Goal: Task Accomplishment & Management: Manage account settings

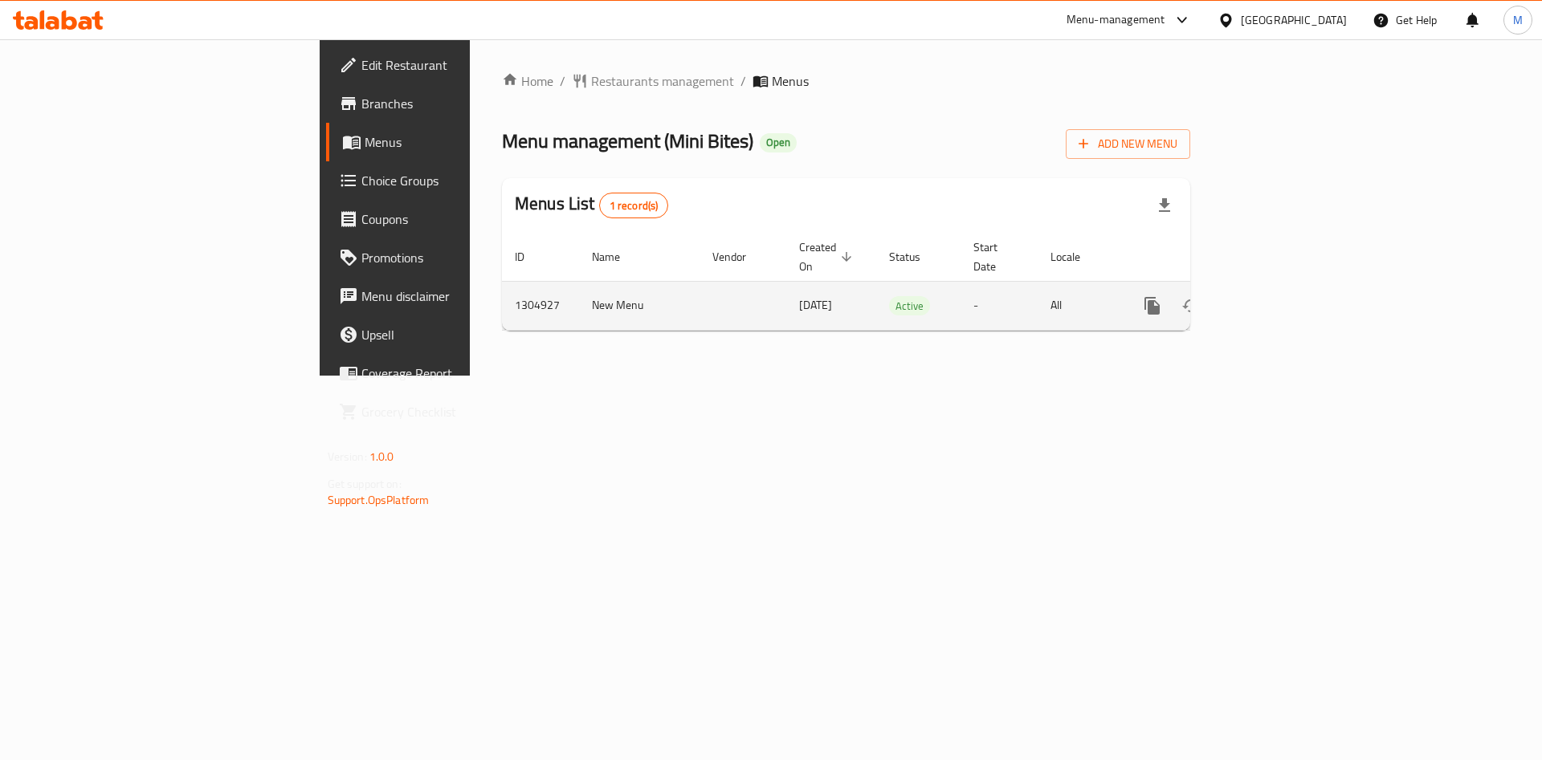
click at [1278, 296] on icon "enhanced table" at bounding box center [1267, 305] width 19 height 19
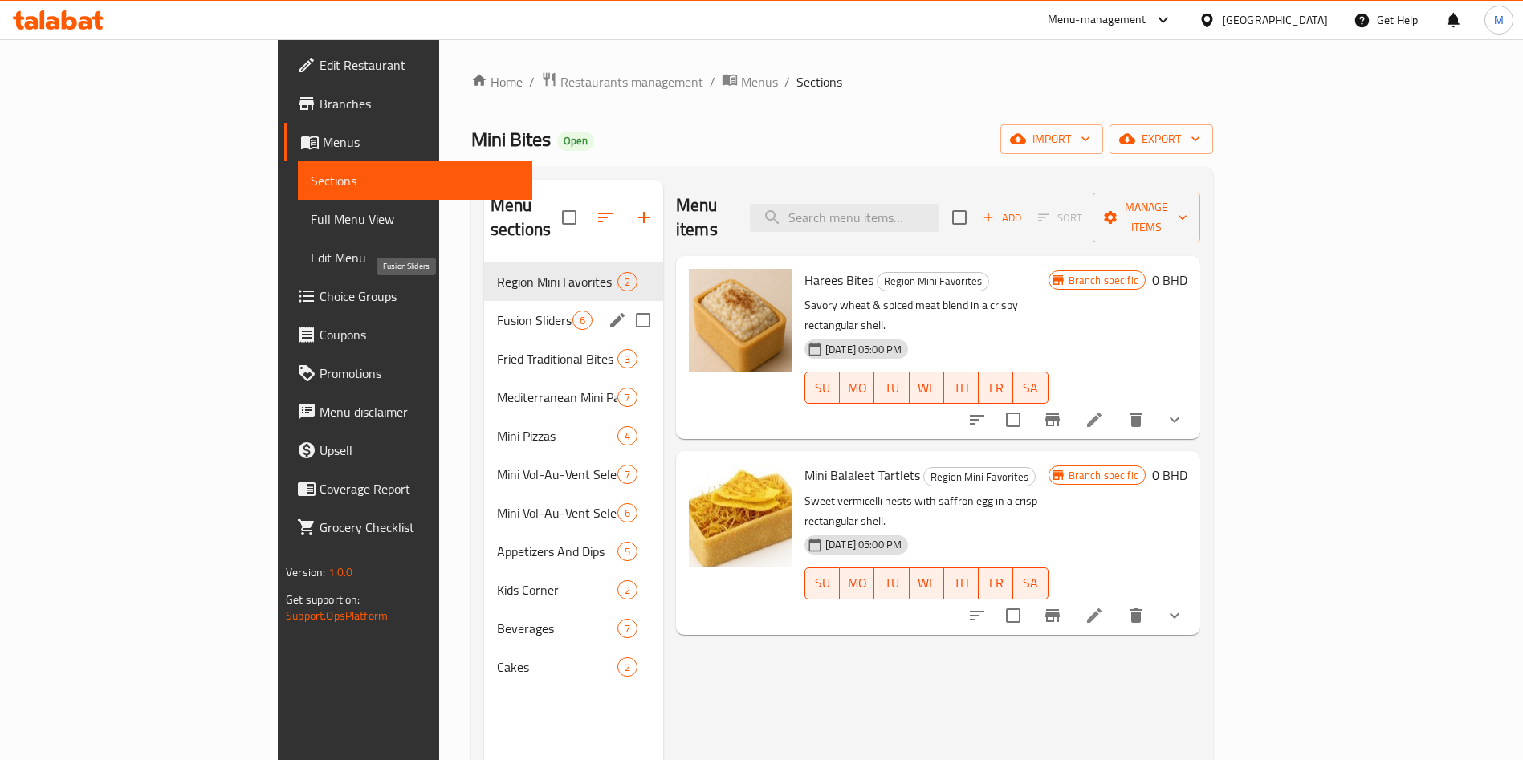
click at [497, 311] on span "Fusion Sliders" at bounding box center [534, 320] width 75 height 19
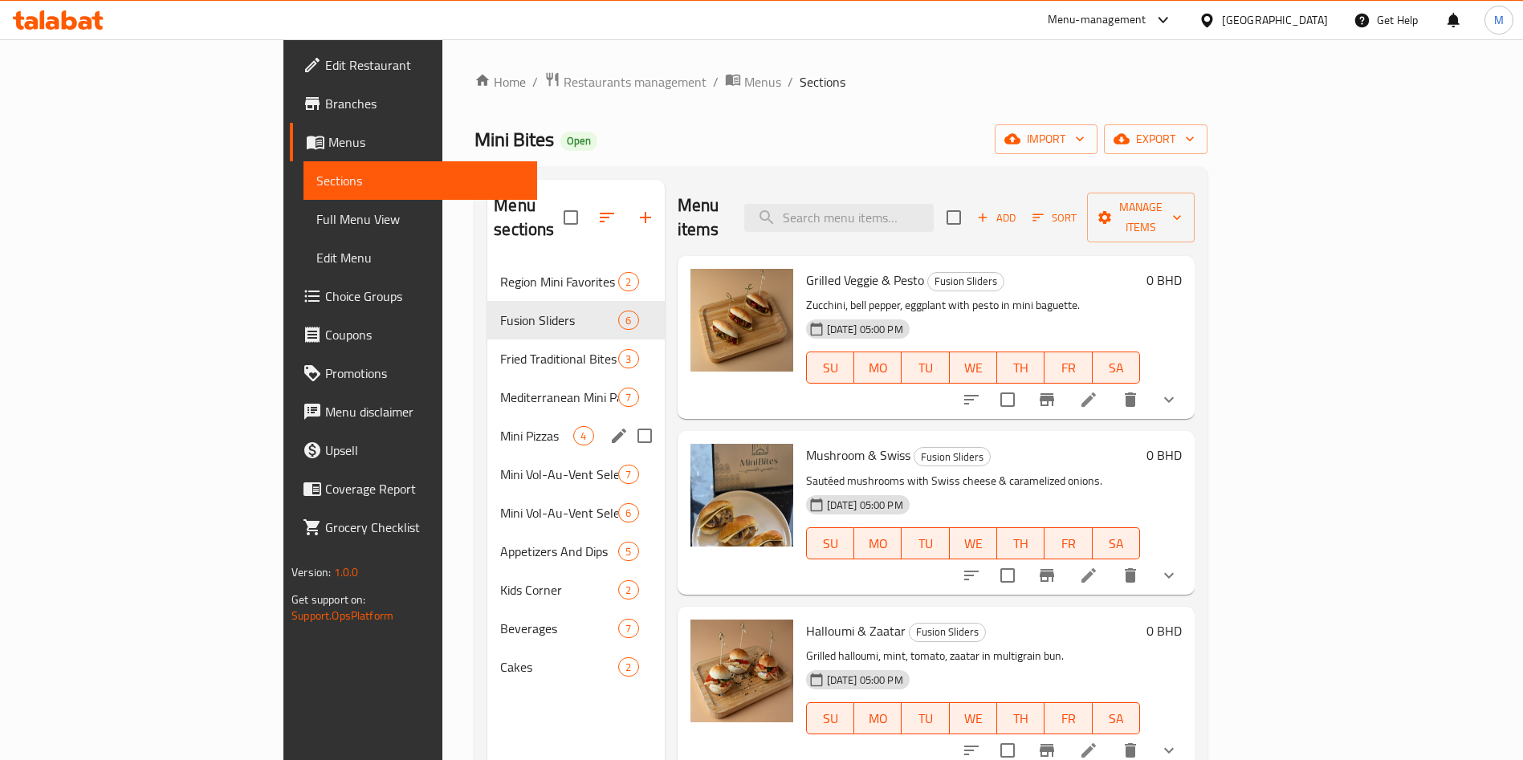
click at [487, 455] on div "Mini Vol-Au-Vent Selection (Sweet) 7" at bounding box center [575, 474] width 177 height 39
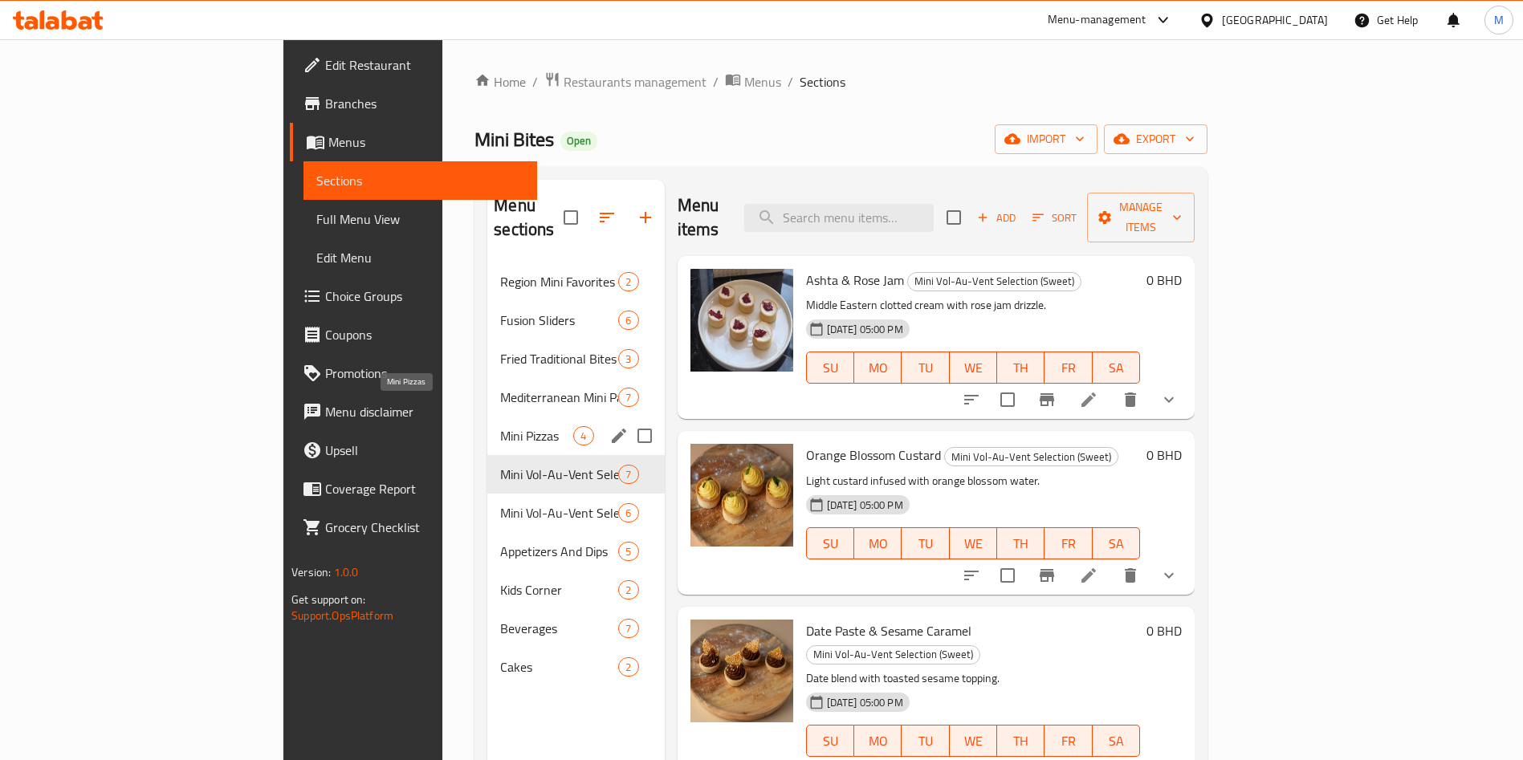
click at [500, 426] on span "Mini Pizzas" at bounding box center [536, 435] width 73 height 19
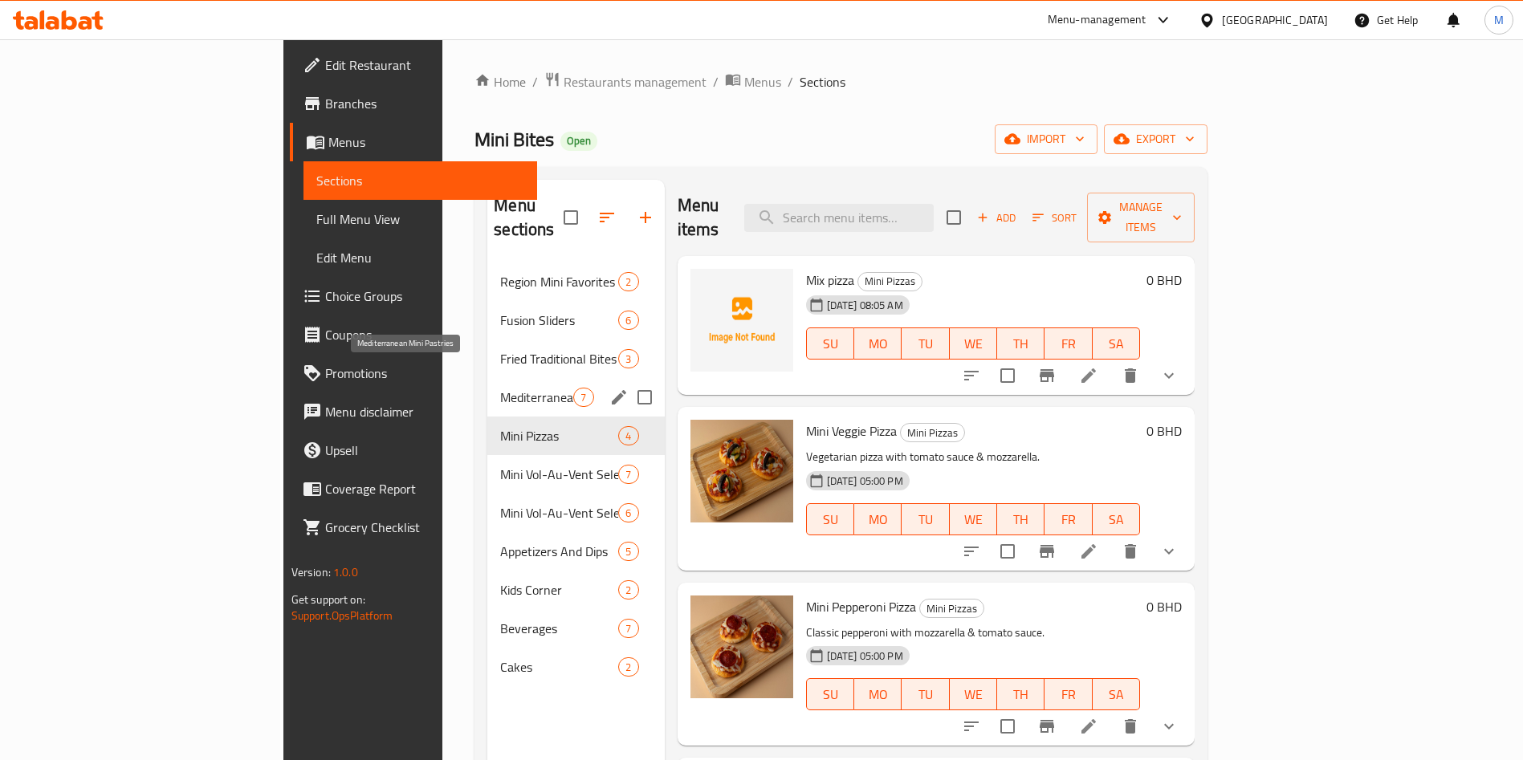
click at [500, 388] on span "Mediterranean Mini Pastries" at bounding box center [536, 397] width 73 height 19
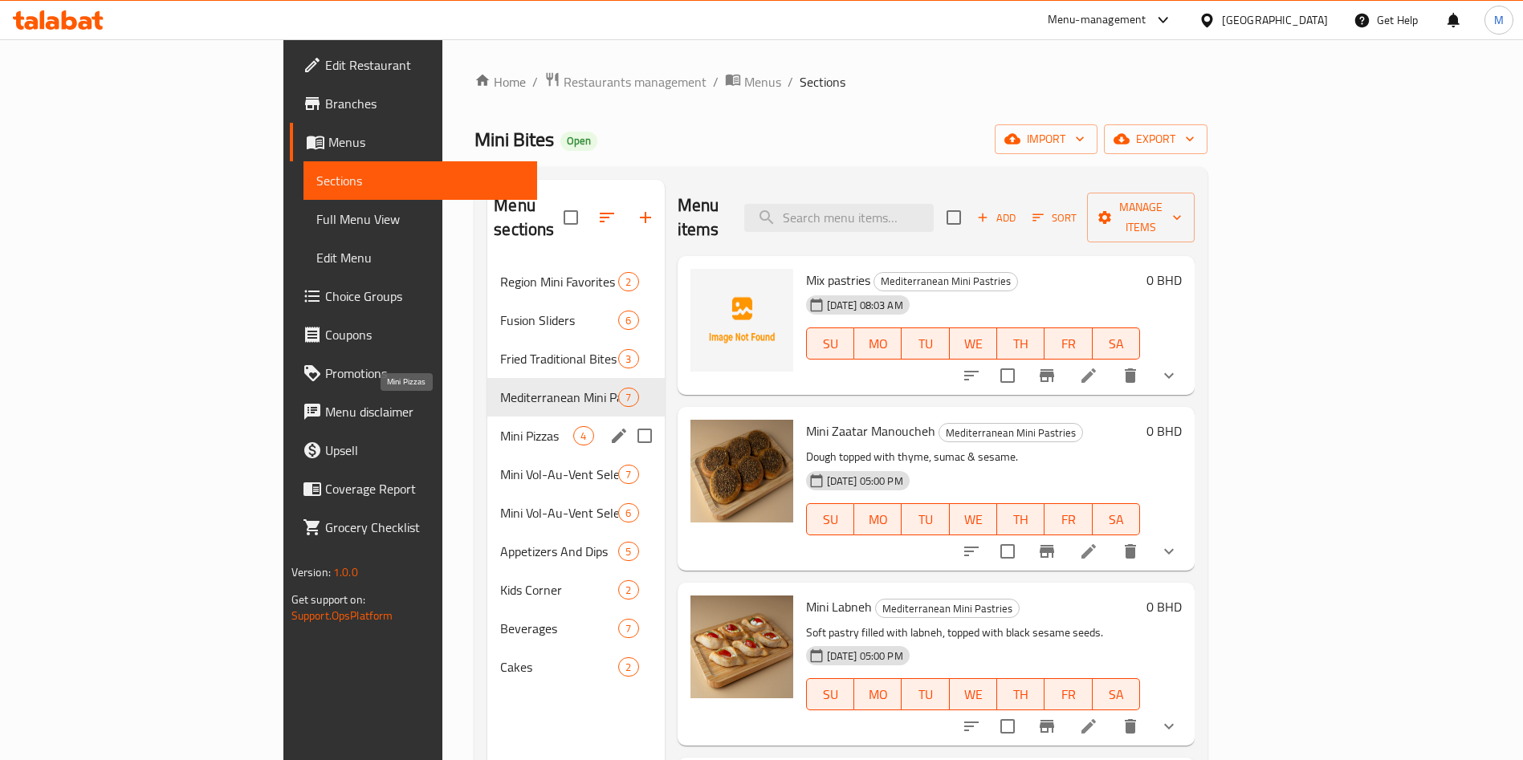
click at [500, 426] on span "Mini Pizzas" at bounding box center [536, 435] width 73 height 19
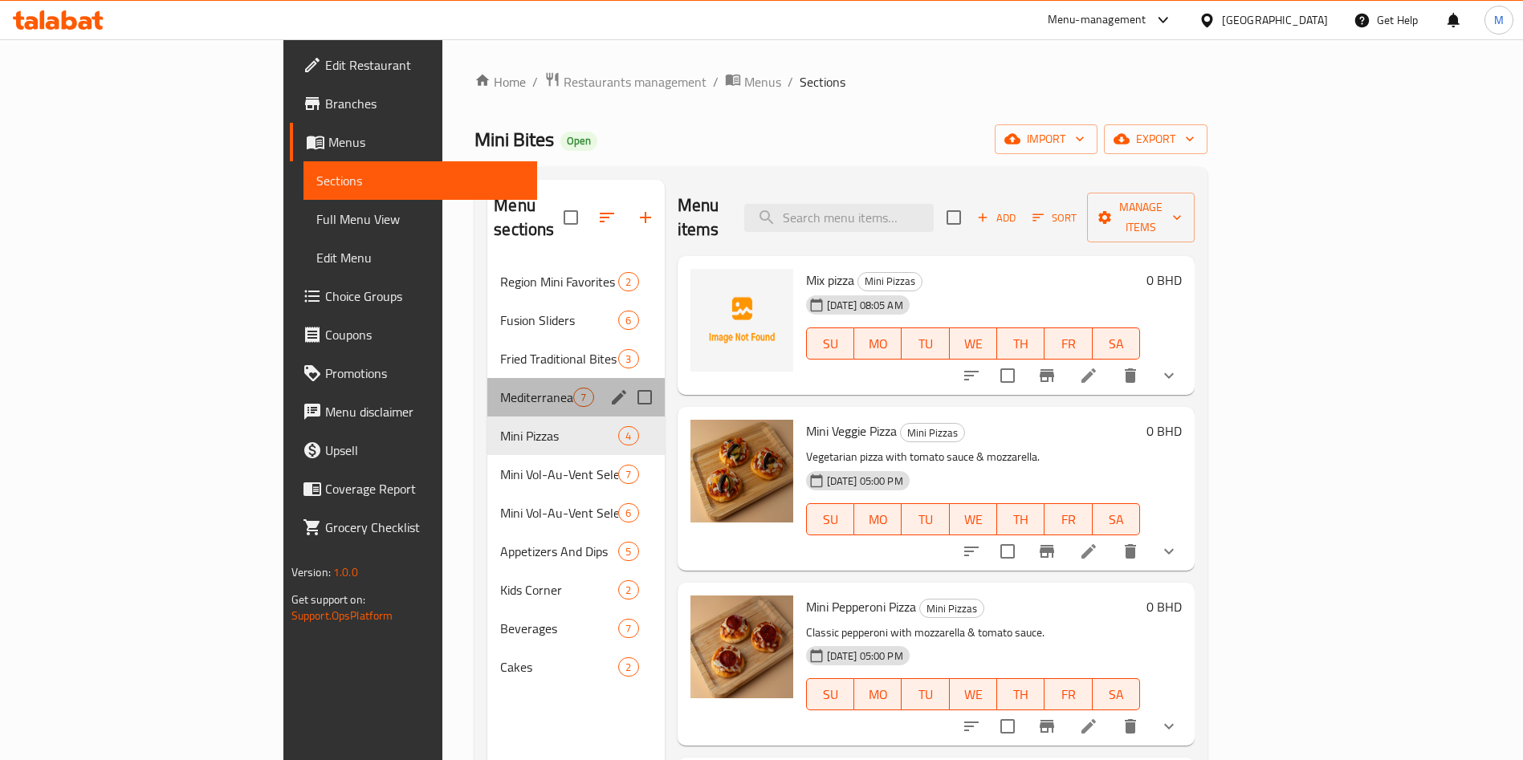
click at [487, 378] on div "Mediterranean Mini Pastries 7" at bounding box center [575, 397] width 177 height 39
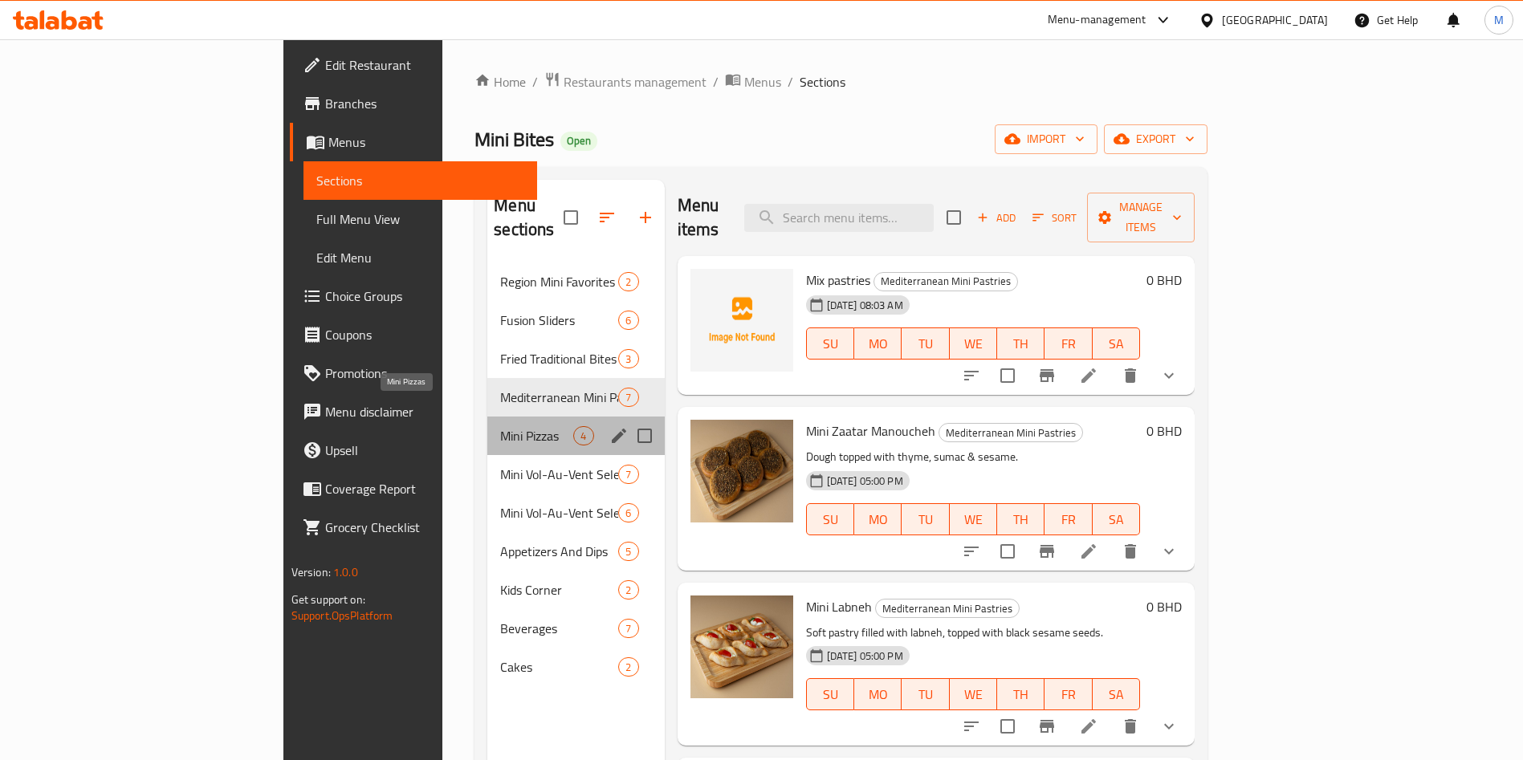
click at [500, 426] on span "Mini Pizzas" at bounding box center [536, 435] width 73 height 19
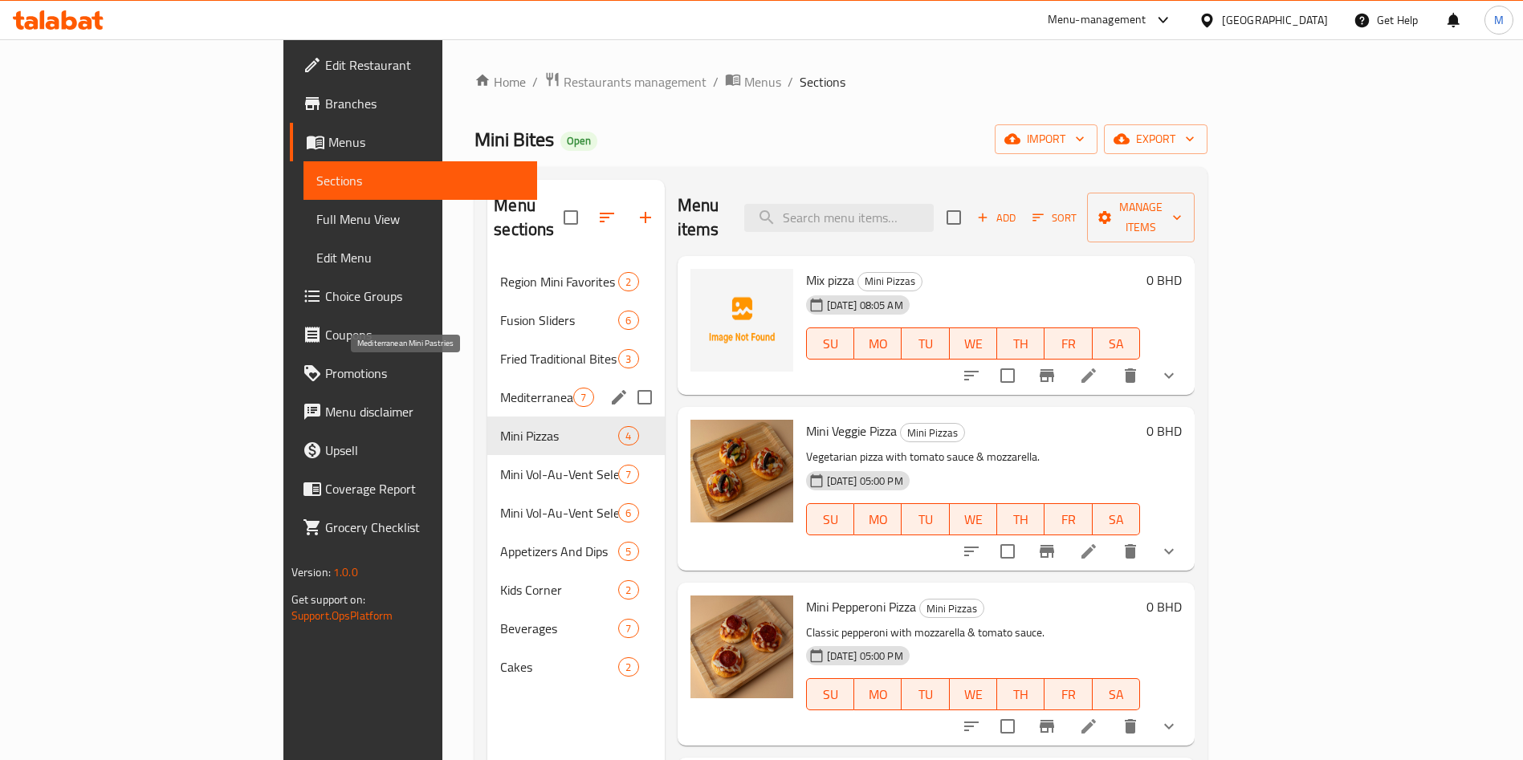
click at [500, 388] on span "Mediterranean Mini Pastries" at bounding box center [536, 397] width 73 height 19
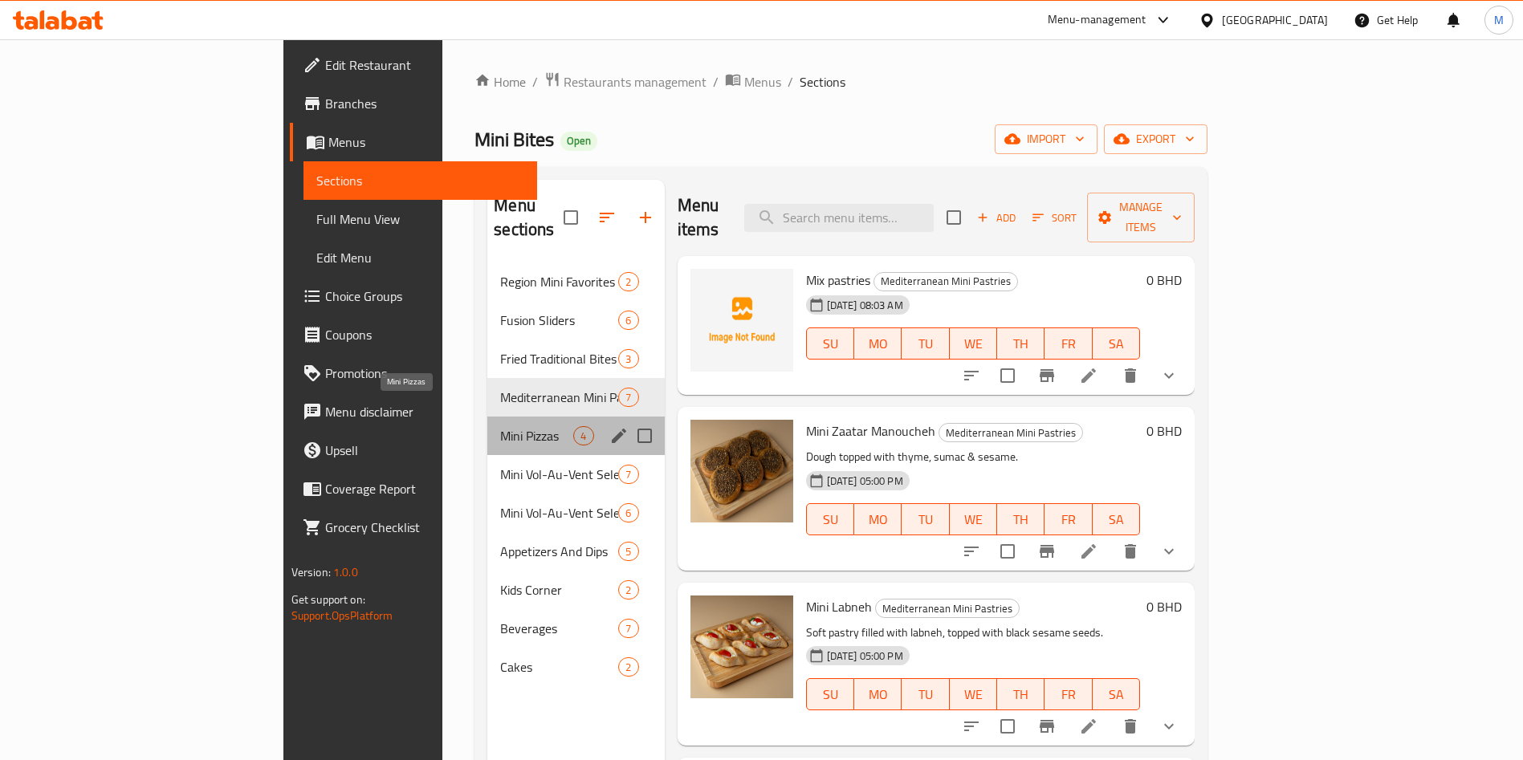
click at [500, 426] on span "Mini Pizzas" at bounding box center [536, 435] width 73 height 19
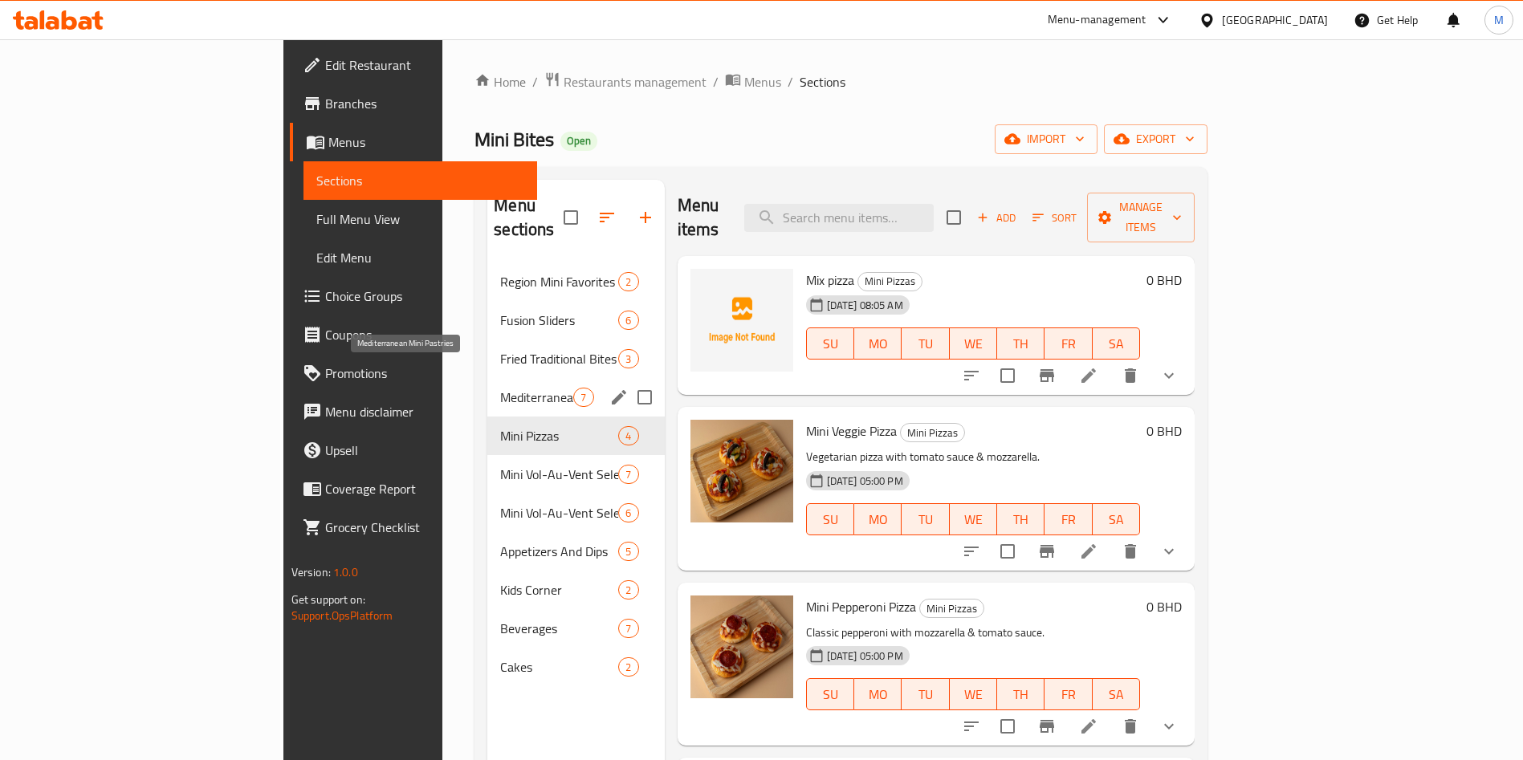
click at [500, 388] on span "Mediterranean Mini Pastries" at bounding box center [536, 397] width 73 height 19
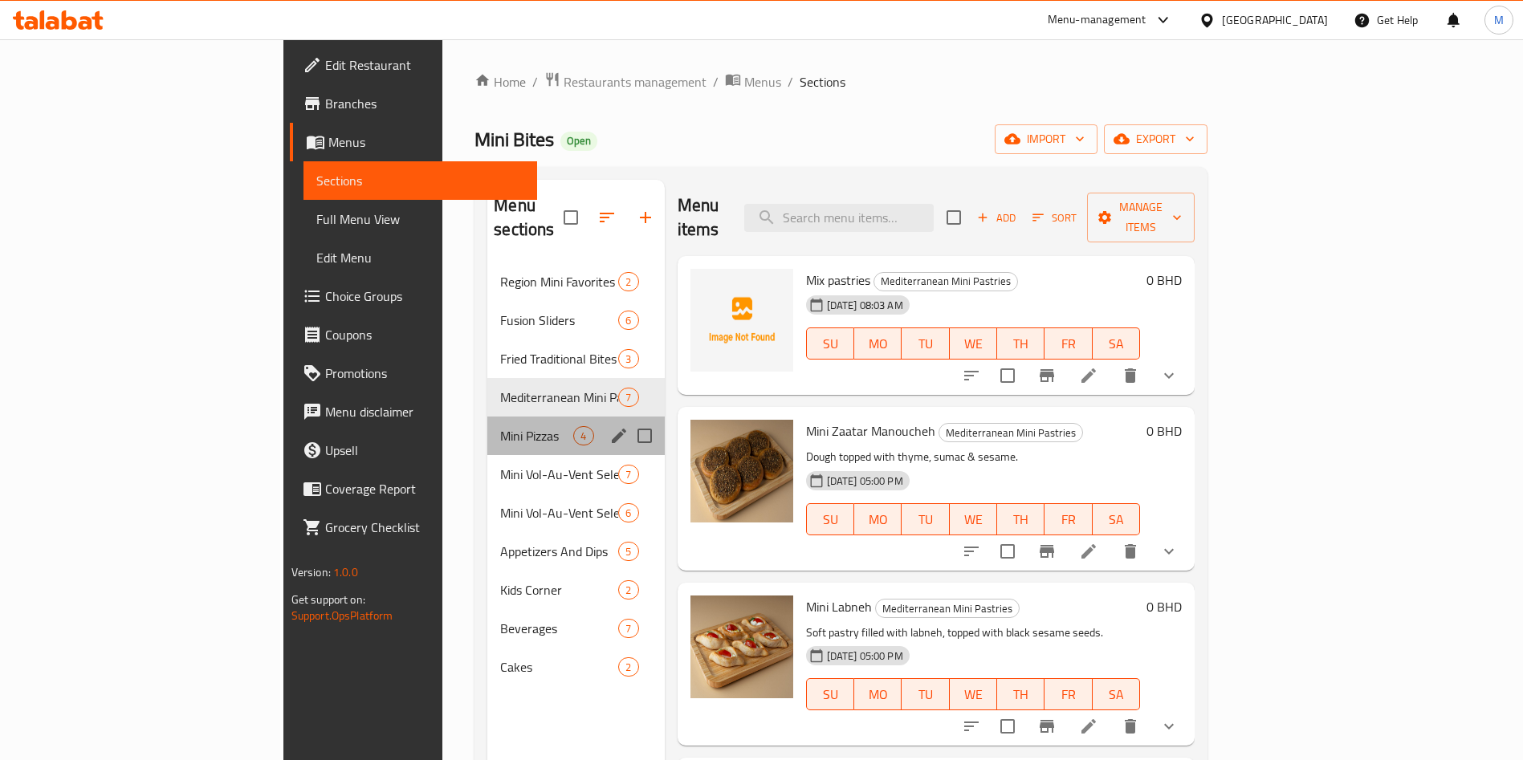
click at [487, 417] on div "Mini Pizzas 4" at bounding box center [575, 436] width 177 height 39
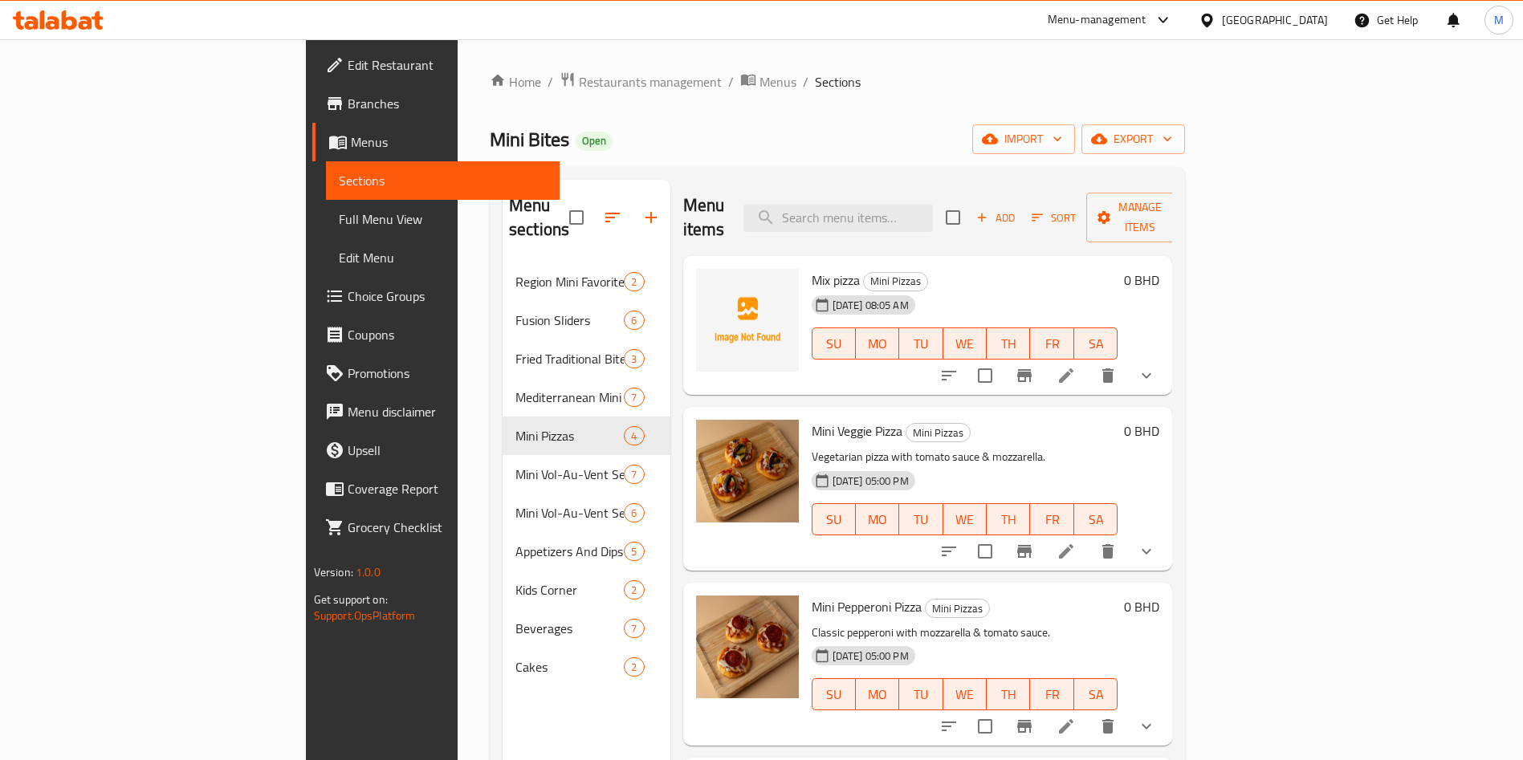
click at [1166, 365] on button "show more" at bounding box center [1146, 376] width 39 height 39
click at [1156, 366] on icon "show more" at bounding box center [1146, 375] width 19 height 19
click at [1166, 357] on button "show more" at bounding box center [1146, 376] width 39 height 39
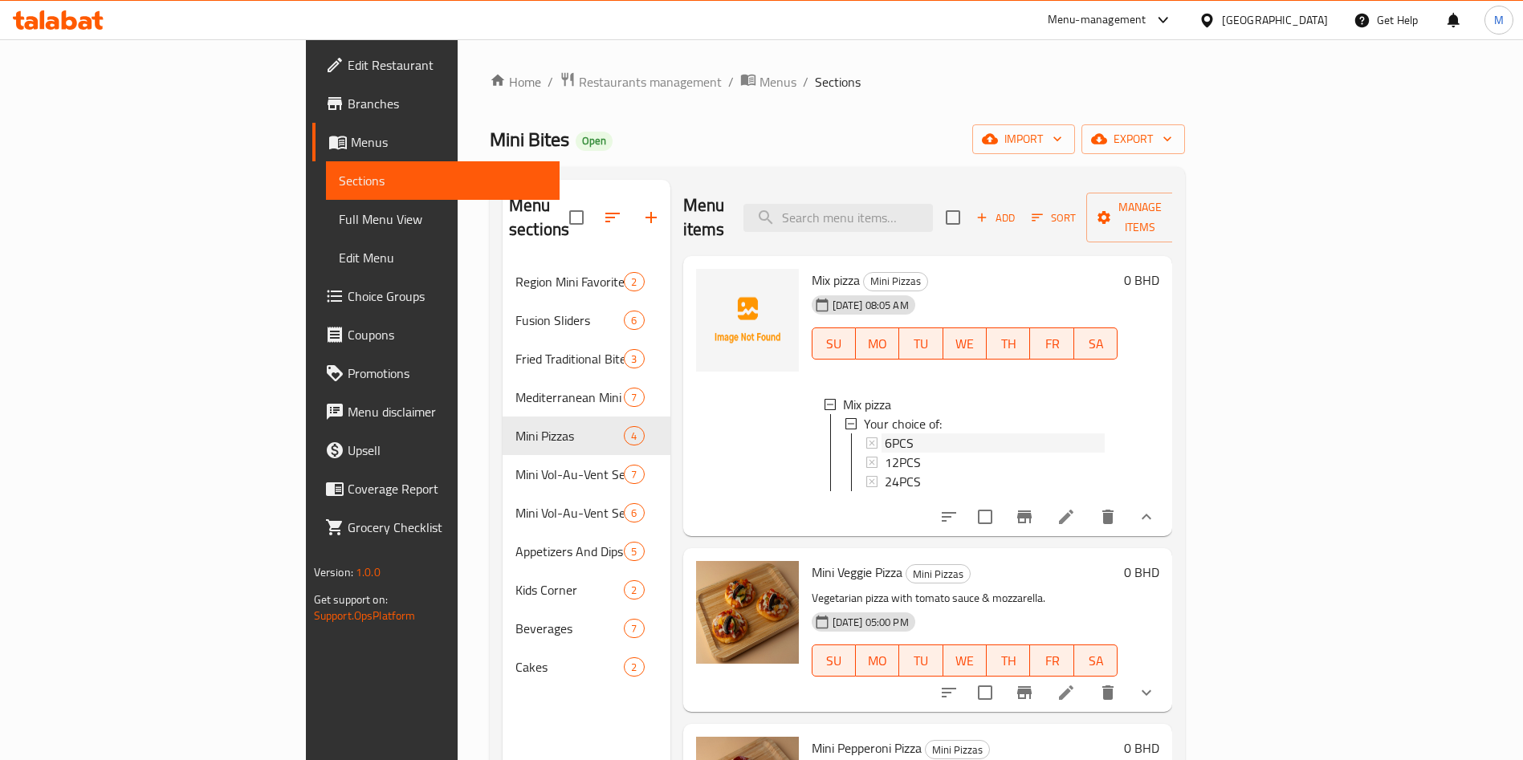
click at [866, 438] on div at bounding box center [872, 443] width 12 height 11
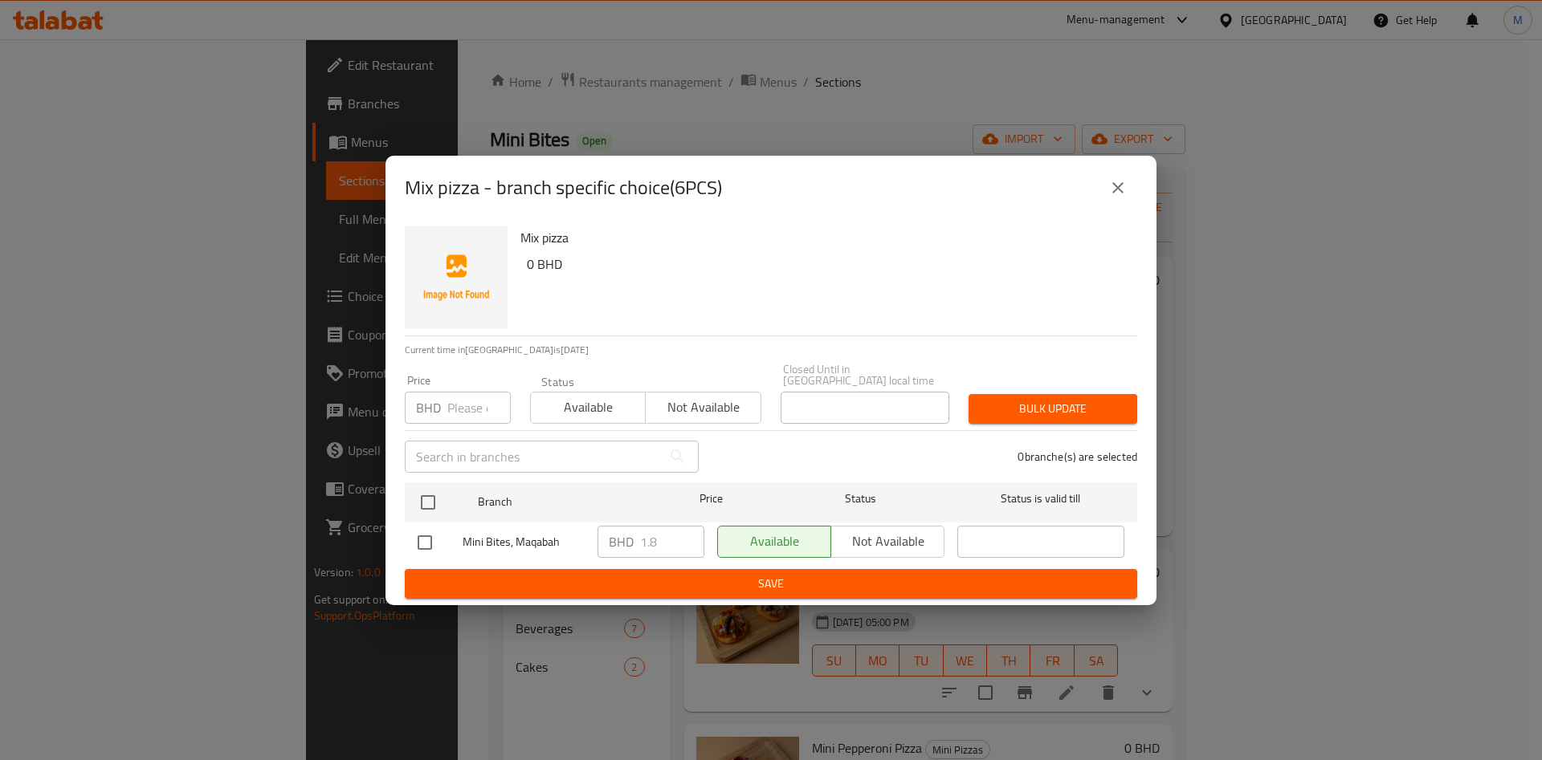
click at [1115, 190] on icon "close" at bounding box center [1117, 187] width 19 height 19
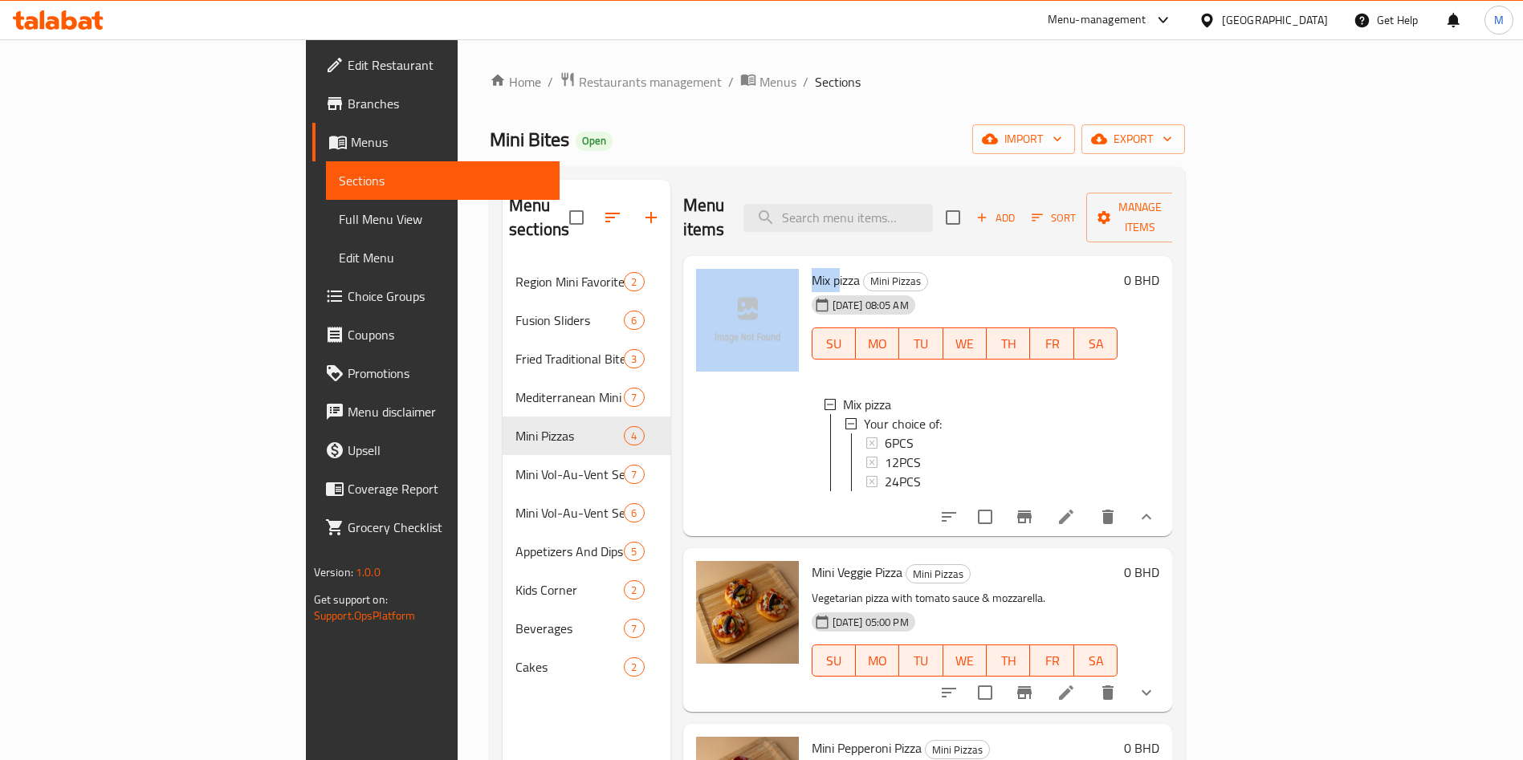
click at [1115, 190] on div "Menu items Add Sort Manage items" at bounding box center [928, 218] width 490 height 76
click at [1036, 19] on div "Menu-management Bahrain Get Help M" at bounding box center [761, 20] width 1523 height 39
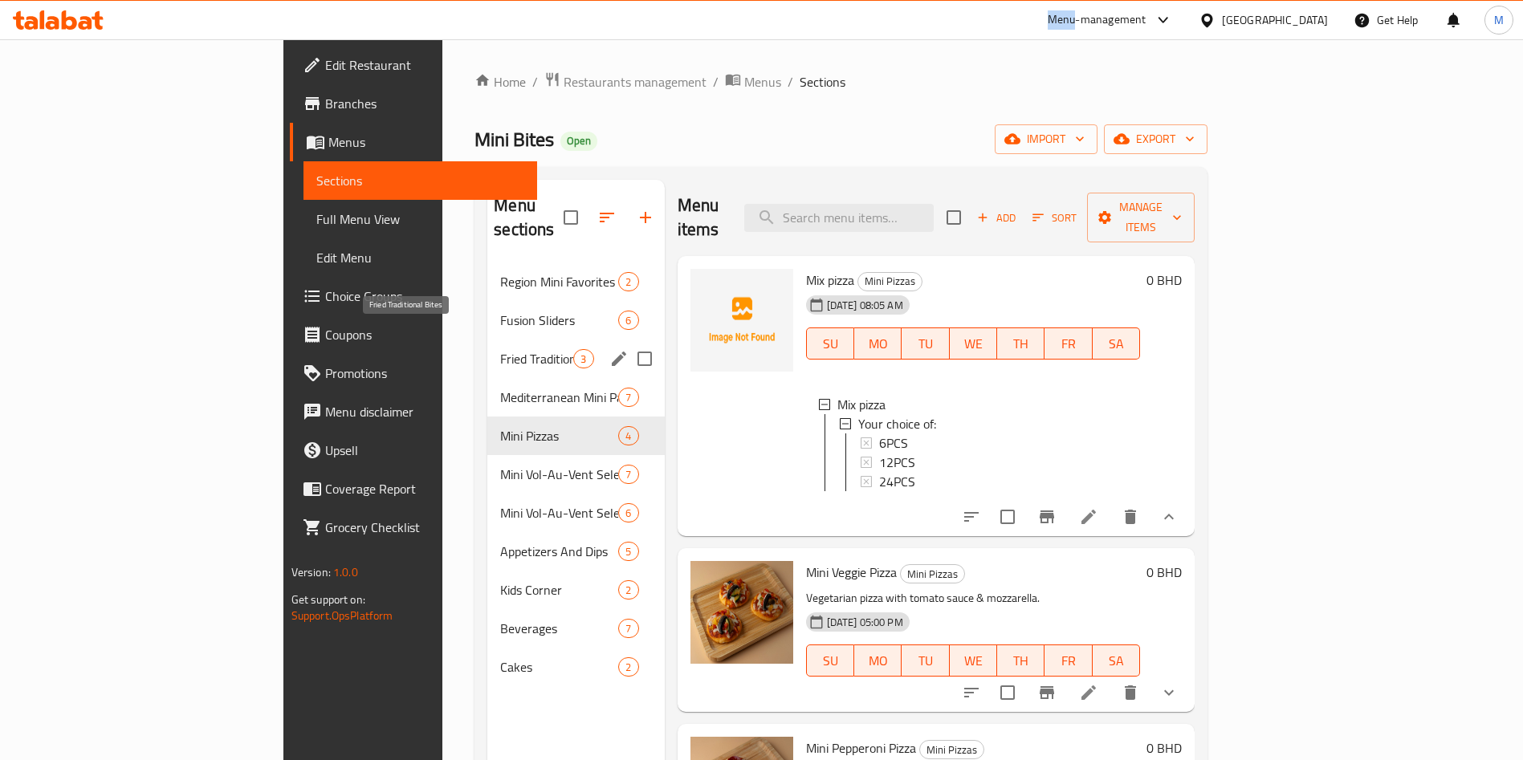
click at [500, 349] on span "Fried Traditional Bites" at bounding box center [536, 358] width 73 height 19
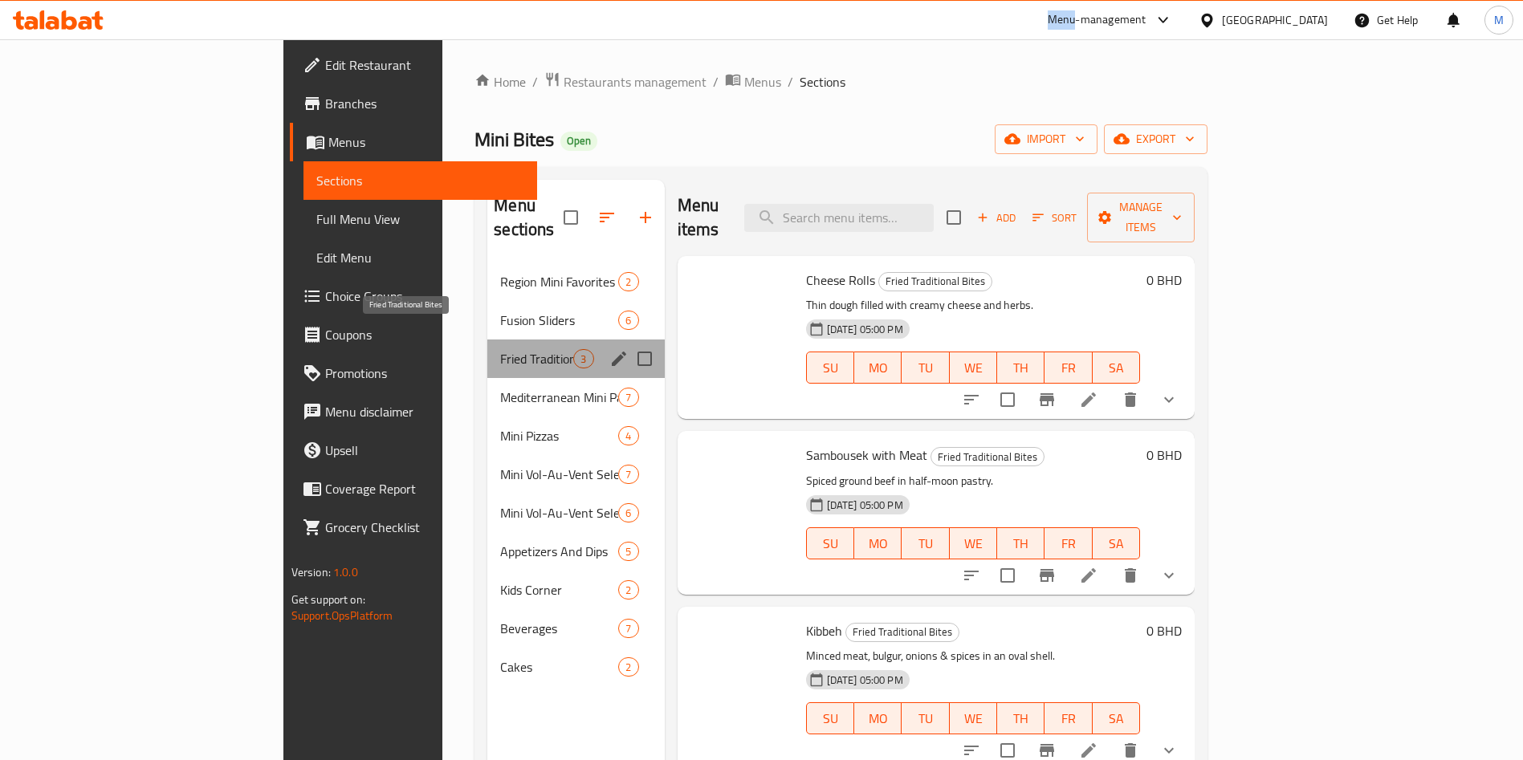
click at [500, 349] on span "Fried Traditional Bites" at bounding box center [536, 358] width 73 height 19
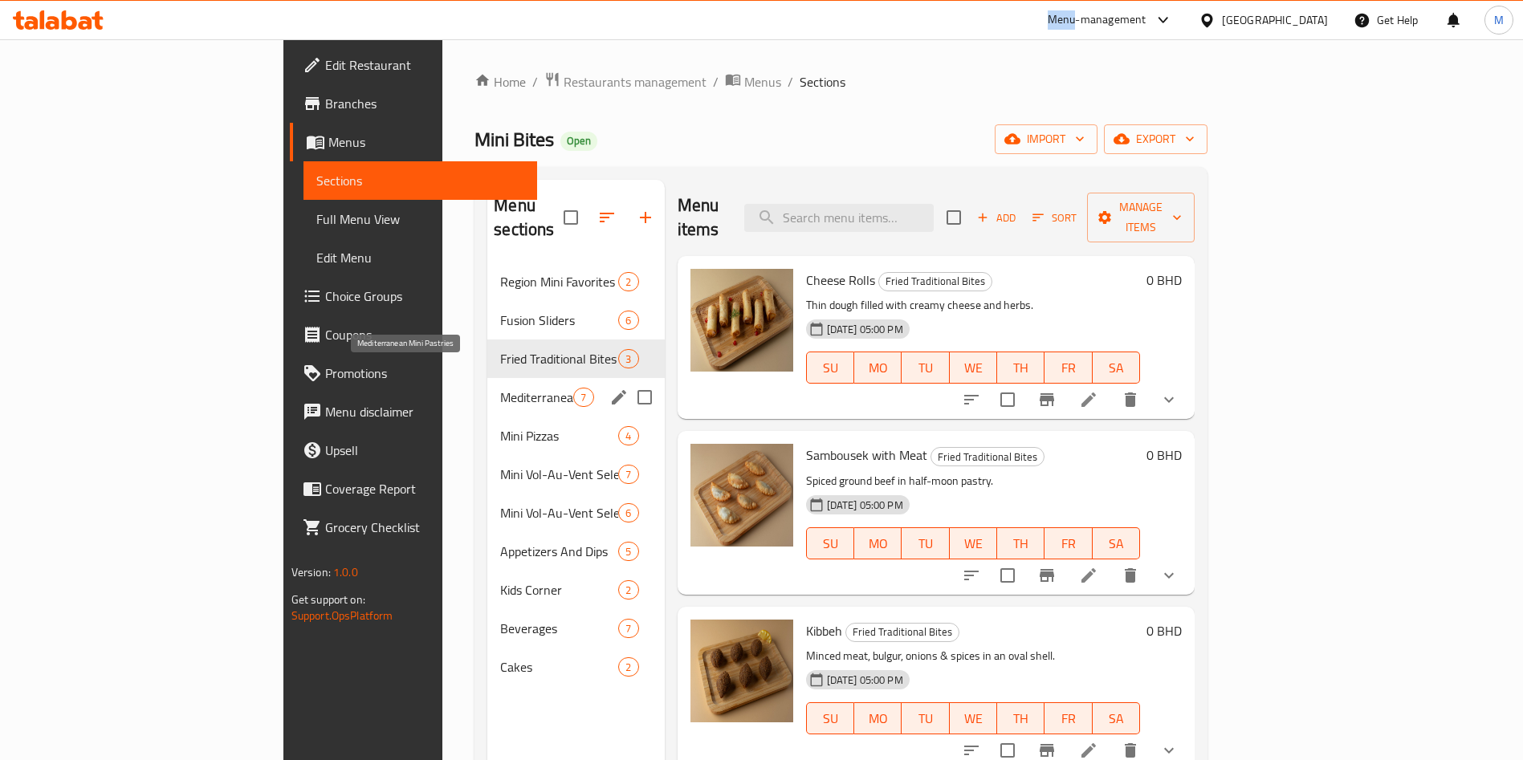
click at [500, 388] on span "Mediterranean Mini Pastries" at bounding box center [536, 397] width 73 height 19
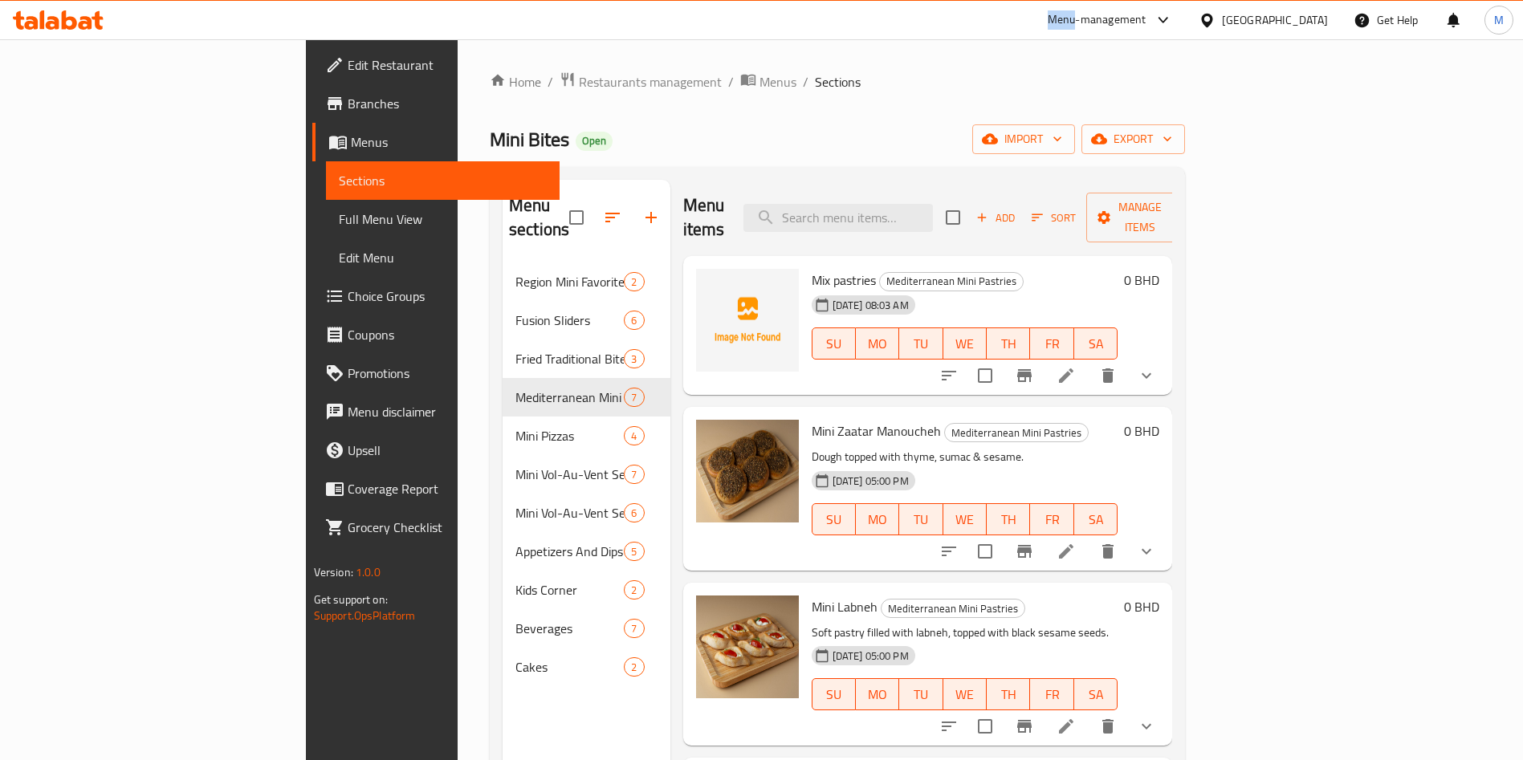
click at [1076, 366] on icon at bounding box center [1066, 375] width 19 height 19
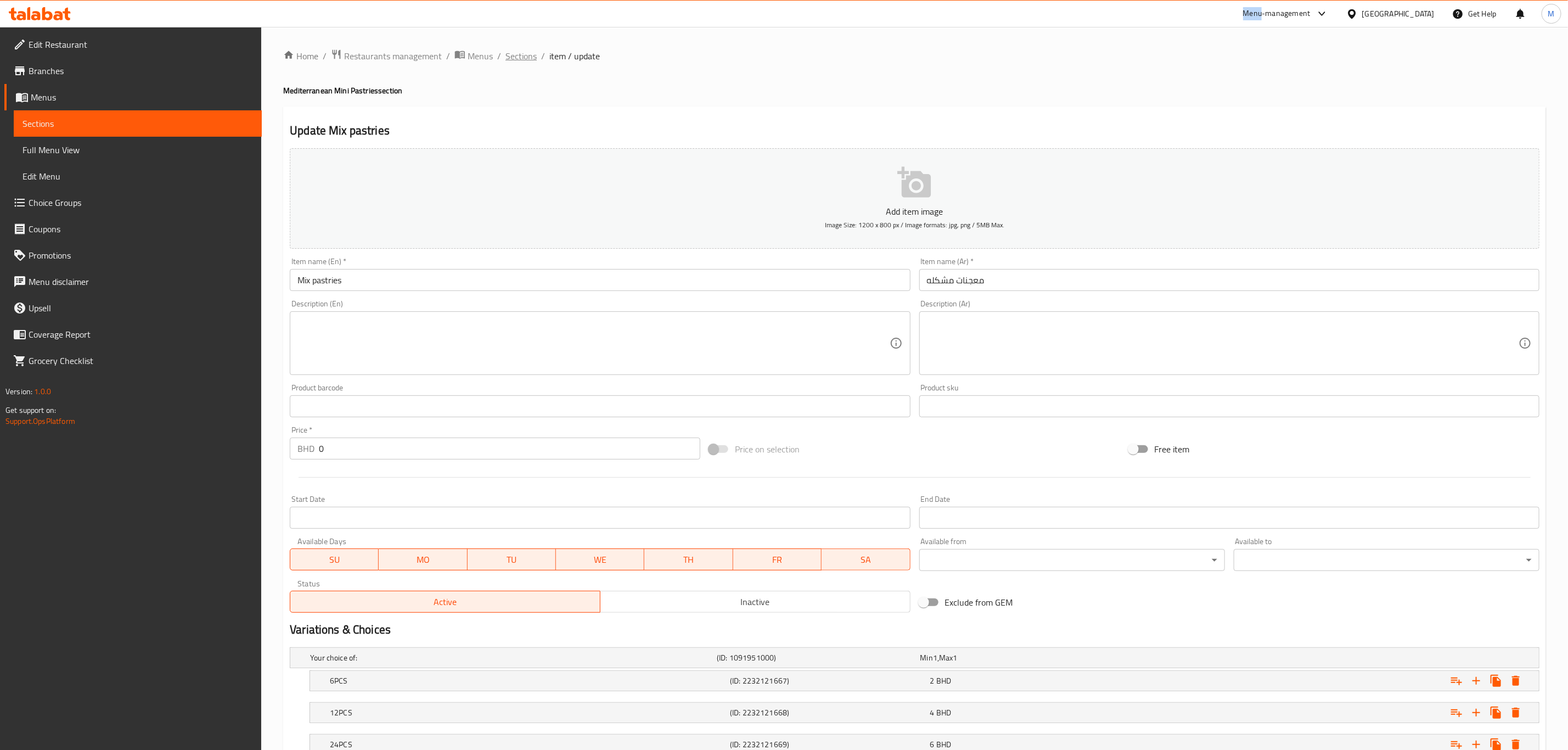
click at [522, 53] on span "Sections" at bounding box center [522, 55] width 31 height 13
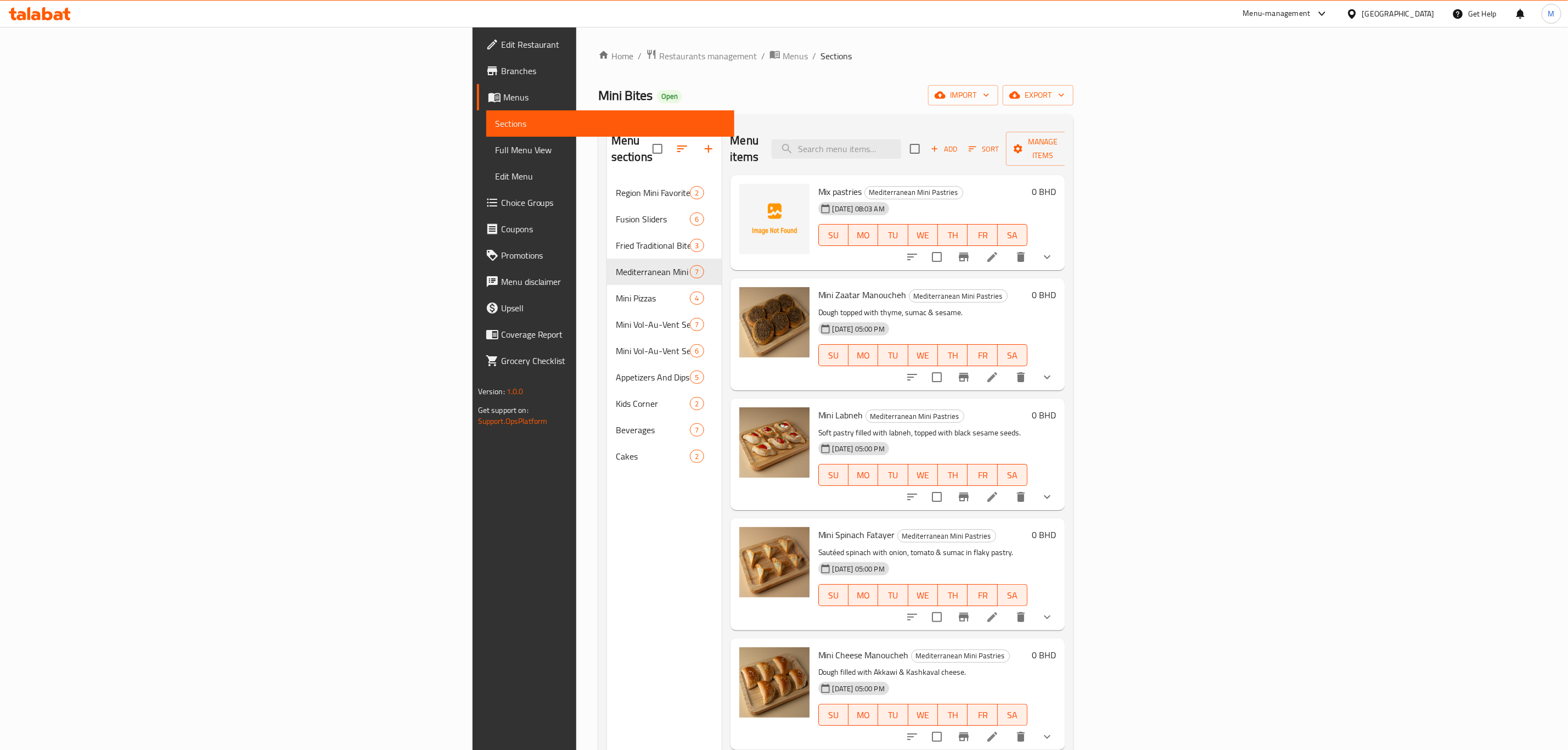
click at [818, 286] on span "Mini Zaatar Manoucheh" at bounding box center [862, 295] width 88 height 16
copy h6 "Mini Zaatar Manoucheh"
click at [818, 407] on span "Mini Labneh" at bounding box center [841, 415] width 45 height 16
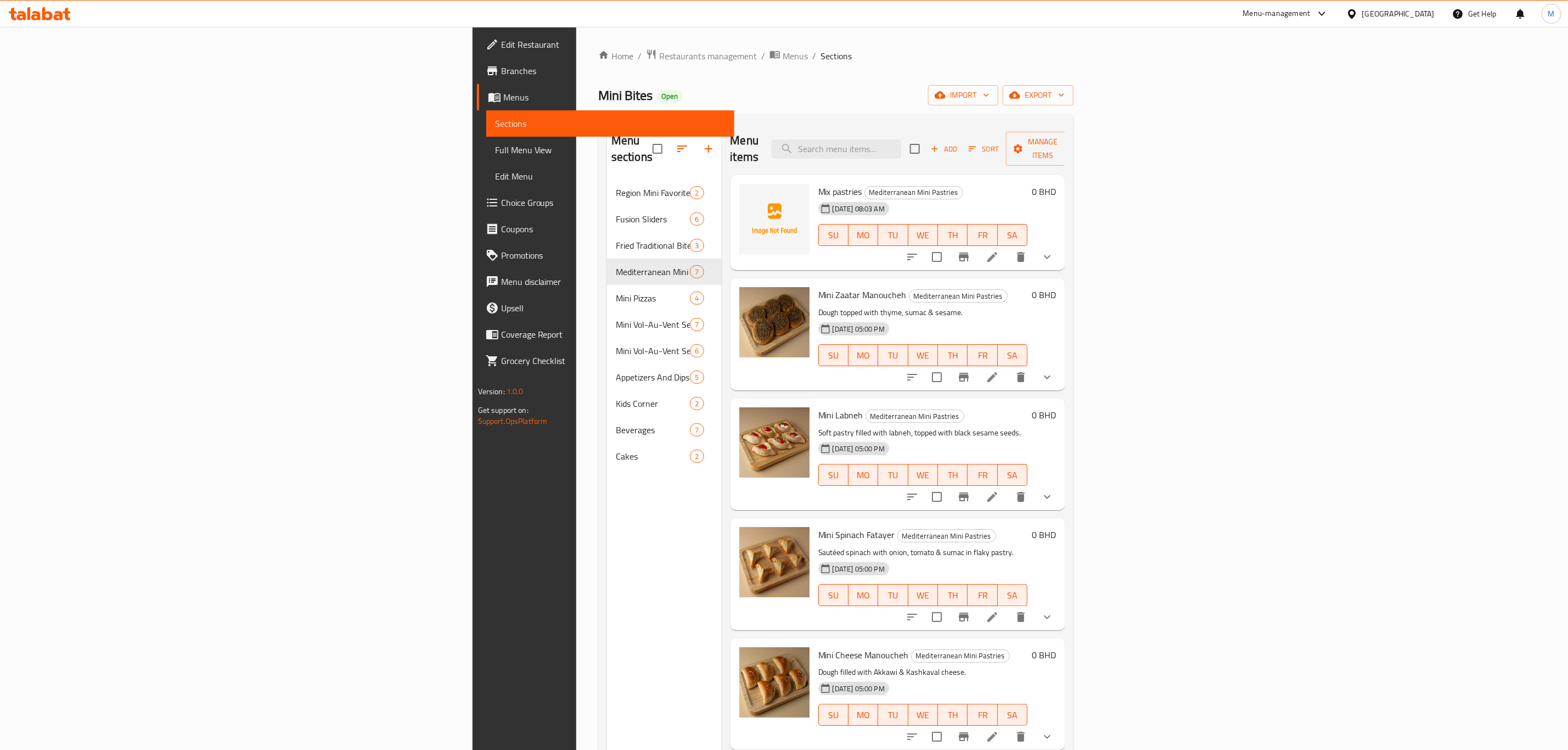
click at [818, 407] on span "Mini Labneh" at bounding box center [841, 415] width 45 height 16
copy h6 "Mini Labneh"
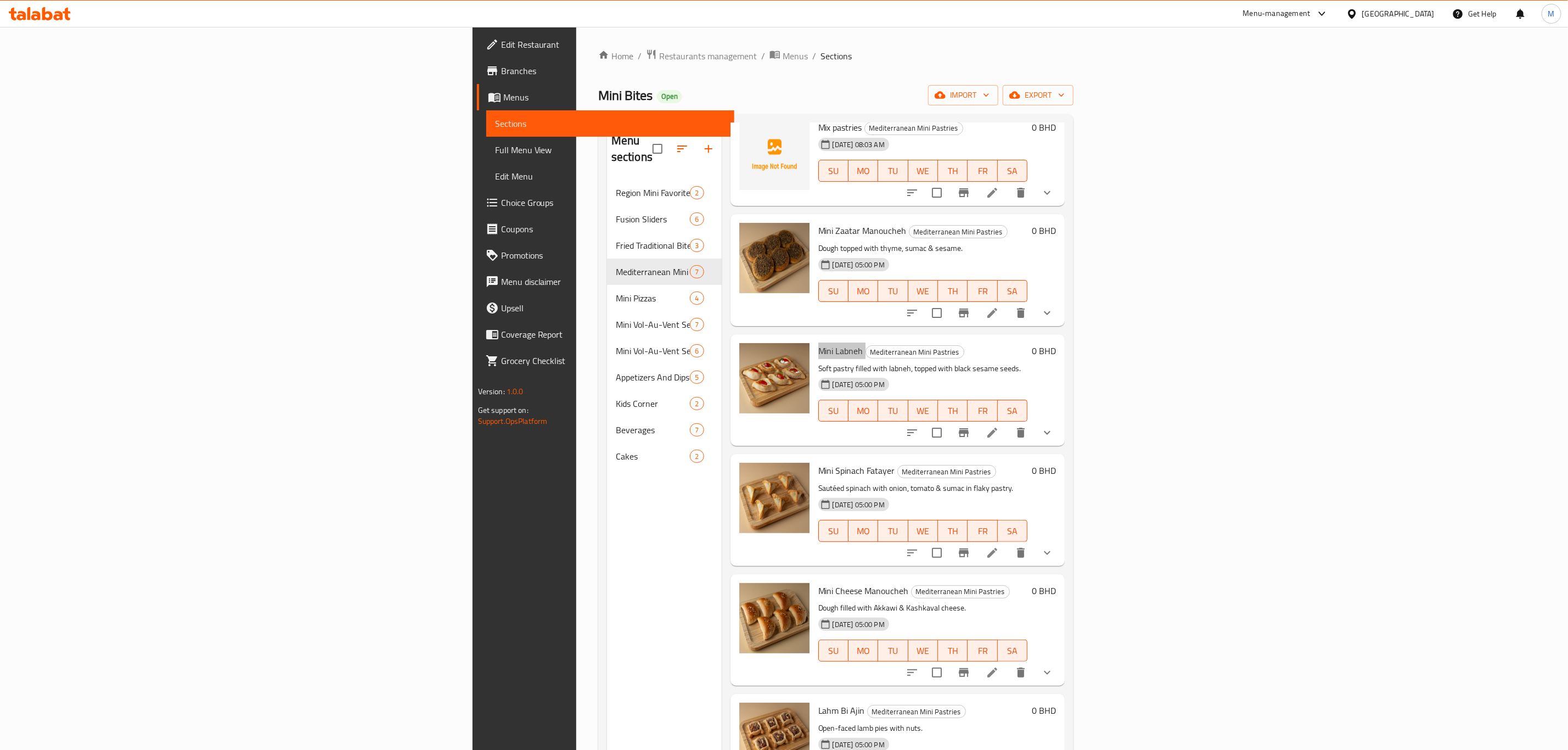
scroll to position [99, 0]
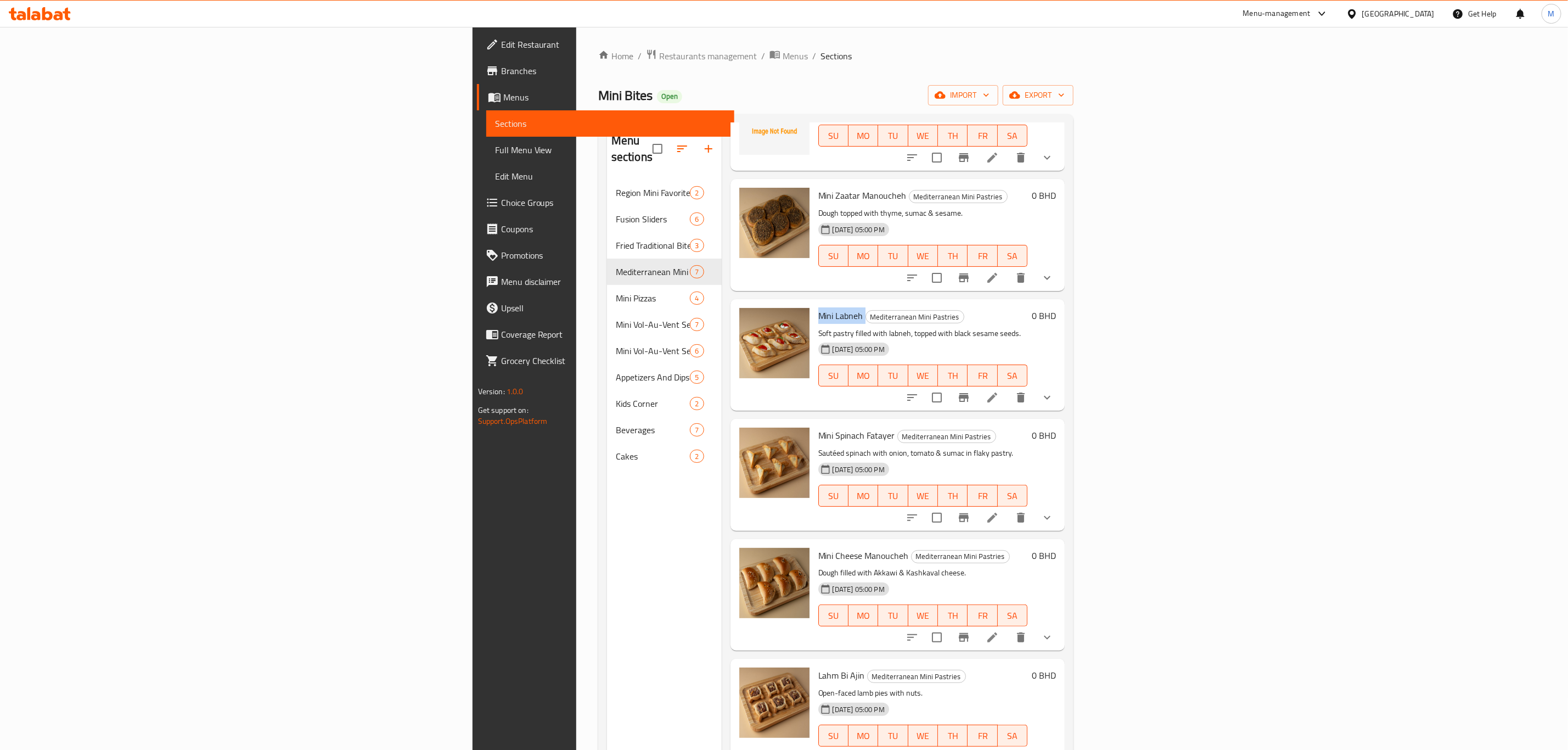
click at [818, 427] on span "Mini Spinach Fatayer" at bounding box center [856, 436] width 77 height 16
copy h6 "Mini Spinach Fatayer"
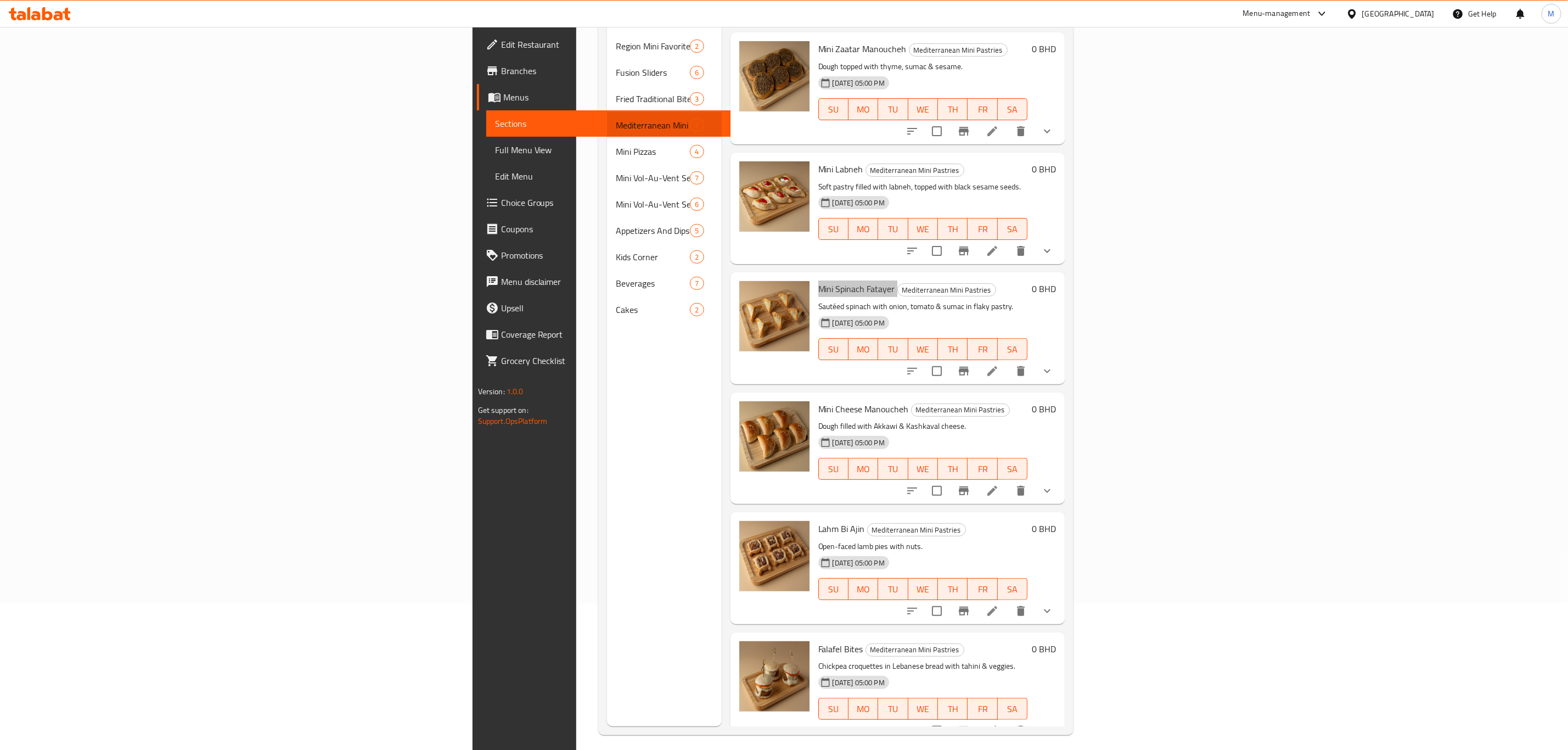
scroll to position [154, 0]
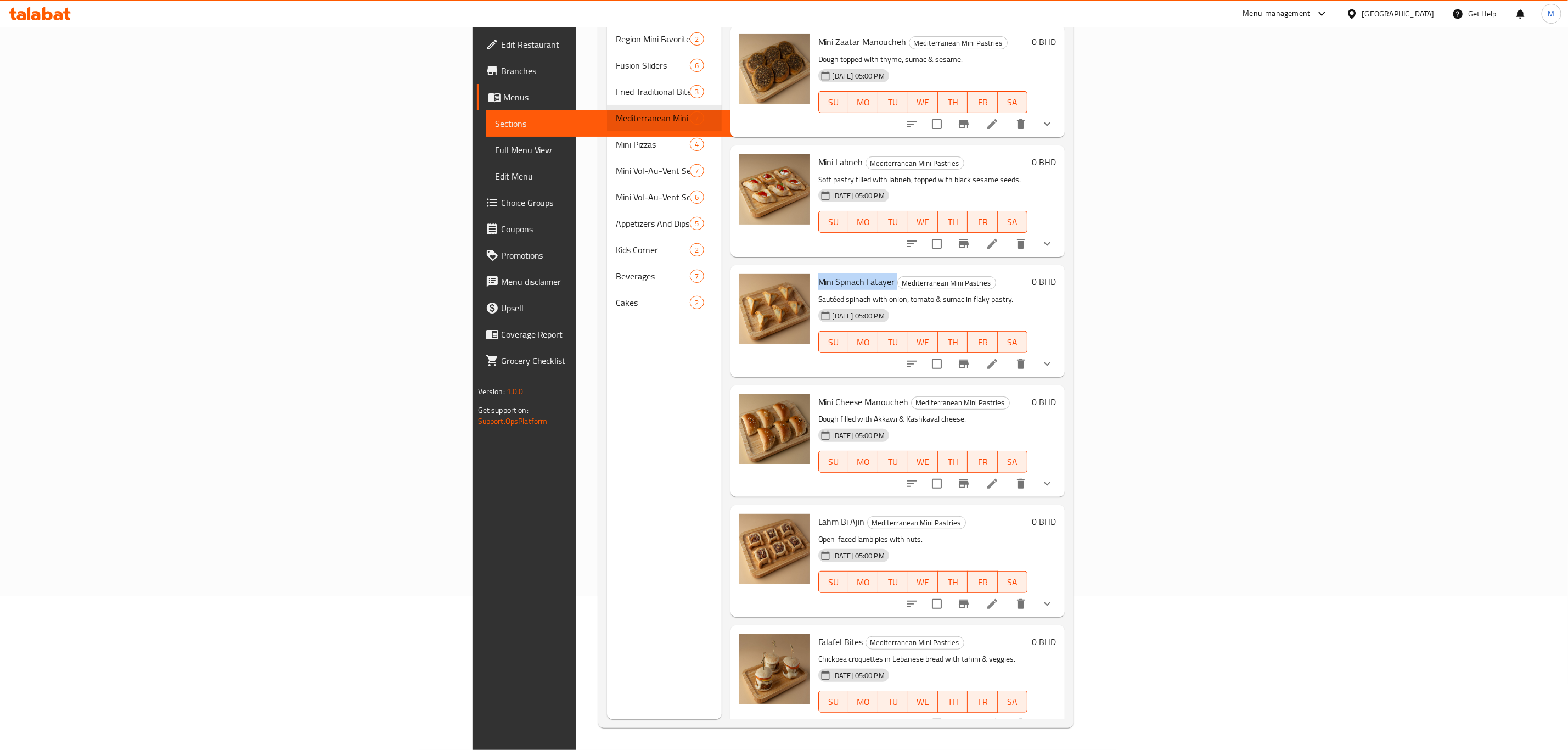
click at [818, 394] on span "Mini Cheese Manoucheh" at bounding box center [863, 402] width 90 height 16
copy h6 "Mini Cheese Manoucheh"
click at [818, 513] on span "Lahm Bi Ajin" at bounding box center [841, 522] width 46 height 16
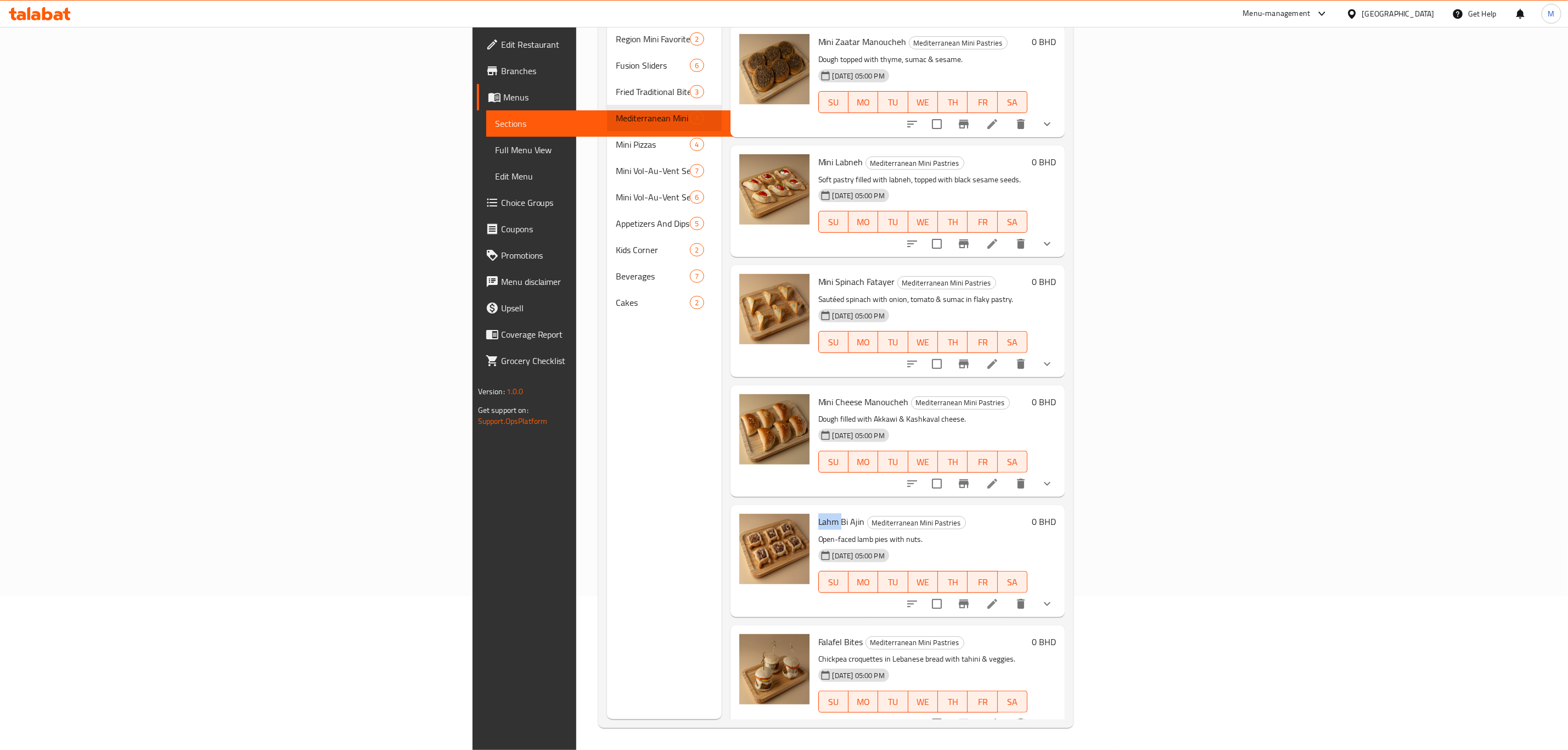
click at [818, 513] on span "Lahm Bi Ajin" at bounding box center [841, 522] width 46 height 16
copy h6 "Lahm Bi Ajin"
click at [818, 520] on span "Falafel Bites" at bounding box center [841, 642] width 45 height 16
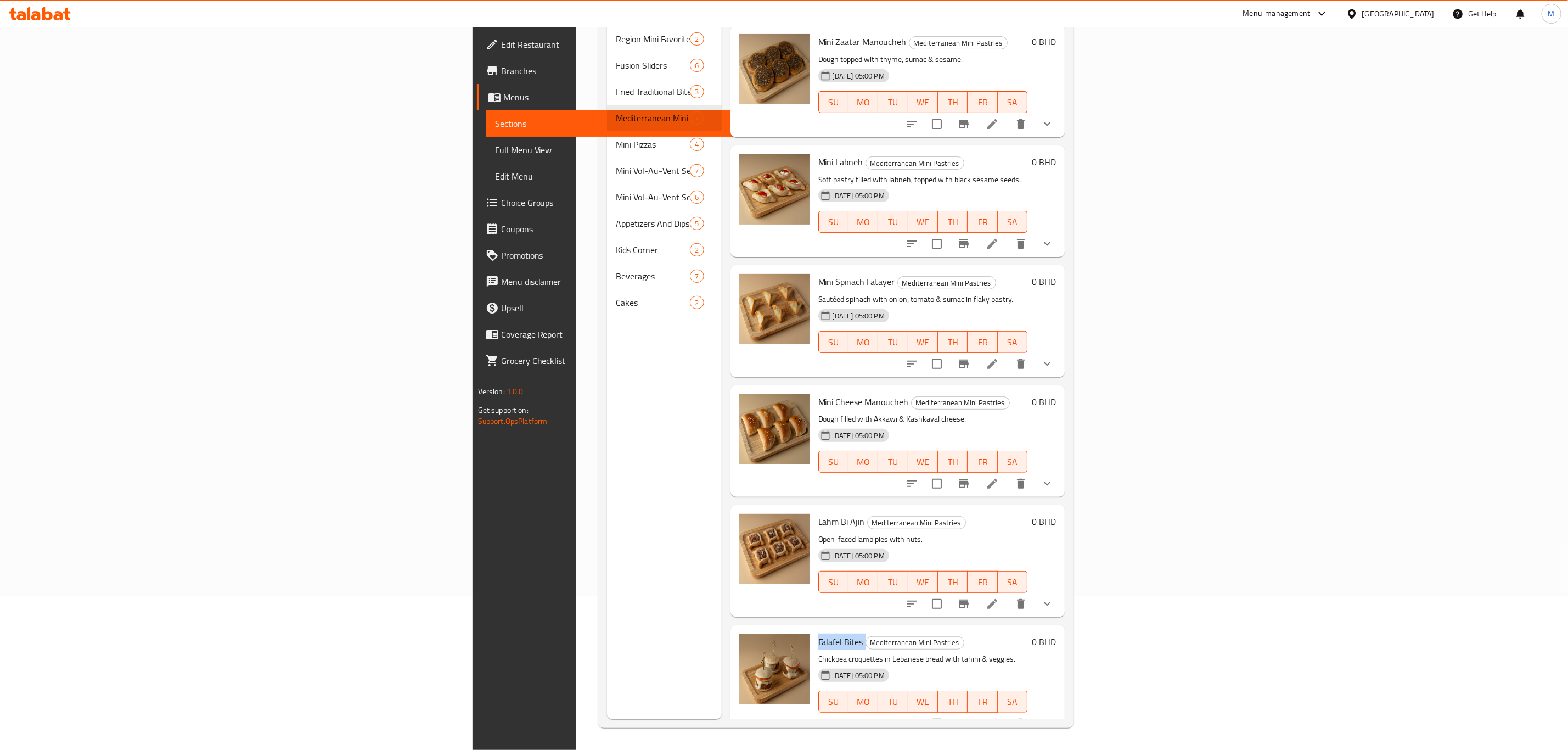
click at [818, 520] on span "Falafel Bites" at bounding box center [841, 642] width 45 height 16
copy h6 "Falafel Bites"
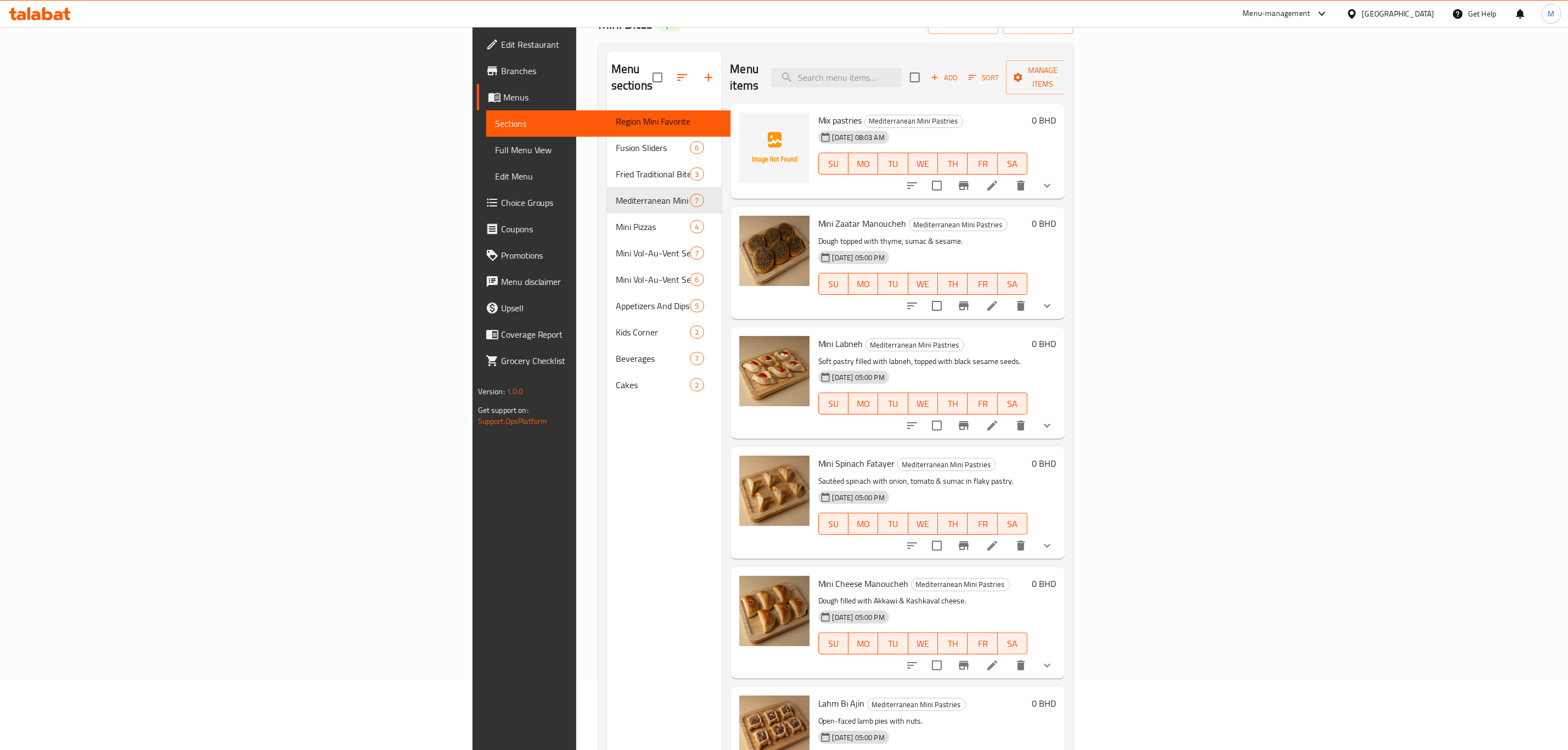
scroll to position [0, 0]
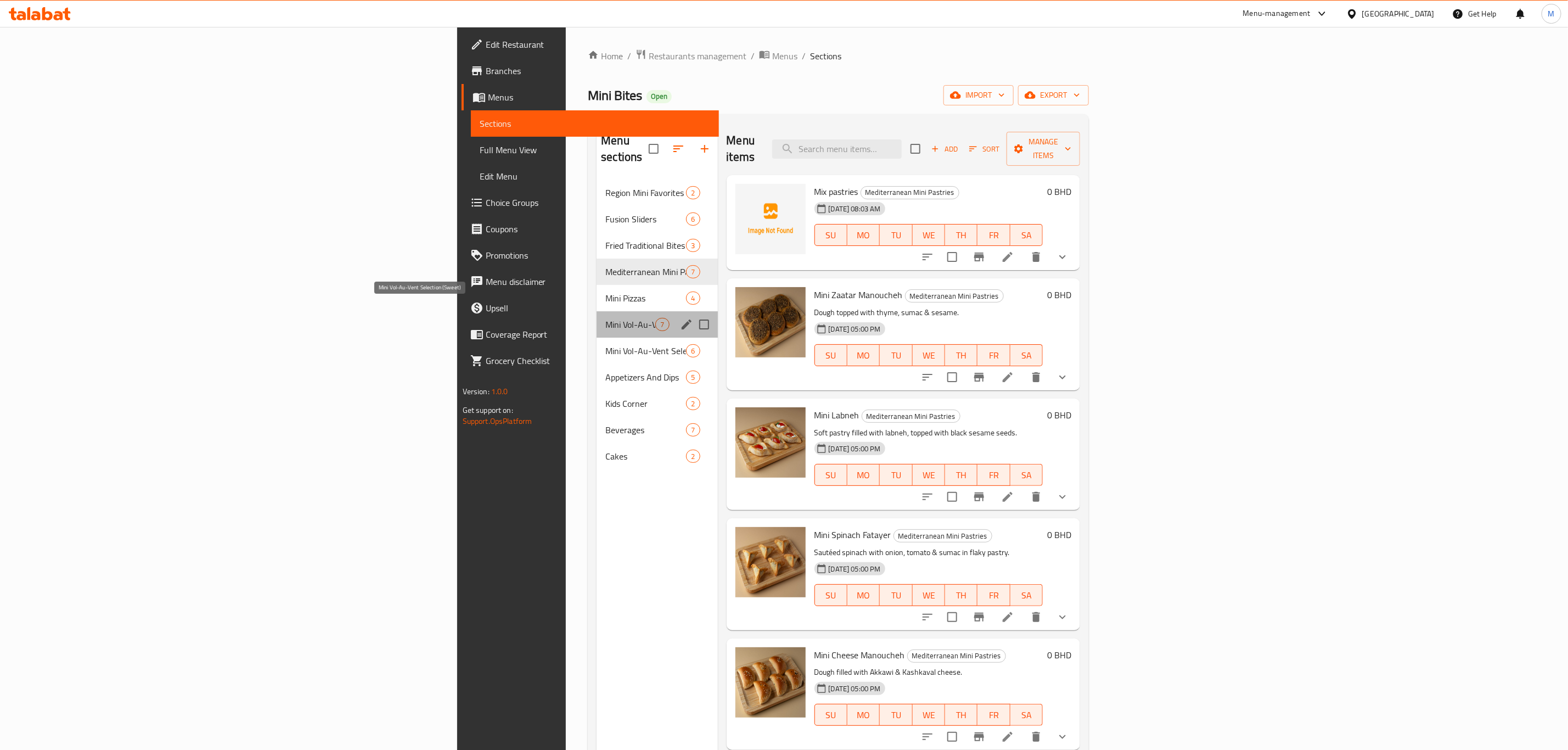
click at [606, 318] on span "Mini Vol-Au-Vent Selection (Sweet)" at bounding box center [630, 324] width 50 height 13
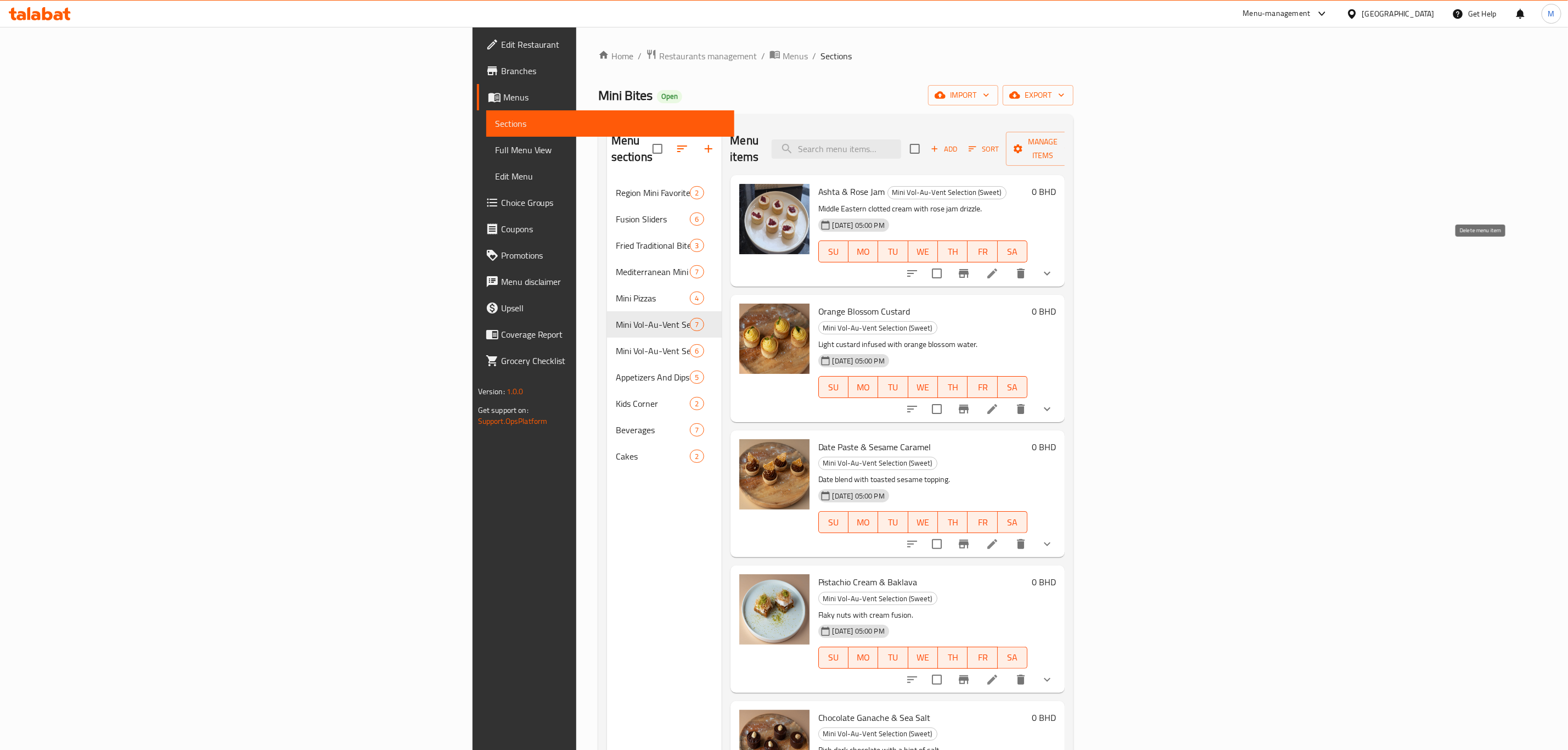
click at [1053, 267] on icon "show more" at bounding box center [1046, 273] width 13 height 13
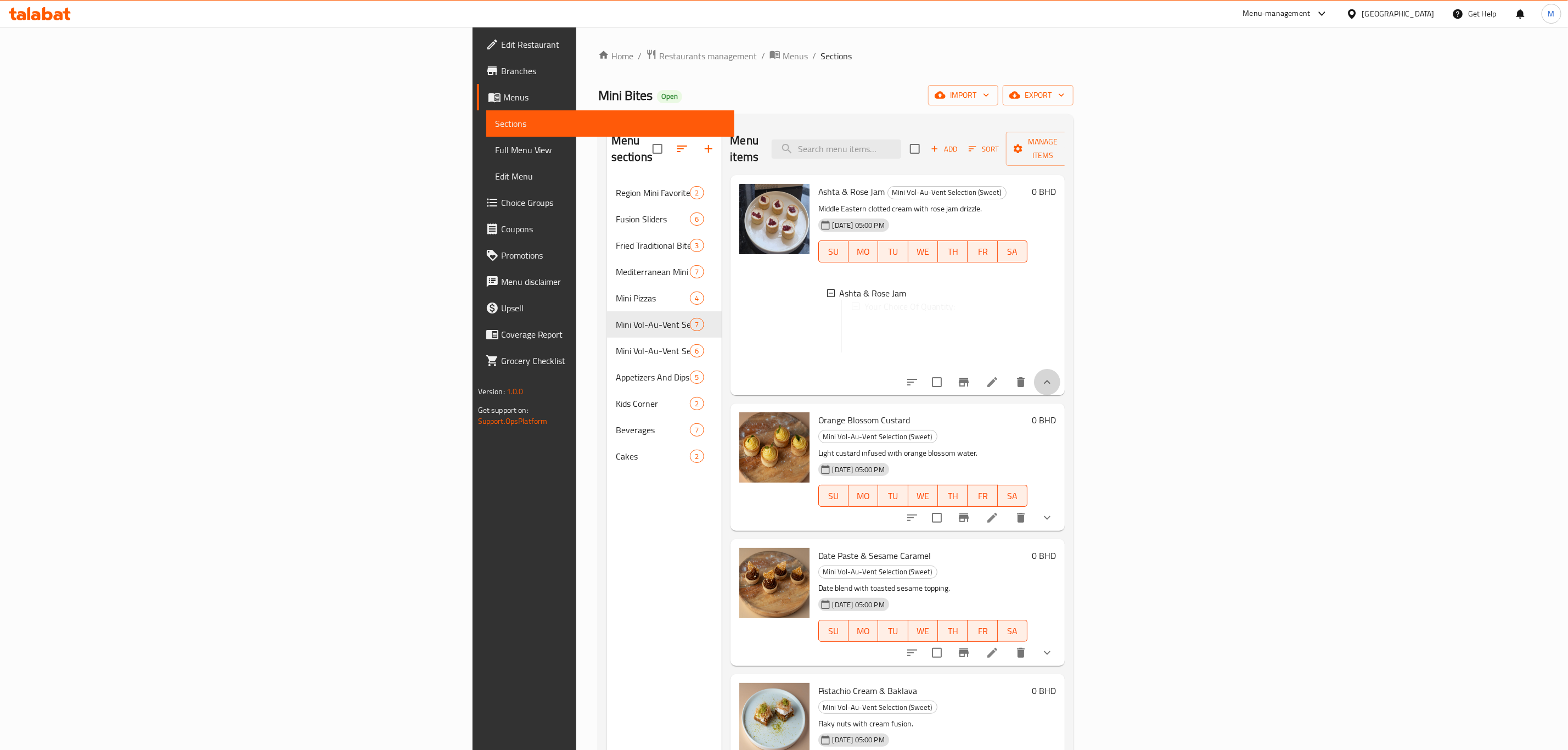
click at [1053, 369] on button "show more" at bounding box center [1047, 382] width 27 height 27
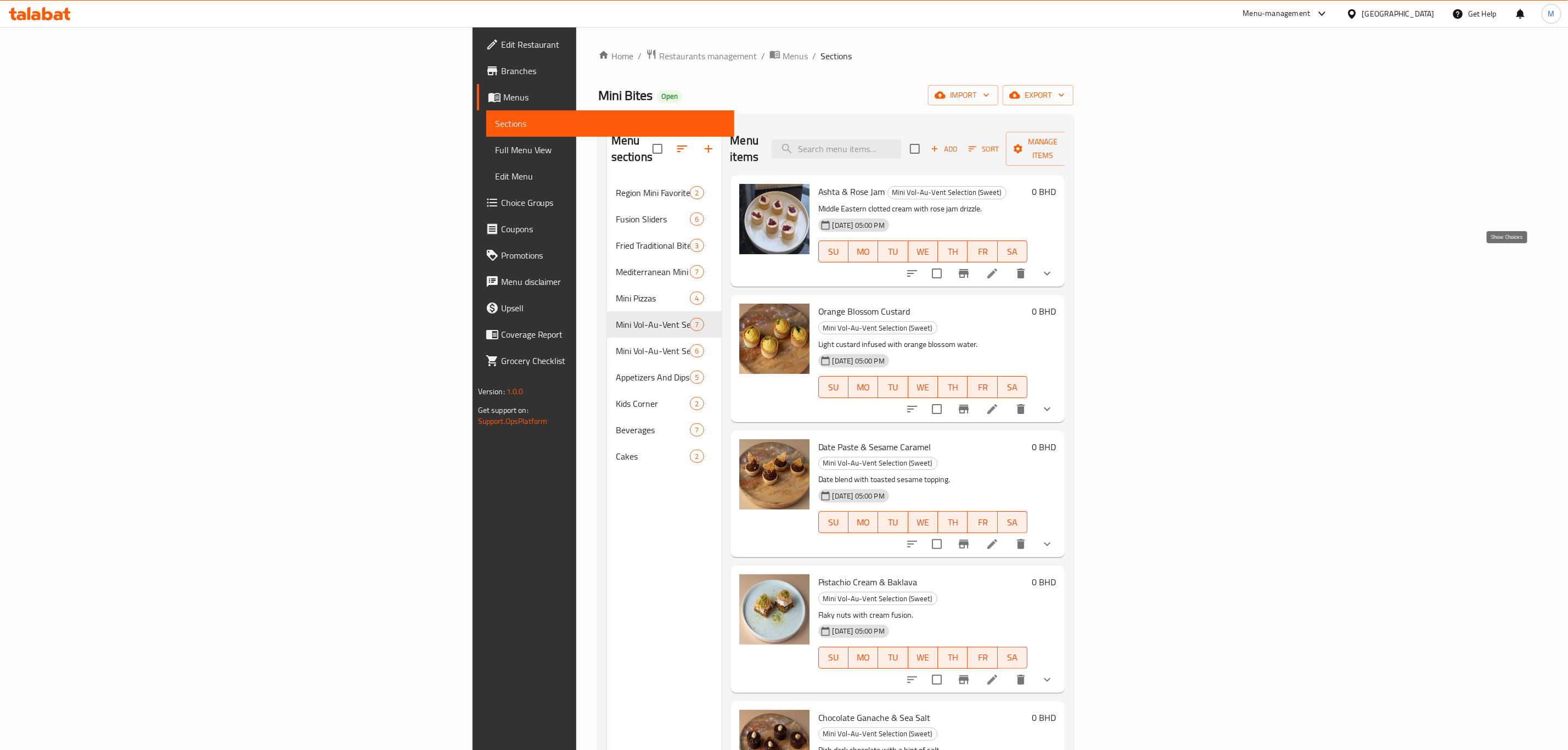
click at [1053, 267] on icon "show more" at bounding box center [1046, 273] width 13 height 13
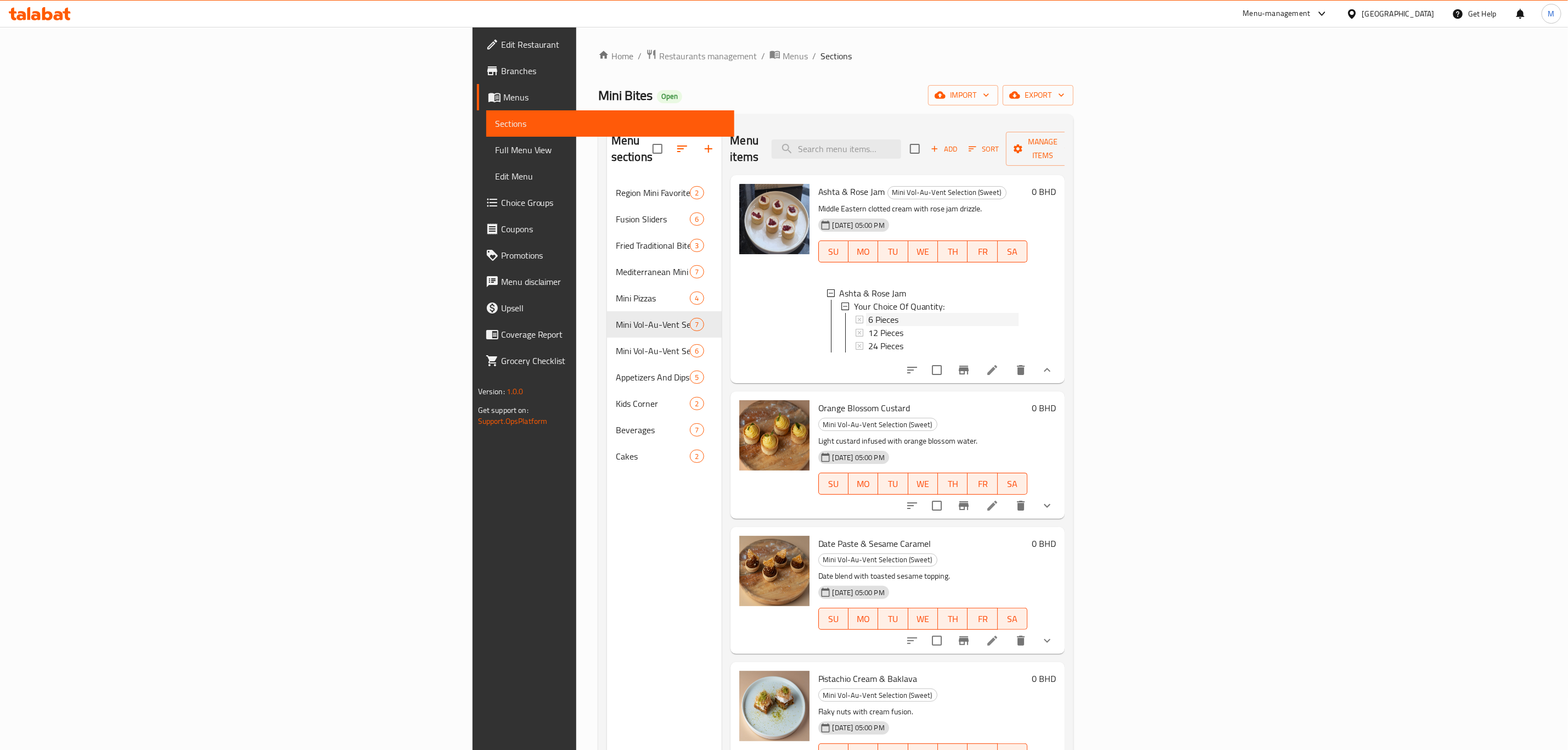
click at [868, 313] on span "6 Pieces" at bounding box center [883, 319] width 30 height 13
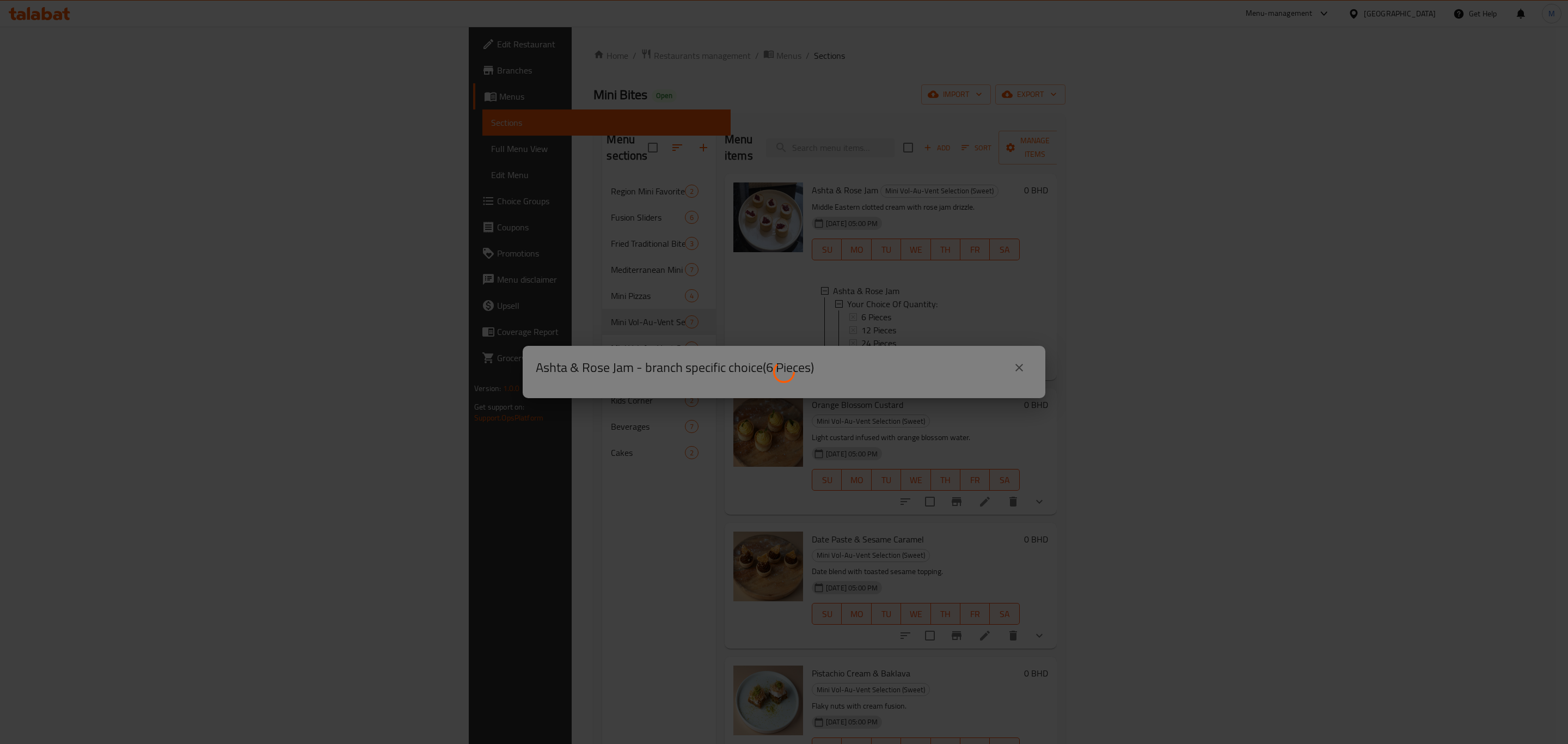
click at [1024, 372] on div at bounding box center [784, 372] width 1568 height 744
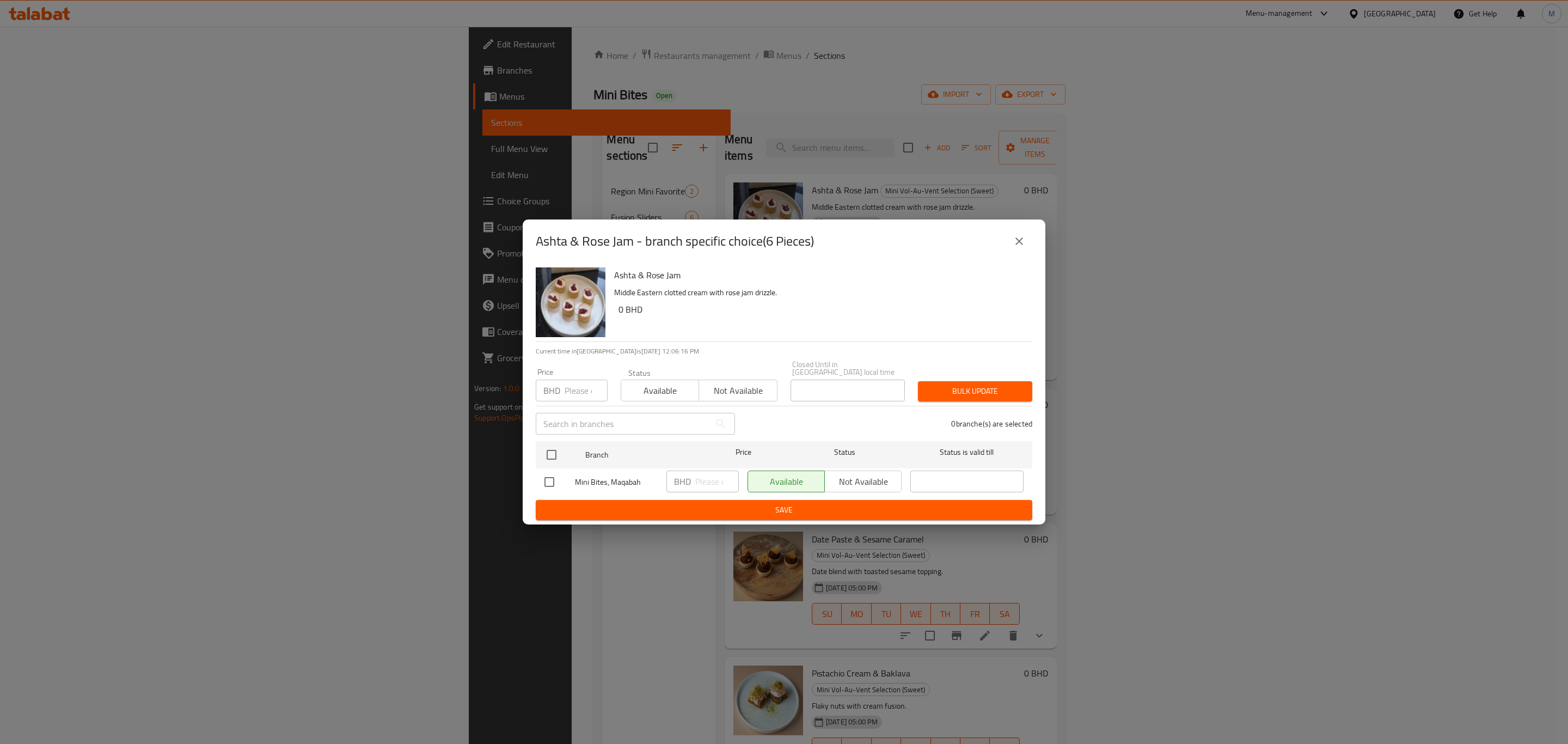
click at [1023, 233] on button "close" at bounding box center [1019, 241] width 26 height 26
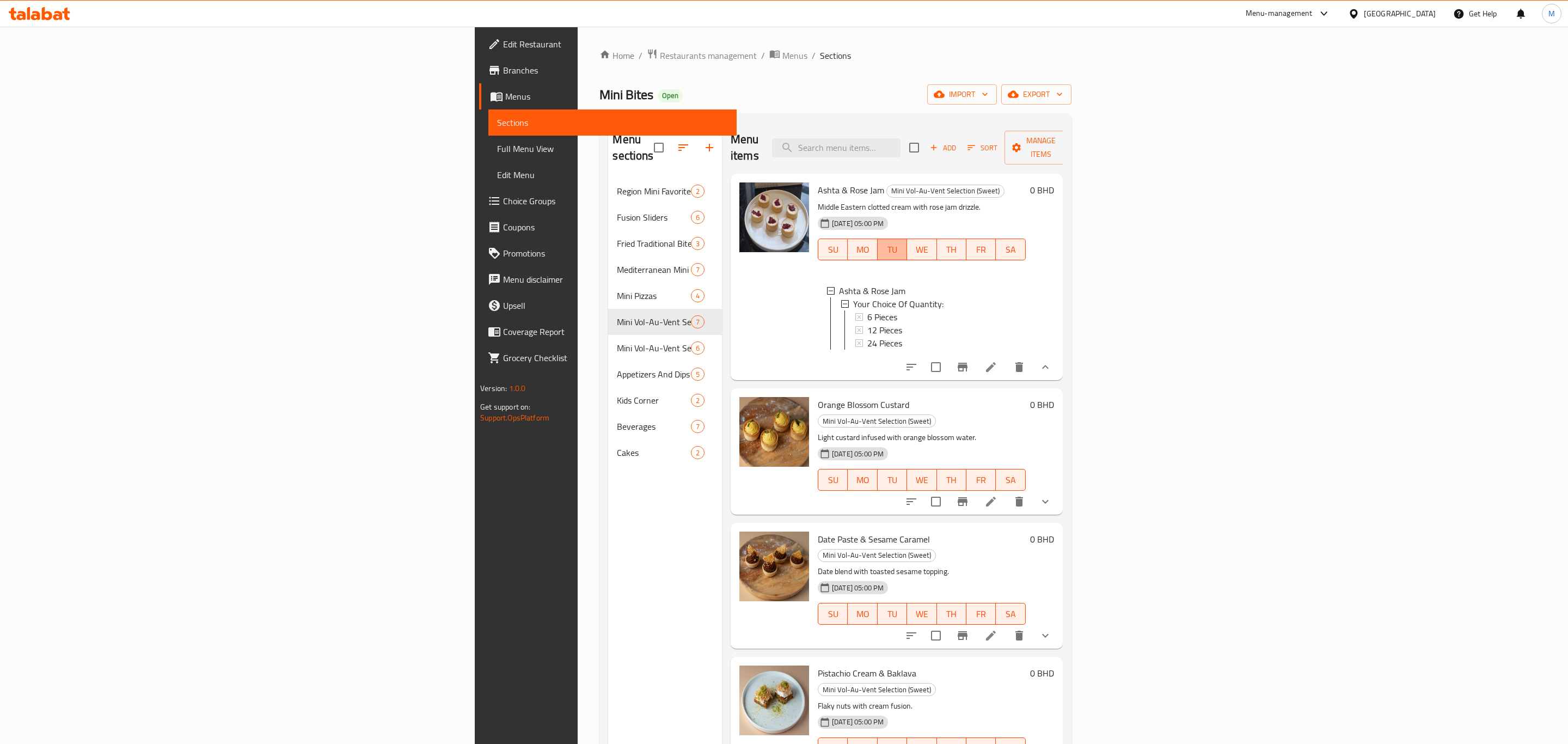
click at [902, 242] on span "TU" at bounding box center [892, 250] width 21 height 16
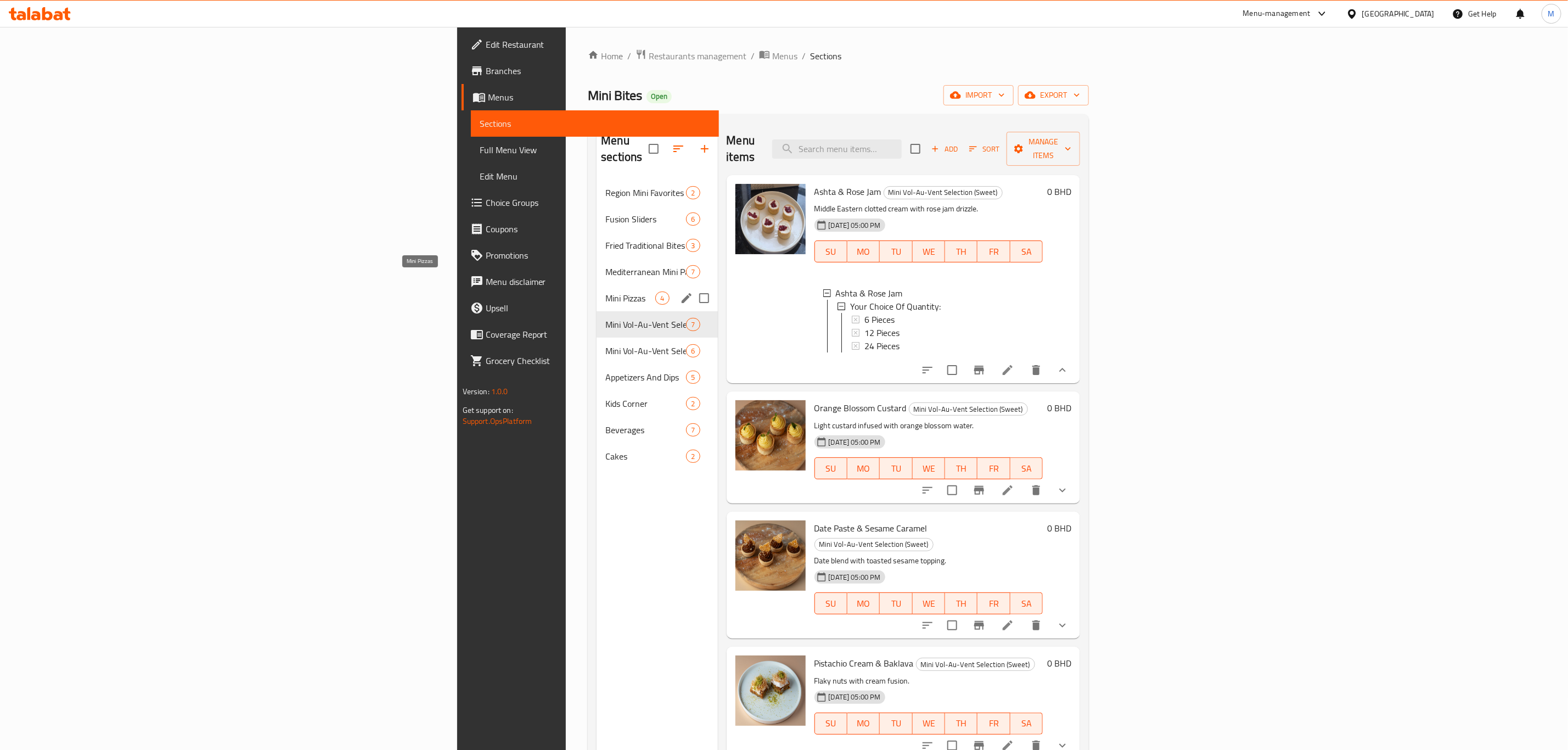
click at [606, 291] on span "Mini Pizzas" at bounding box center [630, 297] width 50 height 13
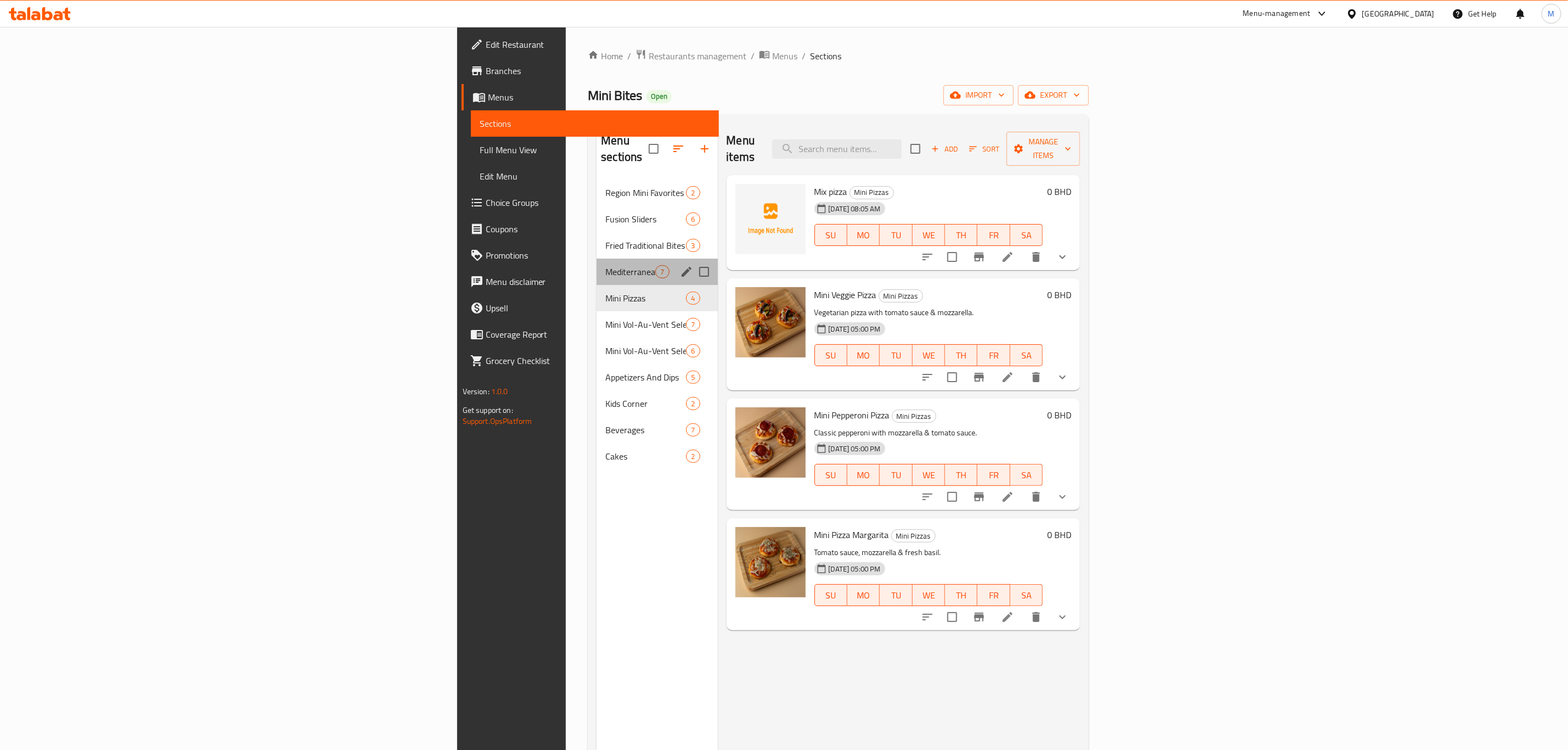
click at [597, 258] on div "Mediterranean Mini Pastries 7" at bounding box center [657, 271] width 121 height 27
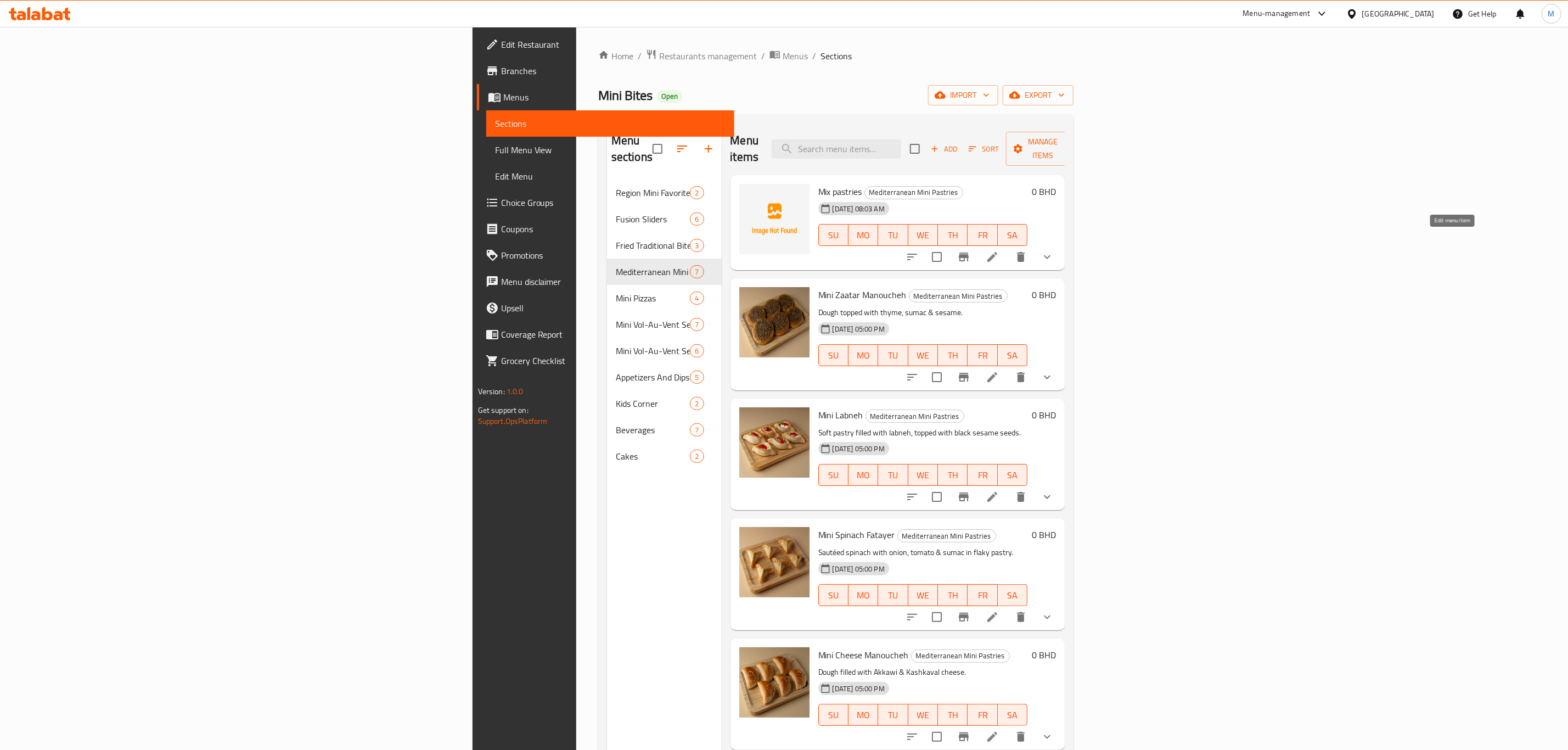
click at [999, 250] on icon at bounding box center [992, 256] width 13 height 13
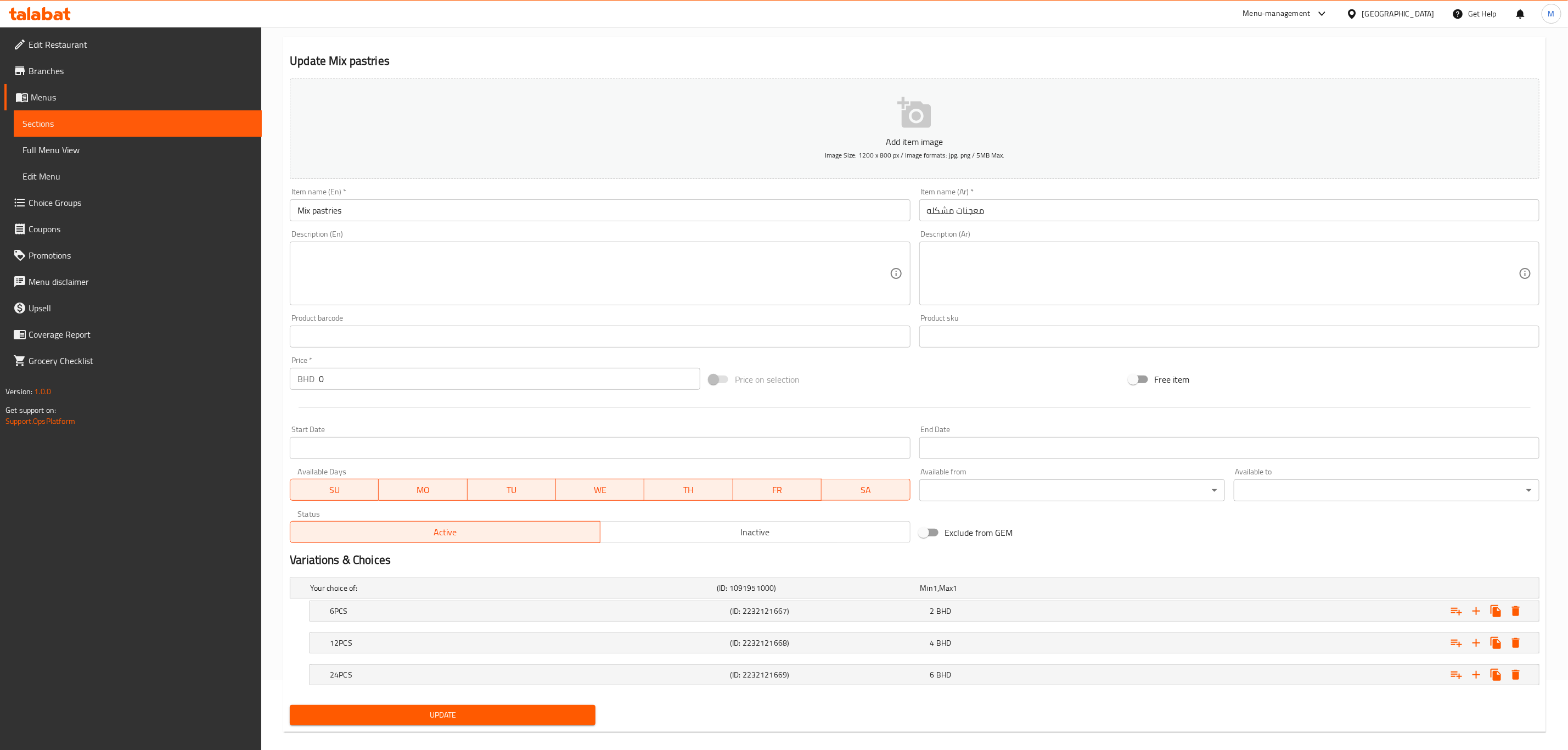
scroll to position [84, 0]
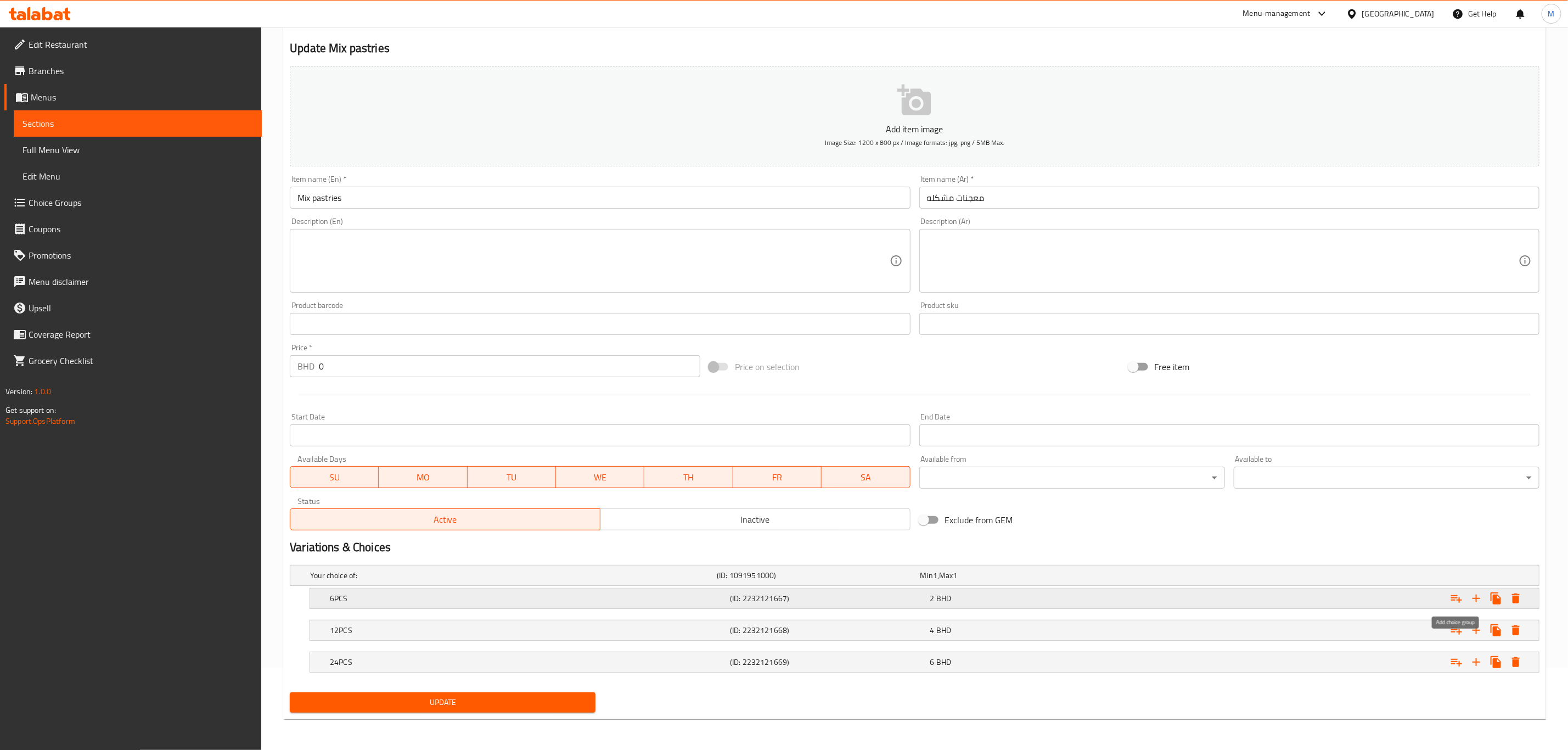
click at [1053, 520] on icon "Expand" at bounding box center [1457, 598] width 13 height 13
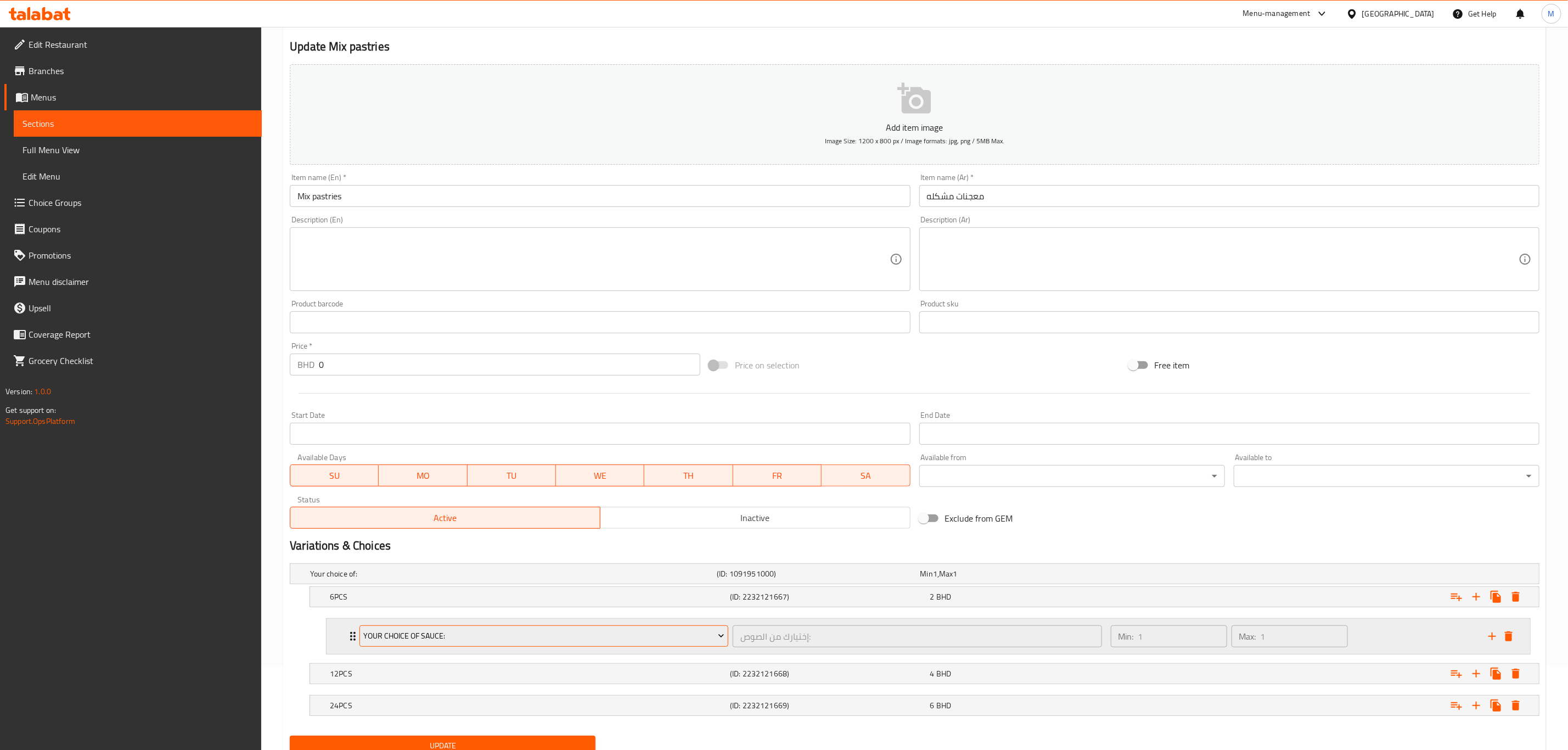
click at [464, 520] on span "Your Choice Of Sauce:" at bounding box center [544, 636] width 361 height 14
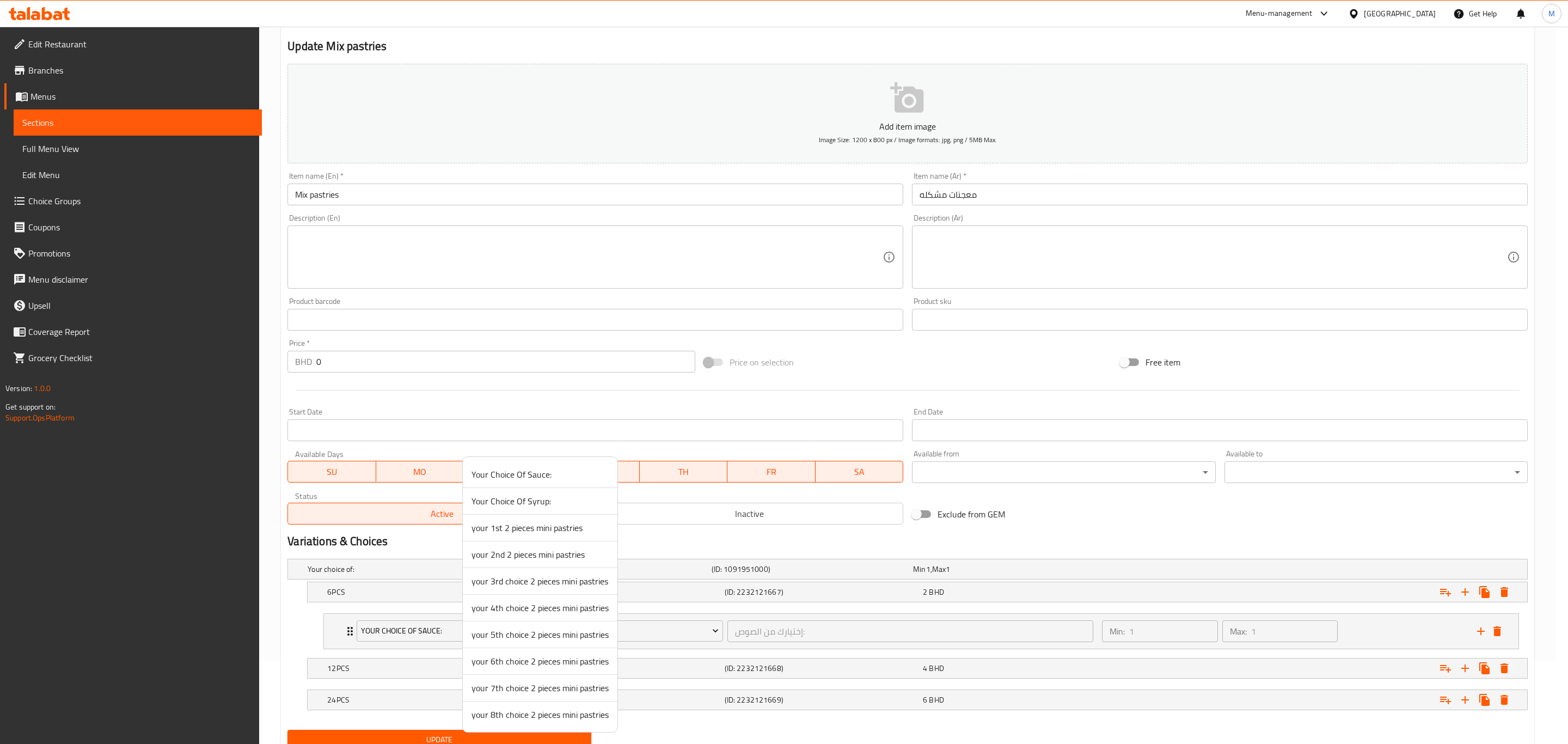
click at [532, 515] on span "your 1st 2 pieces mini pastries" at bounding box center [540, 527] width 137 height 13
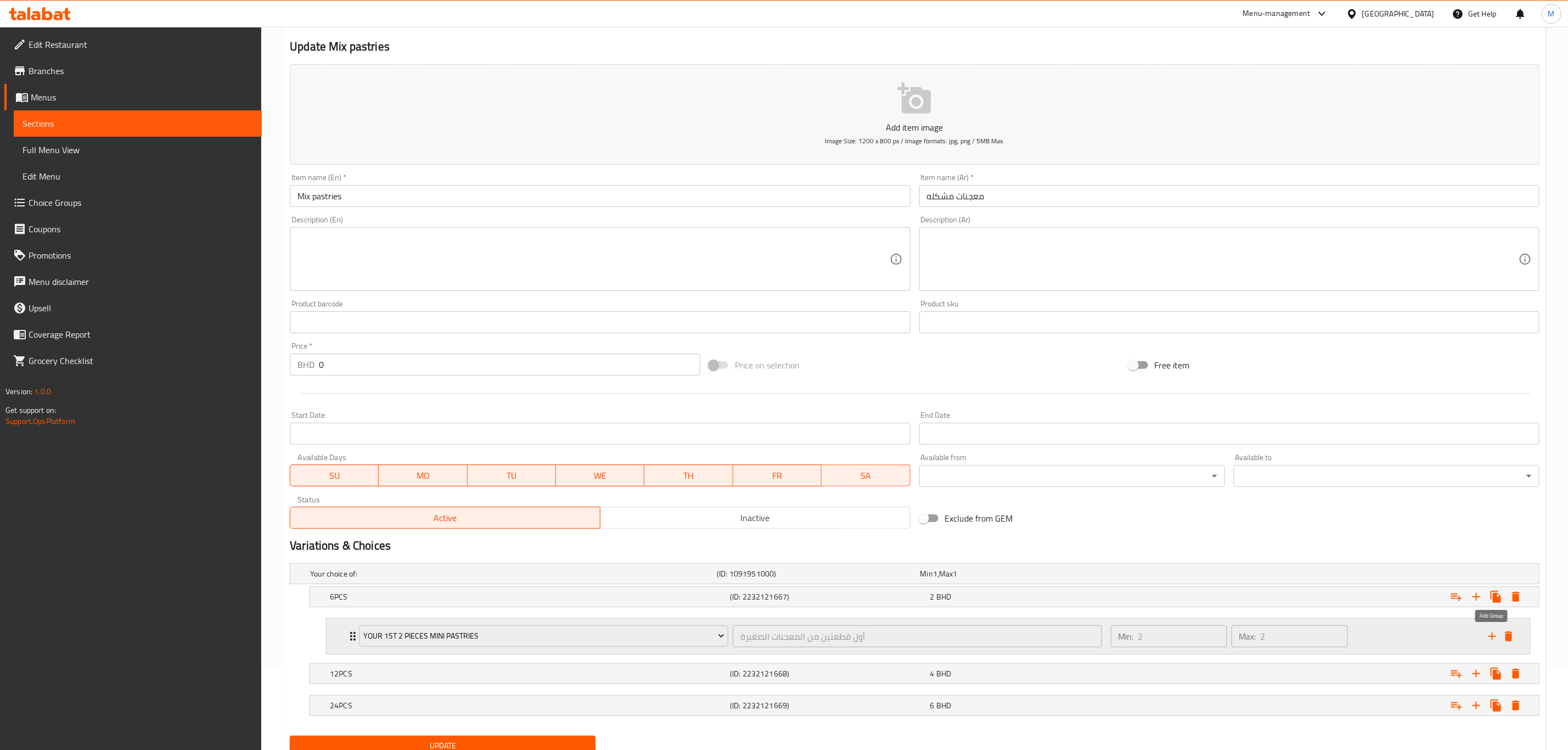
click at [1053, 520] on icon "add" at bounding box center [1492, 636] width 8 height 8
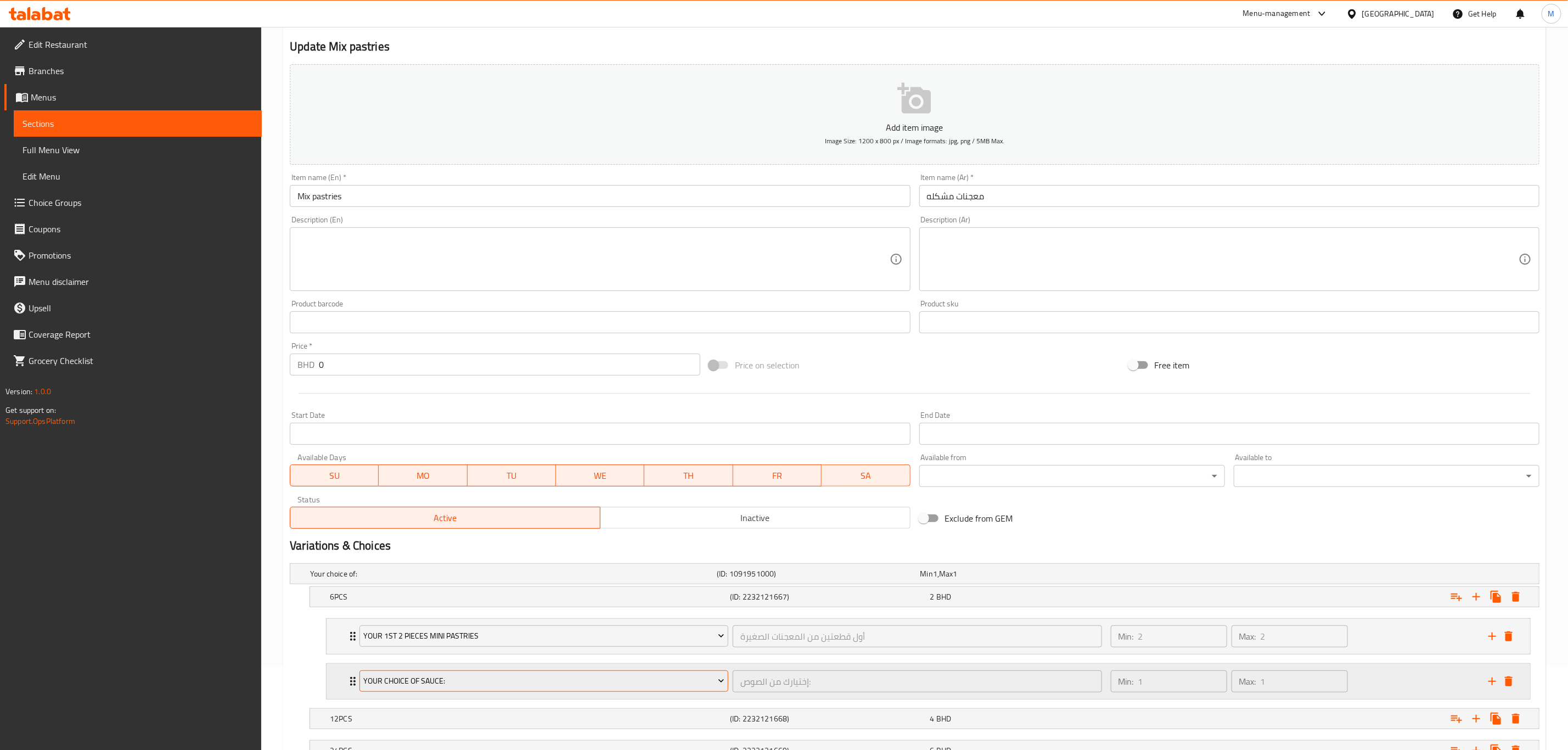
click at [461, 520] on span "Your Choice Of Sauce:" at bounding box center [544, 681] width 361 height 14
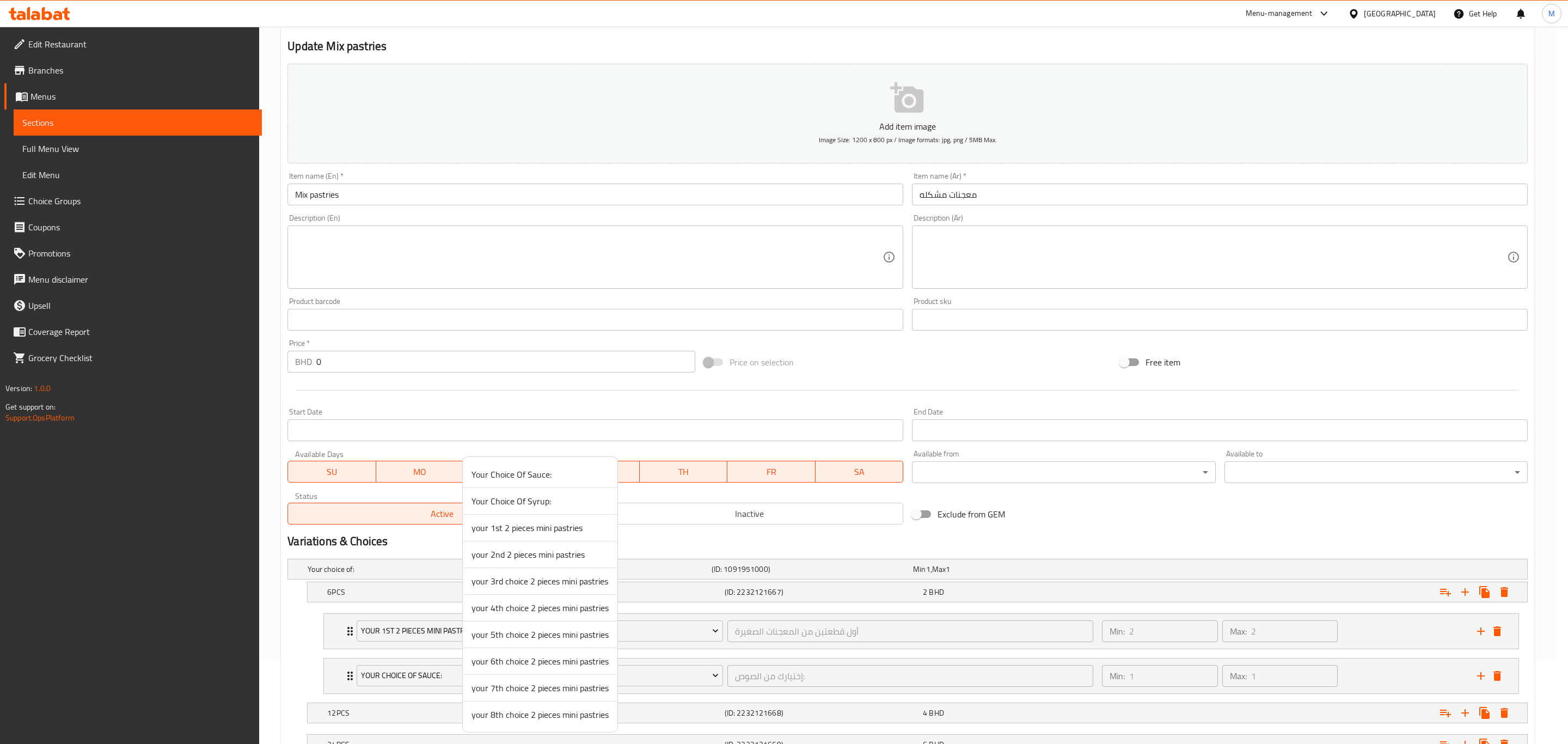
click at [527, 515] on span "your 2nd 2 pieces mini pastries" at bounding box center [540, 554] width 137 height 13
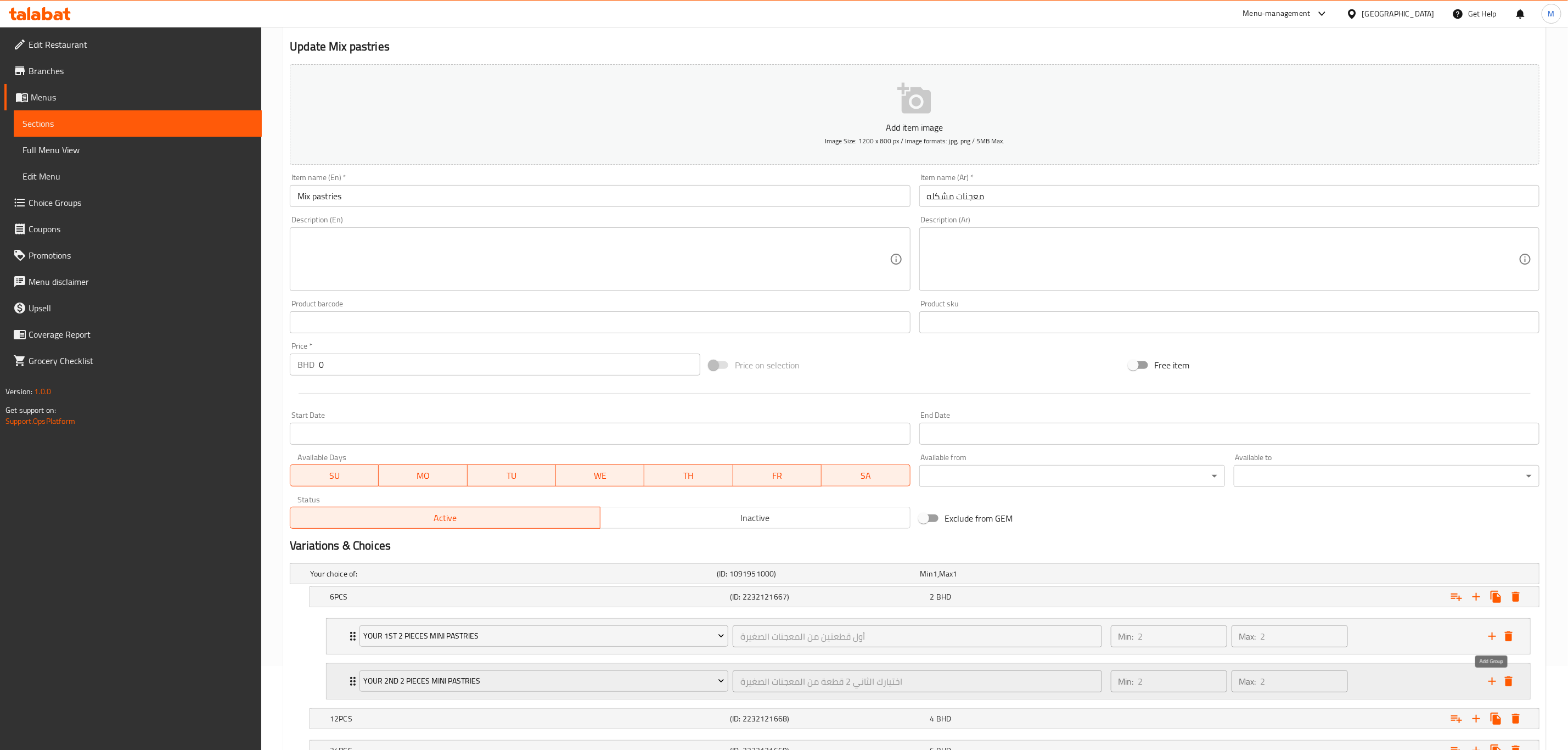
click at [1053, 520] on icon "add" at bounding box center [1492, 681] width 8 height 8
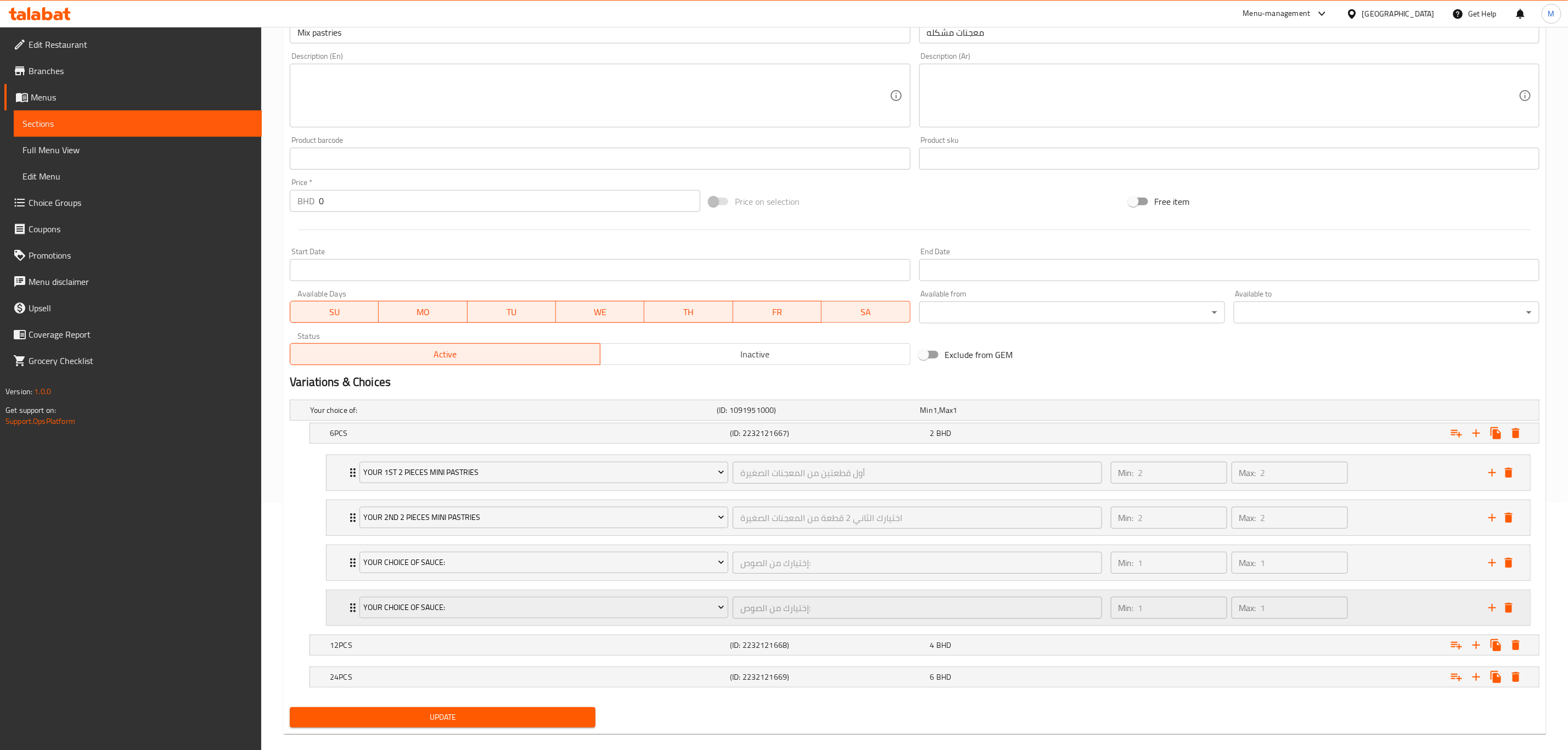
scroll to position [249, 0]
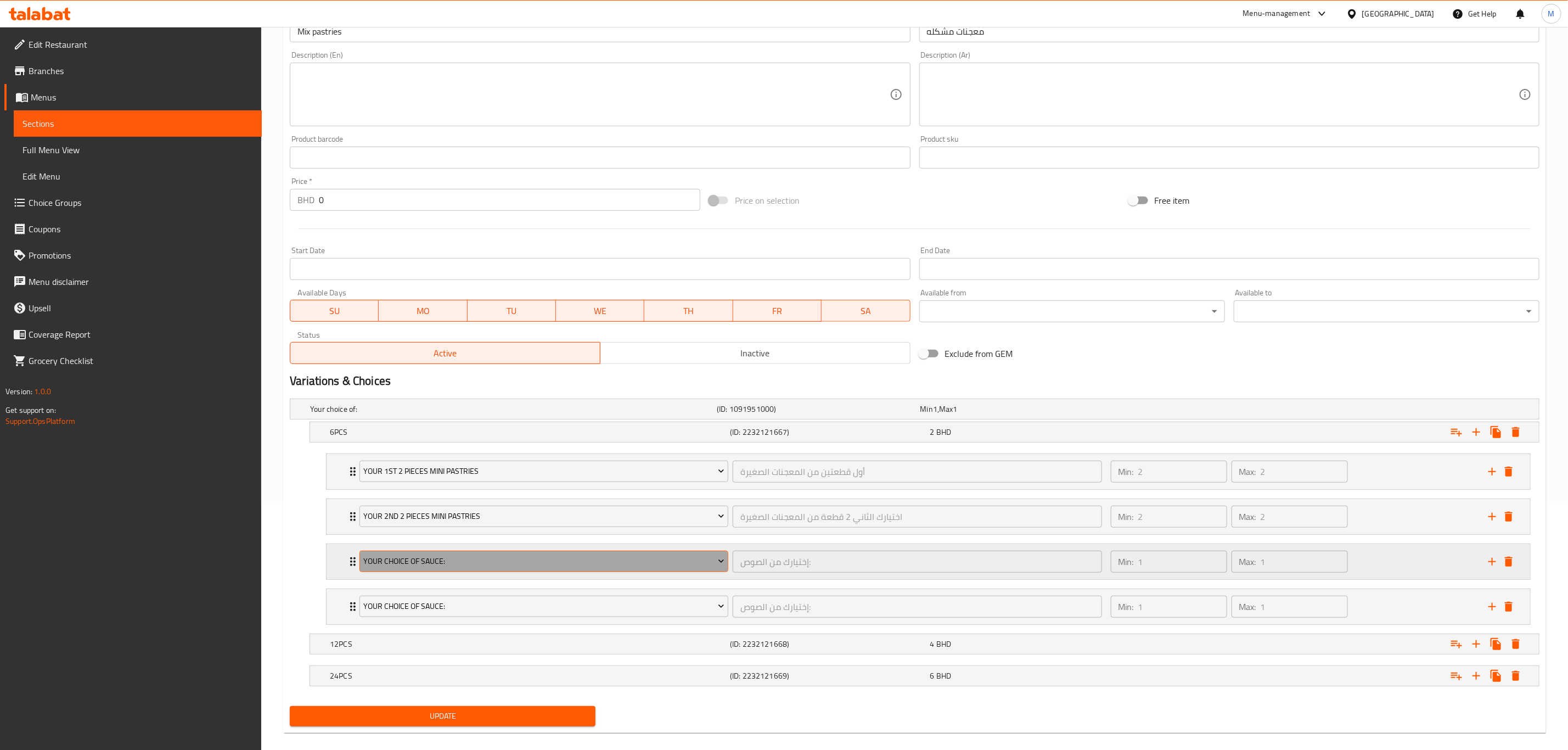
click at [459, 520] on button "Your Choice Of Sauce:" at bounding box center [544, 561] width 369 height 22
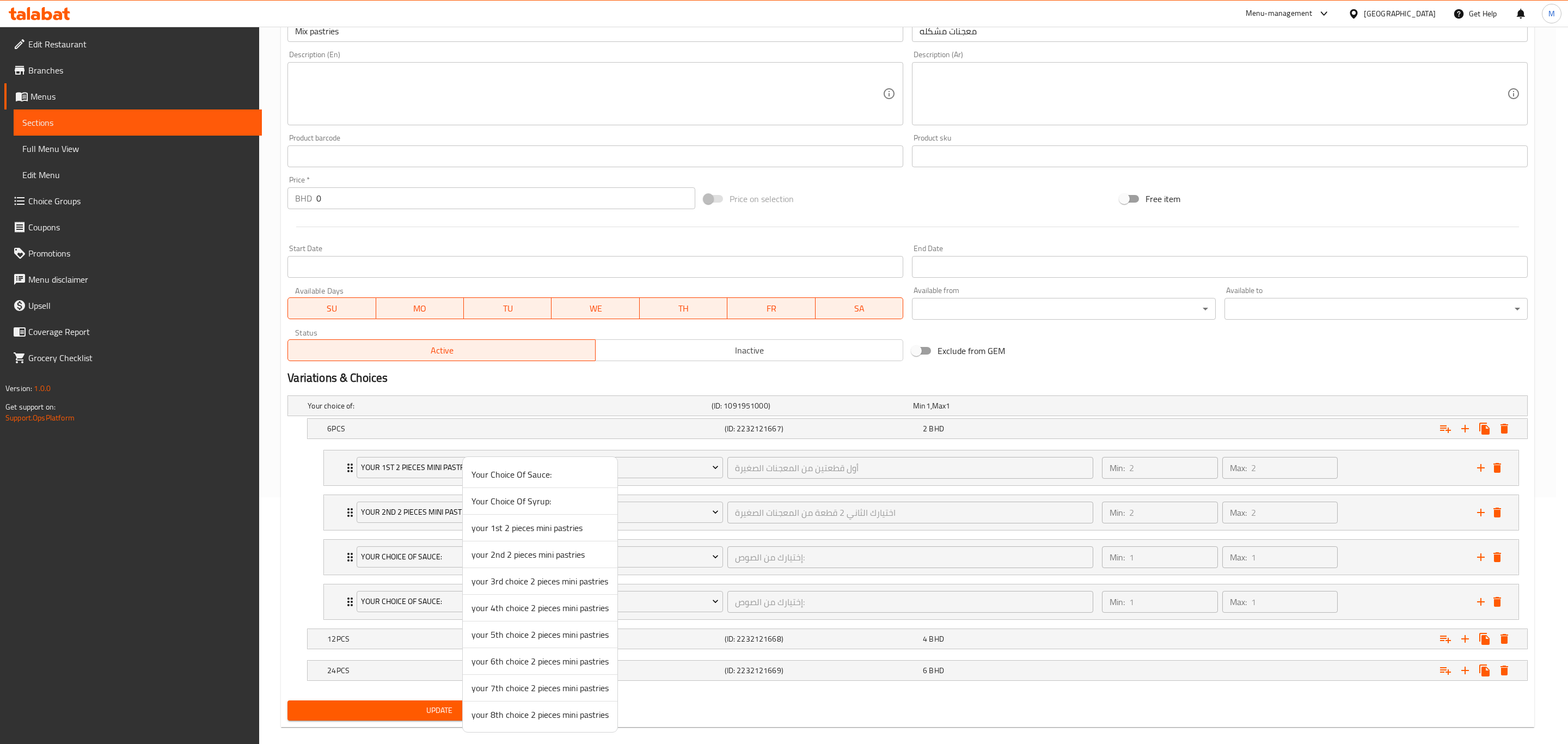
click at [547, 515] on span "your 3rd choice 2 pieces mini pastries" at bounding box center [540, 581] width 137 height 13
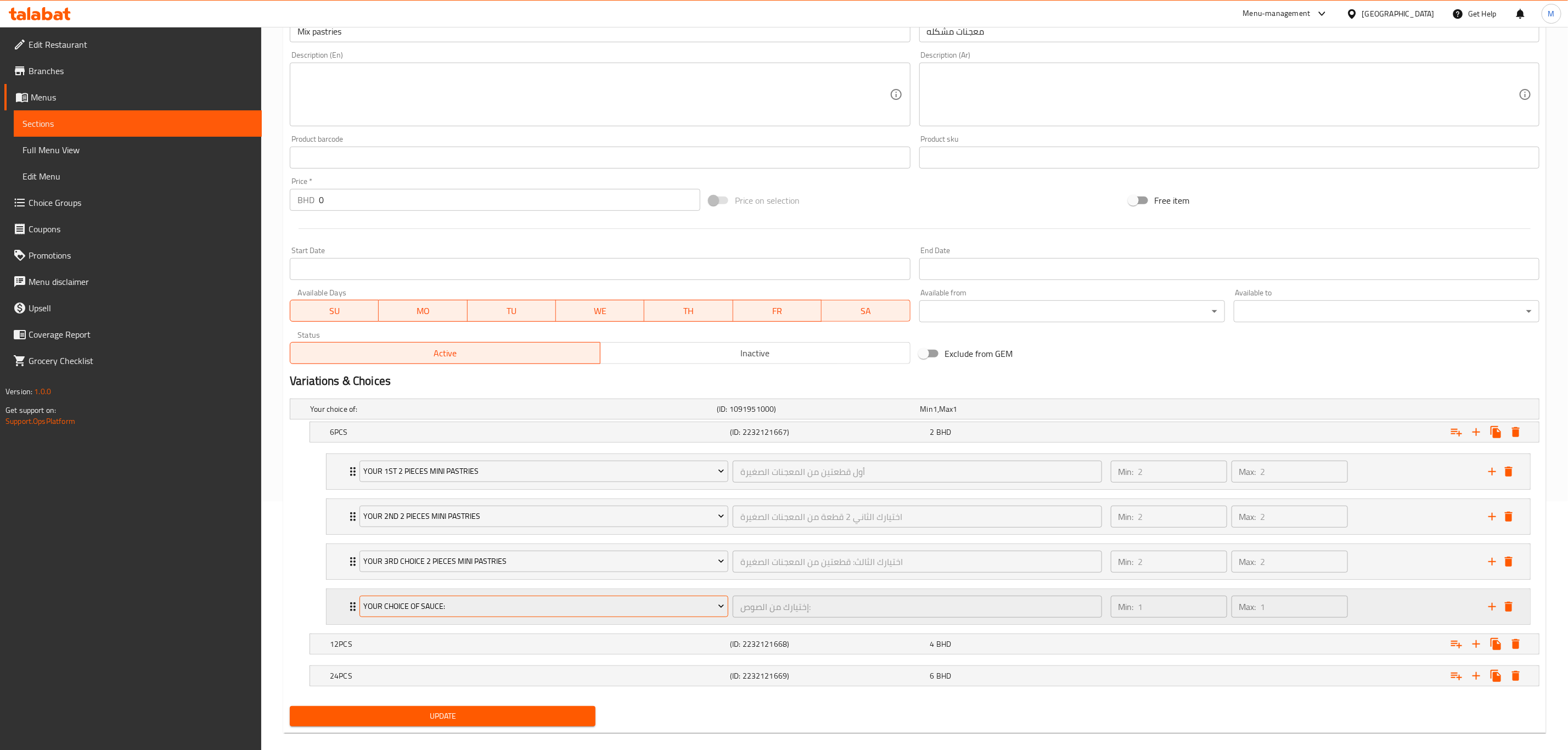
click at [539, 520] on span "Your Choice Of Sauce:" at bounding box center [544, 606] width 361 height 14
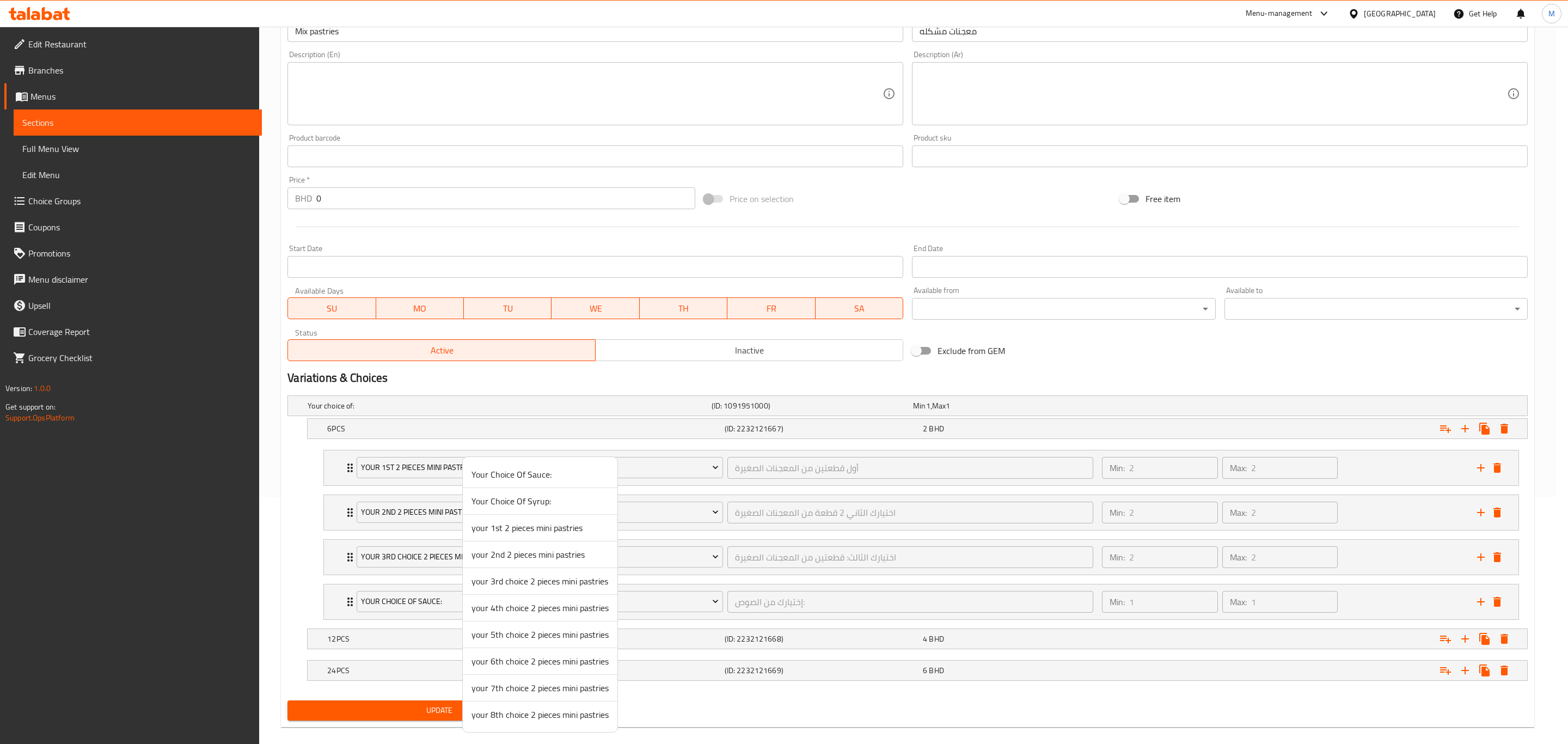
click at [527, 515] on span "your 4th choice 2 pieces mini pastries" at bounding box center [540, 608] width 137 height 13
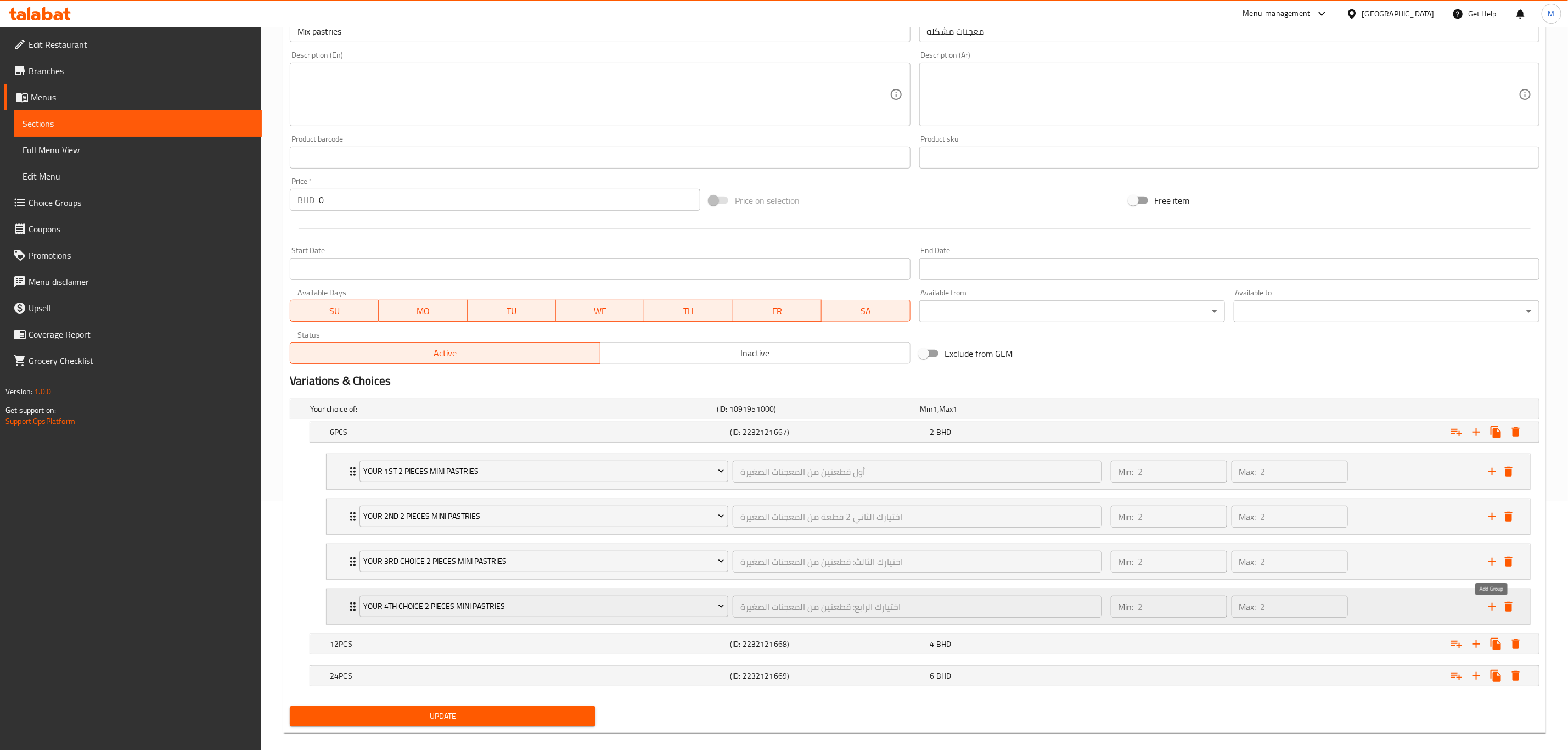
click at [1053, 520] on button "add" at bounding box center [1492, 606] width 16 height 16
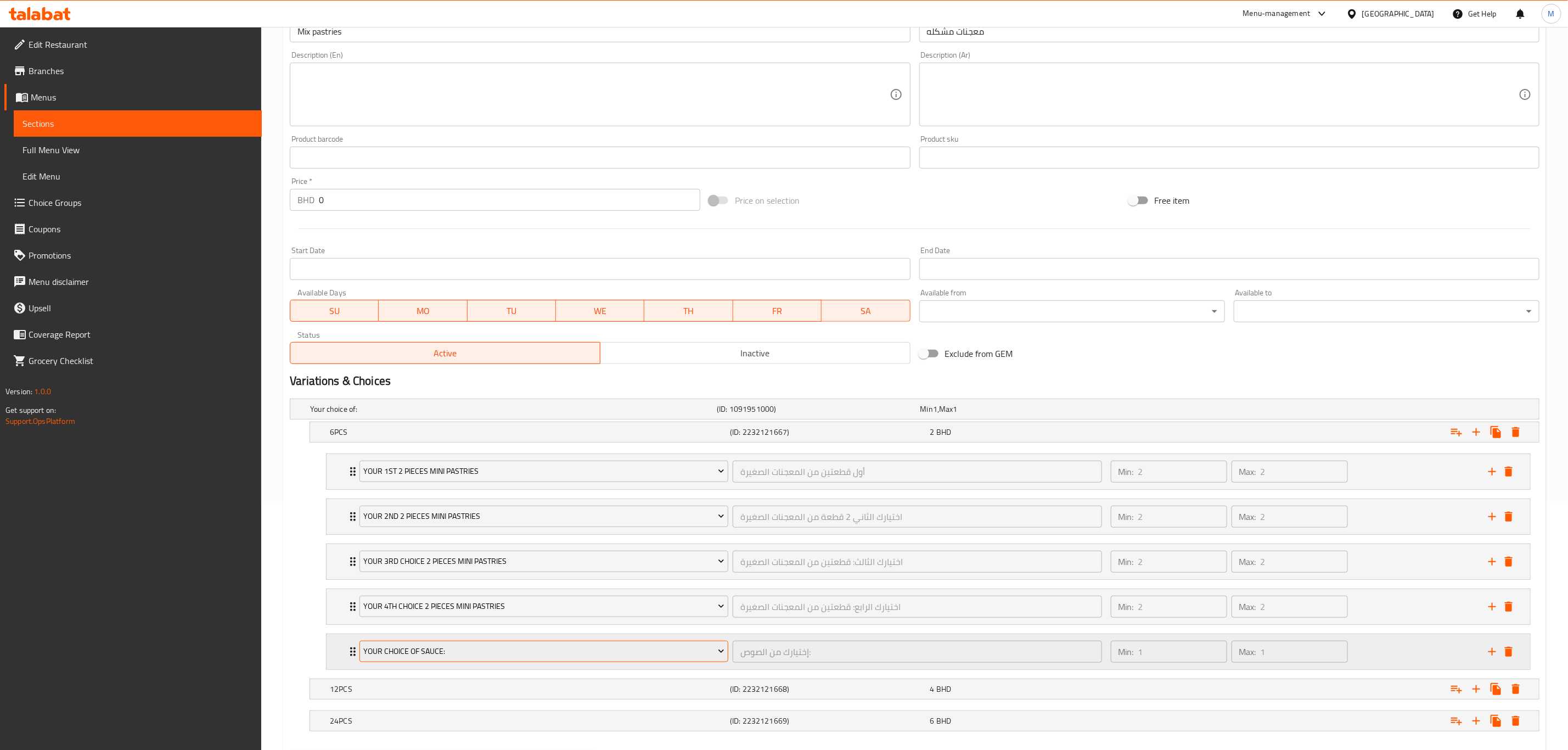
click at [443, 520] on span "Your Choice Of Sauce:" at bounding box center [544, 652] width 361 height 14
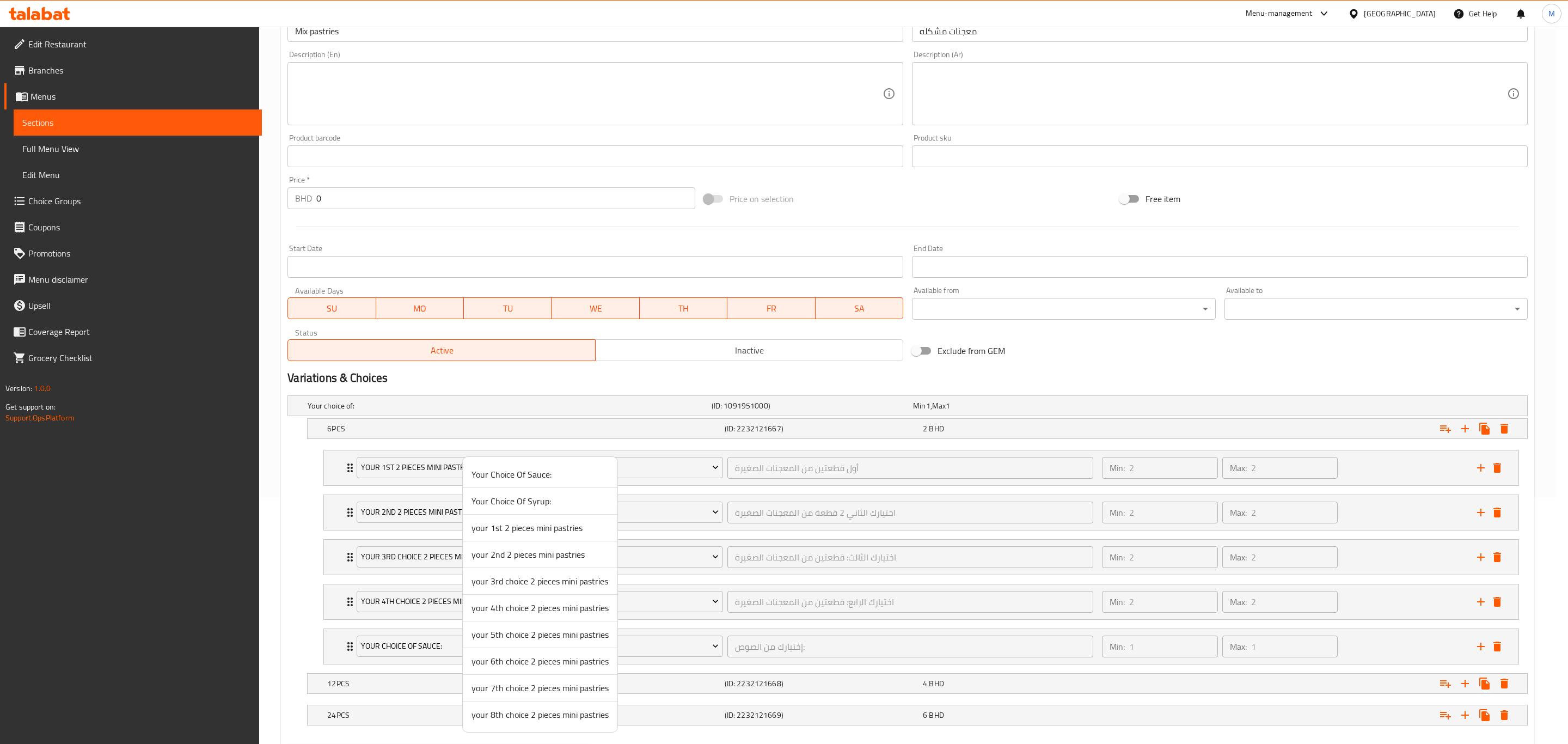
click at [512, 515] on li "your 5th choice 2 pieces mini pastries" at bounding box center [540, 634] width 155 height 26
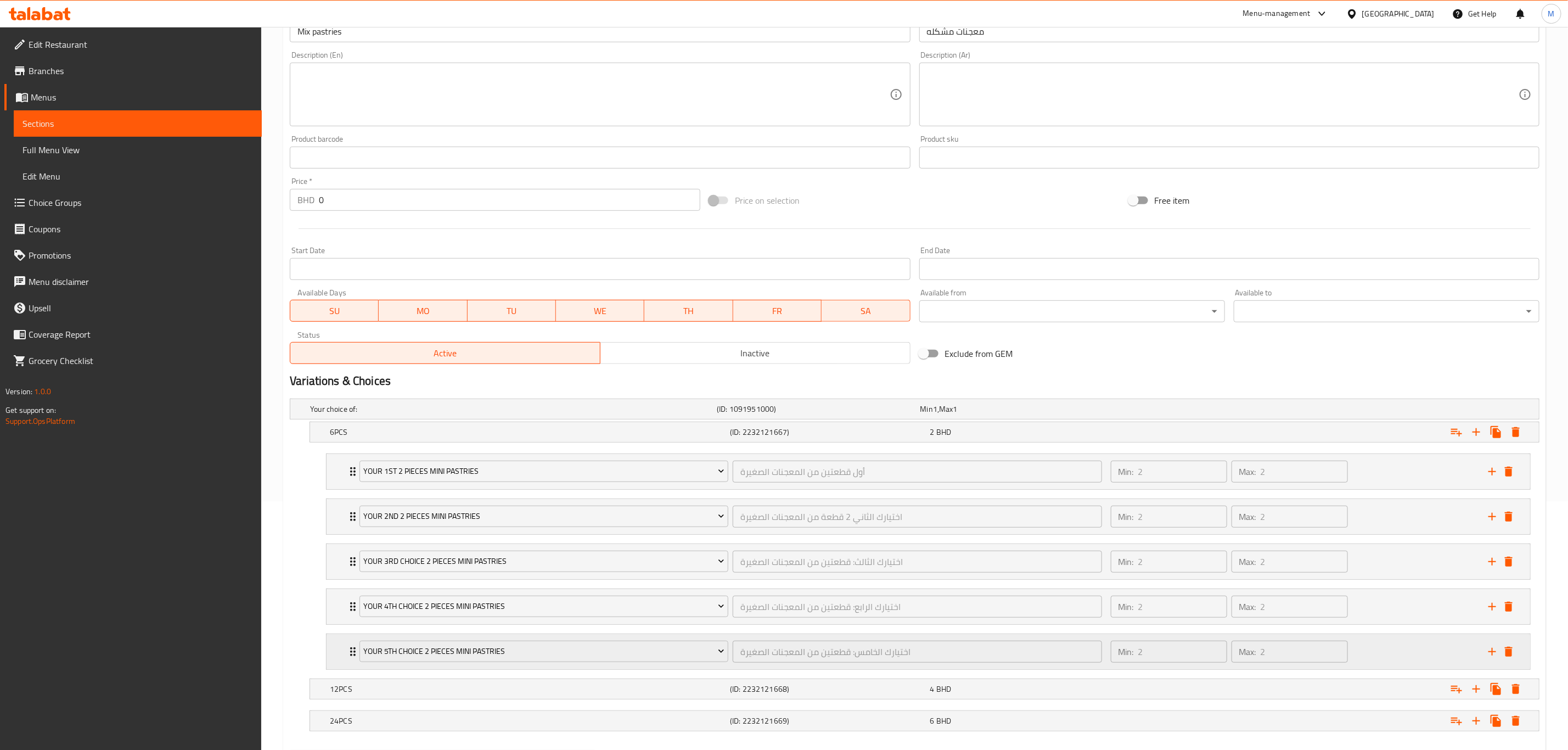
click at [1053, 520] on icon "add" at bounding box center [1492, 652] width 13 height 13
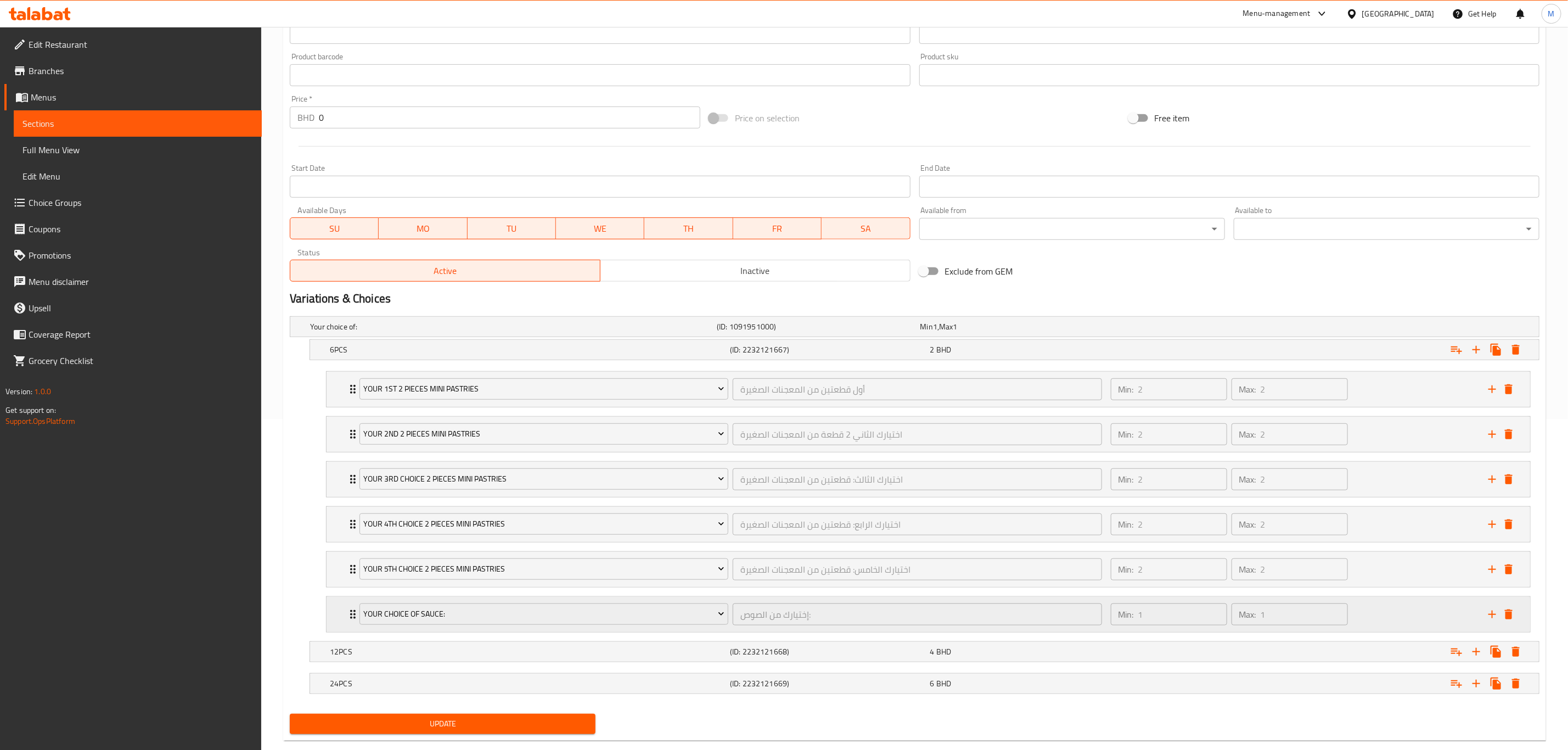
click at [461, 520] on div "Your Choice Of Sauce:" at bounding box center [544, 614] width 373 height 27
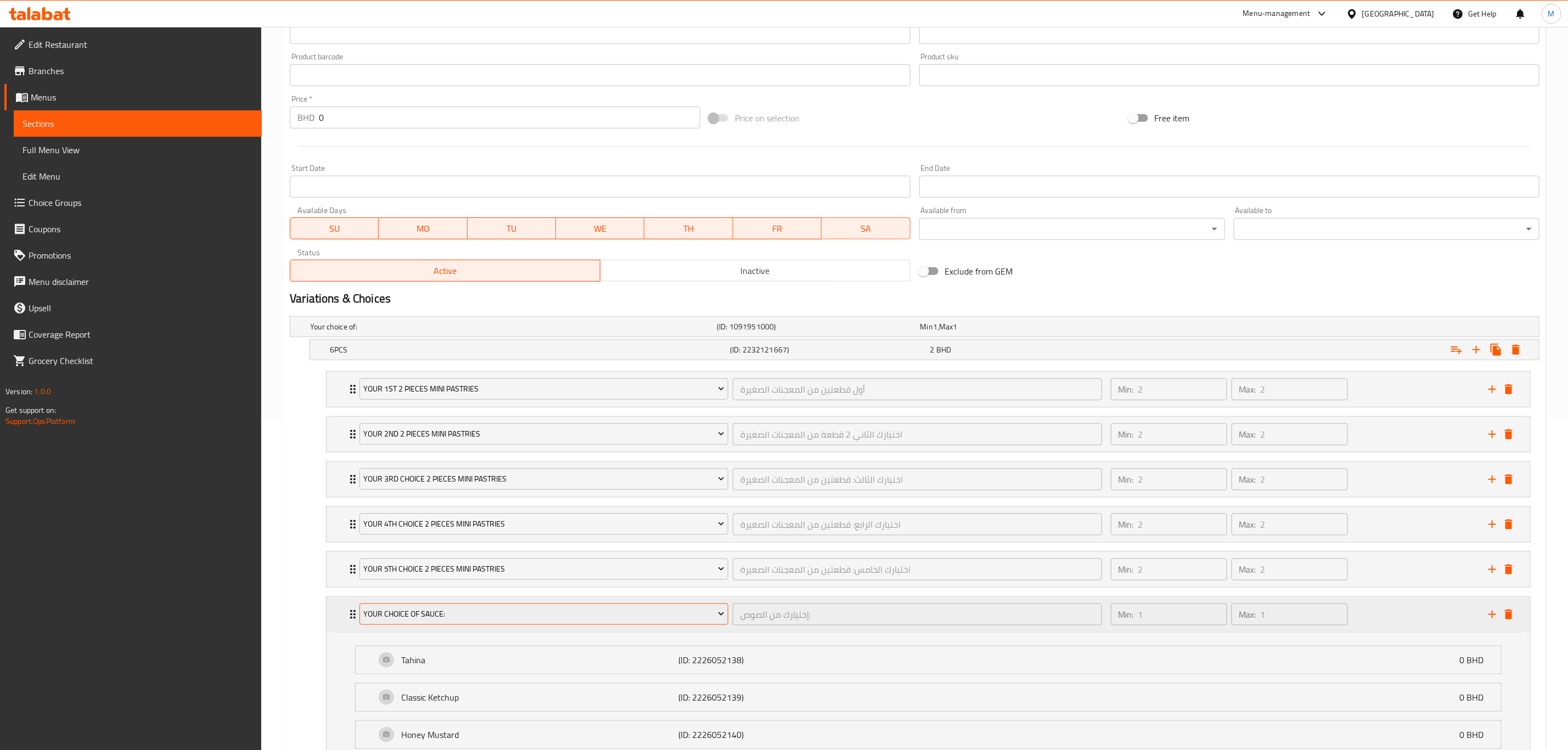
click at [437, 520] on span "Your Choice Of Sauce:" at bounding box center [544, 614] width 361 height 14
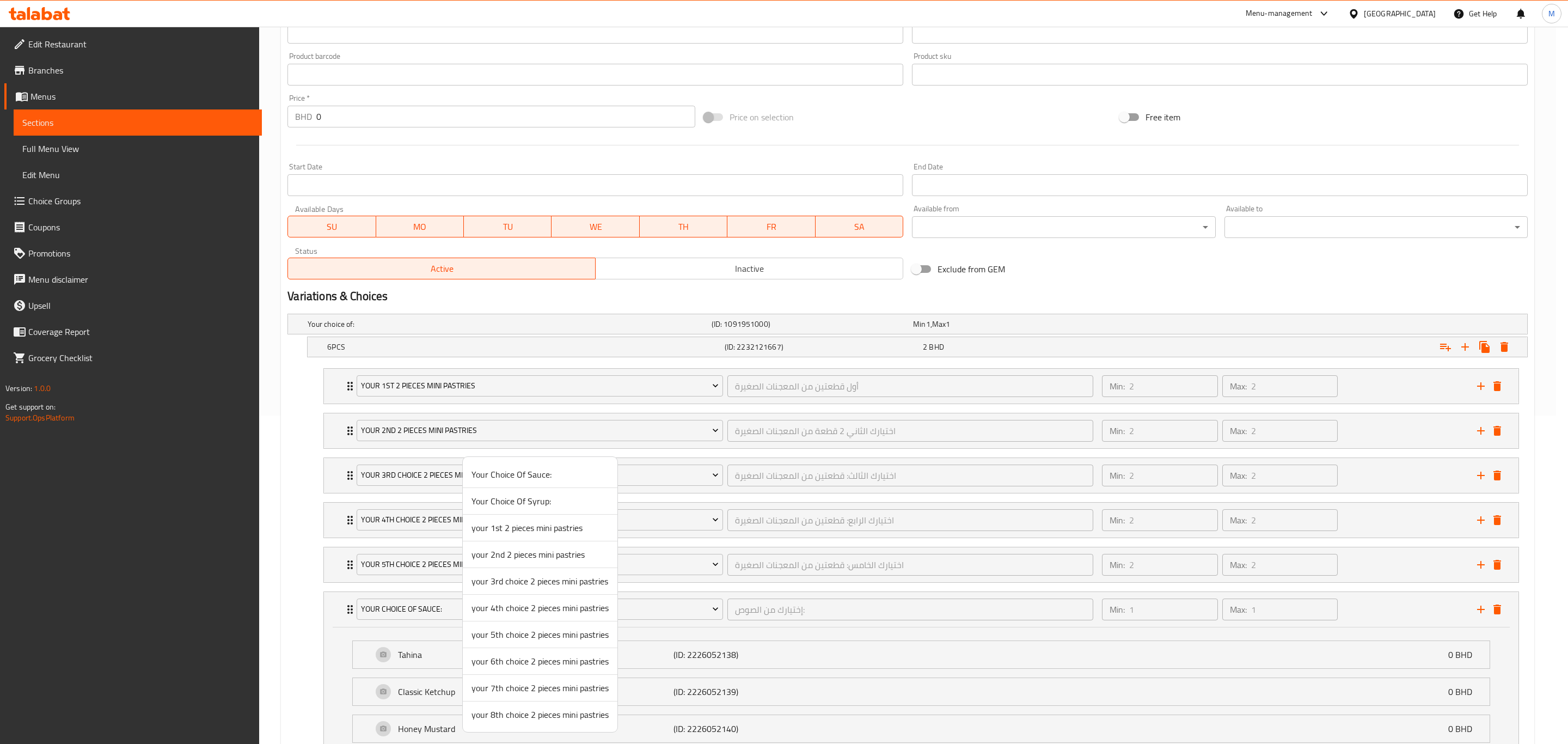
click at [513, 515] on span "your 6th choice 2 pieces mini pastries" at bounding box center [540, 661] width 137 height 13
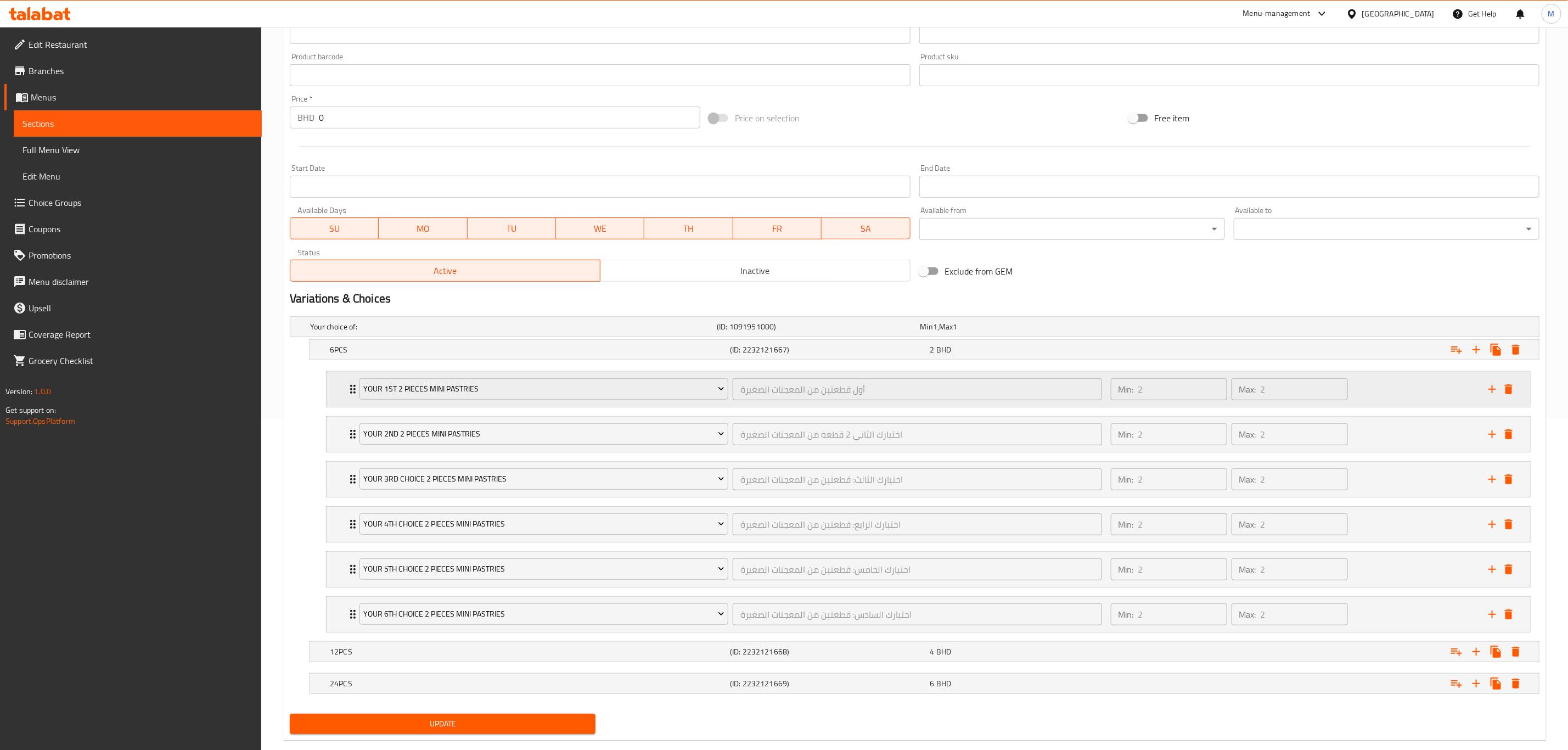
click at [346, 389] on div "your 1st 2 pieces mini pastries أول قطعتين من المعجنات الصغيرة ​ Min: 2 ​ Max: …" at bounding box center [928, 389] width 1204 height 35
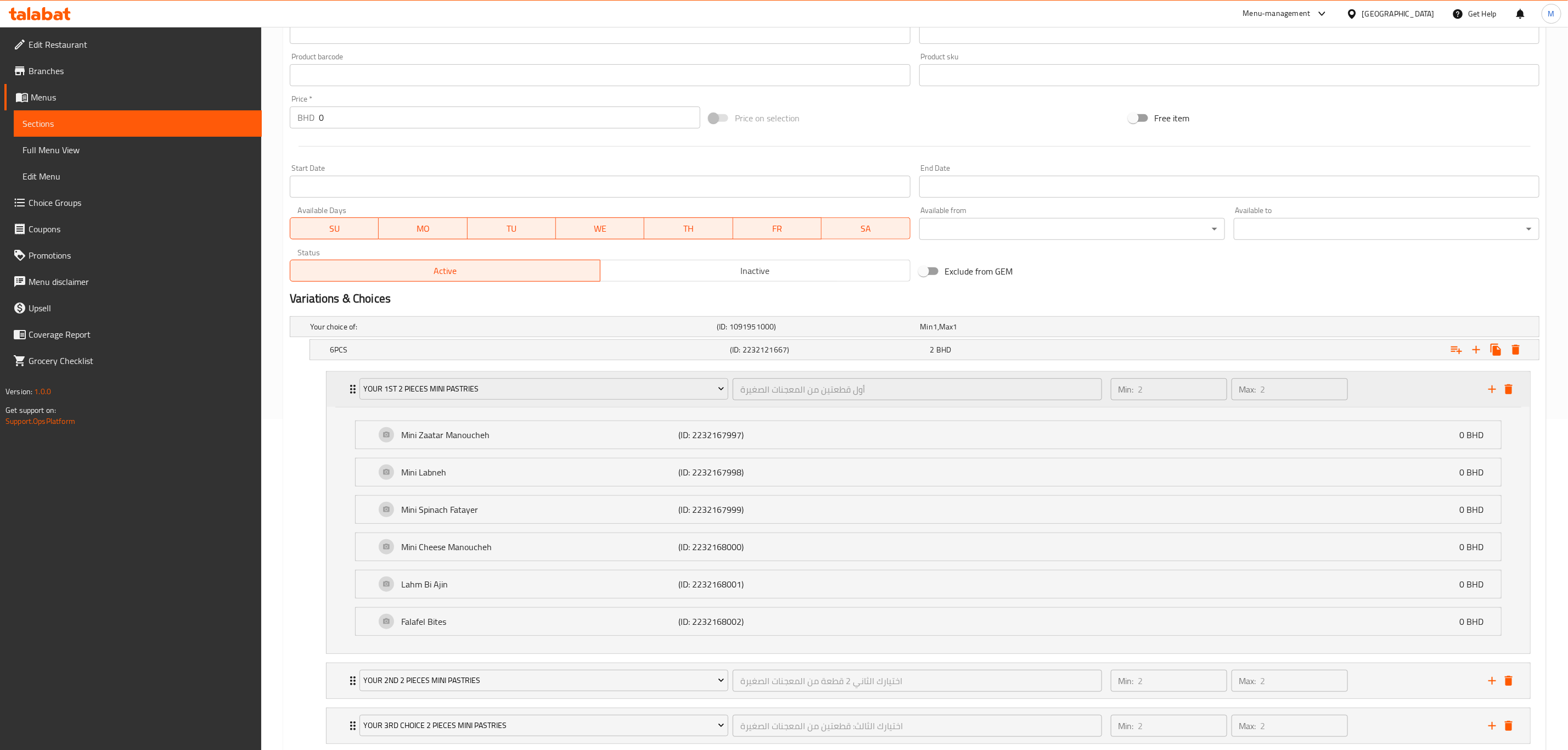
click at [346, 389] on div "your 1st 2 pieces mini pastries أول قطعتين من المعجنات الصغيرة ​ Min: 2 ​ Max: …" at bounding box center [928, 389] width 1204 height 35
click at [347, 391] on icon "Expand" at bounding box center [353, 389] width 13 height 13
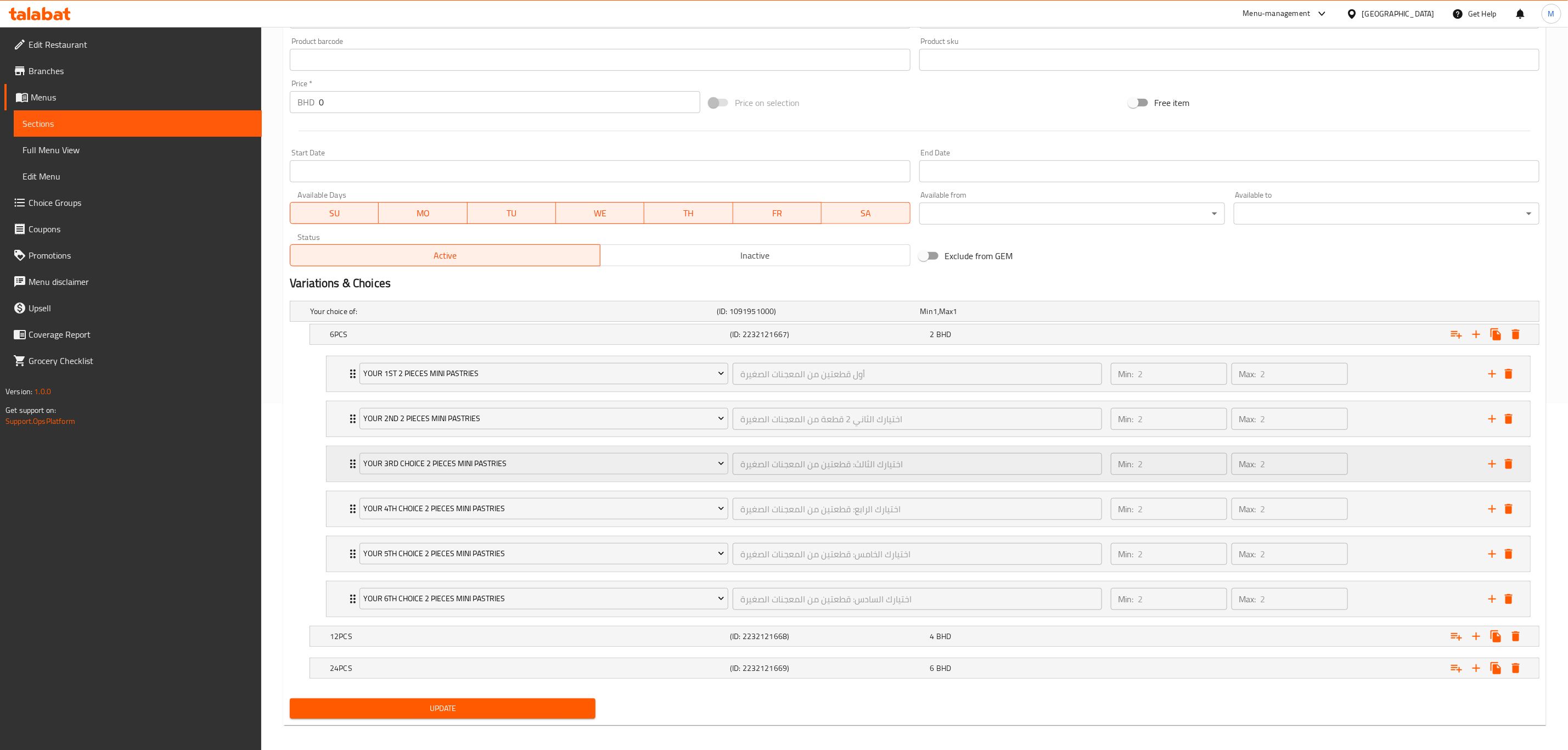
scroll to position [360, 0]
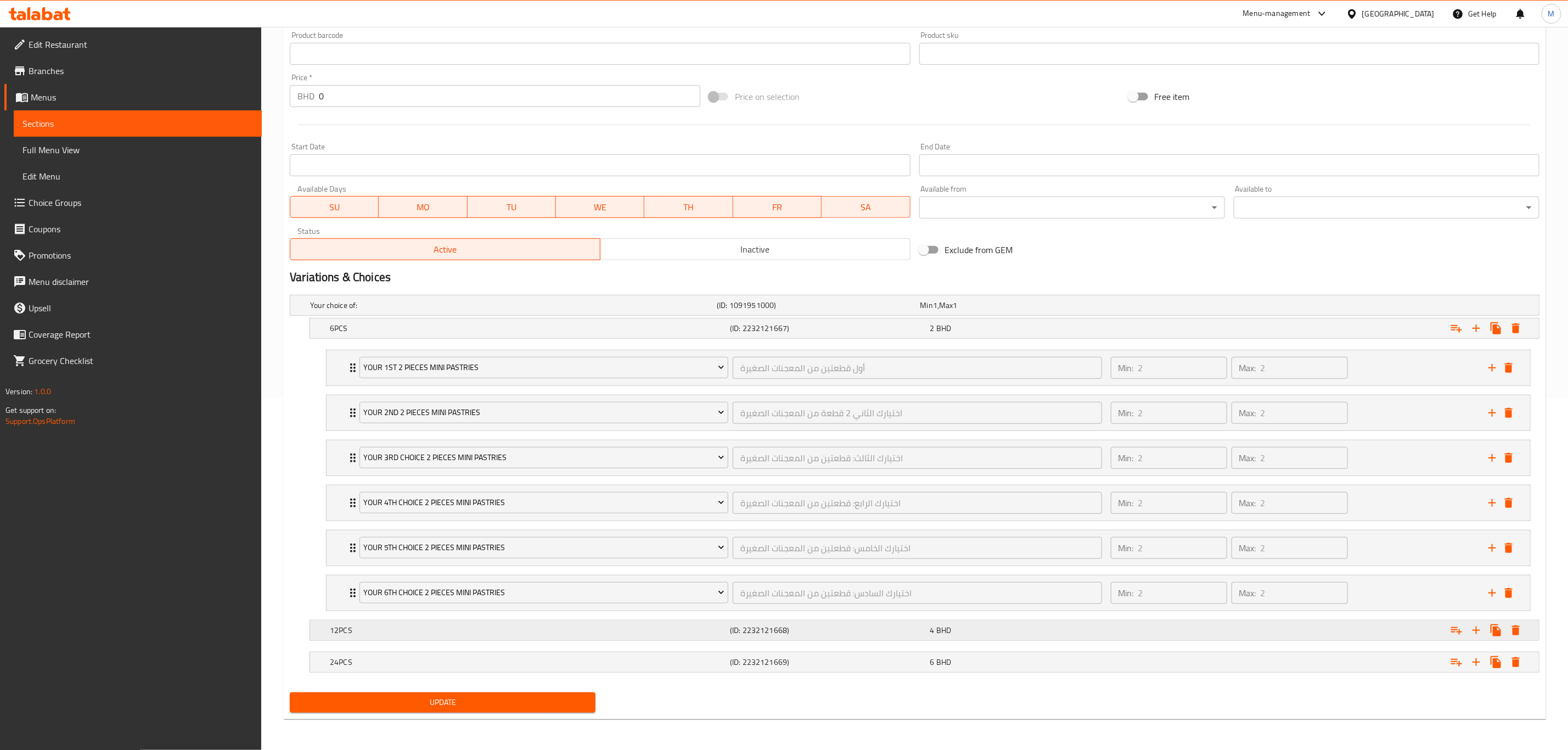
click at [359, 311] on h5 "12PCS" at bounding box center [511, 305] width 403 height 11
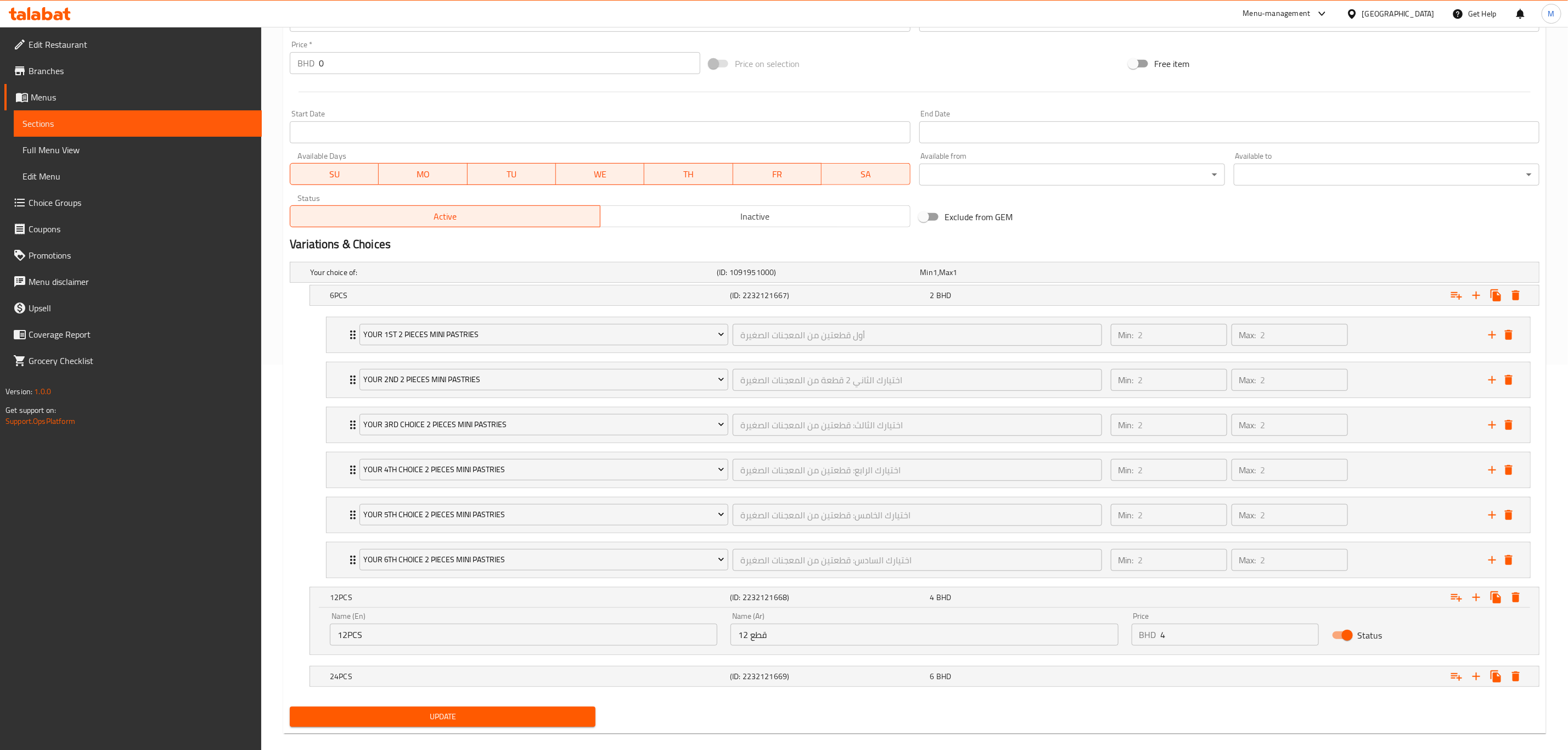
scroll to position [407, 0]
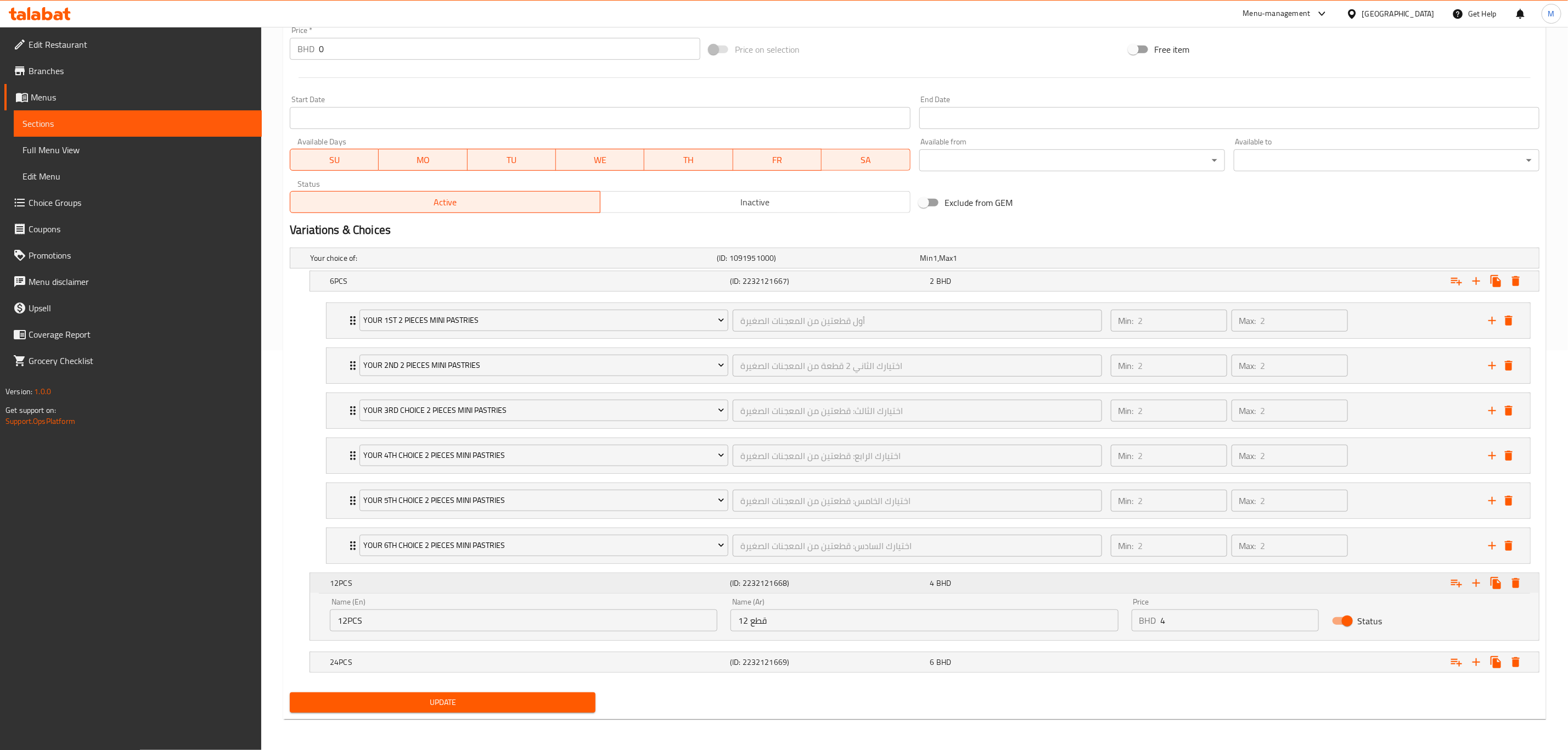
click at [374, 520] on h5 "12PCS" at bounding box center [528, 583] width 396 height 11
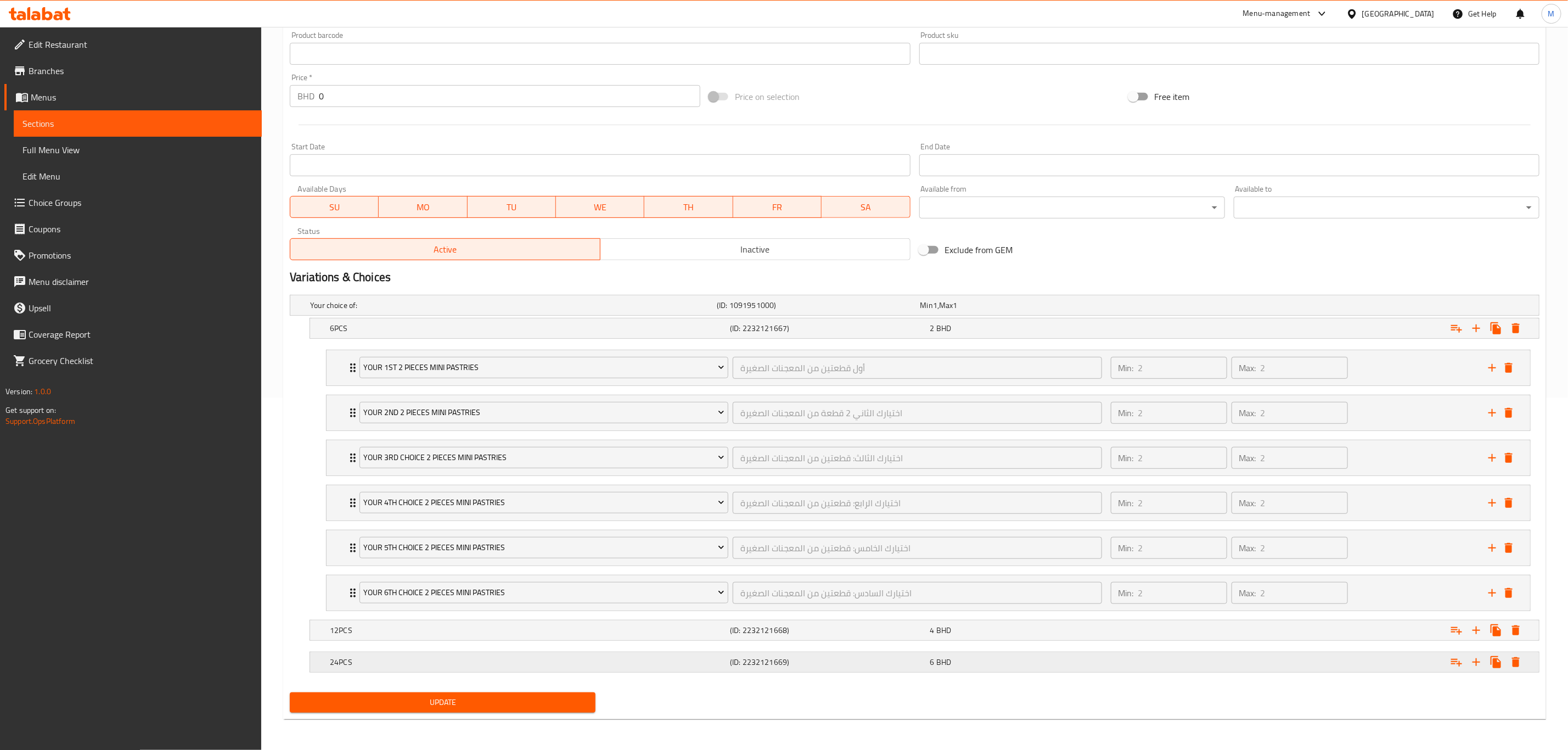
scroll to position [360, 0]
click at [1053, 498] on icon "delete" at bounding box center [1509, 503] width 8 height 10
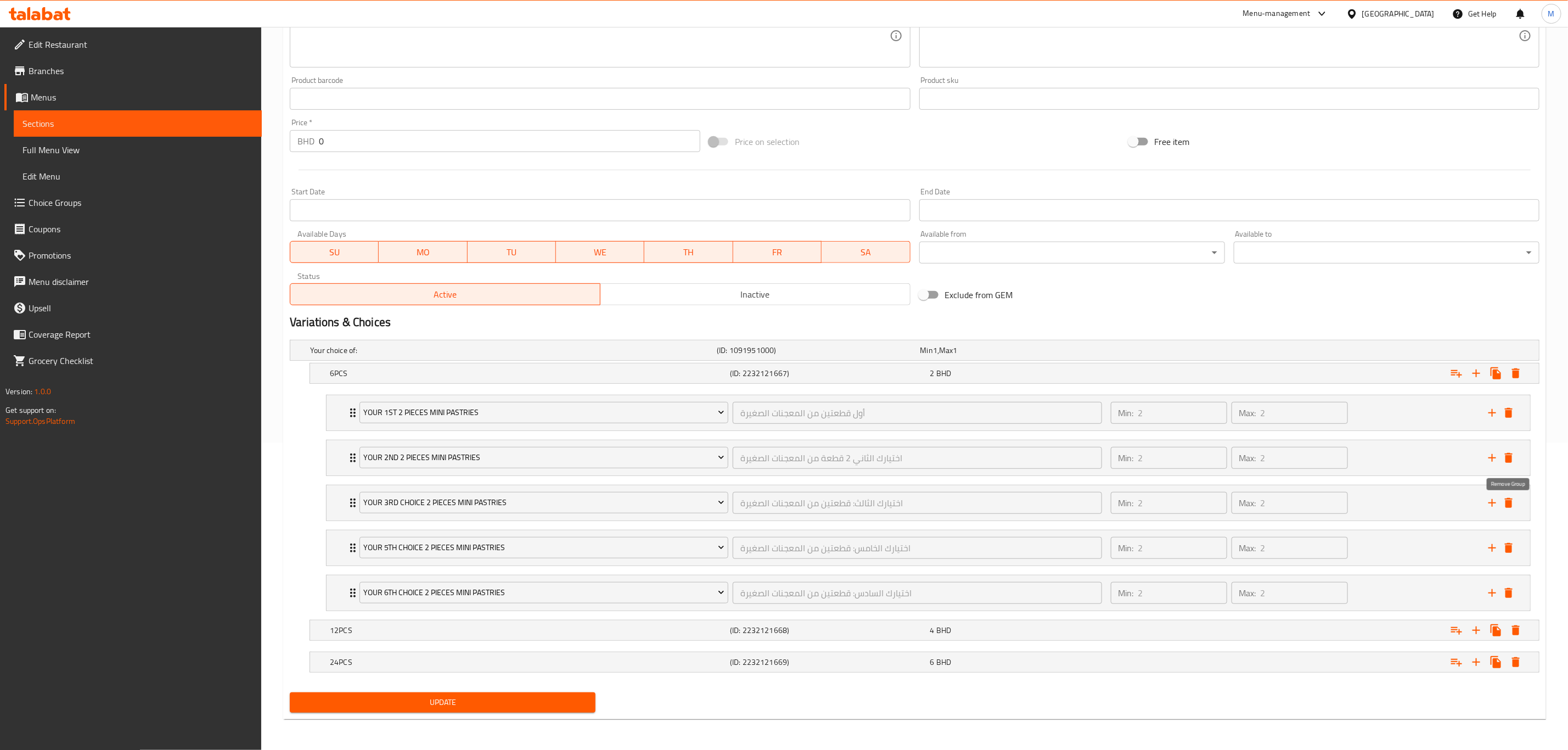
scroll to position [314, 0]
click at [1053, 520] on icon "delete" at bounding box center [1509, 548] width 13 height 13
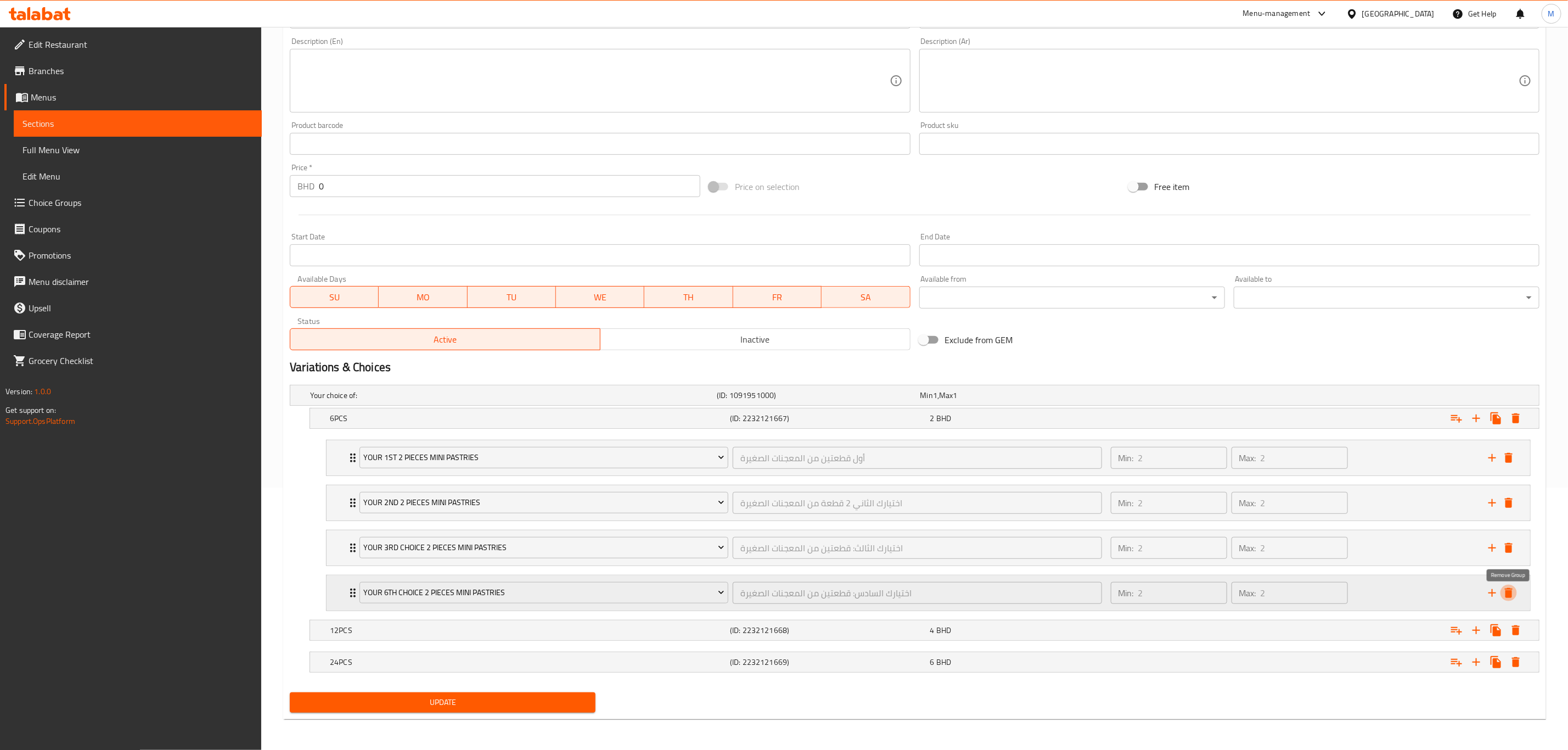
click at [1053, 520] on icon "delete" at bounding box center [1509, 593] width 8 height 10
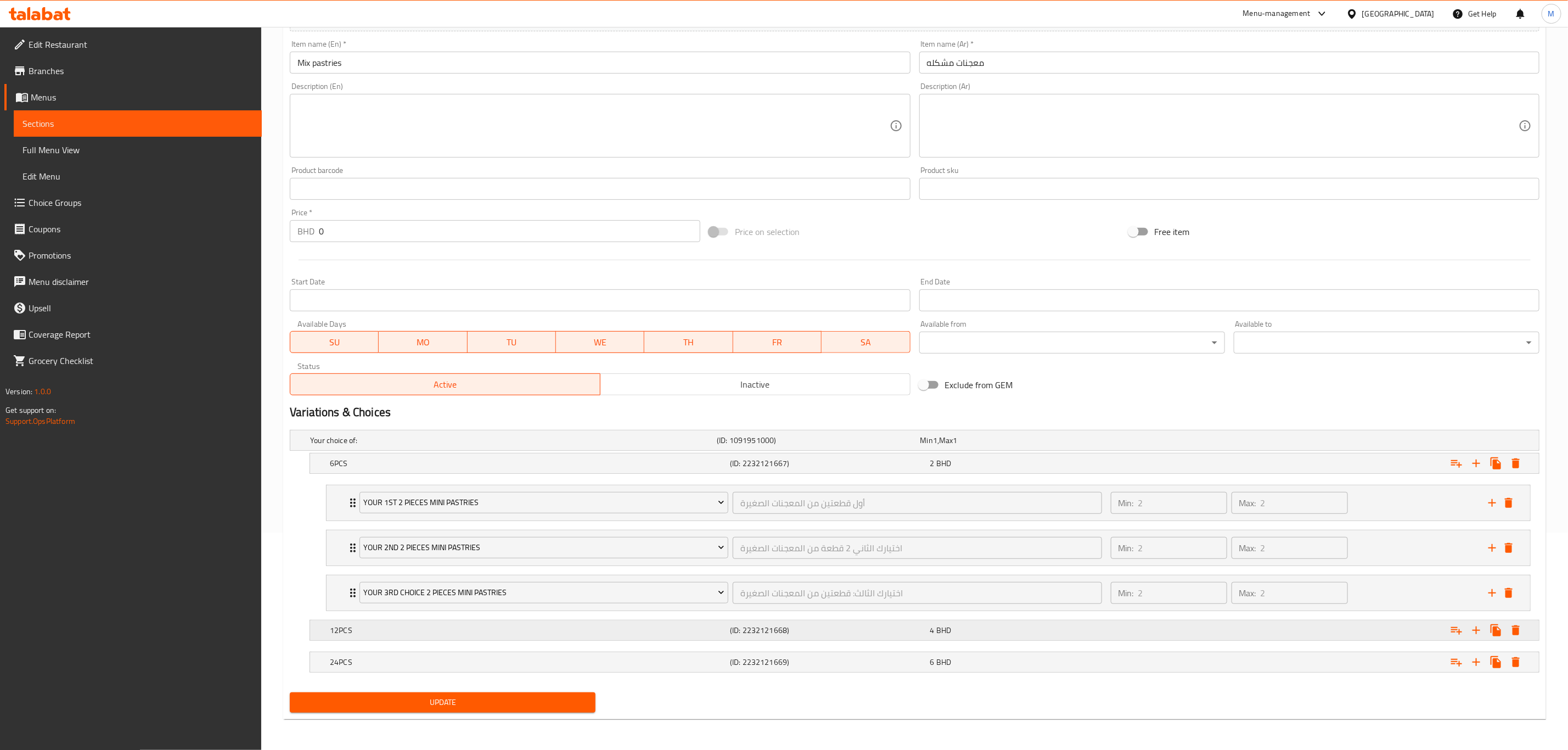
click at [375, 446] on h5 "12PCS" at bounding box center [511, 440] width 403 height 11
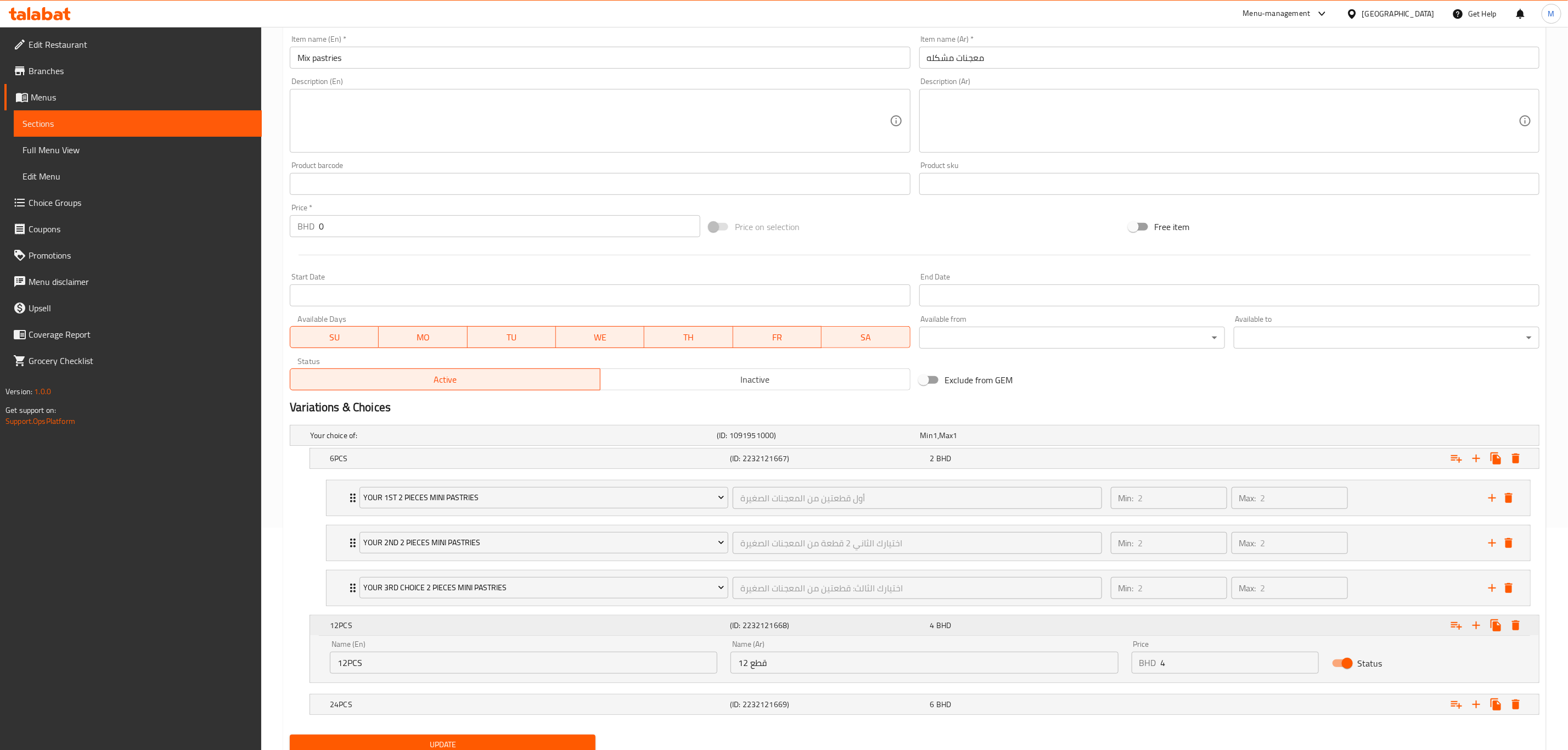
scroll to position [269, 0]
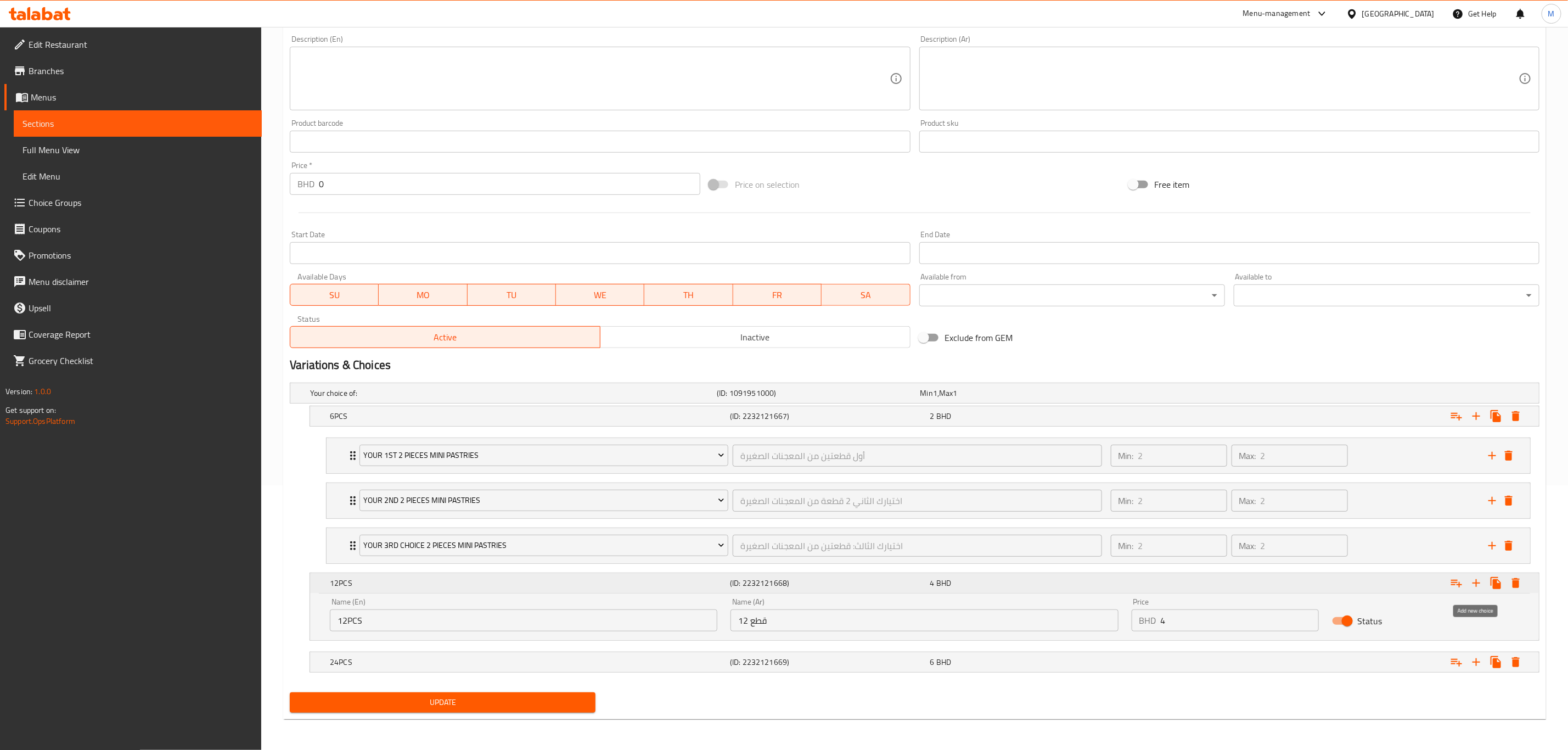
click at [1053, 520] on icon "Expand" at bounding box center [1476, 582] width 8 height 8
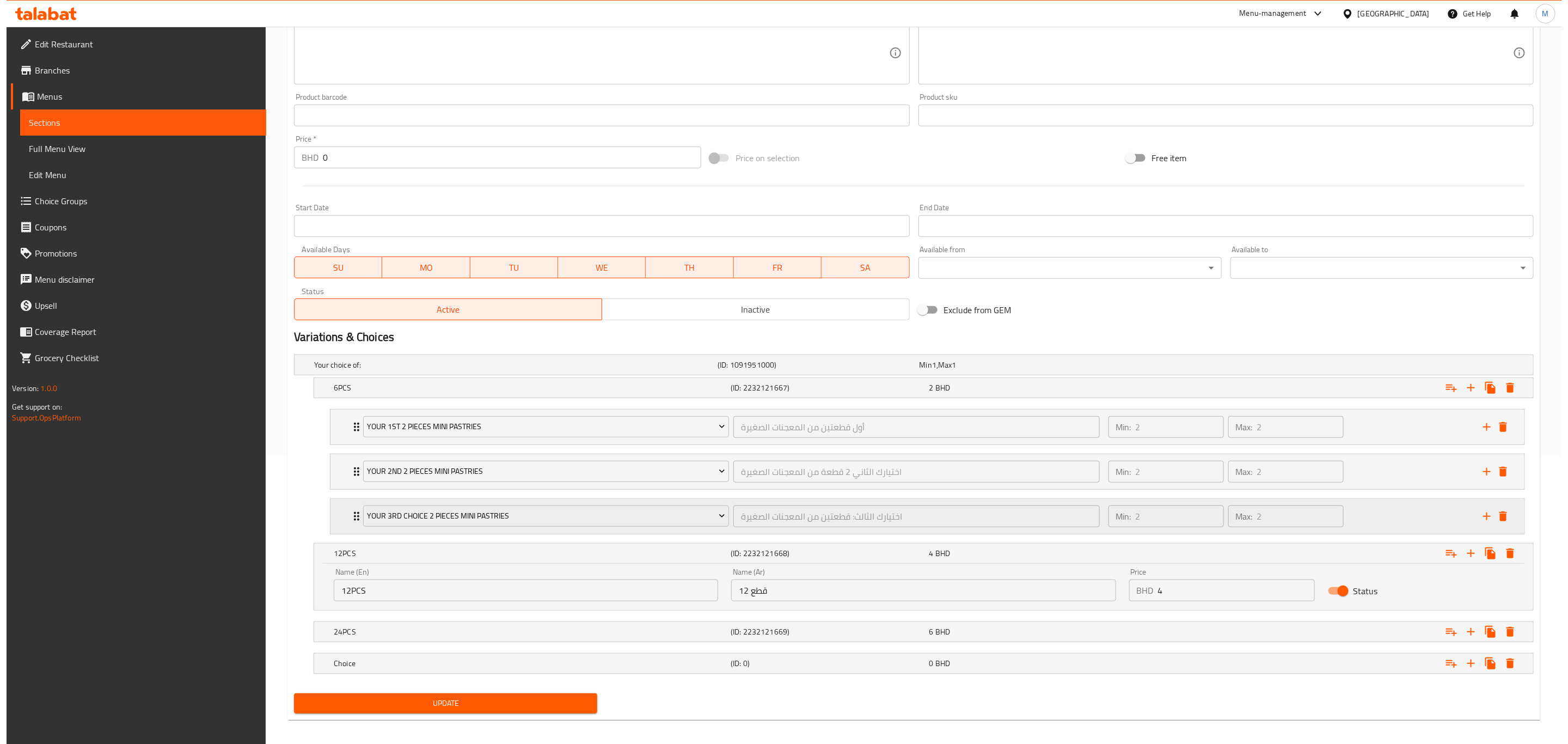
scroll to position [299, 0]
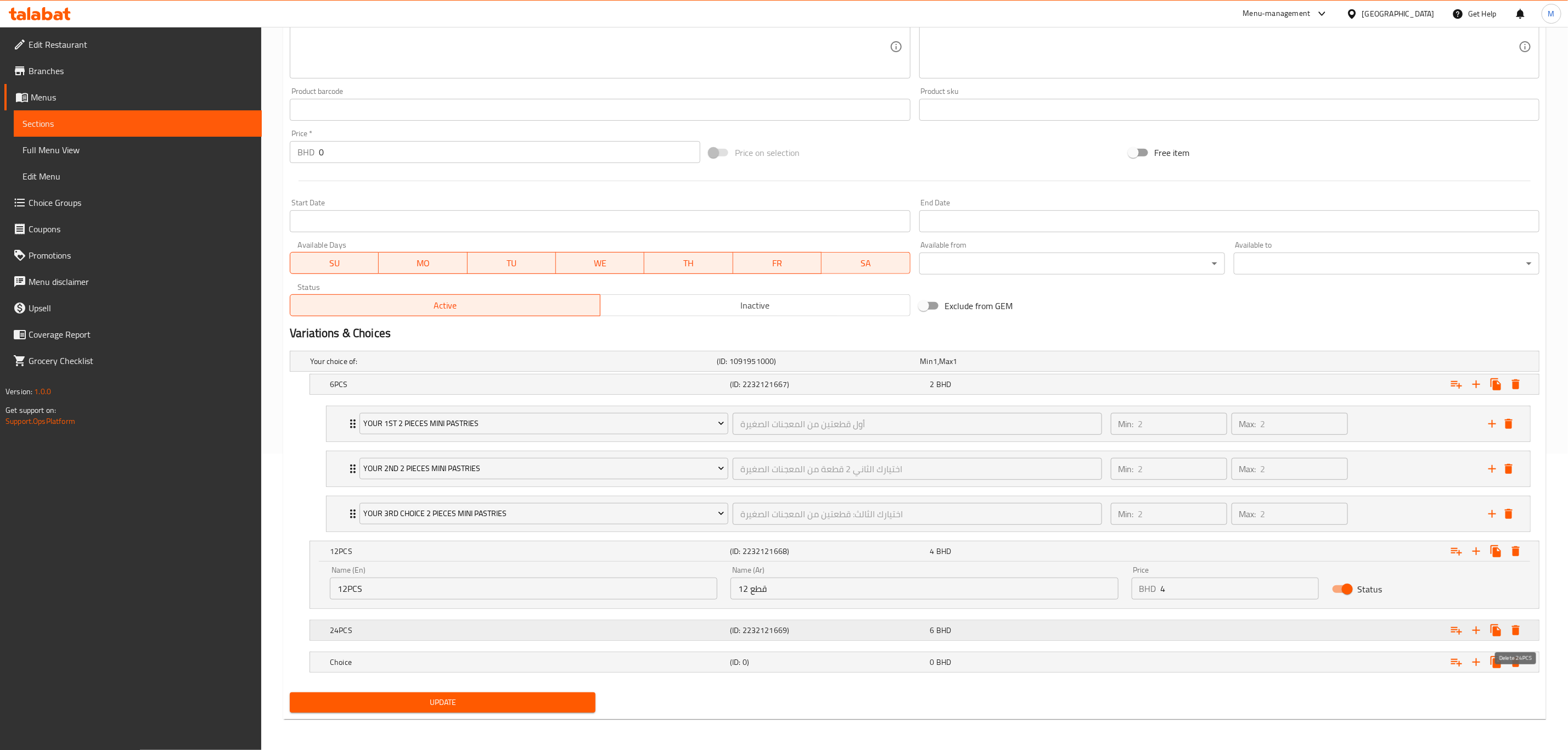
click at [1053, 520] on icon "Expand" at bounding box center [1515, 630] width 8 height 10
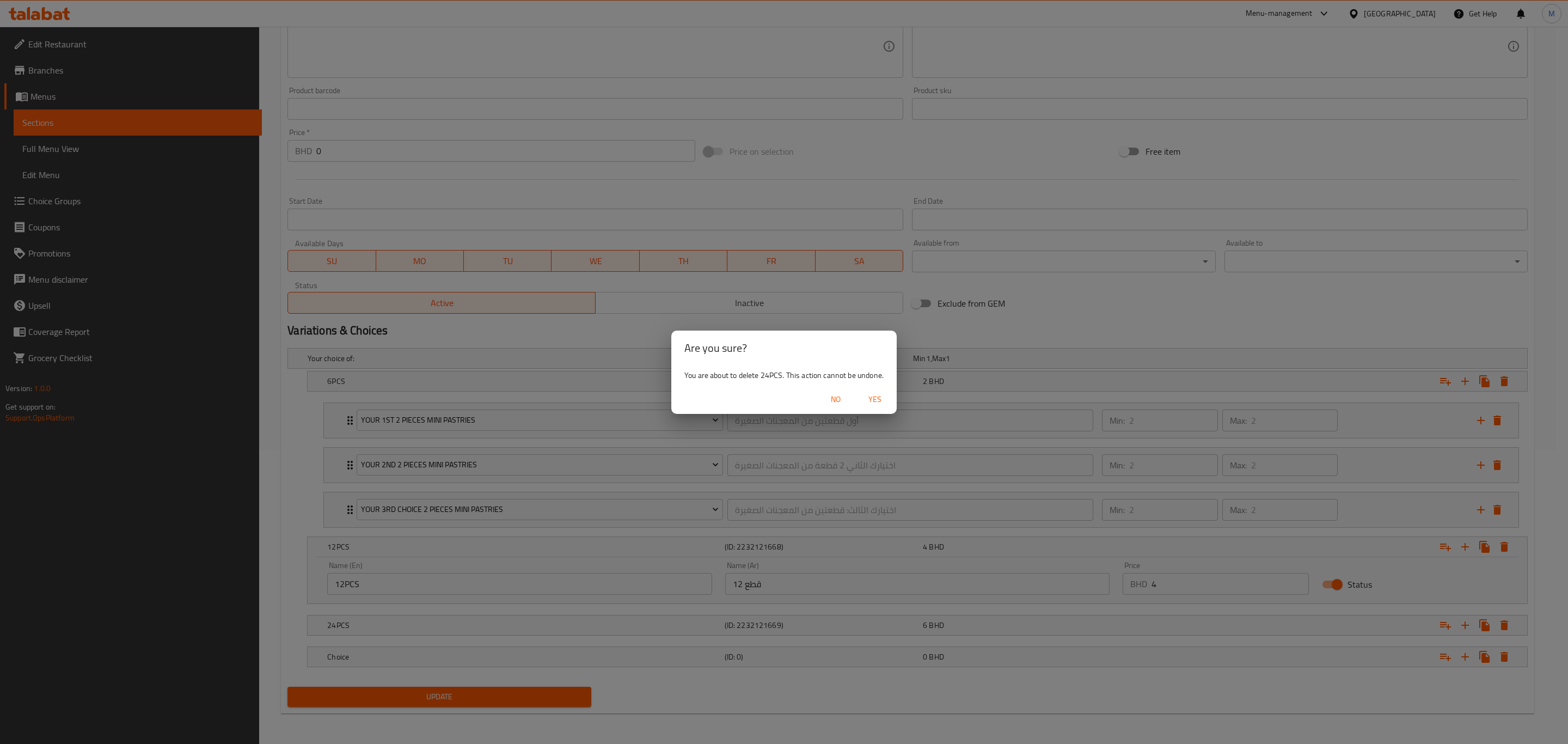
click at [866, 401] on span "Yes" at bounding box center [875, 399] width 26 height 14
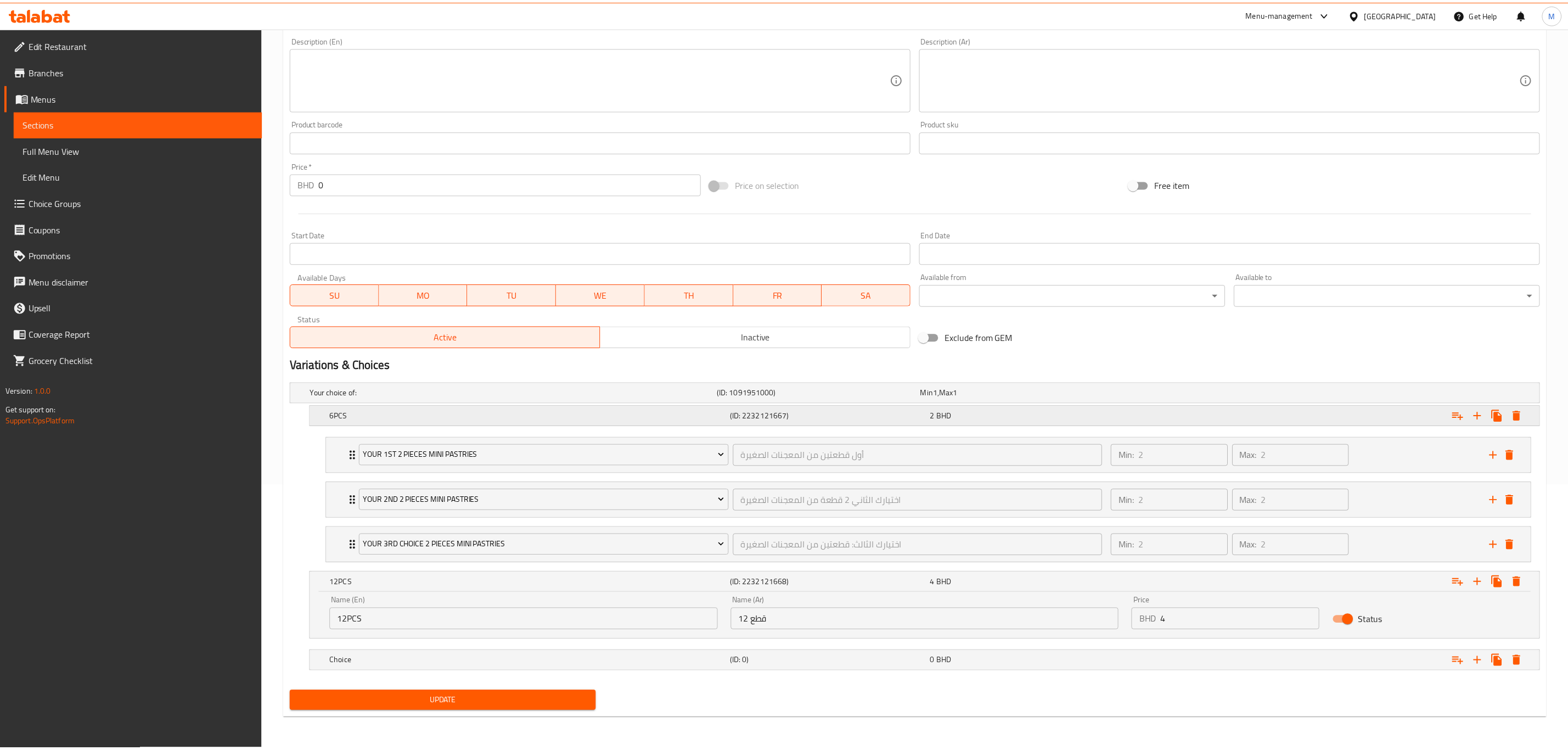
scroll to position [269, 0]
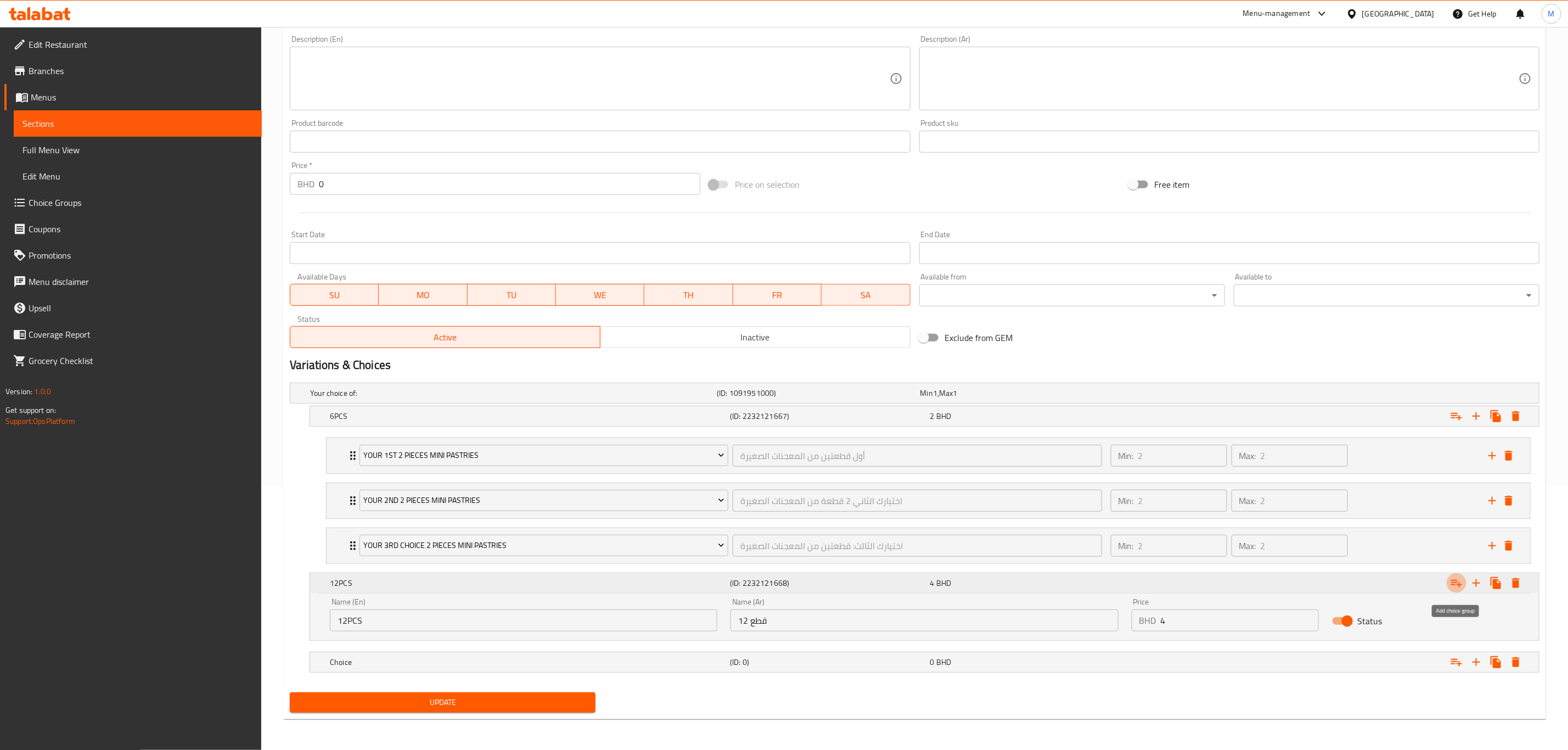
click at [1053, 520] on icon "Expand" at bounding box center [1457, 582] width 13 height 13
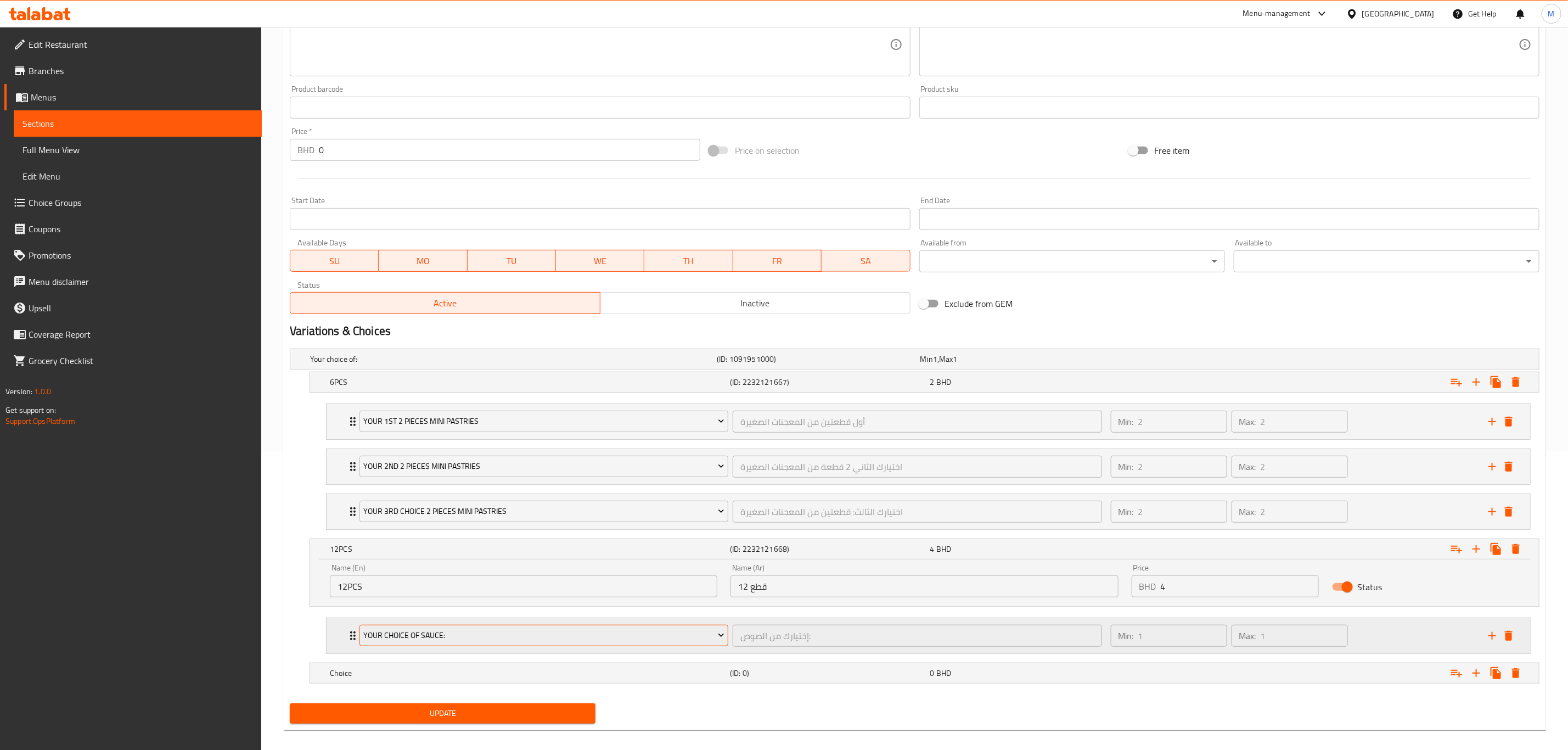
scroll to position [315, 0]
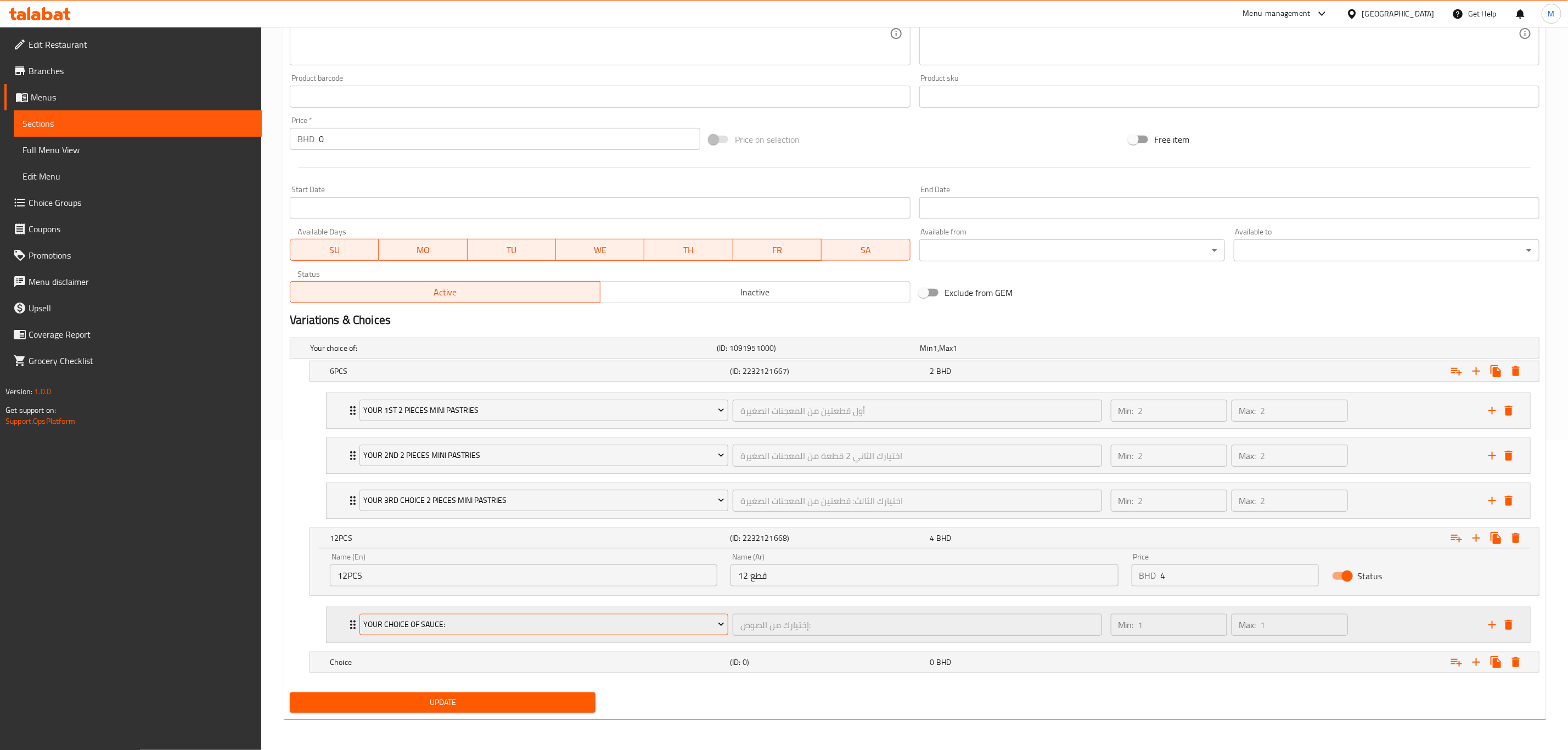
click at [439, 520] on span "Your Choice Of Sauce:" at bounding box center [544, 624] width 361 height 14
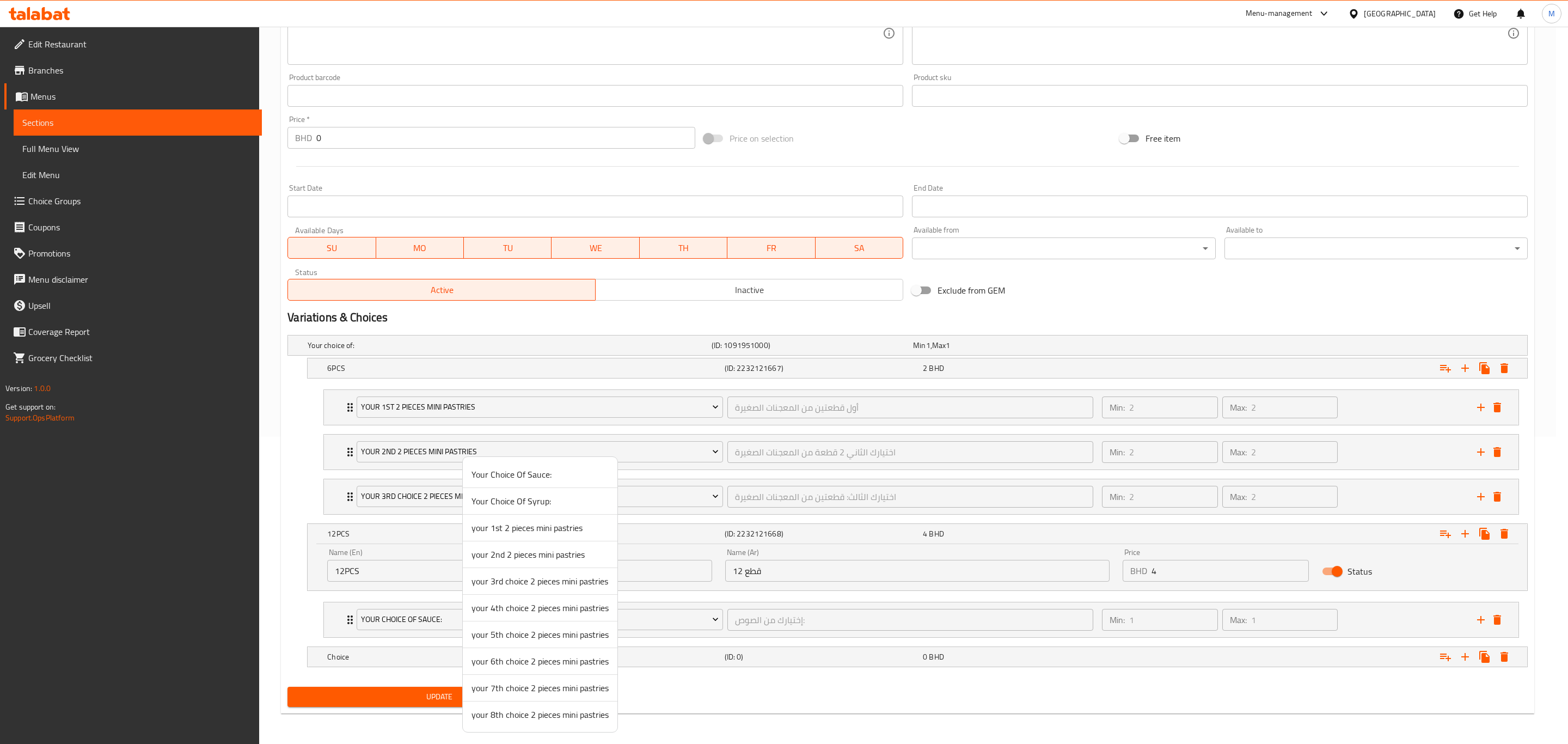
click at [547, 515] on span "your 1st 2 pieces mini pastries" at bounding box center [540, 527] width 137 height 13
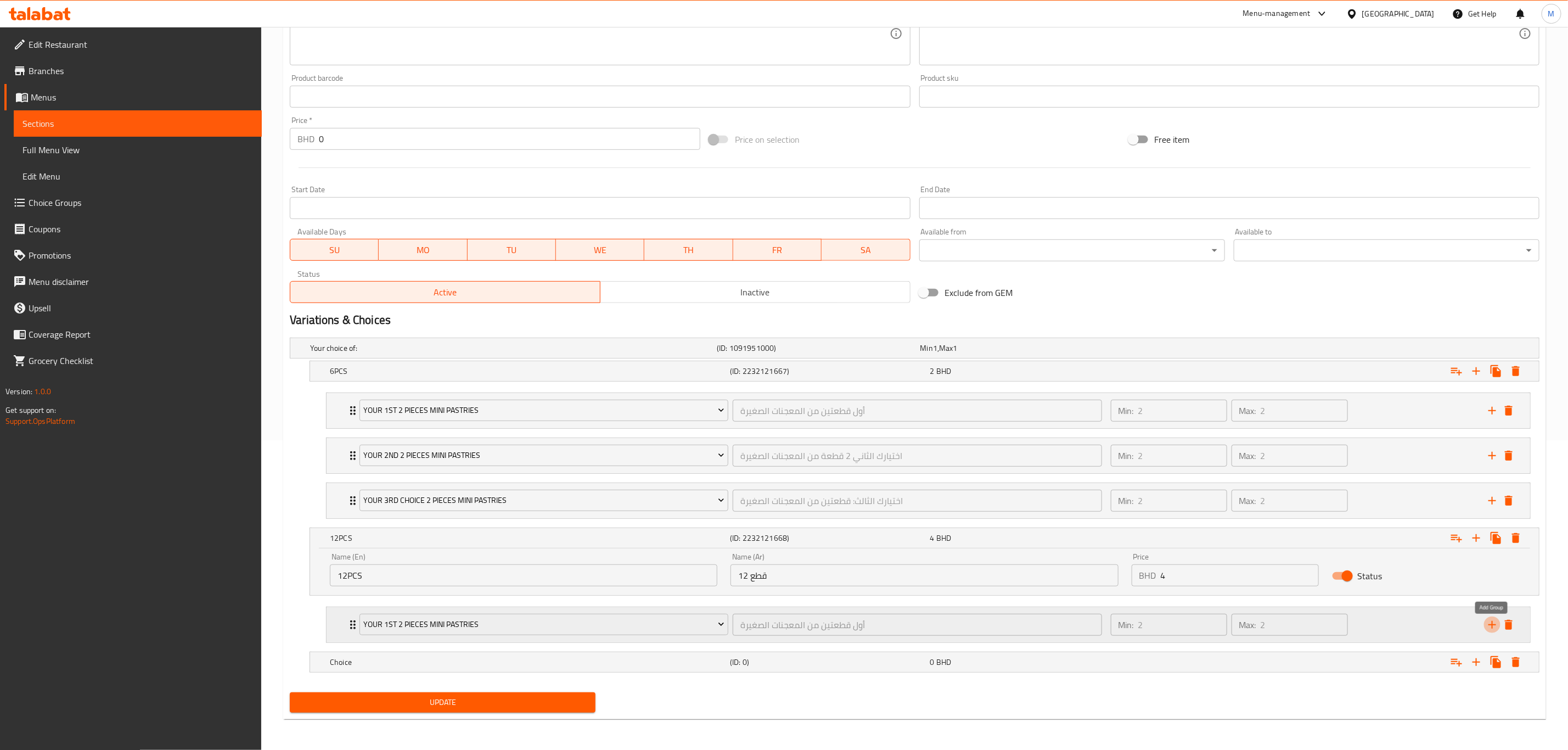
click at [1053, 520] on icon "add" at bounding box center [1492, 624] width 8 height 8
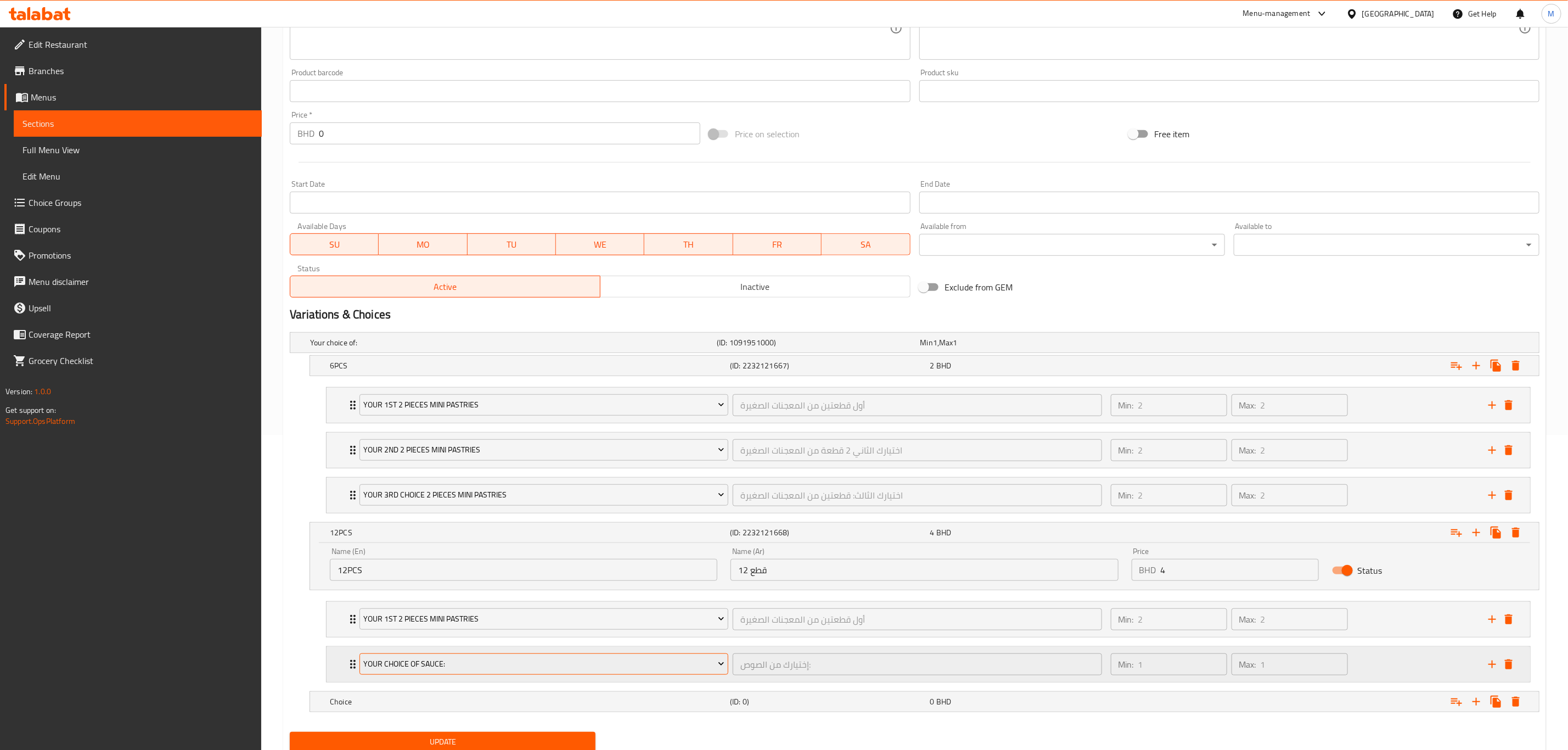
click at [397, 520] on span "Your Choice Of Sauce:" at bounding box center [544, 664] width 361 height 14
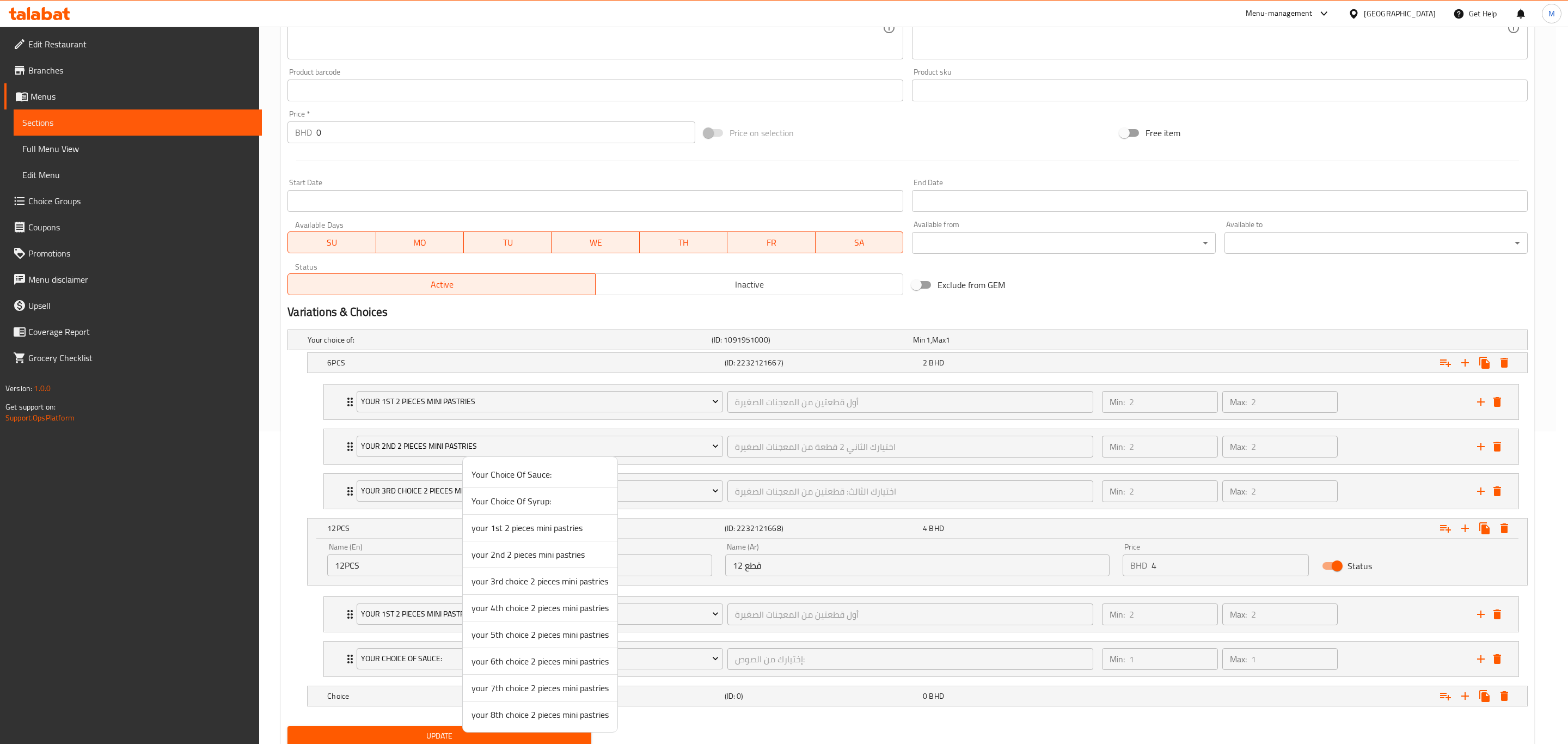
click at [526, 515] on span "your 2nd 2 pieces mini pastries" at bounding box center [540, 554] width 137 height 13
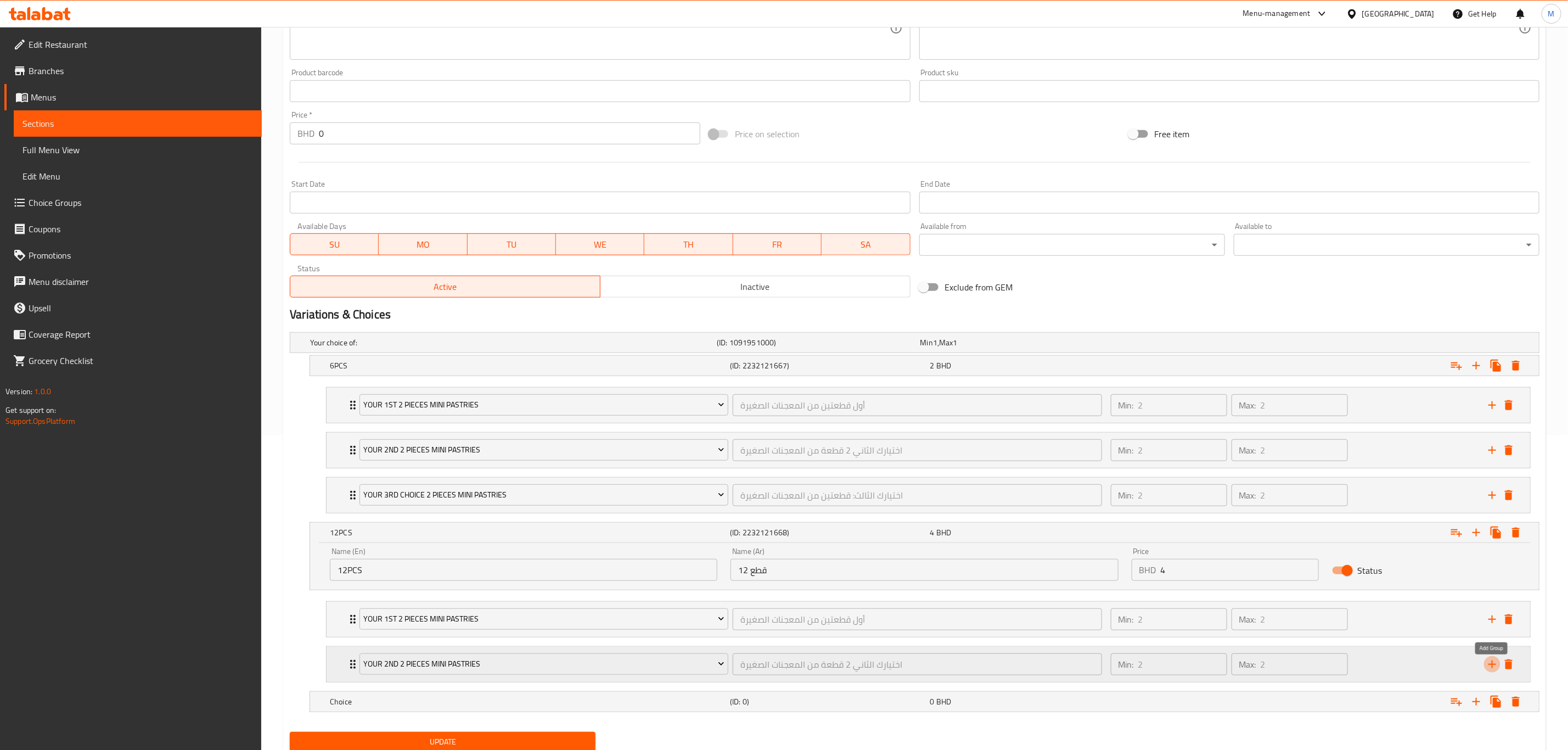
click at [1053, 520] on icon "add" at bounding box center [1492, 664] width 13 height 13
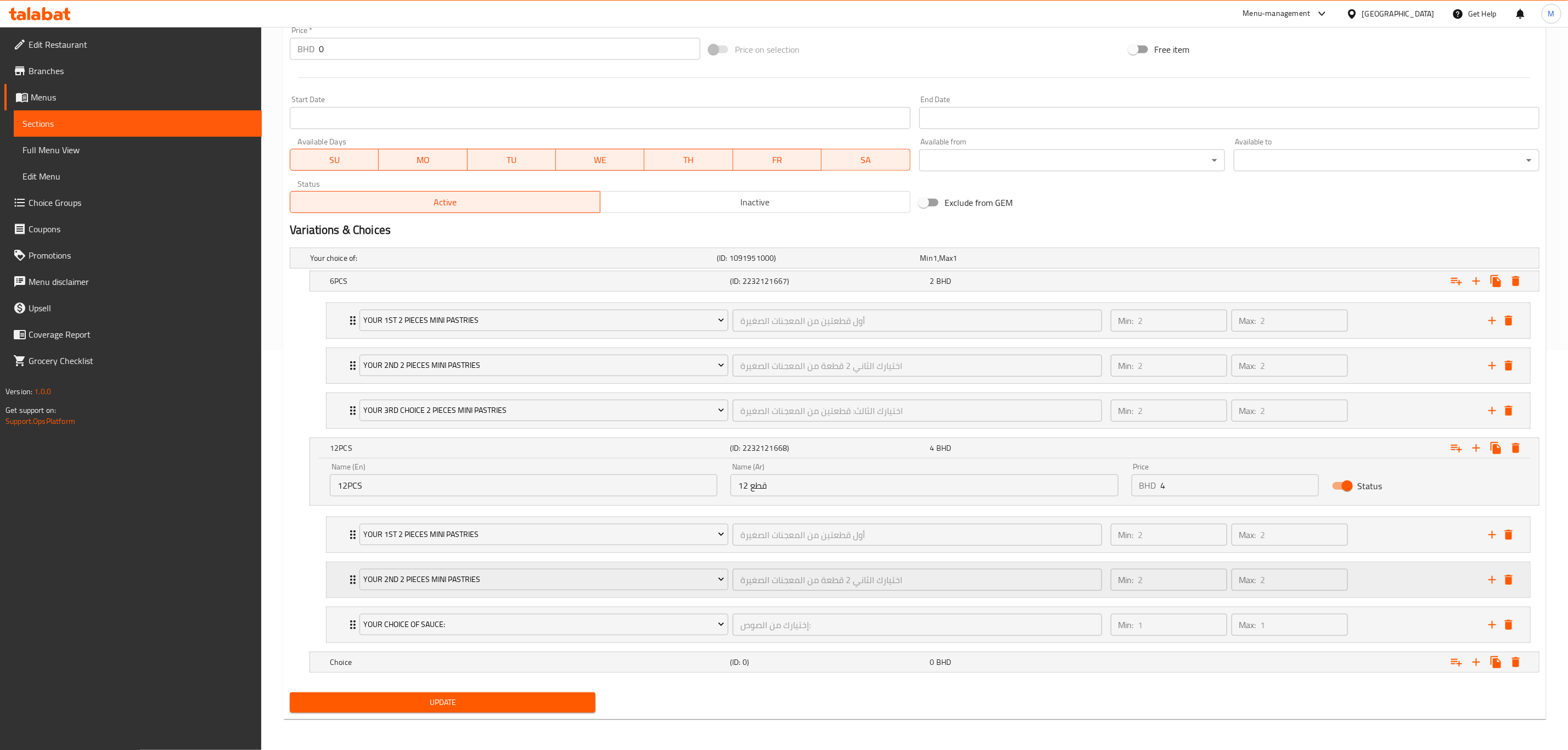
scroll to position [407, 0]
click at [492, 520] on span "Your Choice Of Sauce:" at bounding box center [544, 624] width 361 height 14
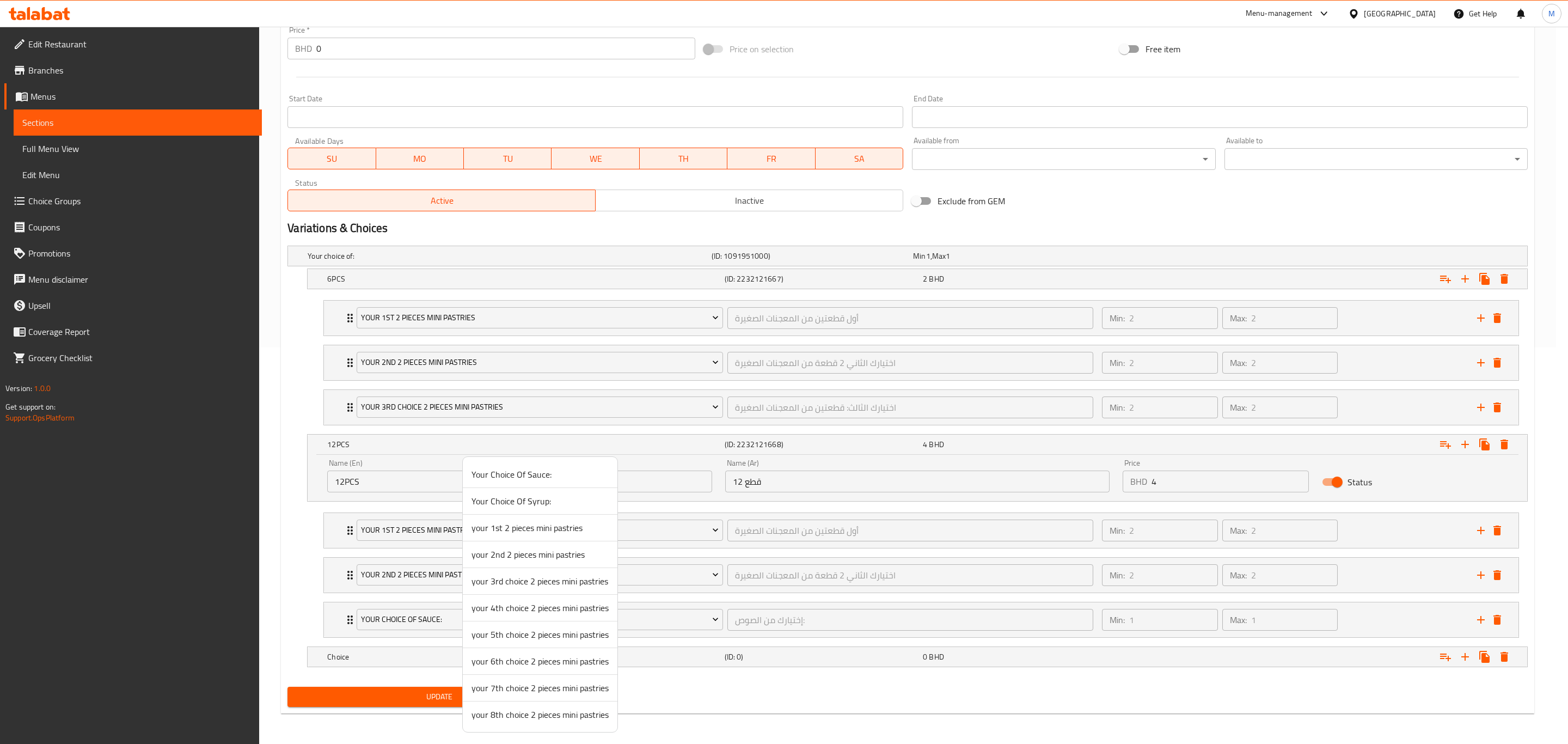
click at [523, 515] on span "your 3rd choice 2 pieces mini pastries" at bounding box center [540, 581] width 137 height 13
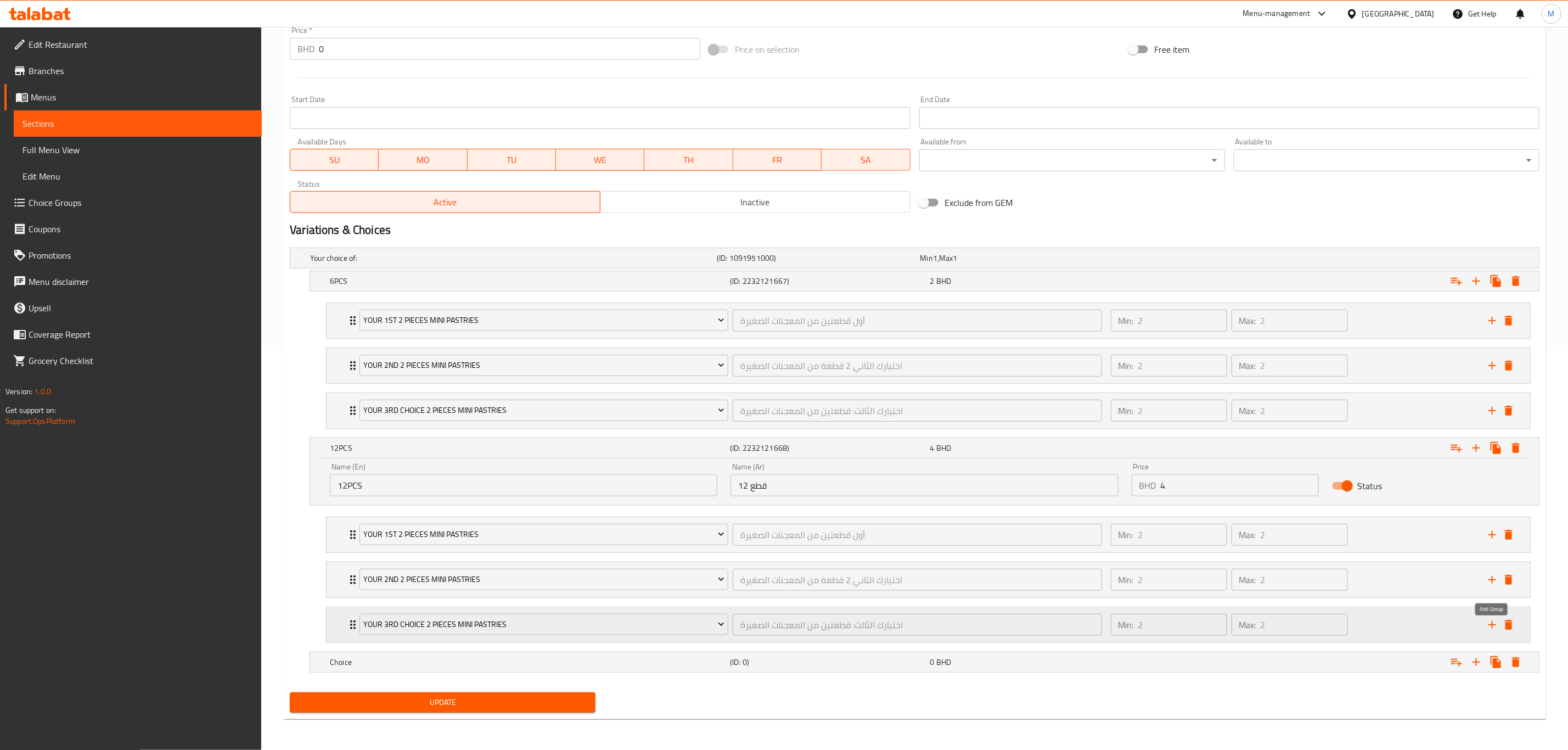
click at [1053, 520] on icon "add" at bounding box center [1492, 624] width 8 height 8
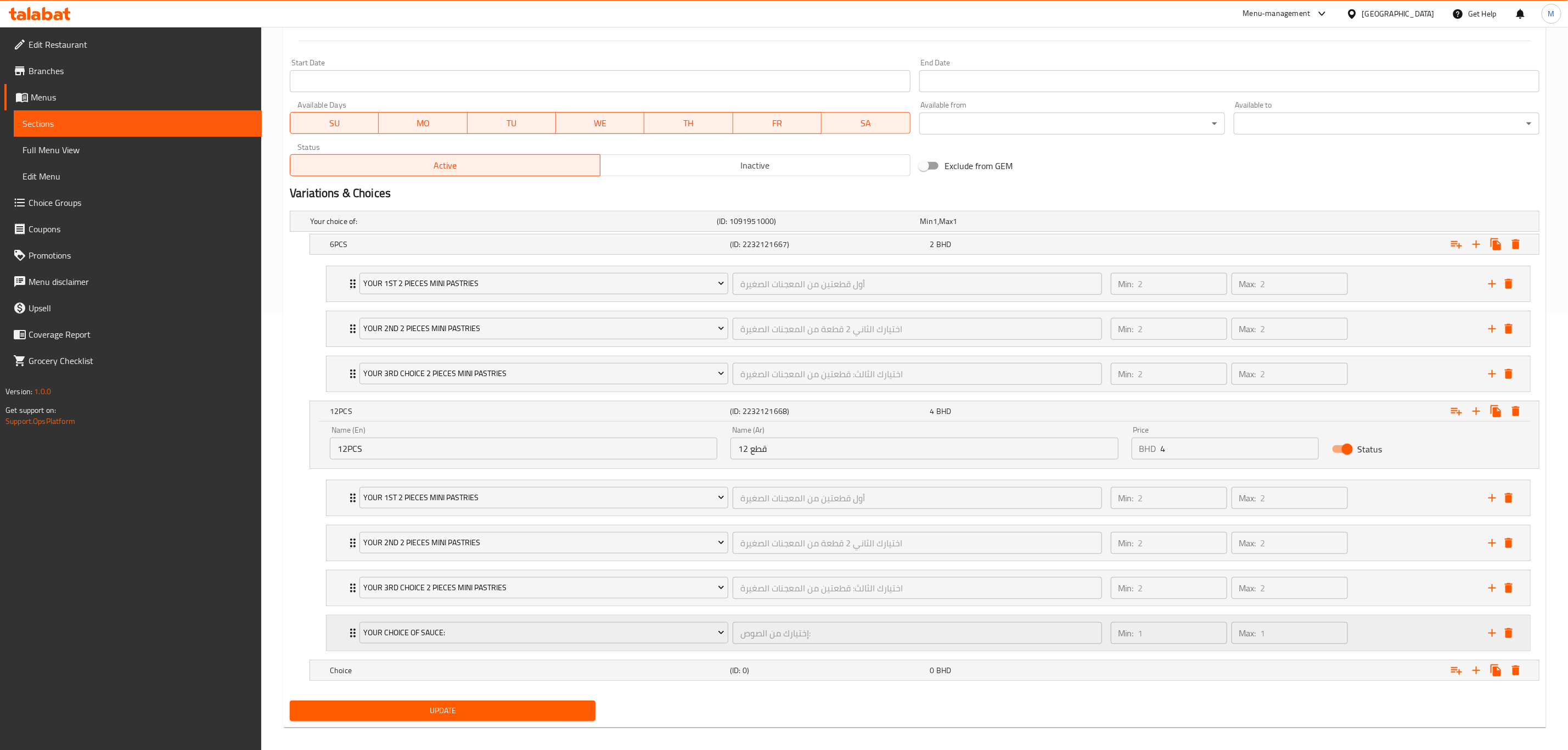
scroll to position [453, 0]
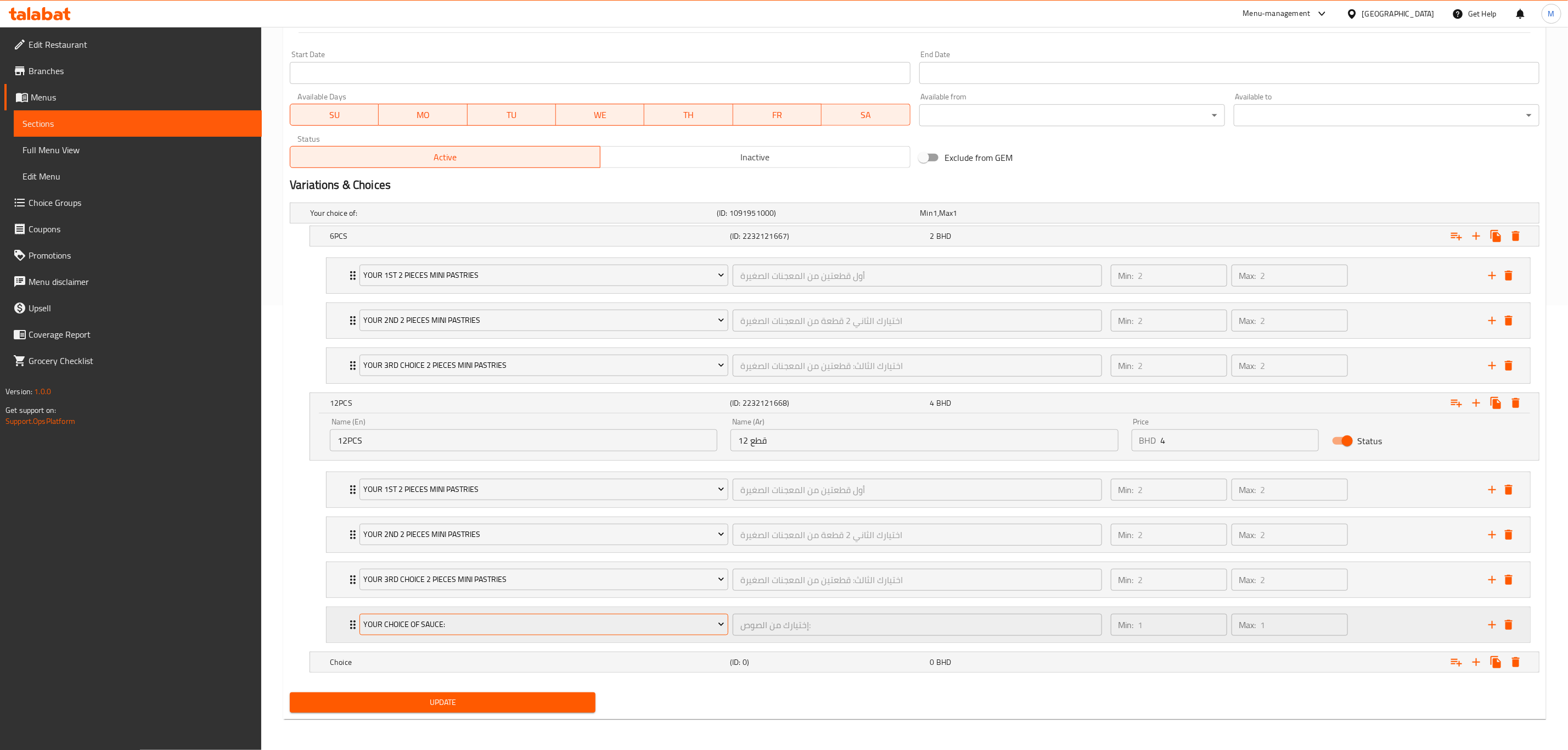
click at [407, 520] on span "Your Choice Of Sauce:" at bounding box center [544, 624] width 361 height 14
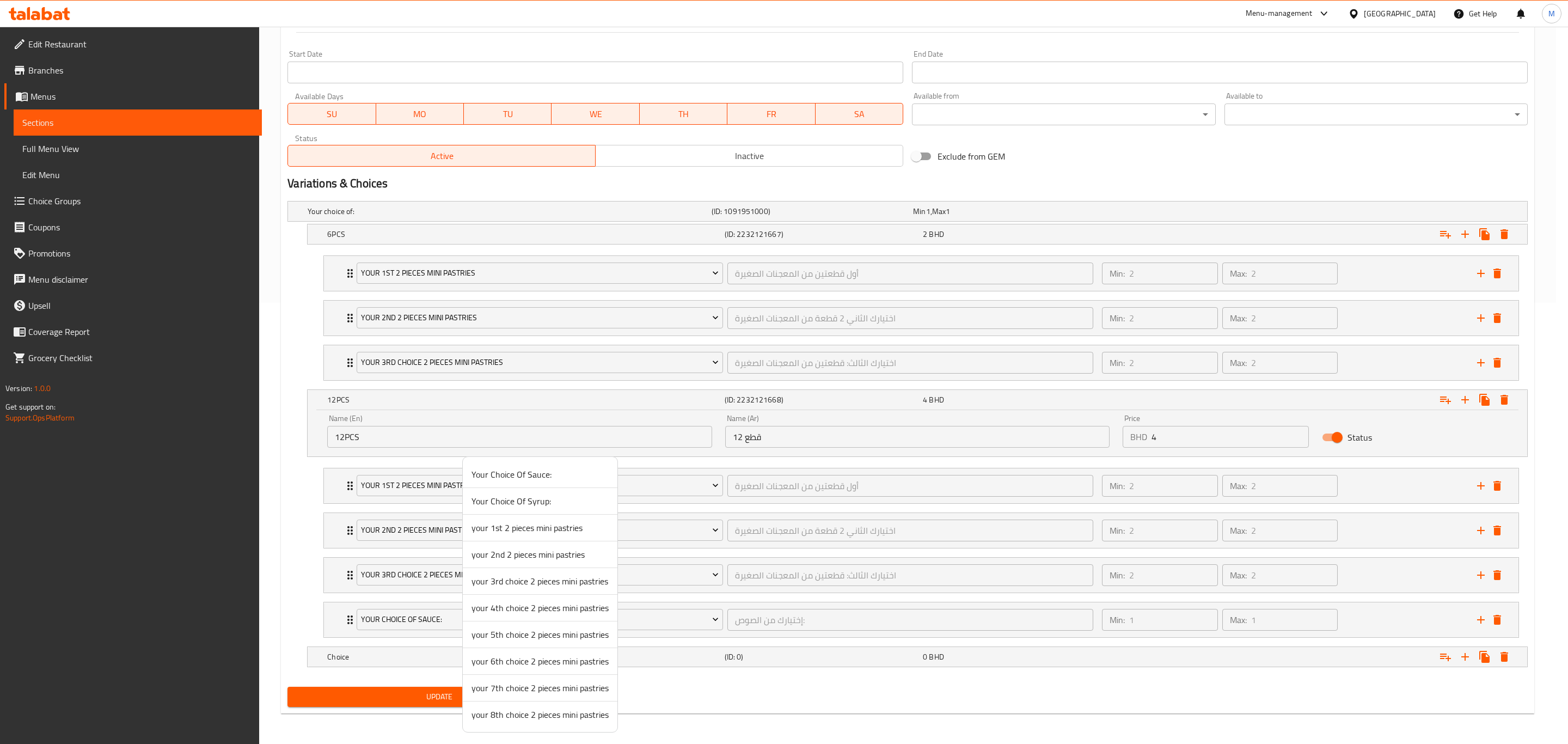
click at [526, 515] on span "your 4th choice 2 pieces mini pastries" at bounding box center [540, 608] width 137 height 13
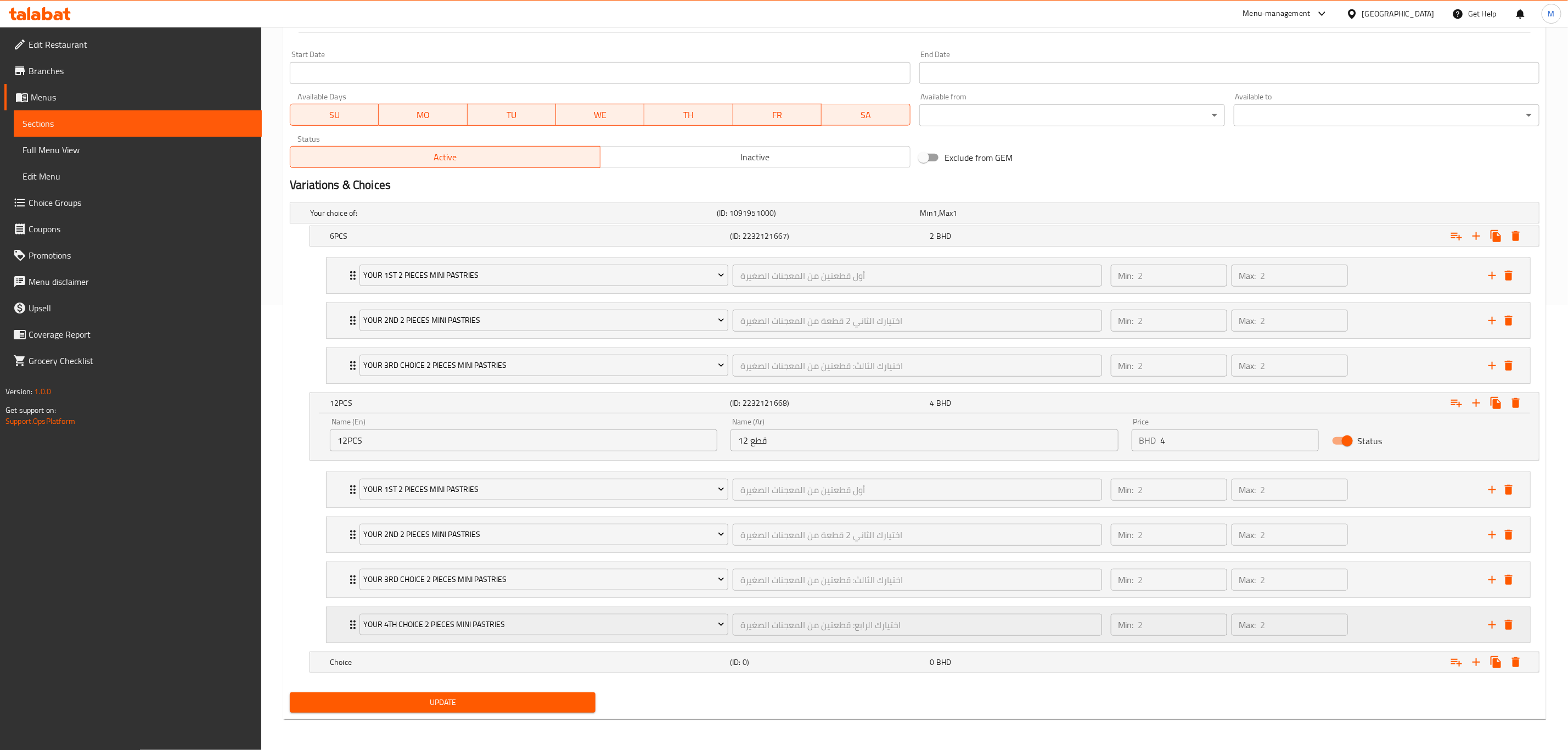
click at [1053, 520] on icon "add" at bounding box center [1492, 624] width 13 height 13
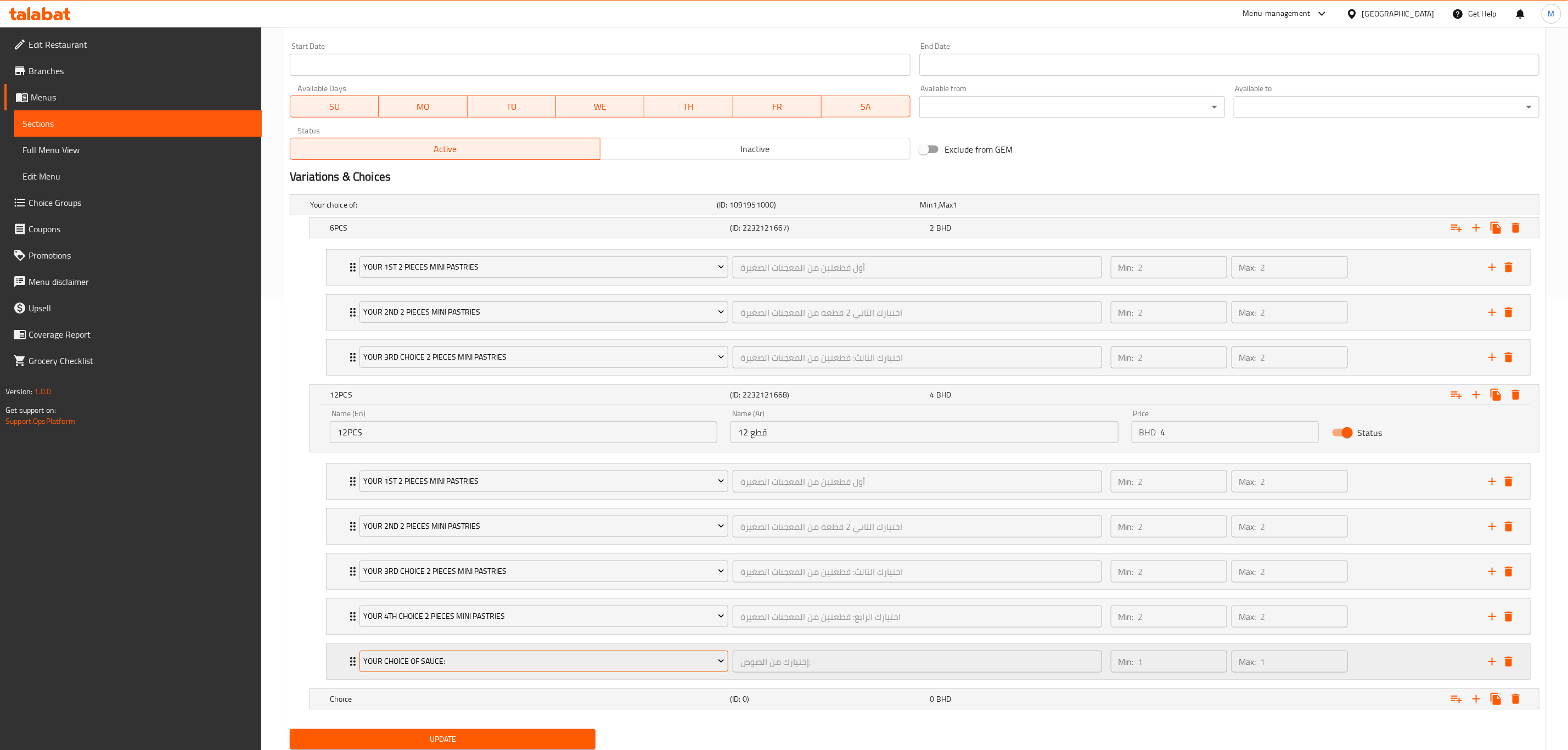
click at [431, 520] on span "Your Choice Of Sauce:" at bounding box center [544, 661] width 361 height 14
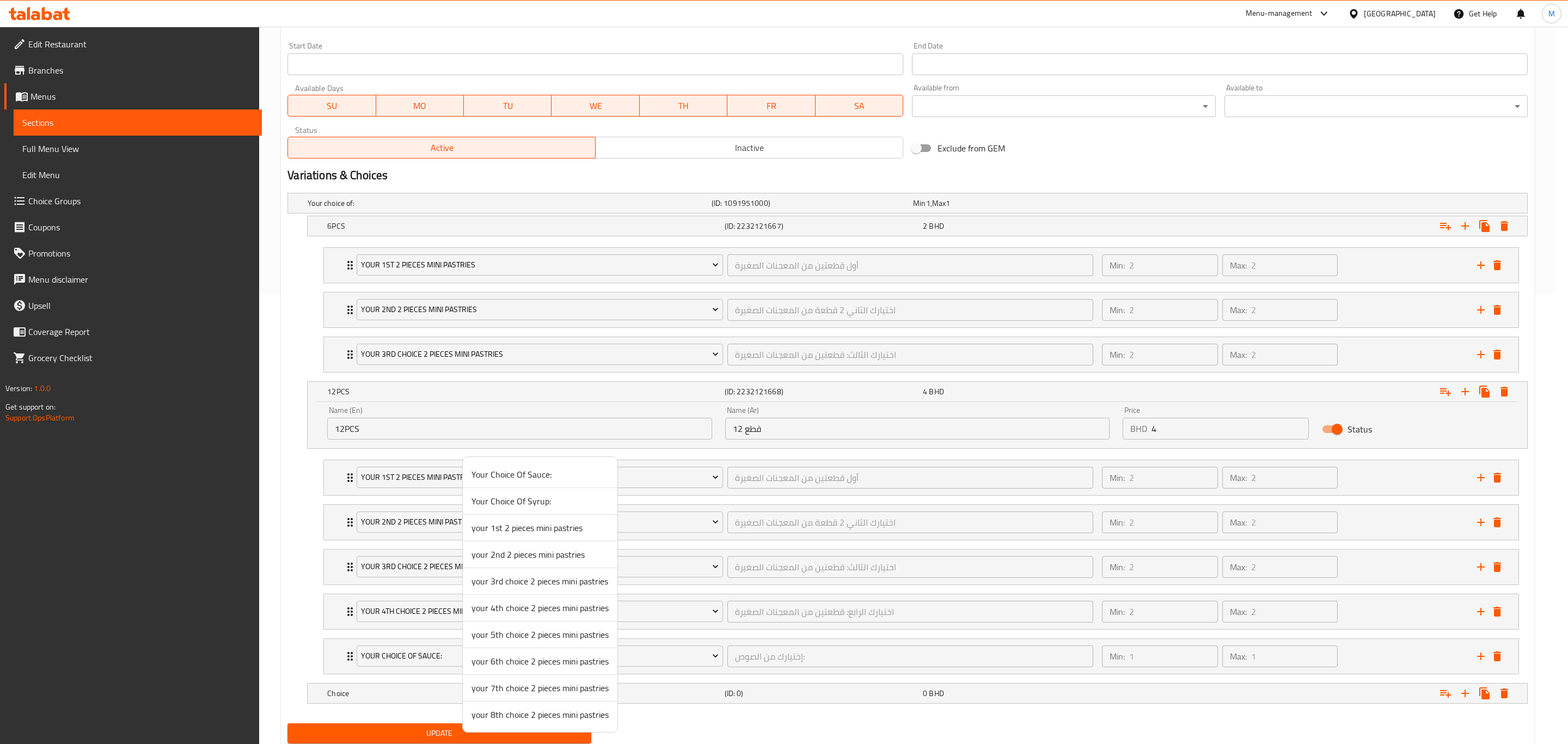
click at [543, 515] on span "your 5th choice 2 pieces mini pastries" at bounding box center [540, 634] width 137 height 13
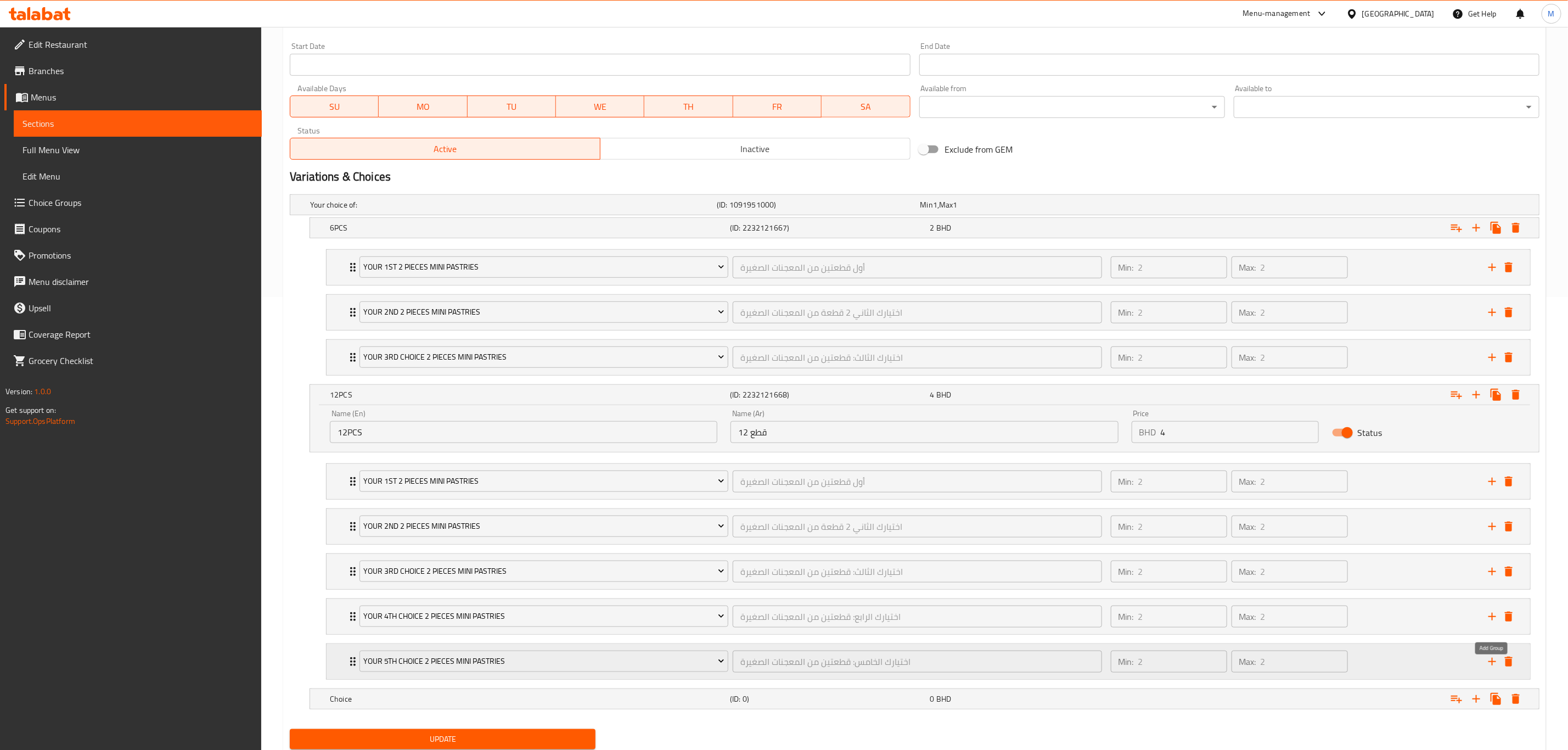
click at [1053, 520] on icon "add" at bounding box center [1492, 661] width 8 height 8
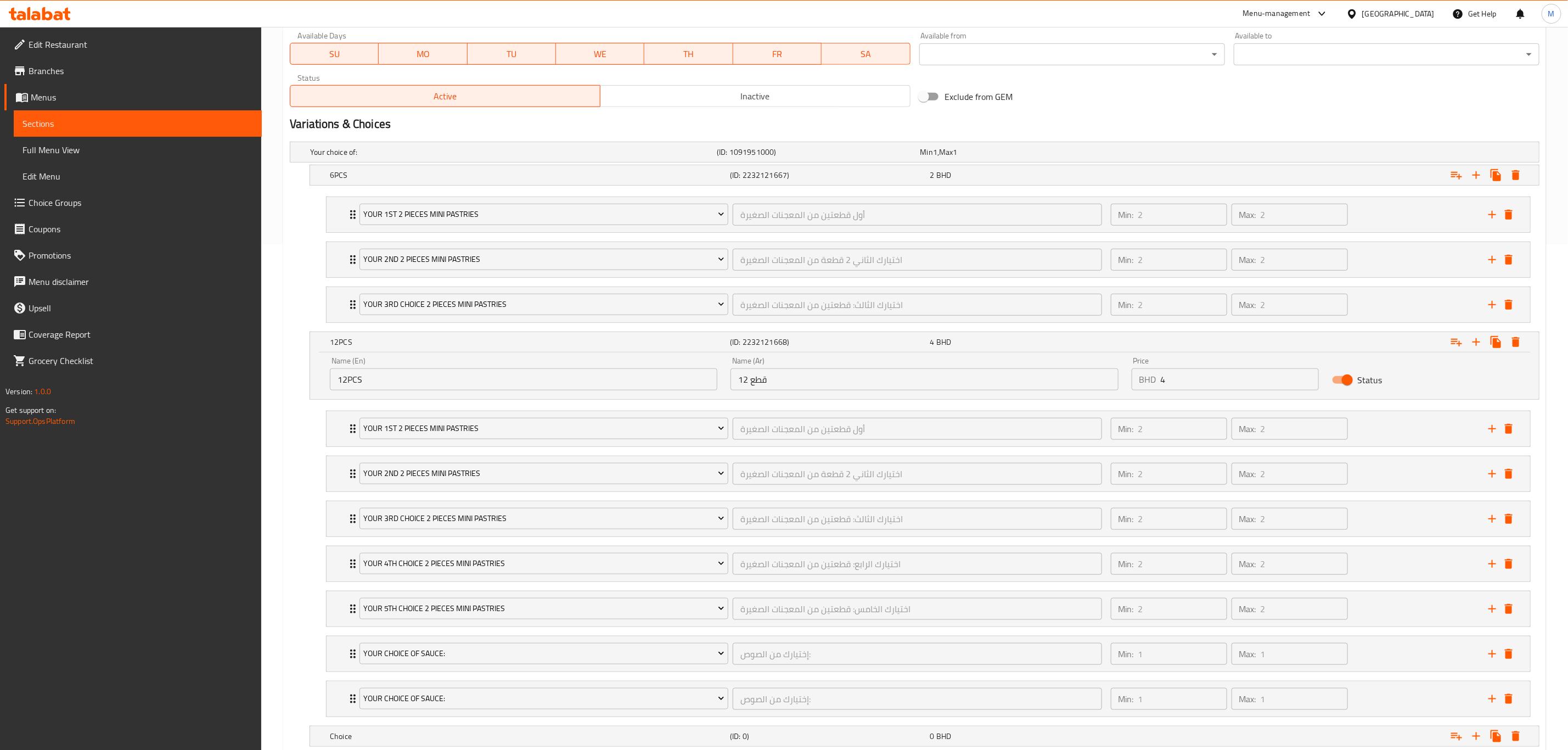
scroll to position [535, 0]
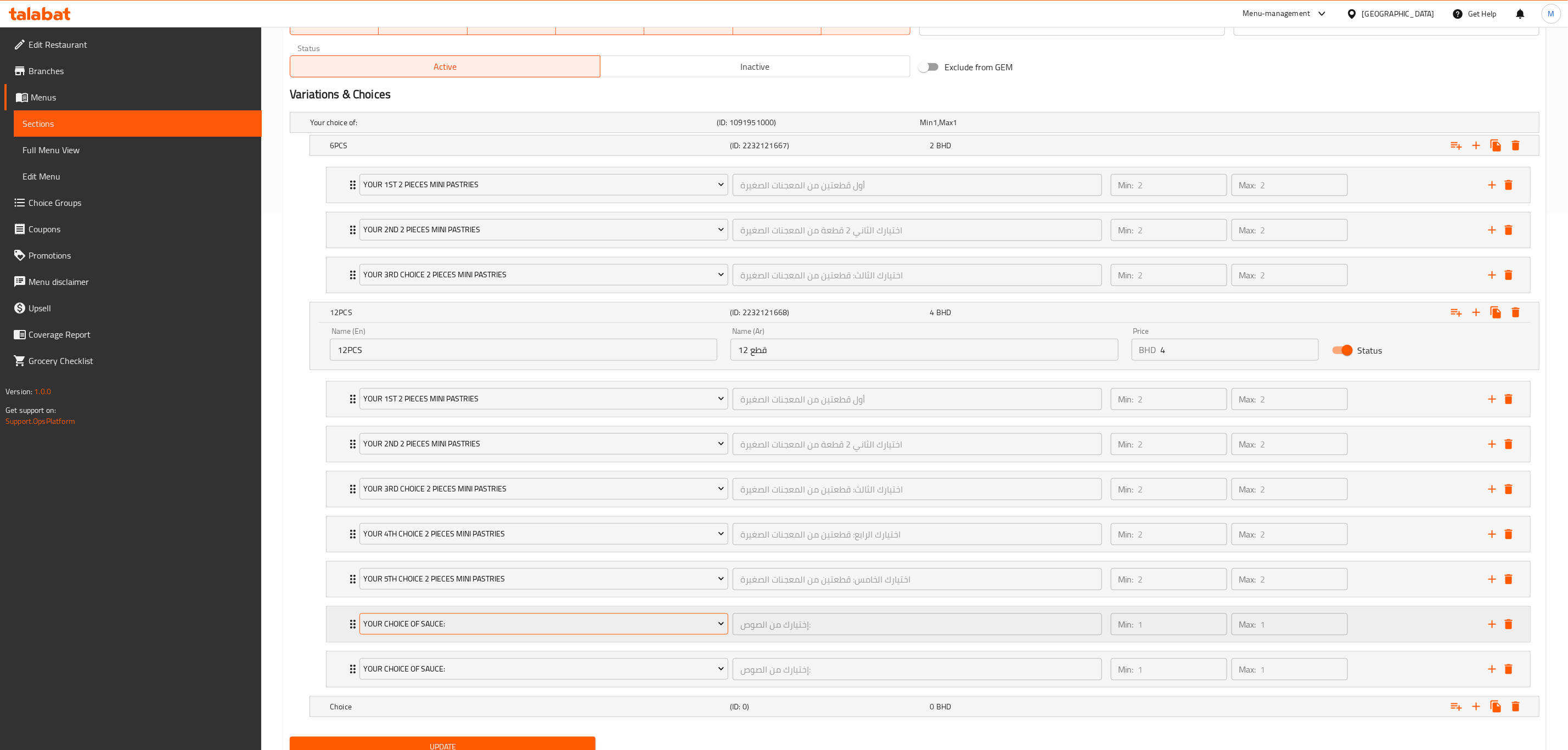
click at [455, 520] on span "Your Choice Of Sauce:" at bounding box center [544, 624] width 361 height 14
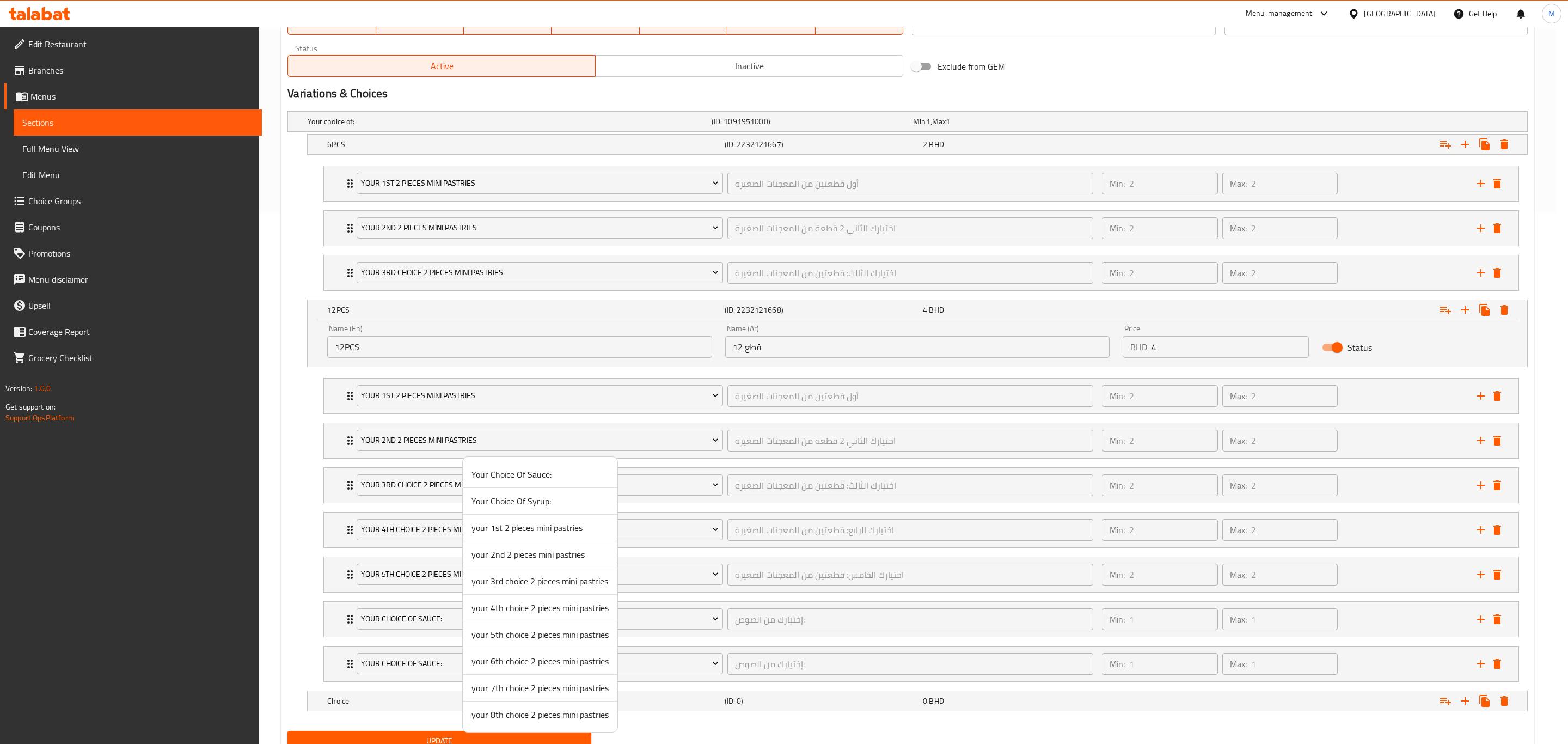
click at [515, 515] on span "your 6th choice 2 pieces mini pastries" at bounding box center [540, 661] width 137 height 13
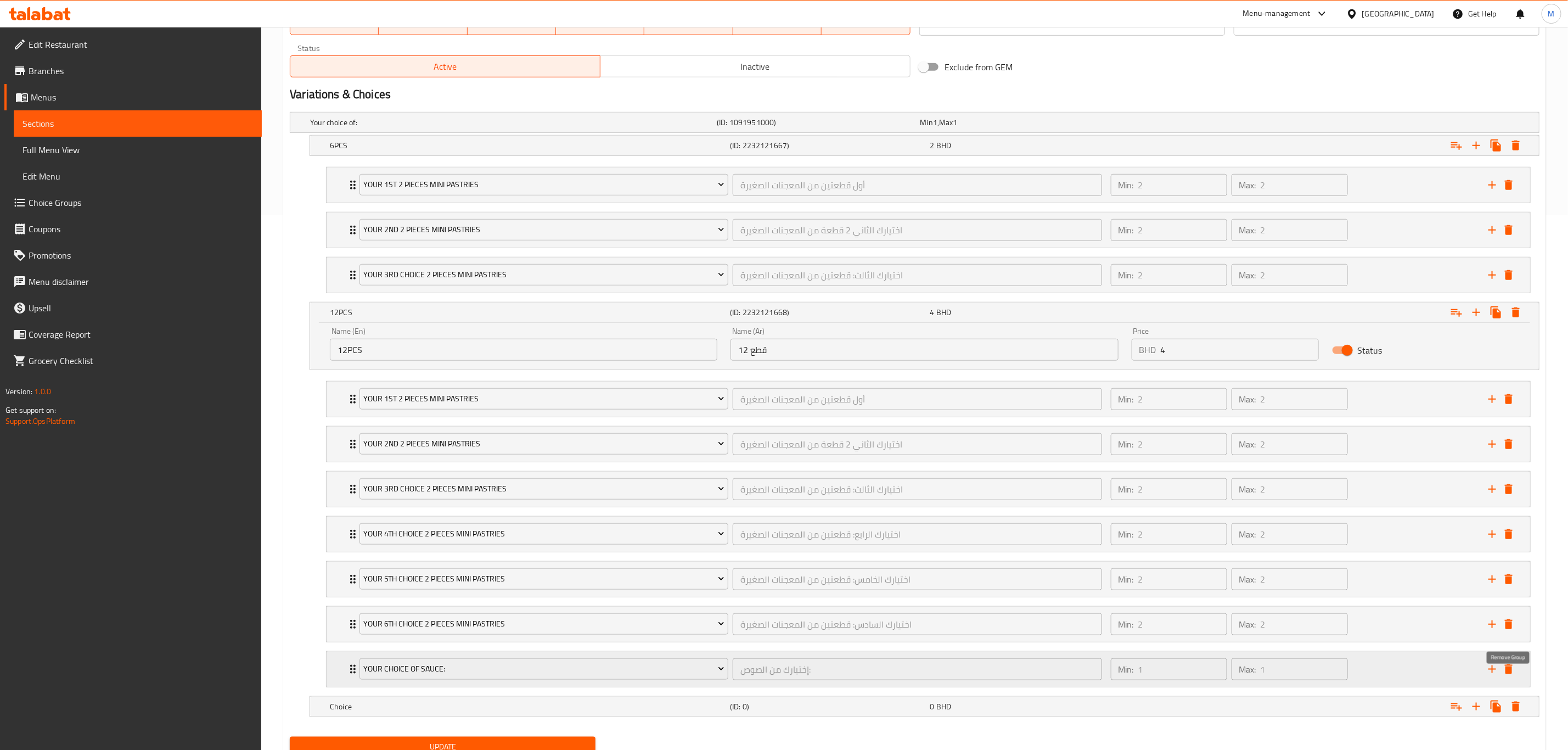
click at [1053, 520] on icon "delete" at bounding box center [1509, 669] width 13 height 13
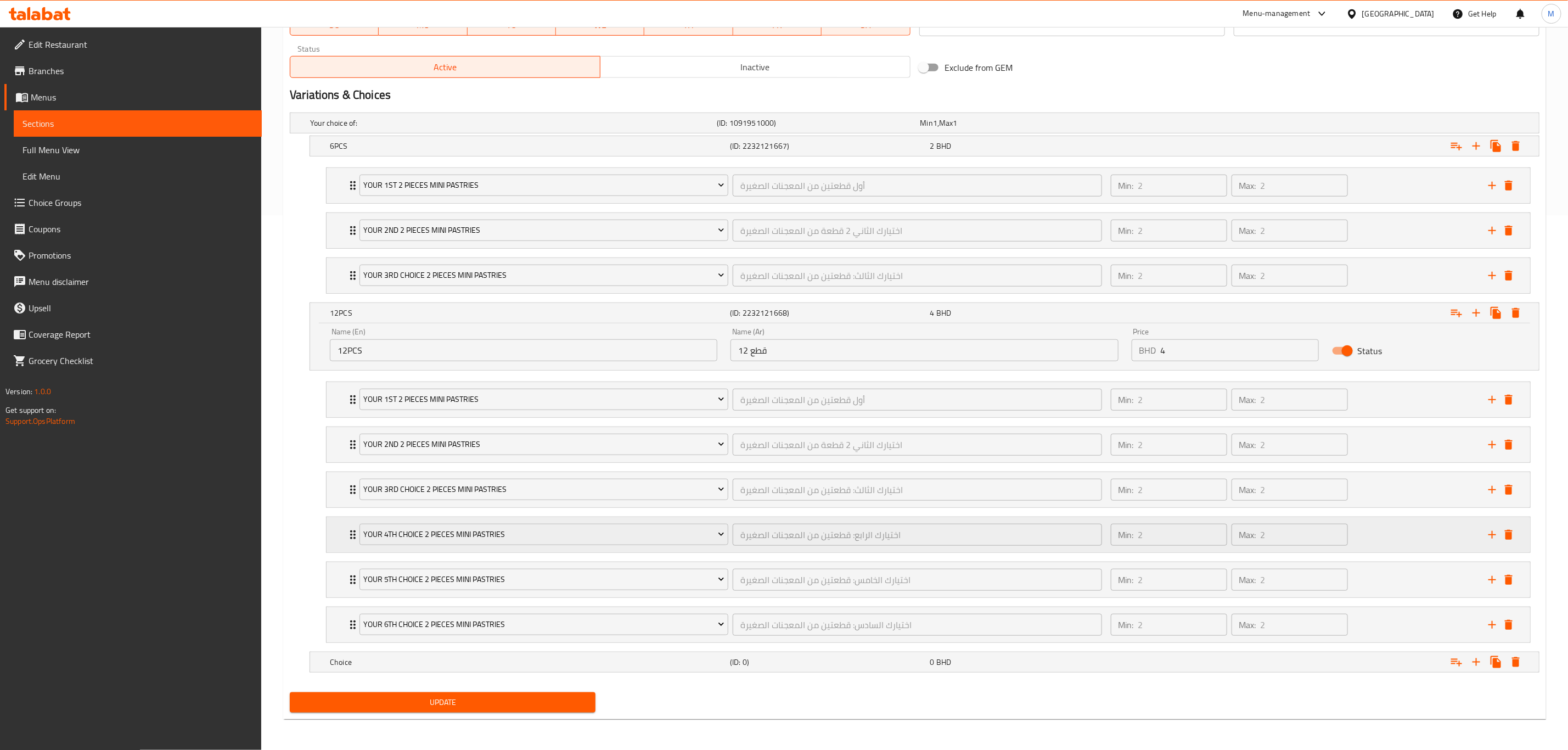
scroll to position [545, 0]
click at [470, 129] on h5 "Choice" at bounding box center [511, 123] width 403 height 11
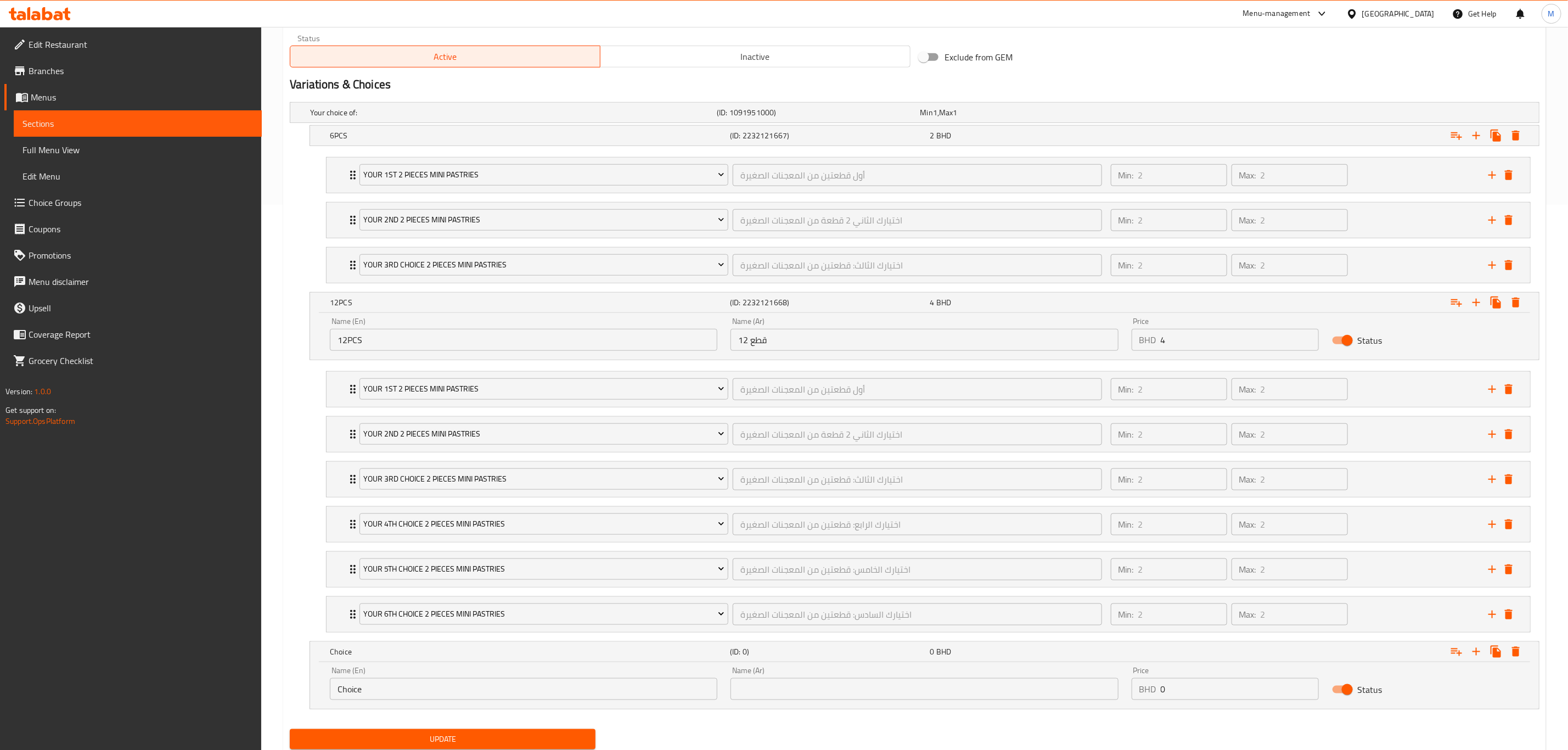
click at [437, 520] on input "Choice" at bounding box center [524, 689] width 388 height 22
type input "24PCS"
click at [793, 520] on input "text" at bounding box center [924, 689] width 388 height 22
type input "24قطع"
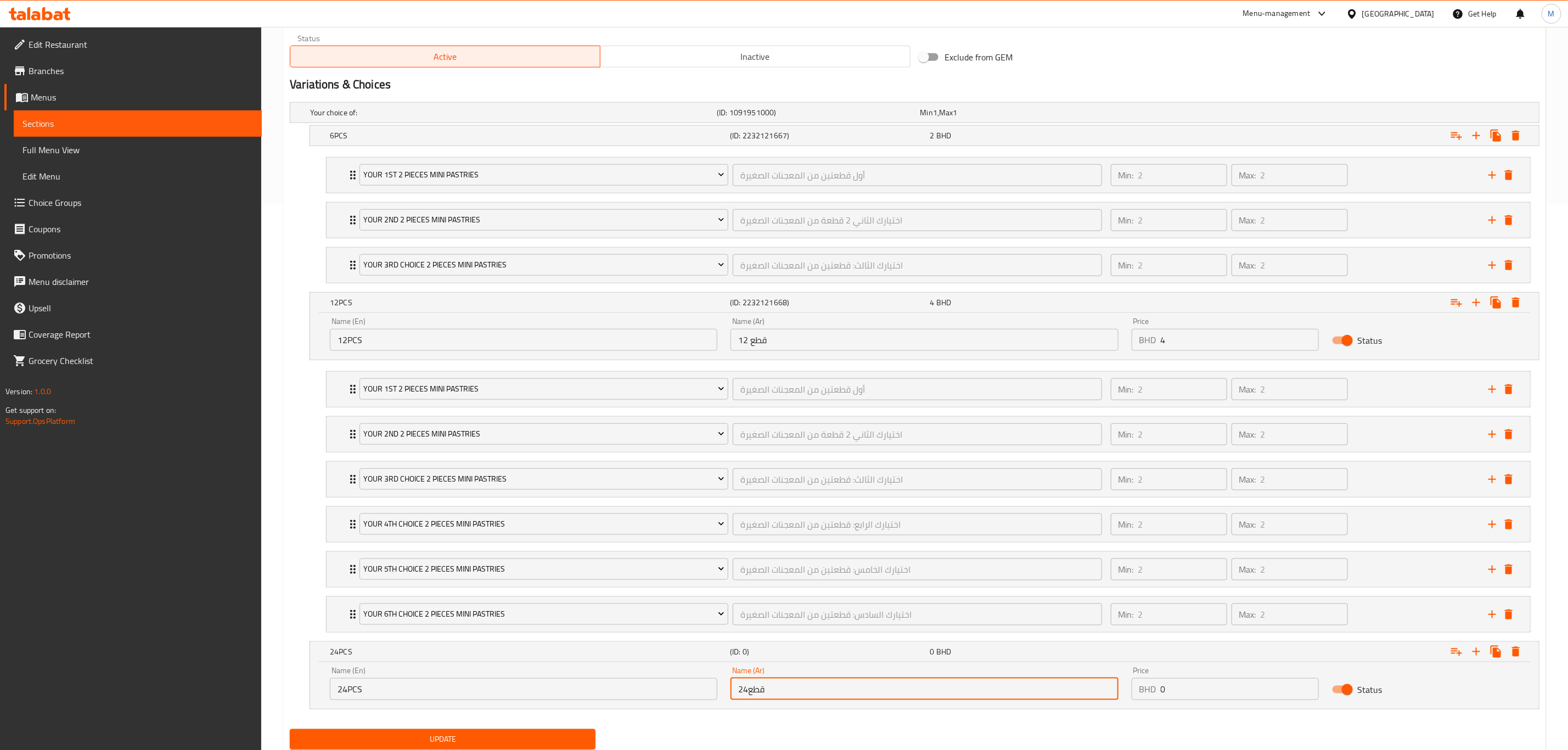
click at [1053, 520] on input "0" at bounding box center [1239, 689] width 158 height 22
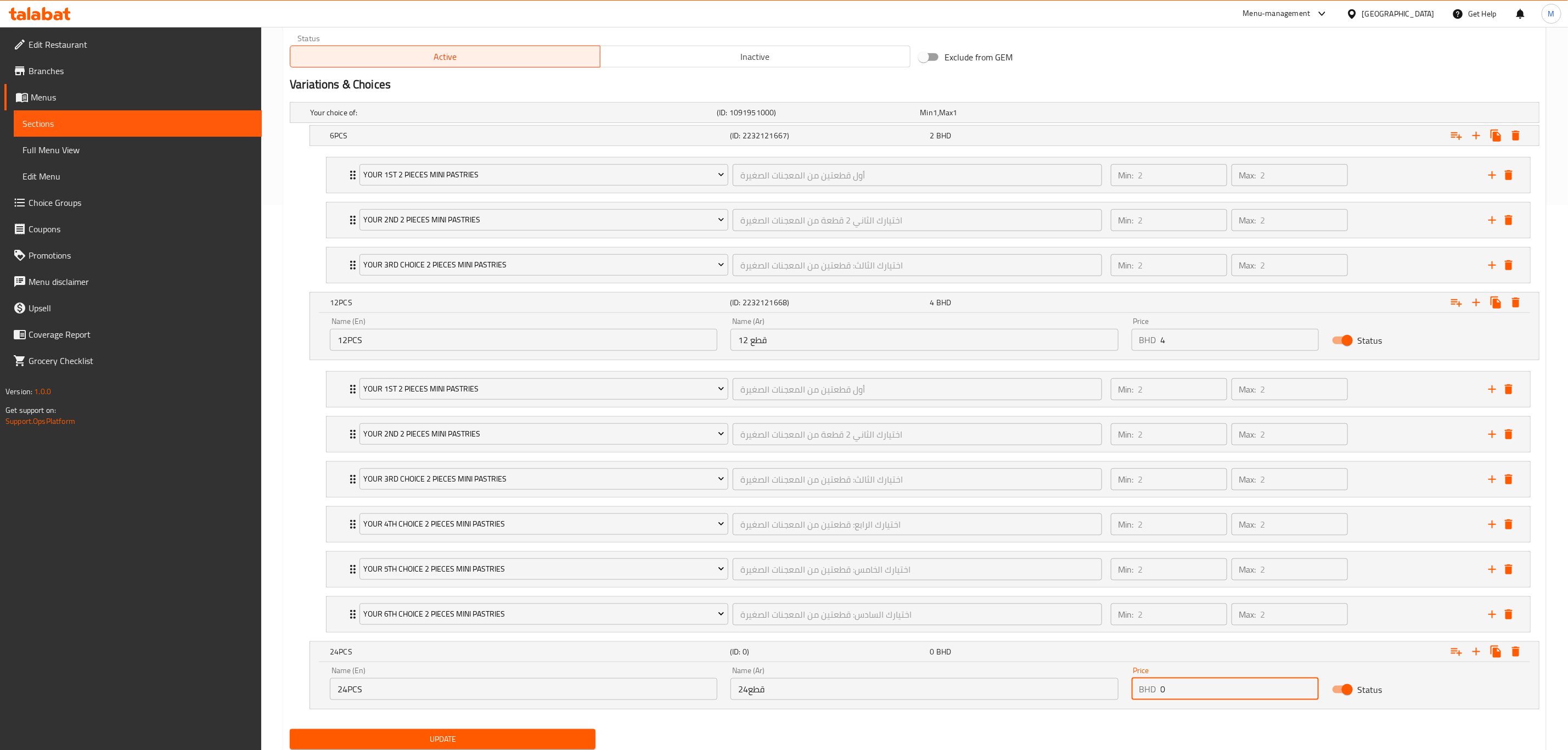
click at [1053, 520] on input "0" at bounding box center [1239, 689] width 158 height 22
click at [1053, 520] on input "number" at bounding box center [1239, 689] width 158 height 22
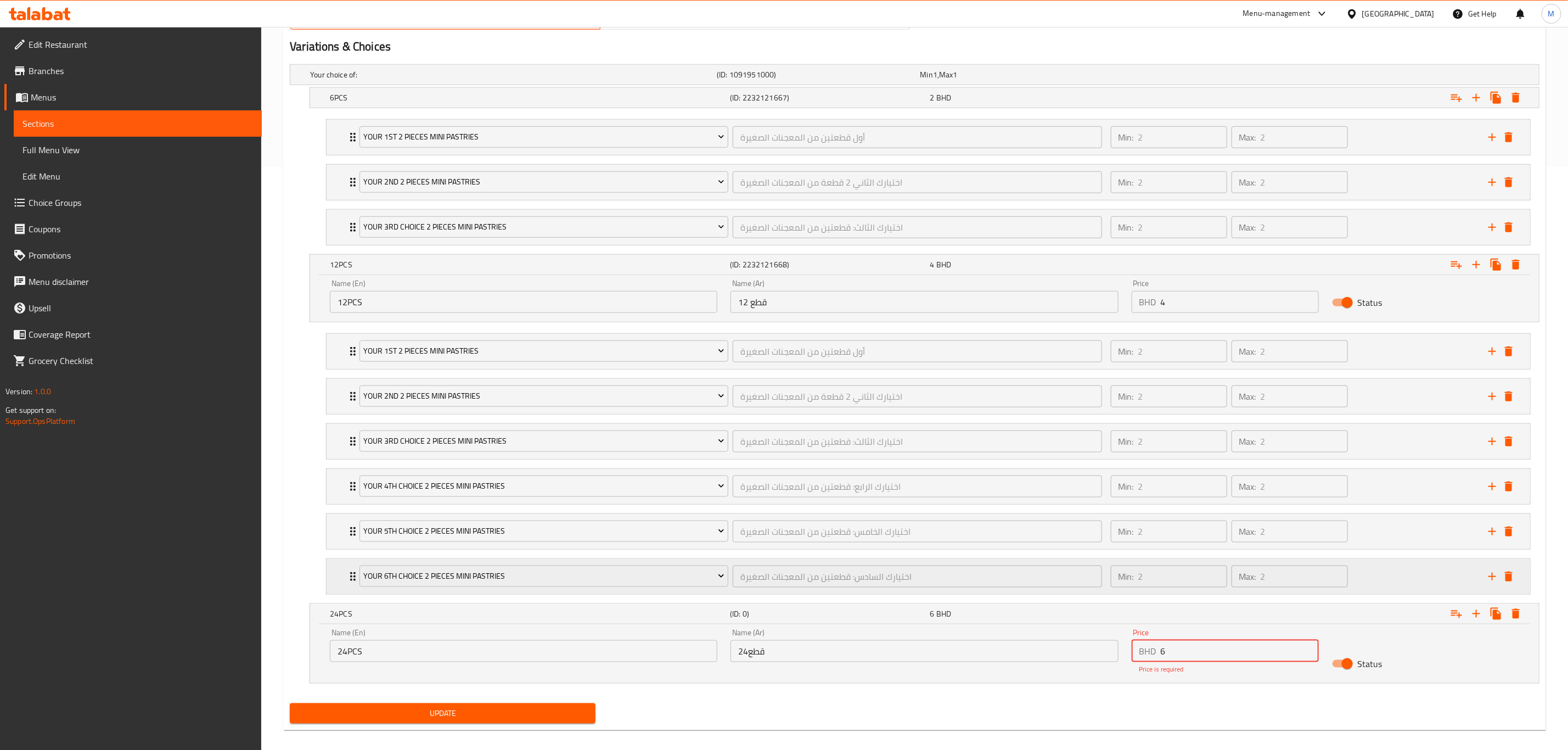
scroll to position [604, 0]
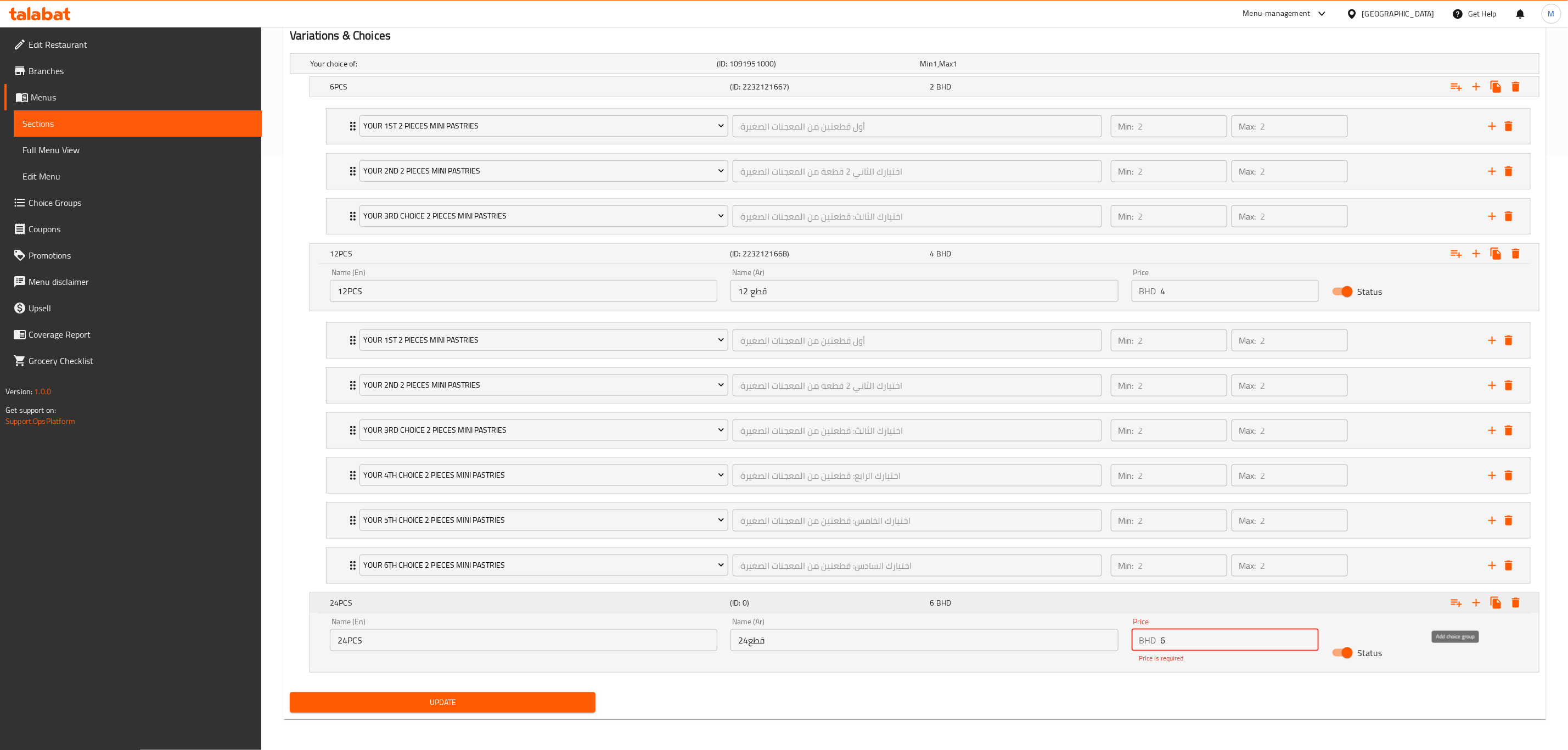
type input "6"
click at [1053, 266] on div "Expand" at bounding box center [1327, 253] width 400 height 24
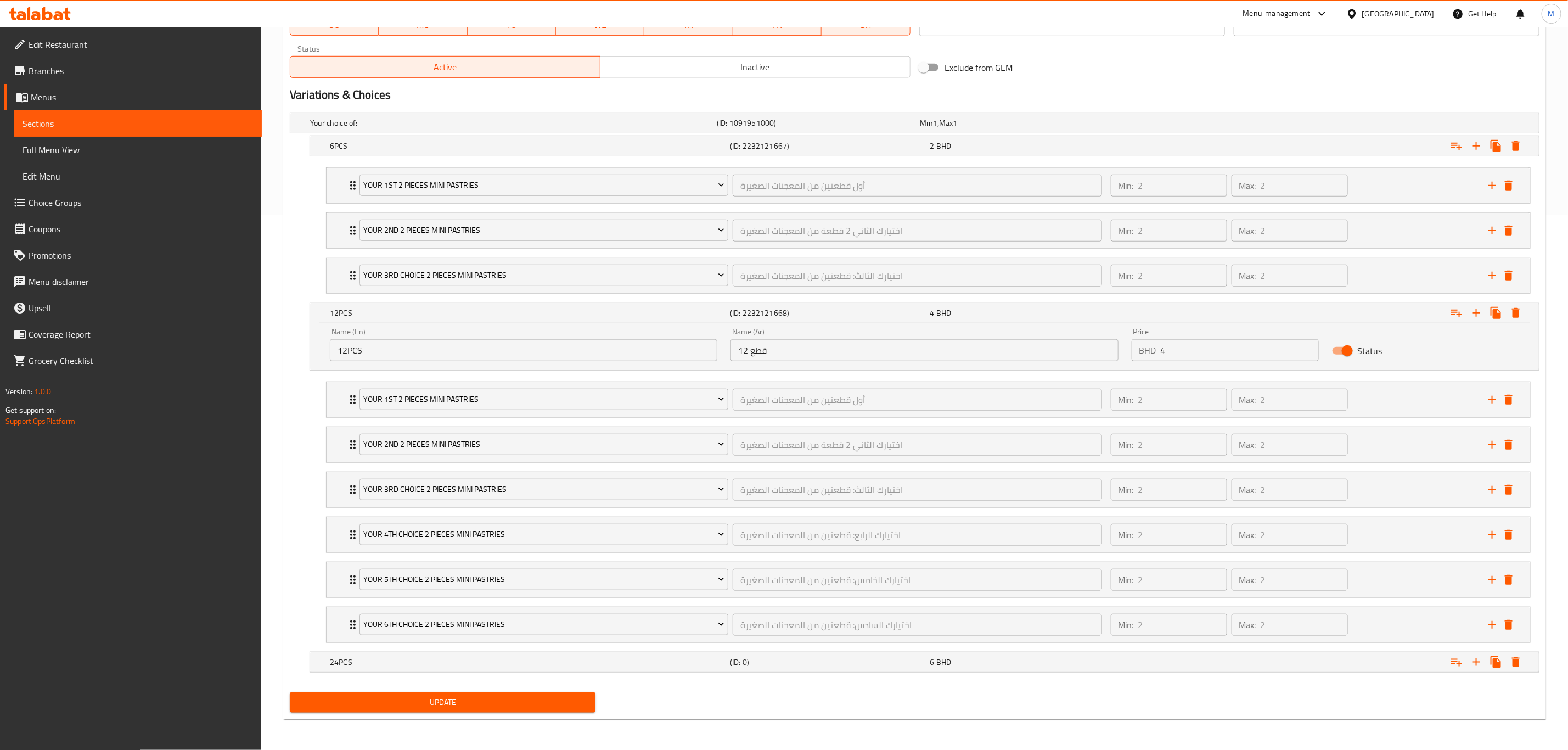
scroll to position [545, 0]
click at [1053, 520] on icon "Expand" at bounding box center [1457, 662] width 13 height 13
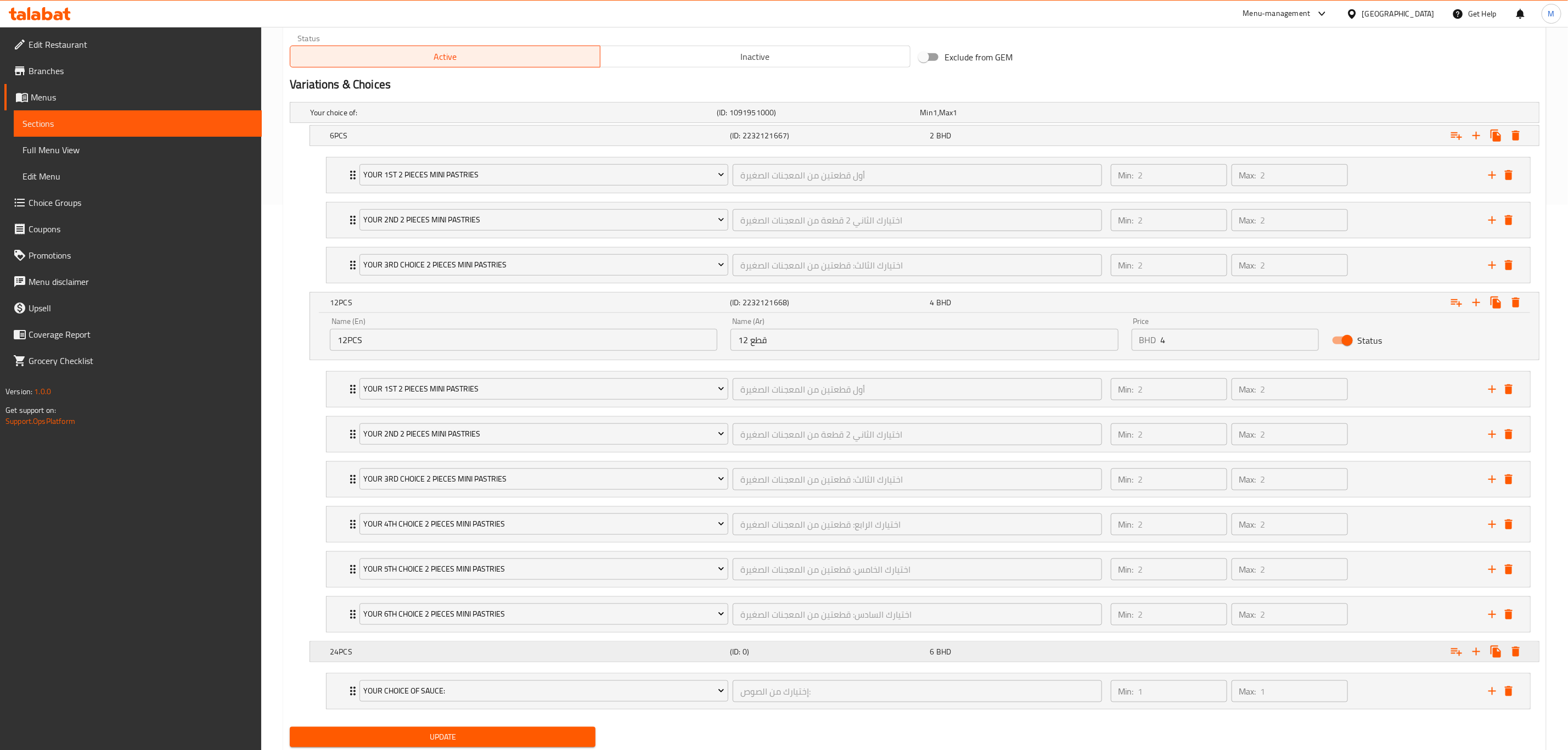
scroll to position [591, 0]
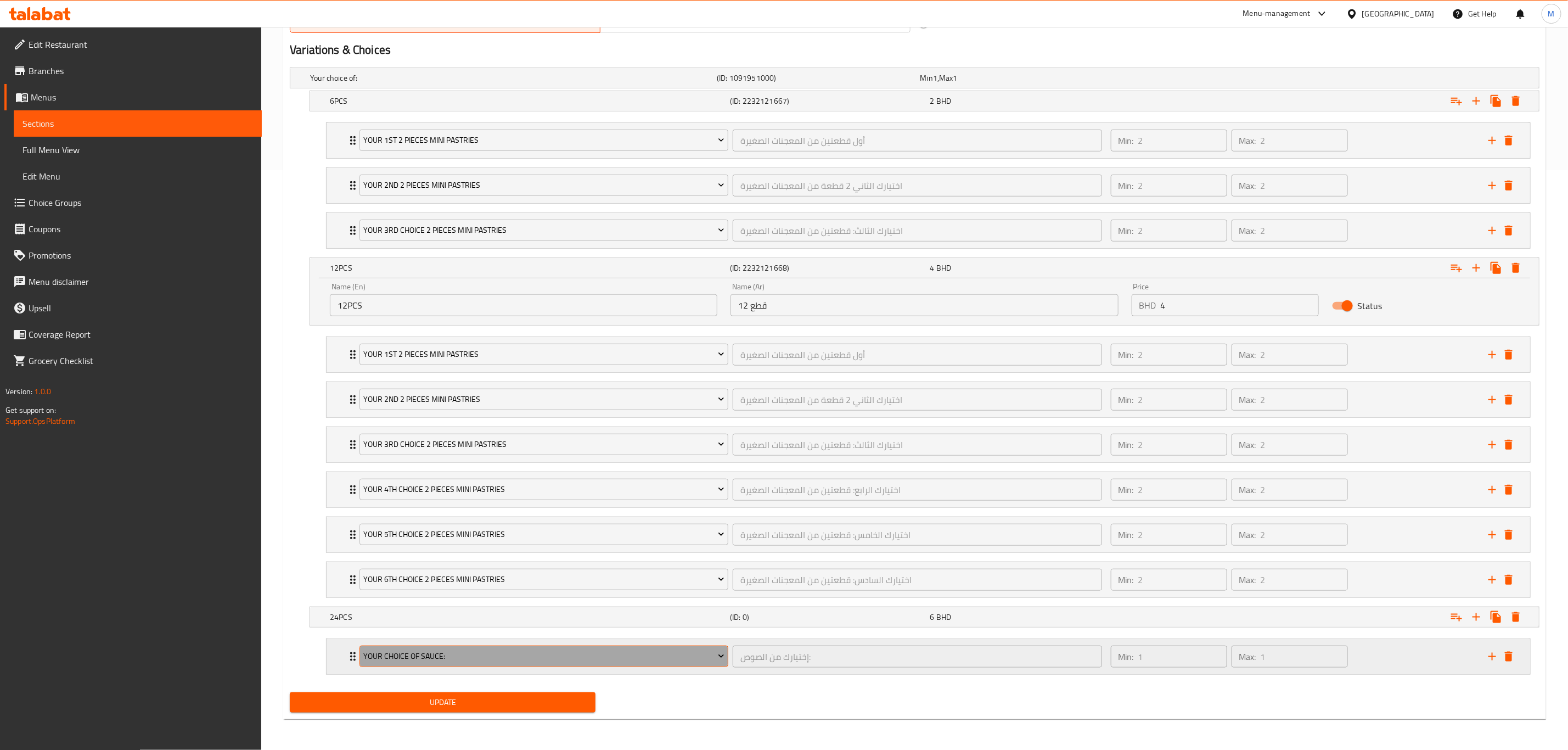
click at [563, 520] on span "Your Choice Of Sauce:" at bounding box center [544, 656] width 361 height 14
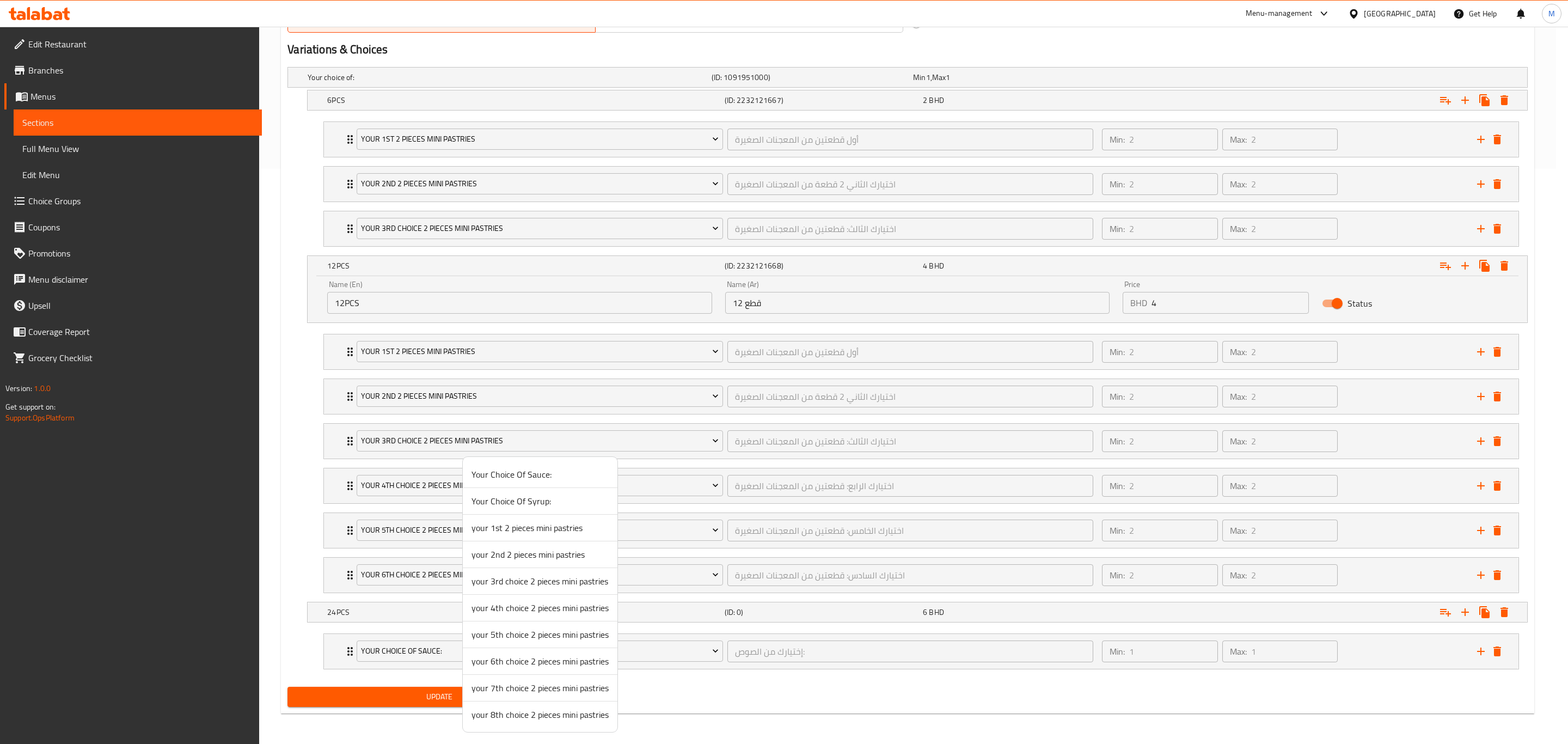
click at [505, 515] on span "your 1st 2 pieces mini pastries" at bounding box center [540, 527] width 137 height 13
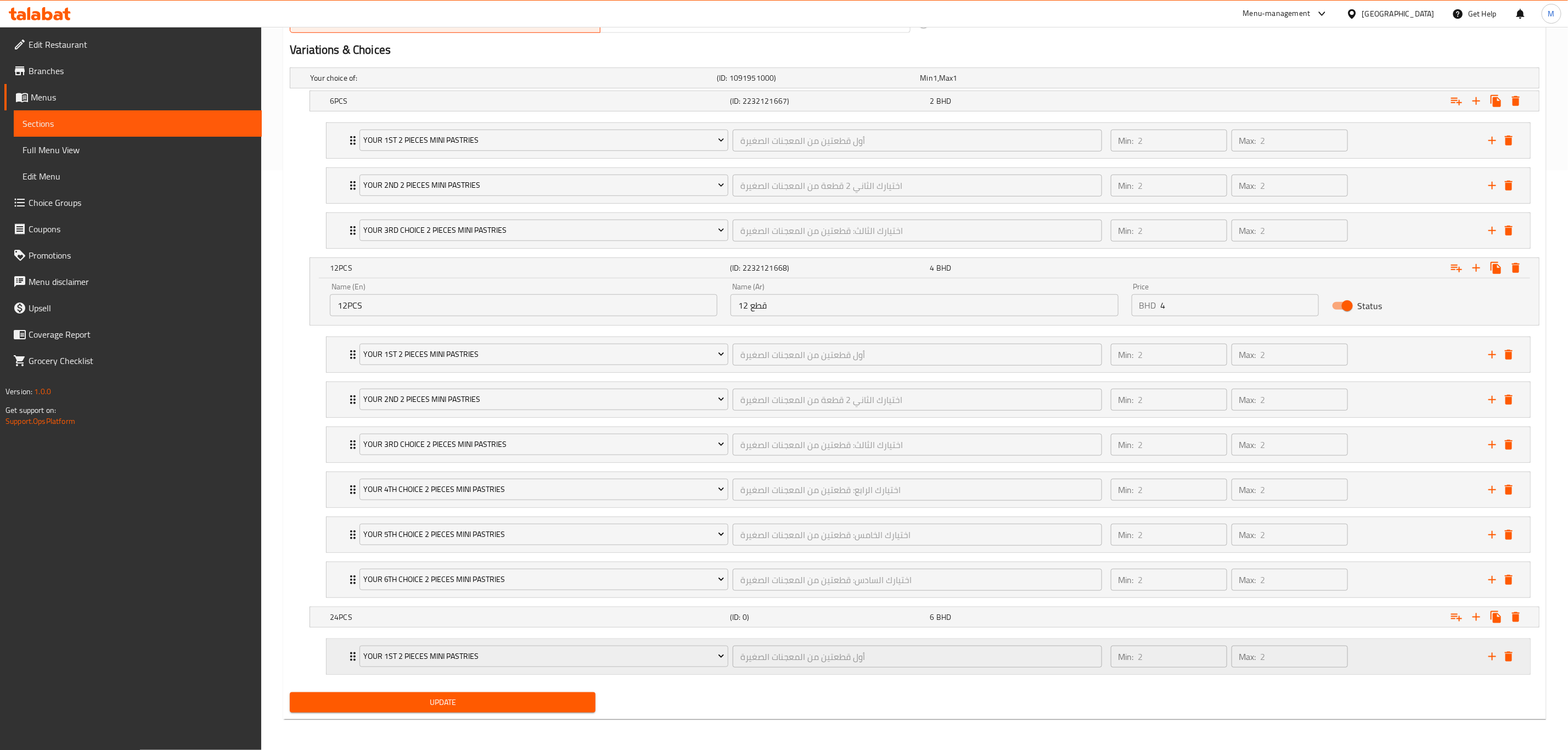
click at [1053, 520] on div "your 1st 2 pieces mini pastries أول قطعتين من المعجنات الصغيرة ​ Min: 2 ​ Max: …" at bounding box center [922, 656] width 1133 height 31
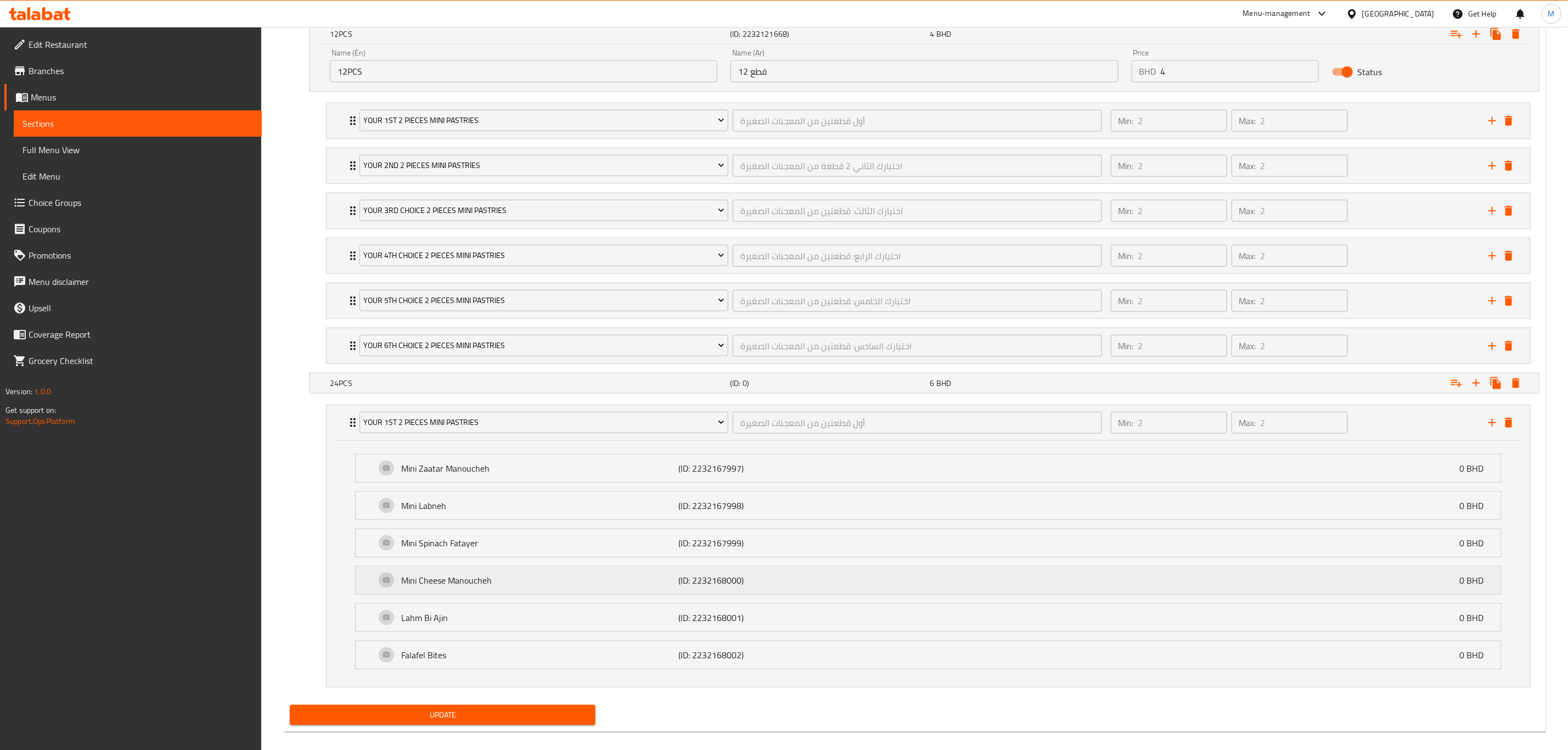
scroll to position [838, 0]
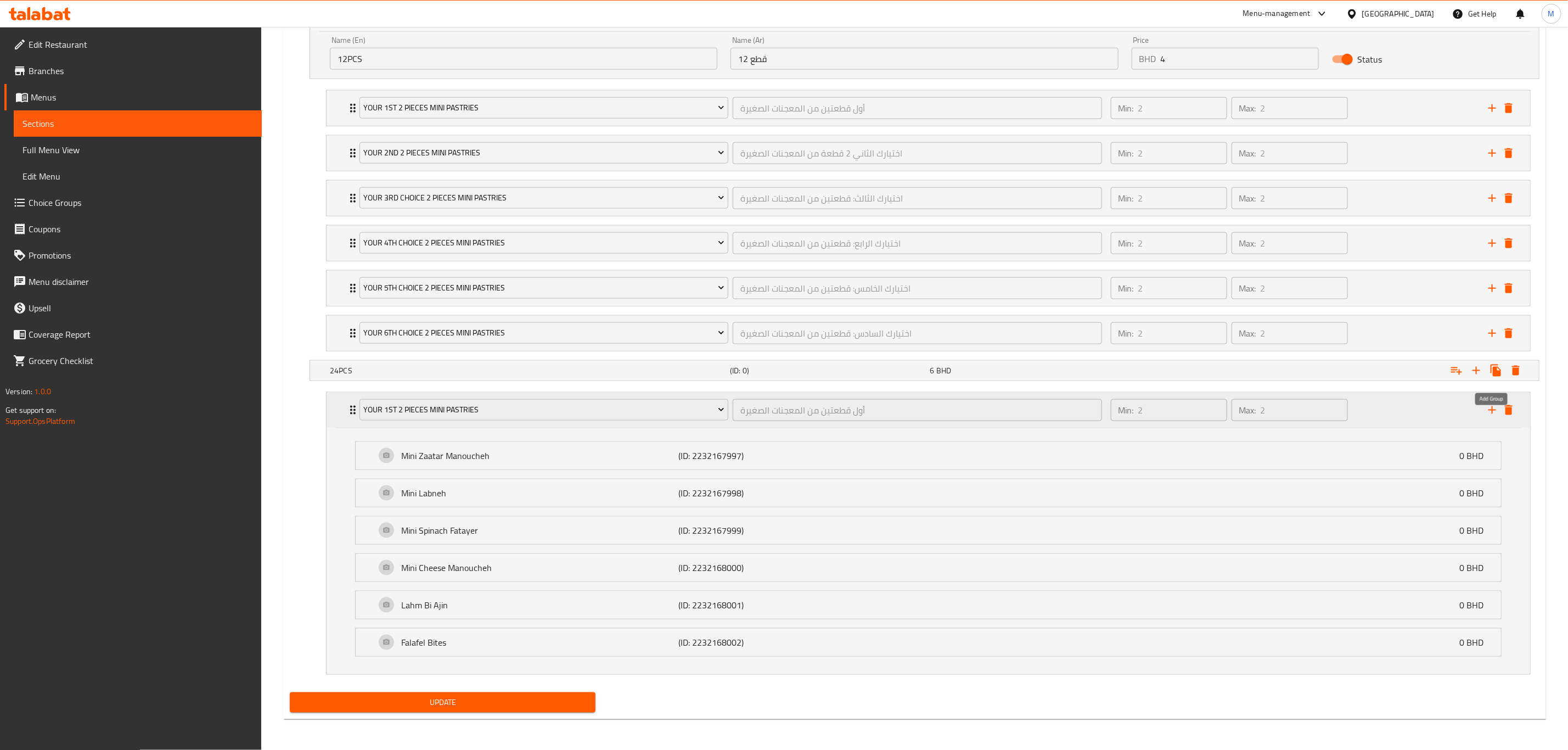
click at [1053, 409] on icon "add" at bounding box center [1492, 410] width 8 height 8
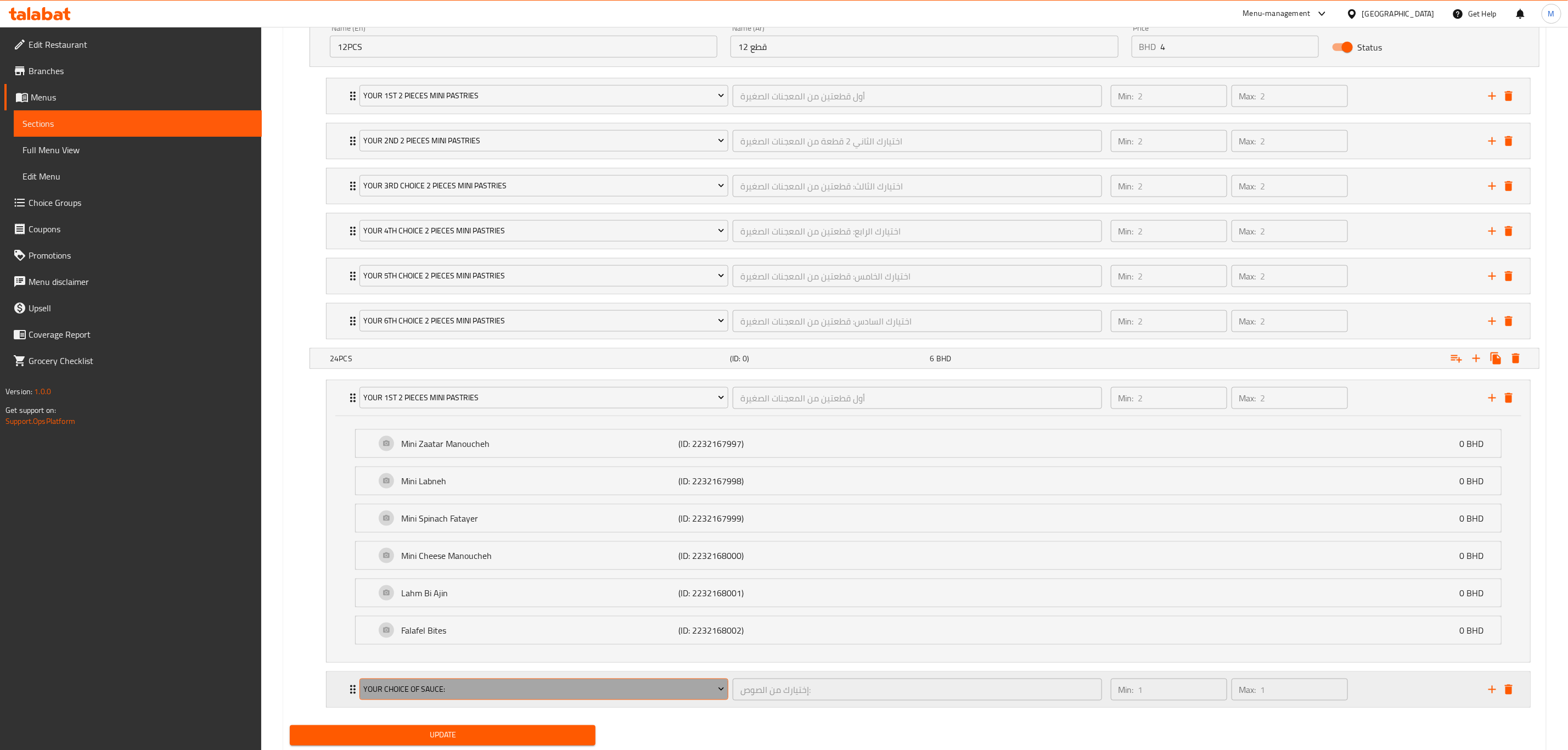
click at [410, 520] on span "Your Choice Of Sauce:" at bounding box center [544, 689] width 361 height 14
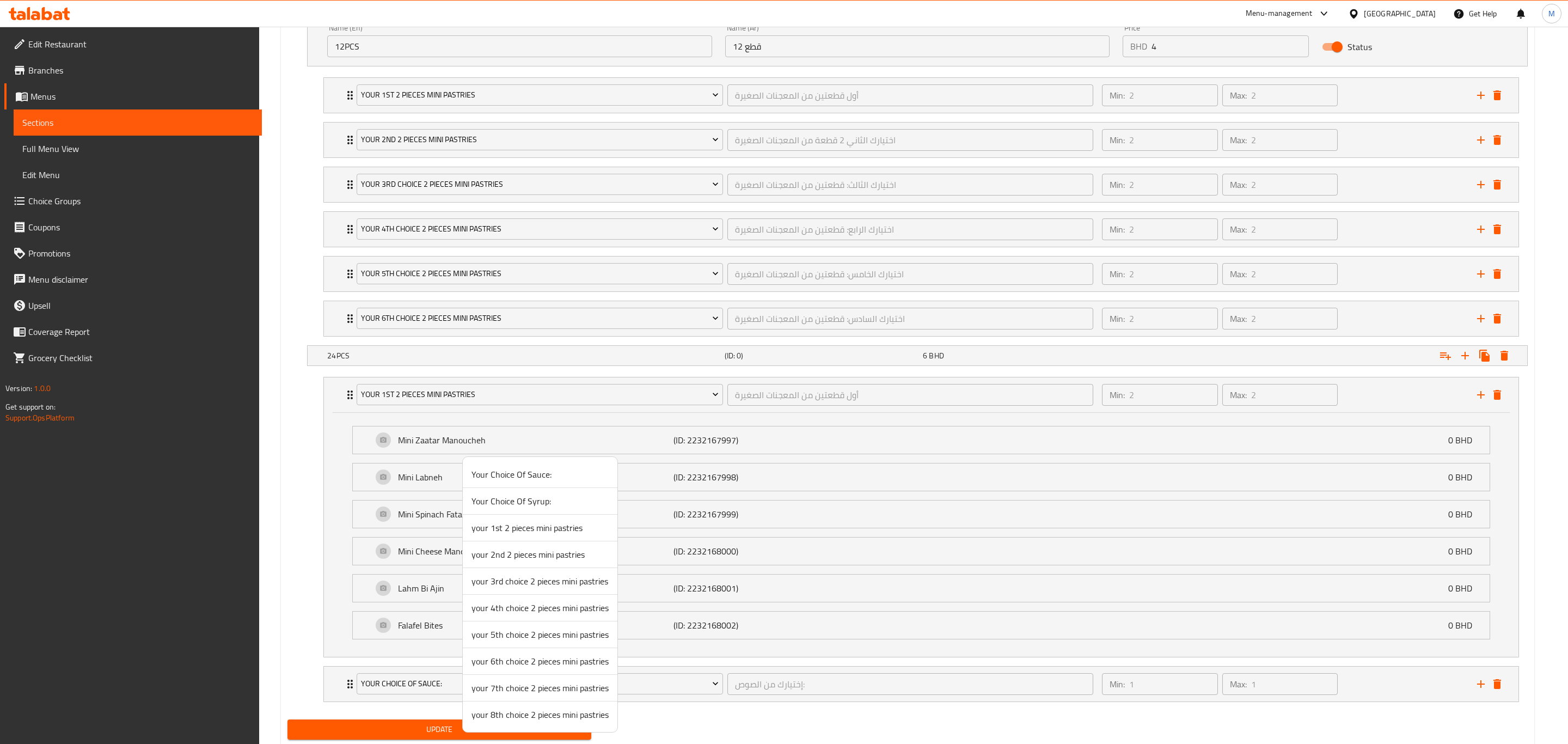
click at [500, 515] on span "your 2nd 2 pieces mini pastries" at bounding box center [540, 554] width 137 height 13
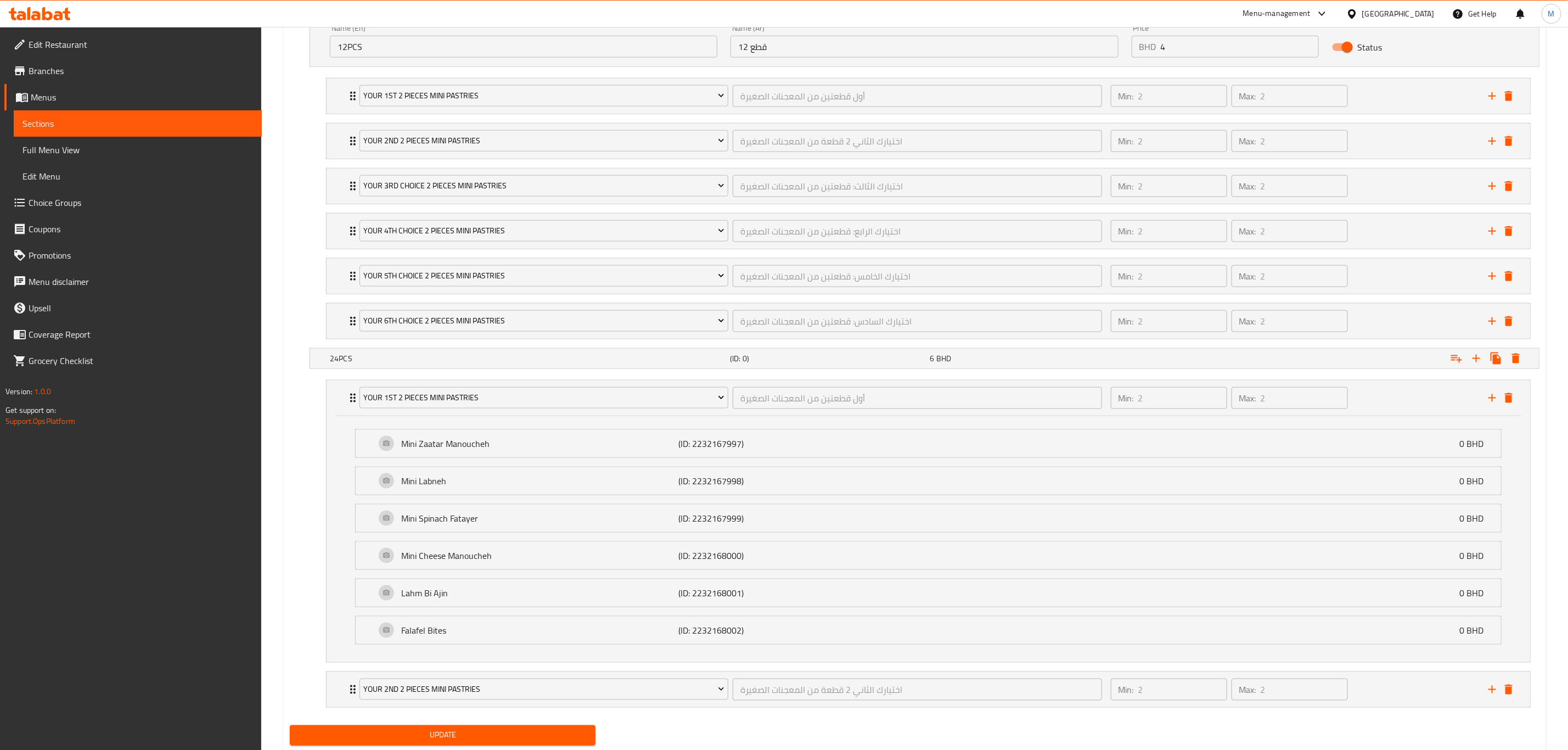
scroll to position [887, 0]
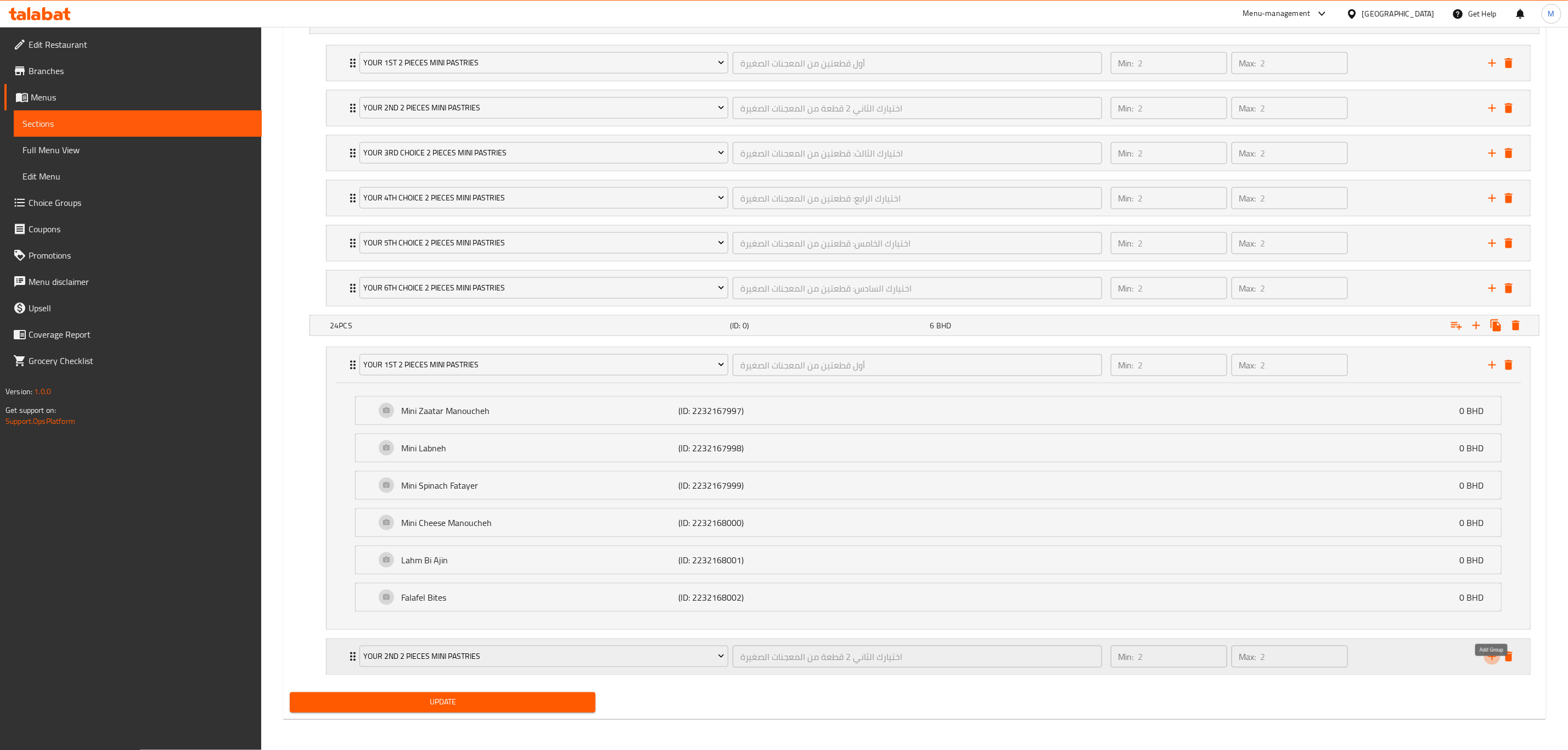
click at [1053, 520] on icon "add" at bounding box center [1492, 656] width 13 height 13
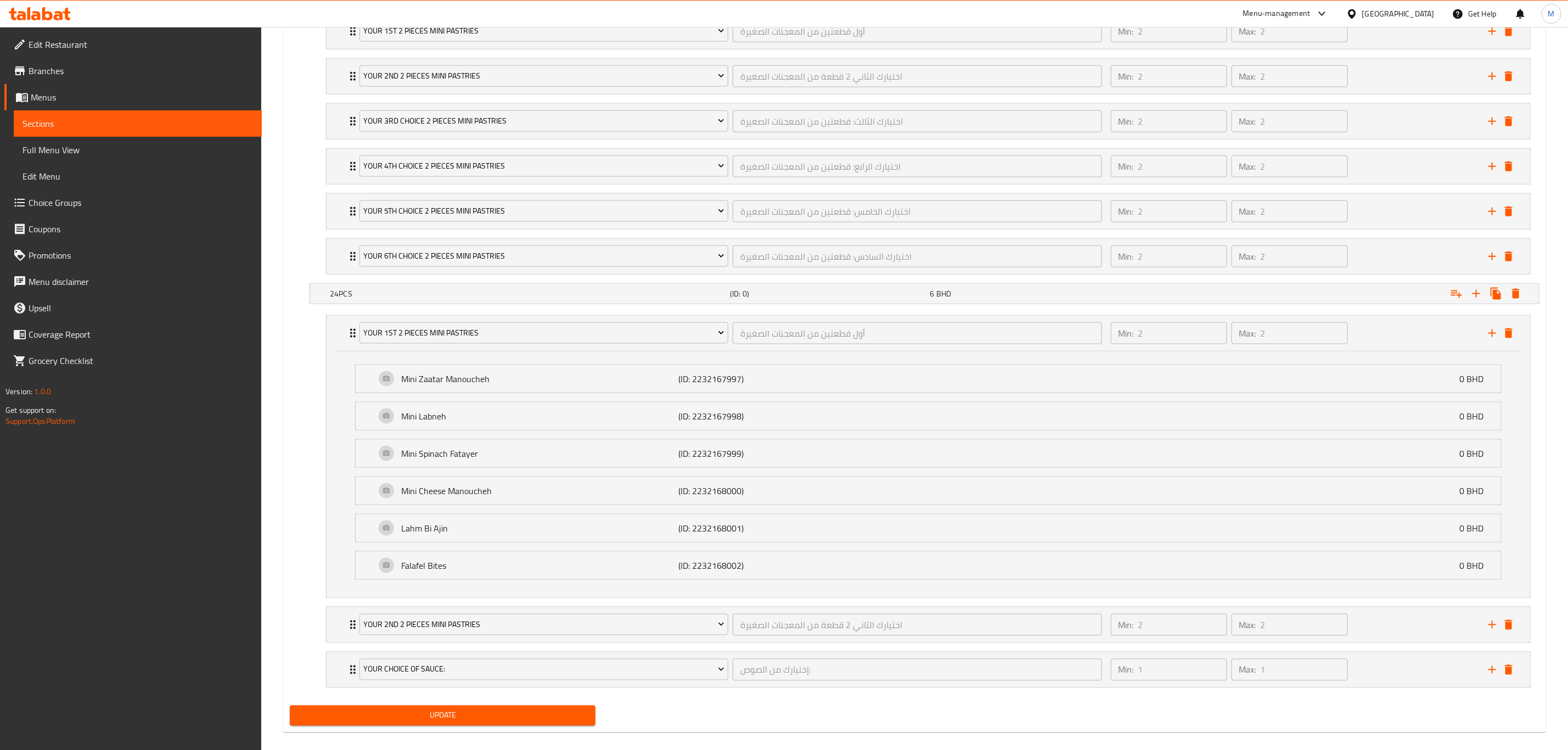
scroll to position [933, 0]
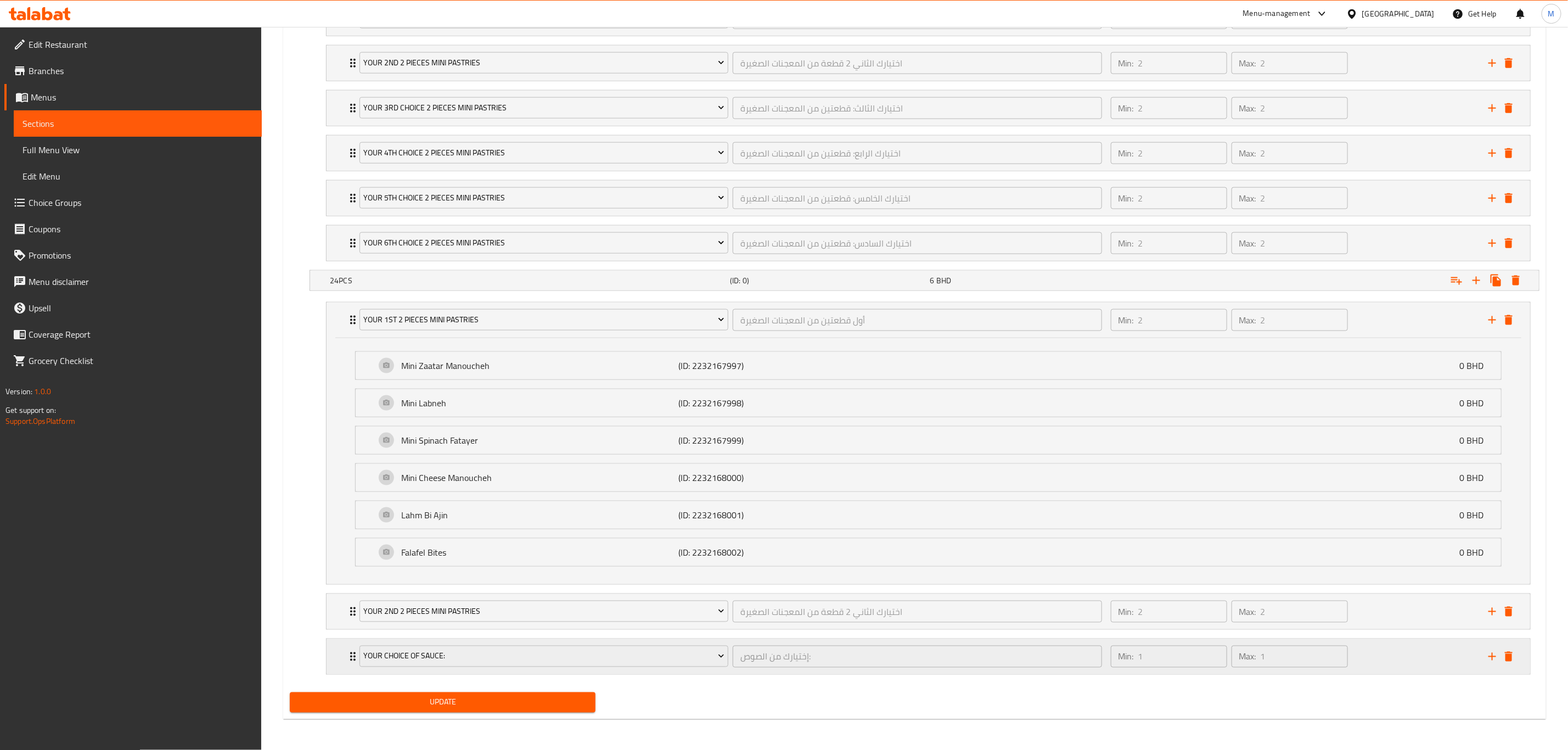
click at [431, 520] on div "Your Choice Of Sauce:" at bounding box center [544, 656] width 373 height 27
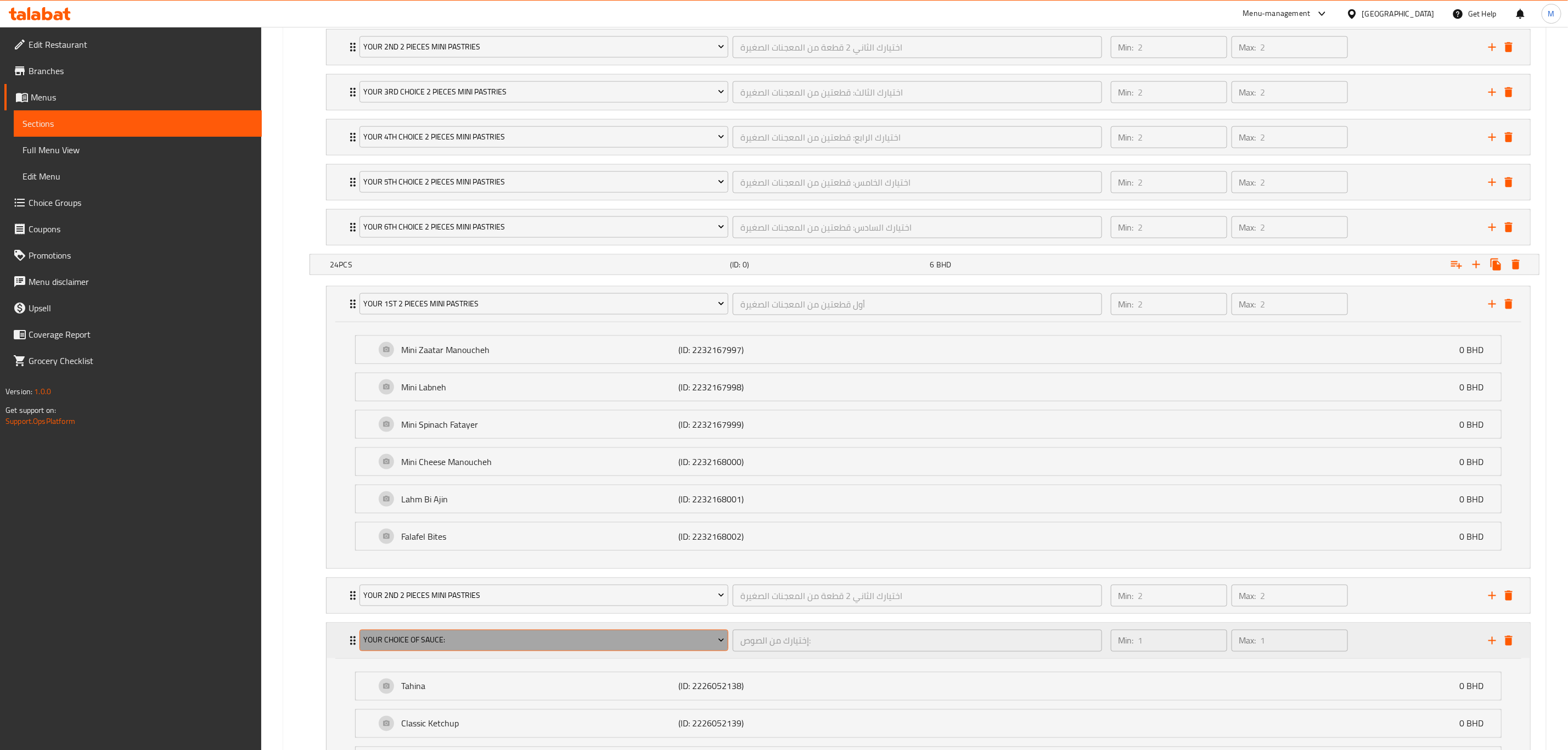
click at [446, 520] on span "Your Choice Of Sauce:" at bounding box center [544, 641] width 361 height 14
click at [460, 520] on span "Your Choice Of Sauce:" at bounding box center [544, 641] width 361 height 14
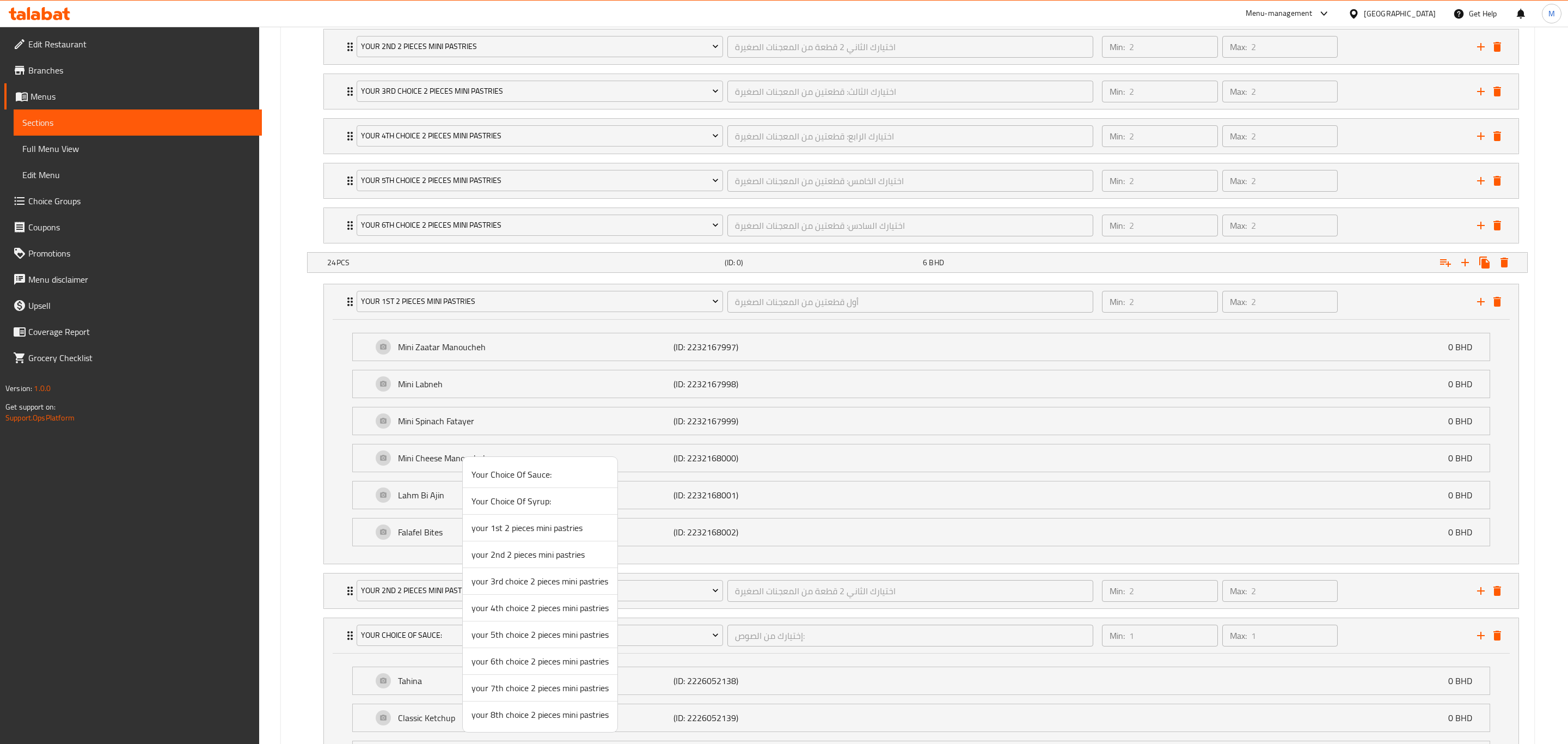
click at [508, 515] on span "your 3rd choice 2 pieces mini pastries" at bounding box center [540, 581] width 137 height 13
click at [508, 515] on li "your 2nd 2 pieces mini pastries اختيارك الثاني 2 قطعة من المعجنات الصغيرة ​ Min…" at bounding box center [921, 591] width 1213 height 45
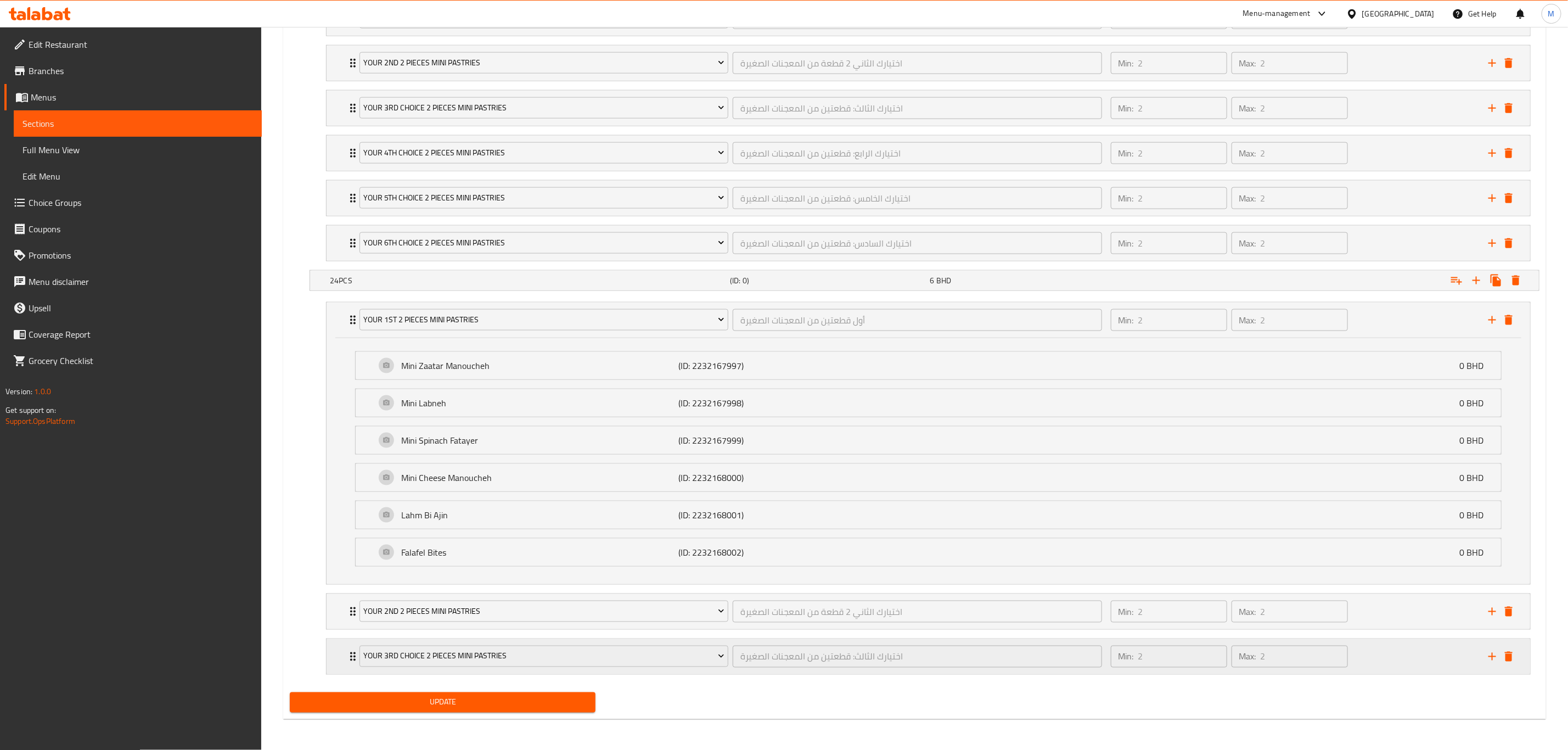
click at [1053, 520] on icon "add" at bounding box center [1492, 656] width 13 height 13
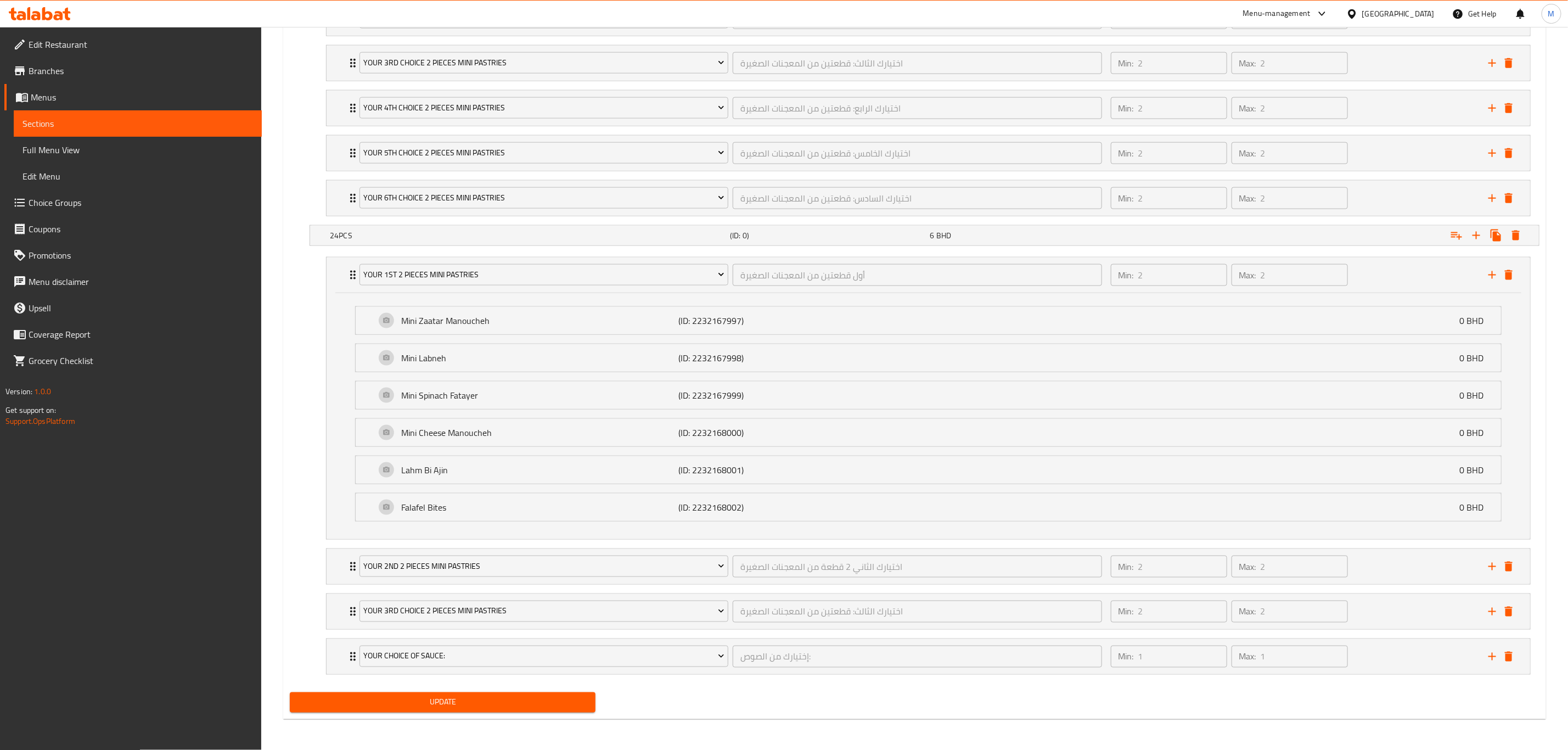
scroll to position [978, 0]
click at [417, 520] on span "Your Choice Of Sauce:" at bounding box center [544, 656] width 361 height 14
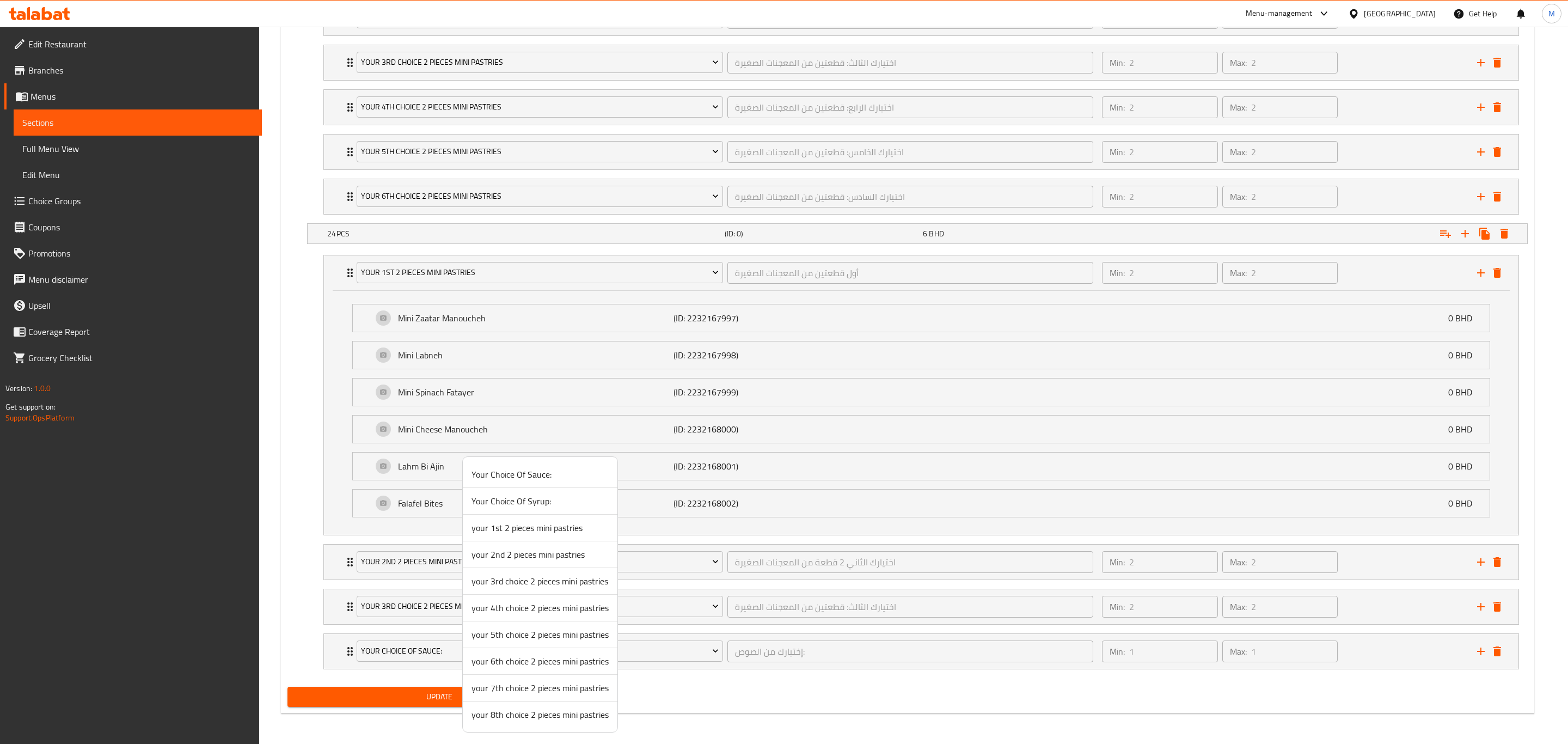
click at [529, 515] on span "your 4th choice 2 pieces mini pastries" at bounding box center [540, 608] width 137 height 13
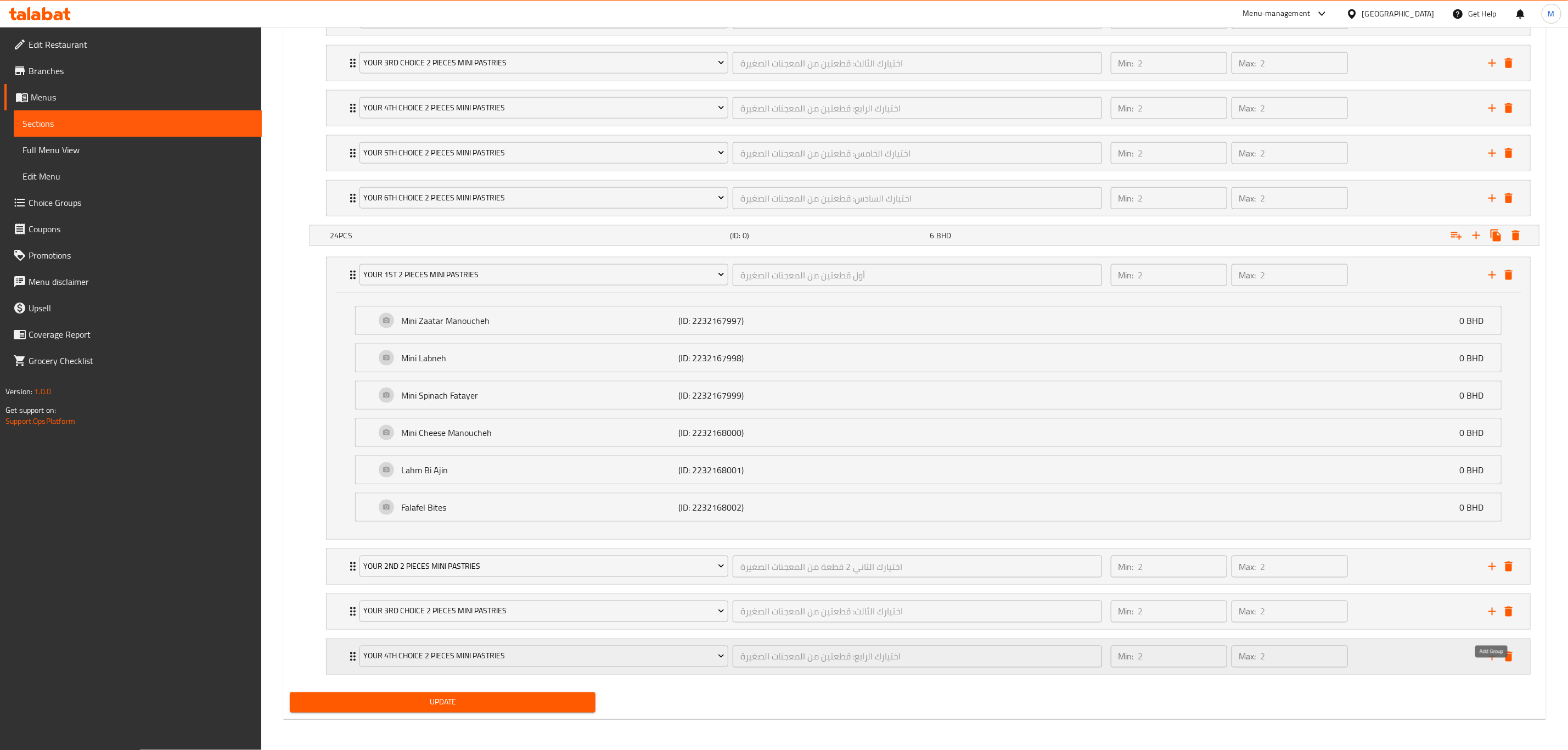
click at [1053, 520] on icon "add" at bounding box center [1492, 656] width 13 height 13
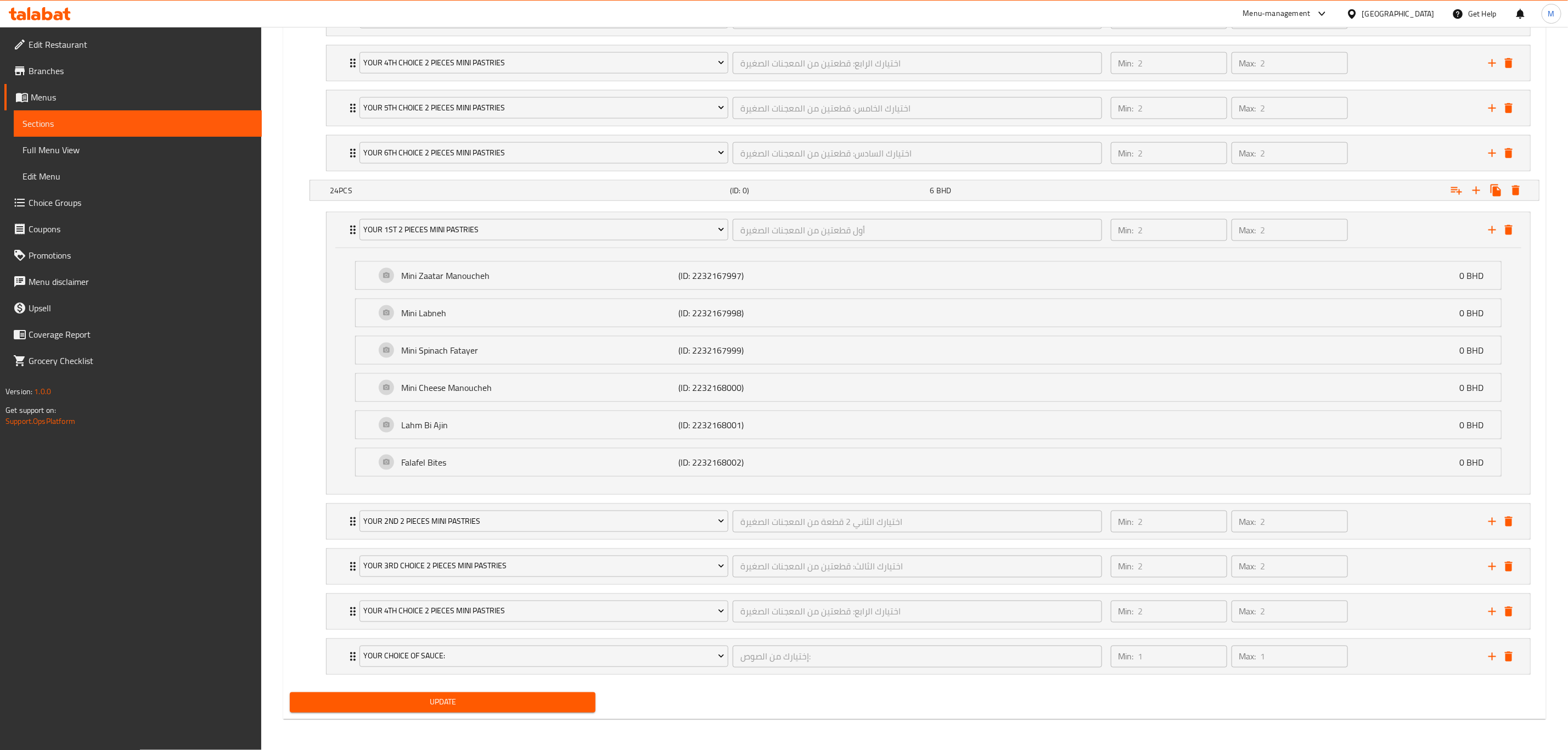
scroll to position [1024, 0]
click at [494, 520] on span "Your Choice Of Sauce:" at bounding box center [544, 656] width 361 height 14
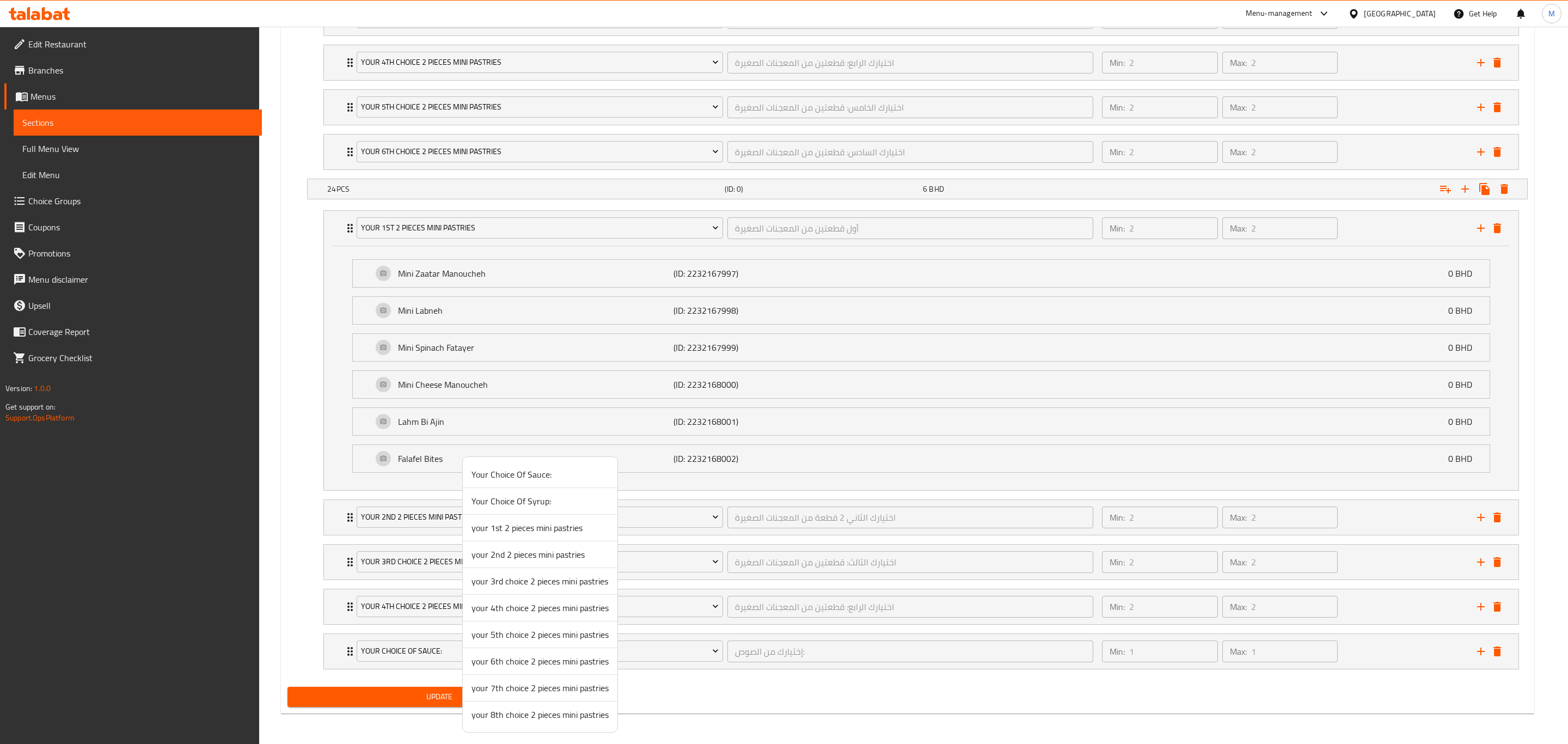
click at [502, 515] on span "your 5th choice 2 pieces mini pastries" at bounding box center [540, 634] width 137 height 13
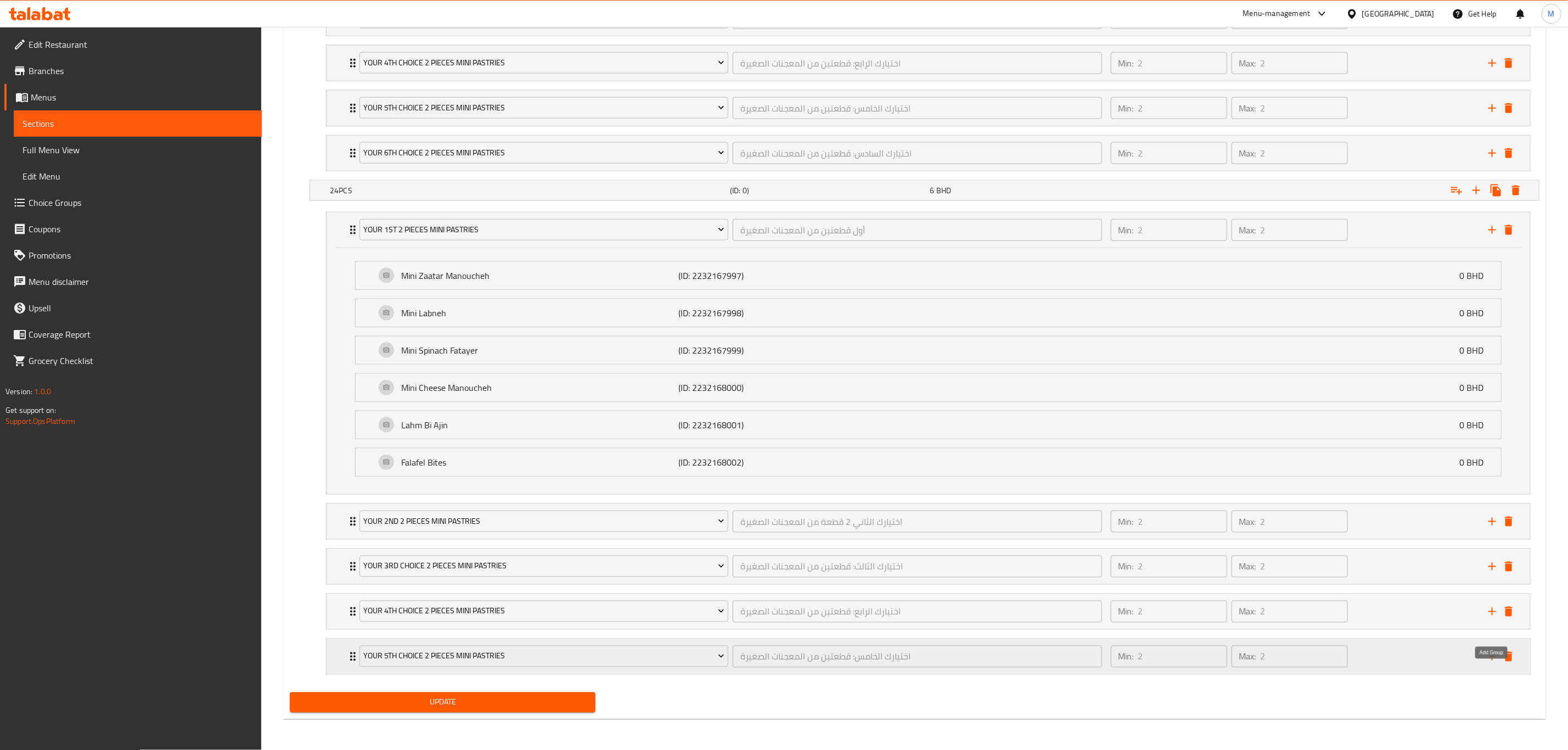
click at [1053, 520] on icon "add" at bounding box center [1492, 656] width 13 height 13
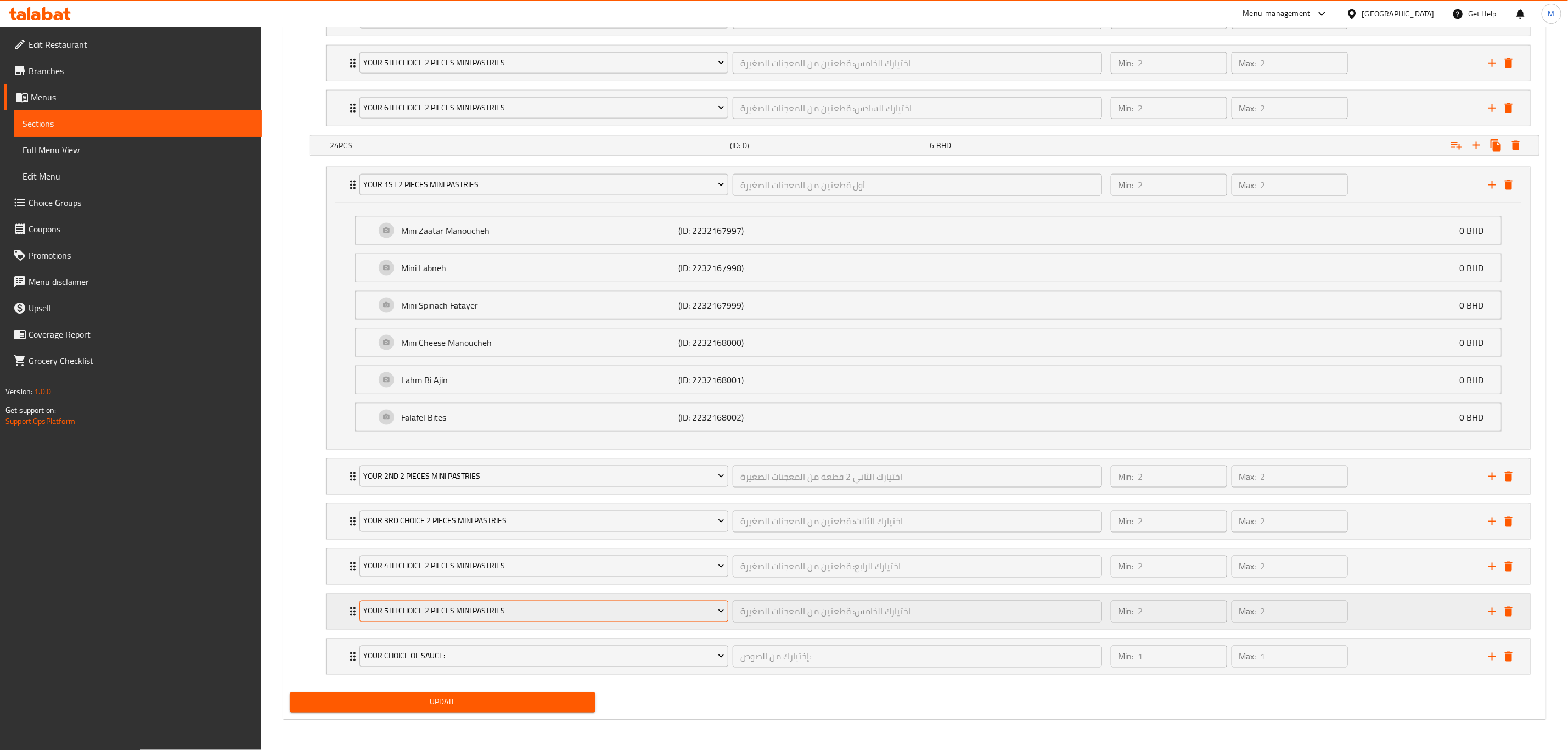
scroll to position [1071, 0]
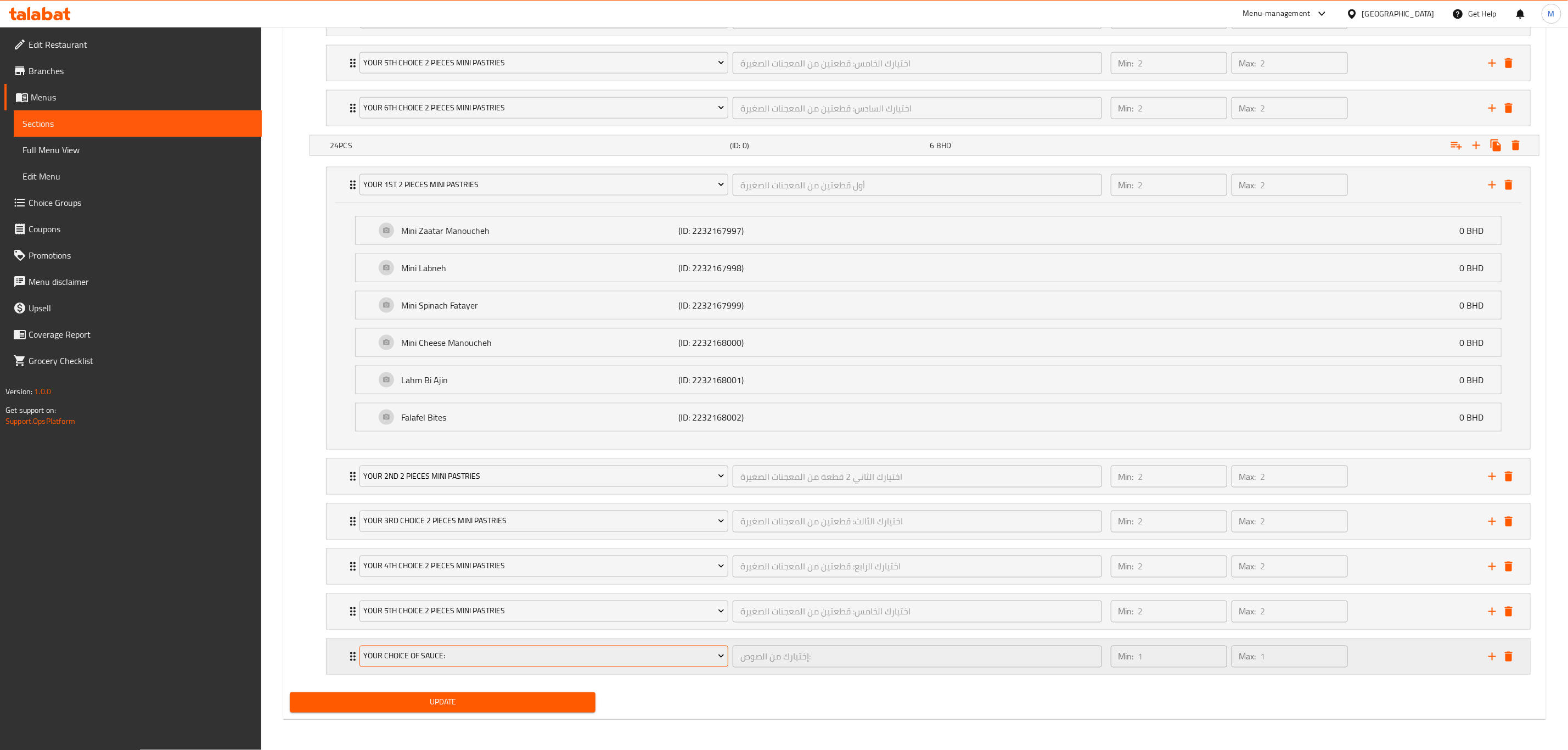
click at [384, 520] on button "Your Choice Of Sauce:" at bounding box center [544, 656] width 369 height 22
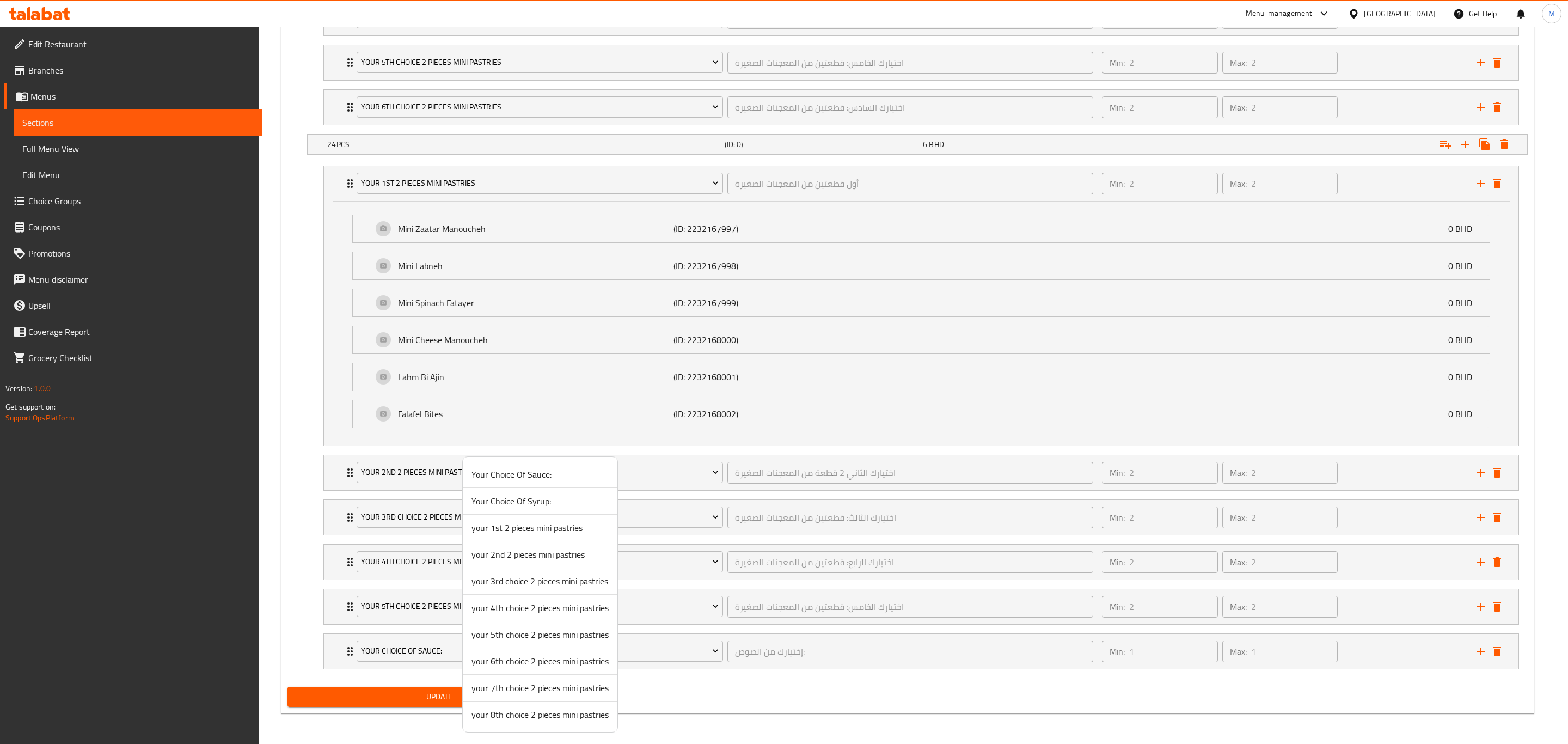
click at [544, 515] on span "your 6th choice 2 pieces mini pastries" at bounding box center [540, 661] width 137 height 13
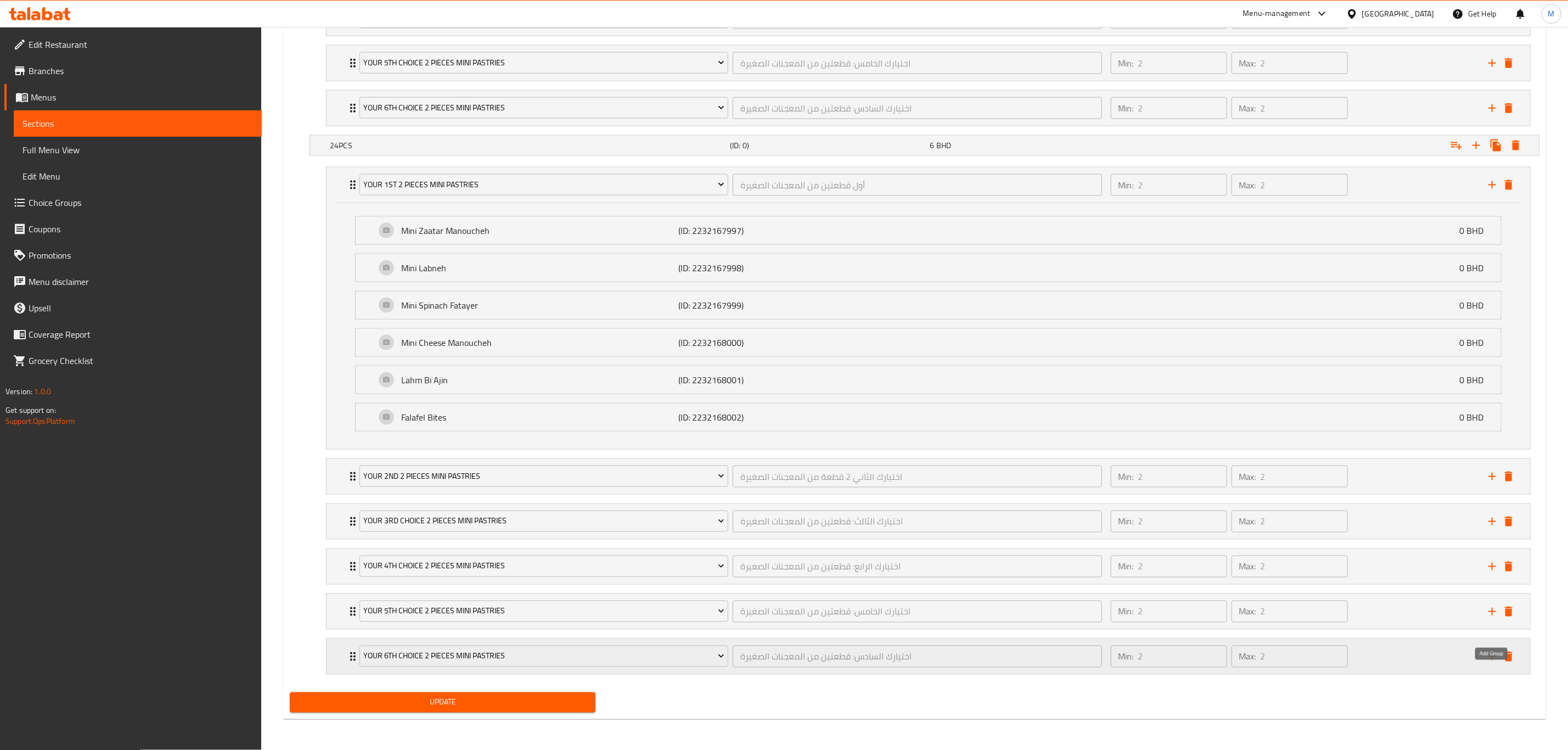
click at [1053, 520] on icon "add" at bounding box center [1492, 656] width 13 height 13
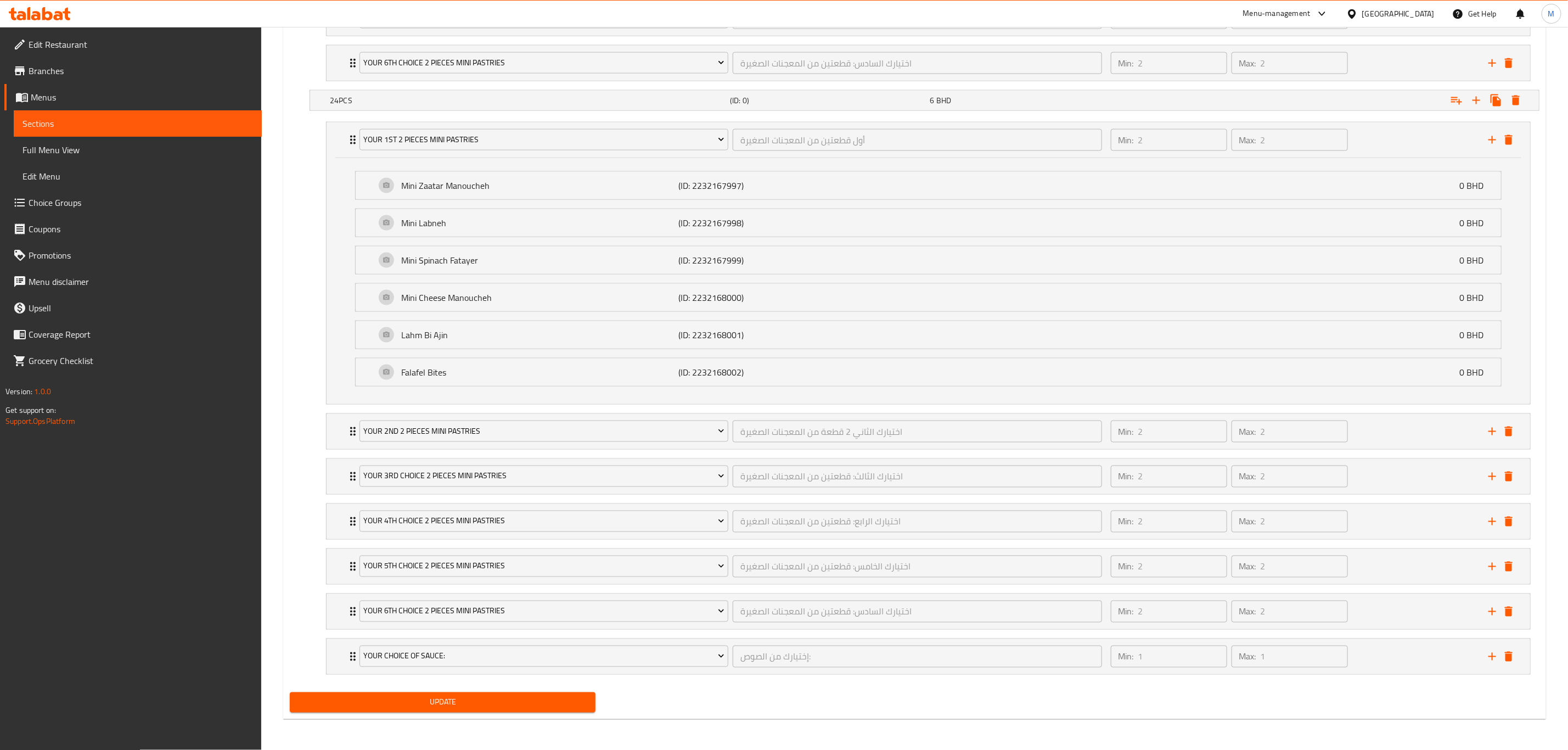
scroll to position [1116, 0]
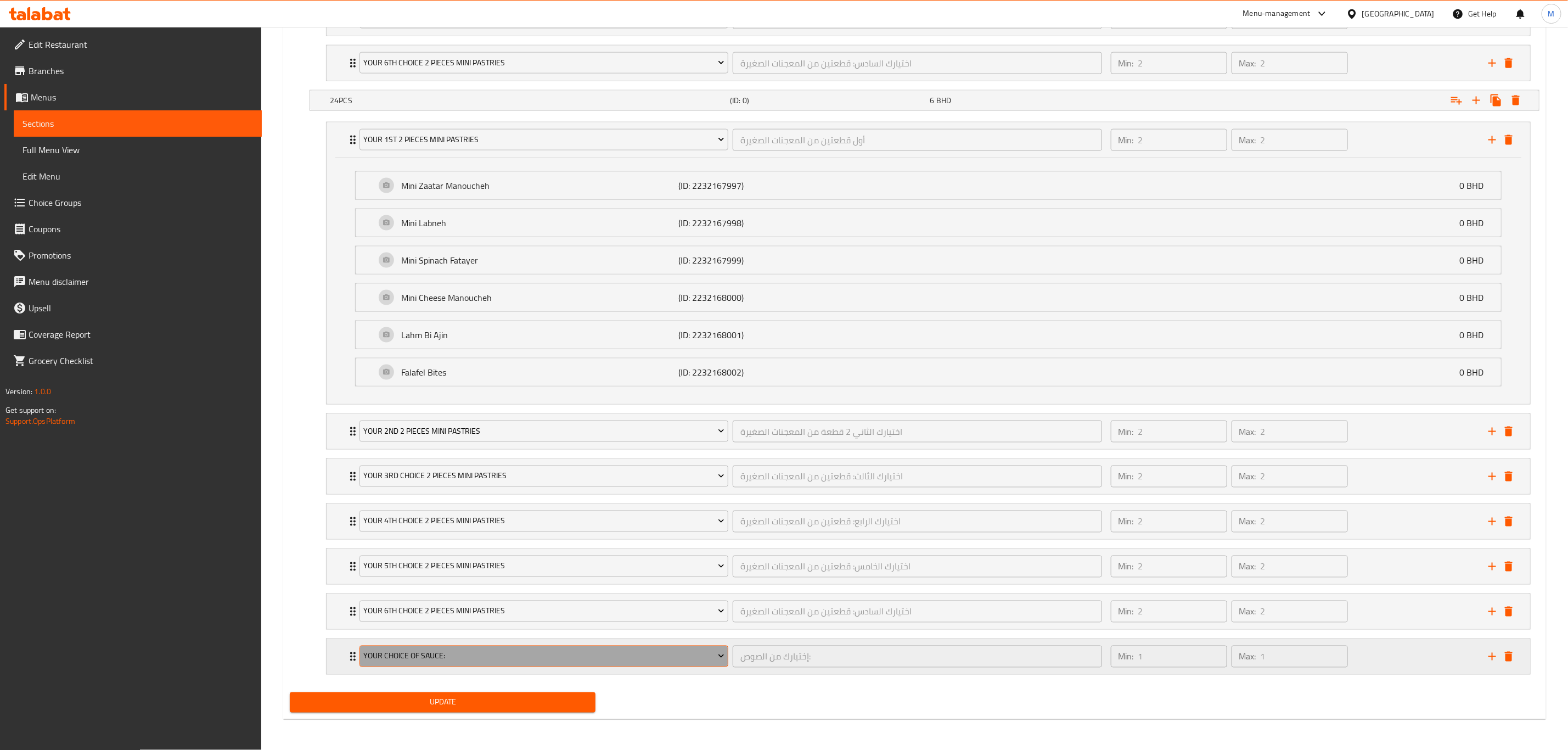
click at [447, 520] on span "Your Choice Of Sauce:" at bounding box center [544, 656] width 361 height 14
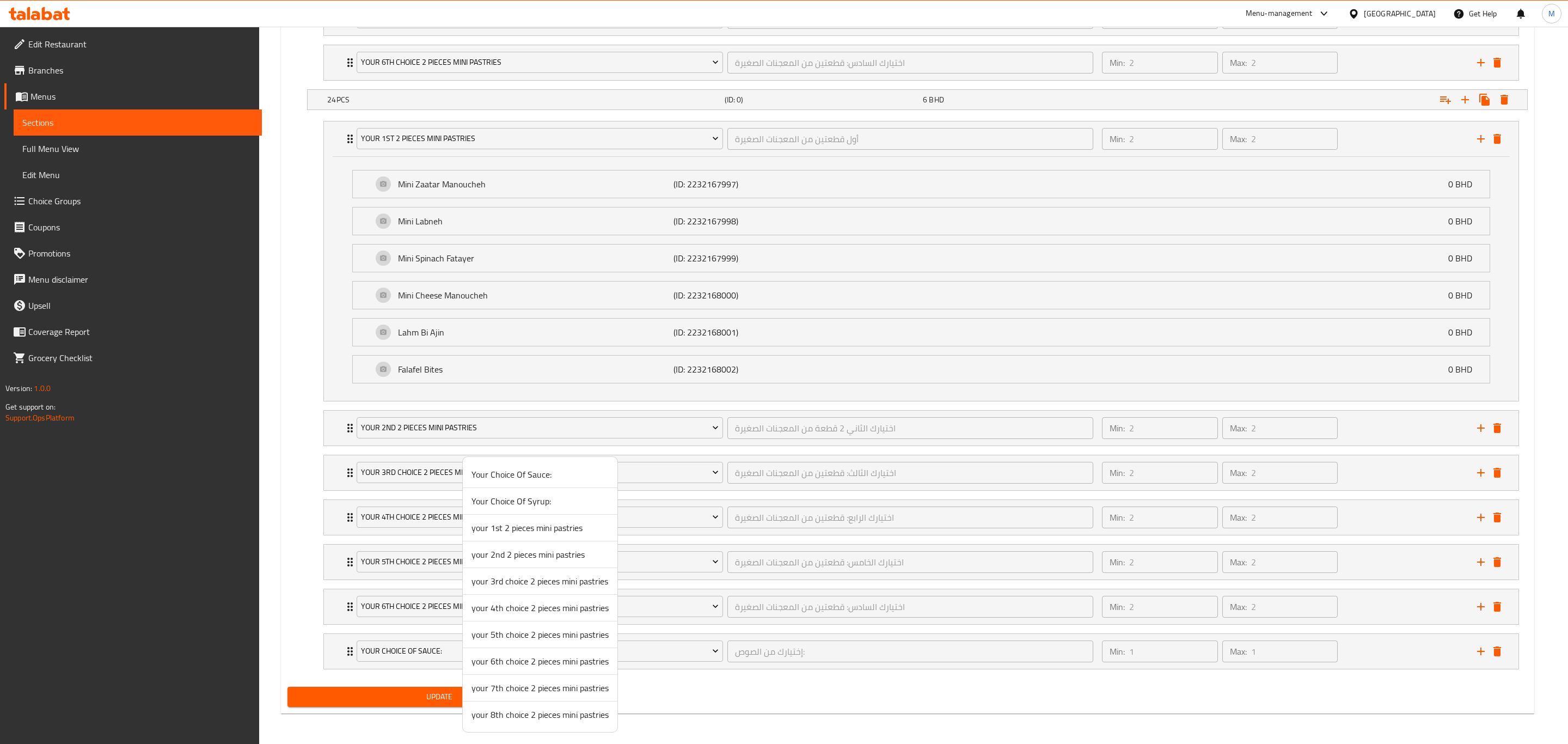
click at [521, 515] on span "your 7th choice 2 pieces mini pastries" at bounding box center [540, 688] width 137 height 13
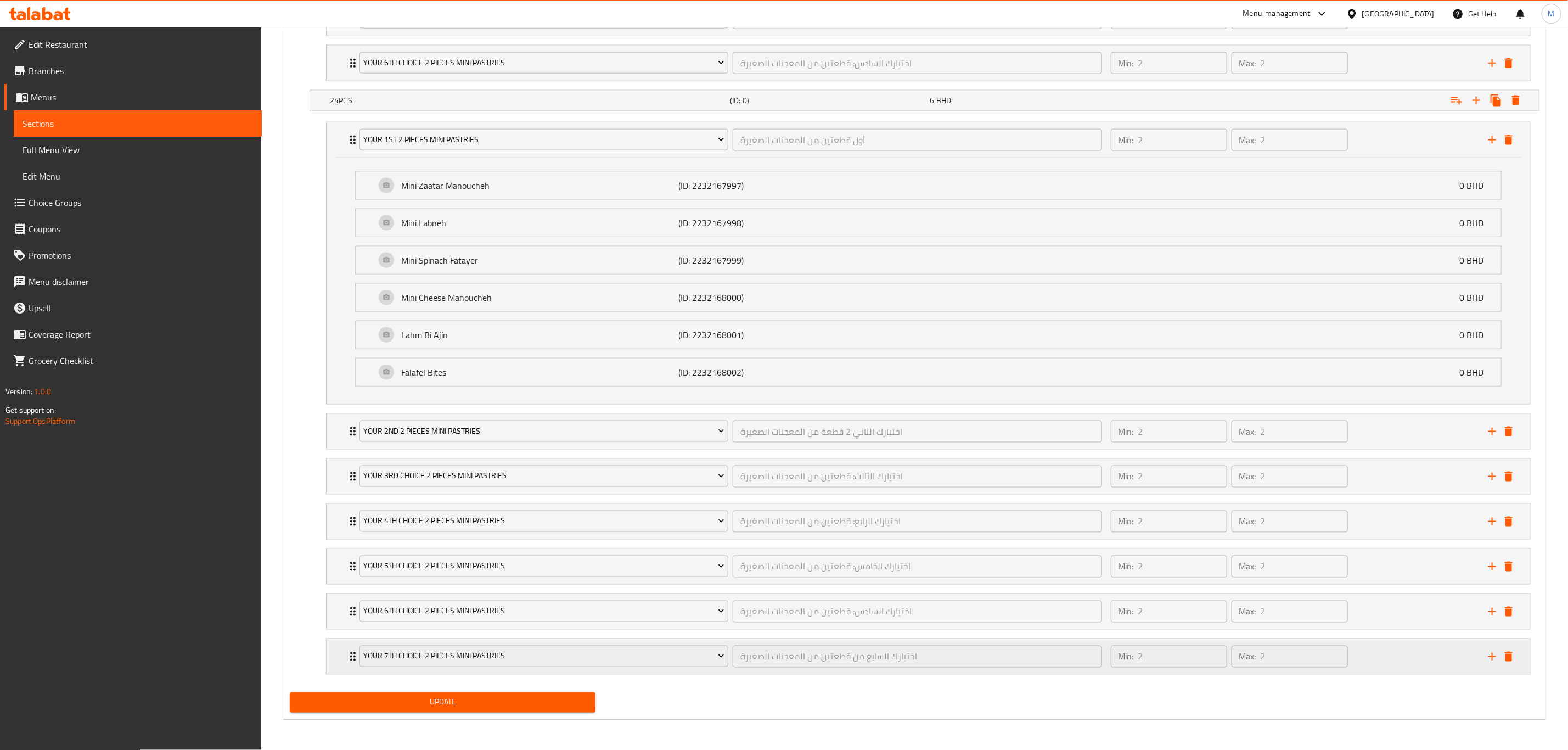
click at [1053, 520] on div "your 7th choice 2 pieces mini pastries اختيارك السابع من قطعتين من المعجنات الص…" at bounding box center [922, 656] width 1133 height 31
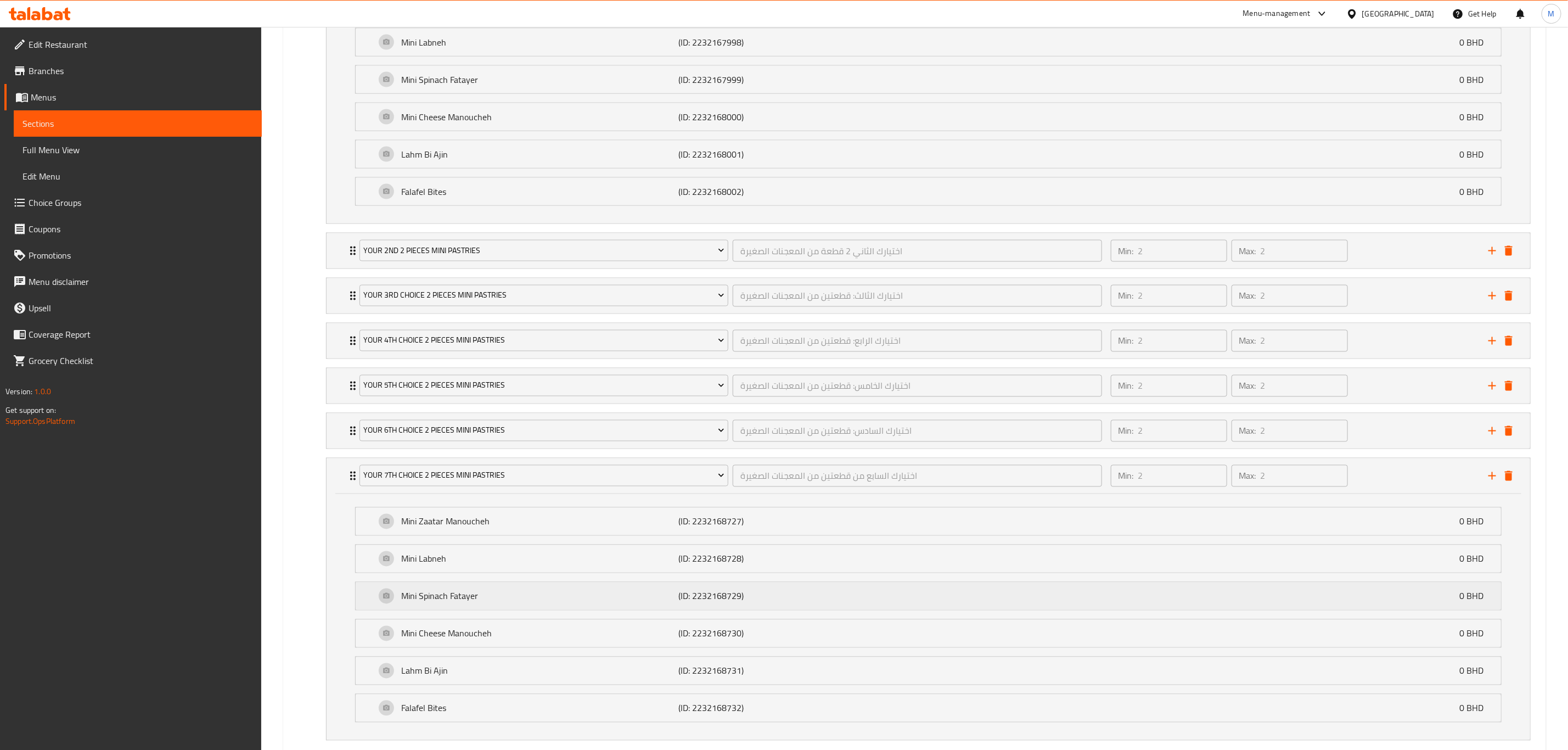
scroll to position [1281, 0]
click at [1053, 478] on icon "add" at bounding box center [1492, 471] width 13 height 13
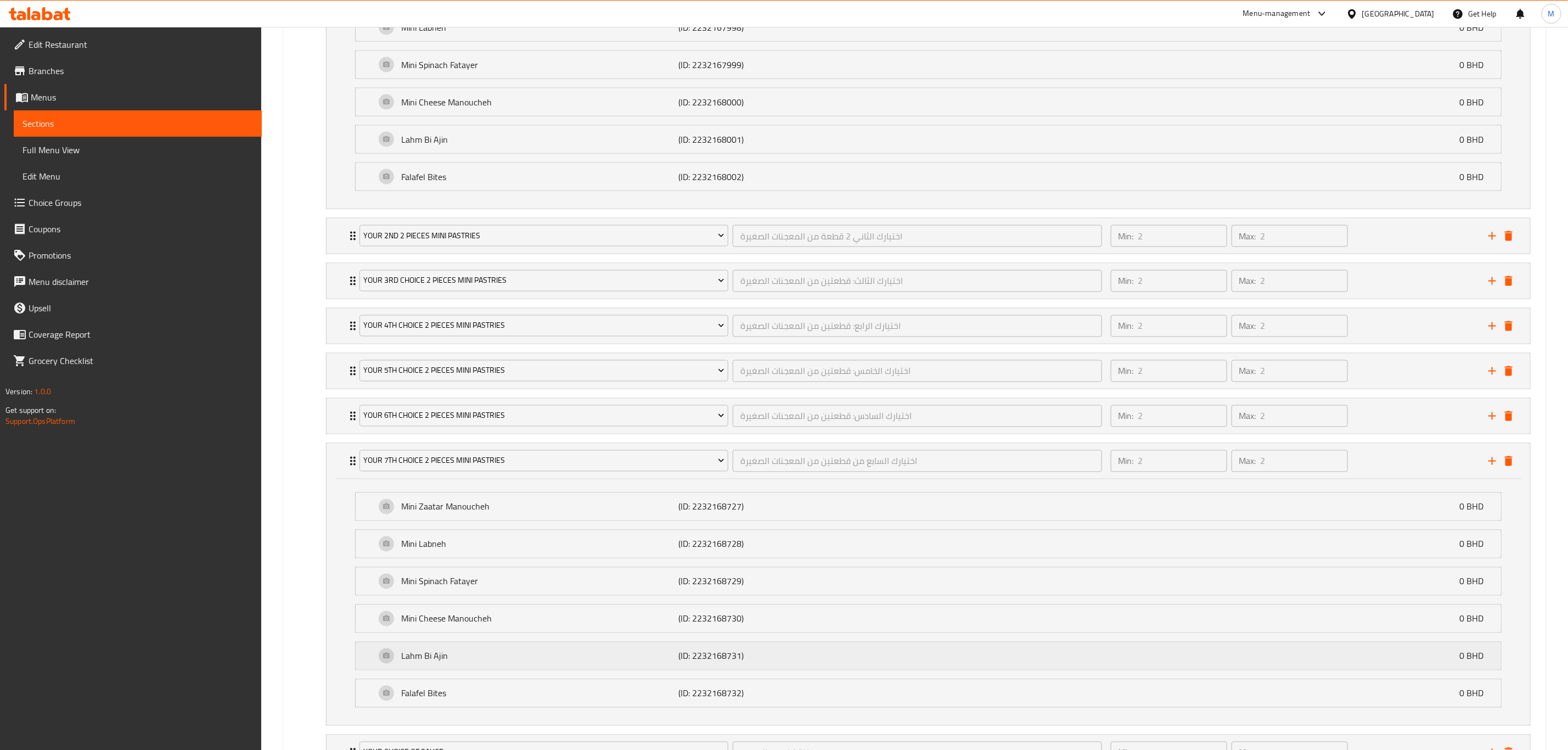
scroll to position [1412, 0]
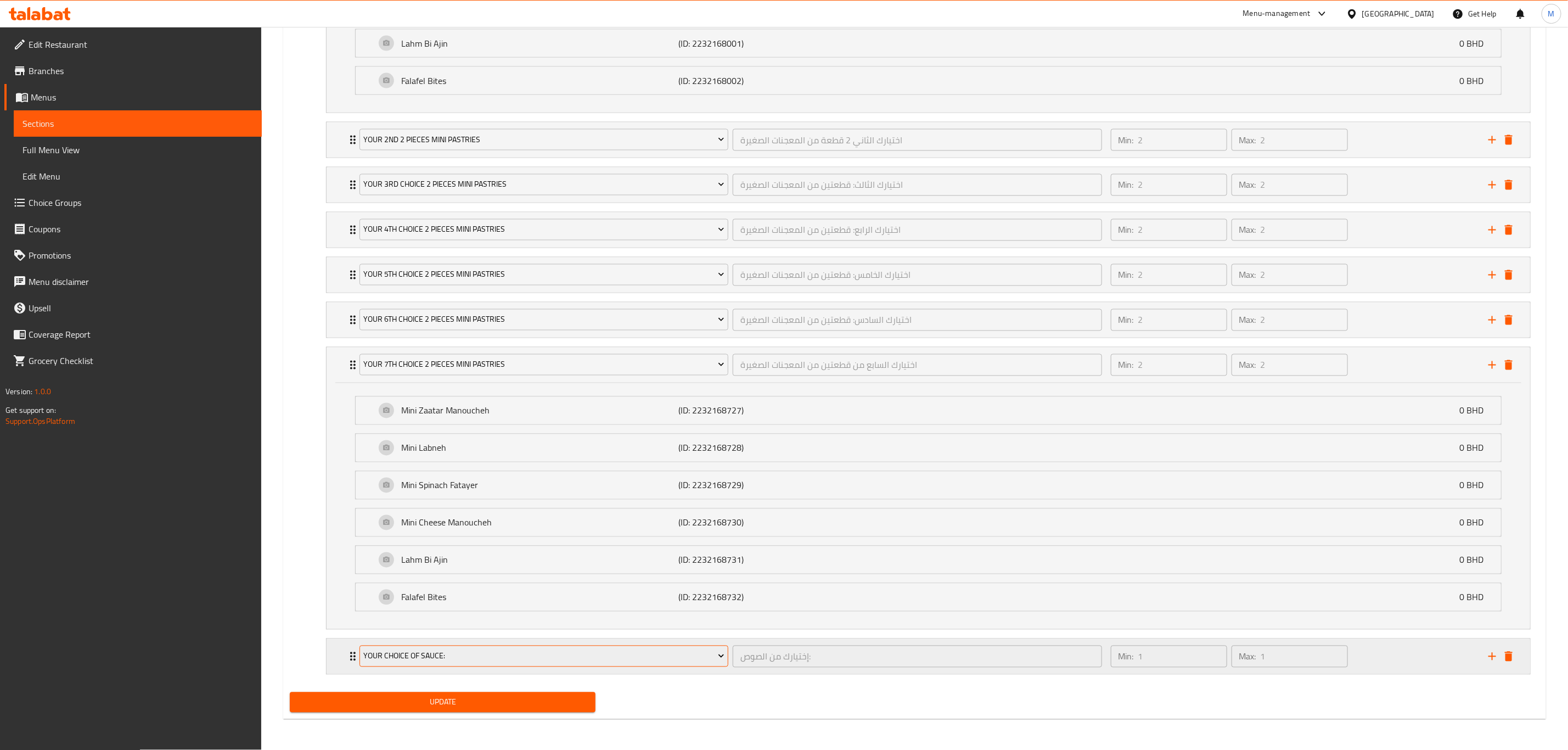
click at [402, 520] on button "Your Choice Of Sauce:" at bounding box center [544, 656] width 369 height 22
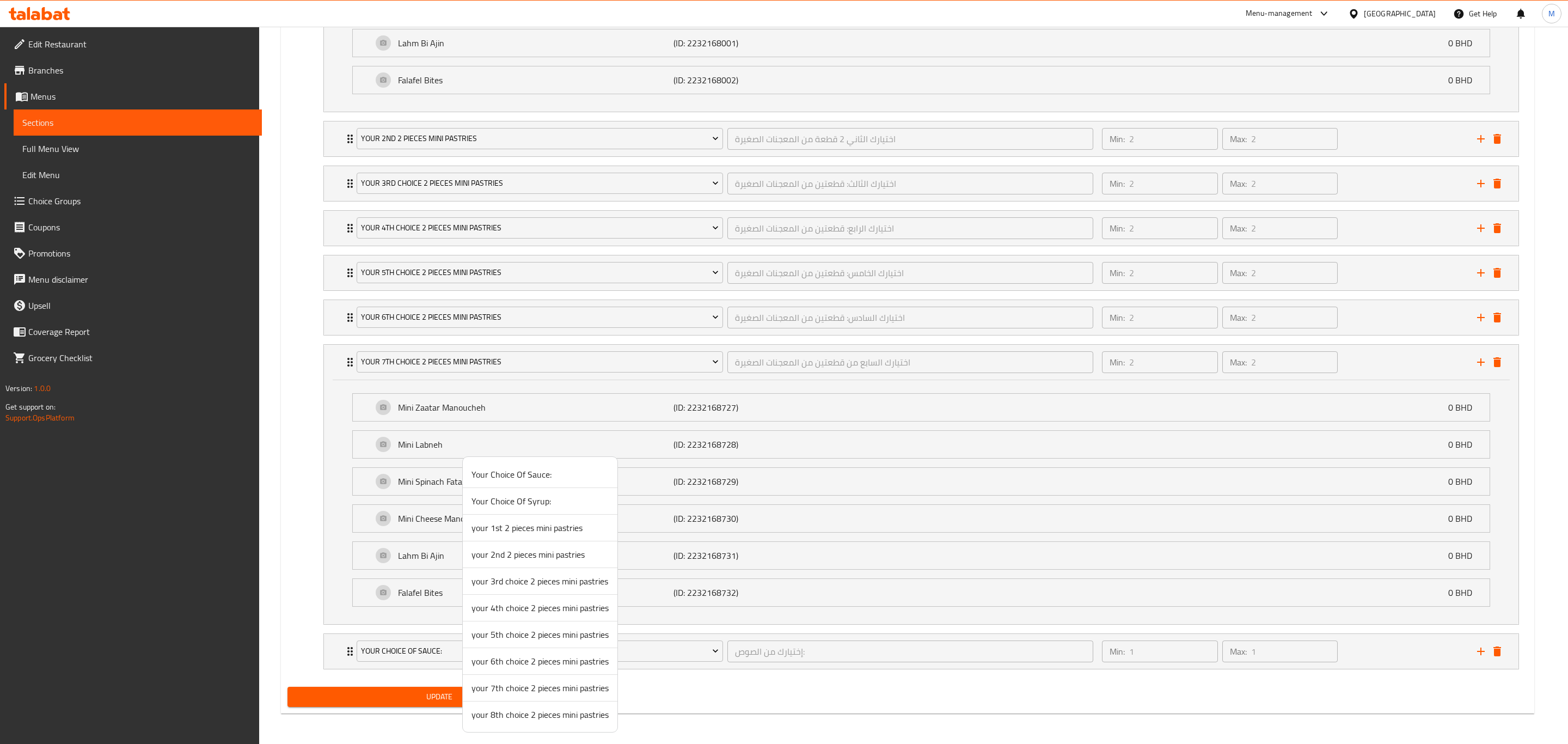
click at [498, 515] on span "your 8th choice 2 pieces mini pastries" at bounding box center [540, 714] width 137 height 13
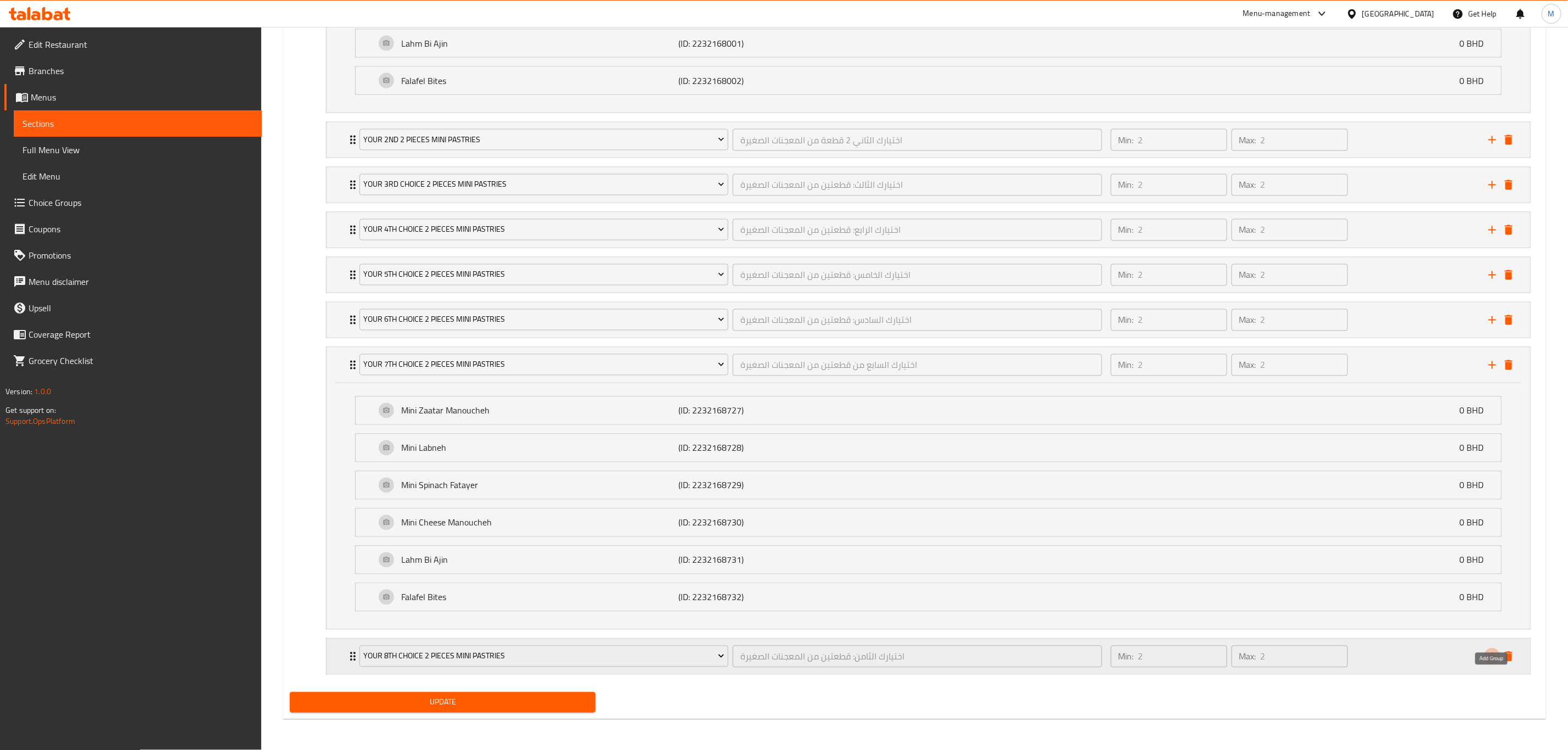
click at [1053, 520] on icon "add" at bounding box center [1492, 656] width 13 height 13
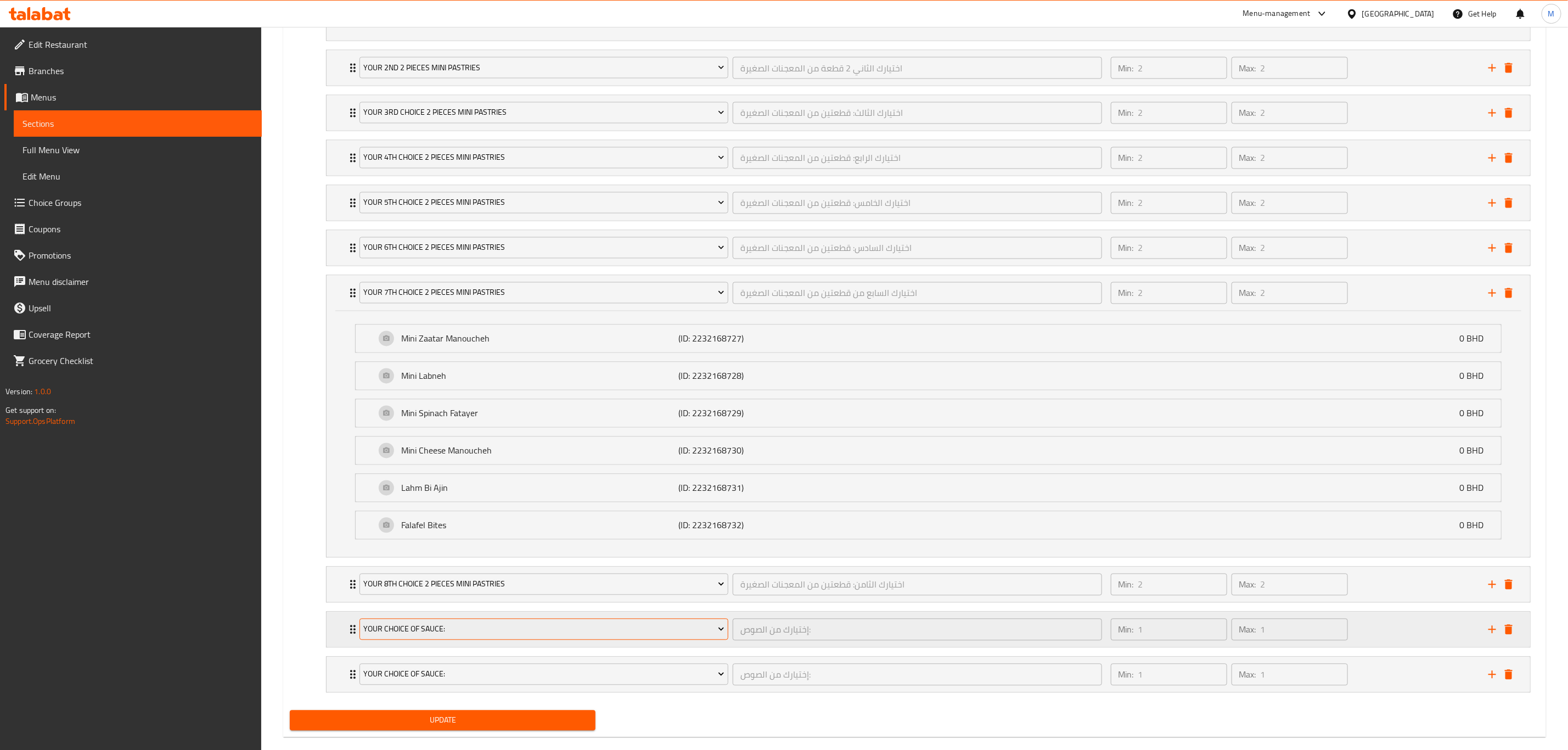
scroll to position [1503, 0]
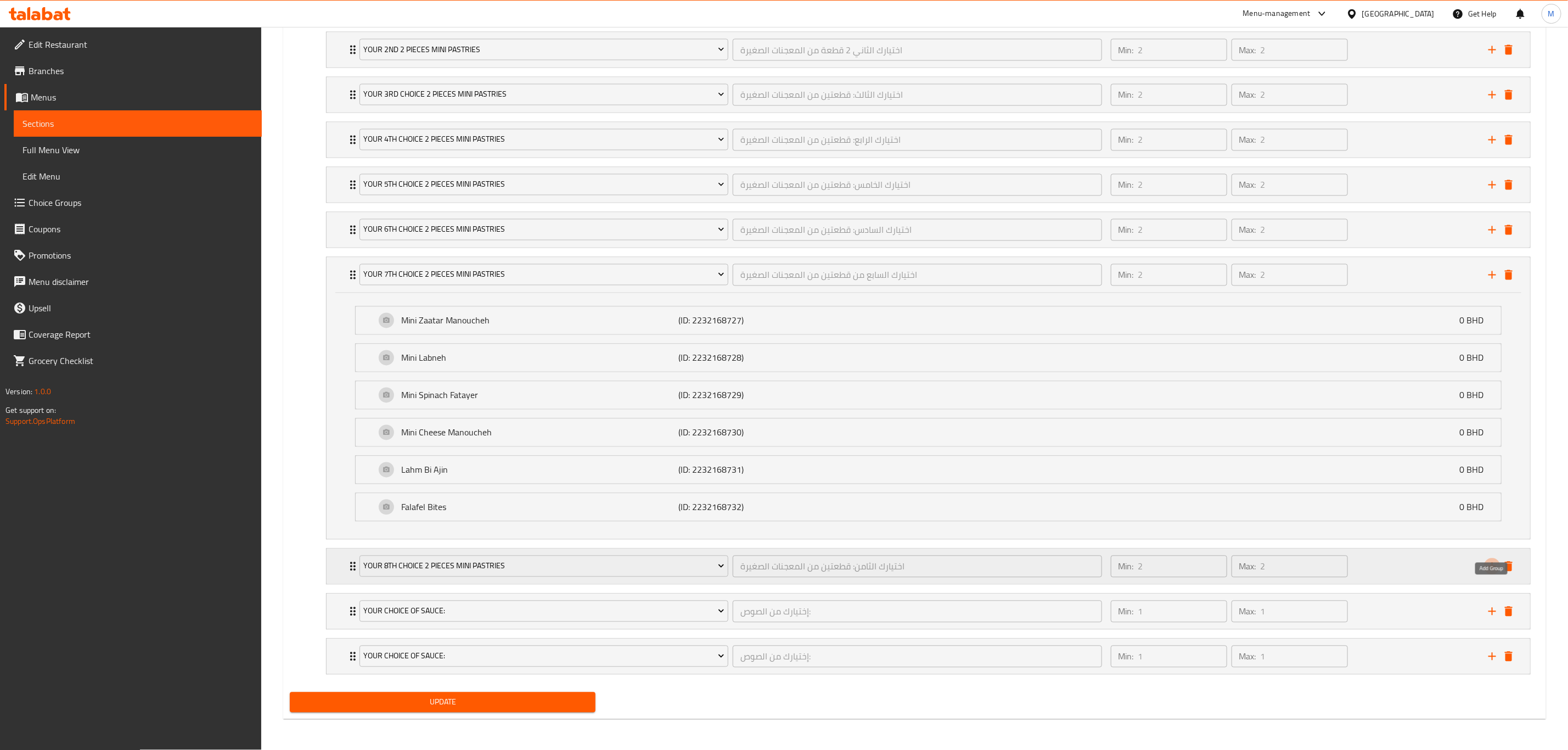
click at [1053, 520] on icon "add" at bounding box center [1492, 566] width 13 height 13
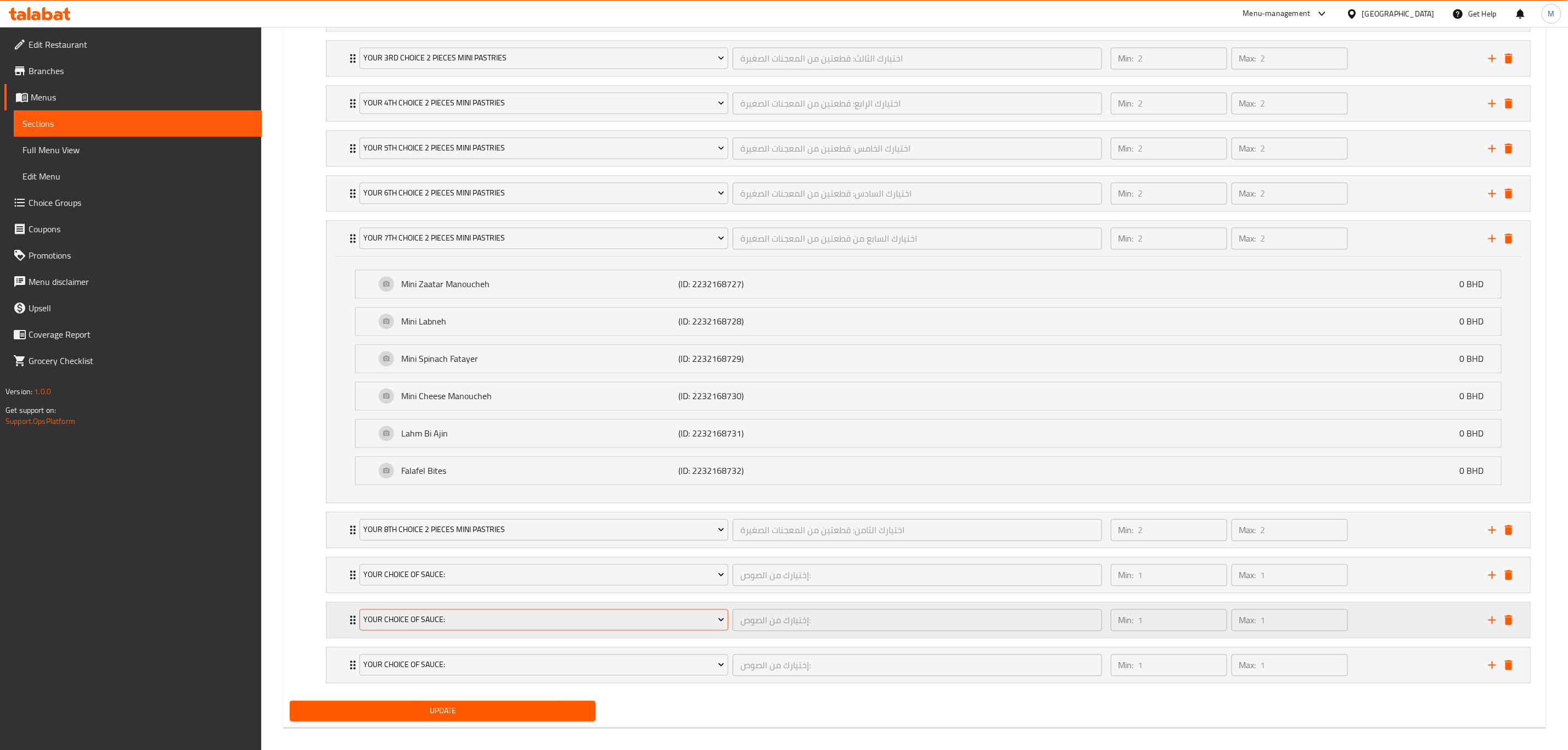
scroll to position [1550, 0]
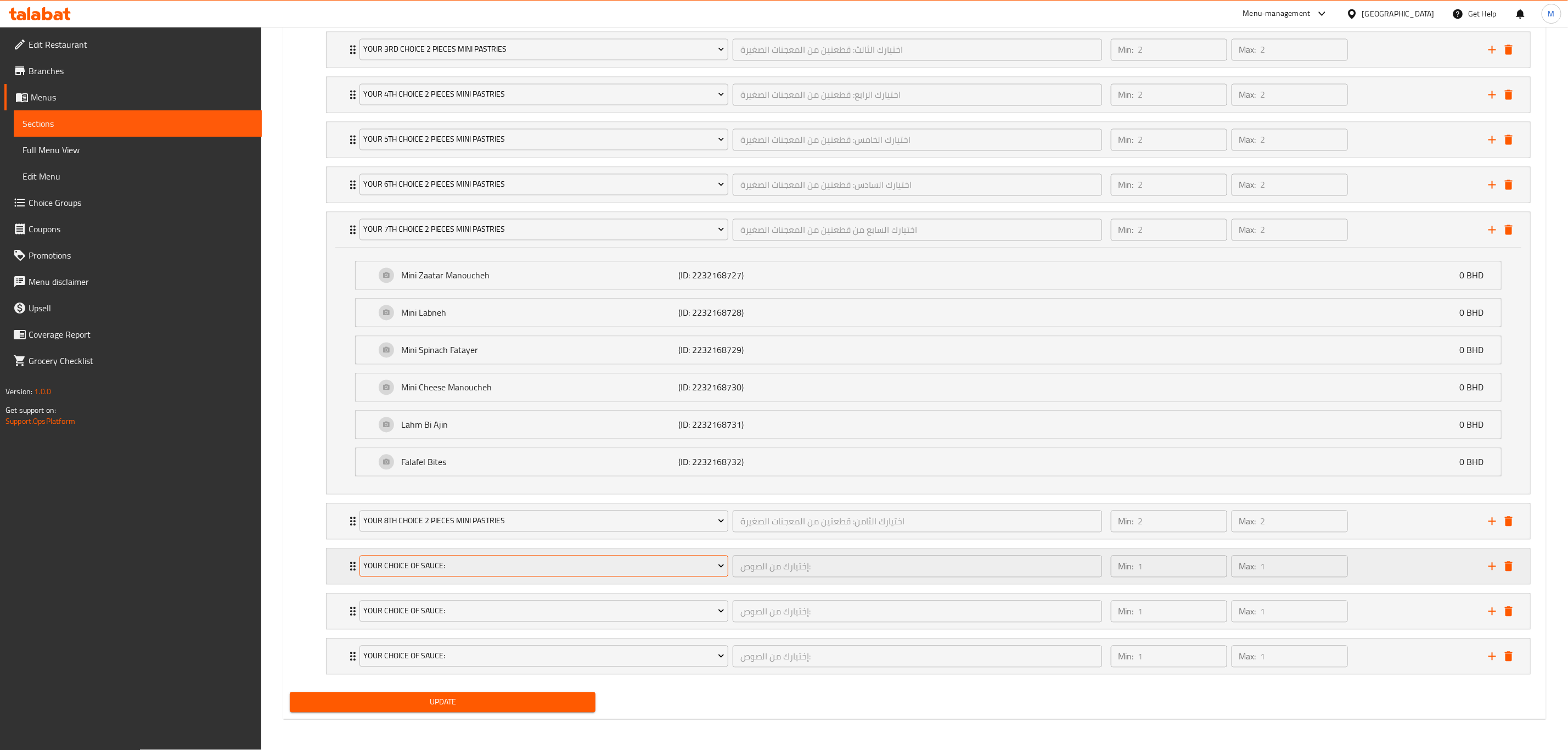
click at [420, 520] on span "Your Choice Of Sauce:" at bounding box center [544, 566] width 361 height 14
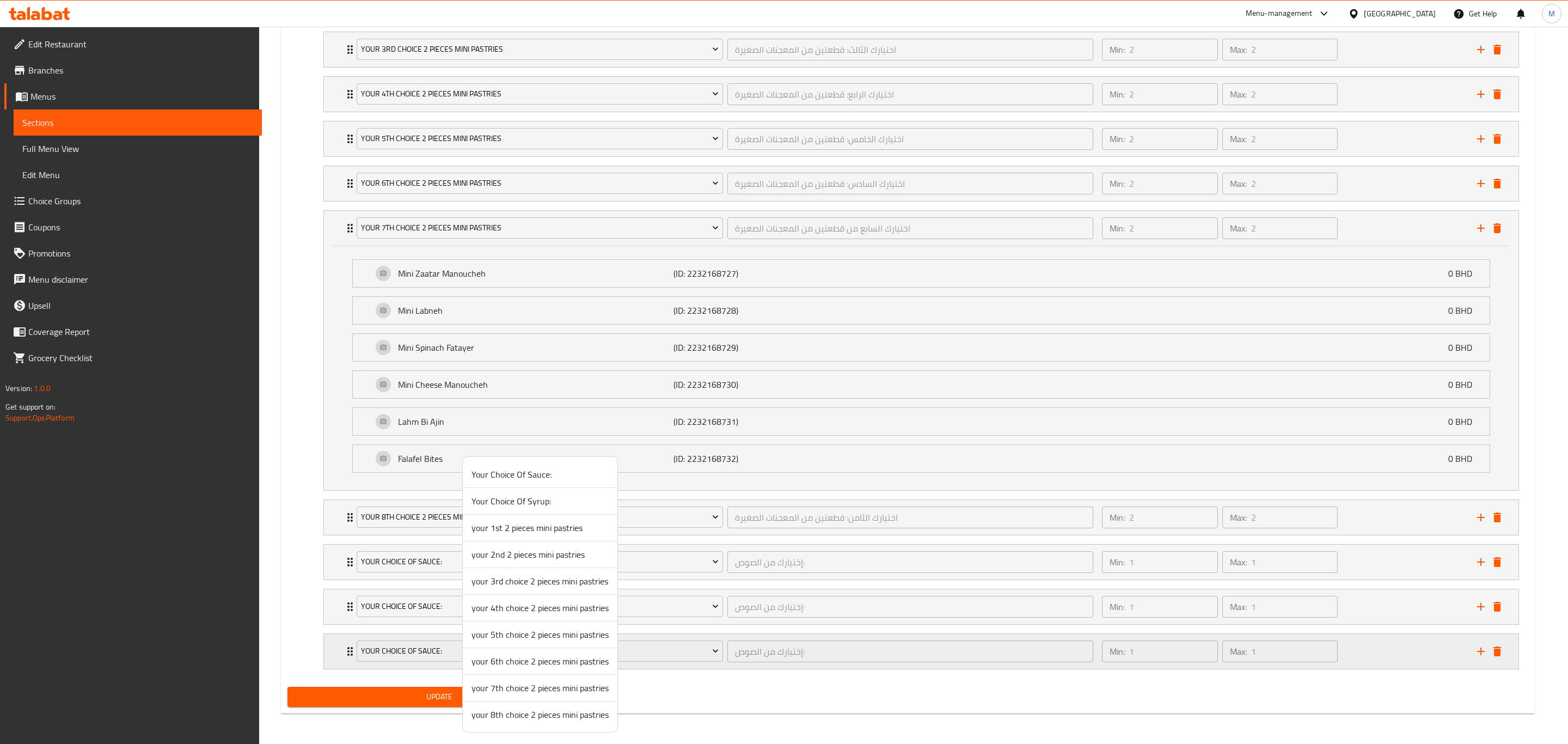
drag, startPoint x: 314, startPoint y: 662, endPoint x: 350, endPoint y: 657, distance: 36.3
click at [314, 515] on div at bounding box center [784, 372] width 1568 height 744
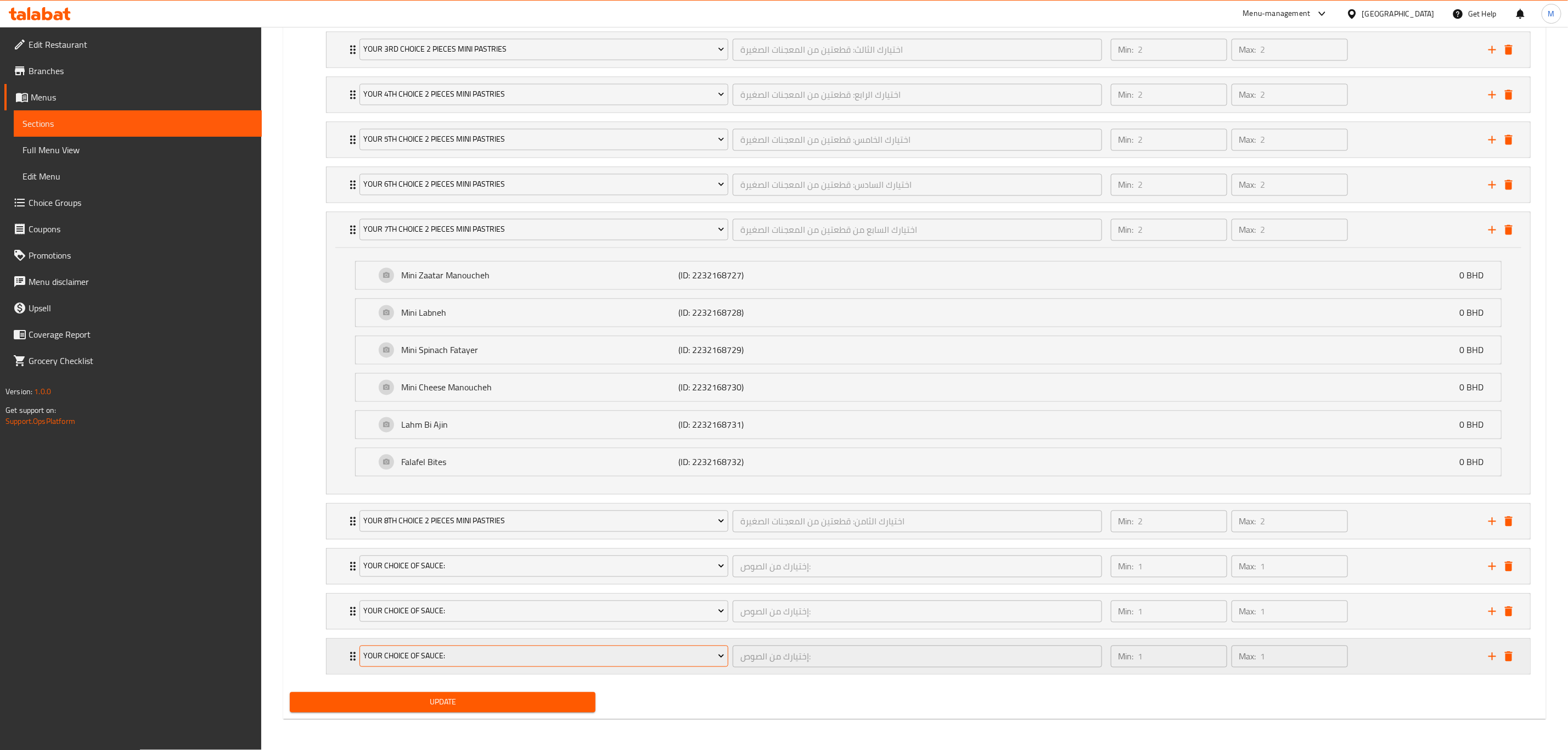
click at [420, 520] on span "Your Choice Of Sauce:" at bounding box center [544, 656] width 361 height 14
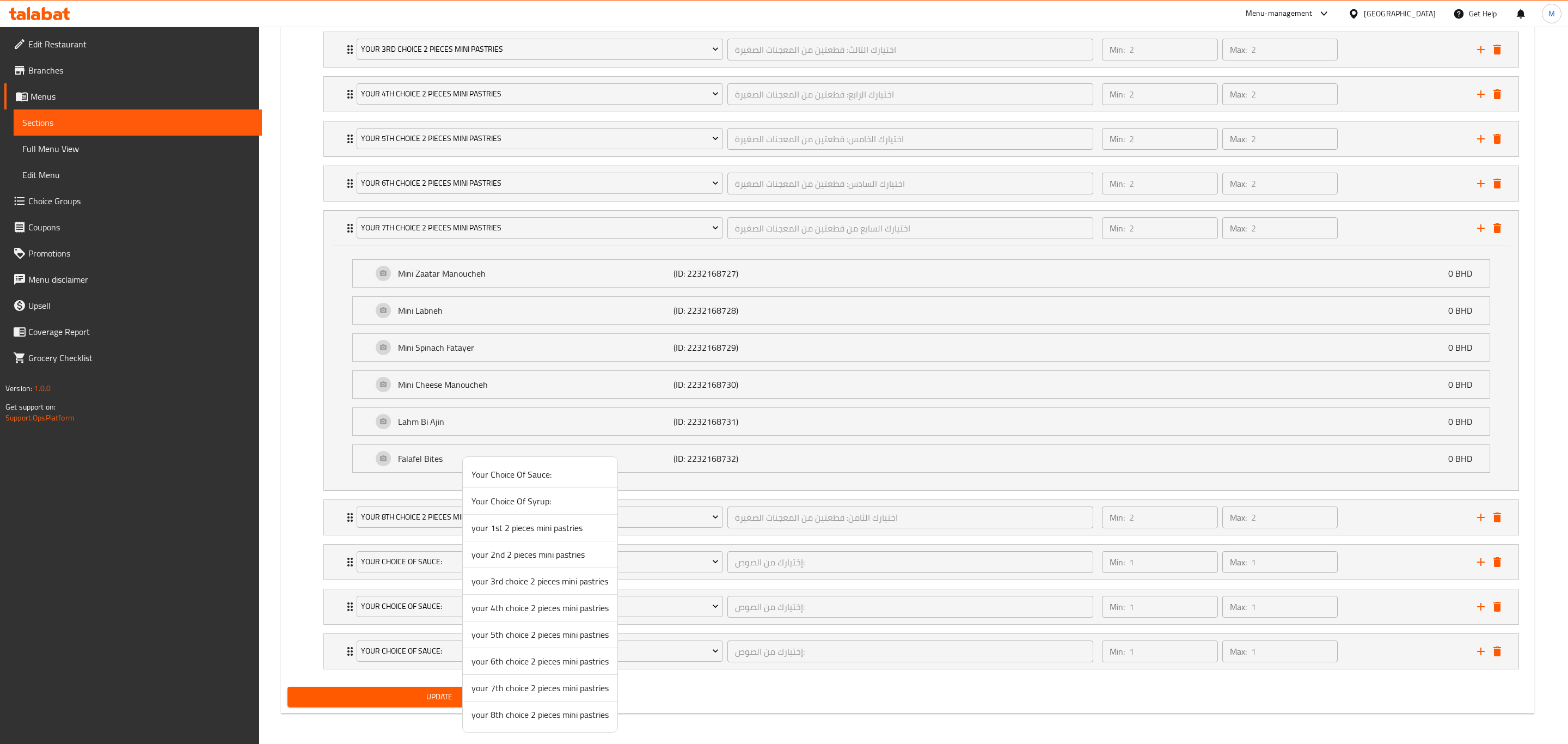
click at [344, 515] on div at bounding box center [784, 372] width 1568 height 744
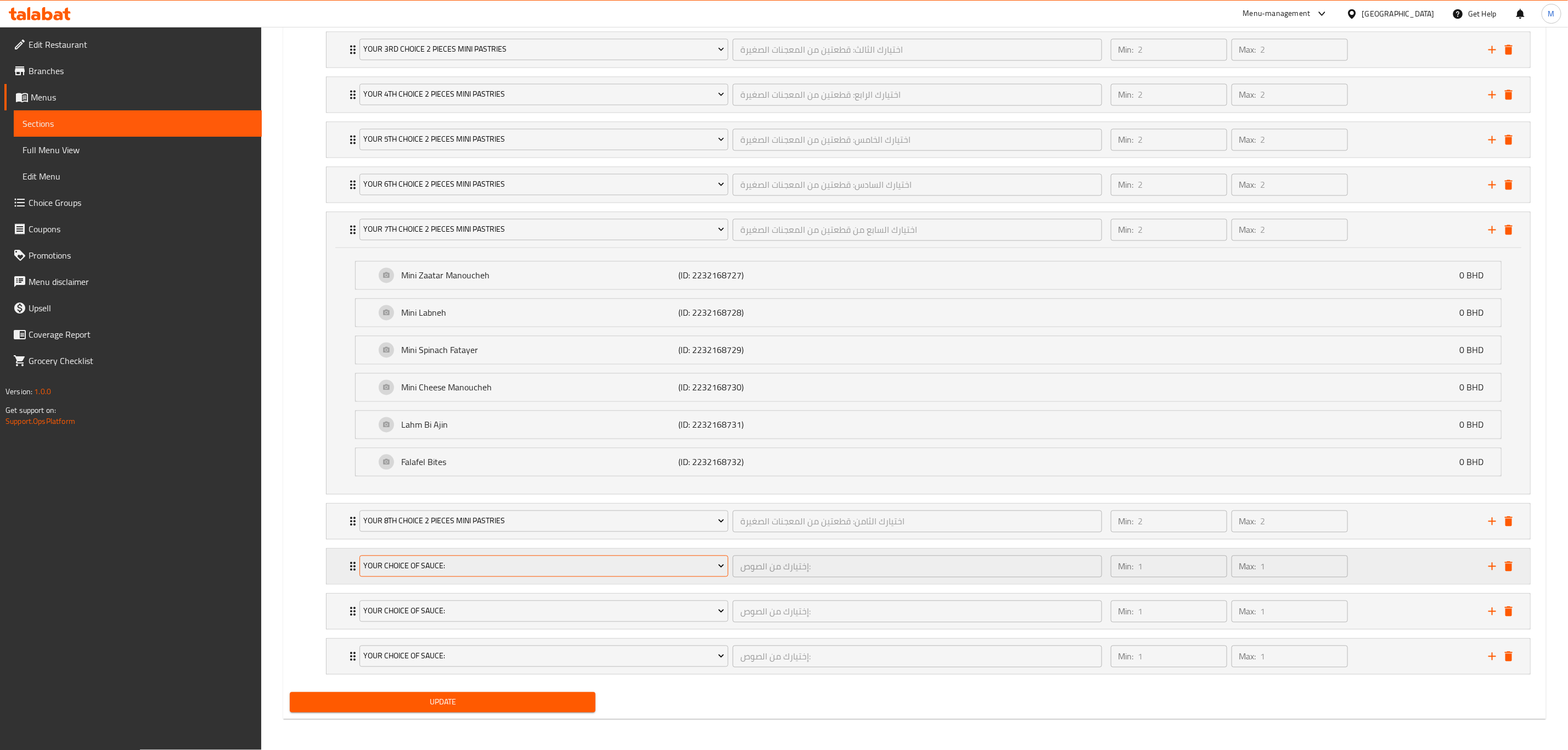
click at [444, 520] on span "Your Choice Of Sauce:" at bounding box center [544, 566] width 361 height 14
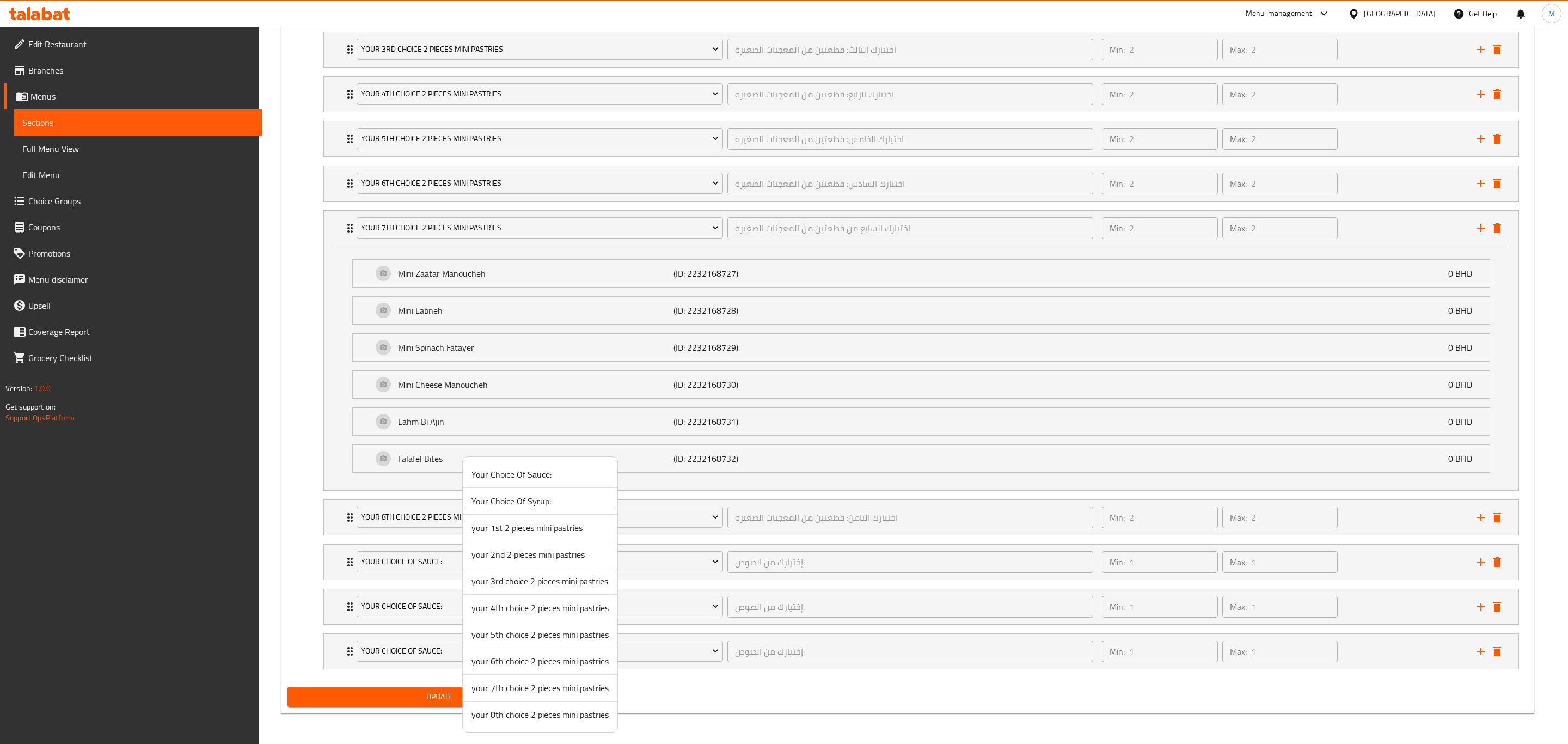
drag, startPoint x: 286, startPoint y: 464, endPoint x: 654, endPoint y: 472, distance: 368.1
click at [286, 464] on div at bounding box center [784, 372] width 1568 height 744
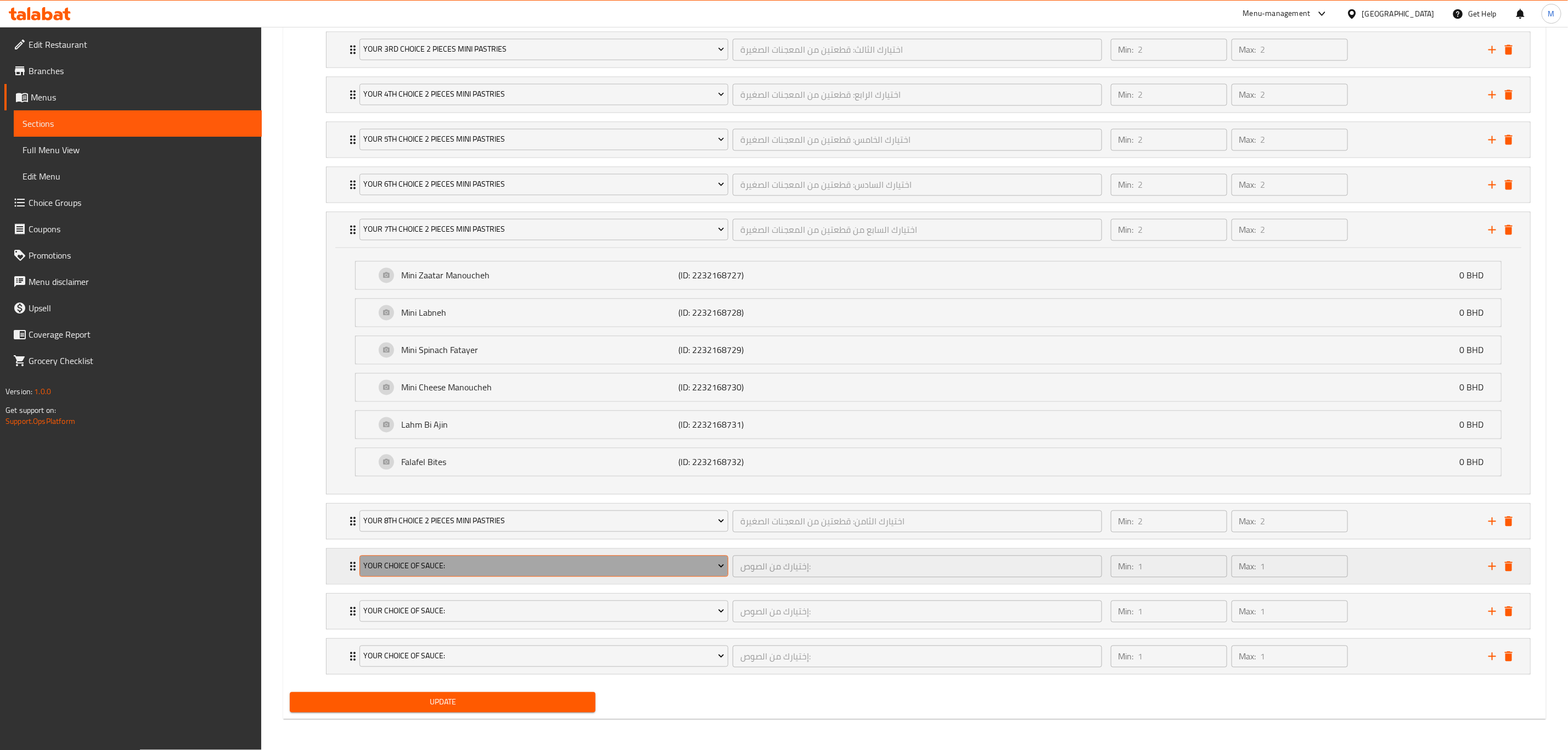
click at [451, 520] on span "Your Choice Of Sauce:" at bounding box center [544, 566] width 361 height 14
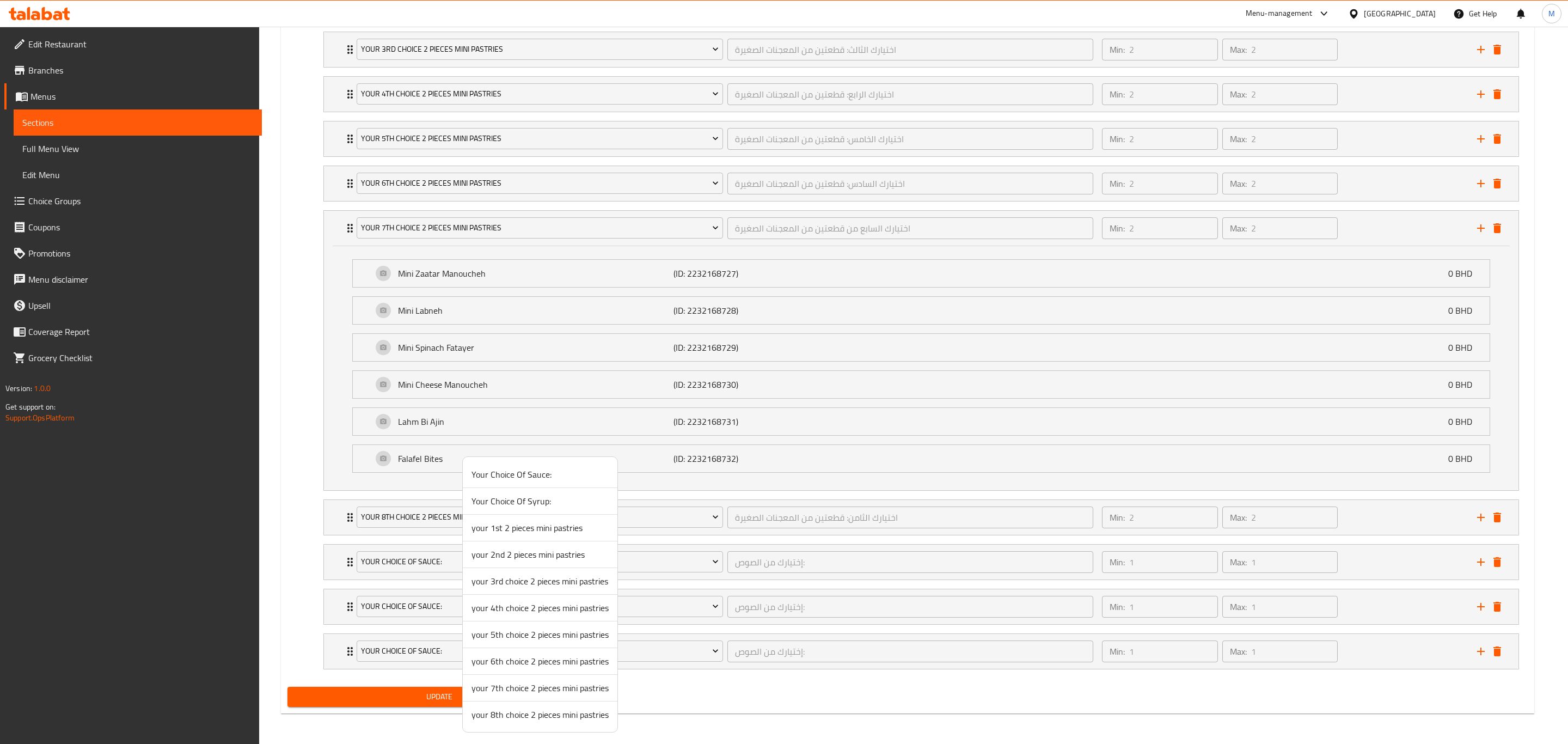
drag, startPoint x: 319, startPoint y: 540, endPoint x: 312, endPoint y: 532, distance: 10.6
click at [319, 515] on div at bounding box center [784, 372] width 1568 height 744
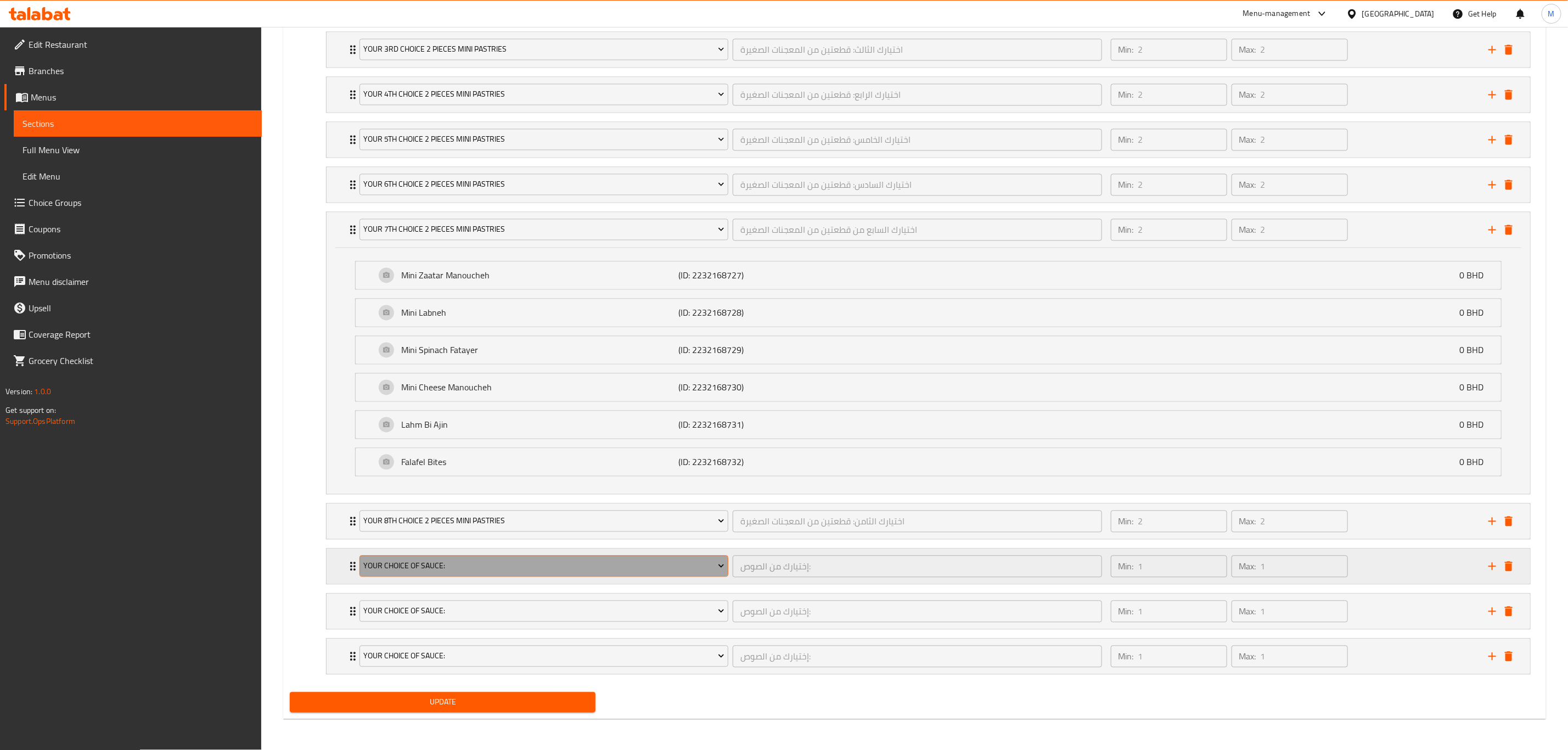
click at [433, 520] on span "Your Choice Of Sauce:" at bounding box center [544, 566] width 361 height 14
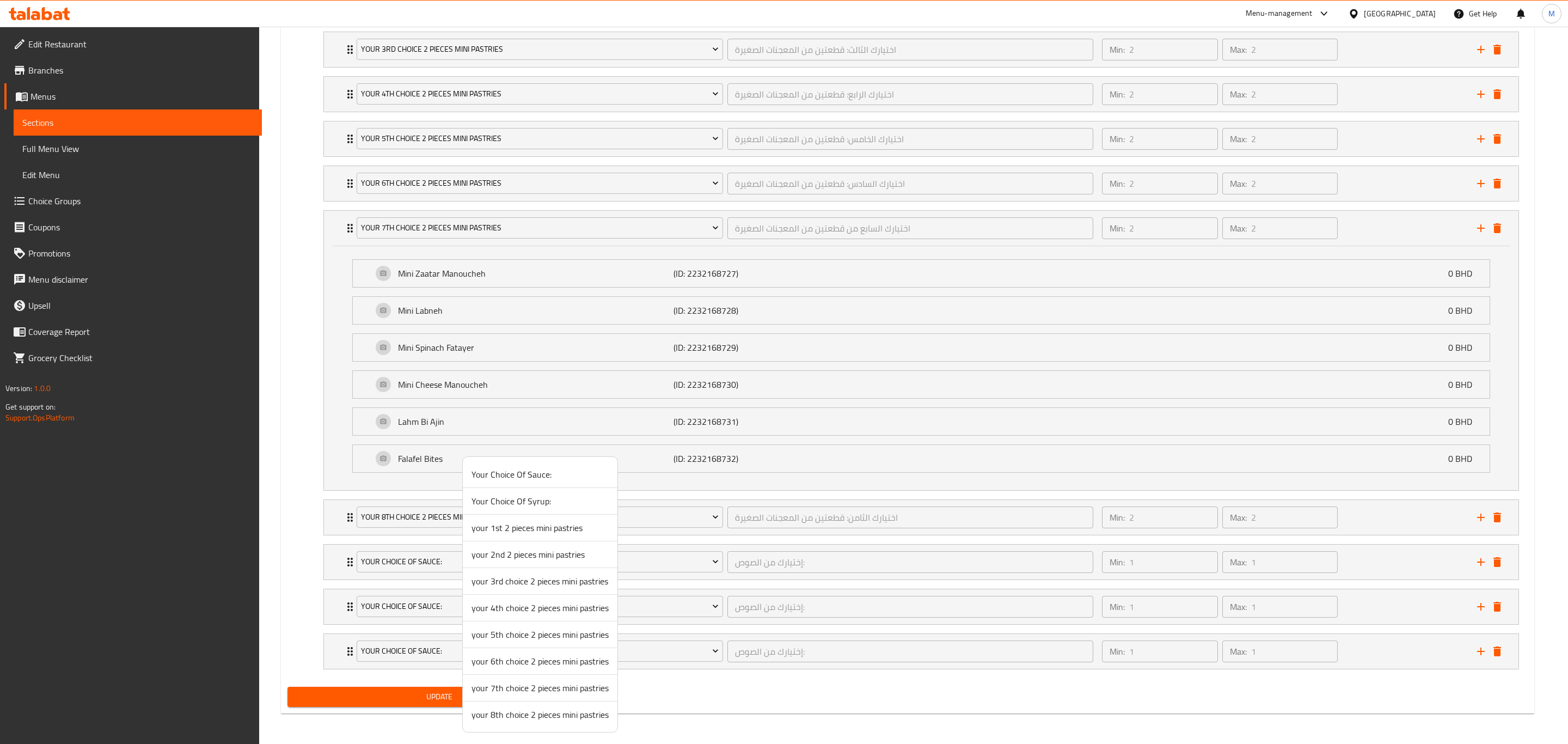
click at [265, 494] on div at bounding box center [784, 372] width 1568 height 744
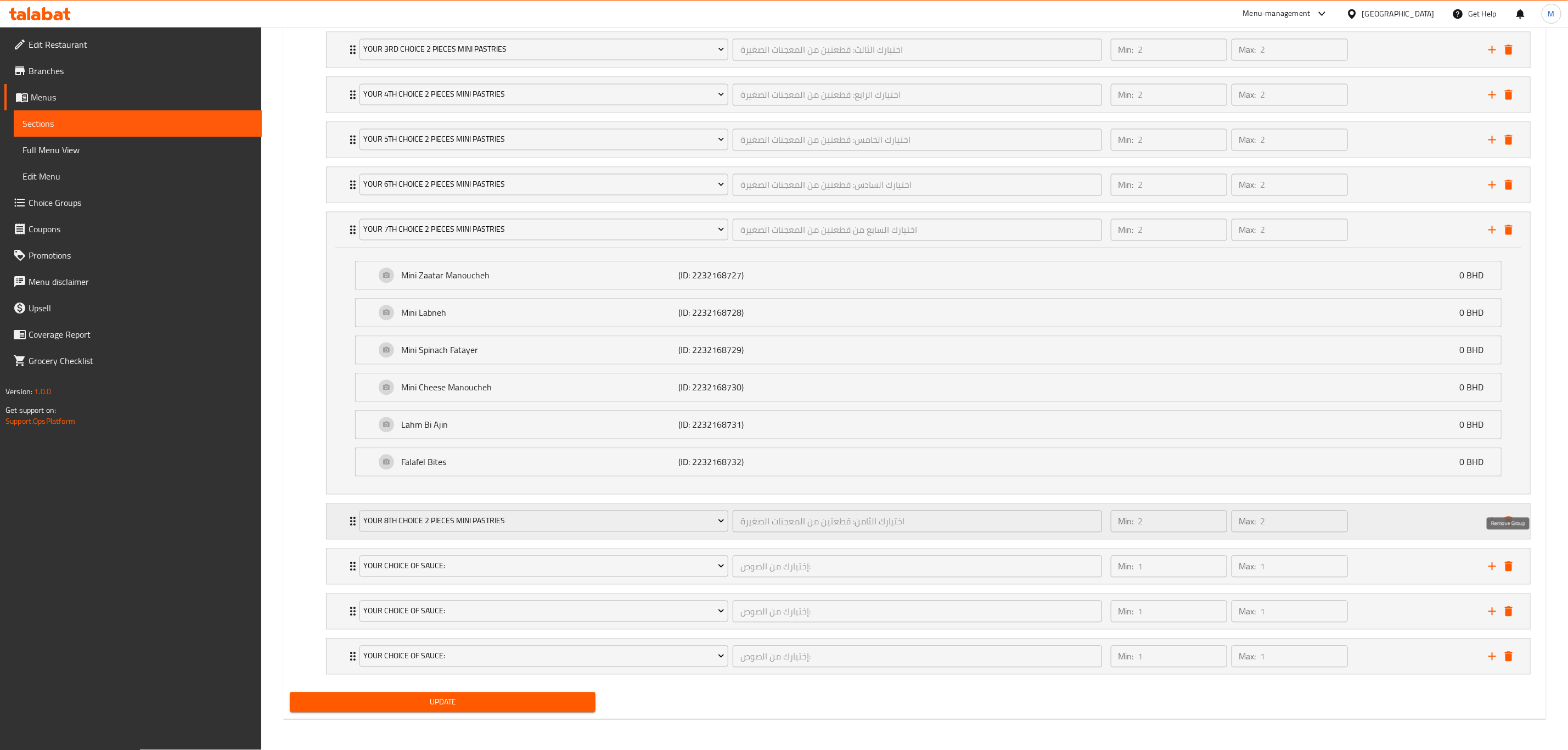
click at [1053, 520] on icon "delete" at bounding box center [1509, 521] width 13 height 13
click at [1053, 494] on div "Mini Zaatar Manoucheh (ID: 2232168727) 0 BHD Name (En) Mini Zaatar Manoucheh Na…" at bounding box center [928, 371] width 1204 height 246
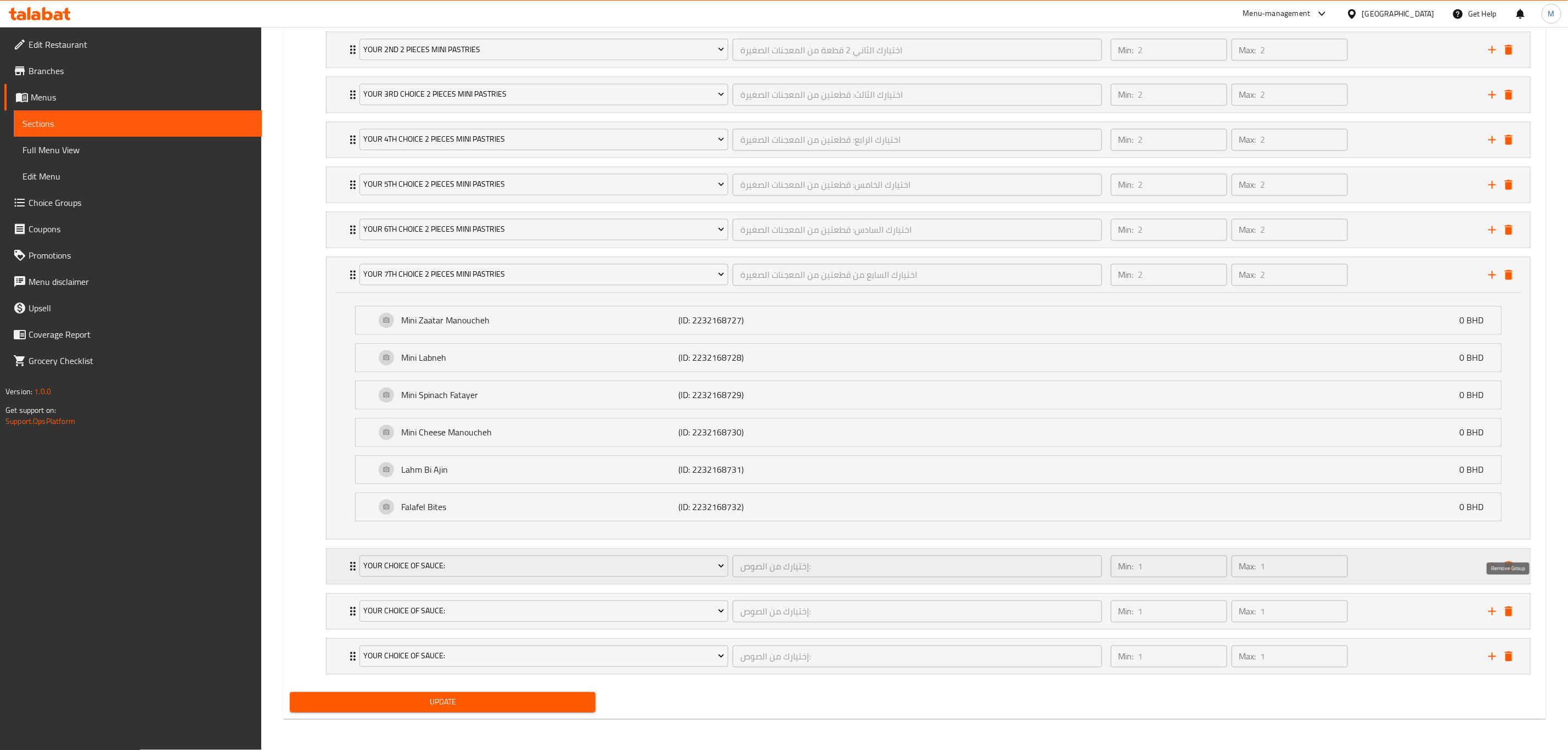
click at [1053, 520] on icon "delete" at bounding box center [1509, 566] width 13 height 13
click at [1053, 520] on div "Mini Zaatar Manoucheh (ID: 2232168727) 0 BHD Name (En) Mini Zaatar Manoucheh Na…" at bounding box center [928, 416] width 1204 height 246
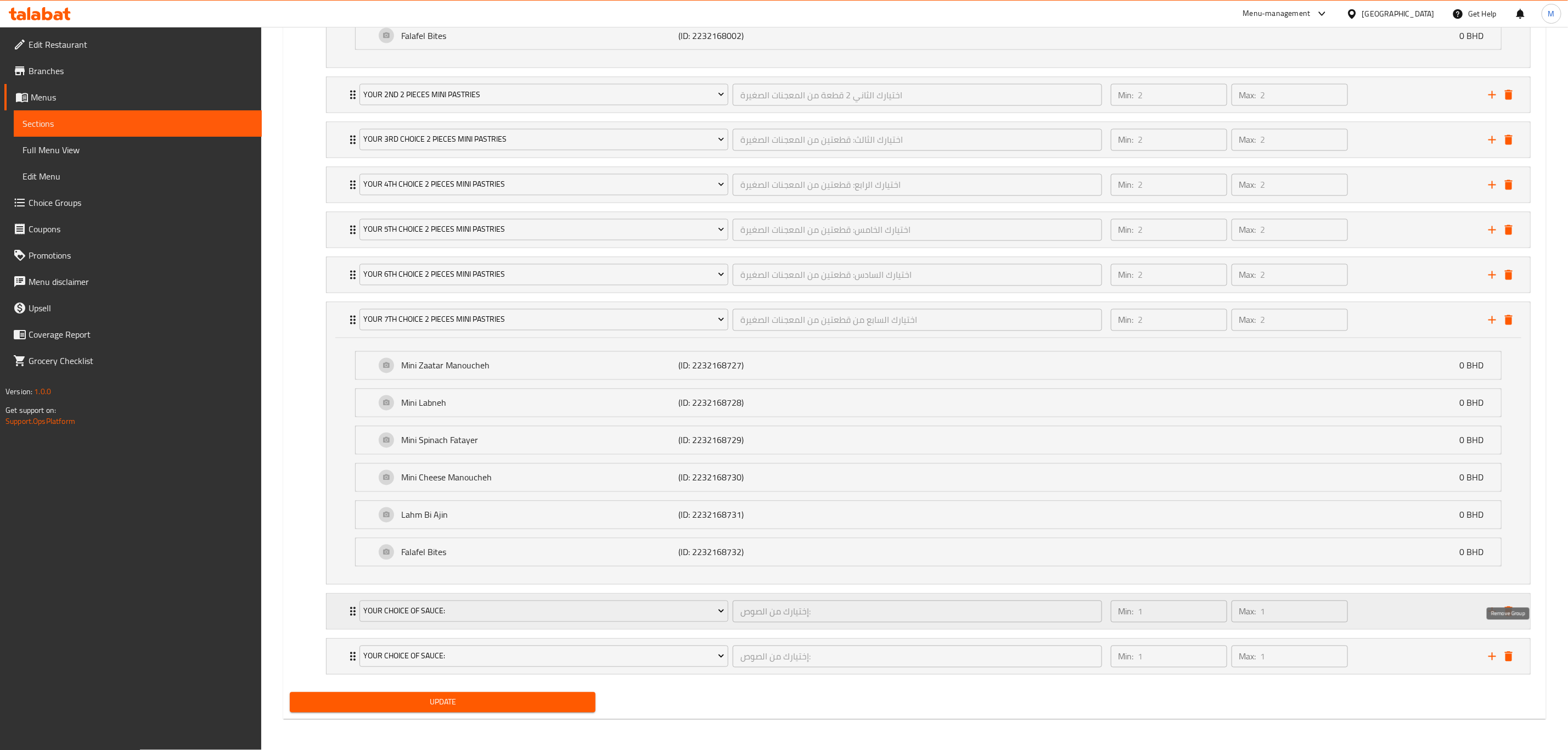
click at [1053, 520] on icon "delete" at bounding box center [1509, 611] width 8 height 10
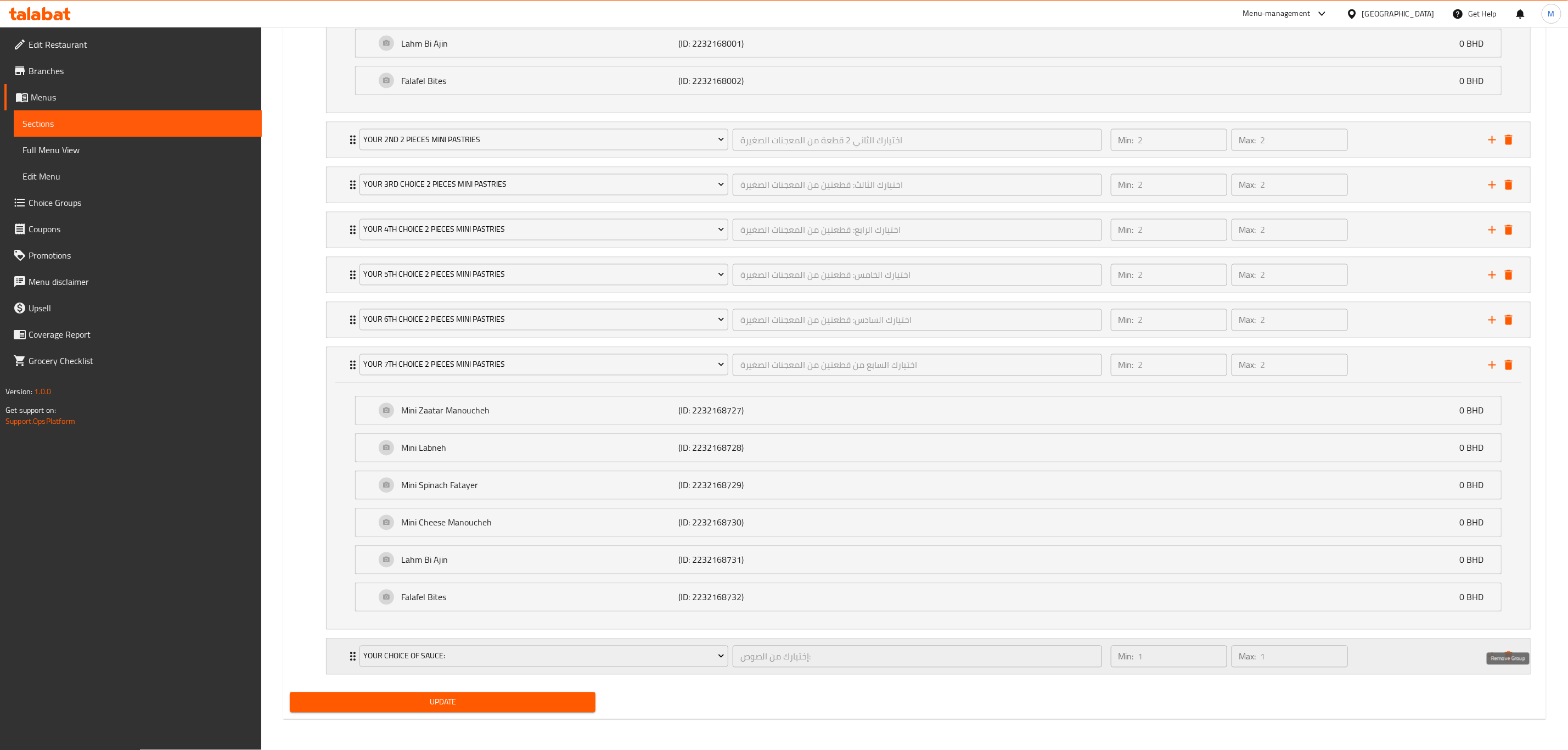
click at [1053, 520] on icon "delete" at bounding box center [1509, 656] width 13 height 13
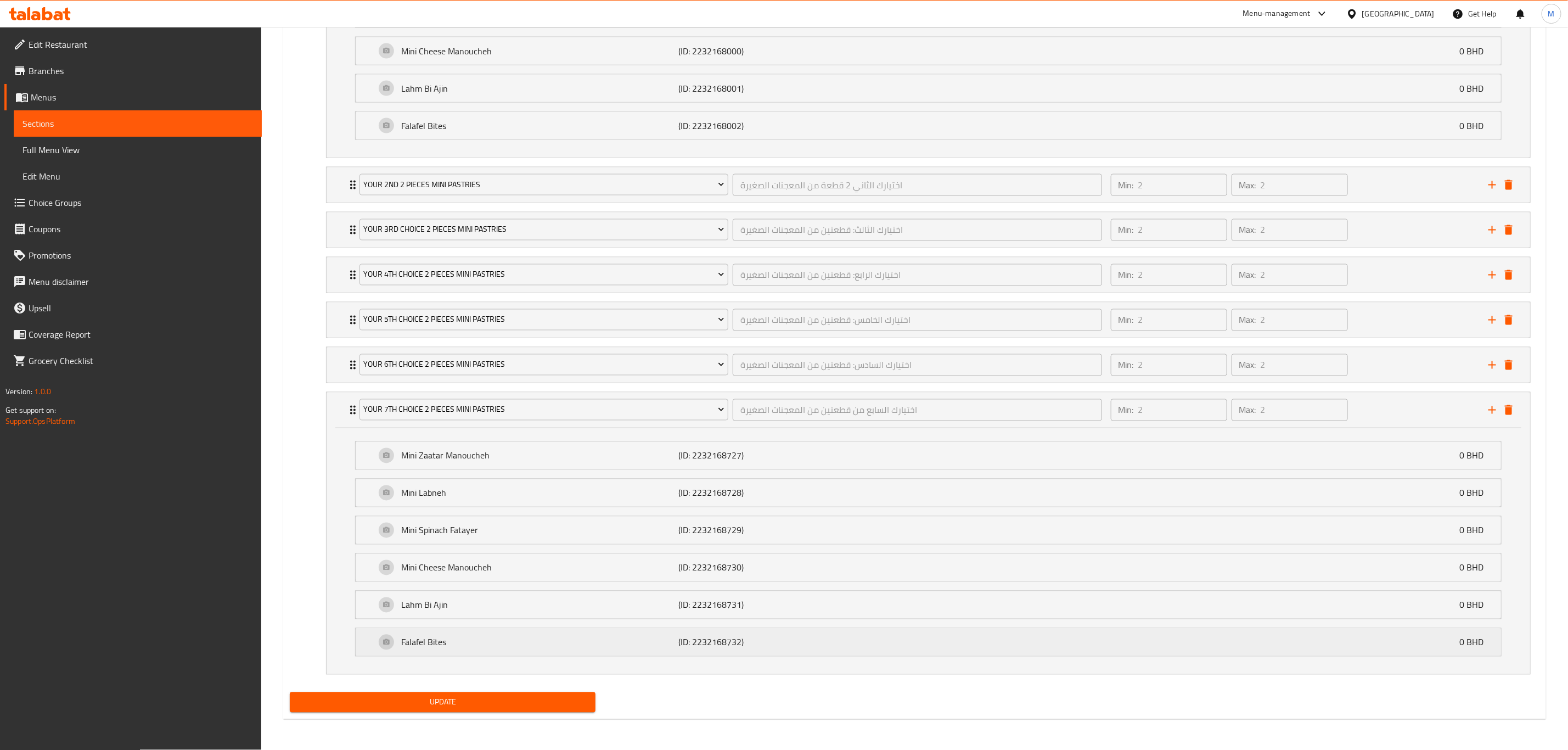
scroll to position [1366, 0]
click at [1053, 412] on icon "add" at bounding box center [1492, 410] width 13 height 13
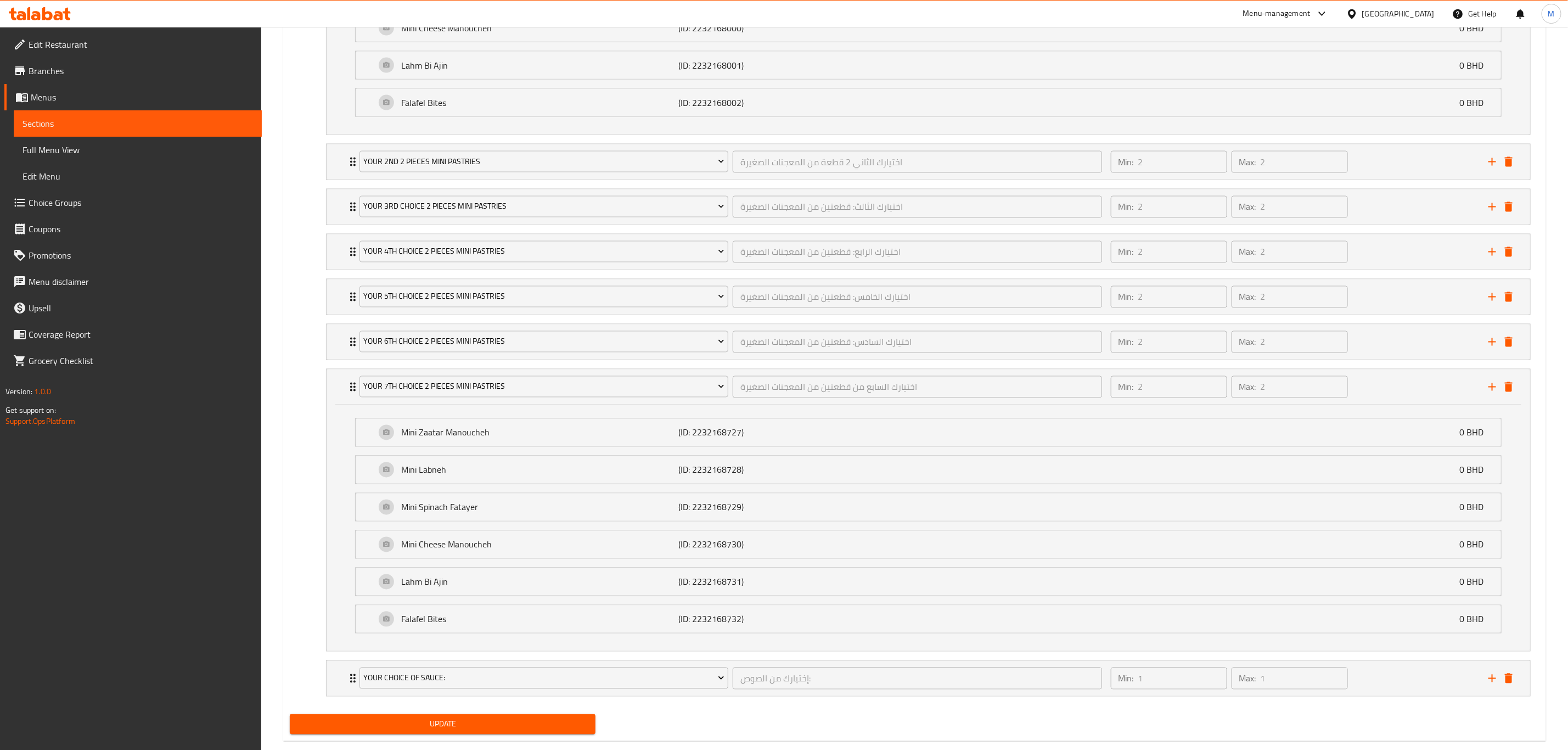
scroll to position [1412, 0]
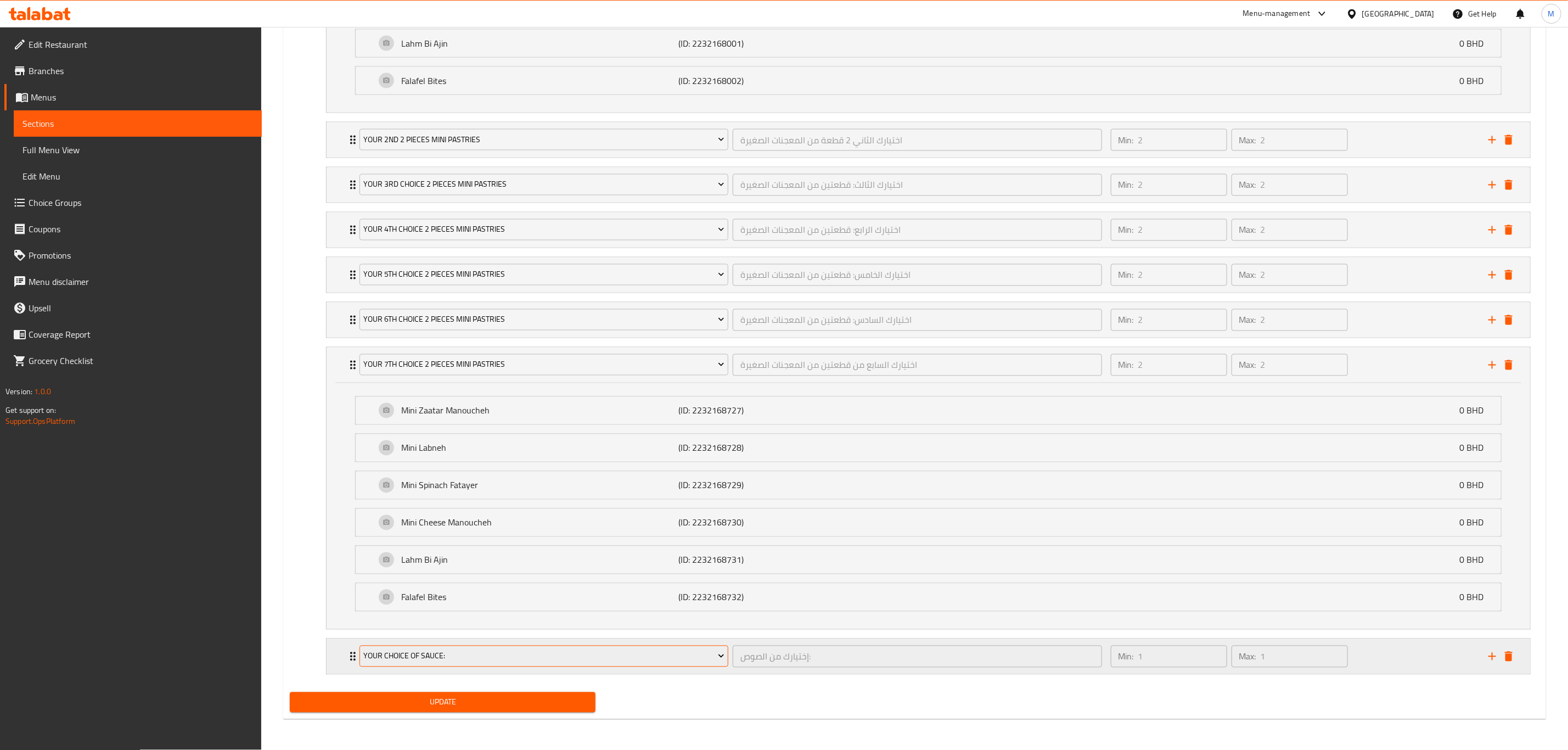
click at [502, 520] on span "Your Choice Of Sauce:" at bounding box center [544, 656] width 361 height 14
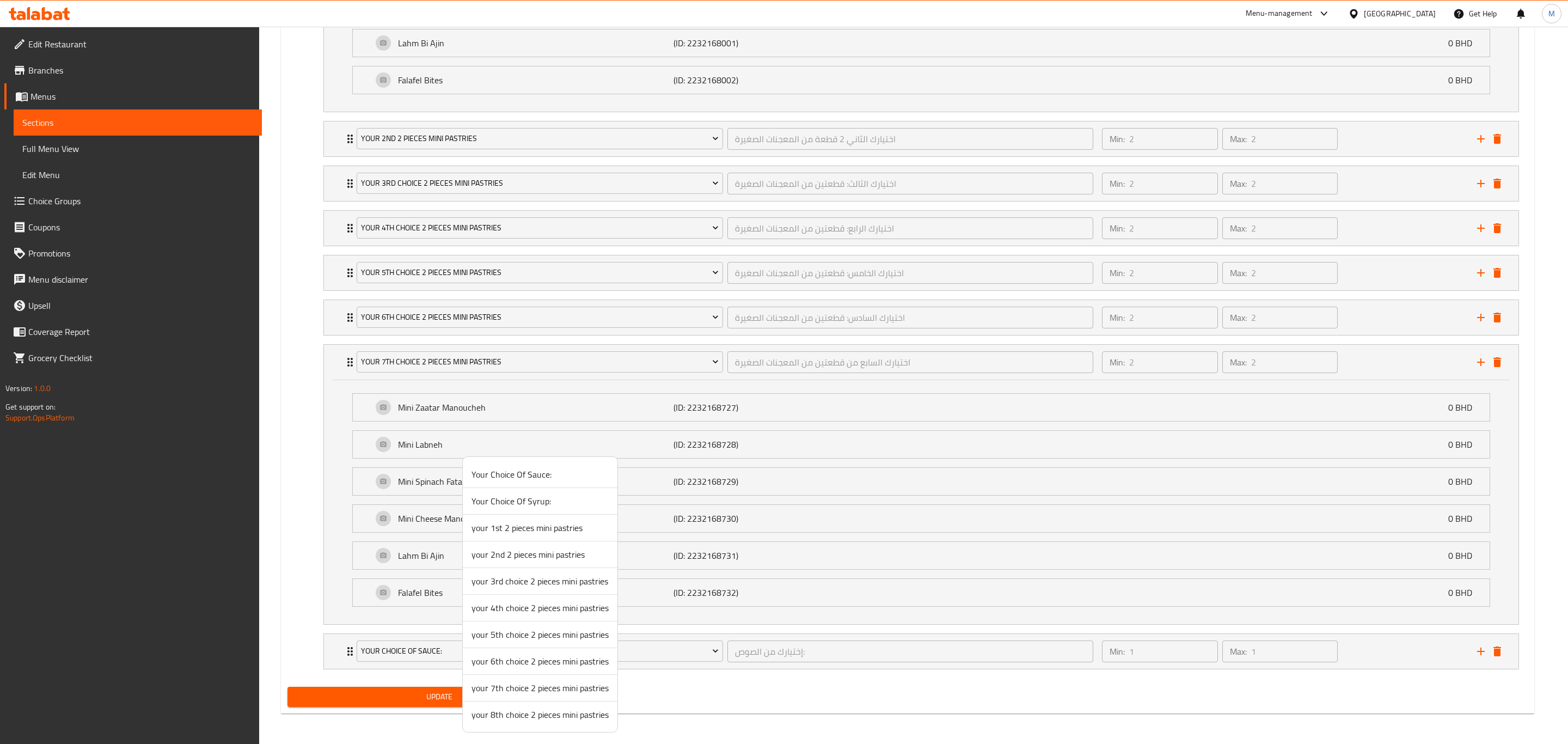
click at [512, 515] on li "your 8th choice 2 pieces mini pastries" at bounding box center [540, 714] width 155 height 26
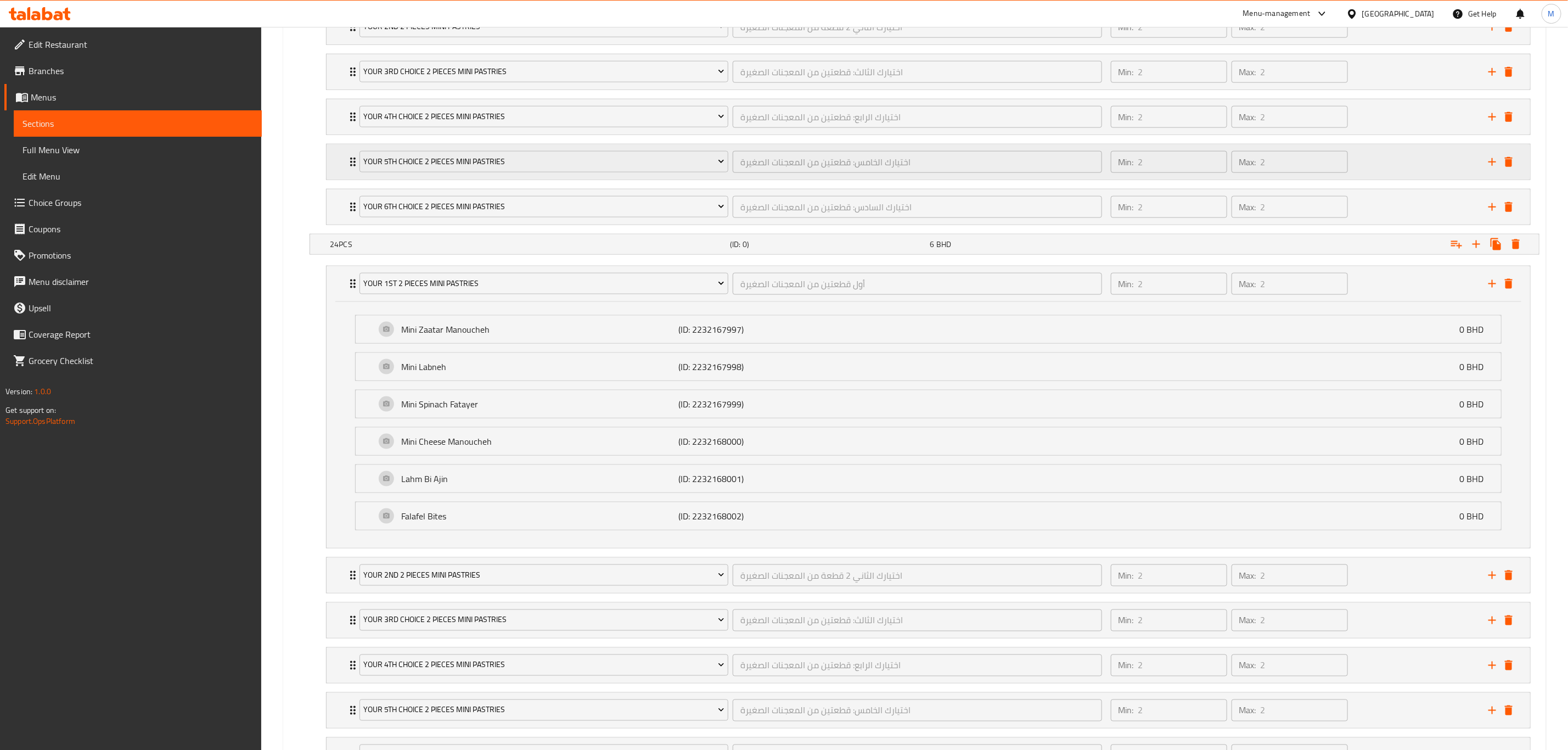
scroll to position [918, 0]
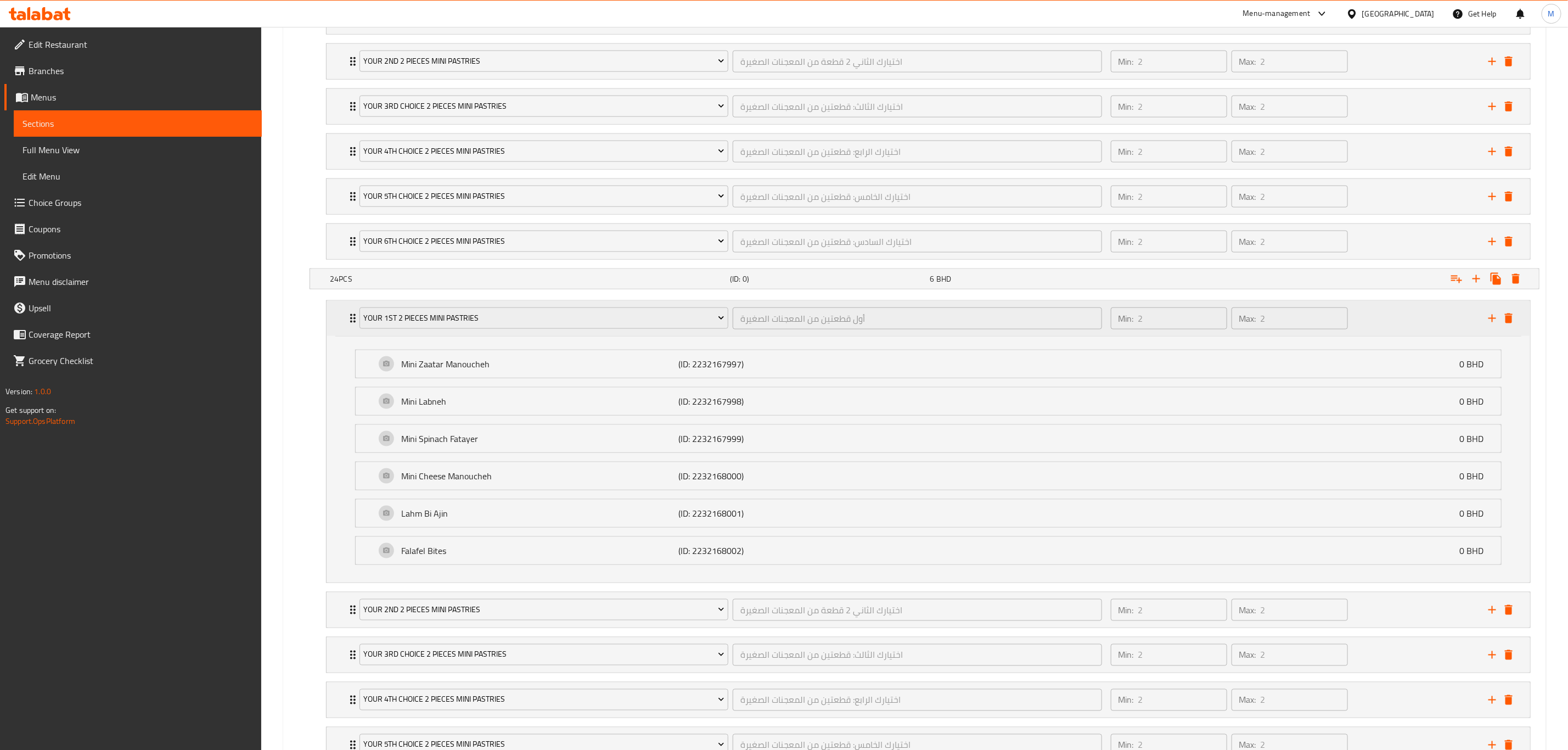
click at [342, 322] on div "your 1st 2 pieces mini pastries أول قطعتين من المعجنات الصغيرة ​ Min: 2 ​ Max: …" at bounding box center [928, 318] width 1204 height 35
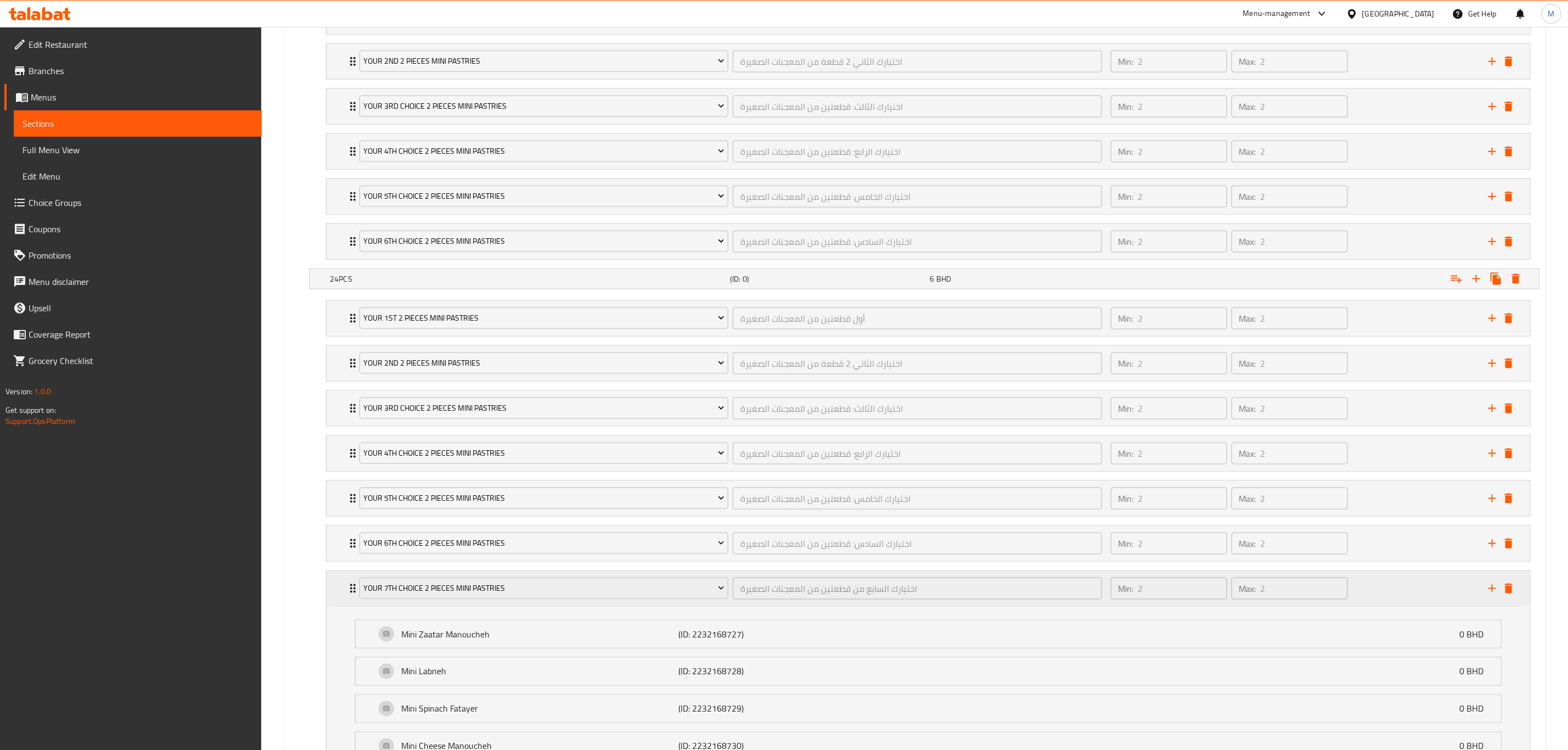
click at [346, 520] on div "your 7th choice 2 pieces mini pastries اختيارك السابع من قطعتين من المعجنات الص…" at bounding box center [928, 588] width 1204 height 35
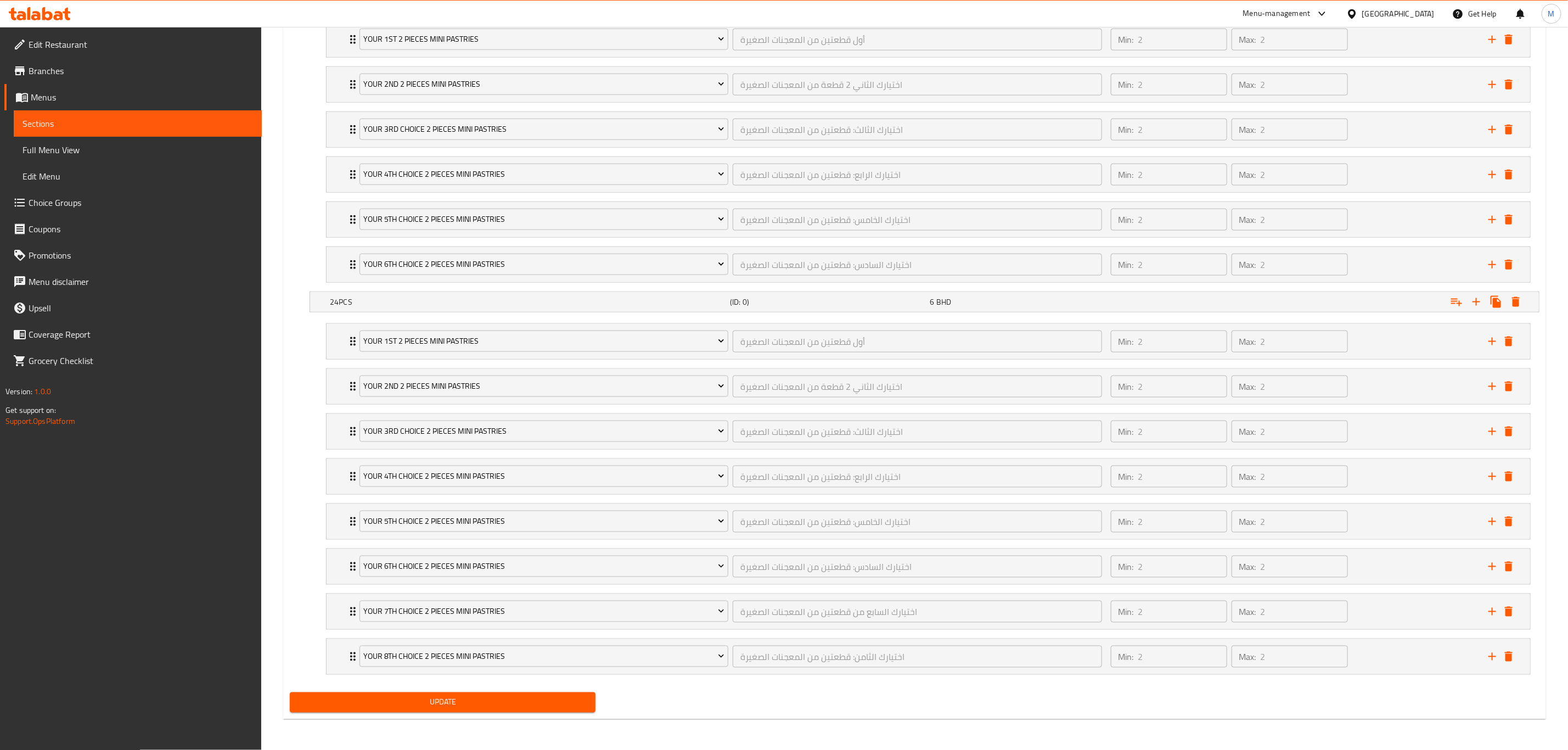
scroll to position [913, 0]
click at [467, 520] on span "Update" at bounding box center [443, 702] width 288 height 14
drag, startPoint x: 1492, startPoint y: 661, endPoint x: 1295, endPoint y: 649, distance: 197.4
click at [1053, 520] on icon "add" at bounding box center [1492, 656] width 13 height 13
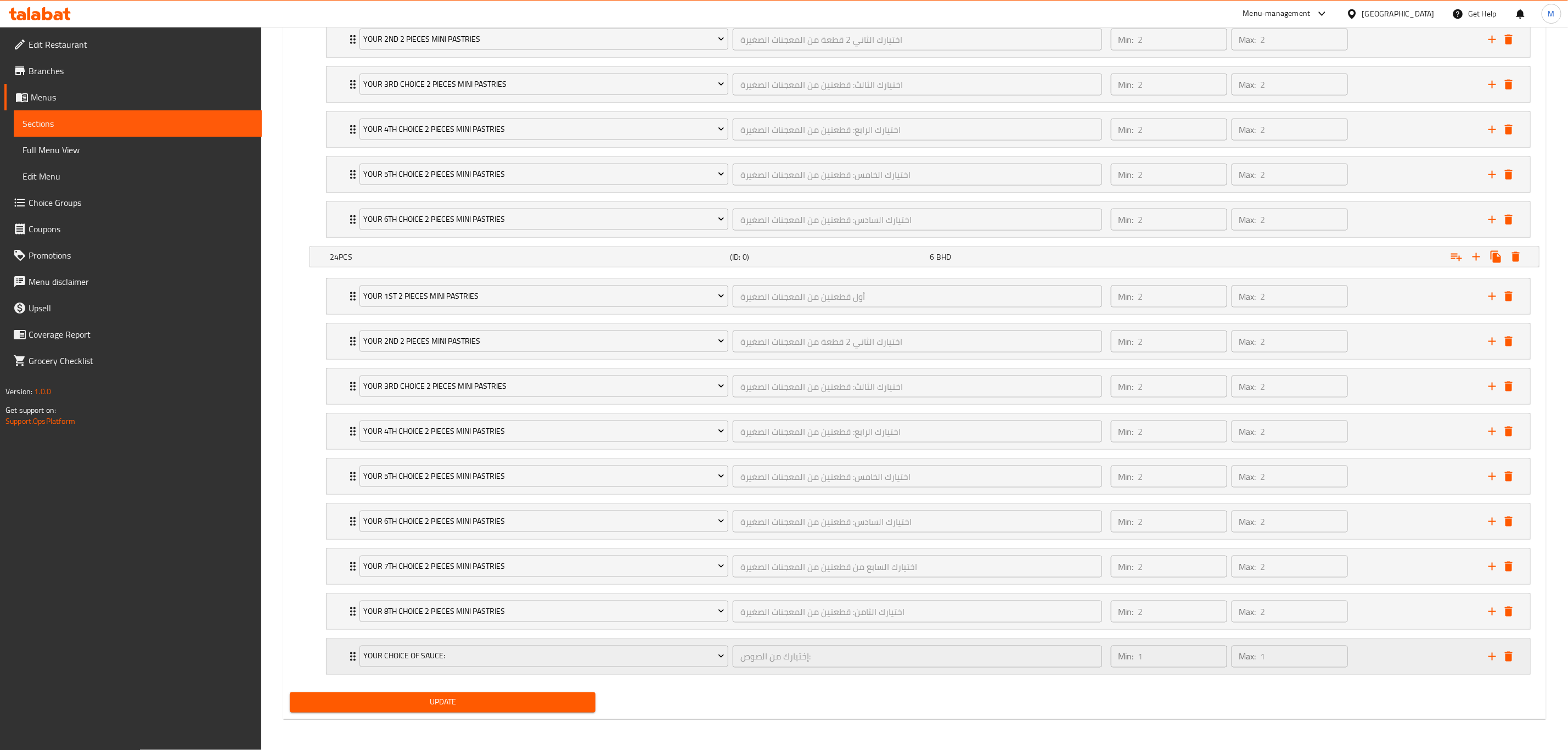
scroll to position [959, 0]
click at [438, 520] on span "Your Choice Of Sauce:" at bounding box center [544, 656] width 361 height 14
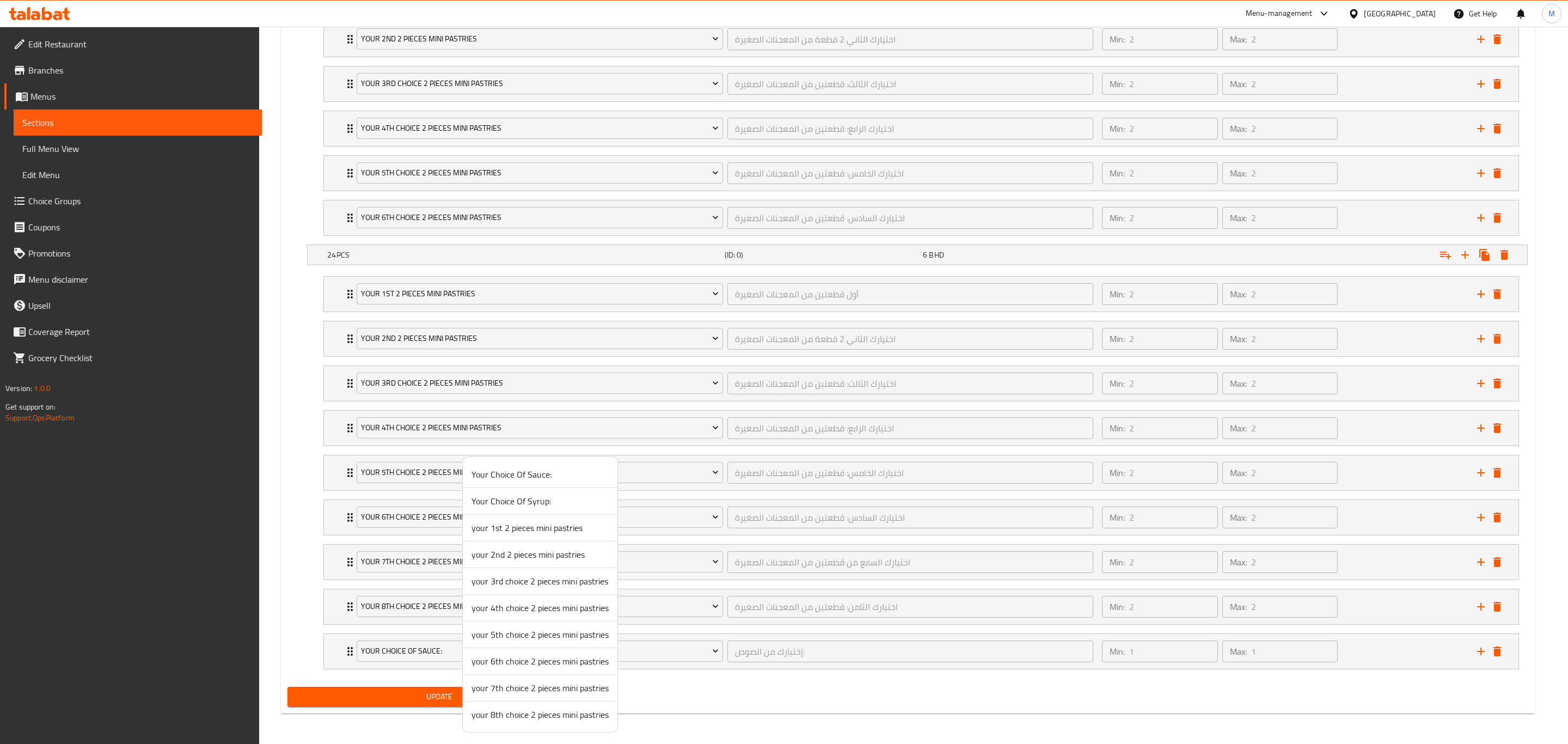
click at [343, 515] on div at bounding box center [784, 372] width 1568 height 744
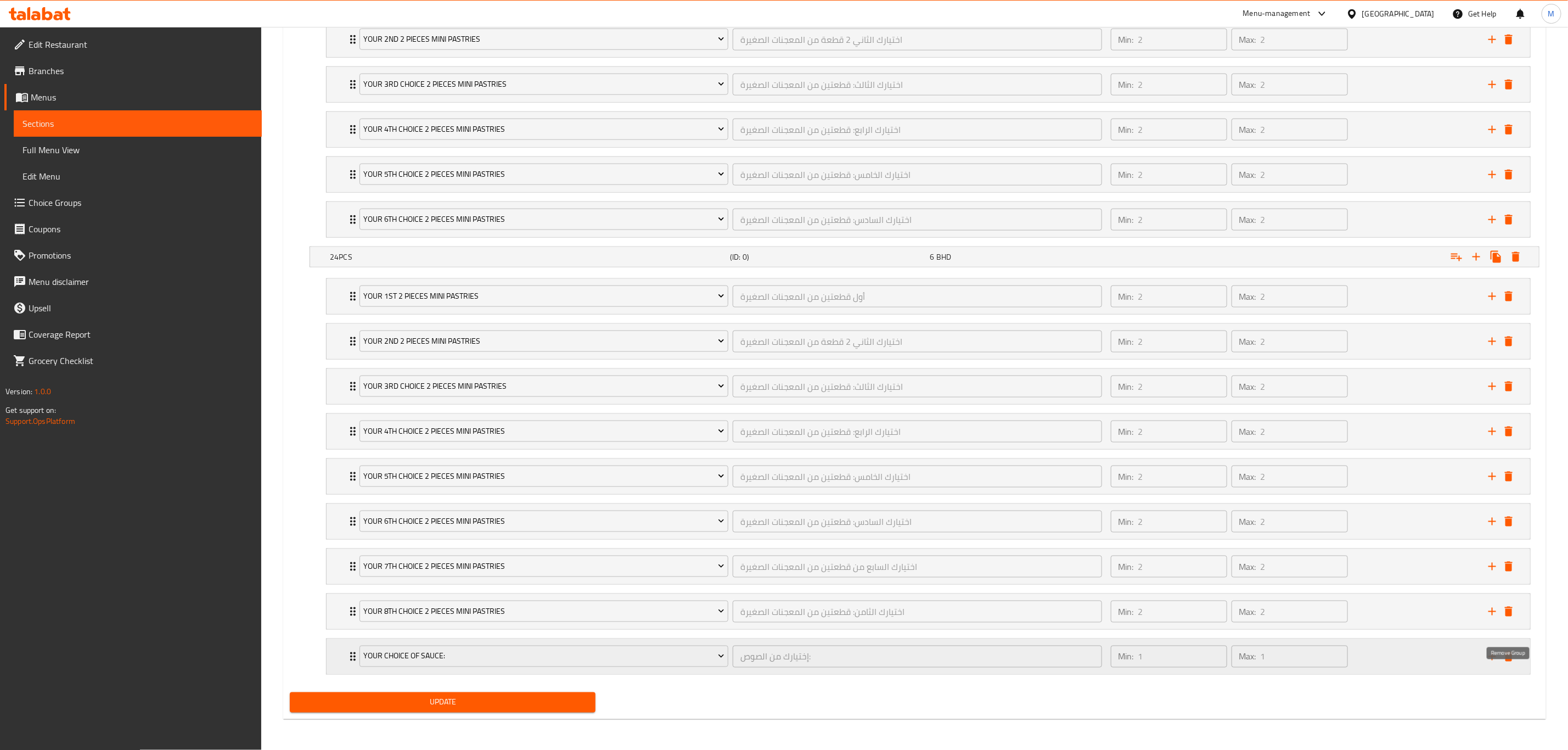
click at [1053, 520] on button "delete" at bounding box center [1509, 656] width 16 height 16
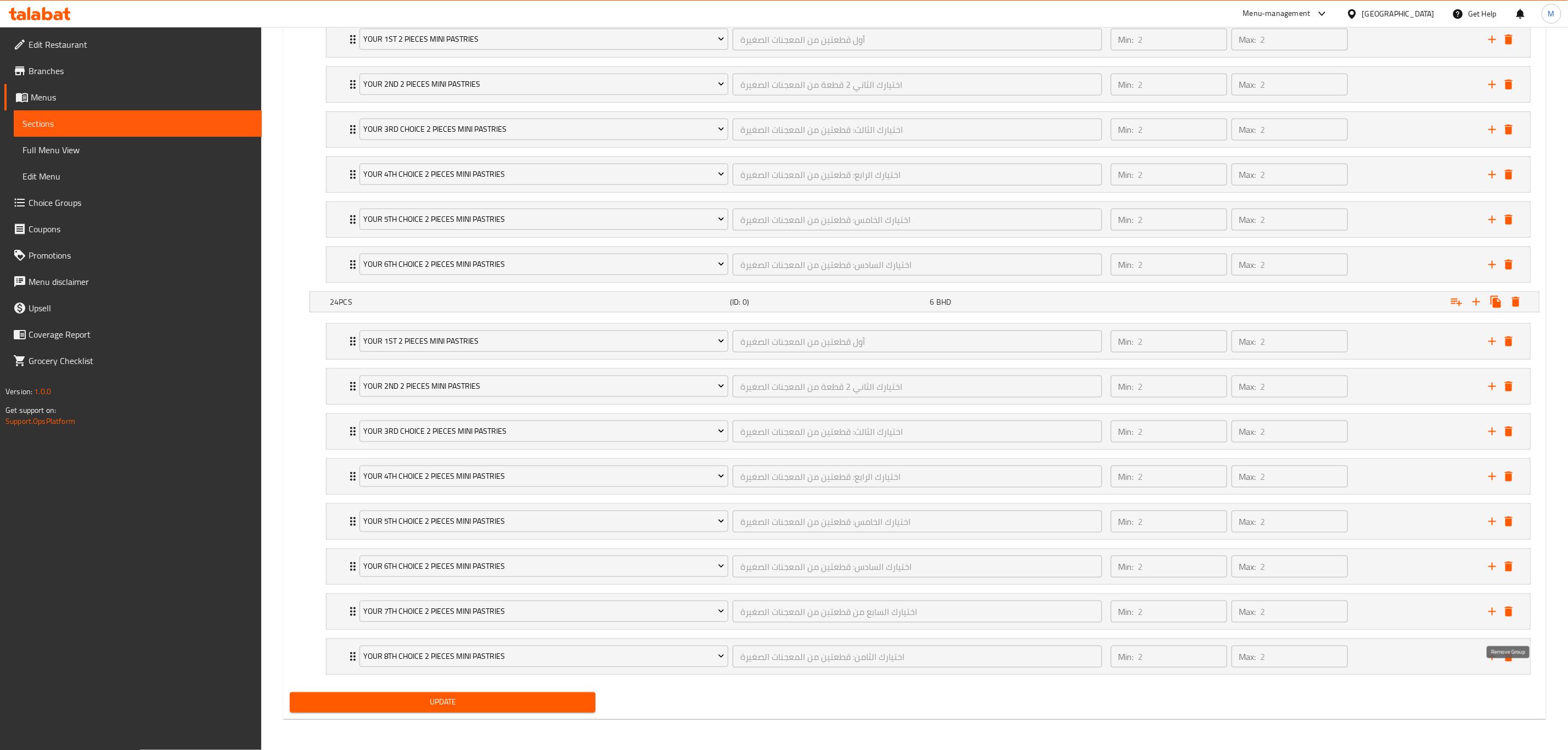
scroll to position [913, 0]
click at [528, 520] on span "Update" at bounding box center [443, 702] width 288 height 14
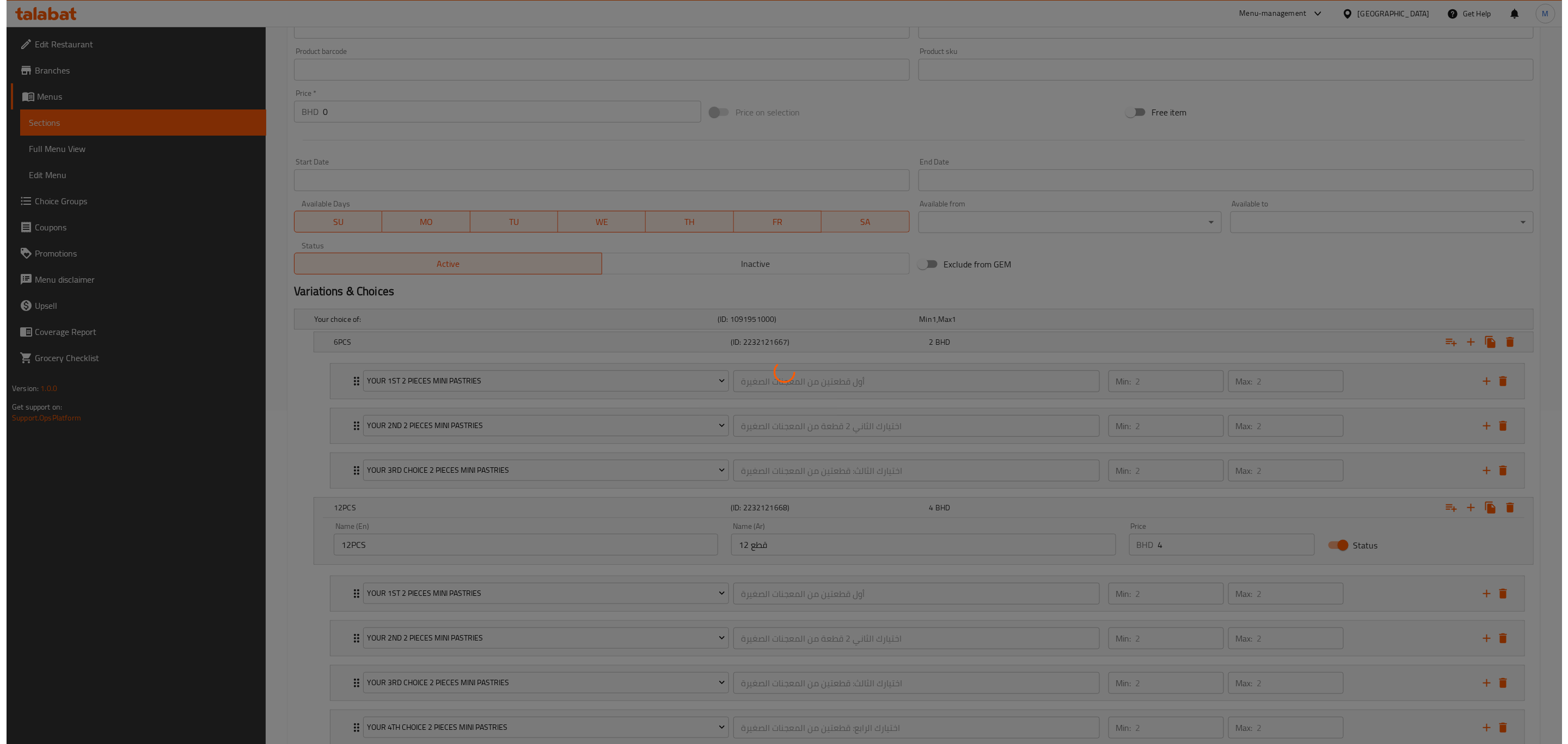
scroll to position [0, 0]
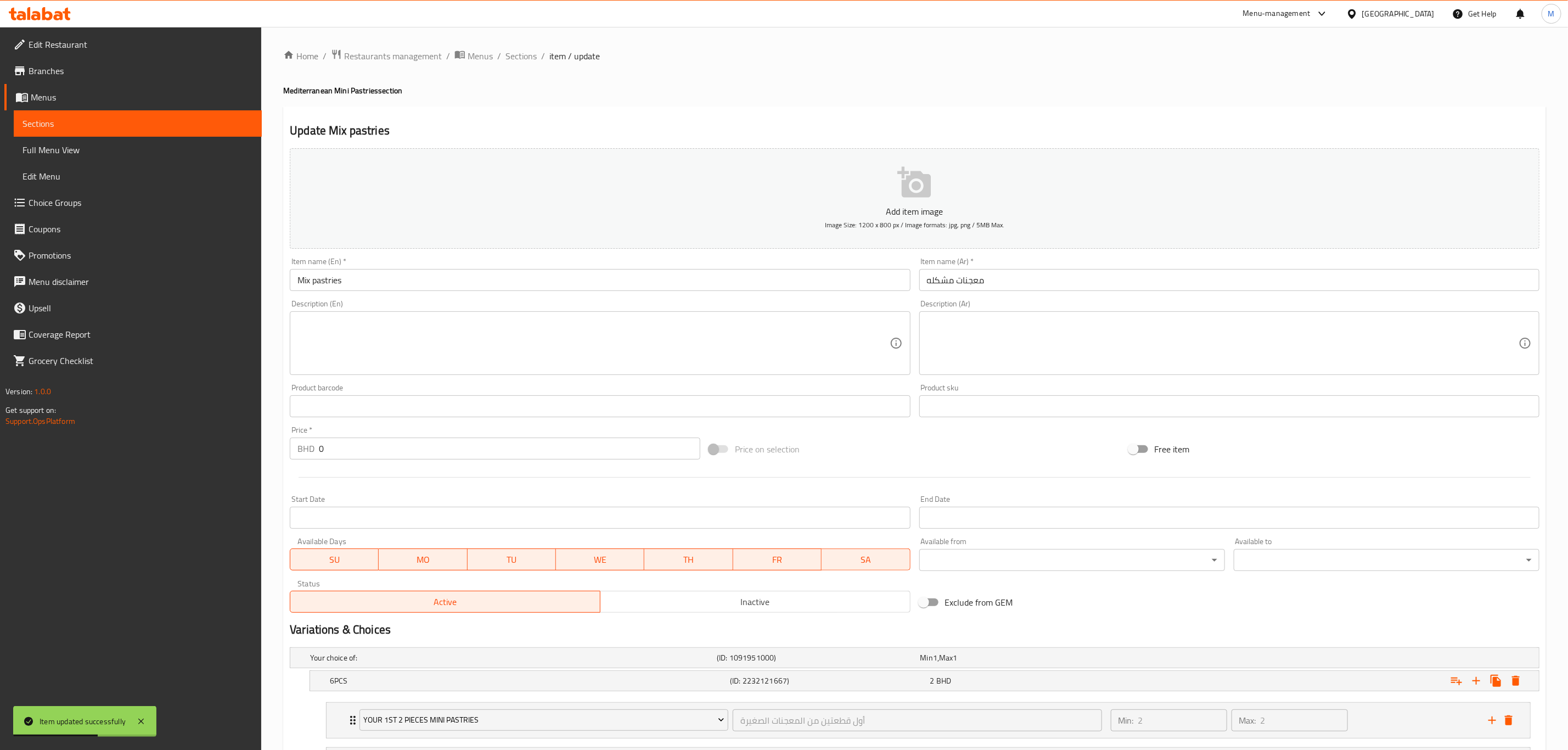
click at [526, 55] on span "Sections" at bounding box center [522, 55] width 31 height 13
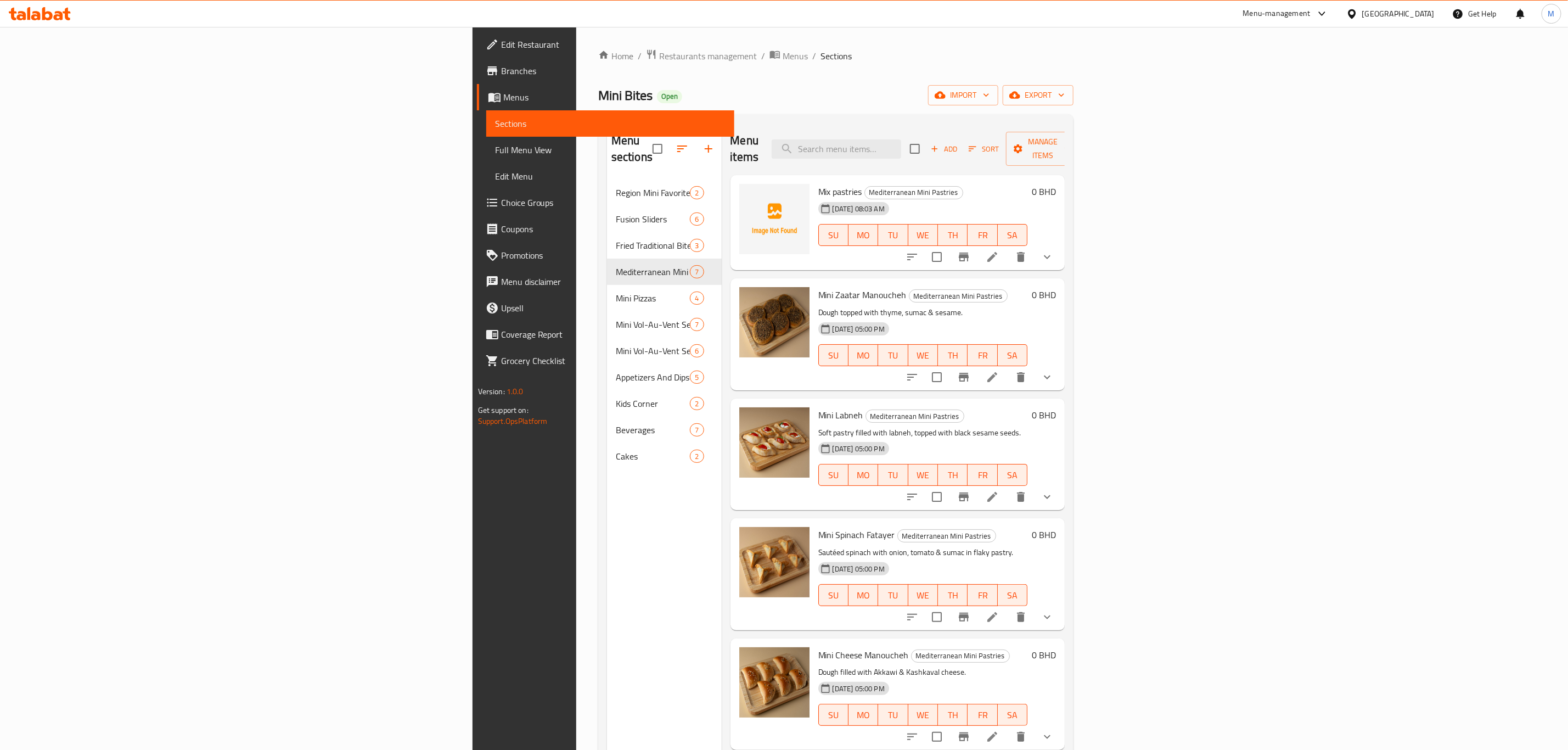
click at [999, 250] on icon at bounding box center [992, 256] width 13 height 13
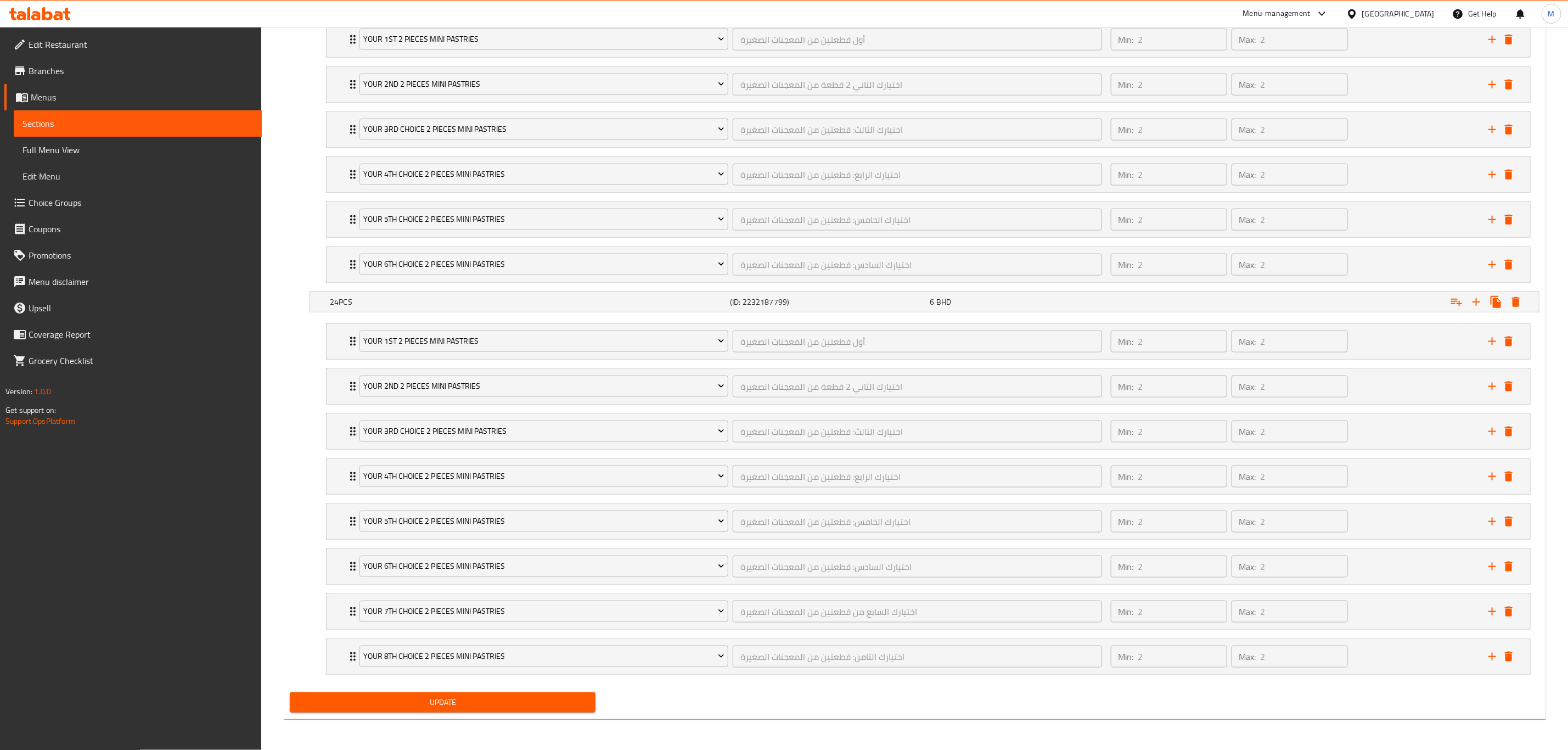
scroll to position [866, 0]
click at [1053, 520] on icon "add" at bounding box center [1492, 656] width 8 height 8
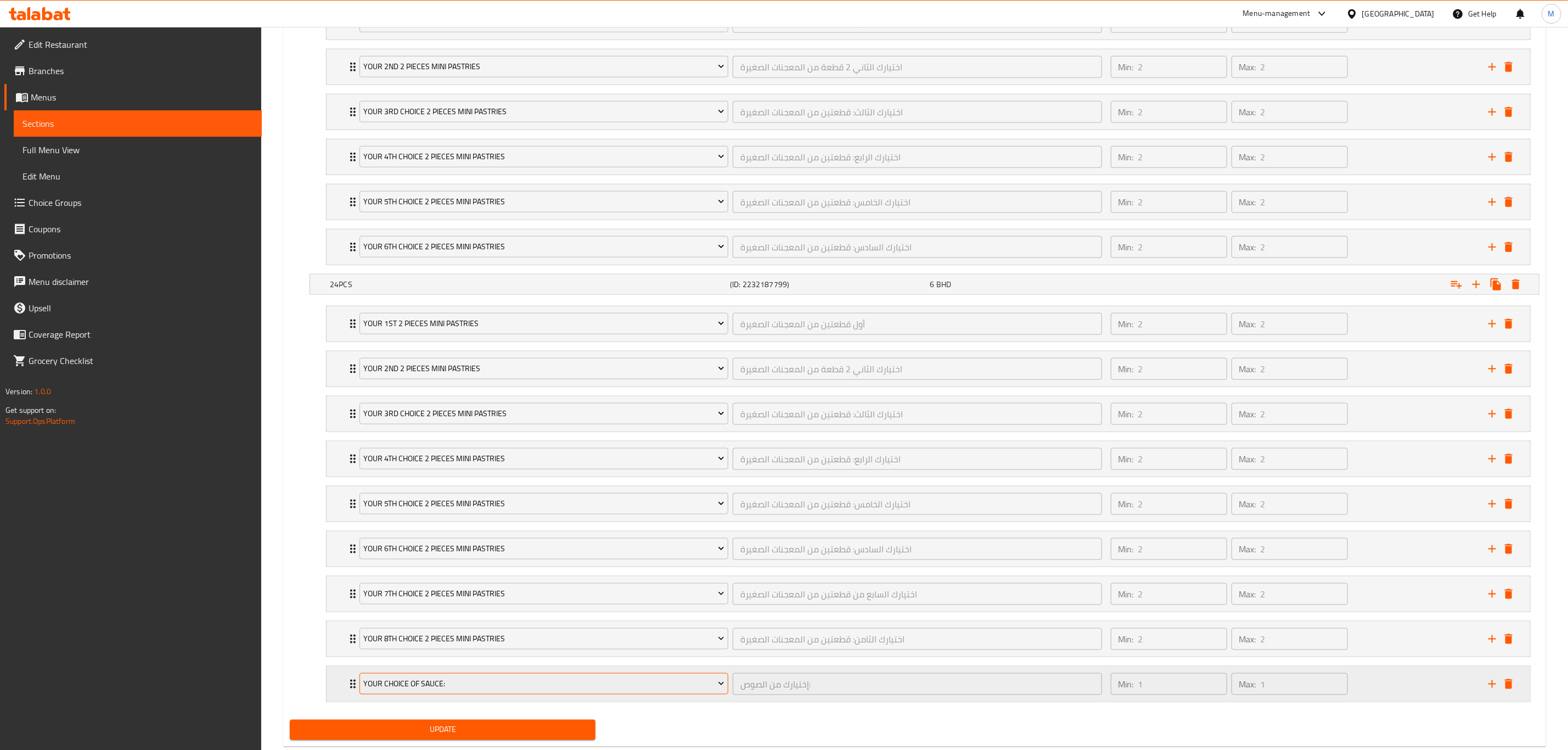
click at [439, 520] on span "Your Choice Of Sauce:" at bounding box center [544, 684] width 361 height 14
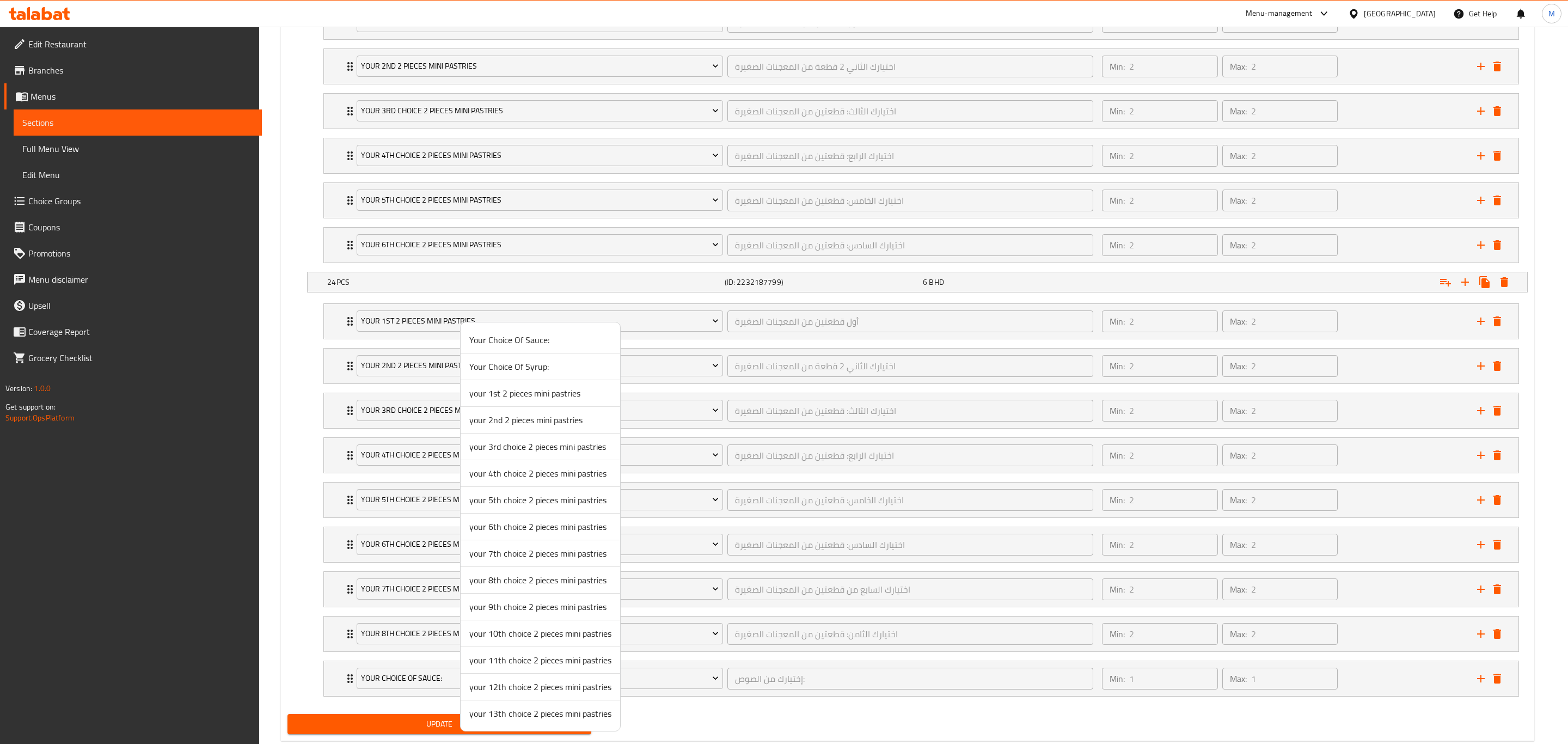
click at [513, 515] on span "your 9th choice 2 pieces mini pastries" at bounding box center [540, 606] width 142 height 13
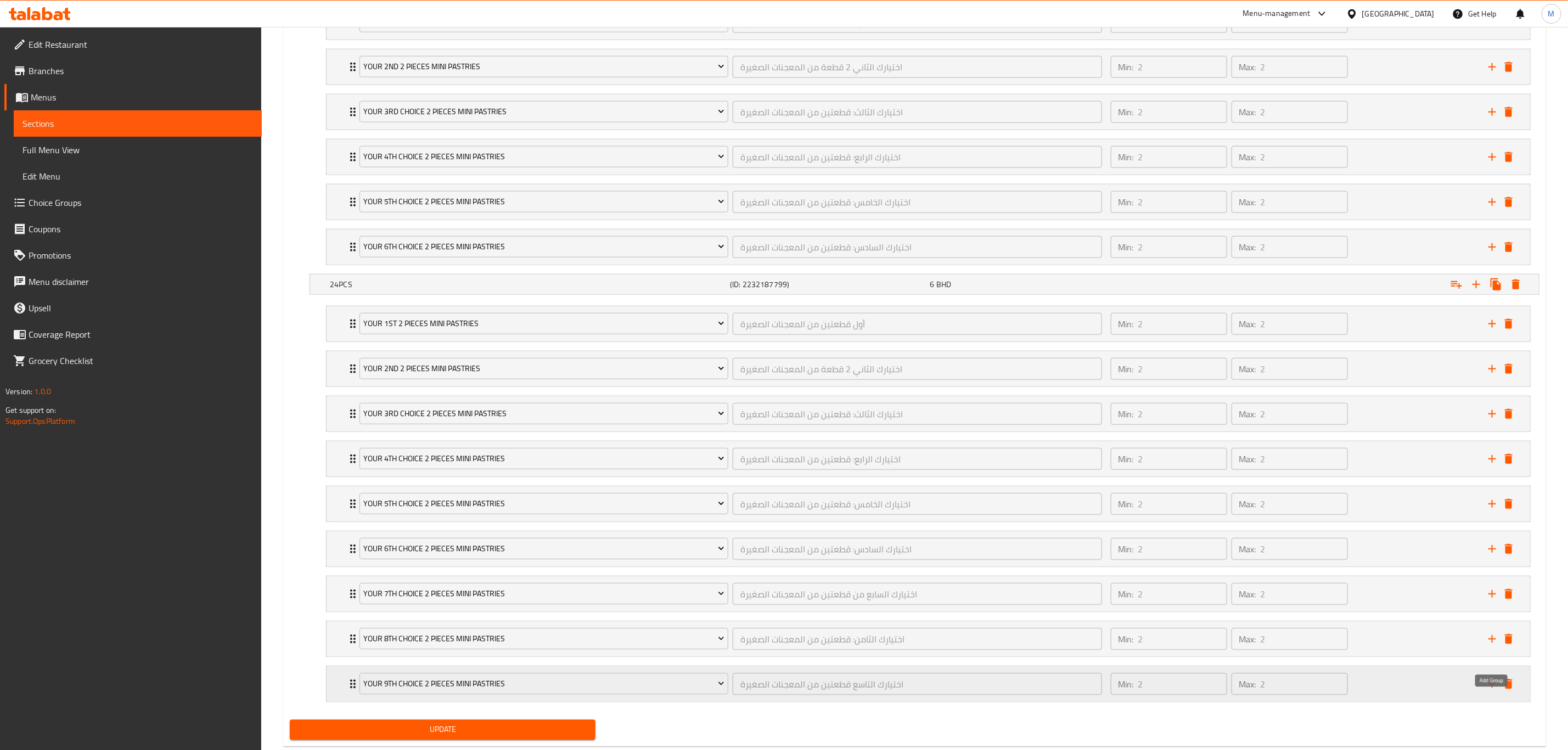
click at [1053, 520] on icon "add" at bounding box center [1492, 684] width 13 height 13
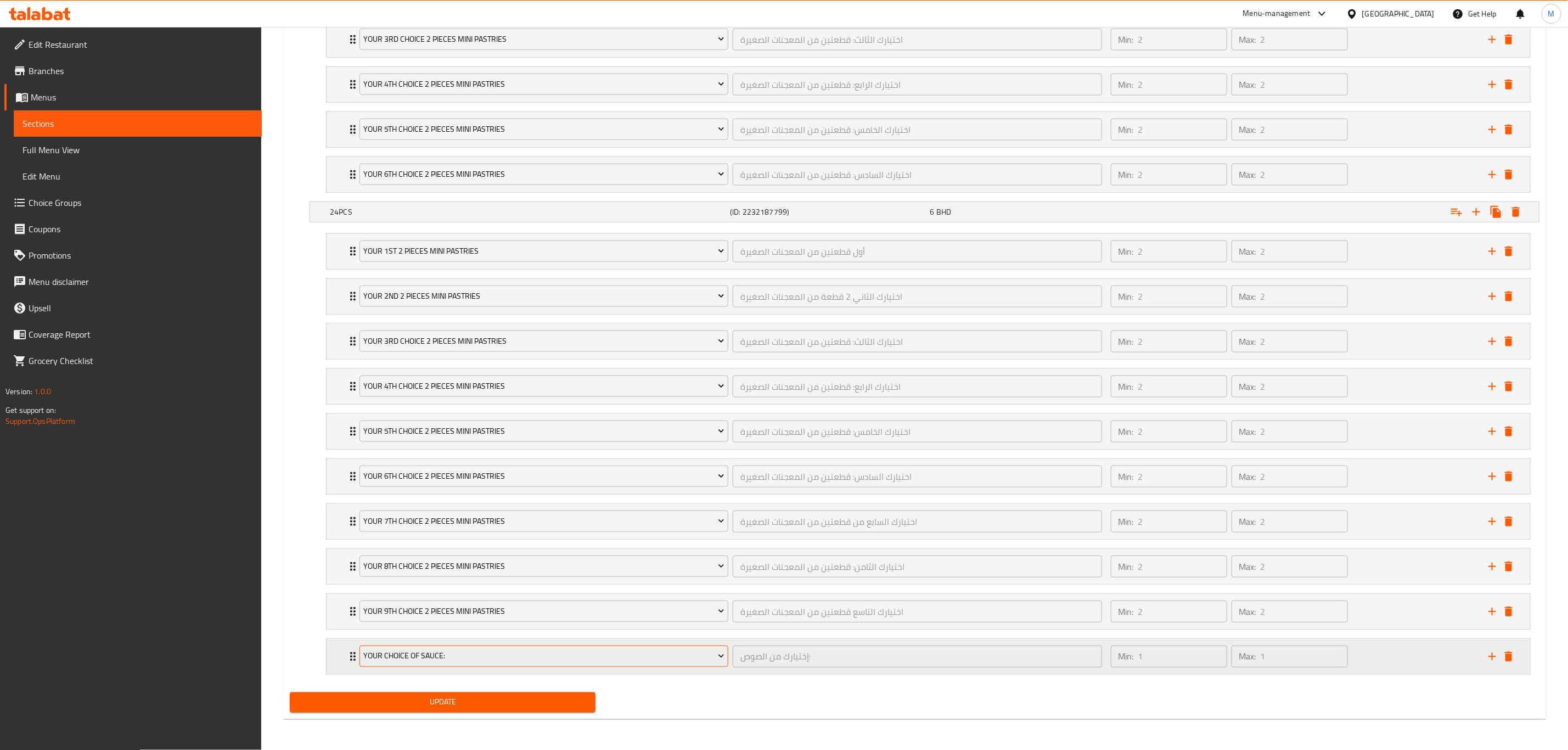
scroll to position [957, 0]
click at [420, 520] on span "Your Choice Of Sauce:" at bounding box center [544, 656] width 361 height 14
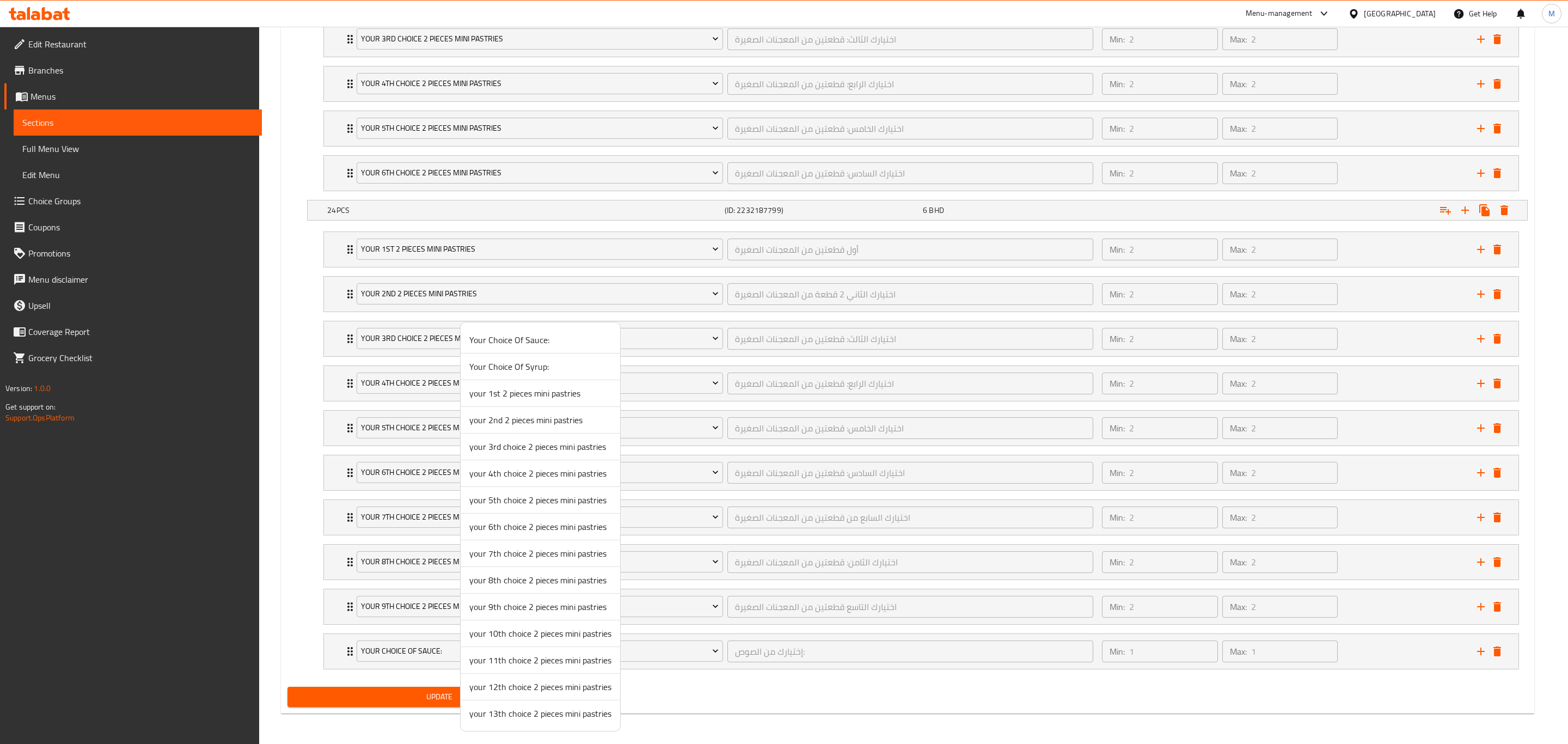
click at [527, 515] on span "your 10th choice 2 pieces mini pastries" at bounding box center [540, 633] width 142 height 13
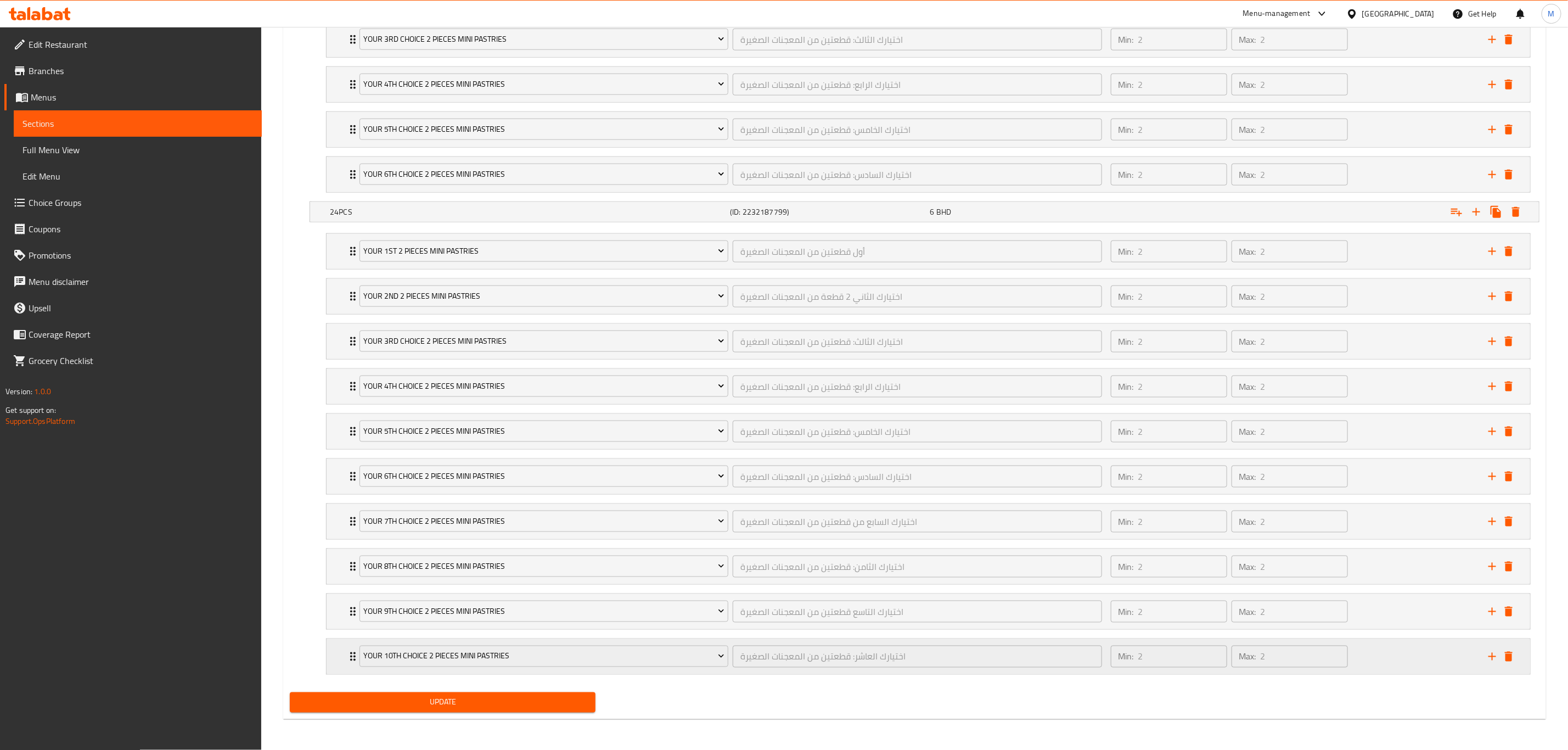
click at [1053, 520] on icon "add" at bounding box center [1492, 656] width 8 height 8
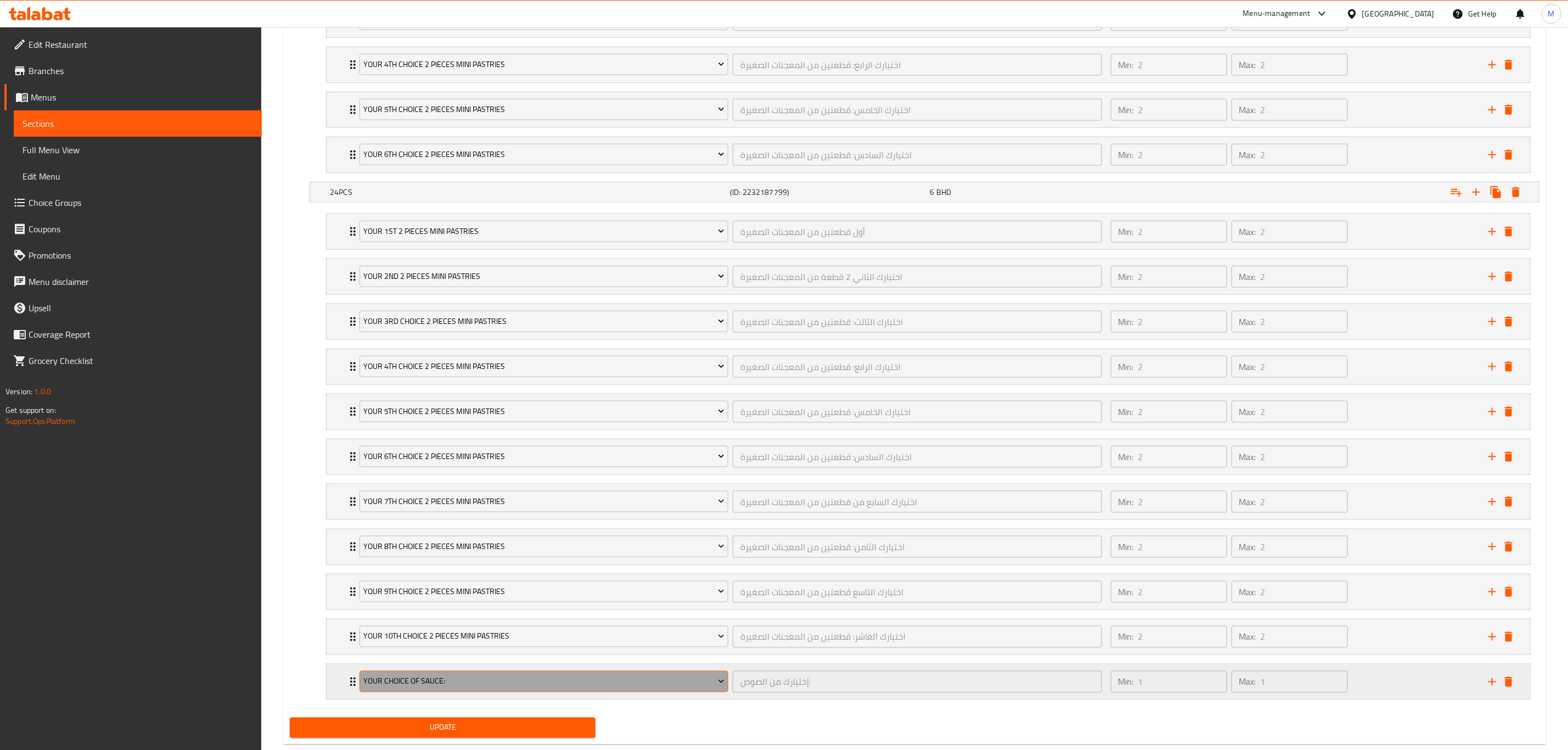
click at [372, 520] on button "Your Choice Of Sauce:" at bounding box center [544, 682] width 369 height 22
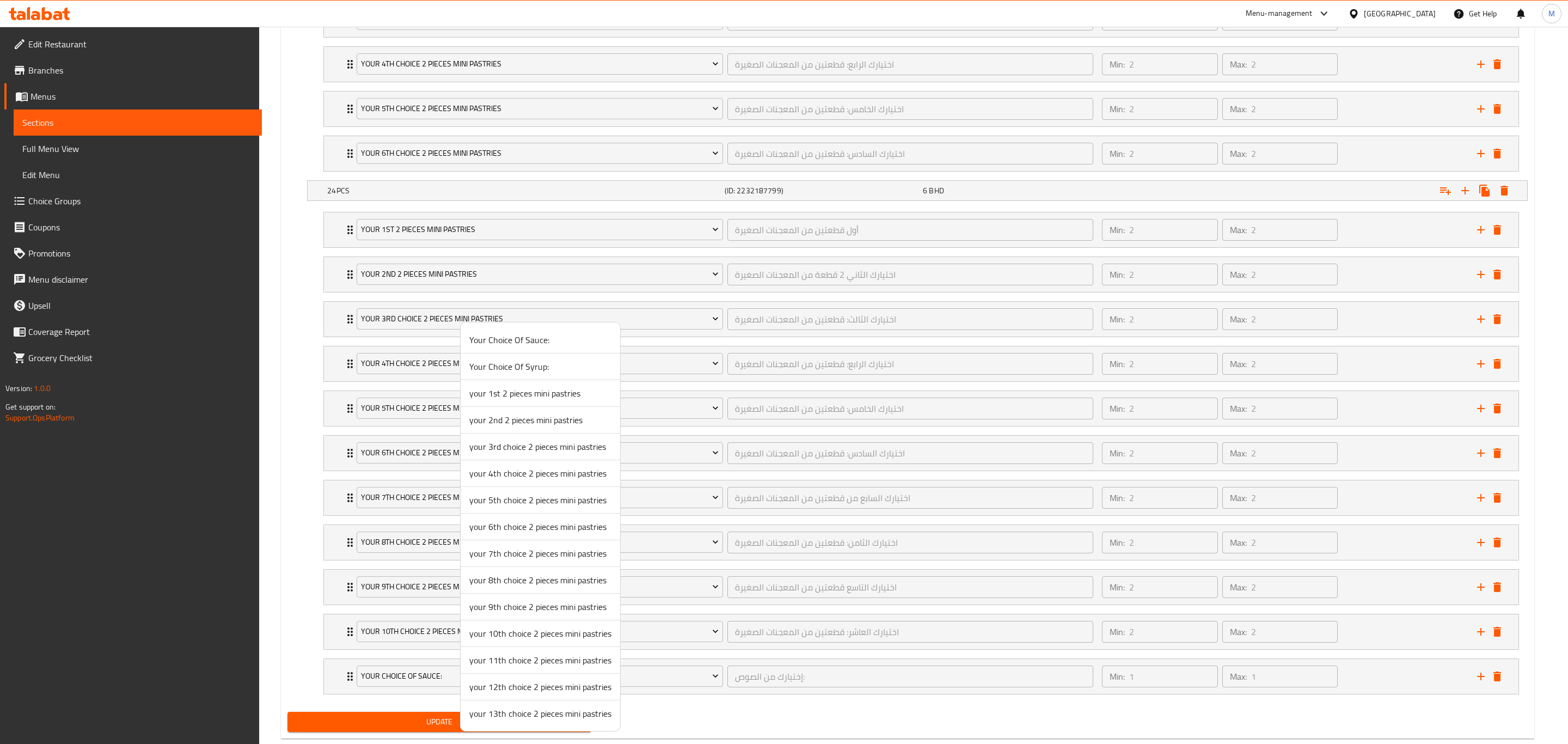
click at [524, 515] on span "your 11th choice 2 pieces mini pastries" at bounding box center [540, 660] width 142 height 13
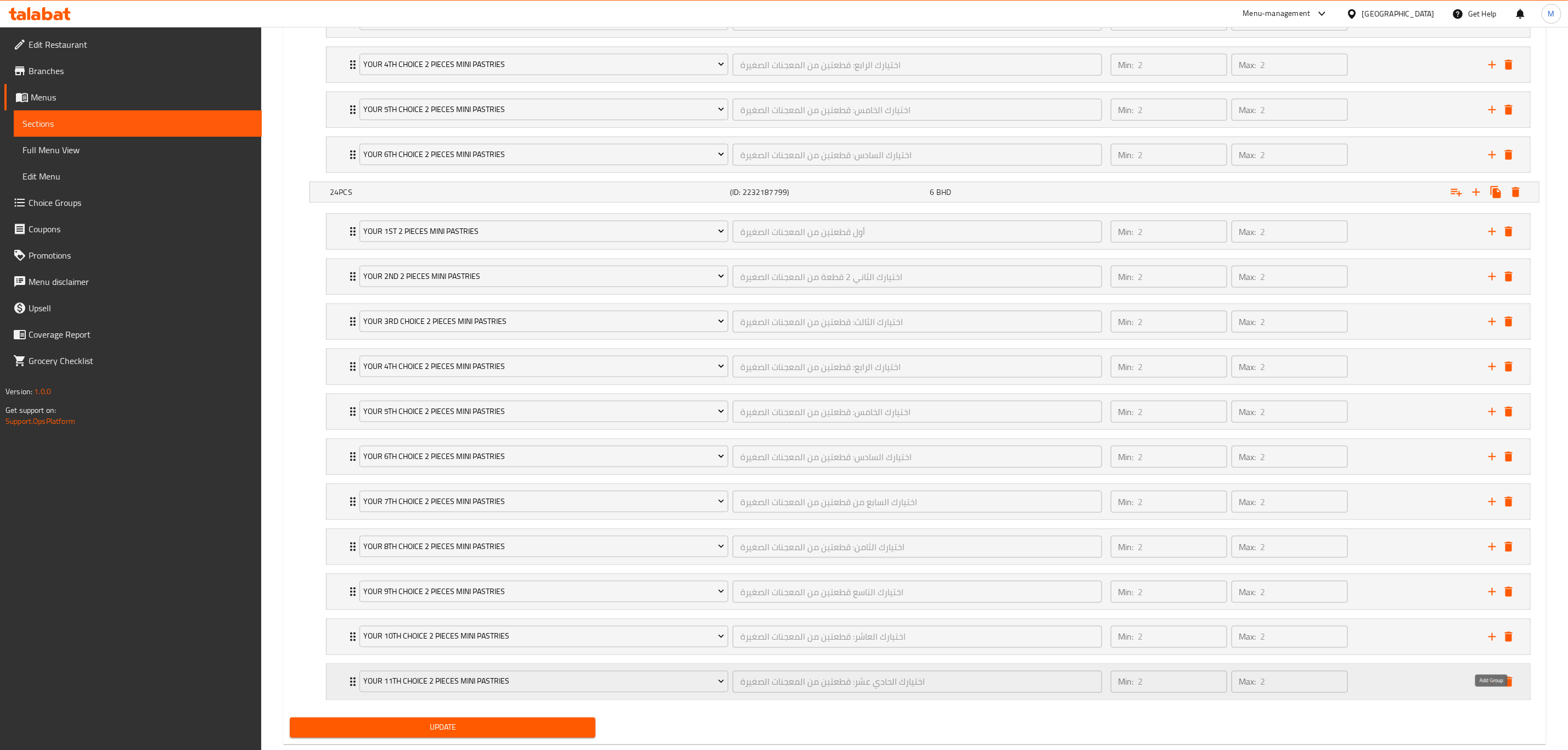
click at [1053, 520] on icon "add" at bounding box center [1492, 682] width 13 height 13
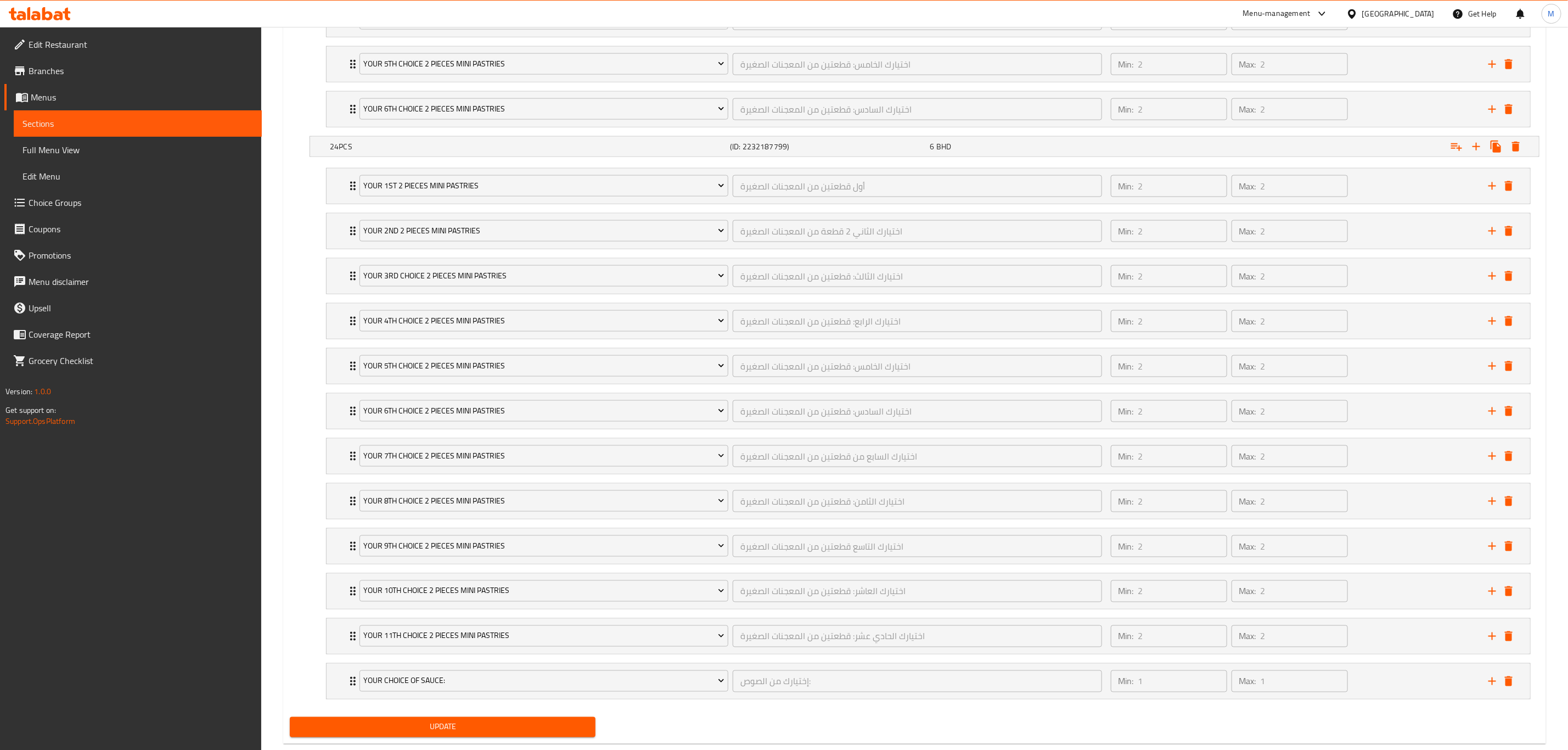
scroll to position [1049, 0]
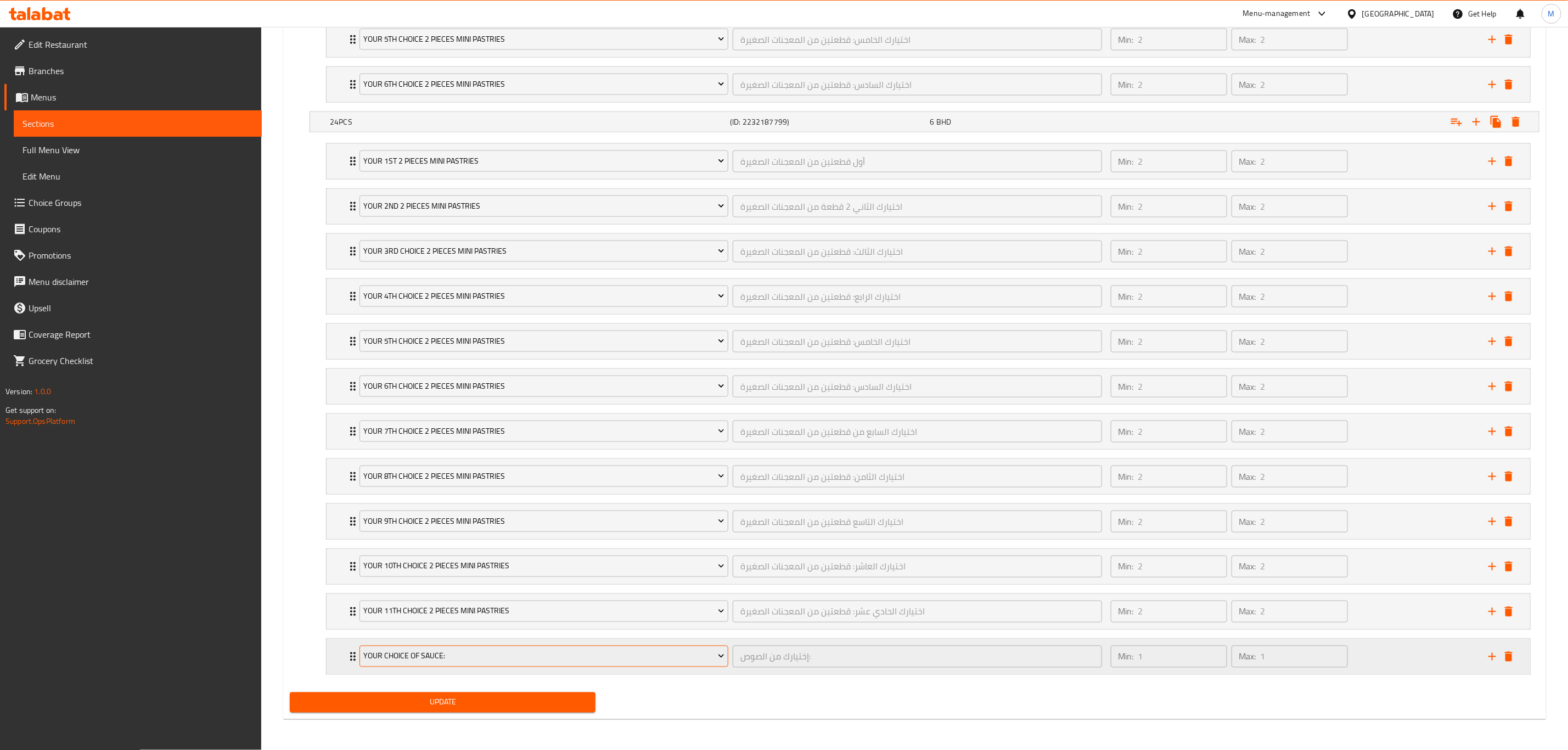
click at [411, 520] on span "Your Choice Of Sauce:" at bounding box center [544, 656] width 361 height 14
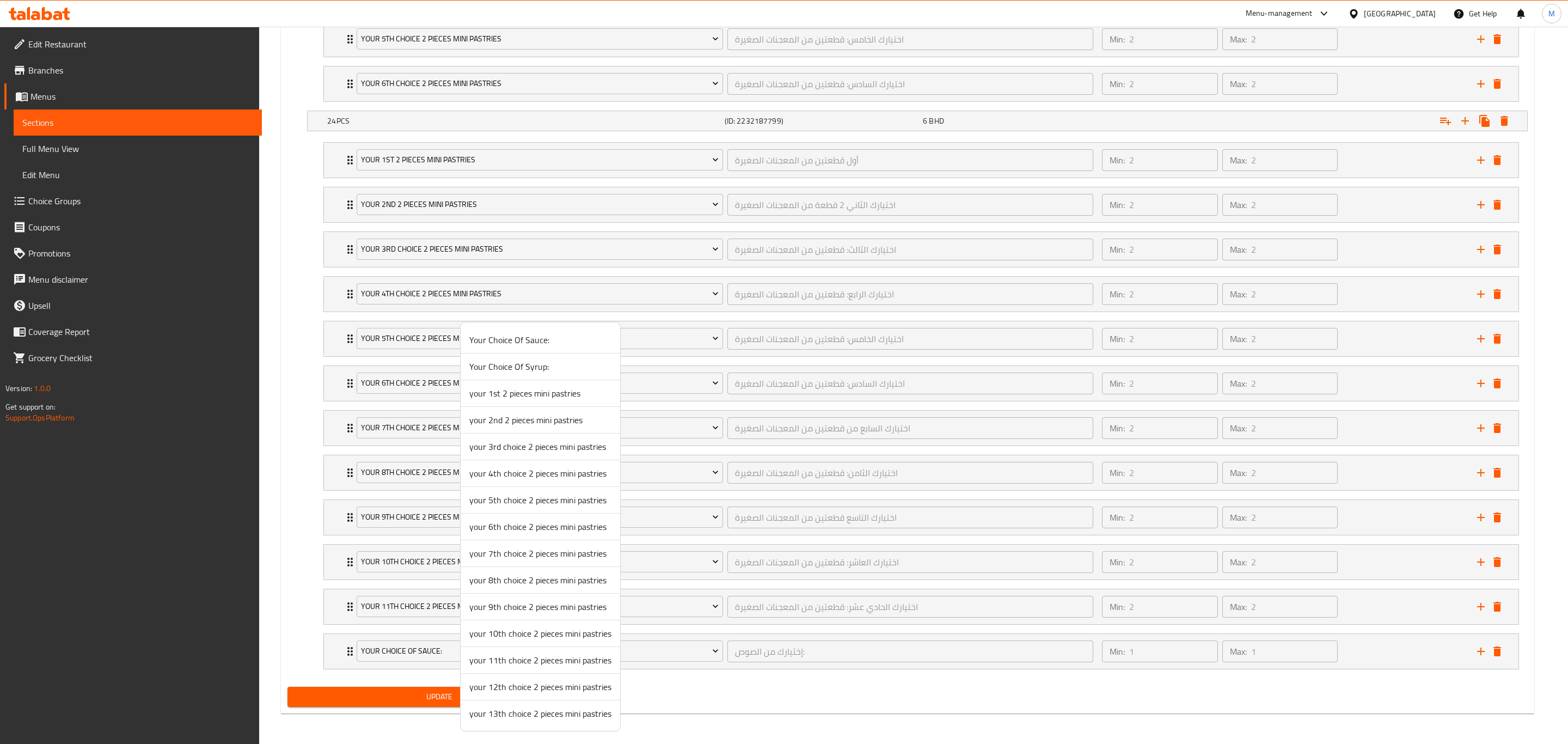
click at [523, 515] on span "your 12th choice 2 pieces mini pastries" at bounding box center [540, 686] width 142 height 13
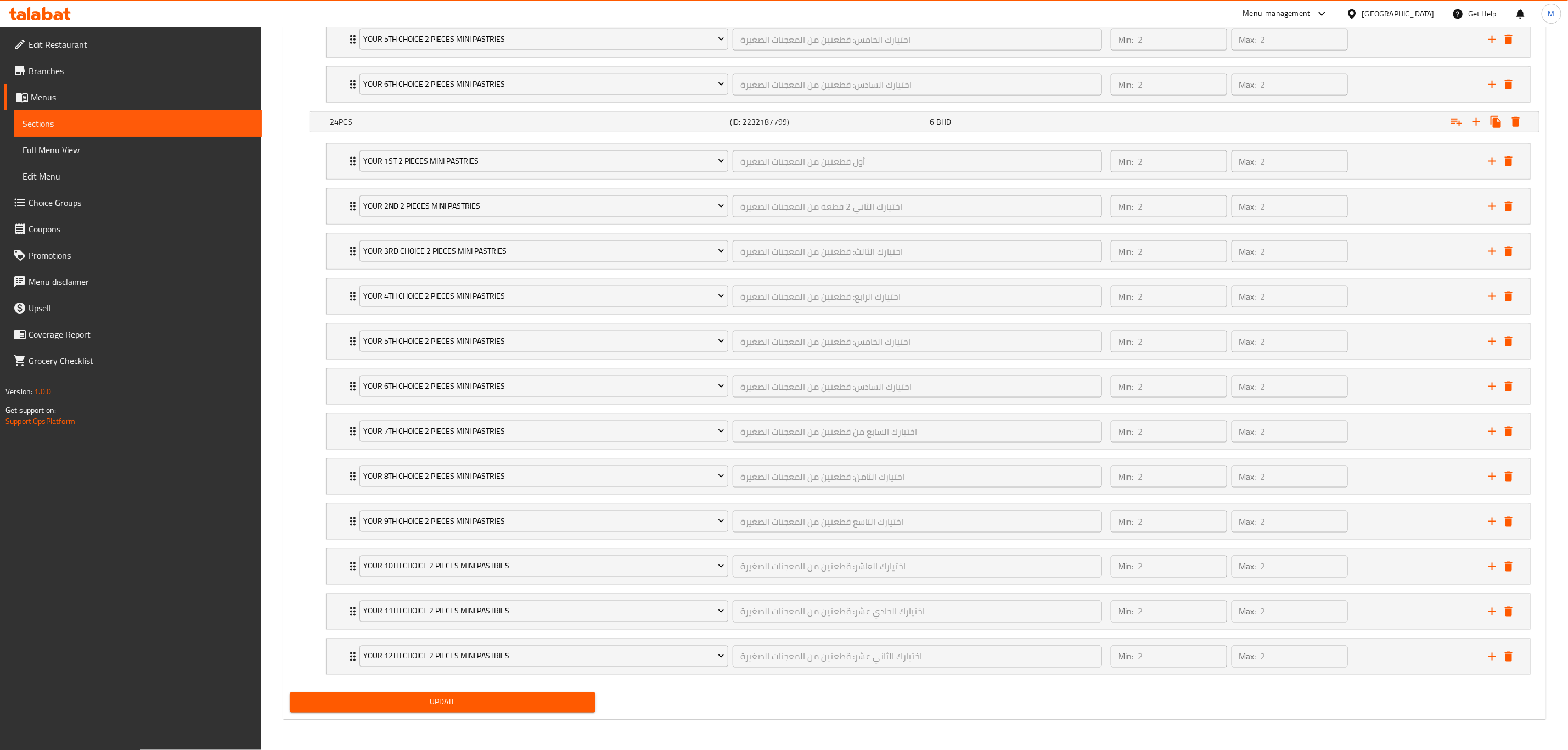
click at [514, 520] on span "Update" at bounding box center [443, 702] width 288 height 14
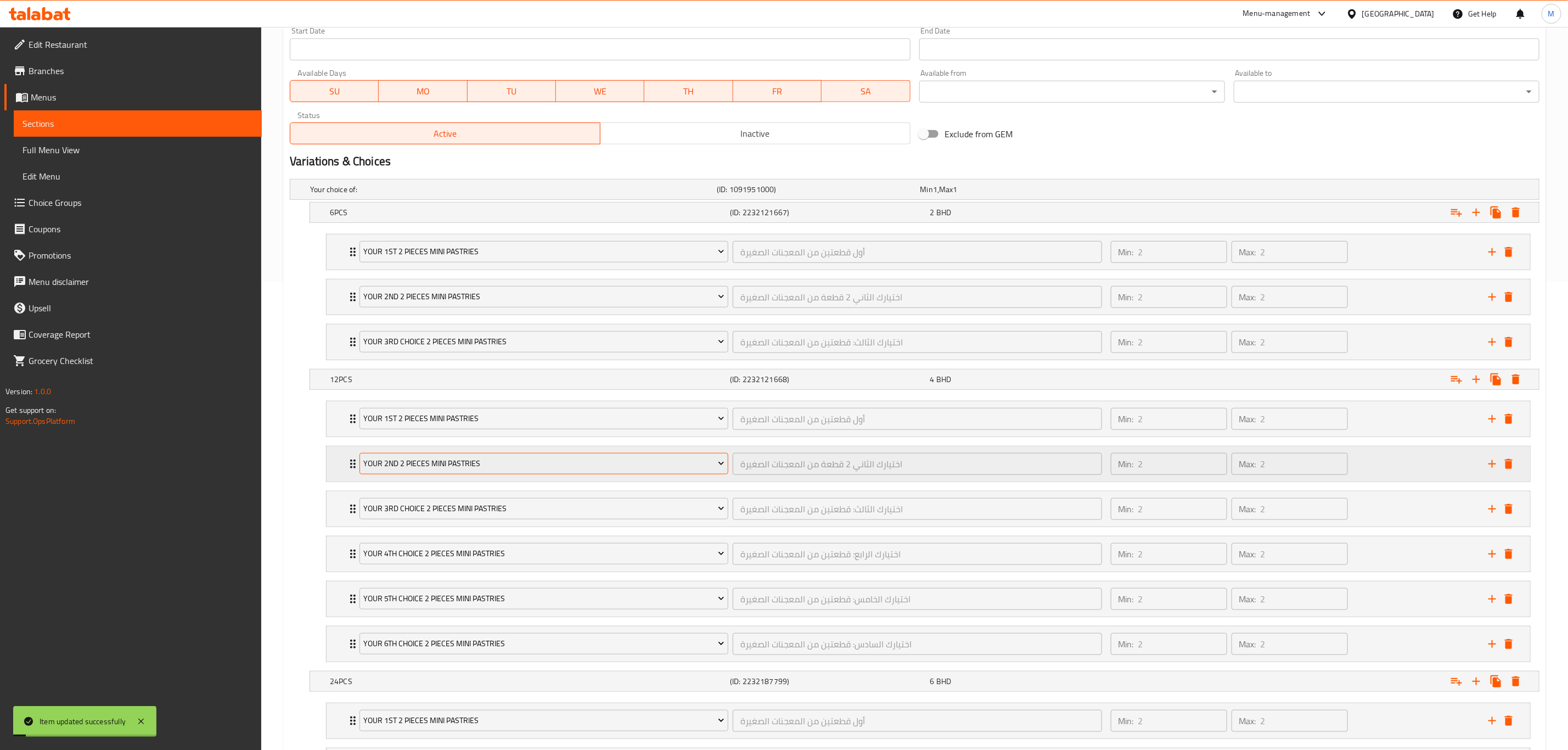
scroll to position [0, 0]
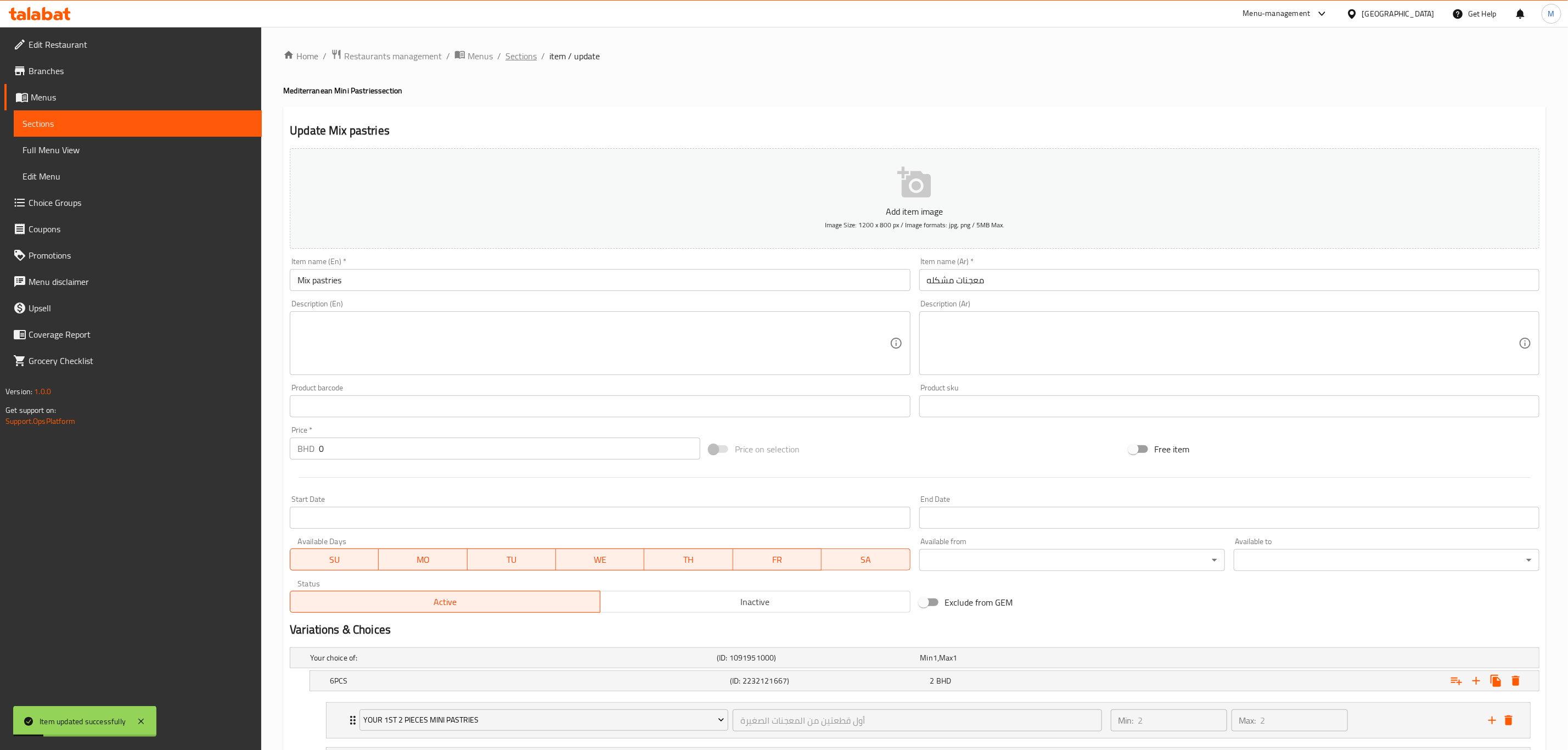
click at [521, 53] on span "Sections" at bounding box center [522, 55] width 31 height 13
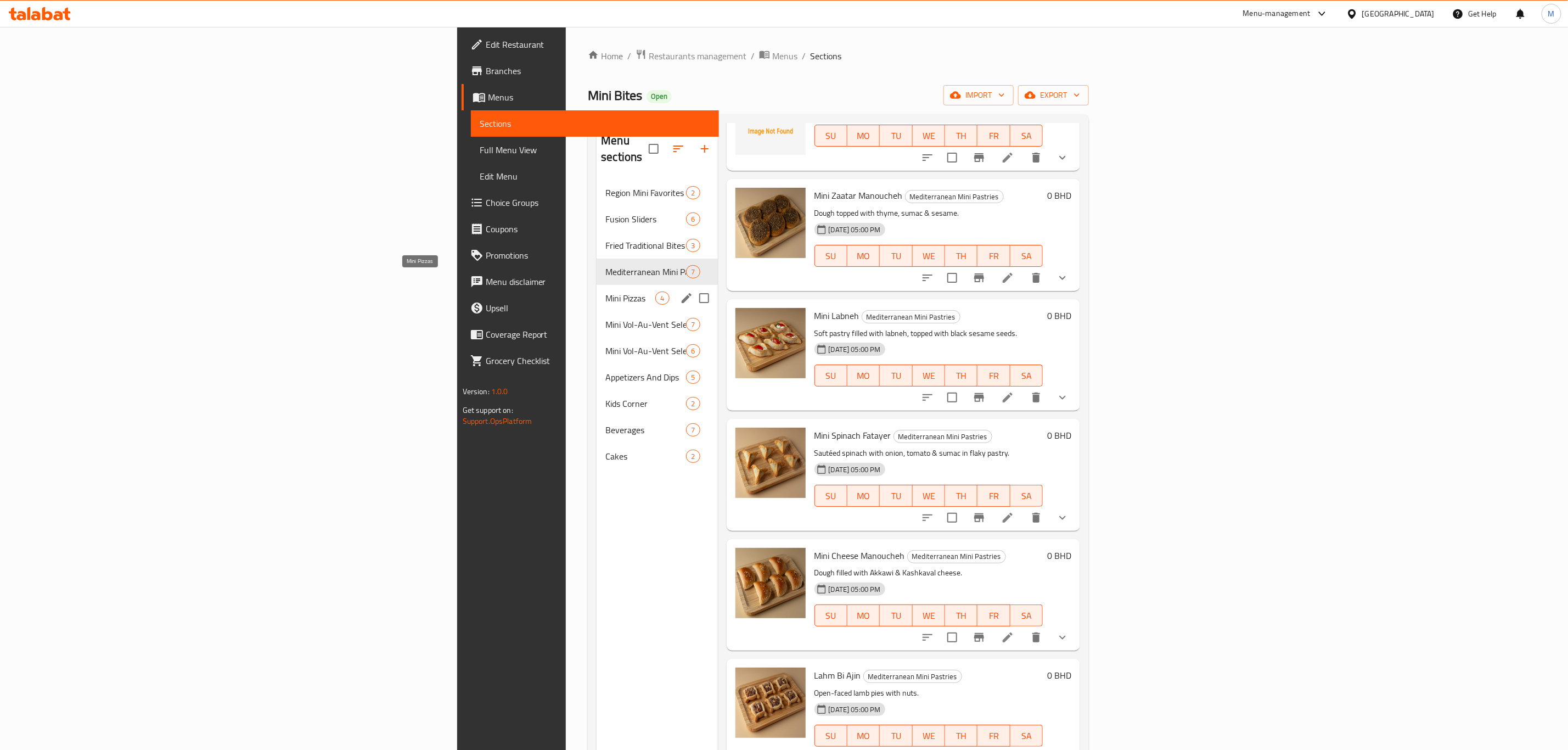
click at [606, 291] on span "Mini Pizzas" at bounding box center [630, 297] width 50 height 13
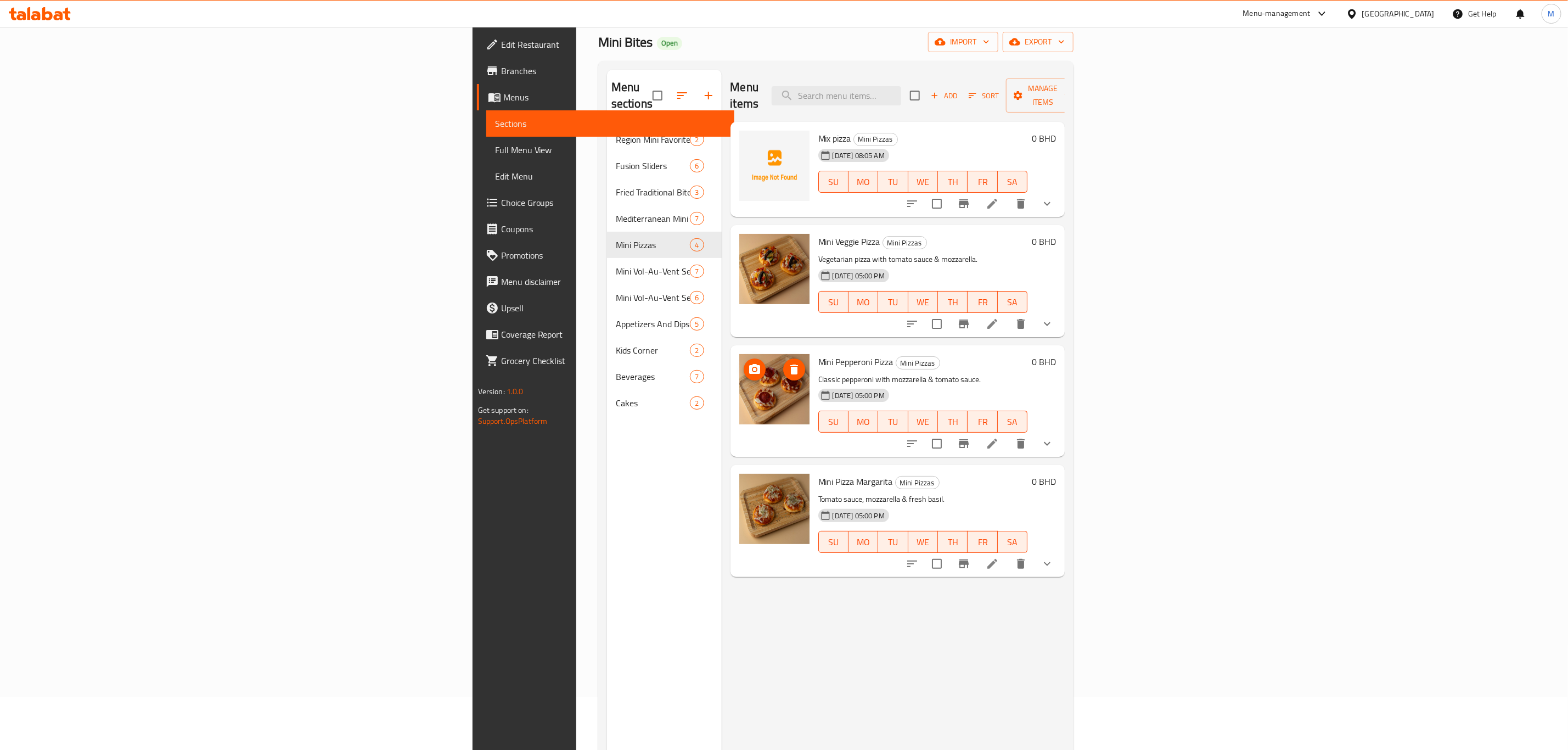
scroll to position [82, 0]
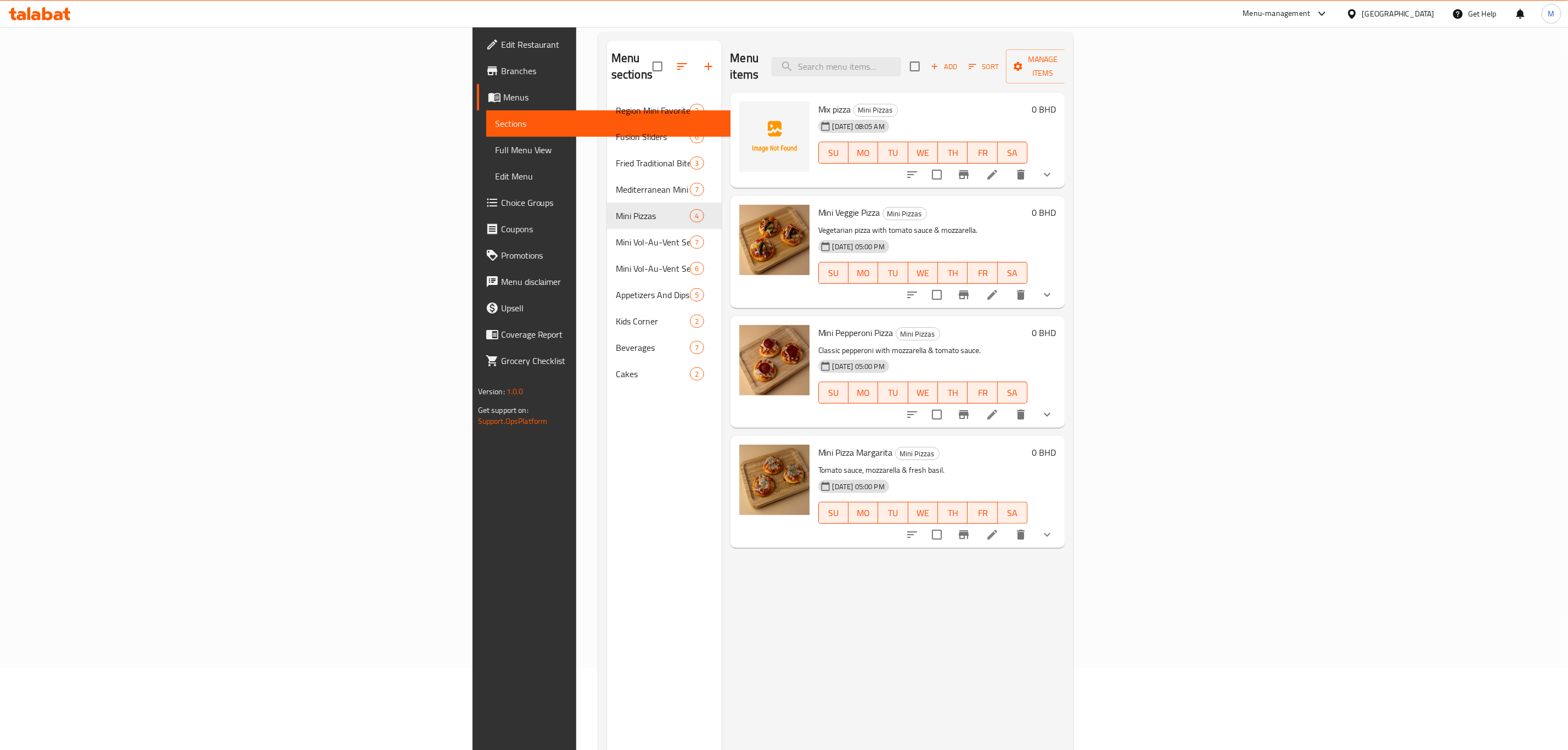
click at [818, 204] on span "Mini Veggie Pizza" at bounding box center [849, 213] width 62 height 16
click at [818, 325] on span "Mini Pepperoni Pizza" at bounding box center [856, 333] width 75 height 16
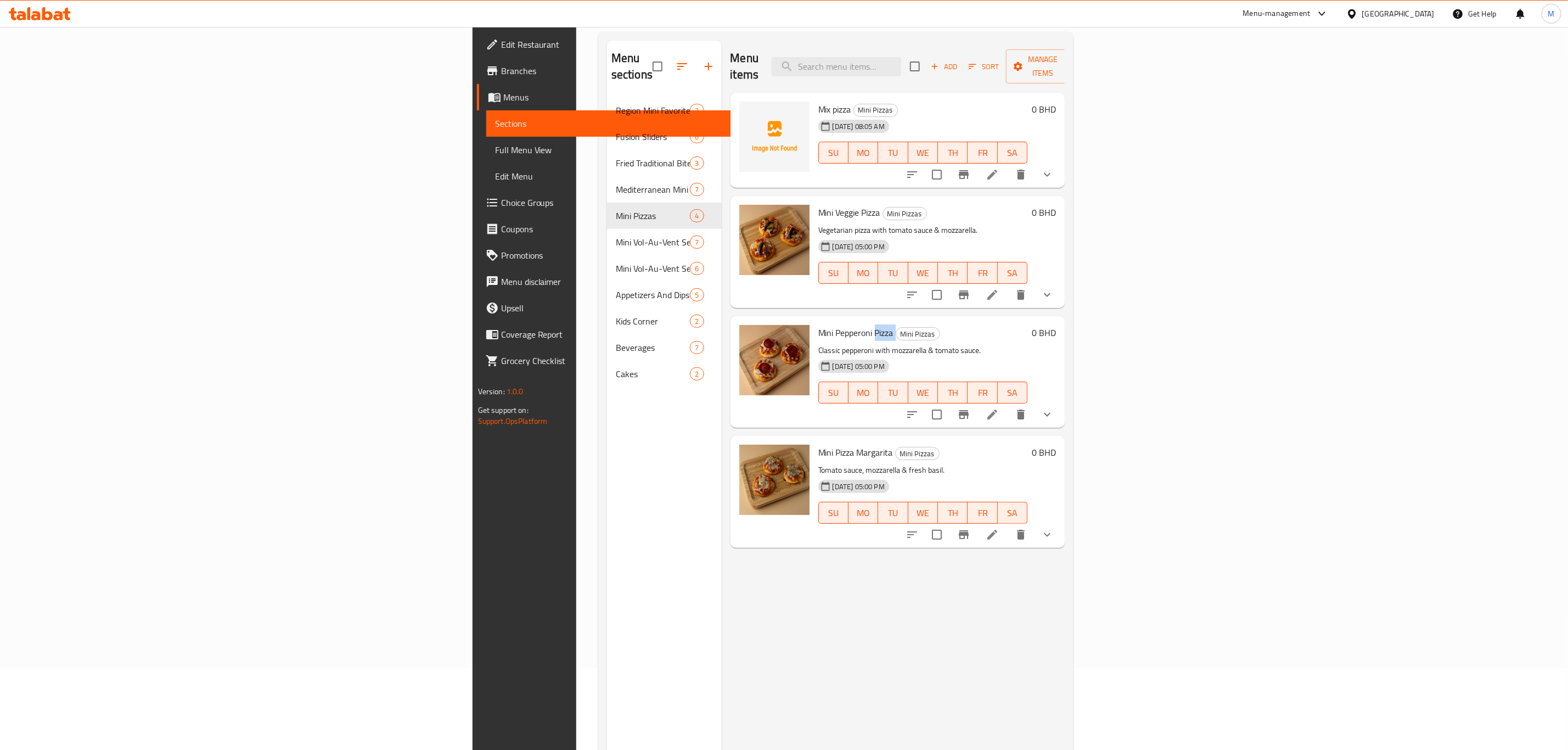
click at [818, 325] on span "Mini Pepperoni Pizza" at bounding box center [856, 333] width 75 height 16
copy h6 "Mini Pepperoni Pizza"
click at [814, 445] on div "Mini Pizza Margarita Mini Pizzas Tomato sauce, mozzarella & fresh basil. 10-08-…" at bounding box center [923, 492] width 219 height 103
click at [818, 444] on span "Mini Pizza Margarita" at bounding box center [855, 453] width 75 height 16
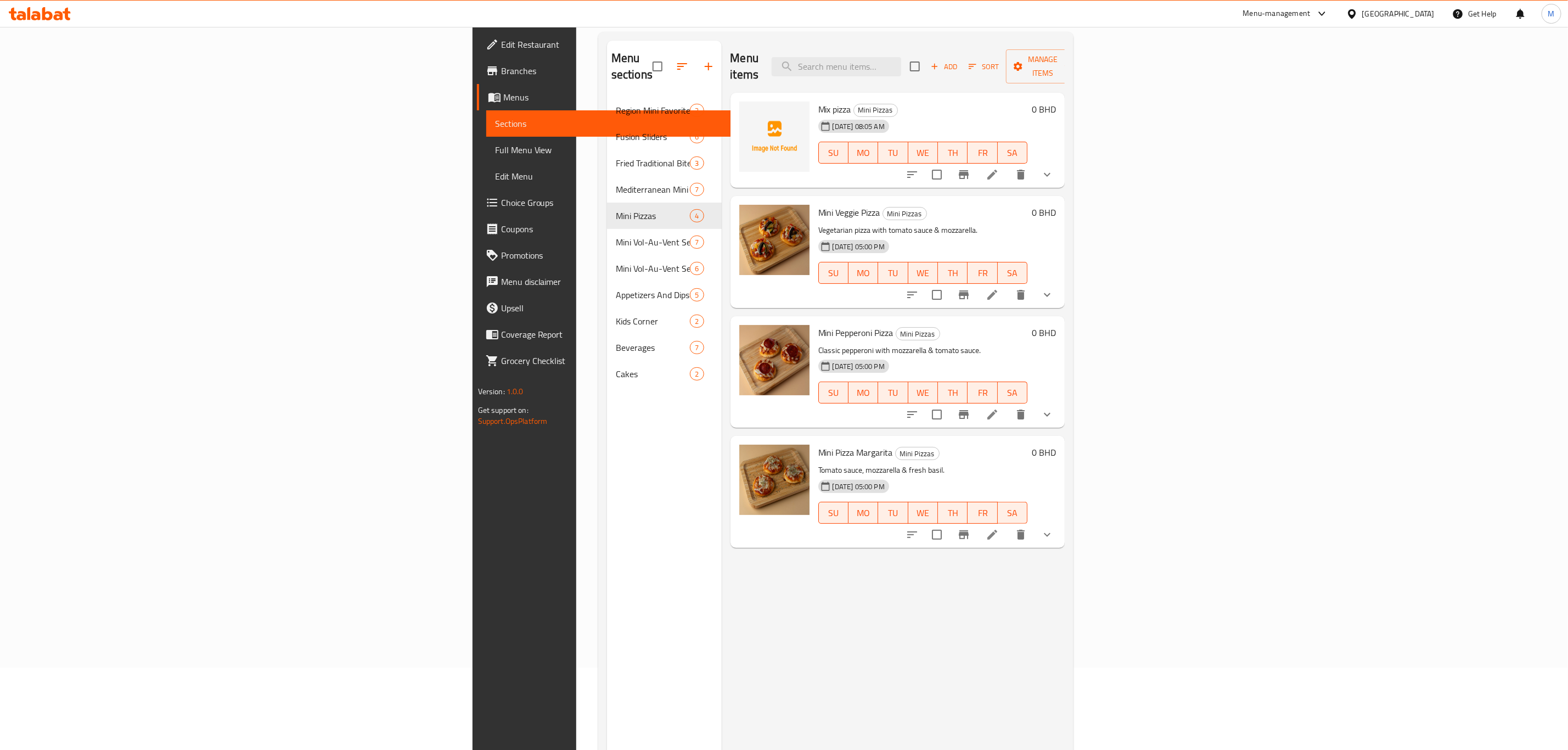
click at [818, 444] on span "Mini Pizza Margarita" at bounding box center [855, 453] width 75 height 16
drag, startPoint x: 738, startPoint y: 433, endPoint x: 730, endPoint y: 433, distance: 8.0
click at [818, 444] on span "Mini Pizza Margarita" at bounding box center [855, 453] width 75 height 16
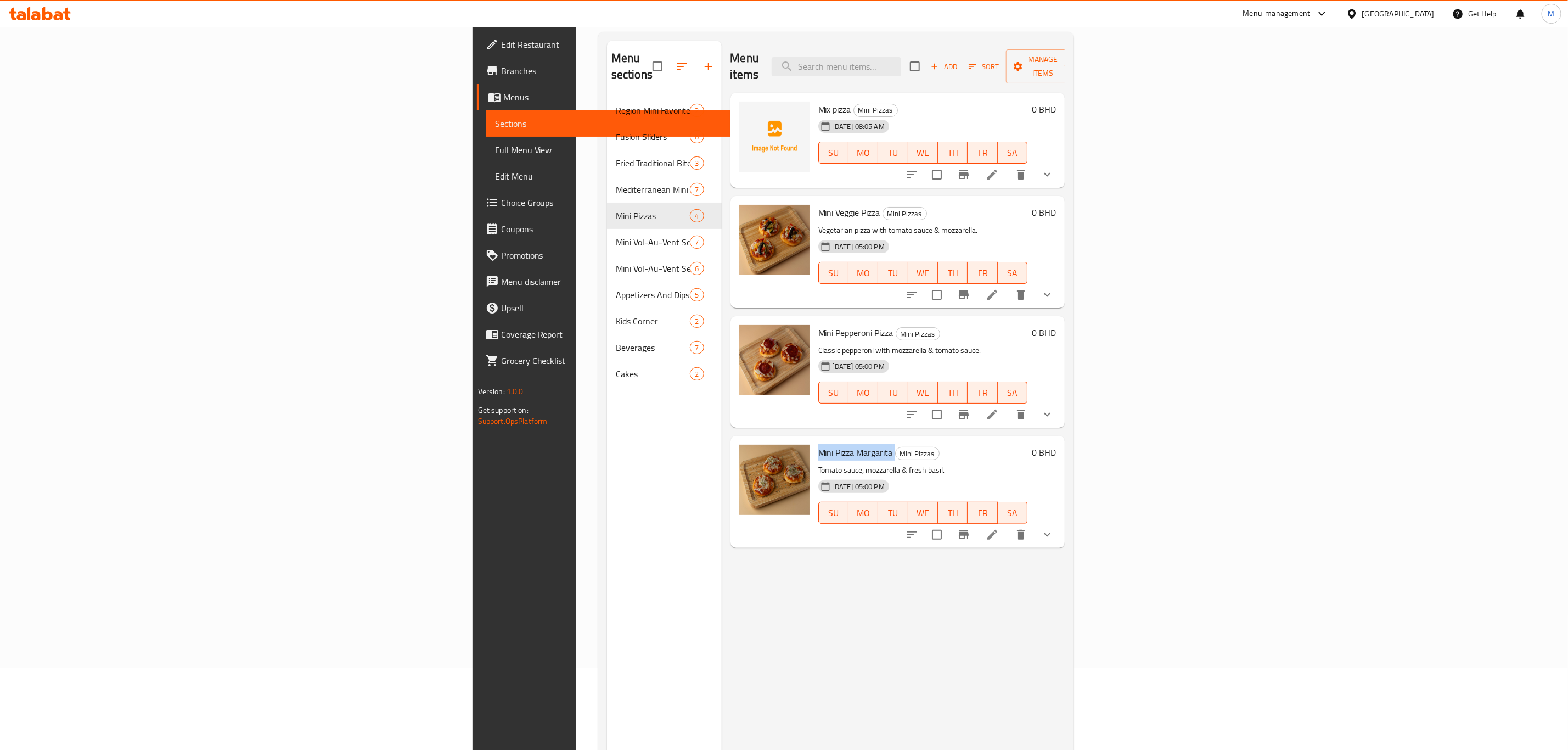
copy h6 "Mini Pizza Margarita"
click at [818, 204] on span "Mini Veggie Pizza" at bounding box center [849, 213] width 62 height 16
copy h6 "Mini Veggie Pizza"
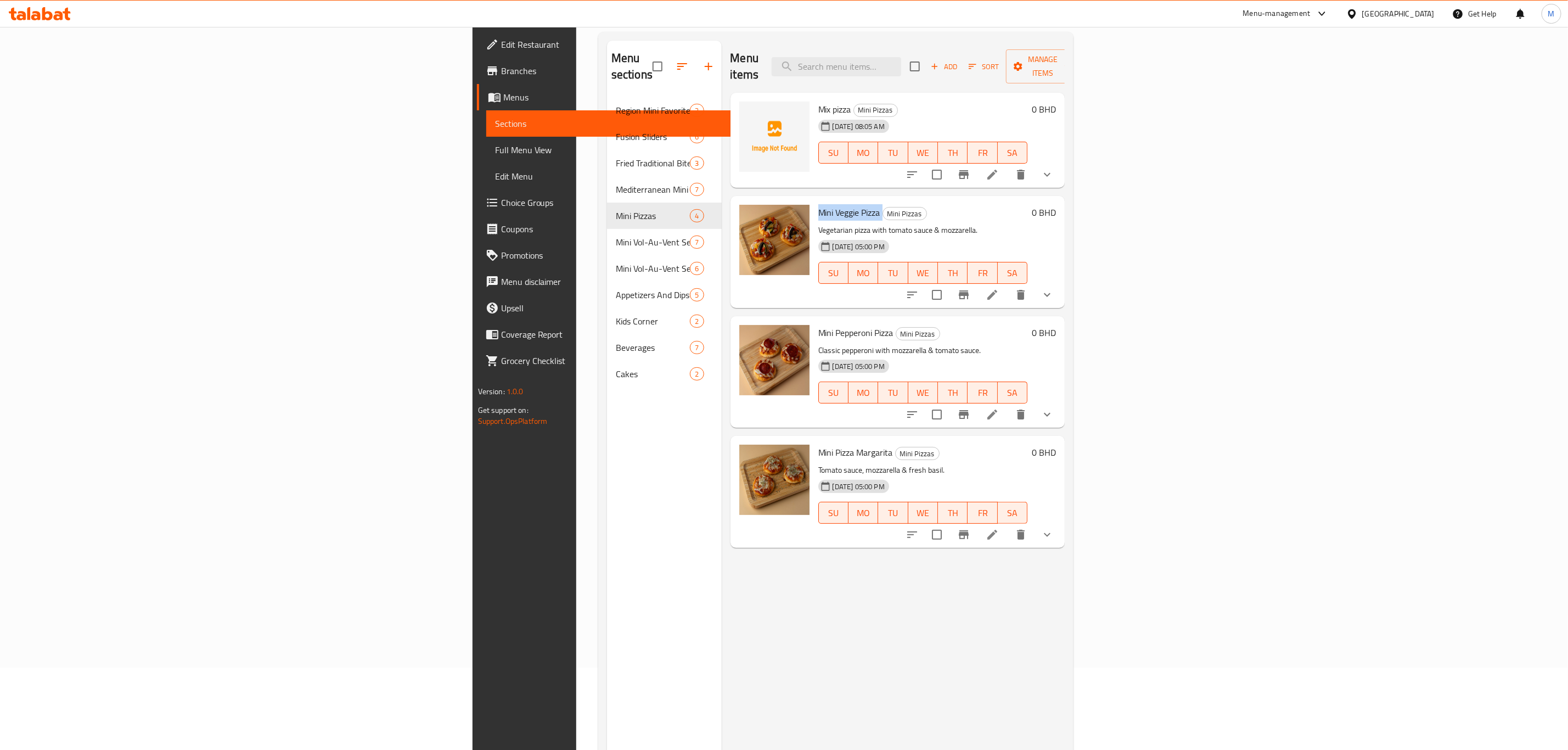
click at [818, 325] on span "Mini Pepperoni Pizza" at bounding box center [856, 333] width 75 height 16
copy h6 "Mini Pepperoni Pizza"
click at [818, 444] on span "Mini Pizza Margarita" at bounding box center [855, 453] width 75 height 16
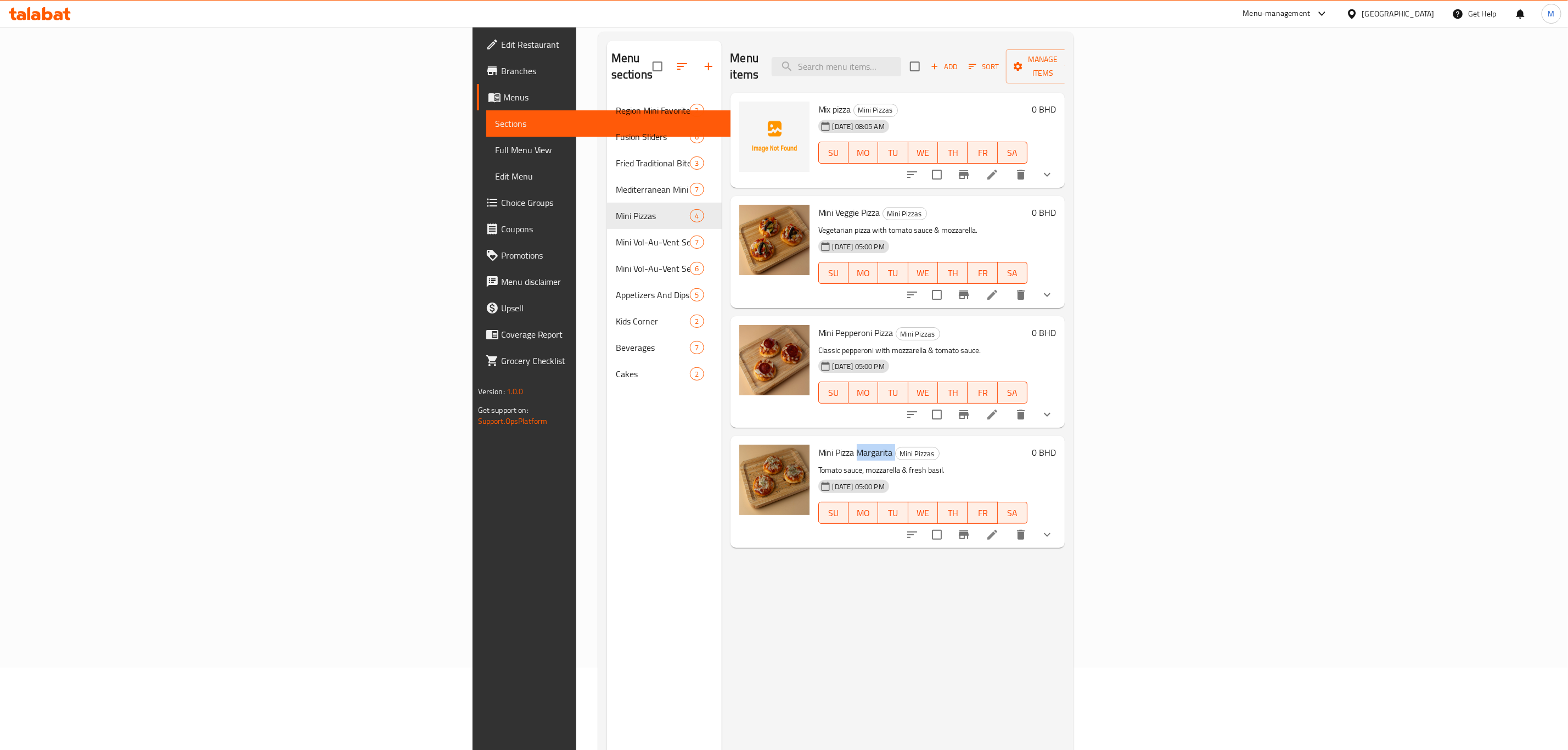
click at [818, 444] on span "Mini Pizza Margarita" at bounding box center [855, 453] width 75 height 16
click at [999, 168] on icon at bounding box center [992, 174] width 13 height 13
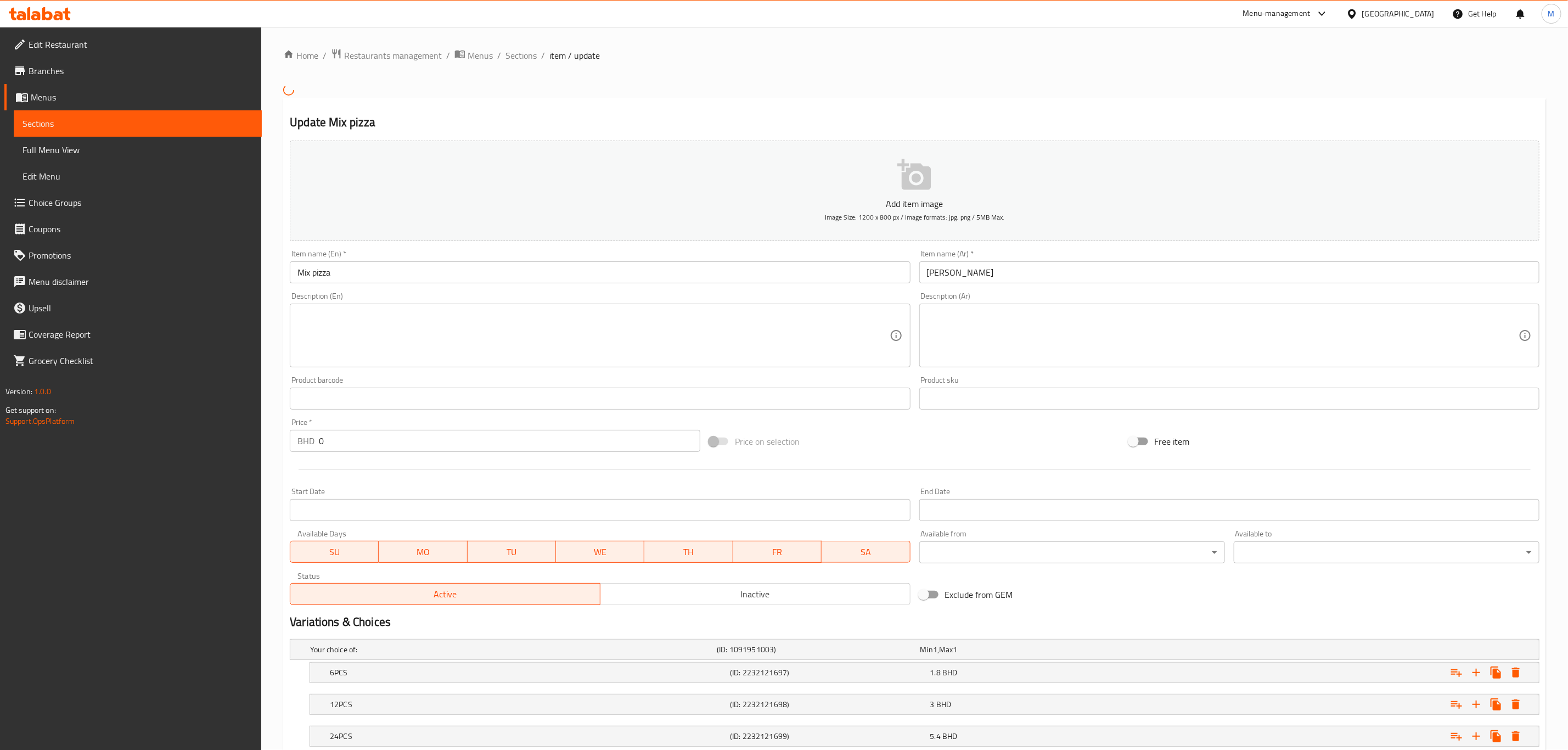
scroll to position [77, 0]
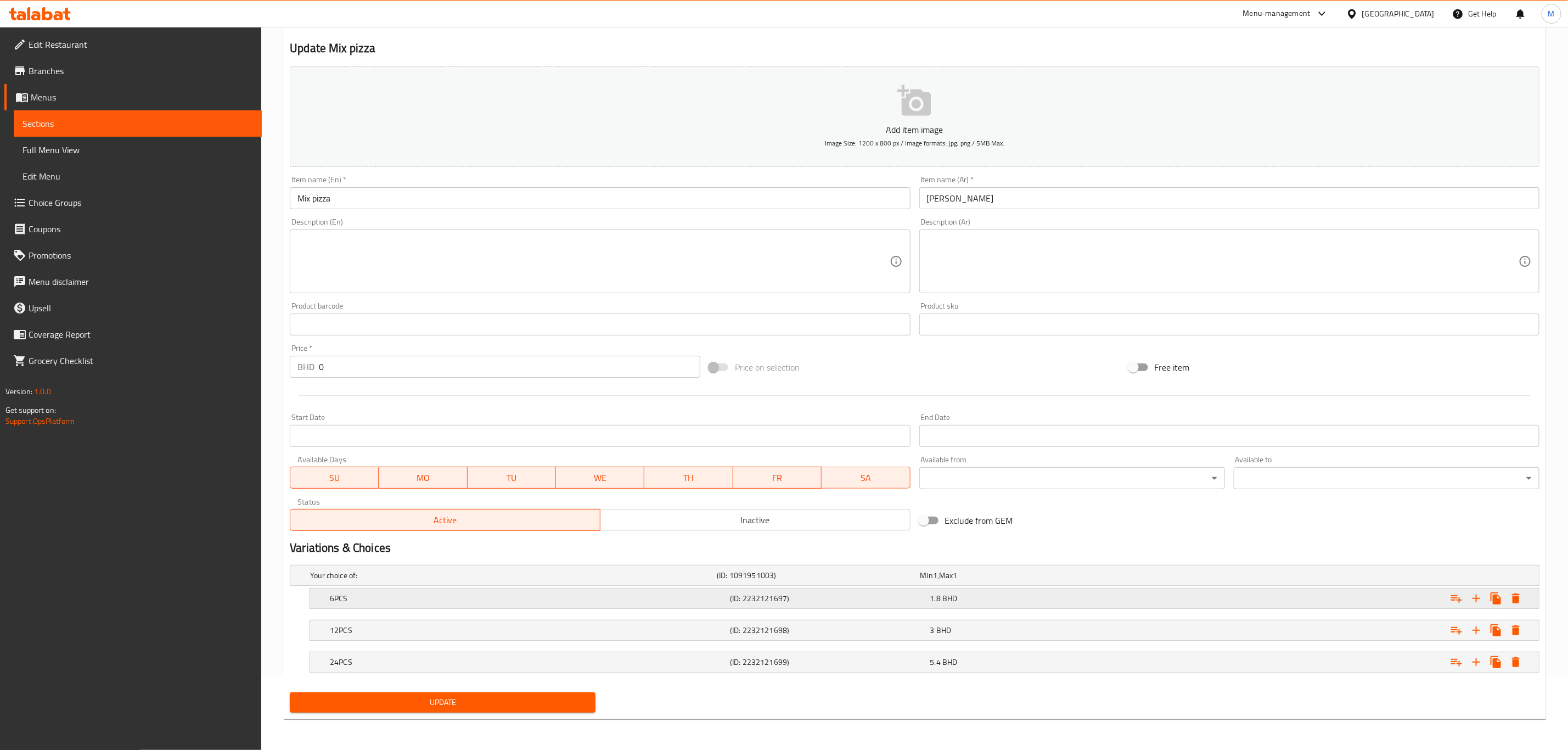
click at [496, 520] on h5 "6PCS" at bounding box center [511, 576] width 403 height 11
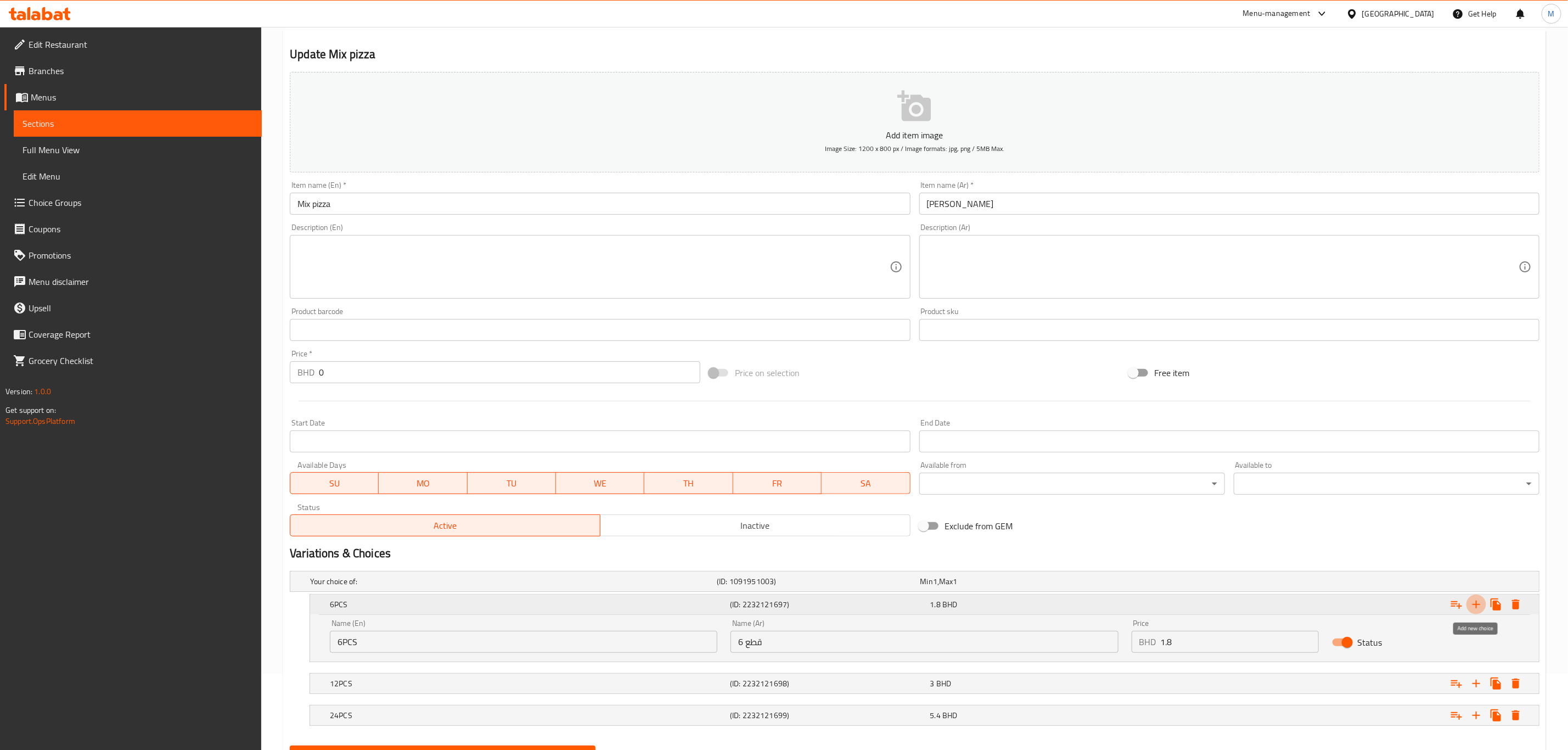
click at [1053, 520] on button "Expand" at bounding box center [1476, 604] width 20 height 20
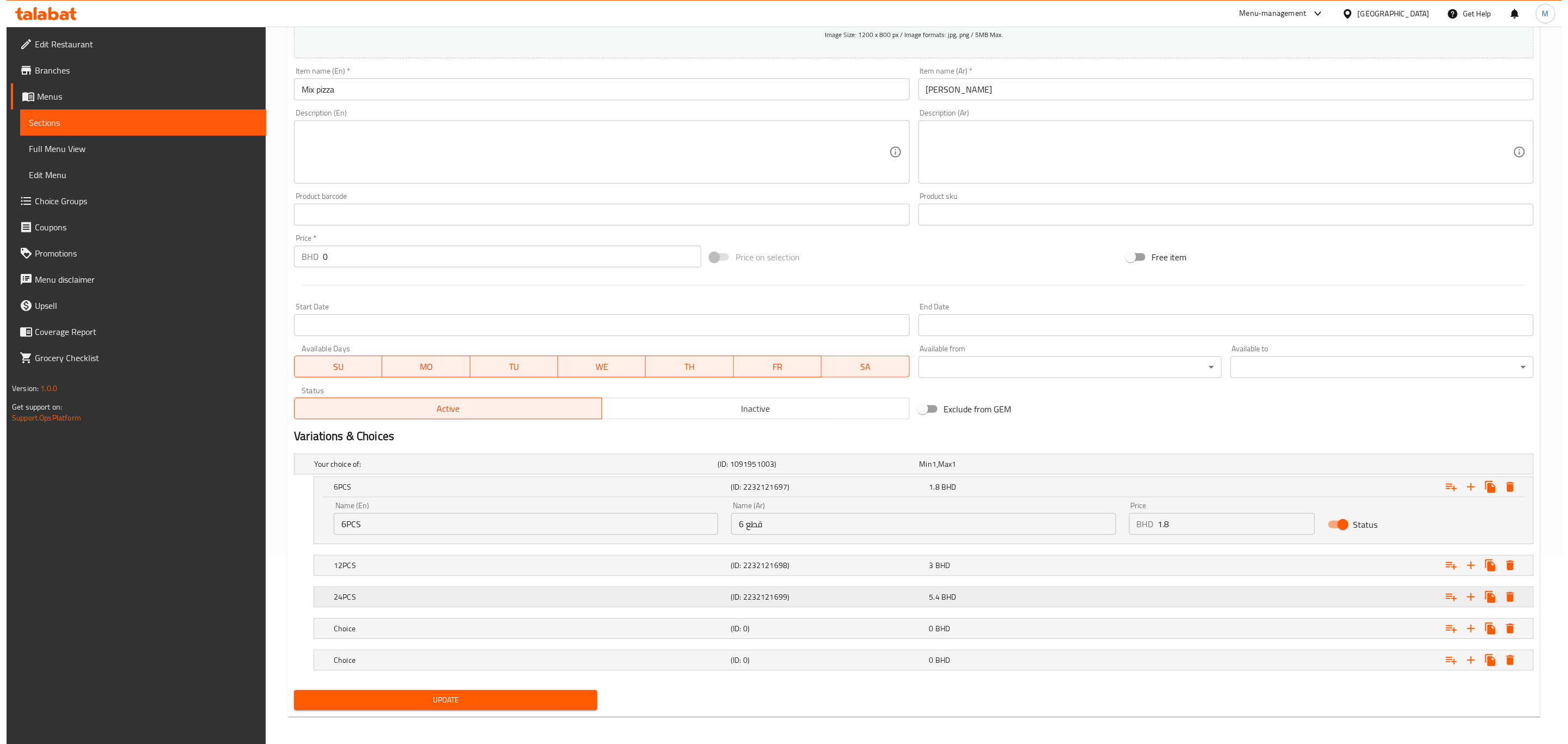
scroll to position [195, 0]
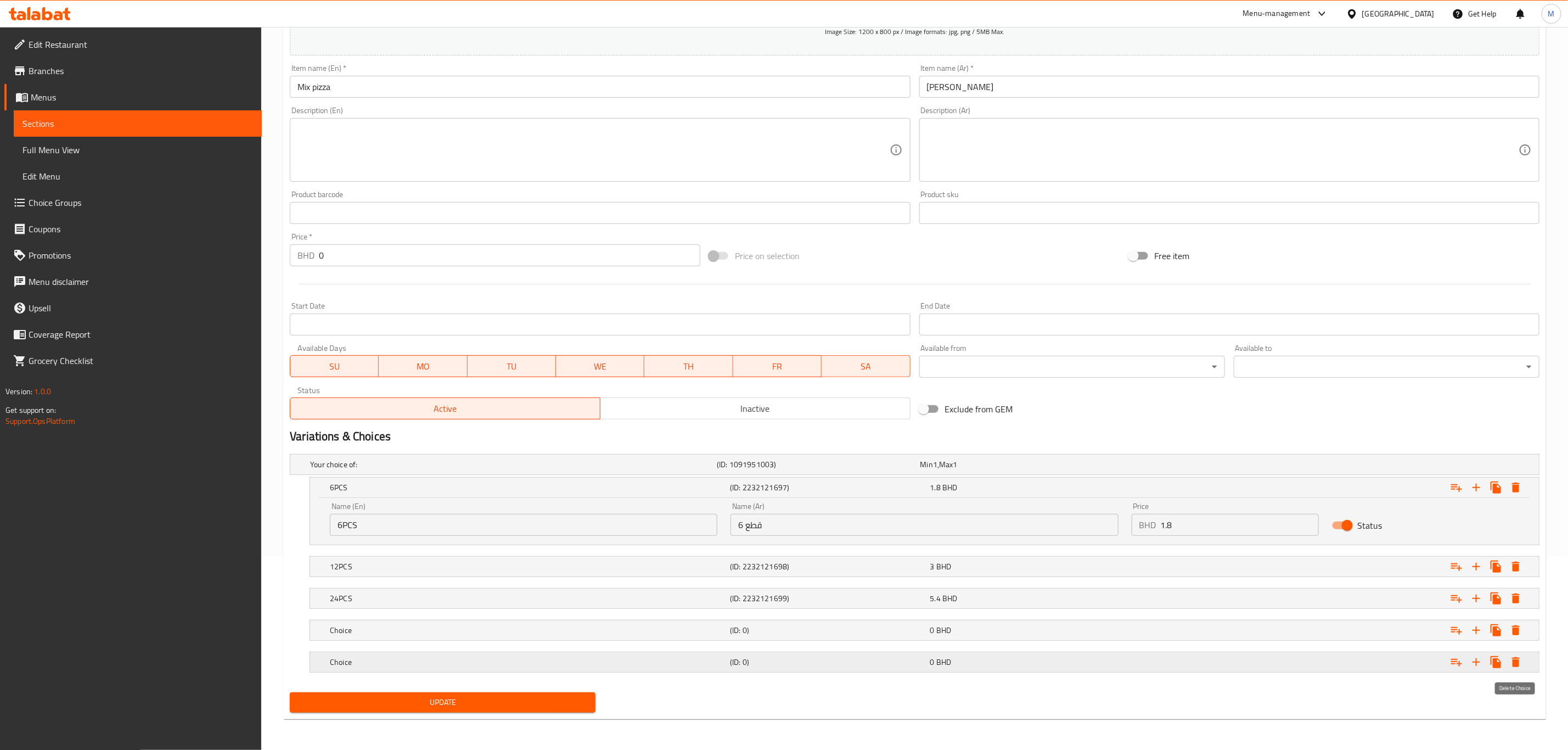
click at [1053, 520] on icon "Expand" at bounding box center [1515, 662] width 8 height 10
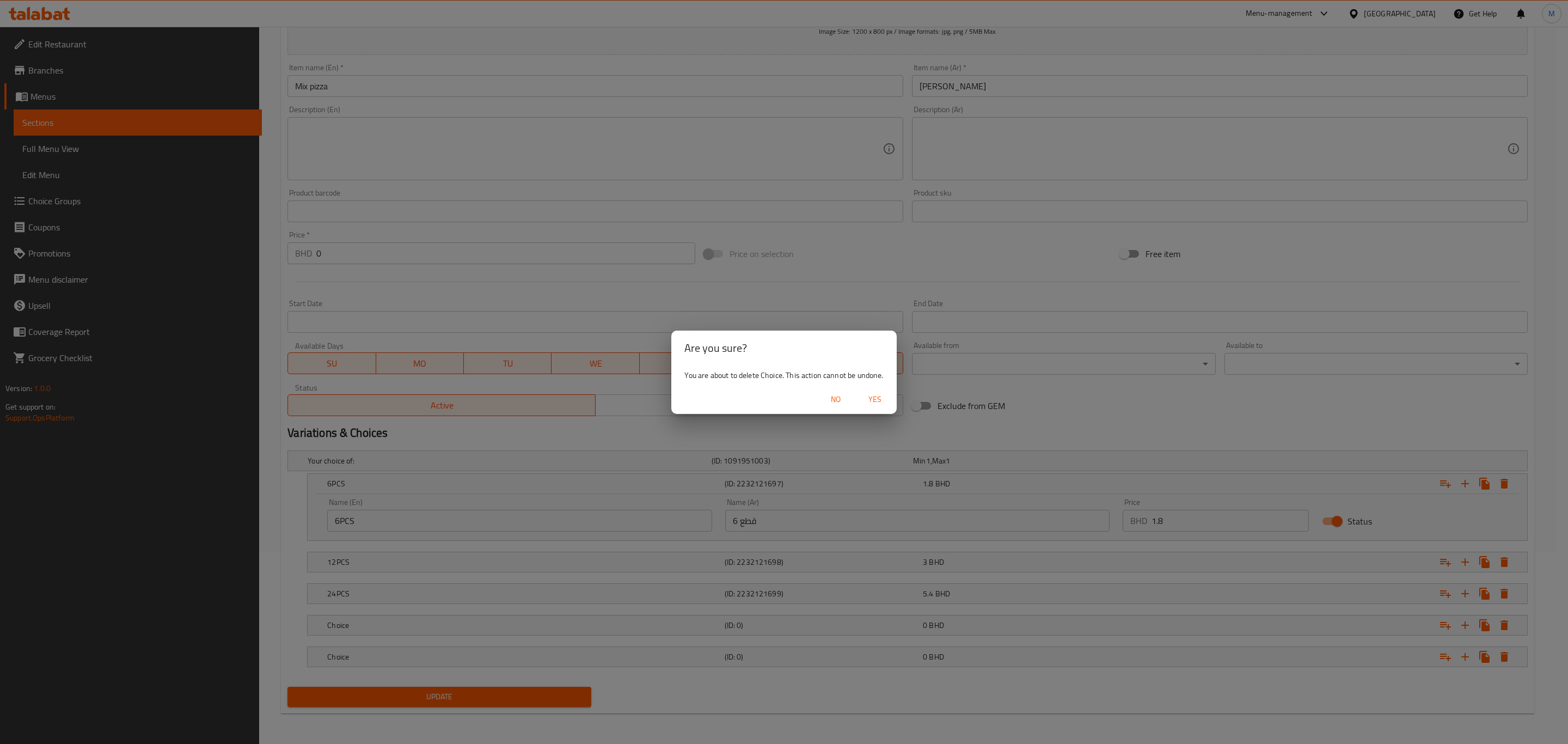
click at [877, 401] on span "Yes" at bounding box center [875, 399] width 26 height 14
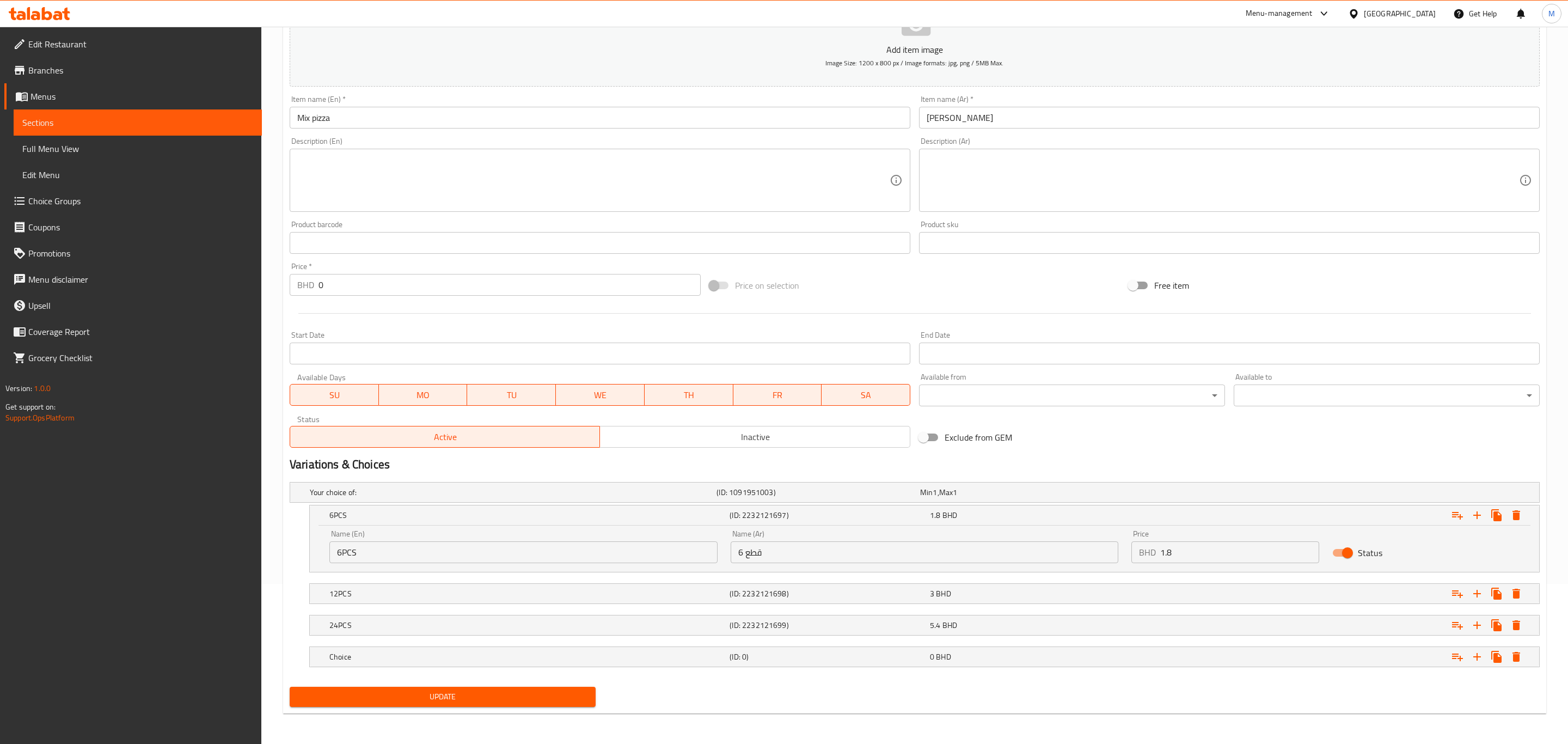
scroll to position [162, 0]
click at [1045, 515] on icon "Expand" at bounding box center [1503, 657] width 13 height 13
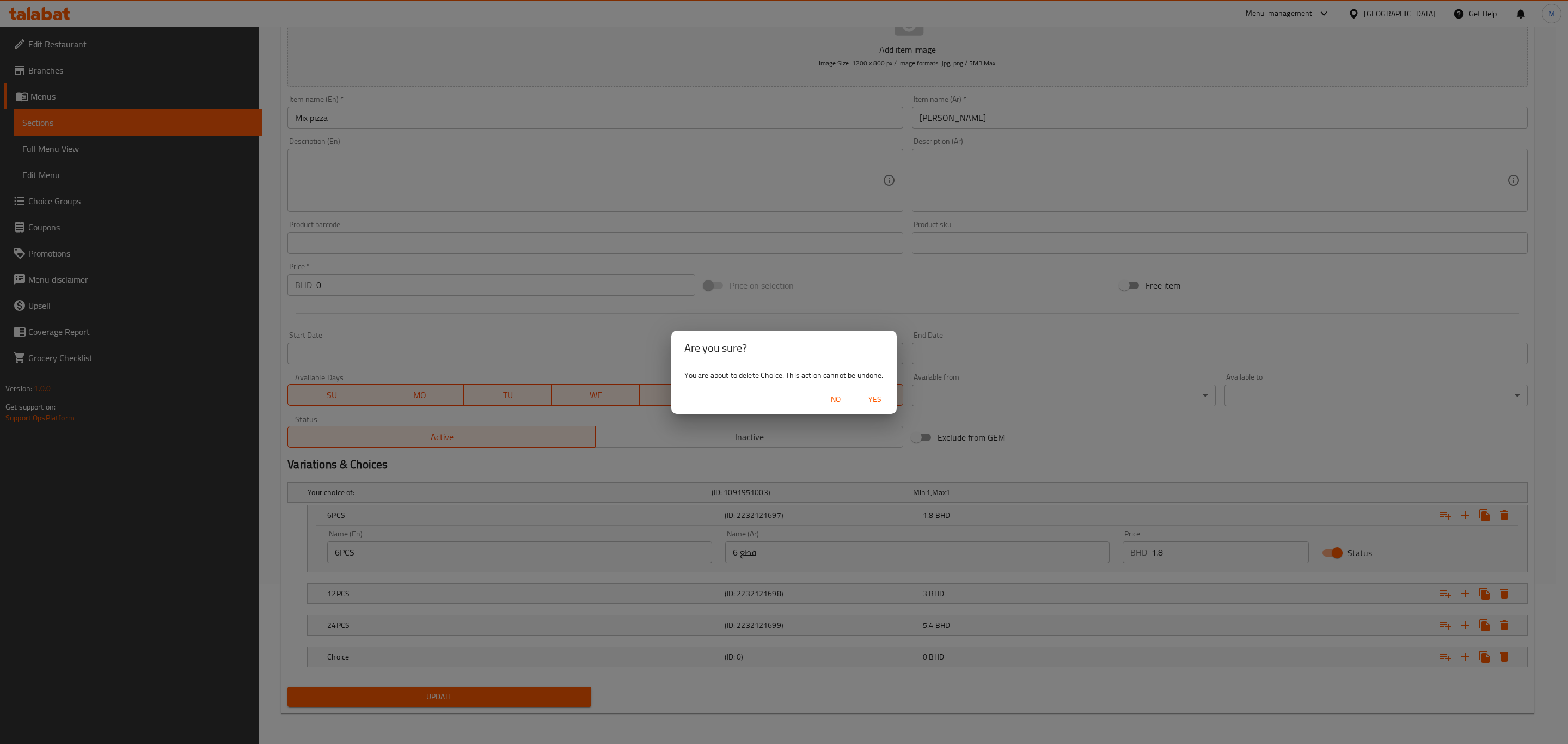
click at [869, 401] on span "Yes" at bounding box center [875, 399] width 26 height 14
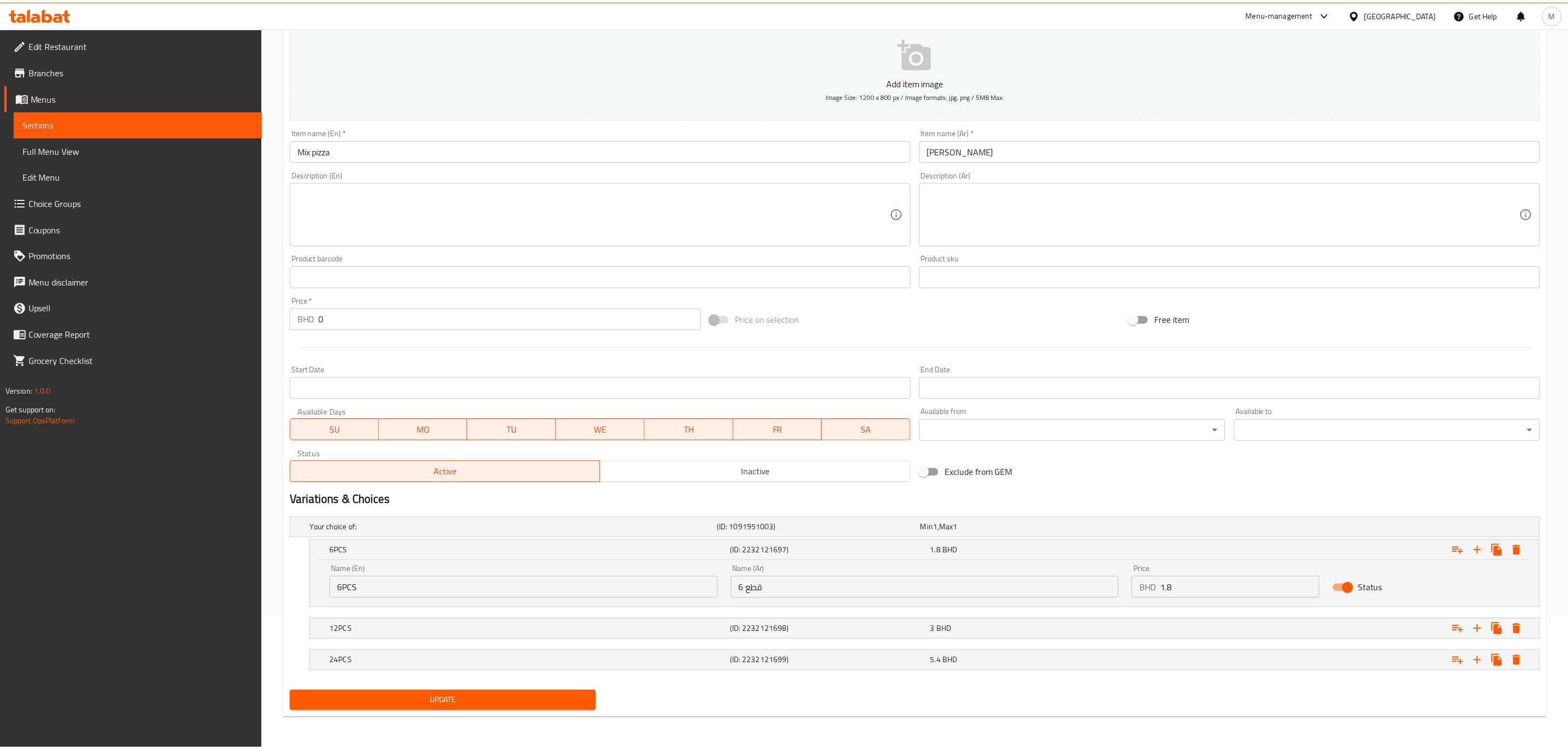
scroll to position [131, 0]
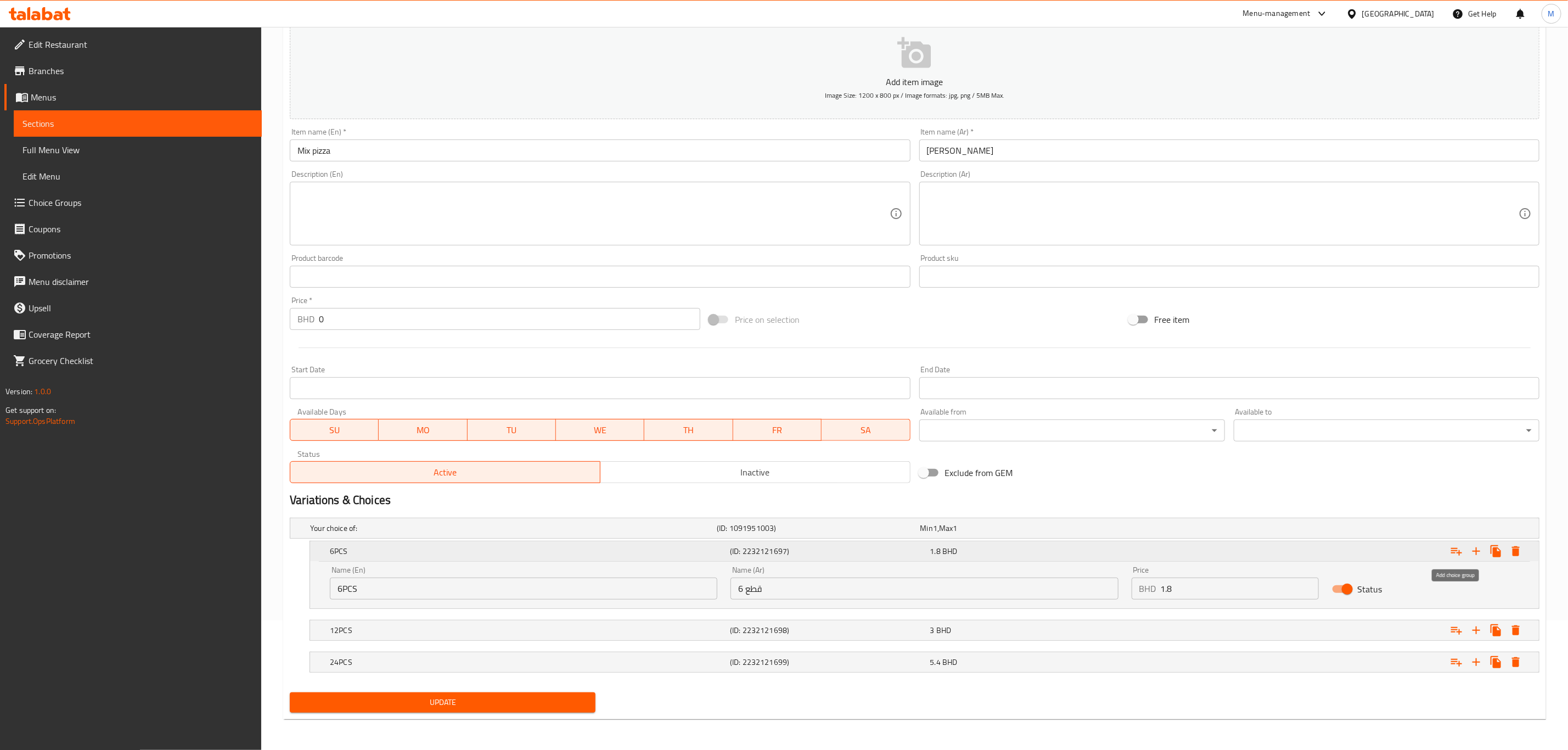
click at [1053, 520] on icon "Expand" at bounding box center [1457, 551] width 11 height 8
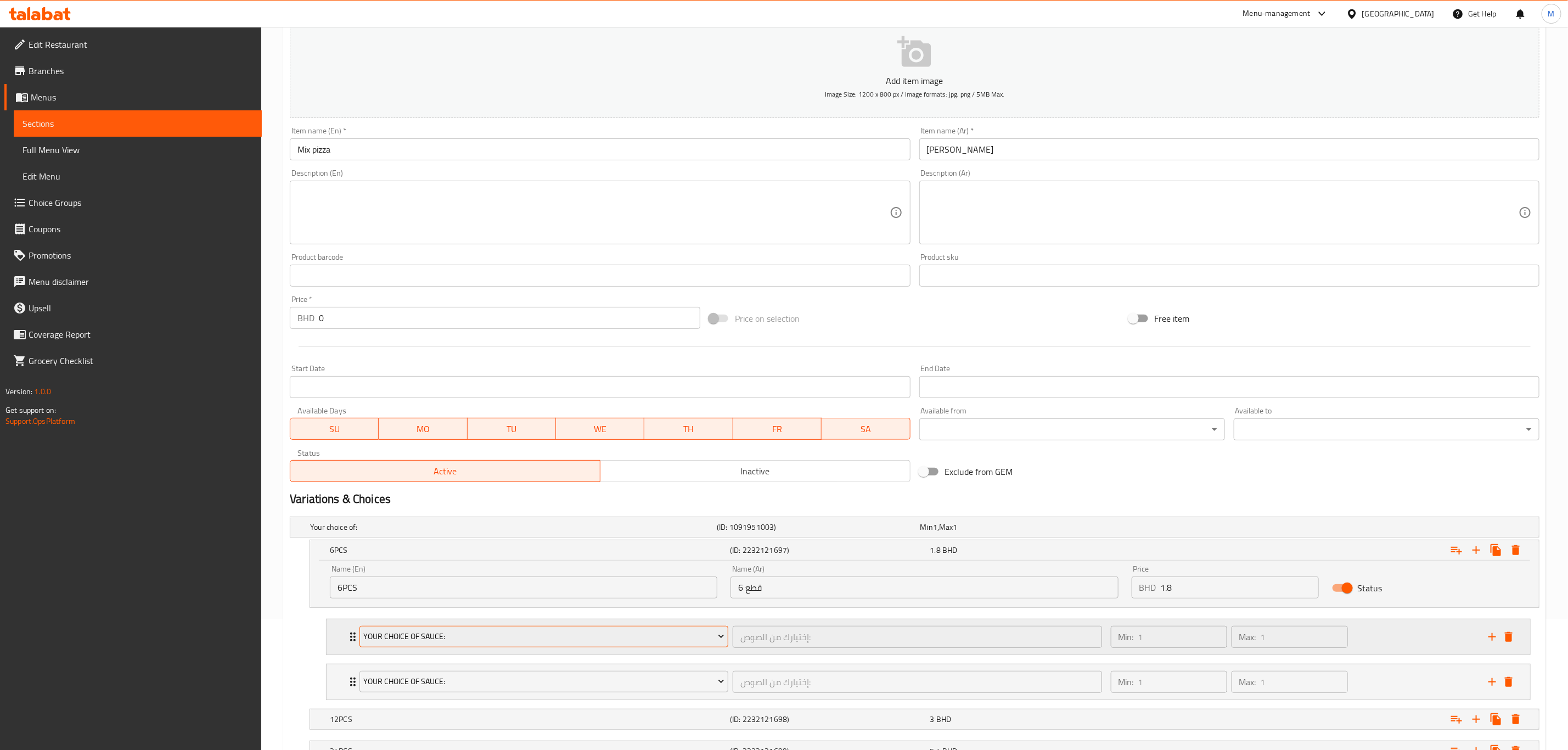
click at [438, 520] on span "Your Choice Of Sauce:" at bounding box center [544, 637] width 361 height 14
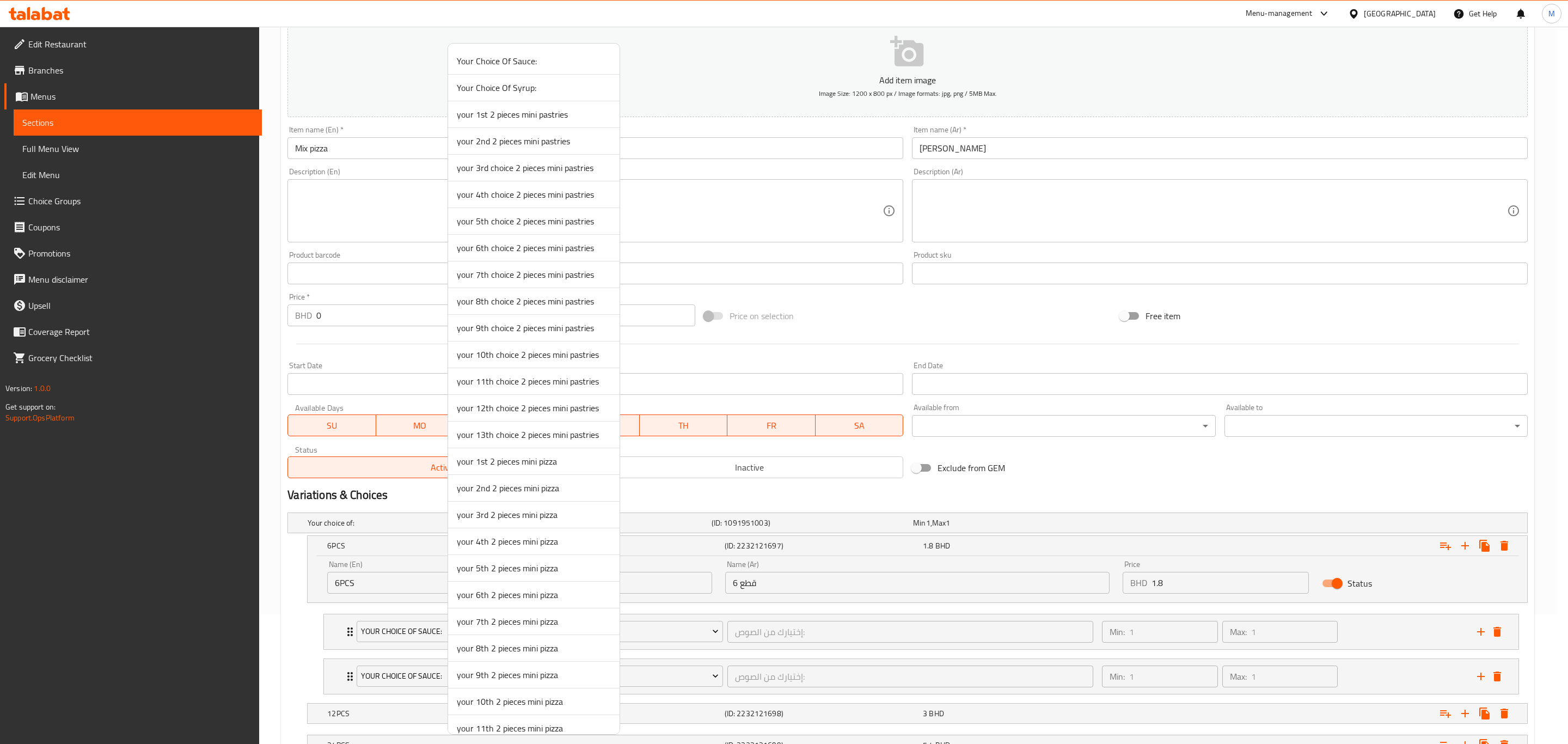
click at [498, 467] on span "your 1st 2 pieces mini pizza" at bounding box center [534, 461] width 154 height 13
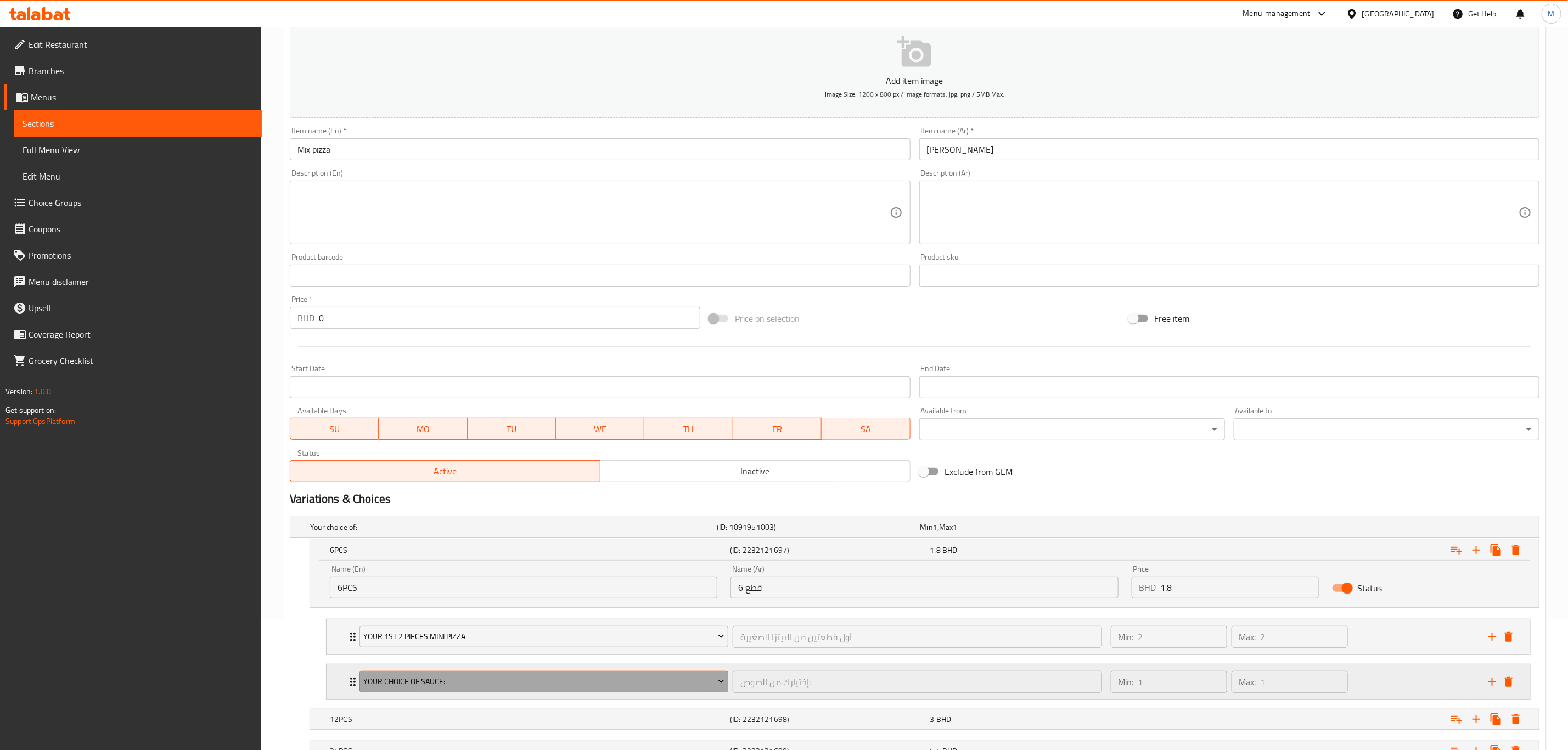
click at [567, 520] on button "Your Choice Of Sauce:" at bounding box center [544, 682] width 369 height 22
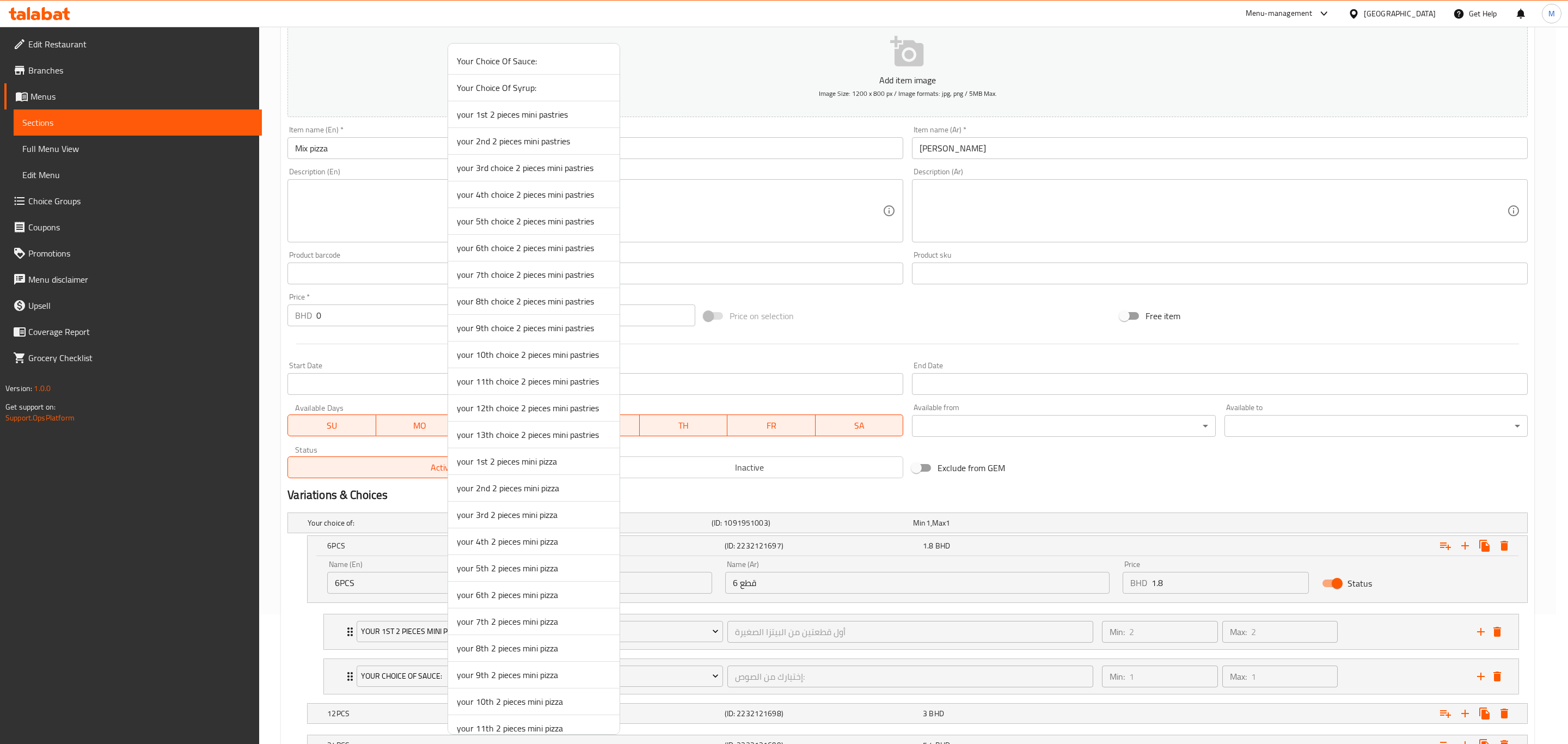
click at [505, 488] on span "your 2nd 2 pieces mini pizza" at bounding box center [534, 488] width 154 height 13
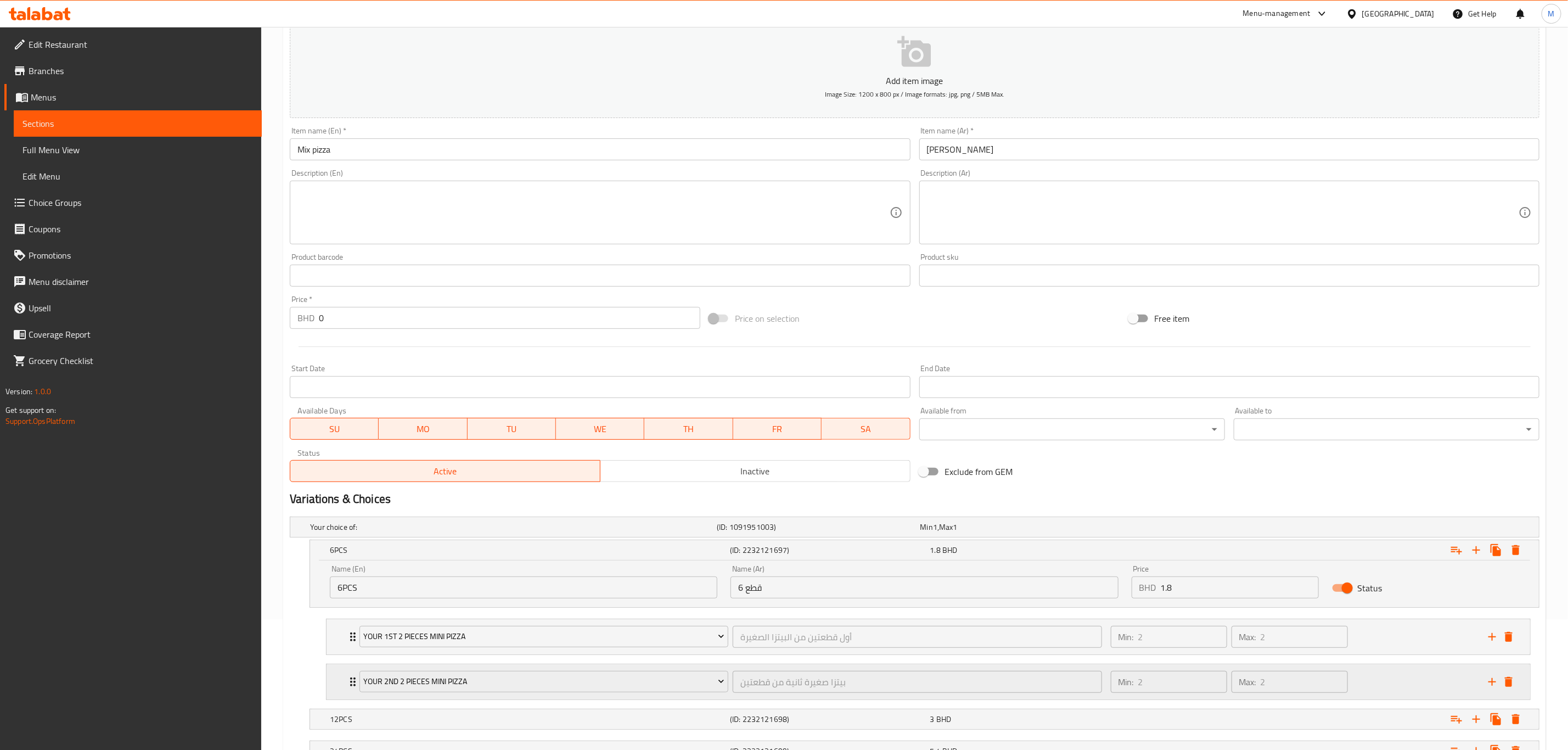
click at [1053, 520] on icon "add" at bounding box center [1492, 682] width 13 height 13
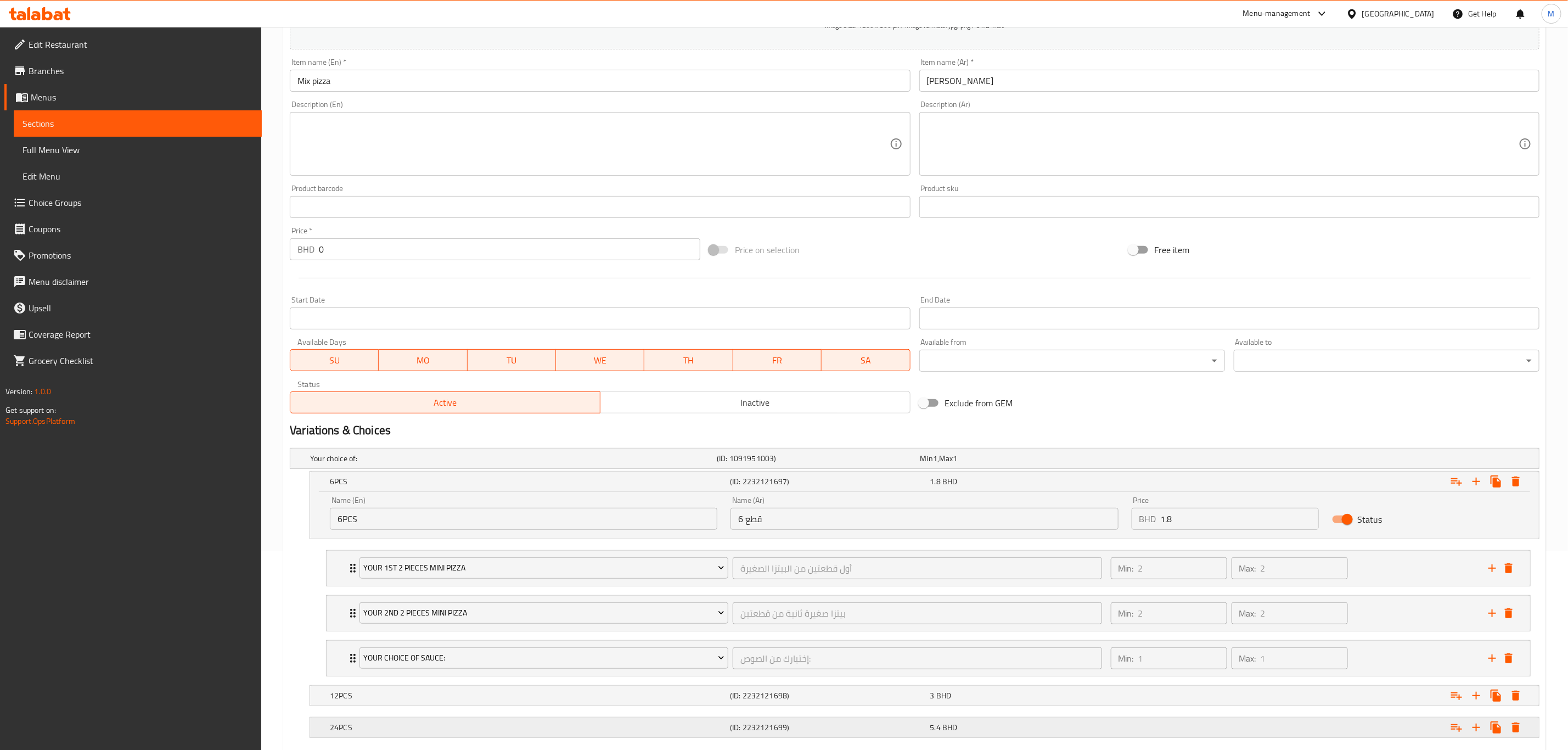
scroll to position [269, 0]
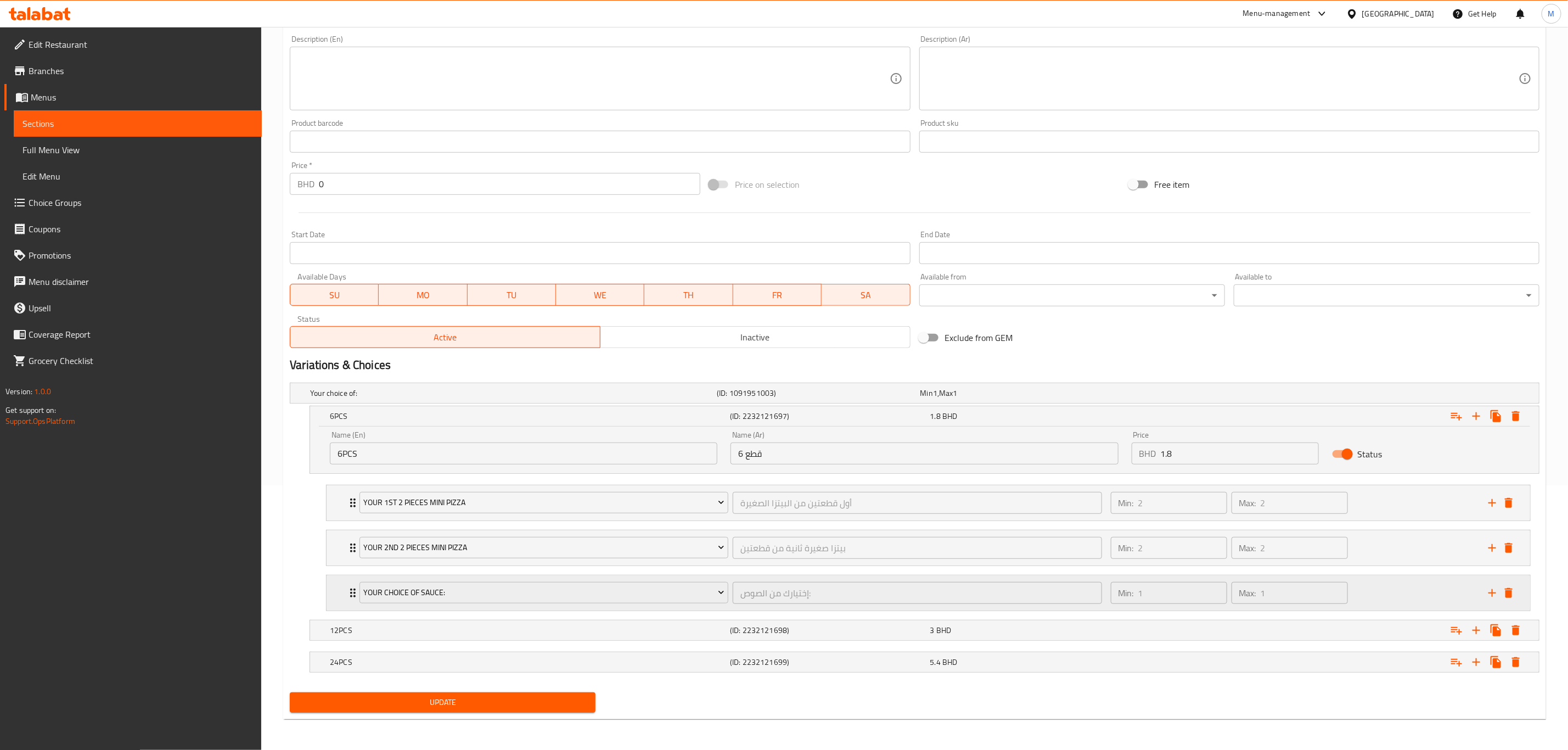
click at [463, 520] on div "Your Choice Of Sauce:" at bounding box center [544, 593] width 373 height 27
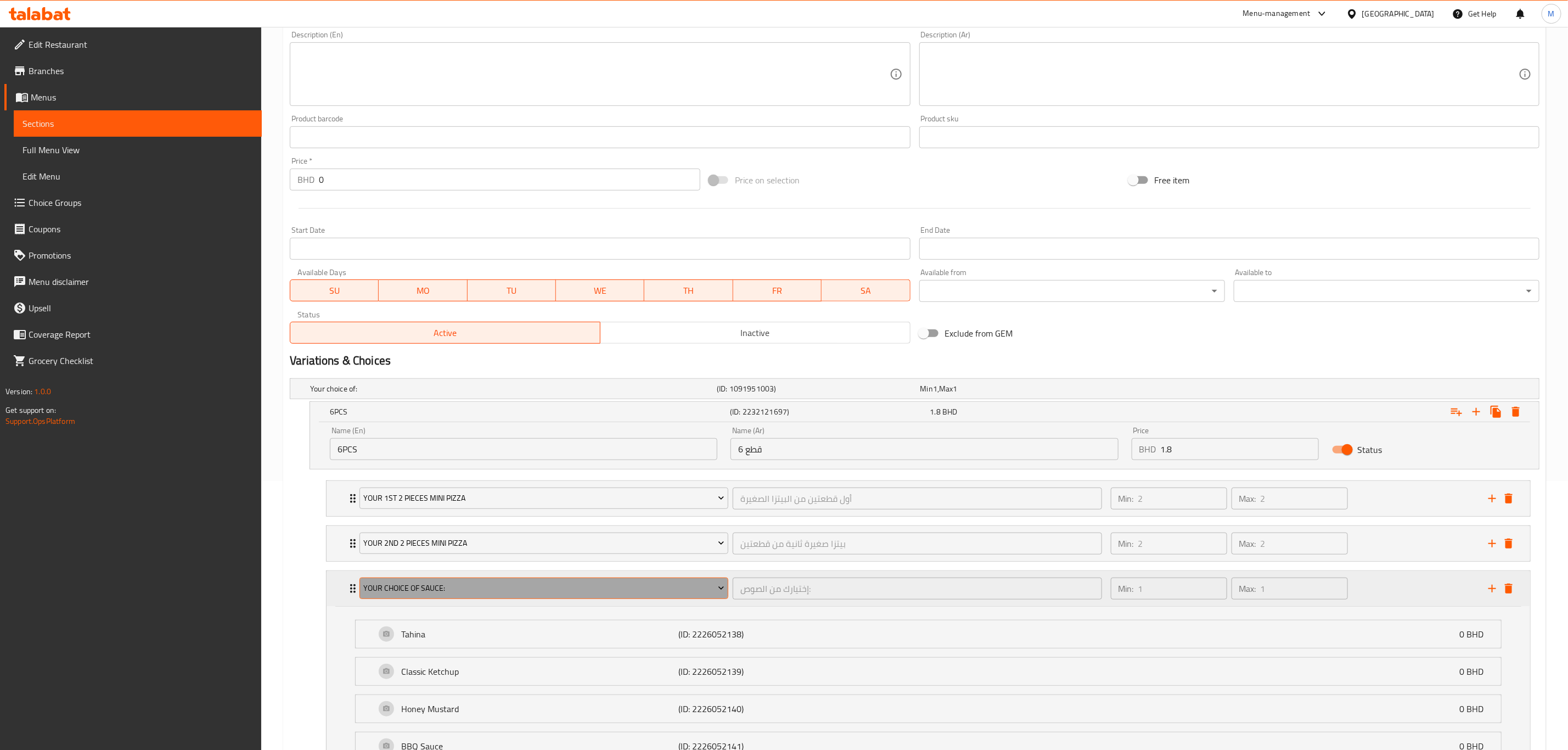
click at [483, 520] on span "Your Choice Of Sauce:" at bounding box center [544, 588] width 361 height 14
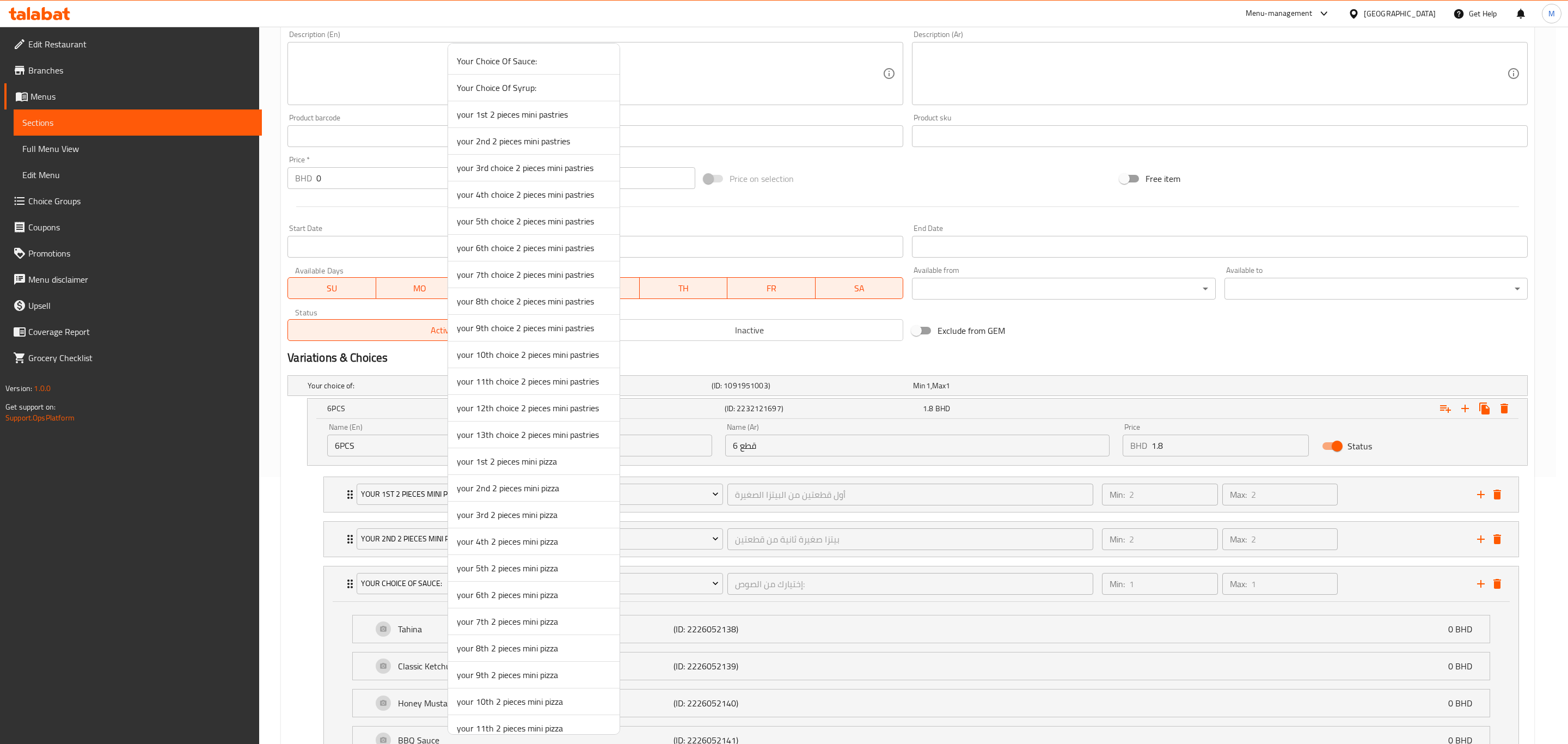
click at [521, 515] on li "your 3rd 2 pieces mini pizza" at bounding box center [534, 515] width 172 height 26
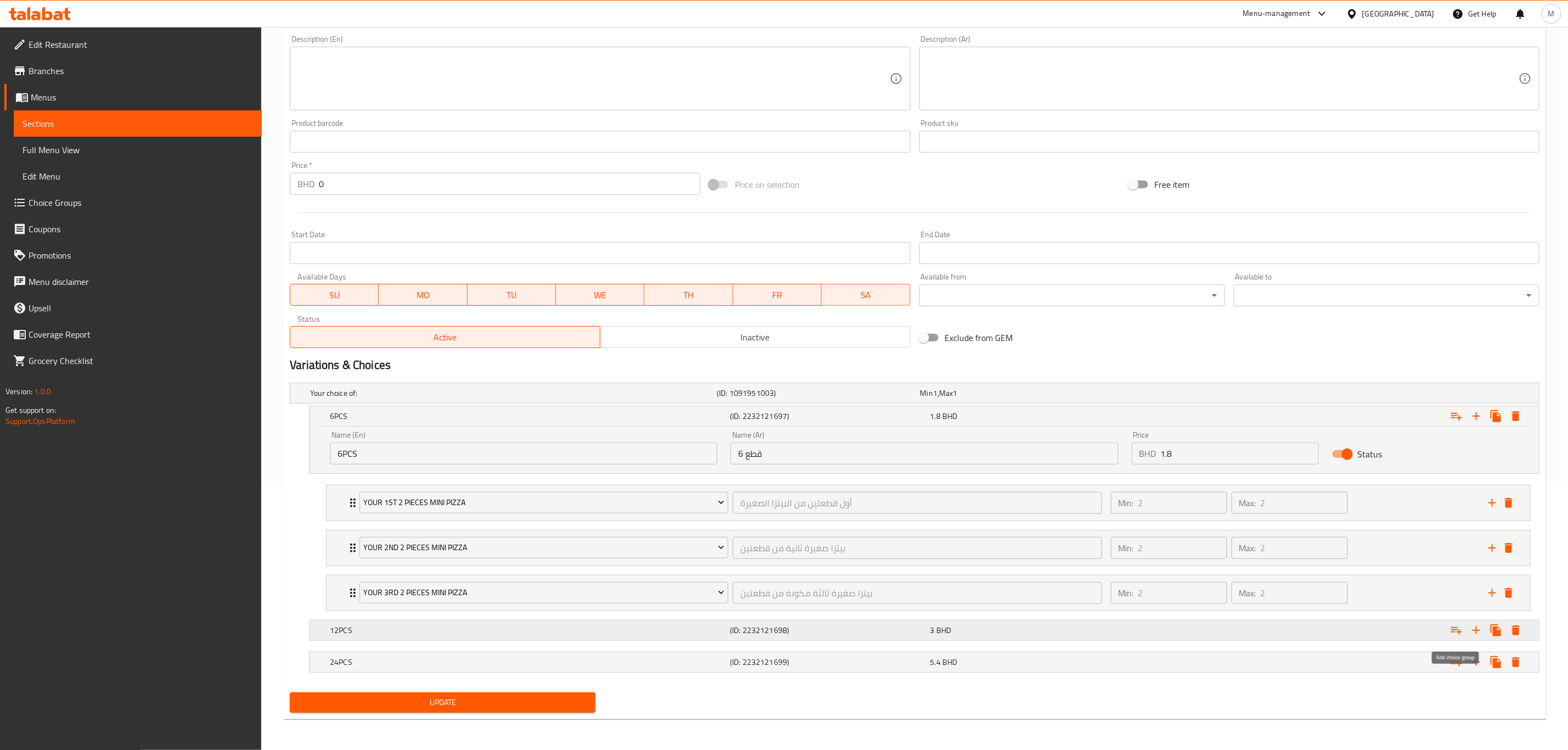
click at [1053, 520] on icon "Expand" at bounding box center [1457, 630] width 13 height 13
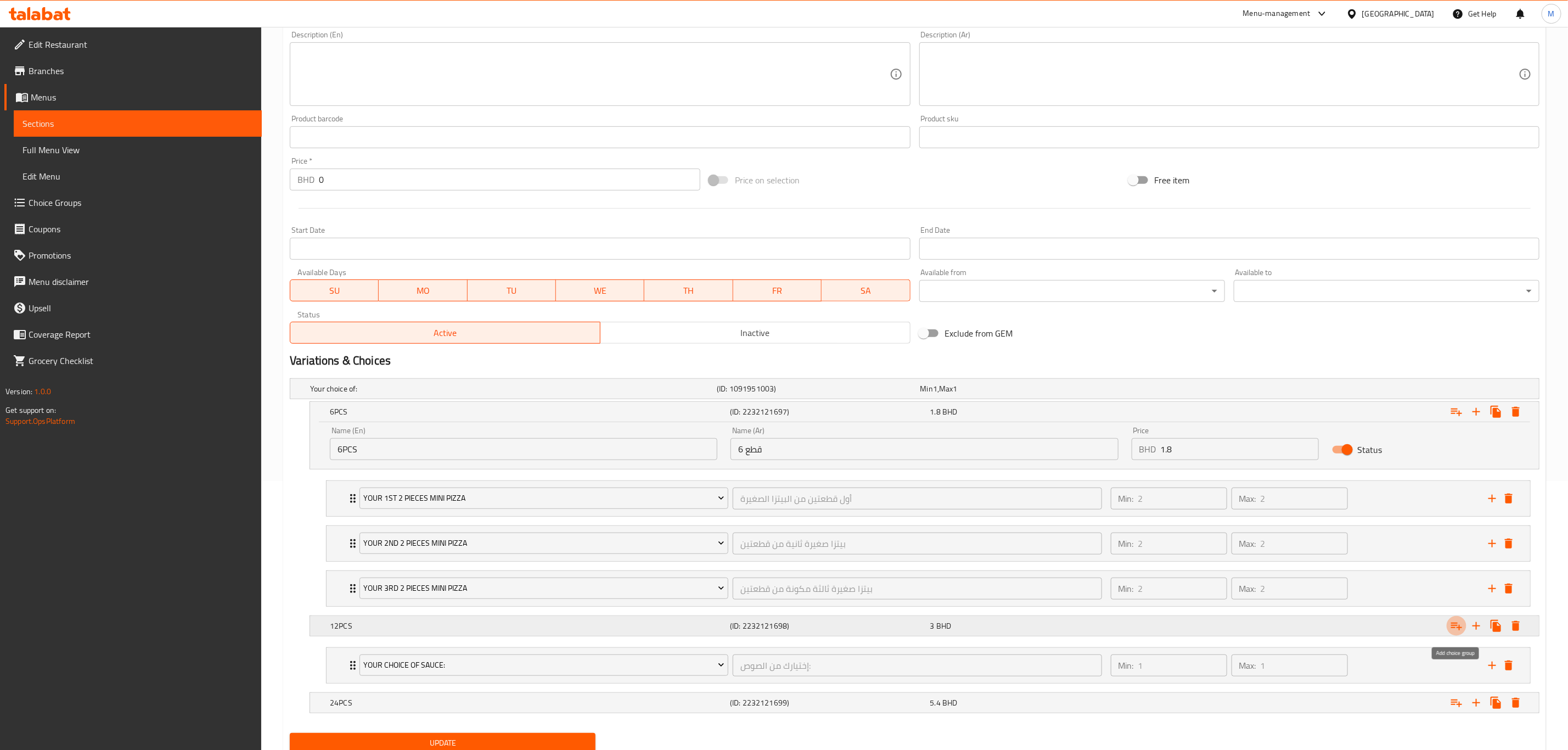
click at [1053, 520] on icon "Expand" at bounding box center [1457, 626] width 13 height 13
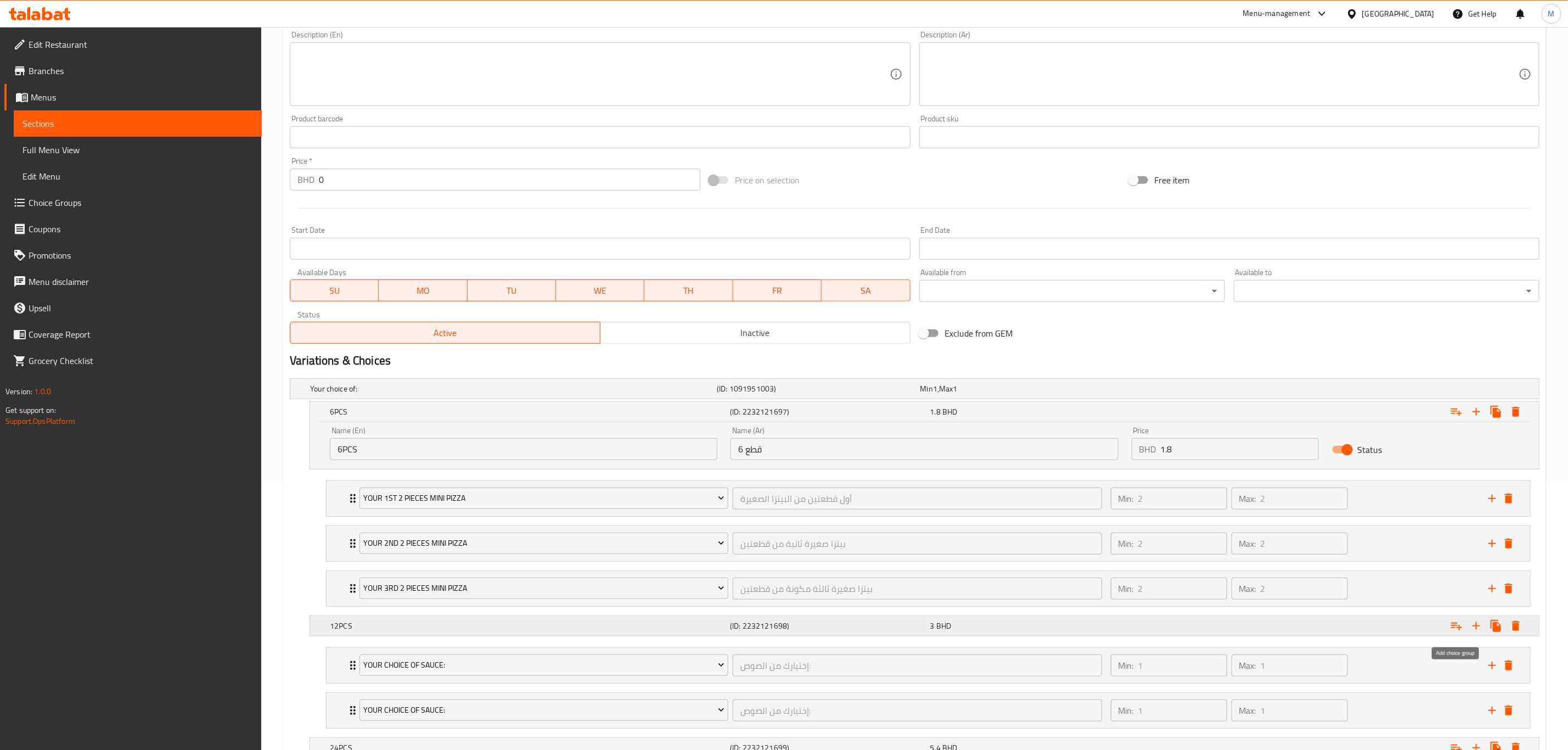
click at [1053, 520] on icon "Expand" at bounding box center [1457, 626] width 13 height 13
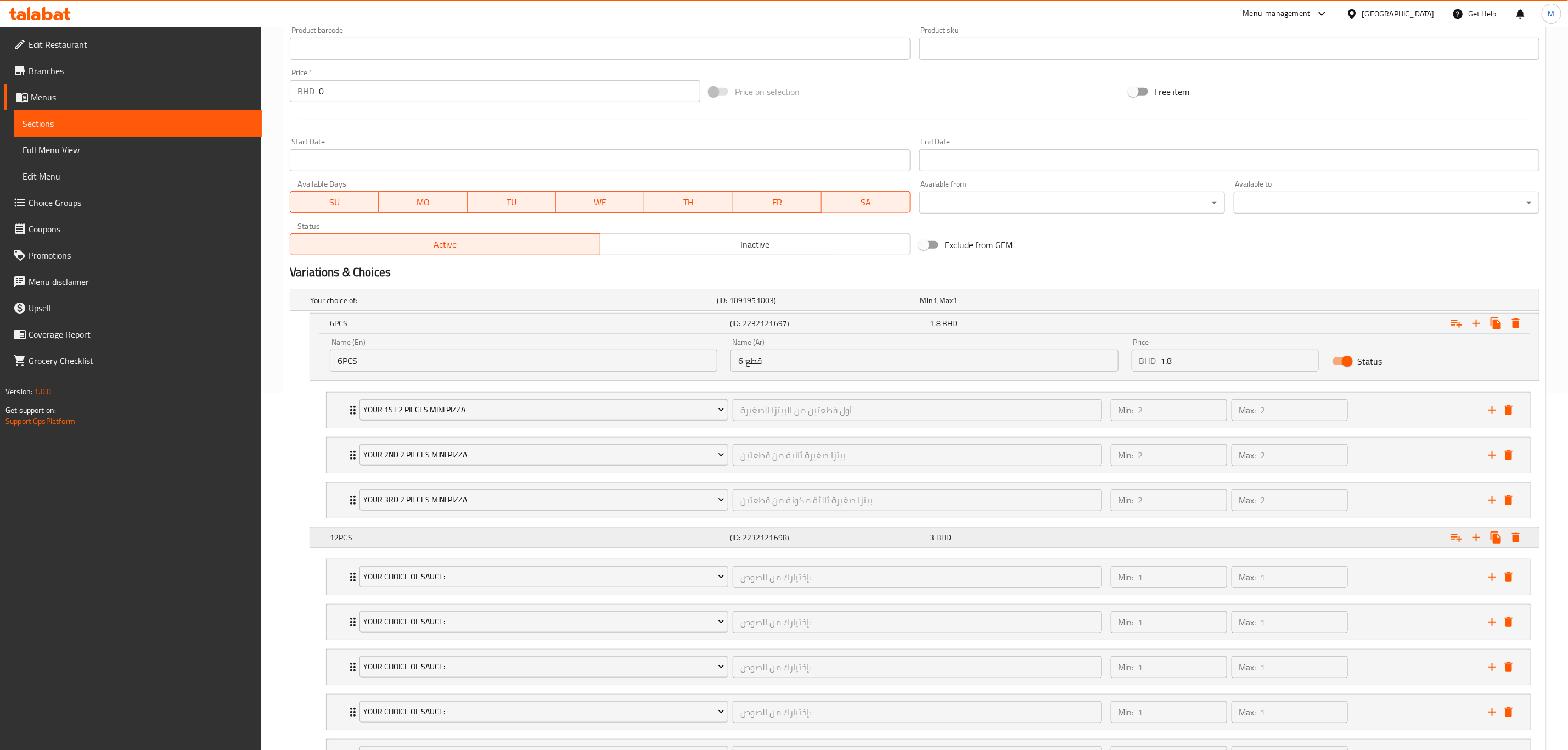
scroll to position [433, 0]
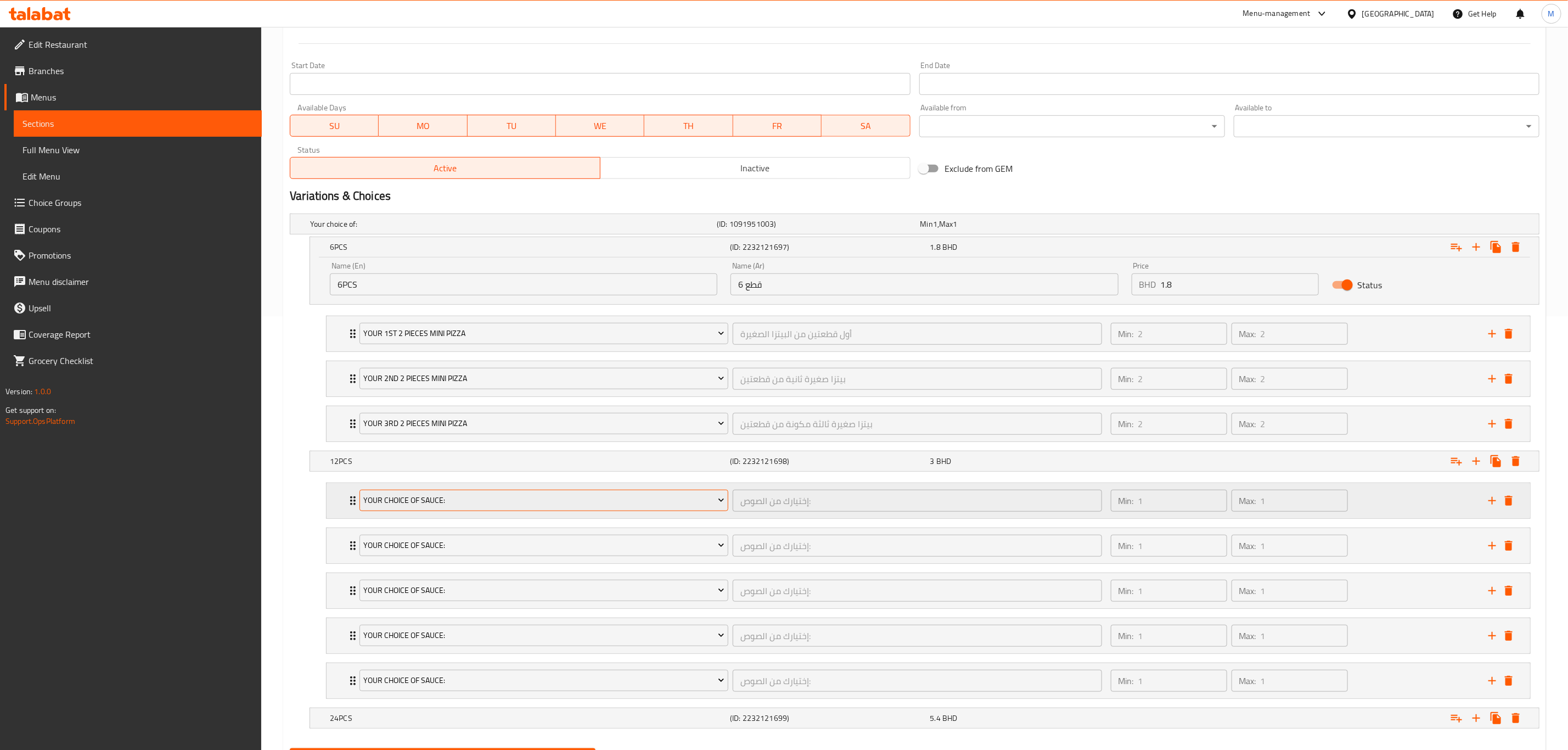
click at [422, 511] on button "Your Choice Of Sauce:" at bounding box center [544, 500] width 369 height 22
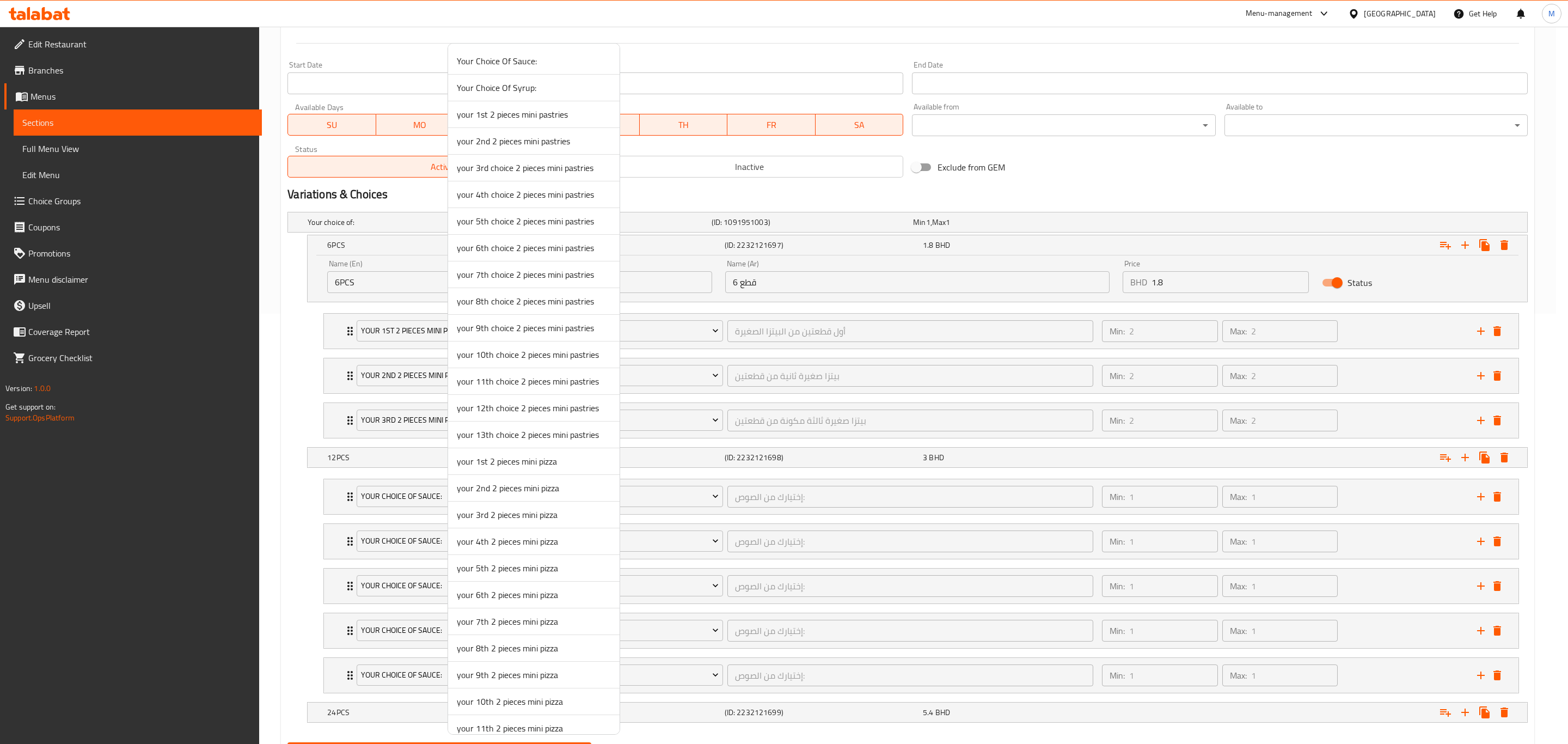
click at [507, 474] on li "your 1st 2 pieces mini pizza" at bounding box center [534, 461] width 172 height 26
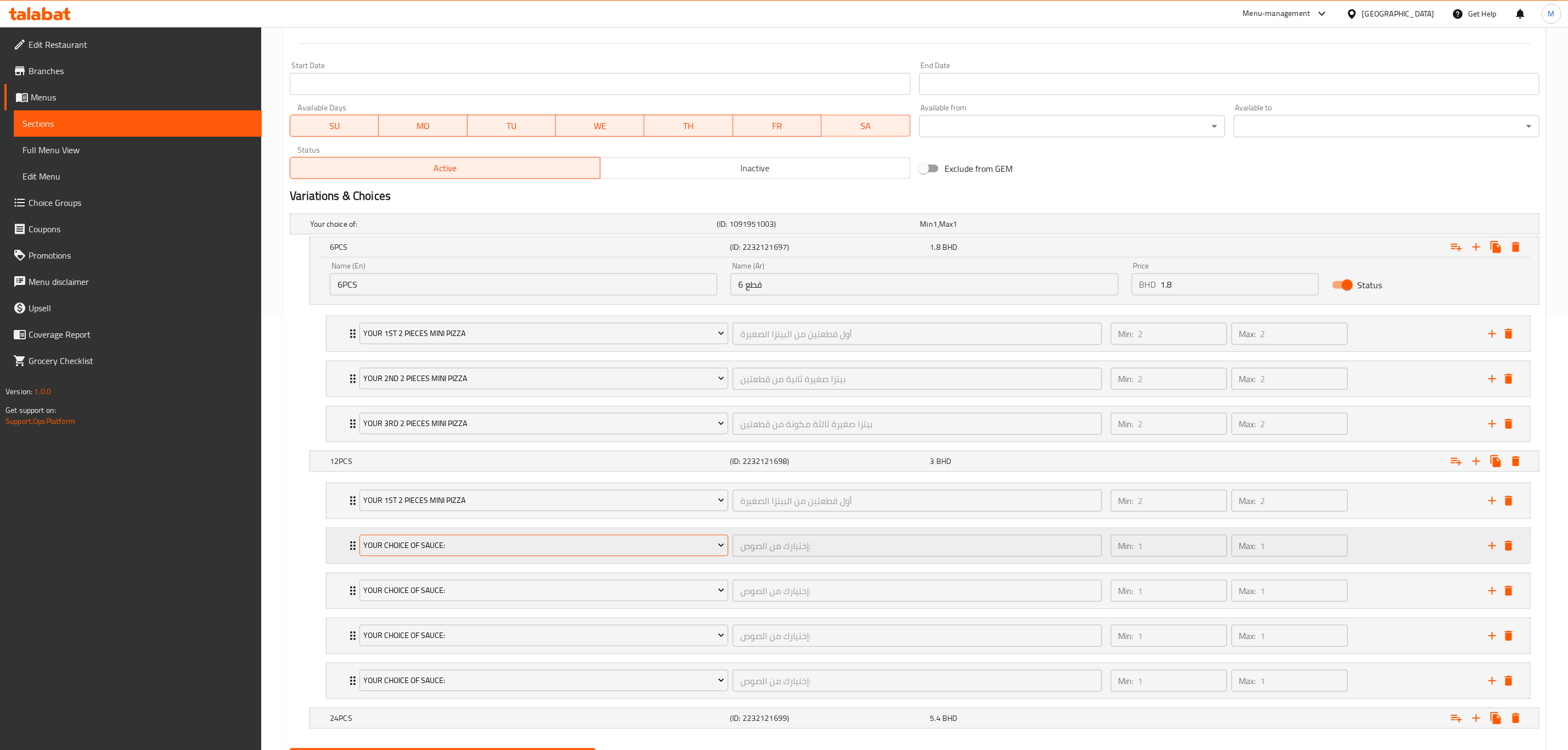
click at [442, 520] on button "Your Choice Of Sauce:" at bounding box center [544, 546] width 369 height 22
click at [472, 520] on div "Your Choice Of Sauce:" at bounding box center [544, 546] width 373 height 27
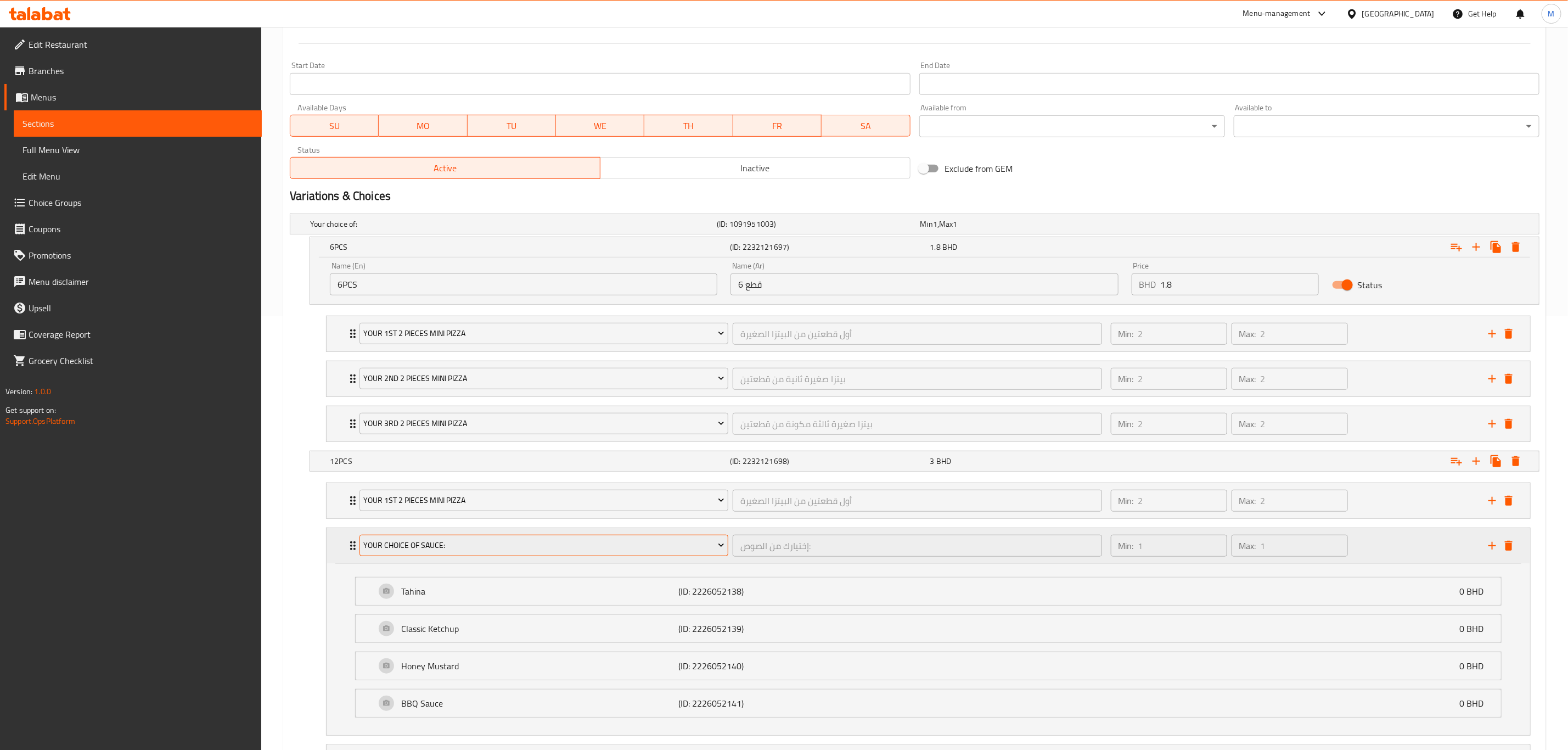
click at [484, 520] on span "Your Choice Of Sauce:" at bounding box center [544, 546] width 361 height 14
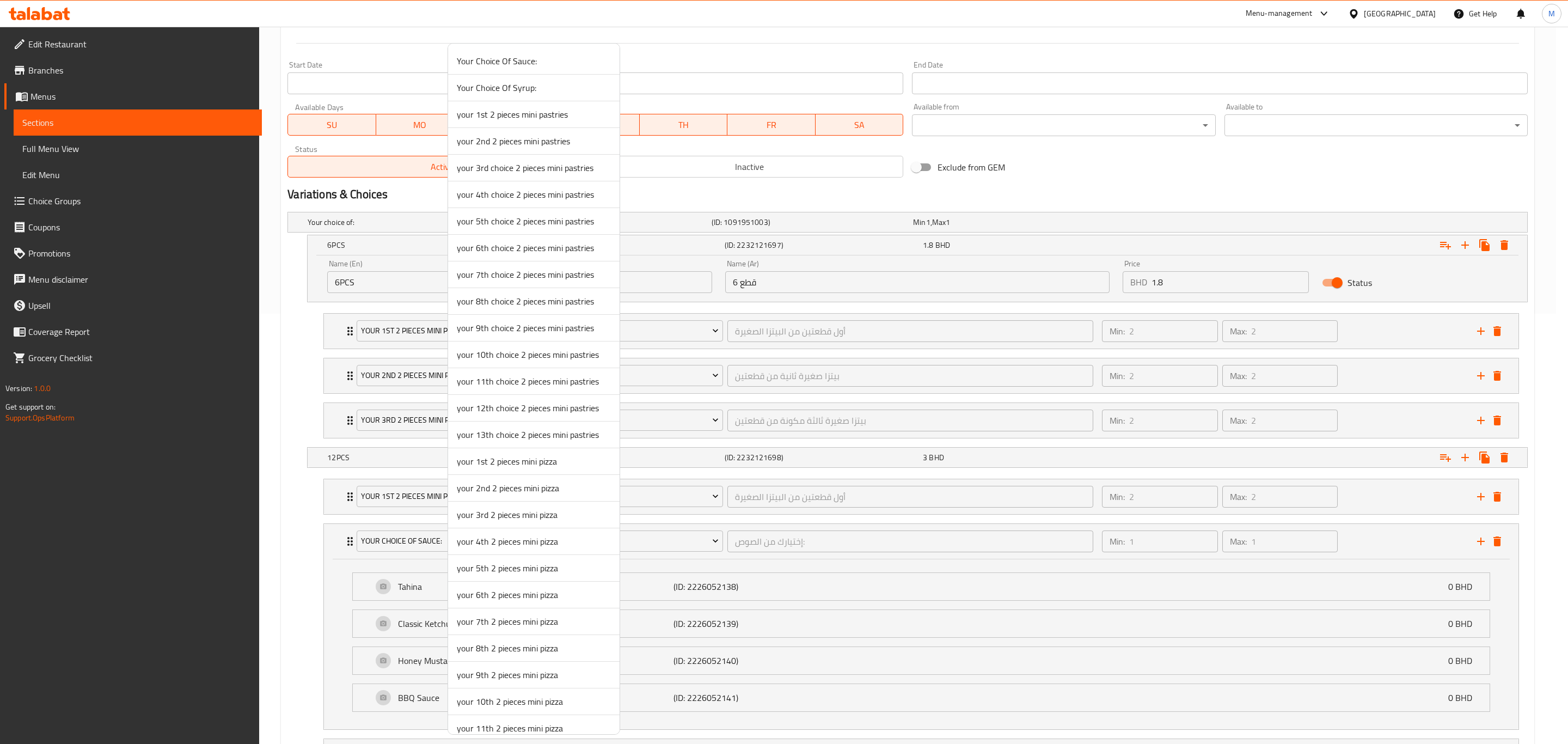
click at [504, 500] on li "your 2nd 2 pieces mini pizza" at bounding box center [534, 488] width 172 height 26
click at [504, 500] on span "your 1st 2 pieces mini pizza" at bounding box center [540, 496] width 358 height 14
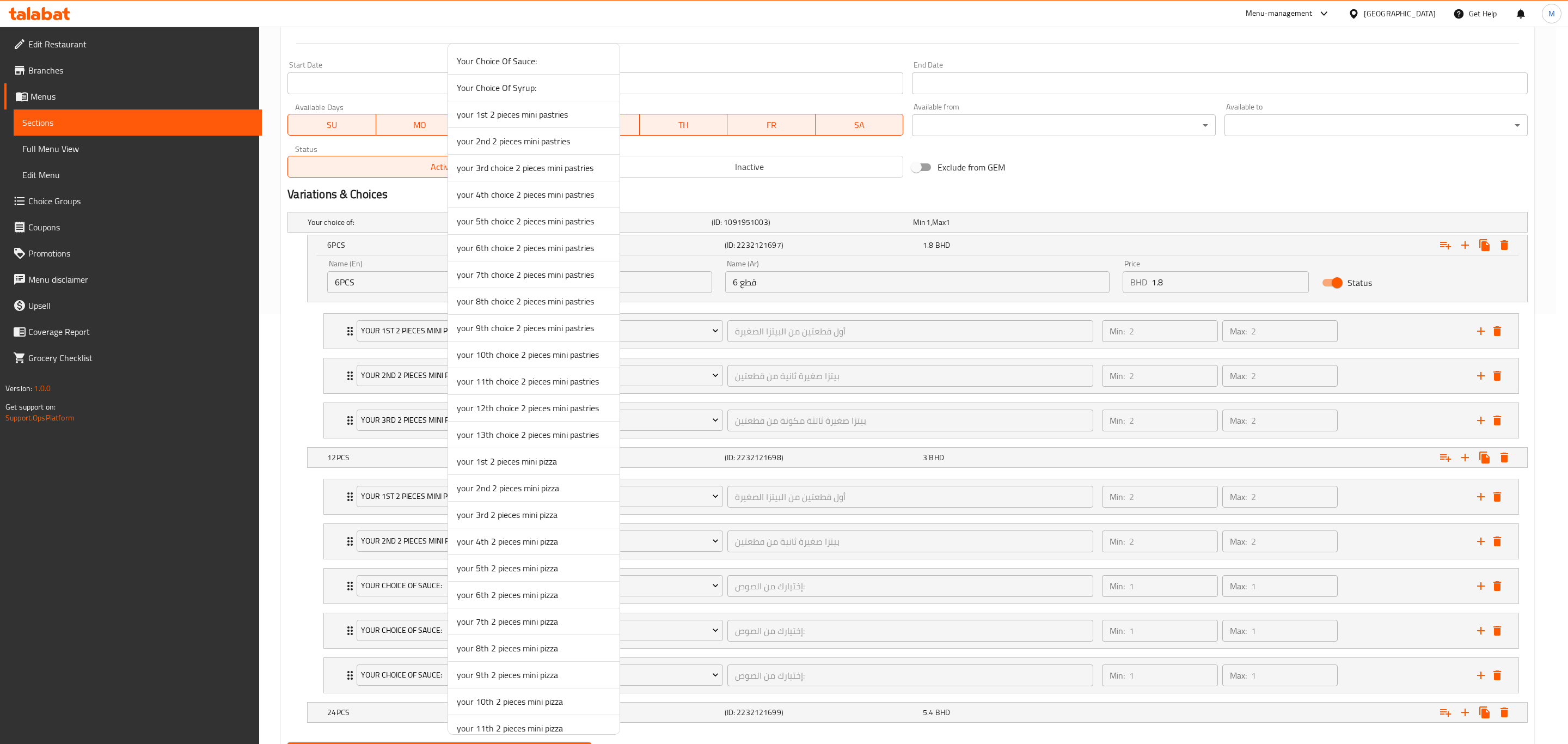
click at [407, 515] on div at bounding box center [784, 372] width 1568 height 744
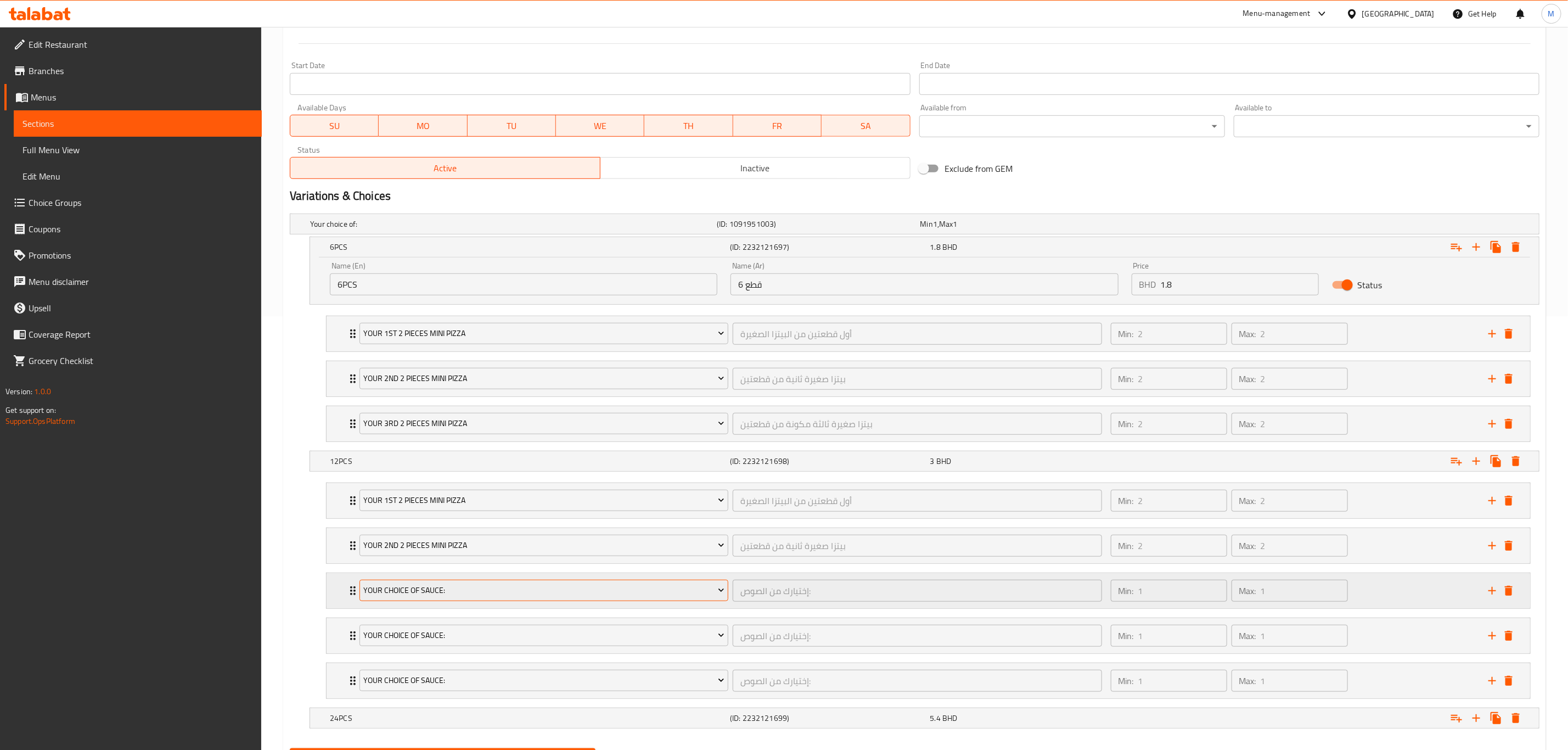
click at [409, 520] on span "Your Choice Of Sauce:" at bounding box center [544, 591] width 361 height 14
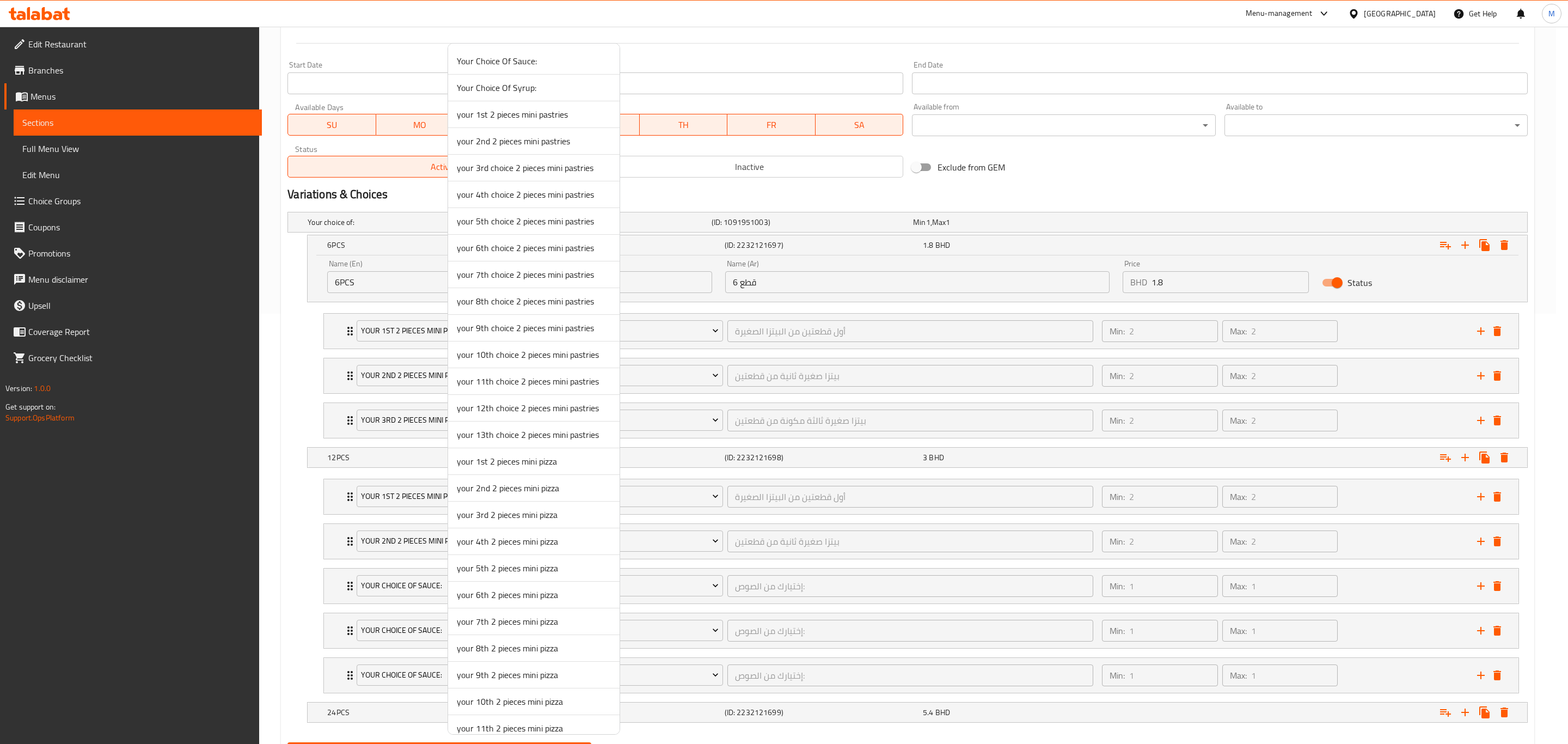
click at [508, 515] on span "your 3rd 2 pieces mini pizza" at bounding box center [534, 514] width 154 height 13
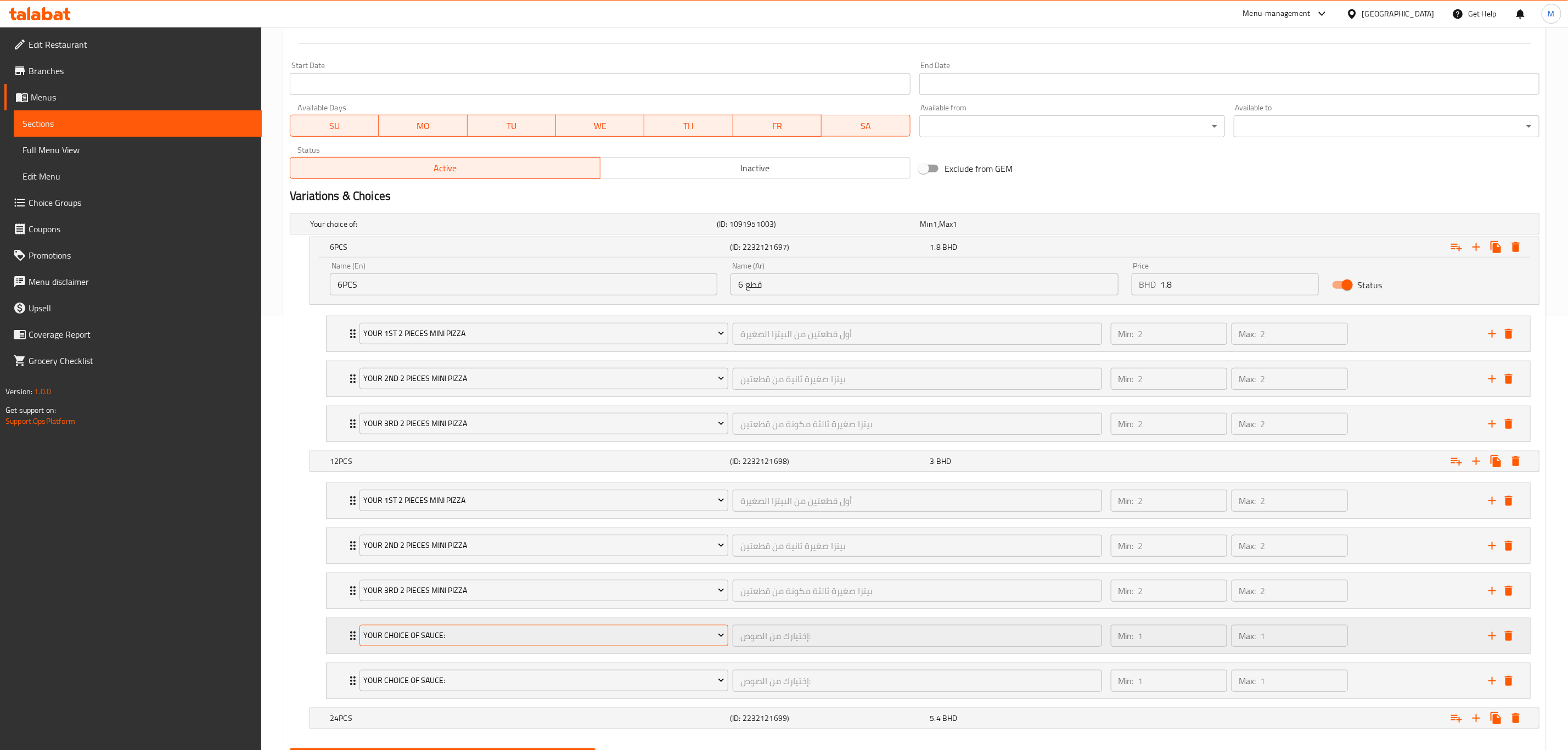
click at [429, 520] on span "Your Choice Of Sauce:" at bounding box center [544, 635] width 361 height 14
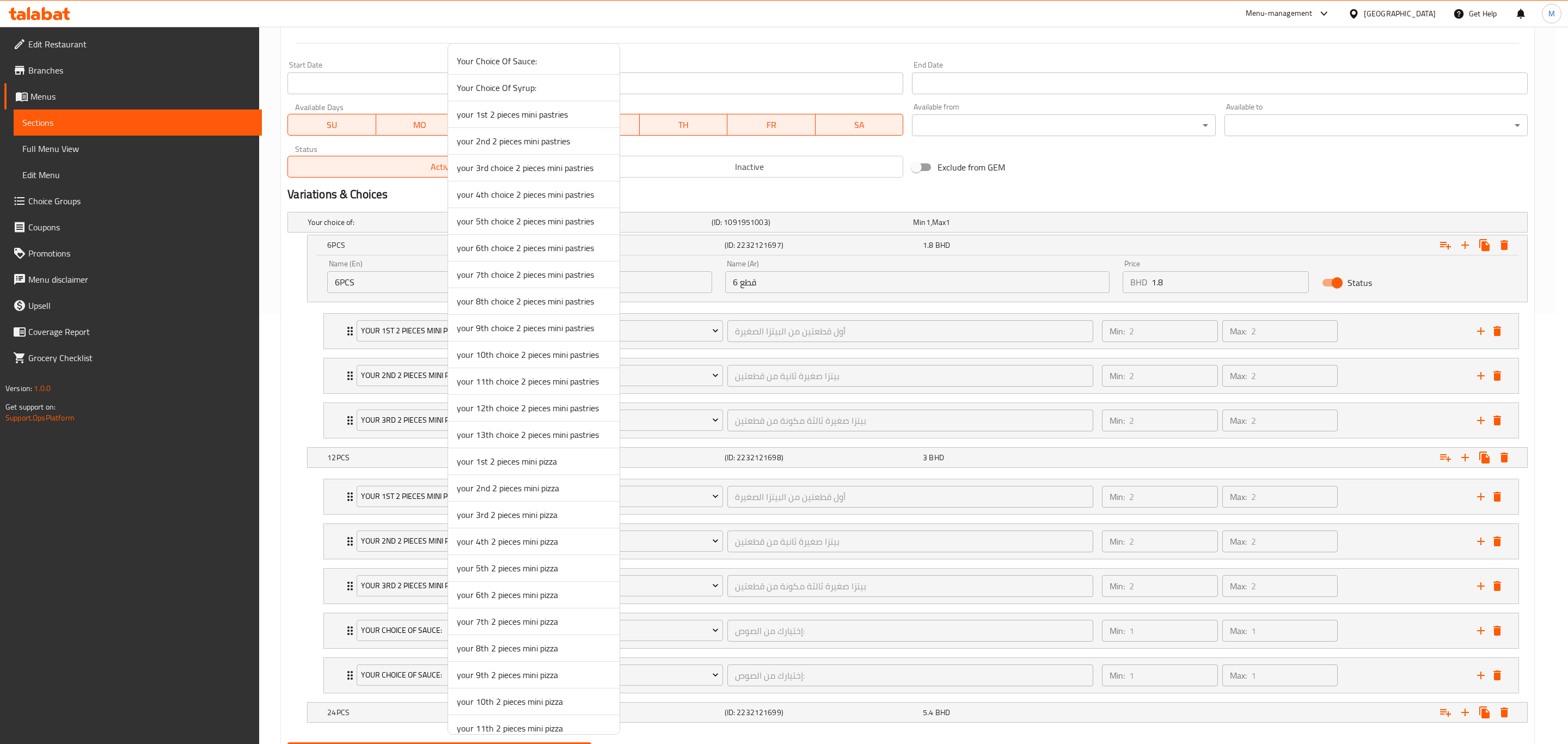
click at [492, 515] on span "your 4th 2 pieces mini pizza" at bounding box center [534, 541] width 154 height 13
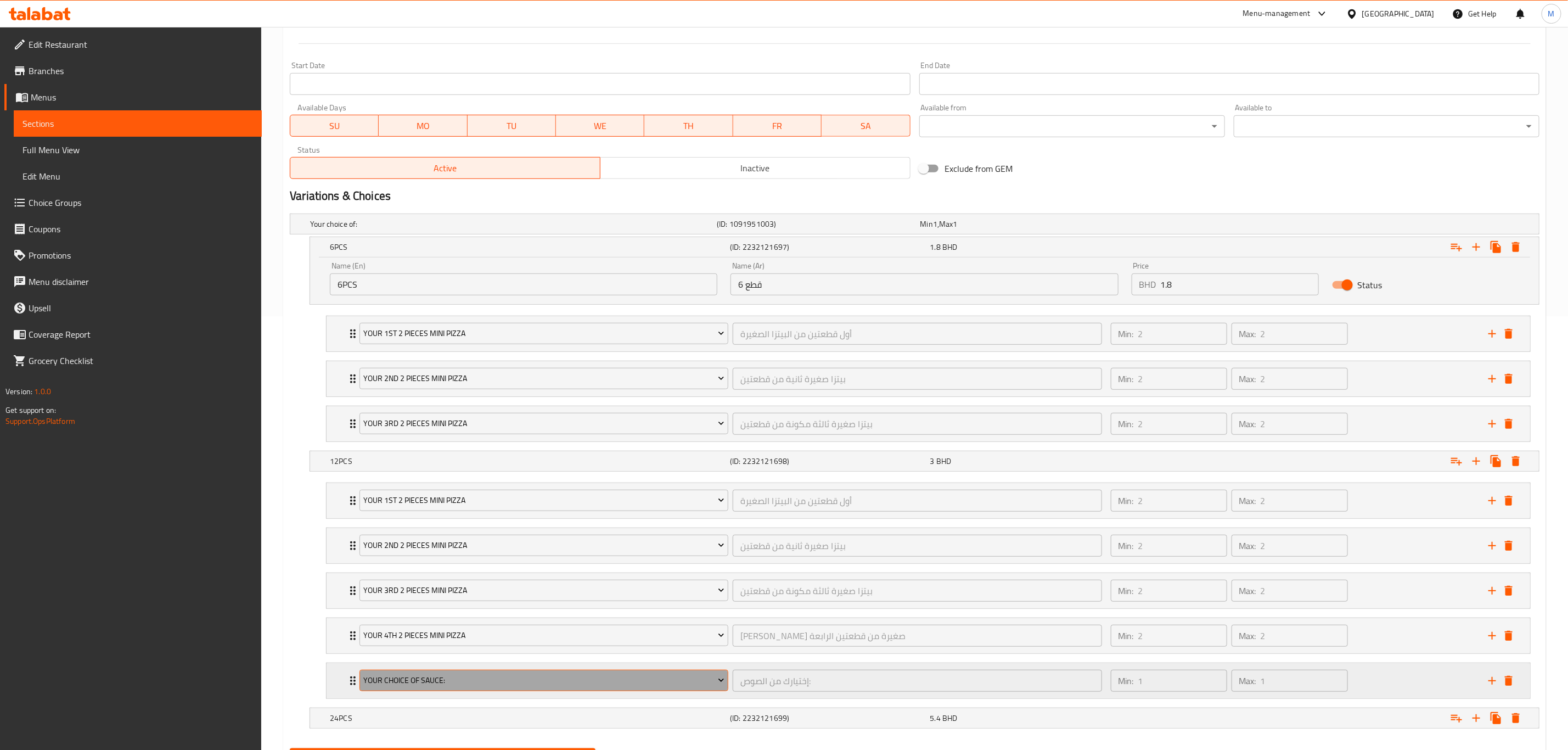
click at [431, 520] on button "Your Choice Of Sauce:" at bounding box center [544, 681] width 369 height 22
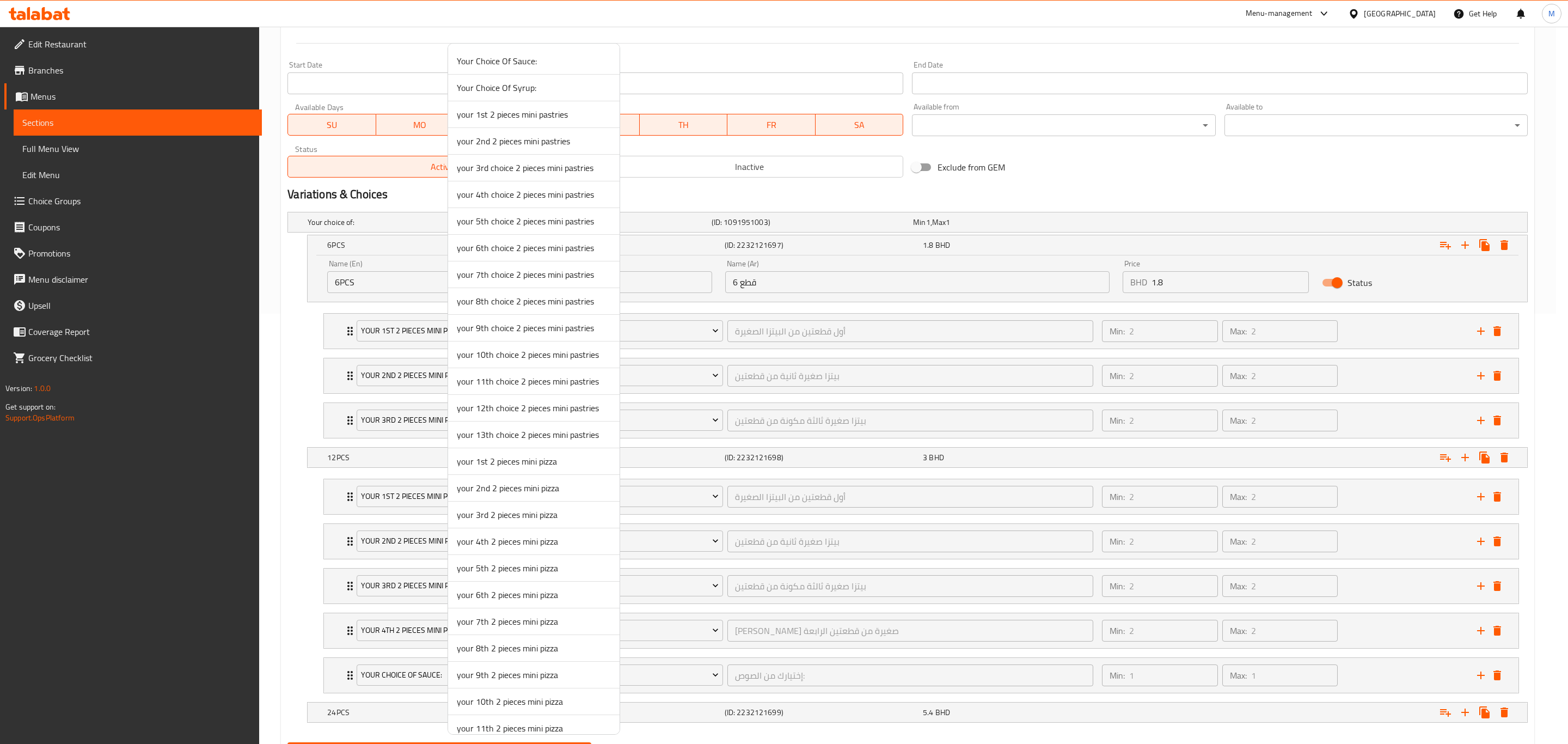
click at [510, 515] on span "your 5th 2 pieces mini pizza" at bounding box center [534, 568] width 154 height 13
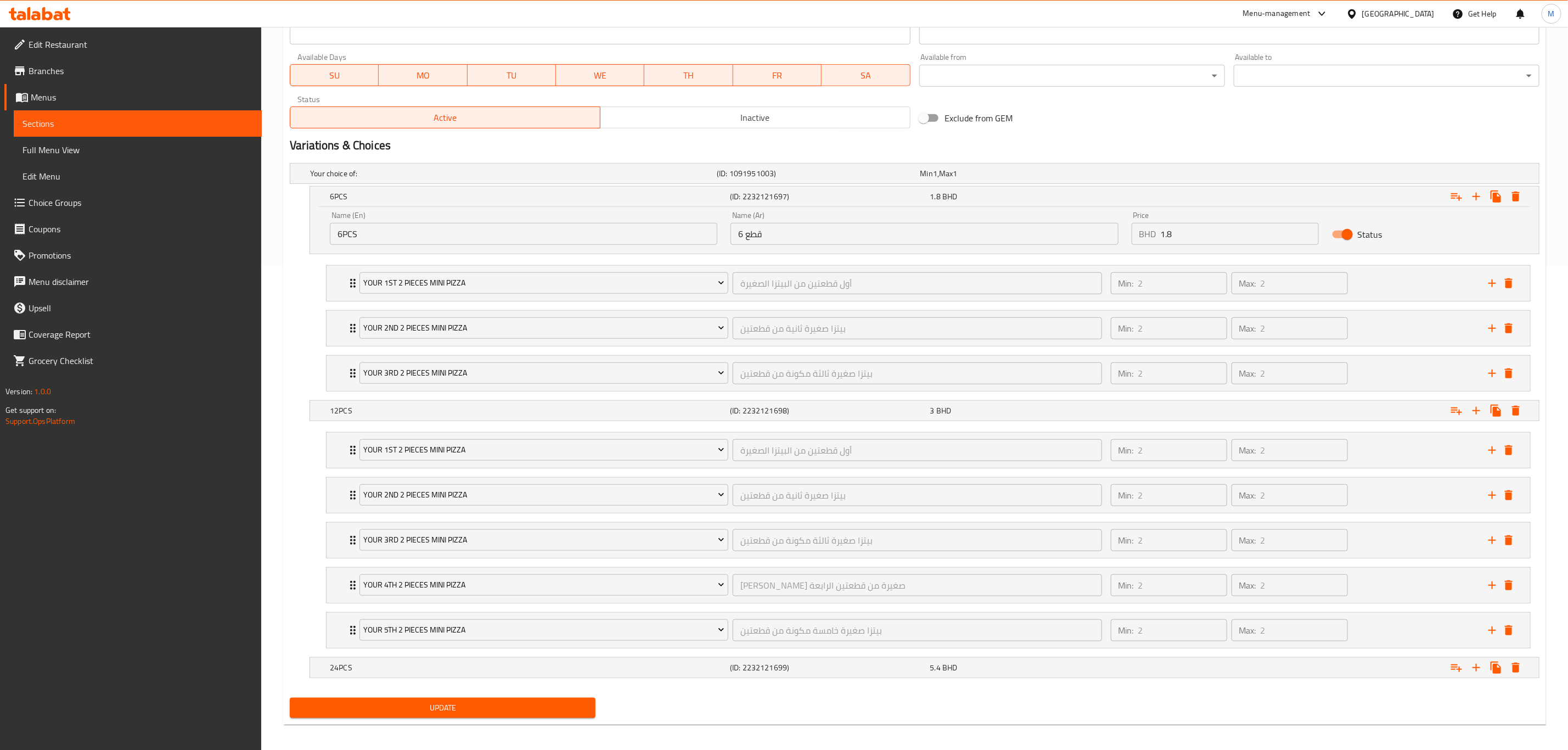
scroll to position [499, 0]
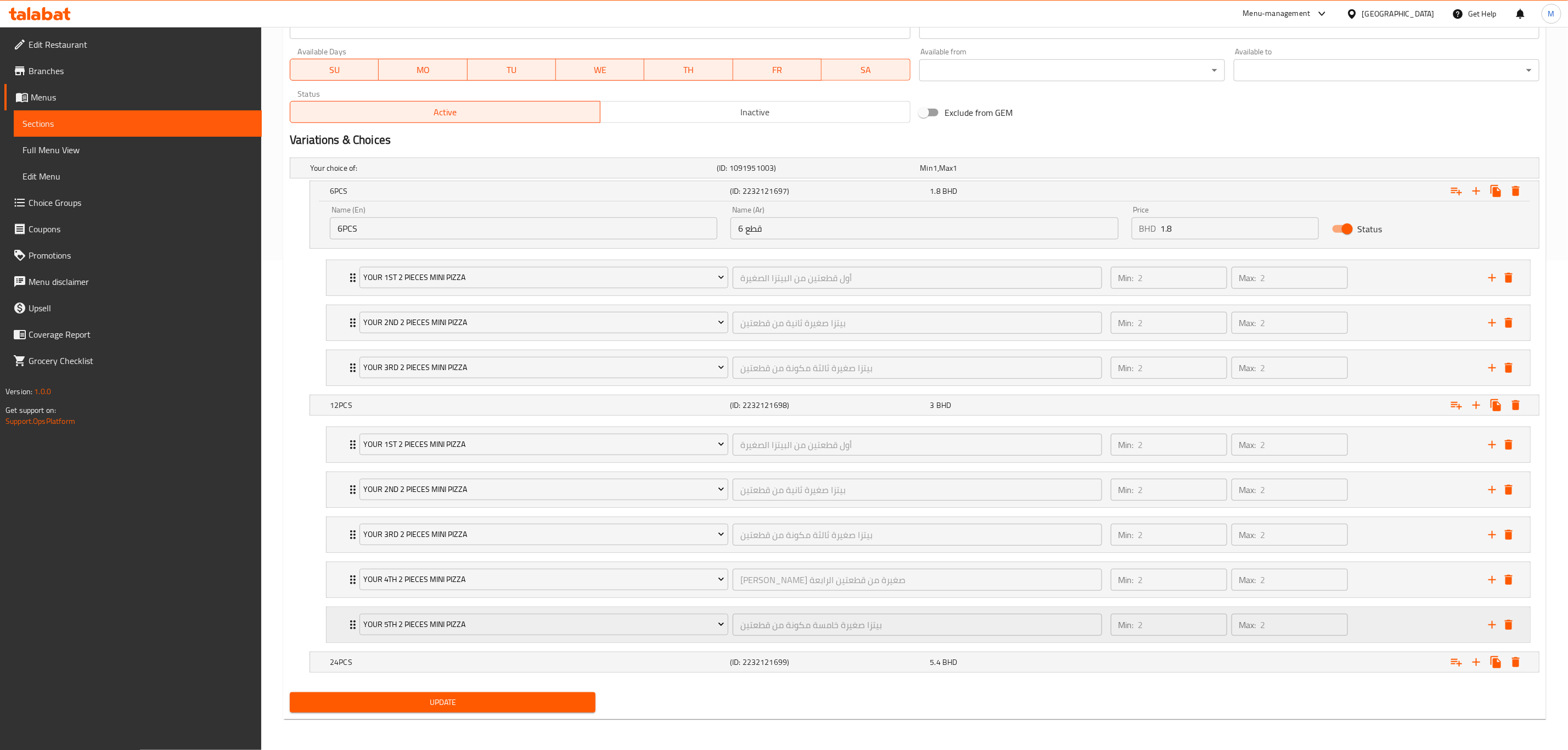
click at [1053, 520] on div "your 5th 2 pieces mini pizza بيتزا صغيرة خامسة مكونة من قطعتين ​ Min: 2 ​ Max: …" at bounding box center [932, 624] width 1171 height 35
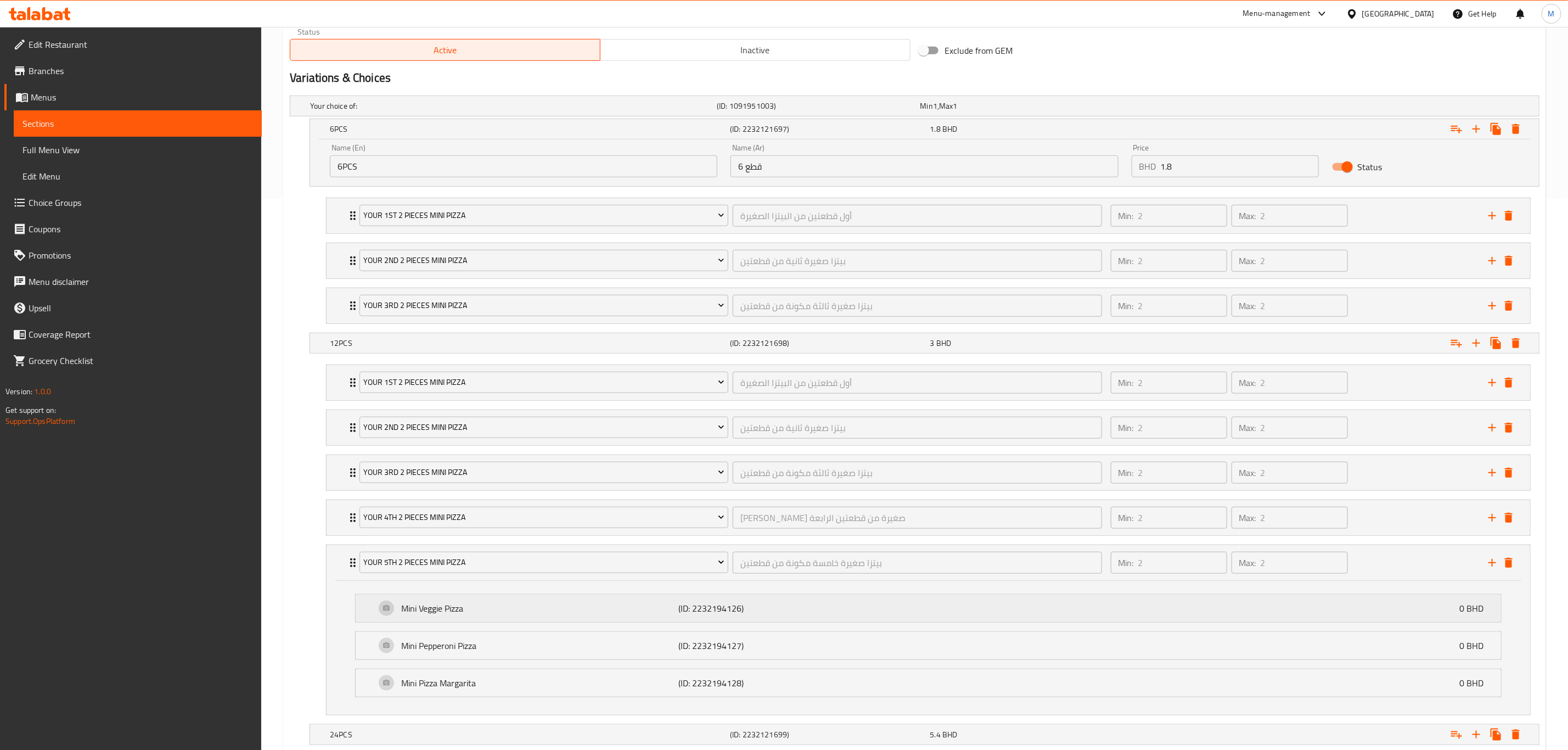
scroll to position [581, 0]
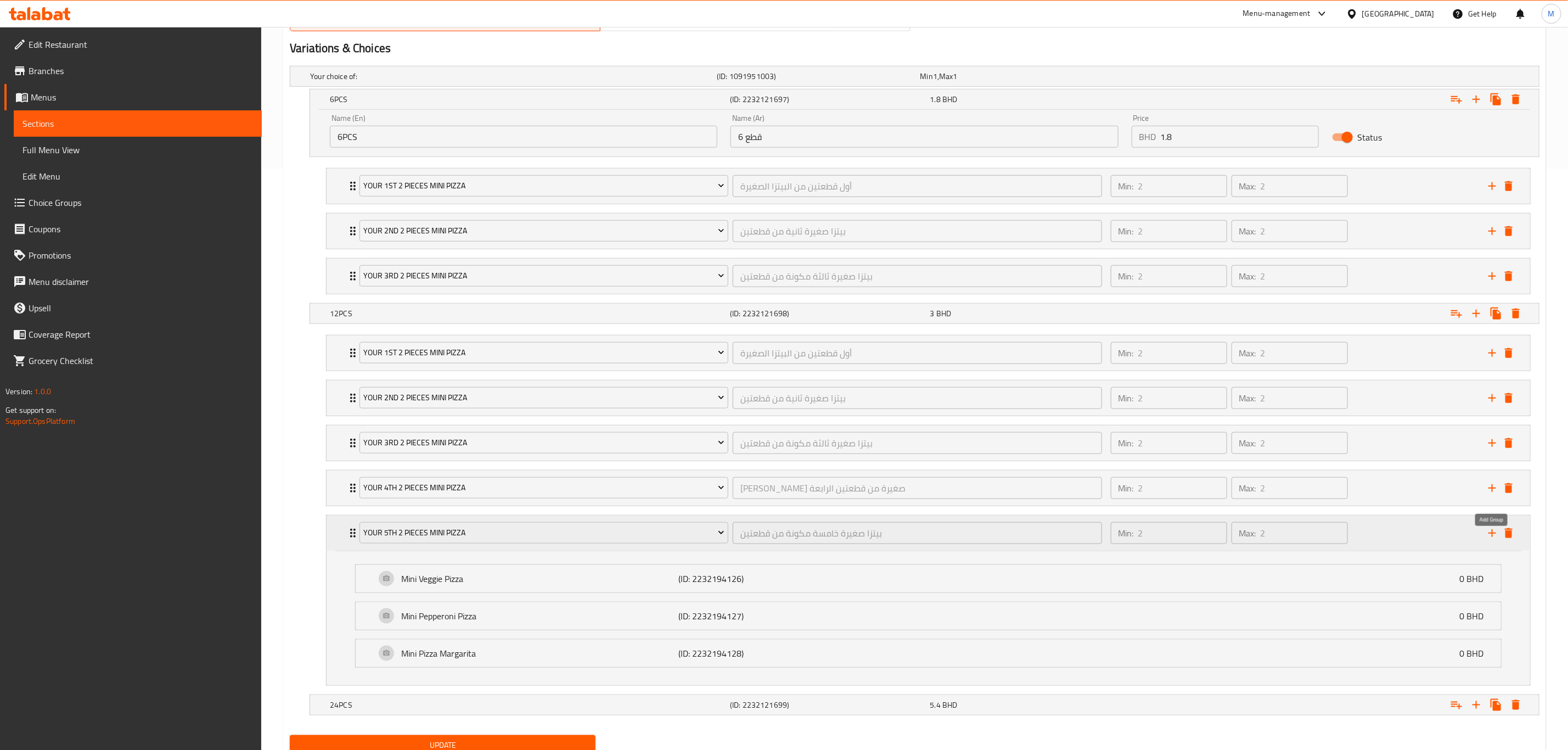
click at [1053, 520] on icon "add" at bounding box center [1492, 533] width 13 height 13
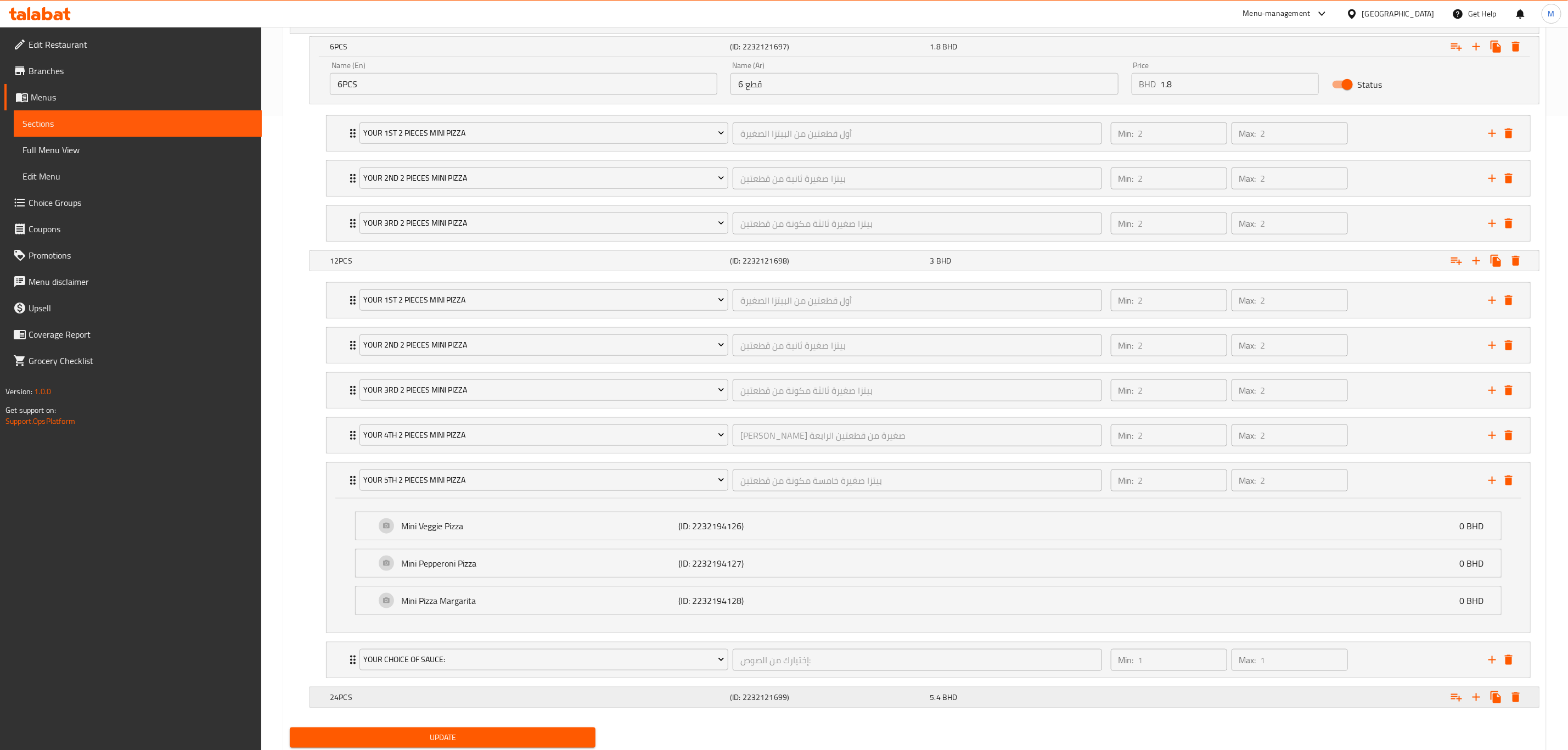
scroll to position [664, 0]
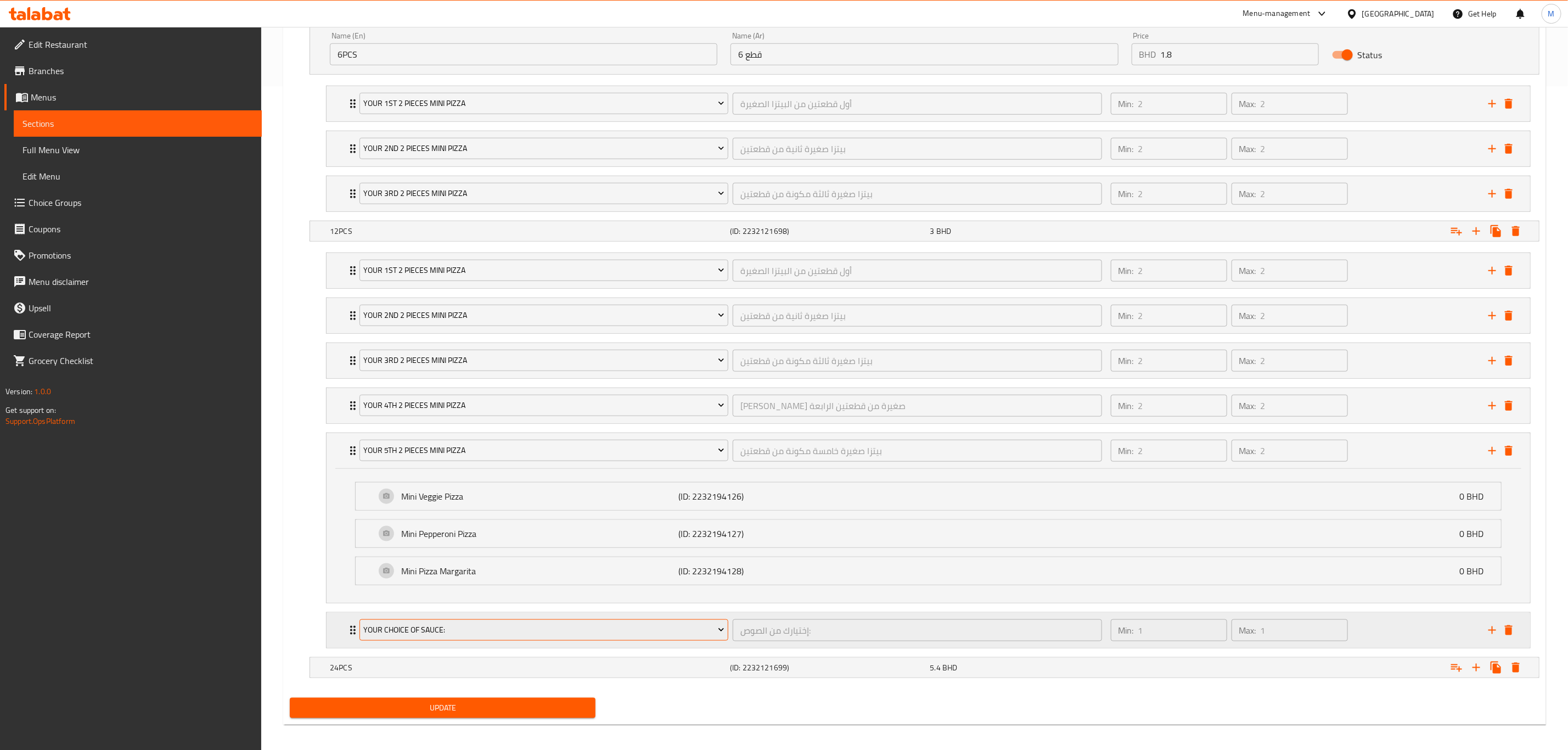
click at [459, 520] on span "Your Choice Of Sauce:" at bounding box center [544, 630] width 361 height 14
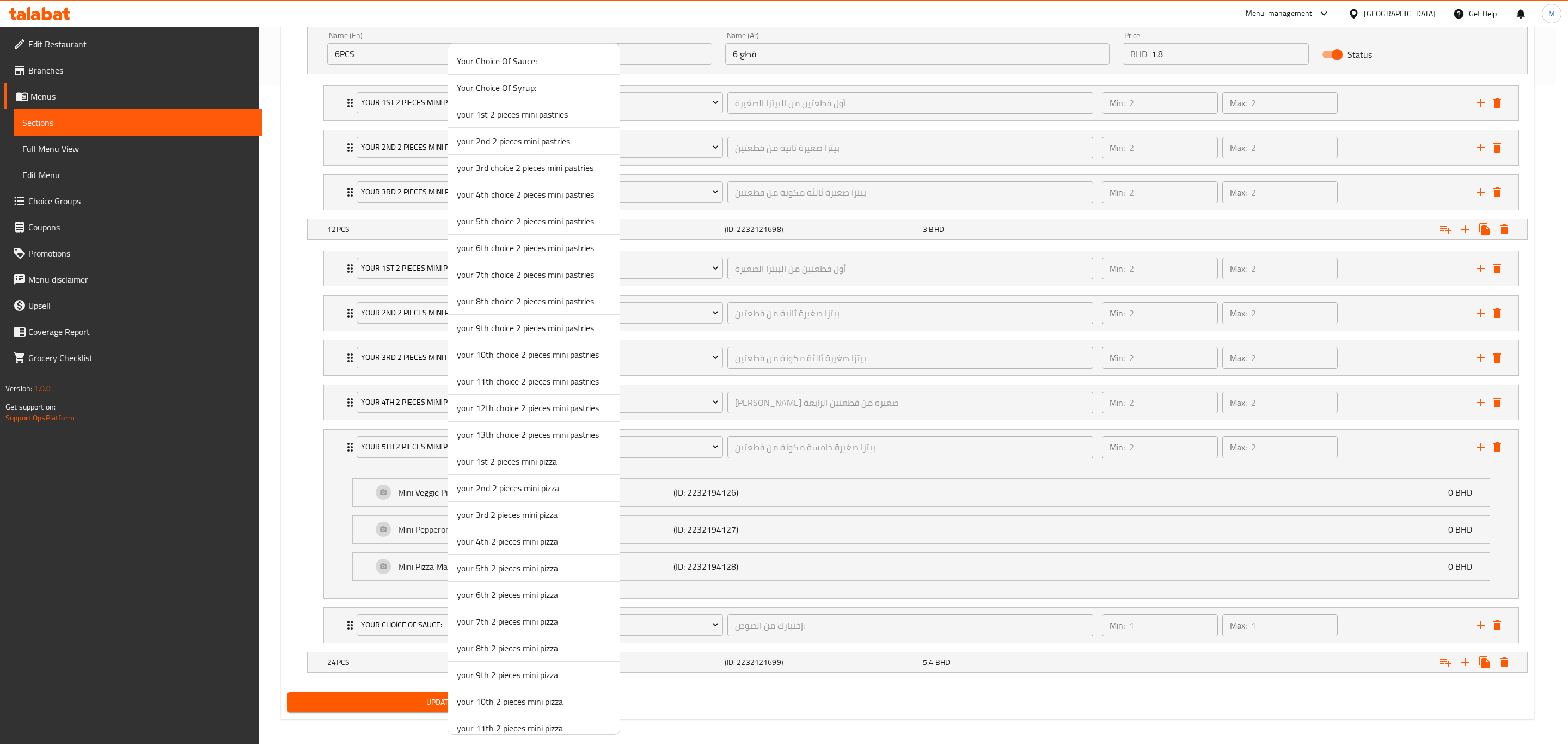
click at [518, 515] on span "your 6th 2 pieces mini pizza" at bounding box center [534, 594] width 154 height 13
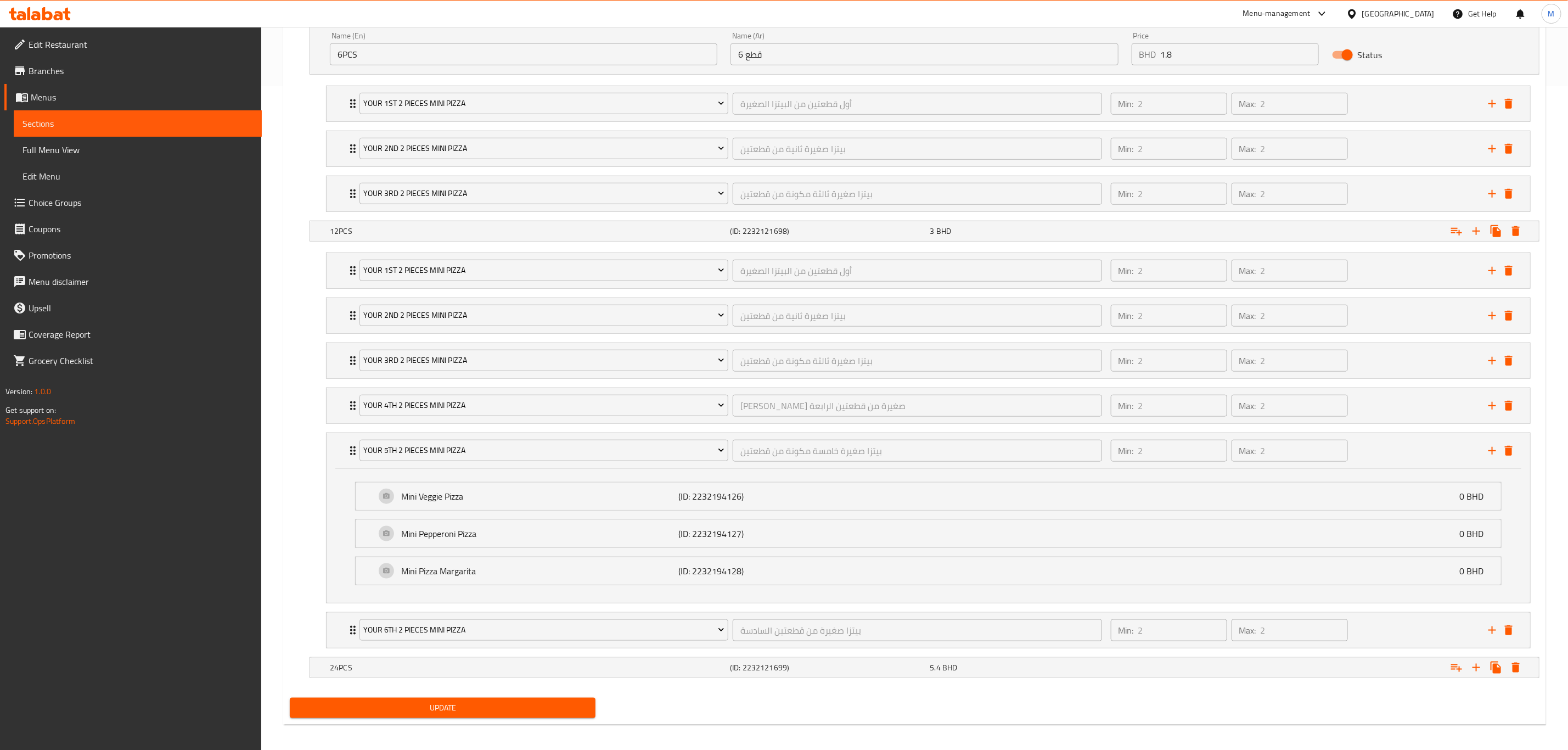
scroll to position [681, 0]
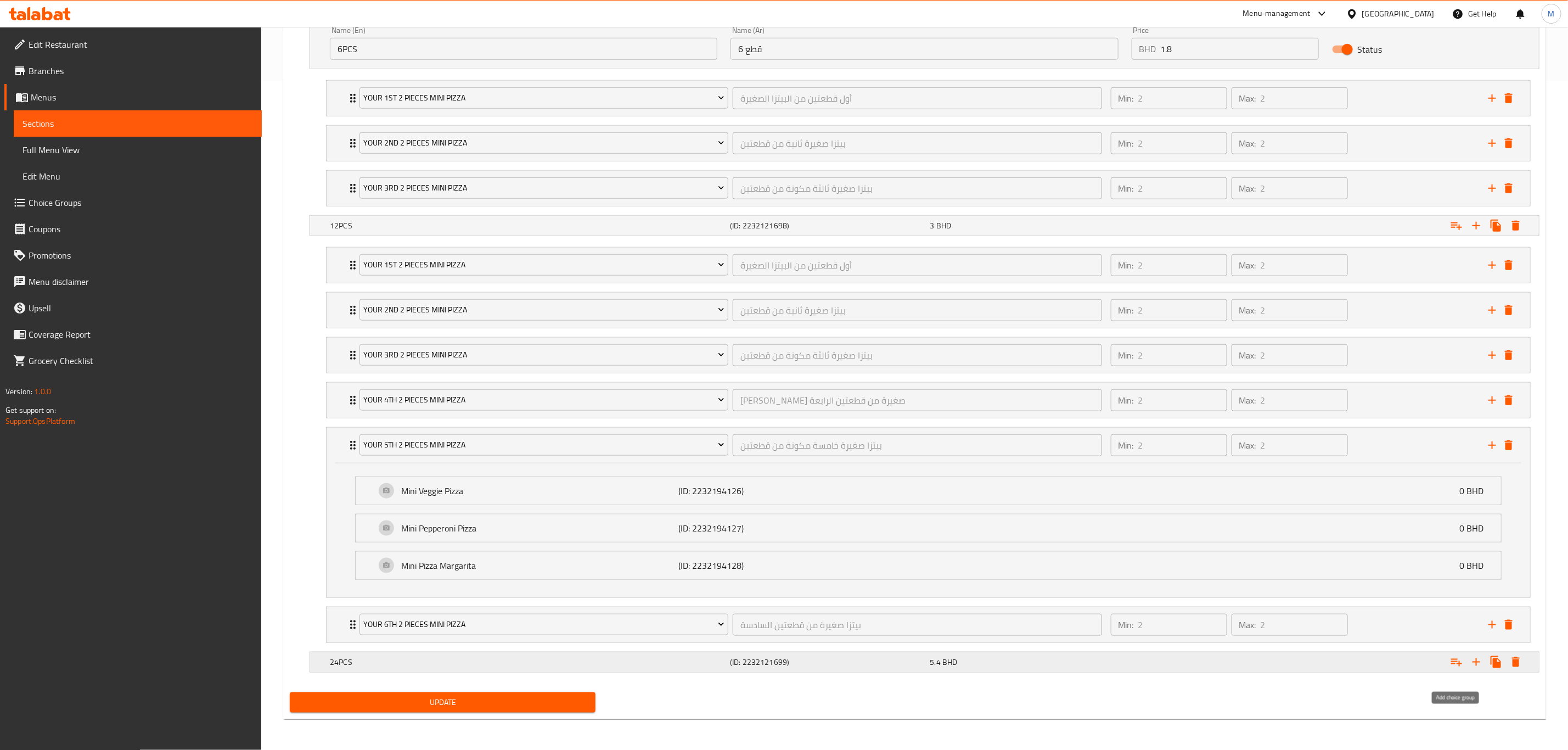
click at [1053, 520] on button "Expand" at bounding box center [1457, 662] width 20 height 20
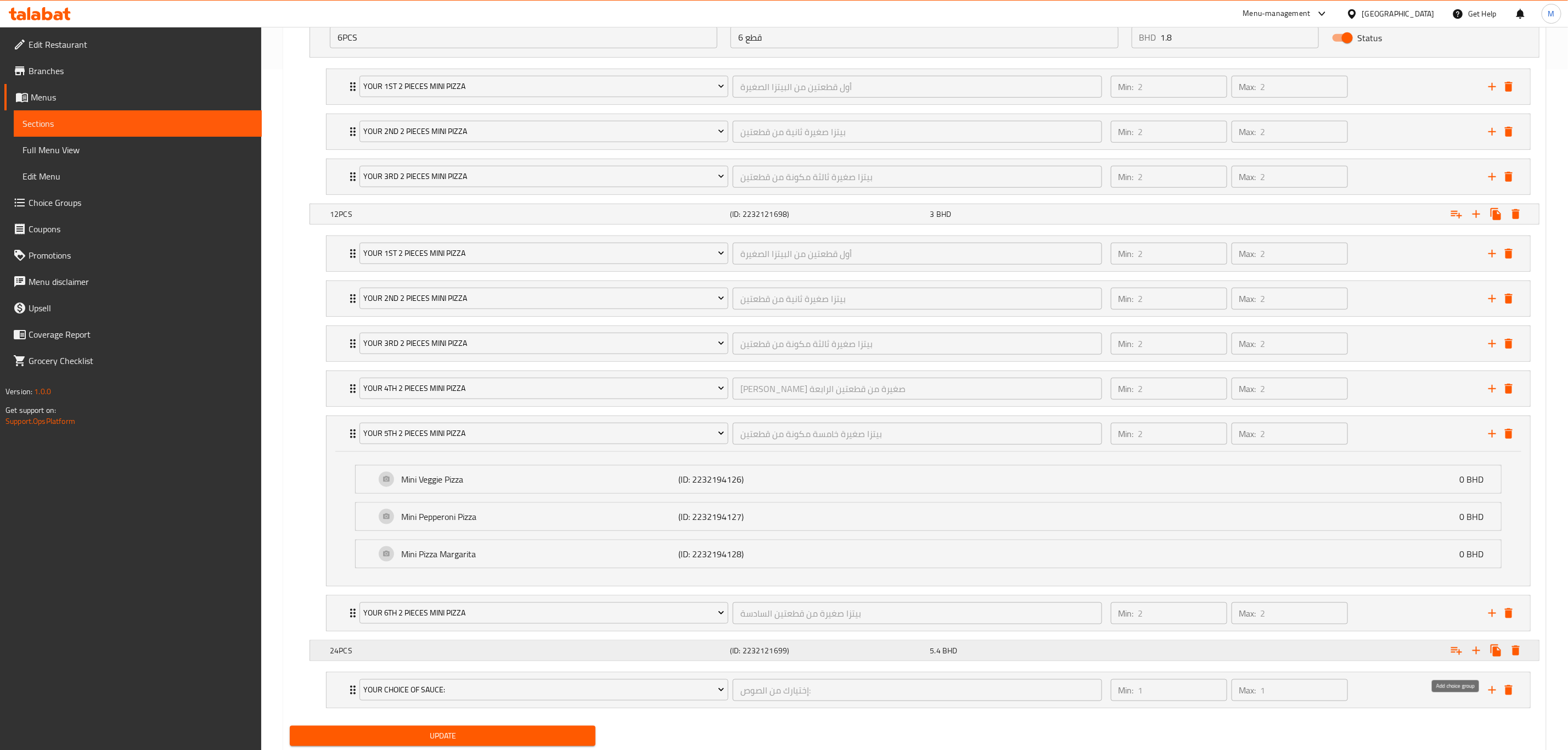
click at [1053, 520] on button "Expand" at bounding box center [1457, 650] width 20 height 20
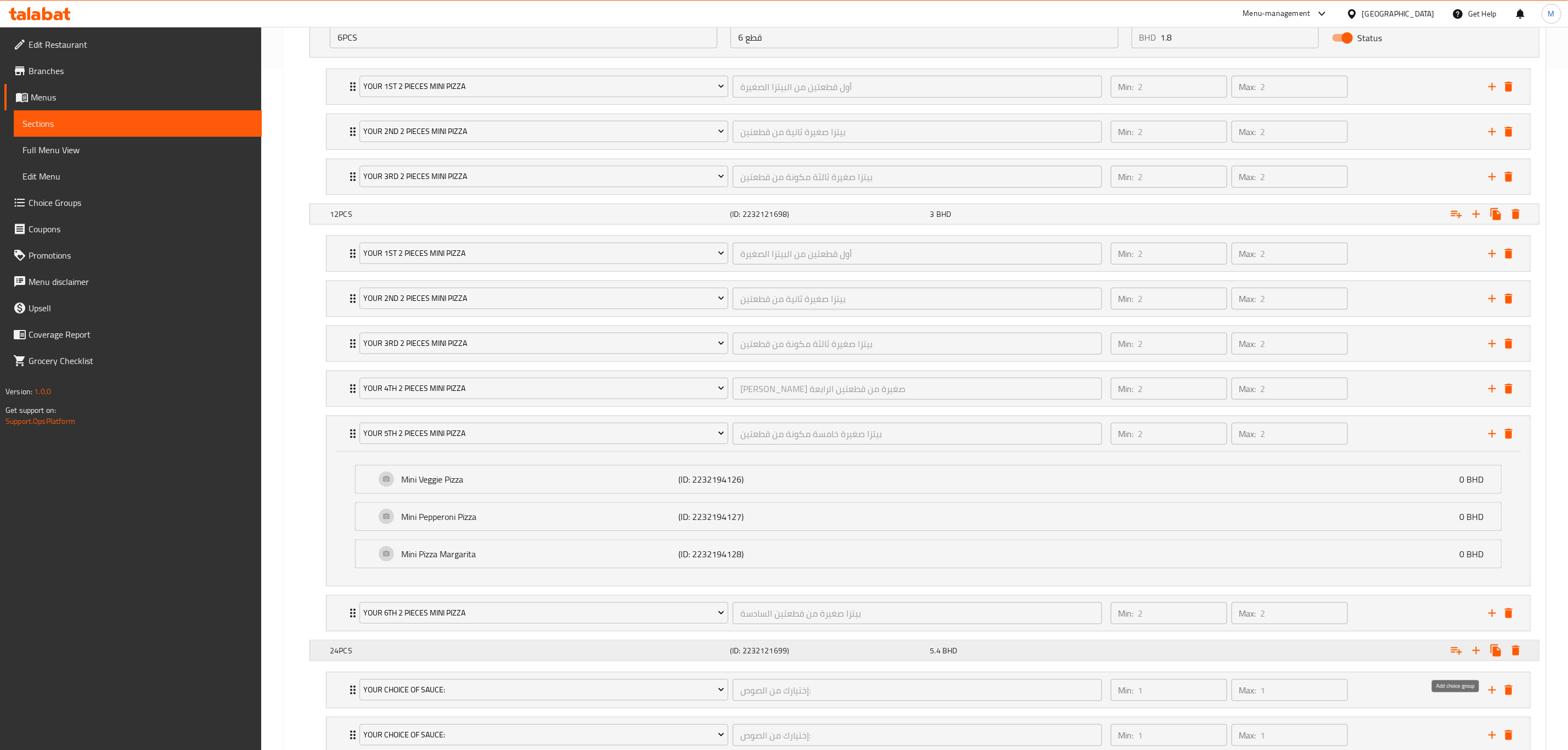
click at [1053, 520] on button "Expand" at bounding box center [1457, 650] width 20 height 20
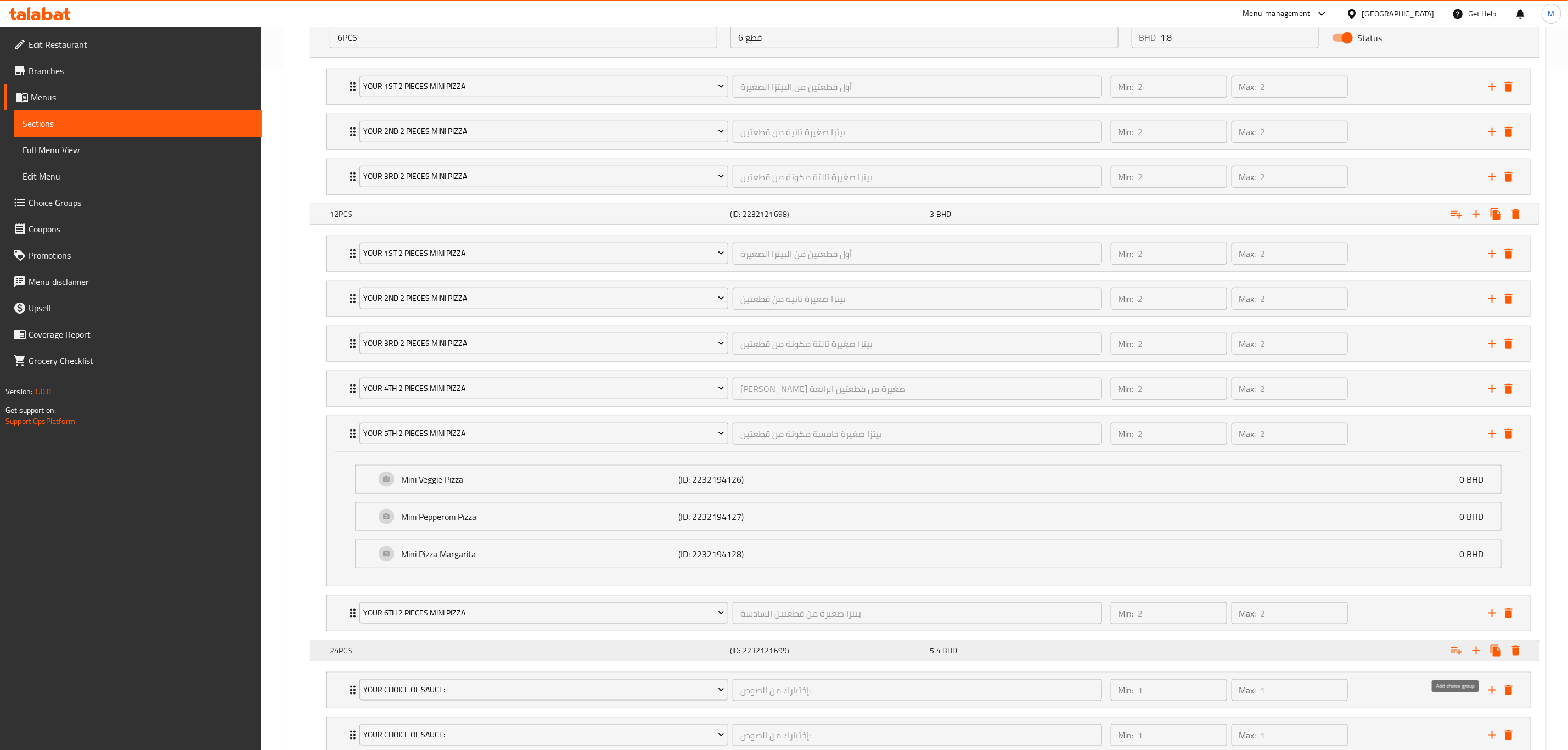
click at [1053, 520] on button "Expand" at bounding box center [1457, 650] width 20 height 20
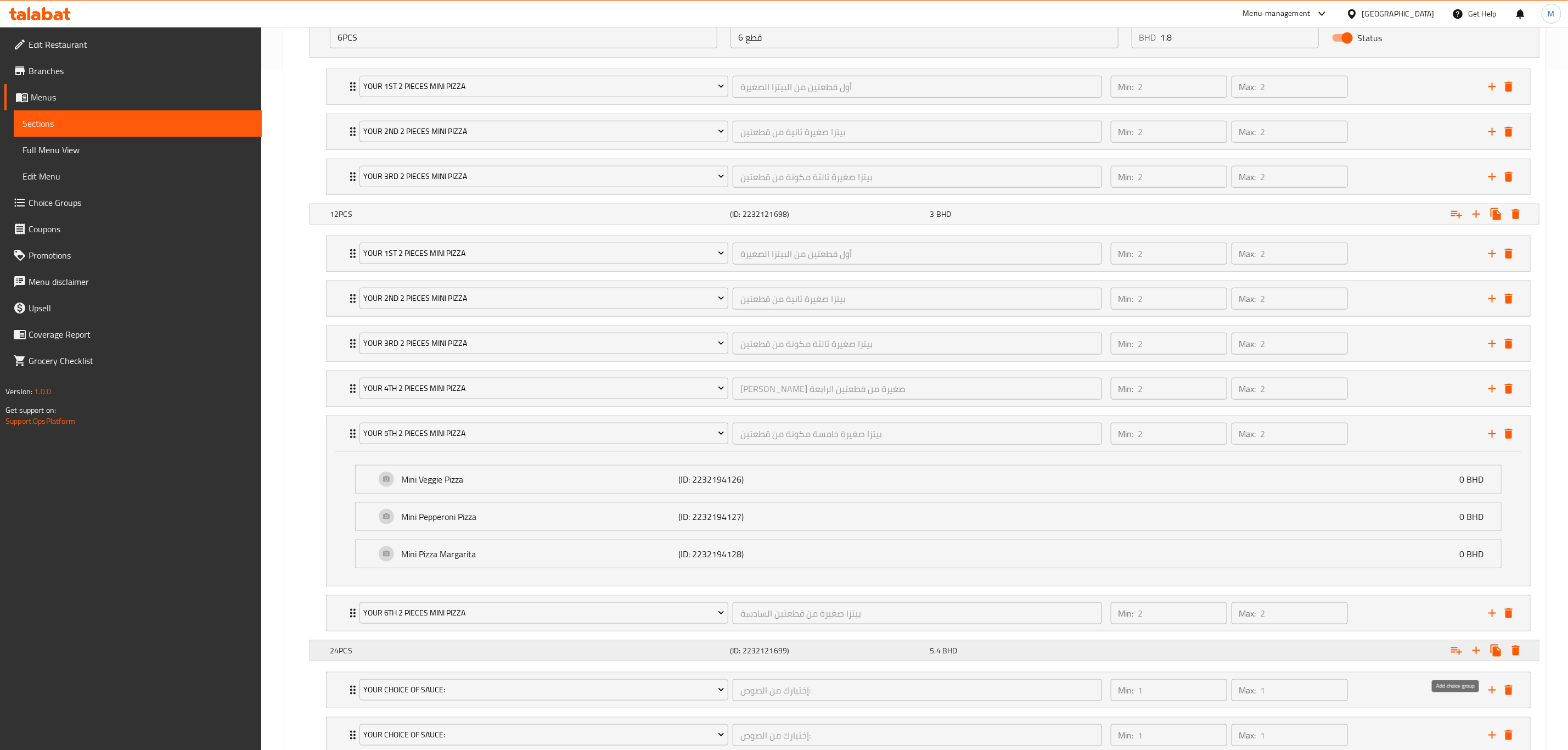
click at [1053, 520] on button "Expand" at bounding box center [1457, 650] width 20 height 20
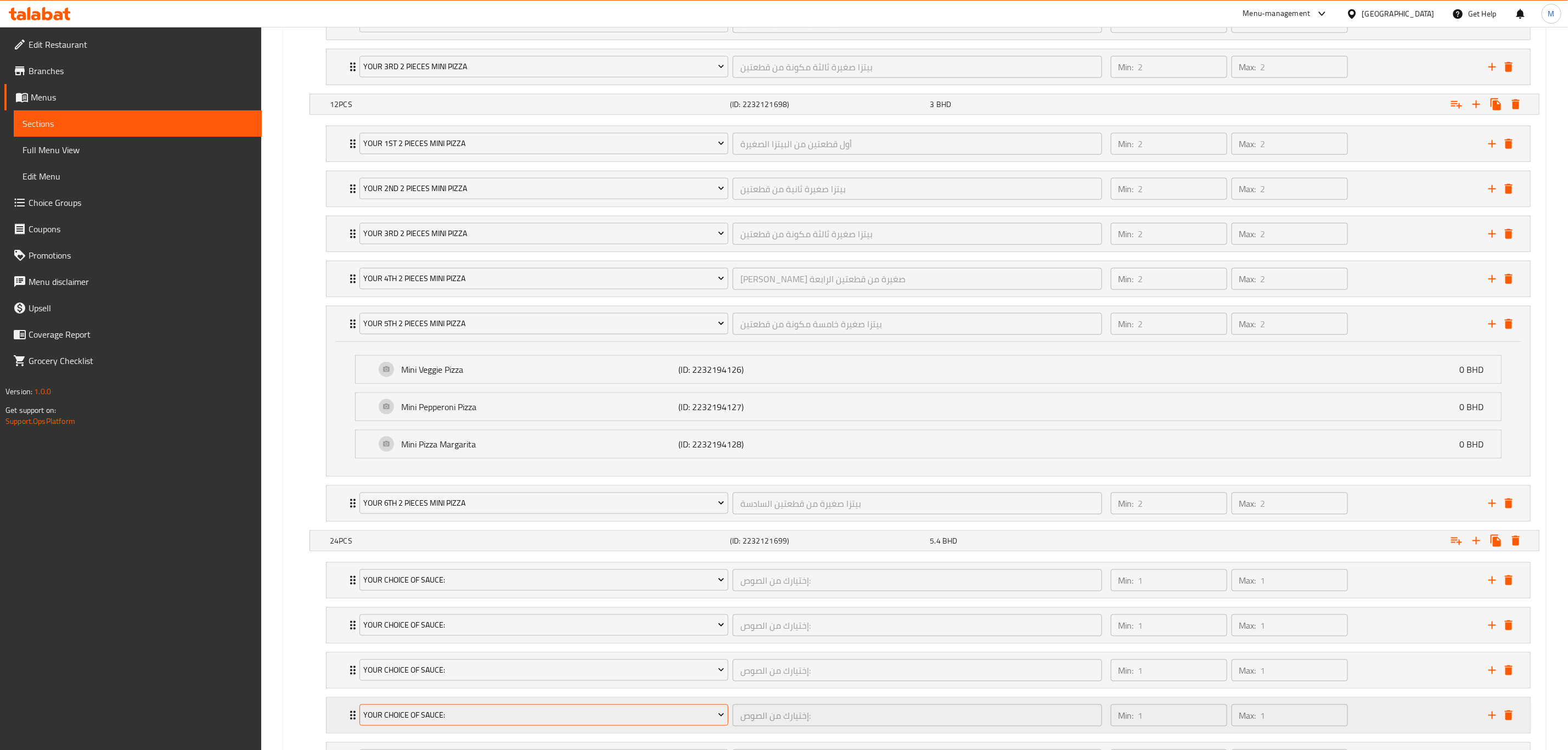
scroll to position [928, 0]
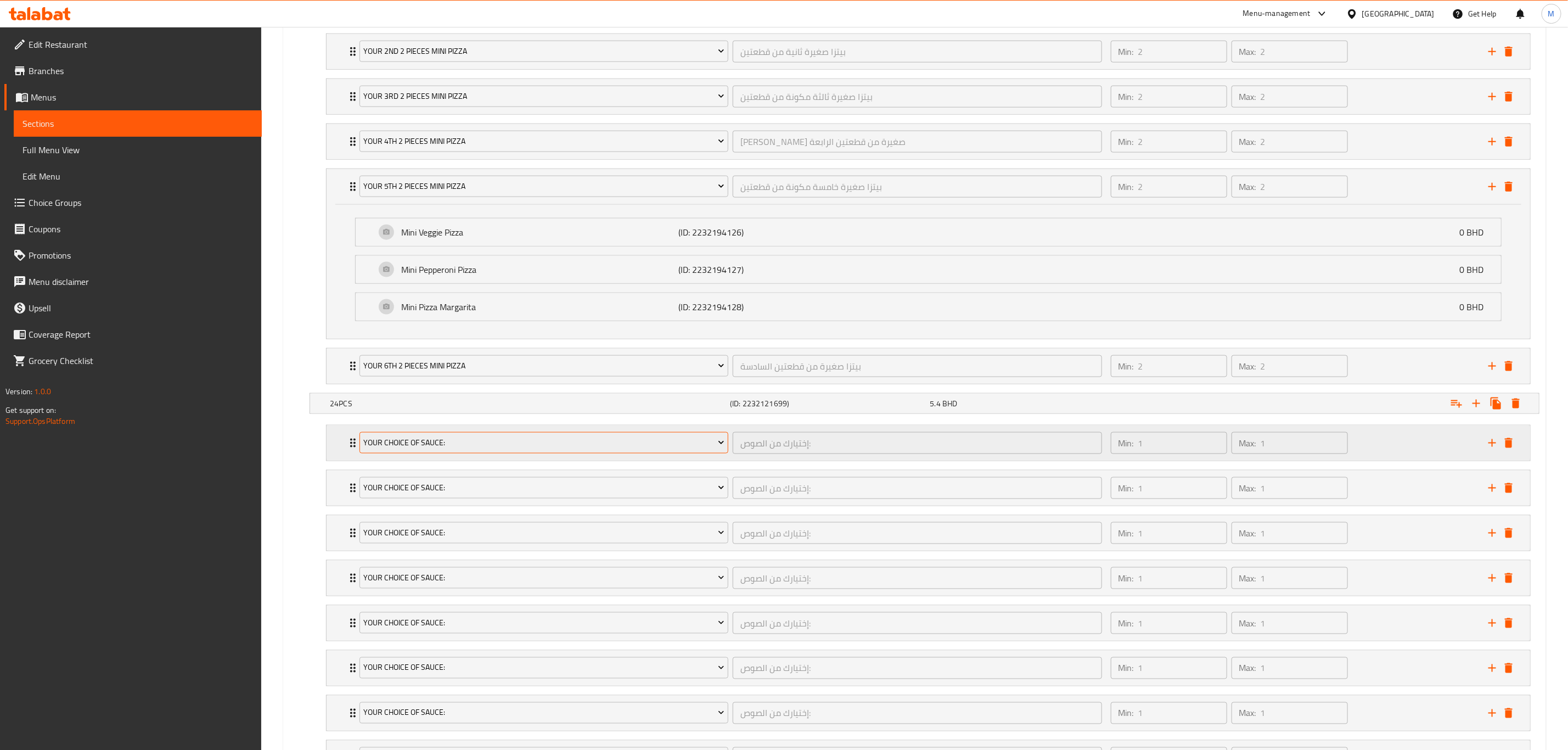
click at [403, 446] on button "Your Choice Of Sauce:" at bounding box center [544, 443] width 369 height 22
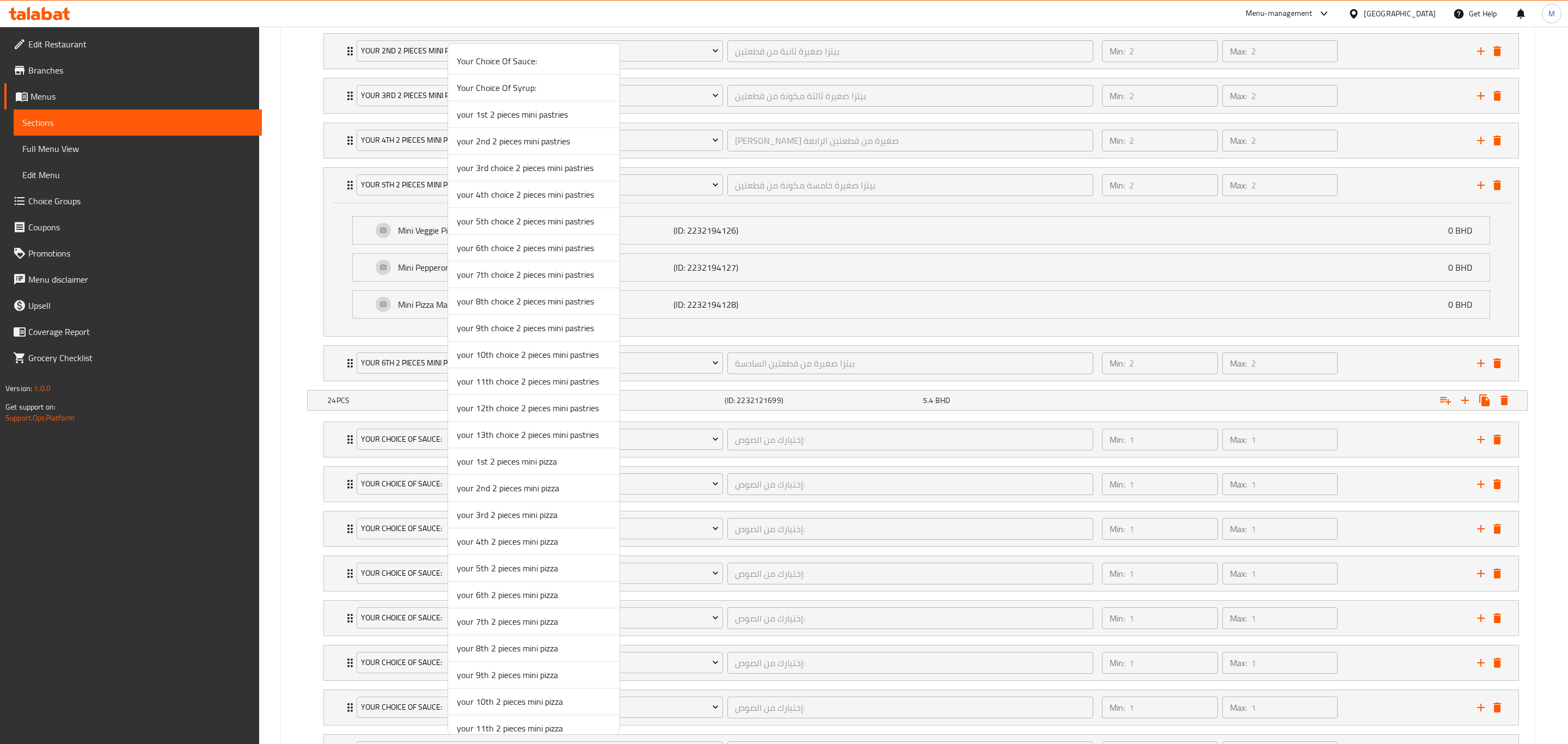
click at [504, 468] on span "your 1st 2 pieces mini pizza" at bounding box center [534, 461] width 154 height 13
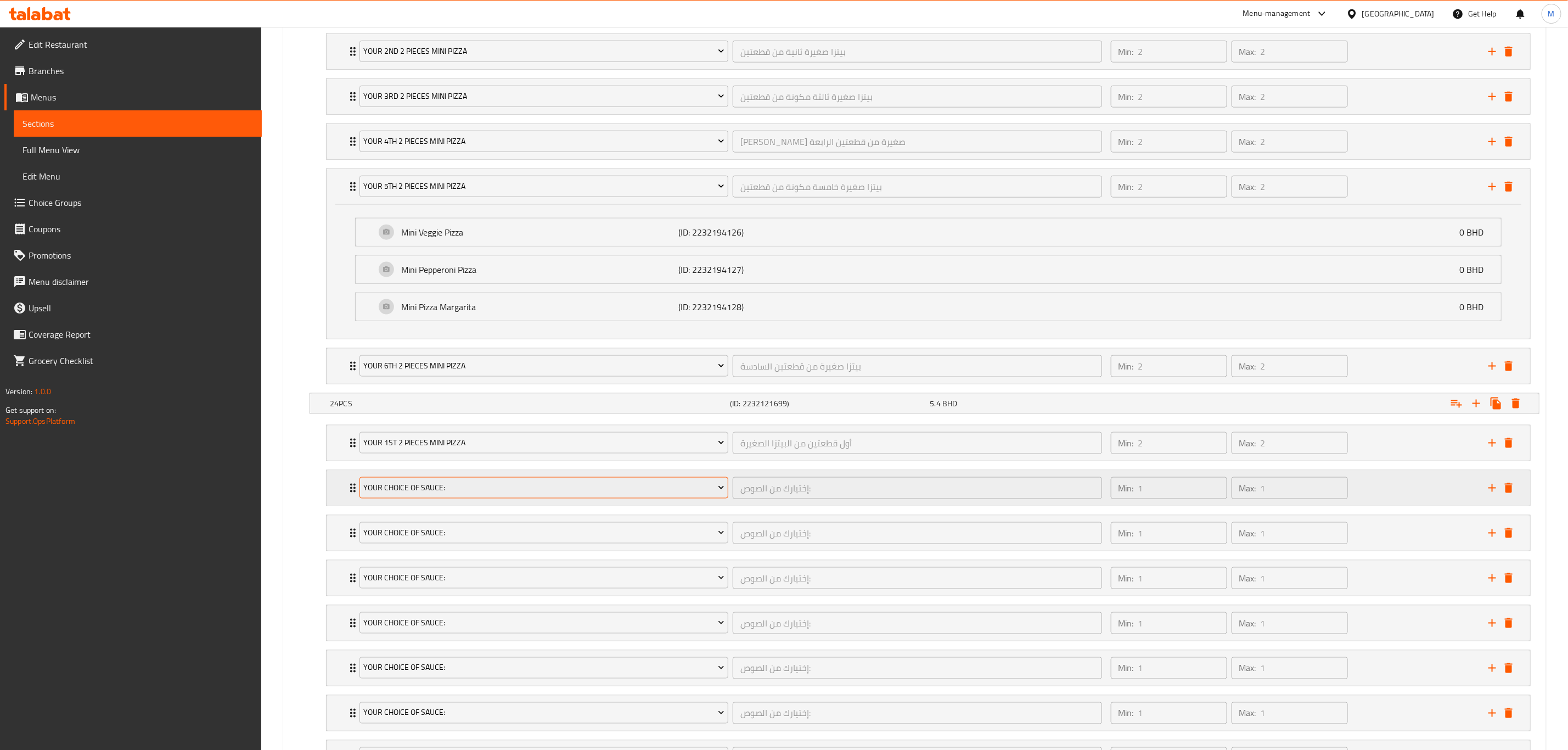
click at [448, 495] on span "Your Choice Of Sauce:" at bounding box center [544, 487] width 361 height 14
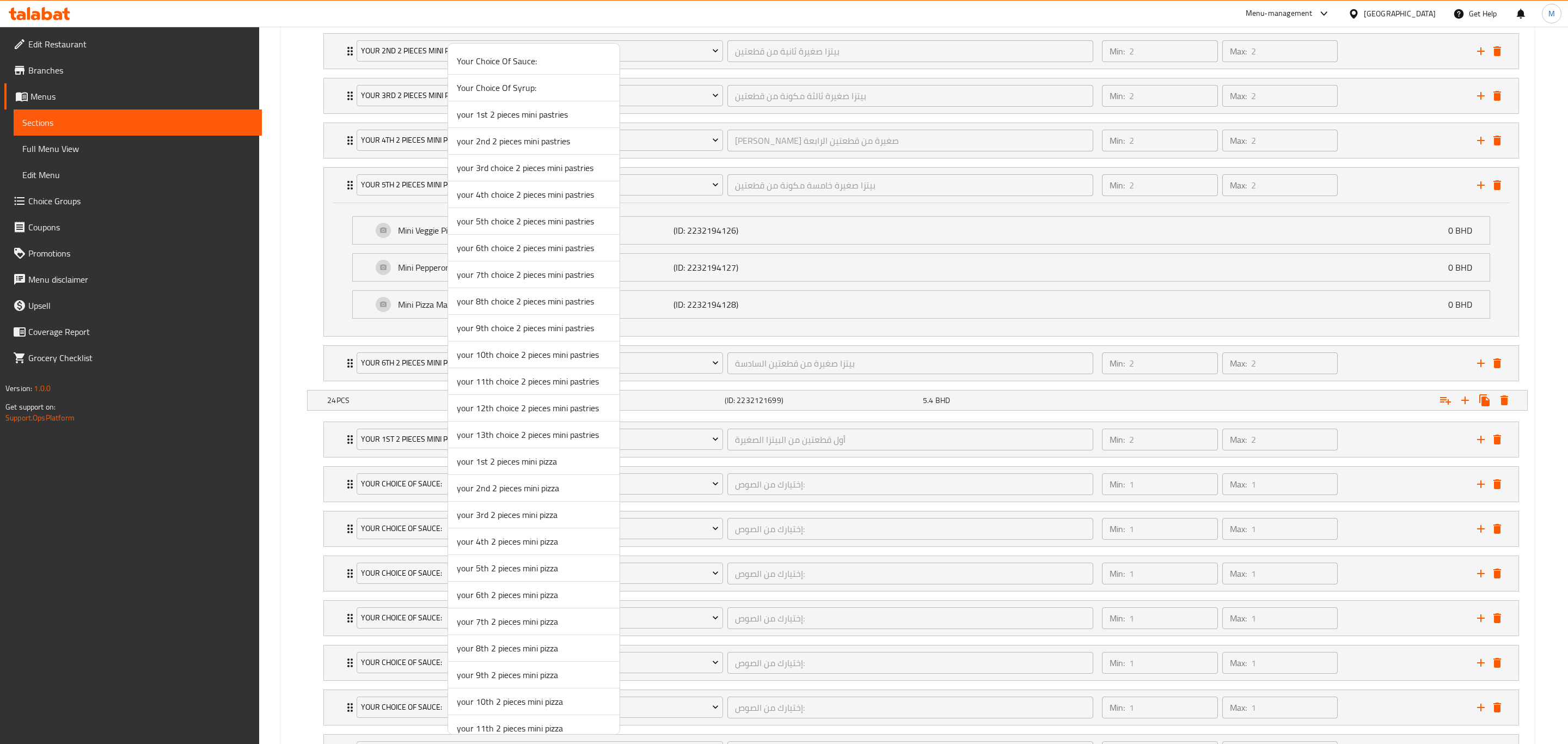
click at [498, 494] on span "your 2nd 2 pieces mini pizza" at bounding box center [534, 488] width 154 height 13
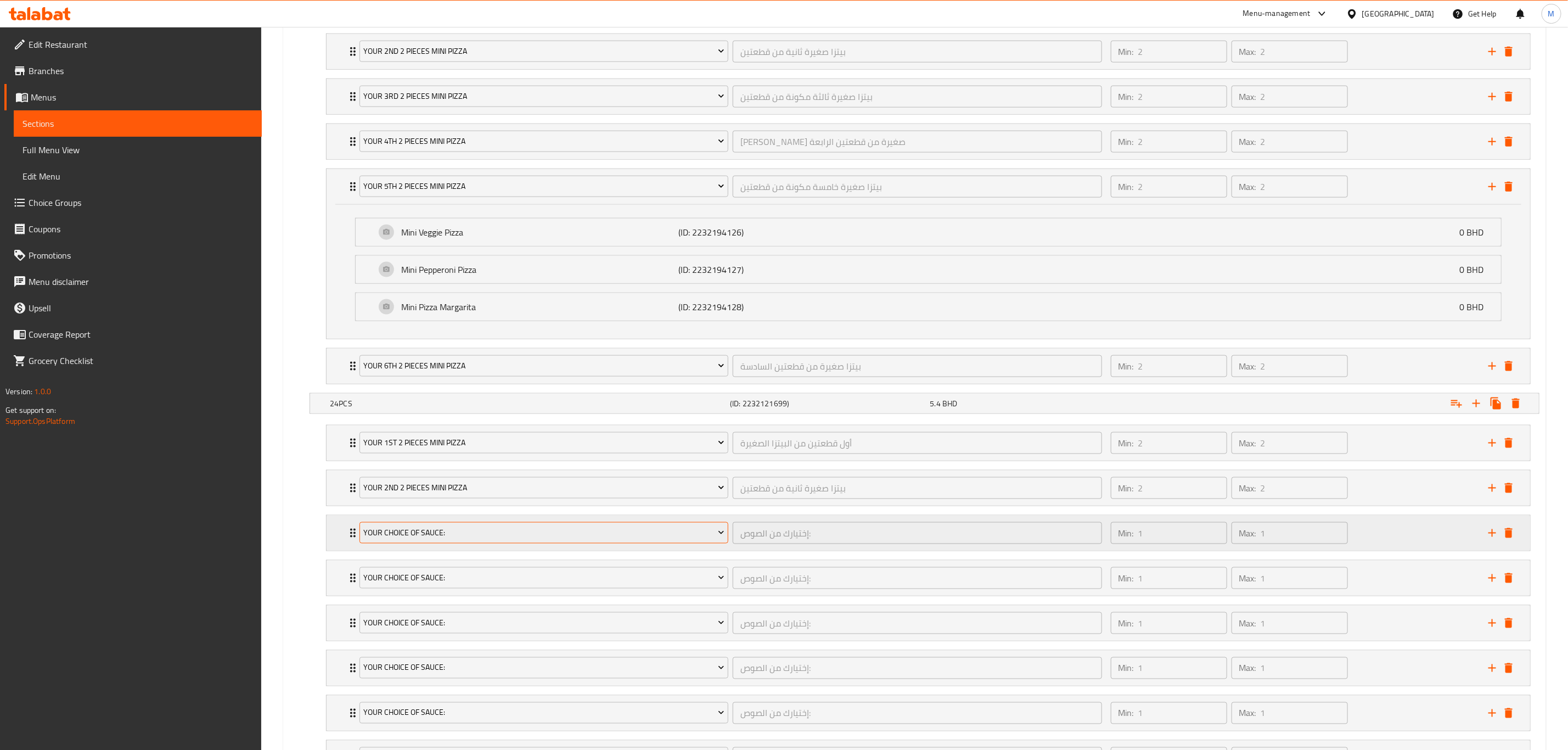
click at [444, 520] on span "Your Choice Of Sauce:" at bounding box center [544, 533] width 361 height 14
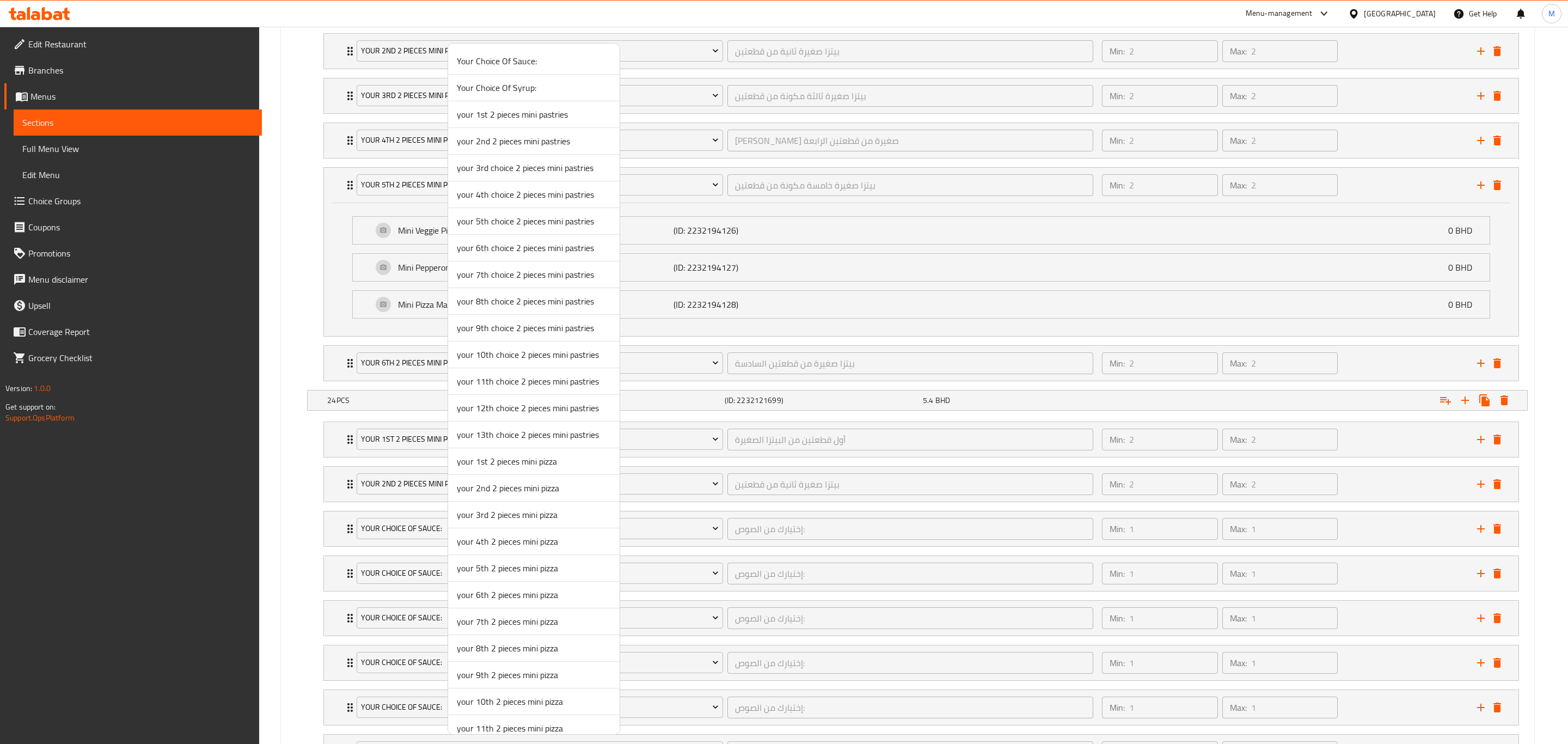
click at [511, 515] on span "your 3rd 2 pieces mini pizza" at bounding box center [534, 514] width 154 height 13
click at [511, 507] on li "your 2nd 2 pieces mini pizza بيتزا صغيرة ثانية من قطعتين ​ Min: 2 ​ Max: 2 ​ Mi…" at bounding box center [921, 484] width 1213 height 45
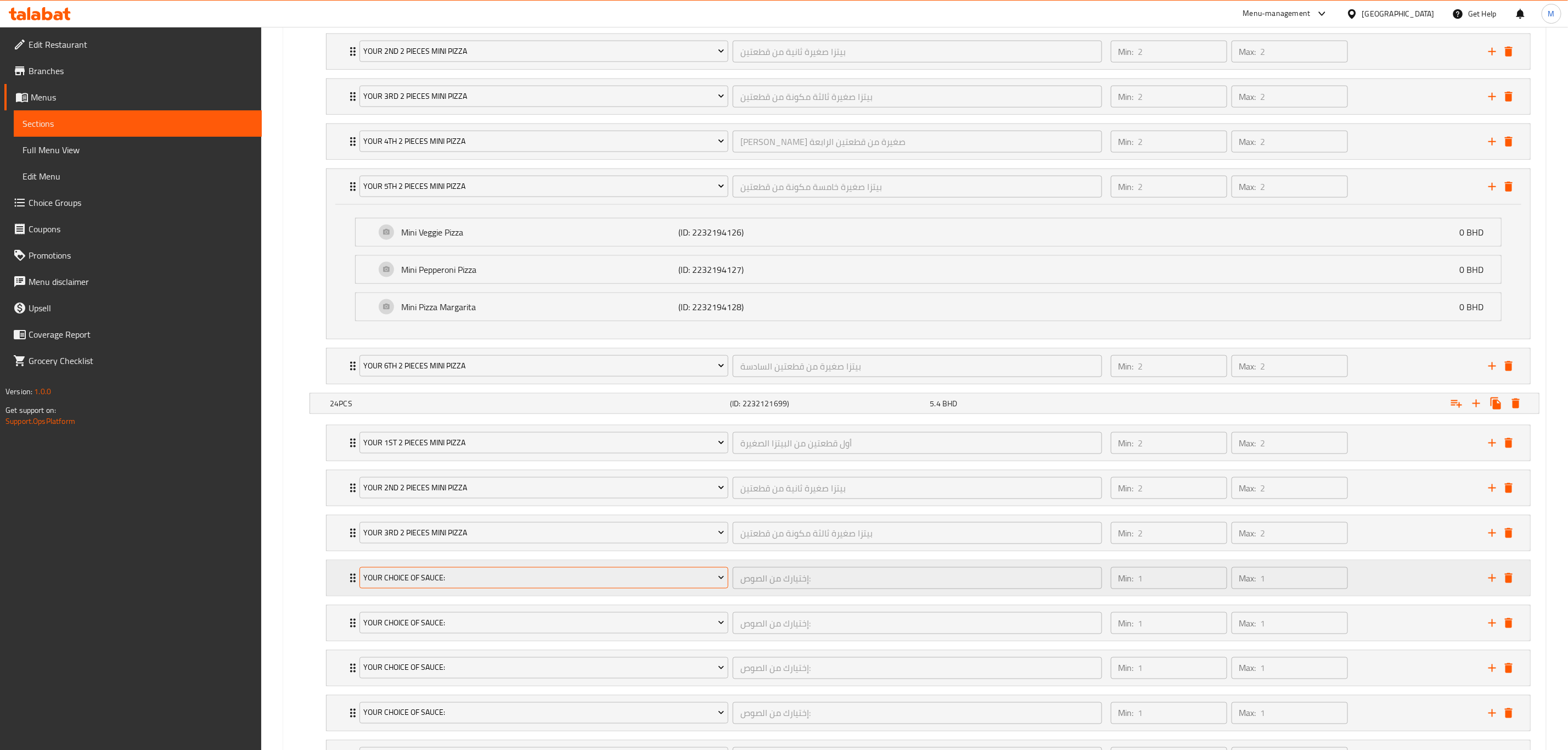
click at [425, 520] on span "Your Choice Of Sauce:" at bounding box center [544, 578] width 361 height 14
click at [511, 520] on span "Your Choice Of Sauce:" at bounding box center [544, 578] width 361 height 14
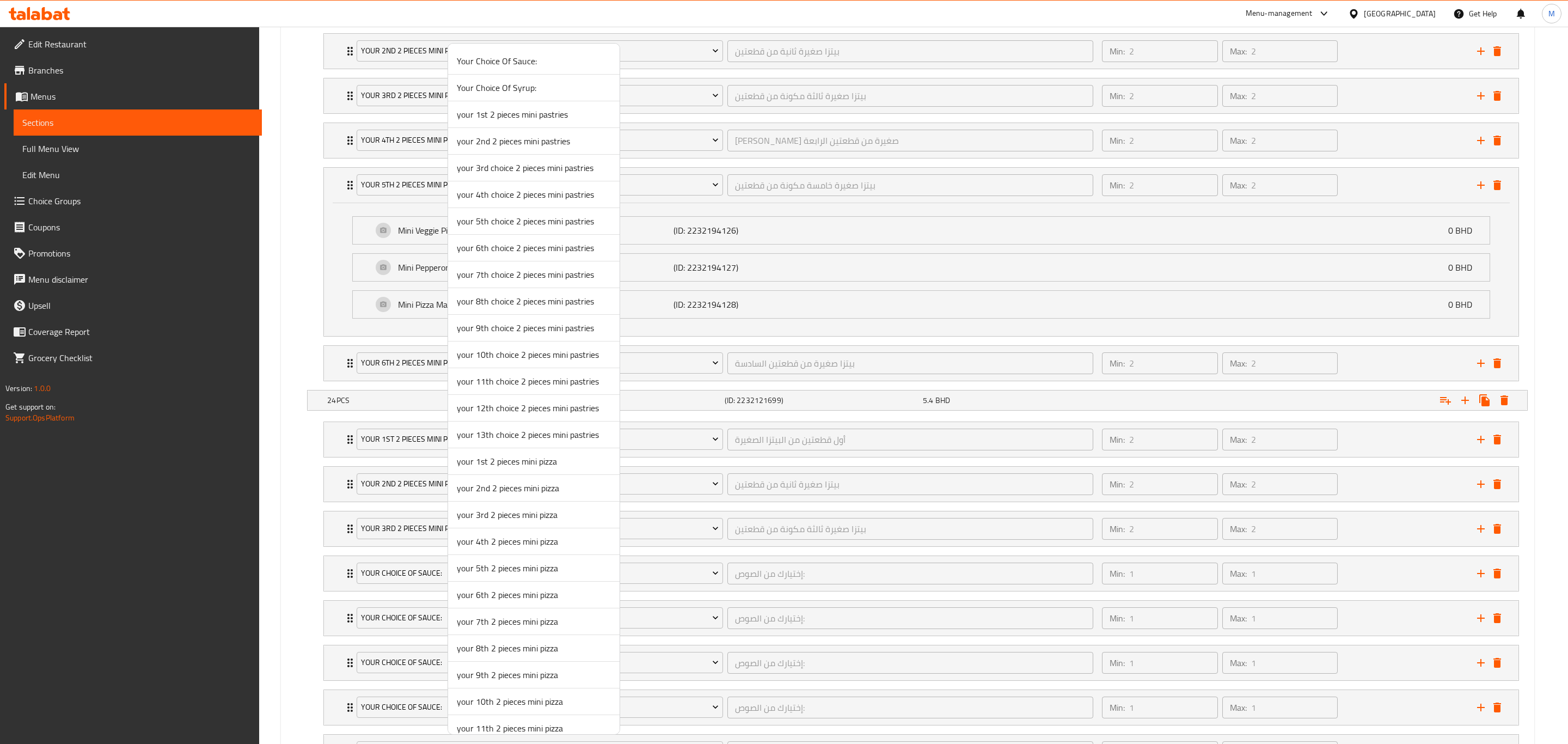
click at [510, 515] on span "your 4th 2 pieces mini pizza" at bounding box center [534, 541] width 154 height 13
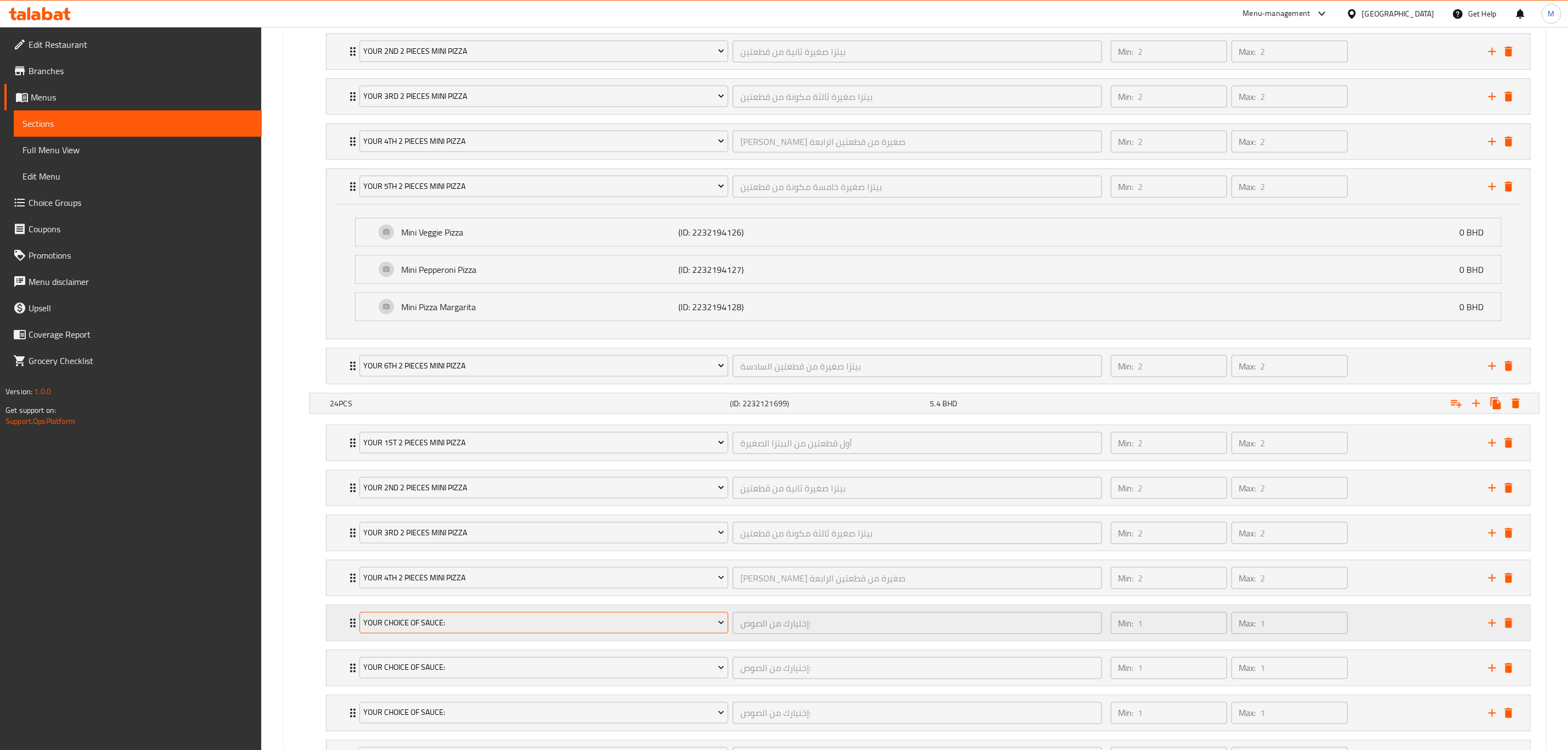
click at [428, 520] on button "Your Choice Of Sauce:" at bounding box center [544, 623] width 369 height 22
click at [478, 520] on button "Your Choice Of Sauce:" at bounding box center [544, 623] width 369 height 22
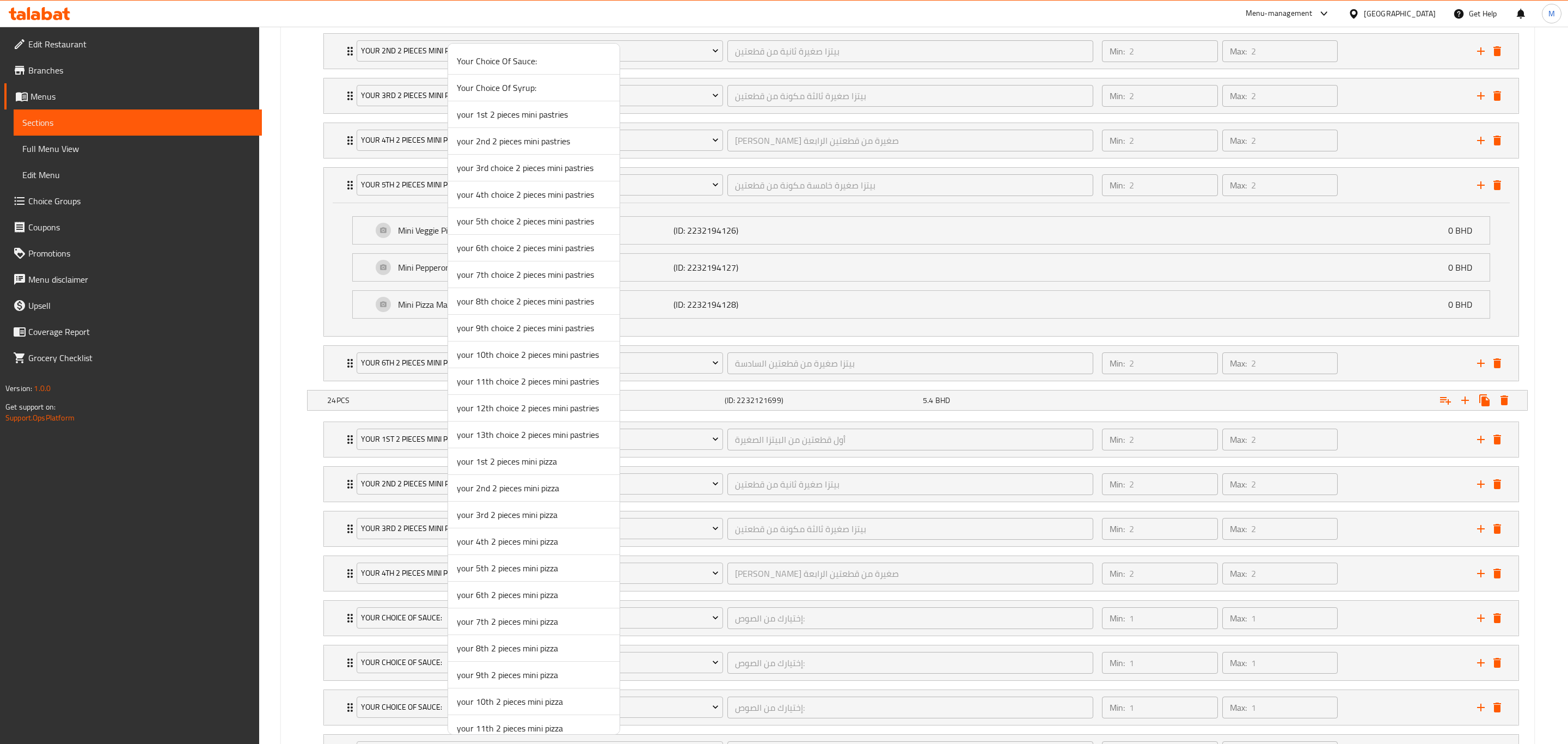
click at [496, 515] on span "your 5th 2 pieces mini pizza" at bounding box center [534, 568] width 154 height 13
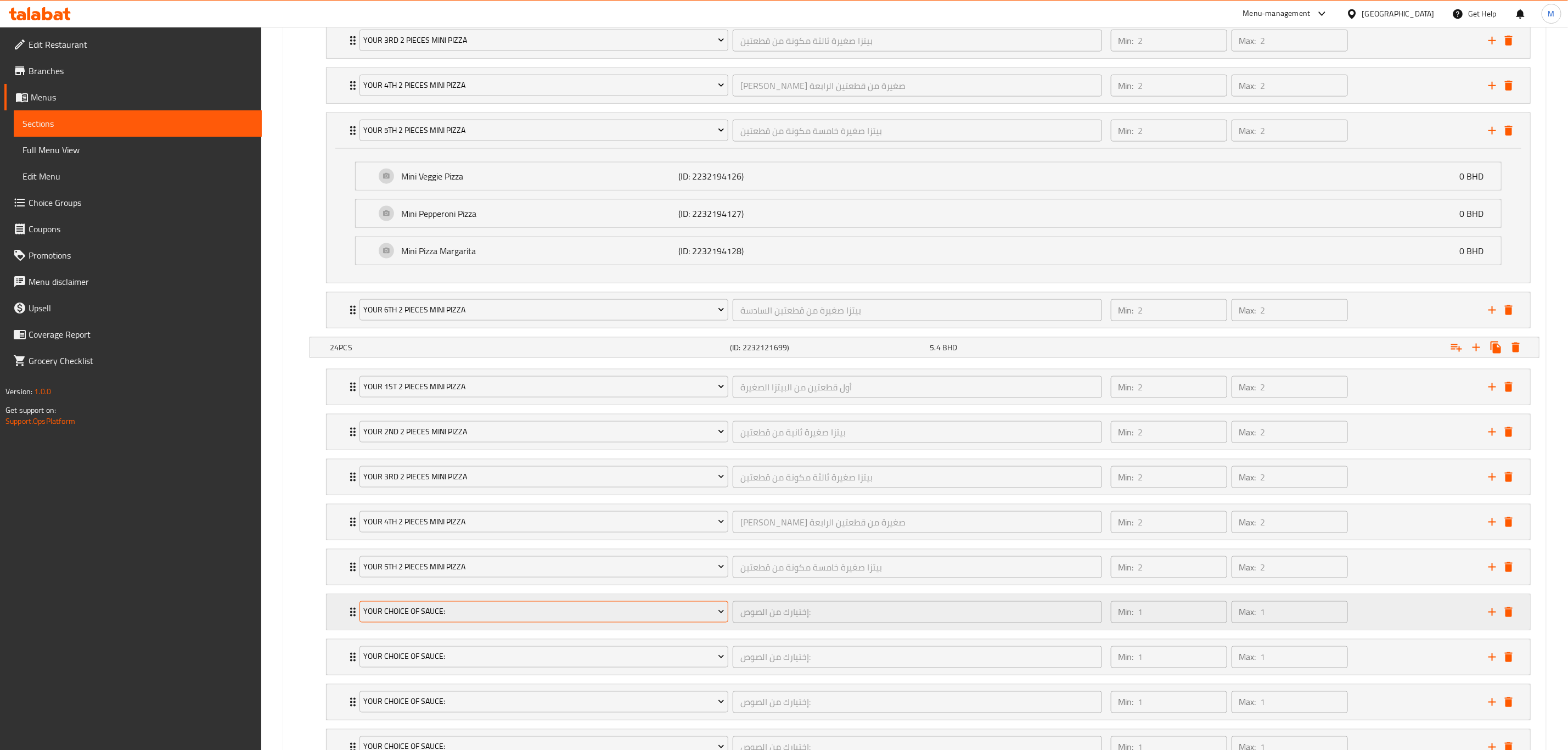
scroll to position [1010, 0]
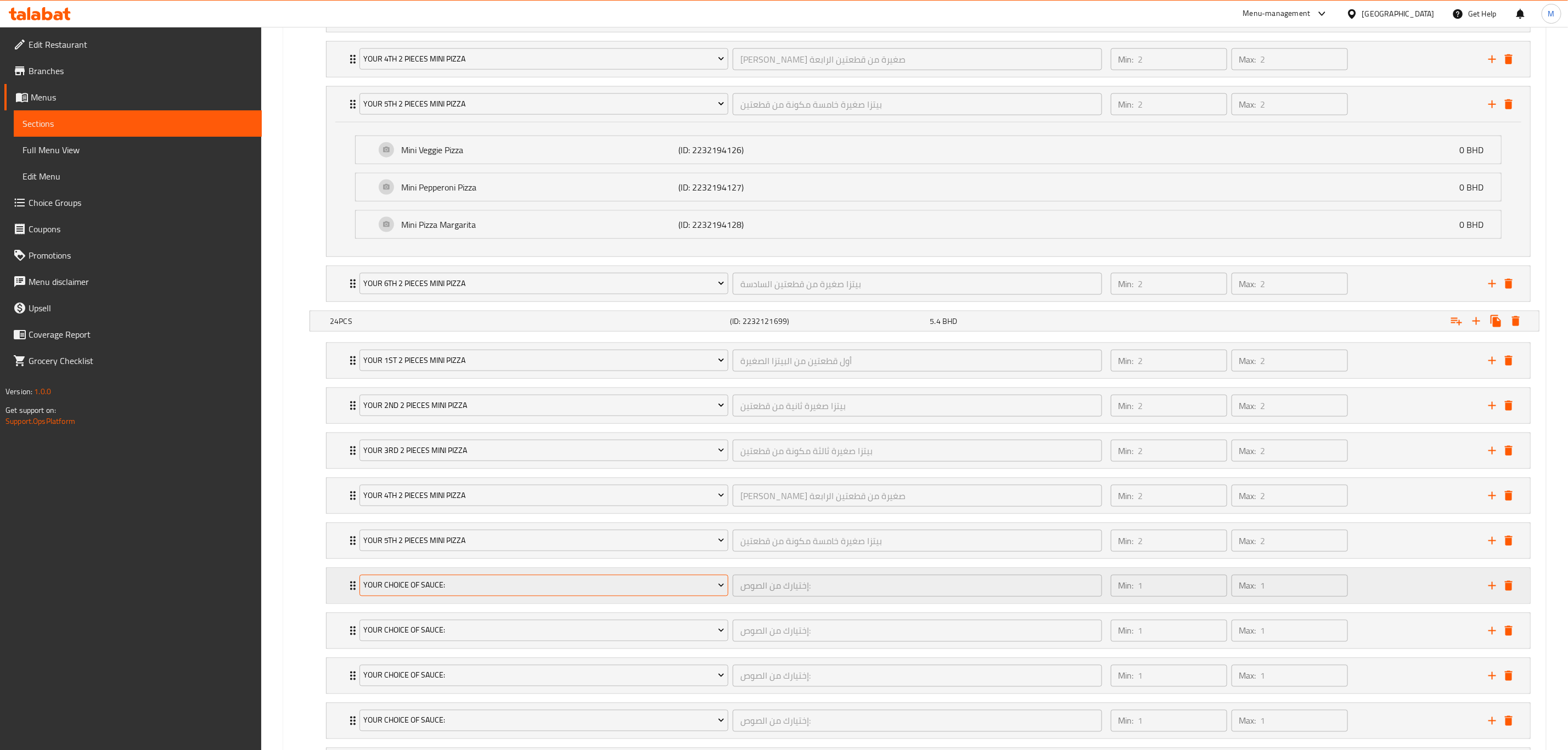
click at [418, 520] on span "Your Choice Of Sauce:" at bounding box center [544, 585] width 361 height 14
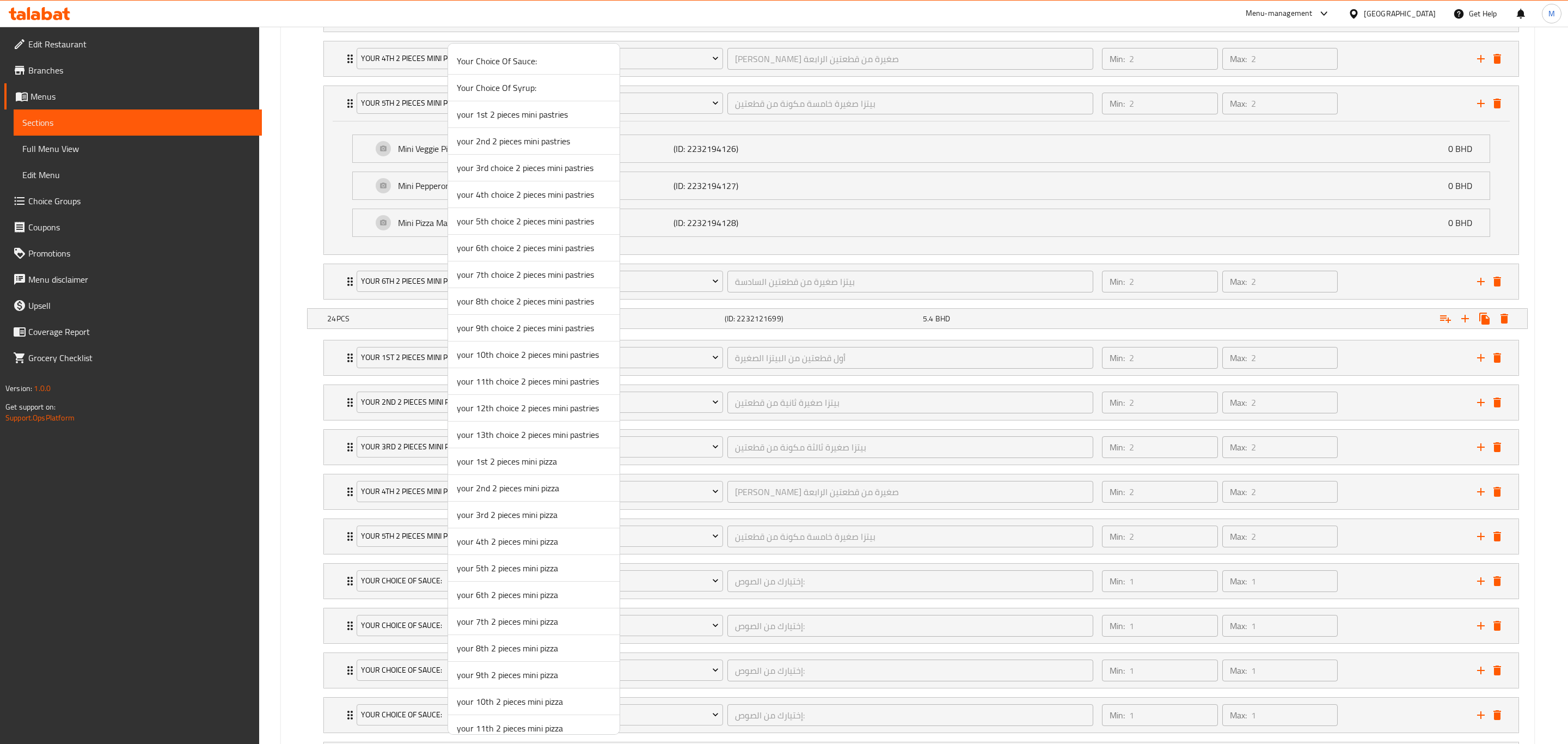
click at [513, 515] on span "your 6th 2 pieces mini pizza" at bounding box center [534, 594] width 154 height 13
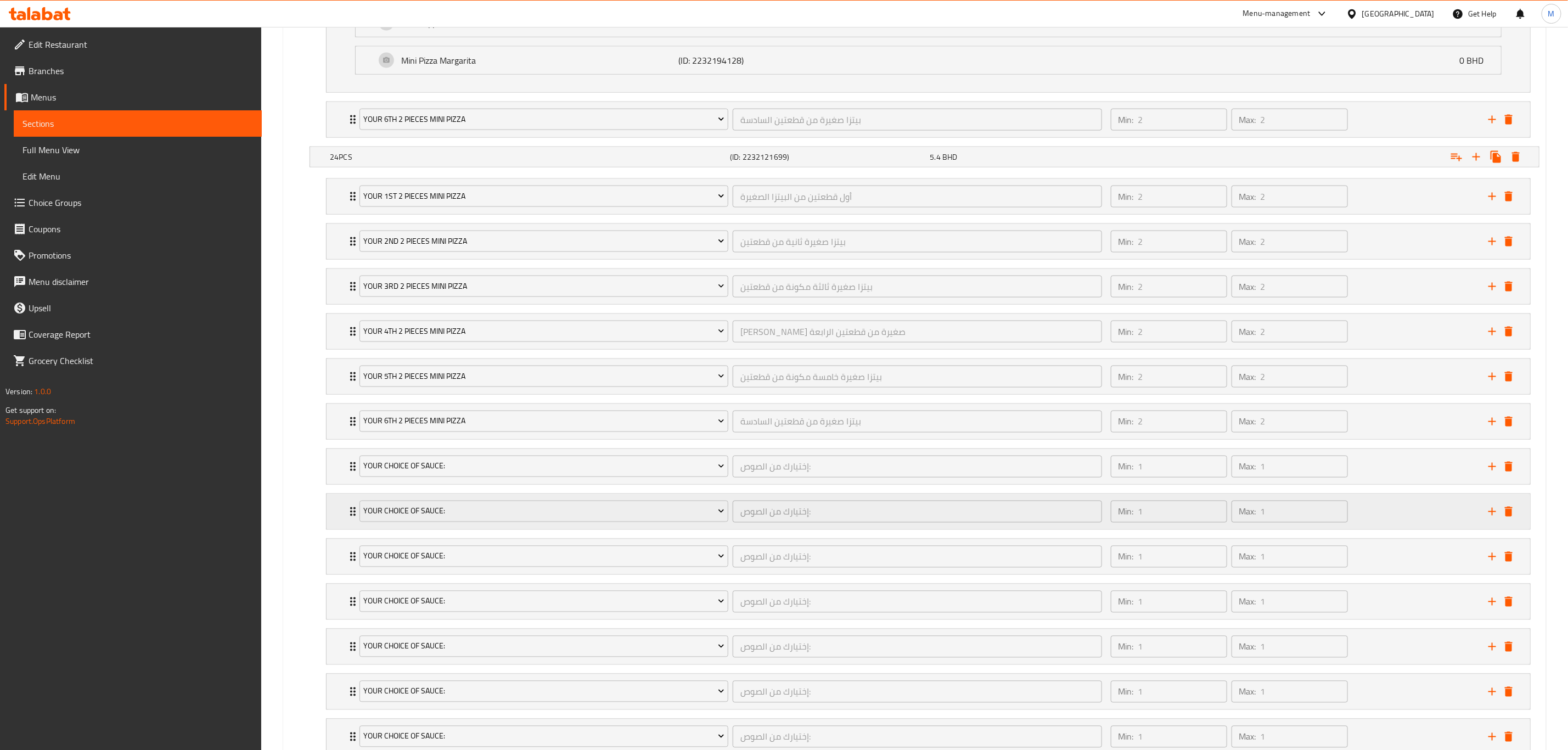
scroll to position [1175, 0]
click at [437, 474] on button "Your Choice Of Sauce:" at bounding box center [544, 466] width 369 height 22
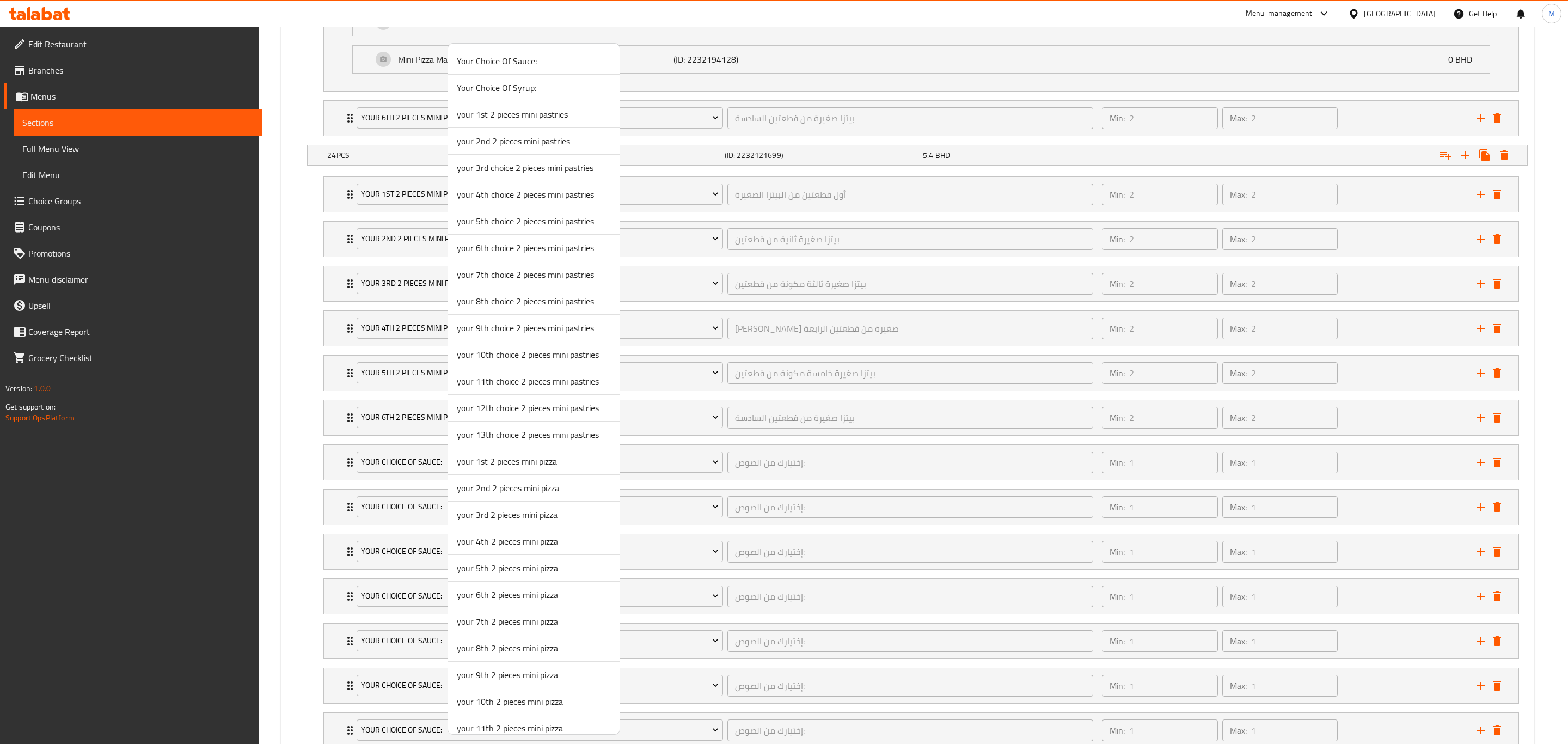
click at [482, 515] on span "your 7th 2 pieces mini pizza" at bounding box center [534, 621] width 154 height 13
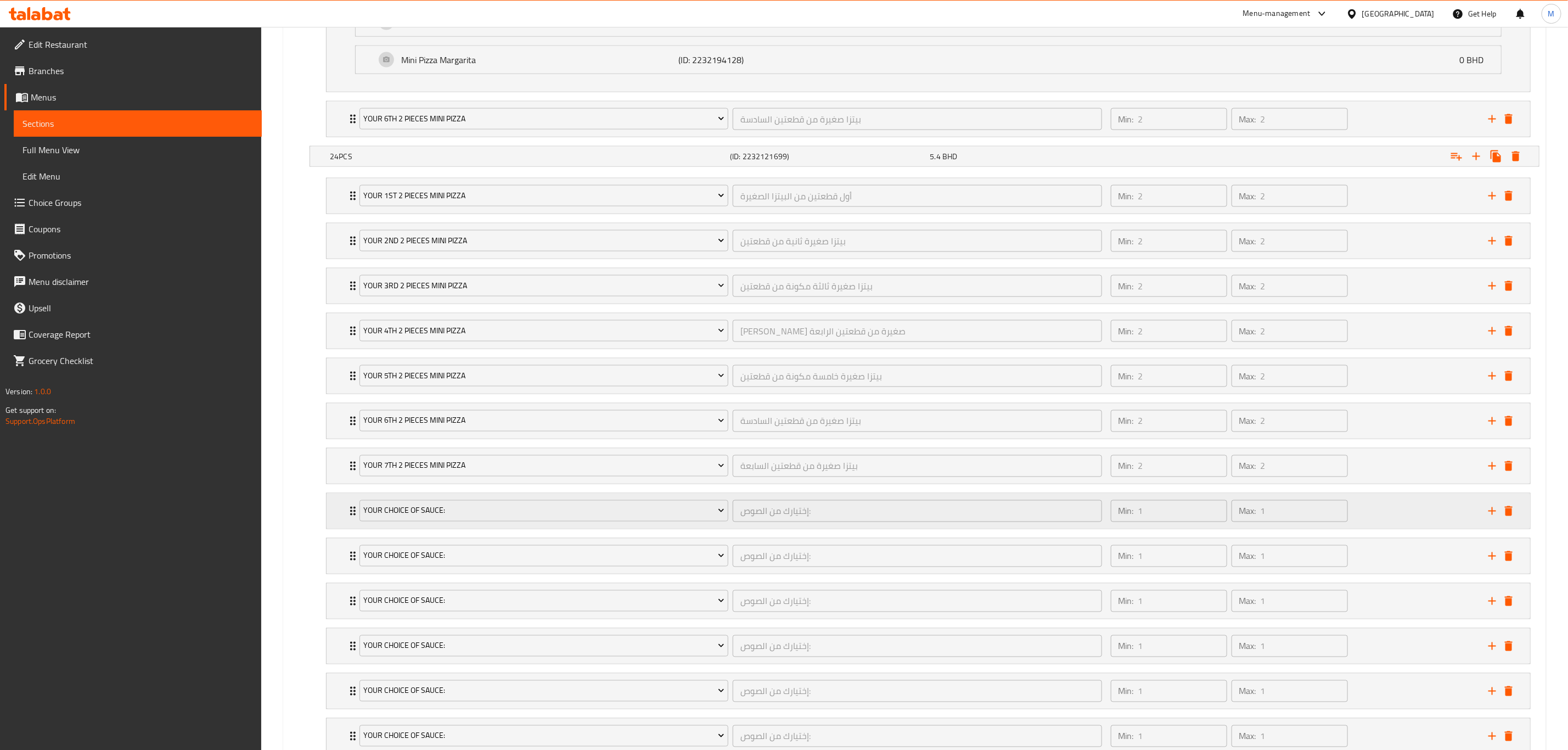
click at [419, 520] on div "Your Choice Of Sauce:" at bounding box center [544, 511] width 373 height 27
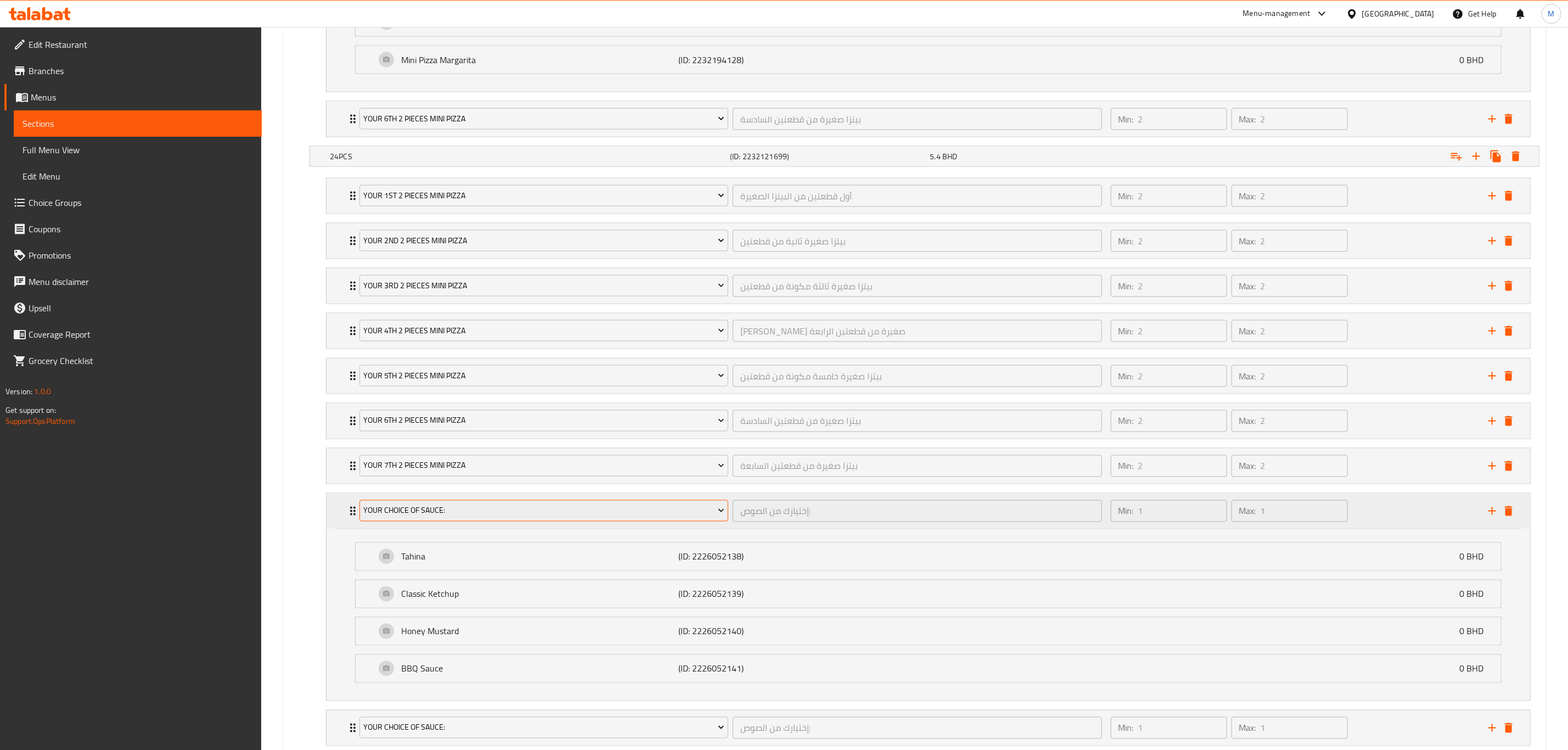
click at [419, 518] on span "Your Choice Of Sauce:" at bounding box center [544, 511] width 361 height 14
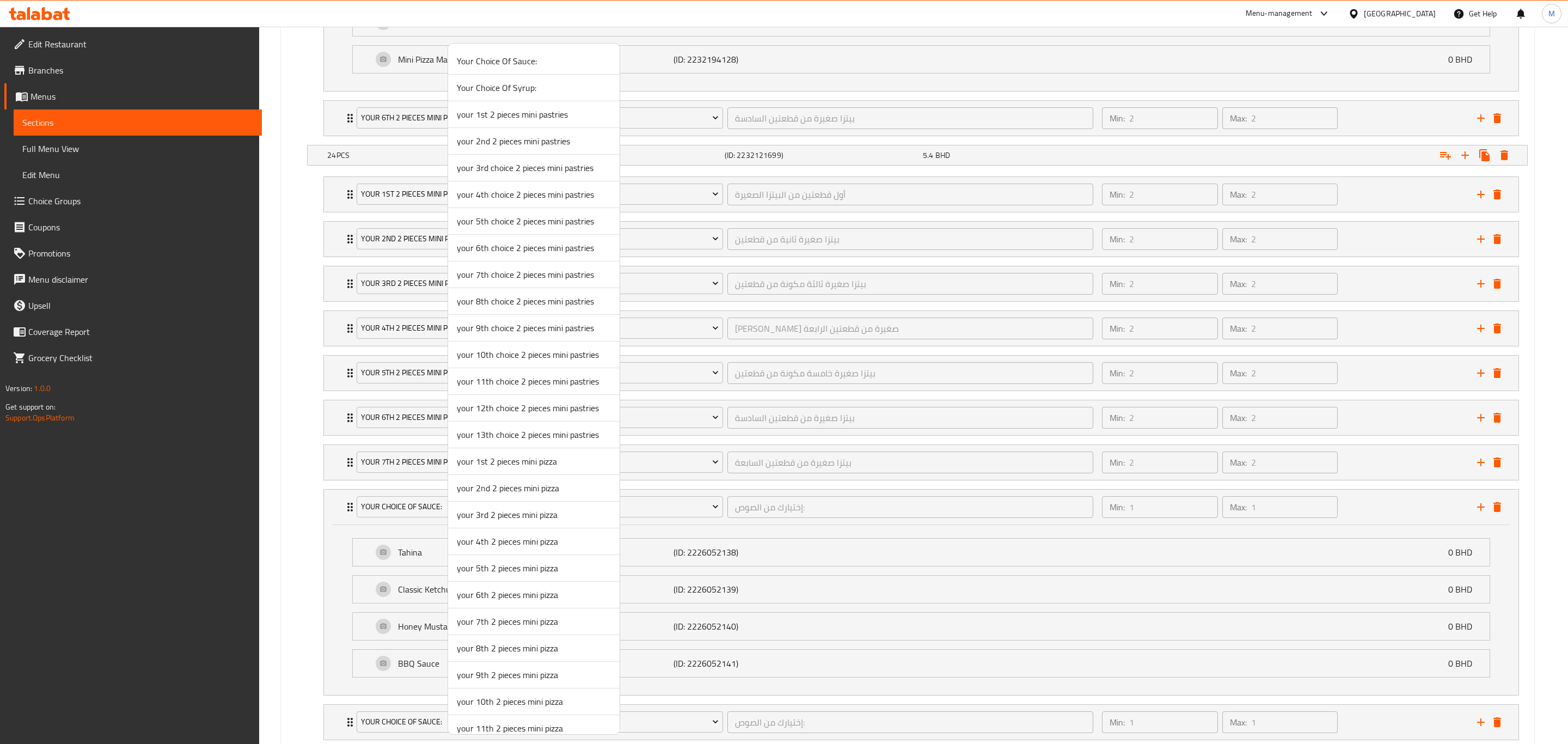
click at [492, 515] on span "your 8th 2 pieces mini pizza" at bounding box center [534, 648] width 154 height 13
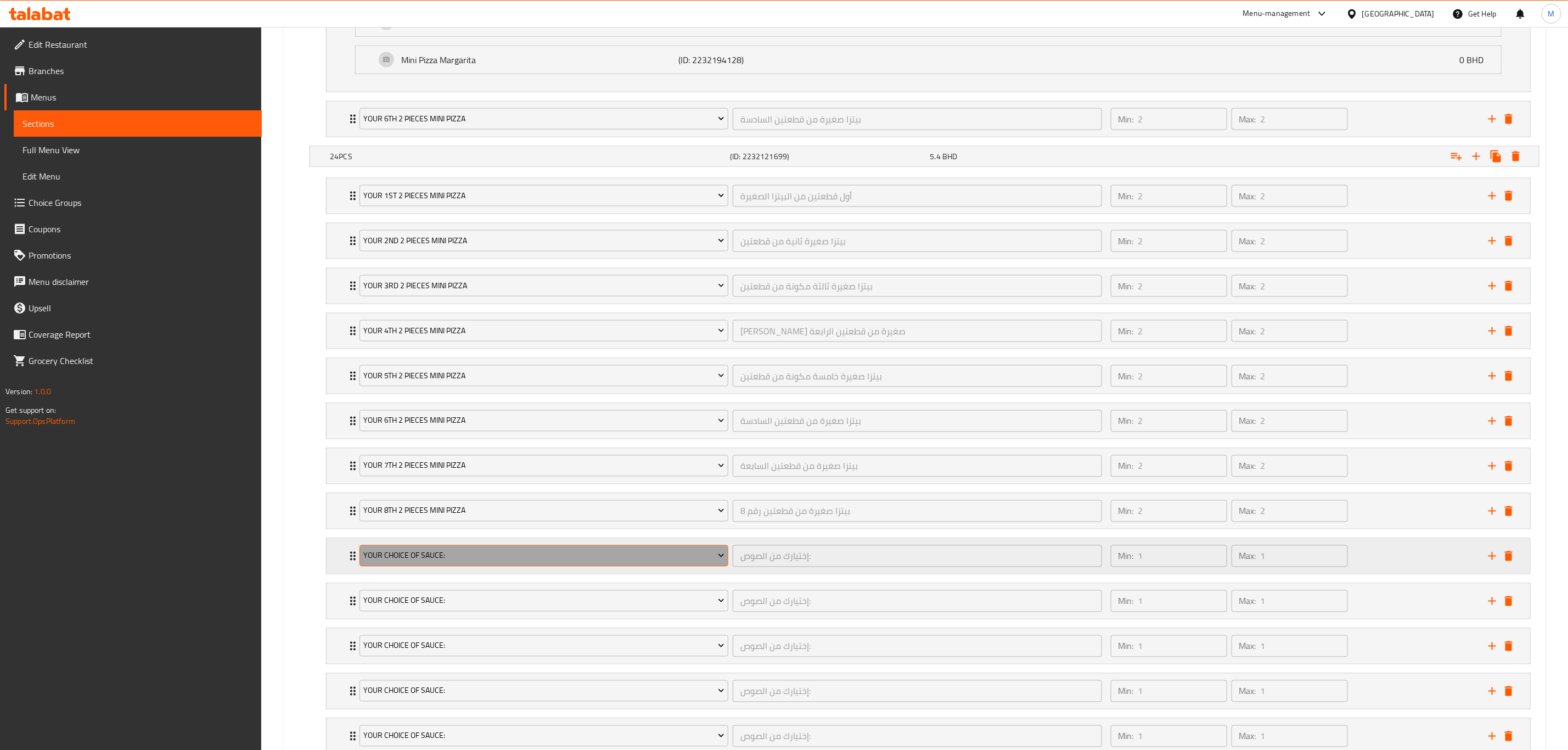
click at [403, 520] on span "Your Choice Of Sauce:" at bounding box center [544, 556] width 361 height 14
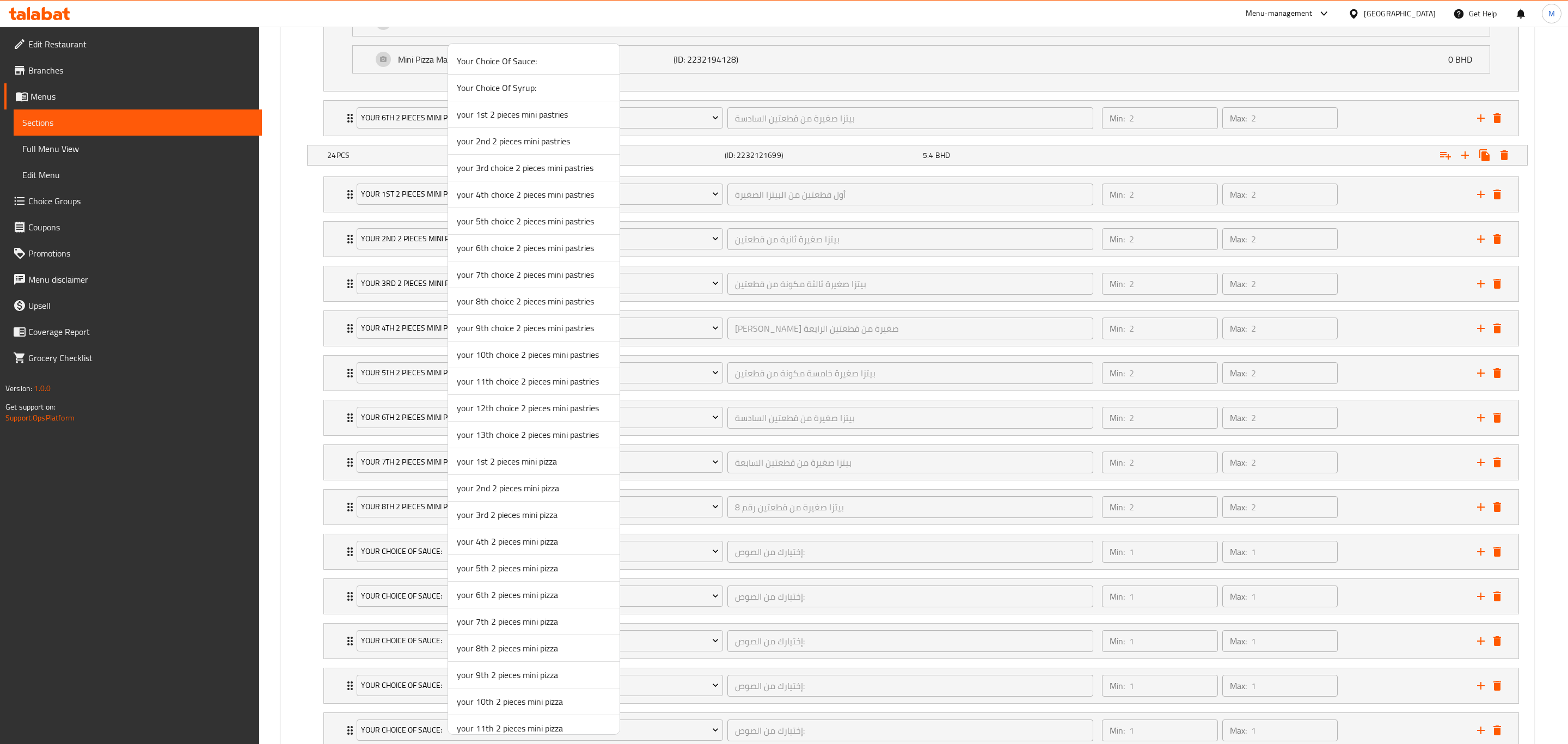
click at [498, 515] on span "your 9th 2 pieces mini pizza" at bounding box center [534, 674] width 154 height 13
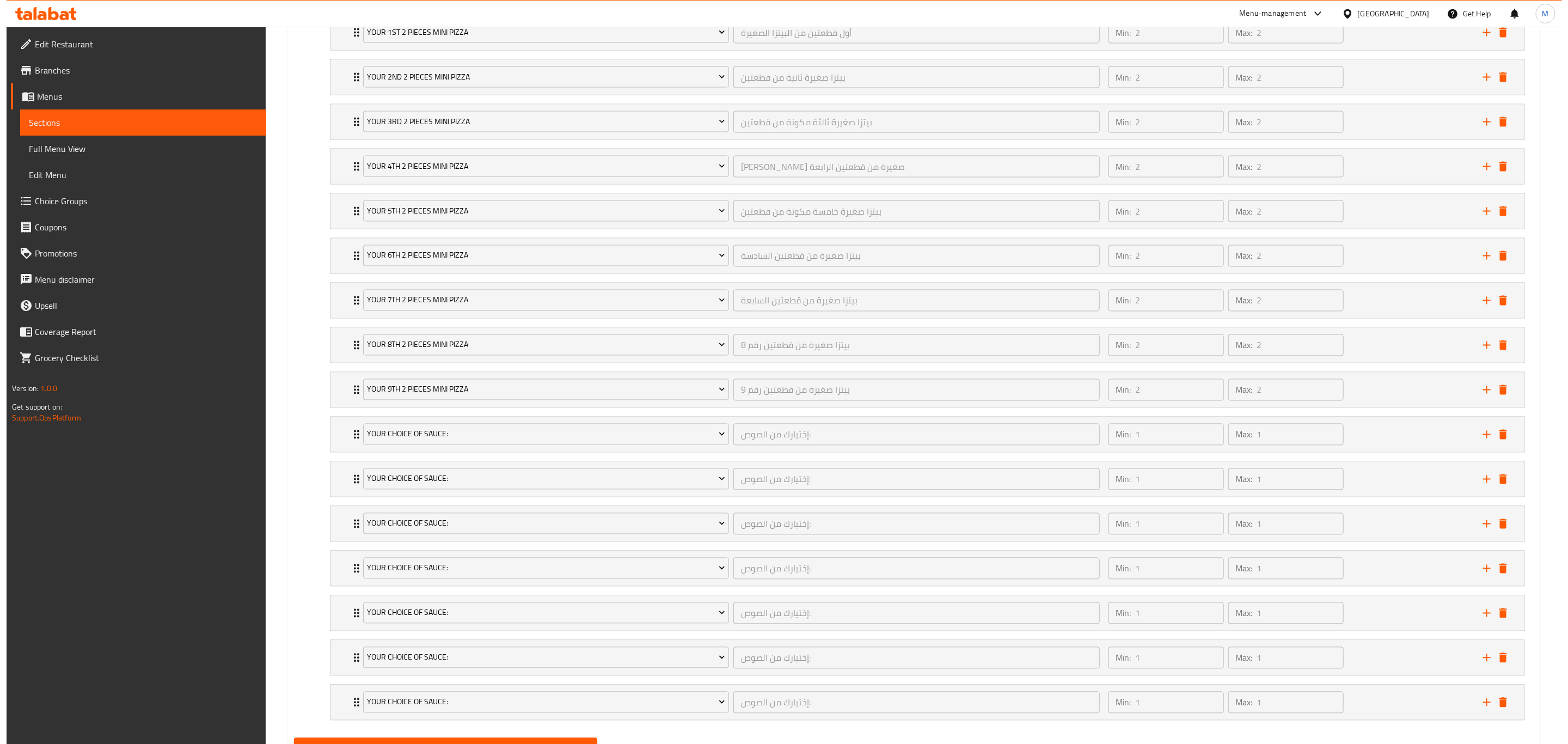
scroll to position [1329, 0]
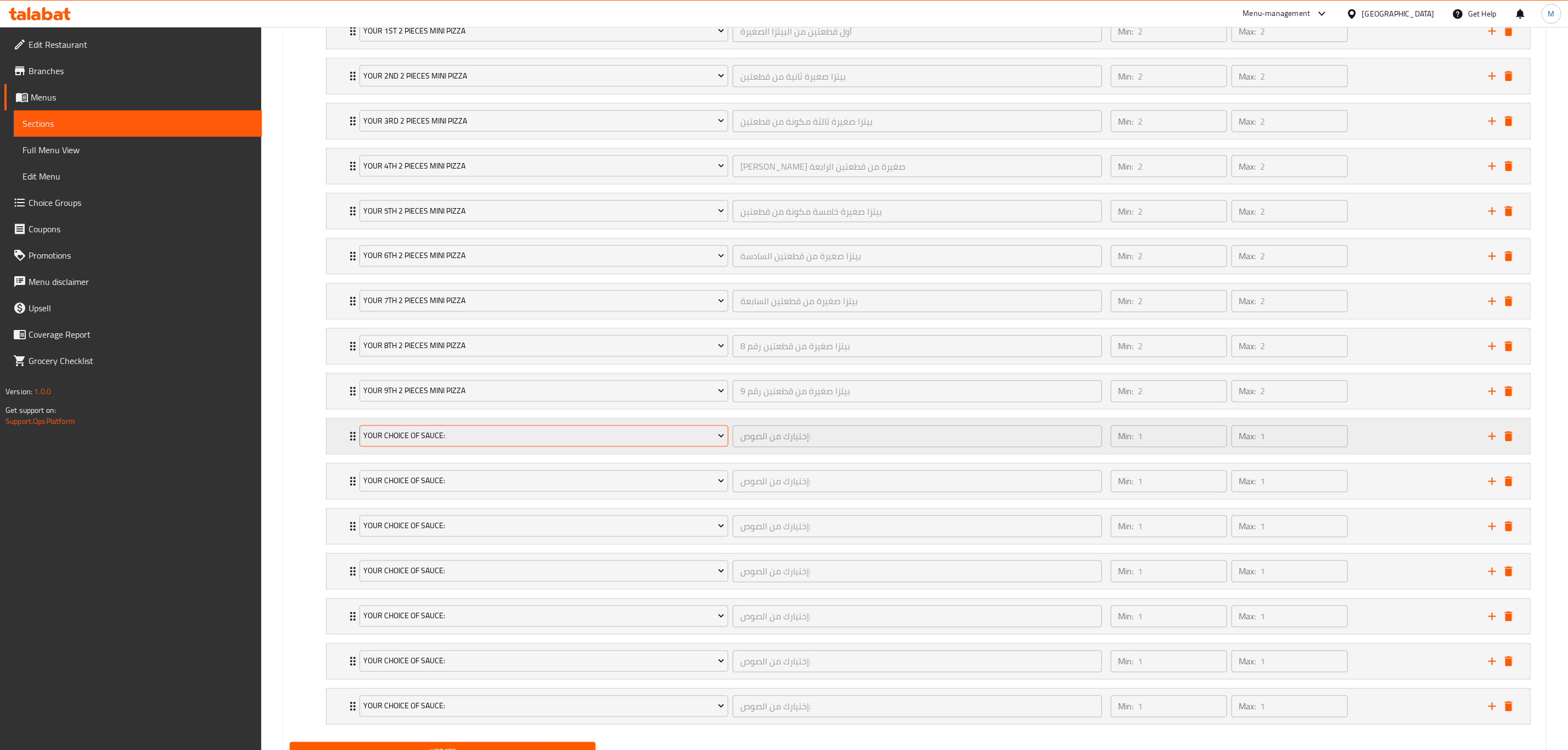
click at [445, 443] on span "Your Choice Of Sauce:" at bounding box center [544, 436] width 361 height 14
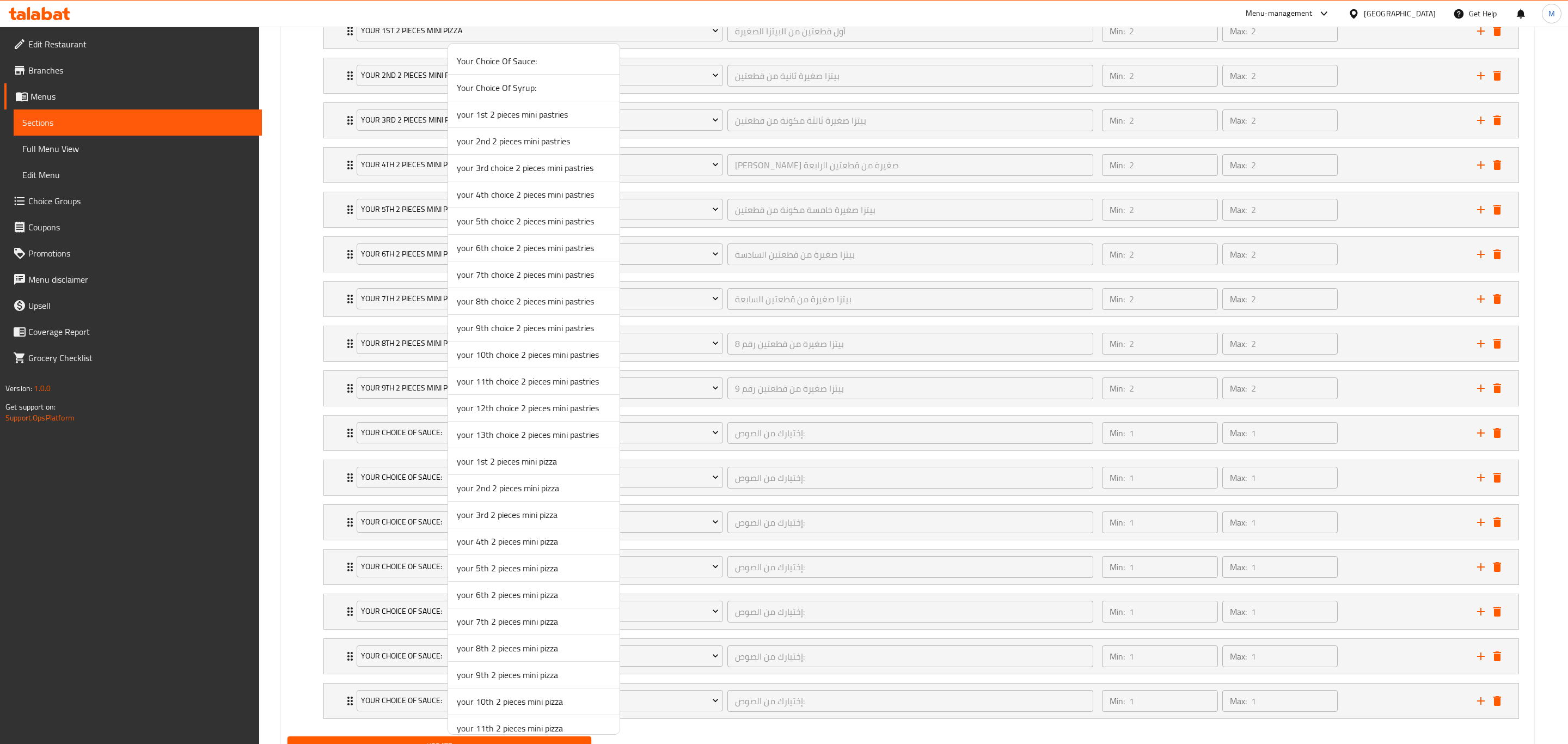
click at [503, 515] on li "your 10th 2 pieces mini pizza" at bounding box center [534, 701] width 172 height 26
click at [503, 515] on button "Your Choice Of Sauce:" at bounding box center [540, 701] width 366 height 22
click at [407, 491] on div at bounding box center [784, 372] width 1568 height 744
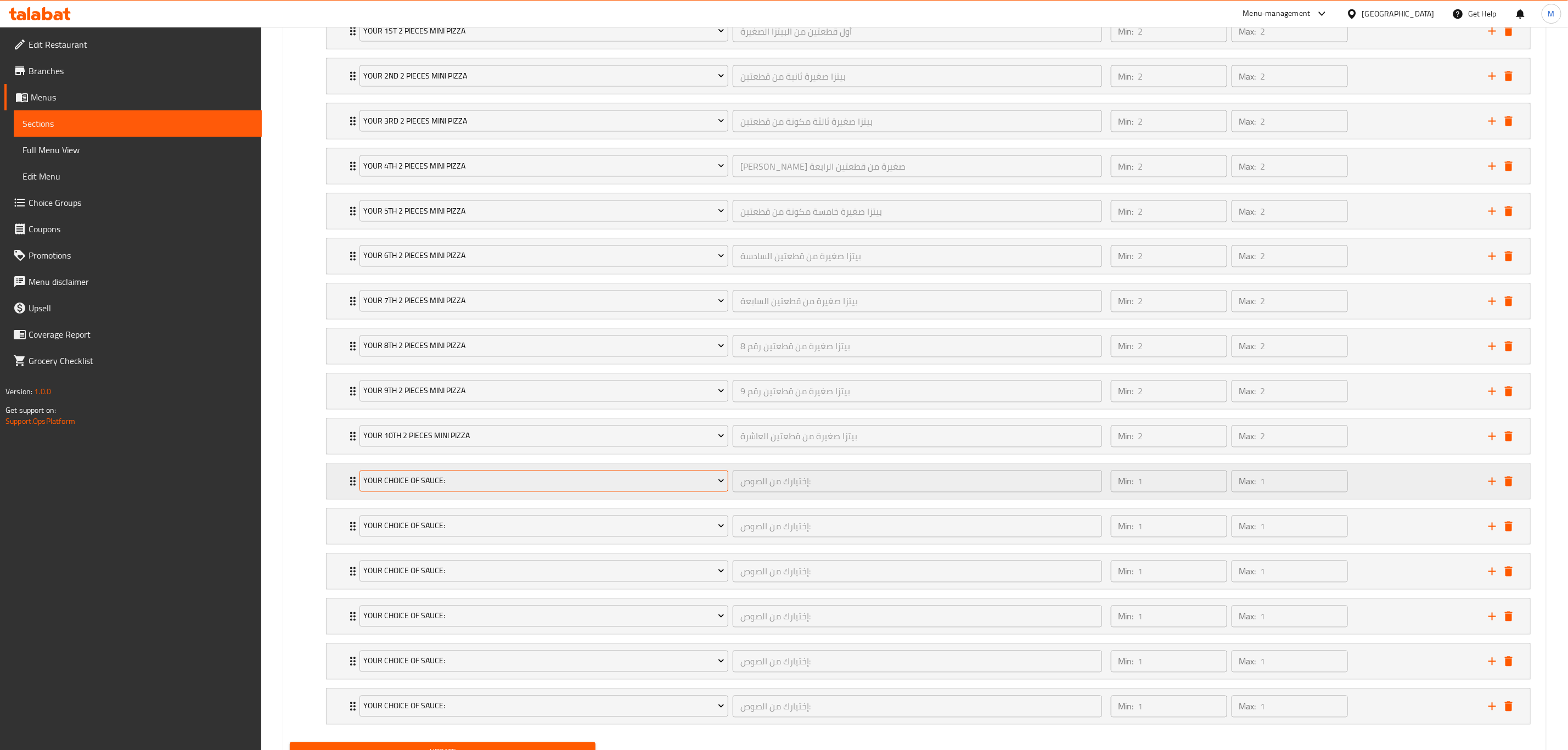
click at [412, 488] on span "Your Choice Of Sauce:" at bounding box center [544, 481] width 361 height 14
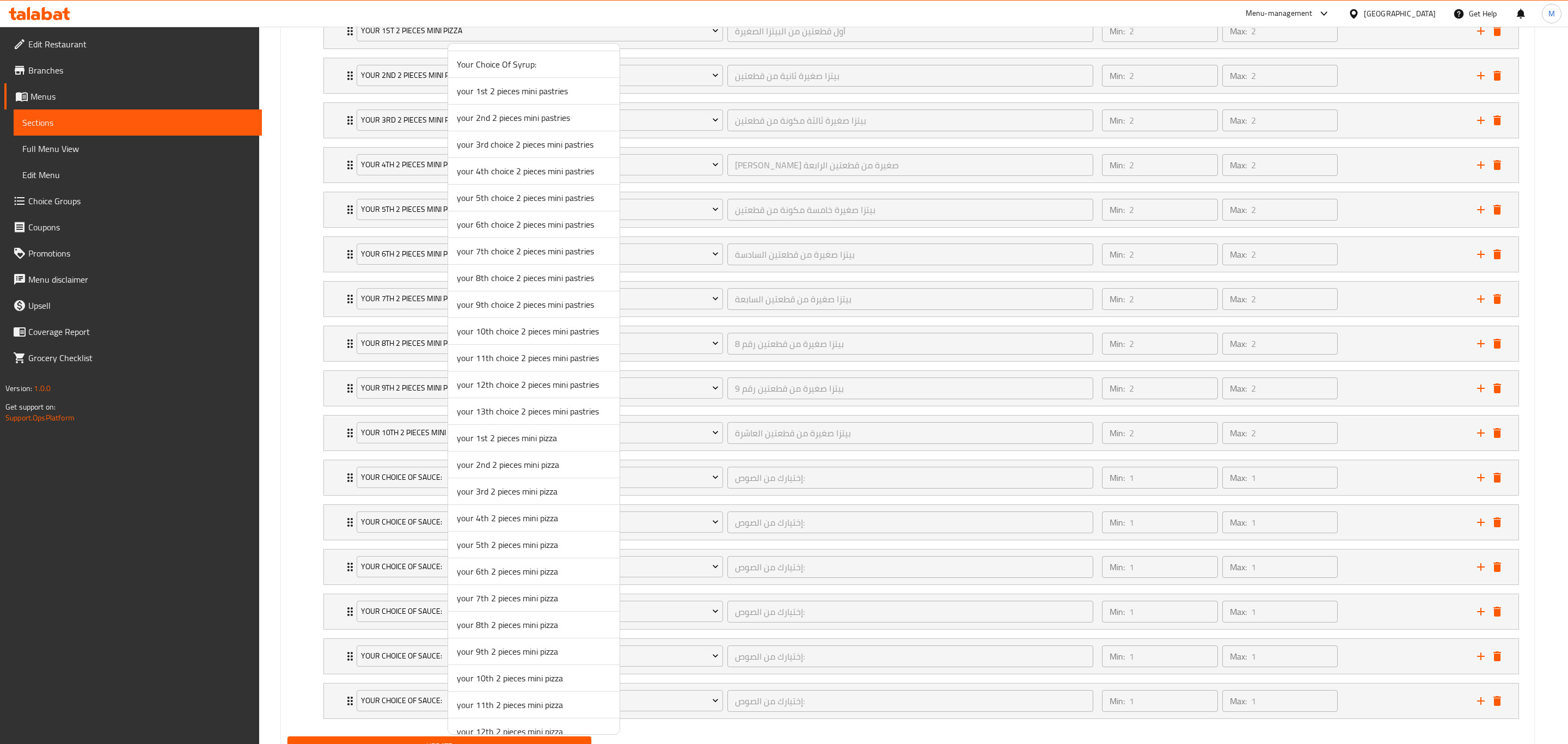
scroll to position [44, 0]
click at [500, 515] on span "your 11th 2 pieces mini pizza" at bounding box center [534, 690] width 154 height 13
click at [500, 515] on button "Your Choice Of Sauce:" at bounding box center [540, 657] width 366 height 22
click at [388, 515] on div at bounding box center [784, 372] width 1568 height 744
click at [388, 515] on span "Your Choice Of Sauce:" at bounding box center [540, 522] width 358 height 14
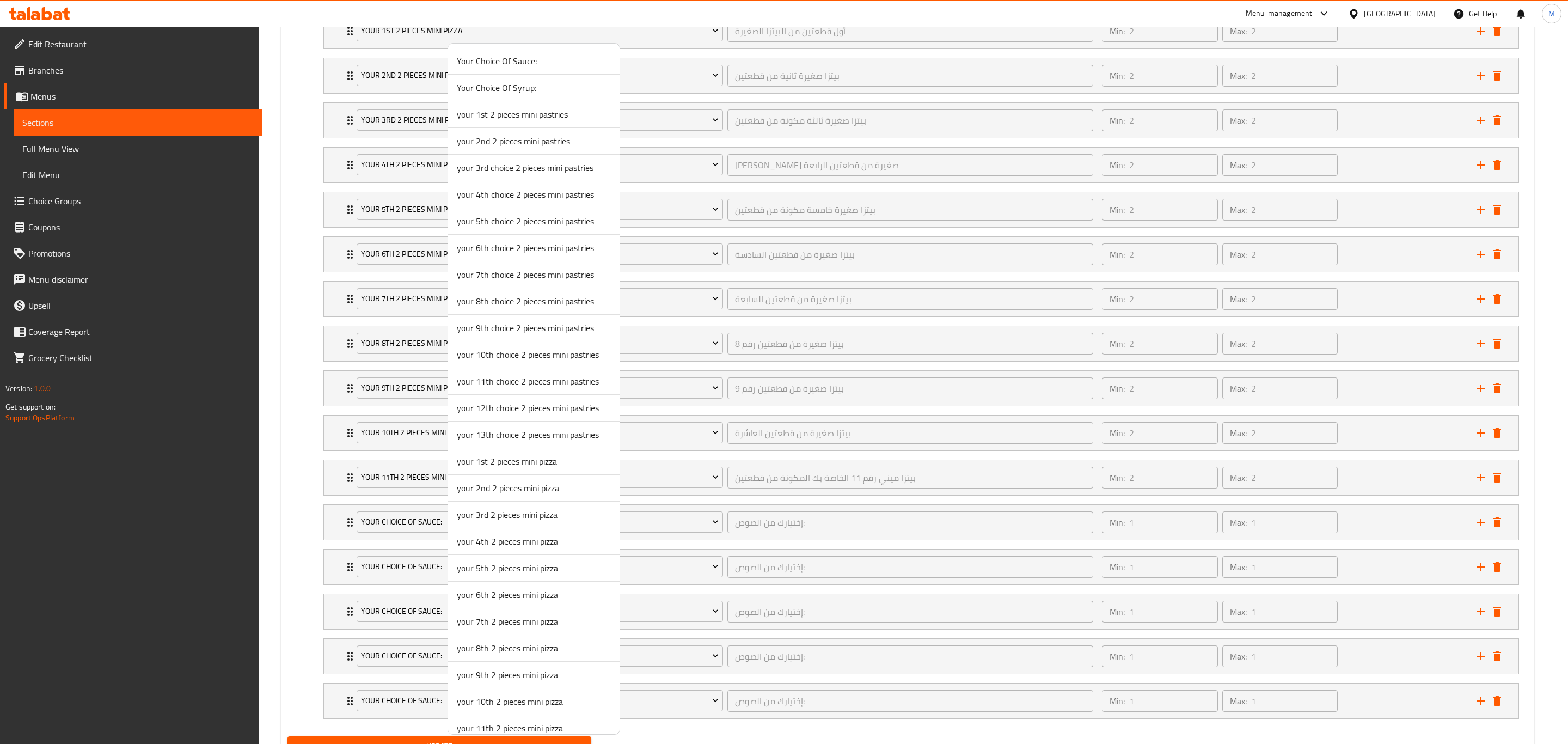
click at [389, 515] on div at bounding box center [784, 372] width 1568 height 744
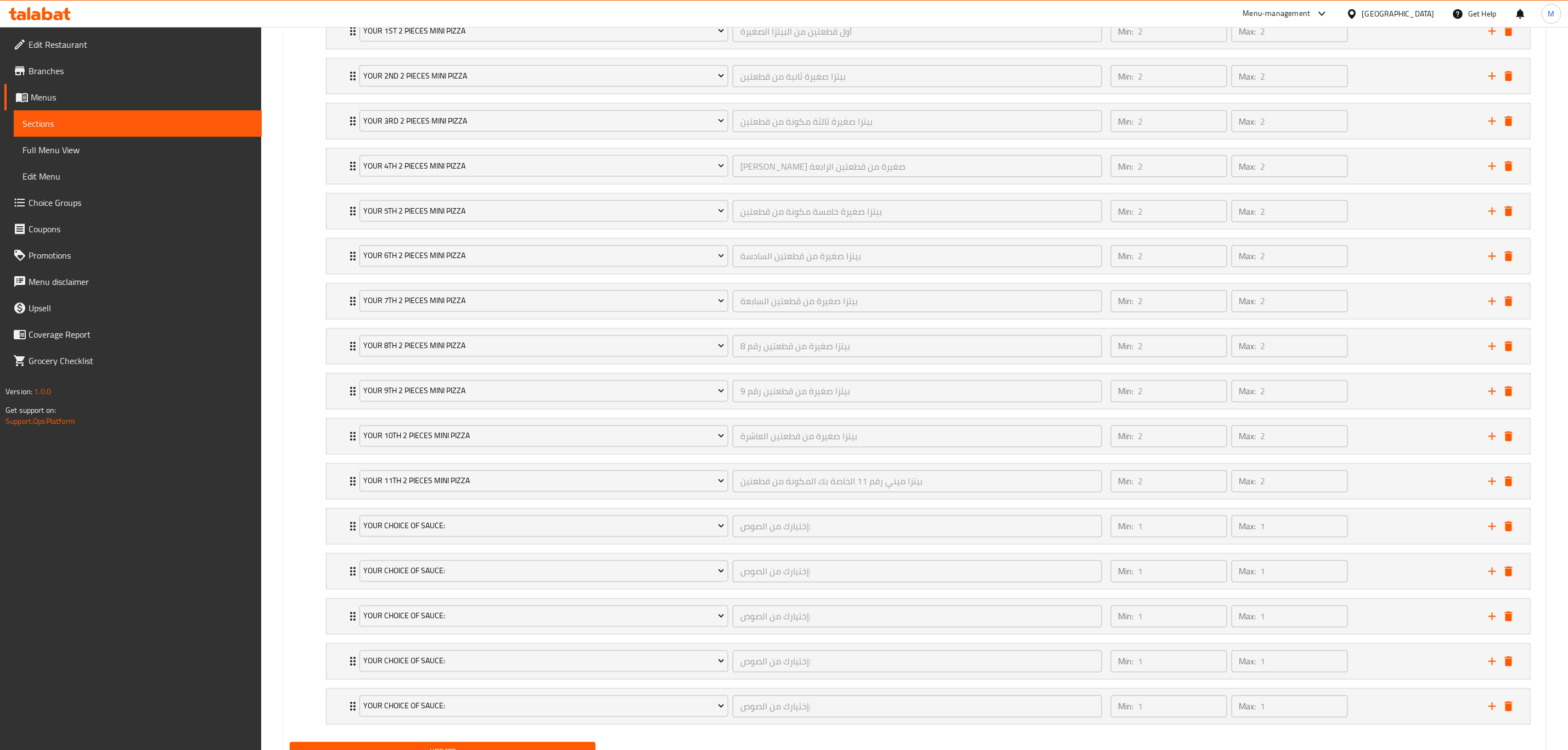
click at [392, 520] on span "Your Choice Of Sauce:" at bounding box center [544, 526] width 361 height 14
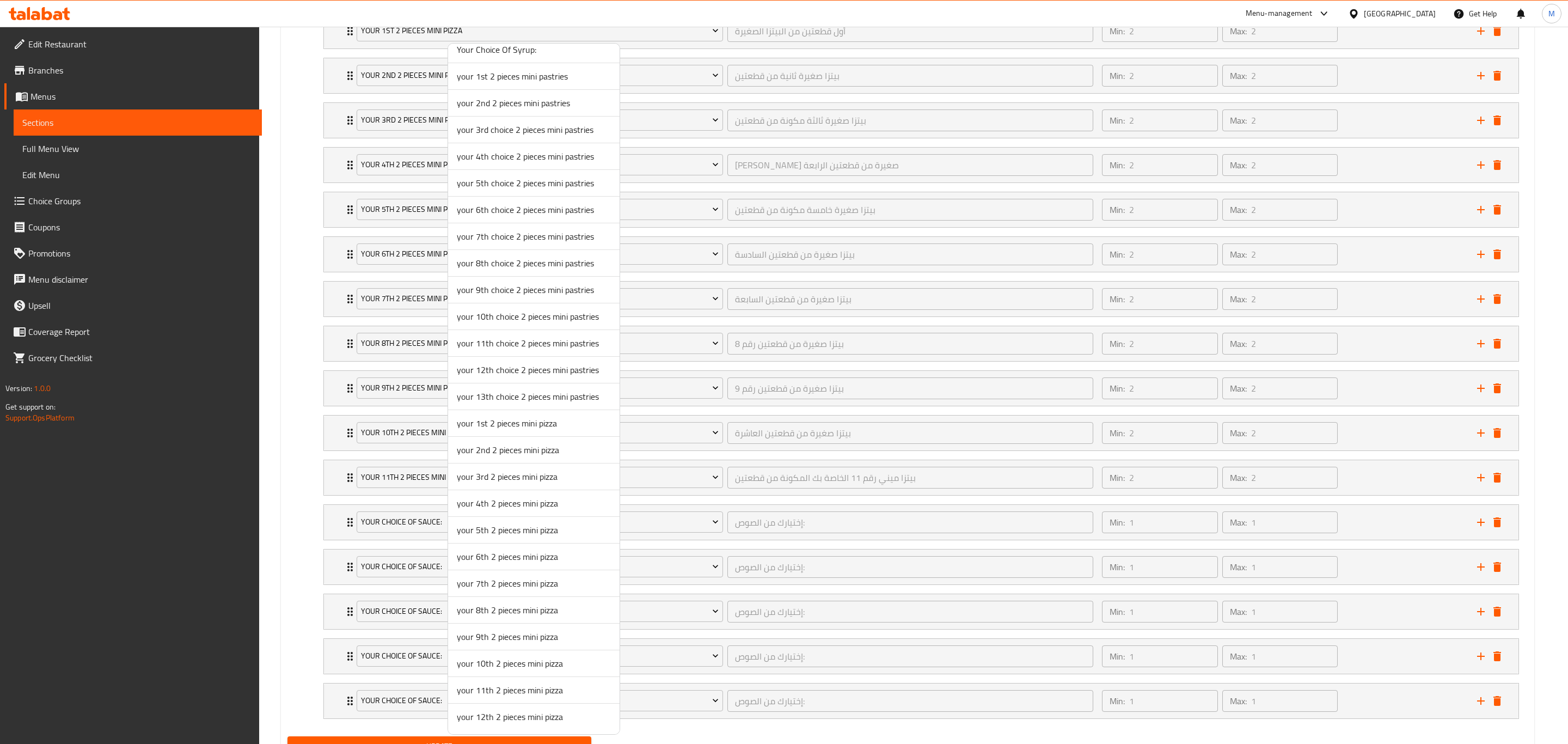
click at [500, 515] on span "your 12th 2 pieces mini pizza" at bounding box center [534, 716] width 154 height 13
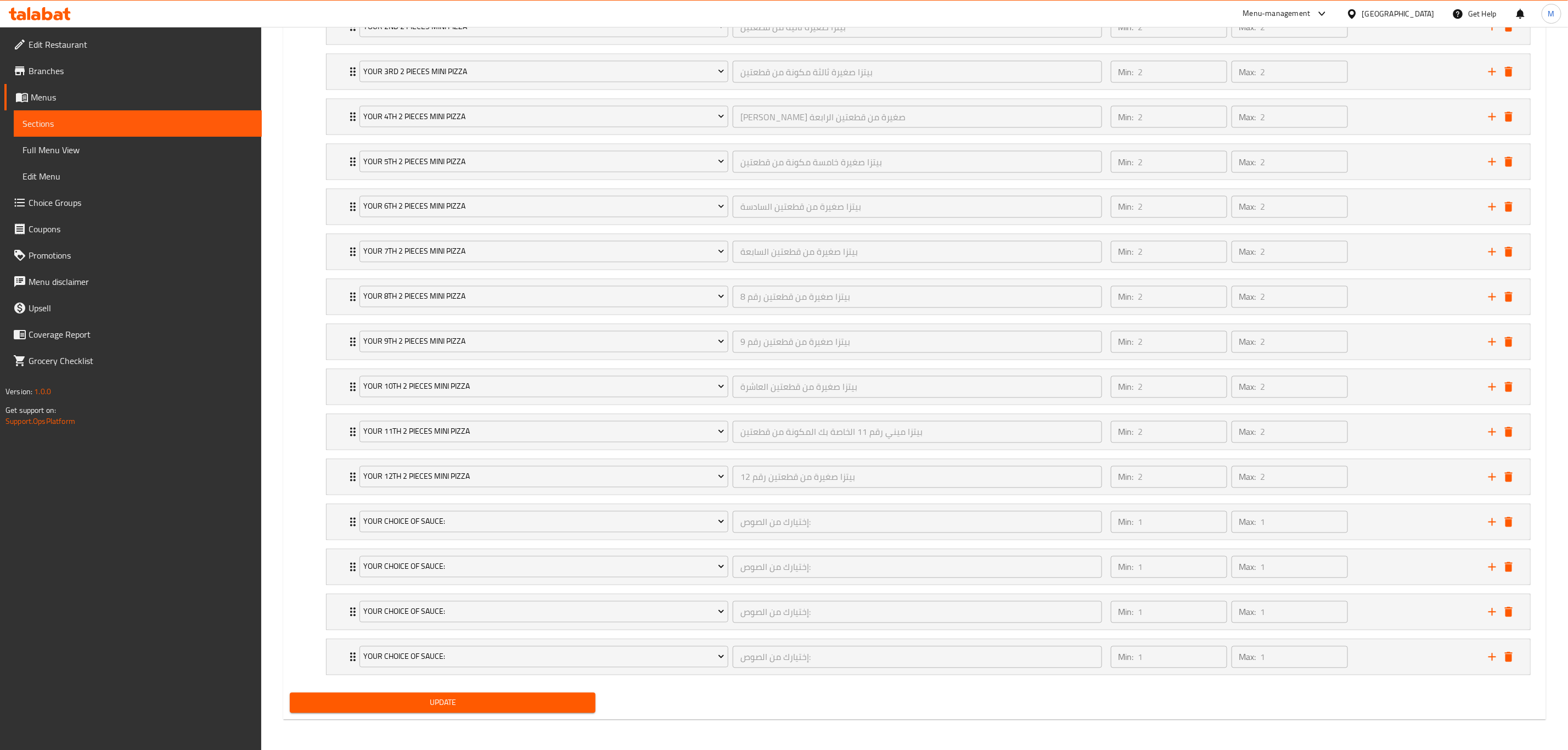
scroll to position [1417, 0]
click at [1053, 520] on icon "delete" at bounding box center [1509, 521] width 13 height 13
click at [1053, 520] on icon "delete" at bounding box center [1509, 656] width 13 height 13
click at [1053, 520] on icon "delete" at bounding box center [1509, 656] width 8 height 10
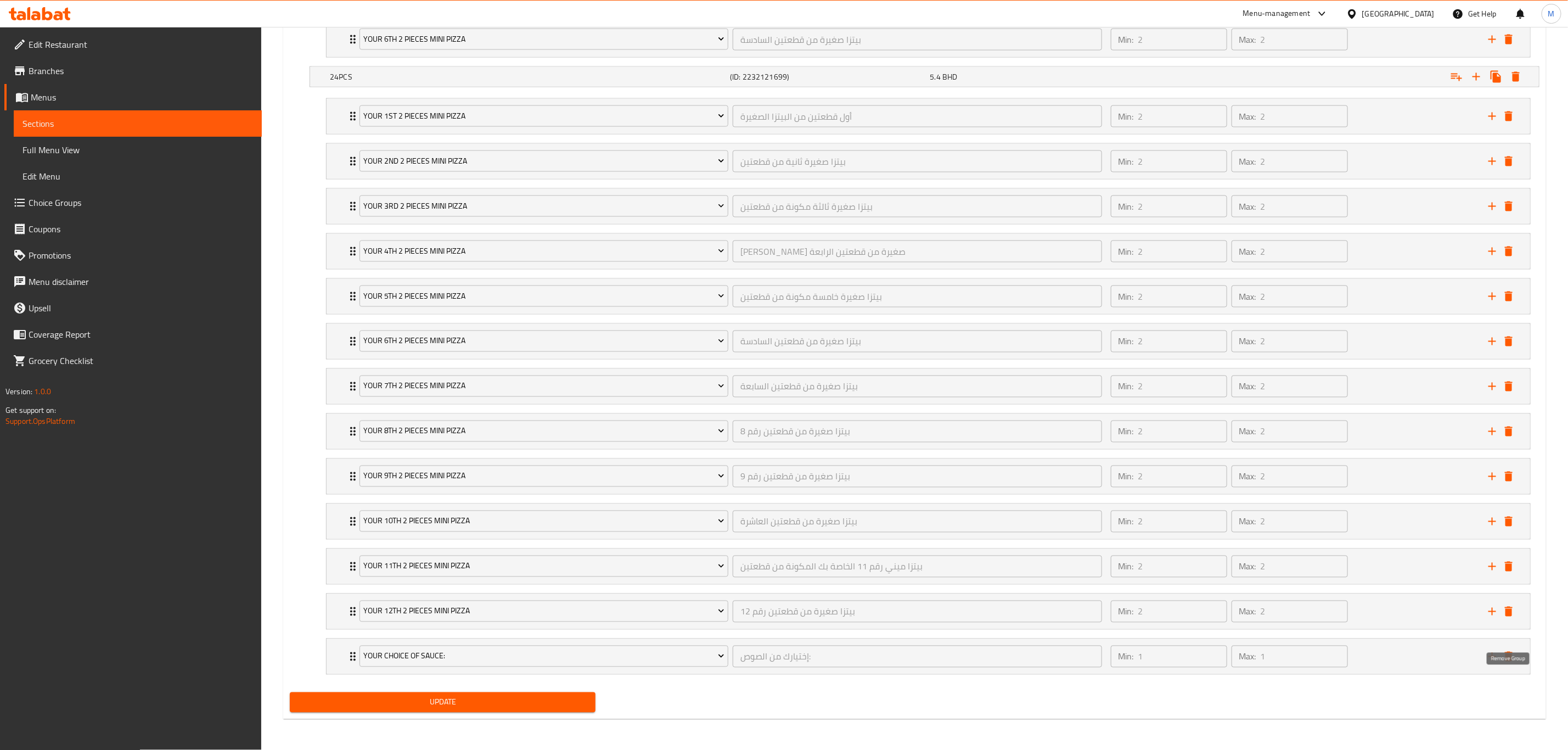
click at [1053, 520] on icon "delete" at bounding box center [1509, 656] width 8 height 10
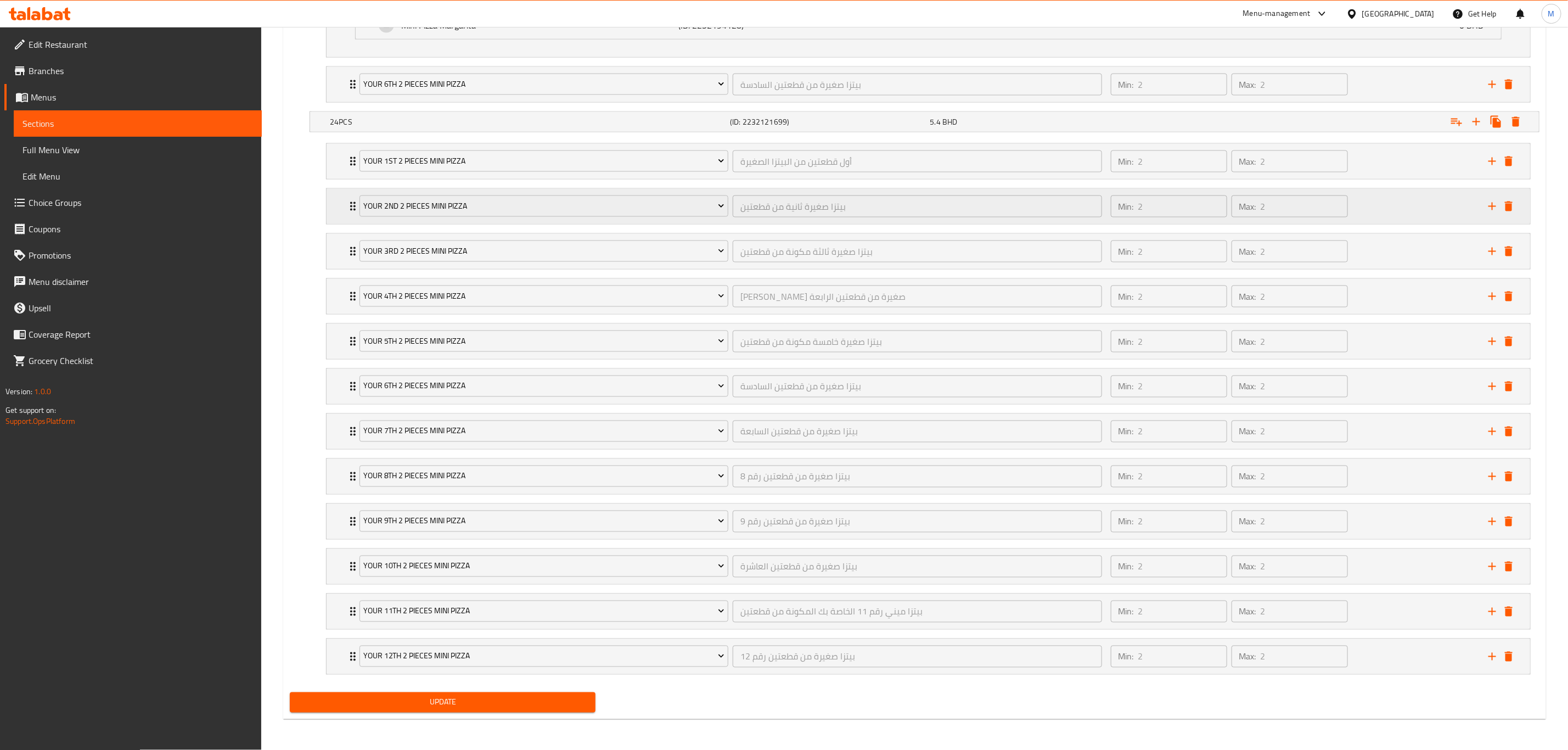
scroll to position [1233, 0]
click at [516, 520] on span "Update" at bounding box center [443, 702] width 288 height 14
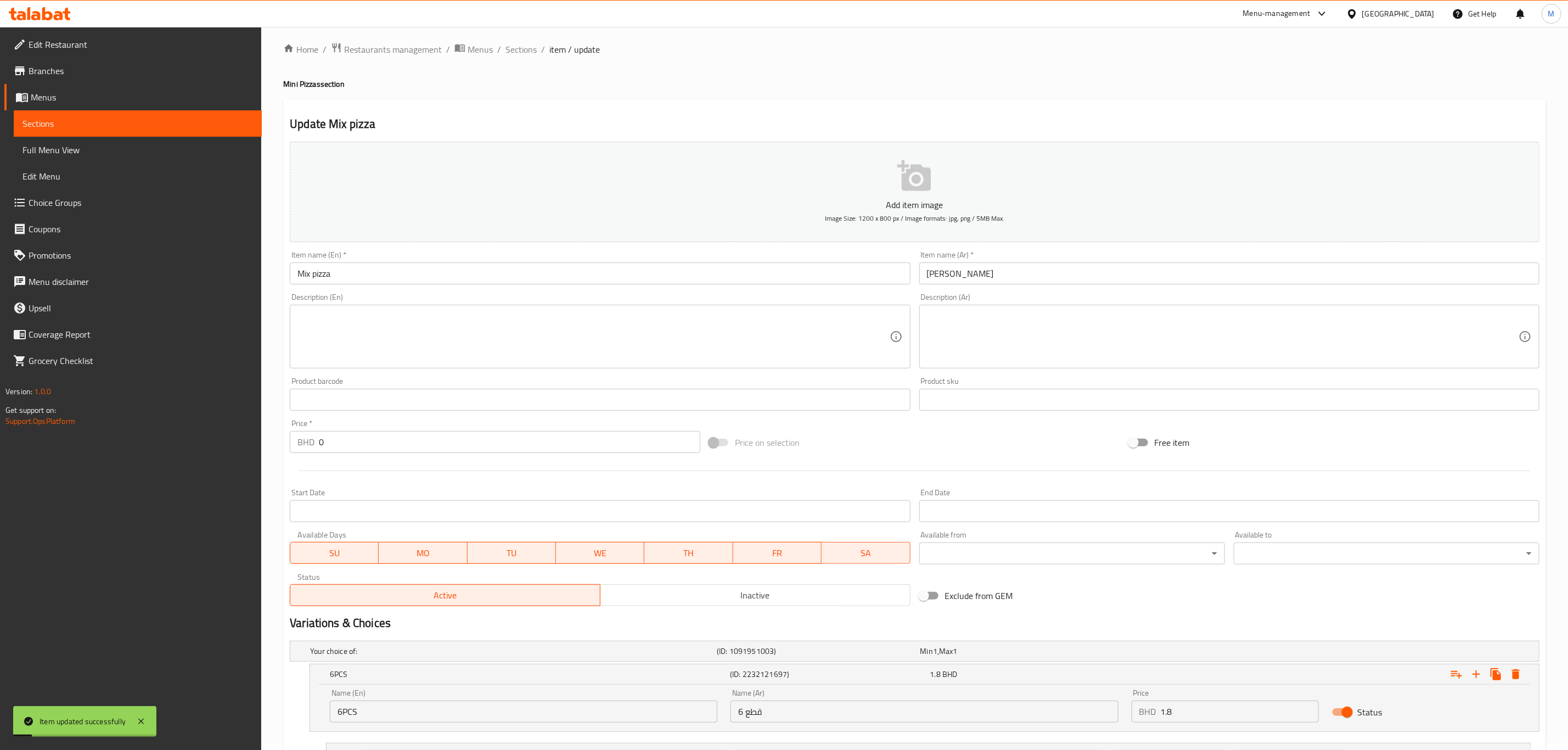
scroll to position [0, 0]
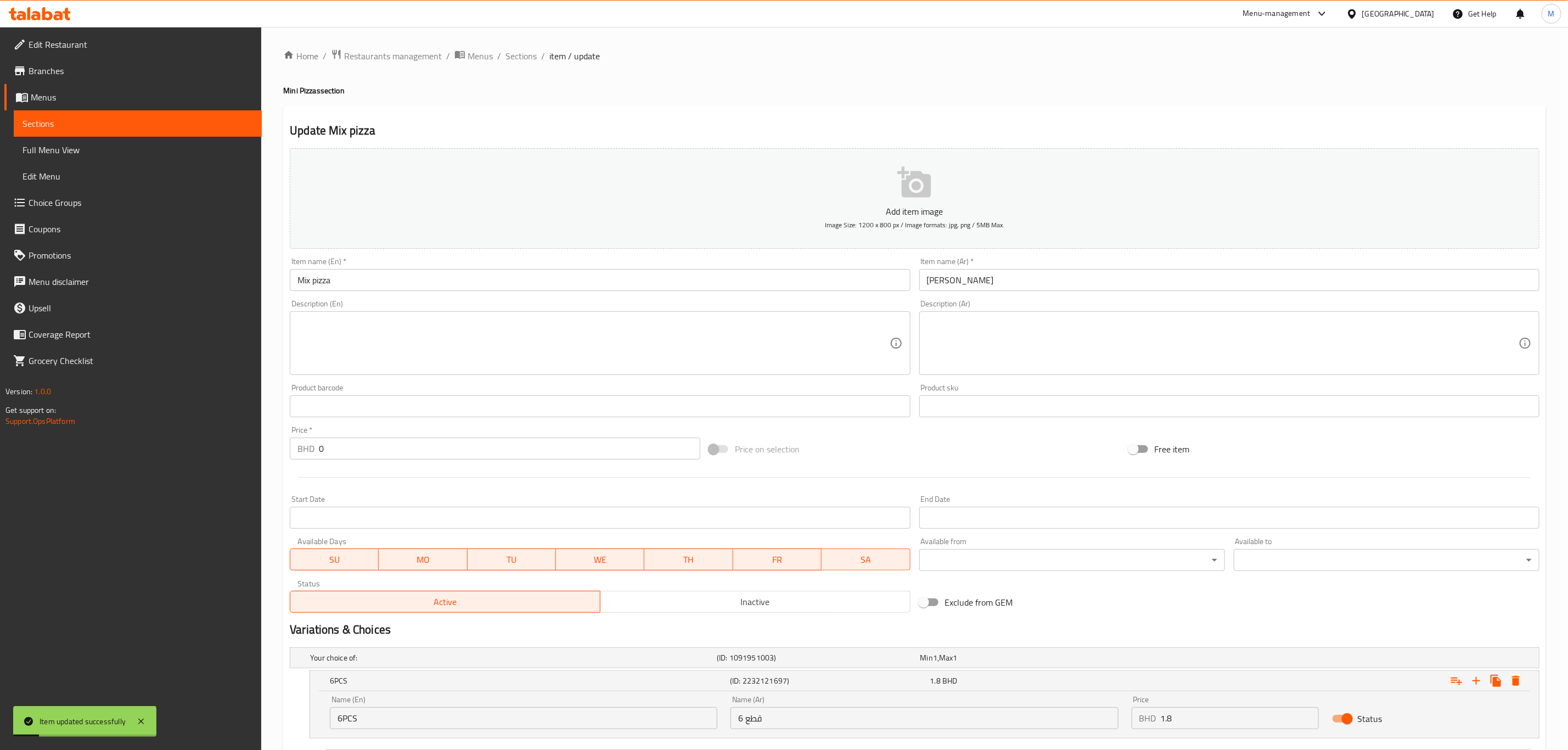
click at [522, 55] on span "Sections" at bounding box center [522, 55] width 31 height 13
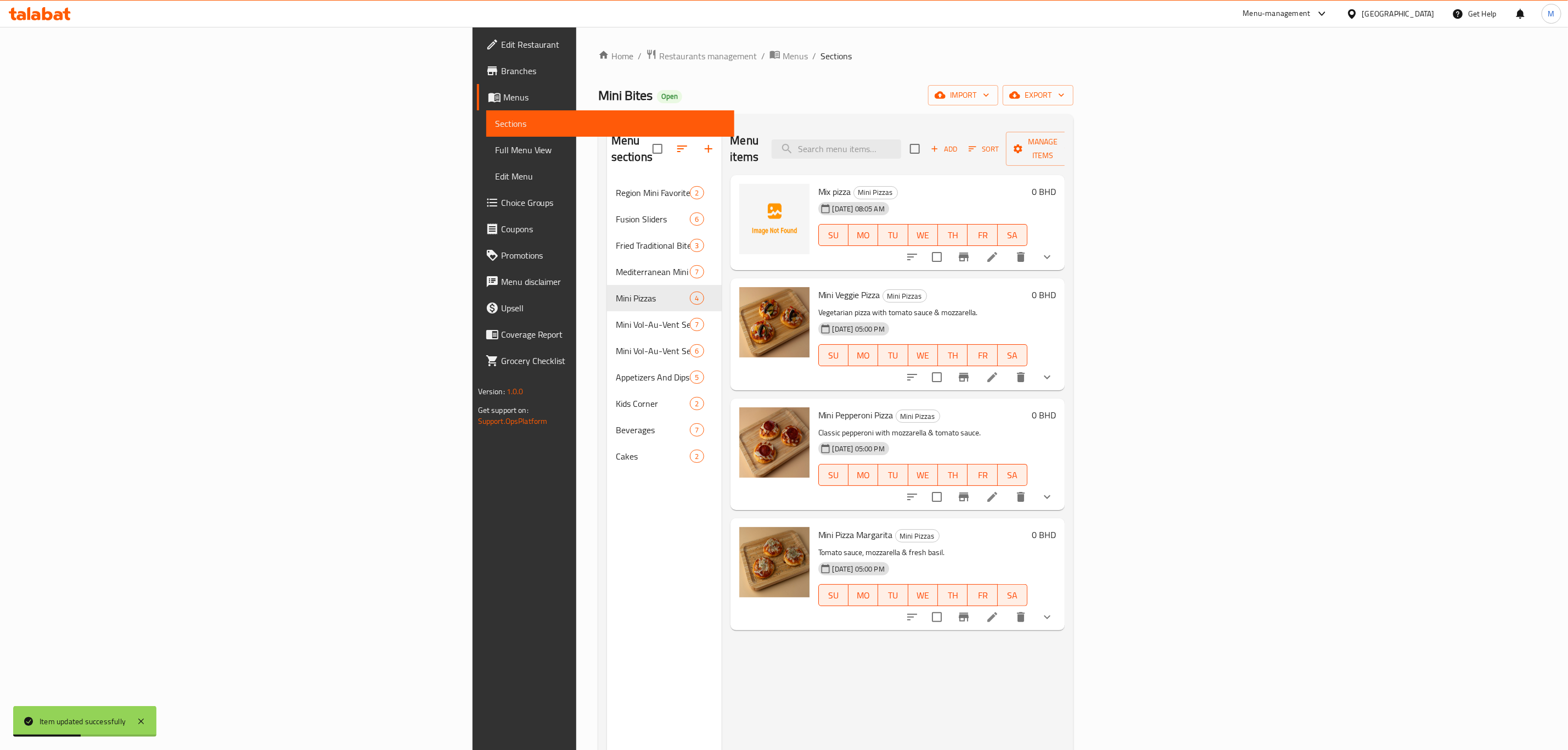
click at [1053, 244] on button "show more" at bounding box center [1047, 257] width 27 height 27
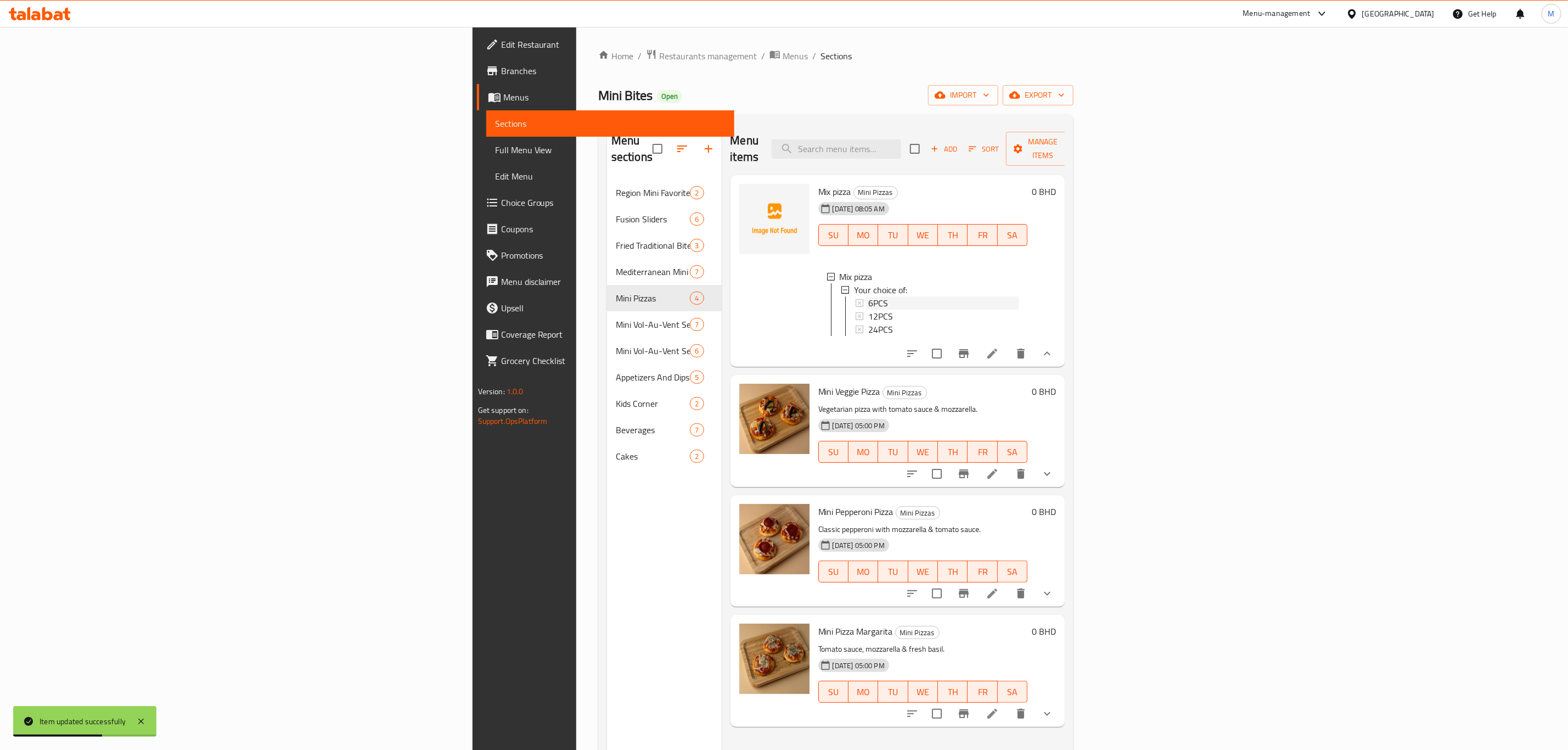
click at [868, 297] on span "6PCS" at bounding box center [878, 303] width 20 height 13
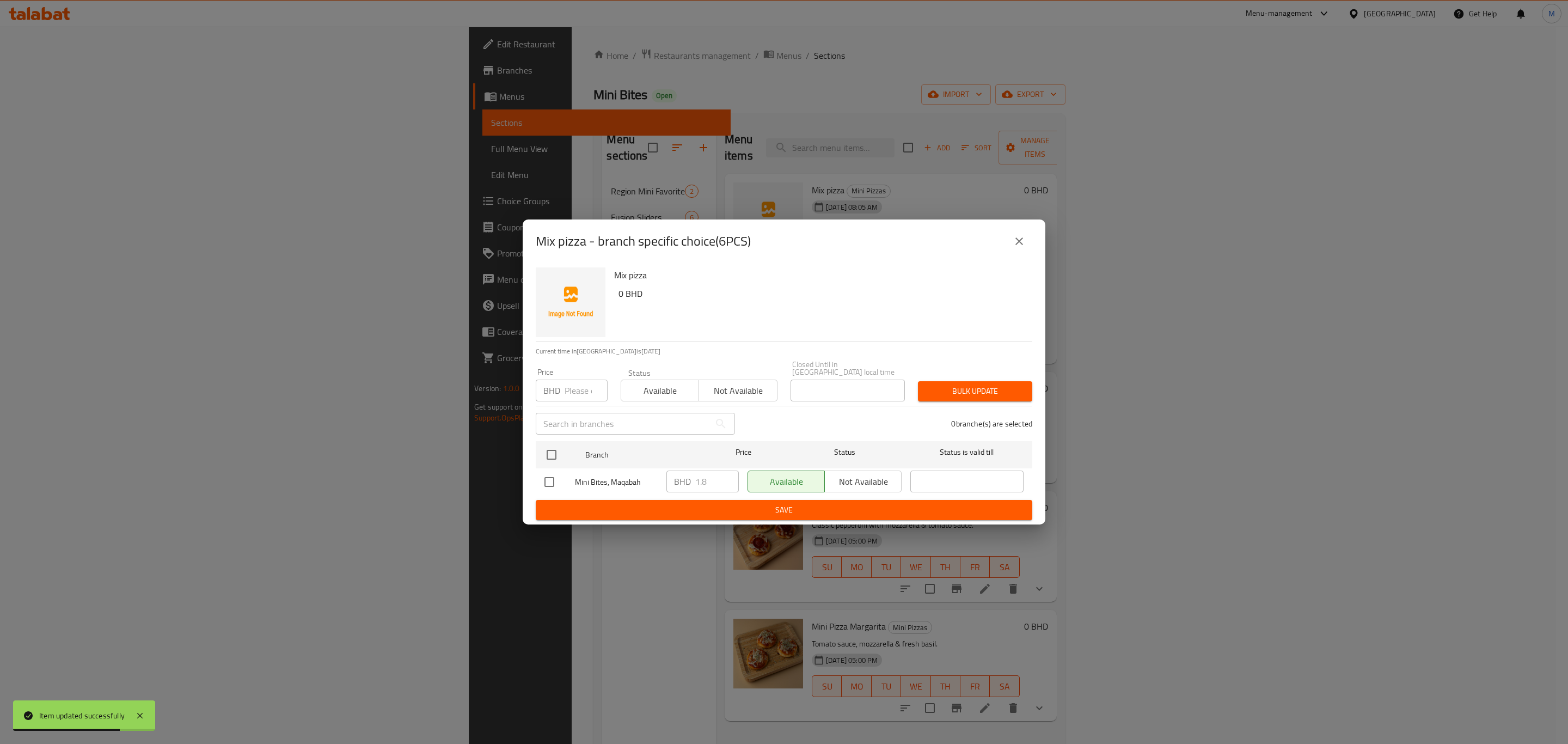
click at [1011, 248] on button "close" at bounding box center [1019, 241] width 26 height 26
click at [1011, 259] on div "Mix pizza Your choice of: 6PCS 12PCS 24PCS" at bounding box center [915, 302] width 208 height 87
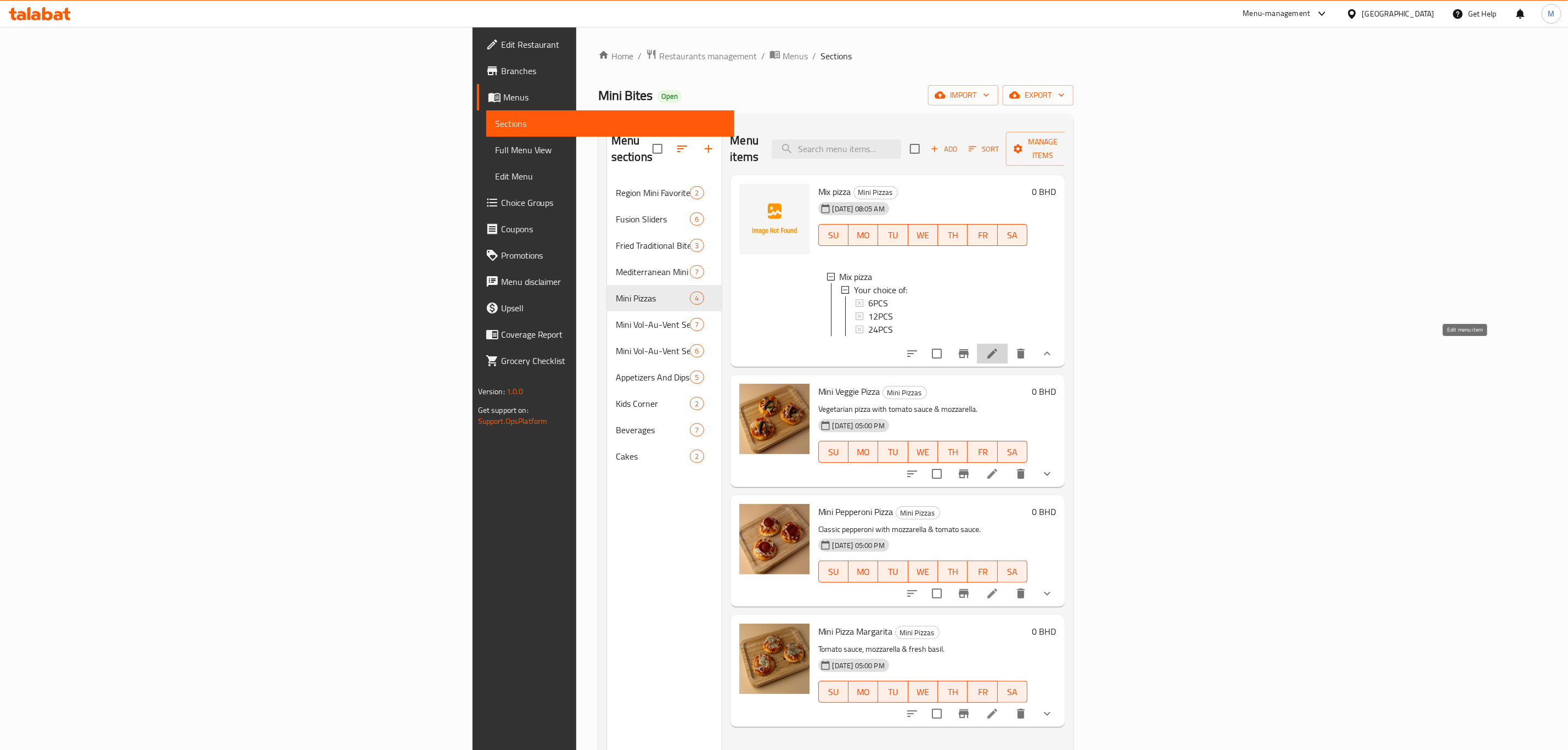
click at [999, 350] on icon at bounding box center [992, 353] width 13 height 13
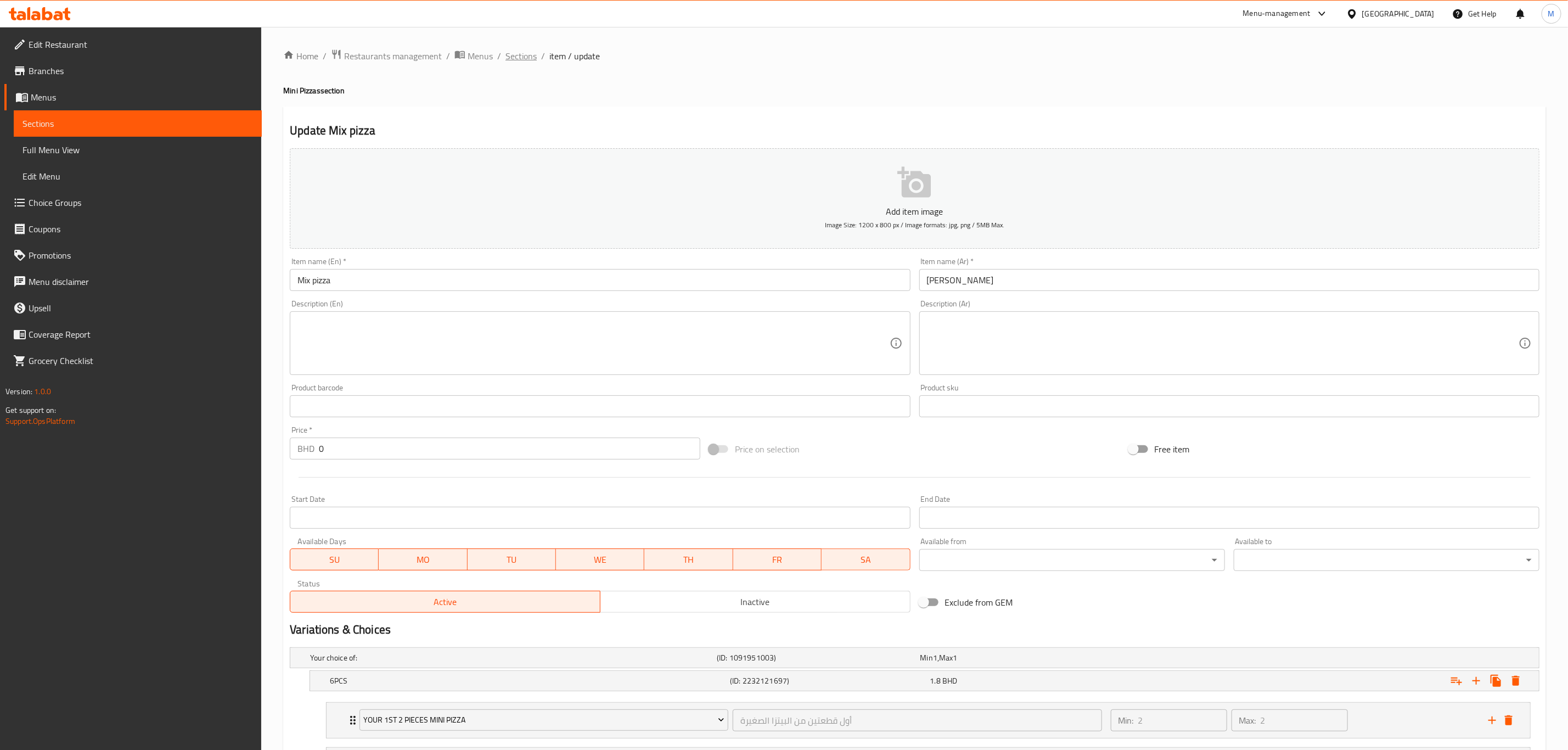
click at [514, 54] on span "Sections" at bounding box center [522, 55] width 31 height 13
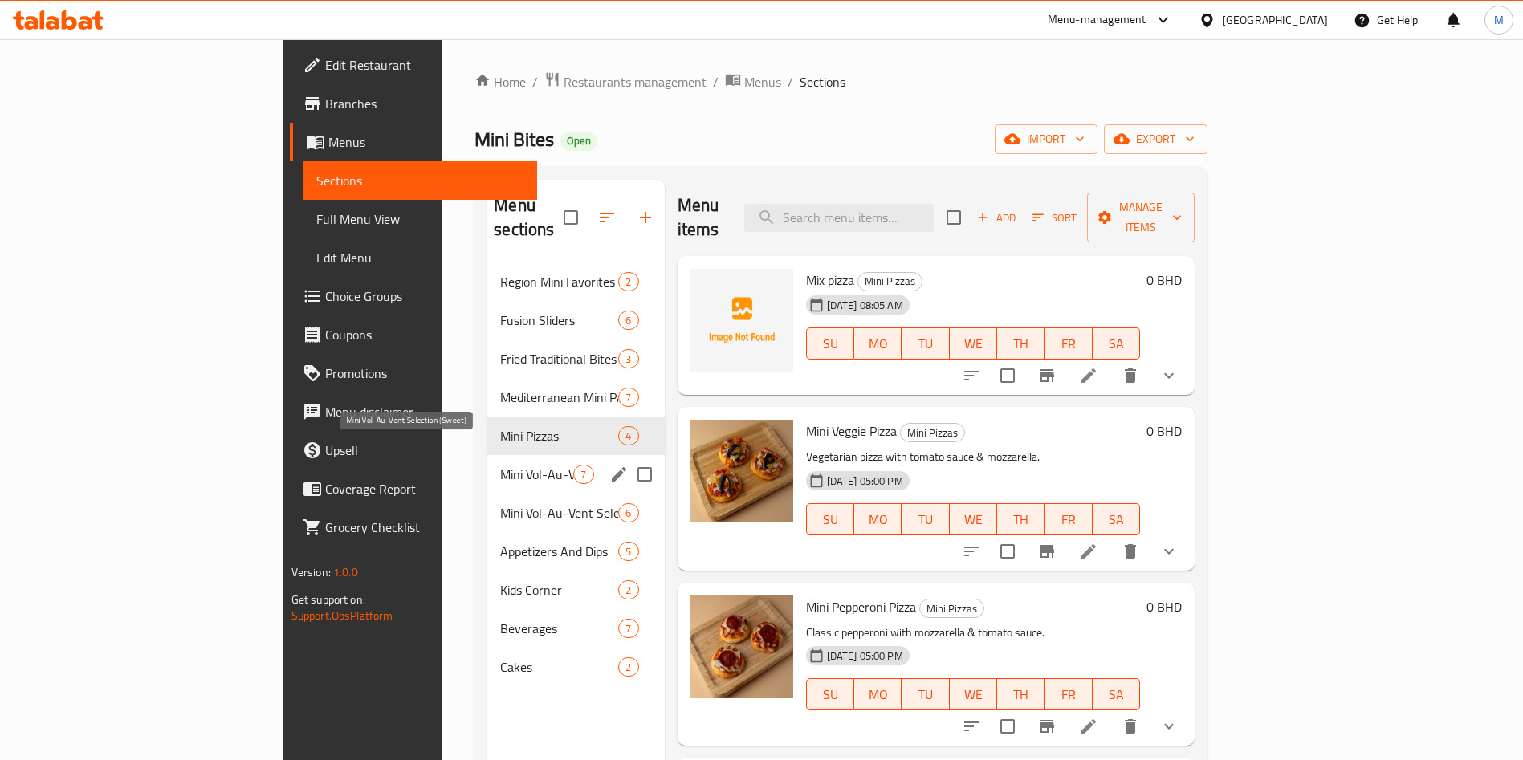
click at [500, 465] on span "Mini Vol-Au-Vent Selection (Sweet)" at bounding box center [536, 474] width 73 height 19
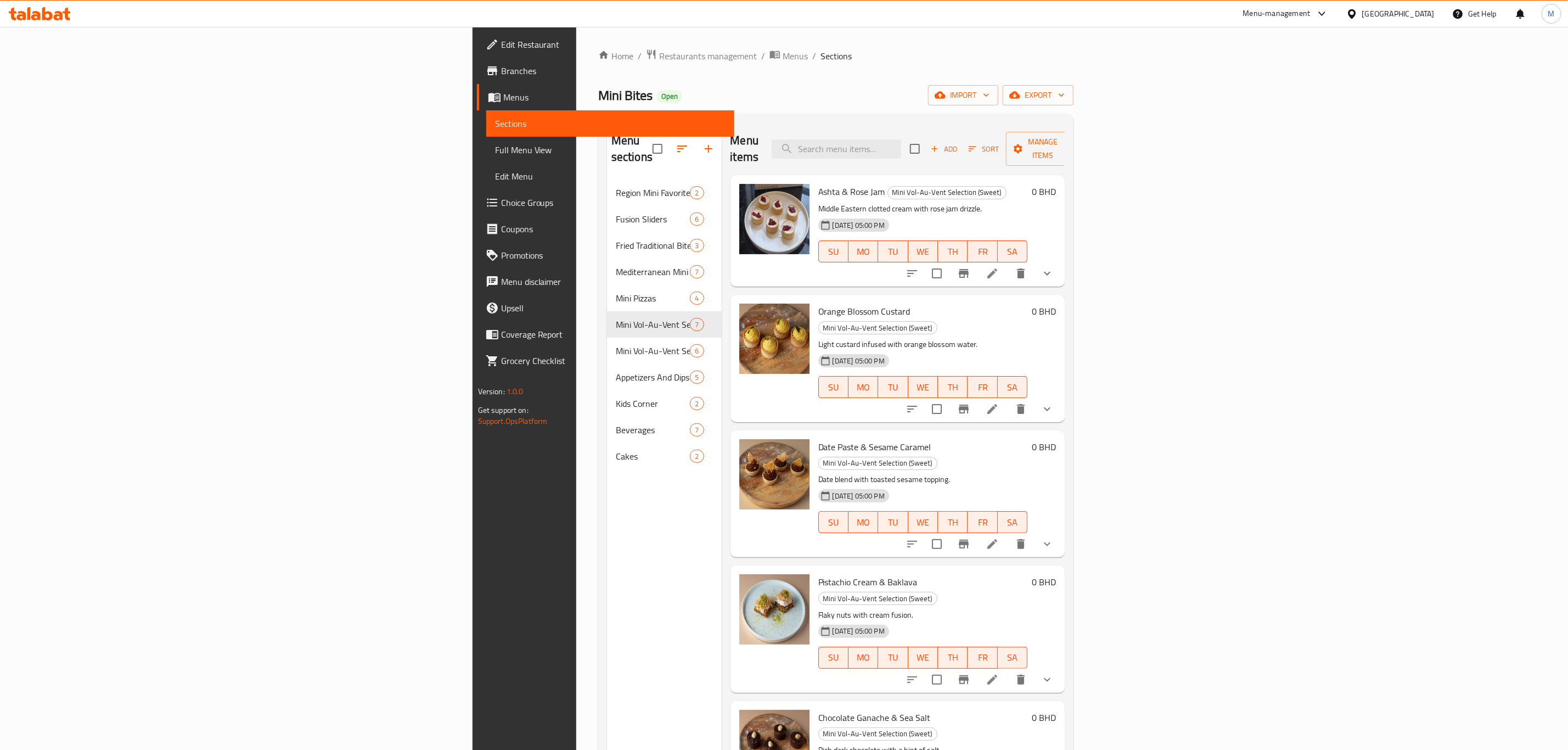
click at [1053, 264] on div at bounding box center [979, 273] width 161 height 27
click at [1053, 263] on button "show more" at bounding box center [1047, 273] width 27 height 27
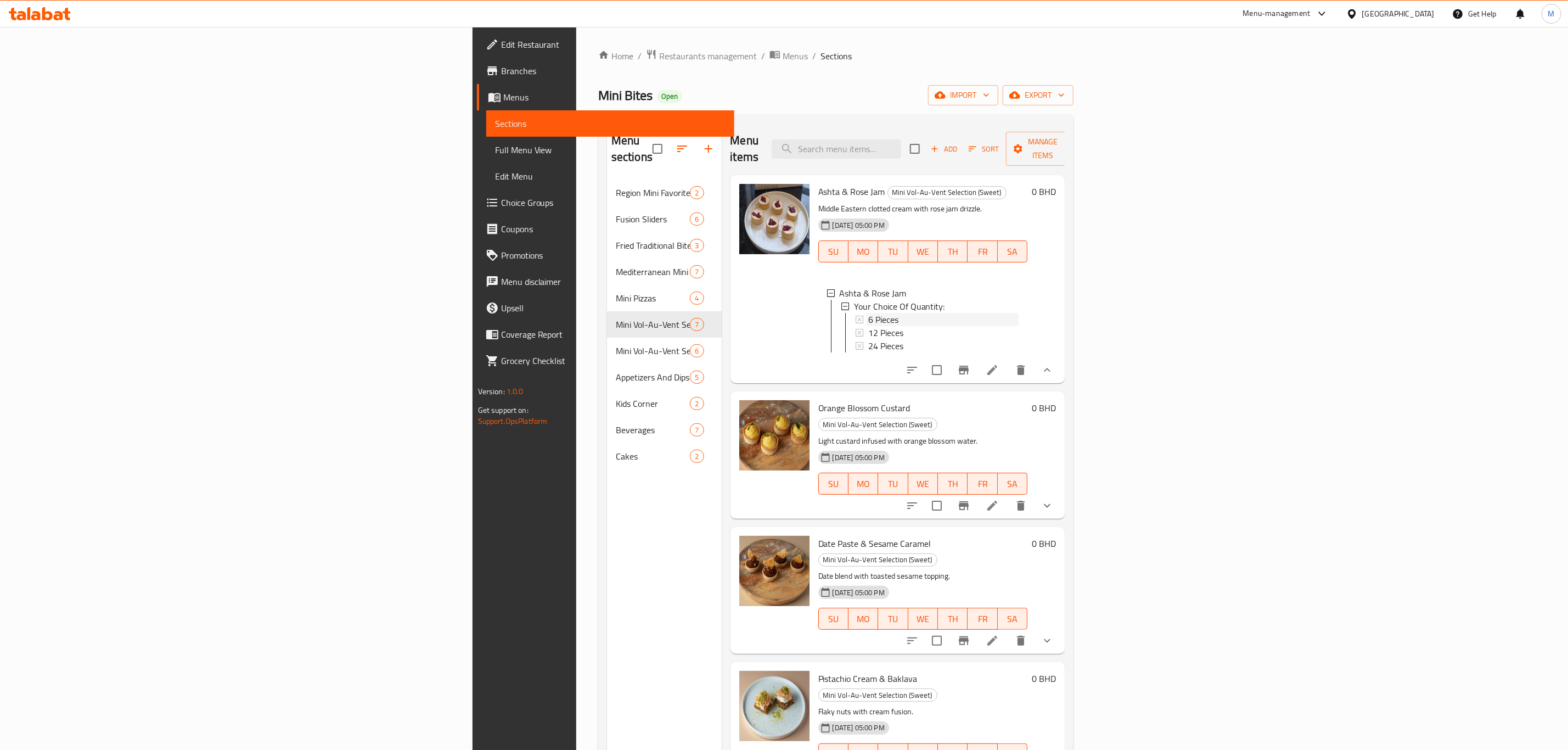
click at [868, 313] on span "6 Pieces" at bounding box center [883, 319] width 30 height 13
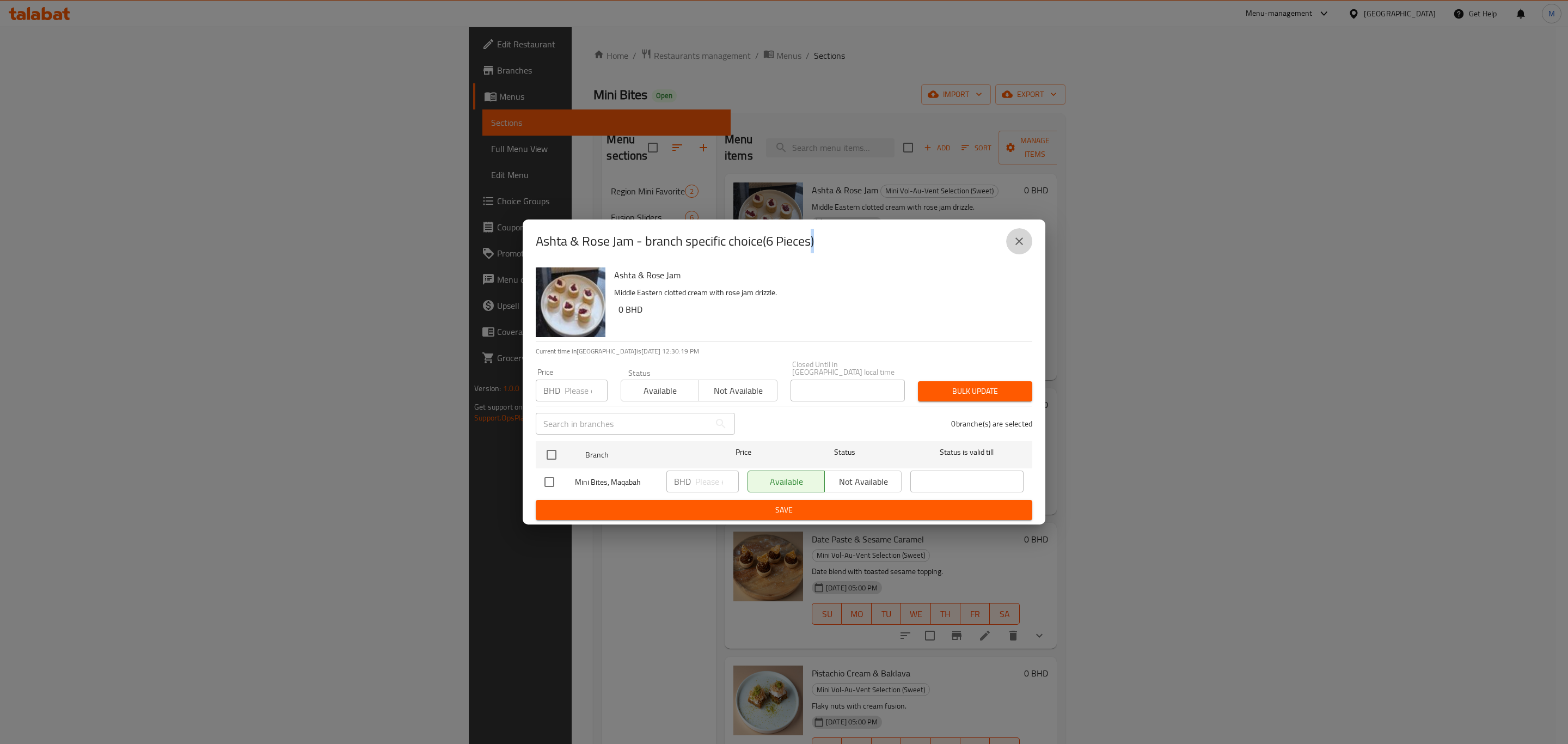
click at [1026, 241] on button "close" at bounding box center [1019, 241] width 26 height 26
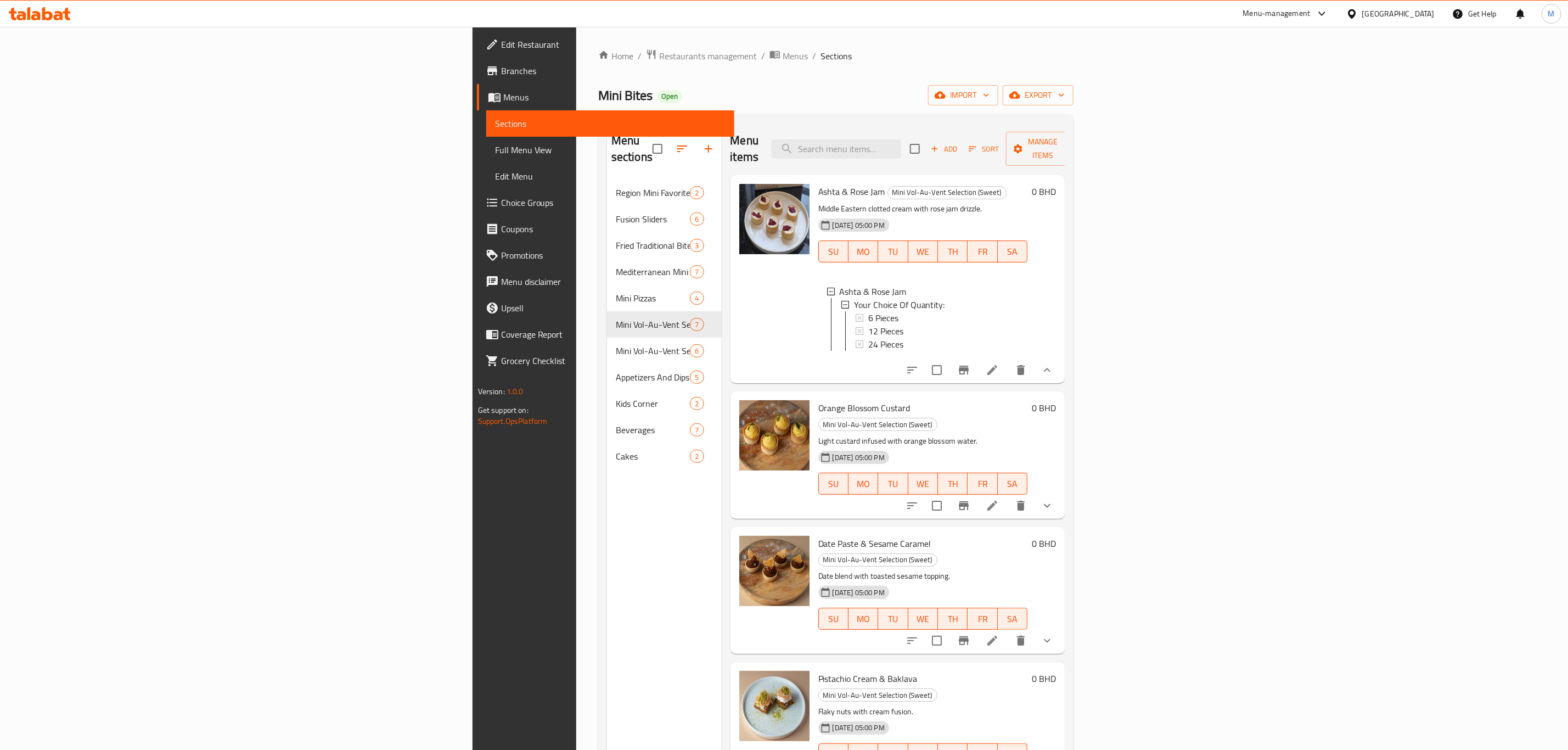
click at [818, 183] on span "Ashta & Rose Jam" at bounding box center [852, 191] width 67 height 16
click at [818, 400] on span "Orange Blossom Custard" at bounding box center [864, 408] width 92 height 16
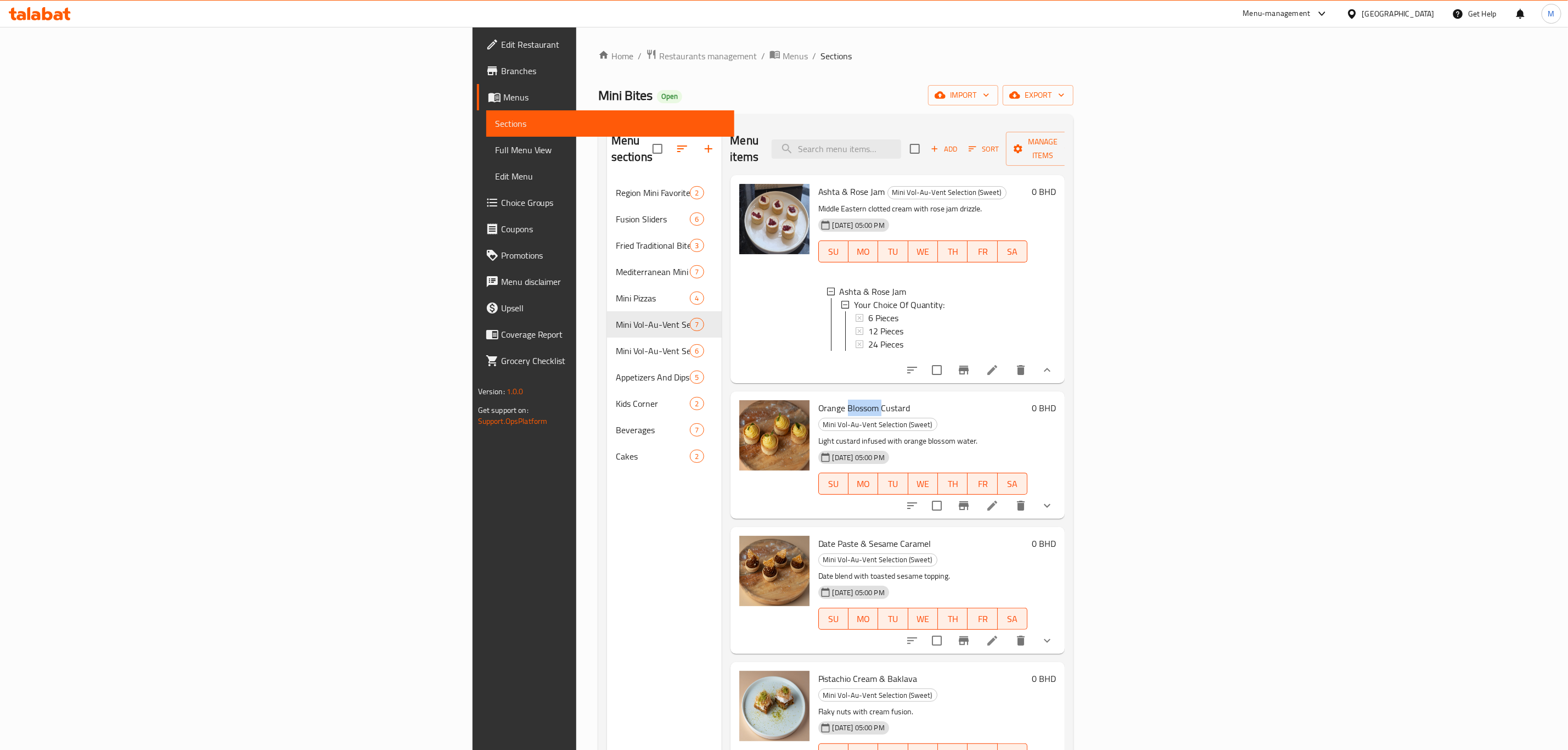
click at [818, 400] on span "Orange Blossom Custard" at bounding box center [864, 408] width 92 height 16
click at [818, 520] on span "Date Paste & Sesame Caramel" at bounding box center [874, 544] width 113 height 16
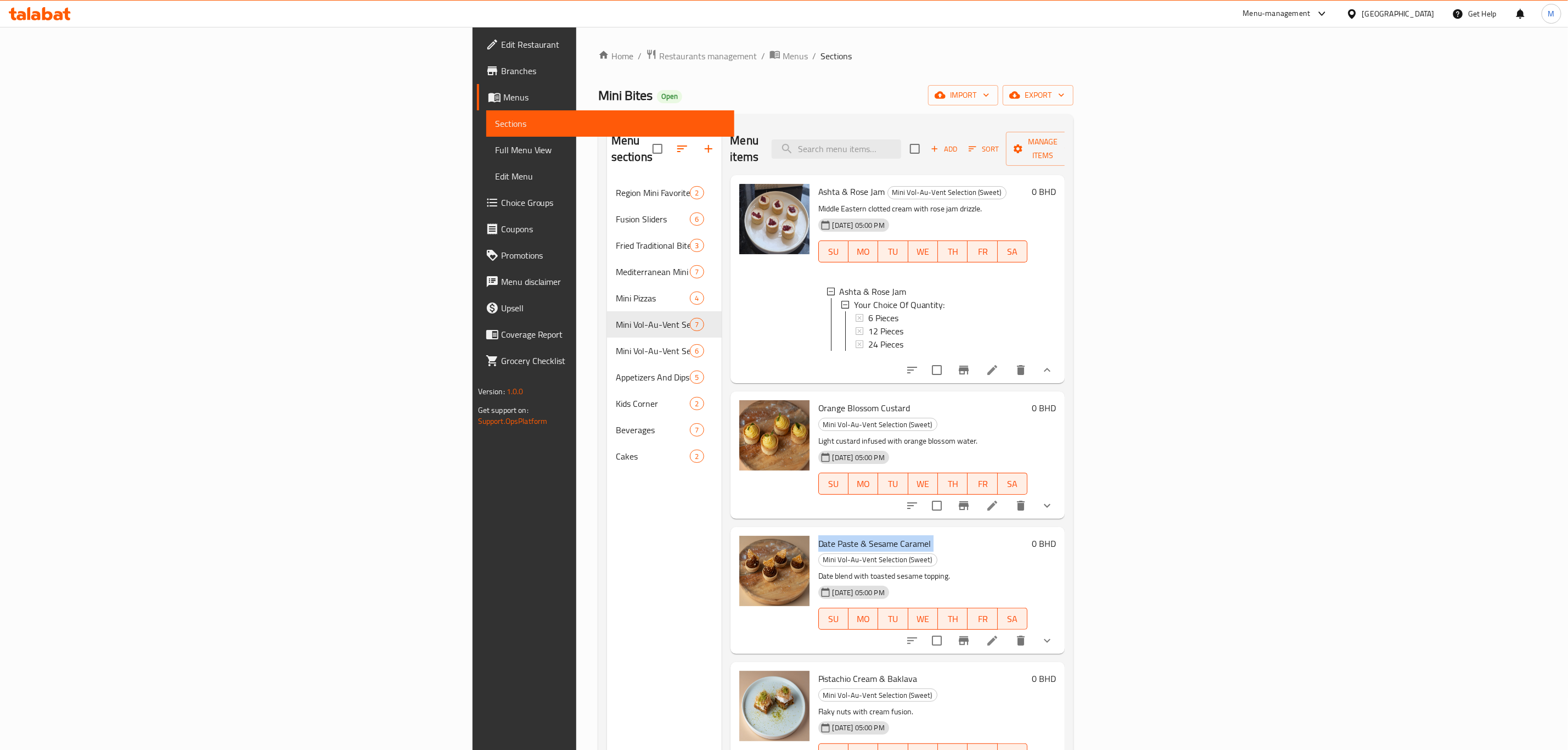
click at [818, 520] on p "Date blend with toasted sesame topping." at bounding box center [923, 576] width 210 height 14
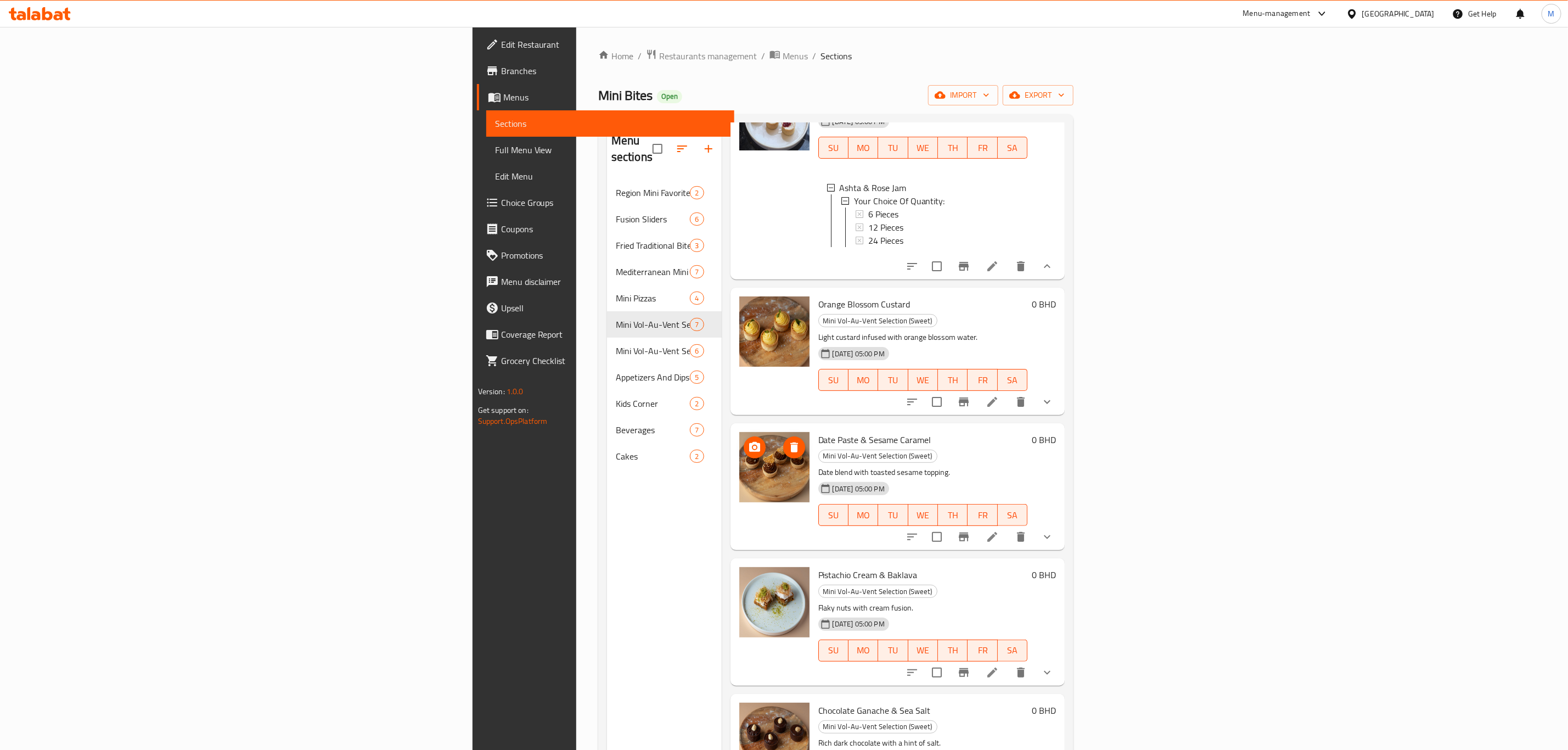
scroll to position [226, 0]
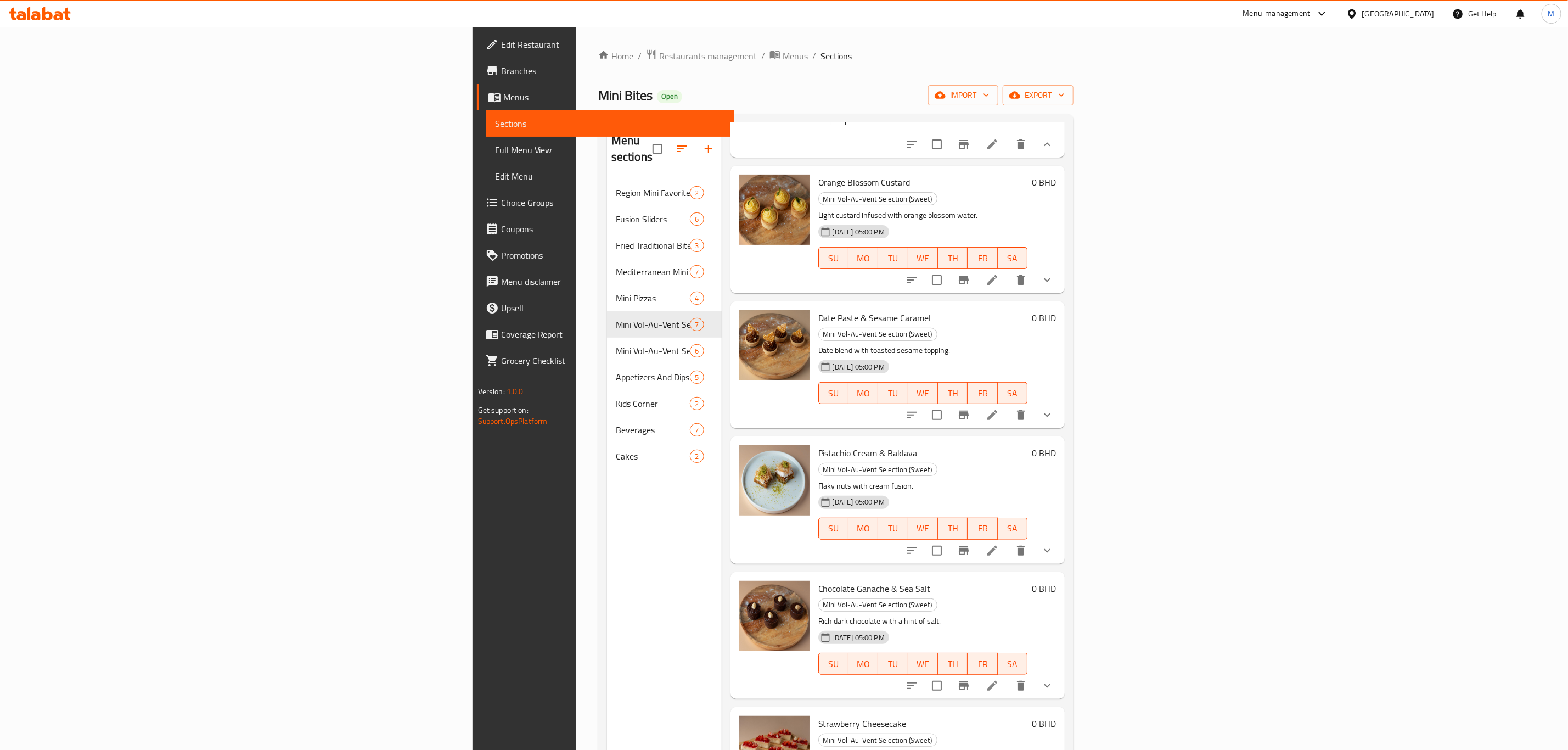
click at [818, 444] on span "Pistachio Cream & Baklava" at bounding box center [867, 453] width 99 height 16
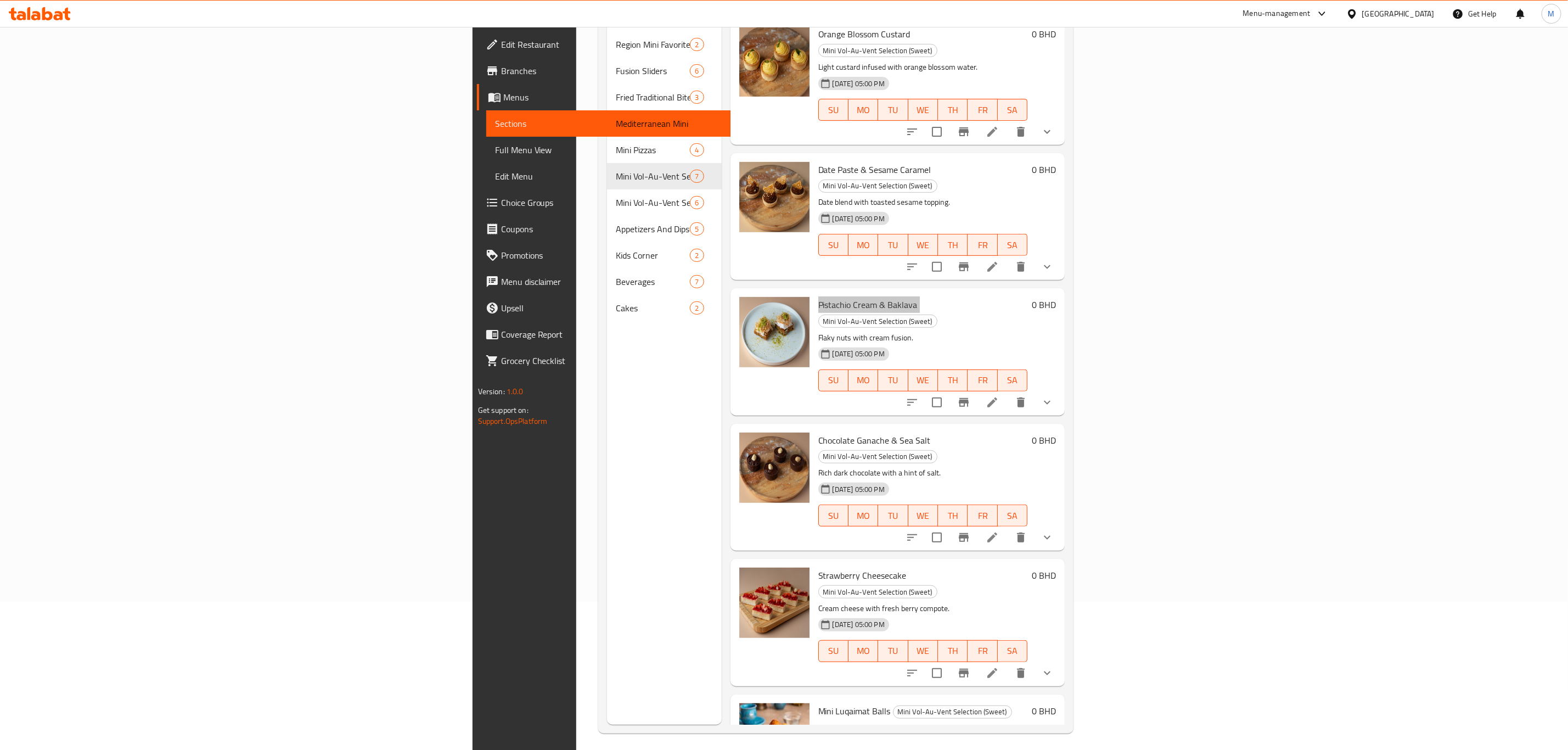
scroll to position [154, 0]
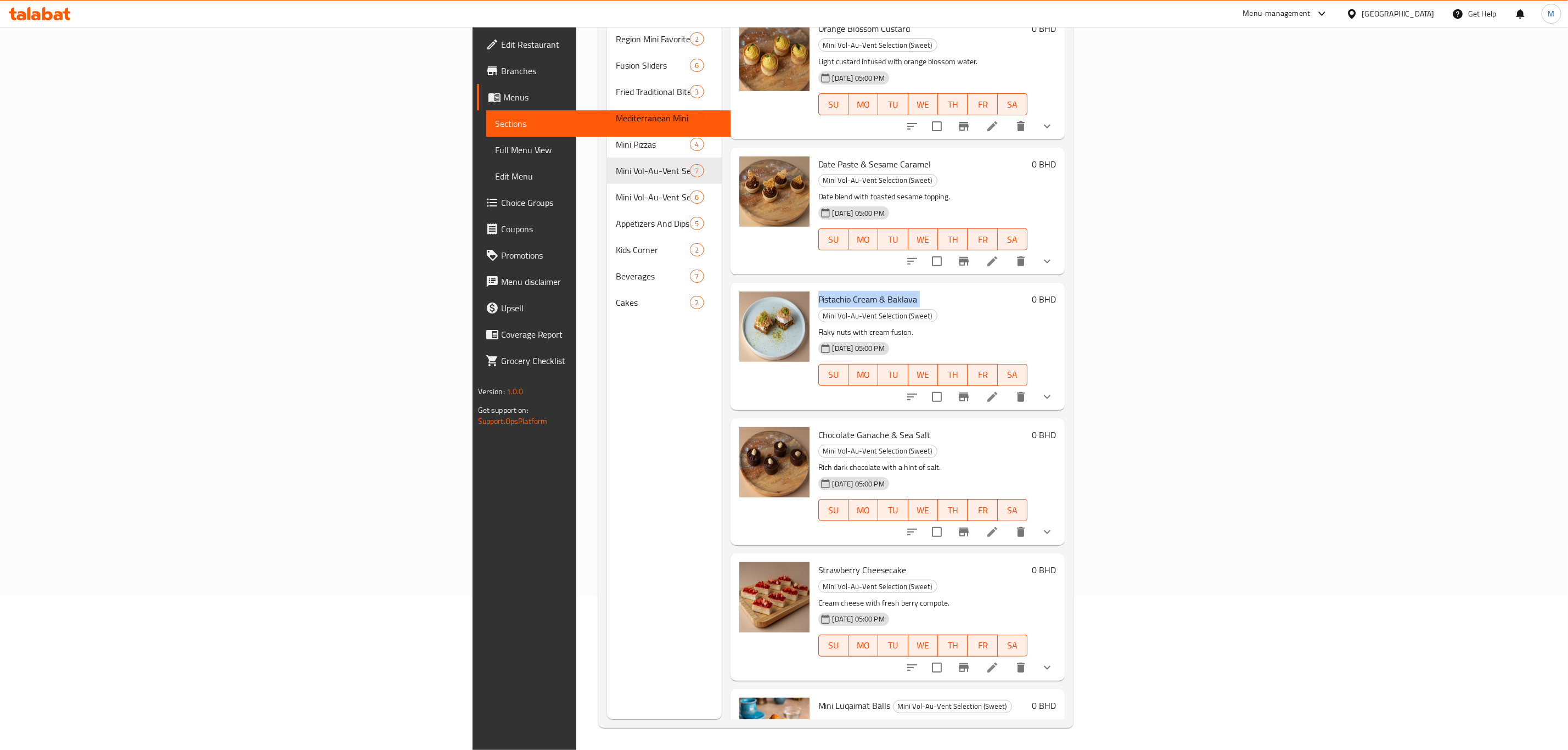
click at [818, 427] on span "Chocolate Ganache & Sea Salt" at bounding box center [874, 435] width 113 height 16
click at [818, 520] on p "Cream cheese with fresh berry compote." at bounding box center [923, 603] width 210 height 14
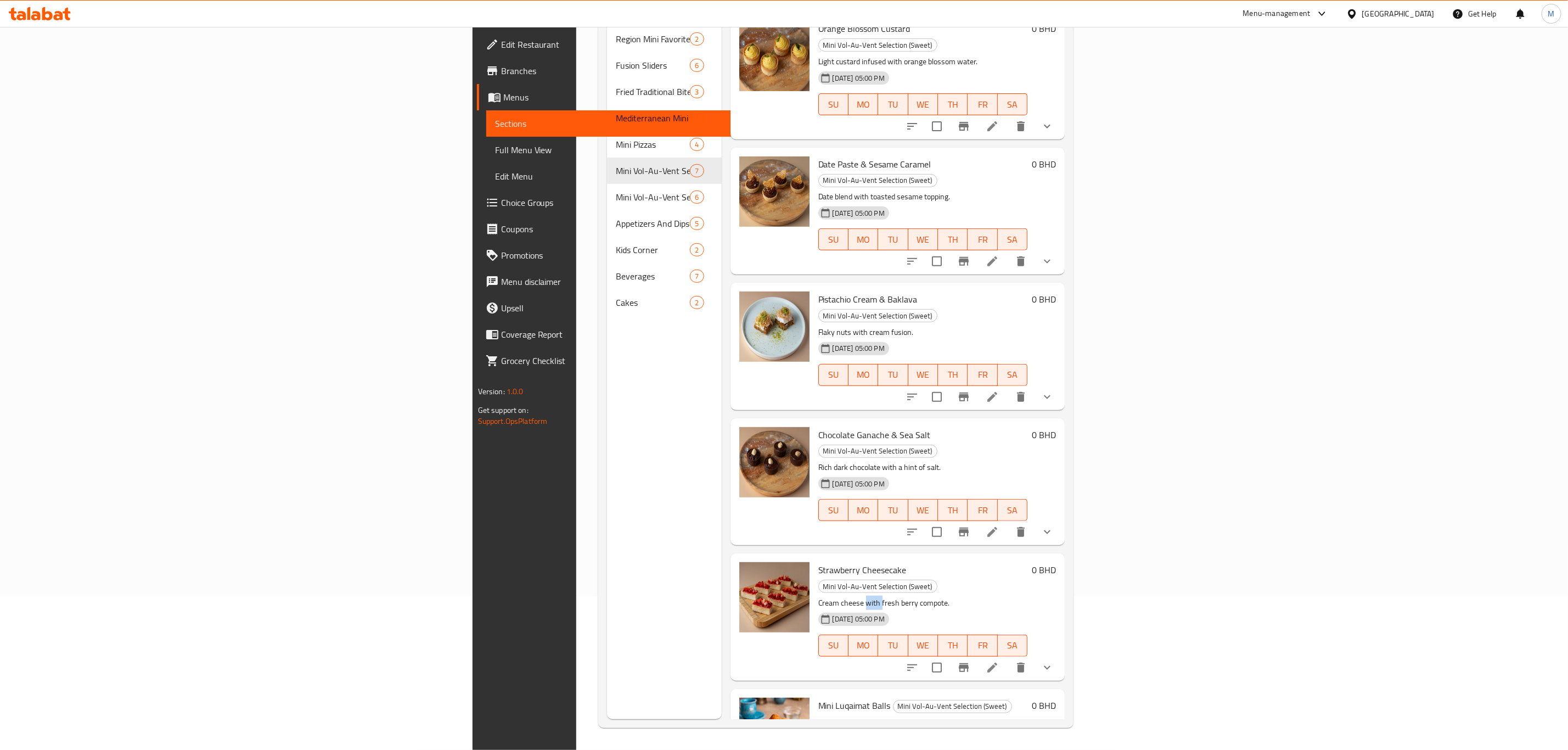
click at [818, 520] on p "Cream cheese with fresh berry compote." at bounding box center [923, 603] width 210 height 14
click at [818, 520] on span "Strawberry Cheesecake" at bounding box center [862, 570] width 88 height 16
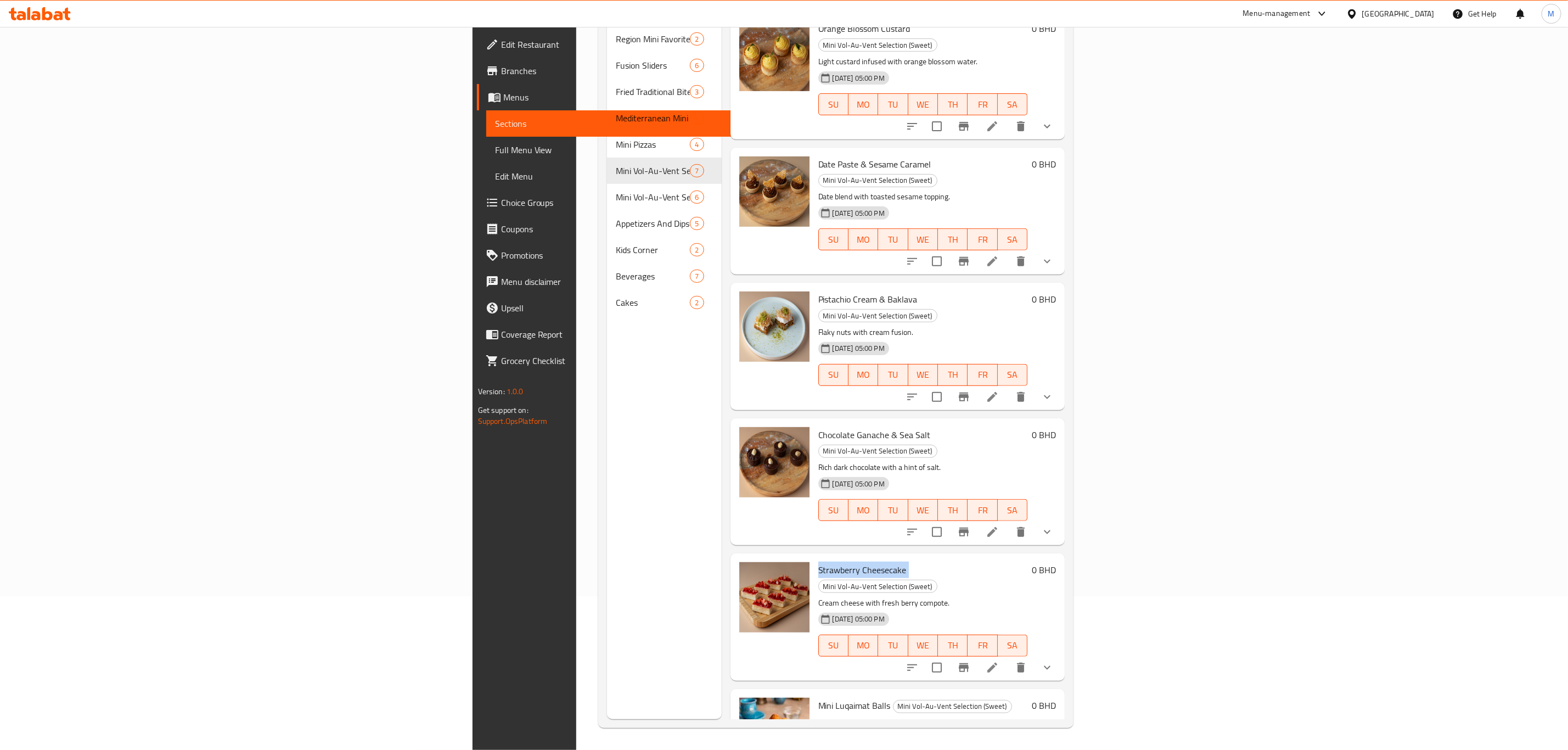
click at [818, 520] on span "Strawberry Cheesecake" at bounding box center [862, 570] width 88 height 16
click at [818, 520] on p "Cream cheese with fresh berry compote." at bounding box center [923, 603] width 210 height 14
click at [818, 520] on span "Mini Luqaimat Balls" at bounding box center [854, 706] width 72 height 16
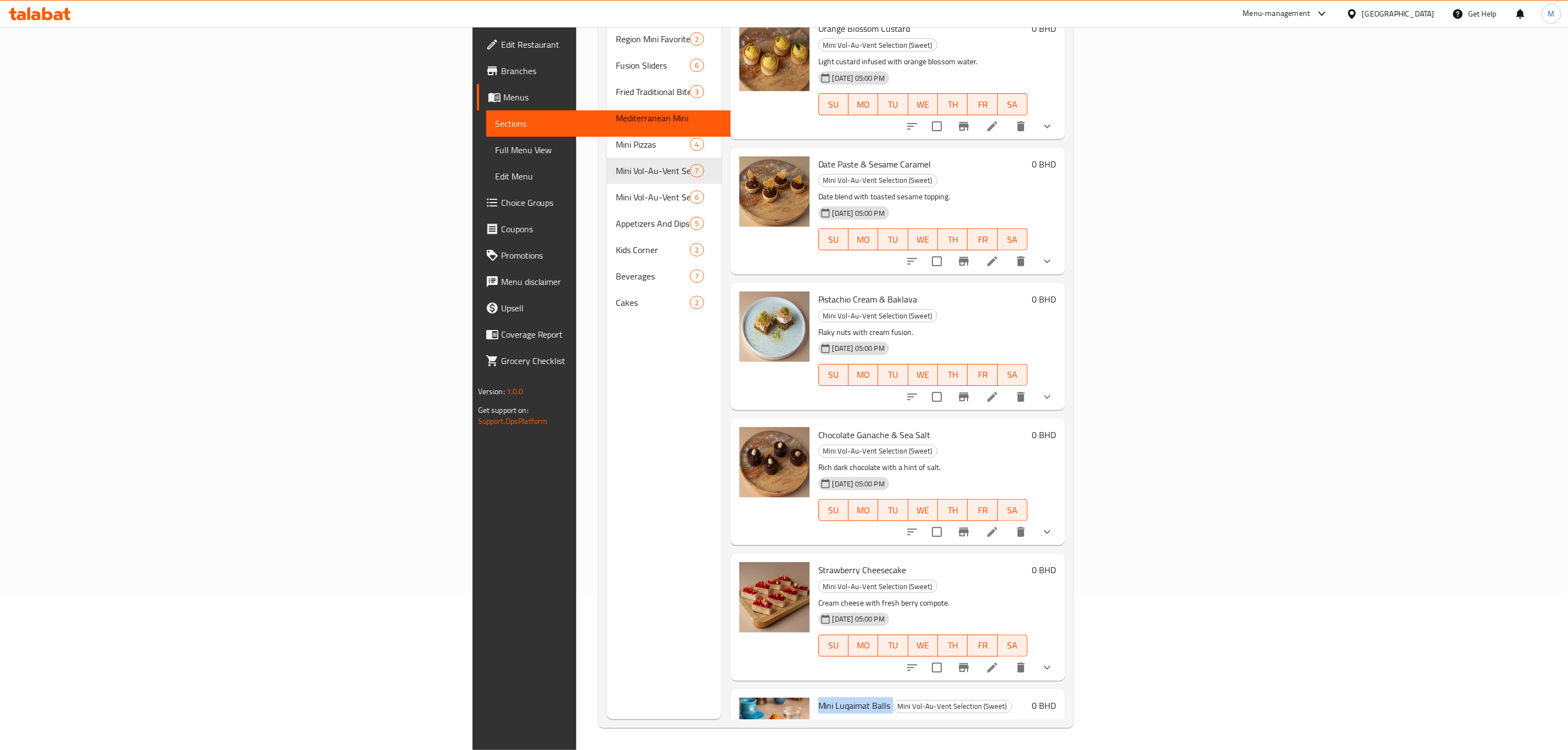
click at [818, 520] on span "Mini Luqaimat Balls" at bounding box center [854, 706] width 72 height 16
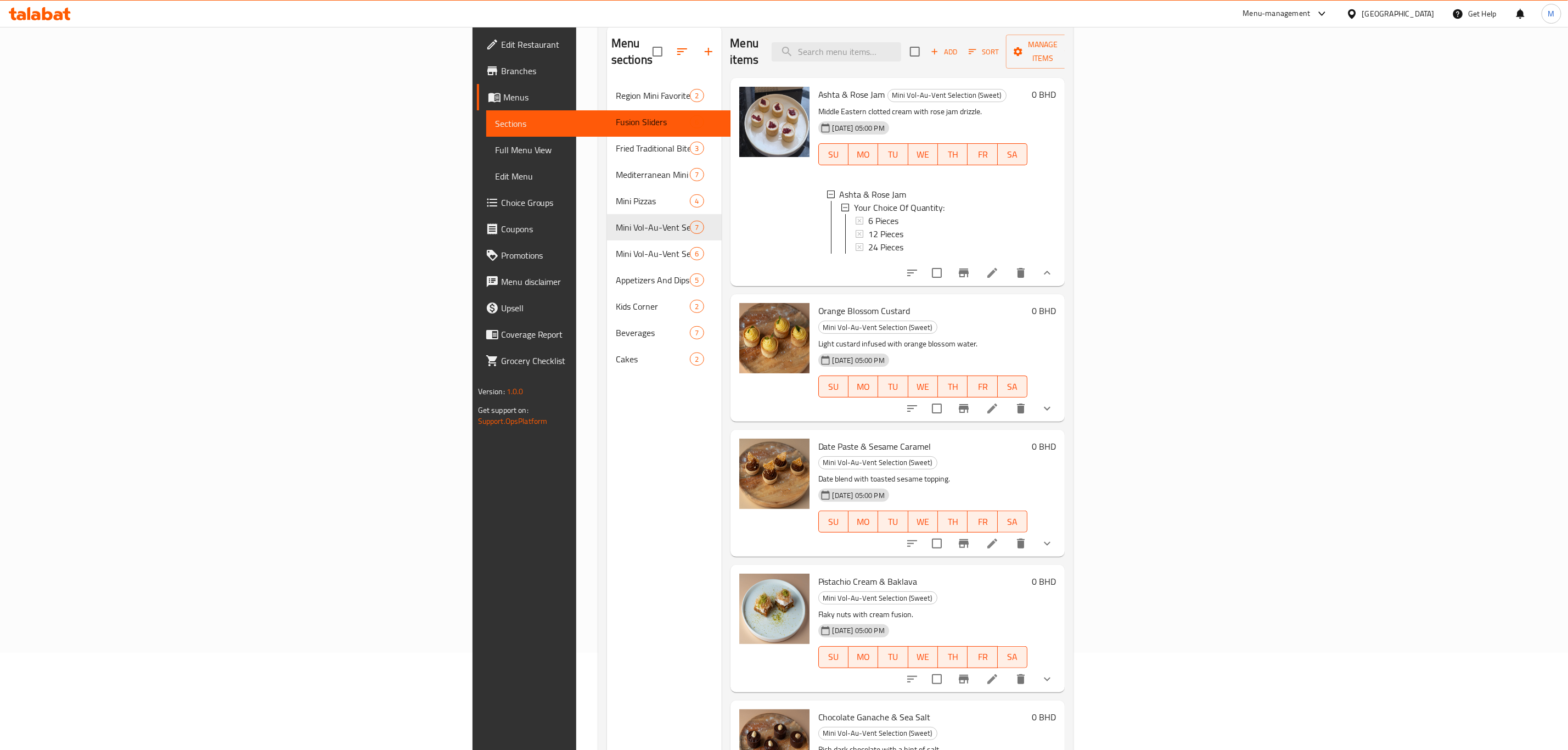
scroll to position [71, 0]
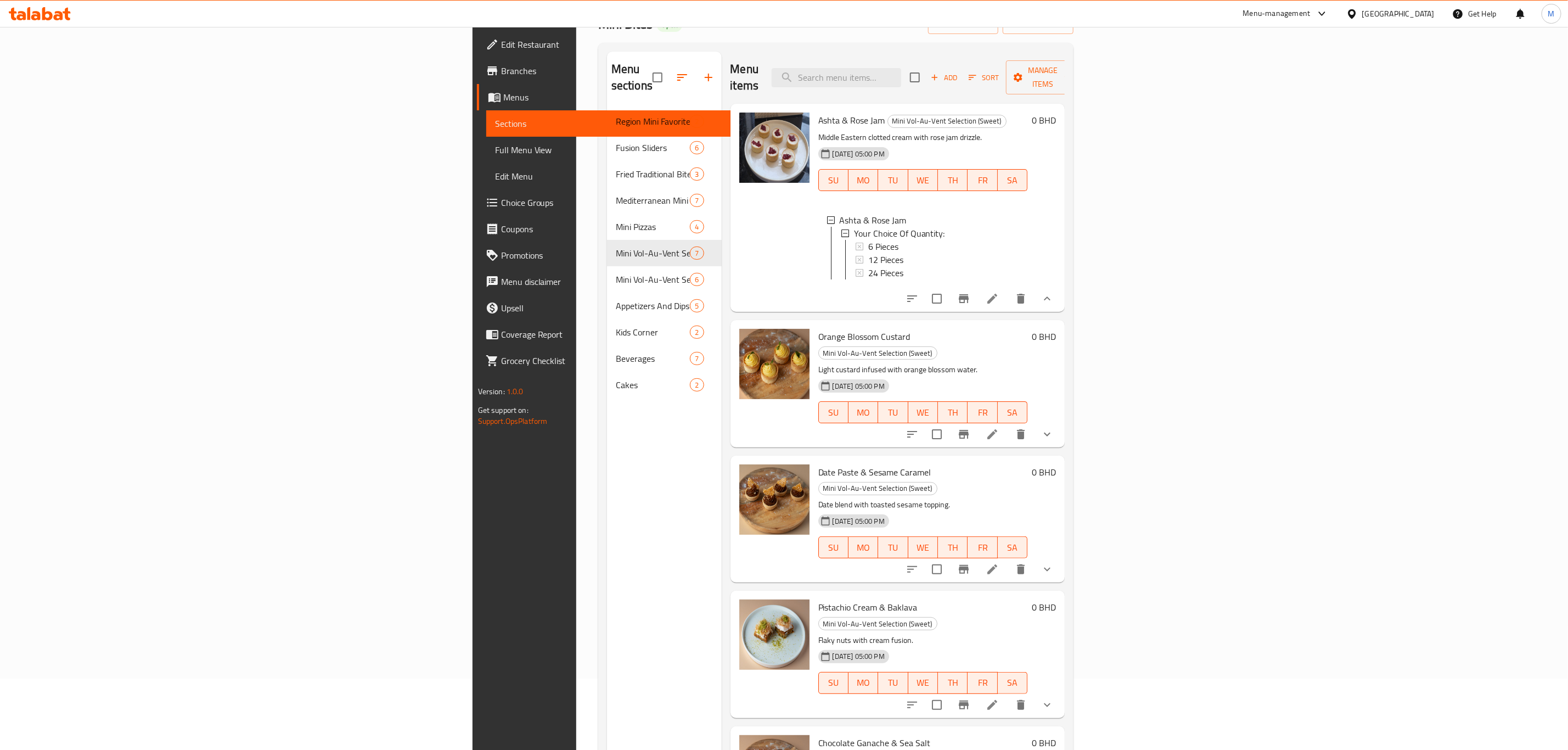
click at [856, 243] on icon at bounding box center [859, 246] width 8 height 8
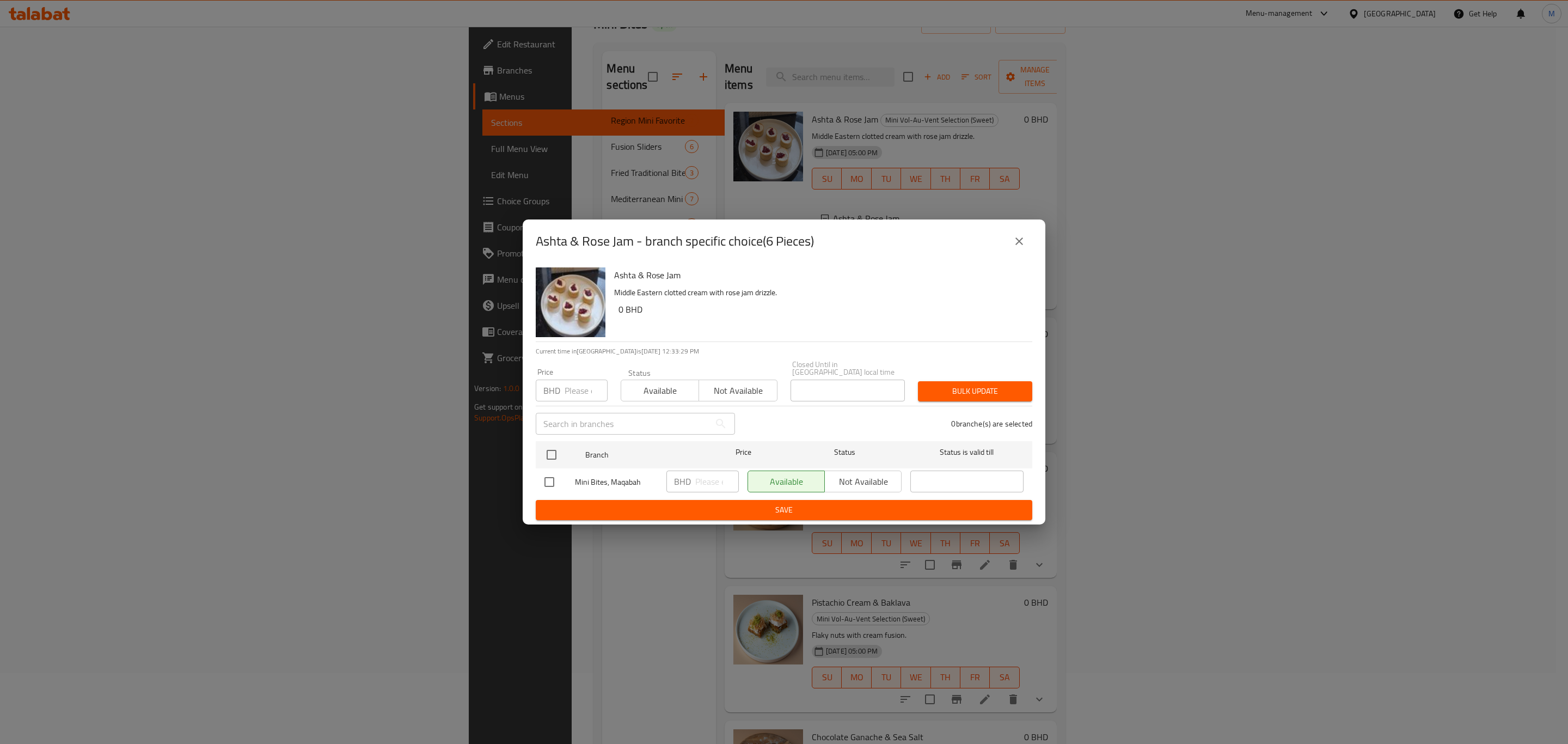
click at [1016, 242] on icon "close" at bounding box center [1019, 241] width 7 height 7
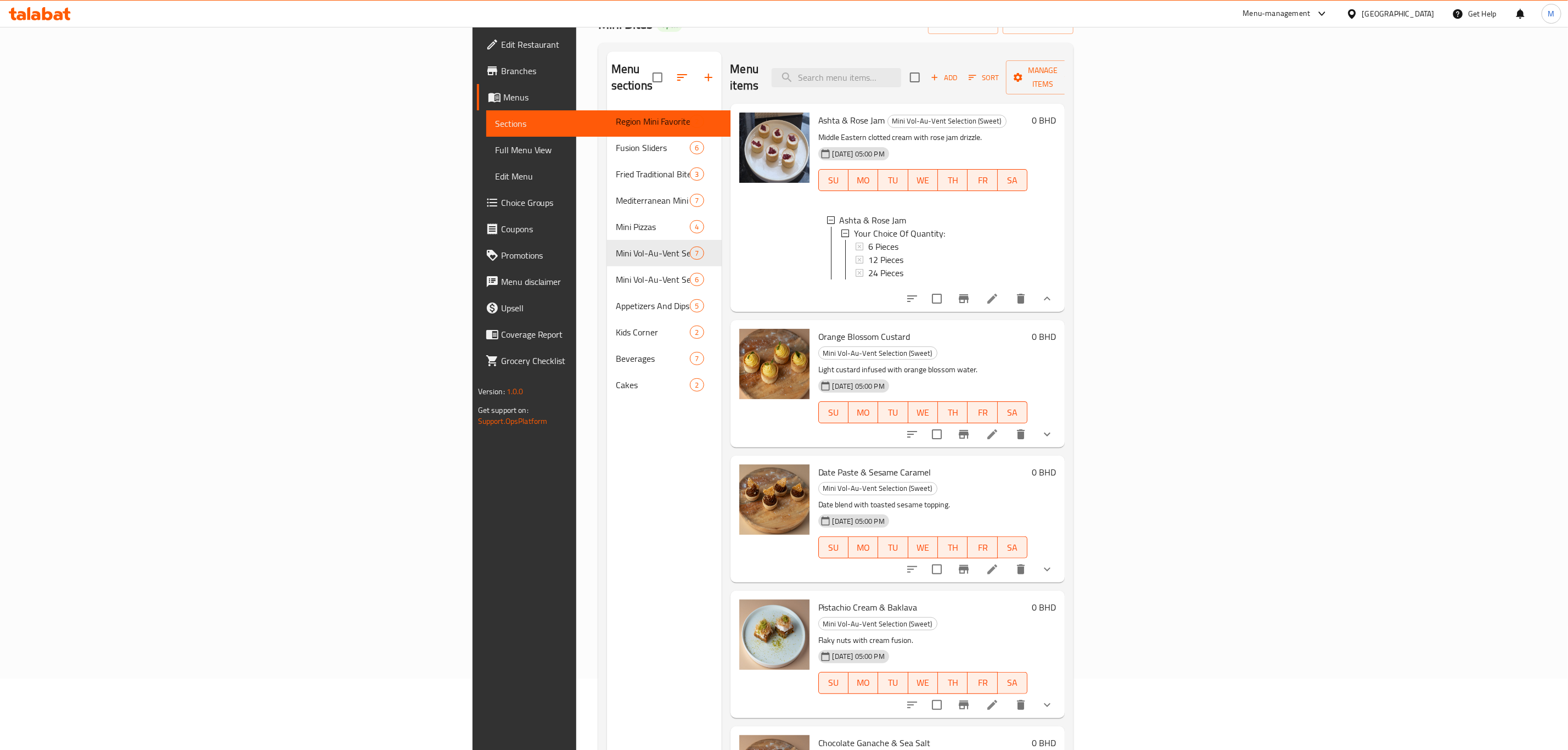
click at [1008, 290] on li at bounding box center [992, 298] width 31 height 20
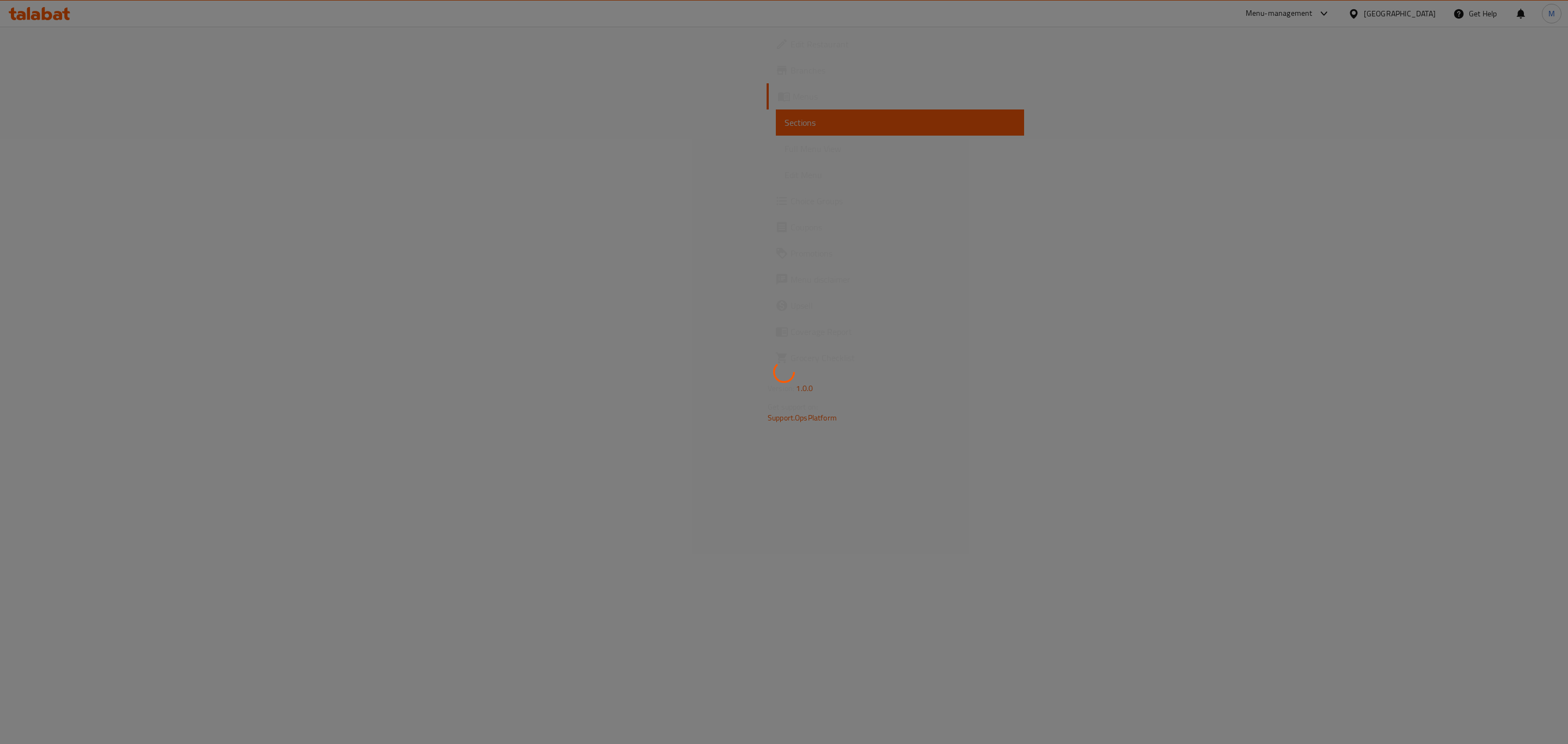
click at [1045, 288] on div at bounding box center [784, 372] width 1568 height 744
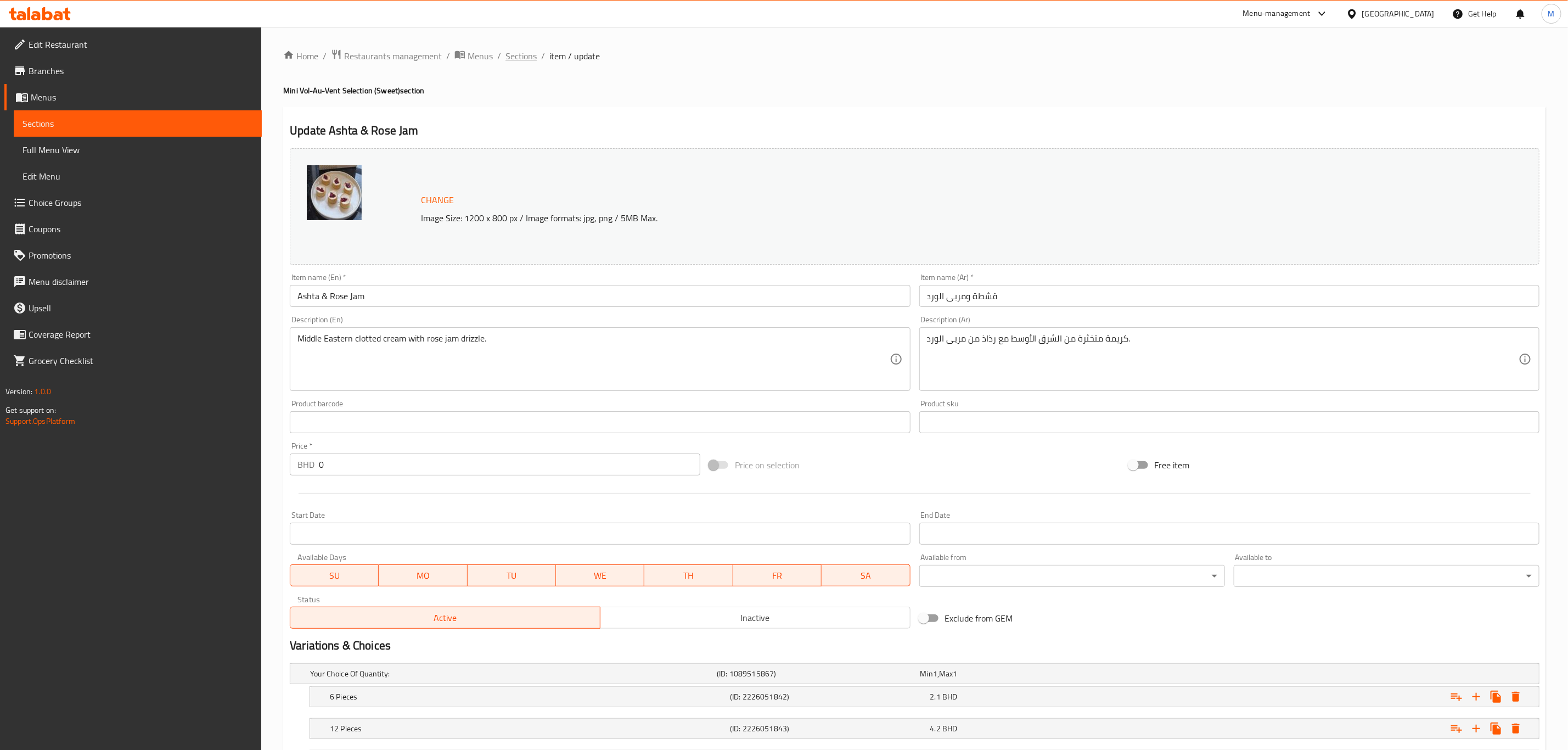
click at [529, 51] on span "Sections" at bounding box center [522, 55] width 31 height 13
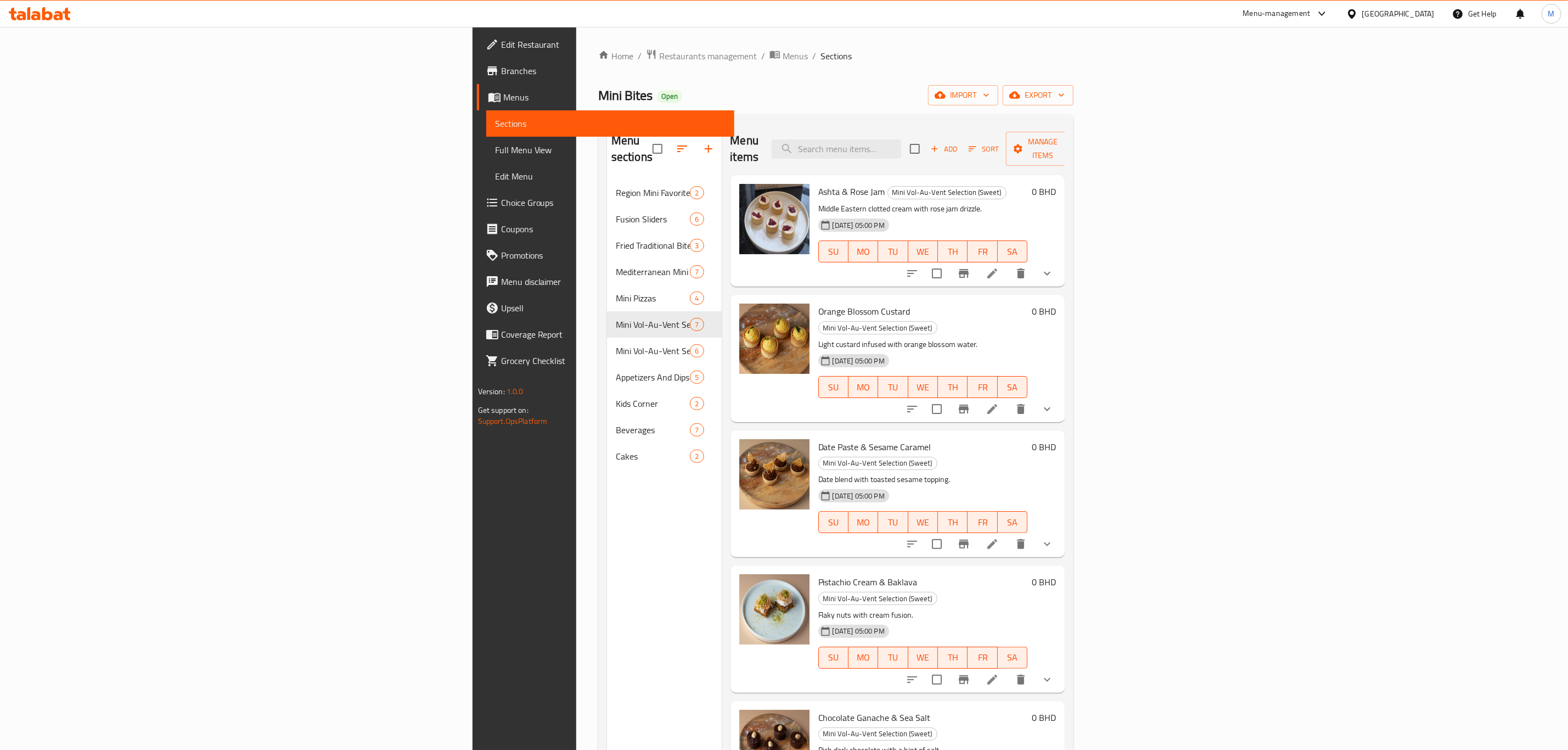
click at [999, 403] on icon at bounding box center [992, 409] width 13 height 13
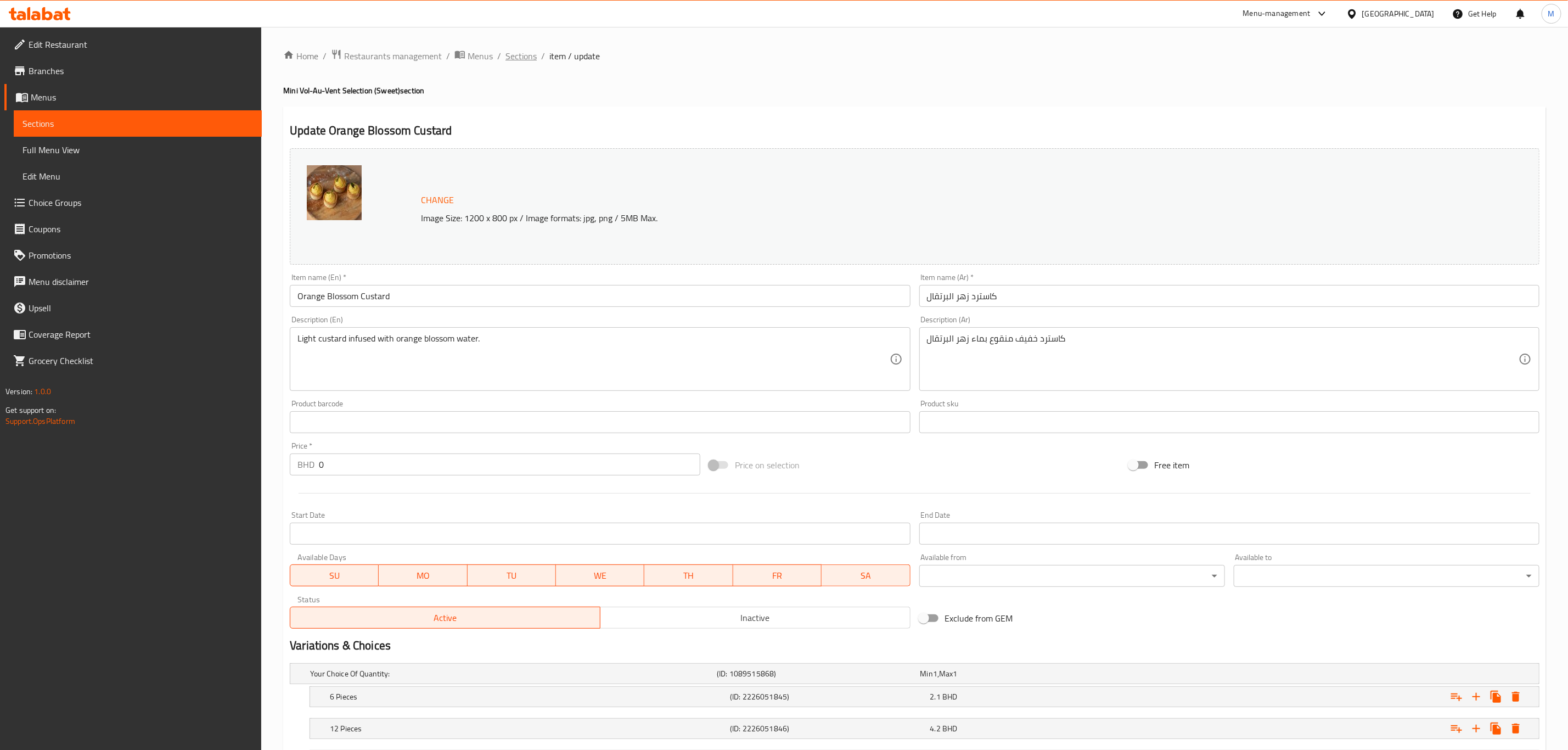
click at [527, 55] on span "Sections" at bounding box center [522, 55] width 31 height 13
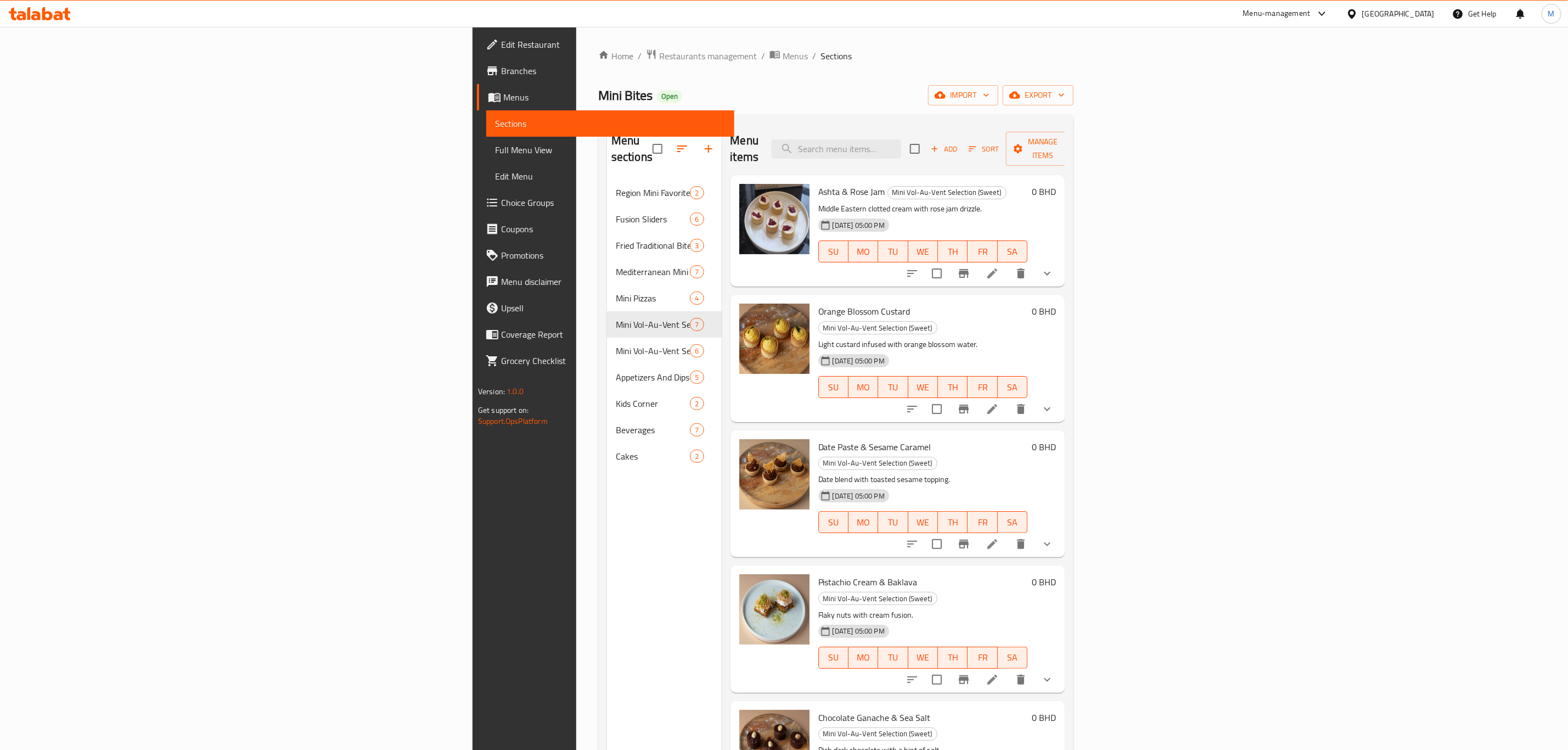
click at [820, 55] on span "Sections" at bounding box center [836, 55] width 31 height 13
click at [1008, 520] on li at bounding box center [992, 544] width 31 height 20
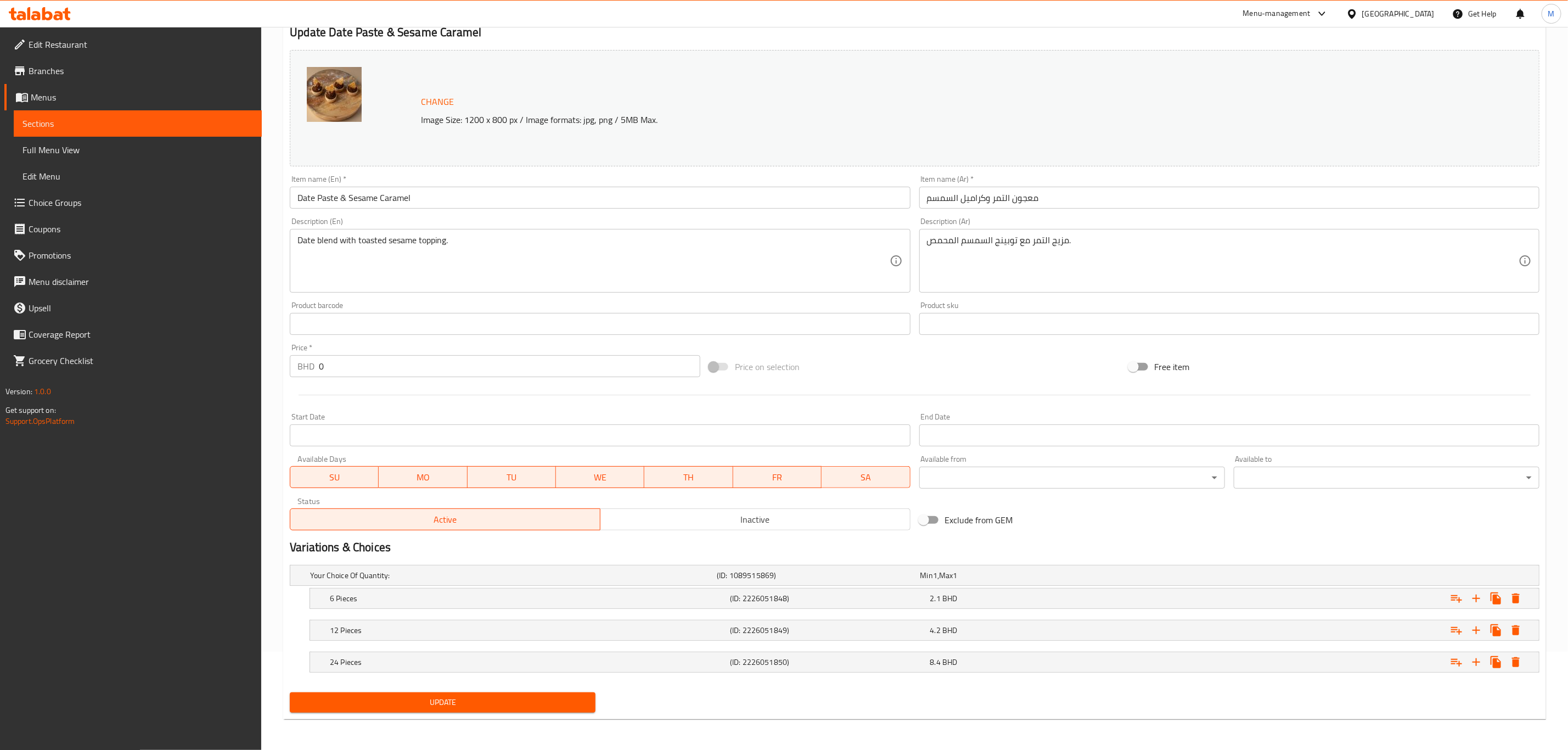
scroll to position [99, 0]
click at [459, 520] on div "6 Pieces" at bounding box center [511, 575] width 407 height 15
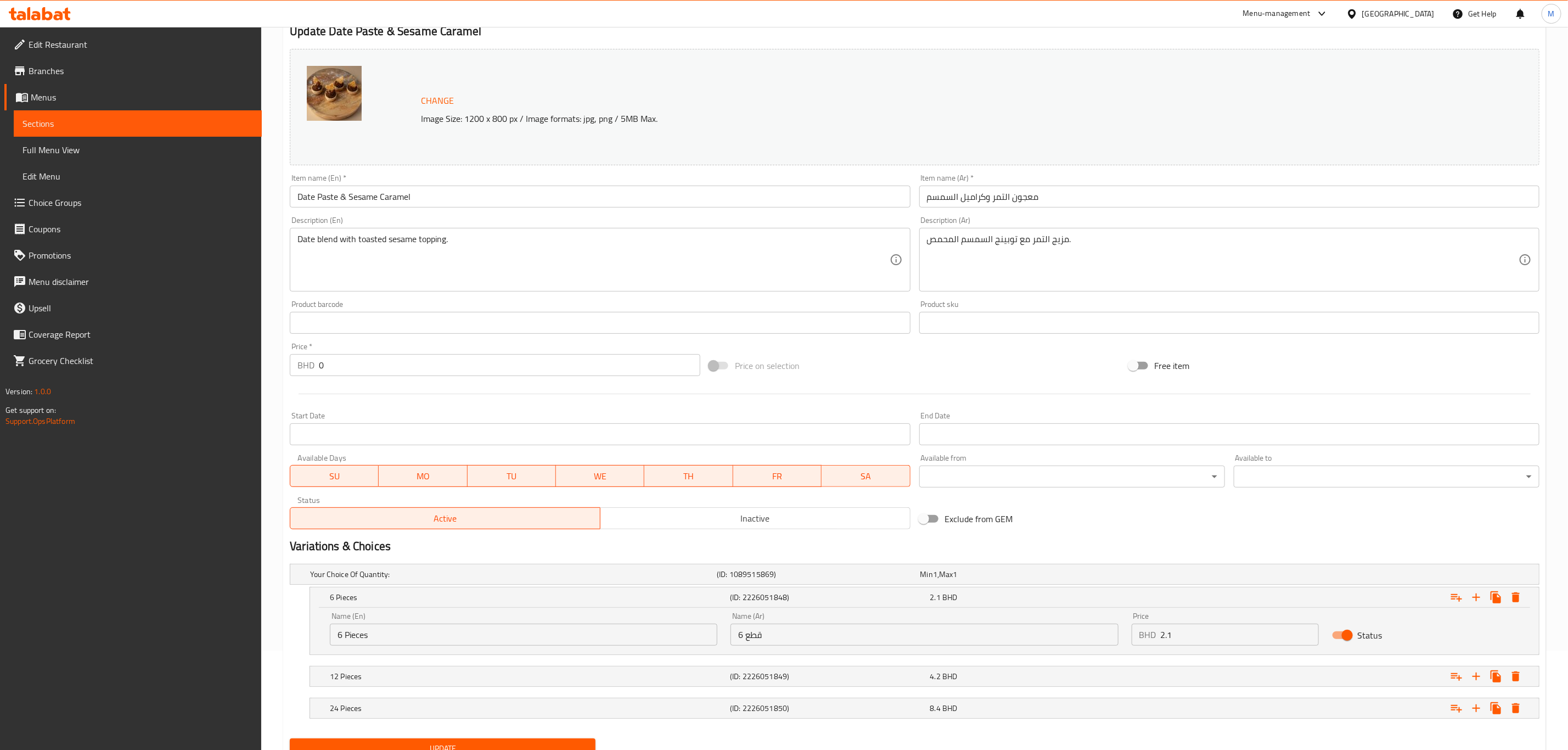
click at [383, 520] on input "6 Pieces" at bounding box center [524, 634] width 388 height 22
click at [790, 520] on input "6 قطع" at bounding box center [924, 634] width 388 height 22
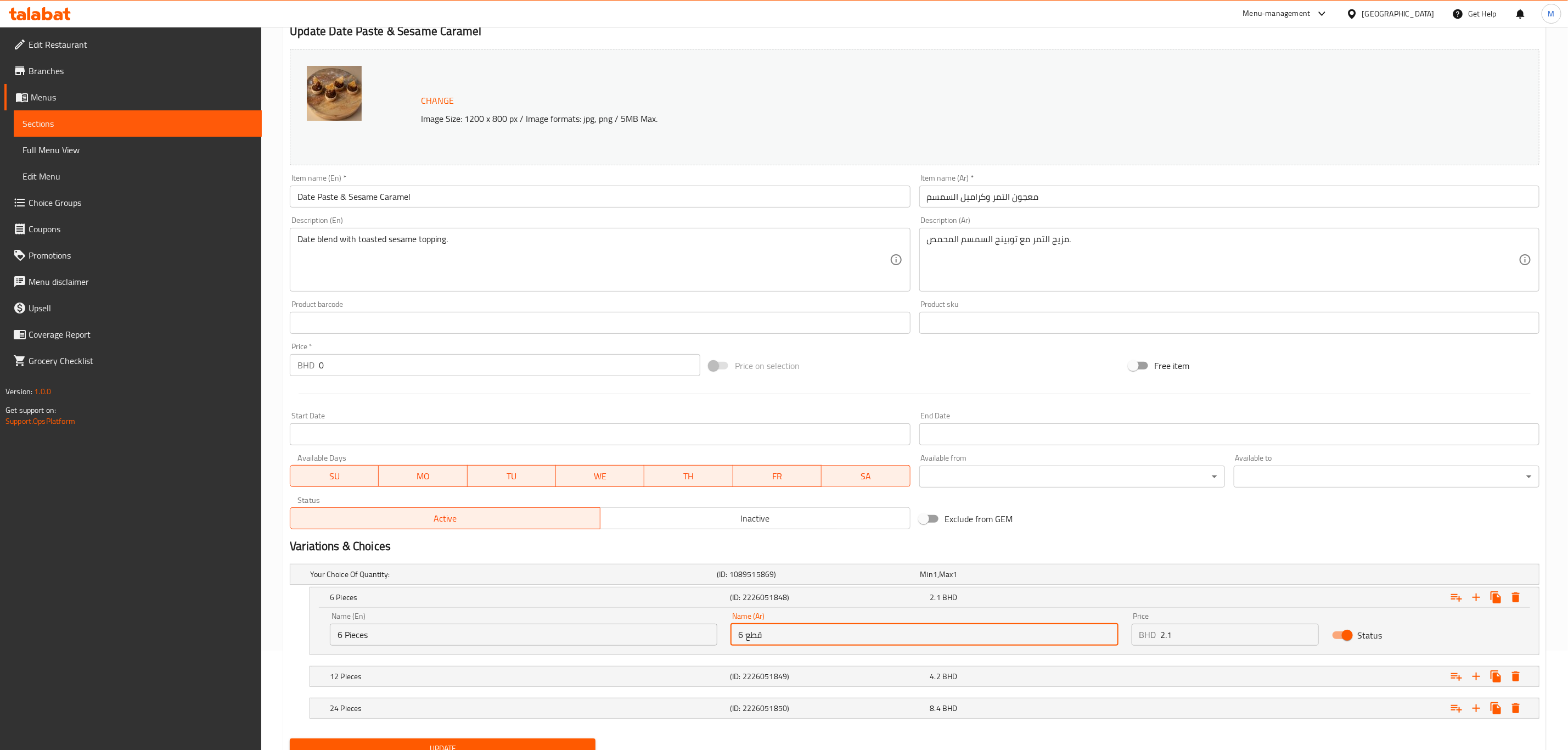
click at [790, 520] on input "6 قطع" at bounding box center [924, 634] width 388 height 22
drag, startPoint x: 790, startPoint y: 628, endPoint x: 770, endPoint y: 636, distance: 21.5
click at [770, 520] on input "6 قطع" at bounding box center [924, 634] width 388 height 22
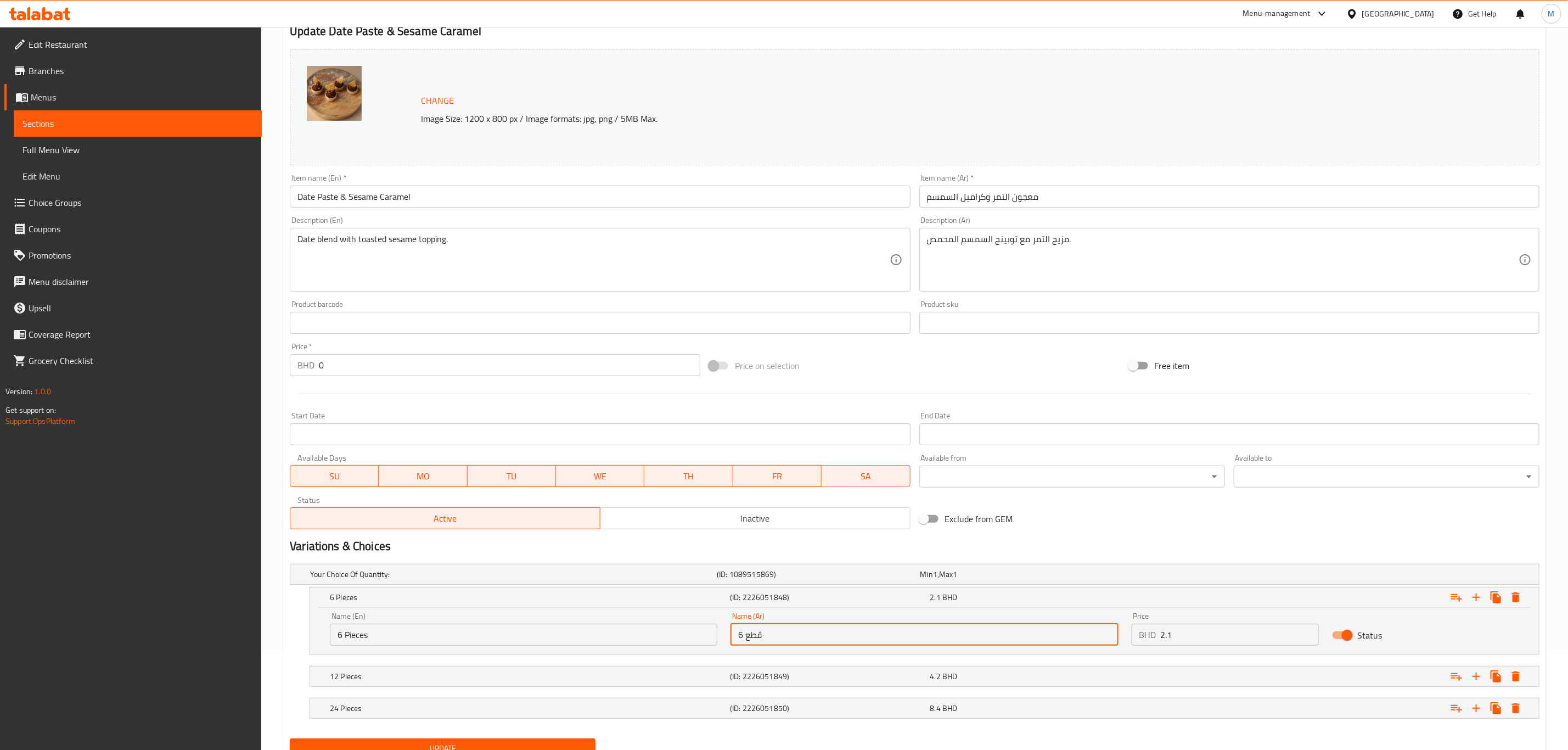
click at [770, 520] on input "6 قطع" at bounding box center [924, 634] width 388 height 22
click at [1053, 520] on input "2.1" at bounding box center [1239, 634] width 158 height 22
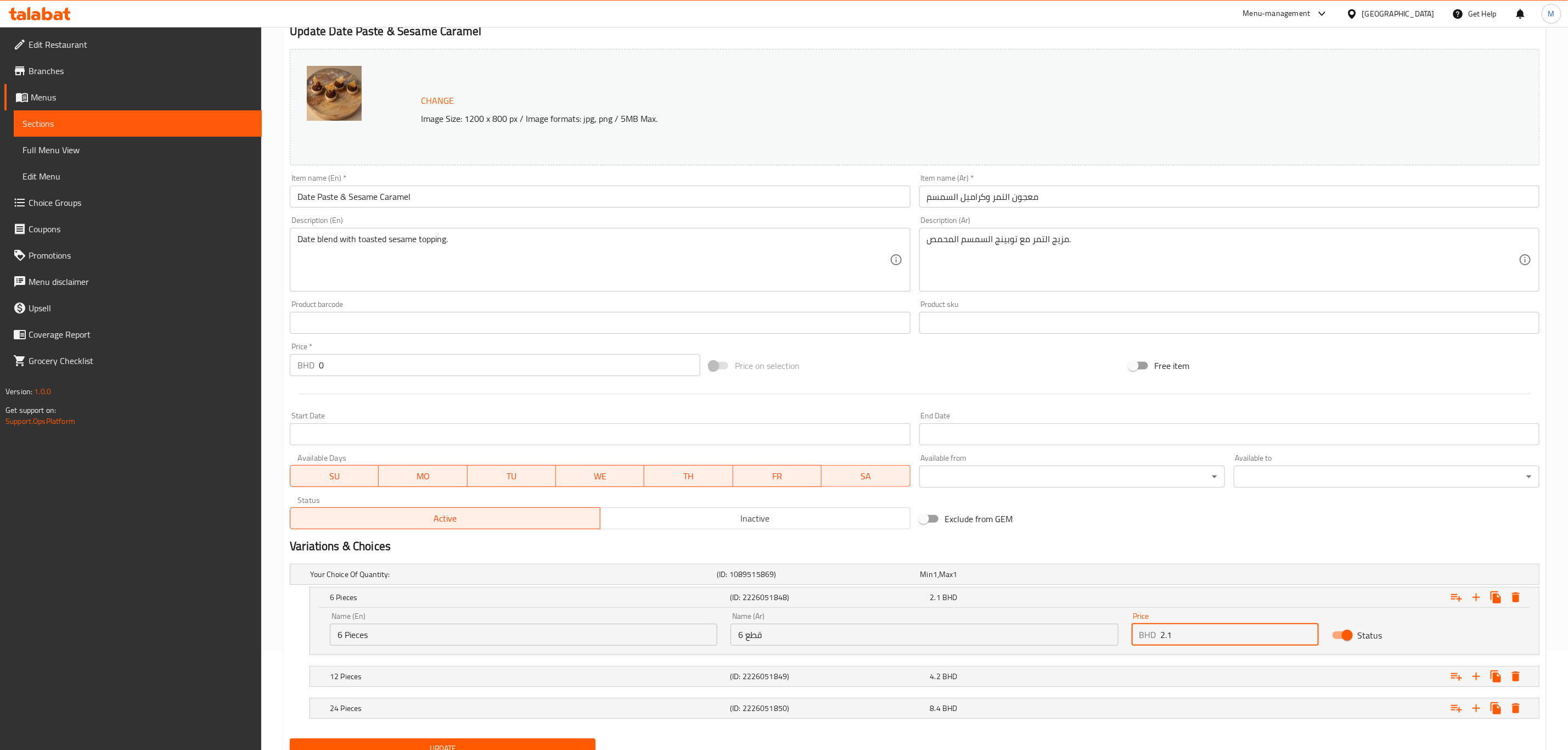
drag, startPoint x: 1171, startPoint y: 636, endPoint x: 1165, endPoint y: 632, distance: 7.2
click at [1053, 520] on input "2.1" at bounding box center [1239, 634] width 158 height 22
click at [1053, 323] on input "text" at bounding box center [1229, 323] width 620 height 22
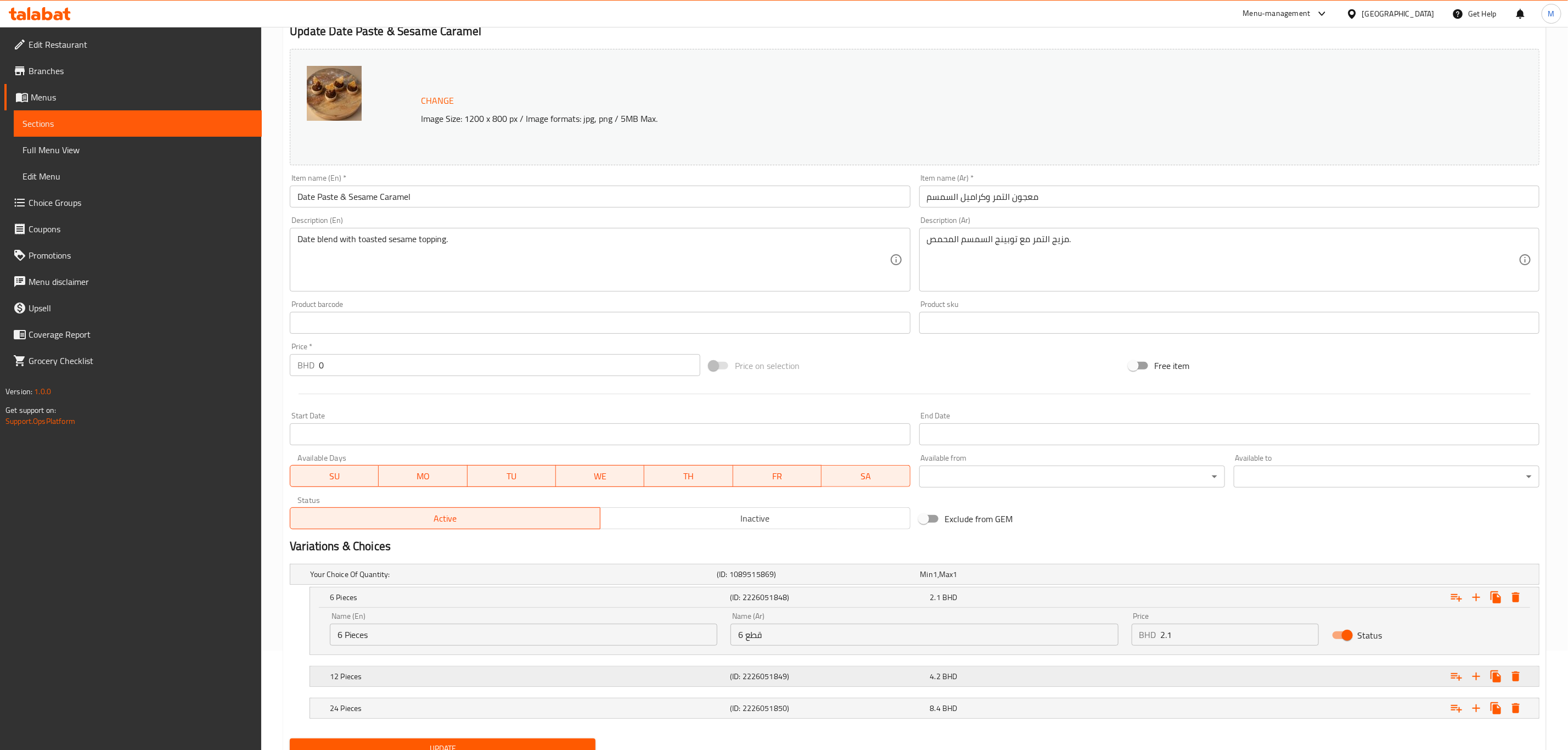
click at [386, 520] on div "12 Pieces (ID: 2226051849) 4.2 BHD" at bounding box center [917, 574] width 1220 height 24
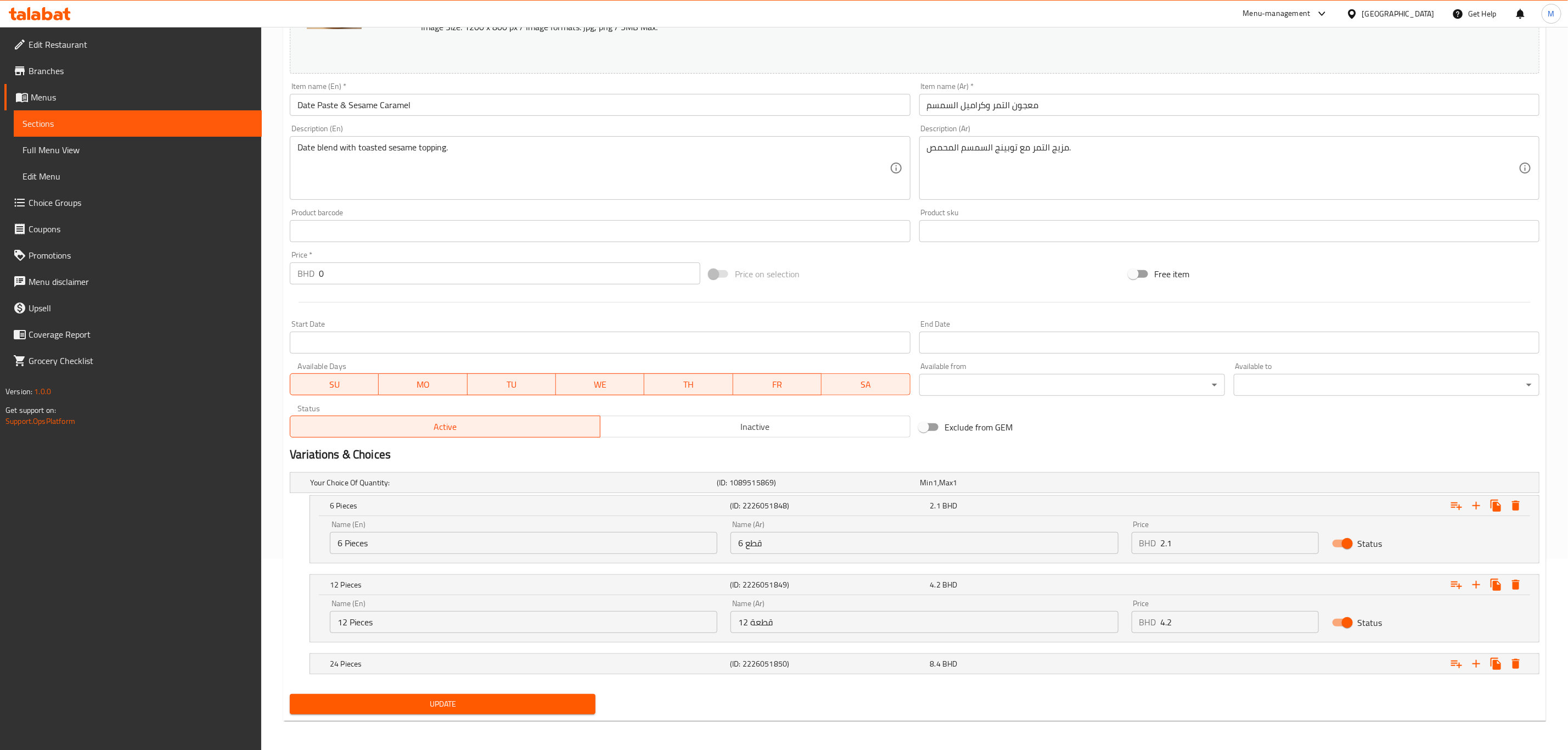
scroll to position [194, 0]
click at [370, 520] on input "12 Pieces" at bounding box center [524, 620] width 388 height 22
click at [764, 520] on input "12 قطعة" at bounding box center [924, 620] width 388 height 22
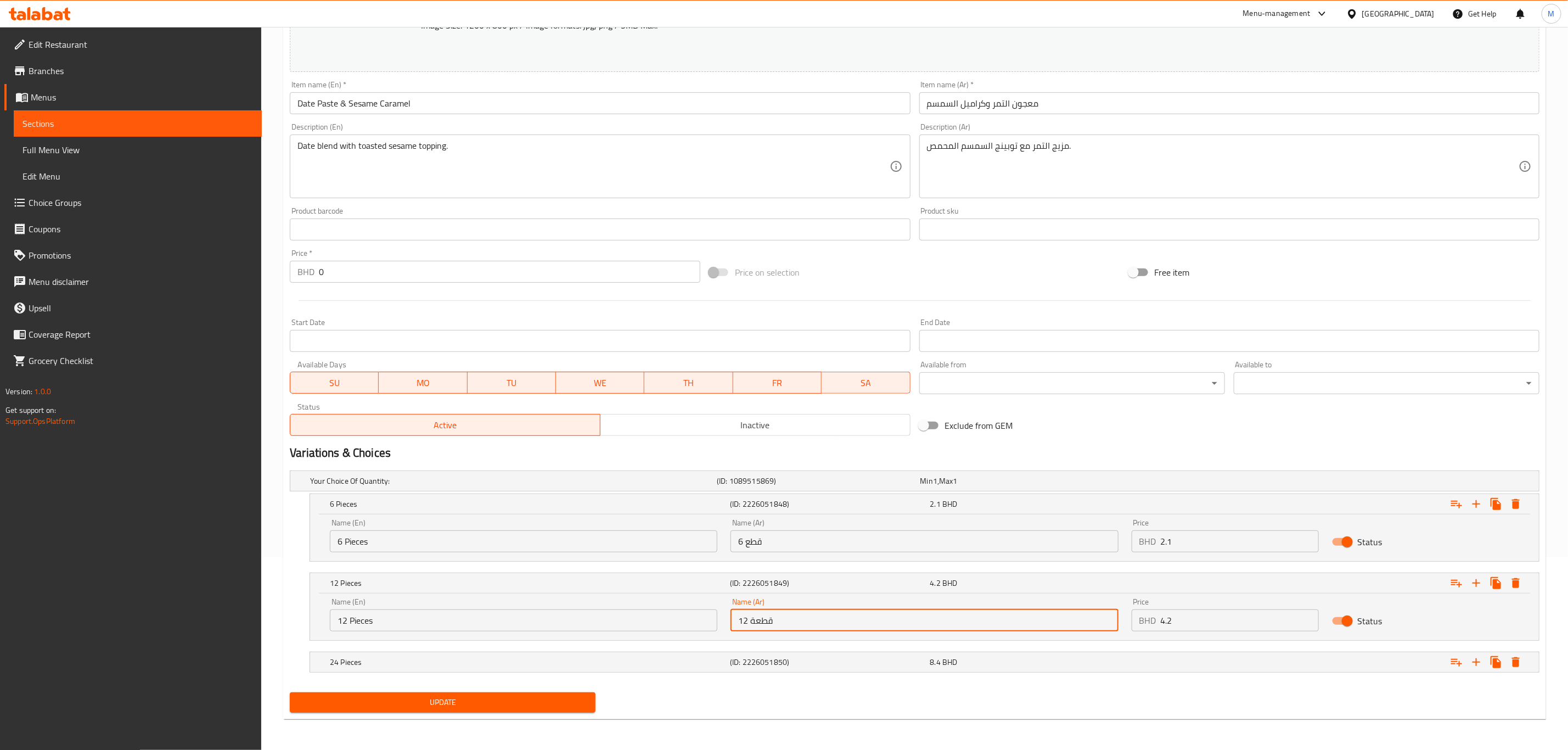
click at [764, 520] on input "12 قطعة" at bounding box center [924, 620] width 388 height 22
click at [483, 486] on h5 "24 Pieces" at bounding box center [511, 481] width 403 height 11
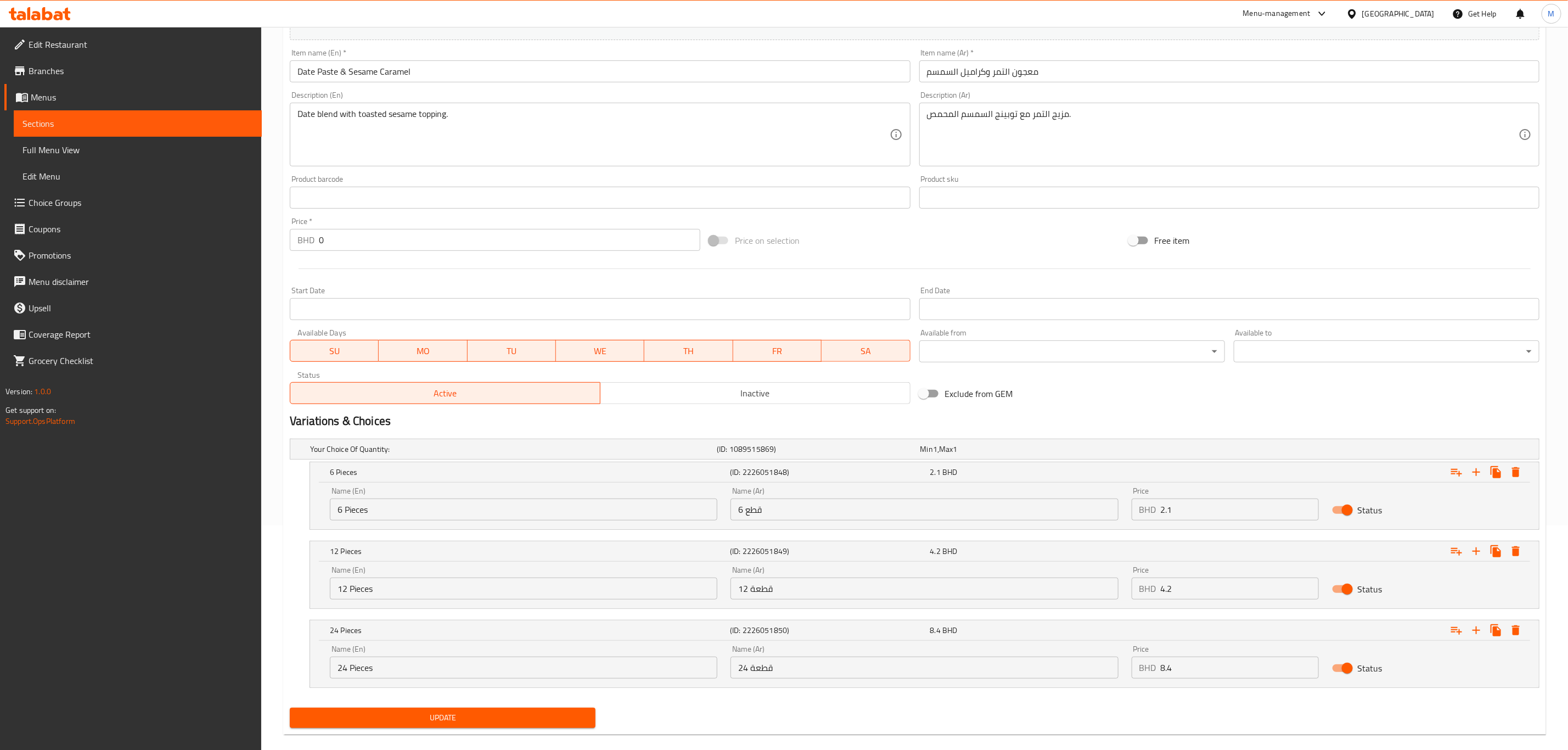
scroll to position [241, 0]
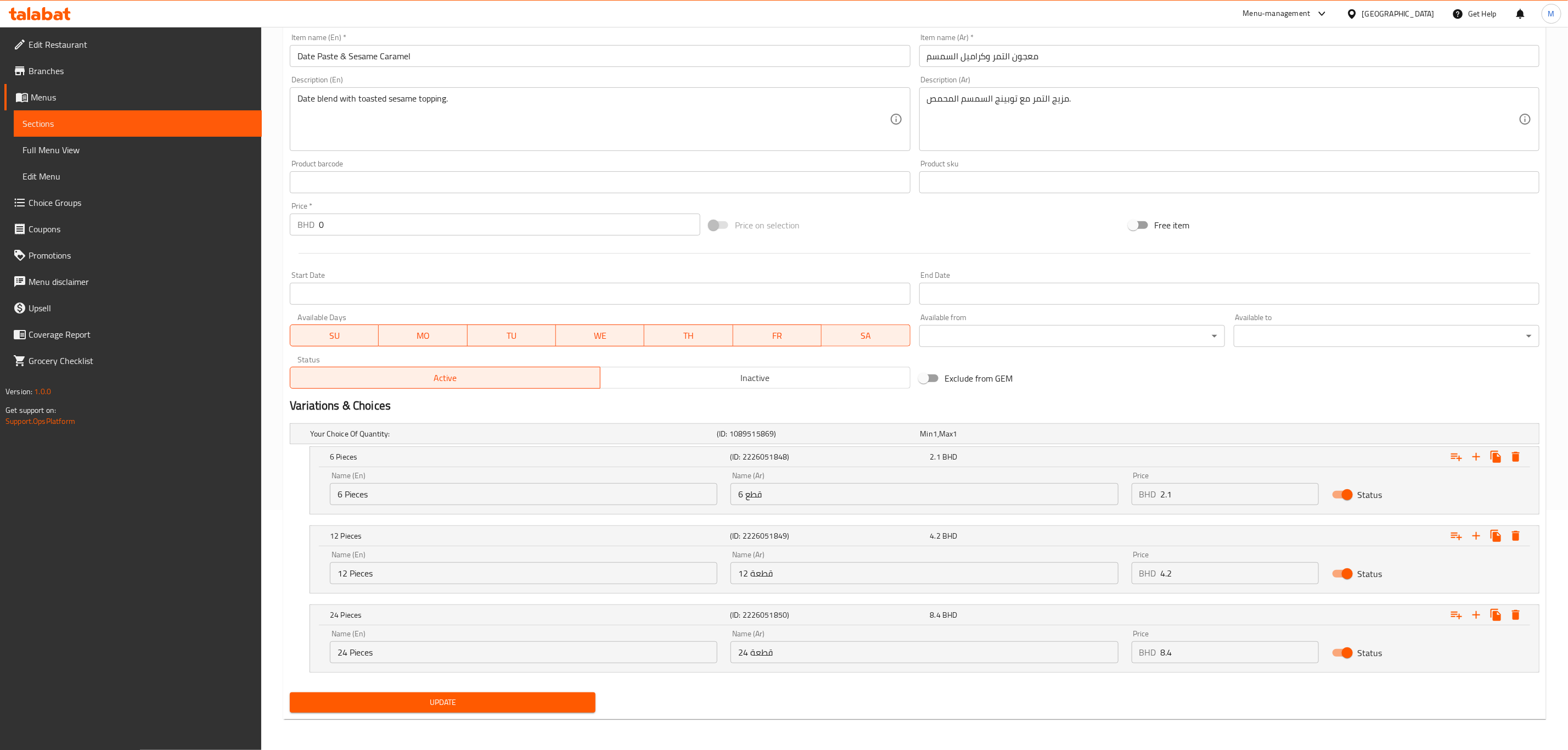
click at [373, 520] on input "24 Pieces" at bounding box center [524, 652] width 388 height 22
click at [372, 520] on input "24 Pieces" at bounding box center [524, 652] width 388 height 22
click at [432, 340] on span "MO" at bounding box center [422, 335] width 79 height 16
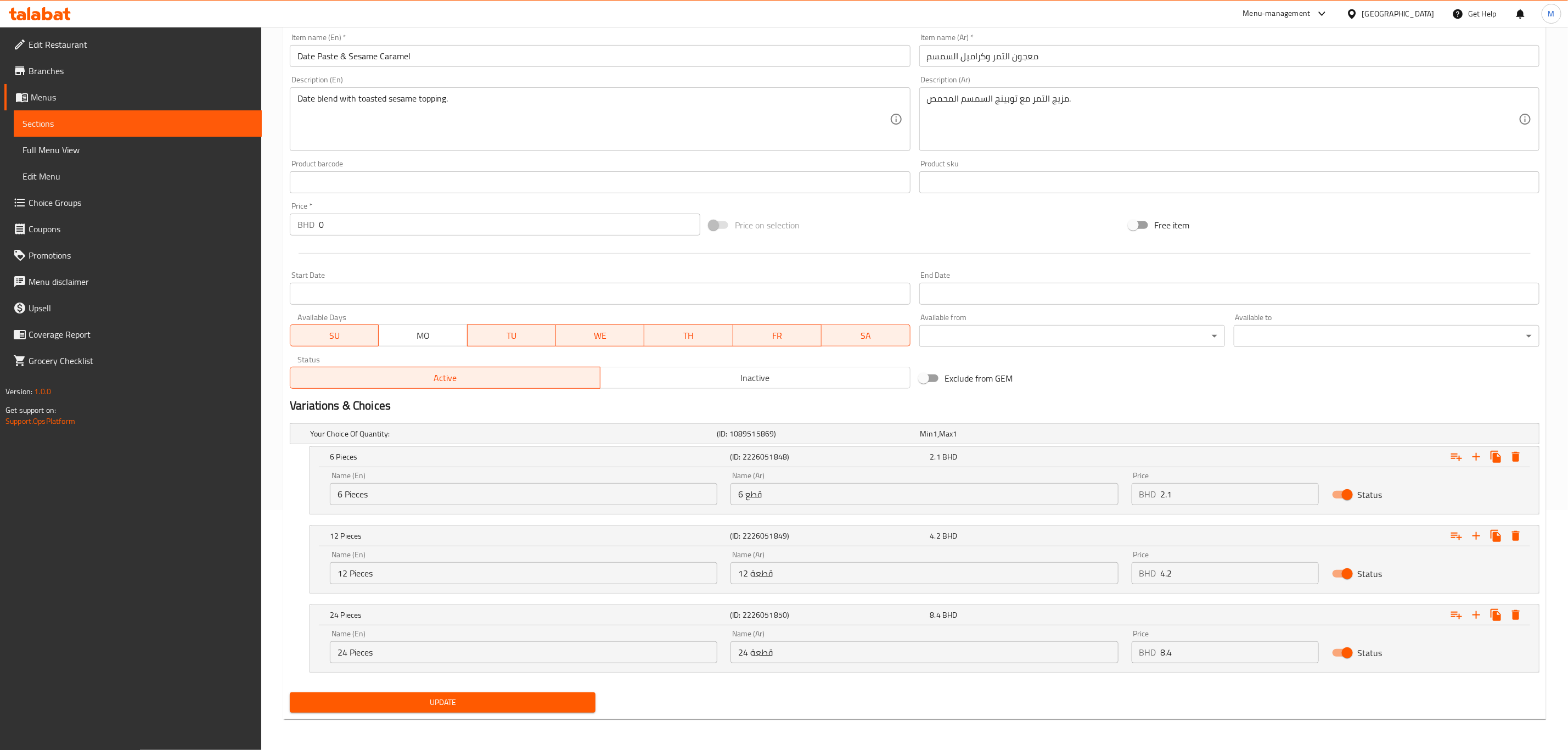
click at [753, 520] on input "24 قطعة" at bounding box center [924, 652] width 388 height 22
click at [1053, 520] on input "8.4" at bounding box center [1239, 652] width 158 height 22
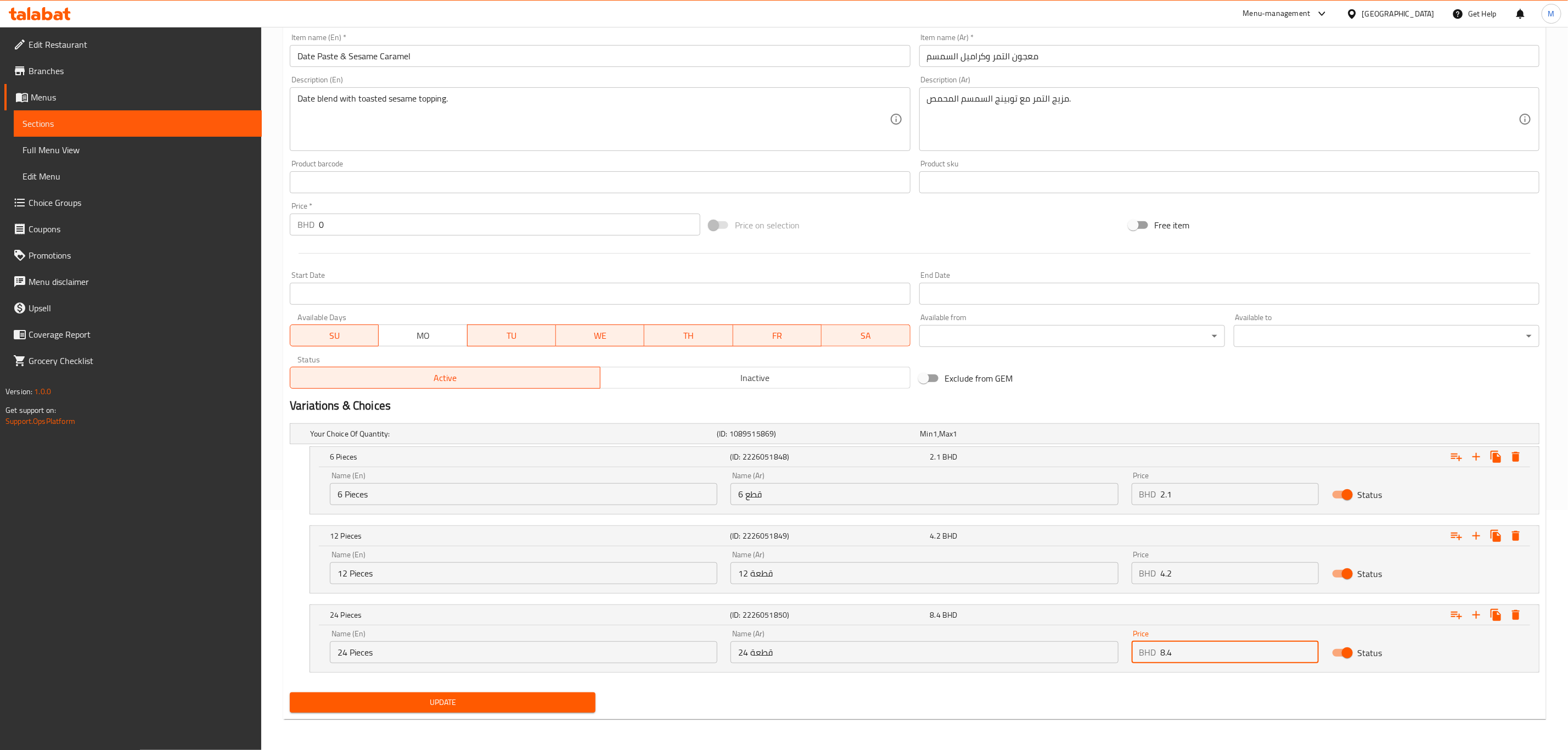
click at [1053, 520] on input "8.4" at bounding box center [1239, 652] width 158 height 22
click at [1053, 336] on body "​ Menu-management Bahrain Get Help M Edit Restaurant Branches Menus Sections Fu…" at bounding box center [784, 148] width 1568 height 723
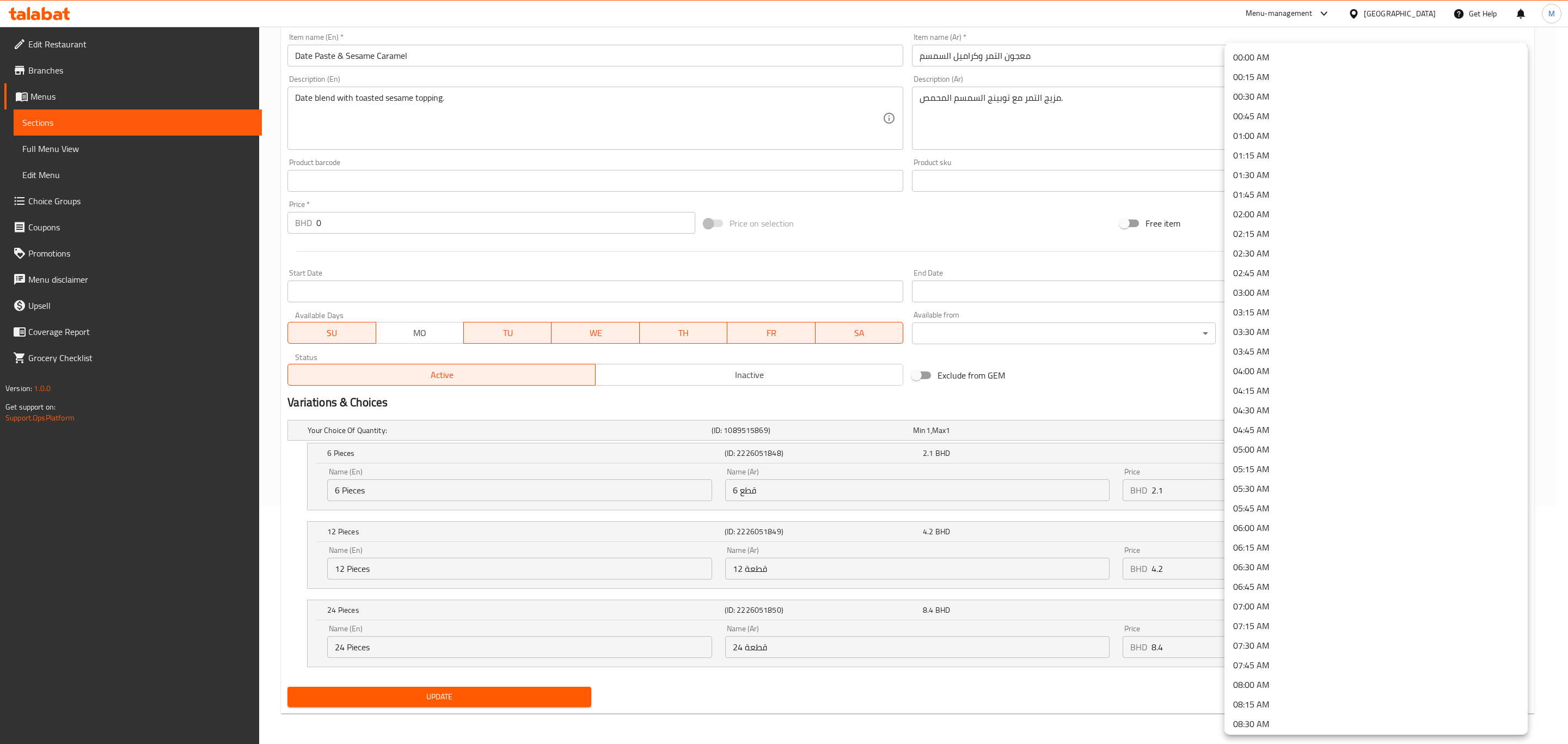
click at [1045, 515] on div at bounding box center [784, 372] width 1568 height 744
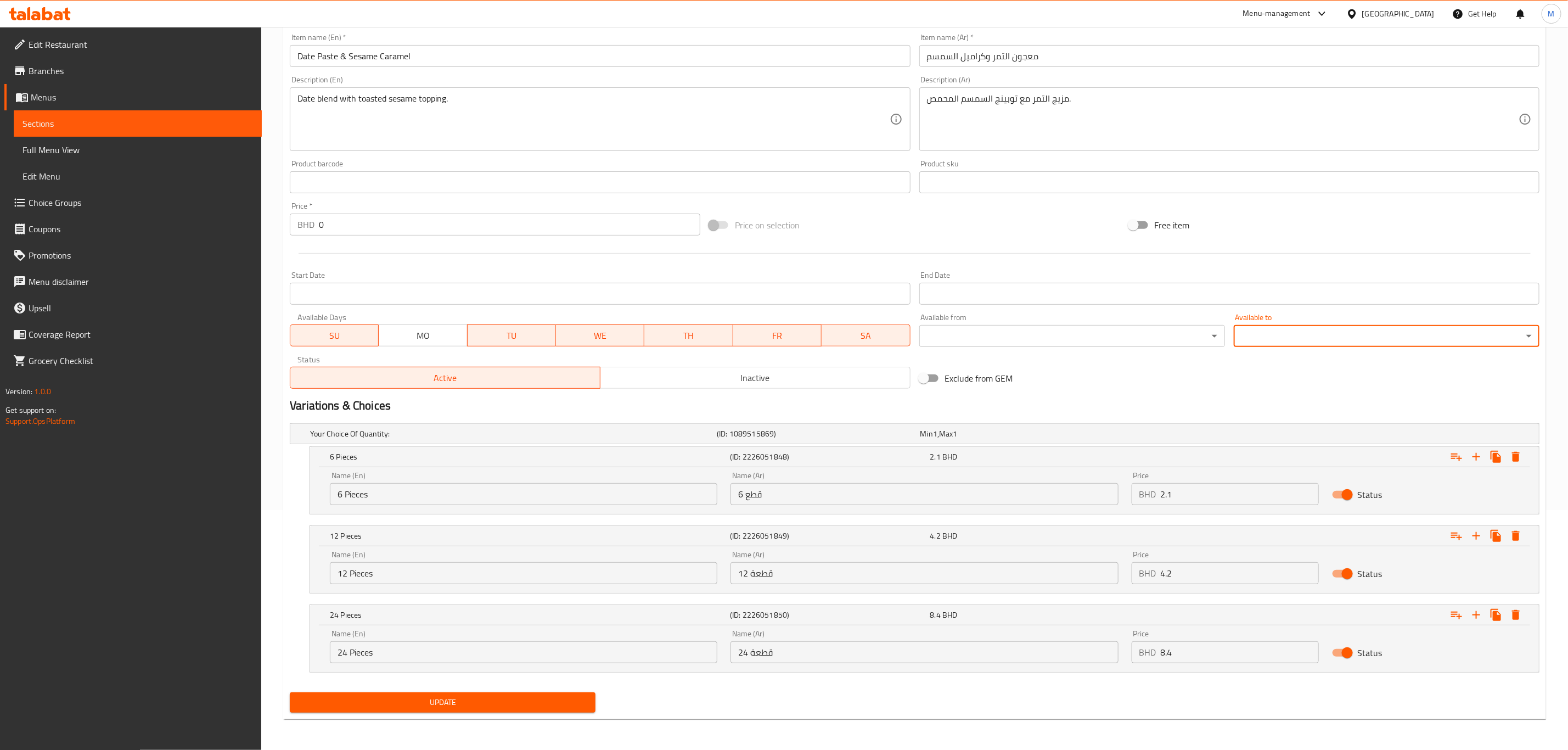
click at [1053, 520] on div "00:00 AM 00:15 AM 00:30 AM 00:45 AM 01:00 AM 01:15 AM 01:30 AM 01:45 AM 02:00 A…" at bounding box center [784, 375] width 1568 height 750
click at [1053, 520] on input "4.2" at bounding box center [1239, 573] width 158 height 22
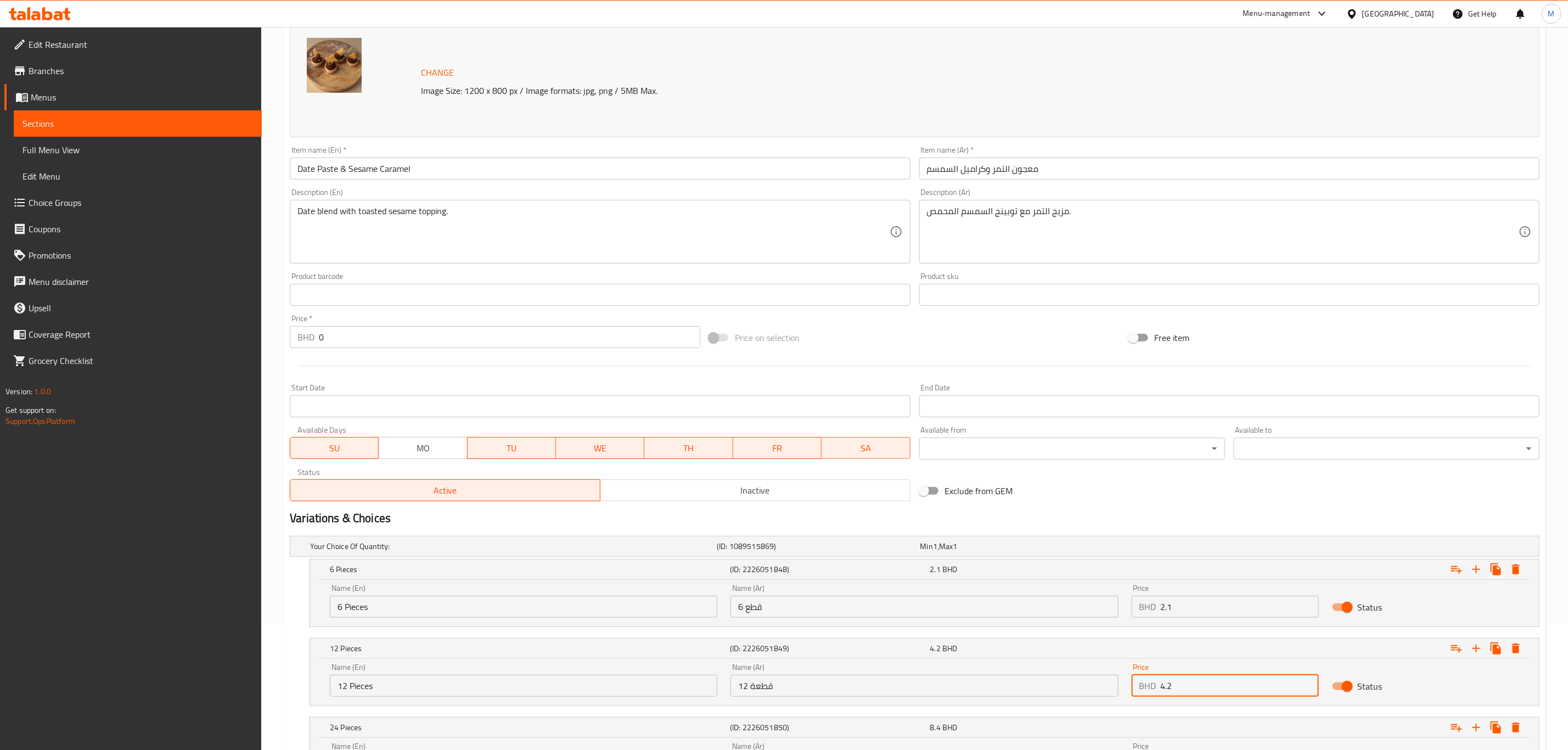
scroll to position [0, 0]
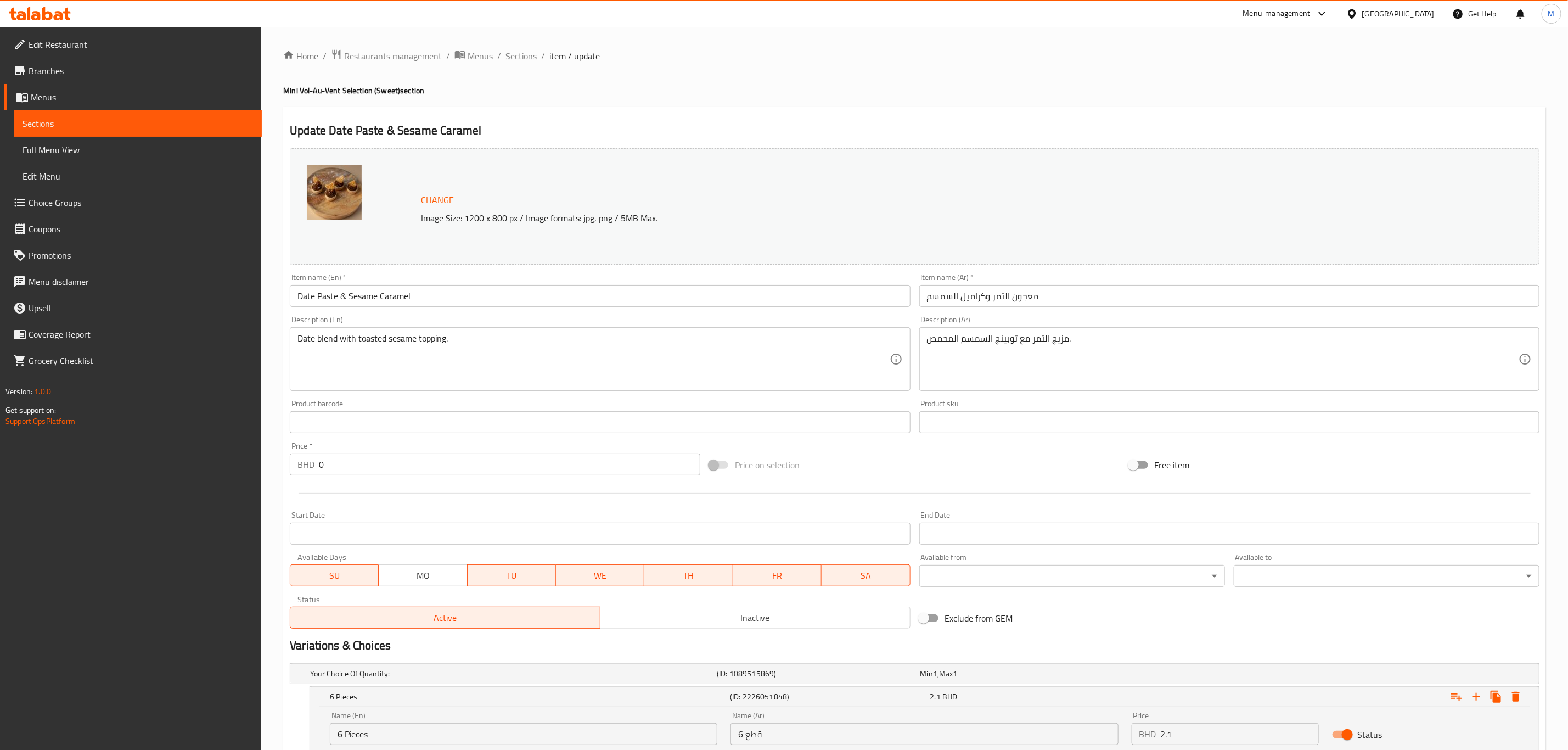
click at [535, 49] on span "Sections" at bounding box center [522, 55] width 31 height 13
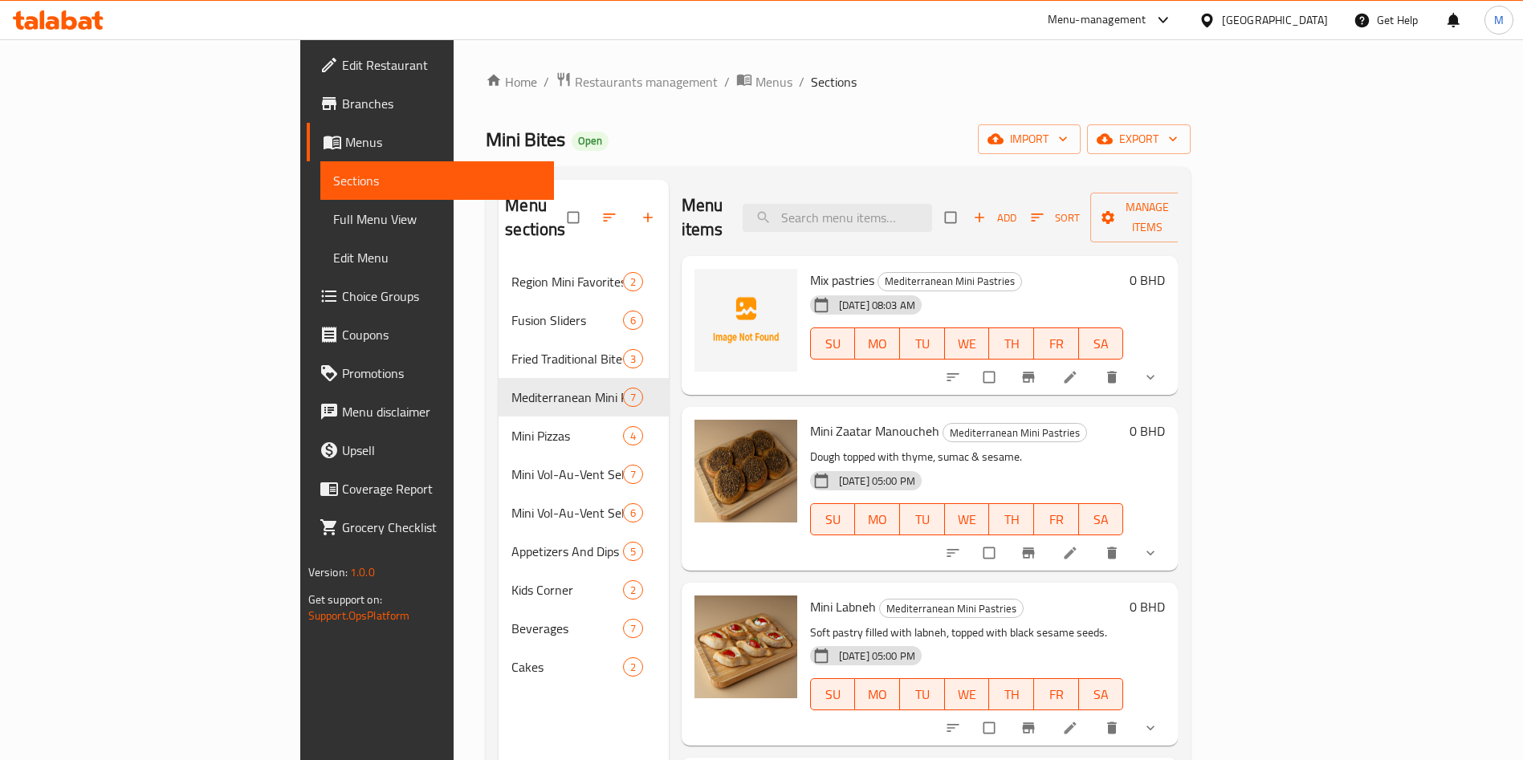
click at [342, 287] on span "Choice Groups" at bounding box center [442, 296] width 200 height 19
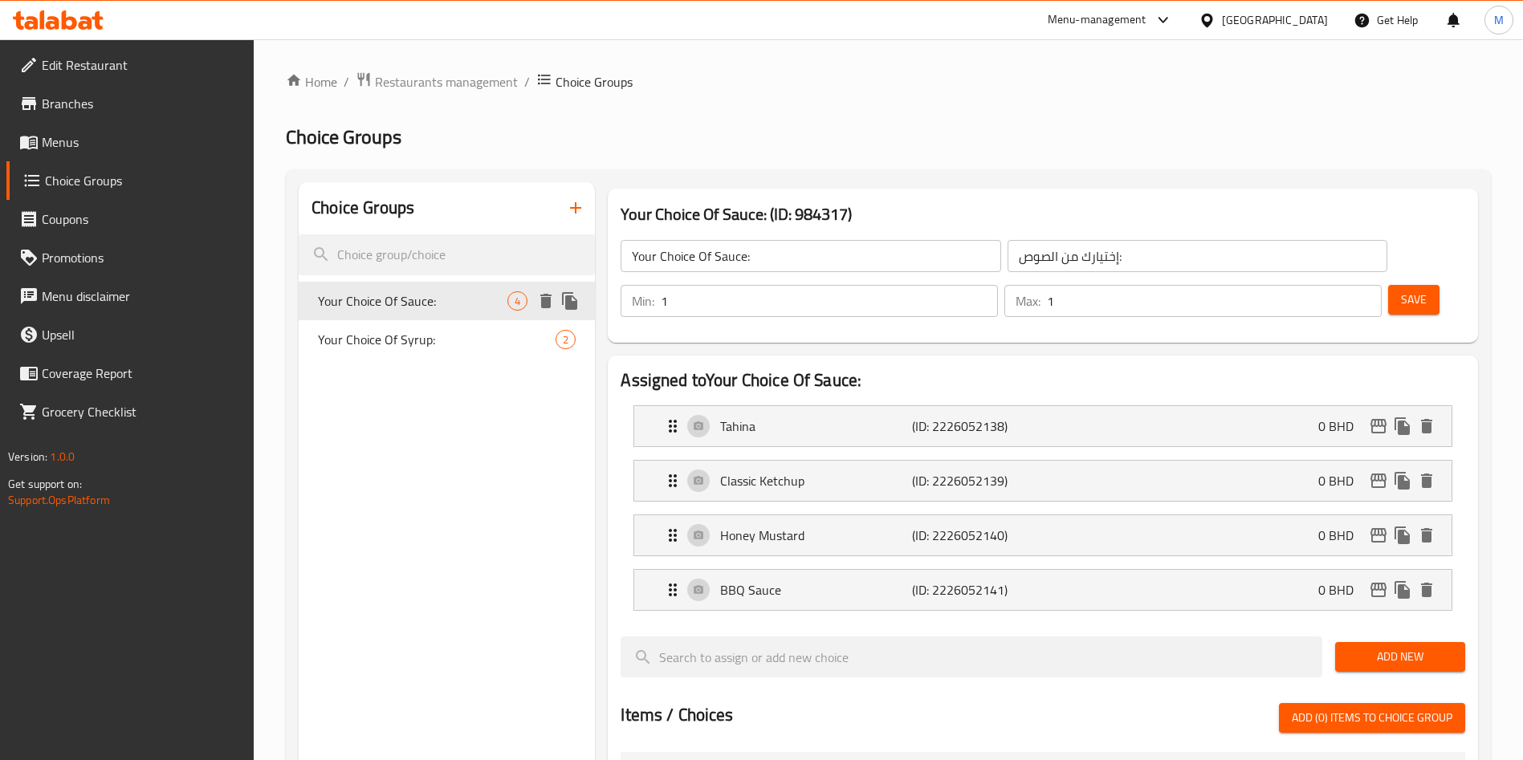
click at [436, 320] on div "Your Choice Of Syrup: 2" at bounding box center [447, 339] width 296 height 39
type input "Your Choice Of Syrup:"
type input "إختيارك من الشراب:"
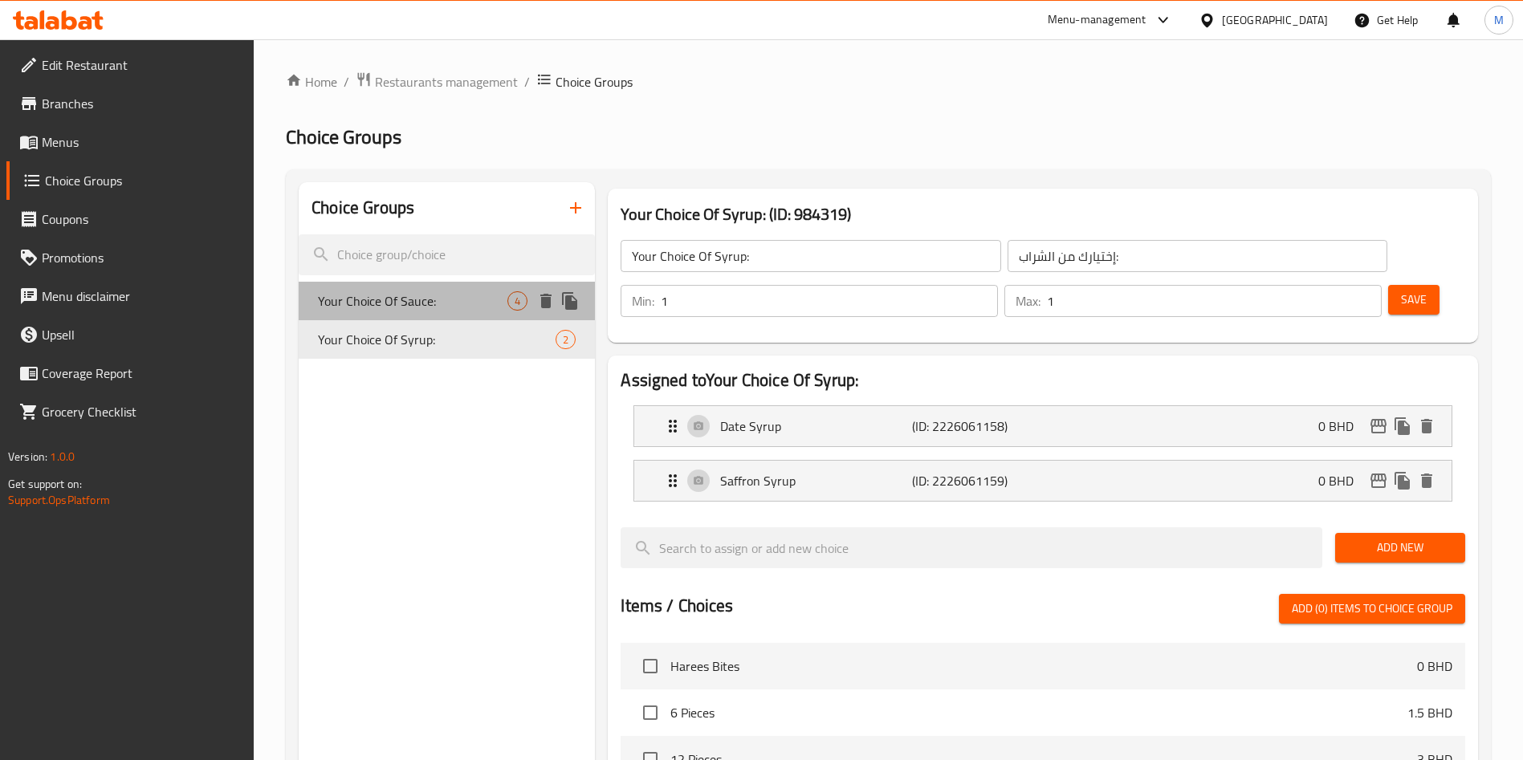
click at [430, 291] on span "Your Choice Of Sauce:" at bounding box center [413, 300] width 190 height 19
type input "Your Choice Of Sauce:"
type input "إختيارك من الصوص:"
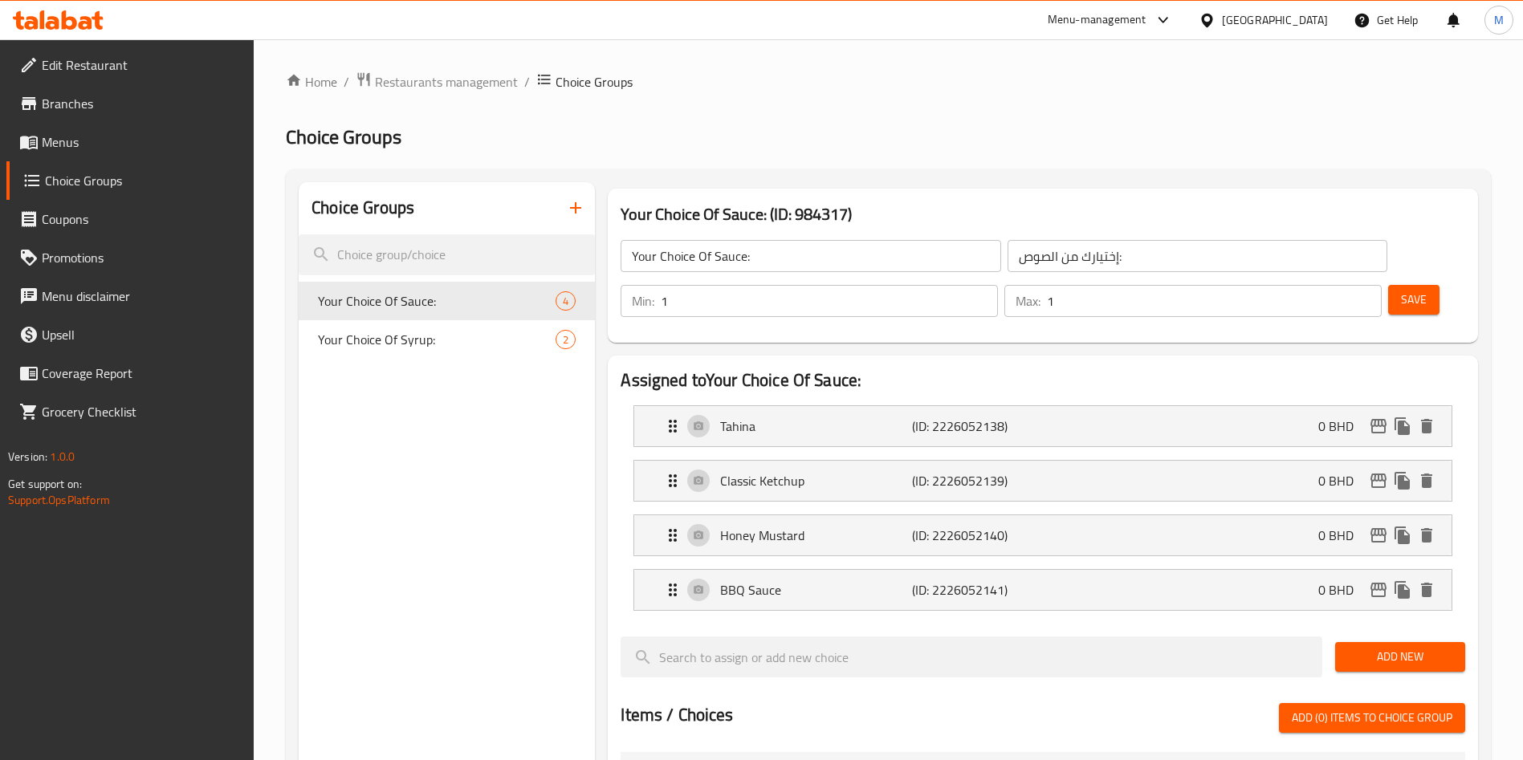
click at [581, 217] on icon "button" at bounding box center [575, 207] width 19 height 19
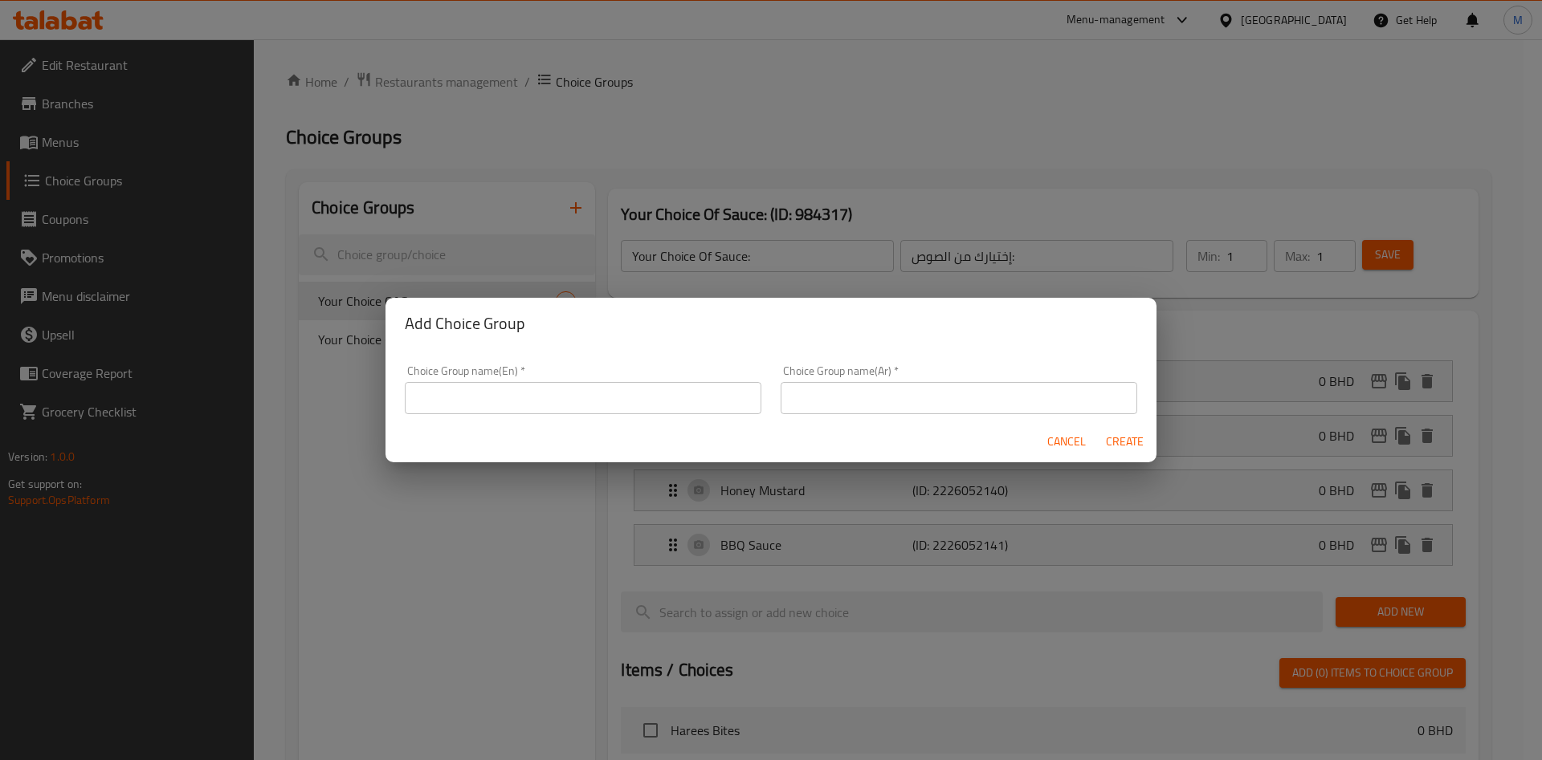
click at [508, 393] on input "text" at bounding box center [583, 398] width 357 height 32
click at [641, 373] on div "Choice Group name(En)   * your choice Choice Group name(En) *" at bounding box center [583, 389] width 357 height 49
click at [642, 412] on input "your choice" at bounding box center [583, 398] width 357 height 32
type input "your choice of pastry"
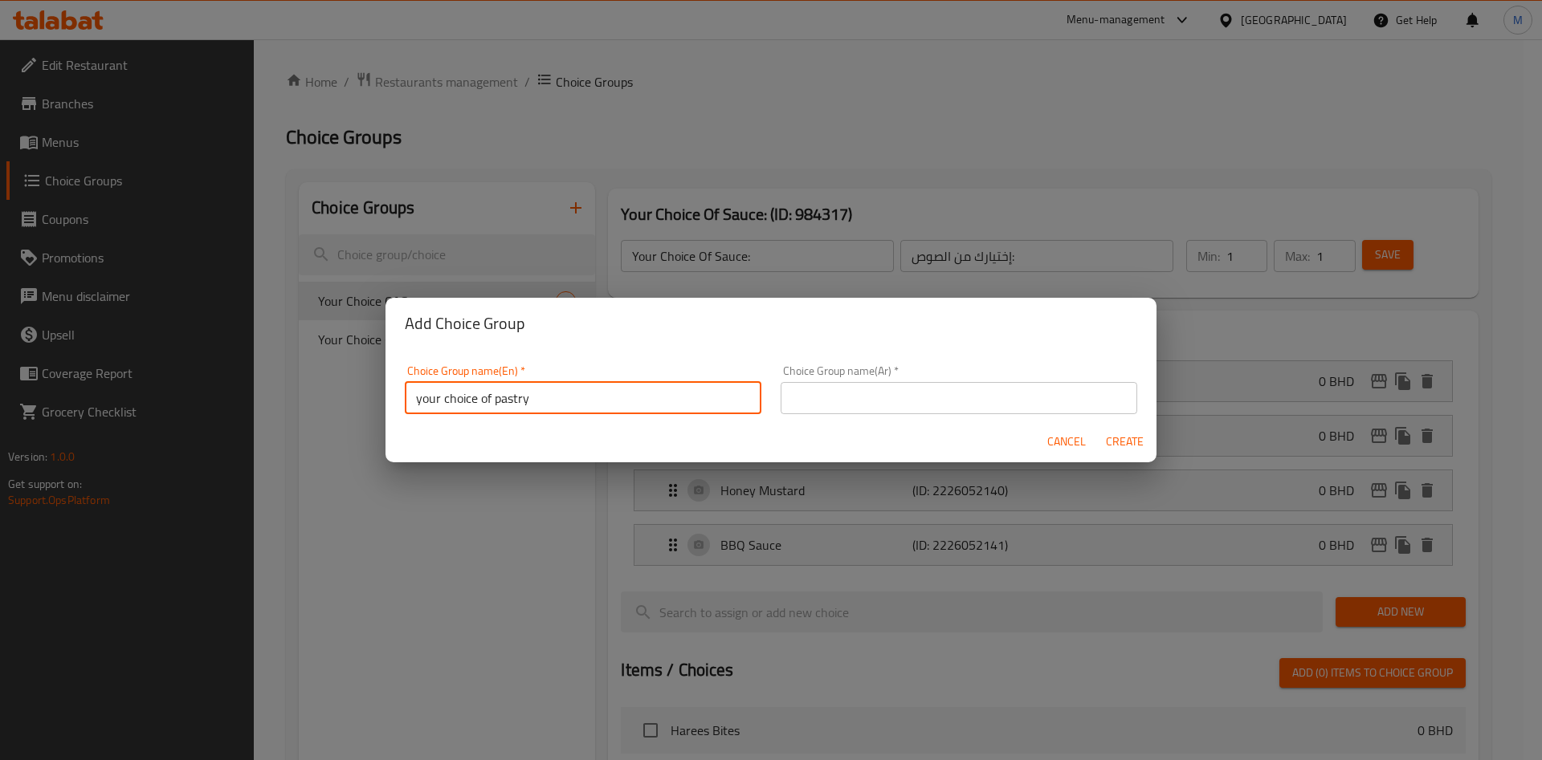
click at [839, 399] on input "text" at bounding box center [959, 398] width 357 height 32
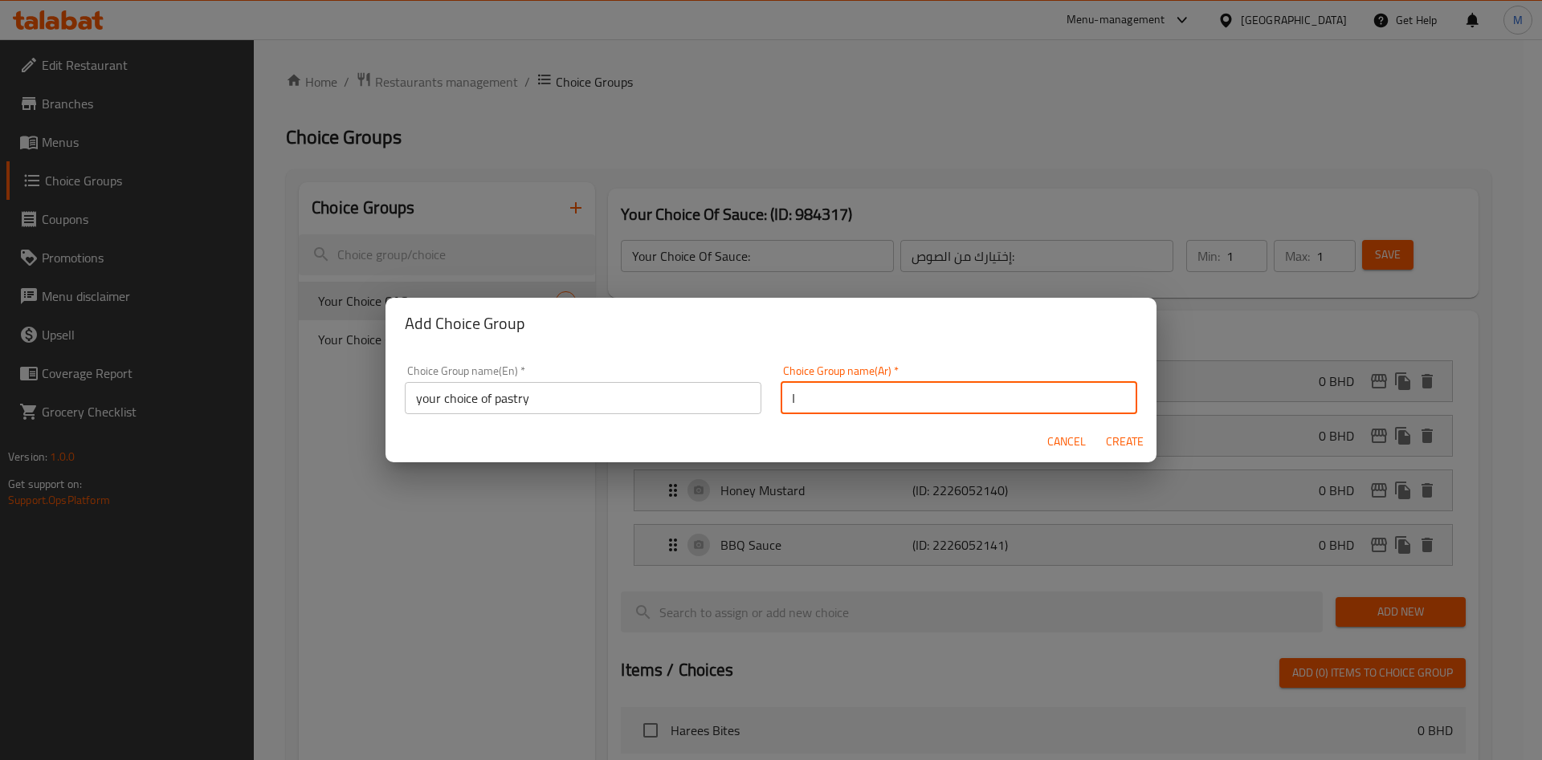
type input "ا"
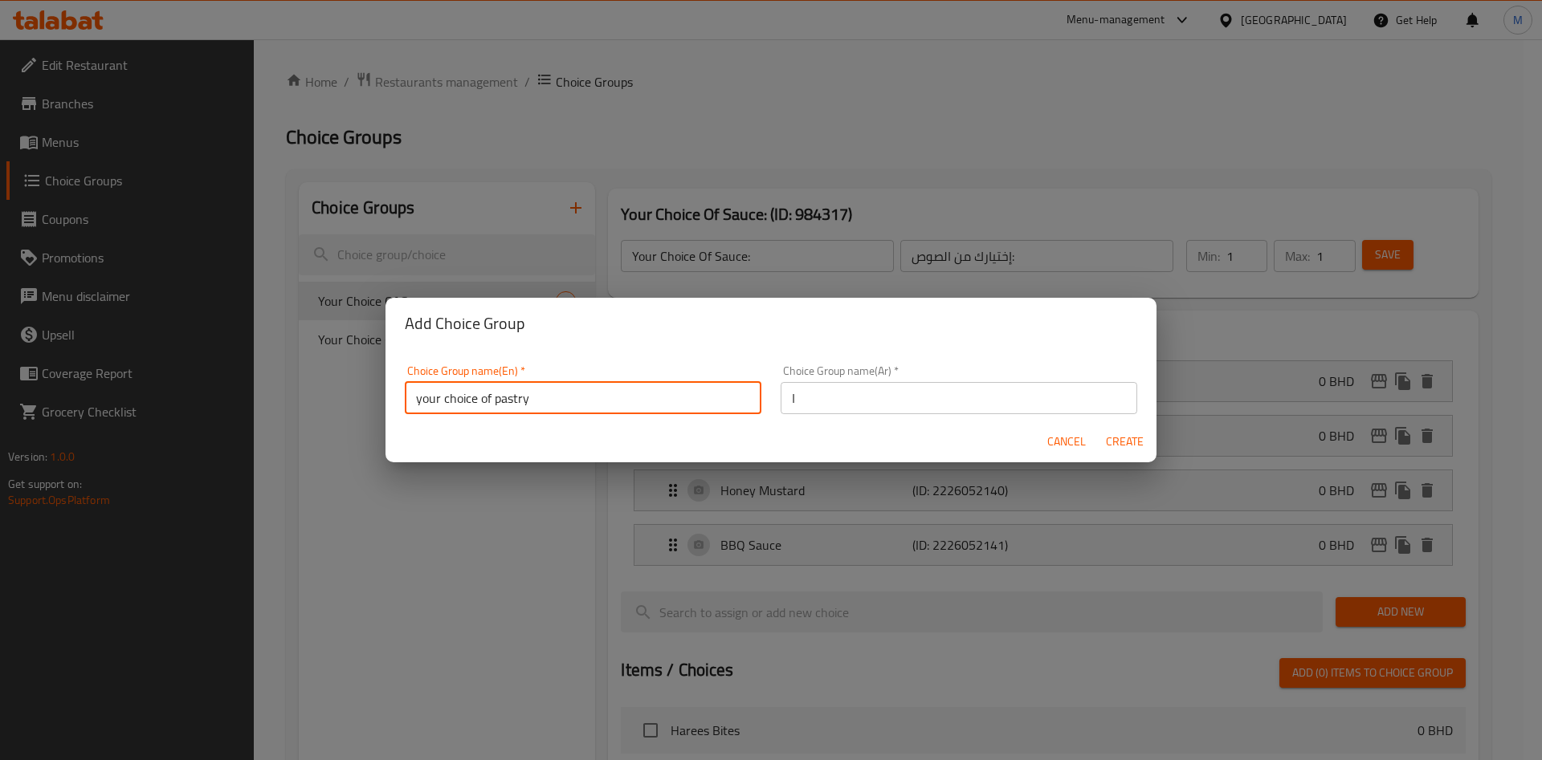
drag, startPoint x: 563, startPoint y: 389, endPoint x: 257, endPoint y: 407, distance: 306.5
click at [257, 407] on div "Add Choice Group Choice Group name(En)   * your choice of pastry Choice Group n…" at bounding box center [771, 380] width 1542 height 760
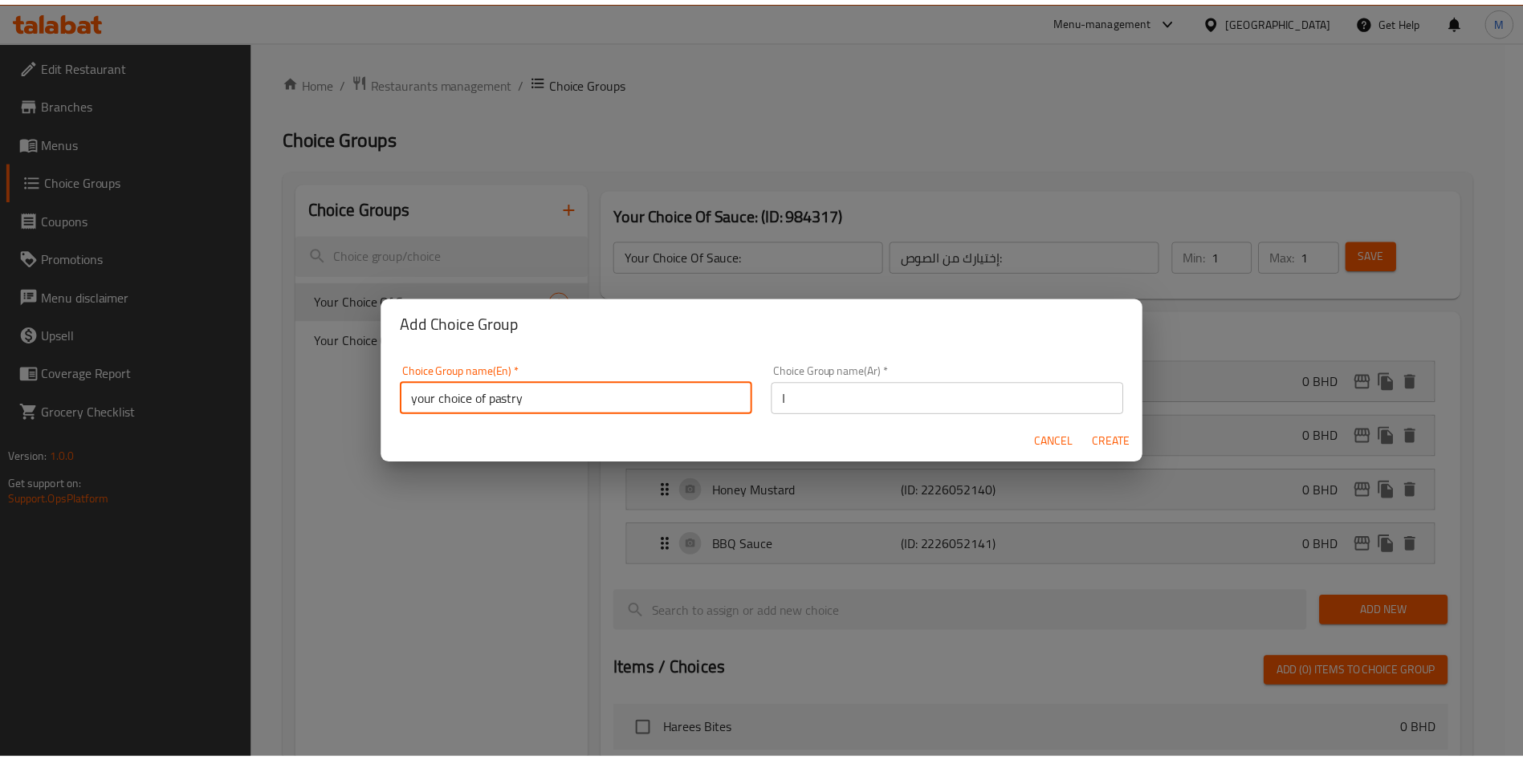
scroll to position [5, 0]
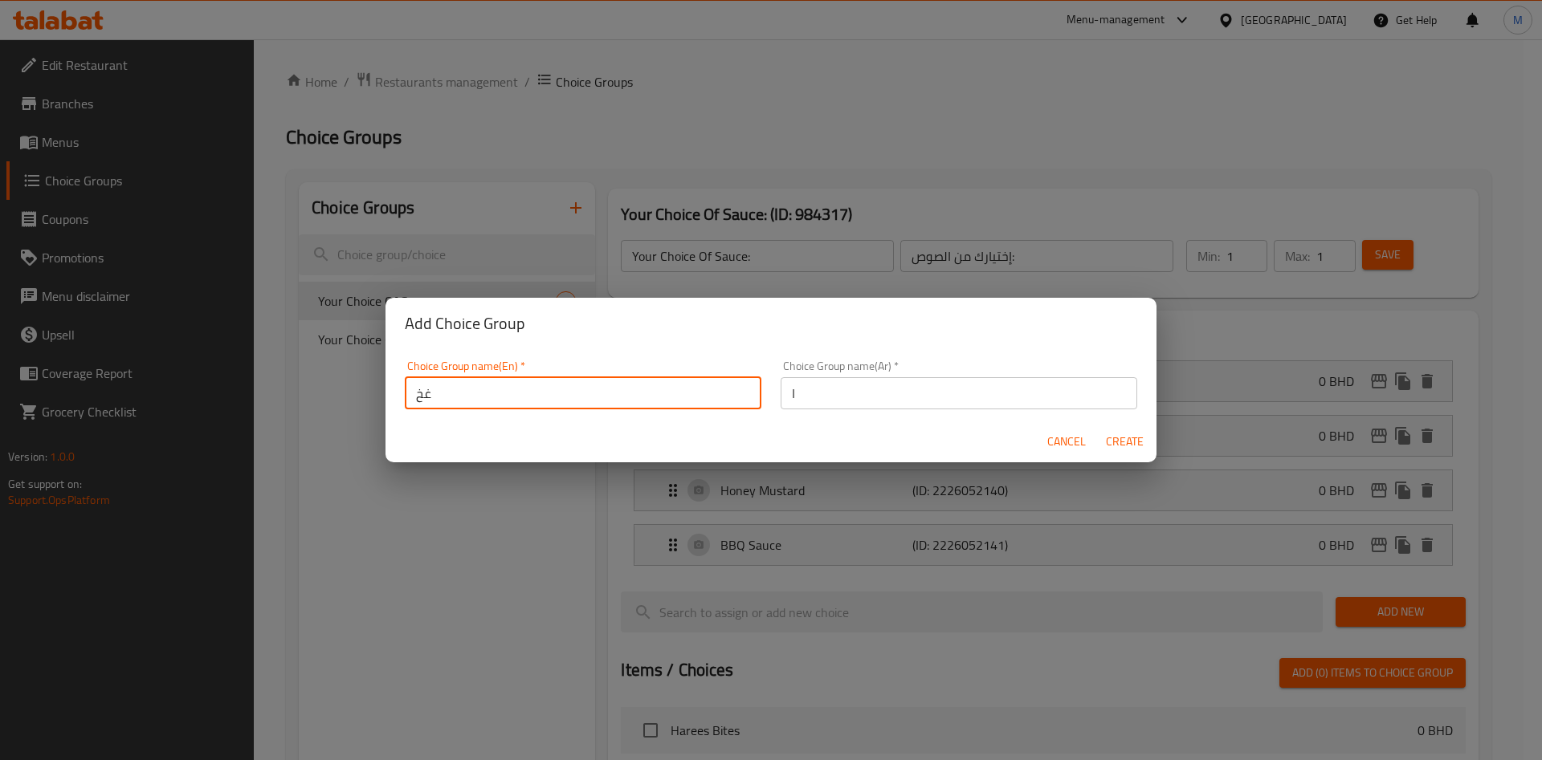
type input "غ"
type input "ه"
type input "غ"
type input "your 1st 2 pieces mini pastries"
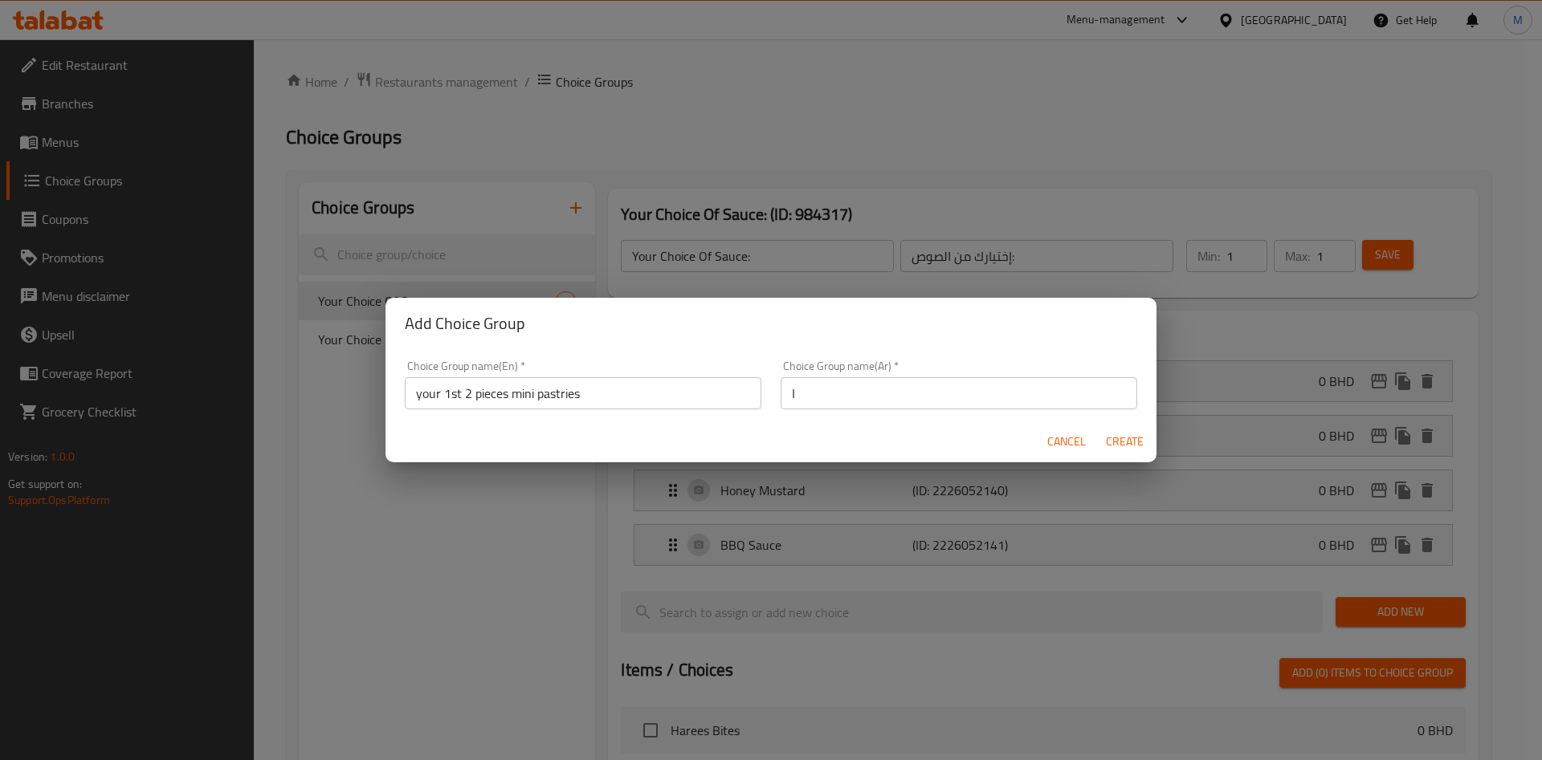
click at [649, 188] on div "Add Choice Group Choice Group name(En)   * your 1st 2 pieces mini pastries Choi…" at bounding box center [771, 380] width 1542 height 760
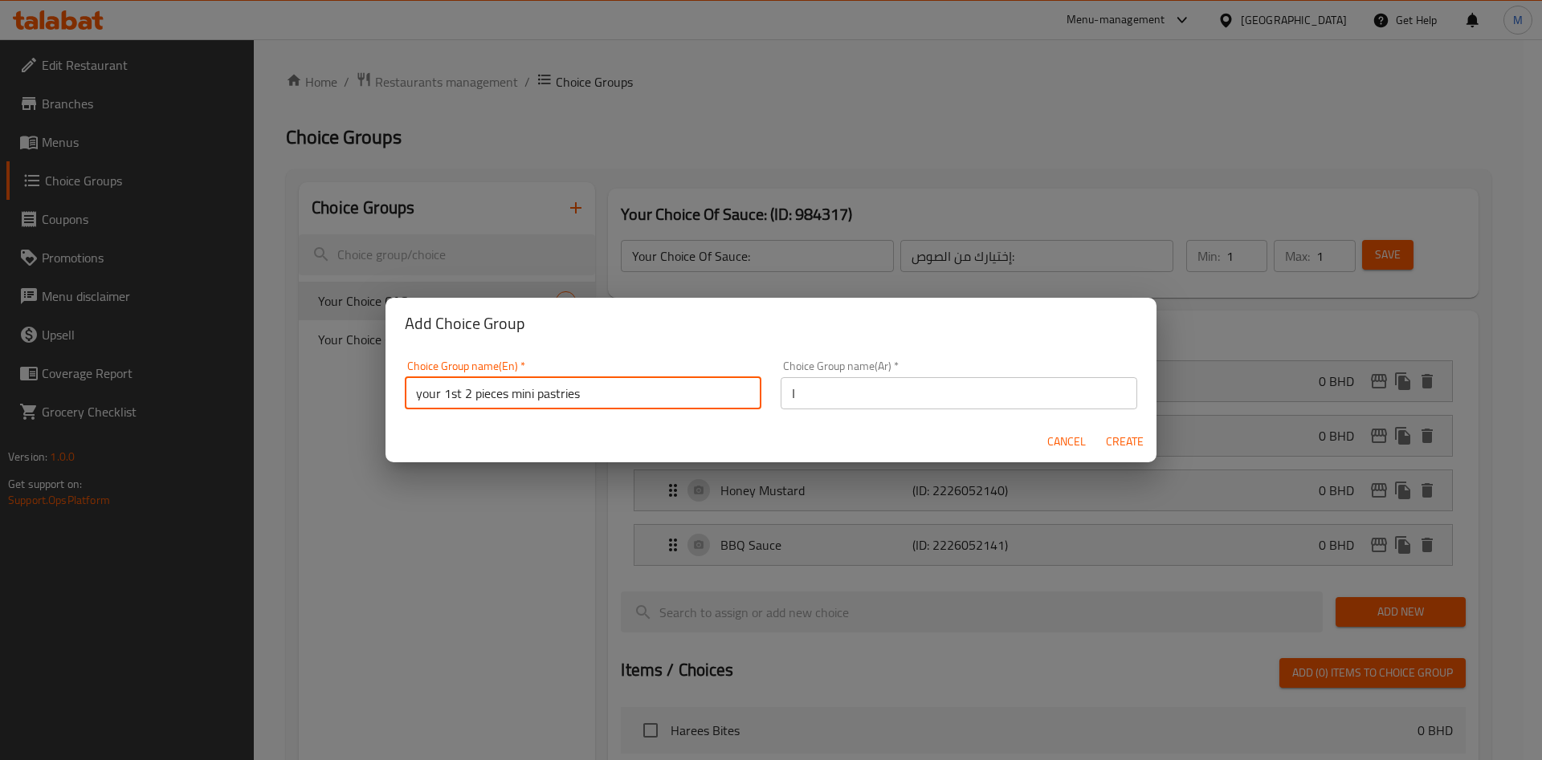
drag, startPoint x: 628, startPoint y: 389, endPoint x: 336, endPoint y: 440, distance: 296.6
click at [567, 396] on input "your 1st 2 pieces mini pastries" at bounding box center [583, 393] width 357 height 32
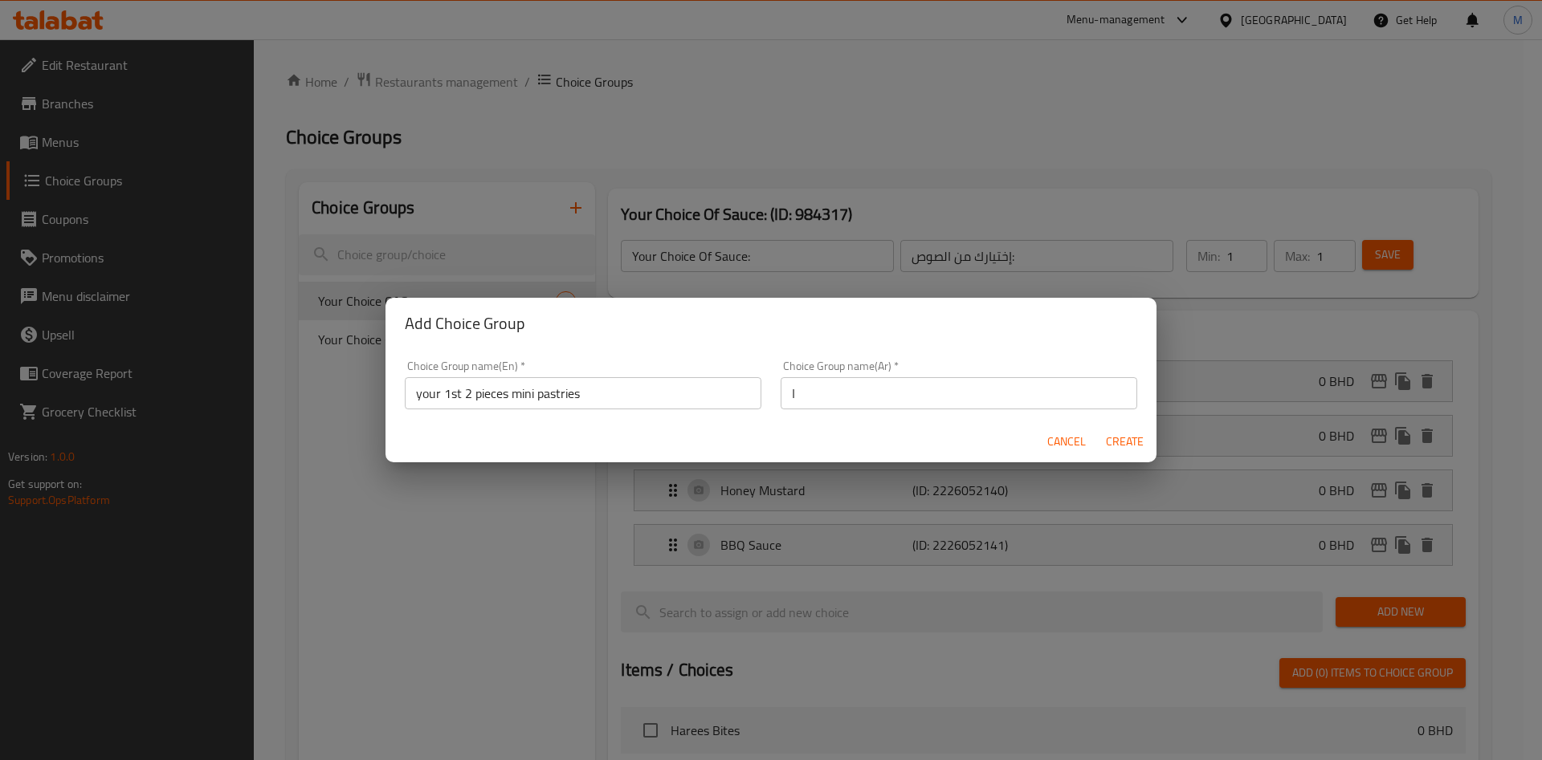
click at [335, 440] on div "Add Choice Group Choice Group name(En)   * your 1st 2 pieces mini pastries Choi…" at bounding box center [771, 380] width 1542 height 760
click at [444, 399] on input "your 1st 2 pieces mini pastries" at bounding box center [583, 393] width 357 height 32
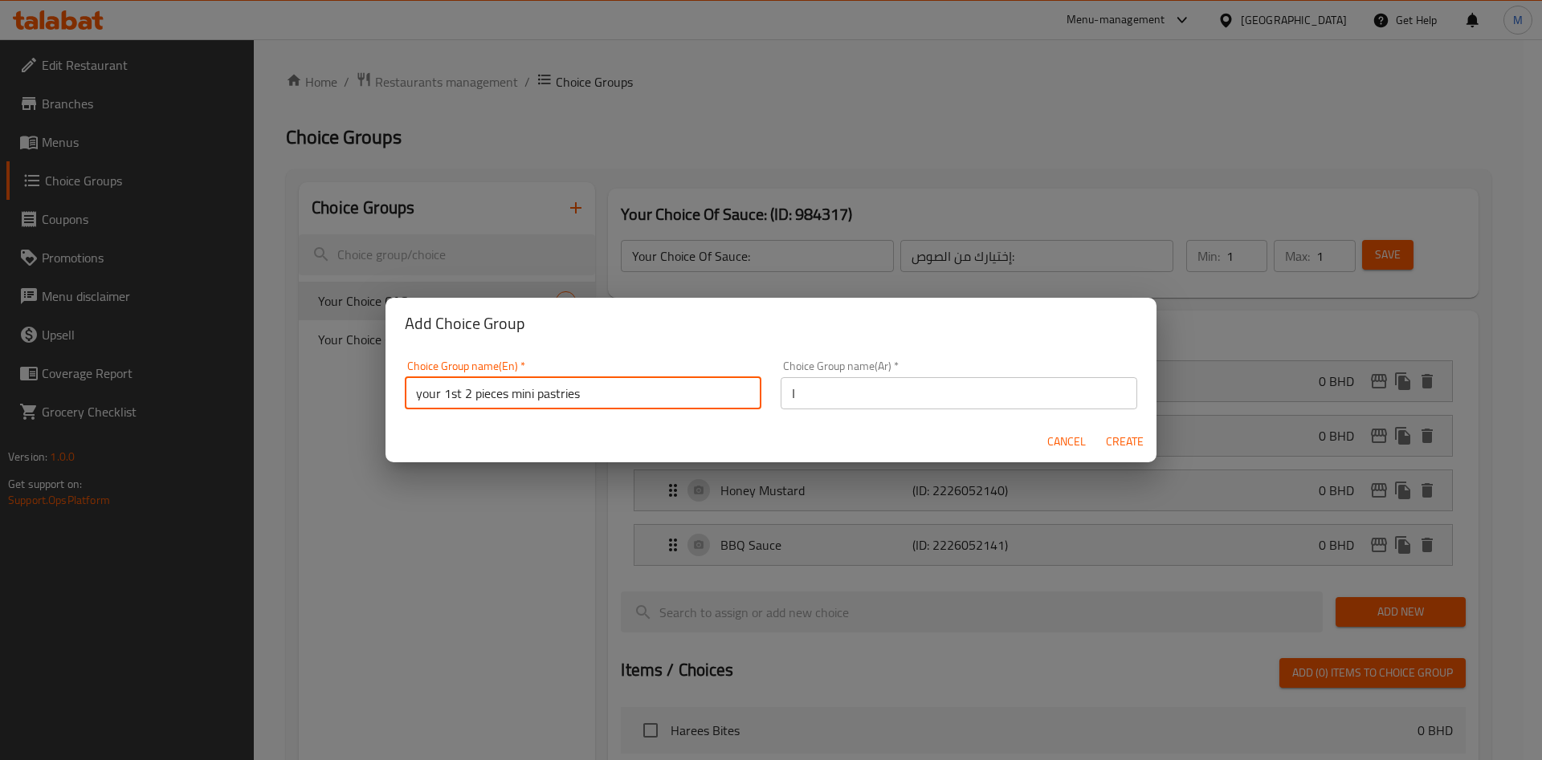
click at [444, 399] on input "your 1st 2 pieces mini pastries" at bounding box center [583, 393] width 357 height 32
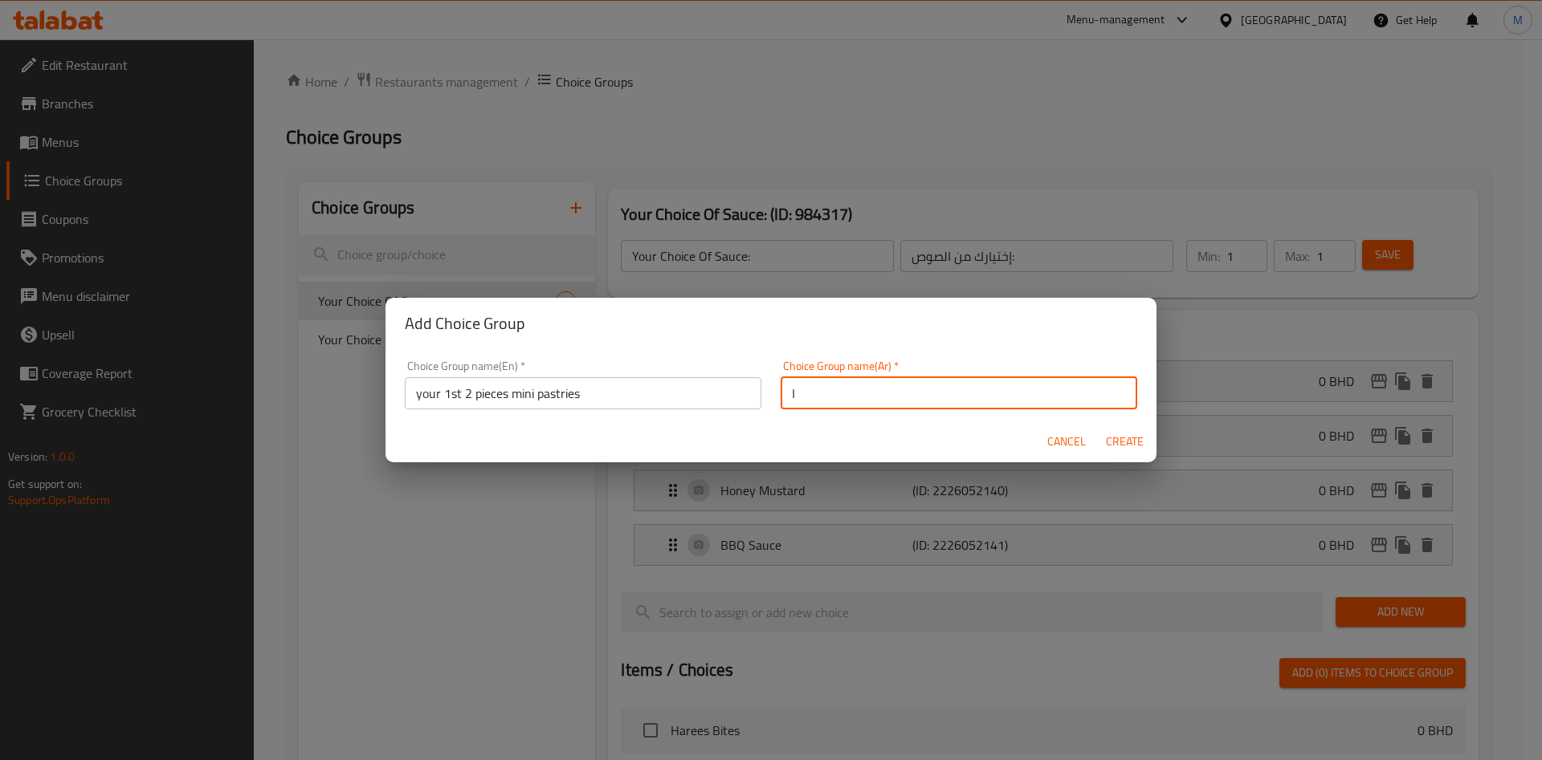
click at [903, 392] on input "ا" at bounding box center [959, 393] width 357 height 32
paste input "ول قطعتين من المعجنات الصغيرة"
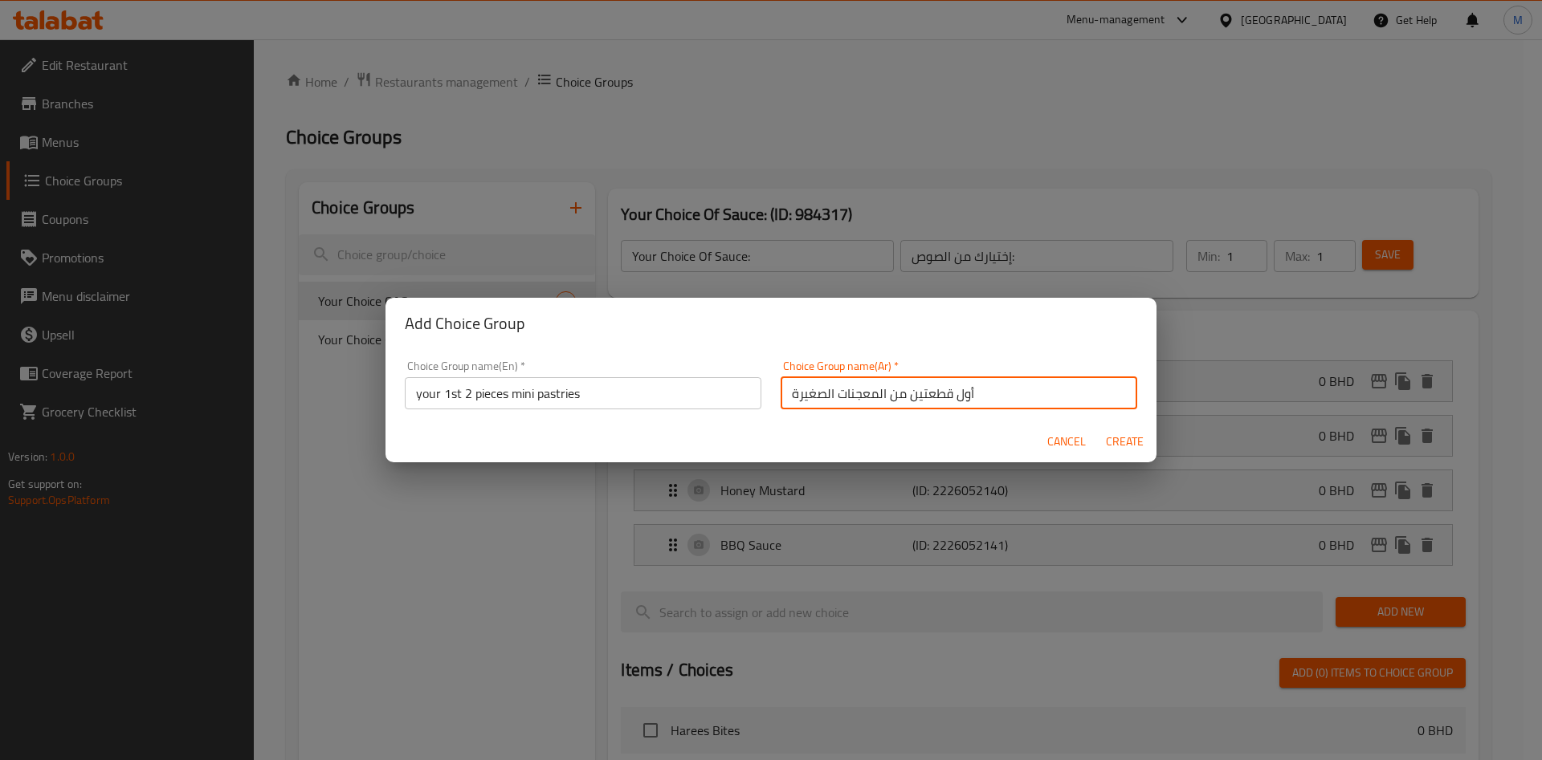
type input "أول قطعتين من المعجنات الصغيرة"
click at [1122, 443] on span "Create" at bounding box center [1124, 442] width 39 height 20
type input "your 1st 2 pieces mini pastries"
type input "أول قطعتين من المعجنات الصغيرة"
type input "0"
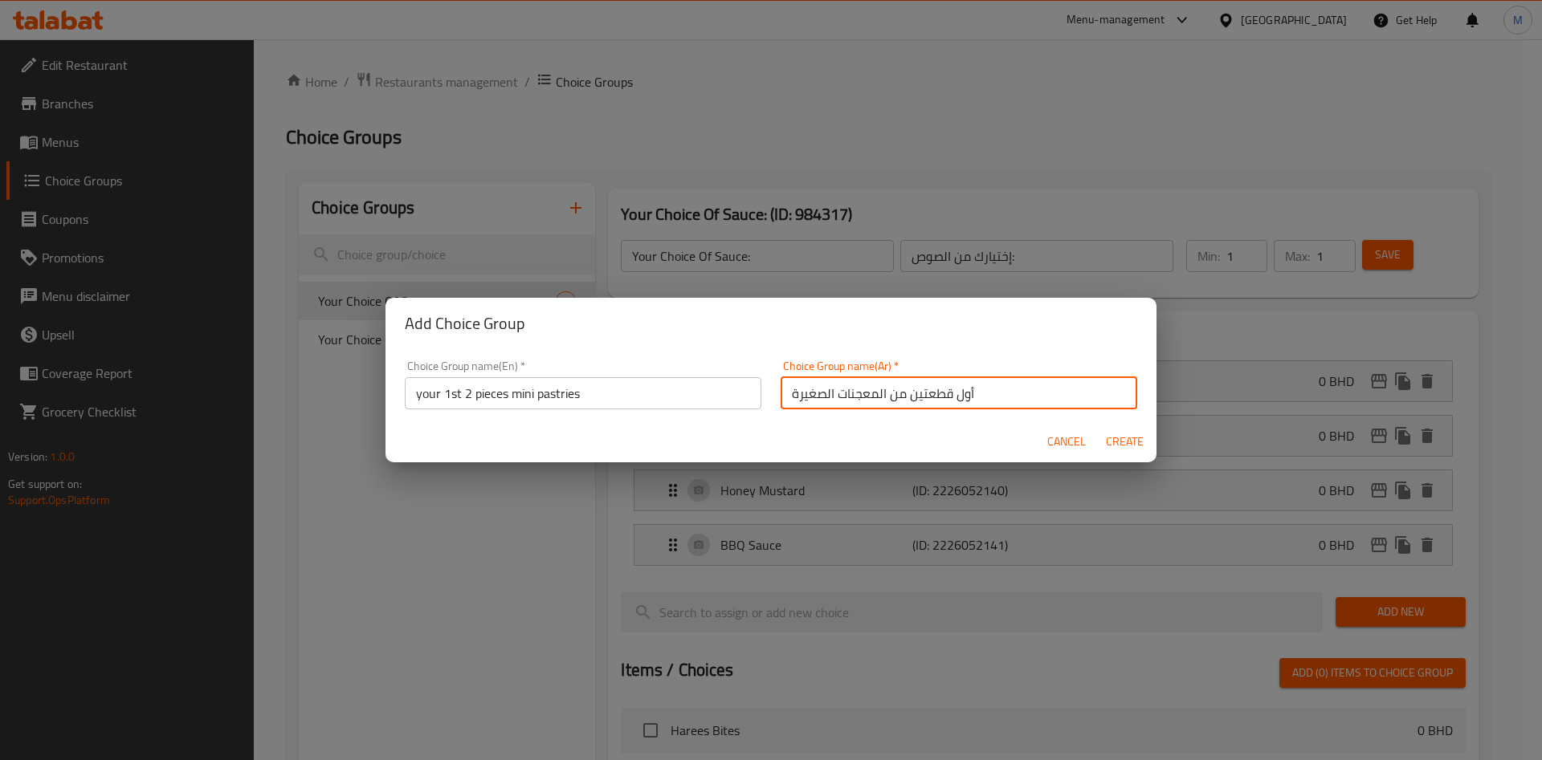
type input "0"
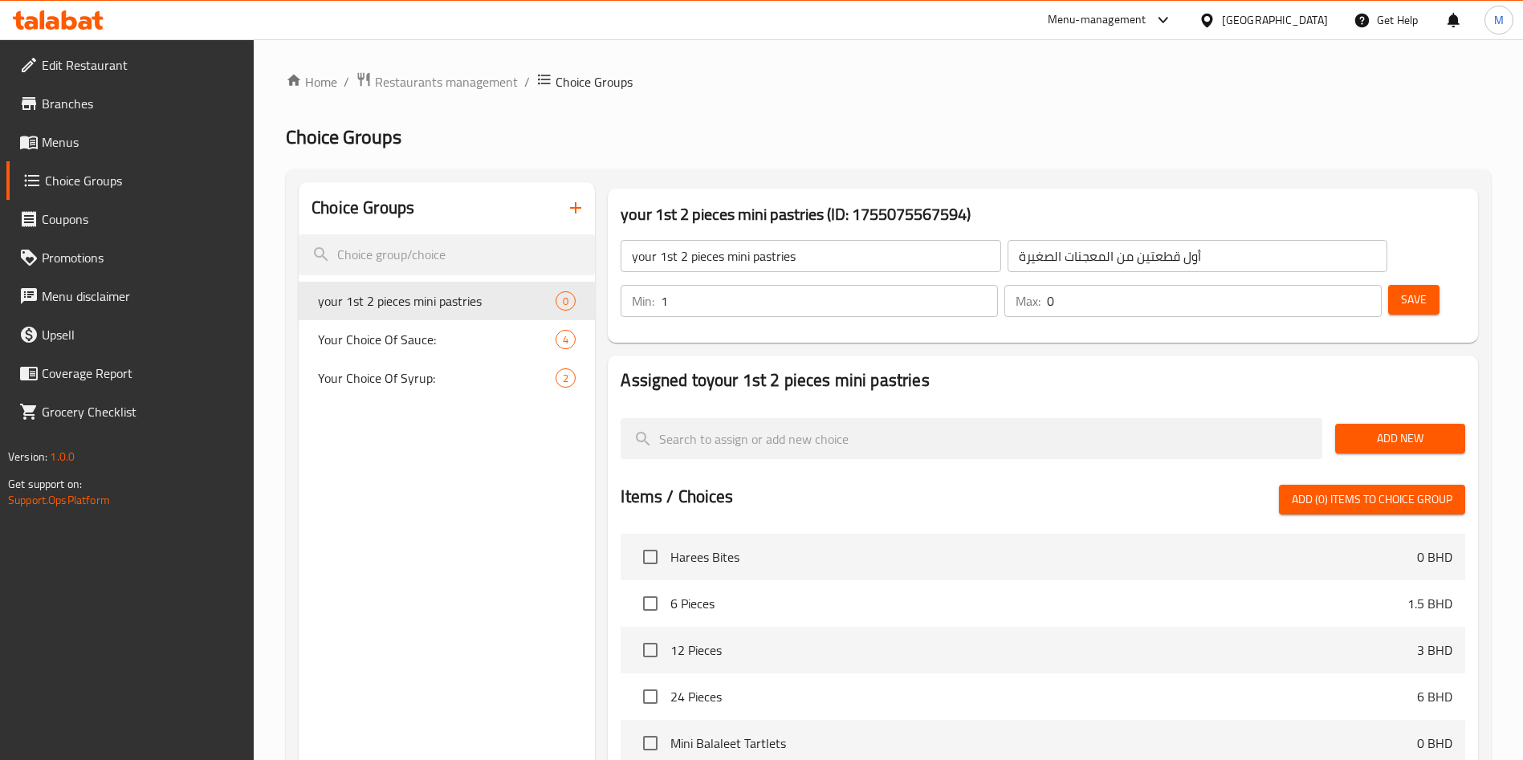
click at [998, 285] on input "1" at bounding box center [829, 301] width 337 height 32
type input "2"
click at [998, 285] on input "2" at bounding box center [829, 301] width 337 height 32
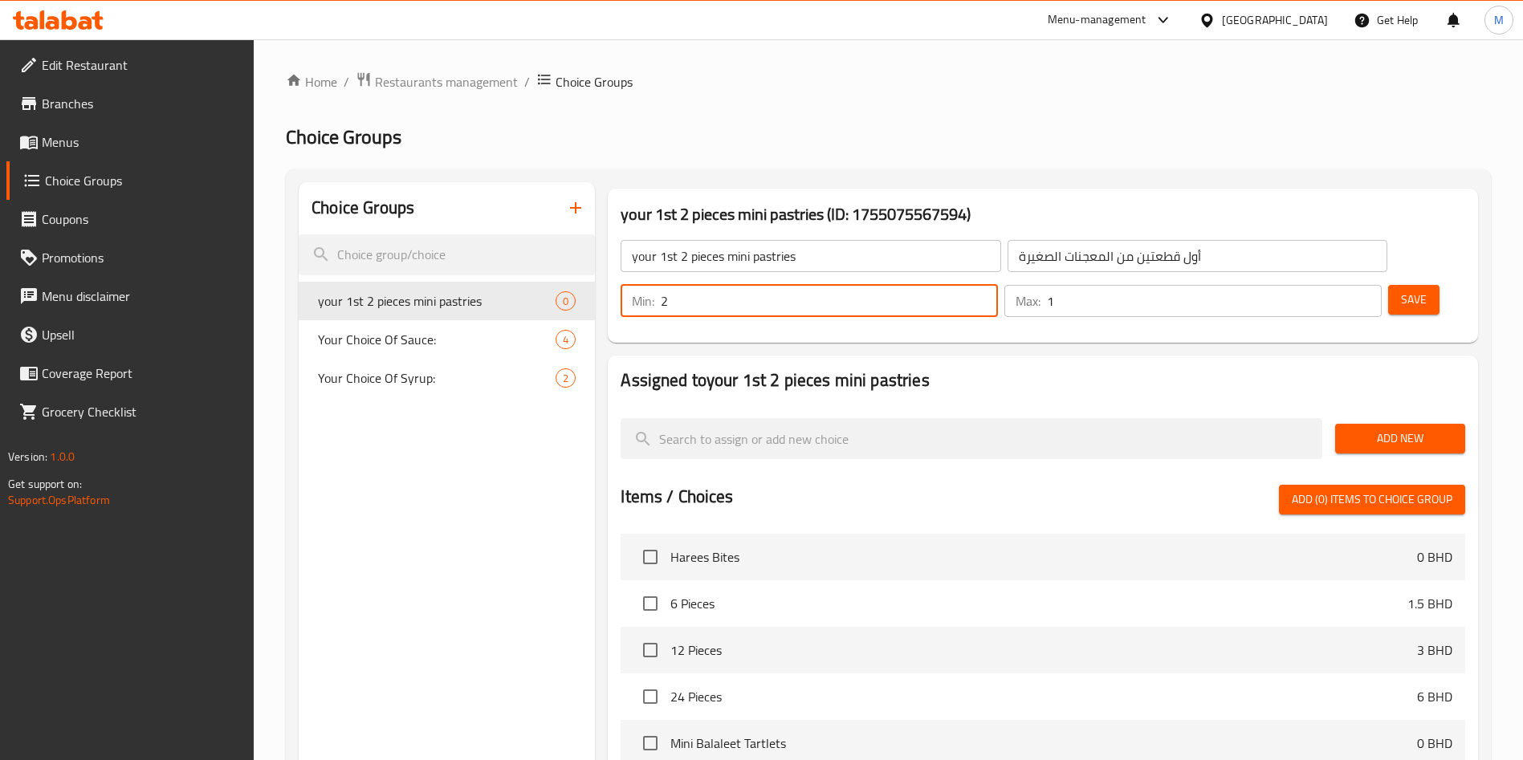
click at [1334, 285] on input "1" at bounding box center [1214, 301] width 335 height 32
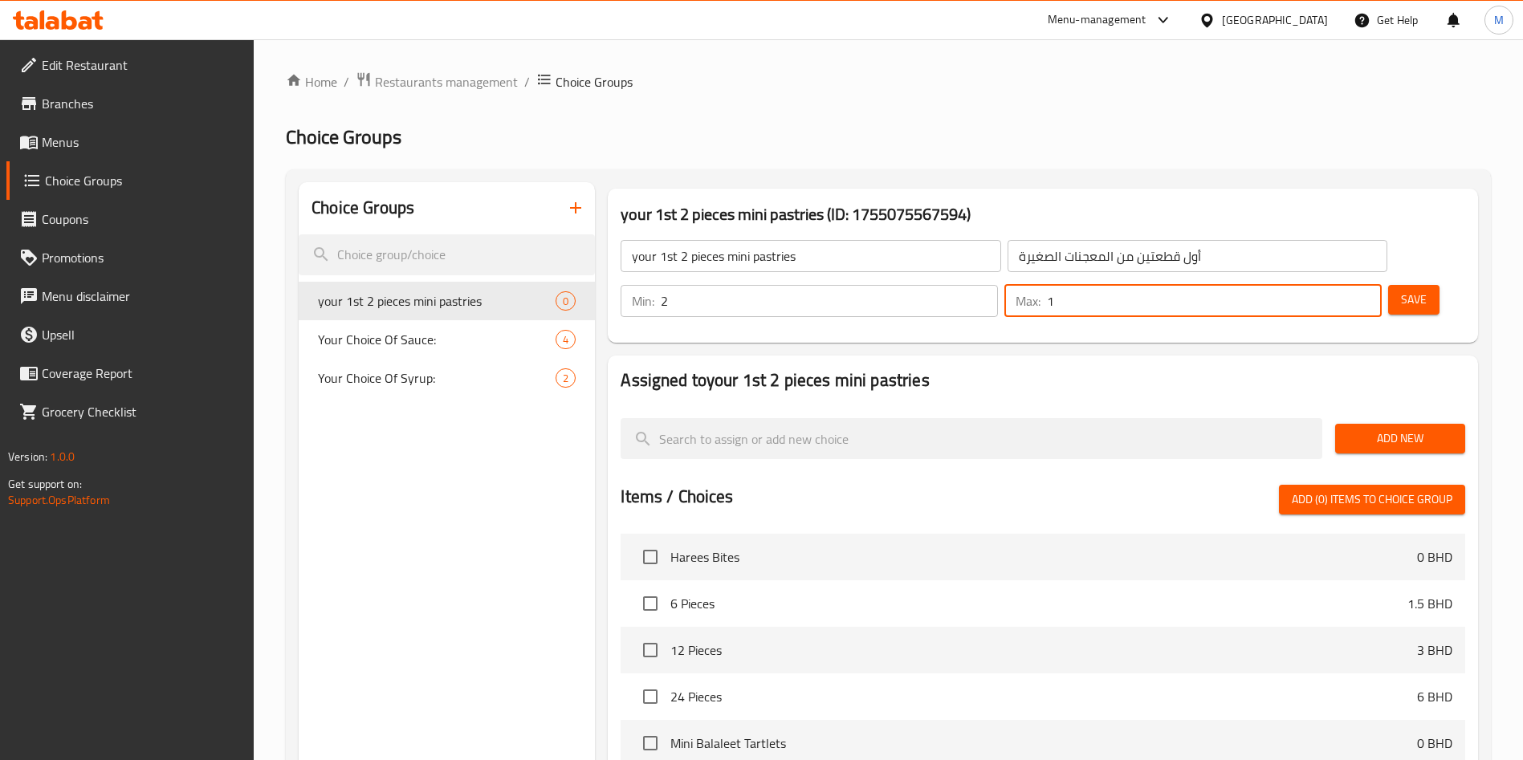
click at [1336, 285] on input "2" at bounding box center [1214, 301] width 335 height 32
click at [1336, 285] on input "3" at bounding box center [1214, 301] width 335 height 32
click at [1336, 285] on input "4" at bounding box center [1214, 301] width 335 height 32
click at [1336, 285] on input "3" at bounding box center [1214, 301] width 335 height 32
type input "2"
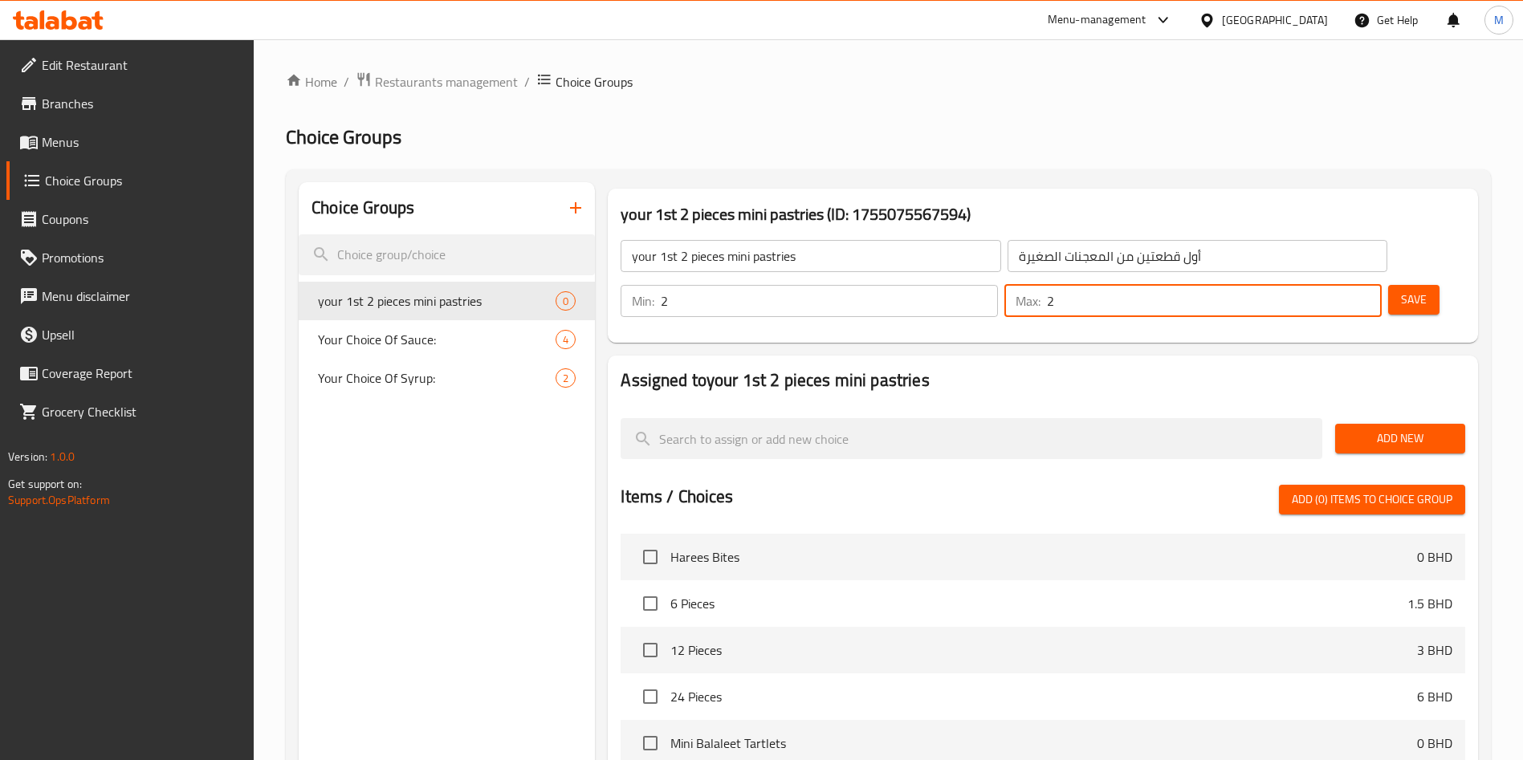
click at [1338, 285] on input "2" at bounding box center [1214, 301] width 335 height 32
click at [998, 285] on input "1" at bounding box center [829, 301] width 337 height 32
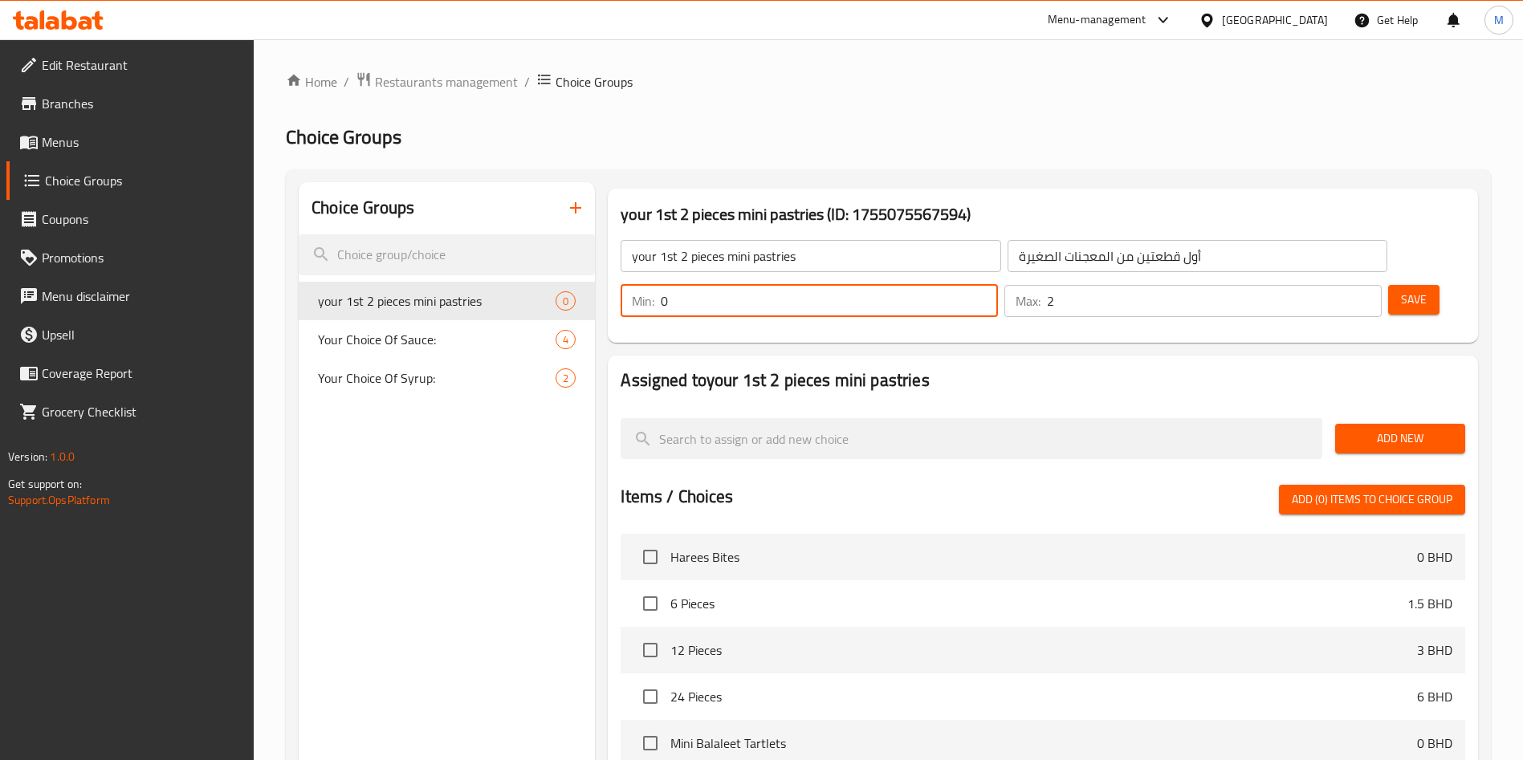
click at [998, 285] on input "0" at bounding box center [829, 301] width 337 height 32
click at [998, 285] on input "1" at bounding box center [829, 301] width 337 height 32
type input "2"
click at [998, 285] on input "2" at bounding box center [829, 301] width 337 height 32
click at [1373, 429] on span "Add New" at bounding box center [1400, 439] width 104 height 20
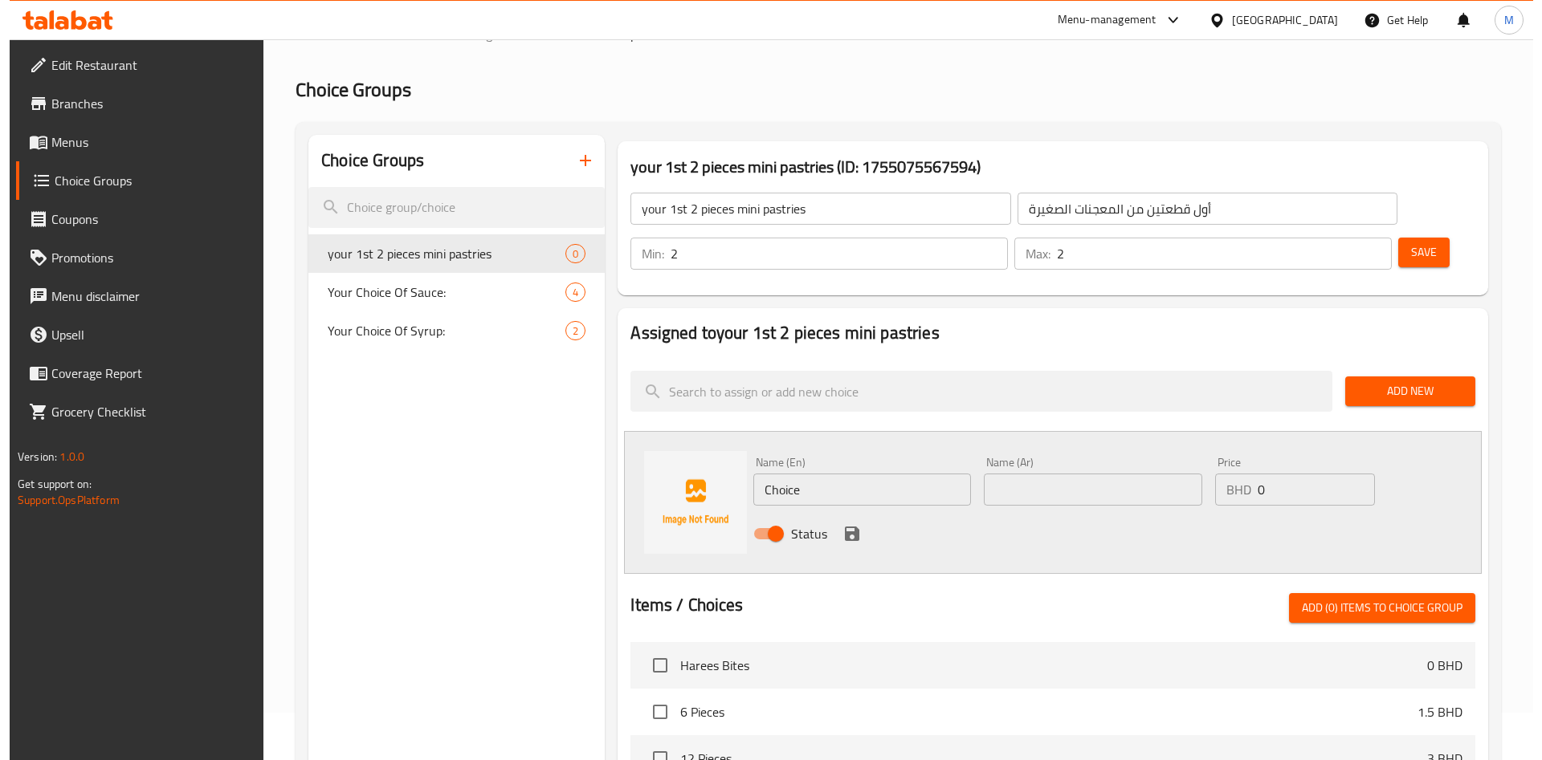
scroll to position [120, 0]
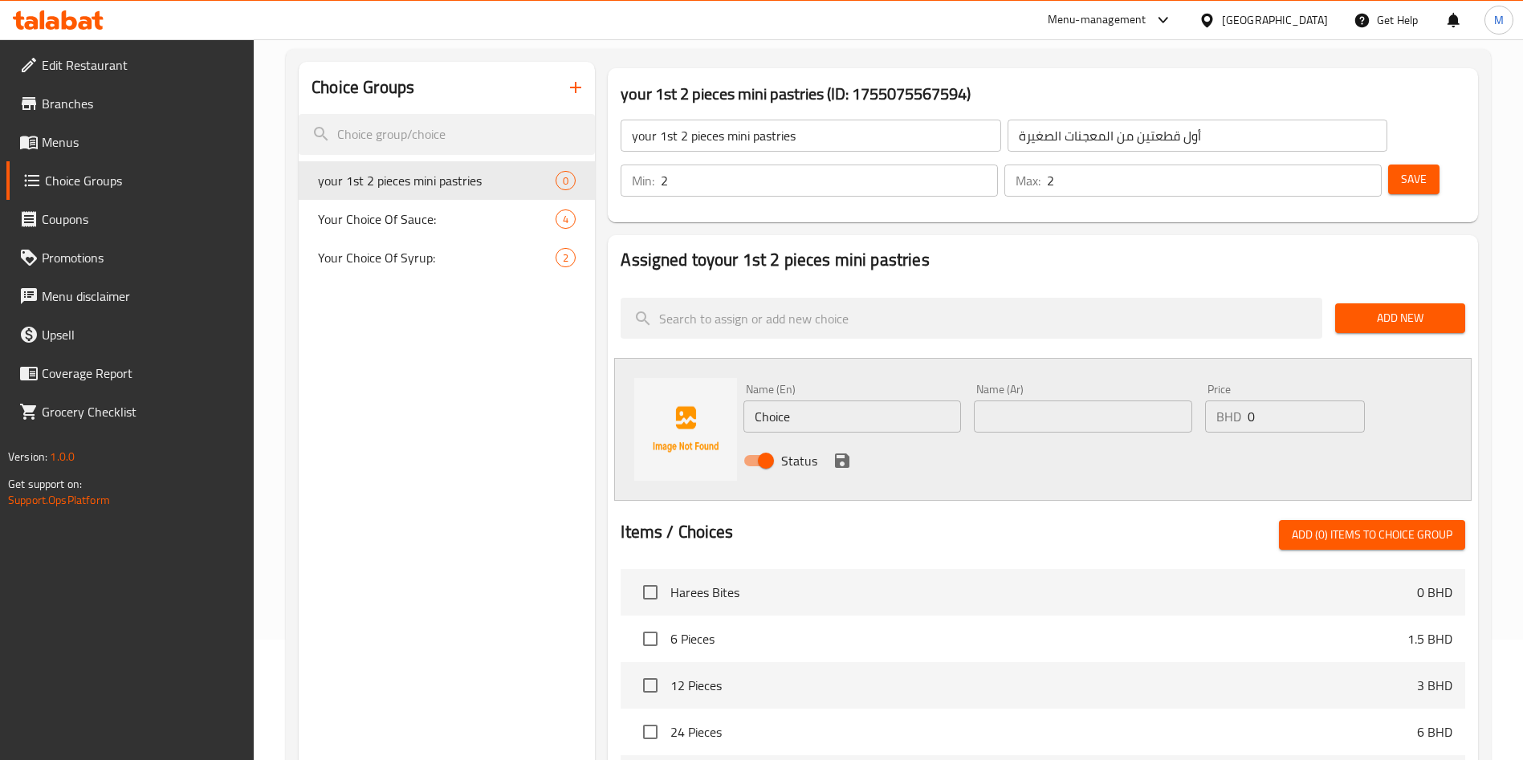
click at [793, 401] on input "Choice" at bounding box center [853, 417] width 218 height 32
drag, startPoint x: 793, startPoint y: 367, endPoint x: 708, endPoint y: 364, distance: 84.4
click at [704, 365] on div "Name (En) Choice Name (En) Name (Ar) Name (Ar) Price BHD 0 Price Status" at bounding box center [1043, 429] width 858 height 143
paste input "Mini Zaatar Manoucheh"
type input "Mini Zaatar Manoucheh"
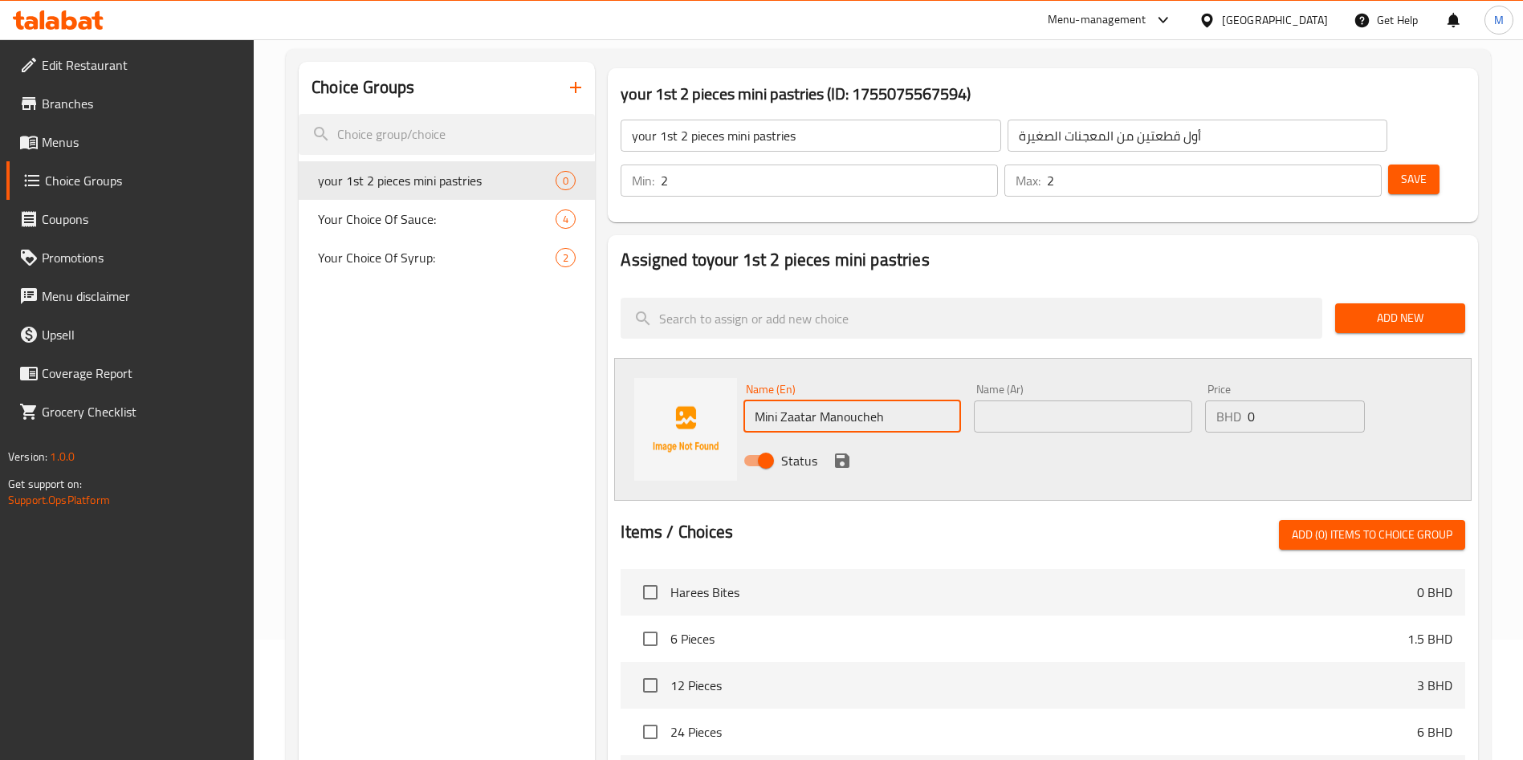
click at [1039, 401] on input "text" at bounding box center [1083, 417] width 218 height 32
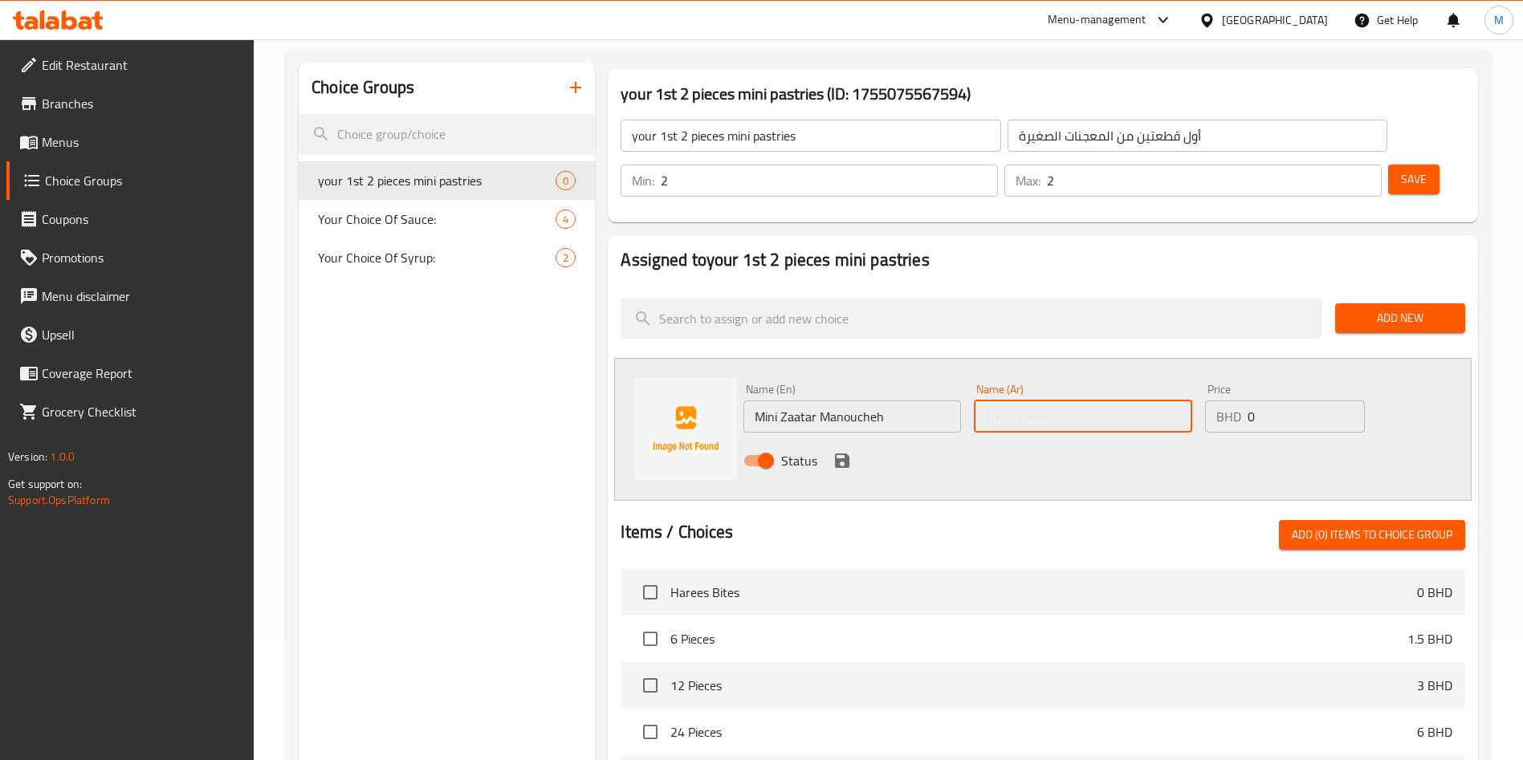
paste input "Mini Zaatar Manoucheh"
type input "Mini Zaatar Manoucheh"
click at [855, 439] on div "Status" at bounding box center [1082, 460] width 691 height 43
click at [846, 454] on icon "save" at bounding box center [842, 461] width 14 height 14
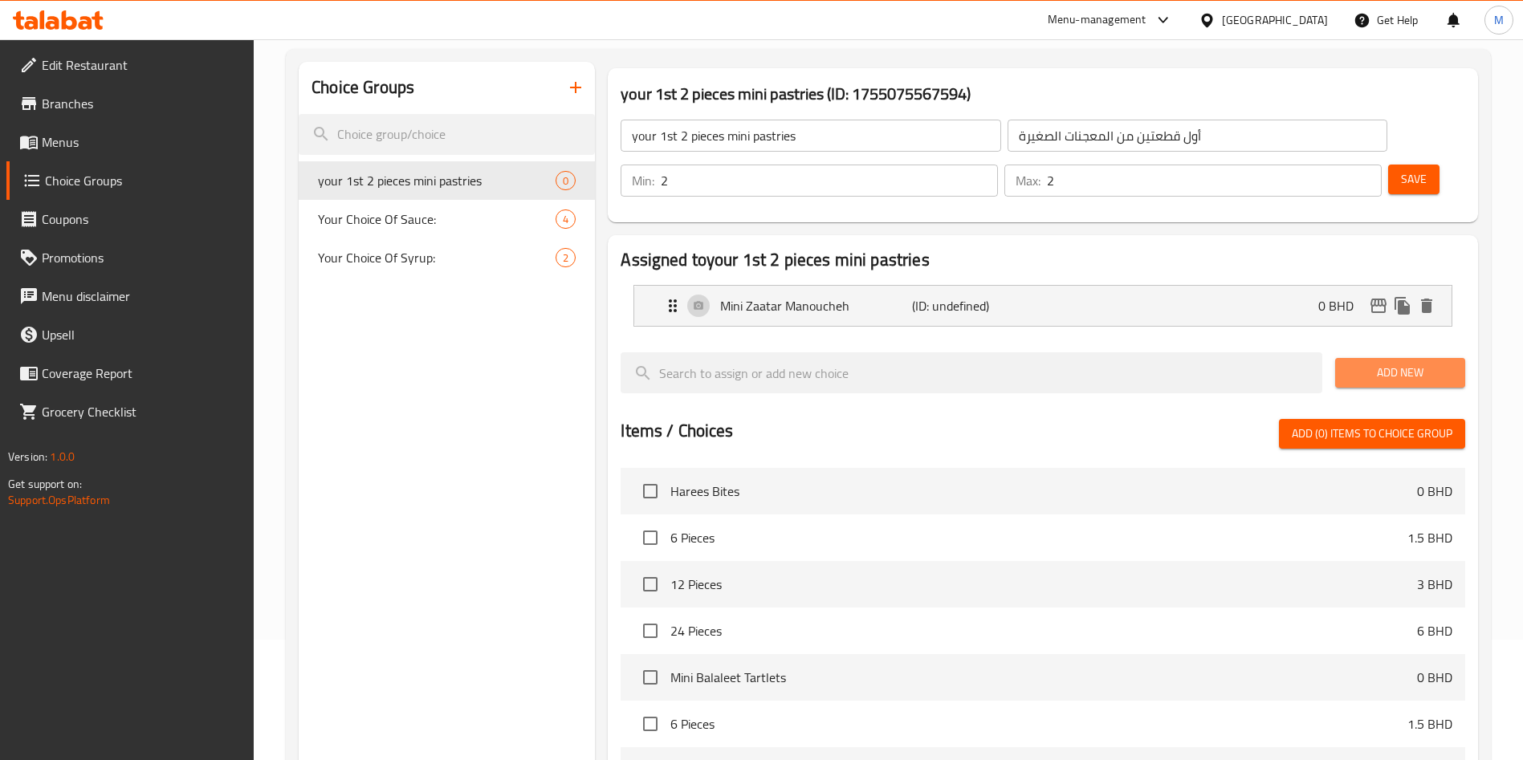
click at [1418, 363] on span "Add New" at bounding box center [1400, 373] width 104 height 20
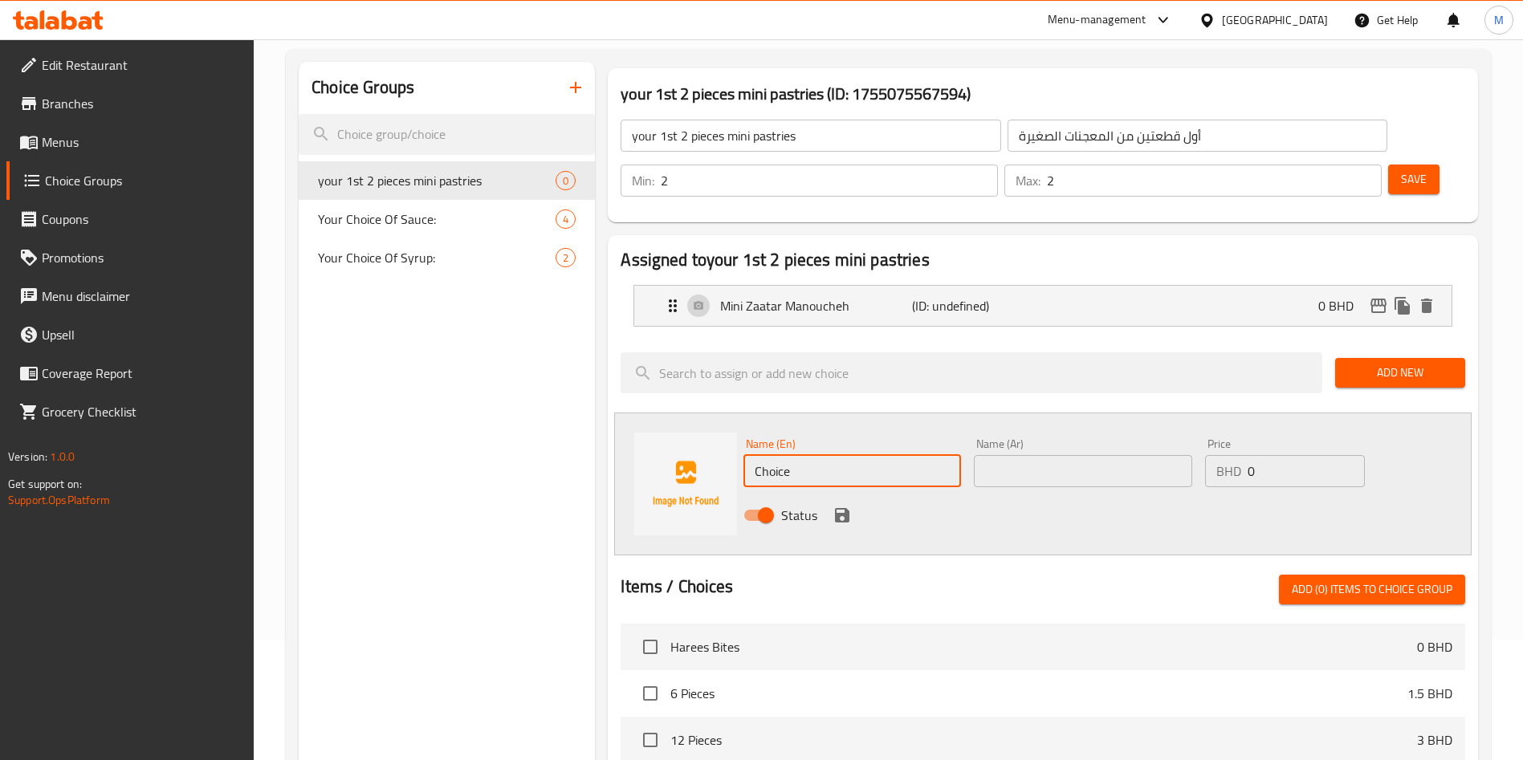
drag, startPoint x: 851, startPoint y: 411, endPoint x: 745, endPoint y: 415, distance: 106.1
click at [745, 455] on input "Choice" at bounding box center [853, 471] width 218 height 32
paste input "Mini Labneh"
type input "Mini Labneh"
click at [1050, 455] on input "text" at bounding box center [1083, 471] width 218 height 32
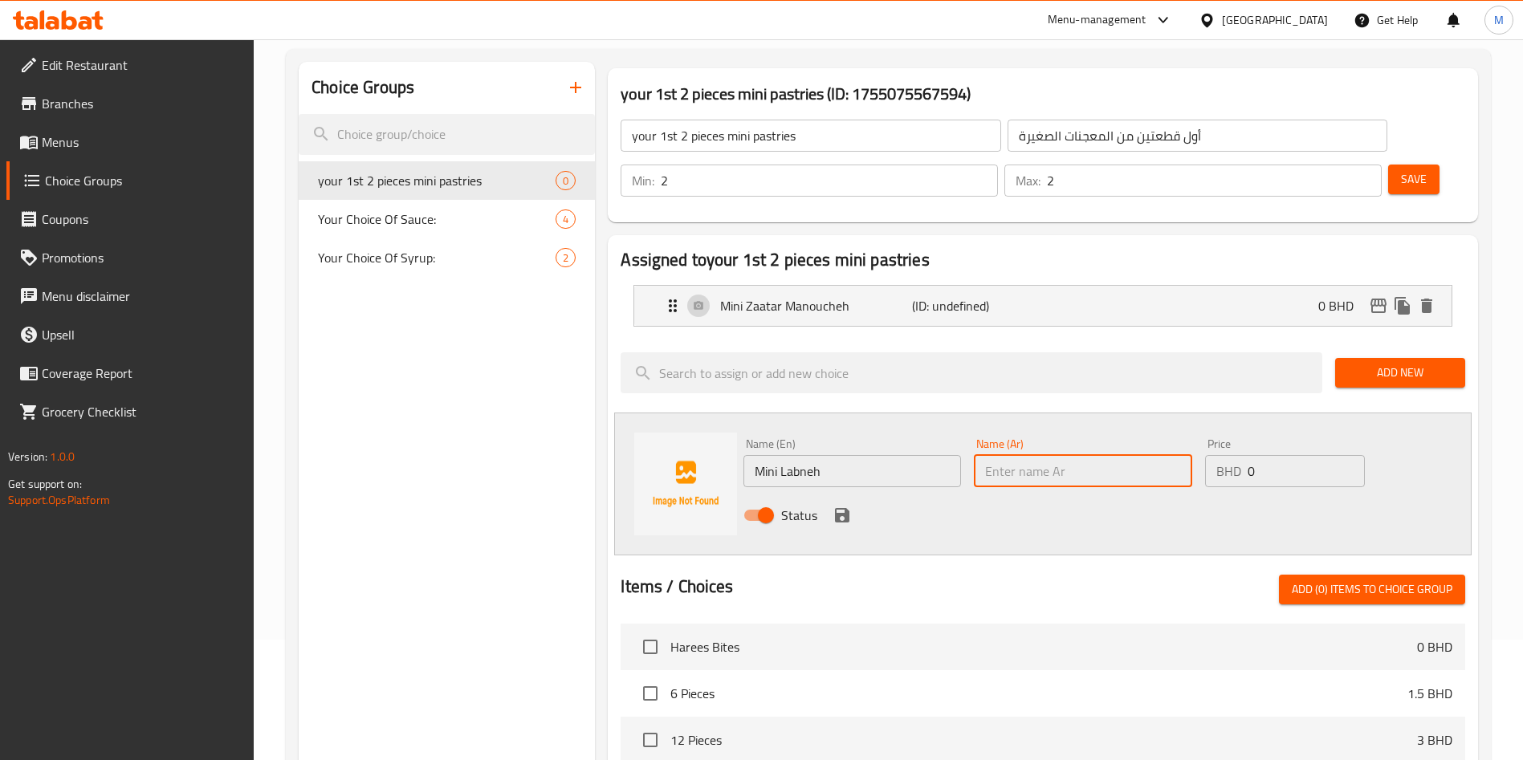
paste input "Mini Labneh"
type input "Mini Labneh"
click at [848, 494] on div "Status" at bounding box center [1082, 515] width 691 height 43
click at [850, 506] on icon "save" at bounding box center [842, 515] width 19 height 19
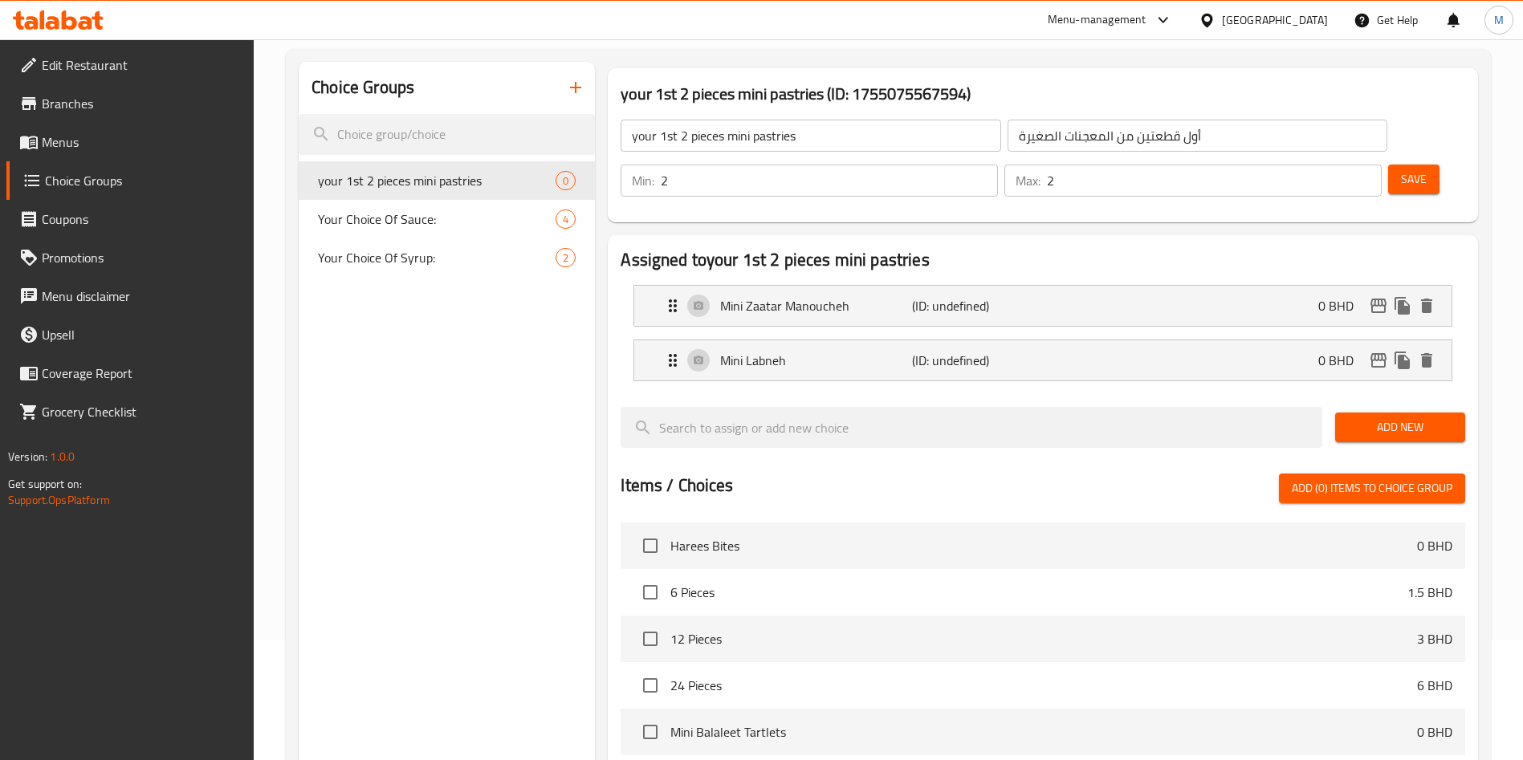
click at [1362, 401] on div "Add New" at bounding box center [1400, 428] width 143 height 54
click at [1364, 418] on span "Add New" at bounding box center [1400, 428] width 104 height 20
click at [1399, 418] on span "Add New" at bounding box center [1400, 428] width 104 height 20
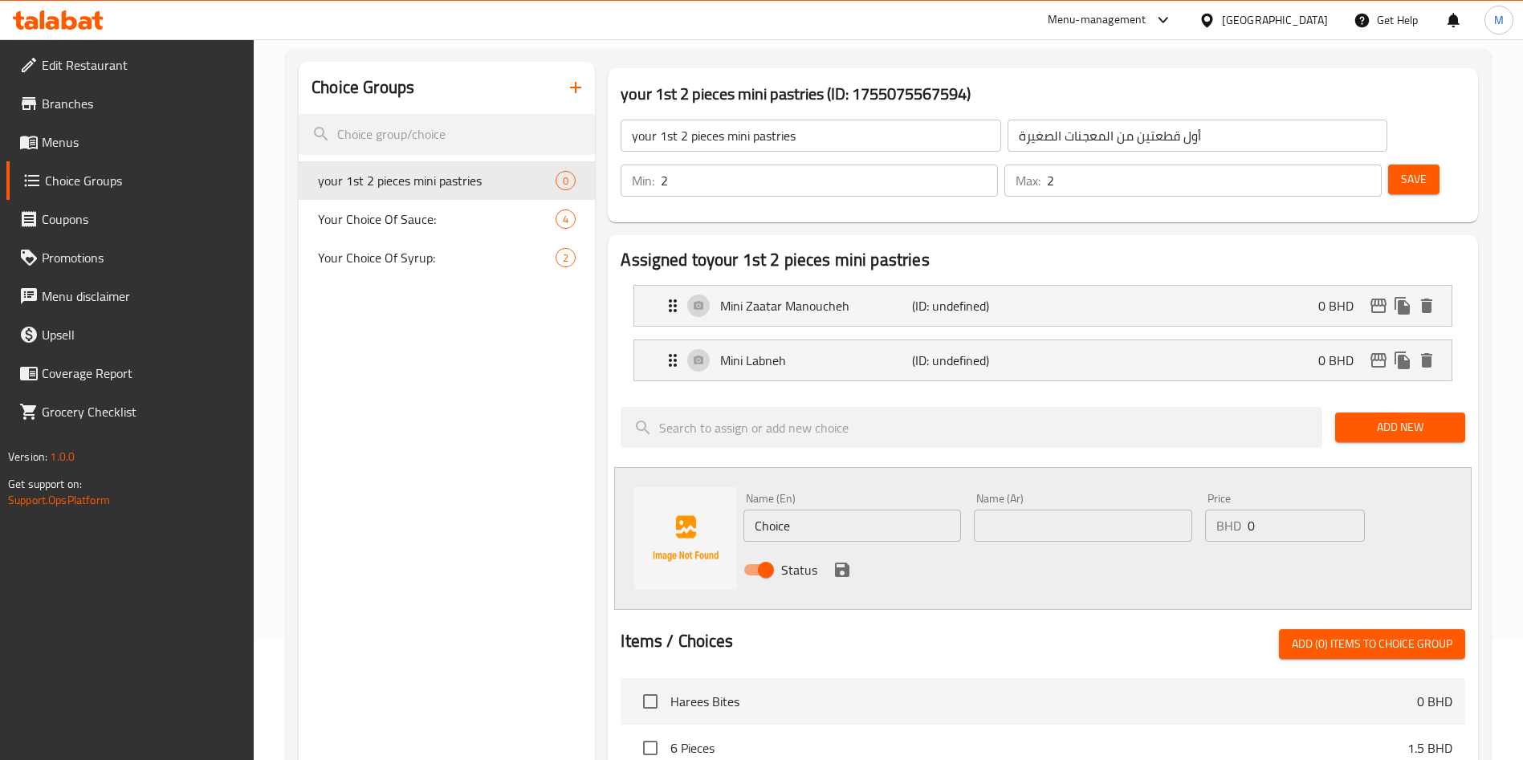
drag, startPoint x: 850, startPoint y: 482, endPoint x: 560, endPoint y: 512, distance: 291.4
click at [808, 510] on input "Choice" at bounding box center [853, 526] width 218 height 32
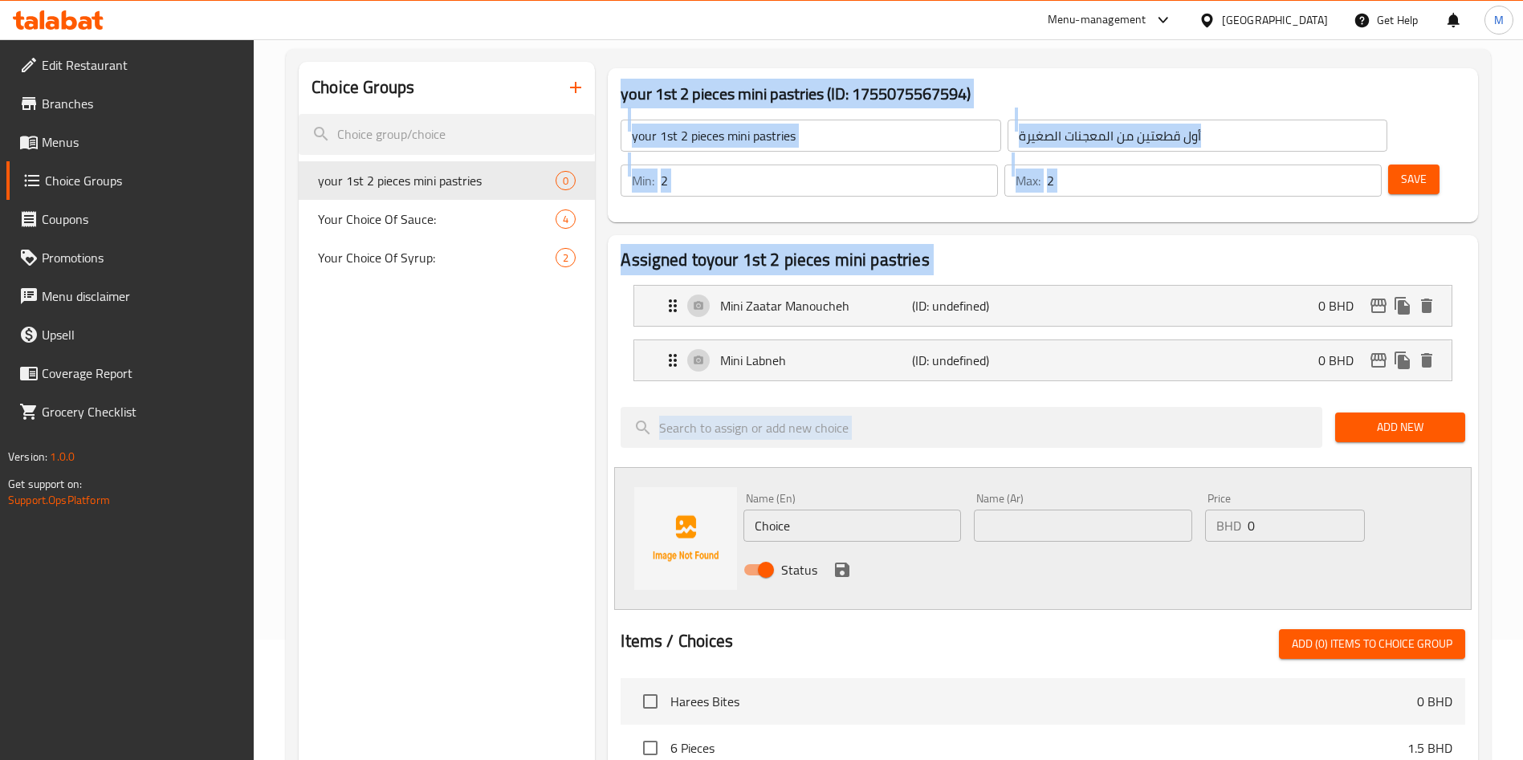
click at [552, 512] on div "Choice Groups your 1st 2 pieces mini pastries 0 Your Choice Of Sauce: 4 Your Ch…" at bounding box center [892, 661] width 1186 height 1198
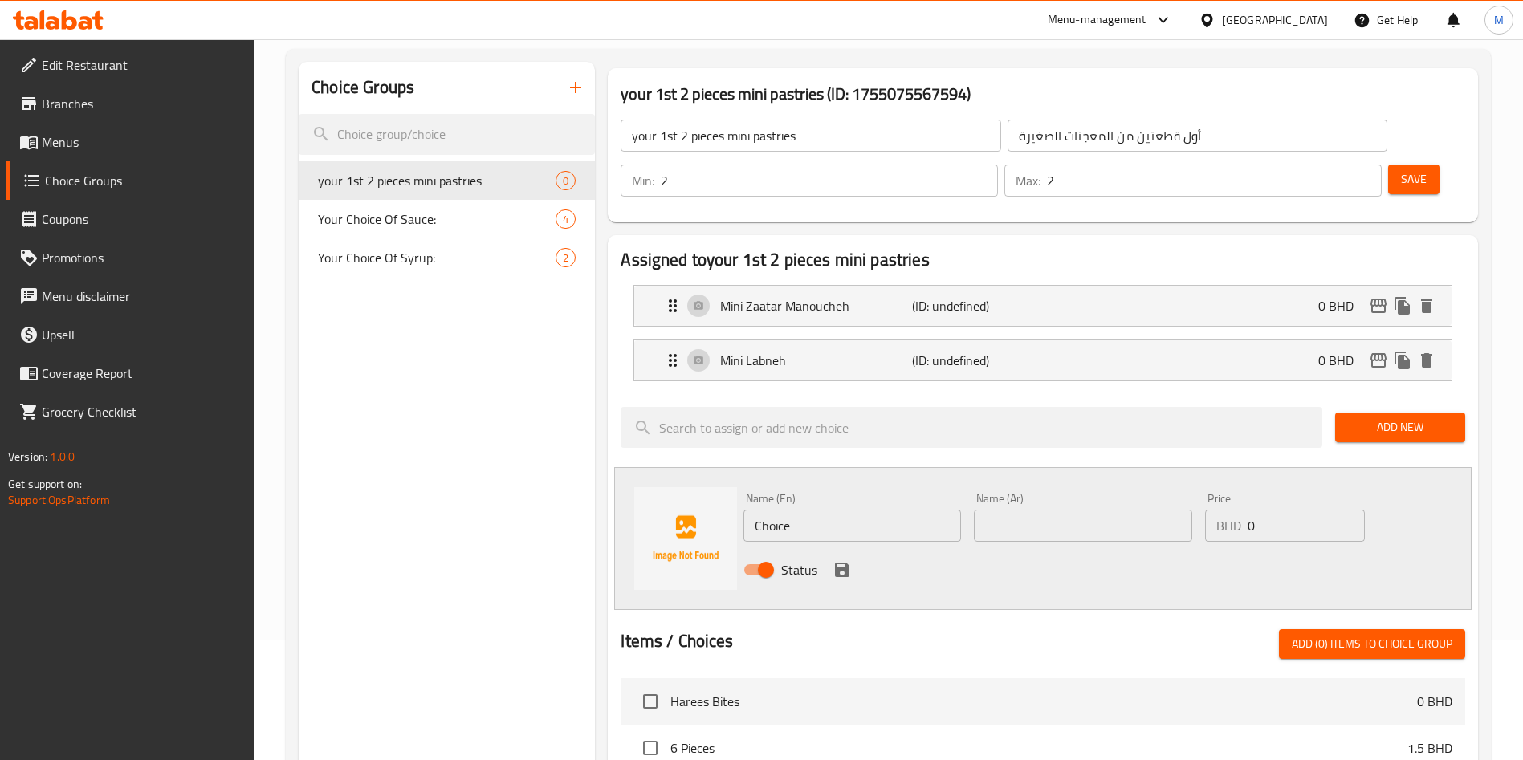
click at [846, 510] on input "Choice" at bounding box center [853, 526] width 218 height 32
paste input "Mini Spinach Fatayer"
type input "Mini Spinach Fatayer"
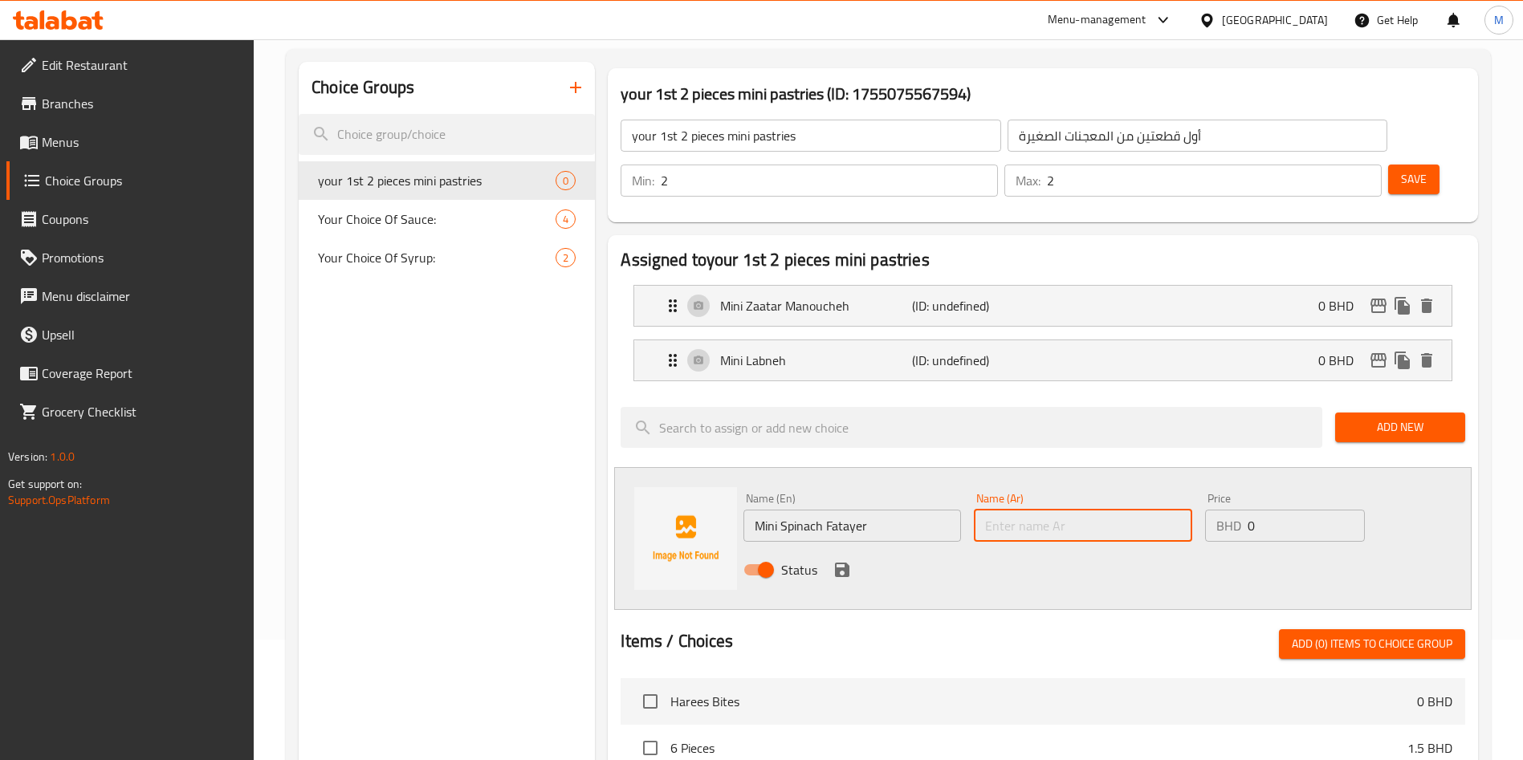
click at [1017, 510] on input "text" at bounding box center [1083, 526] width 218 height 32
paste input "Mini Spinach Fatayer"
type input "Mini Spinach Fatayer"
click at [847, 563] on icon "save" at bounding box center [842, 570] width 14 height 14
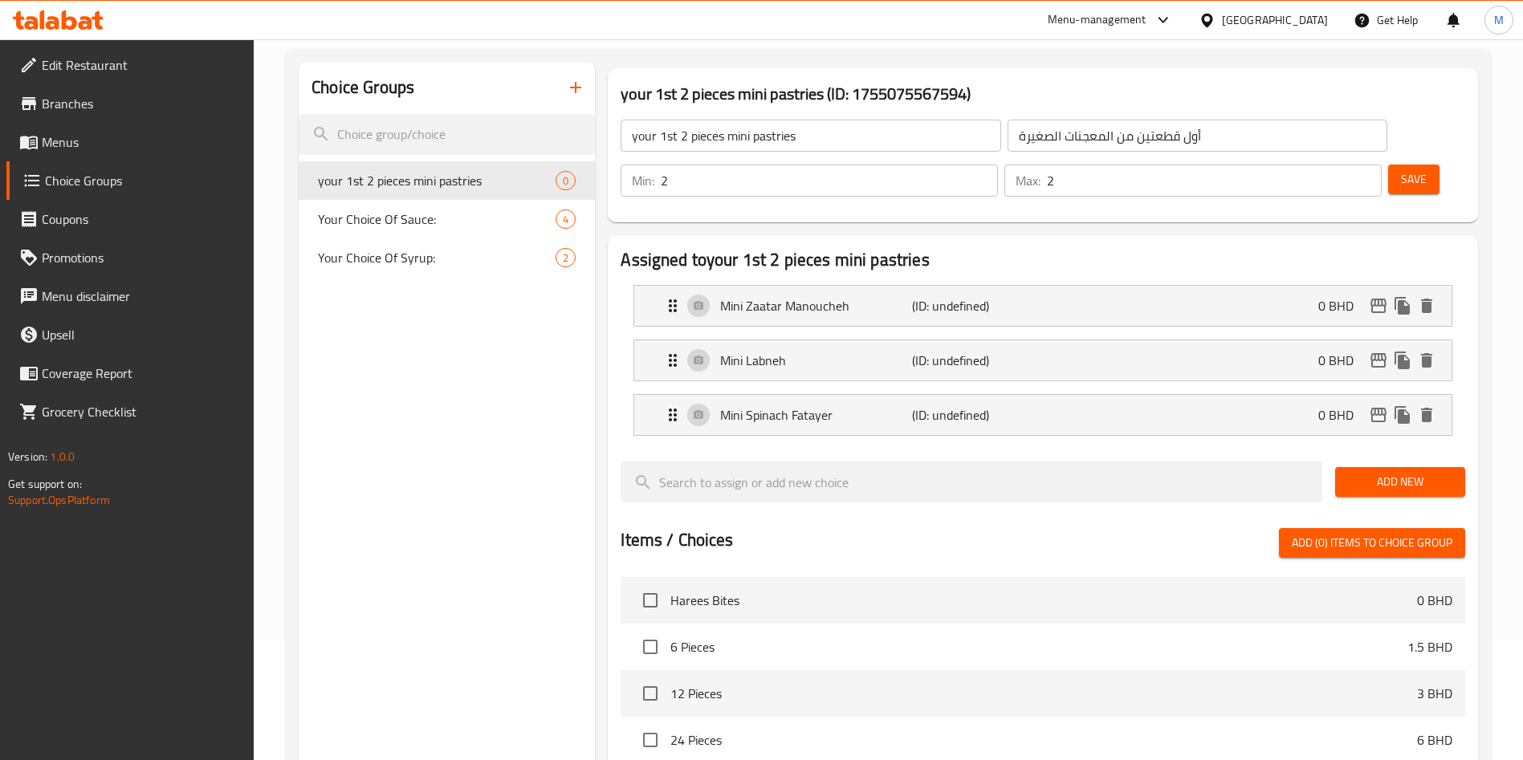
click at [1413, 472] on span "Add New" at bounding box center [1400, 482] width 104 height 20
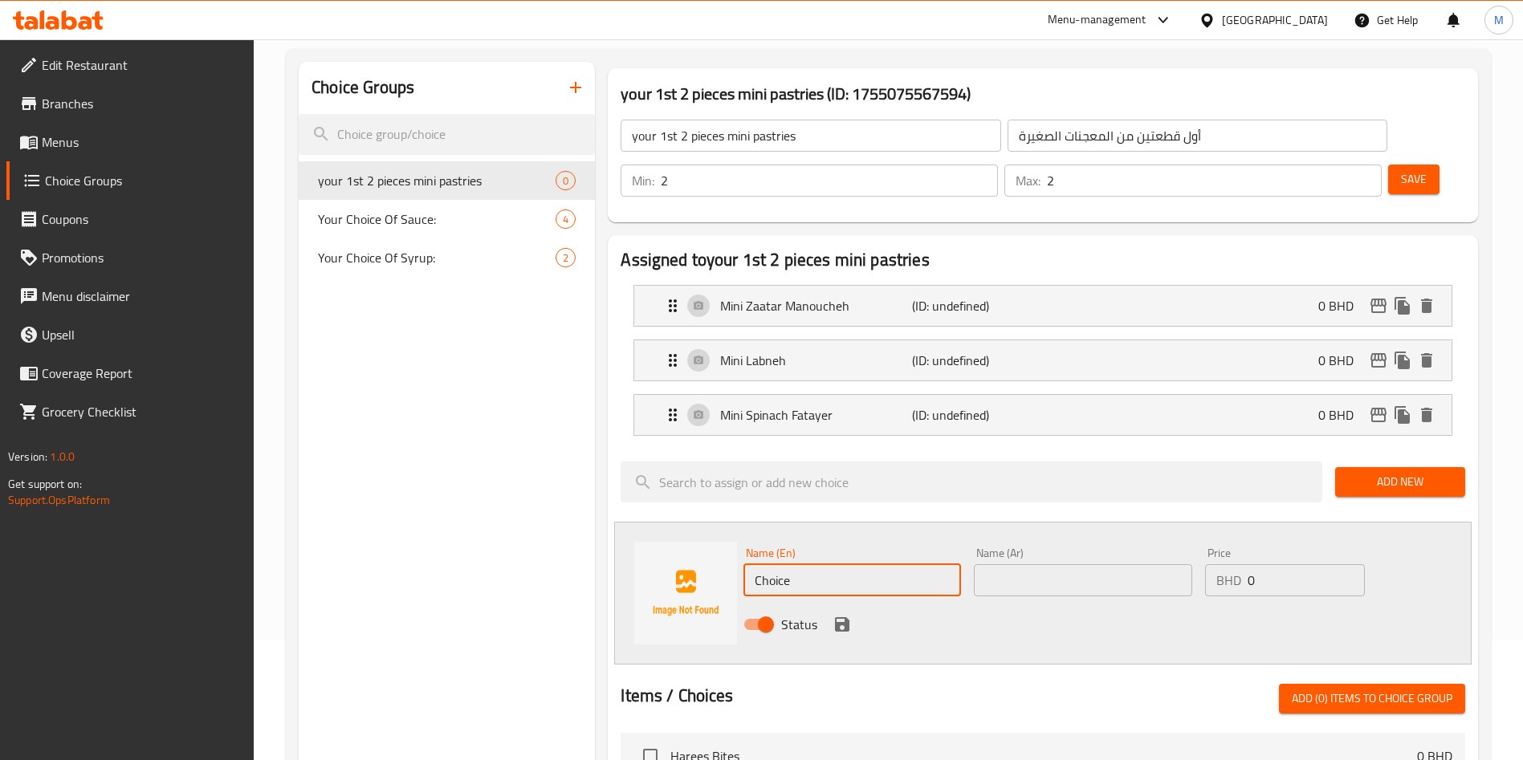
click at [825, 565] on input "Choice" at bounding box center [853, 581] width 218 height 32
click at [823, 565] on input "Choice" at bounding box center [853, 581] width 218 height 32
paste input "Mini Cheese Manoucheh"
type input "Mini Cheese Manoucheh"
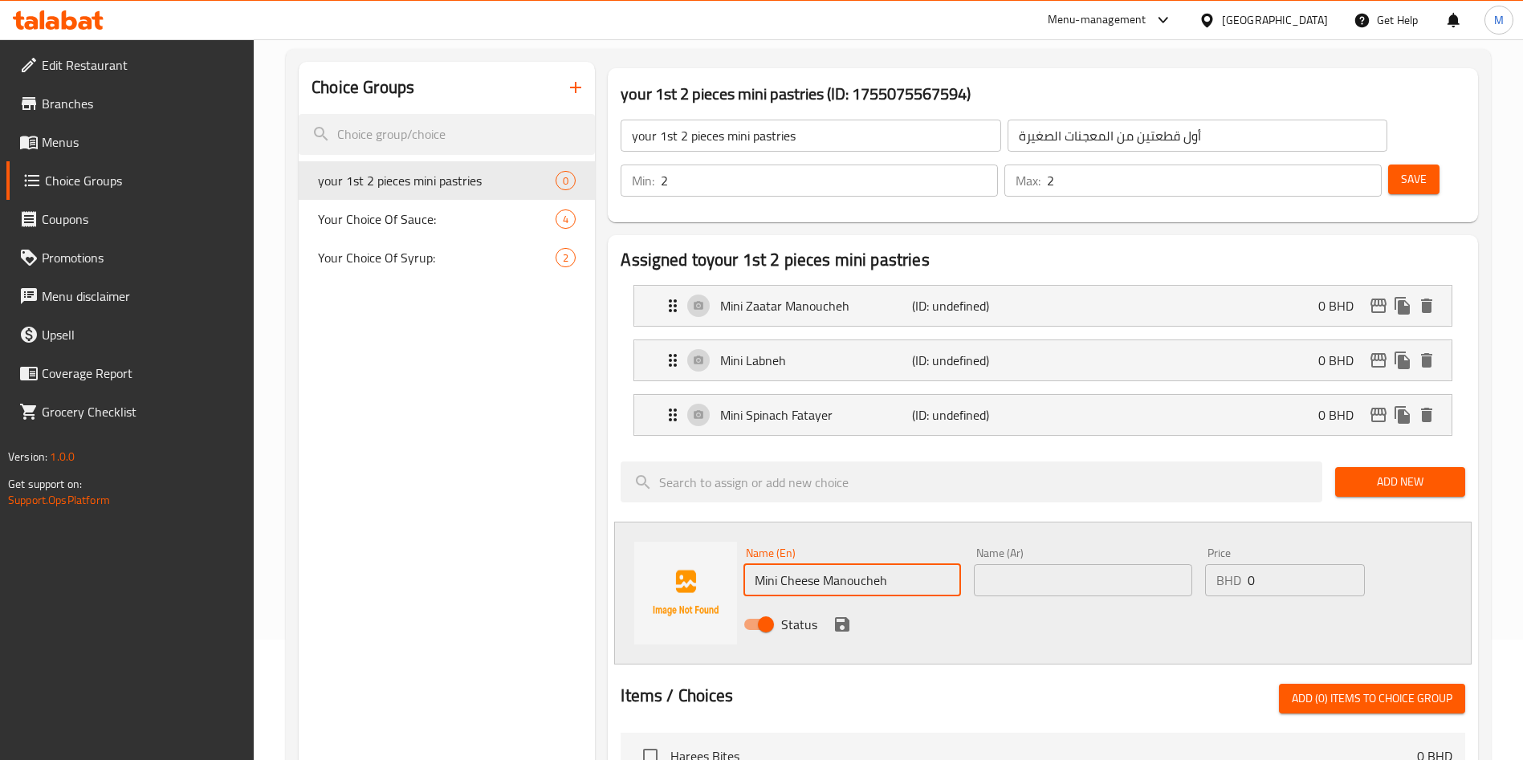
click at [1033, 565] on input "text" at bounding box center [1083, 581] width 218 height 32
paste input "Mini Cheese Manoucheh"
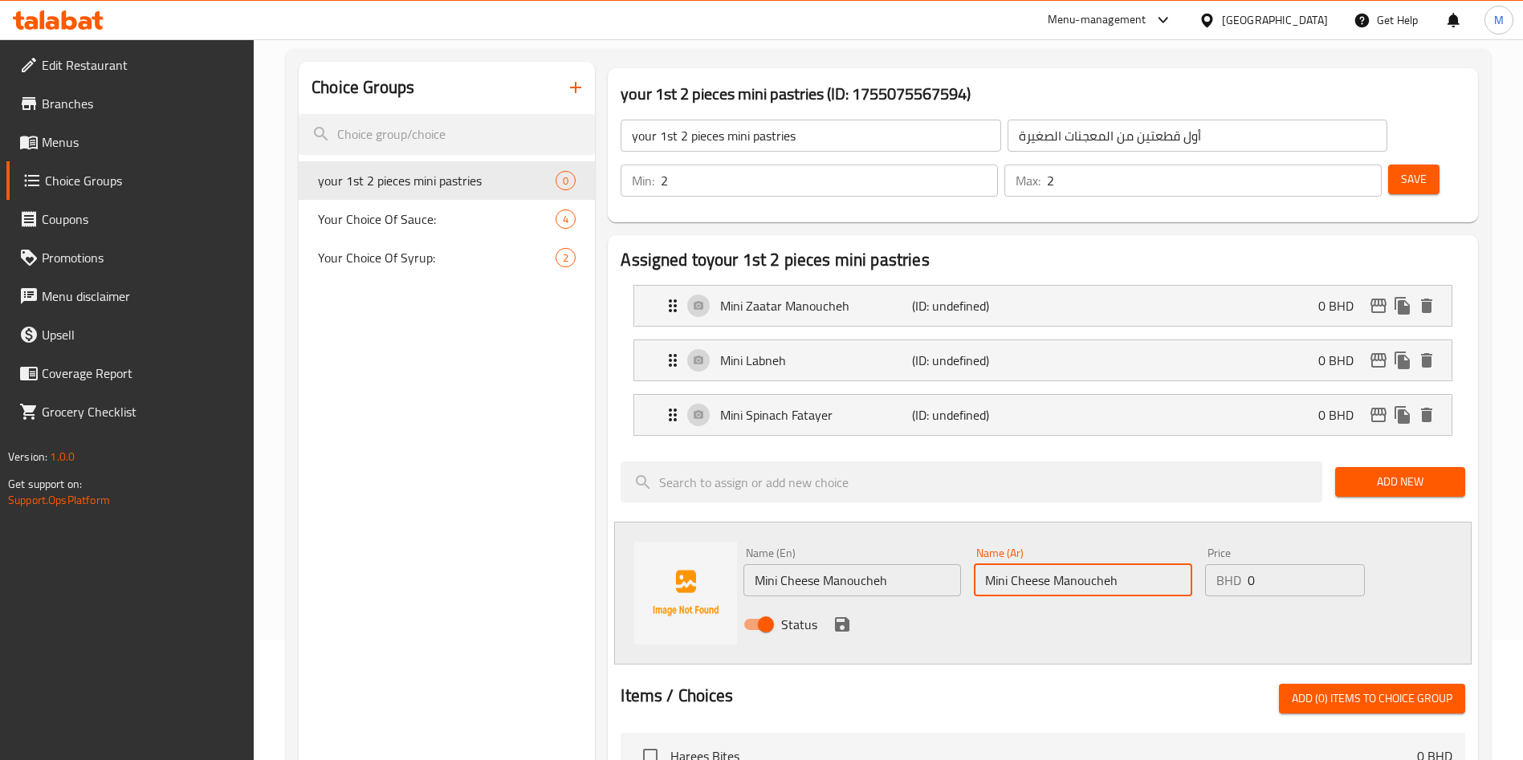
type input "Mini Cheese Manoucheh"
click at [835, 603] on div "Status" at bounding box center [1082, 624] width 691 height 43
click at [844, 618] on icon "save" at bounding box center [842, 625] width 14 height 14
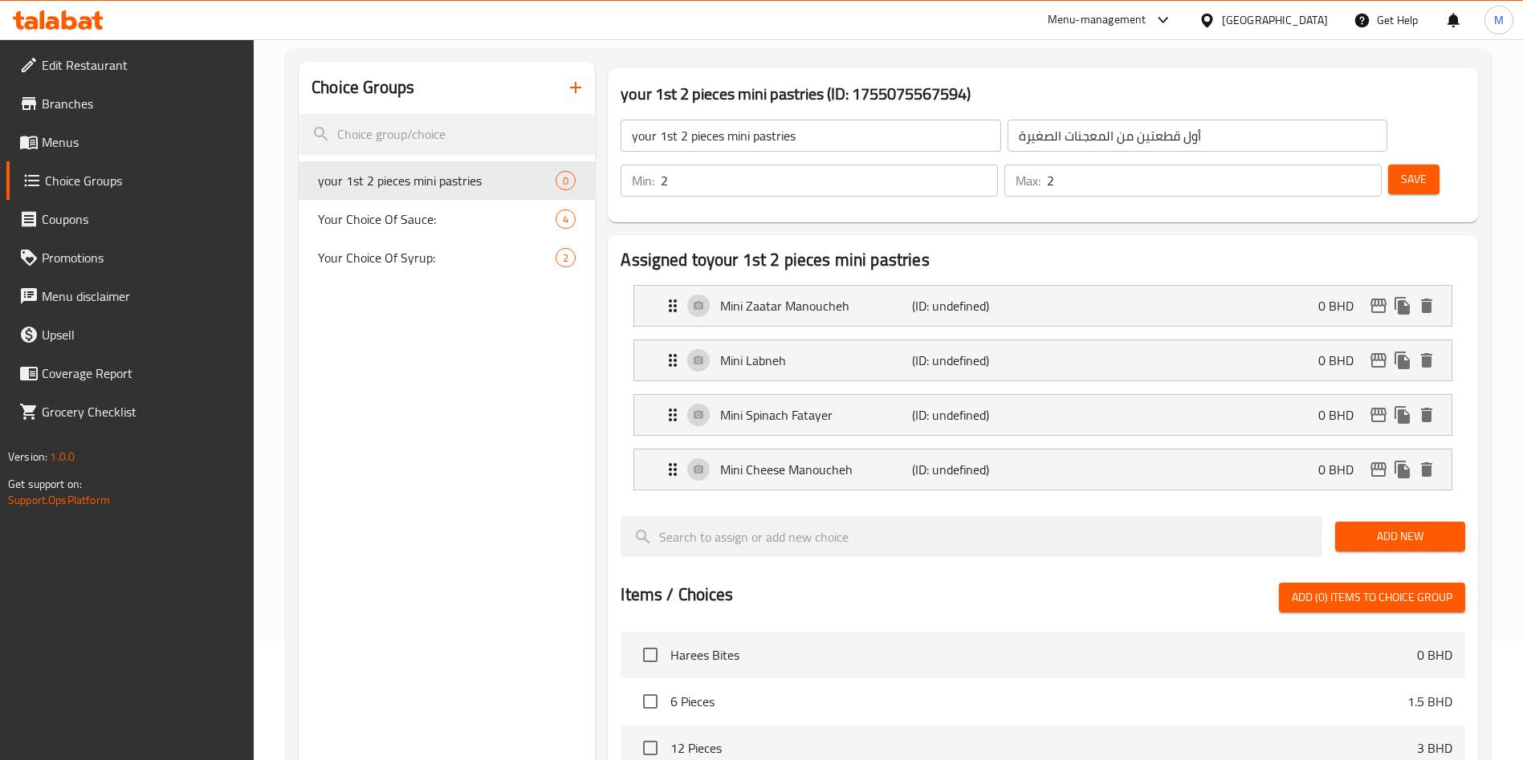
click at [1390, 527] on span "Add New" at bounding box center [1400, 537] width 104 height 20
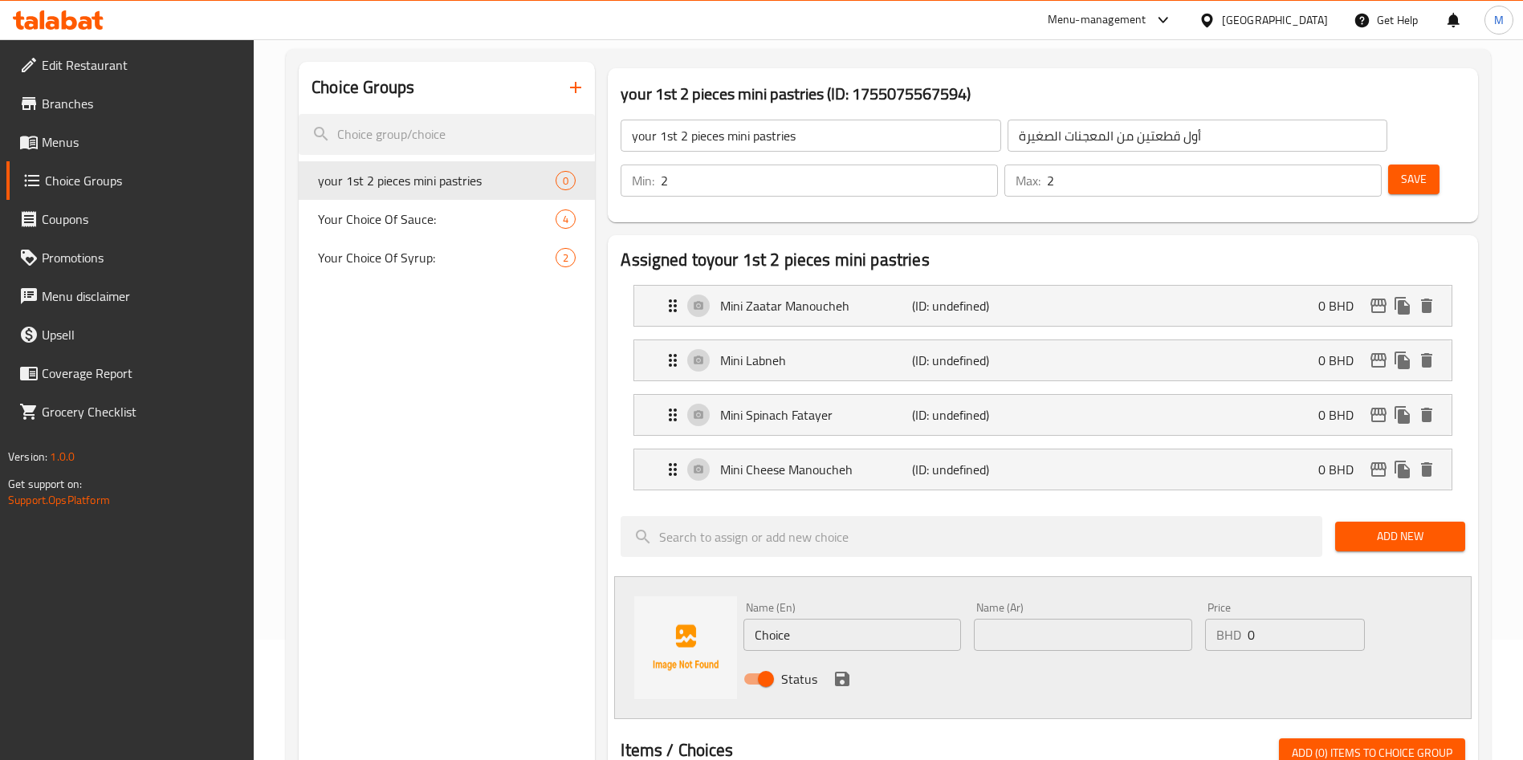
click at [789, 619] on input "Choice" at bounding box center [853, 635] width 218 height 32
paste input "Lahm Bi Ajin"
type input "Lahm Bi Ajin"
click at [1015, 619] on input "text" at bounding box center [1083, 635] width 218 height 32
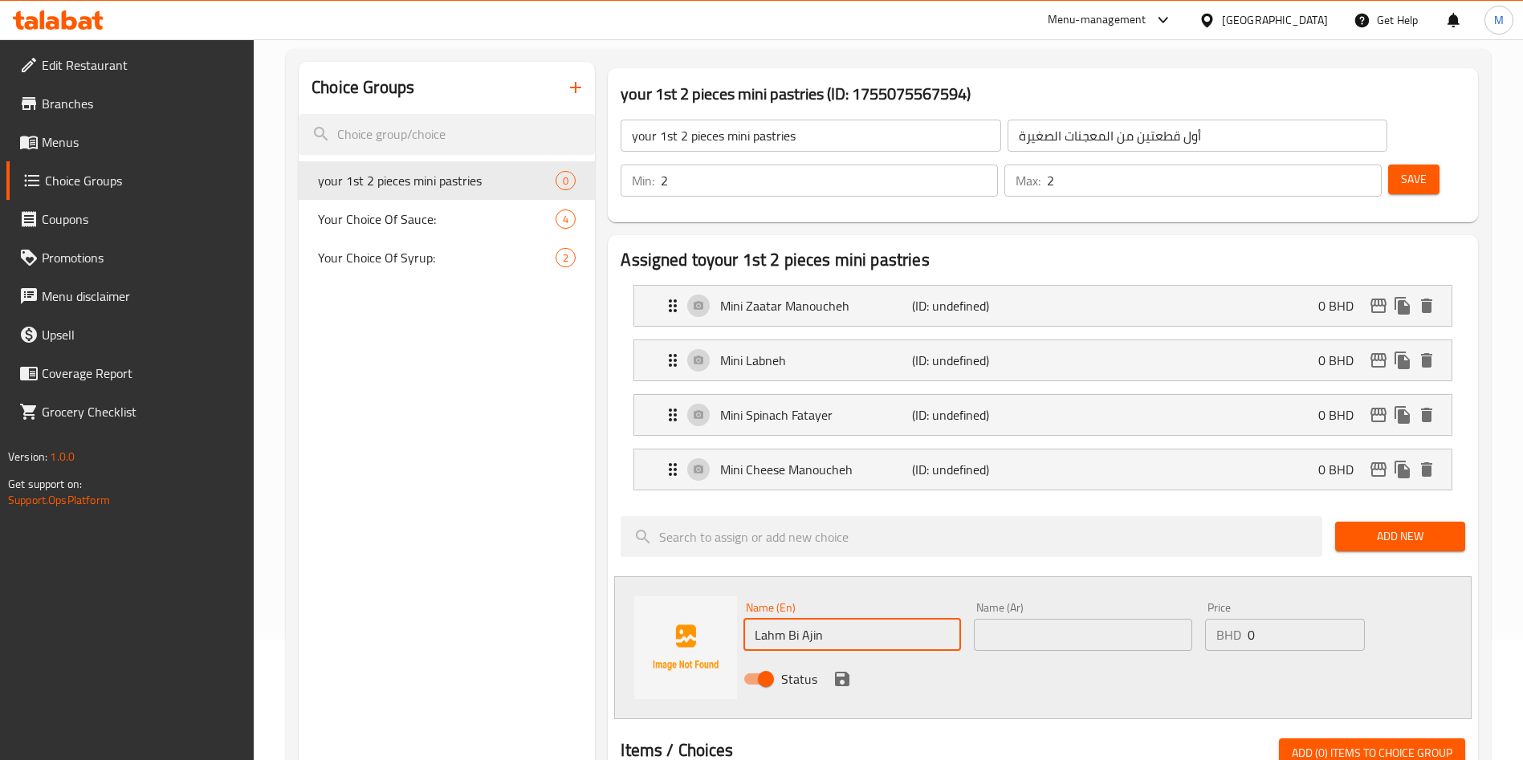
click at [1015, 619] on input "text" at bounding box center [1083, 635] width 218 height 32
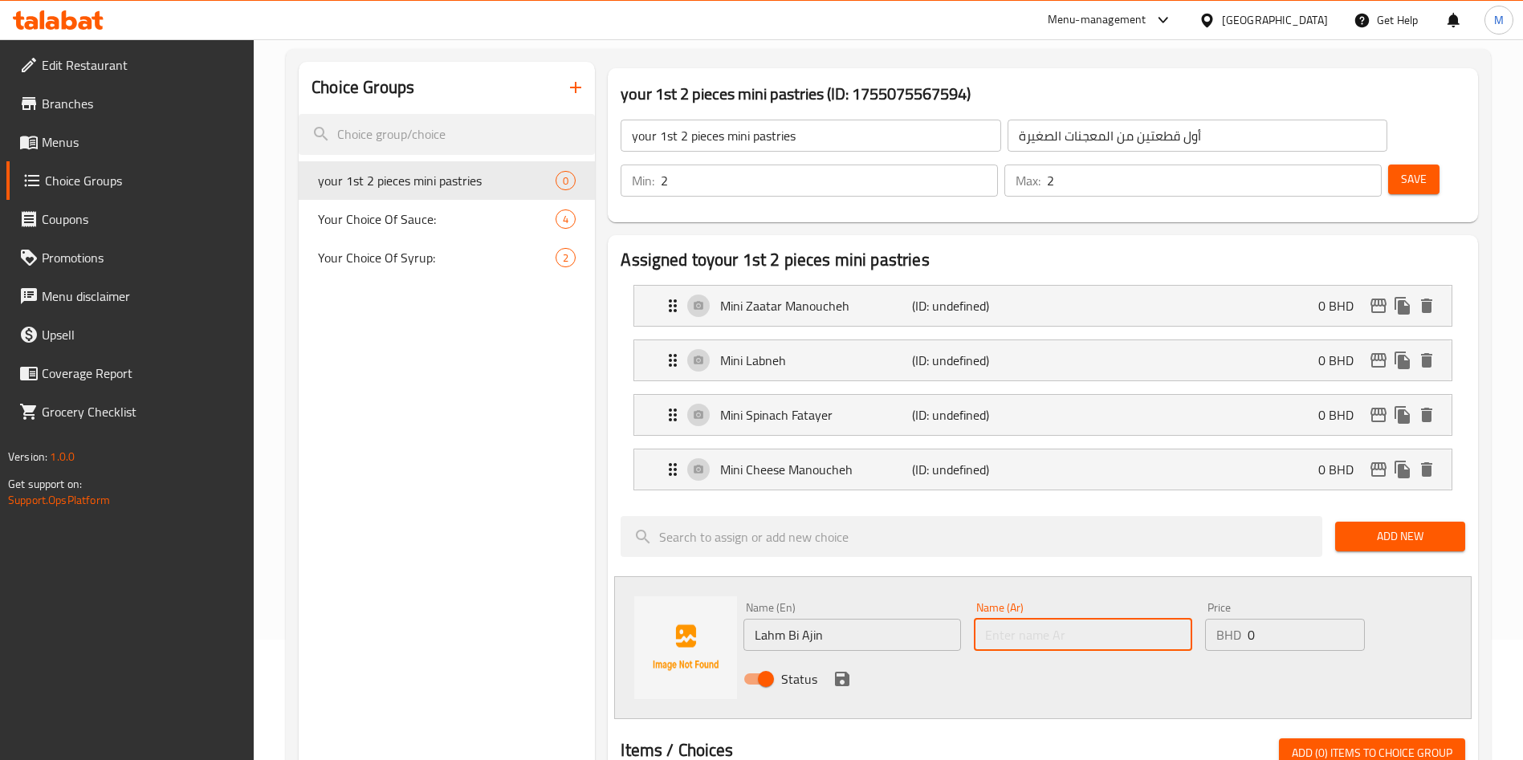
paste input "Lahm Bi Ajin"
type input "Lahm Bi Ajin"
click at [848, 670] on icon "save" at bounding box center [842, 679] width 19 height 19
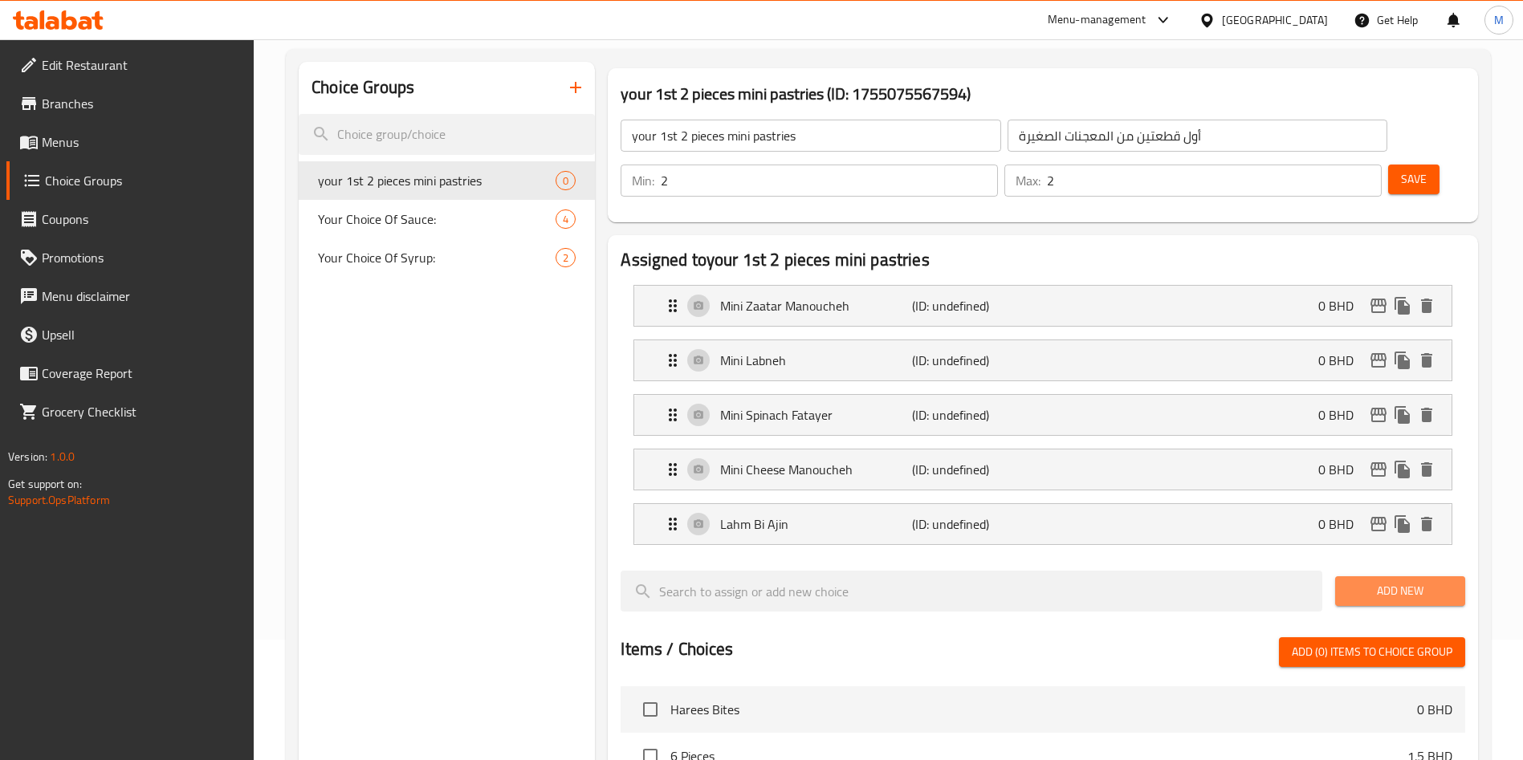
click at [1361, 581] on span "Add New" at bounding box center [1400, 591] width 104 height 20
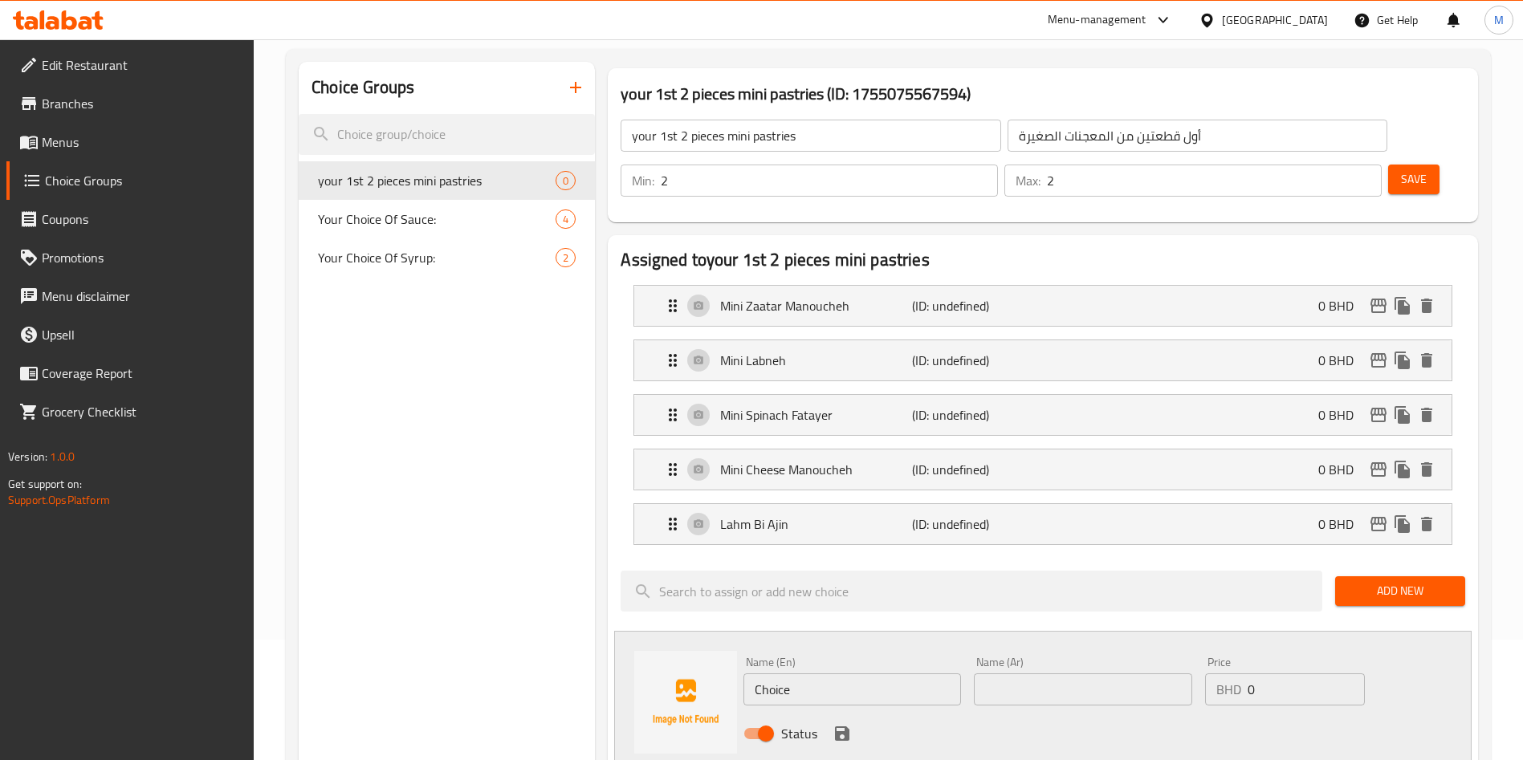
click at [749, 674] on input "Choice" at bounding box center [853, 690] width 218 height 32
paste input "Falafel Bites"
click at [837, 674] on input "Falafel Bites Choice" at bounding box center [853, 690] width 218 height 32
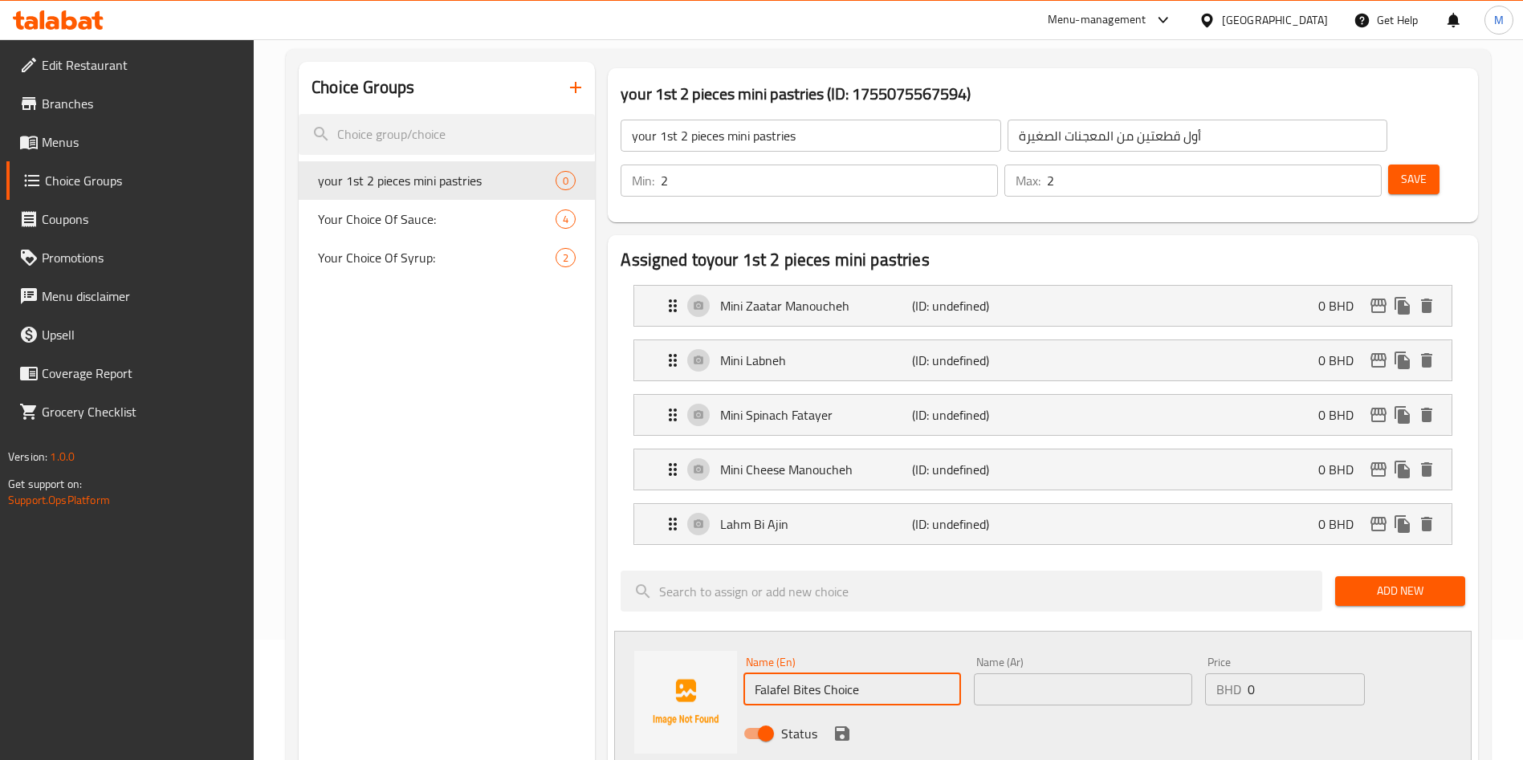
paste input "text"
type input "Falafel Bites"
click at [1019, 674] on input "text" at bounding box center [1083, 690] width 218 height 32
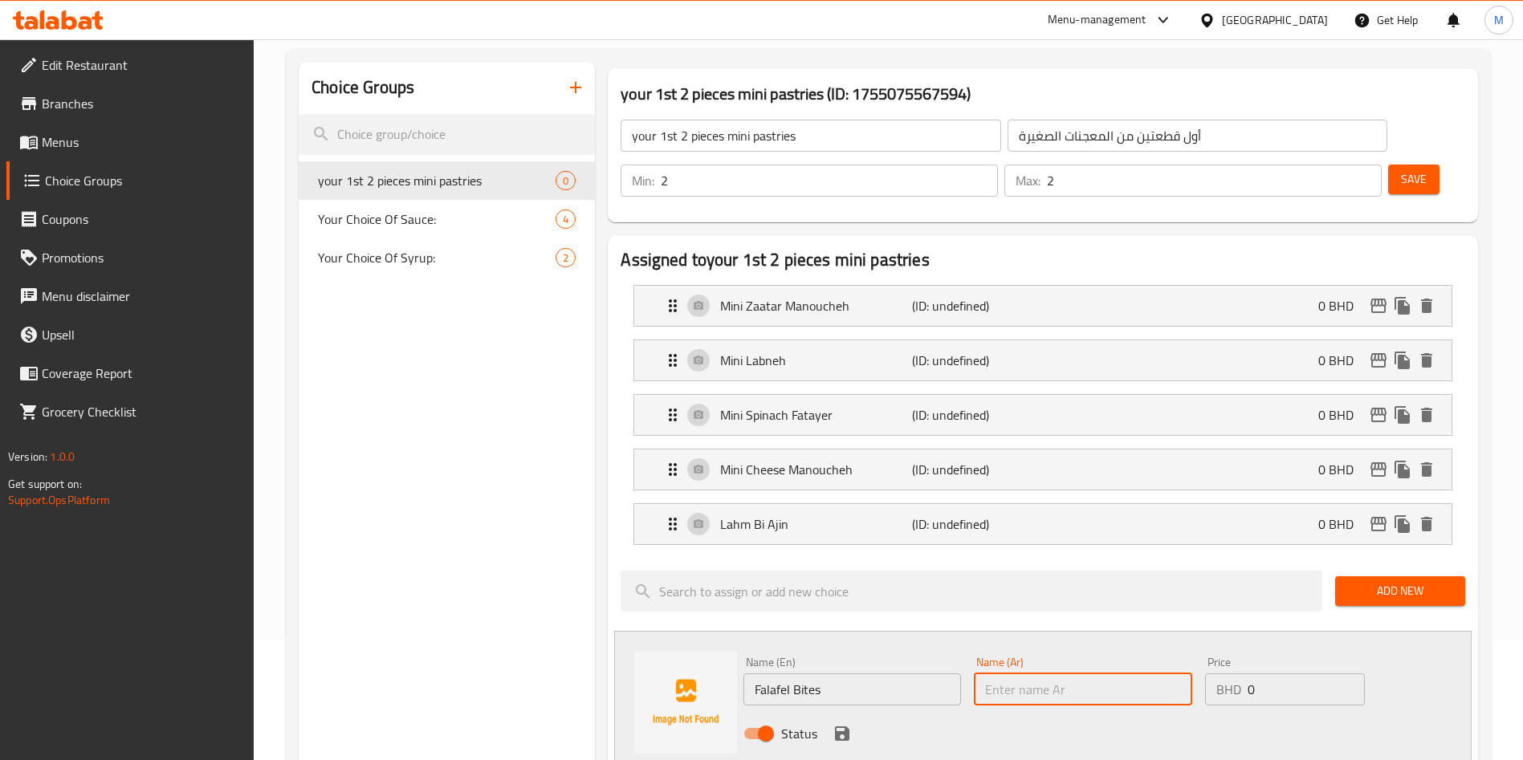
paste input "Falafel Bites"
type input "Falafel Bites"
click at [846, 724] on icon "save" at bounding box center [842, 733] width 19 height 19
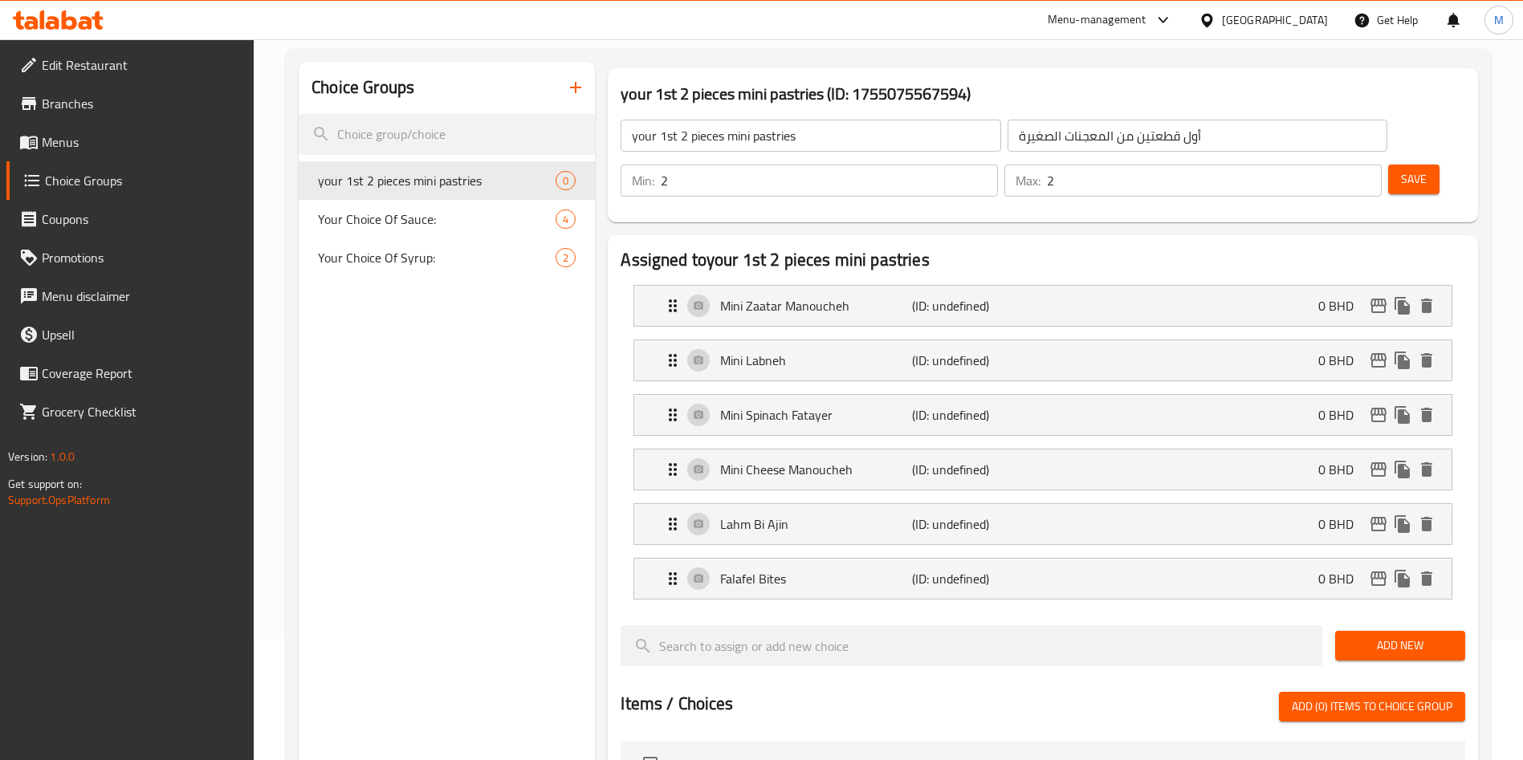
click at [1388, 165] on button "Save" at bounding box center [1413, 180] width 51 height 30
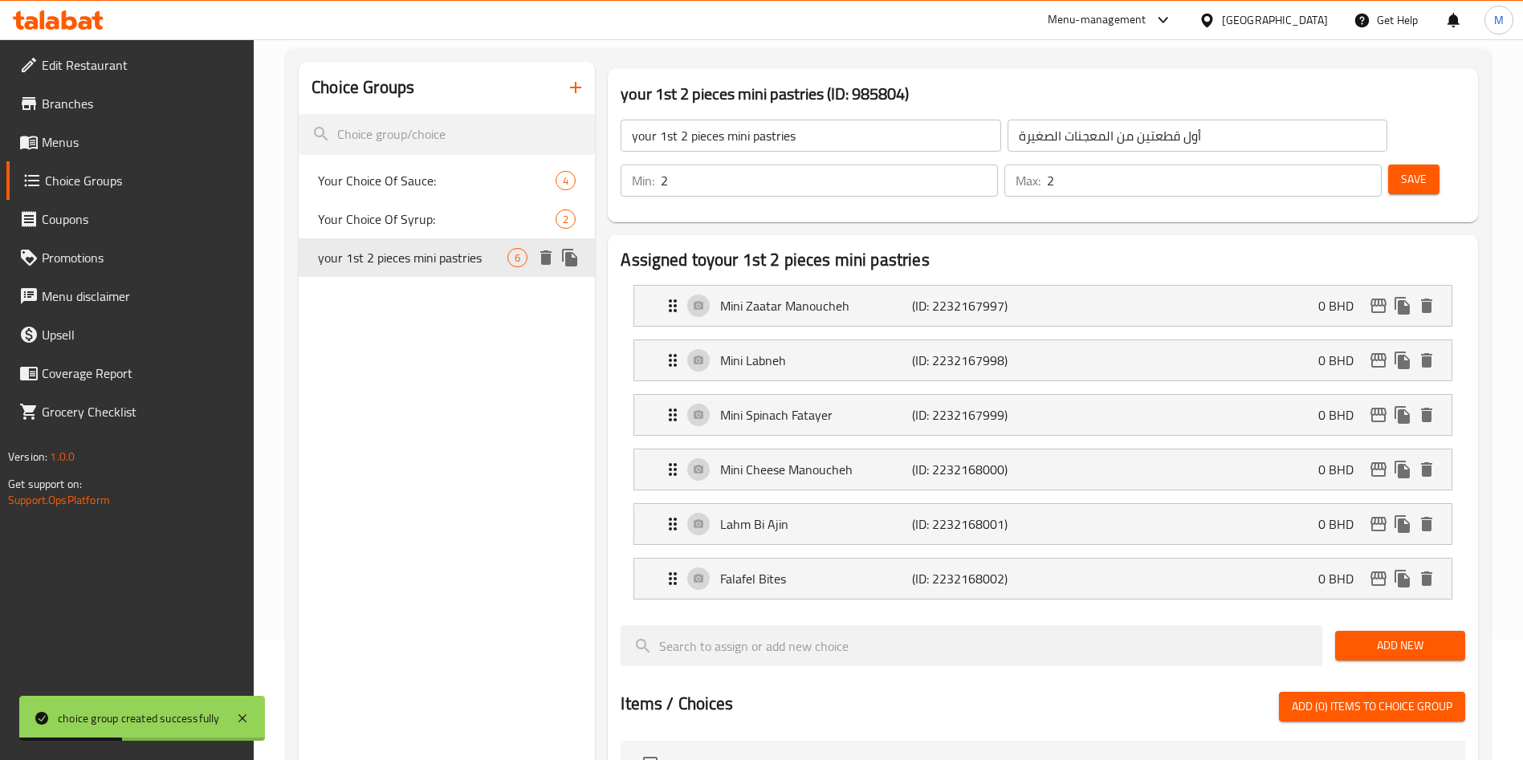
click at [568, 263] on icon "duplicate" at bounding box center [569, 258] width 15 height 18
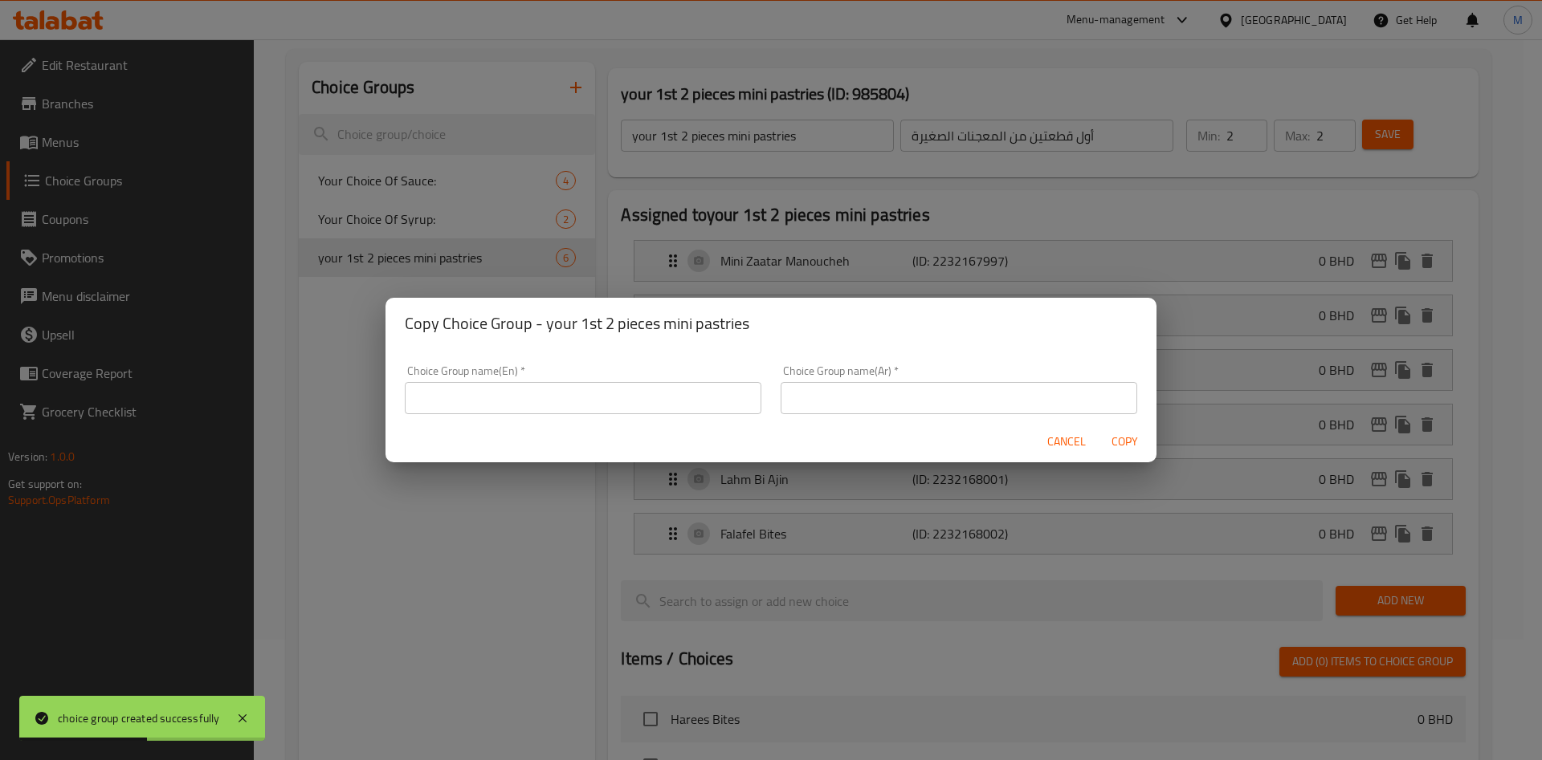
click at [540, 391] on input "text" at bounding box center [583, 398] width 357 height 32
click at [569, 322] on h2 "Copy Choice Group - your 1st 2 pieces mini pastries" at bounding box center [771, 324] width 732 height 26
copy h2 "Copy Choice Group - your 1st 2 pieces mini pastries"
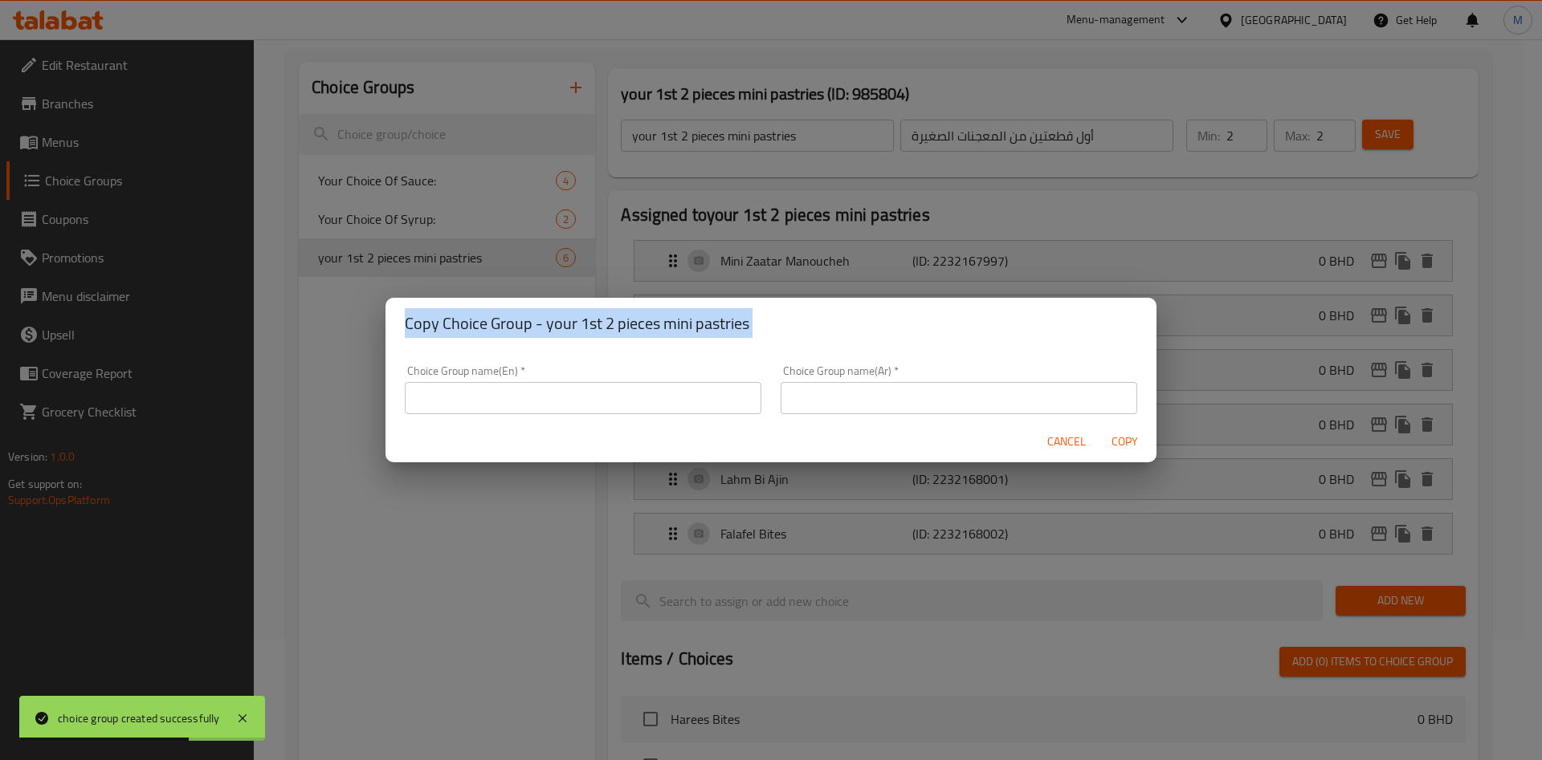
click at [548, 320] on h2 "Copy Choice Group - your 1st 2 pieces mini pastries" at bounding box center [771, 324] width 732 height 26
drag, startPoint x: 545, startPoint y: 320, endPoint x: 804, endPoint y: 317, distance: 258.6
click at [804, 317] on h2 "Copy Choice Group - your 1st 2 pieces mini pastries" at bounding box center [771, 324] width 732 height 26
copy h2 "your 1st 2 pieces mini pastries"
click at [579, 397] on input "text" at bounding box center [583, 398] width 357 height 32
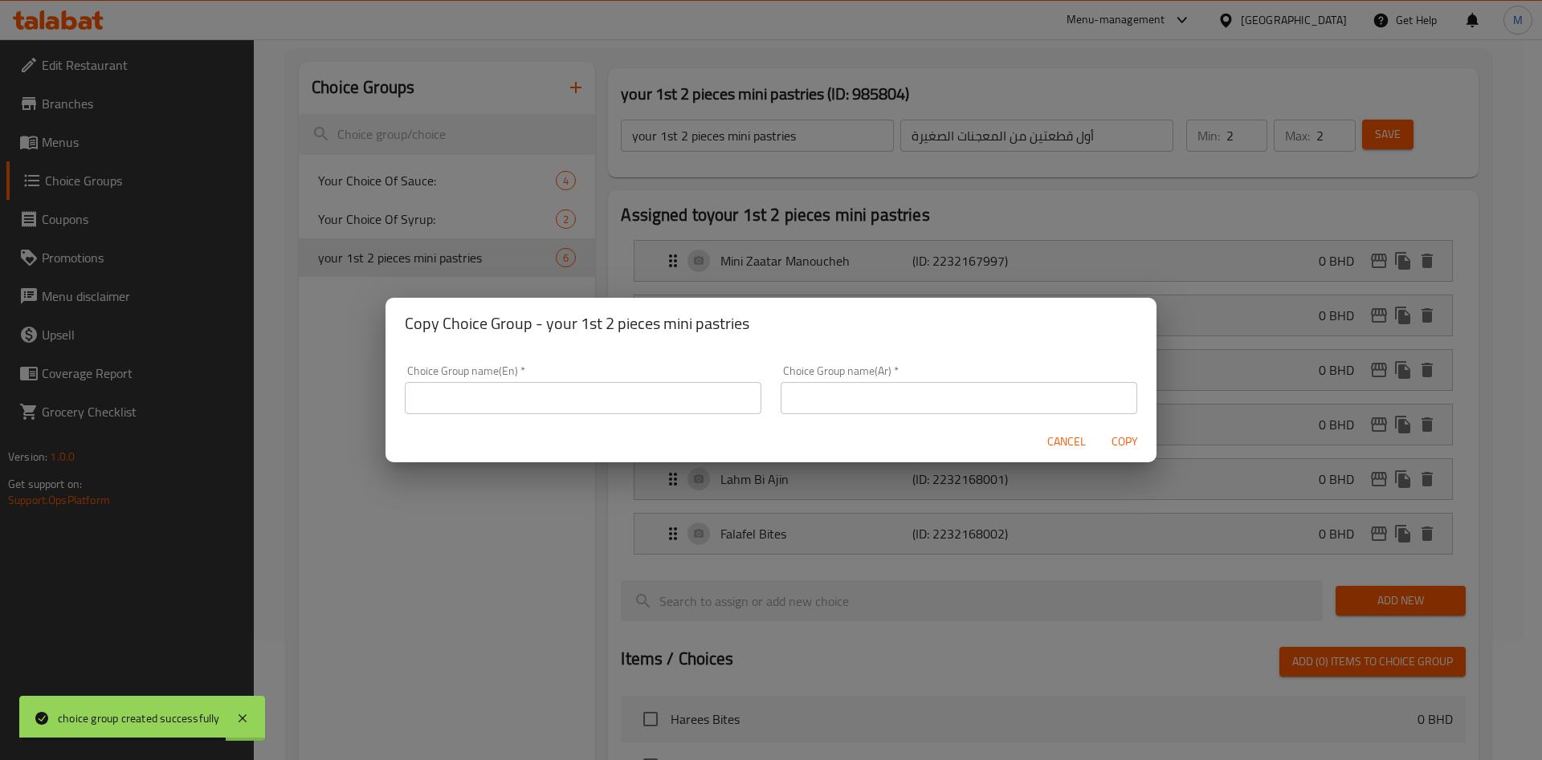
paste input "your 1st 2 pieces mini pastries"
click at [448, 398] on input "your 1st 2 pieces mini pastries" at bounding box center [583, 398] width 357 height 32
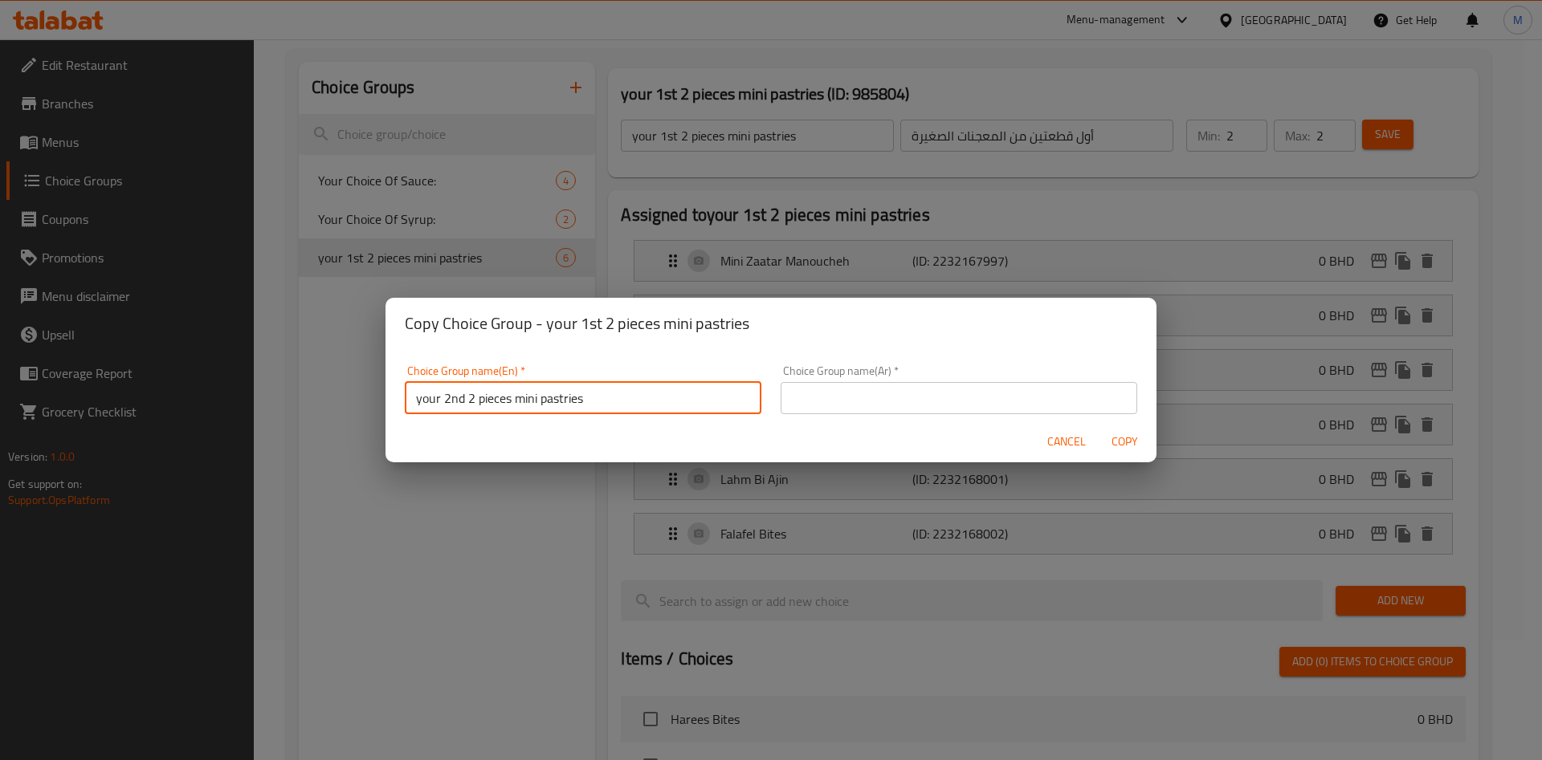
click at [471, 399] on input "your 2nd 2 pieces mini pastries" at bounding box center [583, 398] width 357 height 32
type input "your 2nd 2 pieces mini pastries"
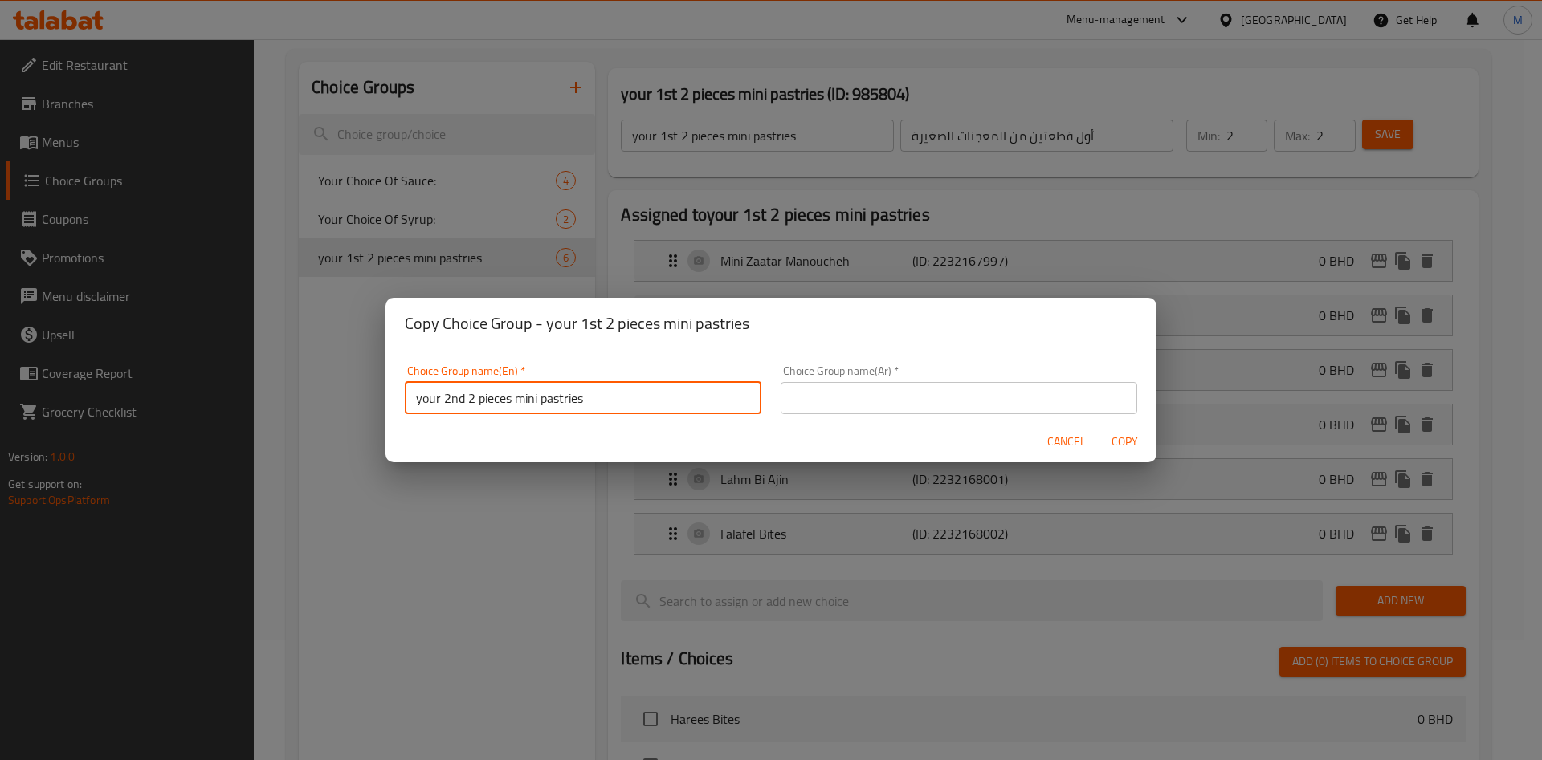
click at [866, 402] on input "text" at bounding box center [959, 398] width 357 height 32
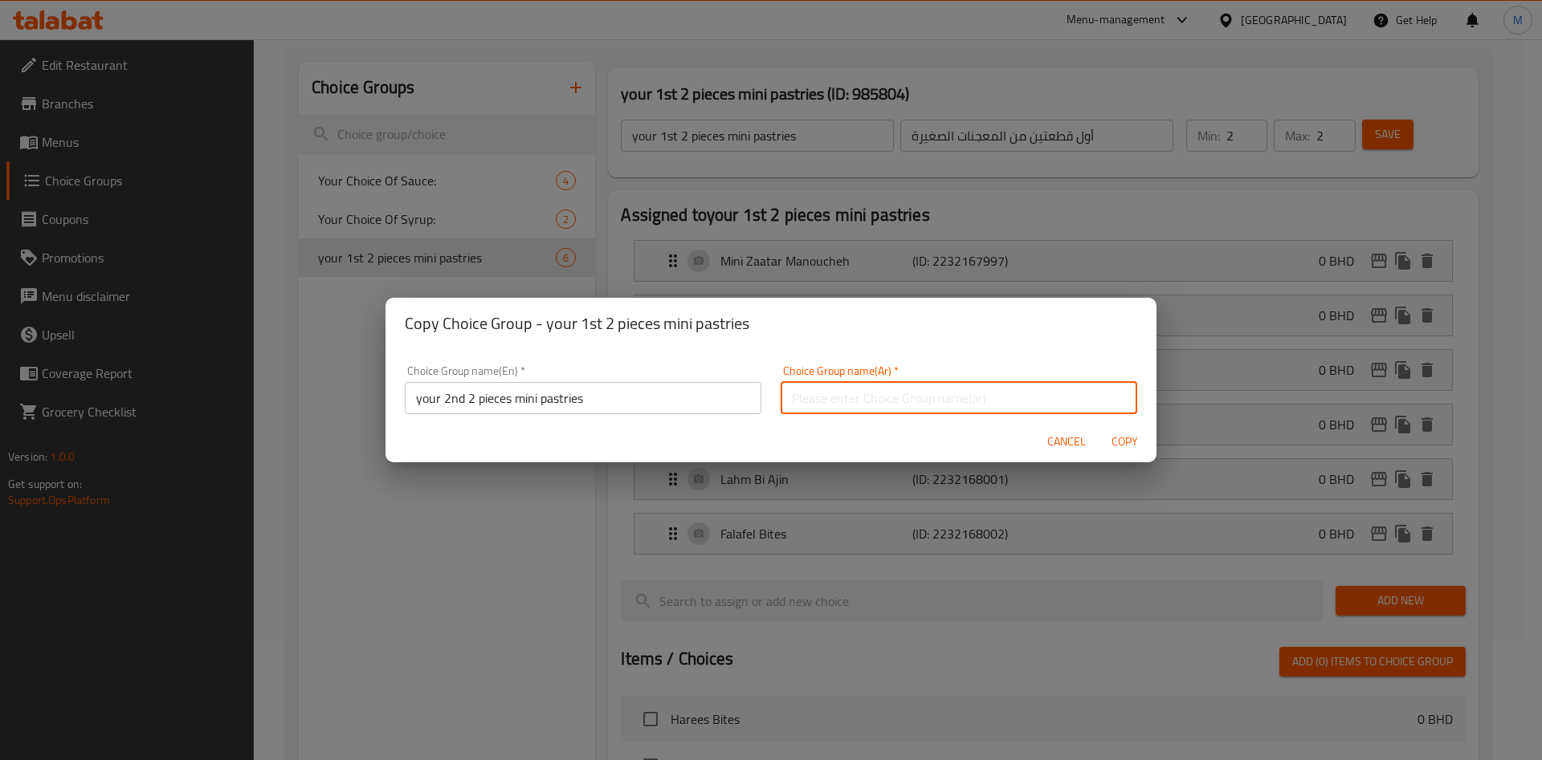
paste input "اختيارك الثاني 2 قطعة من المعجنات الصغيرة"
type input "اختيارك الثاني 2 قطعة من المعجنات الصغيرة"
click at [1120, 446] on span "Copy" at bounding box center [1124, 442] width 39 height 20
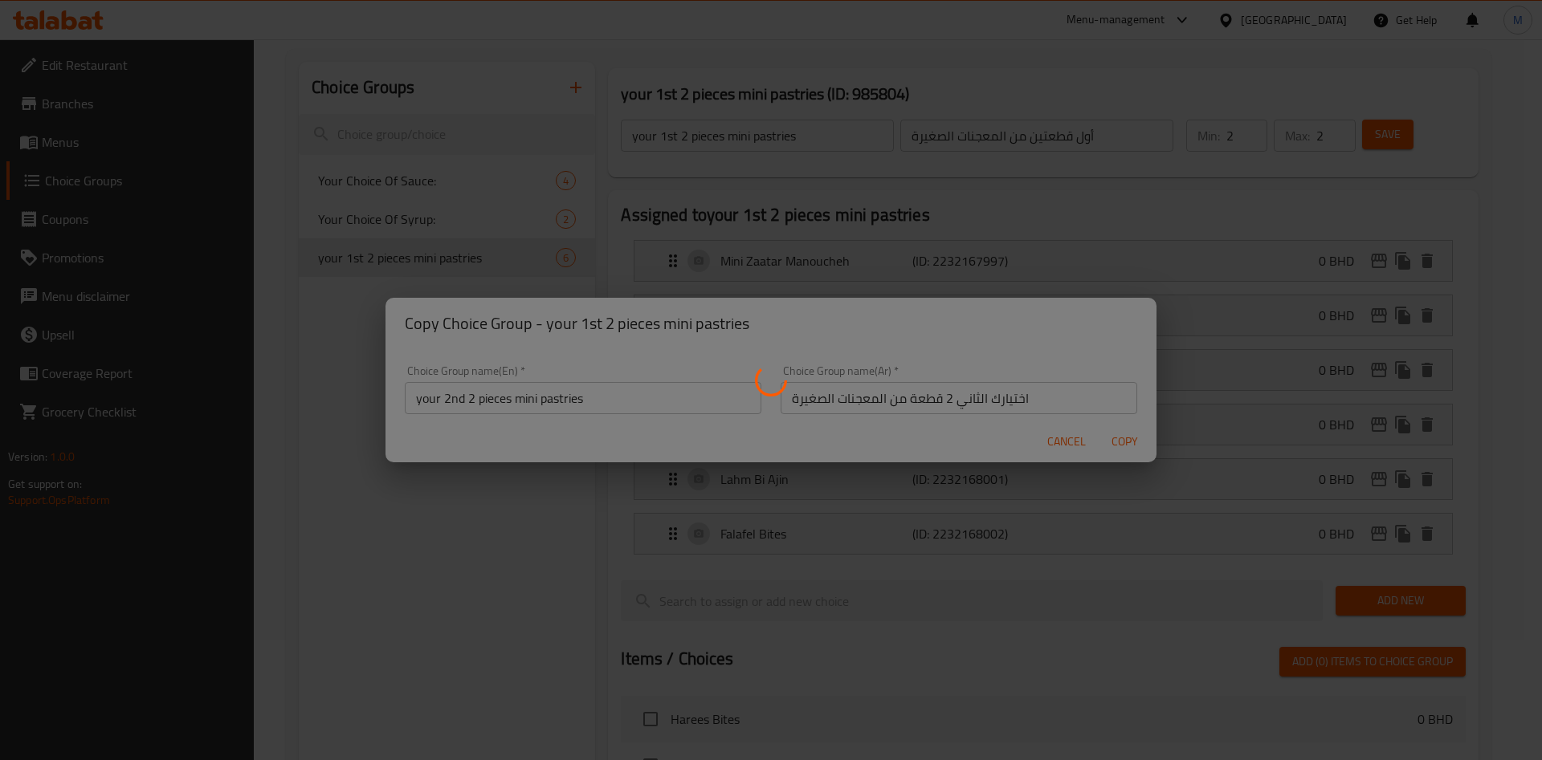
type input "your 2nd 2 pieces mini pastries"
type input "اختيارك الثاني 2 قطعة من المعجنات الصغيرة"
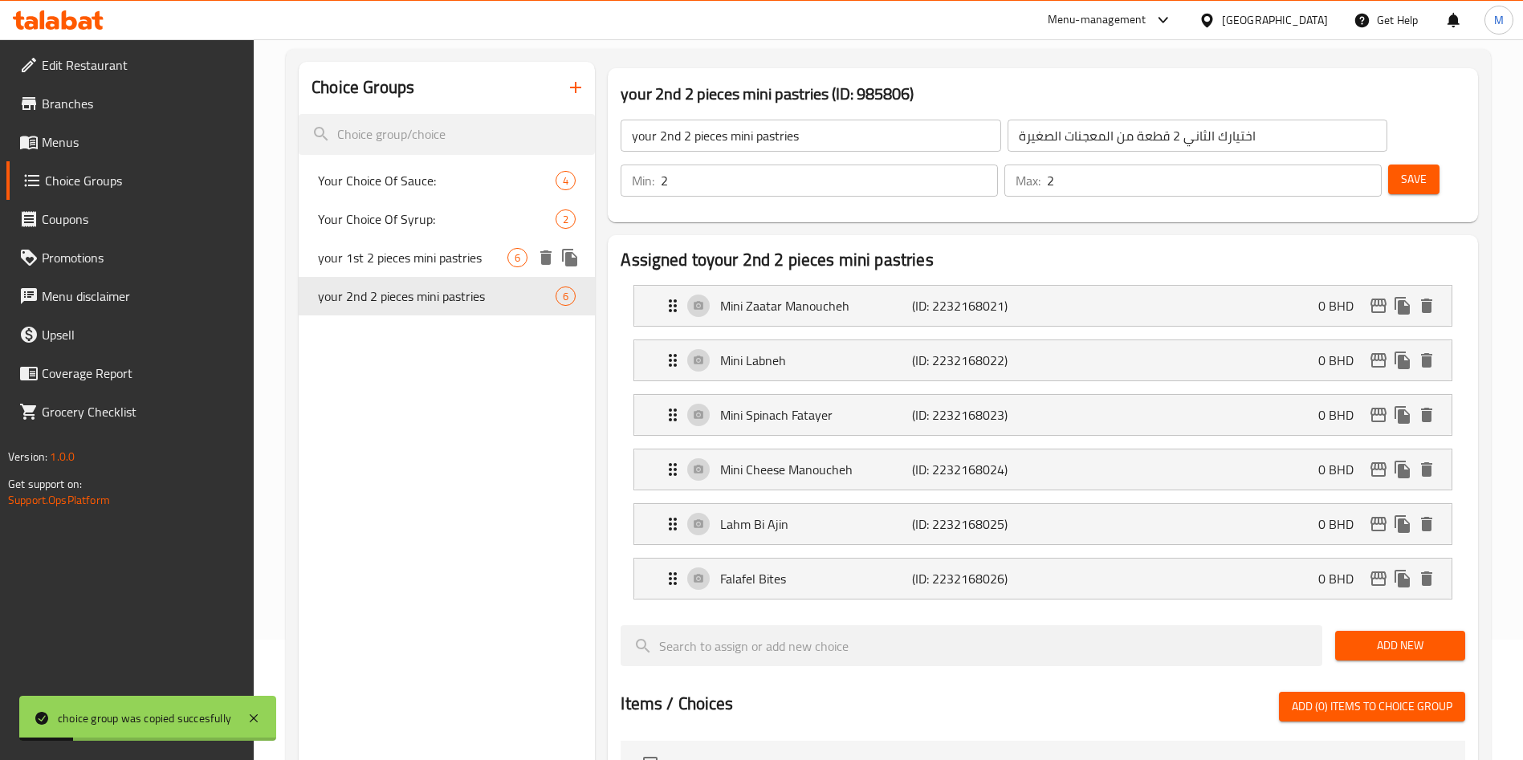
click at [424, 258] on span "your 1st 2 pieces mini pastries" at bounding box center [413, 257] width 190 height 19
type input "your 1st 2 pieces mini pastries"
type input "أول قطعتين من المعجنات الصغيرة"
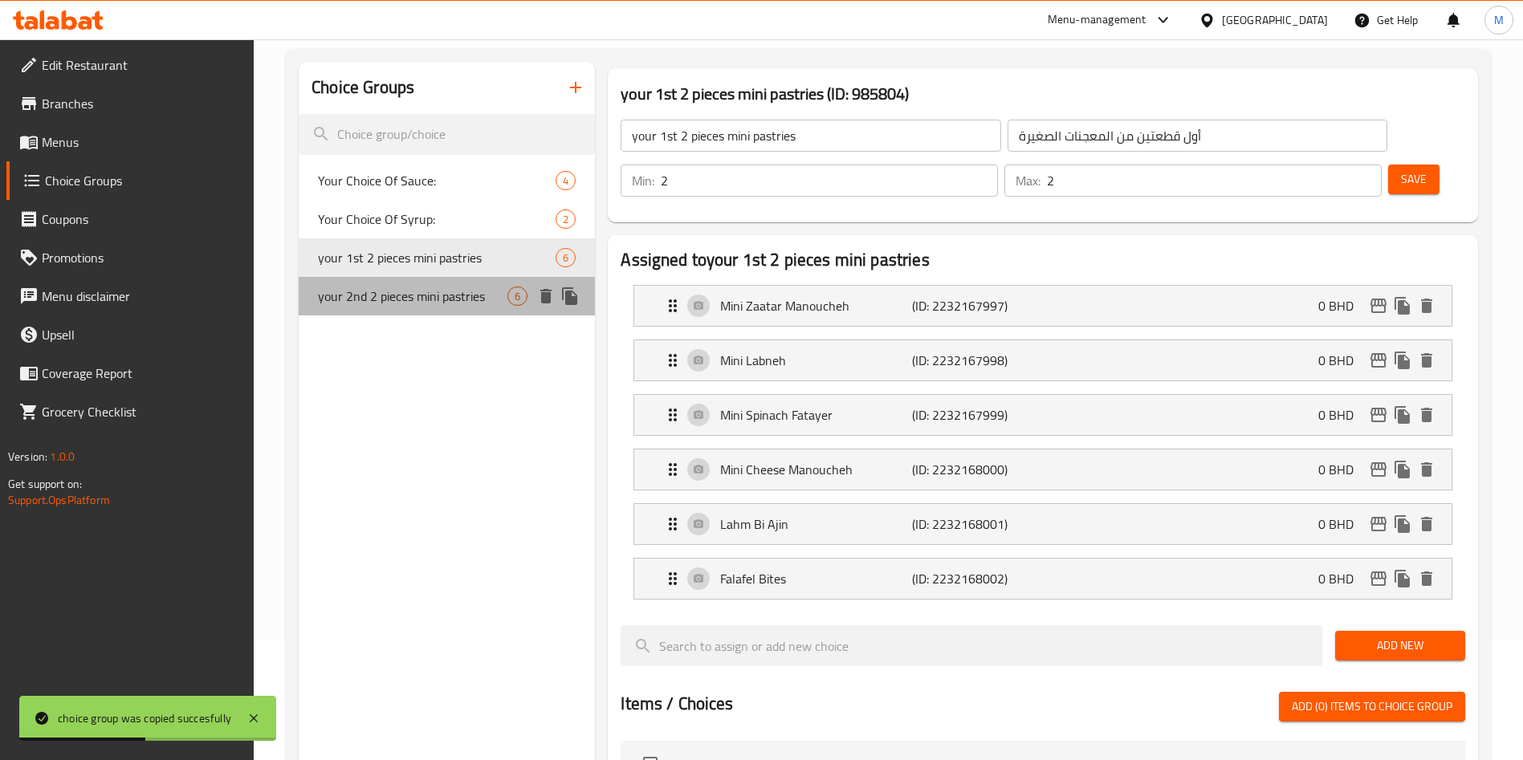
click at [470, 300] on span "your 2nd 2 pieces mini pastries" at bounding box center [413, 296] width 190 height 19
type input "your 2nd 2 pieces mini pastries"
type input "اختيارك الثاني 2 قطعة من المعجنات الصغيرة"
click at [470, 300] on span "your 2nd 2 pieces mini pastries" at bounding box center [413, 296] width 190 height 19
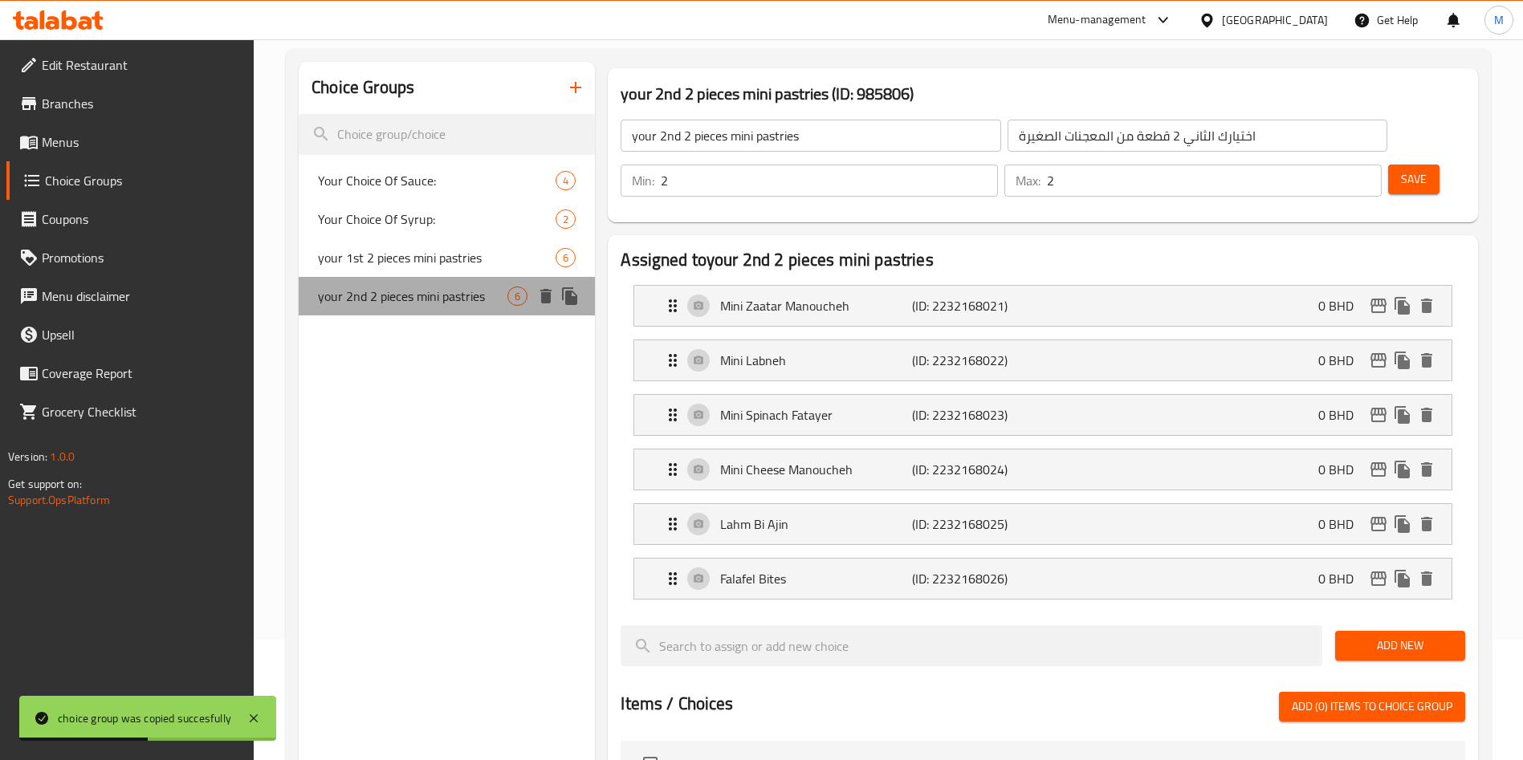
click at [470, 300] on span "your 2nd 2 pieces mini pastries" at bounding box center [413, 296] width 190 height 19
click at [483, 349] on div "Choice Groups Your Choice Of Sauce: 4 Your Choice Of Syrup: 2 your 1st 2 pieces…" at bounding box center [447, 692] width 296 height 1261
click at [476, 343] on div "Choice Groups Your Choice Of Sauce: 4 Your Choice Of Syrup: 2 your 1st 2 pieces…" at bounding box center [447, 692] width 296 height 1261
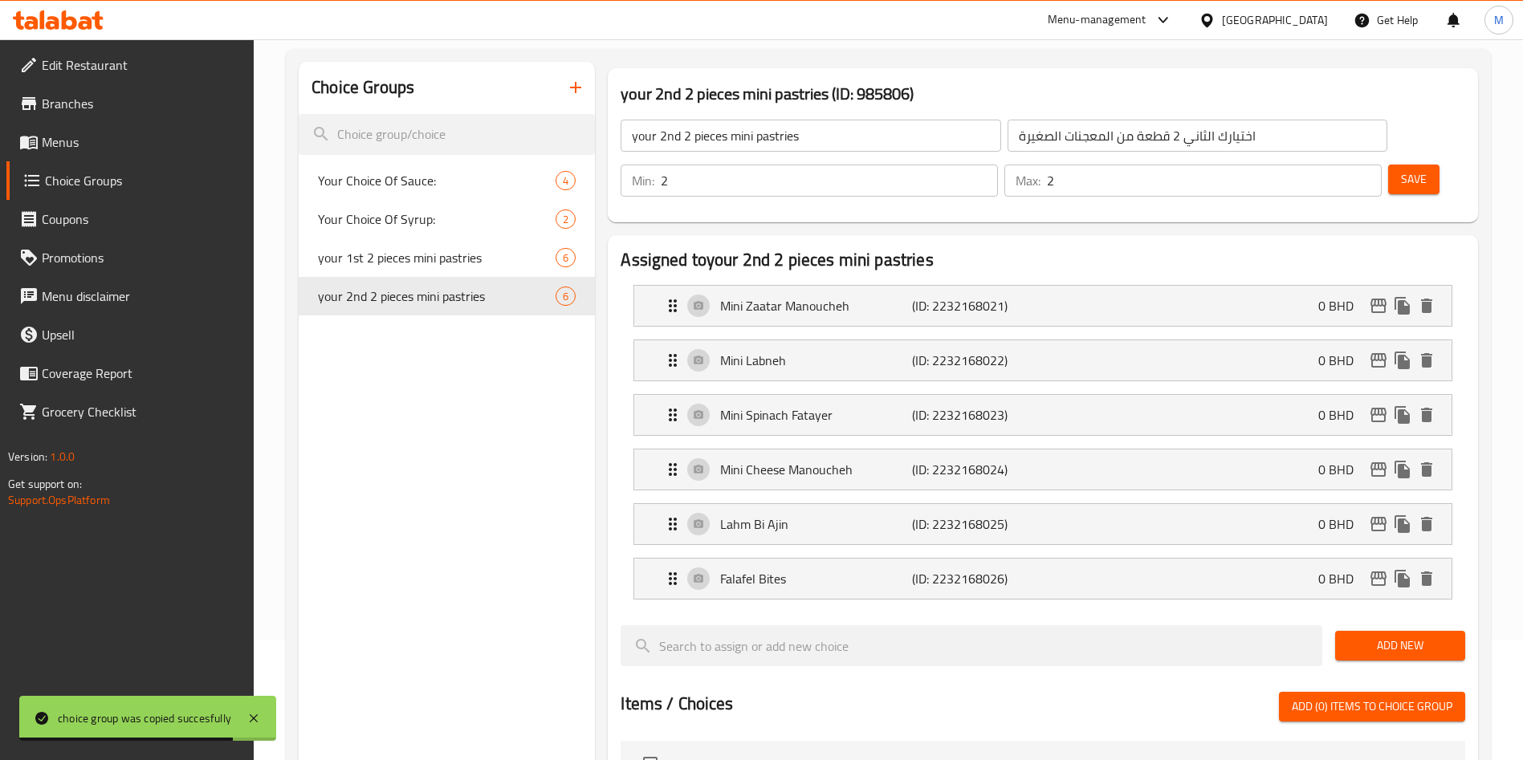
click at [531, 327] on div "Choice Groups Your Choice Of Sauce: 4 Your Choice Of Syrup: 2 your 1st 2 pieces…" at bounding box center [447, 692] width 296 height 1261
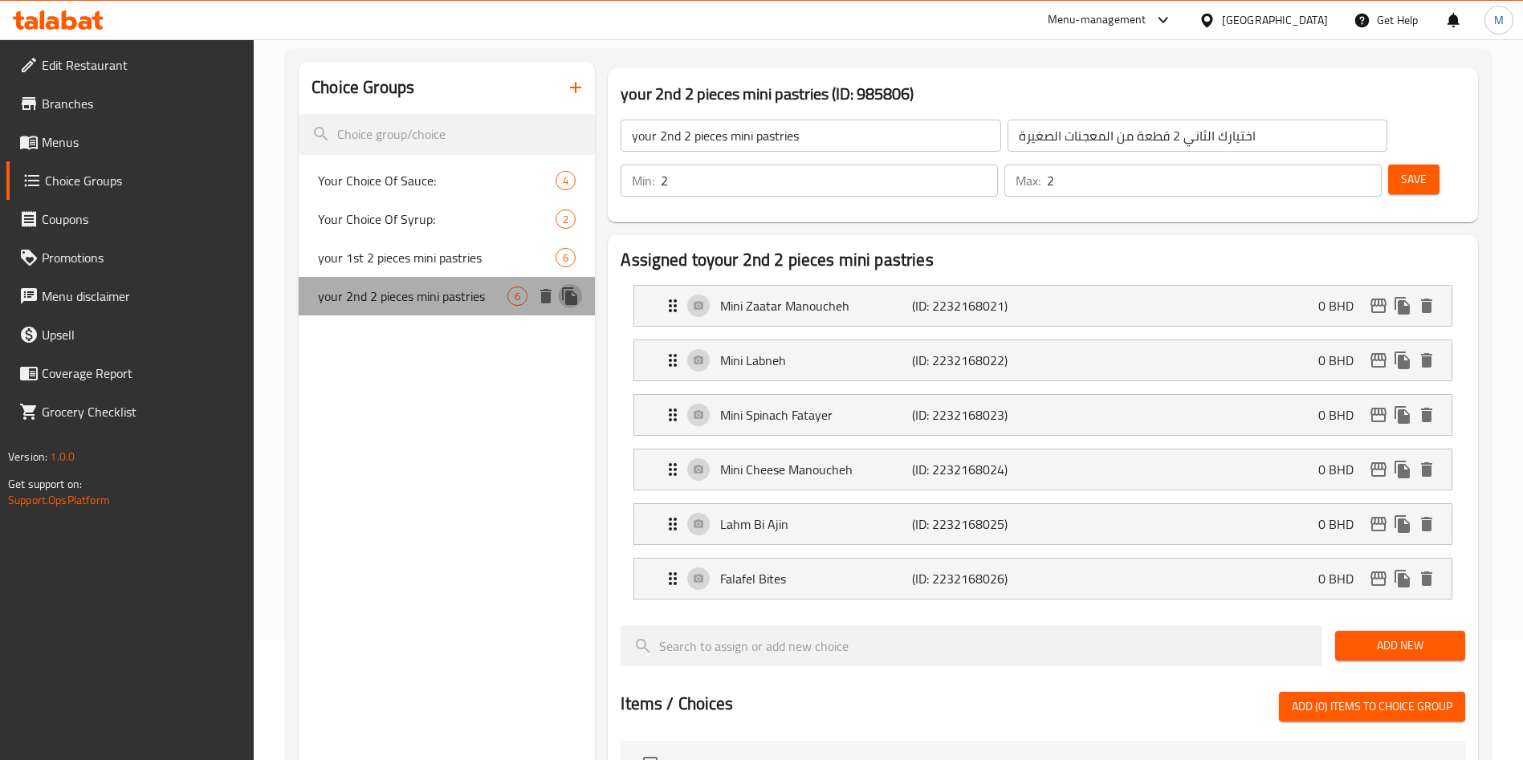
click at [569, 301] on icon "duplicate" at bounding box center [569, 296] width 15 height 18
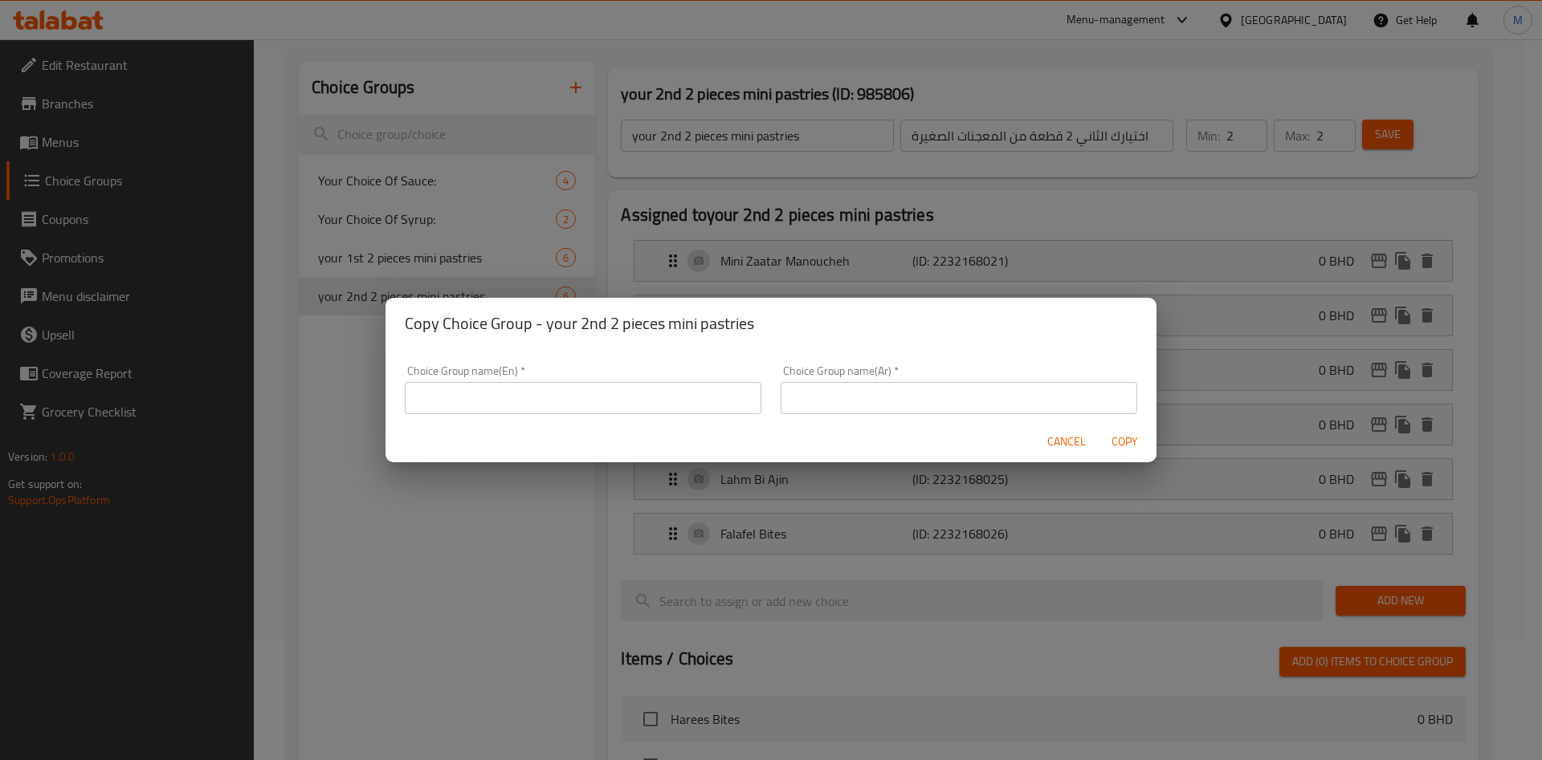
click at [473, 379] on div "Choice Group name(En)   * Choice Group name(En) *" at bounding box center [583, 389] width 357 height 49
drag, startPoint x: 479, startPoint y: 387, endPoint x: 476, endPoint y: 398, distance: 11.5
click at [479, 387] on input "text" at bounding box center [583, 398] width 357 height 32
type input "your 3rd"
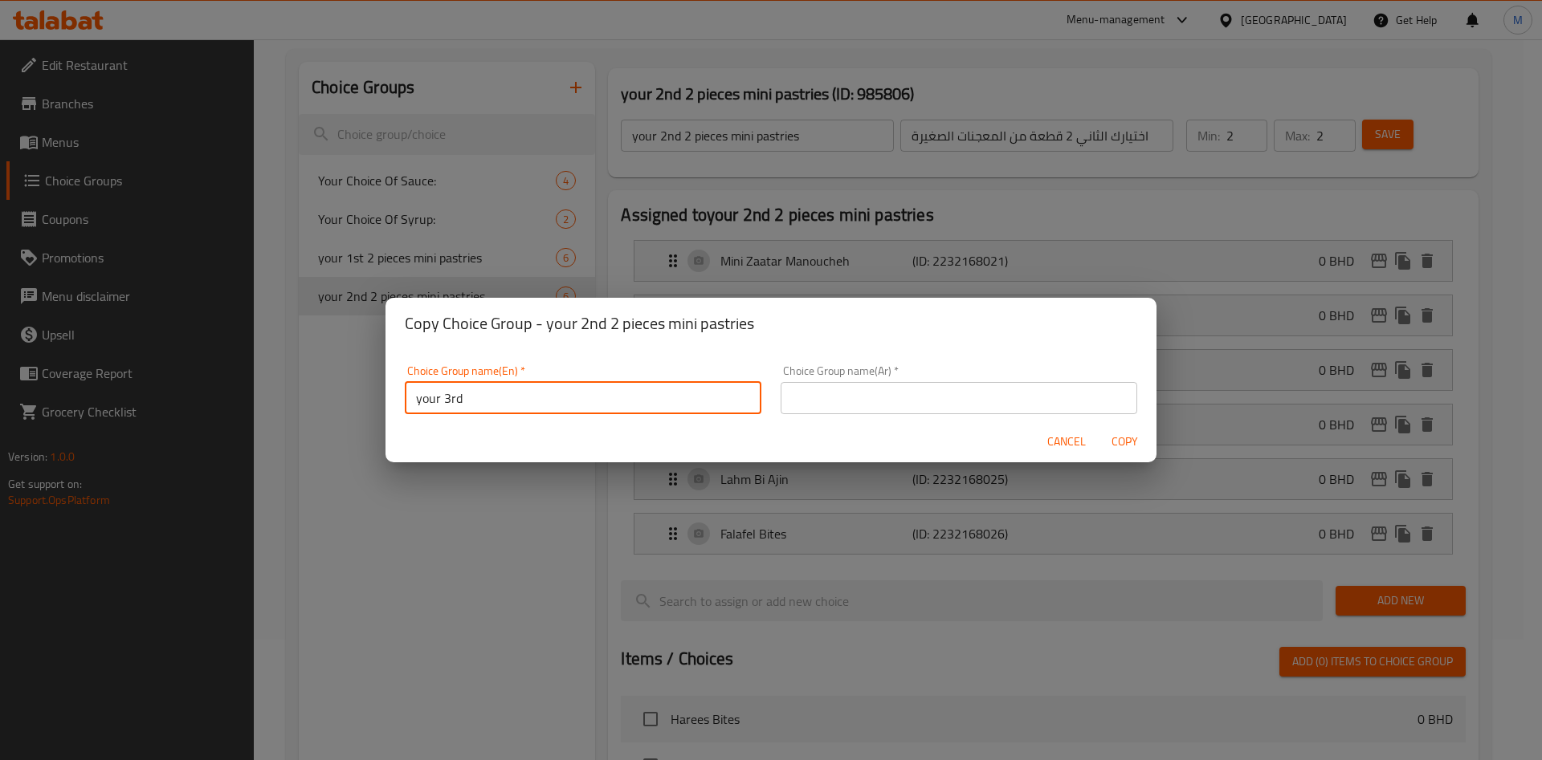
click at [548, 386] on input "your 3rd" at bounding box center [583, 398] width 357 height 32
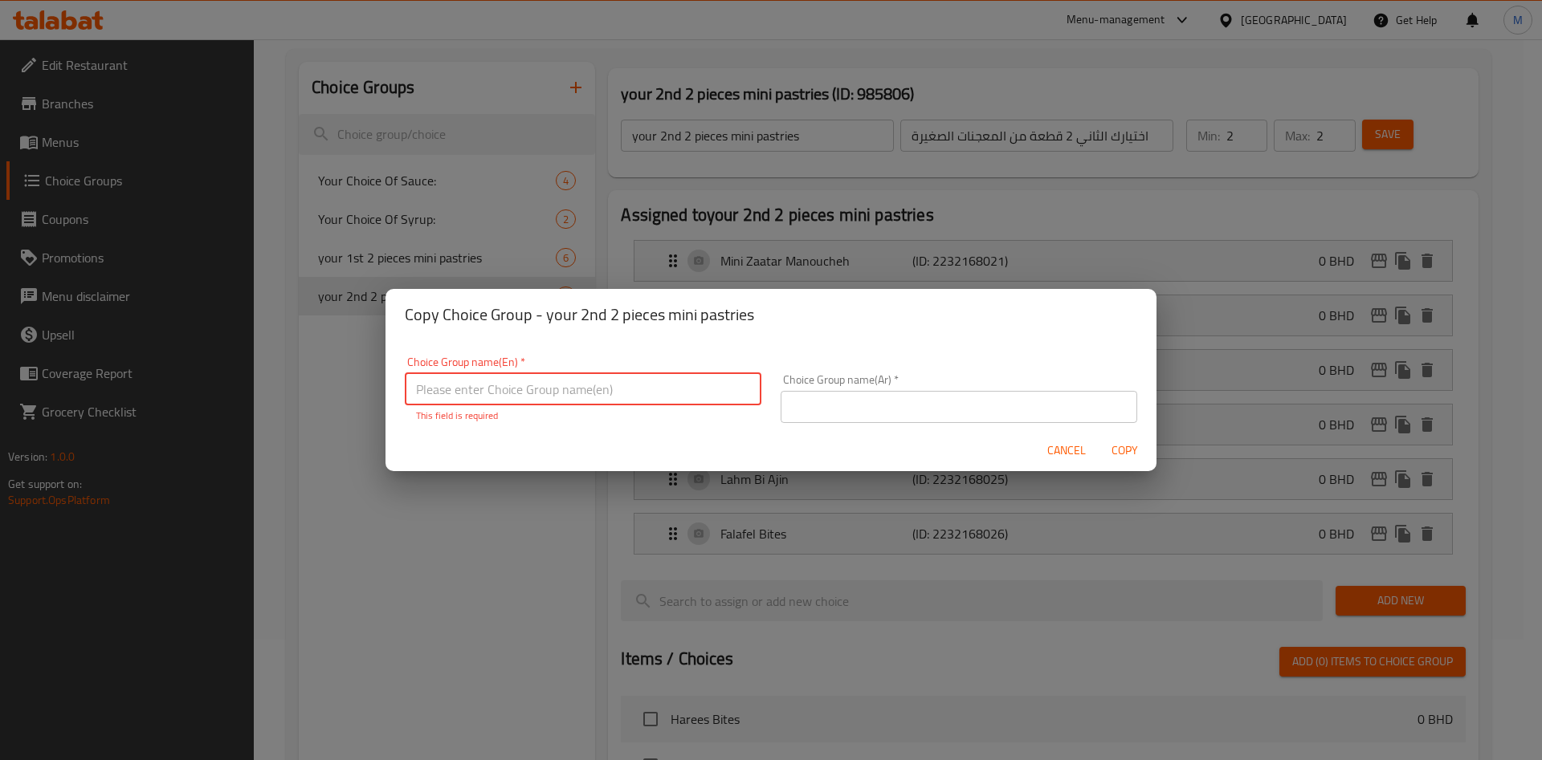
paste input "your 2nd choice 2 pieces mini pastries"
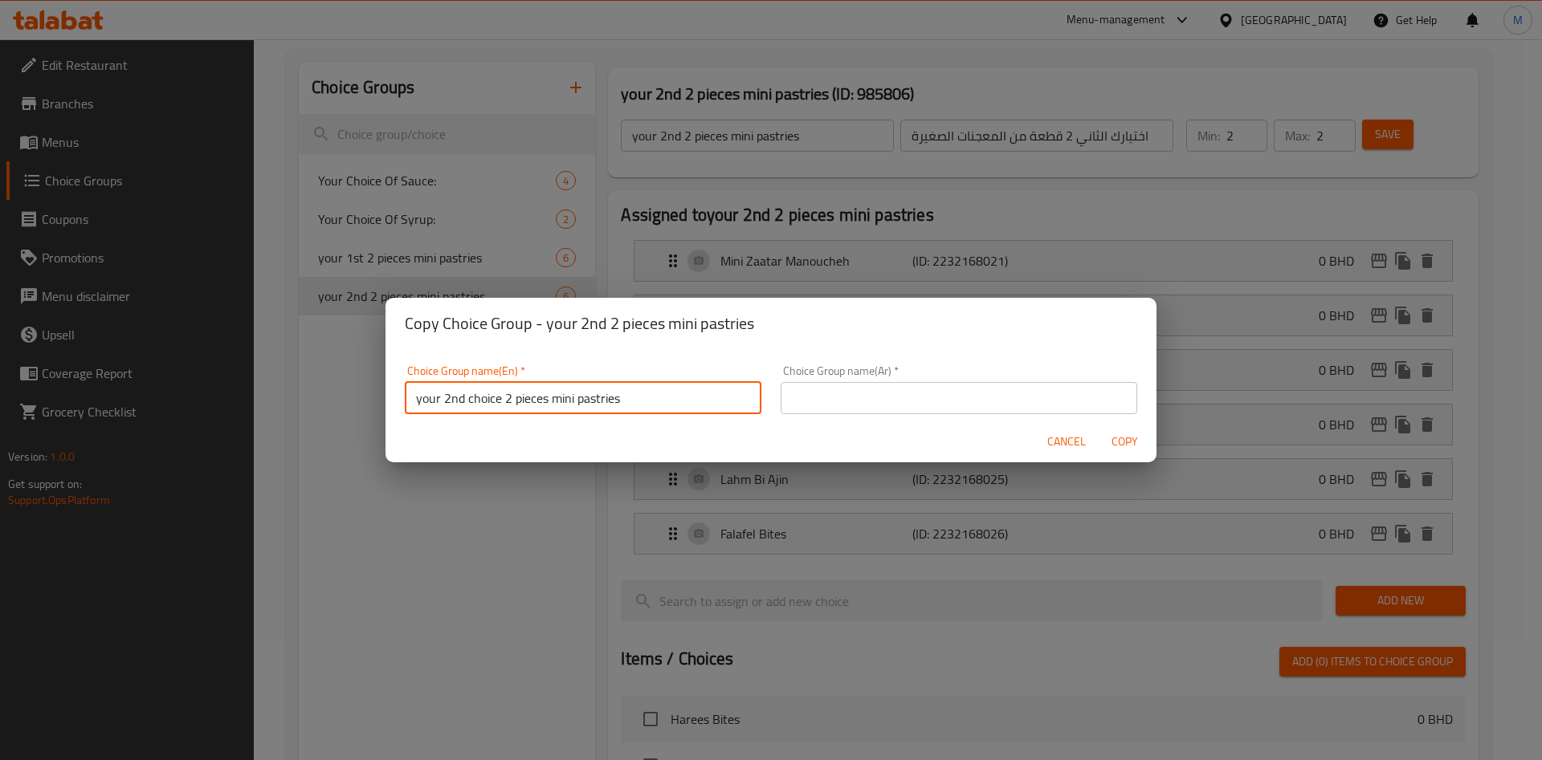
click at [463, 396] on input "your 2nd choice 2 pieces mini pastries" at bounding box center [583, 398] width 357 height 32
click at [679, 402] on input "your 3rd choice 2 pieces mini pastries" at bounding box center [583, 398] width 357 height 32
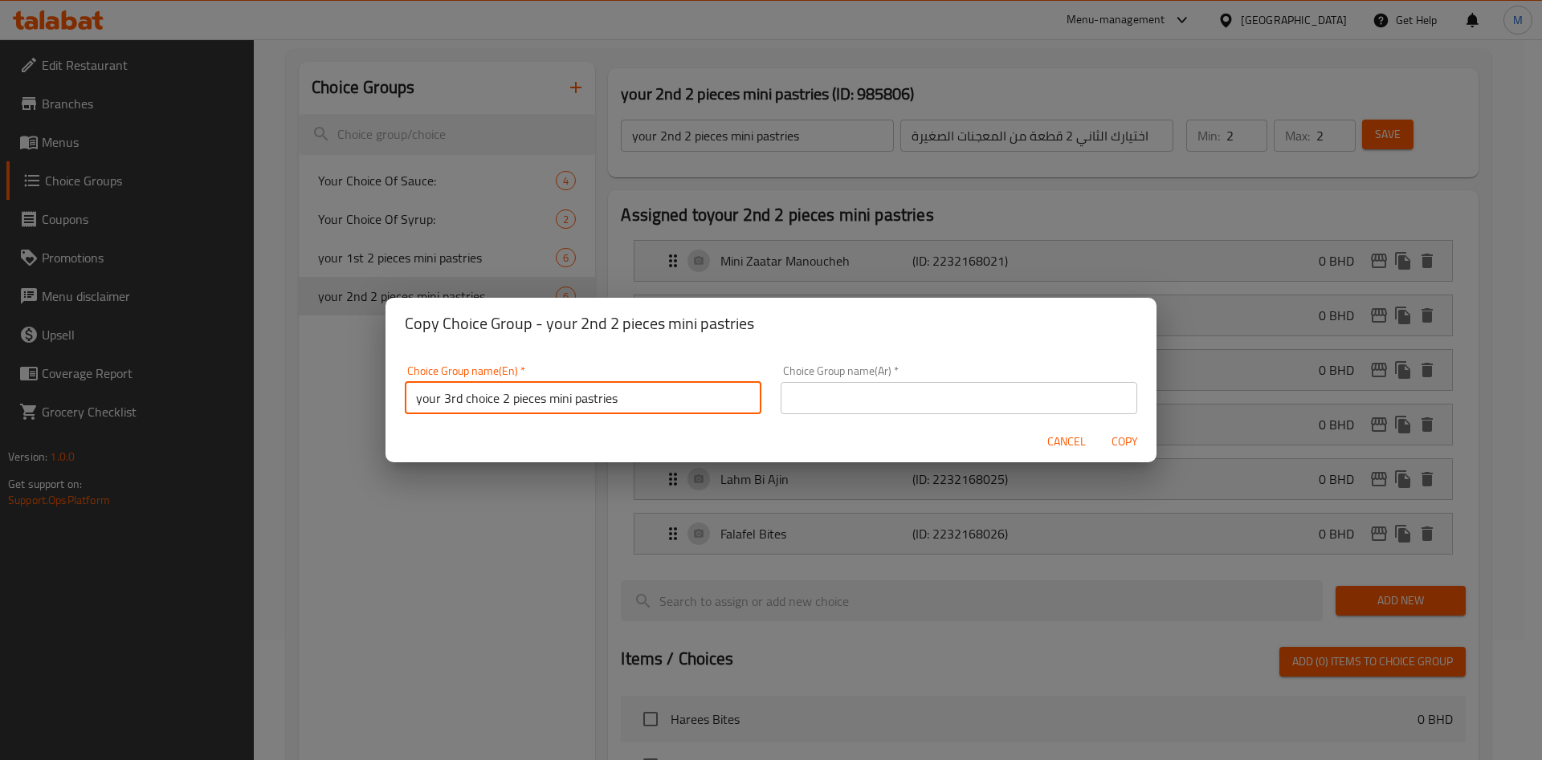
type input "your 3rd choice 2 pieces mini pastries"
click at [614, 385] on input "your 3rd choice 2 pieces mini pastries" at bounding box center [583, 398] width 357 height 32
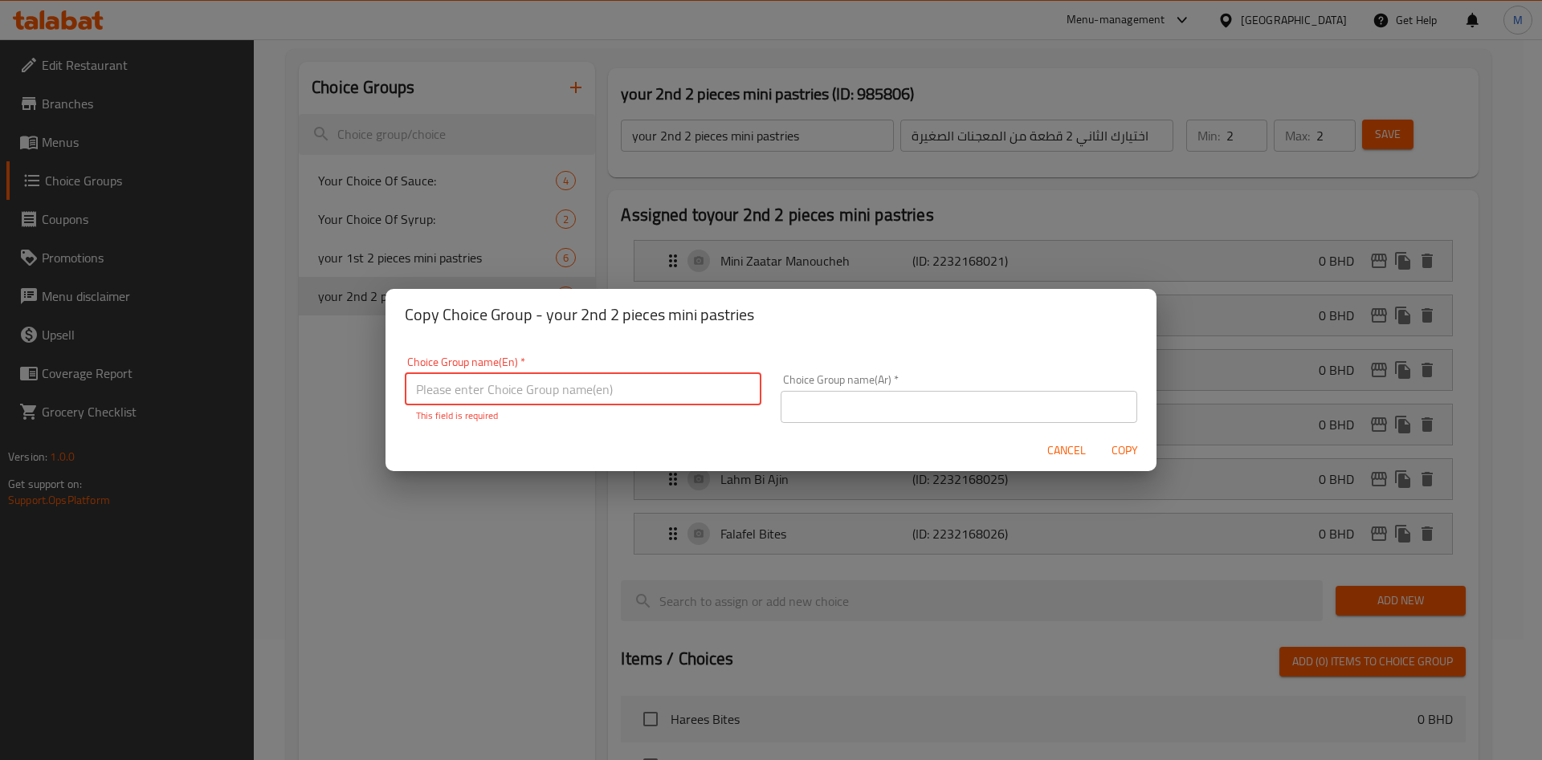
paste input "your 3rd choice 2 pieces mini pastries"
type input "your 3rd choice 2 pieces mini pastries"
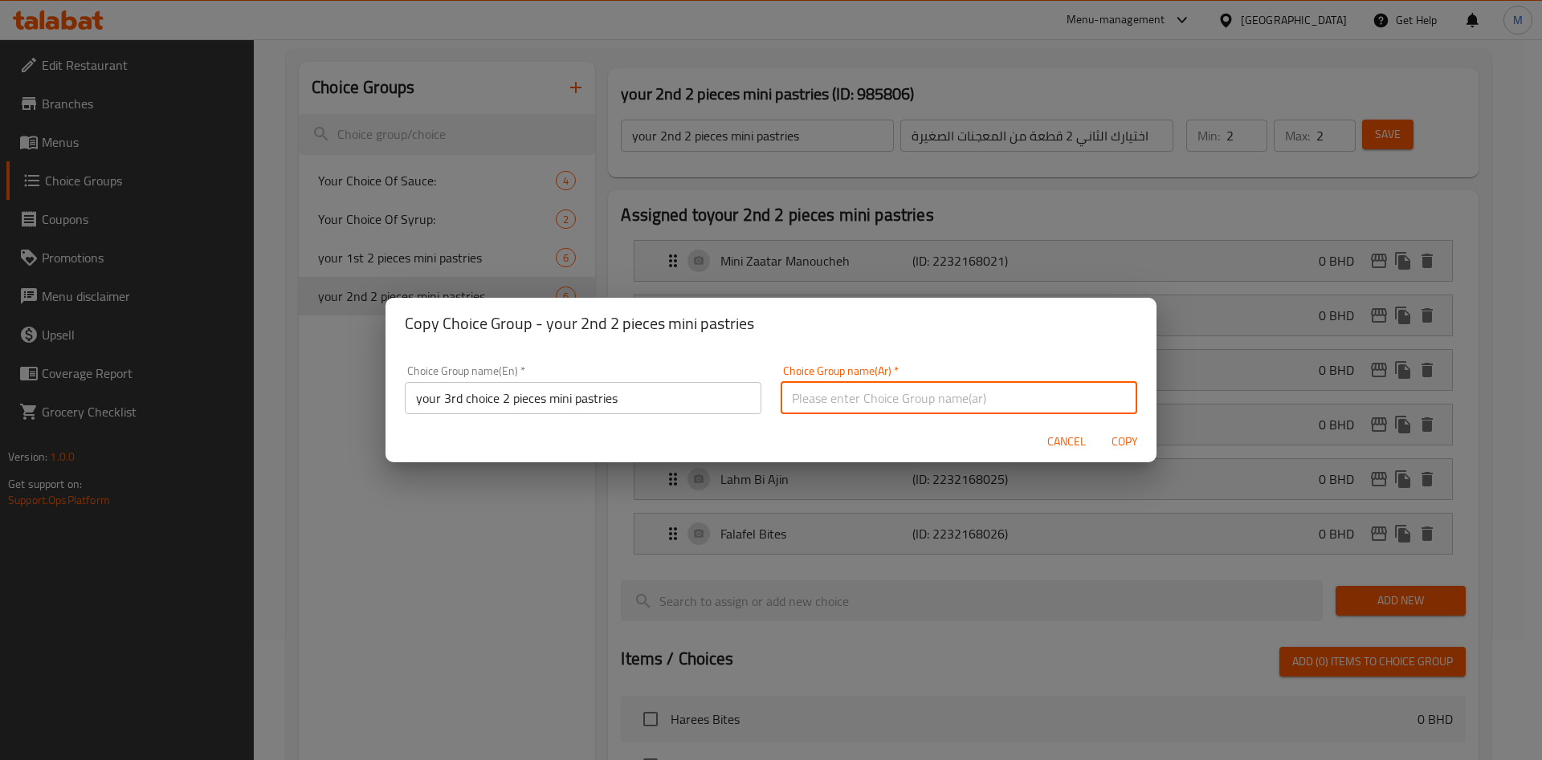
click at [912, 389] on input "text" at bounding box center [959, 398] width 357 height 32
paste input "اختيارك الثالث: قطعتين من المعجنات الصغيرة"
type input "اختيارك الثالث: قطعتين من المعجنات الصغيرة"
click at [1106, 452] on button "Copy" at bounding box center [1124, 442] width 51 height 30
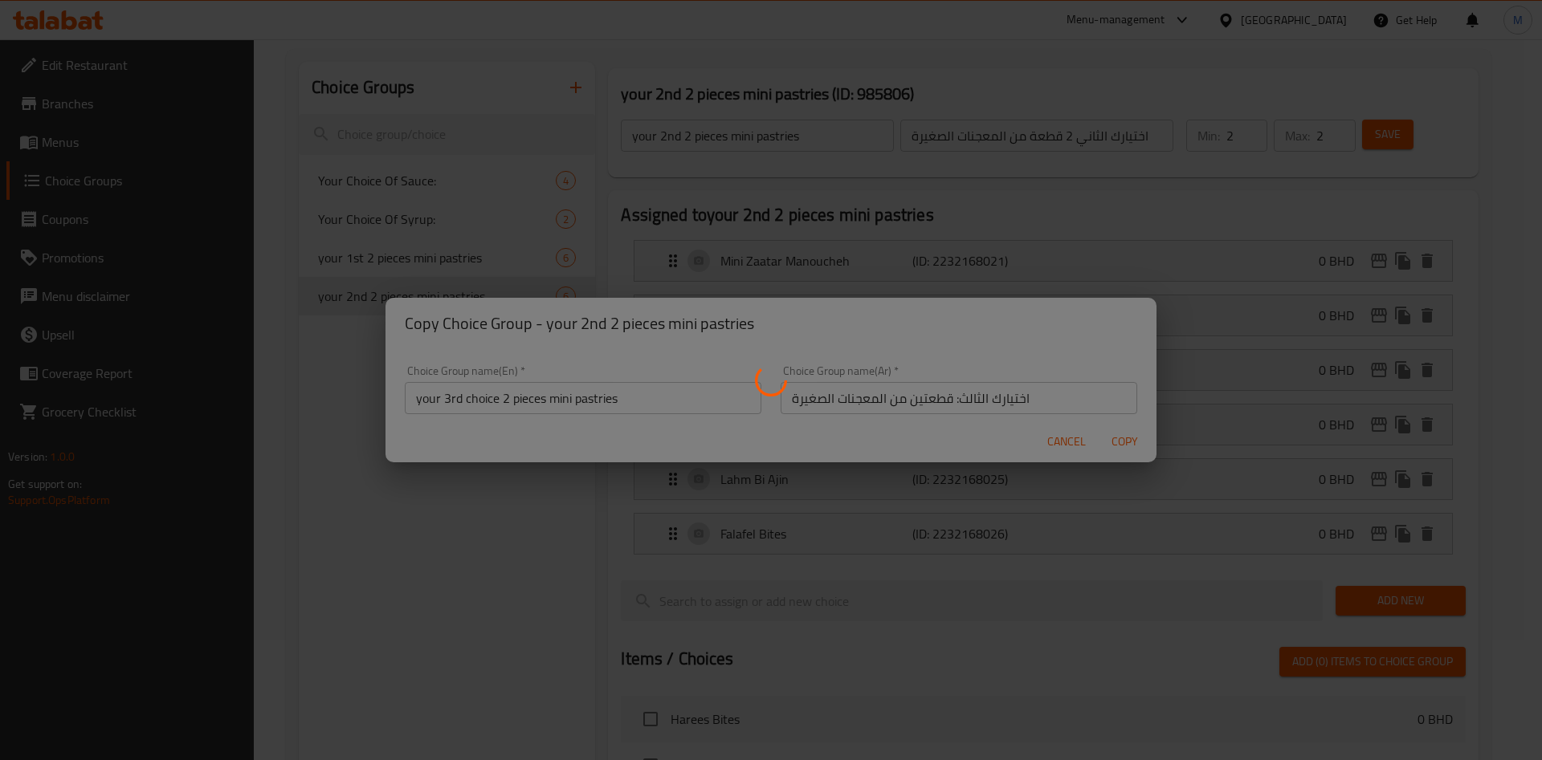
type input "your 3rd choice 2 pieces mini pastries"
type input "اختيارك الثالث: قطعتين من المعجنات الصغيرة"
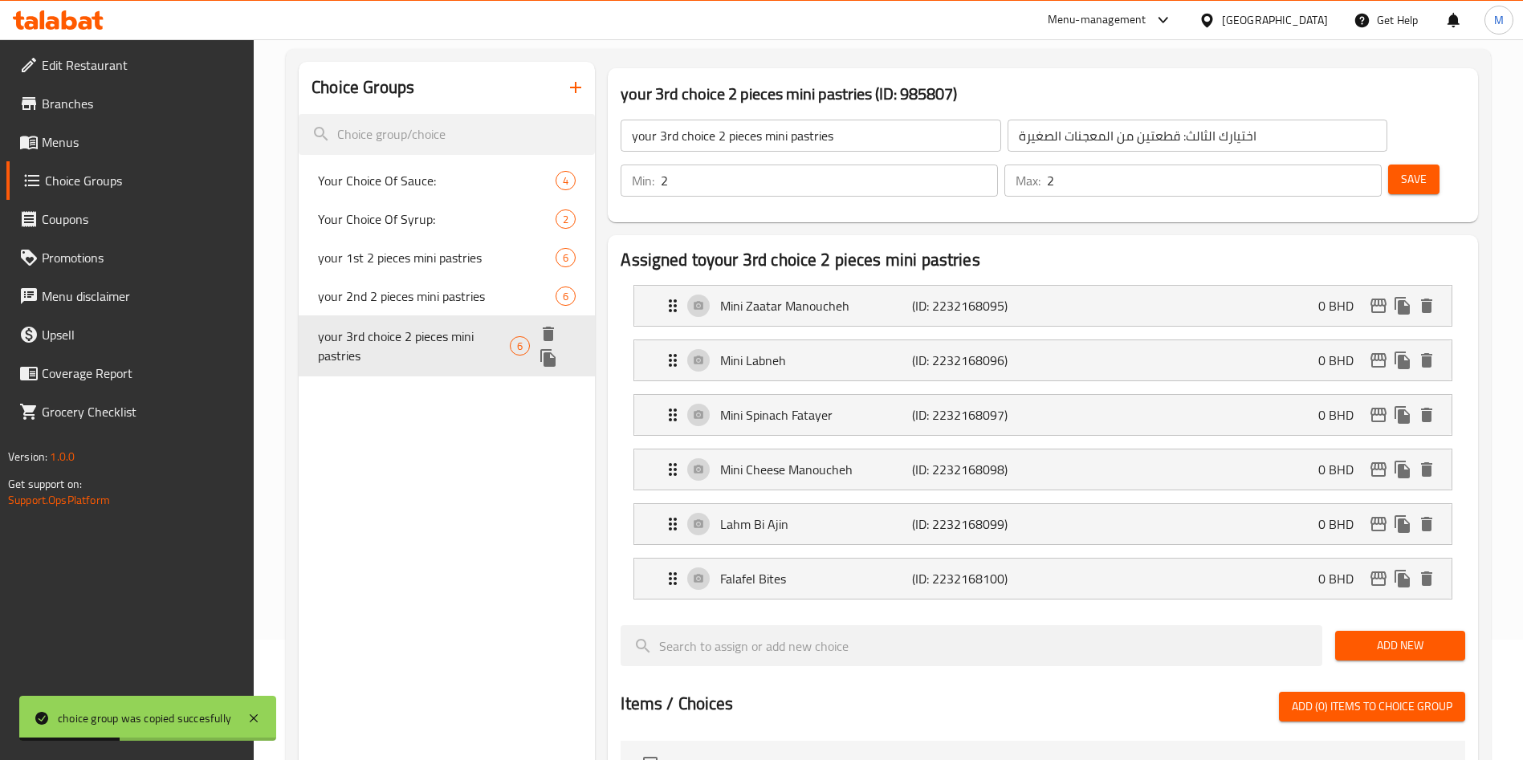
click at [557, 357] on icon "duplicate" at bounding box center [548, 358] width 19 height 19
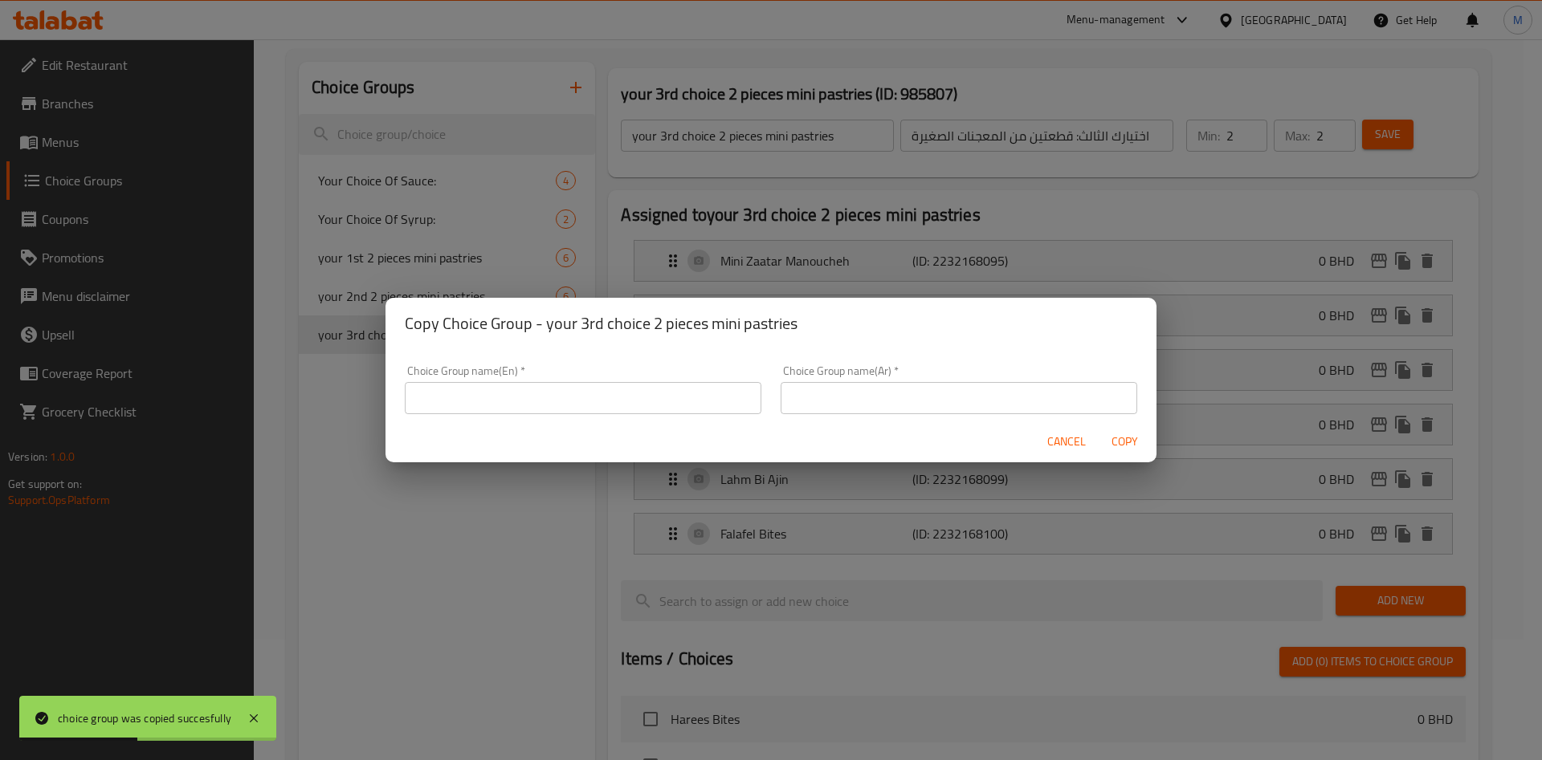
click at [539, 389] on input "text" at bounding box center [583, 398] width 357 height 32
paste input "اختيارك الثالث: قطعتين من المعجنات الصغيرة"
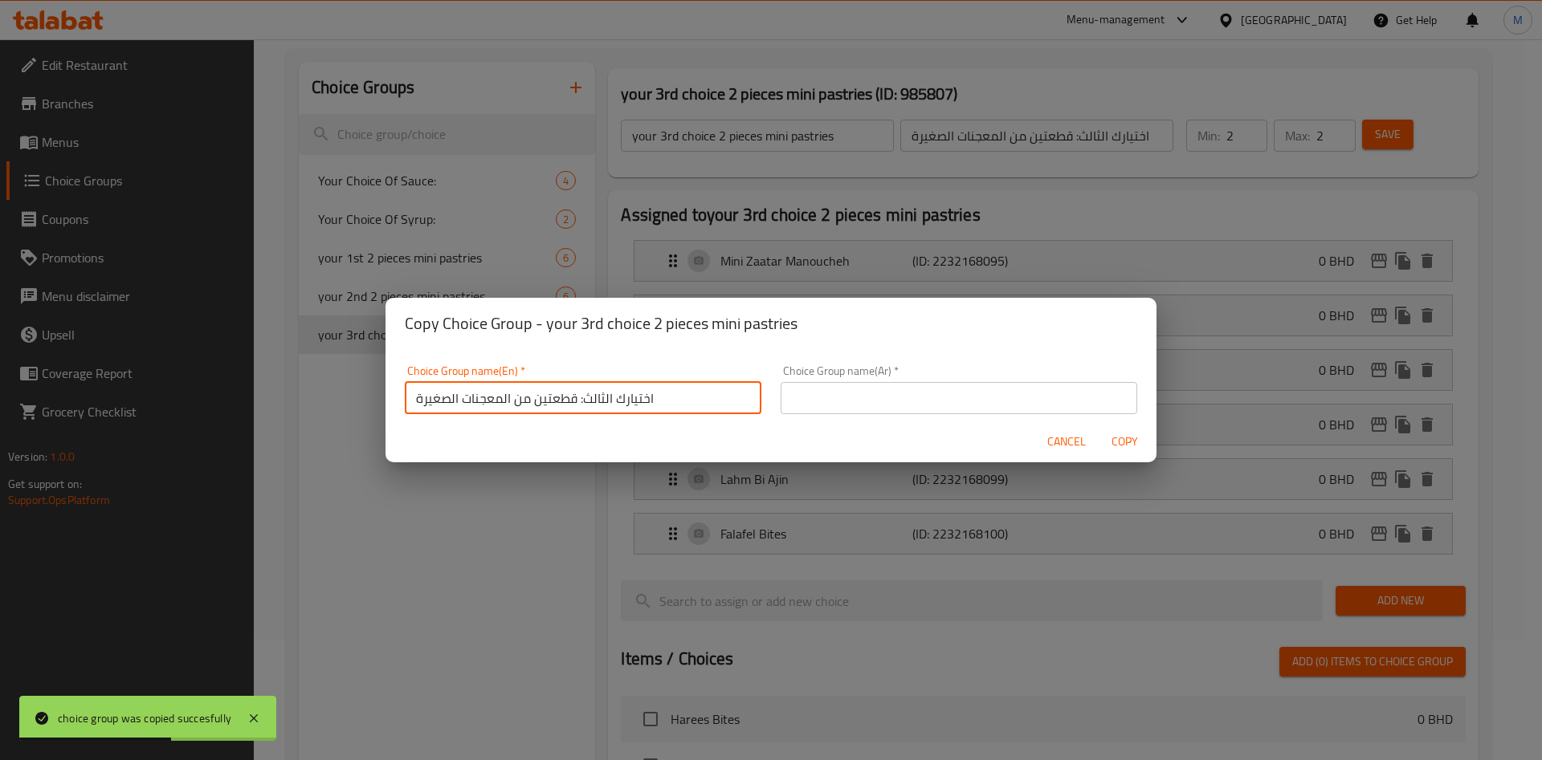
type input "اختيارك الثالث: قطعتين من المعجنات الصغيرة"
click at [575, 399] on input "اختيارك الثالث: قطعتين من المعجنات الصغيرة" at bounding box center [583, 398] width 357 height 32
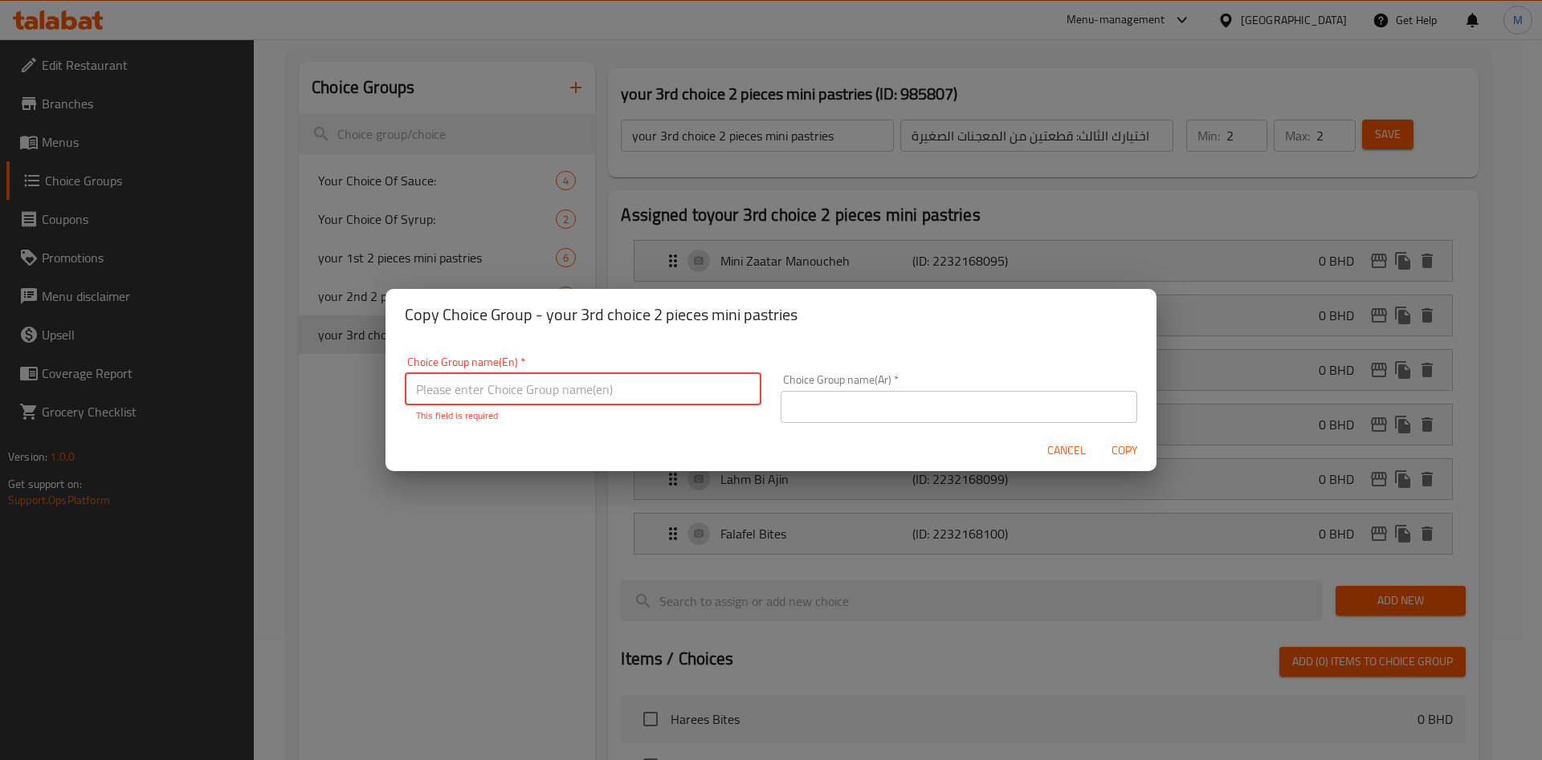
paste input "your 4th choice 2 pieces mini pastries"
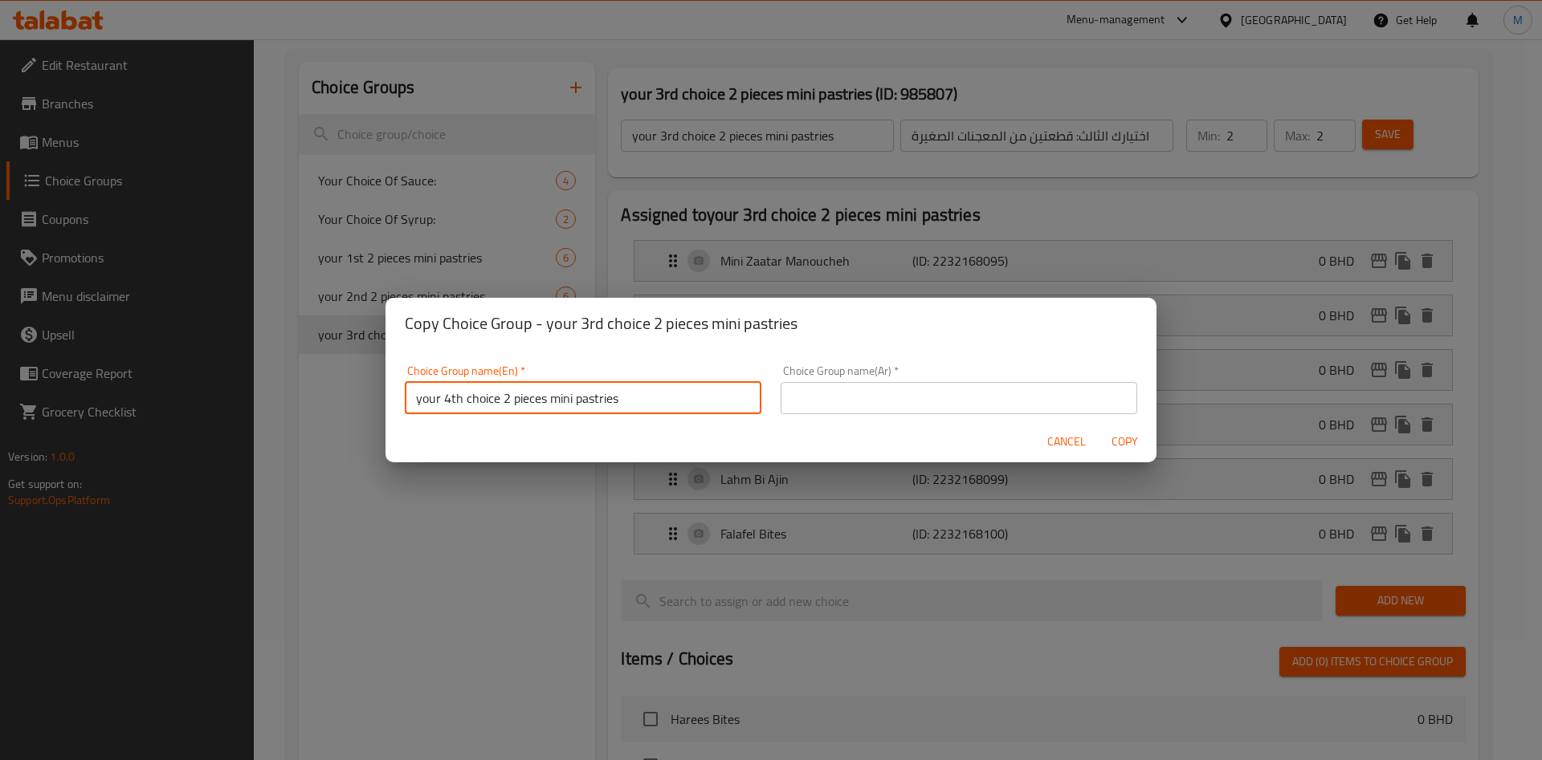
type input "your 4th choice 2 pieces mini pastries"
click at [908, 394] on input "text" at bounding box center [959, 398] width 357 height 32
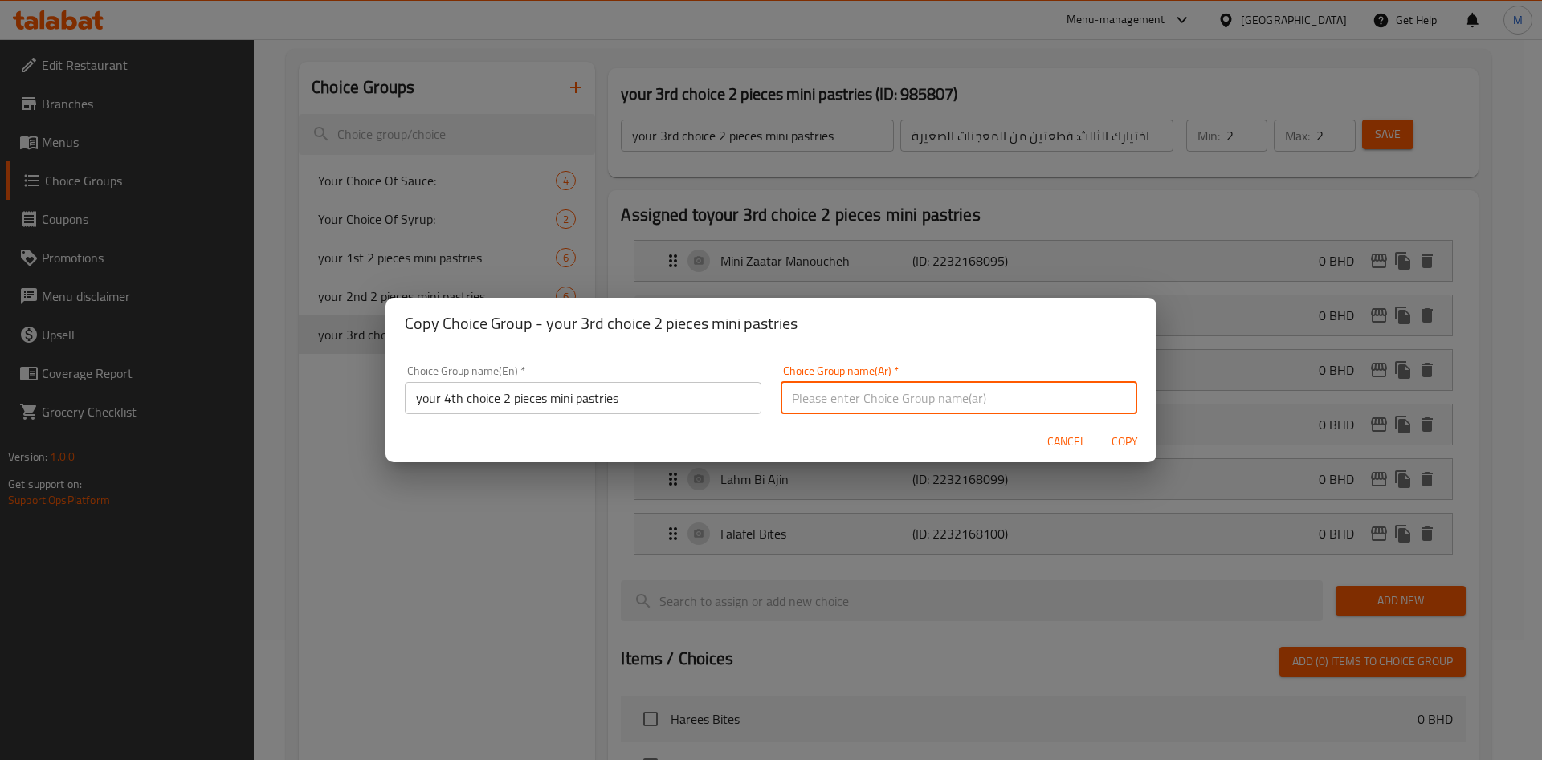
click at [908, 394] on input "text" at bounding box center [959, 398] width 357 height 32
paste input "اختيارك الرابع: قطعتين من المعجنات الصغيرة"
type input "اختيارك الرابع: قطعتين من المعجنات الصغيرة"
click at [1119, 443] on span "Copy" at bounding box center [1124, 442] width 39 height 20
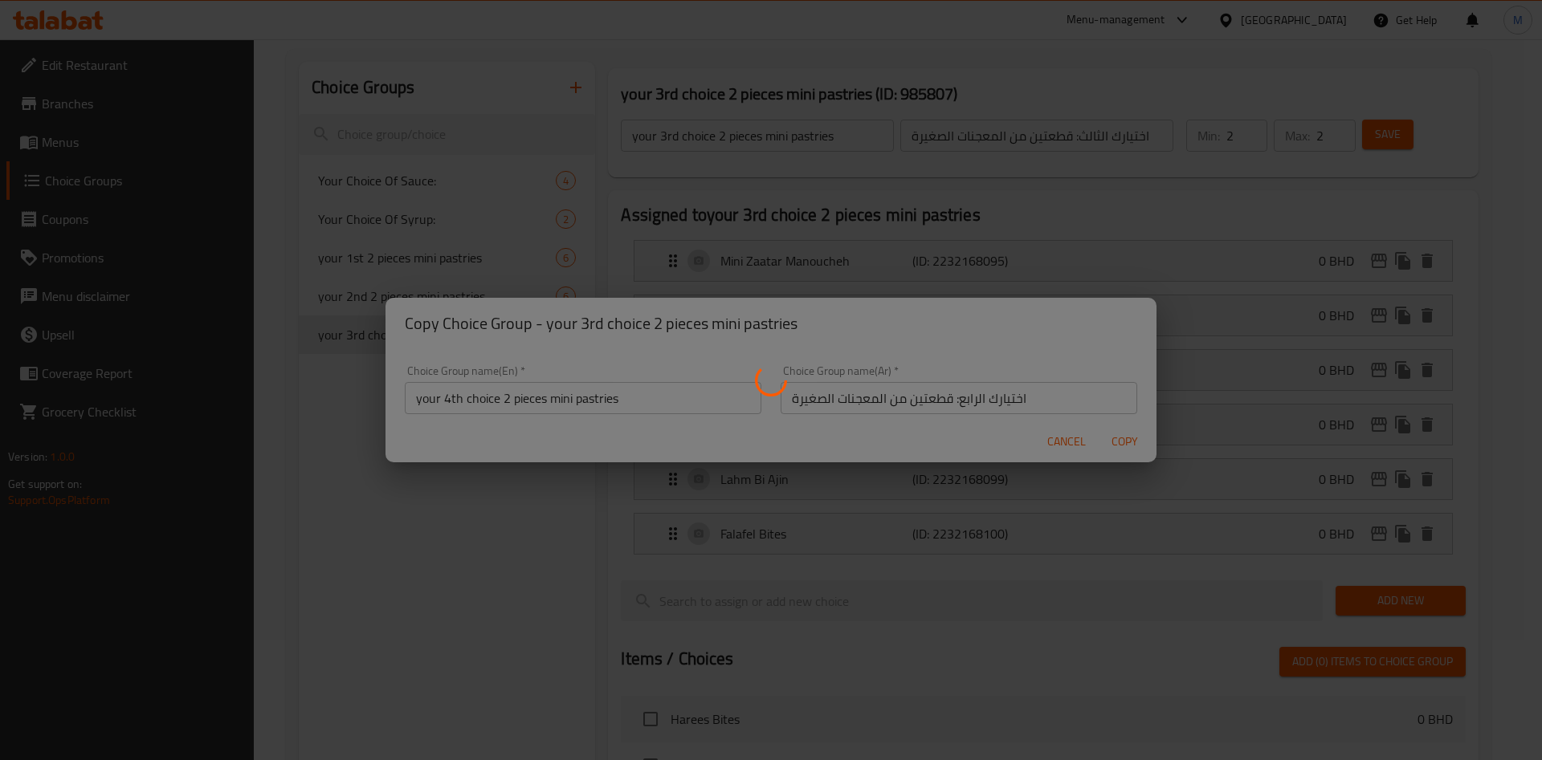
type input "your 4th choice 2 pieces mini pastries"
type input "اختيارك الرابع: قطعتين من المعجنات الصغيرة"
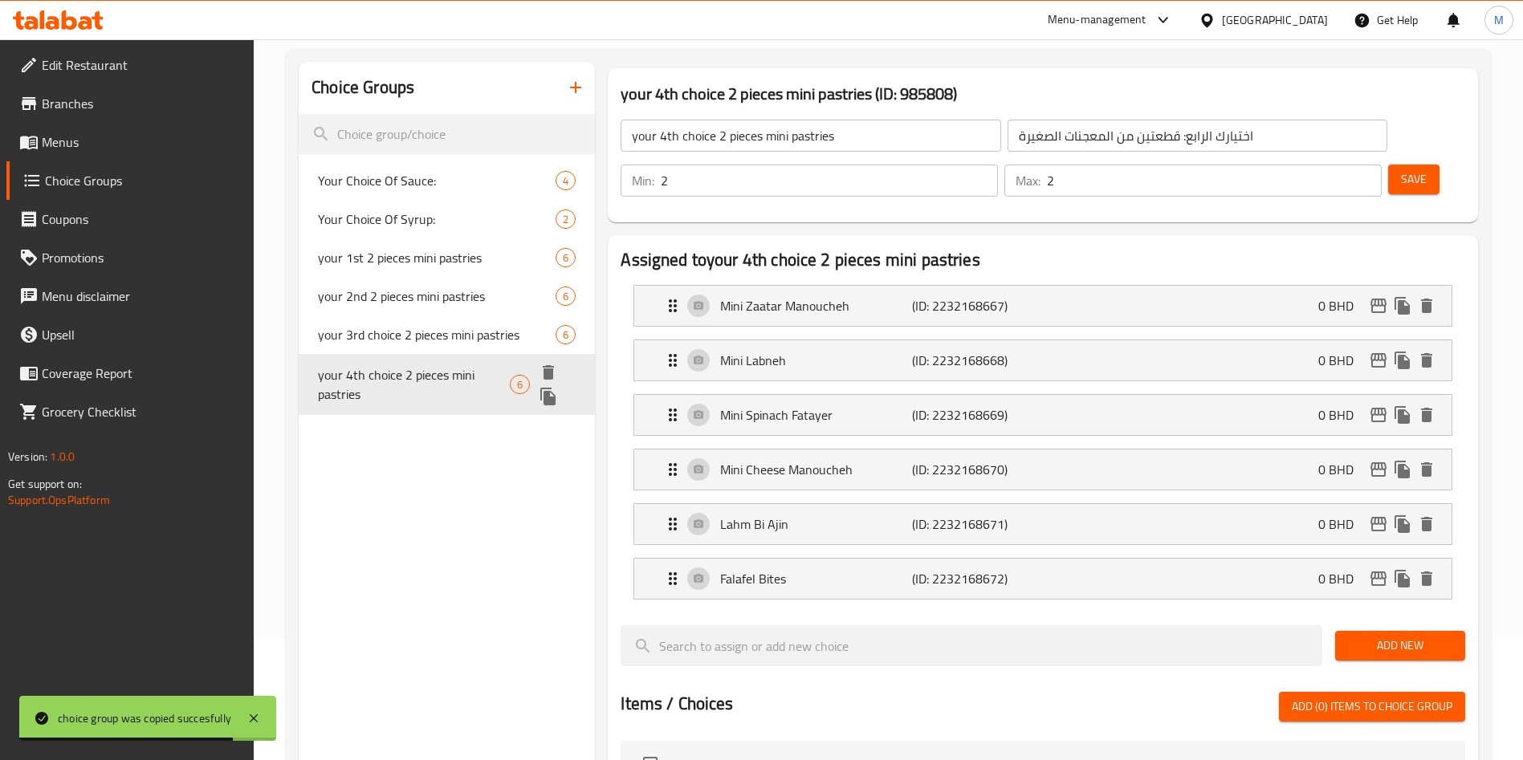
click at [559, 397] on button "duplicate" at bounding box center [548, 397] width 24 height 24
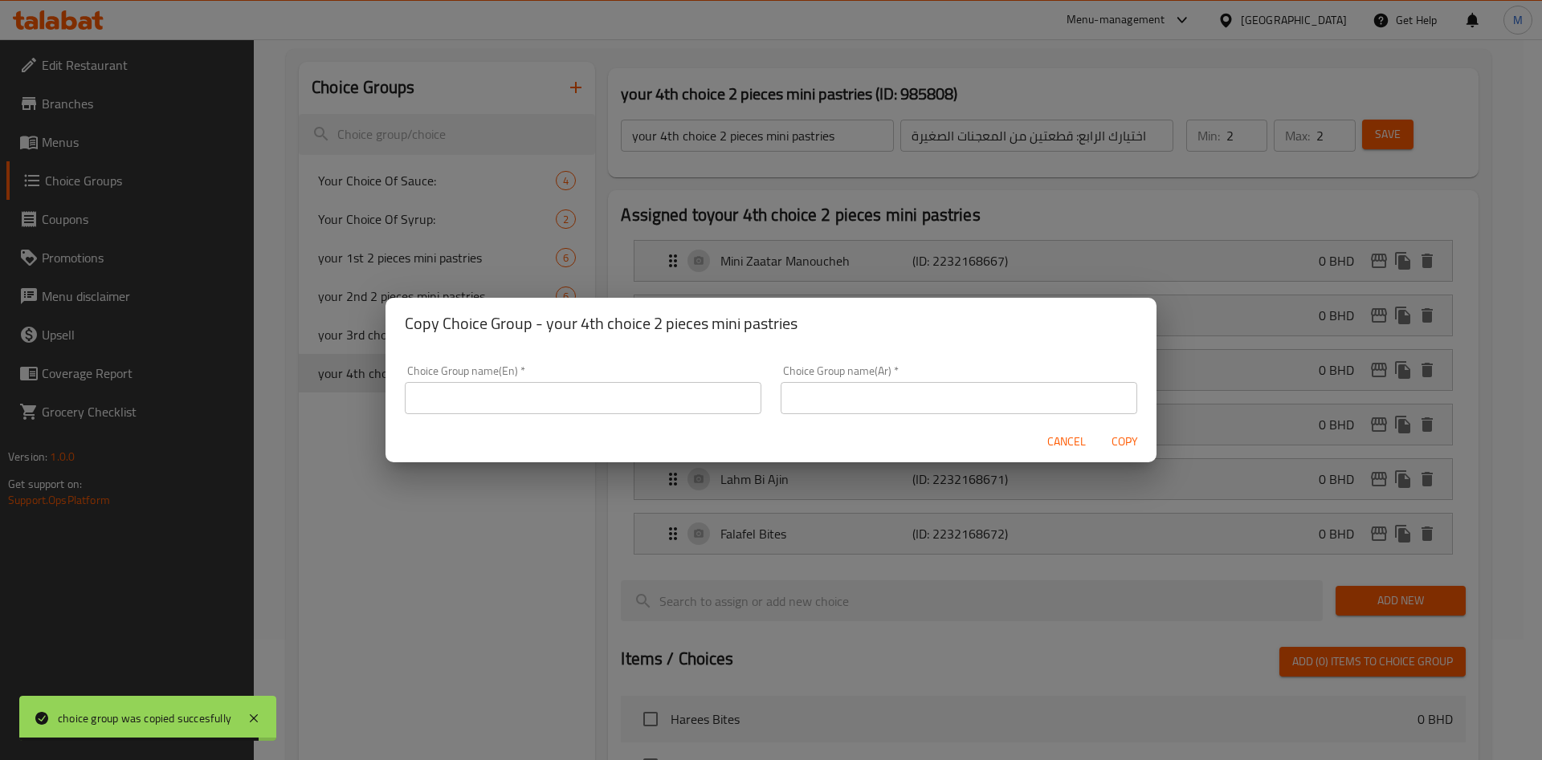
click at [551, 401] on input "text" at bounding box center [583, 398] width 357 height 32
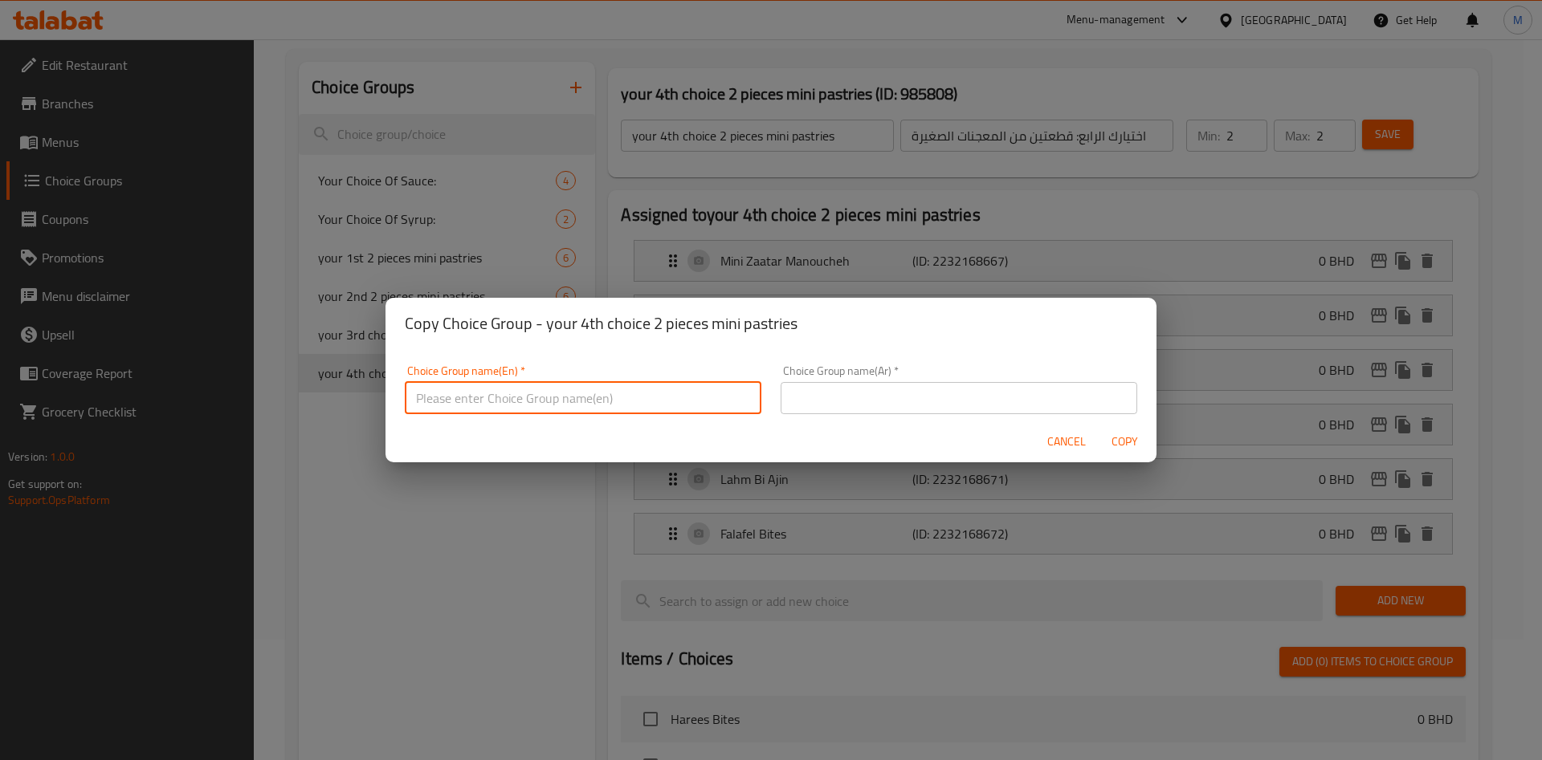
paste input "your 5th choice 2 pieces mini pastries"
type input "your 5th choice 2 pieces mini pastries"
drag, startPoint x: 960, startPoint y: 393, endPoint x: 980, endPoint y: 402, distance: 22.7
click at [960, 393] on input "text" at bounding box center [959, 398] width 357 height 32
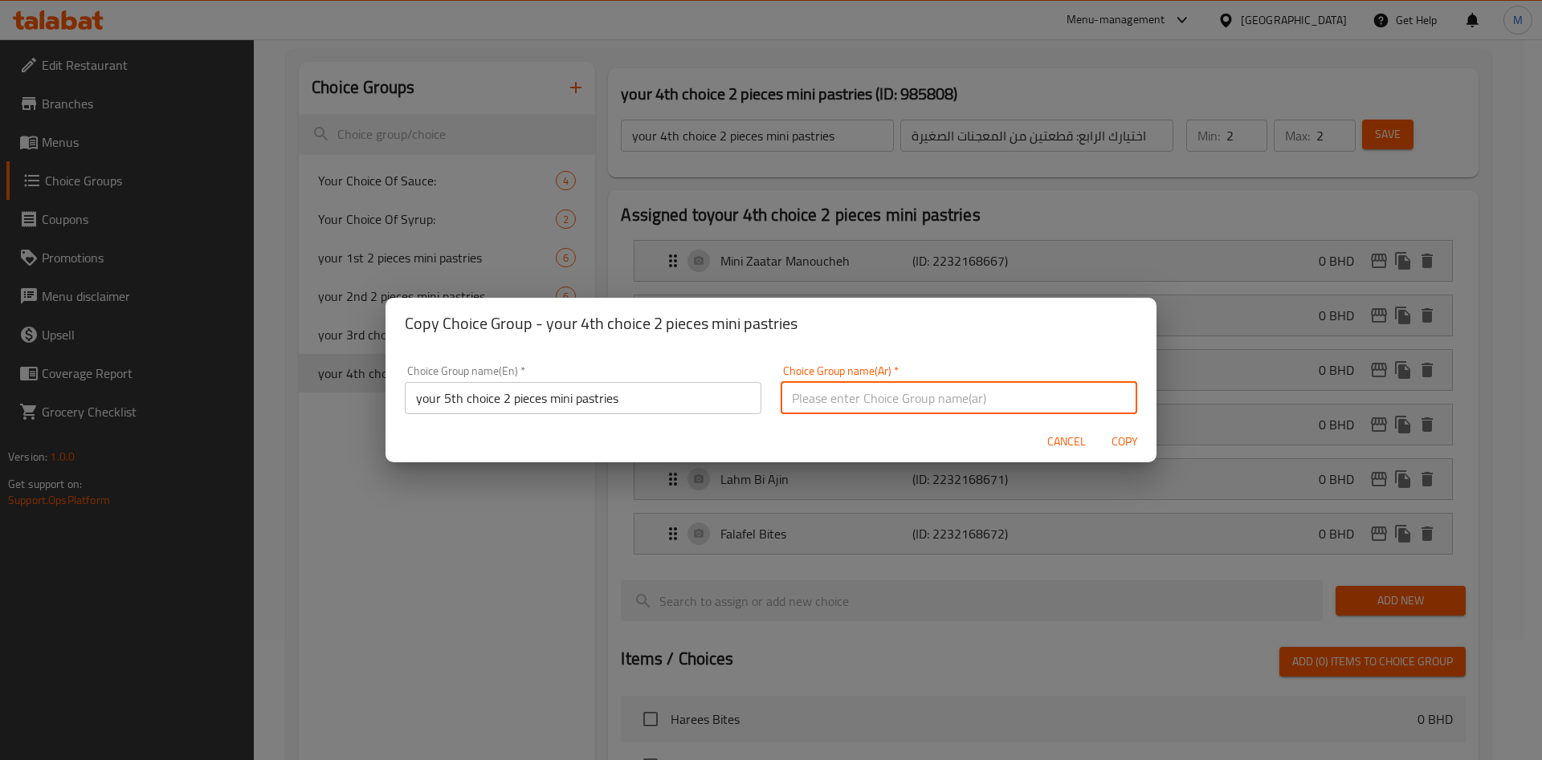
paste input "اختيارك الخامس: قطعتين من المعجنات الصغيرة"
type input "اختيارك الخامس: قطعتين من المعجنات الصغيرة"
click at [1126, 445] on span "Copy" at bounding box center [1124, 442] width 39 height 20
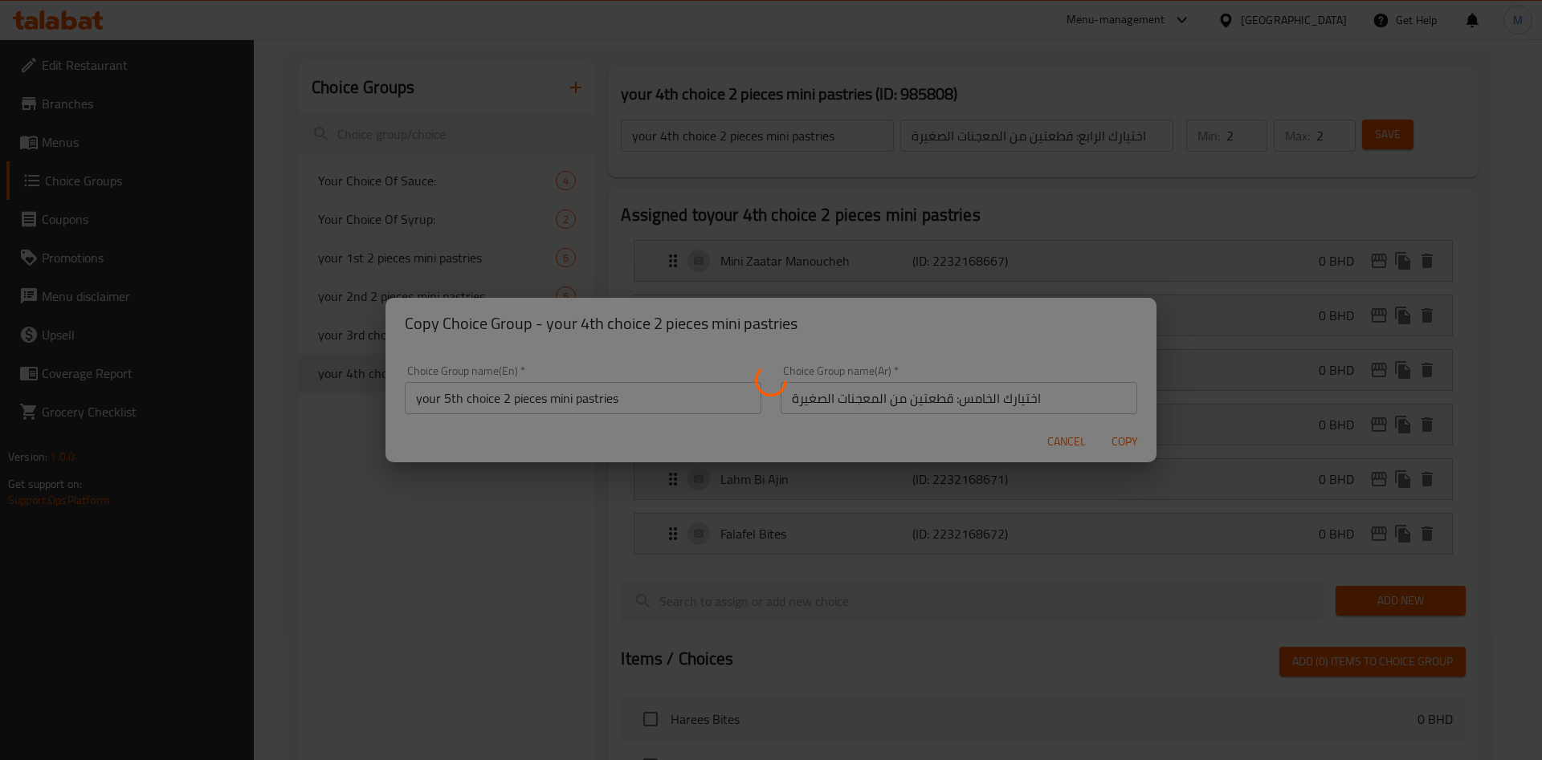
type input "your 5th choice 2 pieces mini pastries"
type input "اختيارك الخامس: قطعتين من المعجنات الصغيرة"
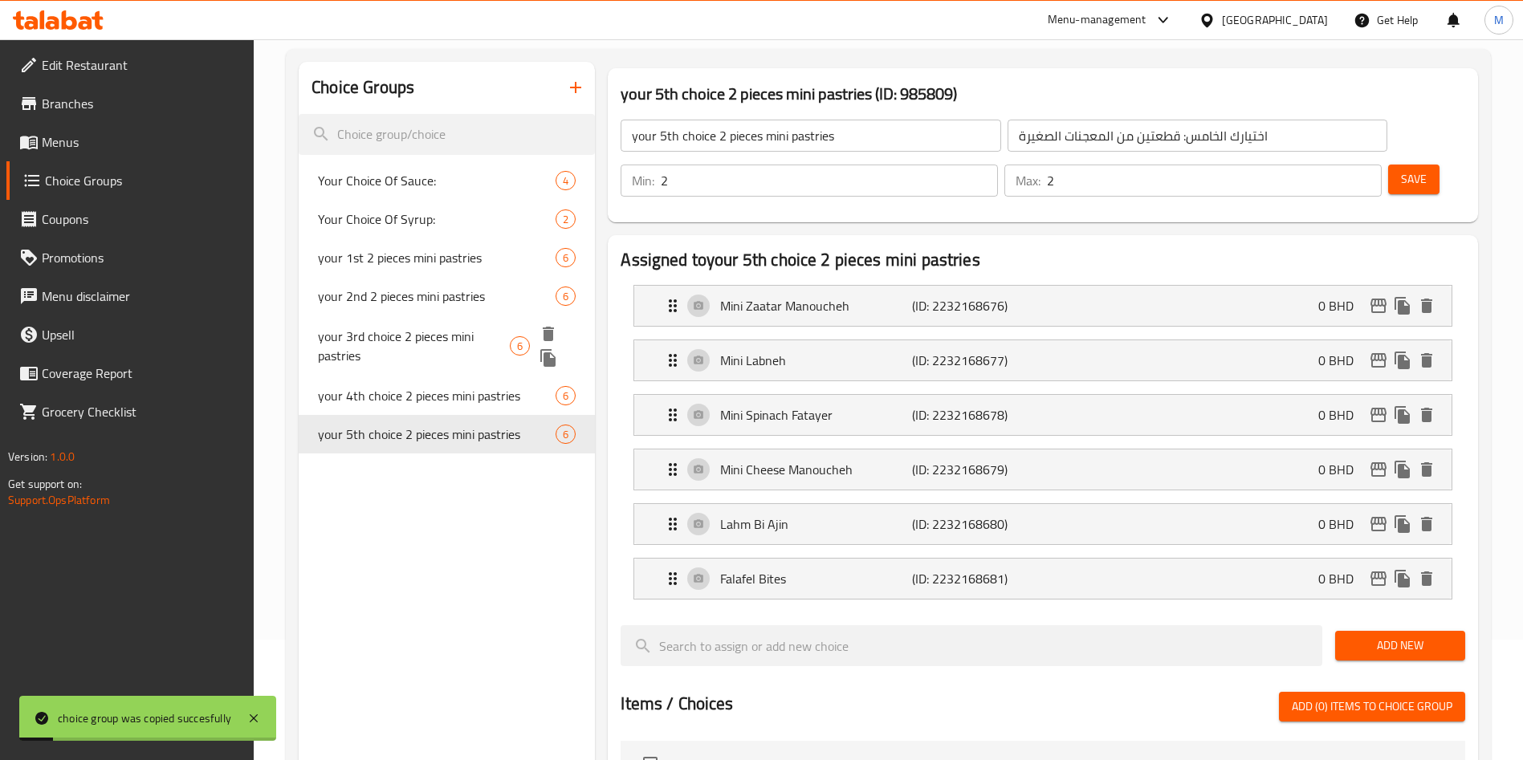
click at [422, 347] on span "your 3rd choice 2 pieces mini pastries" at bounding box center [414, 346] width 192 height 39
type input "your 3rd choice 2 pieces mini pastries"
type input "اختيارك الثالث: قطعتين من المعجنات الصغيرة"
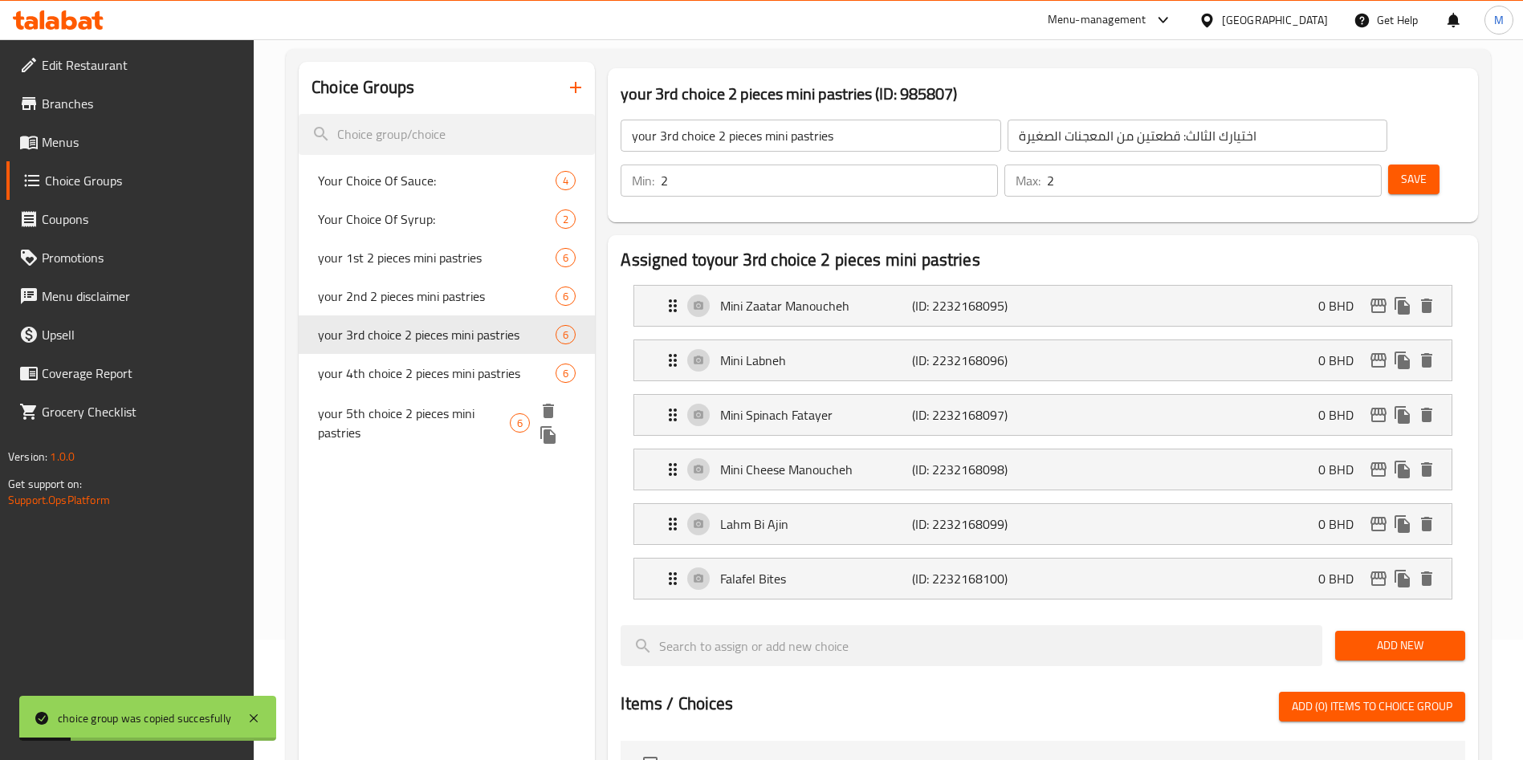
click at [413, 429] on span "your 5th choice 2 pieces mini pastries" at bounding box center [414, 423] width 192 height 39
type input "your 5th choice 2 pieces mini pastries"
type input "اختيارك الخامس: قطعتين من المعجنات الصغيرة"
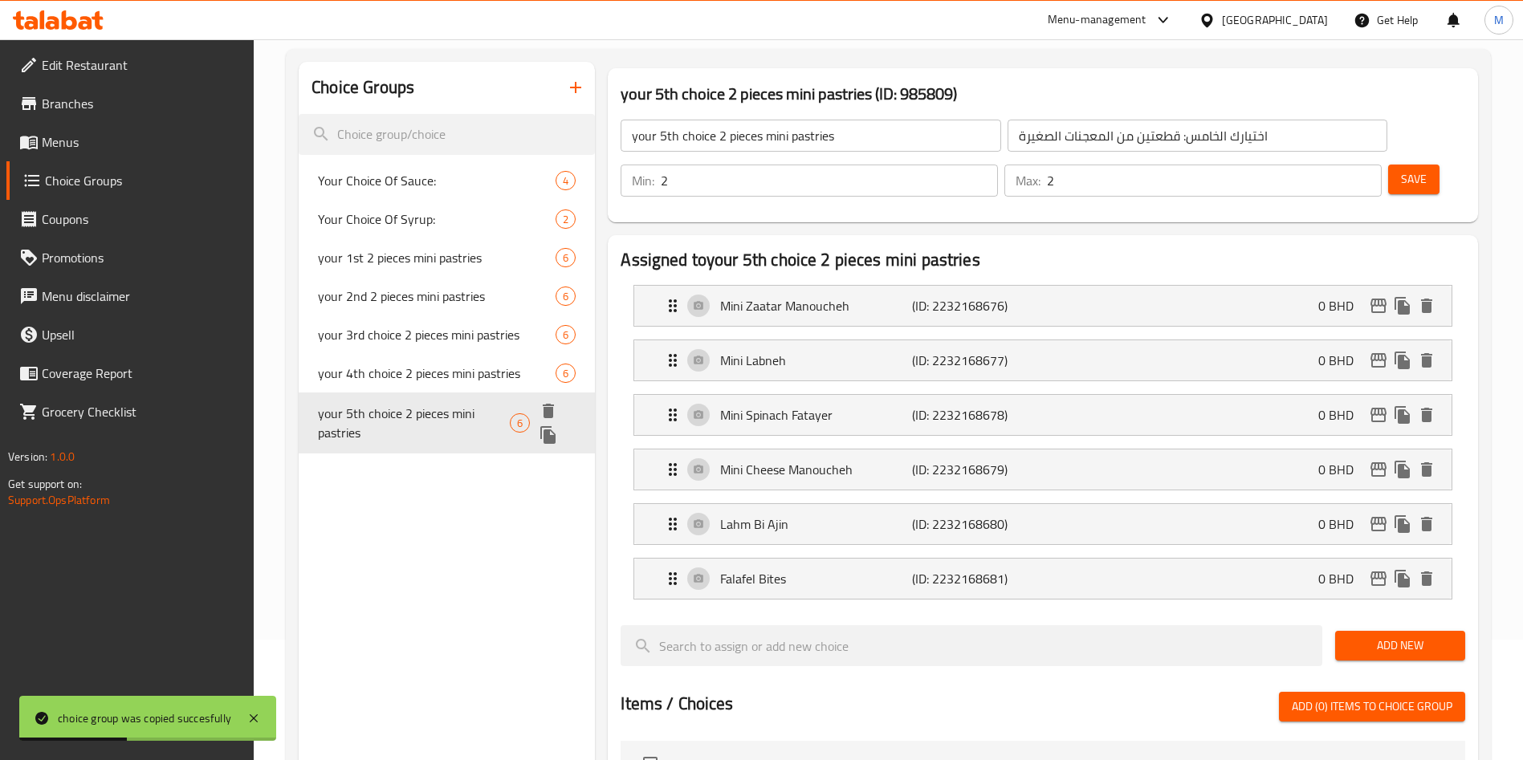
click at [556, 430] on icon "duplicate" at bounding box center [548, 435] width 19 height 19
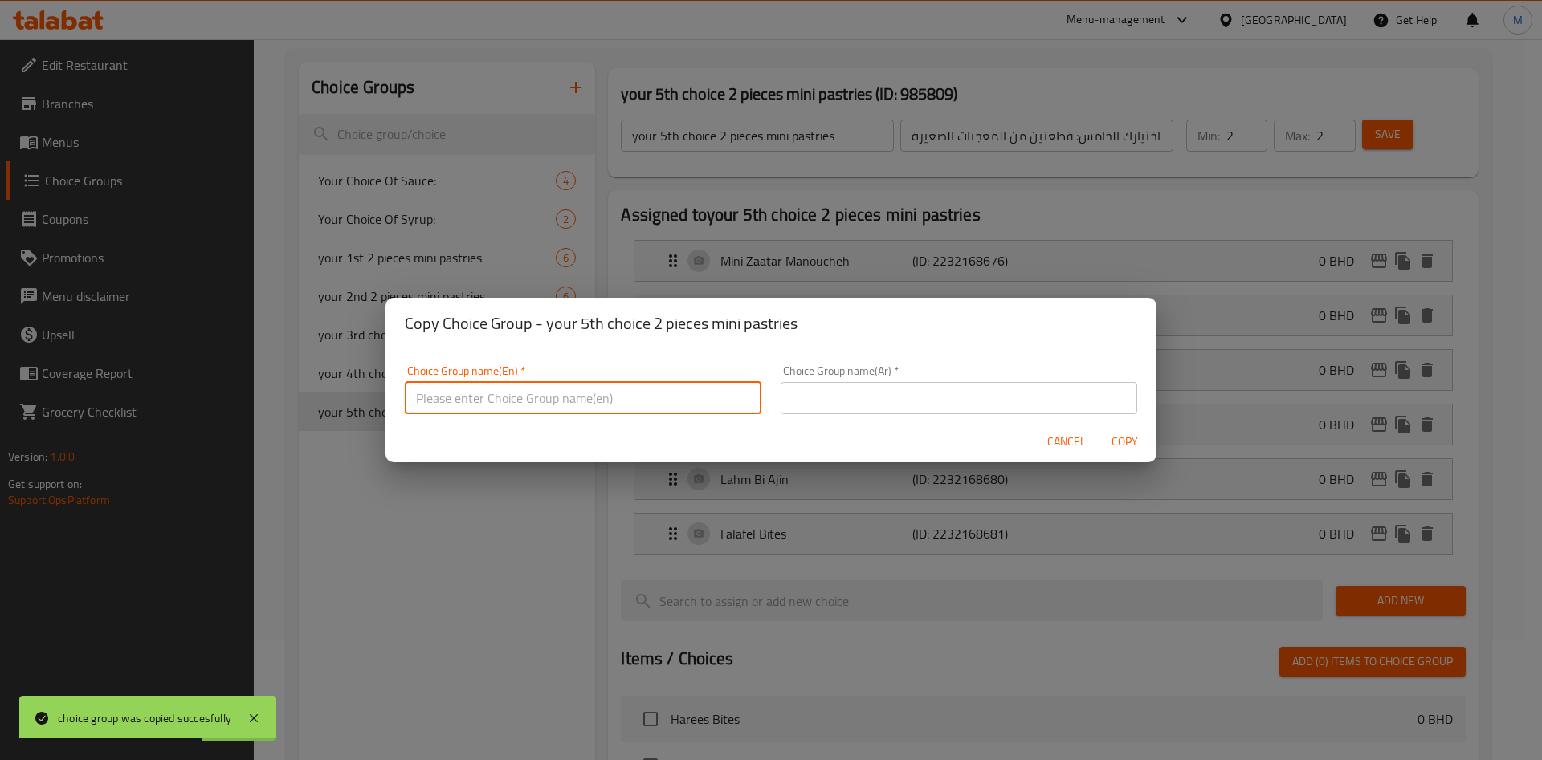
click at [510, 385] on input "text" at bounding box center [583, 398] width 357 height 32
paste input "your 6th choice 2 pieces mini pastries"
type input "your 6th choice 2 pieces mini pastries"
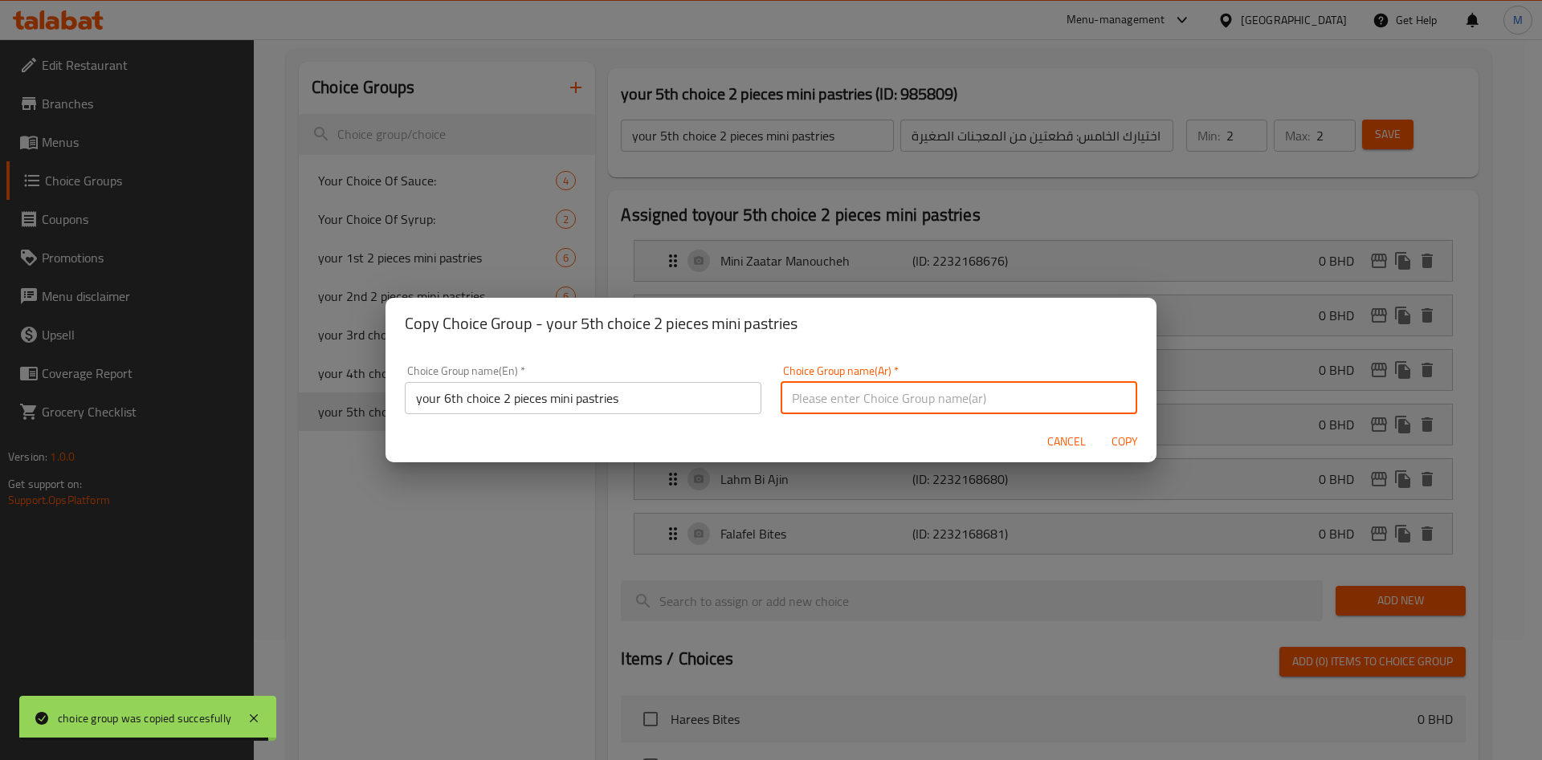
click at [903, 392] on input "text" at bounding box center [959, 398] width 357 height 32
paste input "اختيارك السادس: قطعتين من المعجنات الصغيرة"
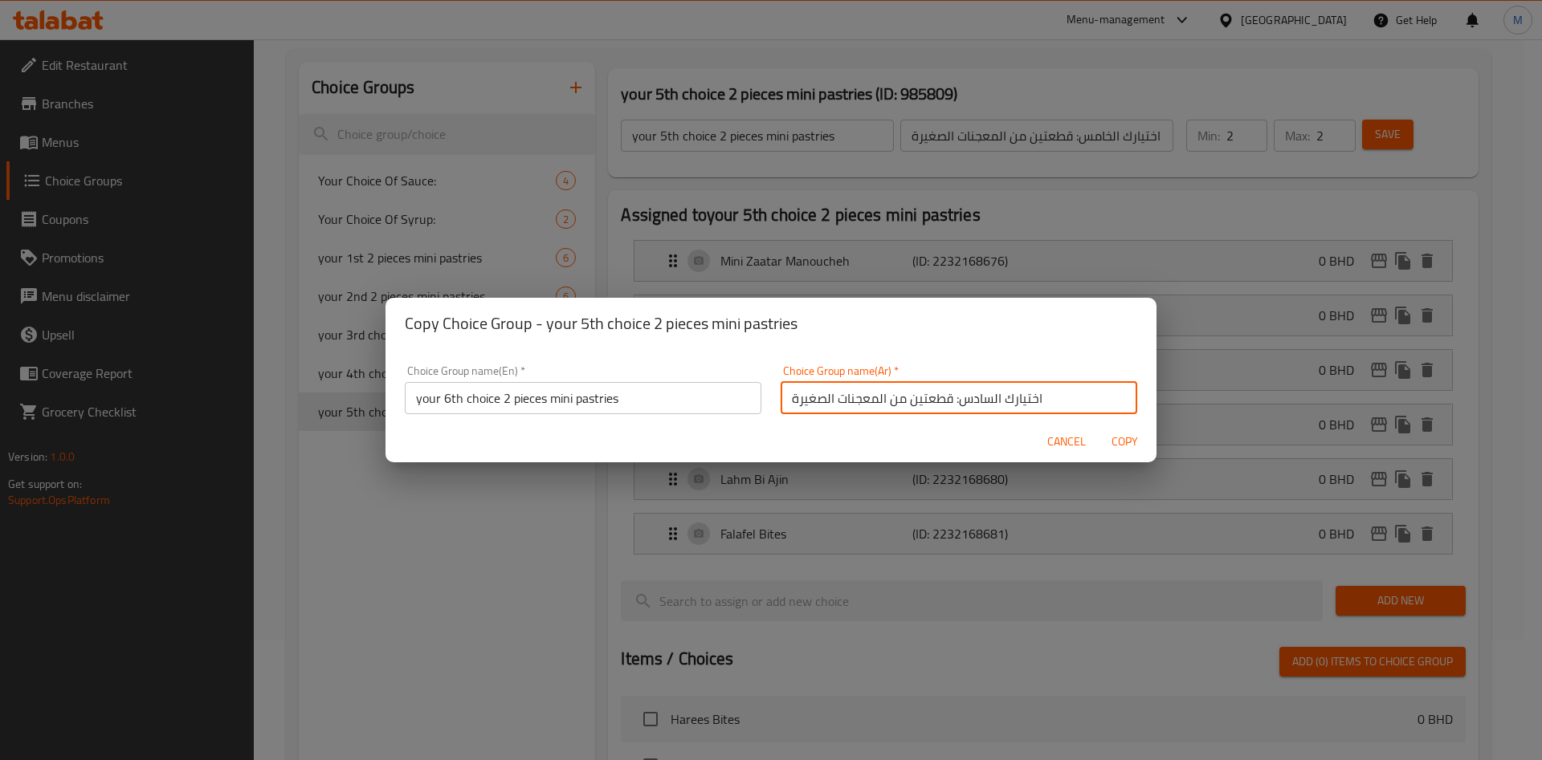
type input "اختيارك السادس: قطعتين من المعجنات الصغيرة"
click at [1115, 443] on span "Copy" at bounding box center [1124, 442] width 39 height 20
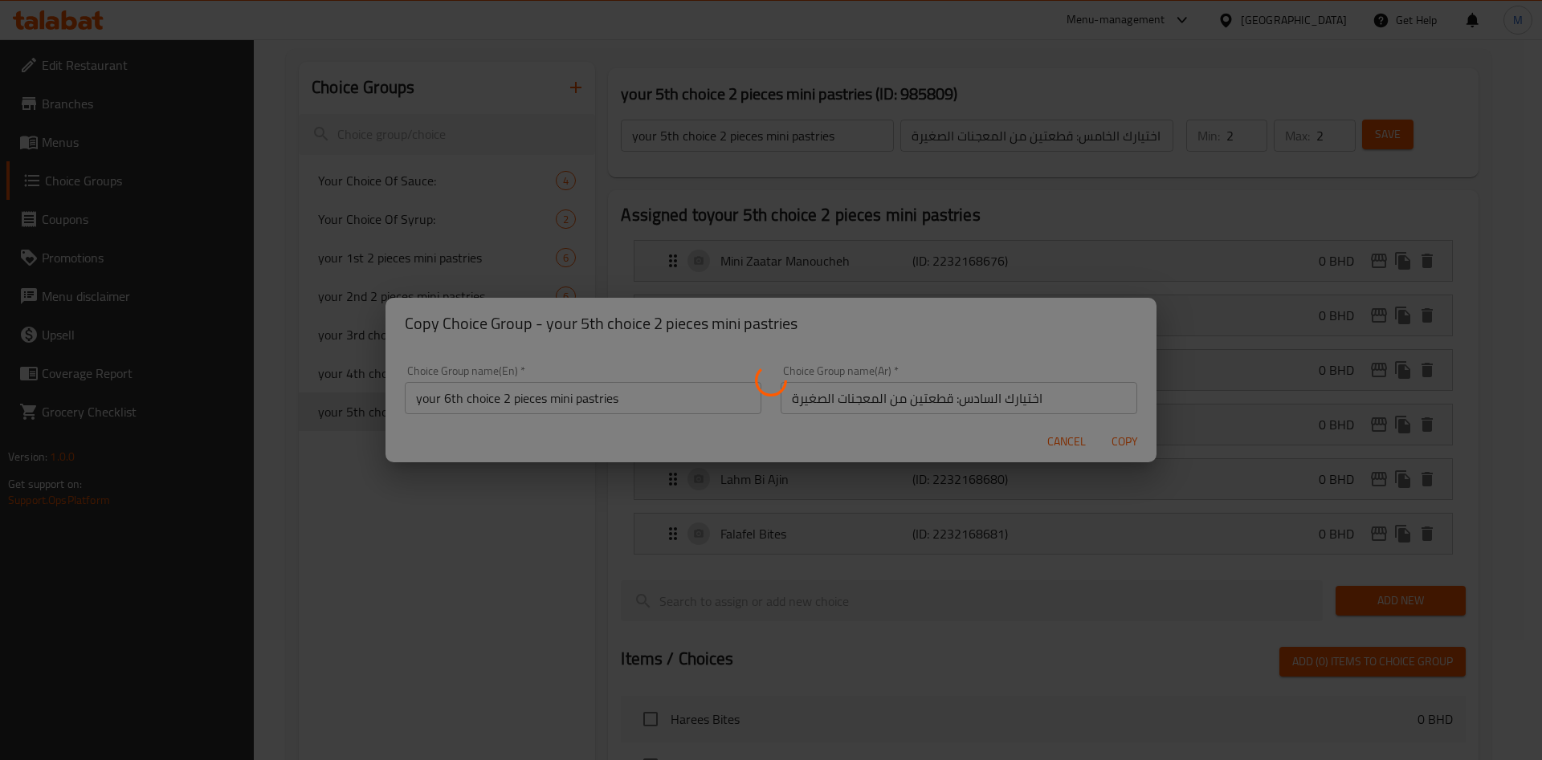
type input "your 6th choice 2 pieces mini pastries"
type input "اختيارك السادس: قطعتين من المعجنات الصغيرة"
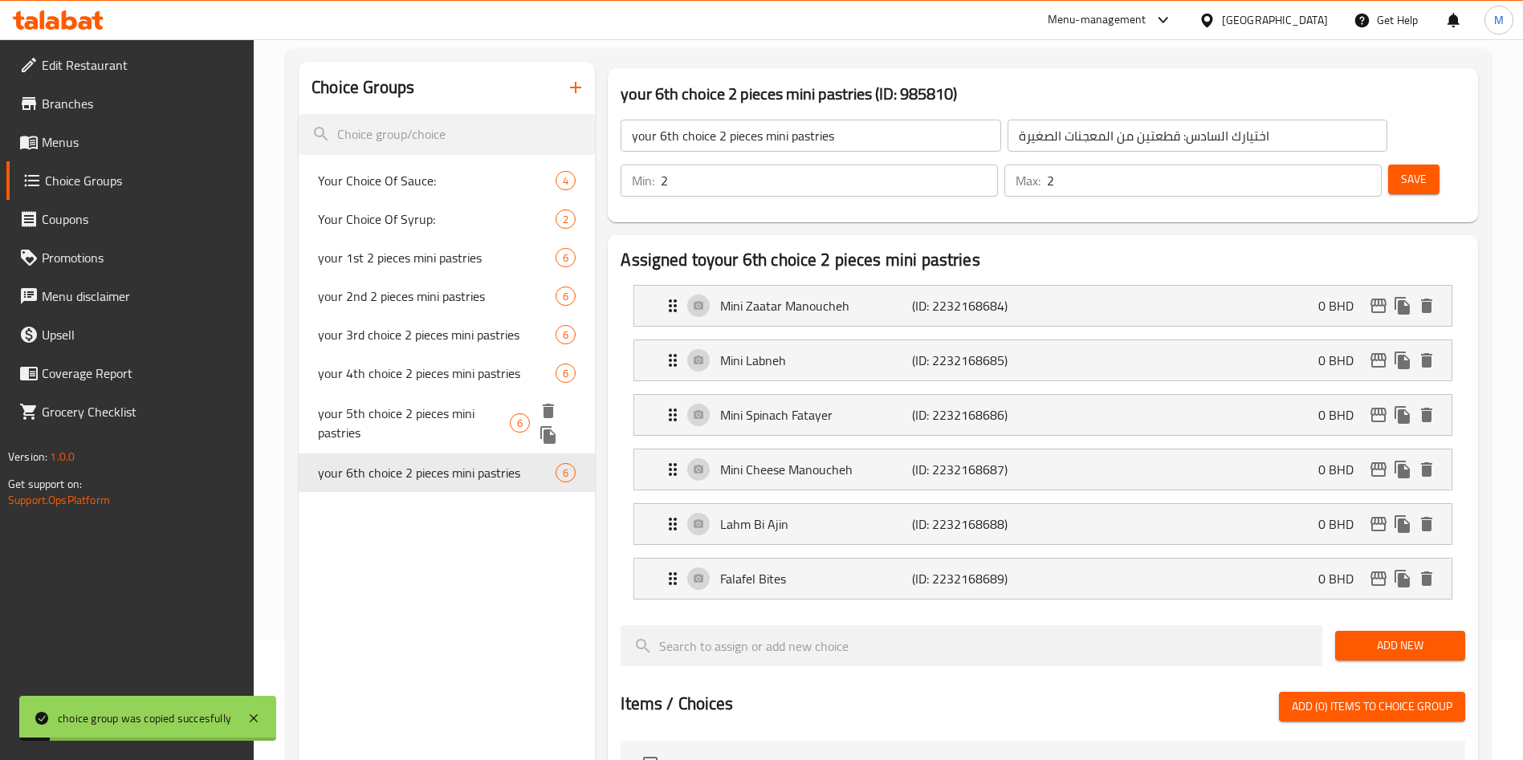
click at [471, 404] on span "your 5th choice 2 pieces mini pastries" at bounding box center [414, 423] width 192 height 39
type input "your 5th choice 2 pieces mini pastries"
type input "اختيارك الخامس: قطعتين من المعجنات الصغيرة"
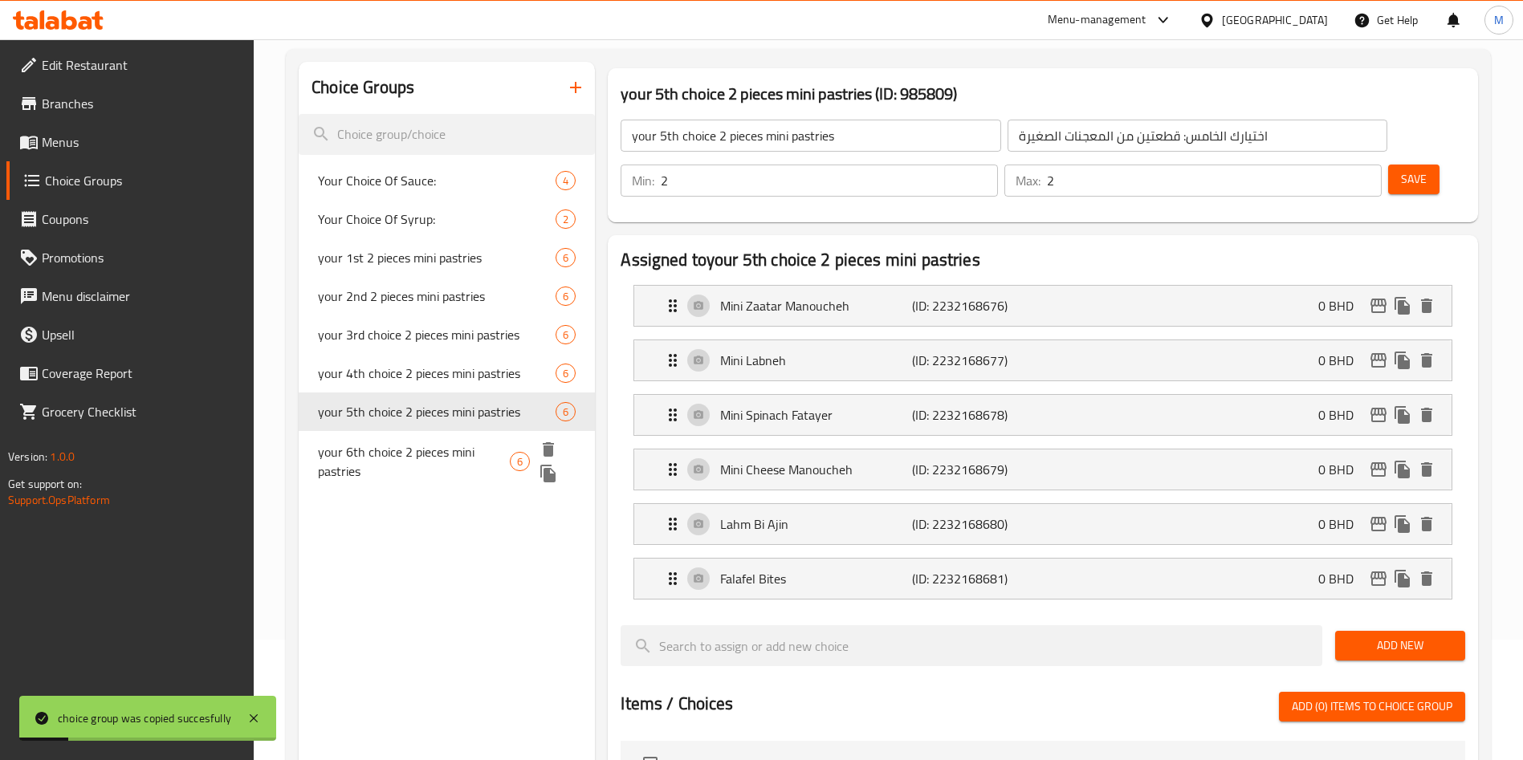
click at [411, 465] on span "your 6th choice 2 pieces mini pastries" at bounding box center [414, 461] width 192 height 39
type input "your 6th choice 2 pieces mini pastries"
type input "اختيارك السادس: قطعتين من المعجنات الصغيرة"
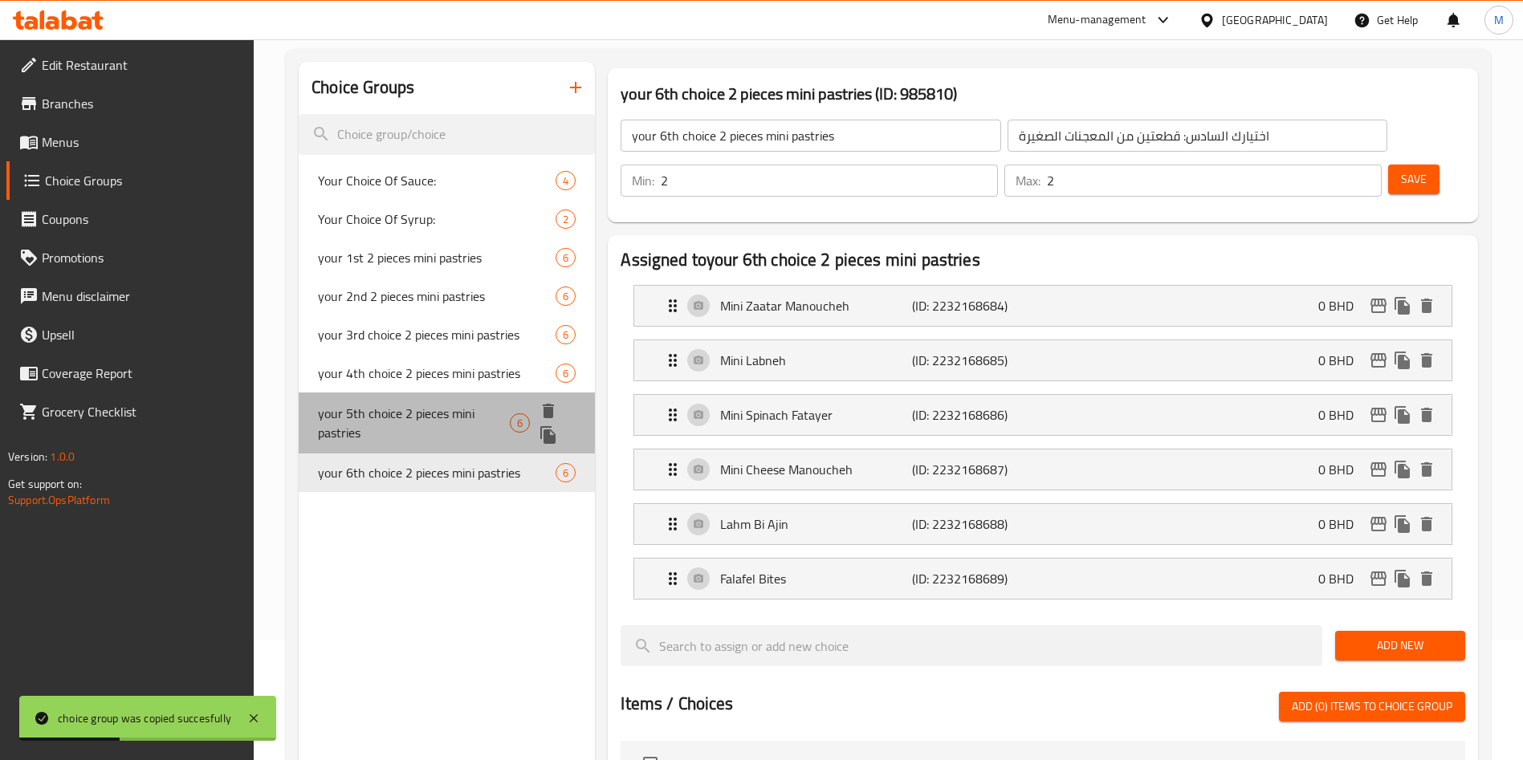
click at [421, 397] on div "your 5th choice 2 pieces mini pastries 6" at bounding box center [447, 423] width 296 height 61
type input "your 5th choice 2 pieces mini pastries"
type input "اختيارك الخامس: قطعتين من المعجنات الصغيرة"
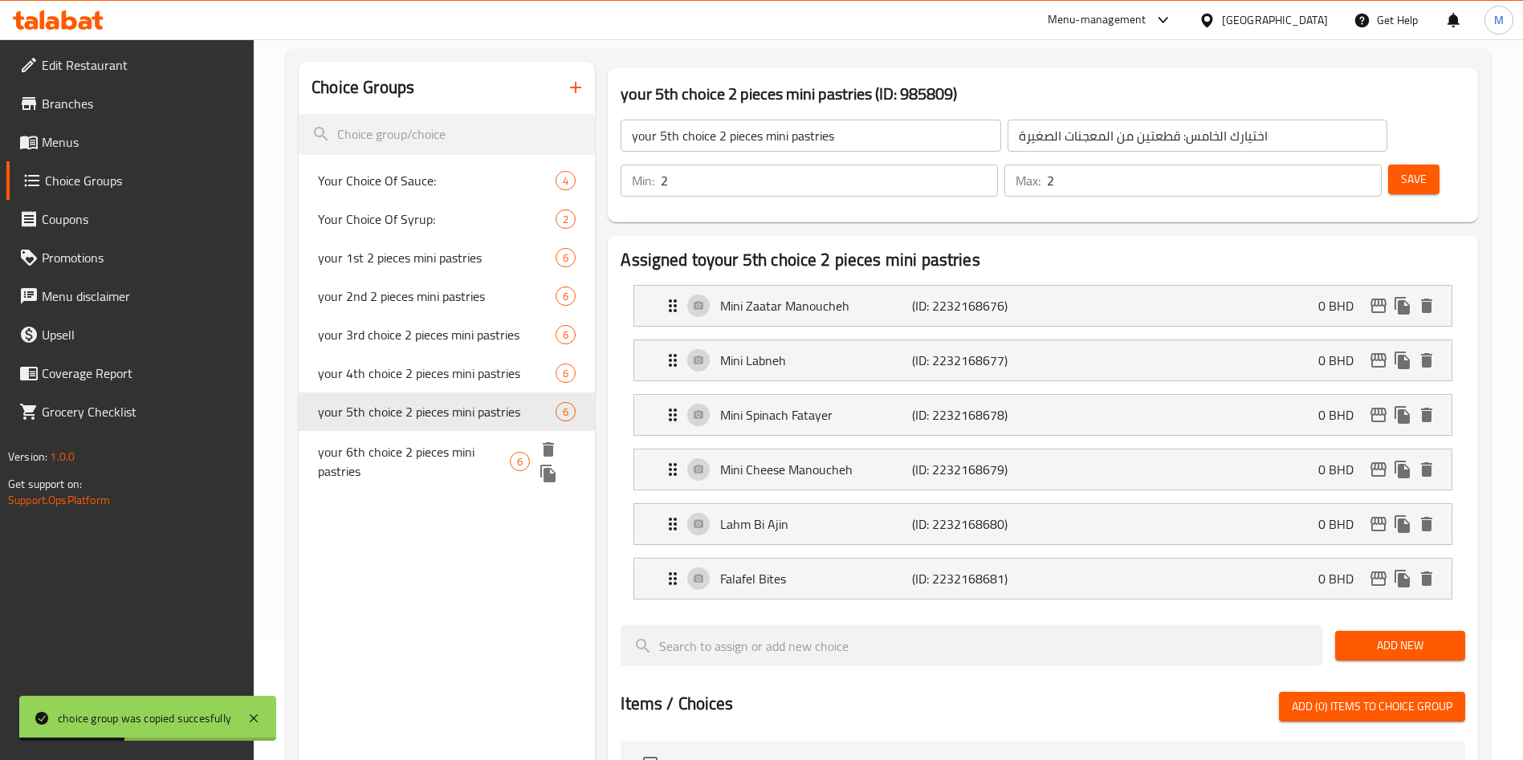
click at [438, 474] on span "your 6th choice 2 pieces mini pastries" at bounding box center [414, 461] width 192 height 39
type input "your 6th choice 2 pieces mini pastries"
type input "اختيارك السادس: قطعتين من المعجنات الصغيرة"
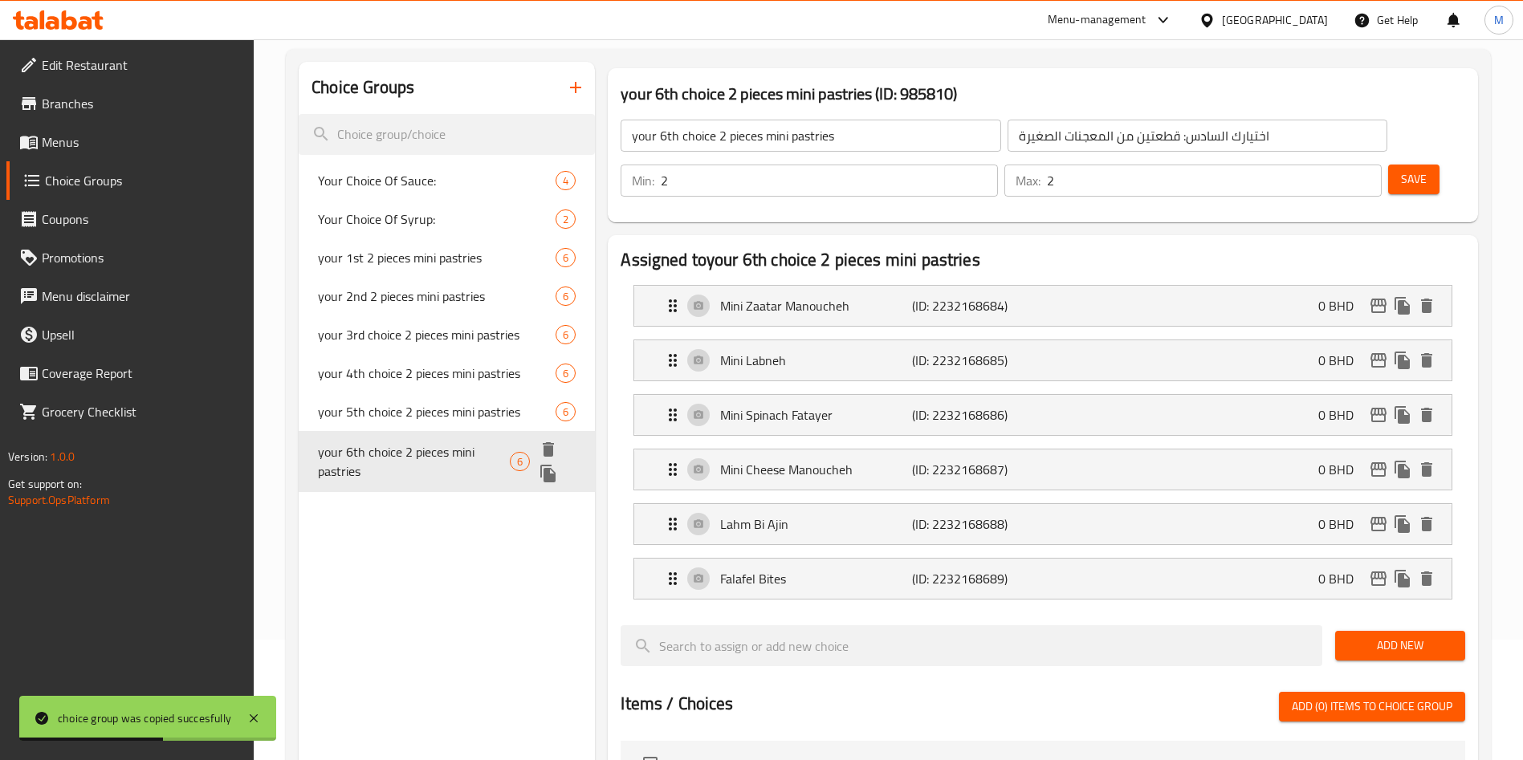
click at [559, 477] on button "duplicate" at bounding box center [548, 474] width 24 height 24
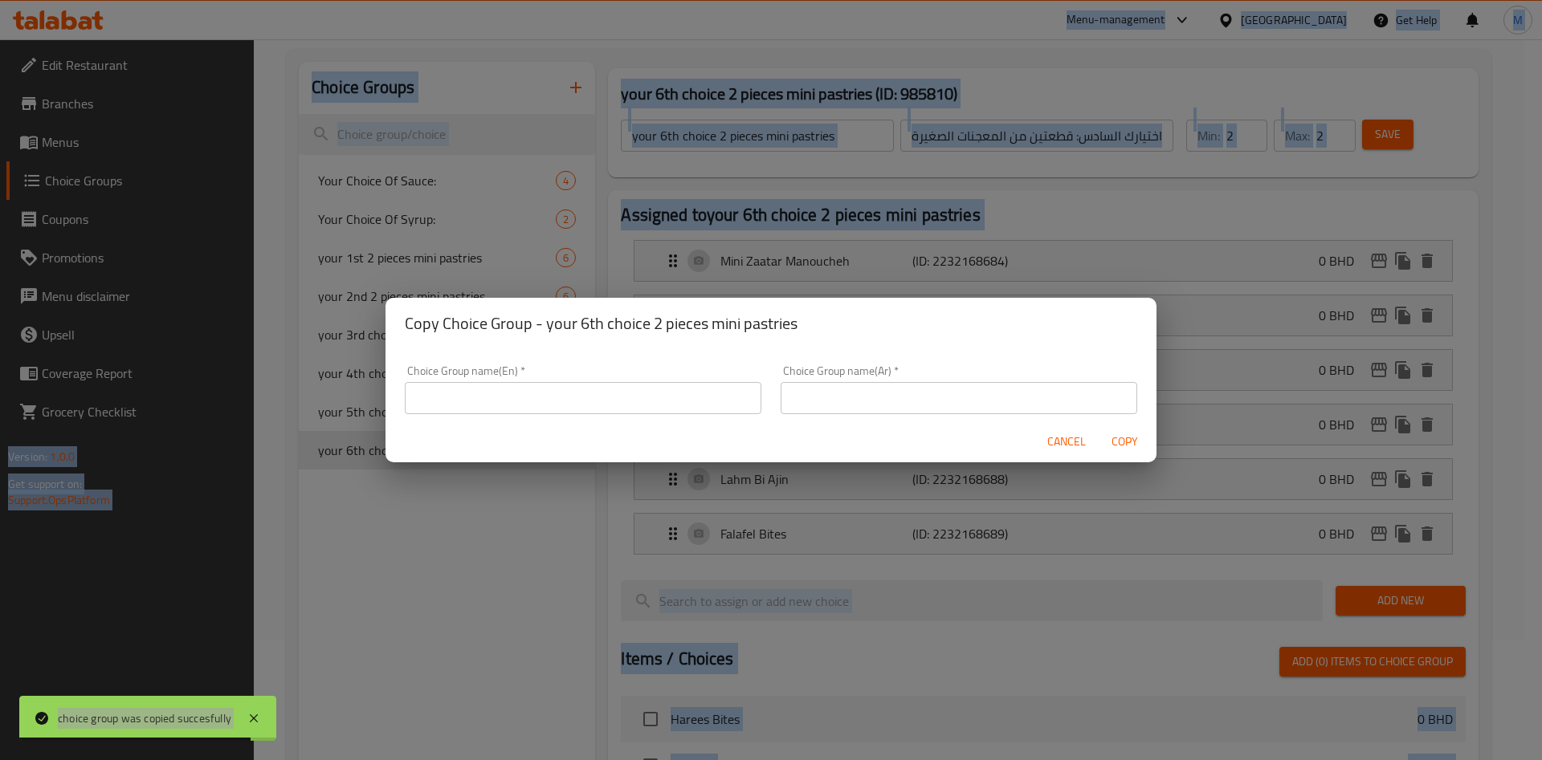
click at [540, 410] on input "text" at bounding box center [583, 398] width 357 height 32
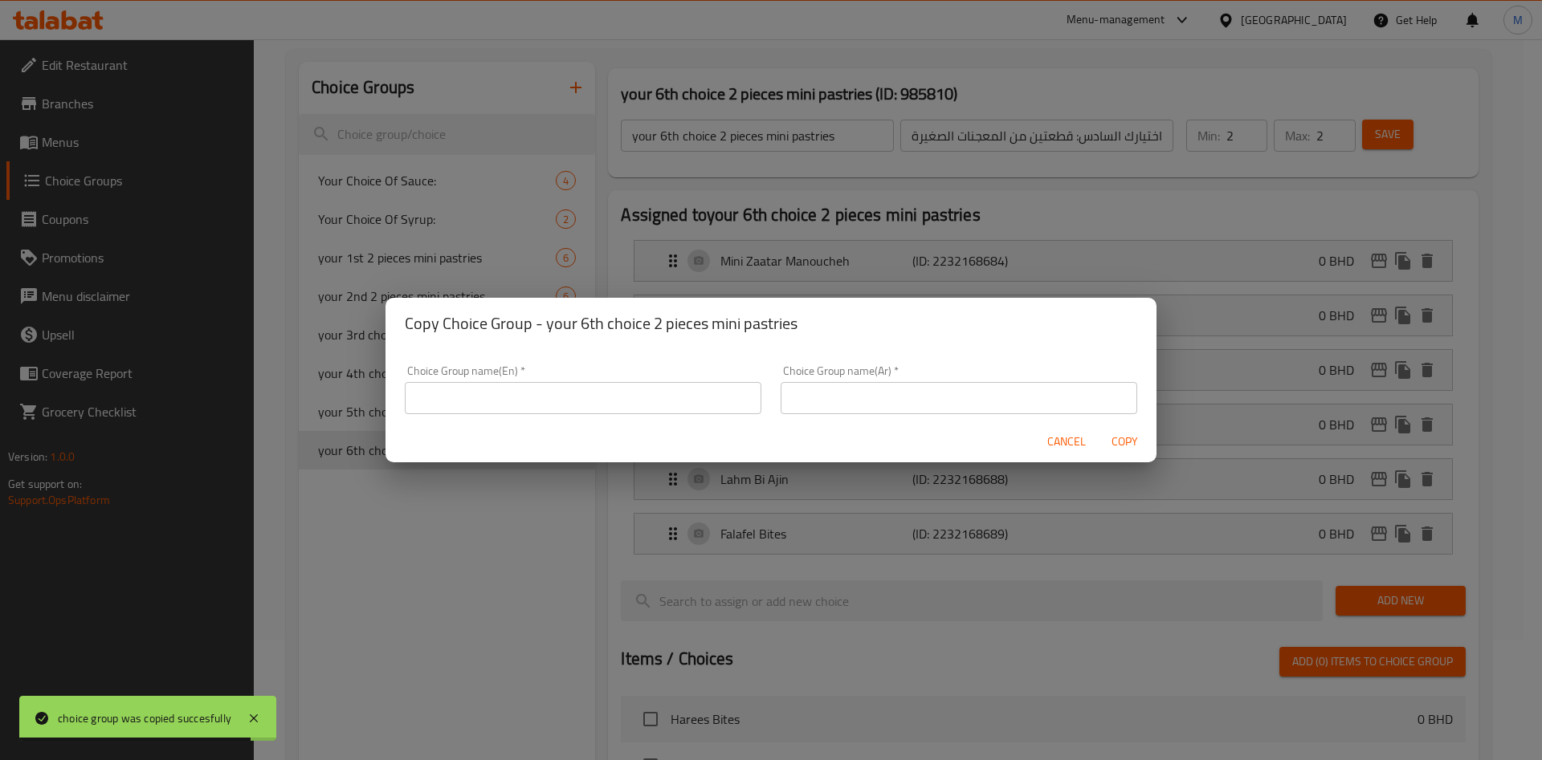
click at [540, 410] on input "text" at bounding box center [583, 398] width 357 height 32
paste input "your 7th choice 2 pieces mini pastries"
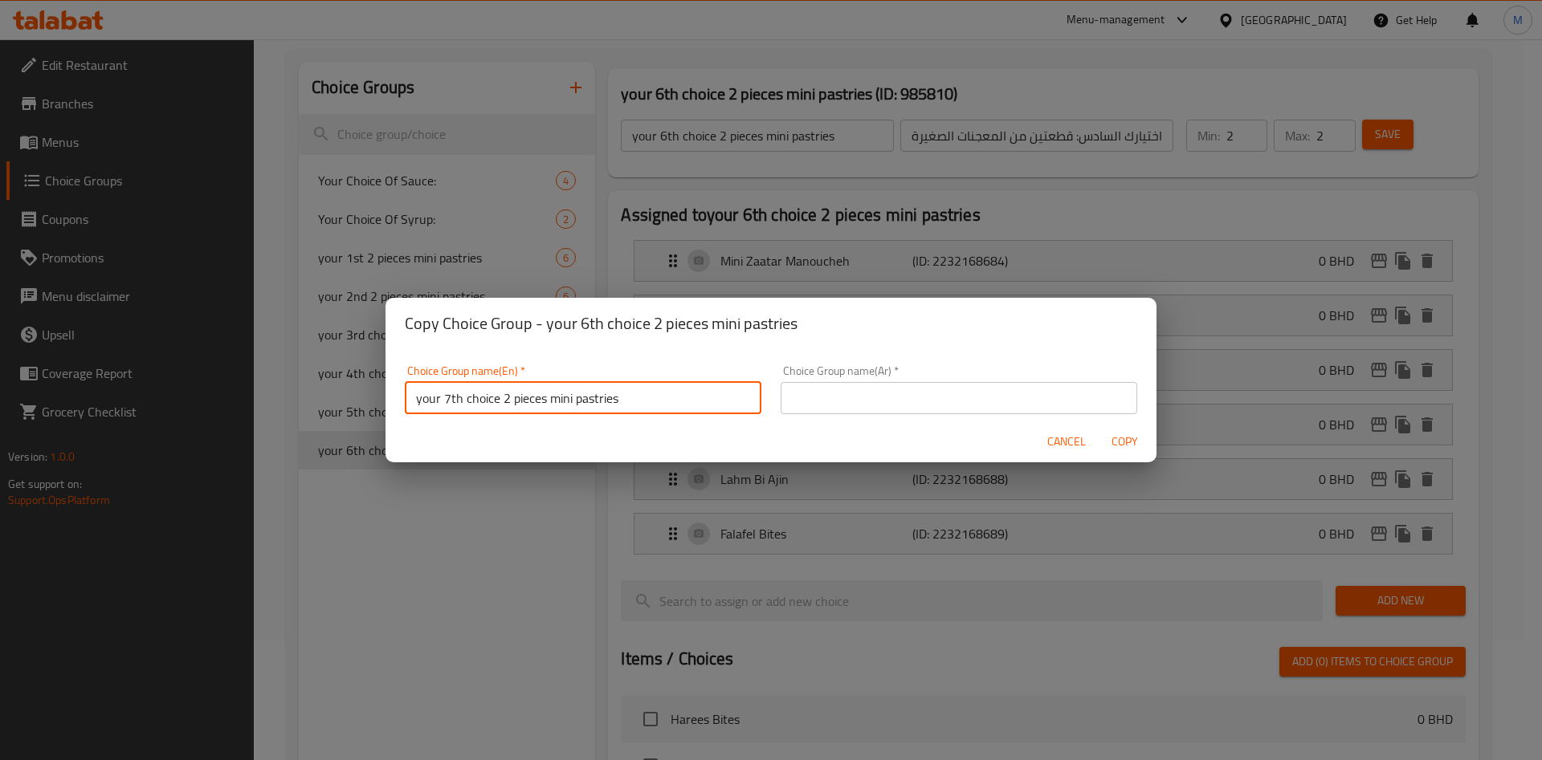
type input "your 7th choice 2 pieces mini pastries"
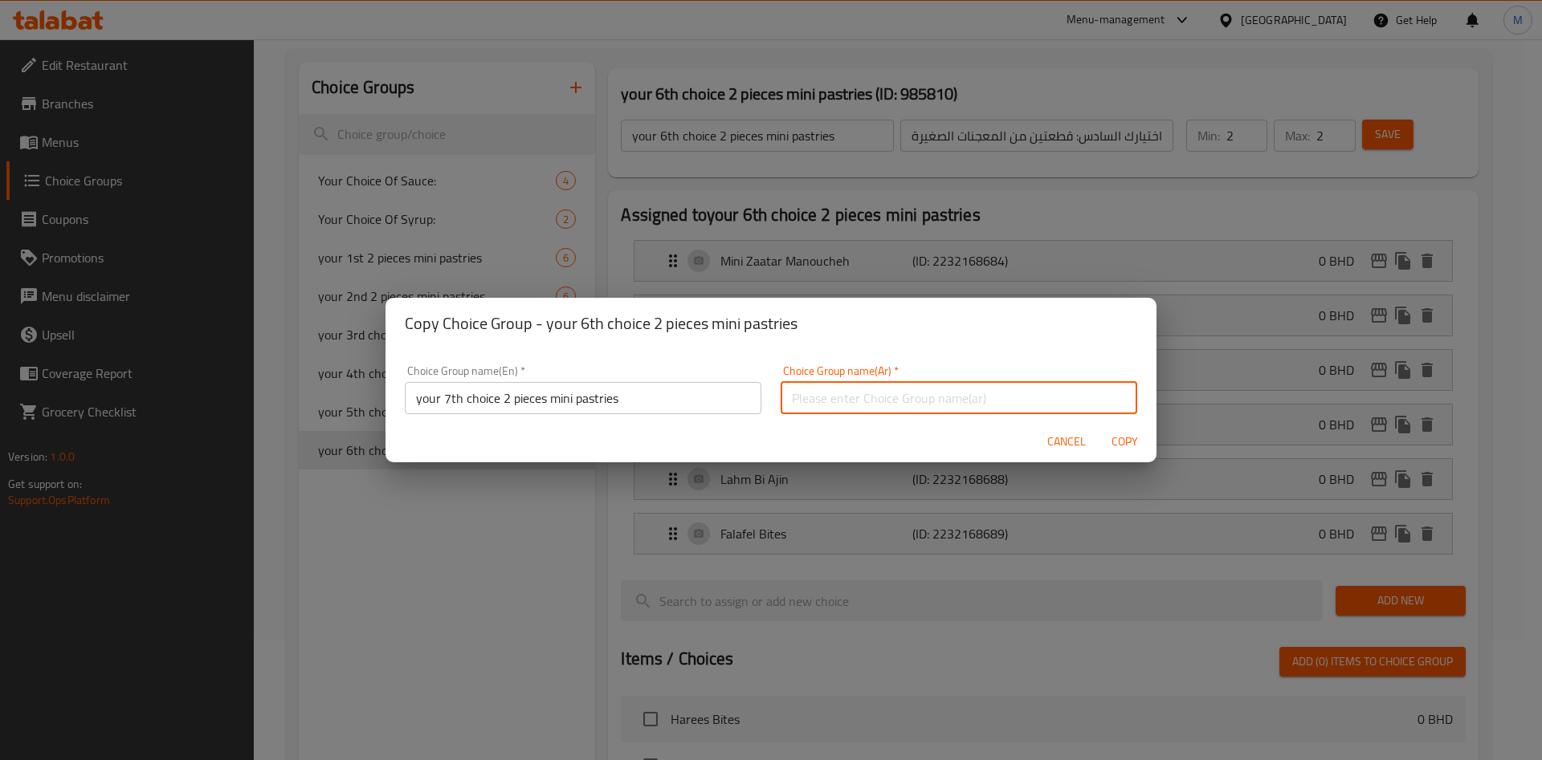
click at [949, 401] on input "text" at bounding box center [959, 398] width 357 height 32
paste input "اختيارك السابع: قطعتين من المعجنات الصغيرة"
click at [945, 398] on input "اختيارك السابع: قطعتين من المعجنات الصغيرة" at bounding box center [959, 398] width 357 height 32
click at [948, 398] on input "اختيارك السابع: قطعتين من المعجنات الصغيرة" at bounding box center [959, 398] width 357 height 32
type input "اختيارك السابع من قطعتين من المعجنات الصغيرة"
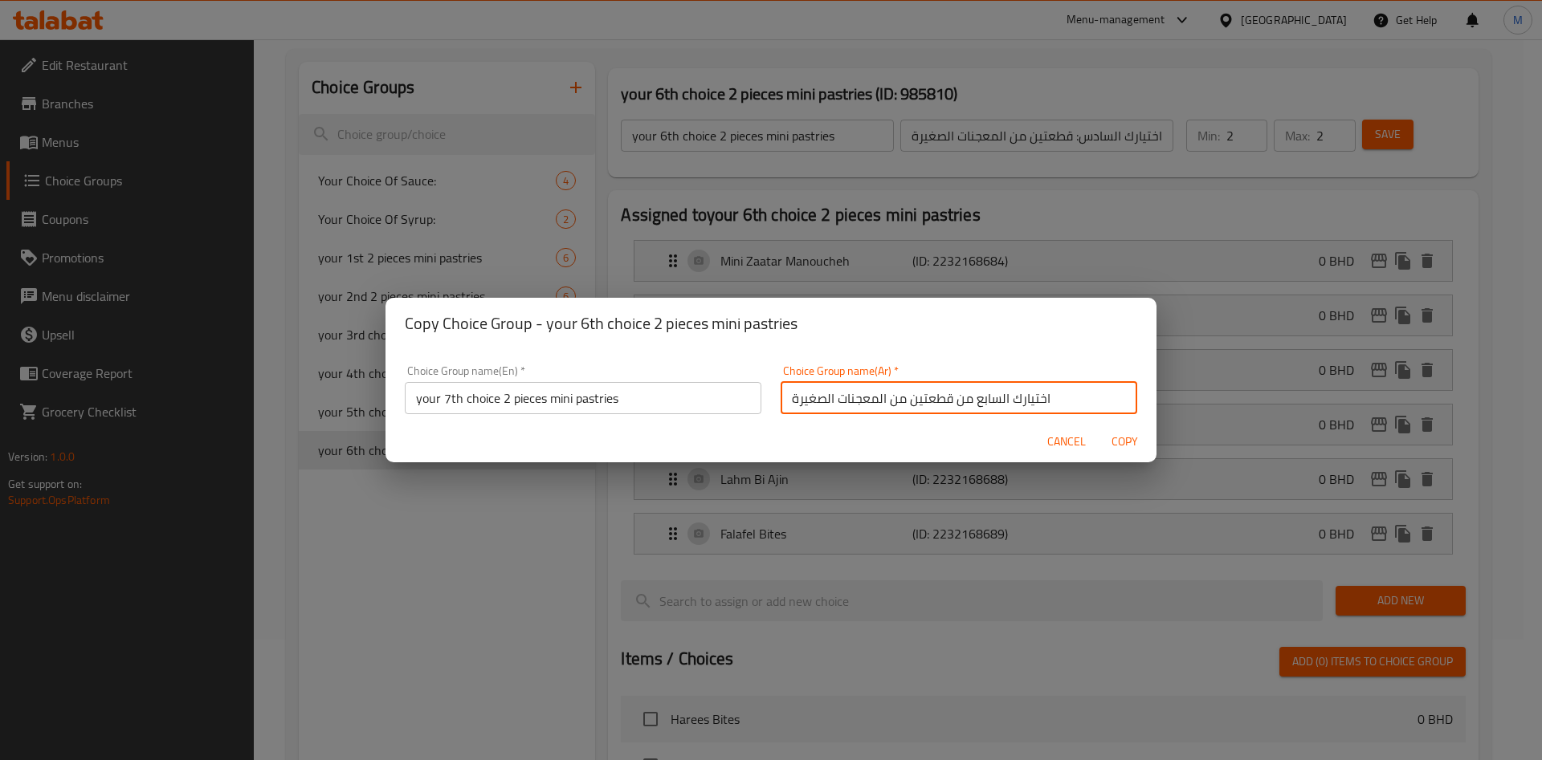
click at [1128, 443] on span "Copy" at bounding box center [1124, 442] width 39 height 20
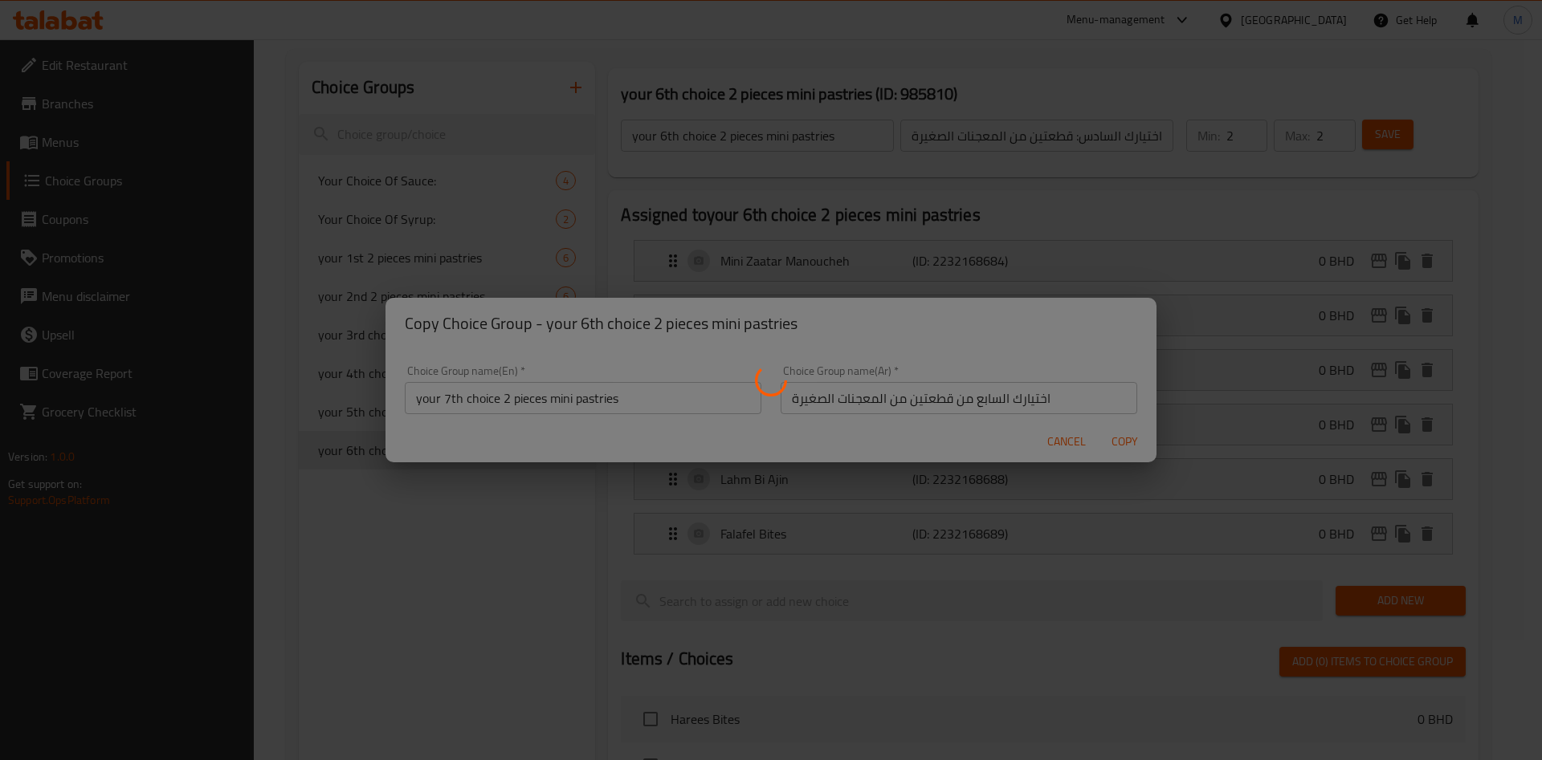
type input "your 7th choice 2 pieces mini pastries"
type input "اختيارك السابع من قطعتين من المعجنات الصغيرة"
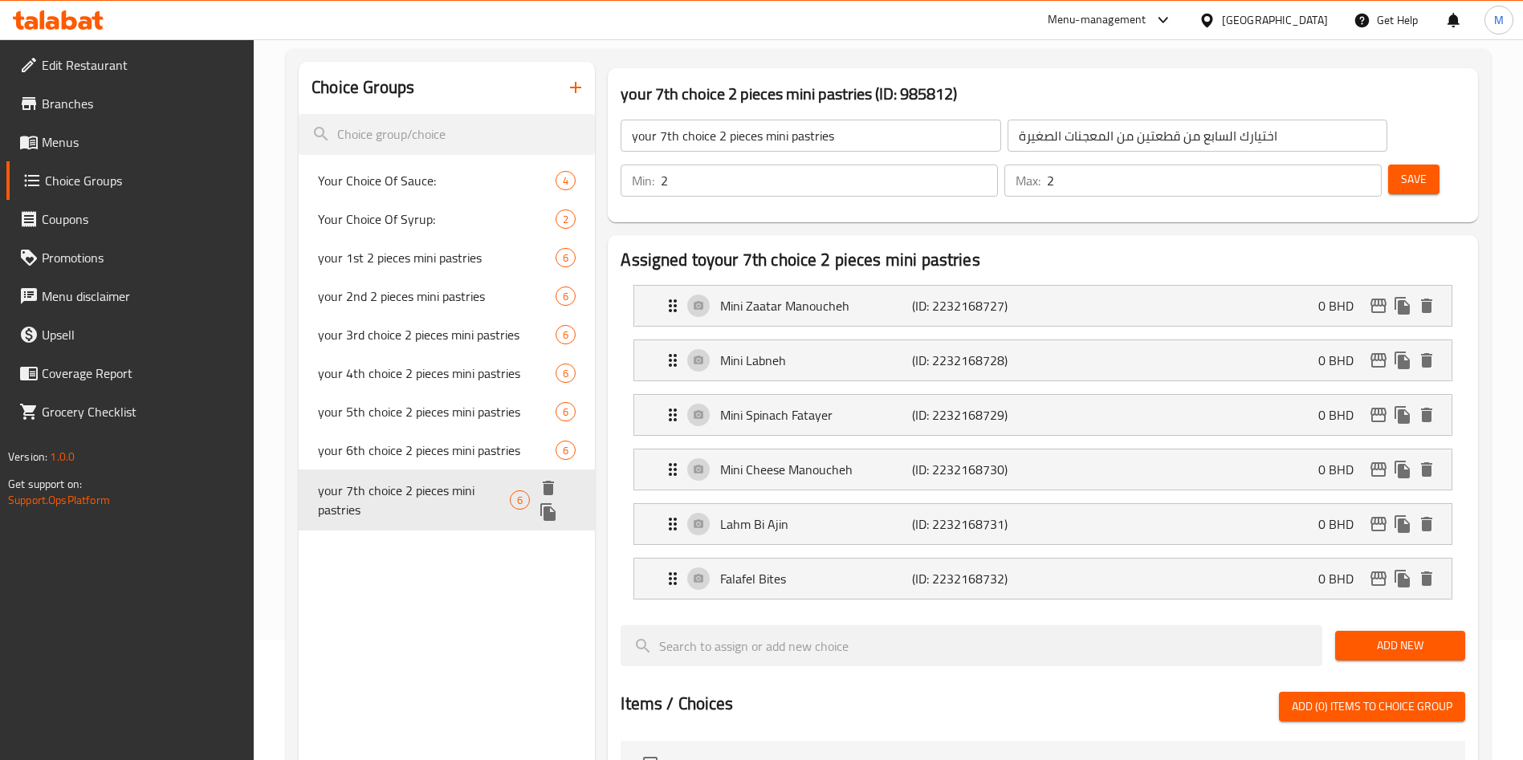
click at [553, 510] on icon "duplicate" at bounding box center [547, 512] width 15 height 18
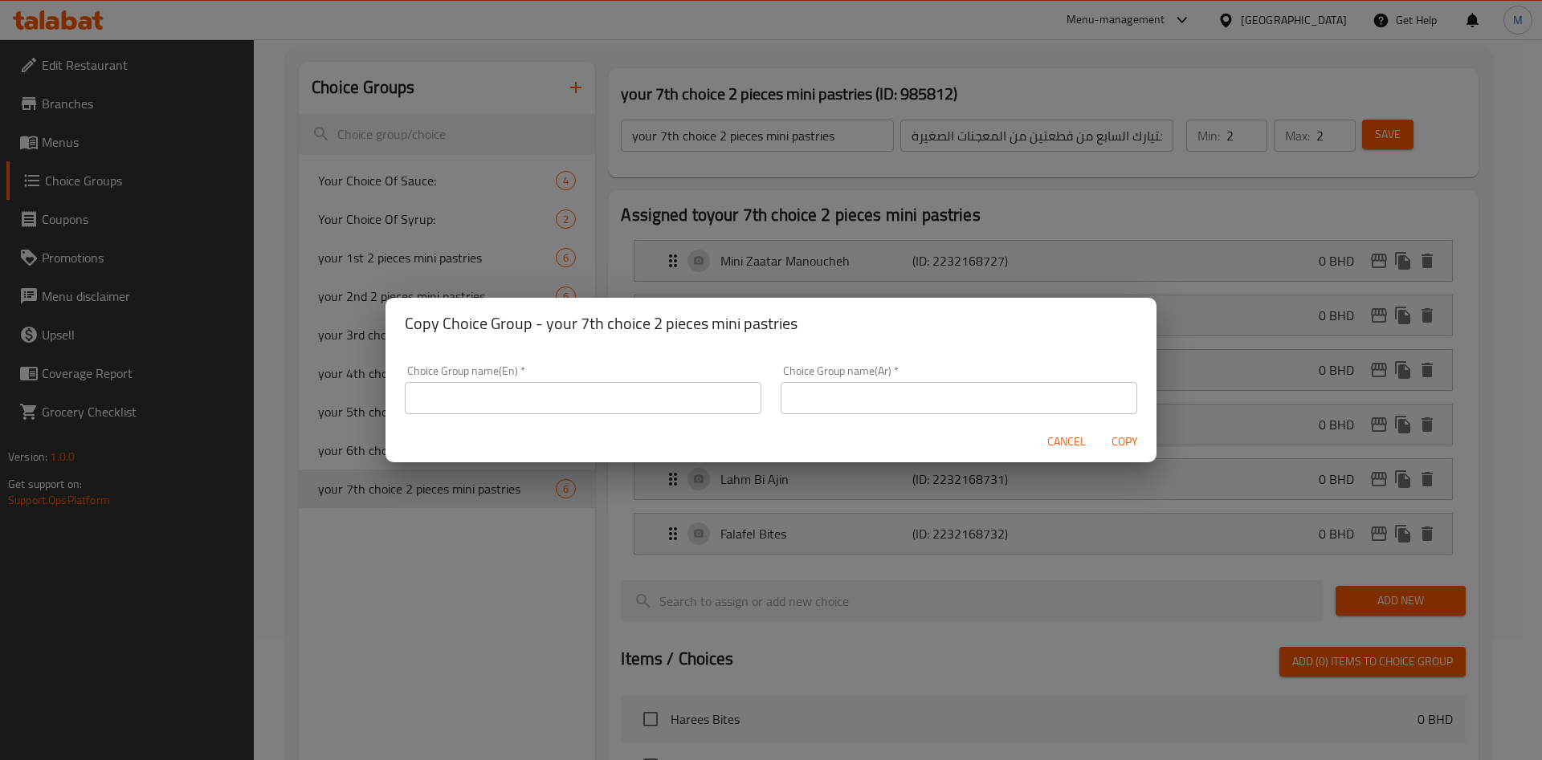
click at [601, 393] on input "text" at bounding box center [583, 398] width 357 height 32
click at [556, 402] on input "text" at bounding box center [583, 398] width 357 height 32
paste input "your 8th choice 2 pieces mini pastries"
type input "your 8th choice 2 pieces mini pastries"
click at [940, 382] on input "text" at bounding box center [959, 398] width 357 height 32
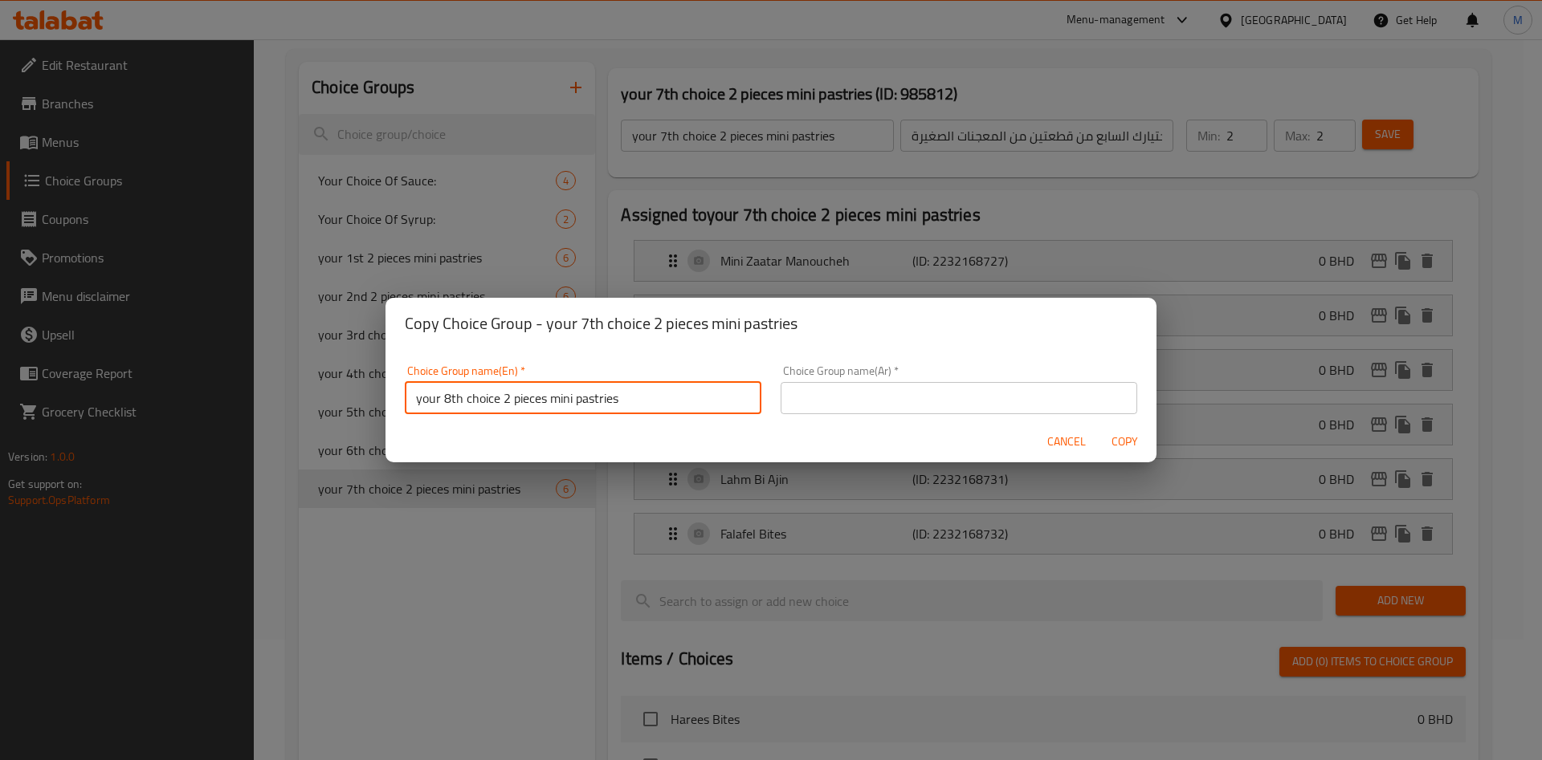
paste input "اختيارك الثامن: قطعتين من المعجنات الصغيرة"
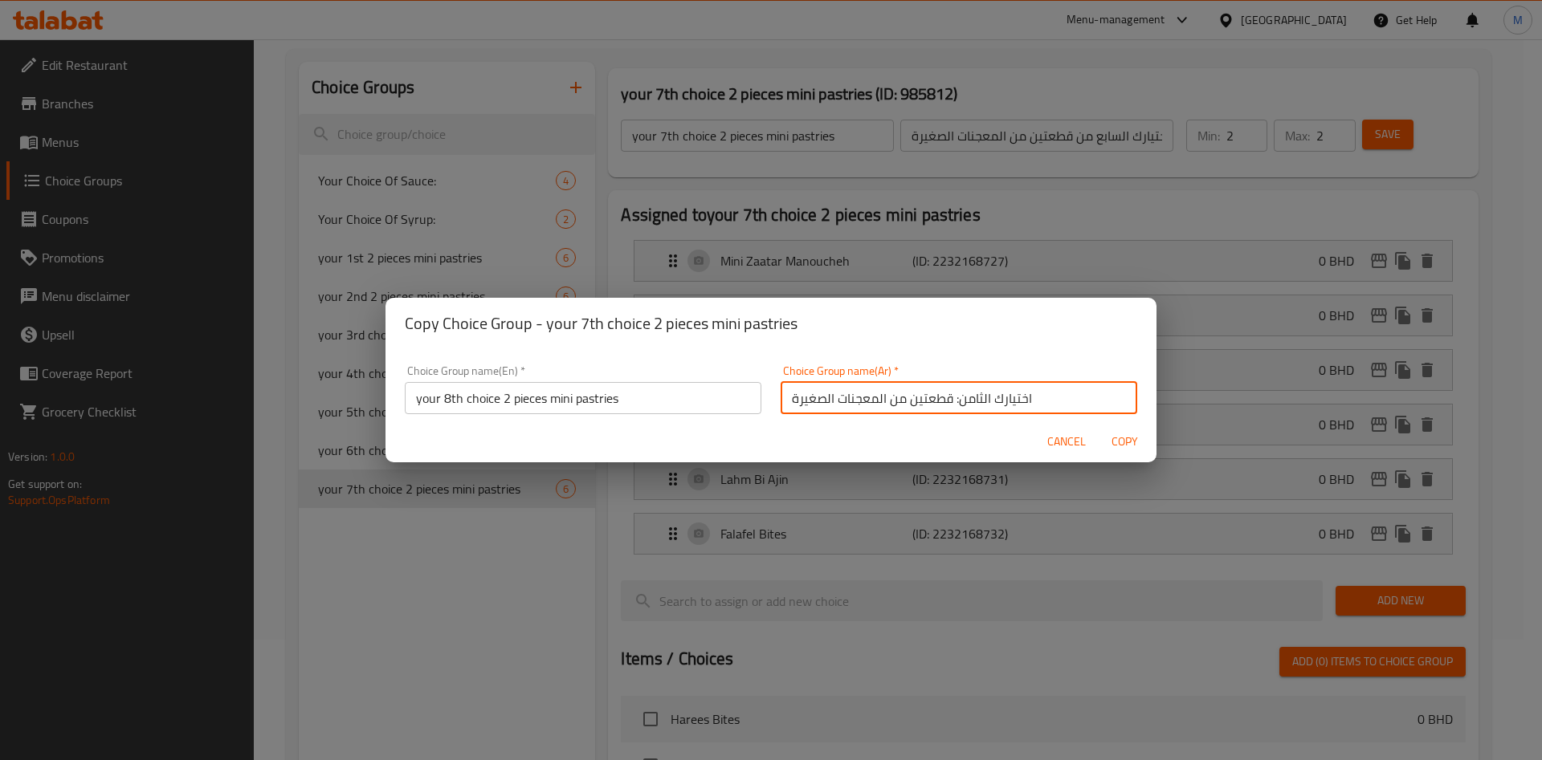
type input "اختيارك الثامن: قطعتين من المعجنات الصغيرة"
click at [1124, 440] on span "Copy" at bounding box center [1124, 442] width 39 height 20
click at [1124, 440] on div at bounding box center [771, 380] width 1542 height 760
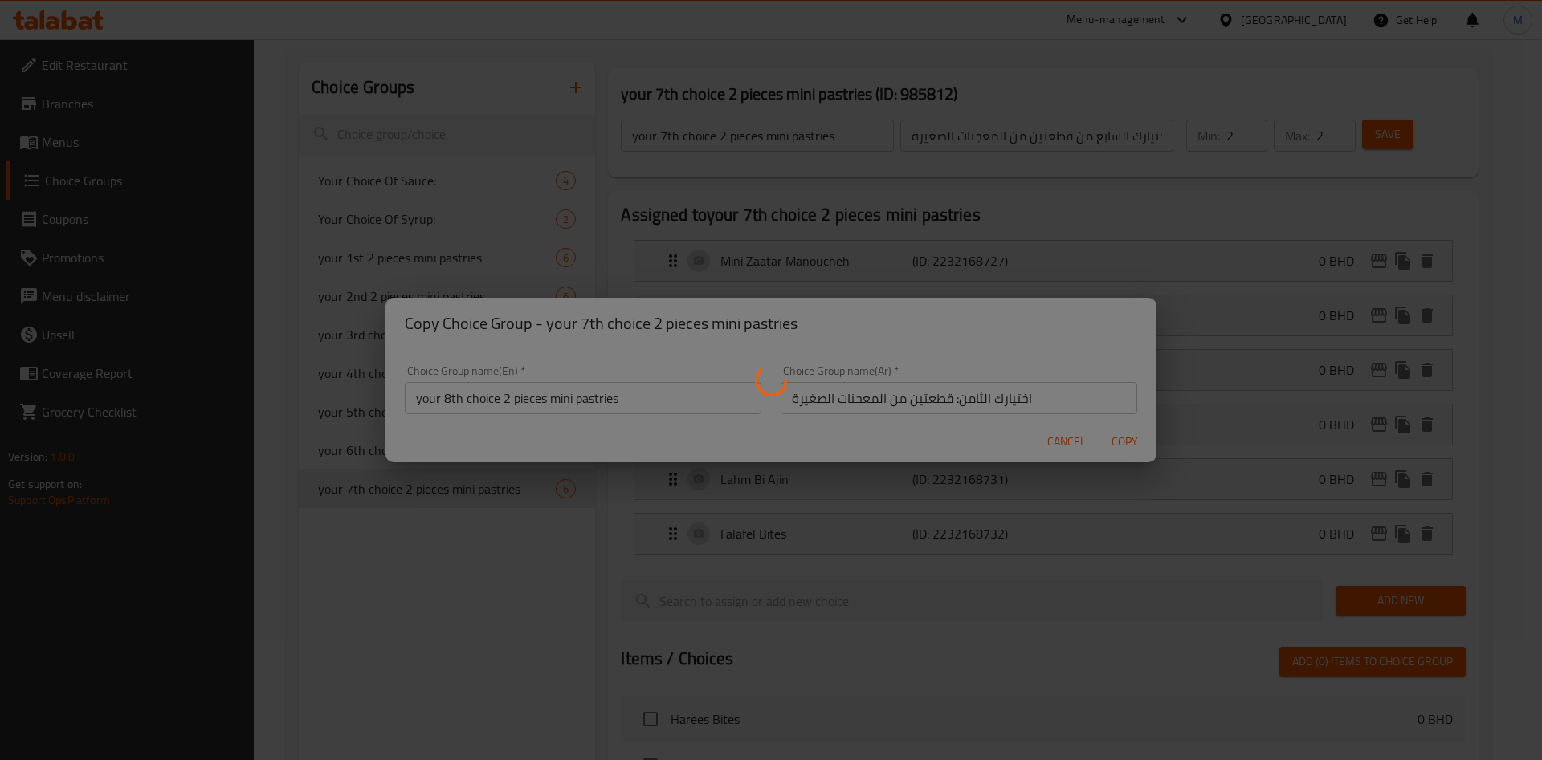
type input "your 8th choice 2 pieces mini pastries"
type input "اختيارك الثامن: قطعتين من المعجنات الصغيرة"
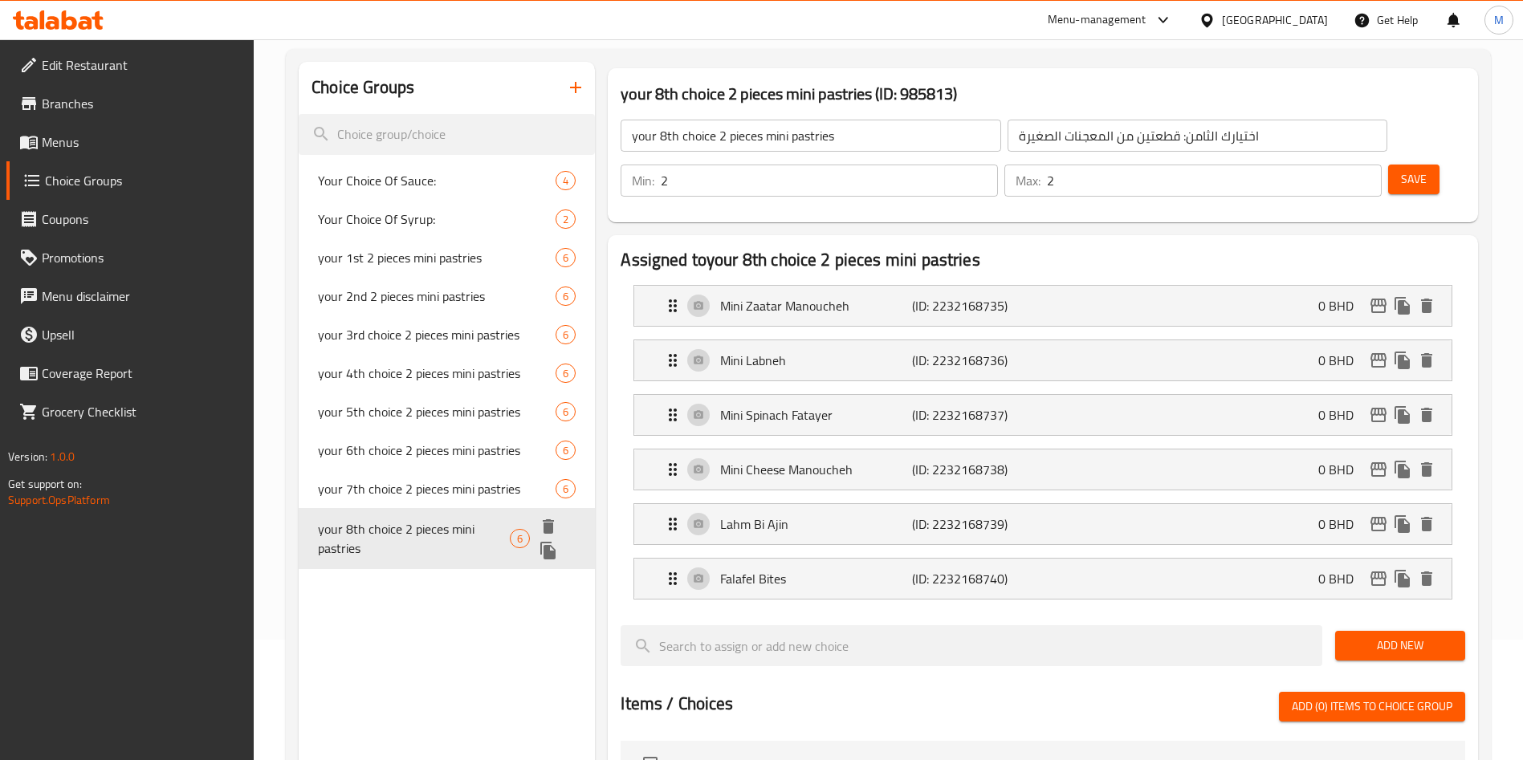
click at [553, 546] on icon "duplicate" at bounding box center [548, 550] width 19 height 19
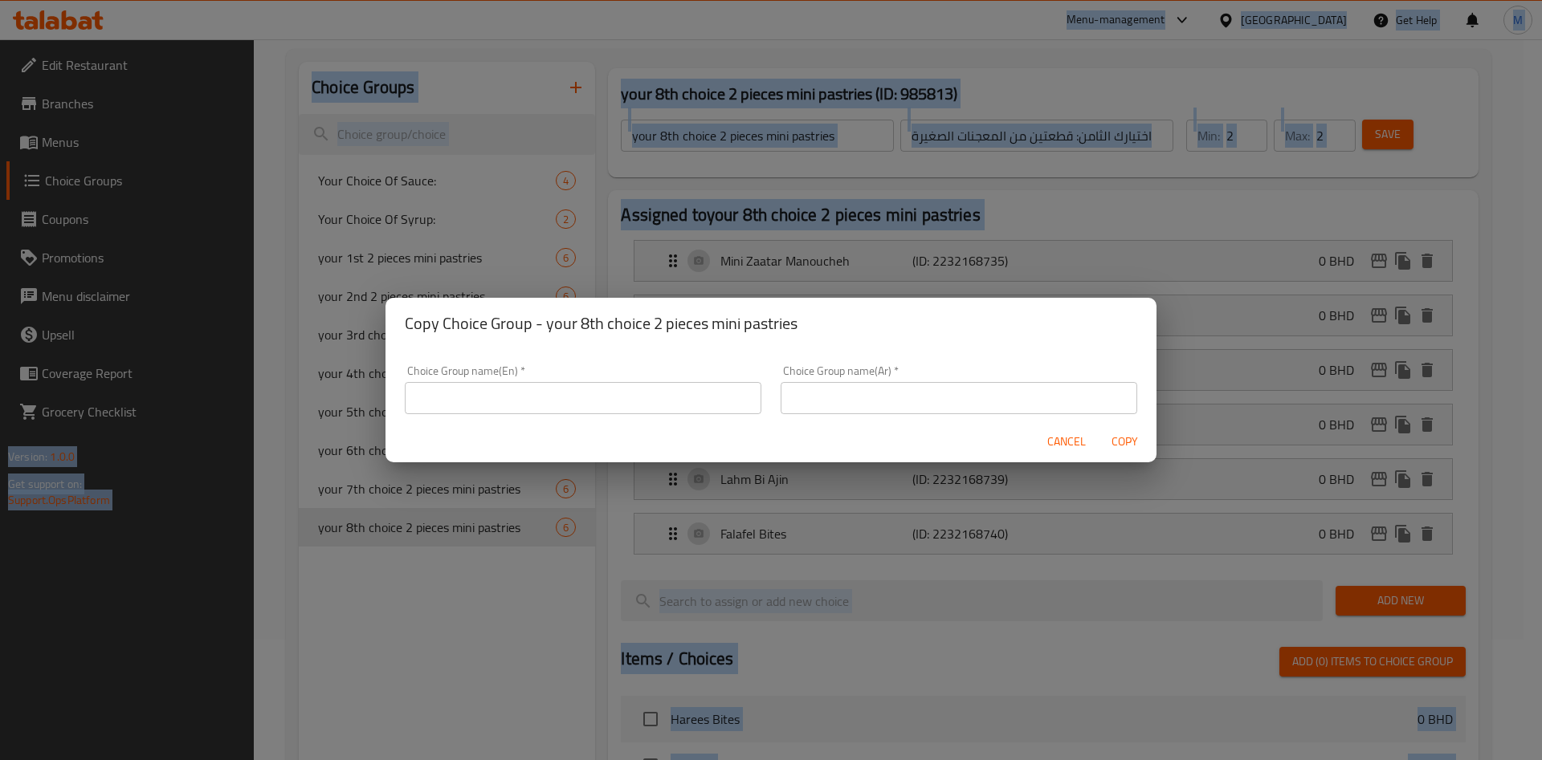
click at [533, 407] on input "text" at bounding box center [583, 398] width 357 height 32
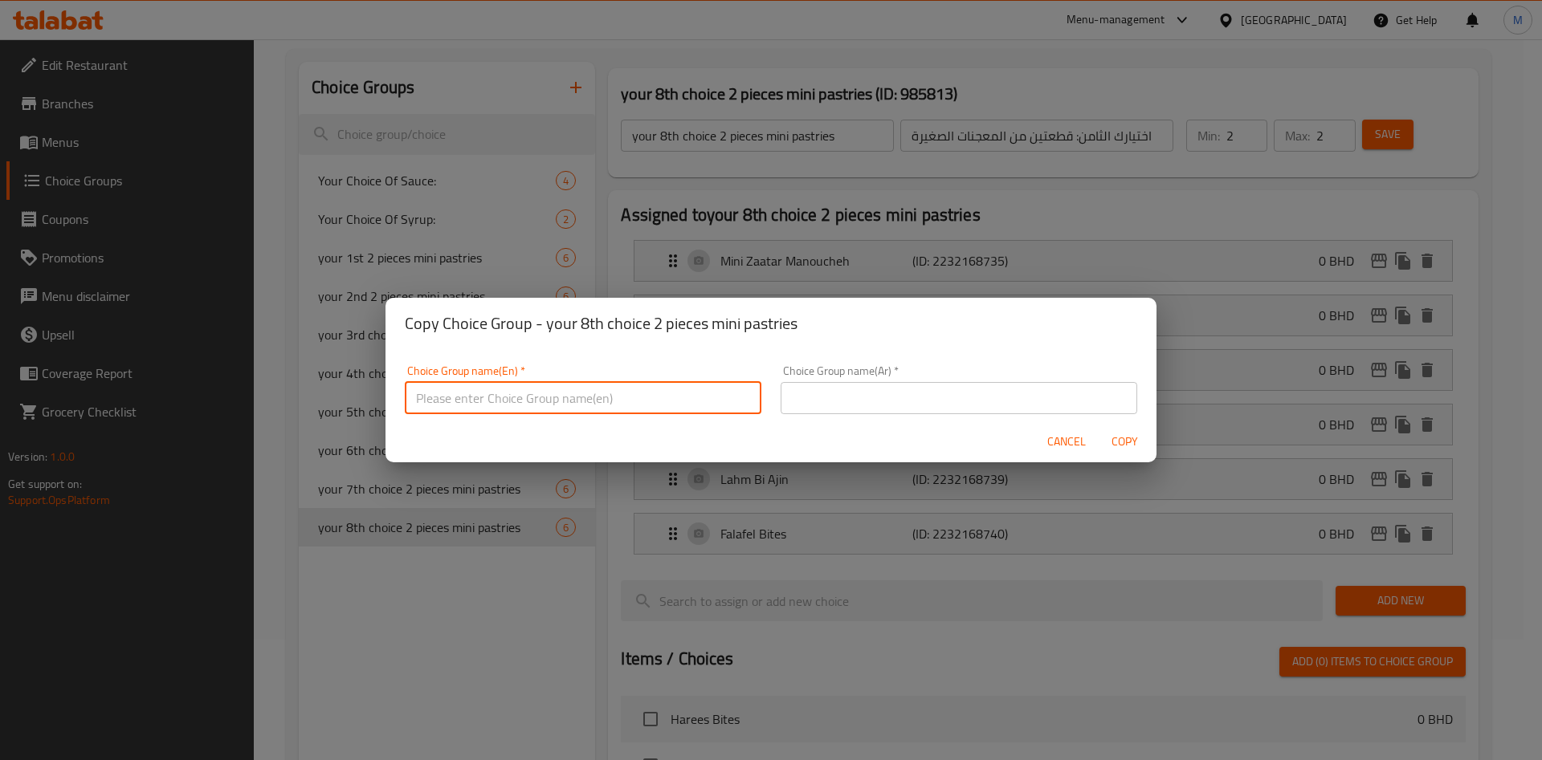
click at [512, 385] on input "text" at bounding box center [583, 398] width 357 height 32
paste input "your 9th choice 2 pieces mini pastries"
type input "your 9th choice 2 pieces mini pastries"
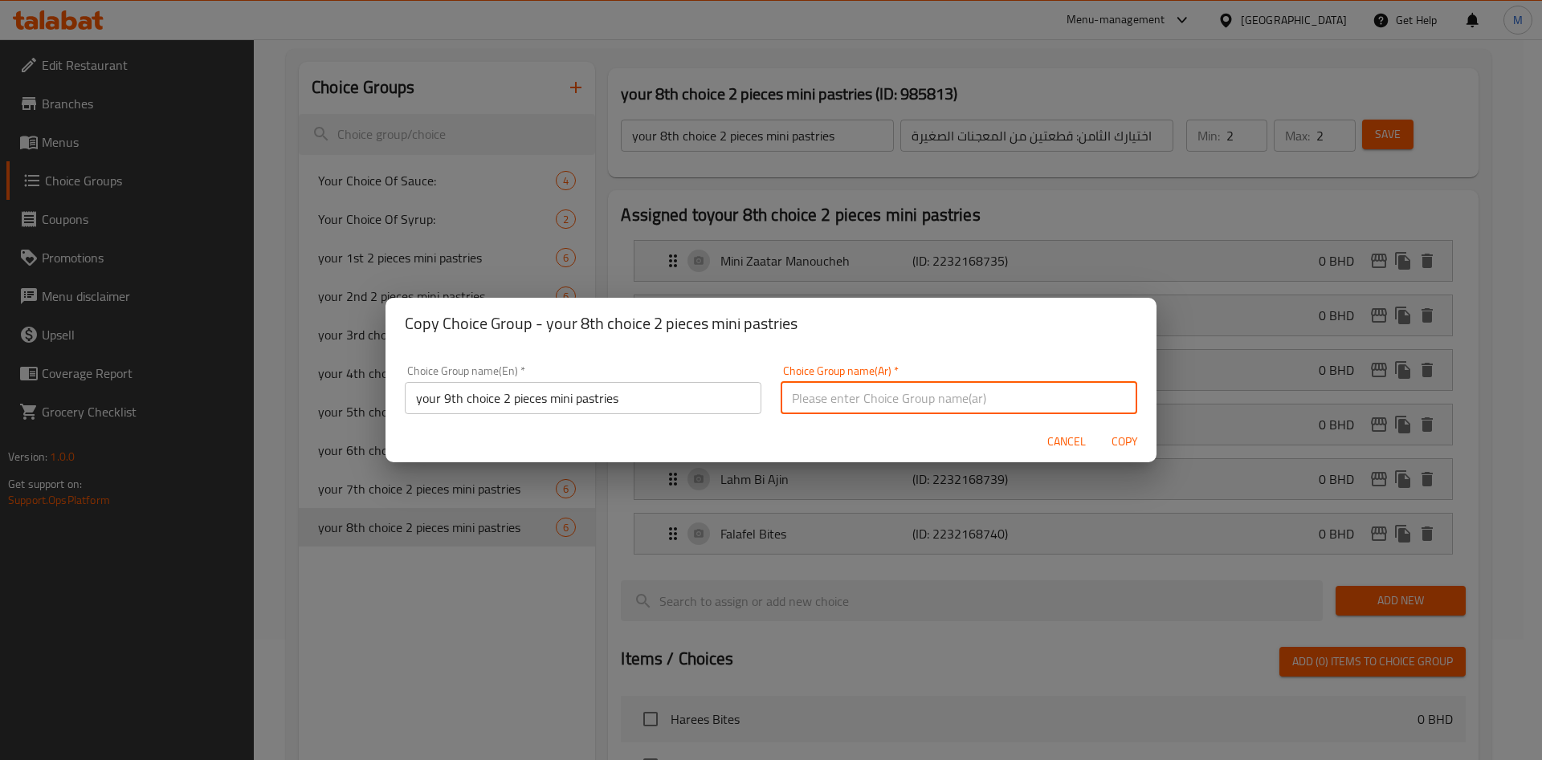
click at [900, 412] on input "text" at bounding box center [959, 398] width 357 height 32
click at [825, 395] on input "text" at bounding box center [959, 398] width 357 height 32
paste input "اختيارك التاسع: قطعتين من المعجنات الصغيرة"
click at [946, 400] on input "اختيارك التاسع: قطعتين من المعجنات الصغيرة" at bounding box center [959, 398] width 357 height 32
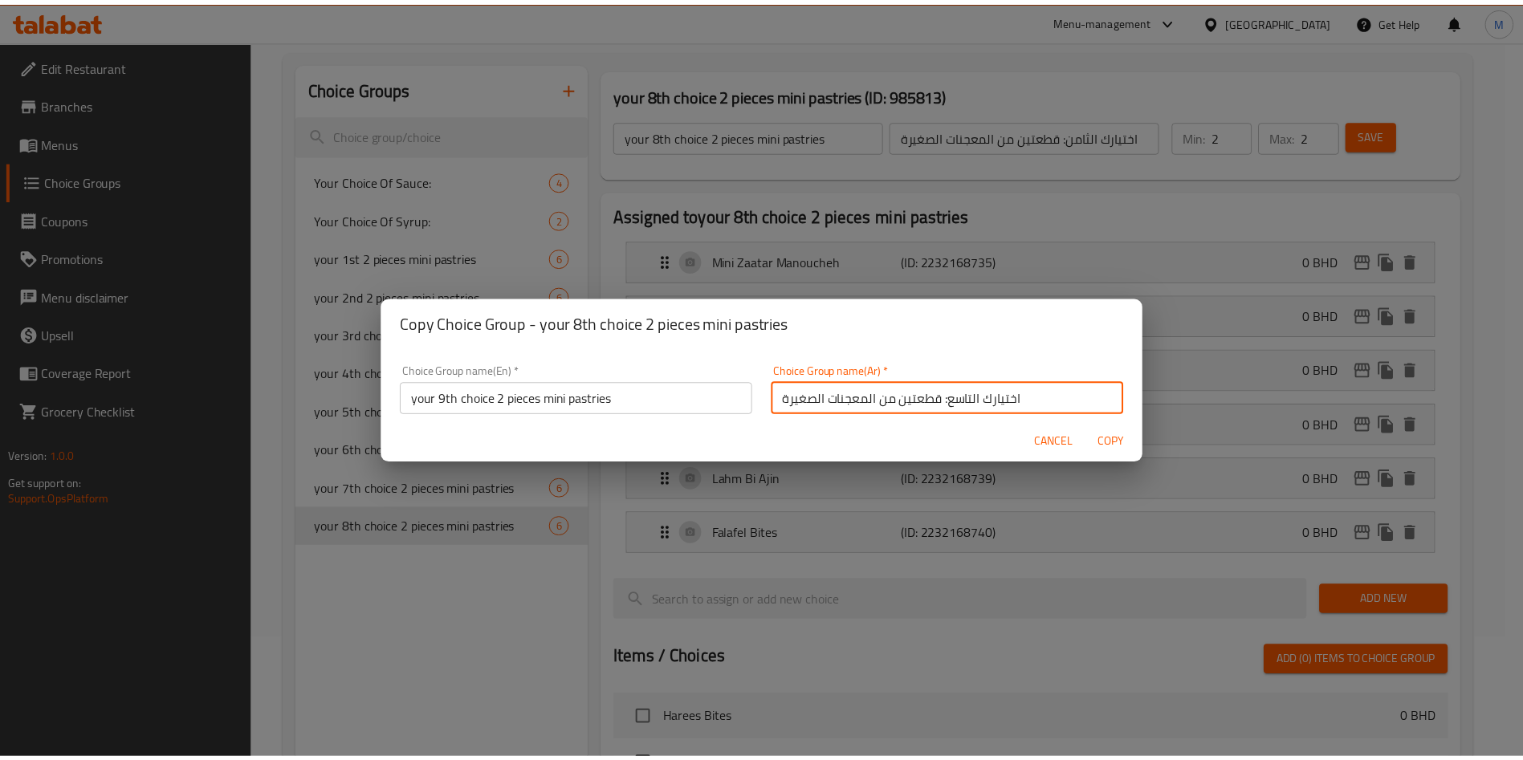
scroll to position [5, 0]
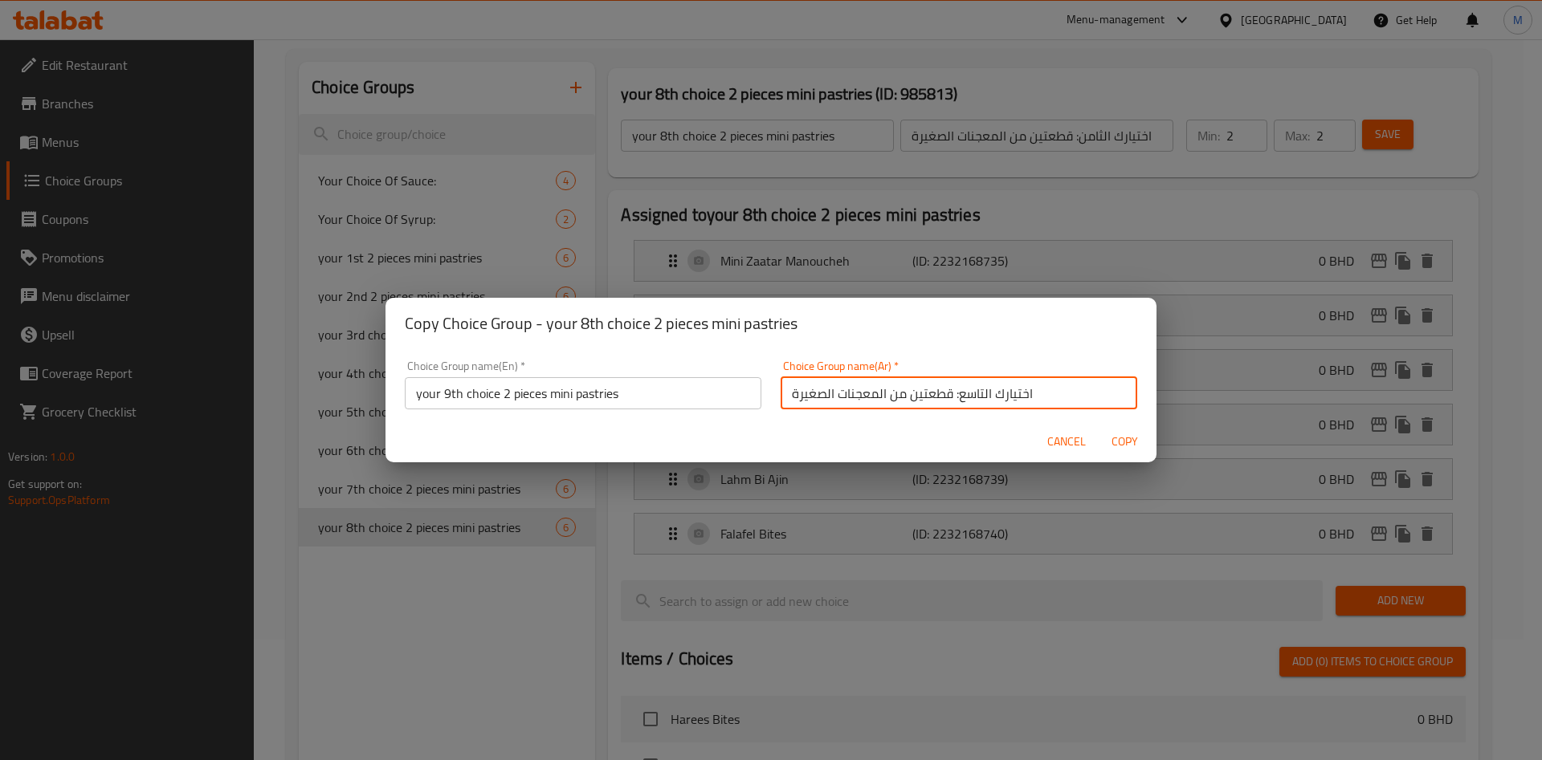
click at [943, 406] on input "اختيارك التاسع: قطعتين من المعجنات الصغيرة" at bounding box center [959, 393] width 357 height 32
type input "اختيارك التاسع قطعتين من المعجنات الصغيرة"
click at [1127, 442] on span "Copy" at bounding box center [1124, 442] width 39 height 20
click at [1127, 442] on div at bounding box center [771, 380] width 1542 height 760
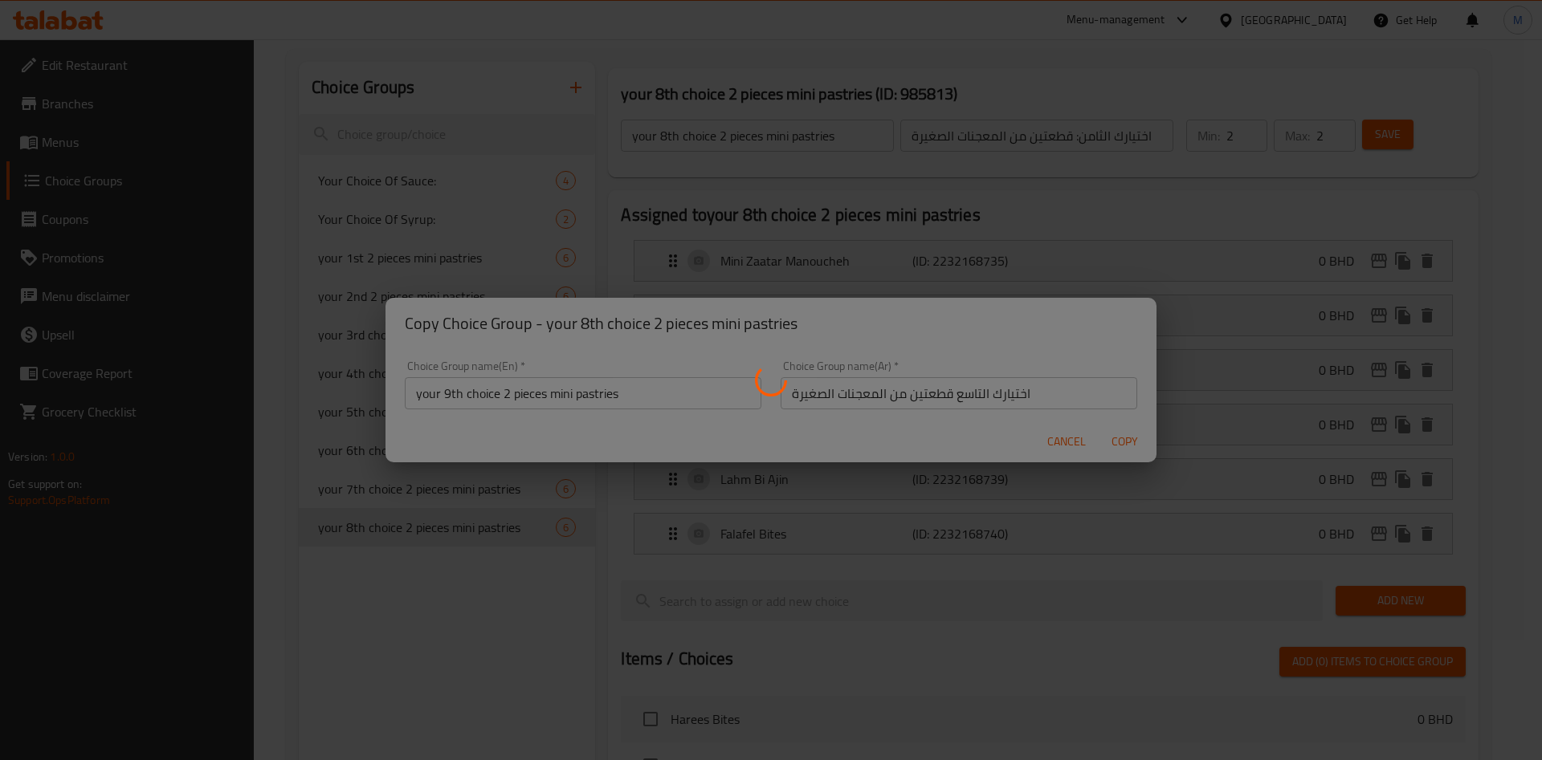
type input "your 9th choice 2 pieces mini pastries"
type input "اختيارك التاسع قطعتين من المعجنات الصغيرة"
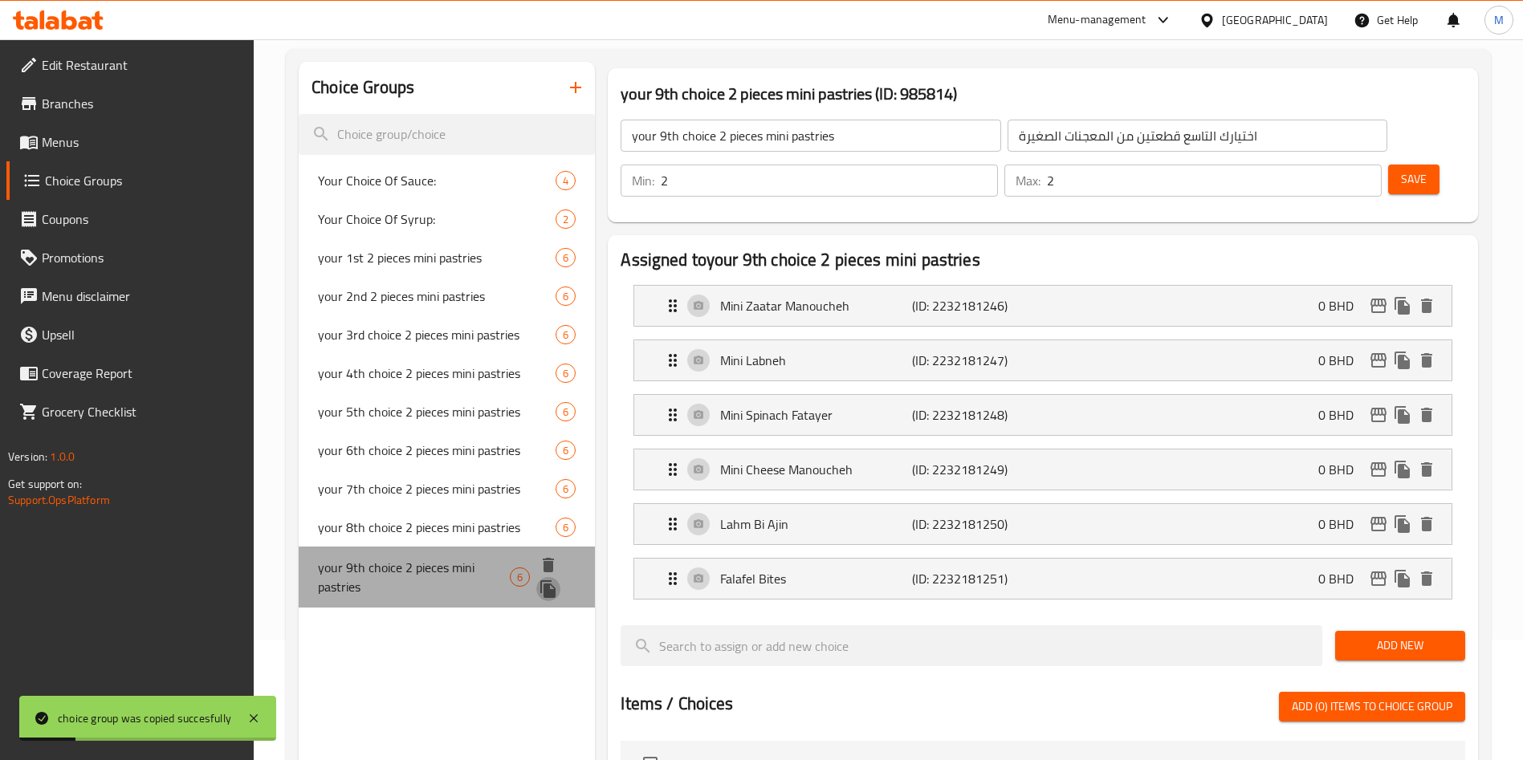
click at [552, 581] on icon "duplicate" at bounding box center [548, 589] width 19 height 19
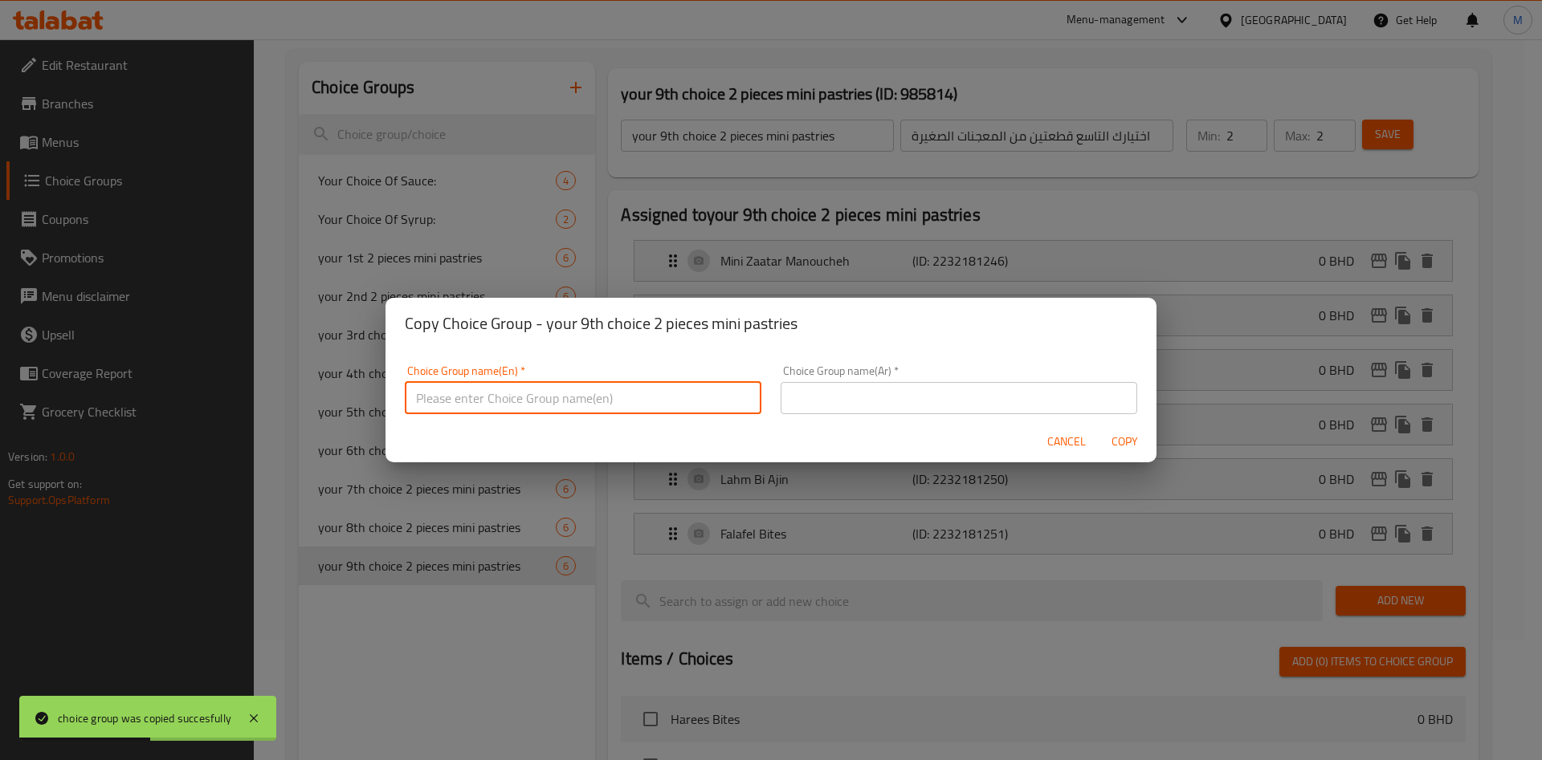
click at [529, 399] on input "text" at bounding box center [583, 398] width 357 height 32
paste input "your 10th choice 2 pieces mini pastries"
type input "your 10th choice 2 pieces mini pastries"
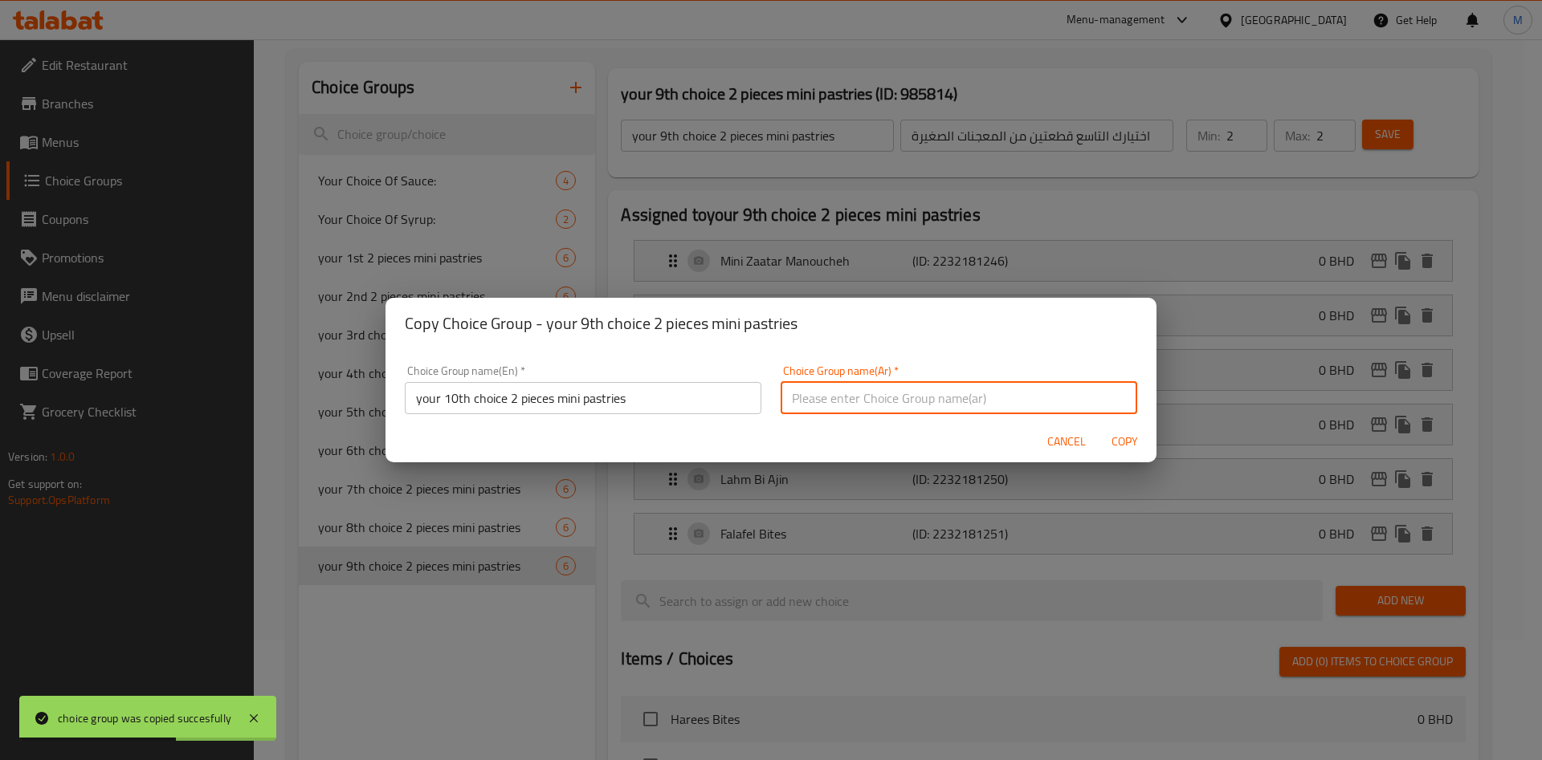
click at [863, 399] on input "text" at bounding box center [959, 398] width 357 height 32
click at [879, 398] on input "text" at bounding box center [959, 398] width 357 height 32
paste input "اختيارك العاشر: قطعتين من المعجنات الصغيرة"
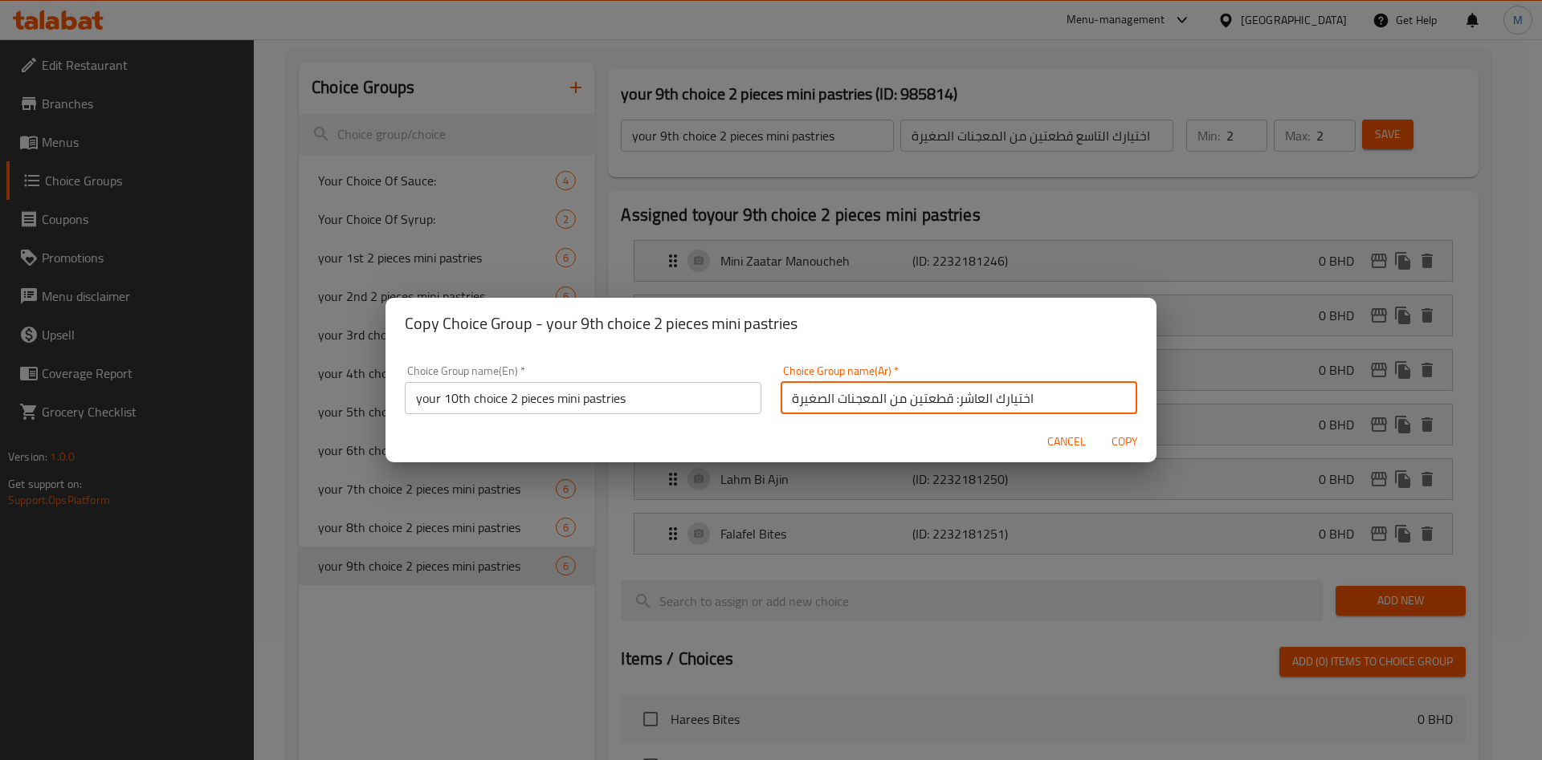
type input "اختيارك العاشر: قطعتين من المعجنات الصغيرة"
click at [1127, 442] on span "Copy" at bounding box center [1124, 442] width 39 height 20
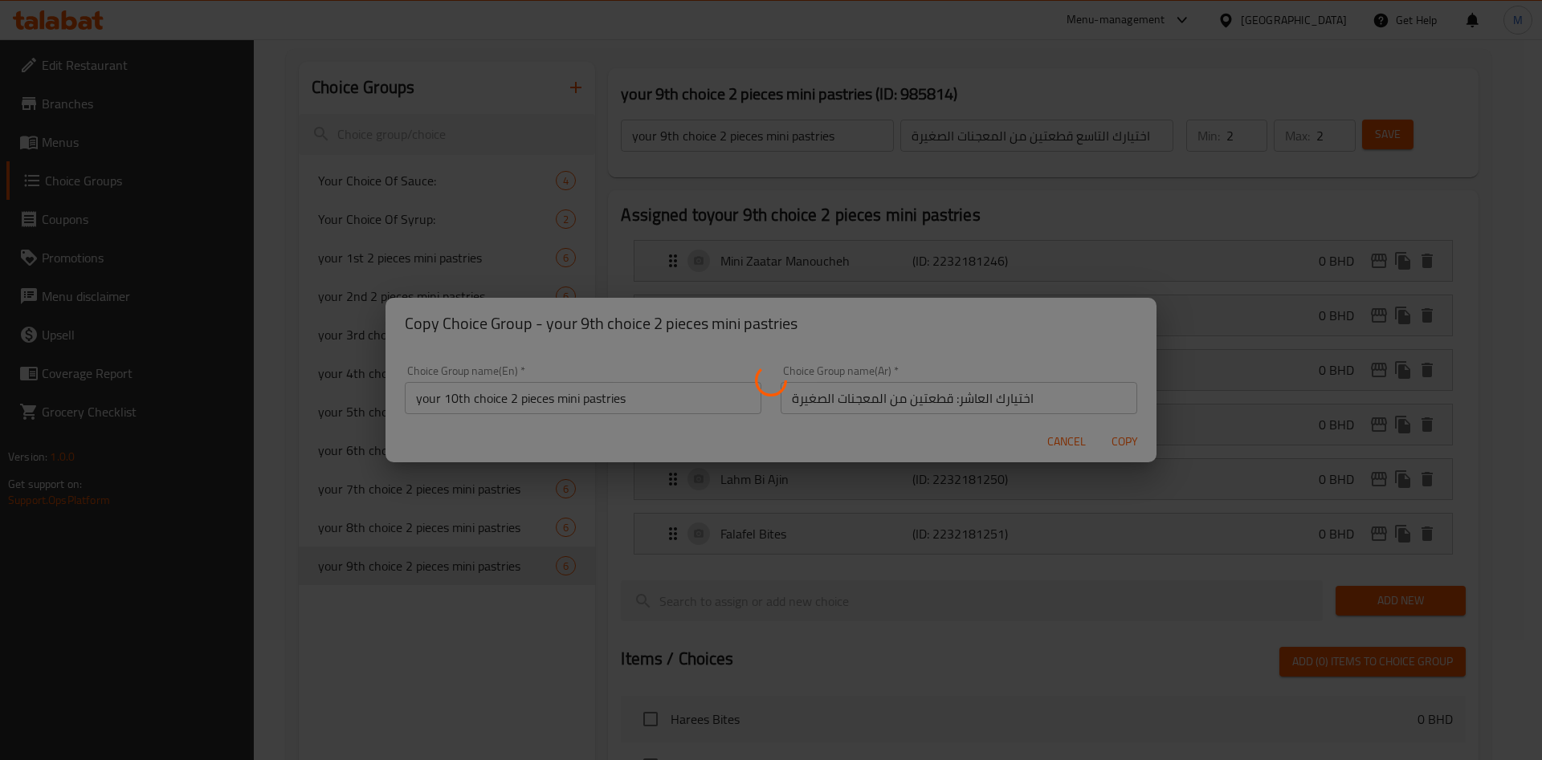
type input "your 10th choice 2 pieces mini pastries"
type input "اختيارك العاشر: قطعتين من المعجنات الصغيرة"
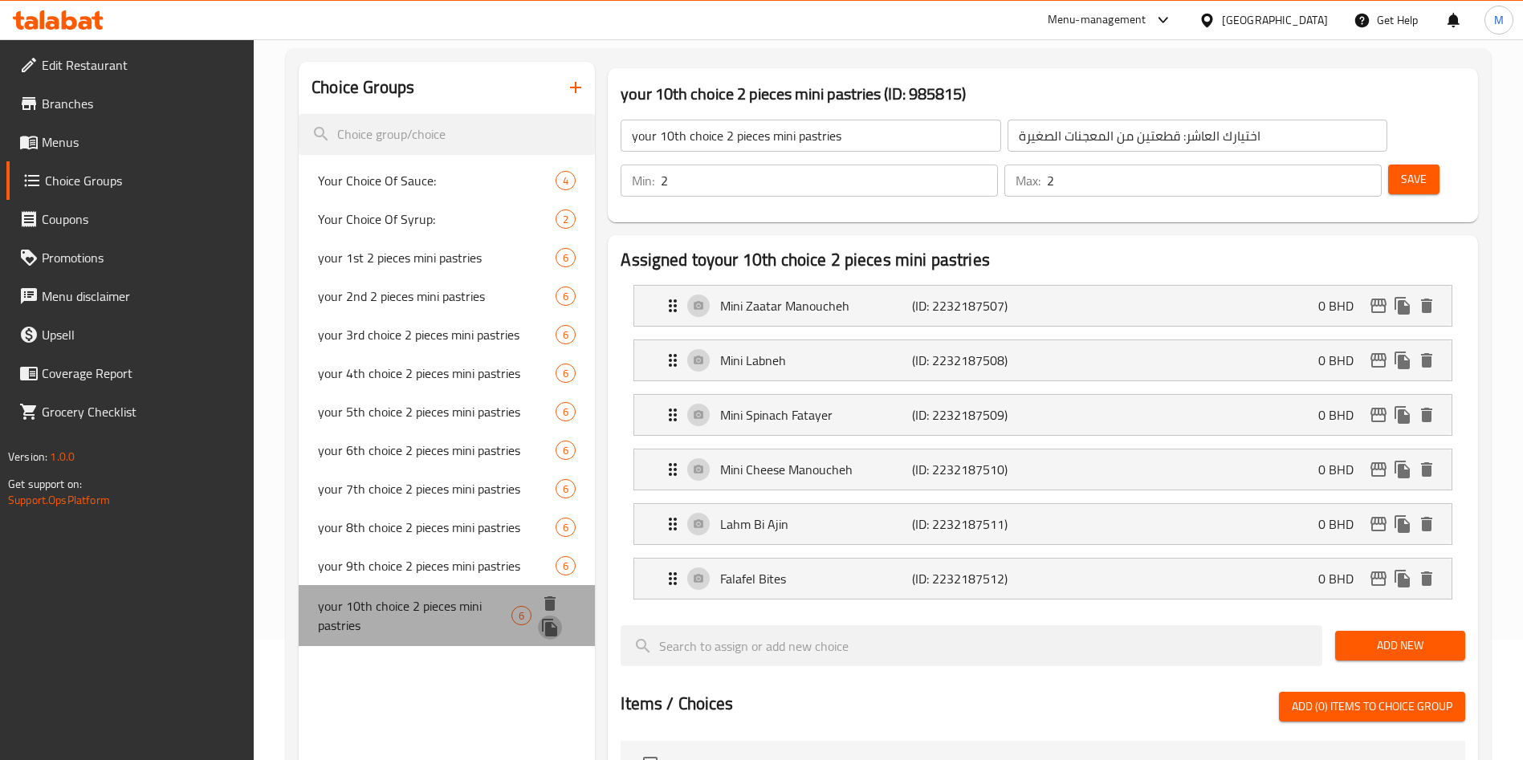
click at [554, 622] on icon "duplicate" at bounding box center [549, 627] width 19 height 19
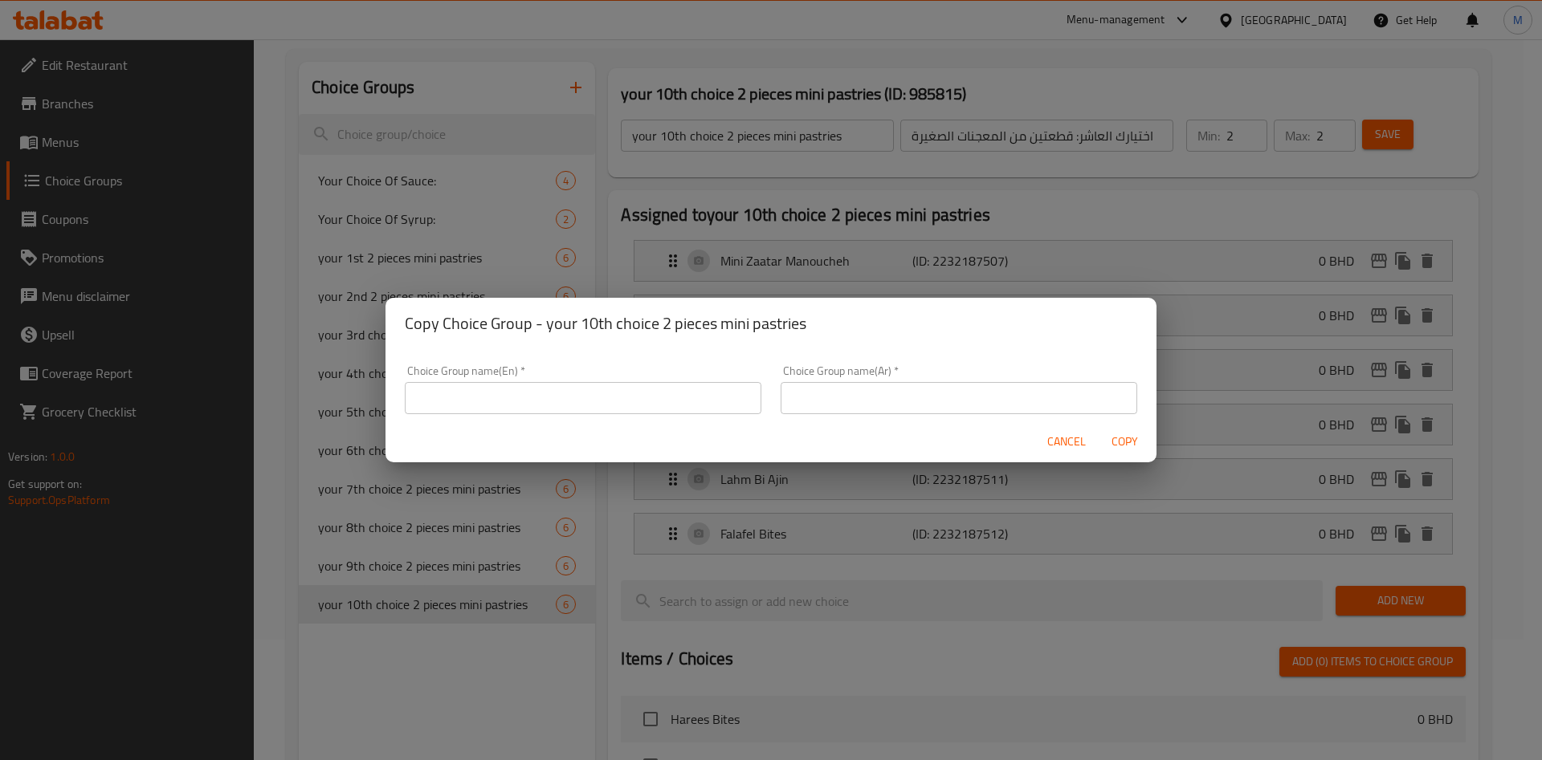
click at [538, 418] on div "Choice Group name(En)   * Choice Group name(En) *" at bounding box center [583, 390] width 376 height 68
click at [538, 405] on input "text" at bounding box center [583, 398] width 357 height 32
type input "c"
click at [518, 398] on input "c" at bounding box center [583, 398] width 357 height 32
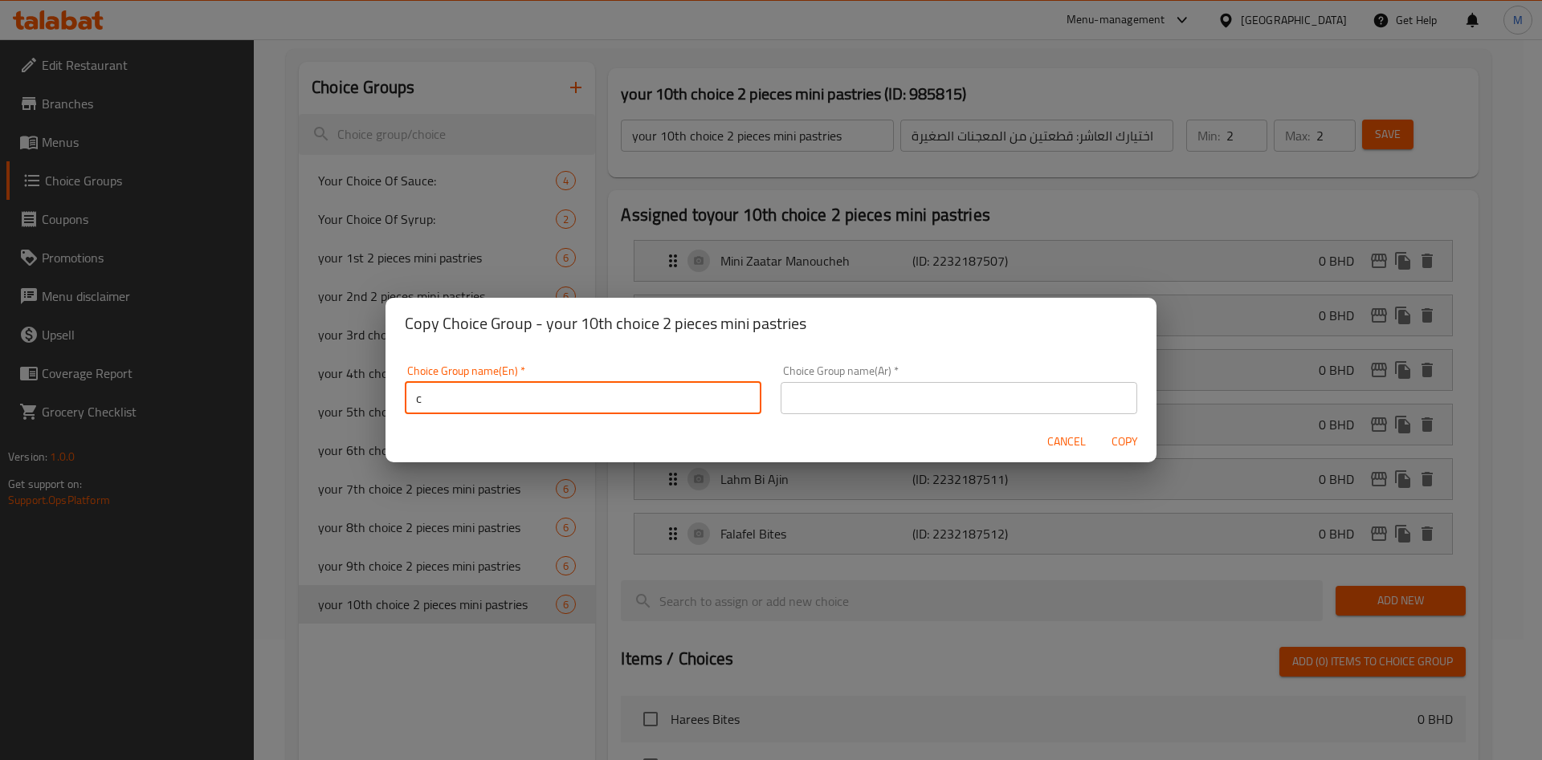
click at [518, 398] on input "c" at bounding box center [583, 398] width 357 height 32
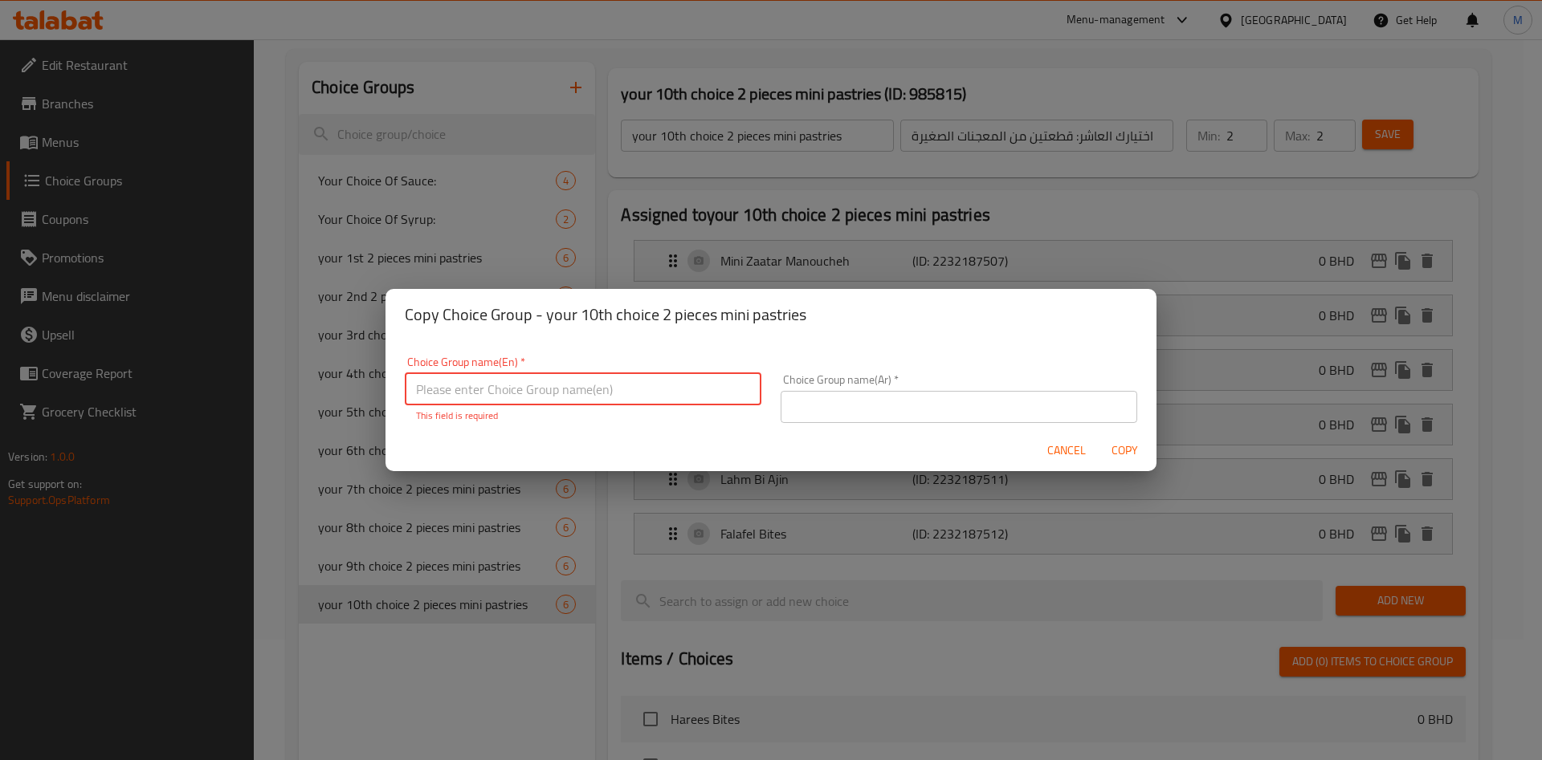
paste input "your 11th choice 2 pieces mini pastries"
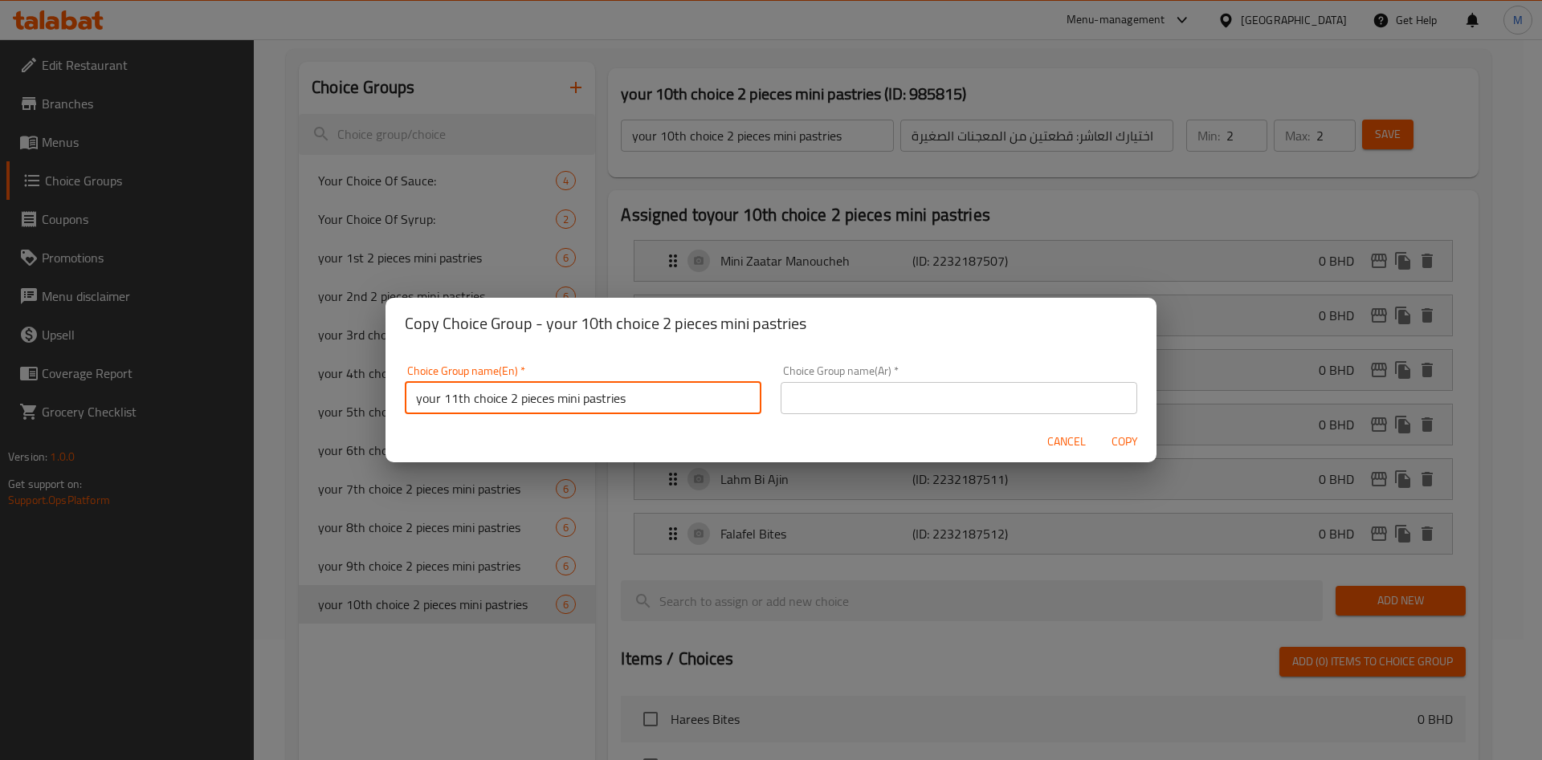
type input "your 11th choice 2 pieces mini pastries"
click at [924, 392] on input "text" at bounding box center [959, 398] width 357 height 32
paste input "اختيارك الحادي عشر: قطعتين من المعجنات الصغيرة"
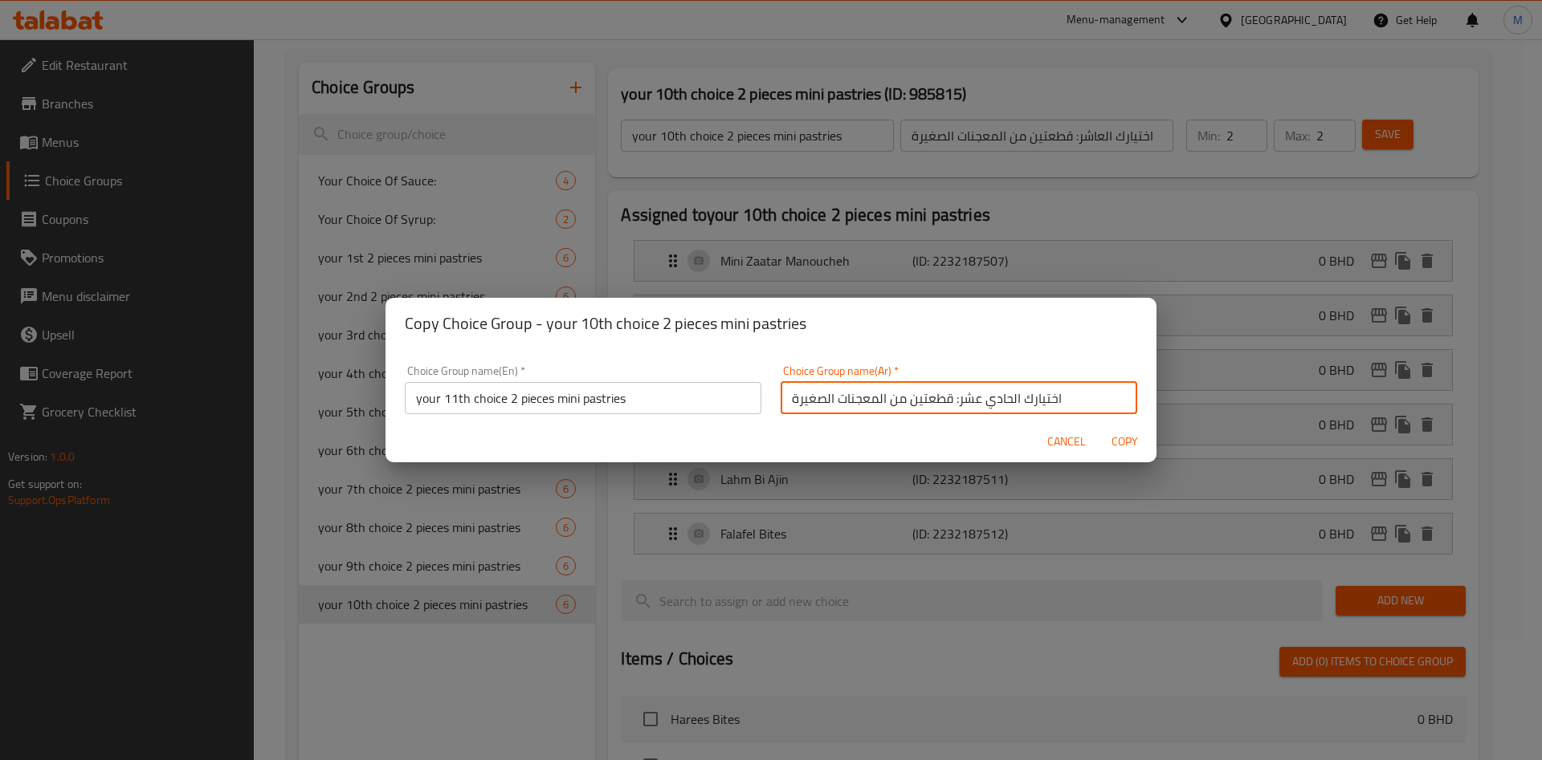
type input "اختيارك الحادي عشر: قطعتين من المعجنات الصغيرة"
click at [1114, 450] on span "Copy" at bounding box center [1124, 442] width 39 height 20
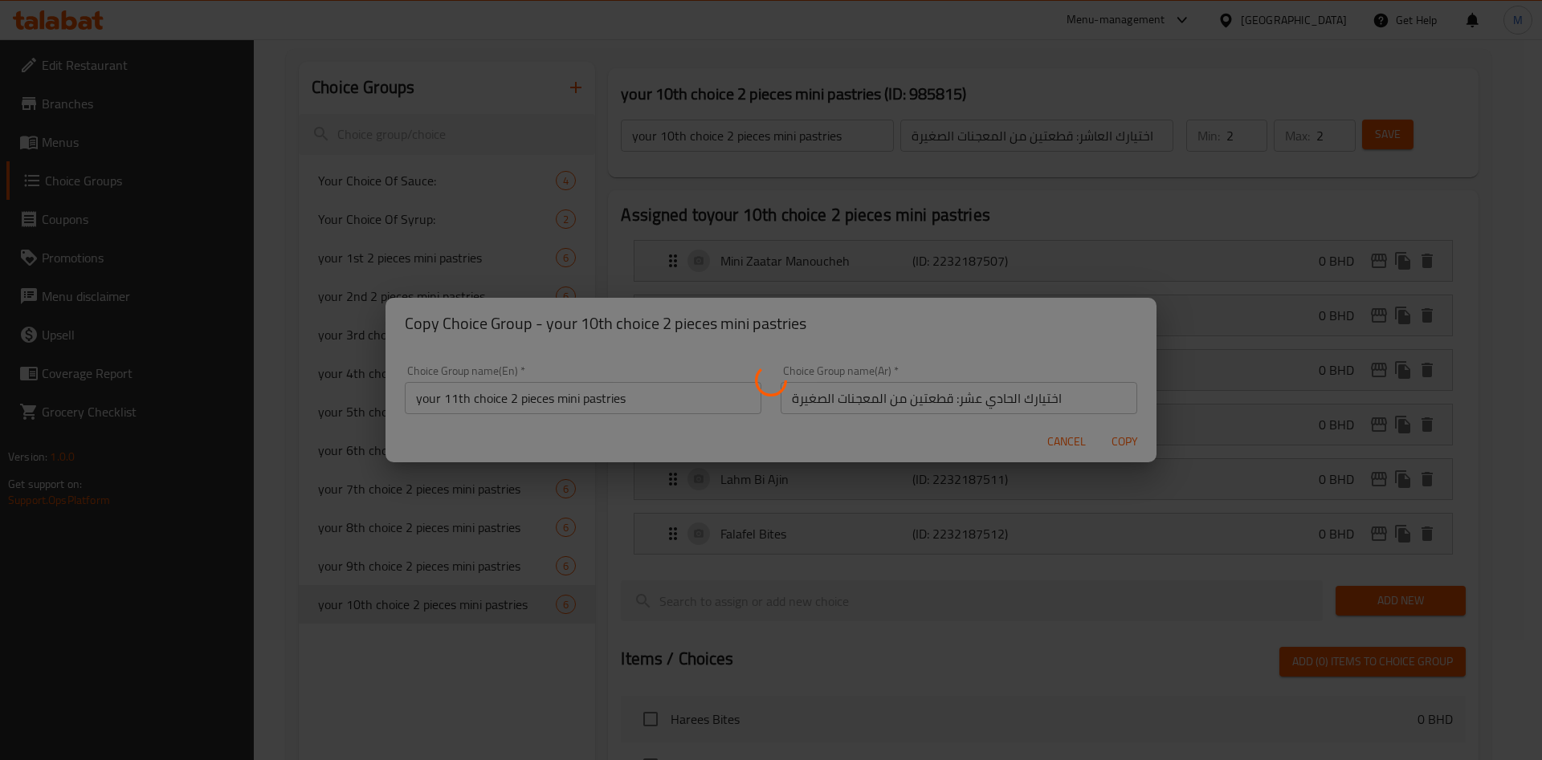
type input "your 11th choice 2 pieces mini pastries"
type input "اختيارك الحادي عشر: قطعتين من المعجنات الصغيرة"
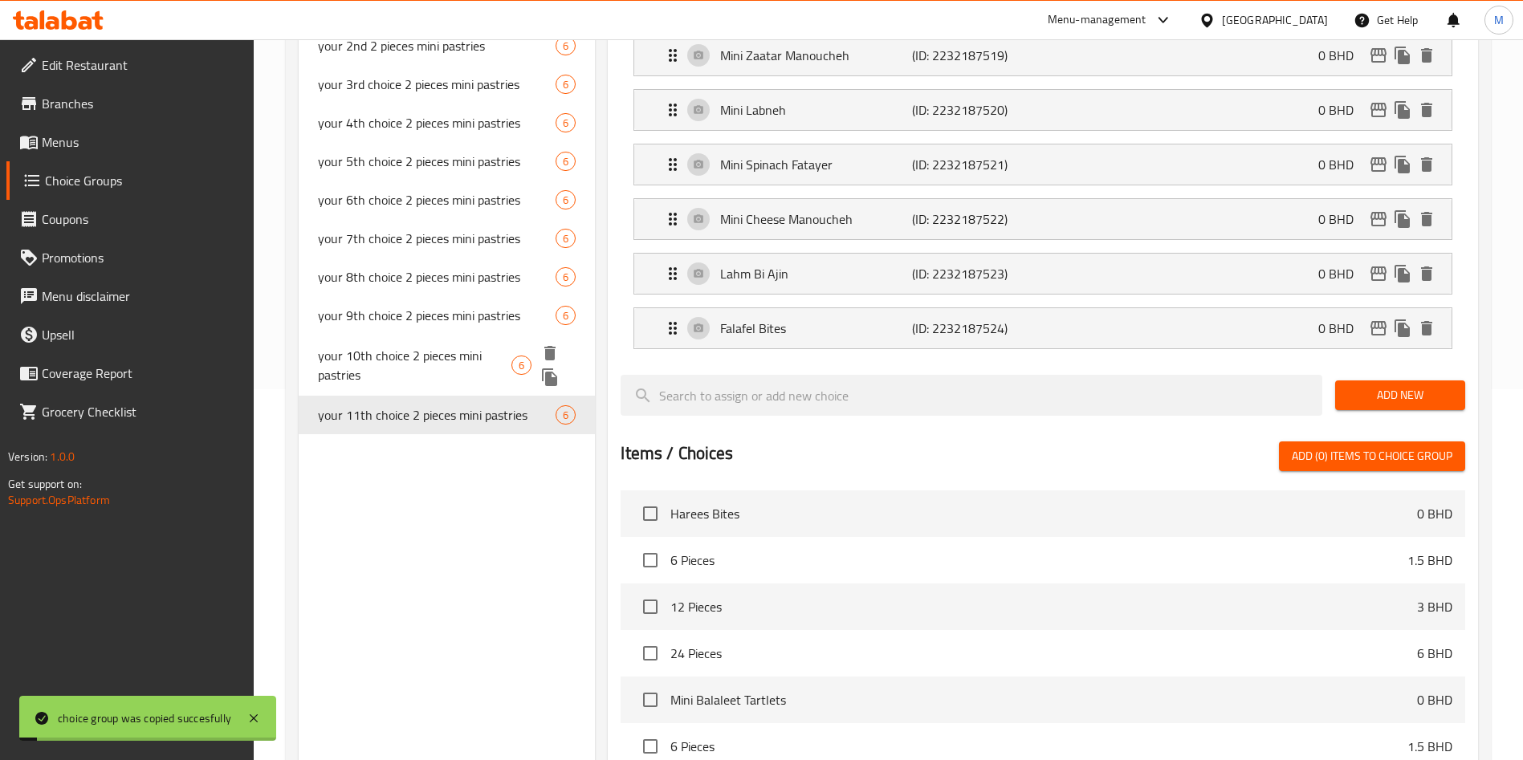
scroll to position [602, 0]
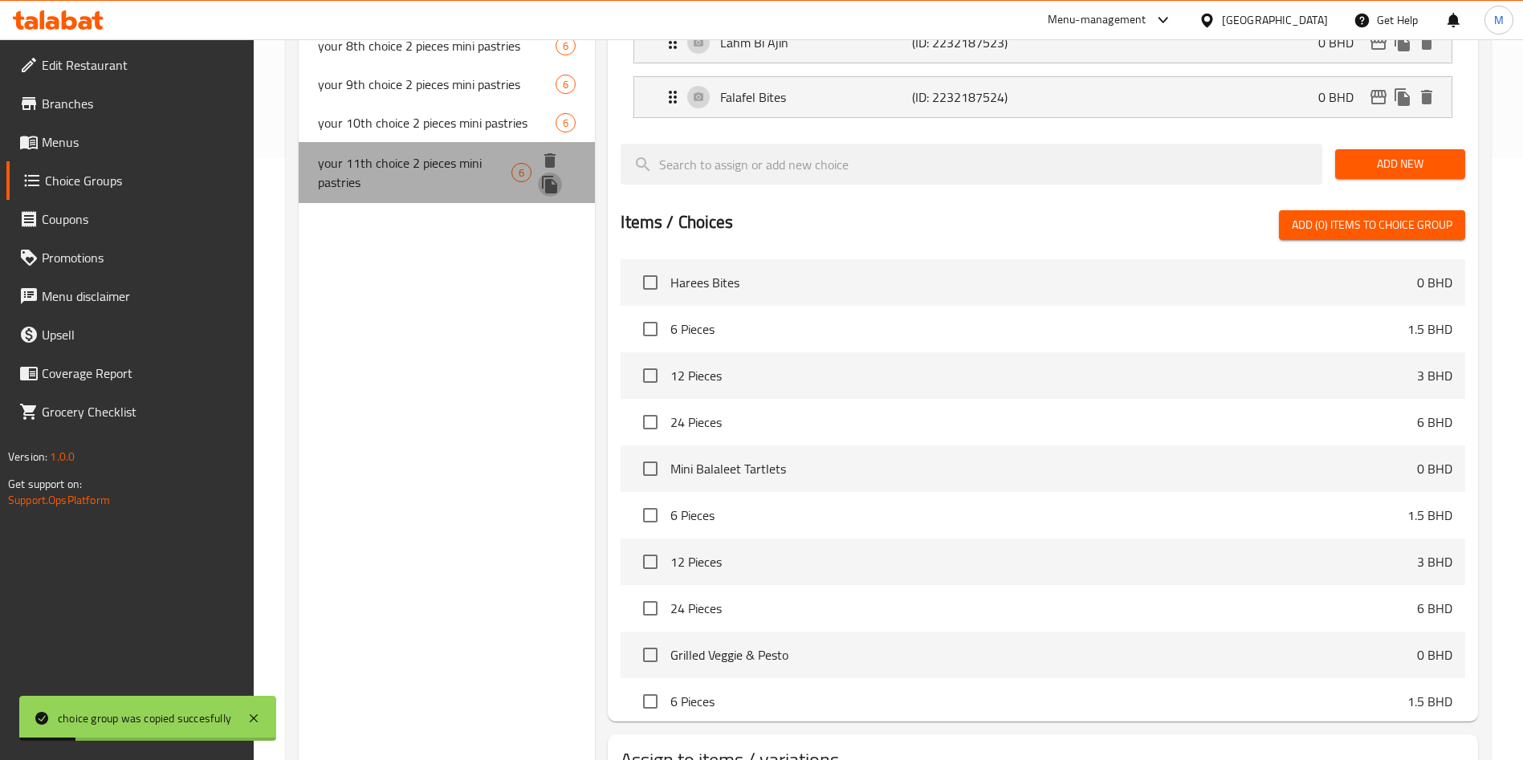
click at [550, 181] on icon "duplicate" at bounding box center [549, 185] width 15 height 18
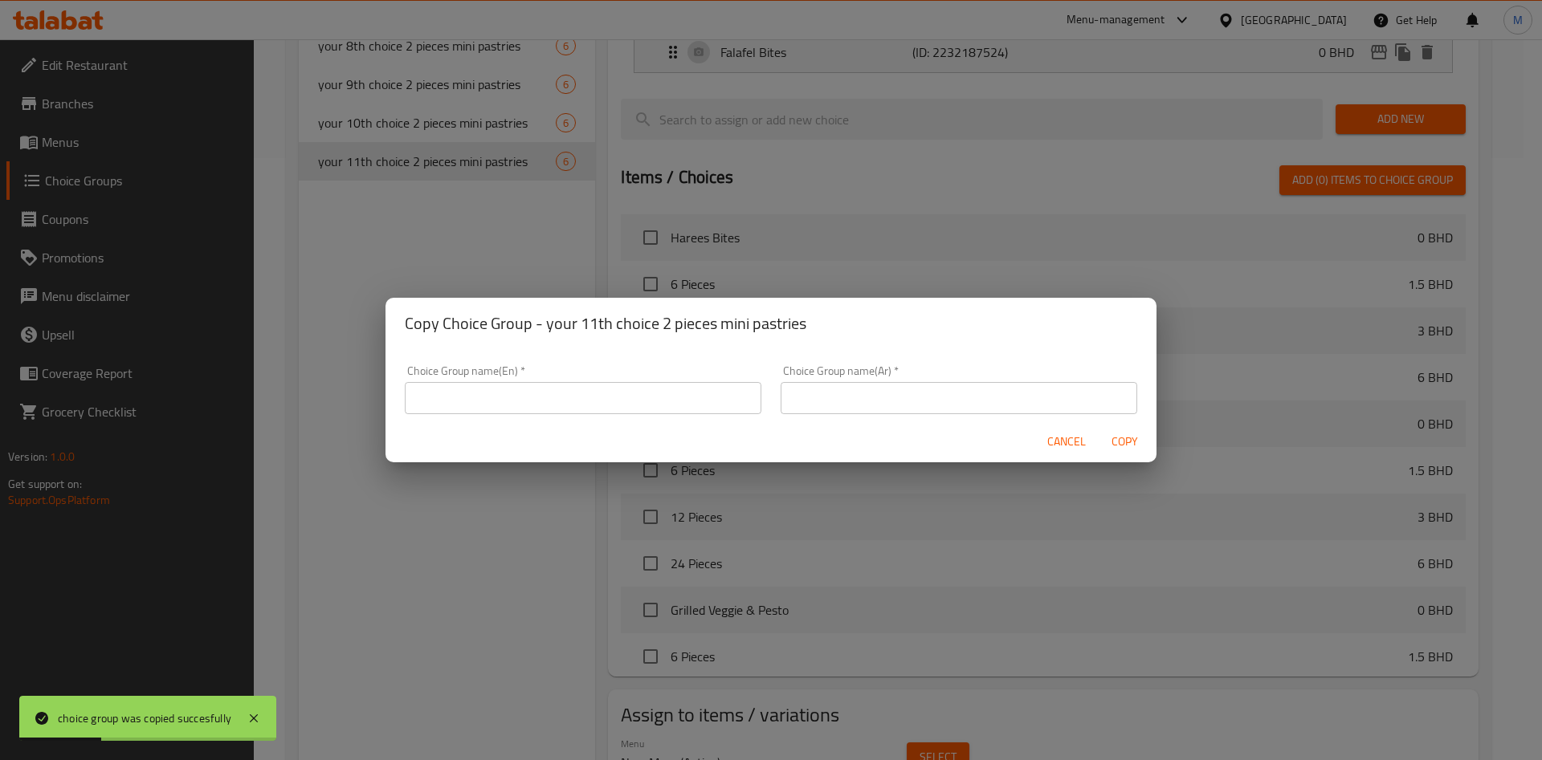
click at [535, 387] on input "text" at bounding box center [583, 398] width 357 height 32
paste input "اختيارك الحادي عشر: قطعتين من المعجنات الصغيرة"
type input "اختيارك الحادي عشر: قطعتين من المعجنات الصغيرة"
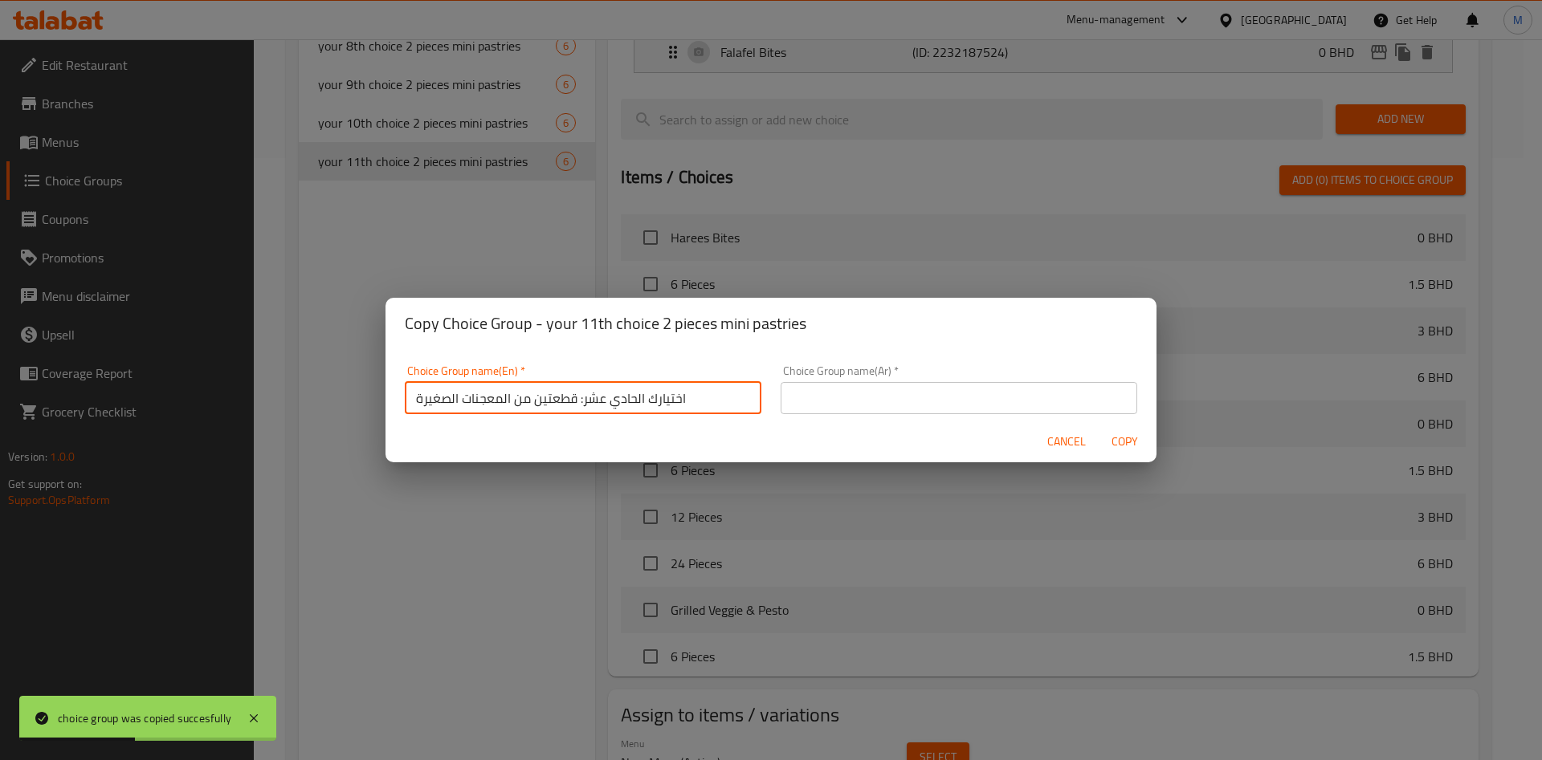
click at [553, 399] on input "اختيارك الحادي عشر: قطعتين من المعجنات الصغيرة" at bounding box center [583, 398] width 357 height 32
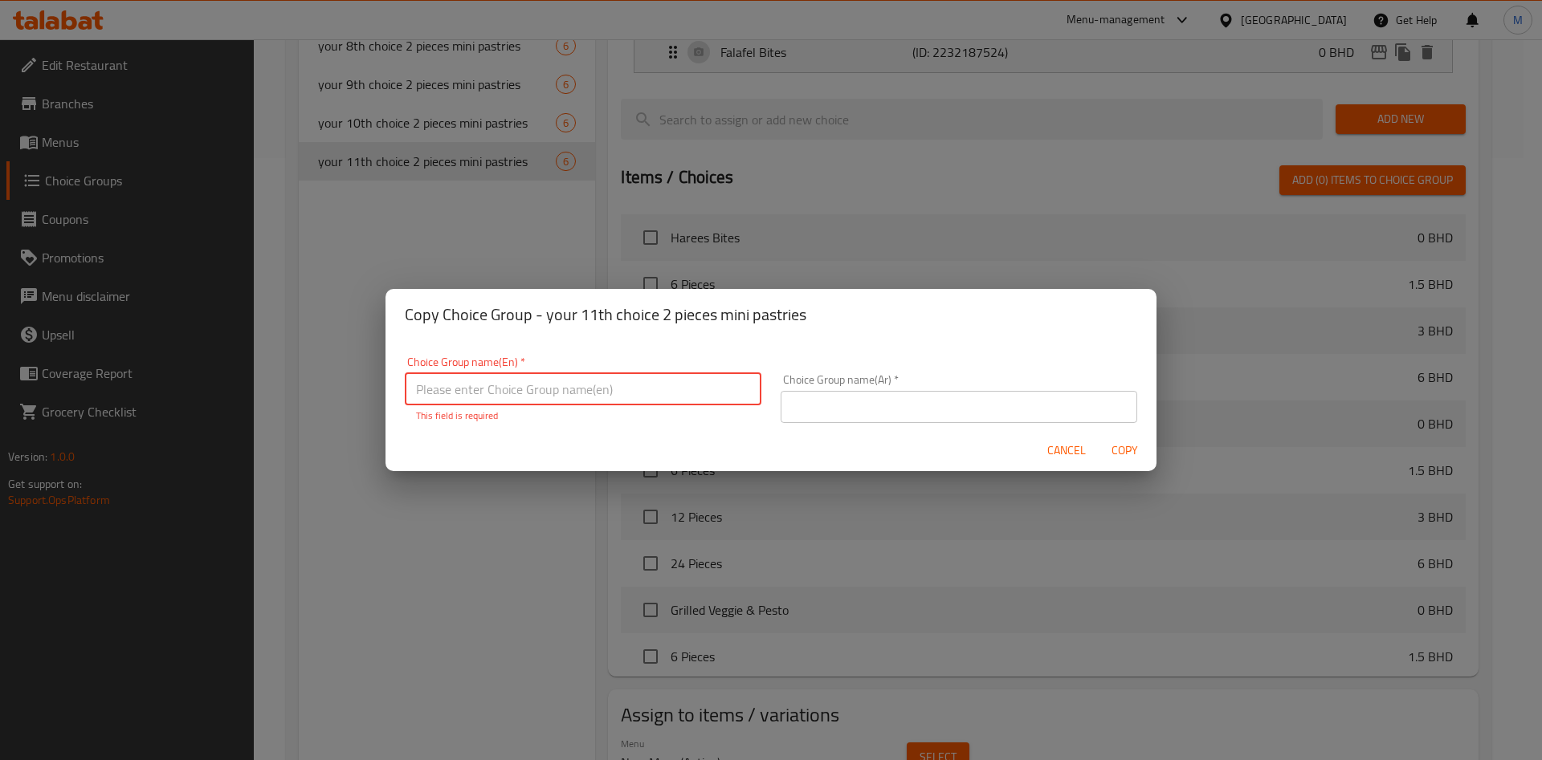
click at [500, 390] on input "text" at bounding box center [583, 389] width 357 height 32
click at [511, 383] on input "text" at bounding box center [583, 389] width 357 height 32
paste input "your 12th choice 2 pieces mini pastries"
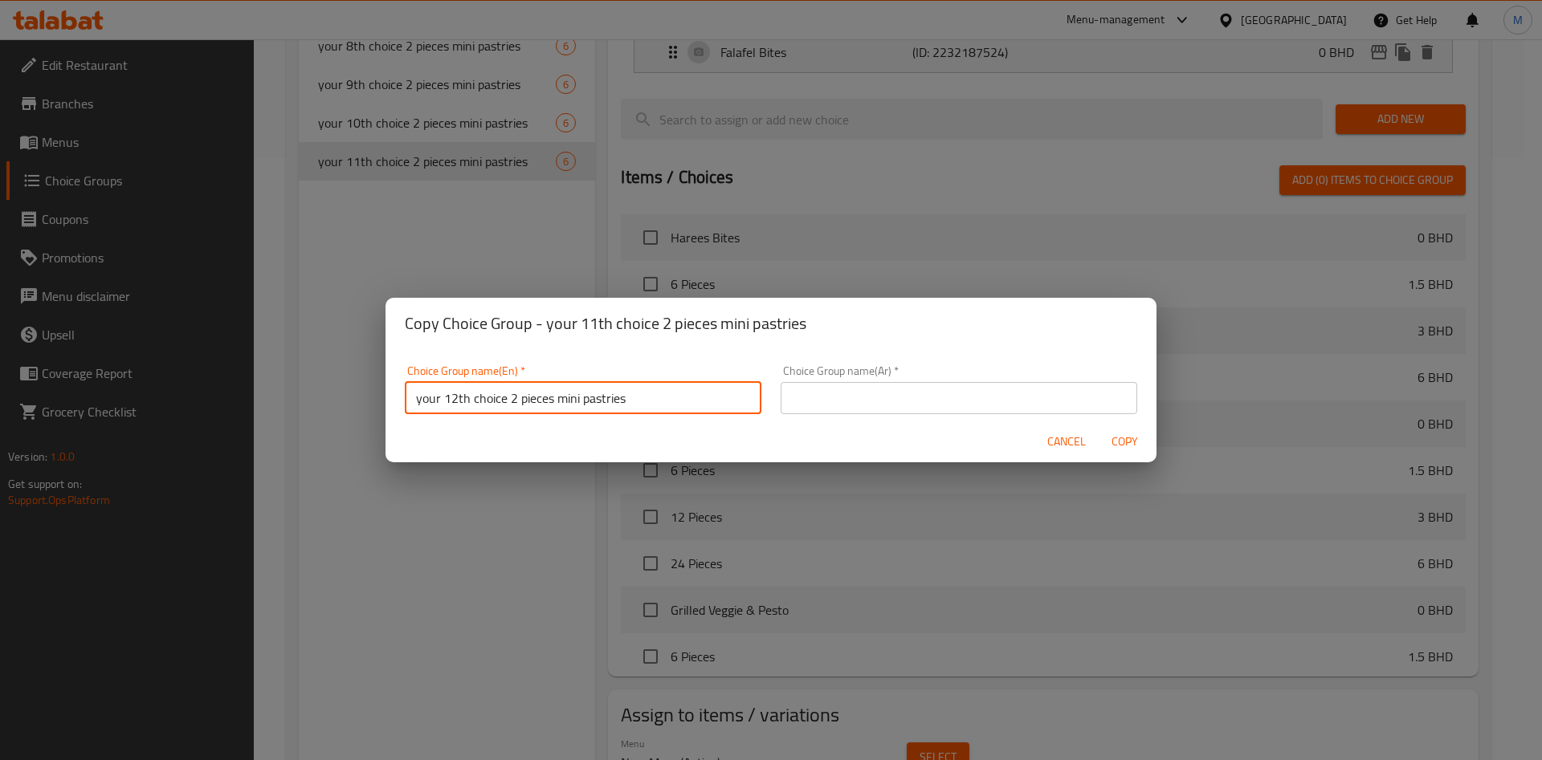
type input "your 12th choice 2 pieces mini pastries"
click at [838, 381] on div "Choice Group name(Ar)   * Choice Group name(Ar) *" at bounding box center [959, 389] width 357 height 49
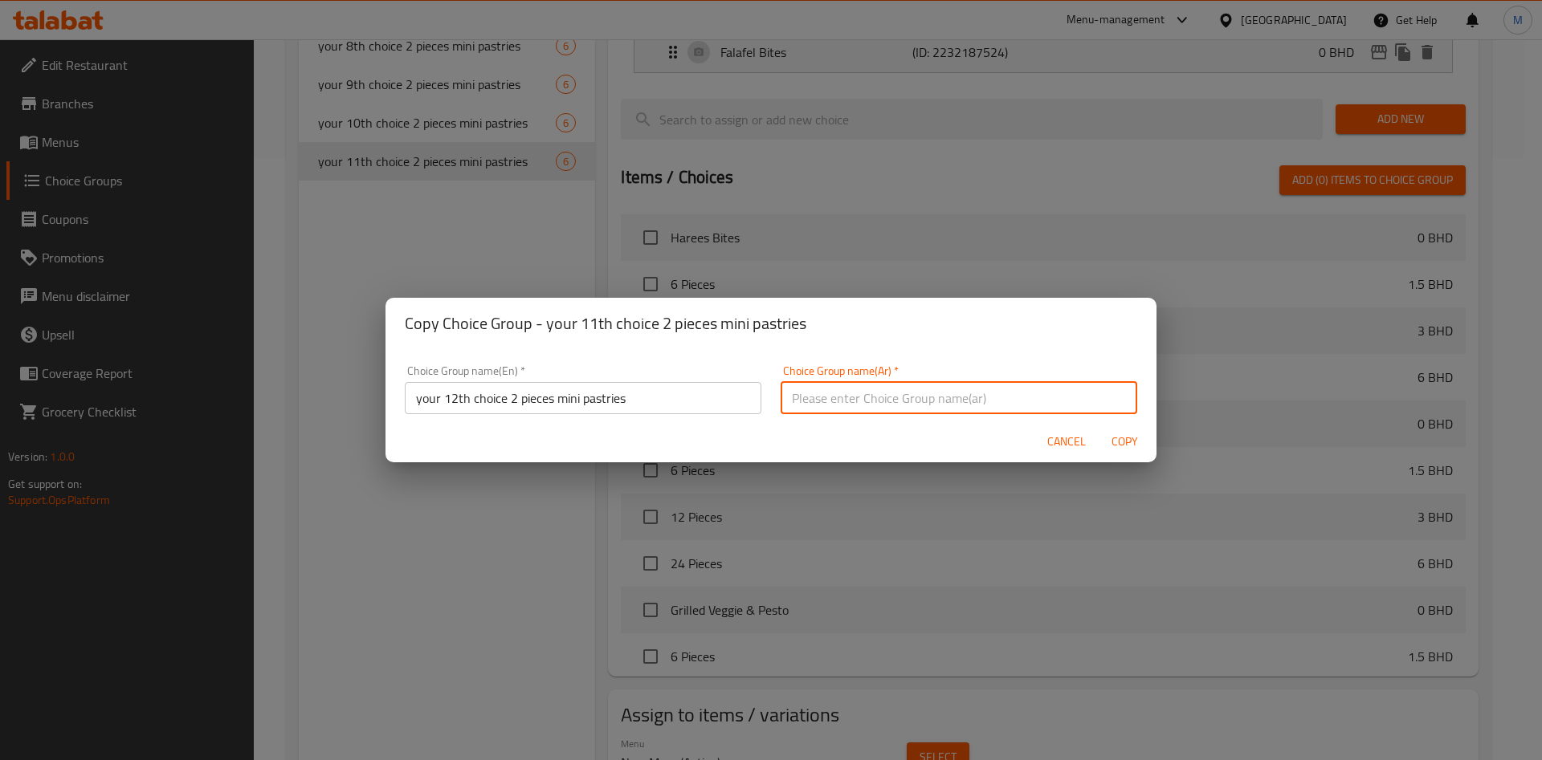
click at [838, 394] on input "text" at bounding box center [959, 398] width 357 height 32
paste input "اختيارك الثاني عشر: قطعتين من المعجنات الصغيرة"
type input "اختيارك الثاني عشر: قطعتين من المعجنات الصغيرة"
click at [1131, 440] on span "Copy" at bounding box center [1124, 442] width 39 height 20
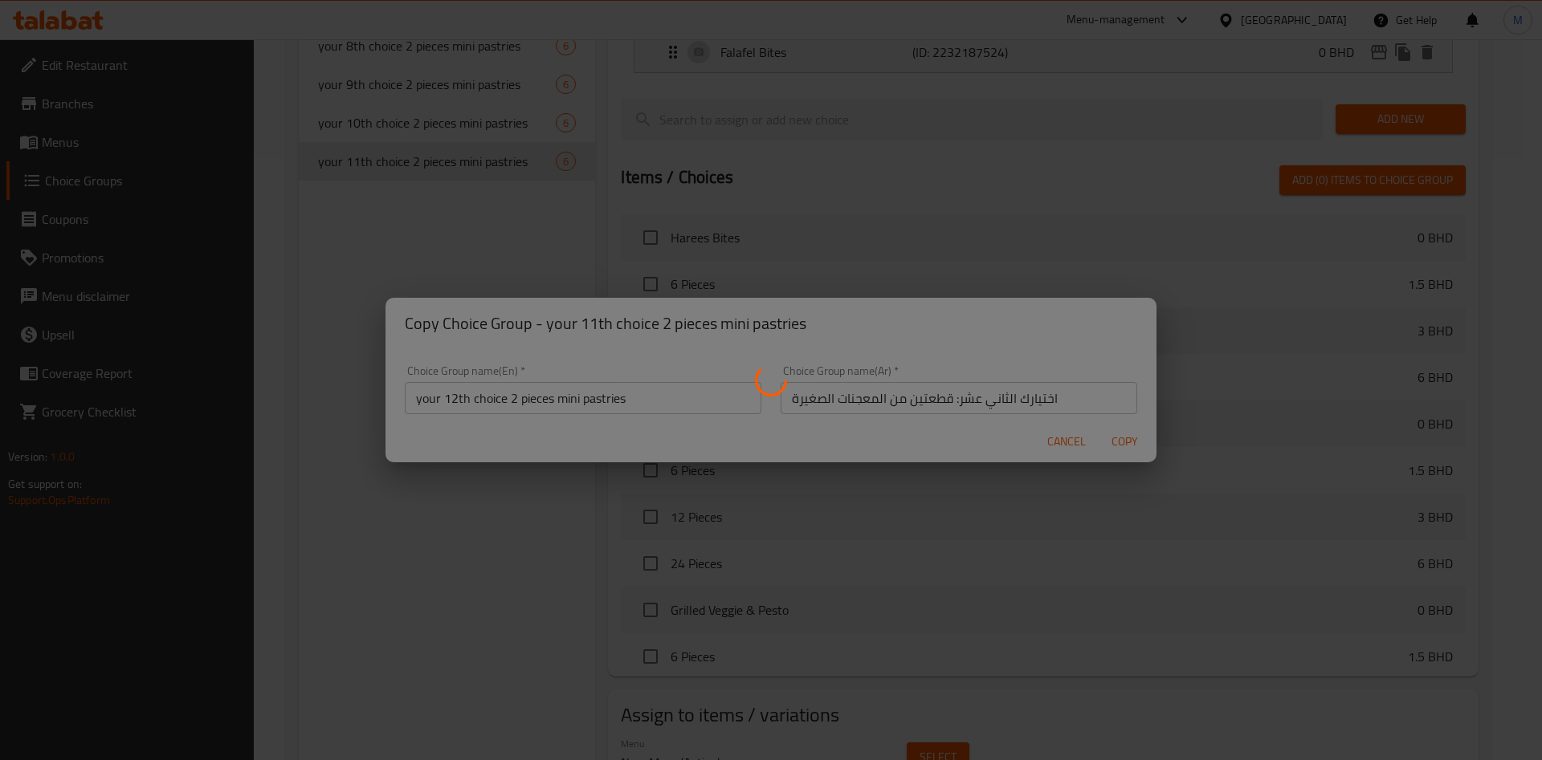
type input "your 12th choice 2 pieces mini pastries"
type input "اختيارك الثاني عشر: قطعتين من المعجنات الصغيرة"
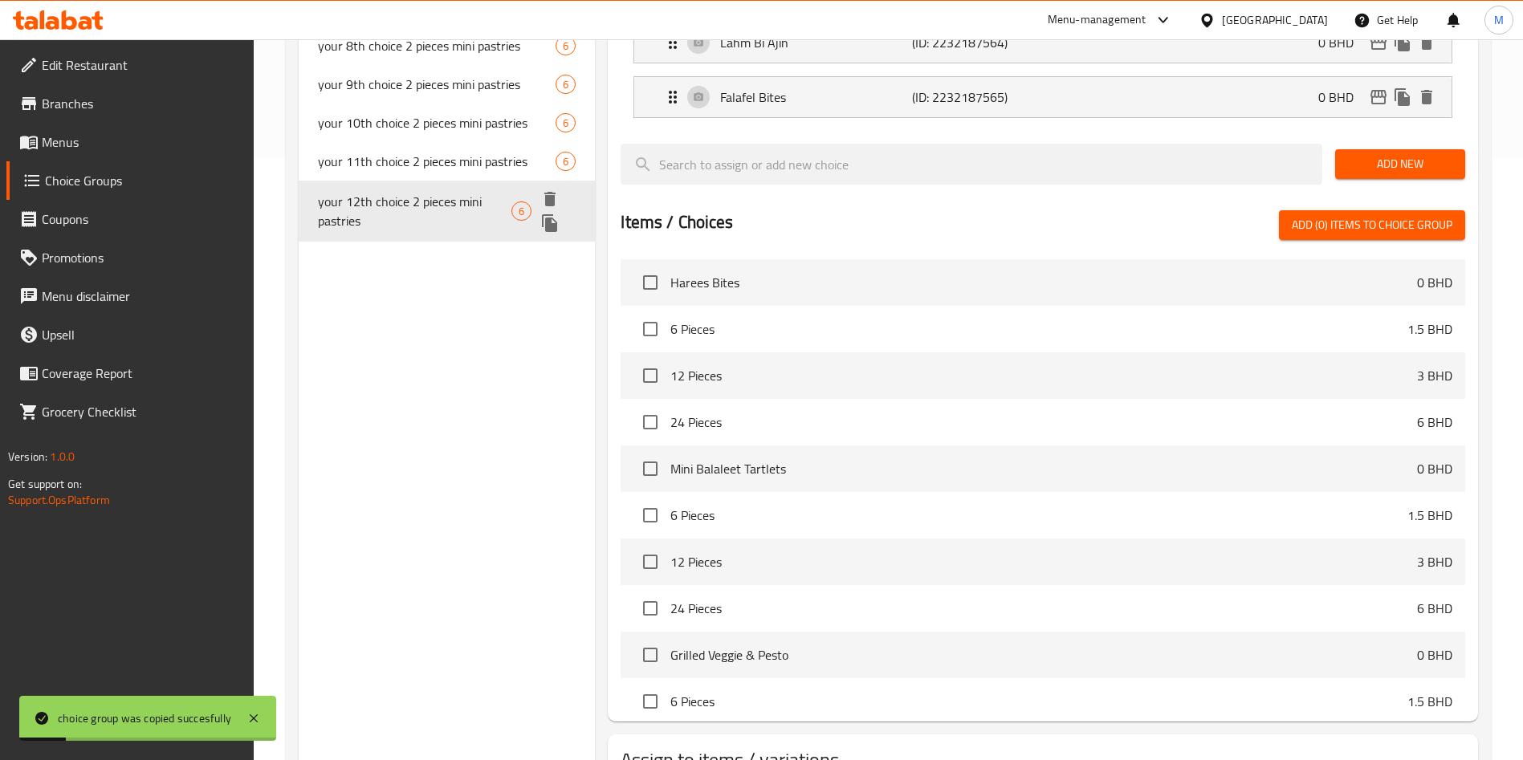
click at [553, 222] on icon "duplicate" at bounding box center [549, 223] width 19 height 19
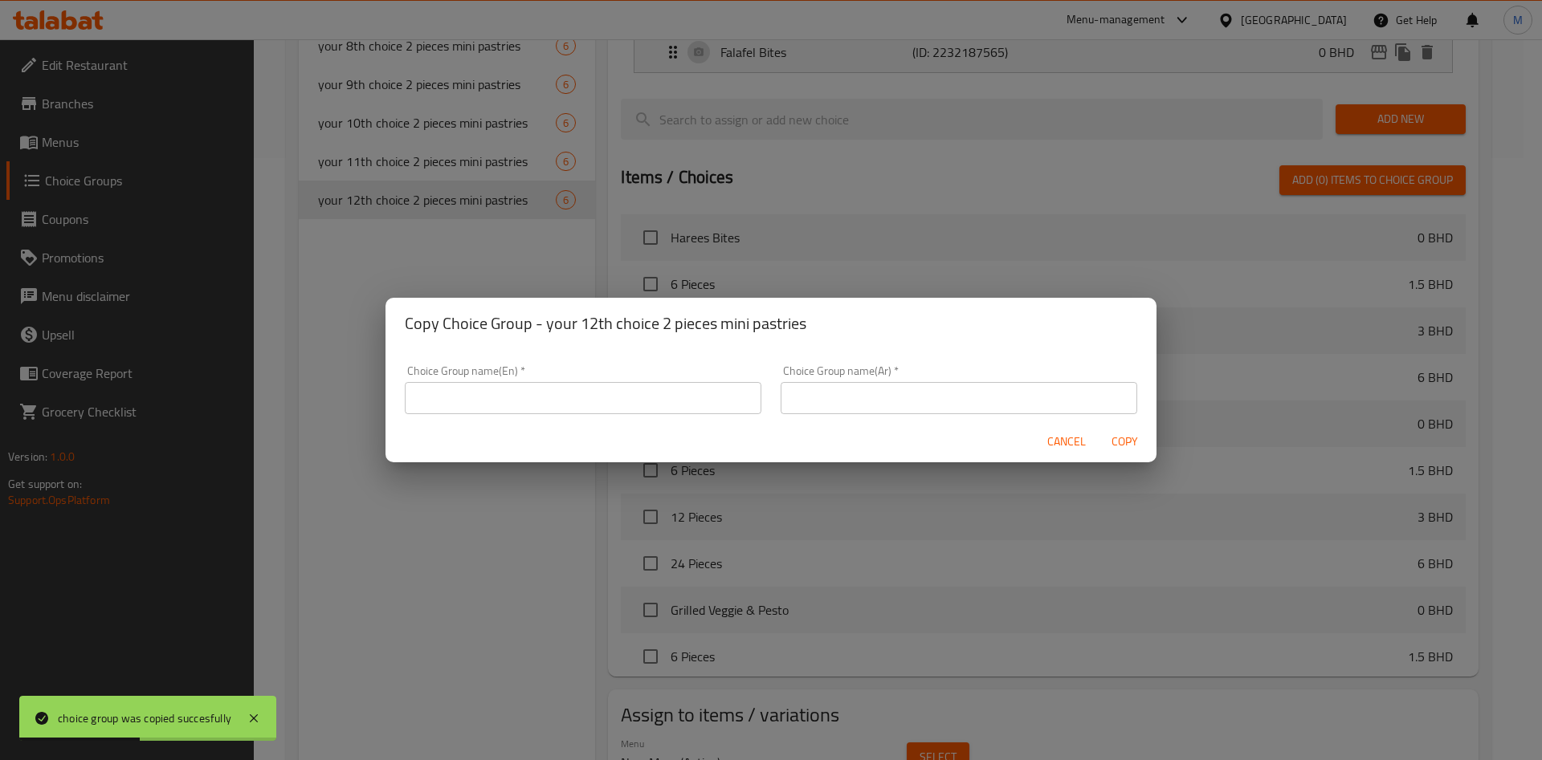
click at [545, 421] on div "Cancel Copy" at bounding box center [770, 442] width 771 height 43
click at [542, 399] on input "text" at bounding box center [583, 398] width 357 height 32
paste input "your 13th choice 2 pieces mini pastries"
type input "your 13th choice 2 pieces mini pastries"
click at [840, 406] on input "text" at bounding box center [959, 398] width 357 height 32
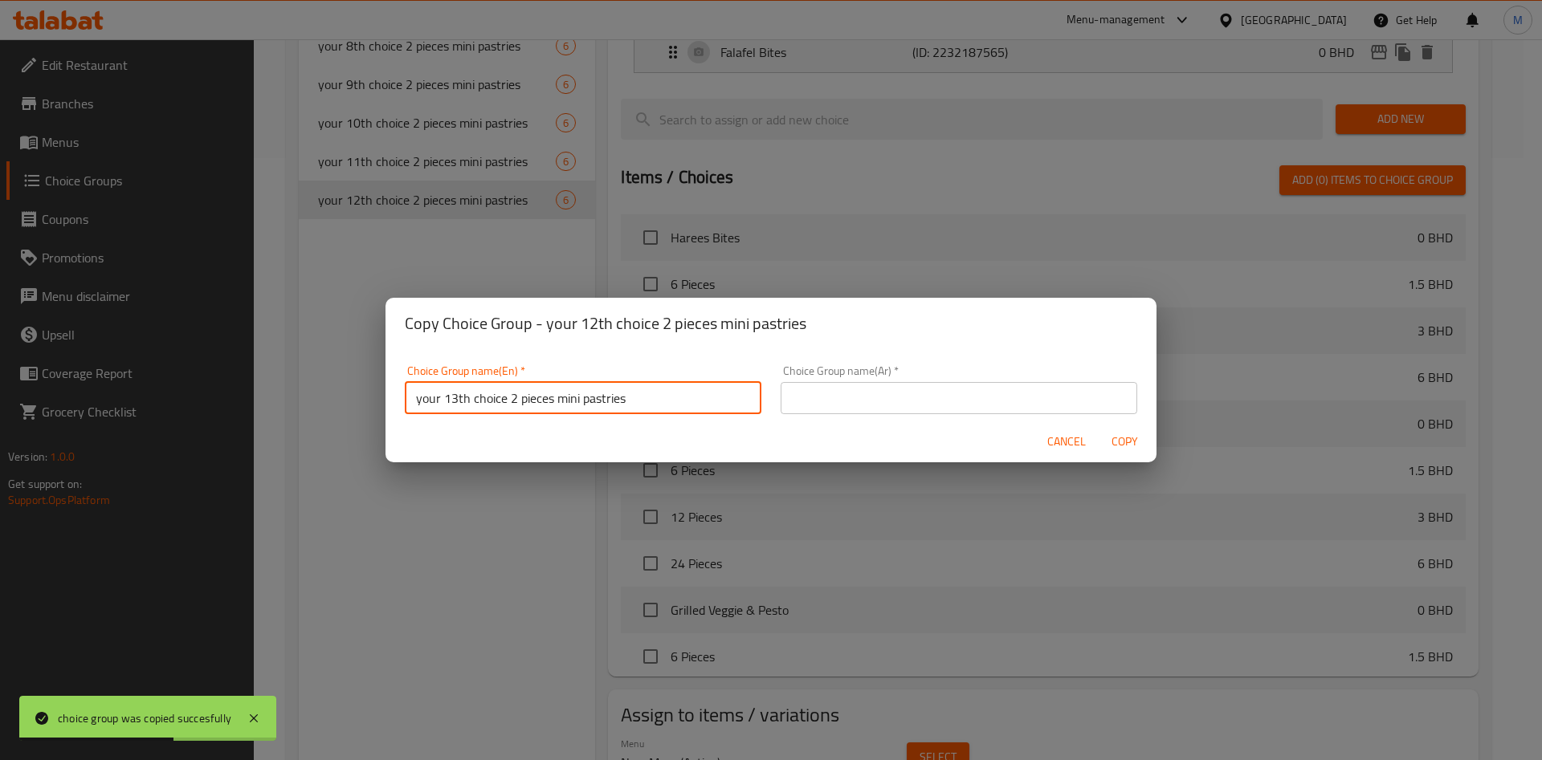
click at [840, 406] on input "text" at bounding box center [959, 398] width 357 height 32
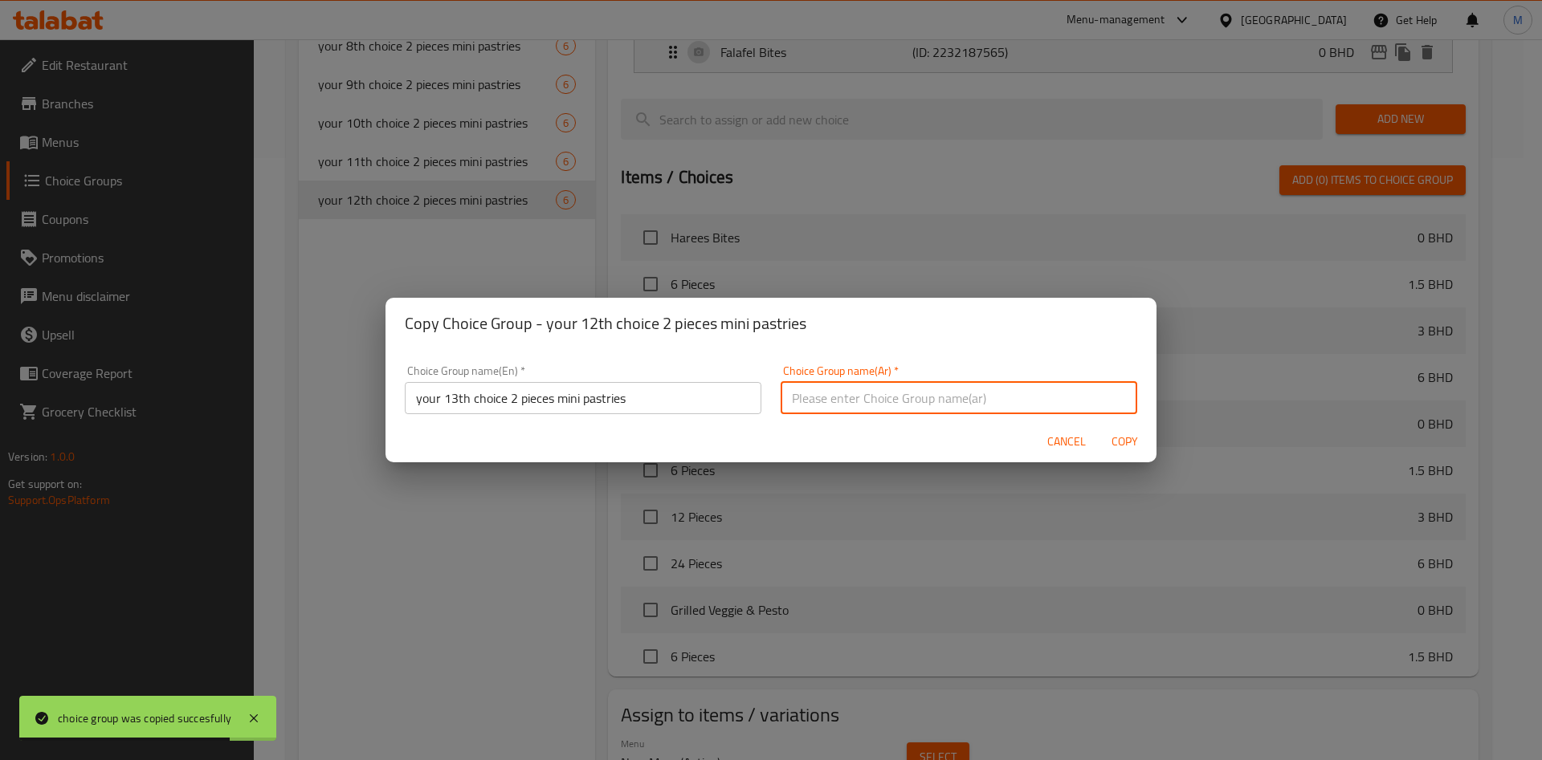
click at [855, 393] on input "text" at bounding box center [959, 398] width 357 height 32
paste input "اختيارك الثالث عشر: قطعتين من المعجنات الصغيرة"
type input "اختيارك الثالث عشر: قطعتين من المعجنات الصغيرة"
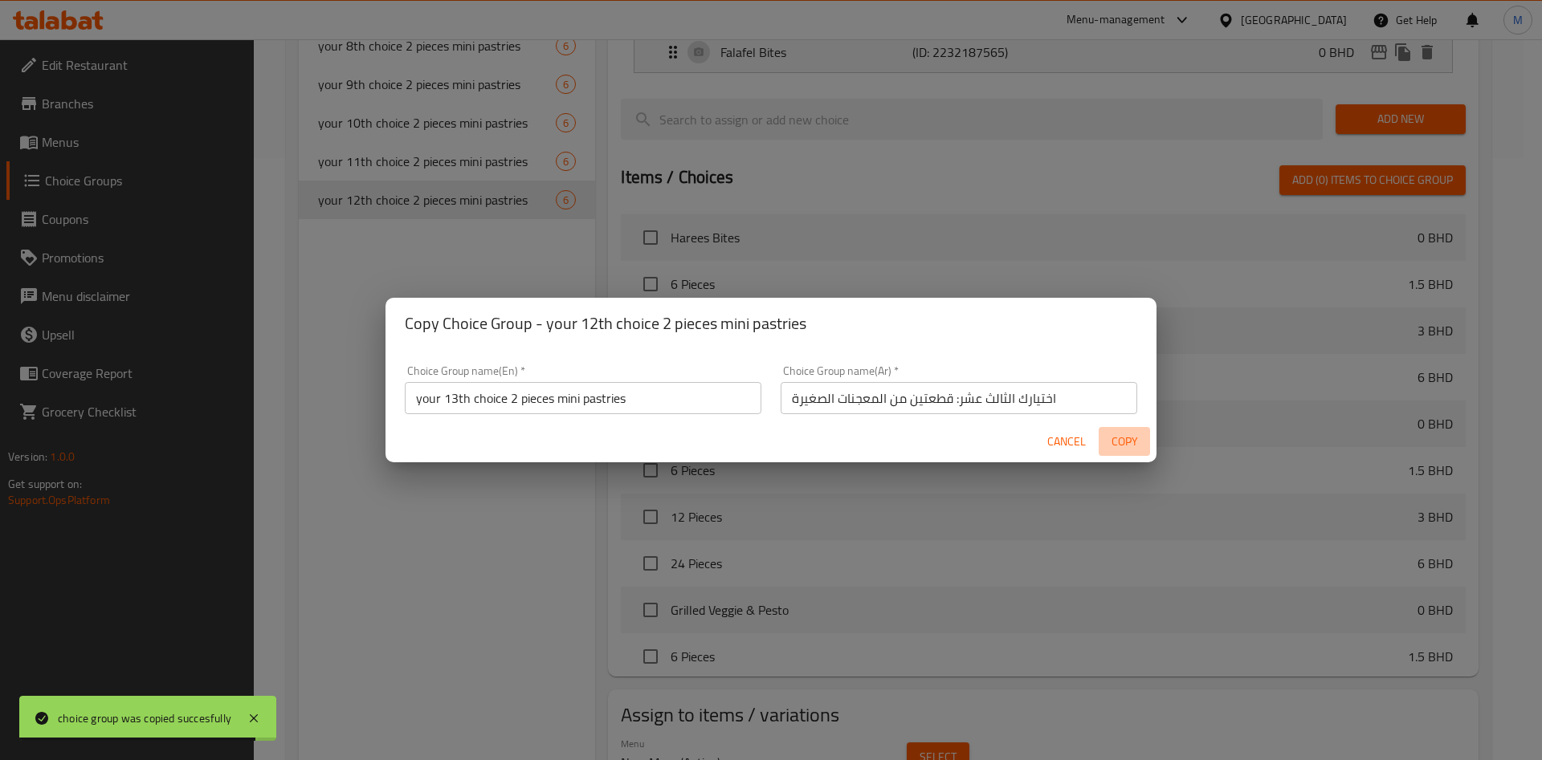
click at [1122, 443] on span "Copy" at bounding box center [1124, 442] width 39 height 20
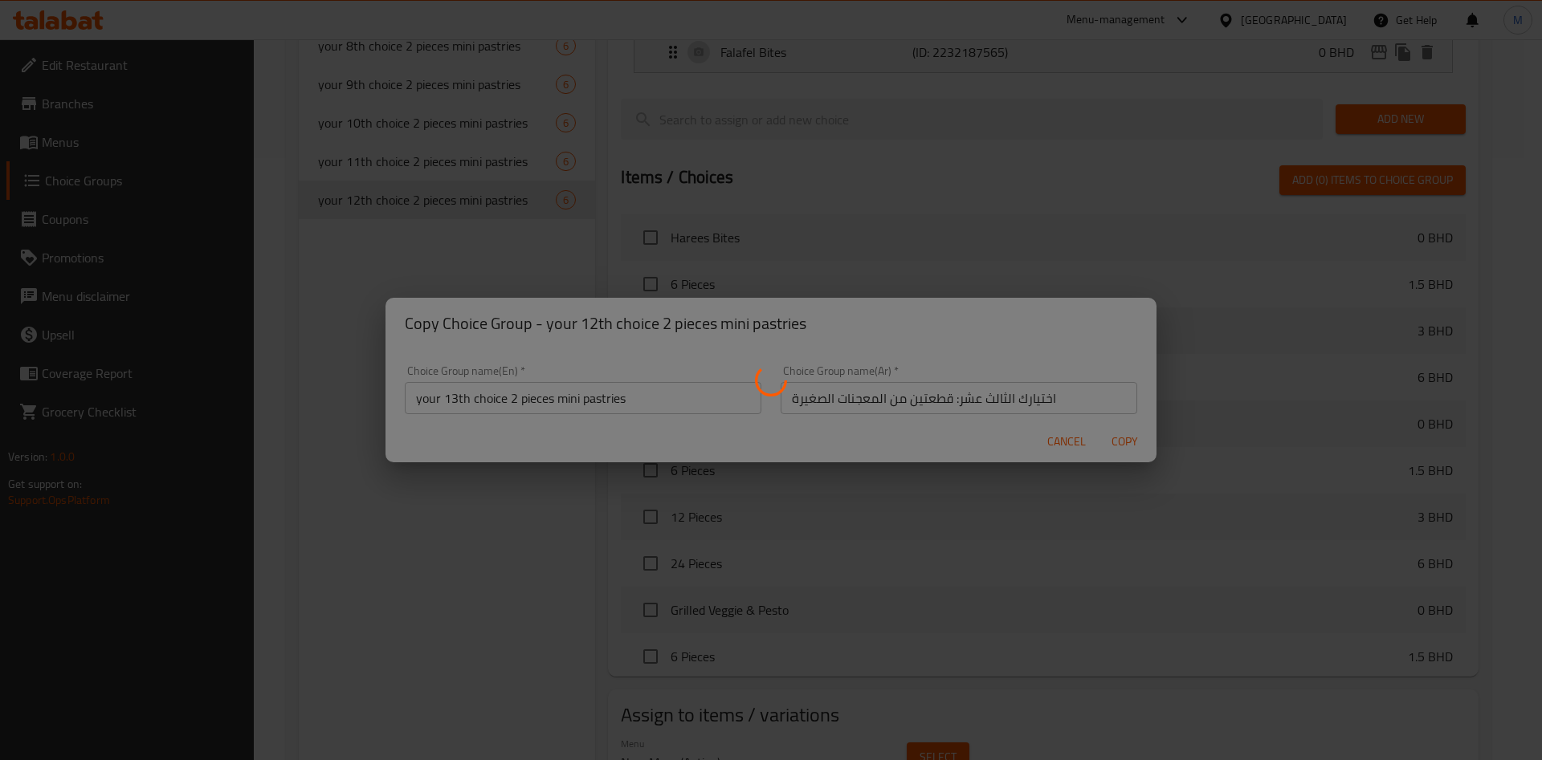
type input "your 13th choice 2 pieces mini pastries"
type input "اختيارك الثالث عشر: قطعتين من المعجنات الصغيرة"
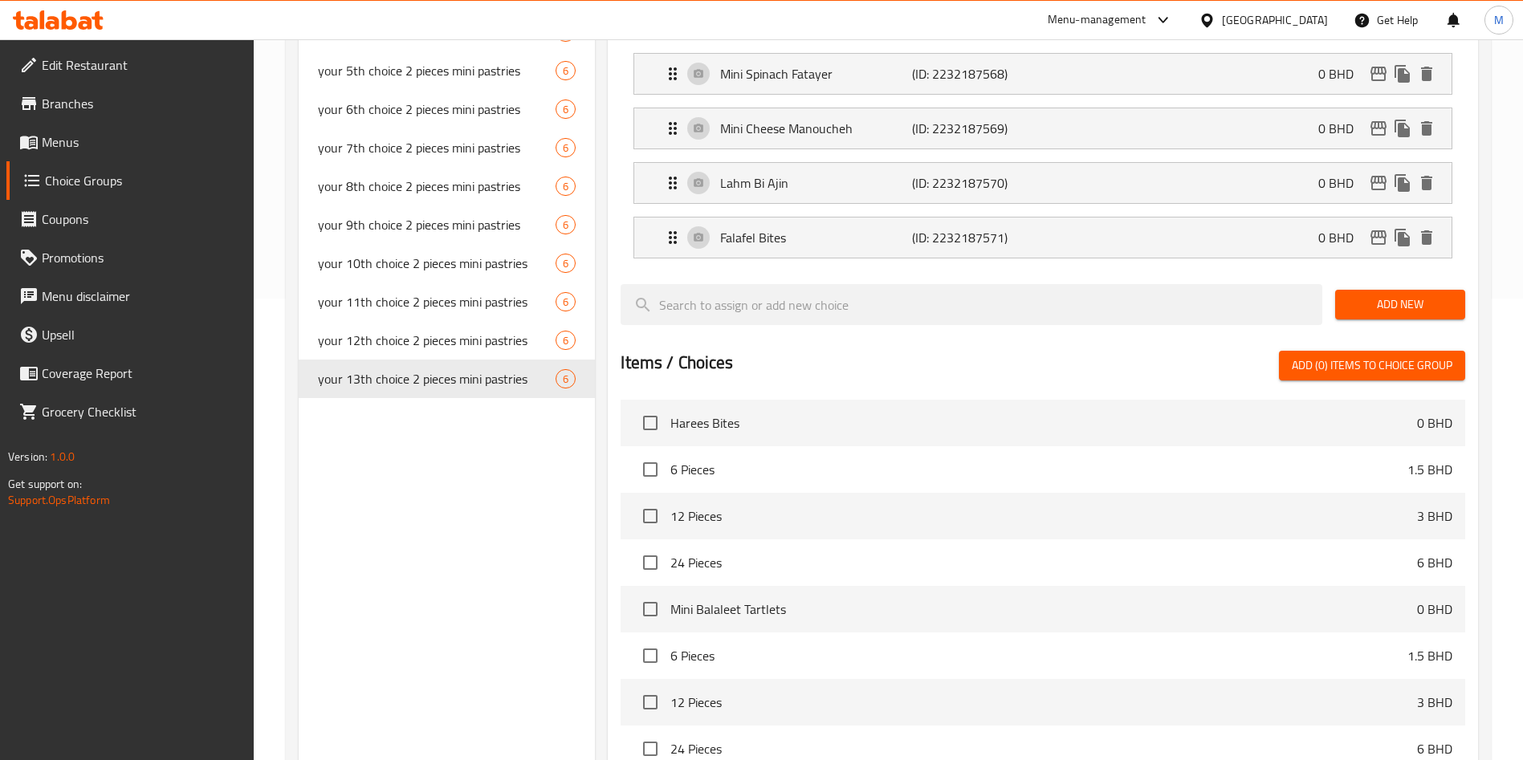
scroll to position [683, 0]
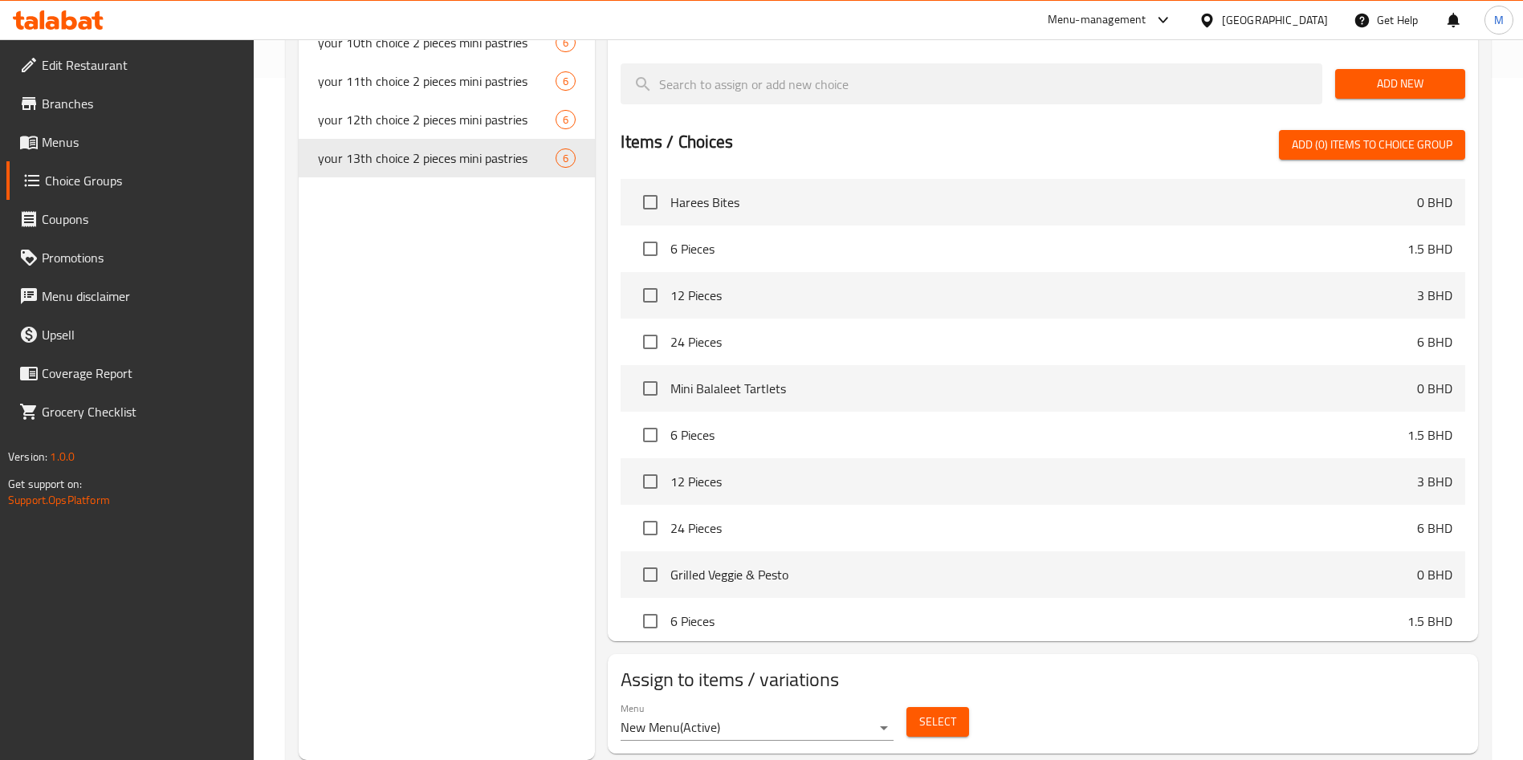
click at [451, 357] on div "Choice Groups Your Choice Of Sauce: 4 Your Choice Of Syrup: 2 your 1st 2 pieces…" at bounding box center [447, 130] width 296 height 1261
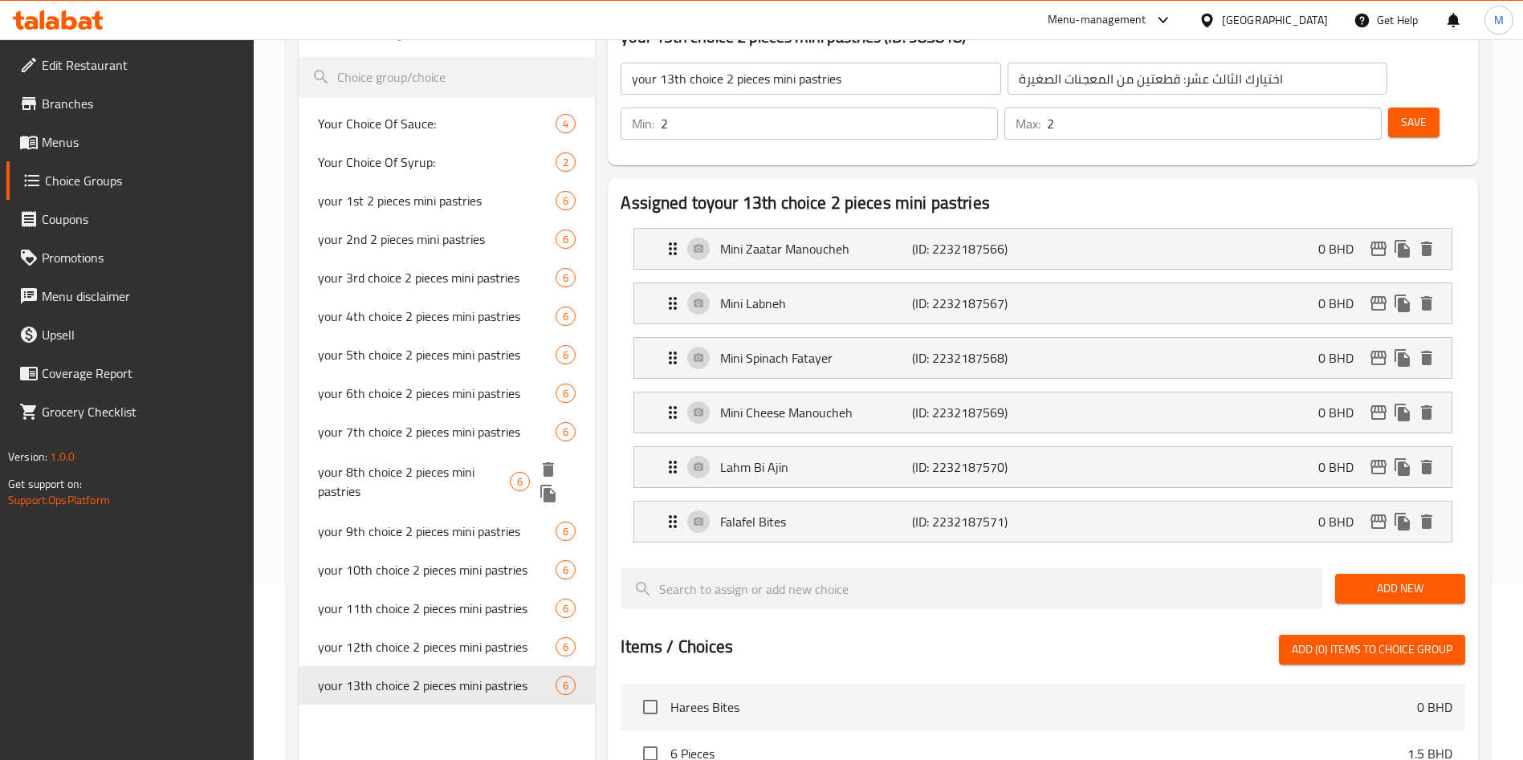
scroll to position [201, 0]
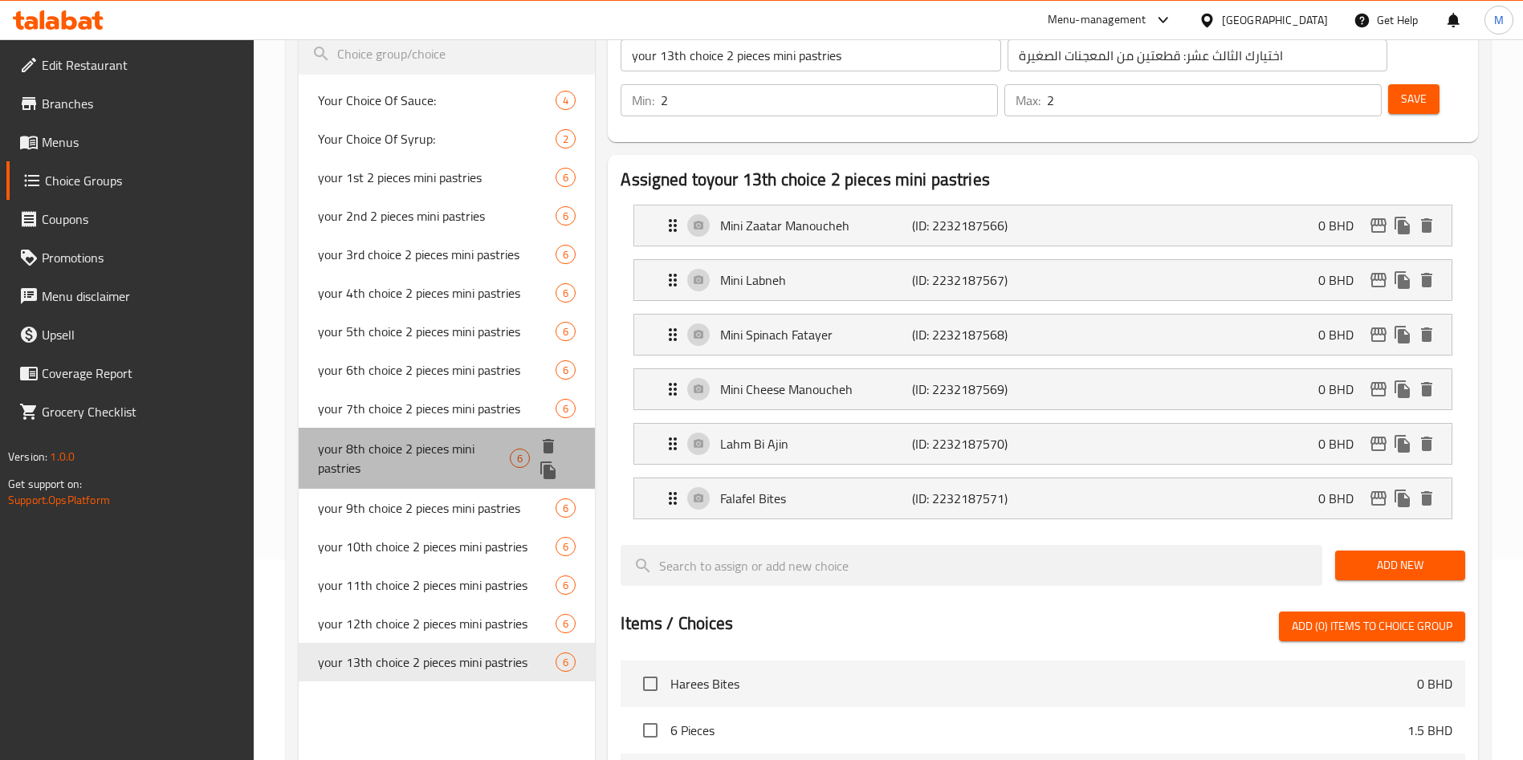
click at [426, 450] on span "your 8th choice 2 pieces mini pastries" at bounding box center [414, 458] width 192 height 39
type input "your 8th choice 2 pieces mini pastries"
type input "اختيارك الثامن: قطعتين من المعجنات الصغيرة"
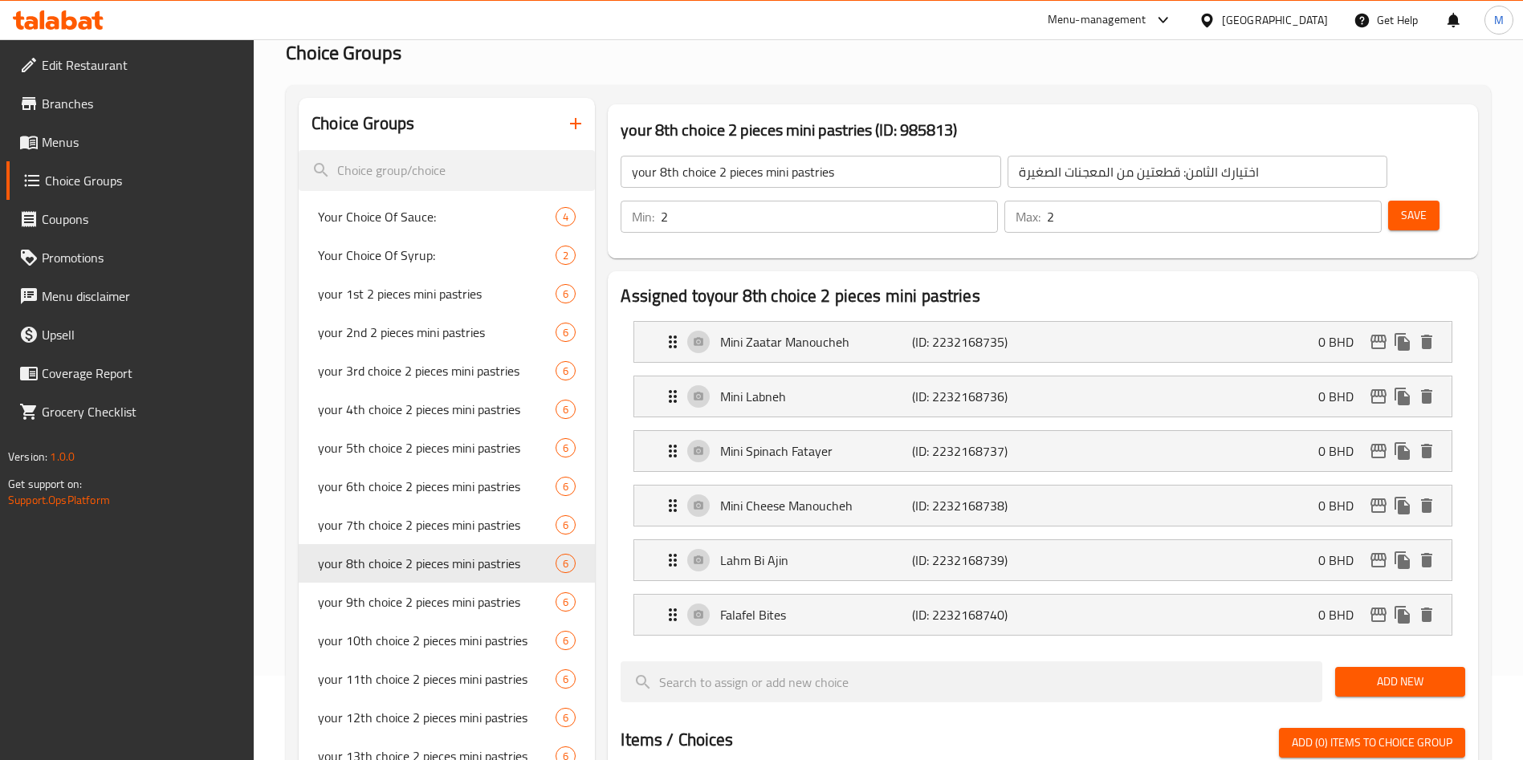
scroll to position [0, 0]
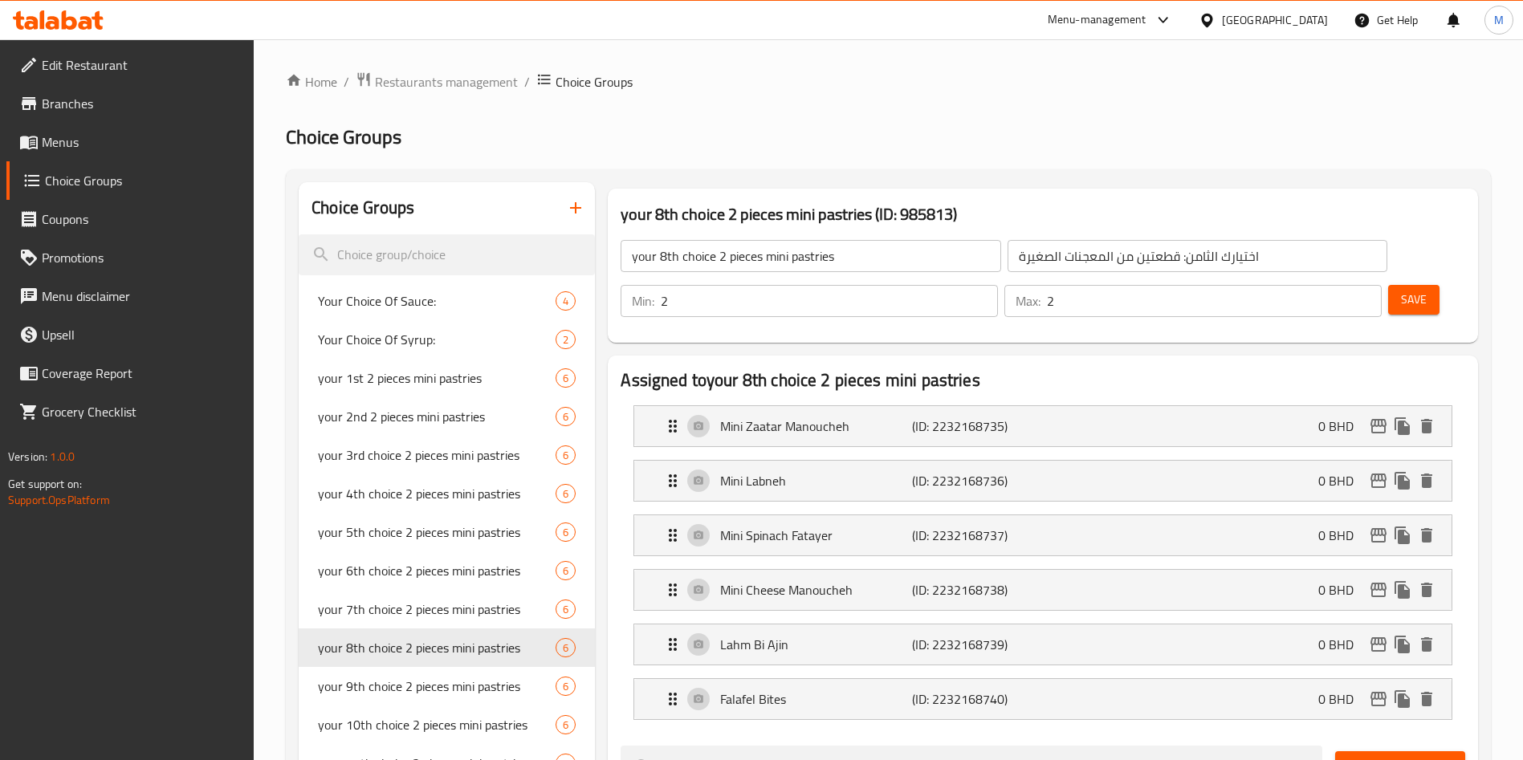
click at [1401, 290] on span "Save" at bounding box center [1414, 300] width 26 height 20
click at [1381, 259] on div at bounding box center [761, 380] width 1523 height 760
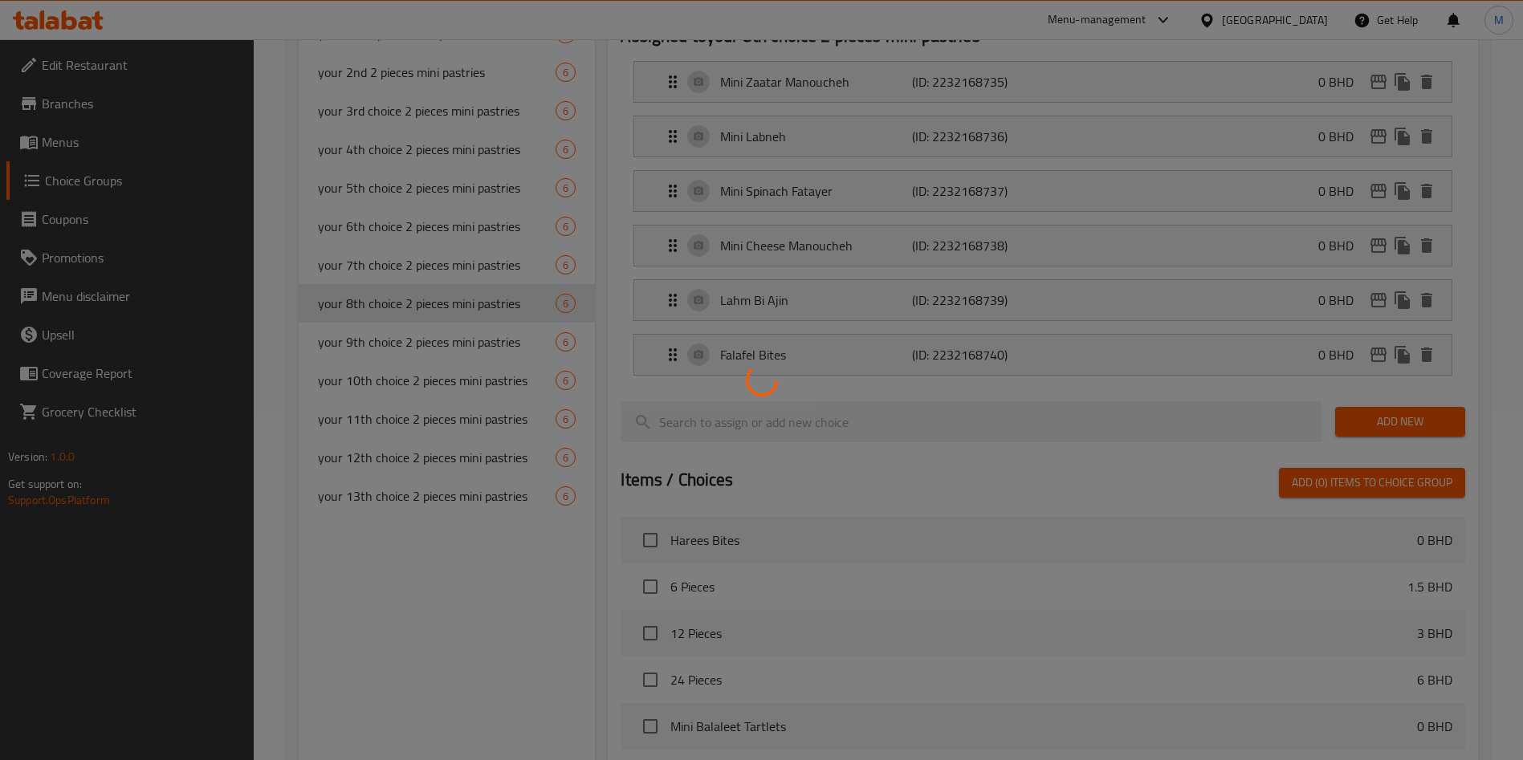
scroll to position [361, 0]
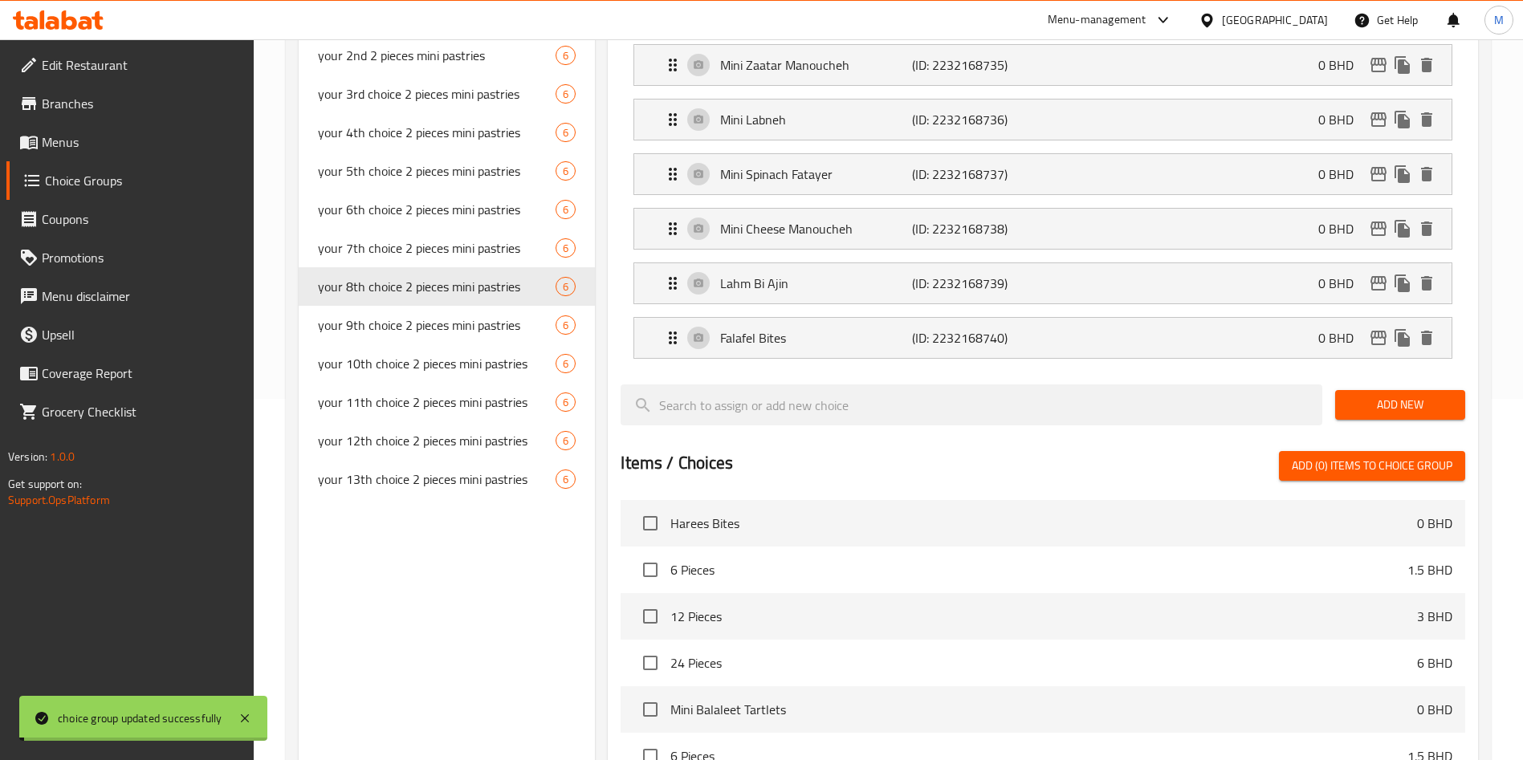
click at [416, 312] on div "your 9th choice 2 pieces mini pastries 6" at bounding box center [447, 325] width 296 height 39
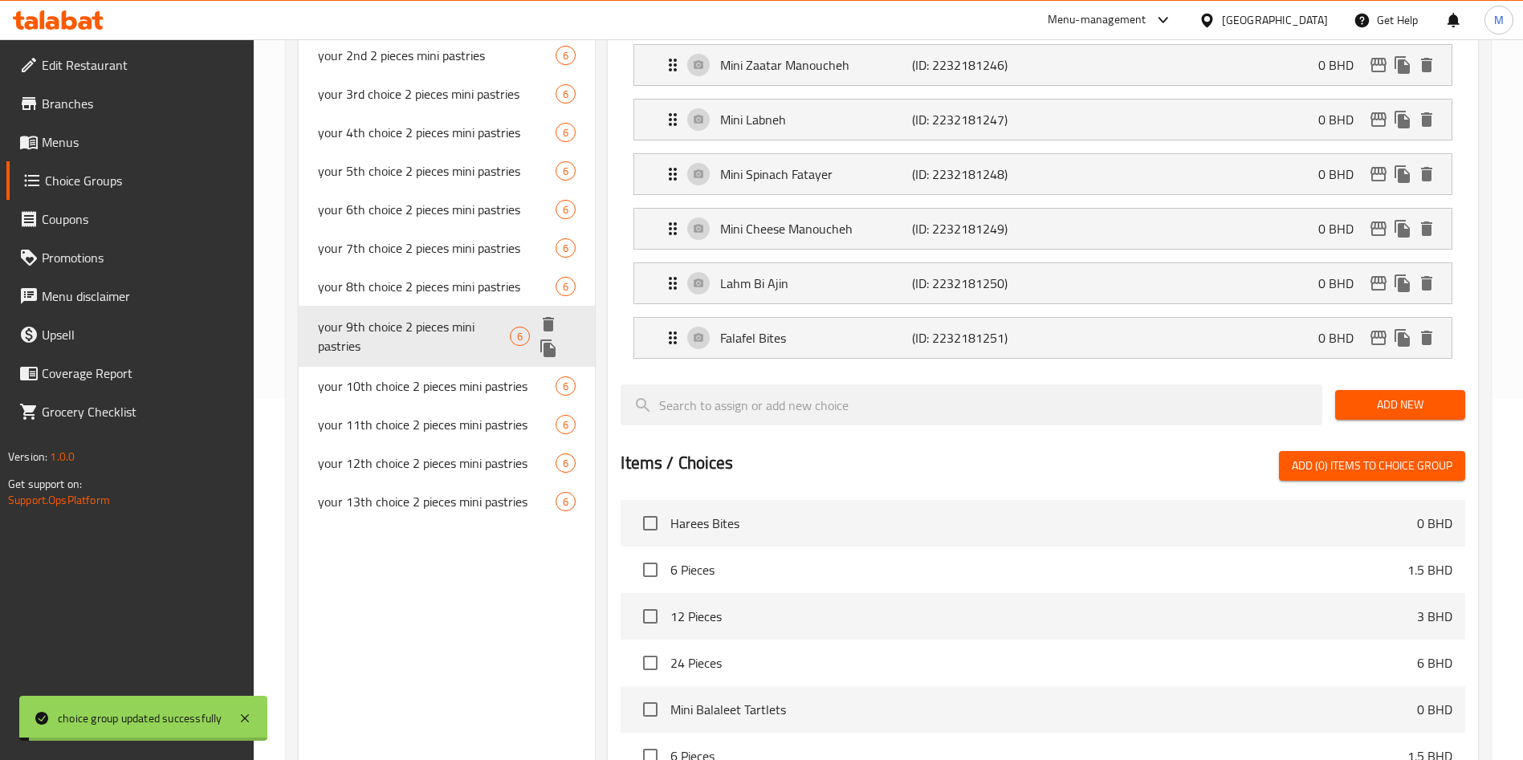
type input "your 9th choice 2 pieces mini pastries"
type input "اختيارك التاسع قطعتين من المعجنات الصغيرة"
click at [402, 402] on div "your 10th choice 2 pieces mini pastries 6" at bounding box center [447, 374] width 296 height 61
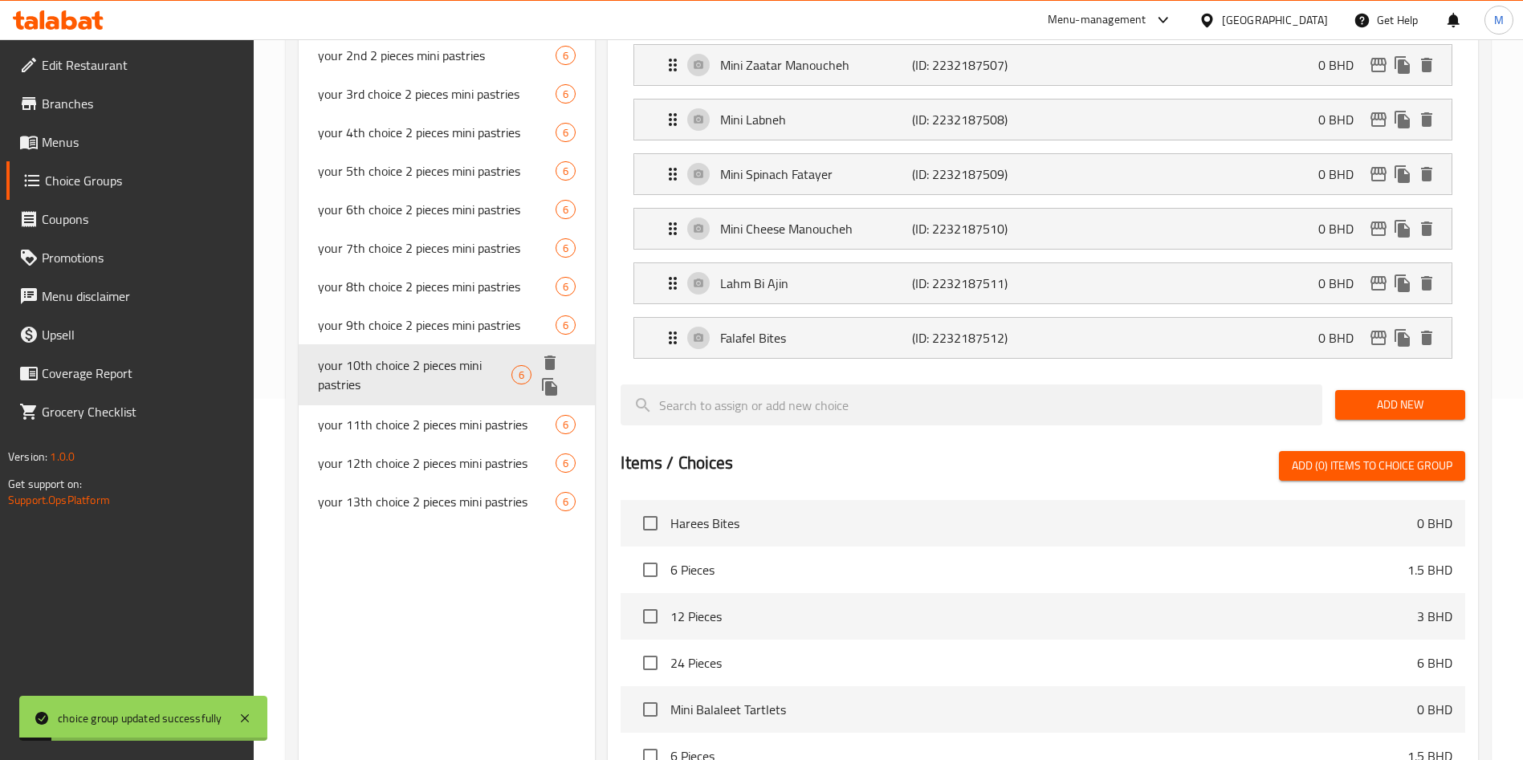
type input "your 10th choice 2 pieces mini pastries"
type input "اختيارك العاشر: قطعتين من المعجنات الصغيرة"
click at [399, 454] on span "your 12th choice 2 pieces mini pastries" at bounding box center [437, 463] width 238 height 19
type input "your 12th choice 2 pieces mini pastries"
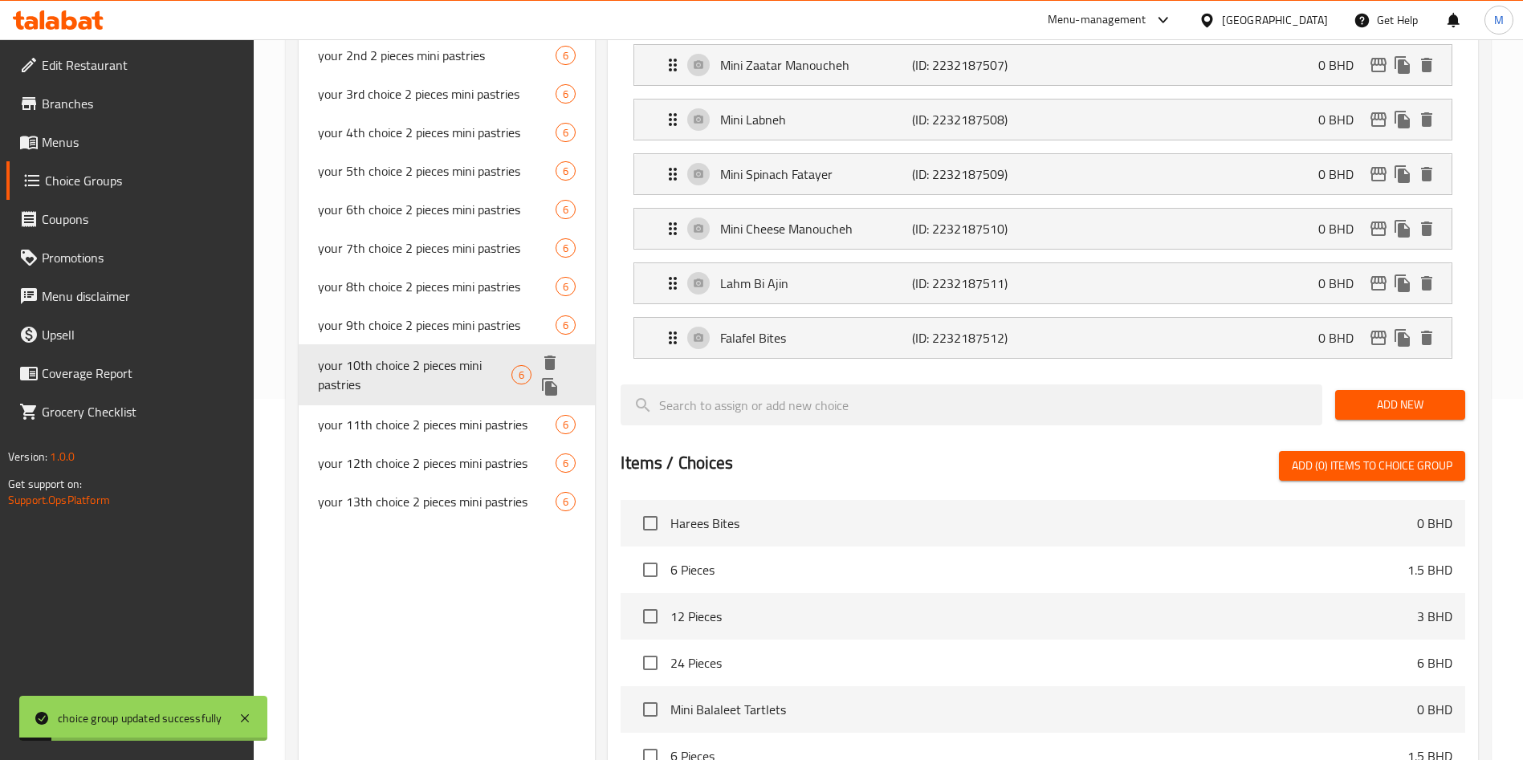
type input "اختيارك الثاني عشر: قطعتين من المعجنات الصغيرة"
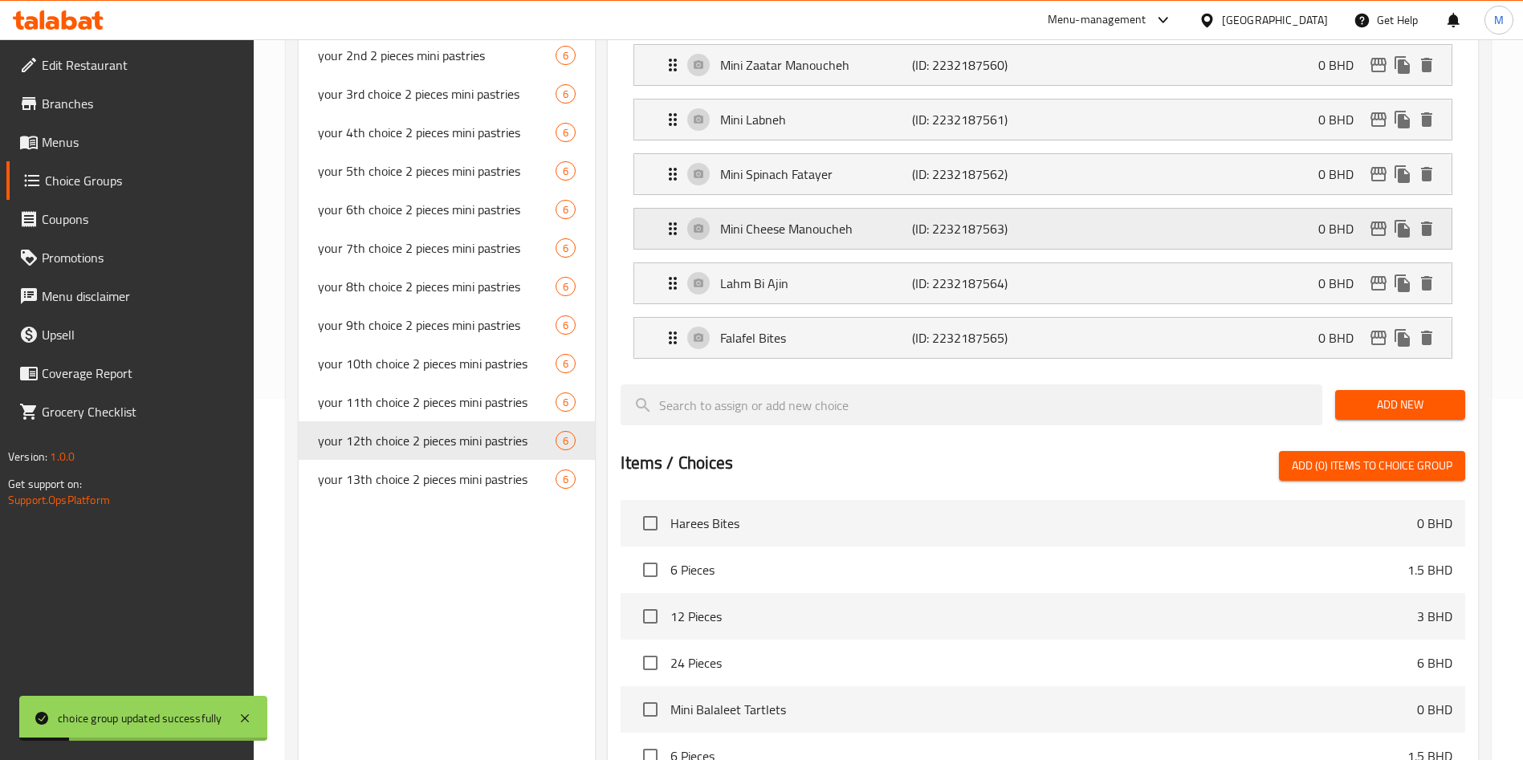
scroll to position [0, 0]
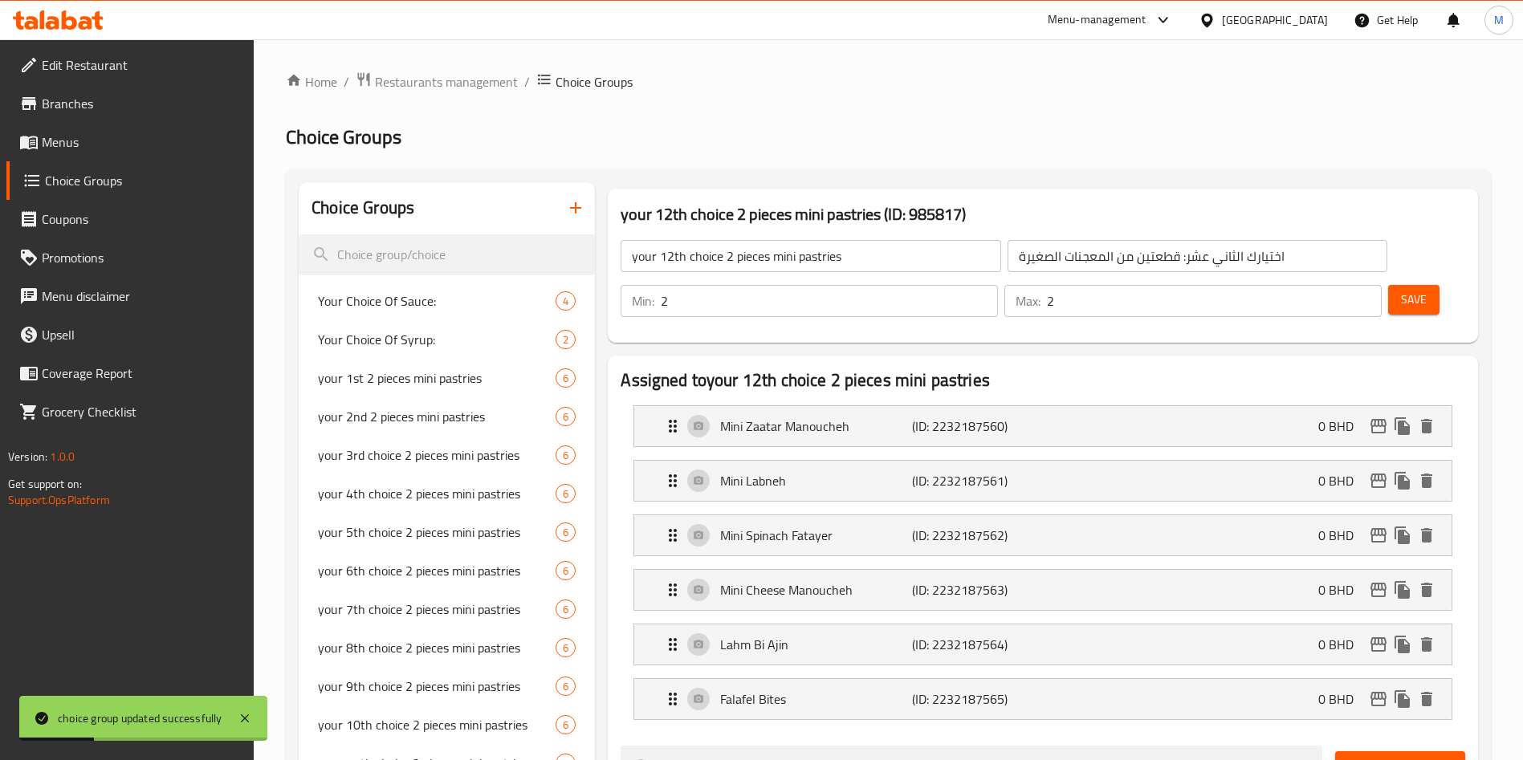
click at [1385, 282] on div "Save" at bounding box center [1420, 301] width 71 height 39
click at [1401, 290] on span "Save" at bounding box center [1414, 300] width 26 height 20
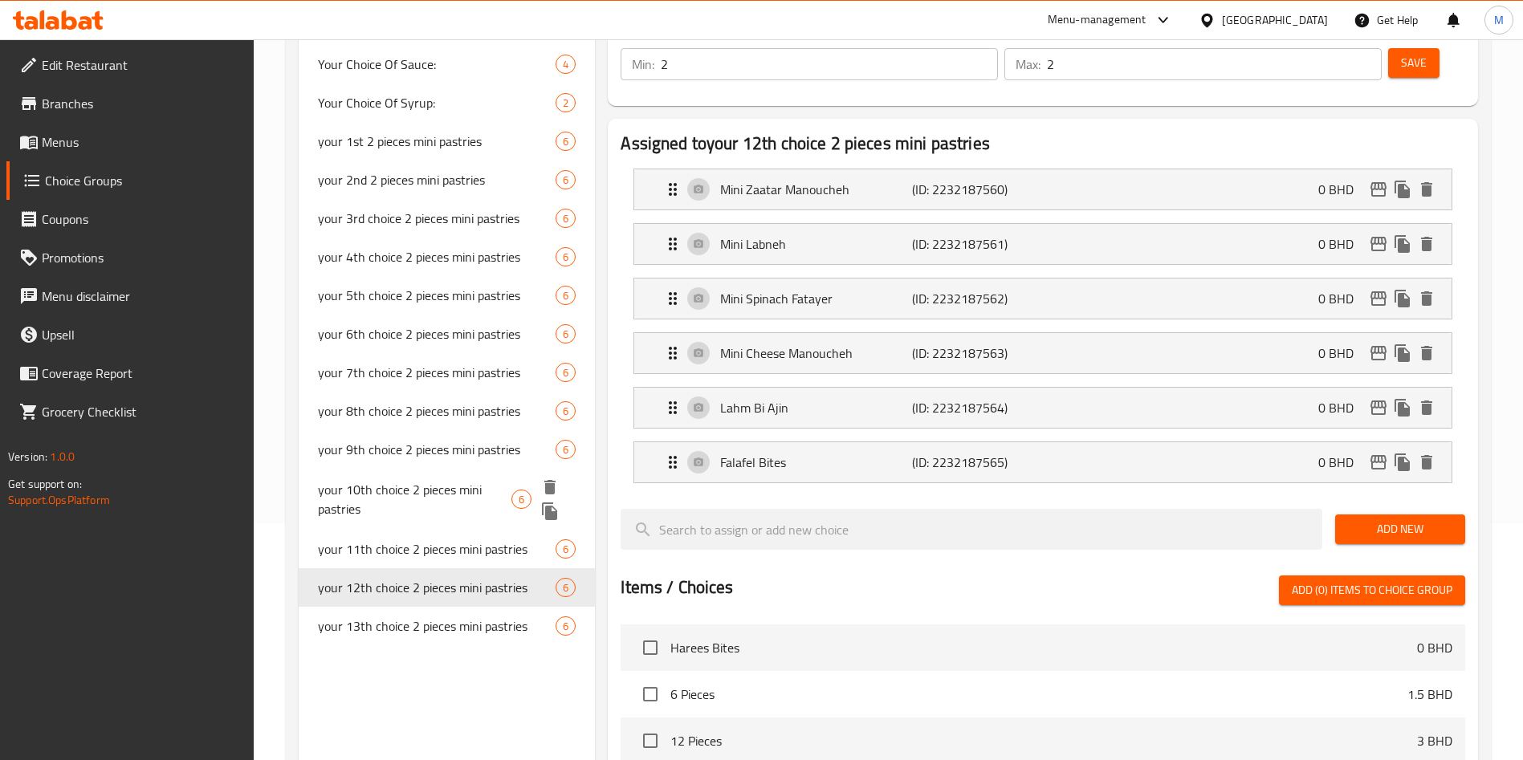
scroll to position [241, 0]
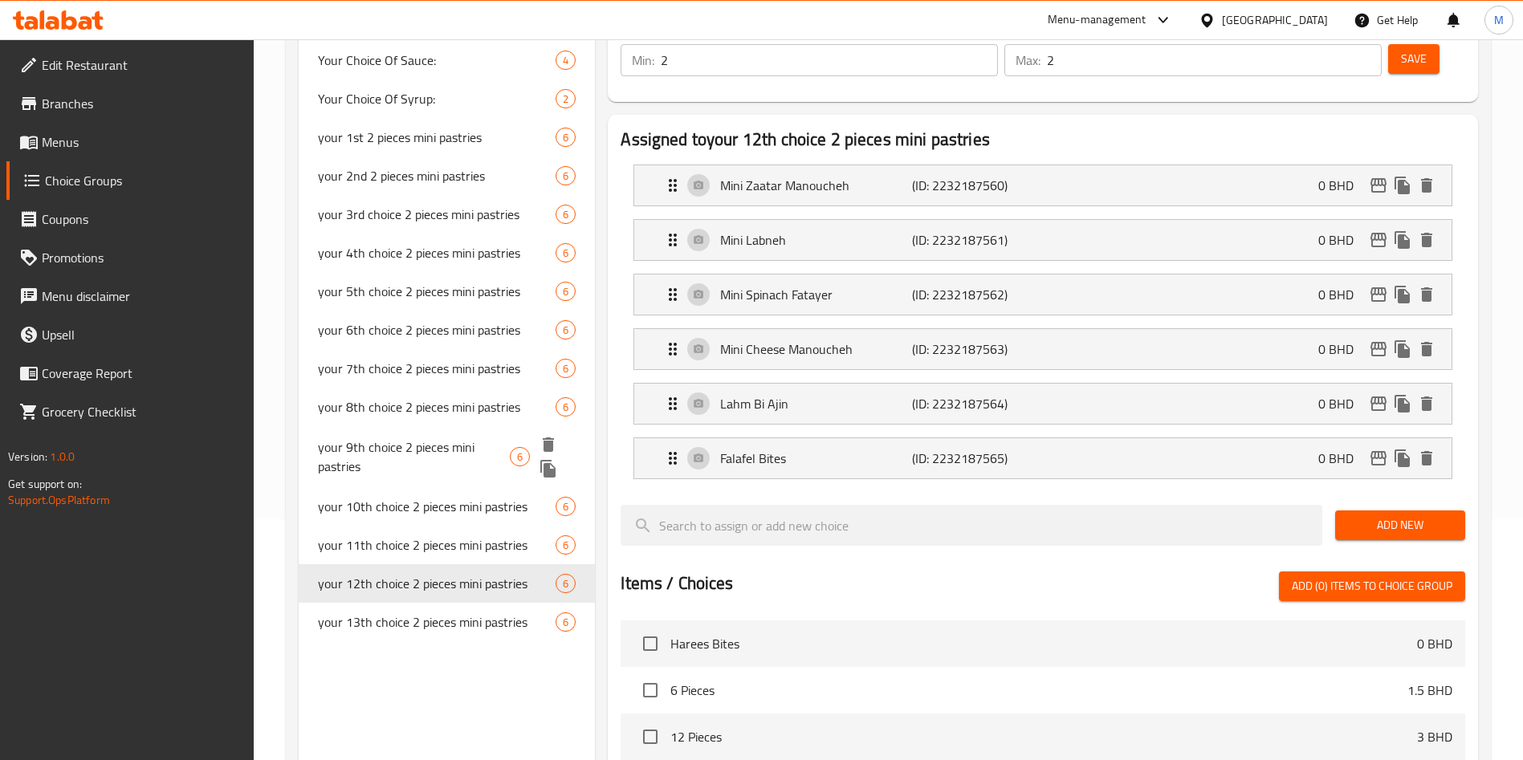
click at [400, 474] on span "your 9th choice 2 pieces mini pastries" at bounding box center [414, 457] width 192 height 39
type input "your 9th choice 2 pieces mini pastries"
type input "اختيارك التاسع قطعتين من المعجنات الصغيرة"
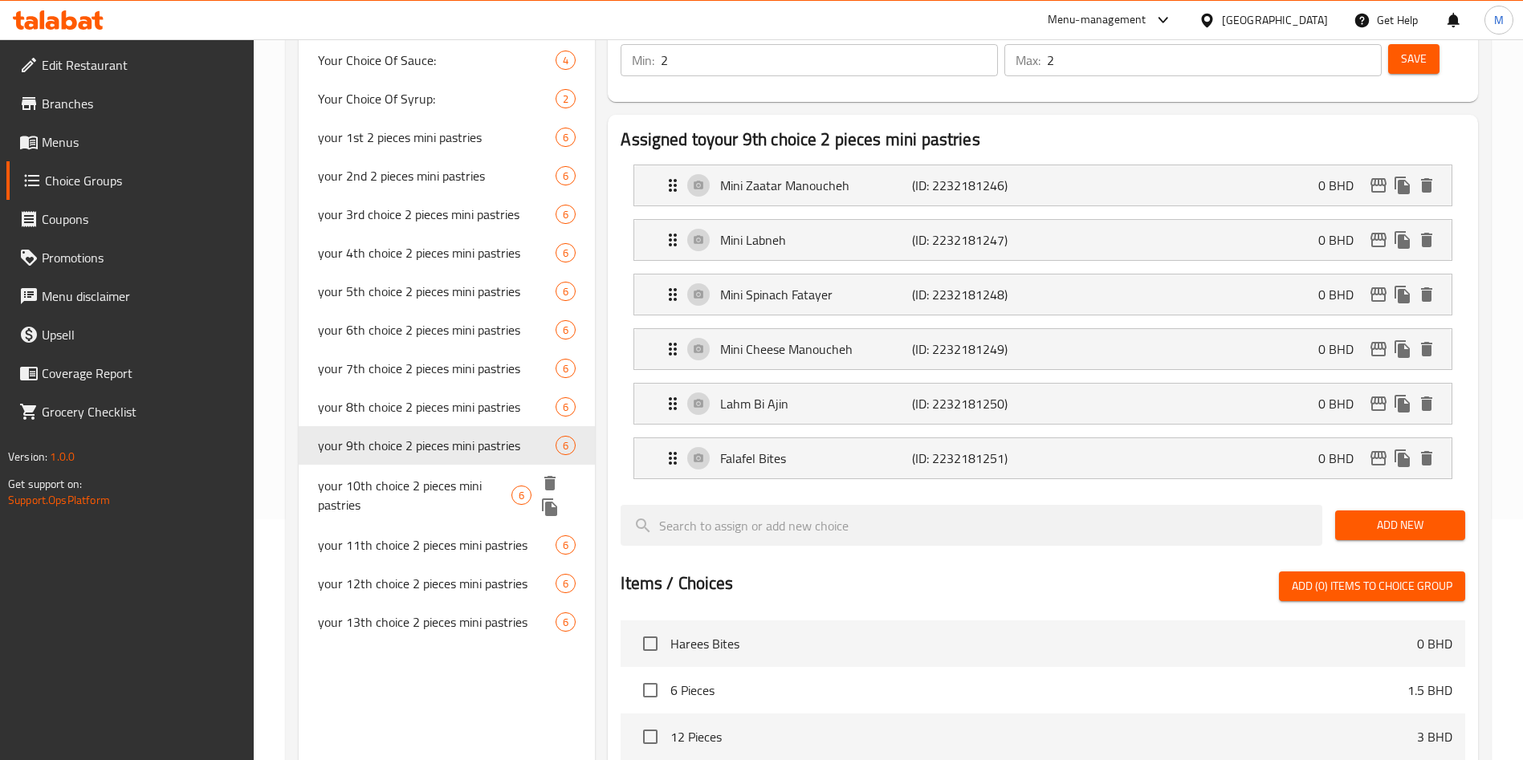
click at [393, 479] on span "your 10th choice 2 pieces mini pastries" at bounding box center [415, 495] width 194 height 39
type input "your 10th choice 2 pieces mini pastries"
type input "اختيارك العاشر: قطعتين من المعجنات الصغيرة"
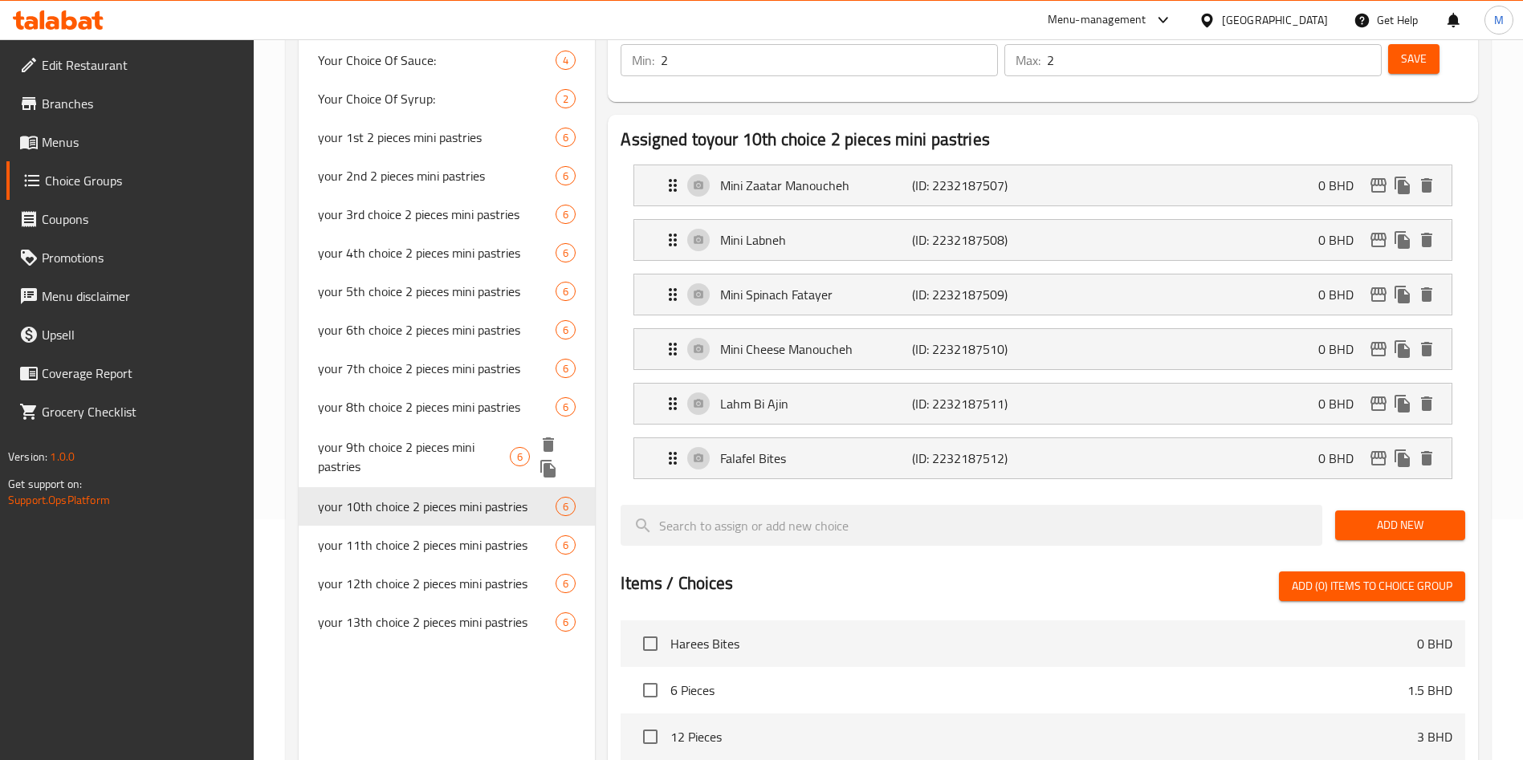
click at [394, 441] on span "your 9th choice 2 pieces mini pastries" at bounding box center [414, 457] width 192 height 39
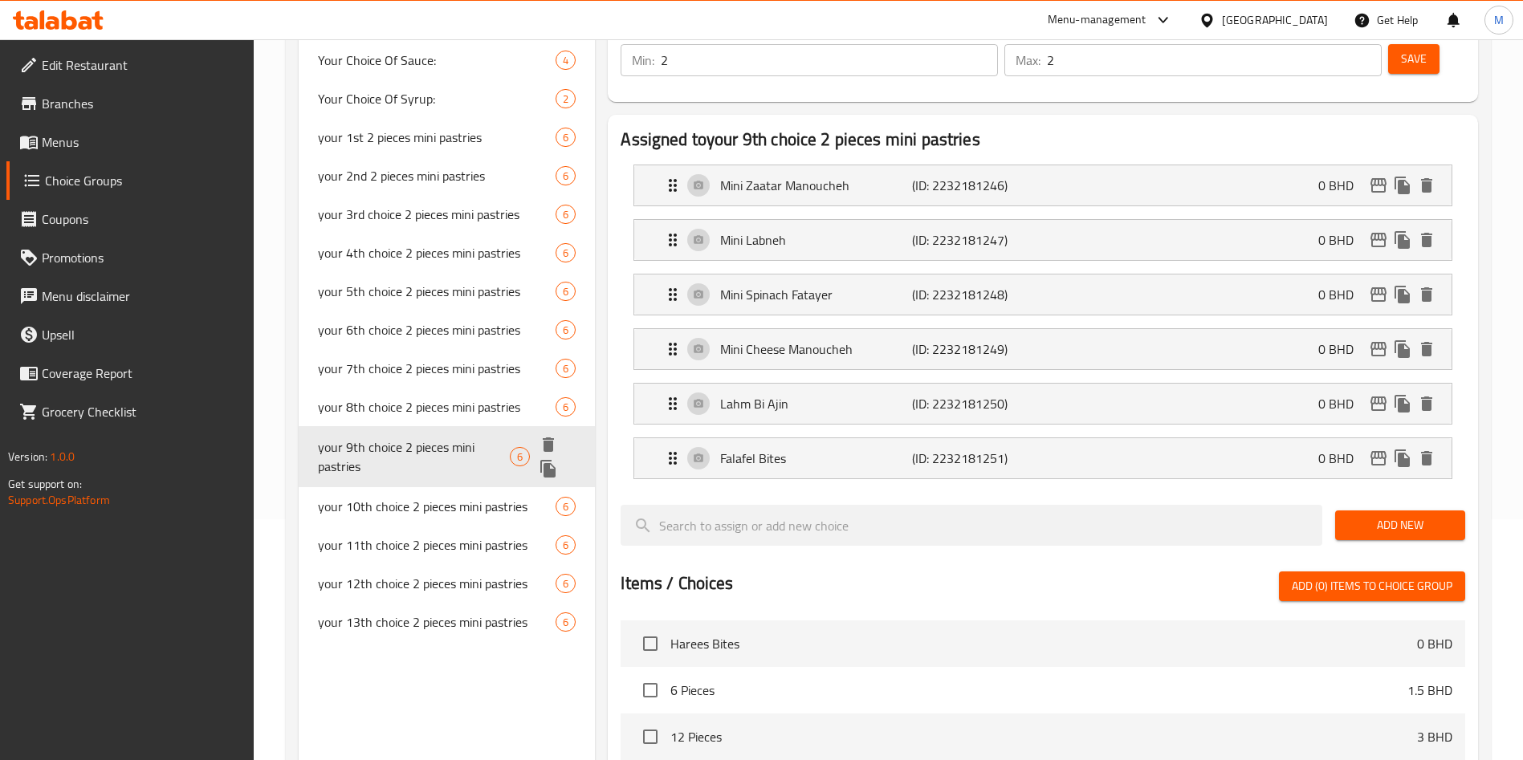
type input "your 9th choice 2 pieces mini pastries"
type input "اختيارك التاسع قطعتين من المعجنات الصغيرة"
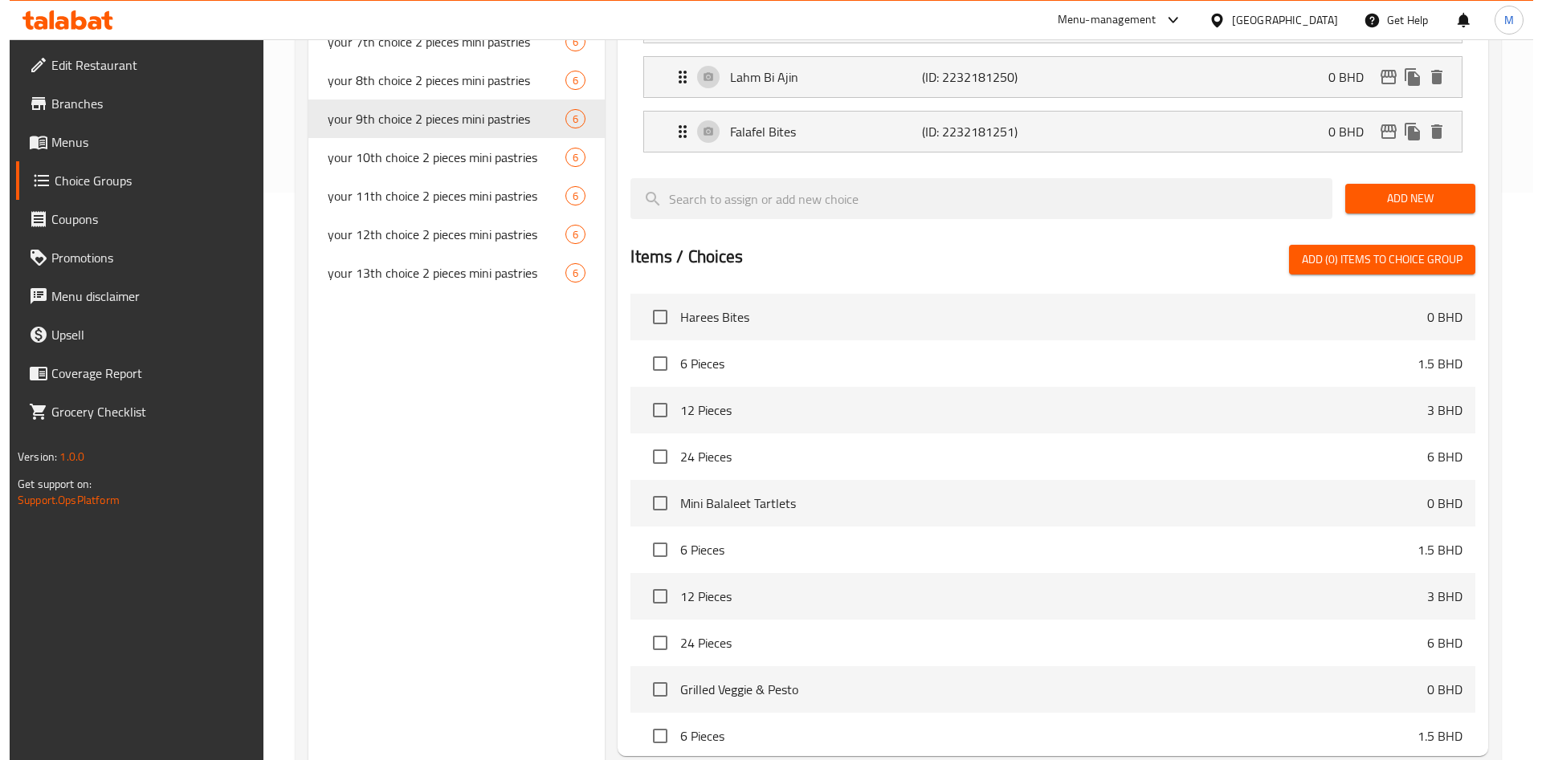
scroll to position [683, 0]
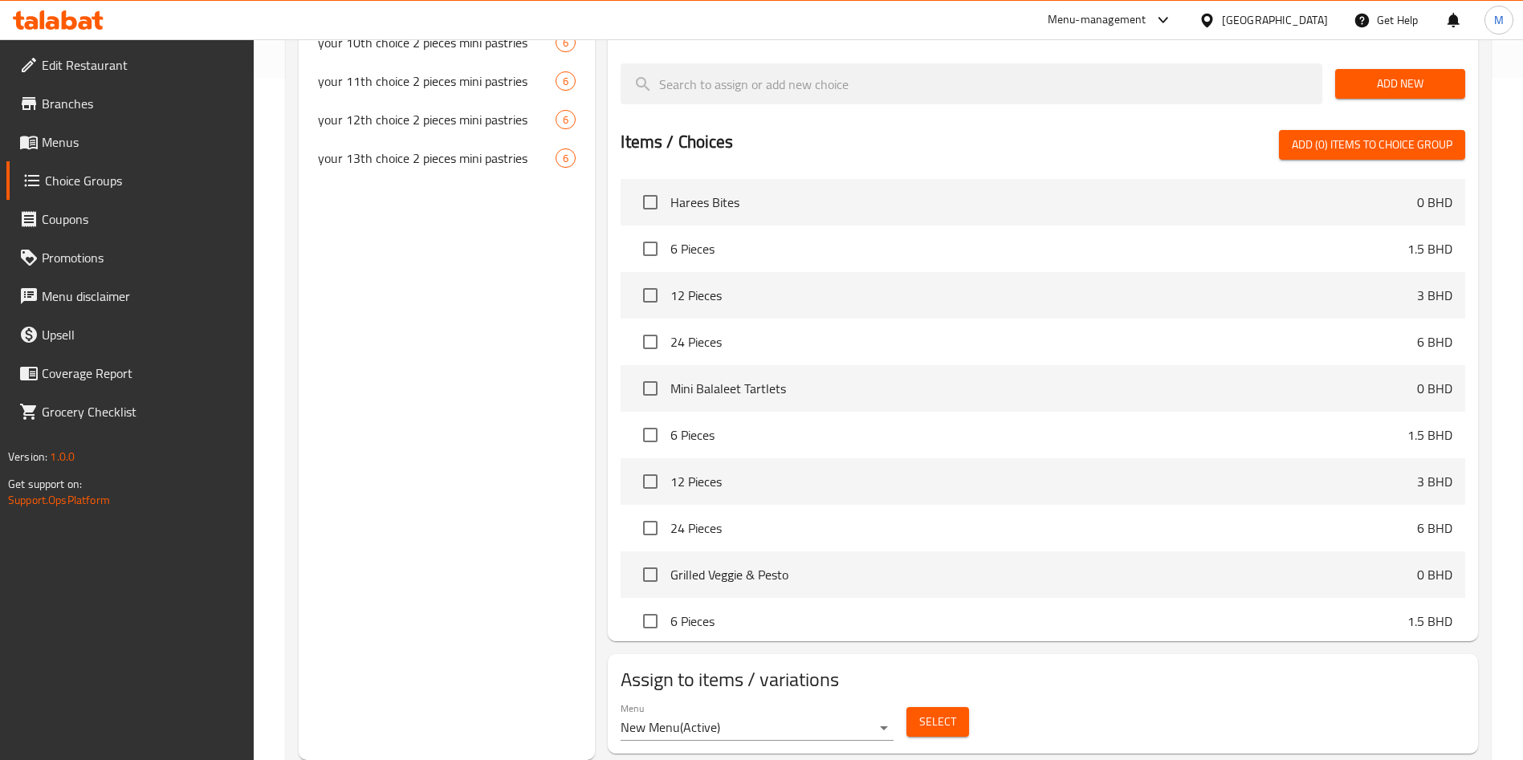
click at [984, 696] on div "Menu New Menu ( Active ) Select" at bounding box center [1043, 721] width 858 height 51
click at [956, 707] on button "Select" at bounding box center [938, 722] width 63 height 30
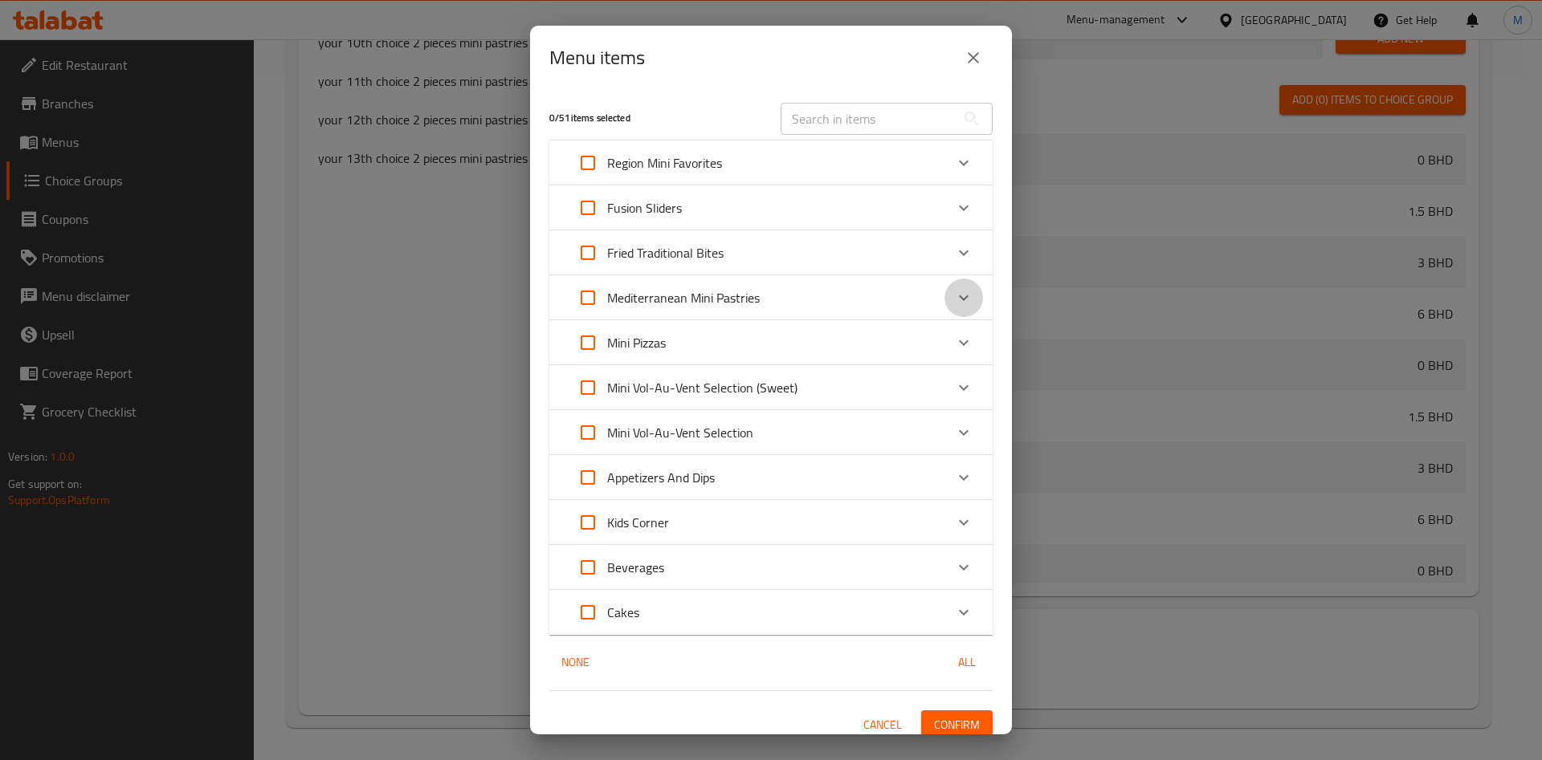
click at [944, 284] on div "Expand" at bounding box center [963, 298] width 39 height 39
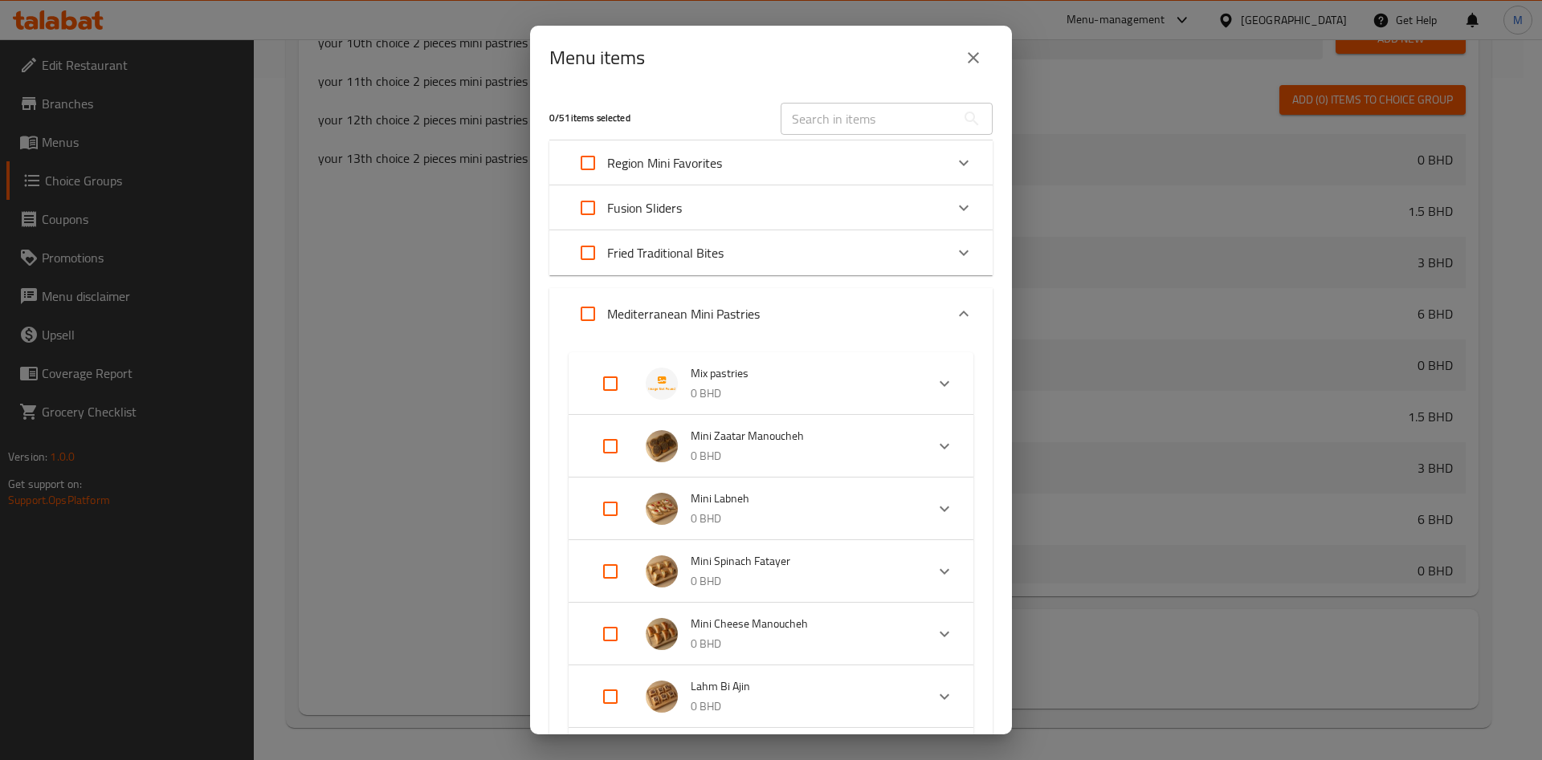
click at [609, 379] on input "Expand" at bounding box center [610, 384] width 39 height 39
checkbox input "true"
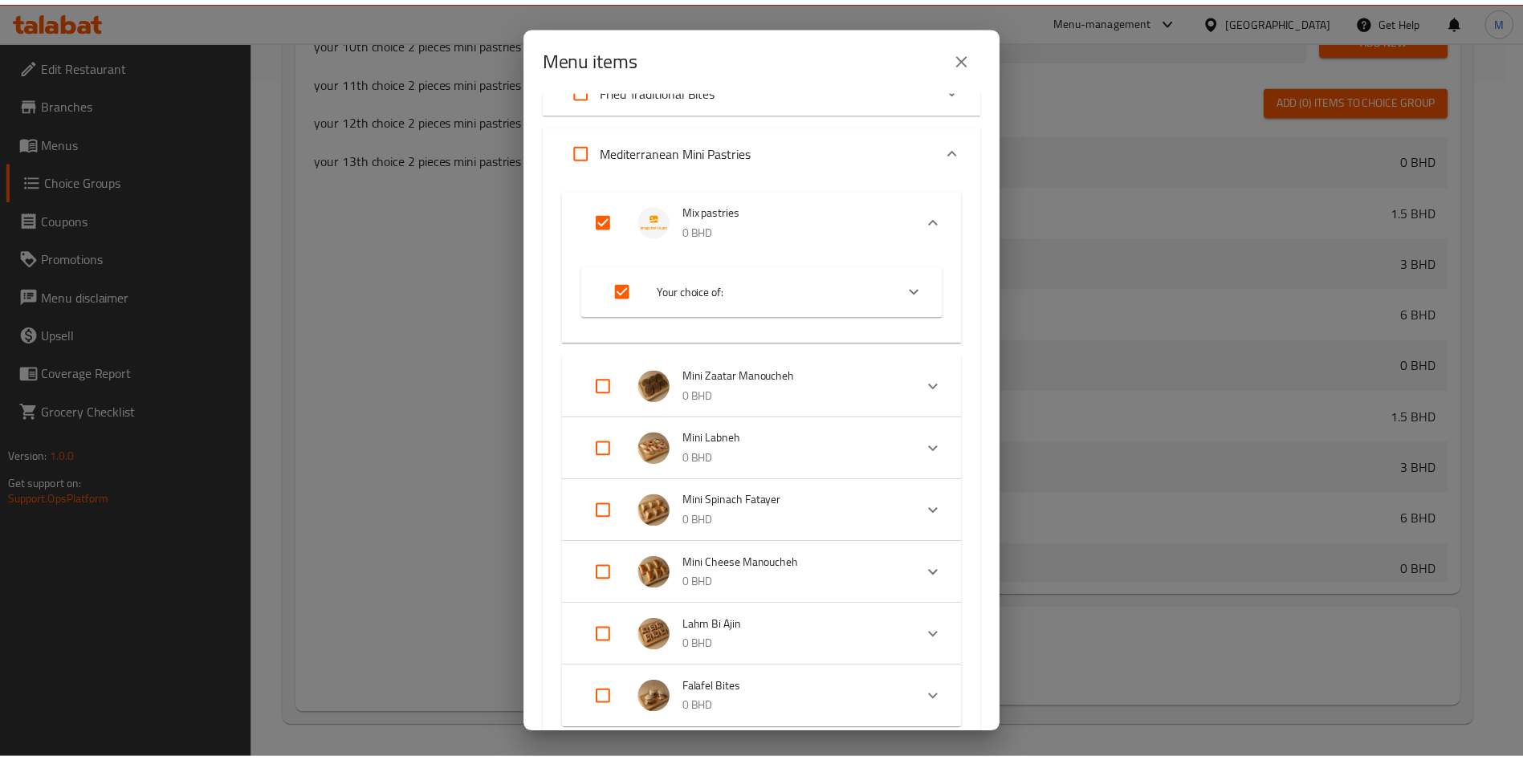
scroll to position [142, 0]
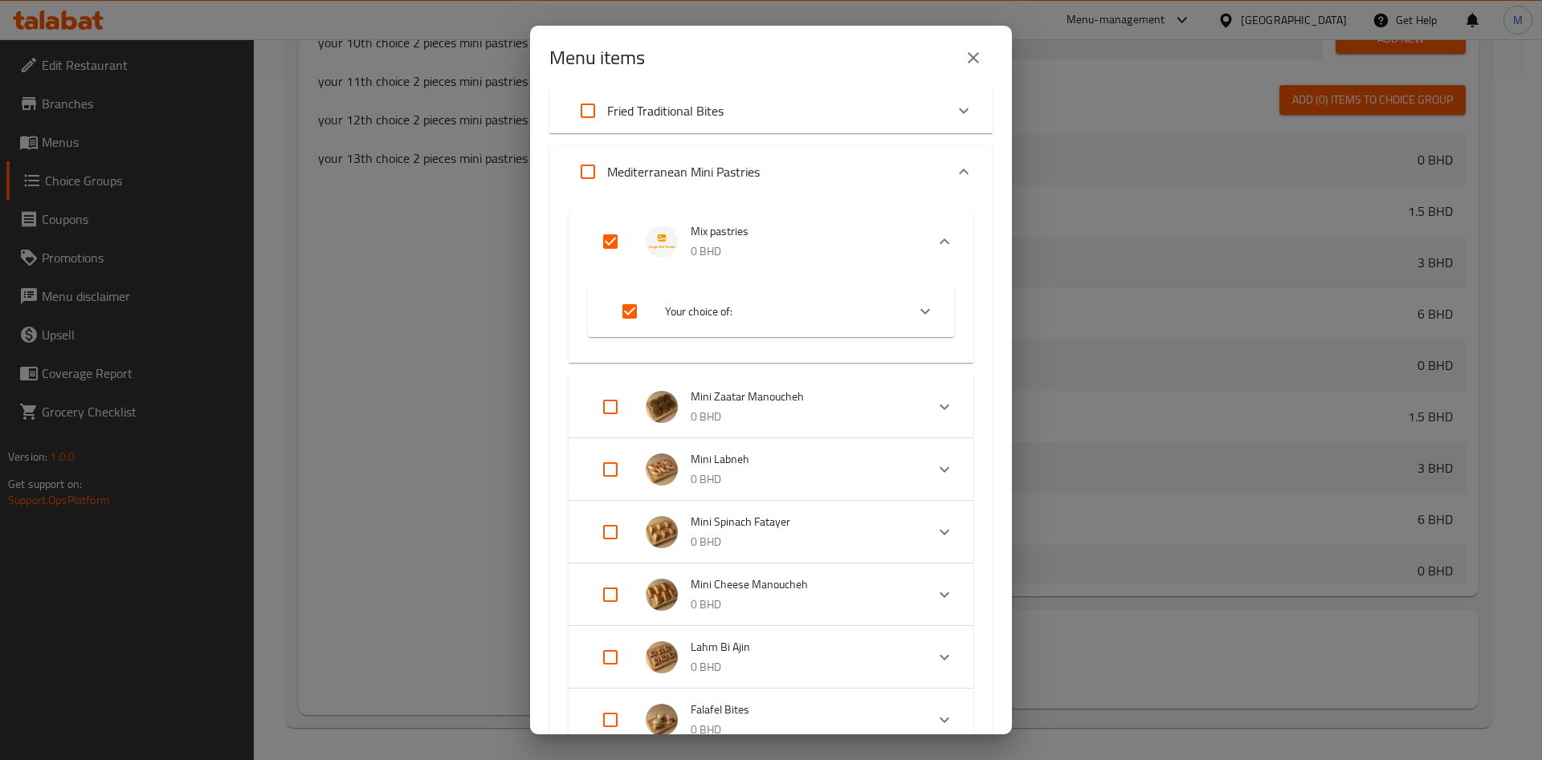
click at [915, 317] on icon "Expand" at bounding box center [924, 311] width 19 height 19
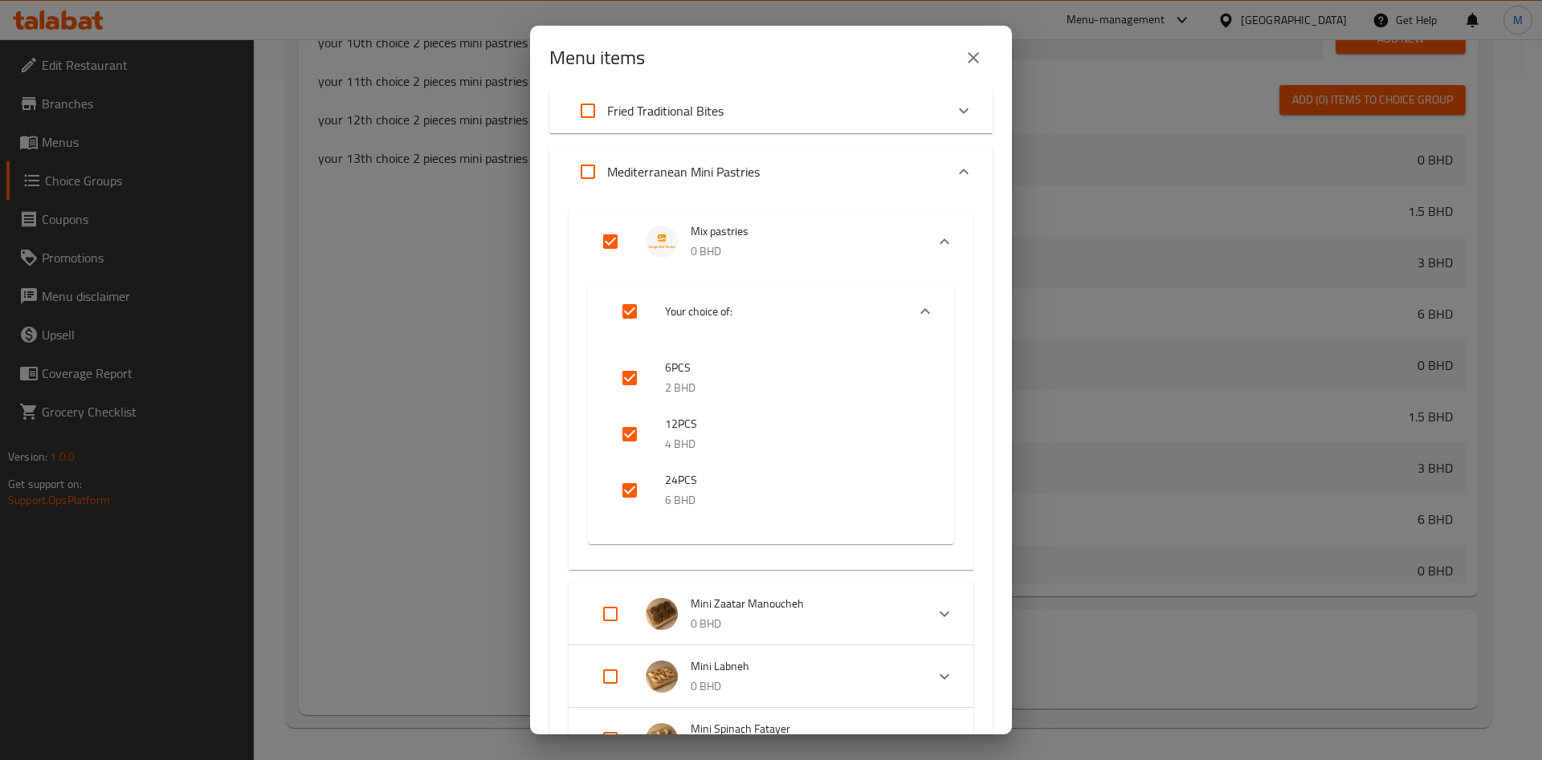
click at [631, 489] on input "checkbox" at bounding box center [629, 490] width 39 height 39
checkbox input "true"
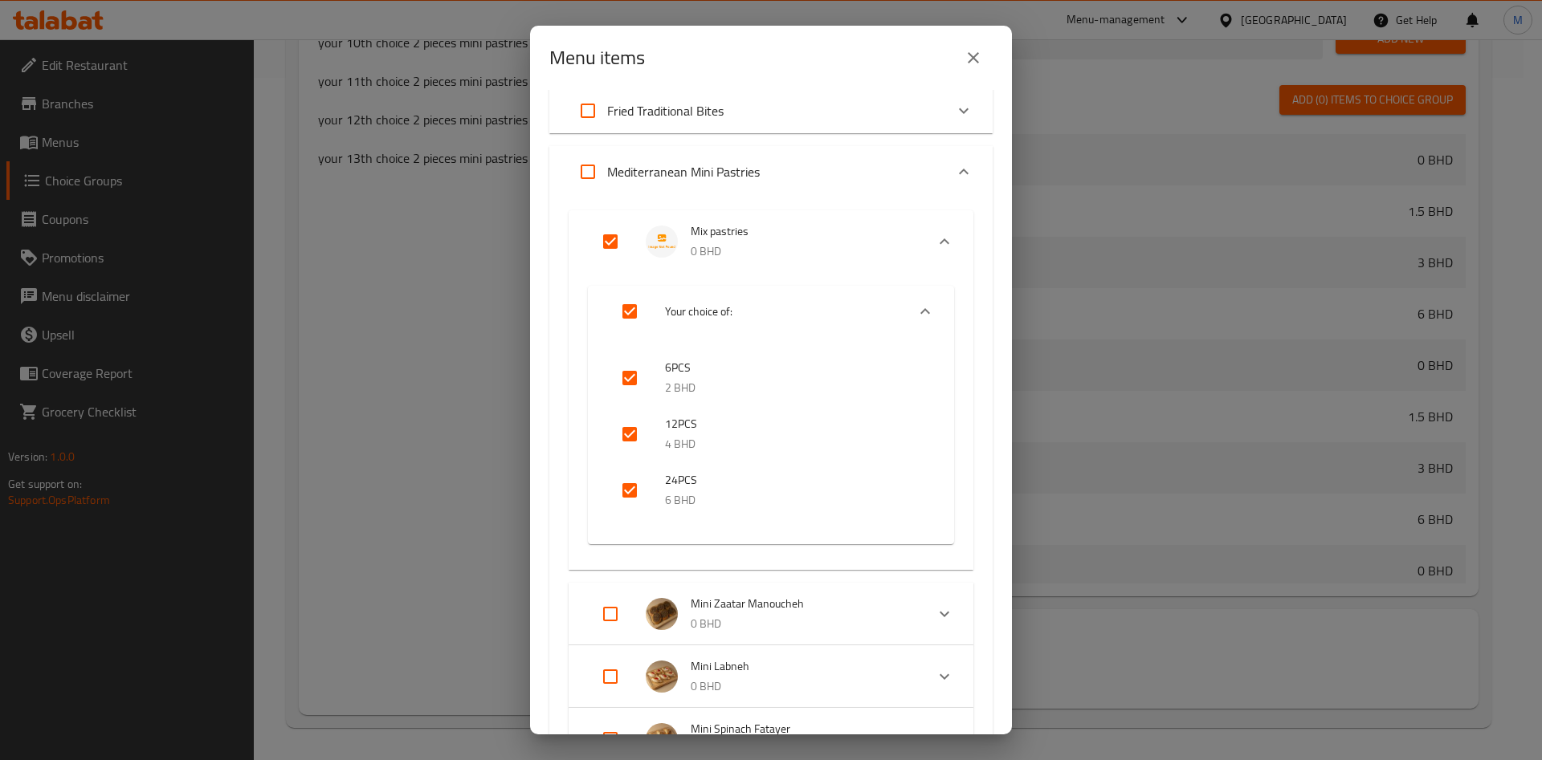
click at [622, 507] on input "checkbox" at bounding box center [629, 490] width 39 height 39
checkbox input "false"
click at [983, 56] on button "close" at bounding box center [973, 58] width 39 height 39
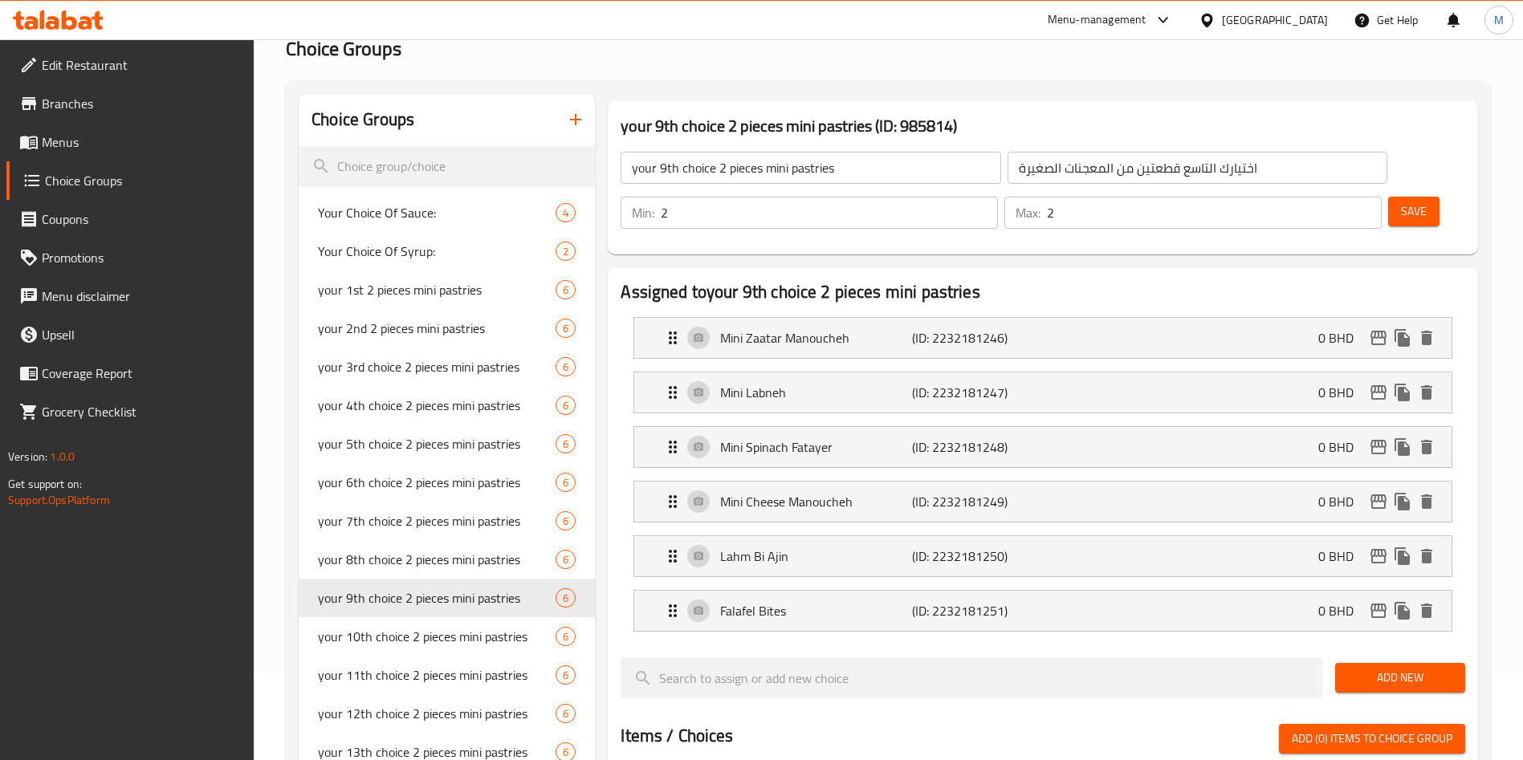
scroll to position [80, 0]
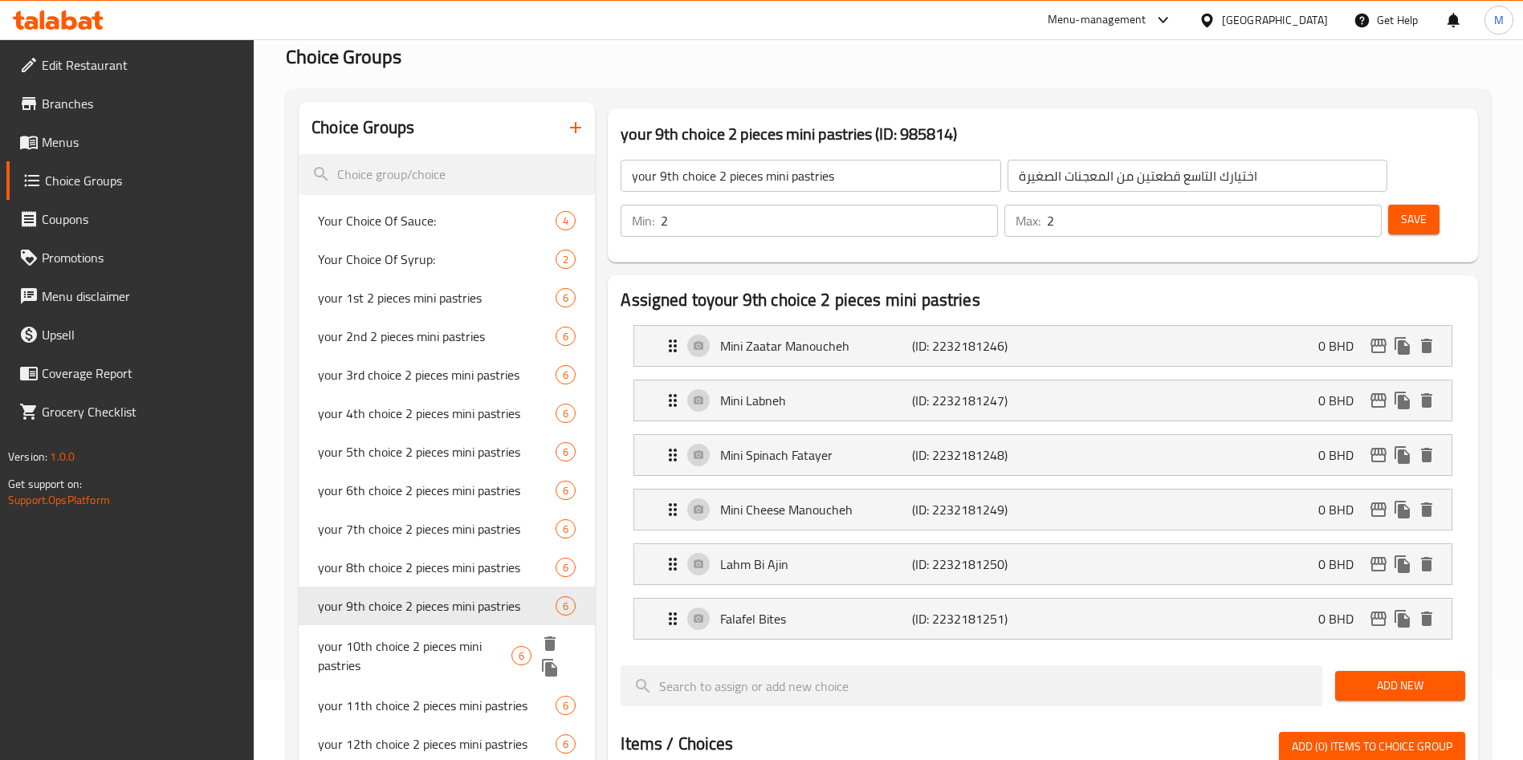
click at [350, 658] on span "your 10th choice 2 pieces mini pastries" at bounding box center [415, 656] width 194 height 39
type input "your 10th choice 2 pieces mini pastries"
type input "اختيارك العاشر: قطعتين من المعجنات الصغيرة"
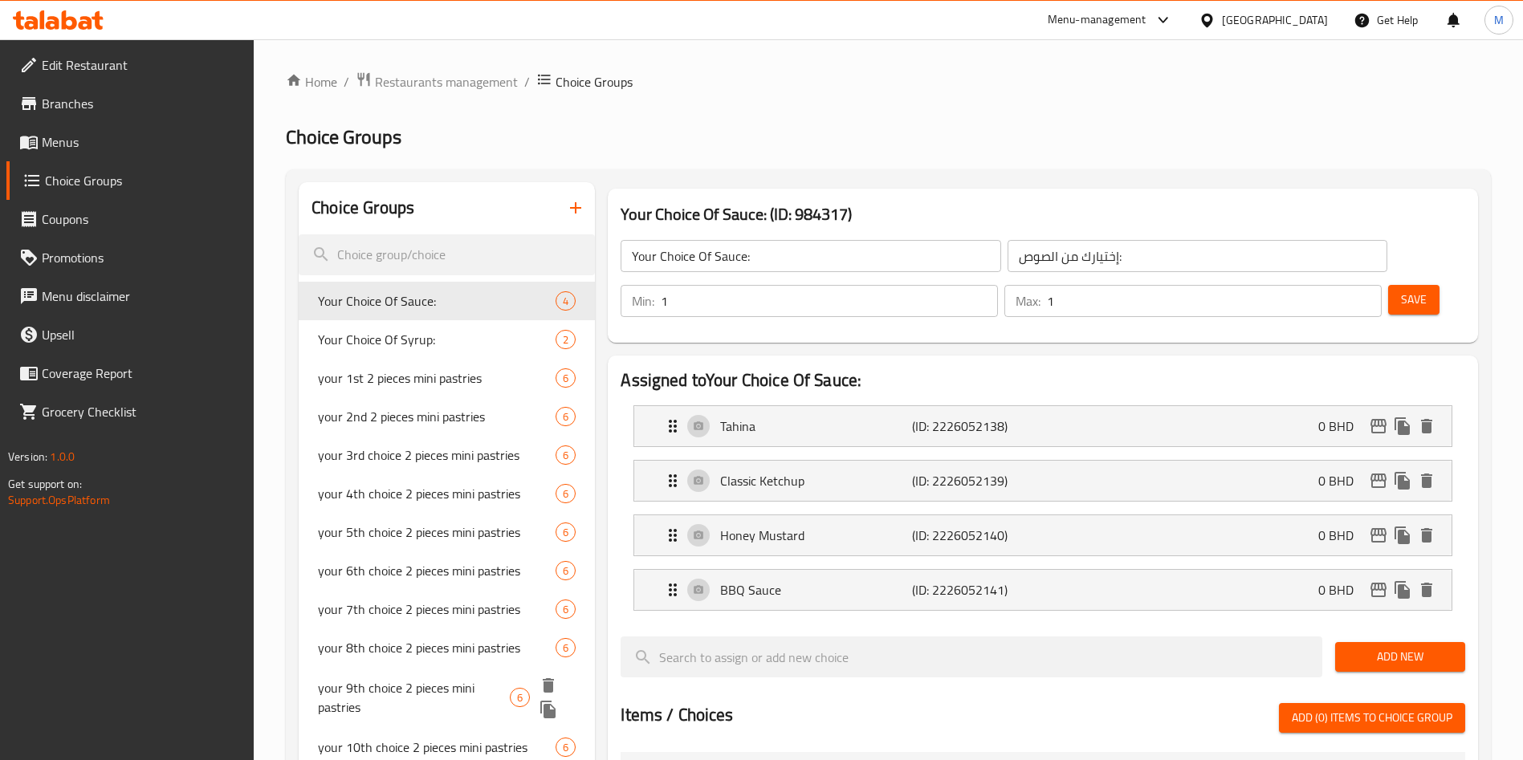
click at [366, 699] on span "your 9th choice 2 pieces mini pastries" at bounding box center [414, 698] width 192 height 39
type input "your 9th choice 2 pieces mini pastries"
type input "اختيارك التاسع قطعتين من المعجنات الصغيرة"
type input "2"
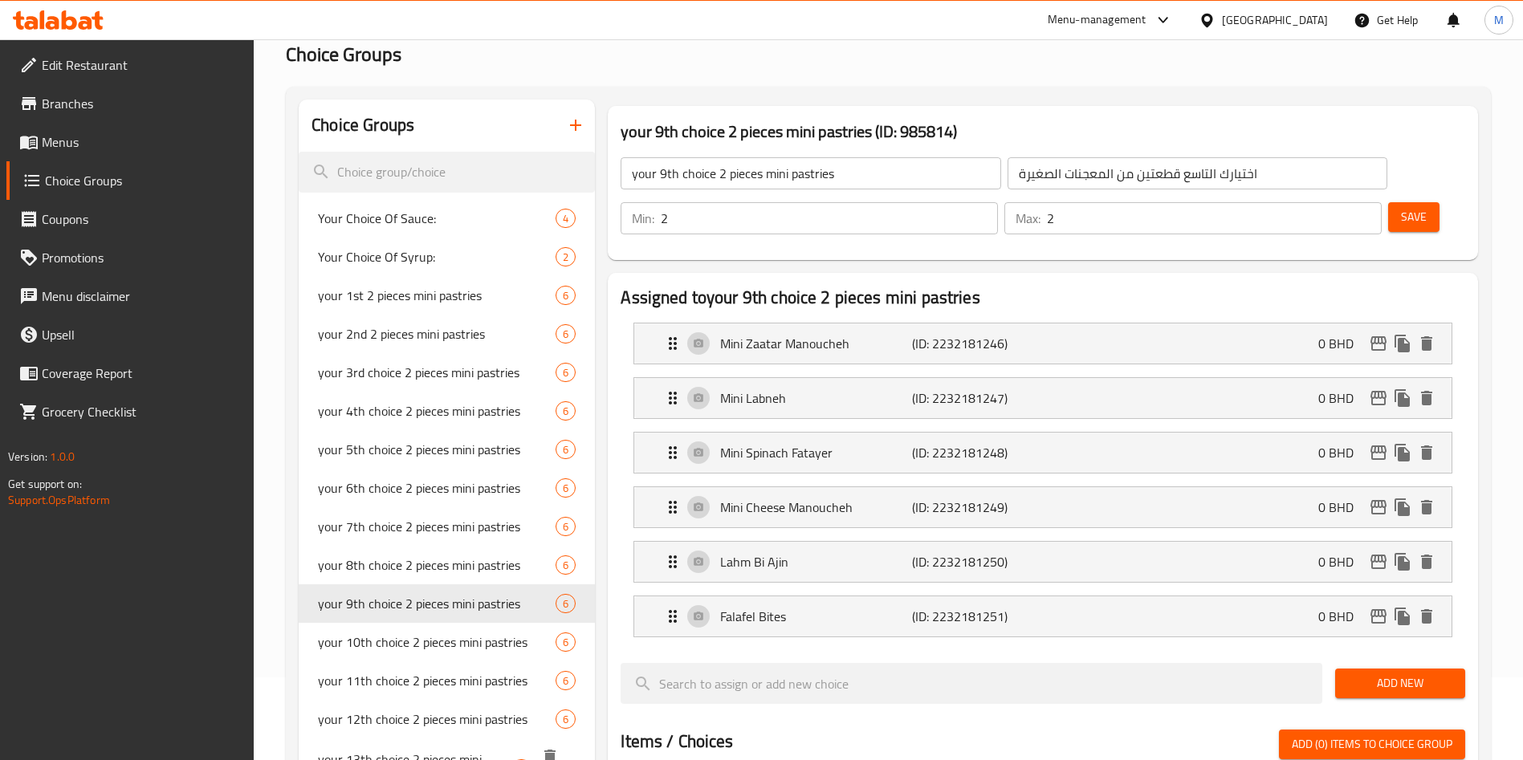
scroll to position [120, 0]
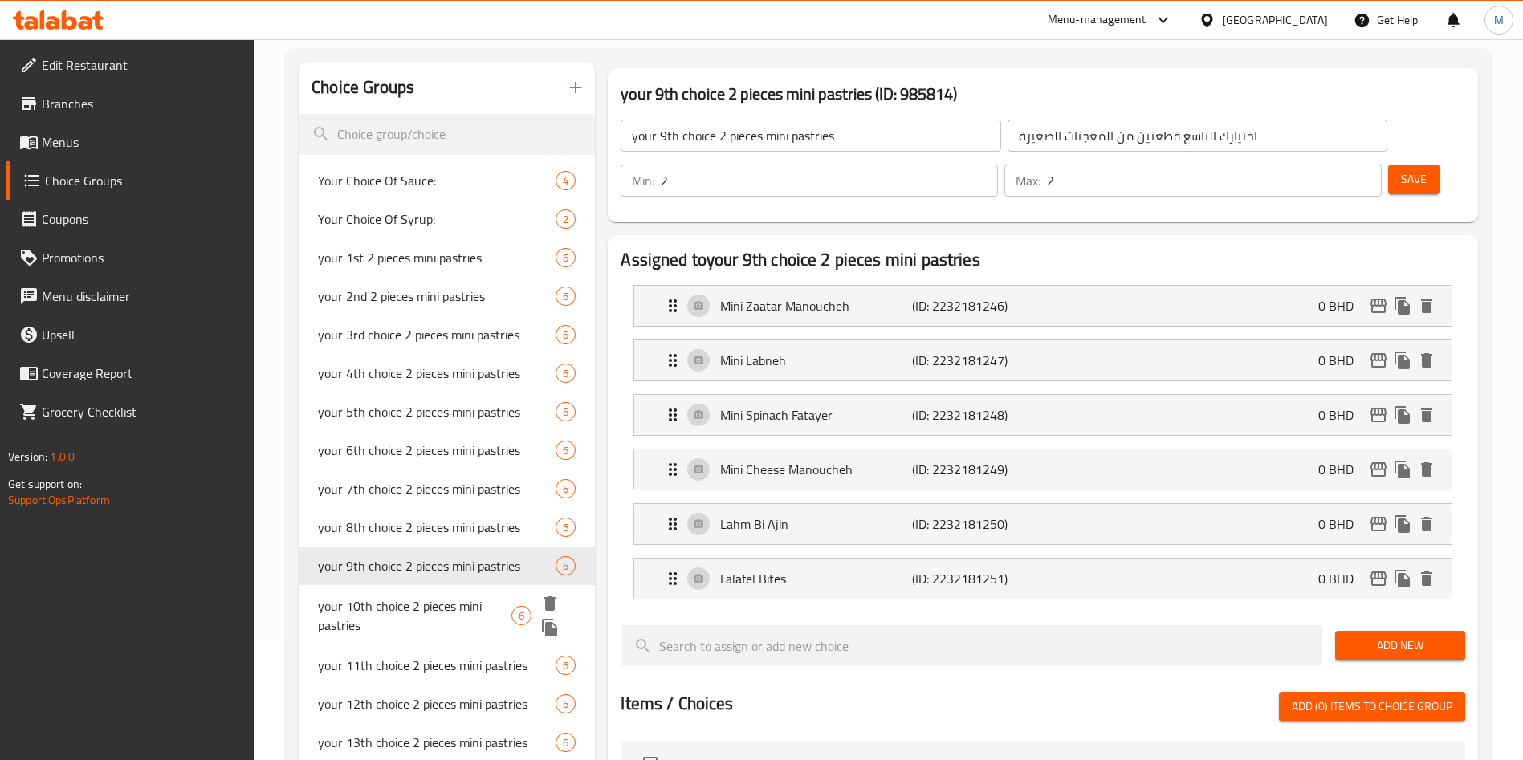
click at [394, 602] on span "your 10th choice 2 pieces mini pastries" at bounding box center [415, 616] width 194 height 39
type input "your 10th choice 2 pieces mini pastries"
type input "اختيارك العاشر: قطعتين من المعجنات الصغيرة"
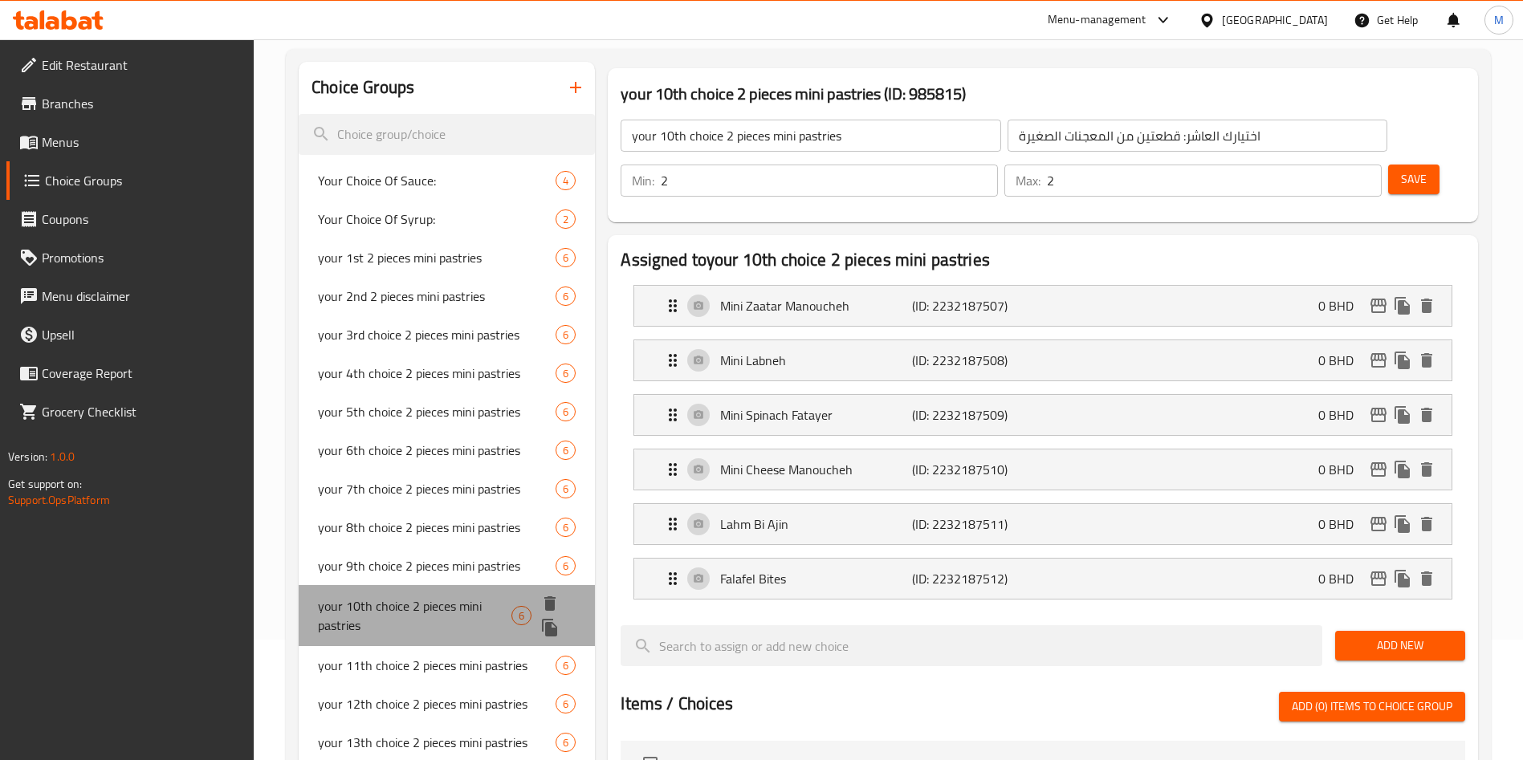
click at [396, 642] on div "your 10th choice 2 pieces mini pastries 6" at bounding box center [447, 615] width 296 height 61
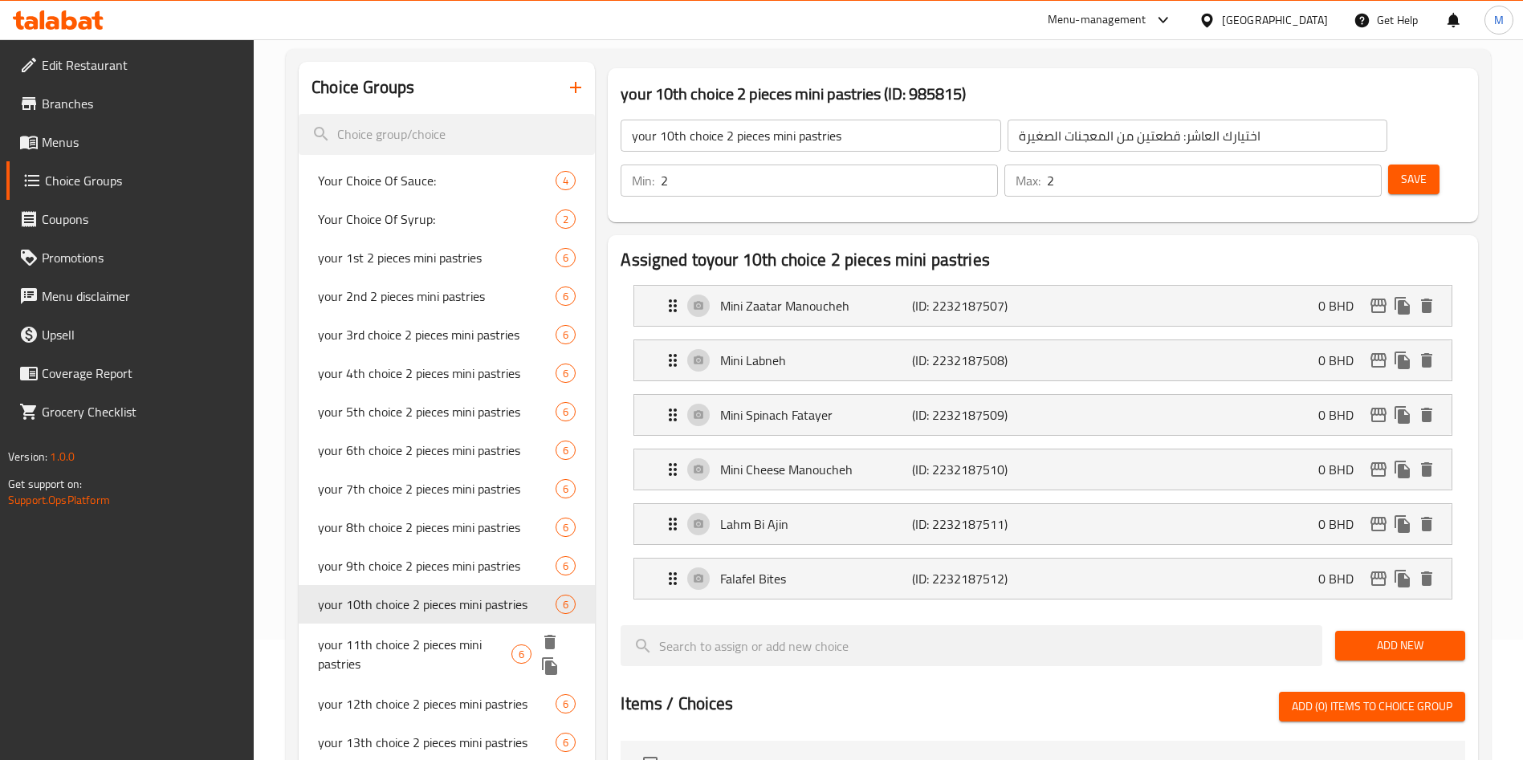
click at [389, 669] on span "your 11th choice 2 pieces mini pastries" at bounding box center [415, 654] width 194 height 39
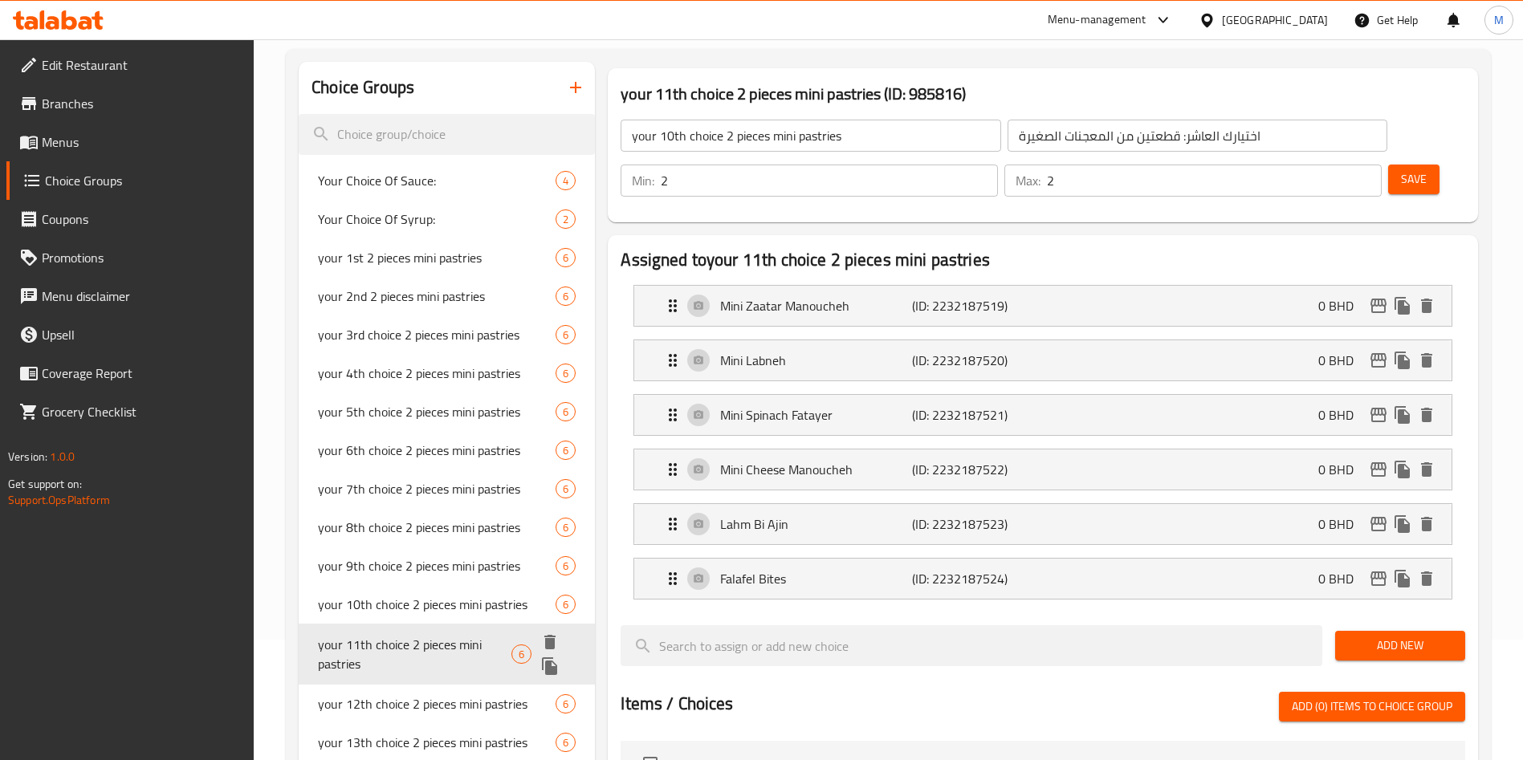
type input "your 11th choice 2 pieces mini pastries"
type input "اختيارك الحادي عشر: قطعتين من المعجنات الصغيرة"
click at [389, 691] on span "your 12th choice 2 pieces mini pastries" at bounding box center [415, 693] width 194 height 39
type input "your 12th choice 2 pieces mini pastries"
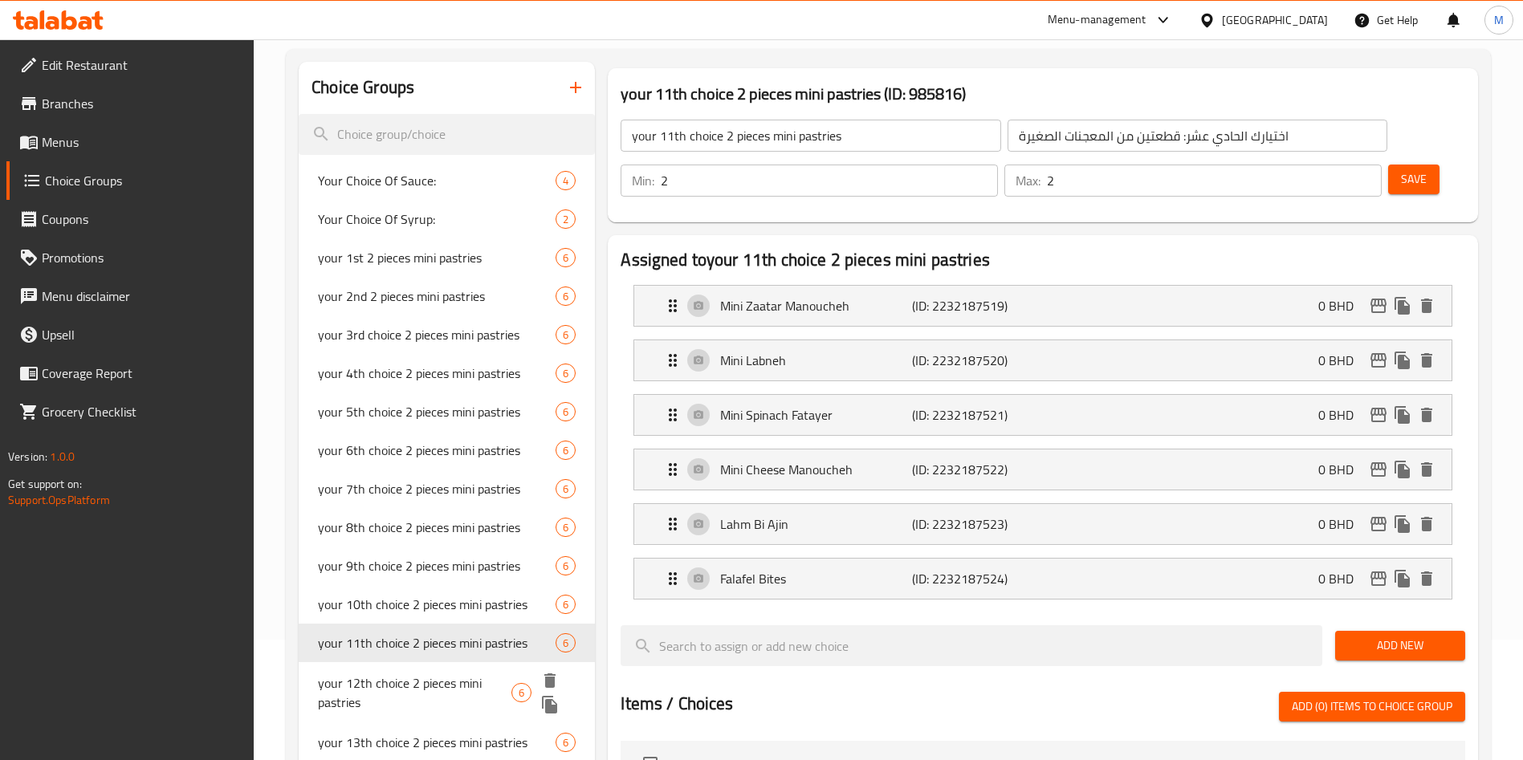
type input "اختيارك الثاني عشر: قطعتين من المعجنات الصغيرة"
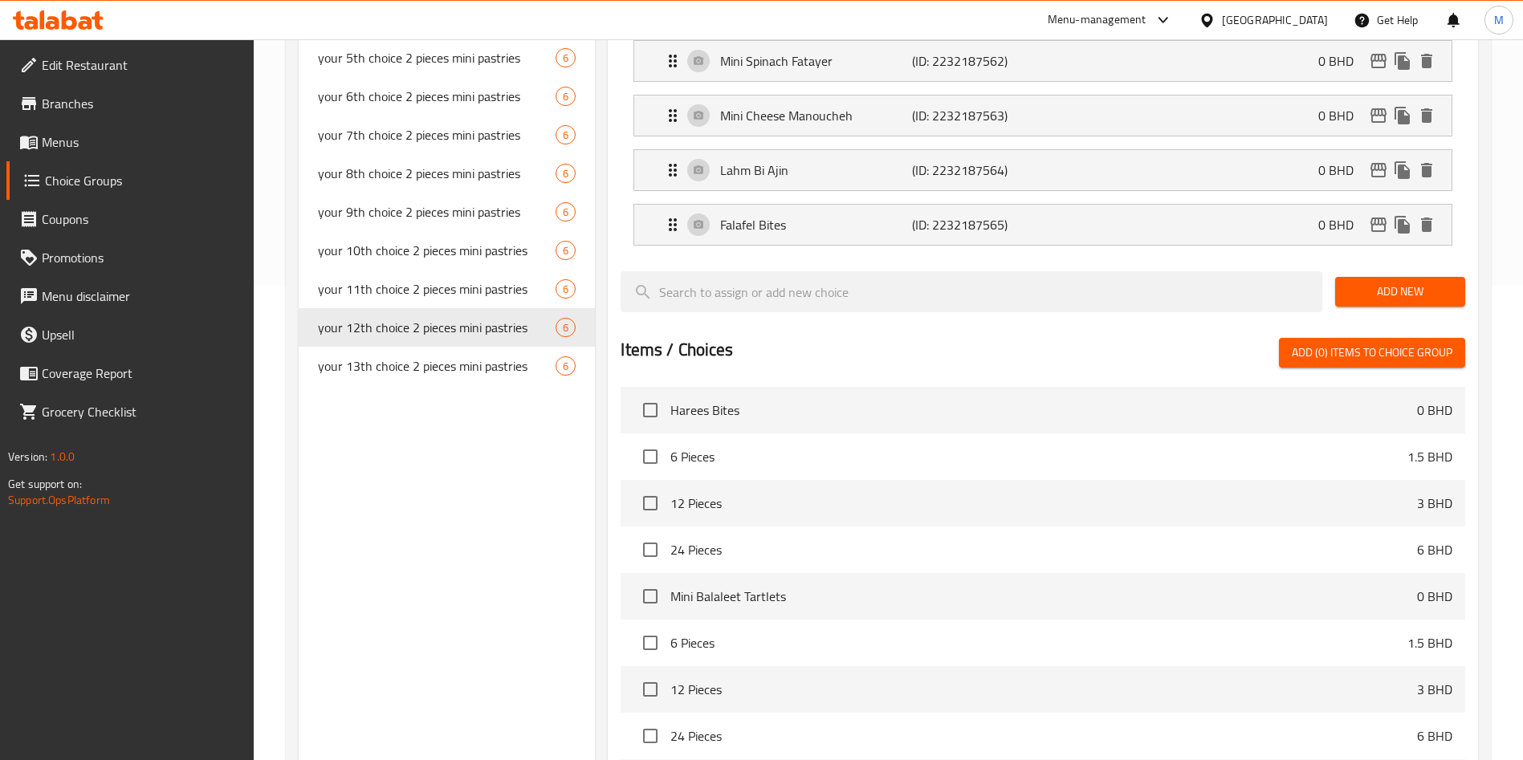
scroll to position [0, 0]
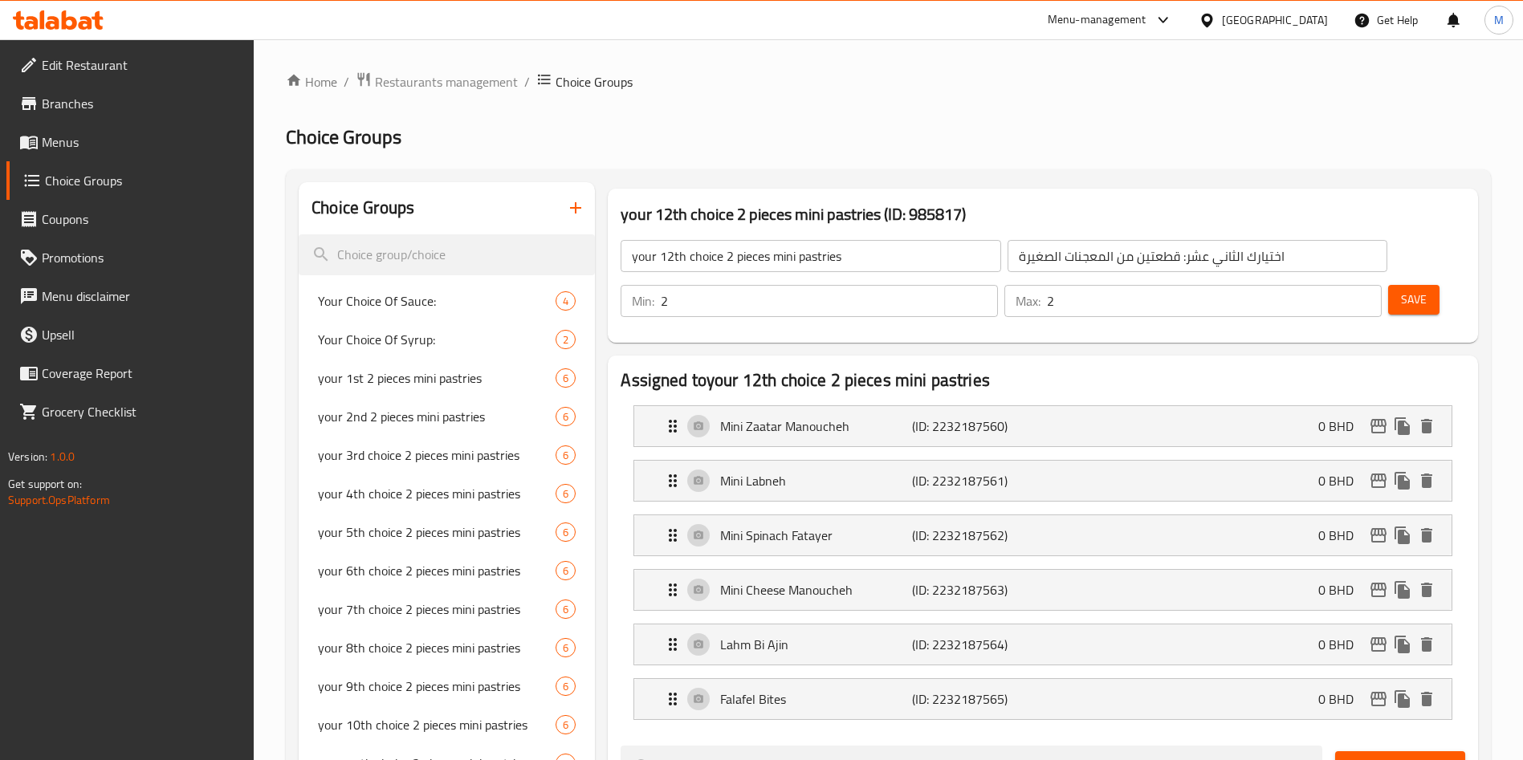
click at [570, 206] on icon "button" at bounding box center [575, 207] width 19 height 19
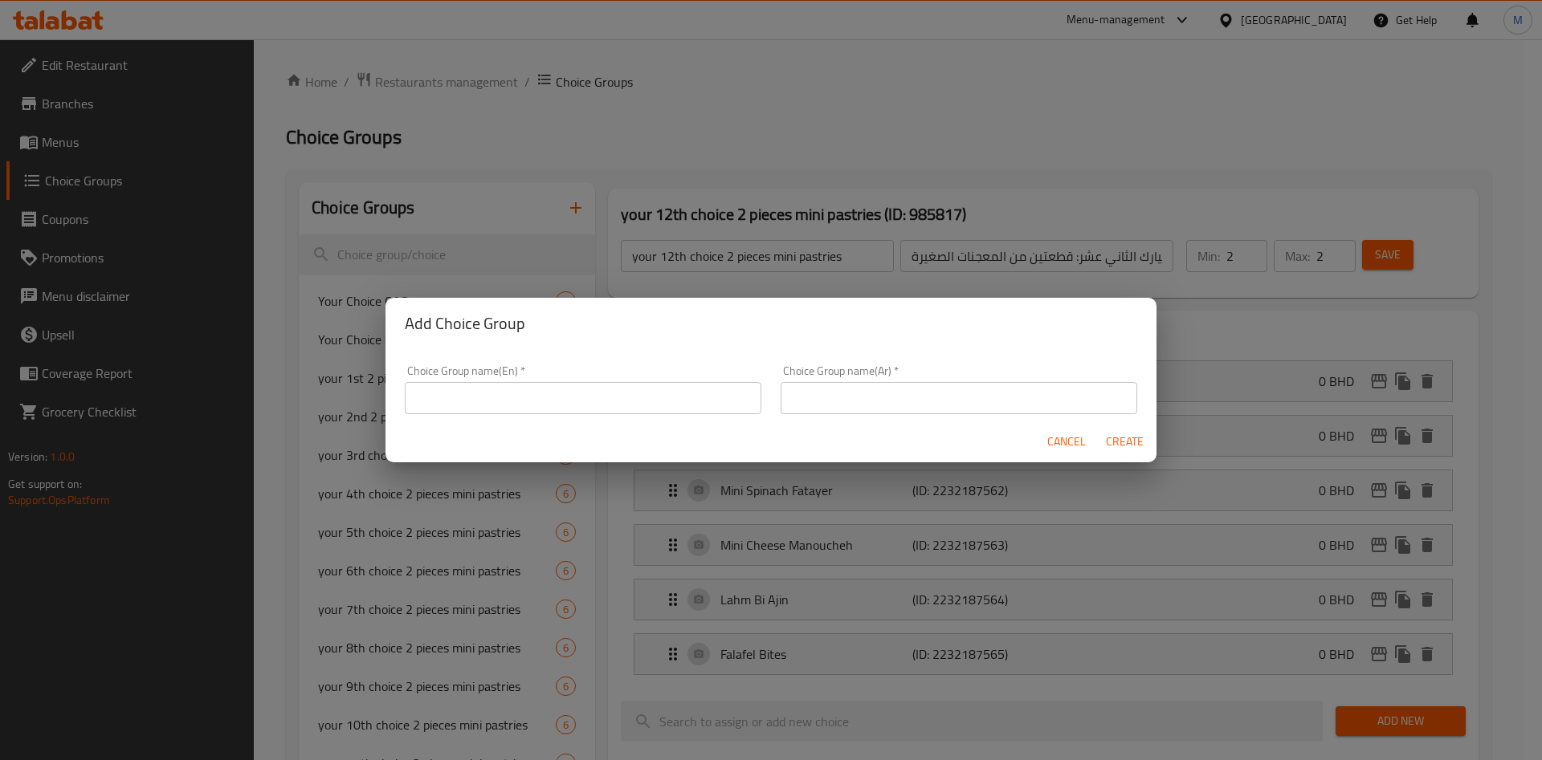
click at [481, 389] on input "text" at bounding box center [583, 398] width 357 height 32
type input "غ"
type input "ا"
type input "y"
click at [581, 395] on input "Your choice of 1st Pizza" at bounding box center [583, 398] width 357 height 32
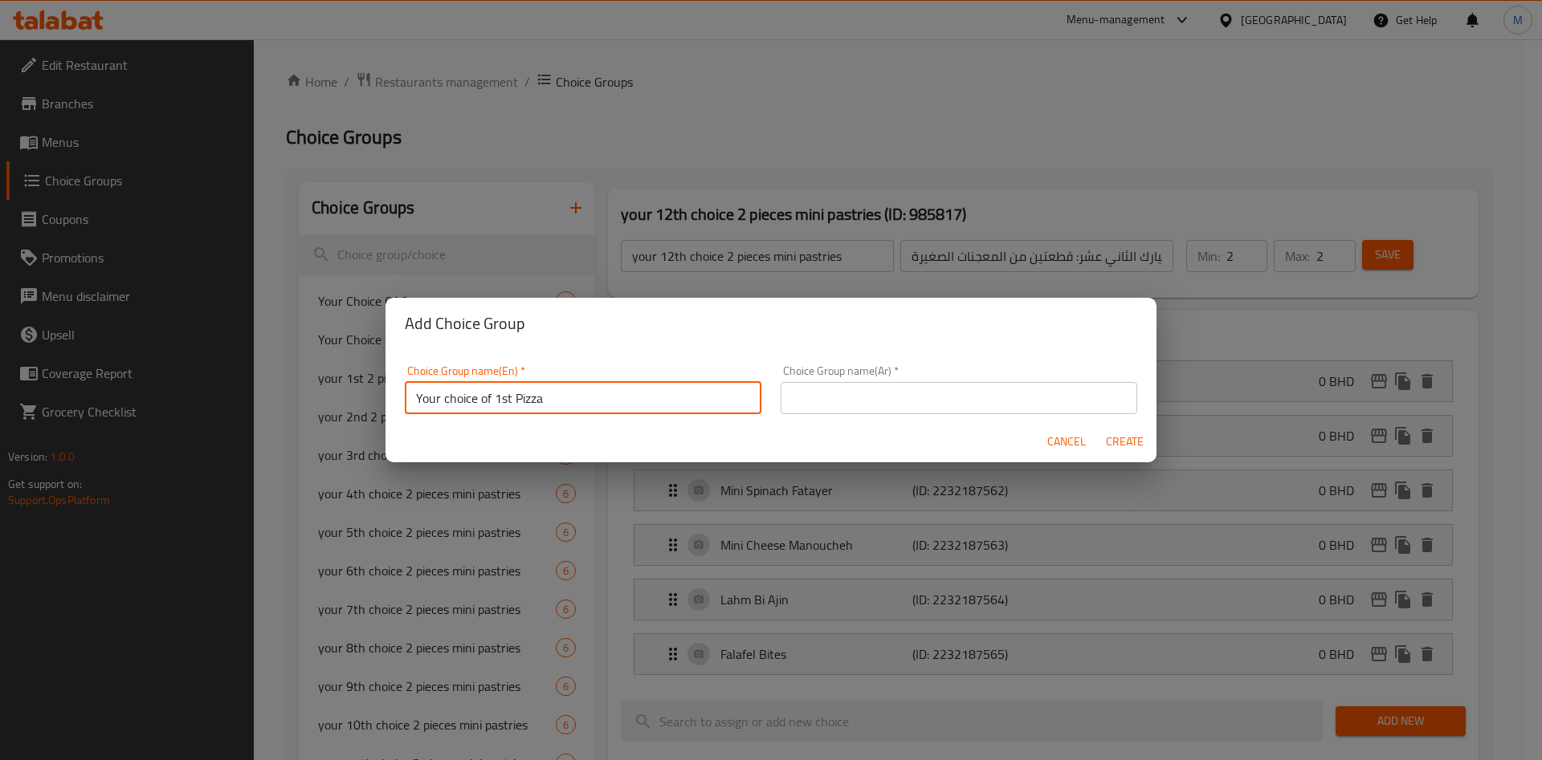
click at [581, 395] on input "Your choice of 1st Pizza" at bounding box center [583, 398] width 357 height 32
type input "Your choice of 1st Pizza"
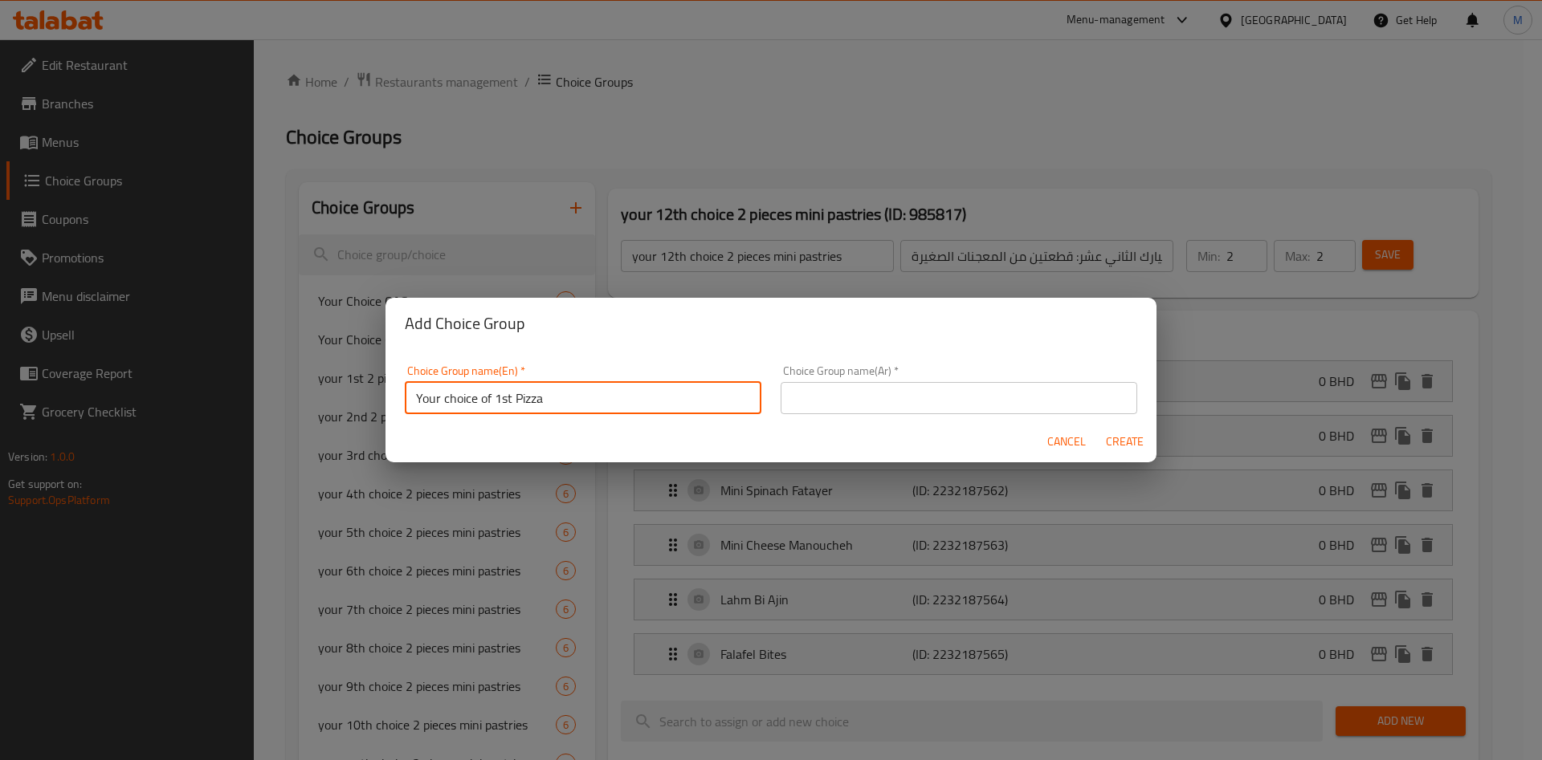
click at [475, 392] on input "Your choice of 1st Pizza" at bounding box center [583, 398] width 357 height 32
click at [455, 404] on input "Your choice of 1st Pizza" at bounding box center [583, 398] width 357 height 32
click at [476, 405] on input "Your choice of 1st Pizza" at bounding box center [583, 398] width 357 height 32
click at [493, 398] on input "Your choice of 1st Pizza" at bounding box center [583, 398] width 357 height 32
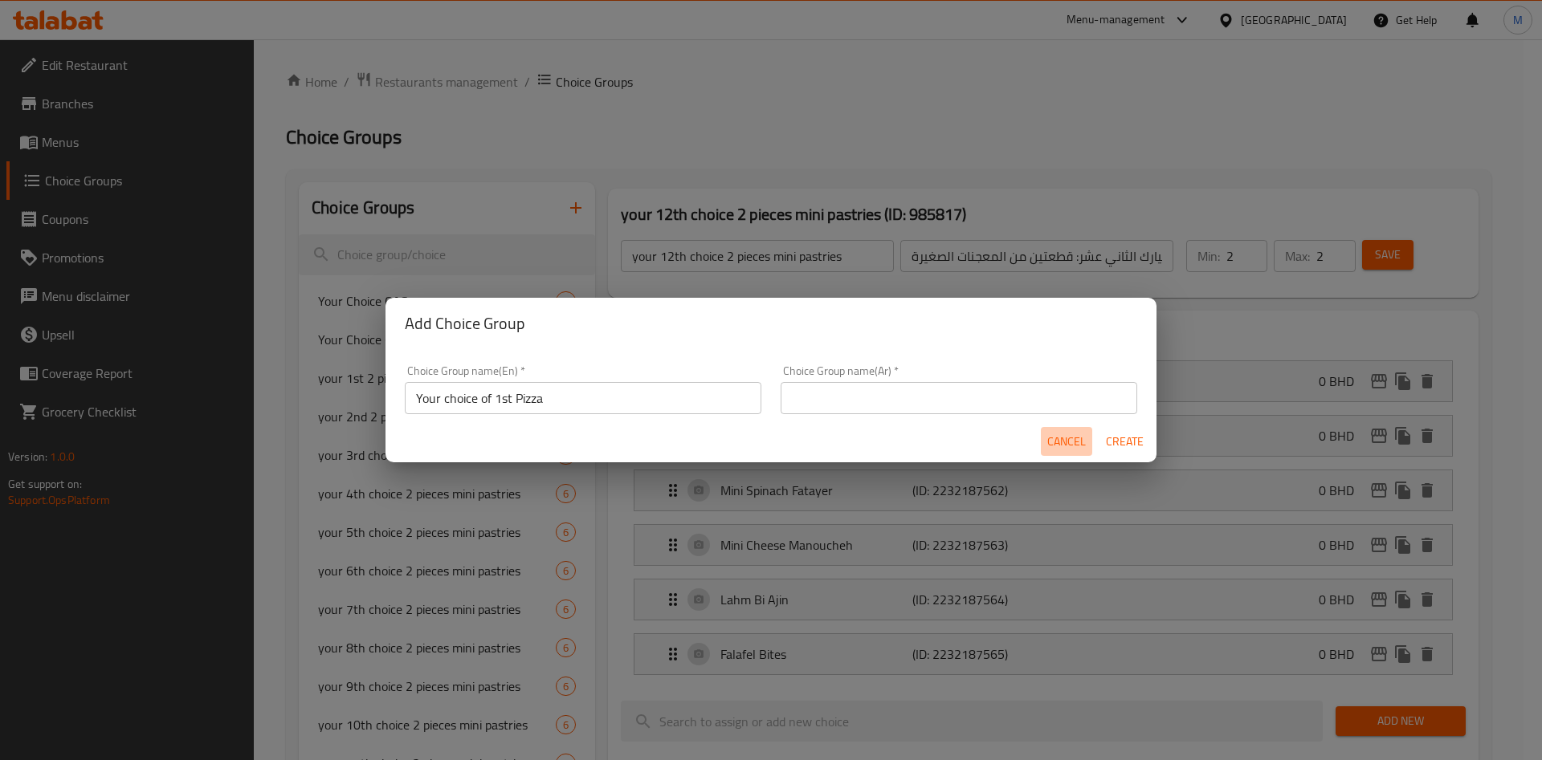
click at [1054, 444] on span "Cancel" at bounding box center [1066, 442] width 39 height 20
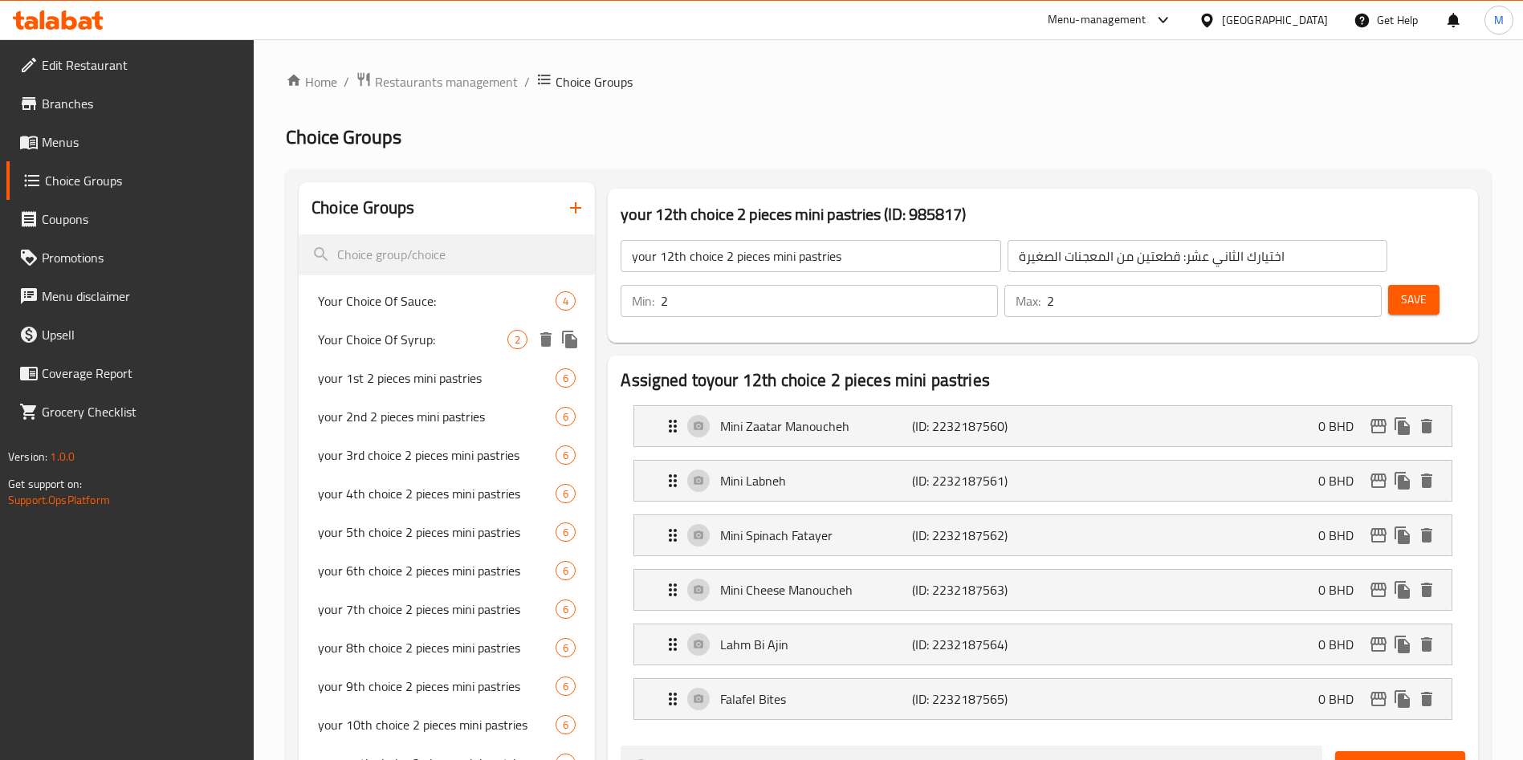
click at [455, 353] on div "Your Choice Of Syrup: 2" at bounding box center [447, 339] width 296 height 39
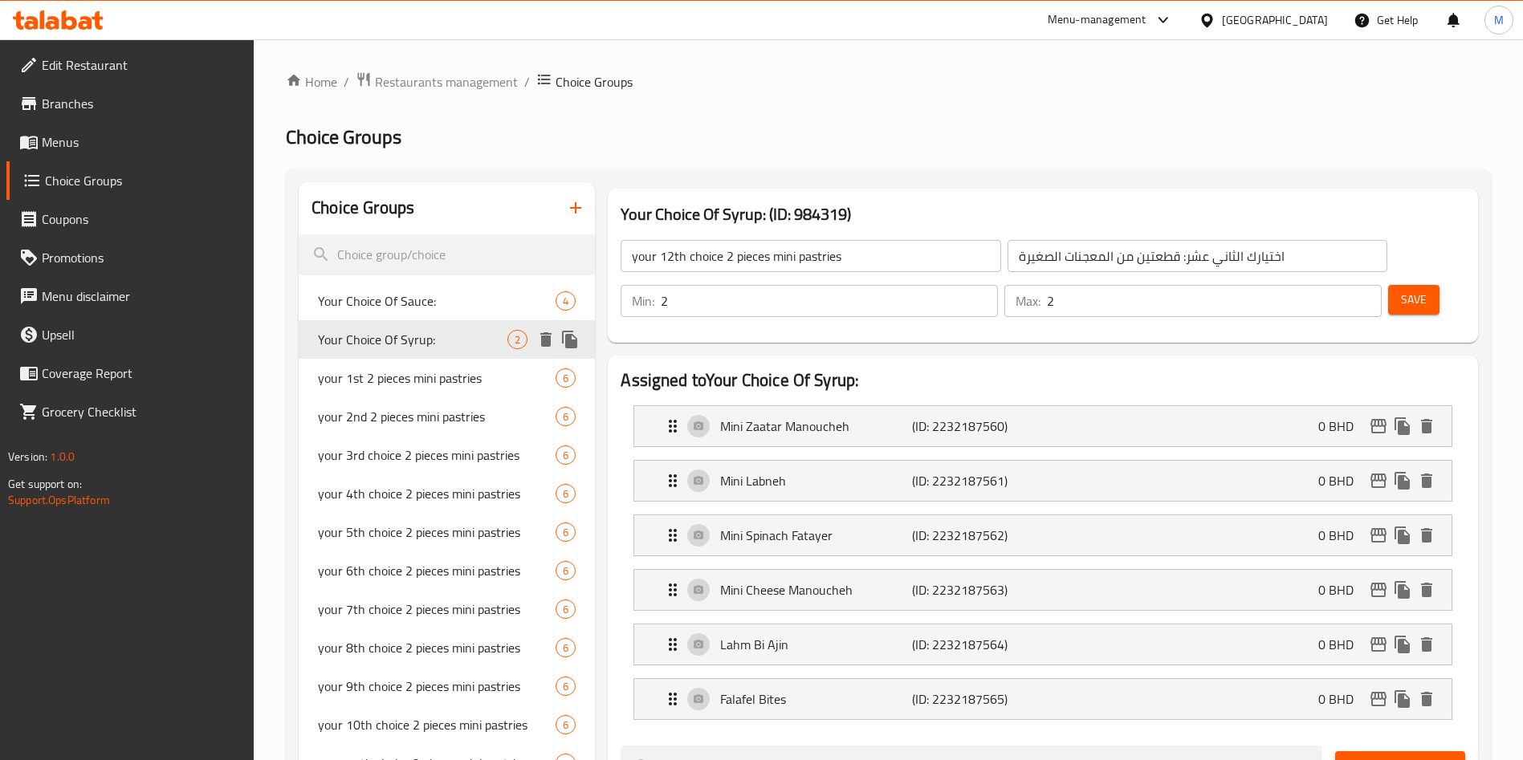
type input "Your Choice Of Syrup:"
type input "إختيارك من الشراب:"
type input "1"
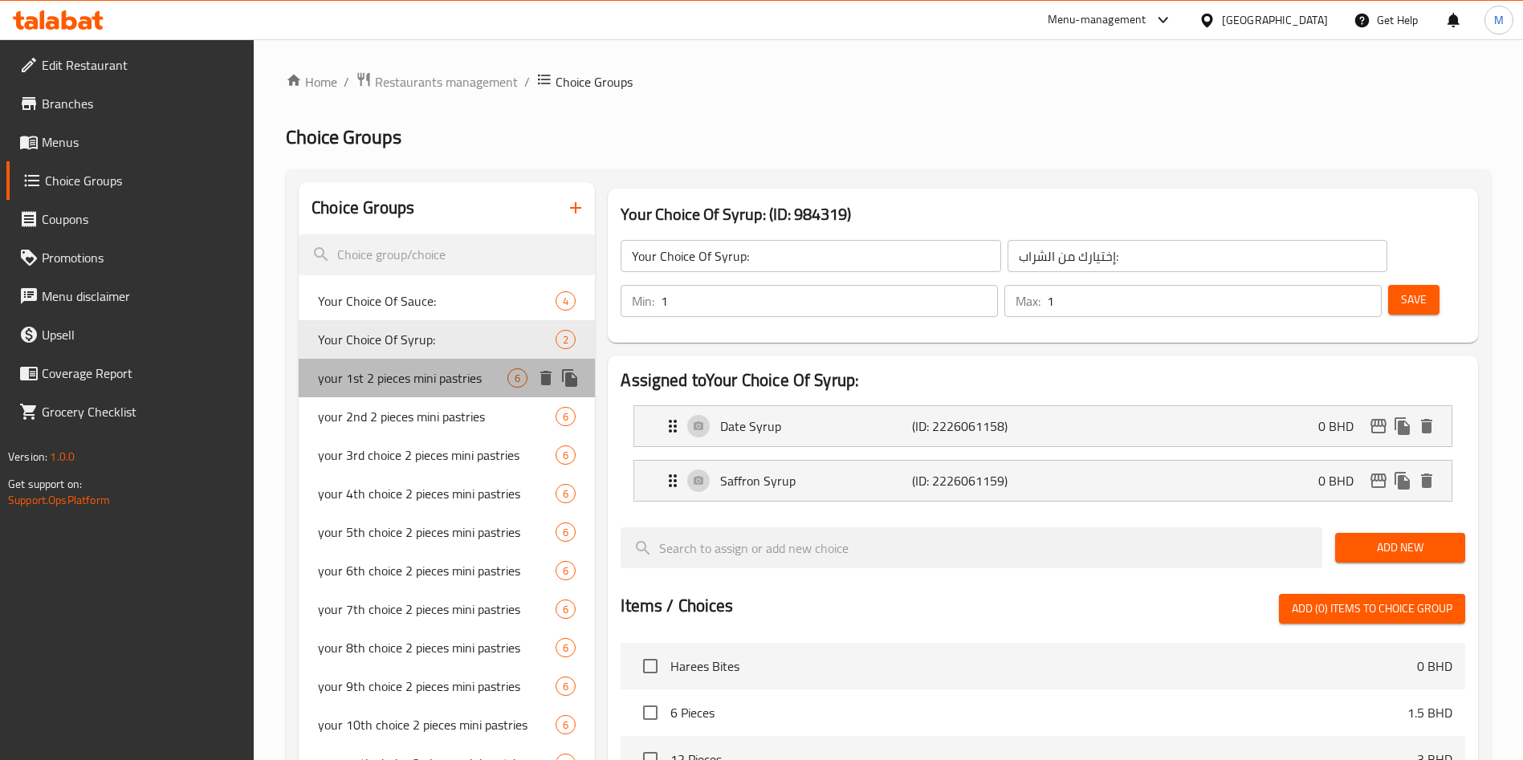
click at [453, 369] on span "your 1st 2 pieces mini pastries" at bounding box center [413, 378] width 190 height 19
type input "your 1st 2 pieces mini pastries"
type input "أول قطعتين من المعجنات الصغيرة"
type input "2"
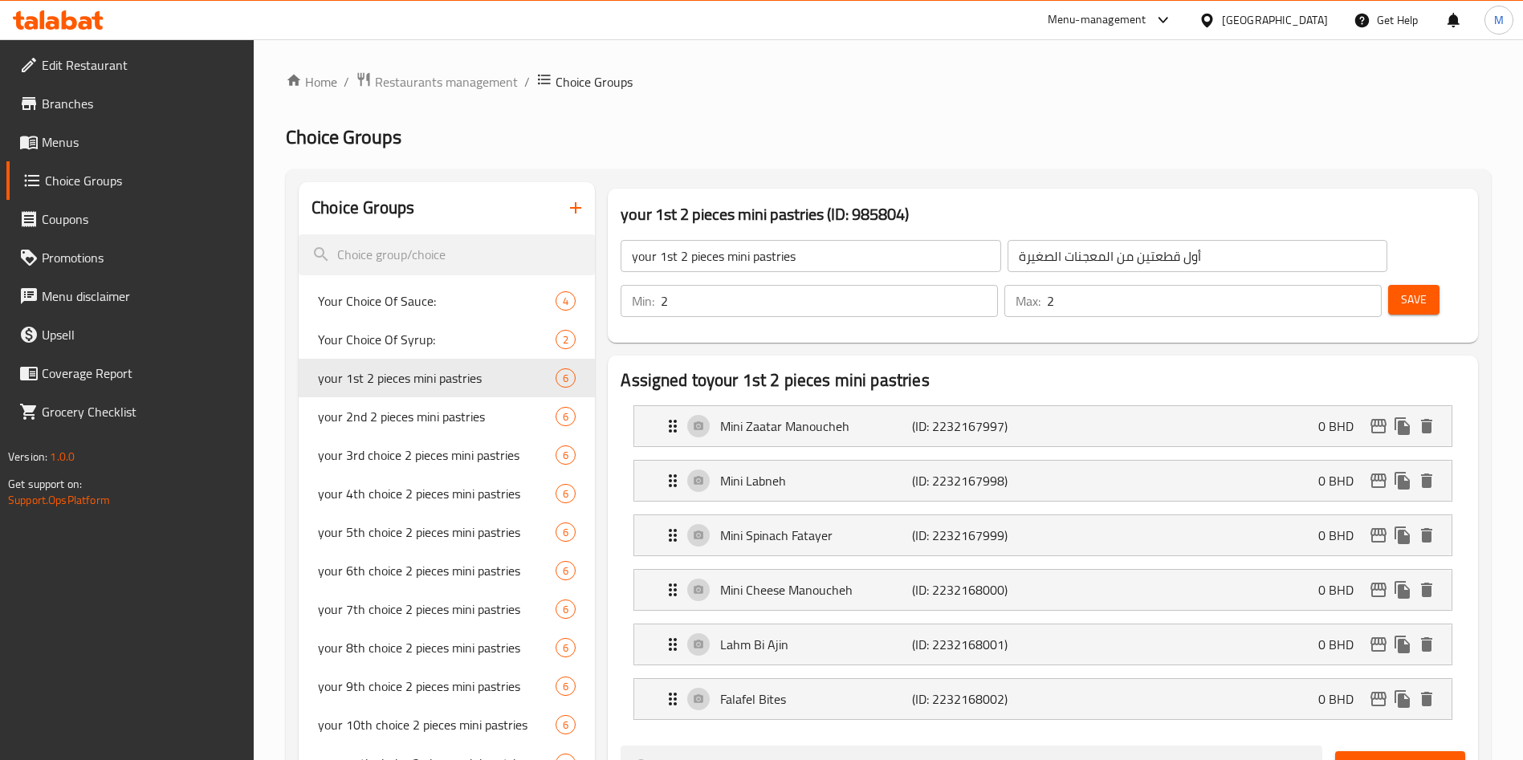
click at [697, 254] on input "your 1st 2 pieces mini pastries" at bounding box center [811, 256] width 380 height 32
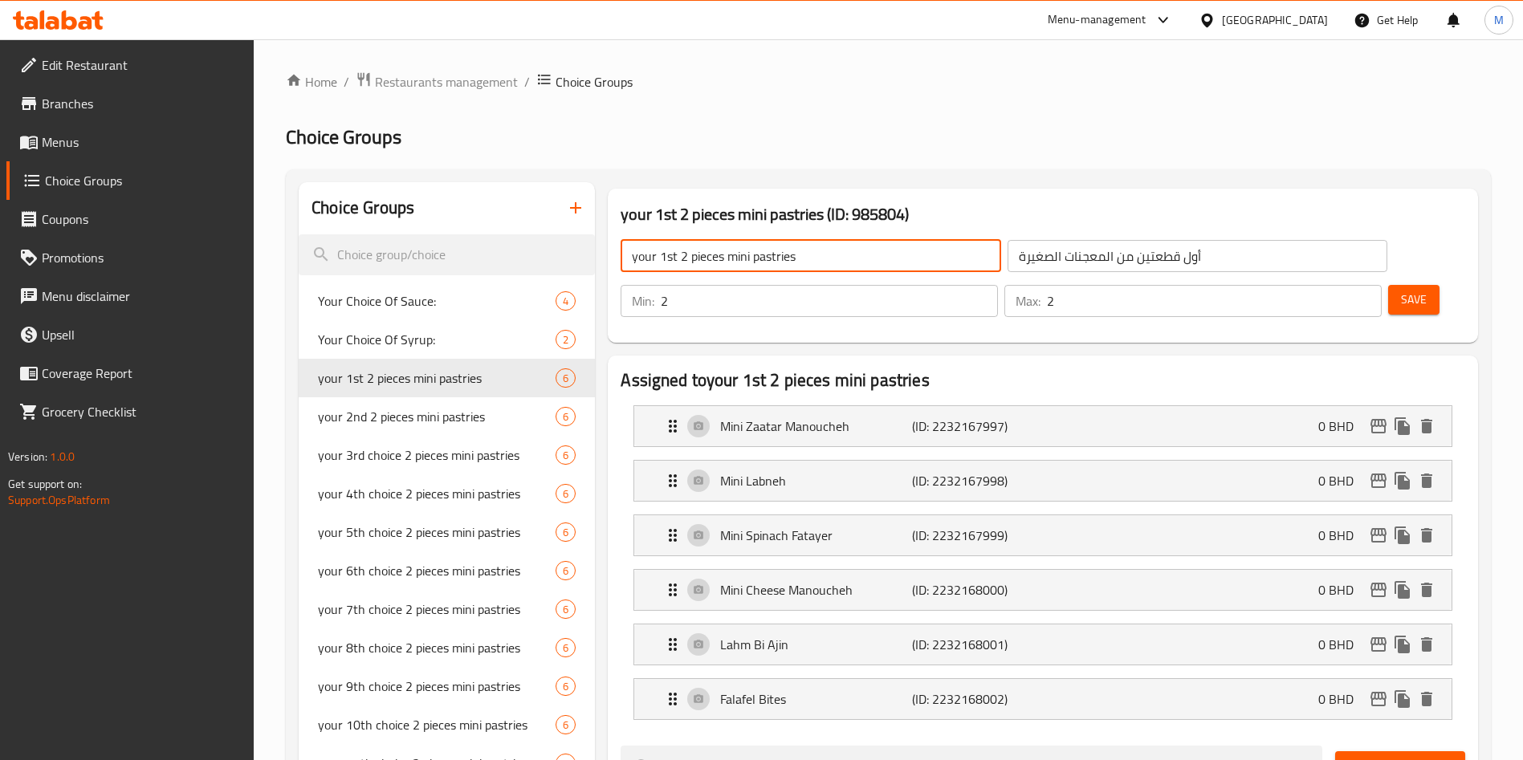
click at [697, 254] on input "your 1st 2 pieces mini pastries" at bounding box center [811, 256] width 380 height 32
click at [573, 204] on icon "button" at bounding box center [575, 207] width 19 height 19
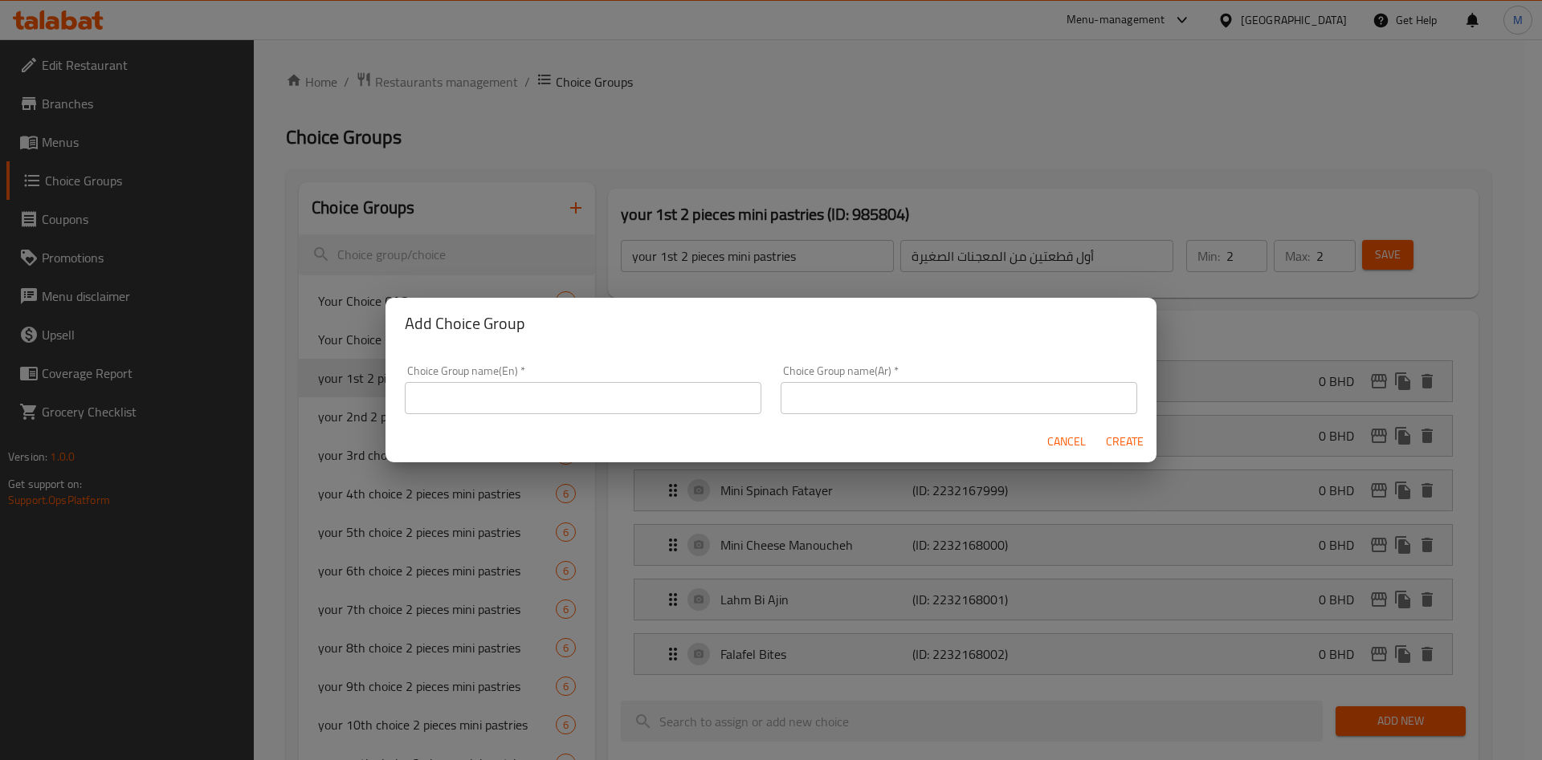
click at [537, 393] on input "text" at bounding box center [583, 398] width 357 height 32
paste input "your 1st 2 pieces mini pastries"
click at [550, 403] on input "your 1st 2 pieces mini pastries" at bounding box center [583, 398] width 357 height 32
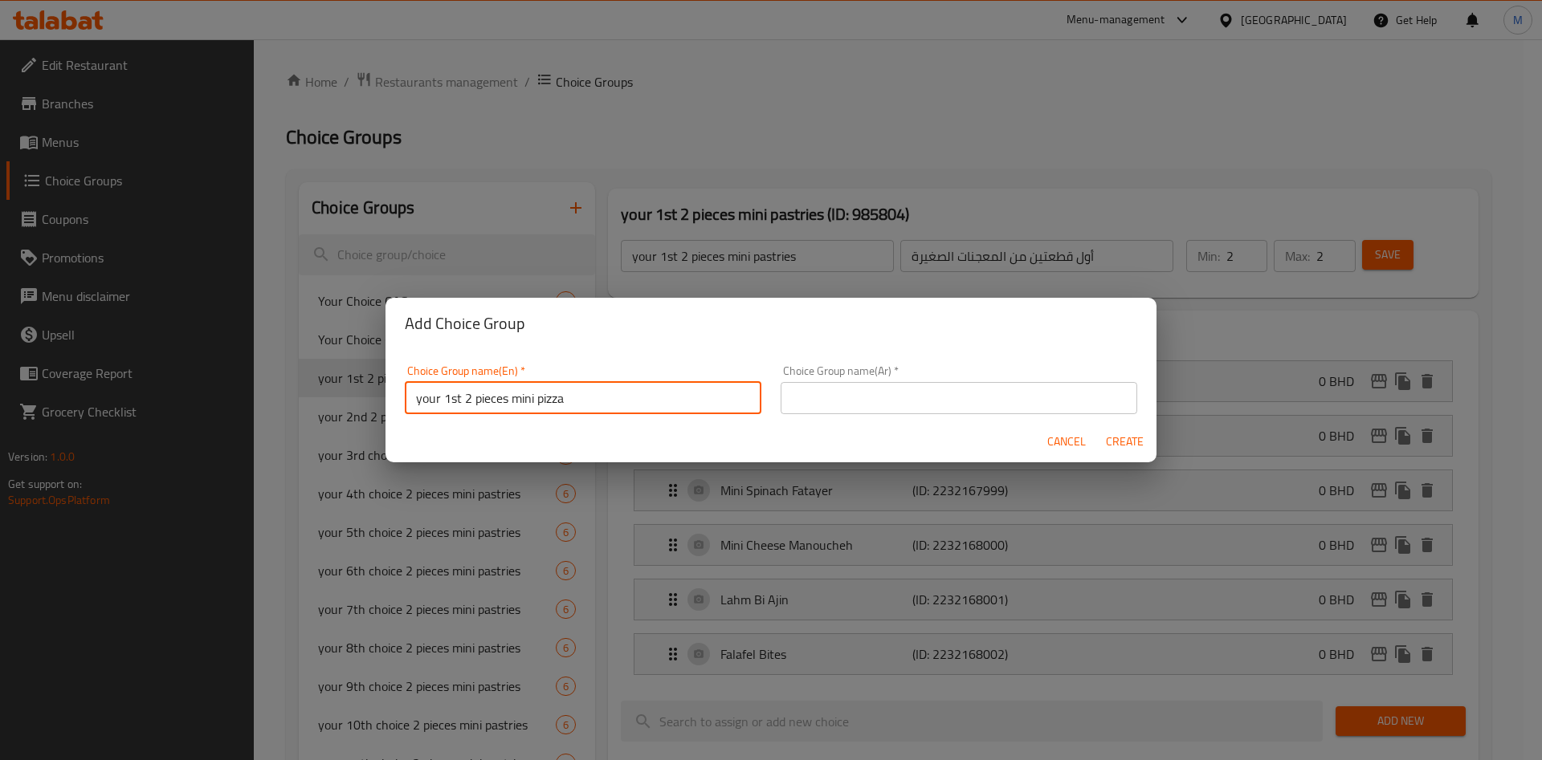
click at [506, 399] on input "your 1st 2 pieces mini pizza" at bounding box center [583, 398] width 357 height 32
type input "your 1st 2 pieces mini pizza"
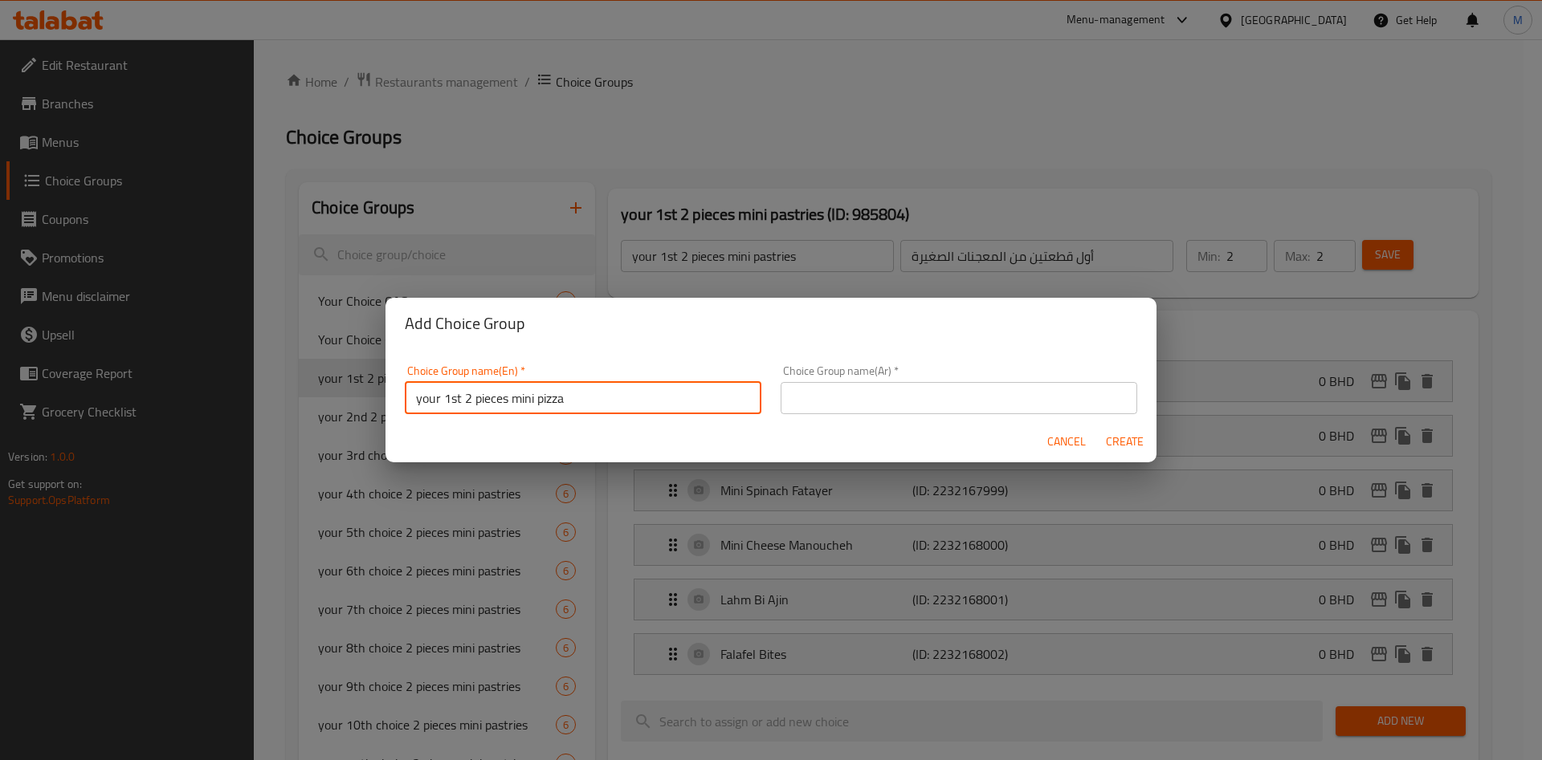
click at [944, 386] on input "text" at bounding box center [959, 398] width 357 height 32
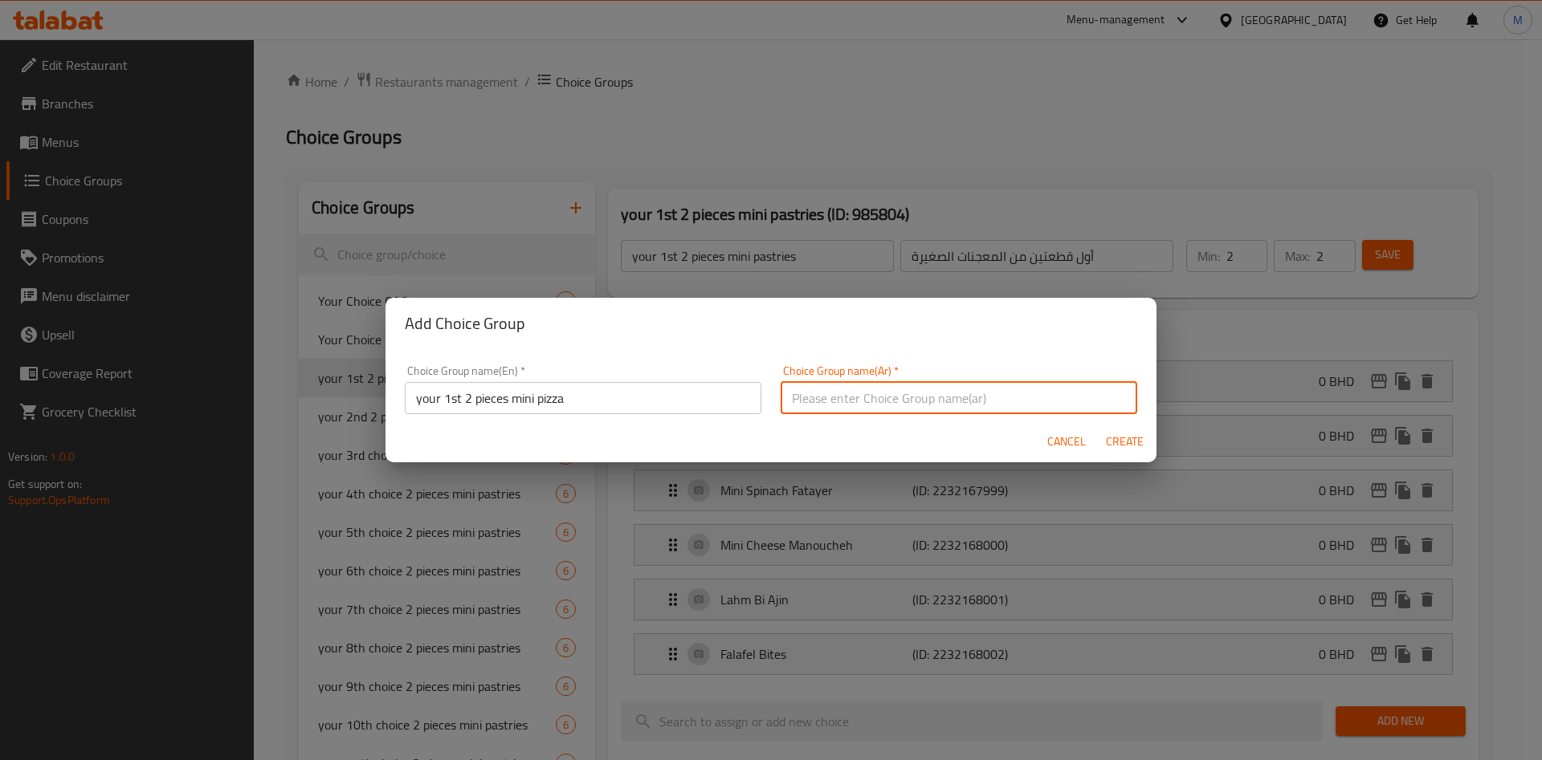
paste input "أول قطعتين من البيتزا الصغيرة"
type input "أول قطعتين من البيتزا الصغيرة"
click at [1139, 443] on span "Create" at bounding box center [1124, 442] width 39 height 20
type input "your 1st 2 pieces mini pizza"
type input "أول قطعتين من البيتزا الصغيرة"
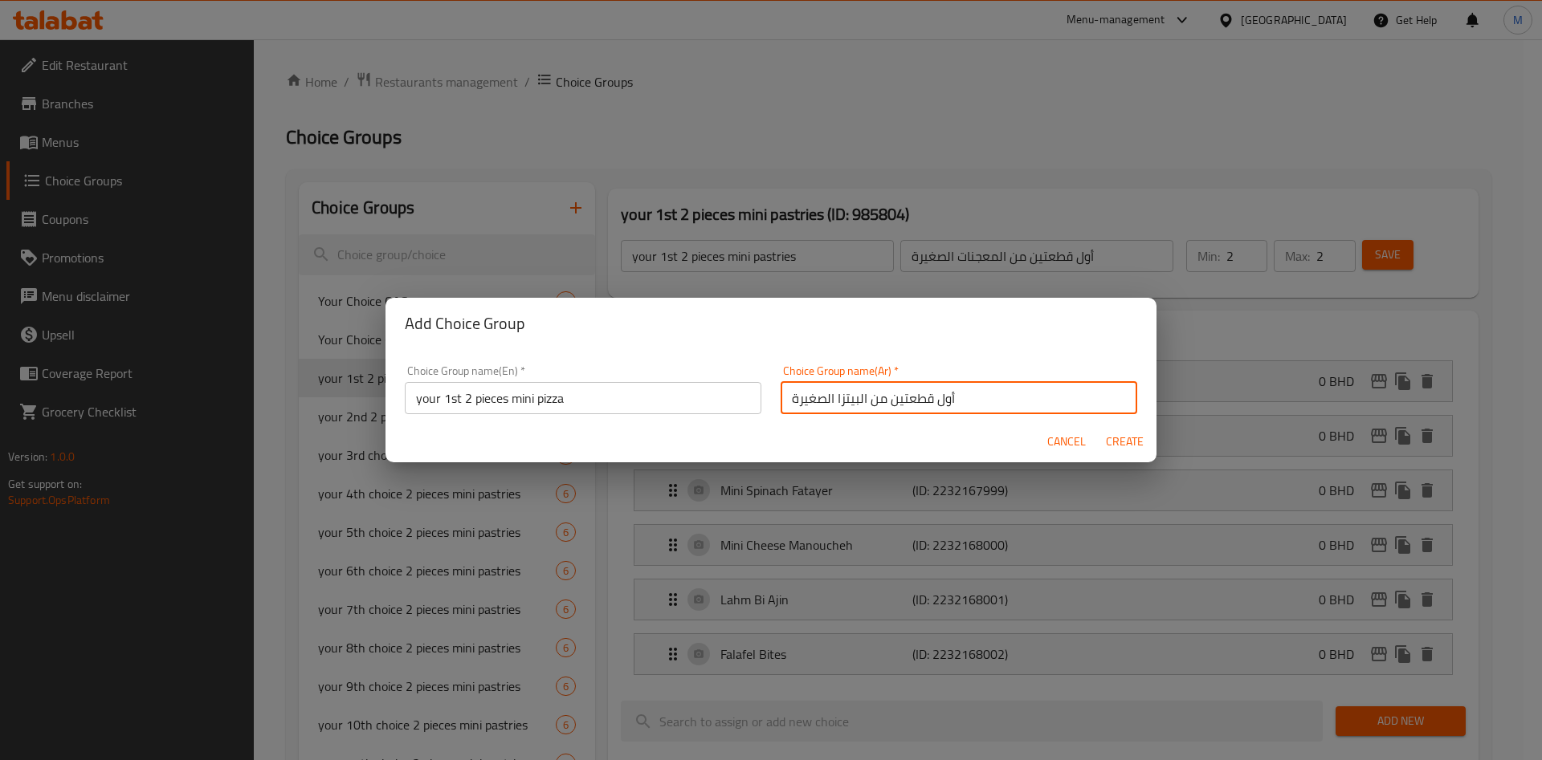
type input "0"
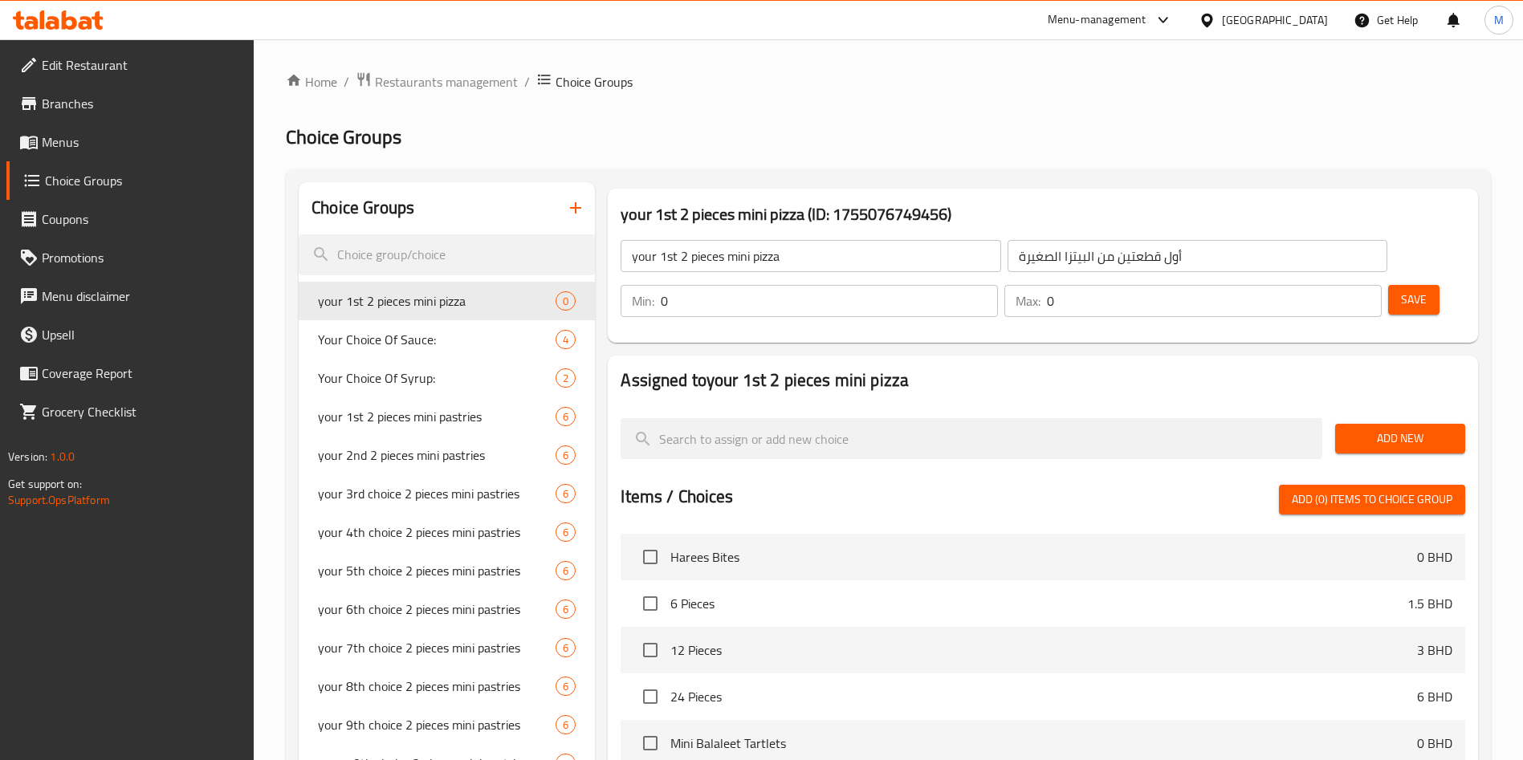
click at [998, 285] on input "0" at bounding box center [829, 301] width 337 height 32
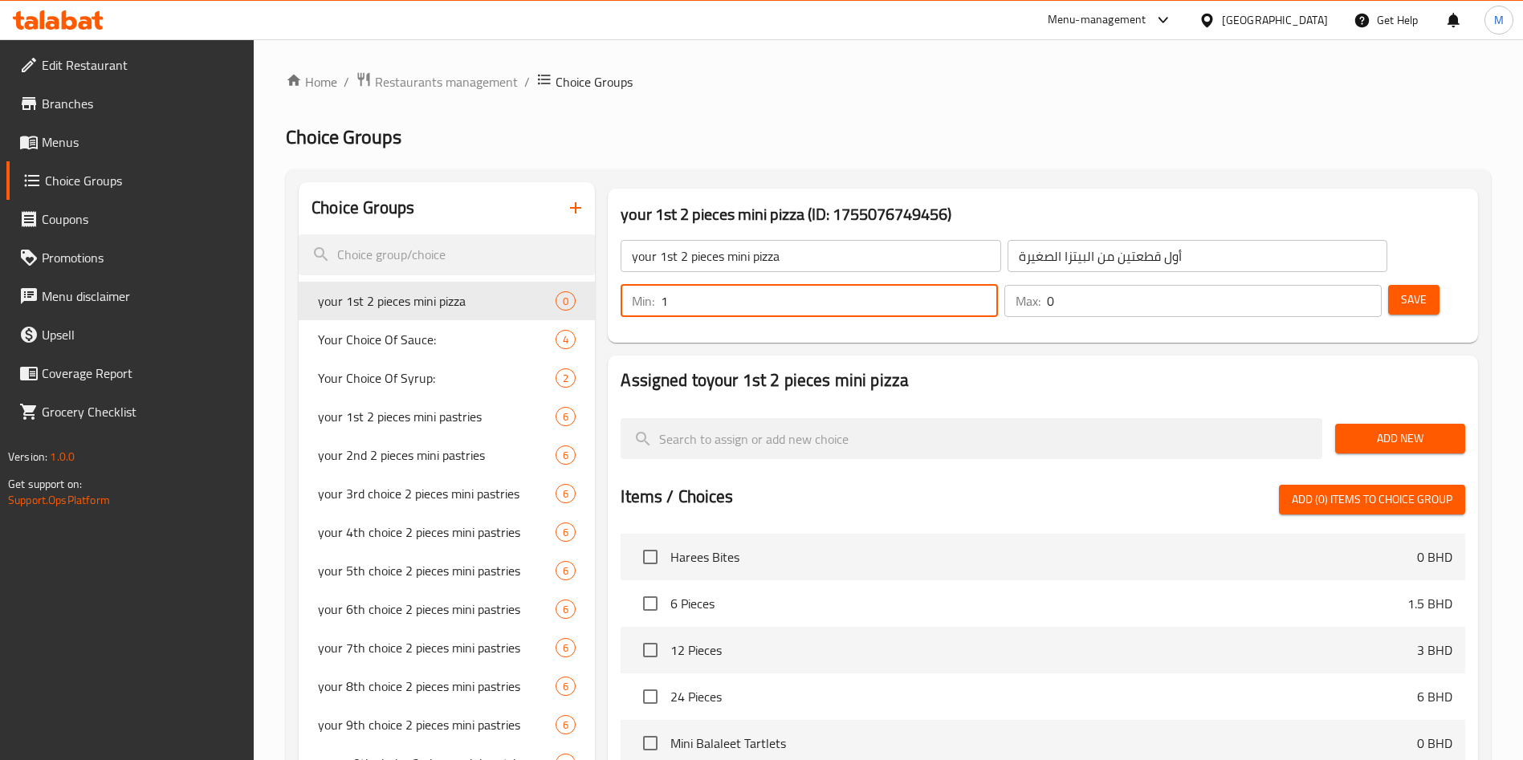
click at [998, 285] on input "1" at bounding box center [829, 301] width 337 height 32
type input "2"
click at [998, 285] on input "2" at bounding box center [829, 301] width 337 height 32
click at [1338, 285] on input "1" at bounding box center [1214, 301] width 335 height 32
click at [1338, 285] on input "2" at bounding box center [1214, 301] width 335 height 32
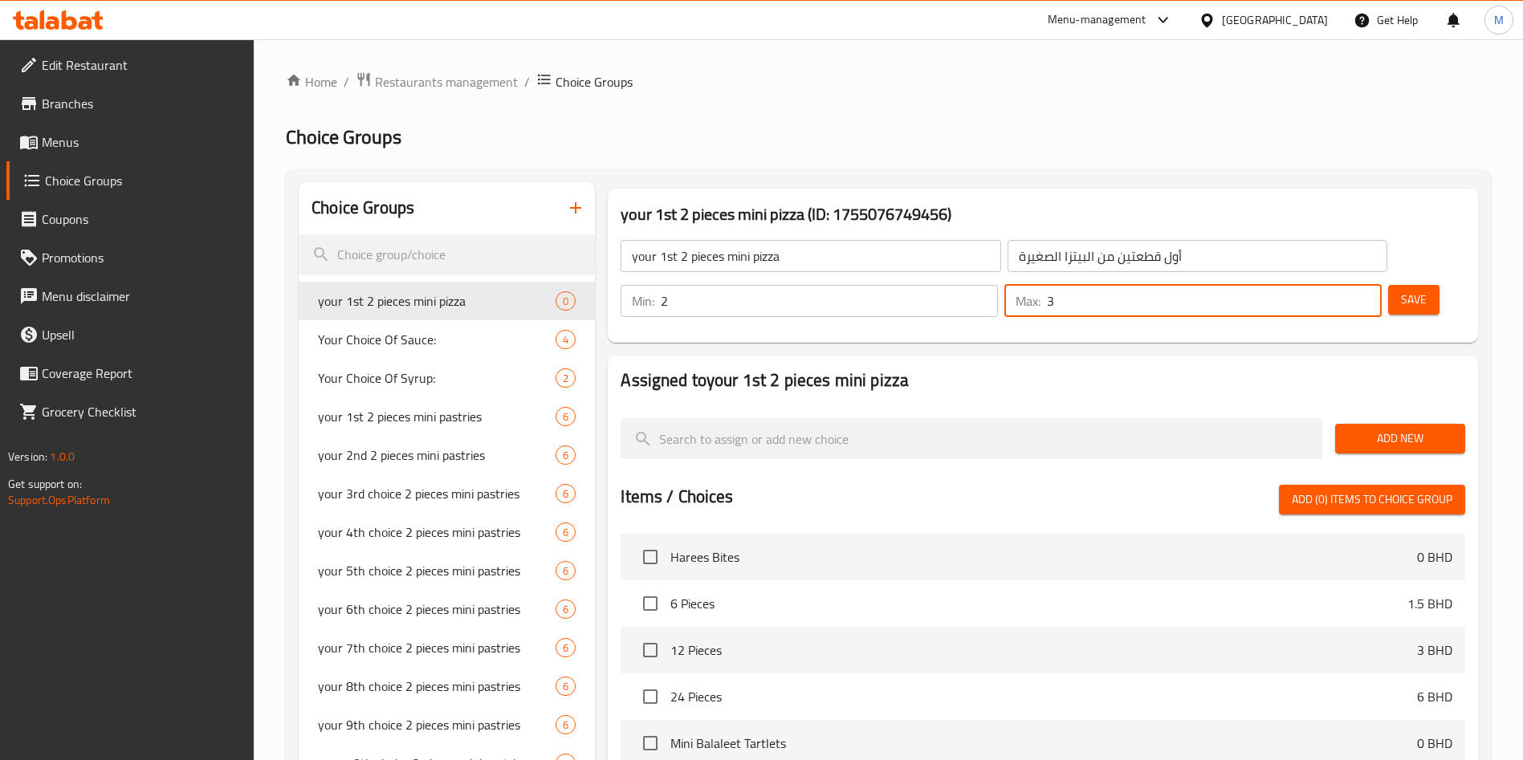
click at [1338, 285] on input "3" at bounding box center [1214, 301] width 335 height 32
type input "2"
click at [1335, 285] on input "2" at bounding box center [1214, 301] width 335 height 32
click at [1395, 429] on span "Add New" at bounding box center [1400, 439] width 104 height 20
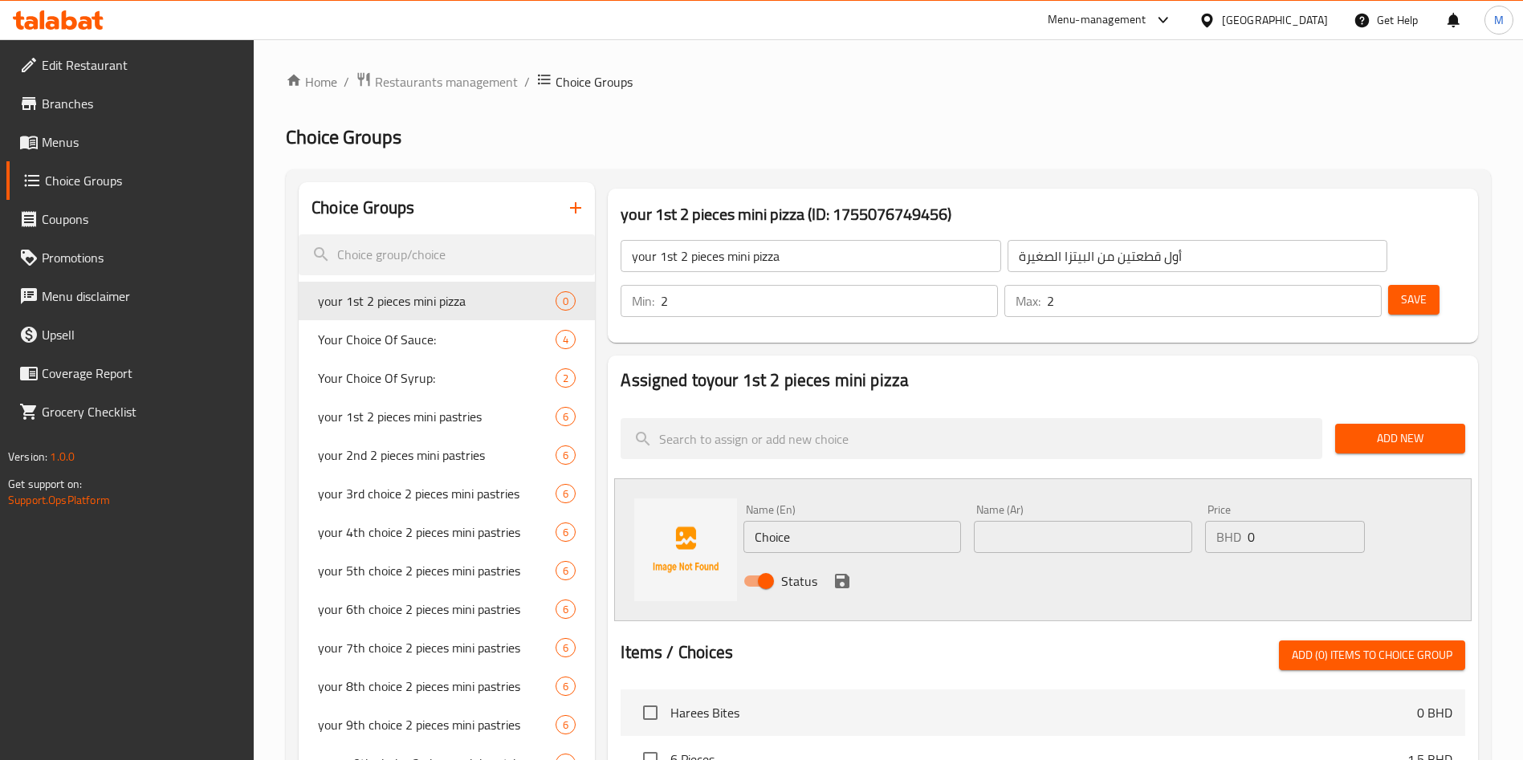
click at [819, 521] on input "Choice" at bounding box center [853, 537] width 218 height 32
click at [886, 521] on input "text" at bounding box center [853, 537] width 218 height 32
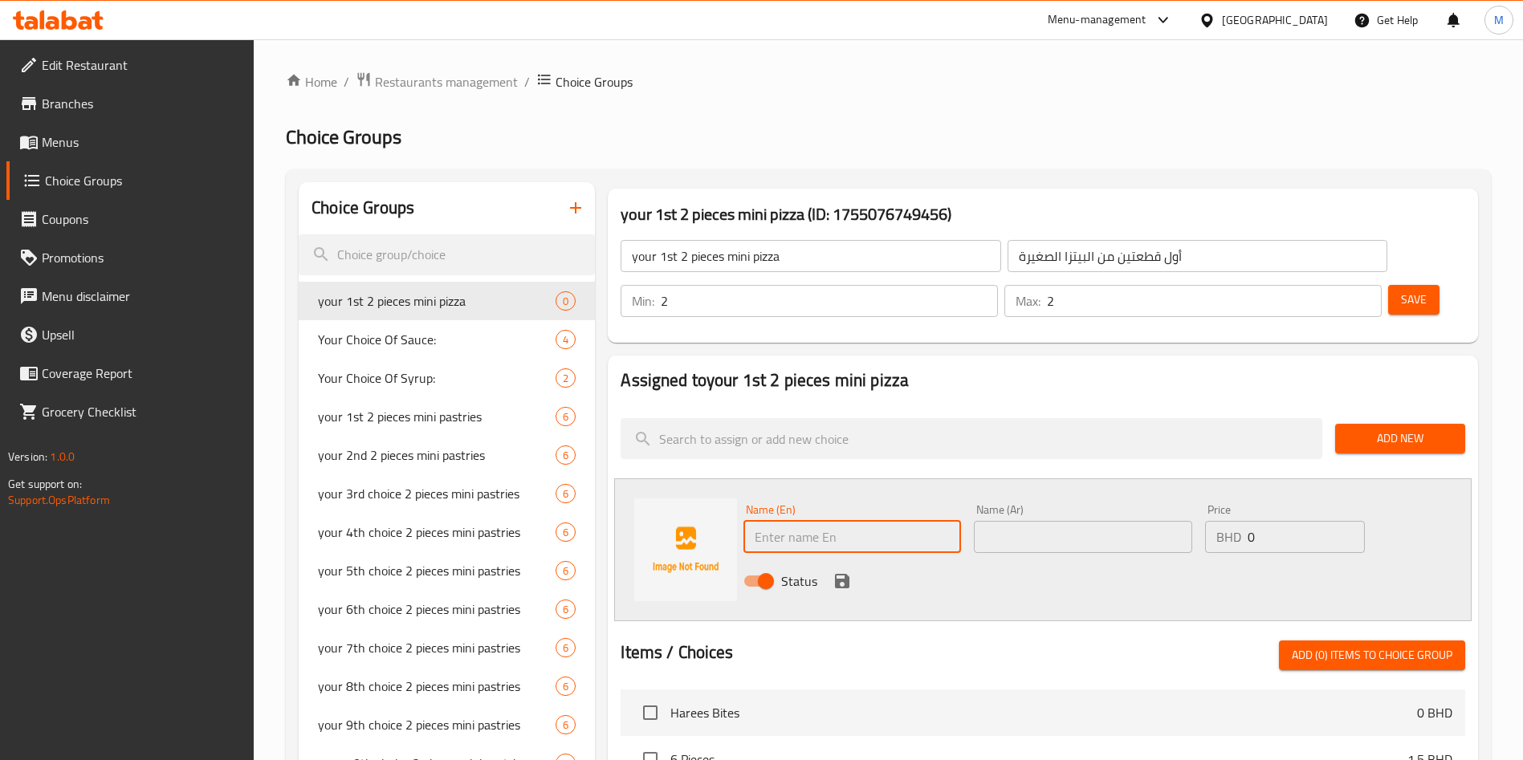
paste input "Mini Veggie Pizza"
type input "Mini Veggie Pizza"
click at [842, 574] on icon "save" at bounding box center [842, 581] width 14 height 14
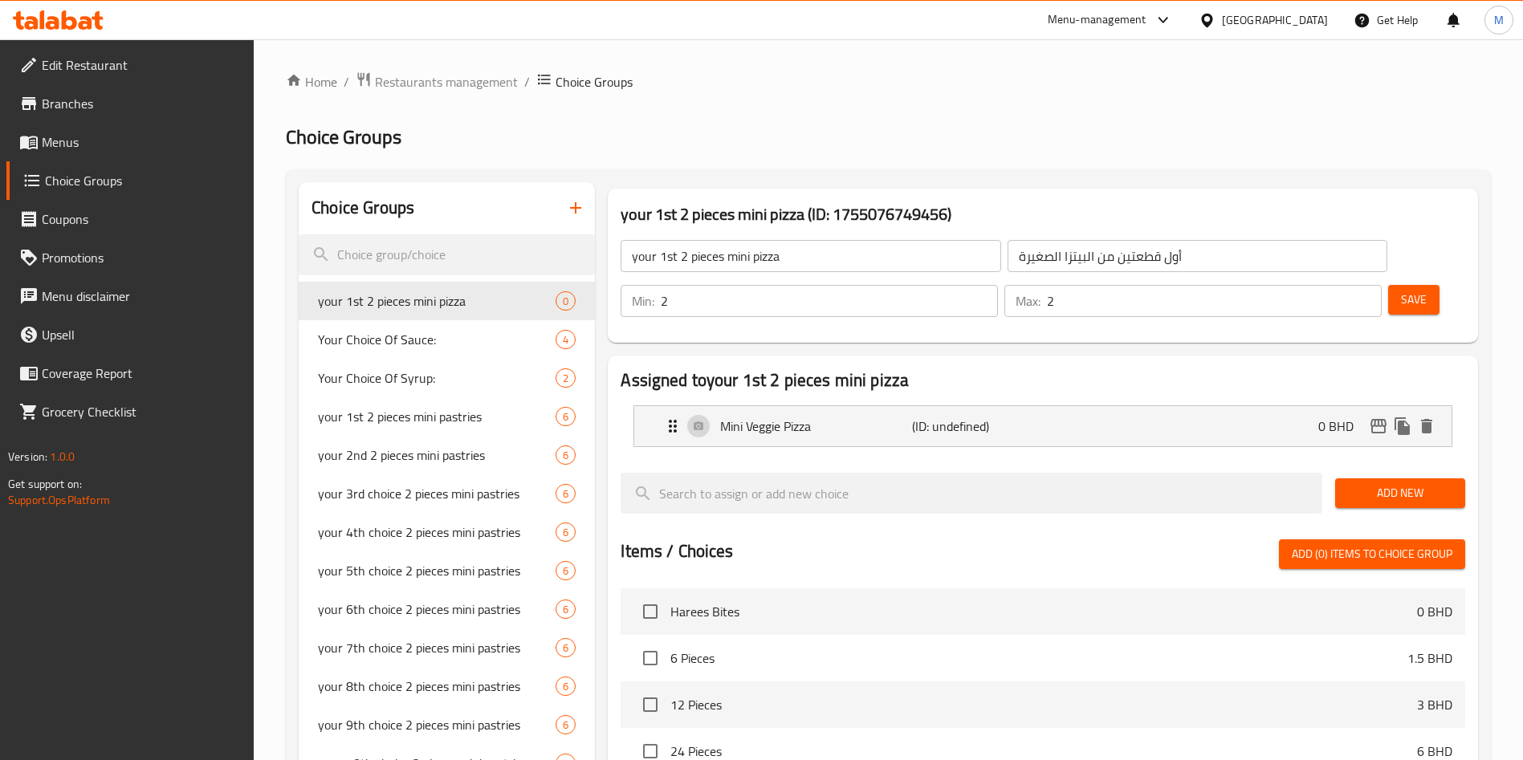
click at [1381, 483] on span "Add New" at bounding box center [1400, 493] width 104 height 20
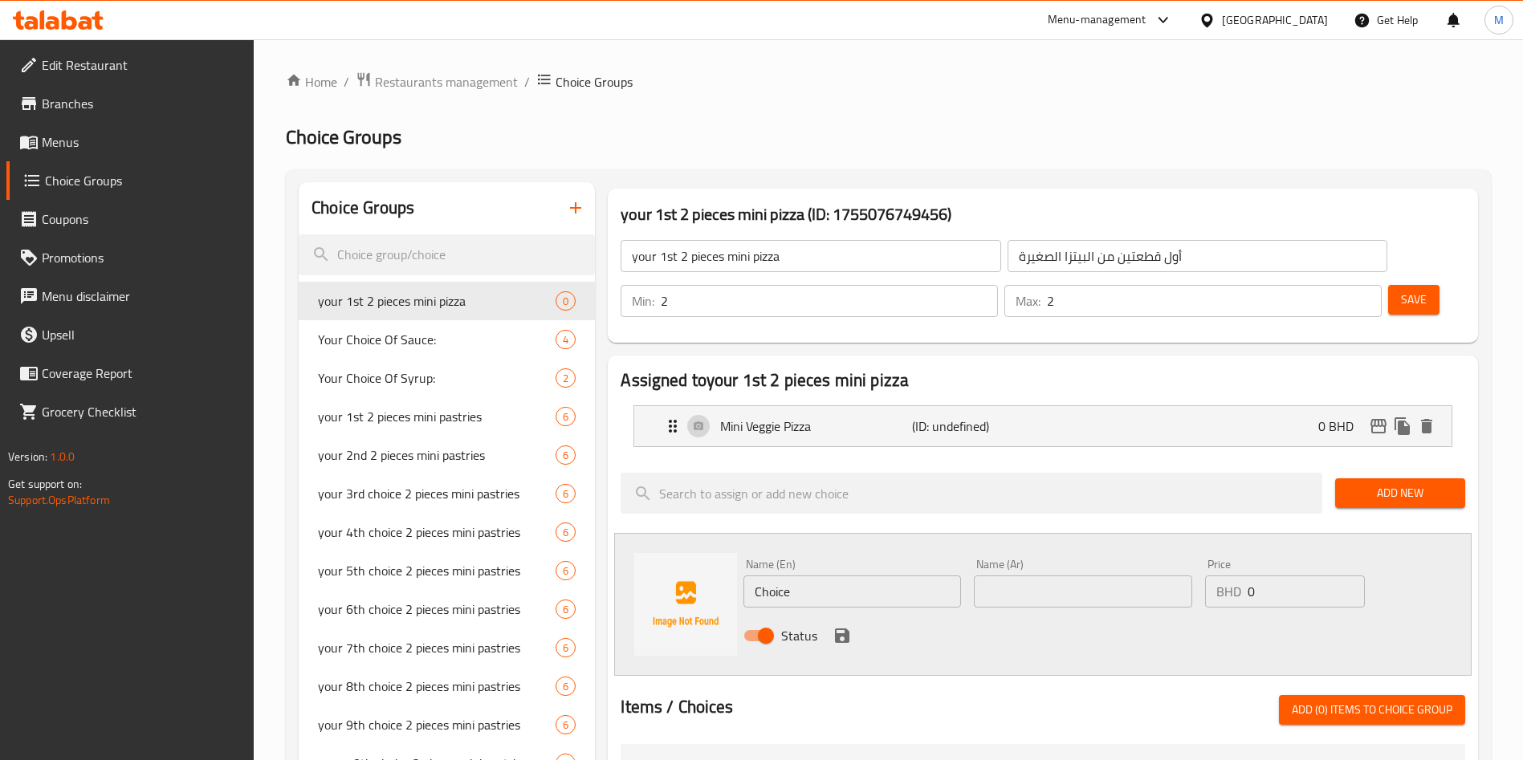
click at [878, 576] on input "Choice" at bounding box center [853, 592] width 218 height 32
drag, startPoint x: 878, startPoint y: 540, endPoint x: 887, endPoint y: 540, distance: 8.8
click at [878, 576] on input "Choice" at bounding box center [853, 592] width 218 height 32
paste input "Mini Pepperoni Pizza"
type input "Mini Pepperoni Pizza"
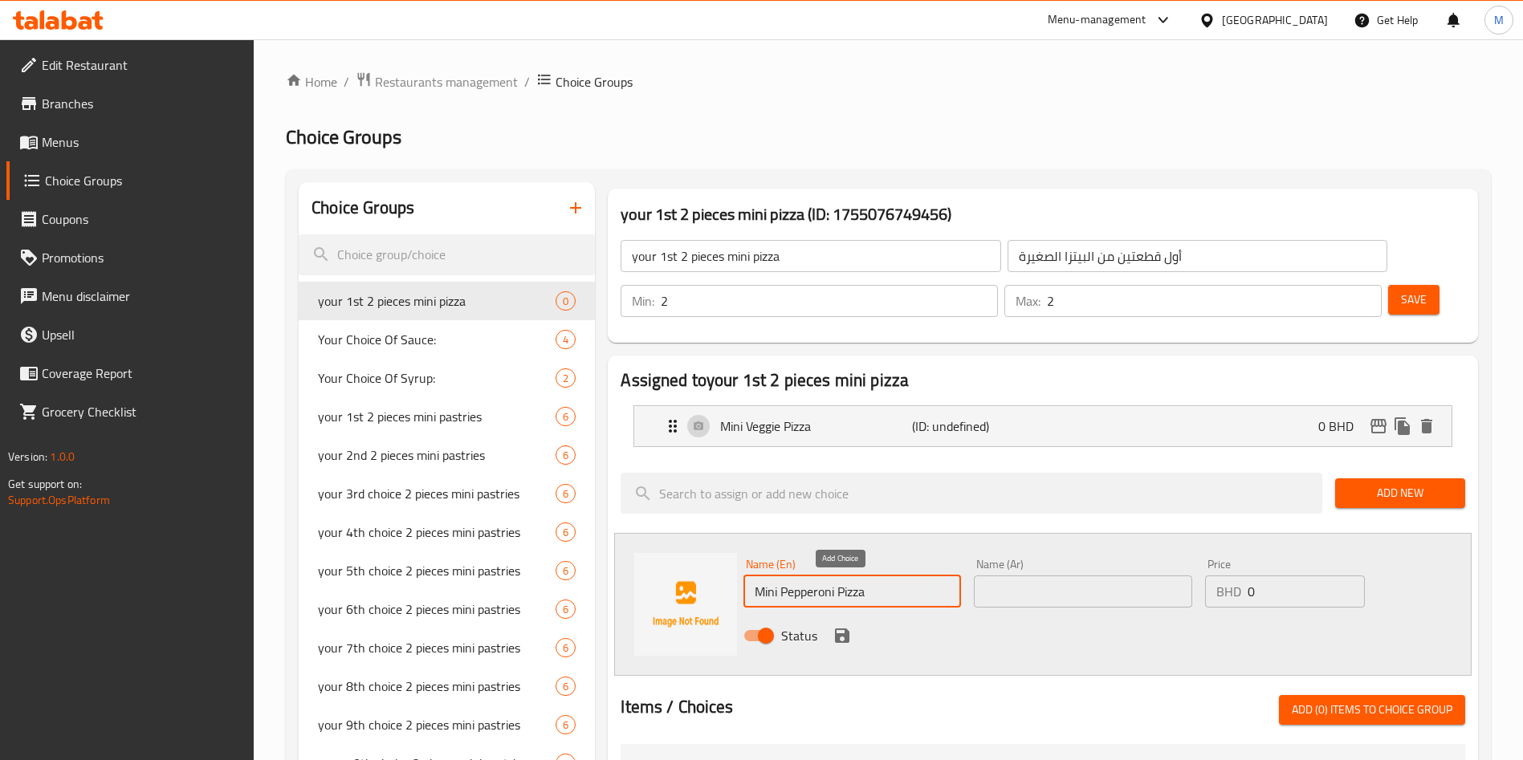
click at [846, 629] on icon "save" at bounding box center [842, 636] width 14 height 14
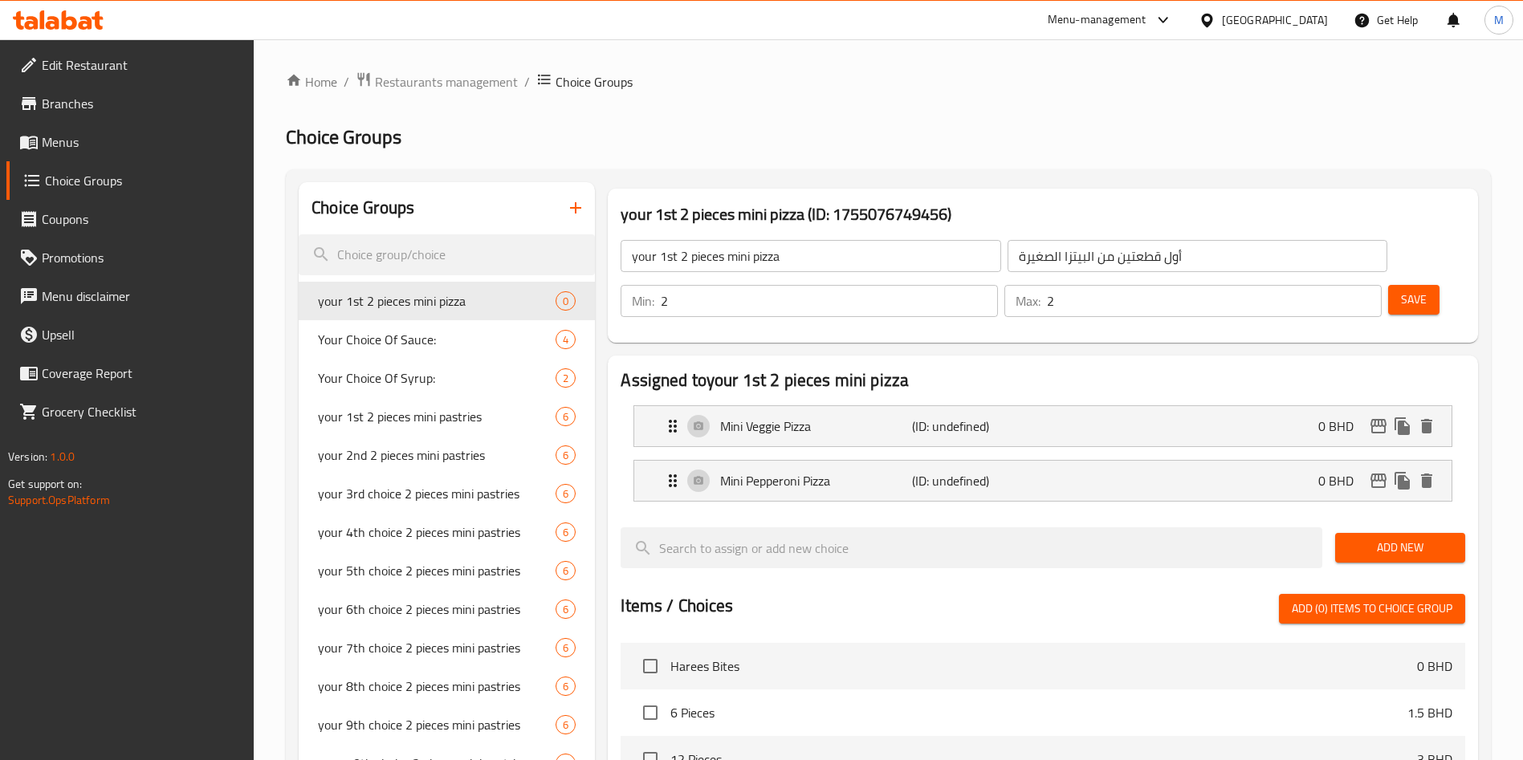
click at [1359, 521] on div "Add New" at bounding box center [1400, 548] width 143 height 54
click at [1359, 538] on span "Add New" at bounding box center [1400, 548] width 104 height 20
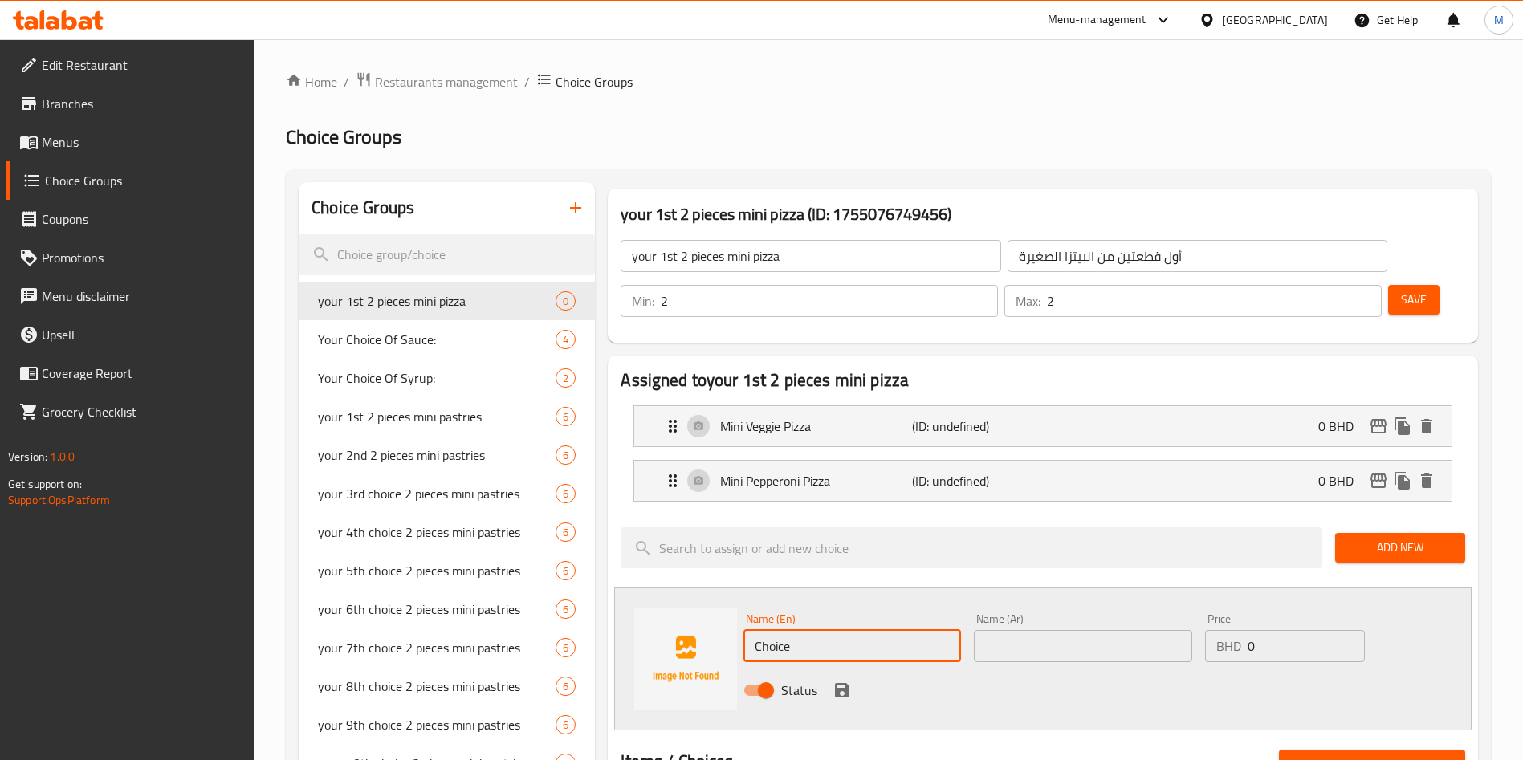
click at [924, 630] on input "Choice" at bounding box center [853, 646] width 218 height 32
click at [923, 630] on input "Choice" at bounding box center [853, 646] width 218 height 32
paste input "Mini Pizza Margarita"
type input "Mini Pizza Margarita"
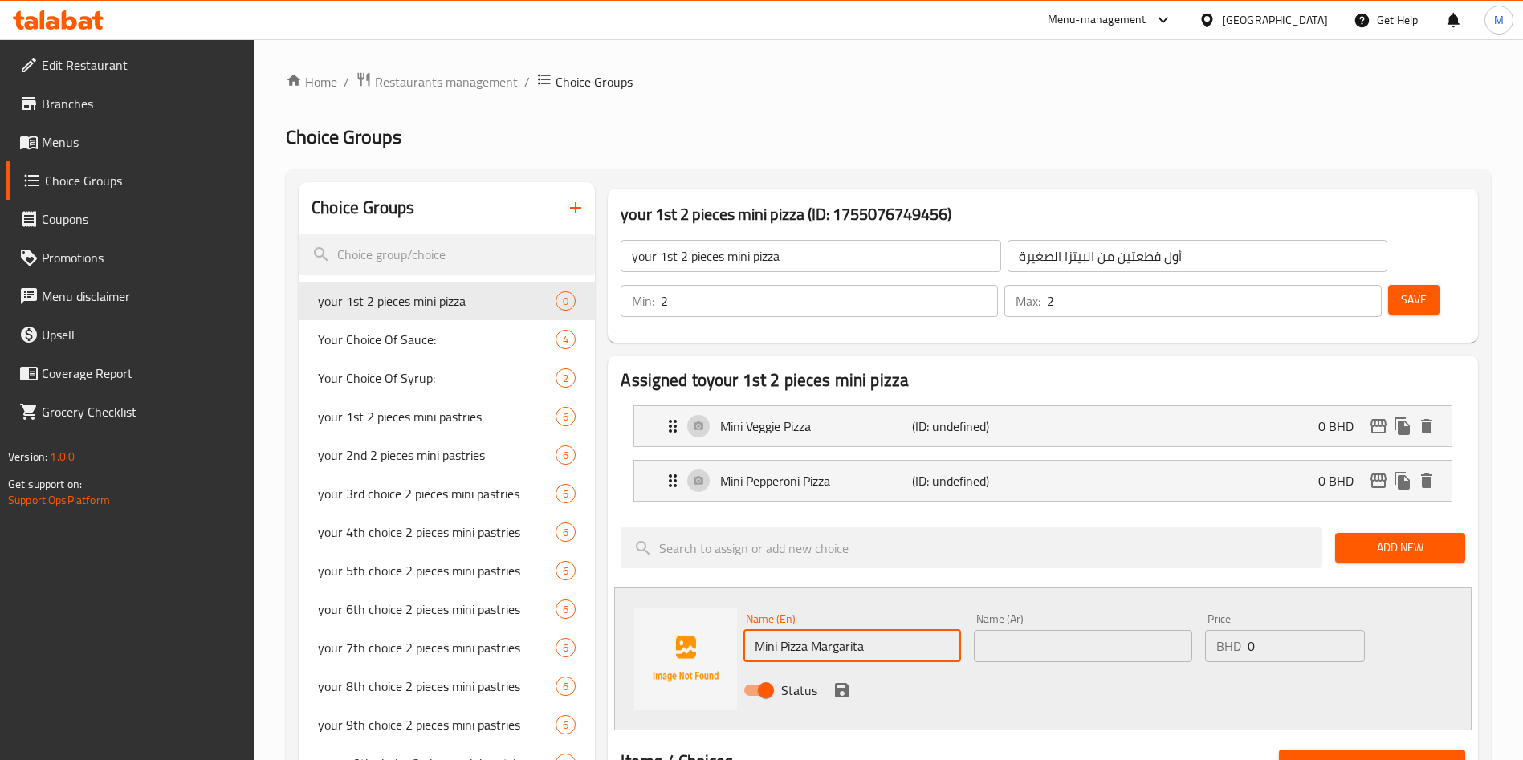
click at [846, 683] on icon "save" at bounding box center [842, 690] width 14 height 14
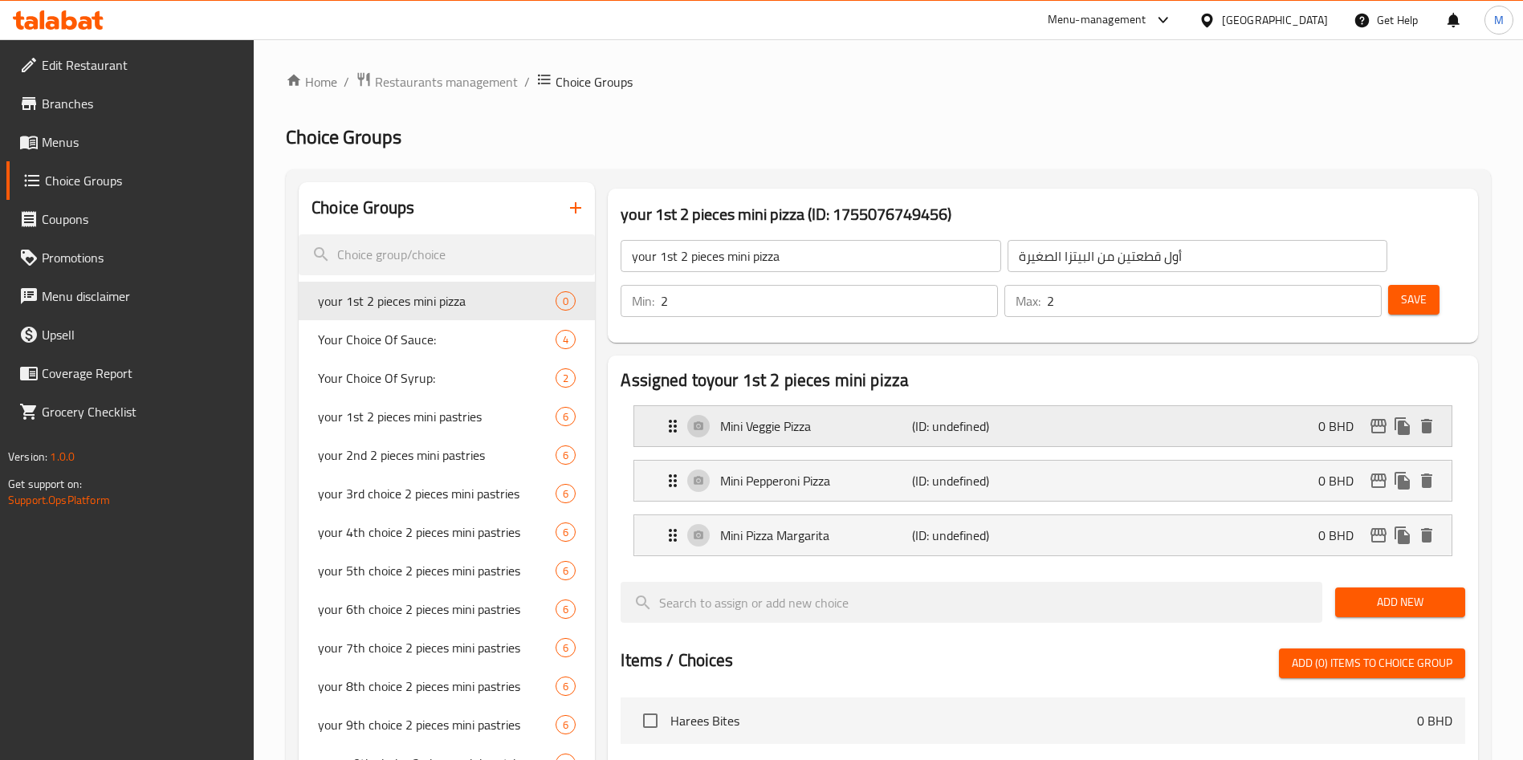
click at [1057, 406] on div "Mini Veggie Pizza (ID: undefined) 0 BHD" at bounding box center [1047, 426] width 769 height 40
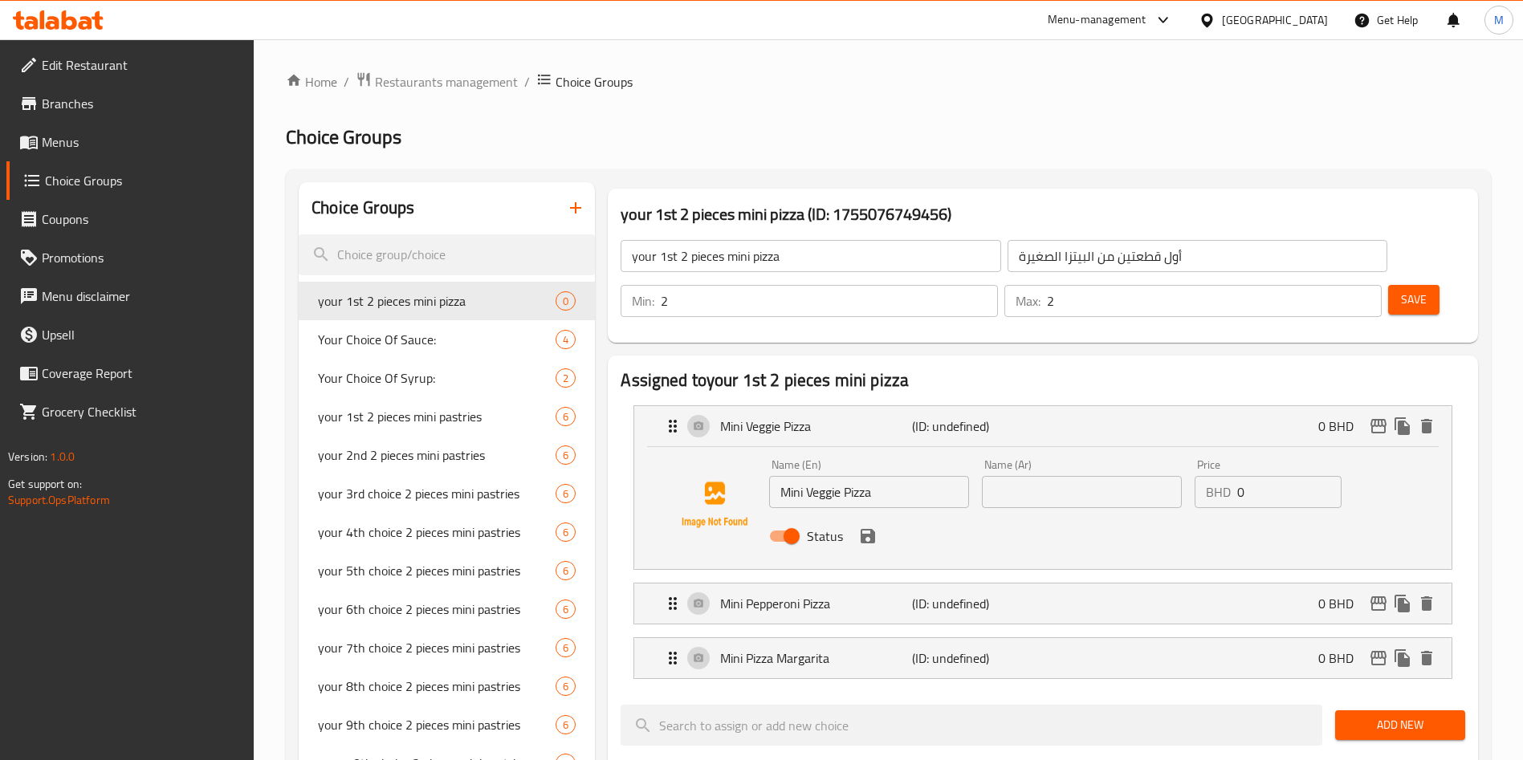
click at [1143, 476] on input "text" at bounding box center [1082, 492] width 200 height 32
click at [865, 529] on icon "save" at bounding box center [868, 536] width 14 height 14
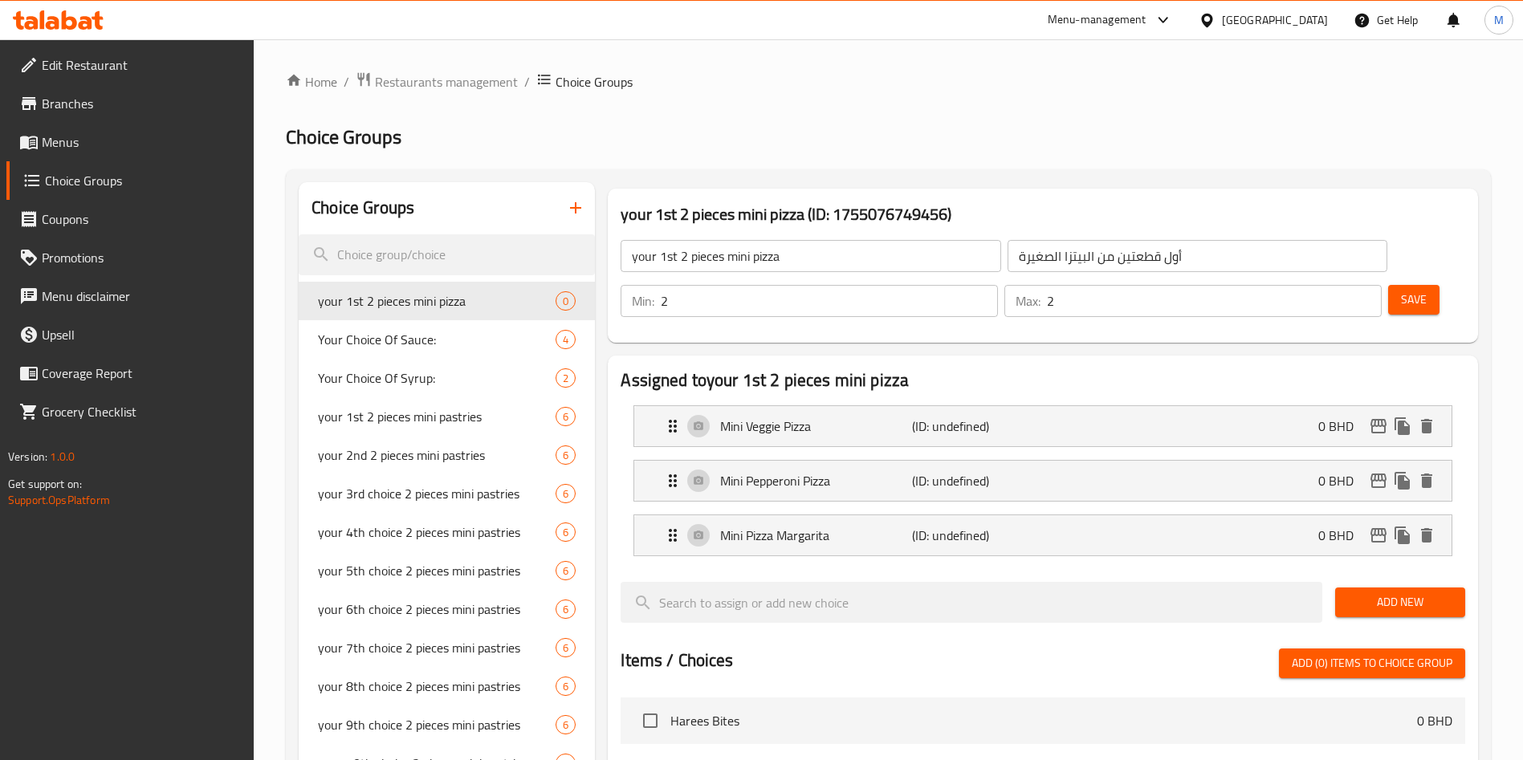
type input "ميني فيجي بيتزا"
click at [900, 471] on p "Mini Pepperoni Pizza" at bounding box center [815, 480] width 191 height 19
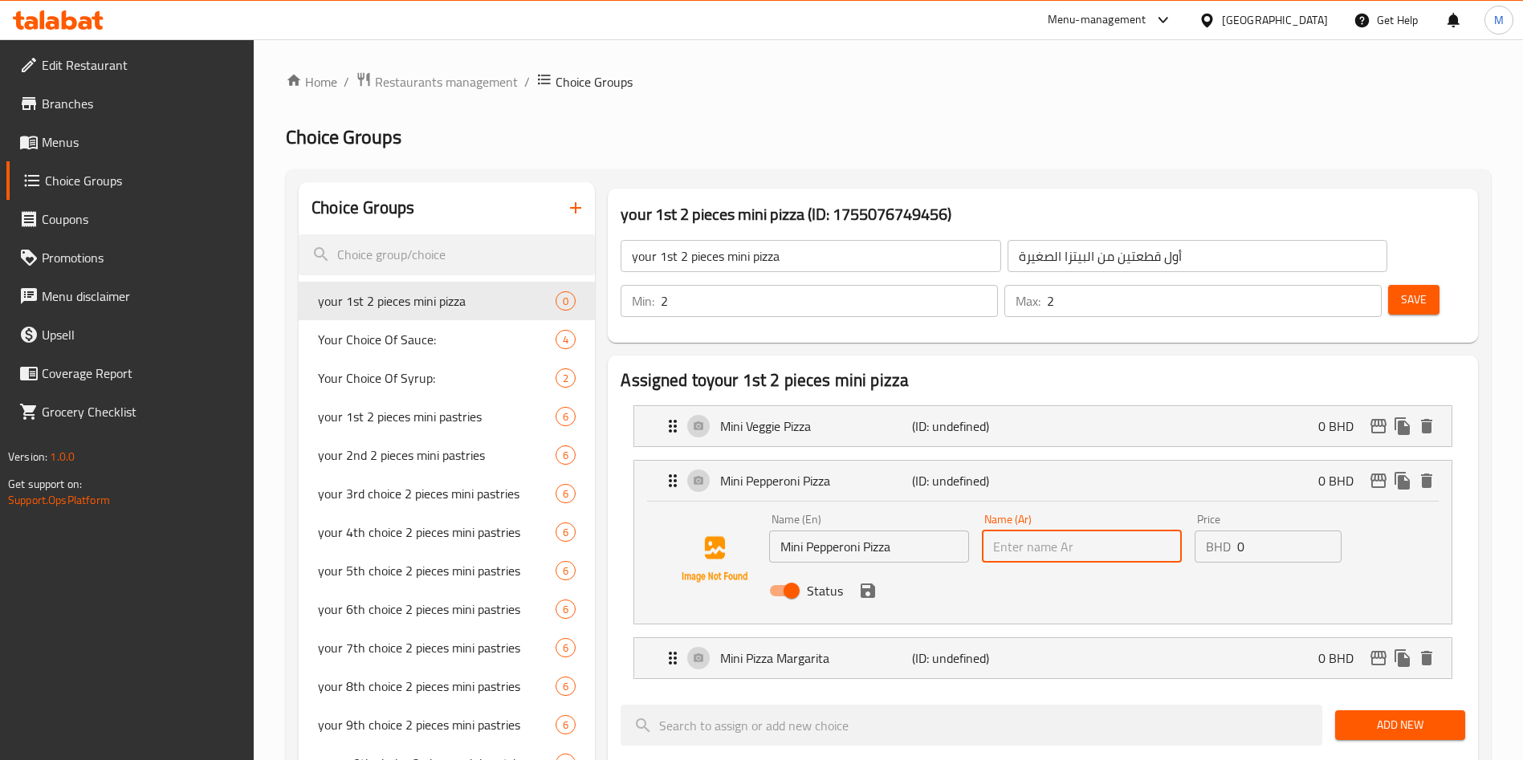
click at [1108, 531] on input "text" at bounding box center [1082, 547] width 200 height 32
click at [863, 584] on icon "save" at bounding box center [868, 591] width 14 height 14
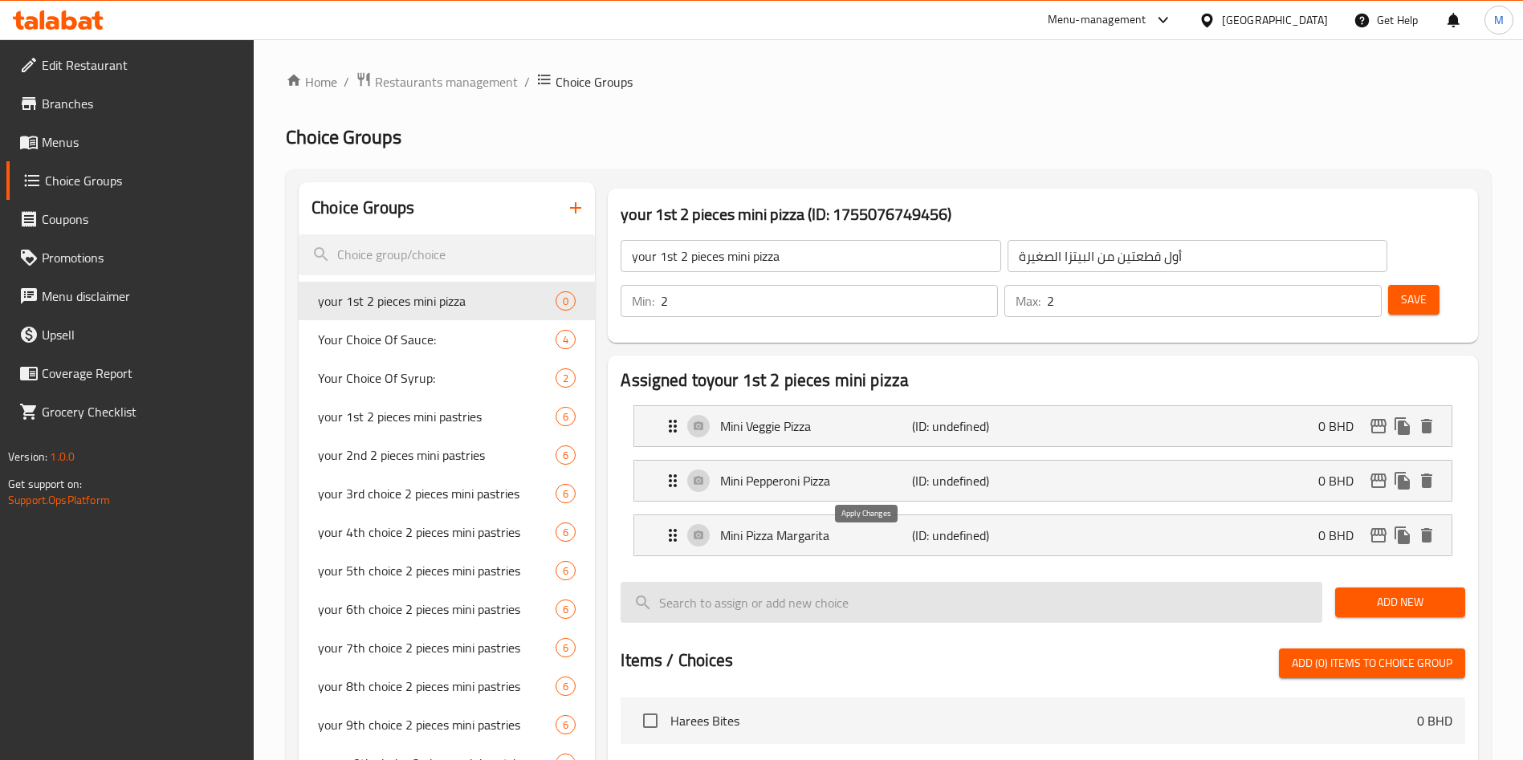
type input "ميني ببروني بيتزا"
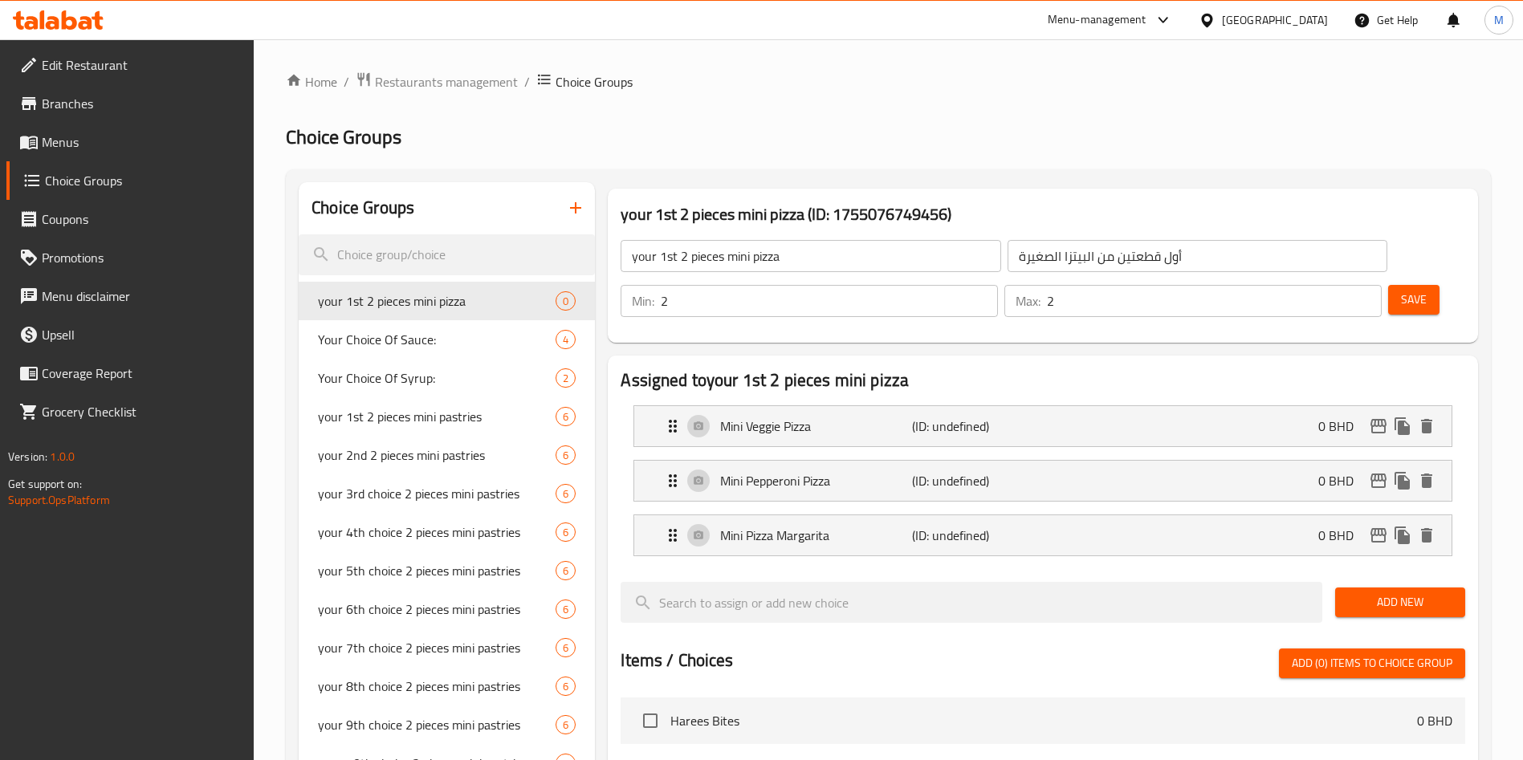
click at [953, 508] on li "Mini Pizza Margarita (ID: undefined) 0 BHD Name (En) Mini Pizza Margarita Name …" at bounding box center [1043, 535] width 845 height 55
click at [953, 526] on p "(ID: undefined)" at bounding box center [976, 535] width 128 height 19
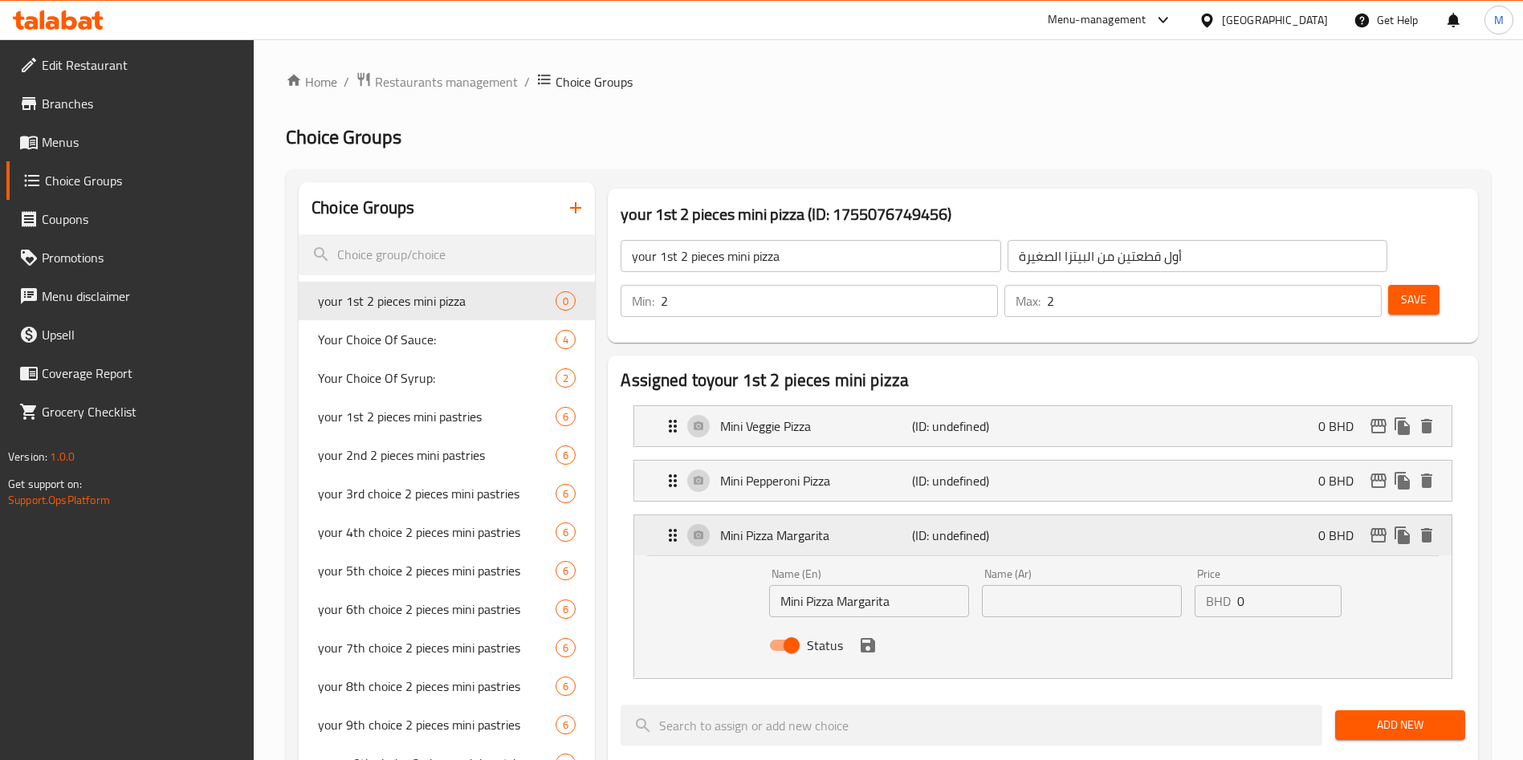
click at [953, 526] on p "(ID: undefined)" at bounding box center [976, 535] width 128 height 19
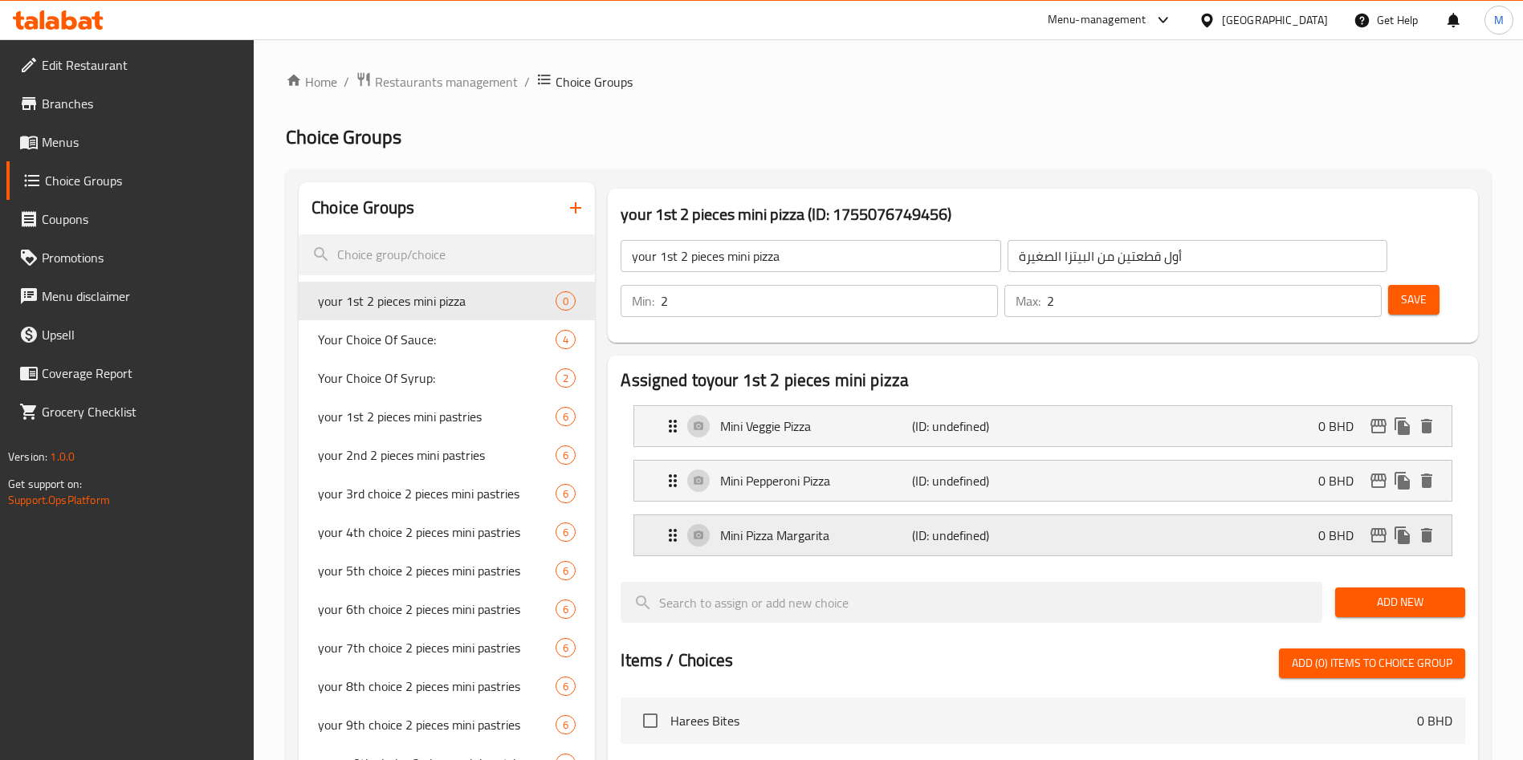
click at [1109, 516] on div "Mini Pizza Margarita (ID: undefined) 0 BHD" at bounding box center [1047, 536] width 769 height 40
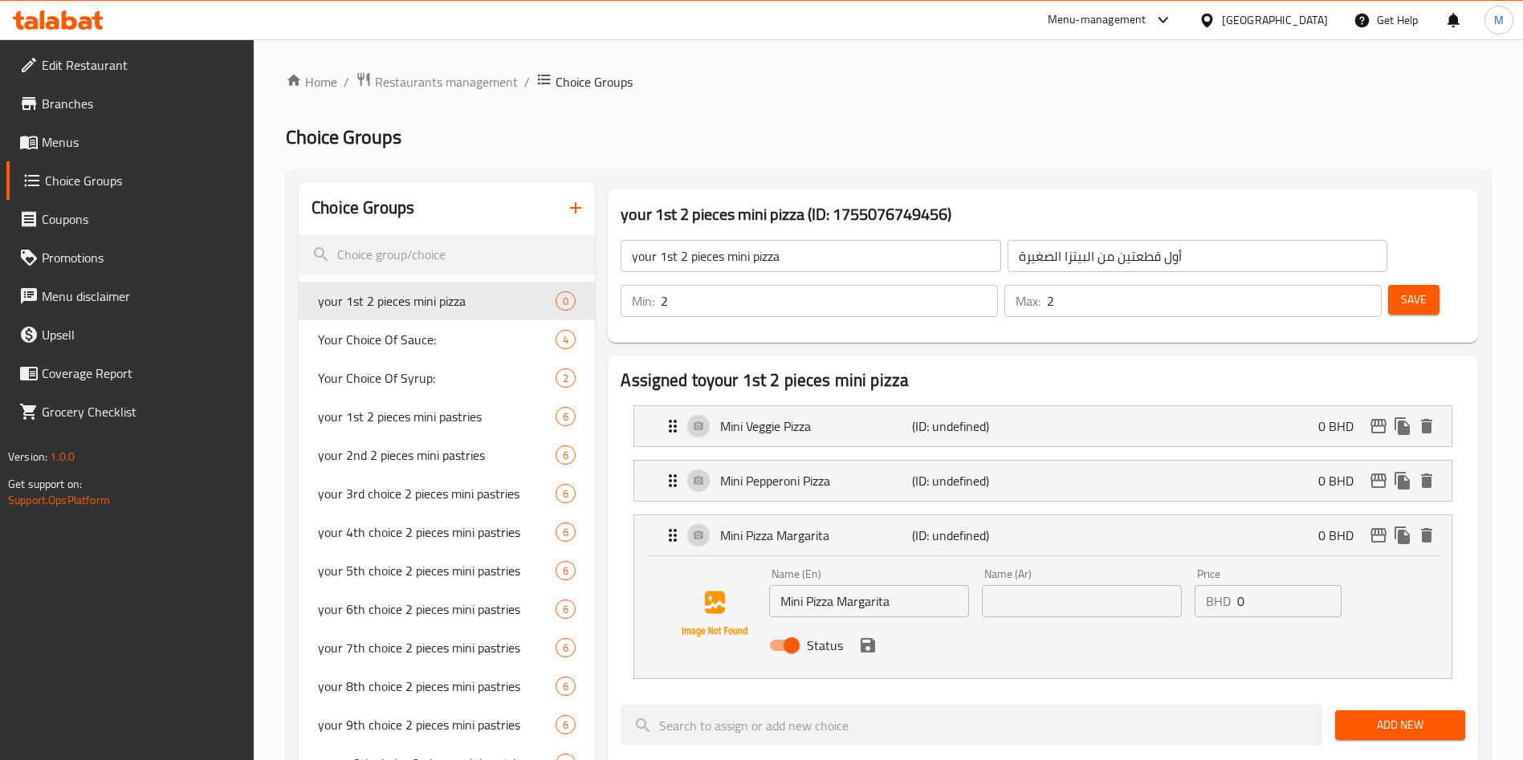
click at [1116, 585] on input "text" at bounding box center [1082, 601] width 200 height 32
type input "ميني مارجريتا"
click at [870, 634] on button "save" at bounding box center [868, 646] width 24 height 24
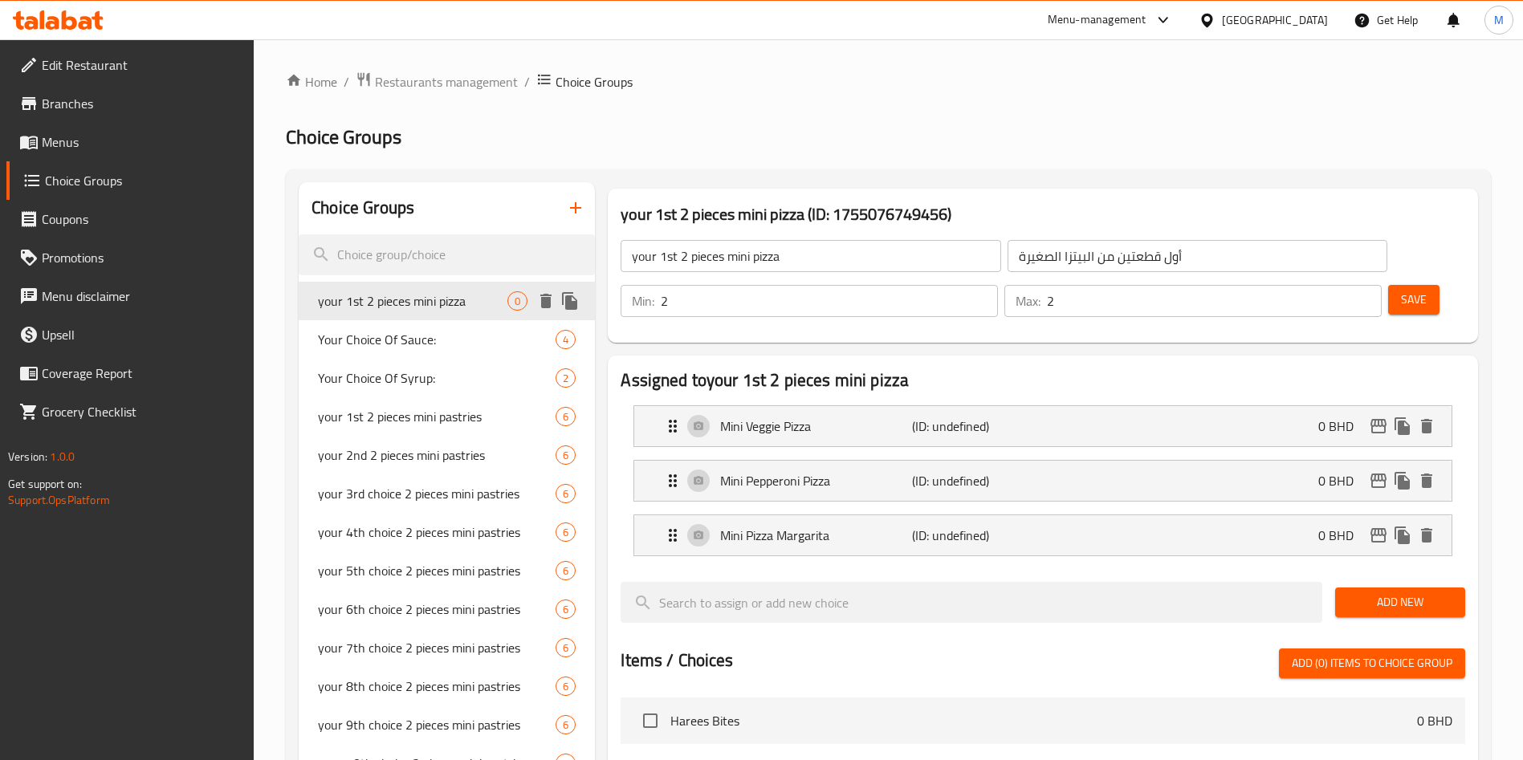
click at [573, 296] on icon "duplicate" at bounding box center [569, 301] width 15 height 18
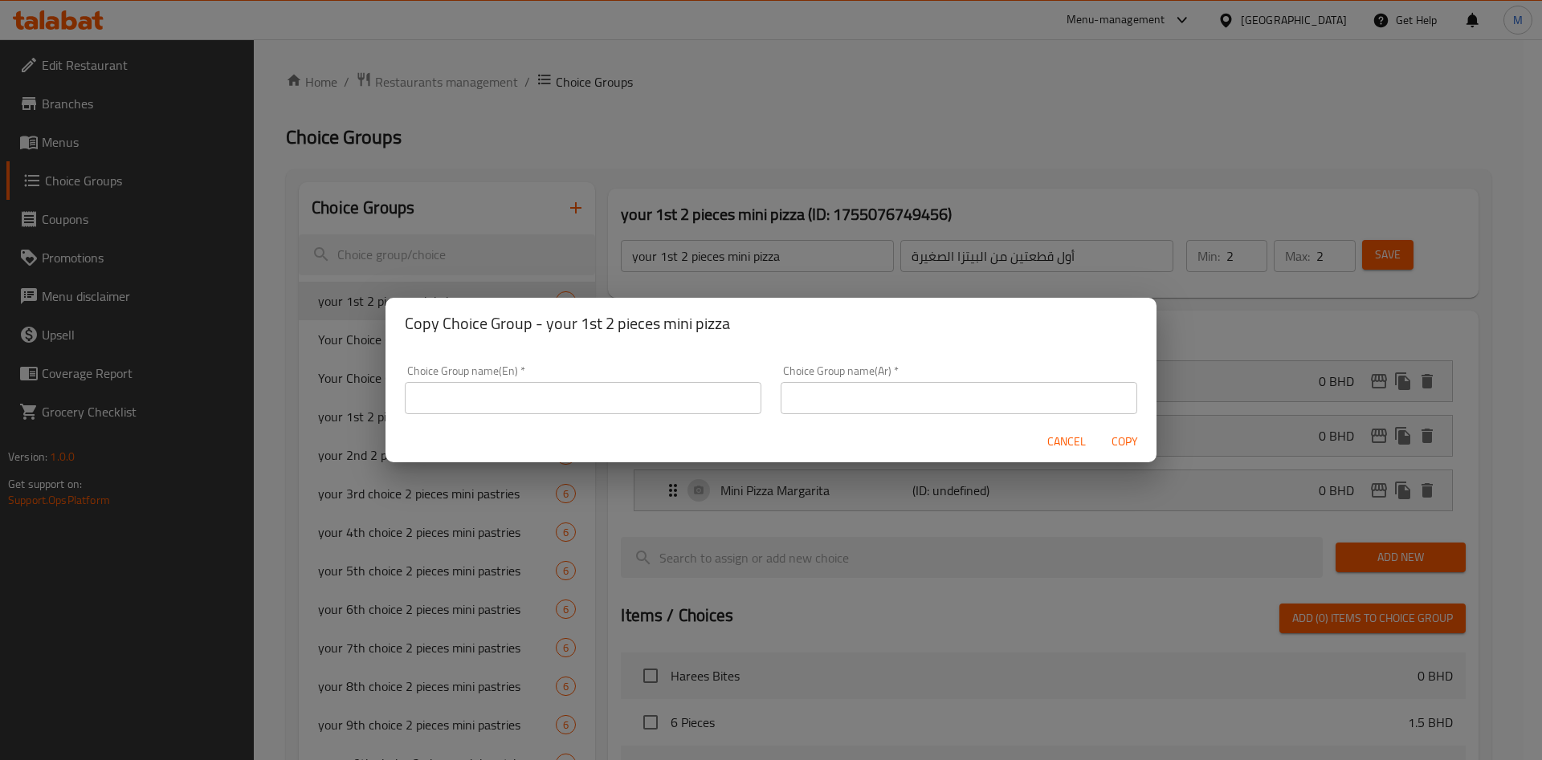
click at [583, 406] on input "text" at bounding box center [583, 398] width 357 height 32
type input "غ"
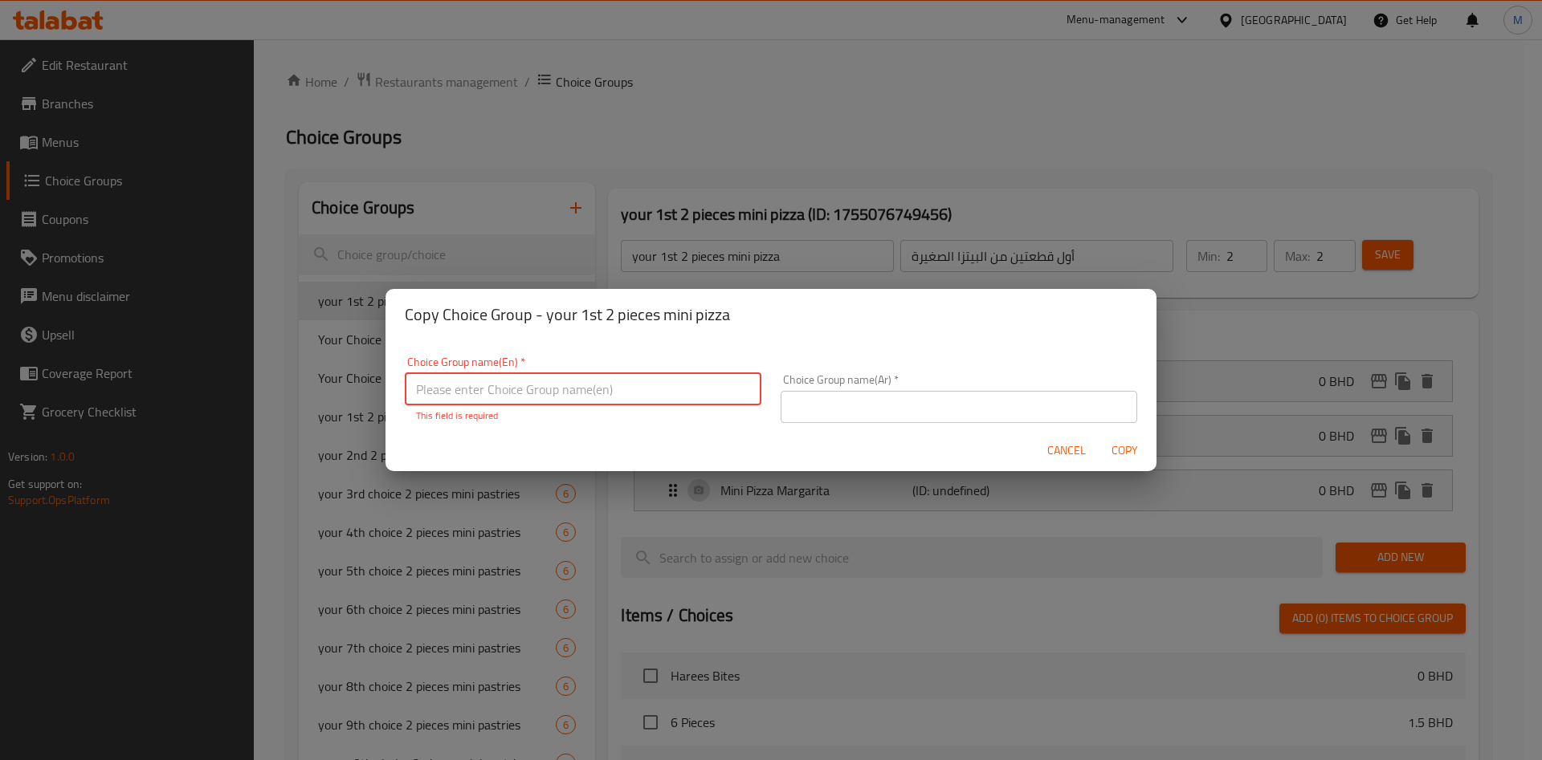
click at [587, 394] on input "text" at bounding box center [583, 389] width 357 height 32
paste input "your 2nd 2 pieces mini pizza"
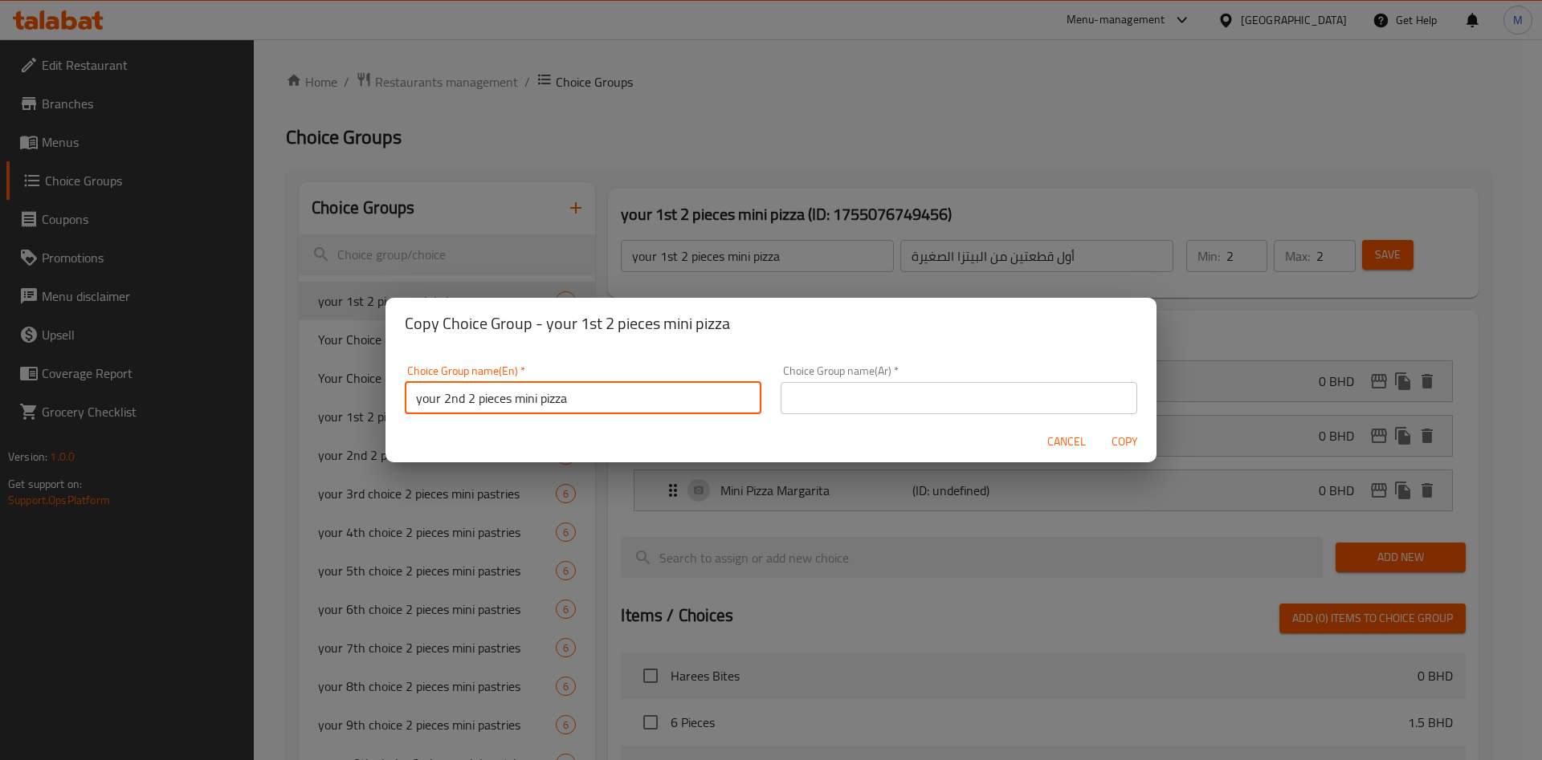
type input "your 2nd 2 pieces mini pizza"
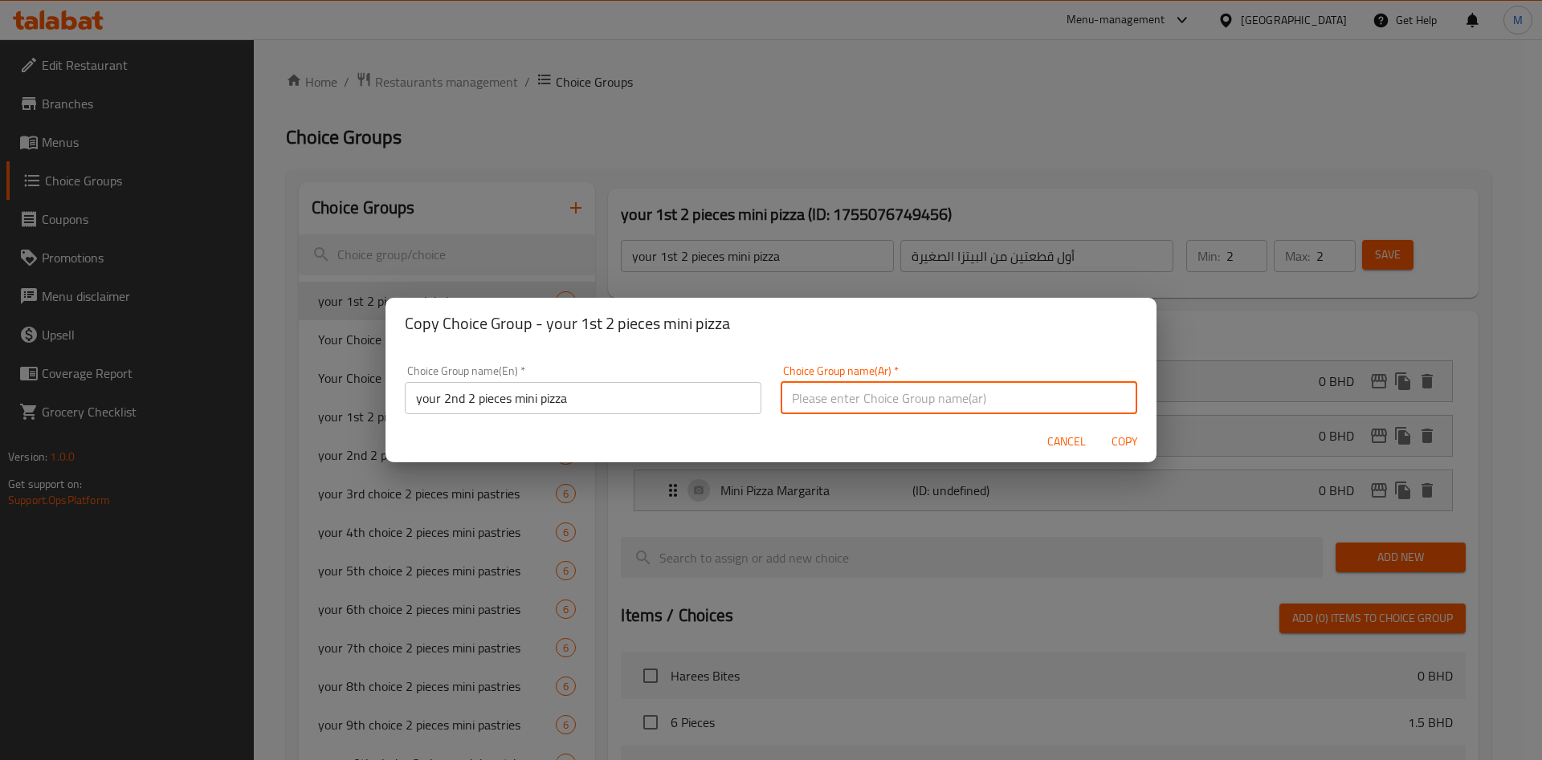
click at [858, 404] on input "text" at bounding box center [959, 398] width 357 height 32
paste input "بيتزا صغيرة ثانية من قطعتين"
type input "بيتزا صغيرة ثانية من قطعتين"
click at [1130, 440] on span "Copy" at bounding box center [1124, 442] width 39 height 20
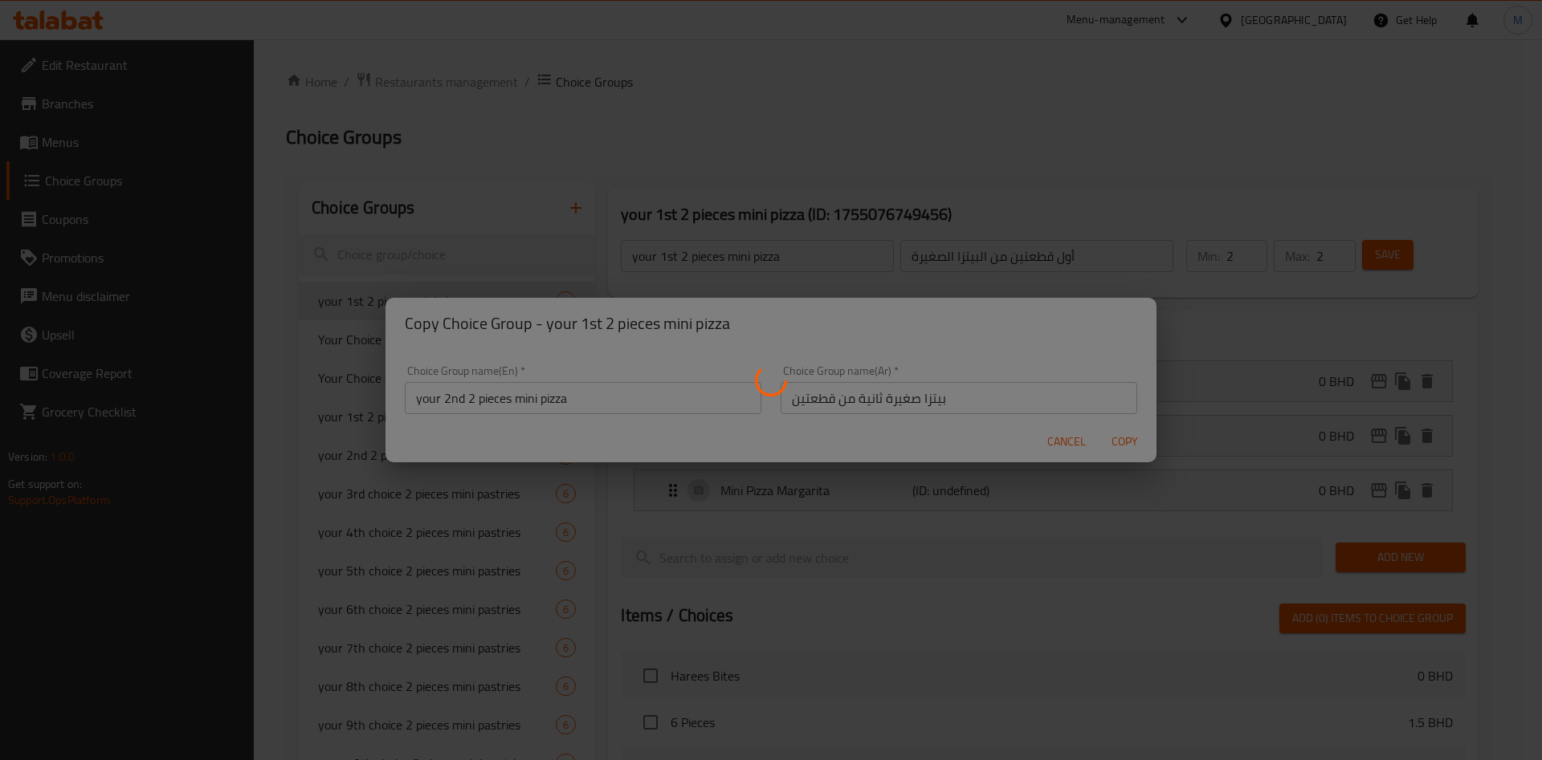
type input "your 2nd 2 pieces mini pizza"
type input "بيتزا صغيرة ثانية من قطعتين"
type input "0"
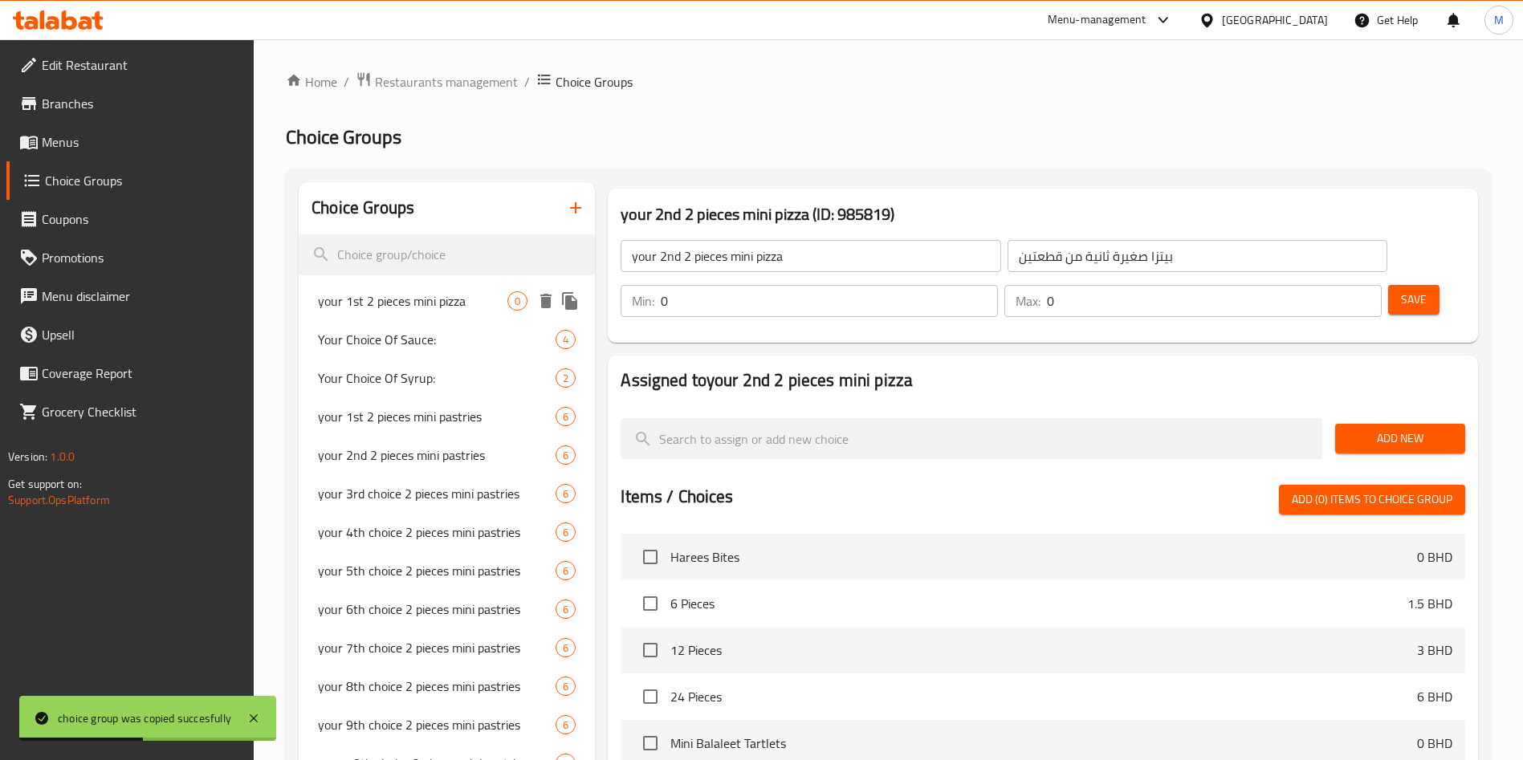
click at [388, 308] on span "your 1st 2 pieces mini pizza" at bounding box center [413, 300] width 190 height 19
type input "your 1st 2 pieces mini pizza"
type input "أول قطعتين من البيتزا الصغيرة"
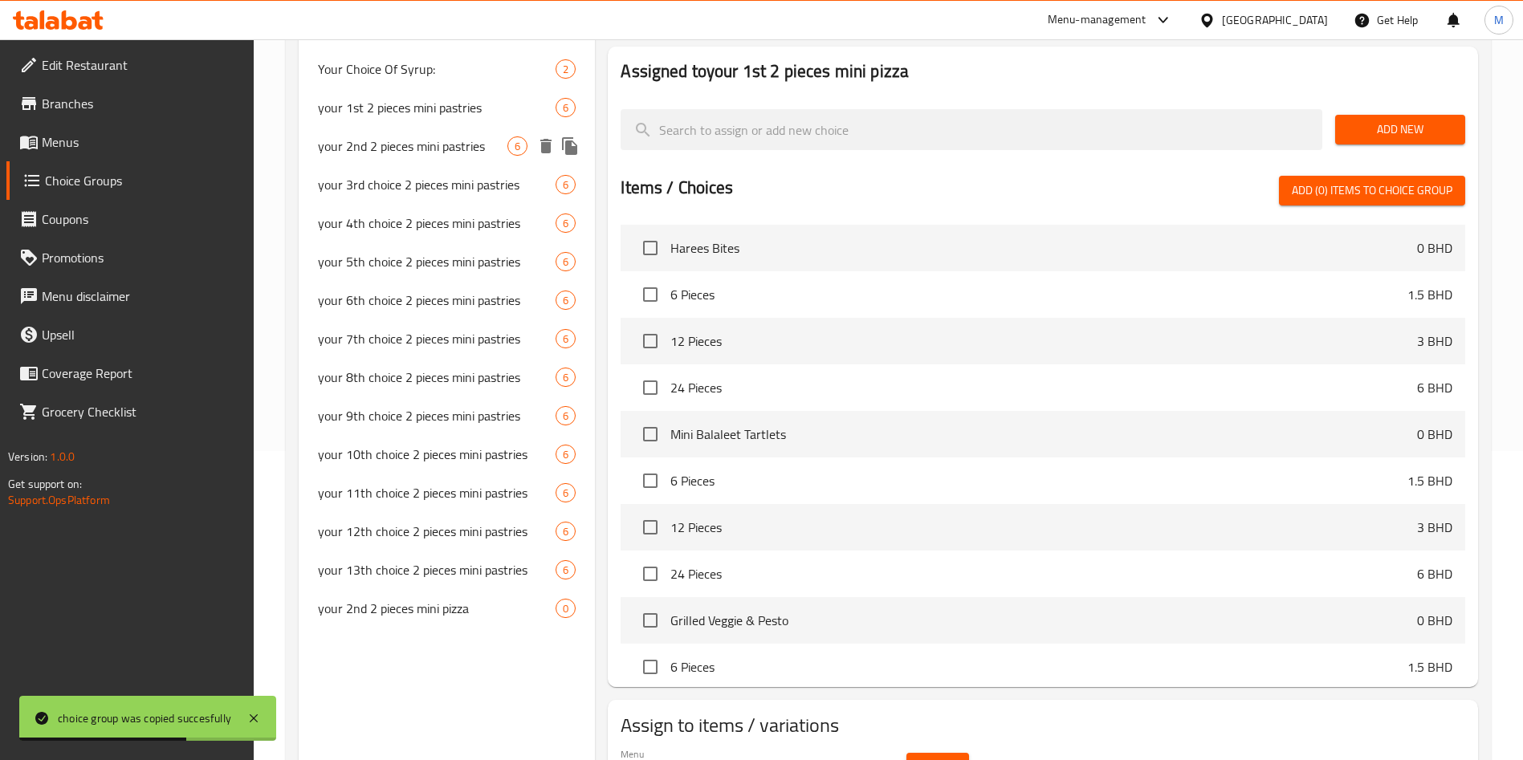
scroll to position [355, 0]
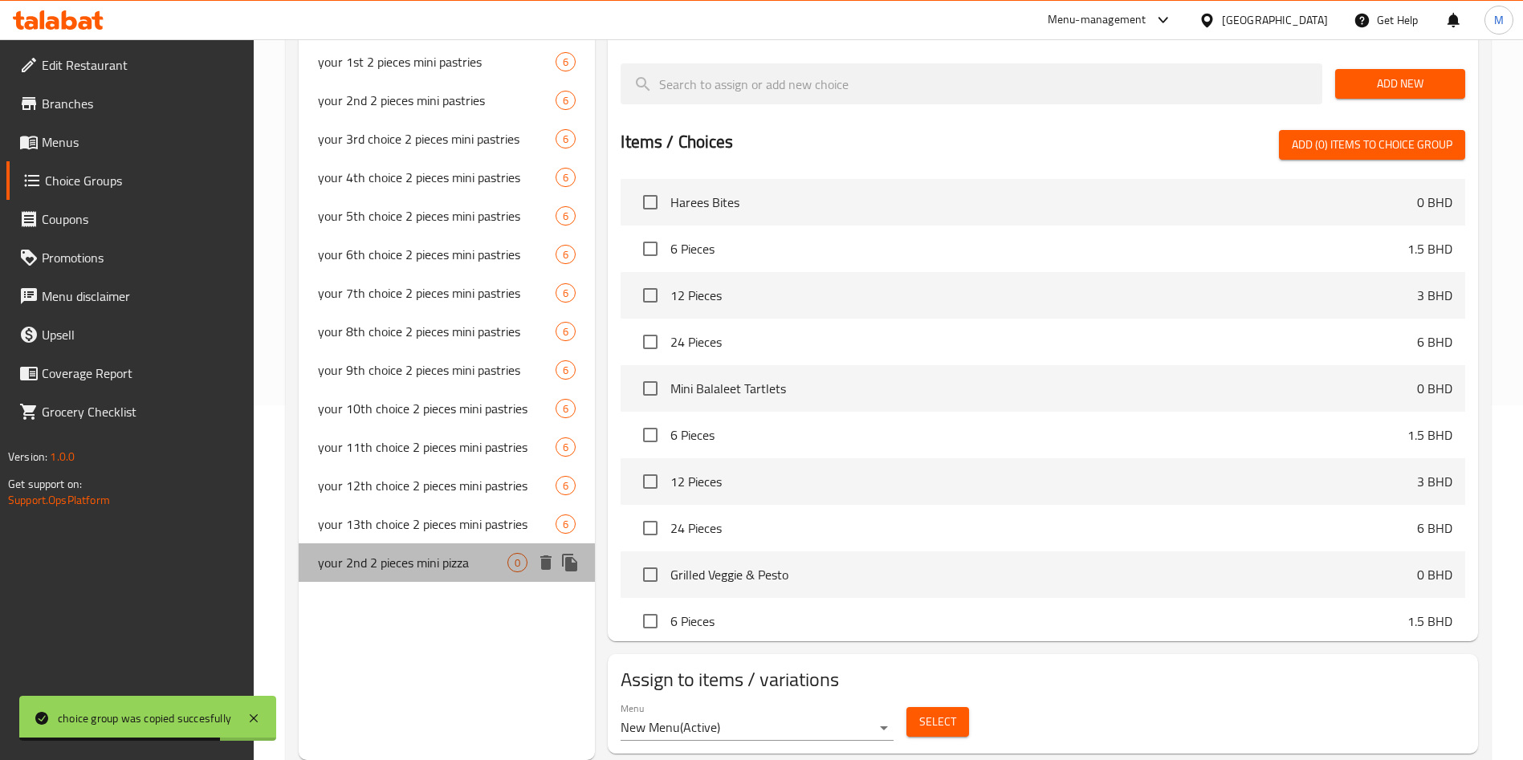
click at [449, 569] on span "your 2nd 2 pieces mini pizza" at bounding box center [413, 562] width 190 height 19
type input "your 2nd 2 pieces mini pizza"
type input "بيتزا صغيرة ثانية من قطعتين"
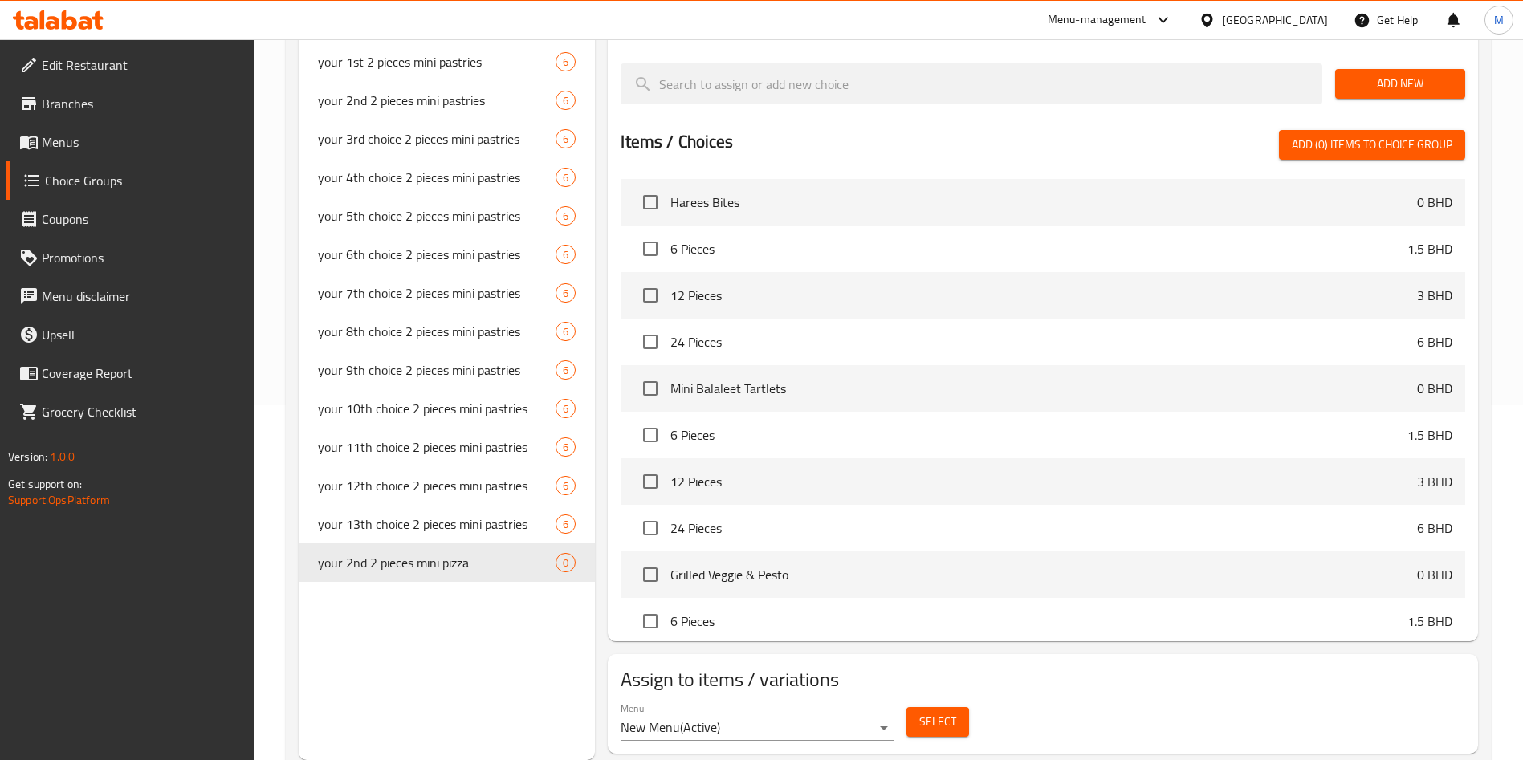
scroll to position [0, 0]
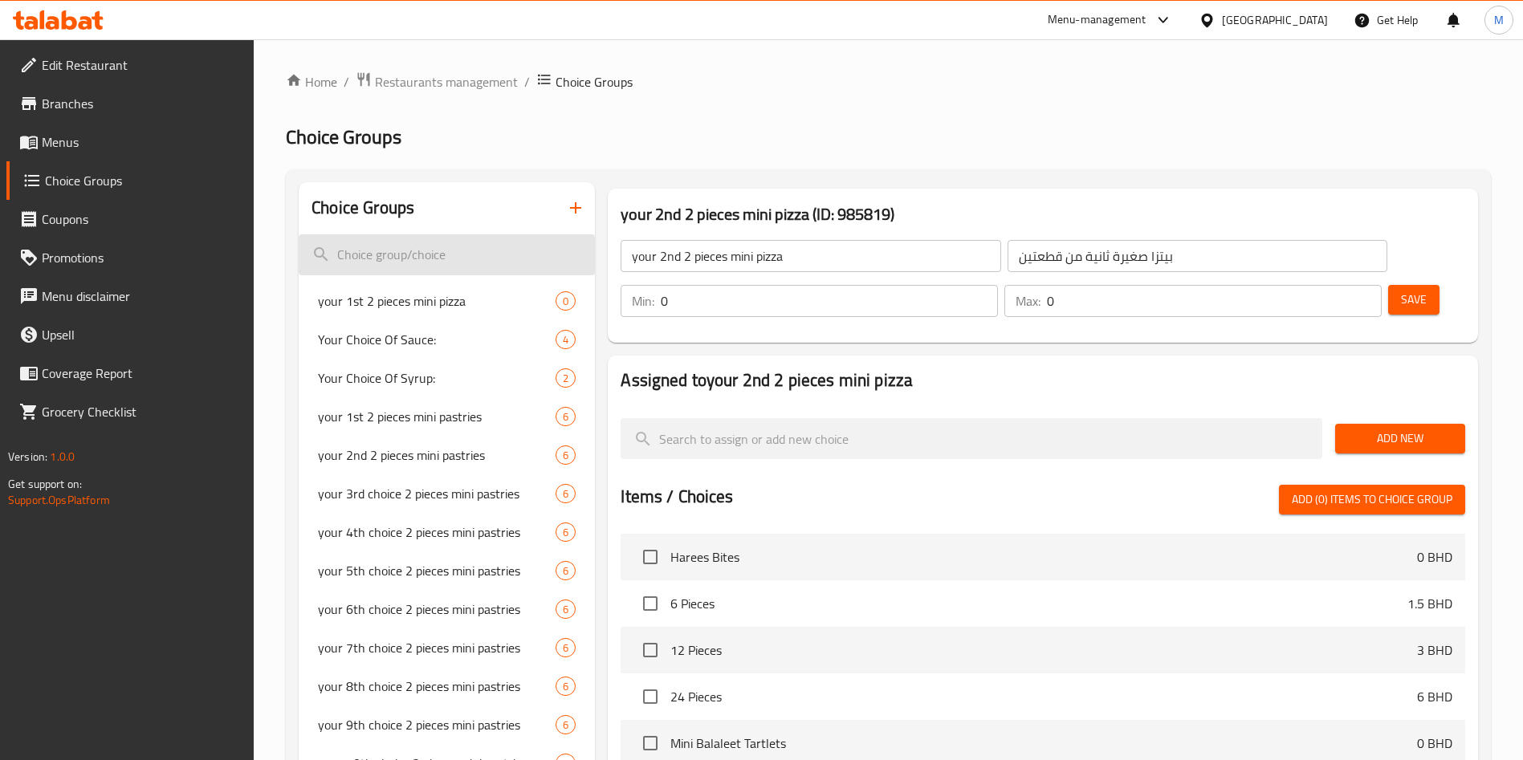
click at [438, 264] on input "search" at bounding box center [447, 254] width 296 height 41
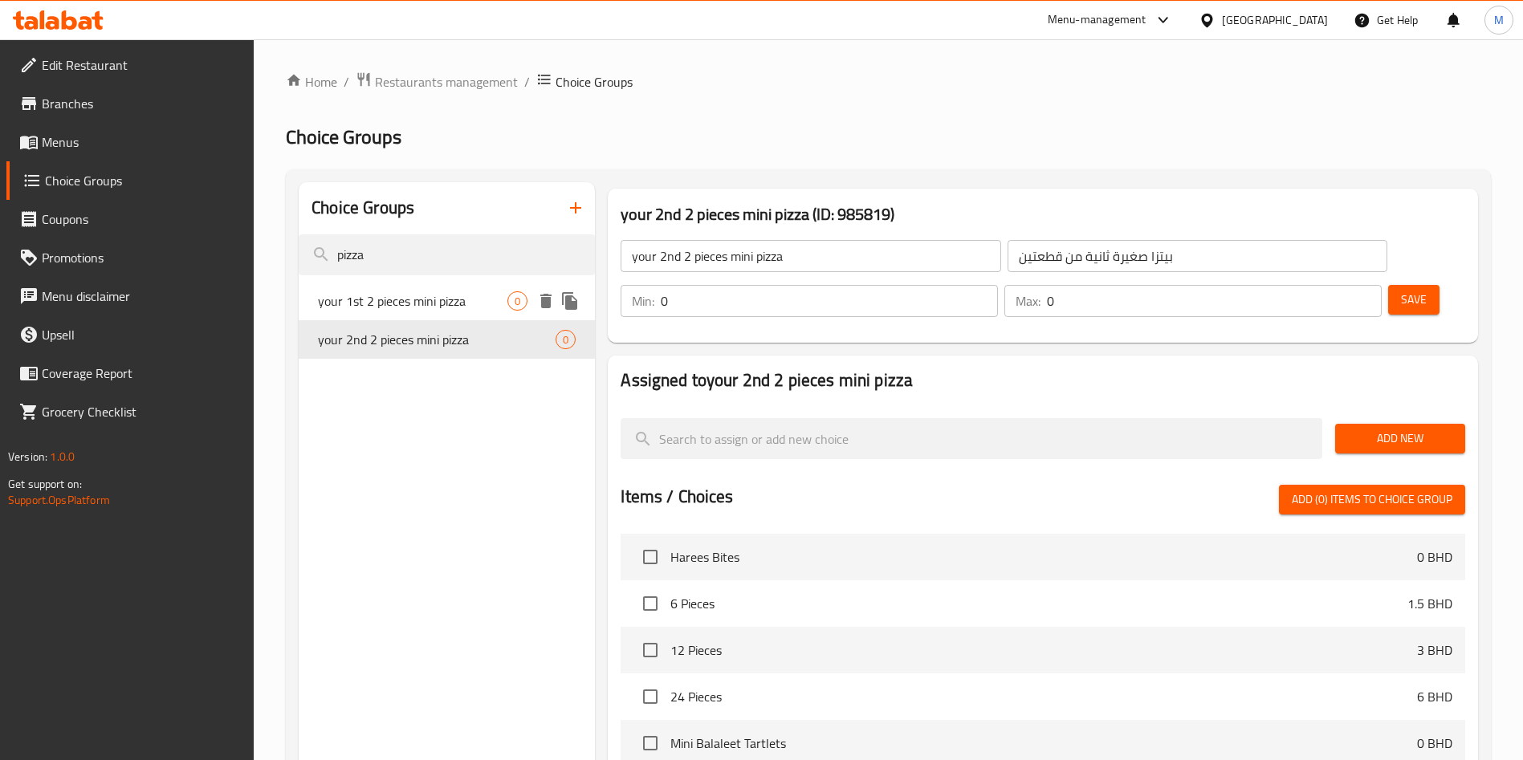
type input "pizza"
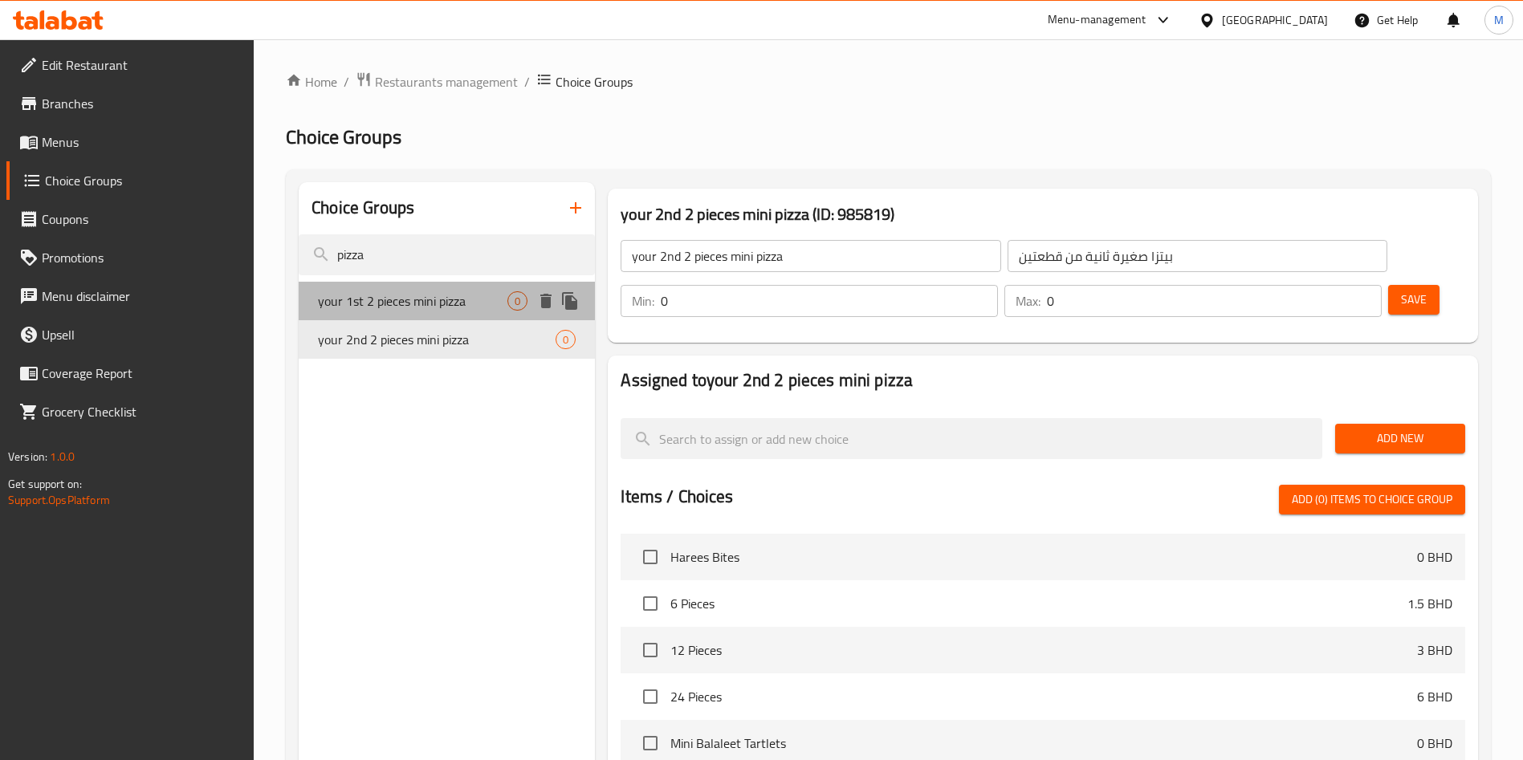
click at [439, 300] on span "your 1st 2 pieces mini pizza" at bounding box center [413, 300] width 190 height 19
type input "your 1st 2 pieces mini pizza"
type input "أول قطعتين من البيتزا الصغيرة"
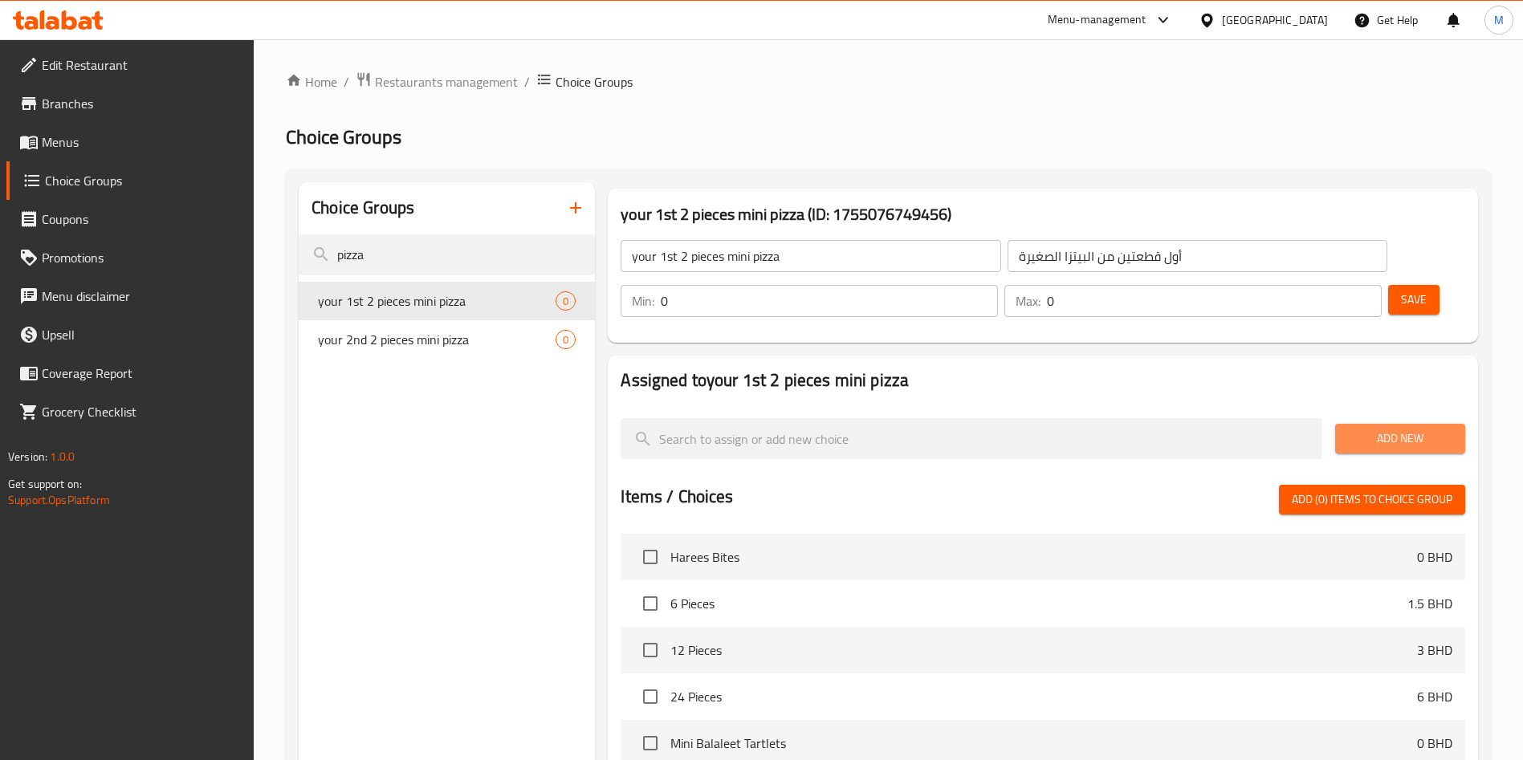
click at [1399, 429] on span "Add New" at bounding box center [1400, 439] width 104 height 20
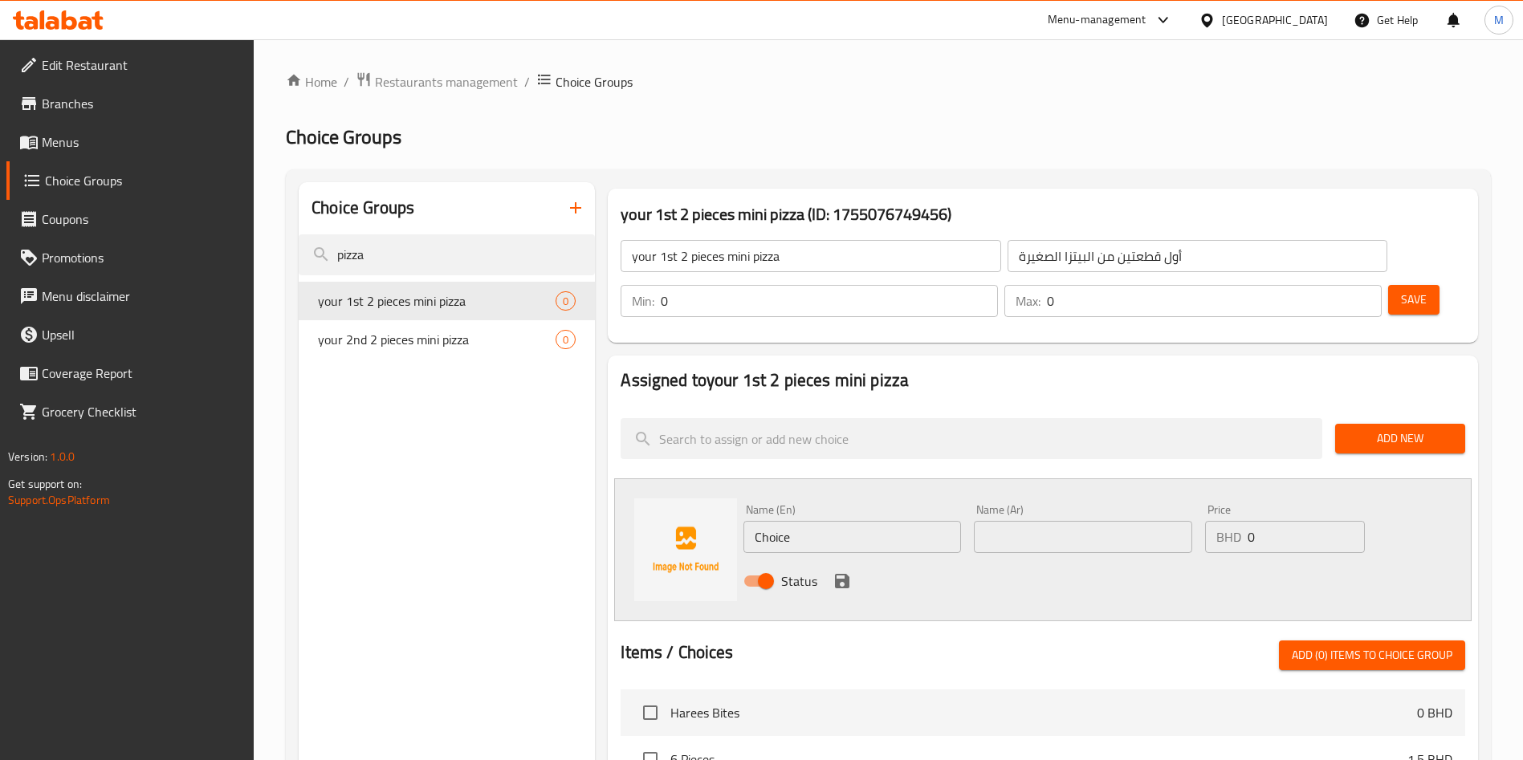
click at [831, 521] on input "Choice" at bounding box center [853, 537] width 218 height 32
click at [844, 521] on input "text" at bounding box center [853, 537] width 218 height 32
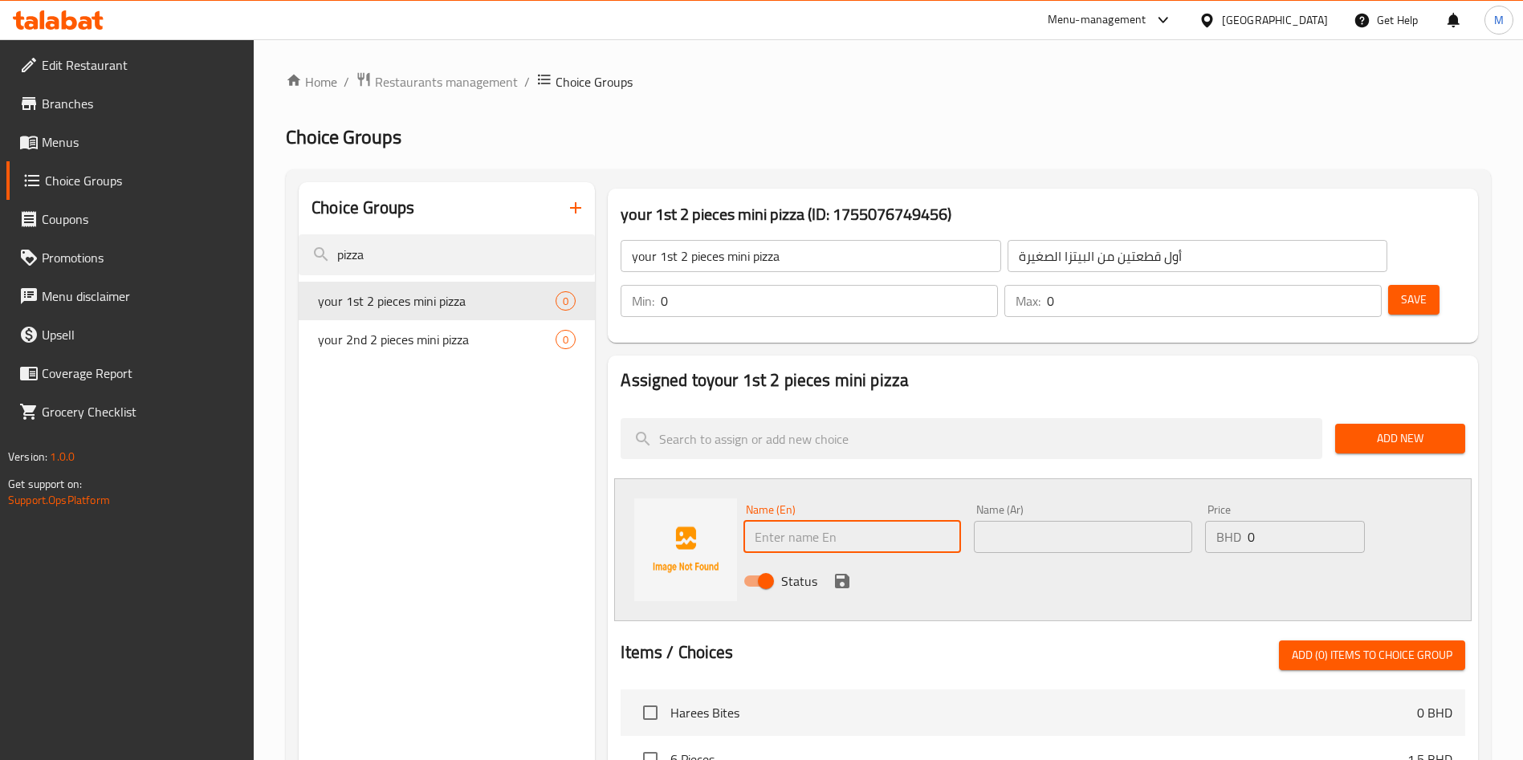
paste input "Mini Veggie Pizza"
type input "Mini Veggie Pizza"
click at [1016, 521] on input "text" at bounding box center [1083, 537] width 218 height 32
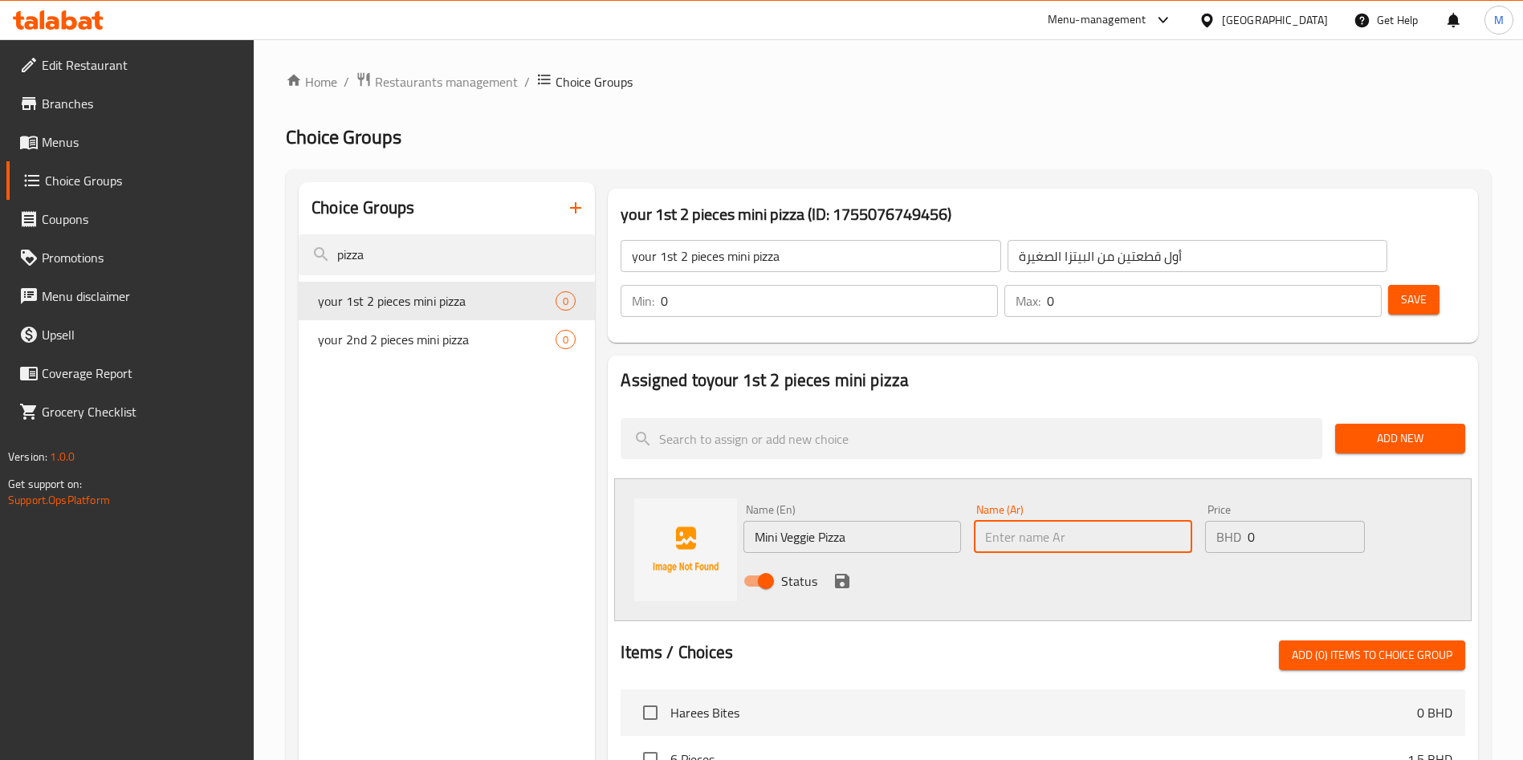
paste input "Mini Veggie Pizza"
type input "Mini Veggie Pizza"
click at [842, 572] on icon "save" at bounding box center [842, 581] width 19 height 19
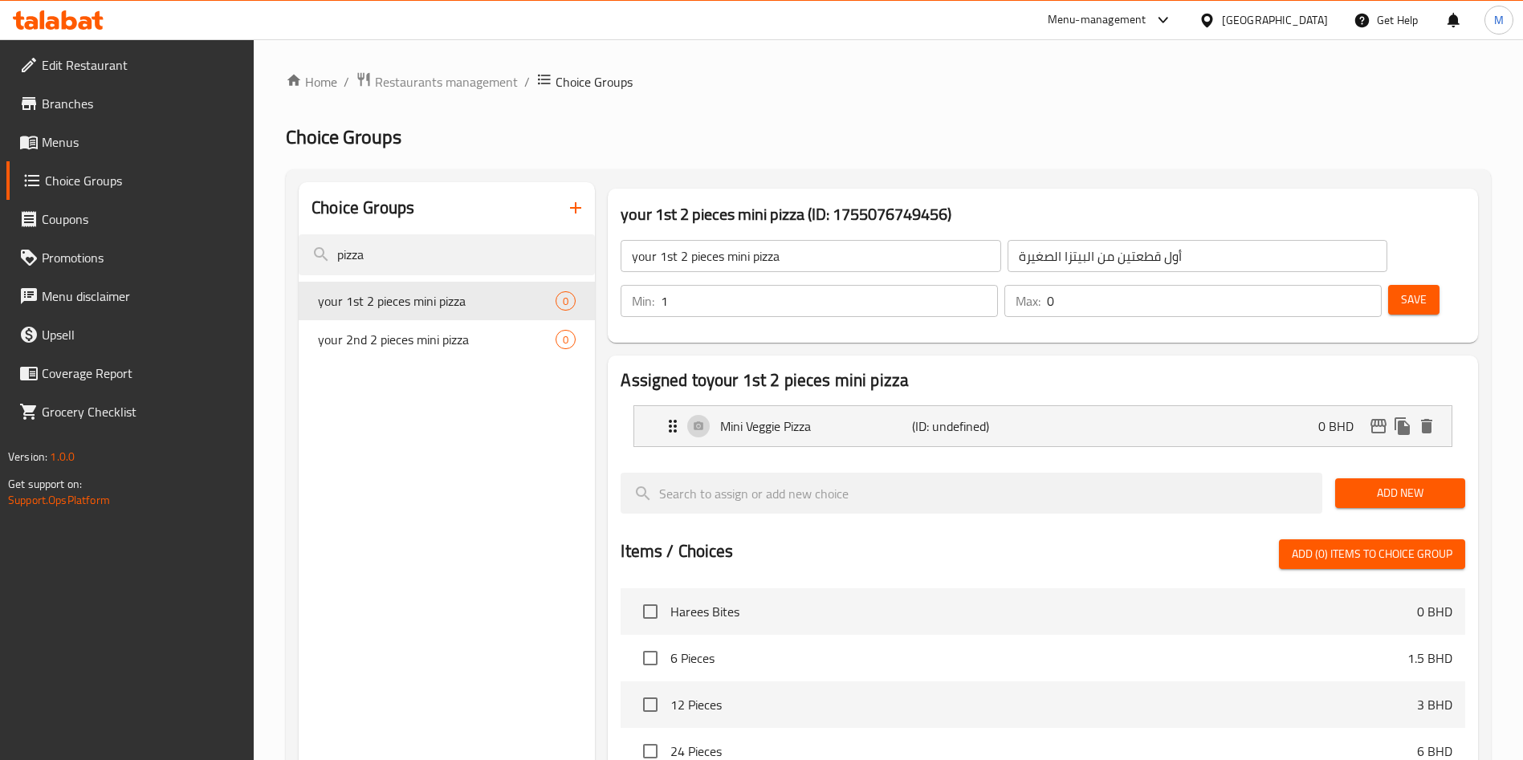
click at [998, 285] on input "1" at bounding box center [829, 301] width 337 height 32
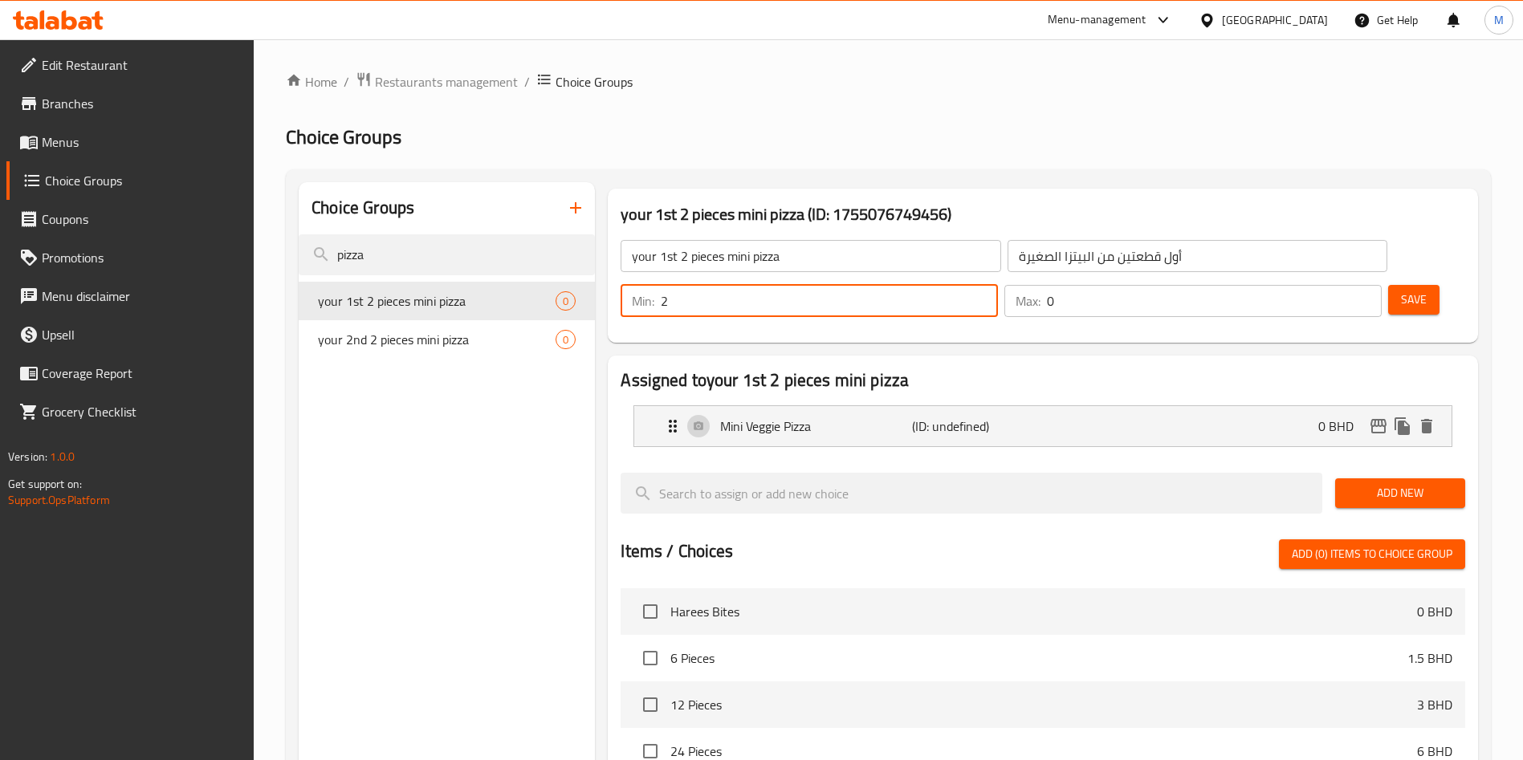
click at [998, 285] on input "2" at bounding box center [829, 301] width 337 height 32
click at [998, 285] on input "3" at bounding box center [829, 301] width 337 height 32
type input "2"
click at [998, 285] on input "2" at bounding box center [829, 301] width 337 height 32
click at [1338, 285] on input "1" at bounding box center [1214, 301] width 335 height 32
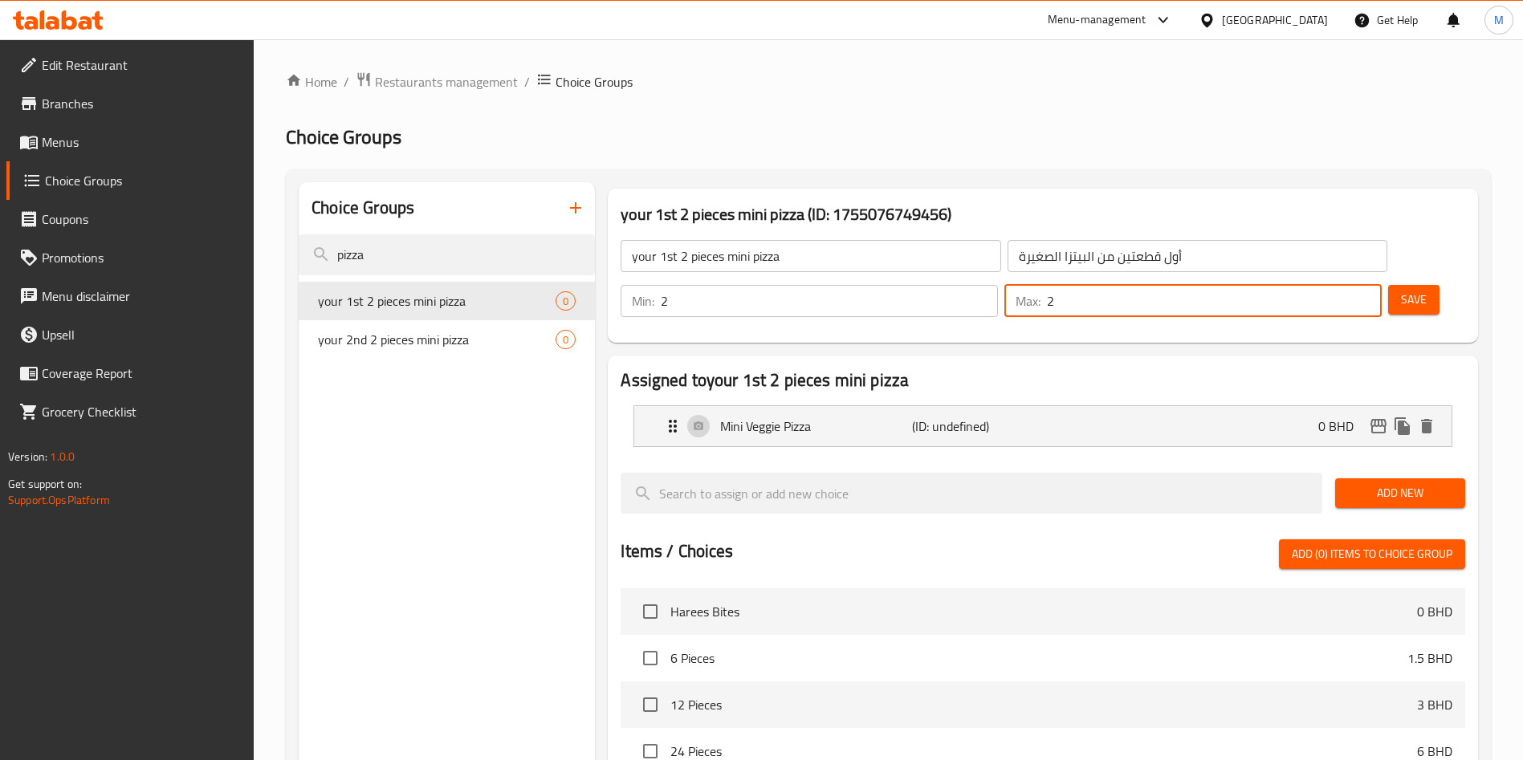
type input "2"
click at [1338, 285] on input "2" at bounding box center [1214, 301] width 335 height 32
click at [1381, 483] on span "Add New" at bounding box center [1400, 493] width 104 height 20
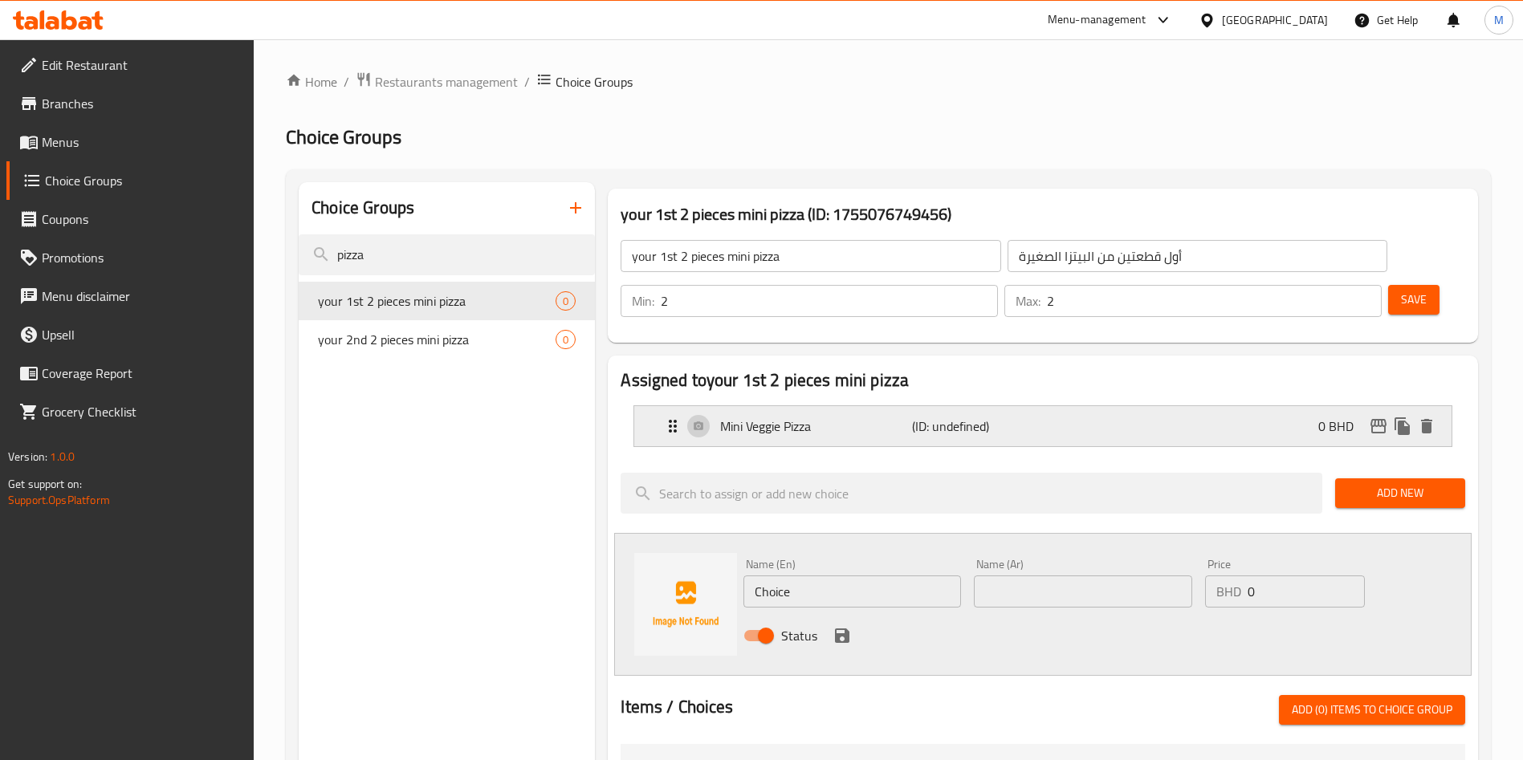
click at [1127, 406] on div "Mini Veggie Pizza (ID: undefined) 0 BHD" at bounding box center [1047, 426] width 769 height 40
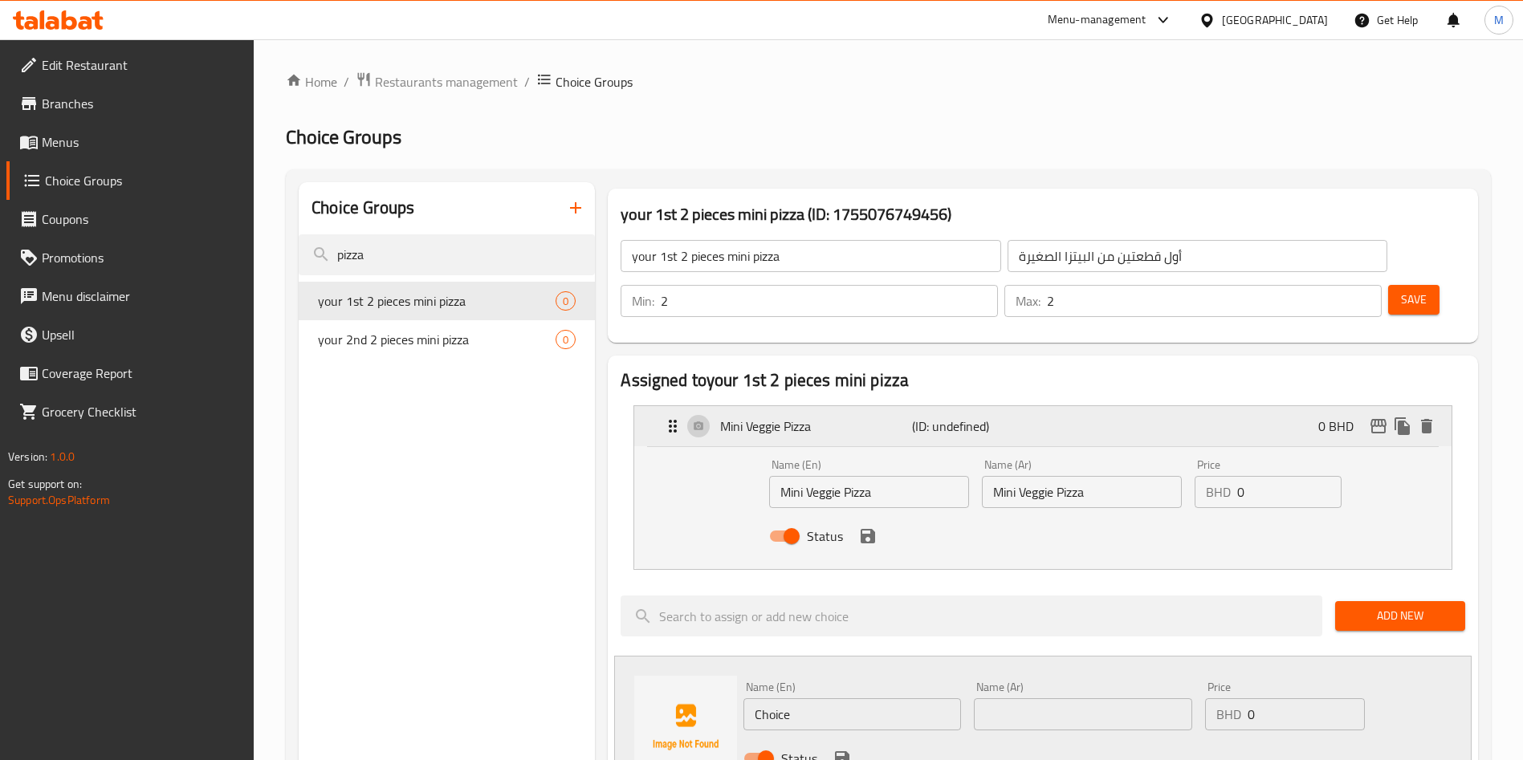
click at [1127, 406] on div "Mini Veggie Pizza (ID: undefined) 0 BHD" at bounding box center [1047, 426] width 769 height 40
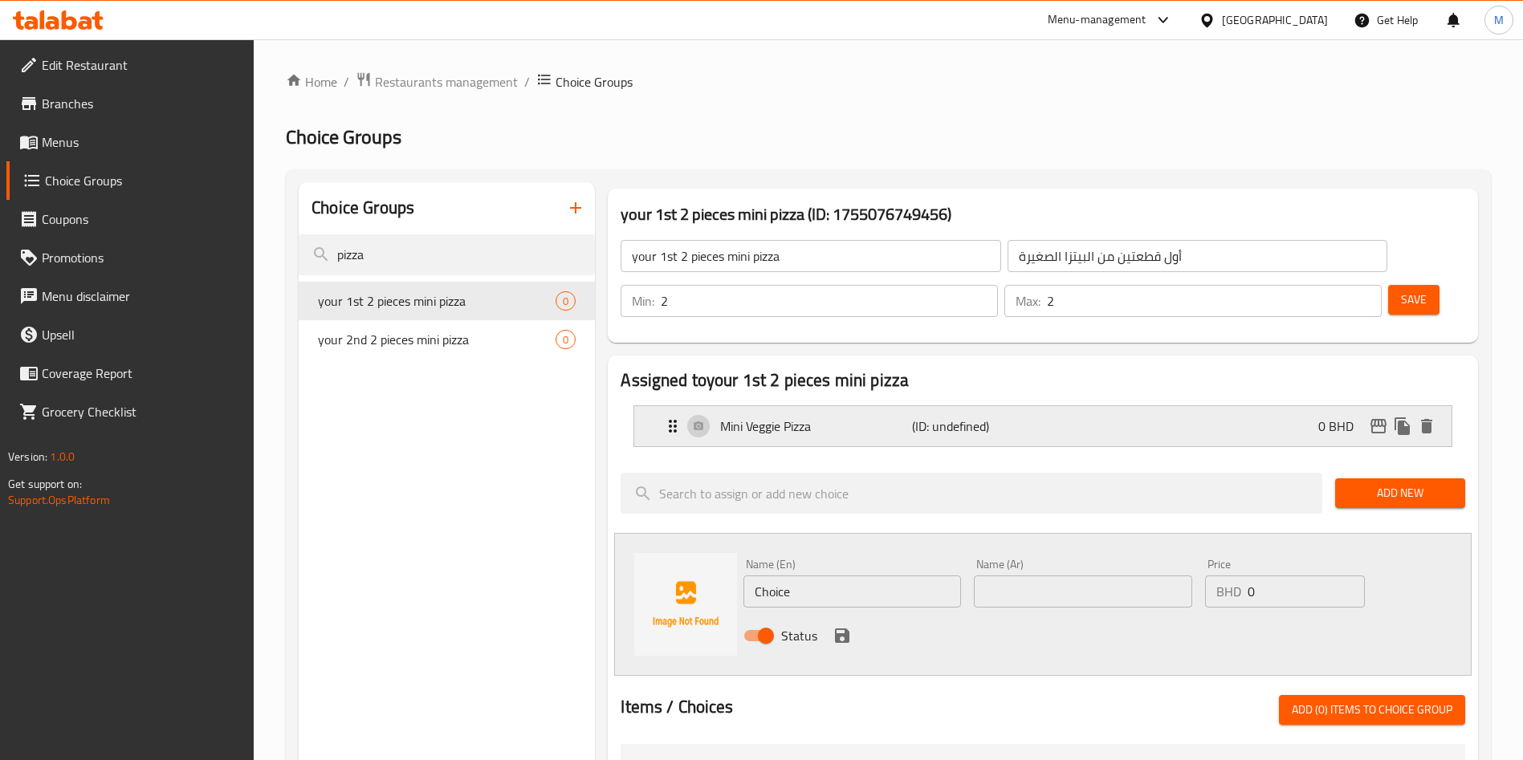
click at [985, 417] on p "(ID: undefined)" at bounding box center [976, 426] width 128 height 19
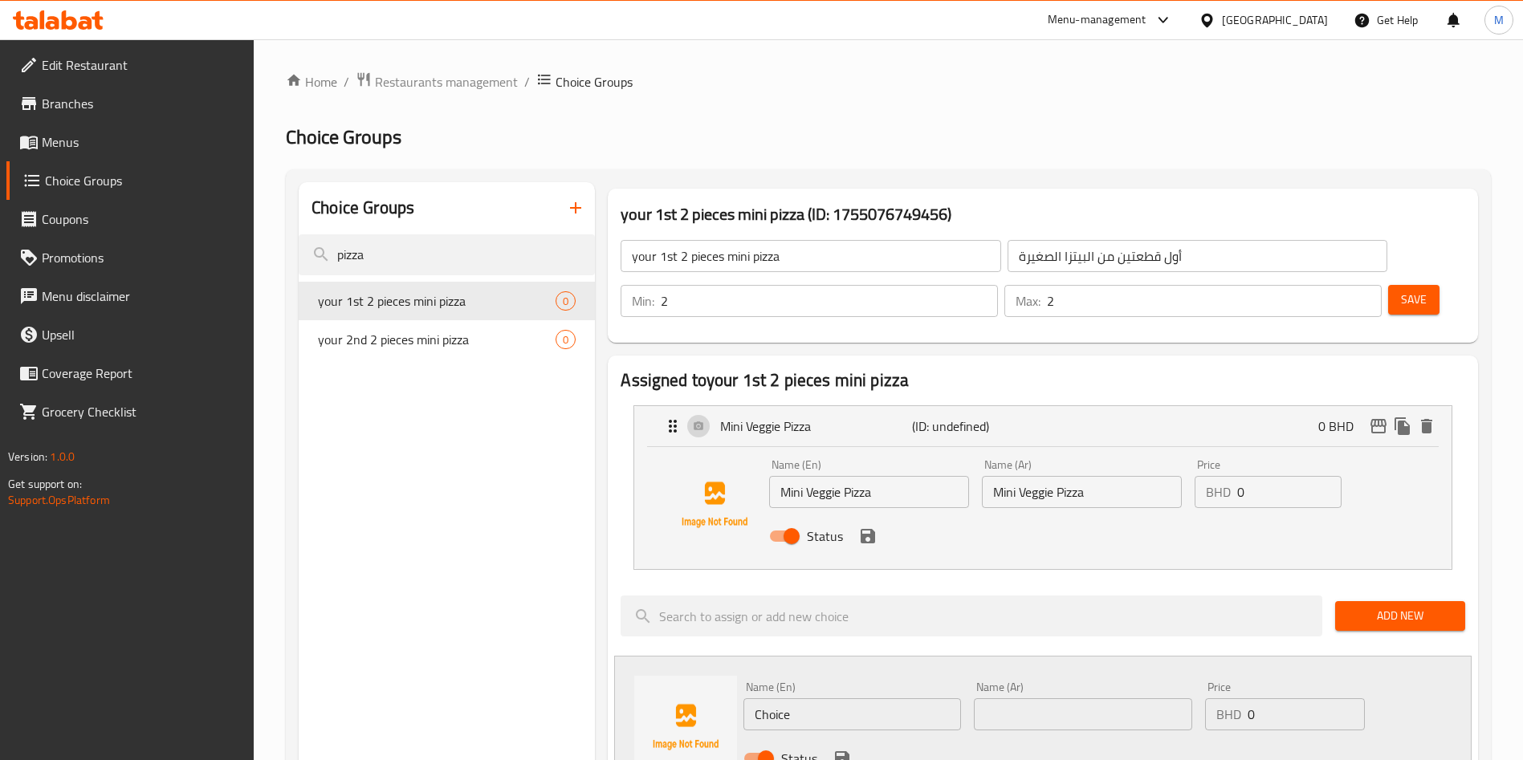
click at [873, 529] on icon "save" at bounding box center [868, 536] width 14 height 14
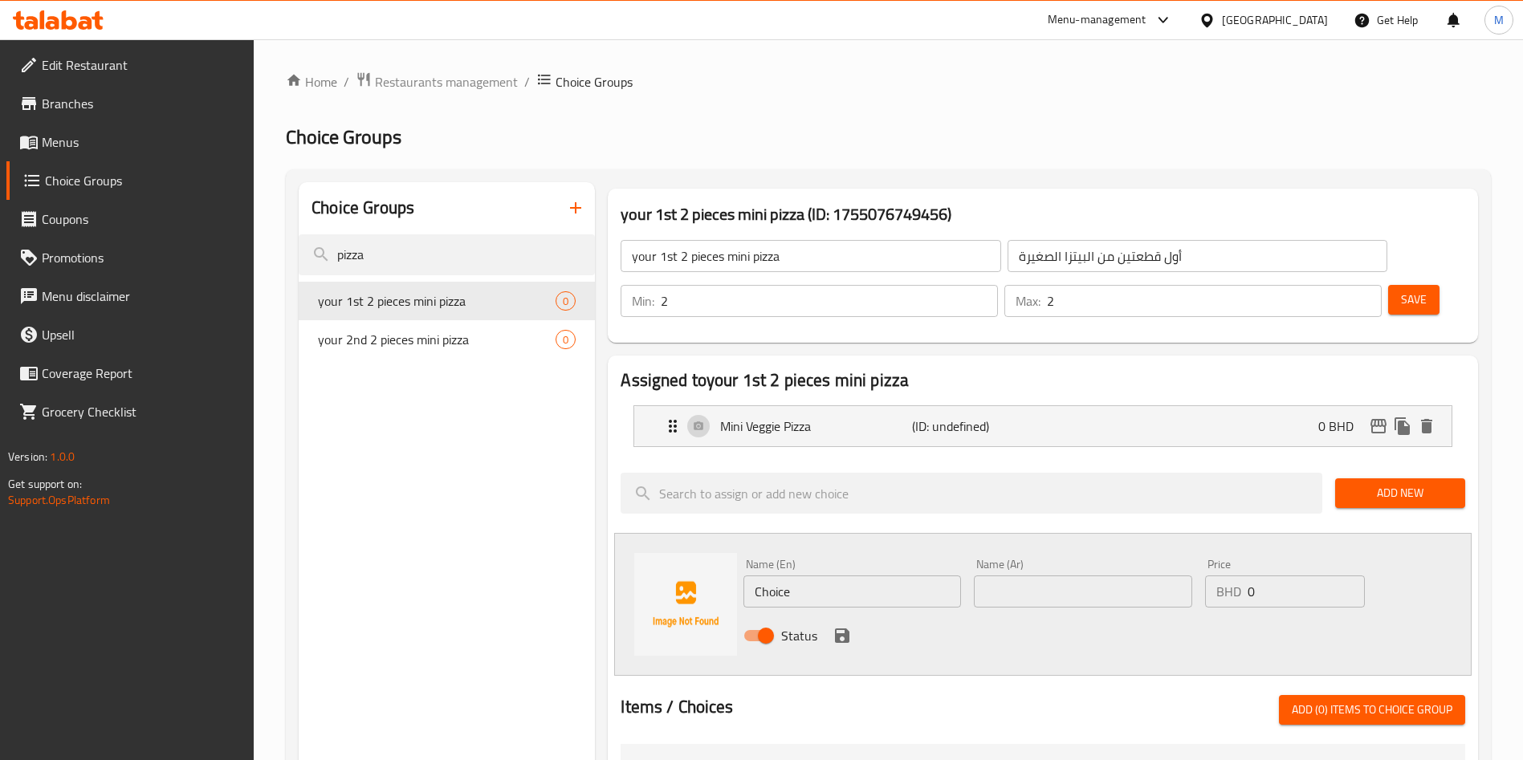
click at [849, 576] on input "Choice" at bounding box center [853, 592] width 218 height 32
paste input "Mini Pepperoni Pizza"
type input "Mini Pepperoni Pizza"
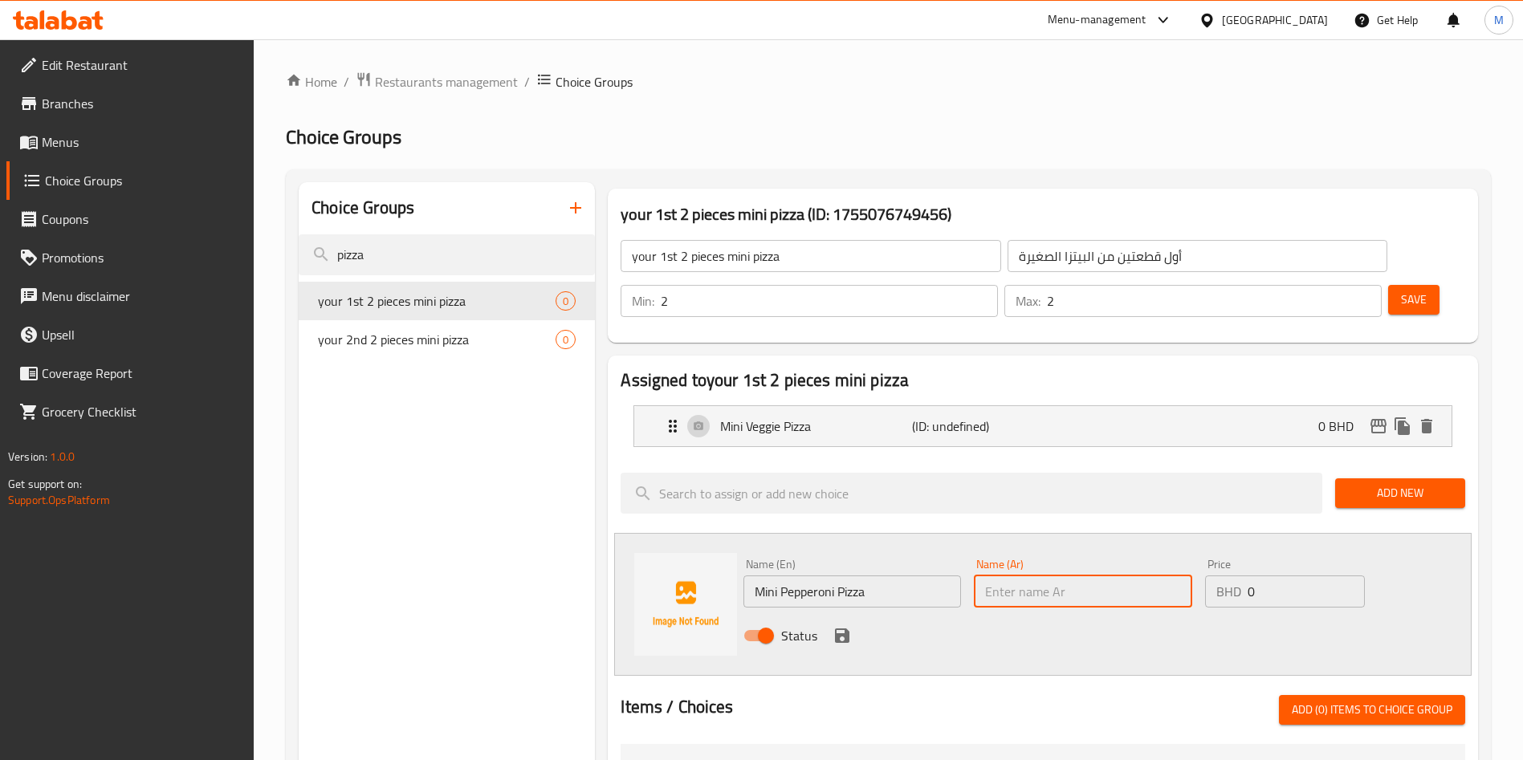
click at [1052, 576] on input "text" at bounding box center [1083, 592] width 218 height 32
paste input "Mini Pepperoni Pizza"
type input "Mini Pepperoni Pizza"
drag, startPoint x: 858, startPoint y: 618, endPoint x: 813, endPoint y: 609, distance: 46.0
click at [814, 609] on div "Name (En) Mini Pepperoni Pizza Name (En) Name (Ar) Mini Pepperoni Pizza Name (A…" at bounding box center [1043, 604] width 858 height 143
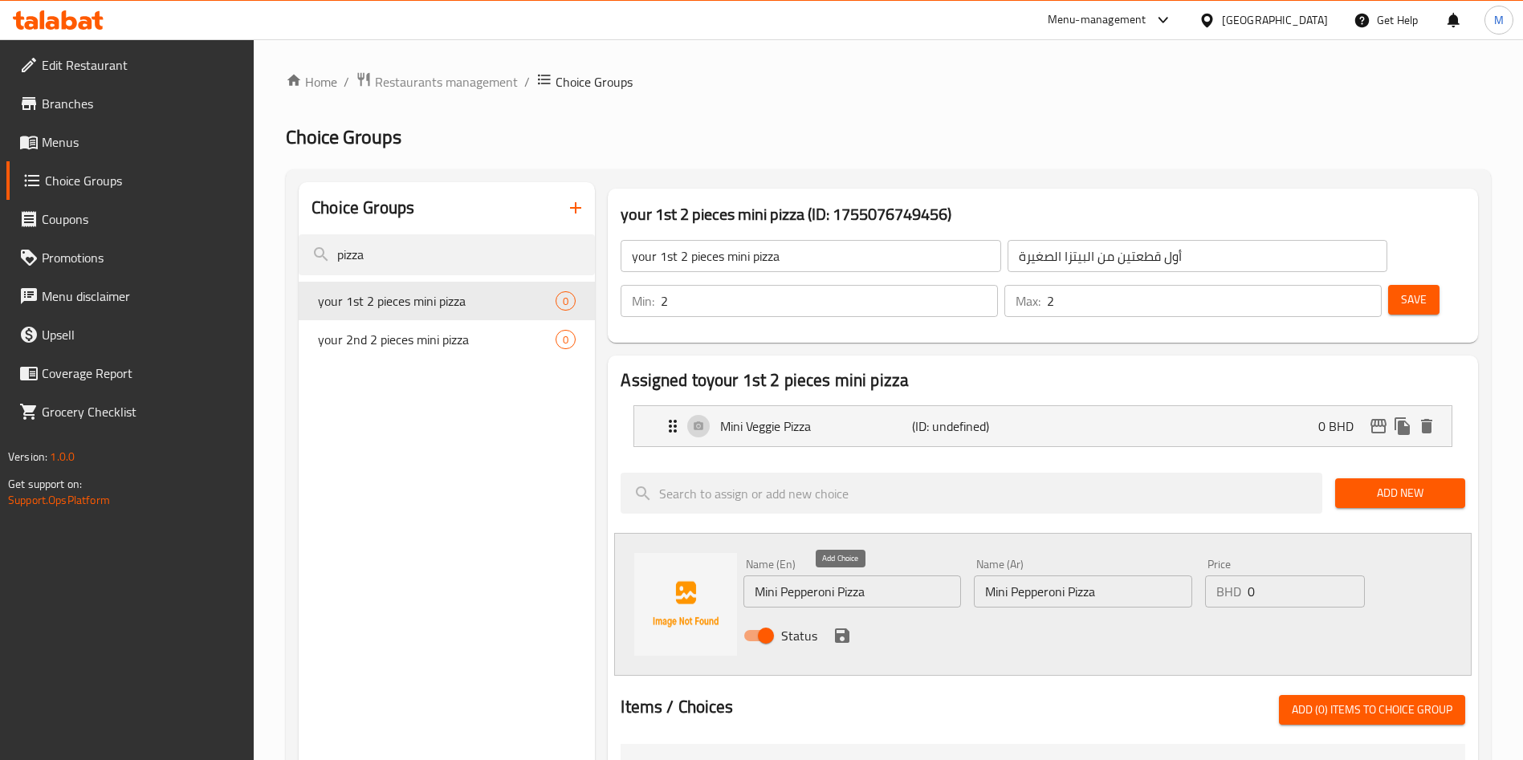
click at [835, 629] on icon "save" at bounding box center [842, 636] width 14 height 14
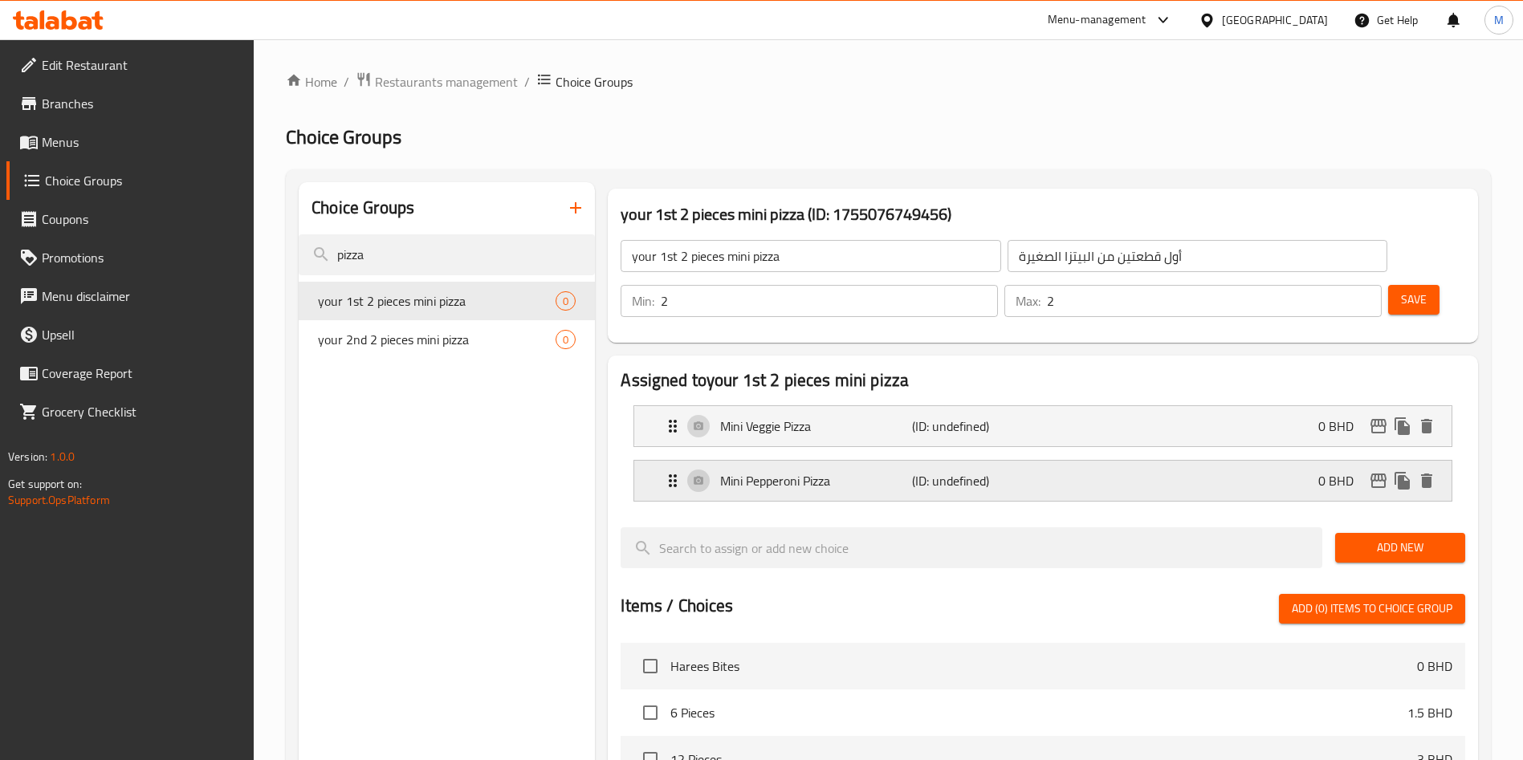
click at [1001, 471] on p "(ID: undefined)" at bounding box center [976, 480] width 128 height 19
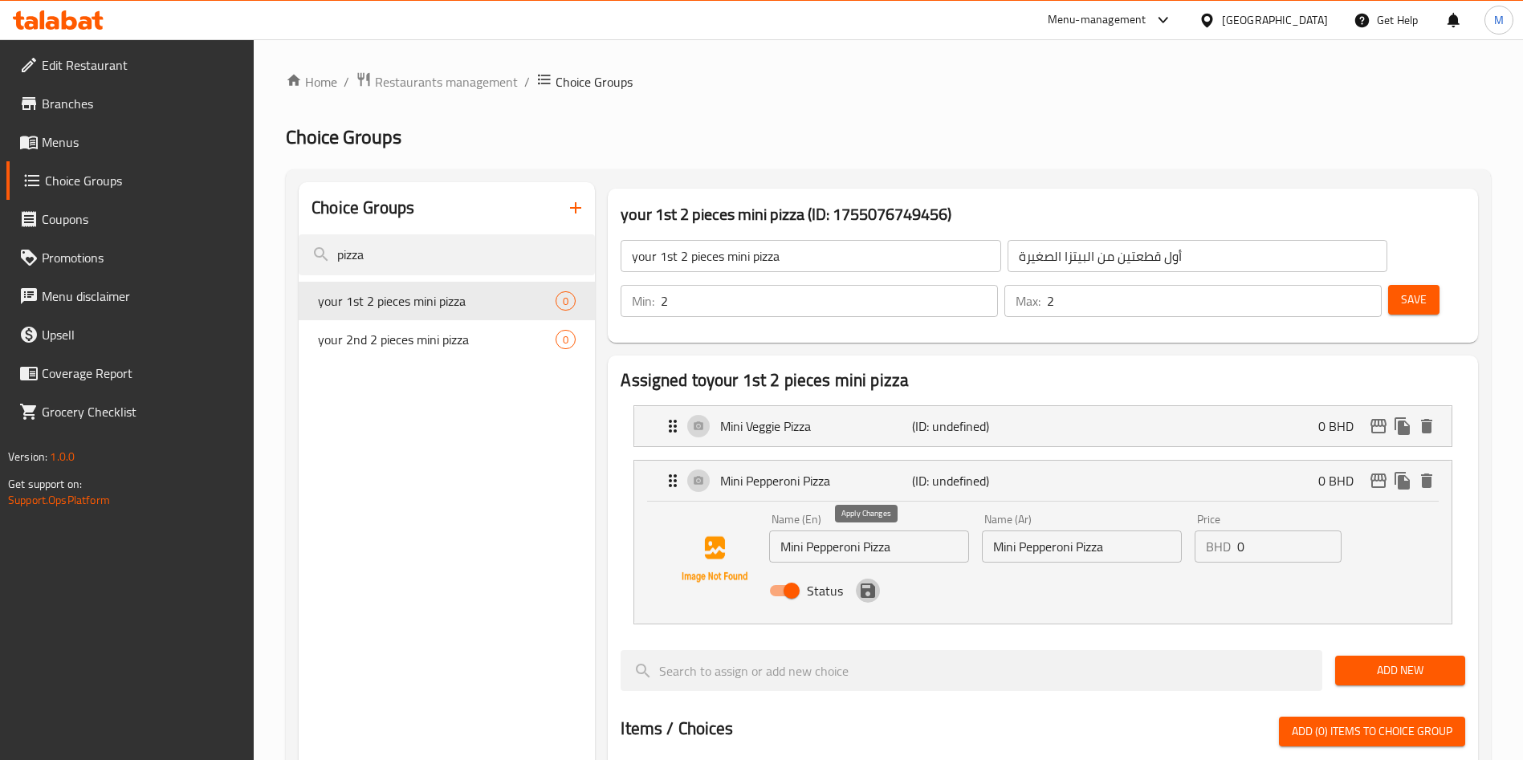
click at [869, 584] on icon "save" at bounding box center [868, 591] width 14 height 14
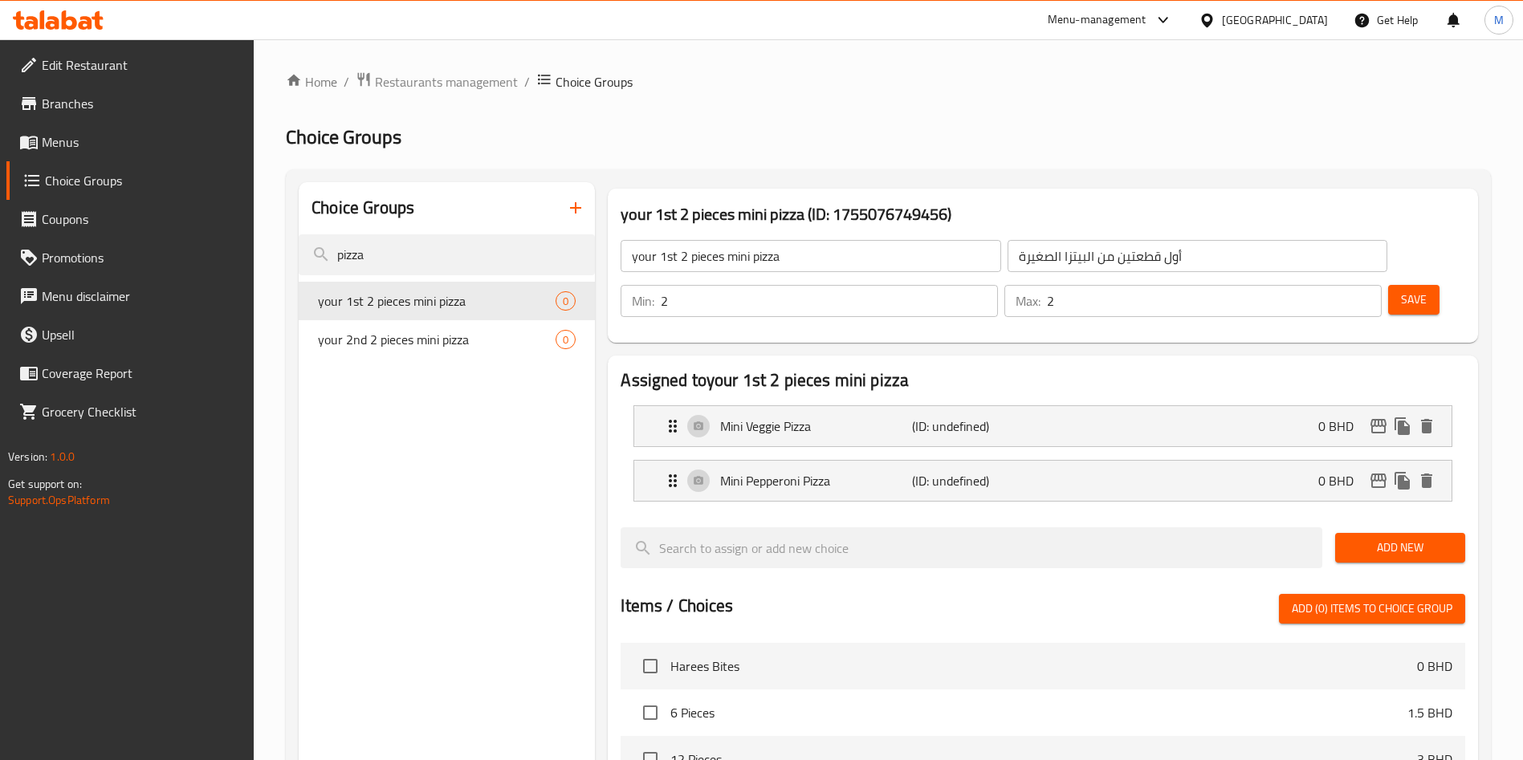
click at [1368, 538] on span "Add New" at bounding box center [1400, 548] width 104 height 20
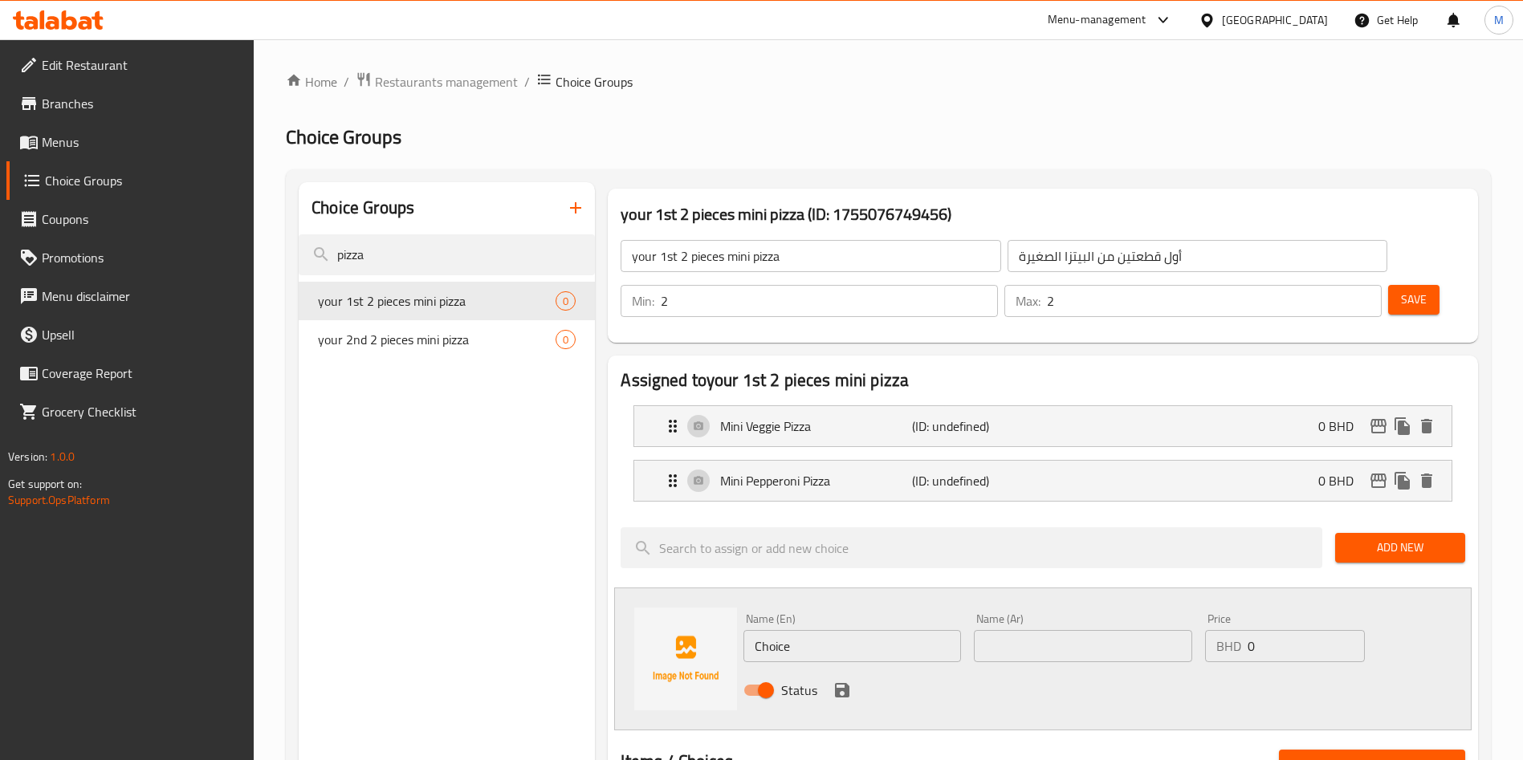
click at [841, 630] on input "Choice" at bounding box center [853, 646] width 218 height 32
drag, startPoint x: 841, startPoint y: 597, endPoint x: 821, endPoint y: 611, distance: 24.7
click at [841, 630] on input "Choice" at bounding box center [853, 646] width 218 height 32
click at [832, 630] on input "Choice" at bounding box center [853, 646] width 218 height 32
paste input "Mini Pizza Margarita"
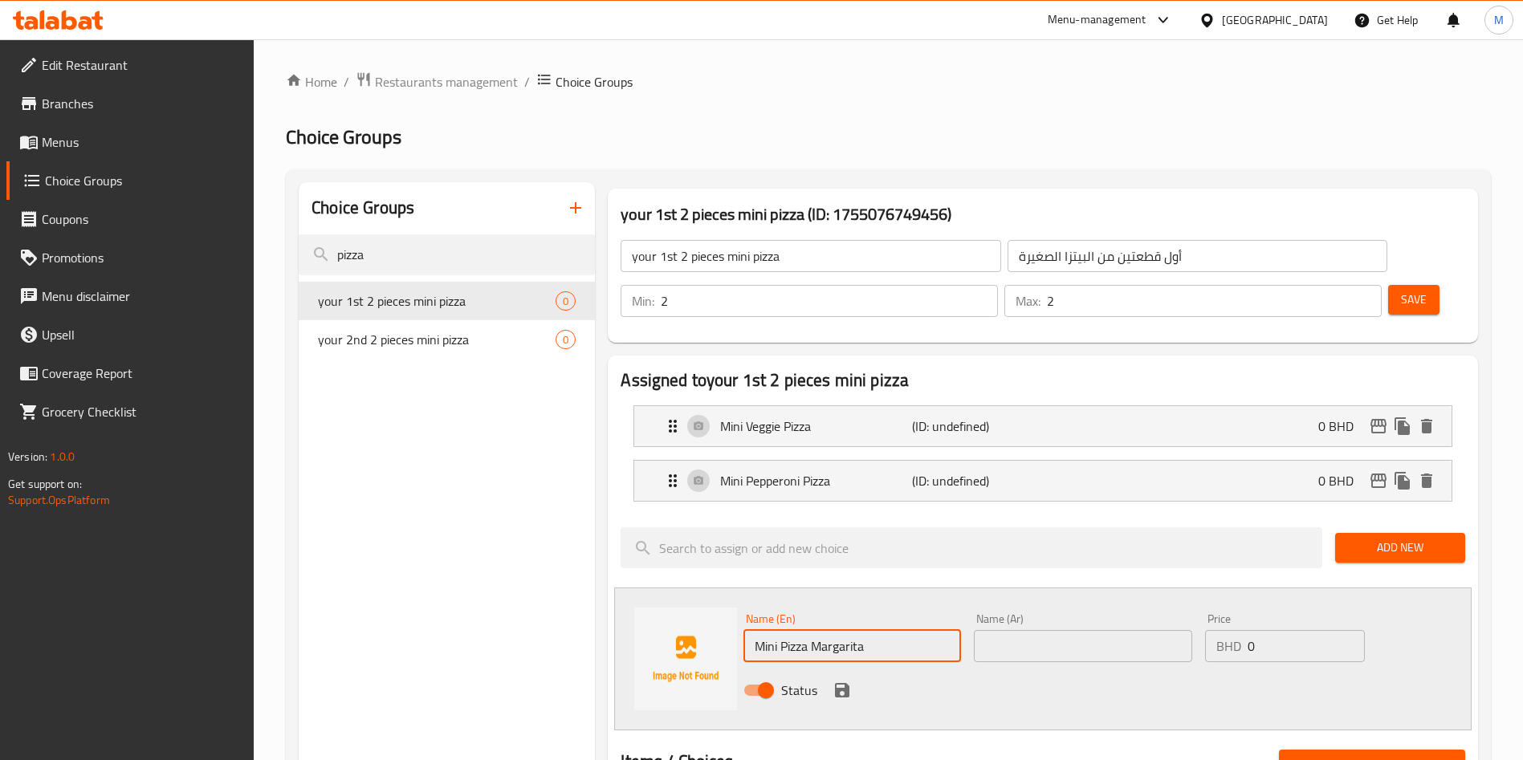
type input "Mini Pizza Margarita"
click at [1081, 613] on div "Name (Ar) Name (Ar)" at bounding box center [1083, 637] width 218 height 49
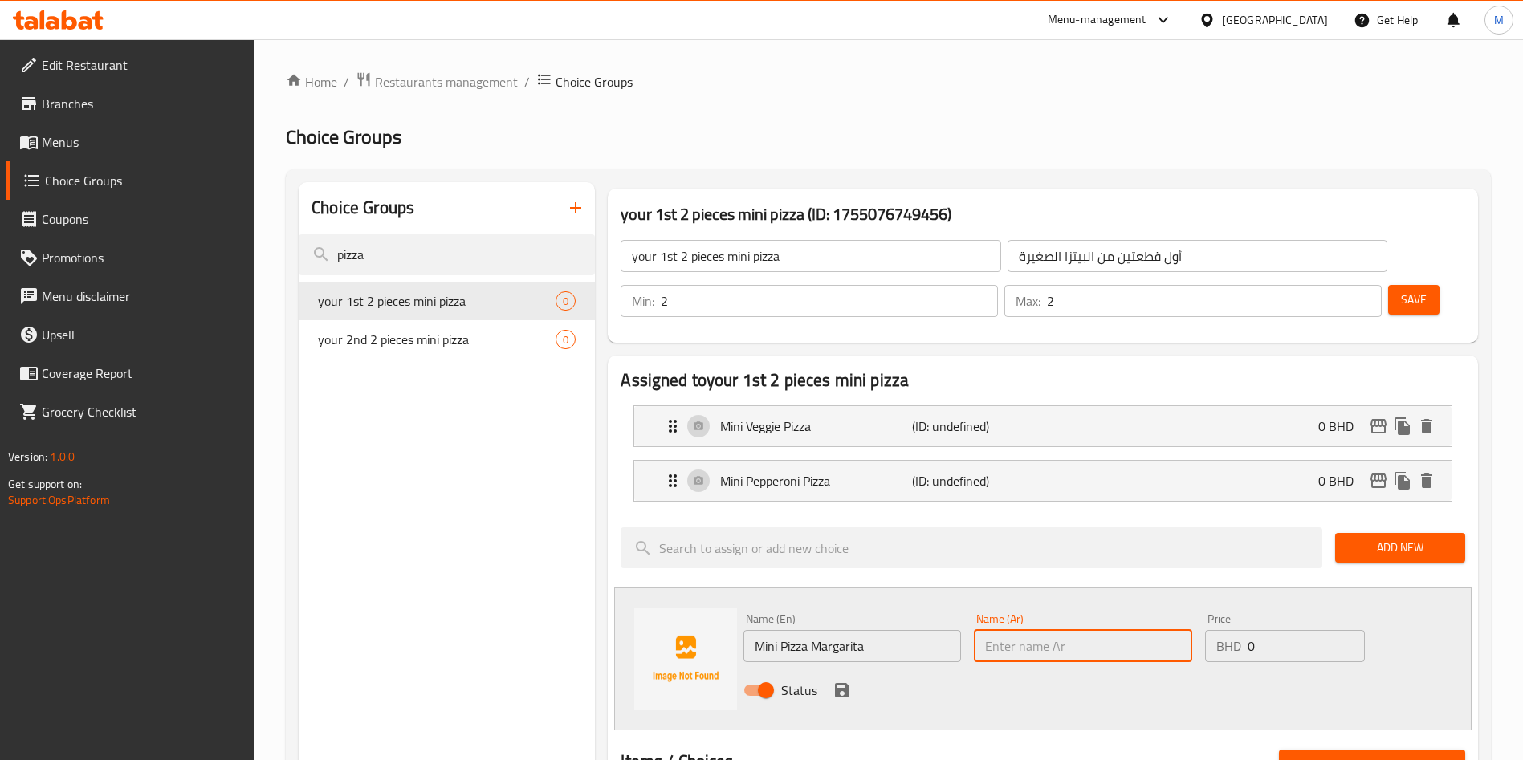
click at [1070, 630] on input "text" at bounding box center [1083, 646] width 218 height 32
paste input "Mini Pizza Margarita"
type input "Mini Pizza Margarita"
click at [835, 683] on icon "save" at bounding box center [842, 690] width 14 height 14
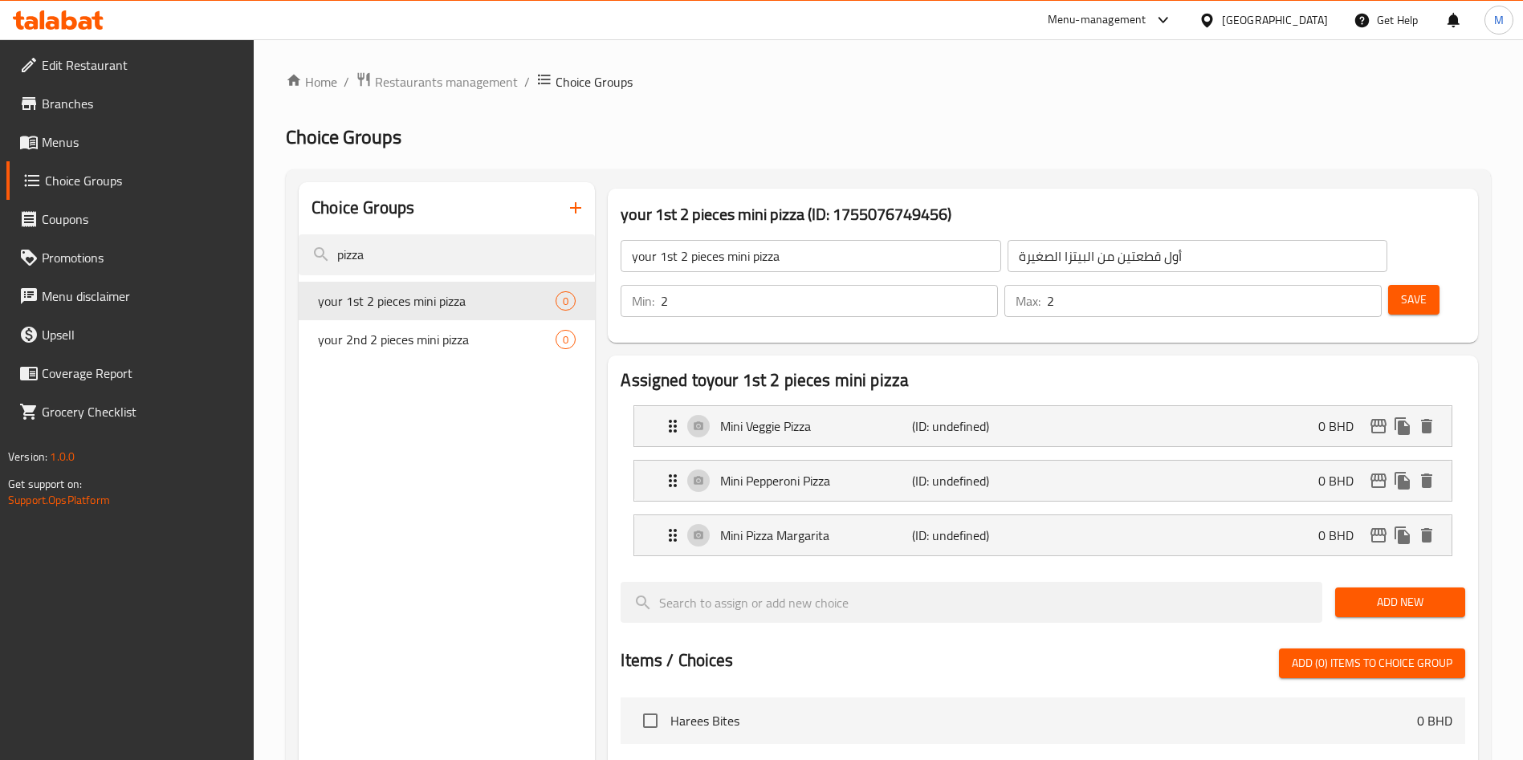
click at [1401, 290] on span "Save" at bounding box center [1414, 300] width 26 height 20
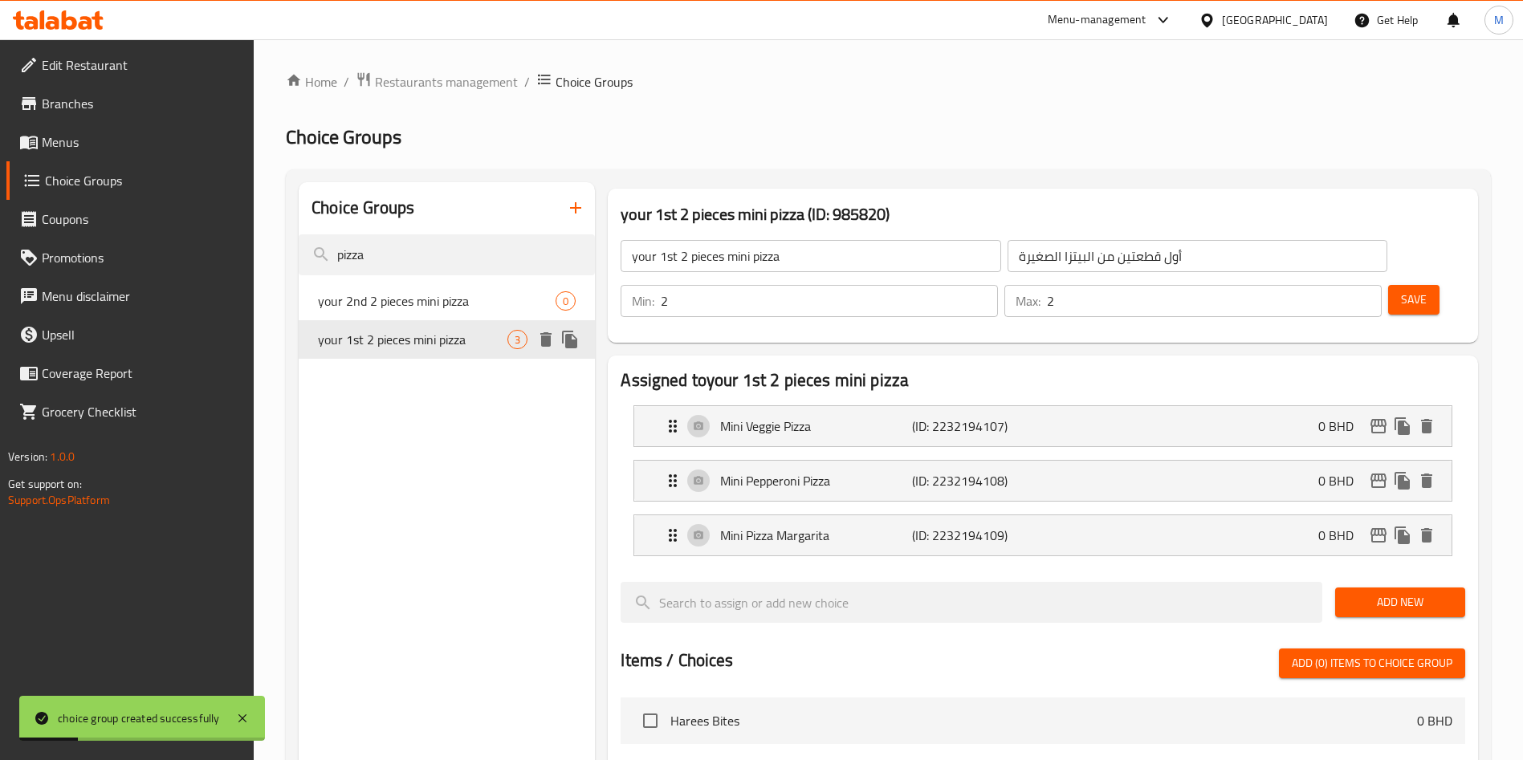
click at [422, 341] on span "your 1st 2 pieces mini pizza" at bounding box center [413, 339] width 190 height 19
click at [422, 299] on span "your 2nd 2 pieces mini pizza" at bounding box center [413, 300] width 190 height 19
type input "your 2nd 2 pieces mini pizza"
type input "بيتزا صغيرة ثانية من قطعتين"
type input "0"
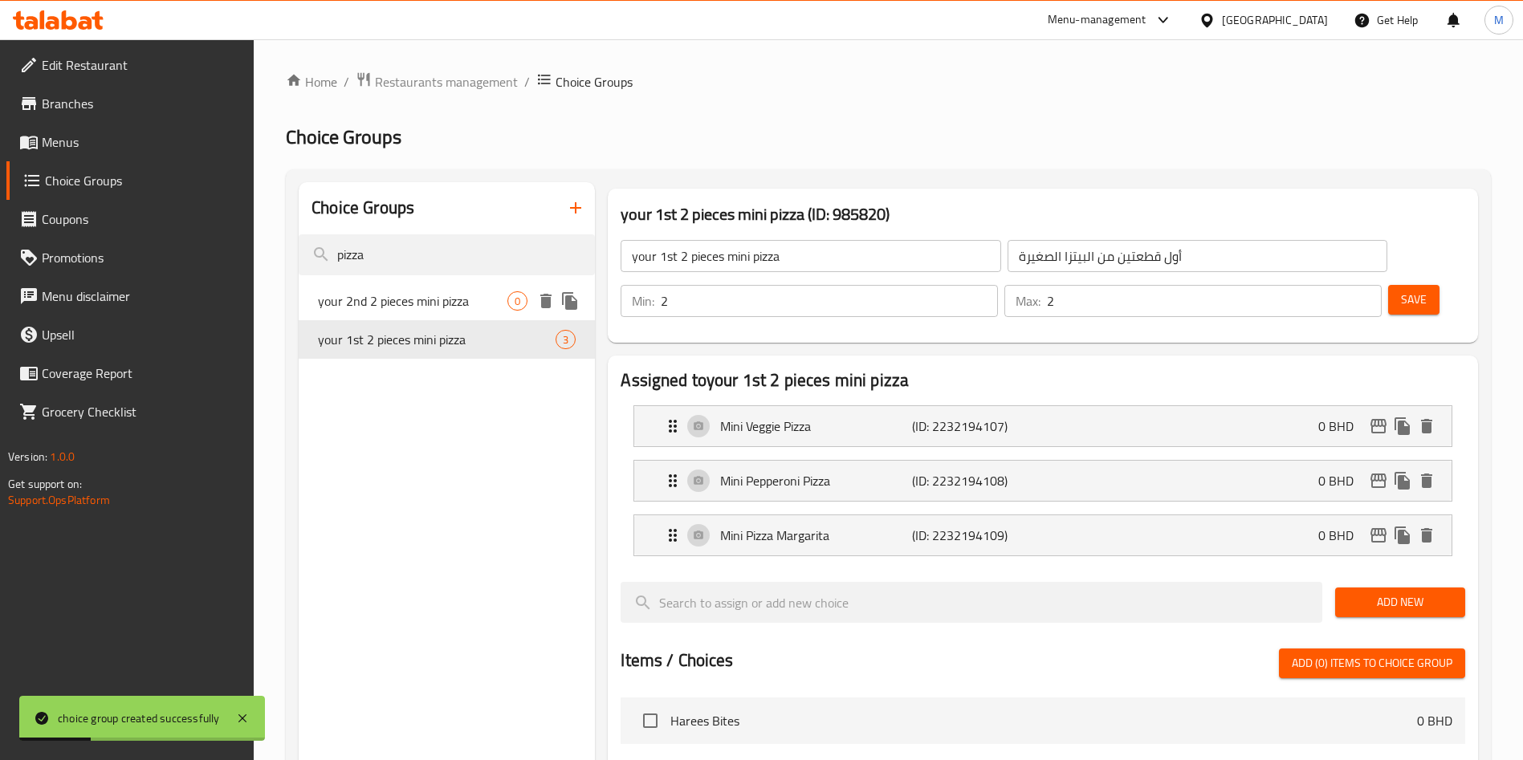
type input "0"
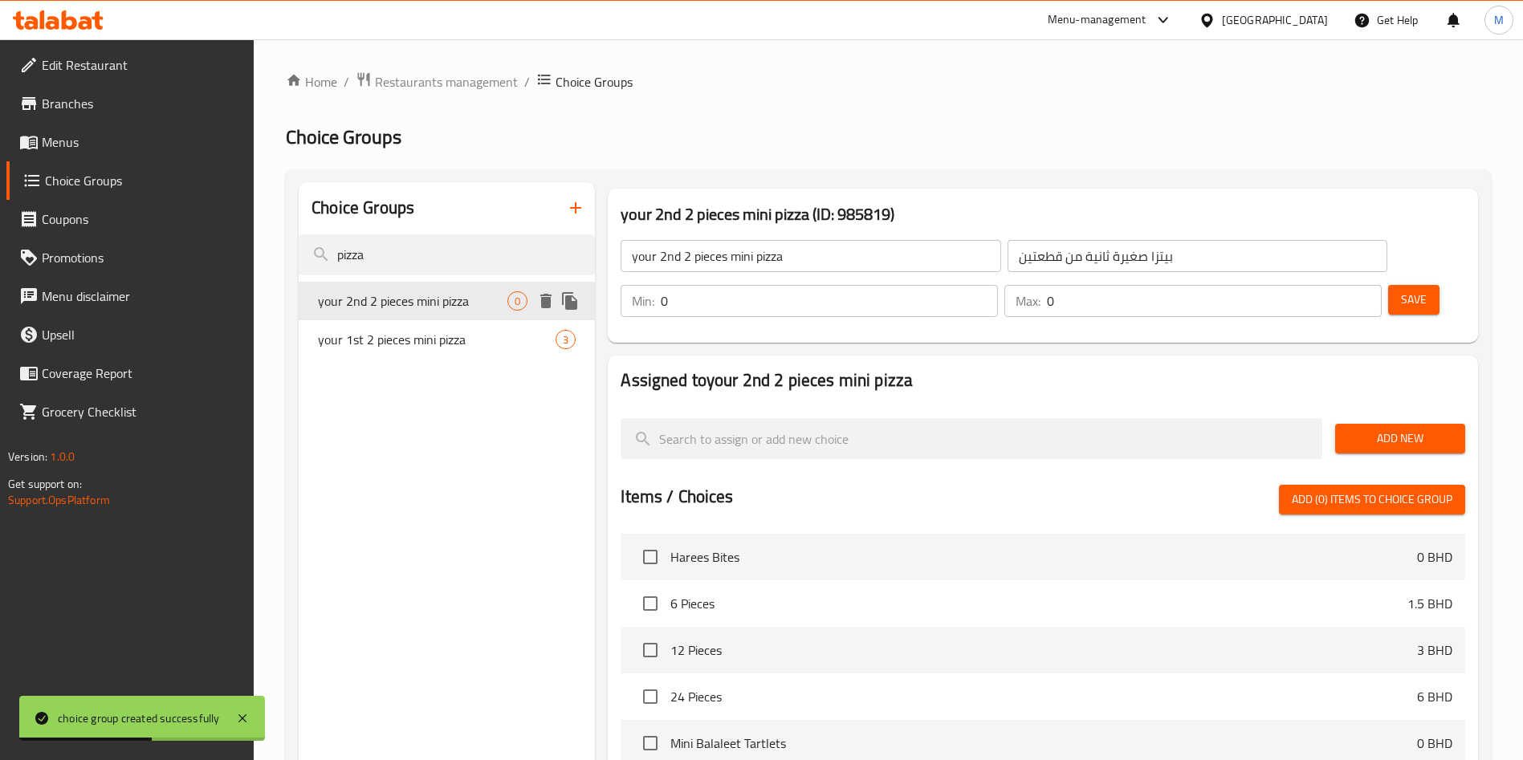
click at [376, 303] on span "your 2nd 2 pieces mini pizza" at bounding box center [413, 300] width 190 height 19
click at [695, 266] on input "your 2nd 2 pieces mini pizza" at bounding box center [811, 256] width 380 height 32
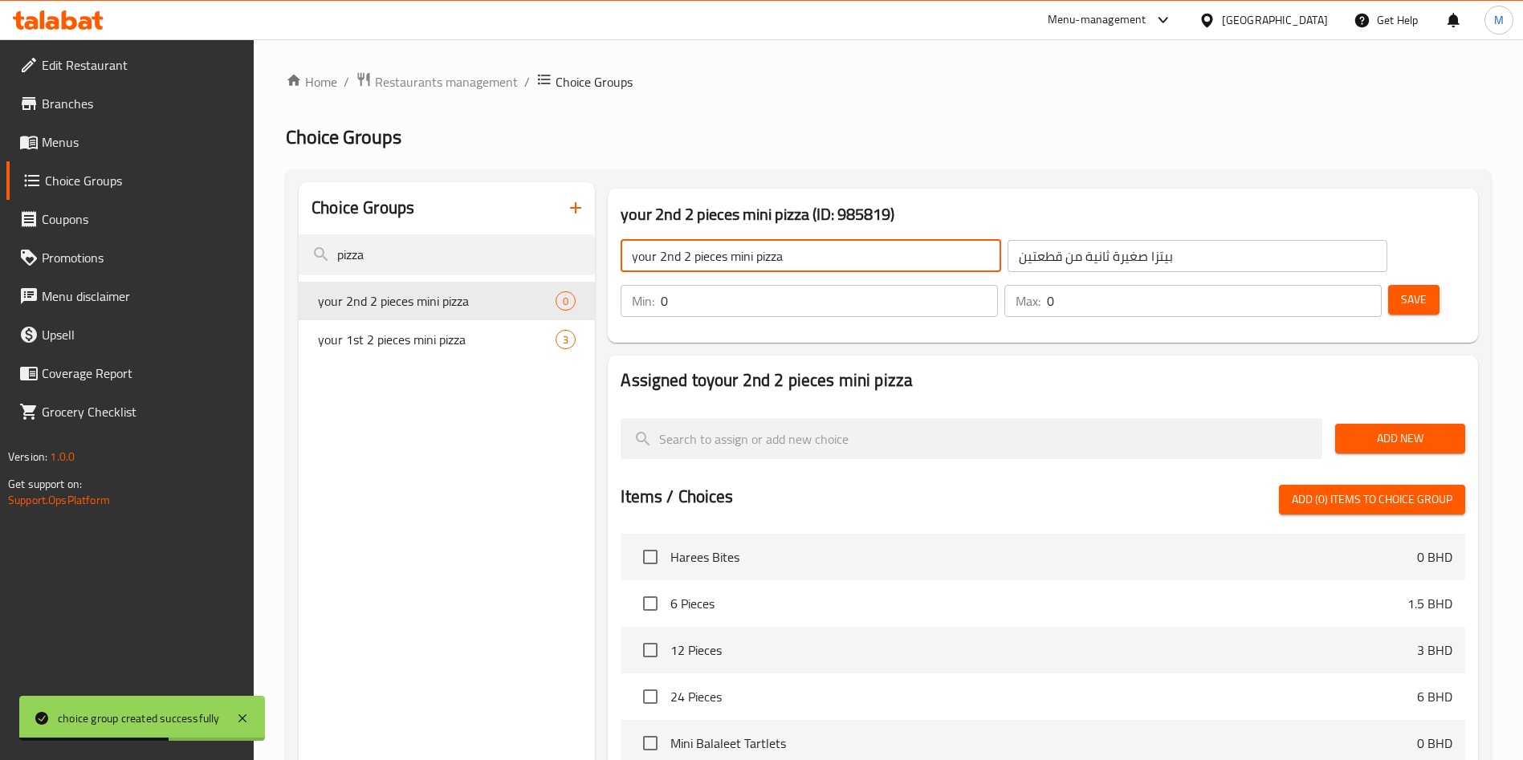
click at [695, 266] on input "your 2nd 2 pieces mini pizza" at bounding box center [811, 256] width 380 height 32
click at [545, 300] on icon "delete" at bounding box center [545, 301] width 11 height 14
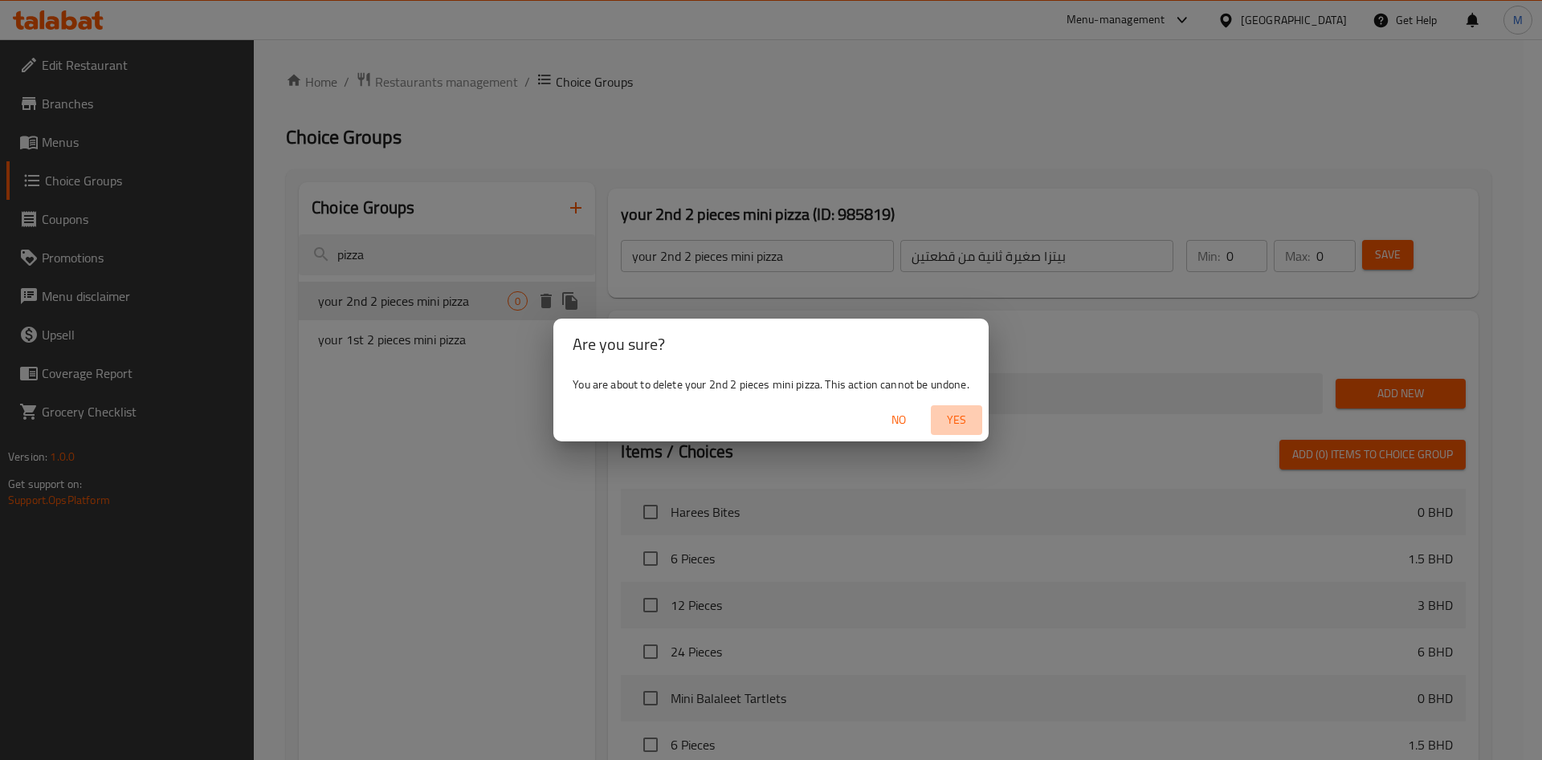
click at [949, 416] on span "Yes" at bounding box center [956, 420] width 39 height 20
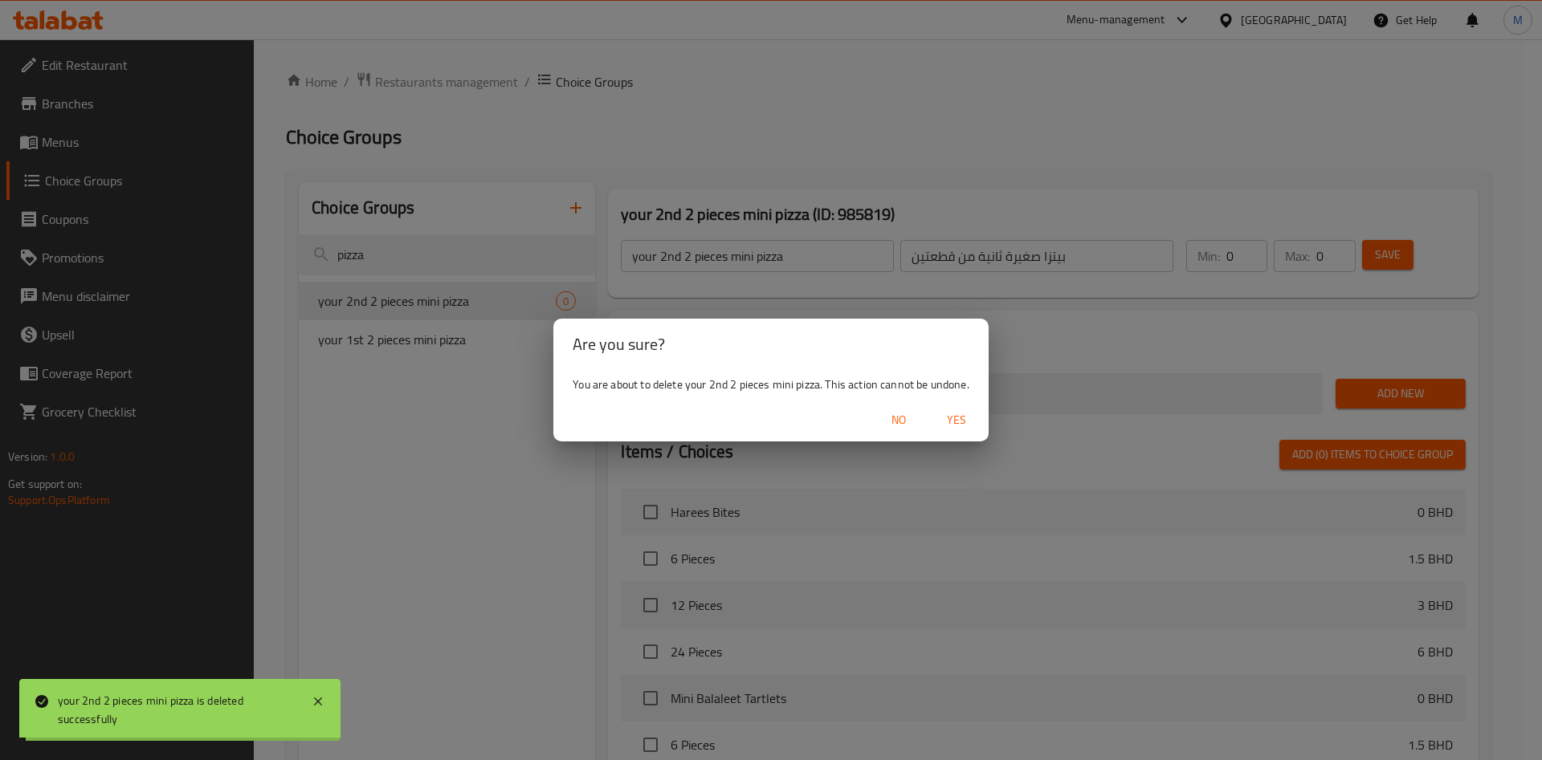
type input "Your Choice Of Sauce:"
type input "إختيارك من الصوص:"
type input "1"
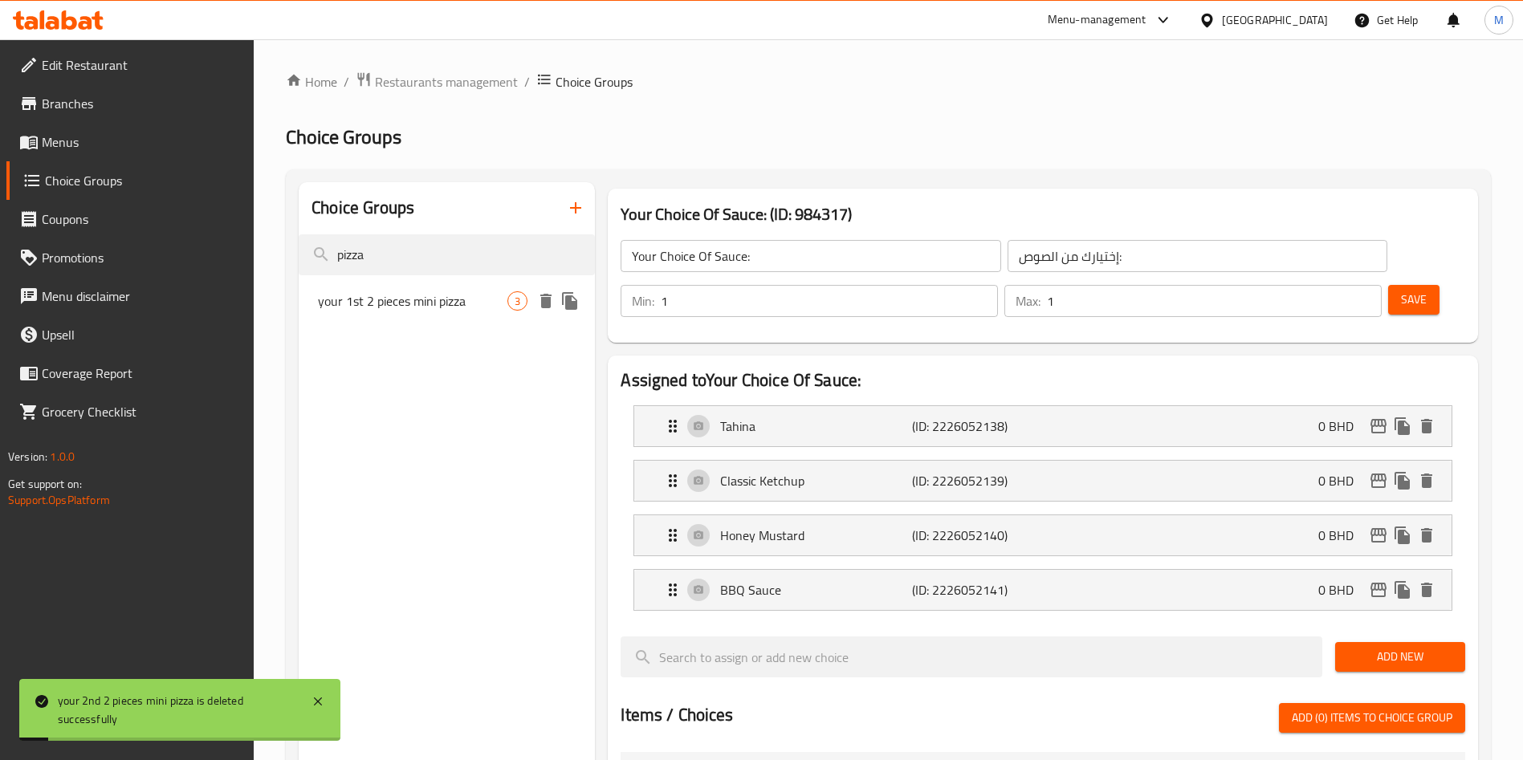
click at [393, 298] on span "your 1st 2 pieces mini pizza" at bounding box center [413, 300] width 190 height 19
type input "your 1st 2 pieces mini pizza"
type input "أول قطعتين من البيتزا الصغيرة"
type input "2"
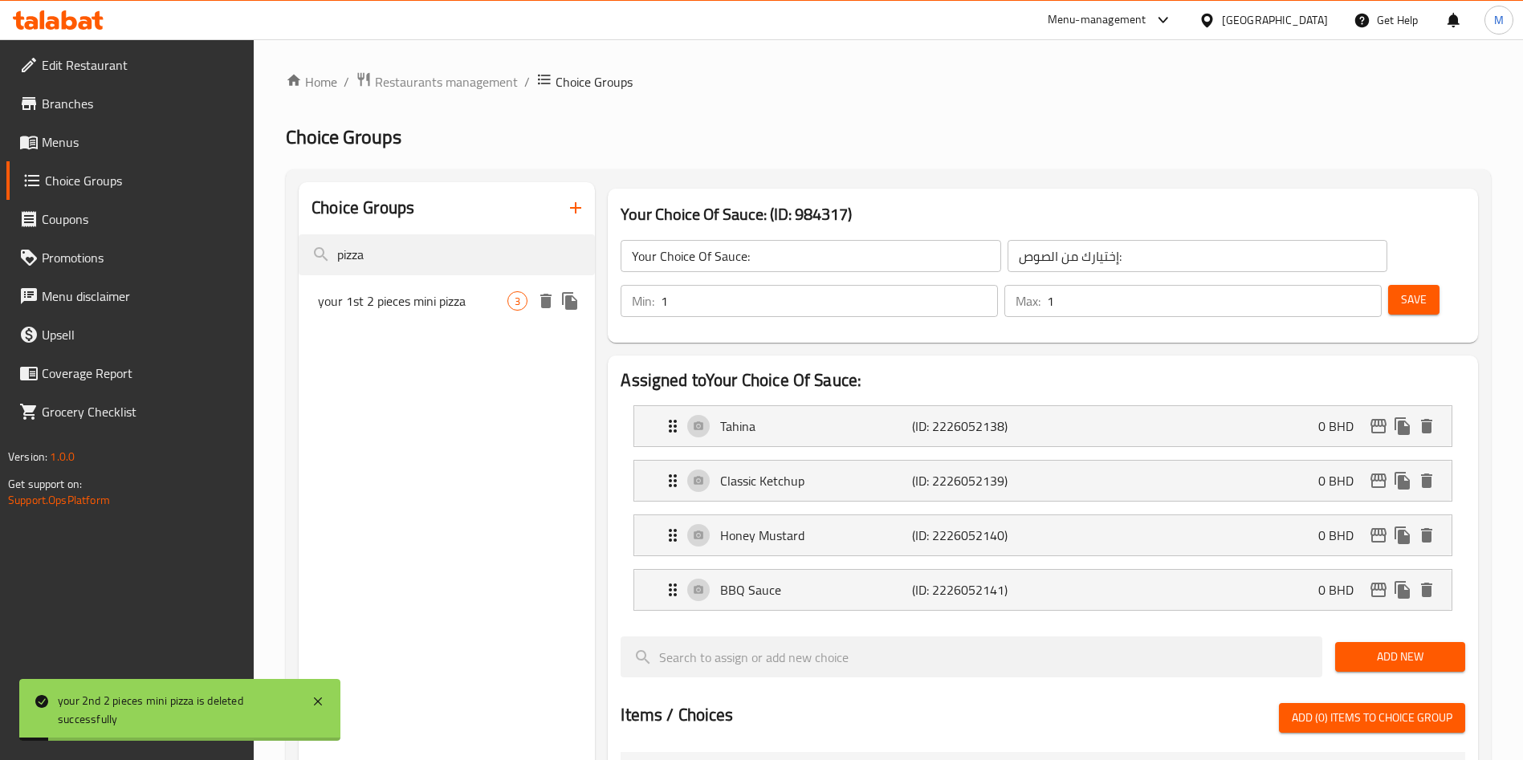
type input "2"
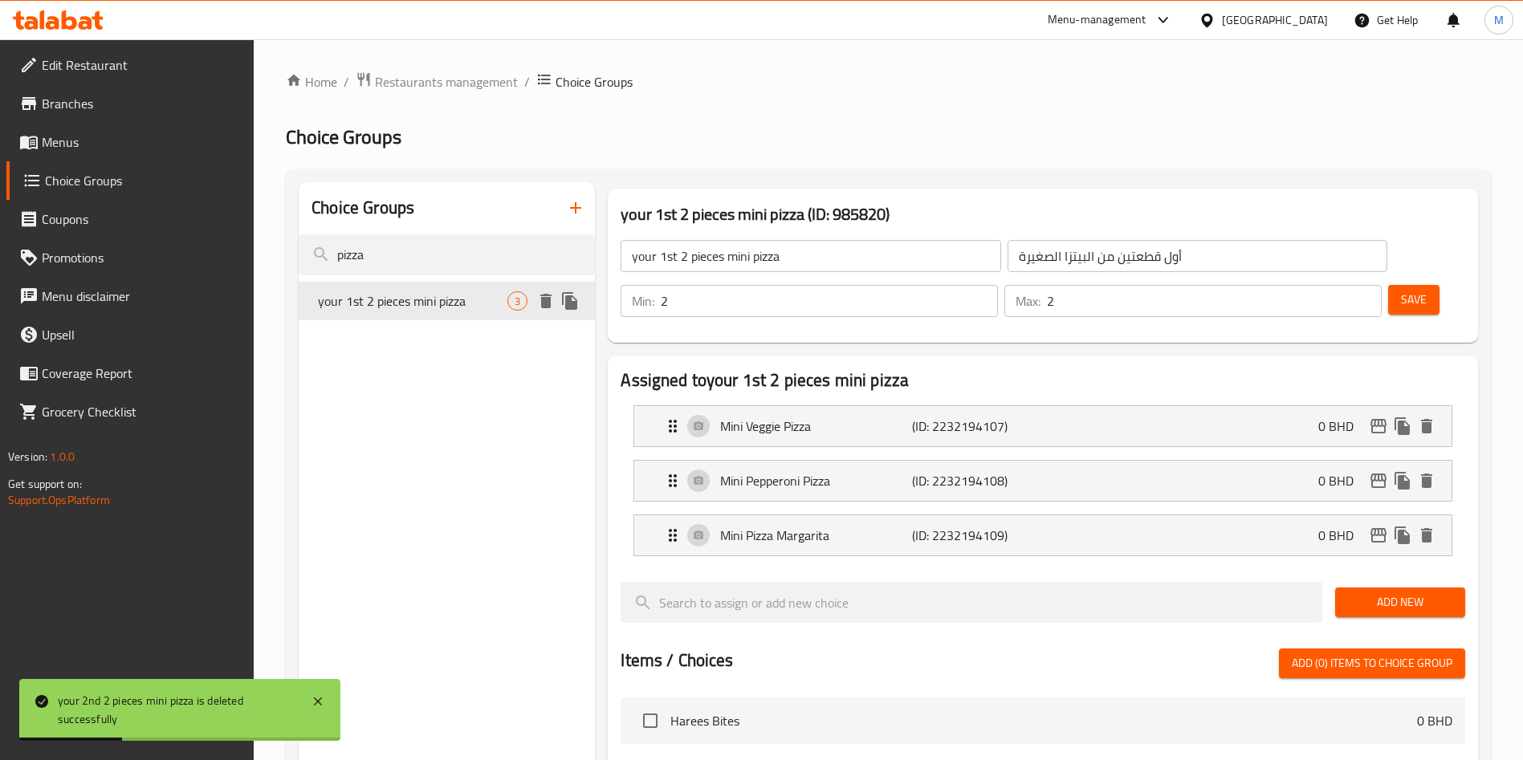
click at [569, 307] on icon "duplicate" at bounding box center [569, 301] width 15 height 18
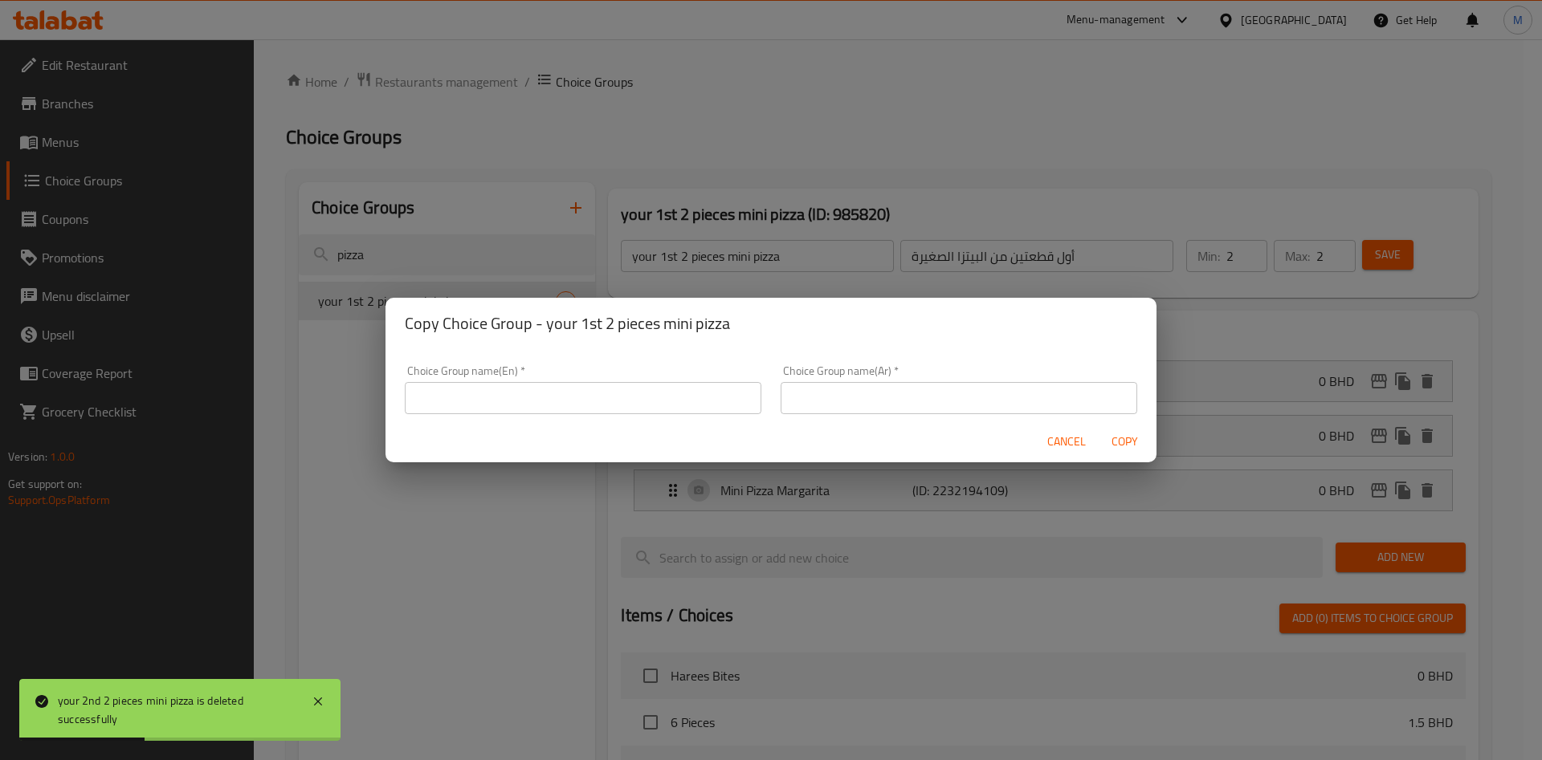
click at [658, 388] on input "text" at bounding box center [583, 398] width 357 height 32
paste input "your 2nd 2 pieces mini pizza"
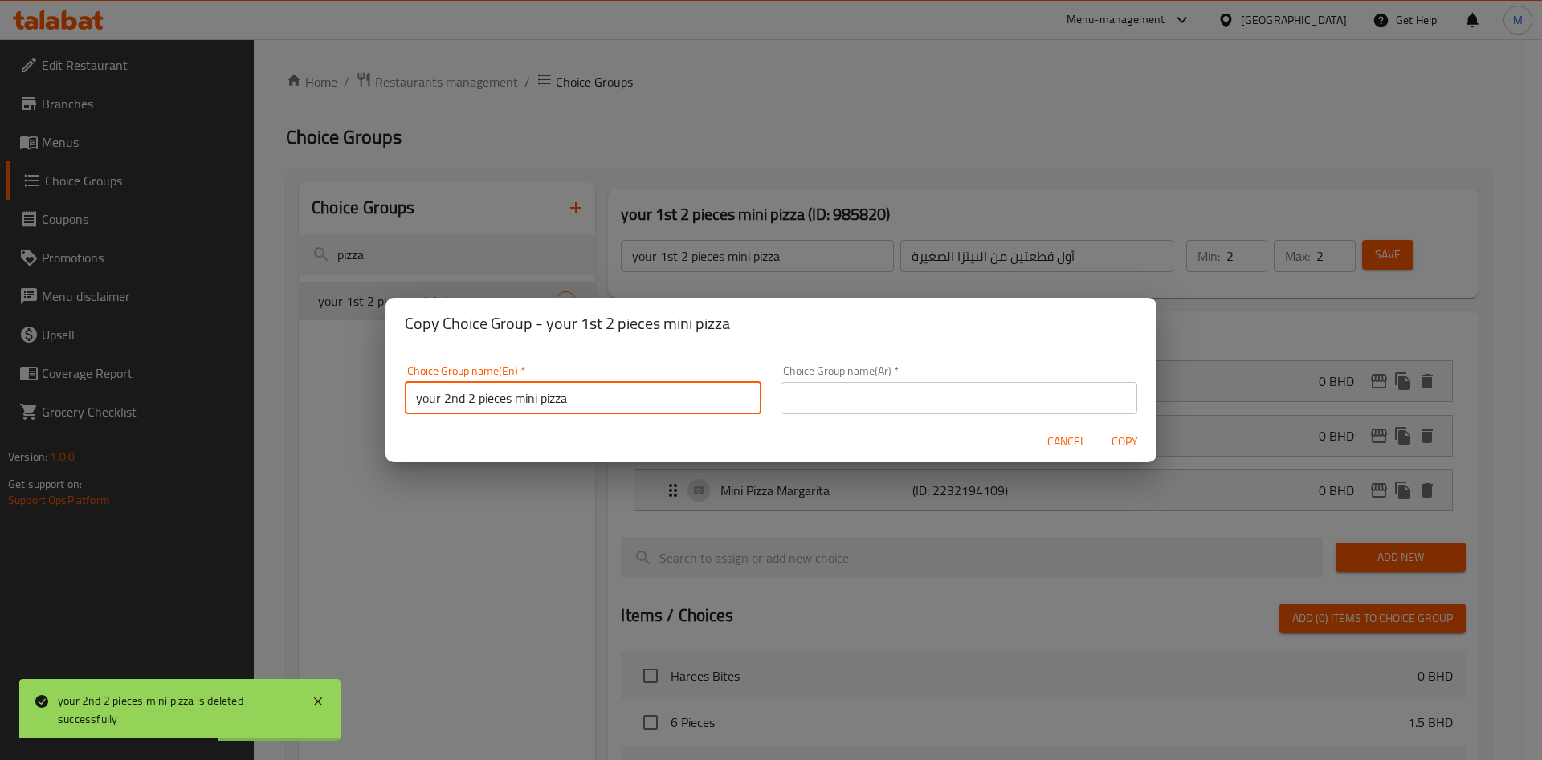
type input "your 2nd 2 pieces mini pizza"
click at [960, 417] on div "Choice Group name(Ar)   * Choice Group name(Ar) *" at bounding box center [959, 390] width 376 height 68
paste input "بيتزا صغيرة ثانية من قطعتين"
click at [951, 404] on input "text" at bounding box center [959, 398] width 357 height 32
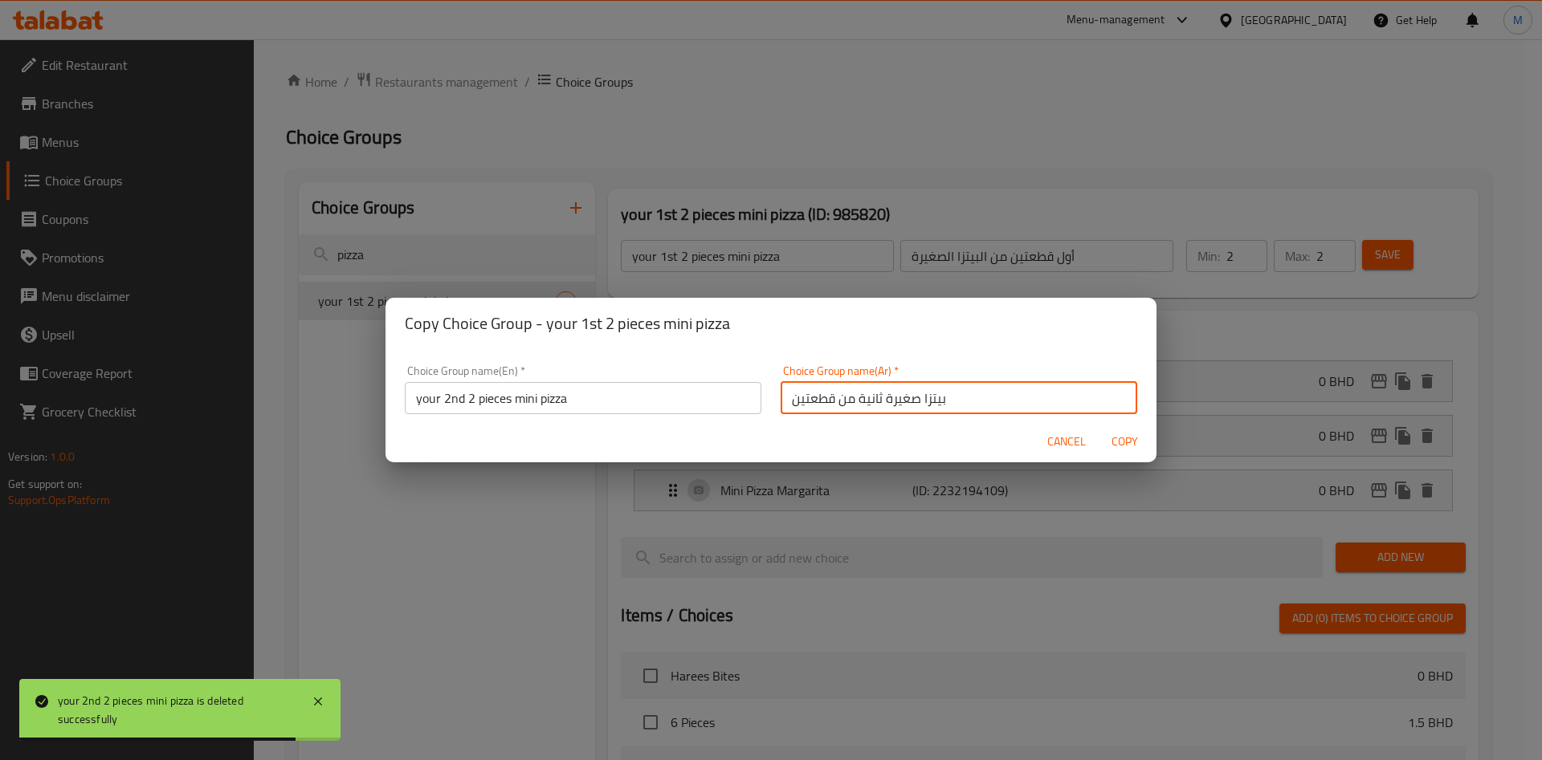
type input "بيتزا صغيرة ثانية من قطعتين"
click at [1117, 442] on span "Copy" at bounding box center [1124, 442] width 39 height 20
click at [1117, 442] on div at bounding box center [771, 380] width 1542 height 760
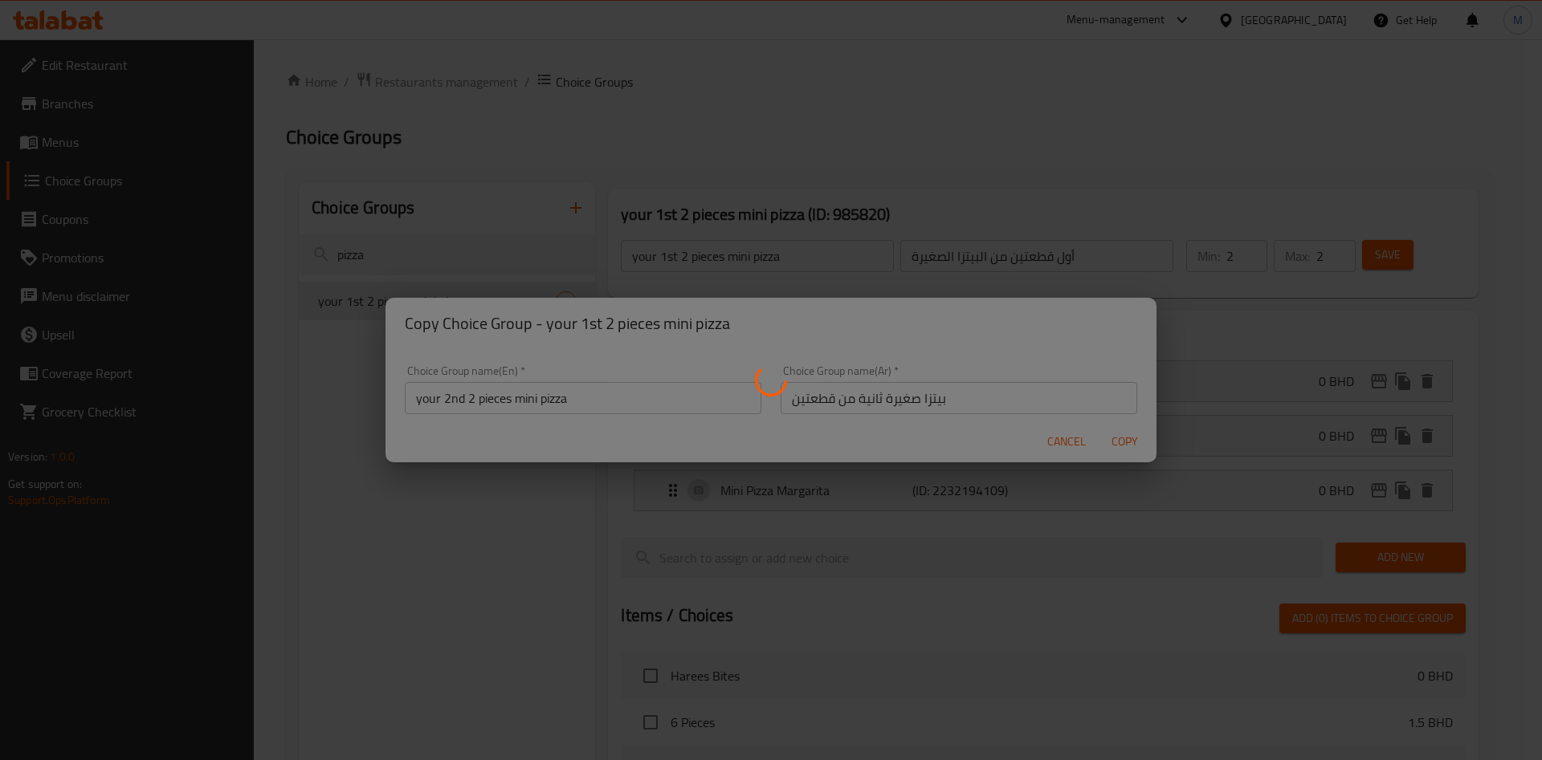
type input "your 2nd 2 pieces mini pizza"
type input "بيتزا صغيرة ثانية من قطعتين"
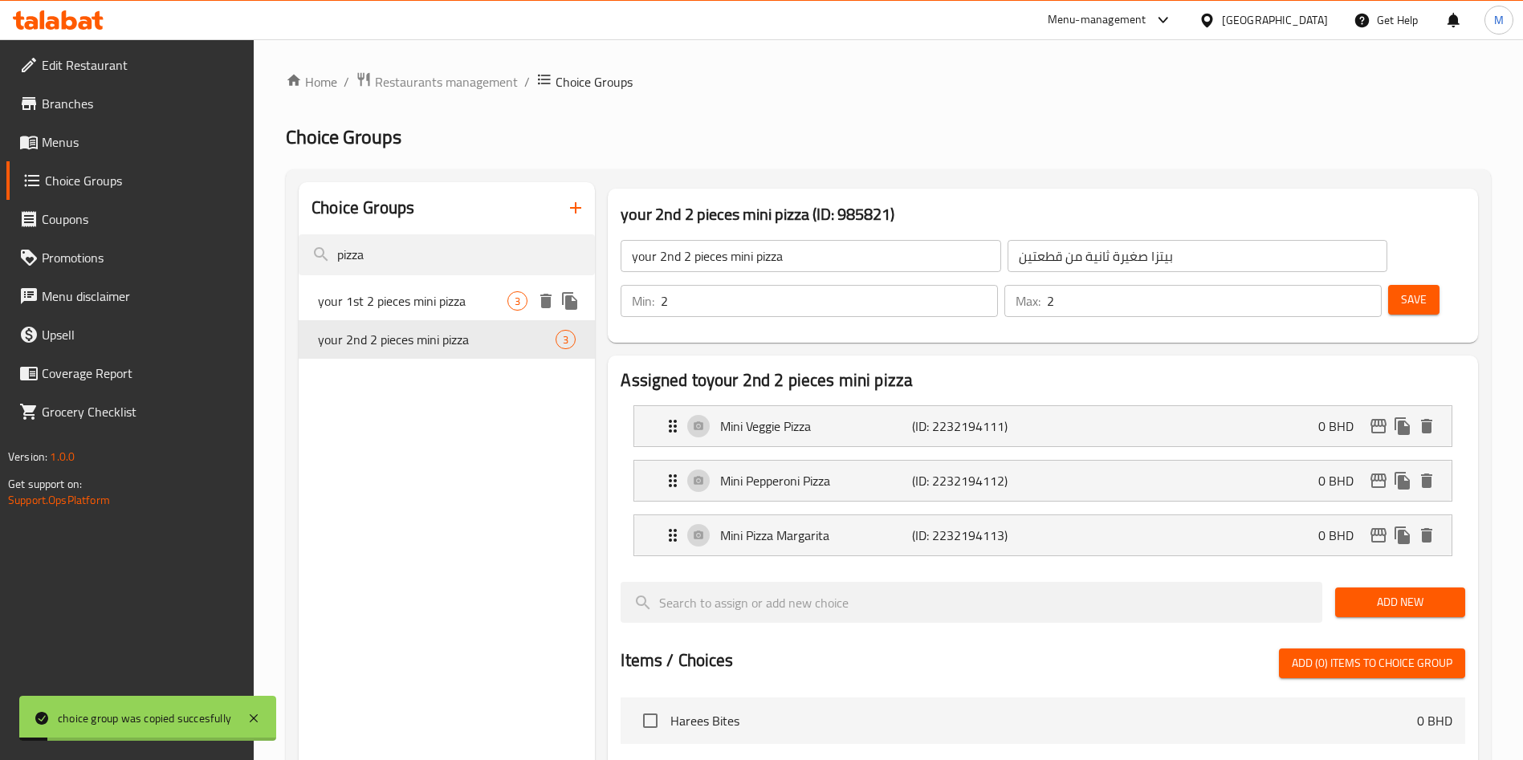
click at [451, 316] on div "your 1st 2 pieces mini pizza 3" at bounding box center [447, 301] width 296 height 39
type input "your 1st 2 pieces mini pizza"
type input "أول قطعتين من البيتزا الصغيرة"
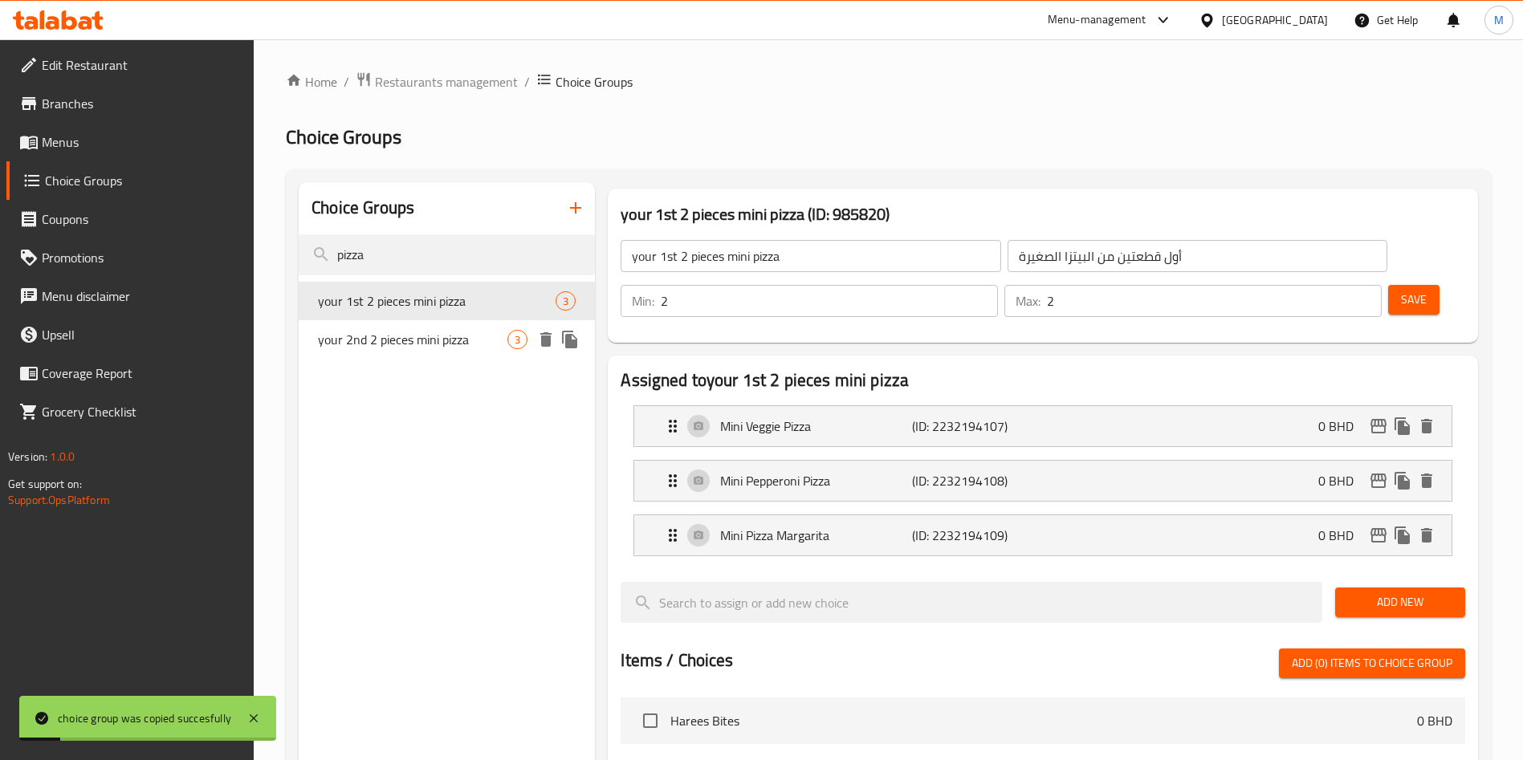
click at [460, 355] on div "your 2nd 2 pieces mini pizza 3" at bounding box center [447, 339] width 296 height 39
type input "your 2nd 2 pieces mini pizza"
type input "بيتزا صغيرة ثانية من قطعتين"
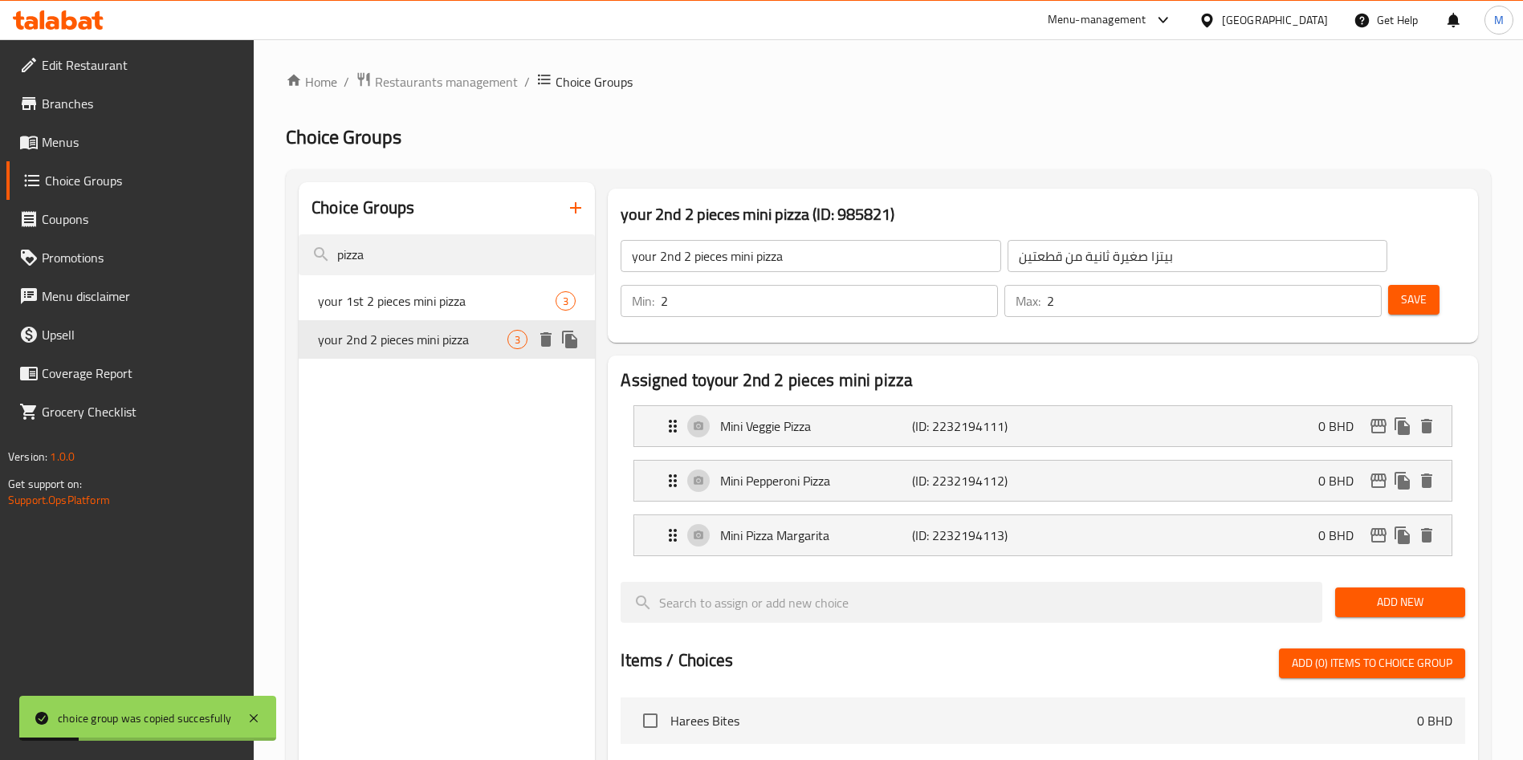
click at [565, 338] on icon "duplicate" at bounding box center [569, 339] width 19 height 19
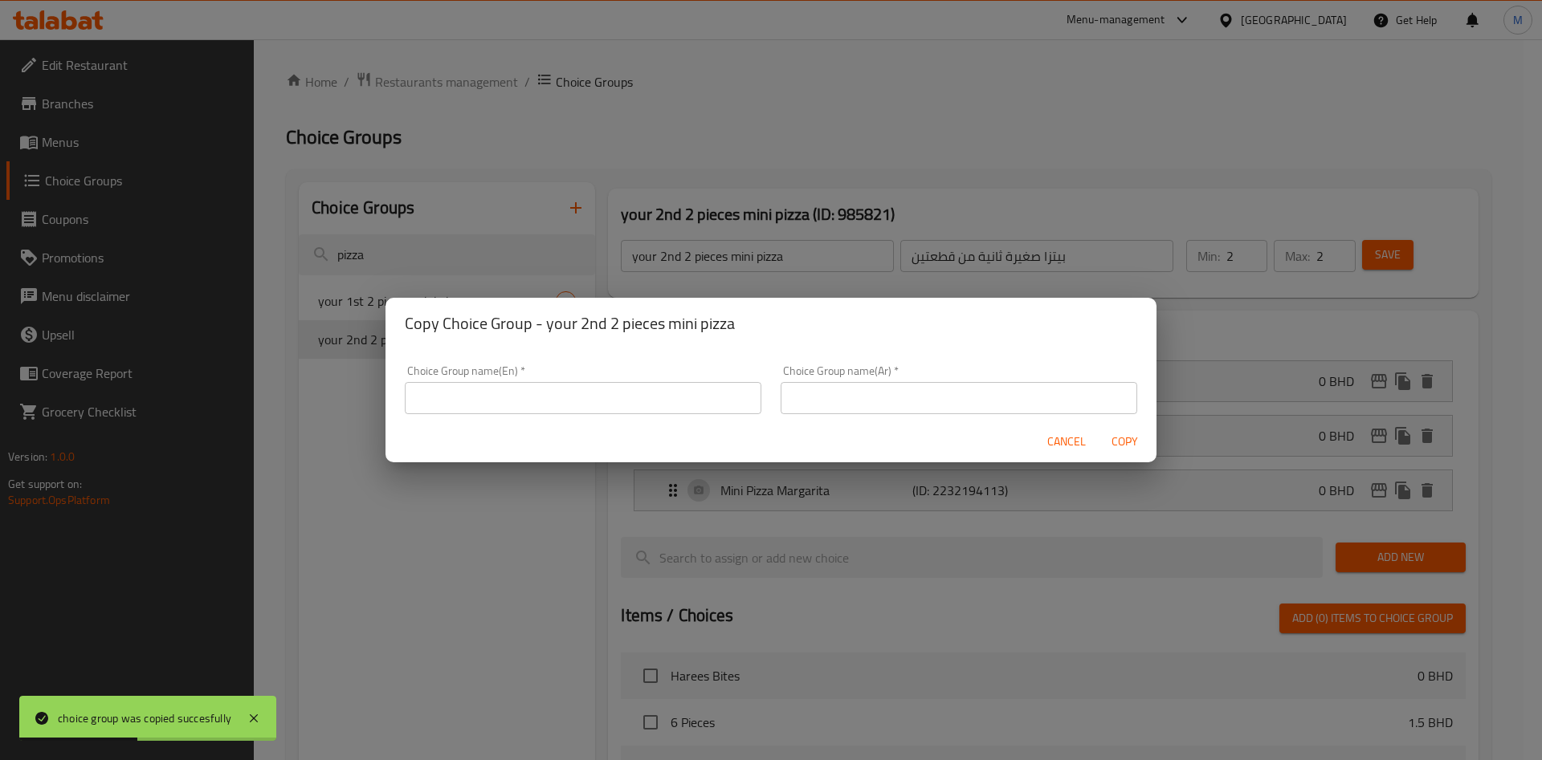
click at [482, 414] on div "Choice Group name(En)   * Choice Group name(En) *" at bounding box center [583, 390] width 376 height 68
click at [488, 392] on input "text" at bounding box center [583, 398] width 357 height 32
paste input "your 3rd 2 pieces mini pizza"
type input "your 3rd 2 pieces mini pizza"
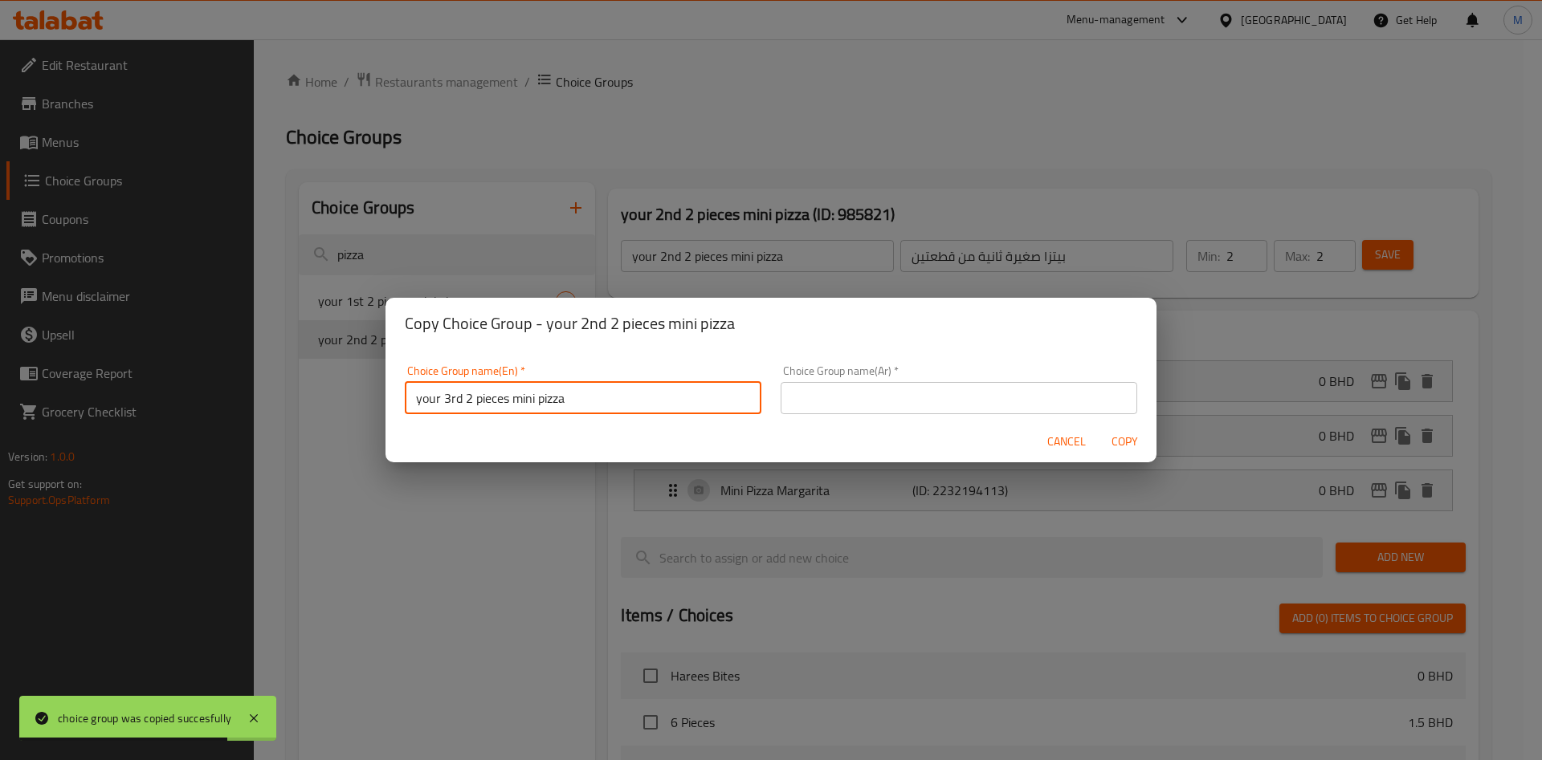
click at [955, 399] on input "text" at bounding box center [959, 398] width 357 height 32
paste input "بيتزا صغيرة ثالثة مكونة من قطعتين"
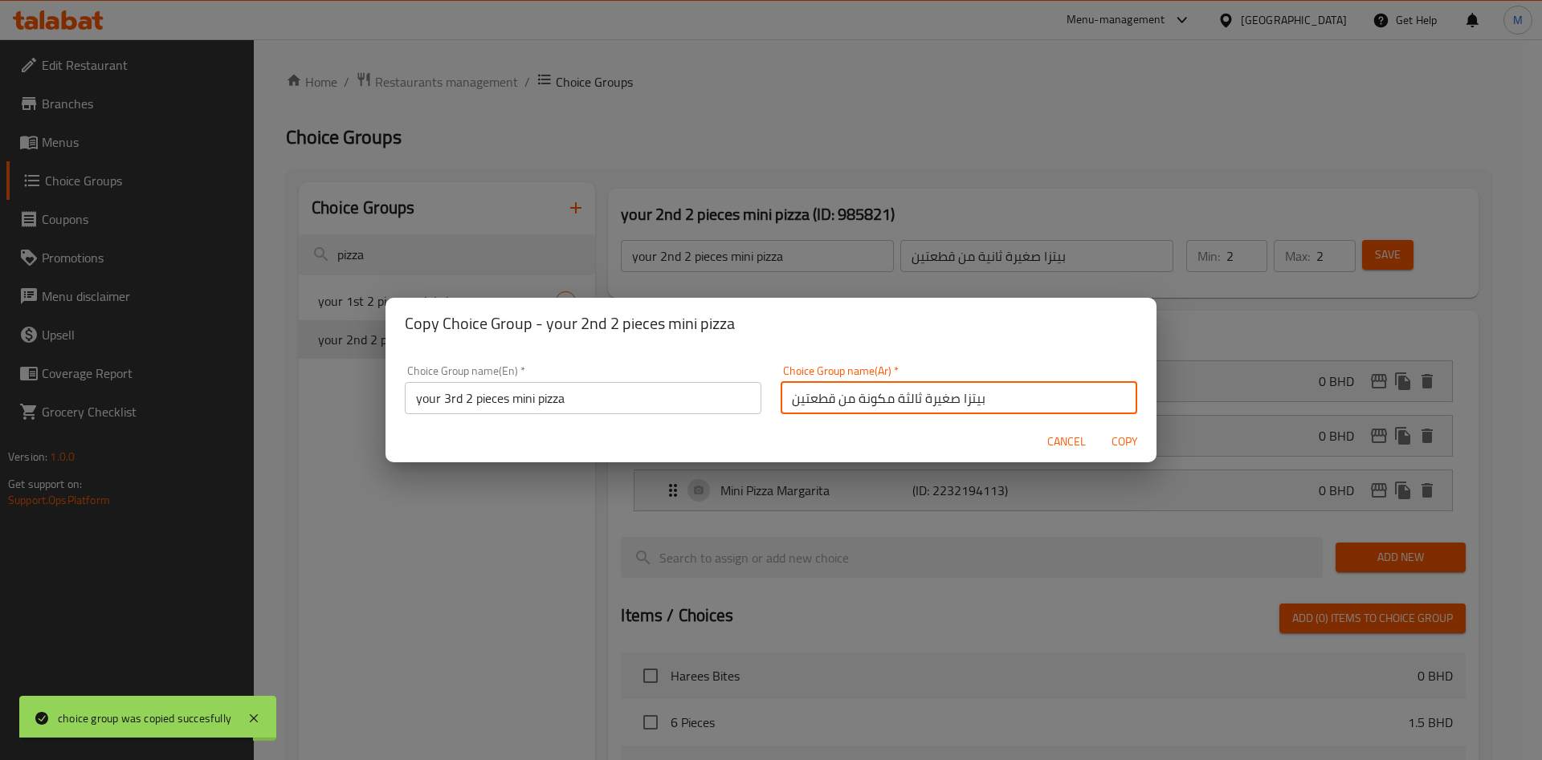
type input "بيتزا صغيرة ثالثة مكونة من قطعتين"
click at [1124, 440] on span "Copy" at bounding box center [1124, 442] width 39 height 20
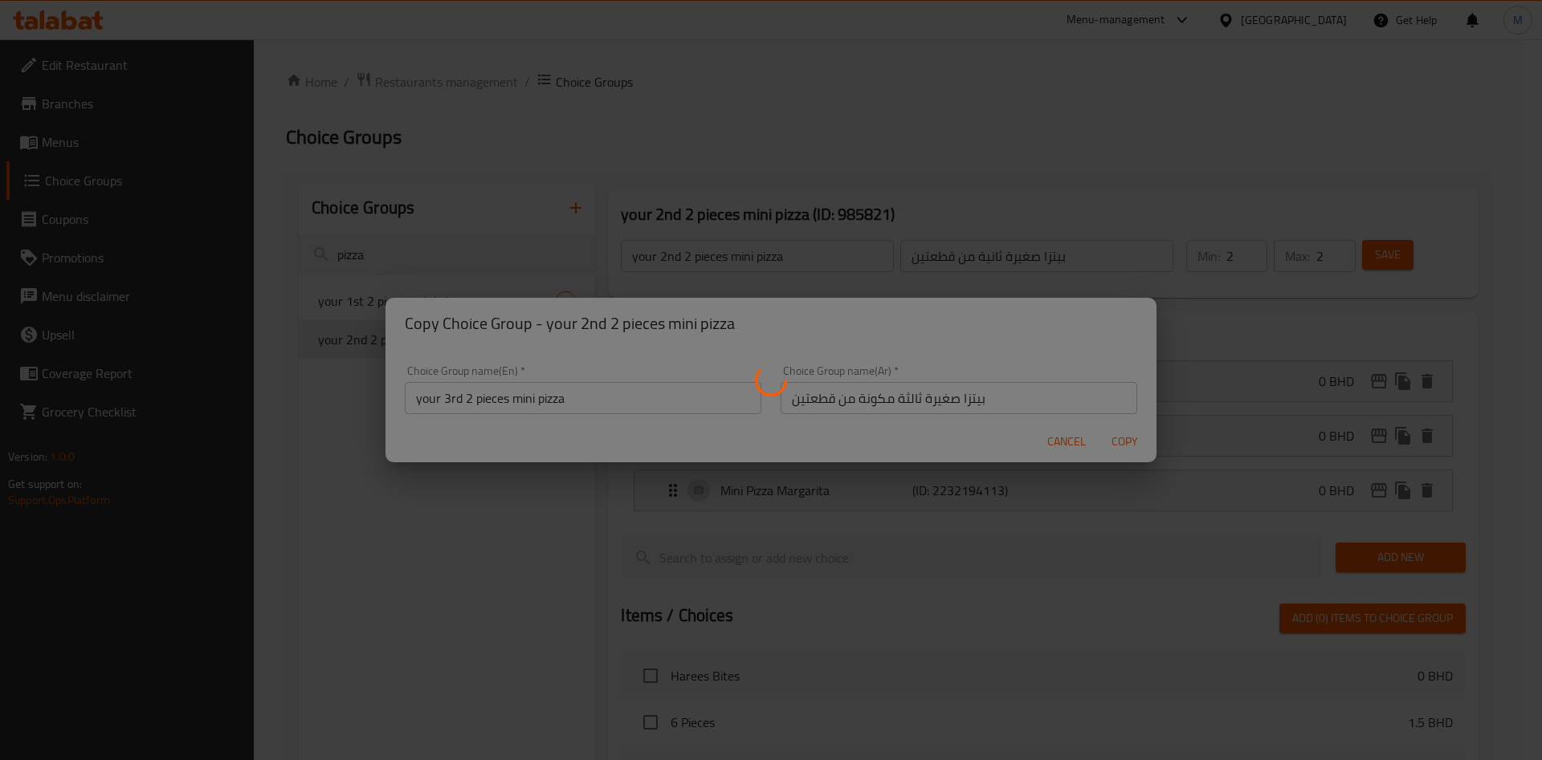
type input "your 3rd 2 pieces mini pizza"
type input "بيتزا صغيرة ثالثة مكونة من قطعتين"
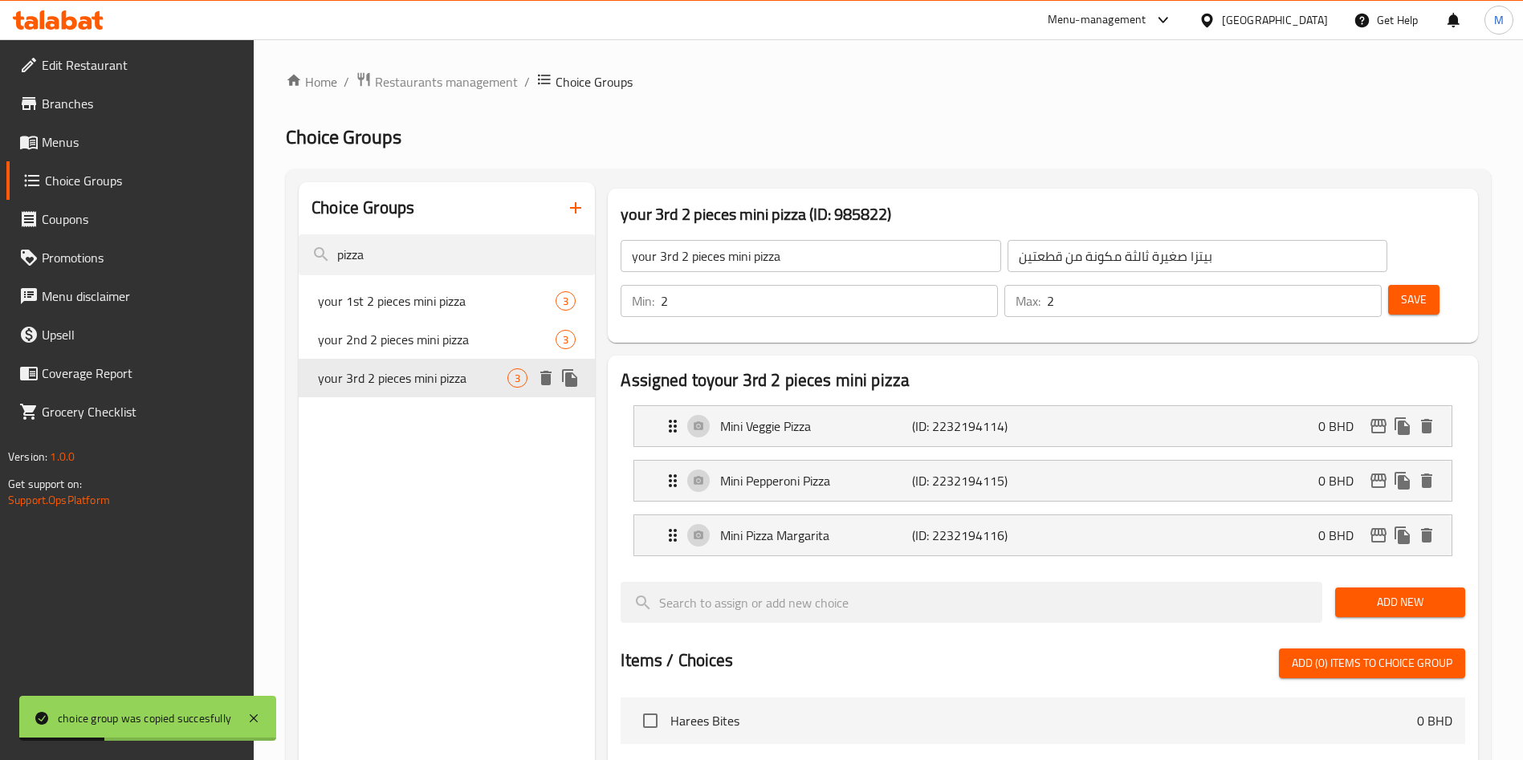
click at [576, 378] on icon "duplicate" at bounding box center [569, 378] width 15 height 18
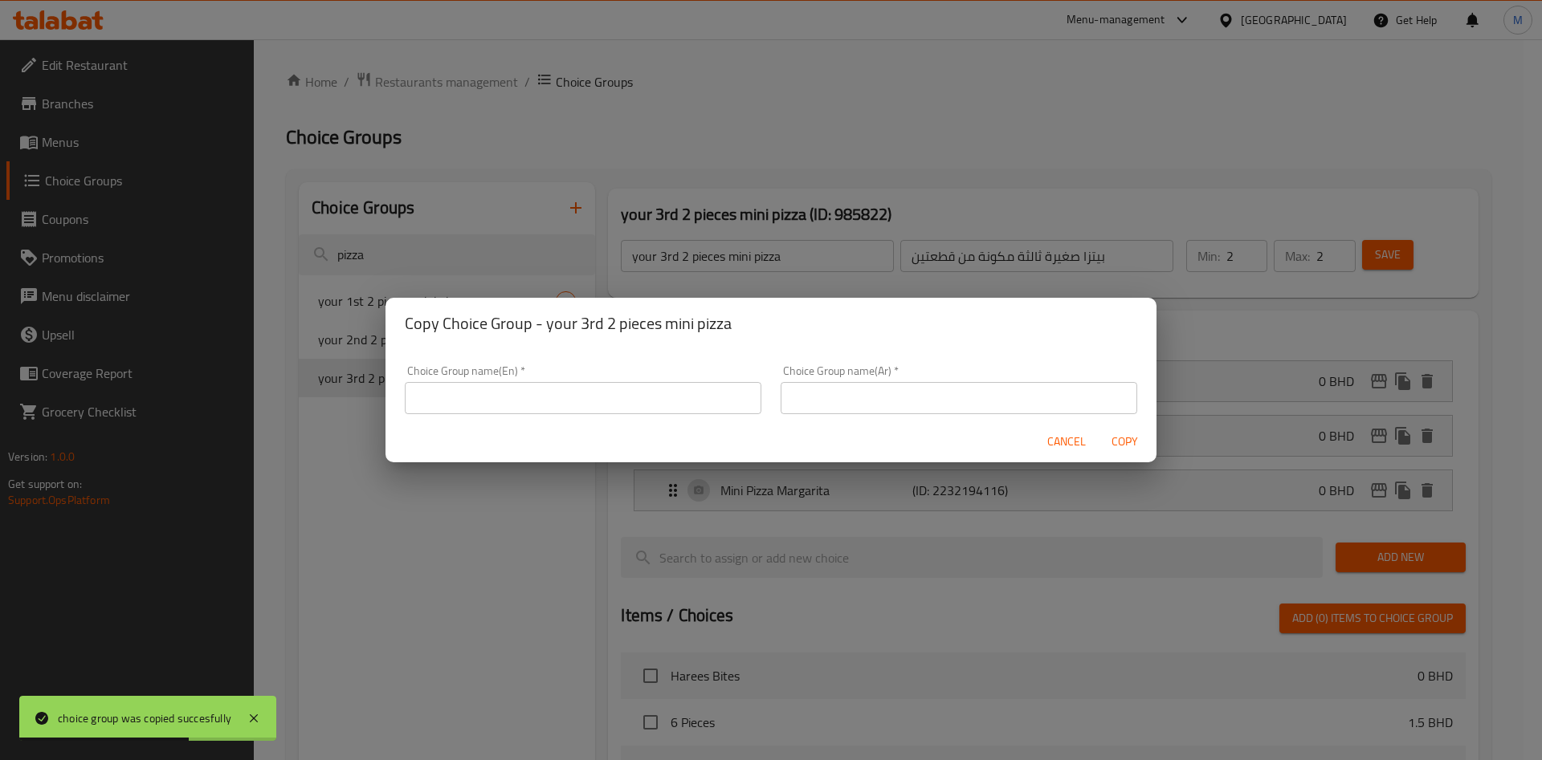
click at [626, 383] on input "text" at bounding box center [583, 398] width 357 height 32
paste input "your 4th 2 pieces mini pizza"
type input "your 4th 2 pieces mini pizza"
click at [903, 379] on div "Choice Group name(Ar)   * Choice Group name(Ar) *" at bounding box center [959, 389] width 357 height 49
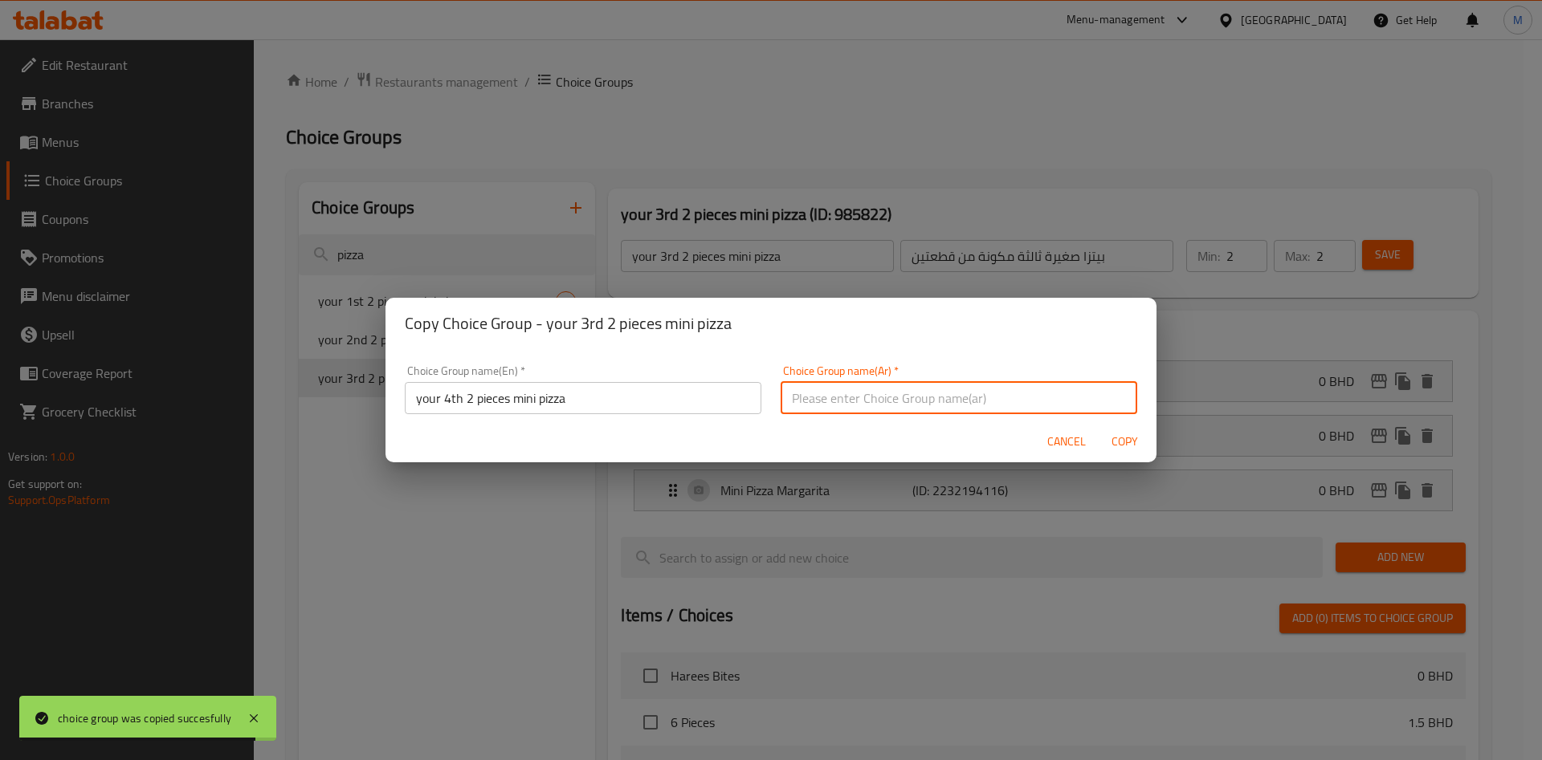
click at [904, 389] on input "text" at bounding box center [959, 398] width 357 height 32
paste input "بيتزا صغيرة من قطعتين الرابعة"
type input "بيتزا صغيرة من قطعتين الرابعة"
click at [1117, 438] on span "Copy" at bounding box center [1124, 442] width 39 height 20
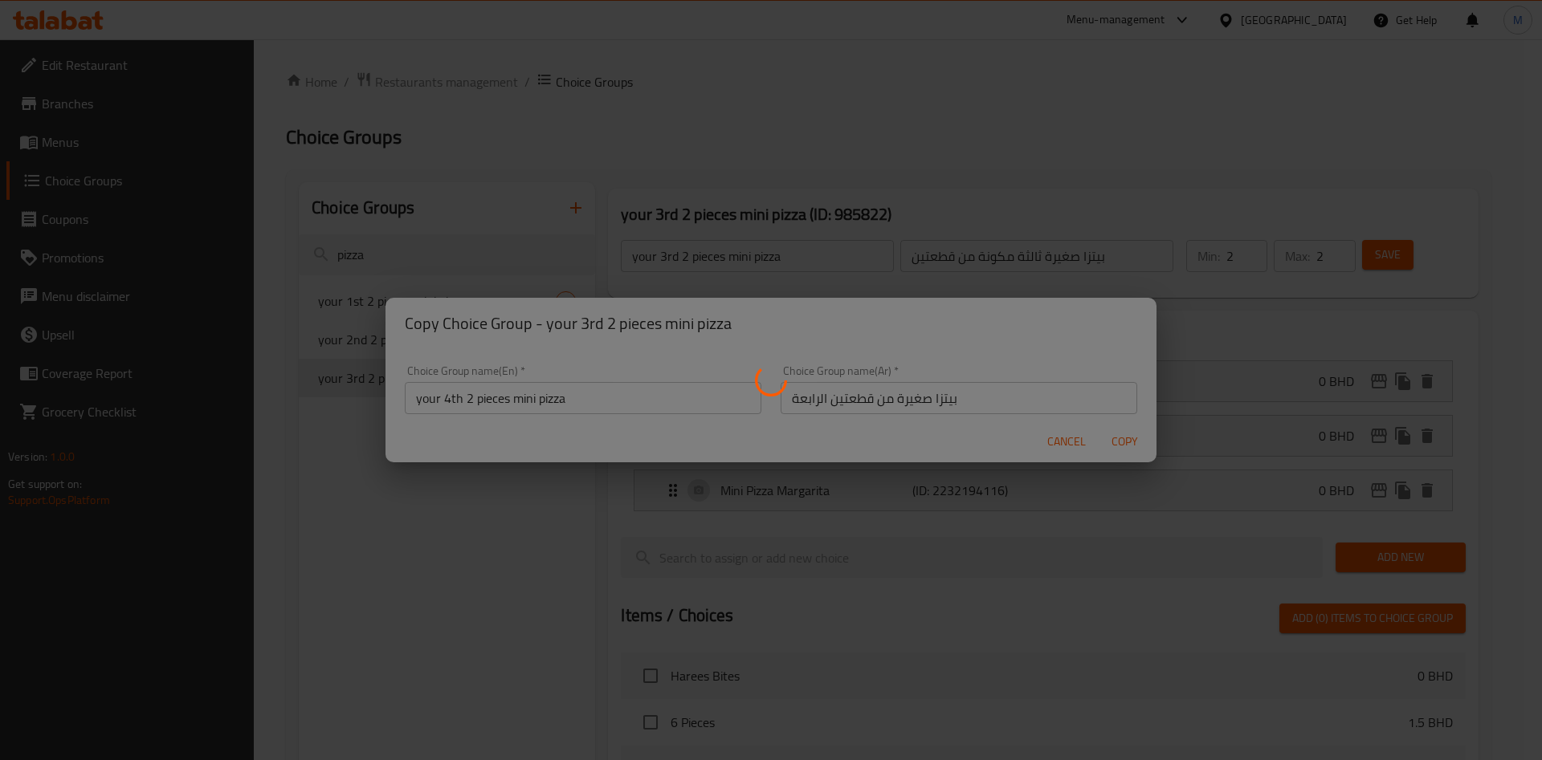
type input "your 4th 2 pieces mini pizza"
type input "بيتزا صغيرة من قطعتين الرابعة"
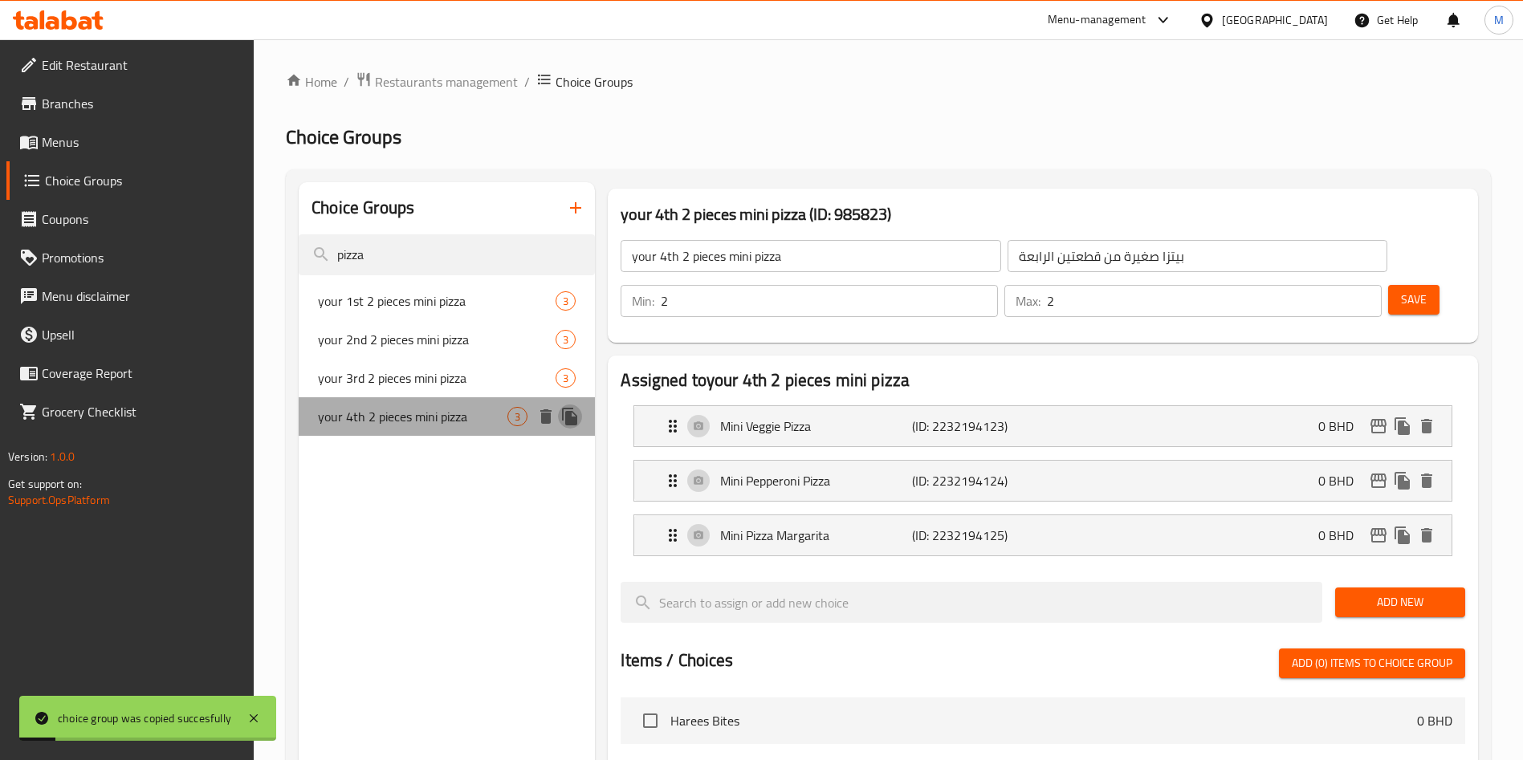
click at [565, 421] on icon "duplicate" at bounding box center [569, 416] width 19 height 19
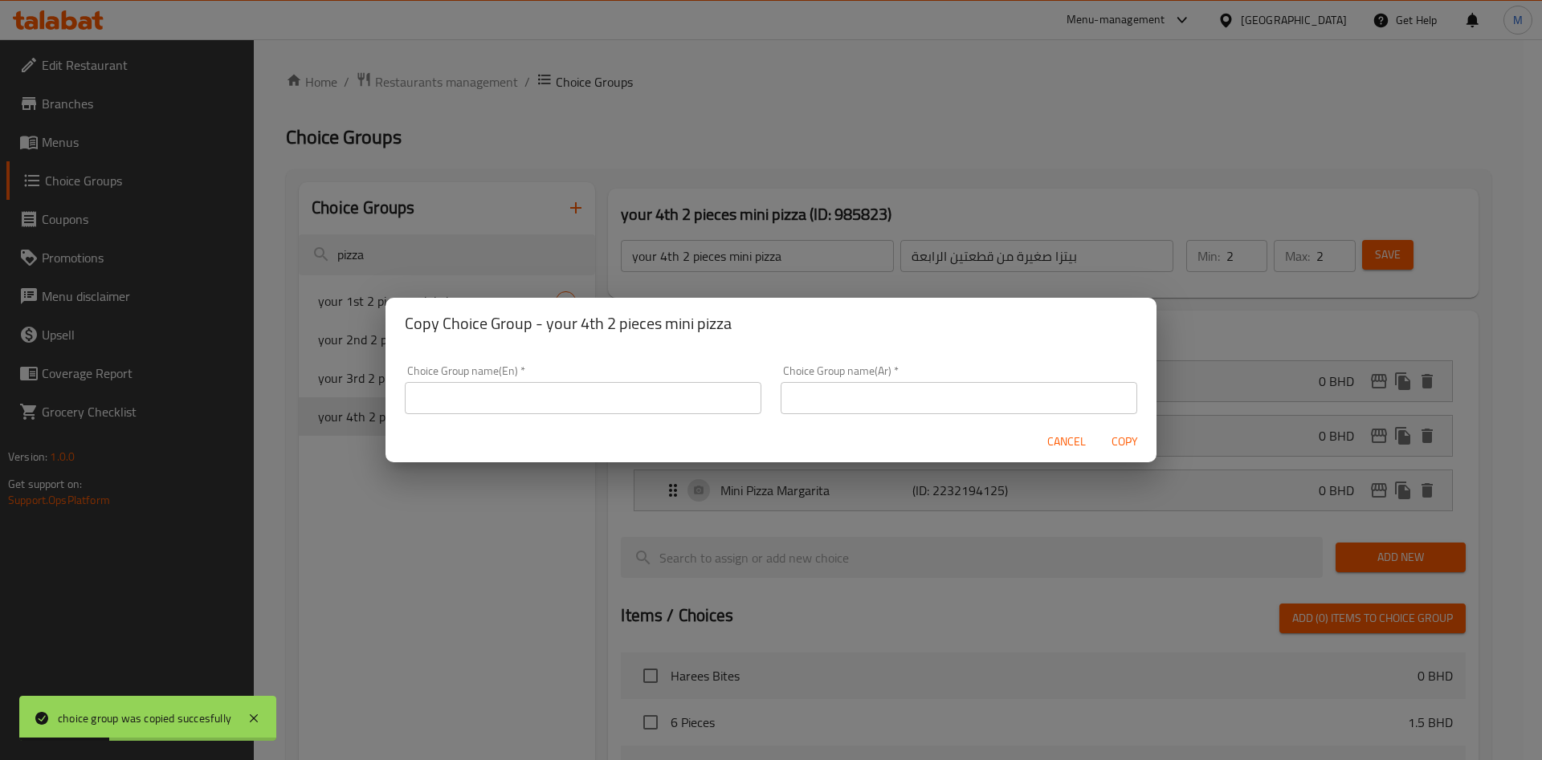
click at [503, 398] on input "text" at bounding box center [583, 398] width 357 height 32
paste input "your 5th 2 pieces mini pizza"
type input "your 5th 2 pieces mini pizza"
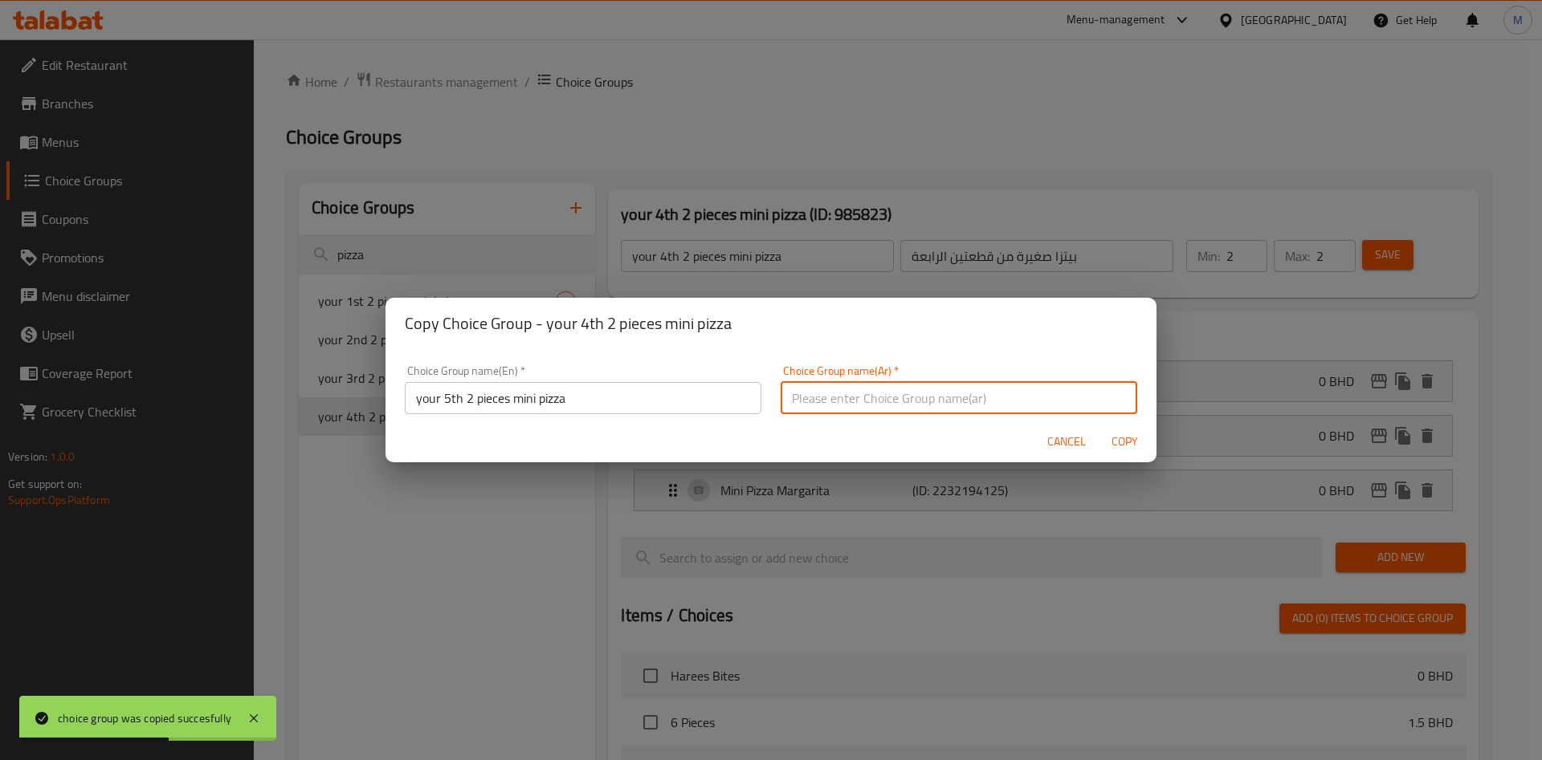
click at [998, 399] on input "text" at bounding box center [959, 398] width 357 height 32
paste input "بيتزا صغيرة خامسة مكونة من قطعتين"
type input "بيتزا صغيرة خامسة مكونة من قطعتين"
click at [1119, 434] on span "Copy" at bounding box center [1124, 442] width 39 height 20
click at [1119, 434] on div at bounding box center [771, 380] width 1542 height 760
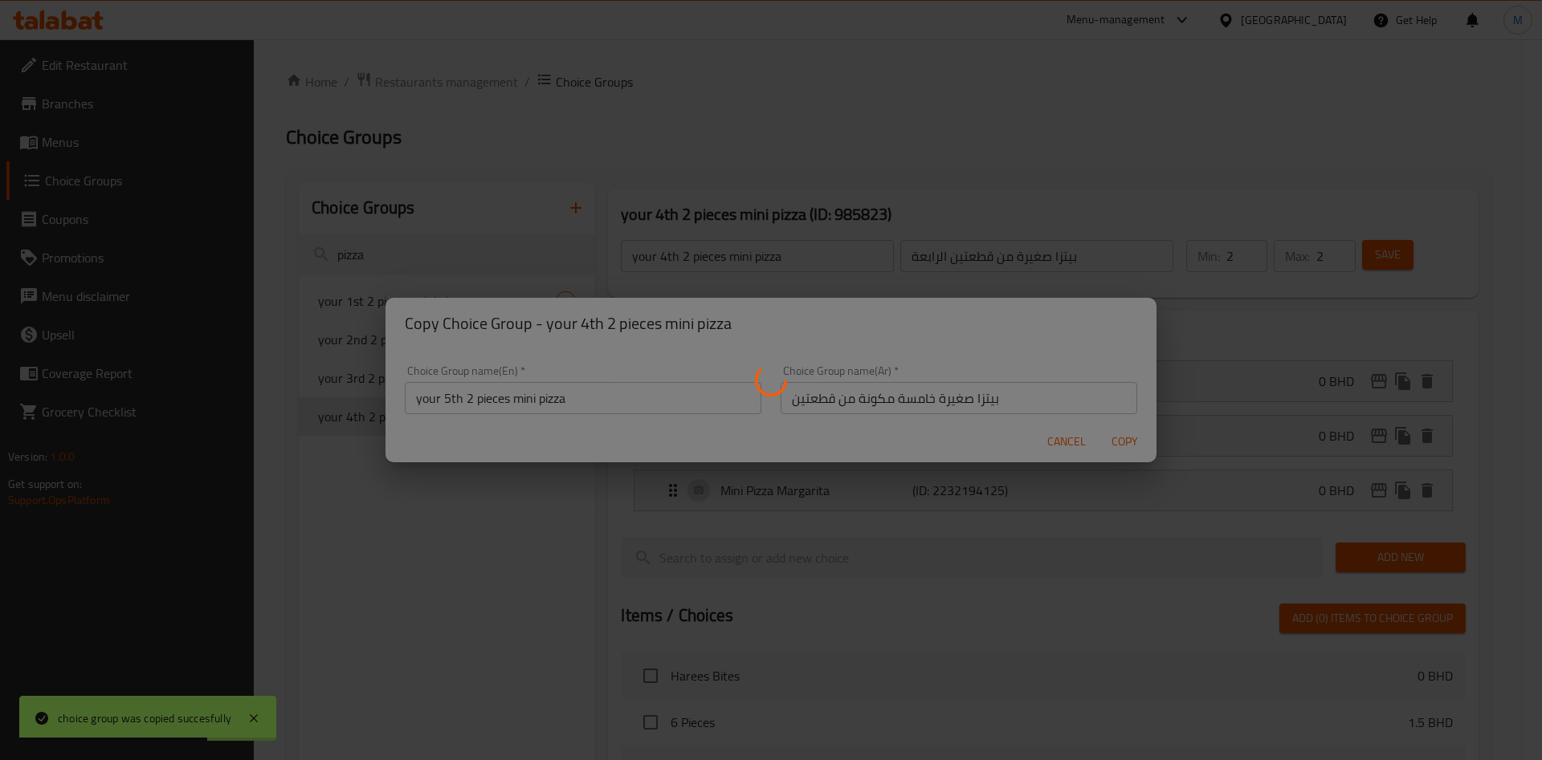
type input "your 5th 2 pieces mini pizza"
type input "بيتزا صغيرة خامسة مكونة من قطعتين"
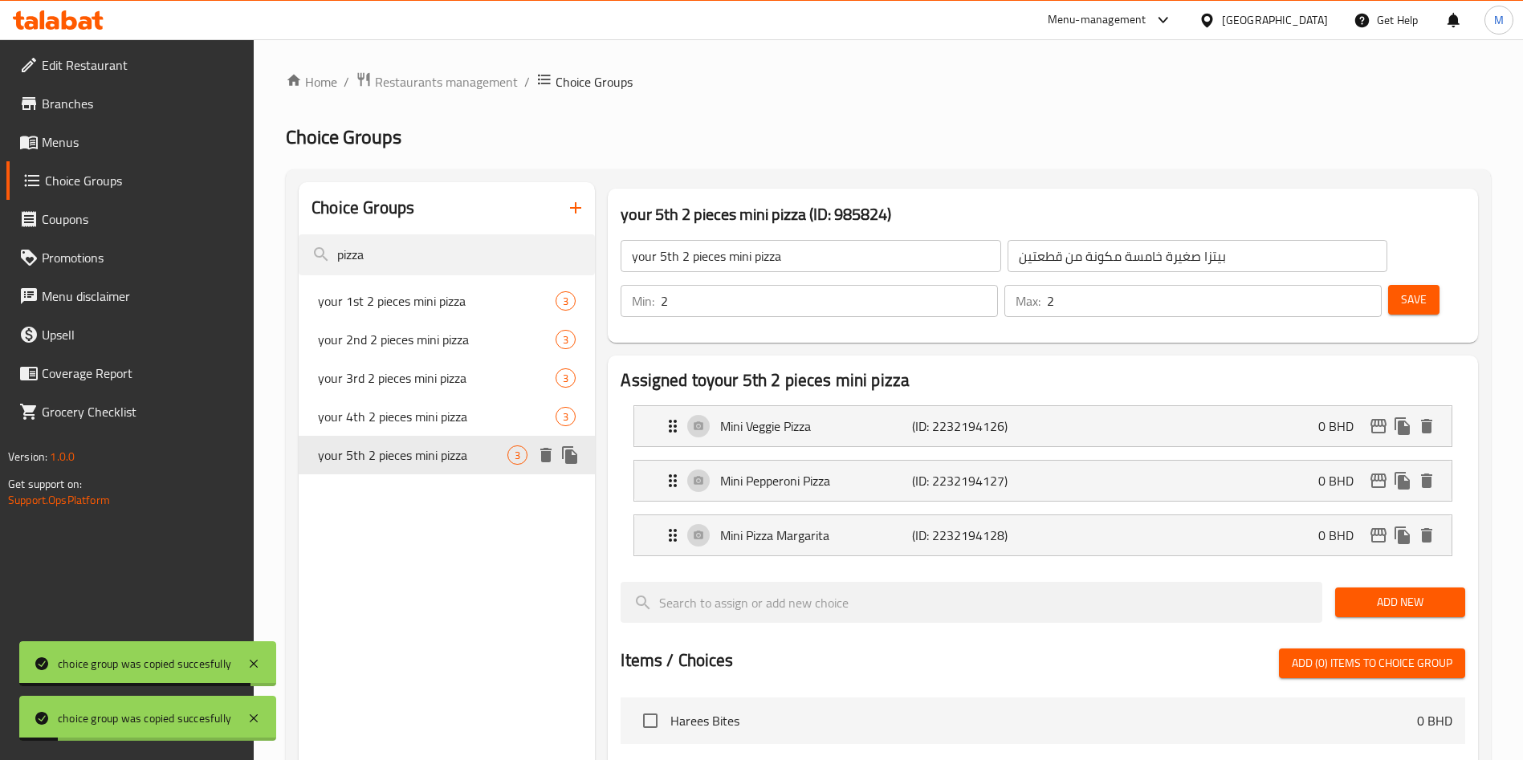
click at [572, 457] on icon "duplicate" at bounding box center [569, 455] width 15 height 18
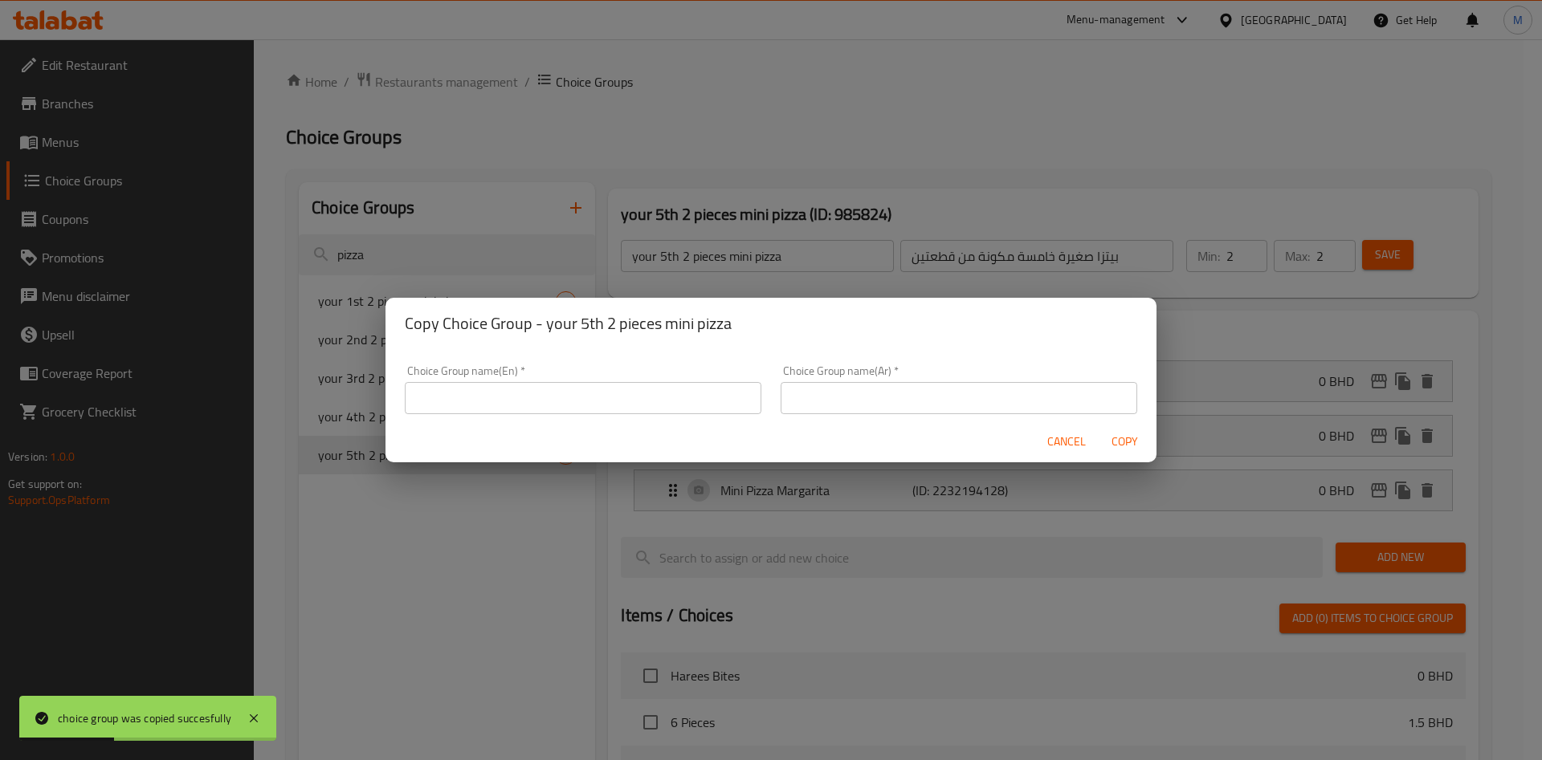
click at [539, 399] on input "text" at bounding box center [583, 398] width 357 height 32
paste input "your 6th 2 pieces mini pizza"
type input "your 6th 2 pieces mini pizza"
click at [1025, 388] on input "text" at bounding box center [959, 398] width 357 height 32
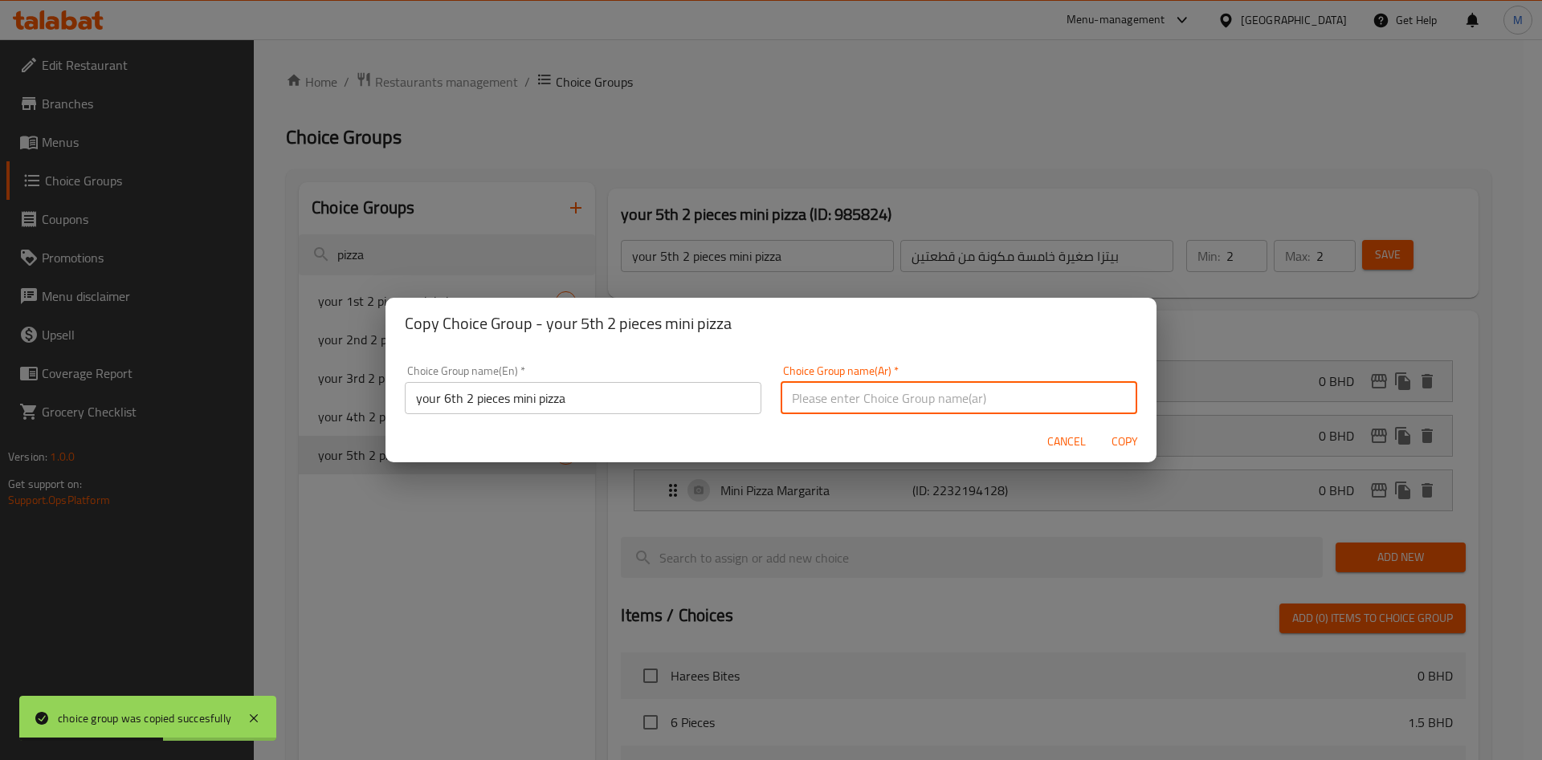
paste input "بيتزا صغيرة من قطعتين السادسة"
type input "بيتزا صغيرة من قطعتين السادسة"
click at [1115, 450] on span "Copy" at bounding box center [1124, 442] width 39 height 20
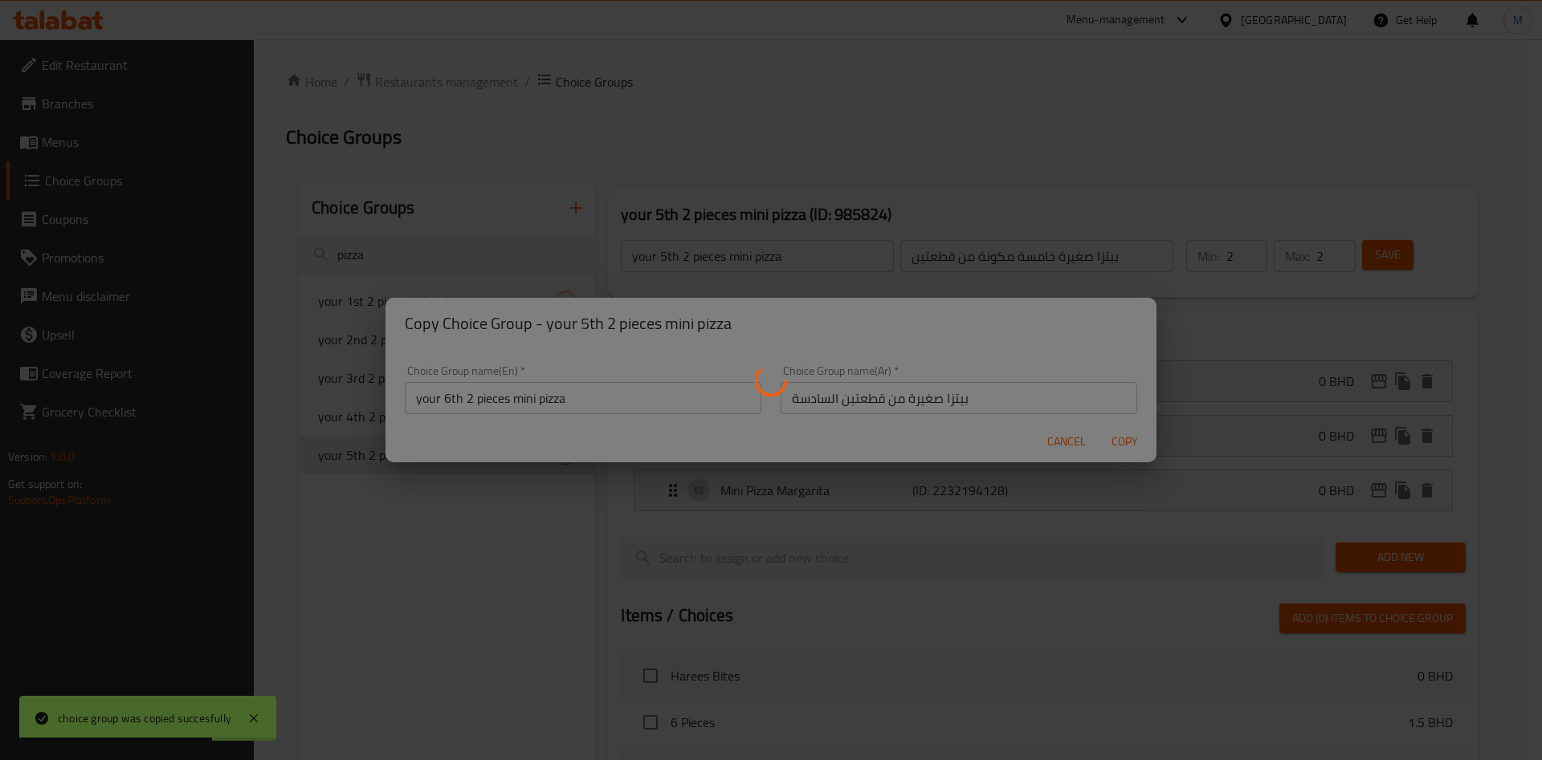
type input "your 6th 2 pieces mini pizza"
type input "بيتزا صغيرة من قطعتين السادسة"
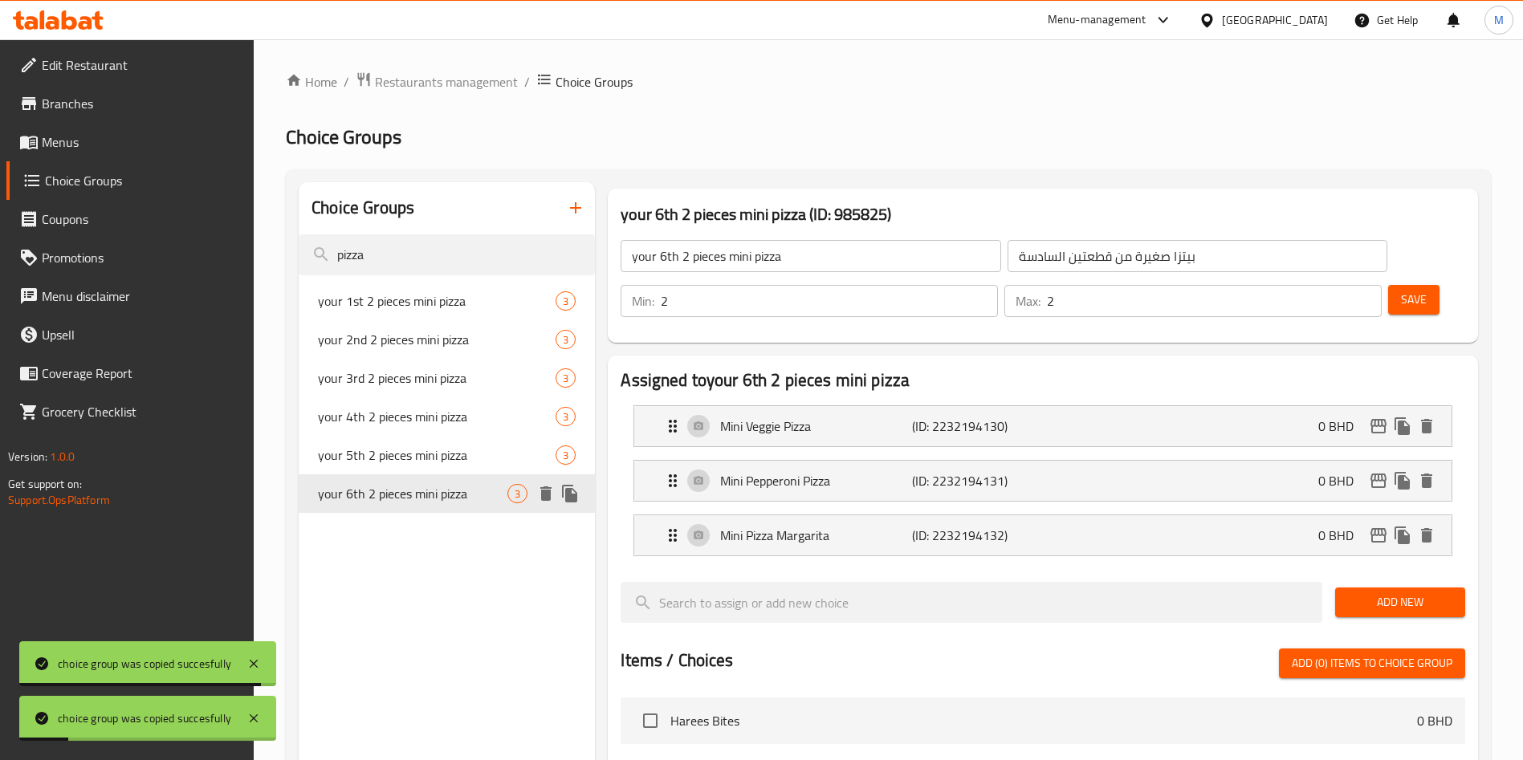
click at [573, 495] on icon "duplicate" at bounding box center [569, 494] width 15 height 18
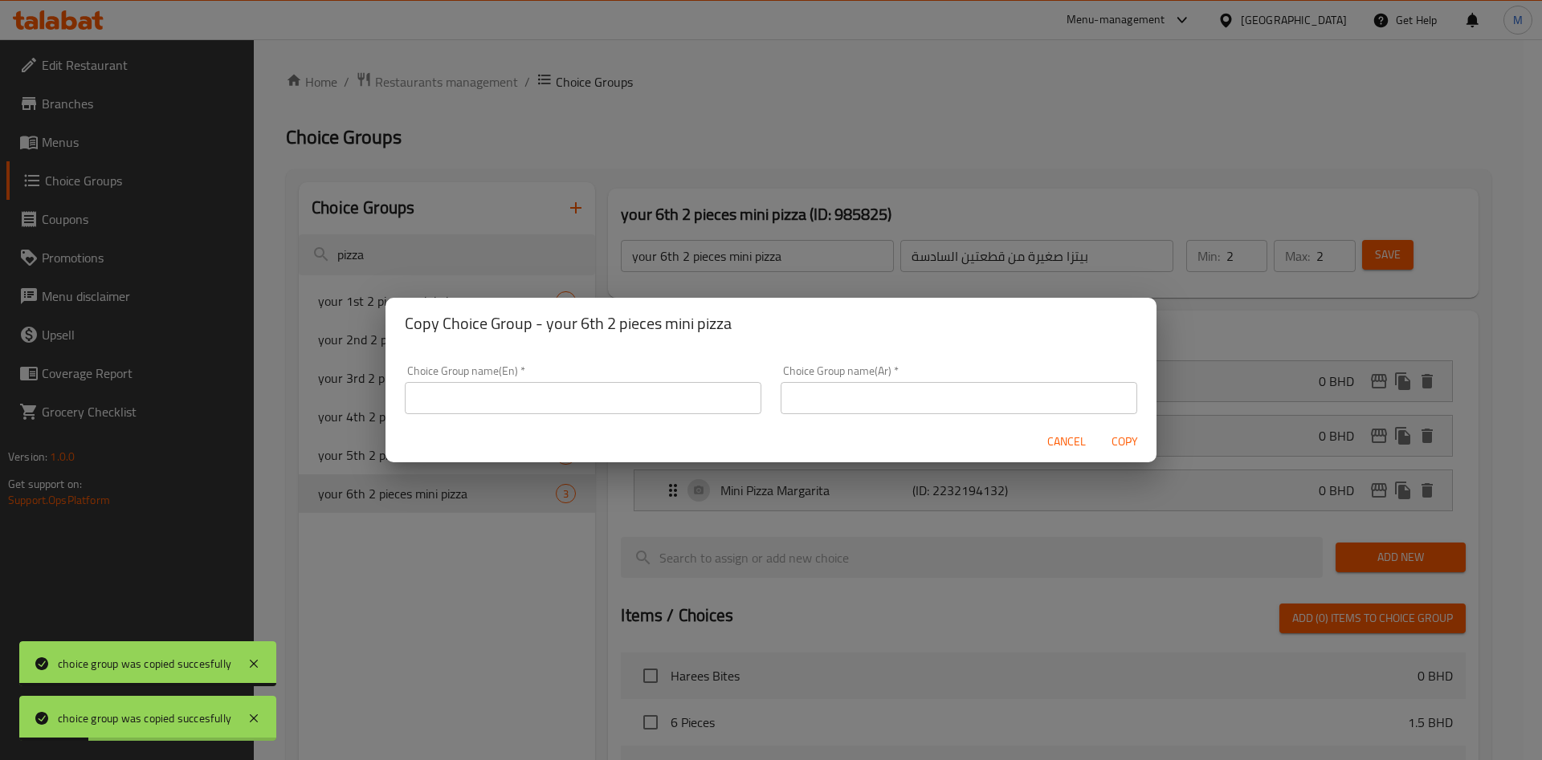
click at [639, 387] on input "text" at bounding box center [583, 398] width 357 height 32
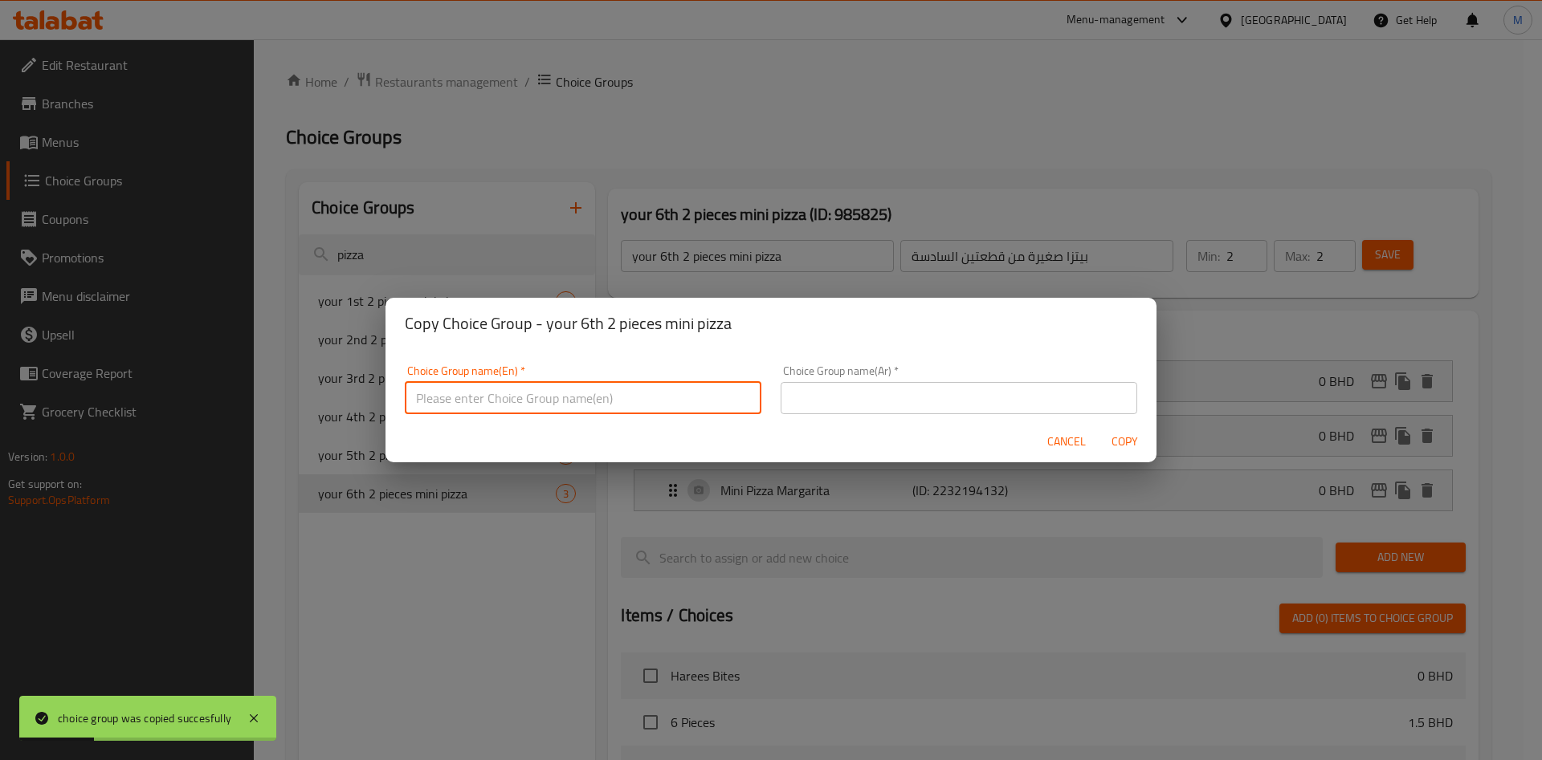
paste input "your 7th 2 pieces mini pizza"
type input "your 7th 2 pieces mini pizza"
click at [1027, 389] on input "text" at bounding box center [959, 398] width 357 height 32
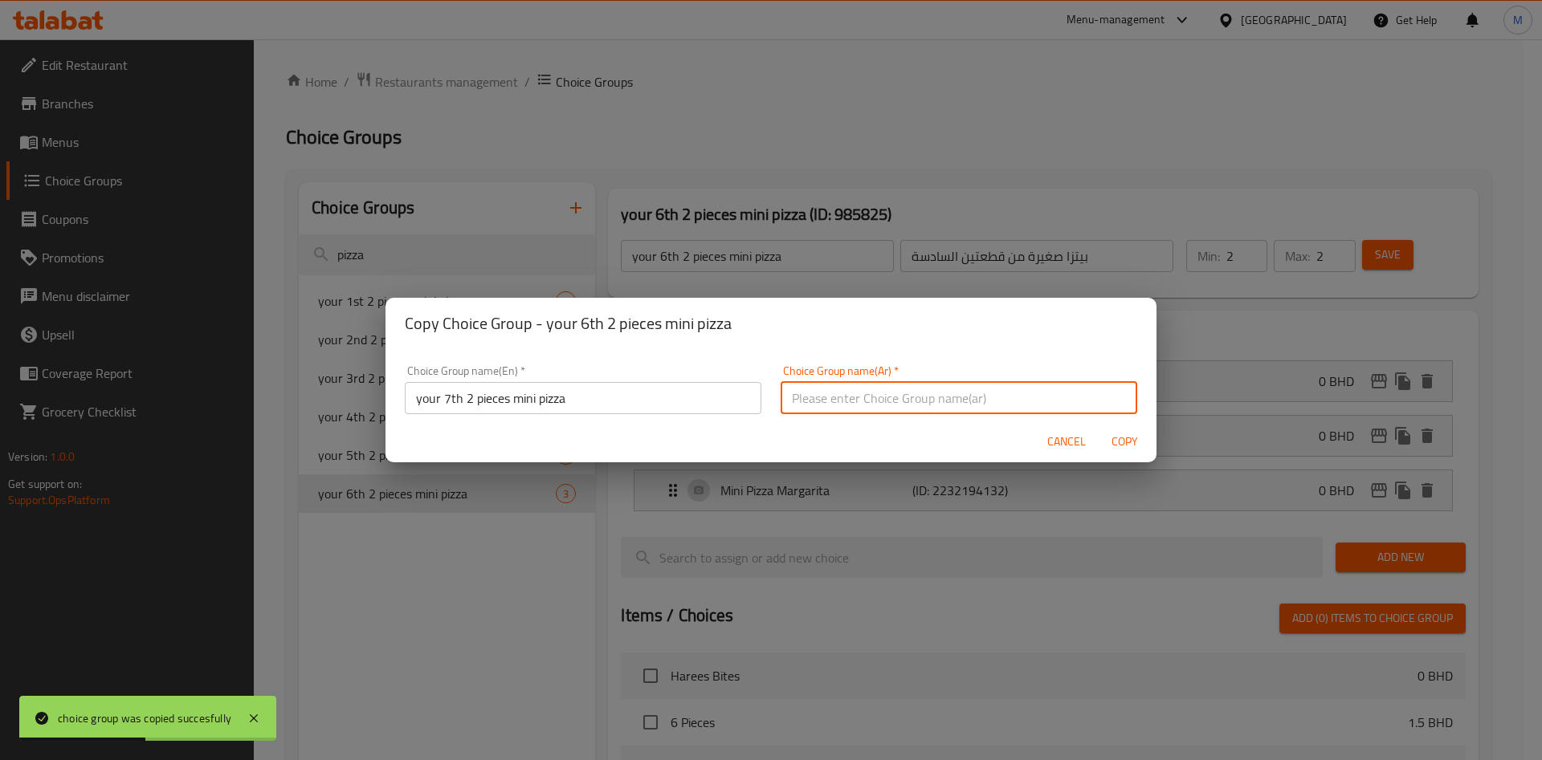
paste input "بيتزا صغيرة من قطعتين السابعة"
type input "بيتزا صغيرة من قطعتين السابعة"
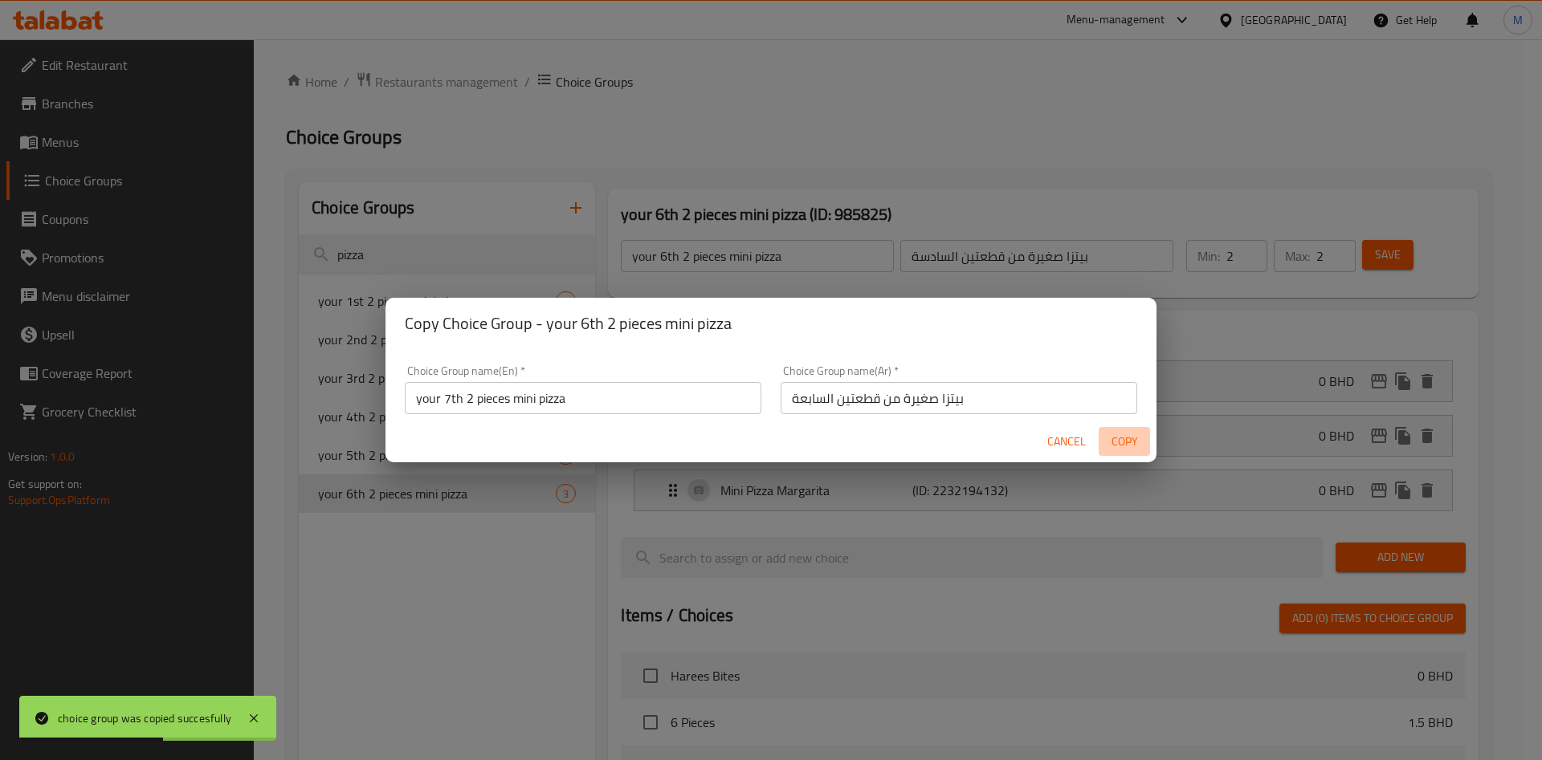
click at [1138, 443] on span "Copy" at bounding box center [1124, 442] width 39 height 20
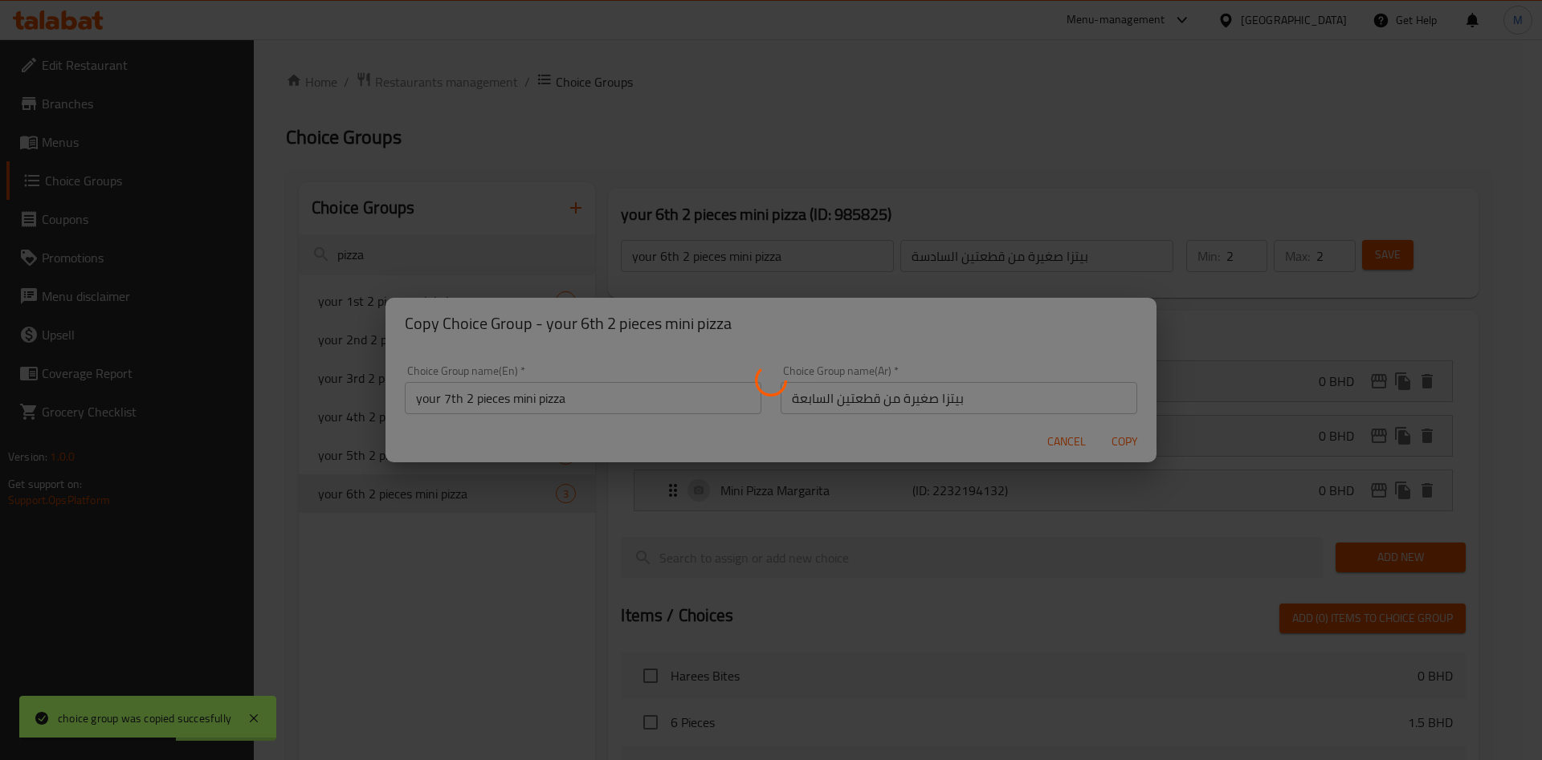
type input "your 7th 2 pieces mini pizza"
type input "بيتزا صغيرة من قطعتين السابعة"
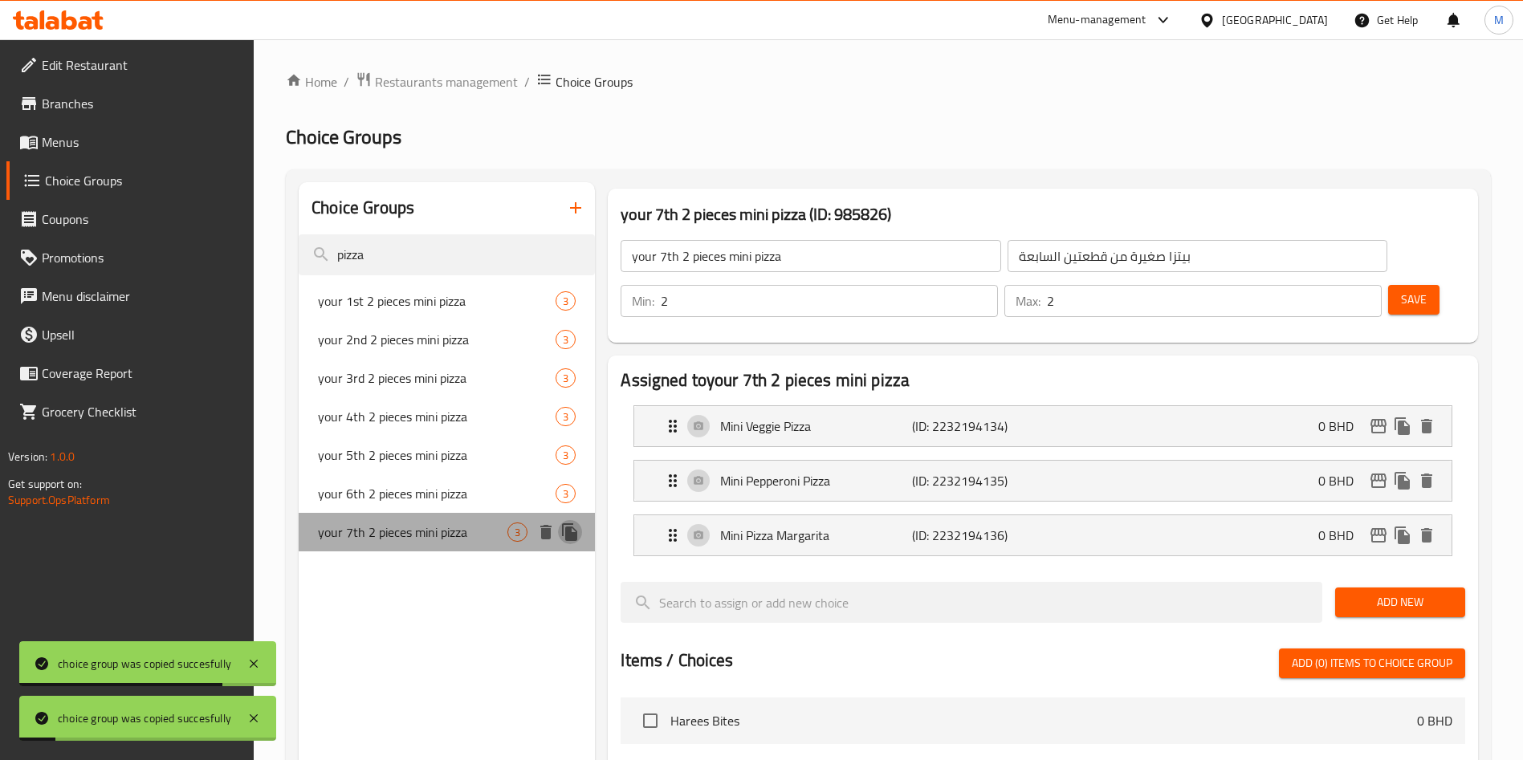
click at [566, 542] on button "duplicate" at bounding box center [570, 532] width 24 height 24
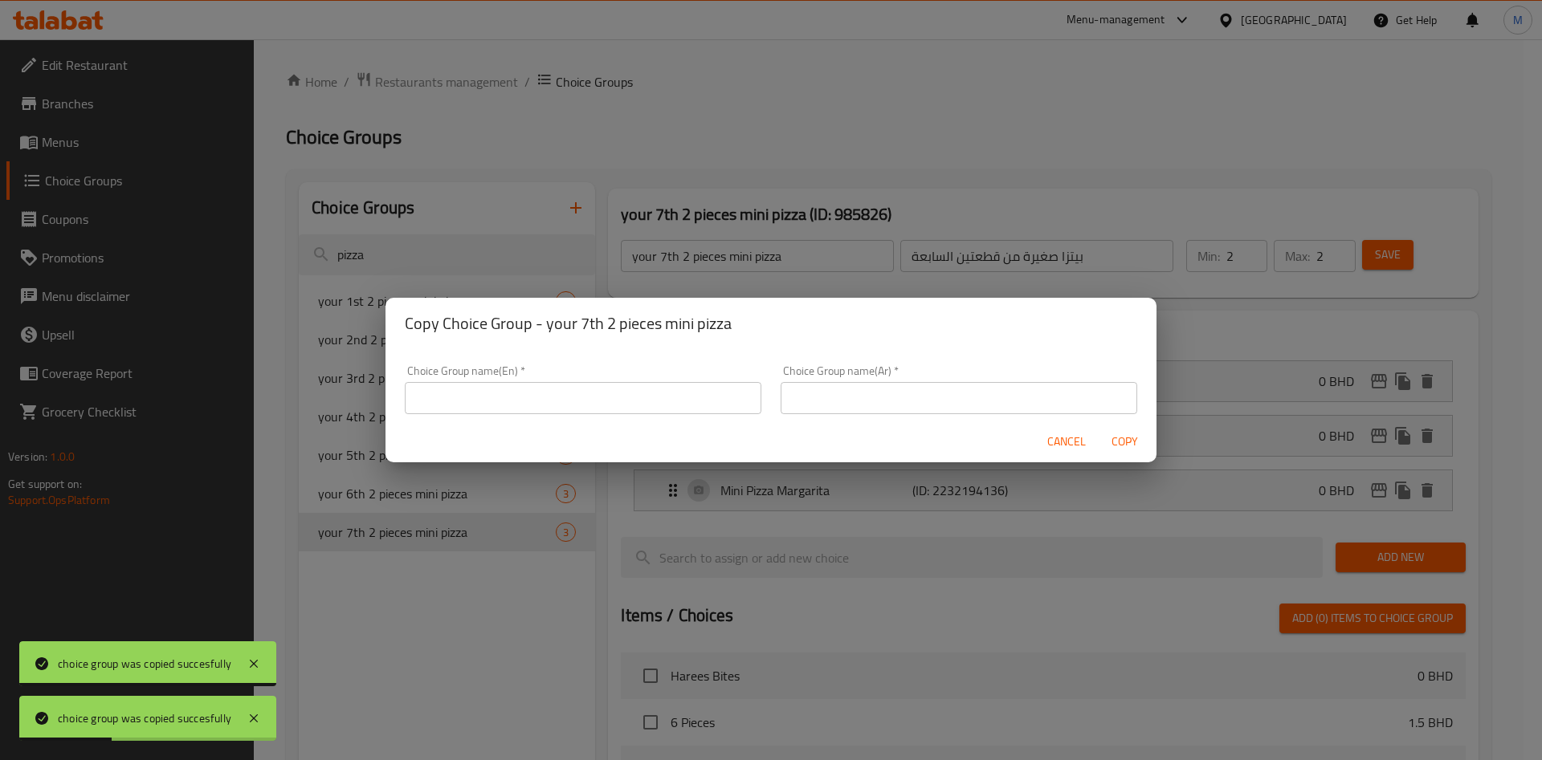
click at [491, 382] on input "text" at bounding box center [583, 398] width 357 height 32
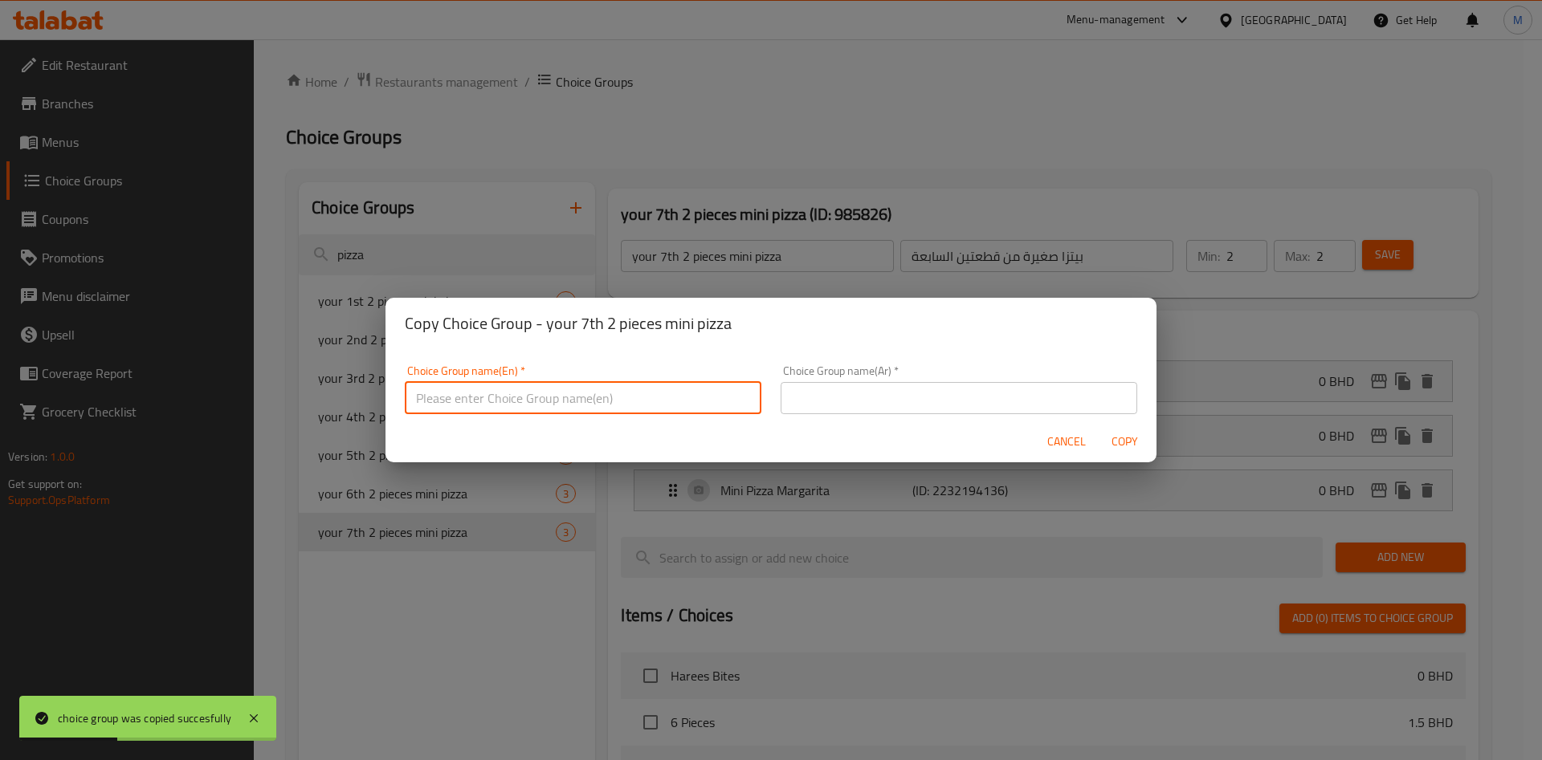
paste input "your 8th 2 pieces mini pizza"
type input "your 8th 2 pieces mini pizza"
click at [986, 395] on input "text" at bounding box center [959, 398] width 357 height 32
paste input "بيتزا صغيرة من قطعتين رقم 8"
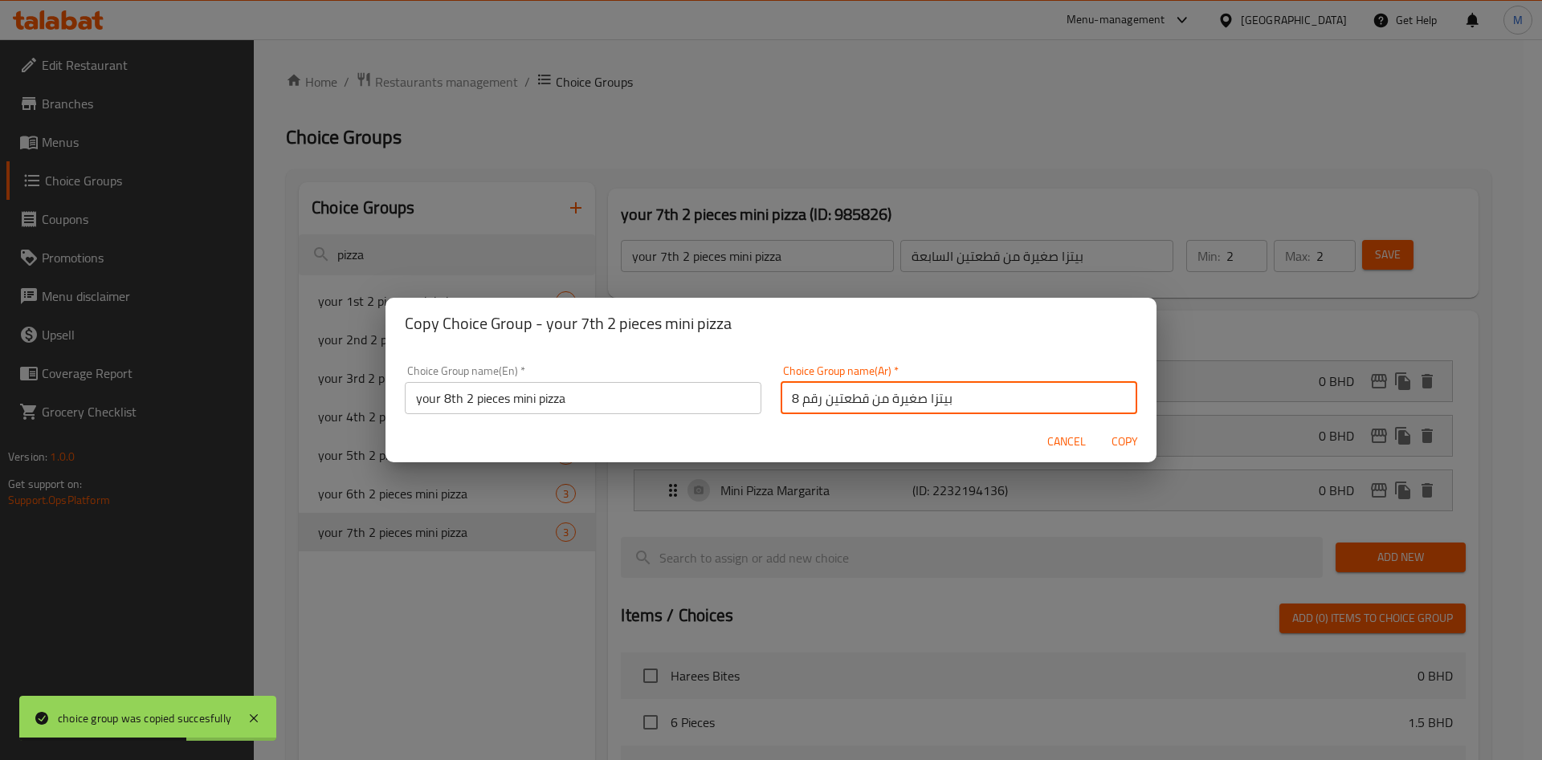
type input "بيتزا صغيرة من قطعتين رقم 8"
click at [1127, 434] on span "Copy" at bounding box center [1124, 442] width 39 height 20
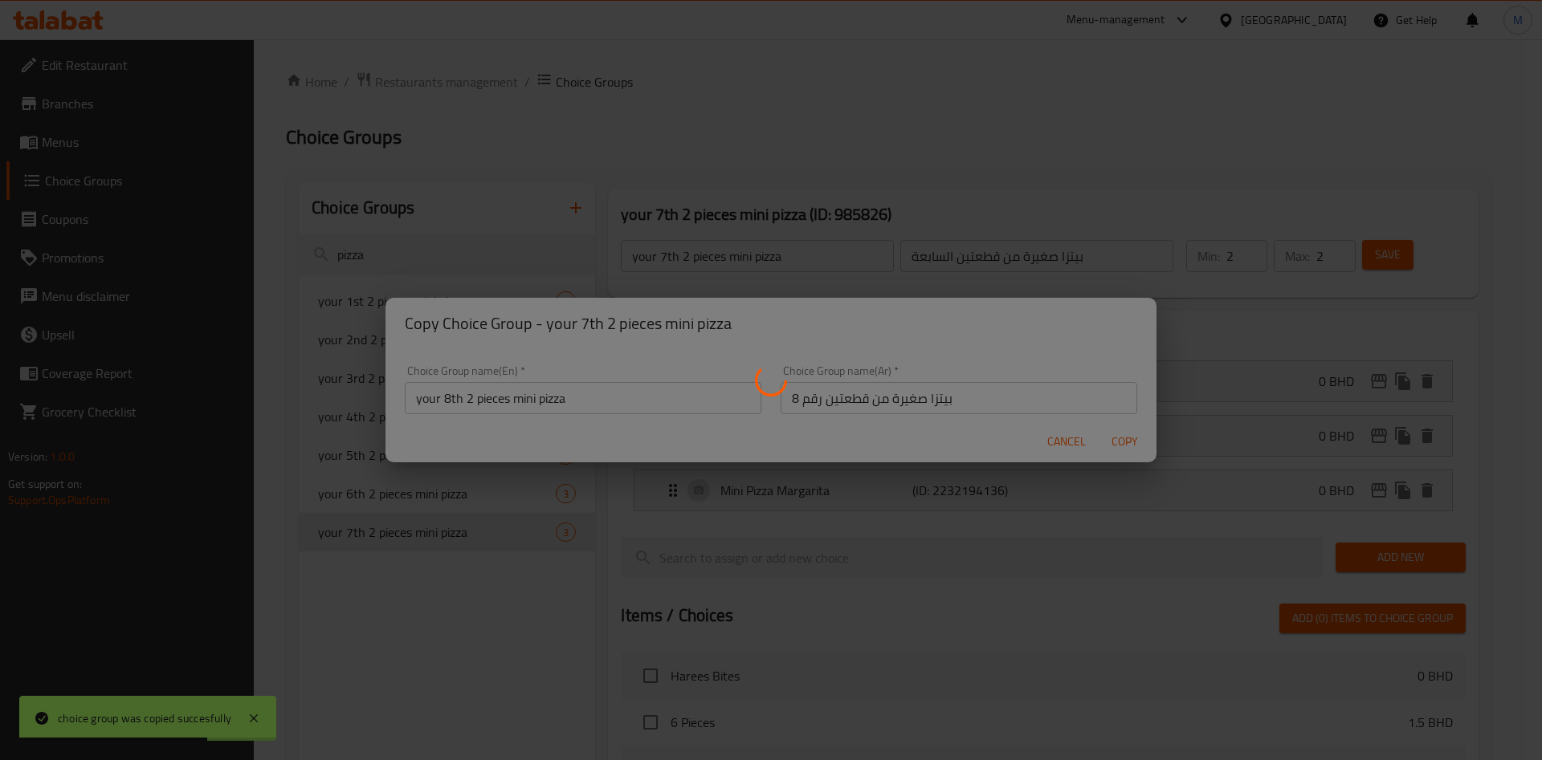
type input "your 8th 2 pieces mini pizza"
type input "بيتزا صغيرة من قطعتين رقم 8"
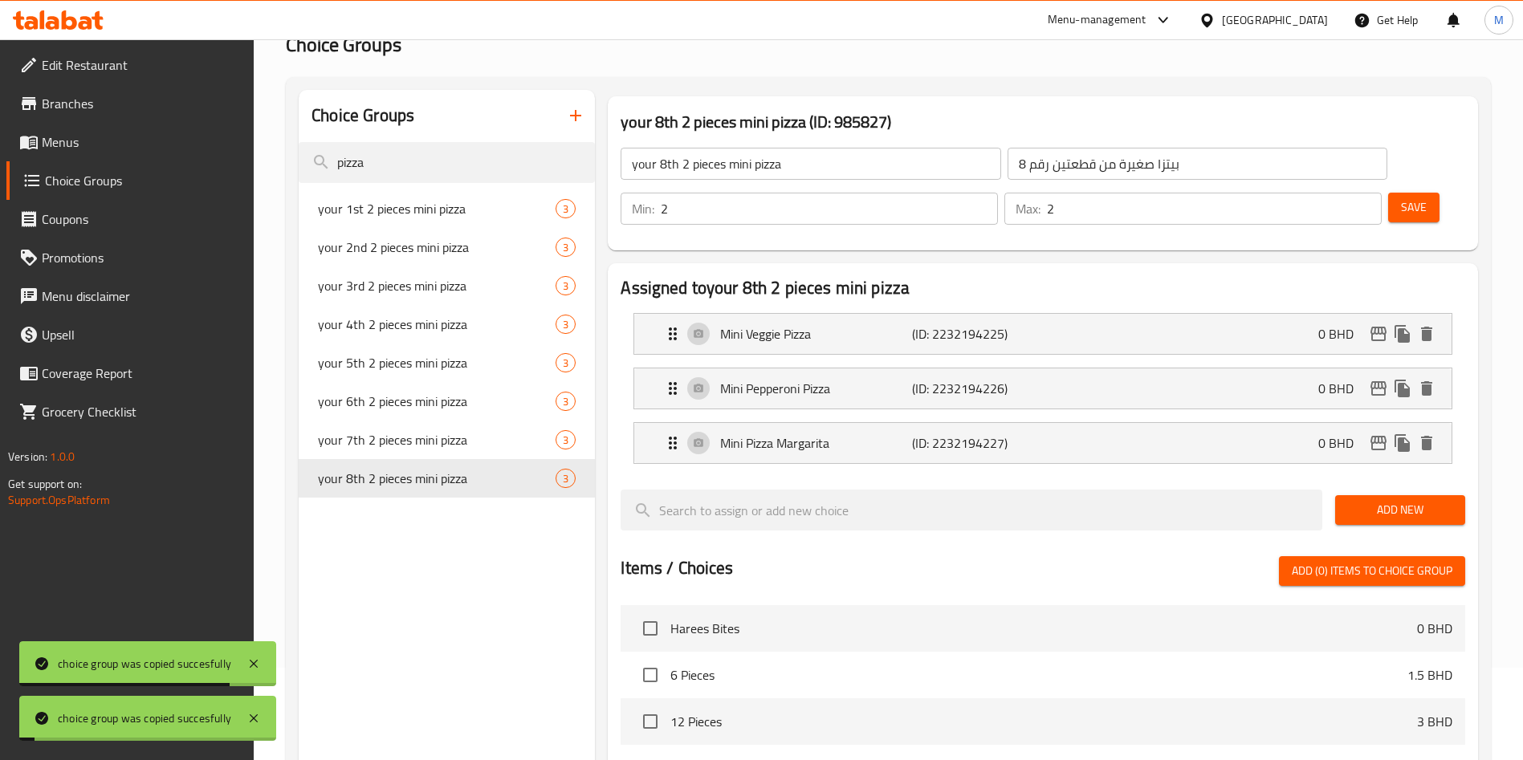
scroll to position [241, 0]
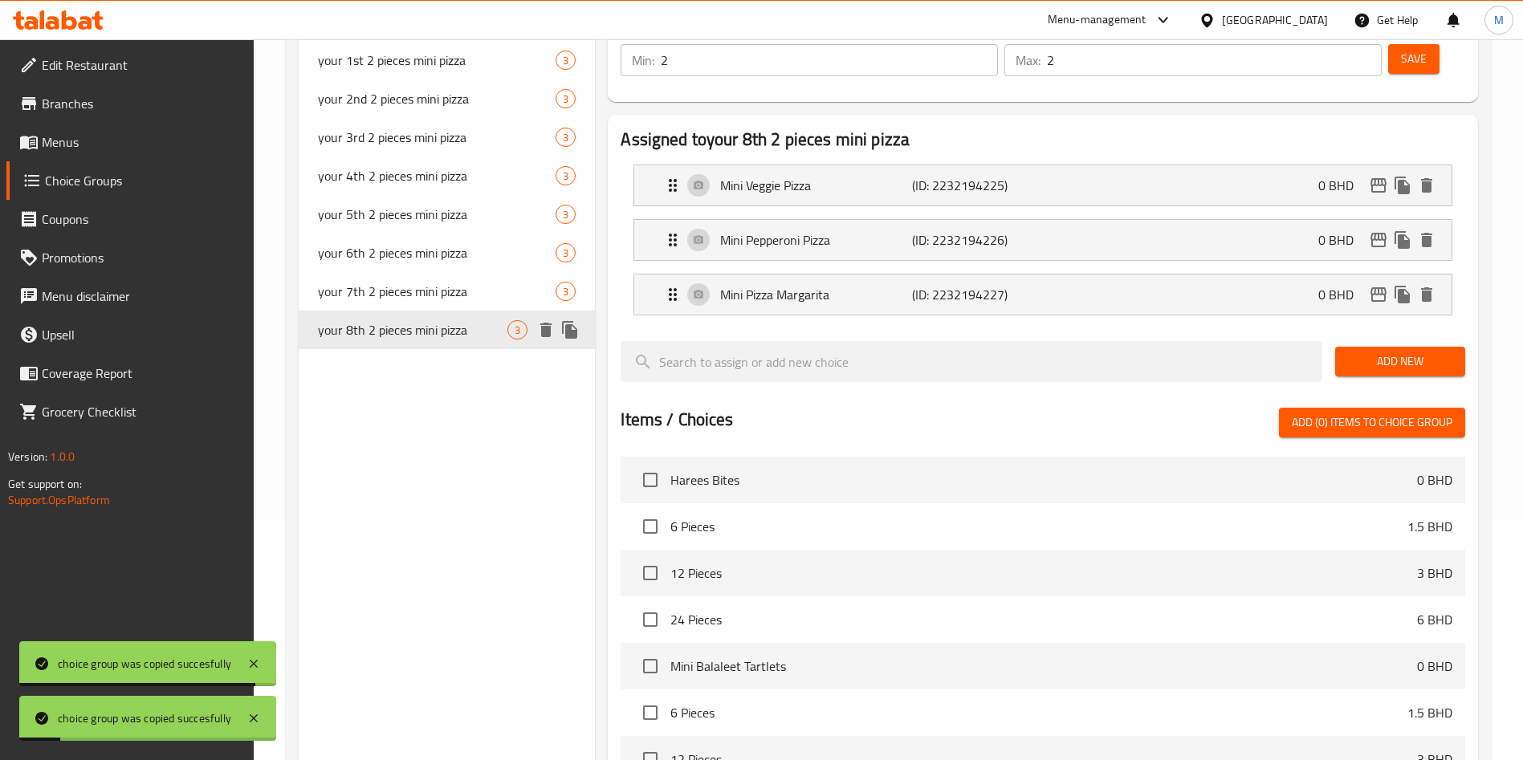
click at [573, 328] on icon "duplicate" at bounding box center [569, 329] width 19 height 19
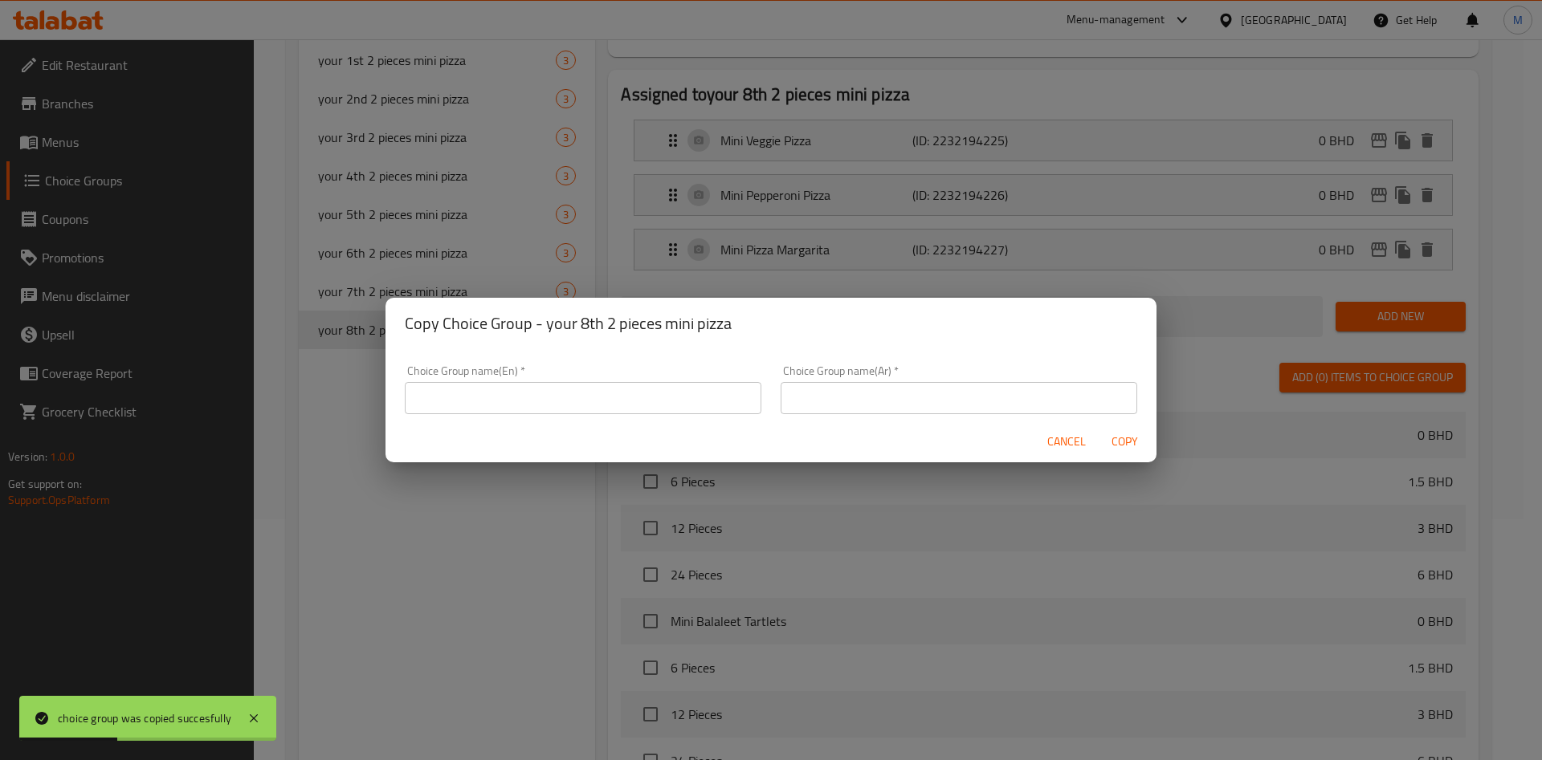
click at [643, 414] on div "Choice Group name(En)   * Choice Group name(En) *" at bounding box center [583, 390] width 376 height 68
click at [643, 382] on input "text" at bounding box center [583, 398] width 357 height 32
paste input "your 9th 2 pieces mini pizza"
type input "your 9th 2 pieces mini pizza"
click at [948, 390] on input "text" at bounding box center [959, 398] width 357 height 32
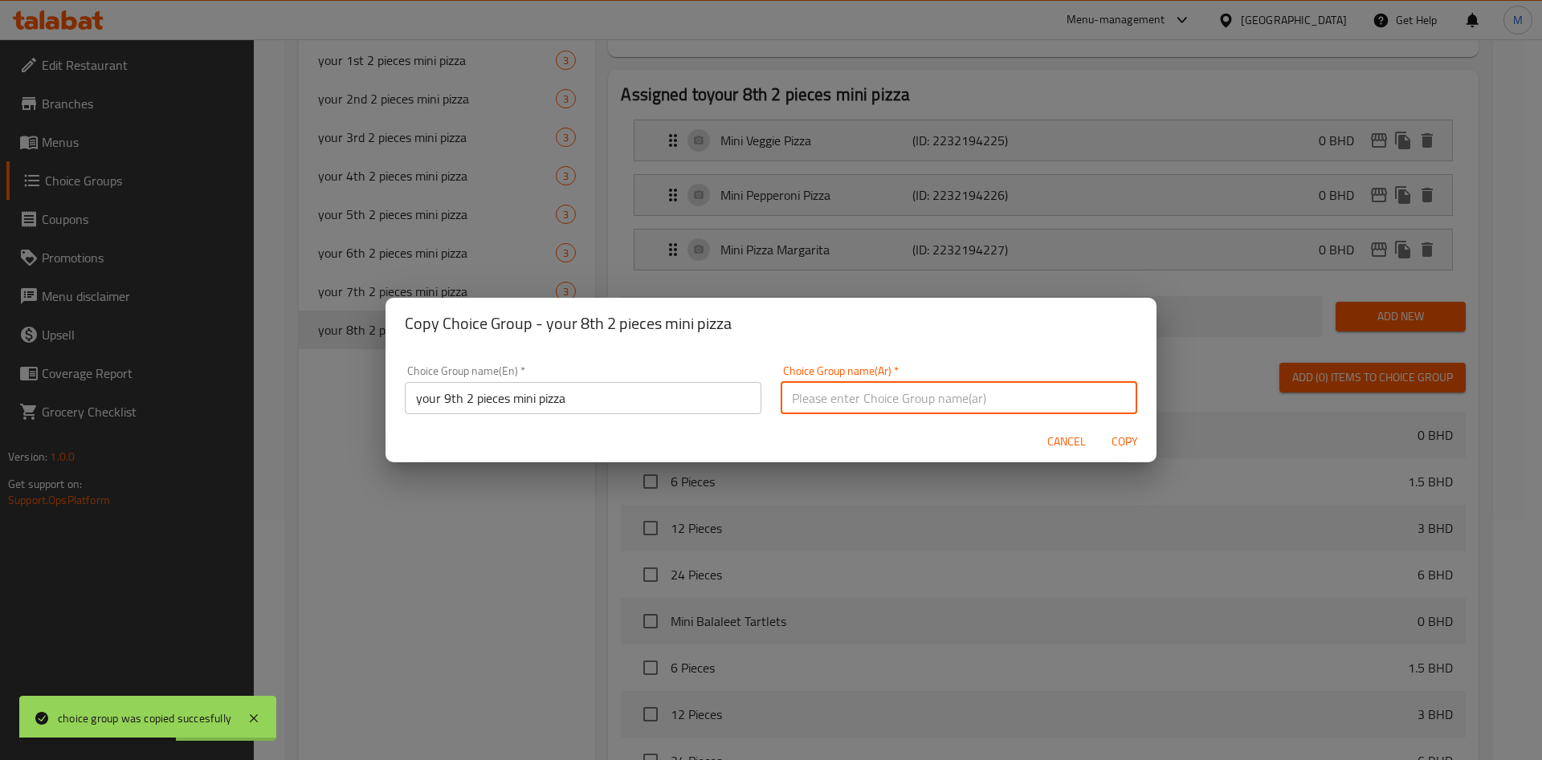
click at [950, 391] on input "text" at bounding box center [959, 398] width 357 height 32
paste input "بيتزا صغيرة من قطعتين رقم 9"
type input "بيتزا صغيرة من قطعتين رقم 9"
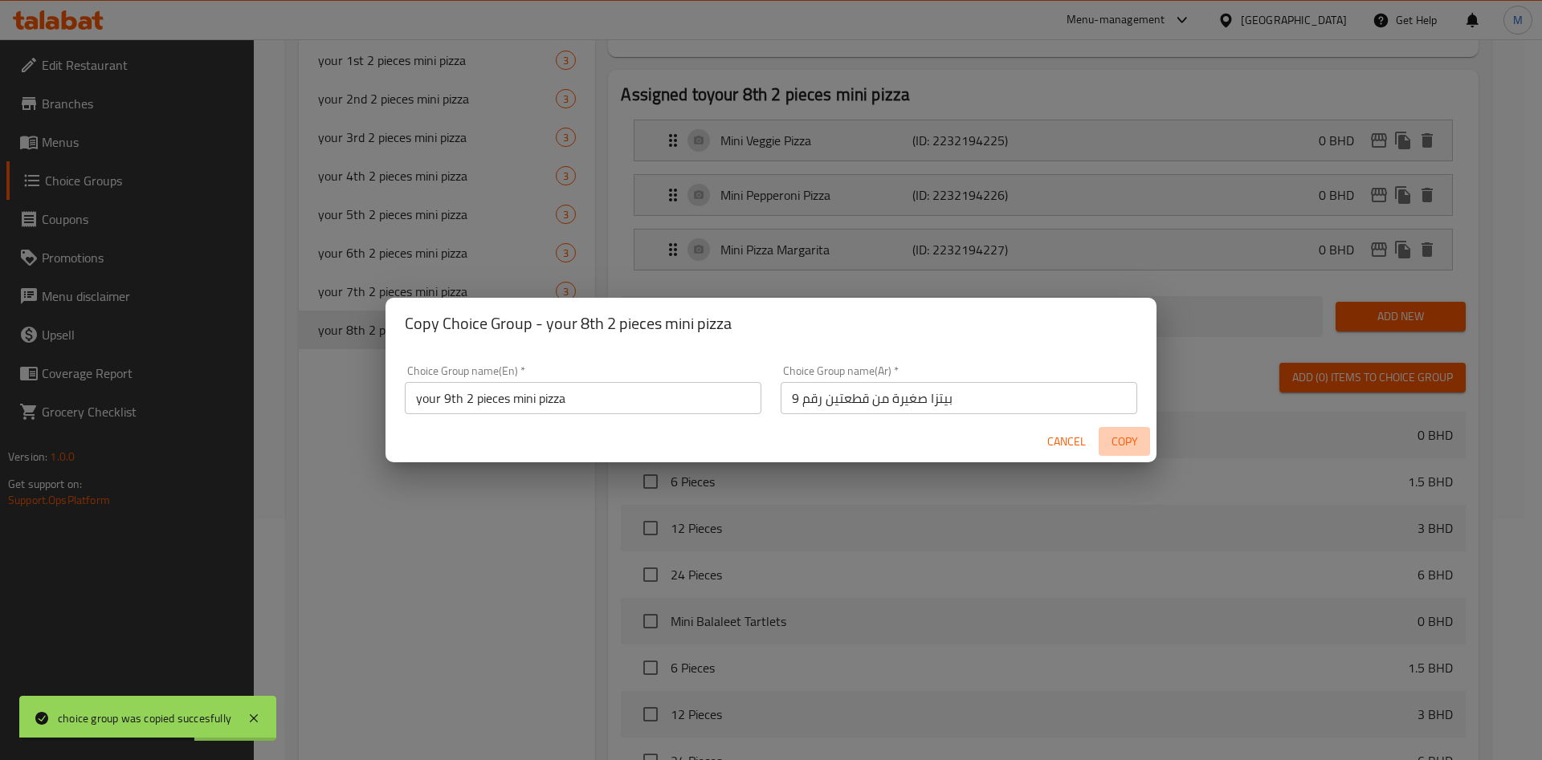
click at [1117, 444] on span "Copy" at bounding box center [1124, 442] width 39 height 20
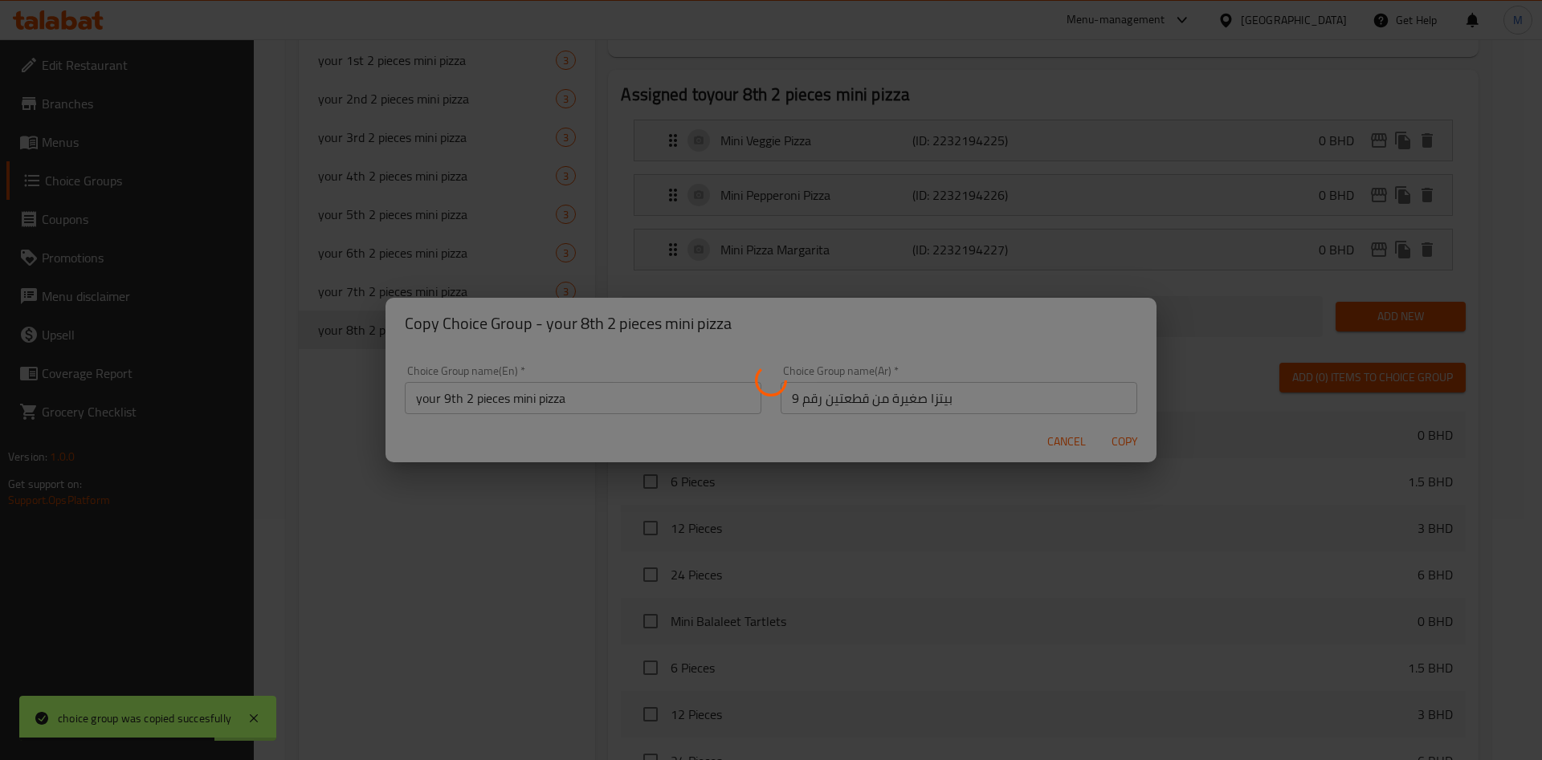
type input "your 9th 2 pieces mini pizza"
type input "بيتزا صغيرة من قطعتين رقم 9"
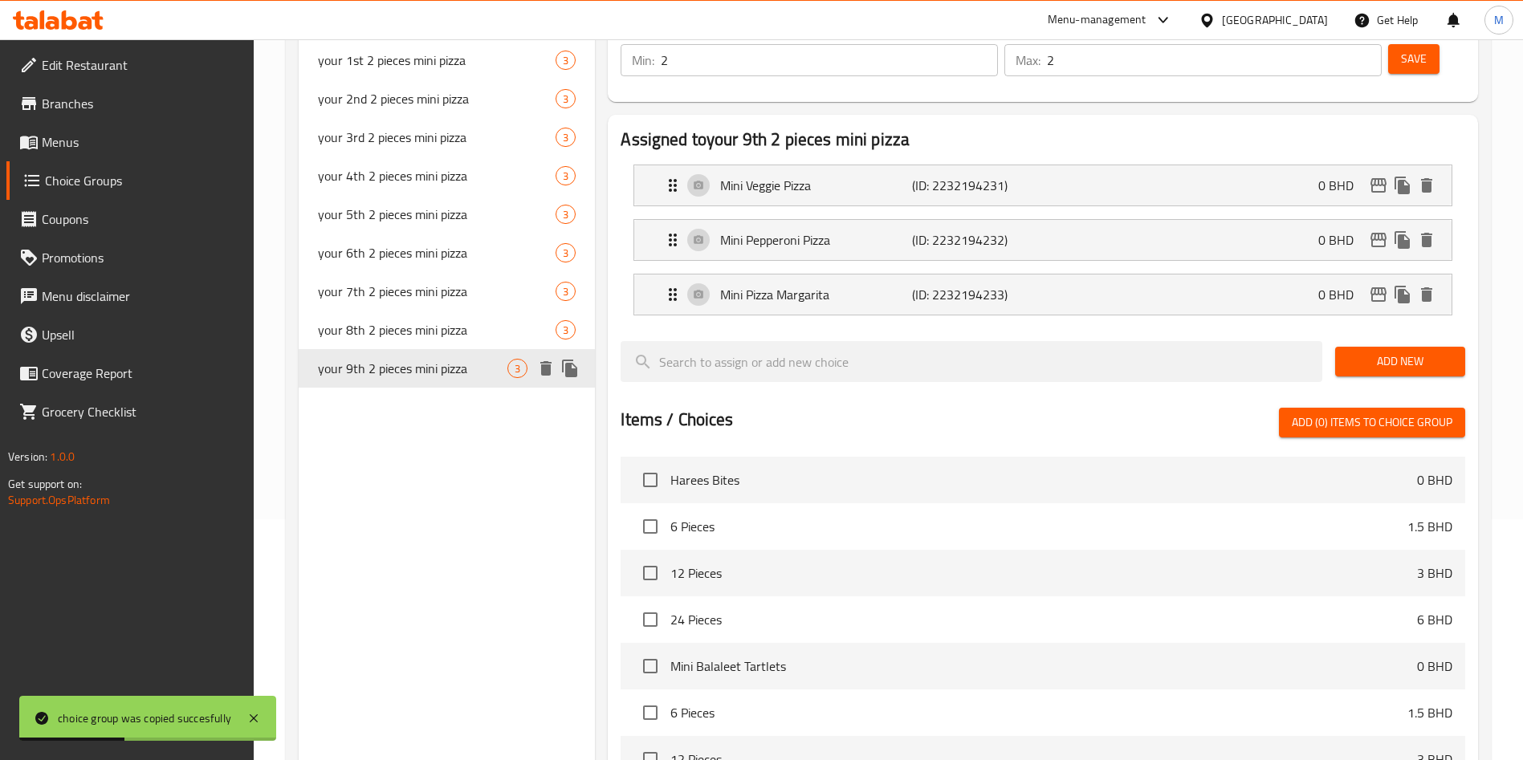
click at [566, 374] on icon "duplicate" at bounding box center [569, 369] width 15 height 18
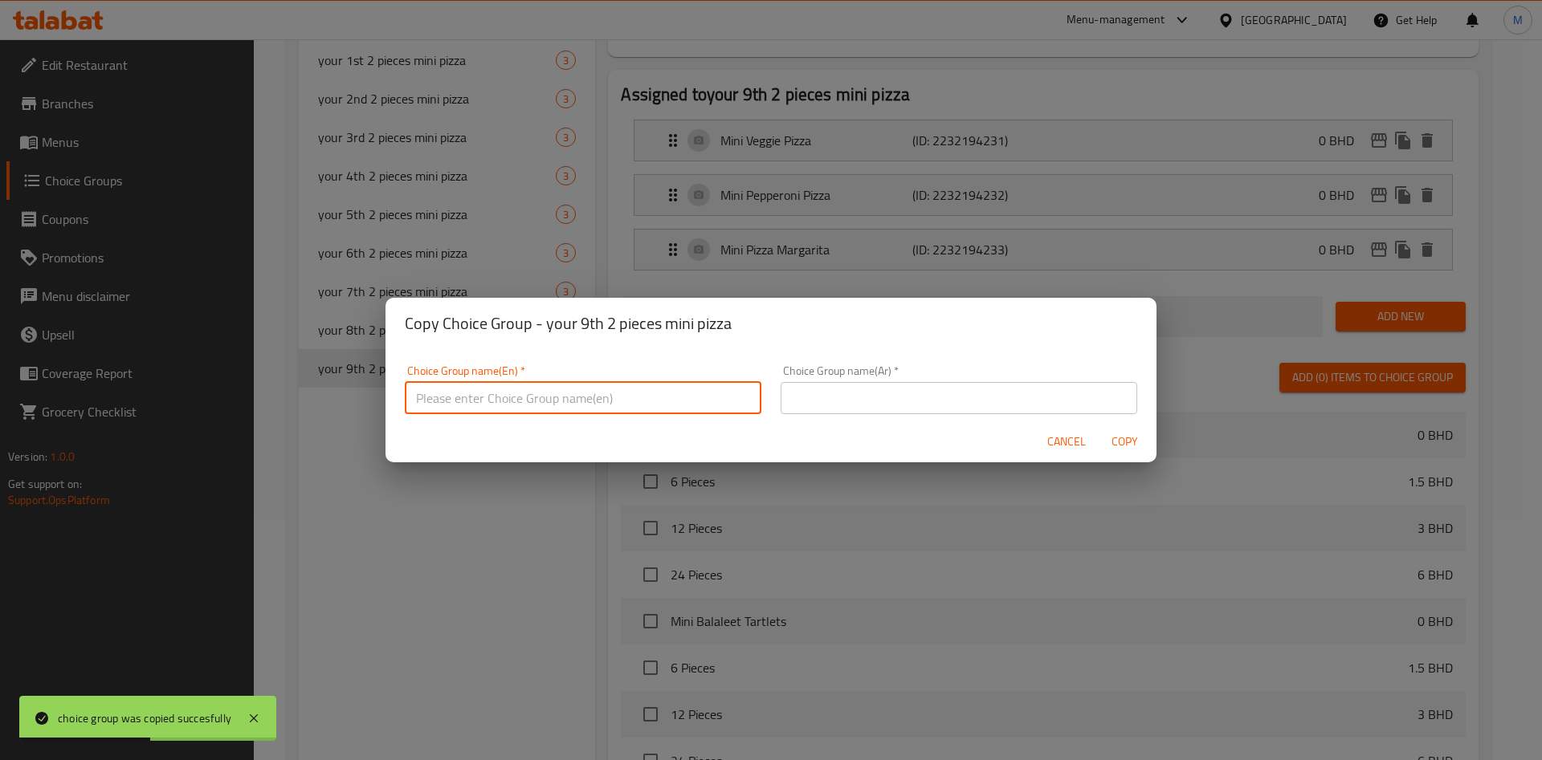
click at [535, 385] on input "text" at bounding box center [583, 398] width 357 height 32
paste input "your 10th 2 pieces mini pizza"
type input "your 10th 2 pieces mini pizza"
click at [907, 386] on input "text" at bounding box center [959, 398] width 357 height 32
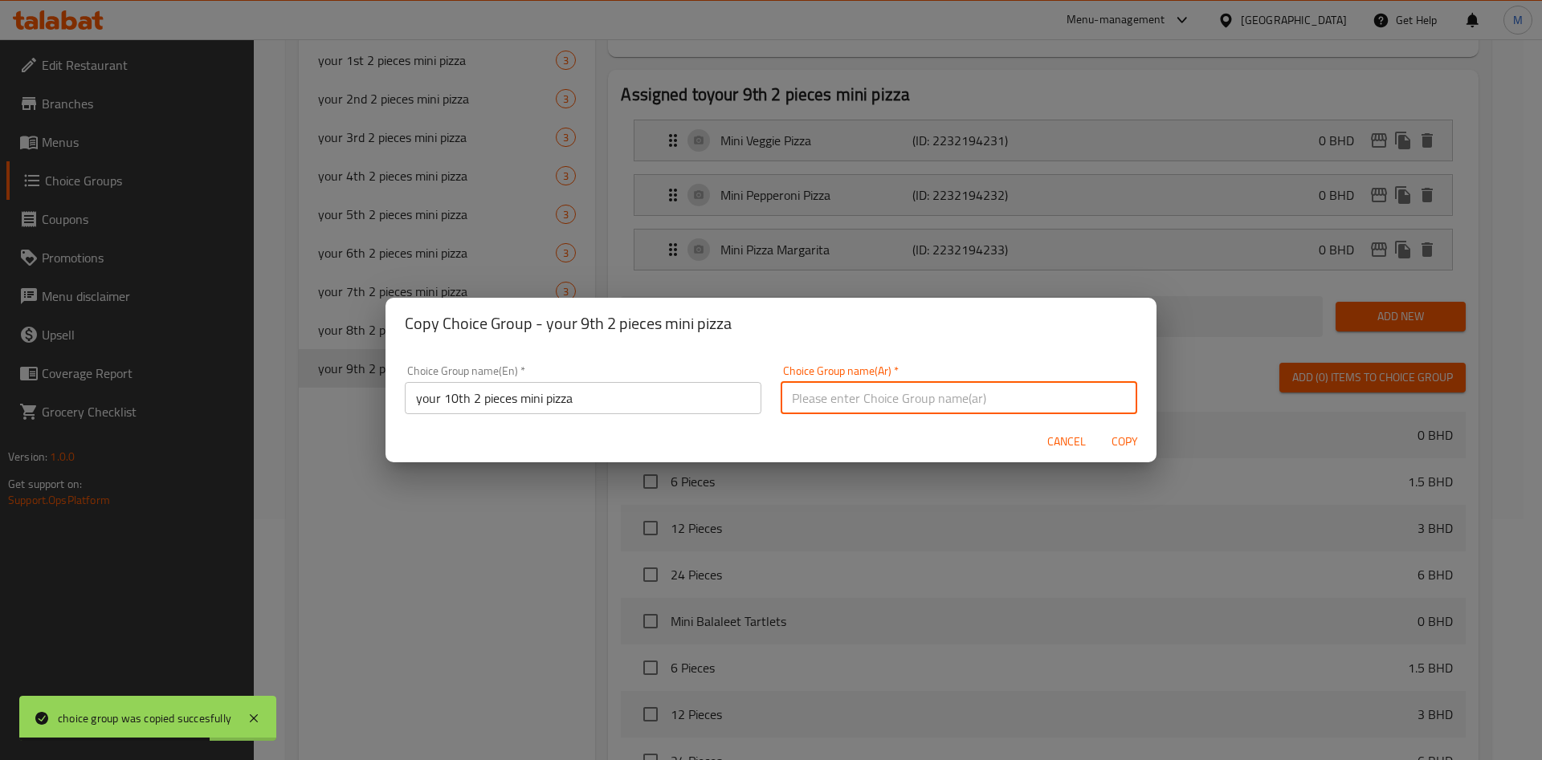
paste input "بيتزا صغيرة من قطعتين العاشرة"
type input "بيتزا صغيرة من قطعتين العاشرة"
click at [1122, 438] on span "Copy" at bounding box center [1124, 442] width 39 height 20
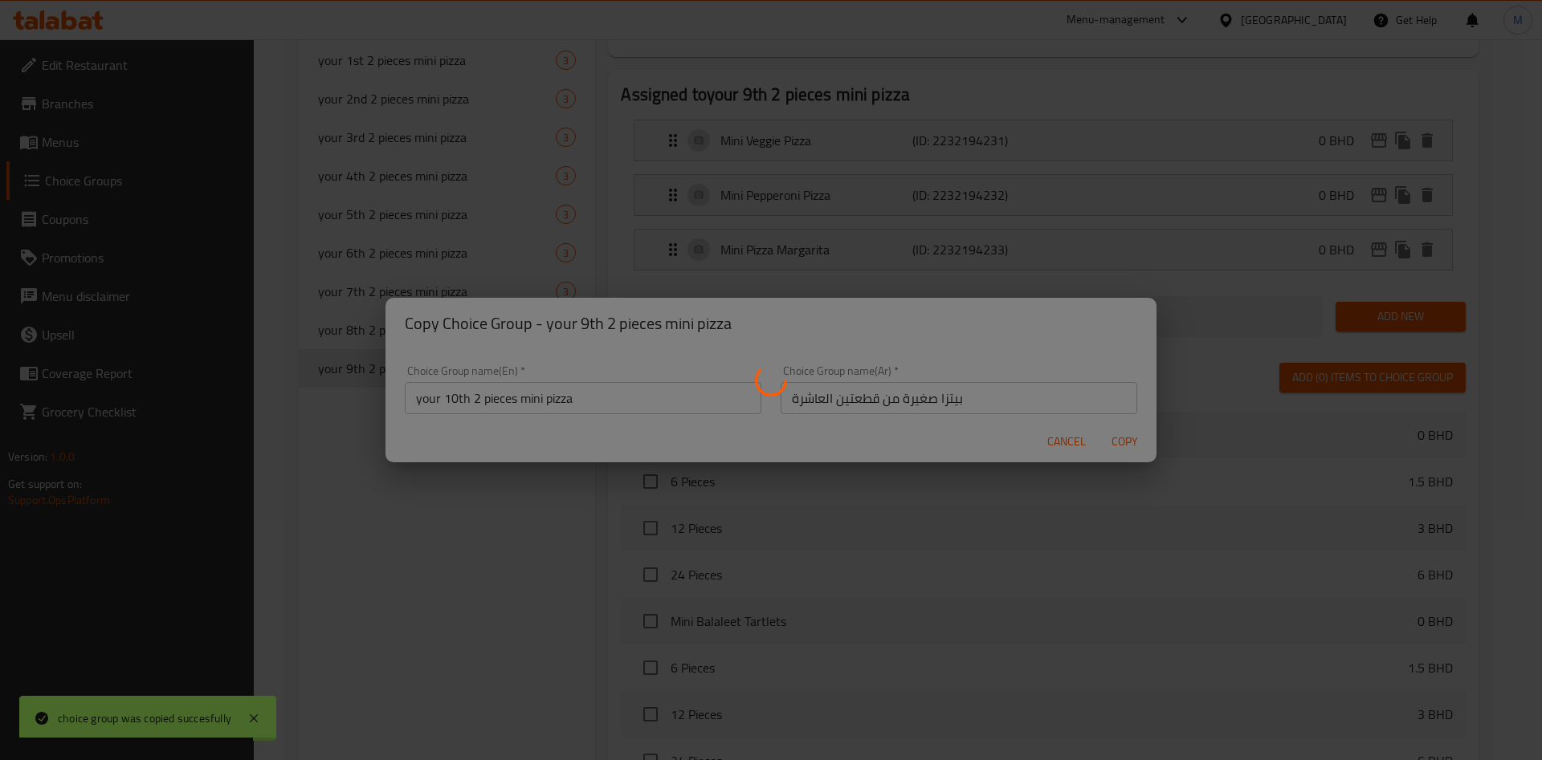
type input "your 10th 2 pieces mini pizza"
type input "بيتزا صغيرة من قطعتين العاشرة"
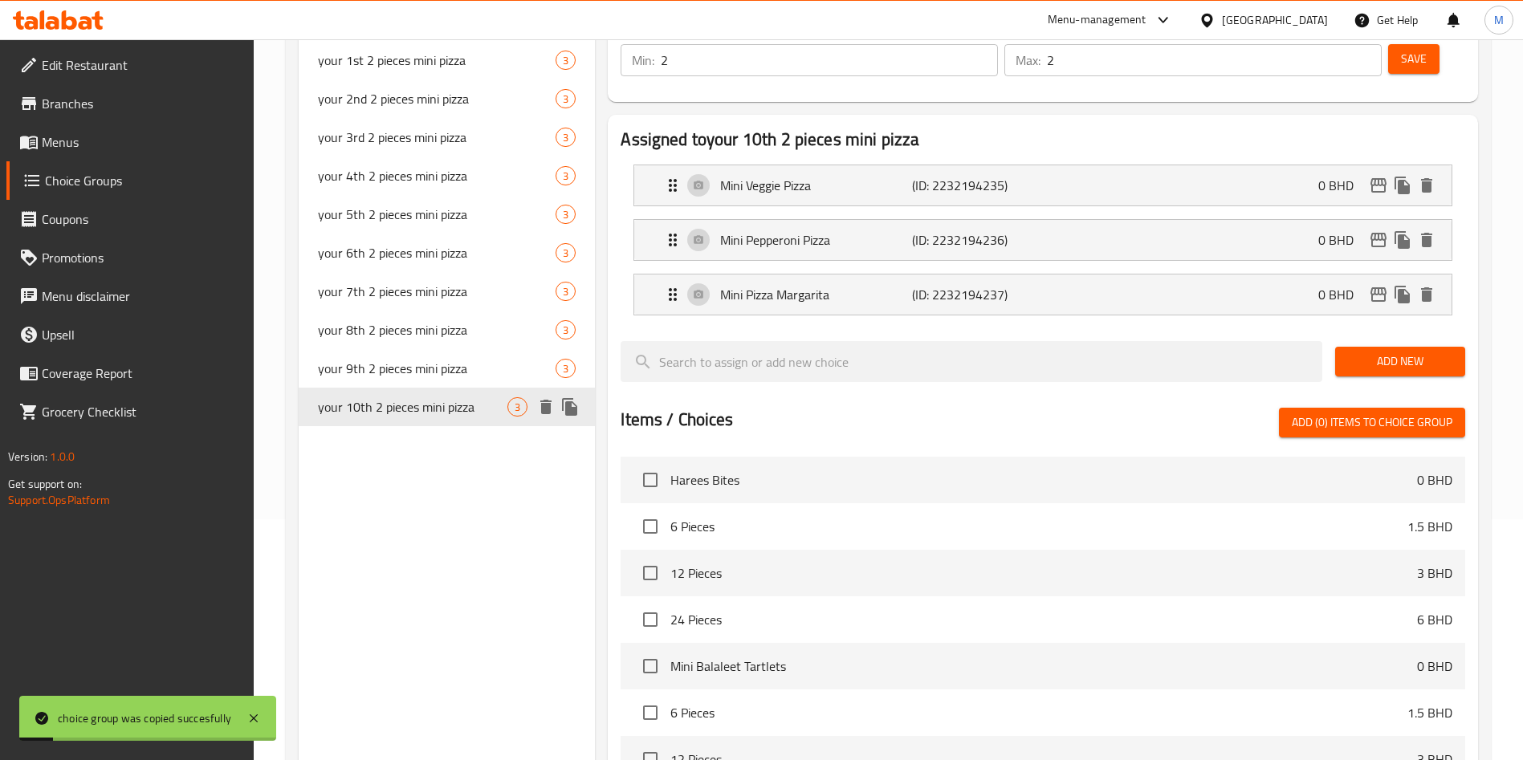
click at [578, 413] on icon "duplicate" at bounding box center [569, 406] width 19 height 19
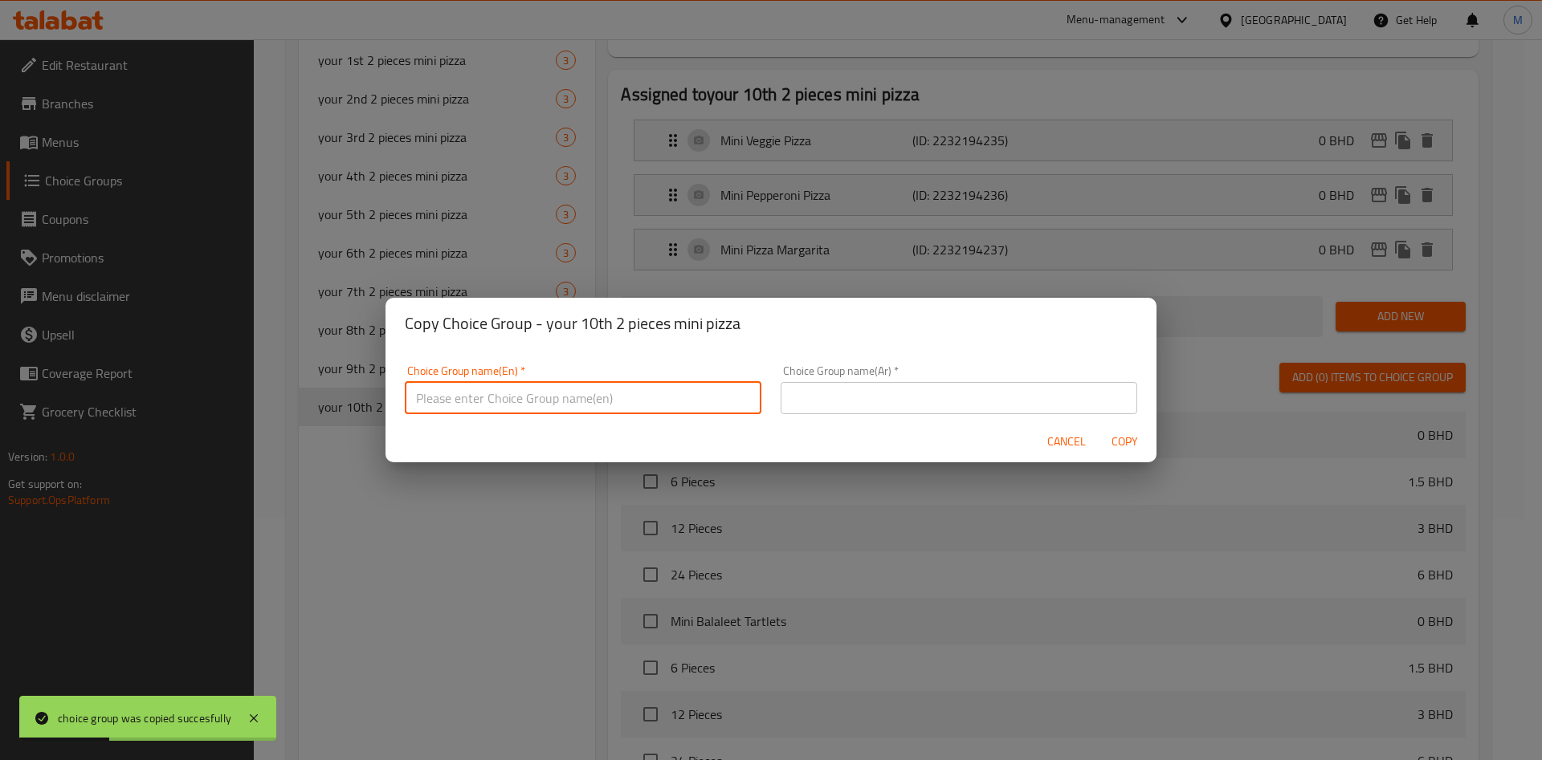
paste input "your 11th 2 pieces mini pizza"
type input "your 11th 2 pieces mini pizza"
drag, startPoint x: 1026, startPoint y: 370, endPoint x: 1022, endPoint y: 393, distance: 22.8
click at [1026, 370] on div "Choice Group name(Ar)   * Choice Group name(Ar) *" at bounding box center [959, 389] width 357 height 49
click at [1021, 393] on input "text" at bounding box center [959, 398] width 357 height 32
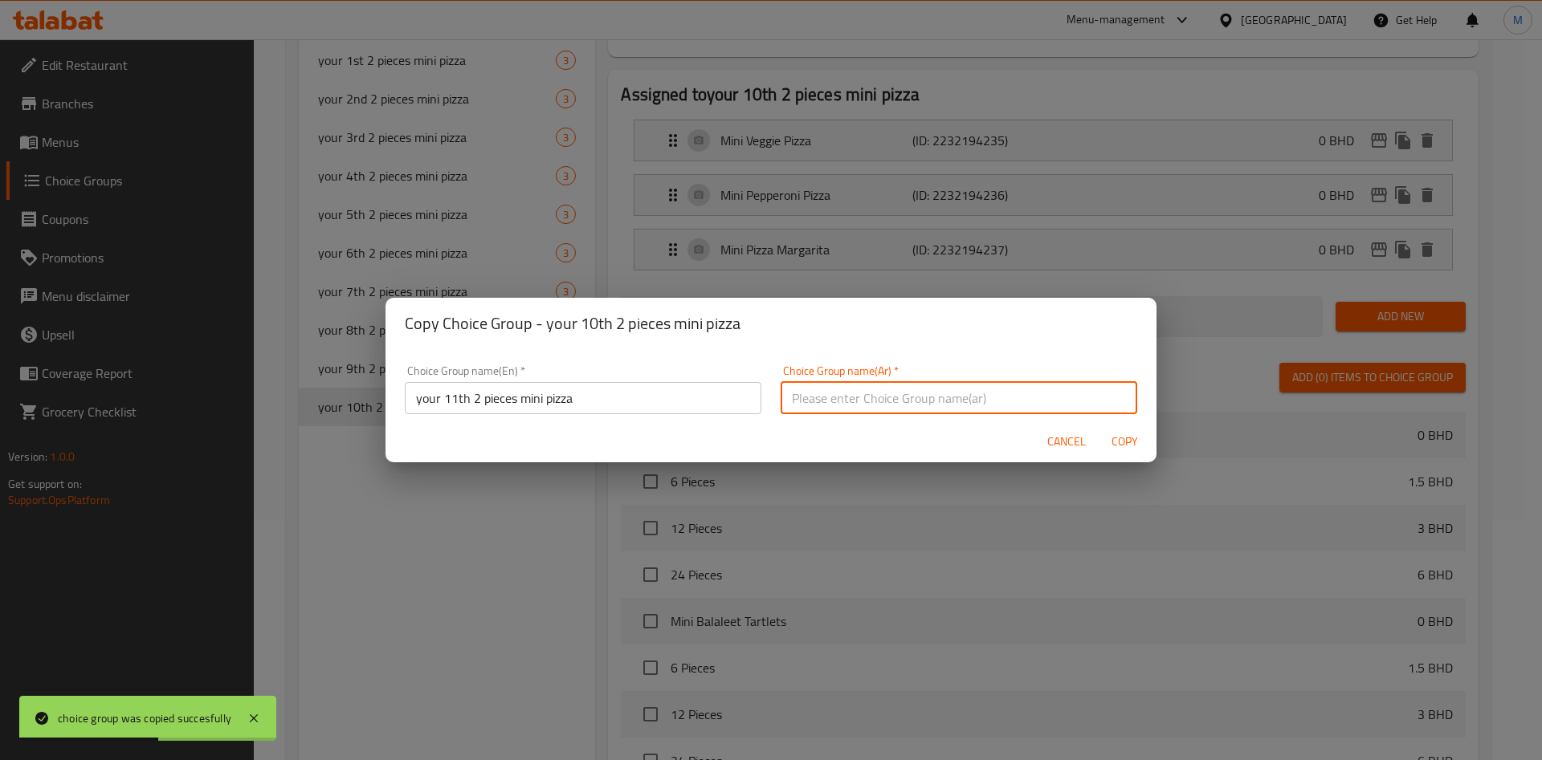
paste input "بيتزا ميني رقم 11 الخاصة بك المكونة من قطعتين"
type input "بيتزا ميني رقم 11 الخاصة بك المكونة من قطعتين"
click at [1139, 441] on span "Copy" at bounding box center [1124, 442] width 39 height 20
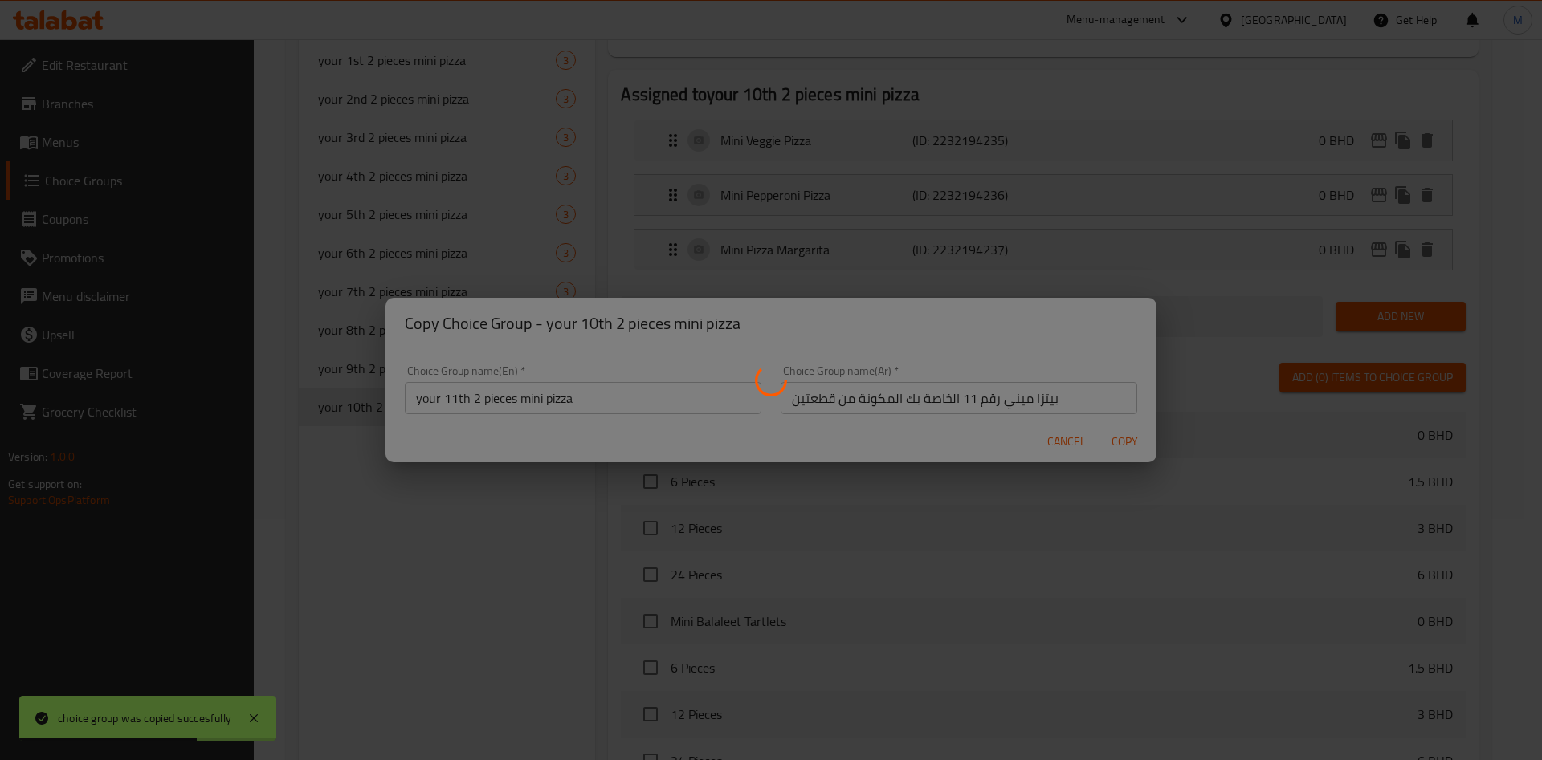
type input "your 11th 2 pieces mini pizza"
type input "بيتزا ميني رقم 11 الخاصة بك المكونة من قطعتين"
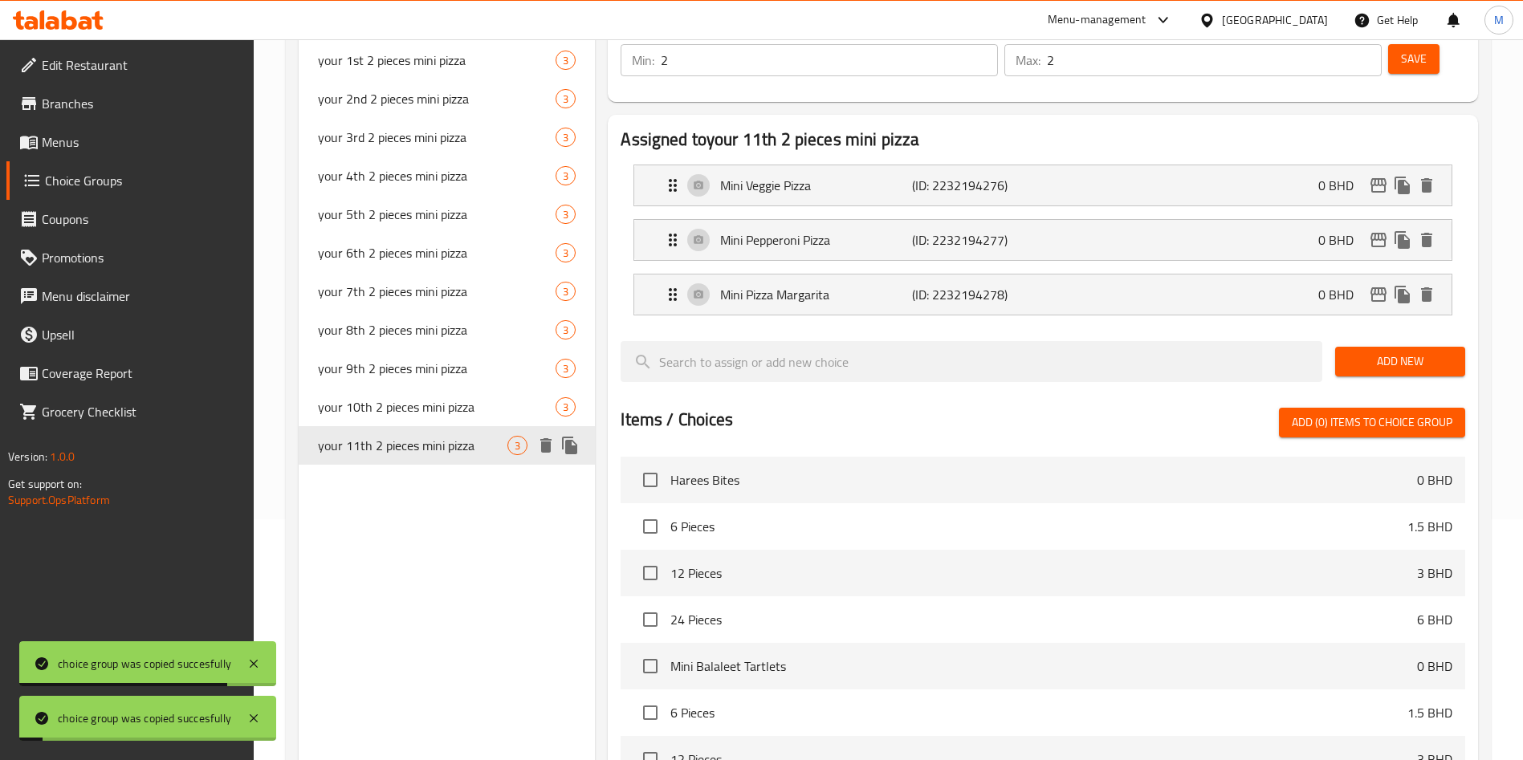
click at [567, 445] on icon "duplicate" at bounding box center [569, 446] width 15 height 18
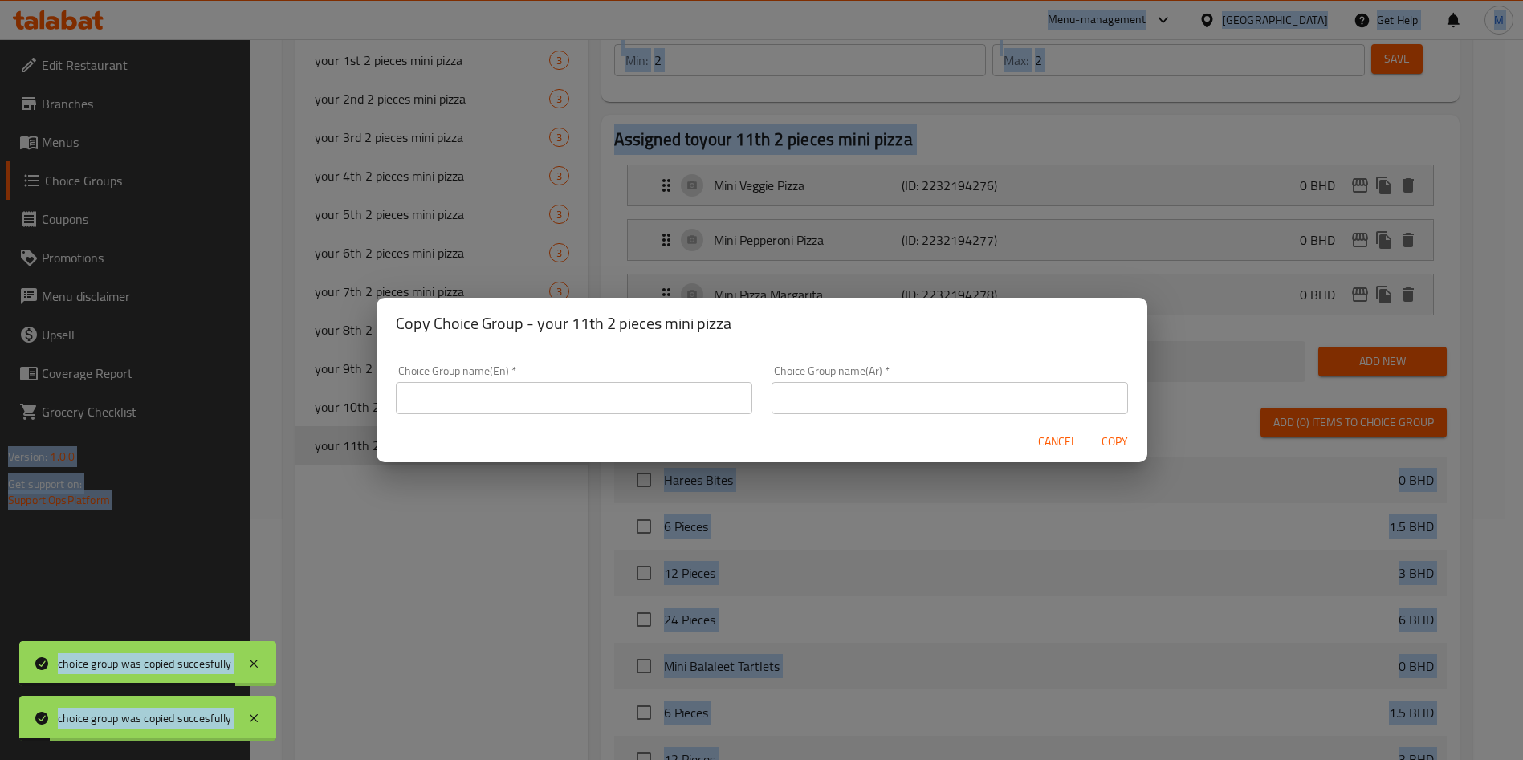
click at [567, 445] on div "Cancel Copy" at bounding box center [762, 442] width 771 height 43
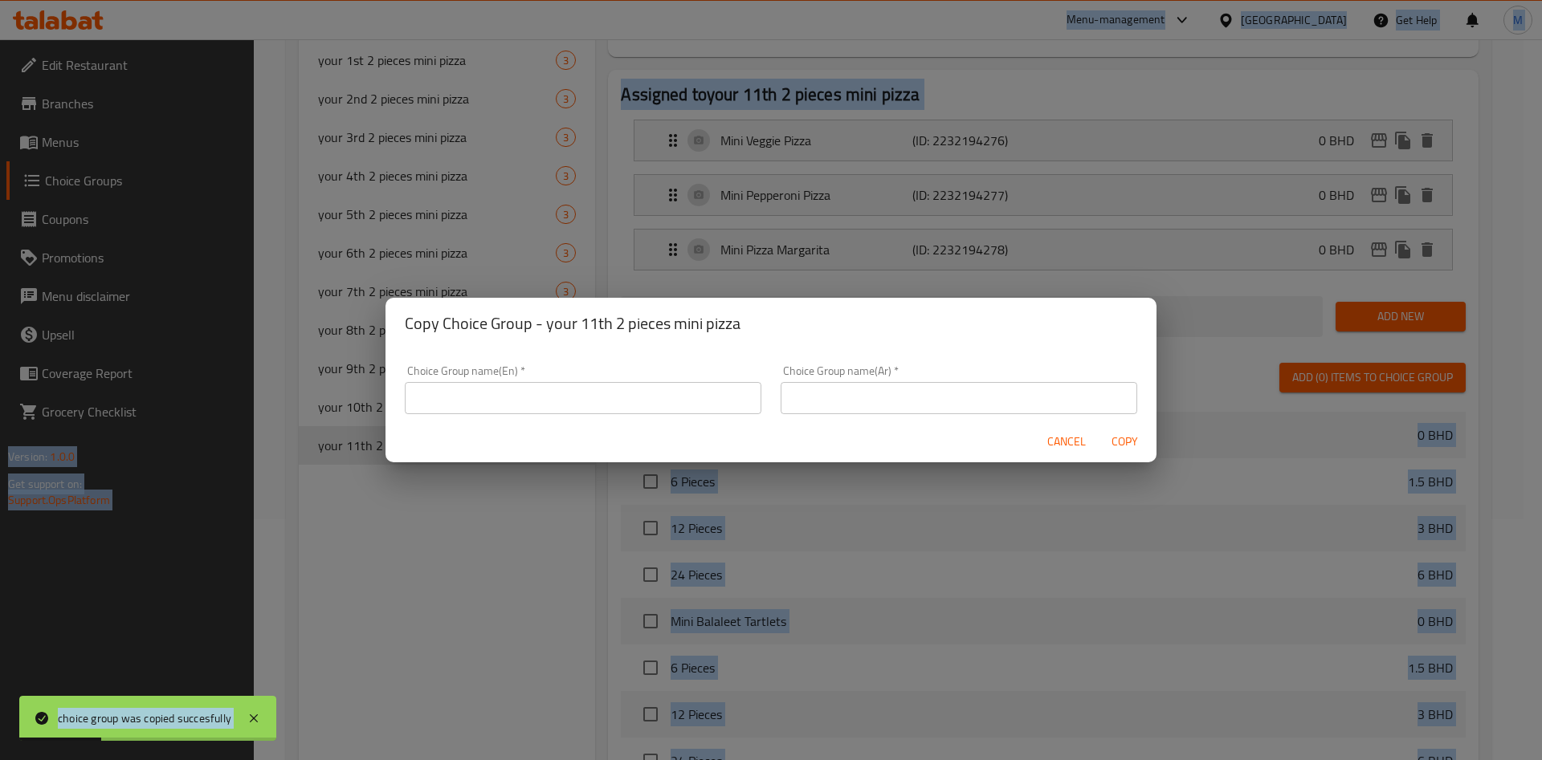
click at [625, 396] on input "text" at bounding box center [583, 398] width 357 height 32
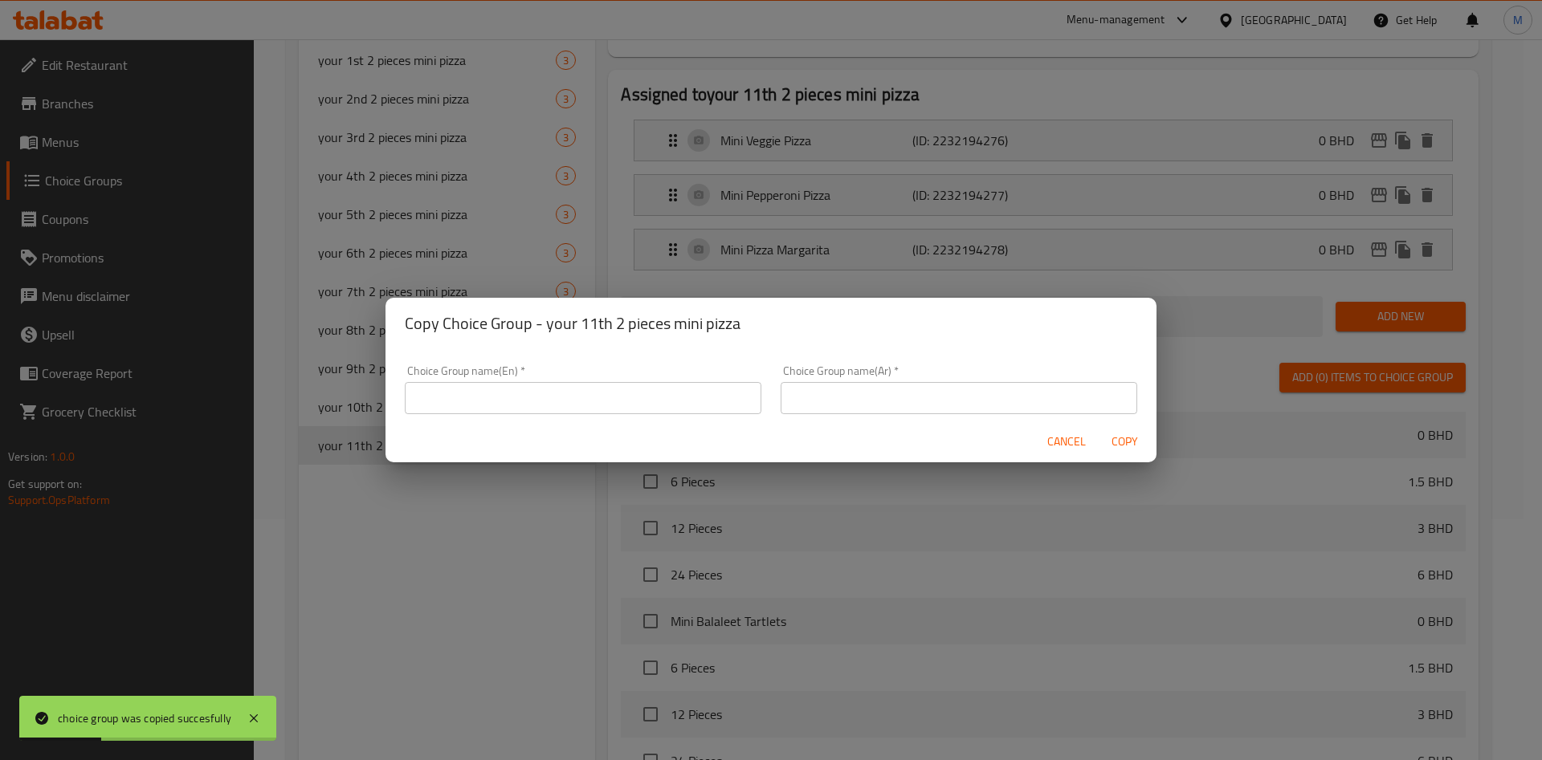
paste input "your 12th 2 pieces mini pizza"
type input "your 12th 2 pieces mini pizza"
click at [923, 381] on div "Choice Group name(Ar)   * Choice Group name(Ar) *" at bounding box center [959, 389] width 357 height 49
drag, startPoint x: 925, startPoint y: 386, endPoint x: 943, endPoint y: 389, distance: 18.0
click at [925, 386] on input "text" at bounding box center [959, 398] width 357 height 32
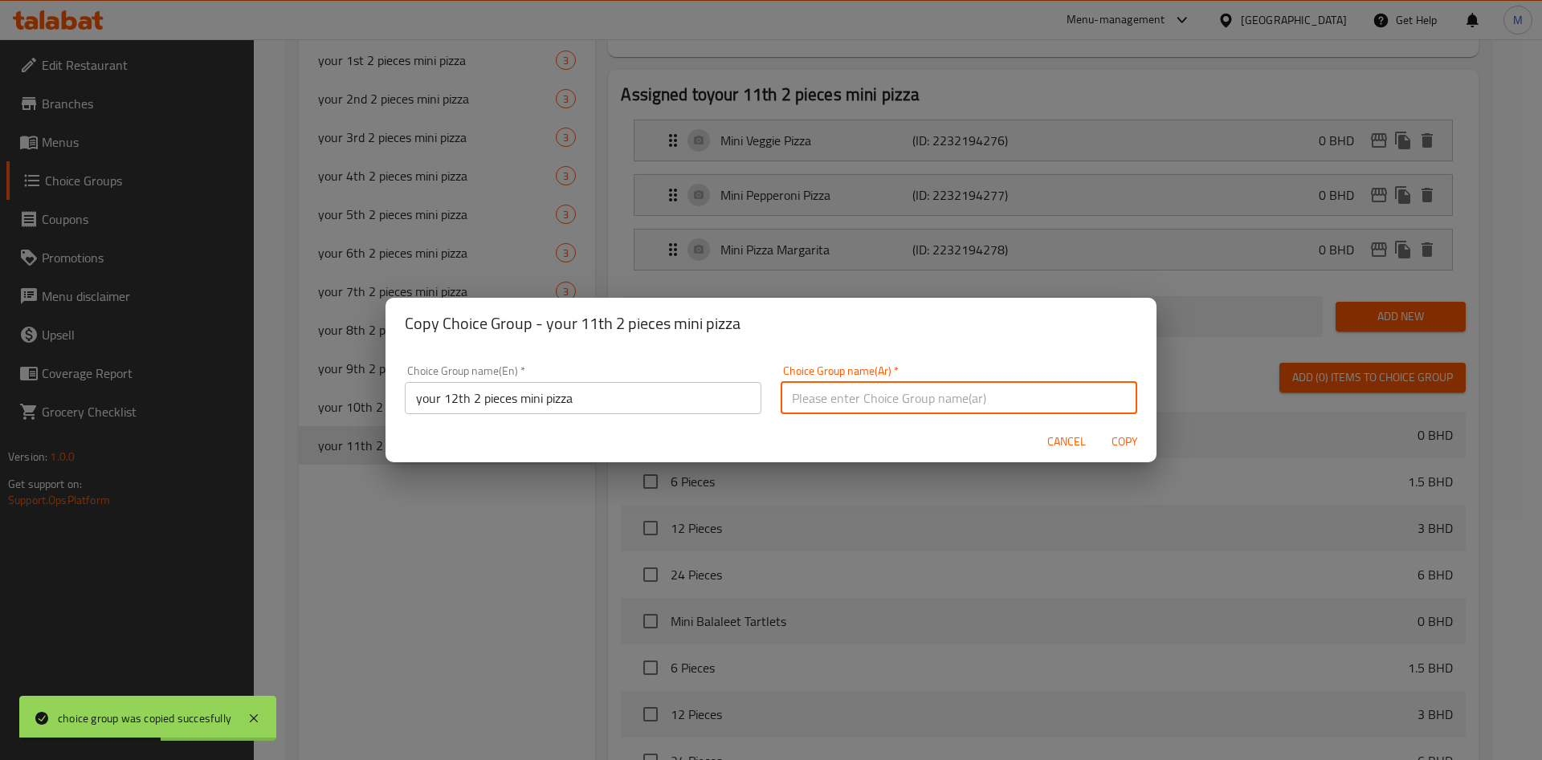
paste input "بيتزا صغيرة من قطعتين رقم 12"
type input "بيتزا صغيرة من قطعتين رقم 12"
click at [1113, 441] on span "Copy" at bounding box center [1124, 442] width 39 height 20
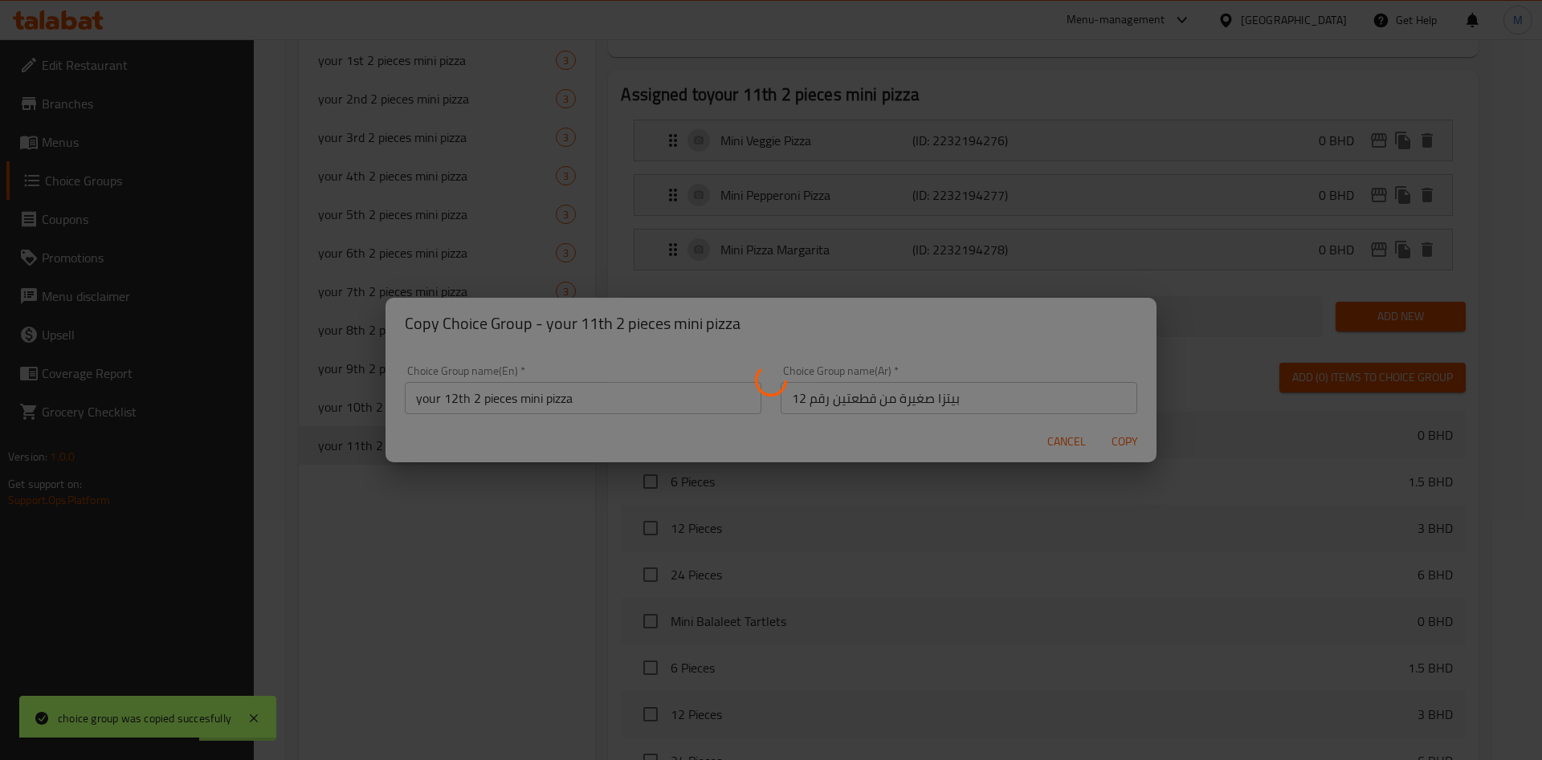
type input "your 12th 2 pieces mini pizza"
type input "بيتزا صغيرة من قطعتين رقم 12"
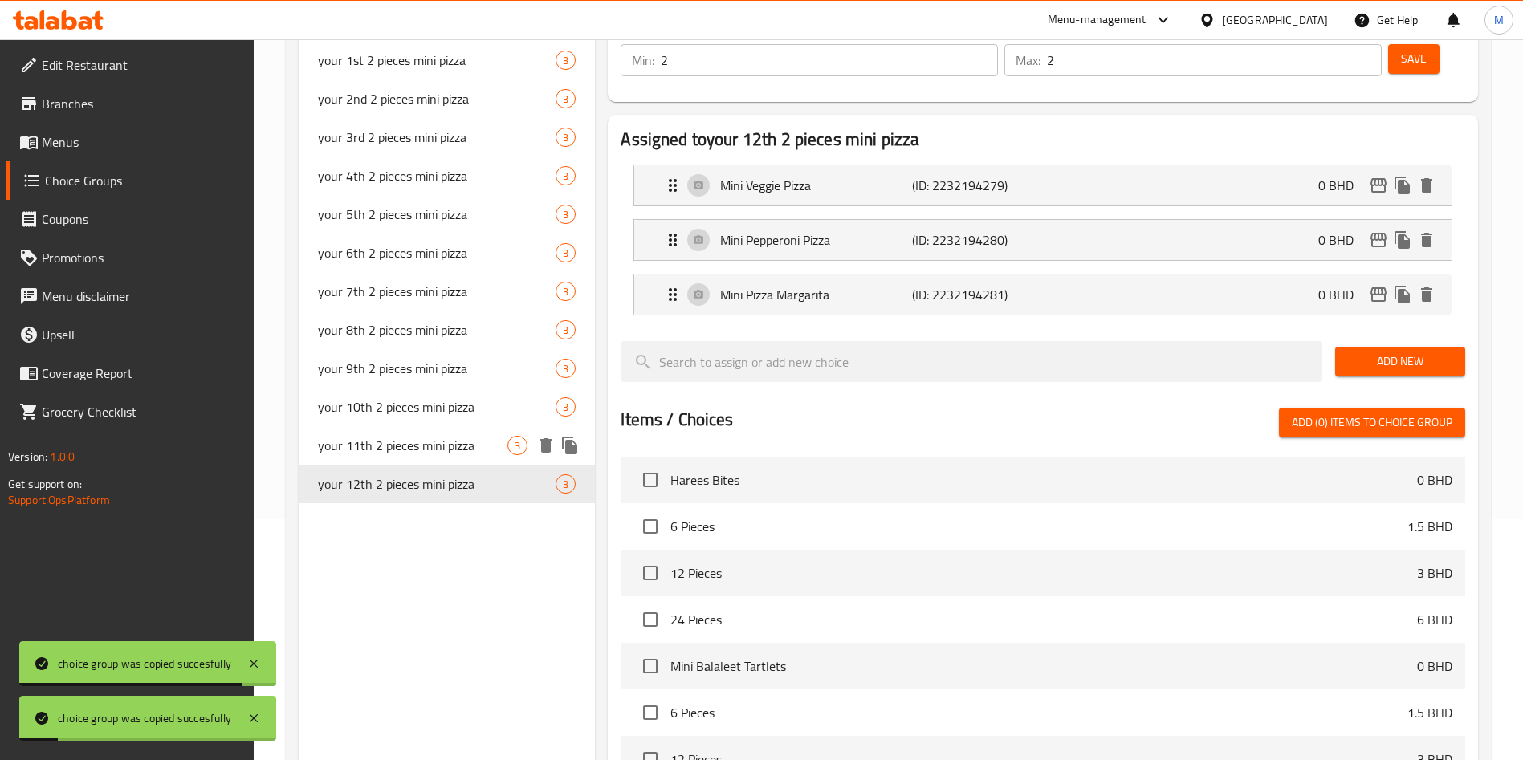
click at [418, 436] on span "your 11th 2 pieces mini pizza" at bounding box center [413, 445] width 190 height 19
type input "your 11th 2 pieces mini pizza"
type input "بيتزا ميني رقم 11 الخاصة بك المكونة من قطعتين"
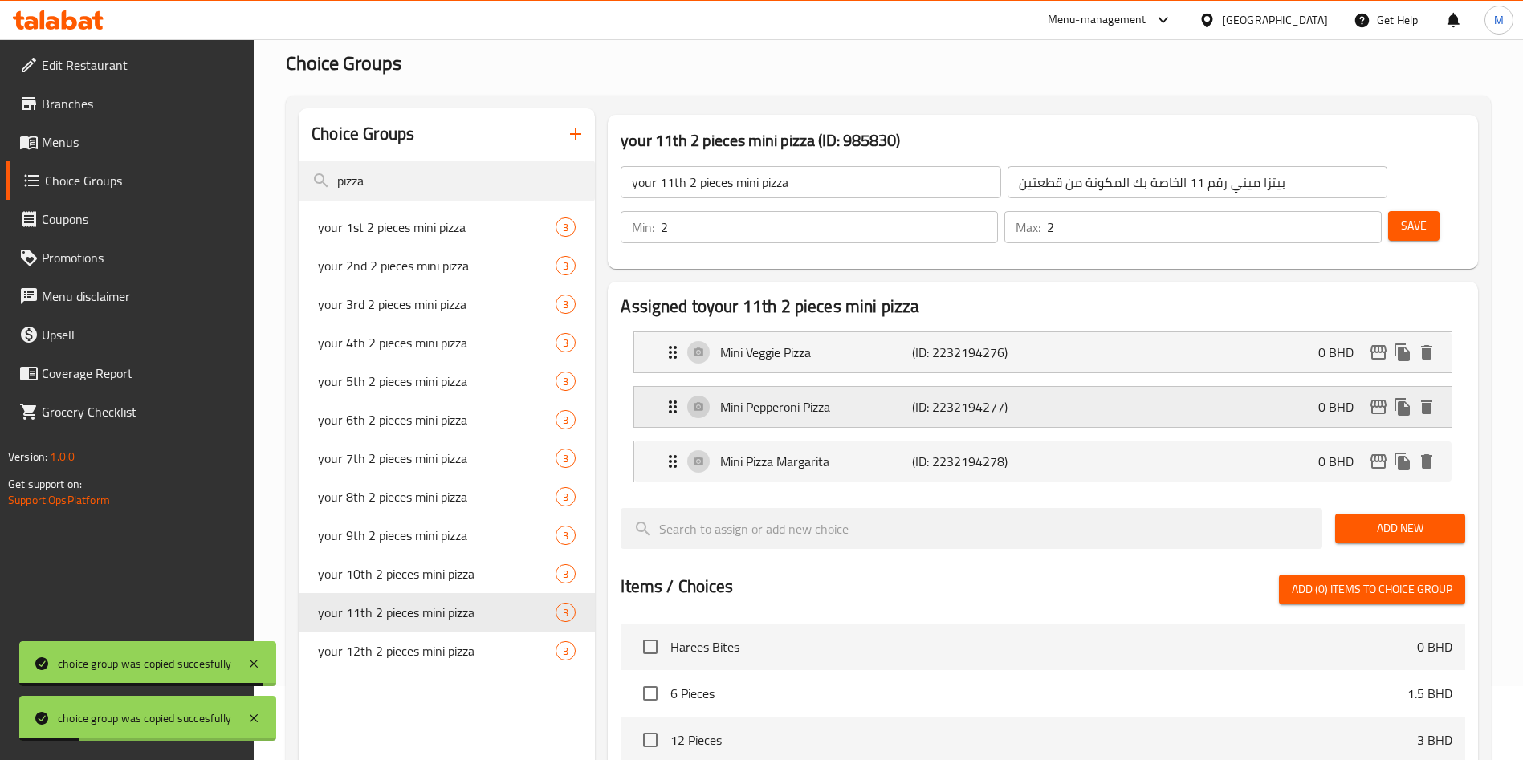
scroll to position [0, 0]
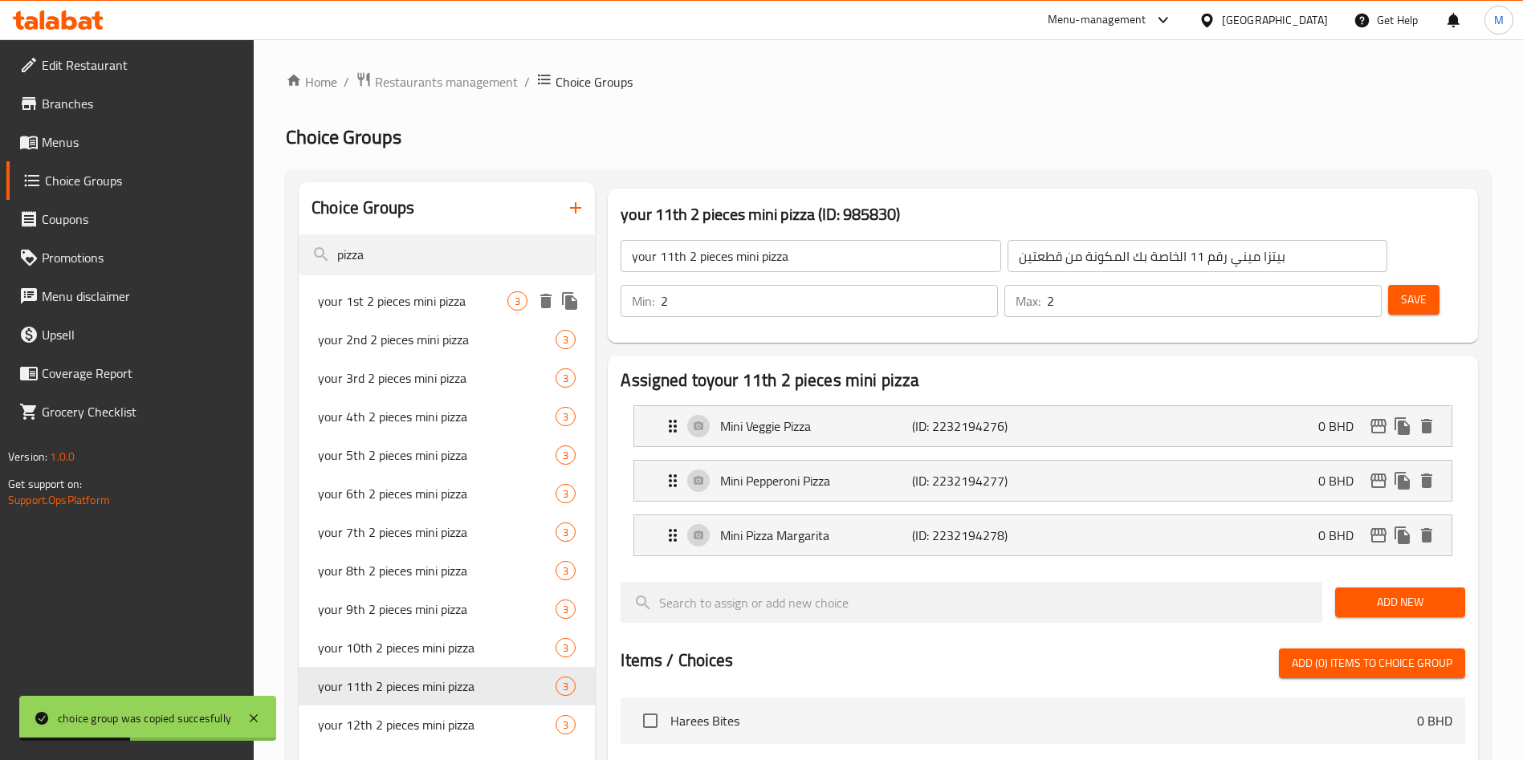
click at [435, 299] on span "your 1st 2 pieces mini pizza" at bounding box center [413, 300] width 190 height 19
type input "your 1st 2 pieces mini pizza"
type input "أول قطعتين من البيتزا الصغيرة"
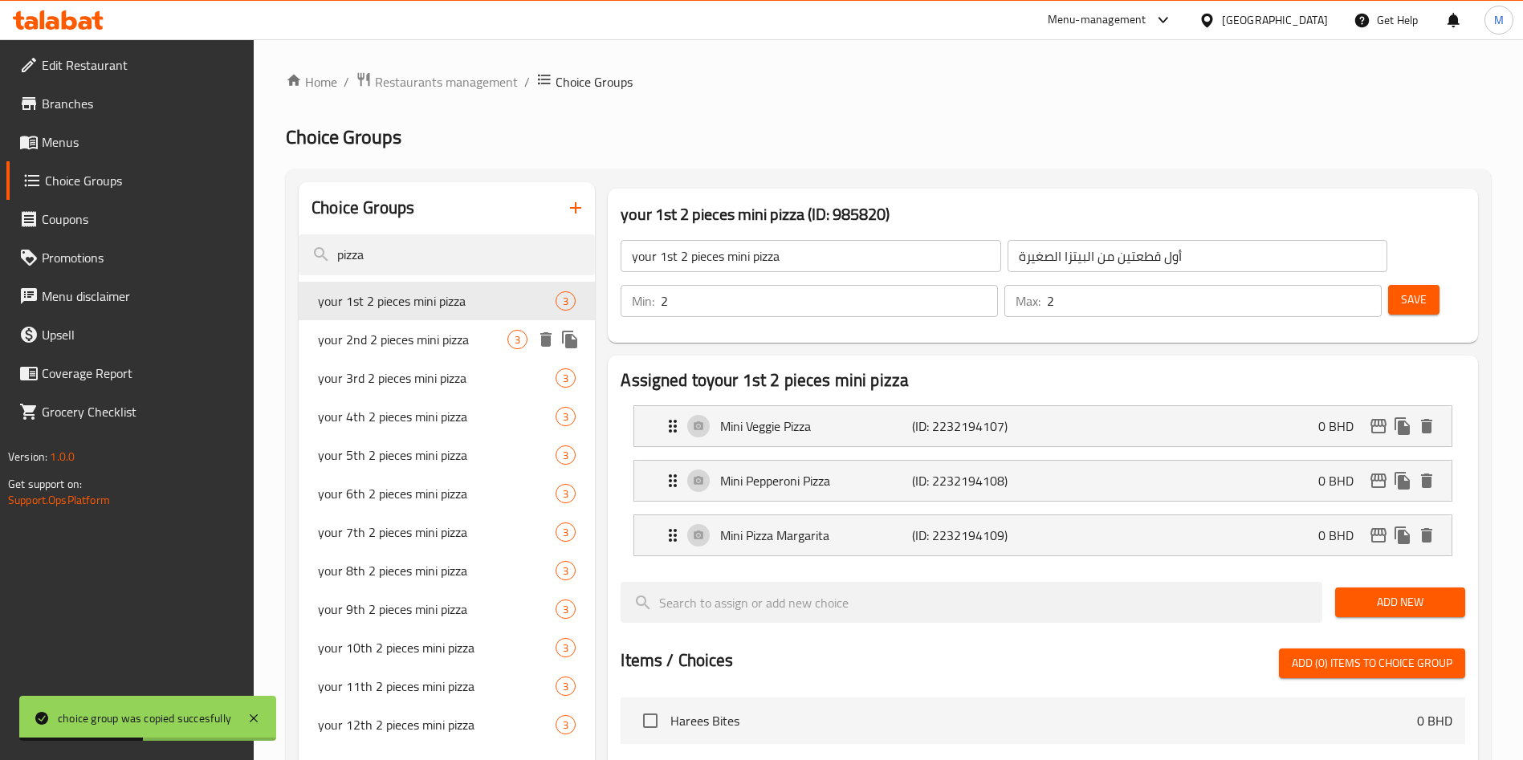
click at [435, 332] on span "your 2nd 2 pieces mini pizza" at bounding box center [413, 339] width 190 height 19
type input "your 2nd 2 pieces mini pizza"
type input "بيتزا صغيرة ثانية من قطعتين"
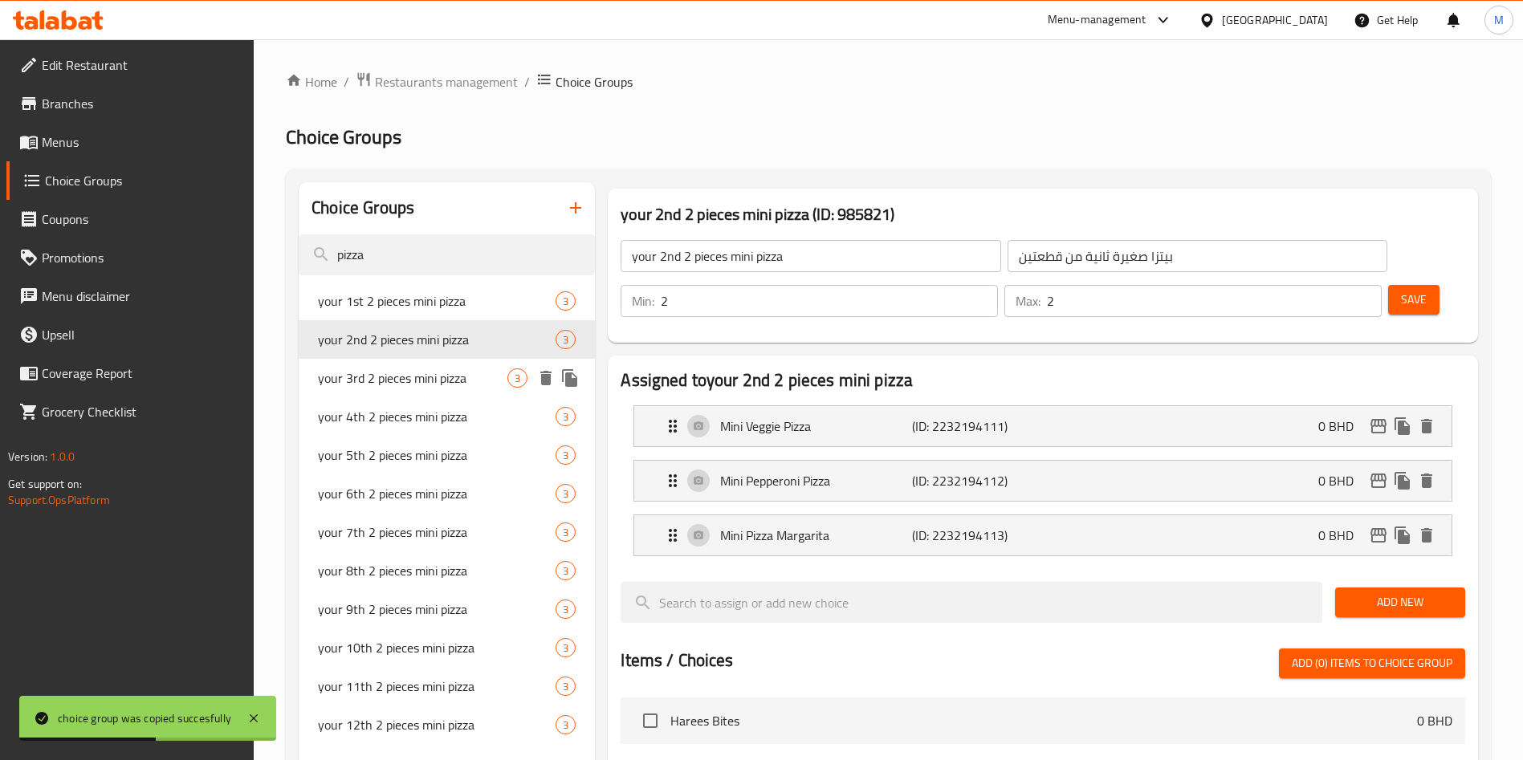
click at [451, 388] on span "your 3rd 2 pieces mini pizza" at bounding box center [413, 378] width 190 height 19
type input "your 3rd 2 pieces mini pizza"
type input "بيتزا صغيرة ثالثة مكونة من قطعتين"
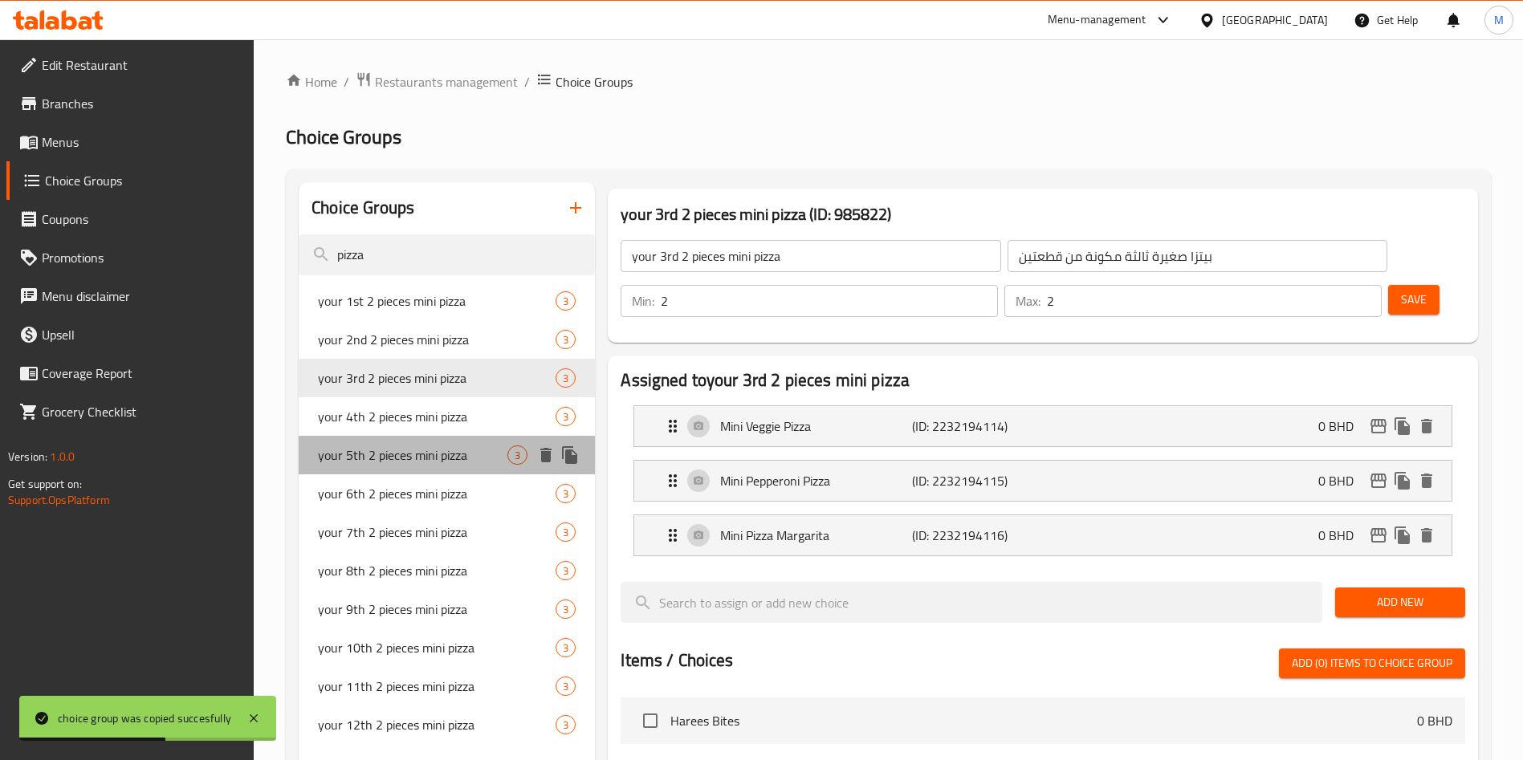
click at [461, 448] on span "your 5th 2 pieces mini pizza" at bounding box center [413, 455] width 190 height 19
type input "your 5th 2 pieces mini pizza"
type input "بيتزا صغيرة خامسة مكونة من قطعتين"
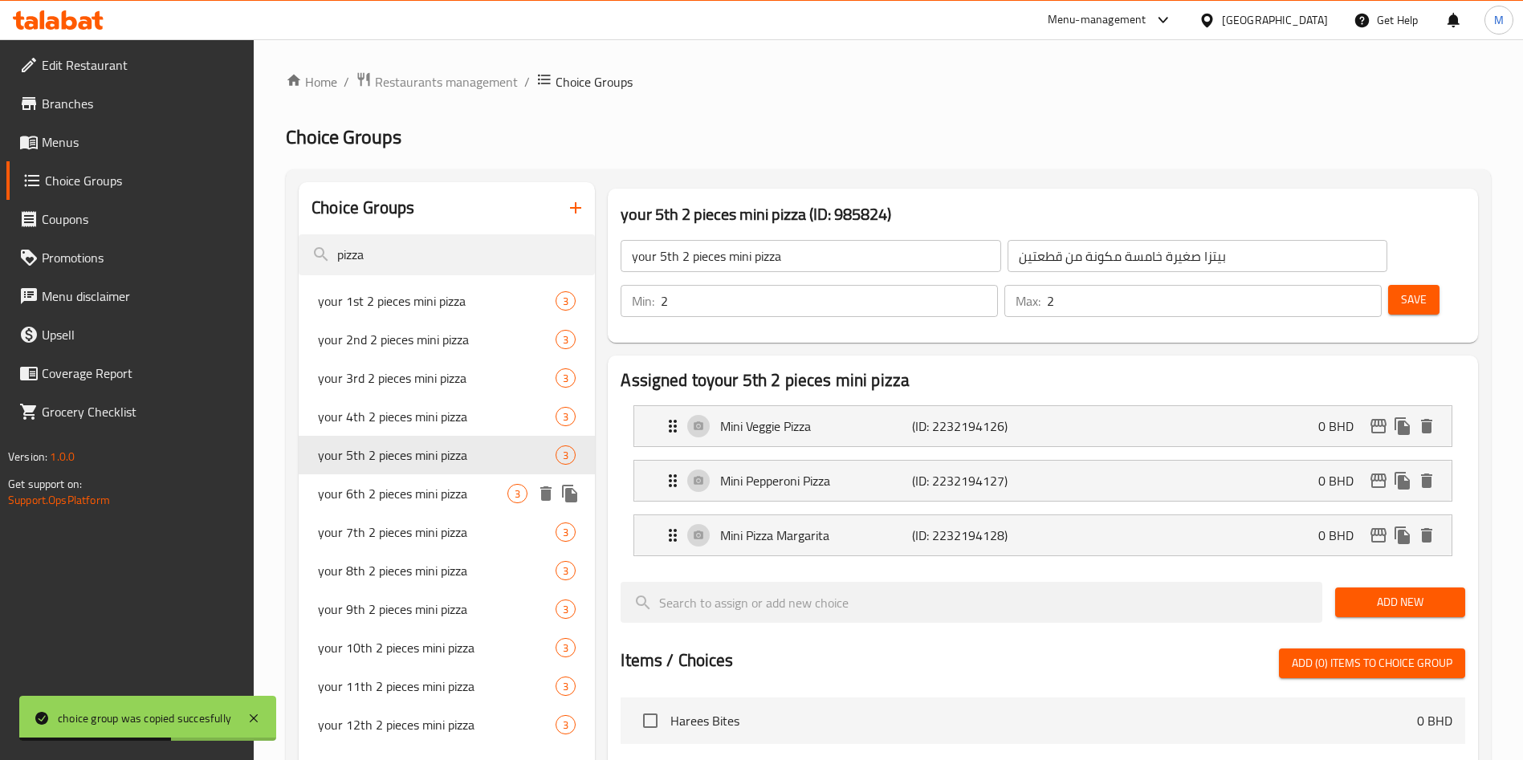
click at [471, 478] on div "your 6th 2 pieces mini pizza 3" at bounding box center [447, 494] width 296 height 39
type input "your 6th 2 pieces mini pizza"
type input "بيتزا صغيرة من قطعتين السادسة"
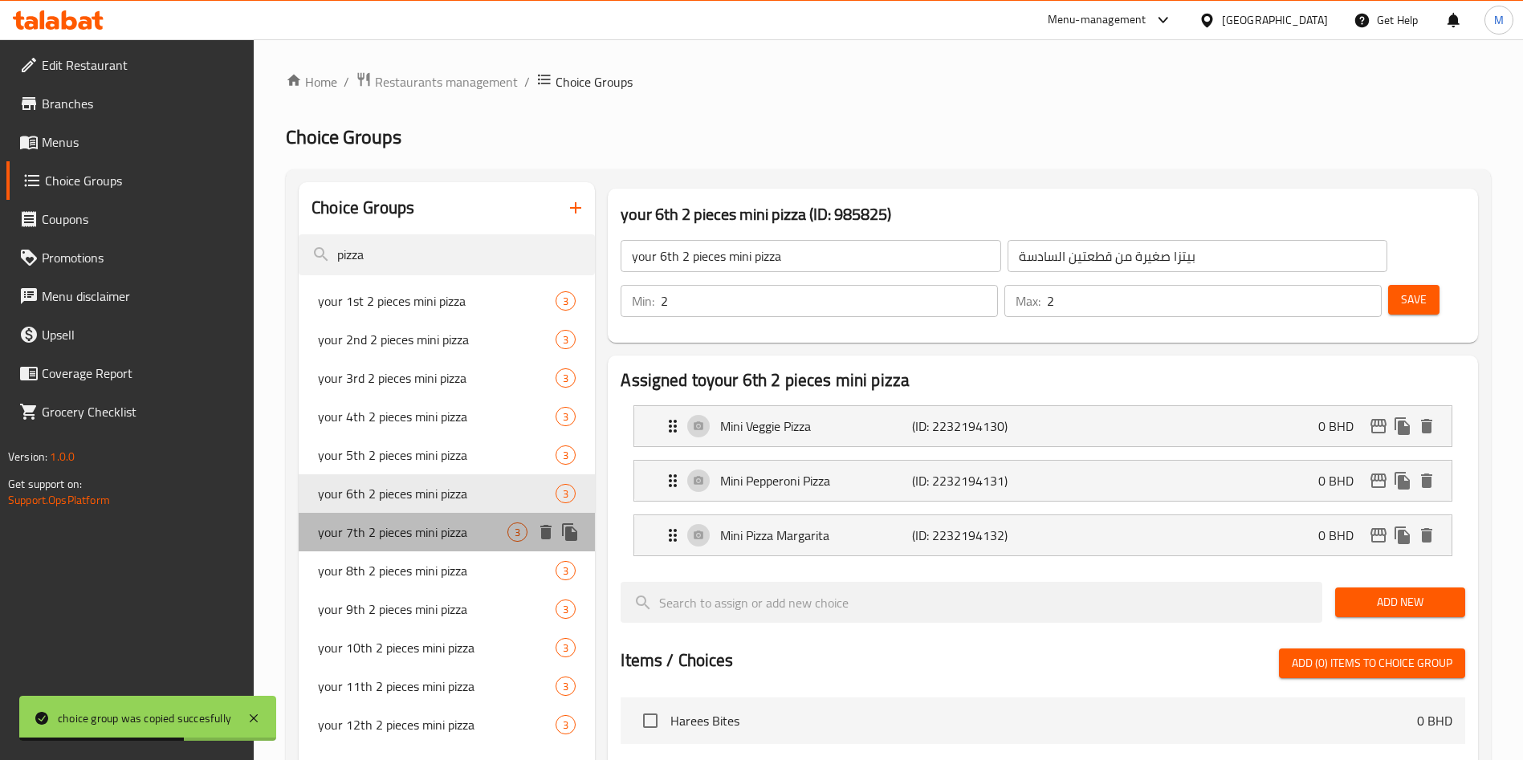
click at [475, 535] on span "your 7th 2 pieces mini pizza" at bounding box center [413, 532] width 190 height 19
type input "your 7th 2 pieces mini pizza"
type input "بيتزا صغيرة من قطعتين السابعة"
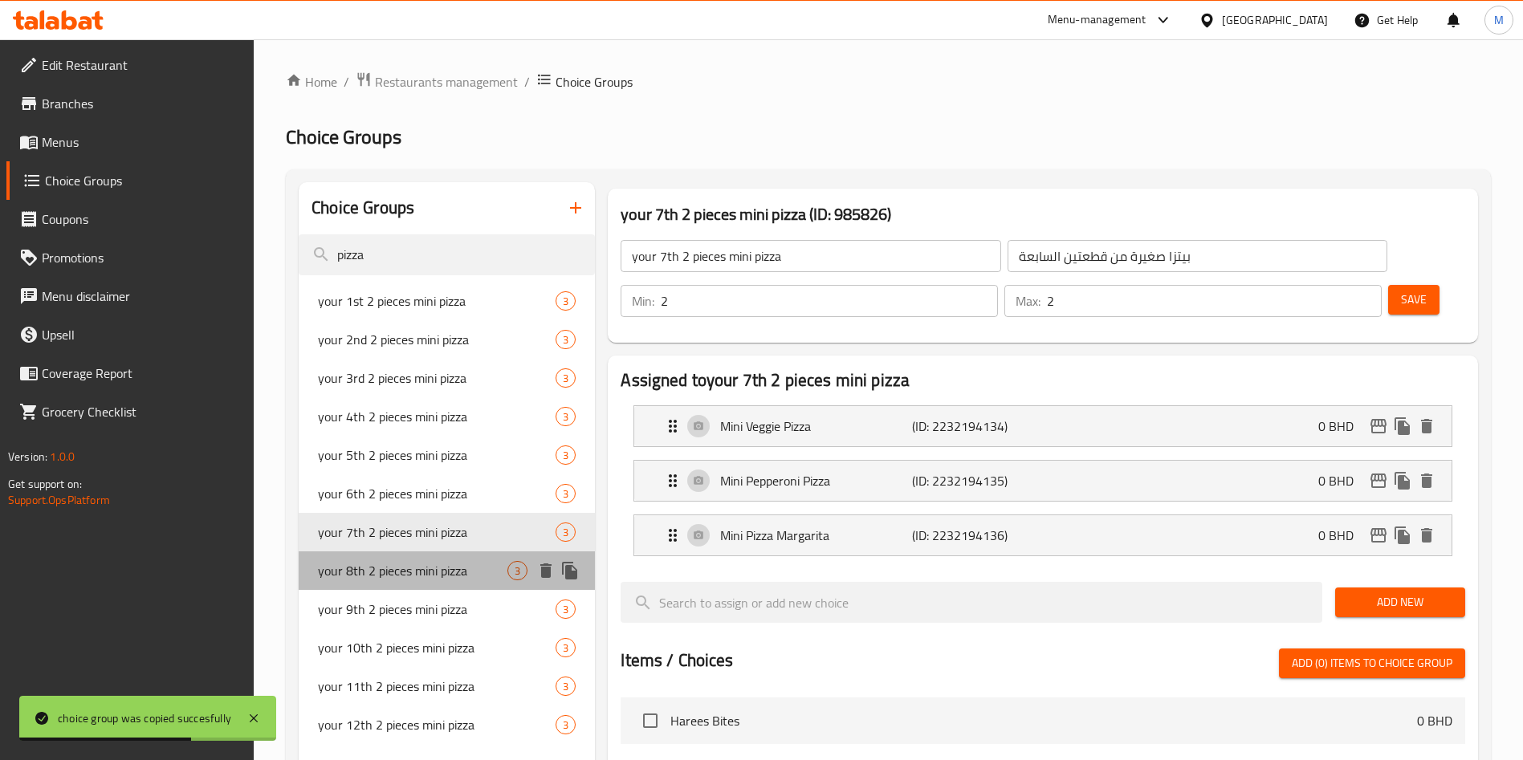
click at [475, 581] on div "your 8th 2 pieces mini pizza 3" at bounding box center [447, 571] width 296 height 39
type input "your 8th 2 pieces mini pizza"
type input "بيتزا صغيرة من قطعتين رقم 8"
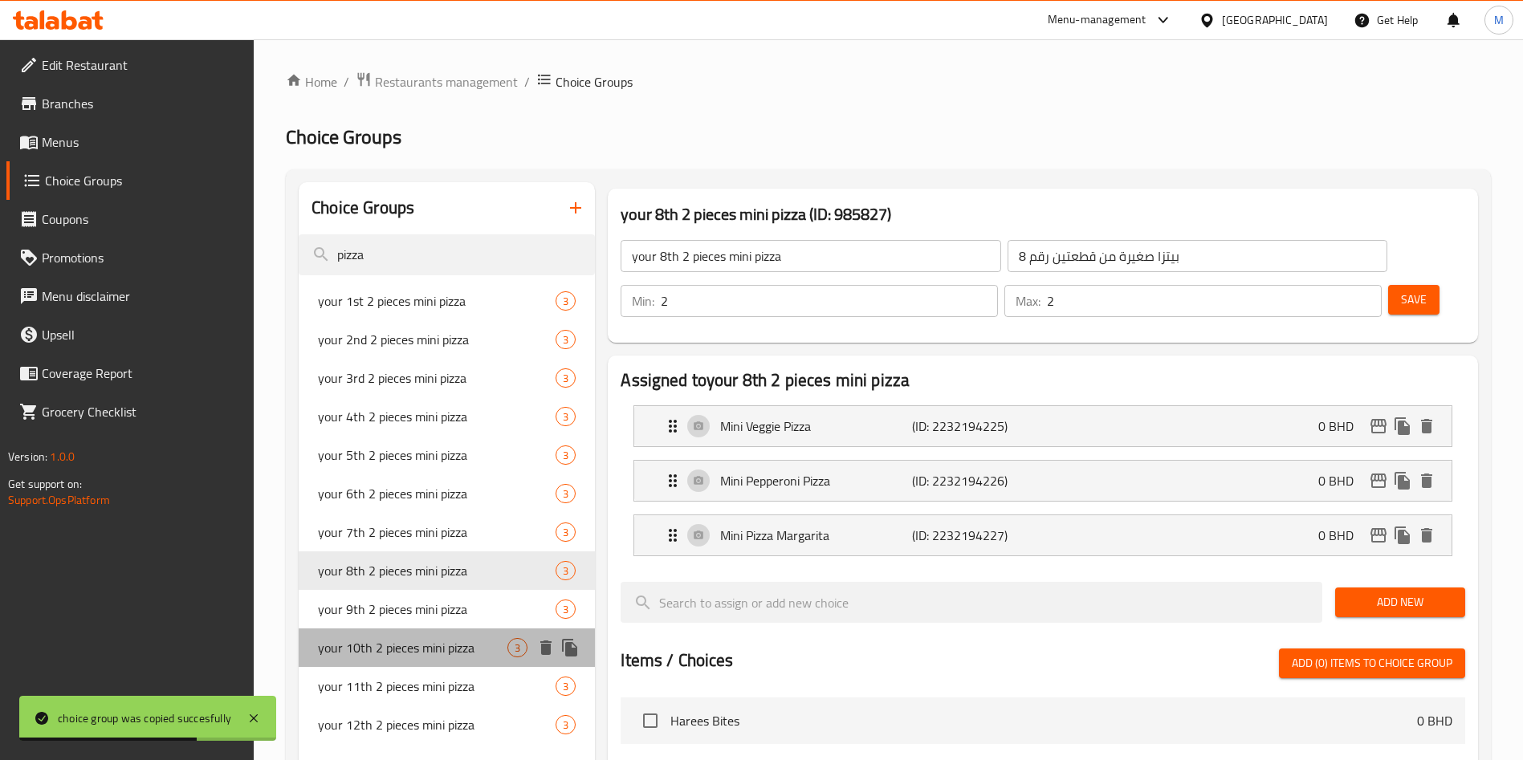
click at [467, 638] on span "your 10th 2 pieces mini pizza" at bounding box center [413, 647] width 190 height 19
type input "your 10th 2 pieces mini pizza"
type input "بيتزا صغيرة من قطعتين العاشرة"
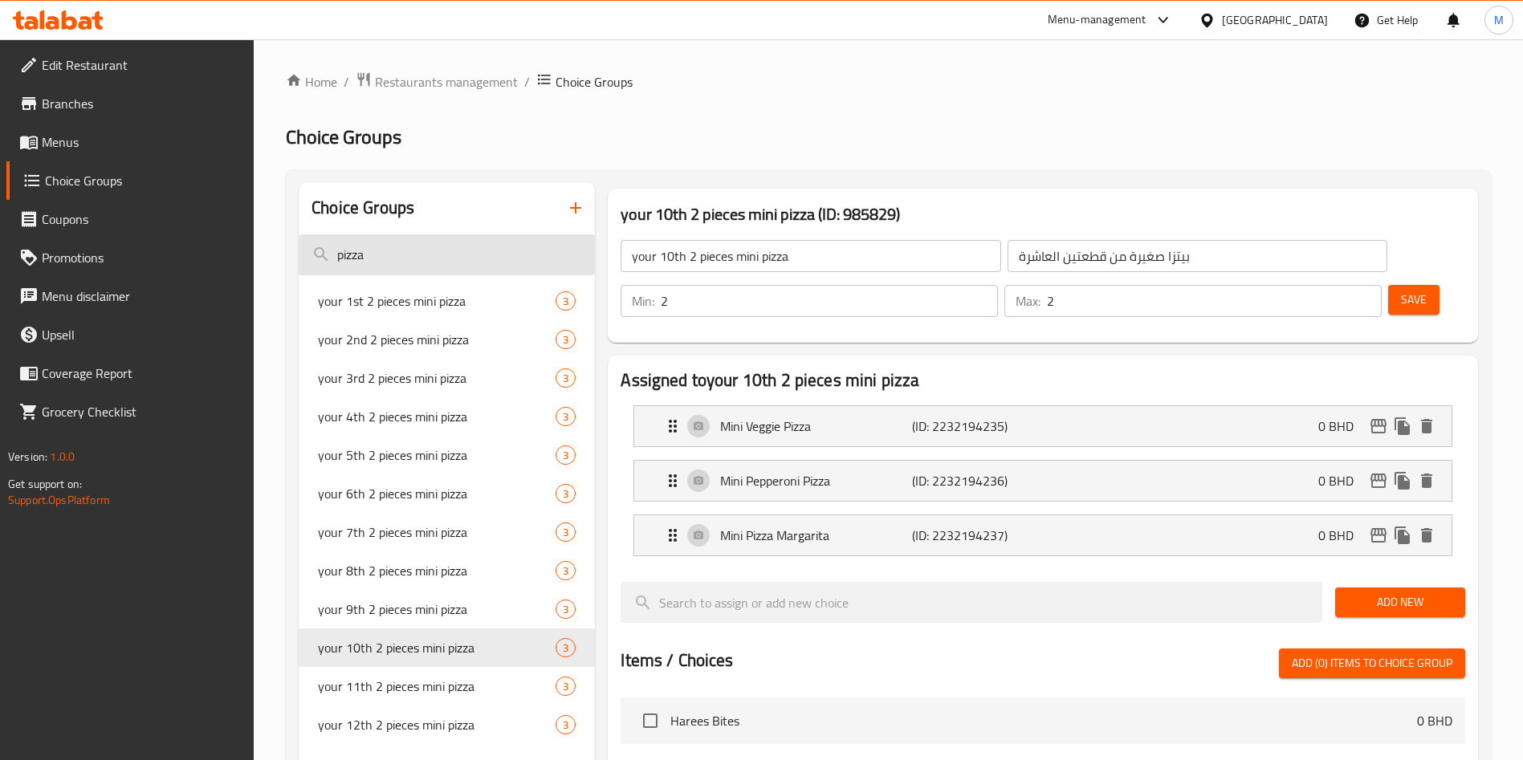
click at [418, 251] on input "pizza" at bounding box center [447, 254] width 296 height 41
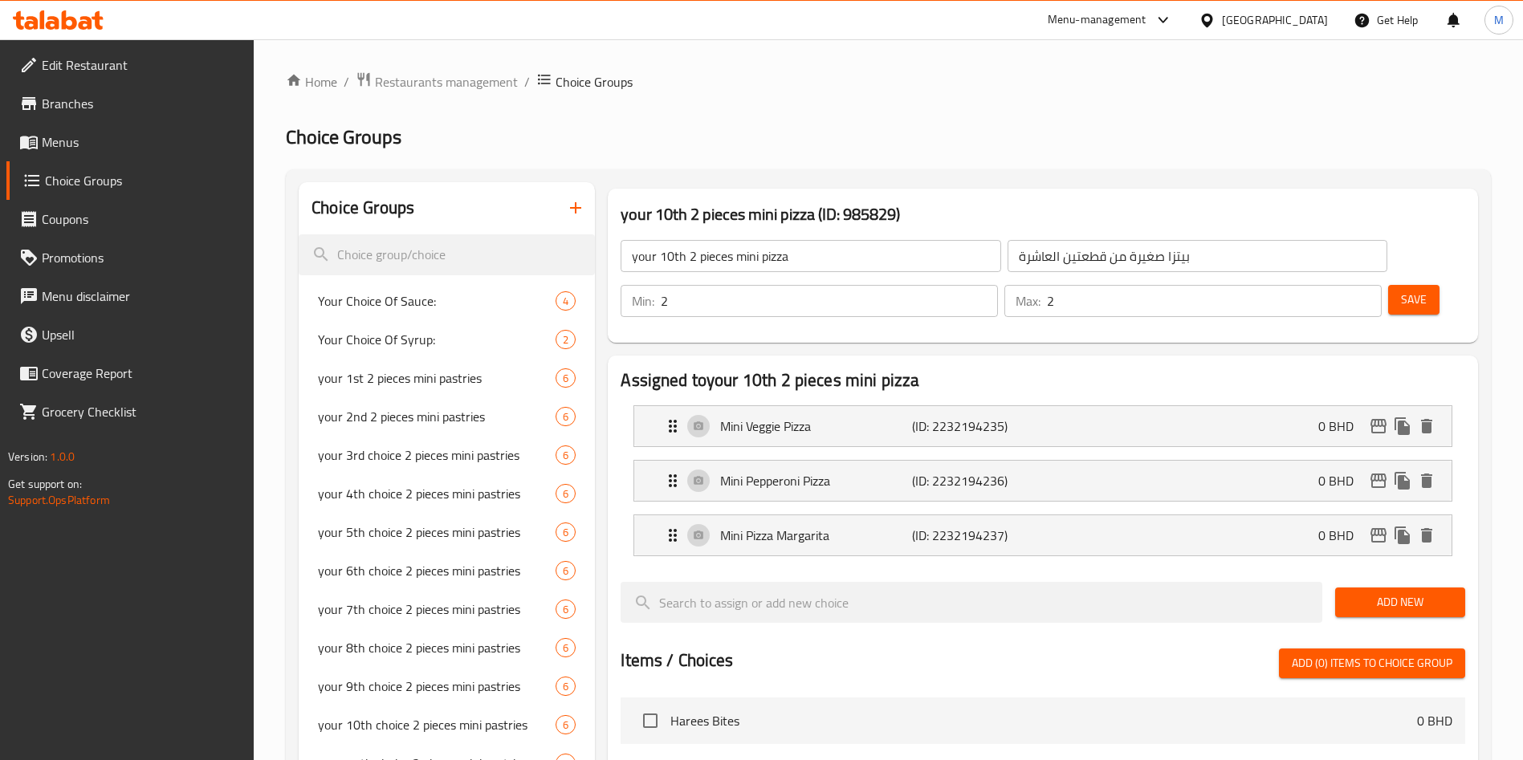
click at [575, 211] on icon "button" at bounding box center [575, 207] width 19 height 19
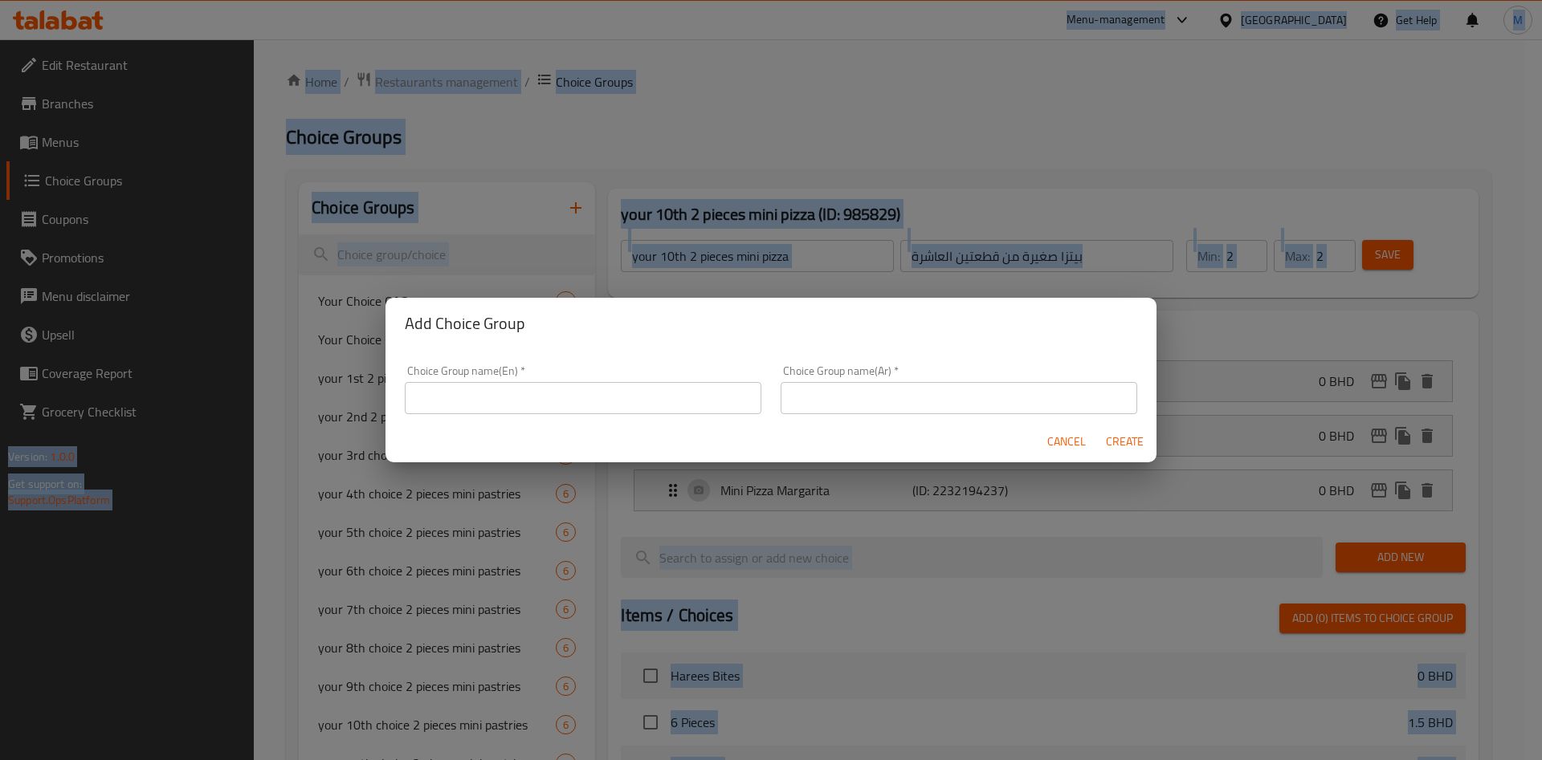
click at [376, 185] on div "Add Choice Group Choice Group name(En)   * Choice Group name(En) * Choice Group…" at bounding box center [771, 380] width 1542 height 760
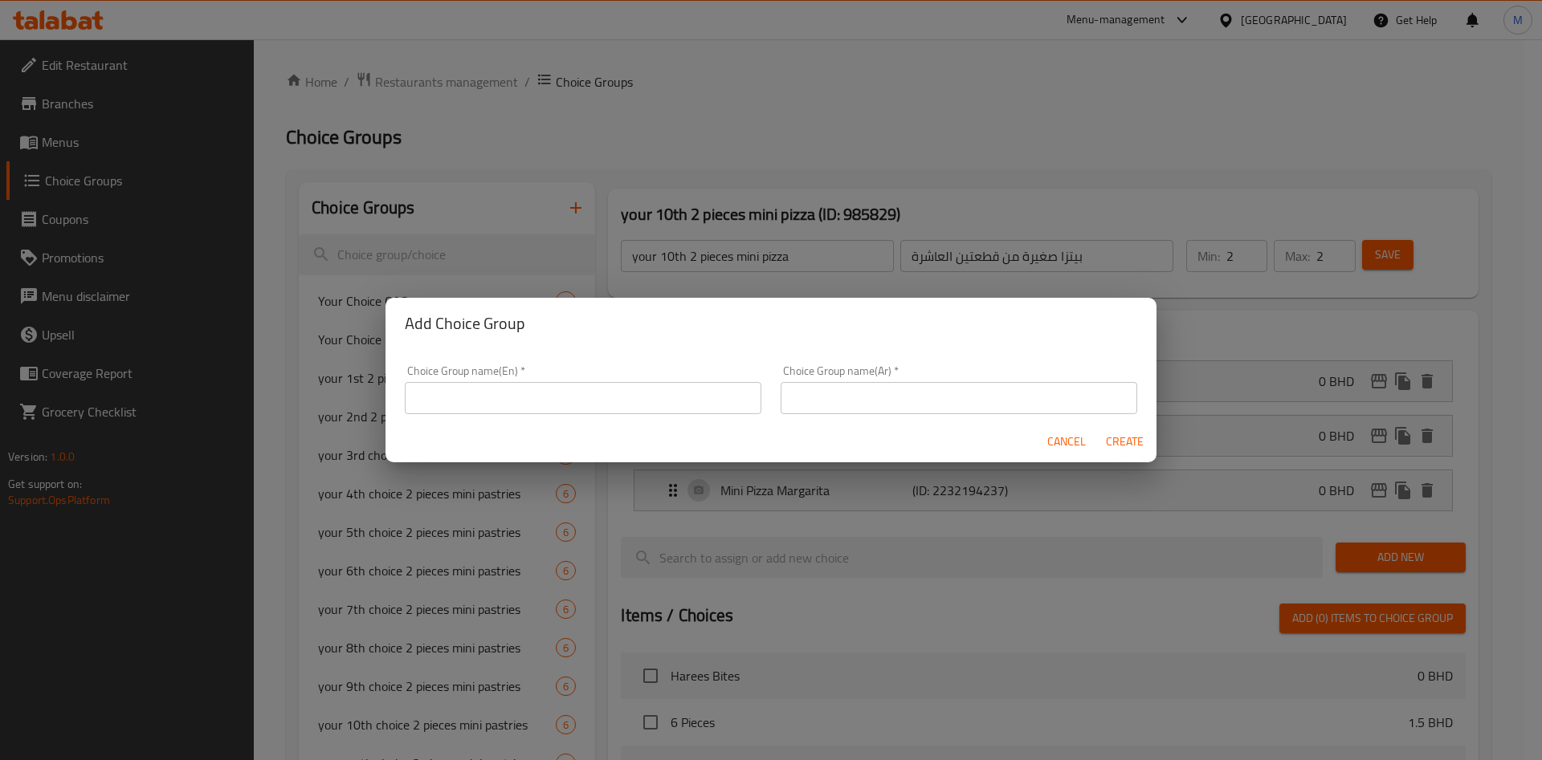
click at [376, 185] on div "Add Choice Group Choice Group name(En)   * Choice Group name(En) * Choice Group…" at bounding box center [771, 380] width 1542 height 760
click at [1077, 438] on span "Cancel" at bounding box center [1066, 442] width 39 height 20
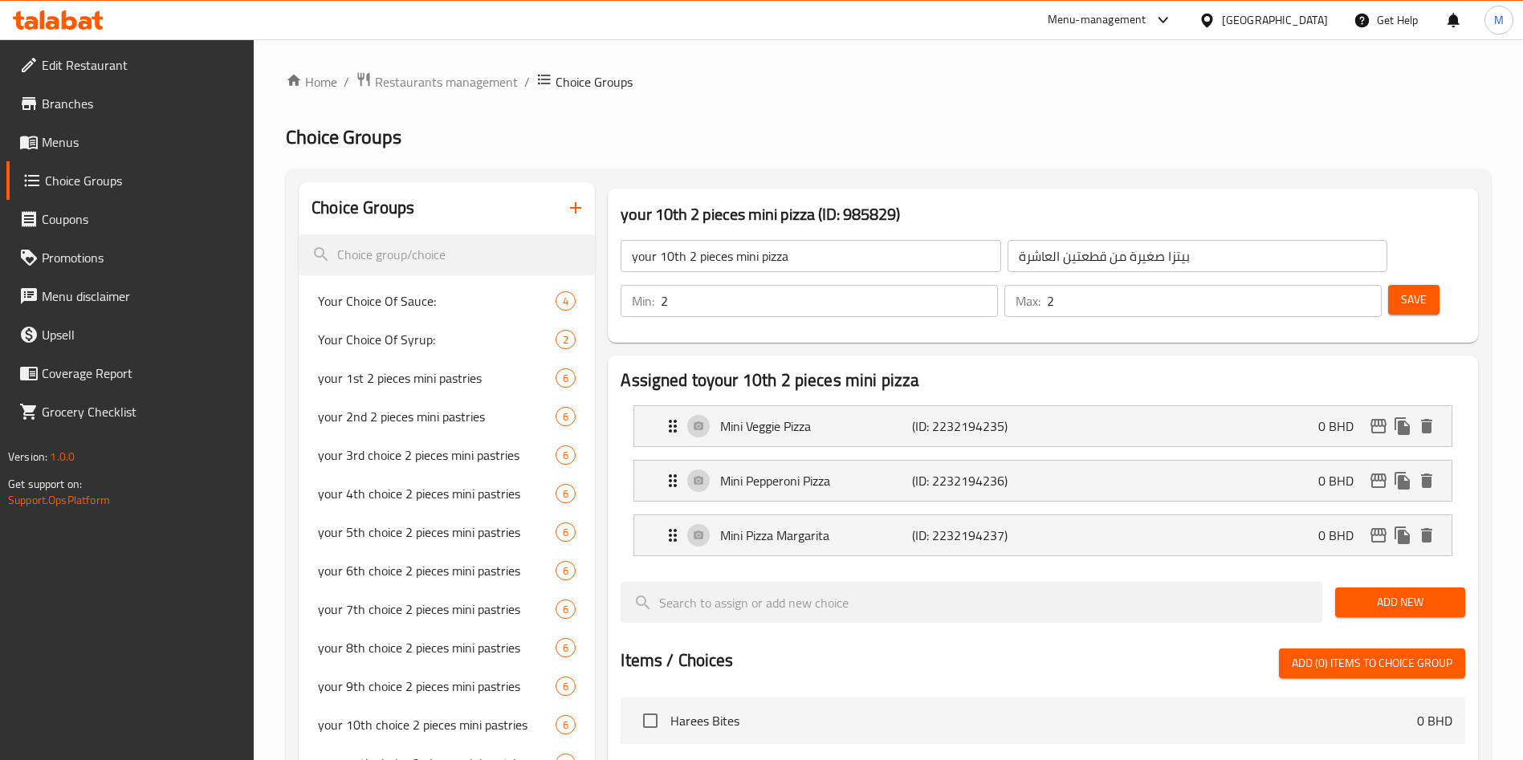
click at [568, 203] on icon "button" at bounding box center [575, 207] width 19 height 19
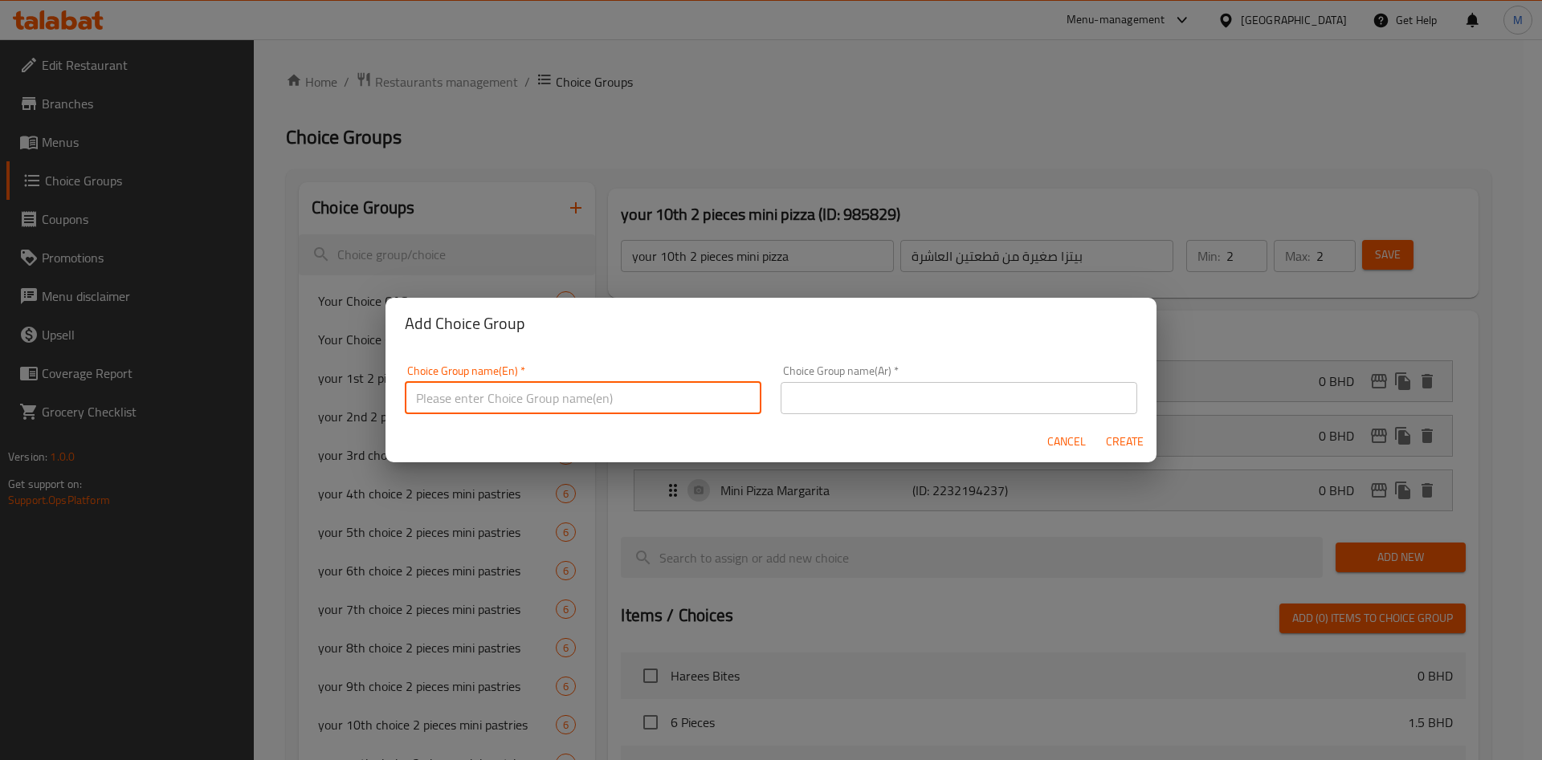
click at [457, 406] on input "text" at bounding box center [583, 398] width 357 height 32
paste input "your 1st 2 pieces mix sweet"
type input "your 1st 2 pieces mix sweet"
click at [835, 396] on input "text" at bounding box center [959, 398] width 357 height 32
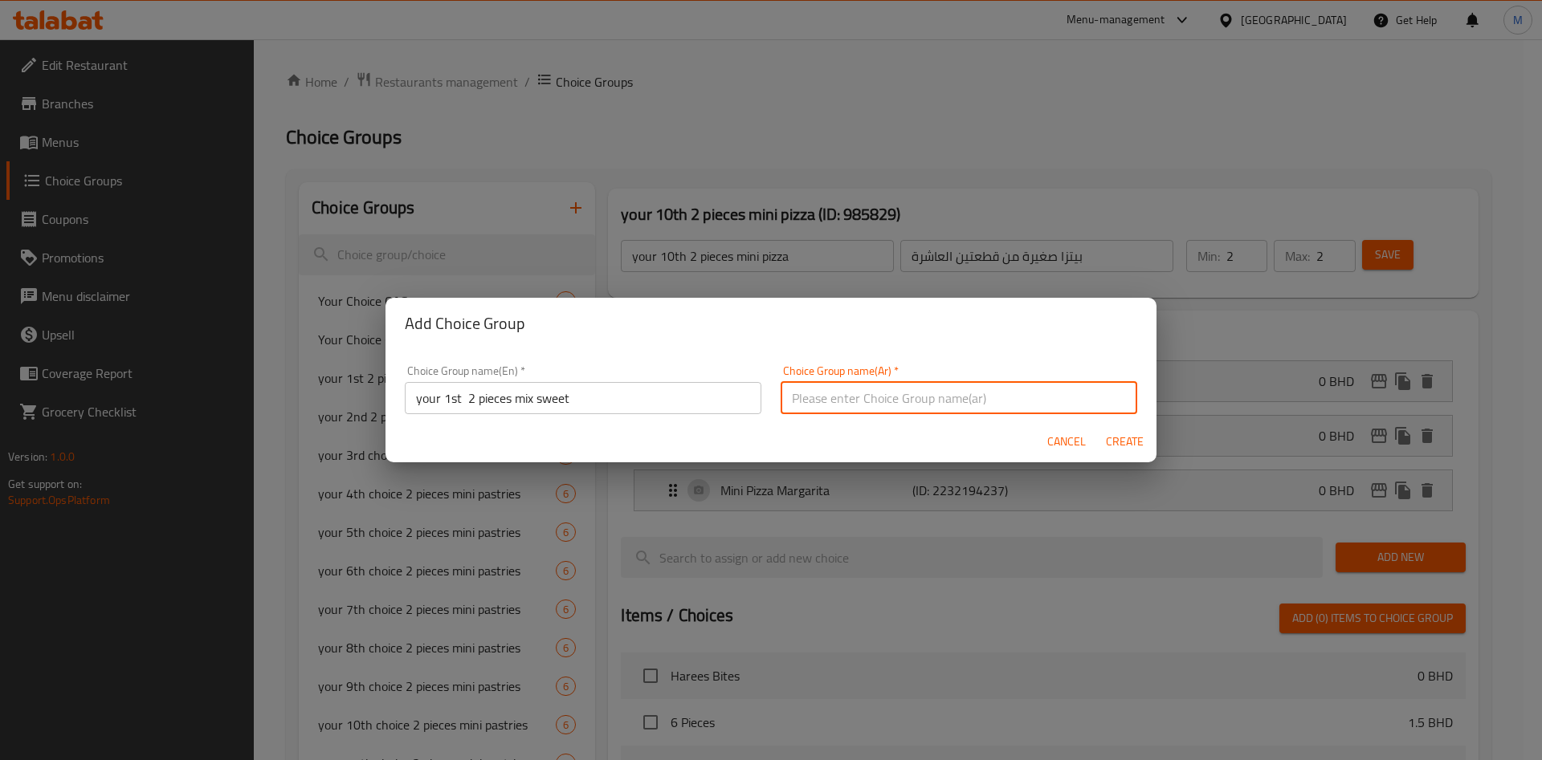
paste input "قطعتين الأولى والثانية مزيج حلو"
type input "قطعتين الأولى والثانية مزيج حلو"
click at [1117, 438] on span "Create" at bounding box center [1124, 442] width 39 height 20
type input "your 1st 2 pieces mix sweet"
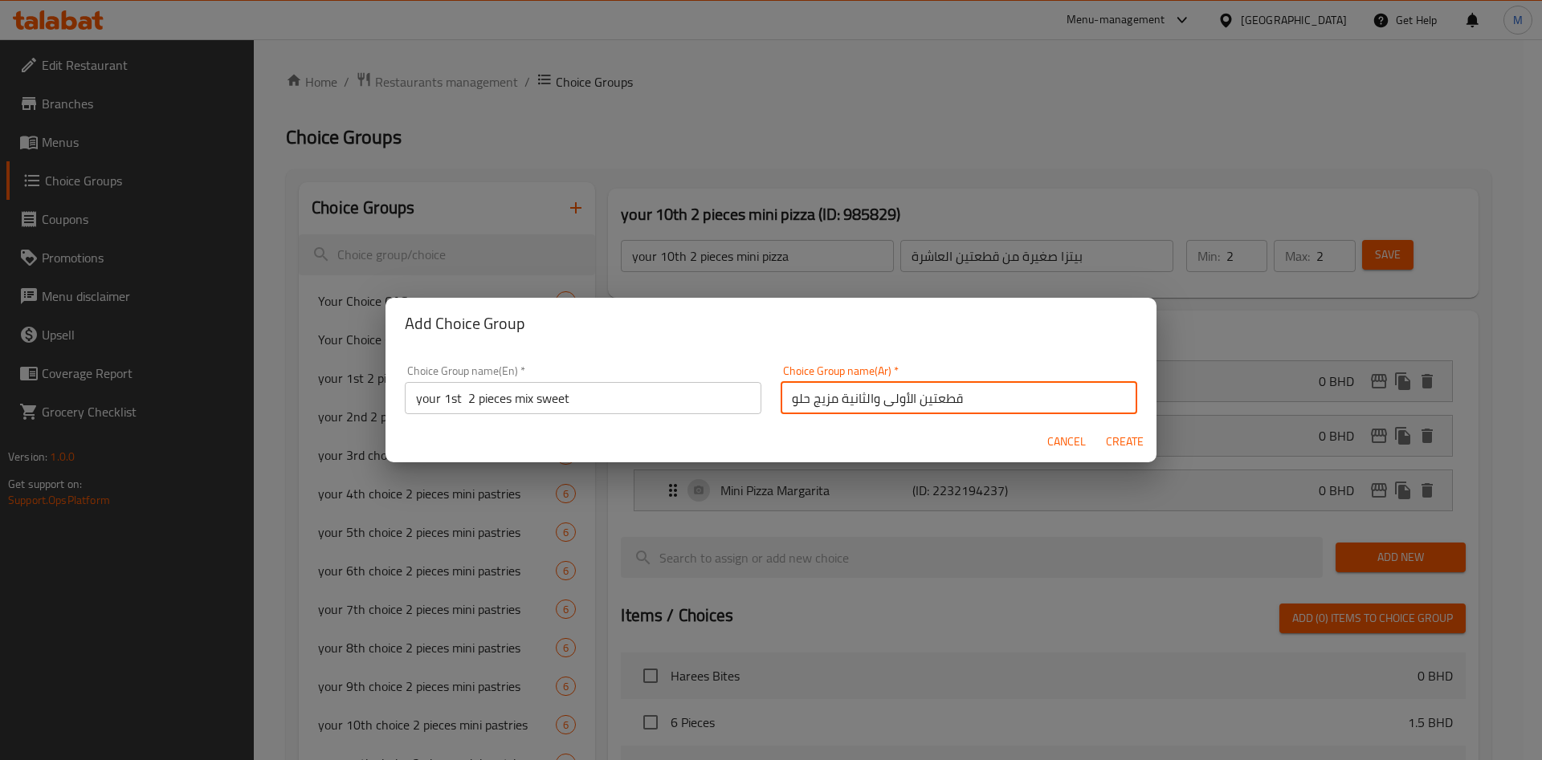
type input "قطعتين الأولى والثانية مزيج حلو"
type input "0"
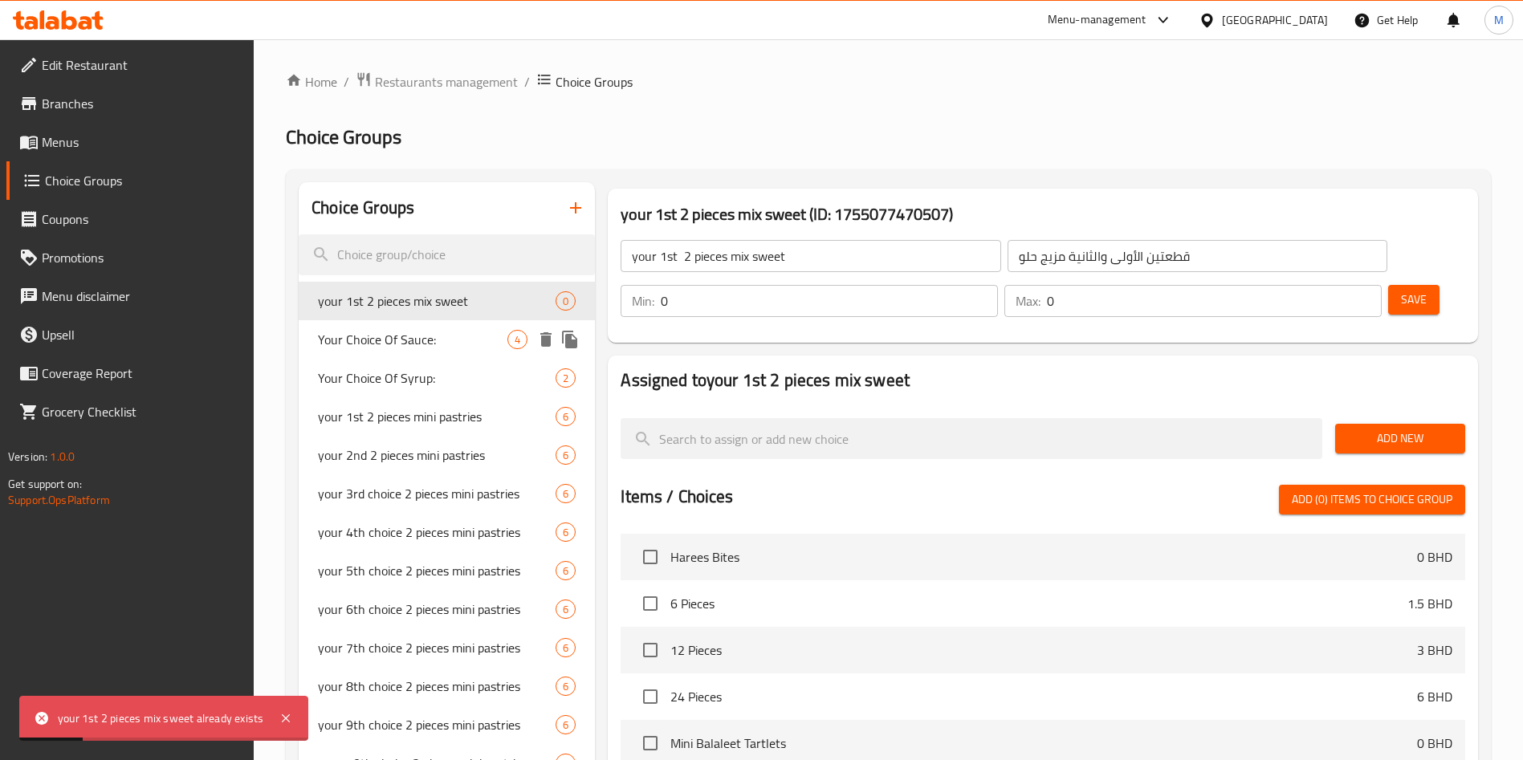
click at [463, 343] on span "Your Choice Of Sauce:" at bounding box center [413, 339] width 190 height 19
type input "Your Choice Of Sauce:"
type input "إختيارك من الصوص:"
type input "1"
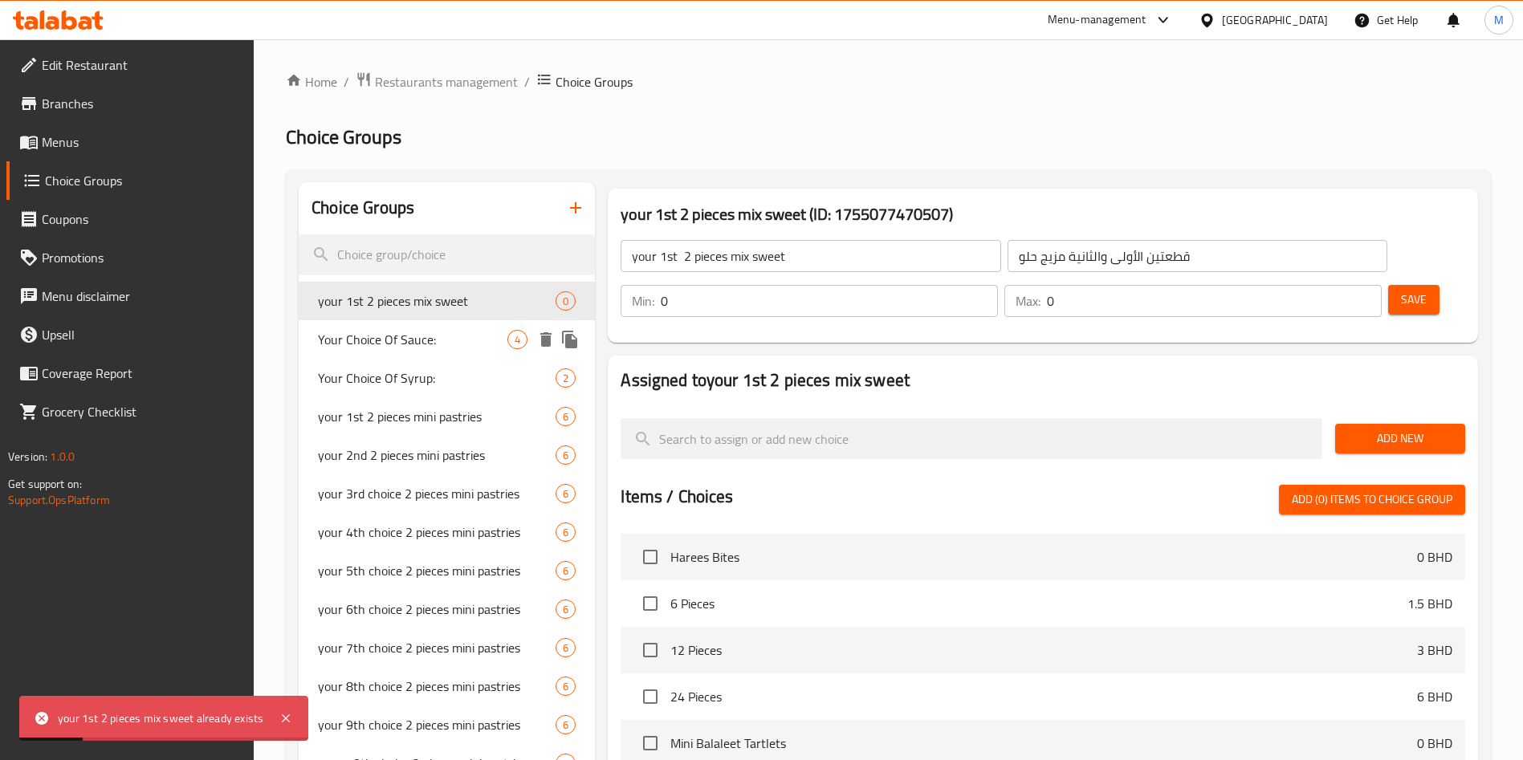
type input "1"
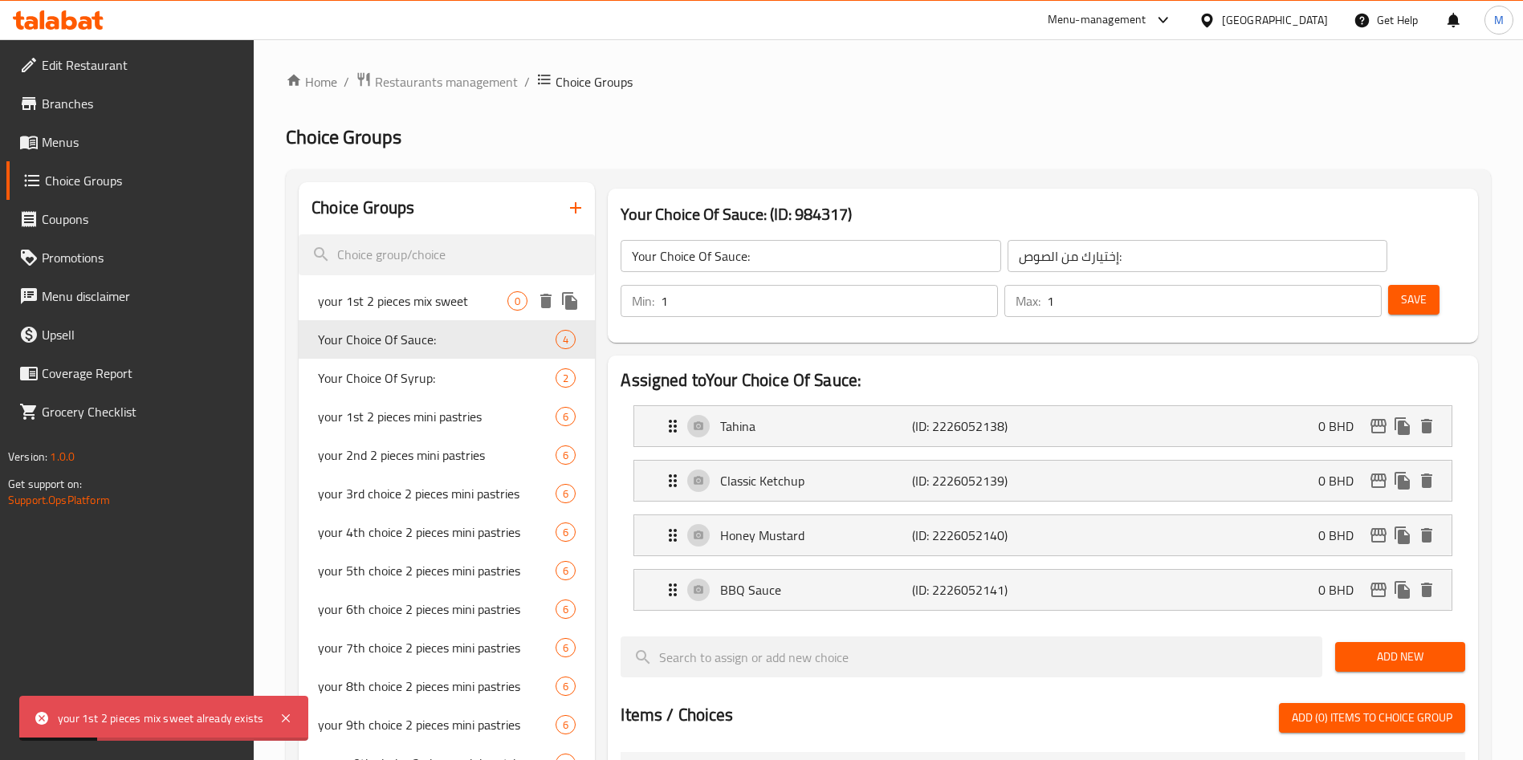
click at [462, 295] on span "your 1st 2 pieces mix sweet" at bounding box center [413, 300] width 190 height 19
type input "your 1st 2 pieces mix sweet"
type input "قطعتين الأولى والثانية مزيج حلو"
type input "0"
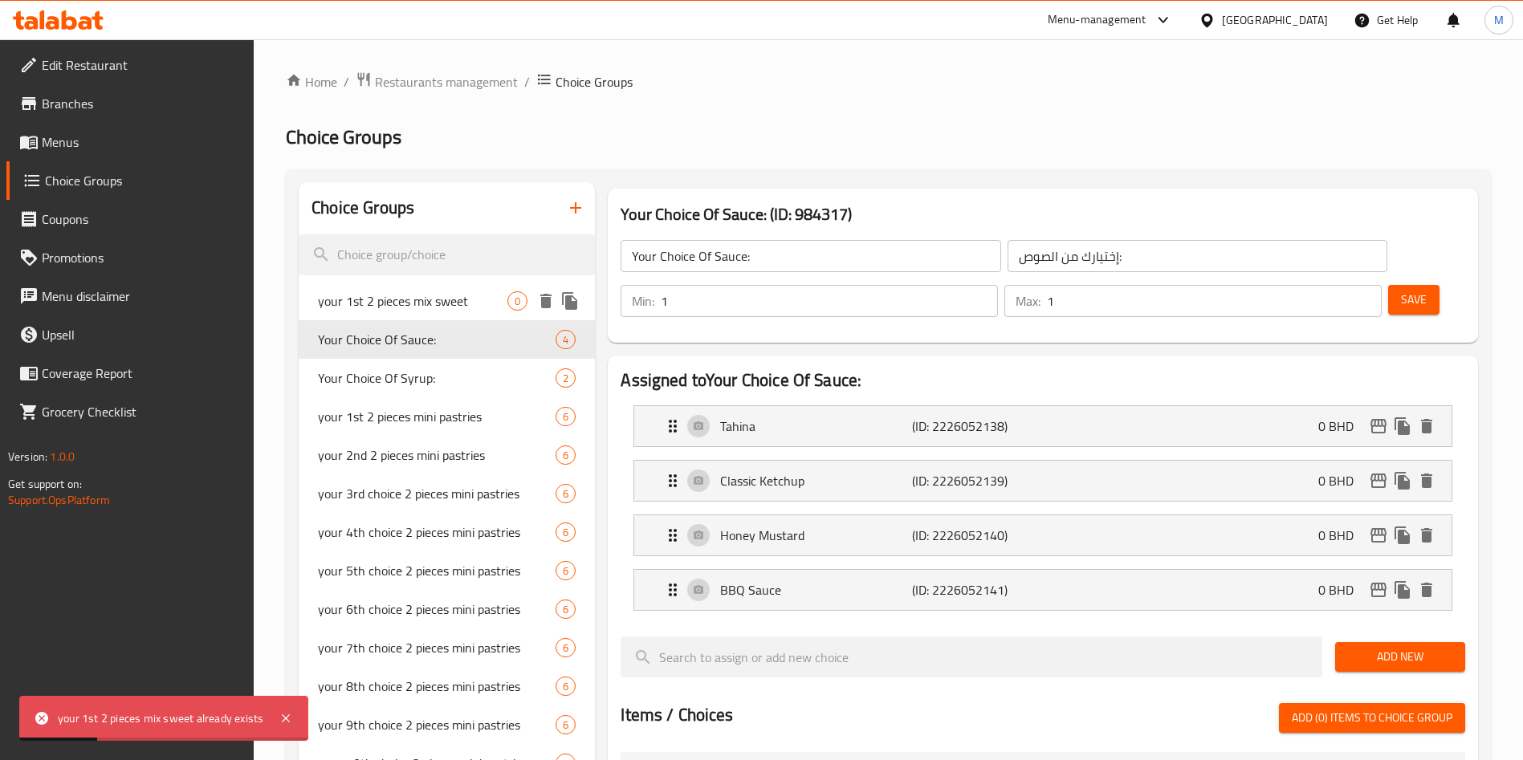
type input "0"
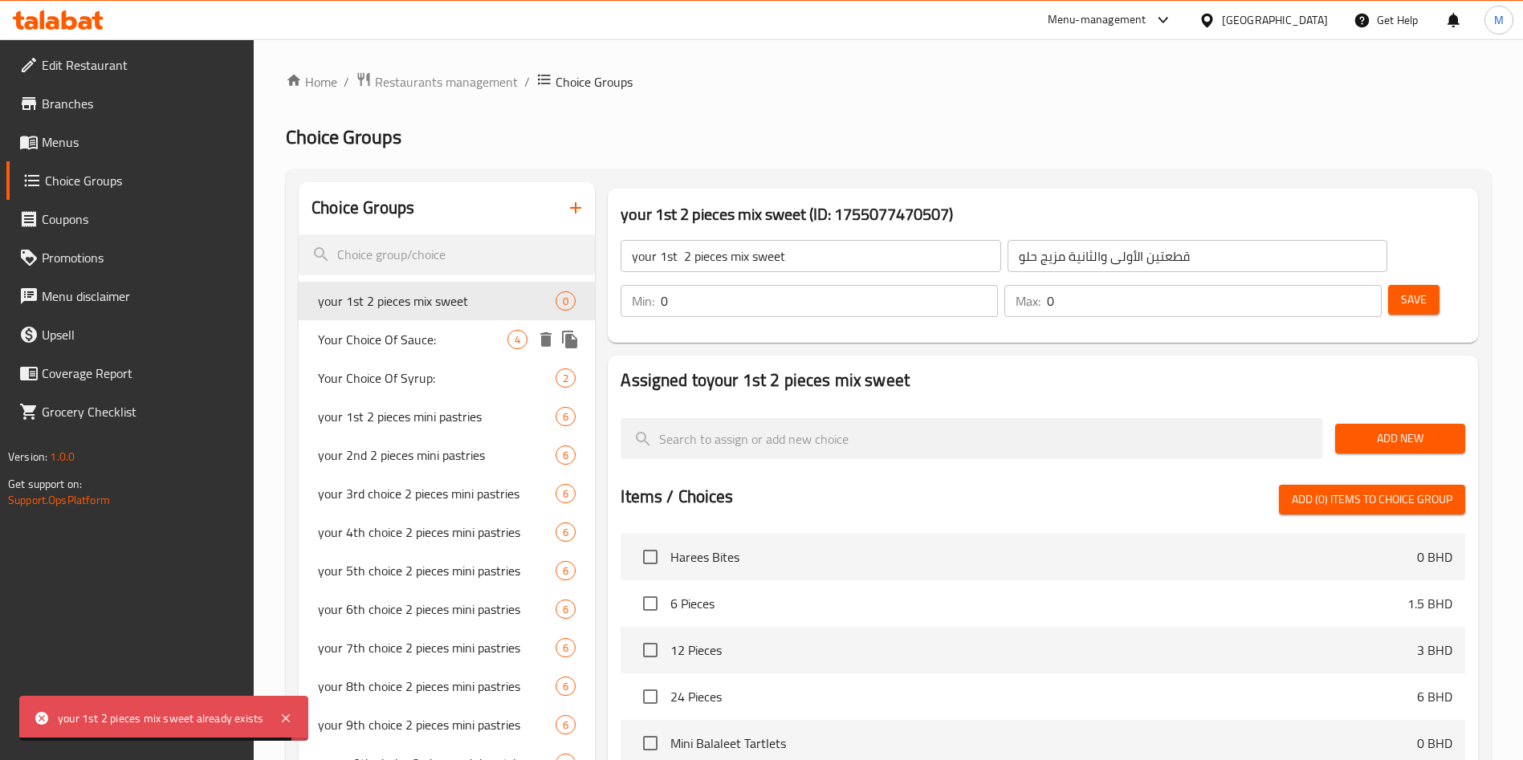
click at [426, 330] on span "Your Choice Of Sauce:" at bounding box center [413, 339] width 190 height 19
type input "Your Choice Of Sauce:"
type input "إختيارك من الصوص:"
type input "1"
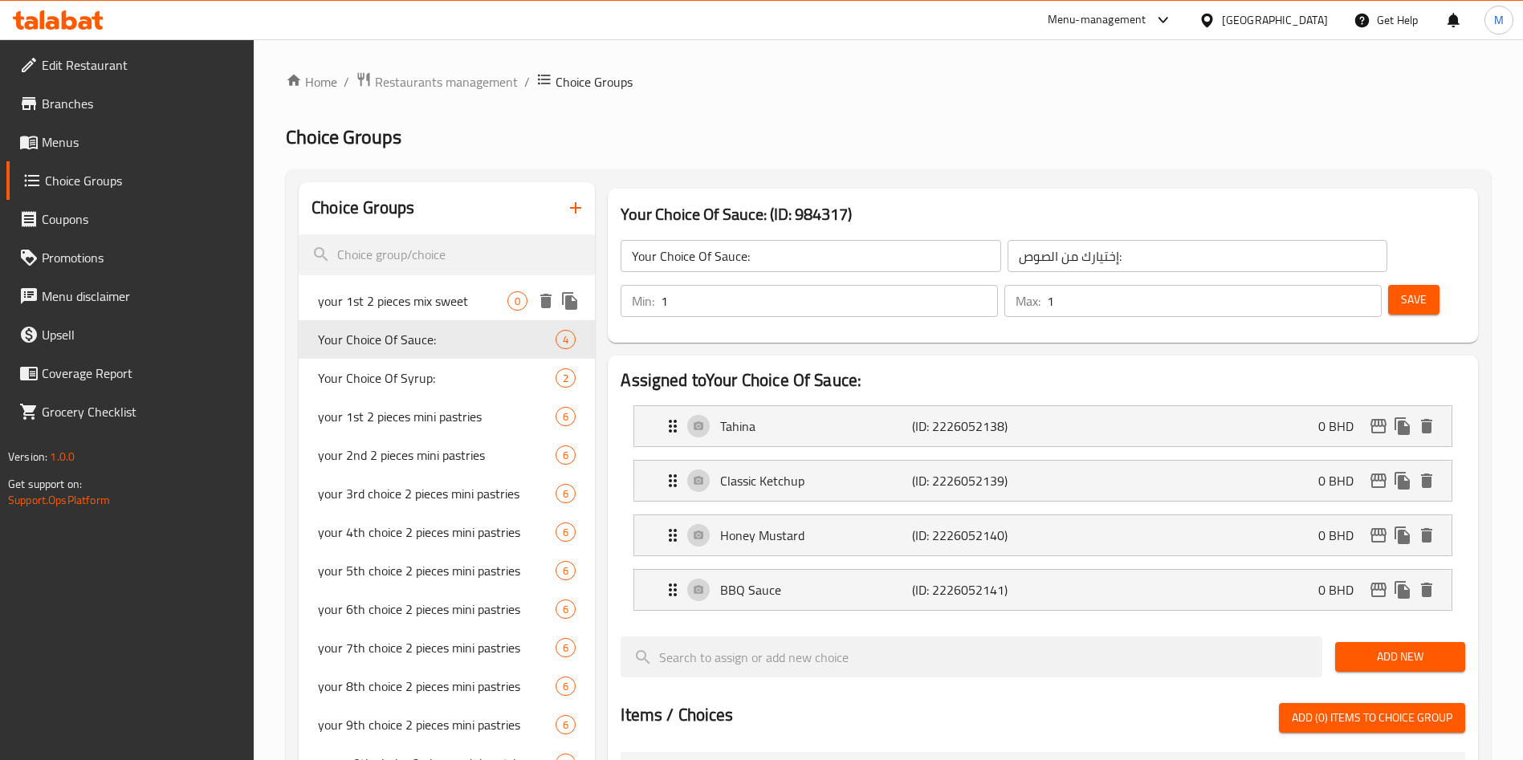
click at [447, 300] on span "your 1st 2 pieces mix sweet" at bounding box center [413, 300] width 190 height 19
type input "your 1st 2 pieces mix sweet"
type input "قطعتين الأولى والثانية مزيج حلو"
type input "0"
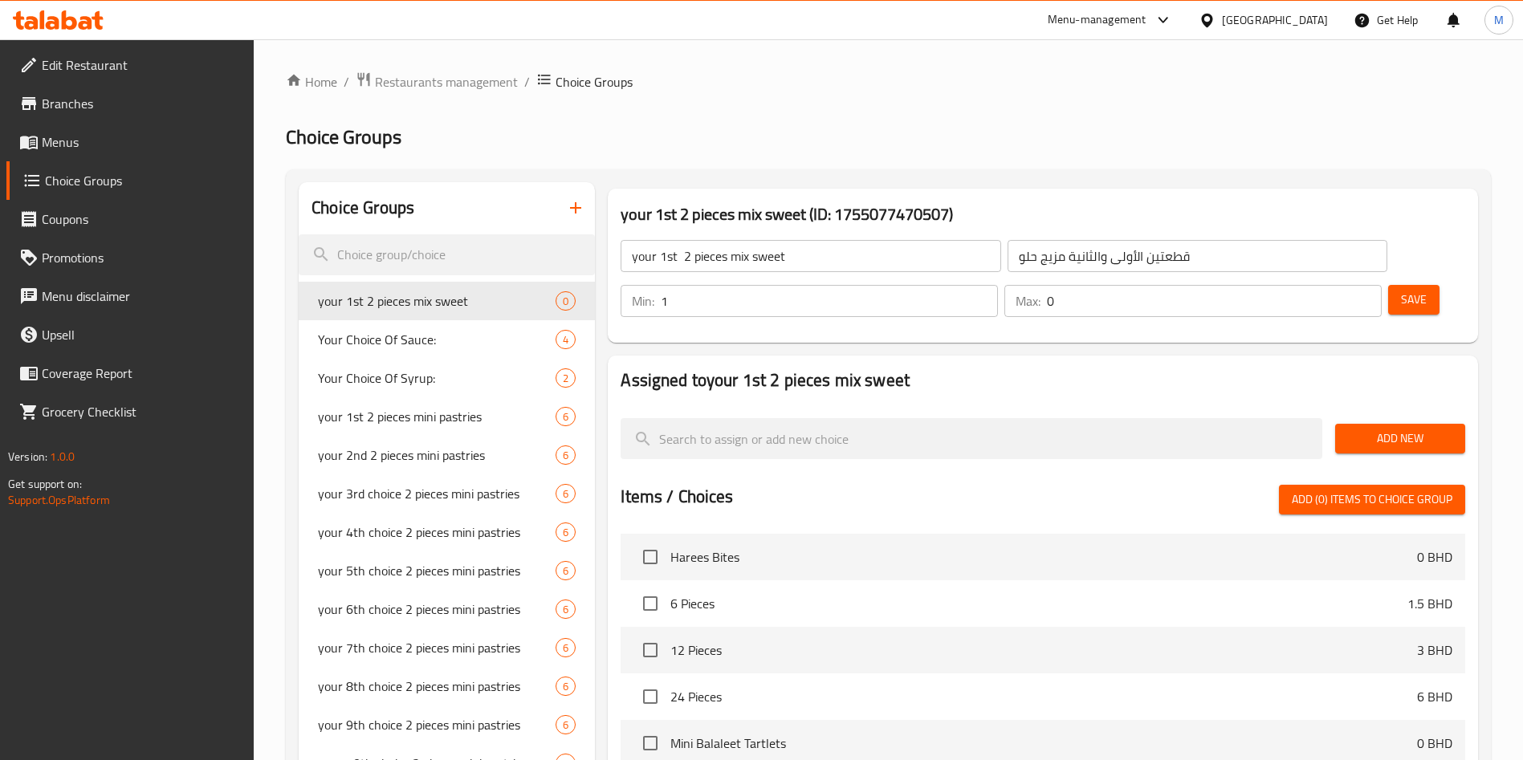
click at [998, 285] on input "1" at bounding box center [829, 301] width 337 height 32
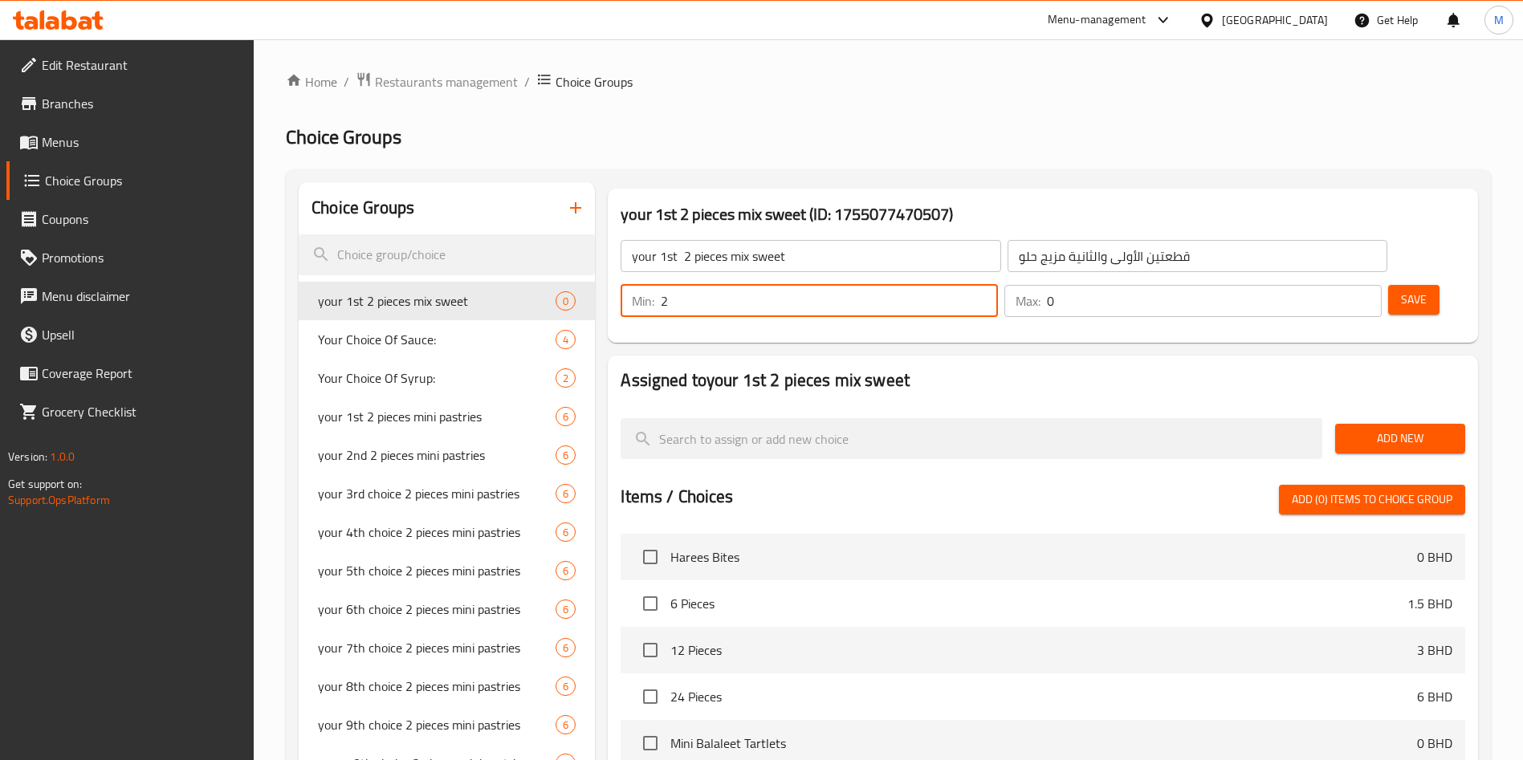
type input "2"
click at [998, 285] on input "2" at bounding box center [829, 301] width 337 height 32
click at [1333, 285] on input "1" at bounding box center [1214, 301] width 335 height 32
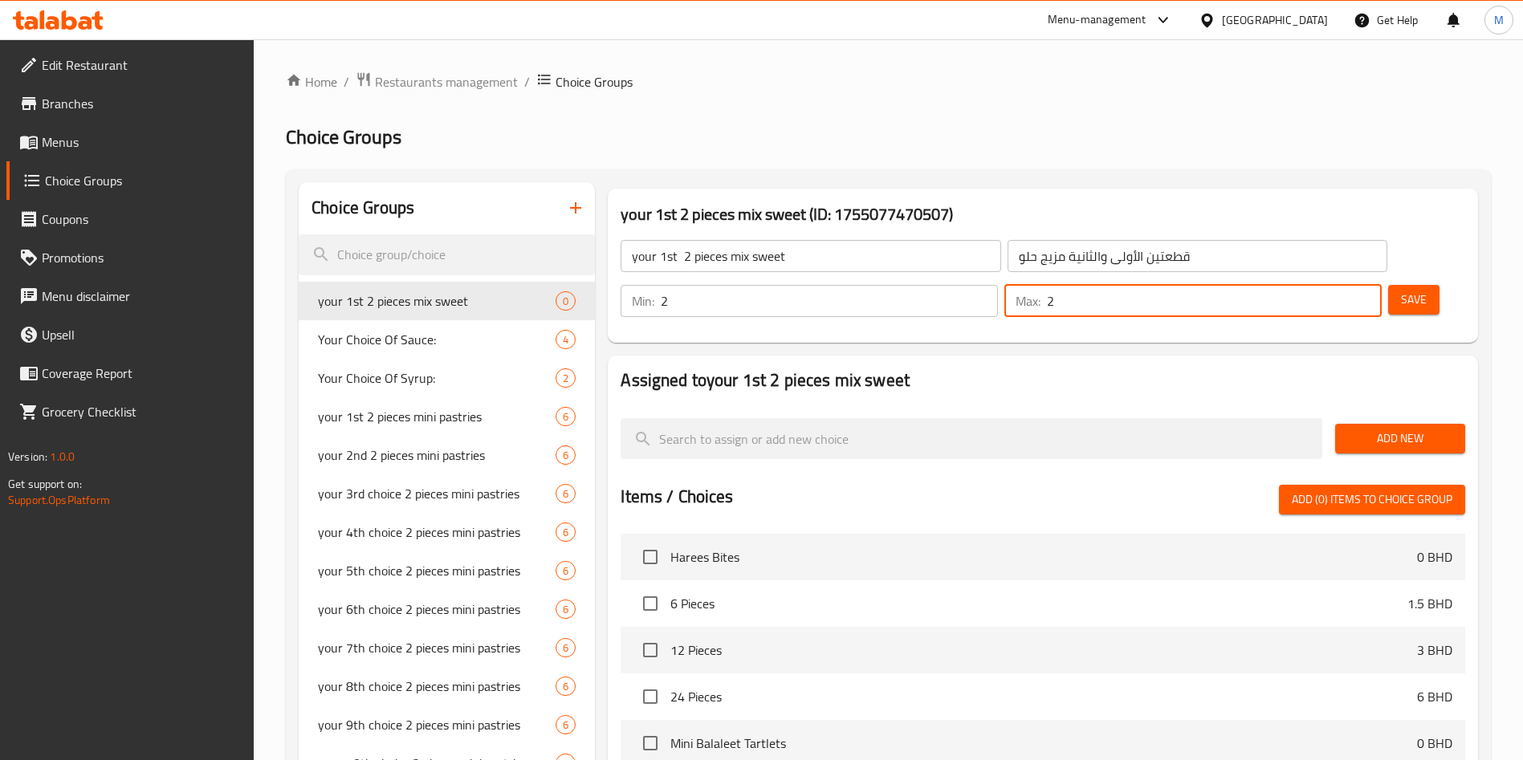
click at [1333, 285] on input "2" at bounding box center [1214, 301] width 335 height 32
click at [1333, 285] on input "3" at bounding box center [1214, 301] width 335 height 32
click at [1346, 285] on input "3" at bounding box center [1214, 301] width 335 height 32
click at [1342, 285] on input "2" at bounding box center [1214, 301] width 335 height 32
click at [1342, 285] on input "1" at bounding box center [1214, 301] width 335 height 32
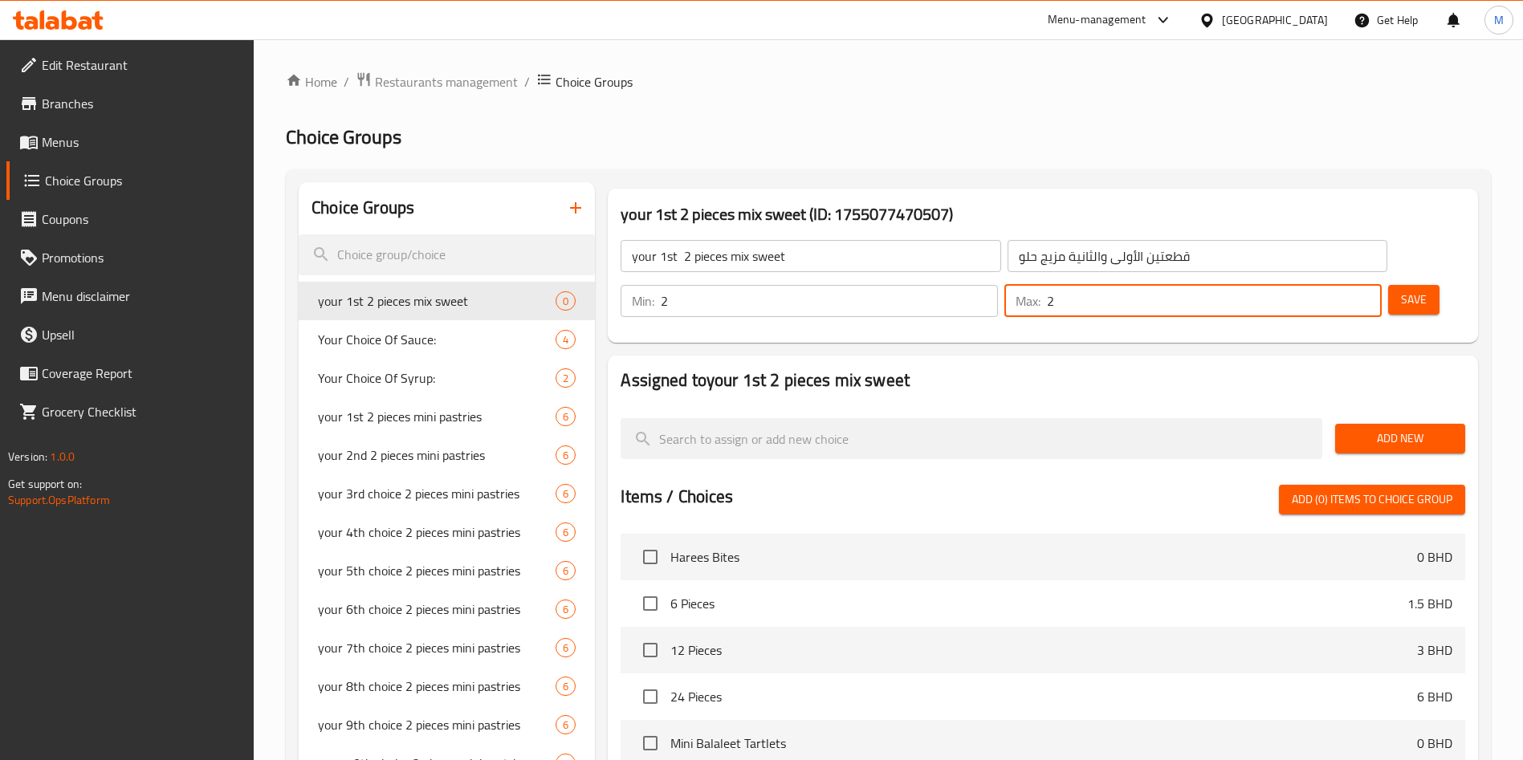
type input "2"
click at [1339, 285] on input "2" at bounding box center [1214, 301] width 335 height 32
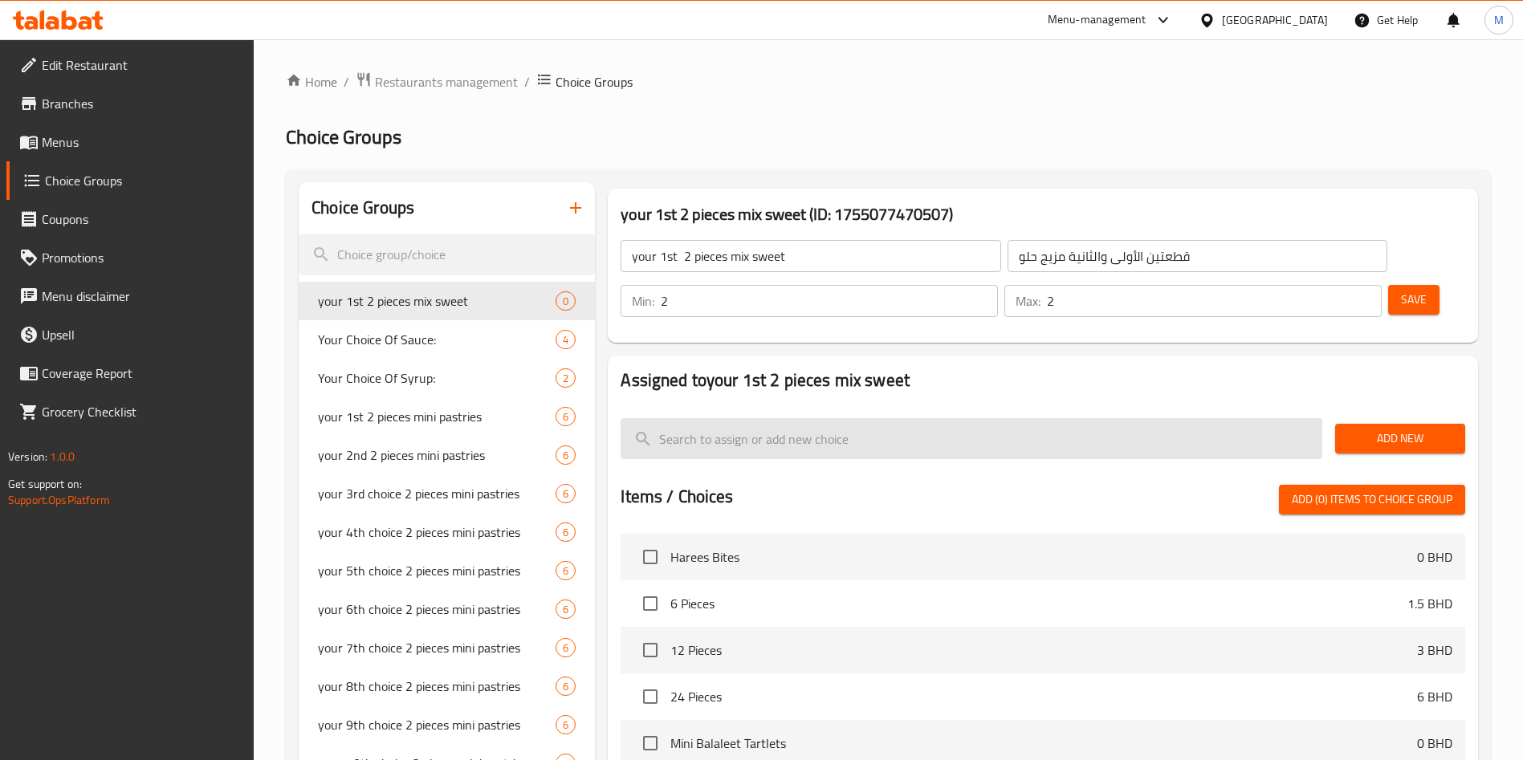
drag, startPoint x: 1407, startPoint y: 378, endPoint x: 1297, endPoint y: 393, distance: 111.1
click at [1407, 424] on button "Add New" at bounding box center [1400, 439] width 130 height 30
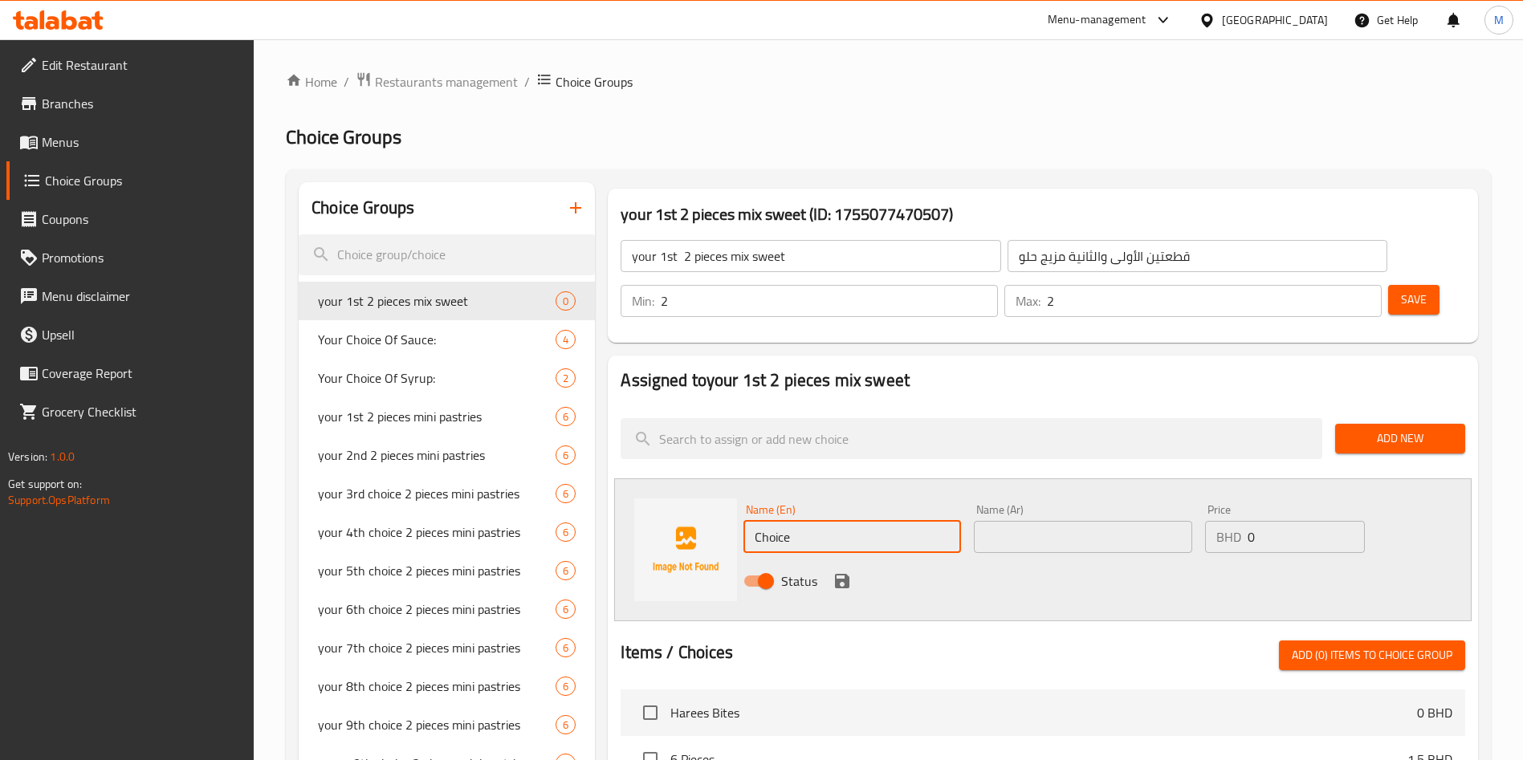
click at [878, 521] on input "Choice" at bounding box center [853, 537] width 218 height 32
paste input "Ashta & Rose Jam"
type input "Ashta & Rose Jam"
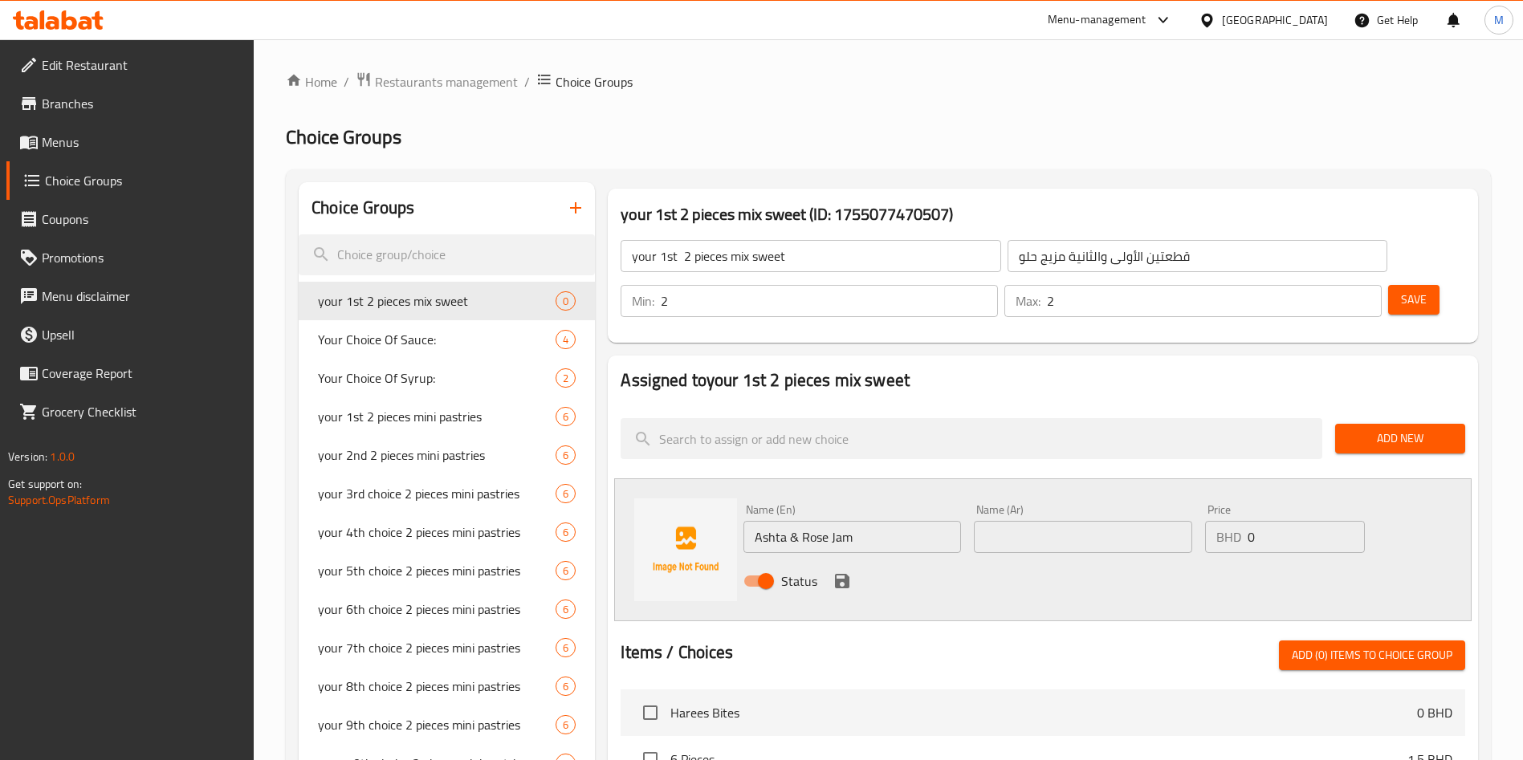
click at [1069, 504] on div "Name (Ar) Name (Ar)" at bounding box center [1083, 528] width 218 height 49
click at [1069, 521] on input "text" at bounding box center [1083, 537] width 218 height 32
paste input "Ashta & Rose Jam"
type input "Ashta & Rose Jam"
click at [843, 574] on icon "save" at bounding box center [842, 581] width 14 height 14
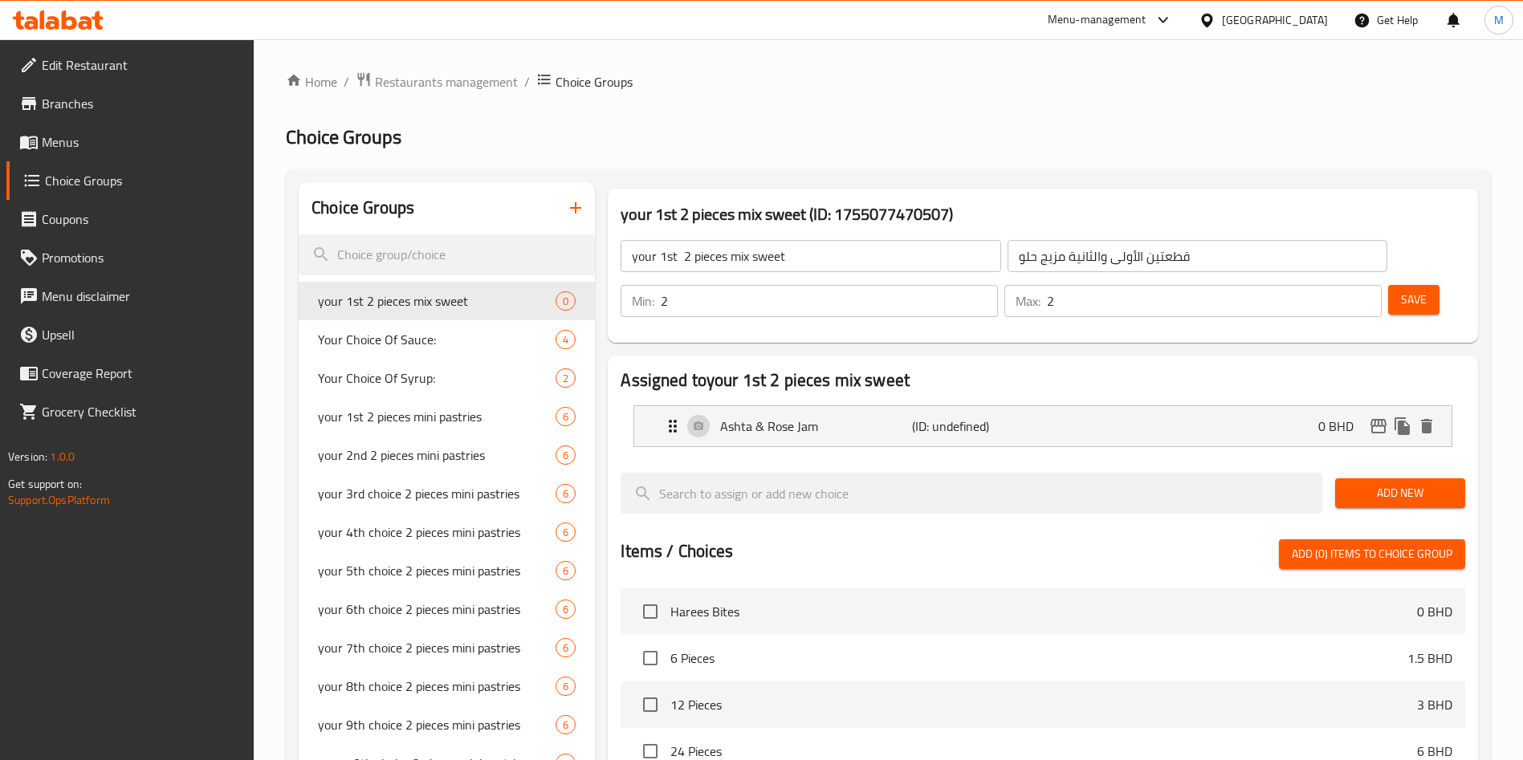
click at [1391, 483] on span "Add New" at bounding box center [1400, 493] width 104 height 20
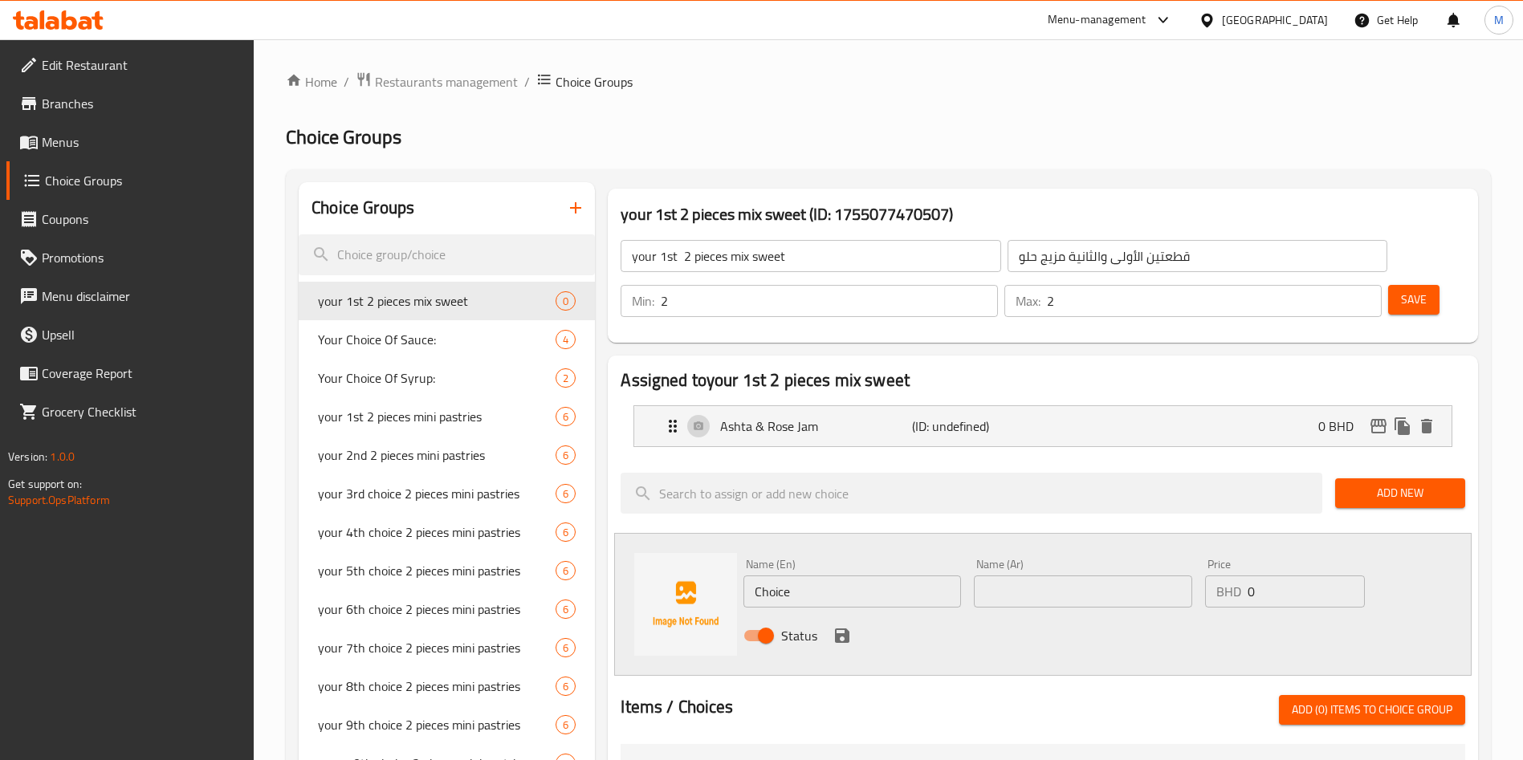
click at [808, 576] on input "Choice" at bounding box center [853, 592] width 218 height 32
paste input "Orange Blossom Custard"
type input "Orange Blossom Custard"
click at [1122, 565] on div "Name (Ar) Name (Ar)" at bounding box center [1083, 583] width 230 height 62
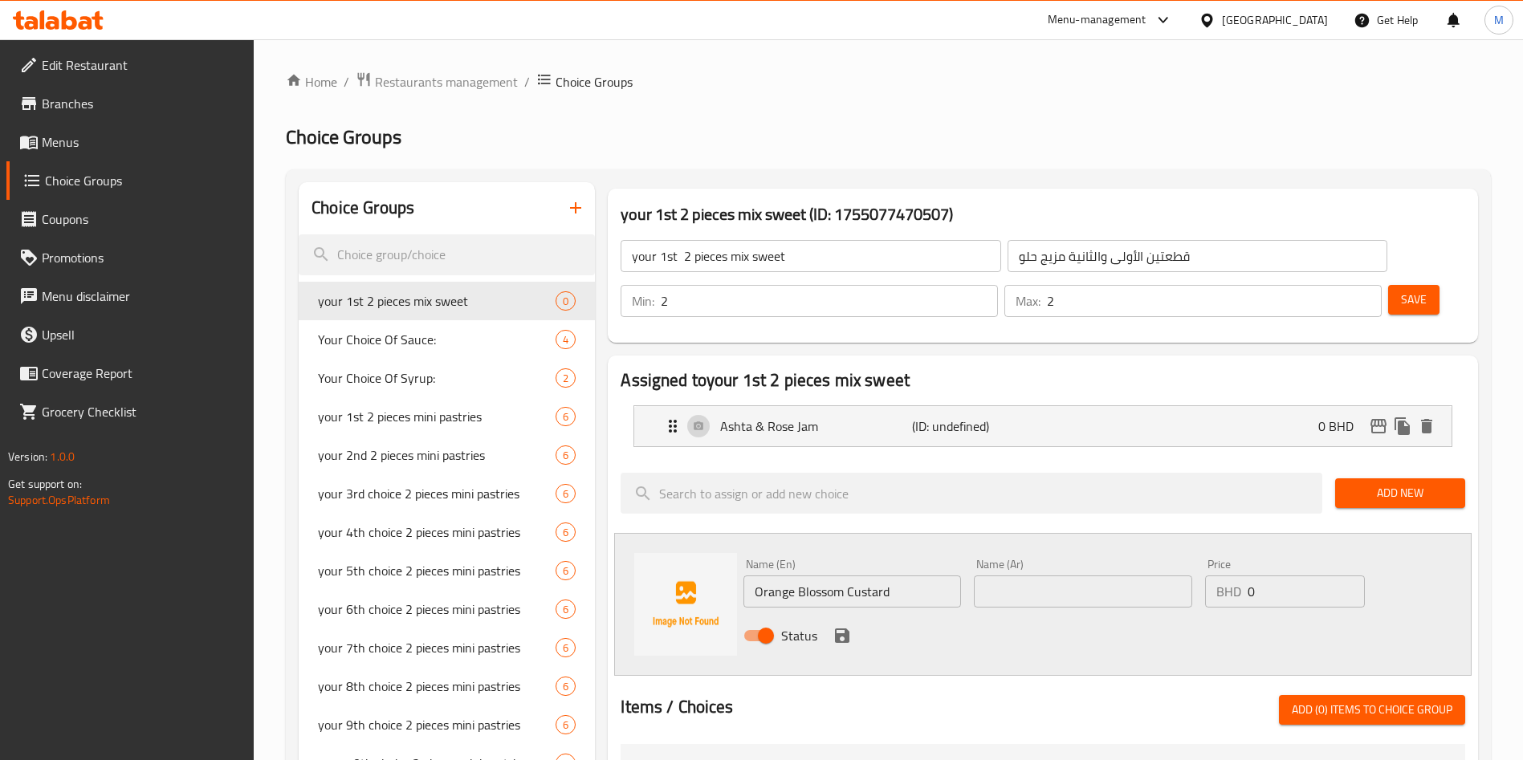
paste input "Orange Blossom Custard"
click at [1111, 576] on input "text" at bounding box center [1083, 592] width 218 height 32
type input "Orange Blossom Custard"
click at [840, 629] on icon "save" at bounding box center [842, 636] width 14 height 14
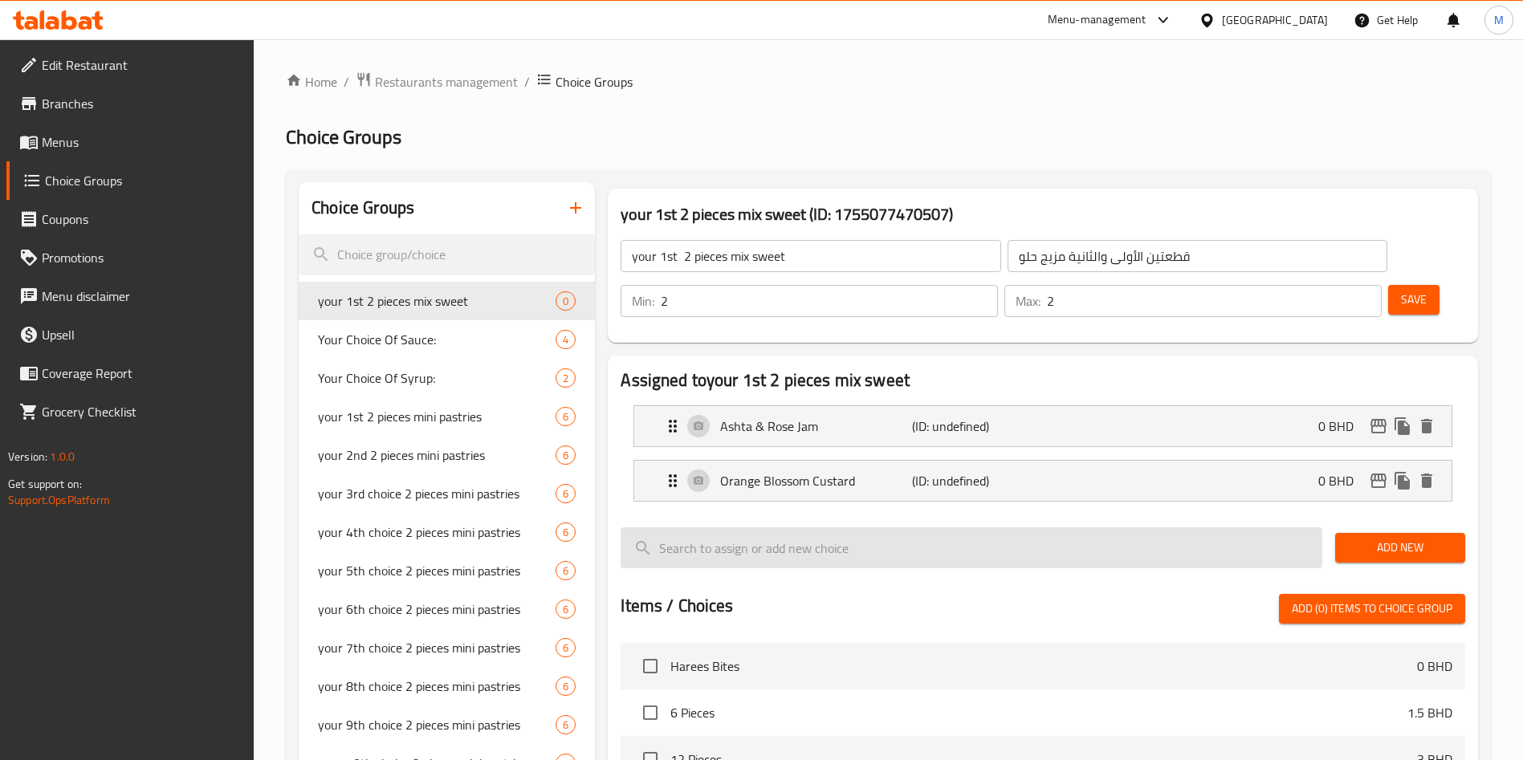
drag, startPoint x: 1386, startPoint y: 497, endPoint x: 1233, endPoint y: 505, distance: 153.6
click at [1386, 538] on span "Add New" at bounding box center [1400, 548] width 104 height 20
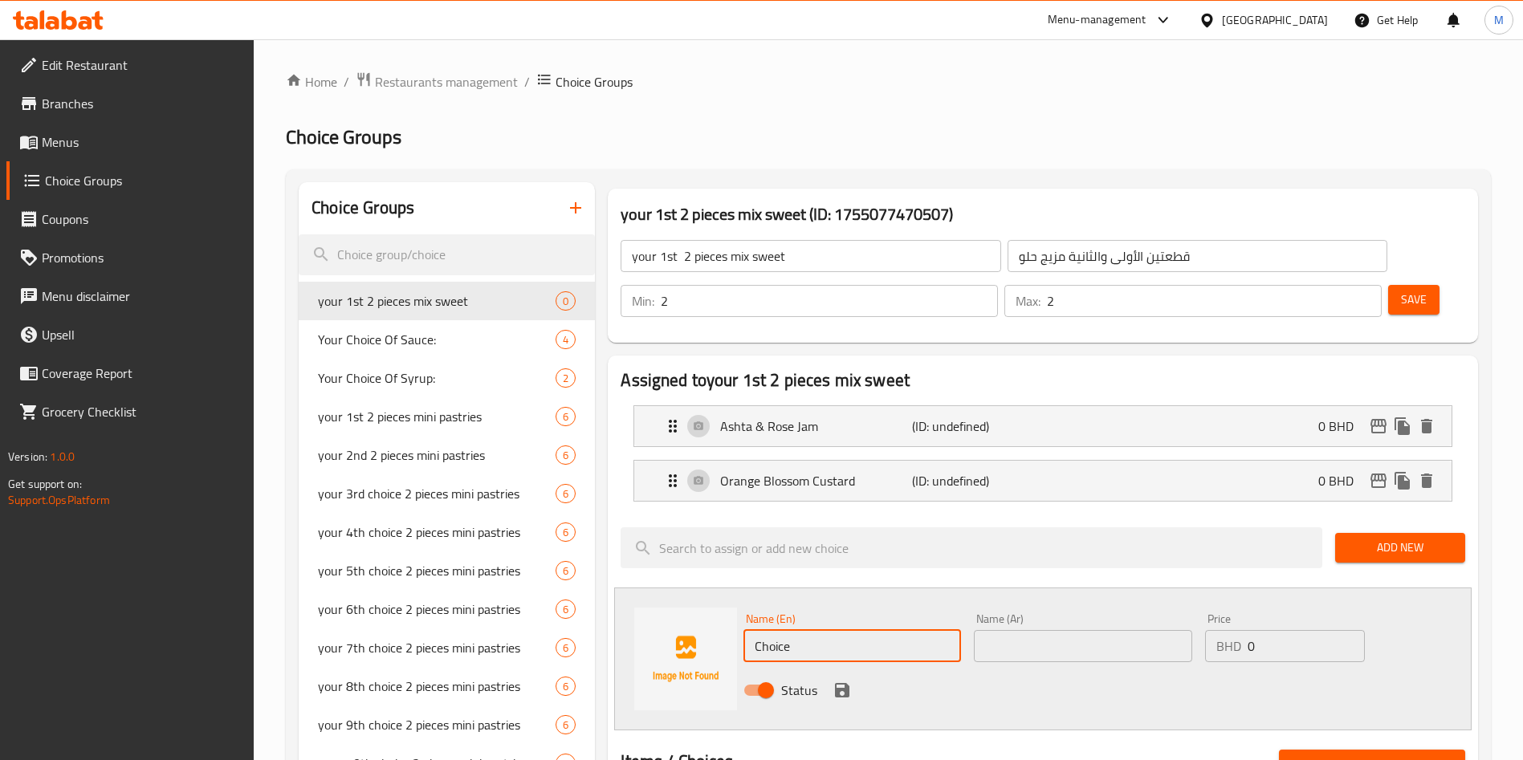
click at [834, 630] on input "Choice" at bounding box center [853, 646] width 218 height 32
drag, startPoint x: 834, startPoint y: 594, endPoint x: 842, endPoint y: 593, distance: 8.9
click at [835, 630] on input "Choice" at bounding box center [853, 646] width 218 height 32
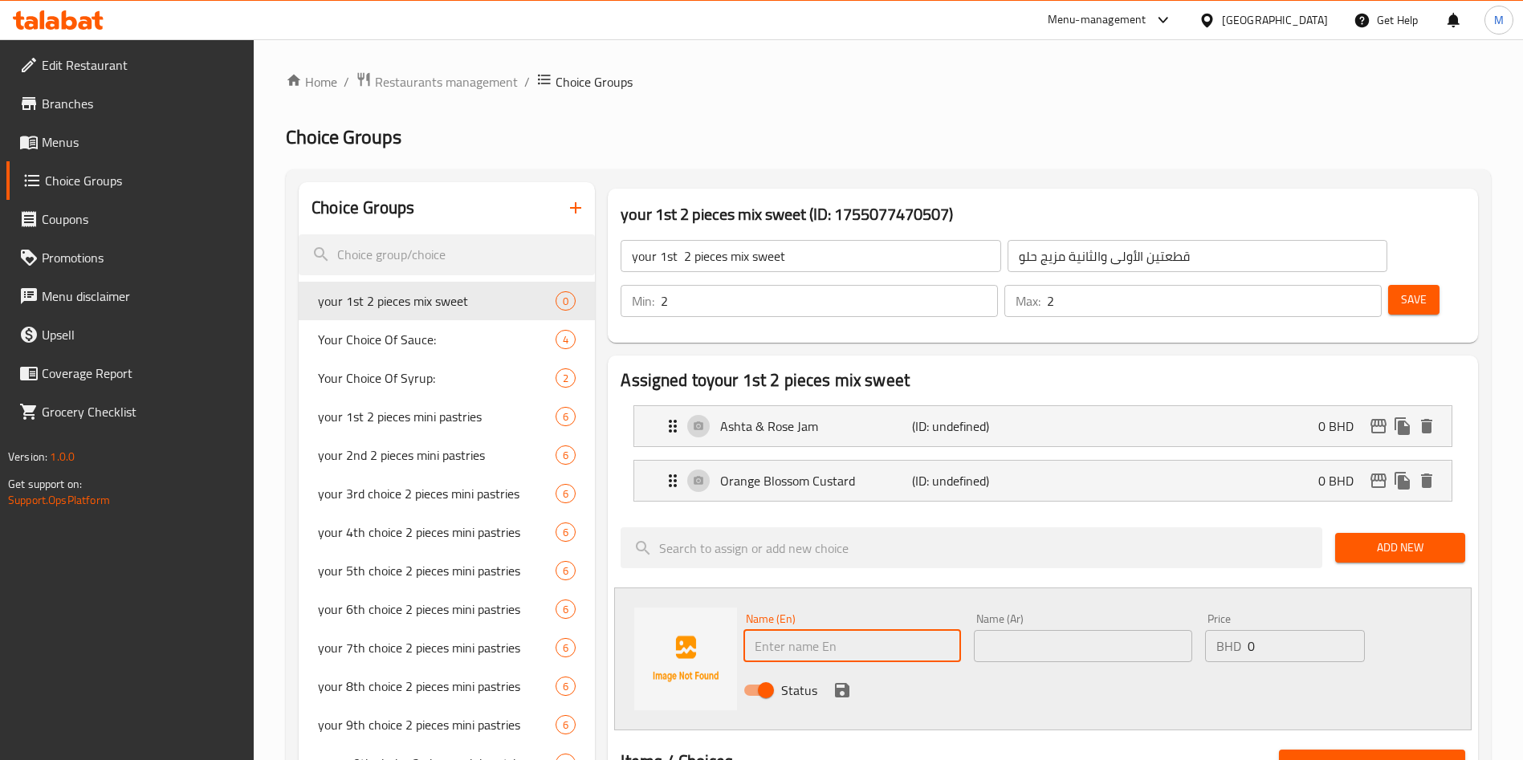
paste input "Date Paste & Sesame Caramel"
type input "Date Paste & Sesame Caramel"
click at [1005, 630] on input "text" at bounding box center [1083, 646] width 218 height 32
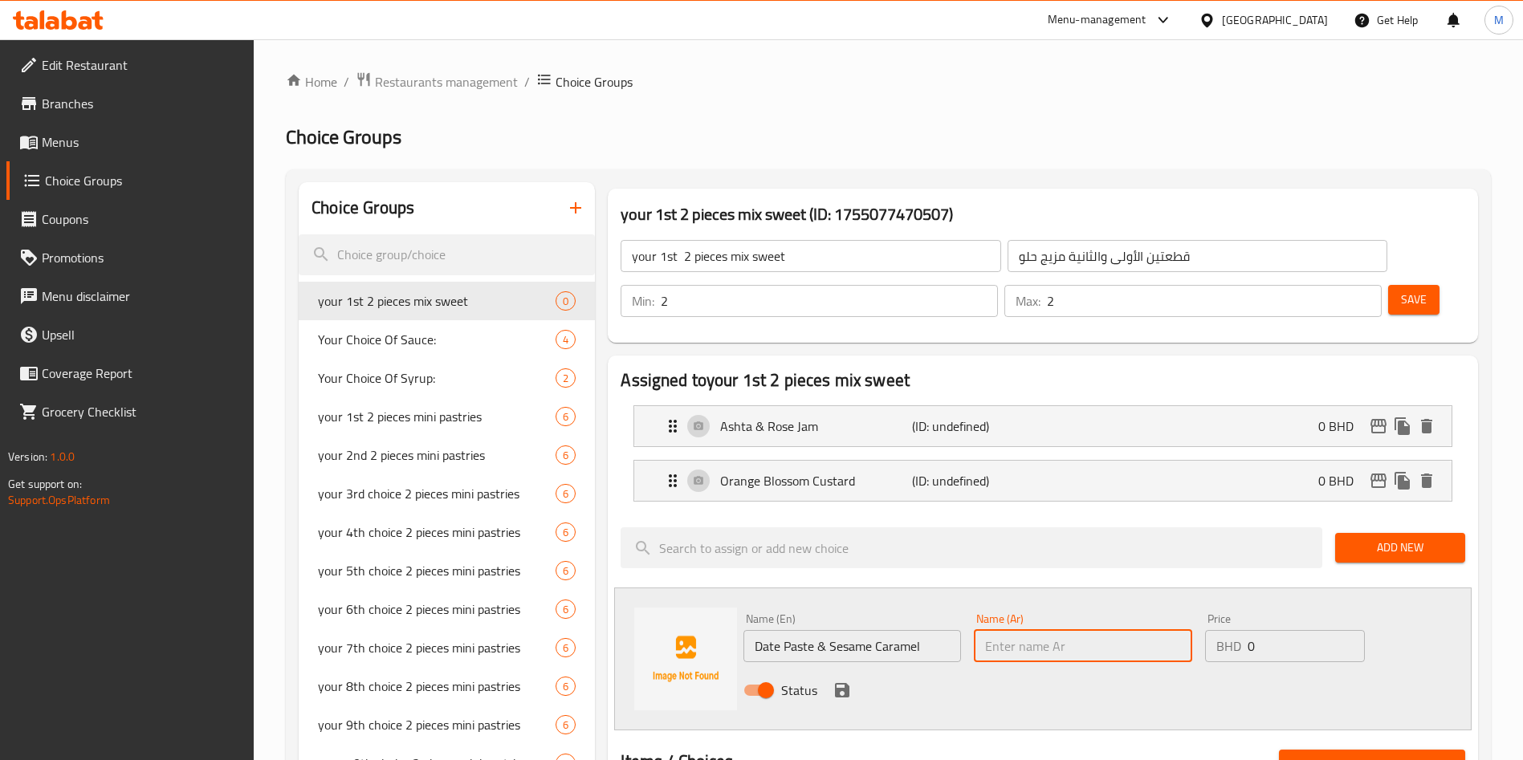
paste input "Date Paste & Sesame Caramel"
type input "Date Paste & Sesame Caramel"
click at [840, 679] on button "save" at bounding box center [842, 691] width 24 height 24
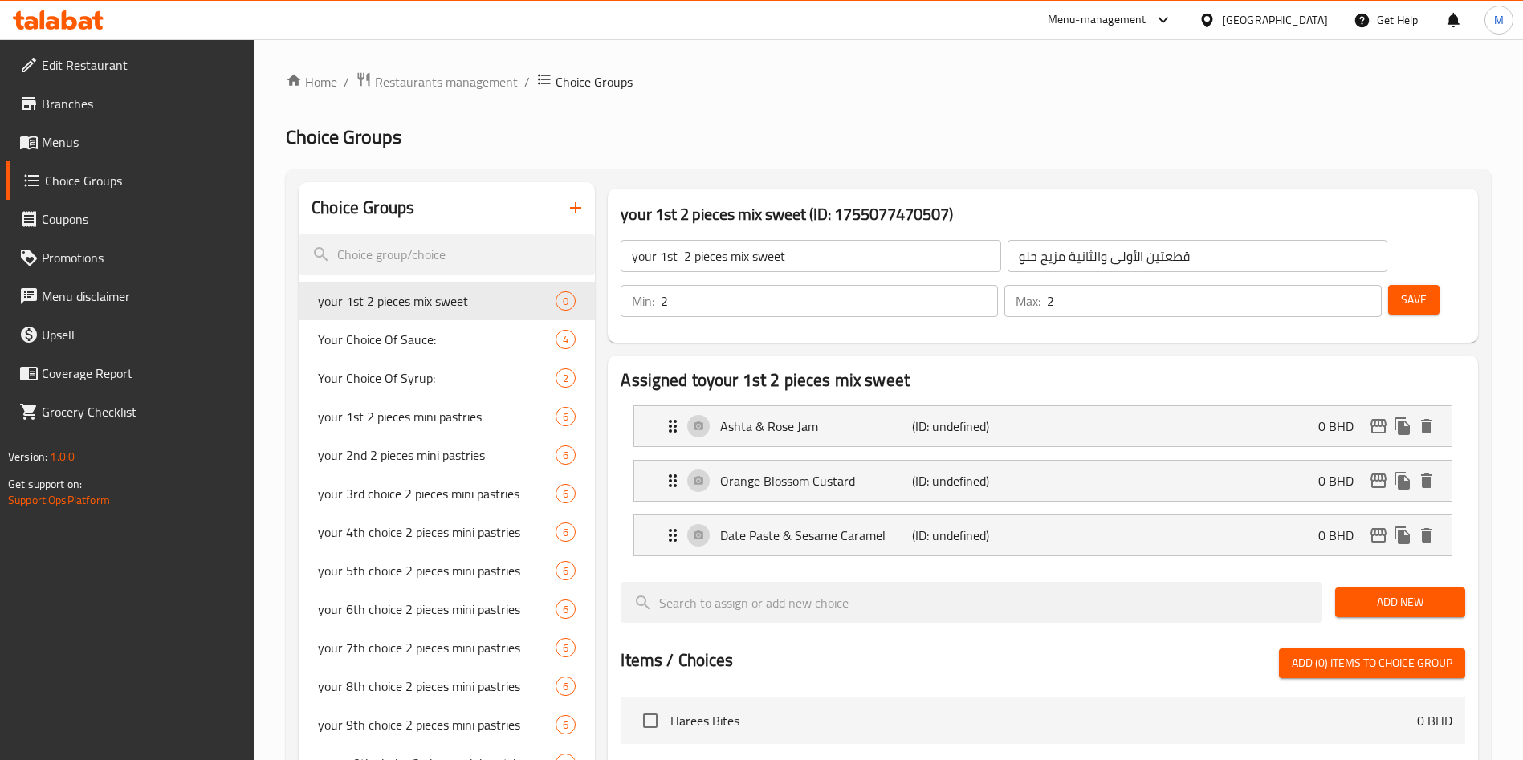
click at [1406, 576] on div "Add New" at bounding box center [1400, 603] width 143 height 54
drag, startPoint x: 1311, startPoint y: 560, endPoint x: 1399, endPoint y: 569, distance: 88.9
click at [1313, 582] on input "search" at bounding box center [972, 602] width 702 height 41
click at [1400, 588] on button "Add New" at bounding box center [1400, 603] width 130 height 30
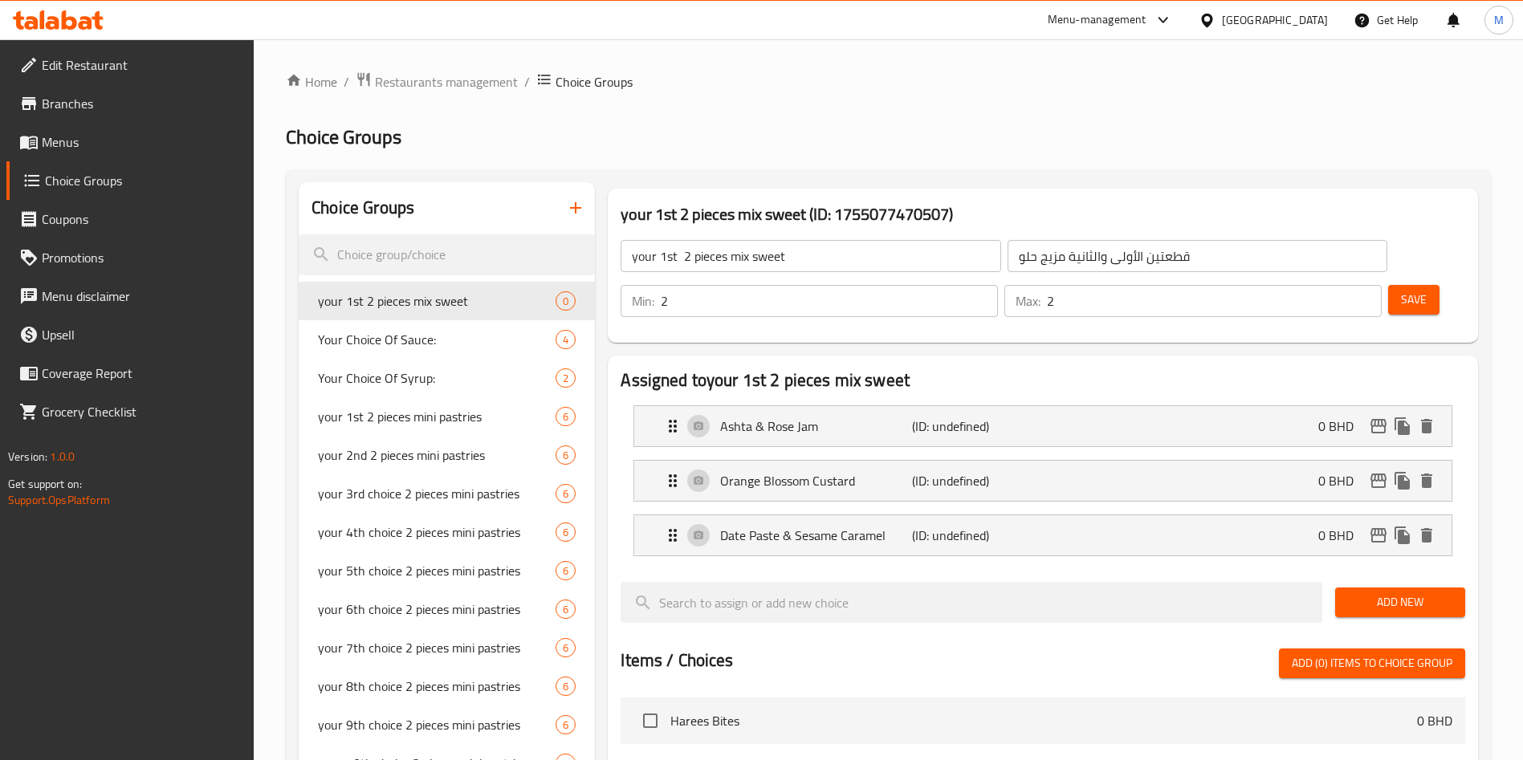
click at [1372, 593] on span "Add New" at bounding box center [1400, 603] width 104 height 20
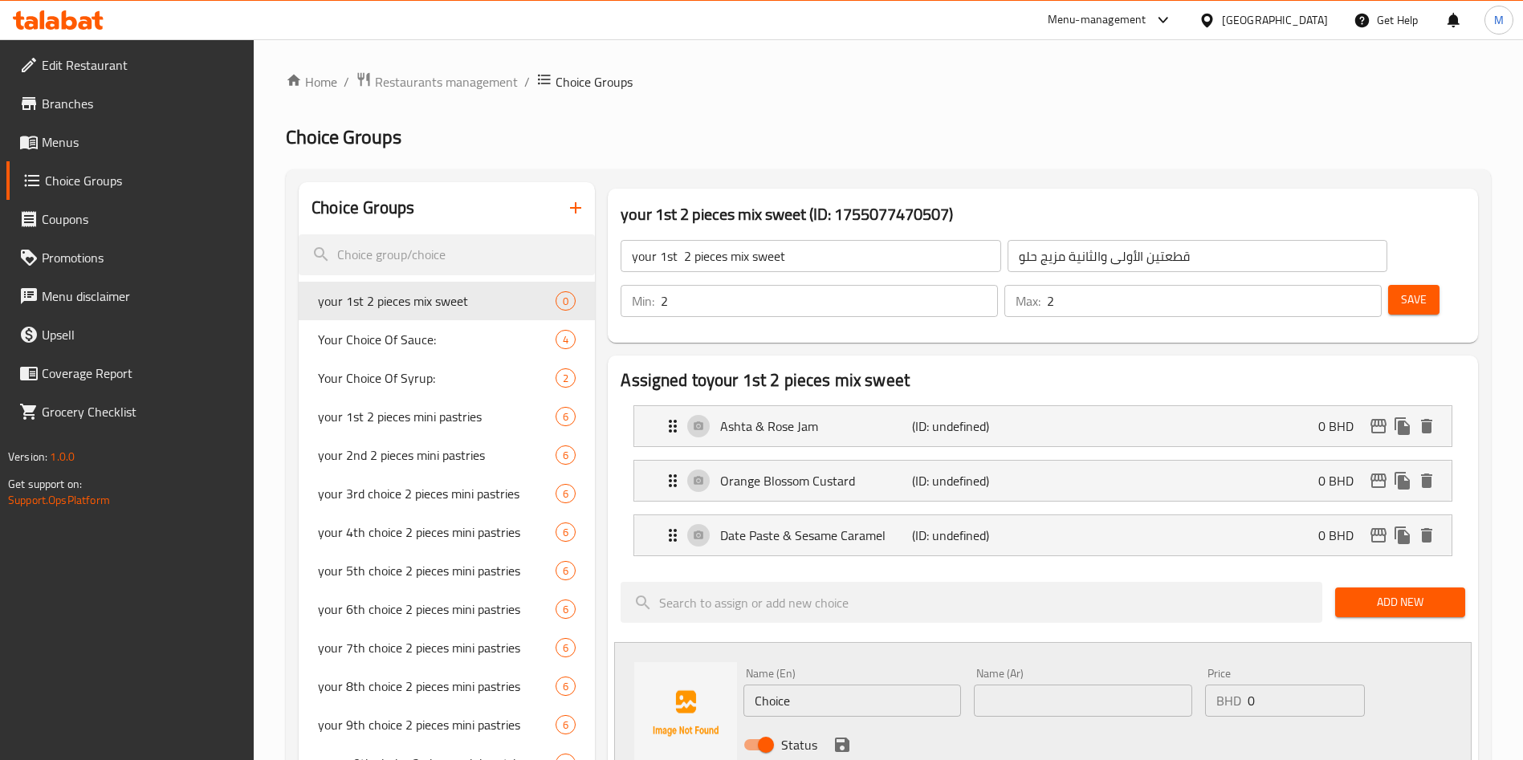
click at [772, 685] on input "Choice" at bounding box center [853, 701] width 218 height 32
paste input "Pistachio Cream & Baklava"
type input "Pistachio Cream & Baklava"
click at [1025, 685] on input "text" at bounding box center [1083, 701] width 218 height 32
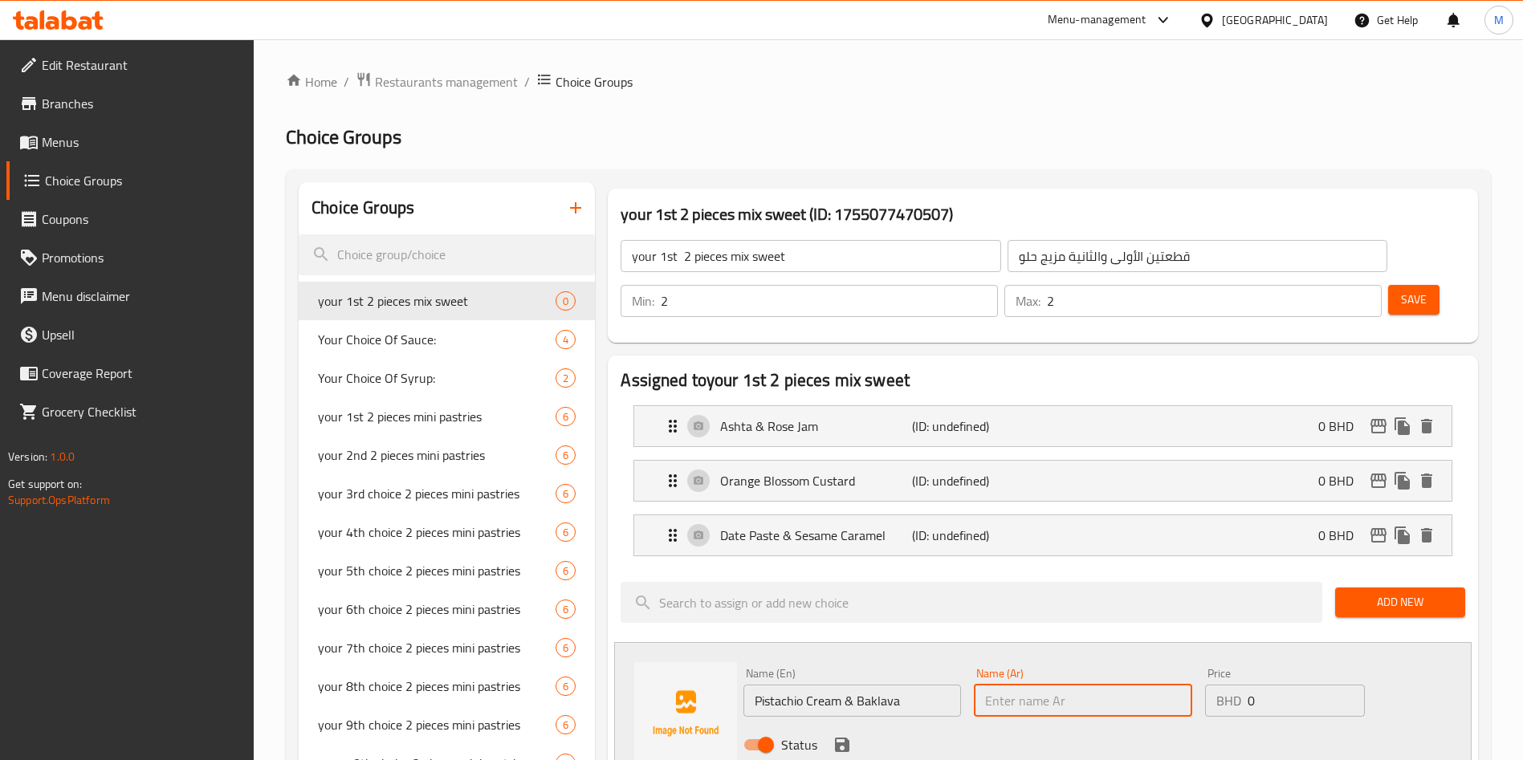
paste input "Pistachio Cream & Baklava"
type input "Pistachio Cream & Baklava"
click at [834, 736] on icon "save" at bounding box center [842, 745] width 19 height 19
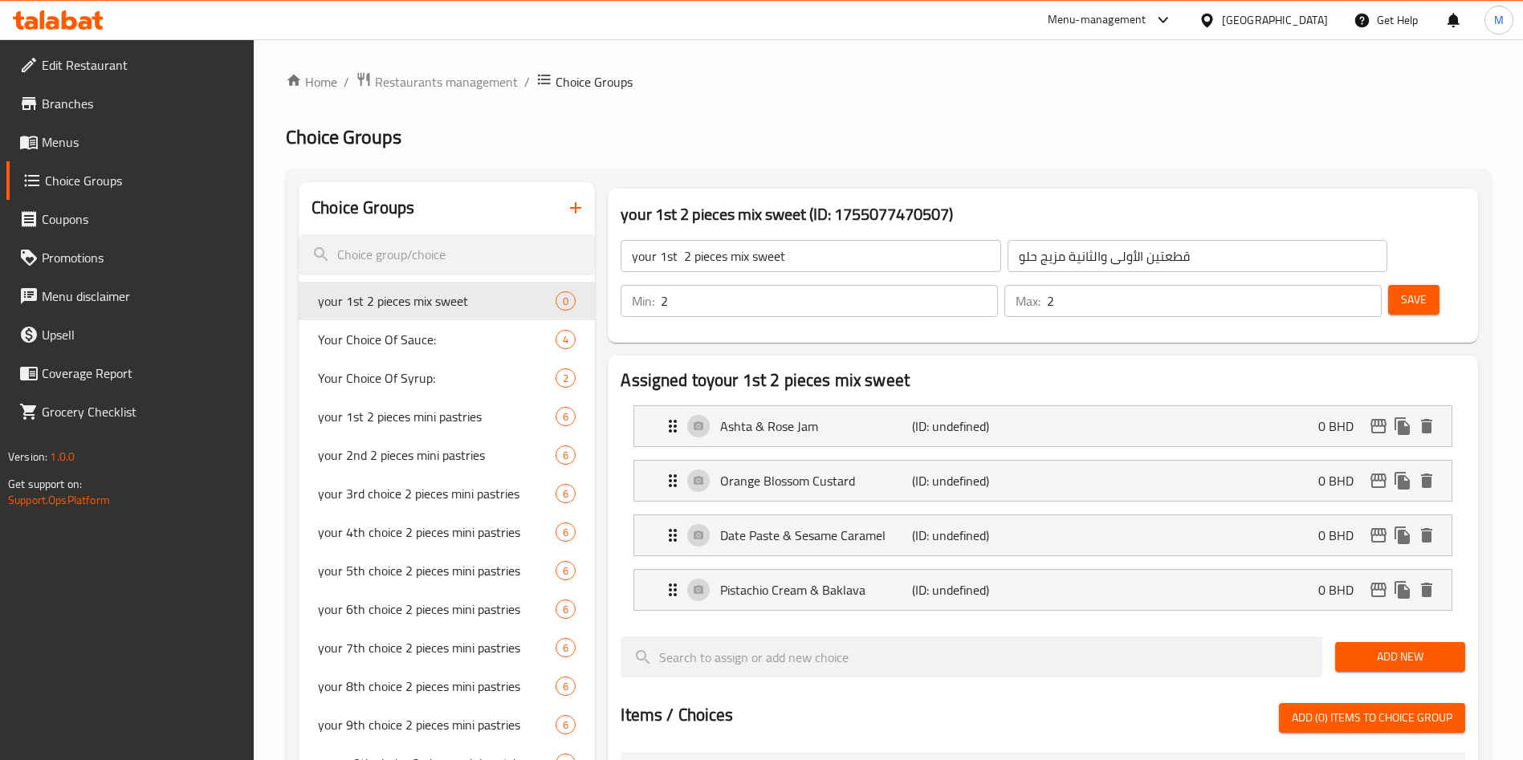
click at [1417, 647] on span "Add New" at bounding box center [1400, 657] width 104 height 20
click at [1392, 647] on span "Add New" at bounding box center [1400, 657] width 104 height 20
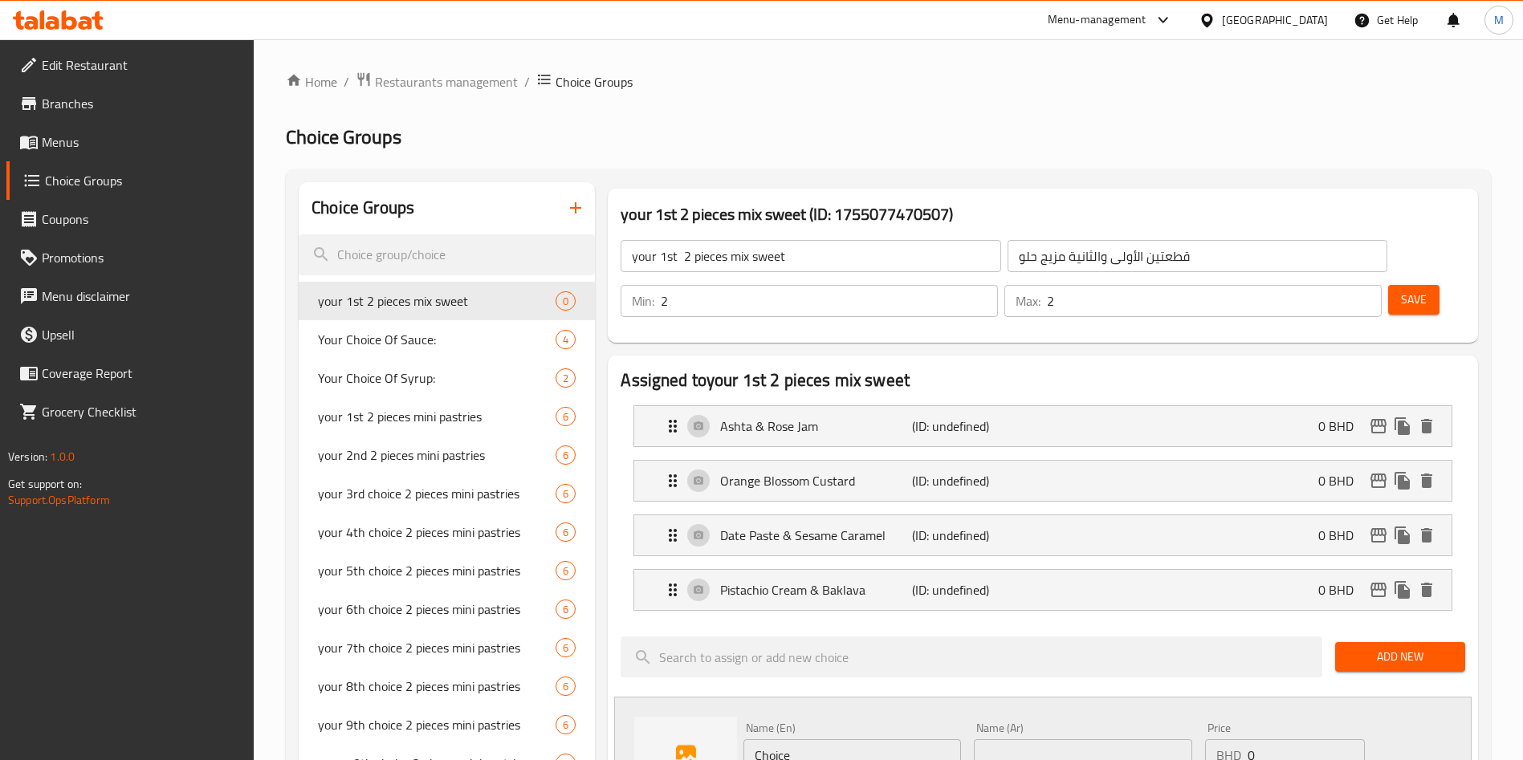
click at [858, 723] on div "Name (En) Choice Name (En)" at bounding box center [853, 747] width 218 height 49
drag, startPoint x: 858, startPoint y: 690, endPoint x: 861, endPoint y: 709, distance: 19.4
click at [859, 723] on div "Name (En) Choice Name (En)" at bounding box center [853, 747] width 218 height 49
click at [861, 740] on input "Choice" at bounding box center [853, 756] width 218 height 32
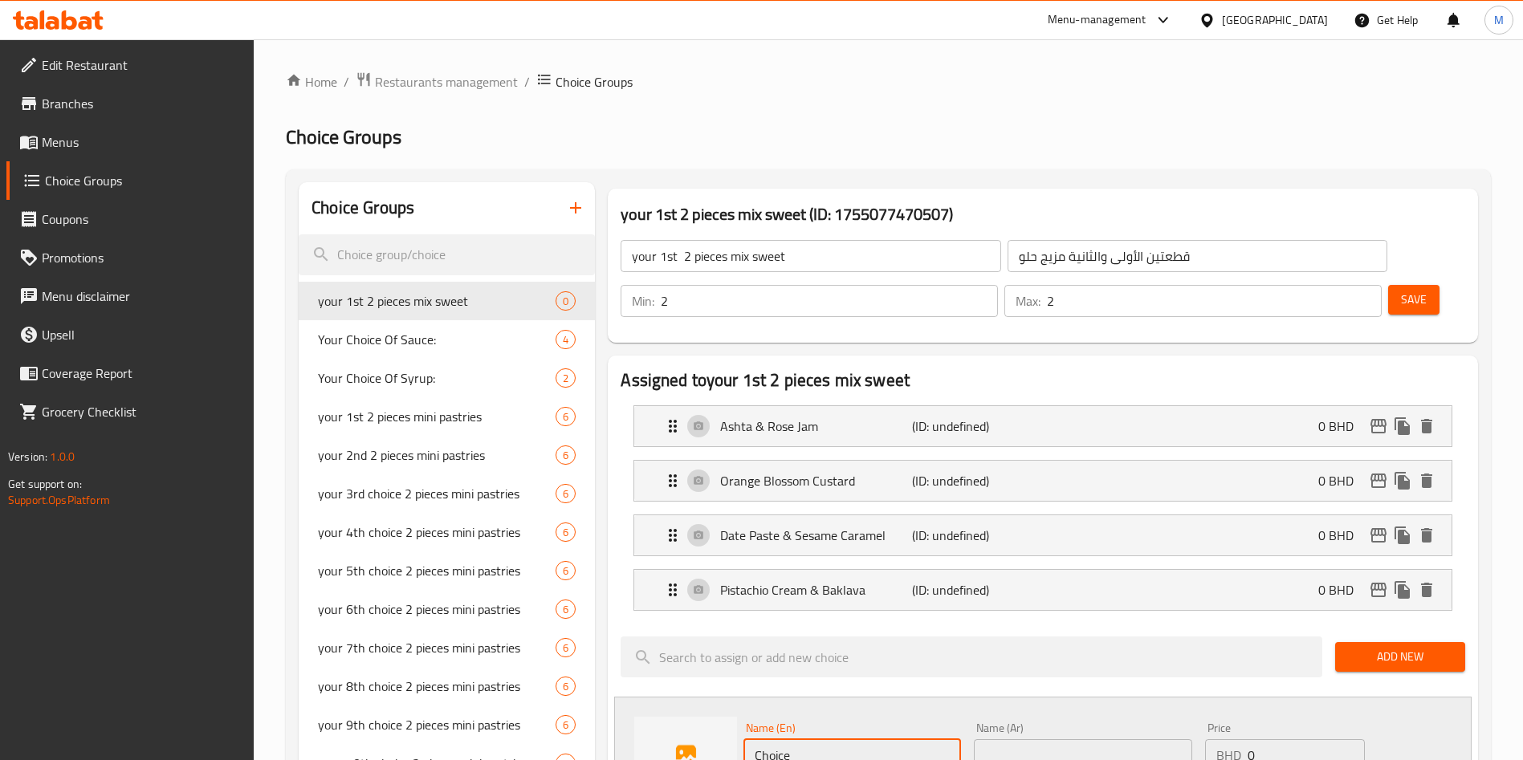
click at [861, 740] on input "Choice" at bounding box center [853, 756] width 218 height 32
paste input "Chocolate Ganache & Sea Salt"
type input "Chocolate Ganache & Sea Salt"
click at [1027, 740] on input "text" at bounding box center [1083, 756] width 218 height 32
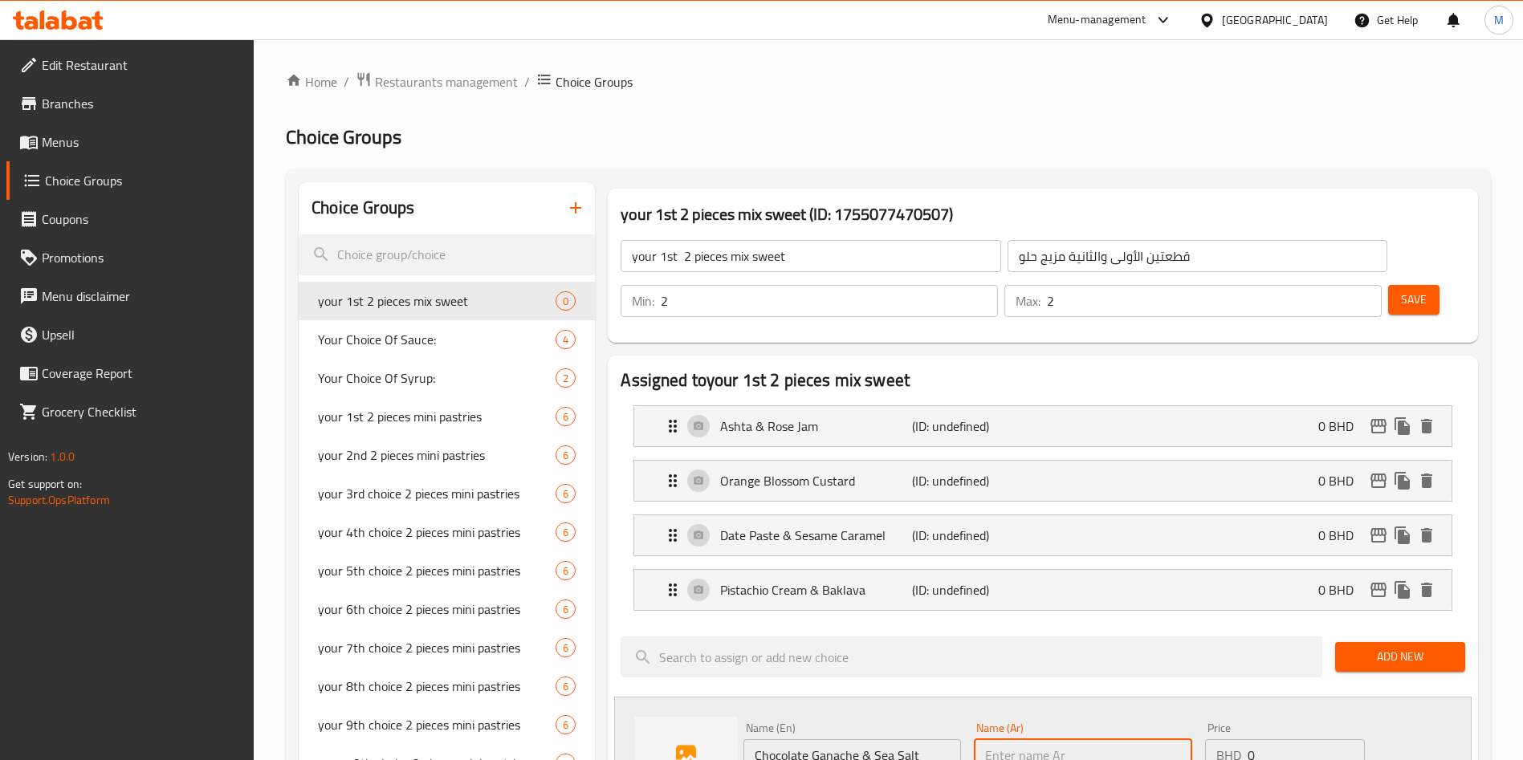
paste input "Chocolate Ganache & Sea Salt"
type input "Chocolate Ganache & Sea Salt"
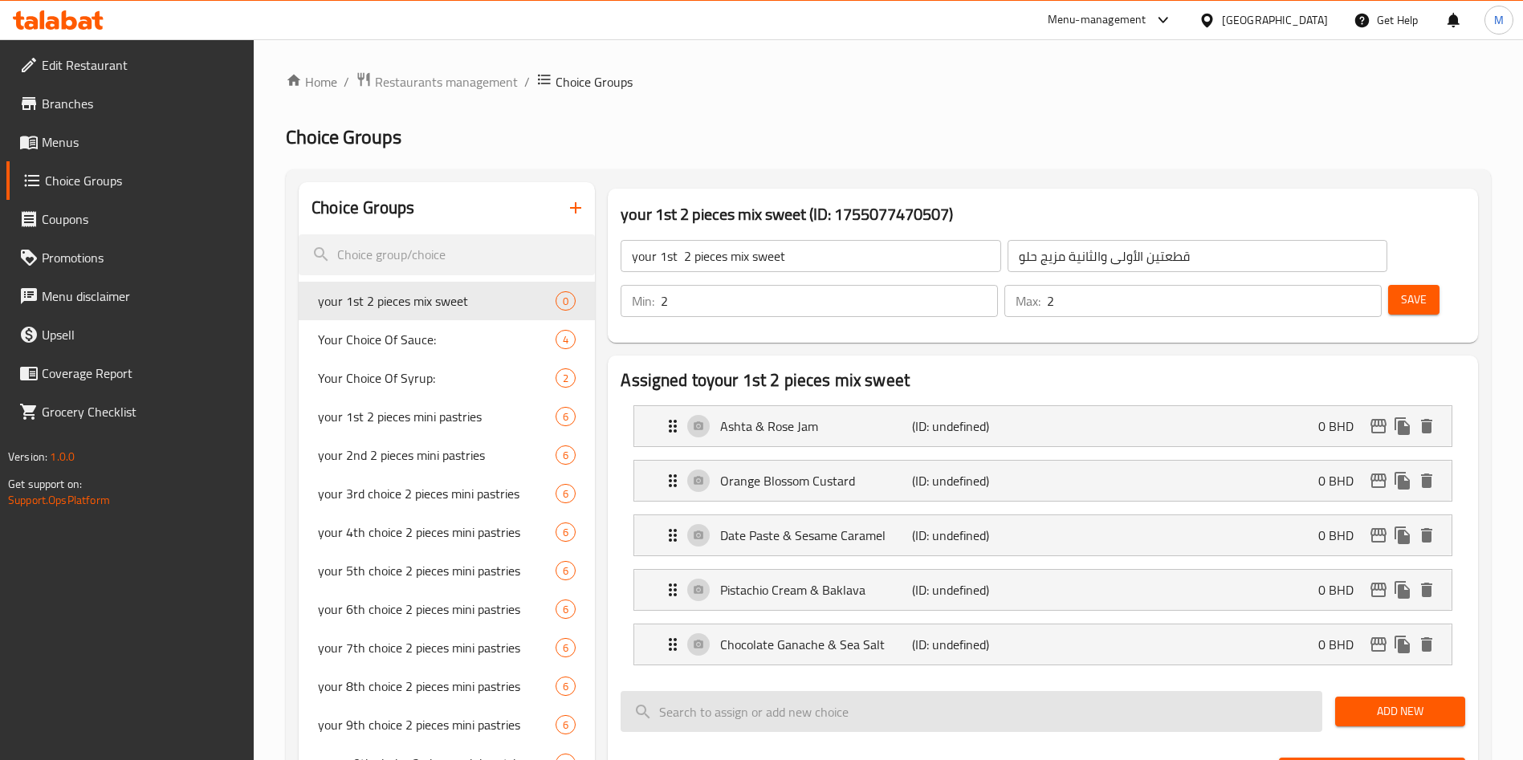
drag, startPoint x: 1359, startPoint y: 666, endPoint x: 1189, endPoint y: 668, distance: 169.5
click at [1359, 702] on span "Add New" at bounding box center [1400, 712] width 104 height 20
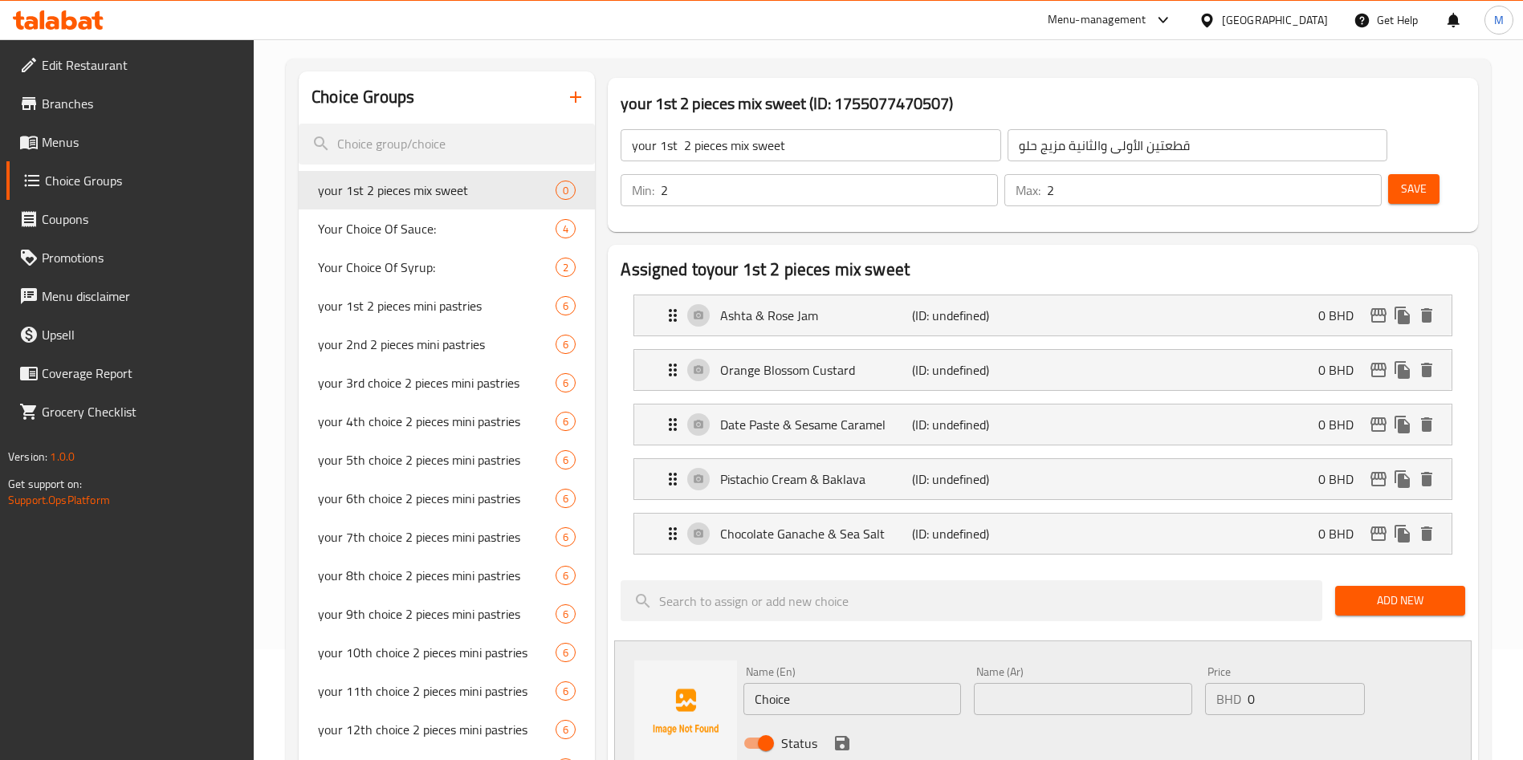
scroll to position [241, 0]
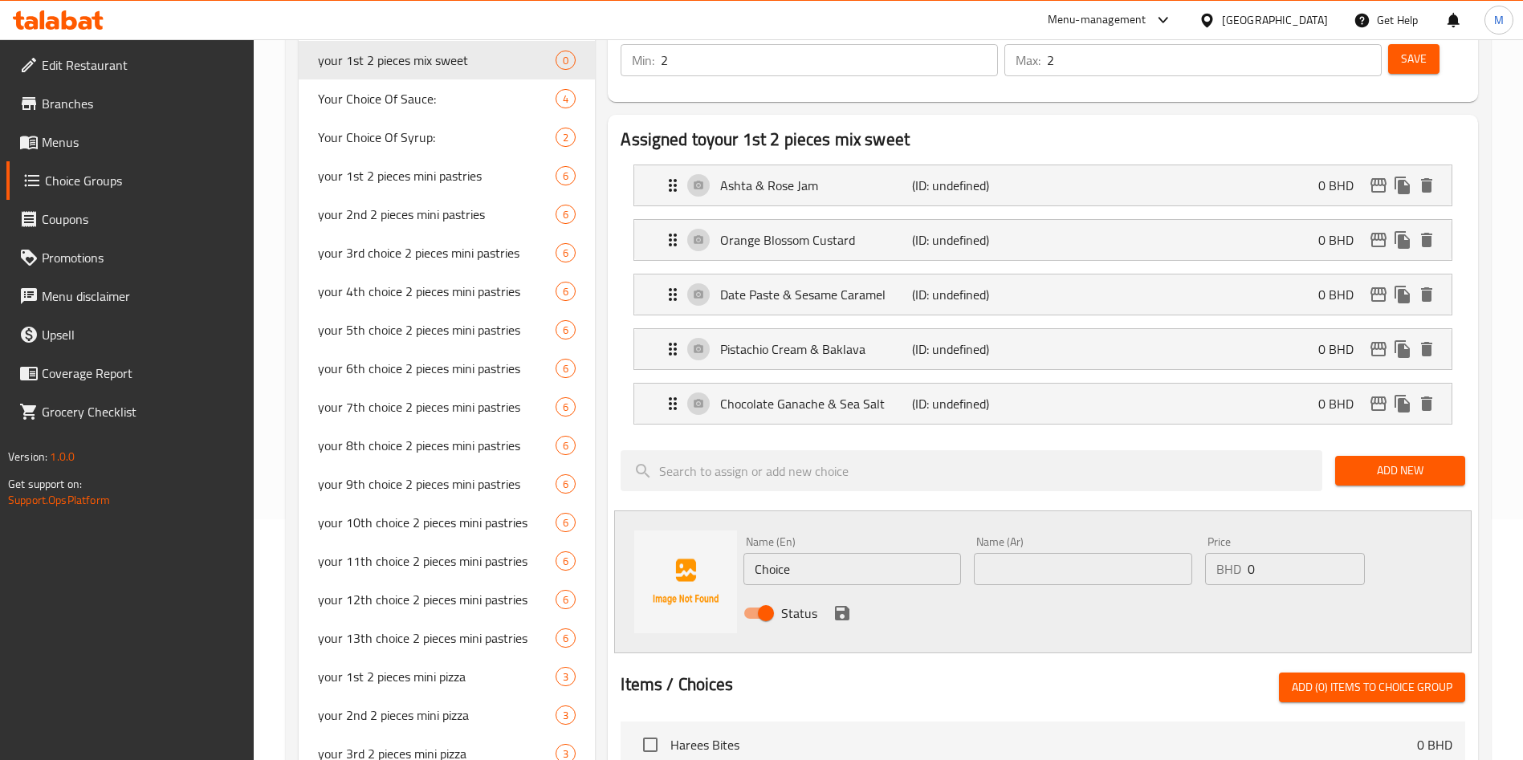
click at [838, 553] on input "Choice" at bounding box center [853, 569] width 218 height 32
paste input "Strawberry Cheesecake"
type input "Strawberry Cheesecake"
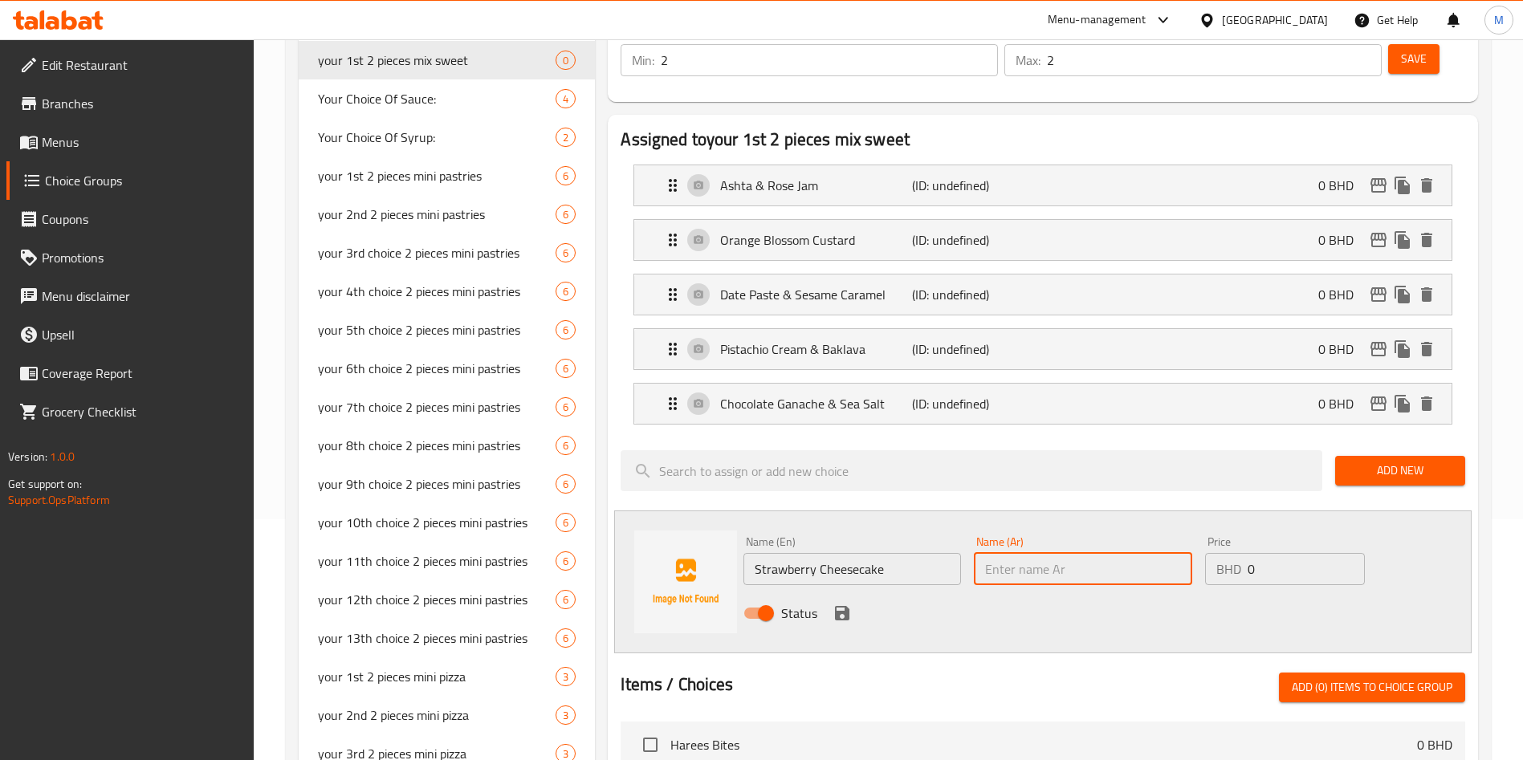
click at [1084, 553] on input "text" at bounding box center [1083, 569] width 218 height 32
paste input "Strawberry Cheesecake"
type input "Strawberry Cheesecake"
click at [834, 604] on icon "save" at bounding box center [842, 613] width 19 height 19
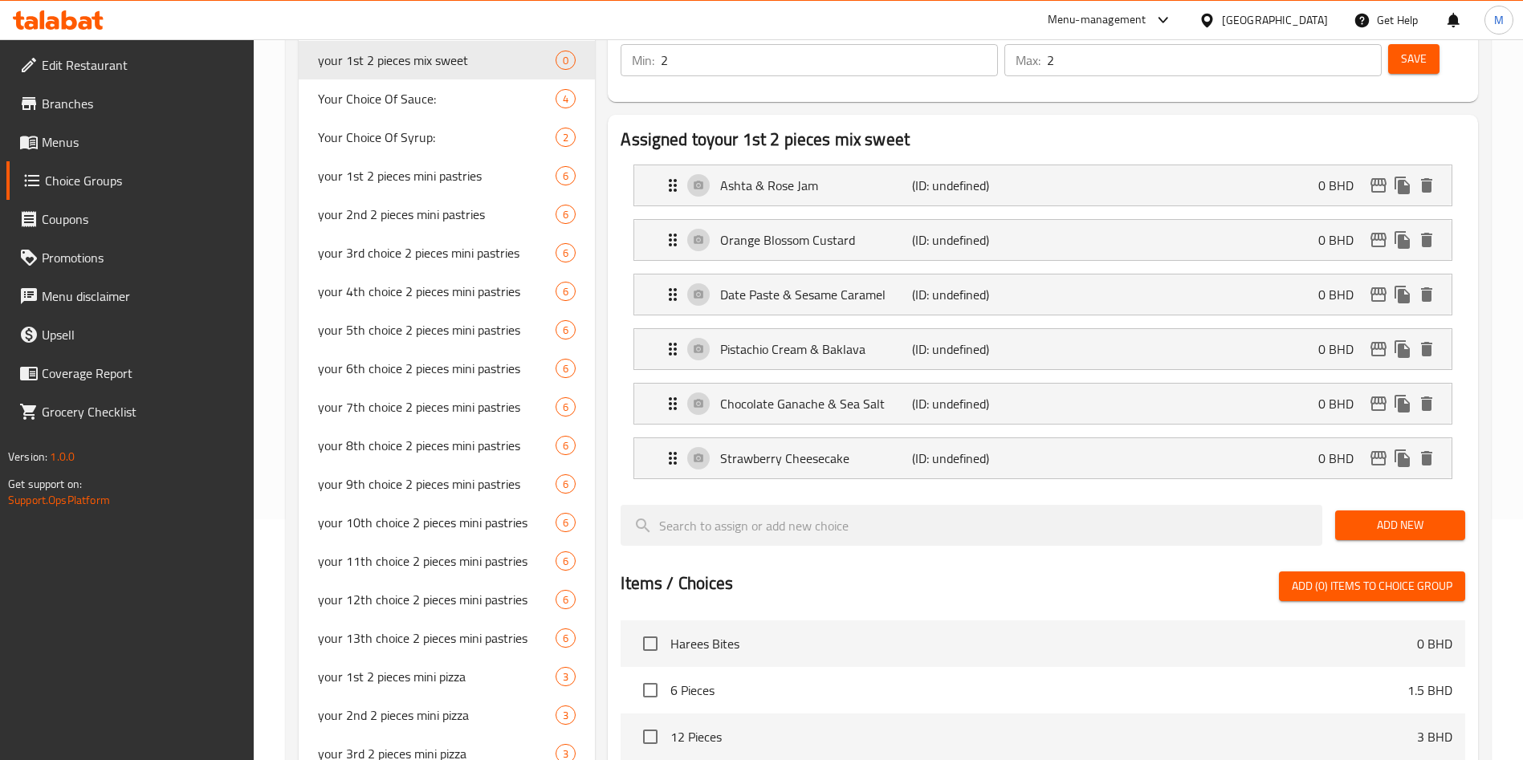
click at [1392, 516] on span "Add New" at bounding box center [1400, 526] width 104 height 20
click at [1366, 516] on span "Add New" at bounding box center [1400, 526] width 104 height 20
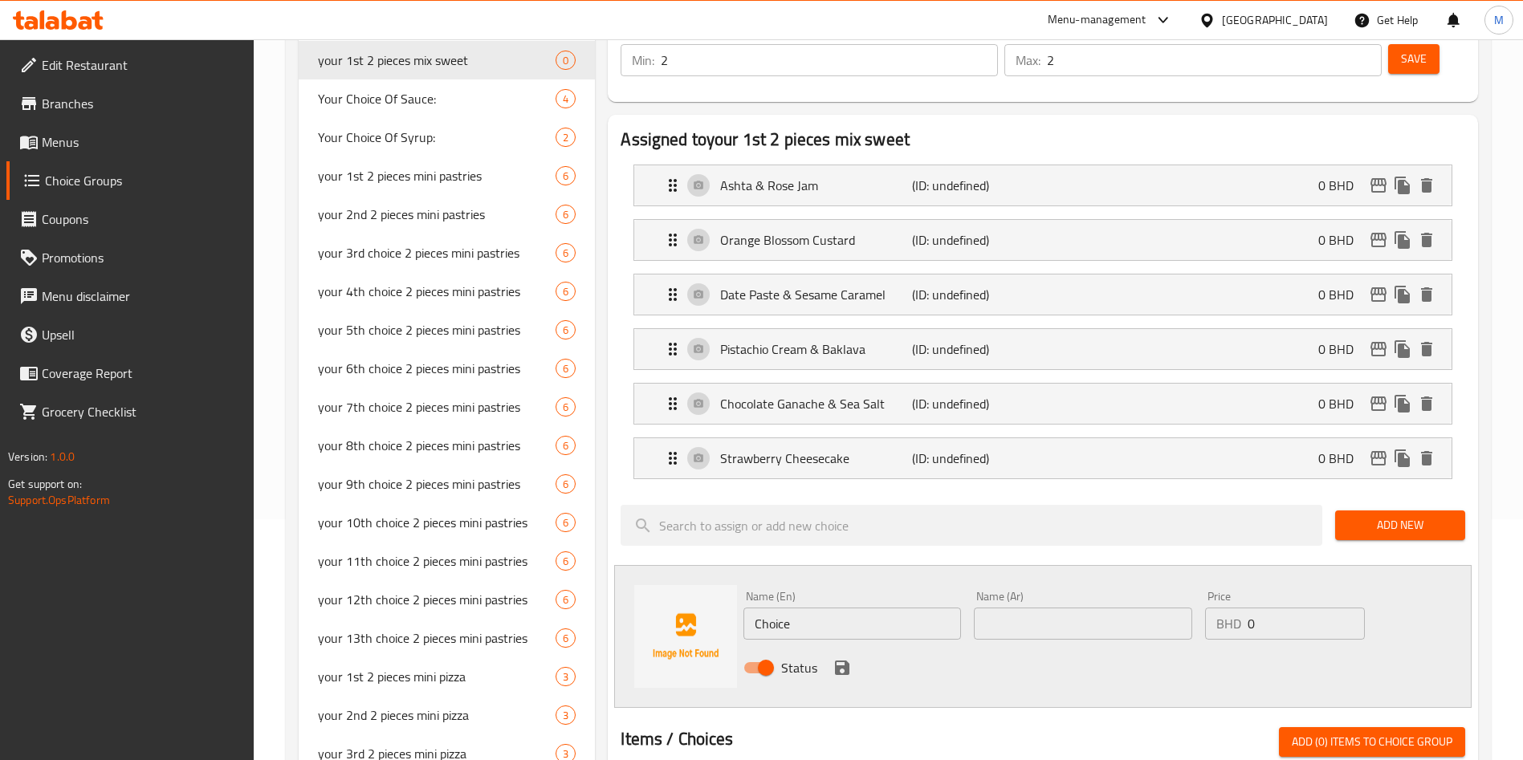
click at [859, 608] on input "Choice" at bounding box center [853, 624] width 218 height 32
paste input "Mini Luqaimat Balls"
type input "Mini Luqaimat Balls"
click at [1064, 608] on input "text" at bounding box center [1083, 624] width 218 height 32
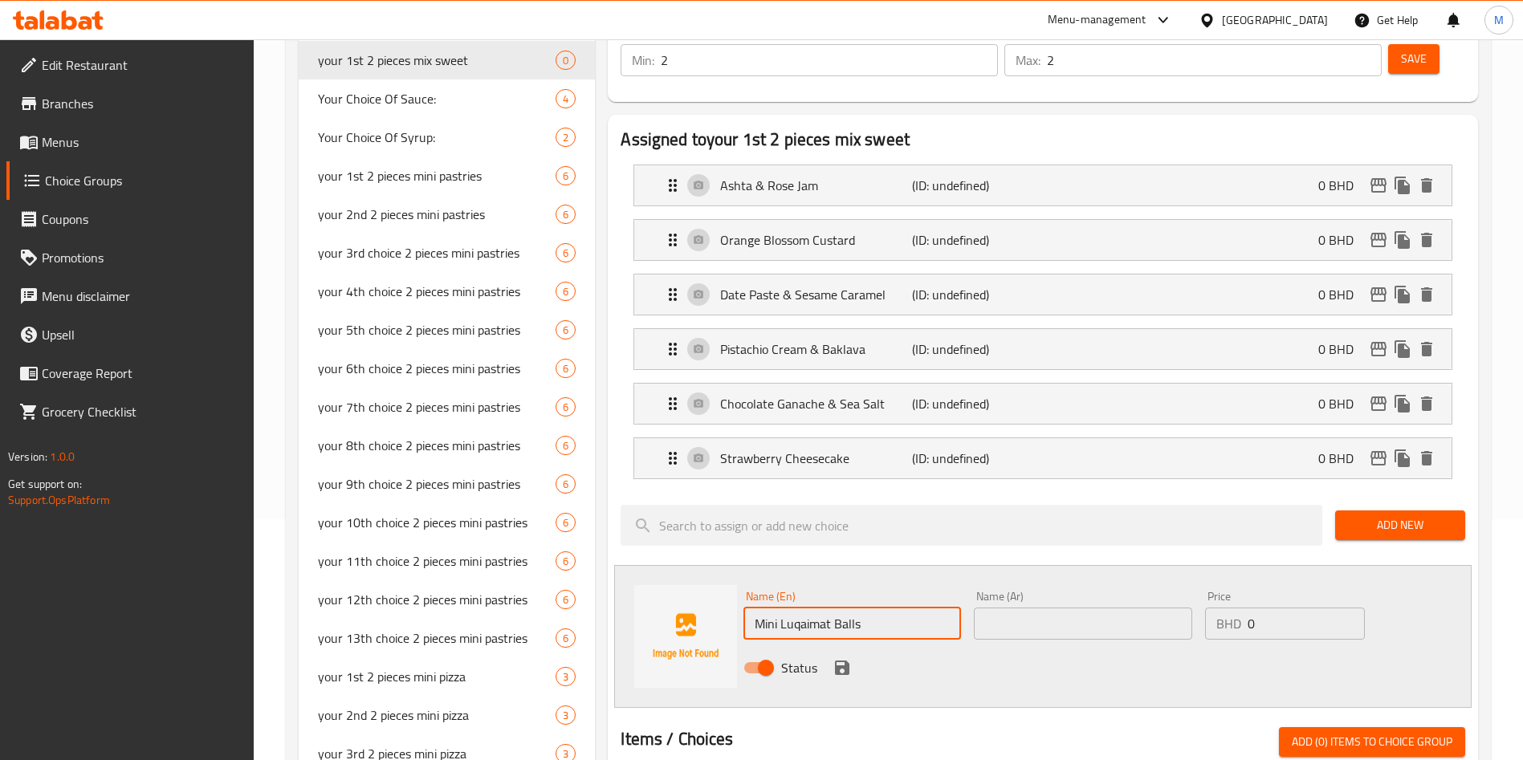
paste input "Mini Luqaimat Balls"
type input "Mini Luqaimat Balls"
click at [834, 658] on icon "save" at bounding box center [842, 667] width 19 height 19
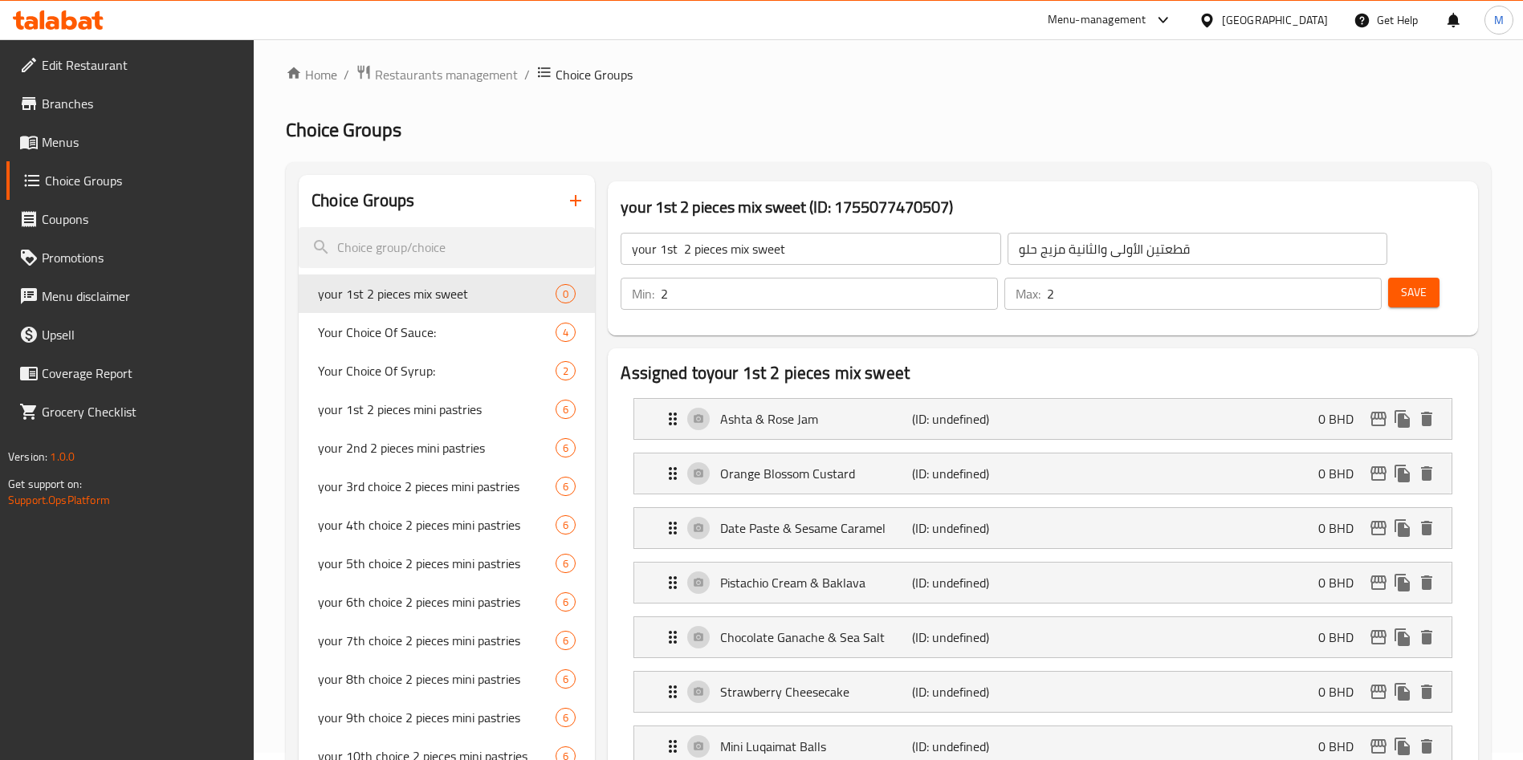
scroll to position [0, 0]
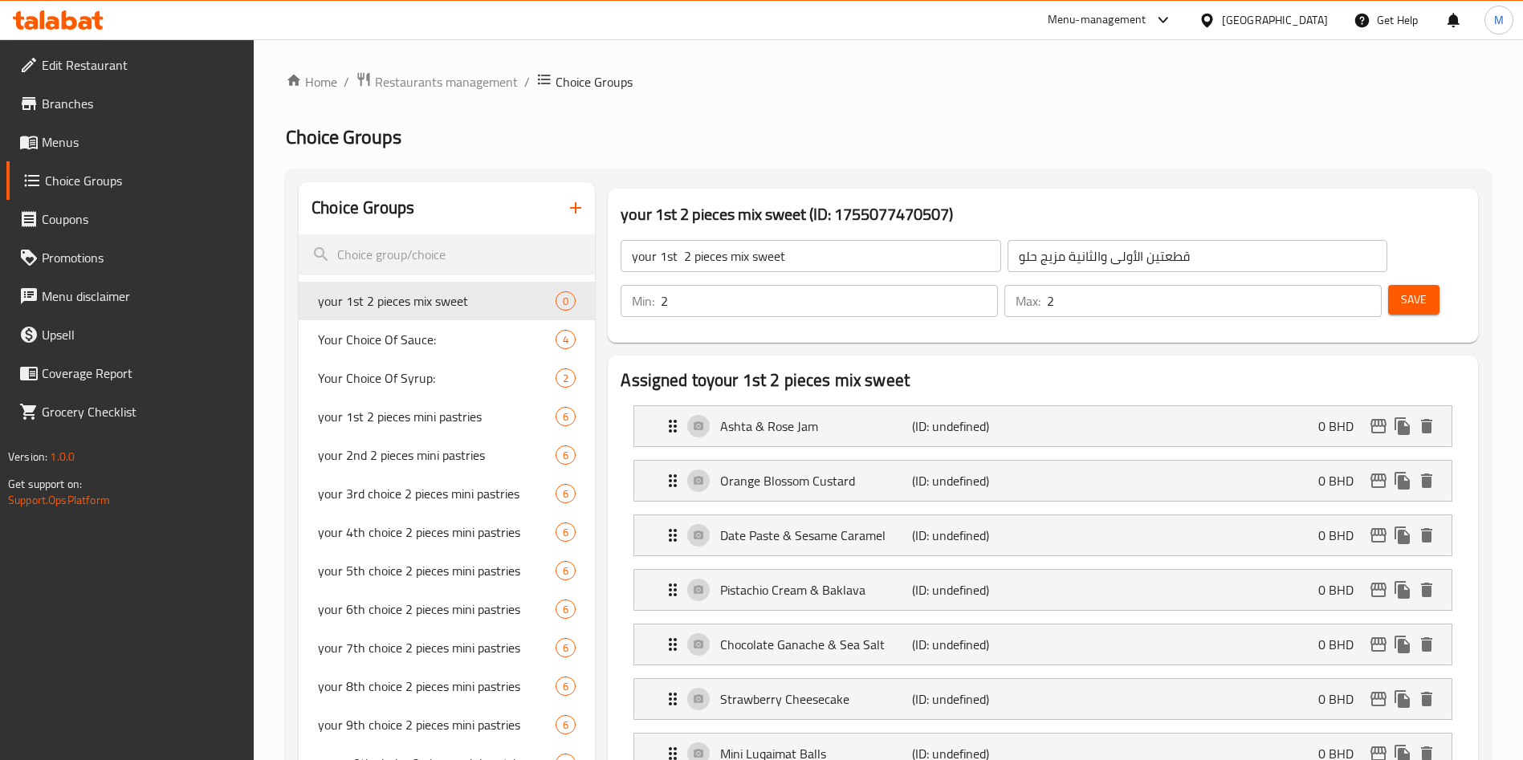
click at [1401, 290] on span "Save" at bounding box center [1414, 300] width 26 height 20
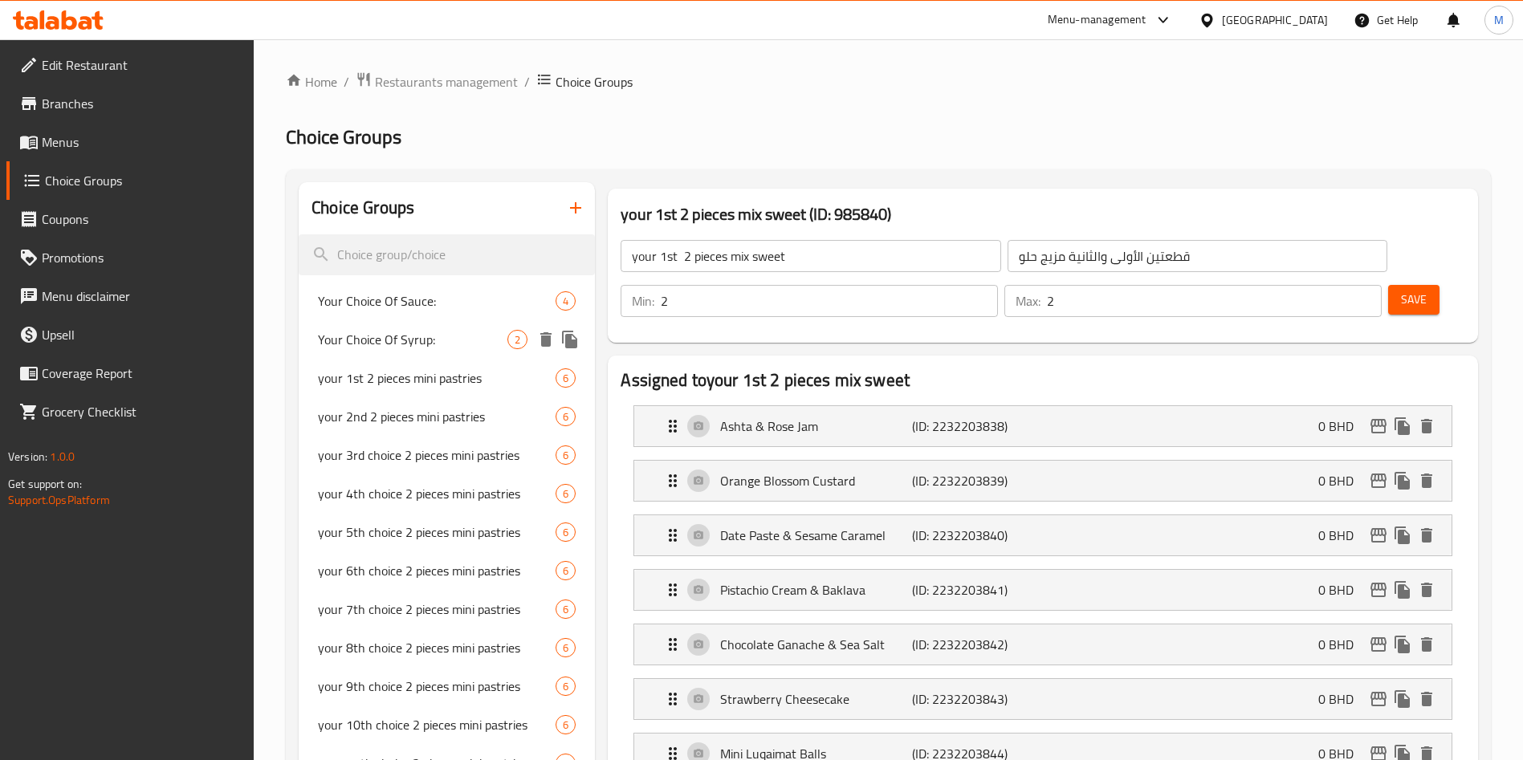
scroll to position [737, 0]
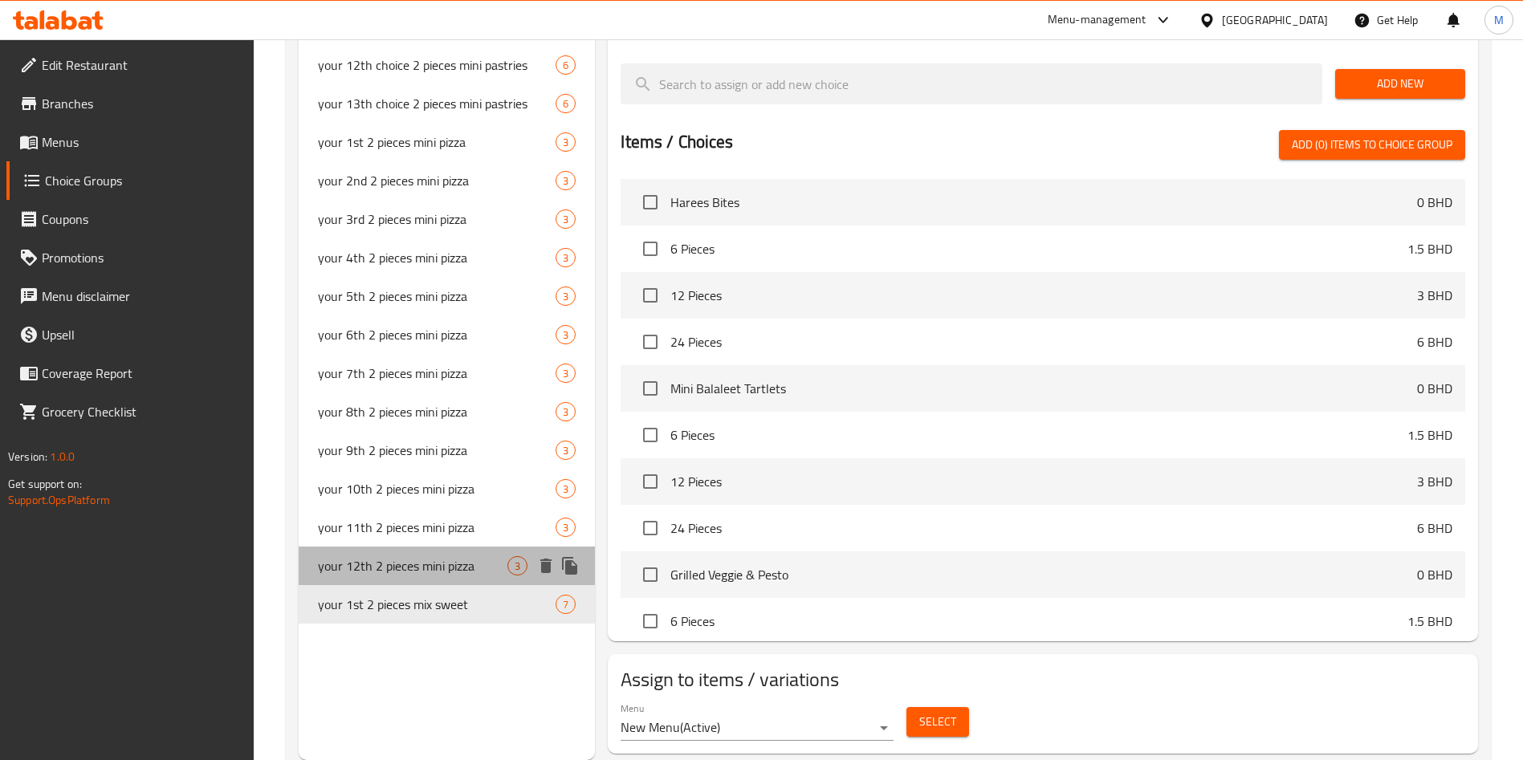
click at [441, 564] on span "your 12th 2 pieces mini pizza" at bounding box center [413, 565] width 190 height 19
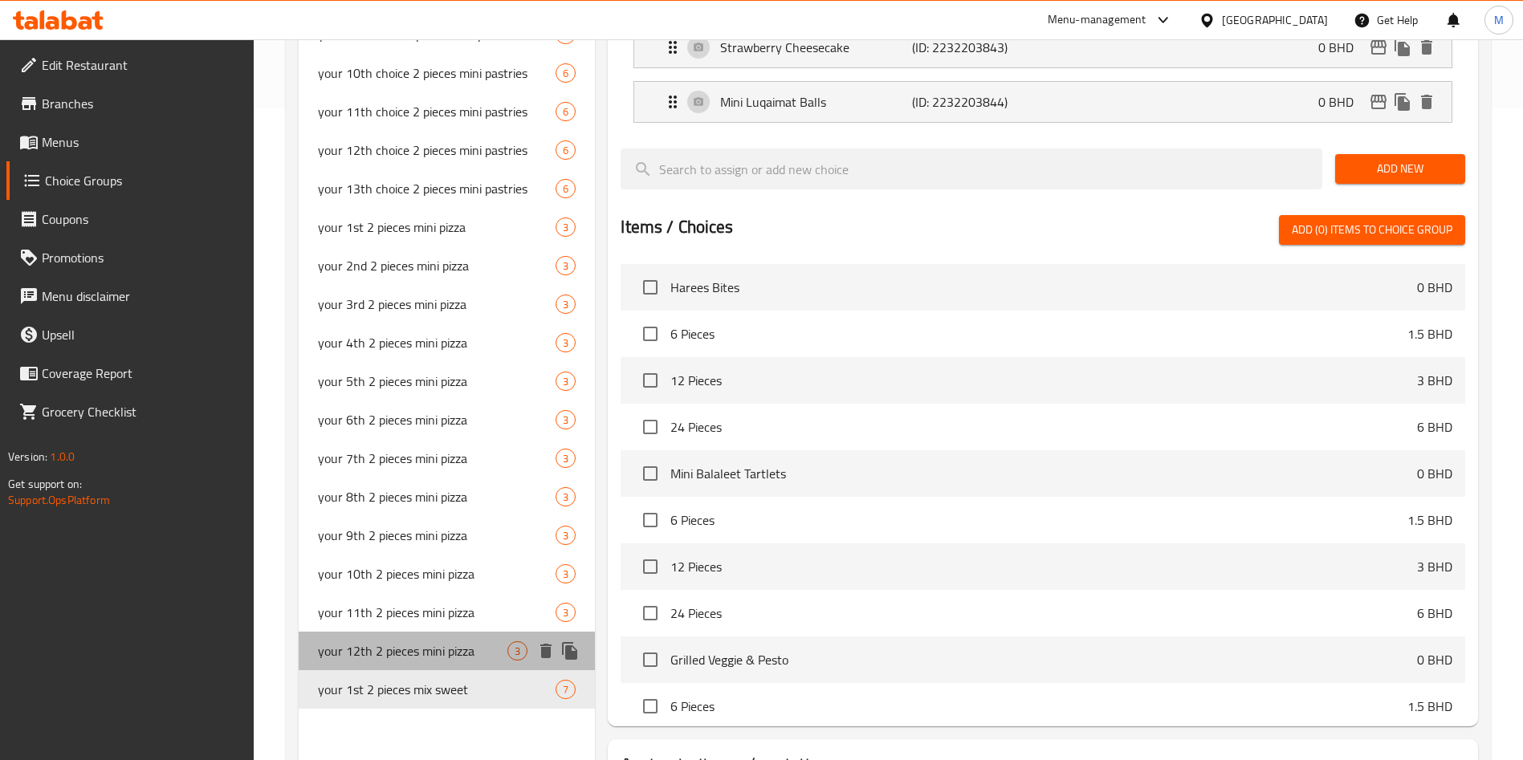
type input "your 12th 2 pieces mini pizza"
type input "بيتزا صغيرة من قطعتين رقم 12"
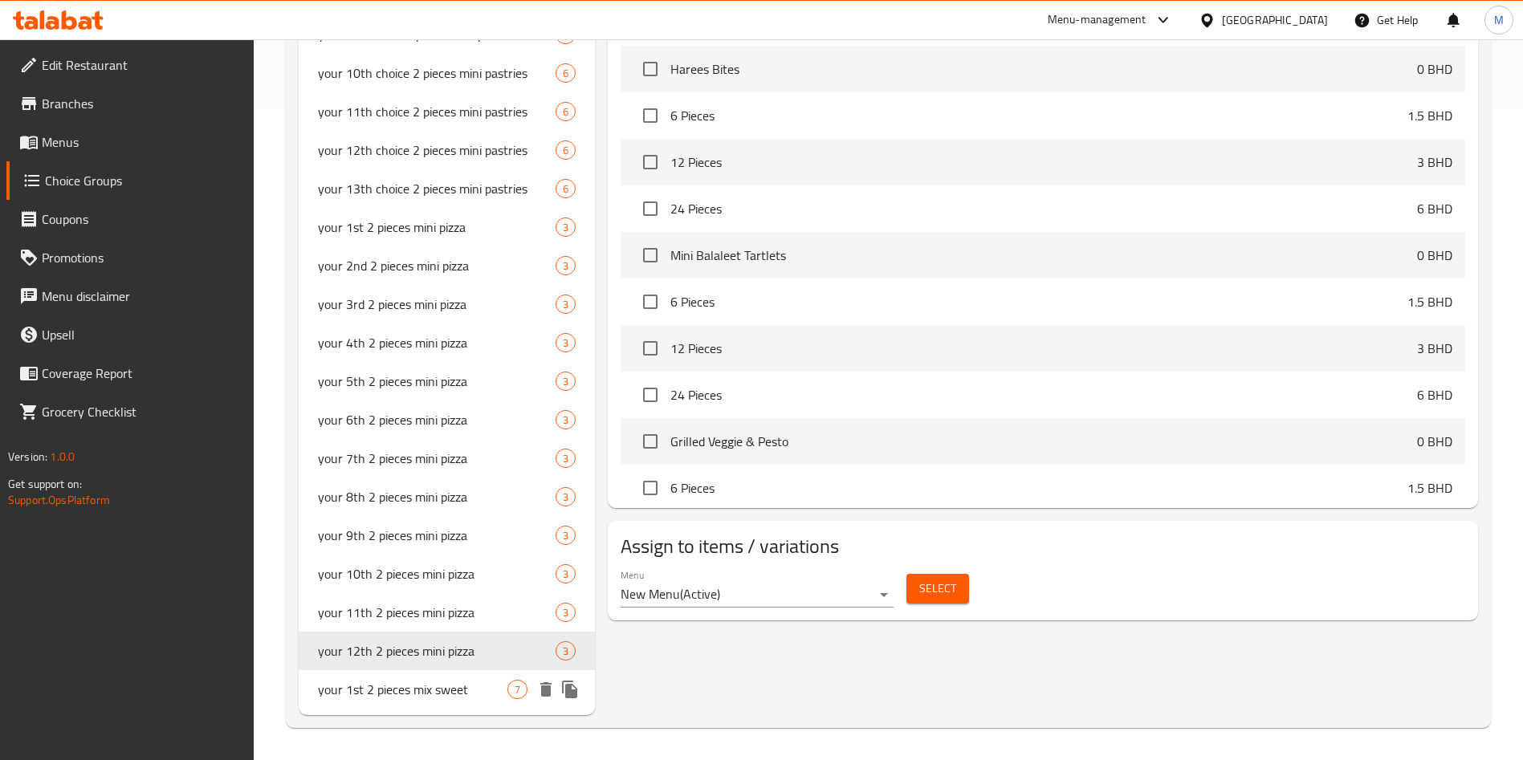
click at [423, 683] on span "your 1st 2 pieces mix sweet" at bounding box center [413, 689] width 190 height 19
type input "your 1st 2 pieces mix sweet"
type input "قطعتين الأولى والثانية مزيج حلو"
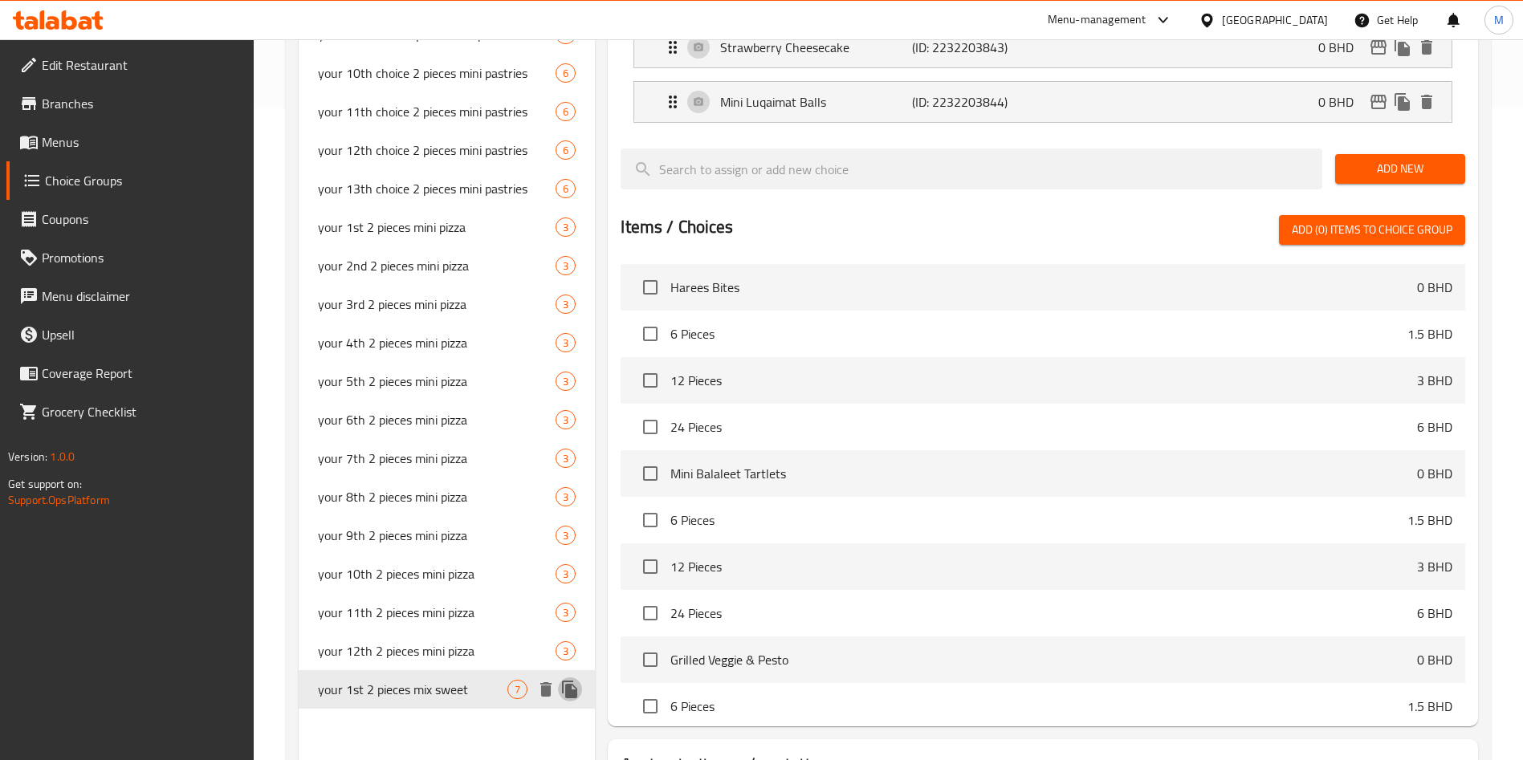
click at [562, 692] on icon "duplicate" at bounding box center [569, 689] width 19 height 19
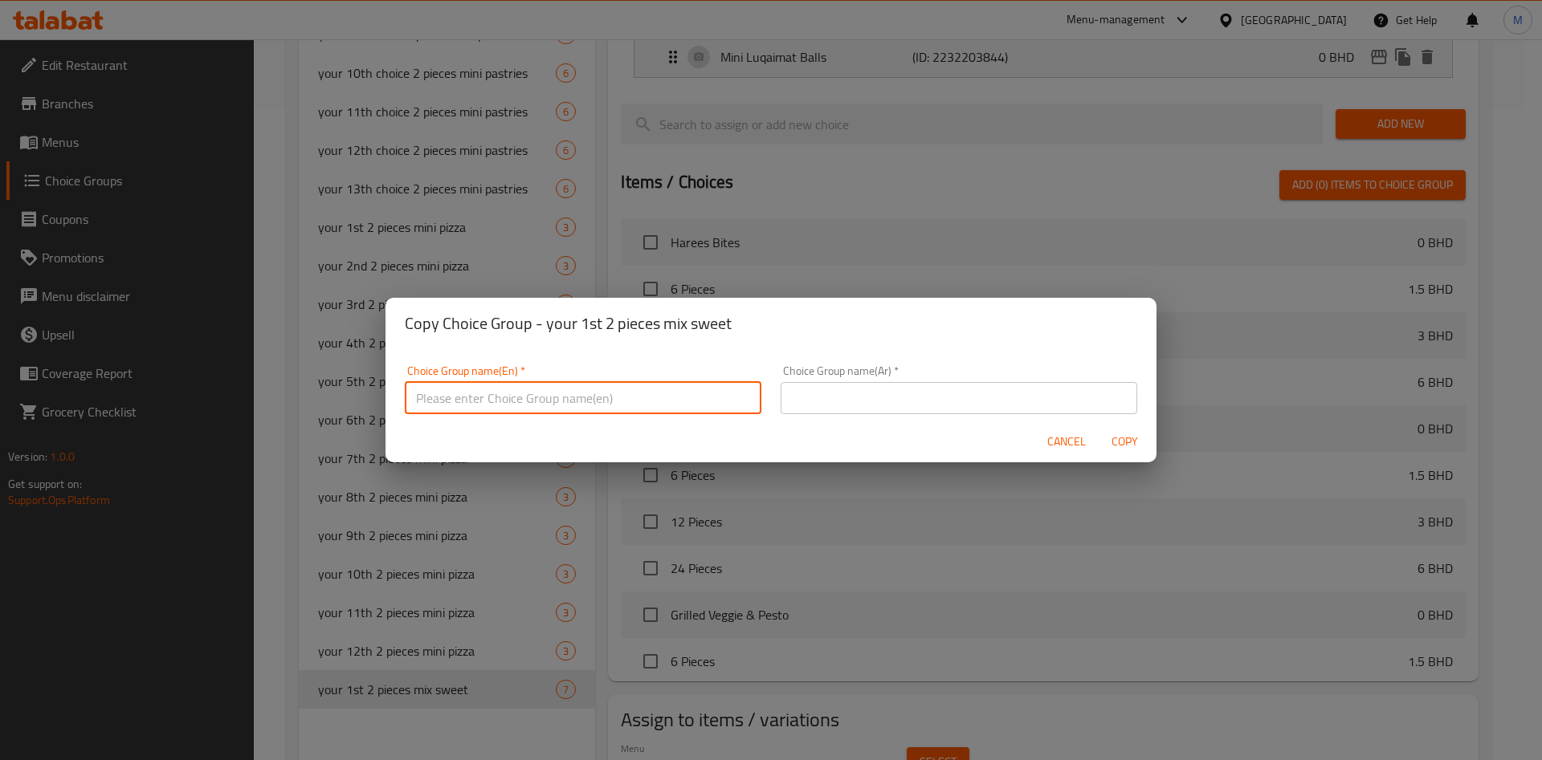
click at [642, 396] on input "text" at bounding box center [583, 398] width 357 height 32
click at [1053, 432] on span "Cancel" at bounding box center [1066, 442] width 39 height 20
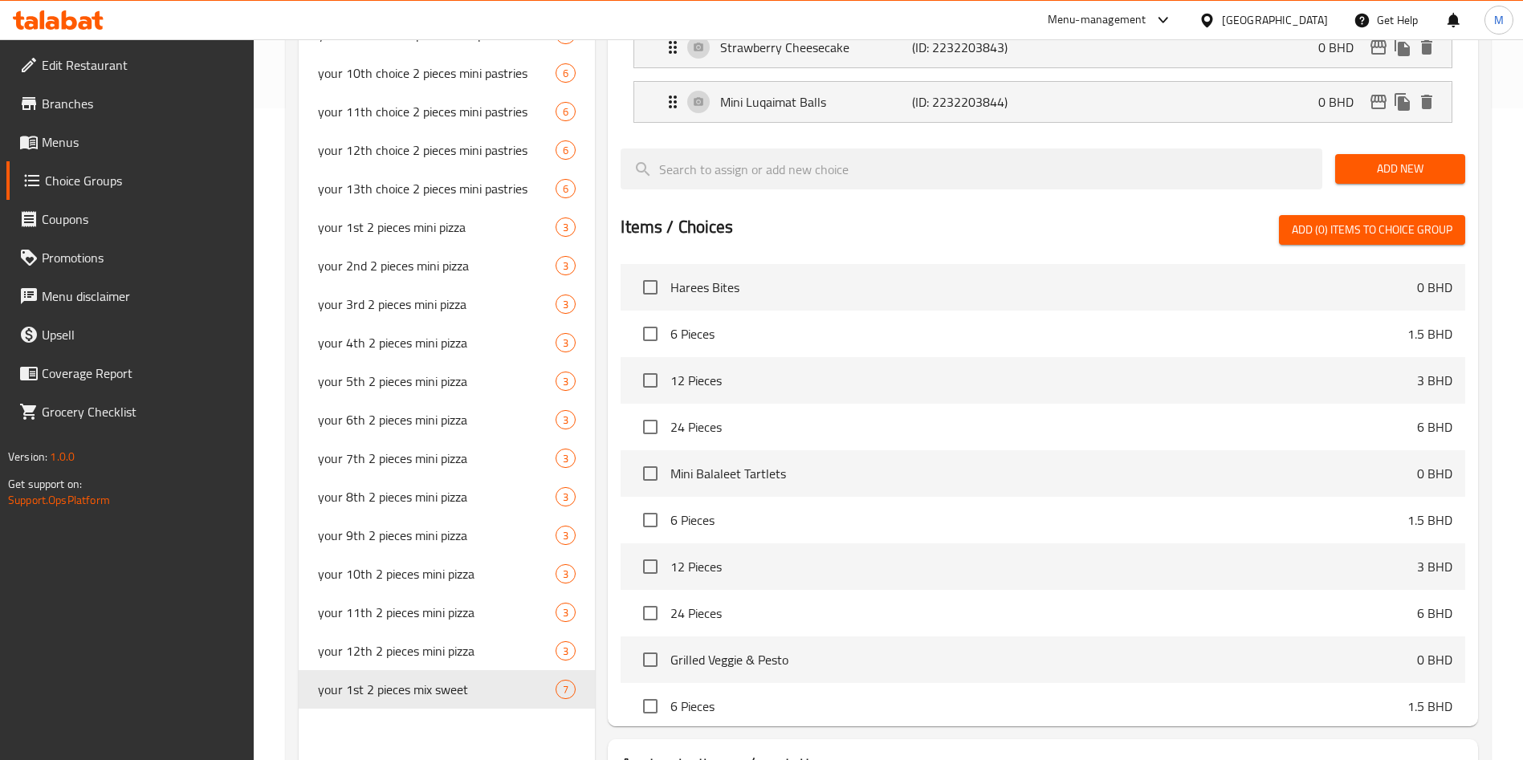
scroll to position [50, 0]
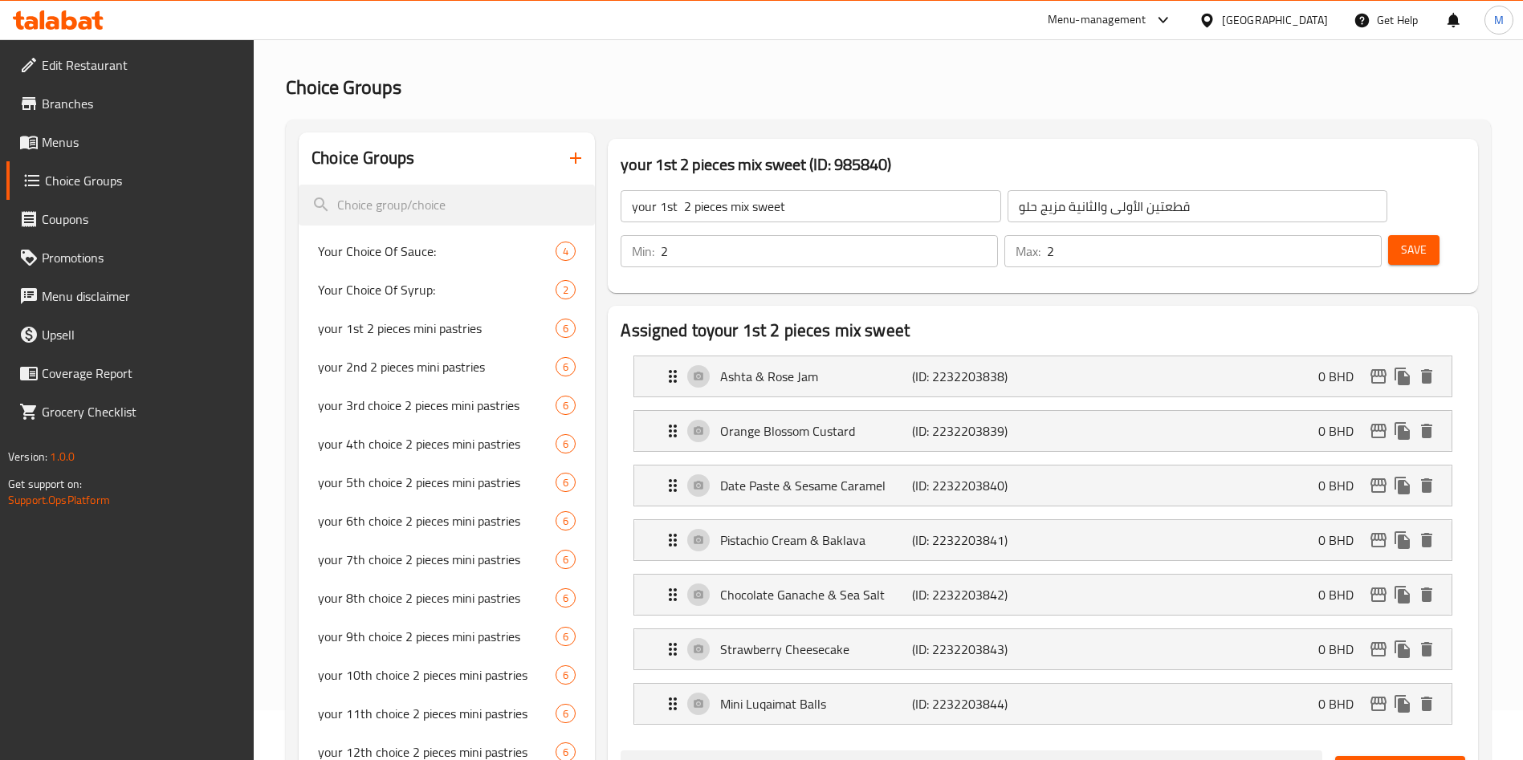
click at [792, 215] on input "your 1st 2 pieces mix sweet" at bounding box center [811, 206] width 380 height 32
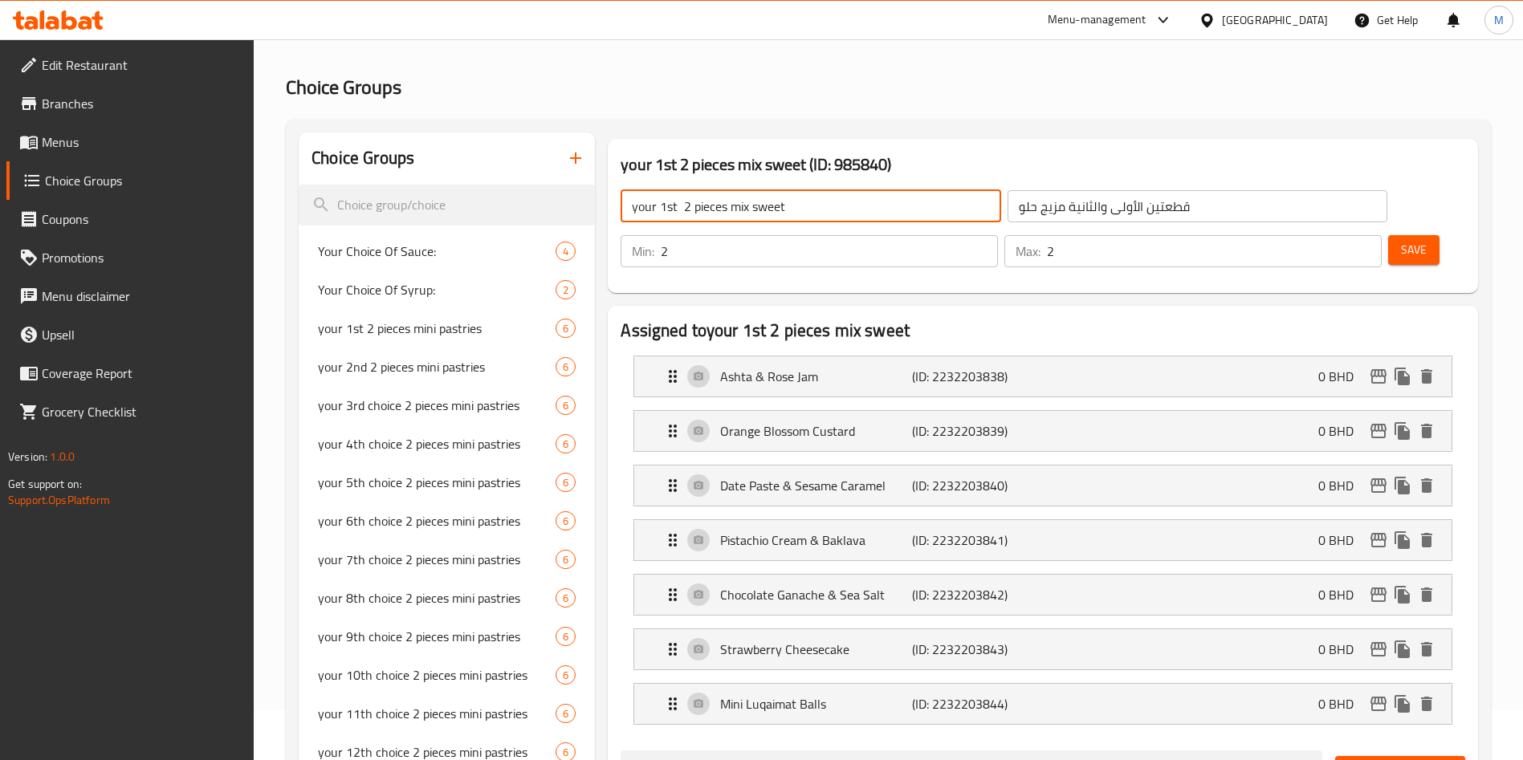
click at [792, 215] on input "your 1st 2 pieces mix sweet" at bounding box center [811, 206] width 380 height 32
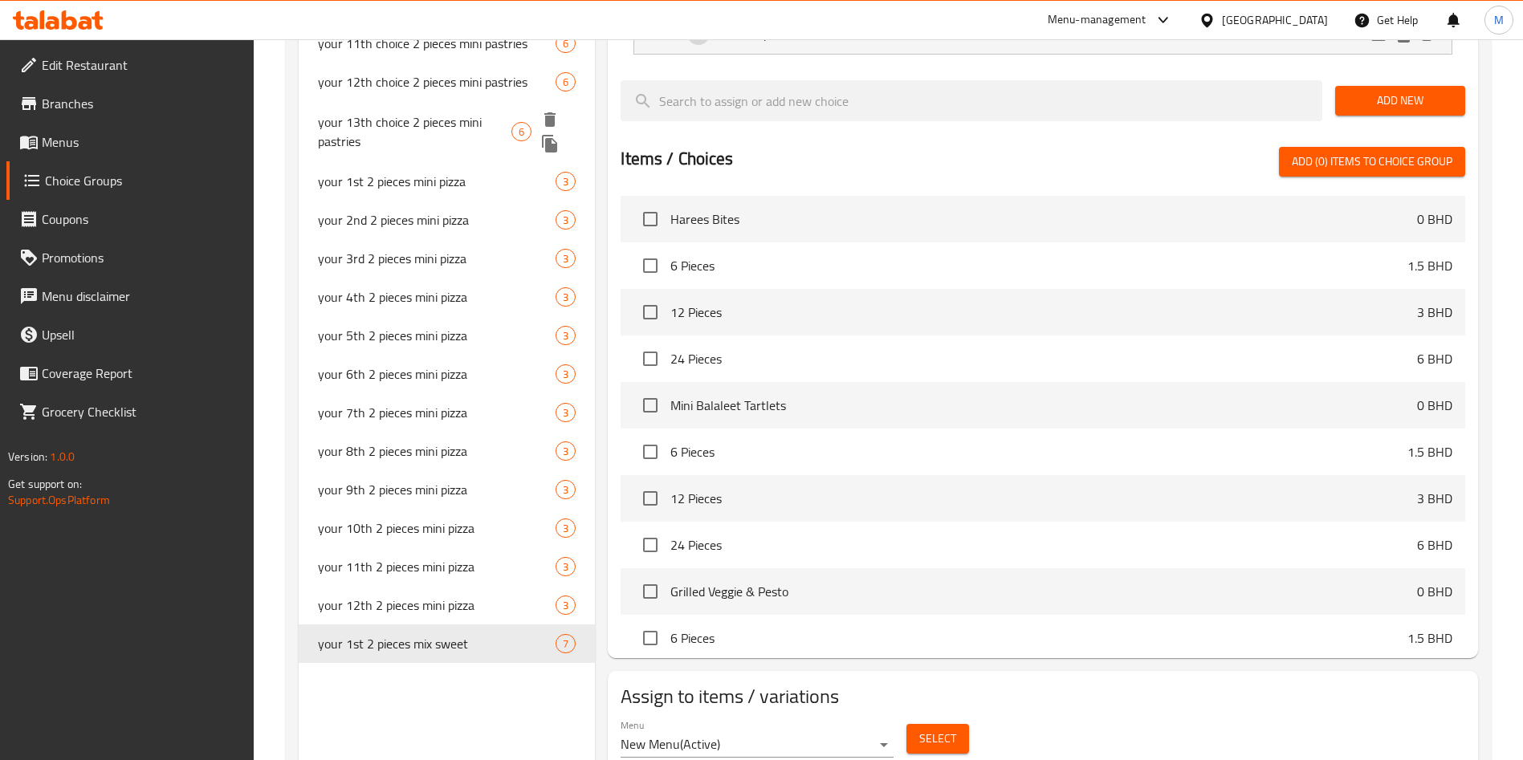
scroll to position [737, 0]
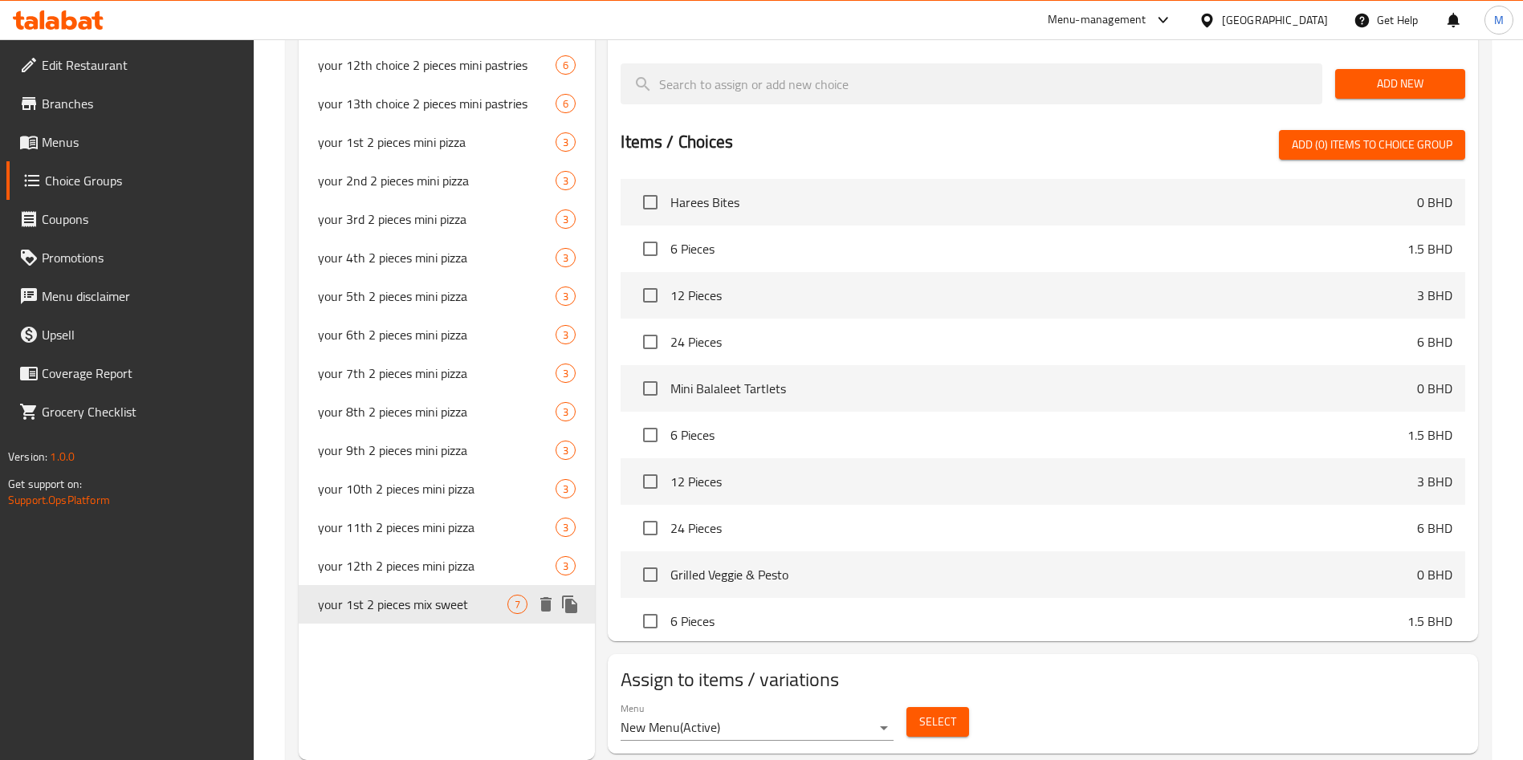
click at [569, 613] on icon "duplicate" at bounding box center [569, 604] width 19 height 19
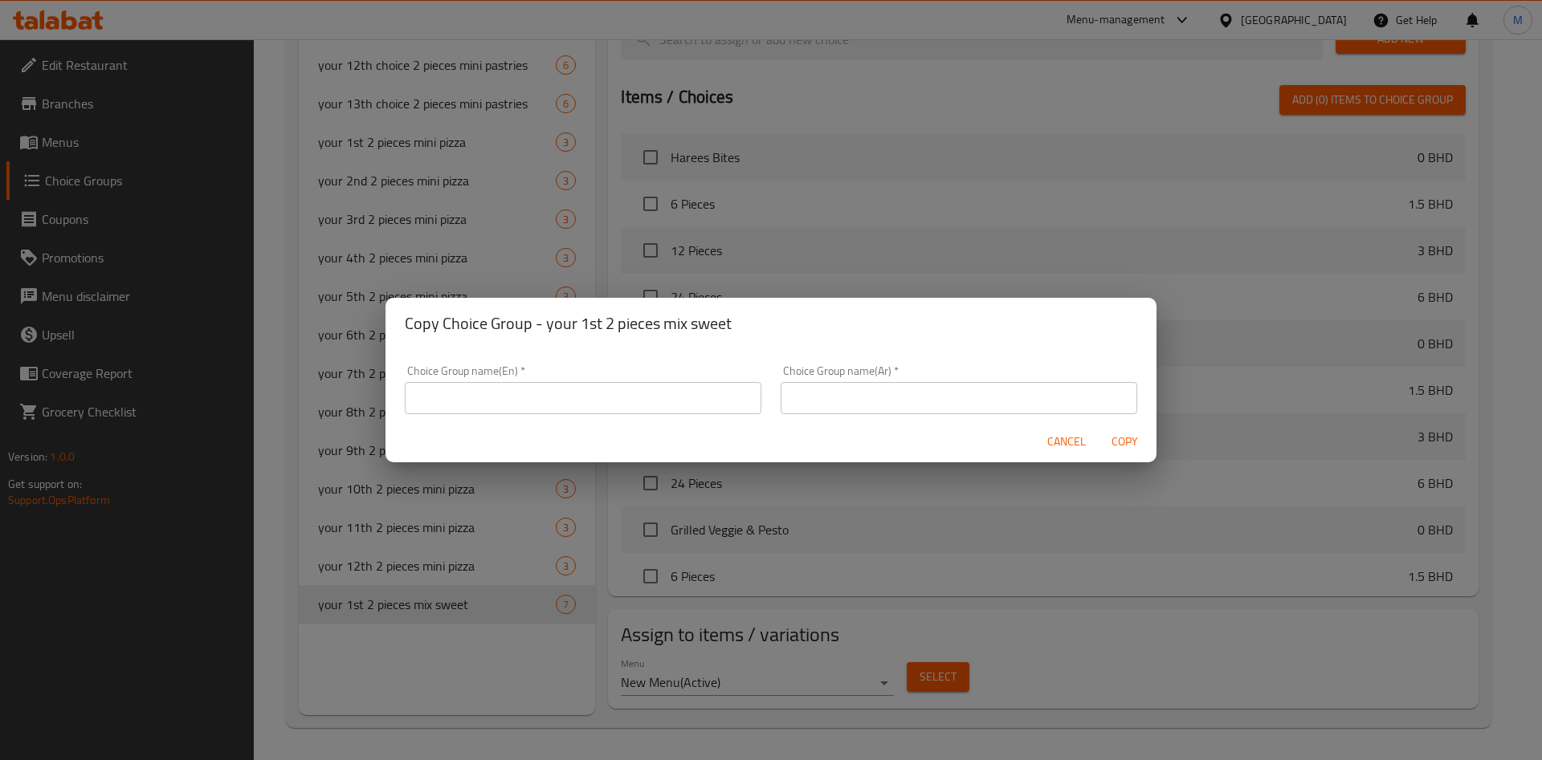
click at [613, 396] on input "text" at bounding box center [583, 398] width 357 height 32
click at [601, 402] on input "text" at bounding box center [583, 398] width 357 height 32
paste input "your 2nd 2 pieces mix sweet"
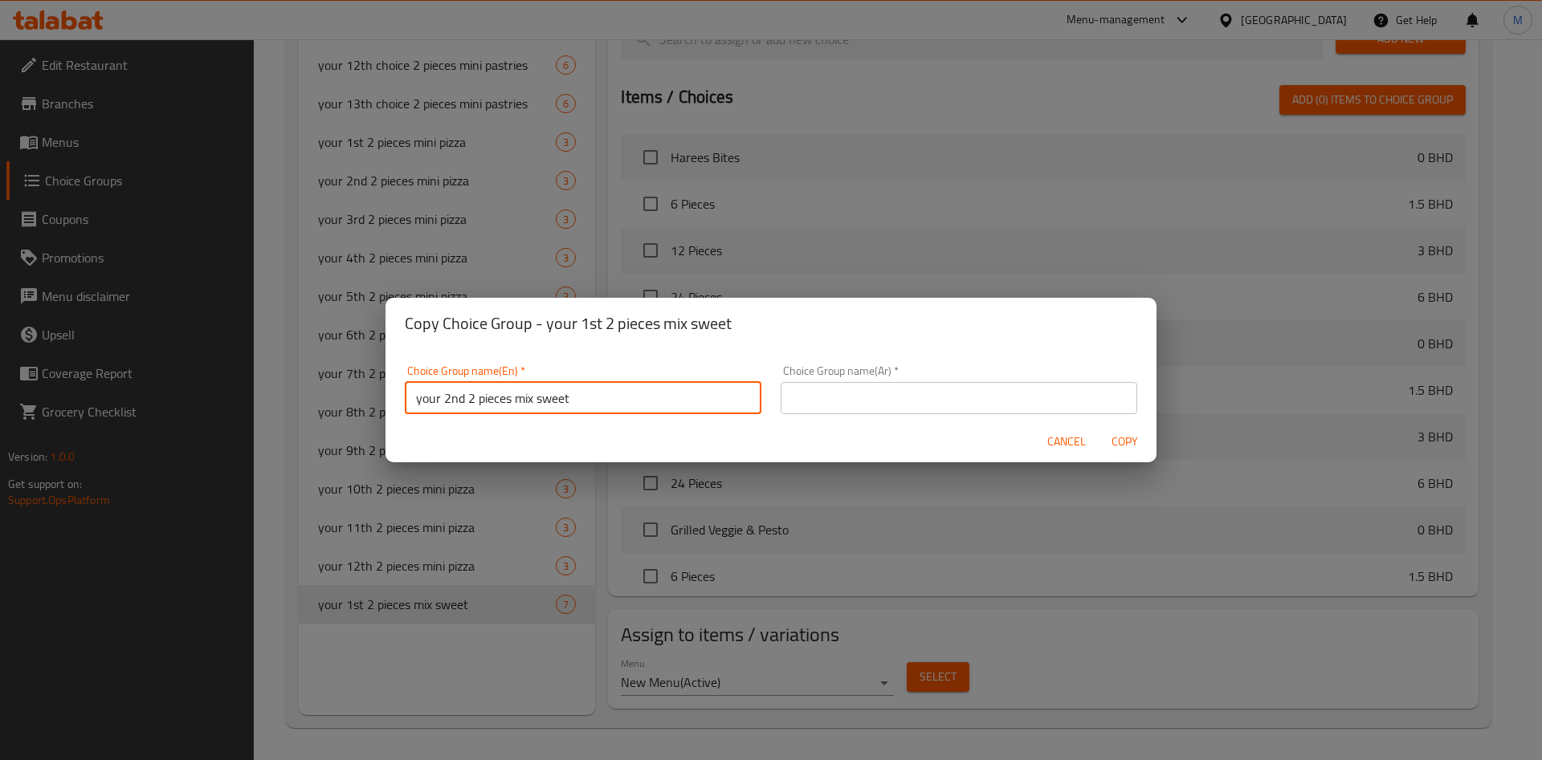
type input "your 2nd 2 pieces mix sweet"
click at [1030, 385] on input "text" at bounding box center [959, 398] width 357 height 32
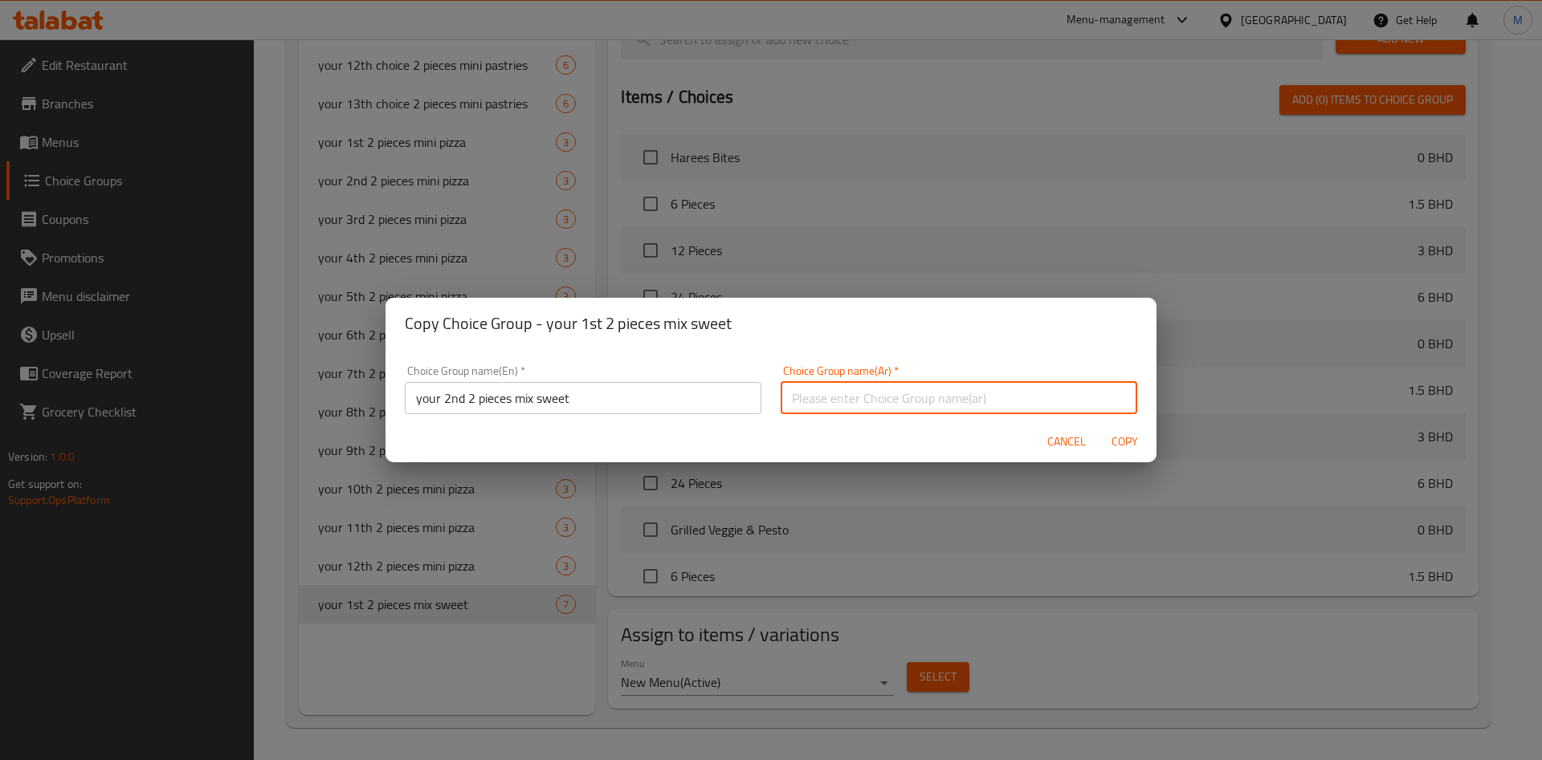
paste input "قطعتك الثانية مزيج حلو"
type input "قطعتك الثانية مزيج حلو"
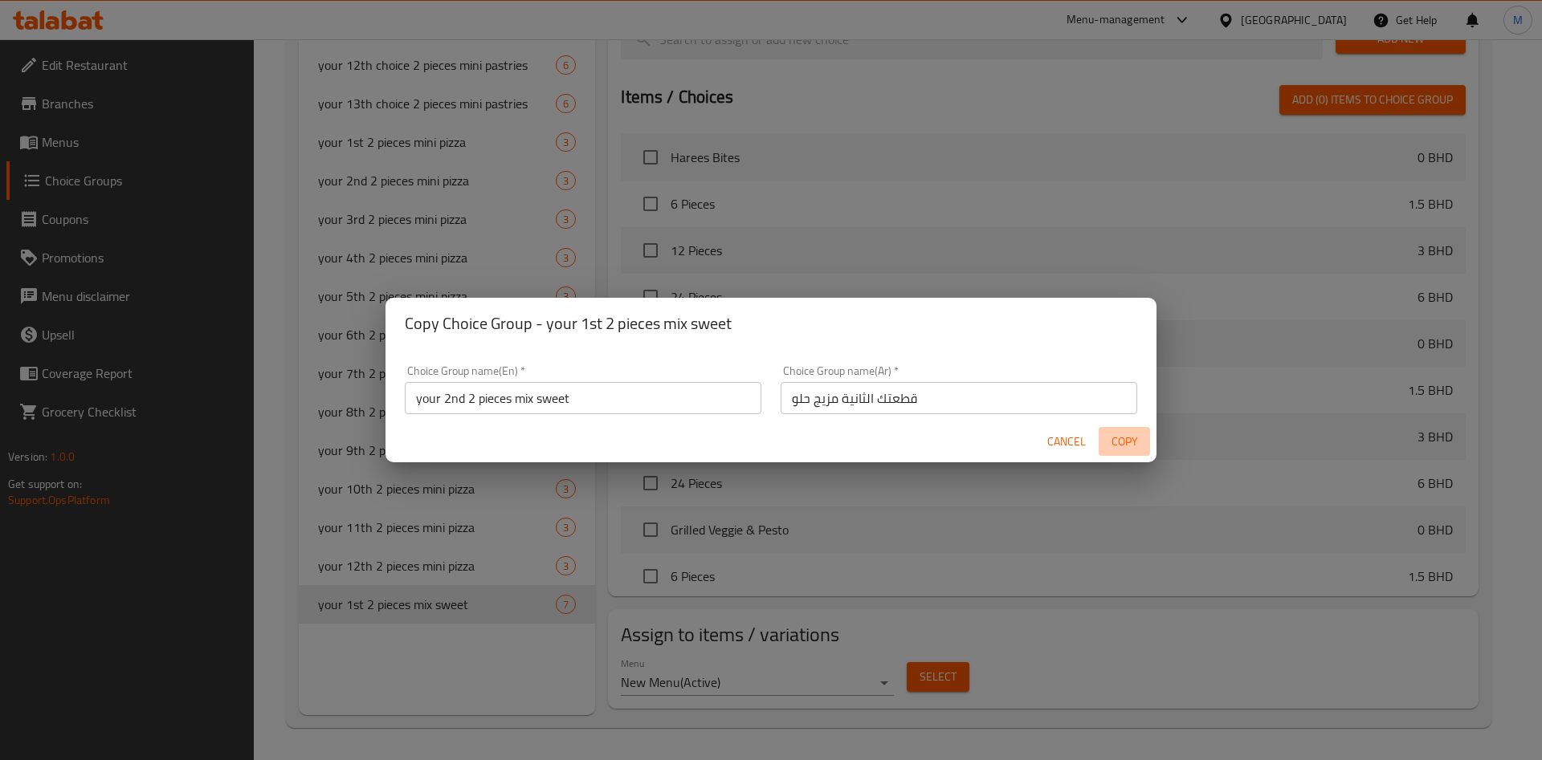
click at [1126, 442] on span "Copy" at bounding box center [1124, 442] width 39 height 20
click at [1126, 442] on div at bounding box center [771, 380] width 1542 height 760
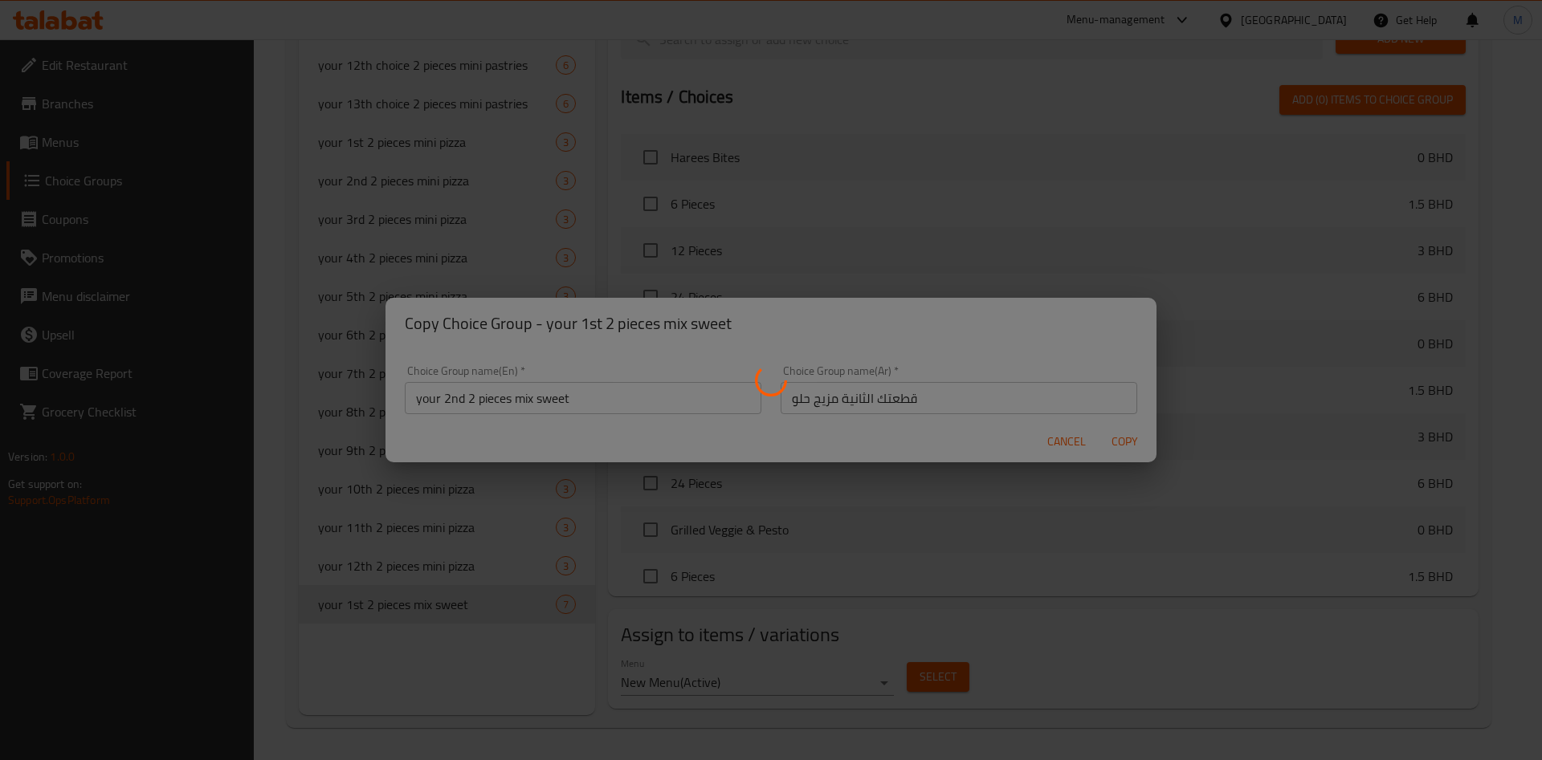
type input "your 2nd 2 pieces mix sweet"
type input "قطعتك الثانية مزيج حلو"
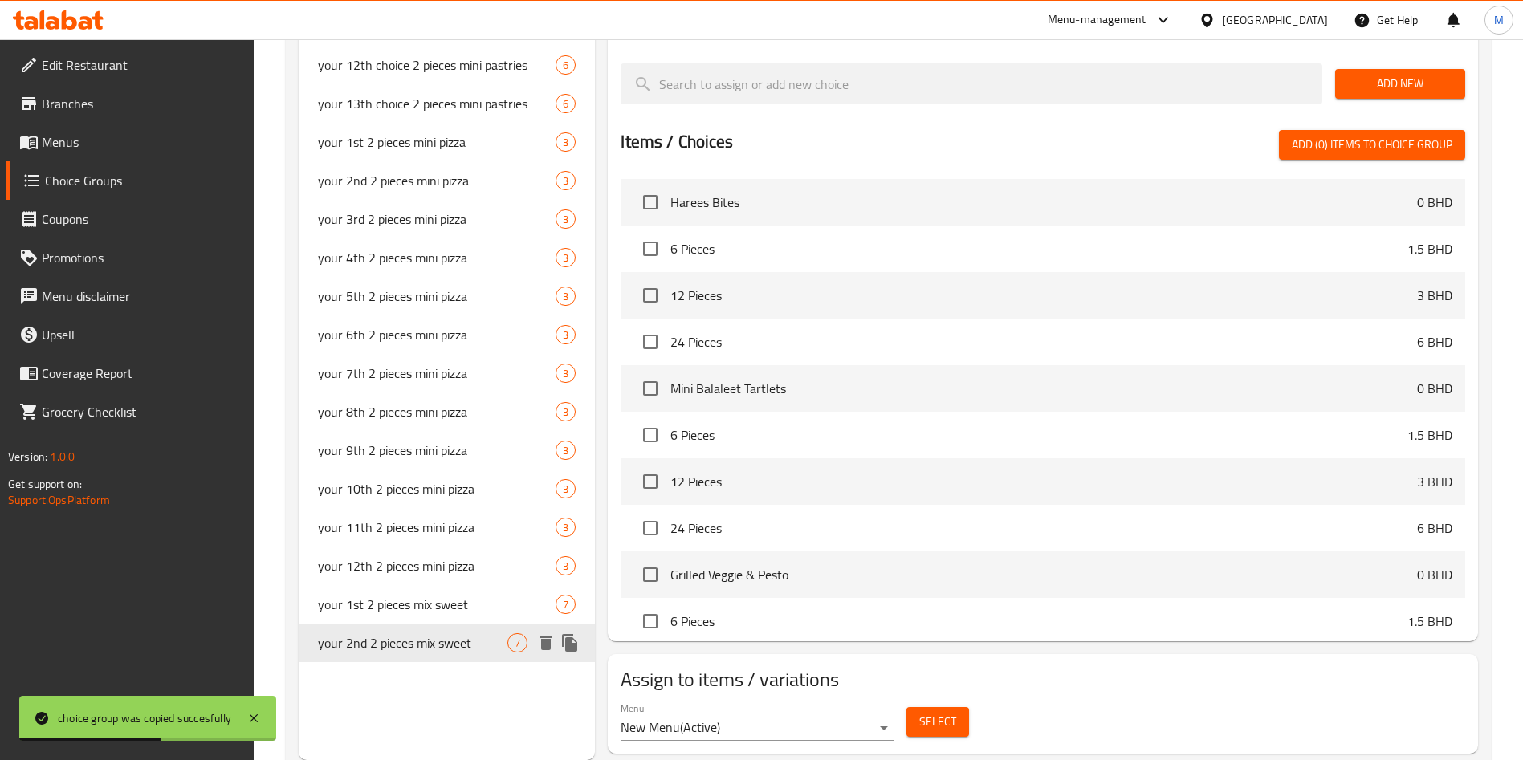
click at [579, 650] on icon "duplicate" at bounding box center [569, 643] width 19 height 19
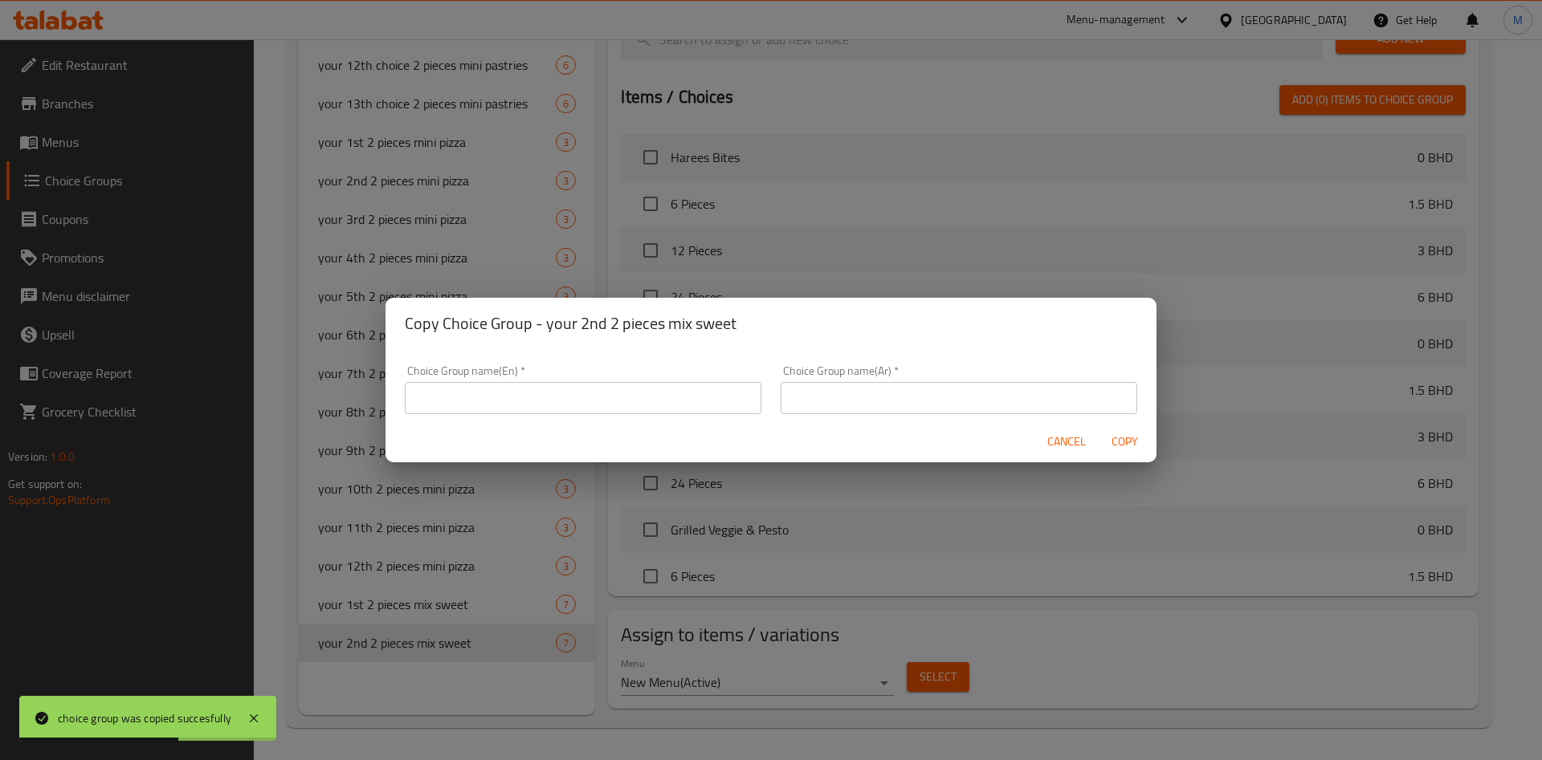
click at [597, 401] on input "text" at bounding box center [583, 398] width 357 height 32
paste input "your 3rd 2 pieces mix sweet"
type input "your 3rd 2 pieces mix sweet"
click at [1057, 375] on div "Choice Group name(Ar)   * Choice Group name(Ar) *" at bounding box center [959, 389] width 357 height 49
click at [1057, 389] on input "text" at bounding box center [959, 398] width 357 height 32
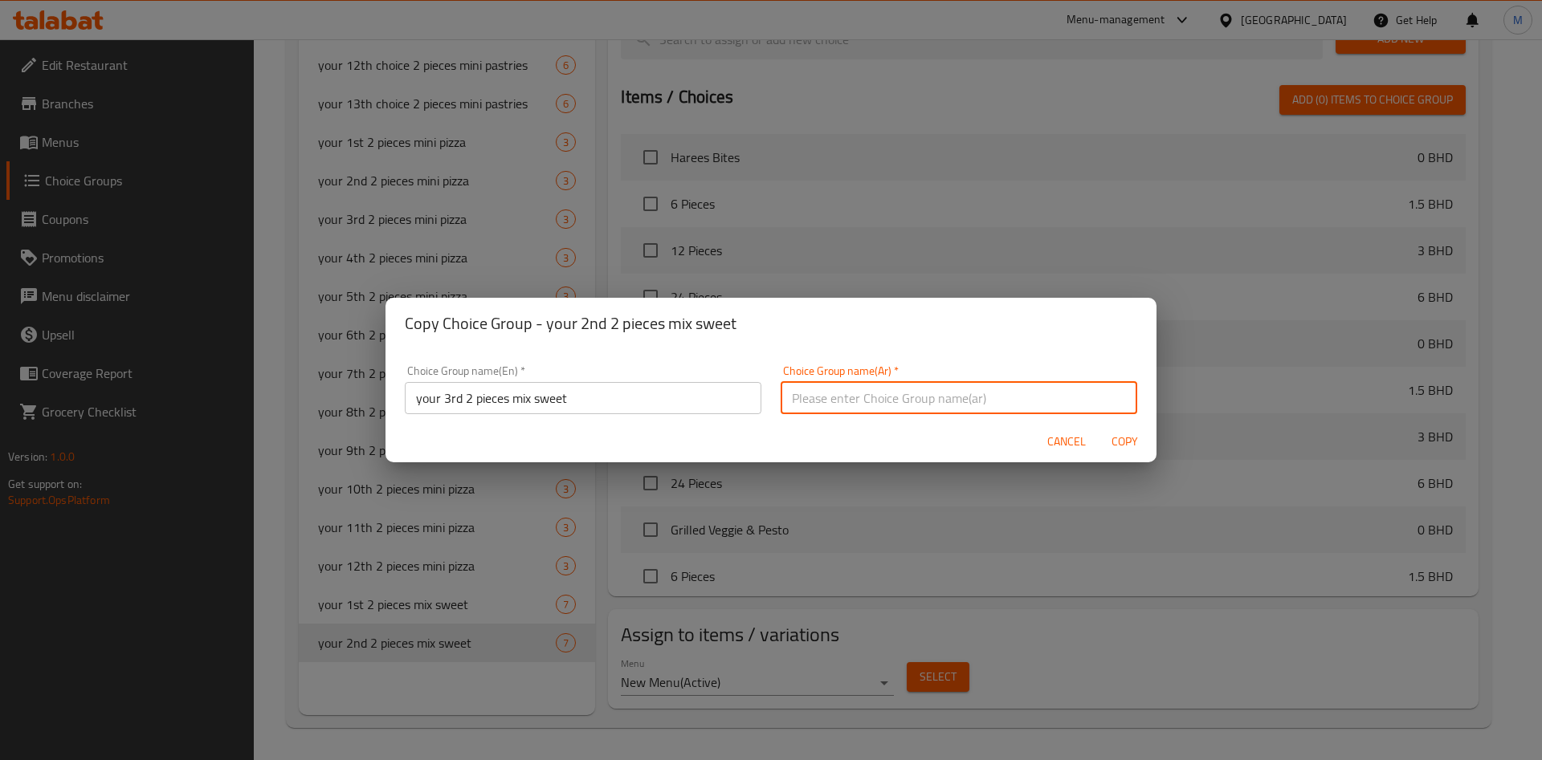
click at [1057, 389] on input "text" at bounding box center [959, 398] width 357 height 32
paste input "قطعتك الثالثة تتكون من قطعتين من مزيج حلو"
type input "قطعتك الثالثة تتكون من قطعتين من مزيج حلو"
click at [1128, 437] on span "Copy" at bounding box center [1124, 442] width 39 height 20
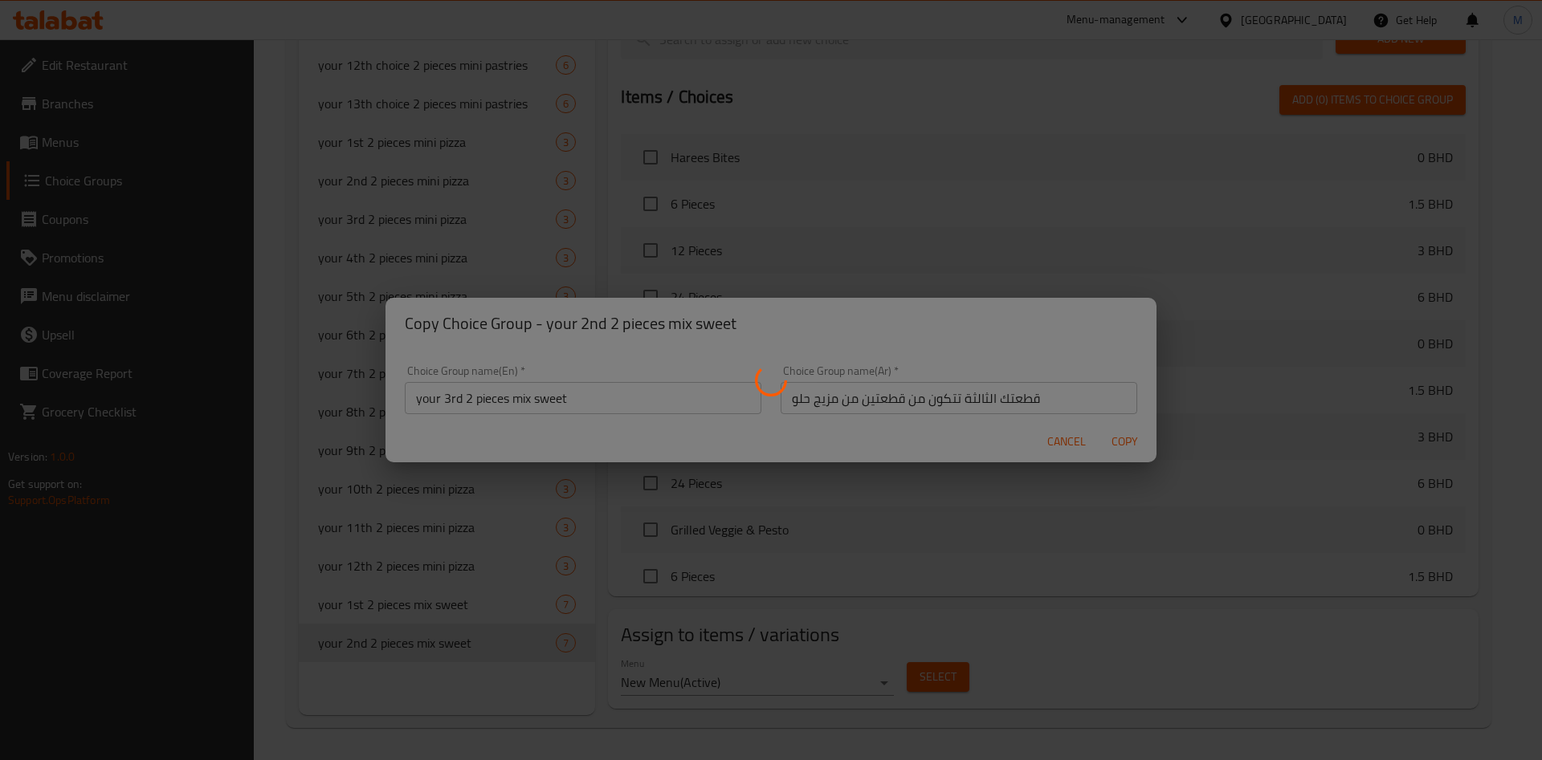
type input "your 3rd 2 pieces mix sweet"
type input "قطعتك الثالثة تتكون من قطعتين من مزيج حلو"
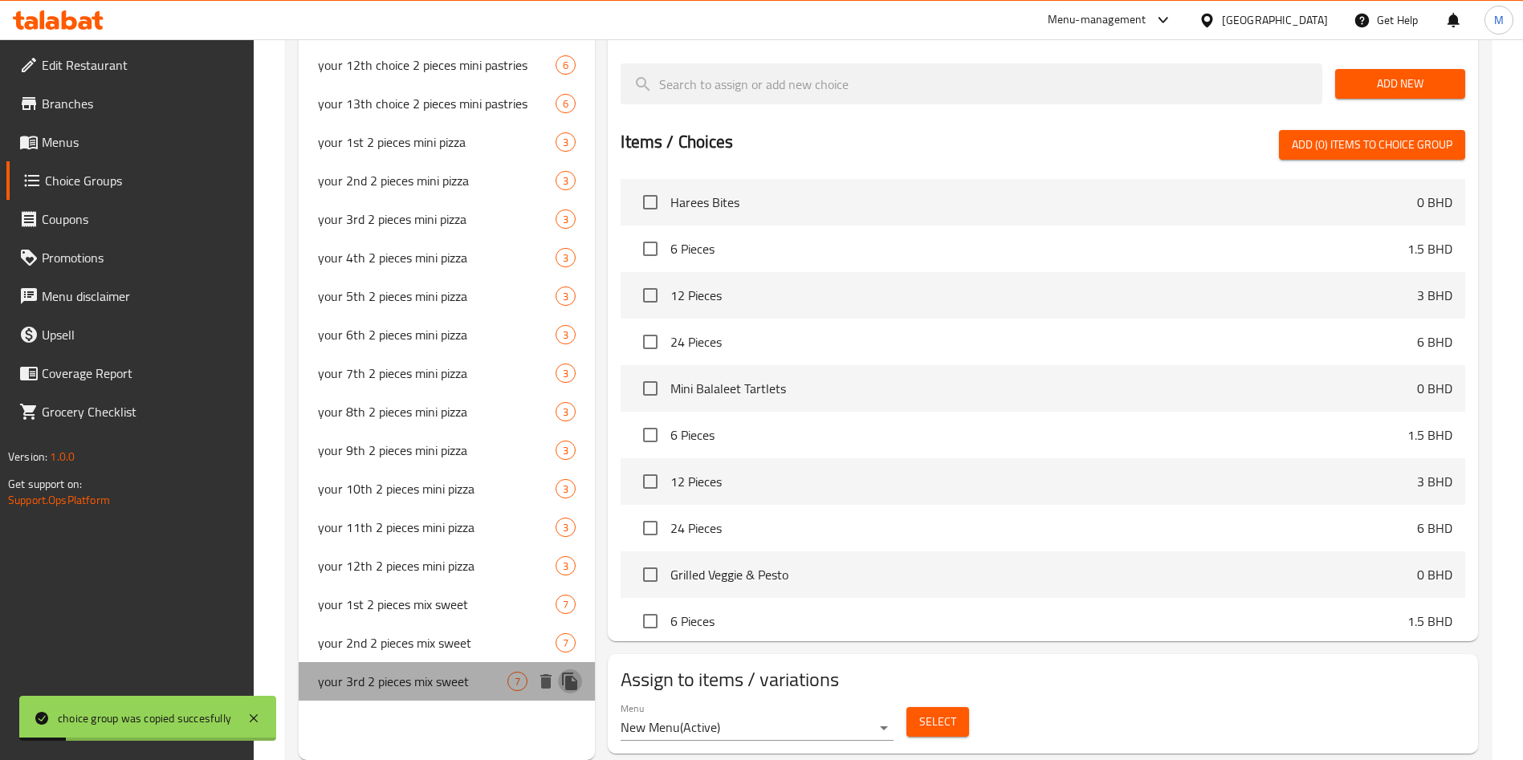
click at [579, 683] on icon "duplicate" at bounding box center [569, 681] width 19 height 19
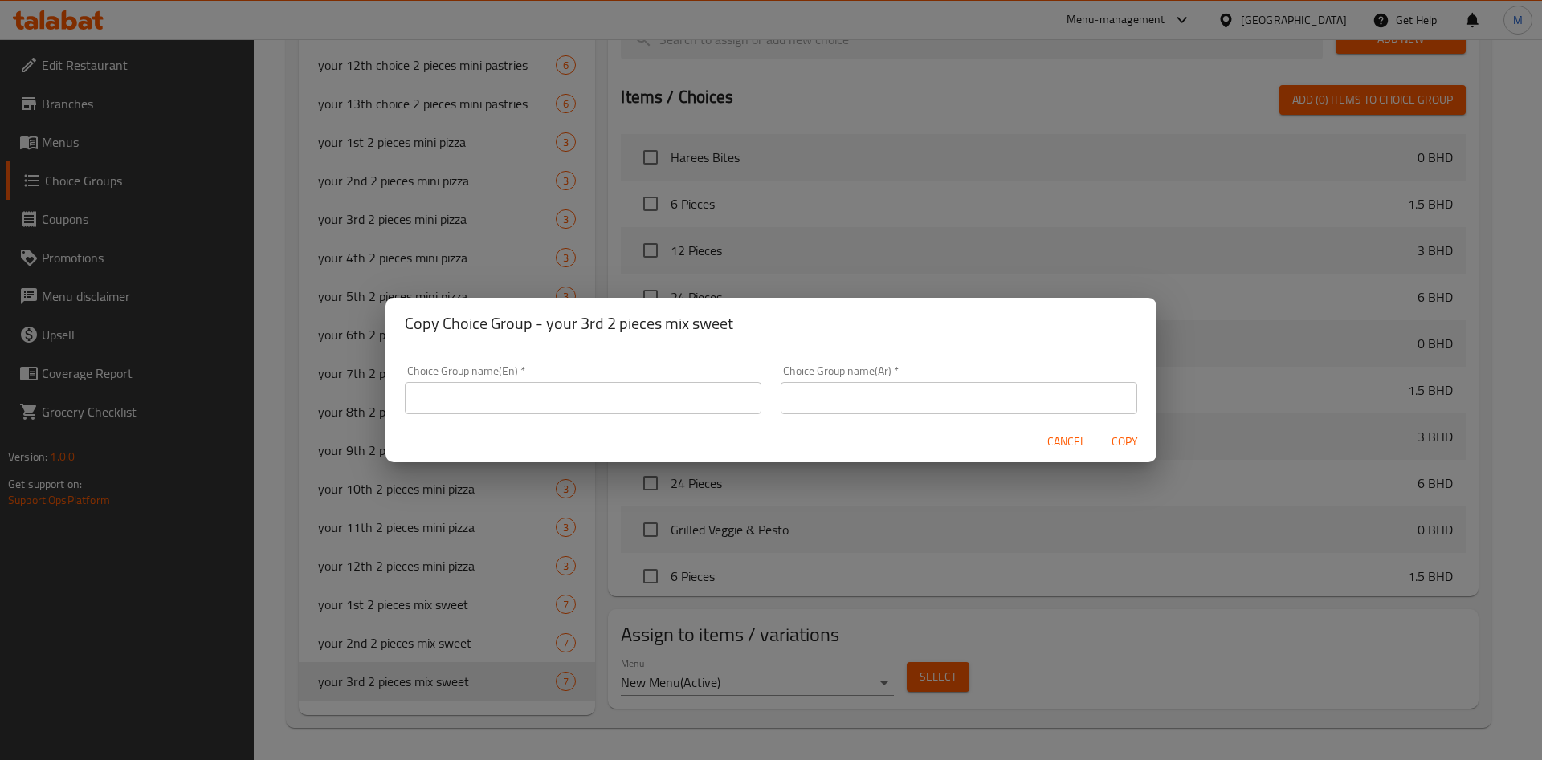
click at [569, 394] on input "text" at bounding box center [583, 398] width 357 height 32
paste input "your 4th 2 pieces mix sweet"
type input "your 4th 2 pieces mix sweet"
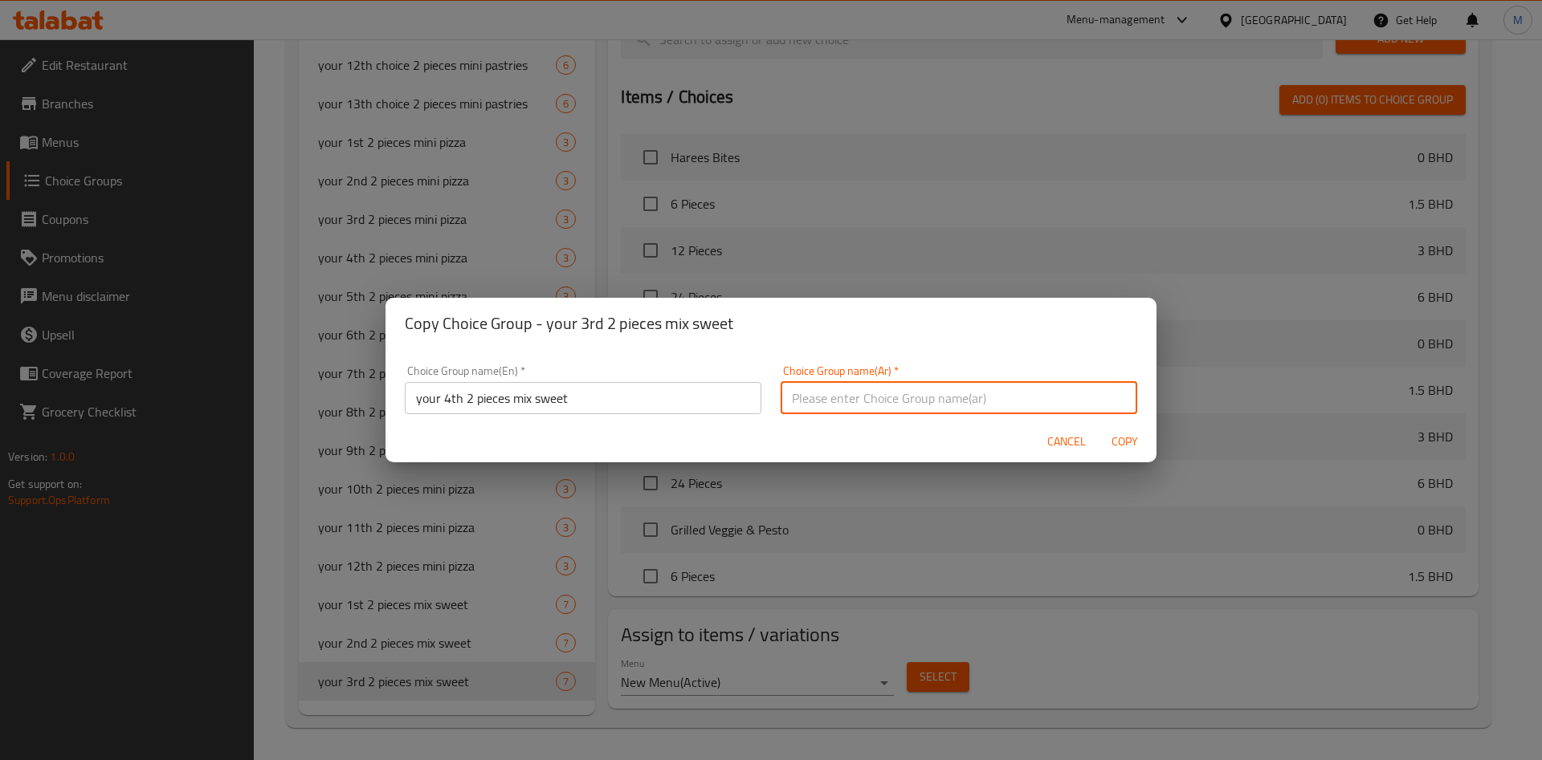
click at [1020, 393] on input "text" at bounding box center [959, 398] width 357 height 32
paste input "قطعتك الرابعة من الخليط الحلو"
type input "قطعتك الرابعة من الخليط الحلو"
click at [1127, 427] on button "Copy" at bounding box center [1124, 442] width 51 height 30
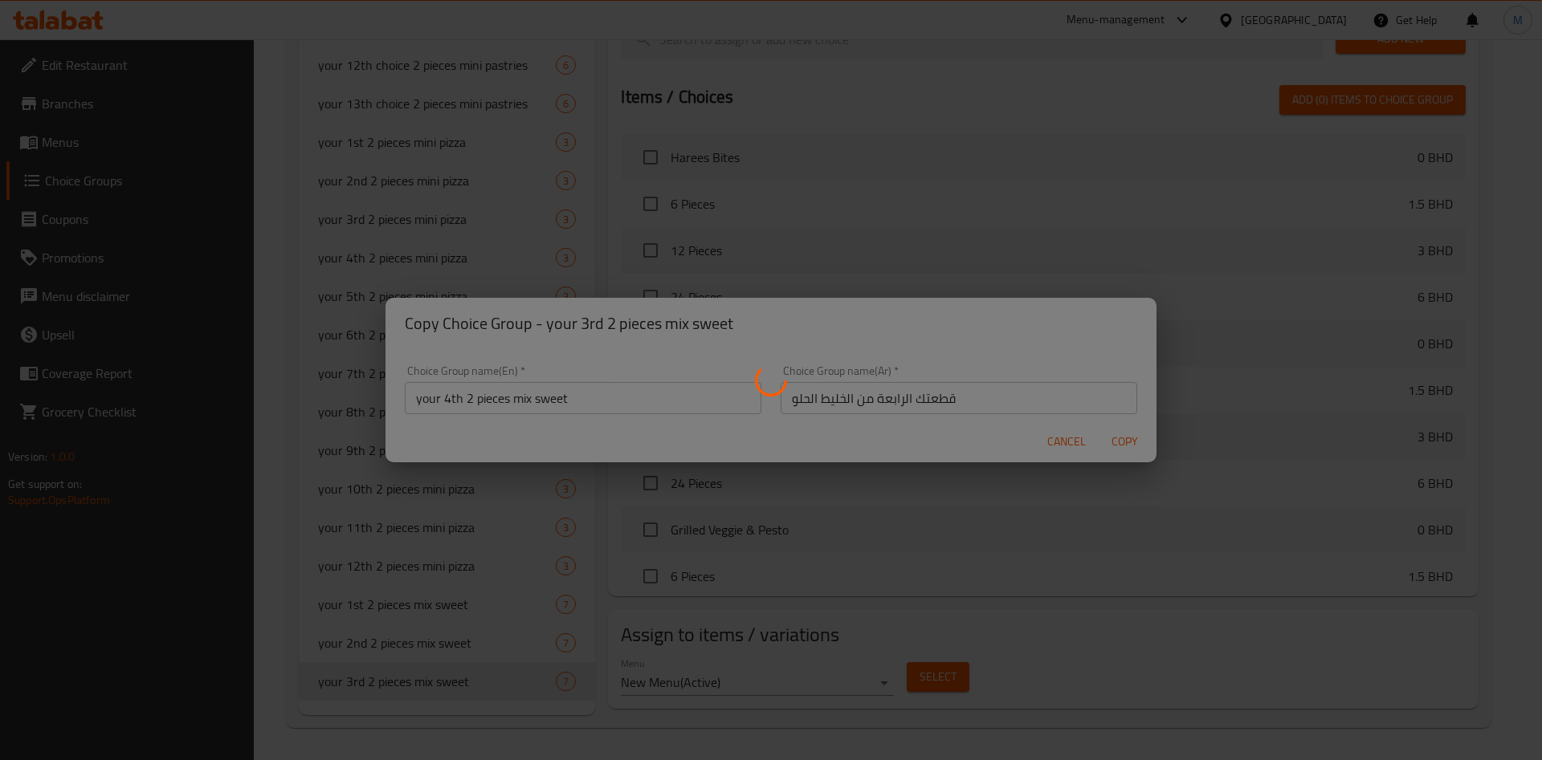
type input "your 4th 2 pieces mix sweet"
type input "قطعتك الرابعة من الخليط الحلو"
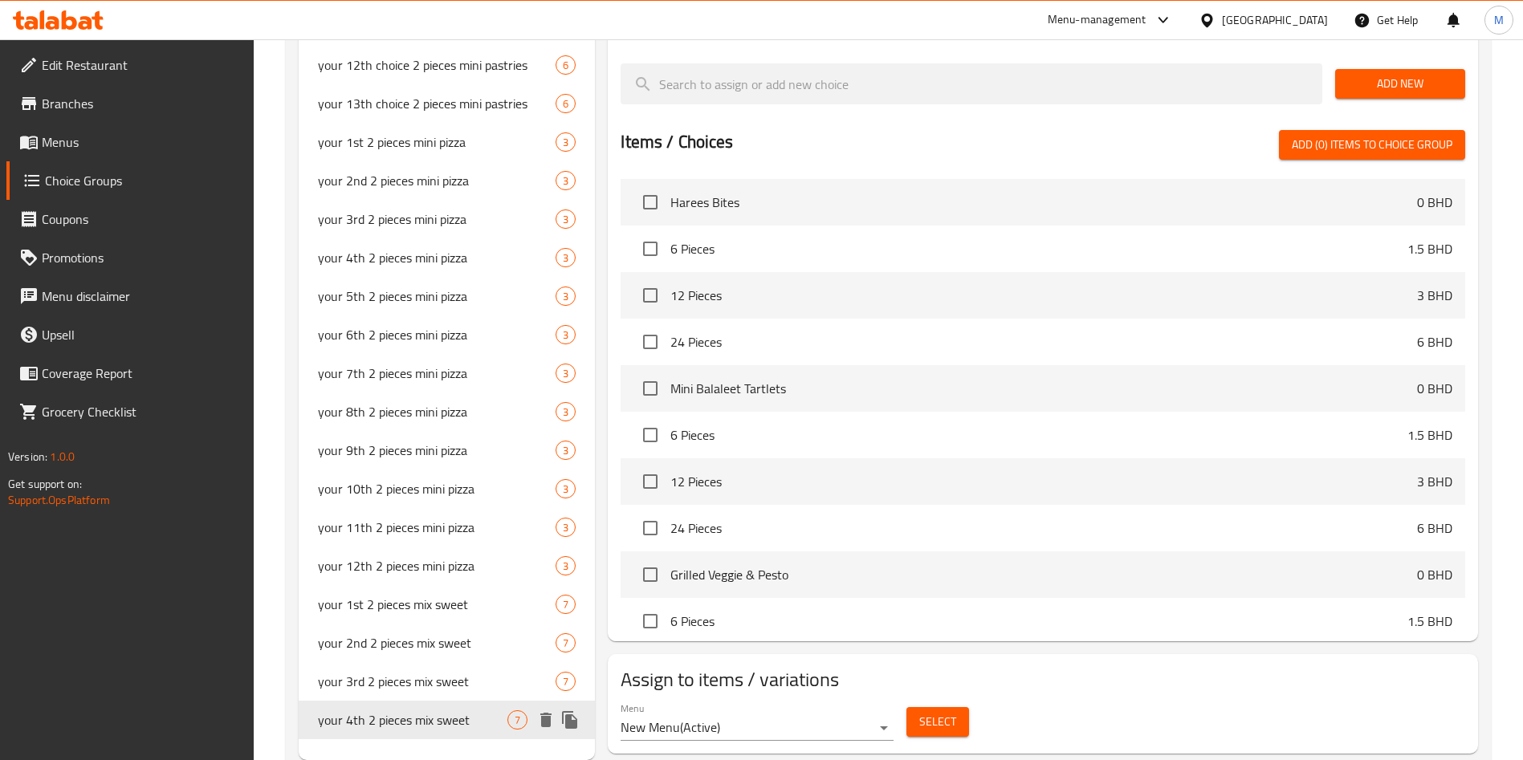
click at [579, 717] on icon "duplicate" at bounding box center [569, 720] width 19 height 19
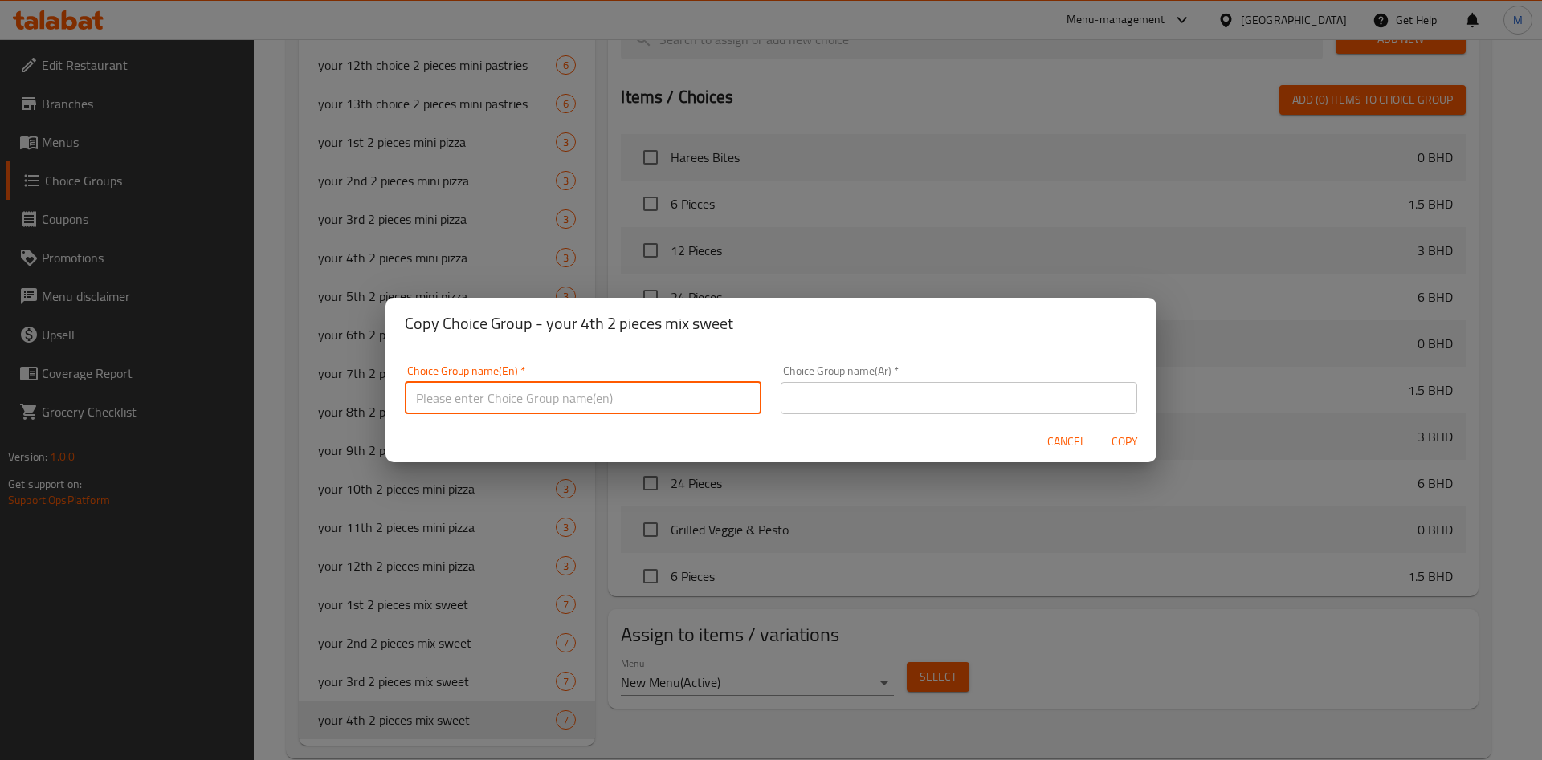
click at [636, 400] on input "text" at bounding box center [583, 398] width 357 height 32
paste input "your 5th 2 pieces mix sweet"
type input "your 5th 2 pieces mix sweet"
drag, startPoint x: 940, startPoint y: 387, endPoint x: 975, endPoint y: 400, distance: 36.8
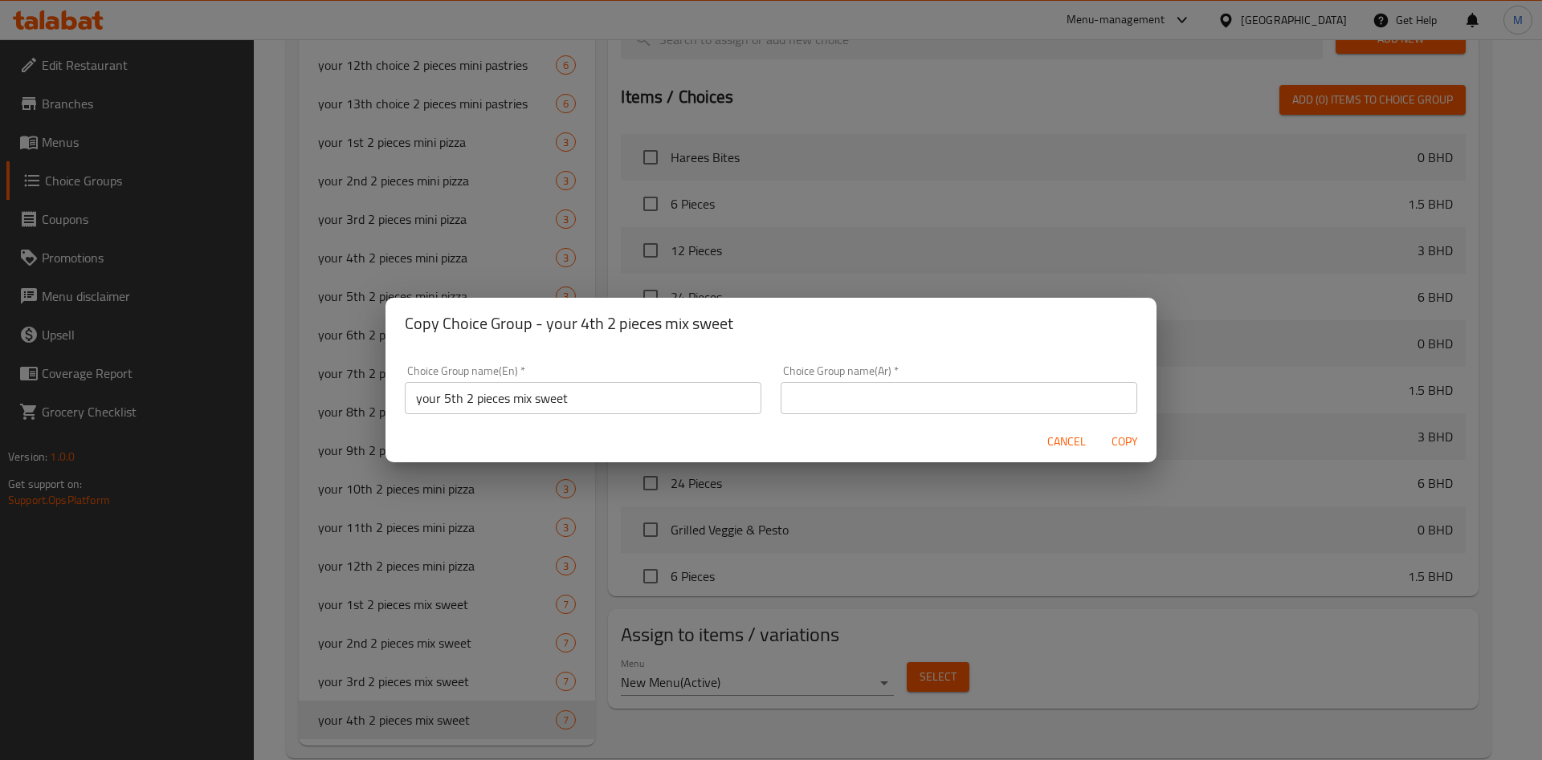
click at [940, 387] on input "text" at bounding box center [959, 398] width 357 height 32
paste input "قطعتك الخامسة من الخليط الحلو"
type input "قطعتك الخامسة من الخليط الحلو"
click at [1124, 439] on span "Copy" at bounding box center [1124, 442] width 39 height 20
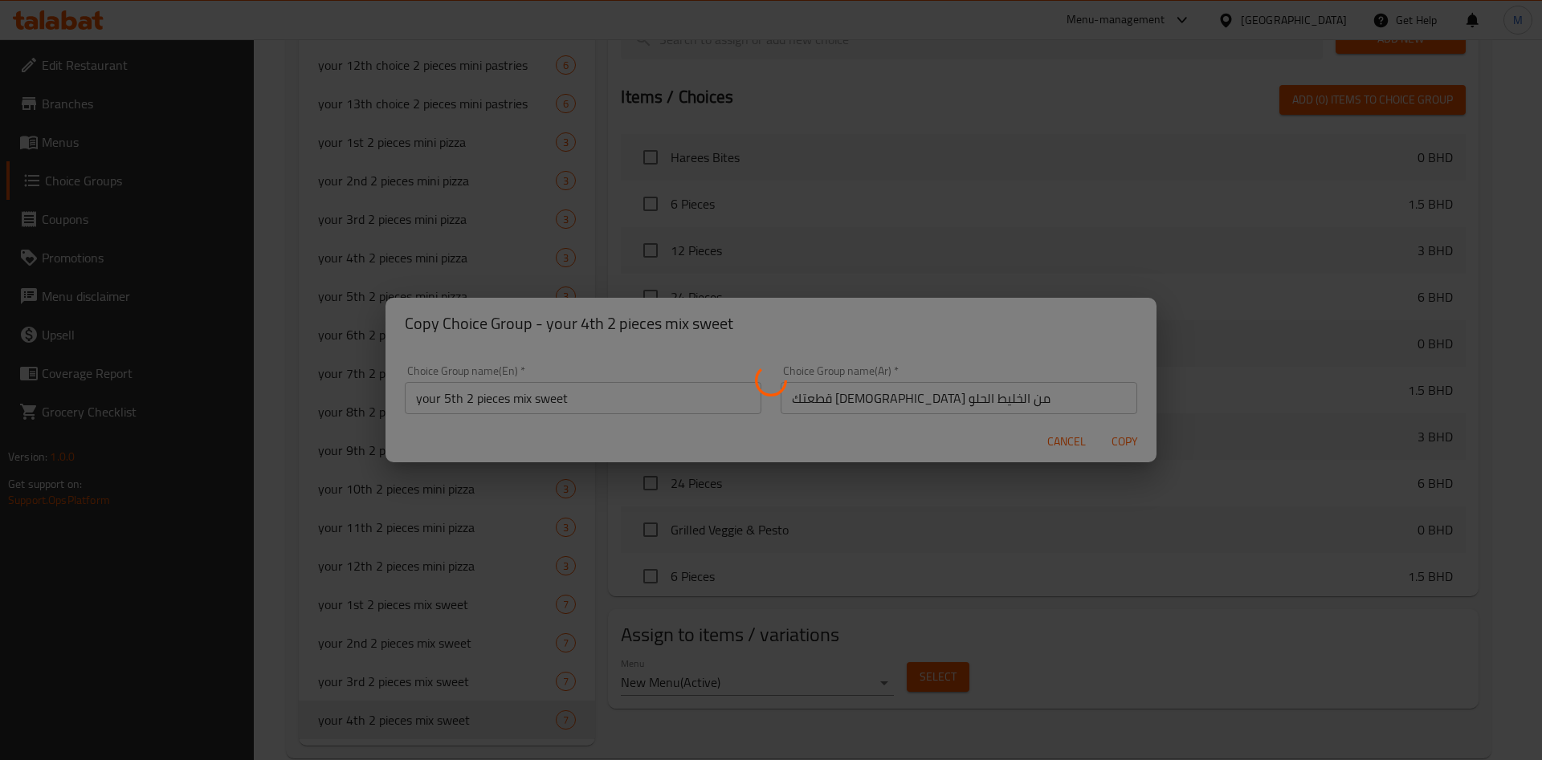
type input "your 5th 2 pieces mix sweet"
type input "قطعتك الخامسة من الخليط الحلو"
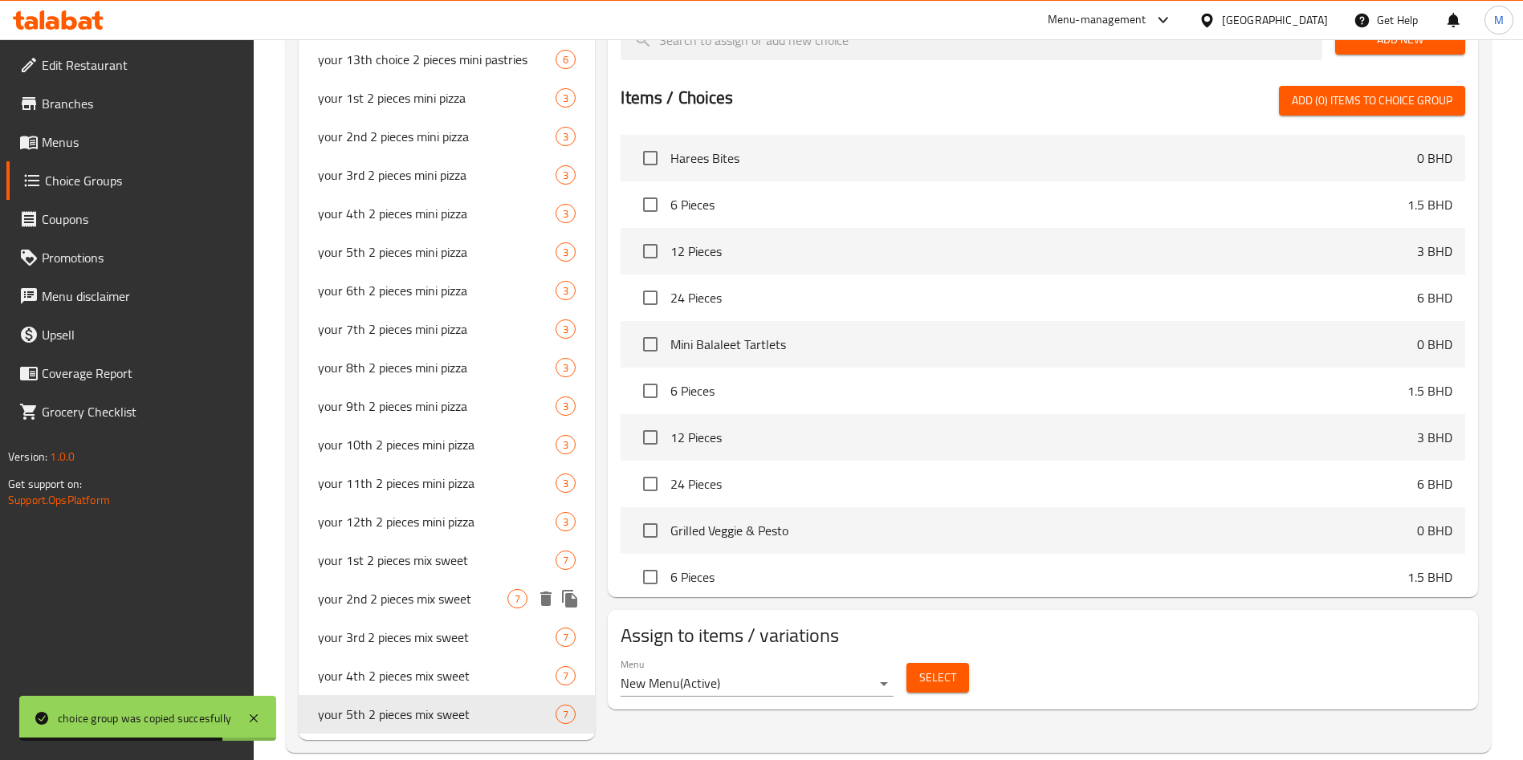
scroll to position [806, 0]
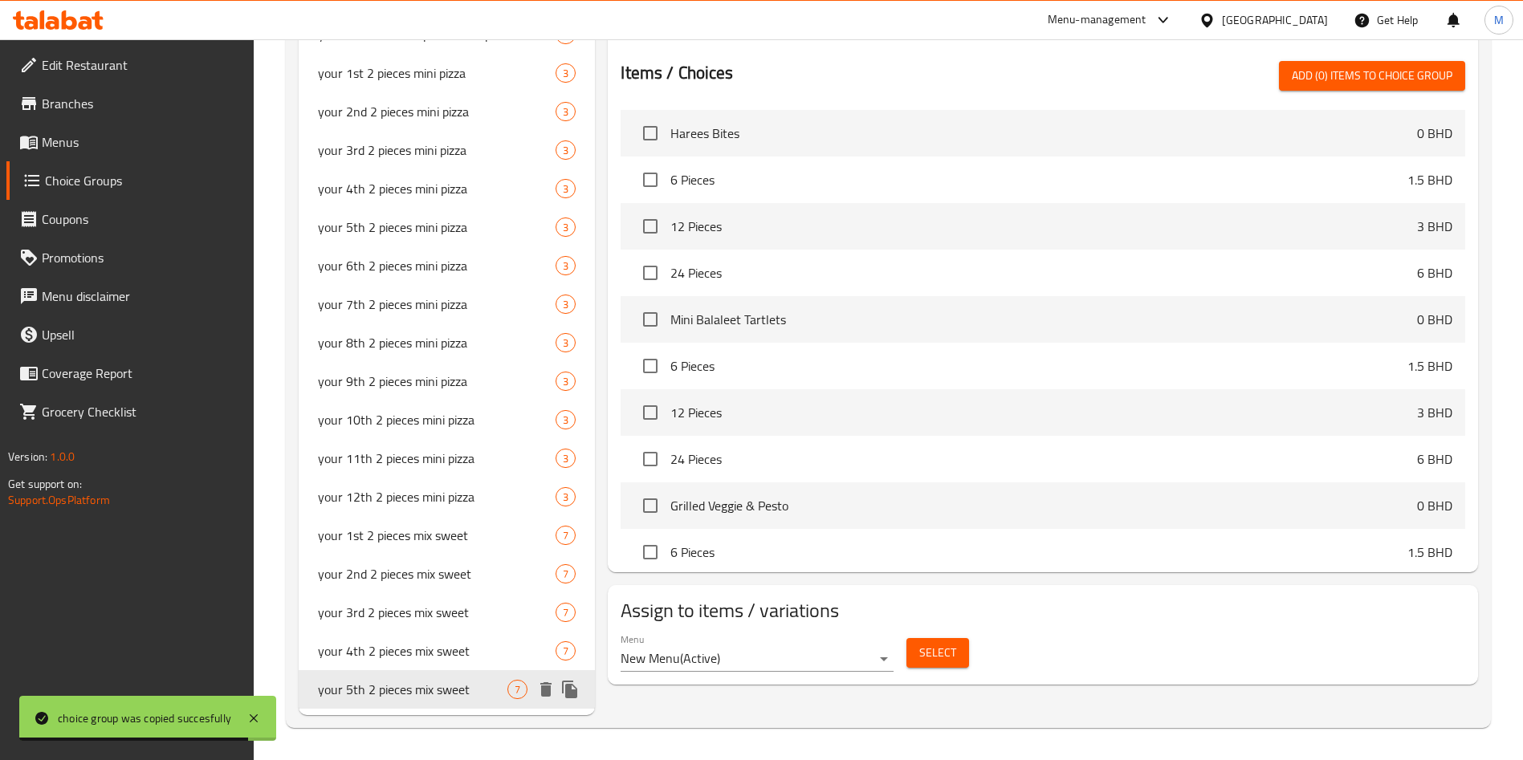
click at [580, 694] on icon "duplicate" at bounding box center [569, 689] width 19 height 19
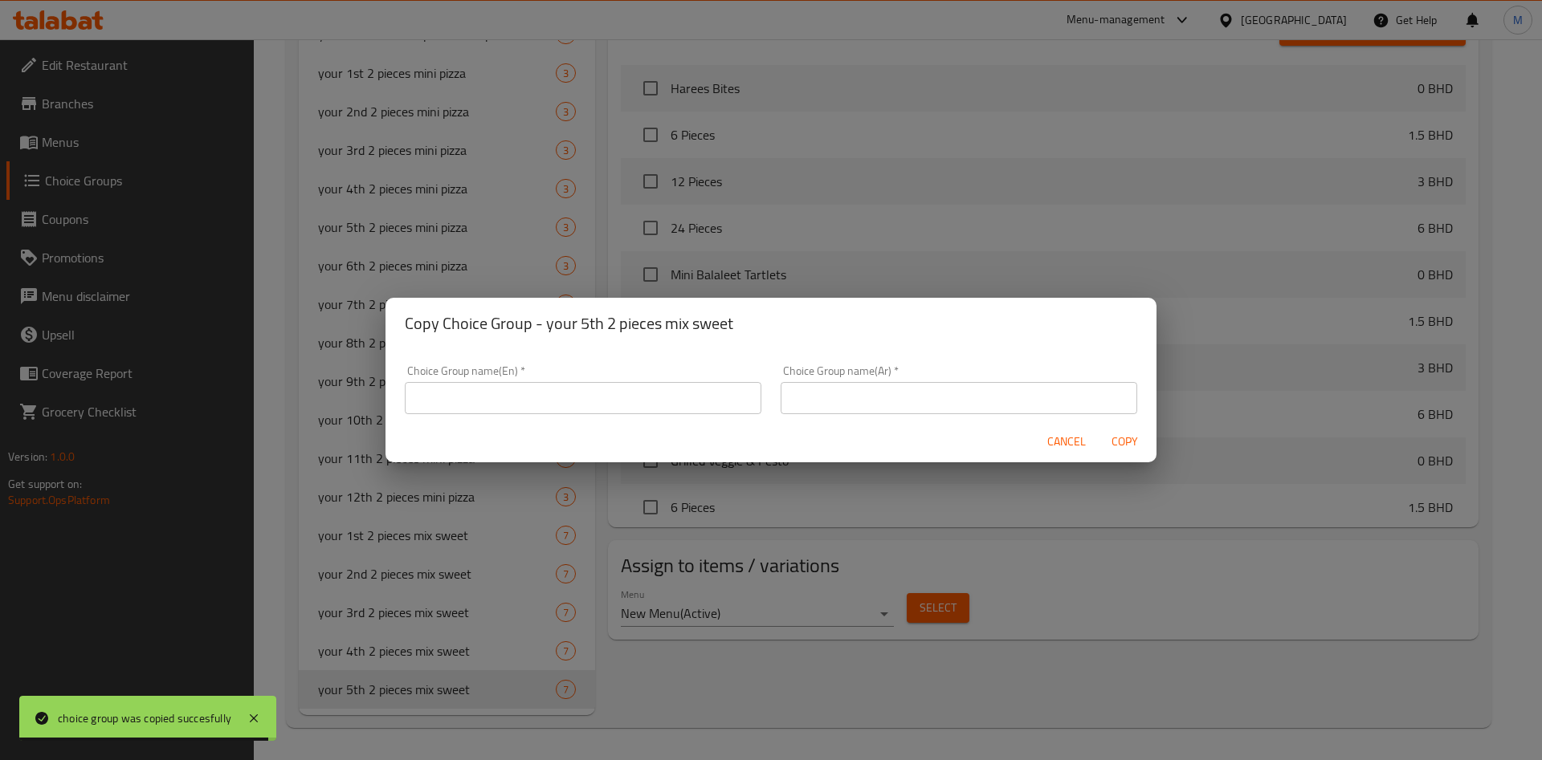
click at [601, 402] on input "text" at bounding box center [583, 398] width 357 height 32
paste input "your 6th 2 pieces mix sweet"
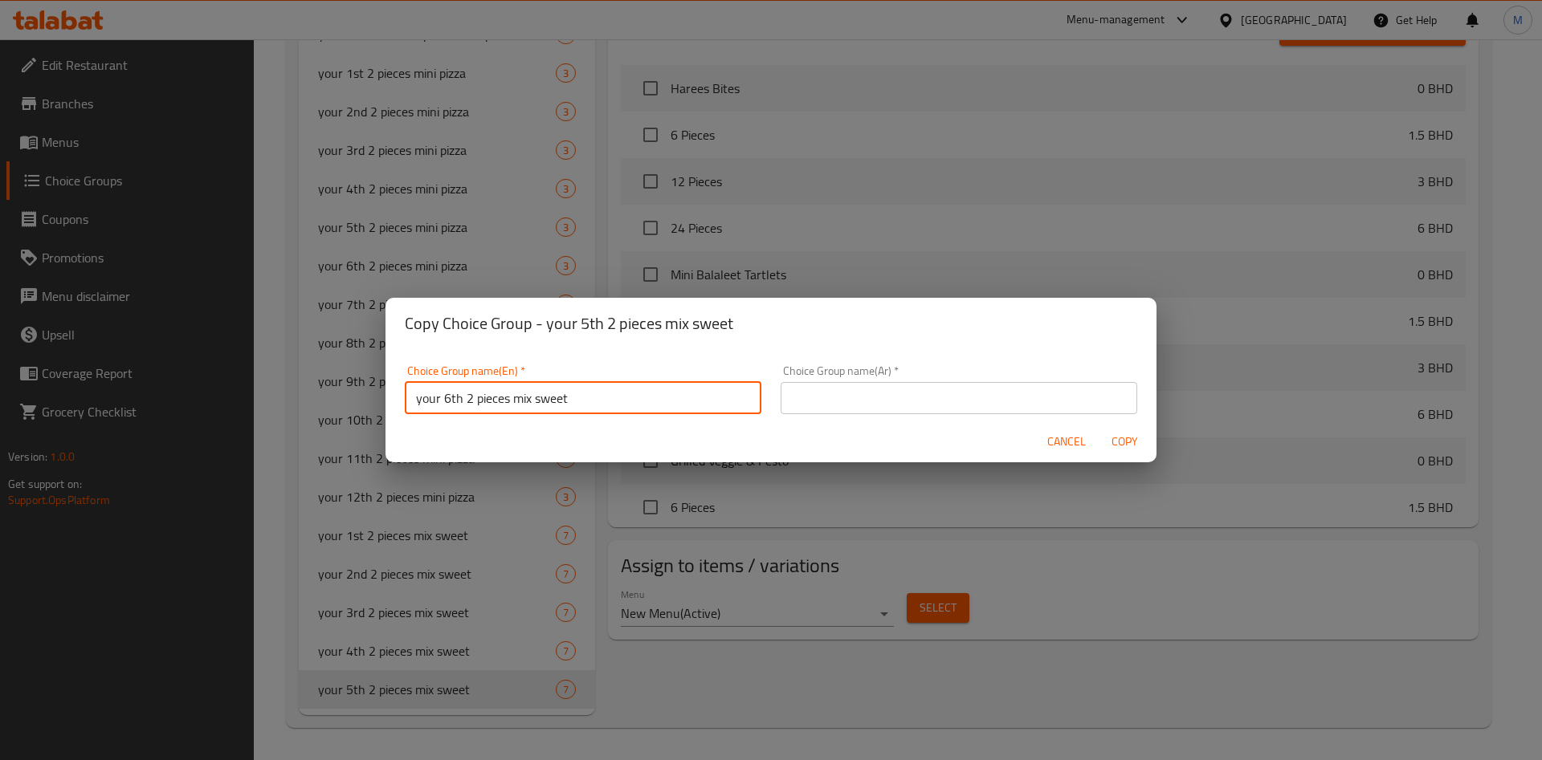
type input "your 6th 2 pieces mix sweet"
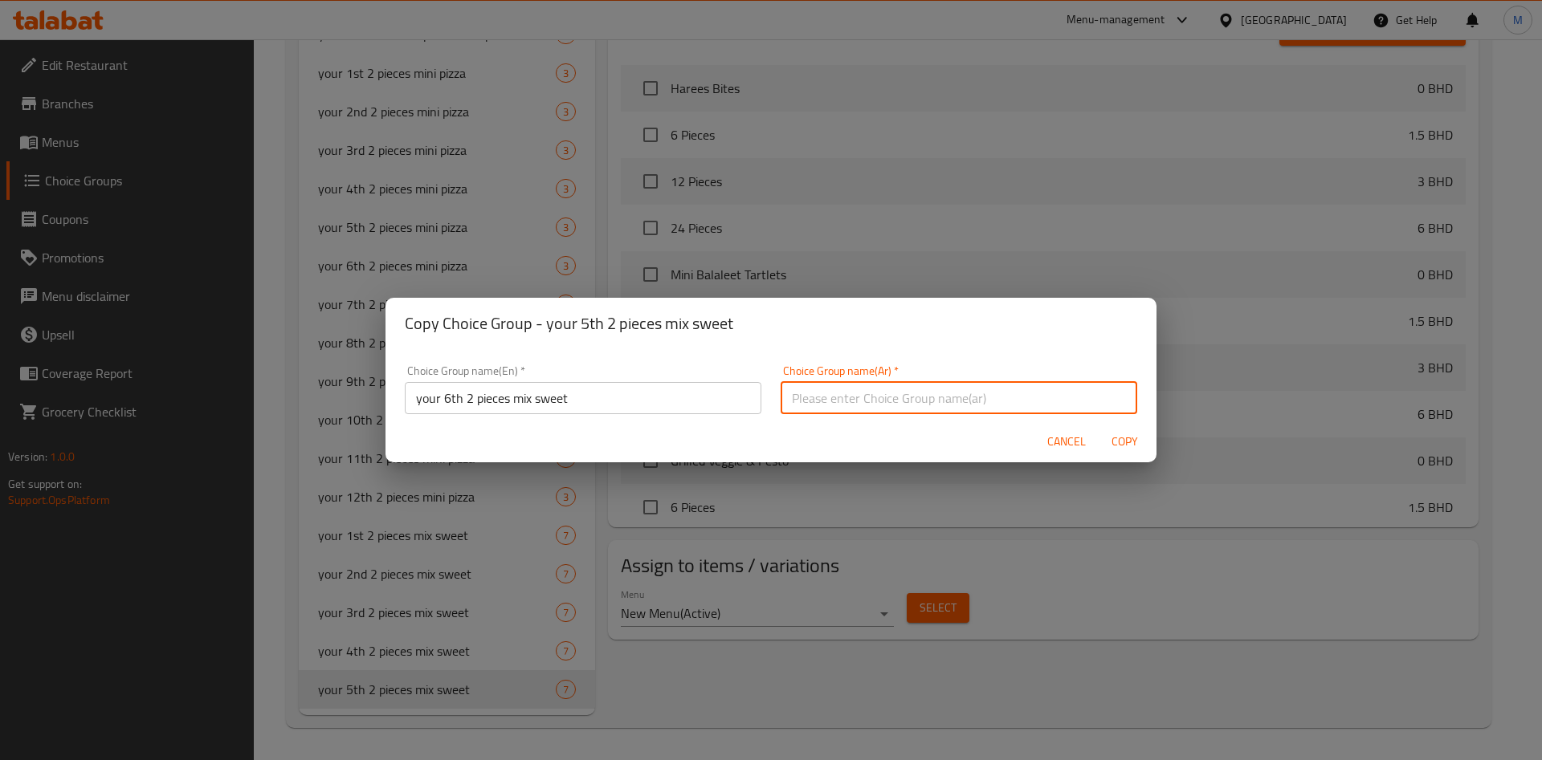
click at [999, 392] on input "text" at bounding box center [959, 398] width 357 height 32
paste input "قطعتك السادسة من الخليط الحلو"
type input "قطعتك السادسة من الخليط الحلو"
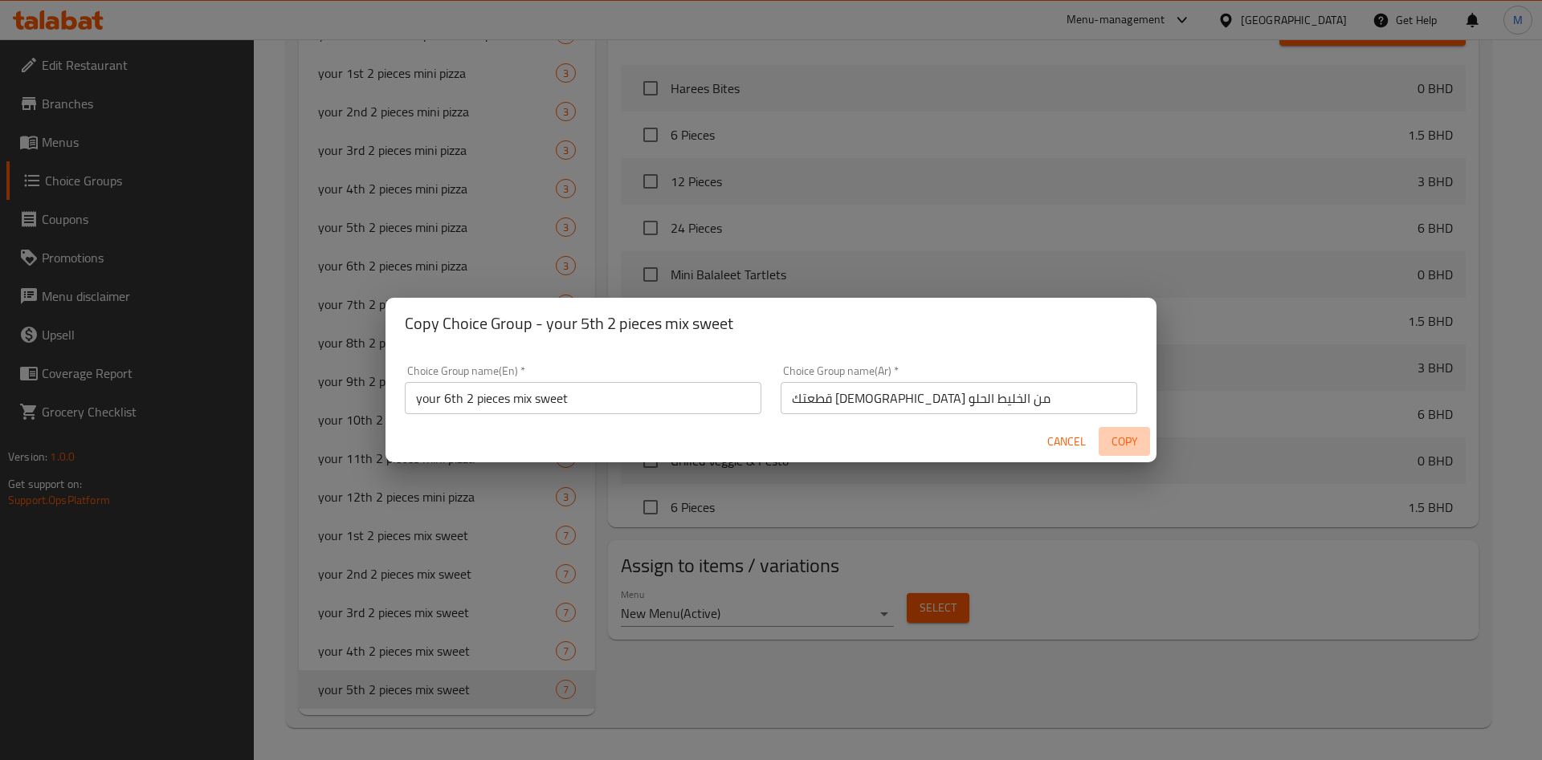
click at [1123, 435] on span "Copy" at bounding box center [1124, 442] width 39 height 20
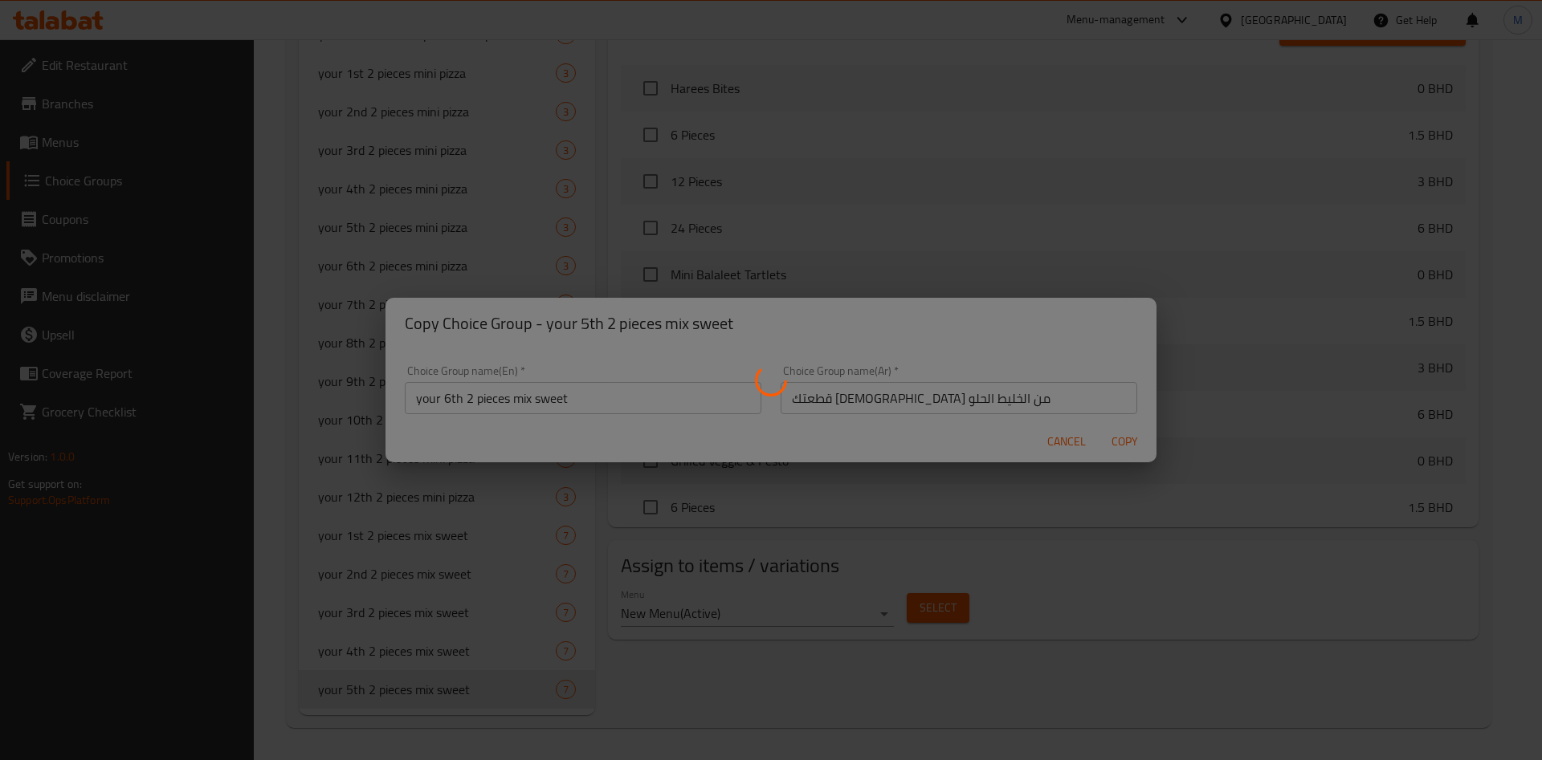
type input "your 6th 2 pieces mix sweet"
type input "قطعتك السادسة من الخليط الحلو"
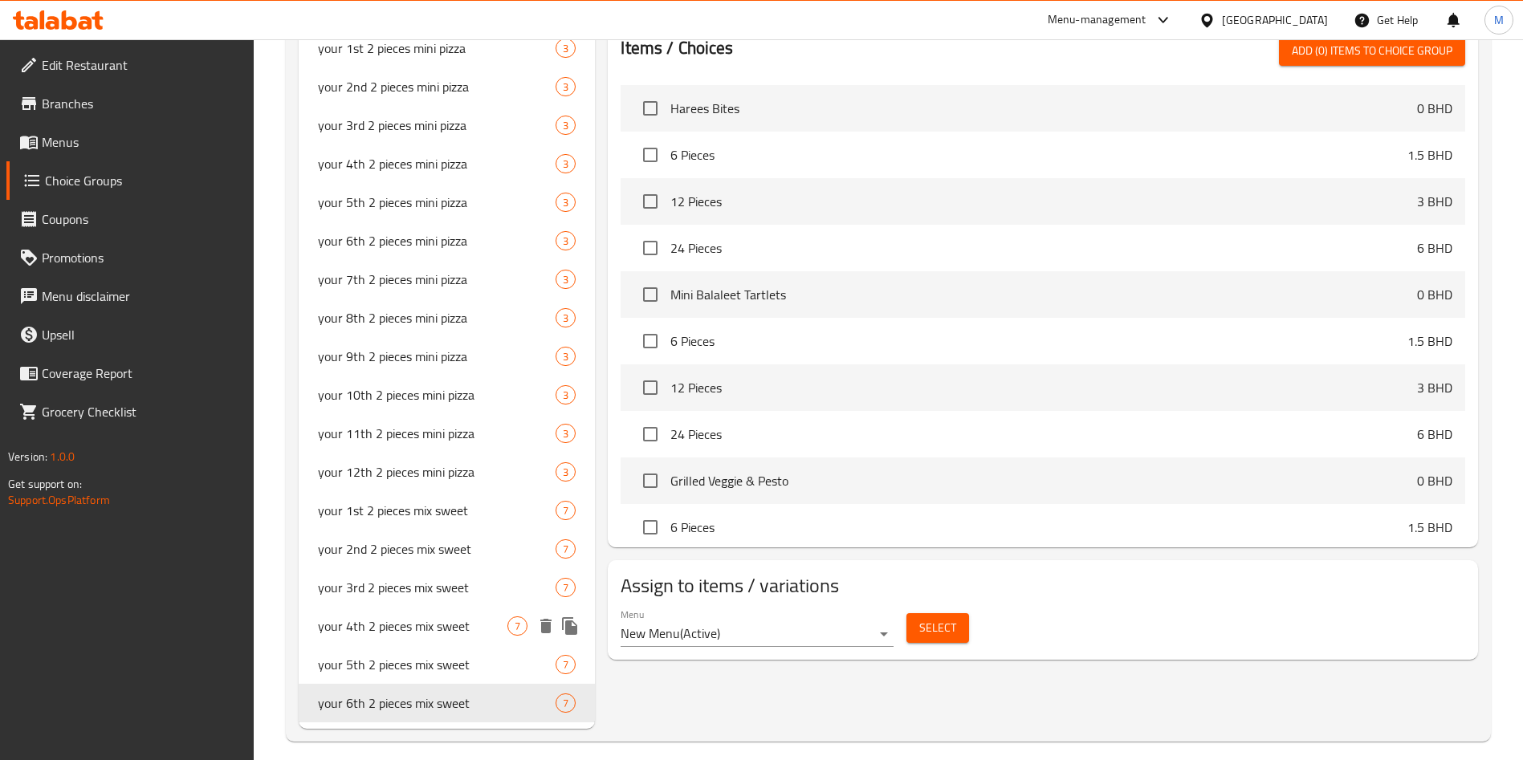
scroll to position [845, 0]
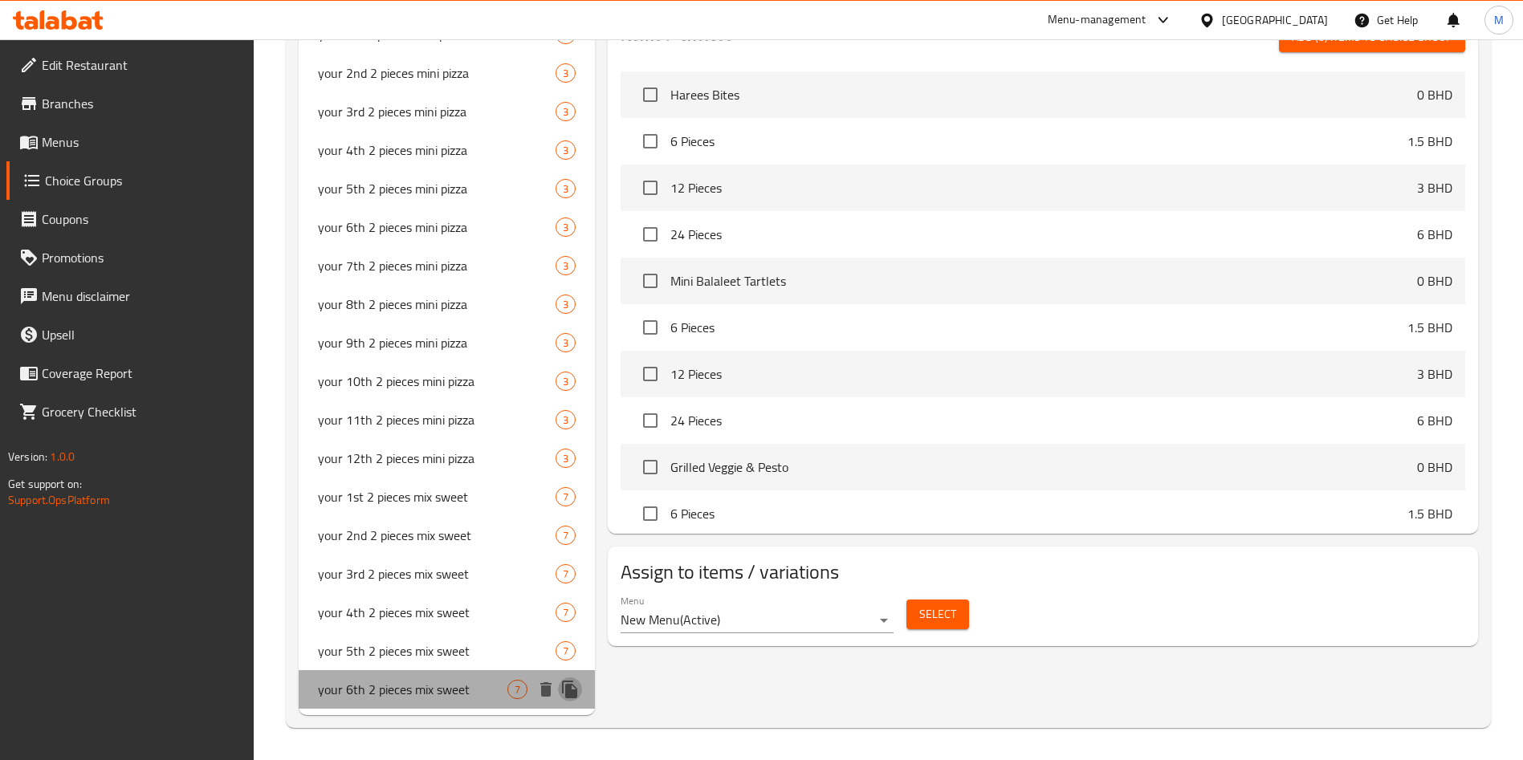
click at [571, 697] on icon "duplicate" at bounding box center [569, 690] width 15 height 18
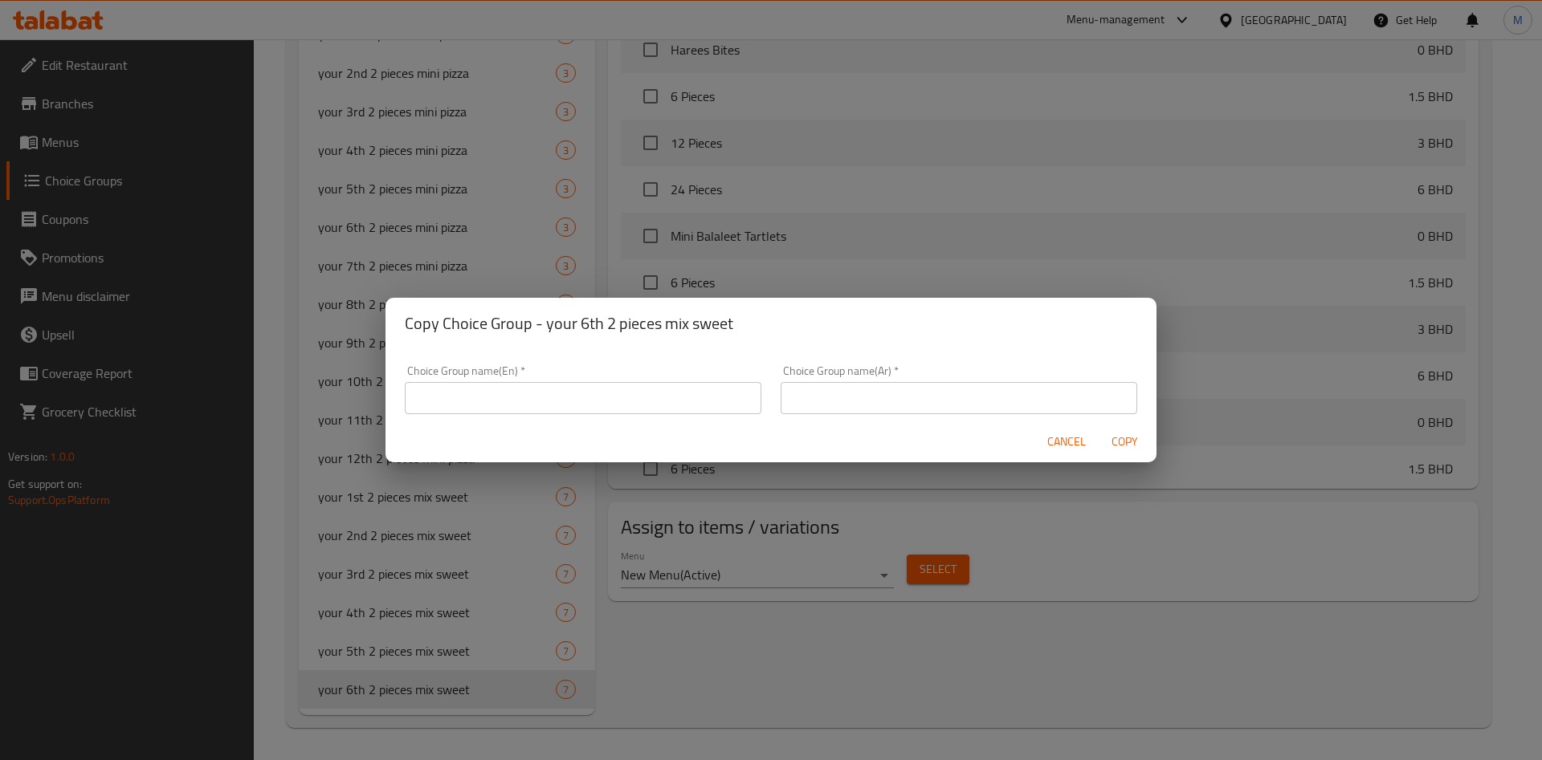
click at [684, 406] on input "text" at bounding box center [583, 398] width 357 height 32
paste input "your 7th 2 pieces mix sweet"
type input "your 7th 2 pieces mix sweet"
click at [965, 383] on input "text" at bounding box center [959, 398] width 357 height 32
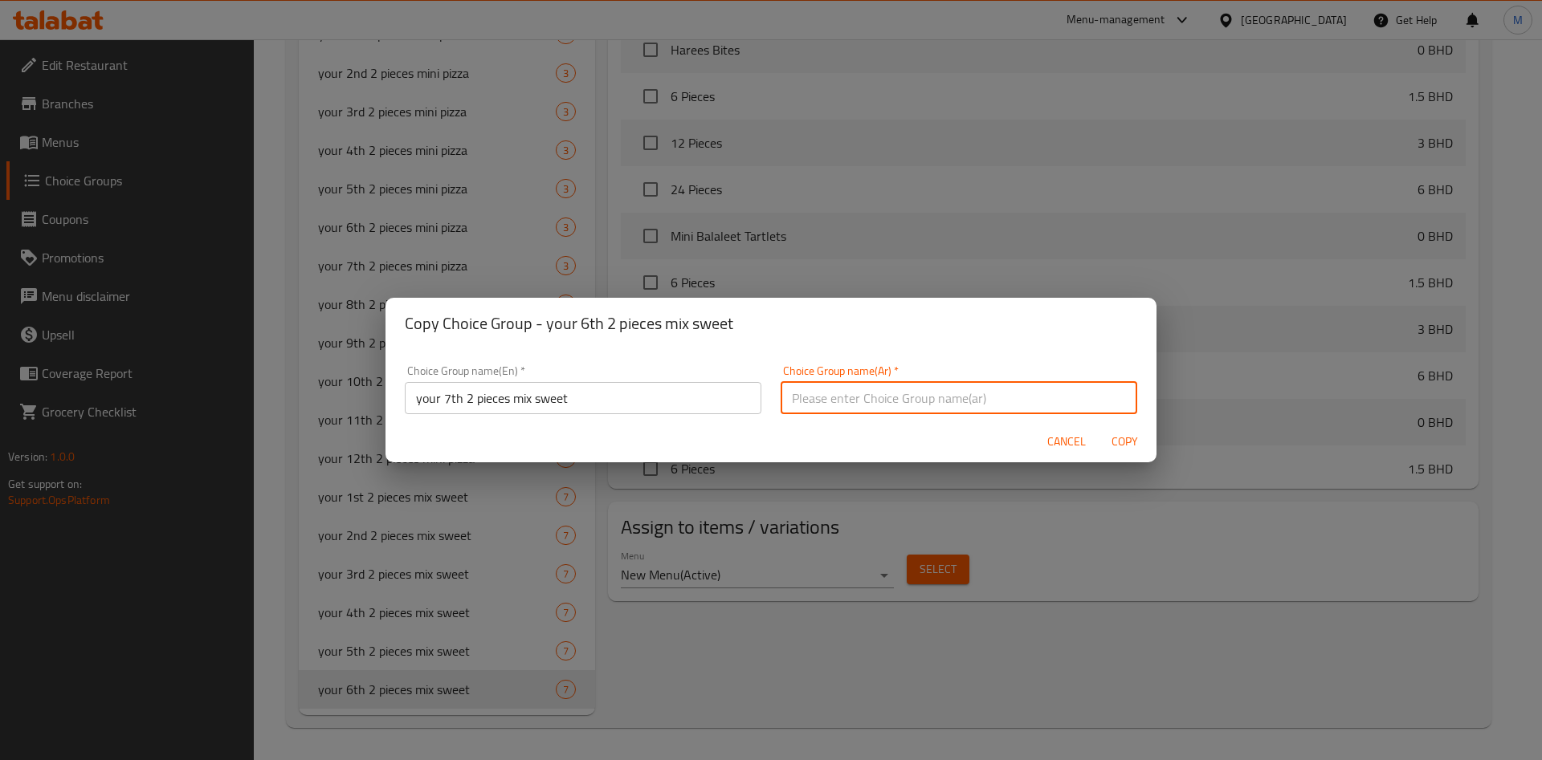
paste input "قطعتك السابعة تتكون من قطعتين من مزيج الحلويات"
click at [1111, 447] on span "Copy" at bounding box center [1124, 442] width 39 height 20
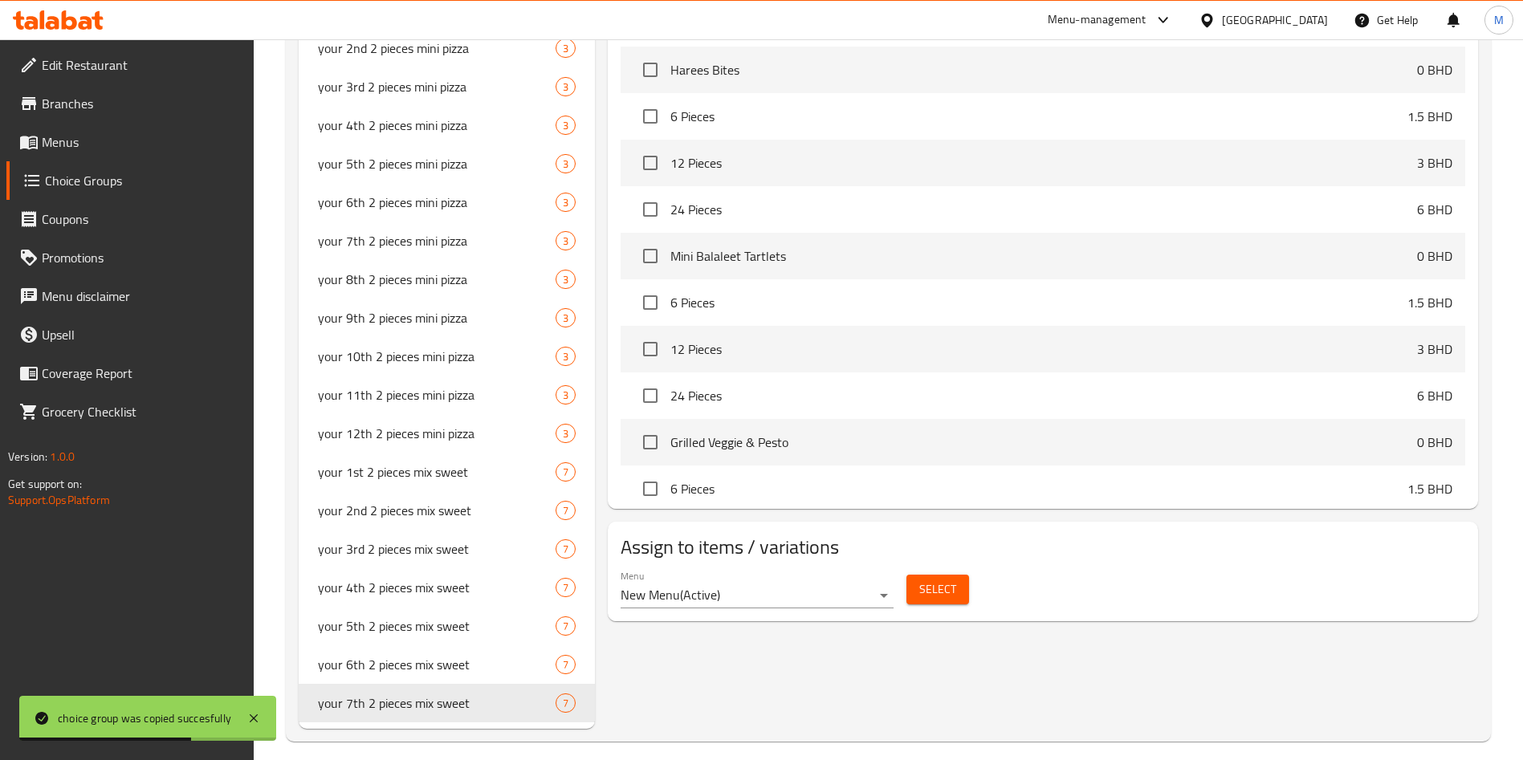
scroll to position [883, 0]
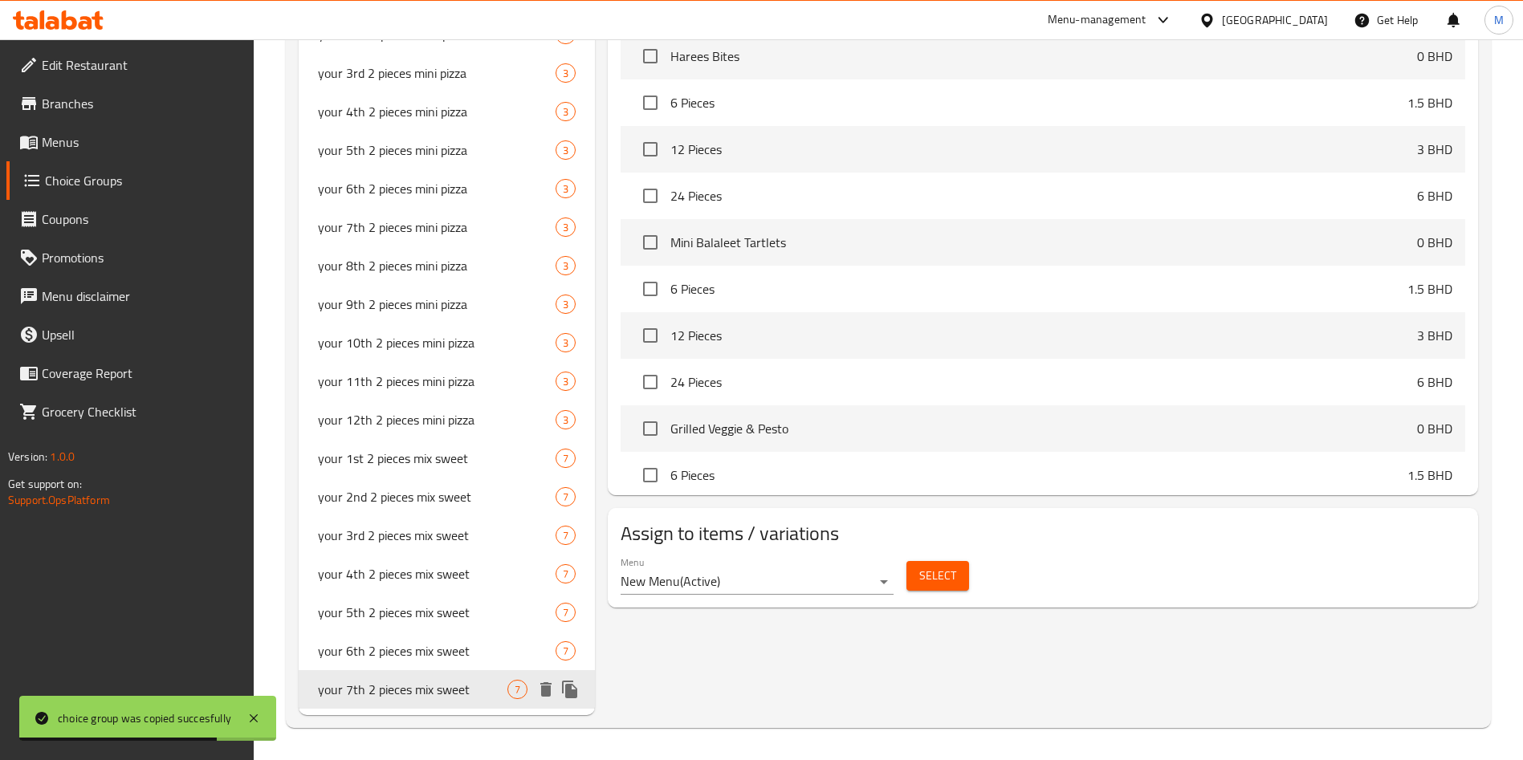
click at [573, 693] on icon "duplicate" at bounding box center [569, 690] width 15 height 18
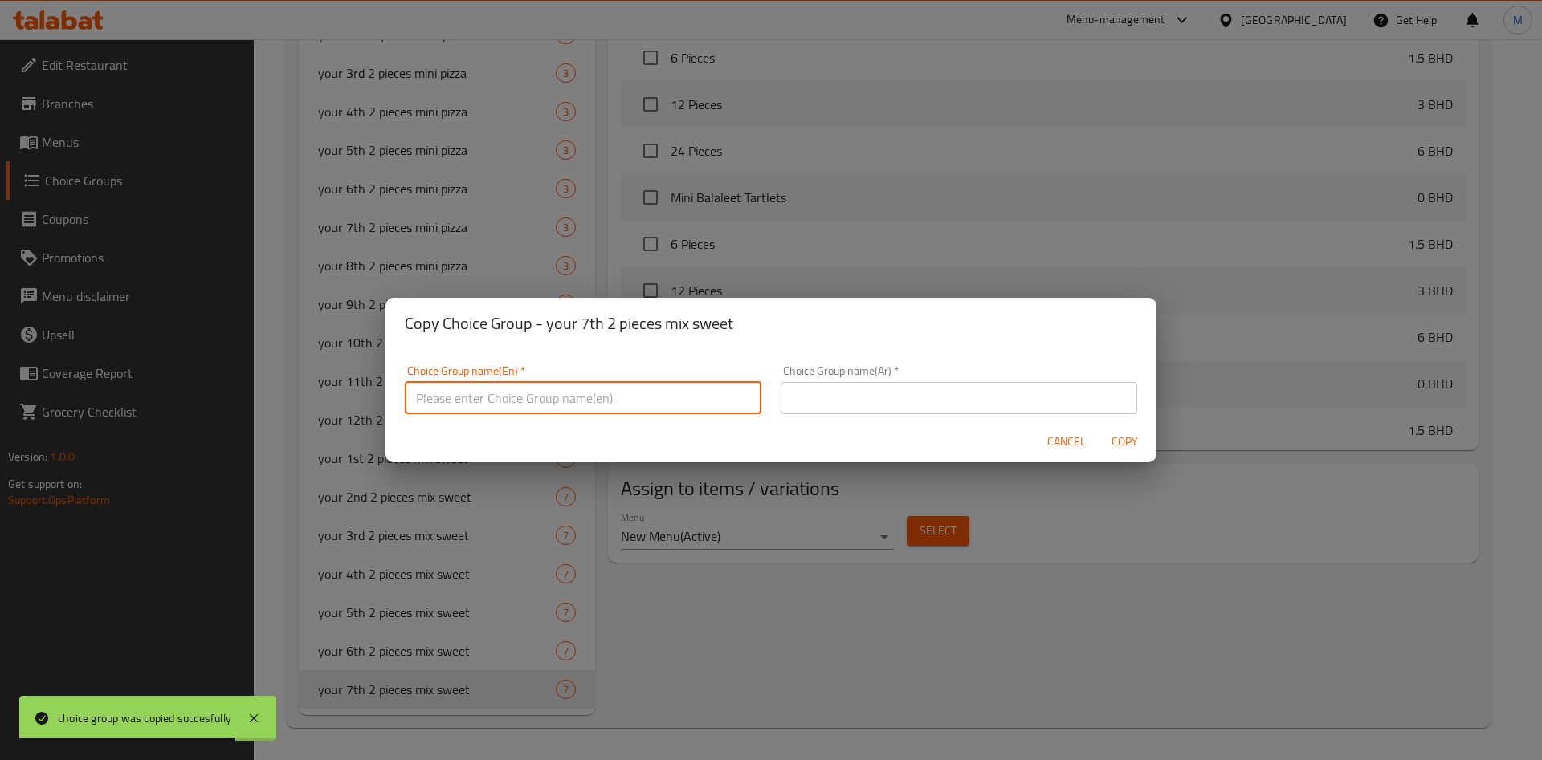
click at [611, 407] on input "text" at bounding box center [583, 398] width 357 height 32
paste input "your 8th 2 pieces mix sweet"
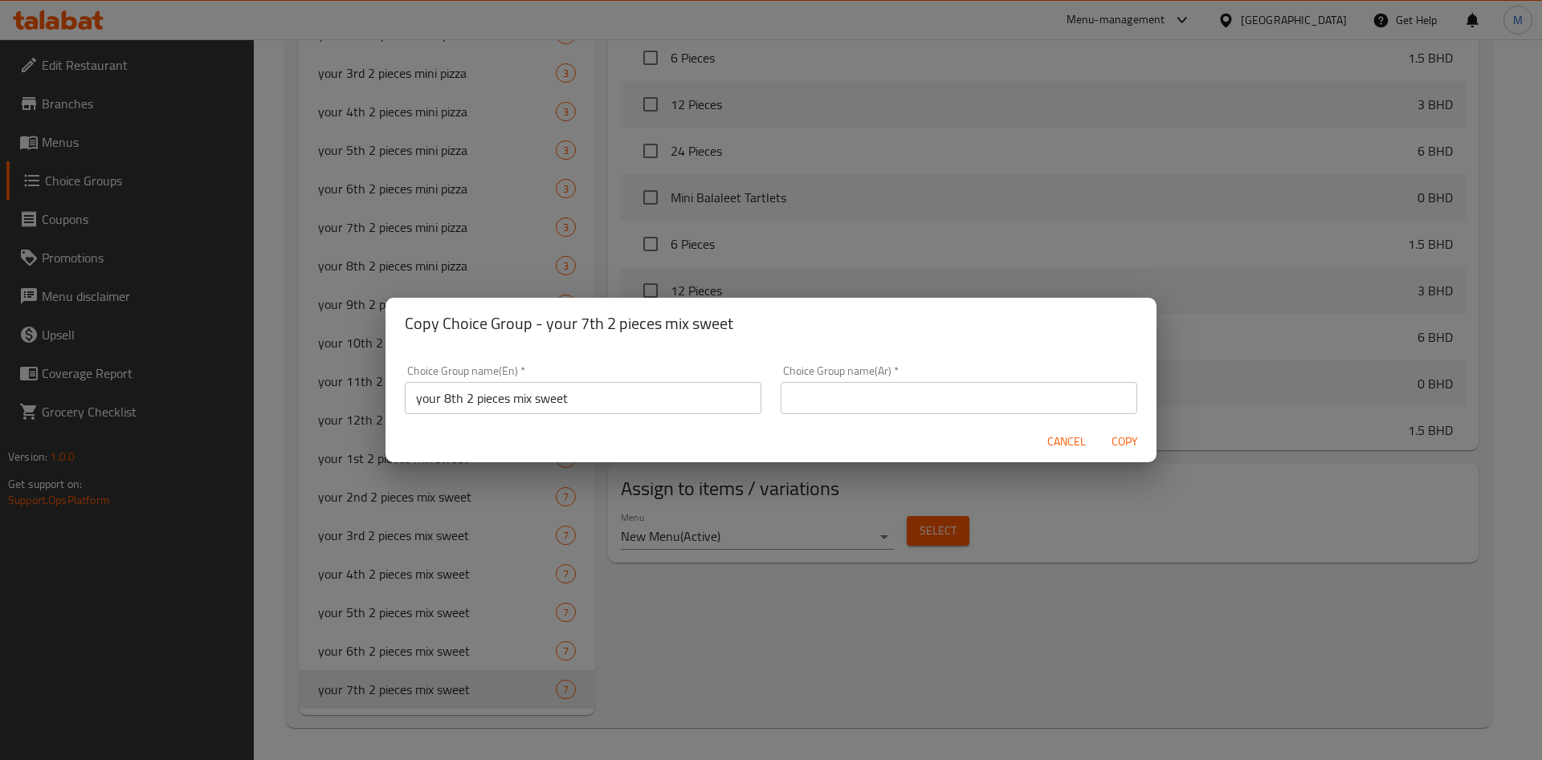
click at [978, 379] on div "Choice Group name(Ar)   * Choice Group name(Ar) *" at bounding box center [959, 389] width 357 height 49
paste input "قطعتك الثامنة من مزيج الحلويات"
click at [979, 382] on input "text" at bounding box center [959, 398] width 357 height 32
click at [1126, 371] on div "Choice Group name(Ar)   * قطعتك الثامنة من مزيج الحلويات Choice Group name(Ar) *" at bounding box center [959, 390] width 376 height 68
click at [1121, 436] on span "Copy" at bounding box center [1124, 442] width 39 height 20
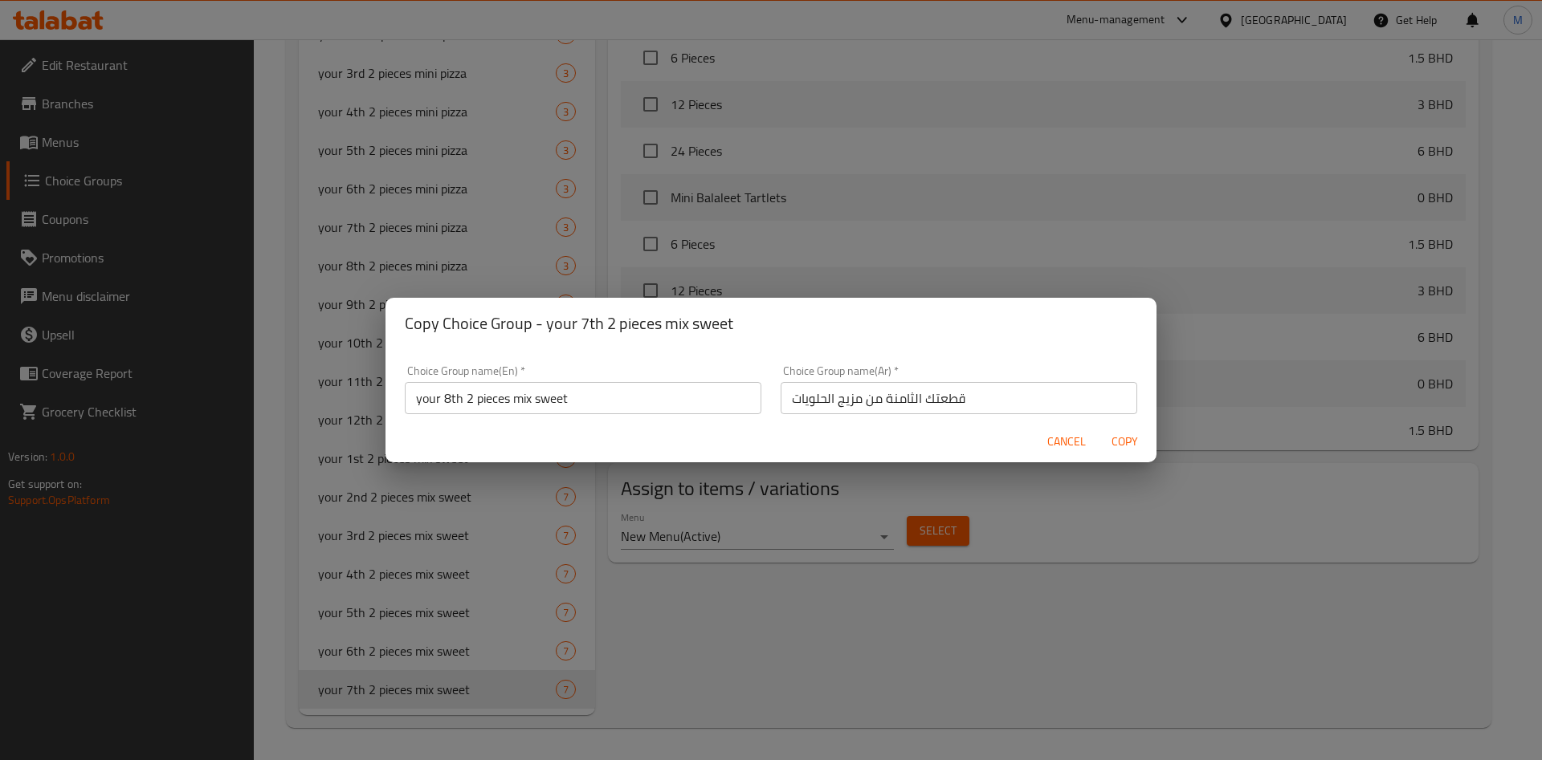
click at [1121, 436] on div at bounding box center [771, 380] width 1542 height 760
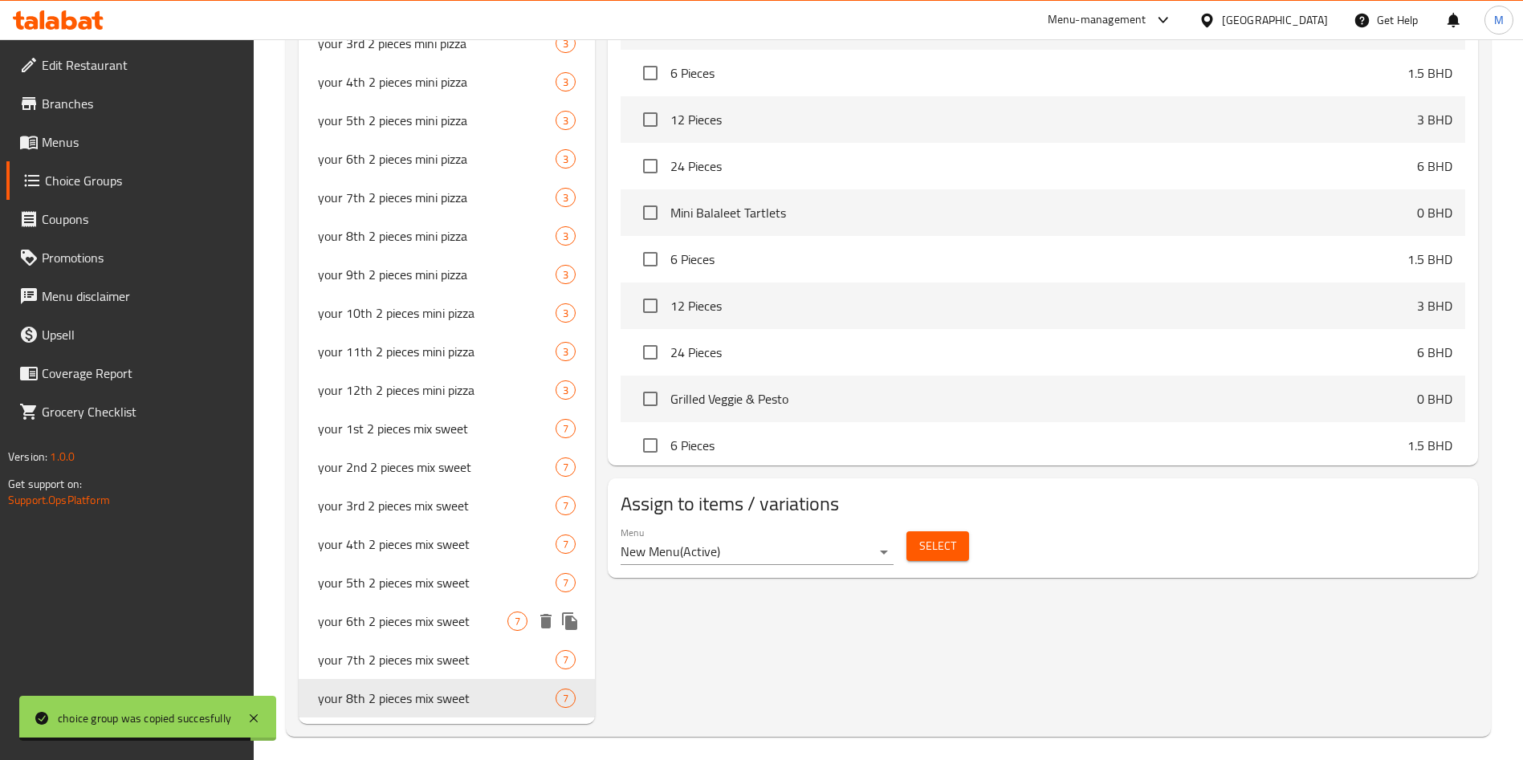
scroll to position [922, 0]
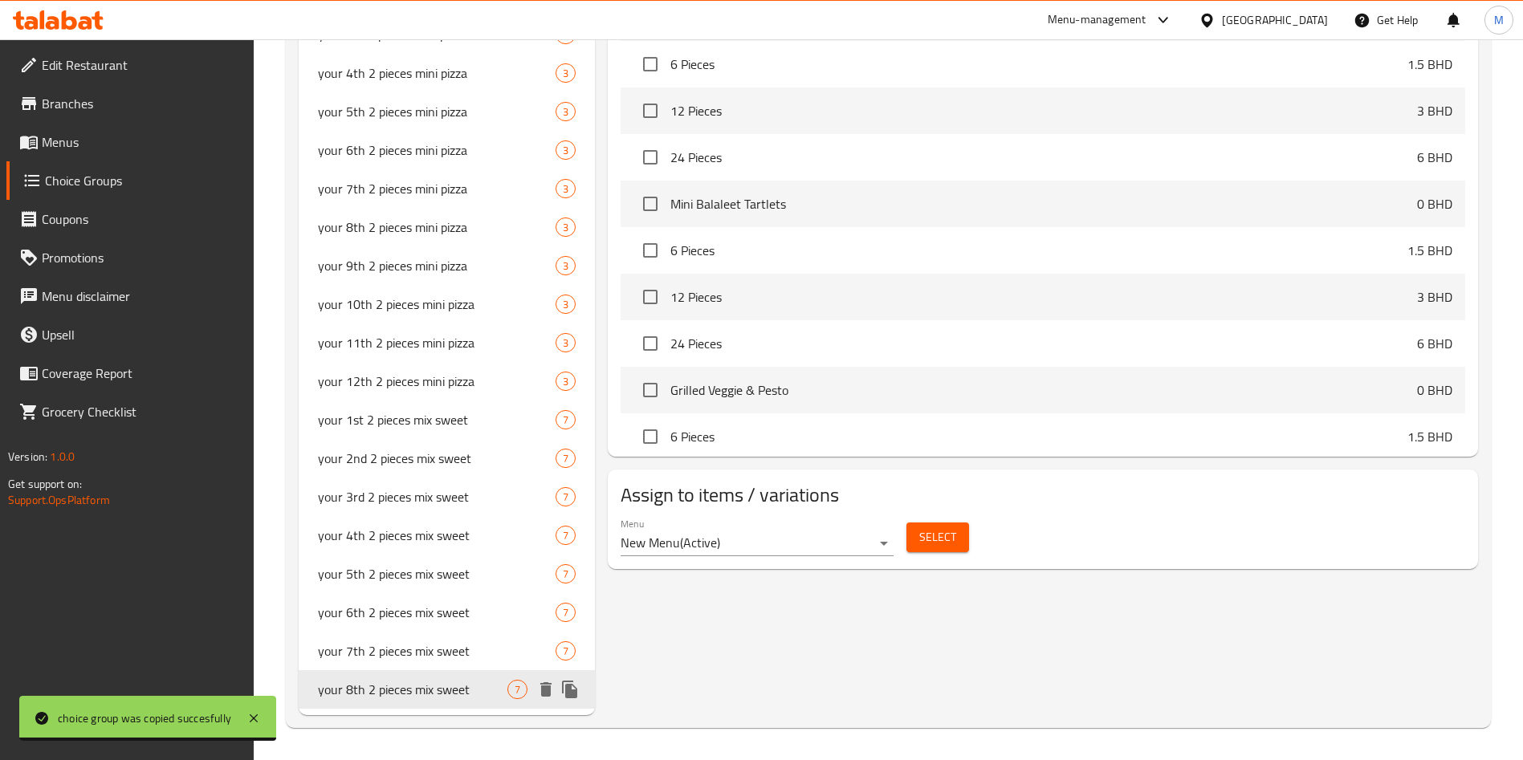
drag, startPoint x: 582, startPoint y: 694, endPoint x: 565, endPoint y: 677, distance: 24.4
click at [582, 694] on div at bounding box center [558, 690] width 48 height 24
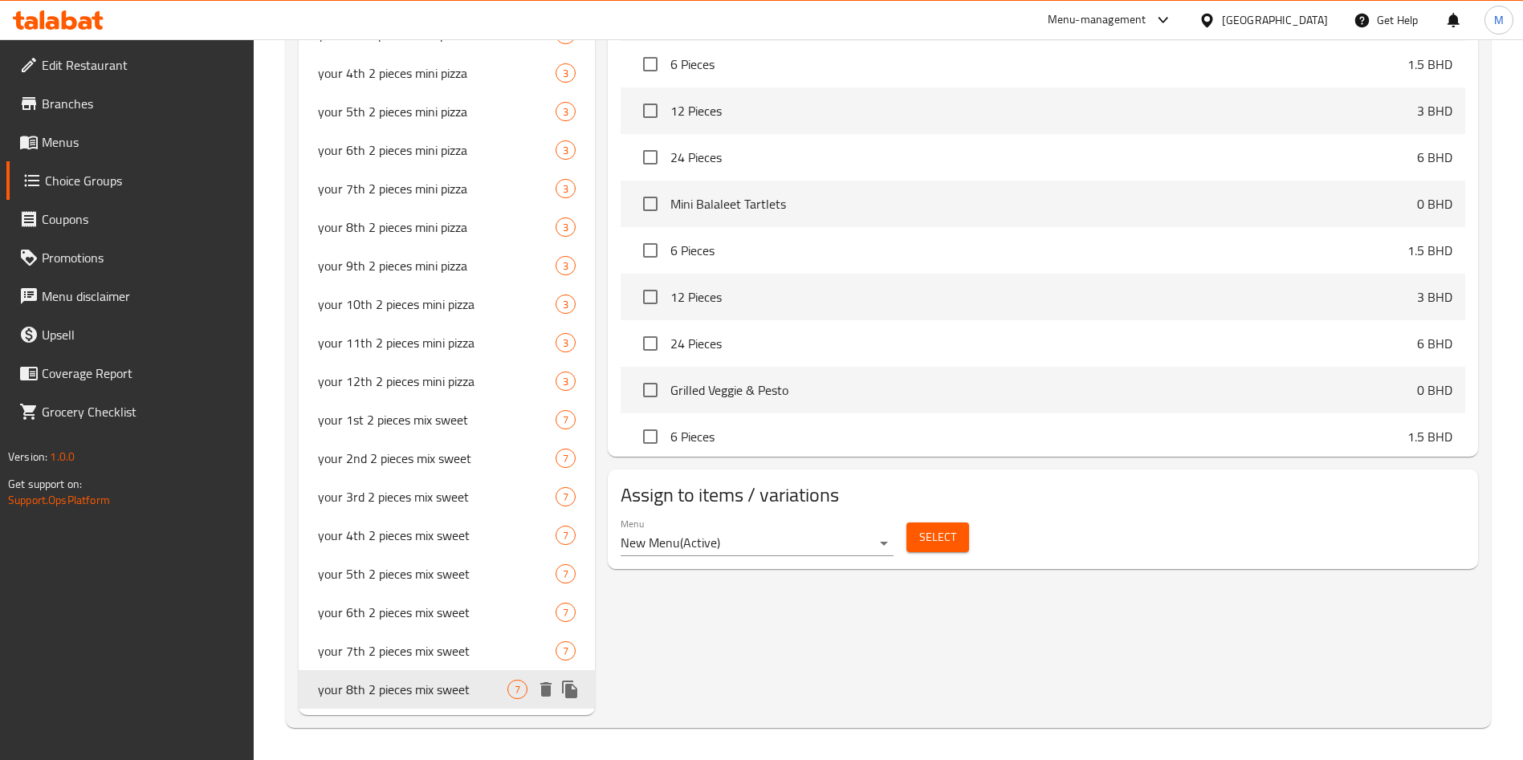
click at [578, 693] on icon "duplicate" at bounding box center [569, 689] width 19 height 19
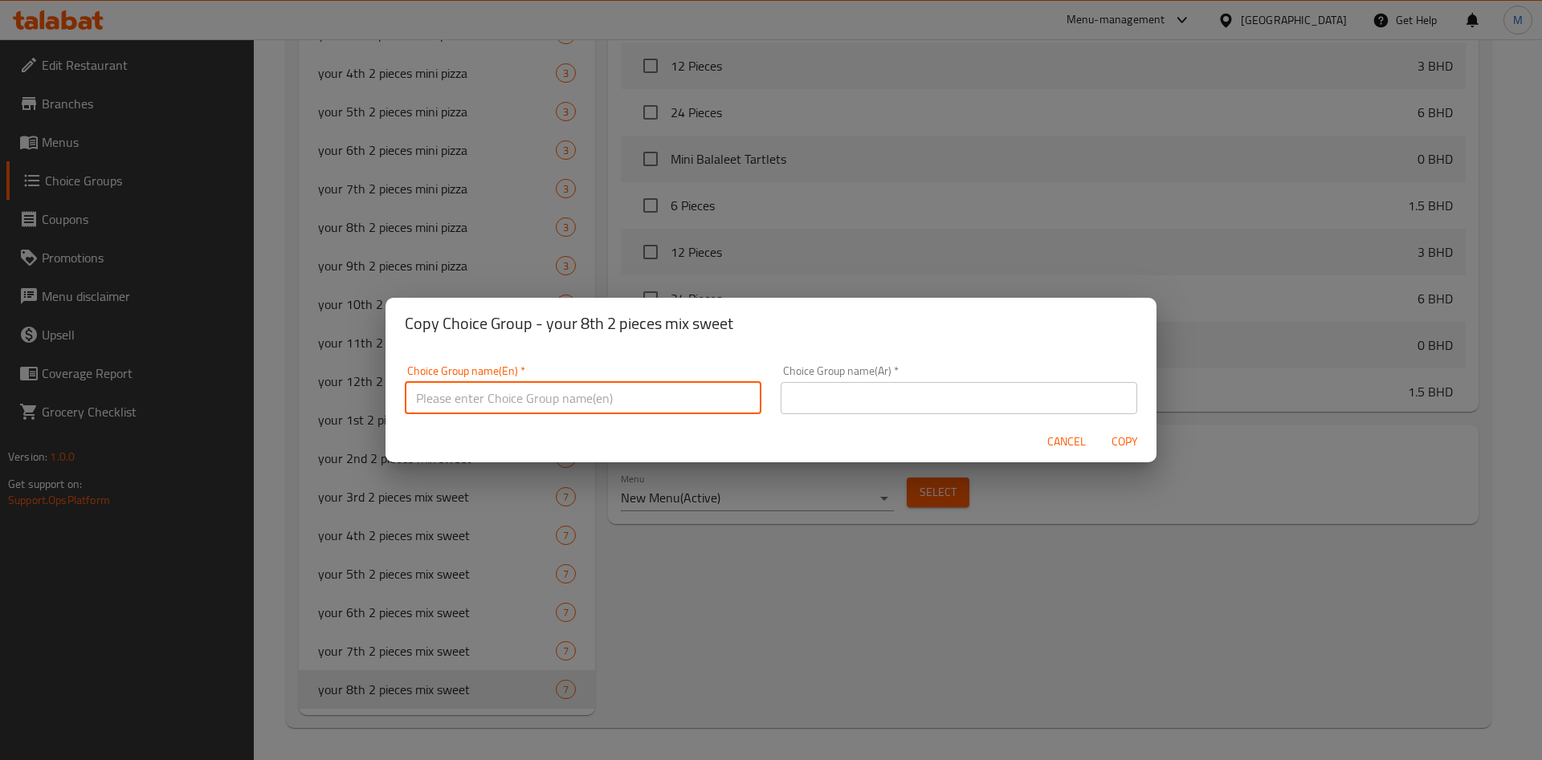
click at [546, 400] on input "text" at bounding box center [583, 398] width 357 height 32
paste input "your 9th 2 pieces mix sweet"
click at [895, 402] on input "text" at bounding box center [959, 398] width 357 height 32
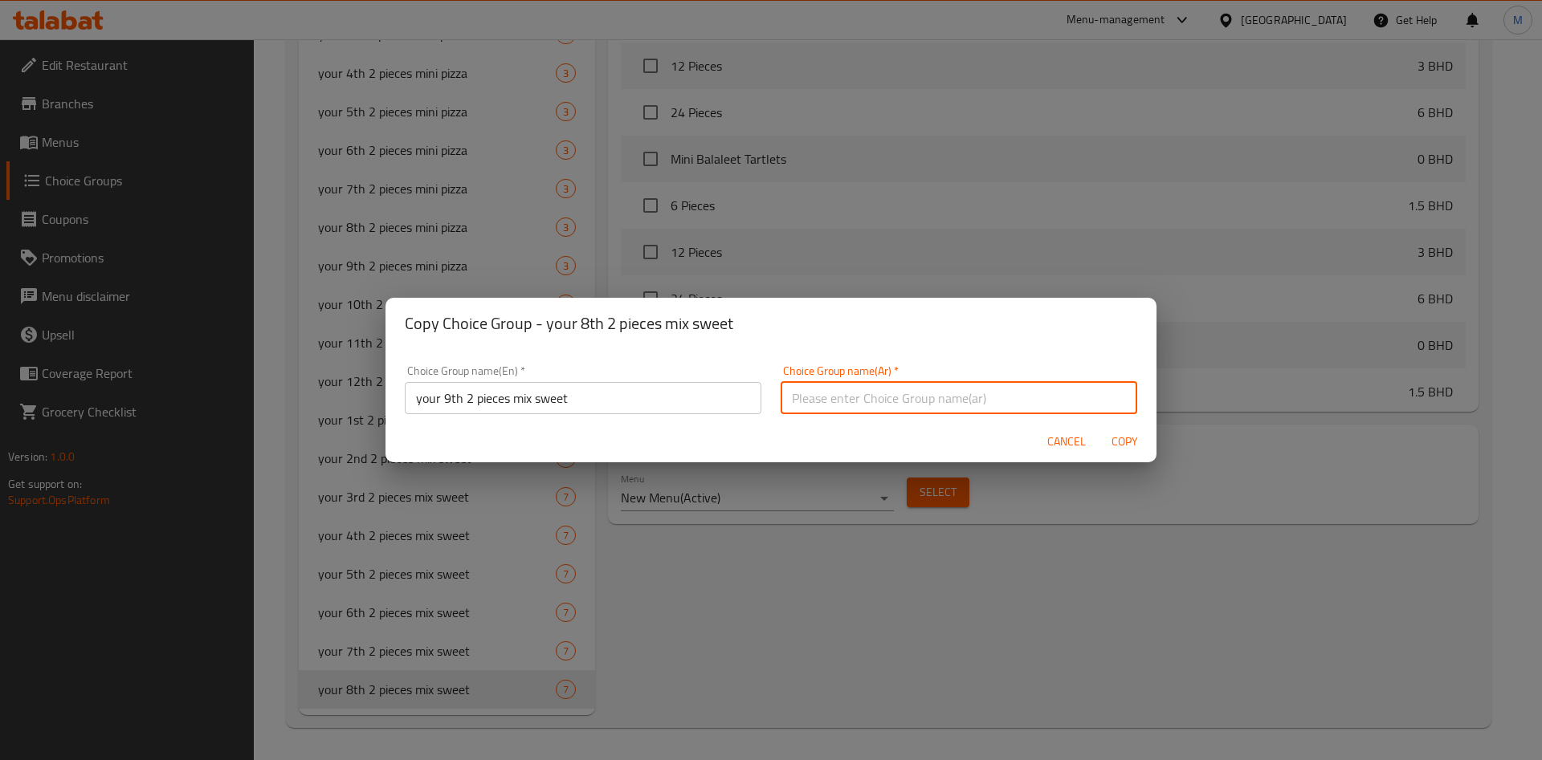
click at [895, 402] on input "text" at bounding box center [959, 398] width 357 height 32
paste input "قطعتك التاسعة مزيج حلو"
click at [1130, 436] on span "Copy" at bounding box center [1124, 442] width 39 height 20
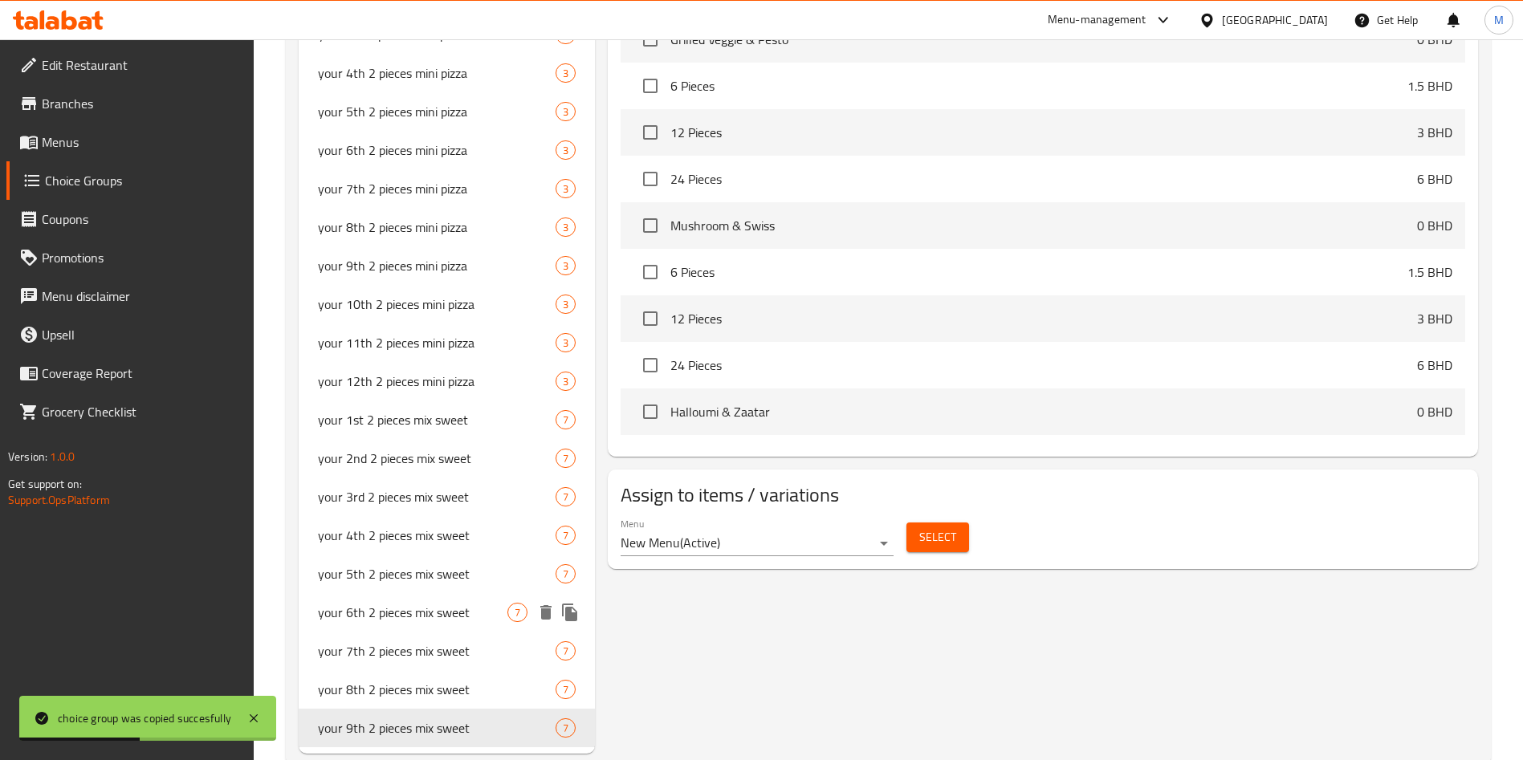
scroll to position [361, 0]
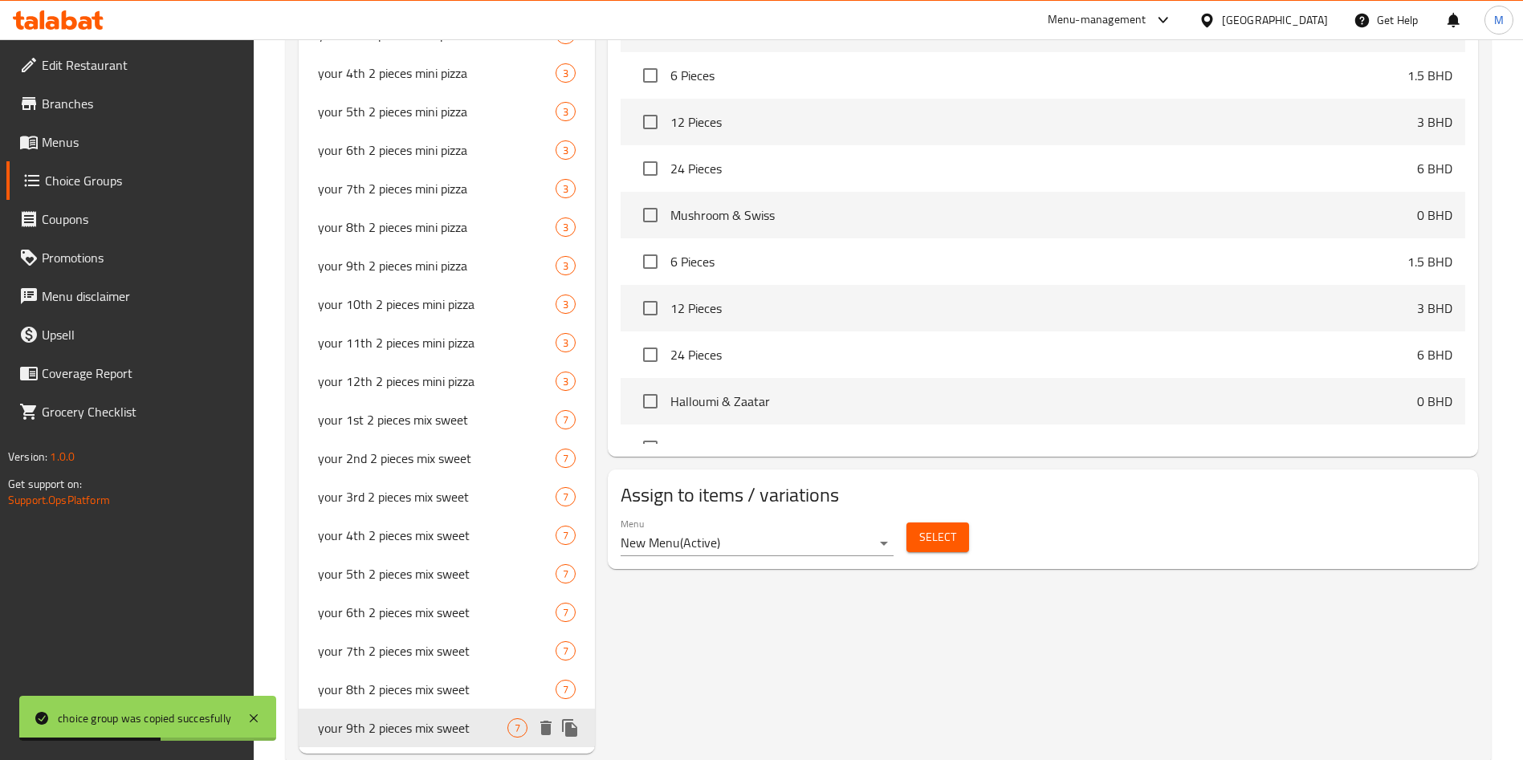
click at [562, 729] on icon "duplicate" at bounding box center [569, 728] width 19 height 19
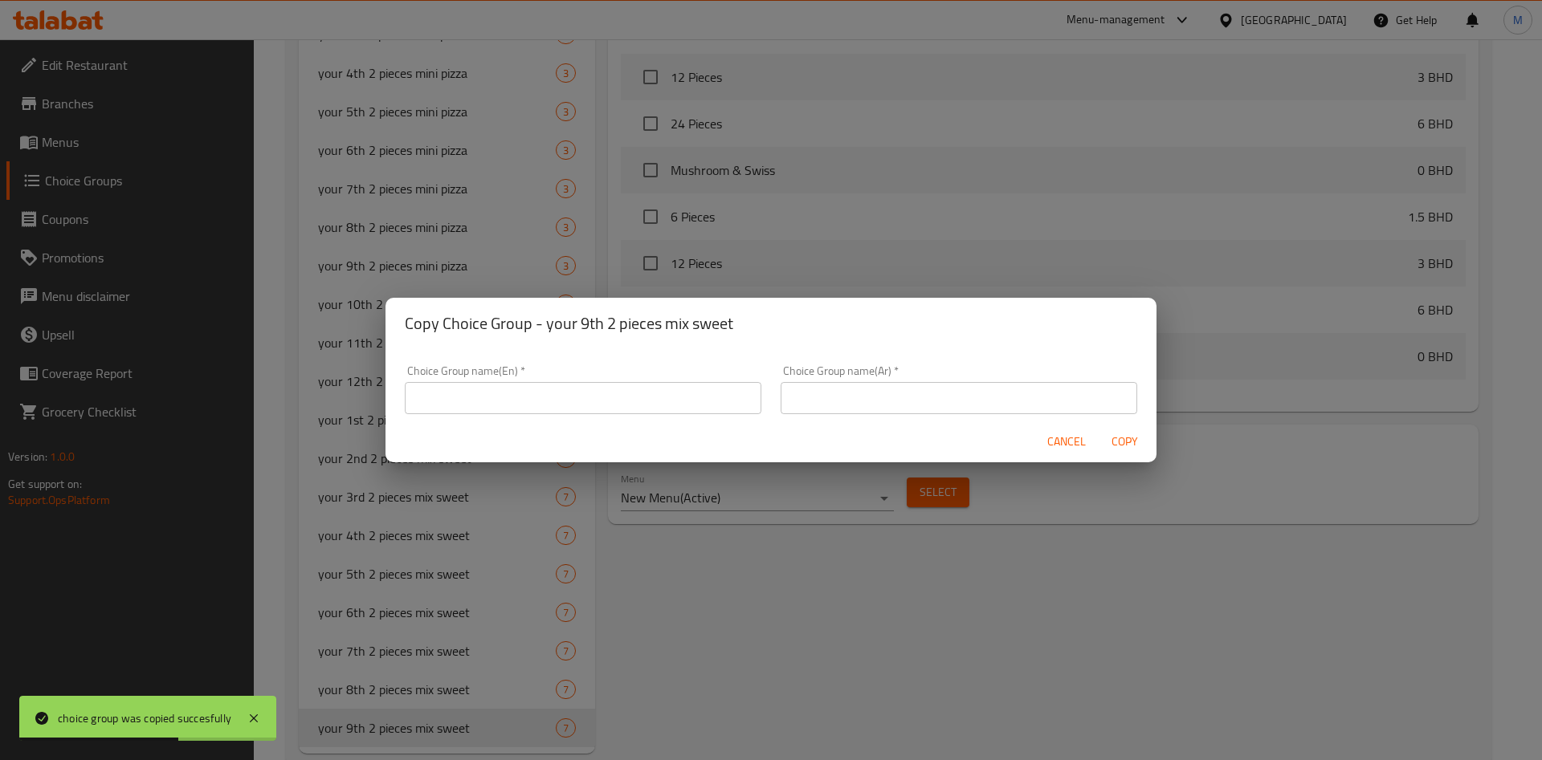
click at [597, 387] on input "text" at bounding box center [583, 398] width 357 height 32
paste input "your 10th 2 pieces mix sweet"
click at [997, 385] on input "text" at bounding box center [959, 398] width 357 height 32
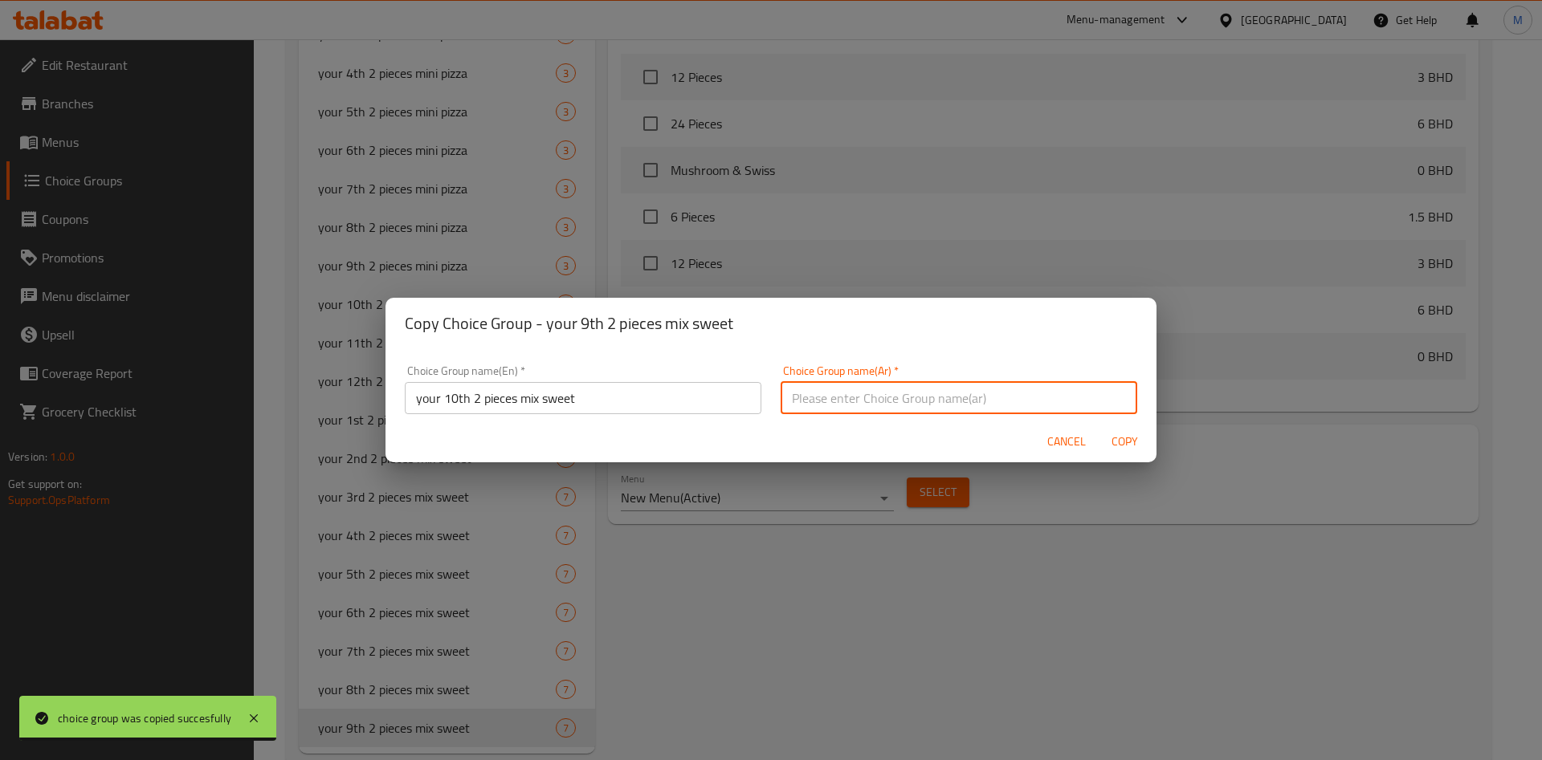
paste input "قطعتك العاشرة تتكون من قطعتين من الحلويات"
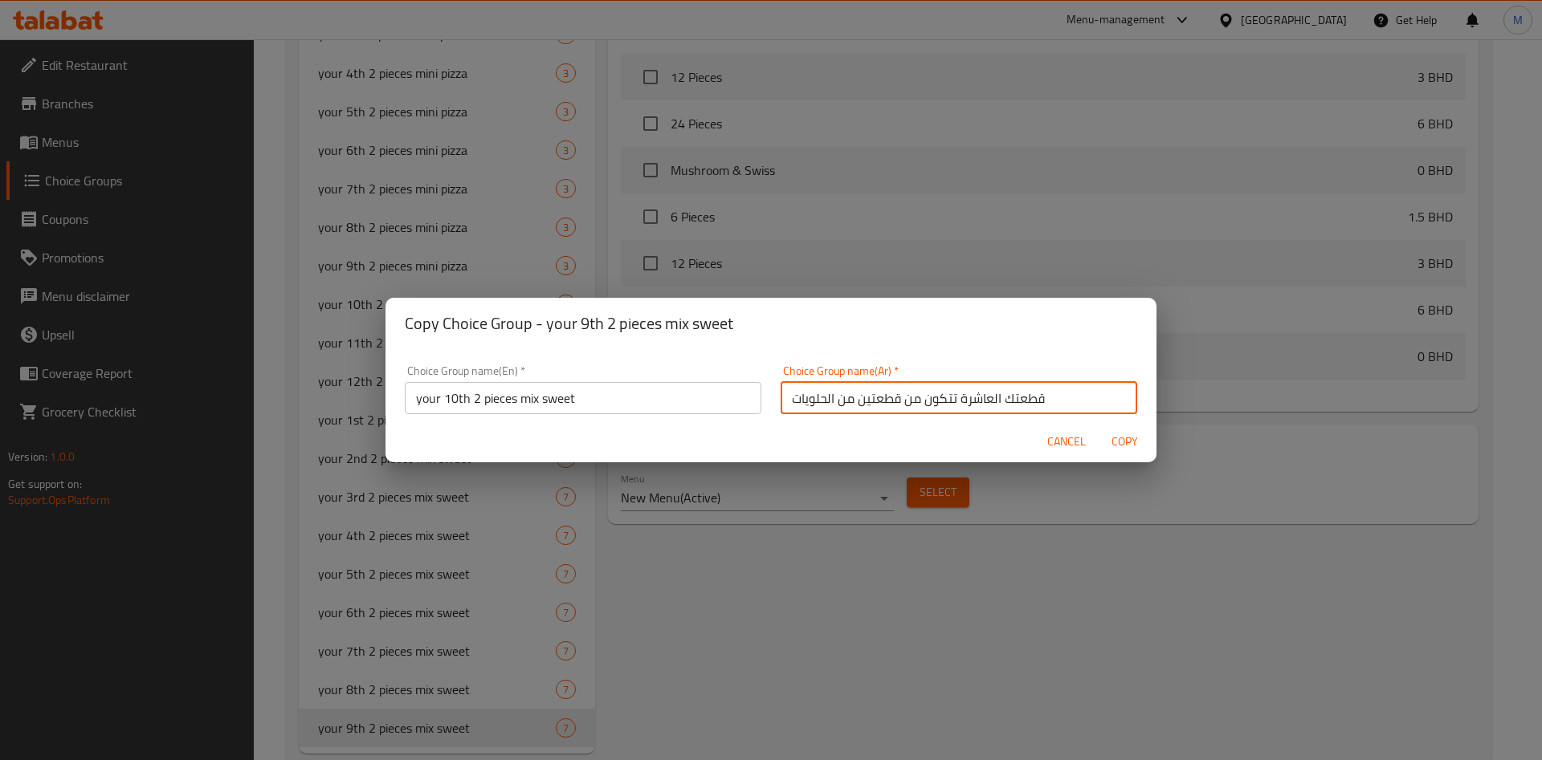
click at [1119, 444] on span "Copy" at bounding box center [1124, 442] width 39 height 20
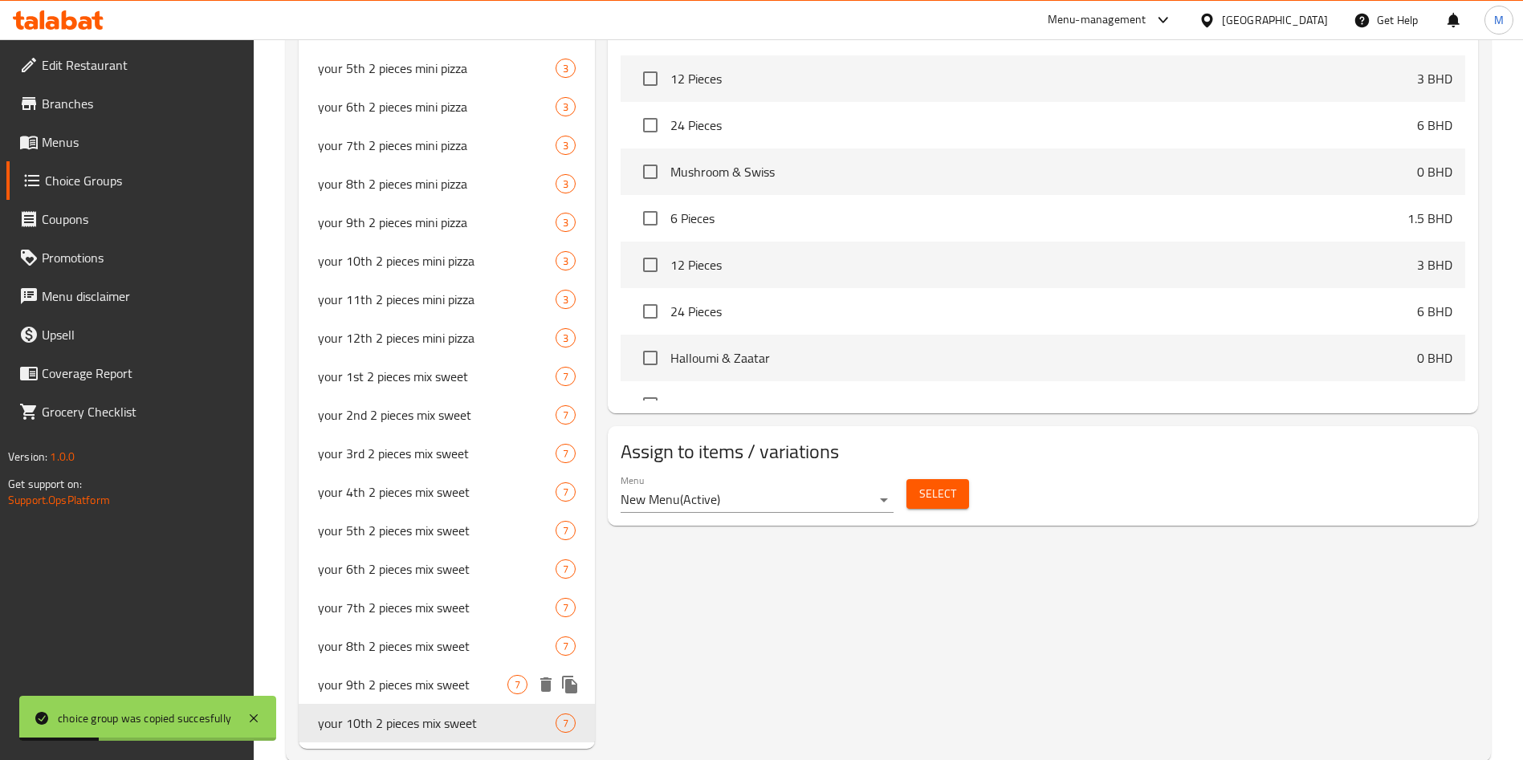
scroll to position [999, 0]
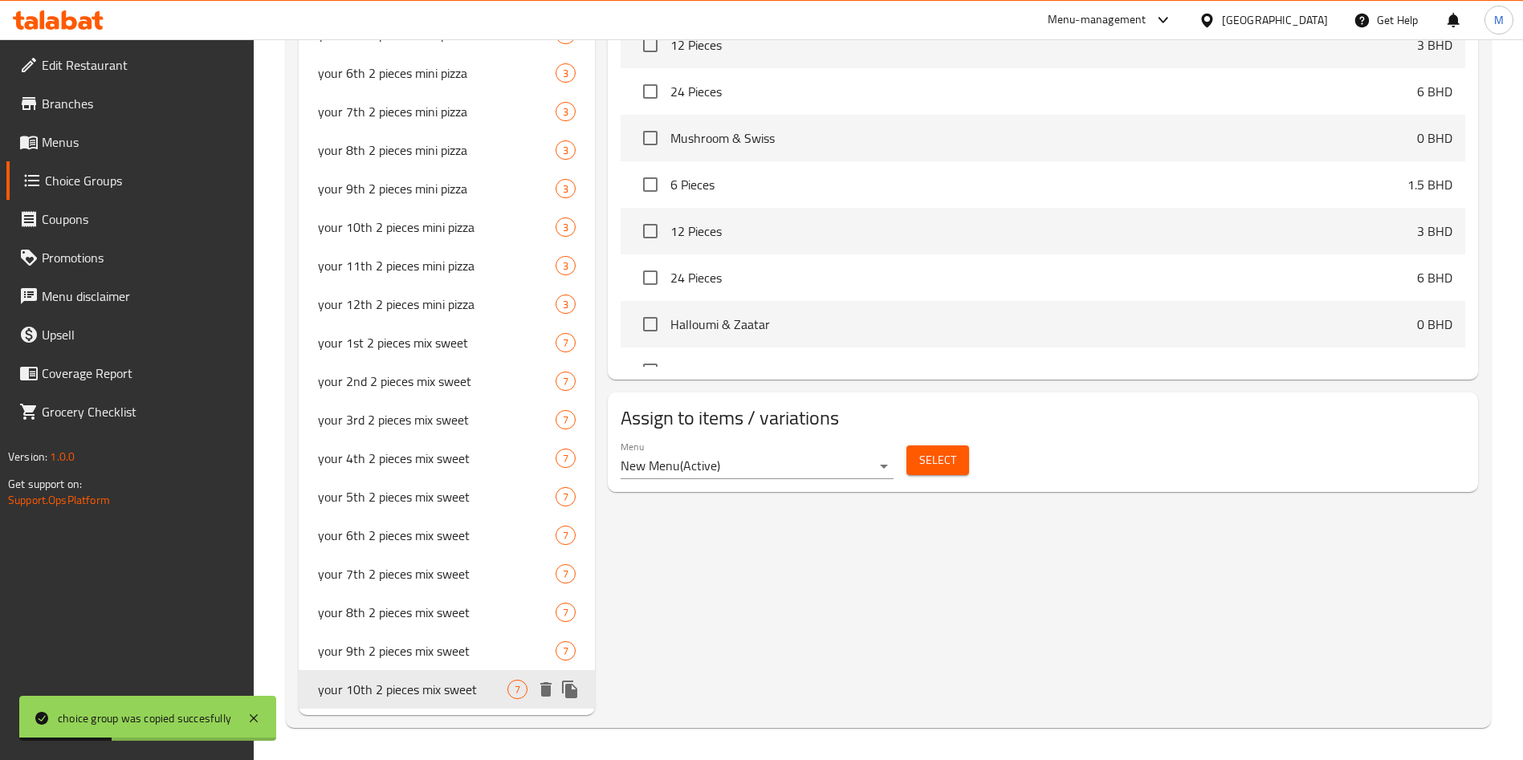
click at [576, 689] on icon "duplicate" at bounding box center [569, 689] width 19 height 19
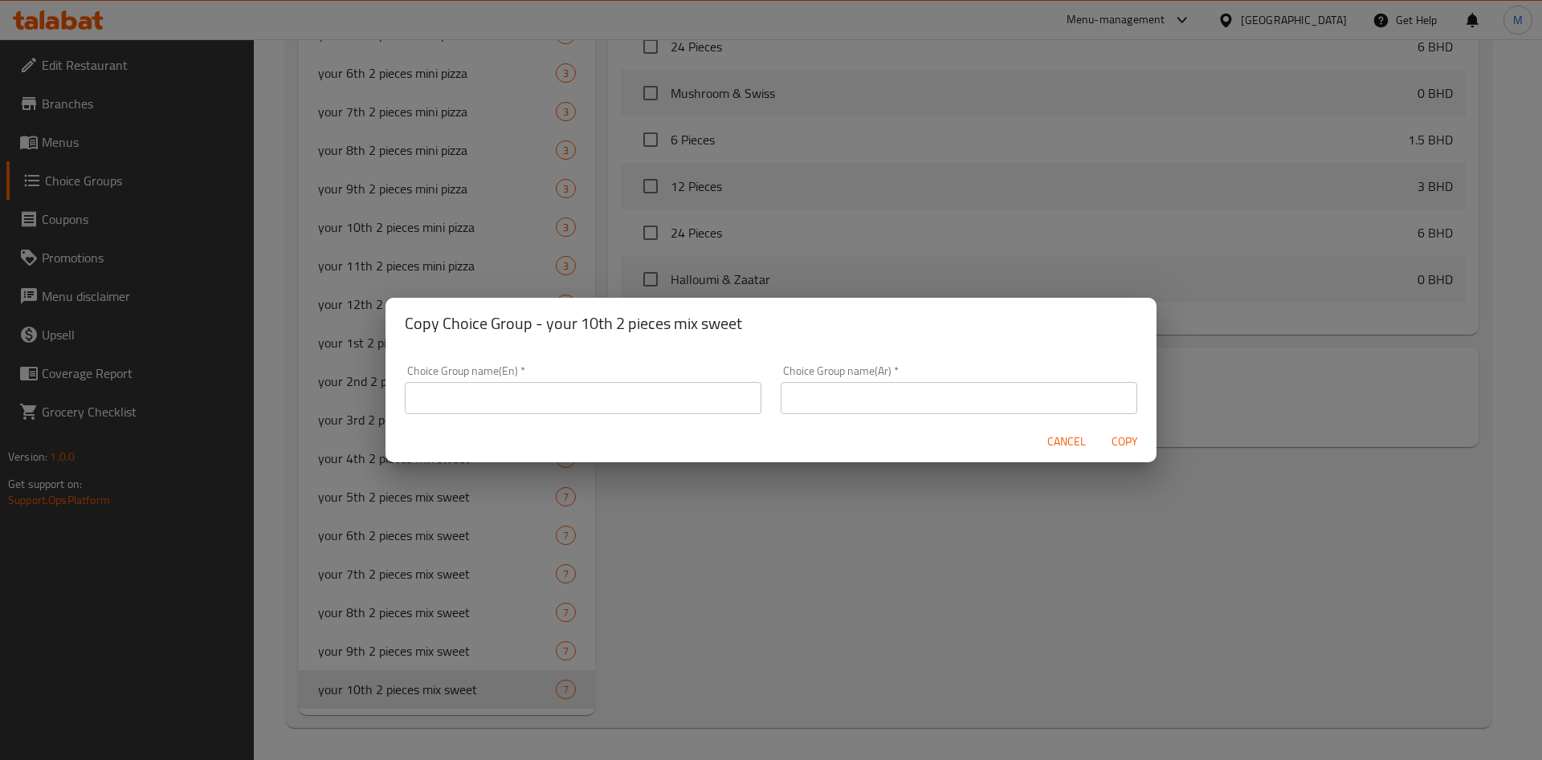
click at [578, 392] on input "text" at bounding box center [583, 398] width 357 height 32
paste input "your 11th 2 pieces mix sweet"
click at [935, 389] on input "text" at bounding box center [959, 398] width 357 height 32
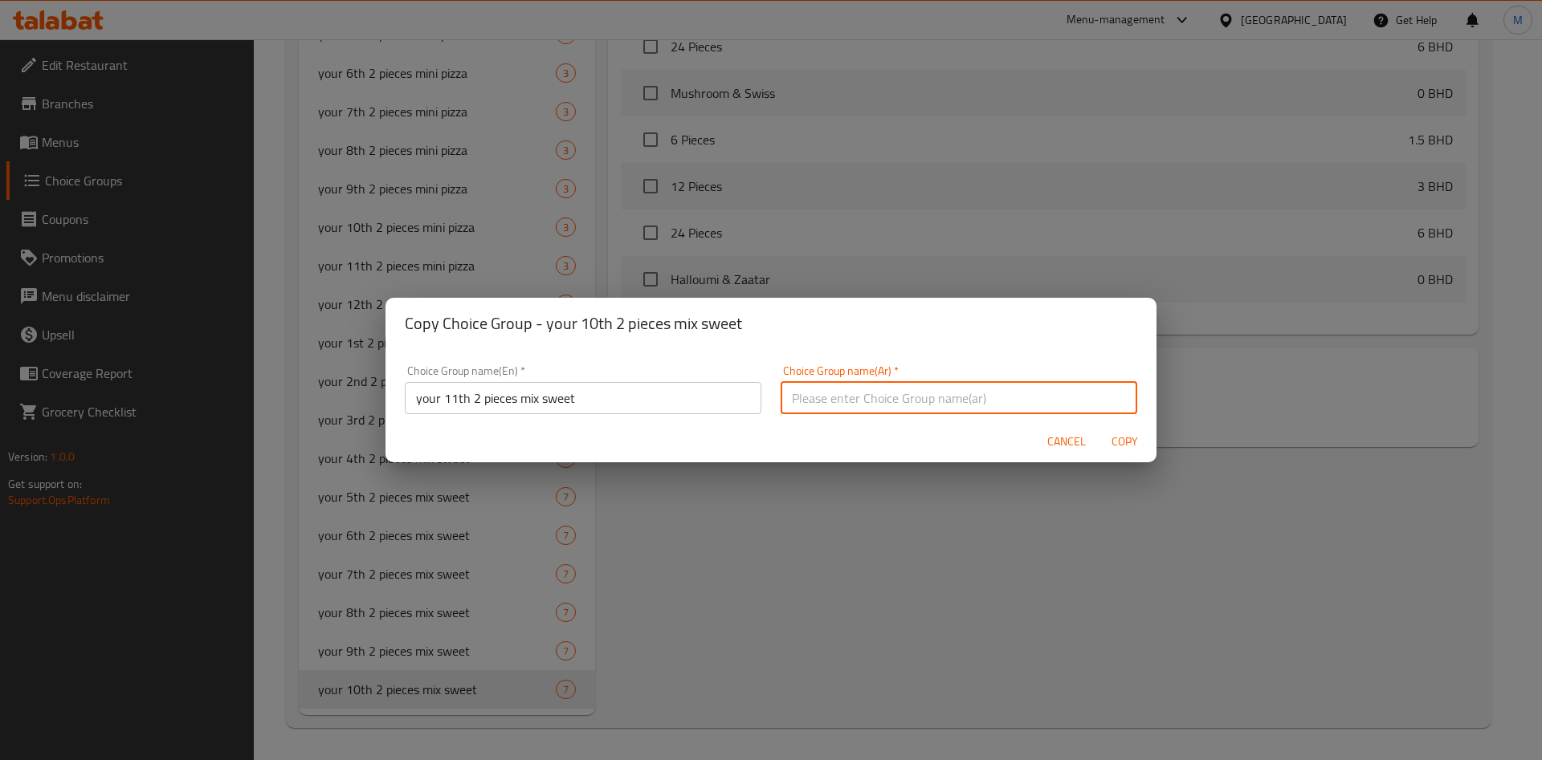
paste input "قطعتك الحادية عشرة مزيج حلو"
click at [1127, 444] on span "Copy" at bounding box center [1124, 442] width 39 height 20
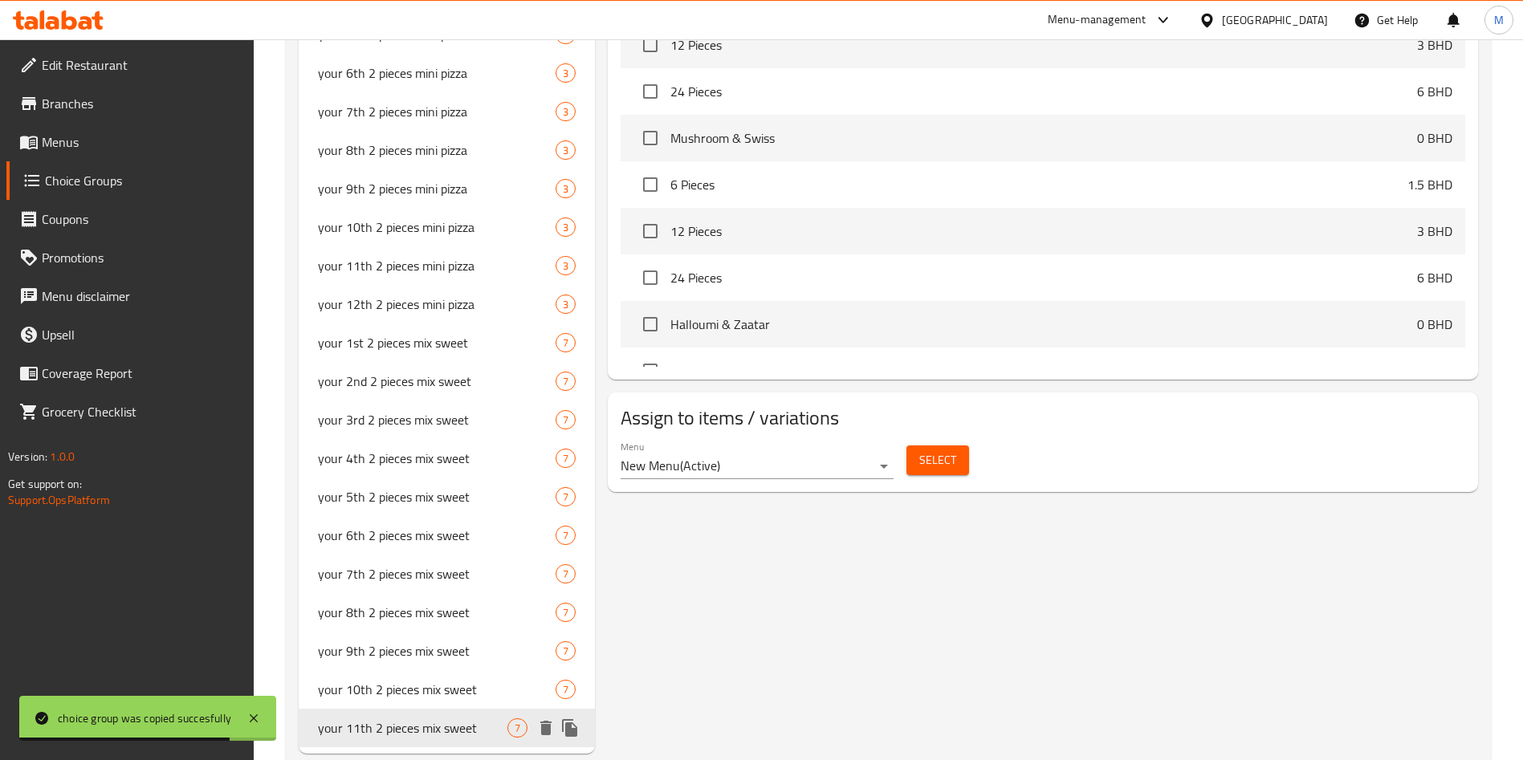
scroll to position [1037, 0]
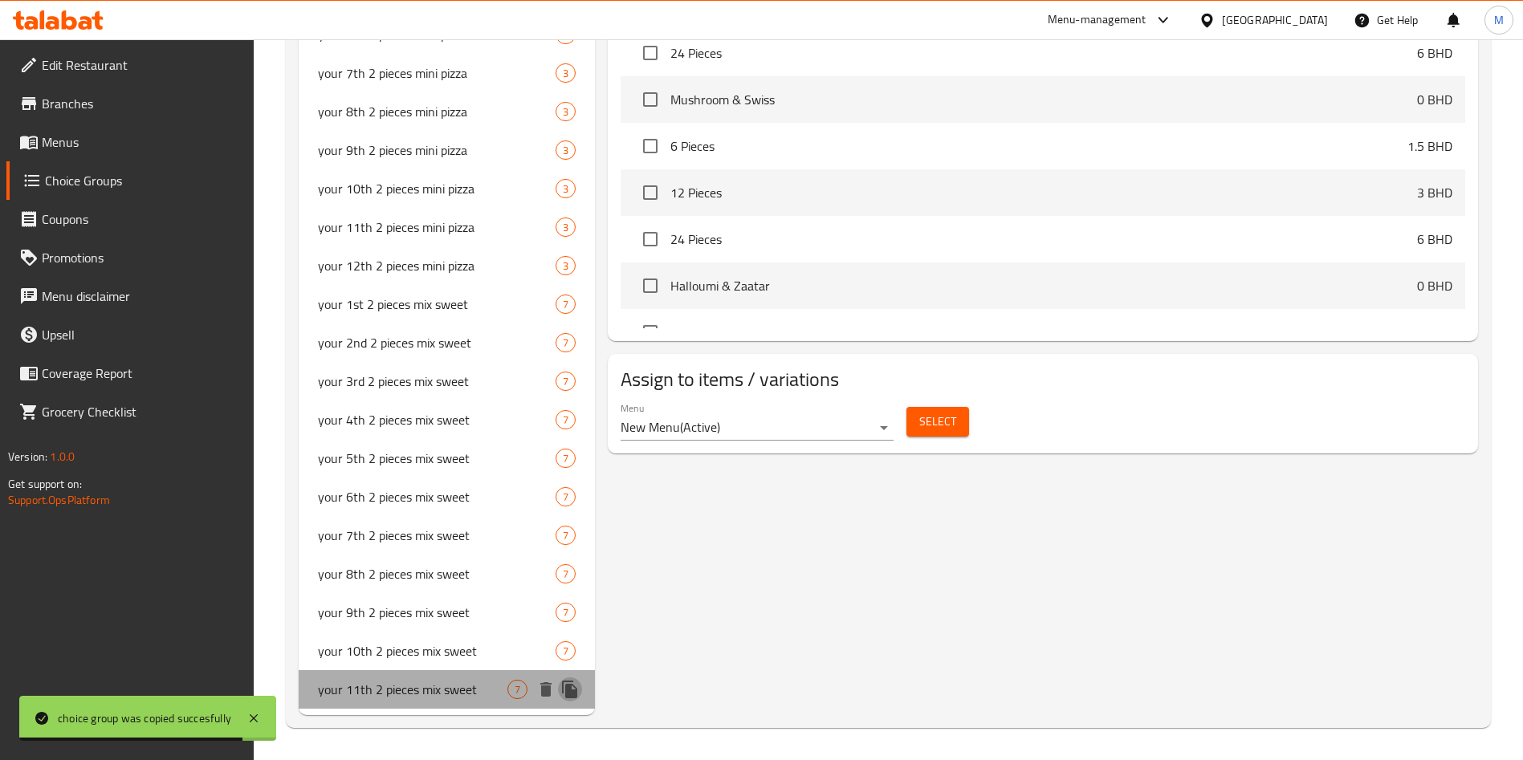
click at [577, 695] on icon "duplicate" at bounding box center [569, 690] width 15 height 18
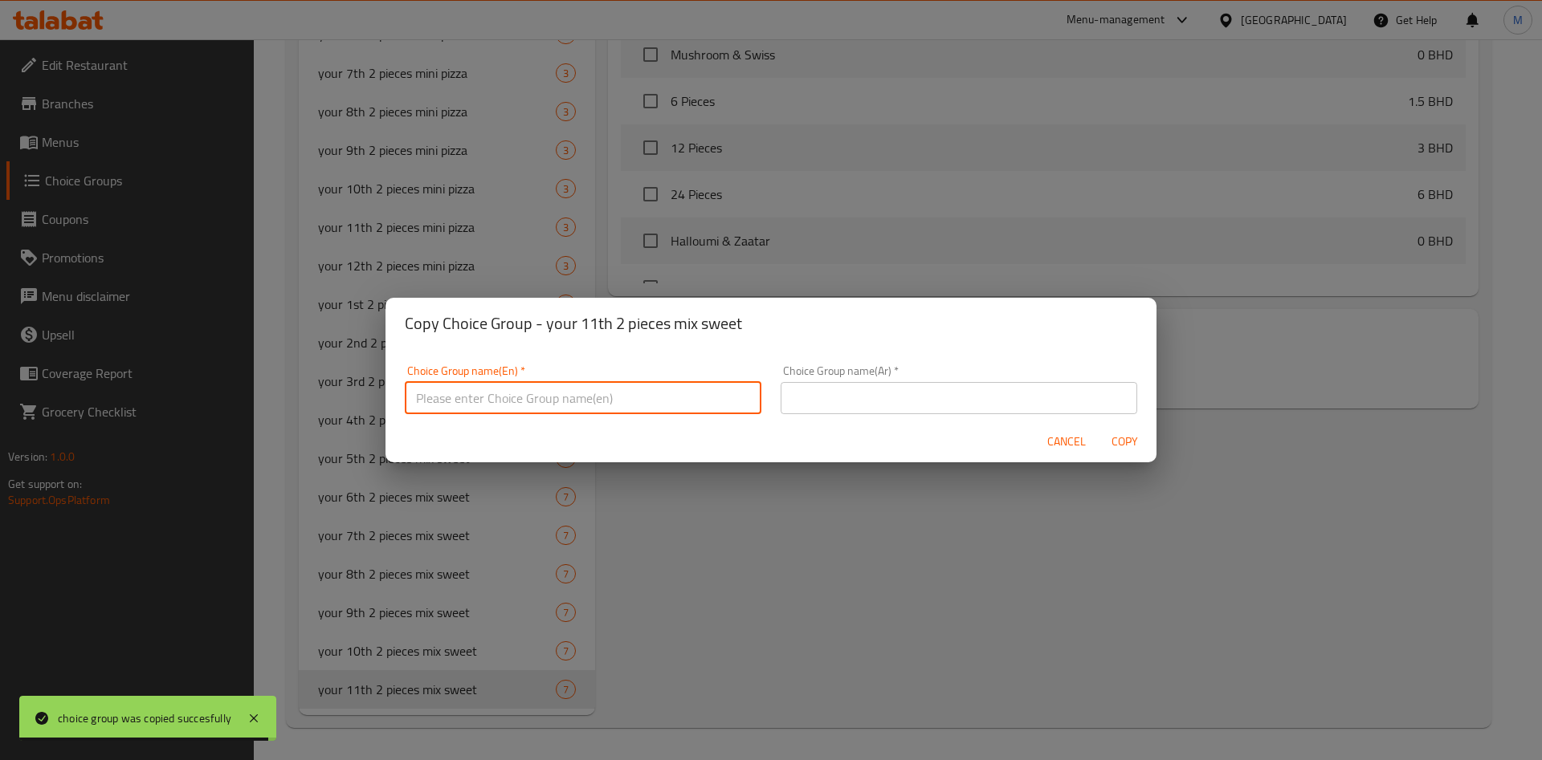
drag, startPoint x: 524, startPoint y: 413, endPoint x: 524, endPoint y: 391, distance: 21.7
click at [524, 413] on input "text" at bounding box center [583, 398] width 357 height 32
click at [524, 391] on input "text" at bounding box center [583, 398] width 357 height 32
paste input "your 12th 2 pieces mix sweet"
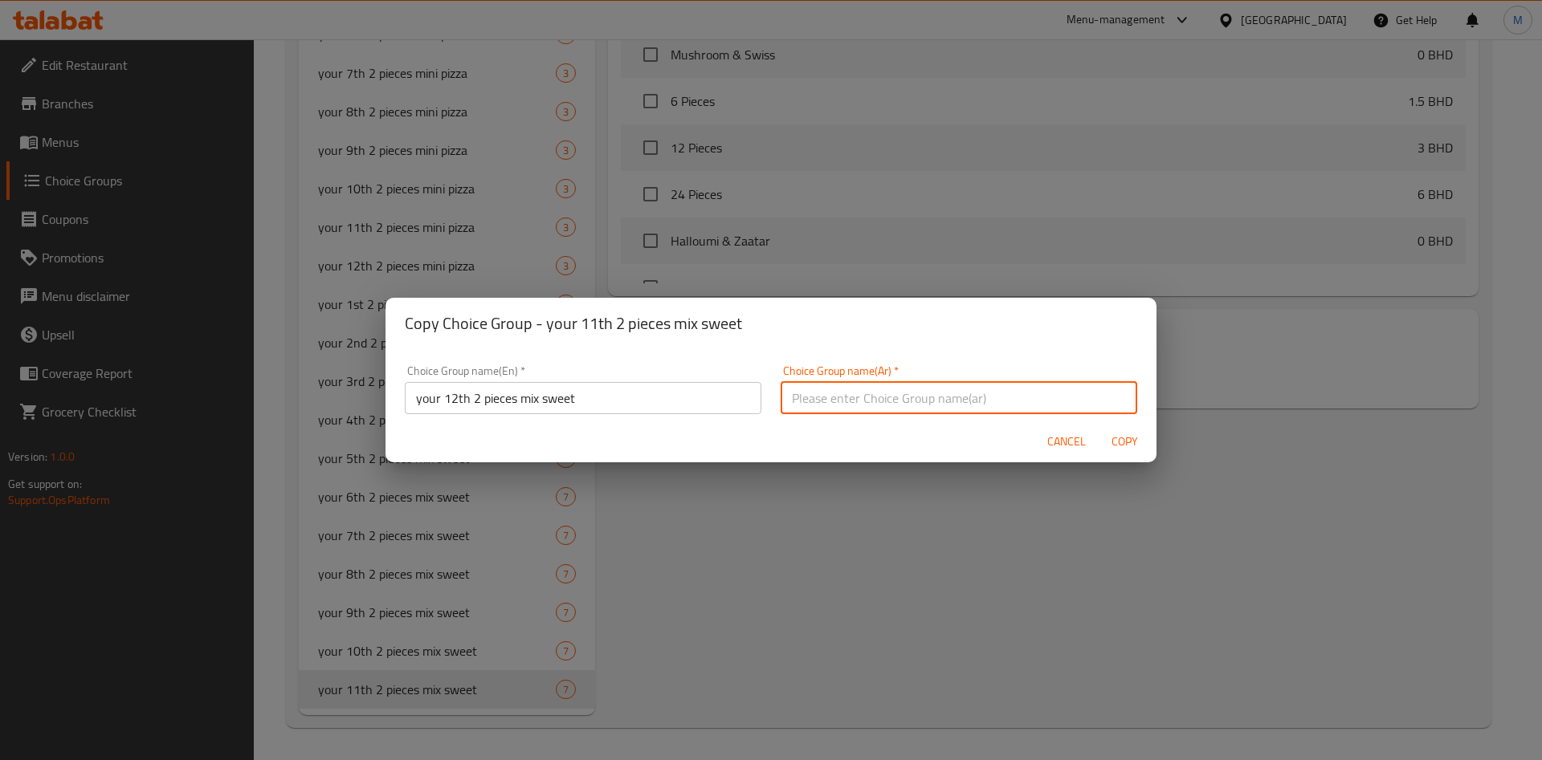
paste input "قطعتك الثانية عشرة مزيج حلو"
click at [1118, 434] on span "Copy" at bounding box center [1124, 442] width 39 height 20
click at [1118, 434] on div at bounding box center [771, 380] width 1542 height 760
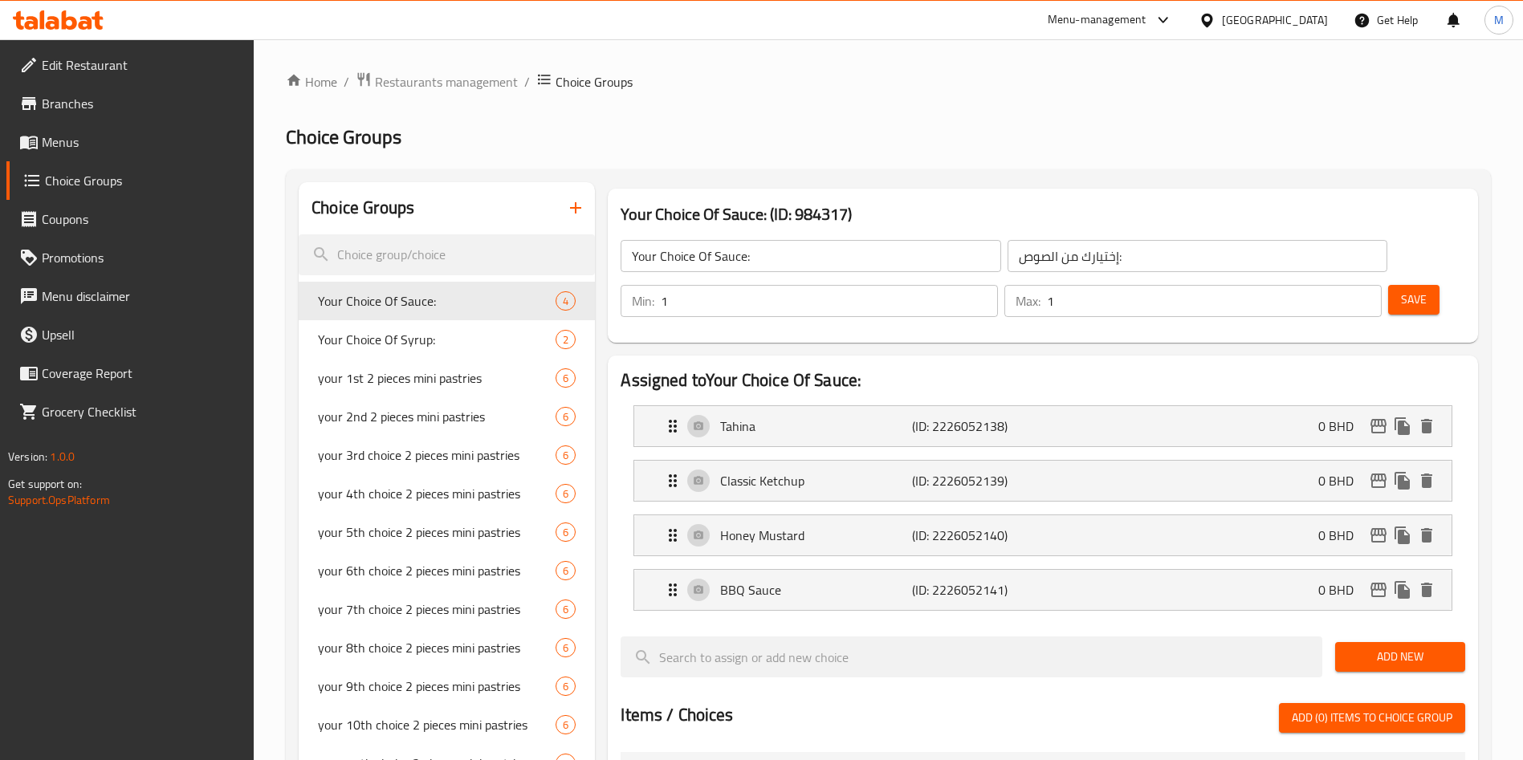
click at [103, 157] on div "Edit Restaurant Branches Menus Choice Groups Coupons Promotions Menu disclaimer…" at bounding box center [761, 725] width 1523 height 1373
click at [100, 145] on span "Menus" at bounding box center [142, 141] width 200 height 19
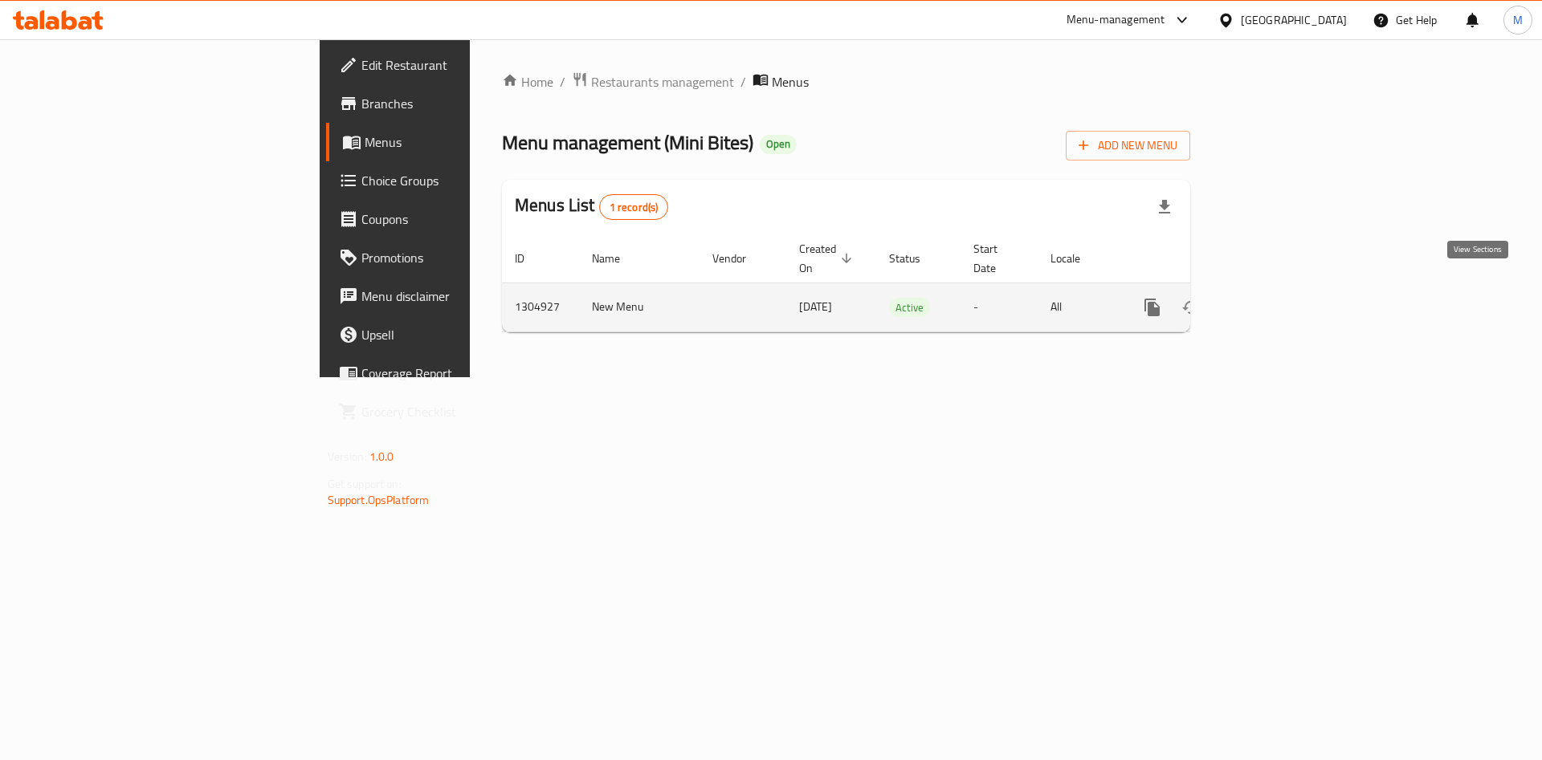
click at [1278, 298] on icon "enhanced table" at bounding box center [1267, 307] width 19 height 19
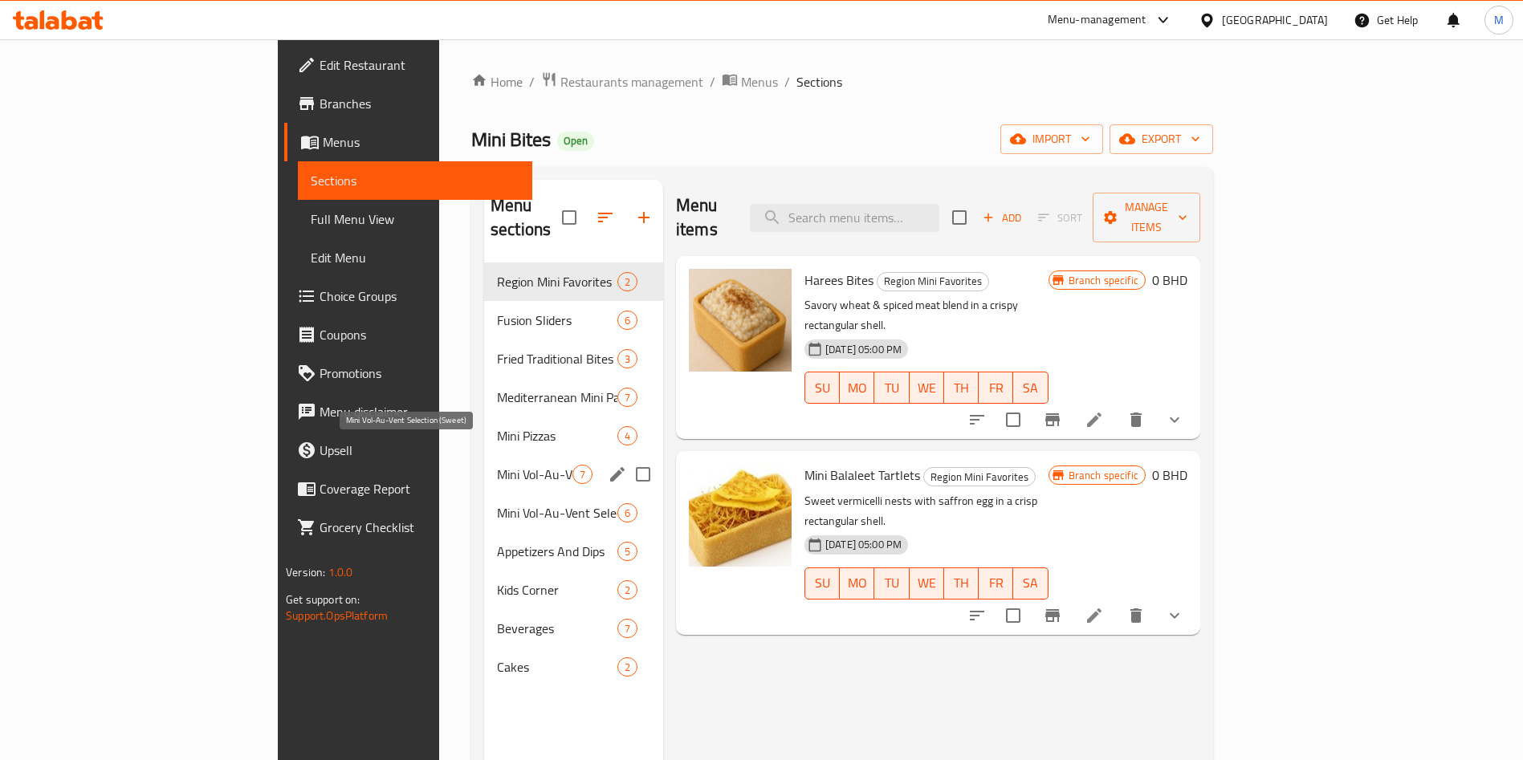
click at [497, 465] on span "Mini Vol-Au-Vent Selection (Sweet)" at bounding box center [534, 474] width 75 height 19
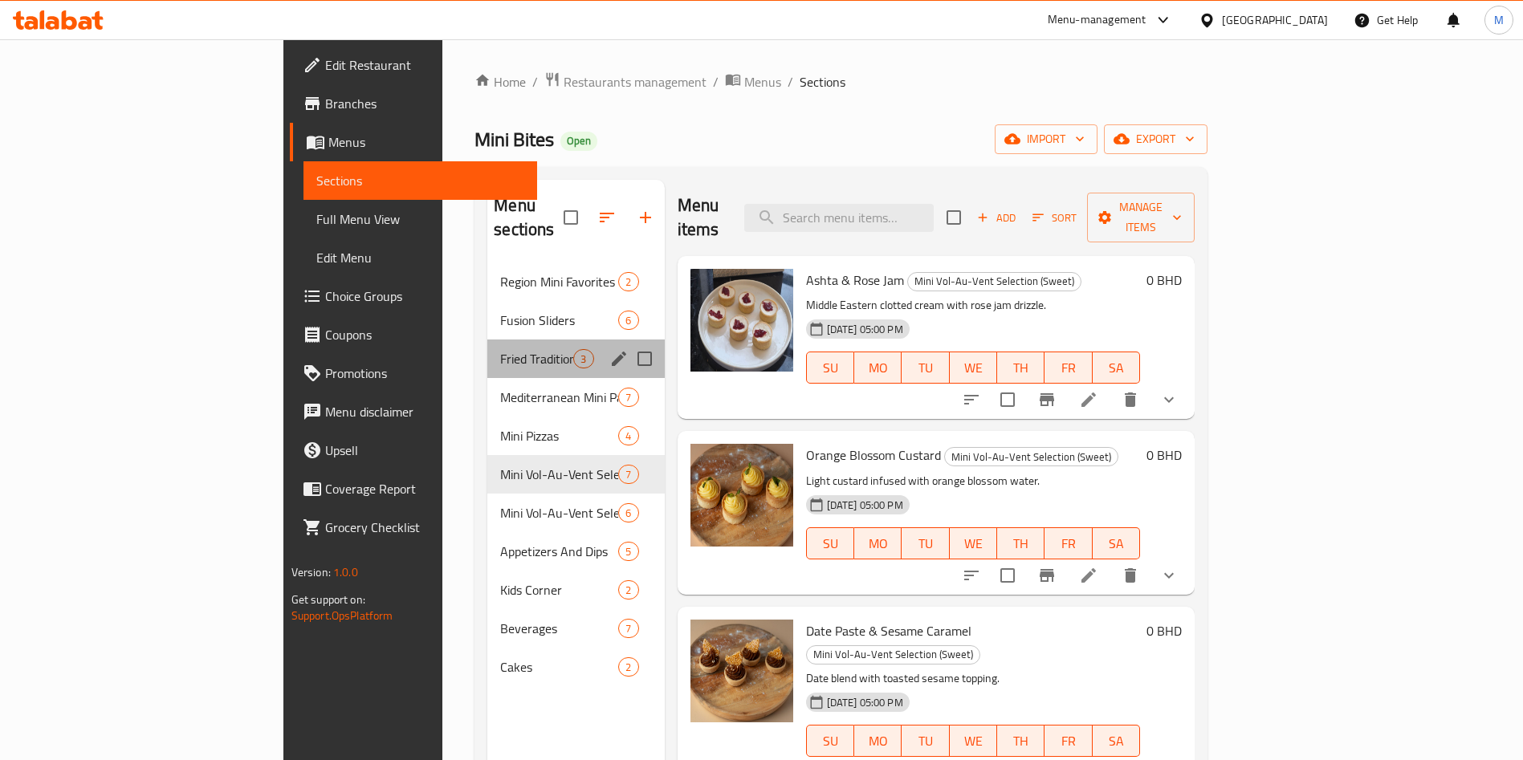
click at [487, 349] on div "Fried Traditional Bites 3" at bounding box center [575, 359] width 177 height 39
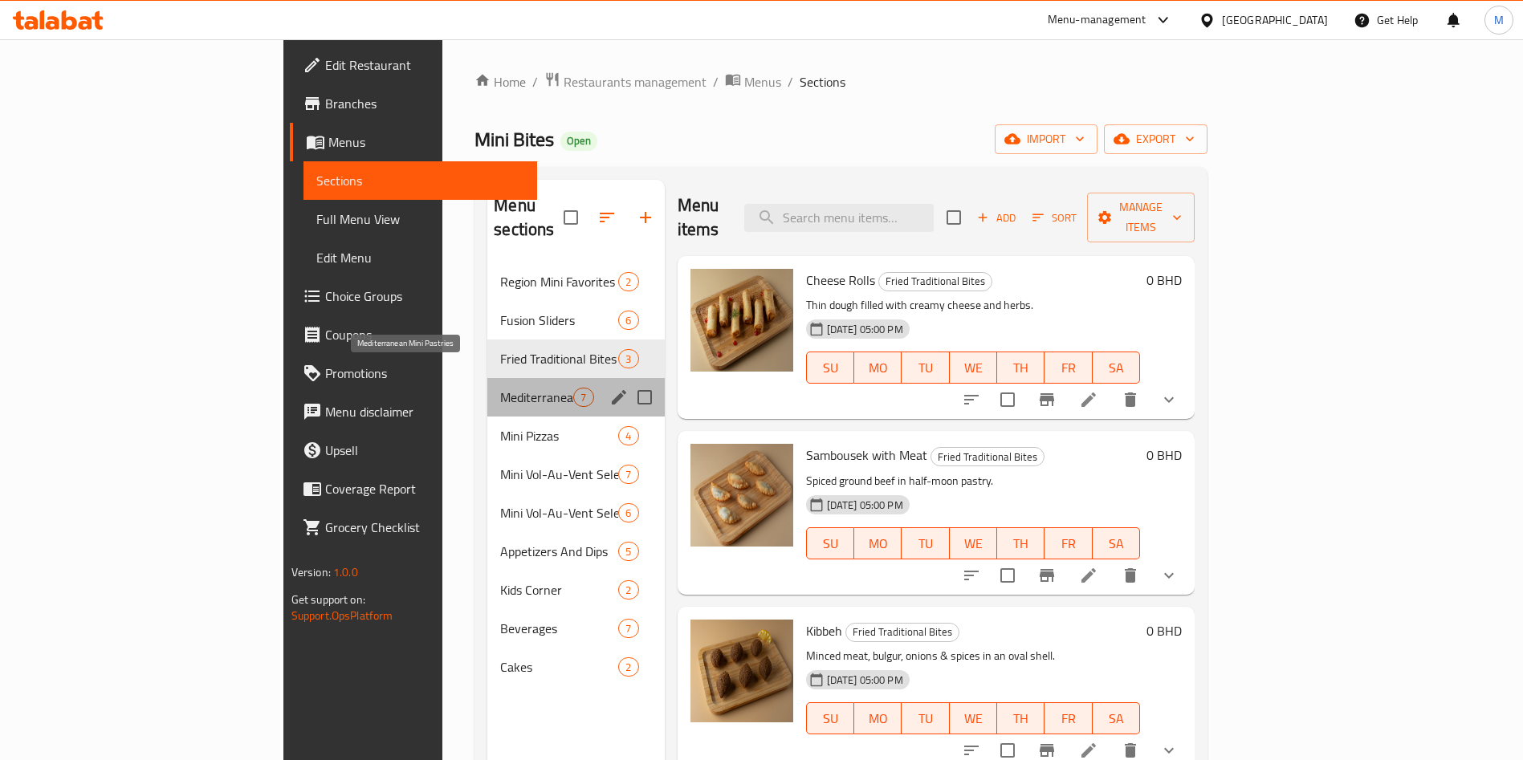
click at [500, 388] on span "Mediterranean Mini Pastries" at bounding box center [536, 397] width 73 height 19
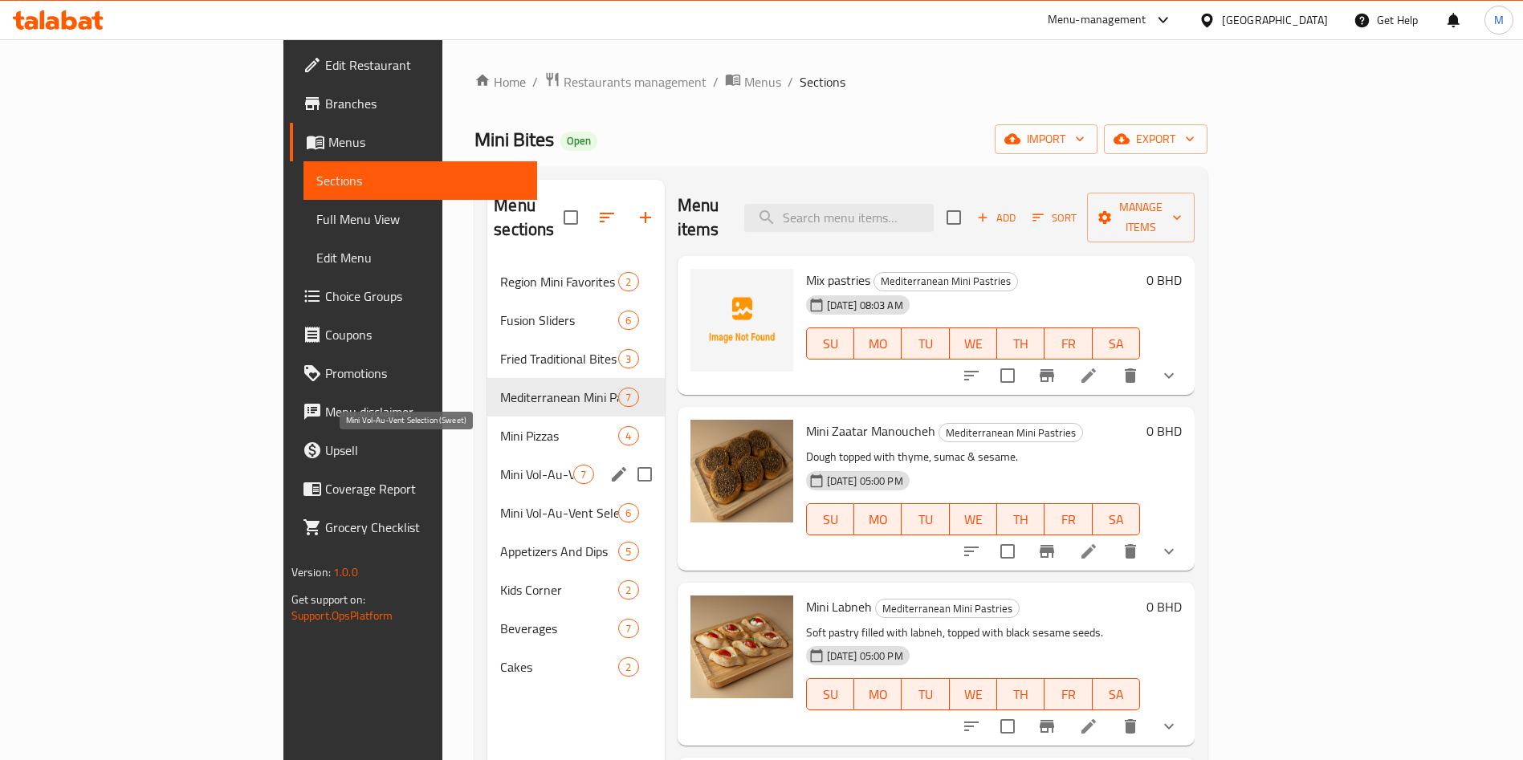
click at [500, 465] on span "Mini Vol-Au-Vent Selection (Sweet)" at bounding box center [536, 474] width 73 height 19
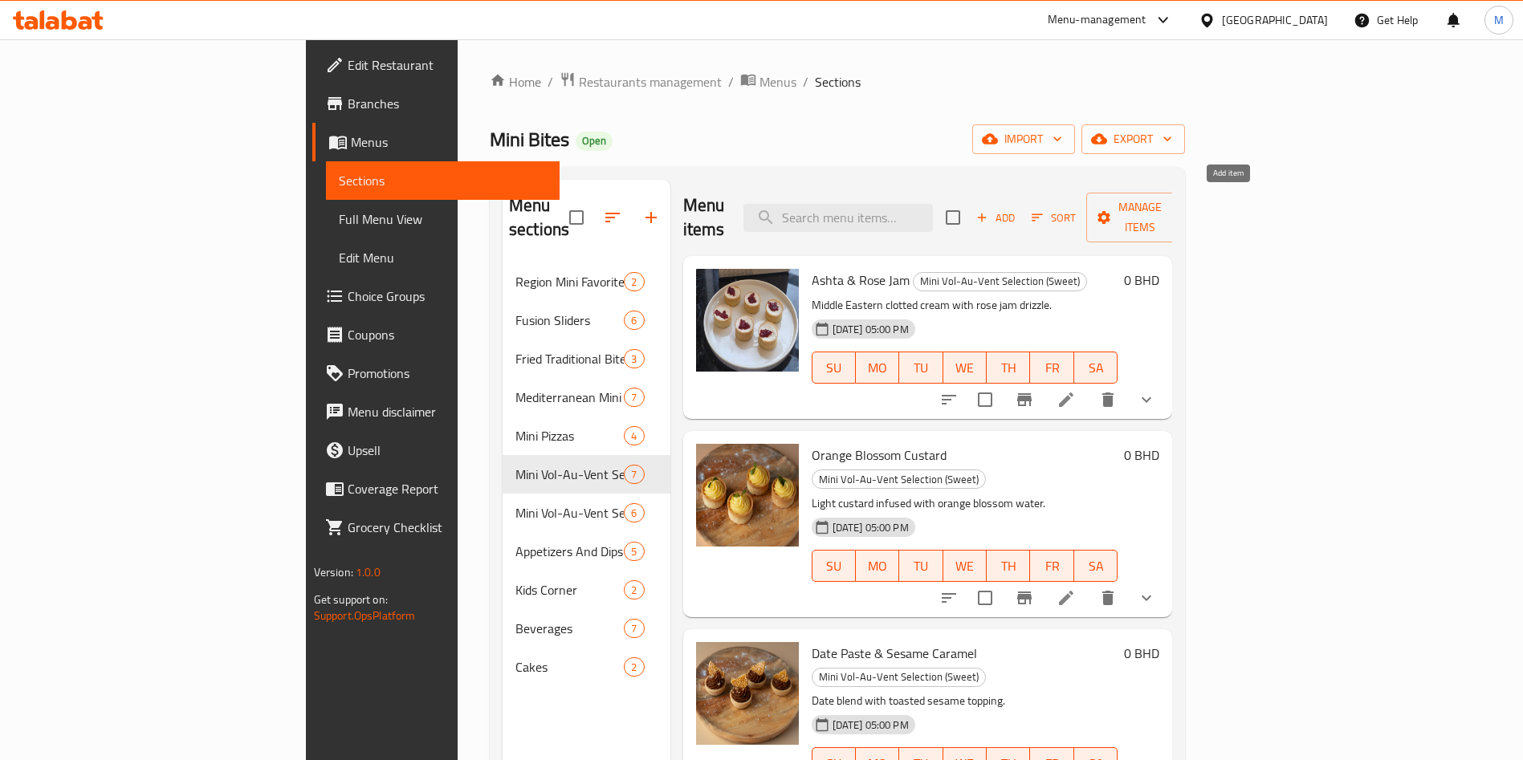
click at [1017, 213] on span "Add" at bounding box center [995, 218] width 43 height 18
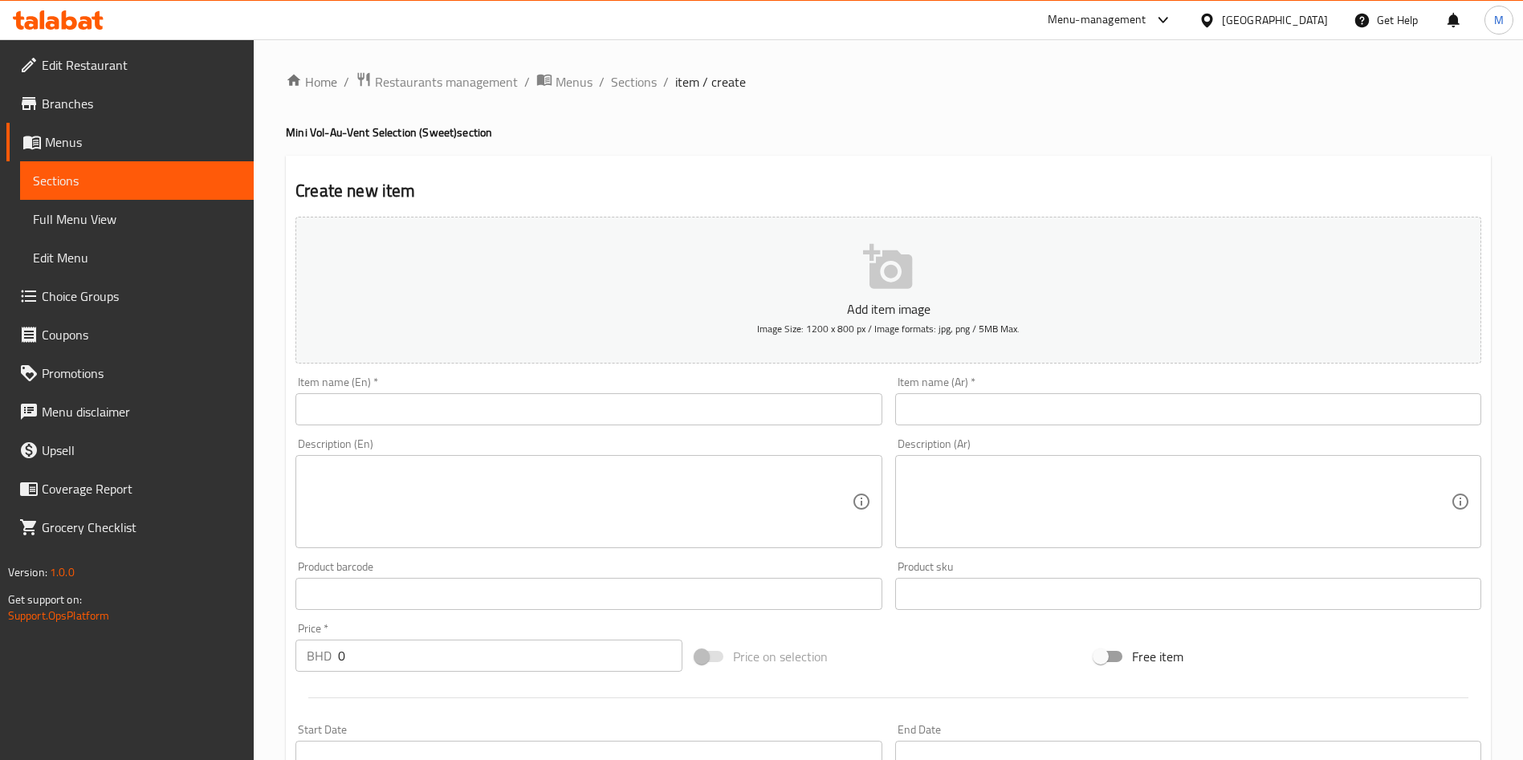
click at [637, 397] on input "text" at bounding box center [589, 409] width 586 height 32
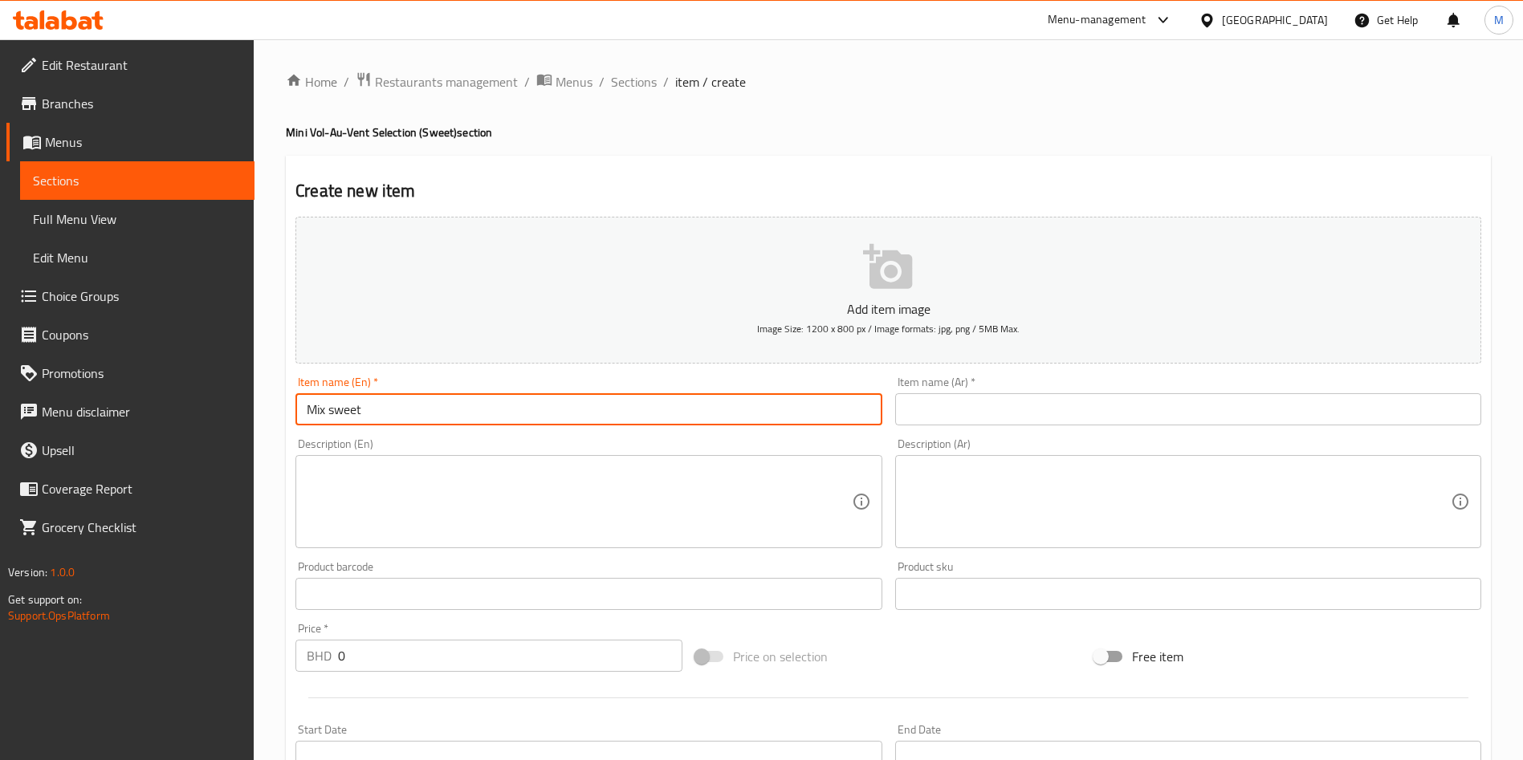
type input "Mix sweet"
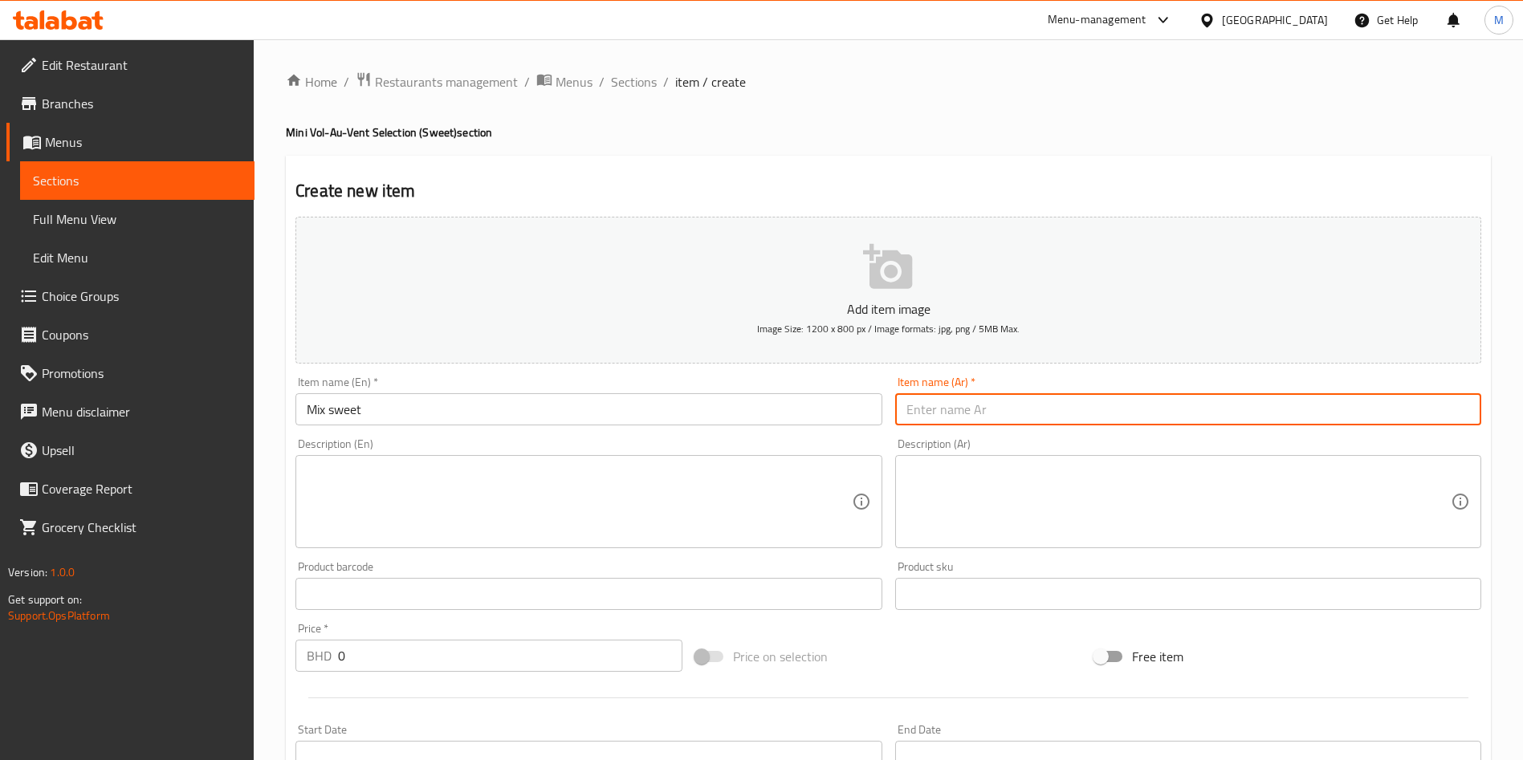
click at [930, 402] on input "text" at bounding box center [1188, 409] width 586 height 32
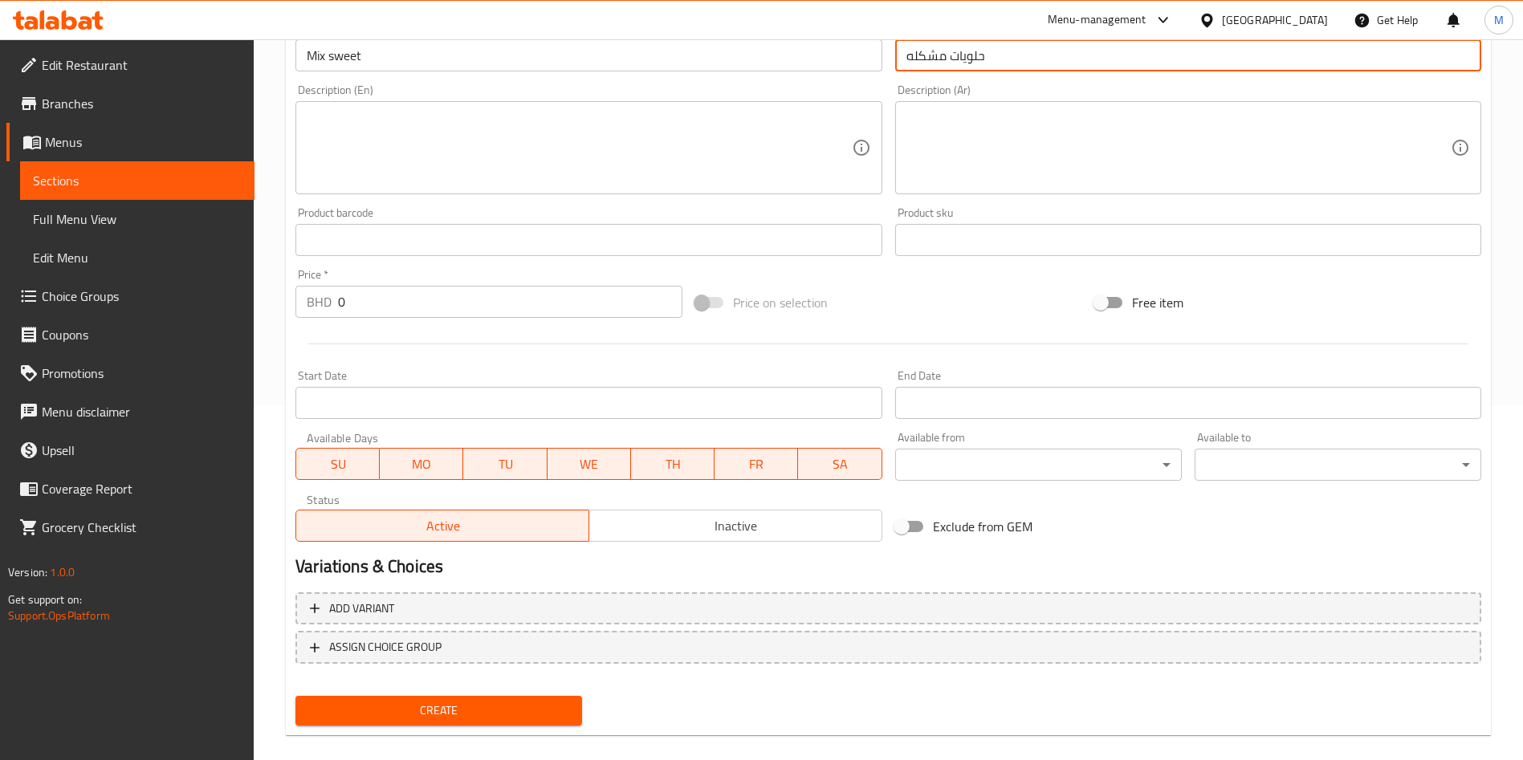
scroll to position [361, 0]
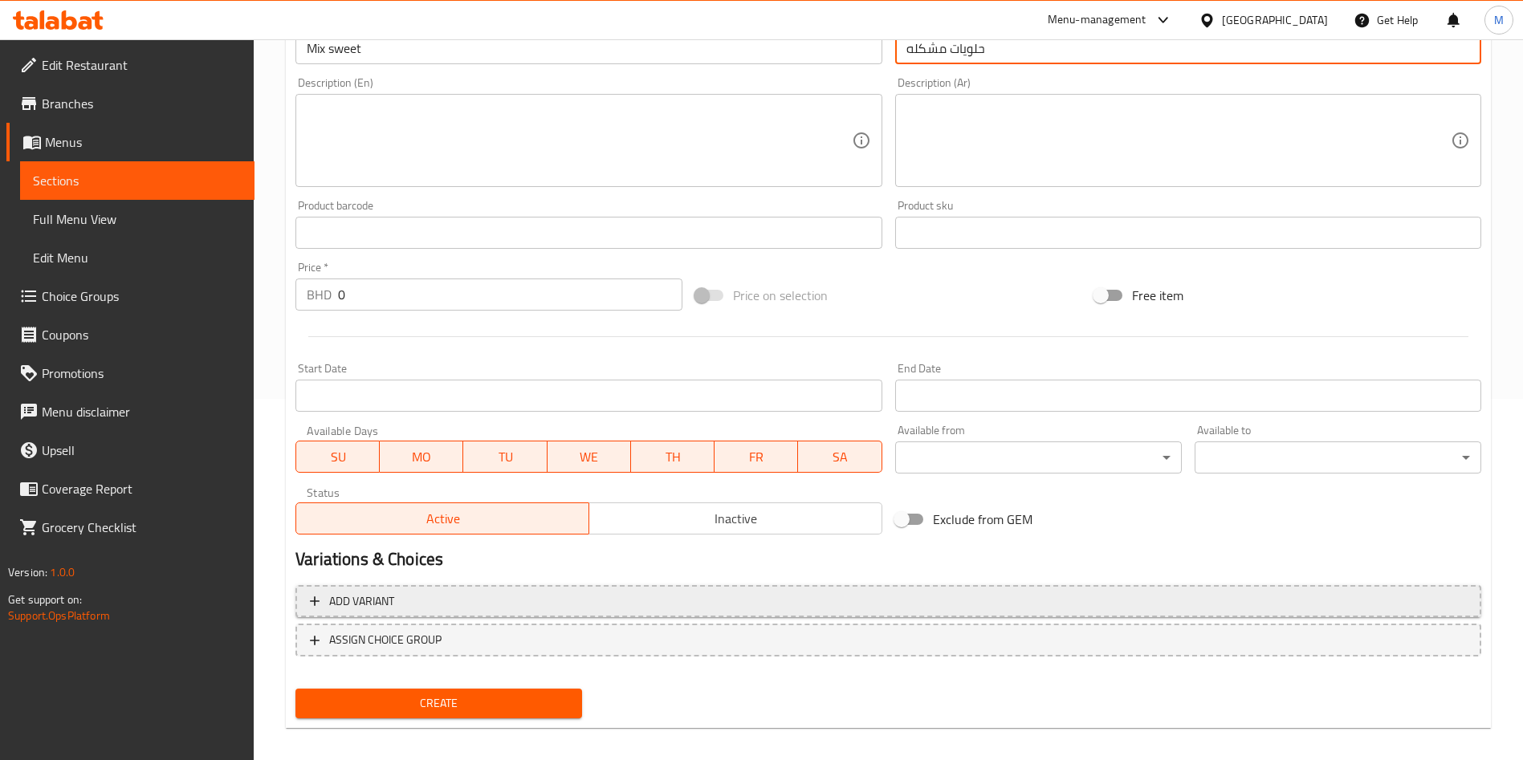
type input "حلويات مشكله"
click at [808, 594] on span "Add variant" at bounding box center [888, 602] width 1157 height 20
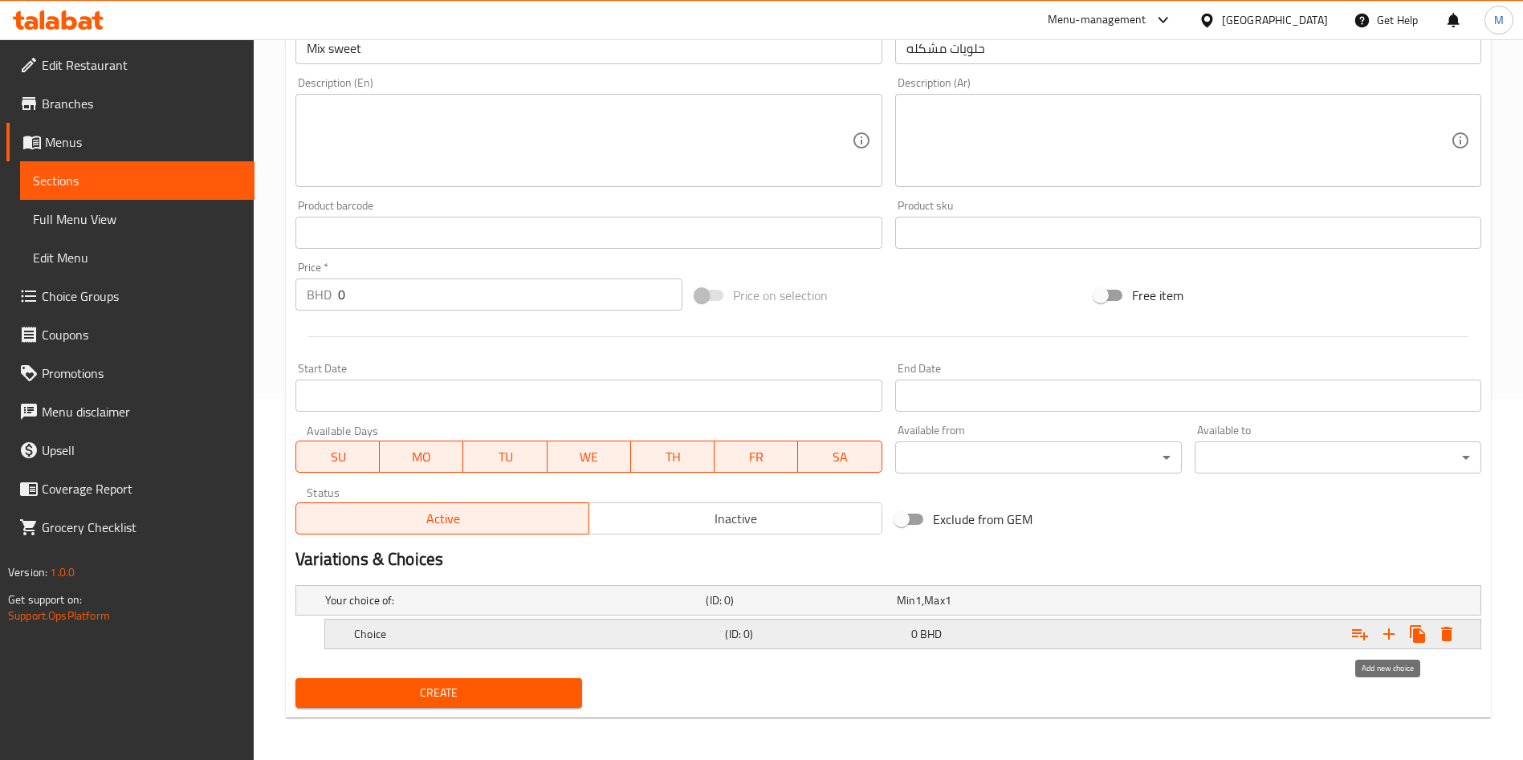
click at [1392, 638] on icon "Expand" at bounding box center [1389, 634] width 19 height 19
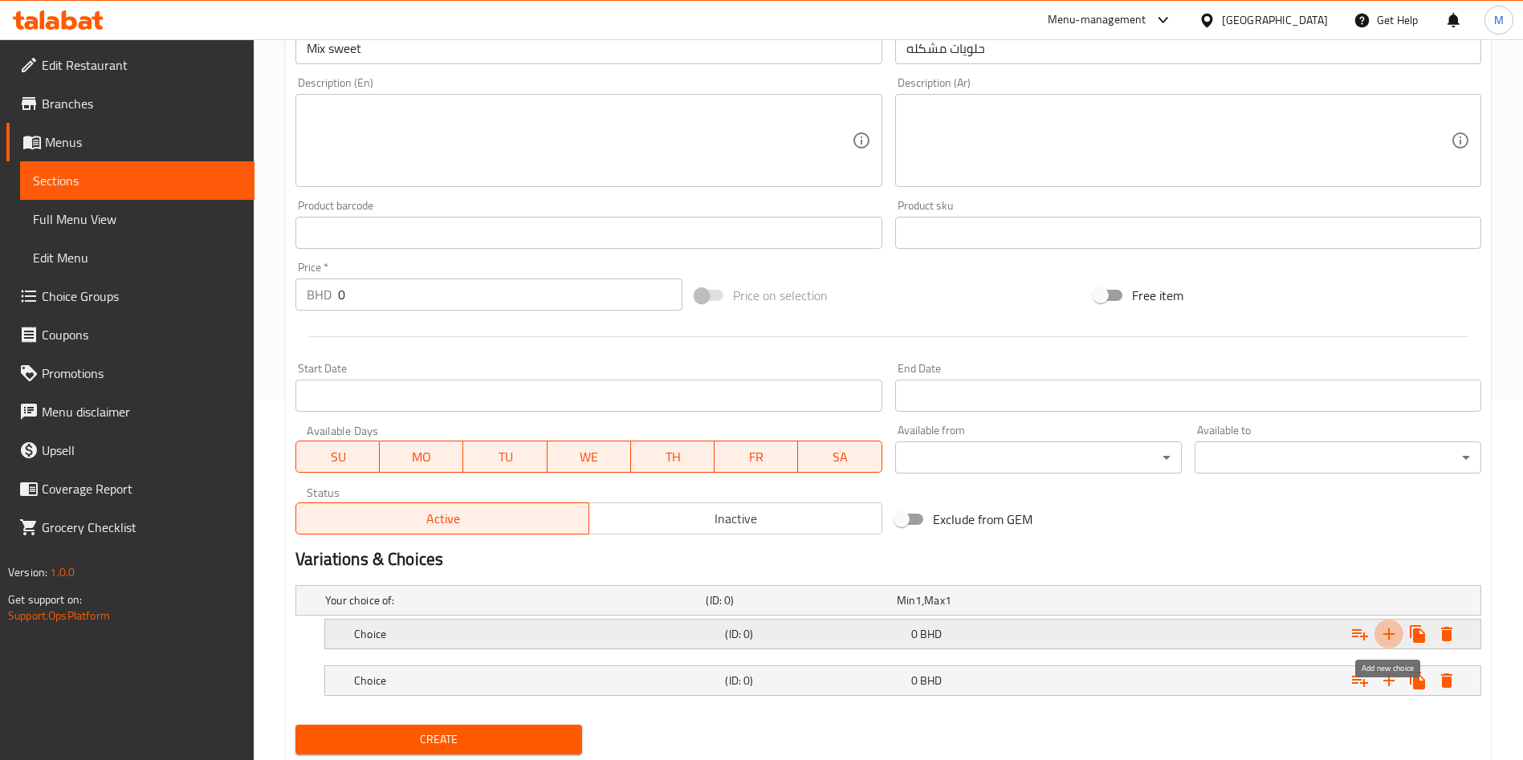
click at [1392, 638] on icon "Expand" at bounding box center [1389, 634] width 19 height 19
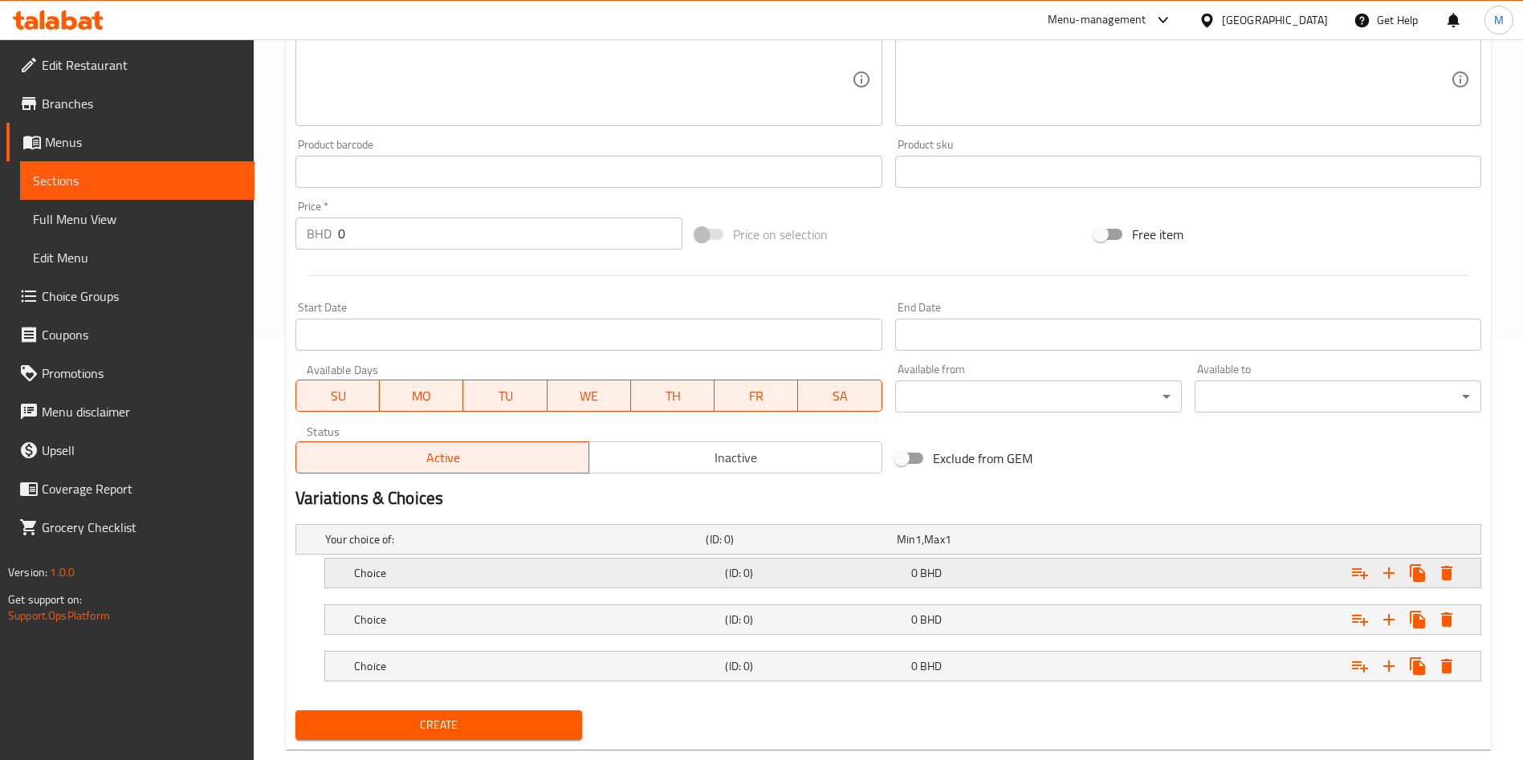
scroll to position [457, 0]
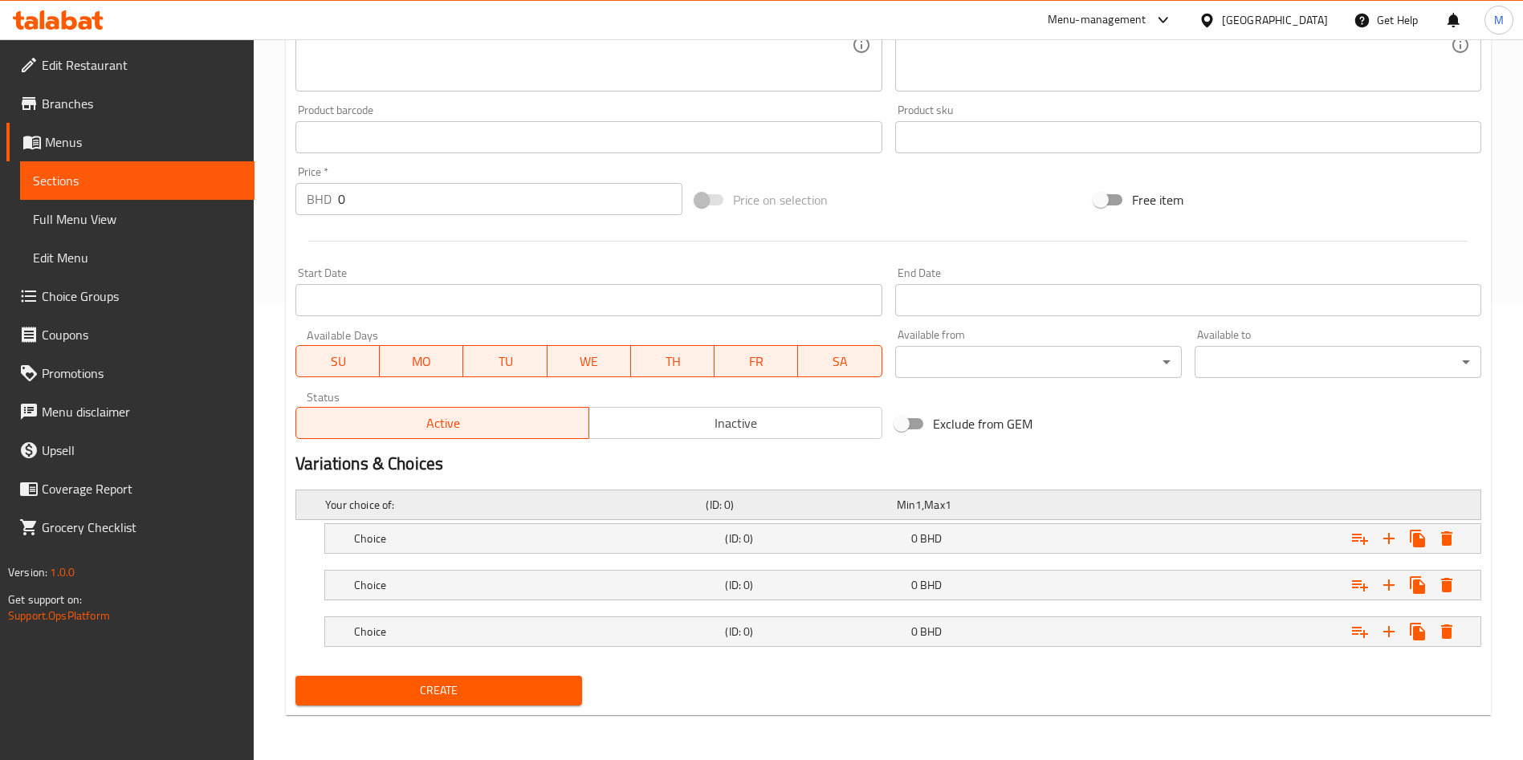
click at [681, 519] on div "Your choice of: (ID: 0) Min 1 , Max 1" at bounding box center [893, 504] width 1143 height 35
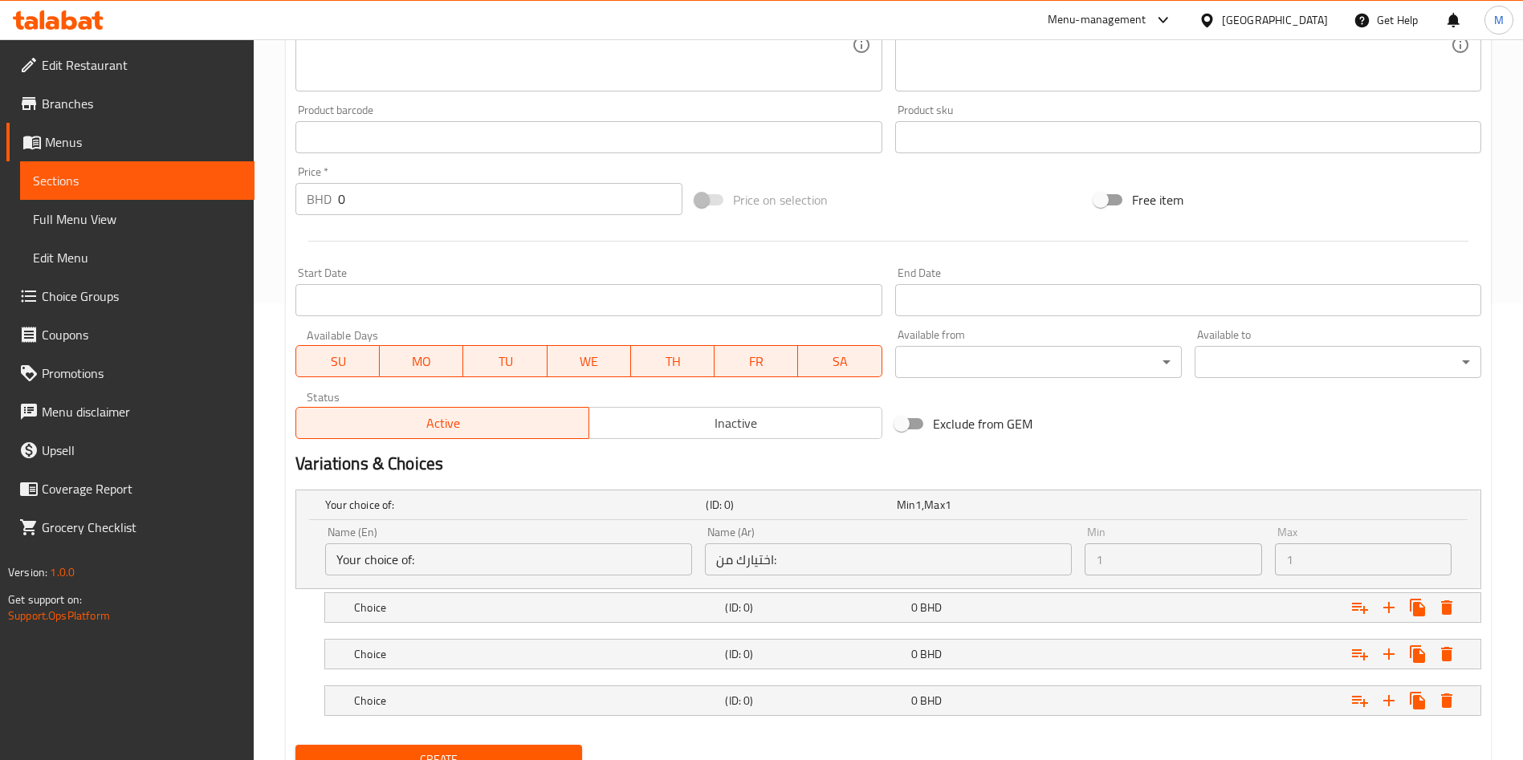
click at [634, 527] on div "Name (En) Your choice of: Name (En)" at bounding box center [508, 551] width 367 height 49
click at [832, 527] on div "Name (Ar) اختيارك من: Name (Ar)" at bounding box center [888, 551] width 367 height 49
click at [817, 510] on h5 "(ID: 0)" at bounding box center [798, 505] width 184 height 16
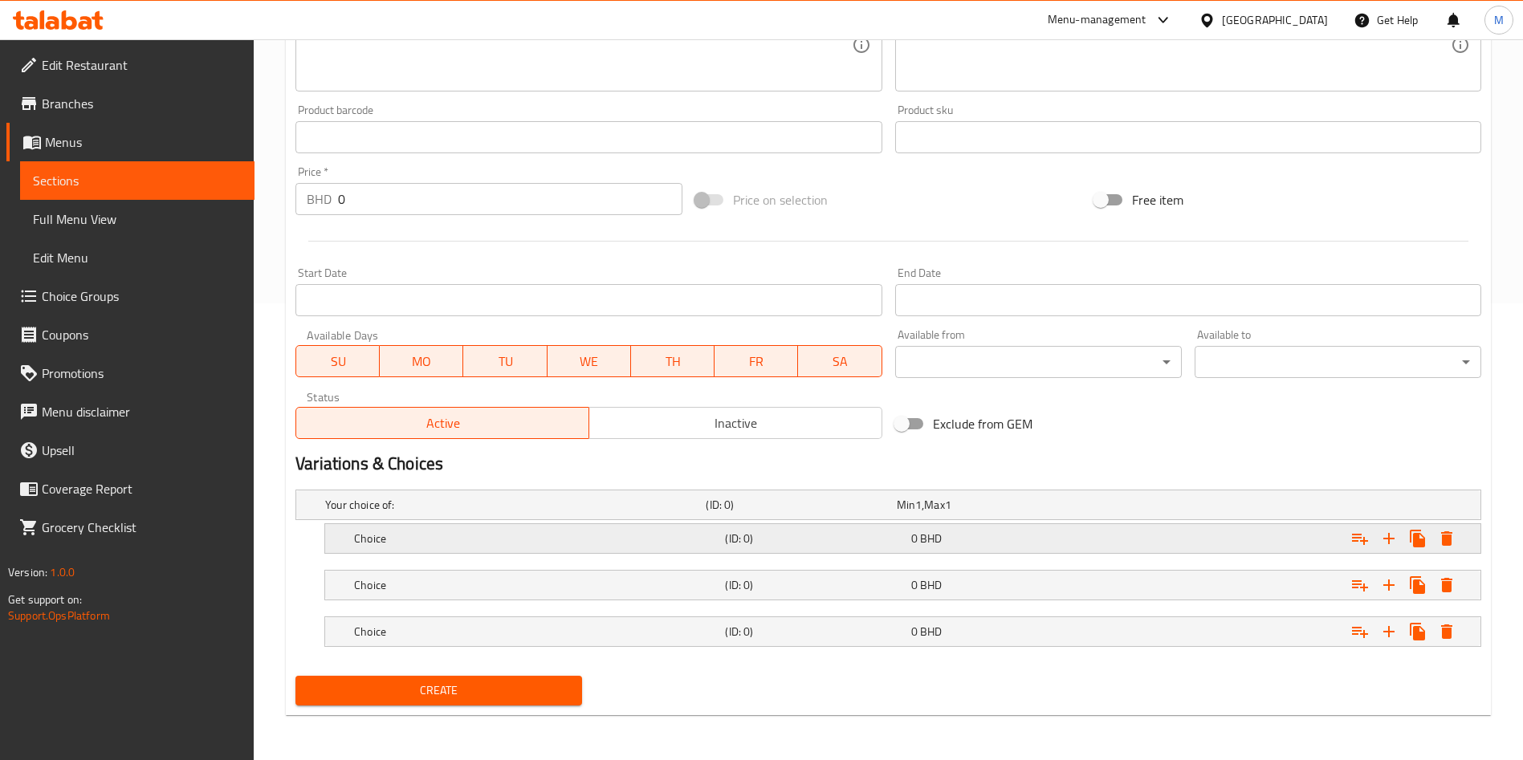
click at [503, 523] on div "Choice (ID: 0) 0 BHD" at bounding box center [893, 504] width 1143 height 35
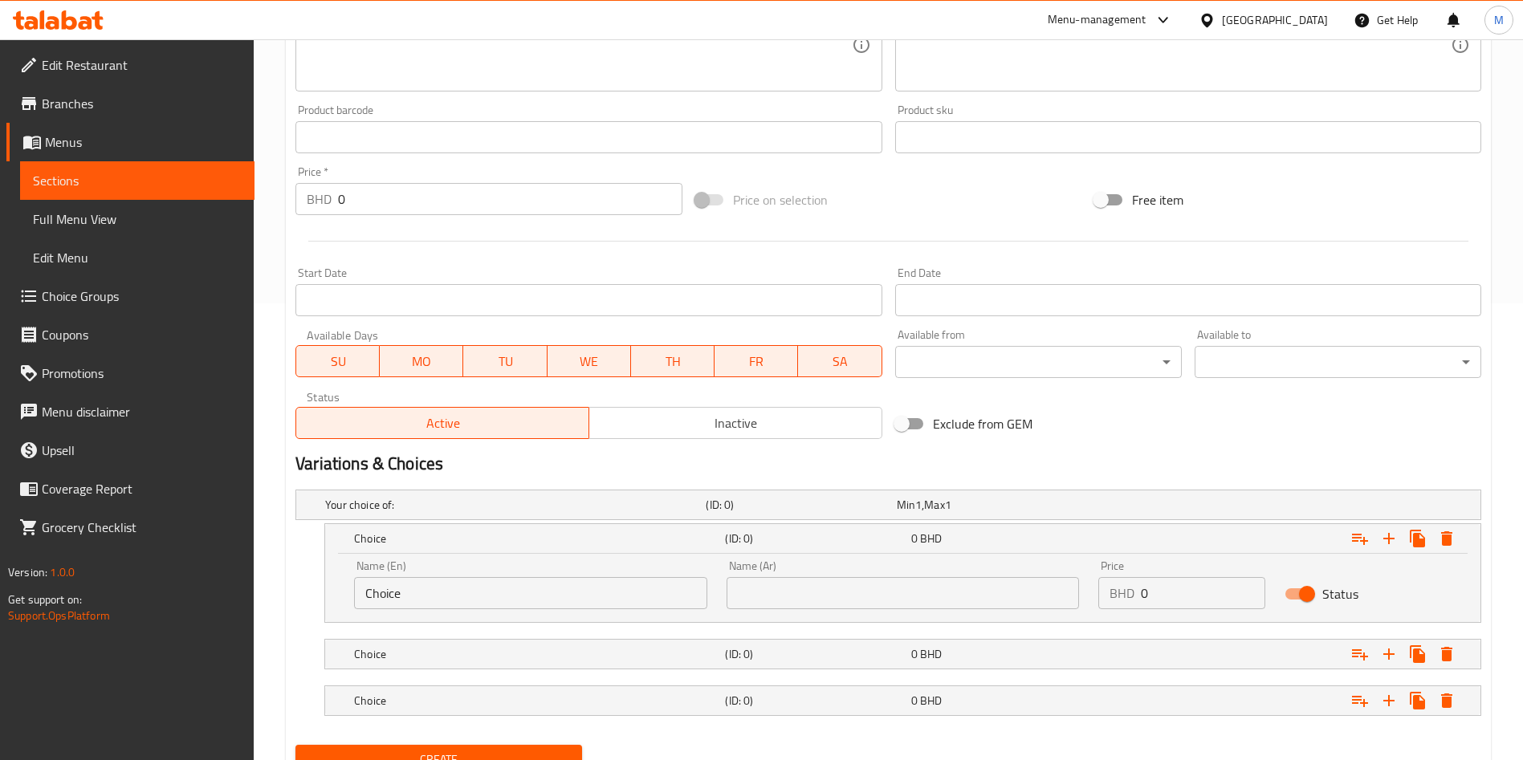
click at [535, 604] on input "Choice" at bounding box center [530, 593] width 353 height 32
paste input "6 Pieces"
type input "6 Pieces"
click at [917, 597] on input "text" at bounding box center [903, 593] width 353 height 32
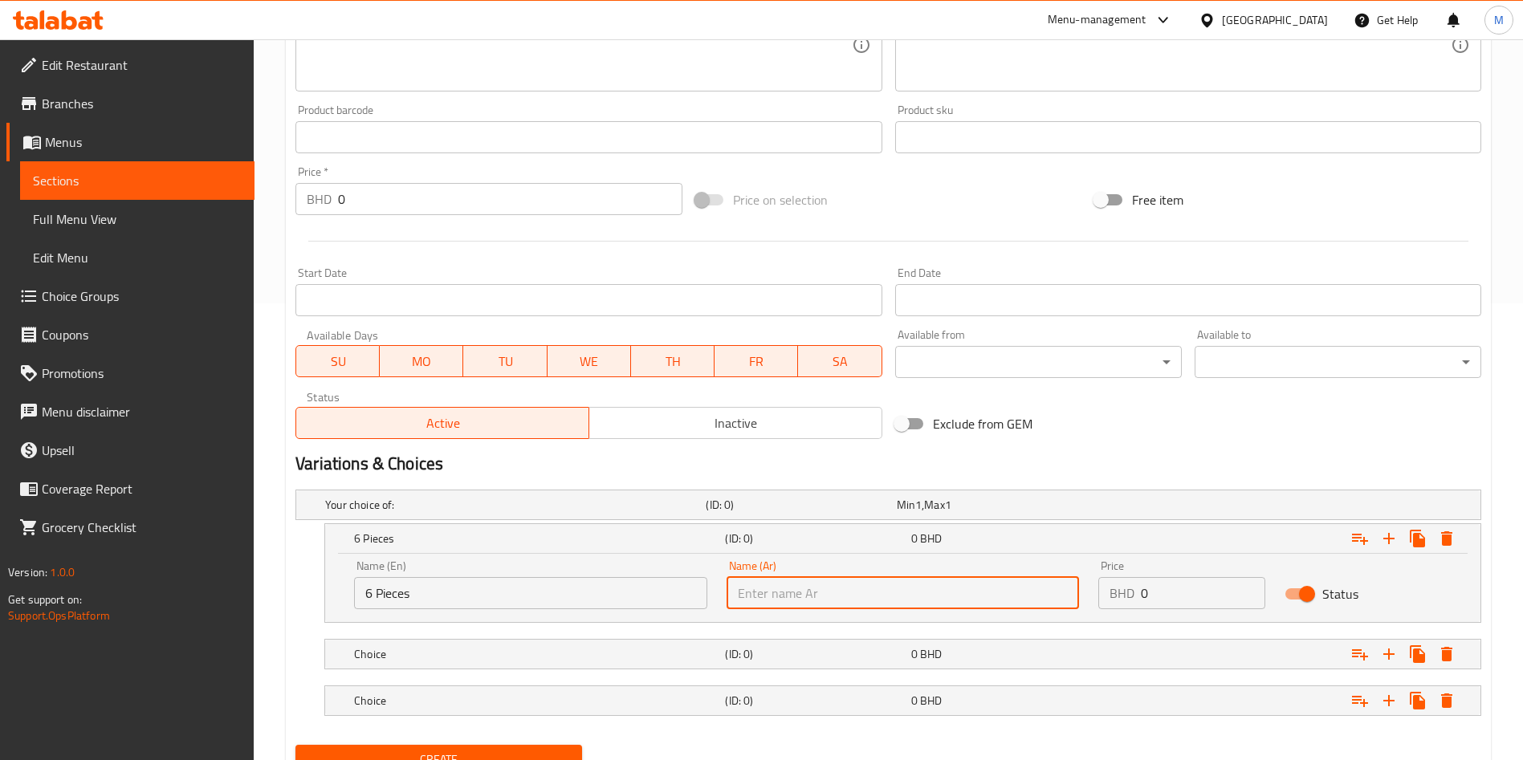
paste input "6 قطع"
type input "6 قطع"
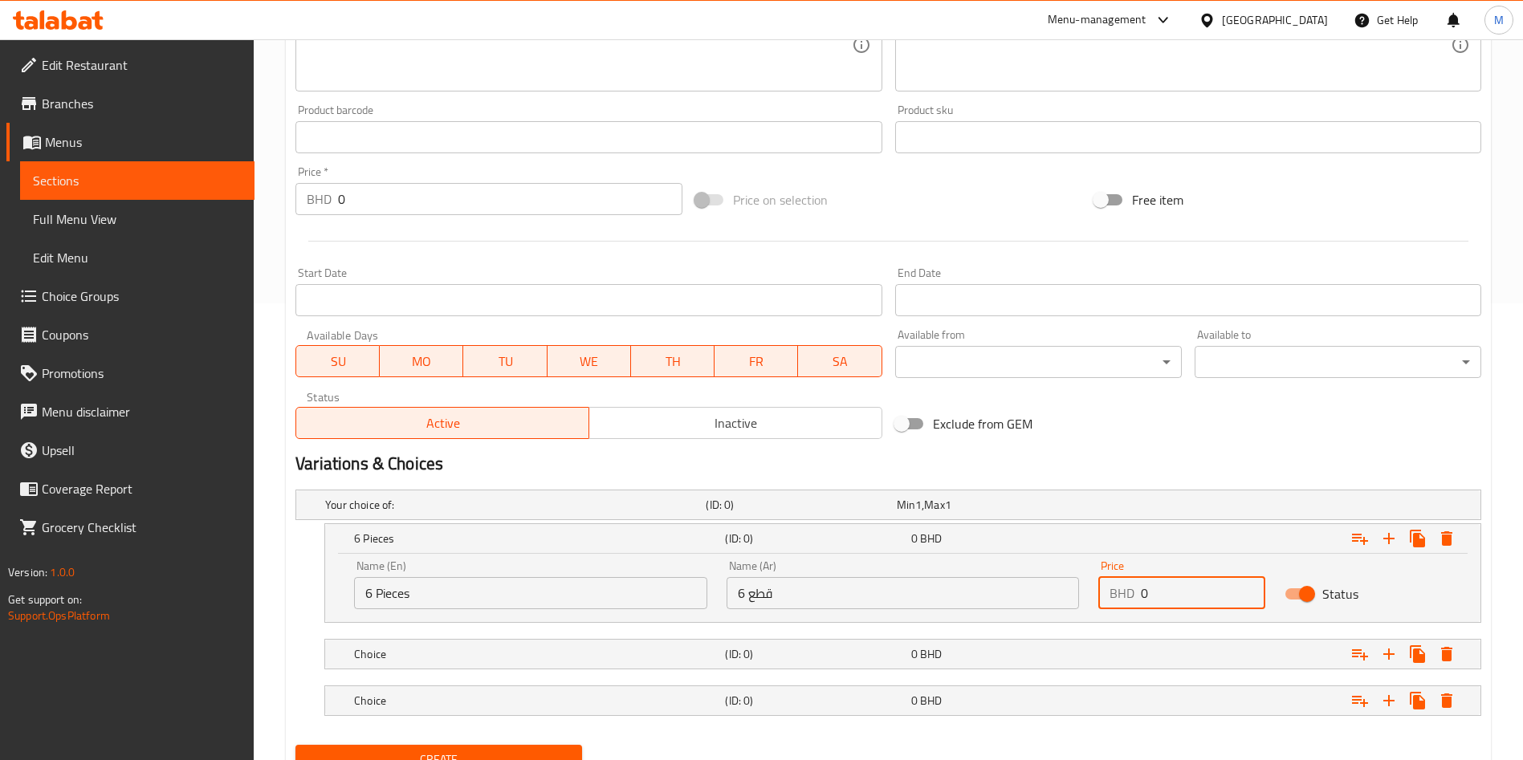
click at [1187, 590] on input "0" at bounding box center [1203, 593] width 124 height 32
paste input "2.1"
type input "2.1"
click at [562, 513] on h5 "Choice" at bounding box center [512, 505] width 374 height 16
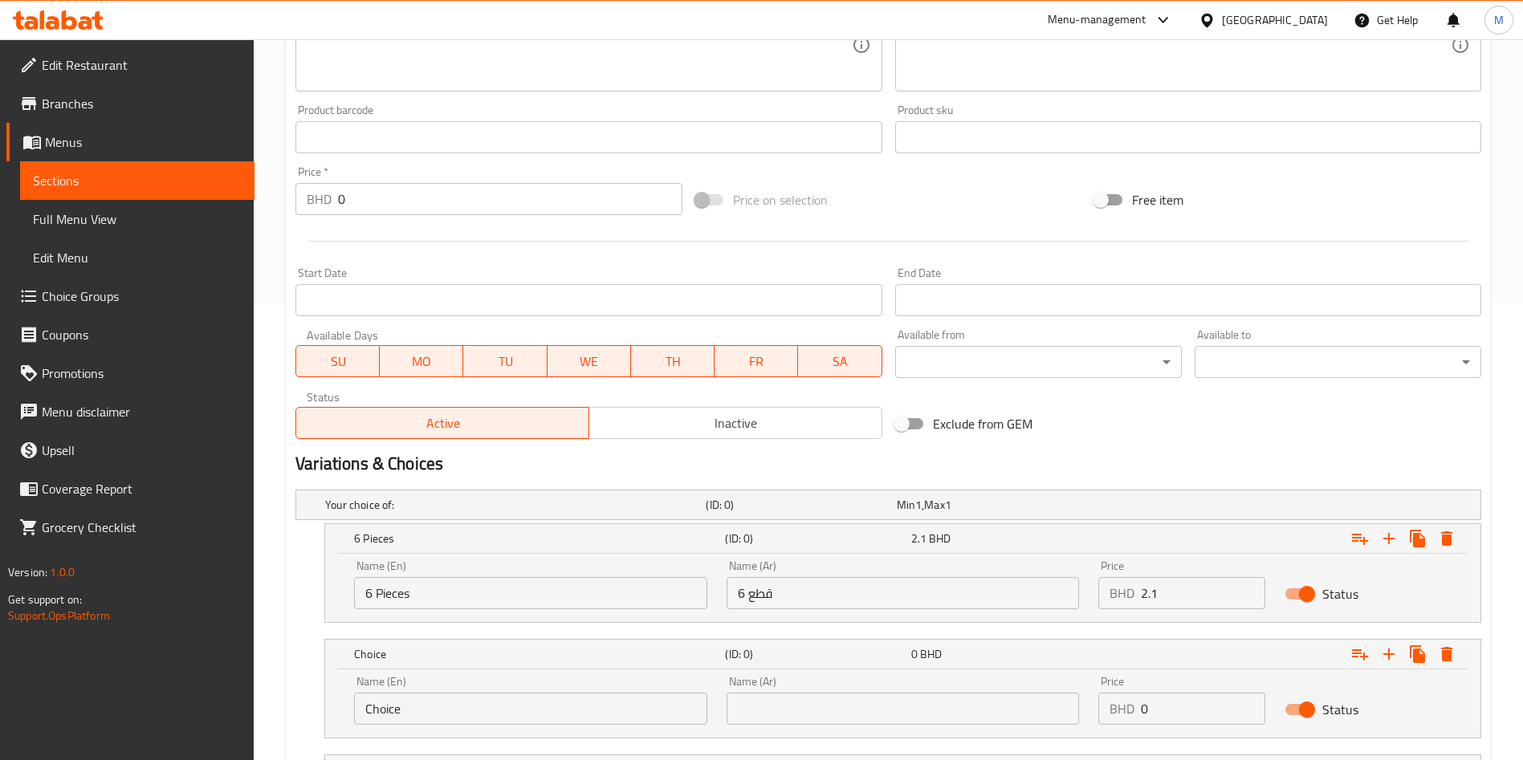
click at [504, 687] on div "Name (En) Choice Name (En)" at bounding box center [530, 700] width 353 height 49
click at [500, 703] on input "Choice" at bounding box center [530, 709] width 353 height 32
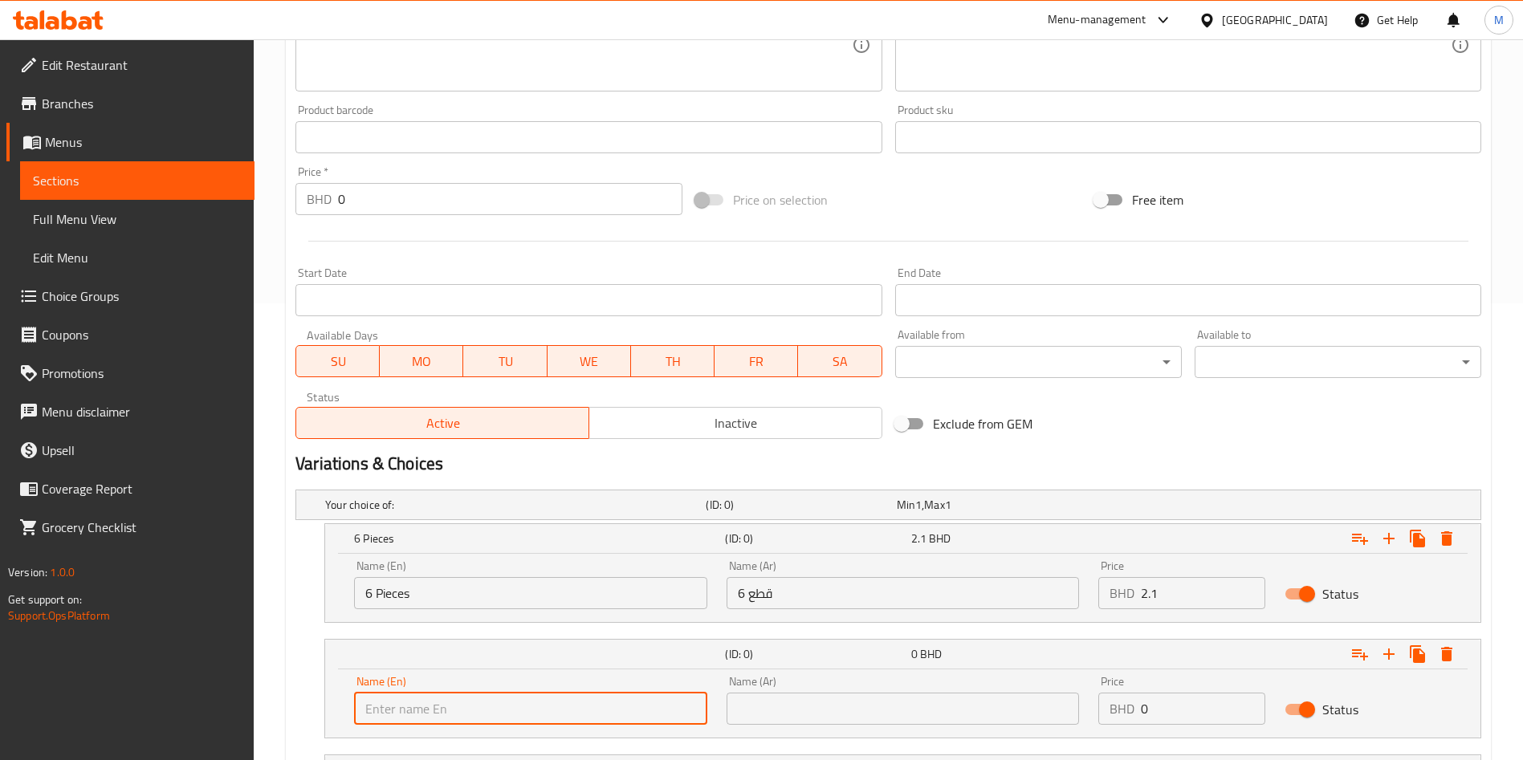
paste input "12 Pieces"
type input "12 Pieces"
click at [838, 703] on input "text" at bounding box center [903, 709] width 353 height 32
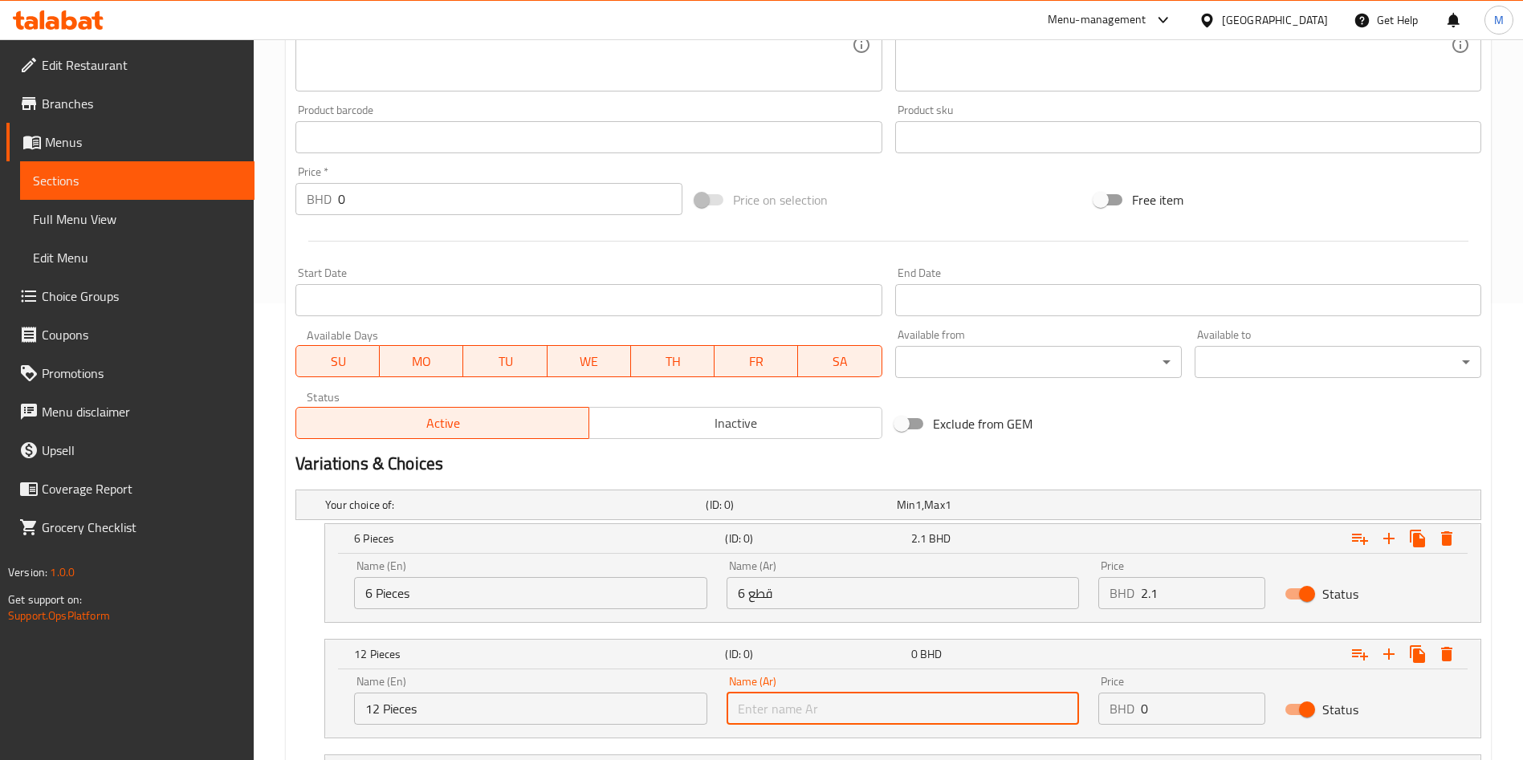
paste input "12 قطعة"
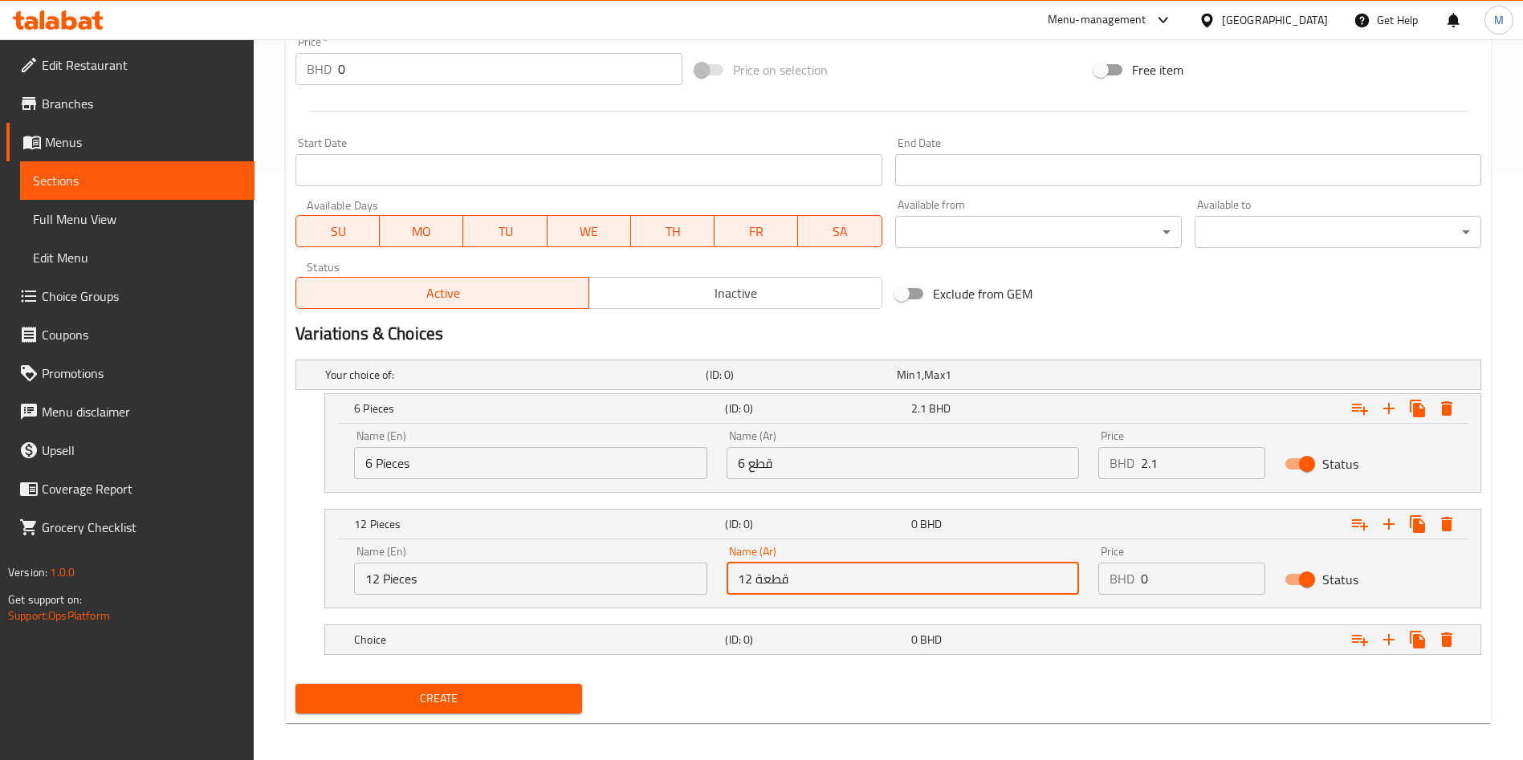
scroll to position [595, 0]
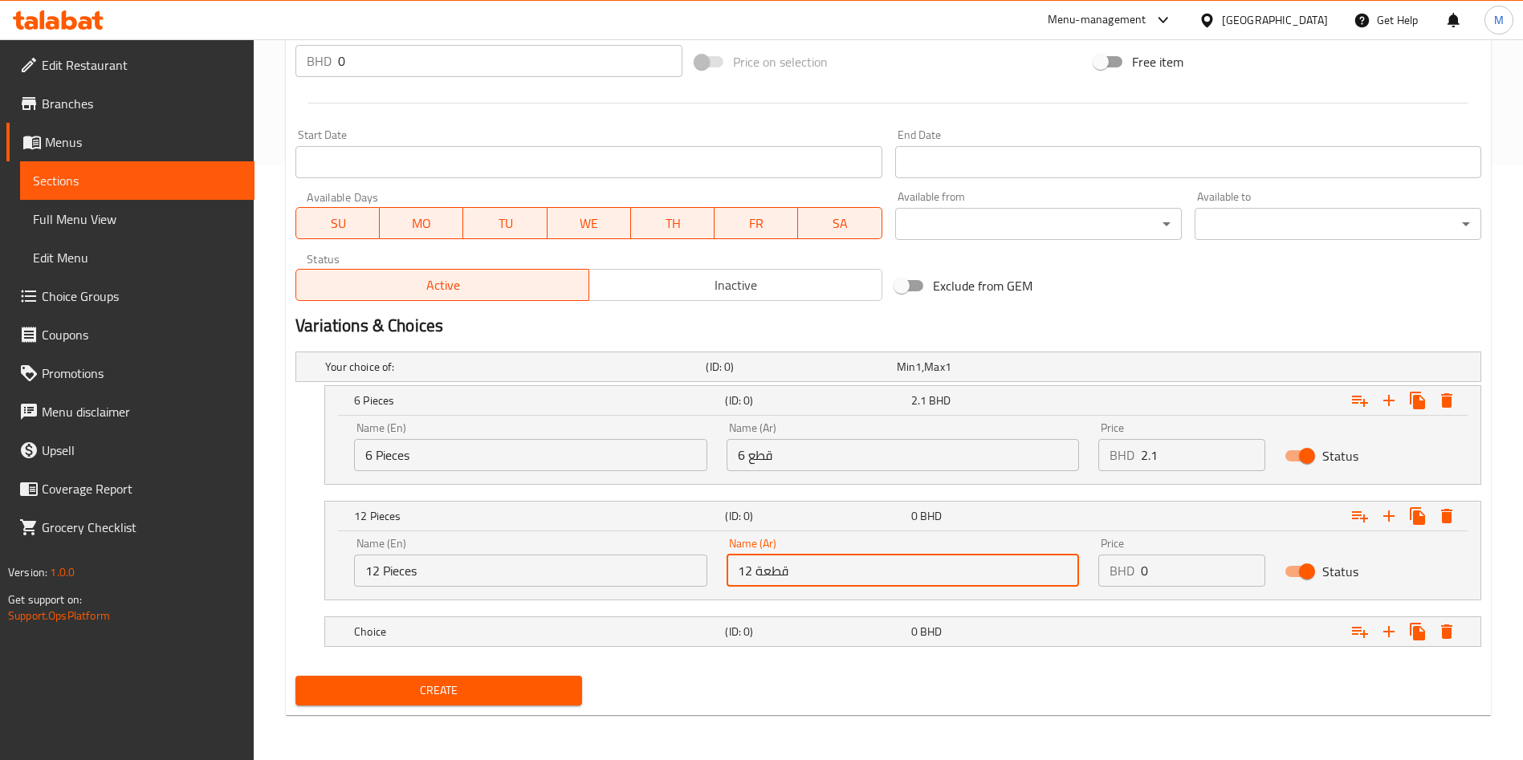
type input "12 قطعة"
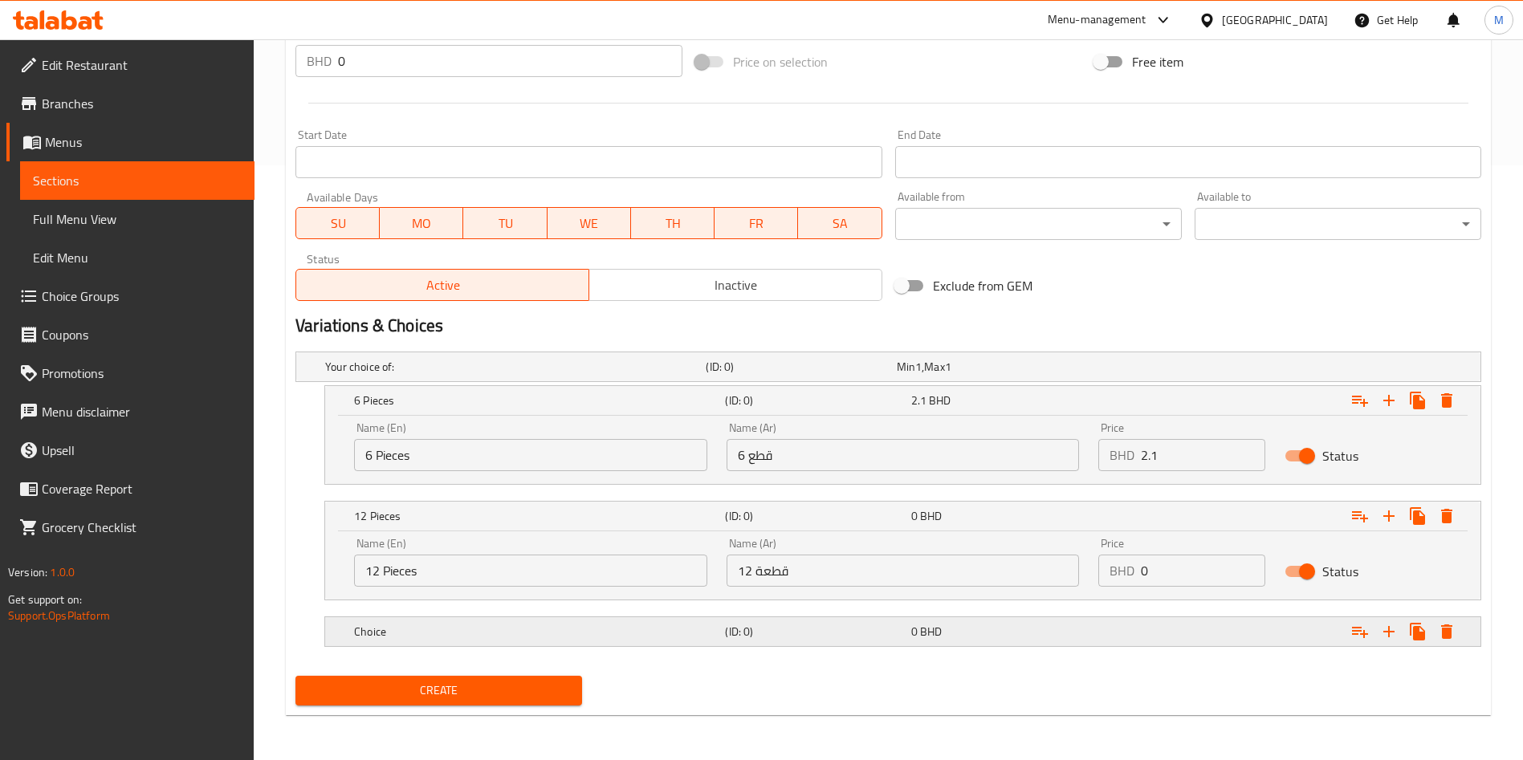
click at [458, 375] on h5 "Choice" at bounding box center [512, 367] width 374 height 16
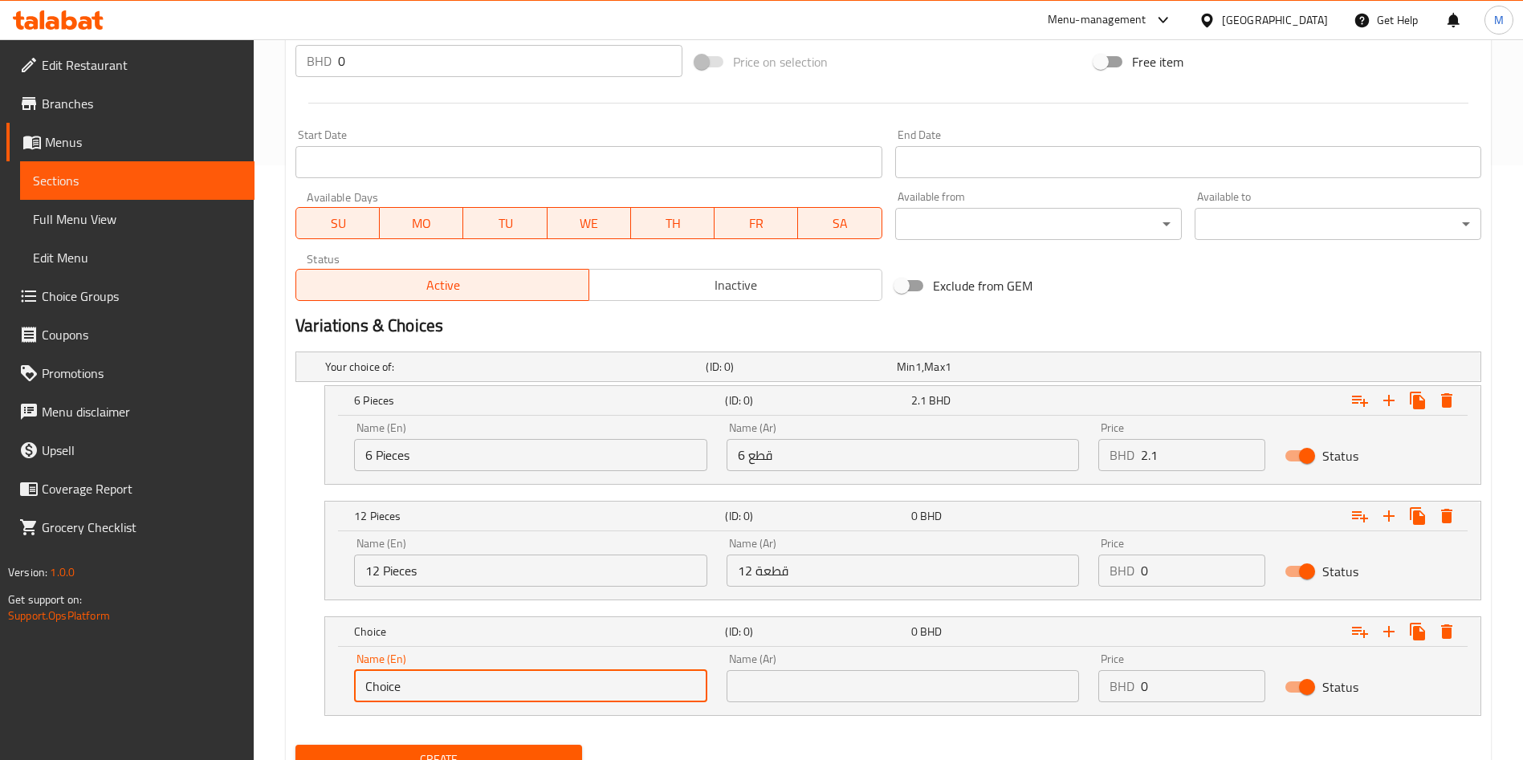
click at [452, 694] on input "Choice" at bounding box center [530, 687] width 353 height 32
paste input "24 Pieces"
type input "24 Pieces"
click at [873, 684] on input "text" at bounding box center [903, 687] width 353 height 32
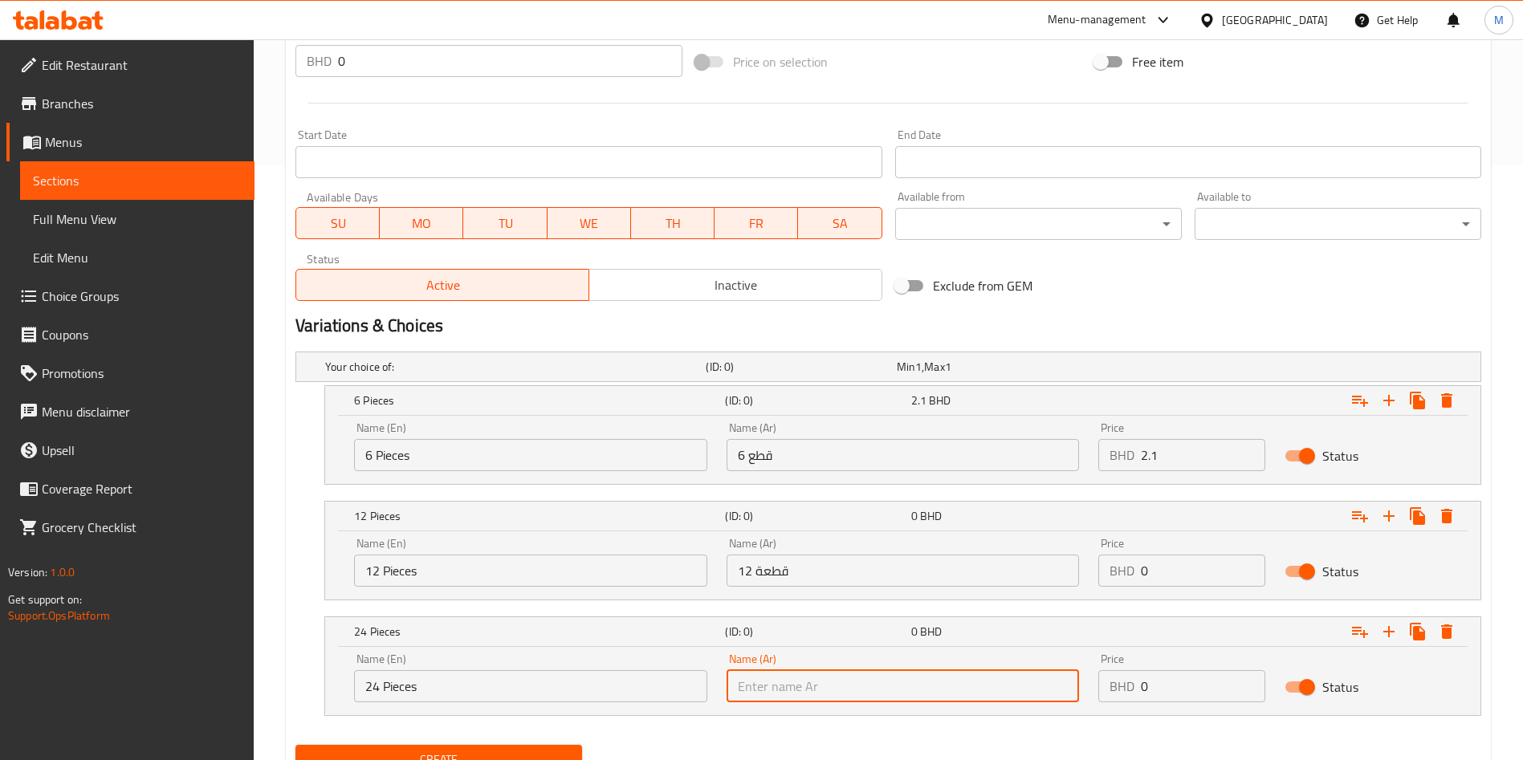
paste input "24 قطعة"
type input "24 قطعة"
click at [1218, 689] on input "0" at bounding box center [1203, 687] width 124 height 32
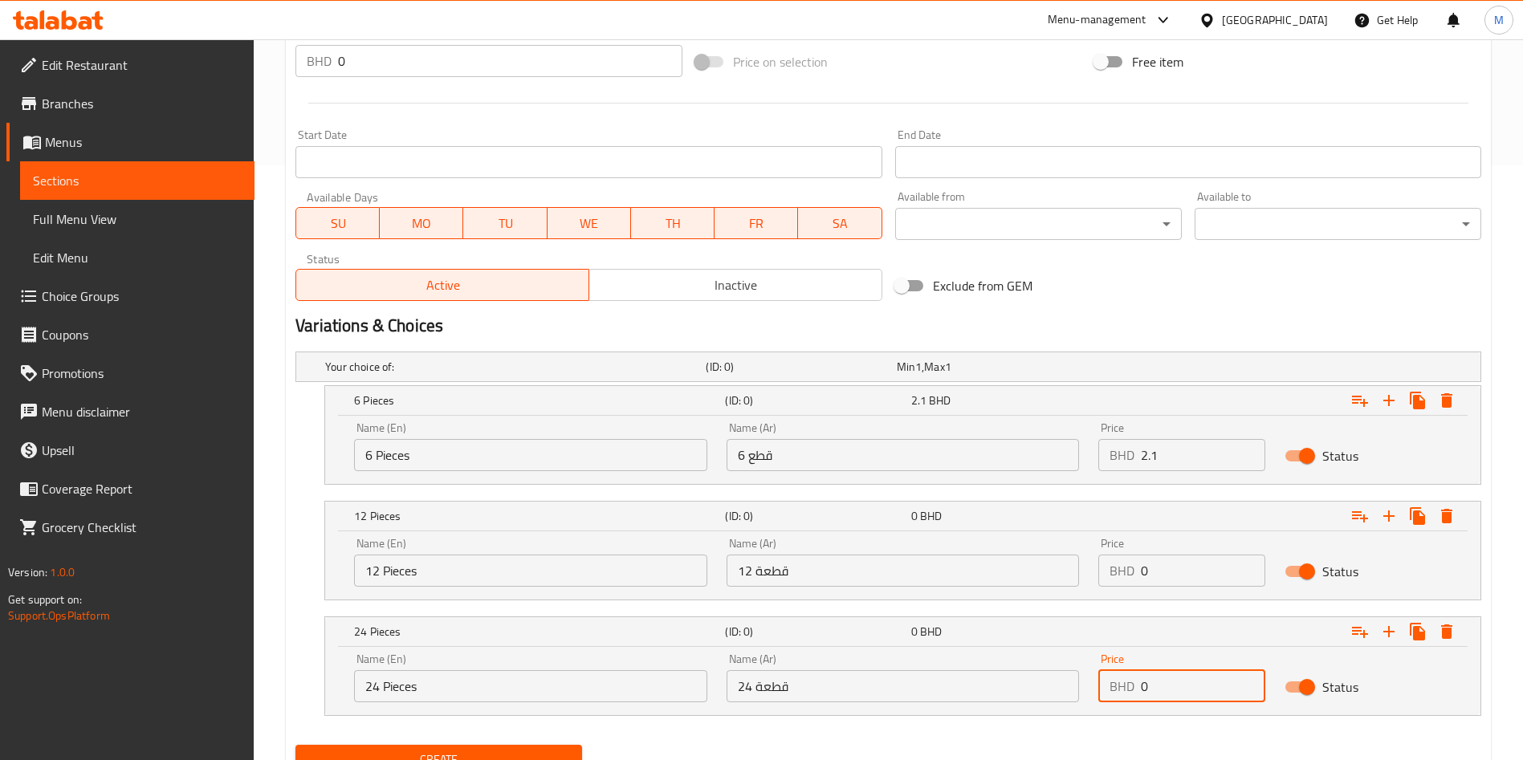
click at [1218, 689] on input "0" at bounding box center [1203, 687] width 124 height 32
paste input "8.4"
type input "8.4"
click at [1229, 566] on input "0" at bounding box center [1203, 571] width 124 height 32
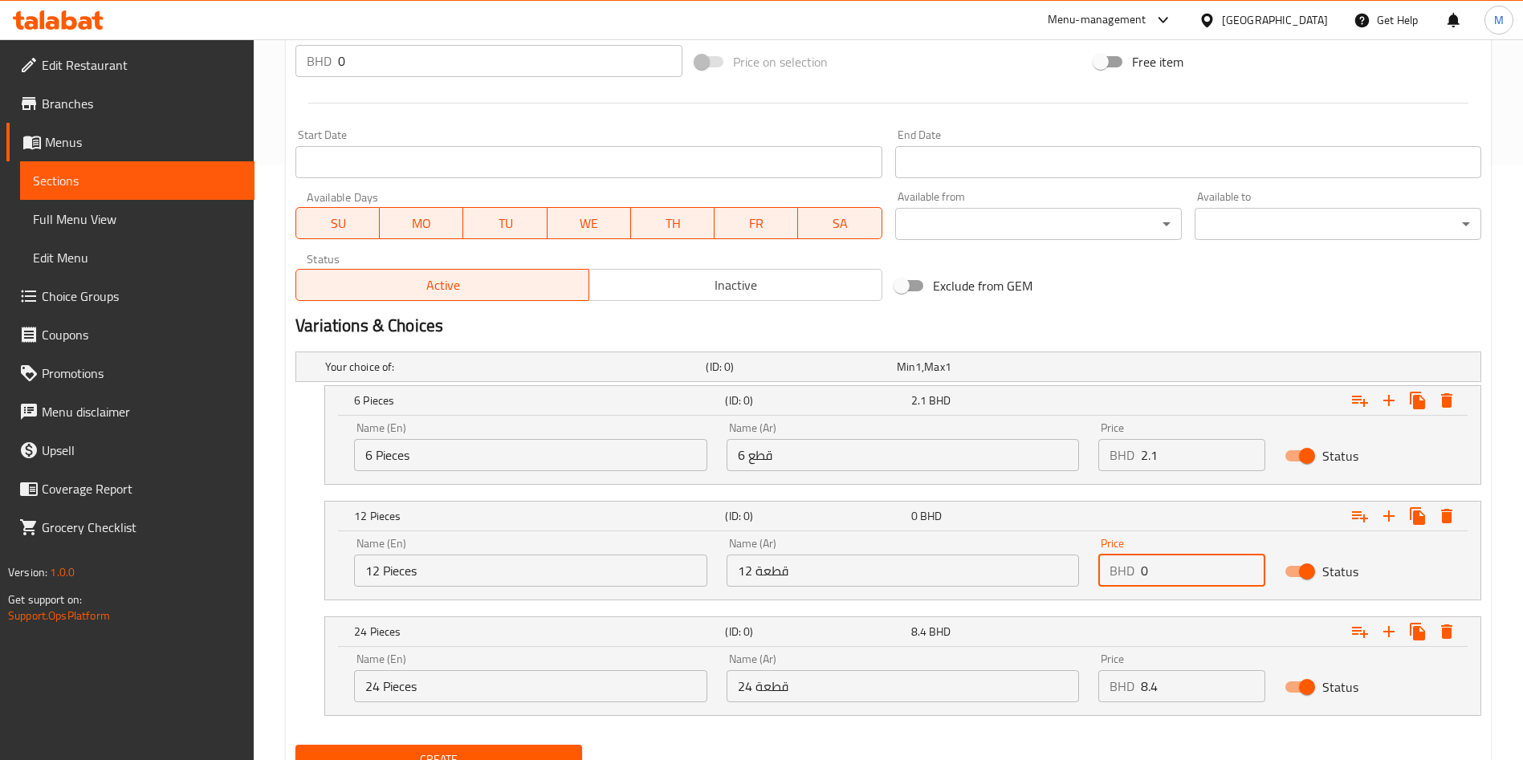
click at [1229, 566] on input "0" at bounding box center [1203, 571] width 124 height 32
paste input "4.2"
type input "4.2"
click at [442, 748] on button "Create" at bounding box center [439, 760] width 287 height 30
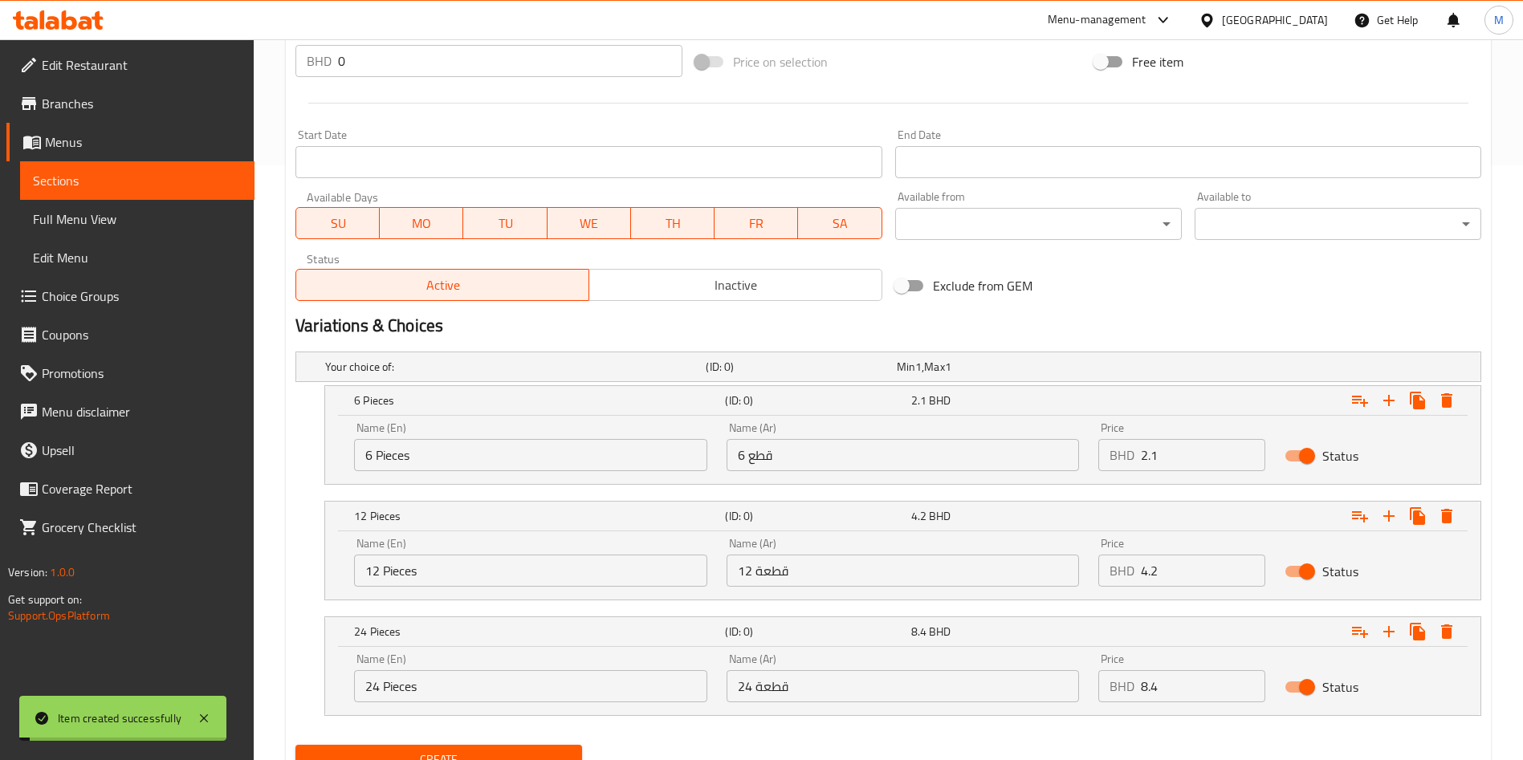
scroll to position [0, 0]
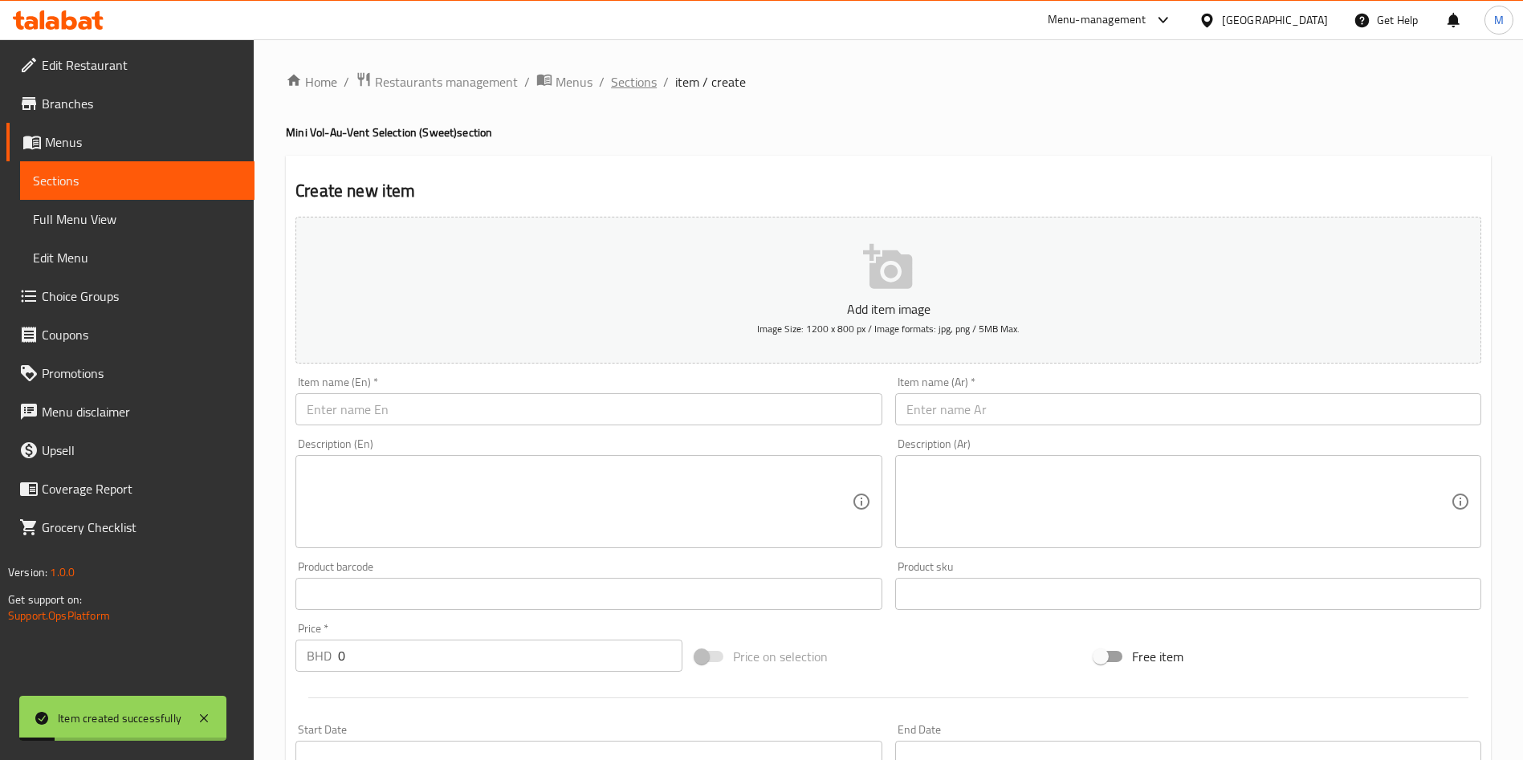
click at [619, 85] on span "Sections" at bounding box center [634, 81] width 46 height 19
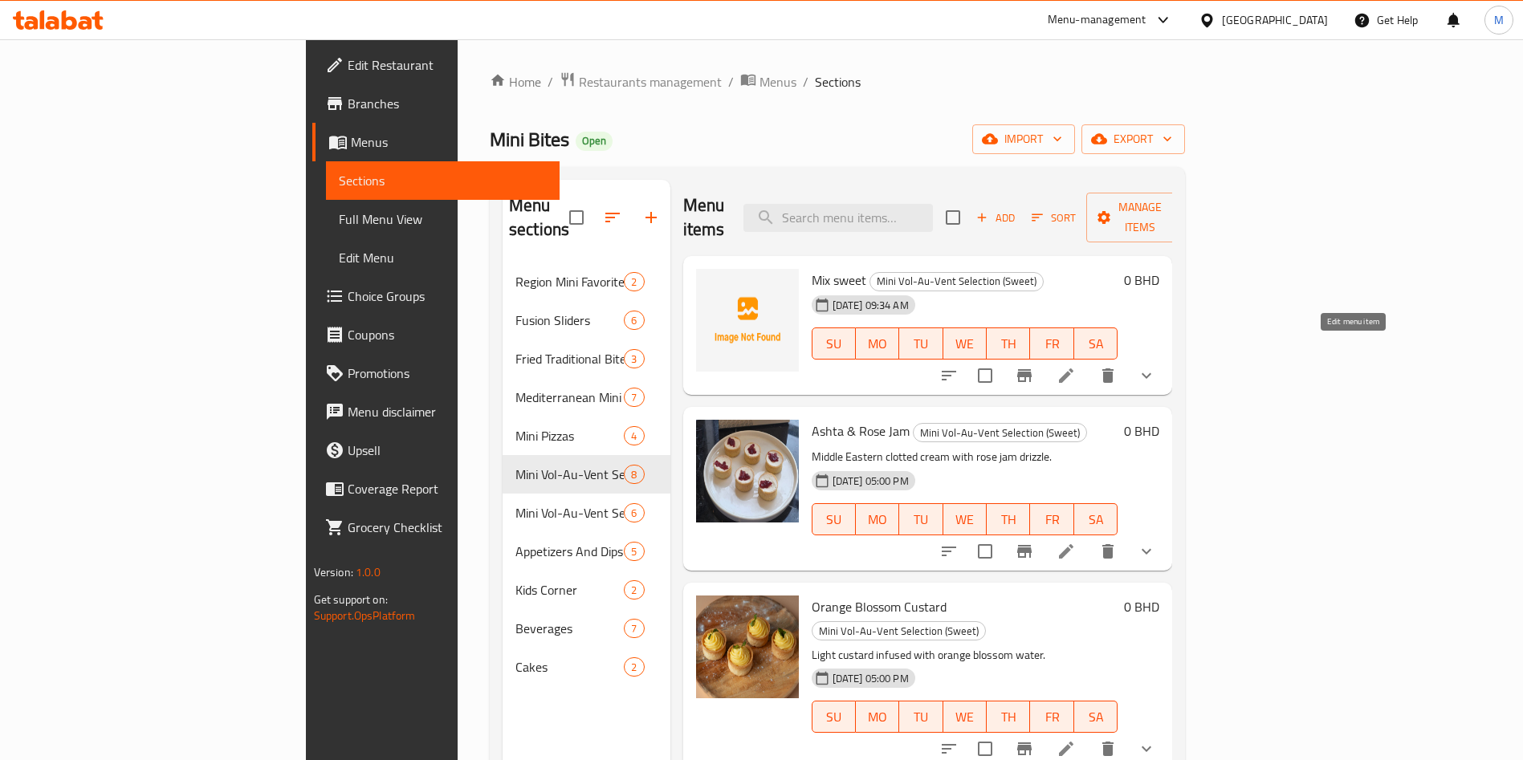
click at [1076, 366] on icon at bounding box center [1066, 375] width 19 height 19
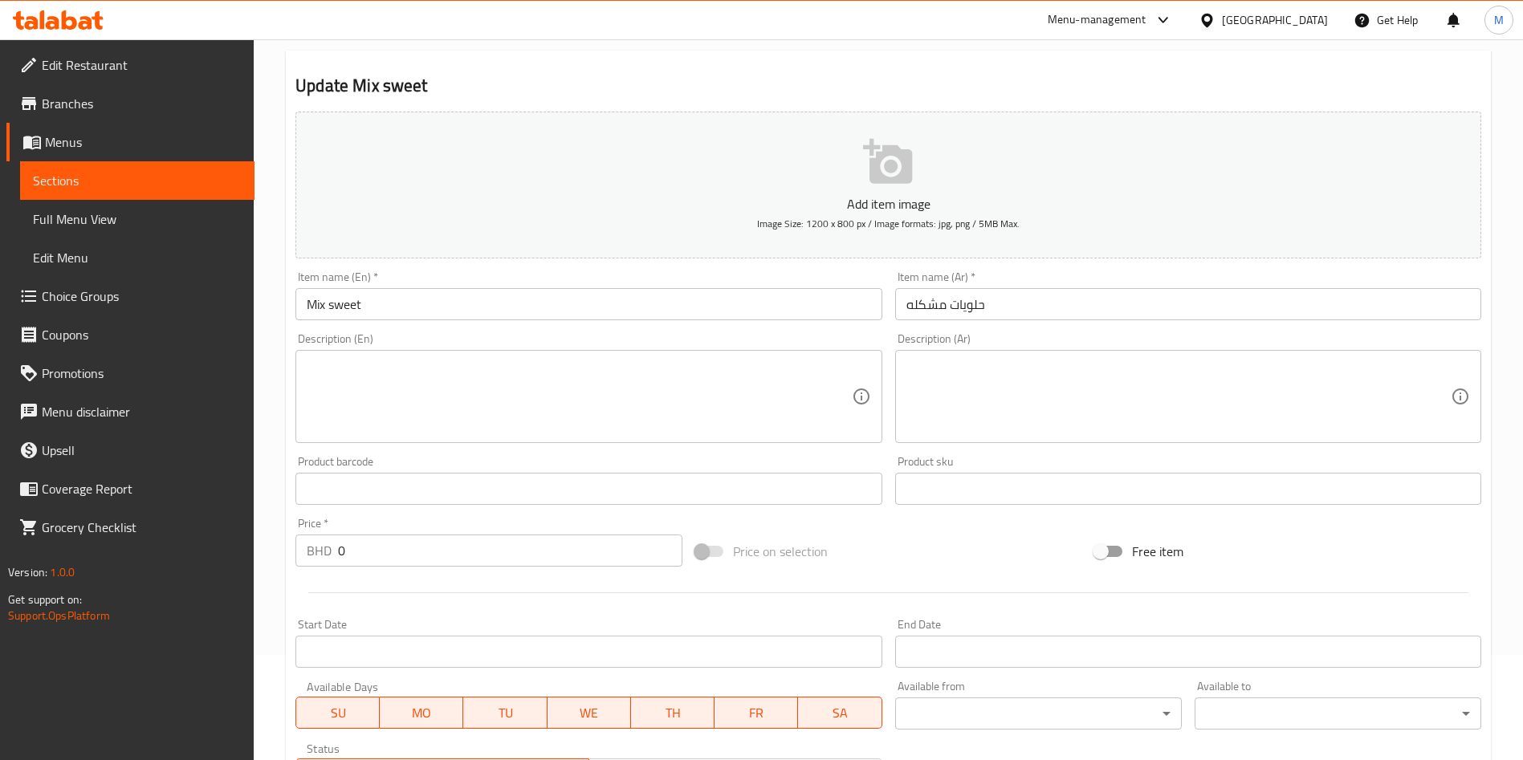
scroll to position [457, 0]
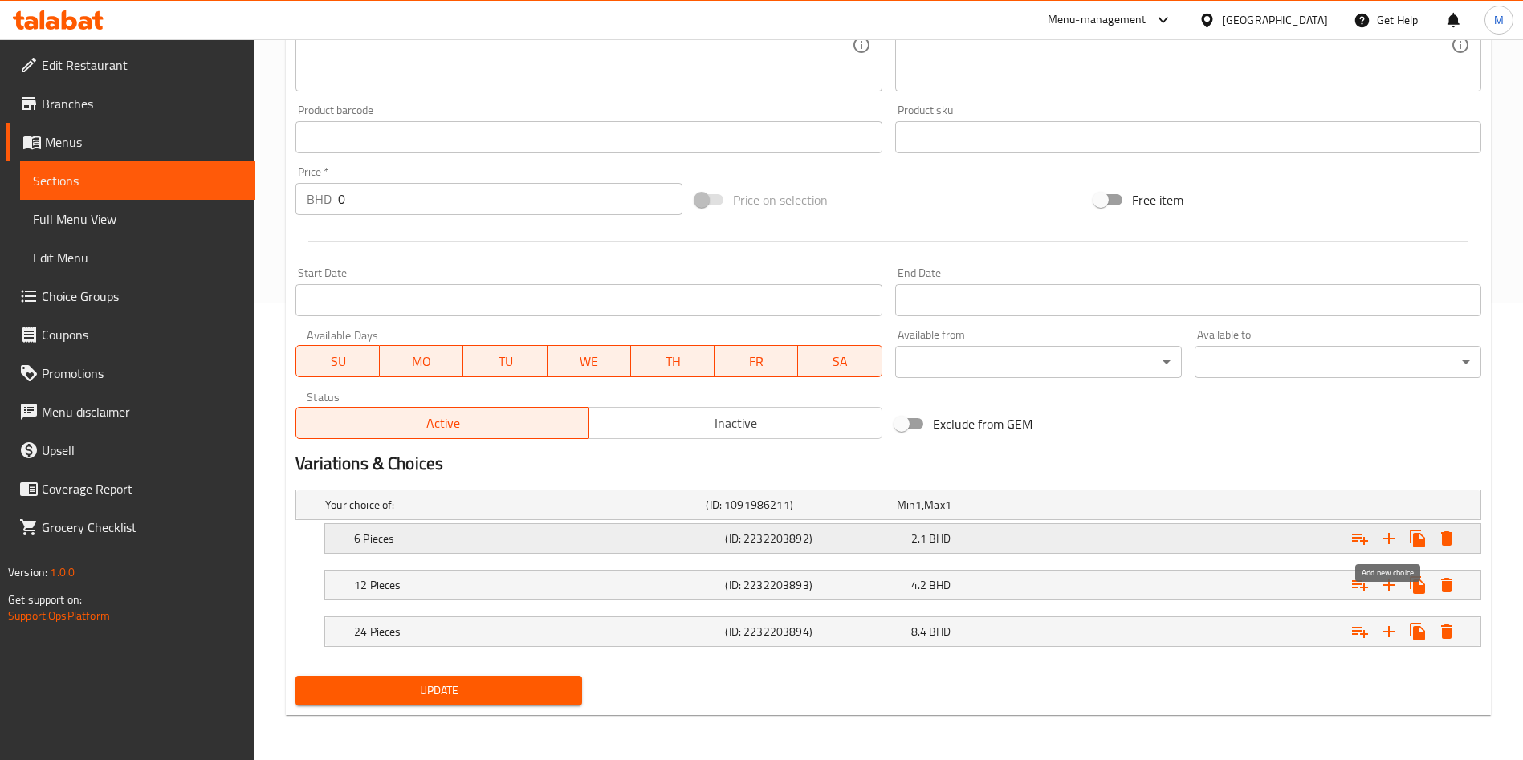
click at [1390, 537] on icon "Expand" at bounding box center [1389, 538] width 19 height 19
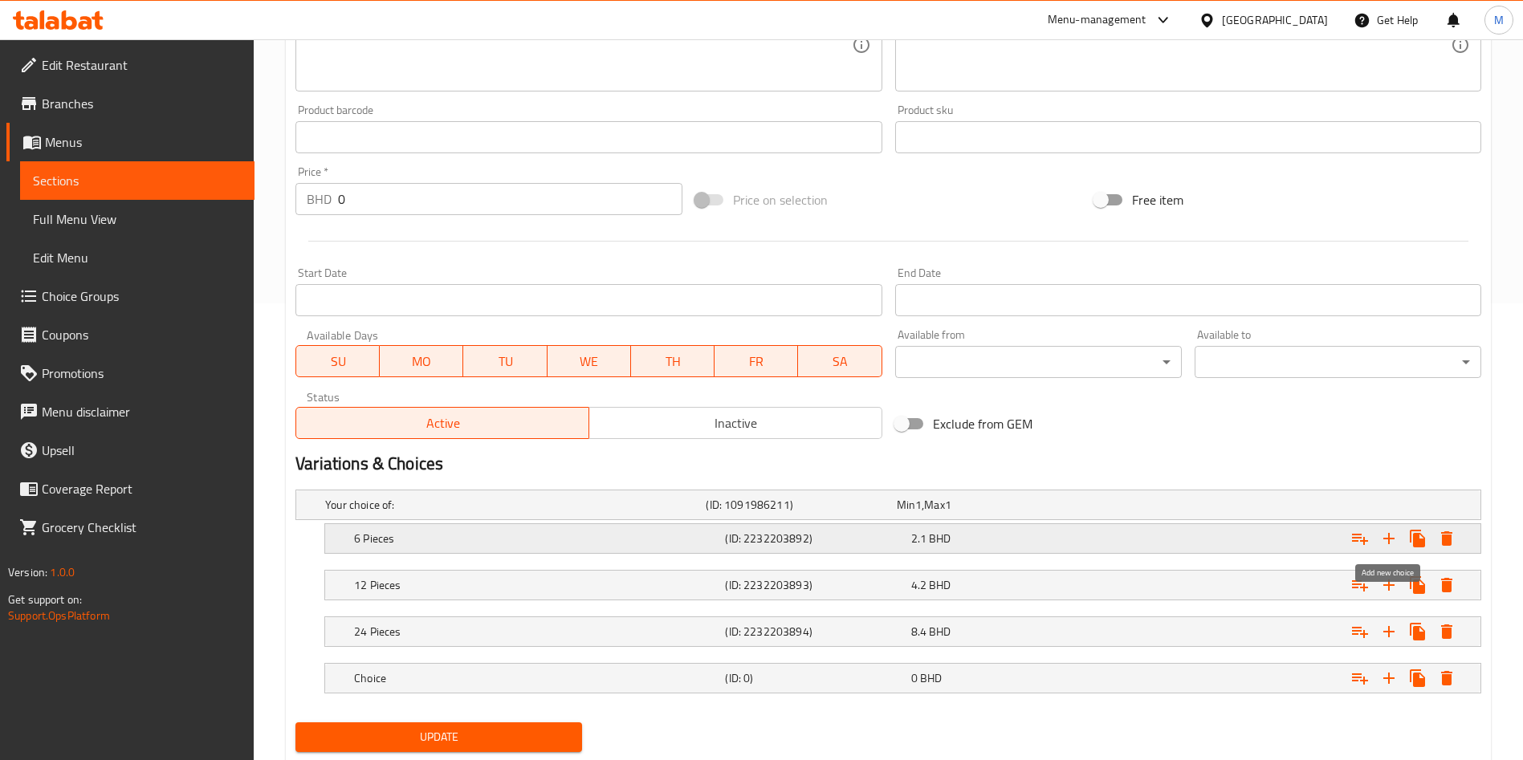
click at [1390, 537] on icon "Expand" at bounding box center [1389, 538] width 19 height 19
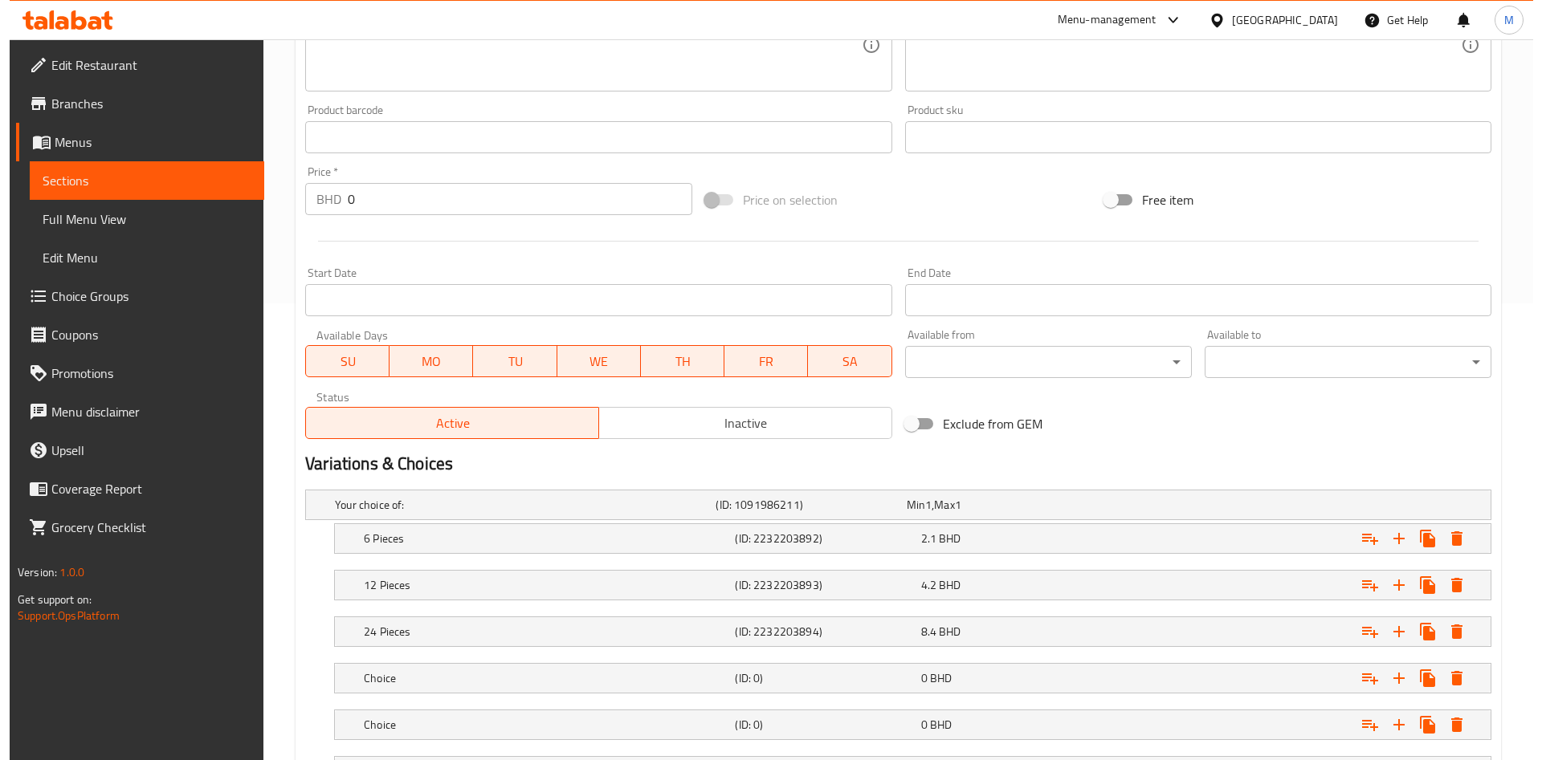
scroll to position [597, 0]
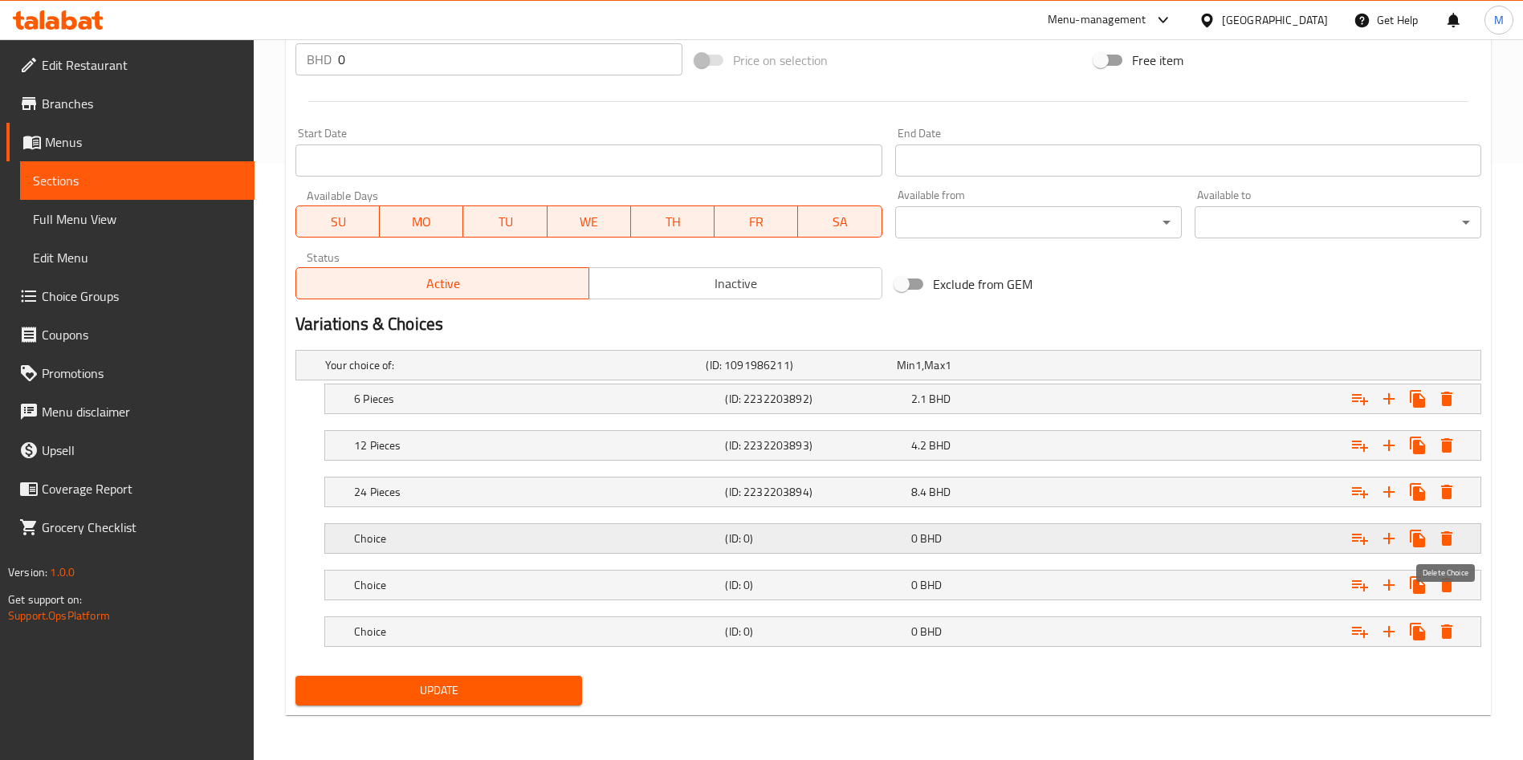
click at [1447, 538] on icon "Expand" at bounding box center [1446, 539] width 11 height 14
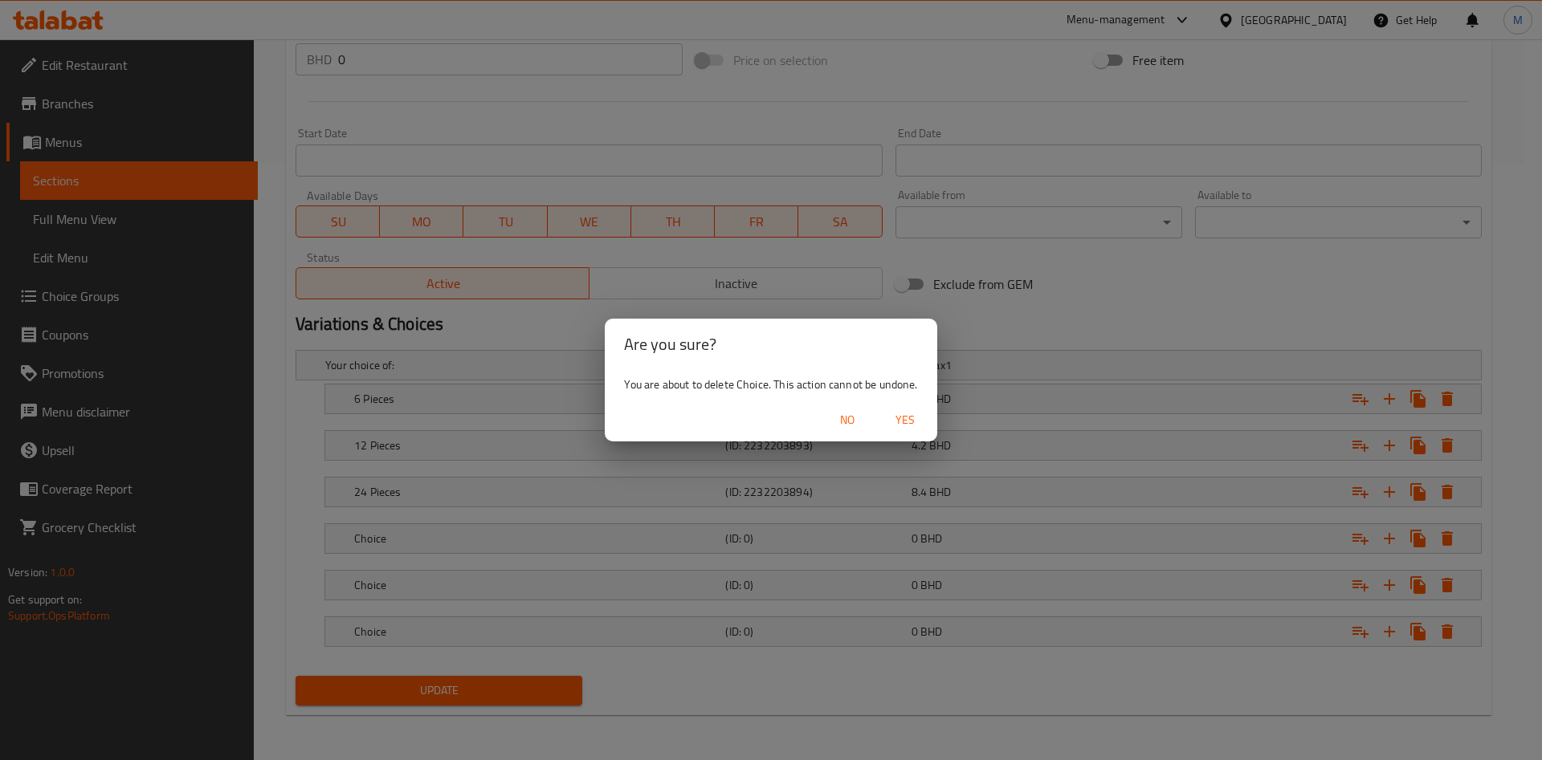
click at [907, 423] on span "Yes" at bounding box center [905, 420] width 39 height 20
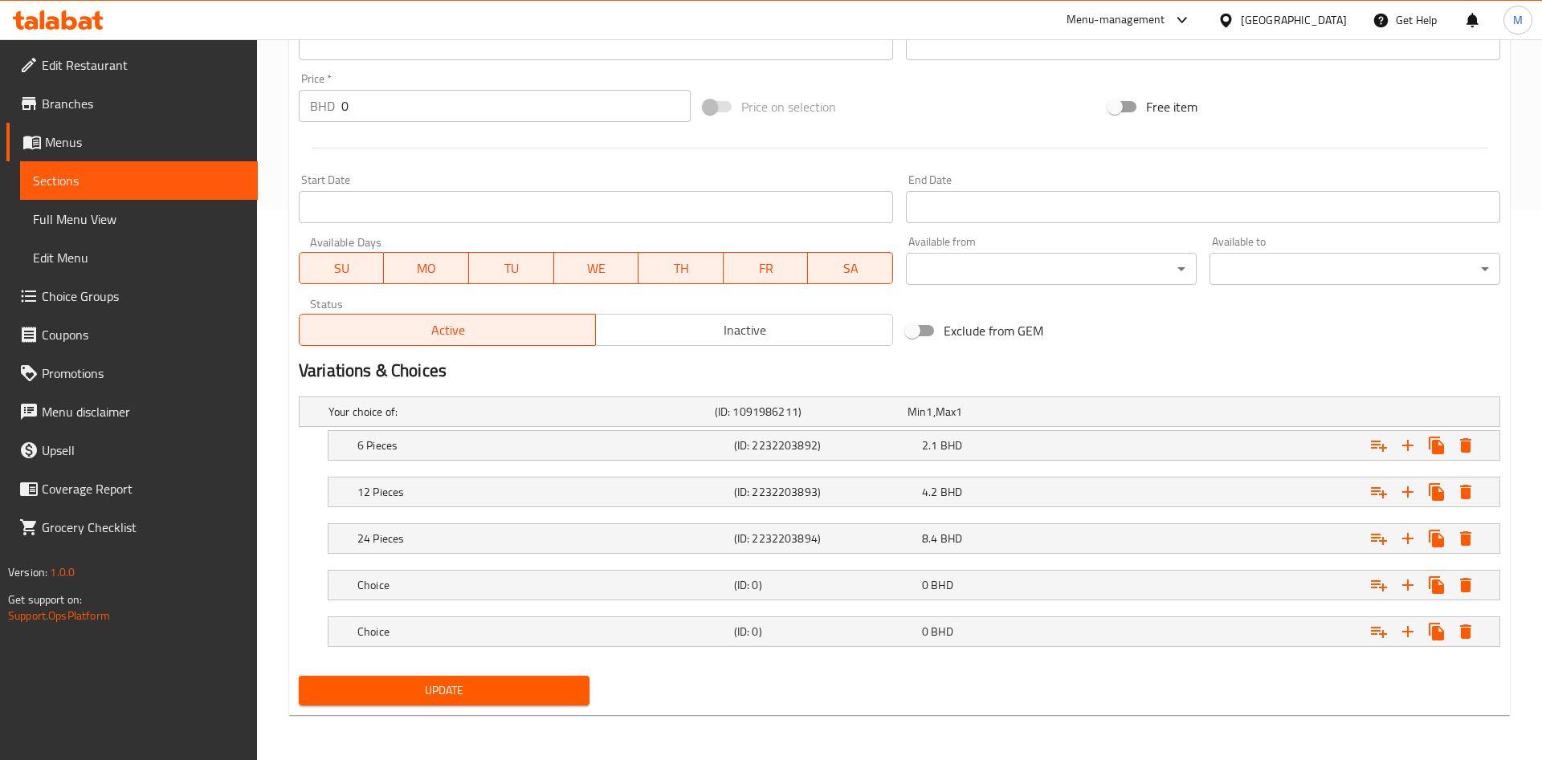
scroll to position [550, 0]
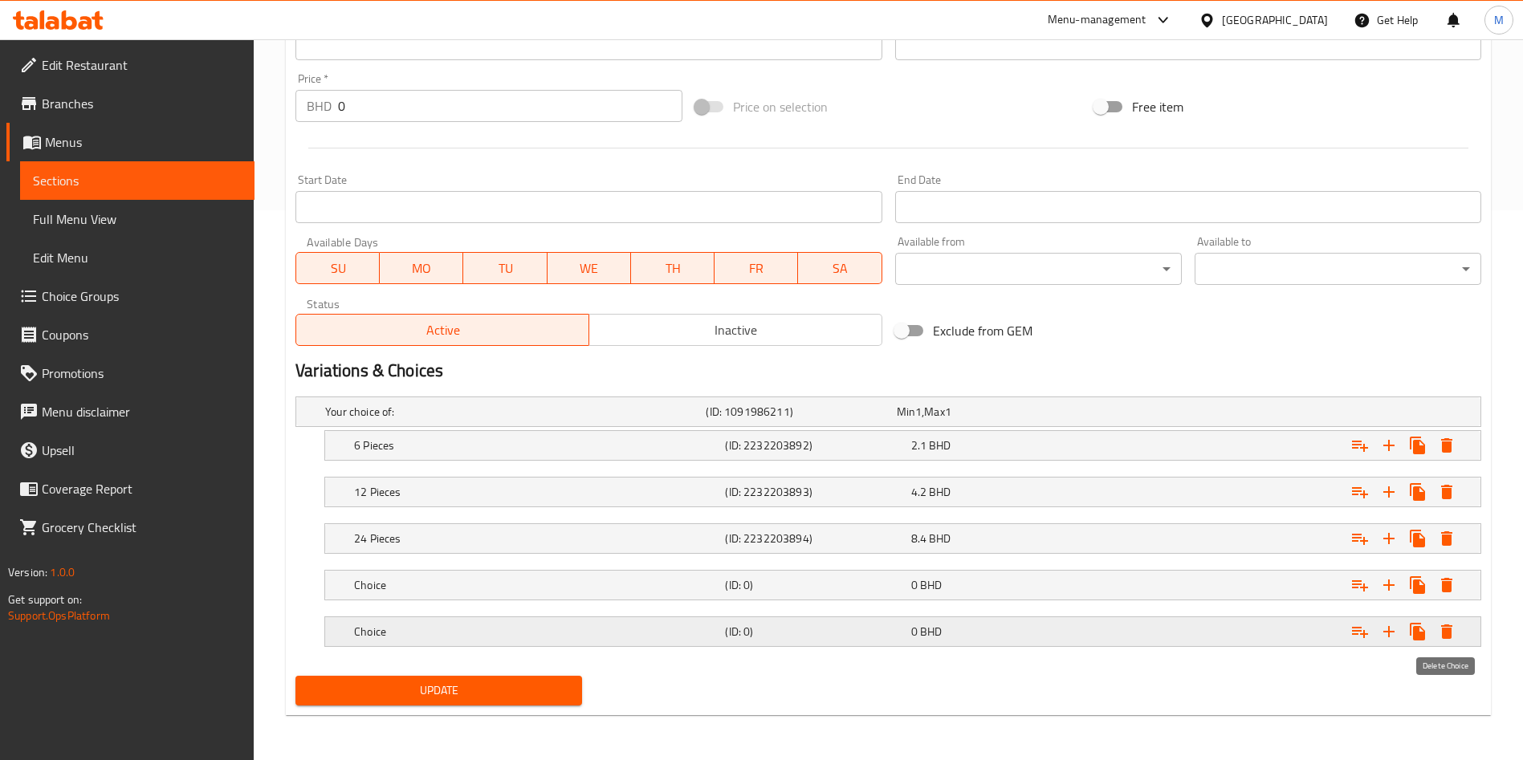
click at [1452, 625] on icon "Expand" at bounding box center [1446, 631] width 19 height 19
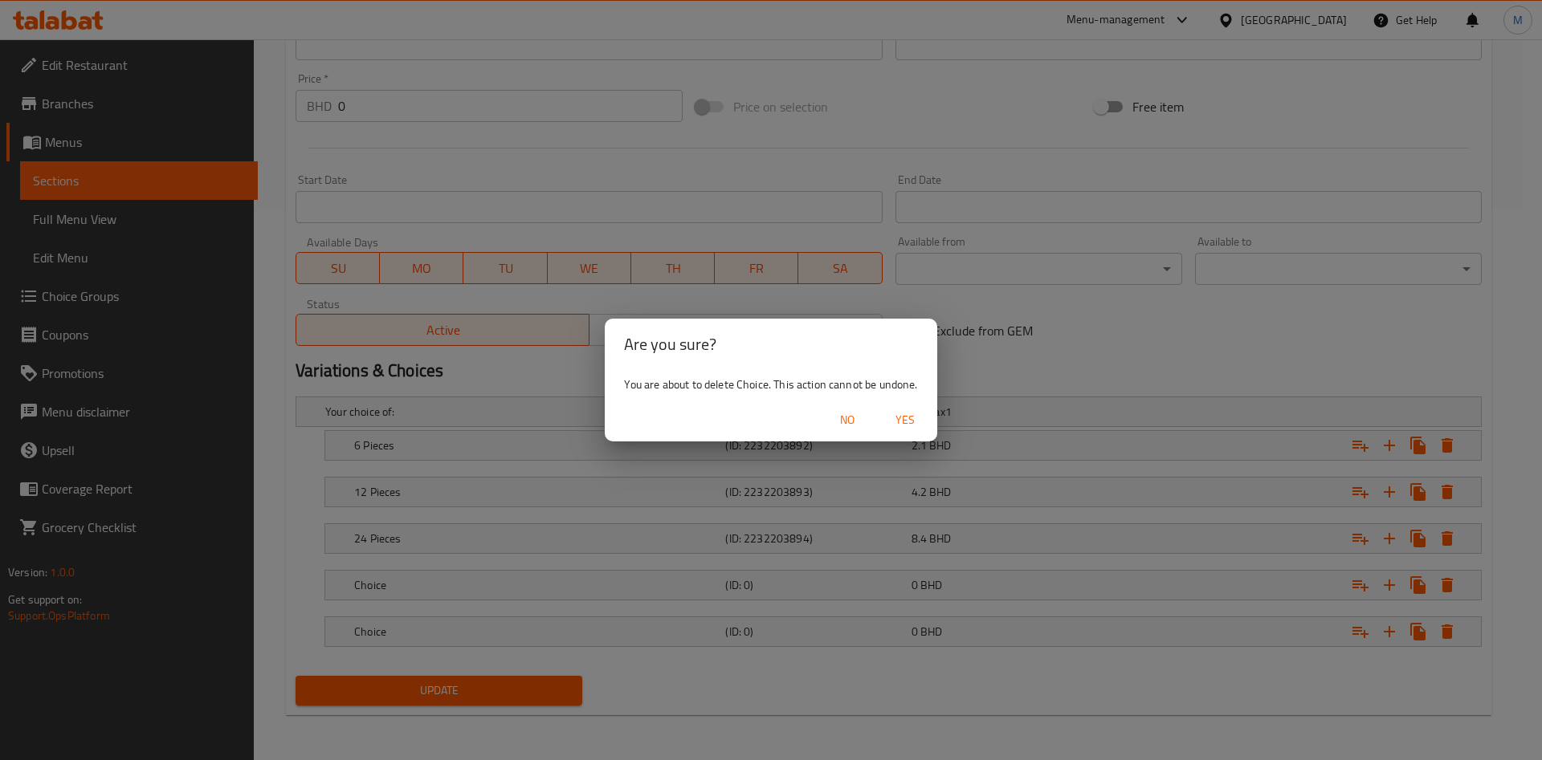
click at [918, 419] on span "Yes" at bounding box center [905, 420] width 39 height 20
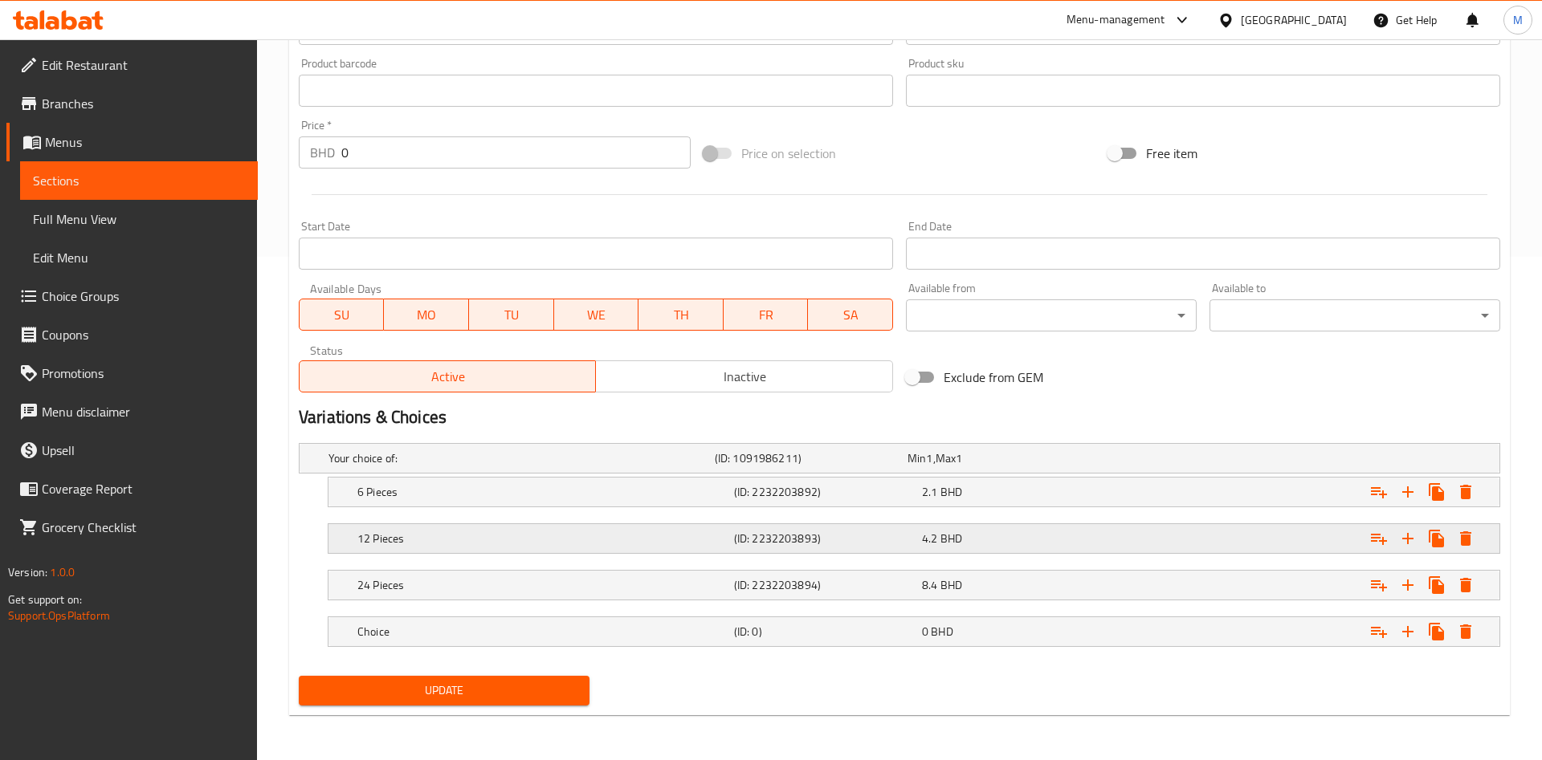
scroll to position [503, 0]
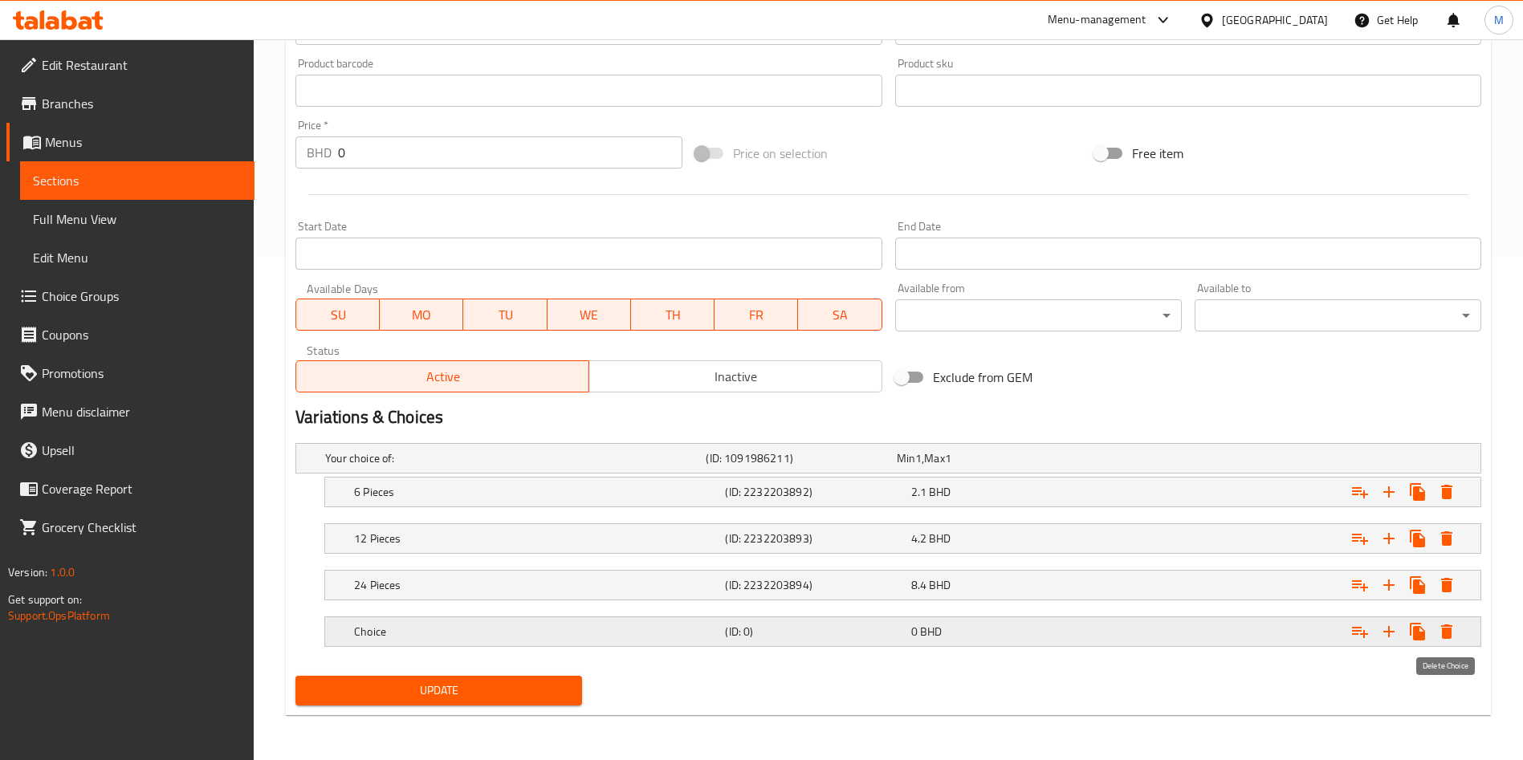
click at [1441, 633] on icon "Expand" at bounding box center [1446, 631] width 19 height 19
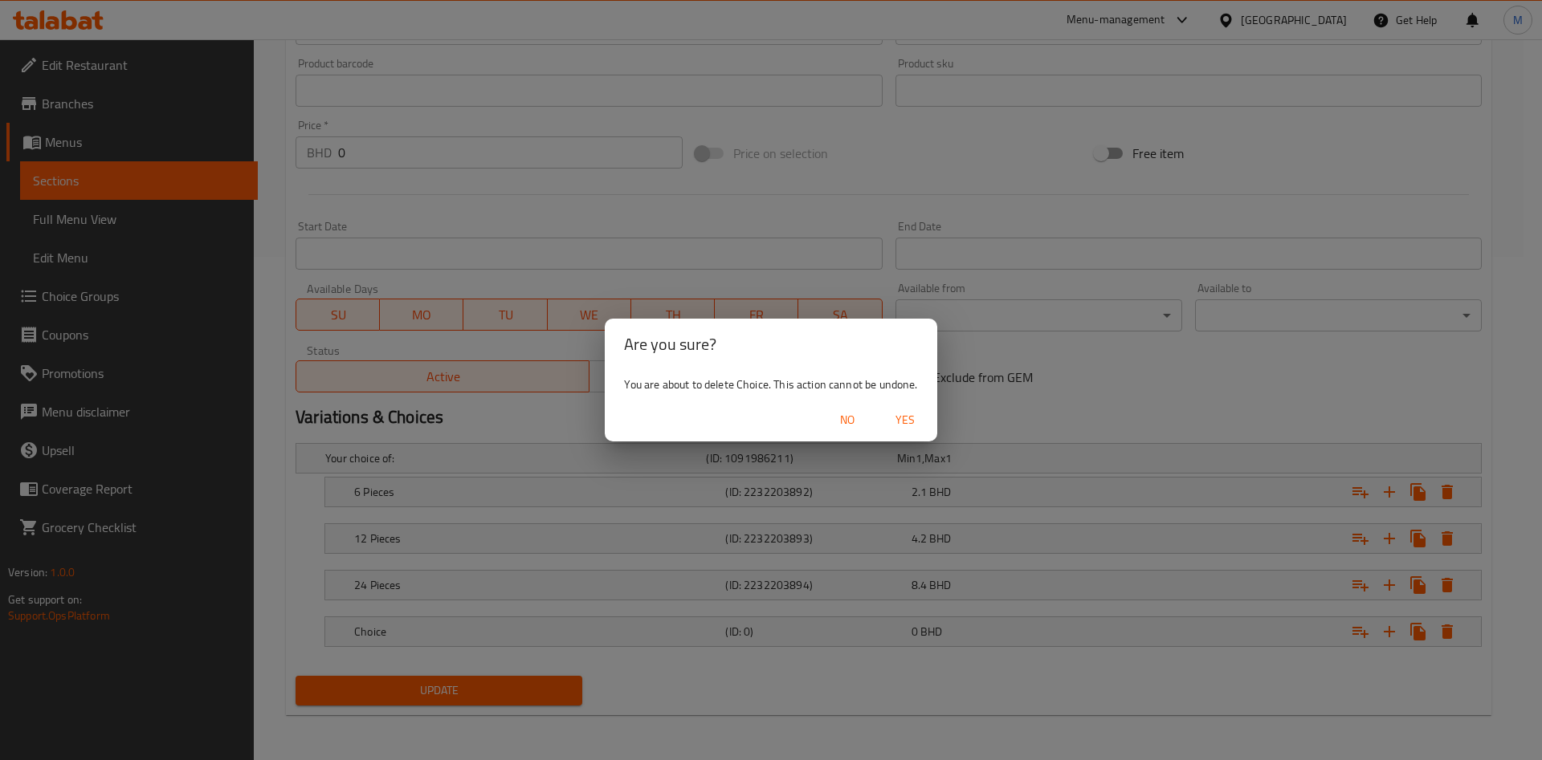
click at [903, 426] on span "Yes" at bounding box center [905, 420] width 39 height 20
click at [903, 393] on input "Exclude from GEM" at bounding box center [902, 377] width 92 height 31
checkbox input "true"
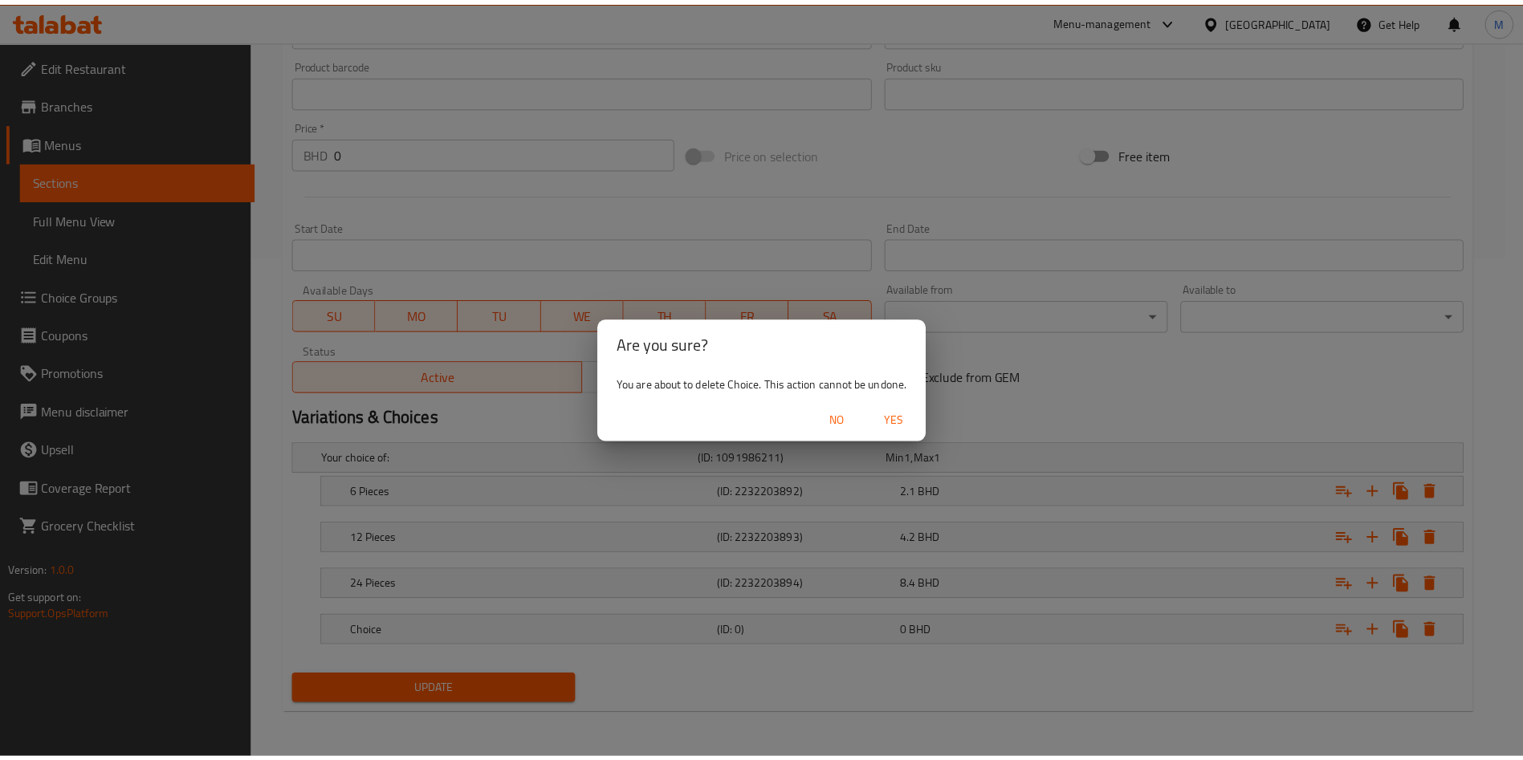
scroll to position [457, 0]
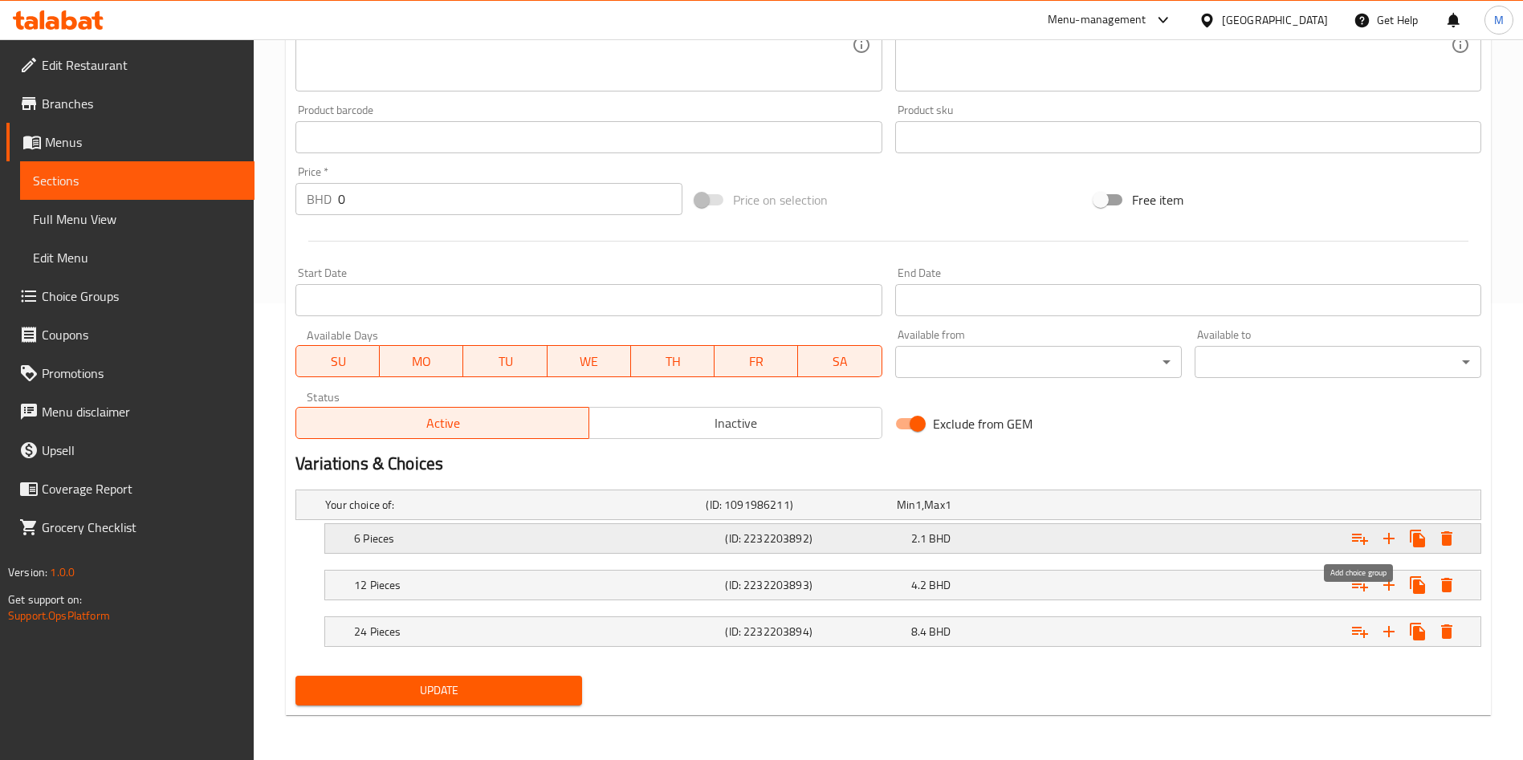
click at [1363, 531] on icon "Expand" at bounding box center [1360, 538] width 19 height 19
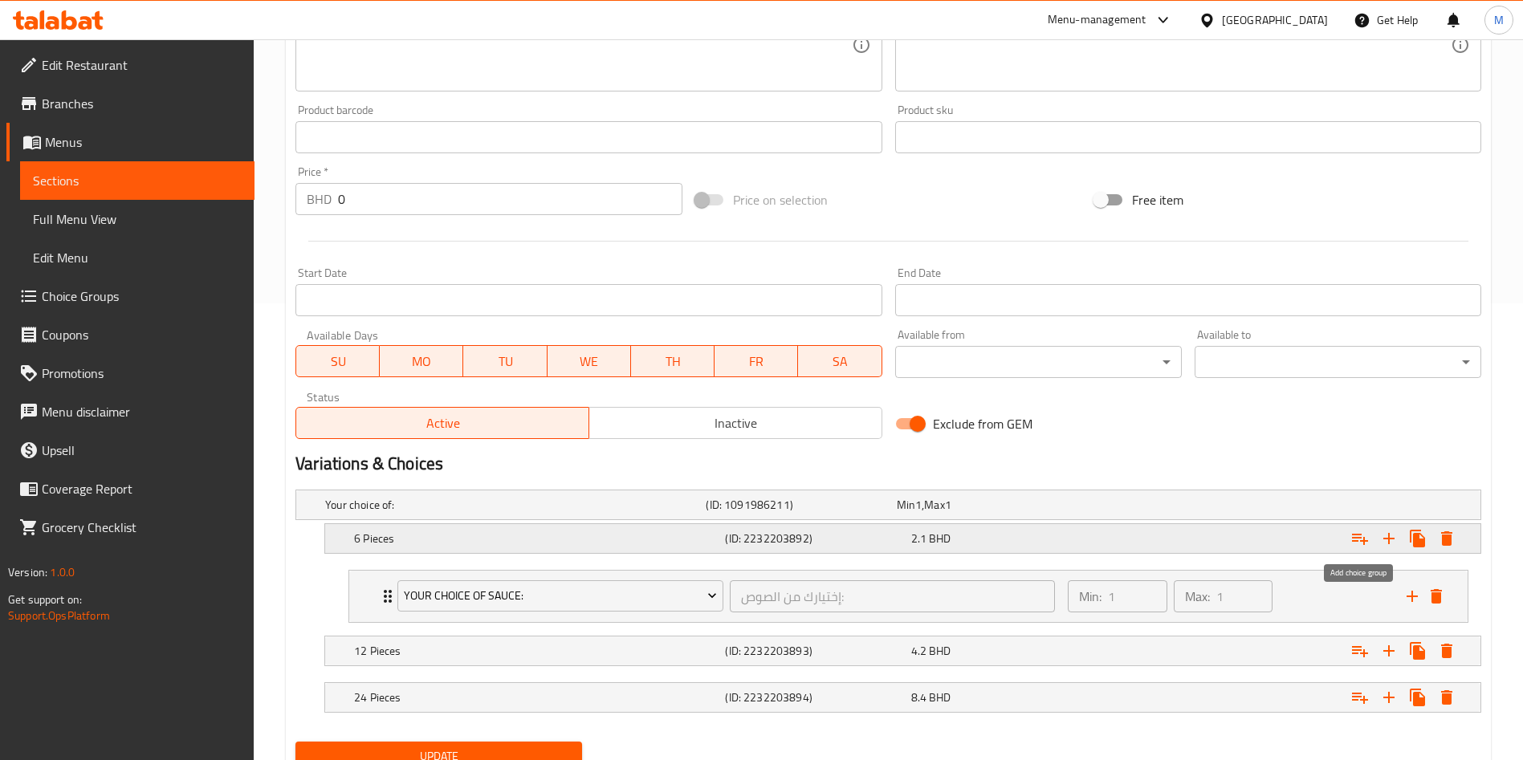
click at [1363, 531] on icon "Expand" at bounding box center [1360, 538] width 19 height 19
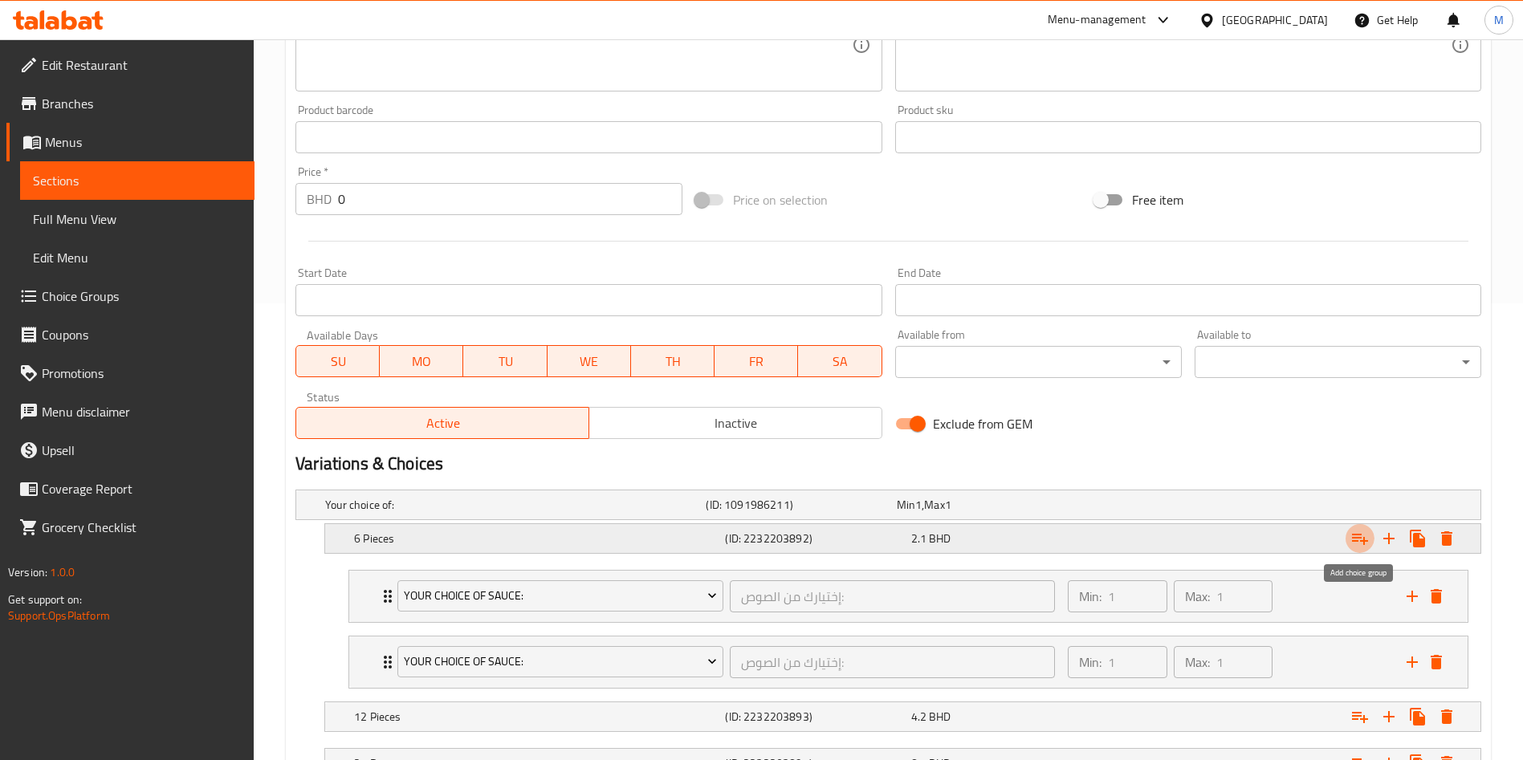
click at [1363, 531] on icon "Expand" at bounding box center [1360, 538] width 19 height 19
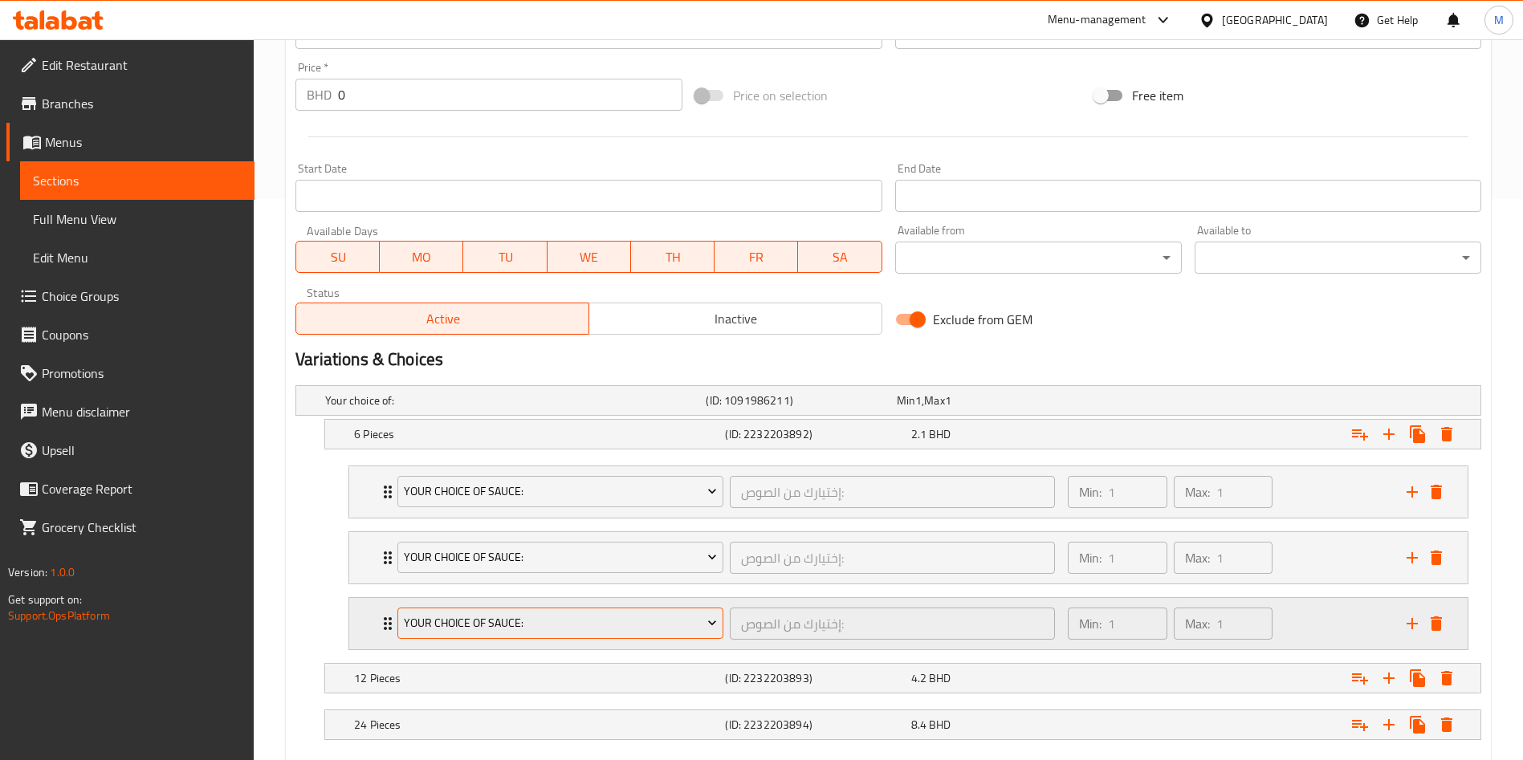
scroll to position [654, 0]
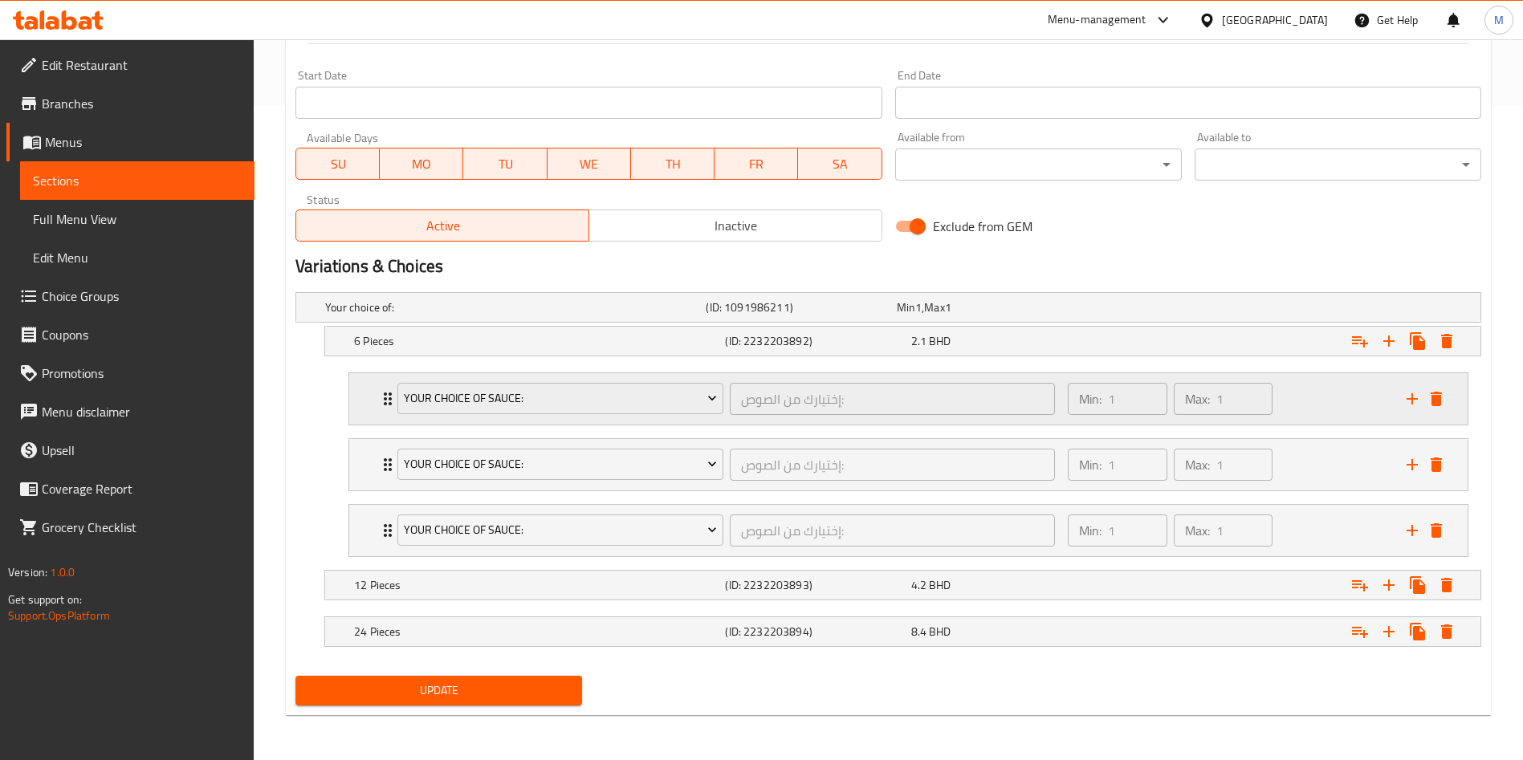
click at [520, 381] on div "Your Choice Of Sauce:" at bounding box center [560, 399] width 332 height 39
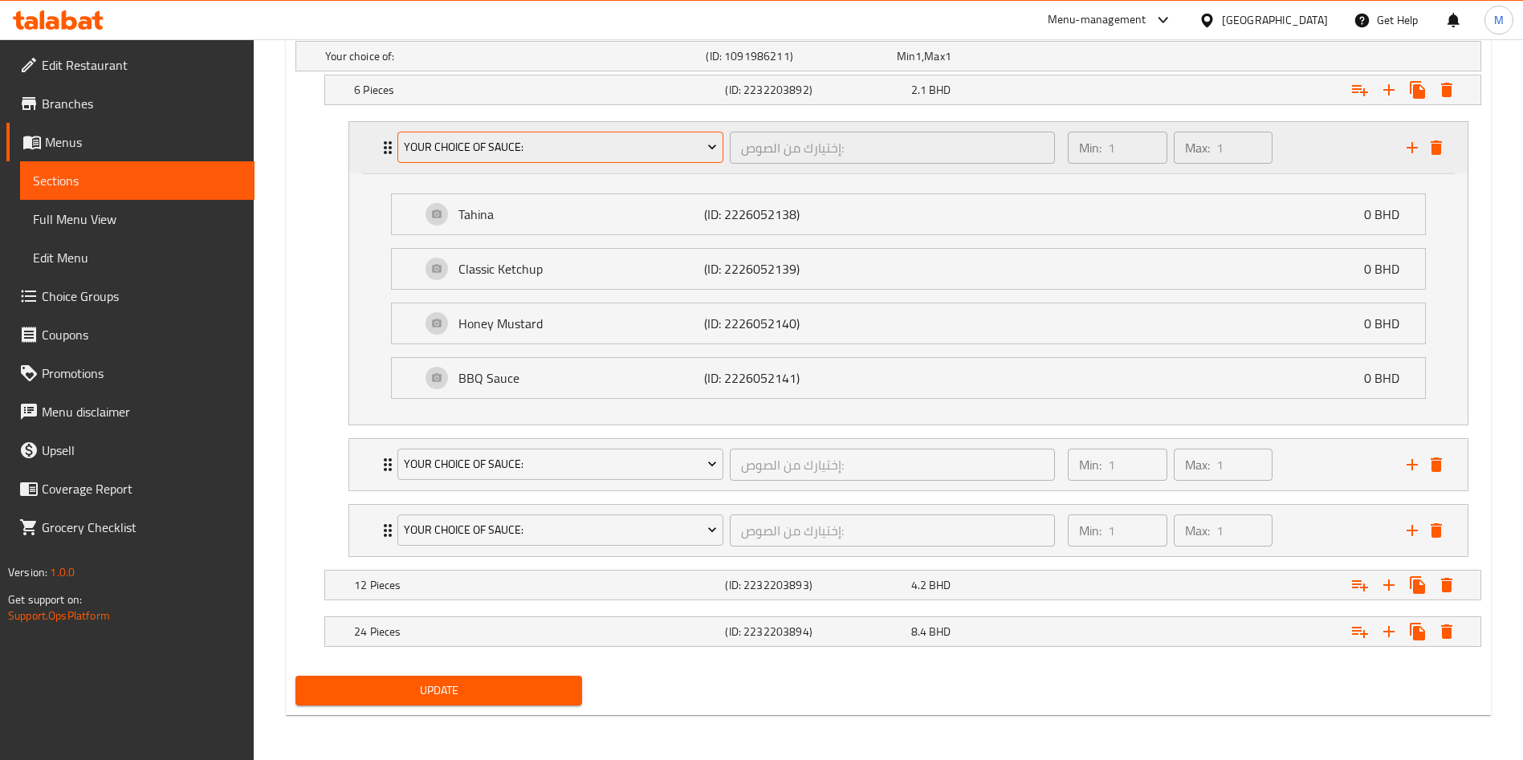
click at [472, 141] on span "Your Choice Of Sauce:" at bounding box center [561, 147] width 314 height 20
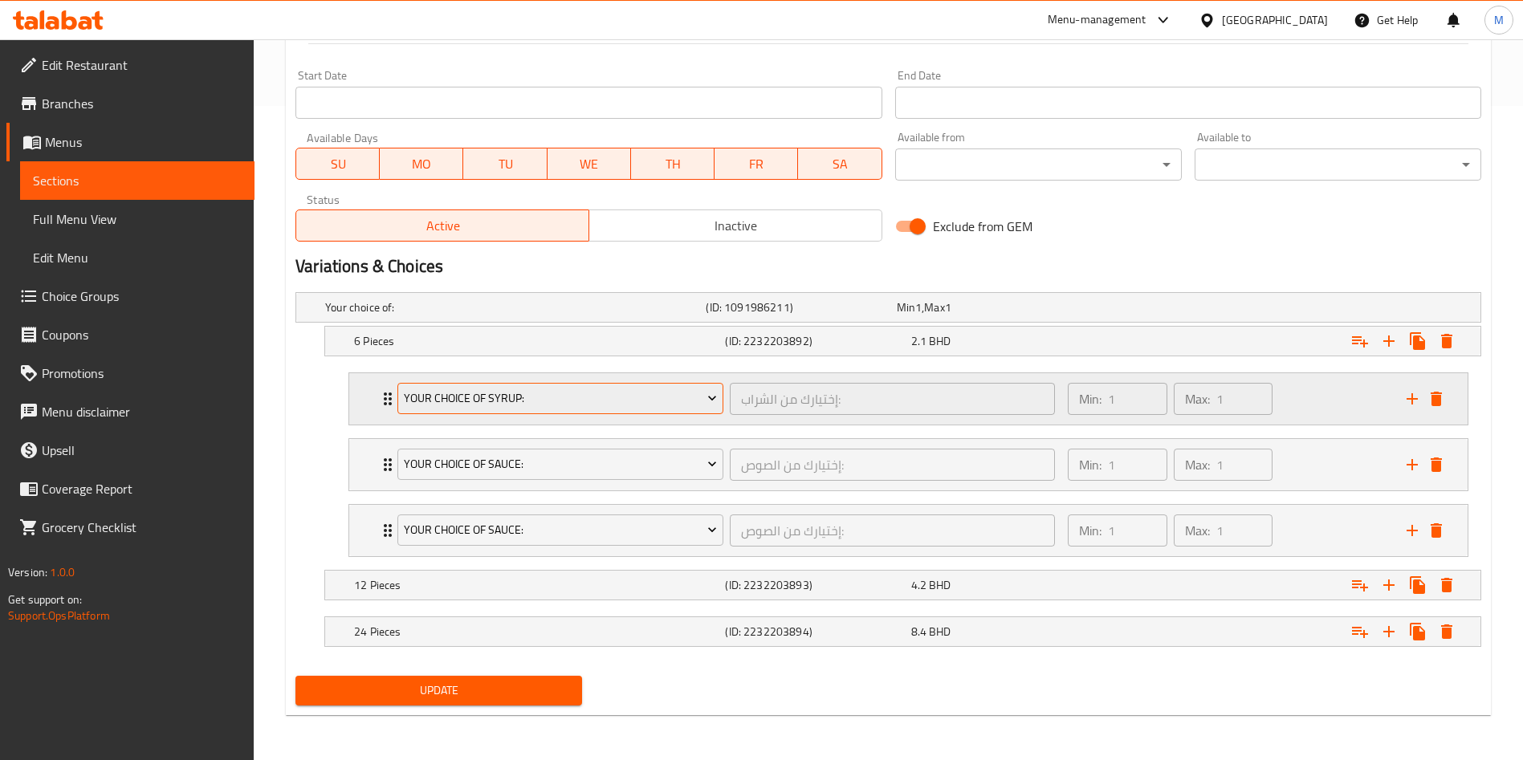
click at [506, 401] on span "Your Choice Of Syrup:" at bounding box center [561, 399] width 314 height 20
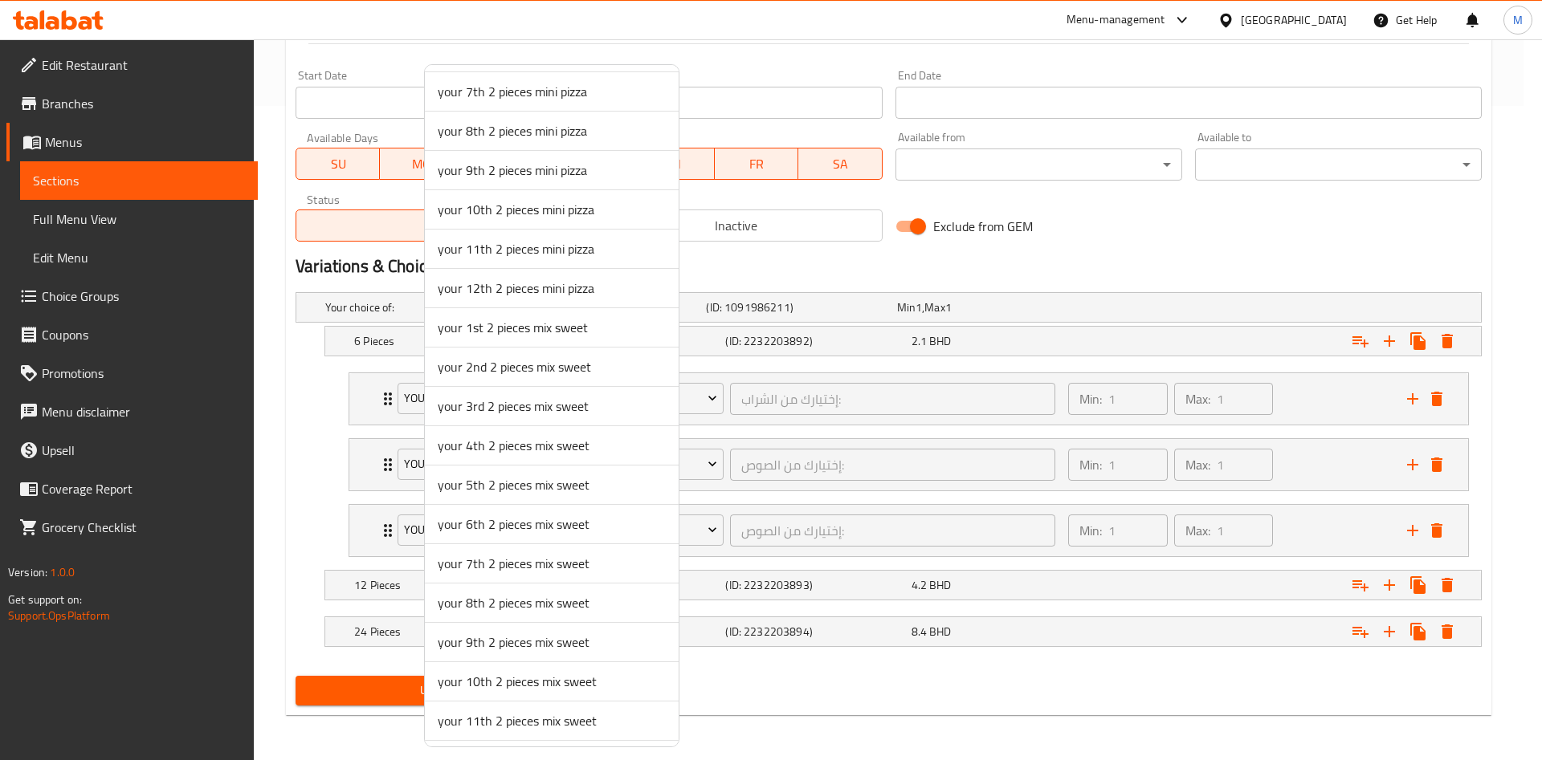
scroll to position [865, 0]
click at [497, 289] on span "your 1st 2 pieces mix sweet" at bounding box center [552, 288] width 228 height 19
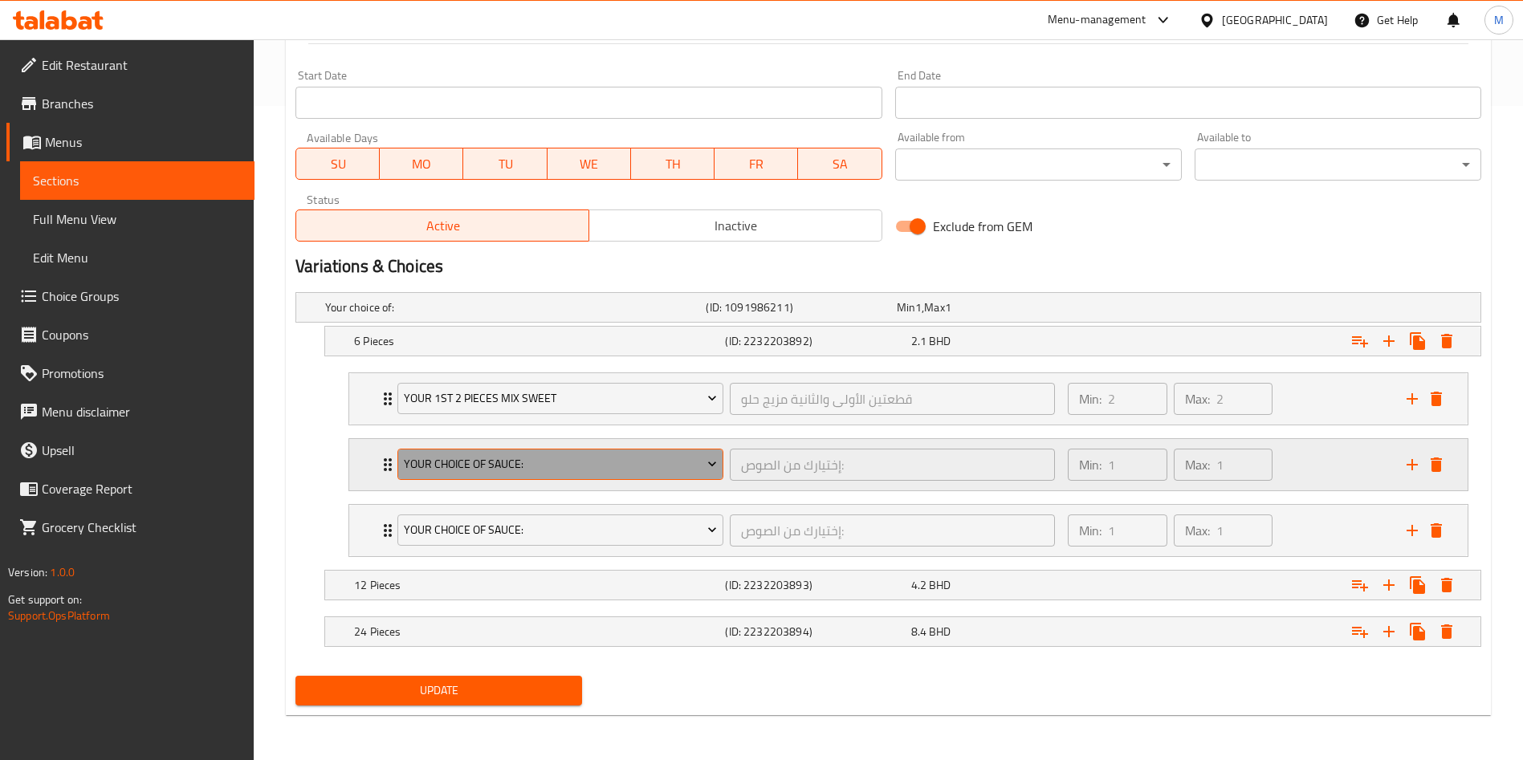
click at [456, 471] on span "Your Choice Of Sauce:" at bounding box center [561, 465] width 314 height 20
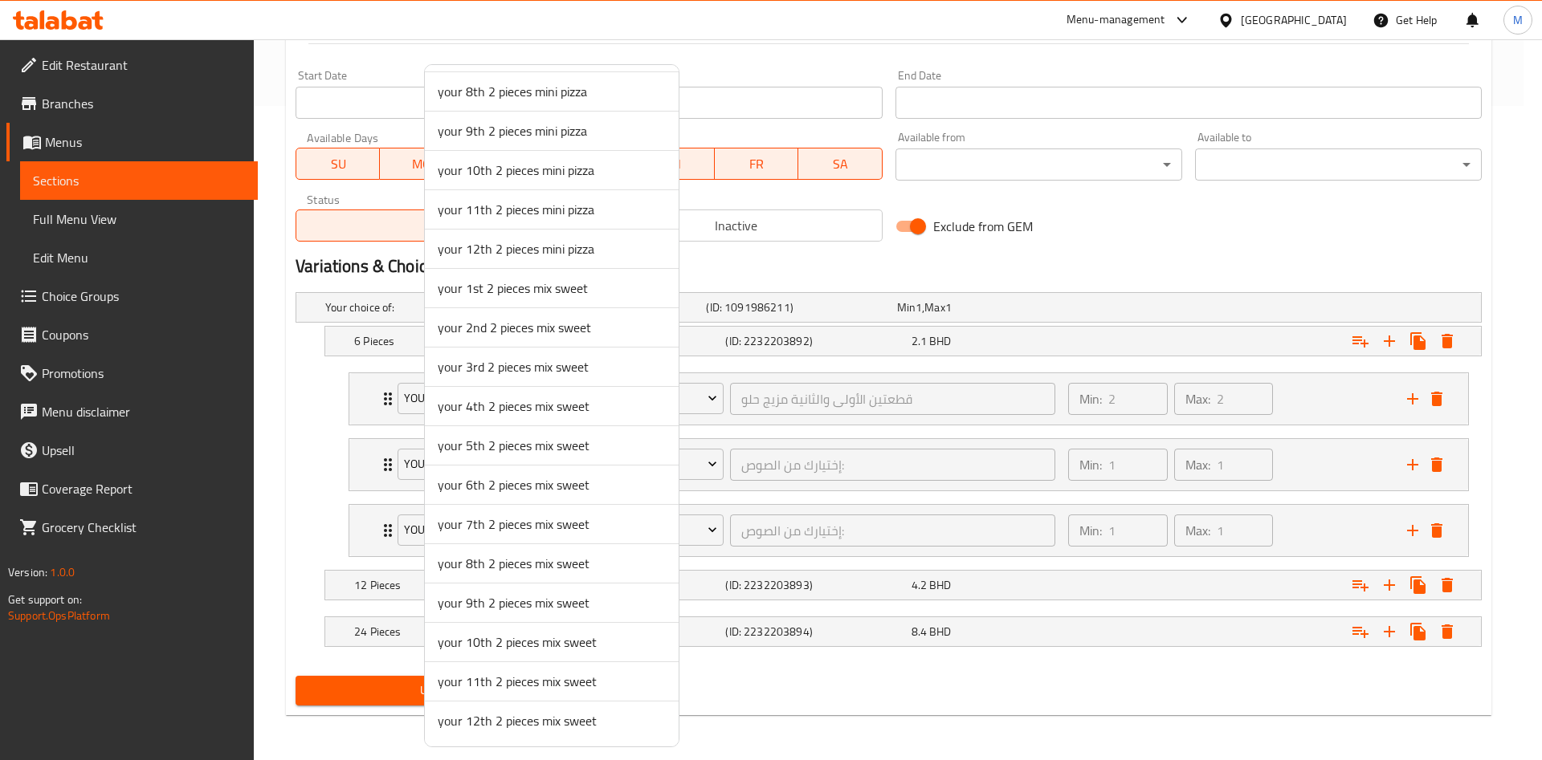
click at [512, 324] on span "your 2nd 2 pieces mix sweet" at bounding box center [552, 327] width 228 height 19
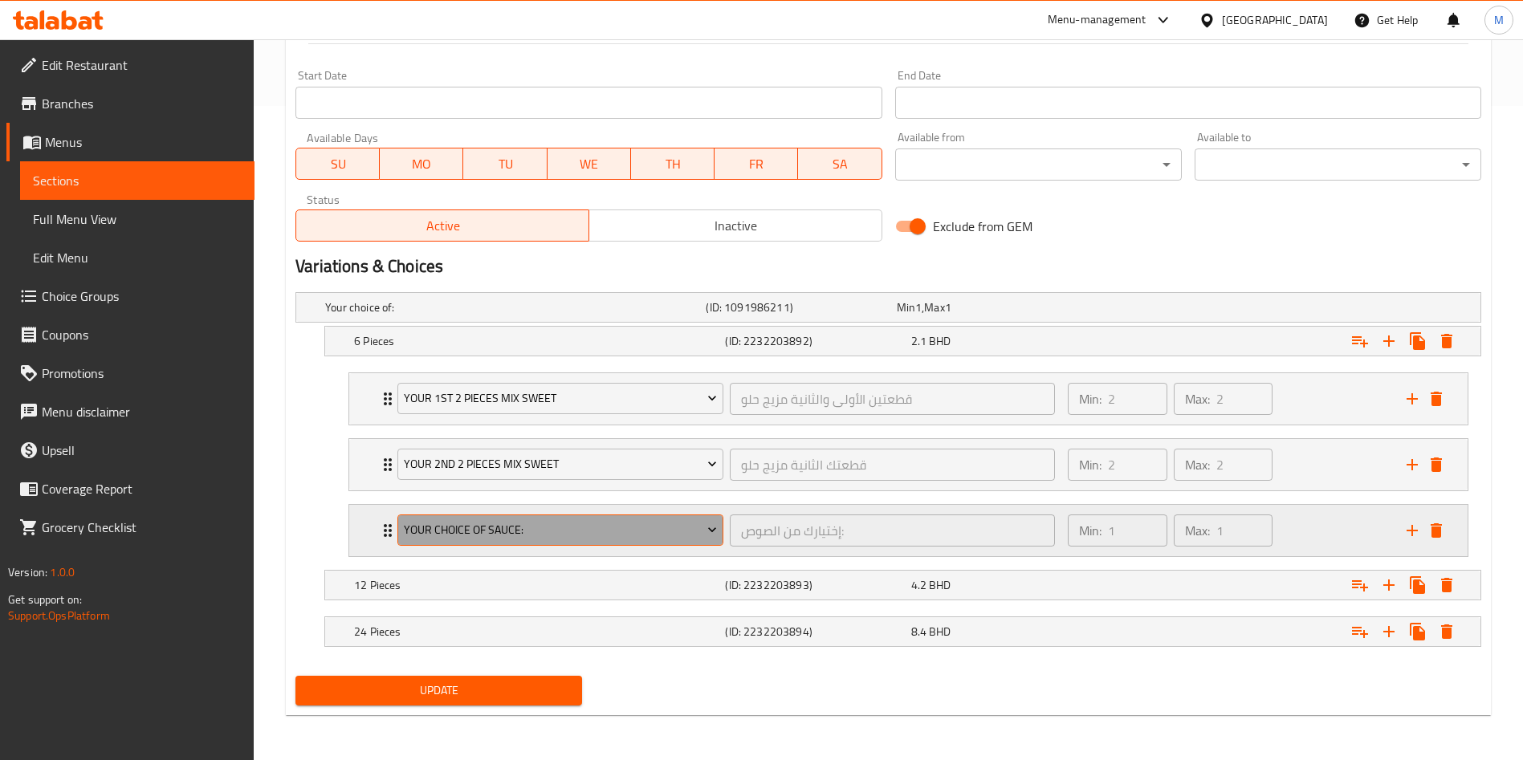
click at [479, 520] on span "Your Choice Of Sauce:" at bounding box center [561, 530] width 314 height 20
click at [491, 538] on span "your 9th choice 2 pieces mini pastries" at bounding box center [561, 530] width 314 height 20
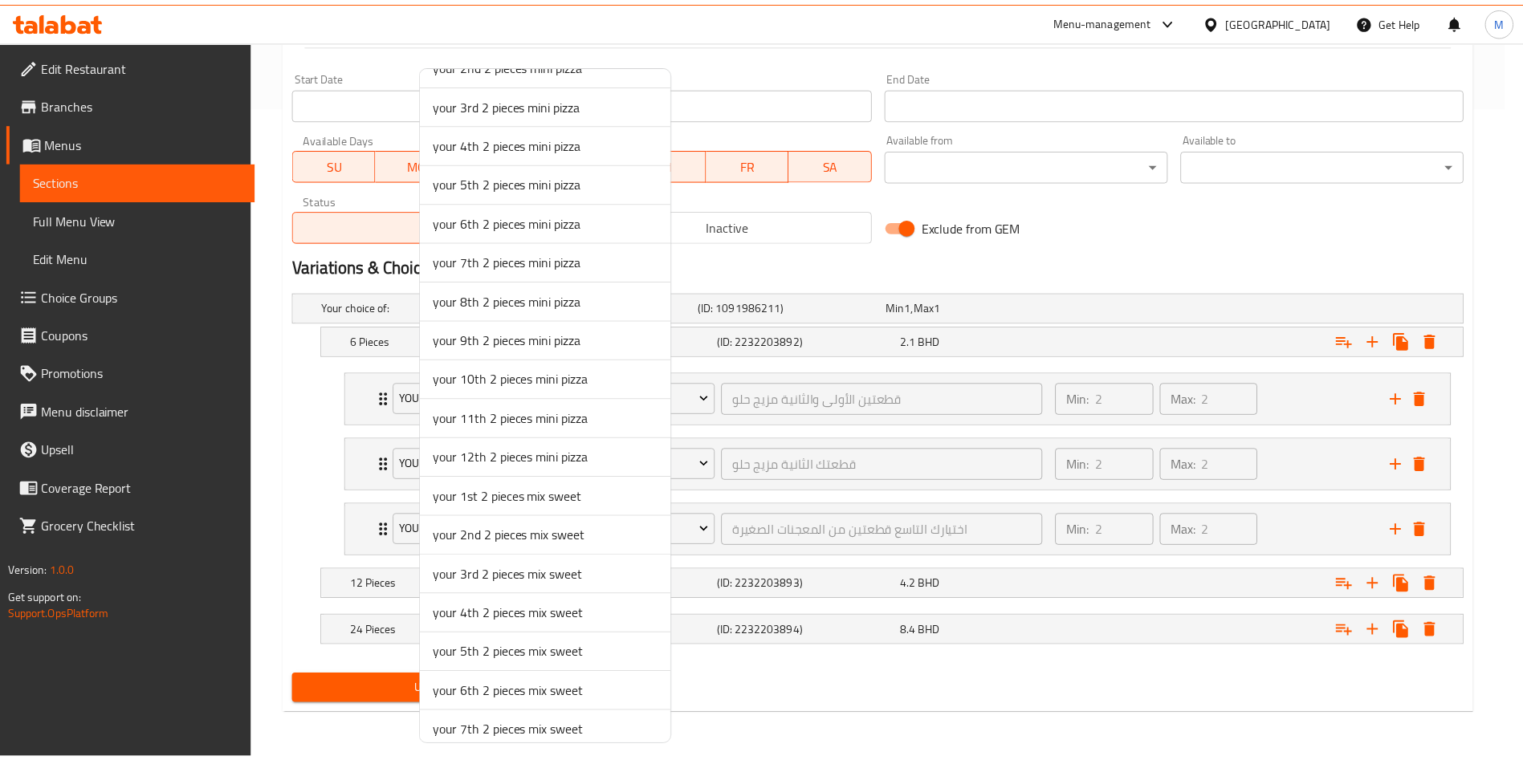
scroll to position [624, 0]
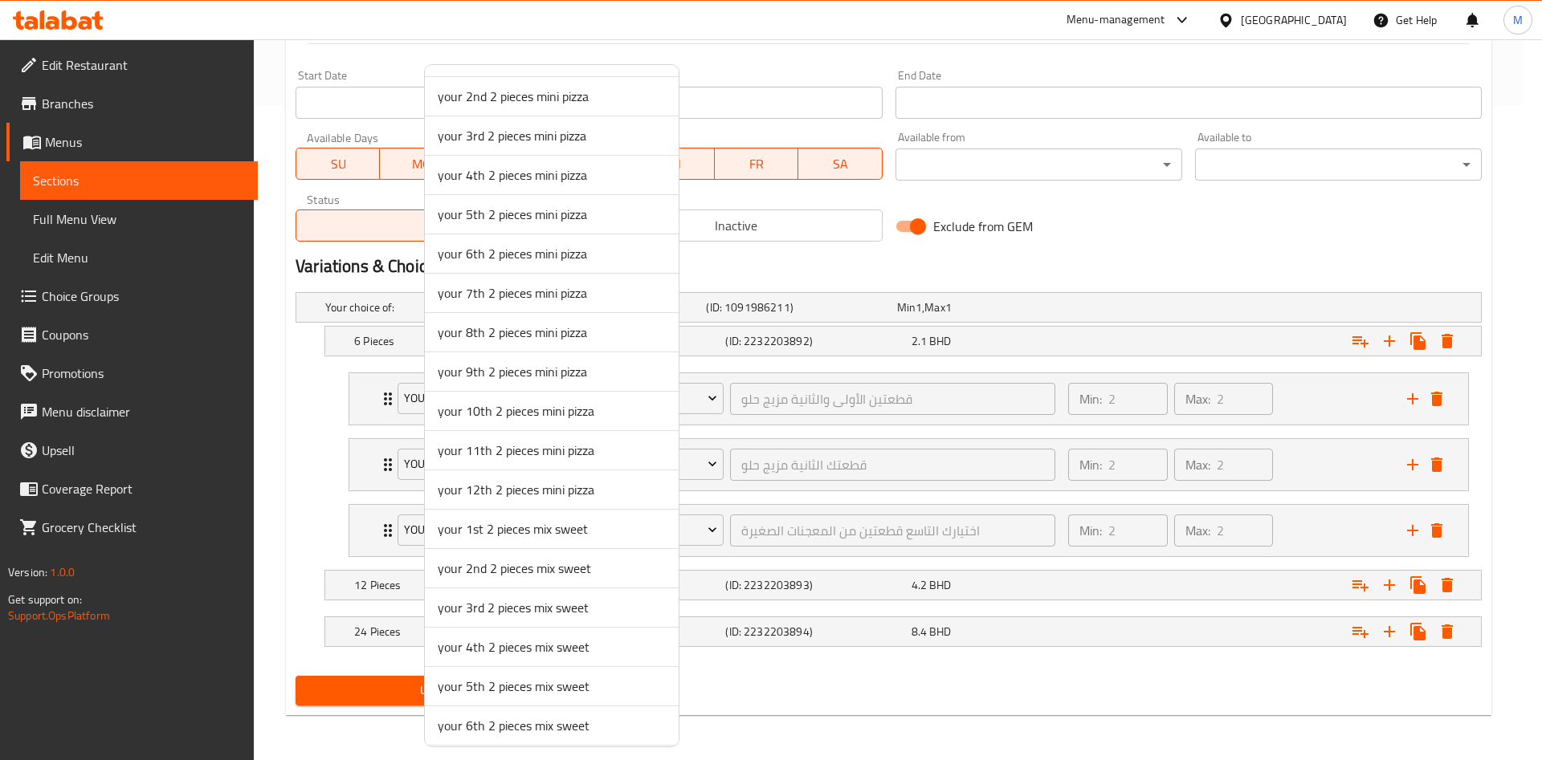
click at [512, 141] on span "your 3rd 2 pieces mini pizza" at bounding box center [552, 135] width 228 height 19
click at [512, 141] on div "SU MO TU WE TH FR SA" at bounding box center [589, 156] width 586 height 48
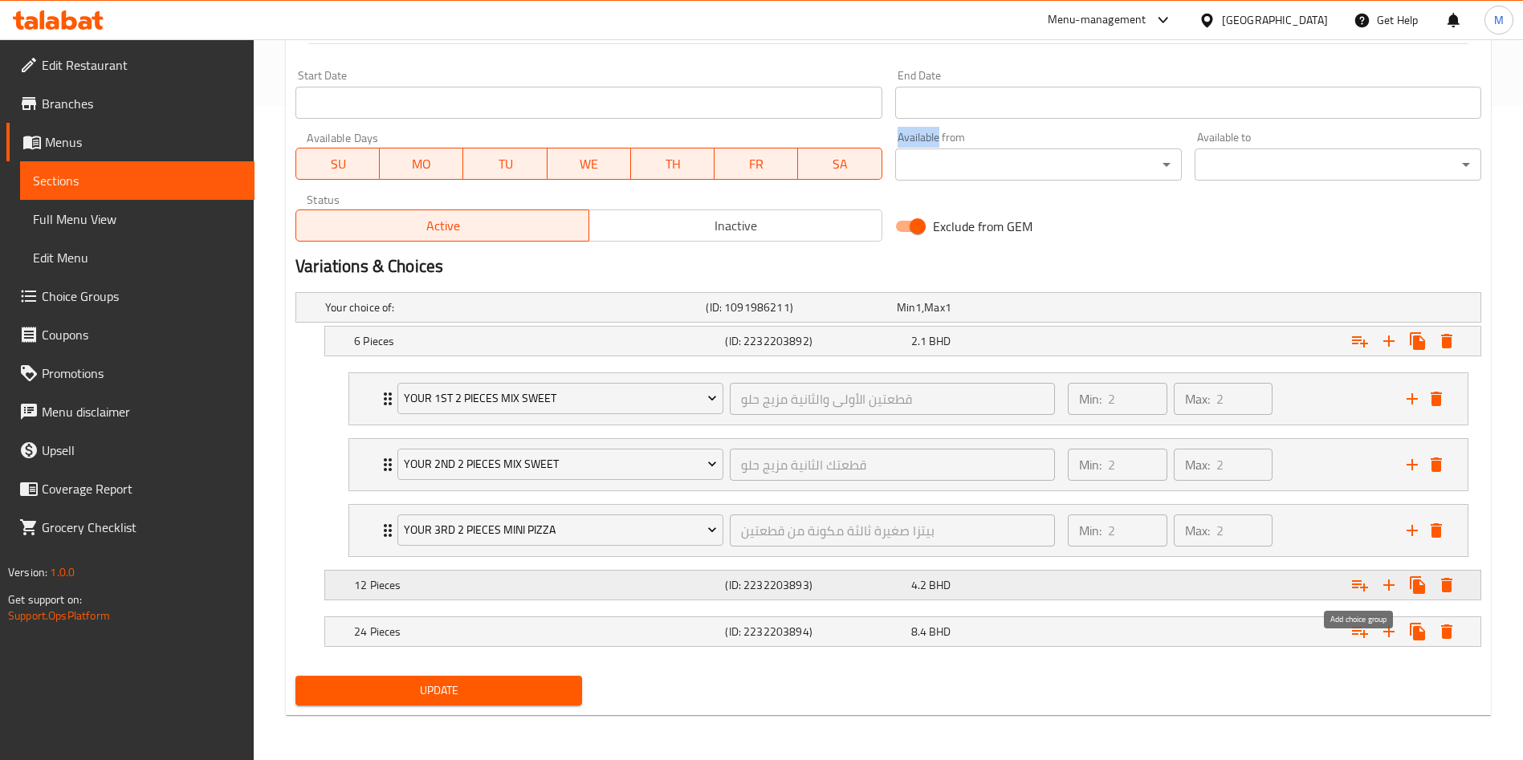
click at [1364, 585] on icon "Expand" at bounding box center [1360, 586] width 16 height 11
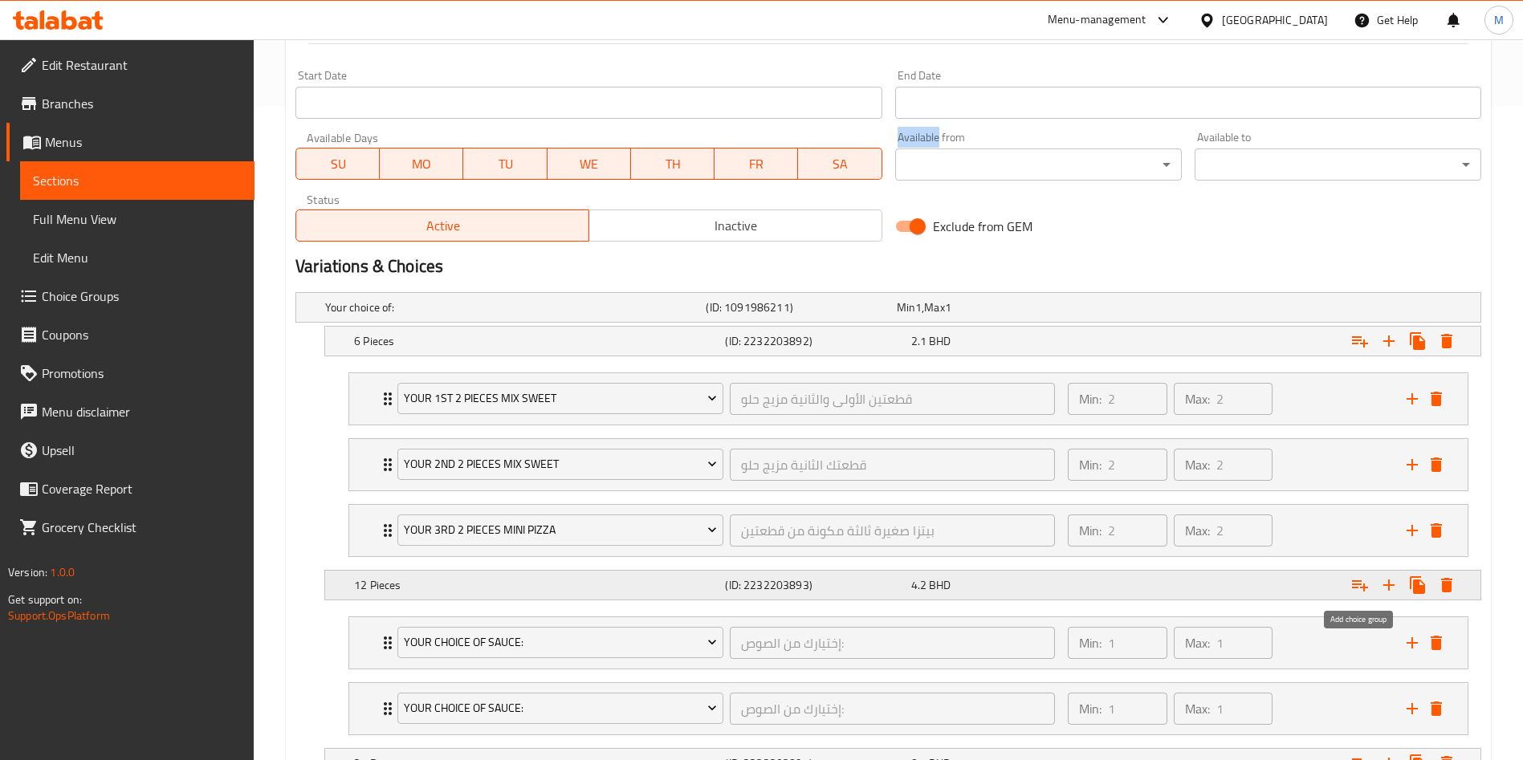
click at [1364, 585] on icon "Expand" at bounding box center [1360, 586] width 16 height 11
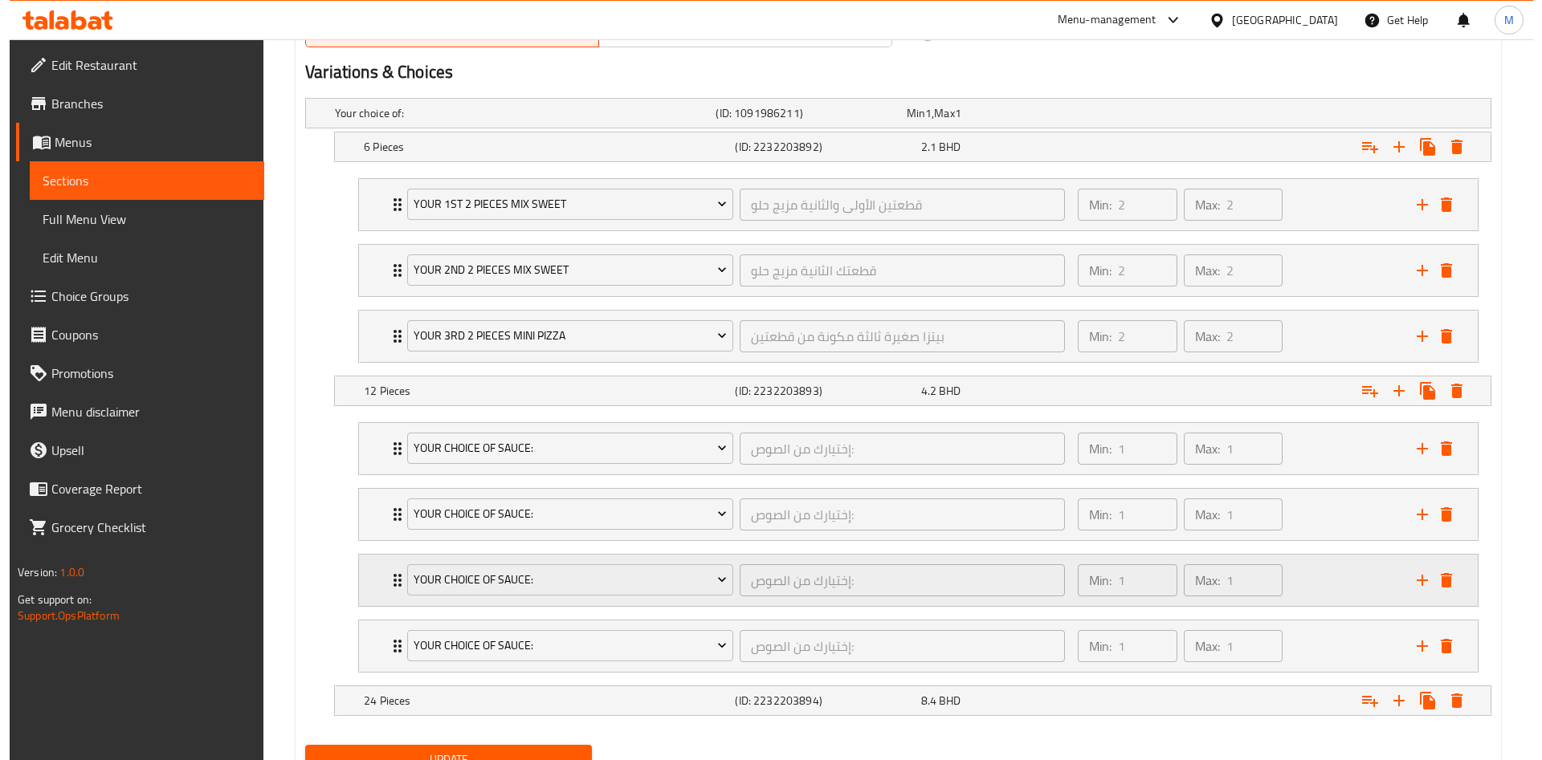
scroll to position [918, 0]
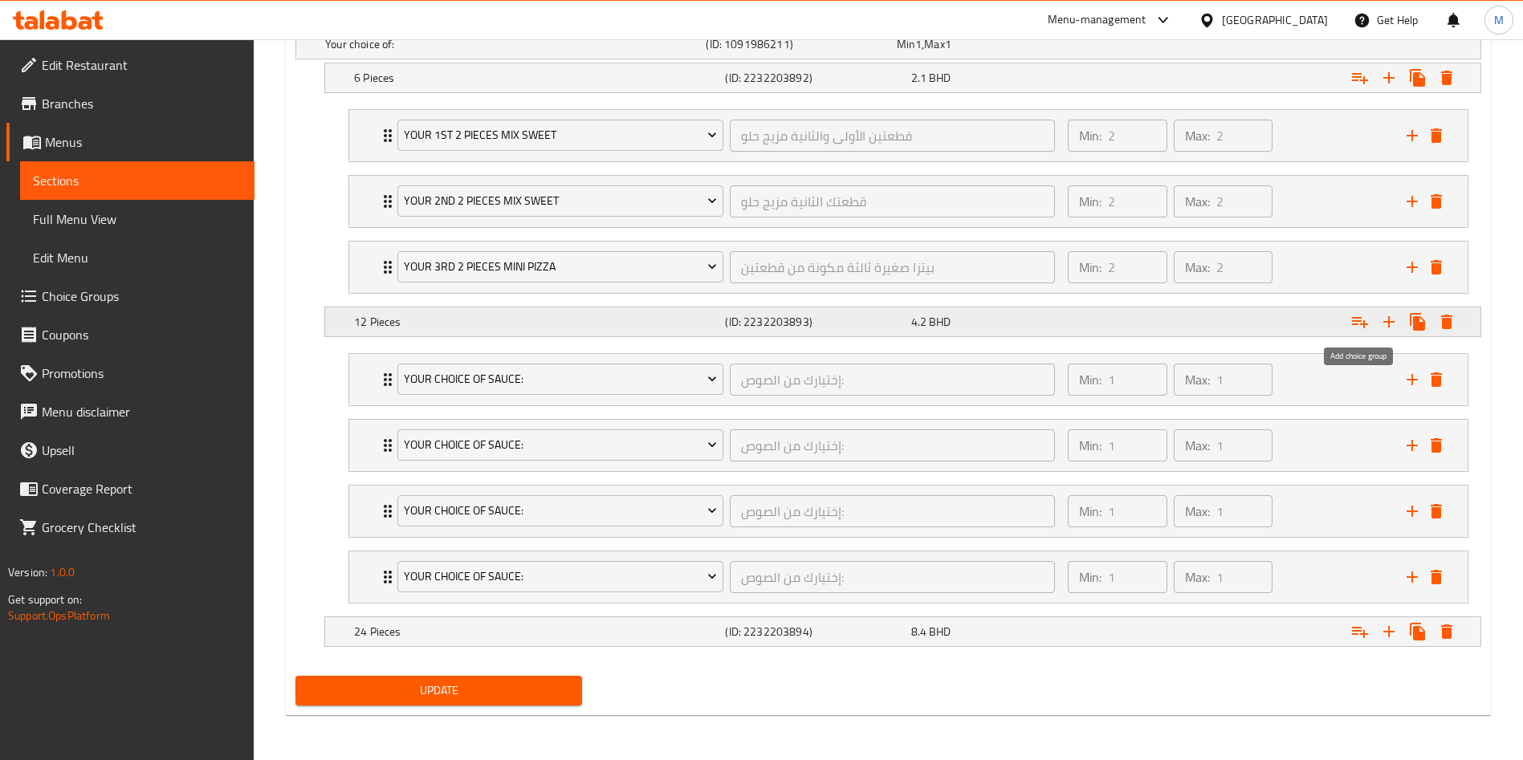
click at [1362, 321] on icon "Expand" at bounding box center [1360, 321] width 19 height 19
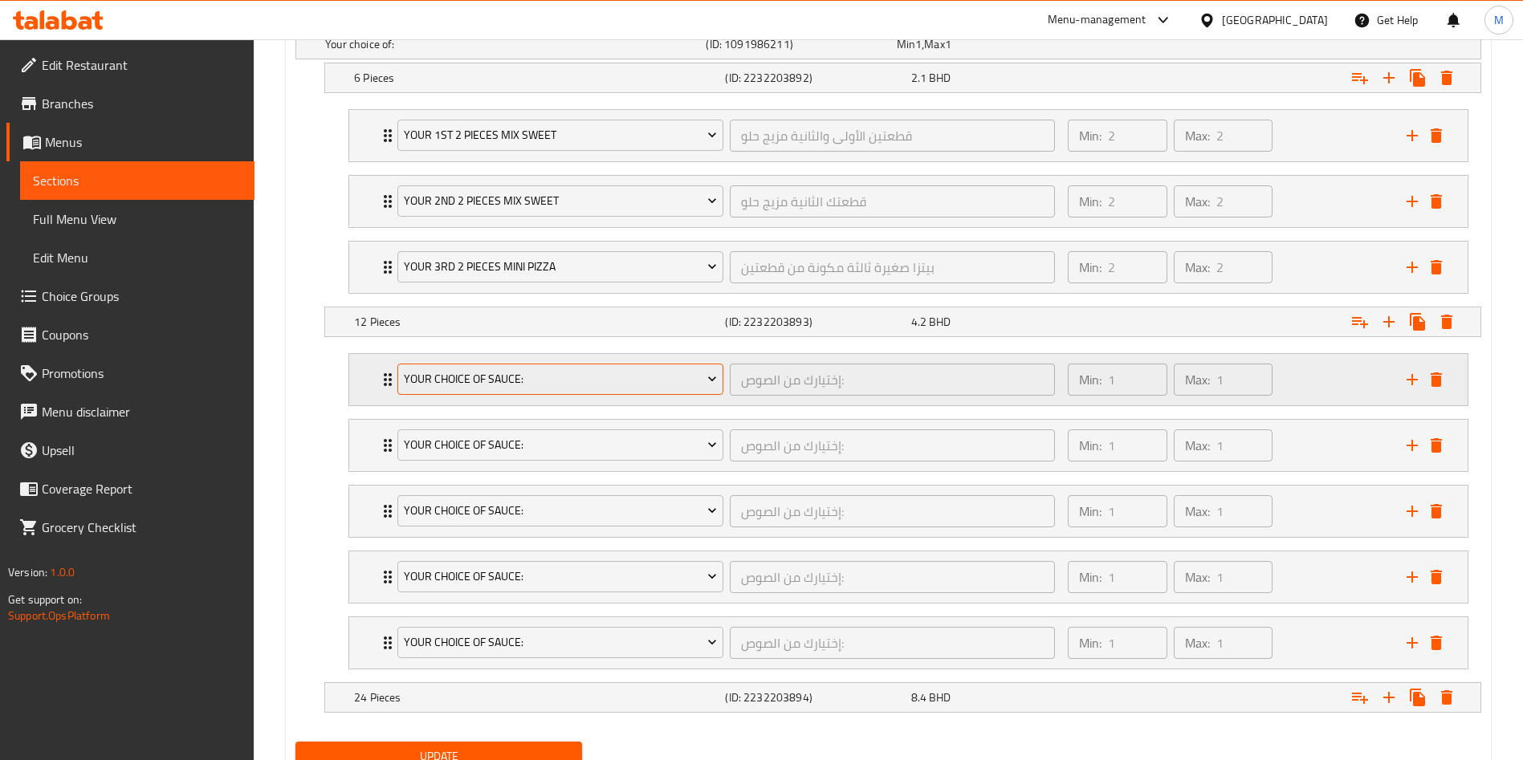
click at [516, 370] on span "Your Choice Of Sauce:" at bounding box center [561, 379] width 314 height 20
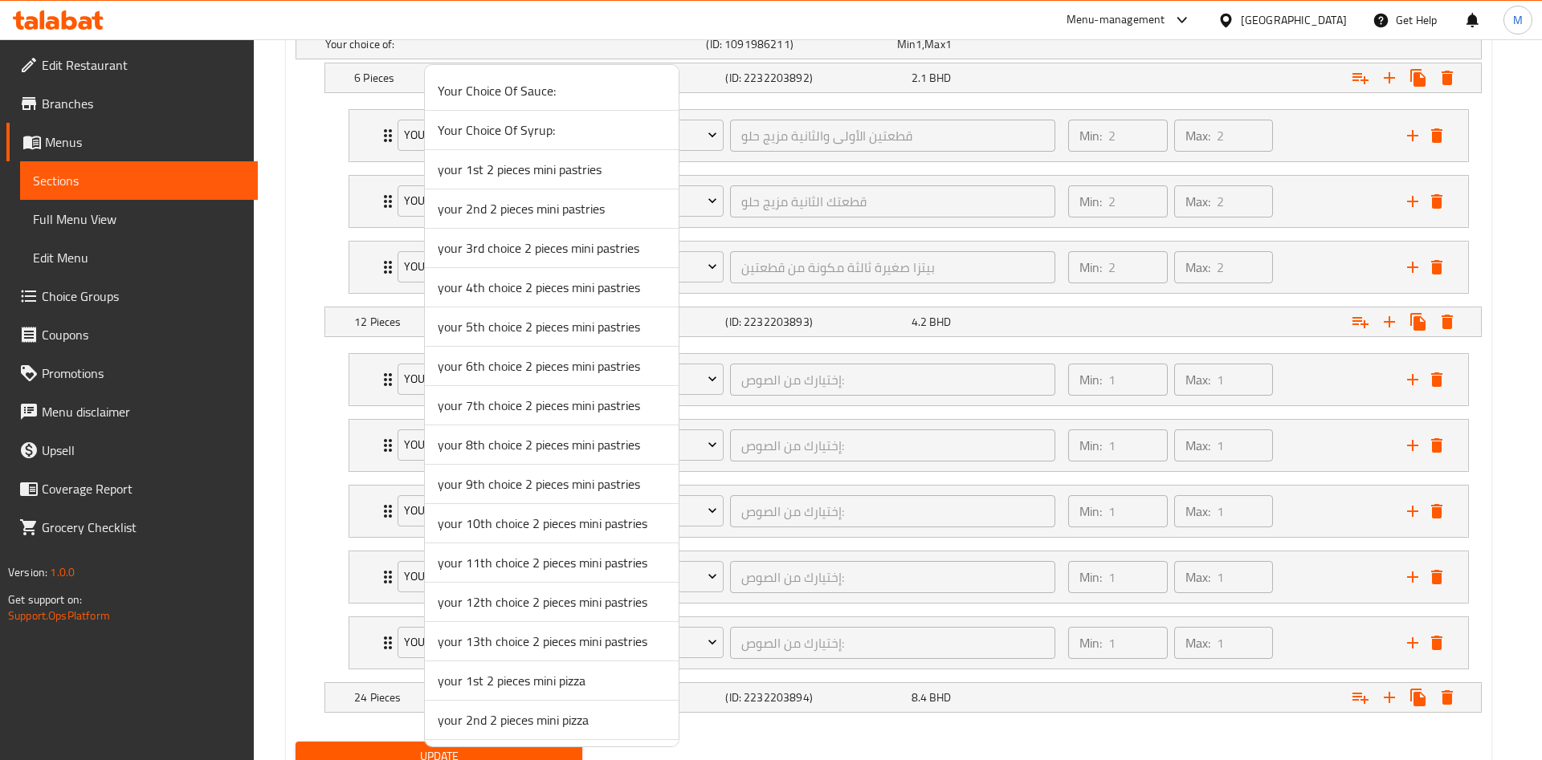
scroll to position [120, 0]
click at [526, 555] on span "your 1st 2 pieces mini pizza" at bounding box center [552, 560] width 228 height 19
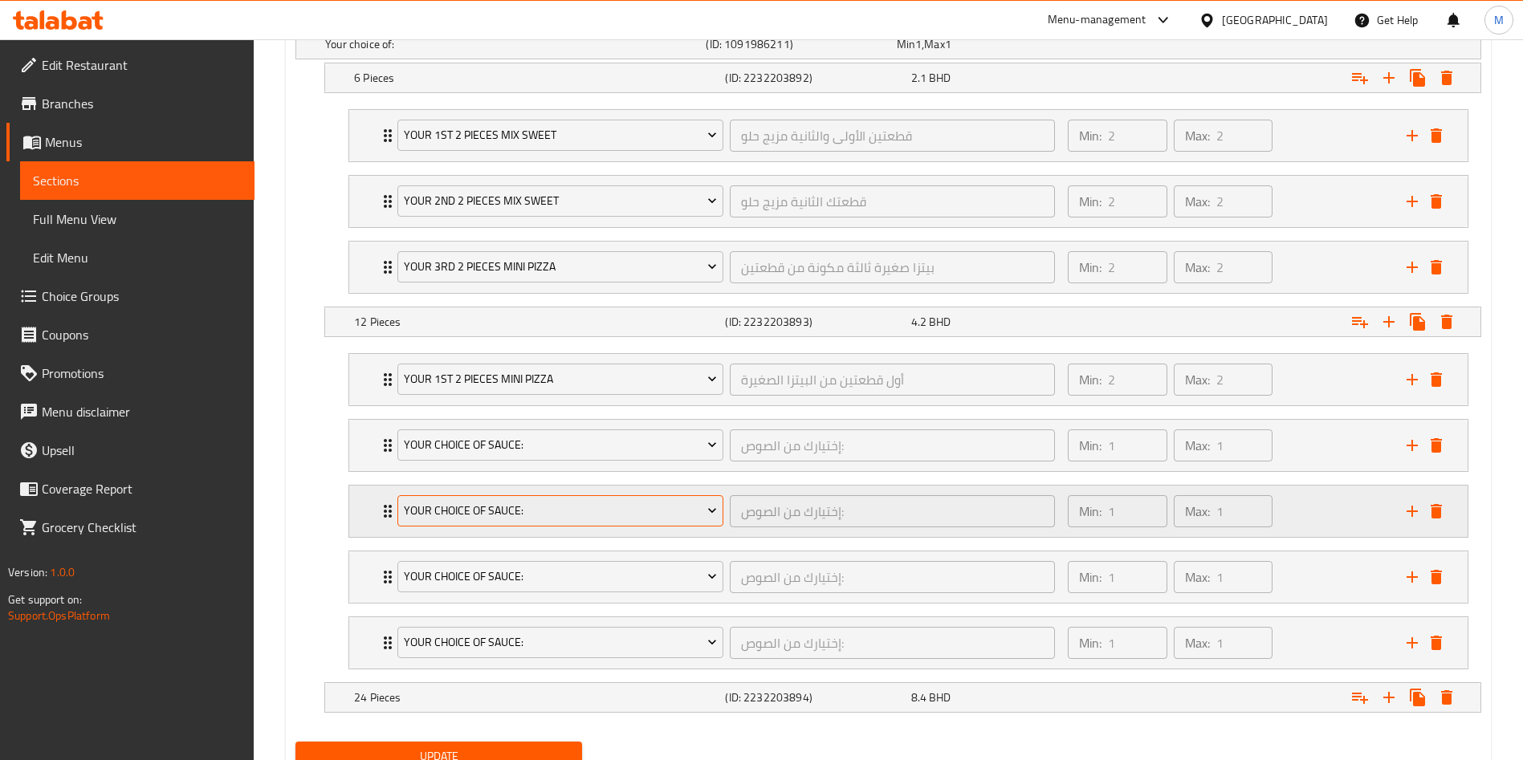
click at [462, 502] on span "Your Choice Of Sauce:" at bounding box center [561, 511] width 314 height 20
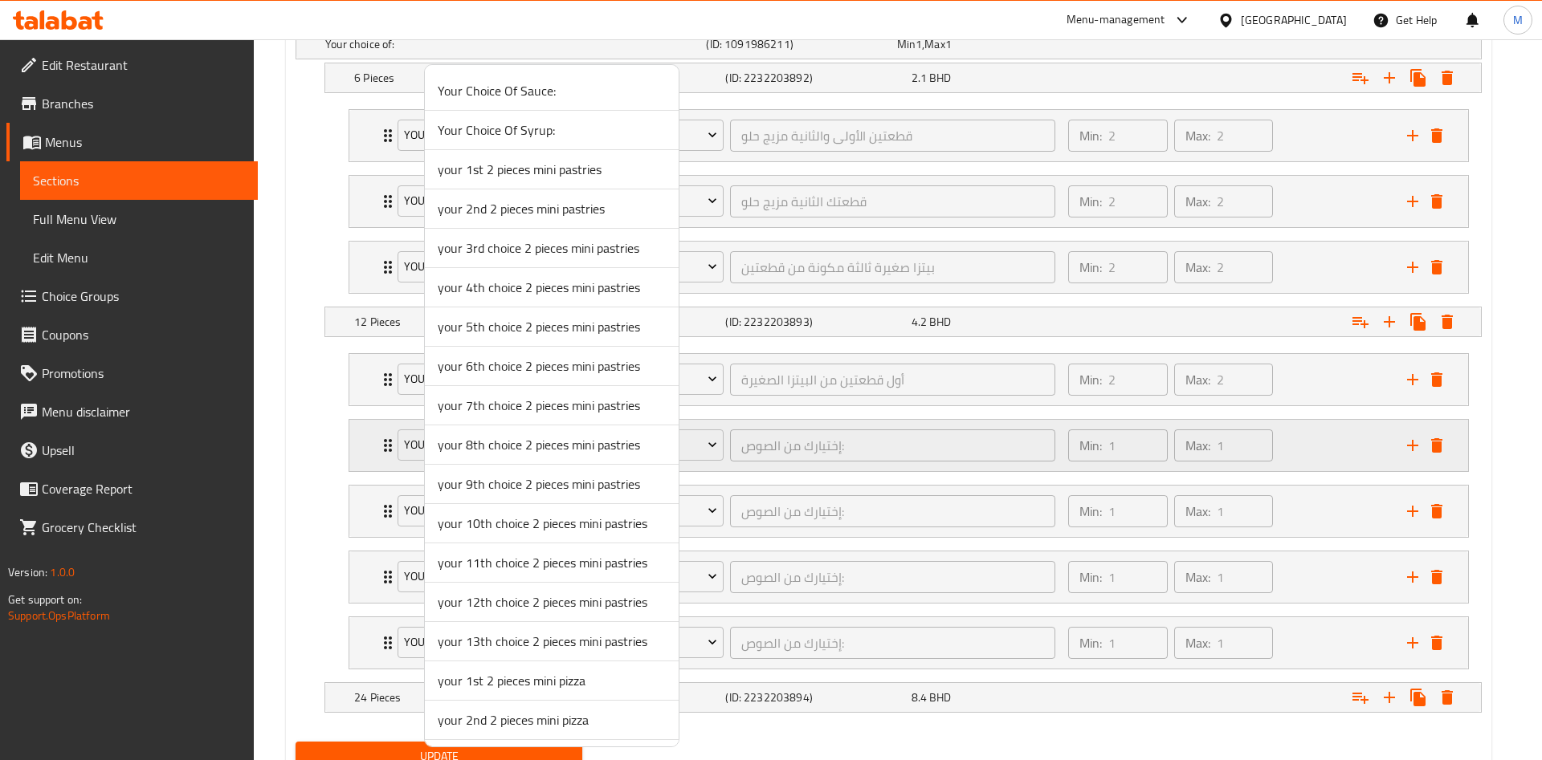
click at [388, 457] on div at bounding box center [771, 380] width 1542 height 760
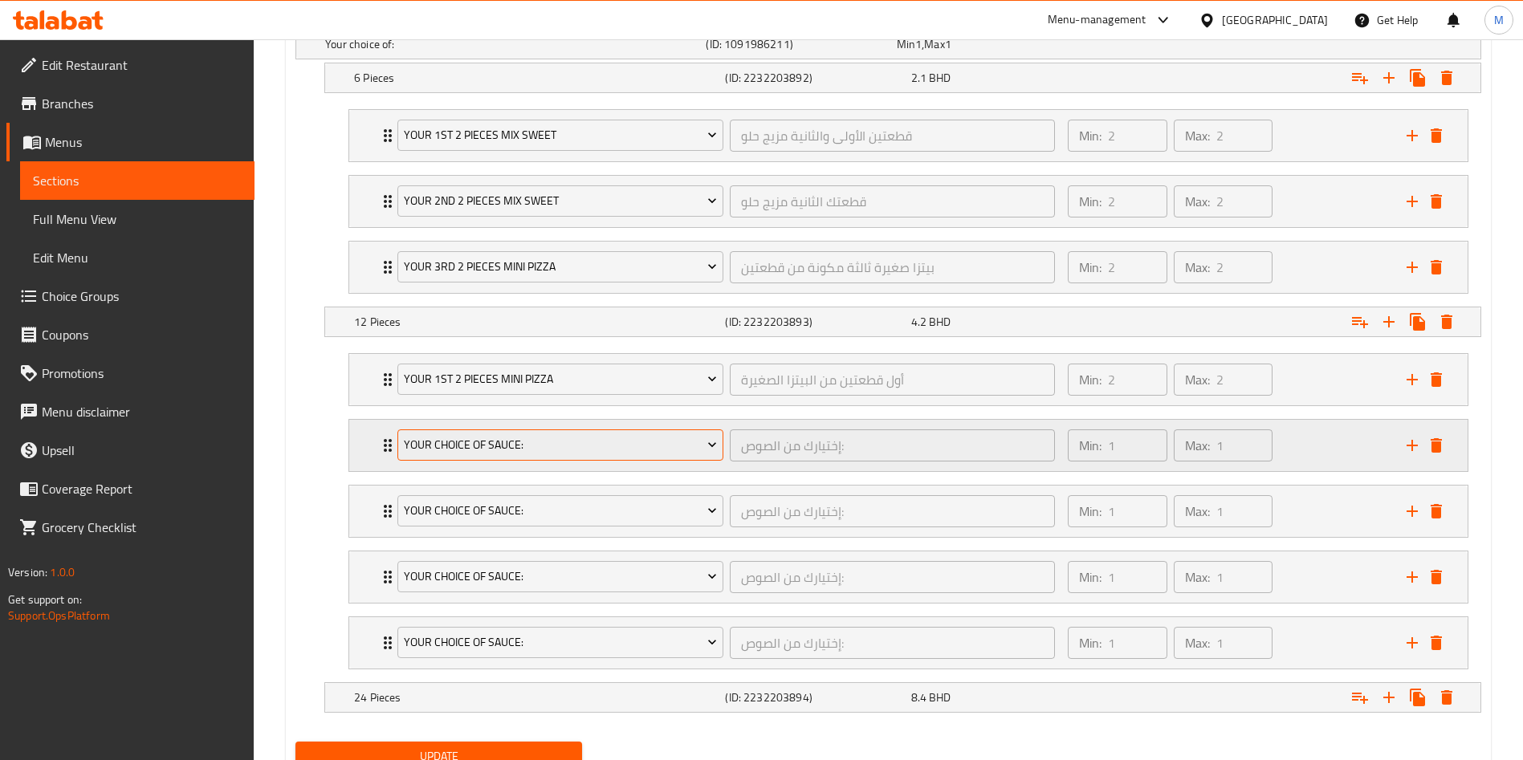
click at [428, 447] on span "Your Choice Of Sauce:" at bounding box center [561, 445] width 314 height 20
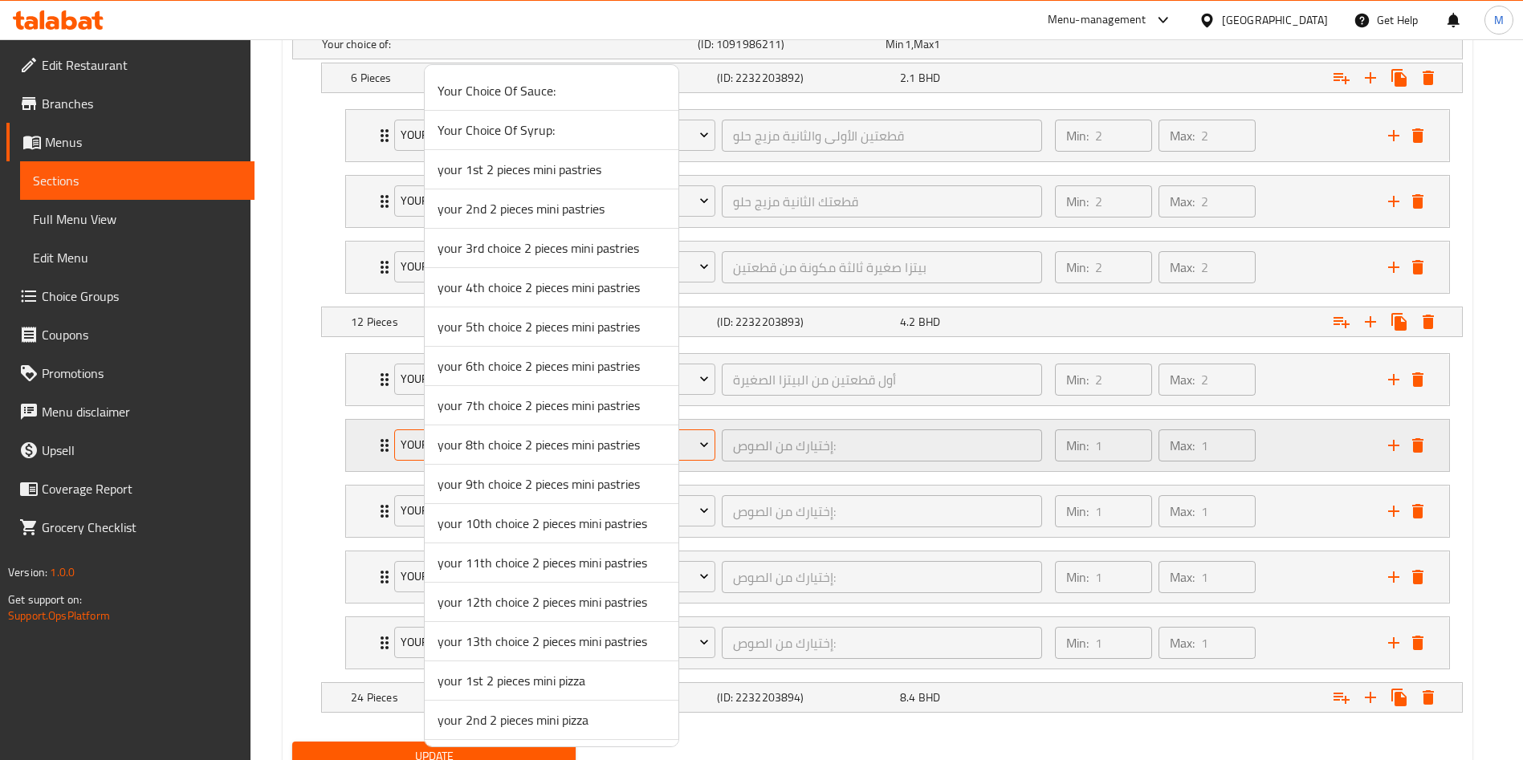
click at [428, 447] on div at bounding box center [761, 380] width 1523 height 760
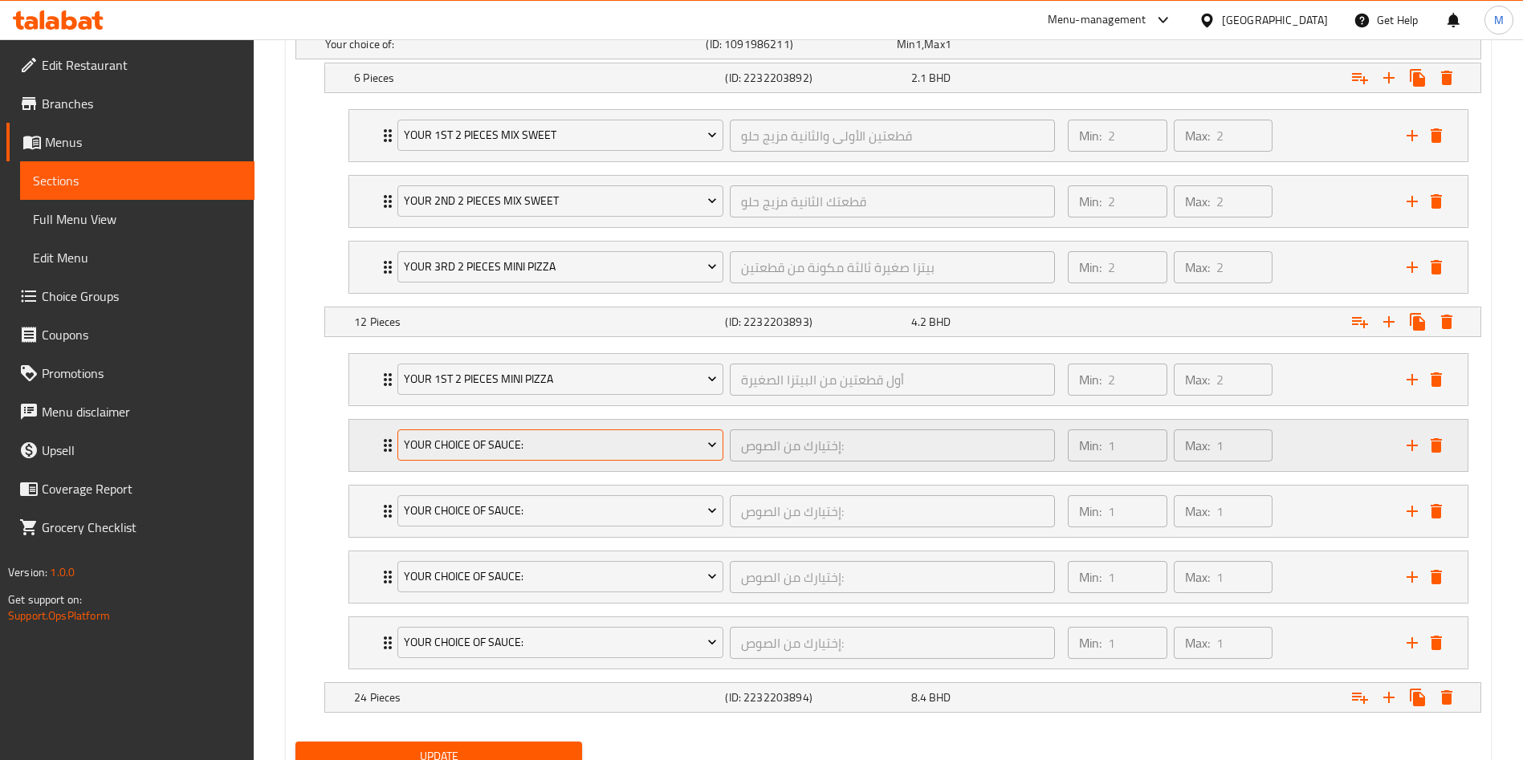
click at [431, 455] on button "Your Choice Of Sauce:" at bounding box center [560, 446] width 326 height 32
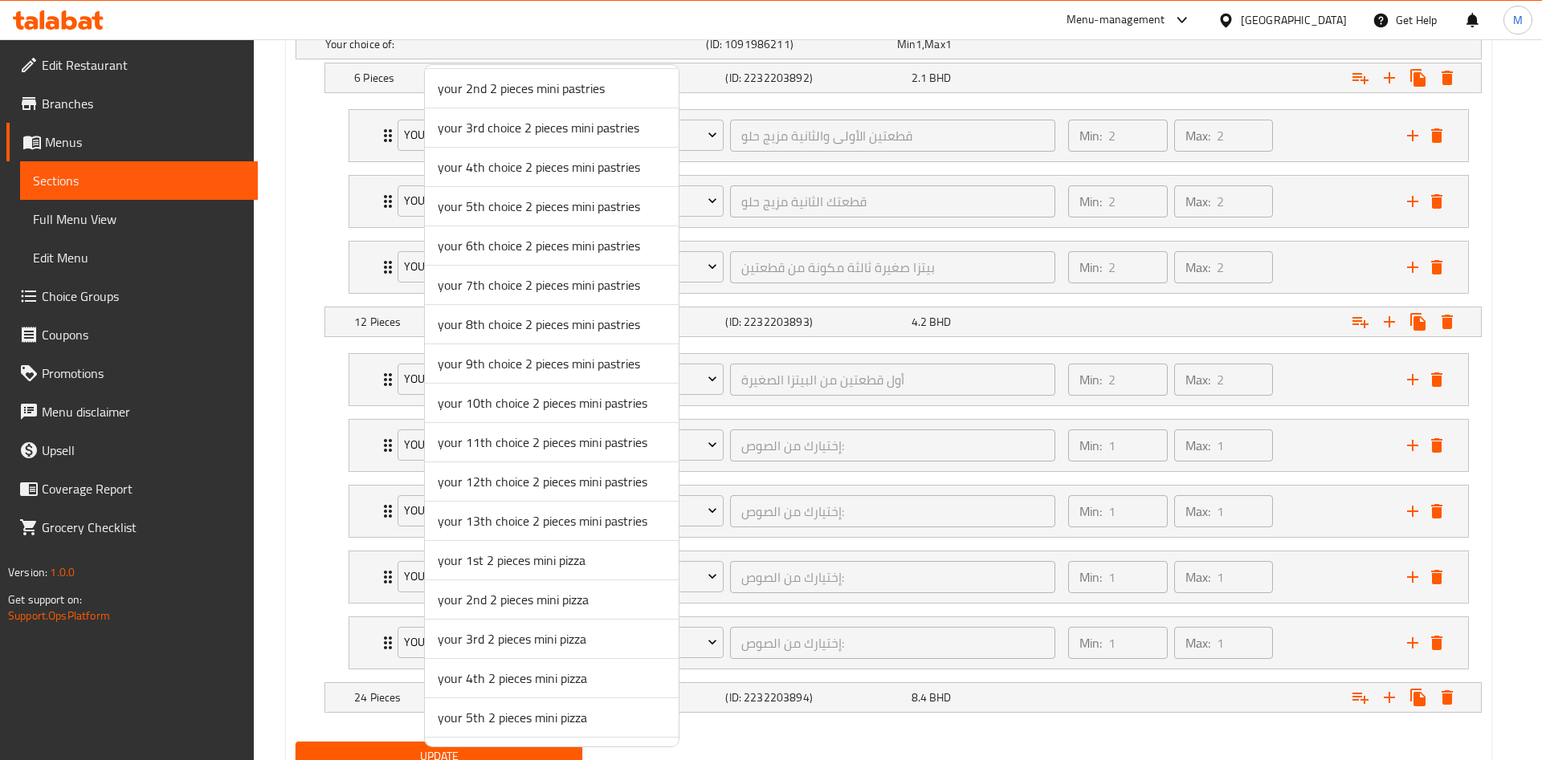
click at [513, 602] on span "your 2nd 2 pieces mini pizza" at bounding box center [552, 599] width 228 height 19
click at [513, 602] on div "Your Choice Of Sauce: إختيارك من الصوص: ​" at bounding box center [726, 577] width 677 height 51
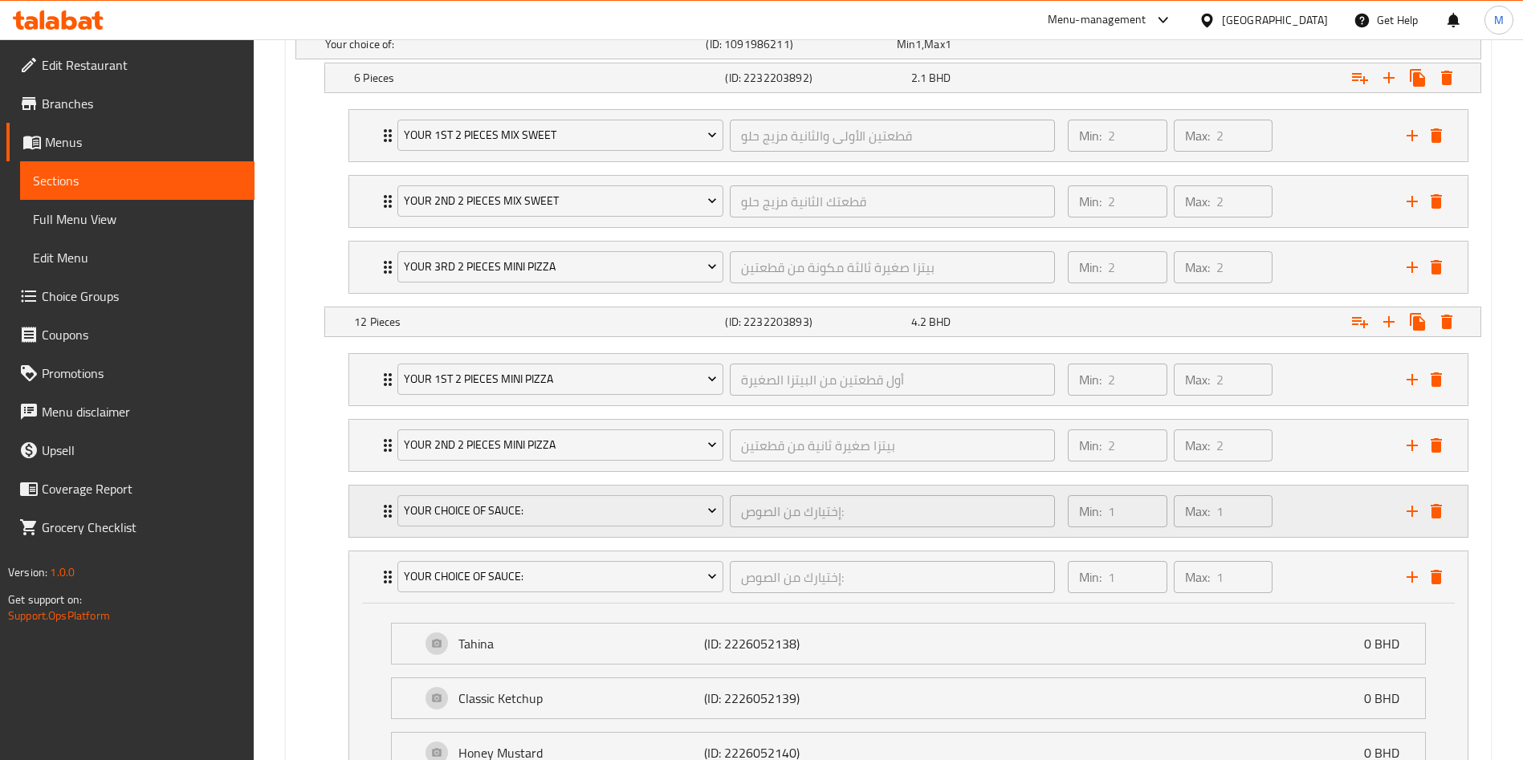
click at [479, 494] on div "Your Choice Of Sauce:" at bounding box center [560, 511] width 332 height 39
click at [483, 510] on span "Your Choice Of Sauce:" at bounding box center [561, 511] width 314 height 20
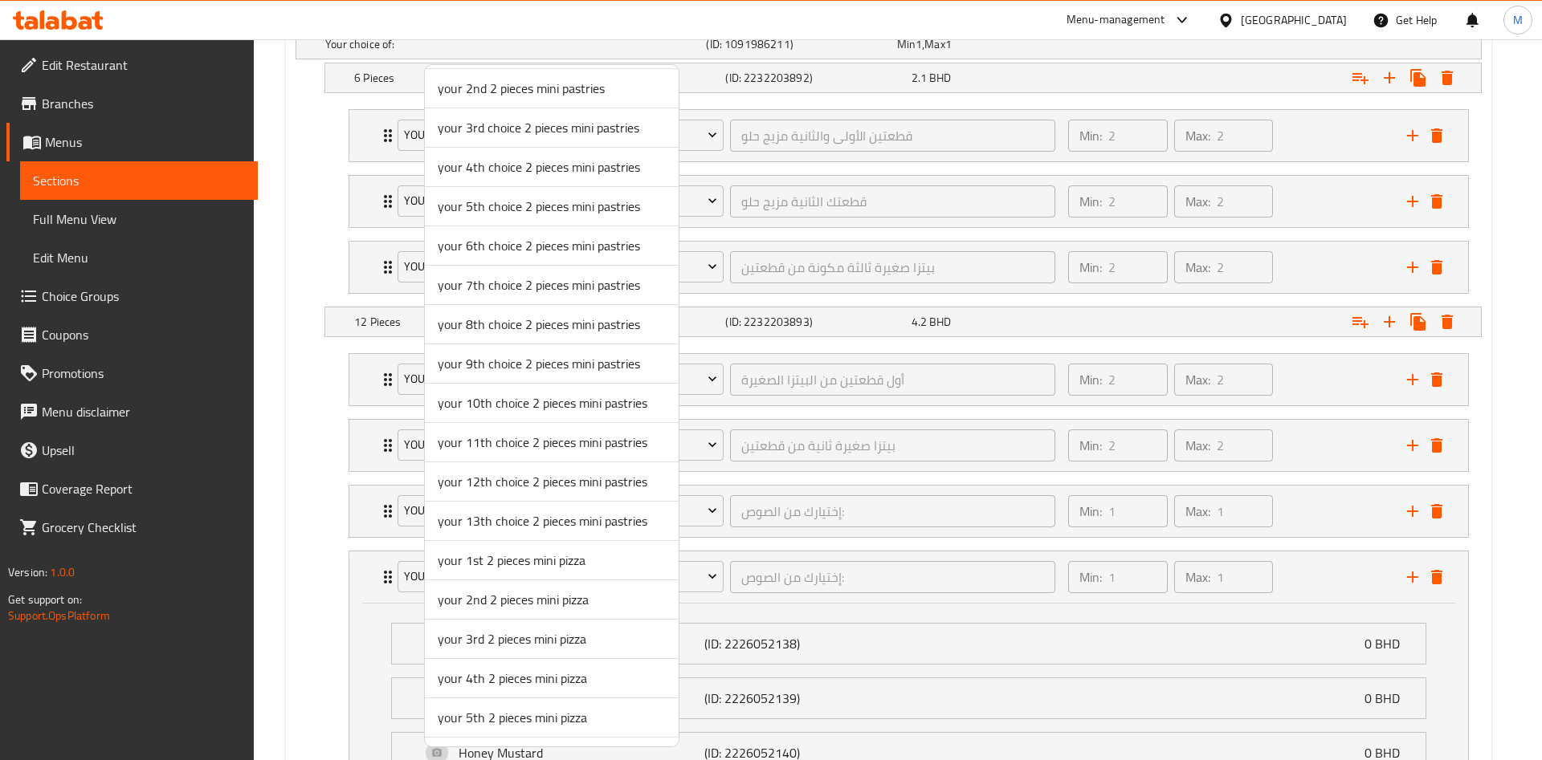
click at [514, 630] on span "your 3rd 2 pieces mini pizza" at bounding box center [552, 639] width 228 height 19
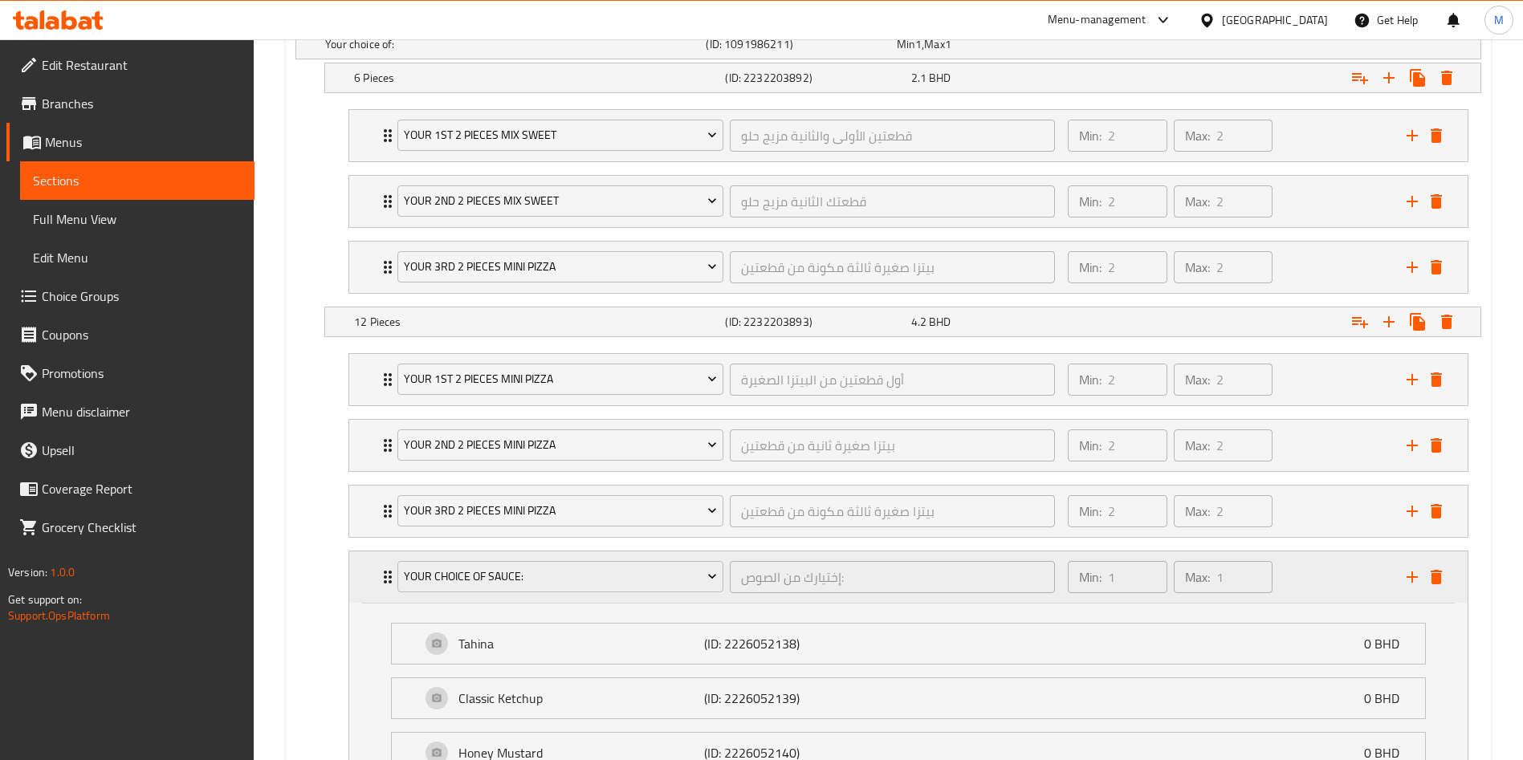
click at [502, 560] on div "Your Choice Of Sauce:" at bounding box center [560, 577] width 332 height 39
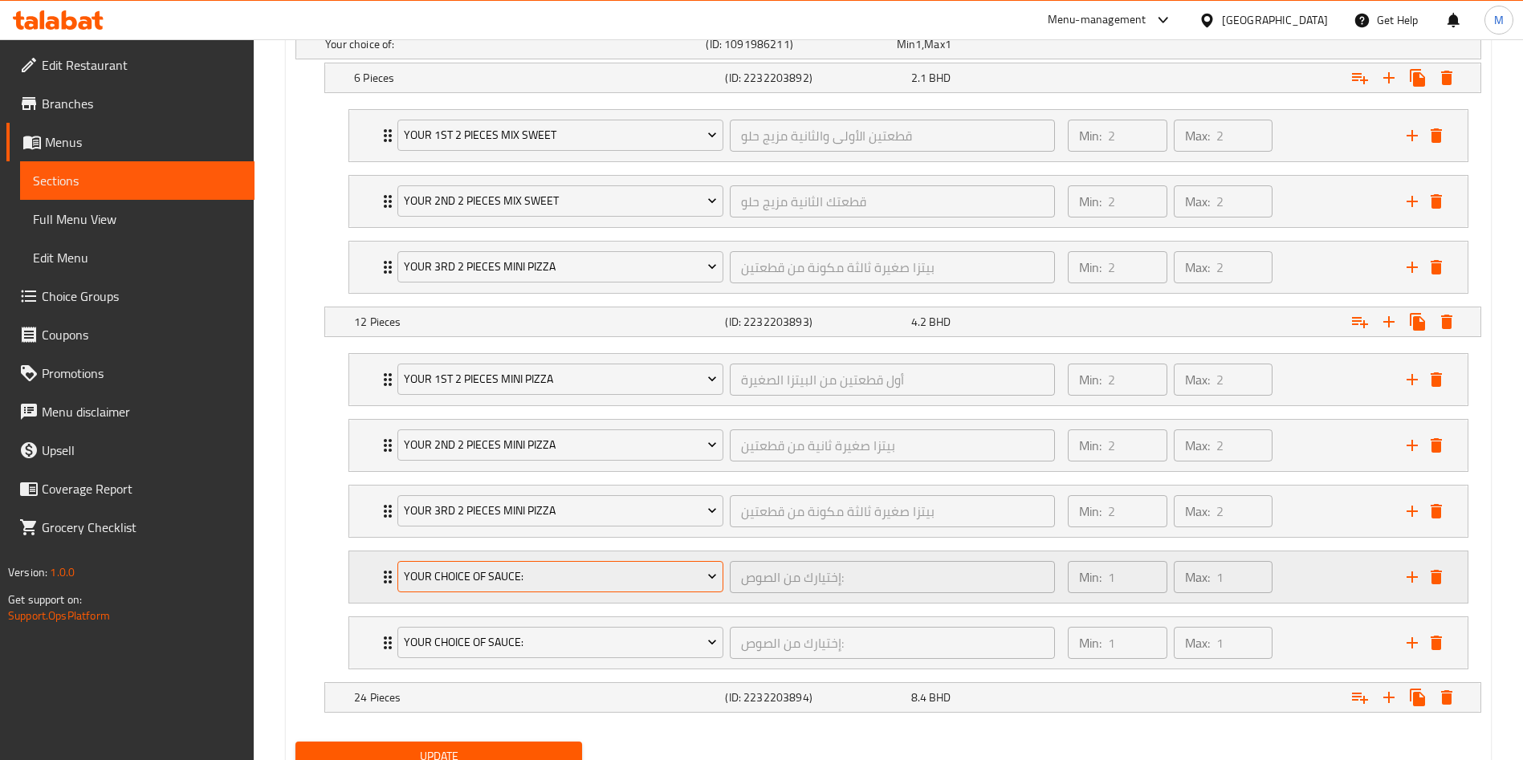
click at [503, 574] on span "Your Choice Of Sauce:" at bounding box center [561, 577] width 314 height 20
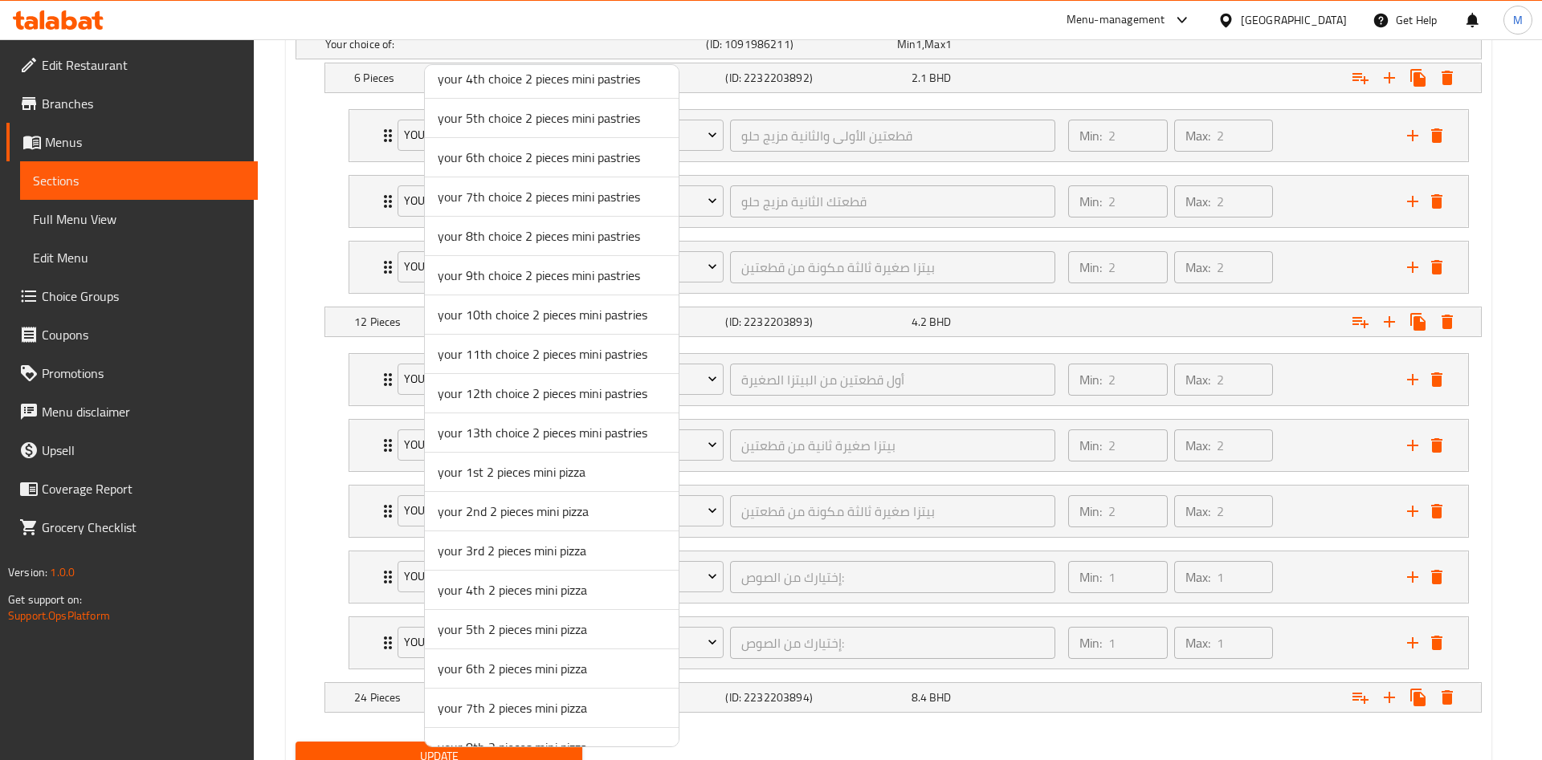
scroll to position [241, 0]
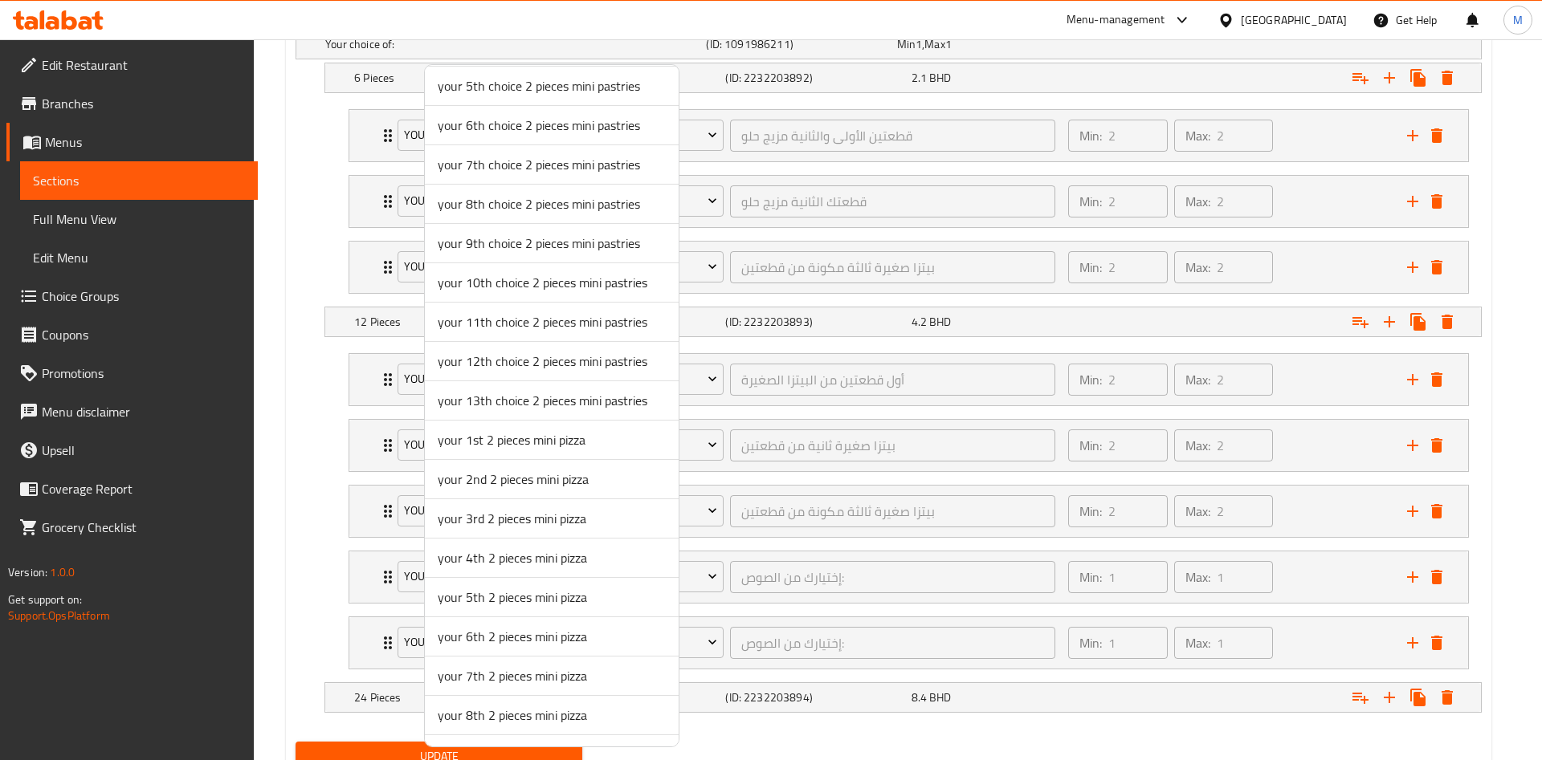
click at [499, 563] on span "your 4th 2 pieces mini pizza" at bounding box center [552, 557] width 228 height 19
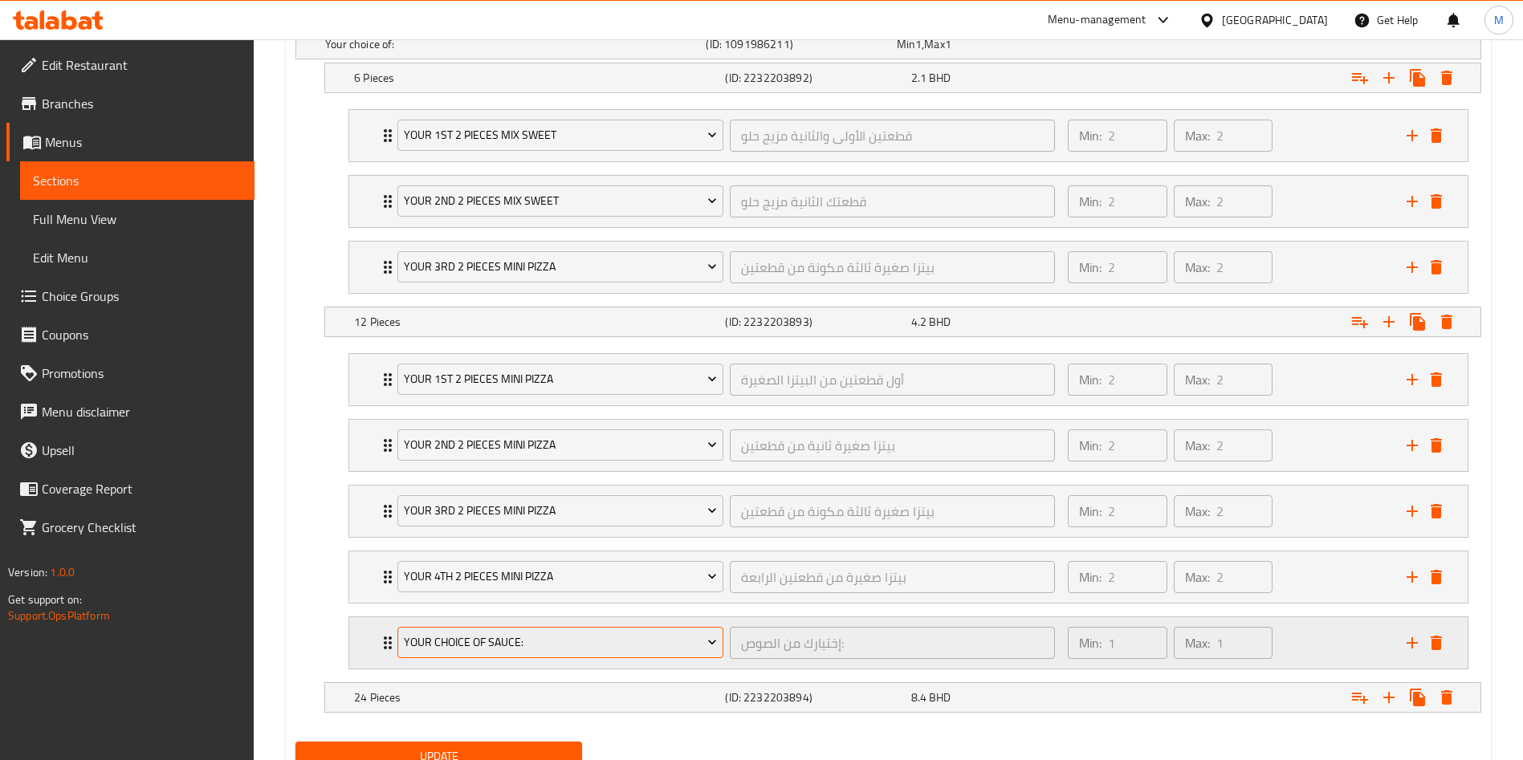
click at [487, 630] on button "Your Choice Of Sauce:" at bounding box center [560, 643] width 326 height 32
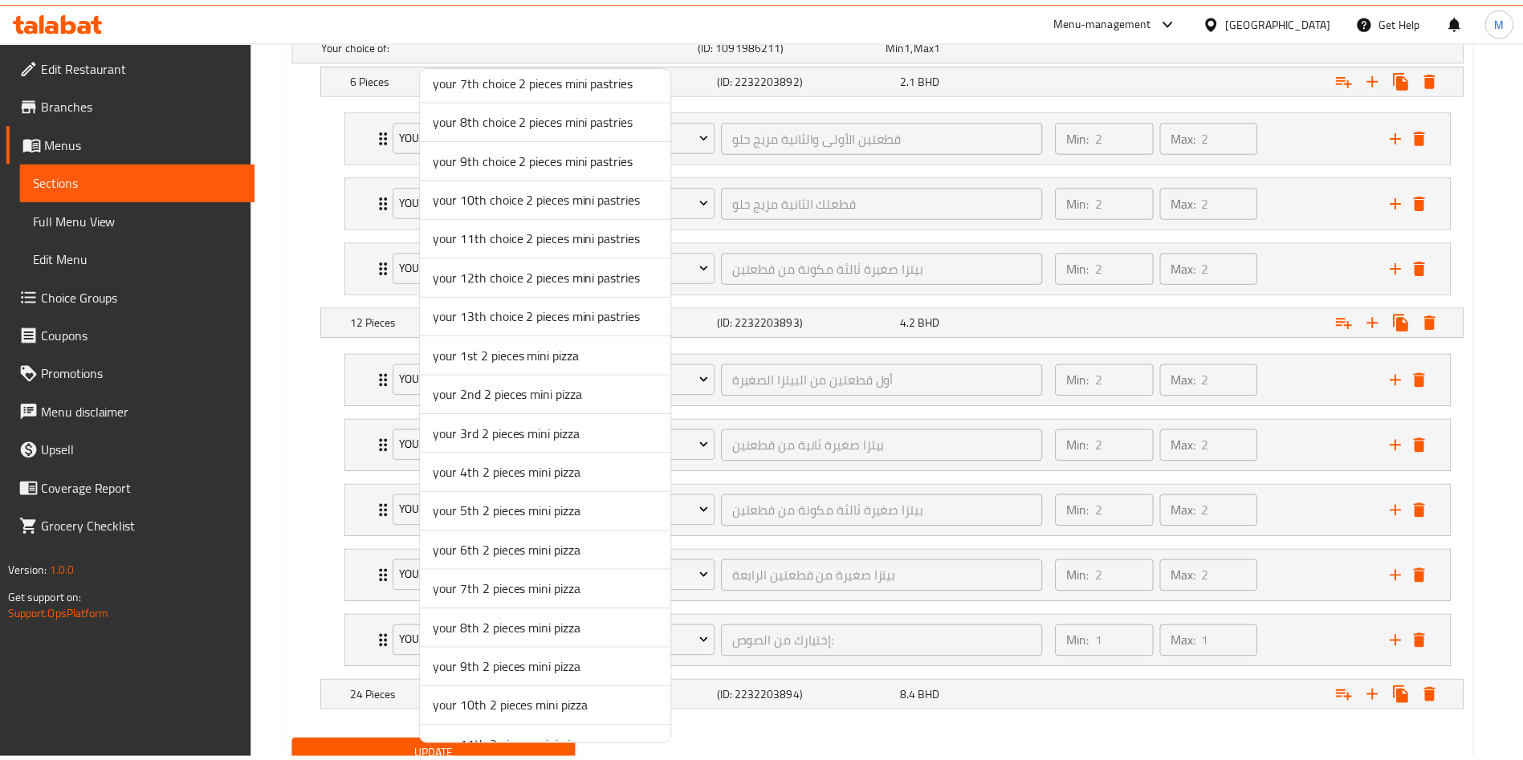
scroll to position [361, 0]
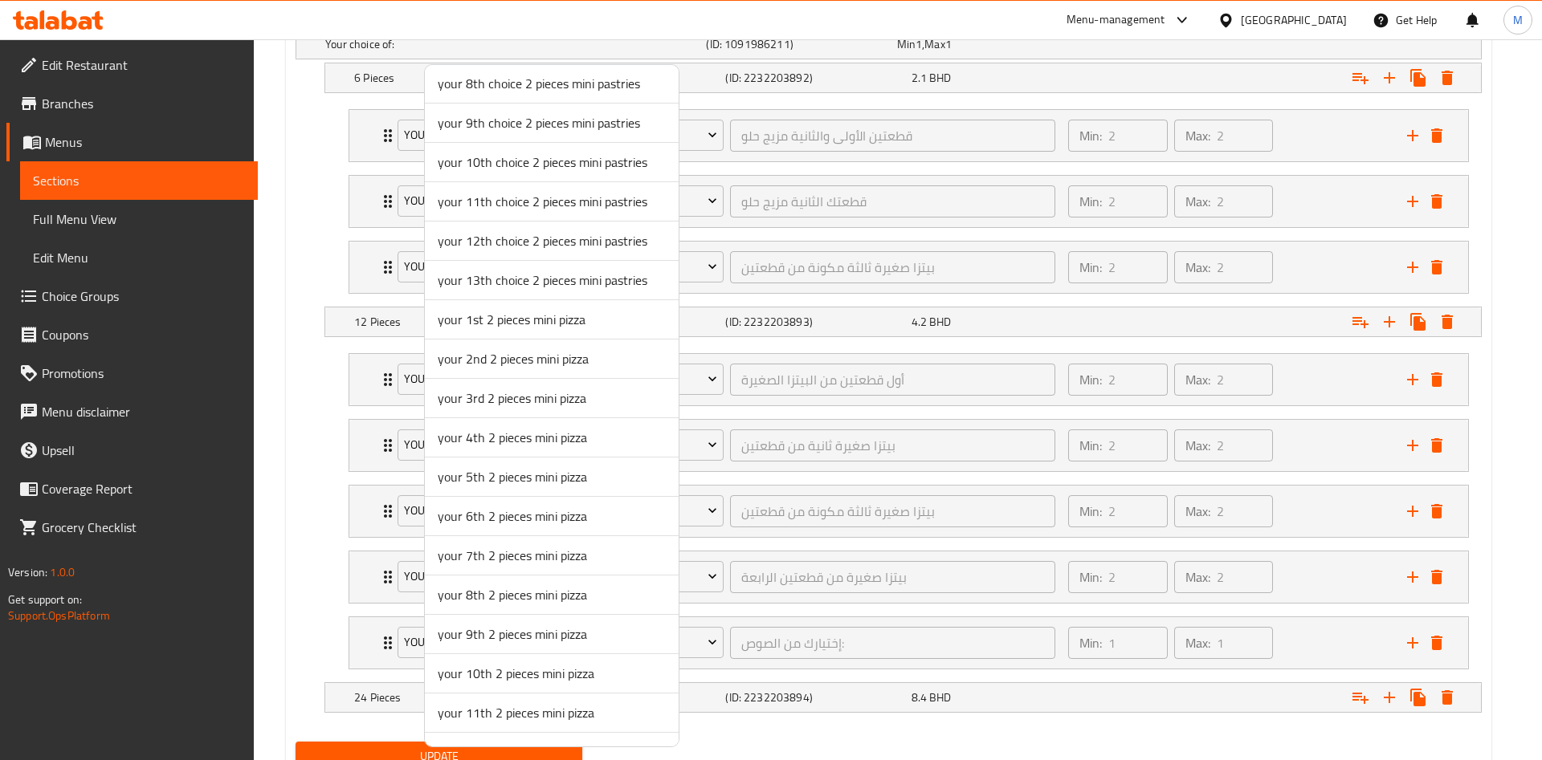
click at [493, 469] on span "your 5th 2 pieces mini pizza" at bounding box center [552, 476] width 228 height 19
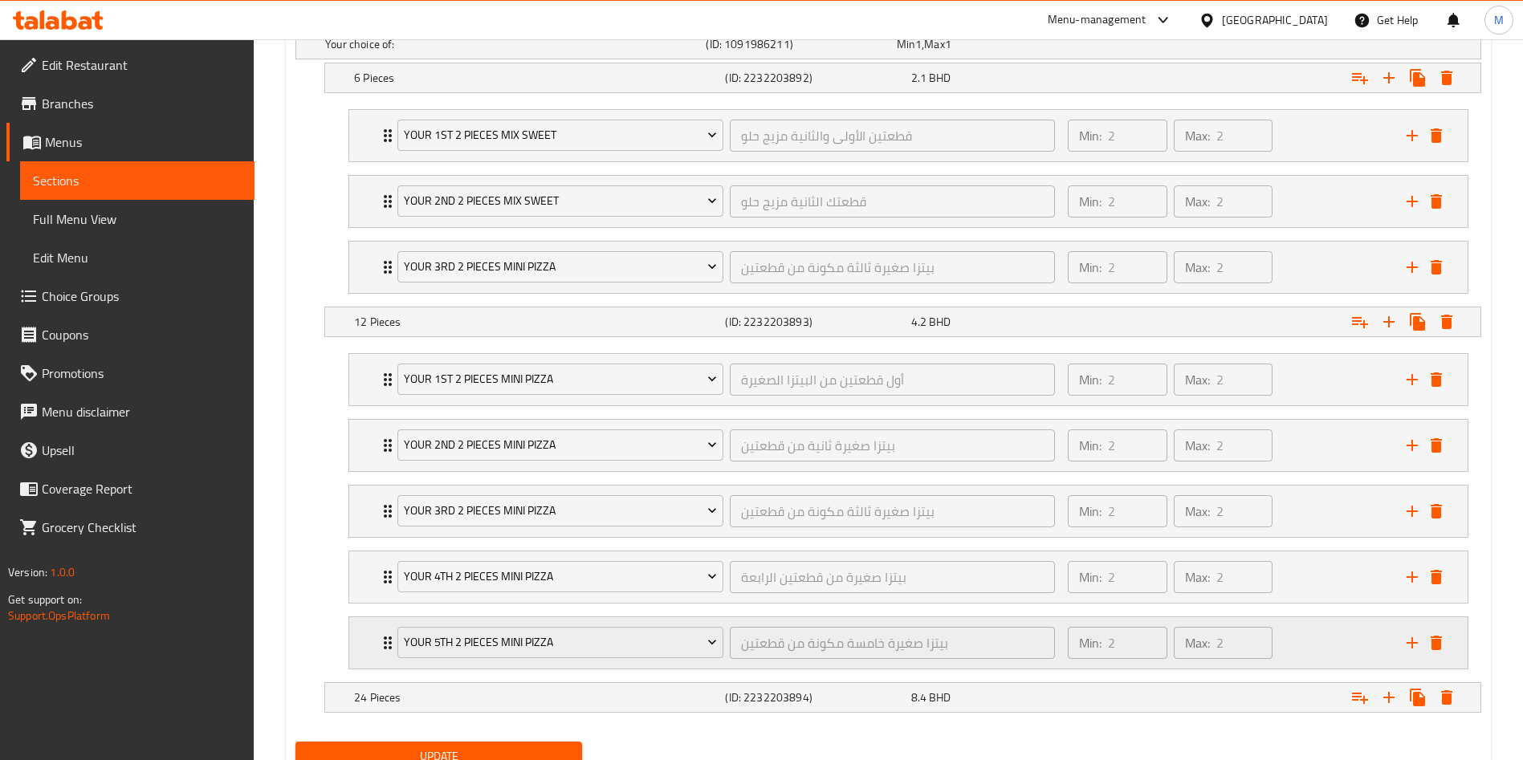
click at [1416, 646] on icon "add" at bounding box center [1412, 643] width 19 height 19
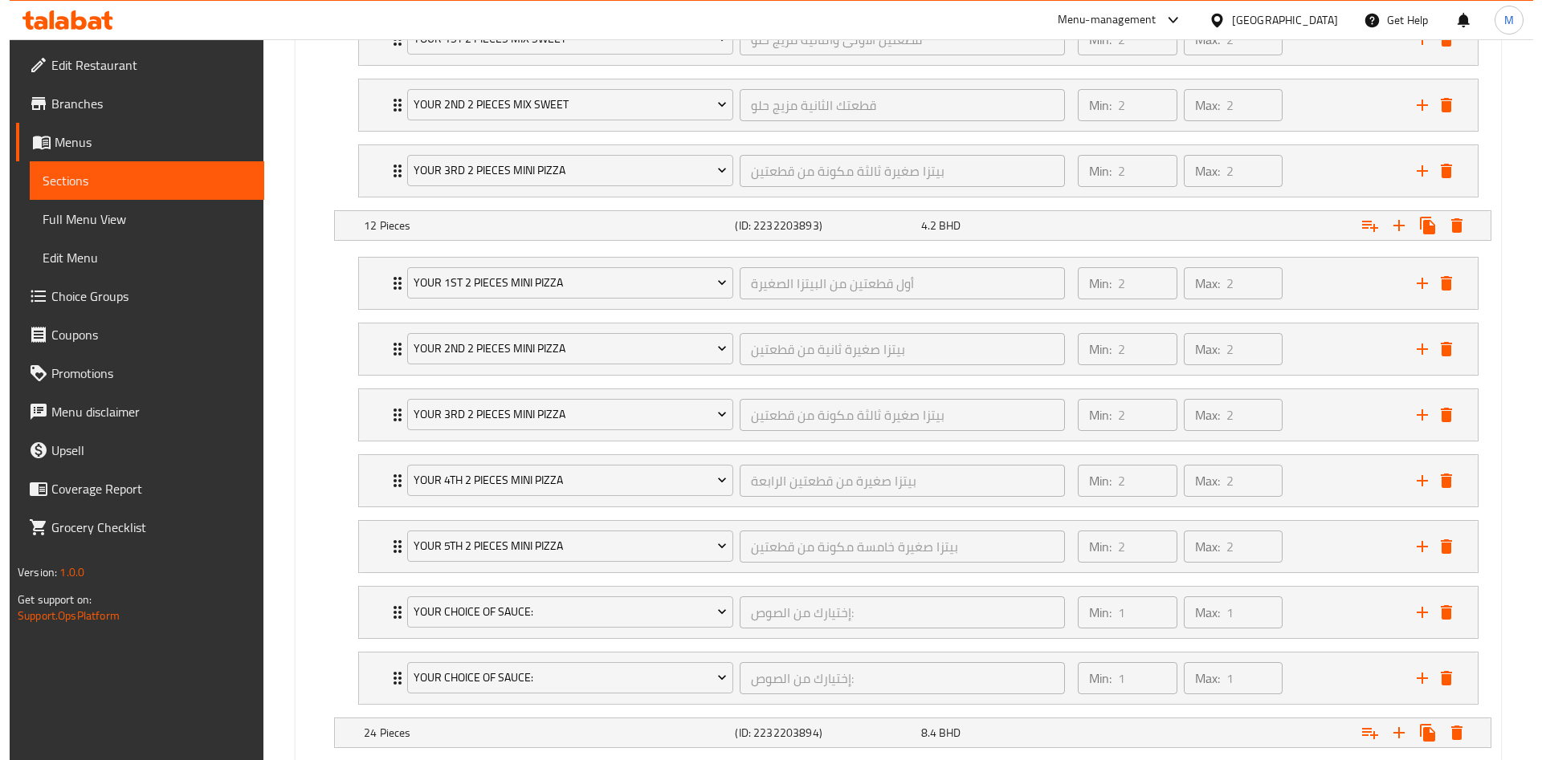
scroll to position [1115, 0]
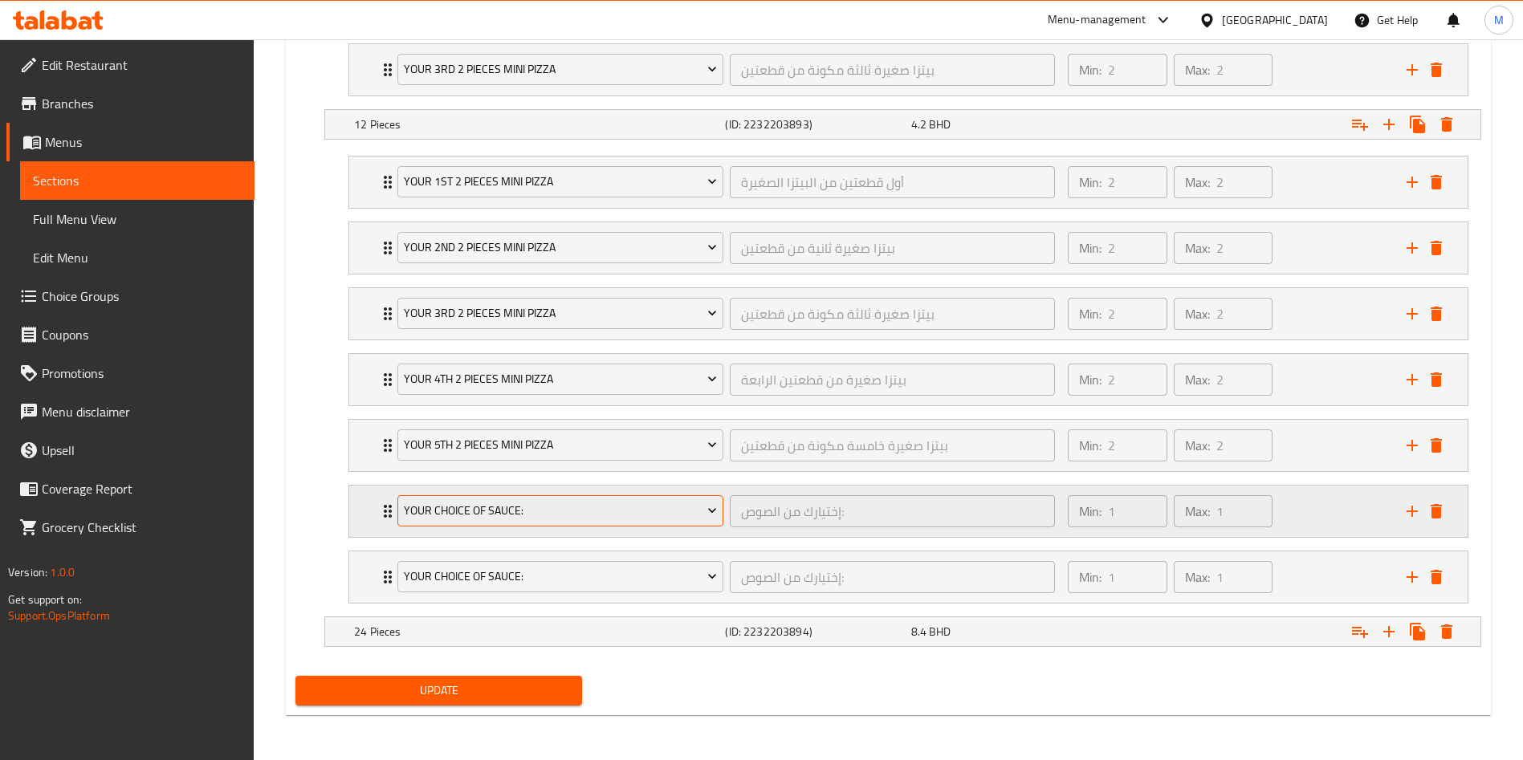
click at [514, 510] on span "Your Choice Of Sauce:" at bounding box center [561, 511] width 314 height 20
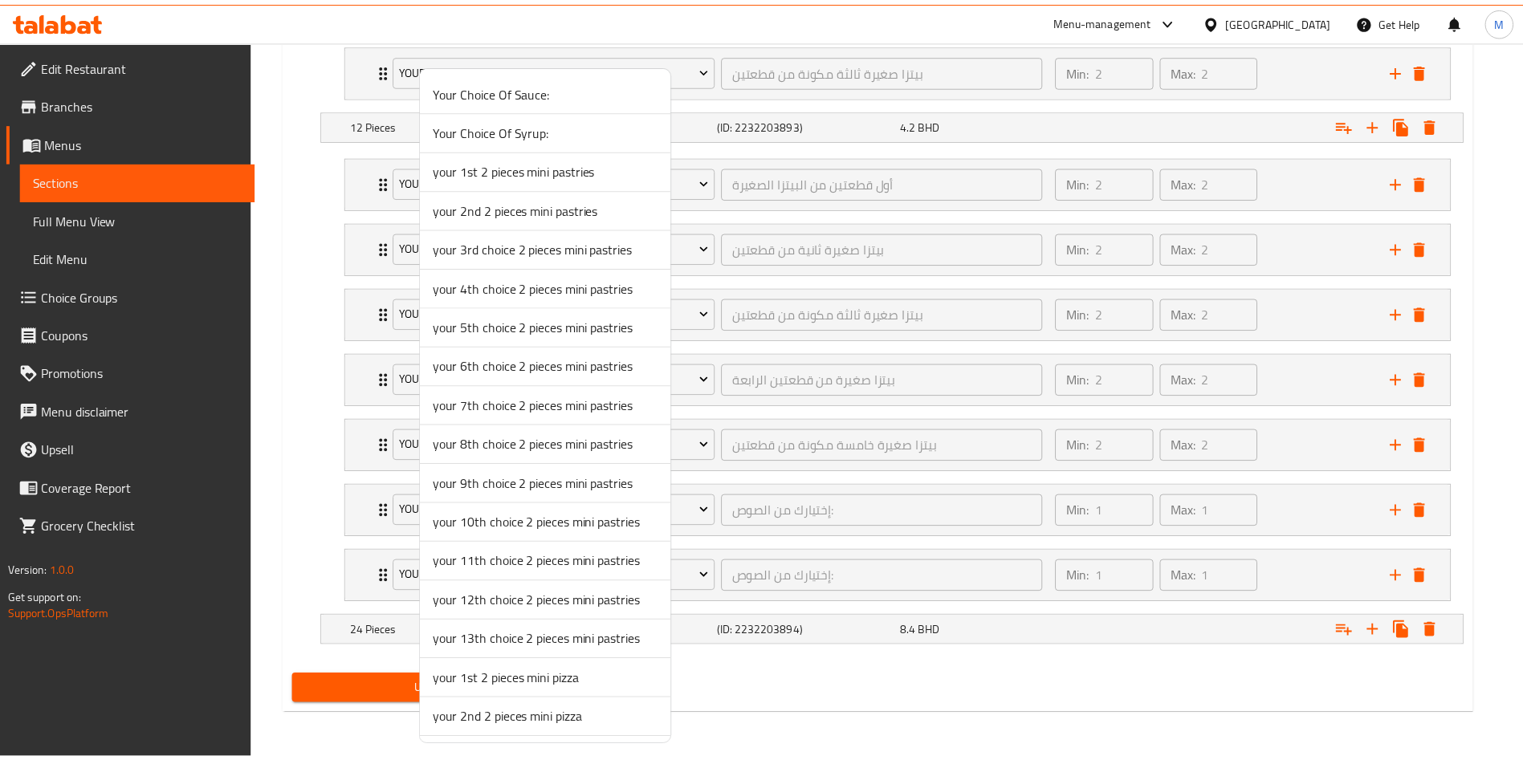
scroll to position [241, 0]
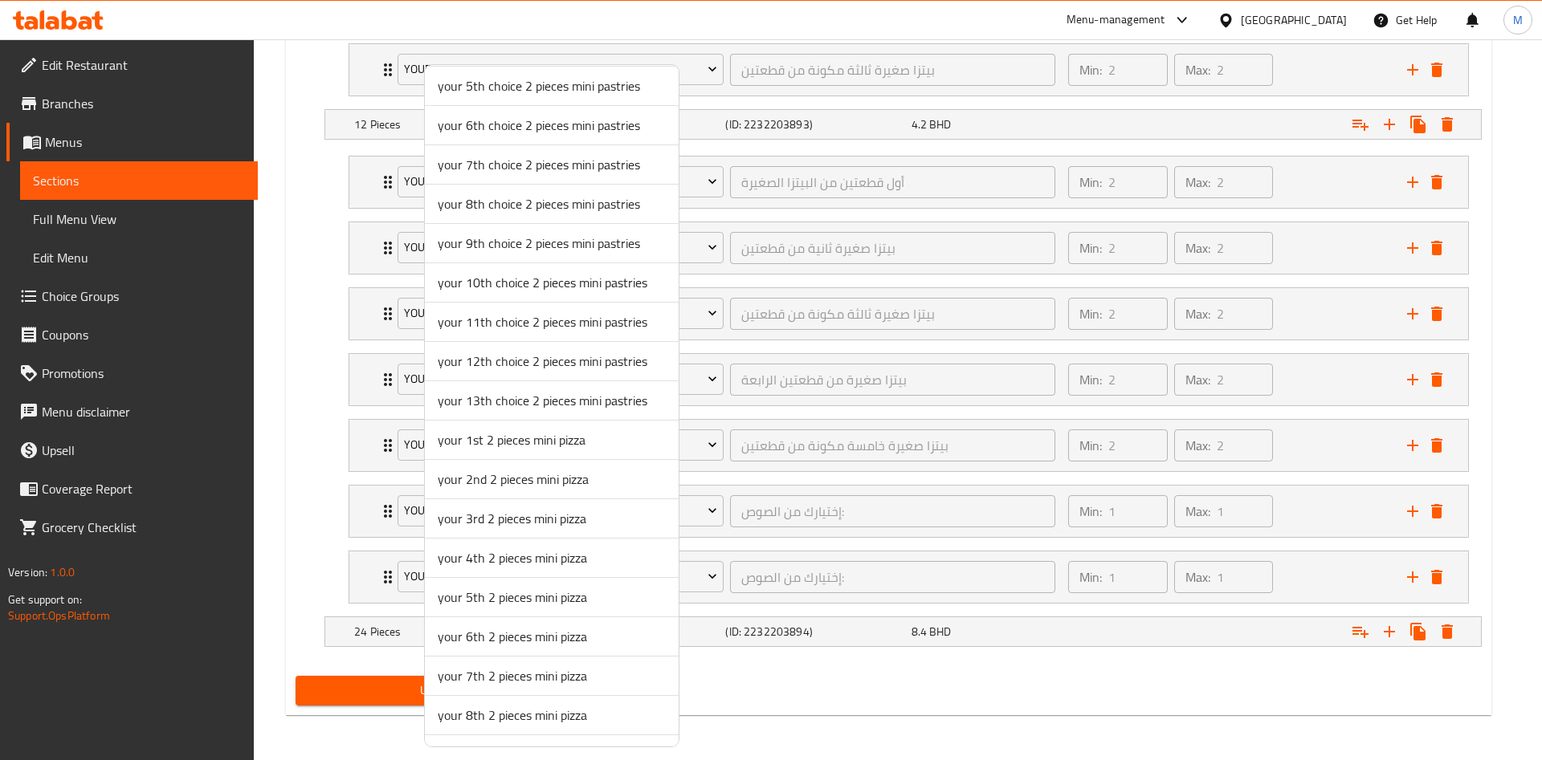
click at [512, 642] on span "your 6th 2 pieces mini pizza" at bounding box center [552, 636] width 228 height 19
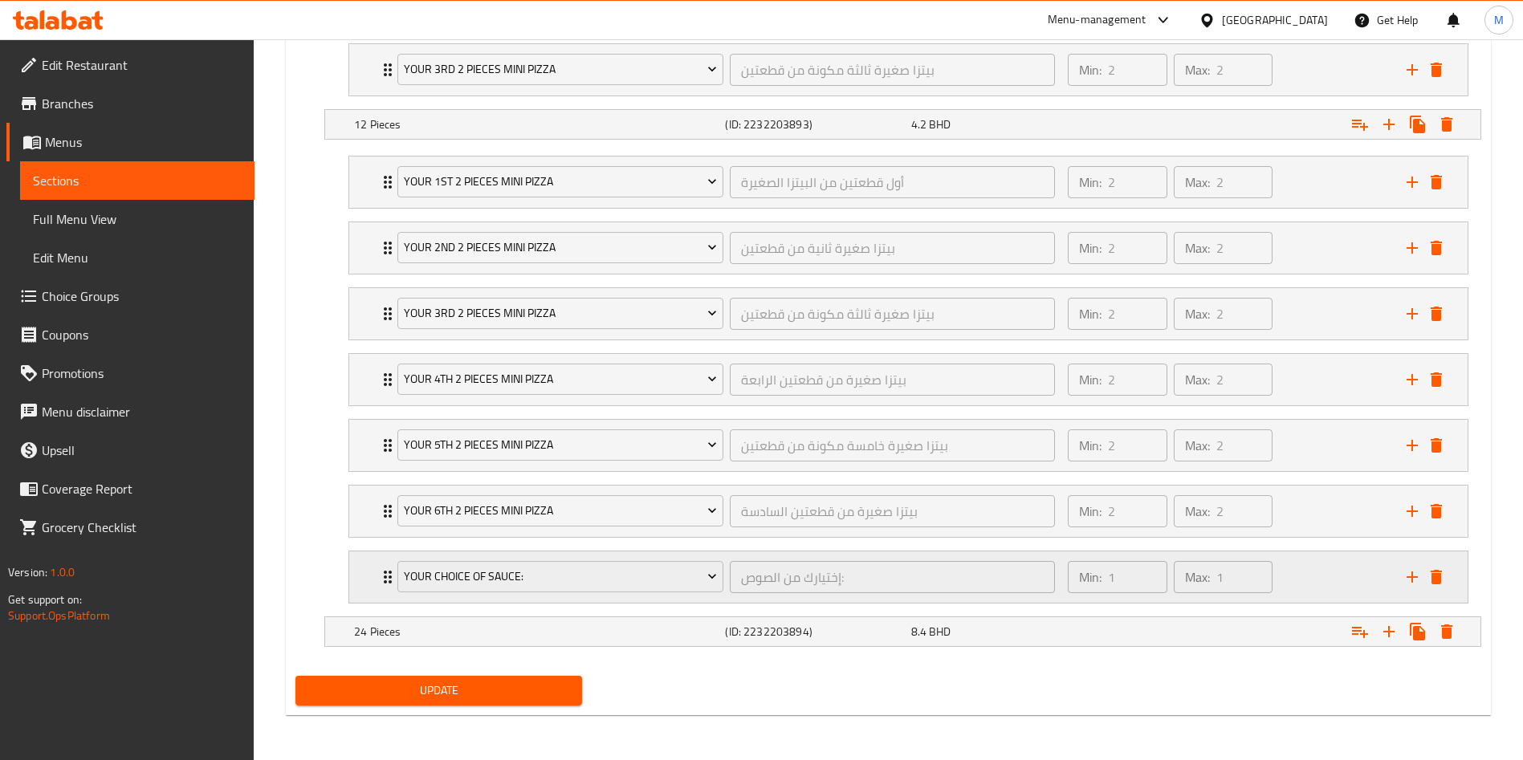
click at [1445, 577] on icon "delete" at bounding box center [1436, 577] width 19 height 19
click at [1444, 521] on icon "delete" at bounding box center [1436, 511] width 19 height 19
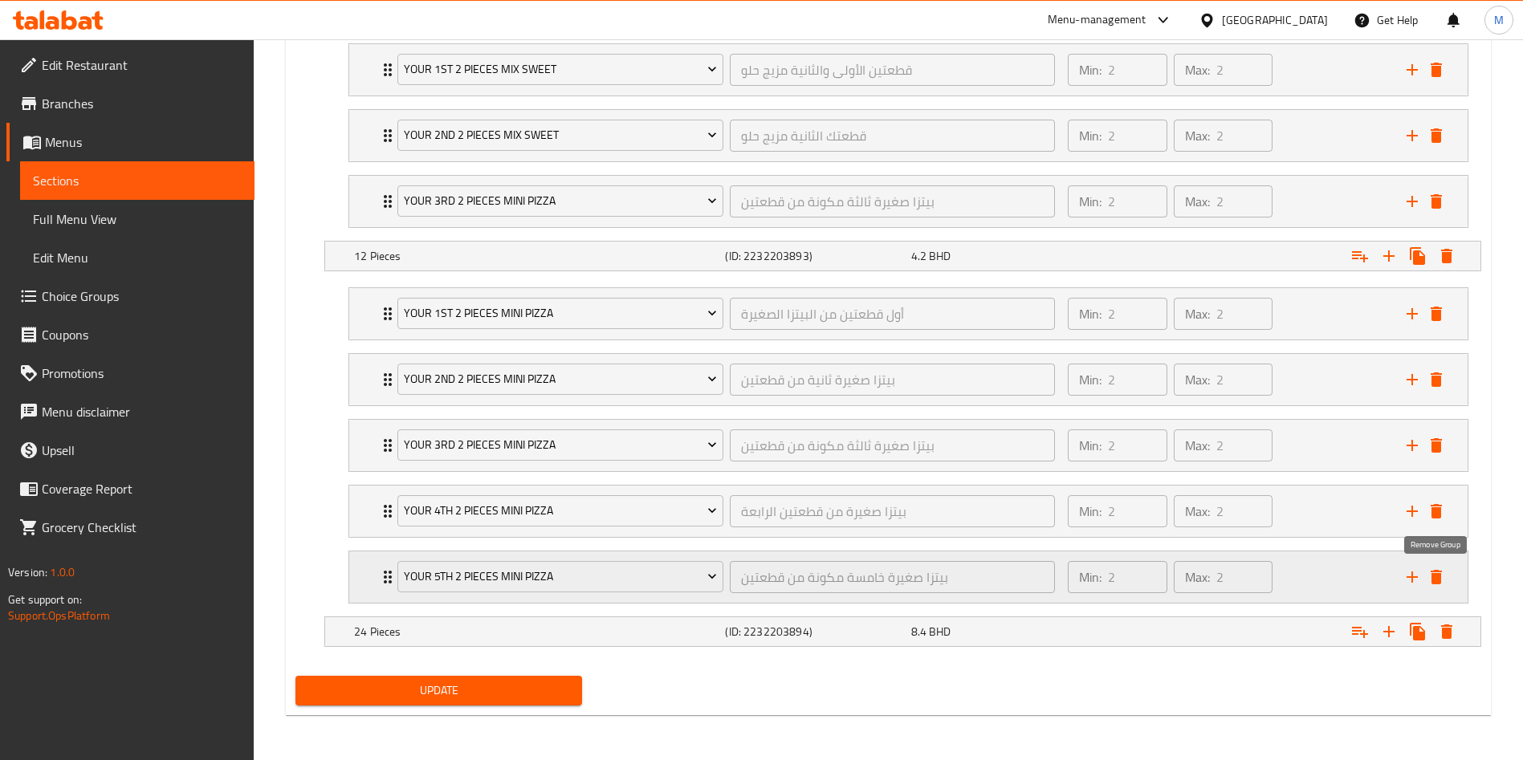
scroll to position [984, 0]
click at [1418, 579] on icon "add" at bounding box center [1412, 577] width 19 height 19
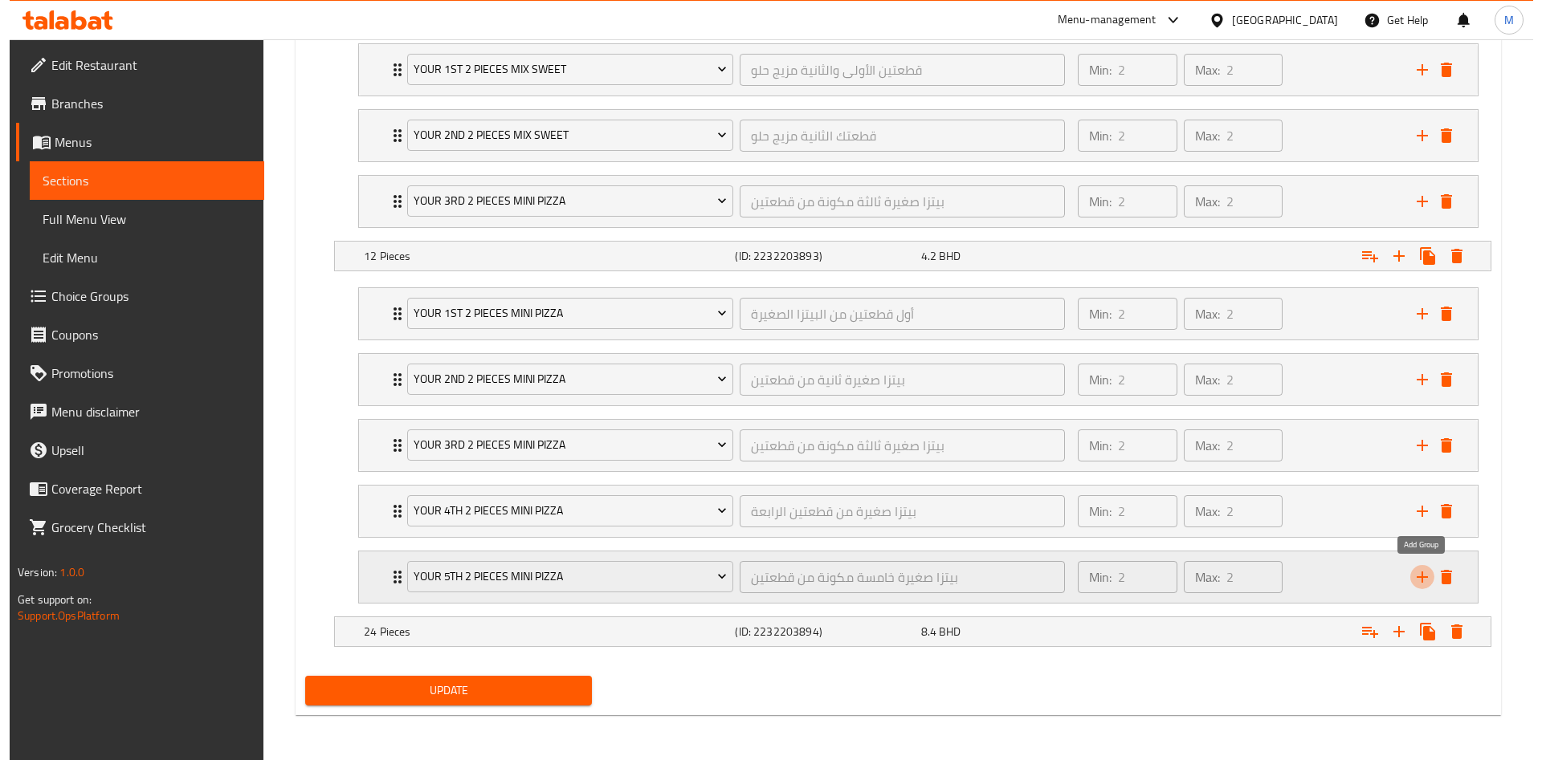
scroll to position [1050, 0]
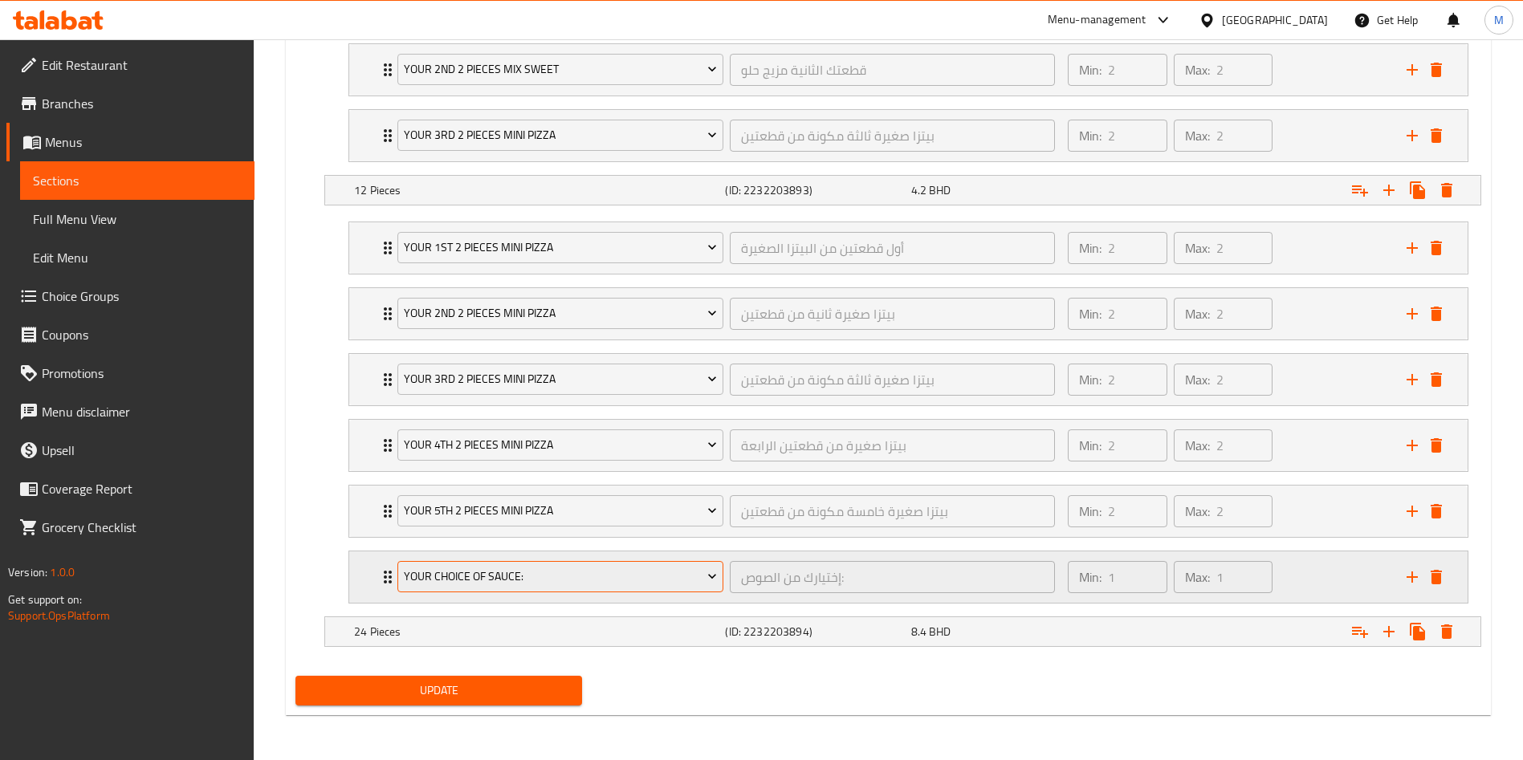
click at [624, 565] on button "Your Choice Of Sauce:" at bounding box center [560, 577] width 326 height 32
click at [586, 567] on span "your 11th choice 2 pieces mini pastries" at bounding box center [561, 577] width 314 height 20
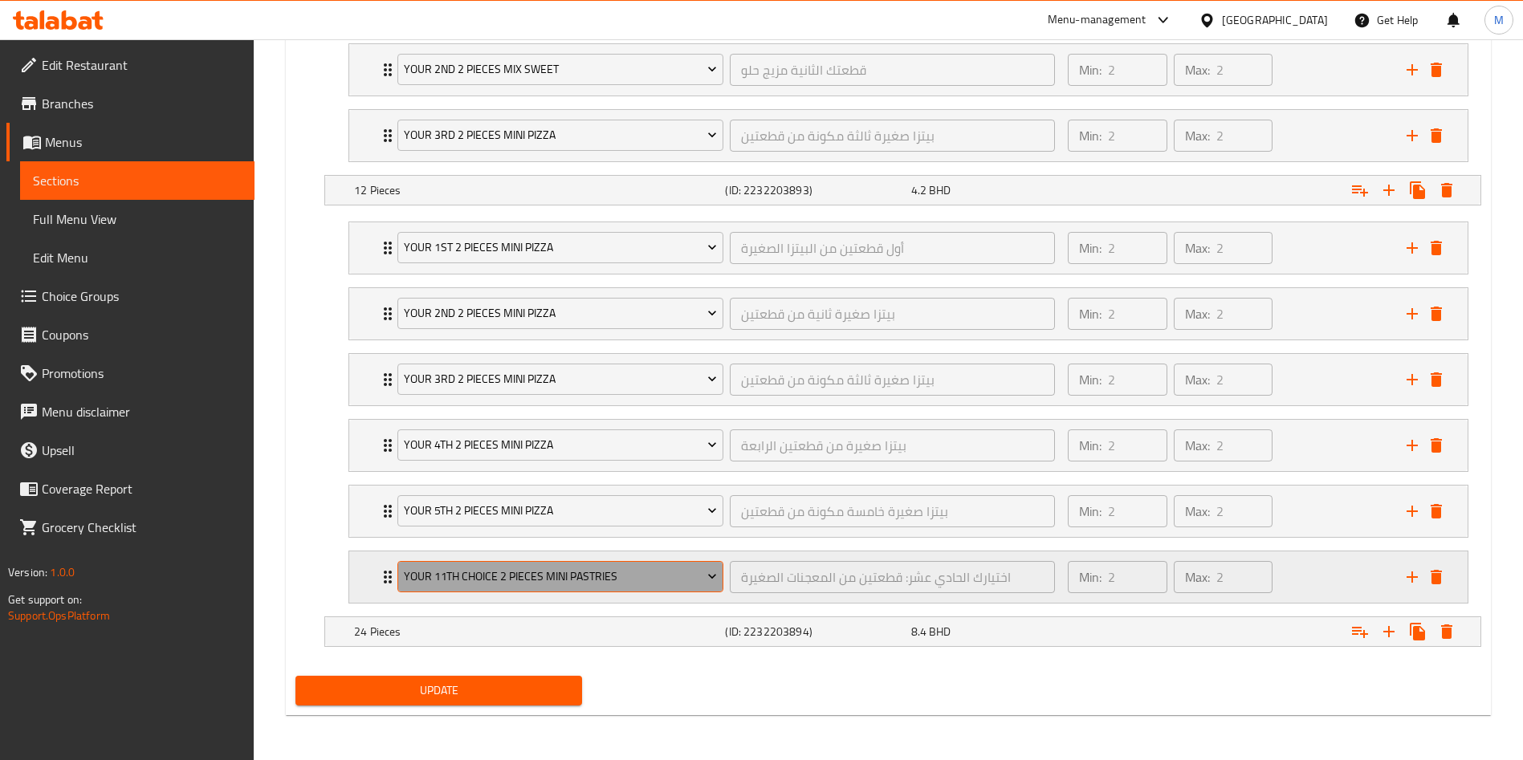
click at [586, 567] on span "your 11th choice 2 pieces mini pastries" at bounding box center [561, 577] width 314 height 20
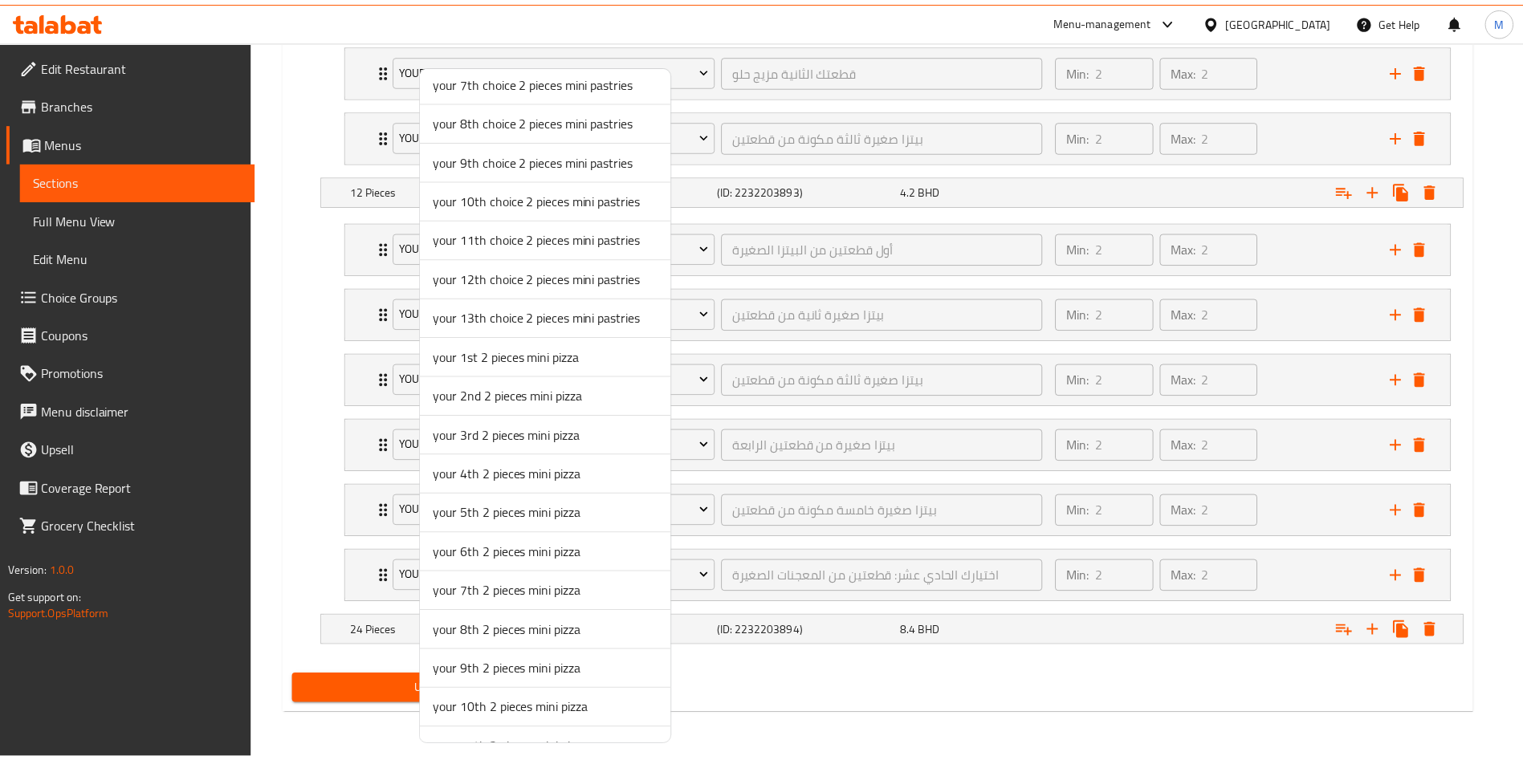
scroll to position [361, 0]
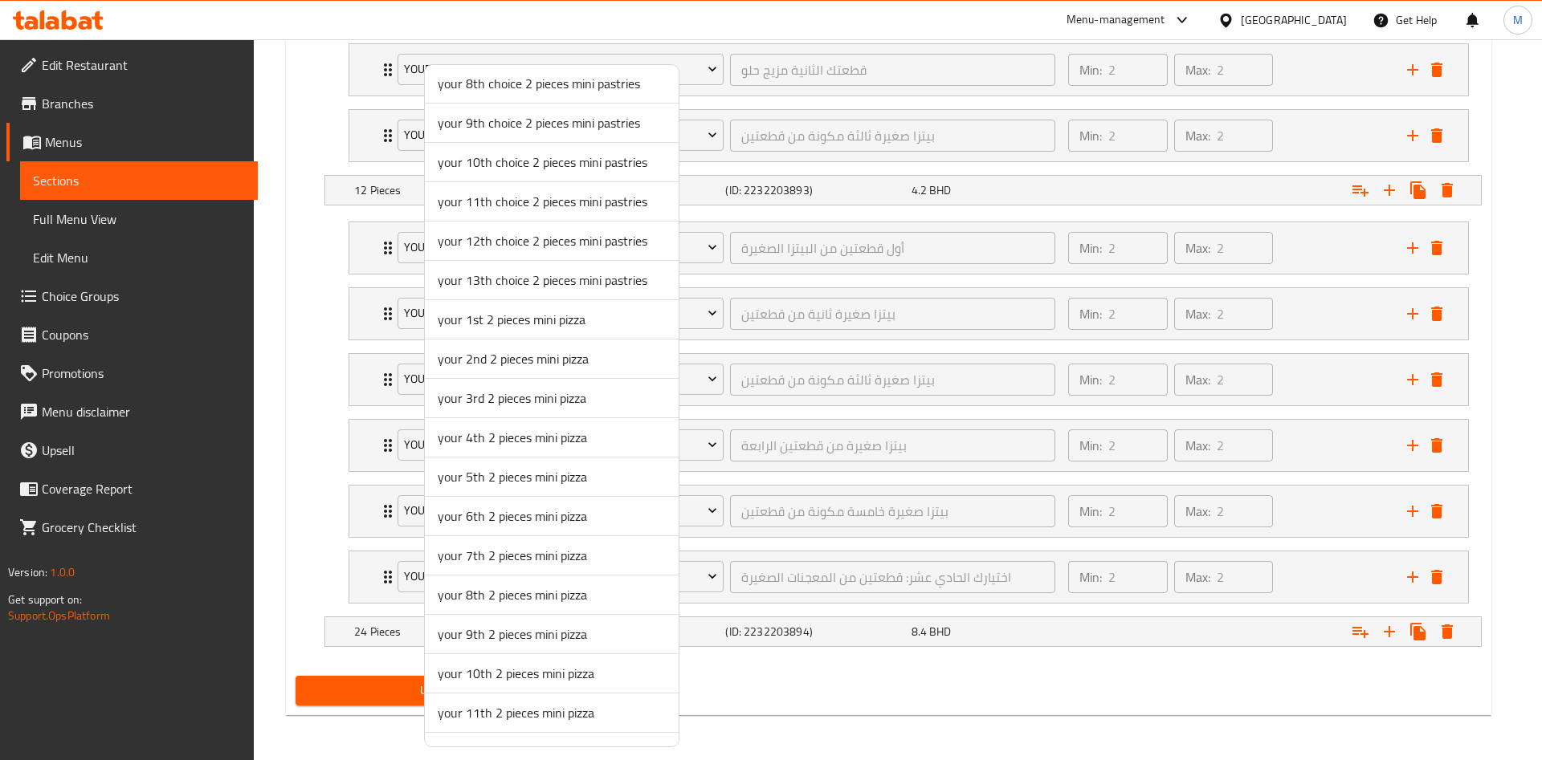
click at [480, 520] on span "your 6th 2 pieces mini pizza" at bounding box center [552, 516] width 228 height 19
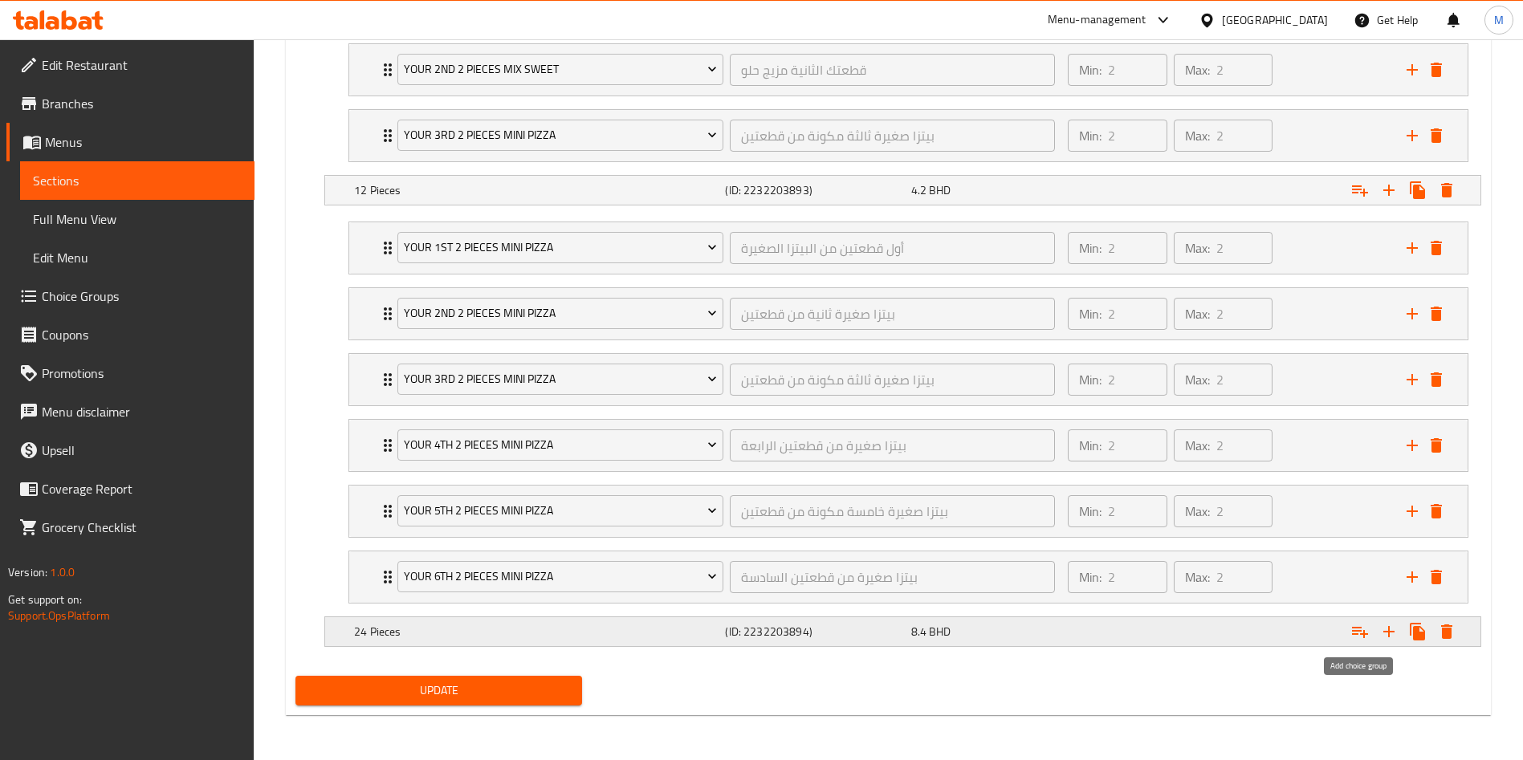
click at [1363, 629] on icon "Expand" at bounding box center [1360, 631] width 19 height 19
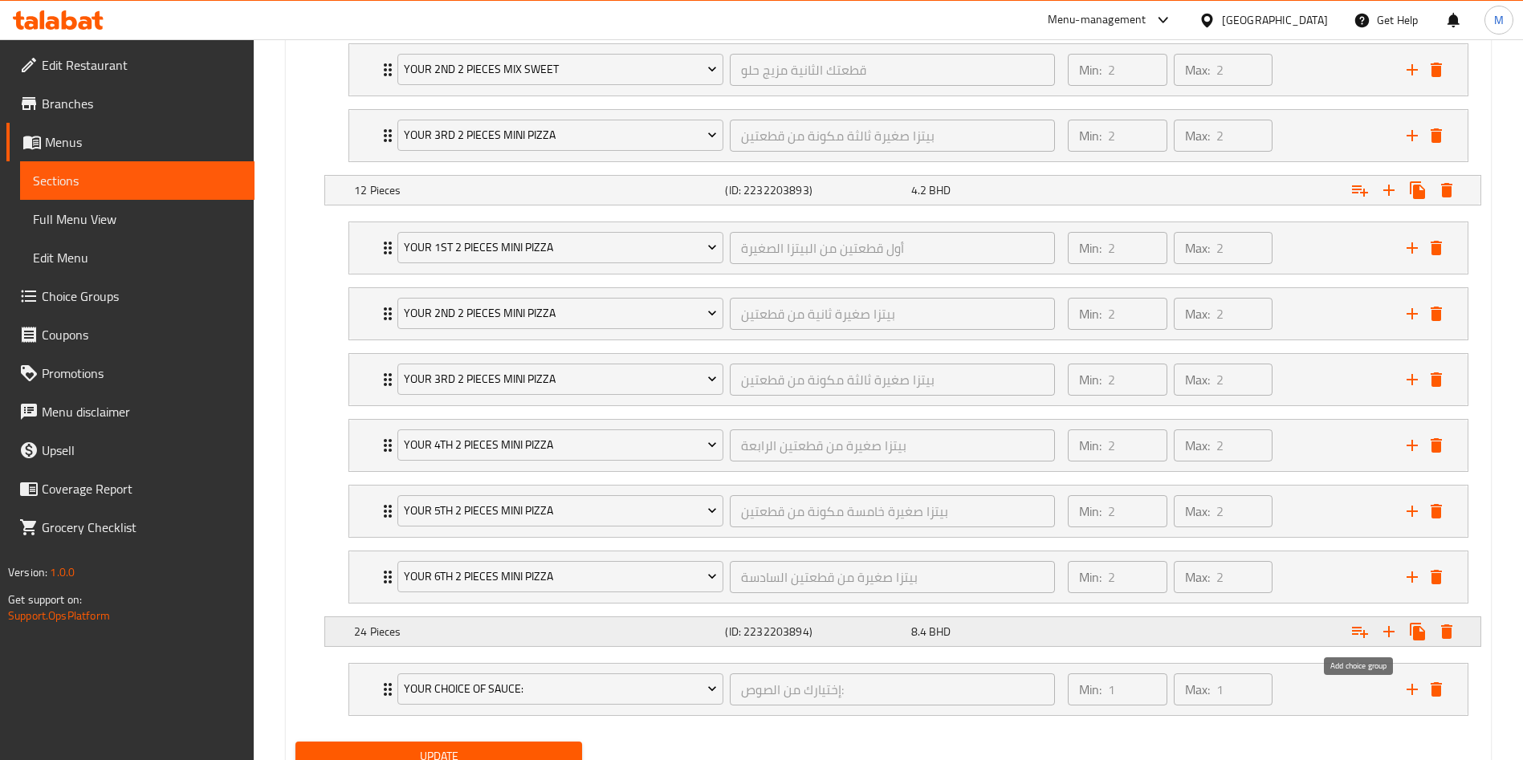
click at [1363, 629] on icon "Expand" at bounding box center [1360, 631] width 19 height 19
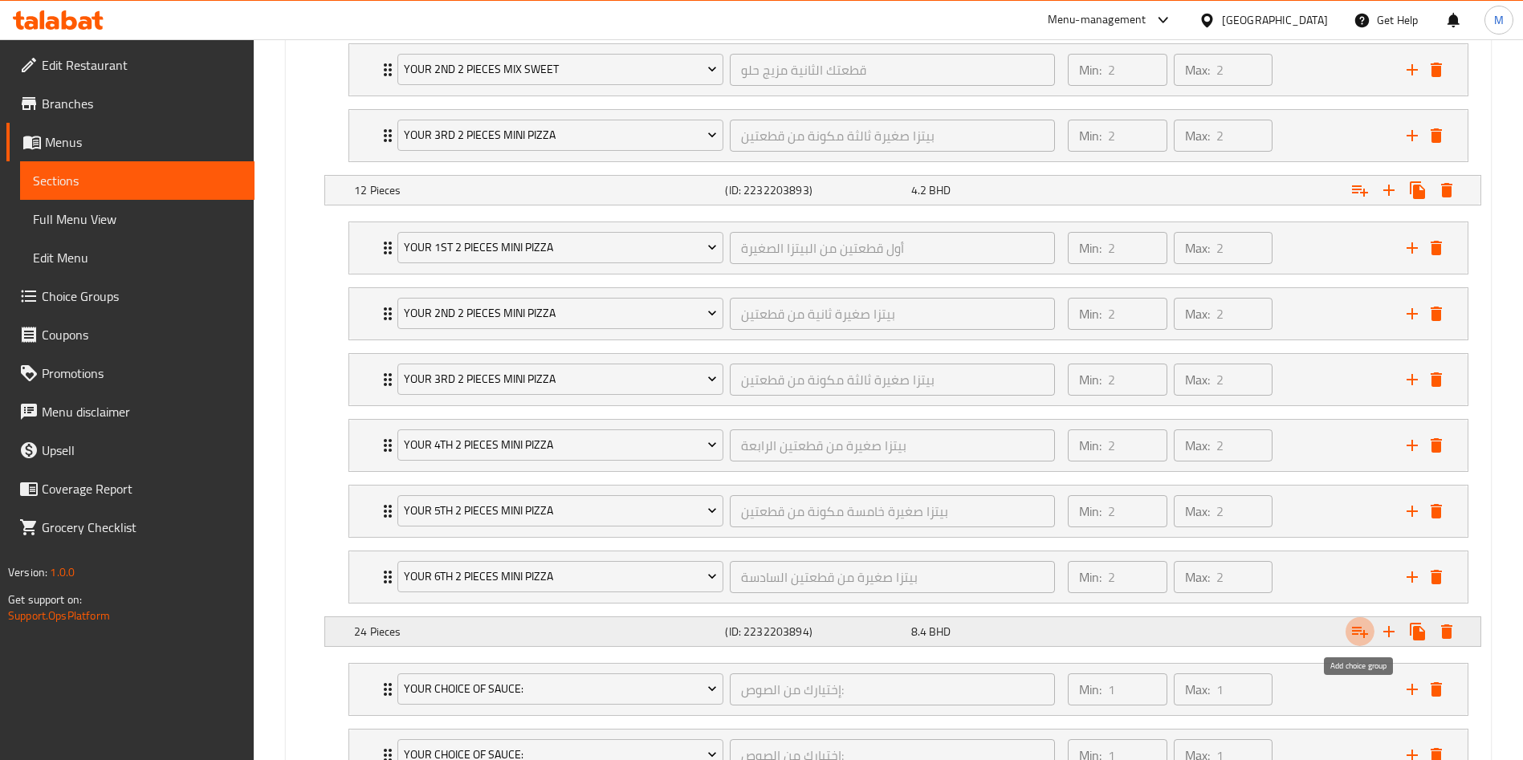
click at [1363, 629] on icon "Expand" at bounding box center [1360, 631] width 19 height 19
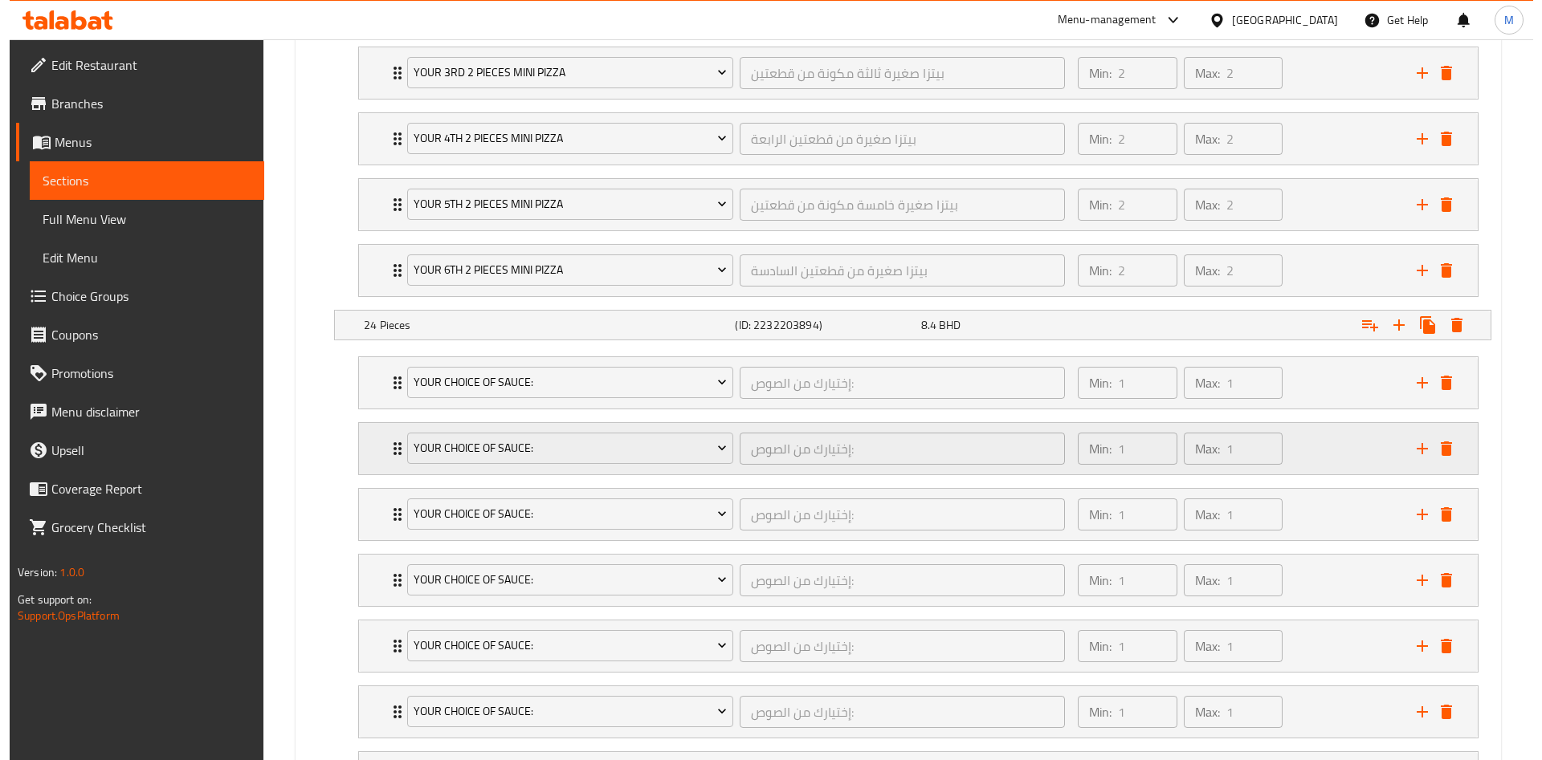
scroll to position [1411, 0]
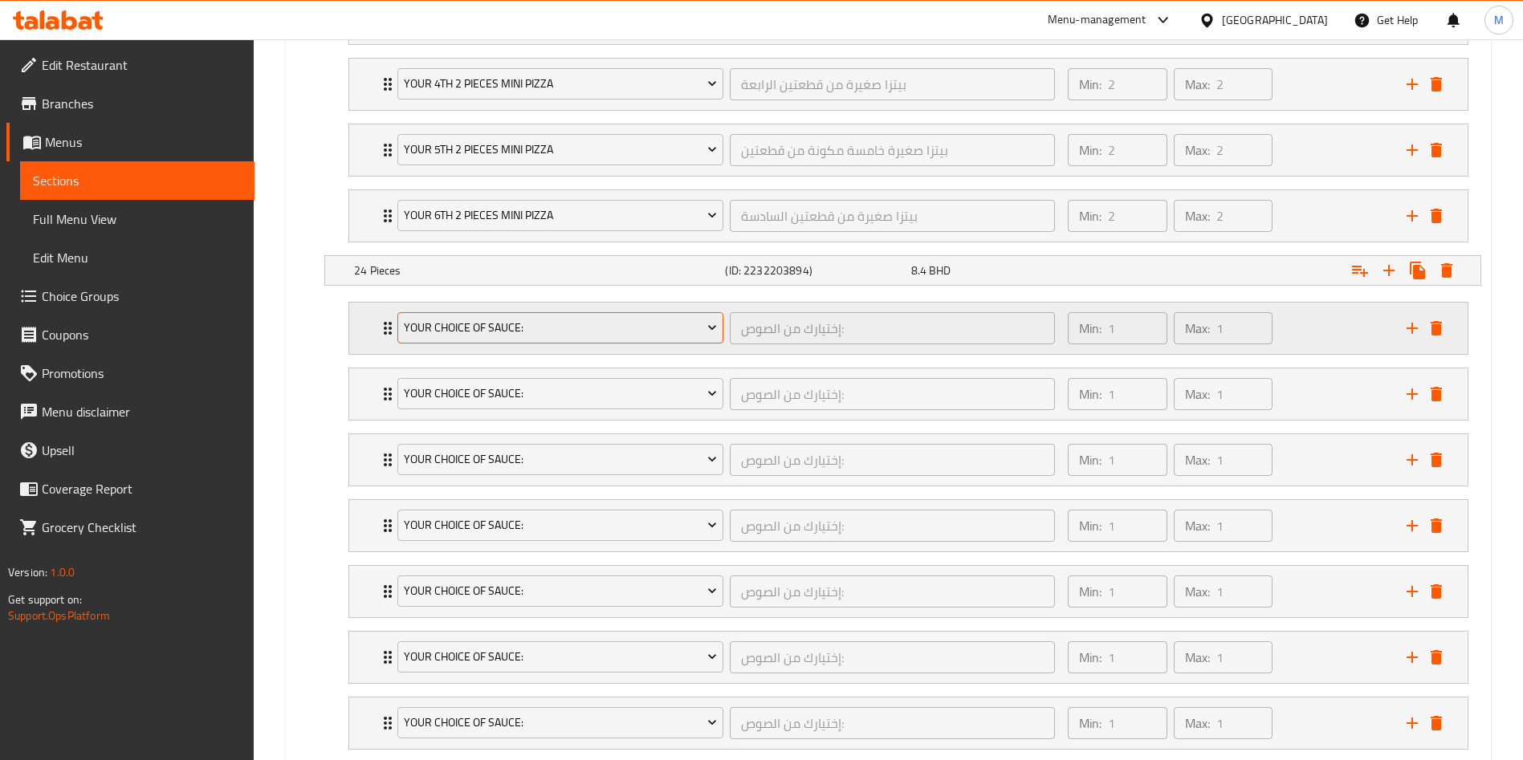
click at [579, 334] on span "Your Choice Of Sauce:" at bounding box center [561, 328] width 314 height 20
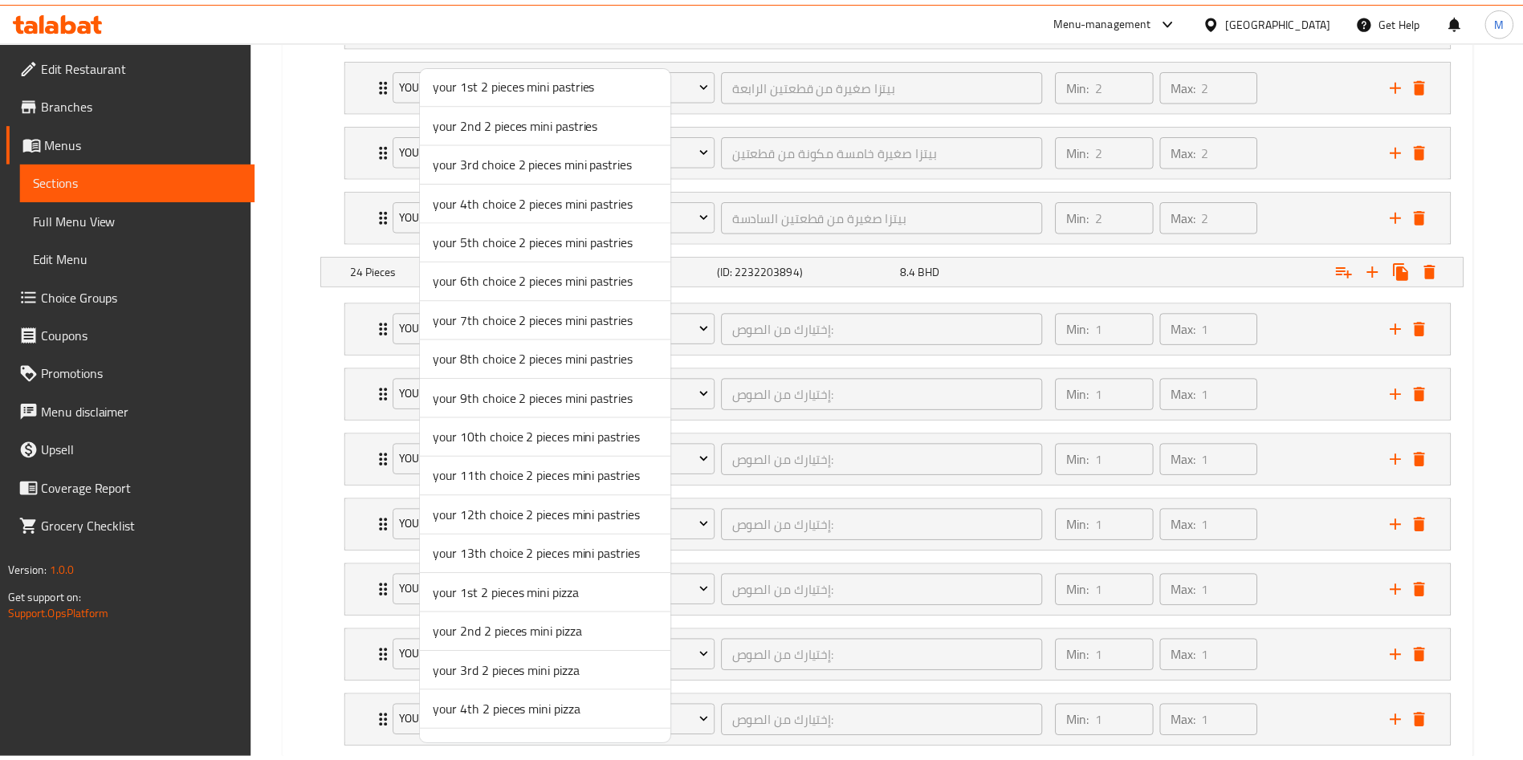
scroll to position [120, 0]
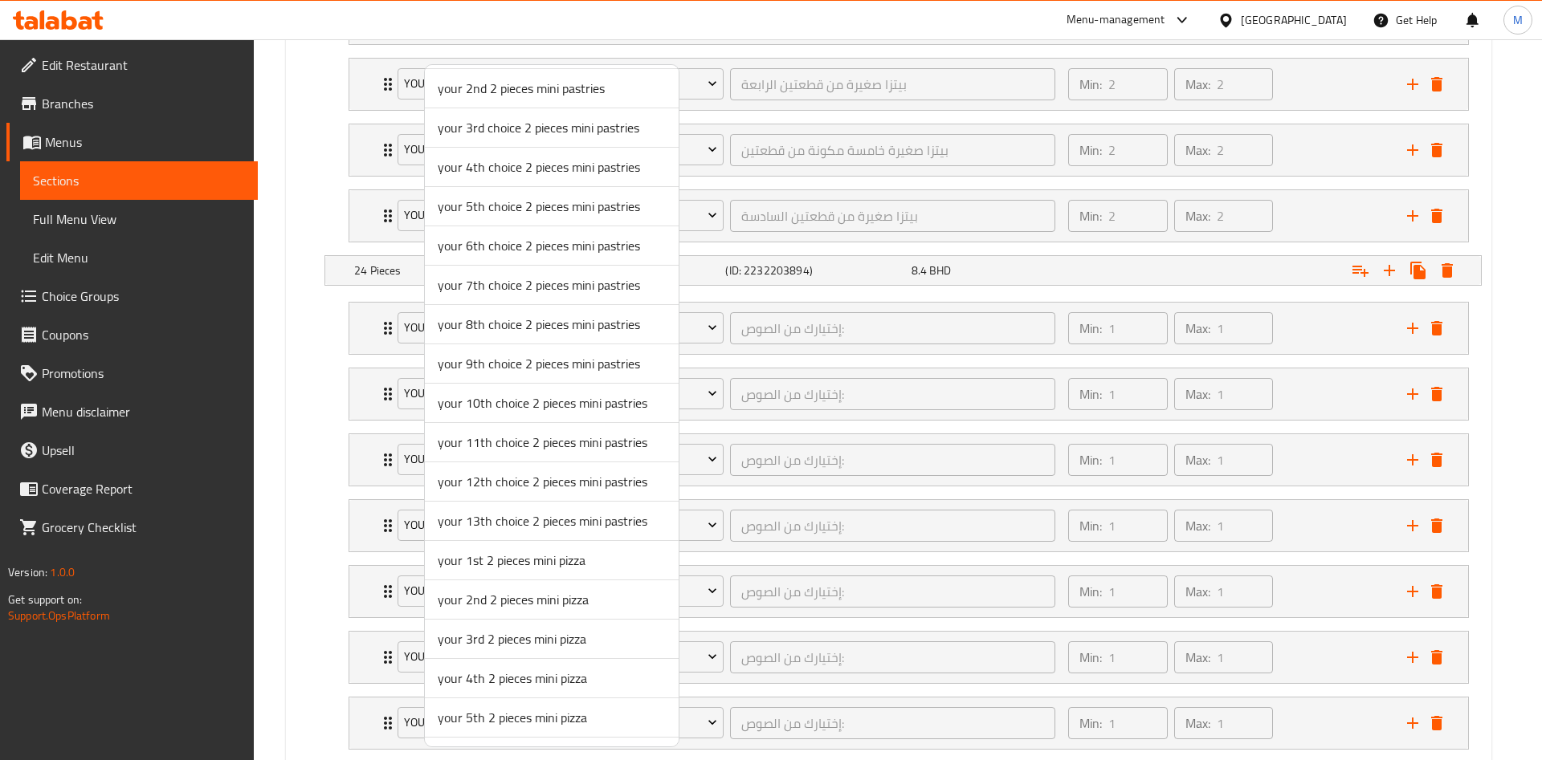
click at [487, 555] on span "your 1st 2 pieces mini pizza" at bounding box center [552, 560] width 228 height 19
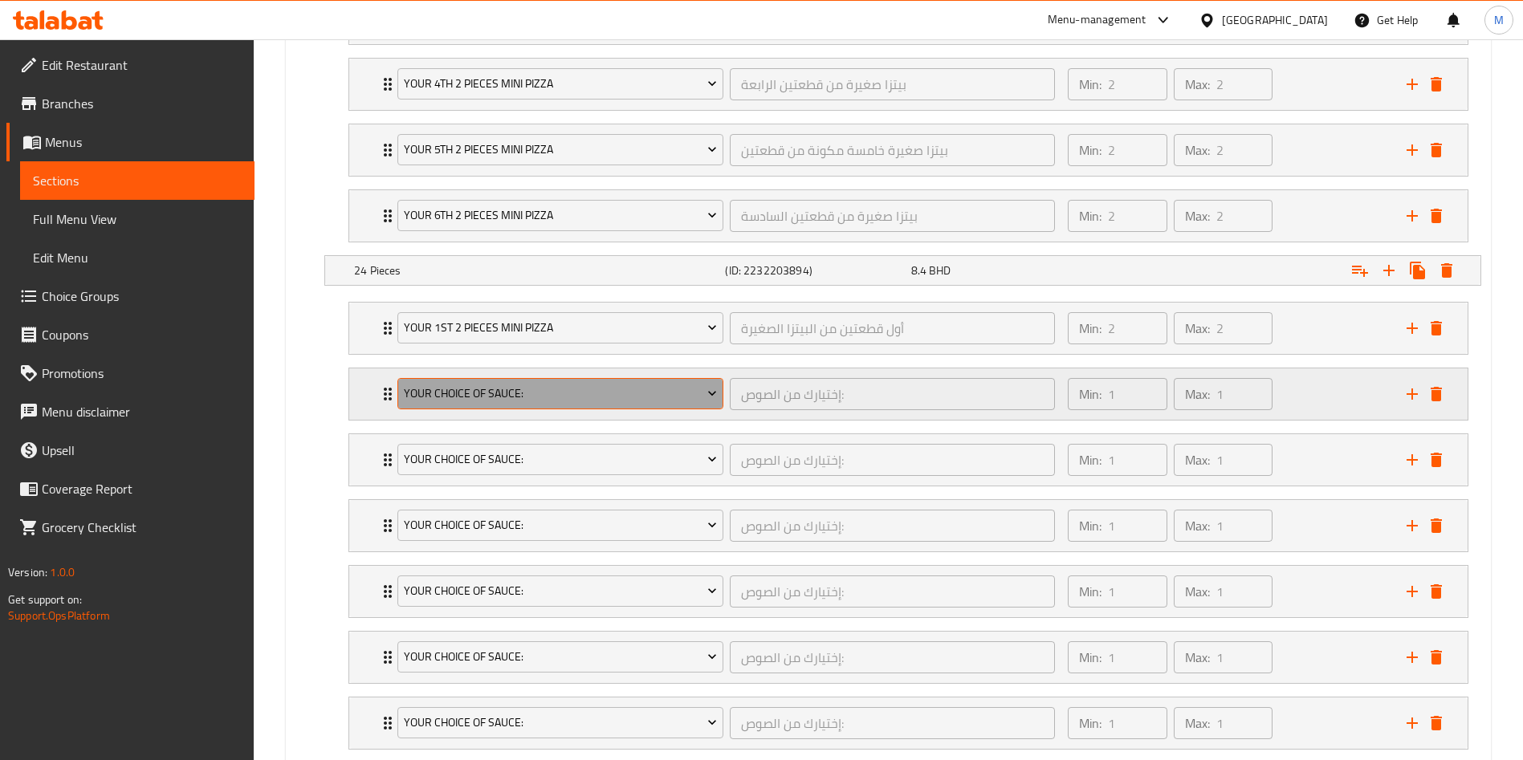
click at [471, 398] on span "Your Choice Of Sauce:" at bounding box center [561, 394] width 314 height 20
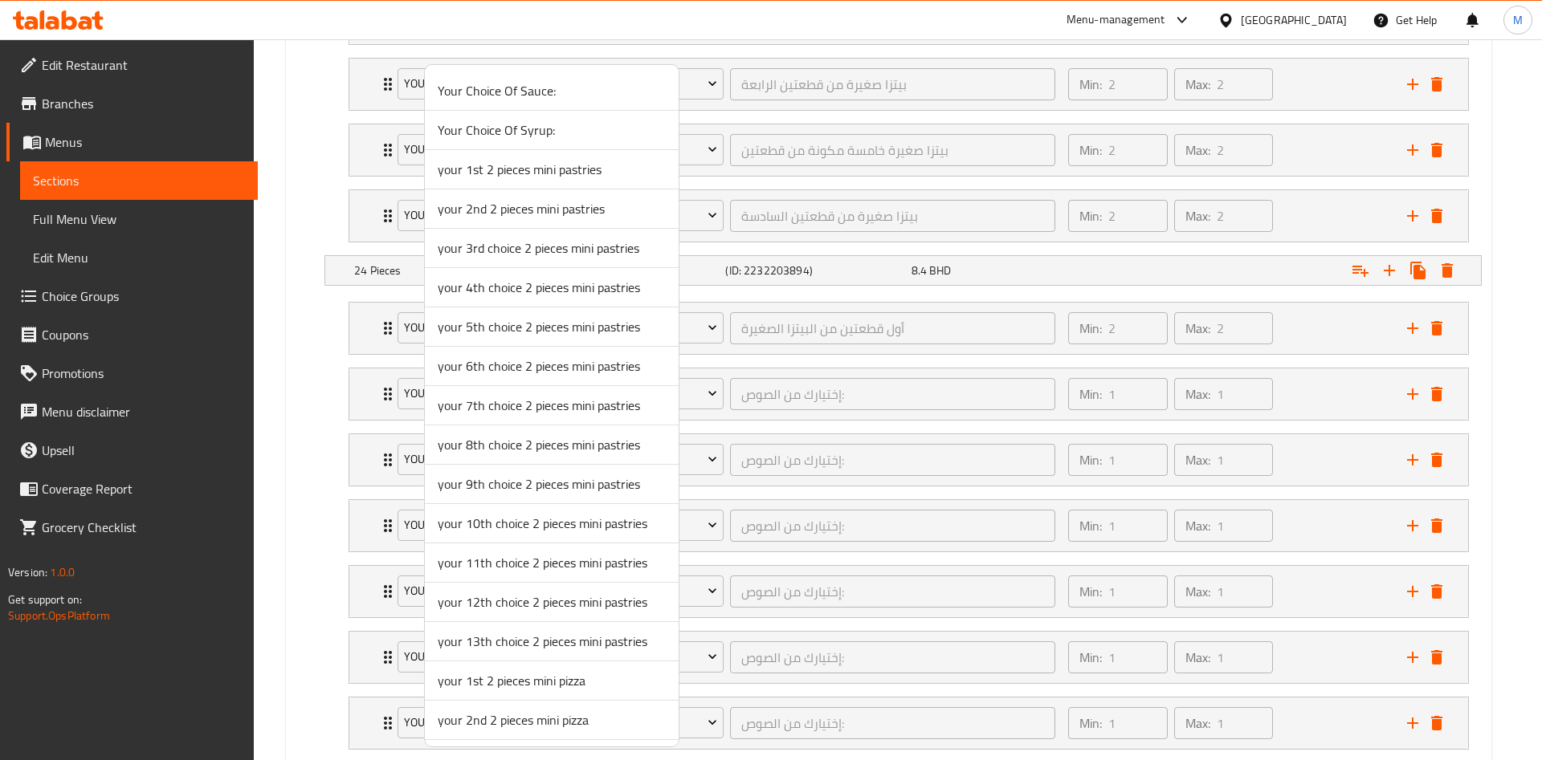
click at [537, 725] on span "your 2nd 2 pieces mini pizza" at bounding box center [552, 720] width 228 height 19
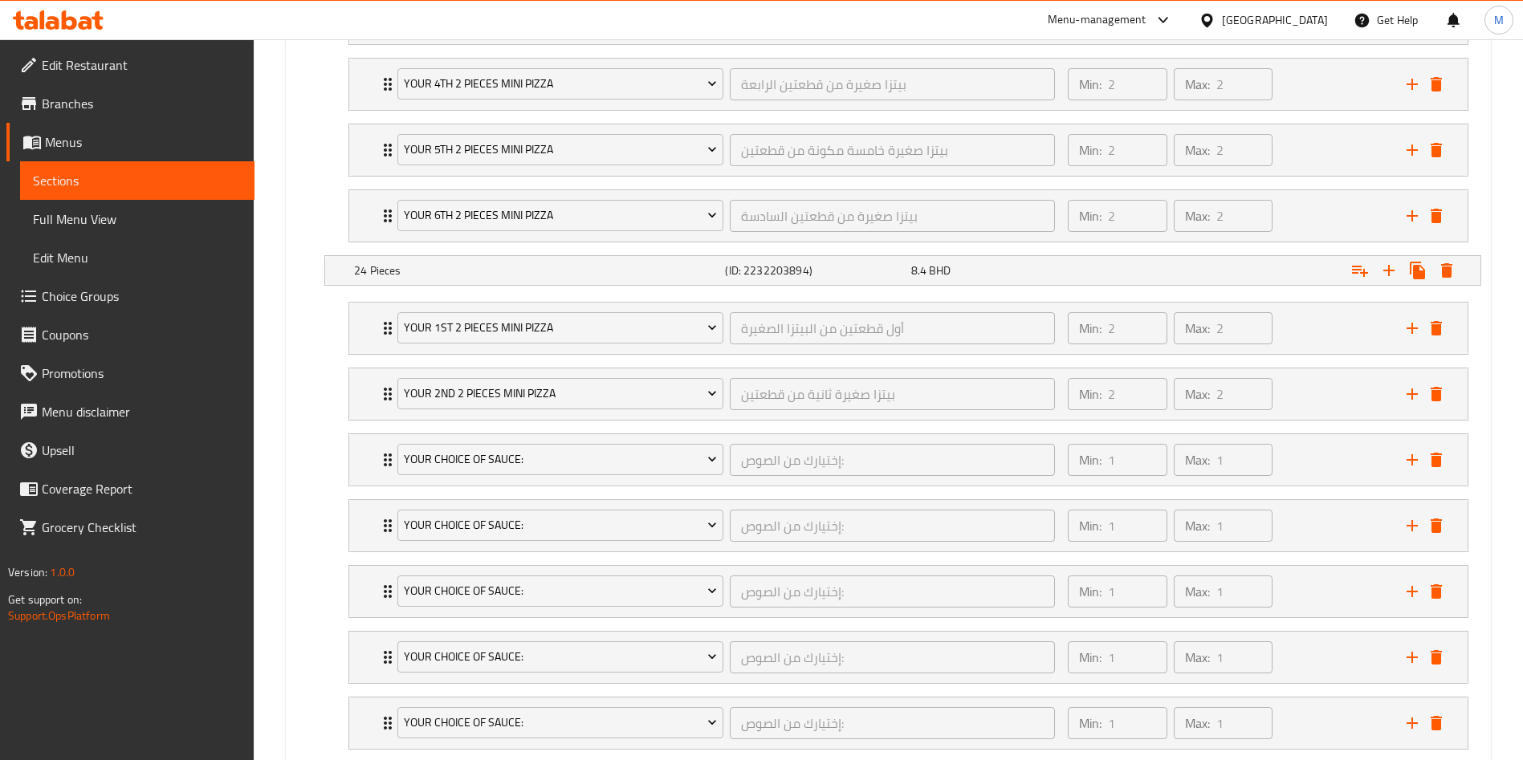
scroll to position [1510, 0]
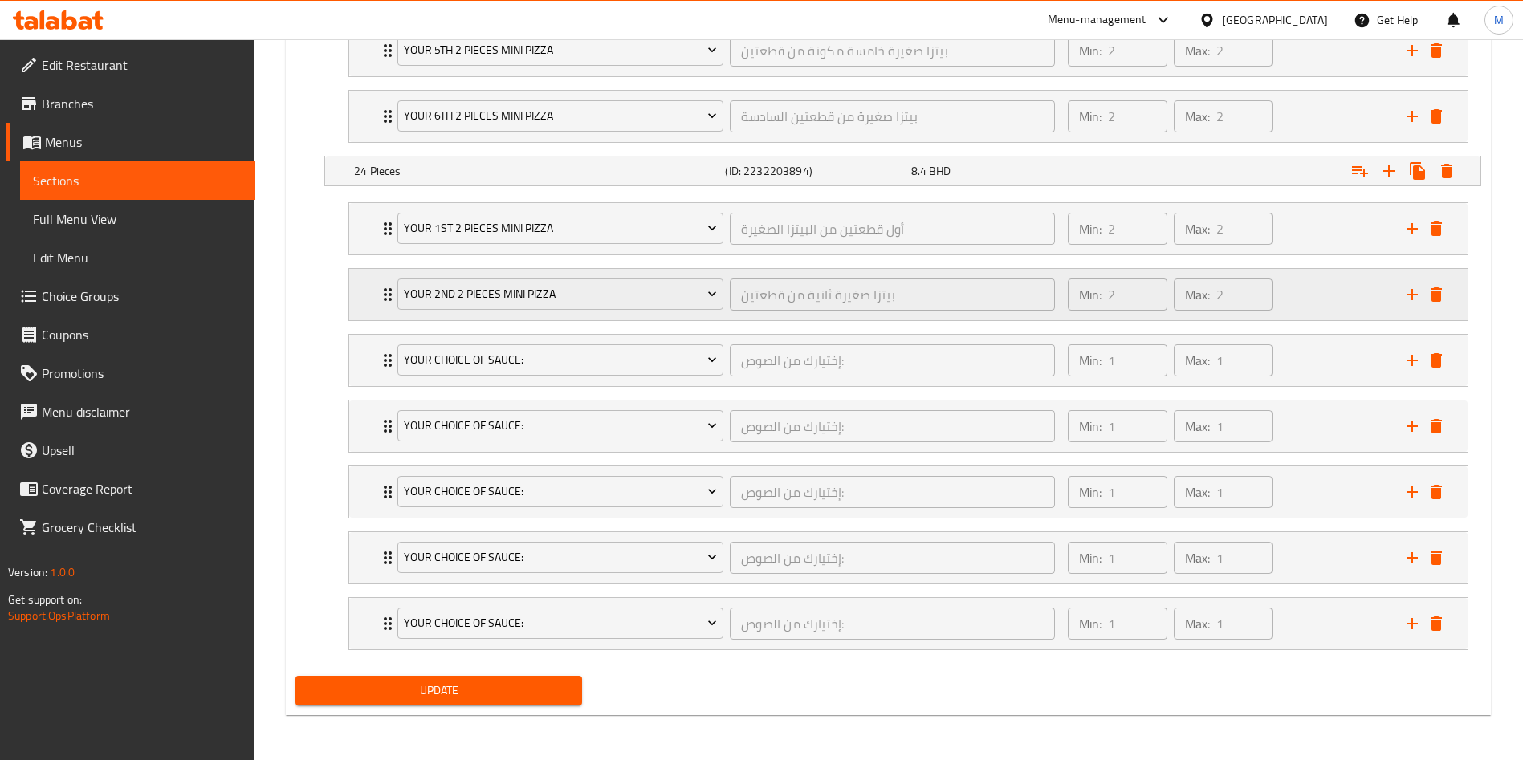
click at [537, 274] on div "your 2nd 2 pieces mini pizza بيتزا صغيرة ثانية من قطعتين ​" at bounding box center [726, 294] width 677 height 51
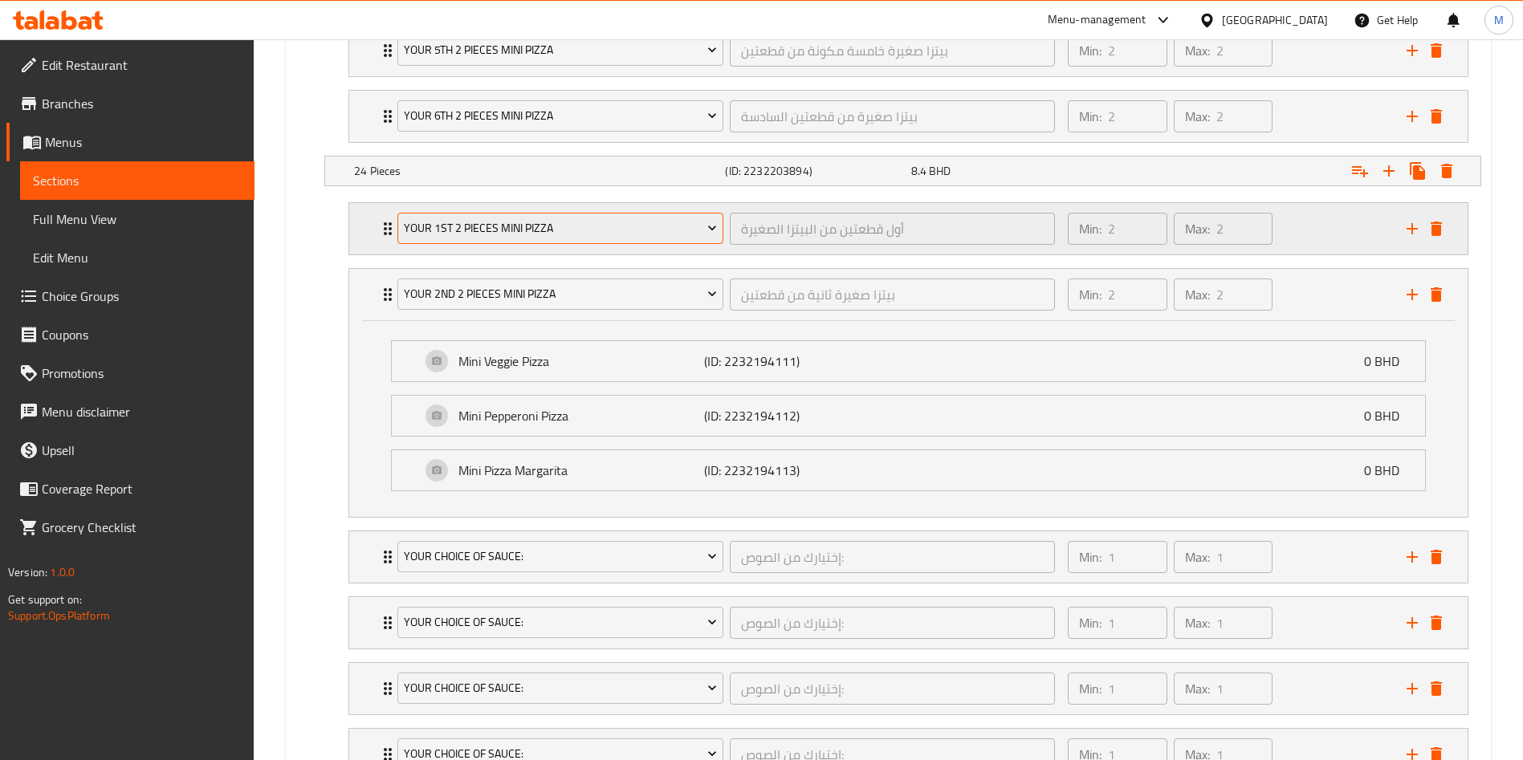
click at [540, 227] on span "your 1st 2 pieces mini pizza" at bounding box center [561, 228] width 314 height 20
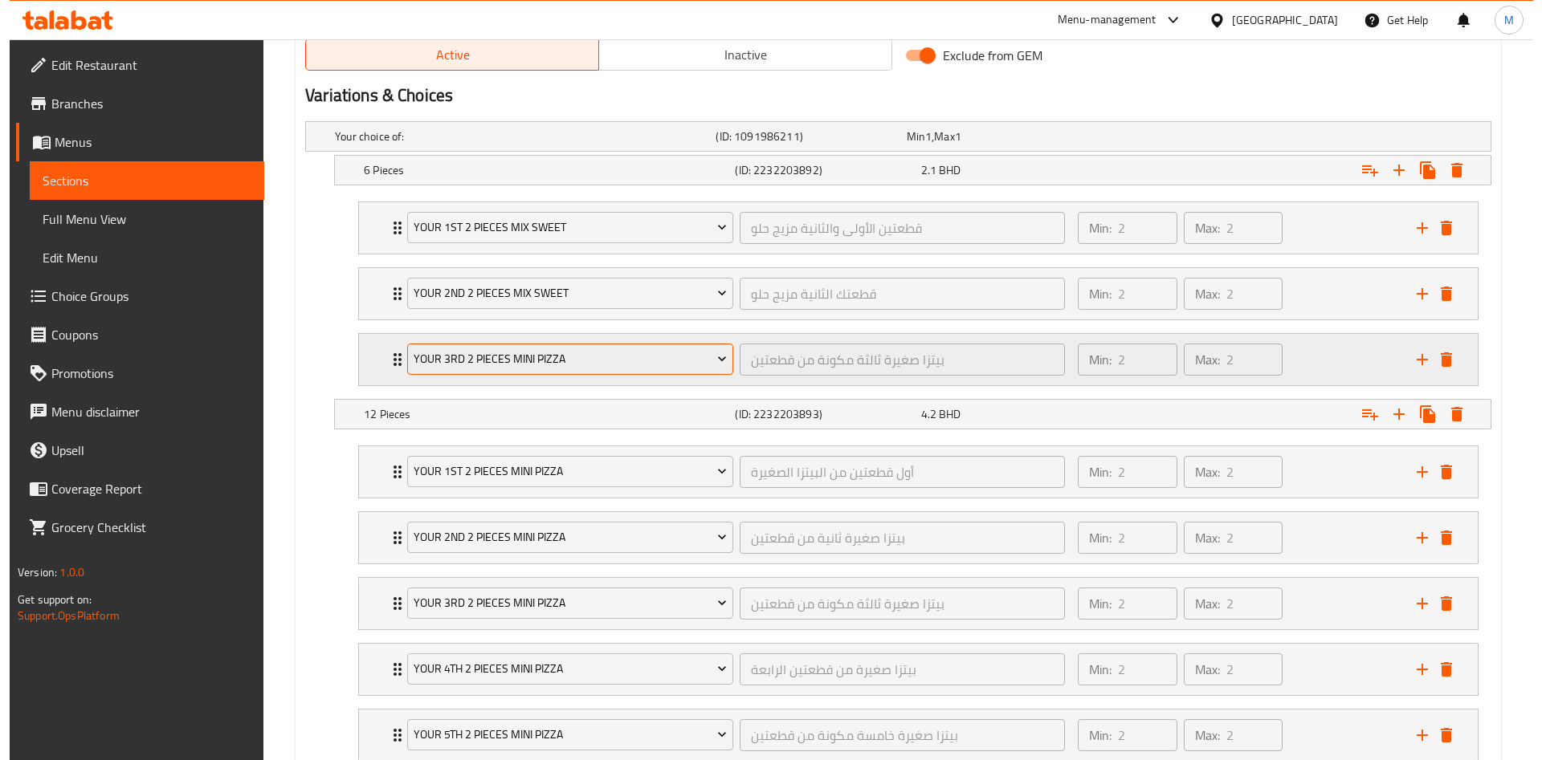
scroll to position [788, 0]
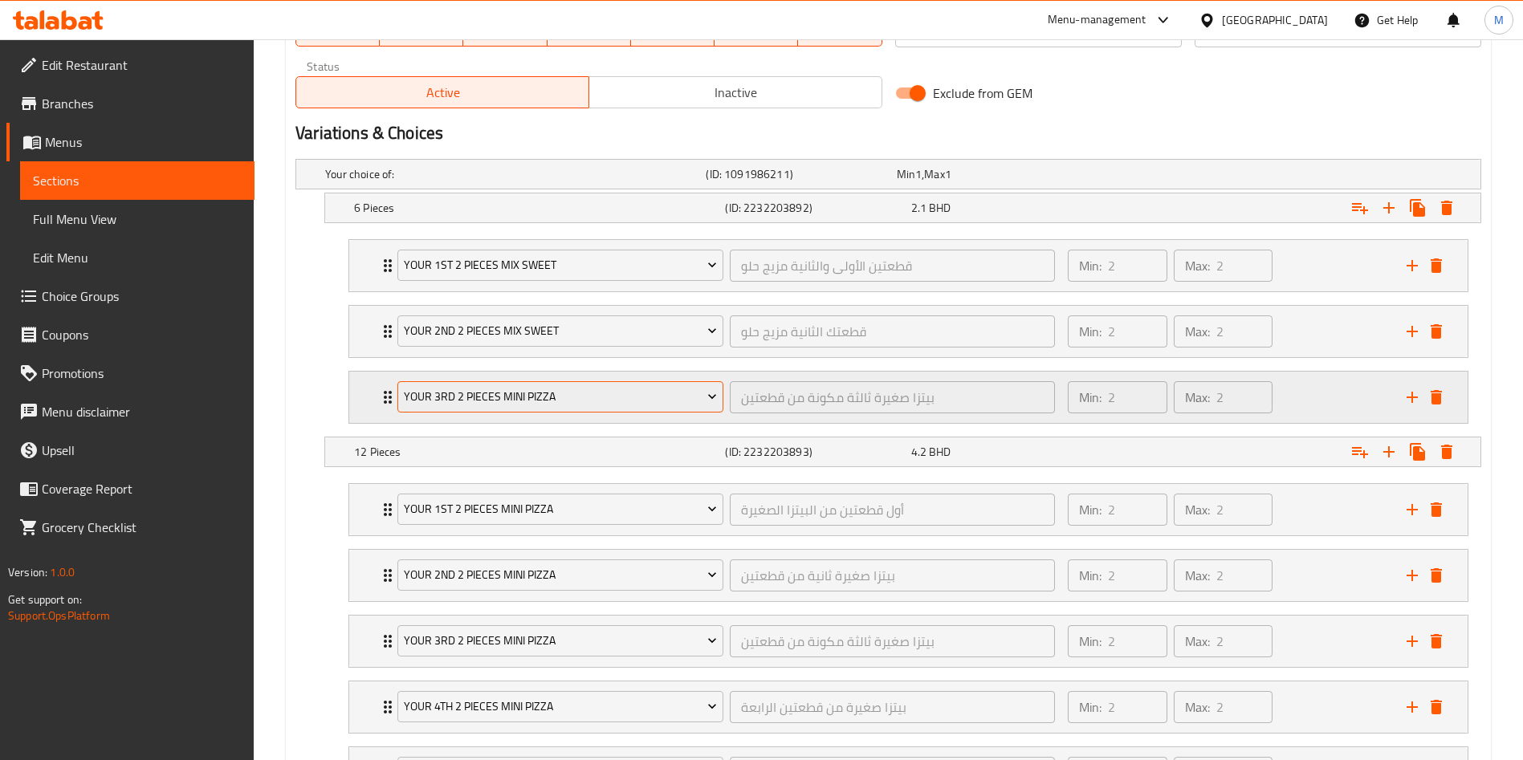
click at [528, 410] on button "your 3rd 2 pieces mini pizza" at bounding box center [560, 397] width 326 height 32
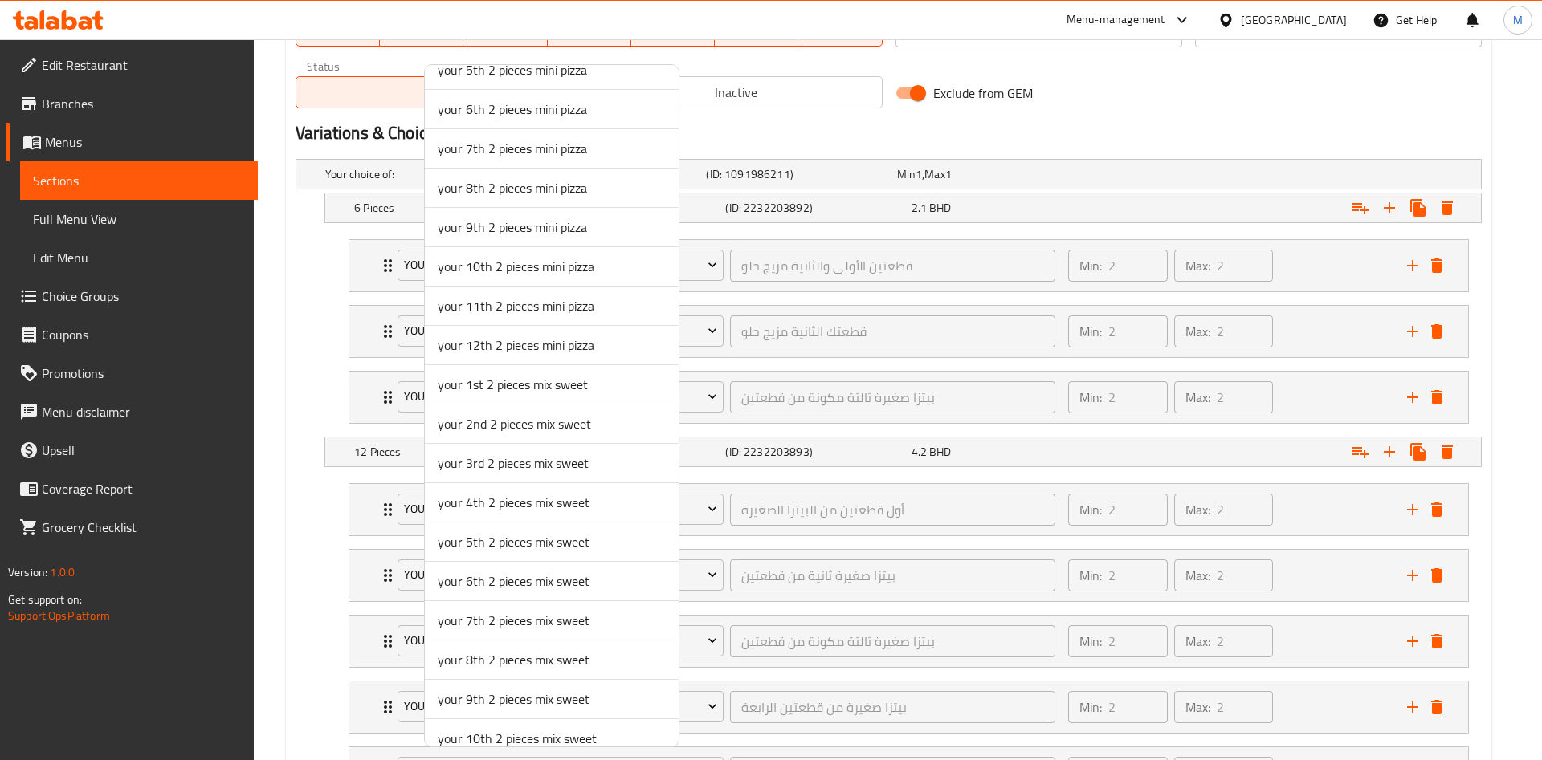
scroll to position [865, 0]
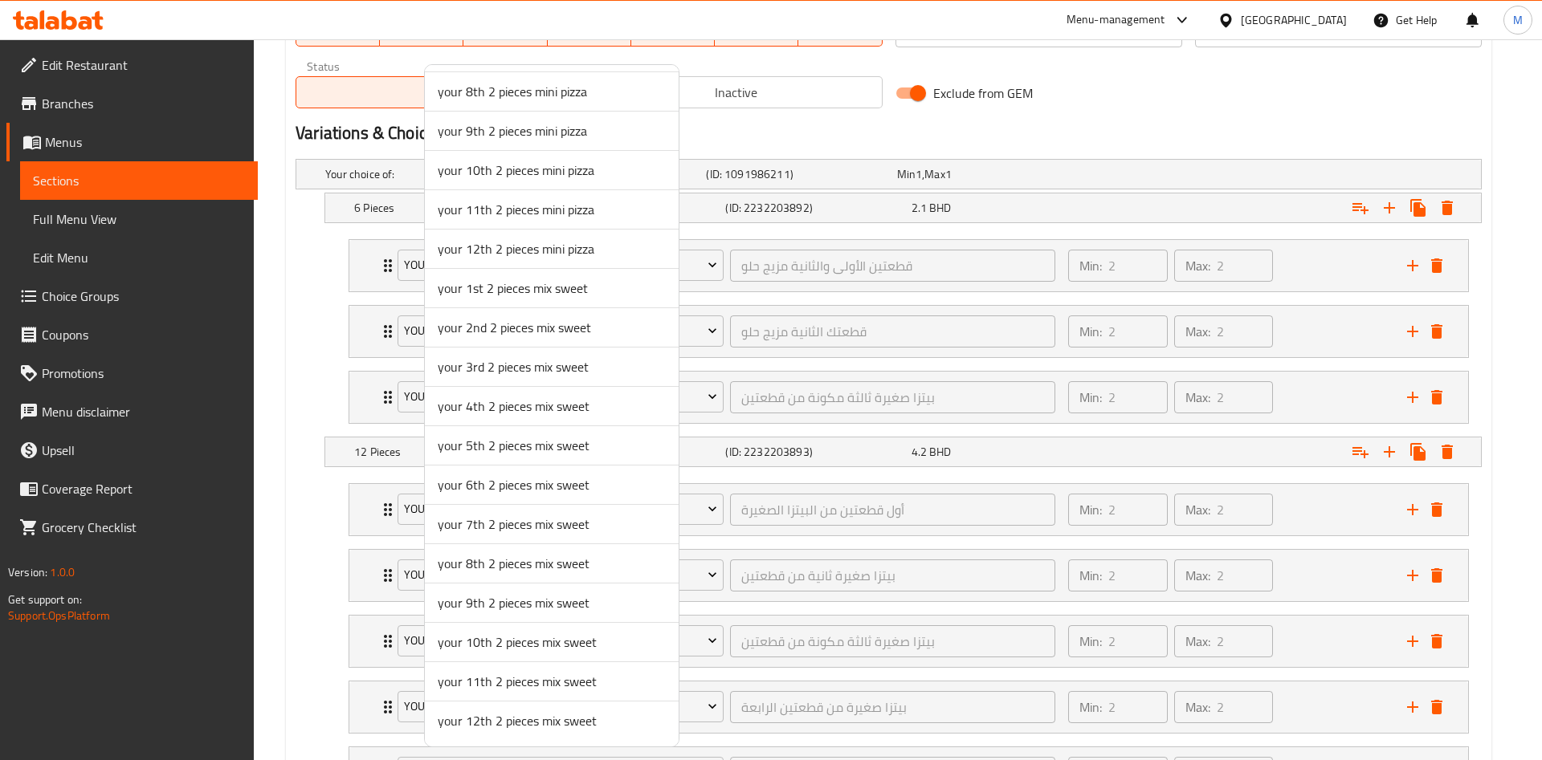
click at [503, 364] on span "your 3rd 2 pieces mix sweet" at bounding box center [552, 366] width 228 height 19
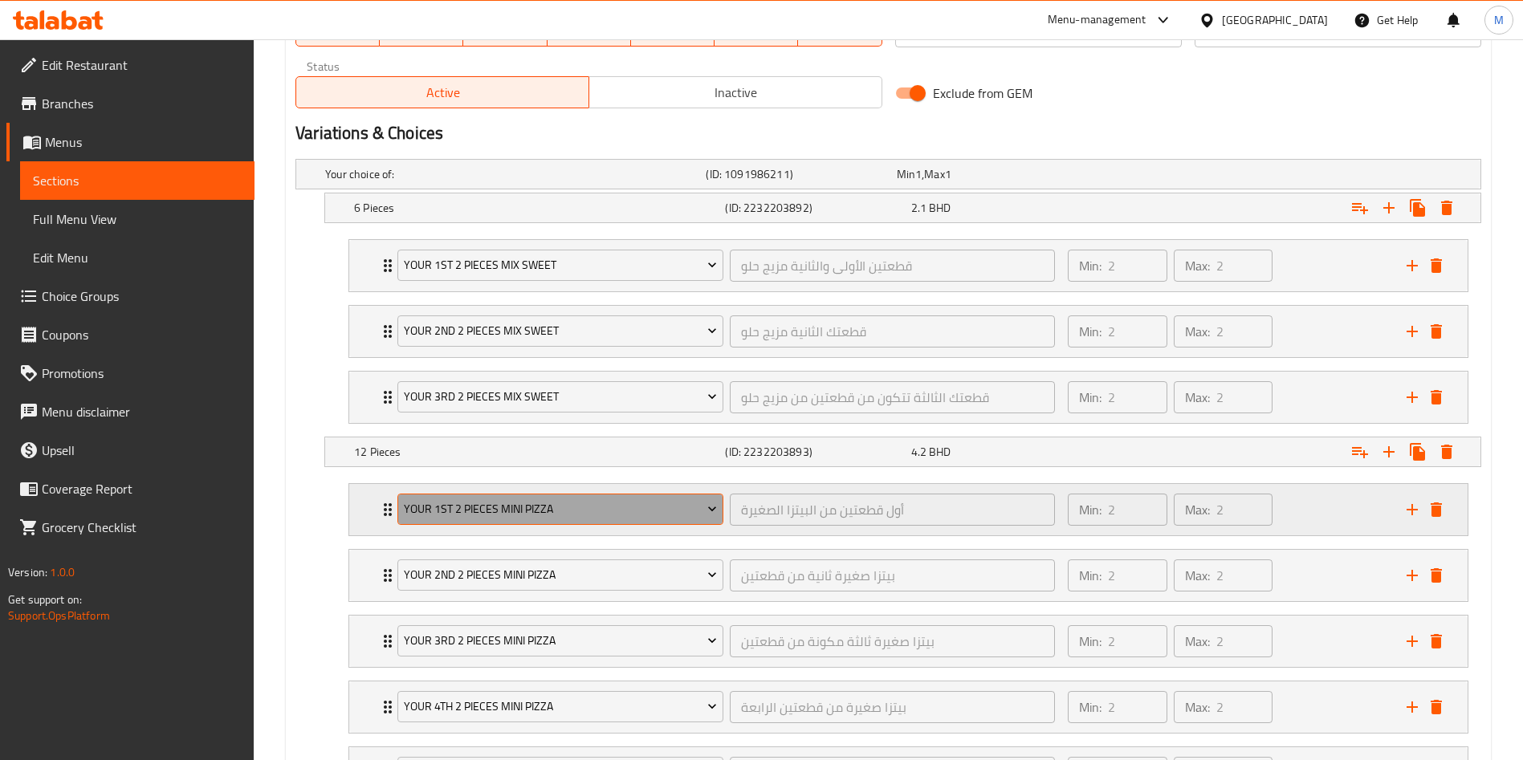
click at [571, 513] on span "your 1st 2 pieces mini pizza" at bounding box center [561, 509] width 314 height 20
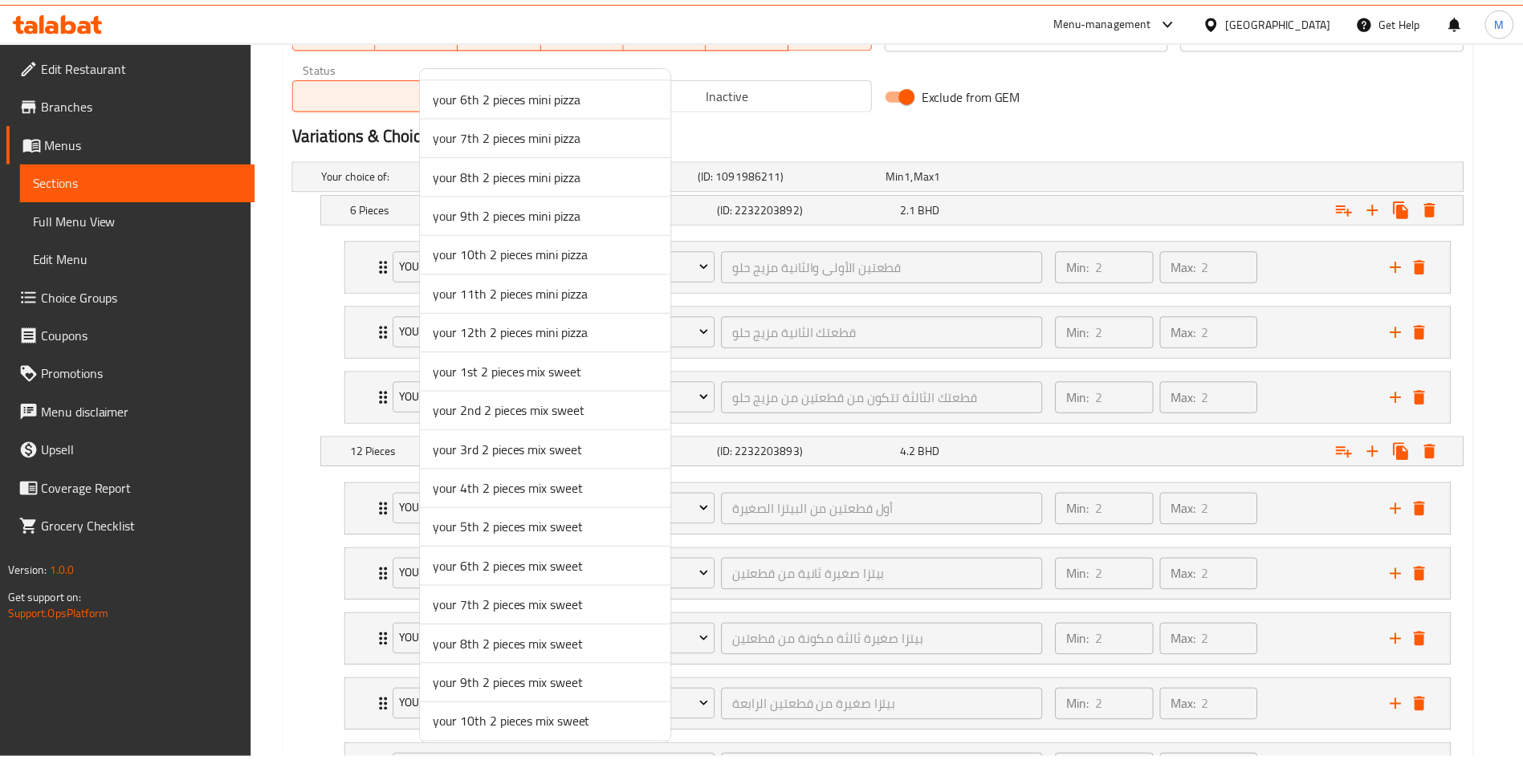
scroll to position [744, 0]
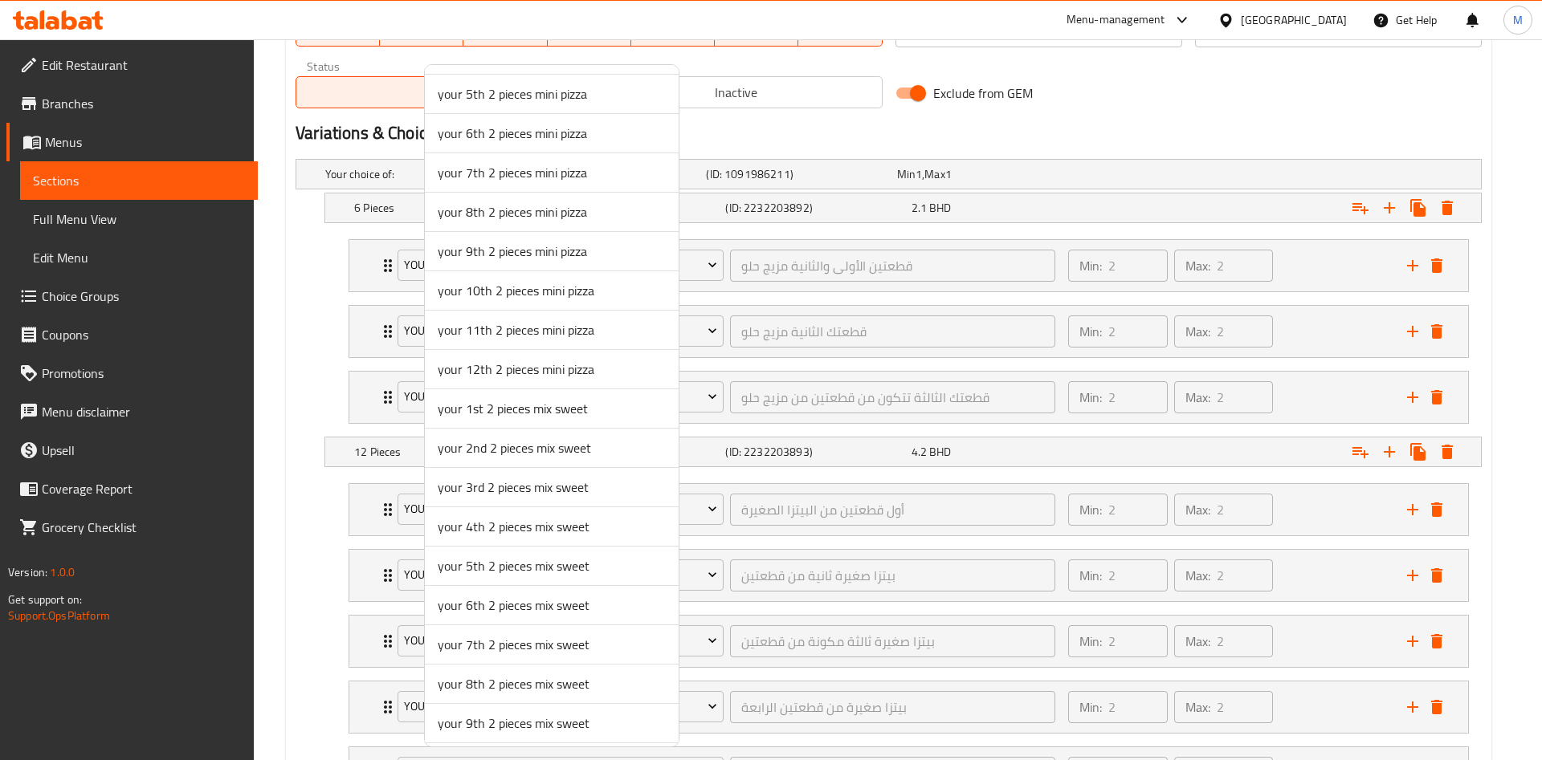
click at [510, 418] on span "your 1st 2 pieces mix sweet" at bounding box center [552, 408] width 228 height 19
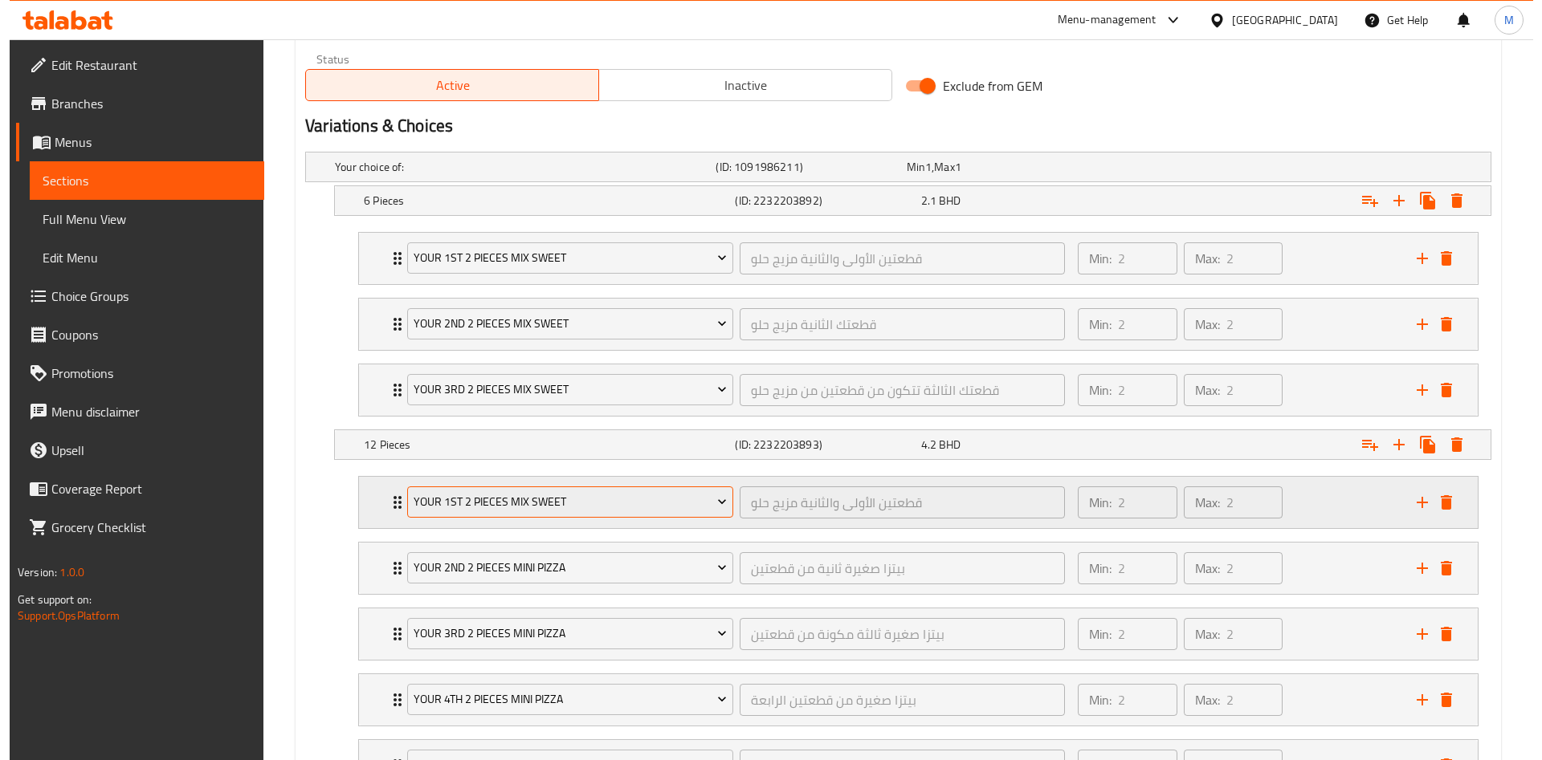
scroll to position [908, 0]
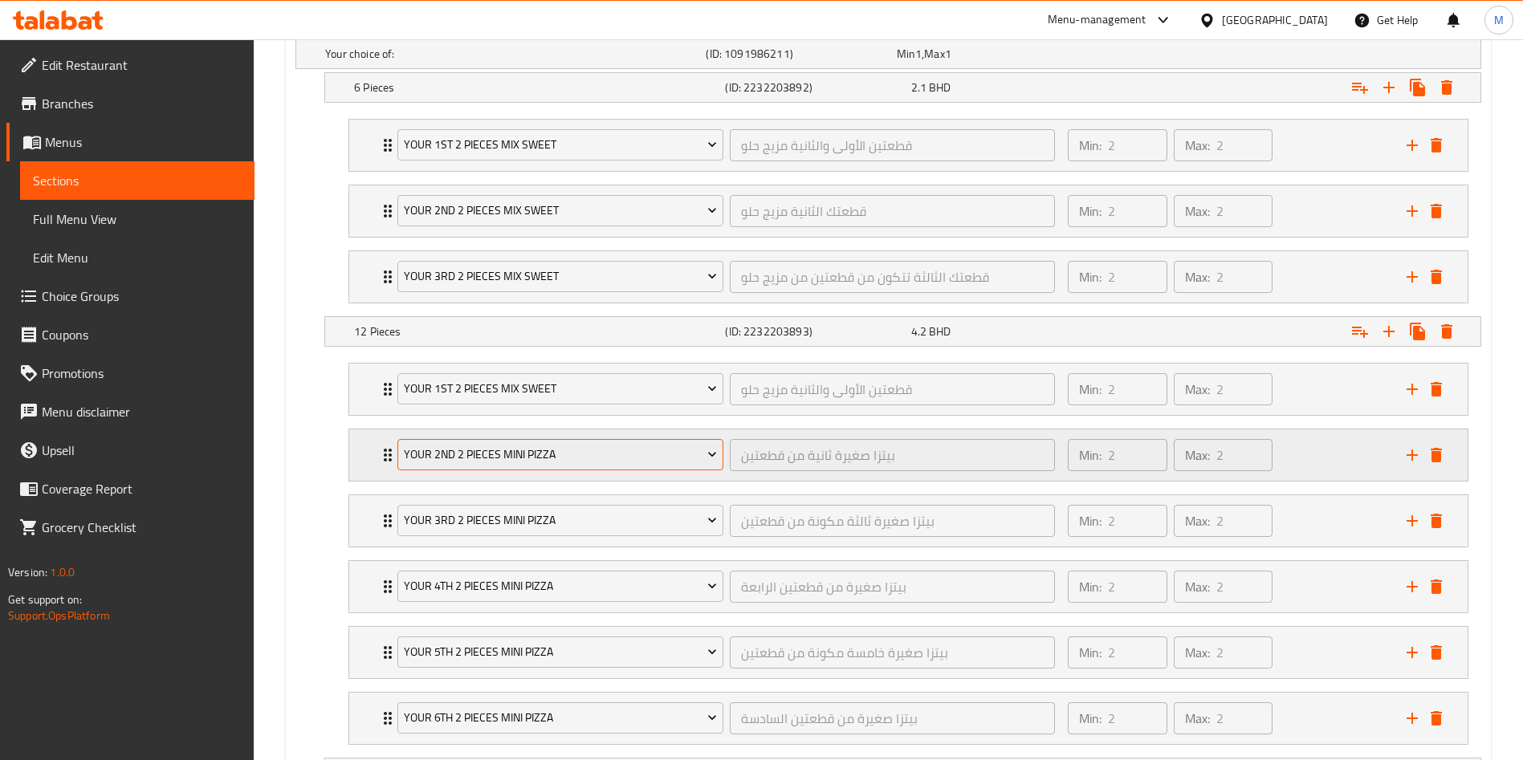
click at [532, 445] on span "your 2nd 2 pieces mini pizza" at bounding box center [561, 455] width 314 height 20
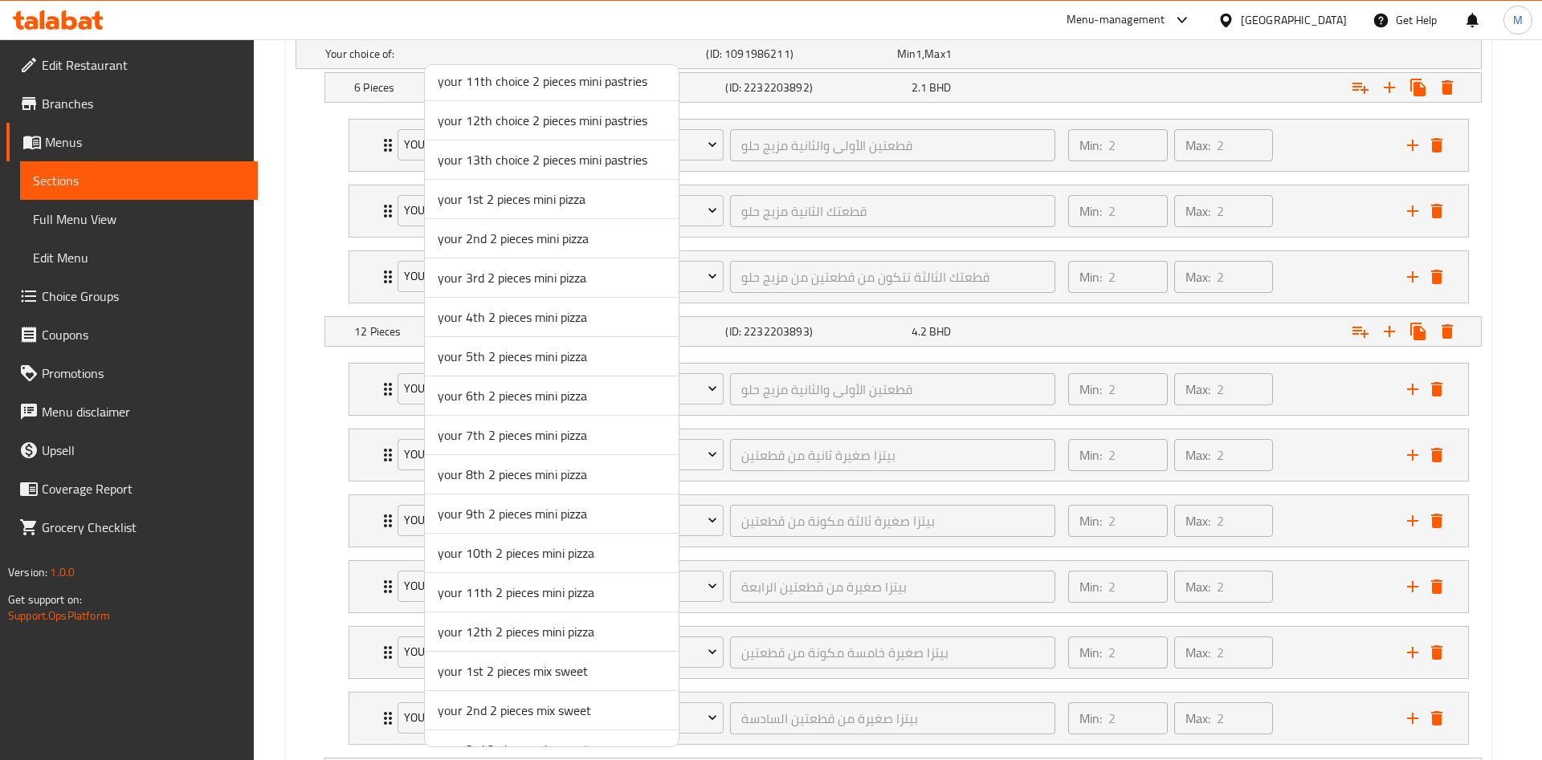
scroll to position [602, 0]
click at [493, 581] on span "your 2nd 2 pieces mix sweet" at bounding box center [552, 590] width 228 height 19
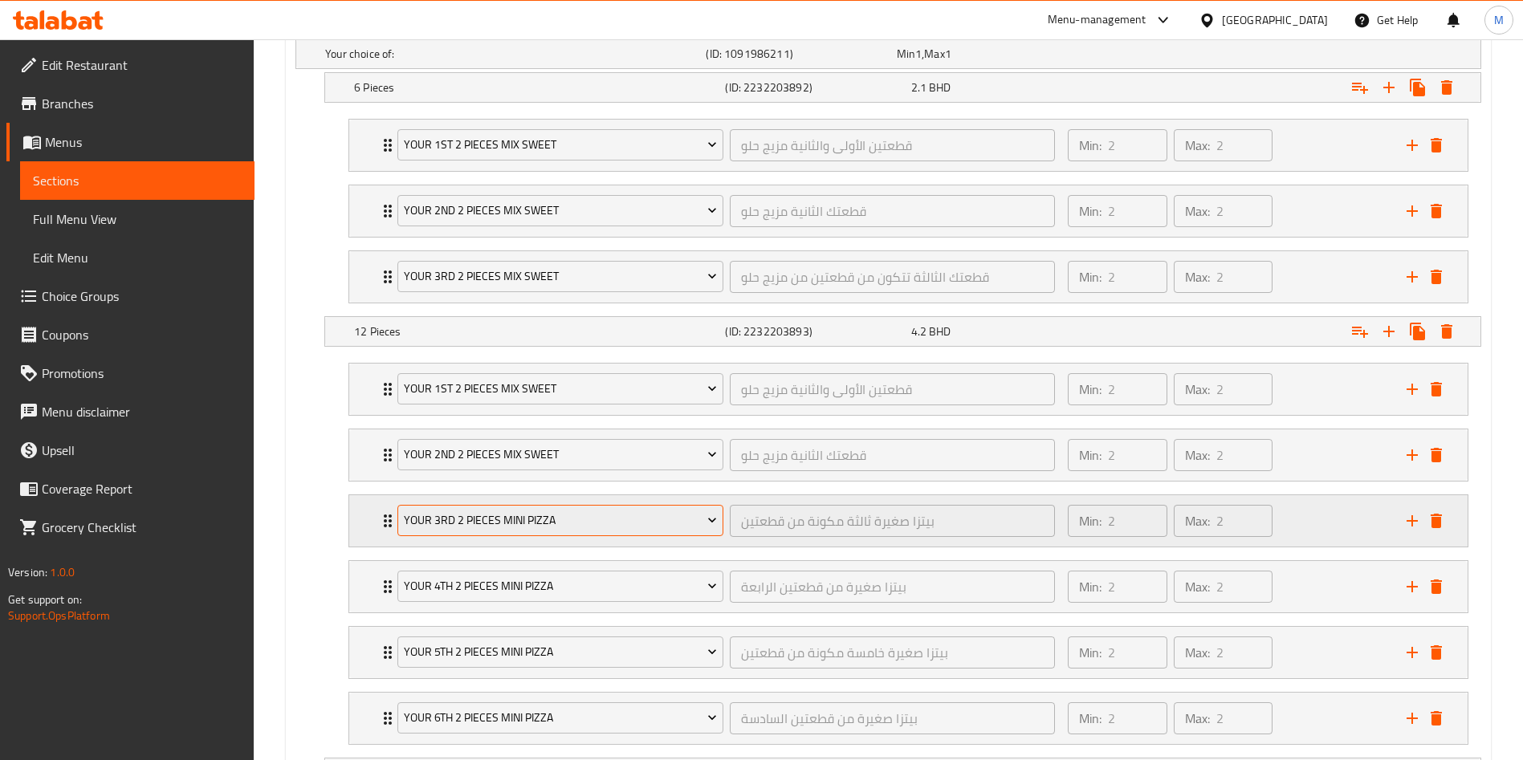
click at [532, 524] on span "your 3rd 2 pieces mini pizza" at bounding box center [561, 521] width 314 height 20
click at [532, 524] on span "your 10th choice 2 pieces mini pastries" at bounding box center [561, 521] width 314 height 20
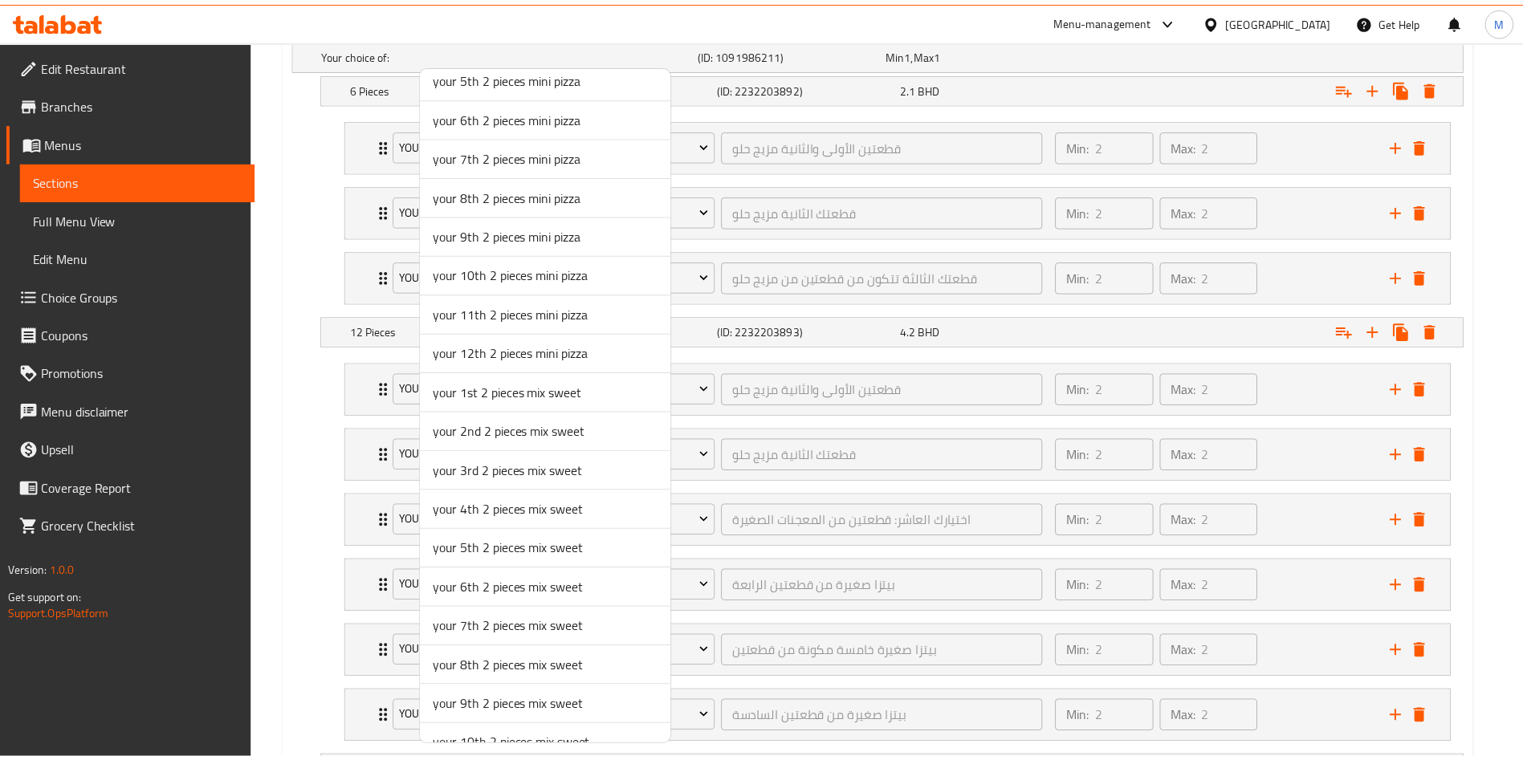
scroll to position [723, 0]
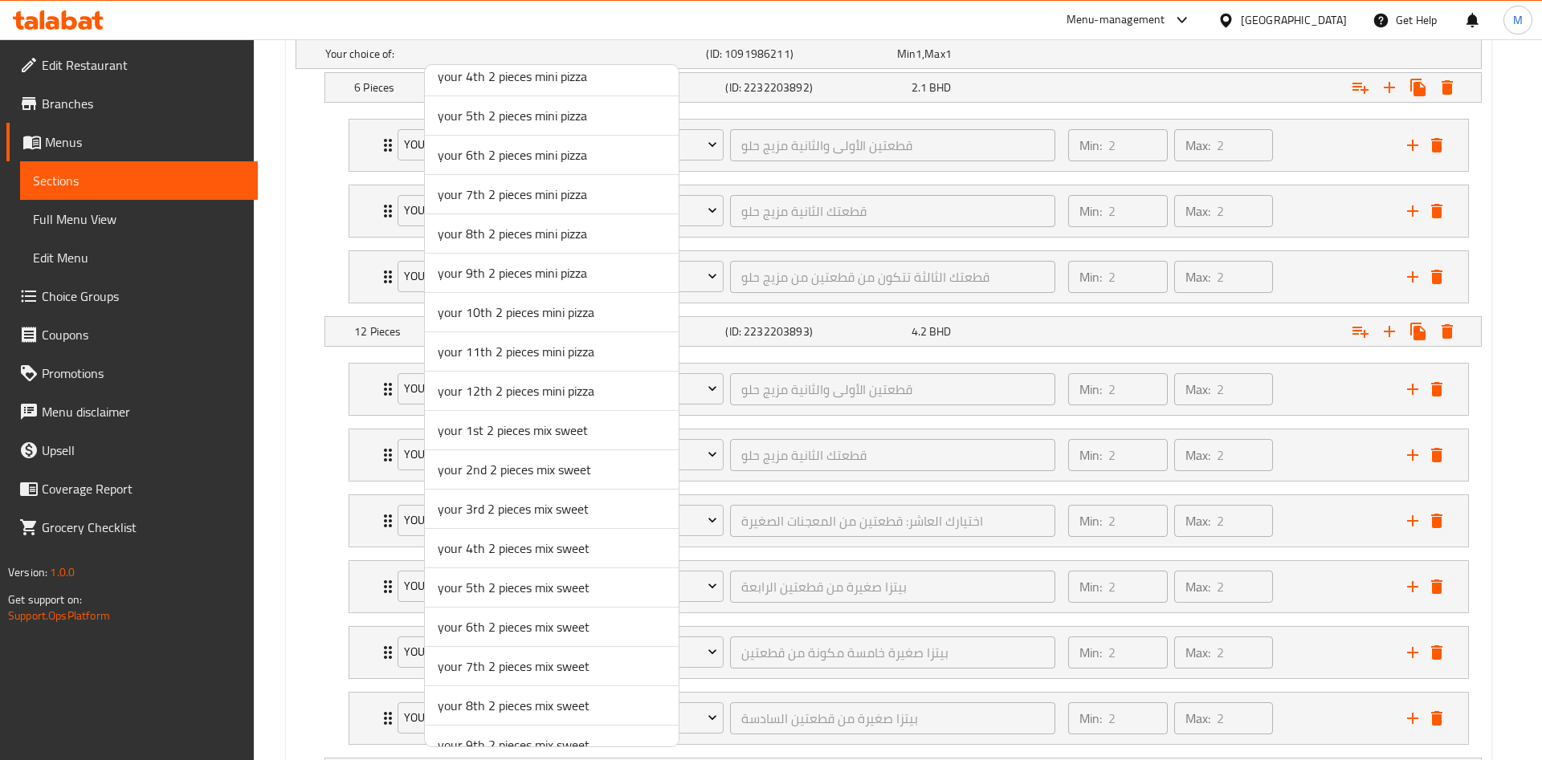
click at [484, 506] on span "your 3rd 2 pieces mix sweet" at bounding box center [552, 508] width 228 height 19
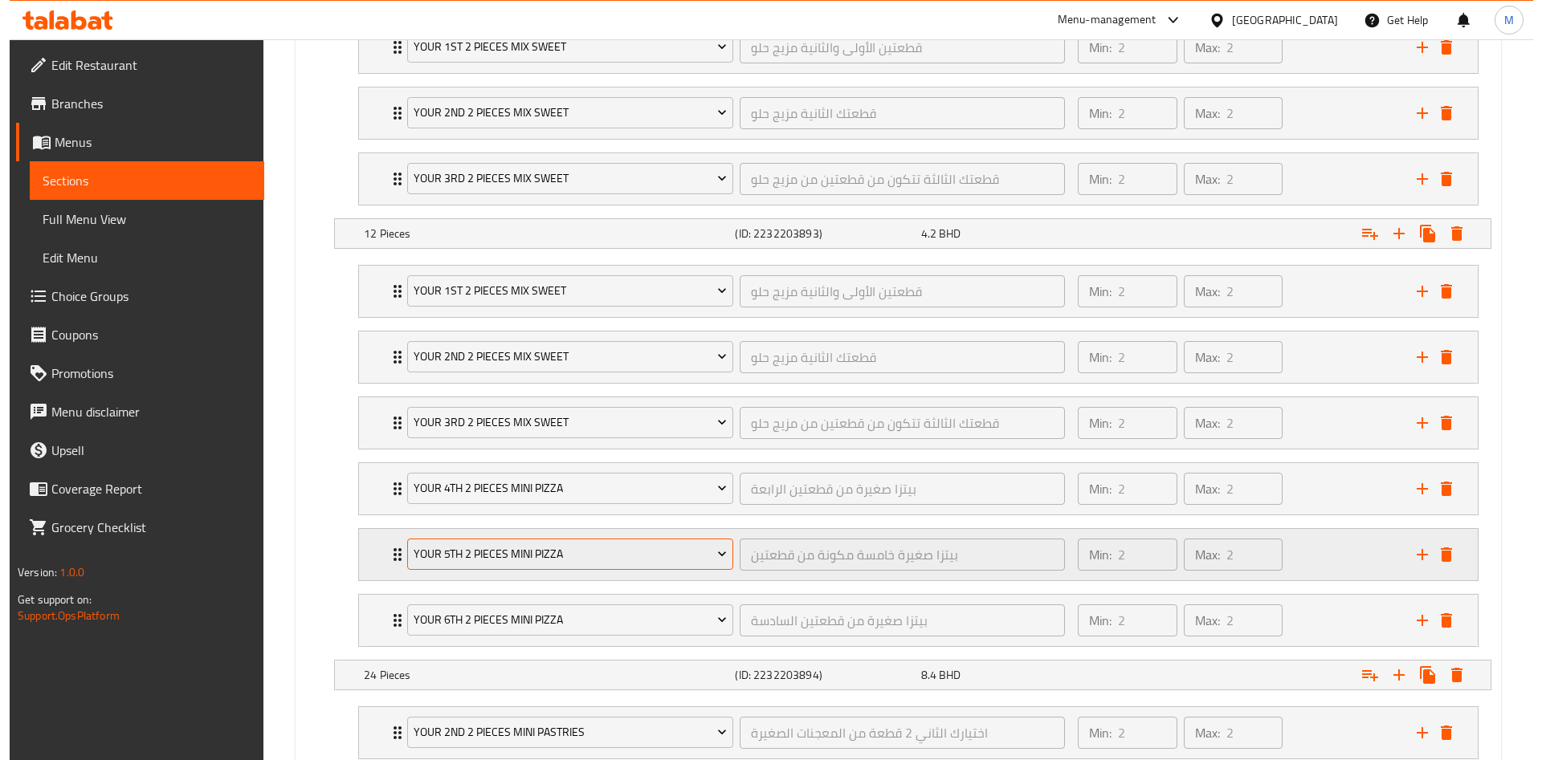
scroll to position [1029, 0]
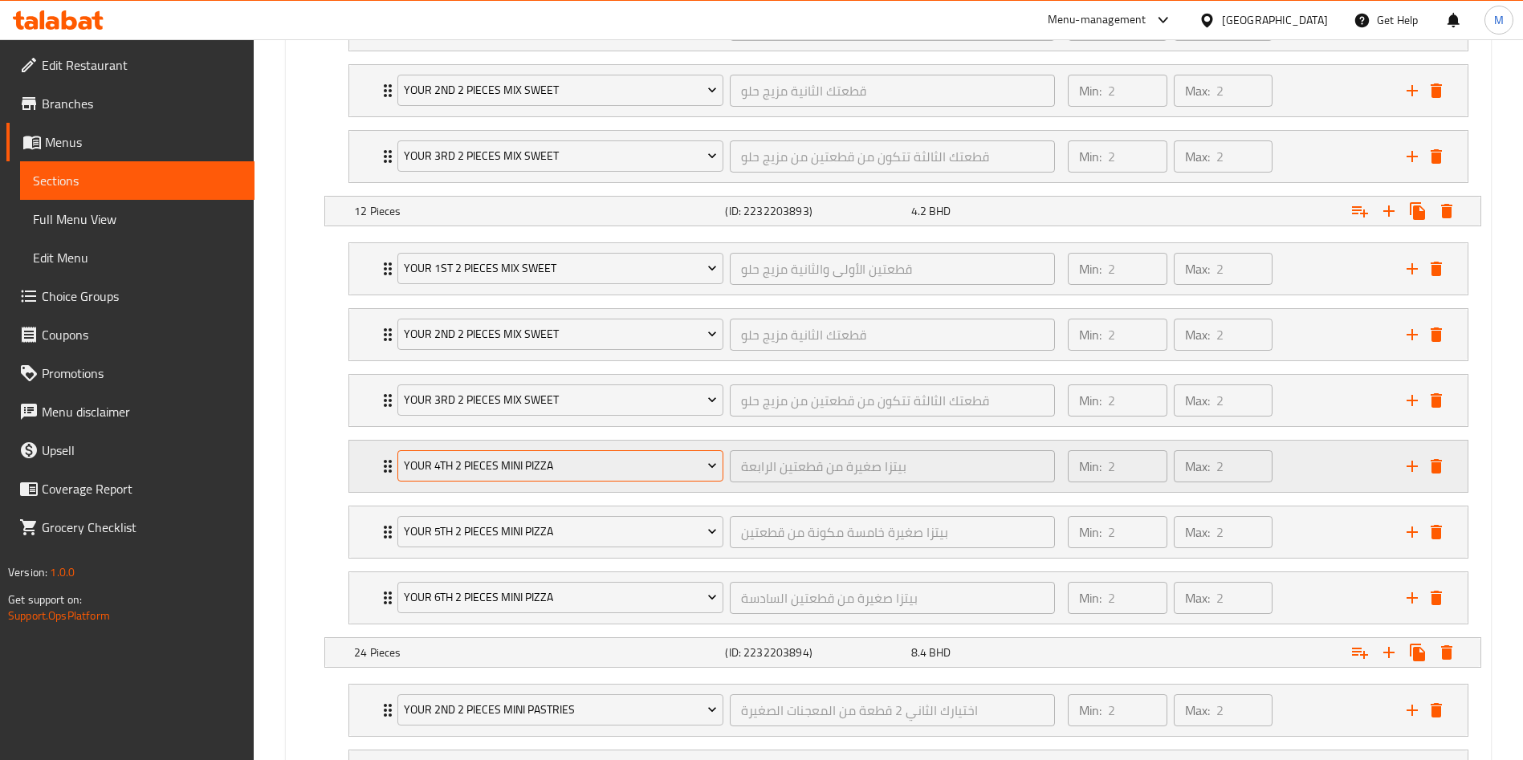
click at [520, 474] on span "your 4th 2 pieces mini pizza" at bounding box center [561, 466] width 314 height 20
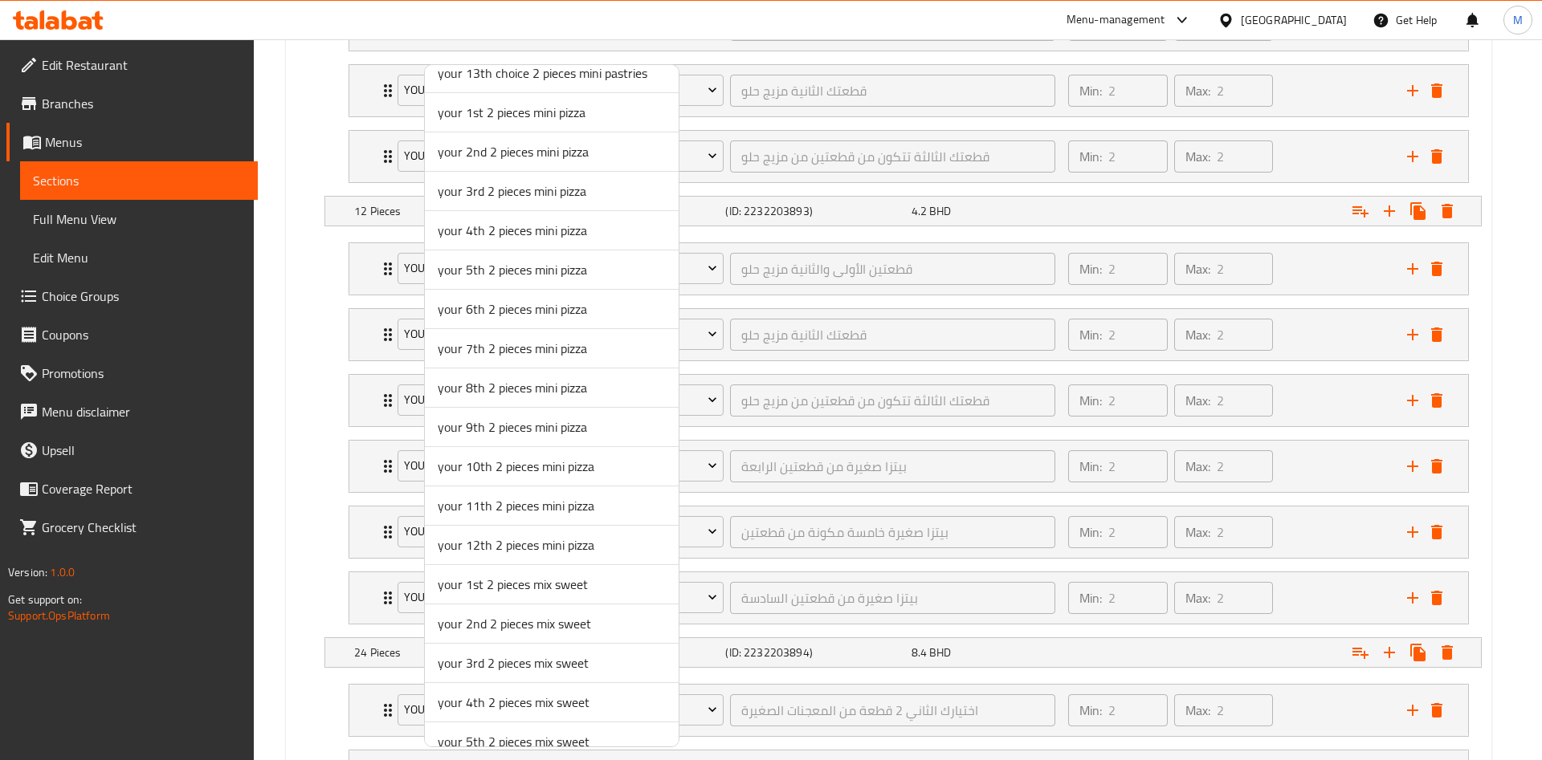
scroll to position [602, 0]
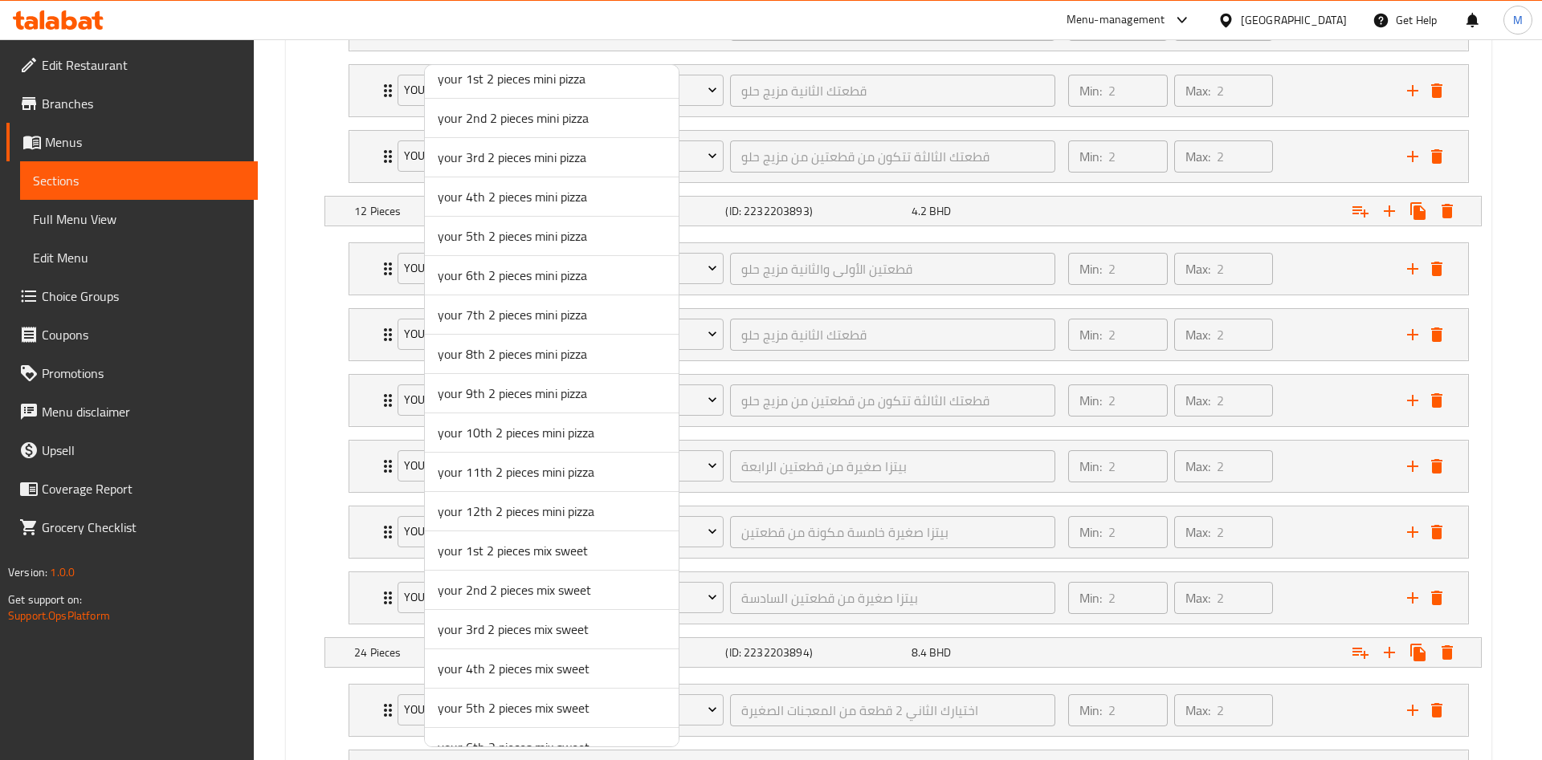
click at [491, 666] on span "your 4th 2 pieces mix sweet" at bounding box center [552, 668] width 228 height 19
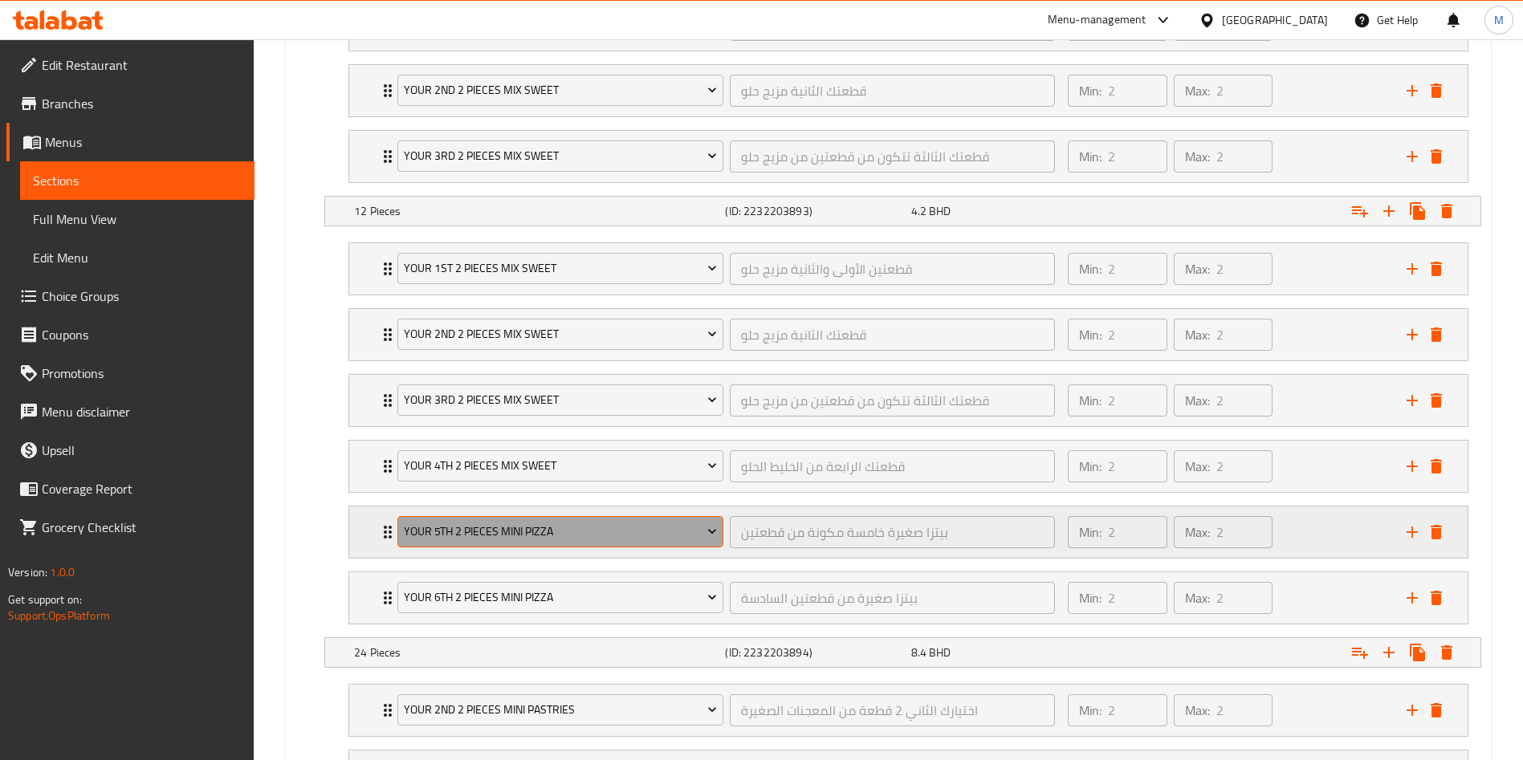
click at [486, 534] on span "your 5th 2 pieces mini pizza" at bounding box center [561, 532] width 314 height 20
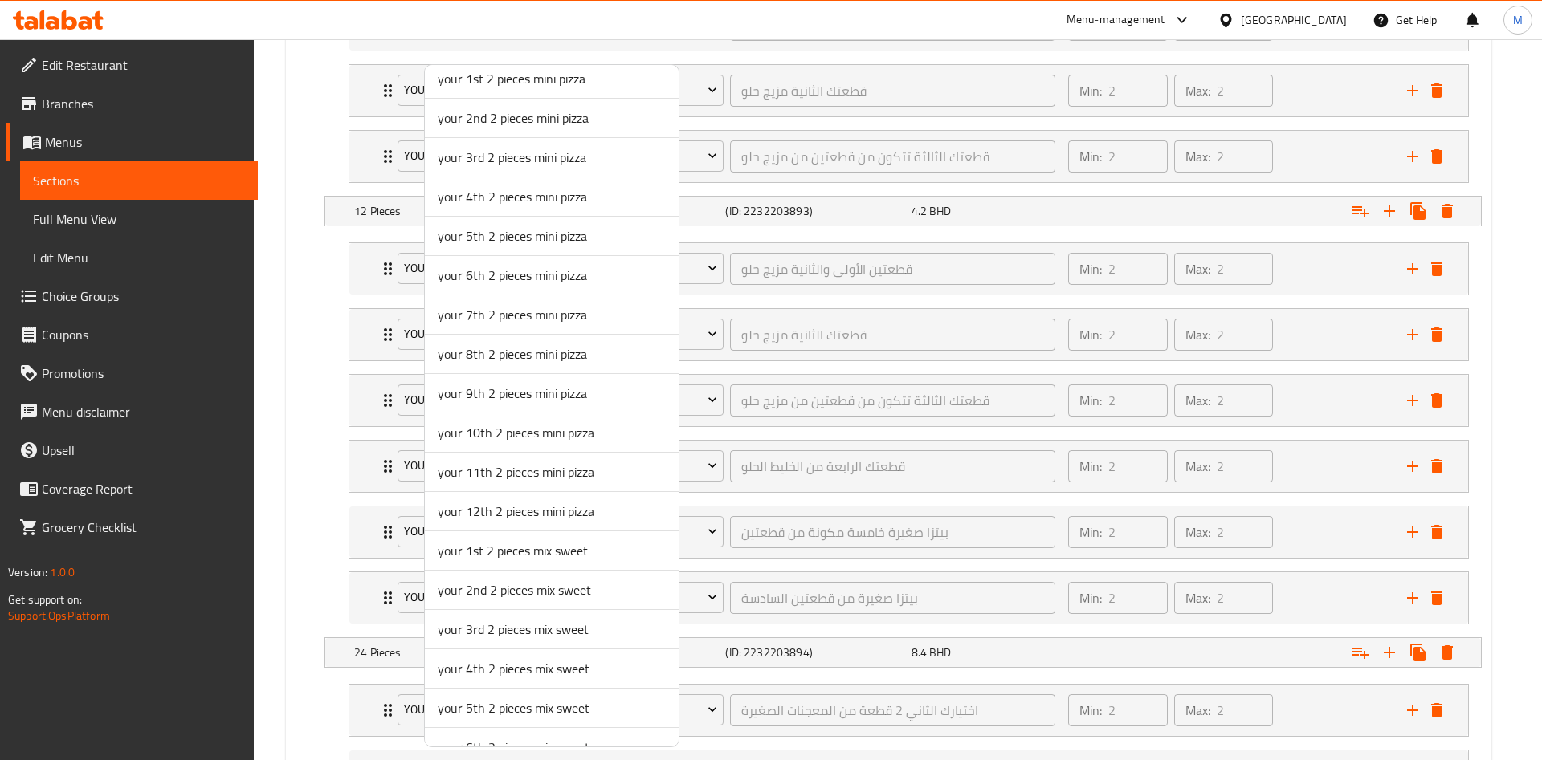
click at [482, 659] on span "your 4th 2 pieces mix sweet" at bounding box center [552, 668] width 228 height 19
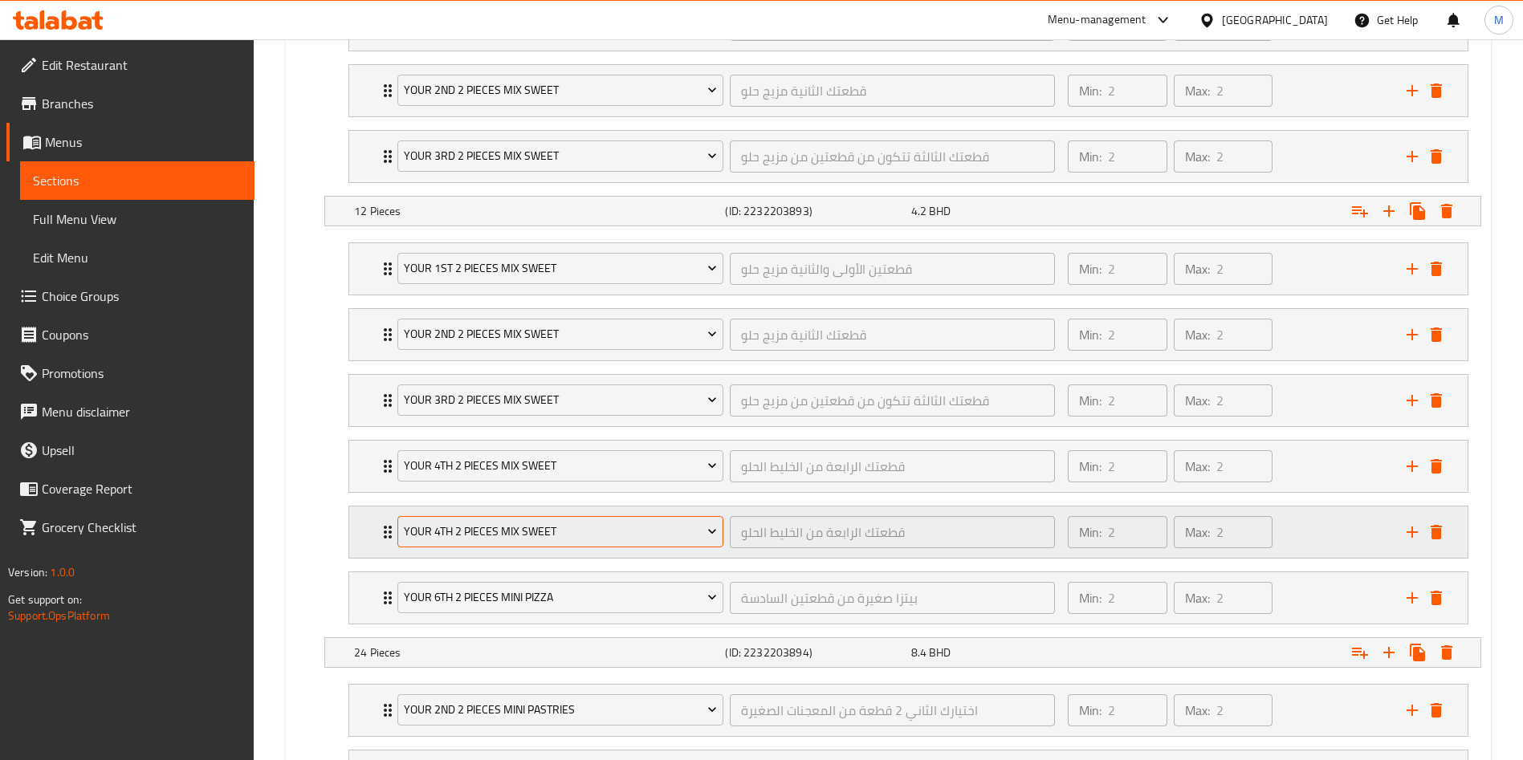
click at [527, 517] on button "your 4th 2 pieces mix sweet" at bounding box center [560, 532] width 326 height 32
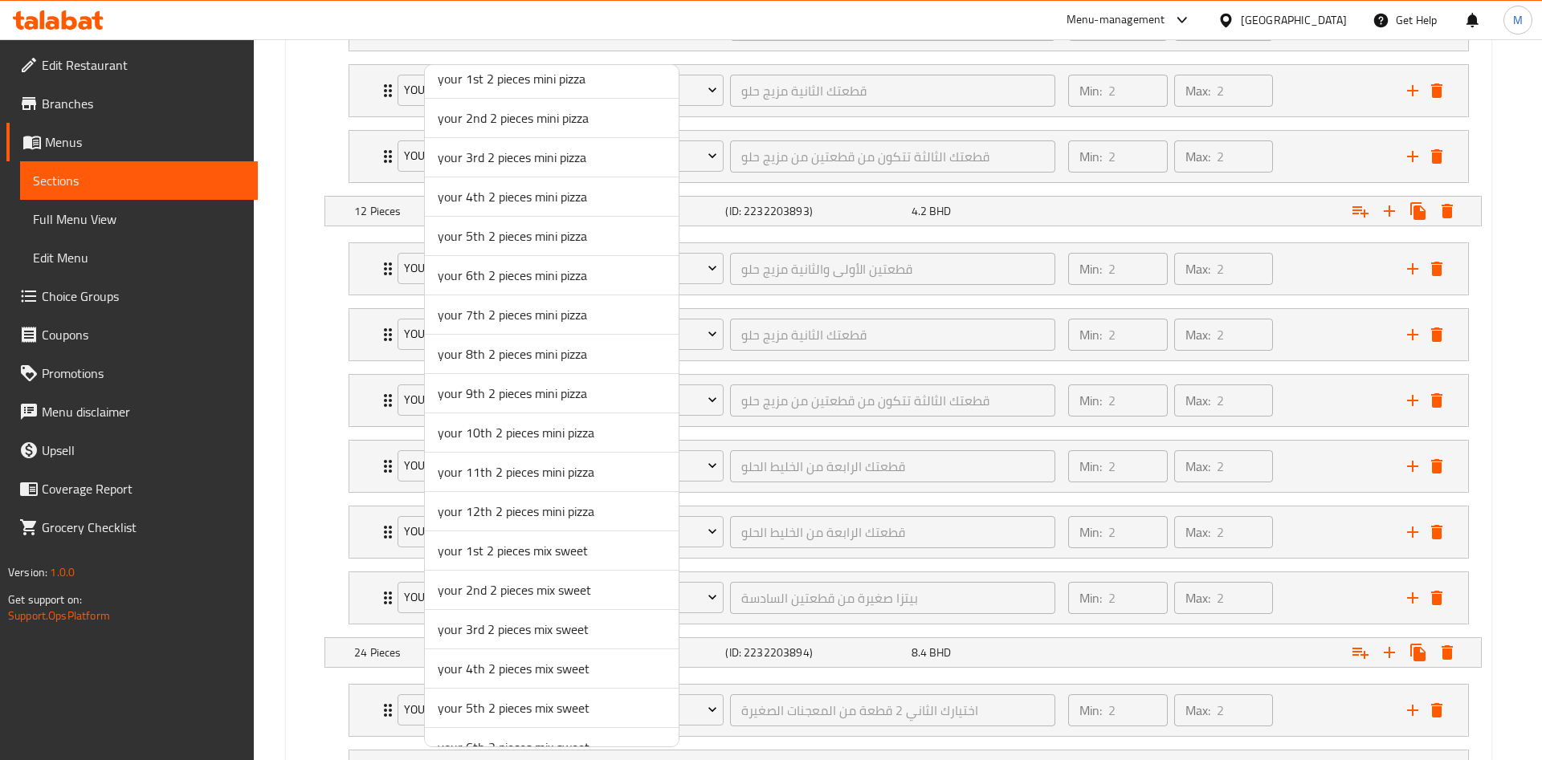
click at [482, 710] on span "your 5th 2 pieces mix sweet" at bounding box center [552, 708] width 228 height 19
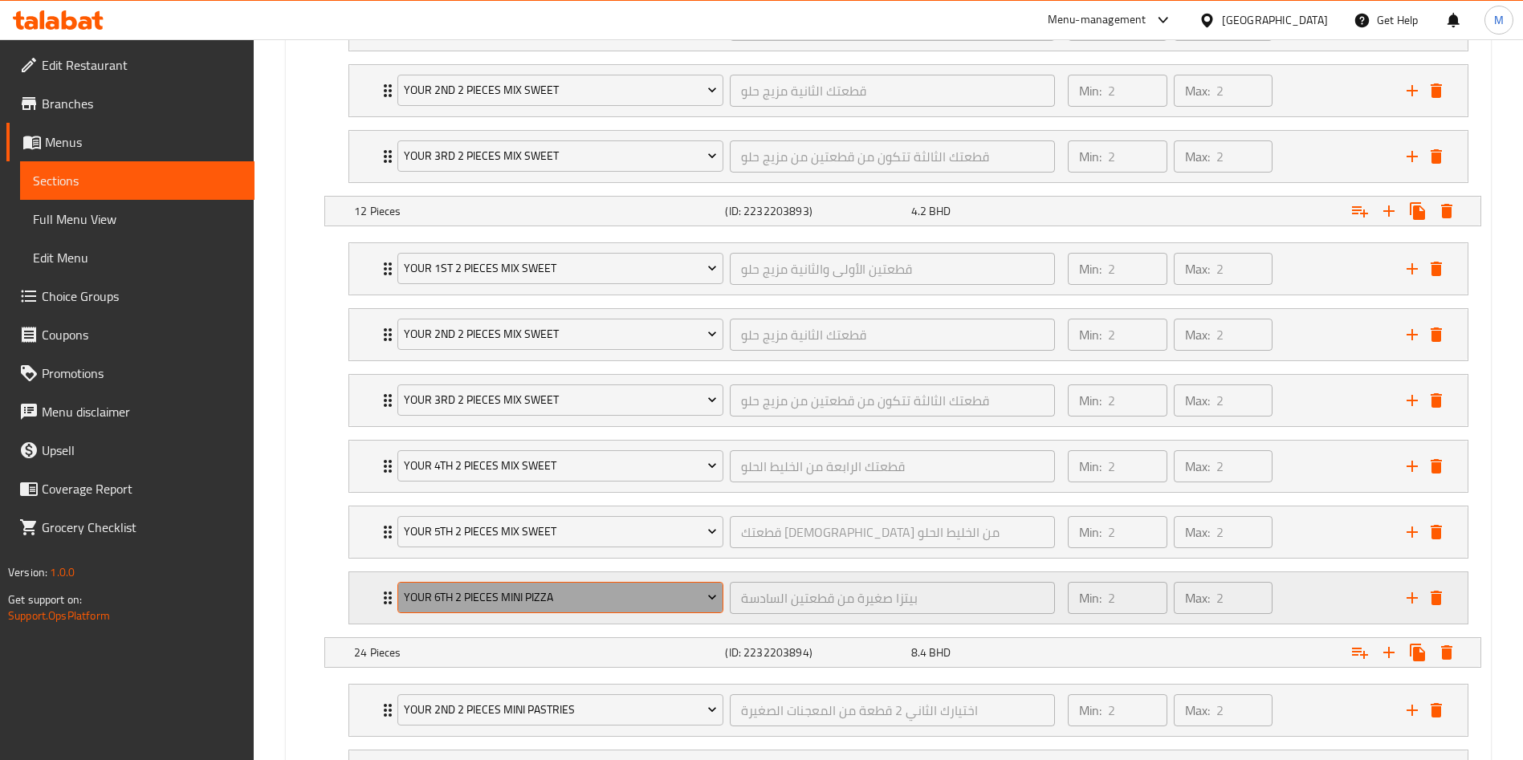
click at [488, 593] on span "your 6th 2 pieces mini pizza" at bounding box center [561, 598] width 314 height 20
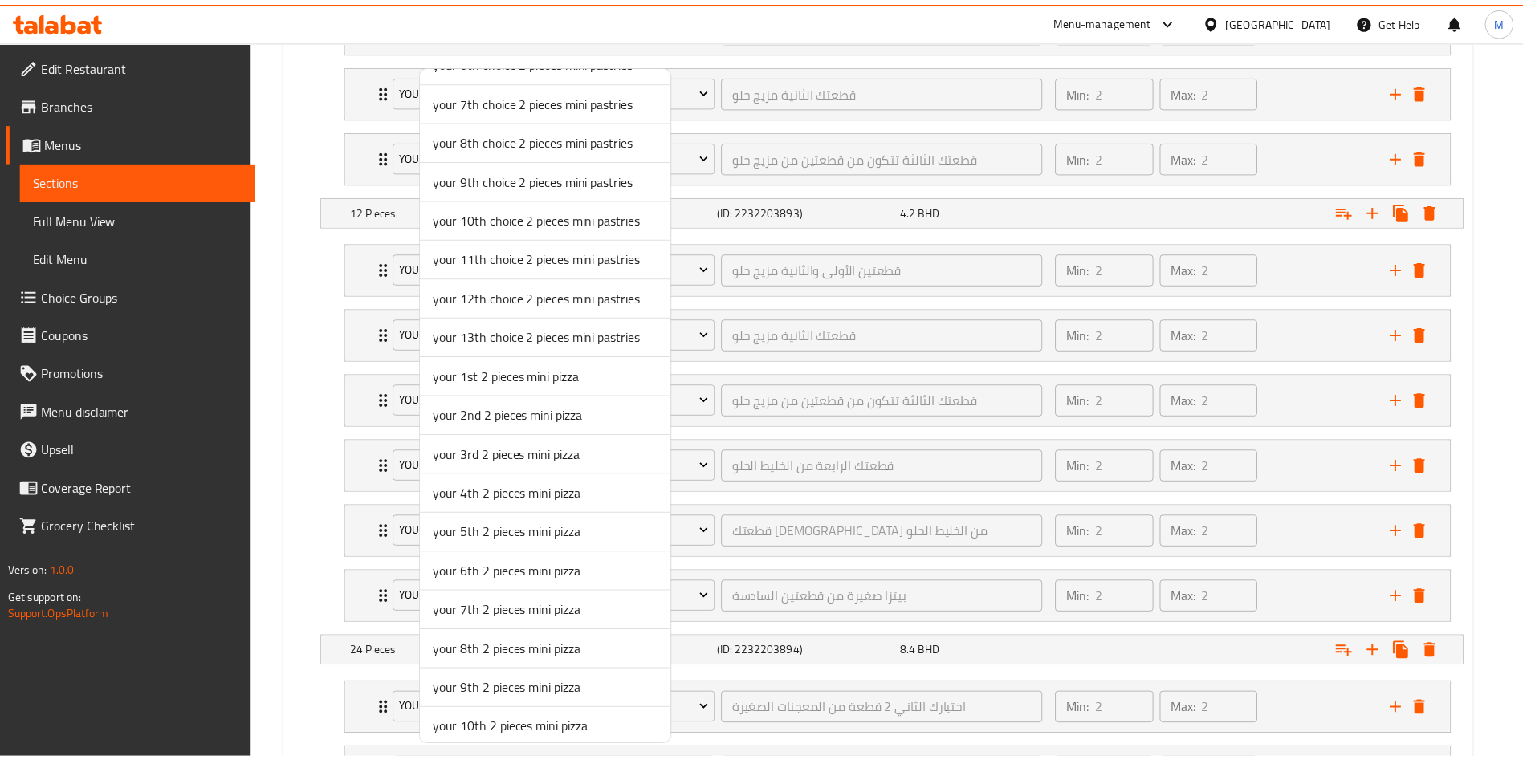
scroll to position [723, 0]
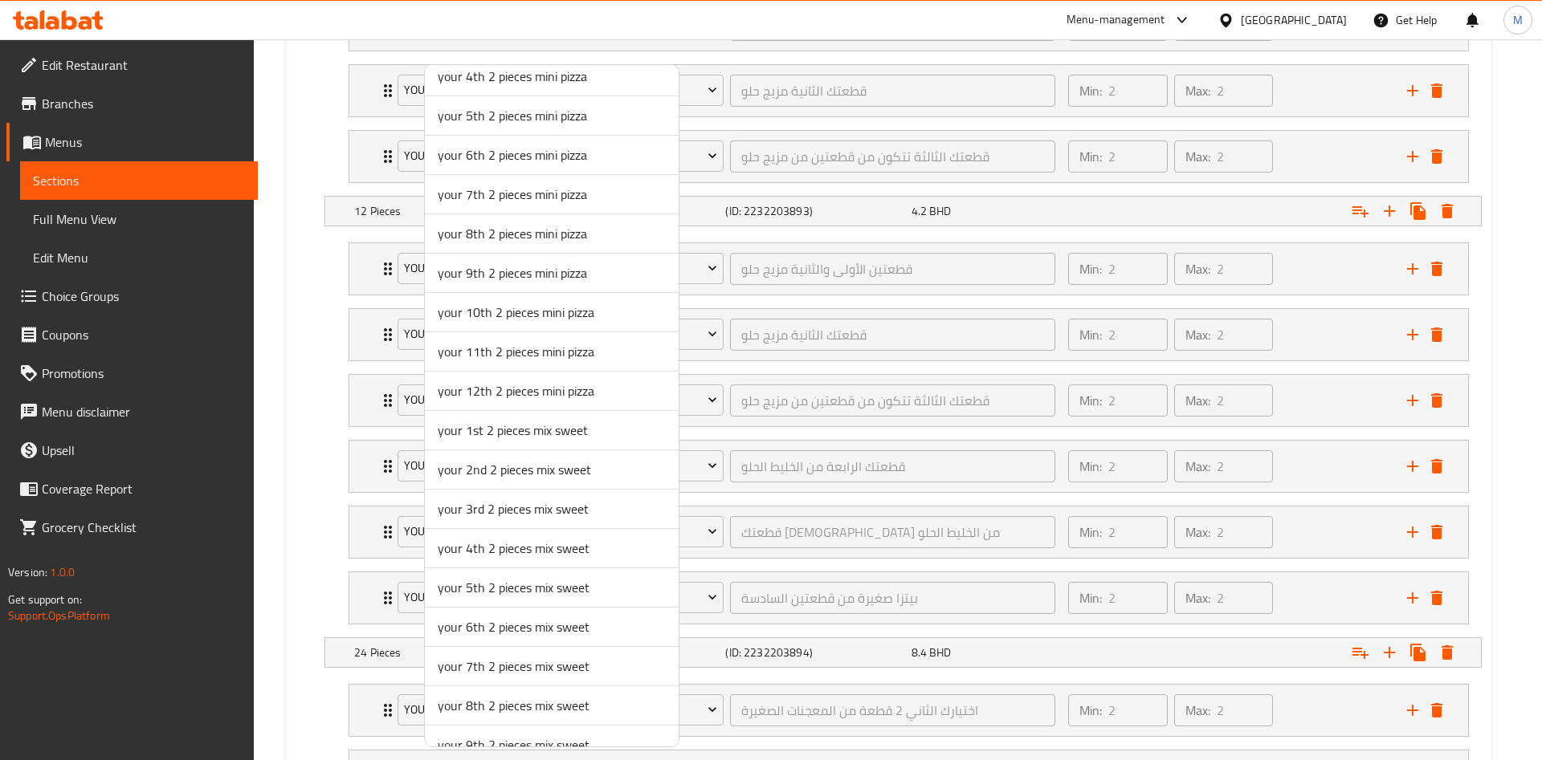
click at [484, 623] on span "your 6th 2 pieces mix sweet" at bounding box center [552, 627] width 228 height 19
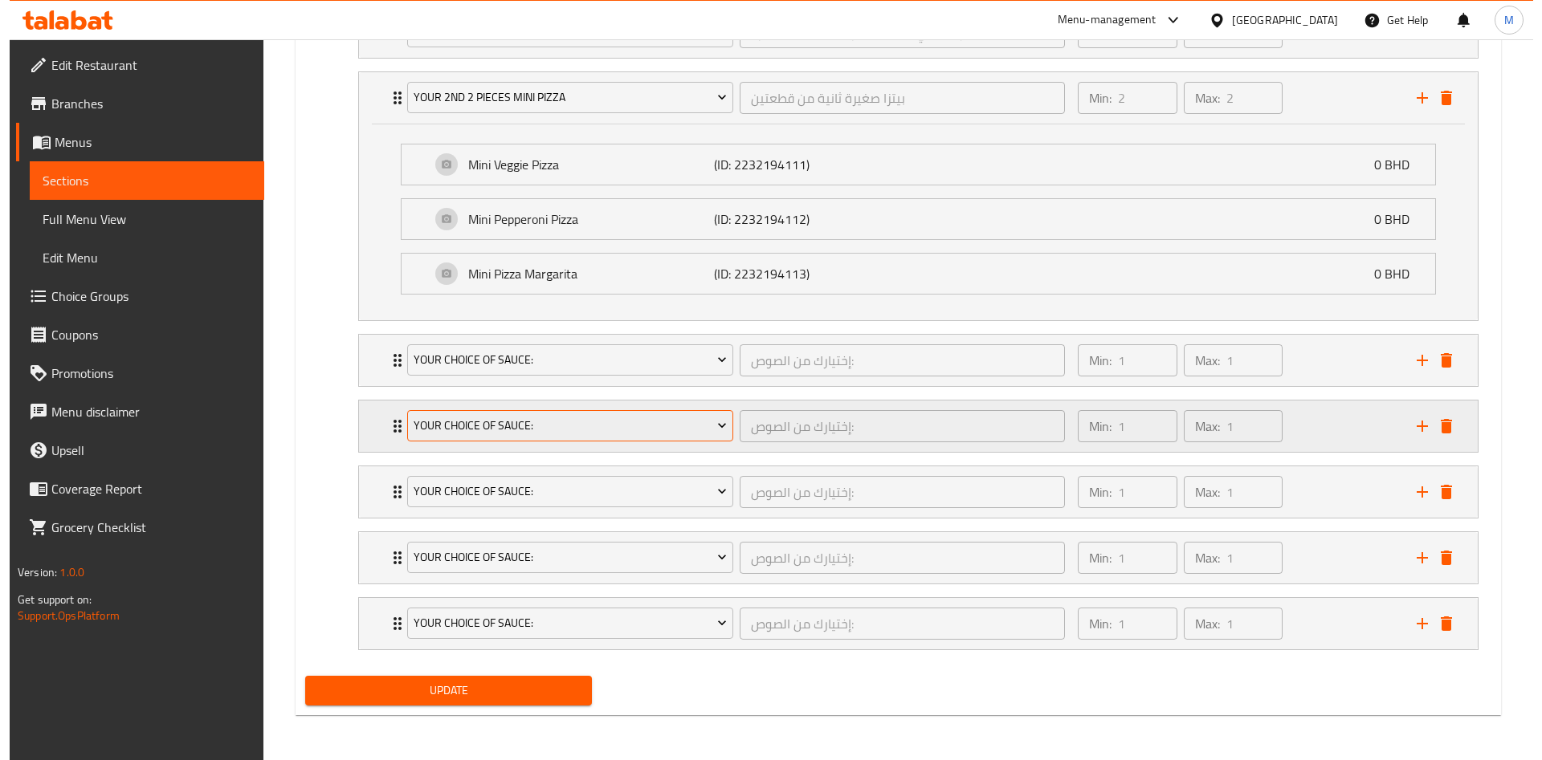
scroll to position [1587, 0]
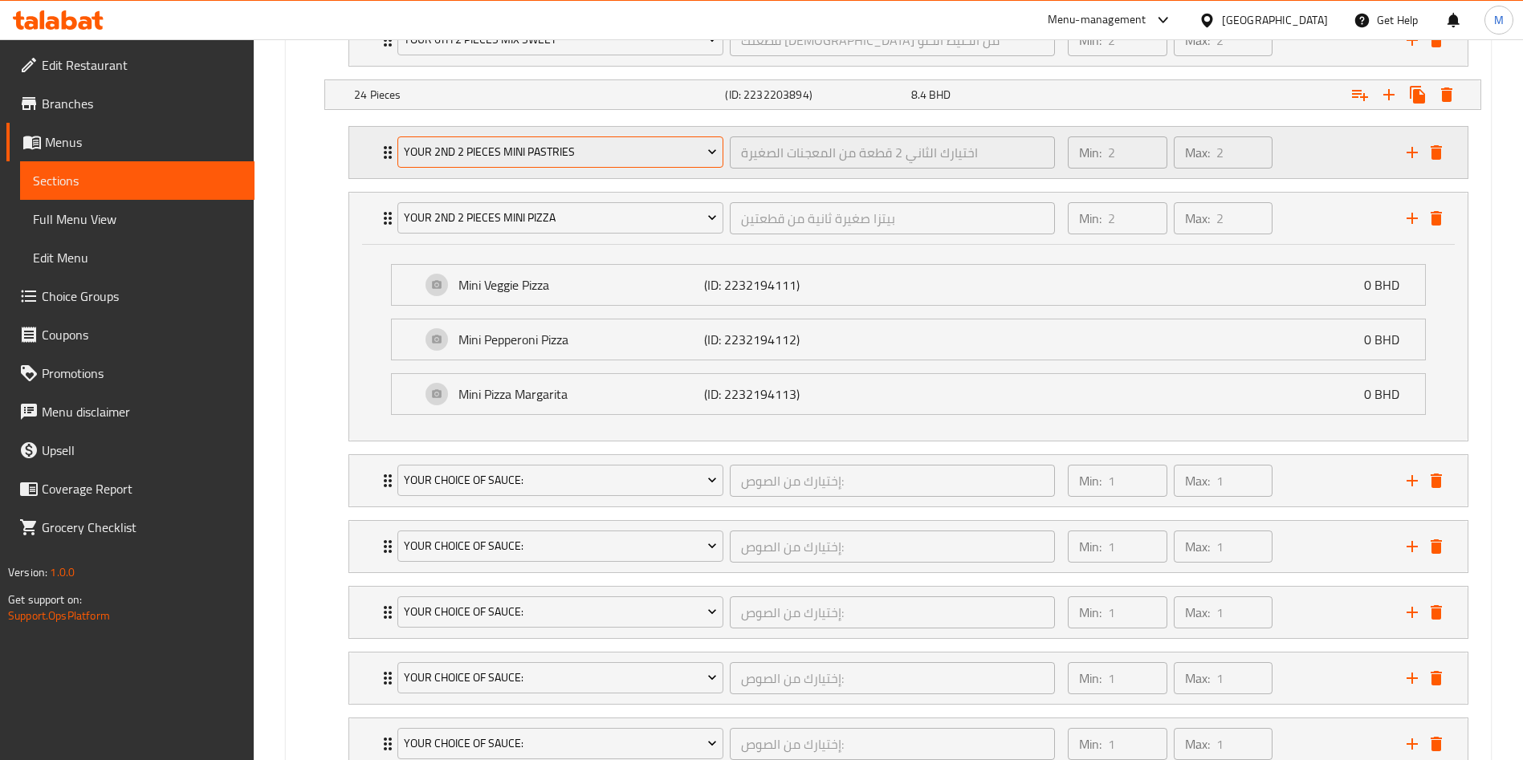
click at [512, 148] on span "your 2nd 2 pieces mini pastries" at bounding box center [561, 152] width 314 height 20
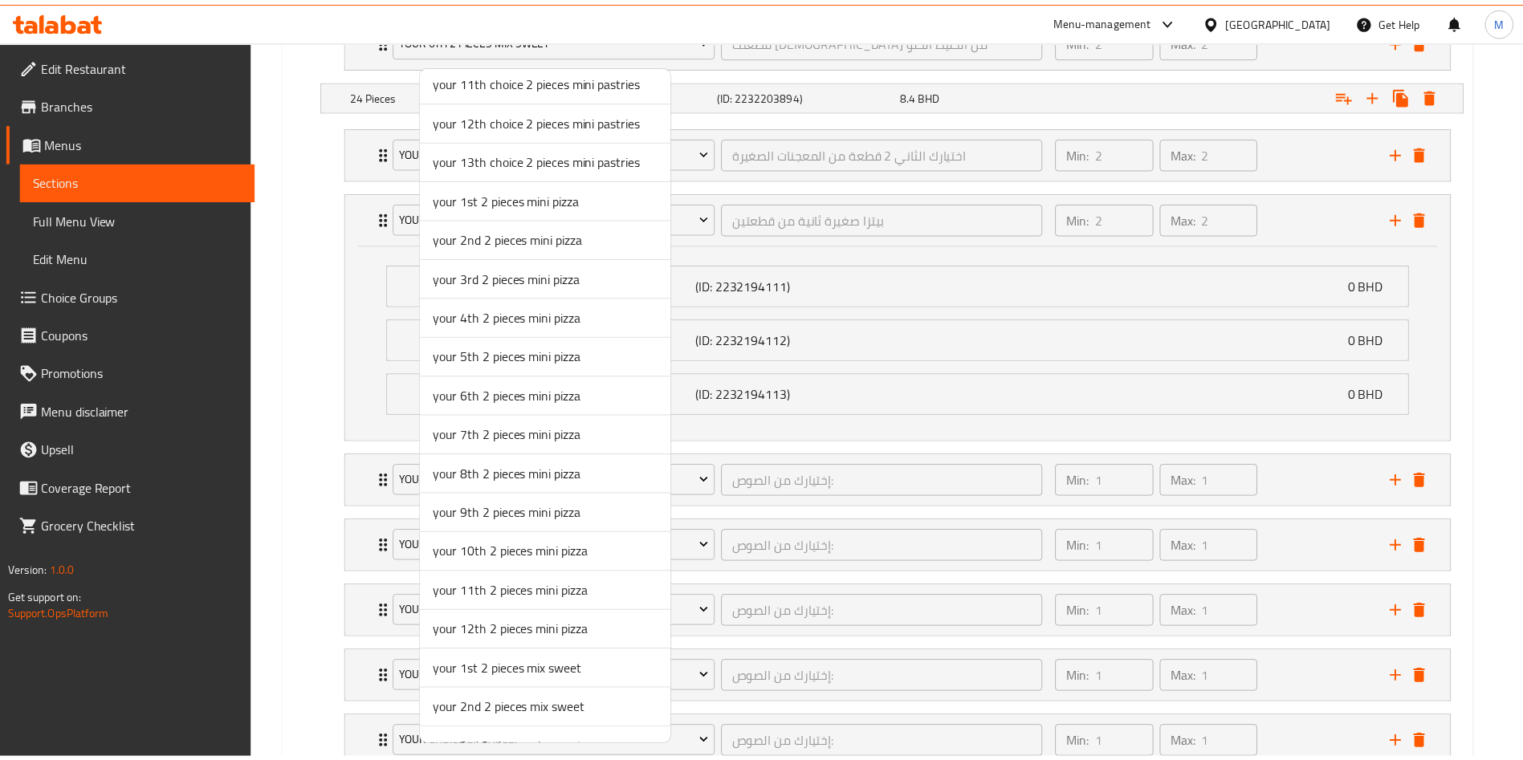
scroll to position [865, 0]
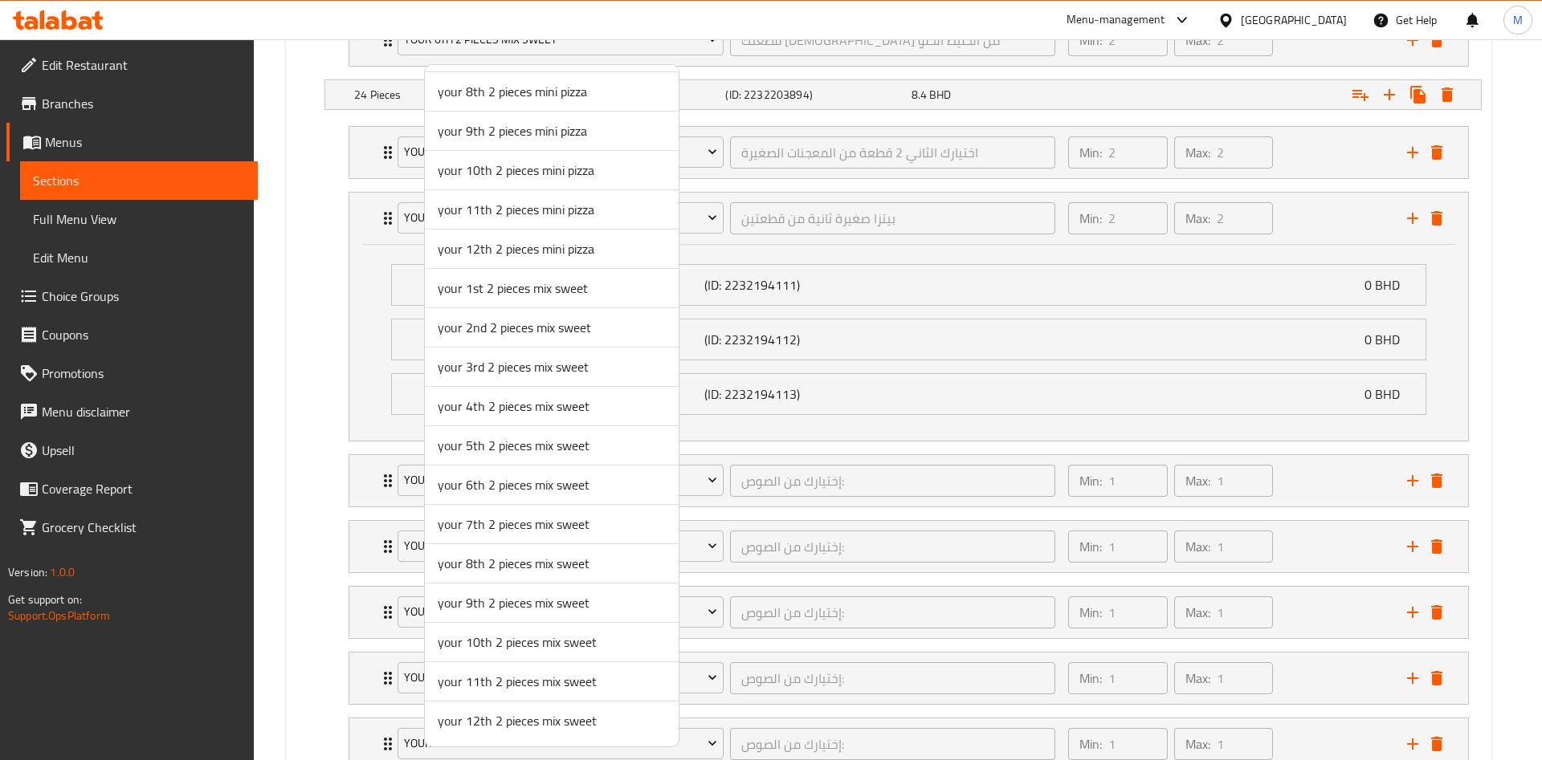
click at [364, 369] on div at bounding box center [771, 380] width 1542 height 760
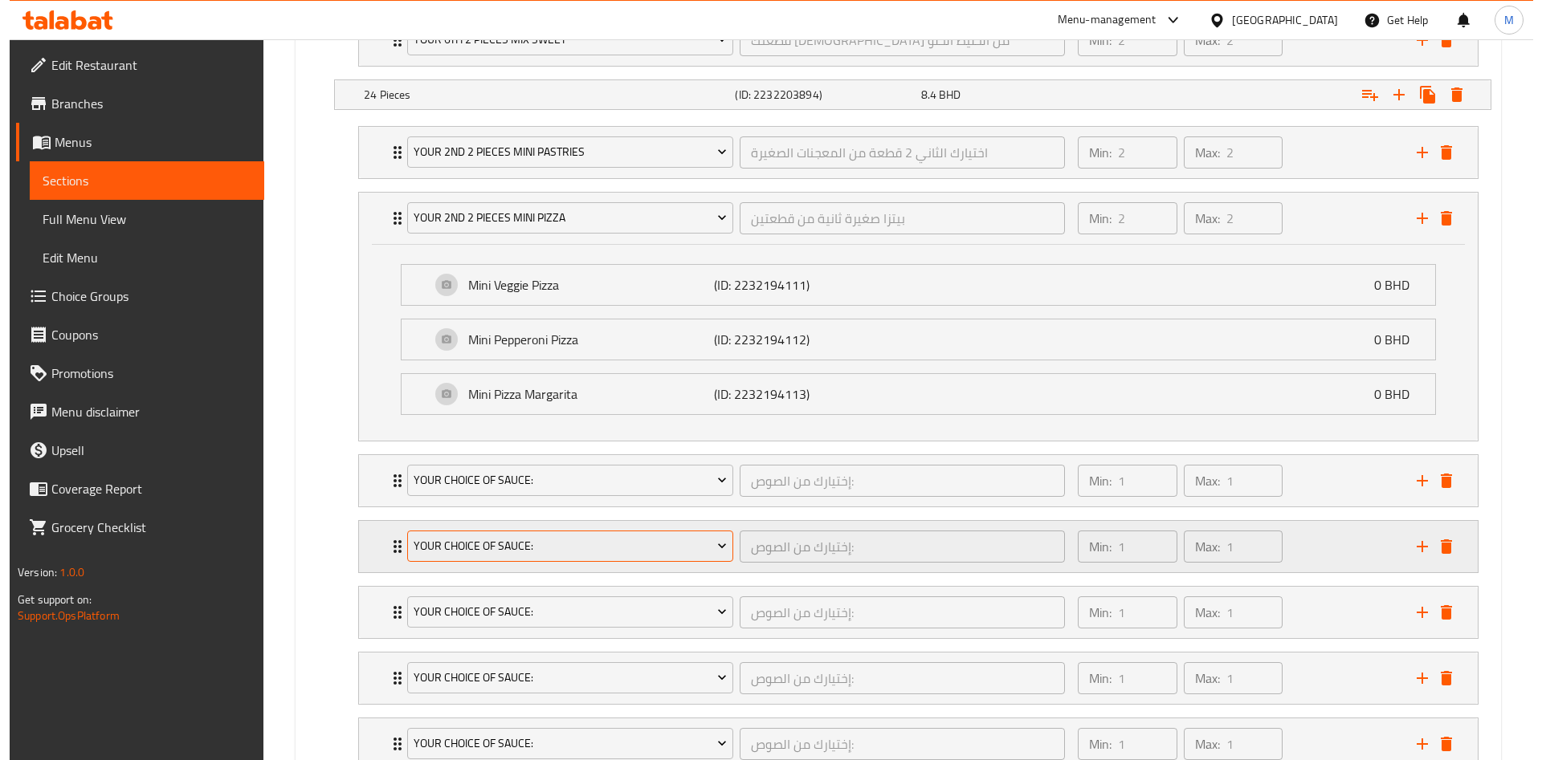
scroll to position [1707, 0]
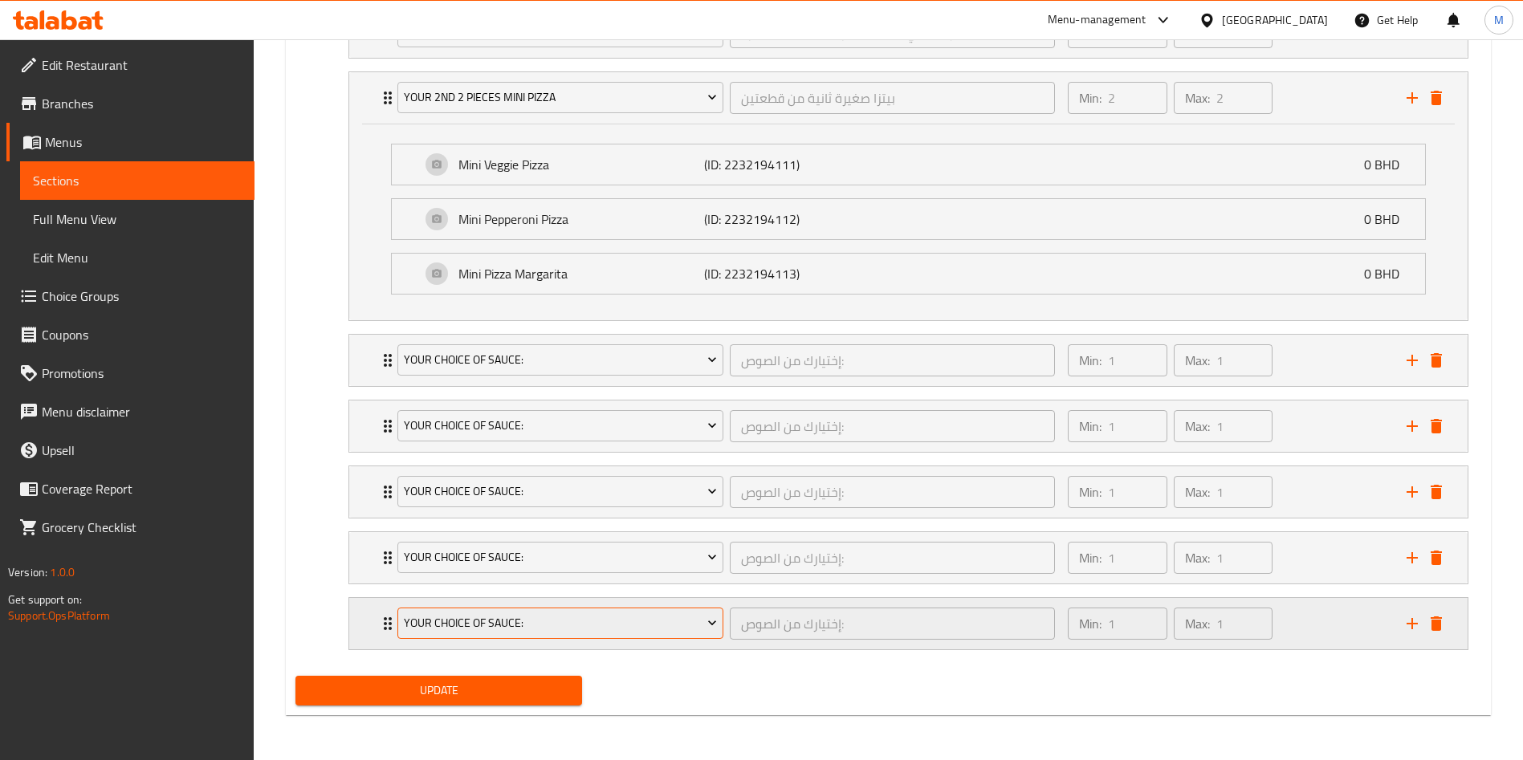
click at [510, 616] on span "Your Choice Of Sauce:" at bounding box center [561, 623] width 314 height 20
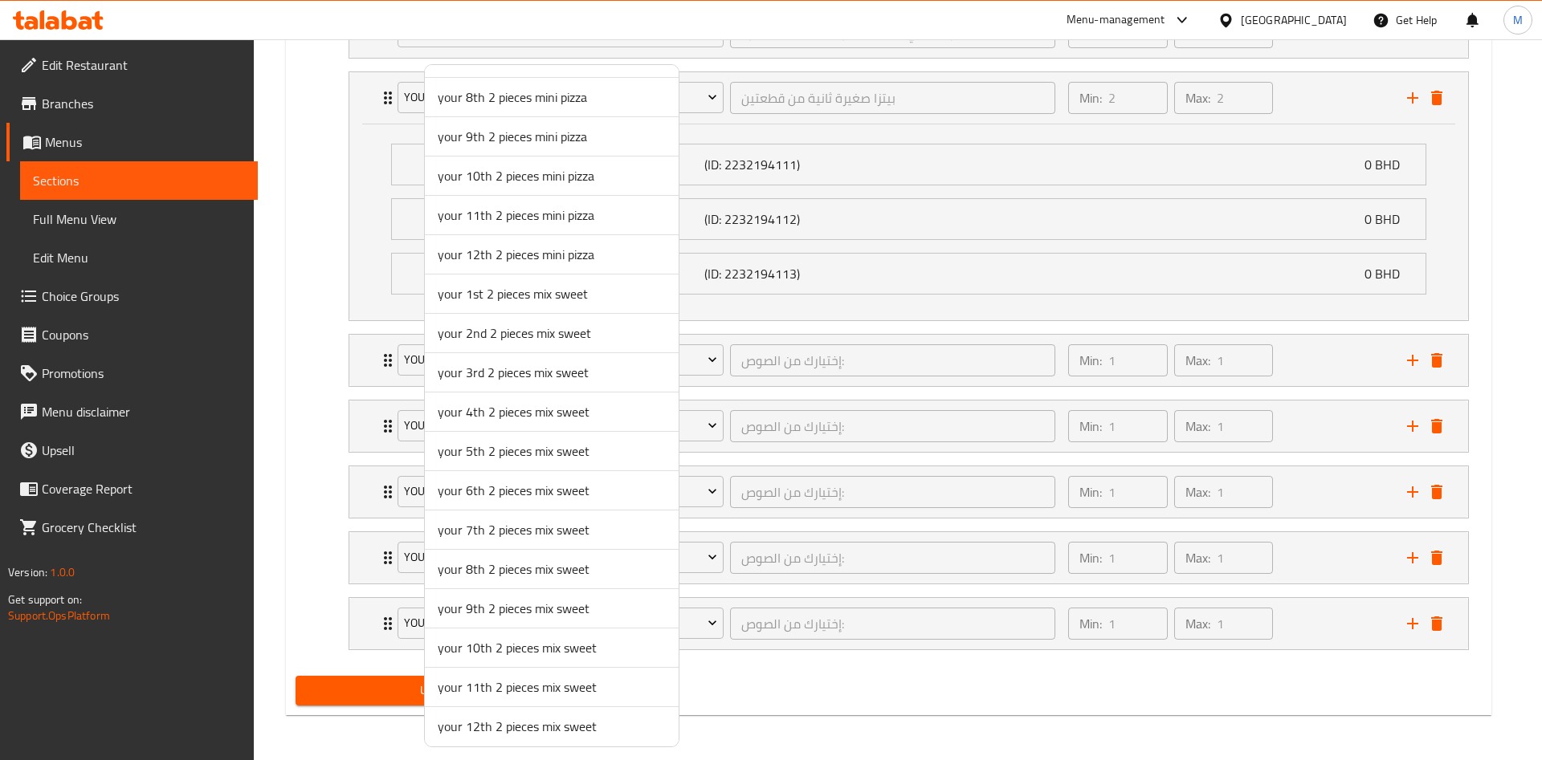
scroll to position [865, 0]
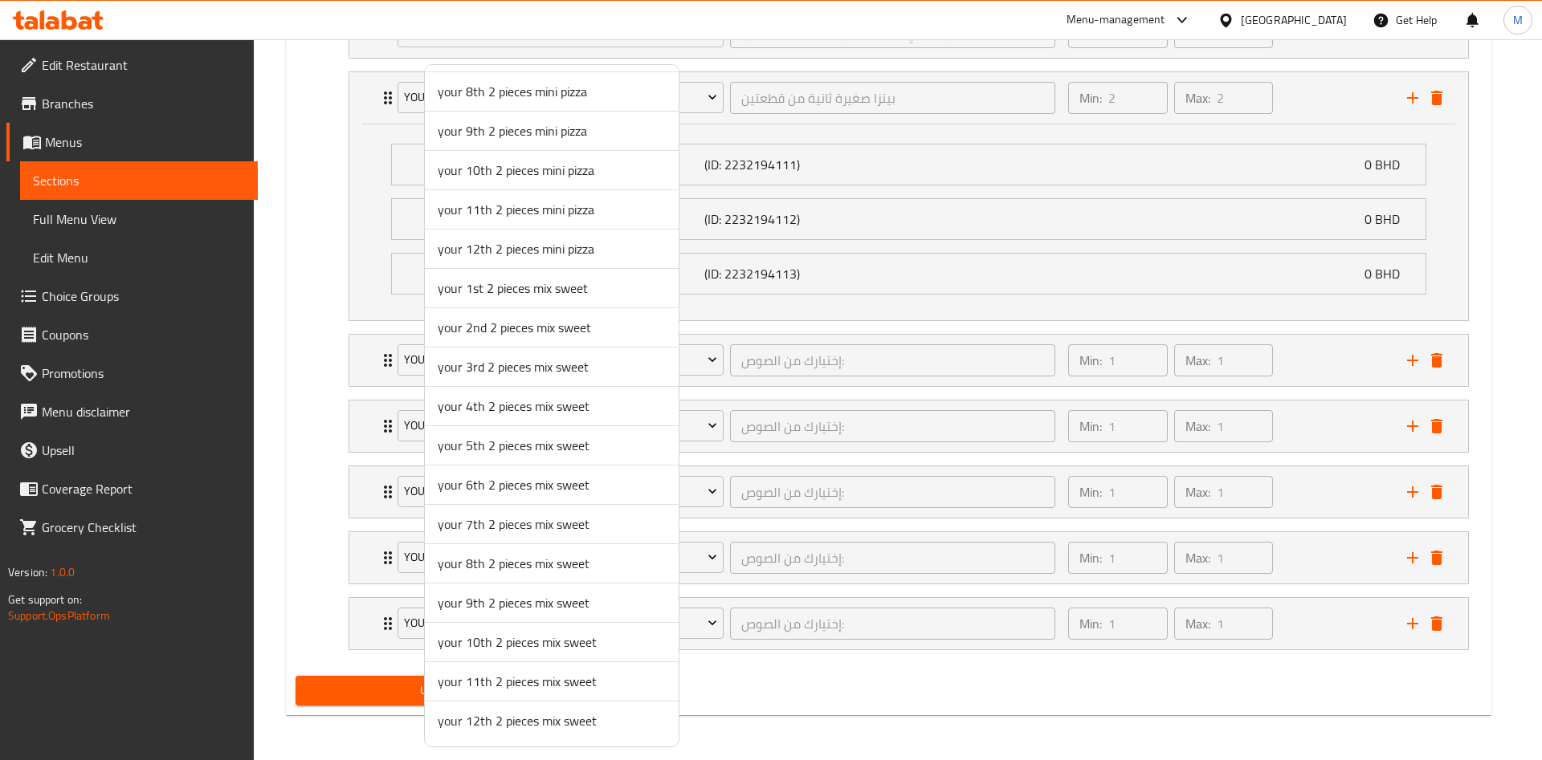
click at [553, 723] on span "your 12th 2 pieces mix sweet" at bounding box center [552, 720] width 228 height 19
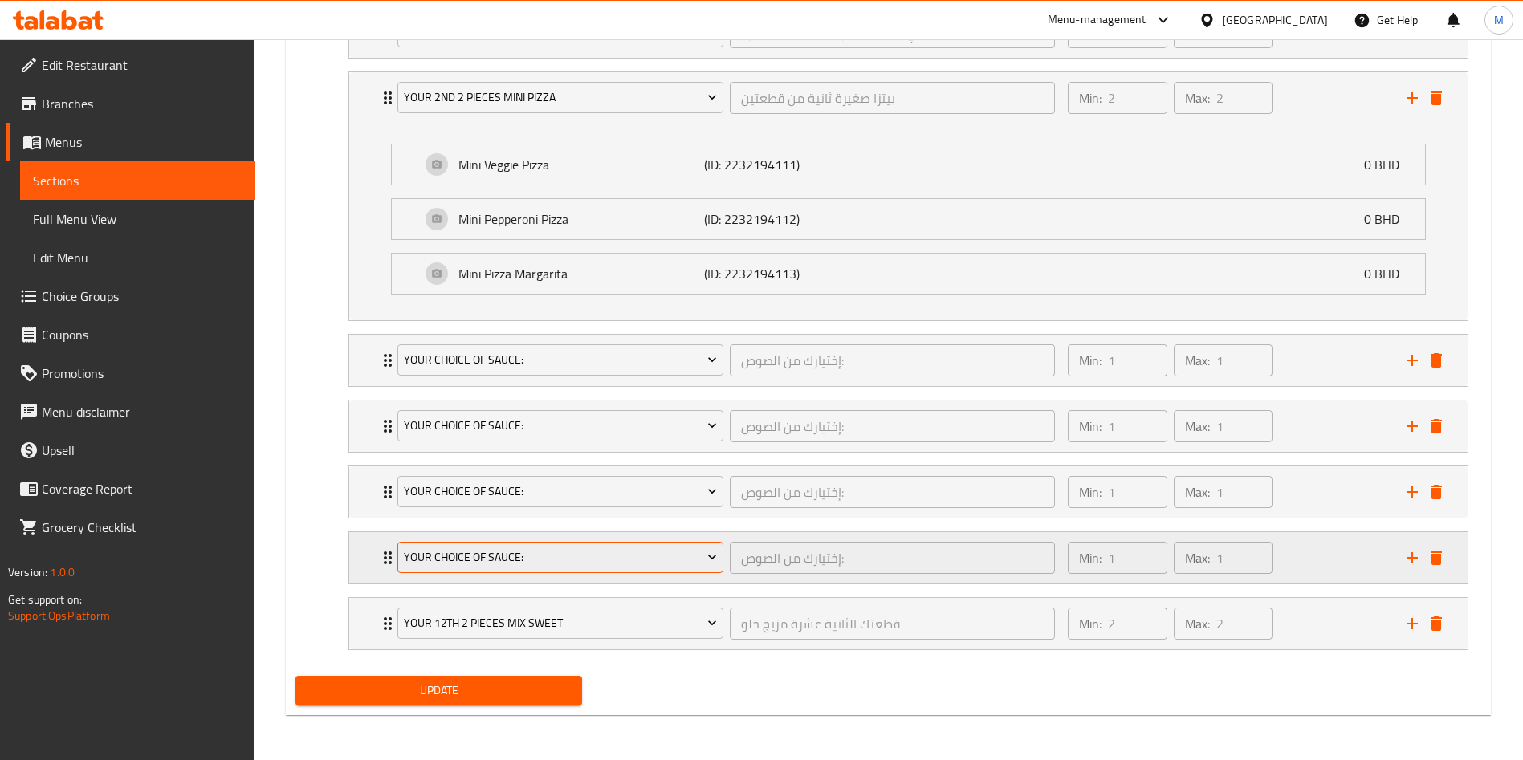
click at [523, 560] on span "Your Choice Of Sauce:" at bounding box center [561, 558] width 314 height 20
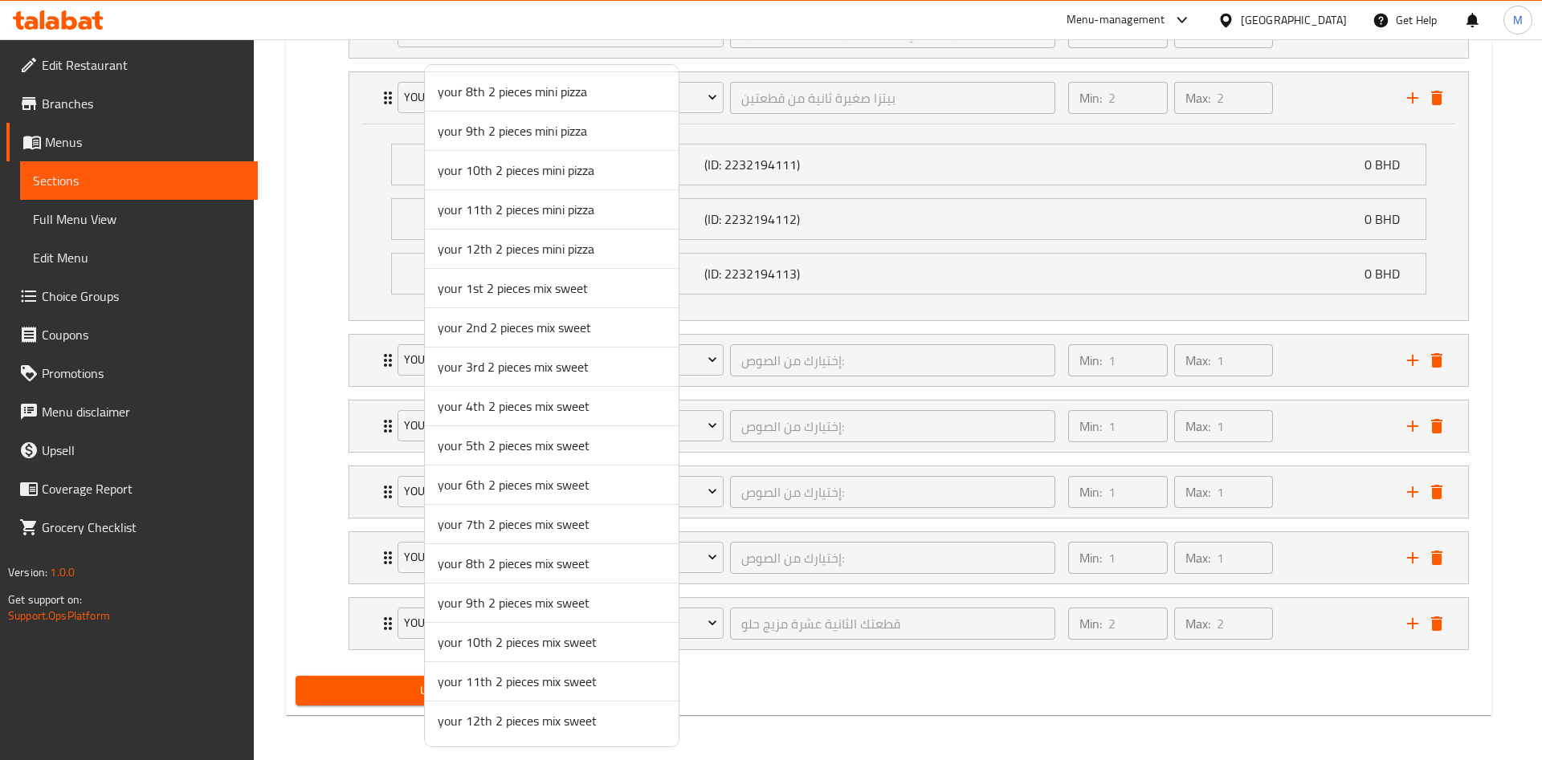
click at [524, 691] on span "your 11th 2 pieces mix sweet" at bounding box center [552, 681] width 228 height 19
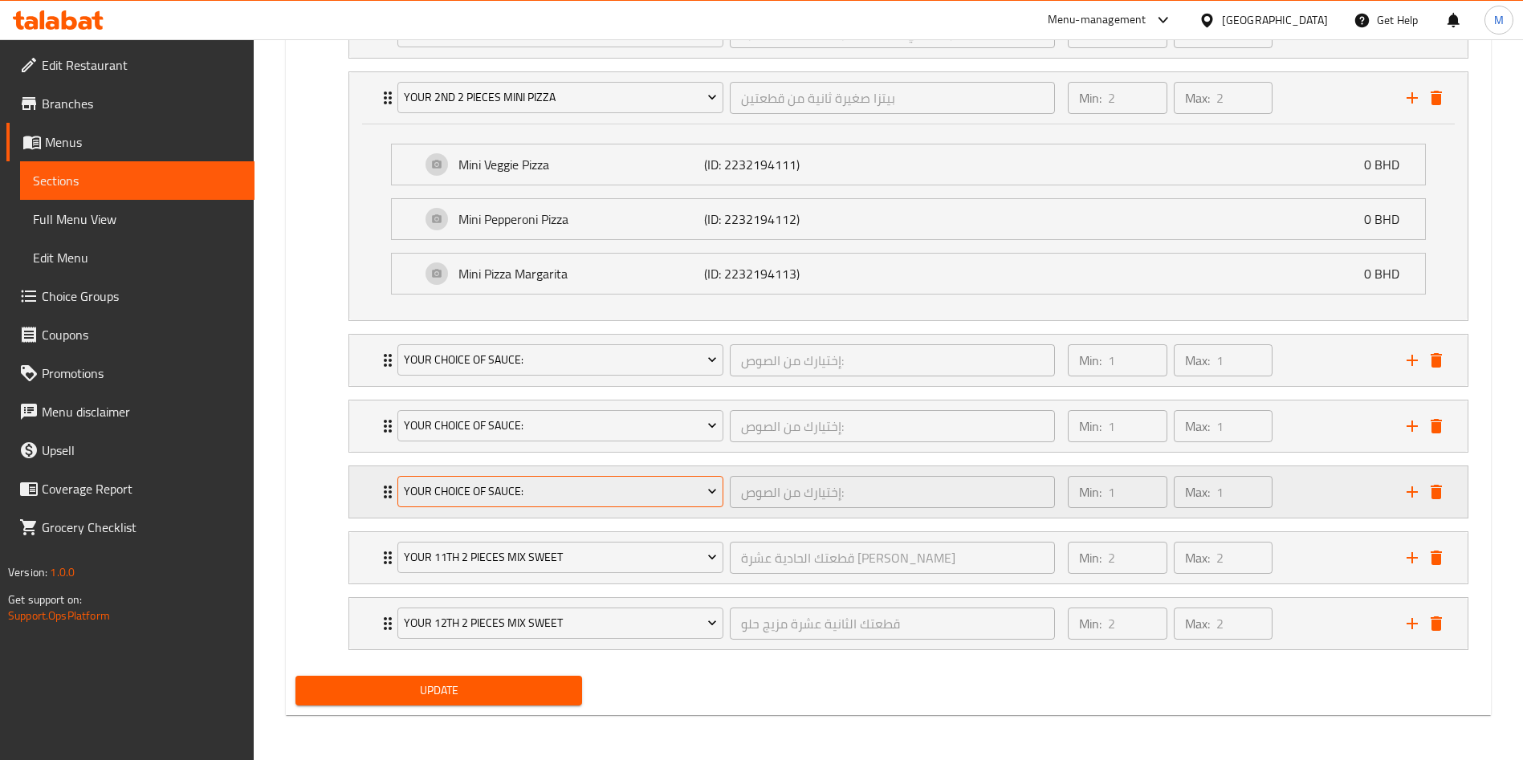
click at [488, 499] on span "Your Choice Of Sauce:" at bounding box center [561, 492] width 314 height 20
click at [512, 500] on span "your 9th choice 2 pieces mini pastries" at bounding box center [561, 492] width 314 height 20
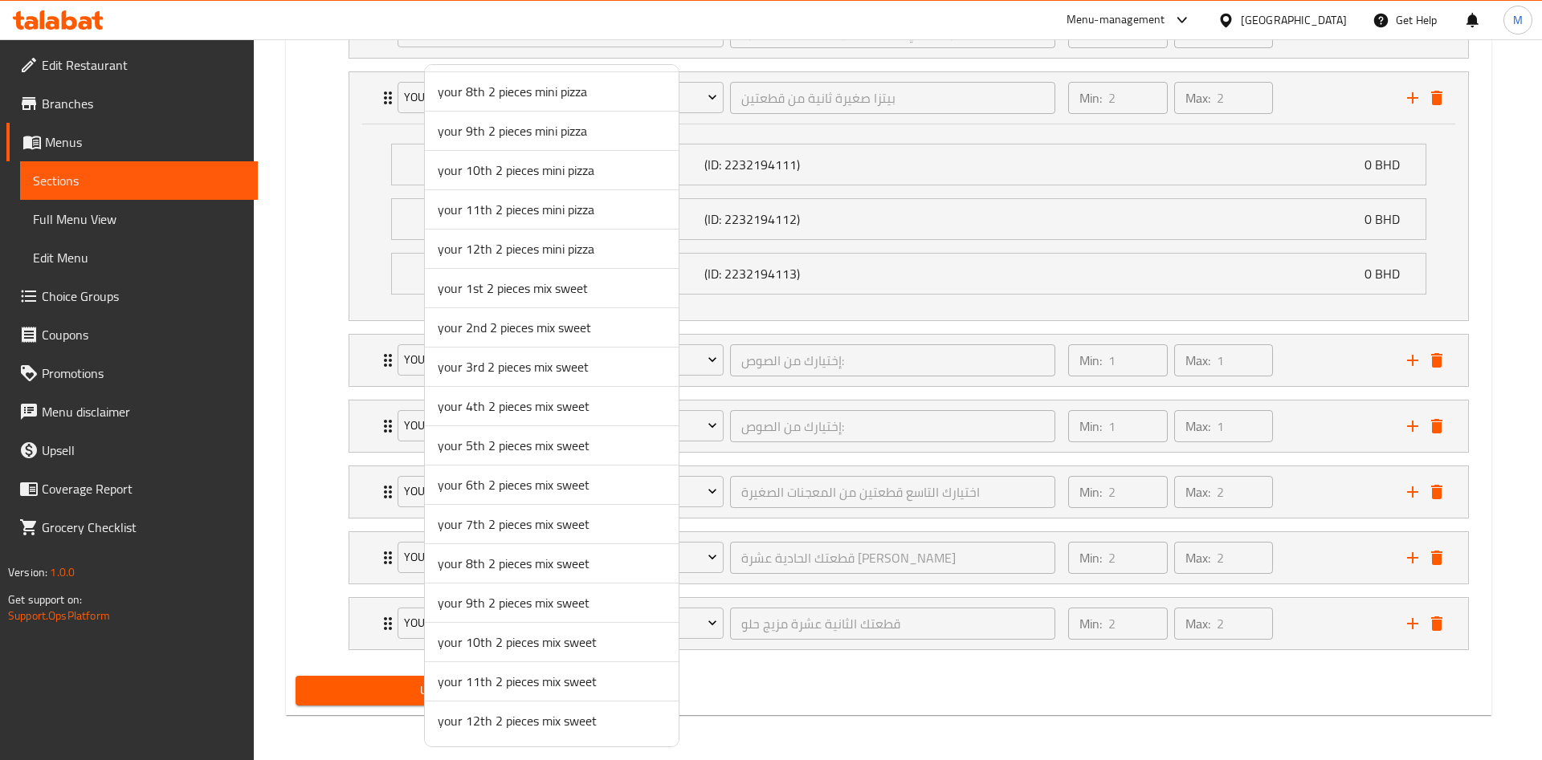
click at [515, 647] on span "your 10th 2 pieces mix sweet" at bounding box center [552, 642] width 228 height 19
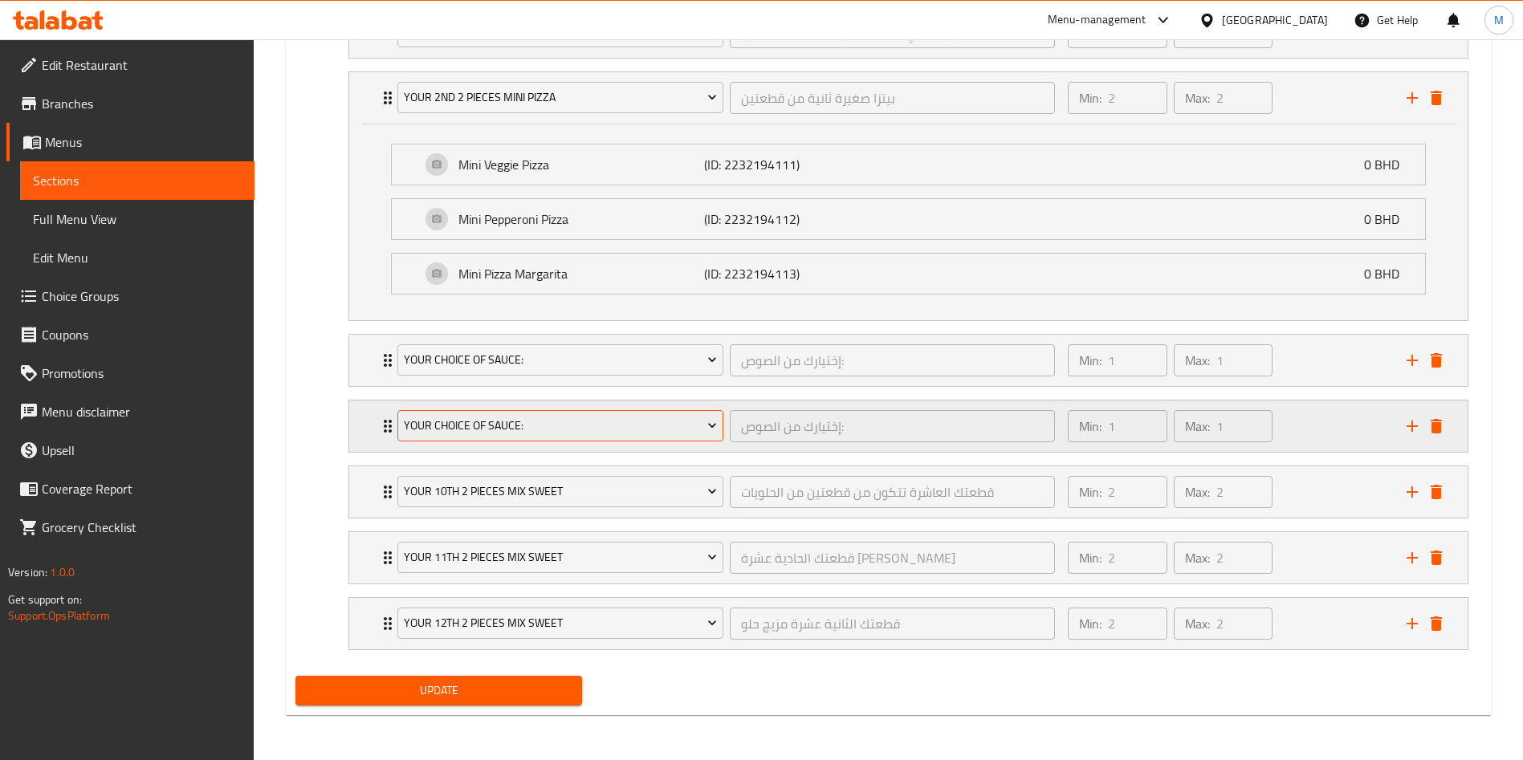
click at [477, 420] on span "Your Choice Of Sauce:" at bounding box center [561, 426] width 314 height 20
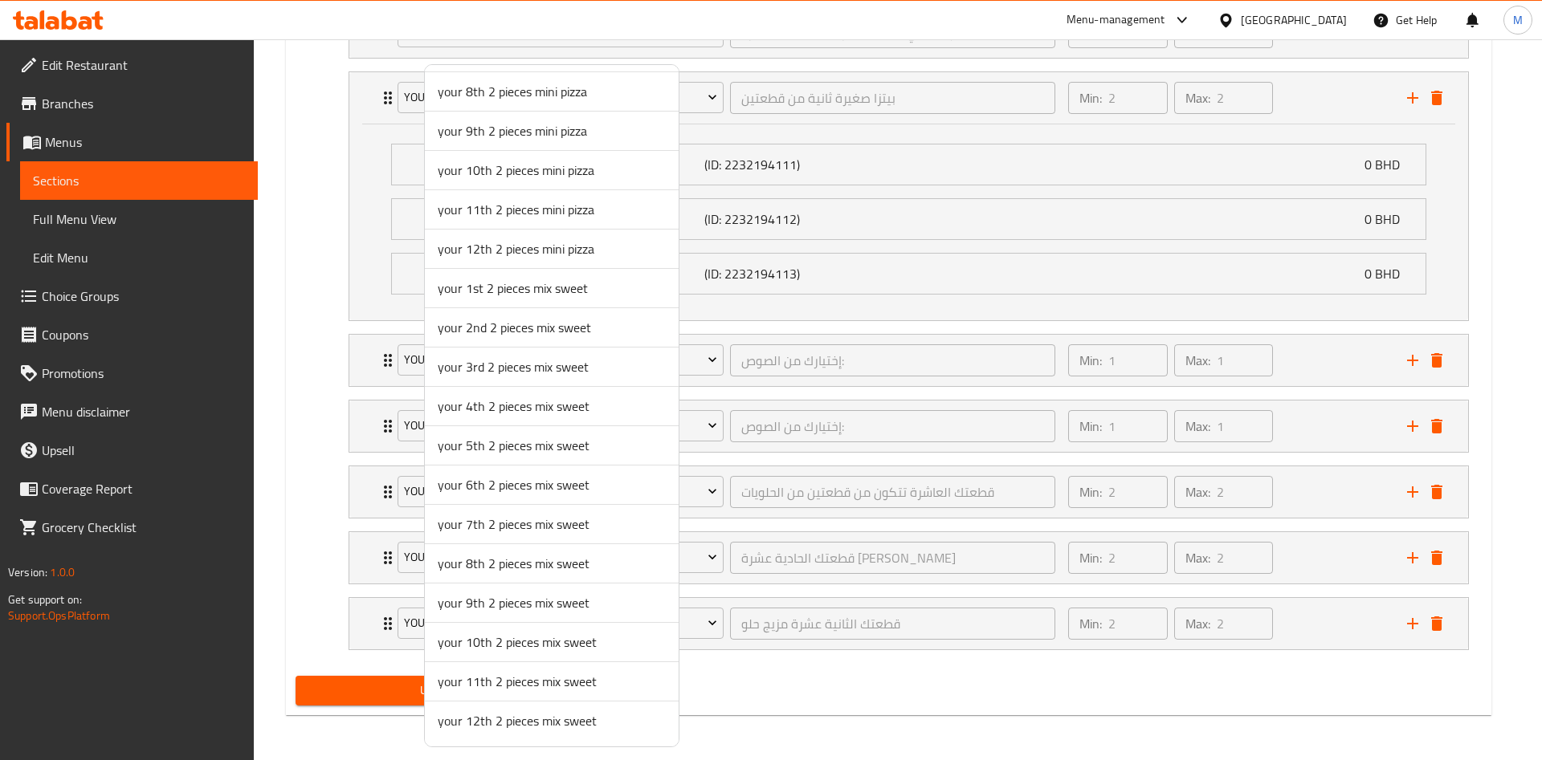
click at [526, 596] on span "your 9th 2 pieces mix sweet" at bounding box center [552, 602] width 228 height 19
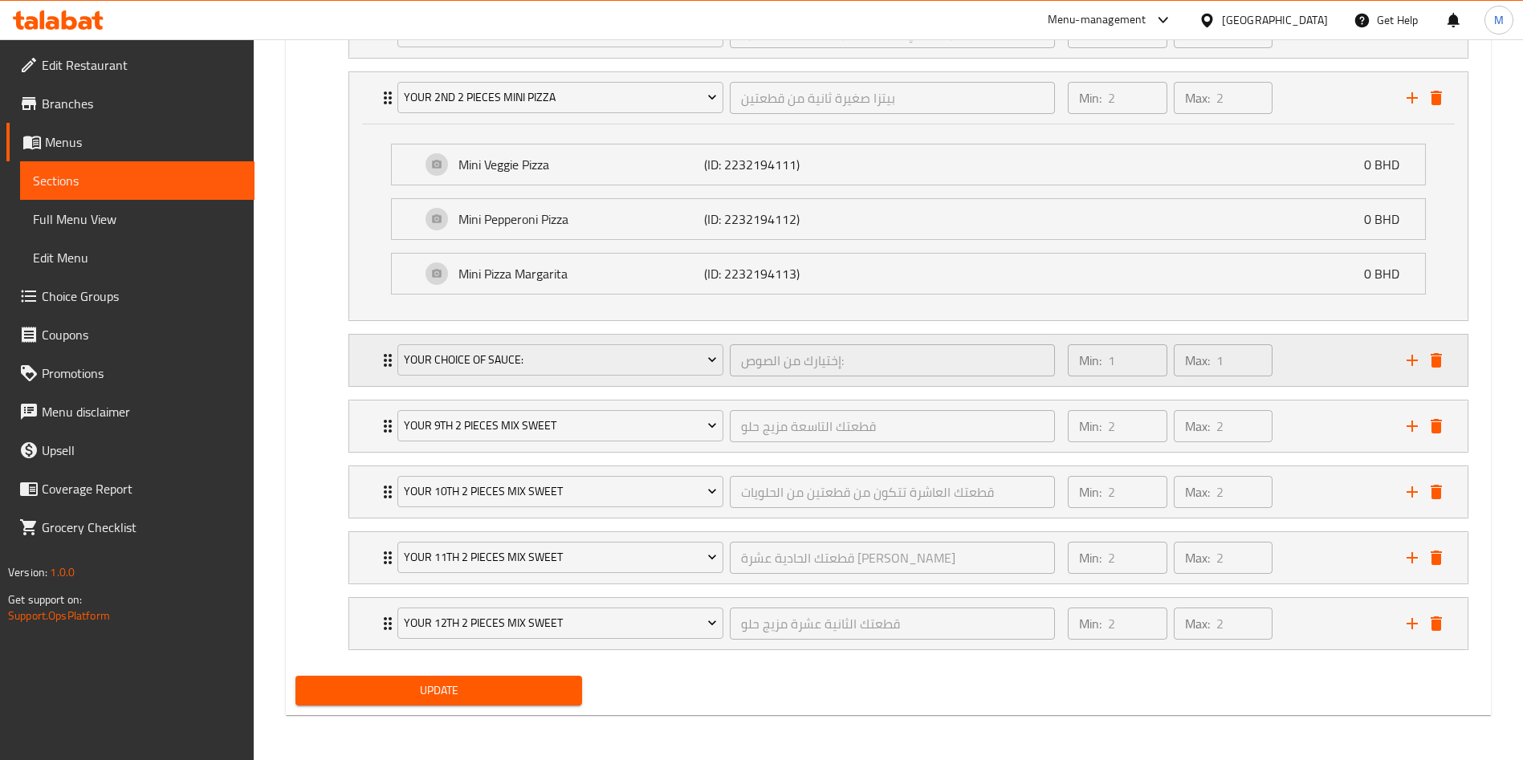
click at [493, 340] on div "Your Choice Of Sauce: إختيارك من الصوص: ​" at bounding box center [726, 360] width 677 height 51
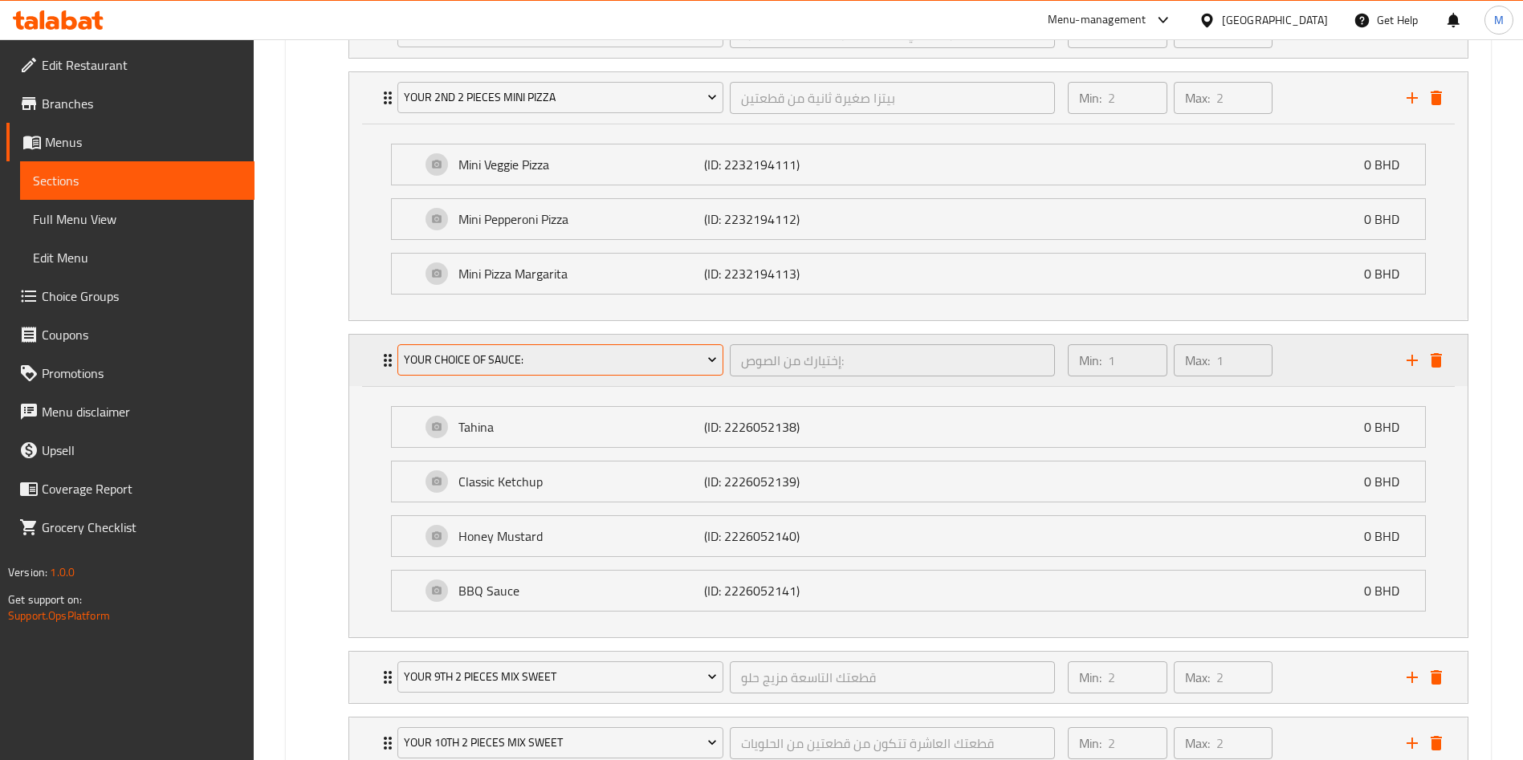
click at [495, 350] on span "Your Choice Of Sauce:" at bounding box center [561, 360] width 314 height 20
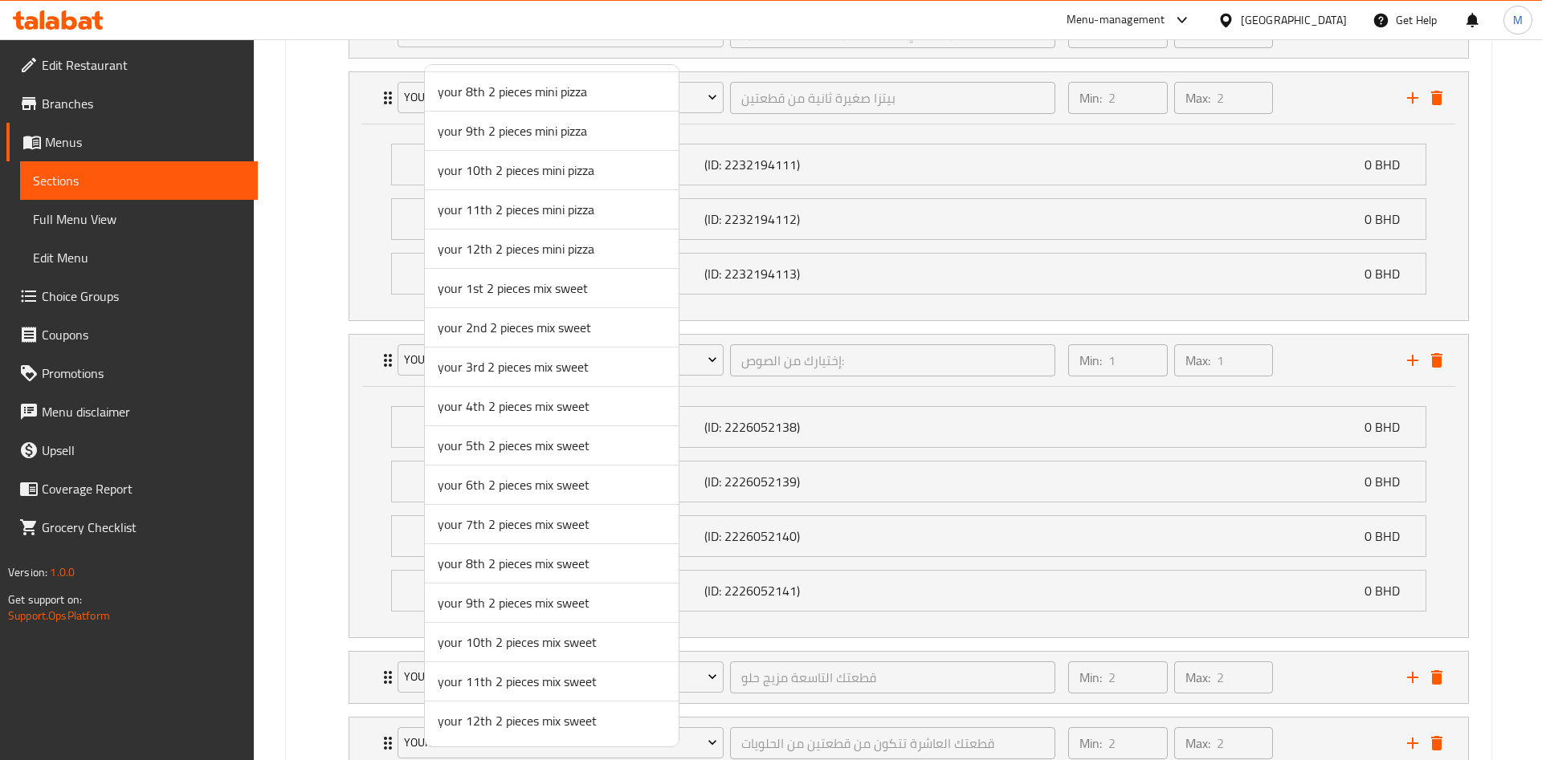
click at [507, 567] on span "your 8th 2 pieces mix sweet" at bounding box center [552, 563] width 228 height 19
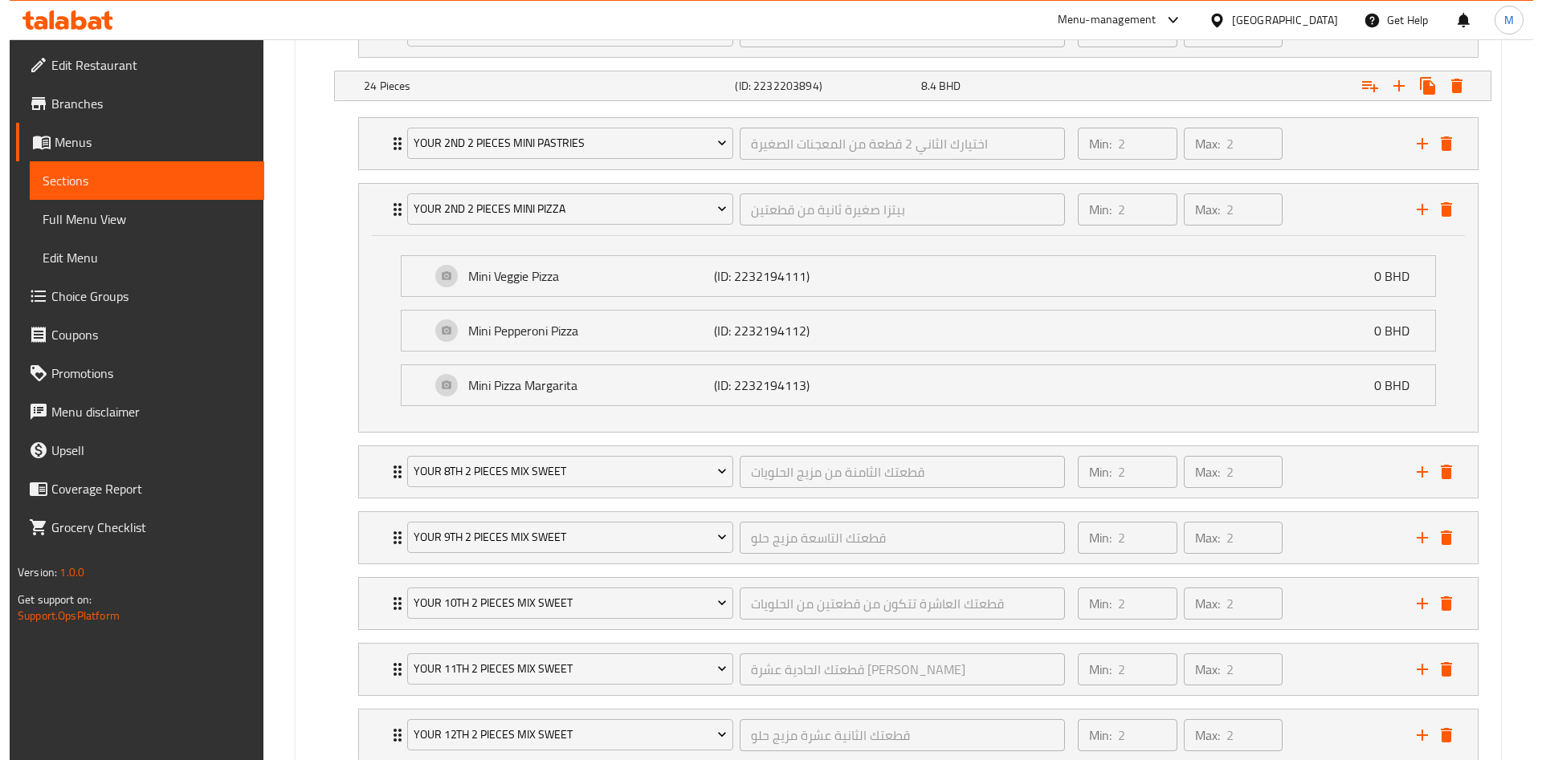
scroll to position [1466, 0]
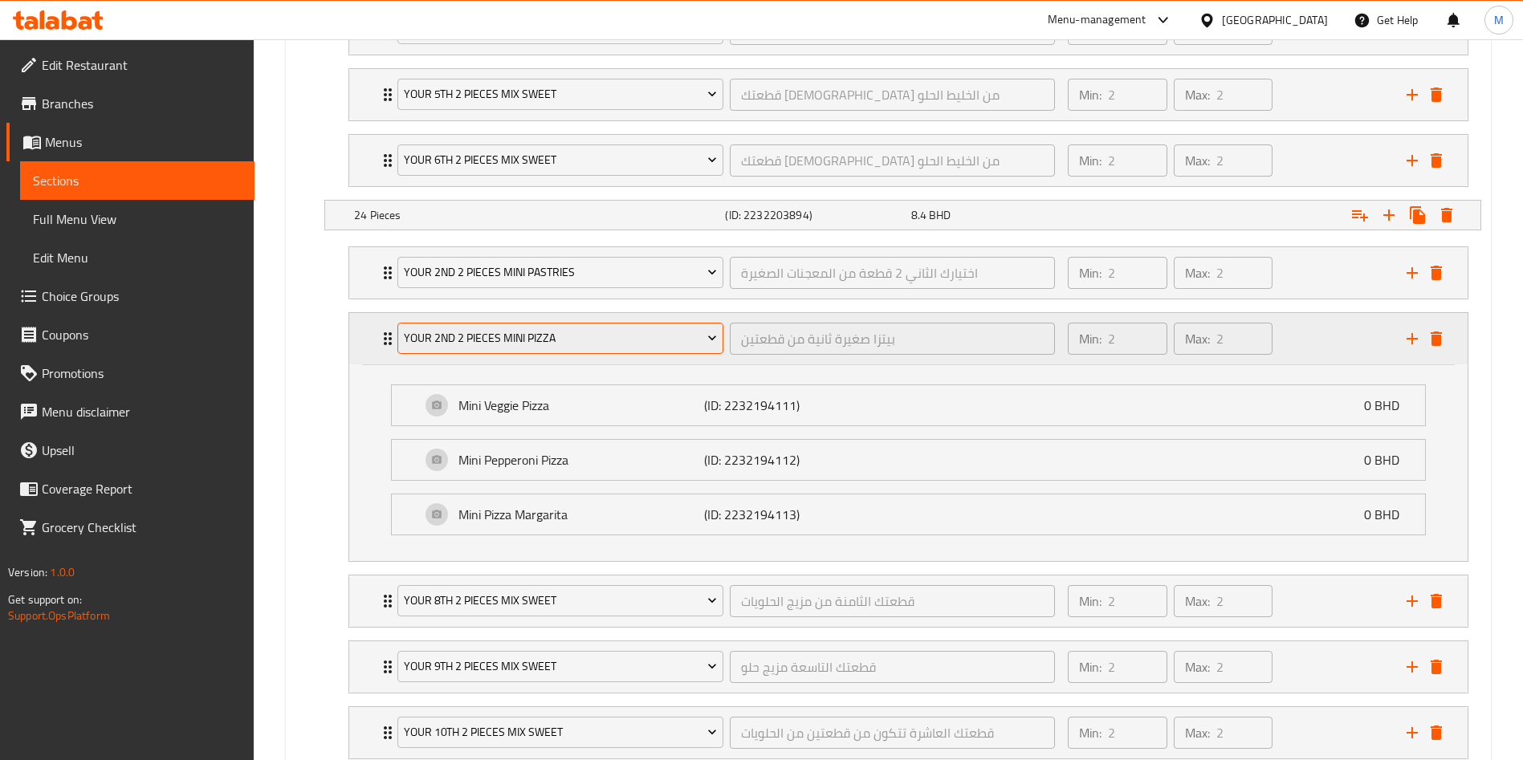
click at [470, 336] on span "your 2nd 2 pieces mini pizza" at bounding box center [561, 338] width 314 height 20
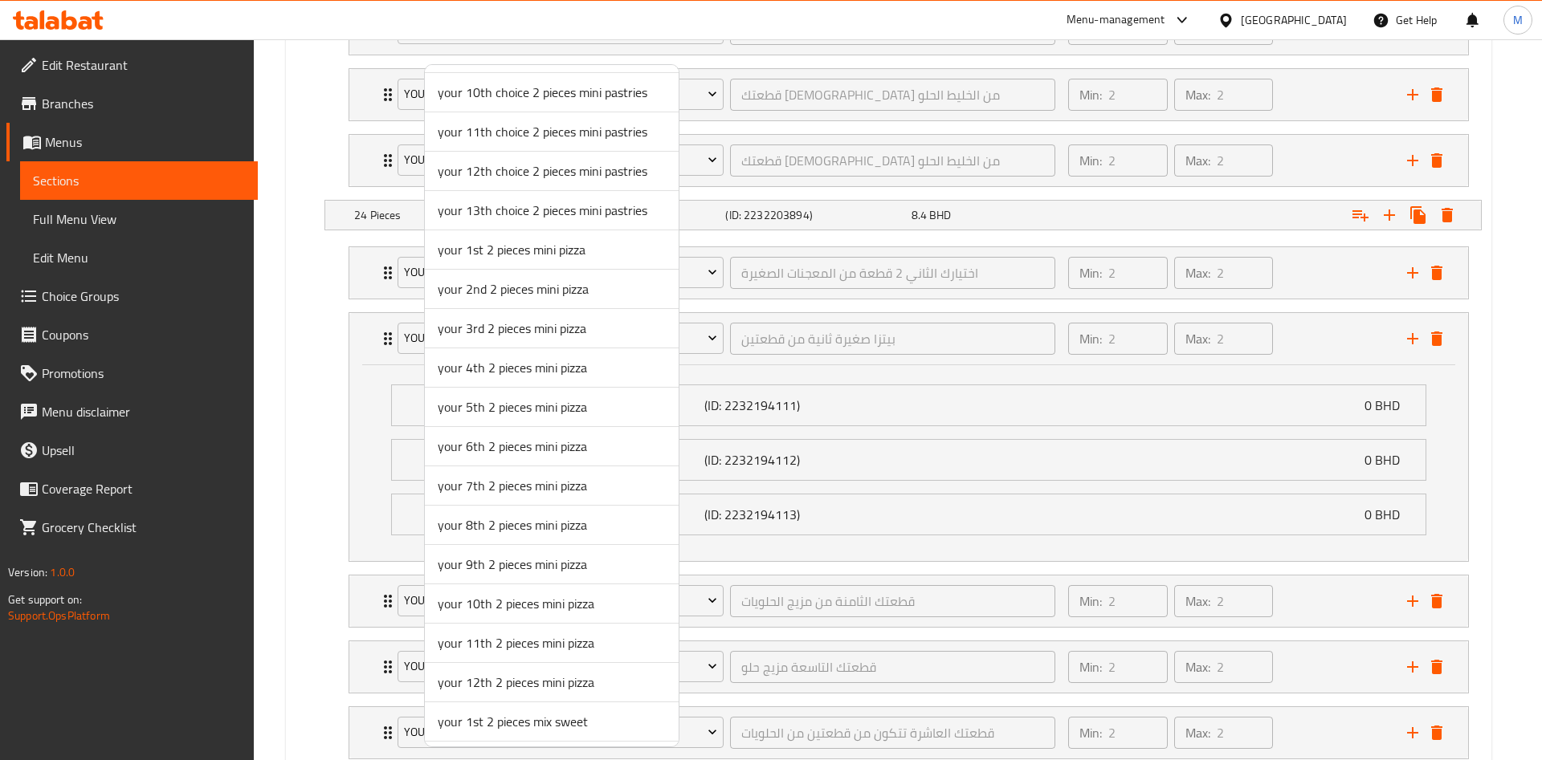
scroll to position [865, 0]
click at [496, 519] on span "your 7th 2 pieces mix sweet" at bounding box center [552, 524] width 228 height 19
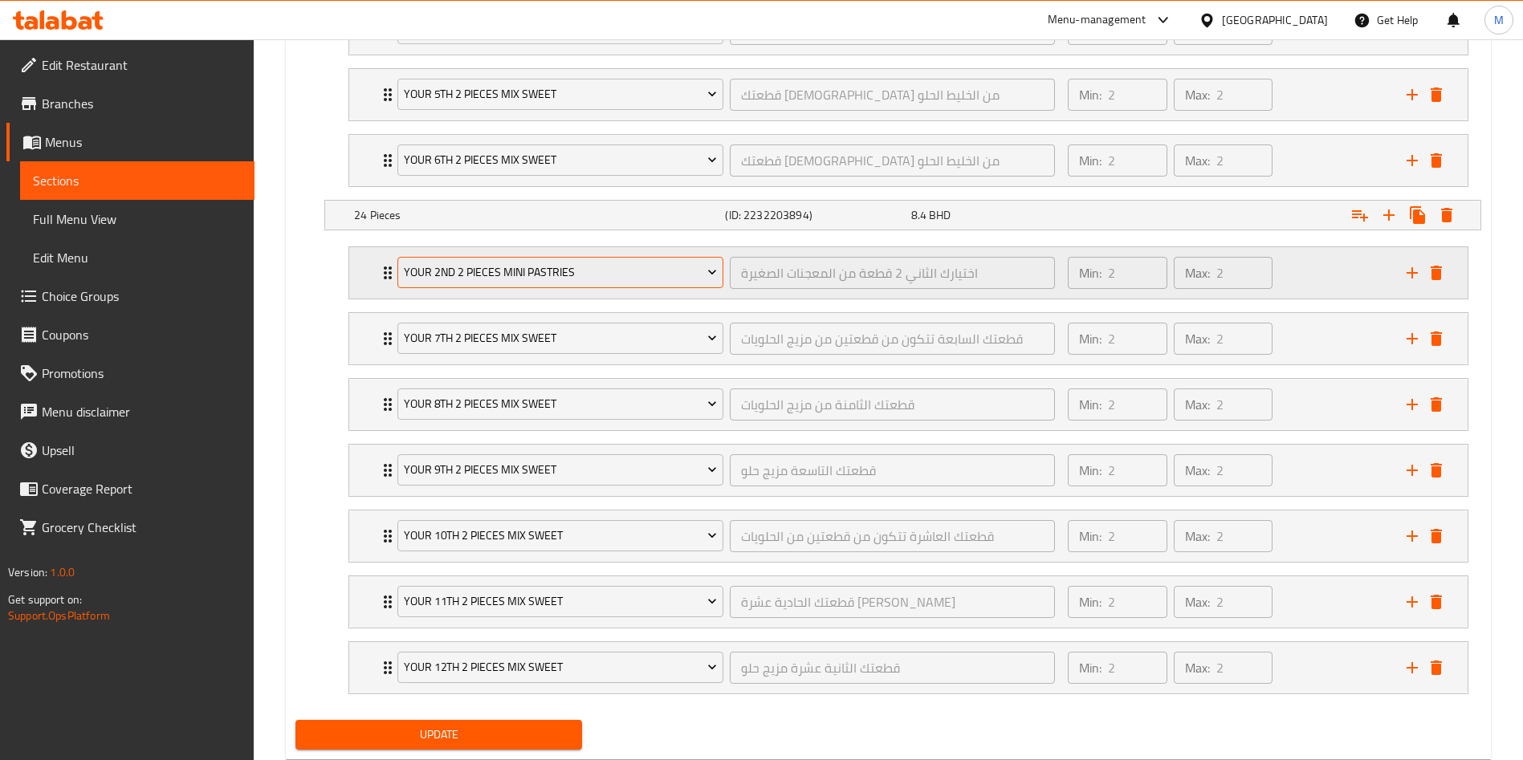
click at [512, 280] on span "your 2nd 2 pieces mini pastries" at bounding box center [561, 273] width 314 height 20
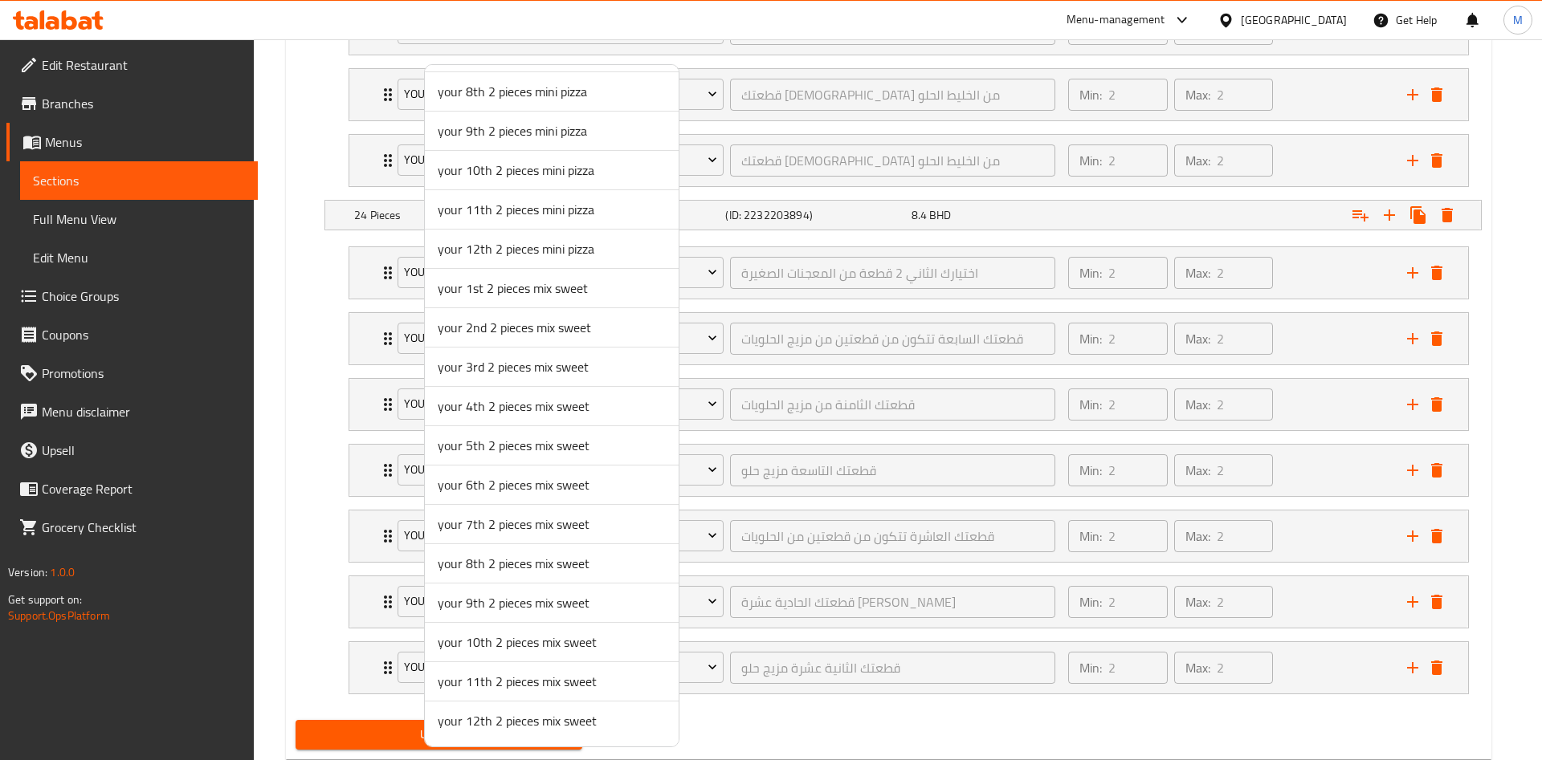
click at [502, 479] on span "your 6th 2 pieces mix sweet" at bounding box center [552, 484] width 228 height 19
click at [502, 479] on span "your 9th 2 pieces mix sweet" at bounding box center [561, 470] width 314 height 20
click at [840, 243] on div at bounding box center [771, 380] width 1542 height 760
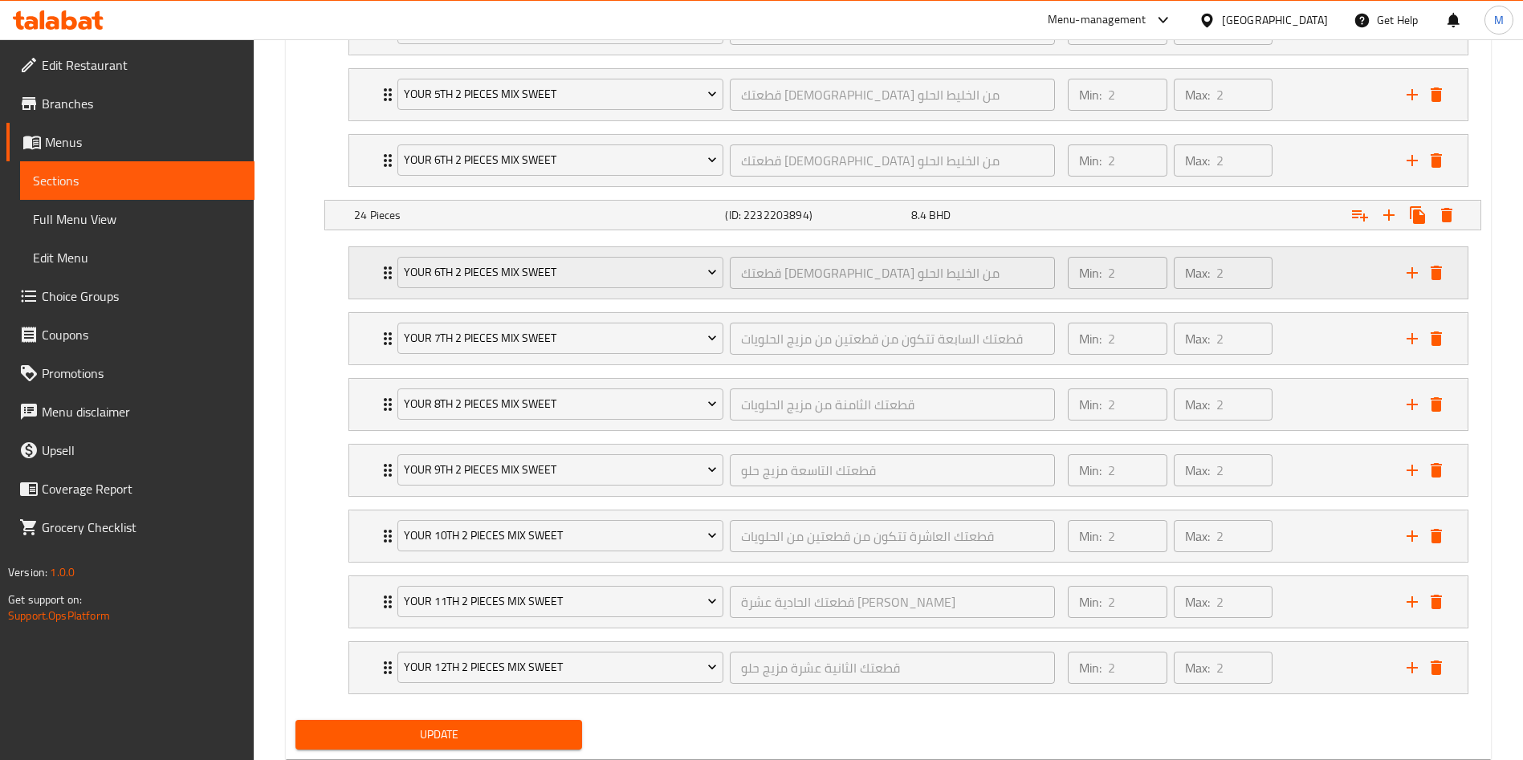
click at [1401, 275] on button "add" at bounding box center [1412, 273] width 24 height 24
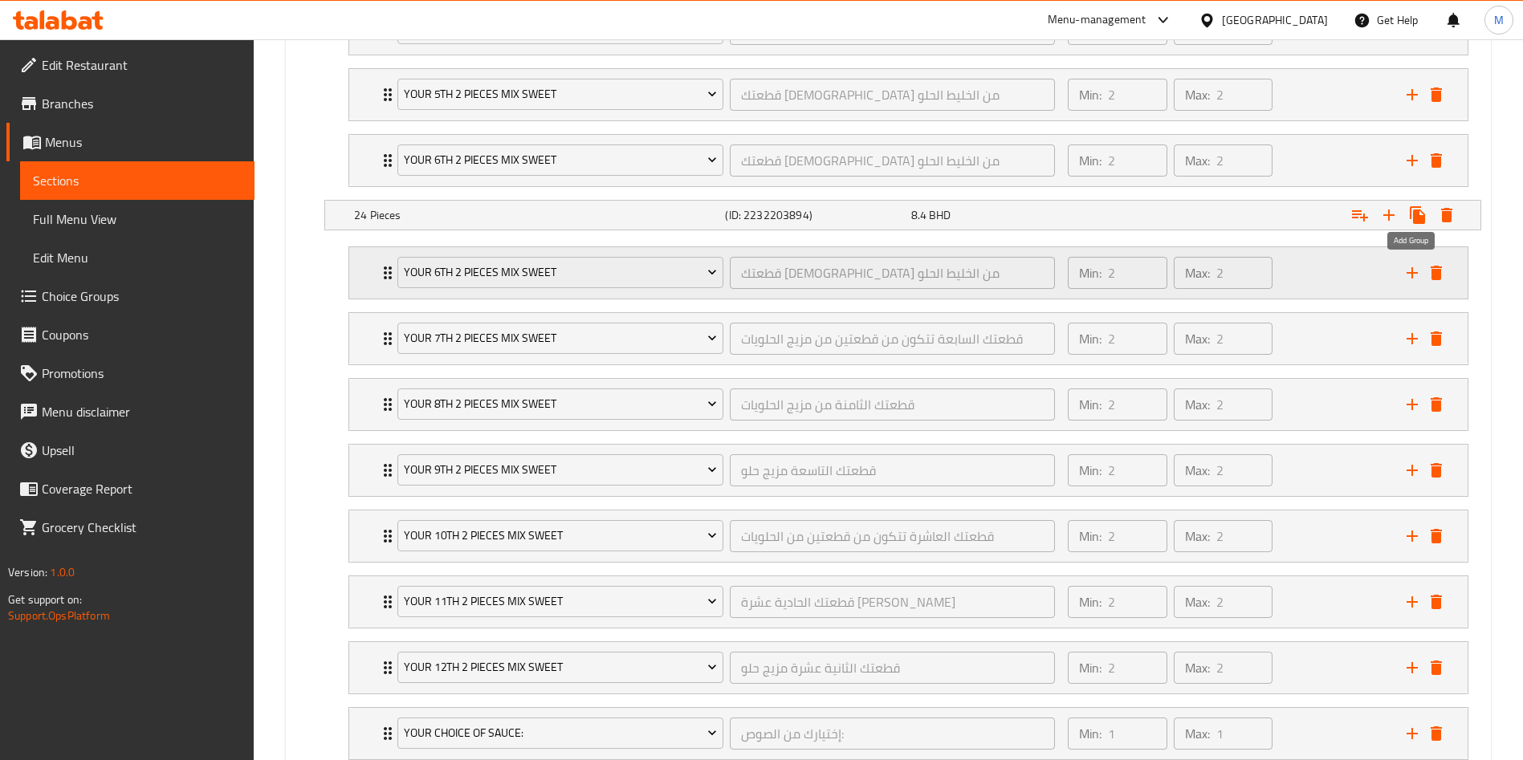
click at [1404, 275] on icon "add" at bounding box center [1412, 272] width 19 height 19
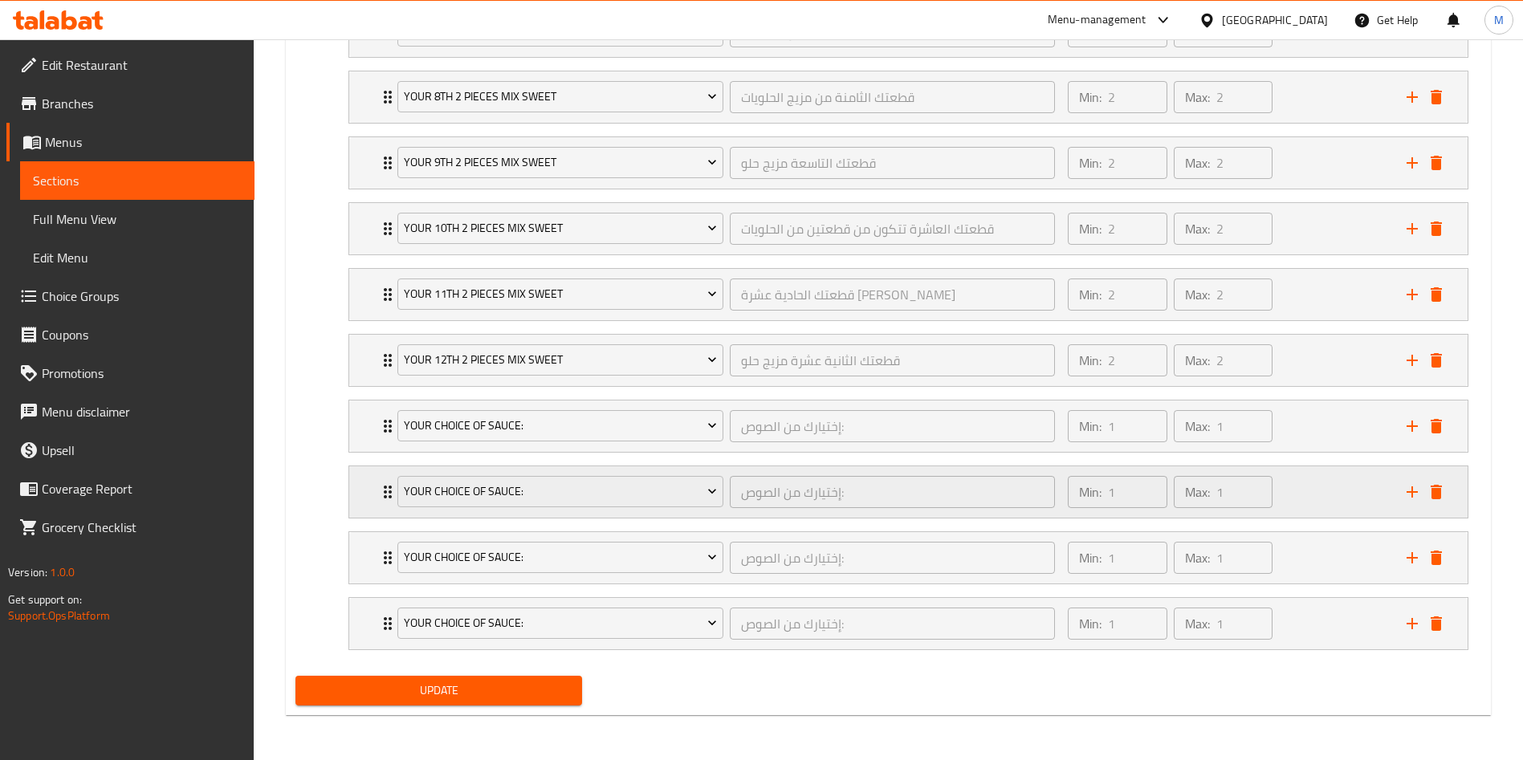
click at [393, 487] on div "Your Choice Of Sauce: إختيارك من الصوص: ​" at bounding box center [726, 492] width 677 height 51
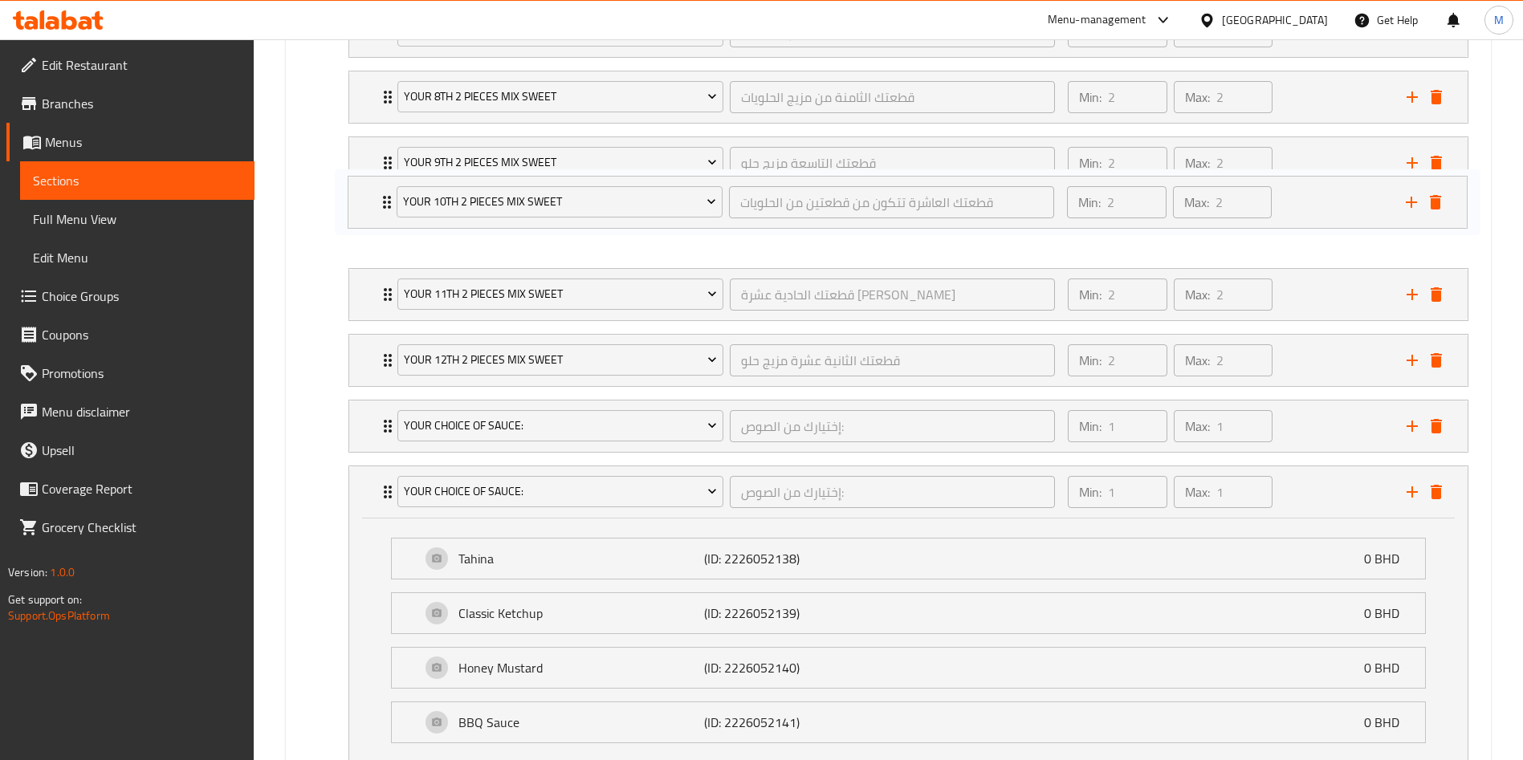
drag, startPoint x: 385, startPoint y: 222, endPoint x: 385, endPoint y: 196, distance: 26.5
click at [385, 196] on div "your 6th 2 pieces mix sweet قطعتك السادسة من الخليط الحلو ​ Min: 2 ​ Max: 2 ​ A…" at bounding box center [909, 421] width 1146 height 976
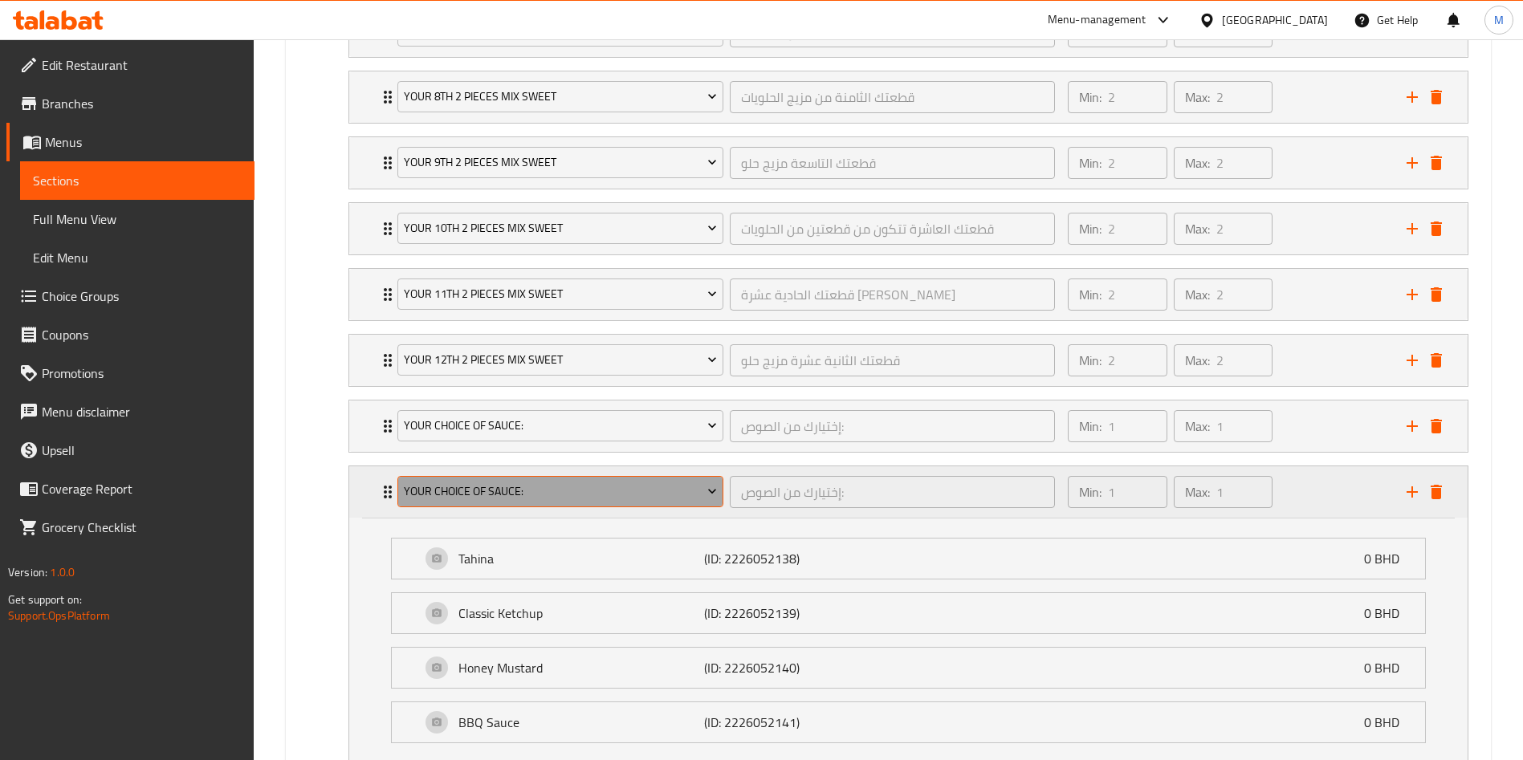
click at [478, 492] on span "Your Choice Of Sauce:" at bounding box center [561, 492] width 314 height 20
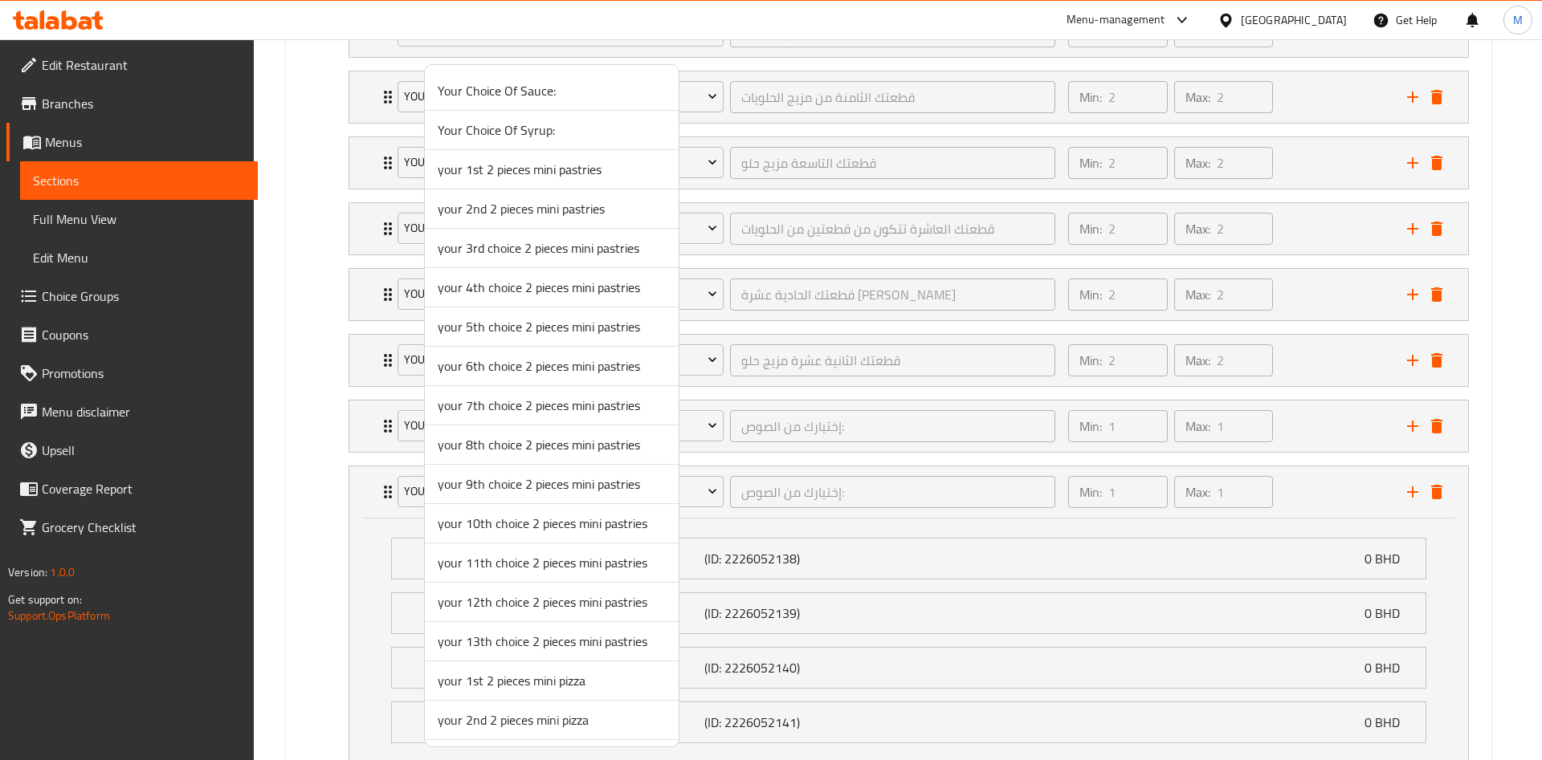
click at [360, 413] on div at bounding box center [771, 380] width 1542 height 760
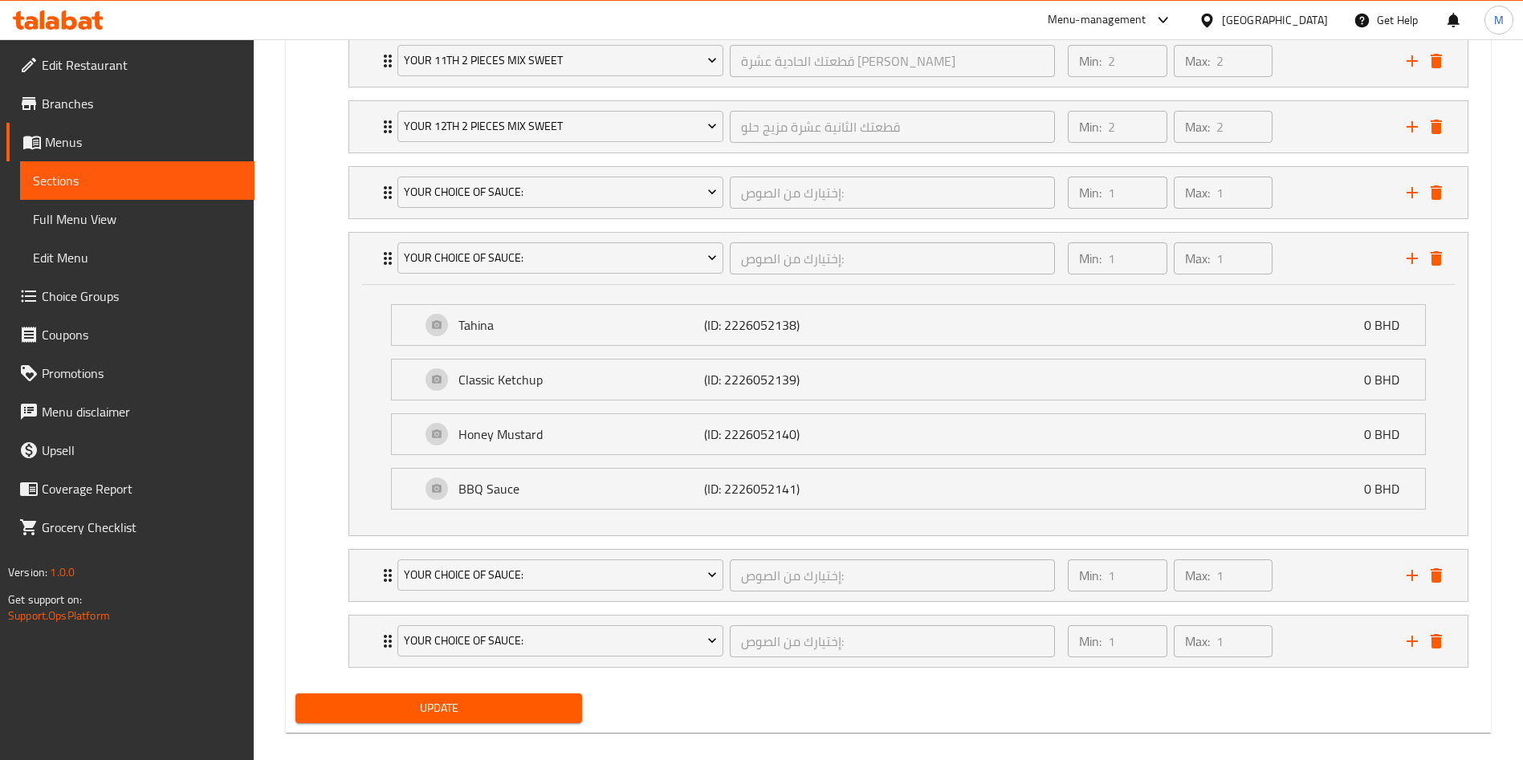
scroll to position [2025, 0]
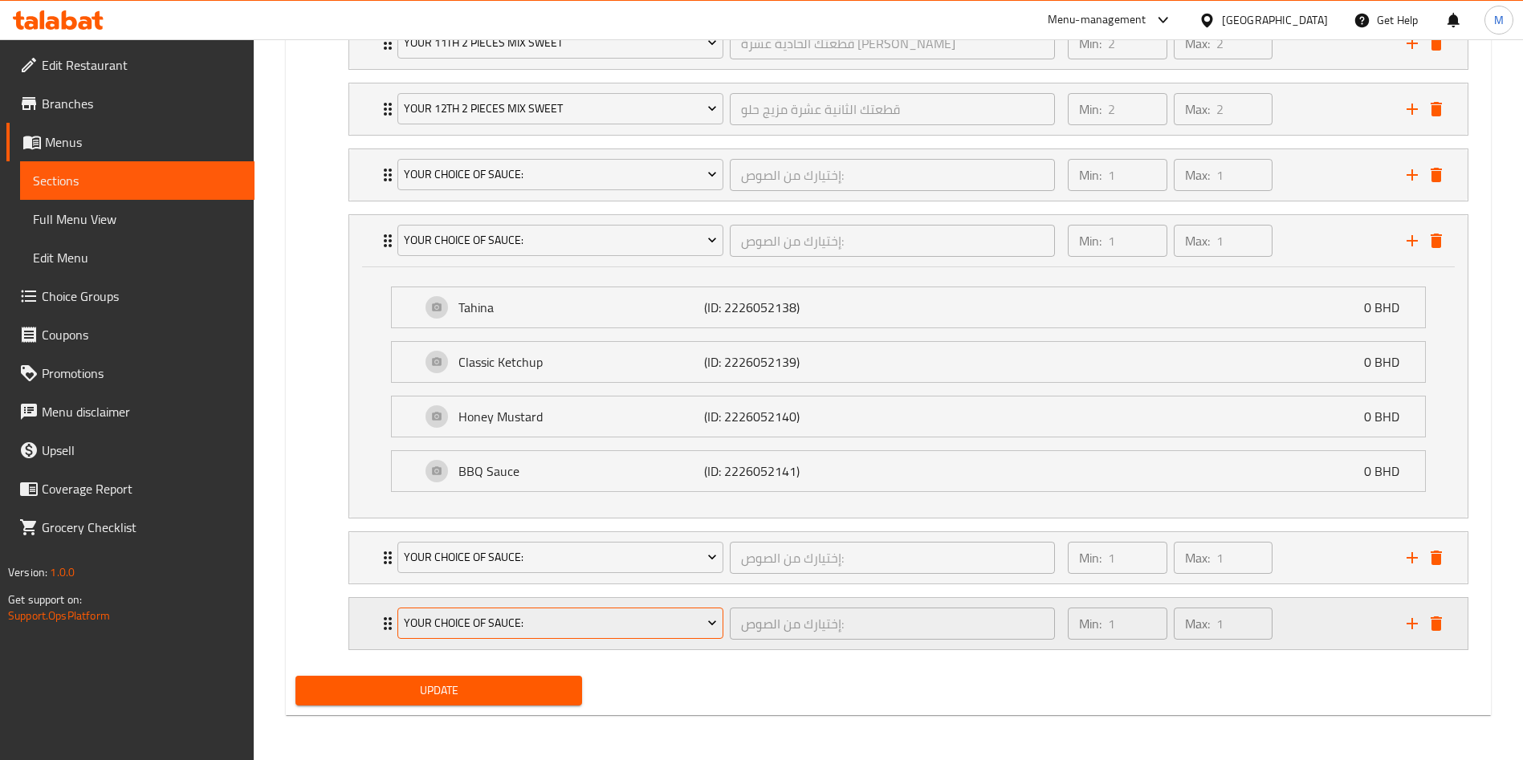
click at [479, 623] on span "Your Choice Of Sauce:" at bounding box center [561, 623] width 314 height 20
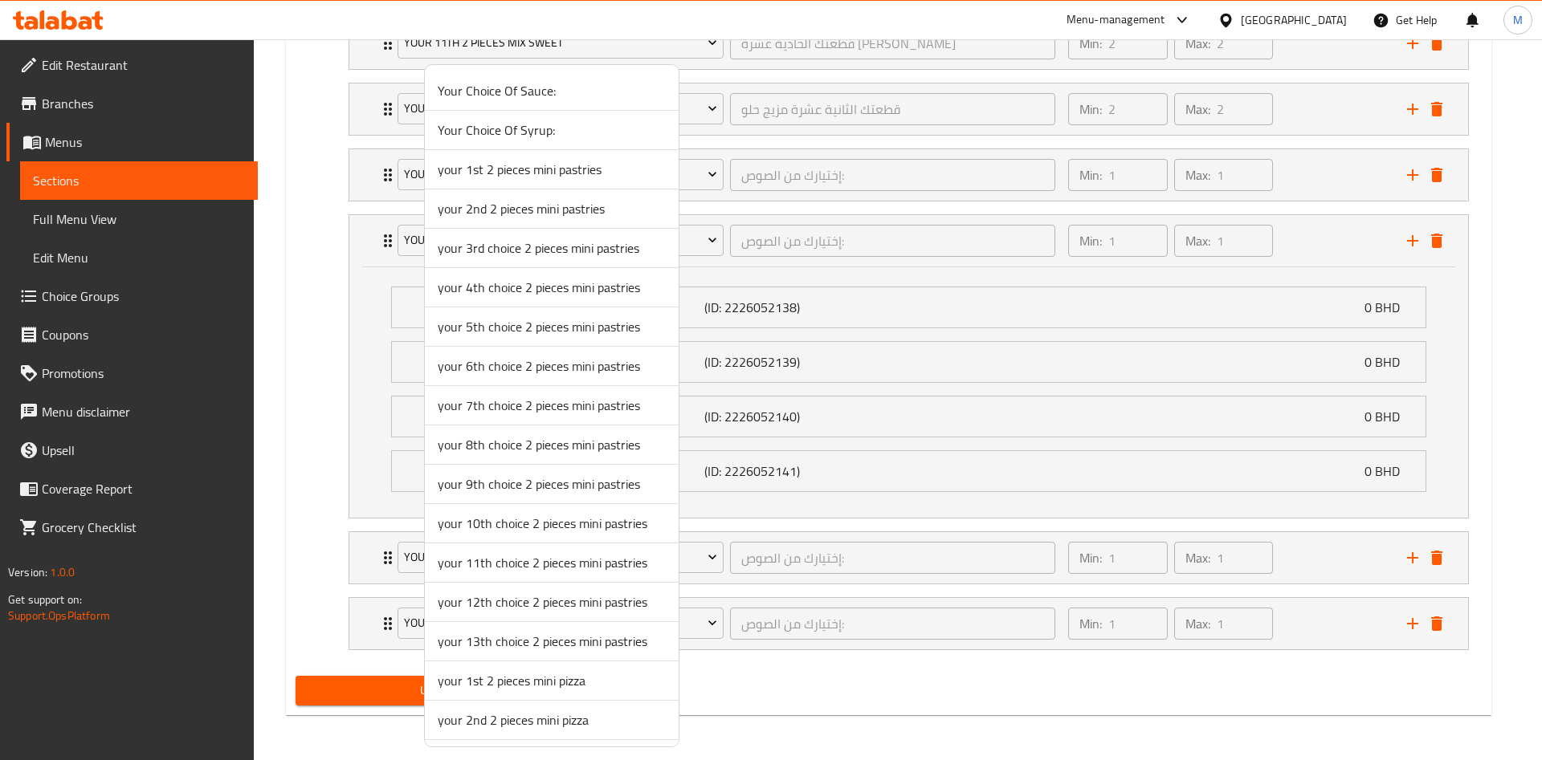
click at [348, 458] on div at bounding box center [771, 380] width 1542 height 760
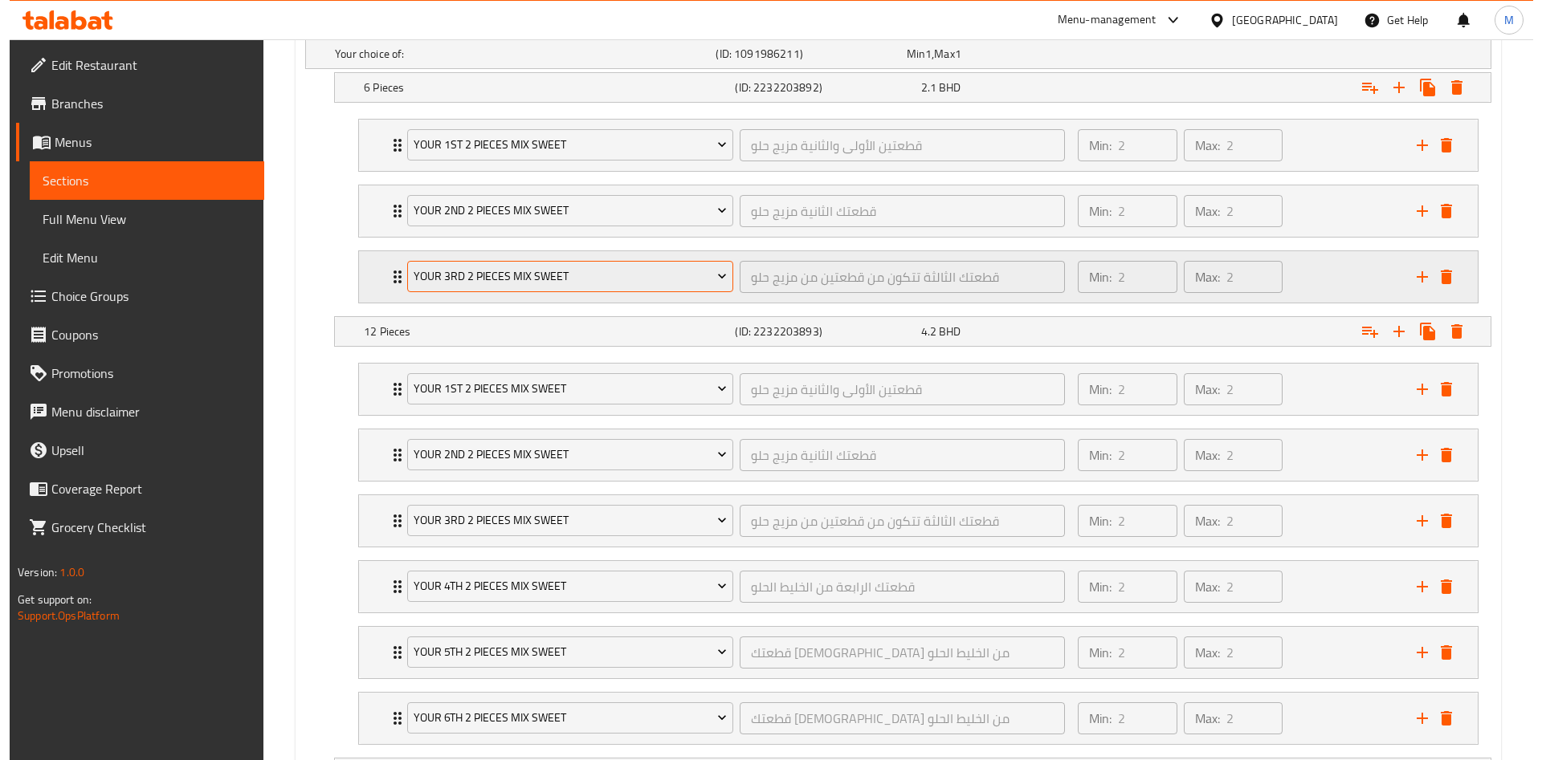
scroll to position [821, 0]
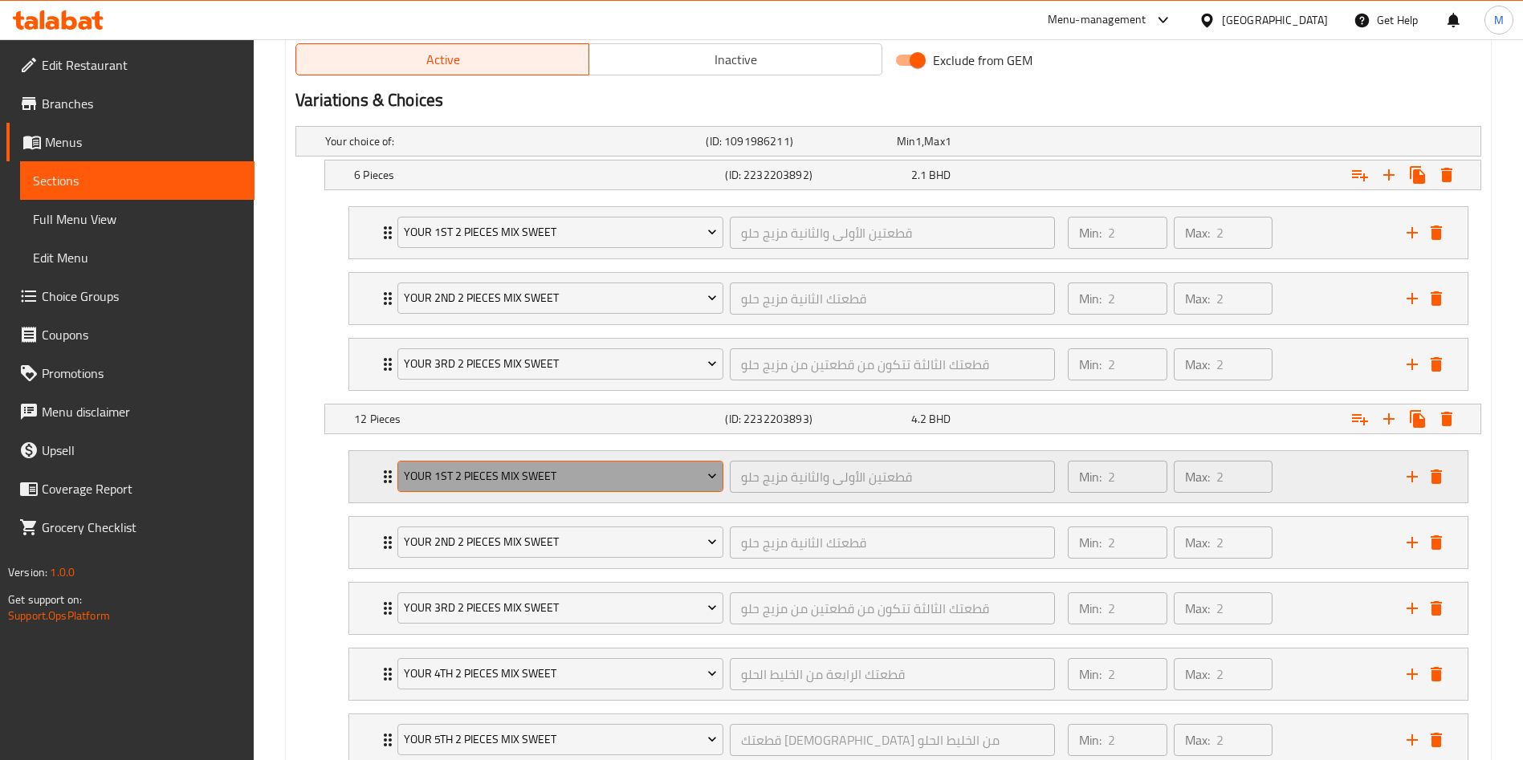
click at [480, 474] on span "your 1st 2 pieces mix sweet" at bounding box center [561, 477] width 314 height 20
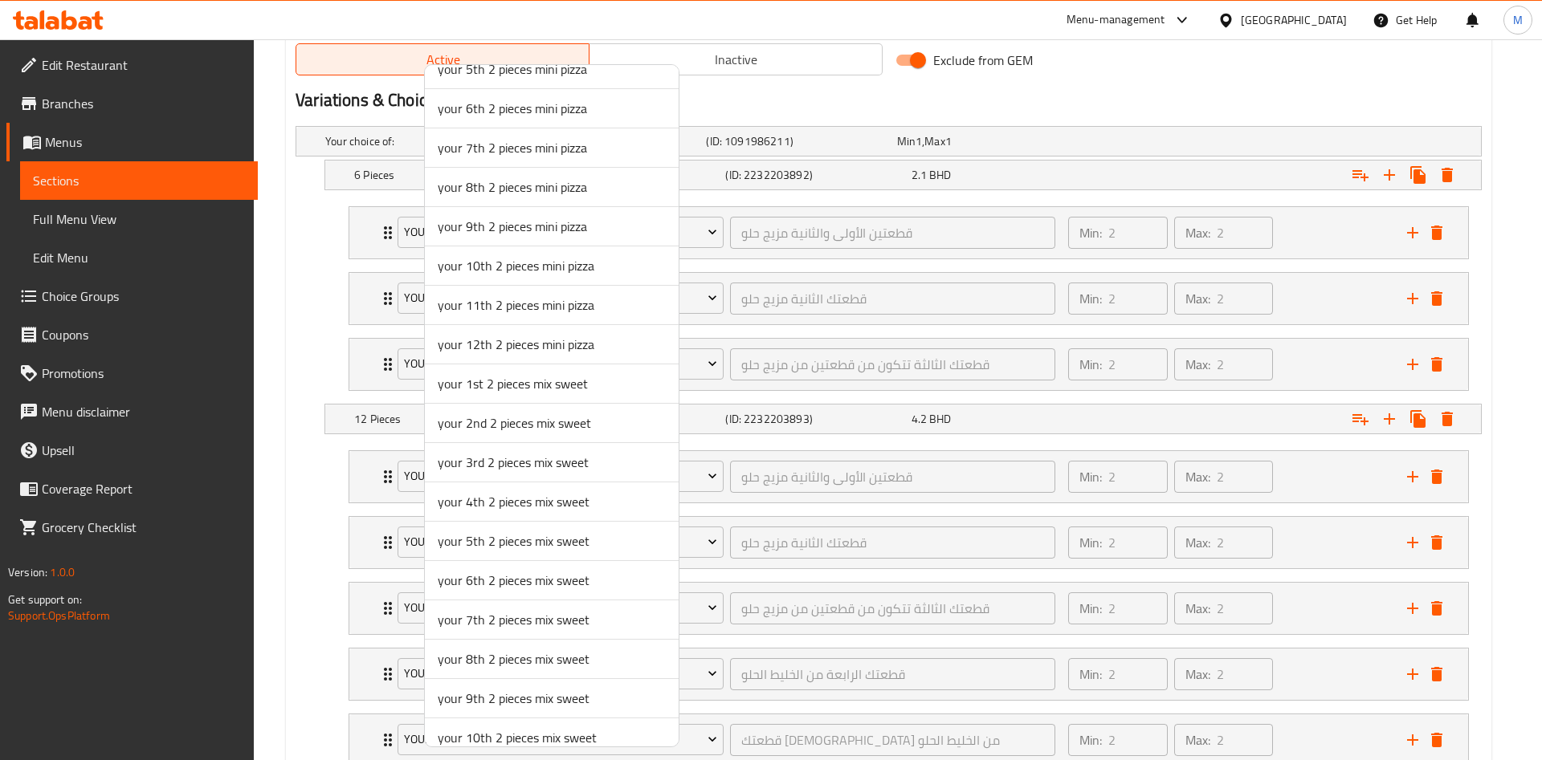
scroll to position [865, 0]
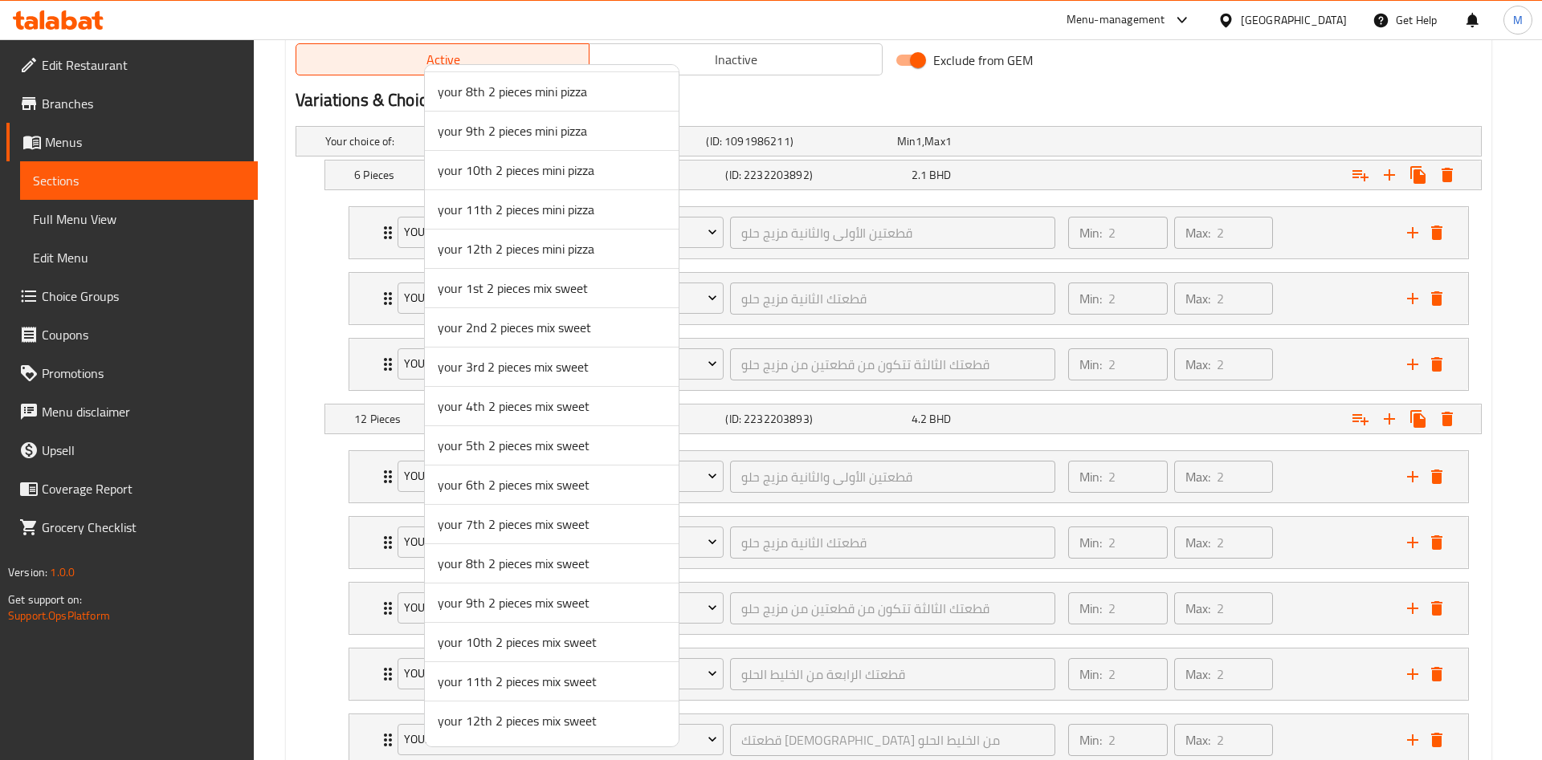
click at [538, 294] on span "your 1st 2 pieces mix sweet" at bounding box center [552, 288] width 228 height 19
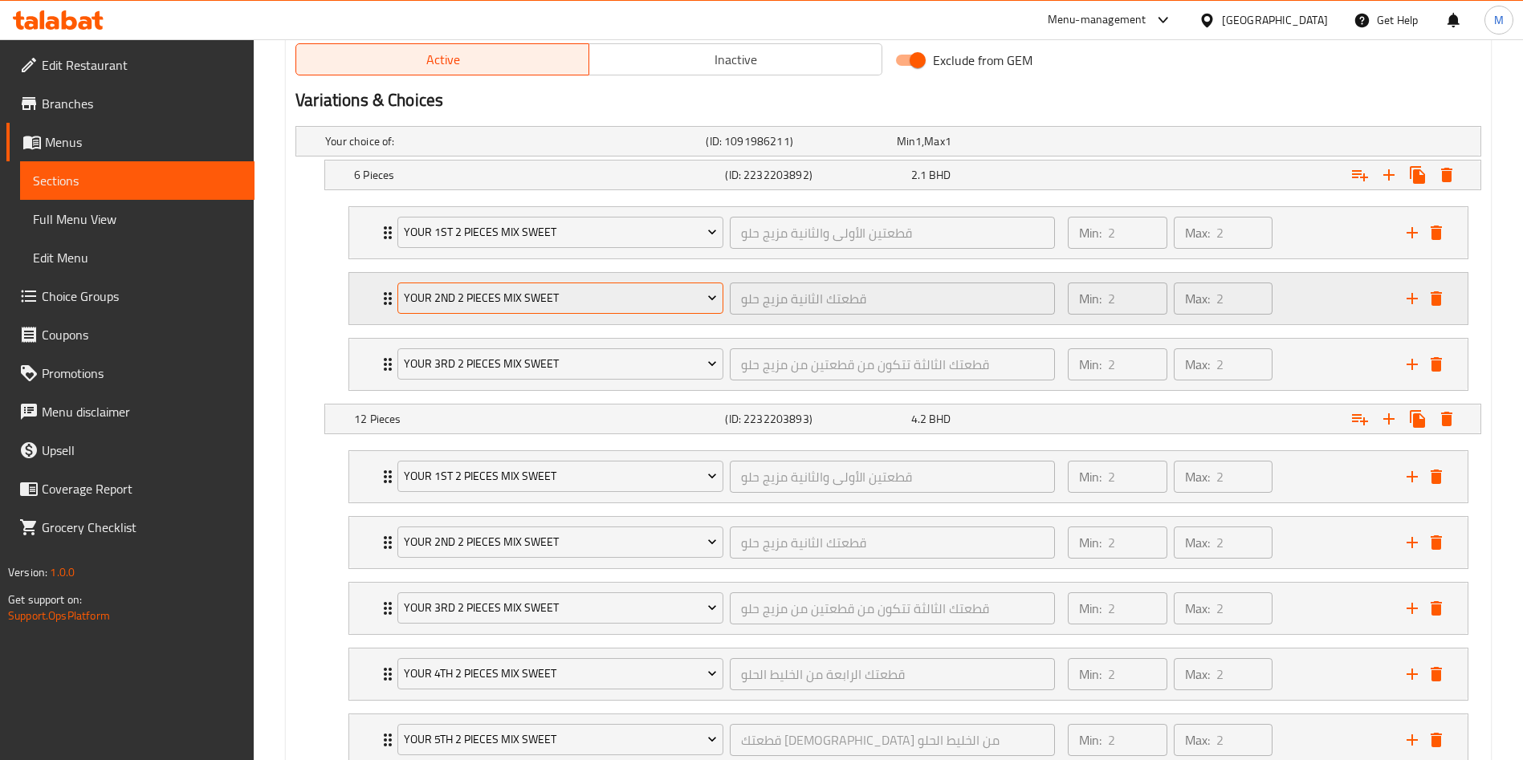
click at [505, 301] on span "your 2nd 2 pieces mix sweet" at bounding box center [561, 298] width 314 height 20
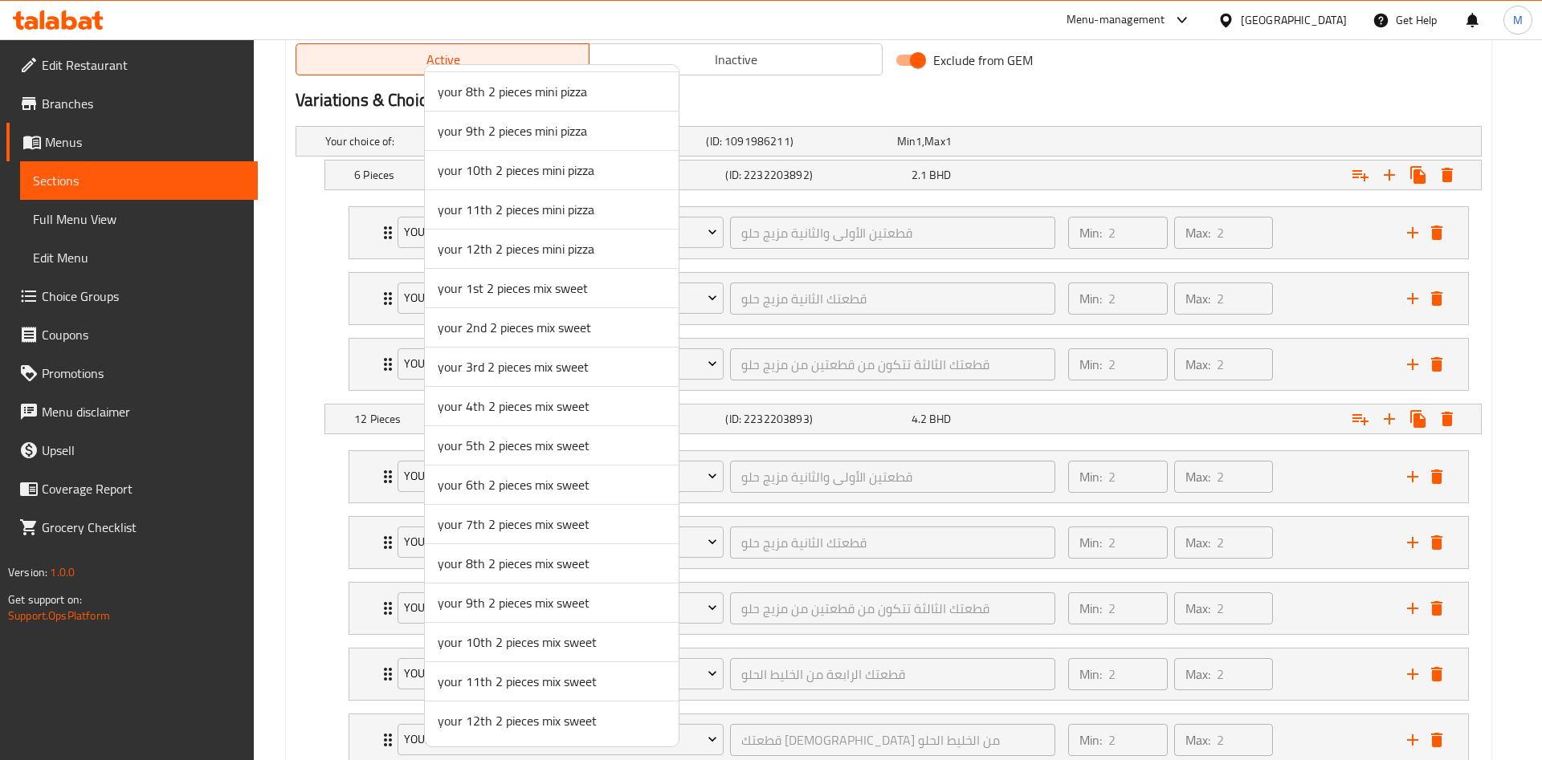
click at [551, 323] on span "your 2nd 2 pieces mix sweet" at bounding box center [552, 327] width 228 height 19
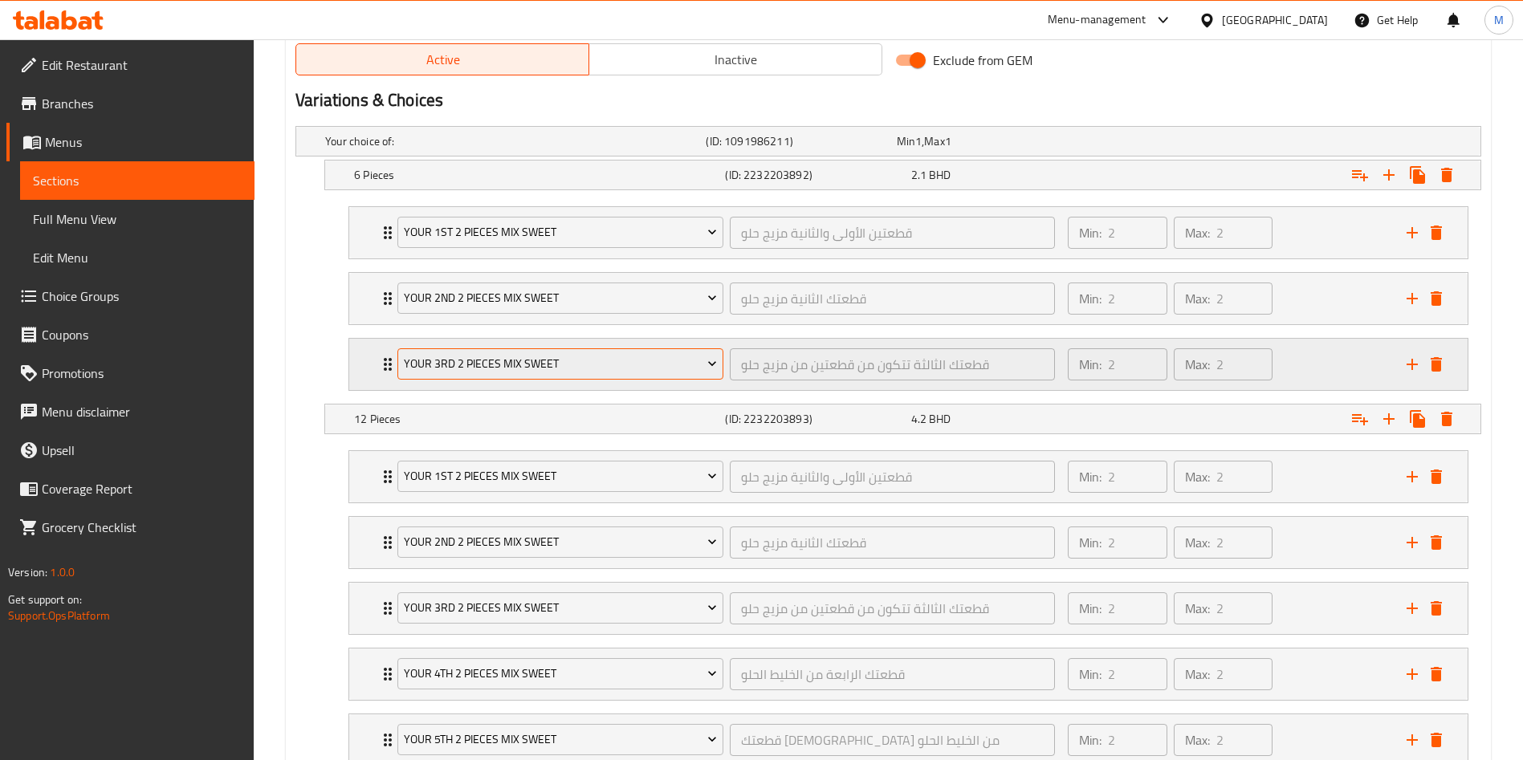
click at [502, 361] on span "your 3rd 2 pieces mix sweet" at bounding box center [561, 364] width 314 height 20
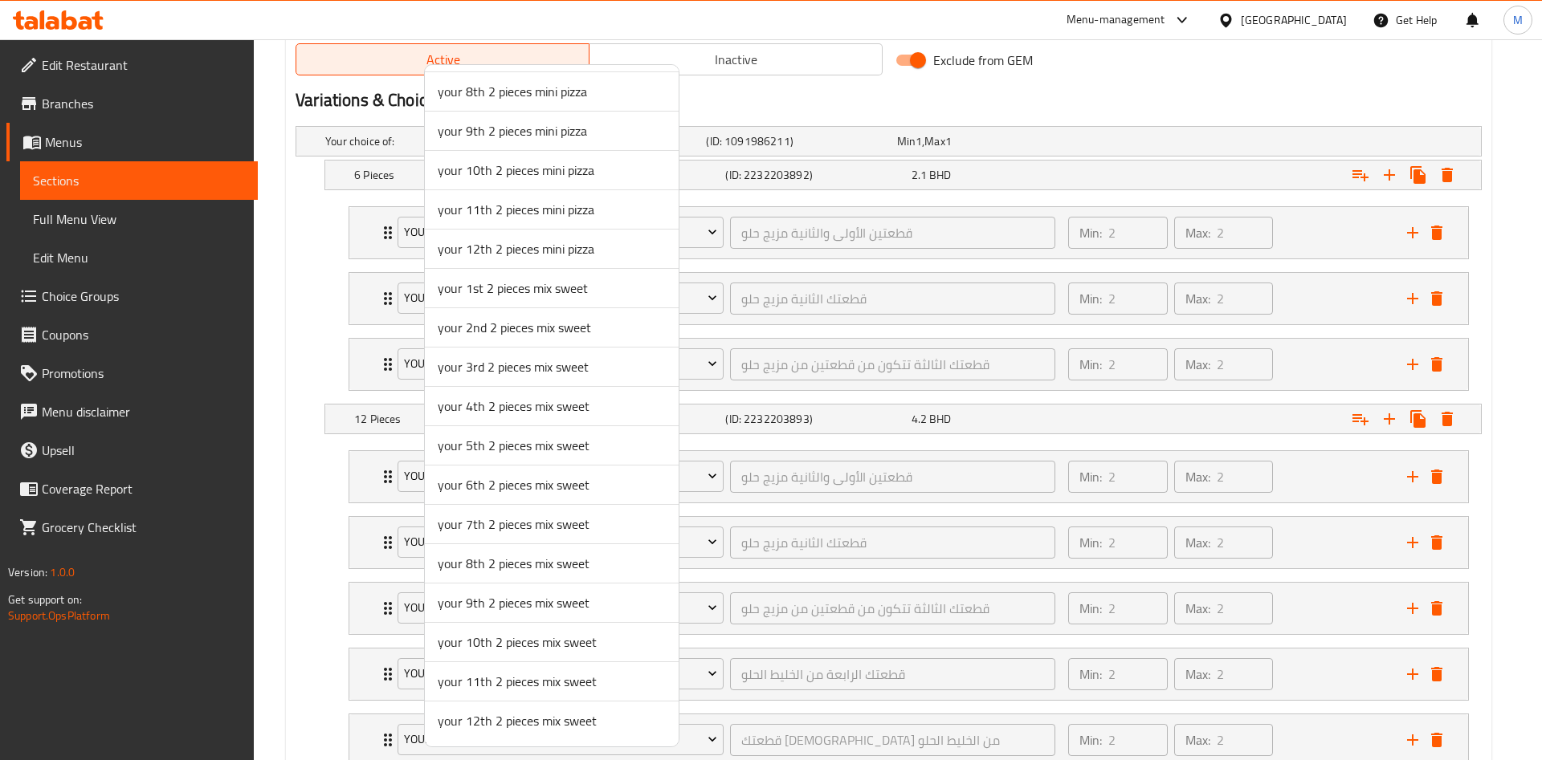
click at [492, 369] on span "your 3rd 2 pieces mix sweet" at bounding box center [552, 366] width 228 height 19
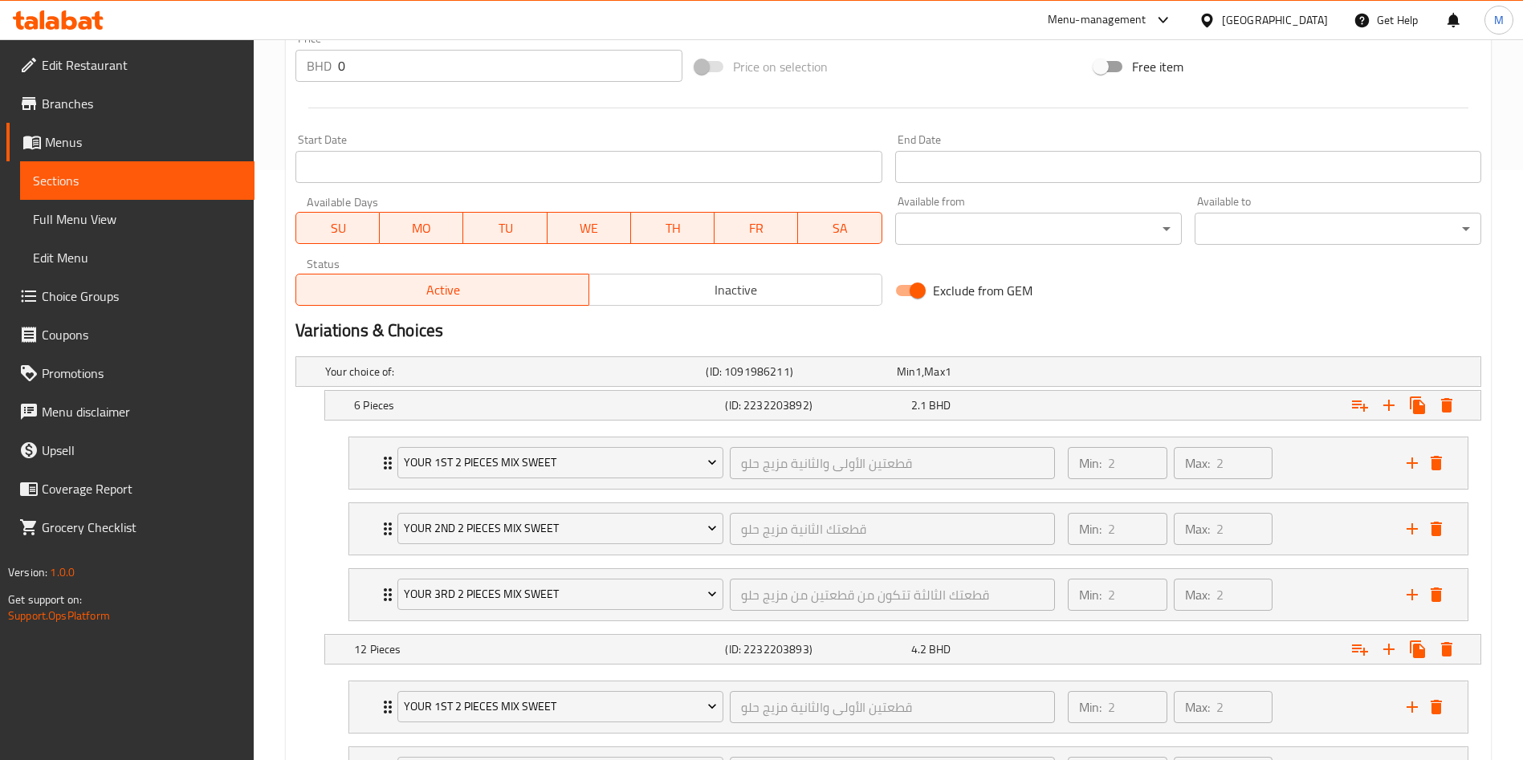
scroll to position [0, 0]
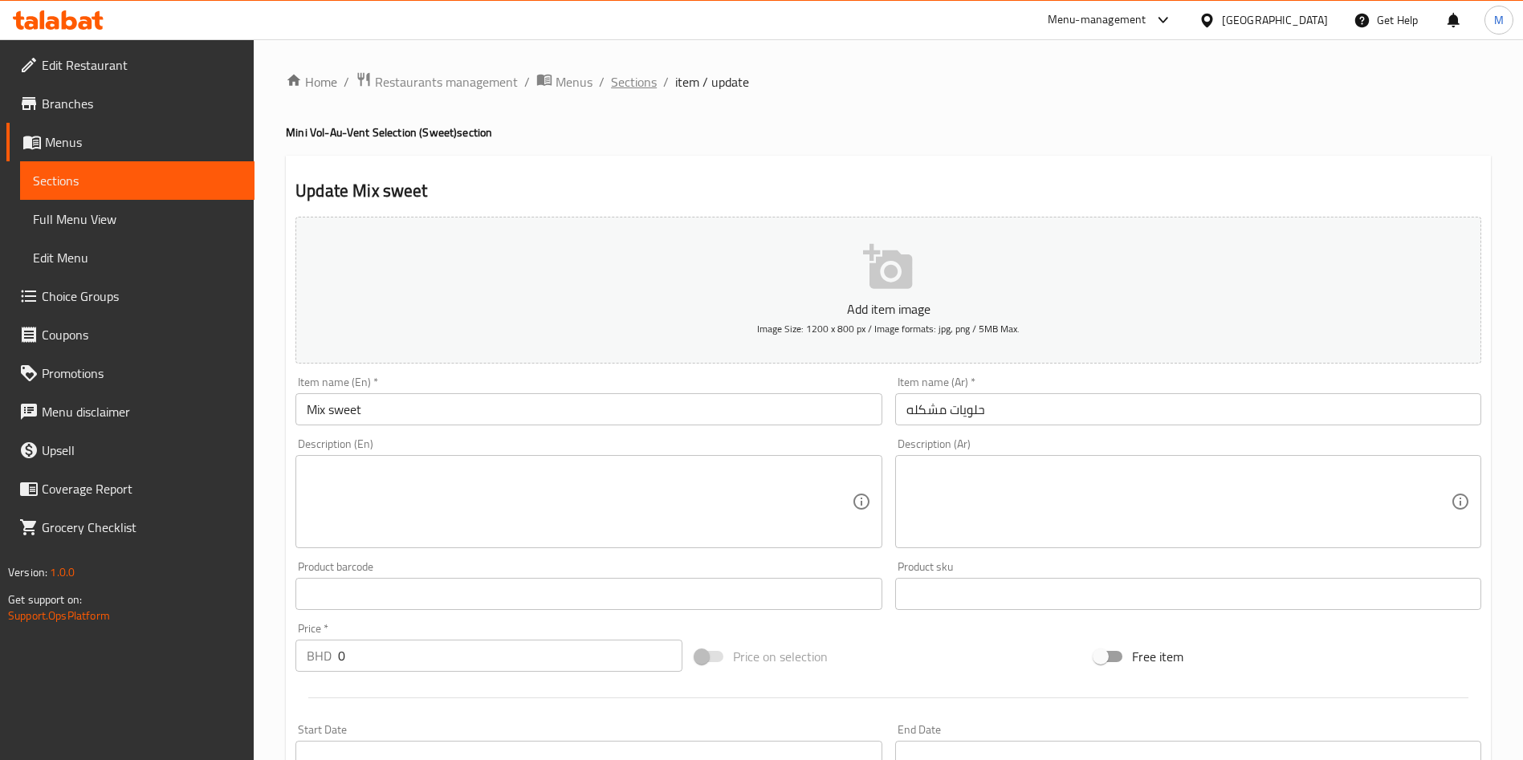
click at [642, 86] on span "Sections" at bounding box center [634, 81] width 46 height 19
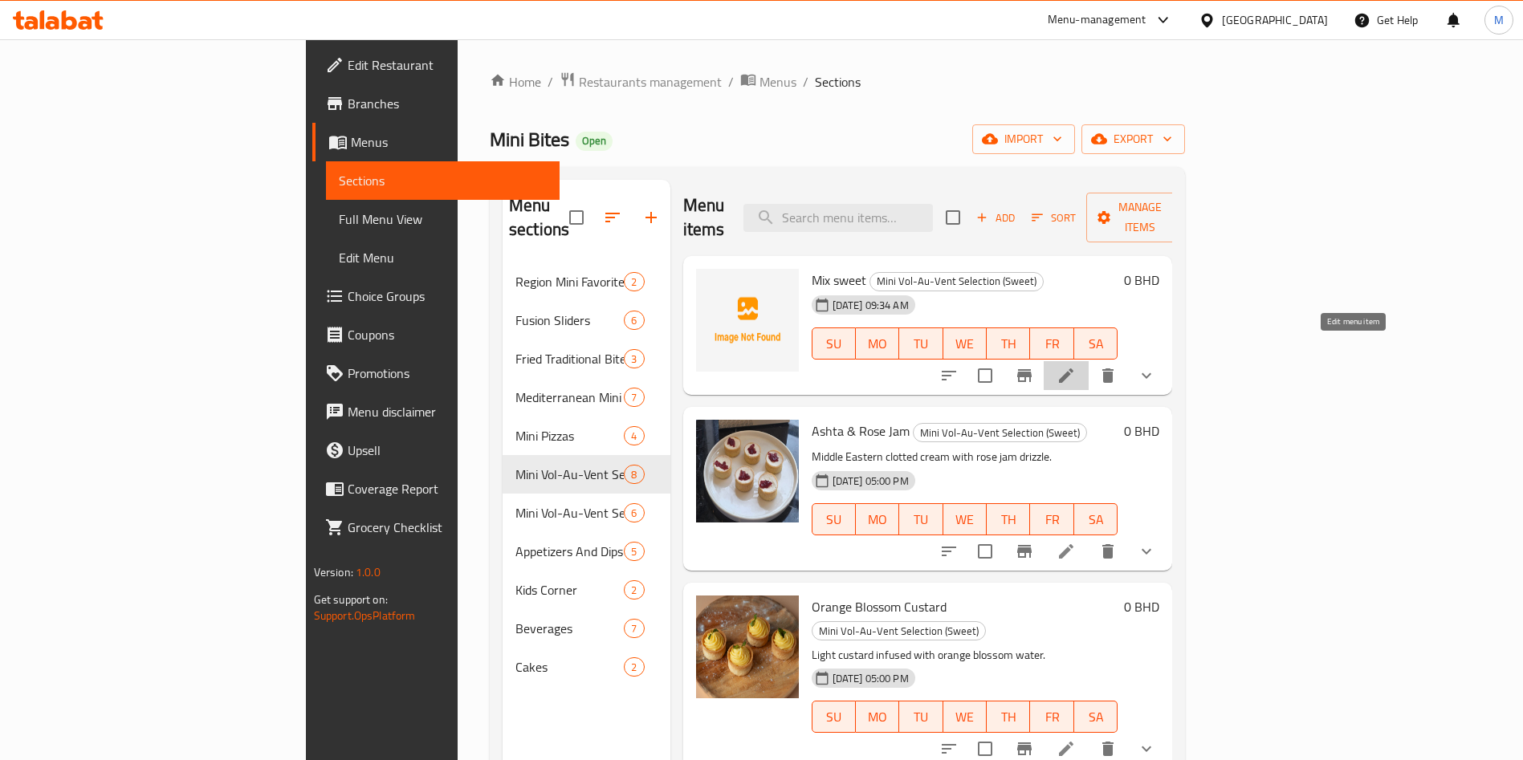
click at [1074, 369] on icon at bounding box center [1066, 376] width 14 height 14
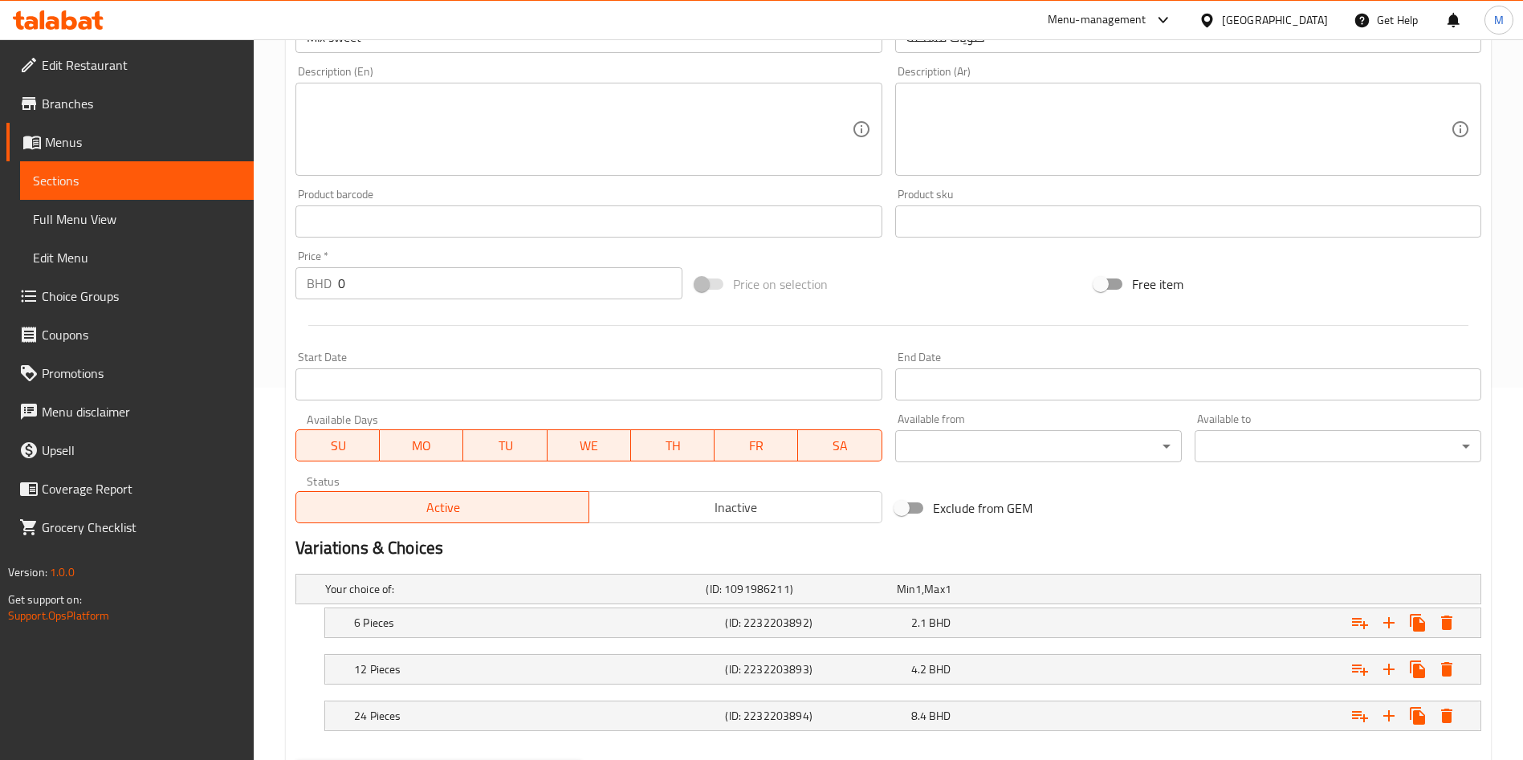
scroll to position [457, 0]
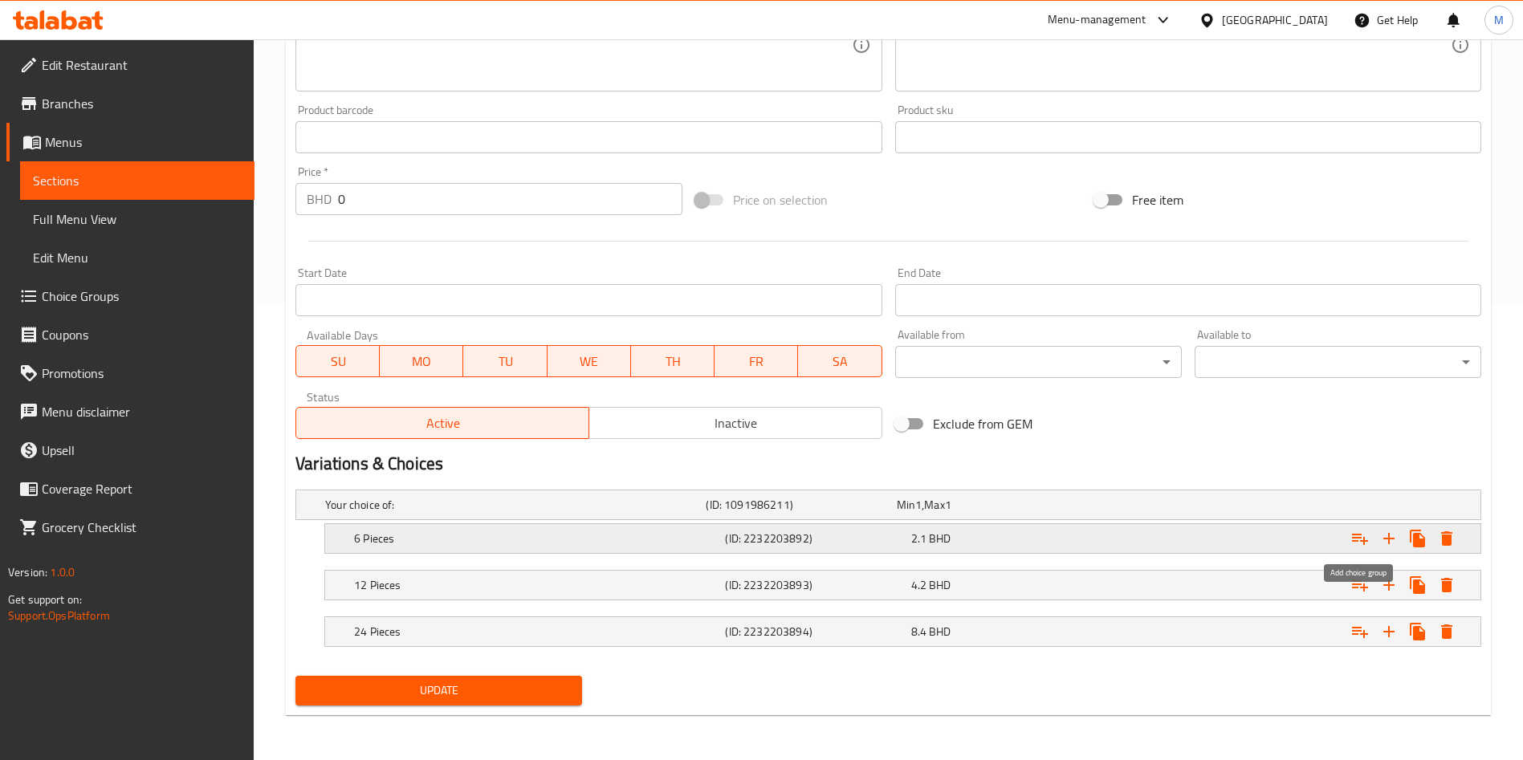
click at [1370, 541] on button "Expand" at bounding box center [1360, 538] width 29 height 29
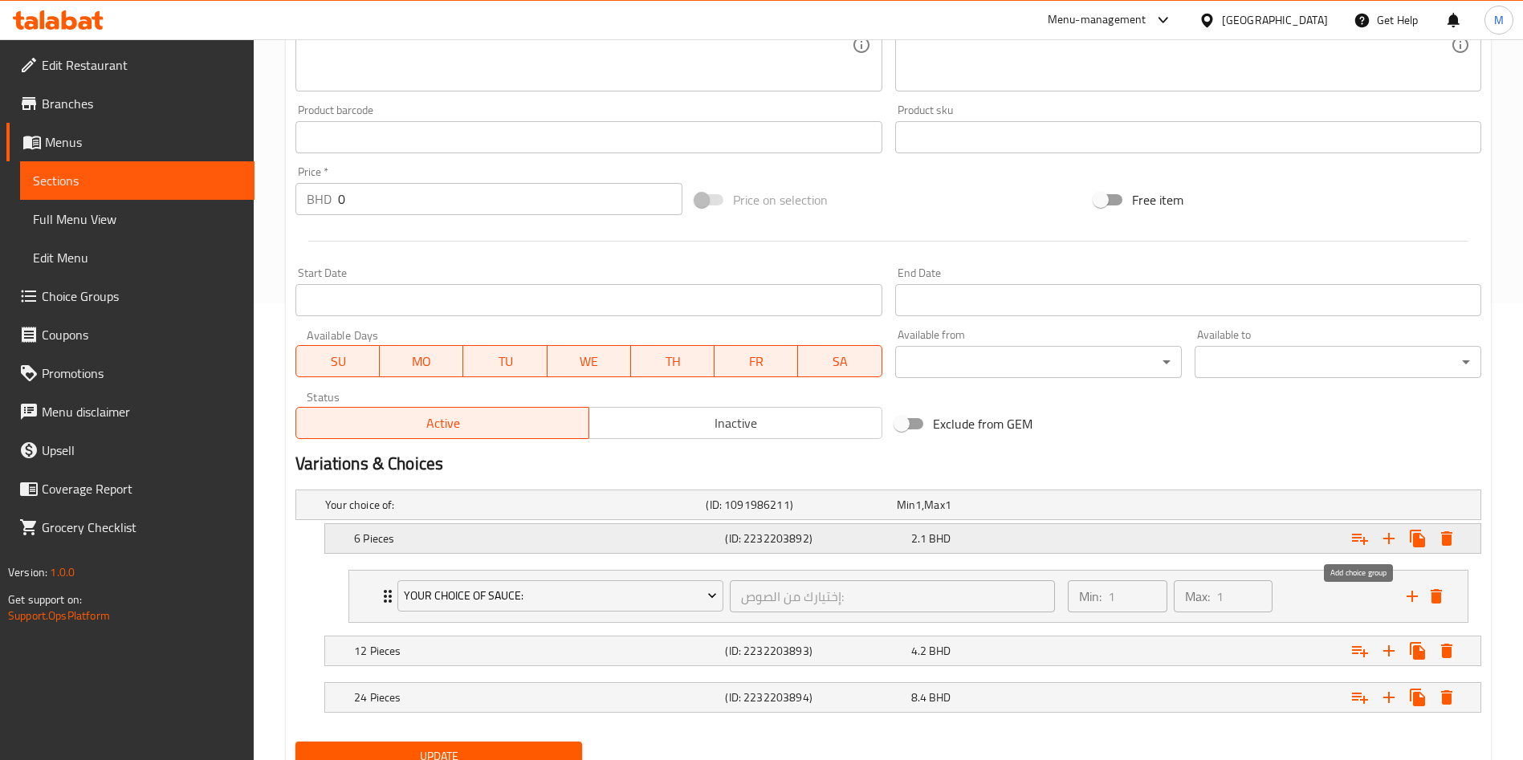
click at [1370, 541] on button "Expand" at bounding box center [1360, 538] width 29 height 29
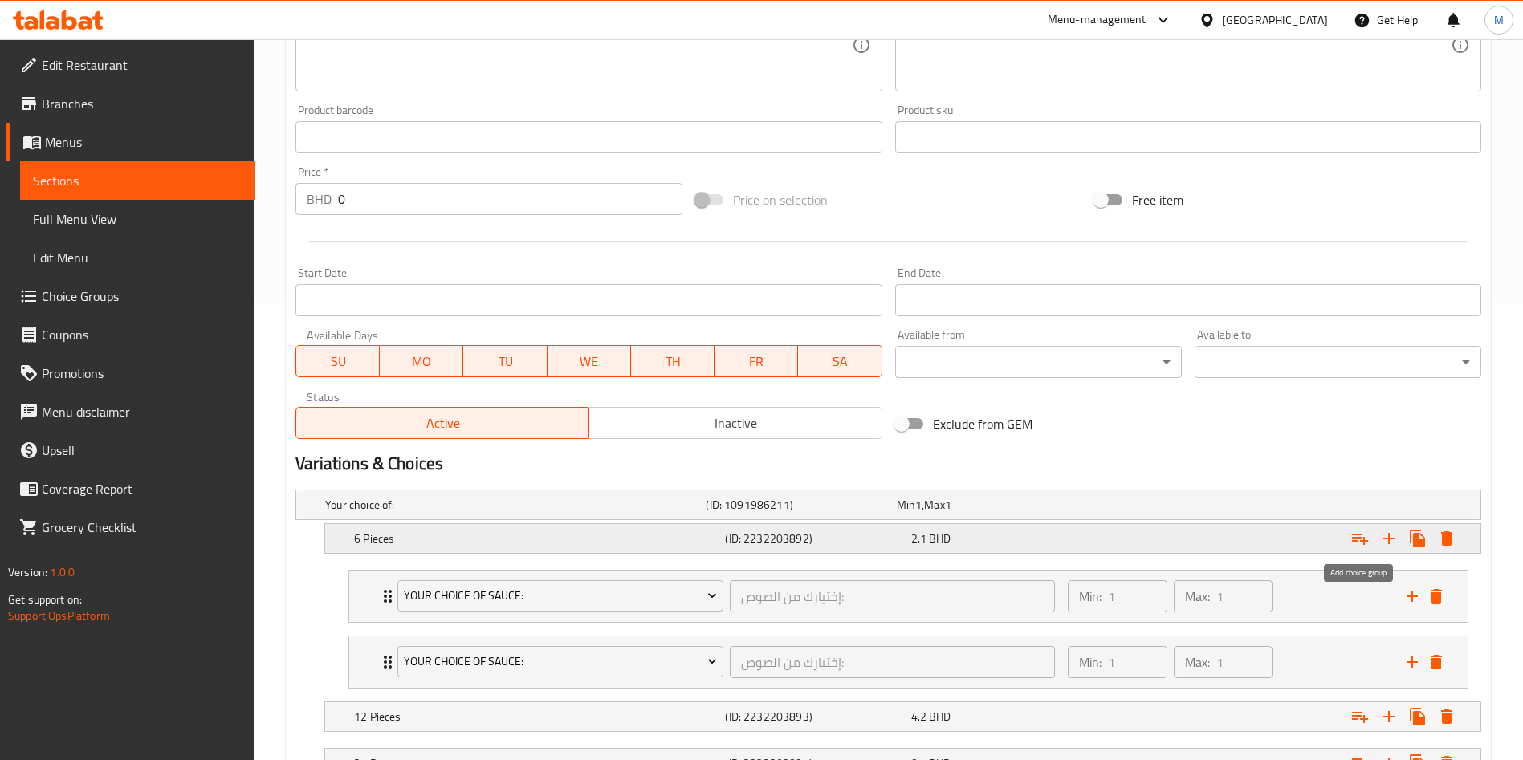
click at [1370, 541] on button "Expand" at bounding box center [1360, 538] width 29 height 29
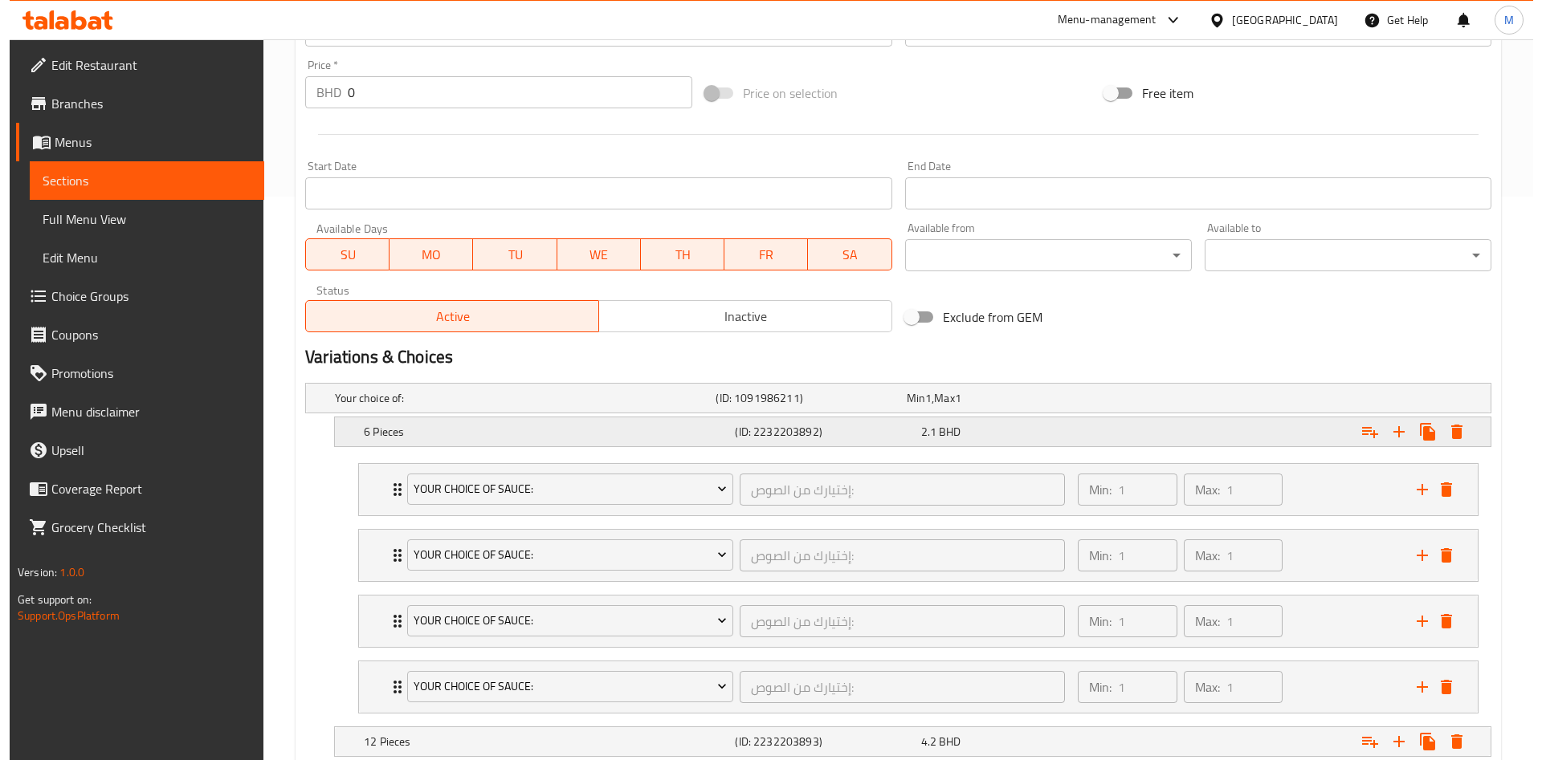
scroll to position [698, 0]
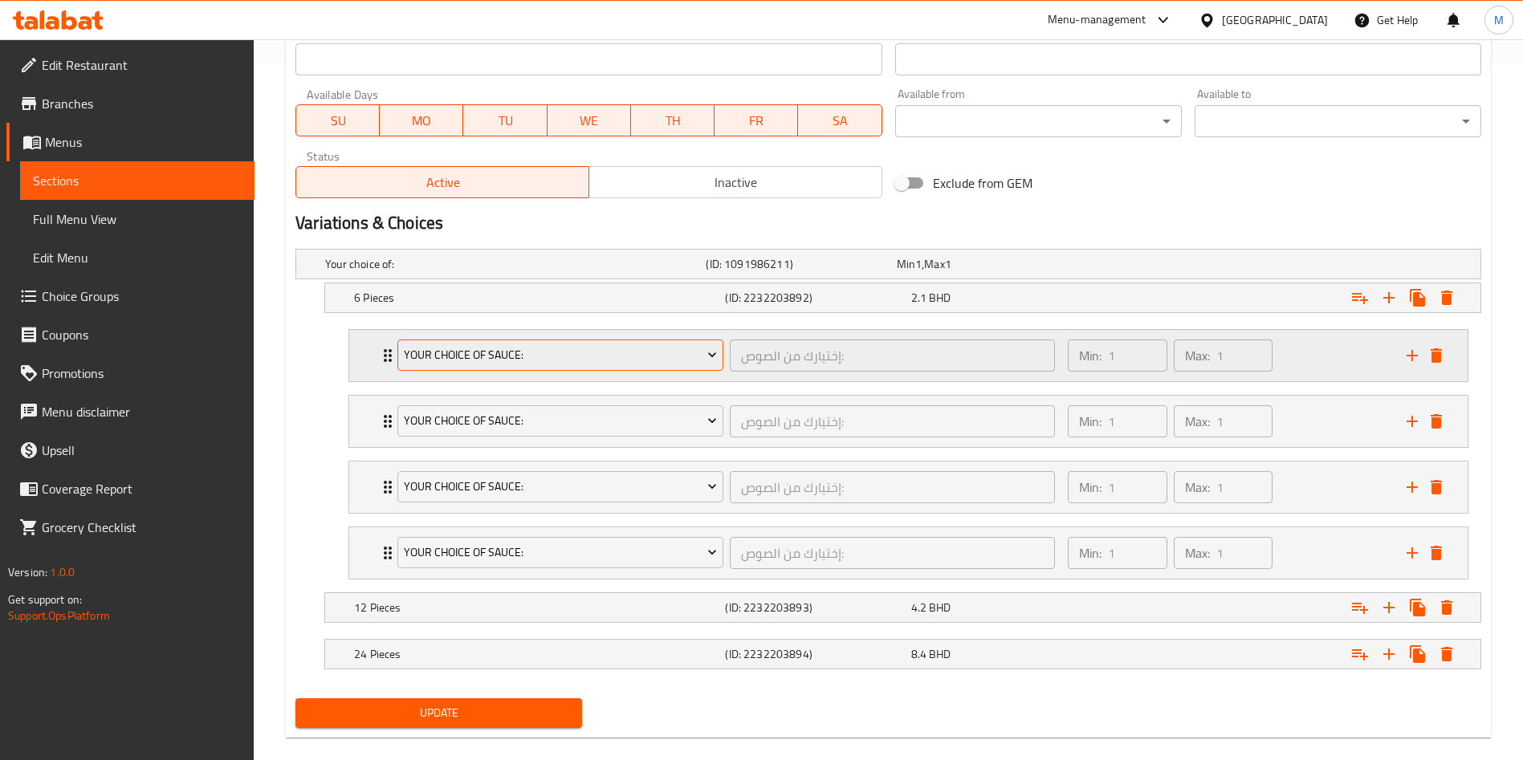
click at [475, 355] on span "Your Choice Of Sauce:" at bounding box center [561, 355] width 314 height 20
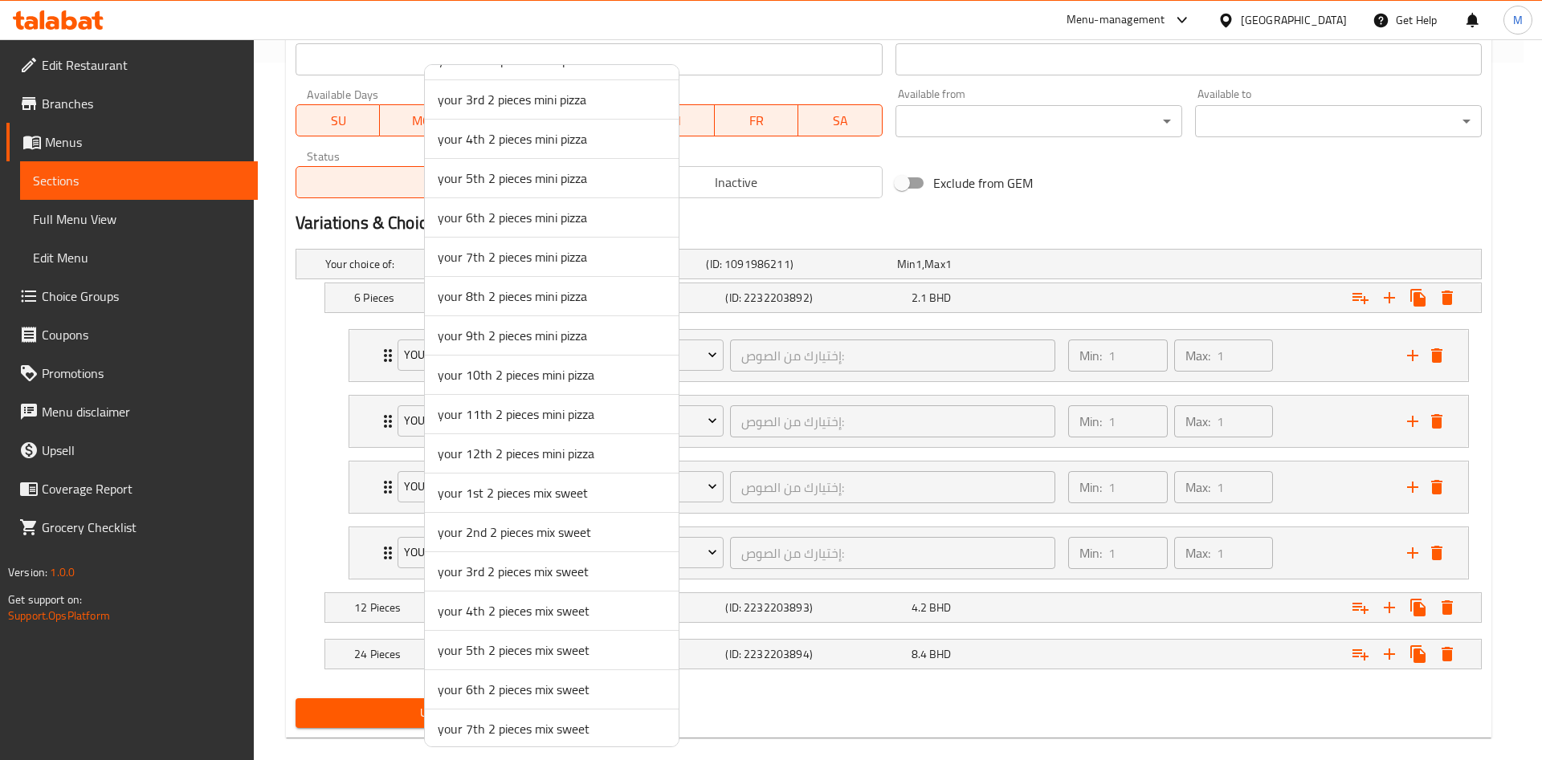
scroll to position [865, 0]
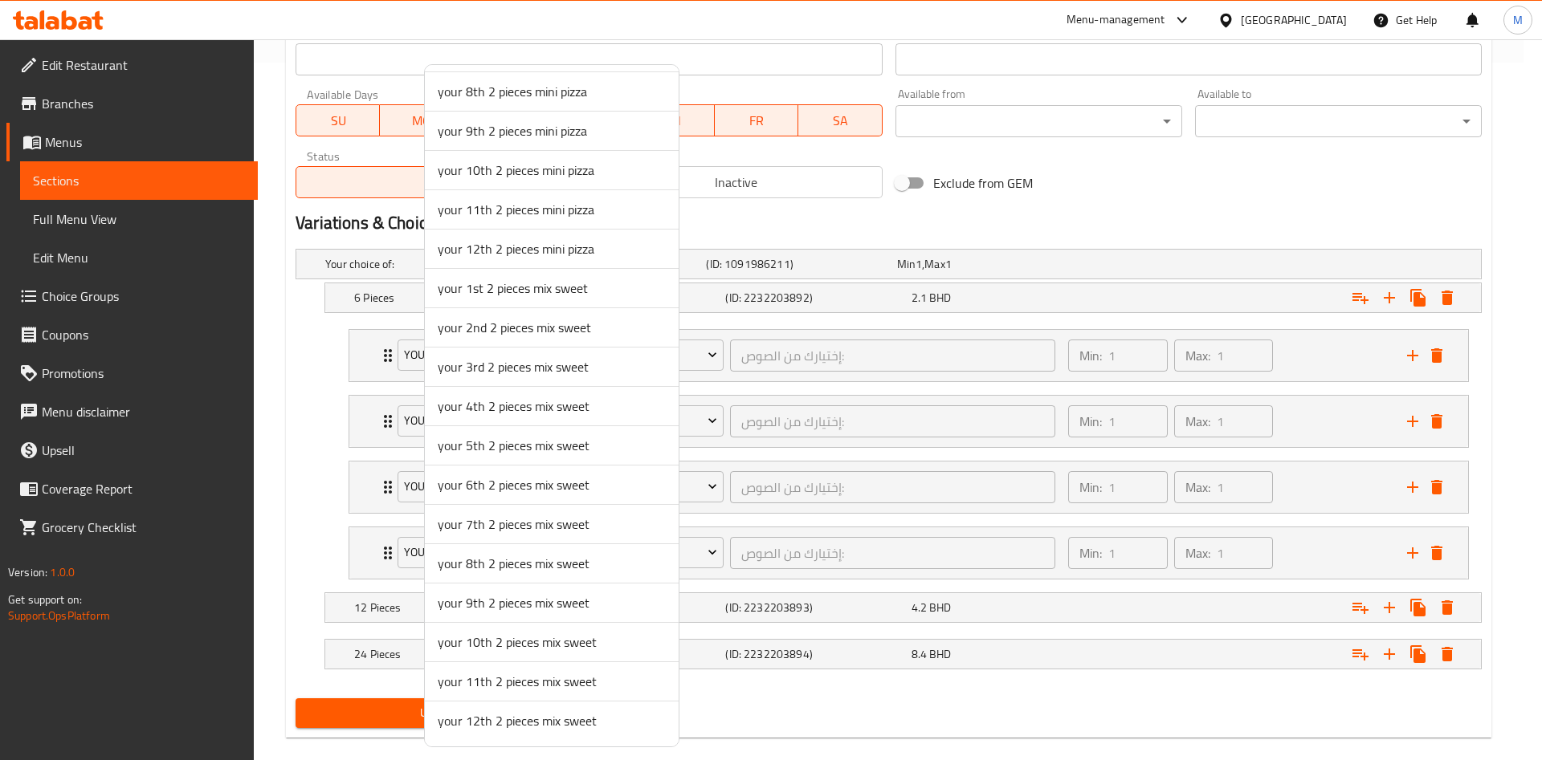
click at [476, 295] on span "your 1st 2 pieces mix sweet" at bounding box center [552, 288] width 228 height 19
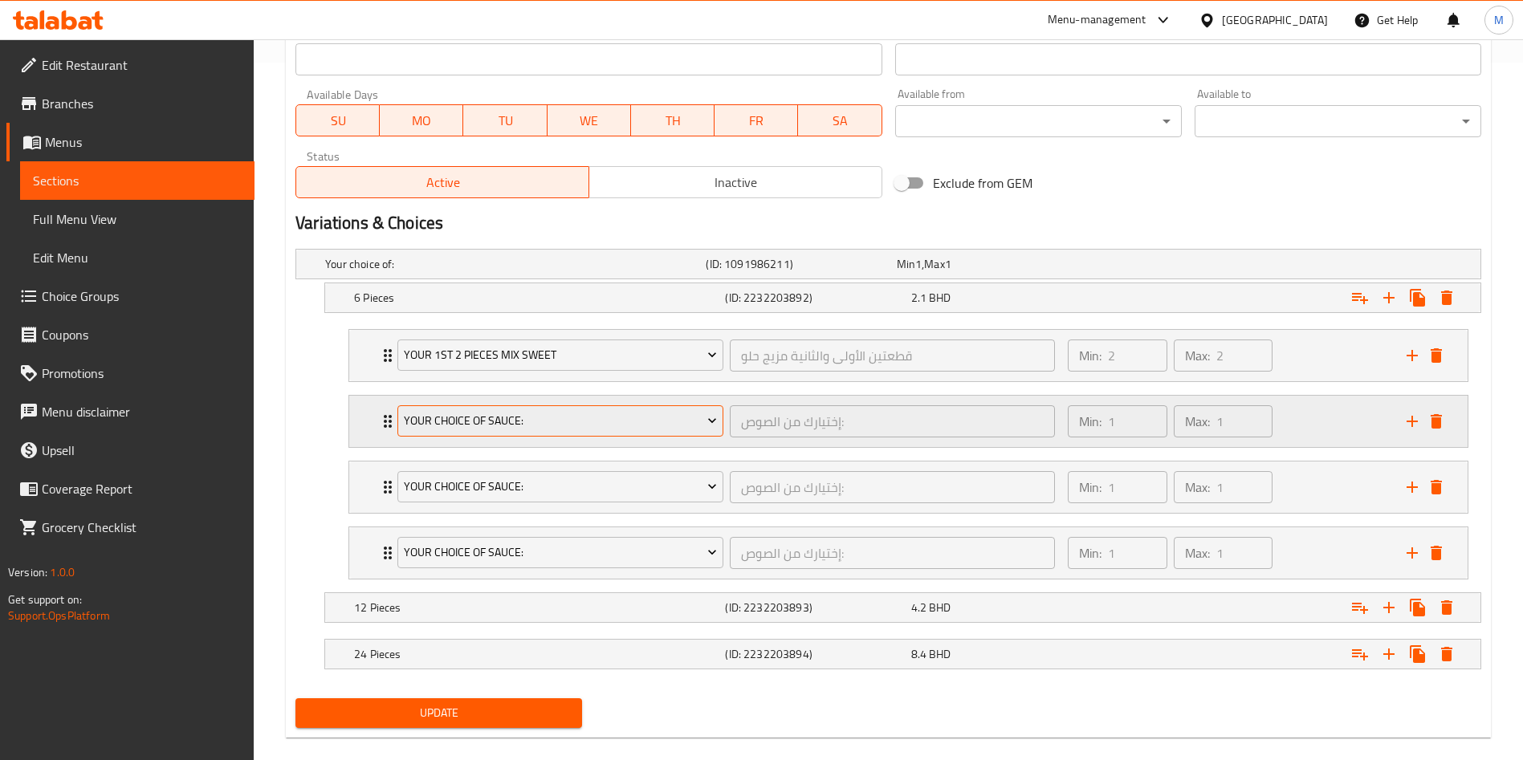
click at [465, 417] on span "Your Choice Of Sauce:" at bounding box center [561, 421] width 314 height 20
click at [465, 417] on span "your 7th choice 2 pieces mini pastries" at bounding box center [561, 421] width 314 height 20
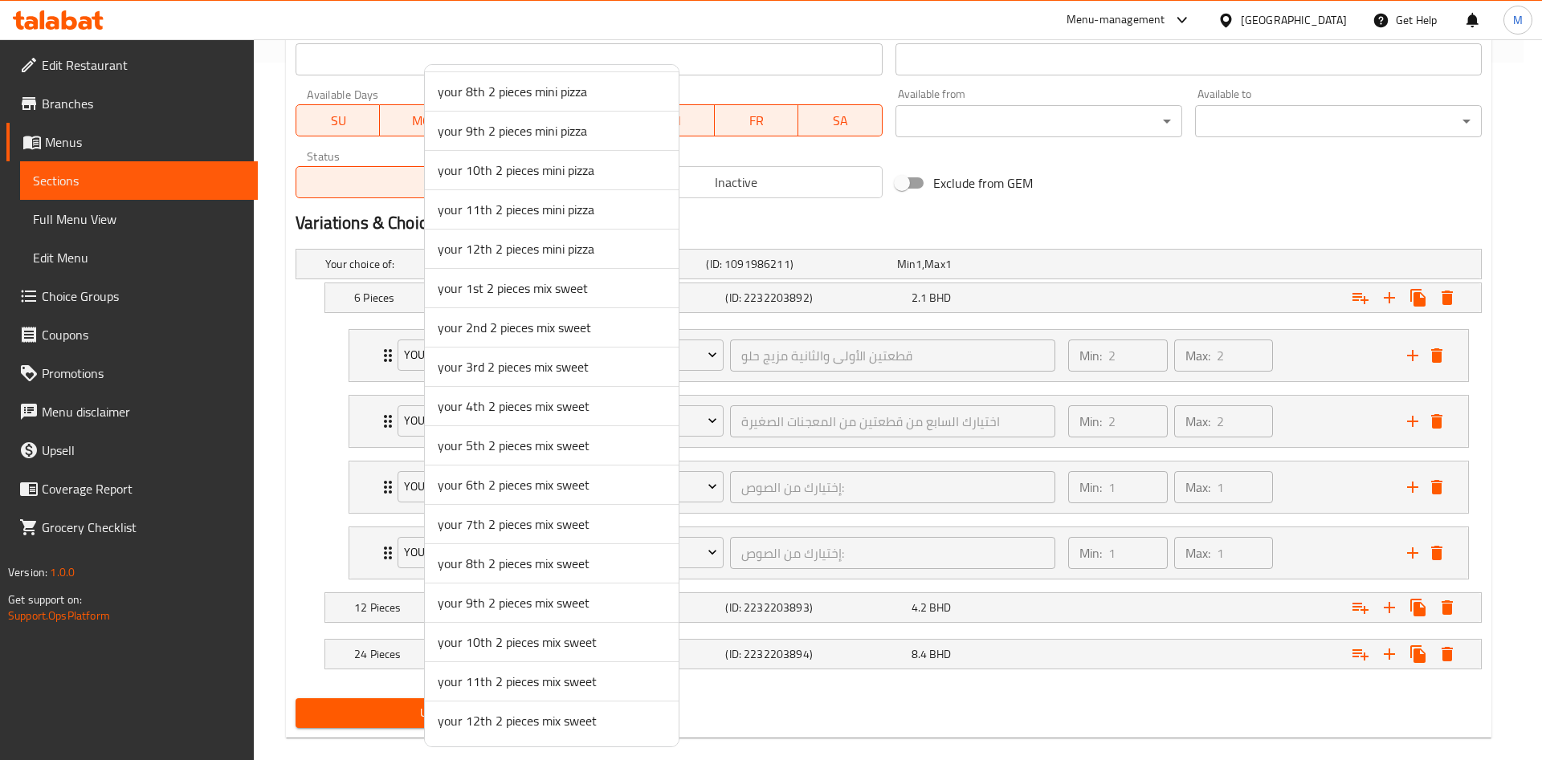
click at [485, 332] on span "your 2nd 2 pieces mix sweet" at bounding box center [552, 327] width 228 height 19
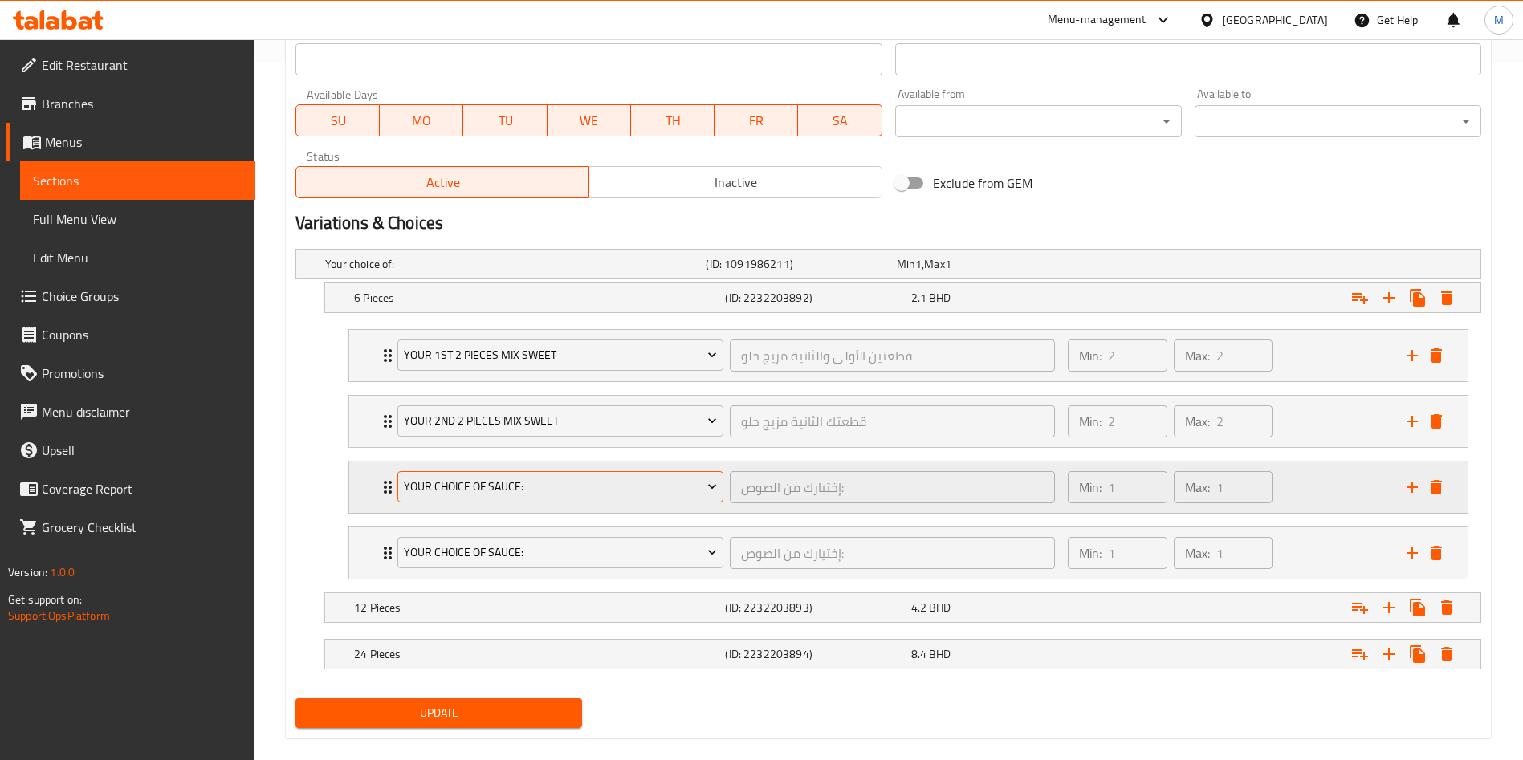
click at [473, 477] on span "Your Choice Of Sauce:" at bounding box center [561, 487] width 314 height 20
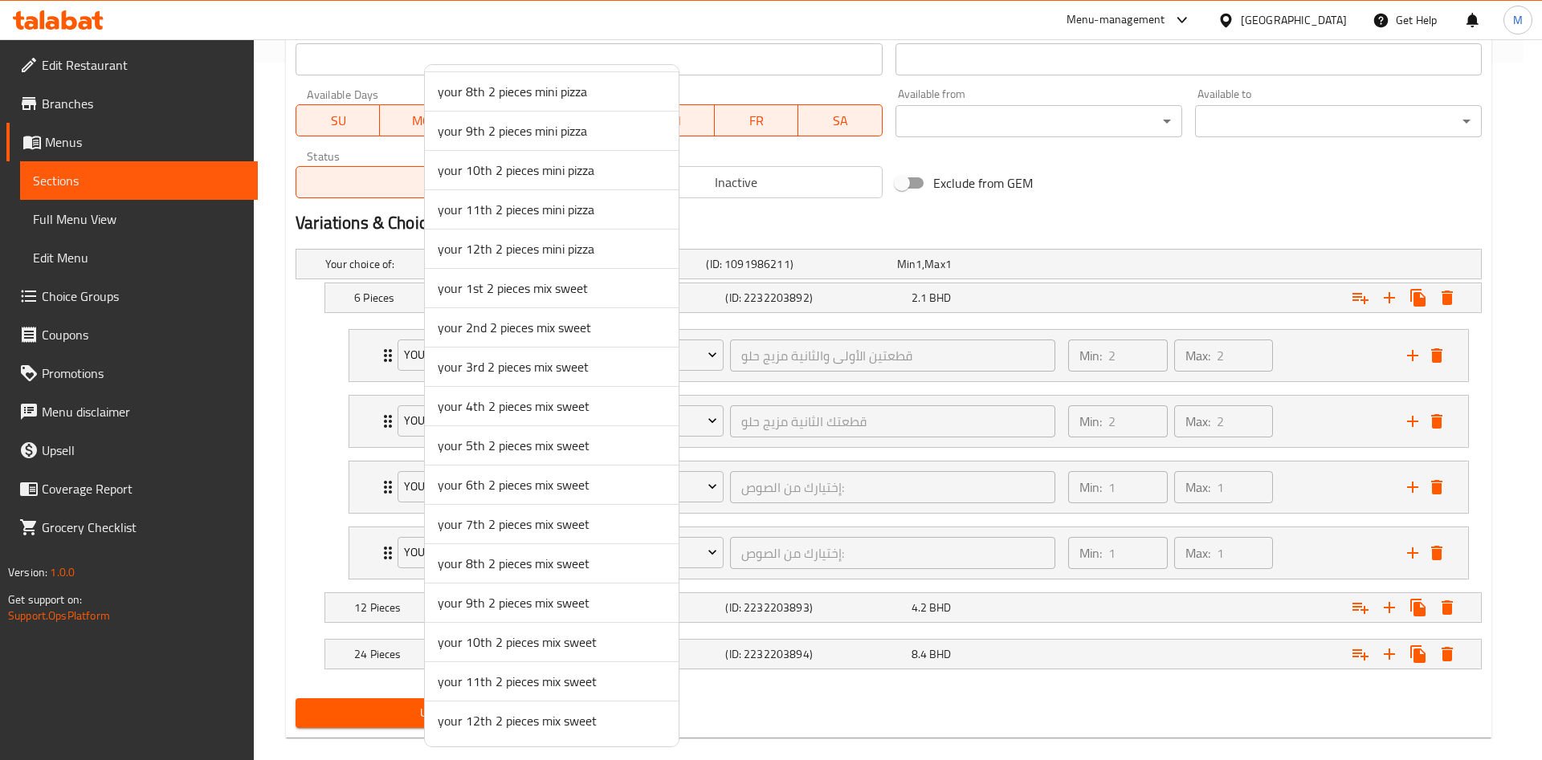
click at [507, 363] on span "your 3rd 2 pieces mix sweet" at bounding box center [552, 366] width 228 height 19
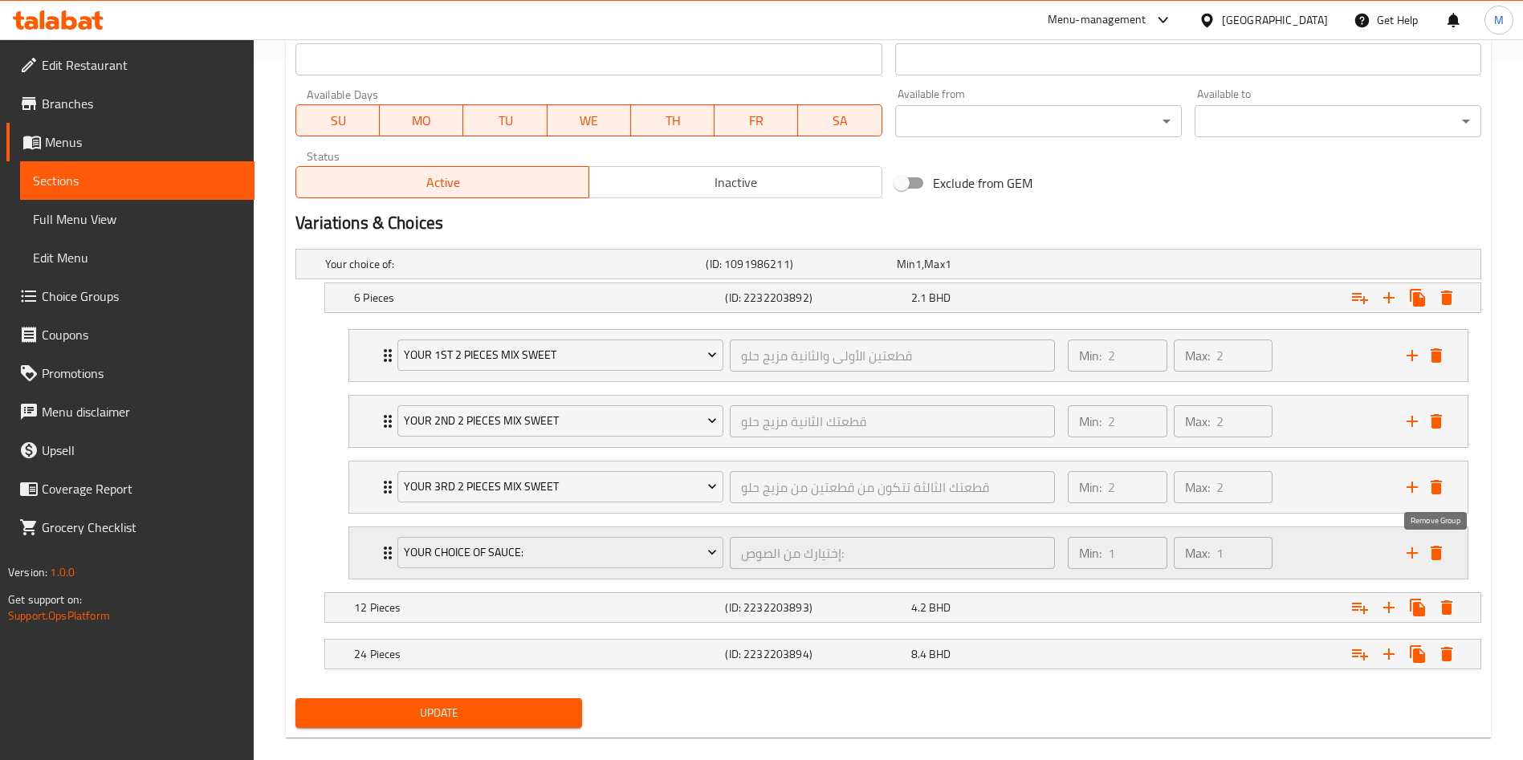
click at [1443, 544] on icon "delete" at bounding box center [1436, 553] width 19 height 19
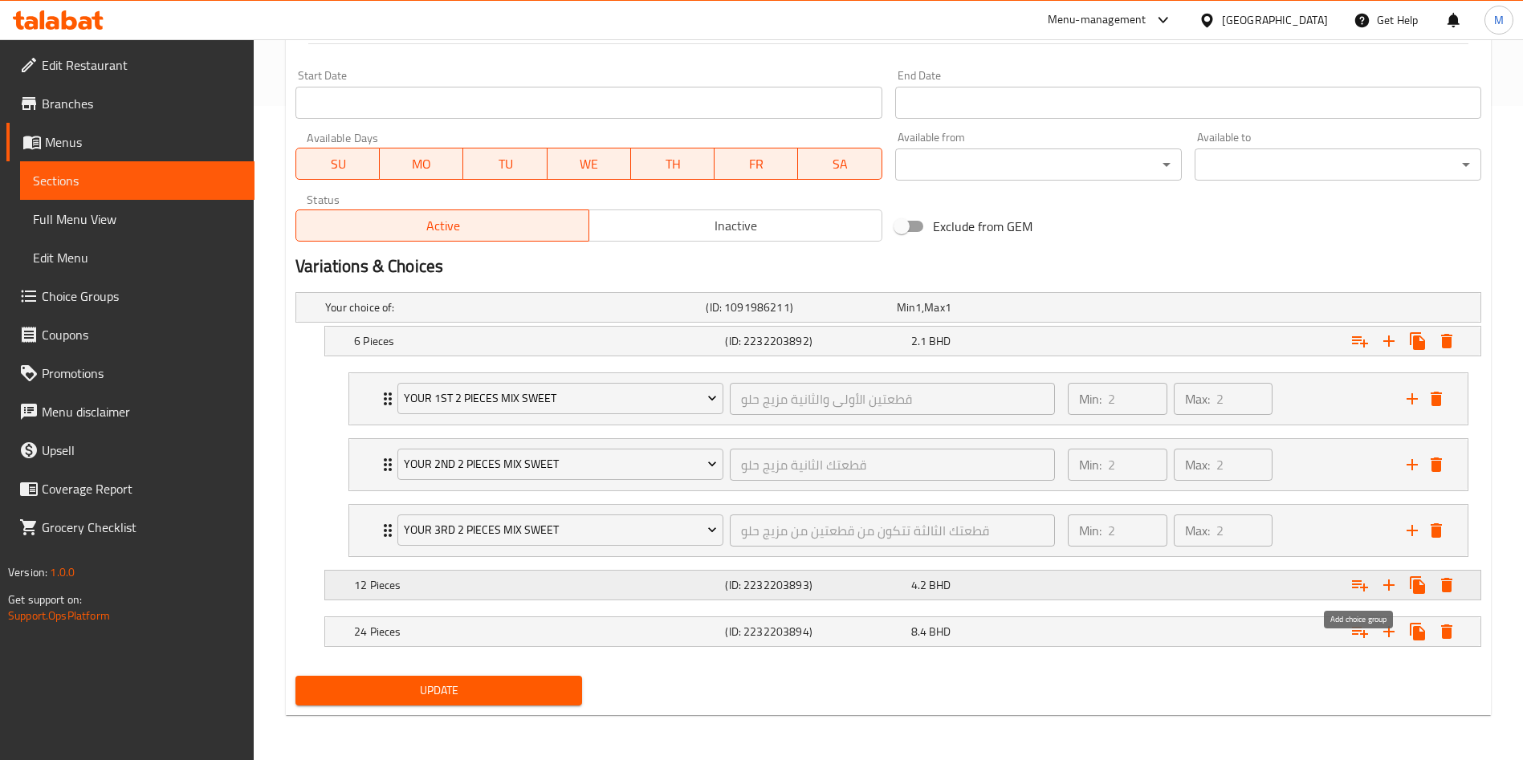
click at [1365, 581] on icon "Expand" at bounding box center [1360, 585] width 19 height 19
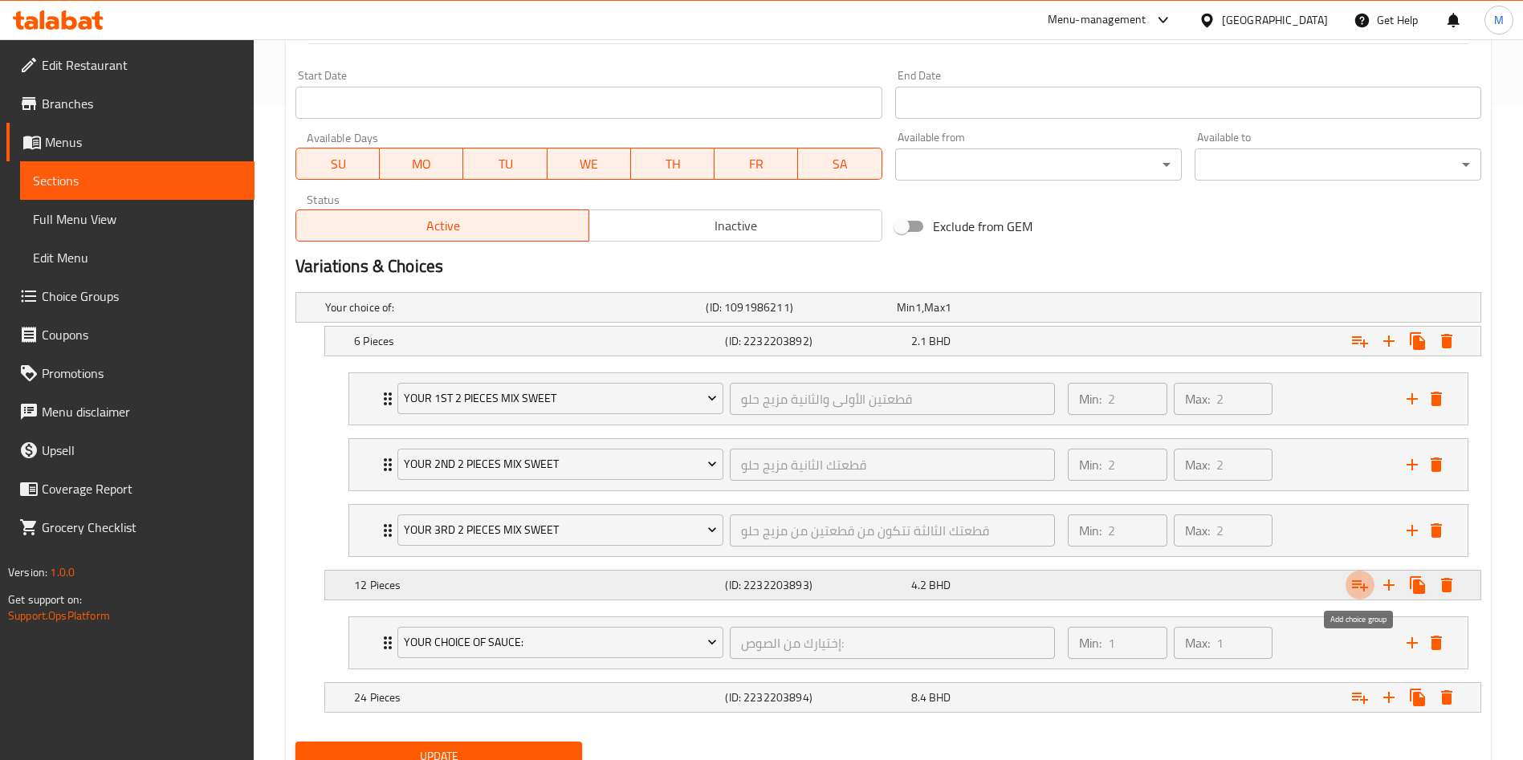
click at [1365, 581] on icon "Expand" at bounding box center [1360, 585] width 19 height 19
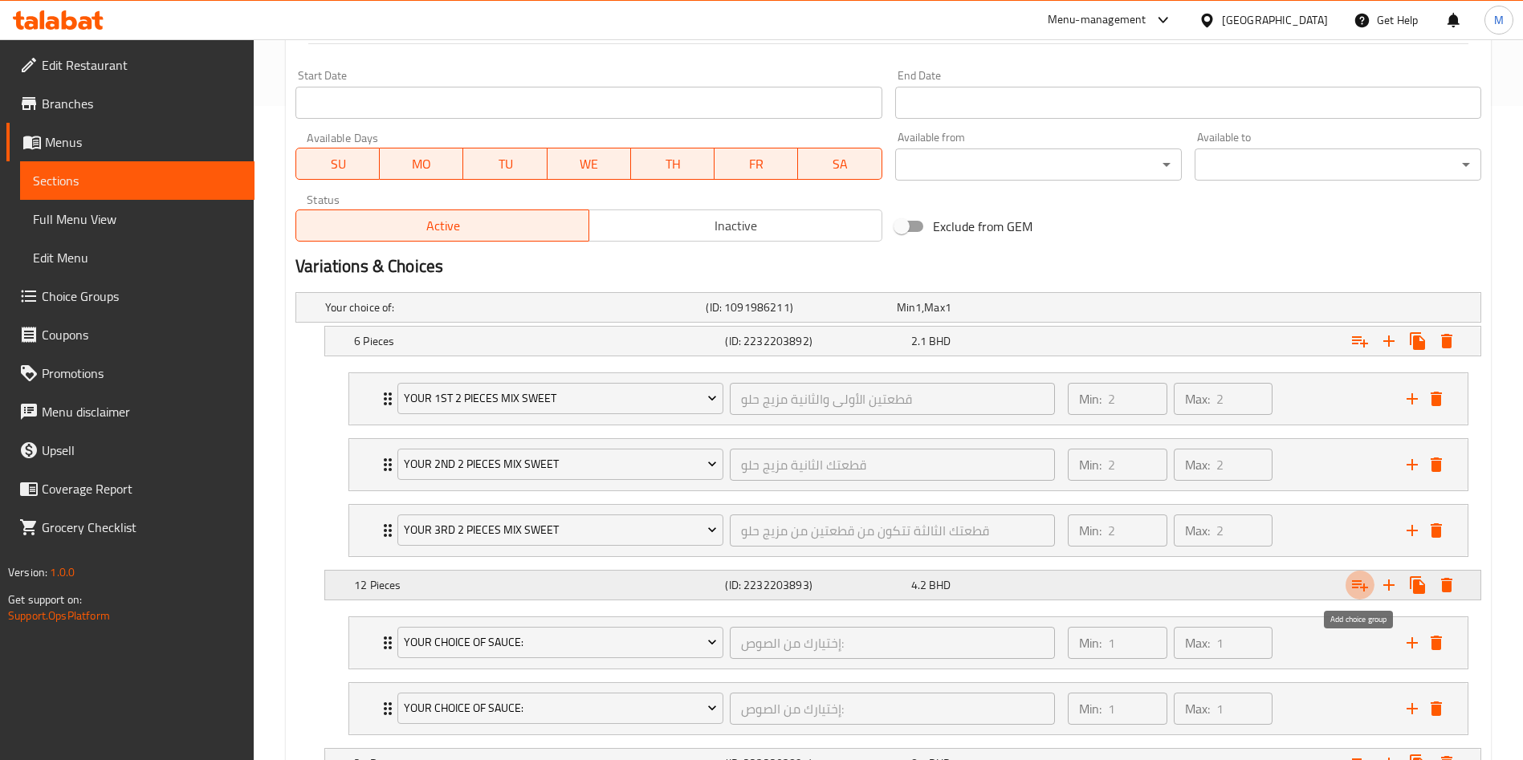
click at [1365, 581] on icon "Expand" at bounding box center [1360, 585] width 19 height 19
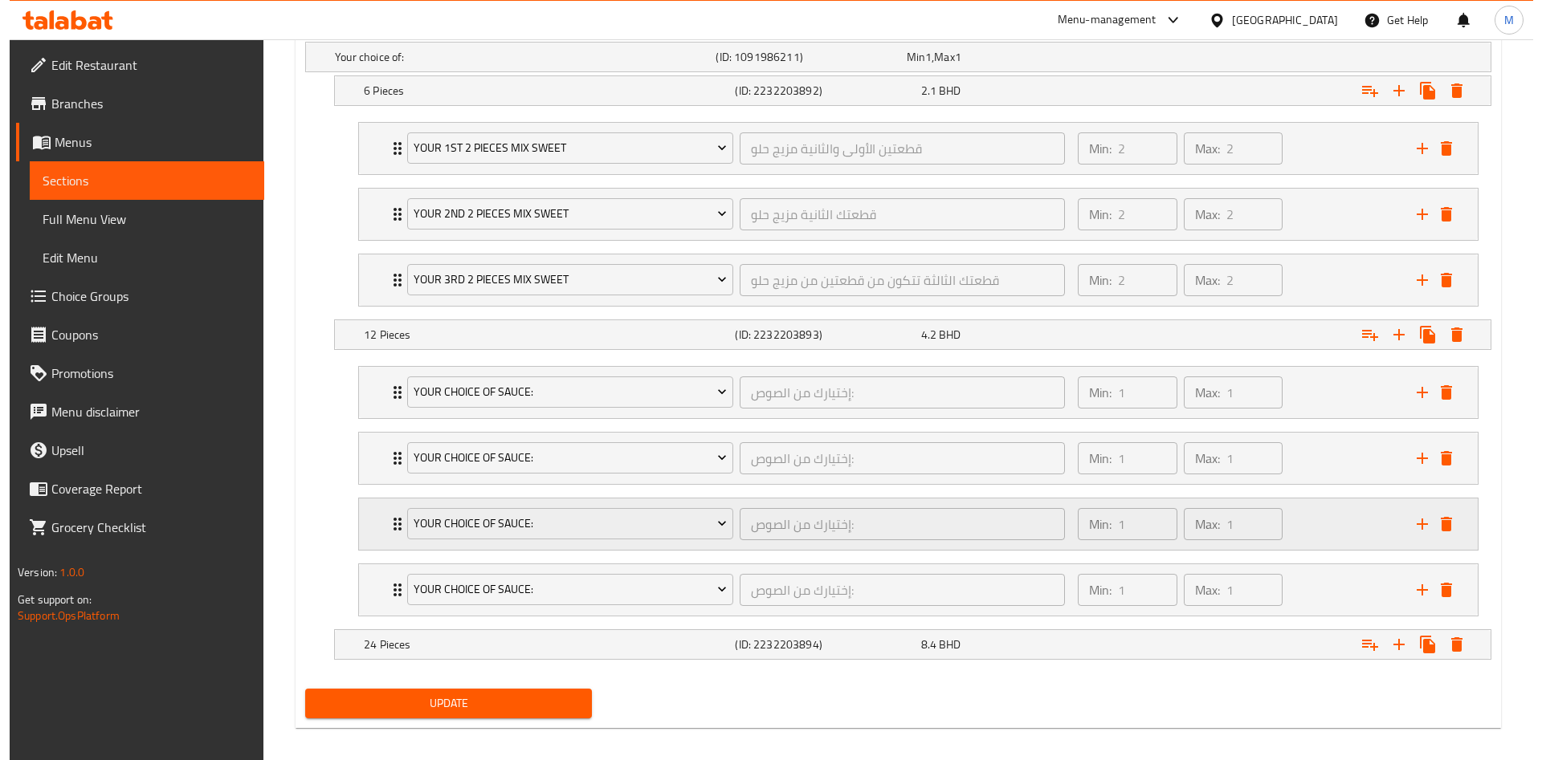
scroll to position [918, 0]
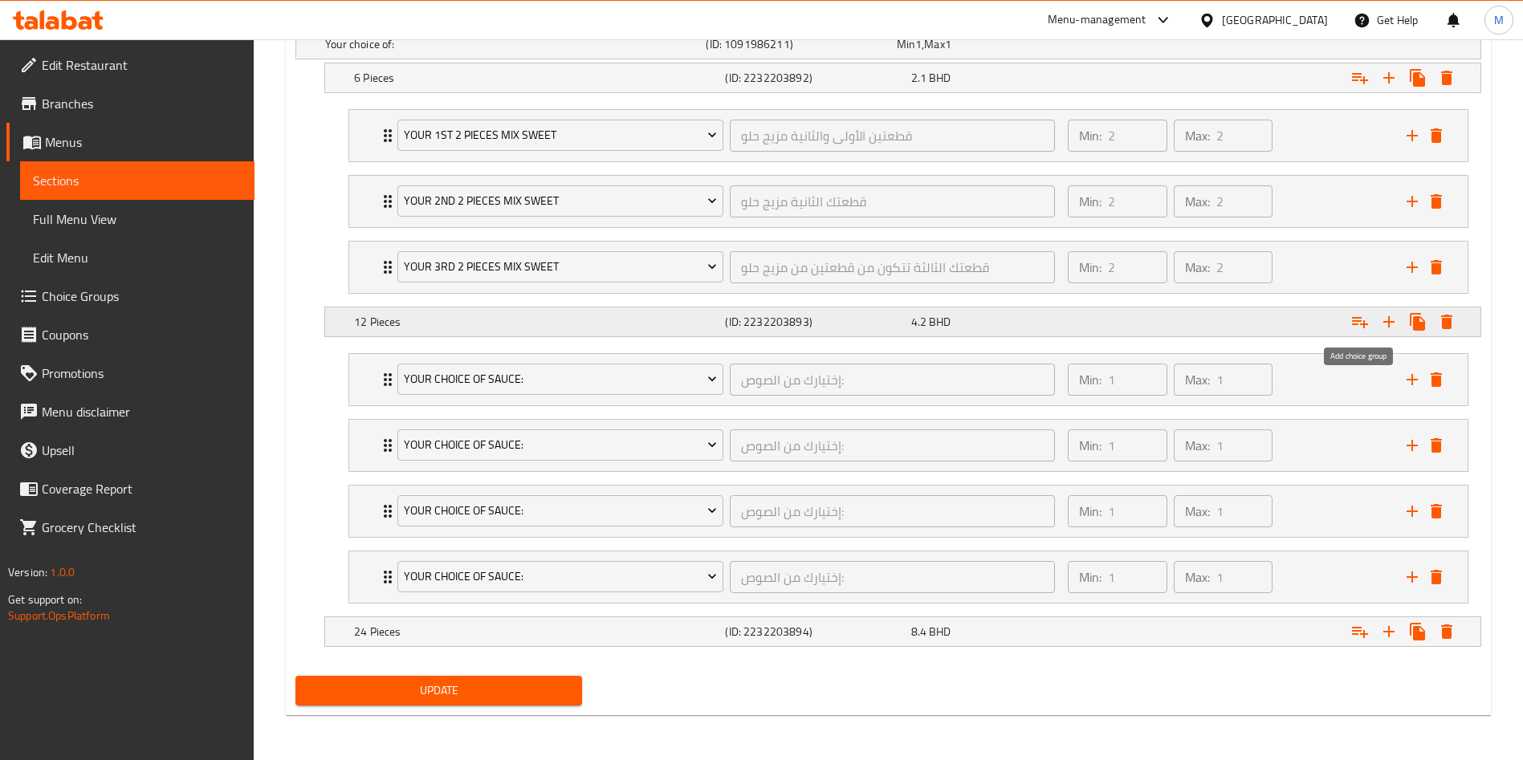
click at [1364, 320] on icon "Expand" at bounding box center [1360, 321] width 19 height 19
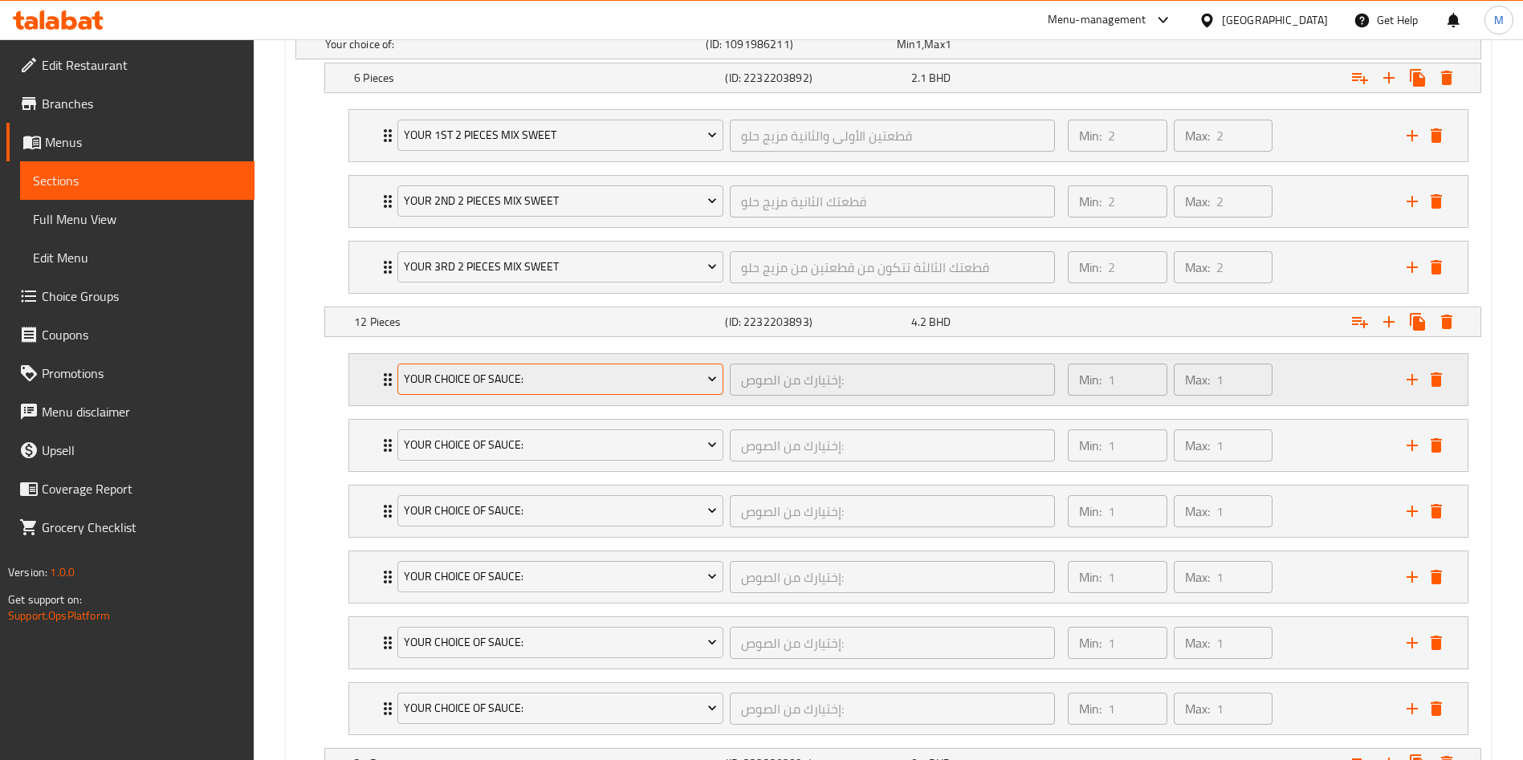
click at [473, 371] on span "Your Choice Of Sauce:" at bounding box center [561, 379] width 314 height 20
click at [473, 371] on span "your 6th choice 2 pieces mini pastries" at bounding box center [561, 379] width 314 height 20
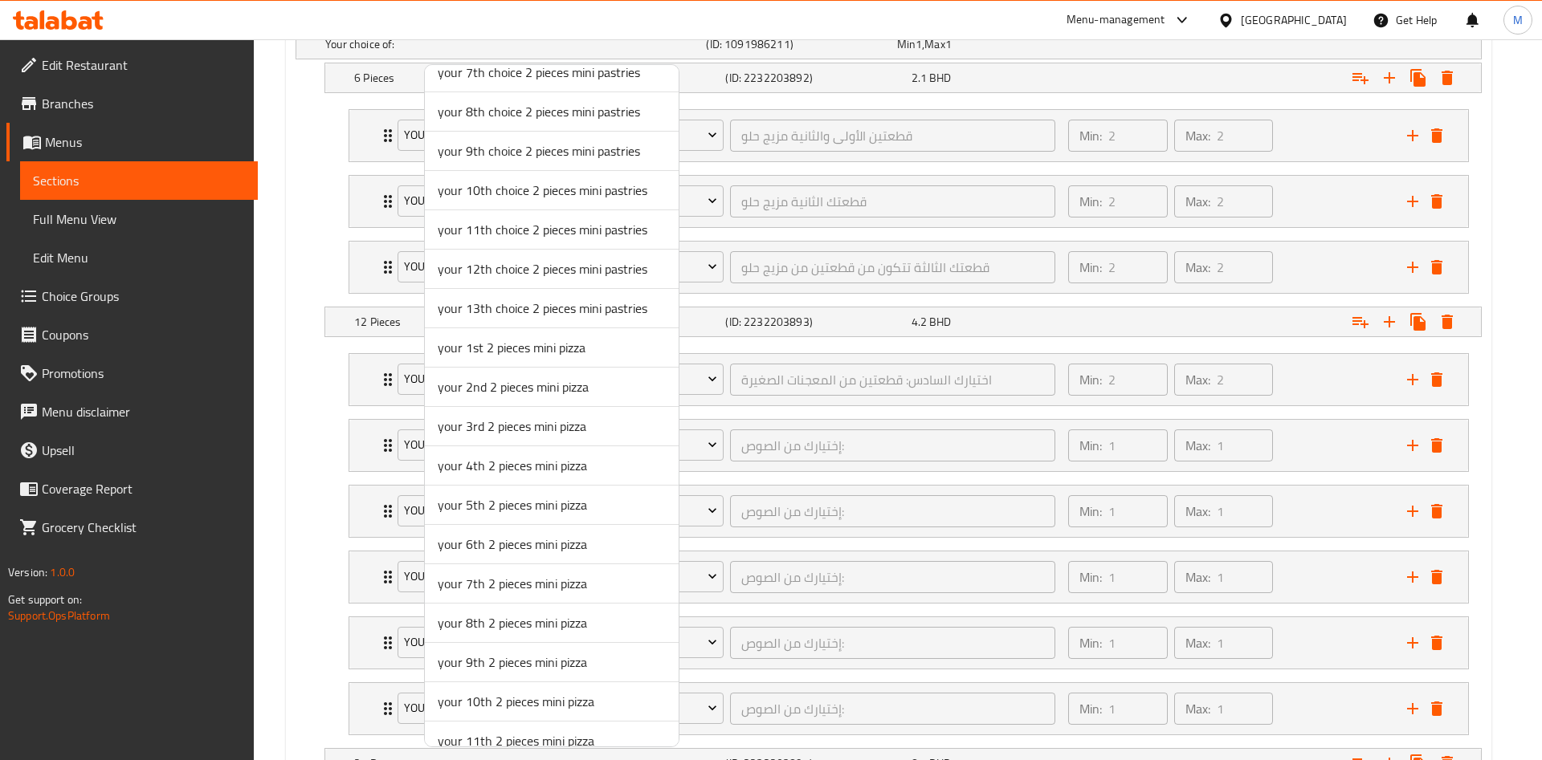
scroll to position [865, 0]
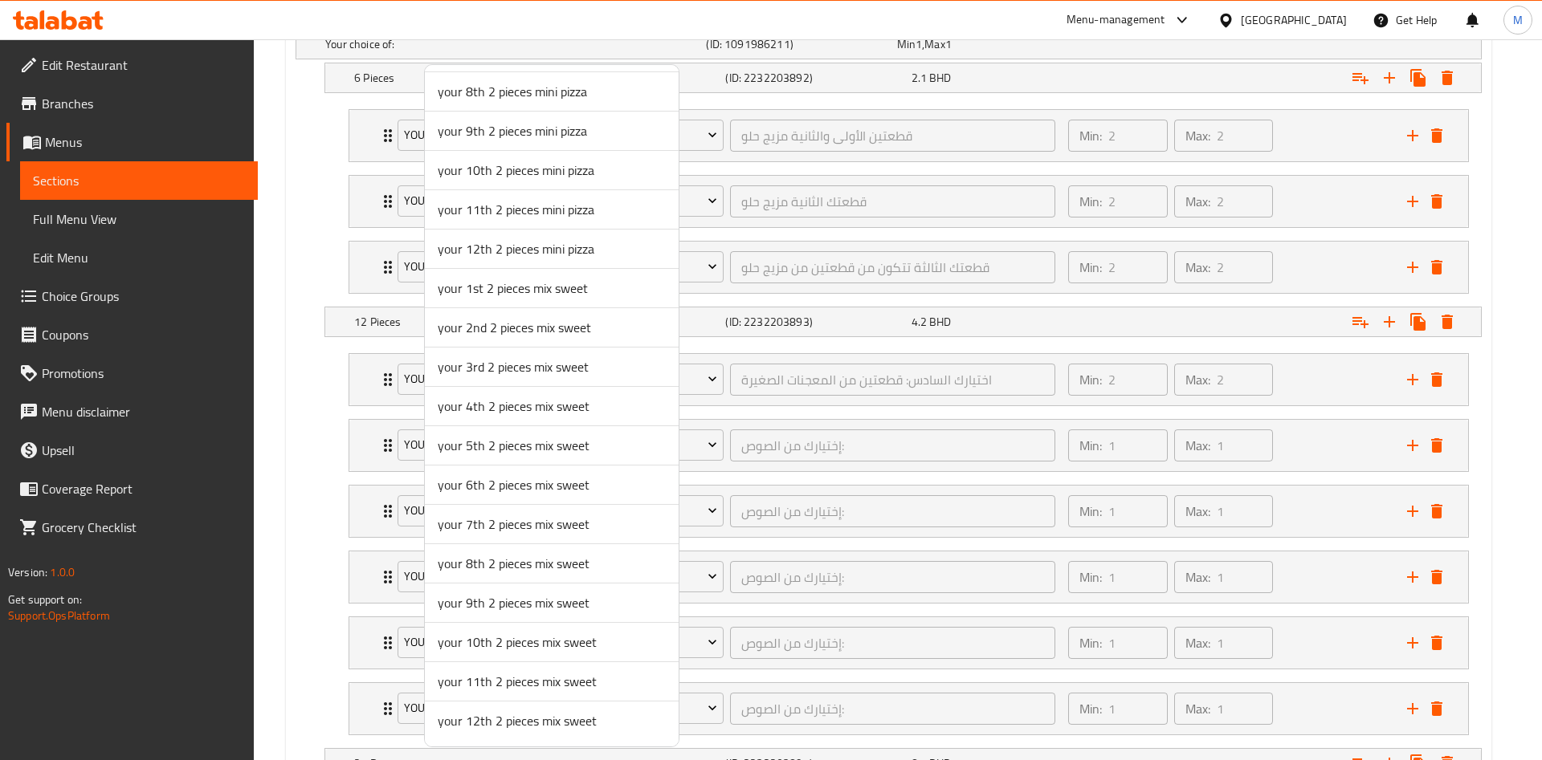
click at [511, 303] on li "your 1st 2 pieces mix sweet" at bounding box center [552, 288] width 254 height 39
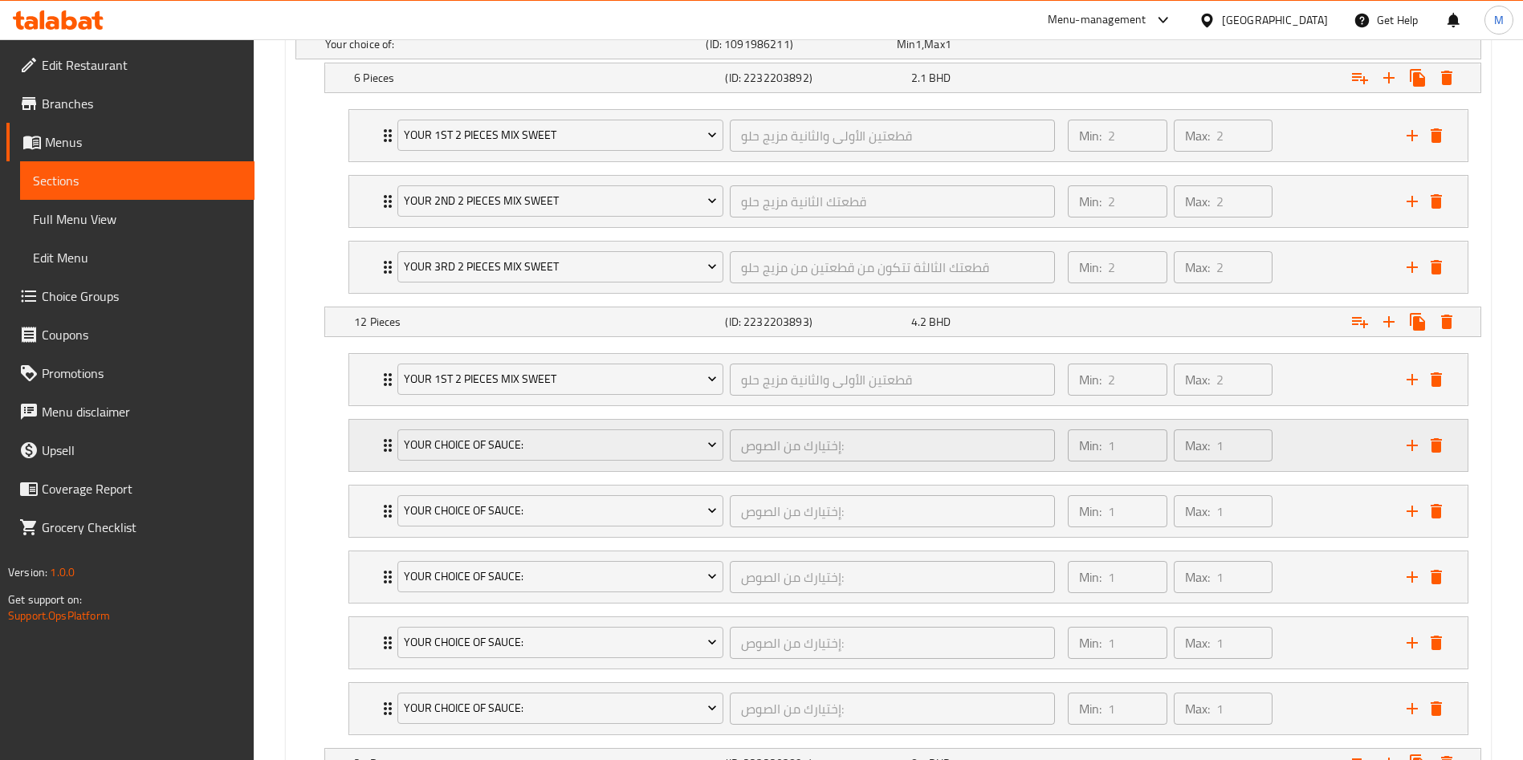
click at [497, 423] on div "Your Choice Of Sauce: إختيارك من الصوص: ​" at bounding box center [726, 445] width 677 height 51
click at [497, 427] on div "Your Choice Of Sauce:" at bounding box center [560, 445] width 332 height 39
click at [497, 432] on button "Your Choice Of Sauce:" at bounding box center [560, 446] width 326 height 32
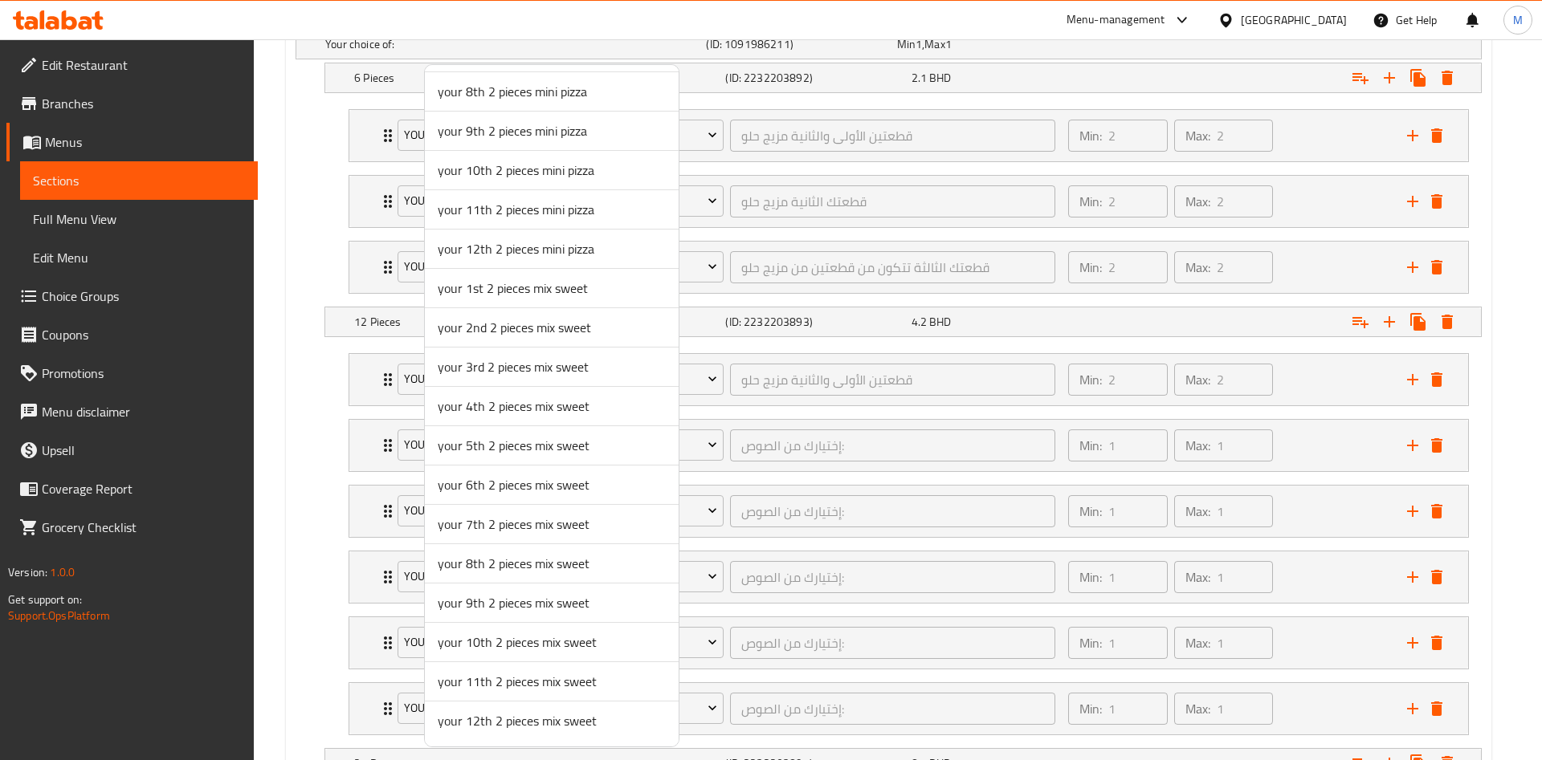
click at [511, 327] on span "your 2nd 2 pieces mix sweet" at bounding box center [552, 327] width 228 height 19
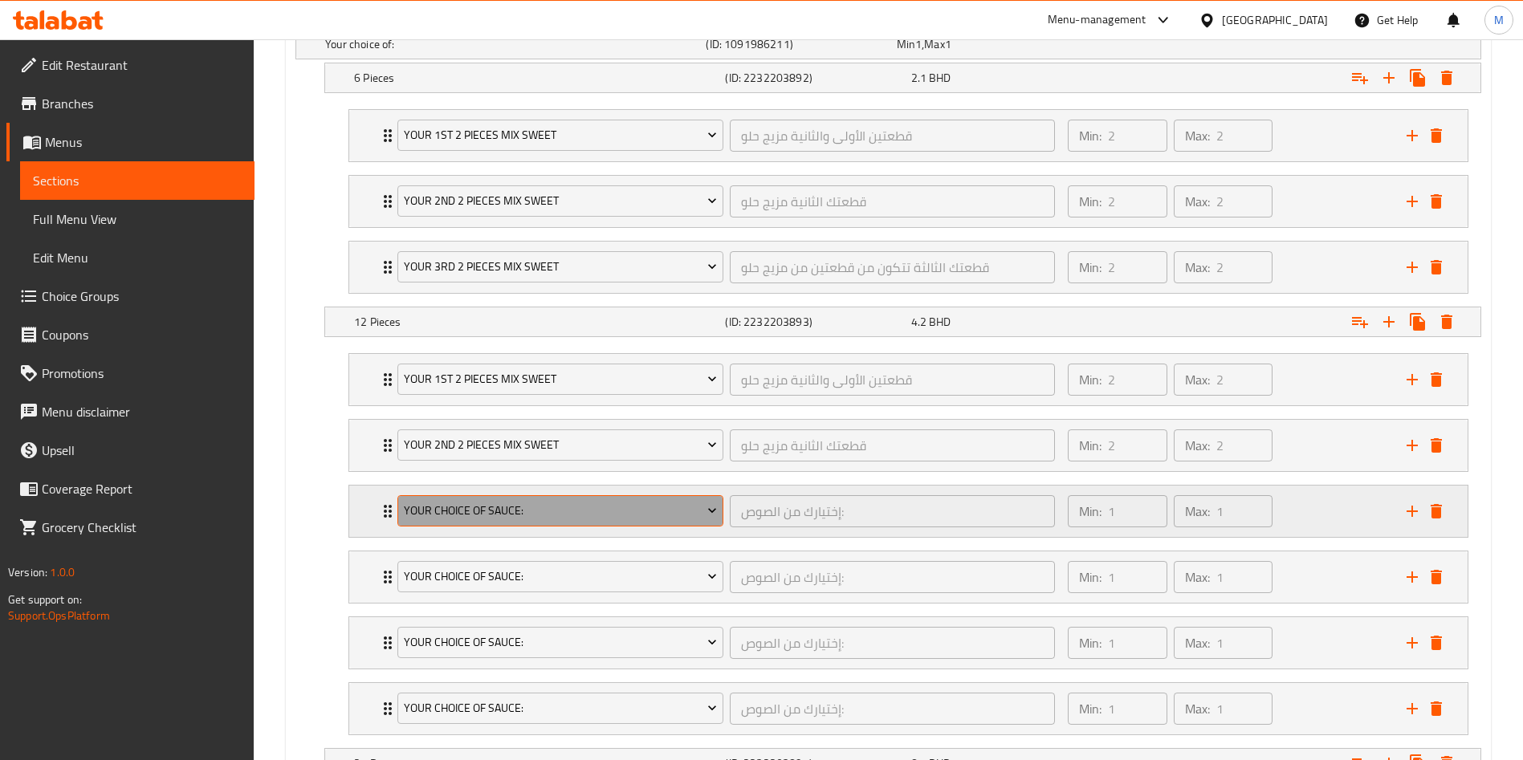
click at [499, 516] on span "Your Choice Of Sauce:" at bounding box center [561, 511] width 314 height 20
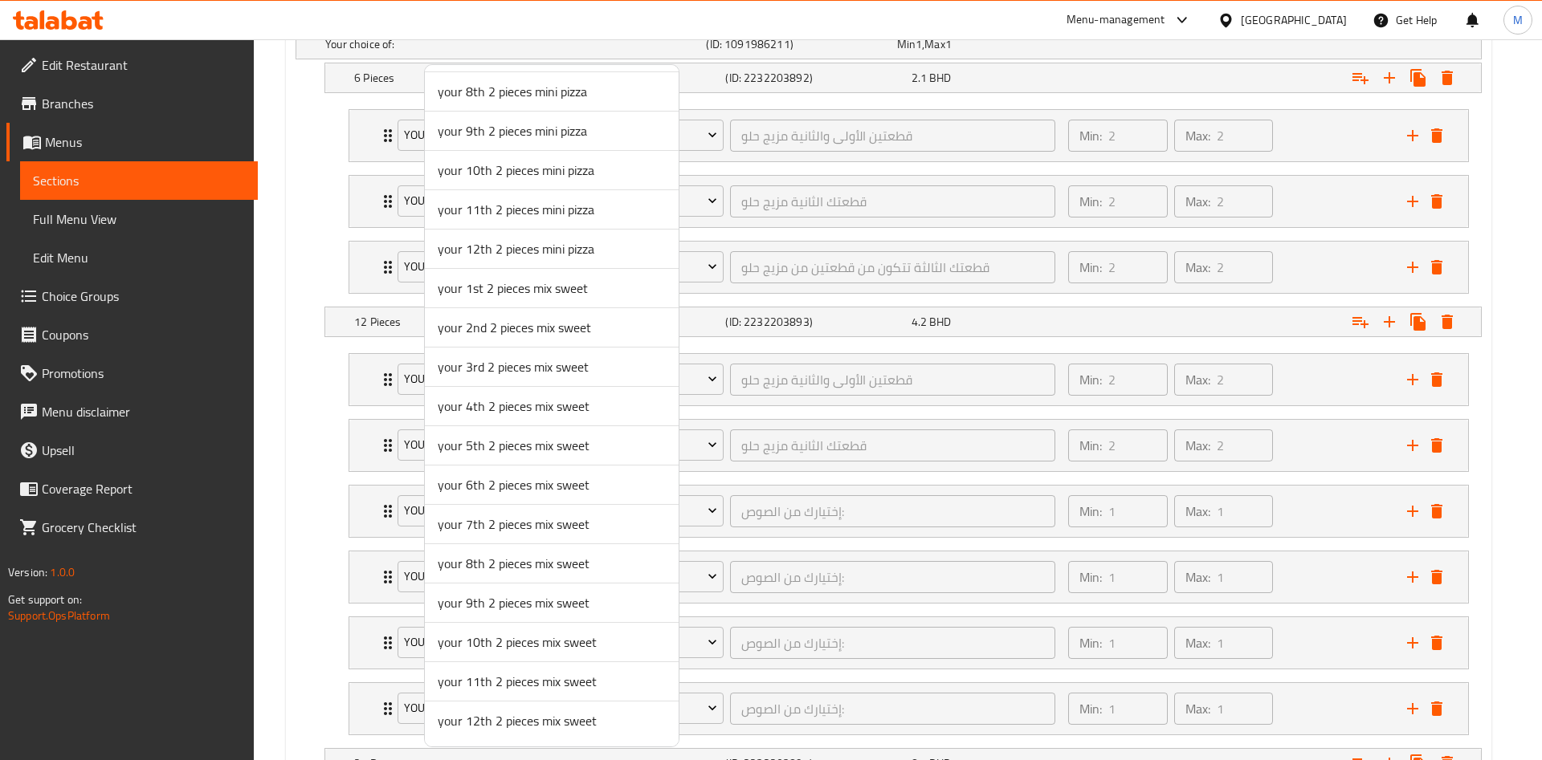
click at [513, 364] on span "your 3rd 2 pieces mix sweet" at bounding box center [552, 366] width 228 height 19
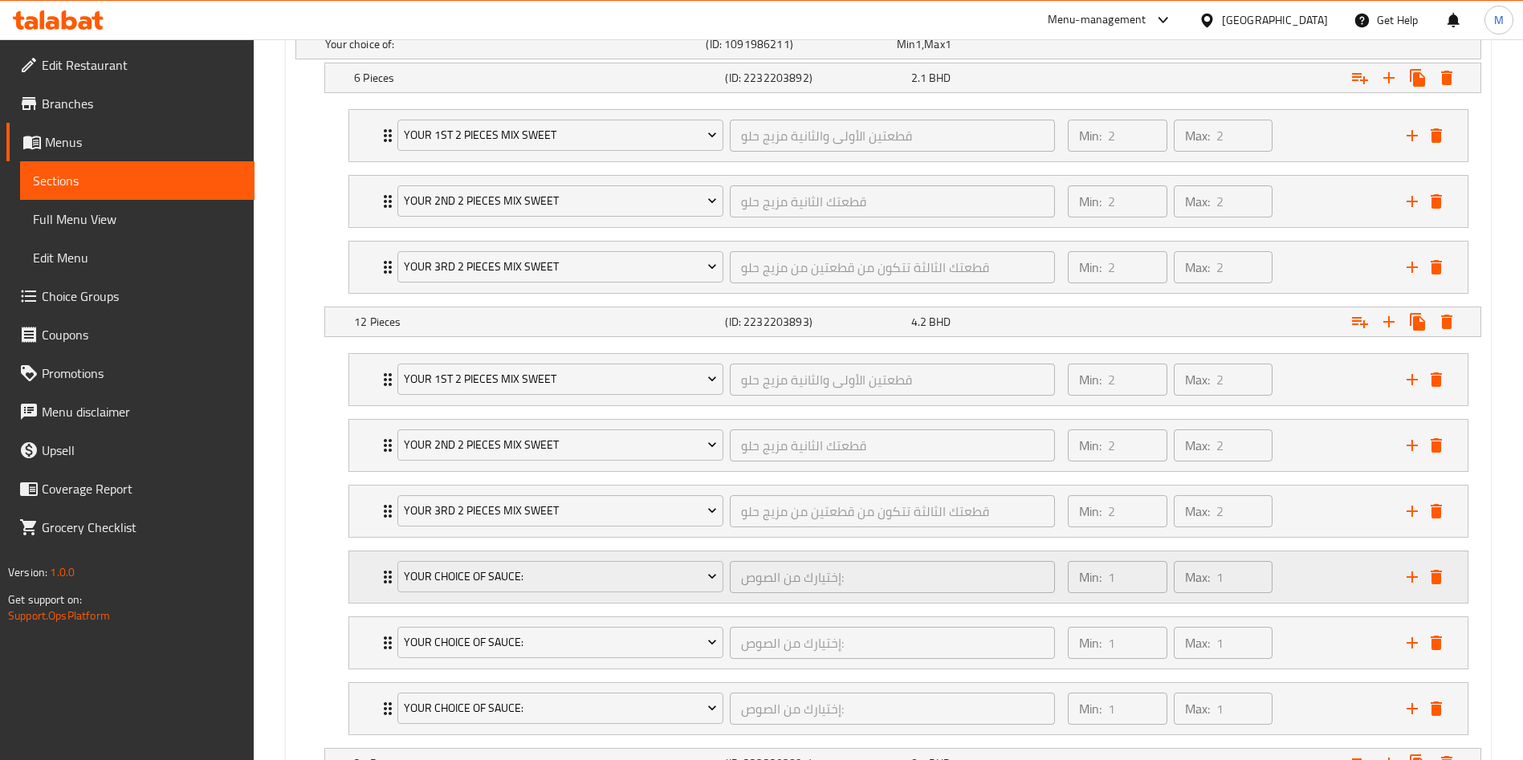
click at [491, 594] on div "Your Choice Of Sauce:" at bounding box center [560, 577] width 332 height 39
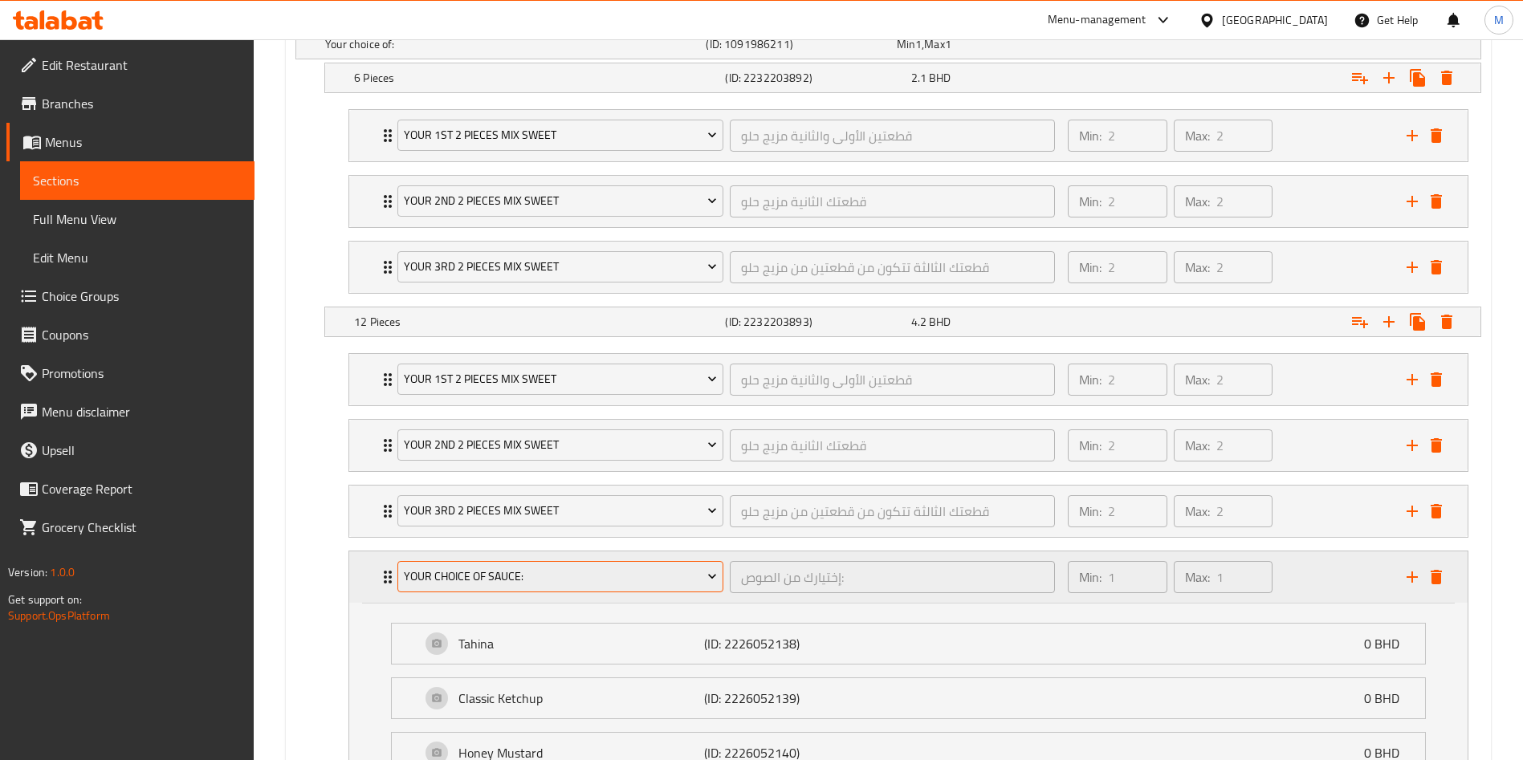
click at [496, 577] on span "Your Choice Of Sauce:" at bounding box center [561, 577] width 314 height 20
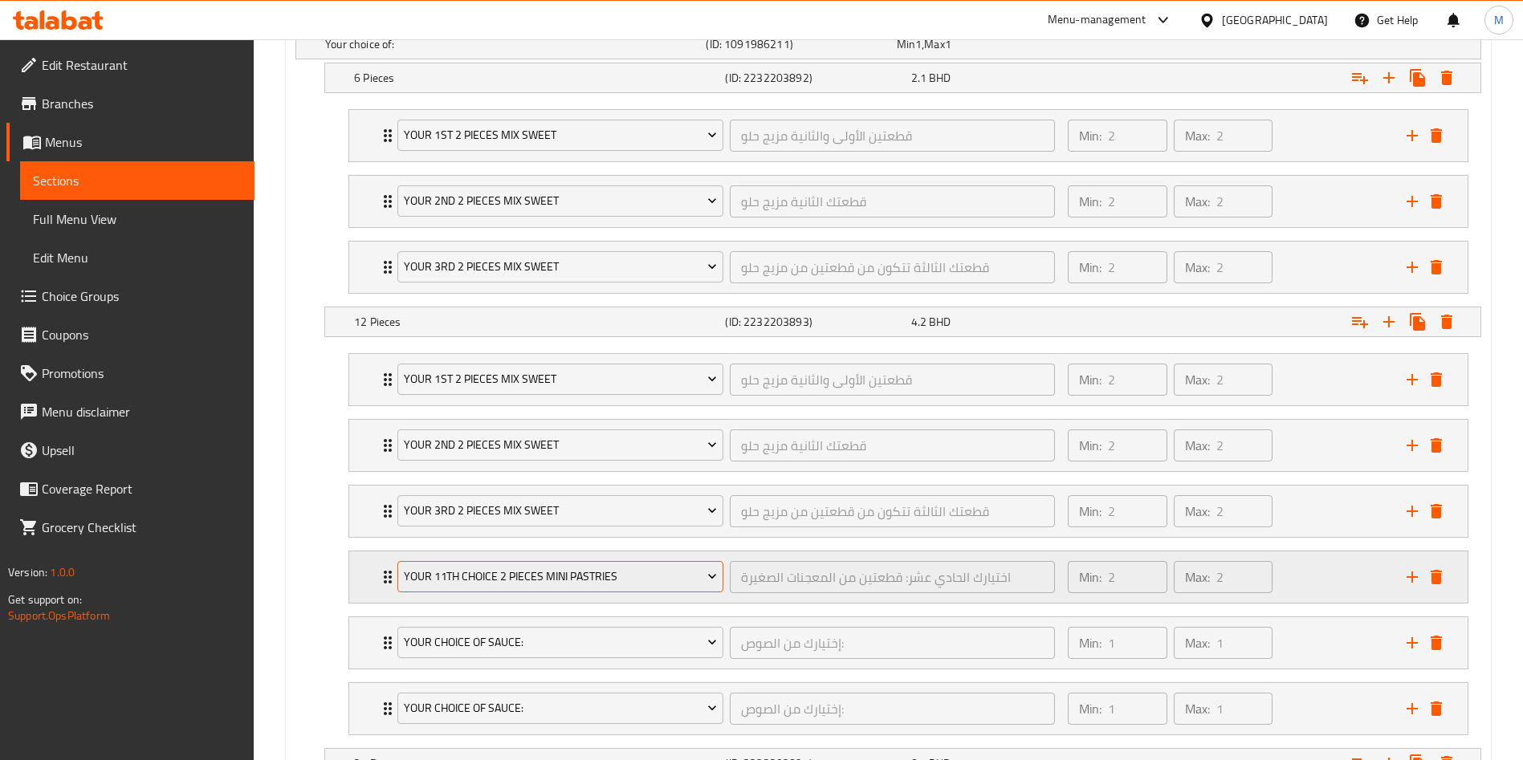
click at [495, 568] on span "your 11th choice 2 pieces mini pastries" at bounding box center [561, 577] width 314 height 20
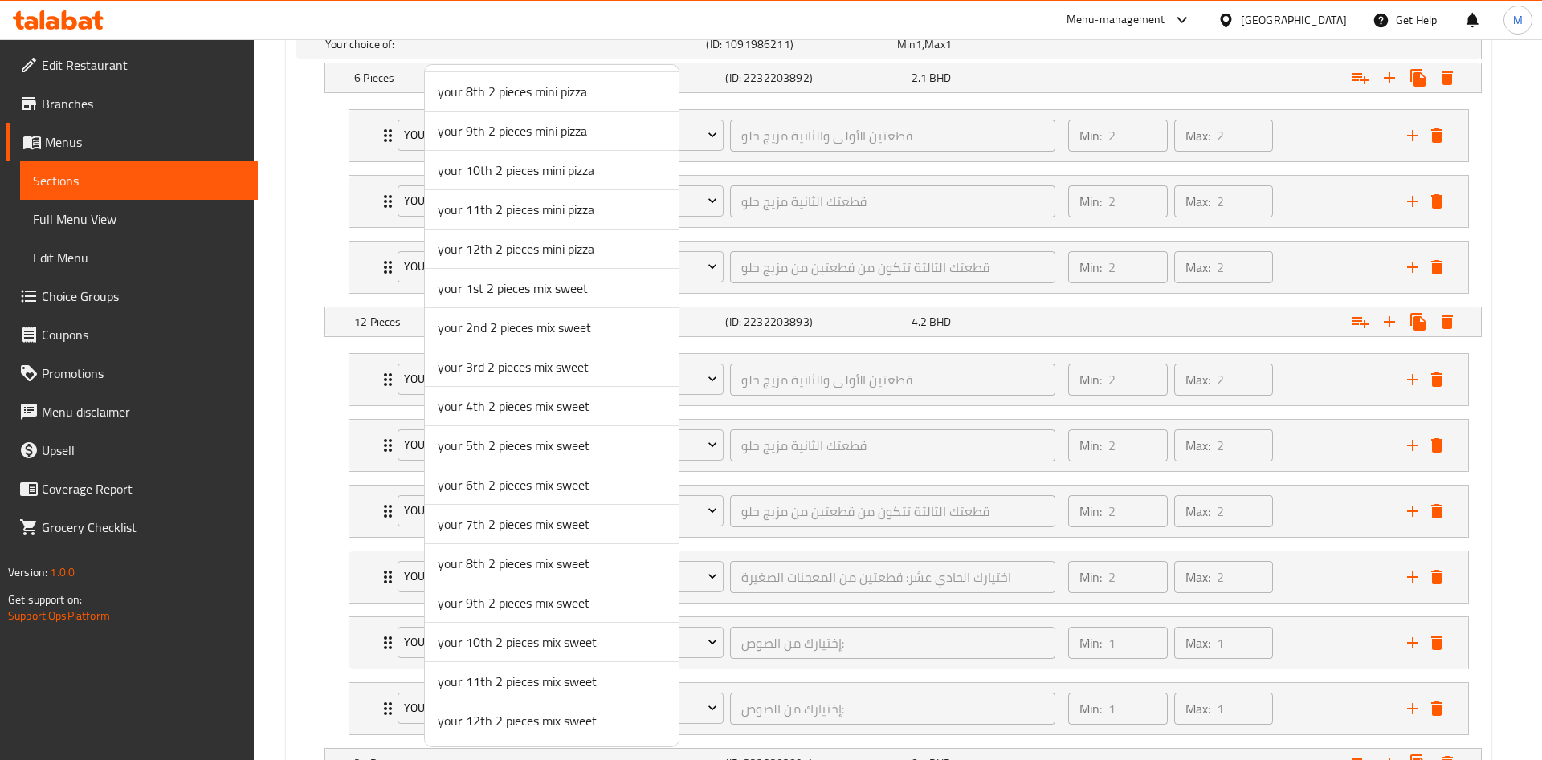
click at [505, 410] on span "your 4th 2 pieces mix sweet" at bounding box center [552, 406] width 228 height 19
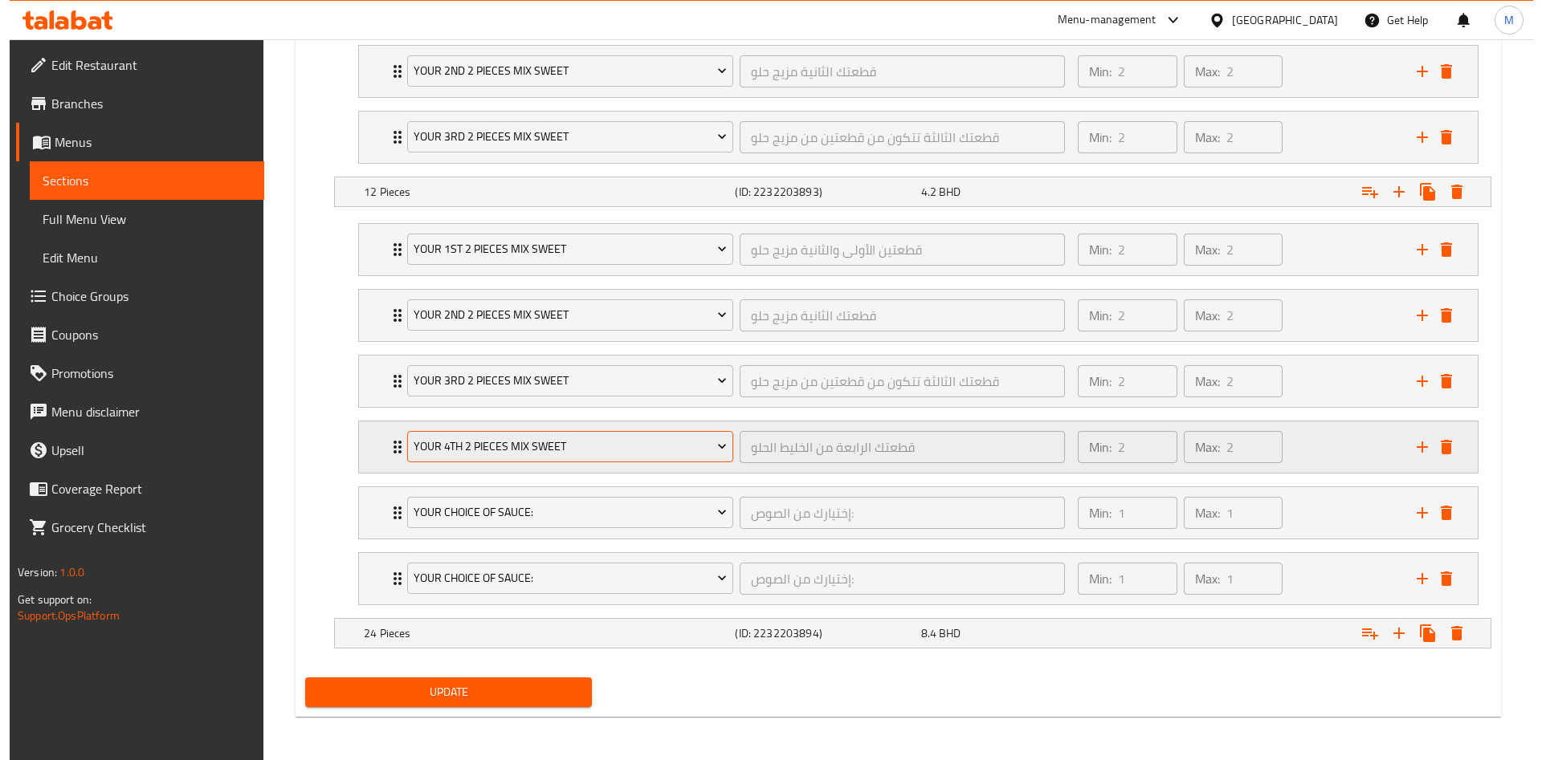
scroll to position [1050, 0]
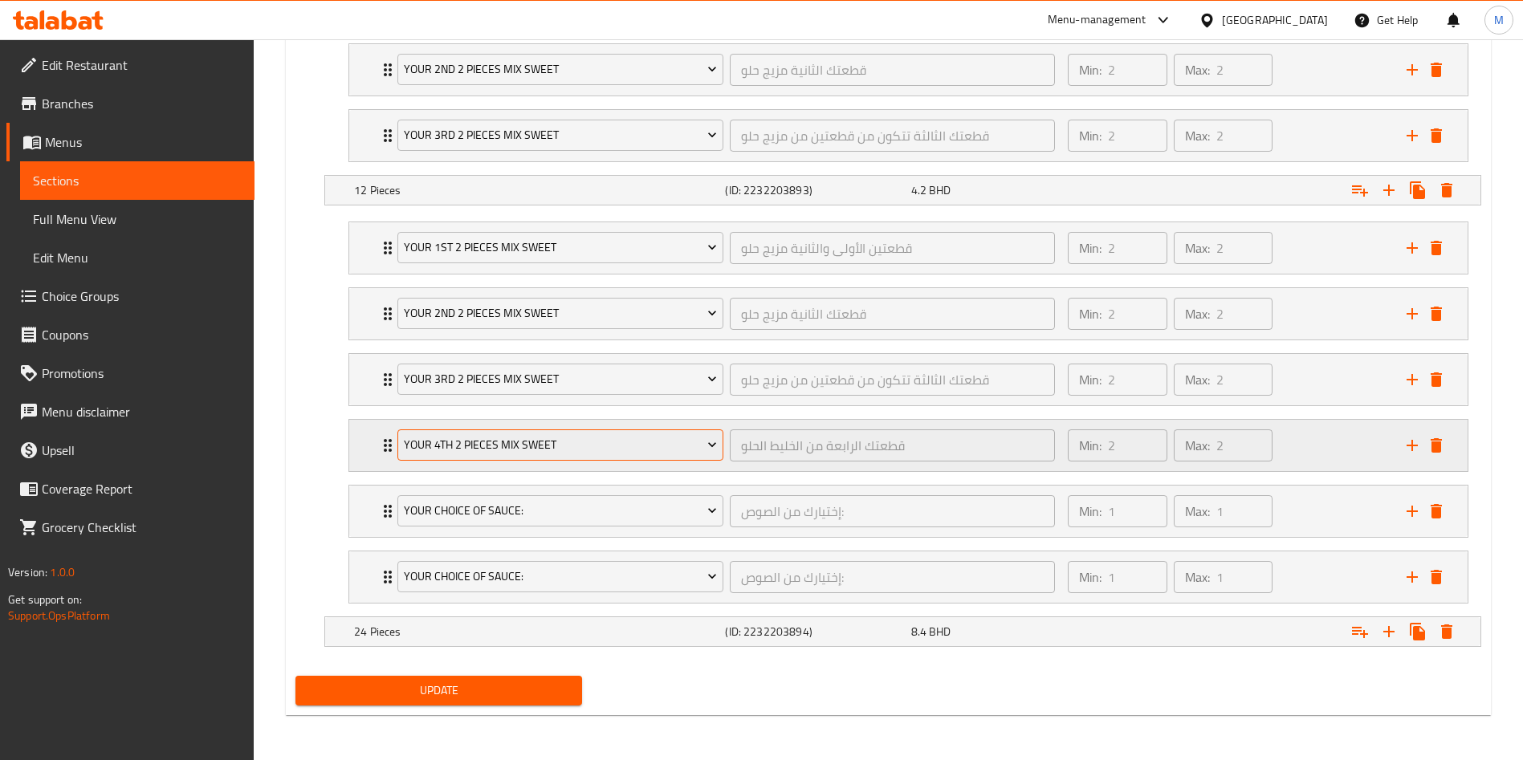
click at [499, 450] on span "your 4th 2 pieces mix sweet" at bounding box center [561, 445] width 314 height 20
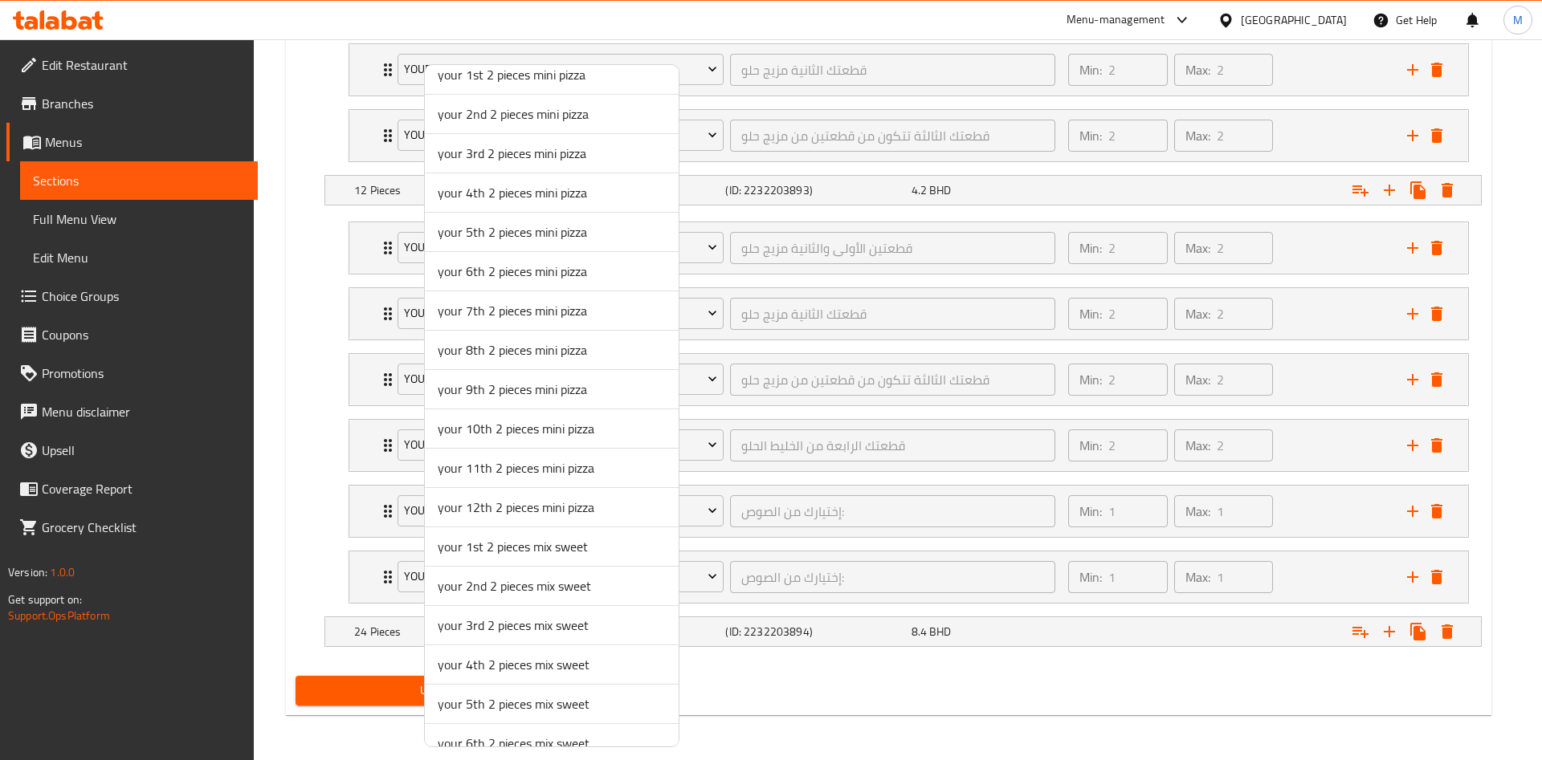
scroll to position [865, 0]
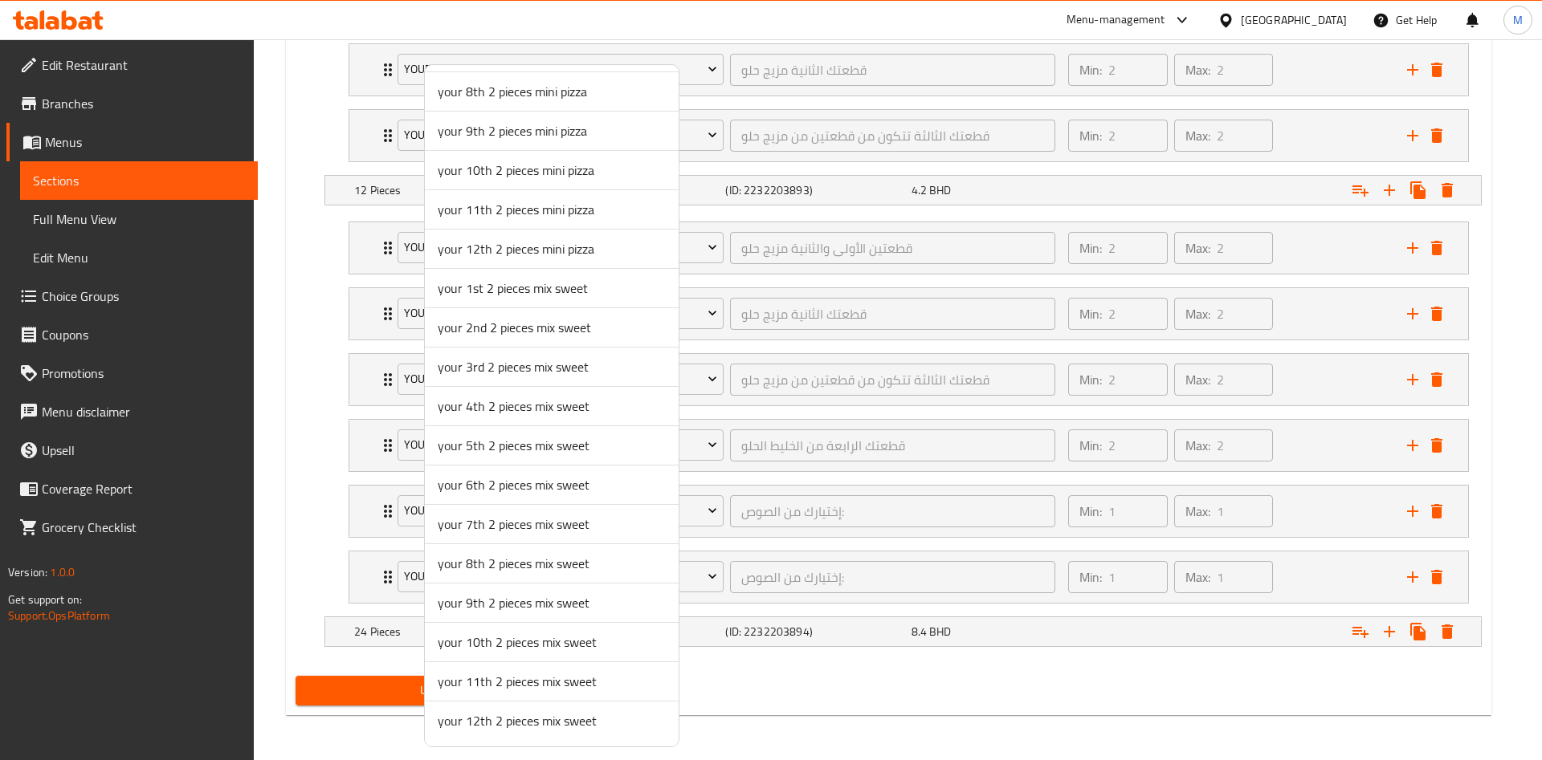
click at [495, 448] on span "your 5th 2 pieces mix sweet" at bounding box center [552, 445] width 228 height 19
click at [381, 450] on div at bounding box center [771, 380] width 1542 height 760
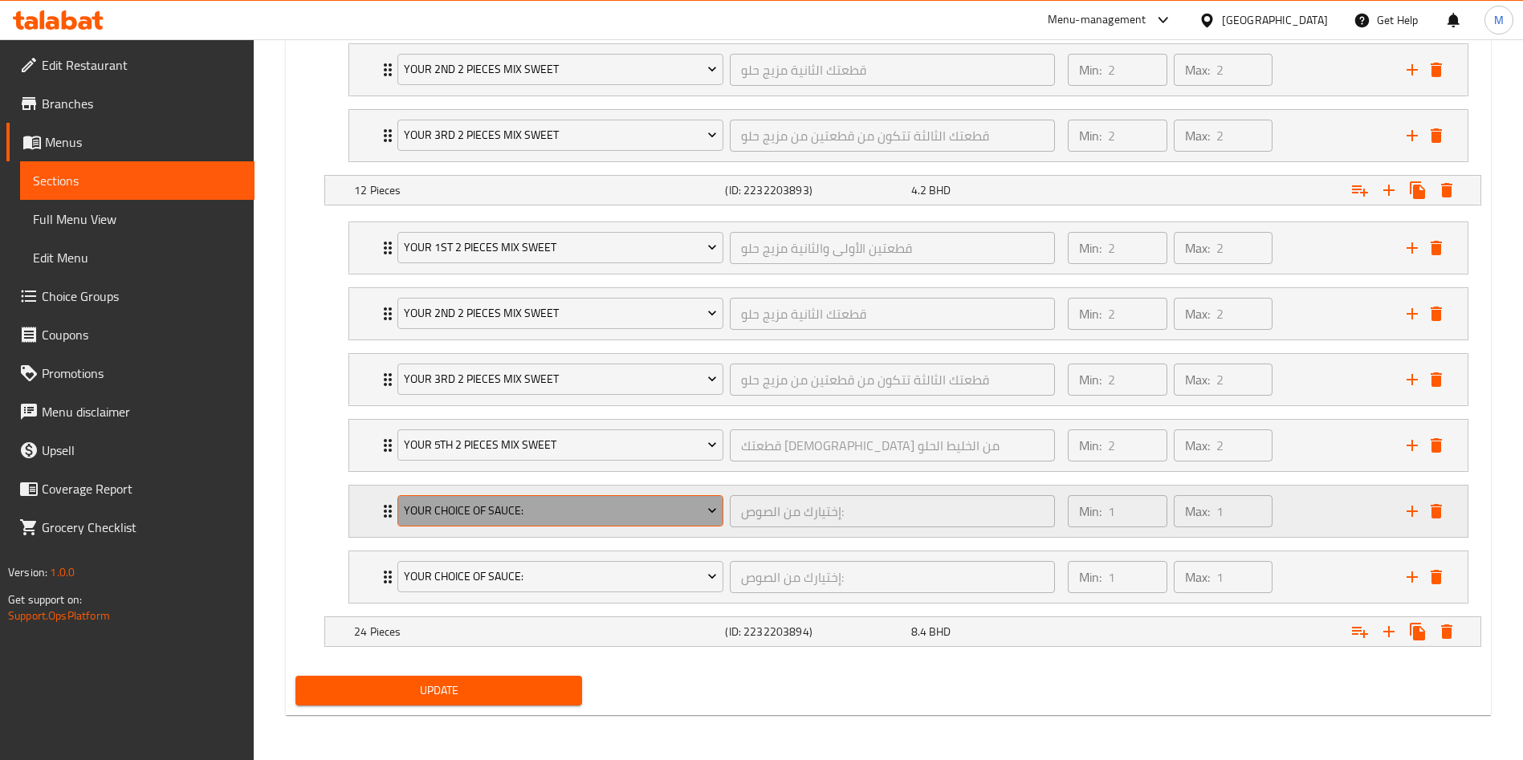
click at [478, 504] on span "Your Choice Of Sauce:" at bounding box center [561, 511] width 314 height 20
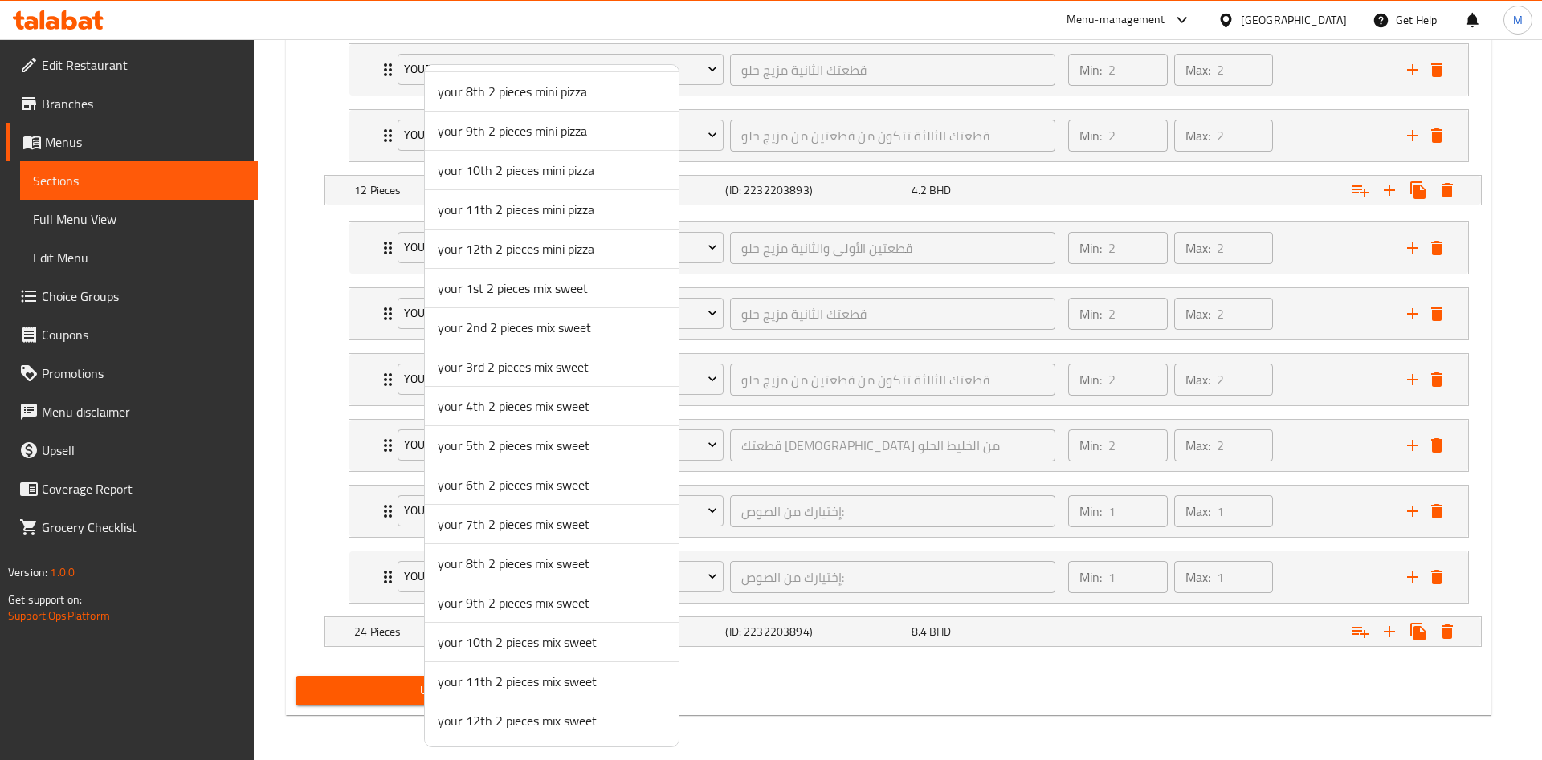
click at [482, 487] on span "your 6th 2 pieces mix sweet" at bounding box center [552, 484] width 228 height 19
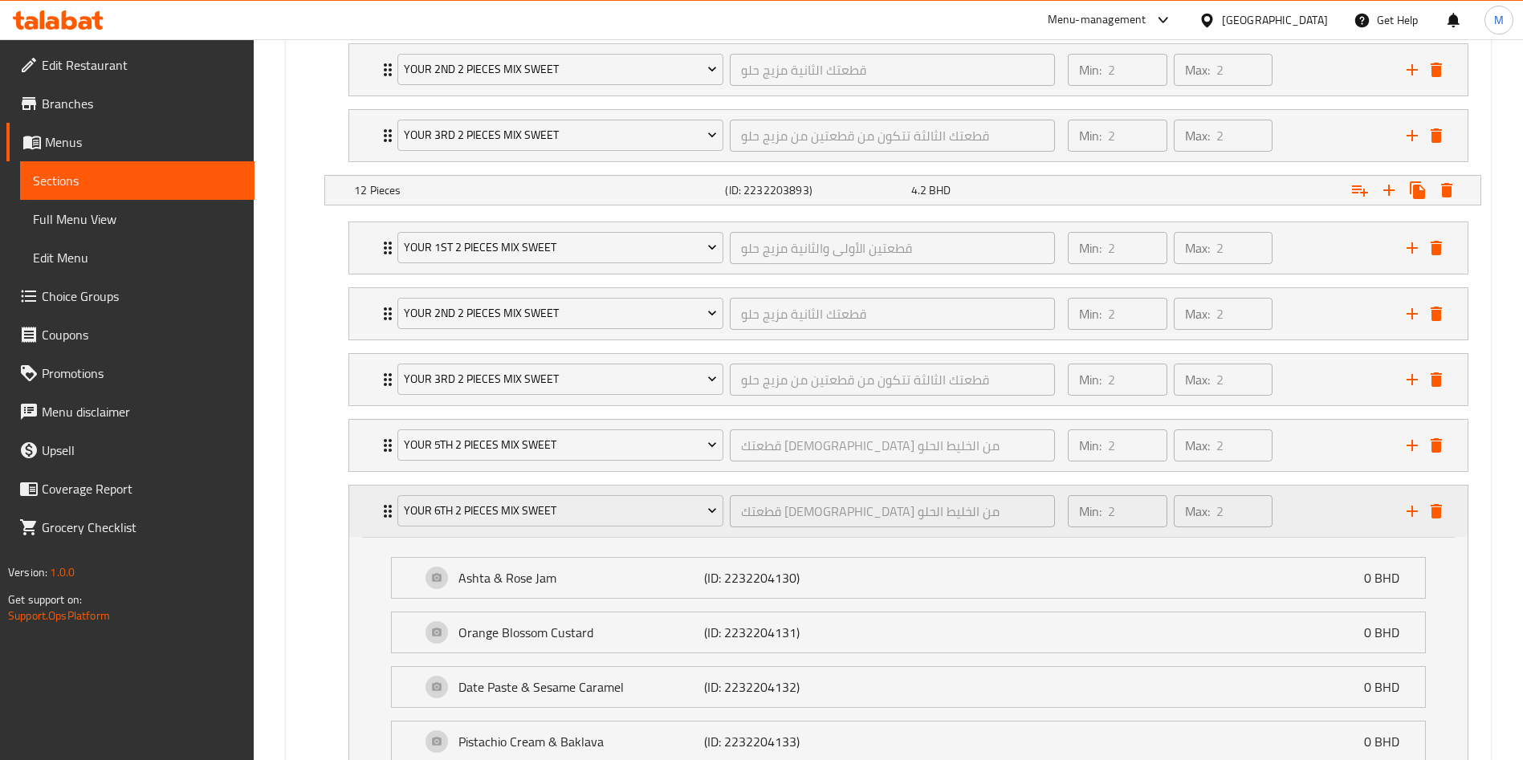
click at [375, 510] on div "your 6th 2 pieces mix sweet قطعتك السادسة من الخليط الحلو ​ Min: 2 ​ Max: 2 ​" at bounding box center [908, 511] width 1119 height 51
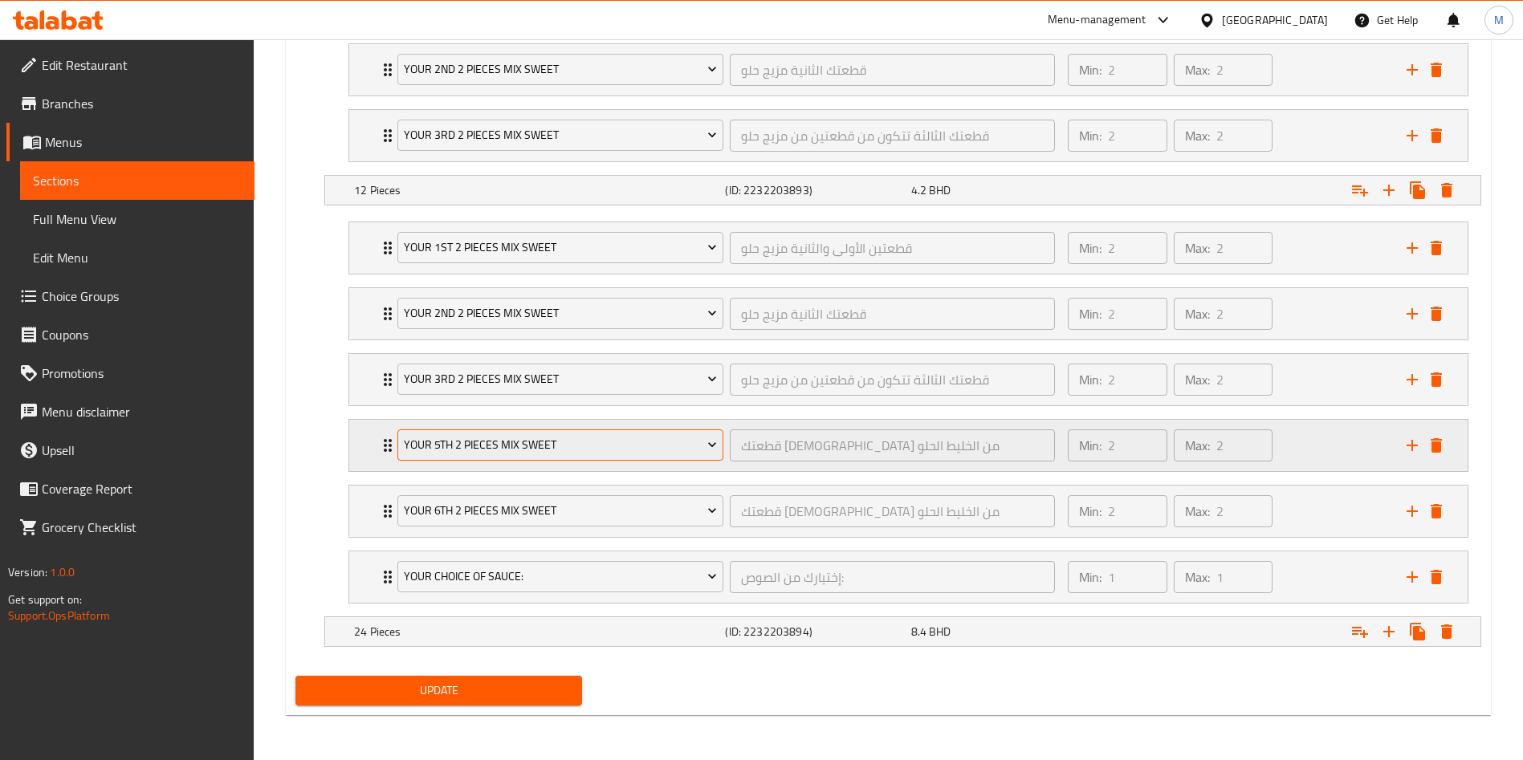
click at [475, 441] on span "your 5th 2 pieces mix sweet" at bounding box center [561, 445] width 314 height 20
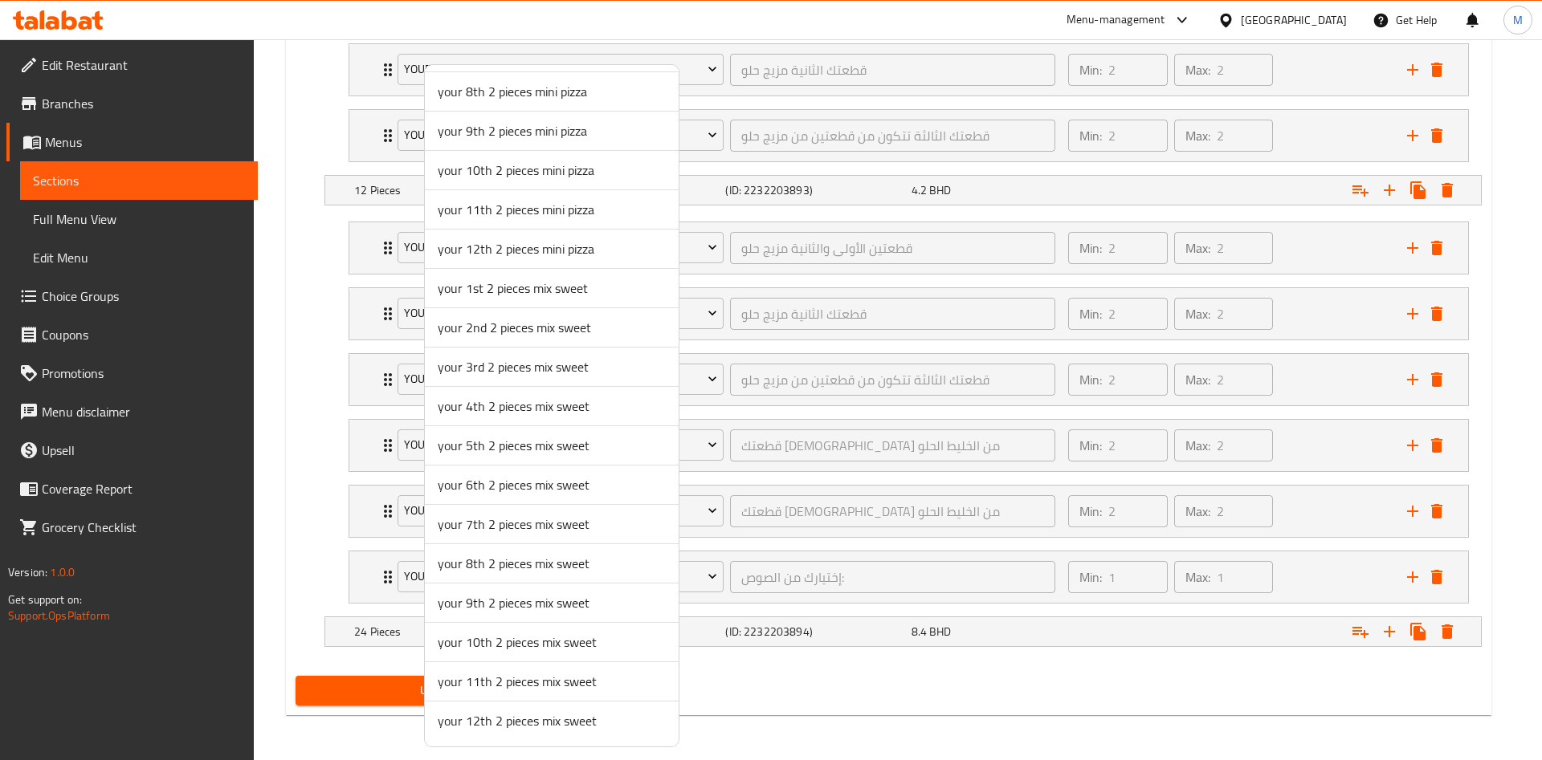
click at [485, 408] on span "your 4th 2 pieces mix sweet" at bounding box center [552, 406] width 228 height 19
click at [485, 408] on li "your 3rd 2 pieces mix sweet قطعتك الثالثة تتكون من قطعتين من مزيج حلو ​ Min: 2 …" at bounding box center [909, 380] width 1146 height 66
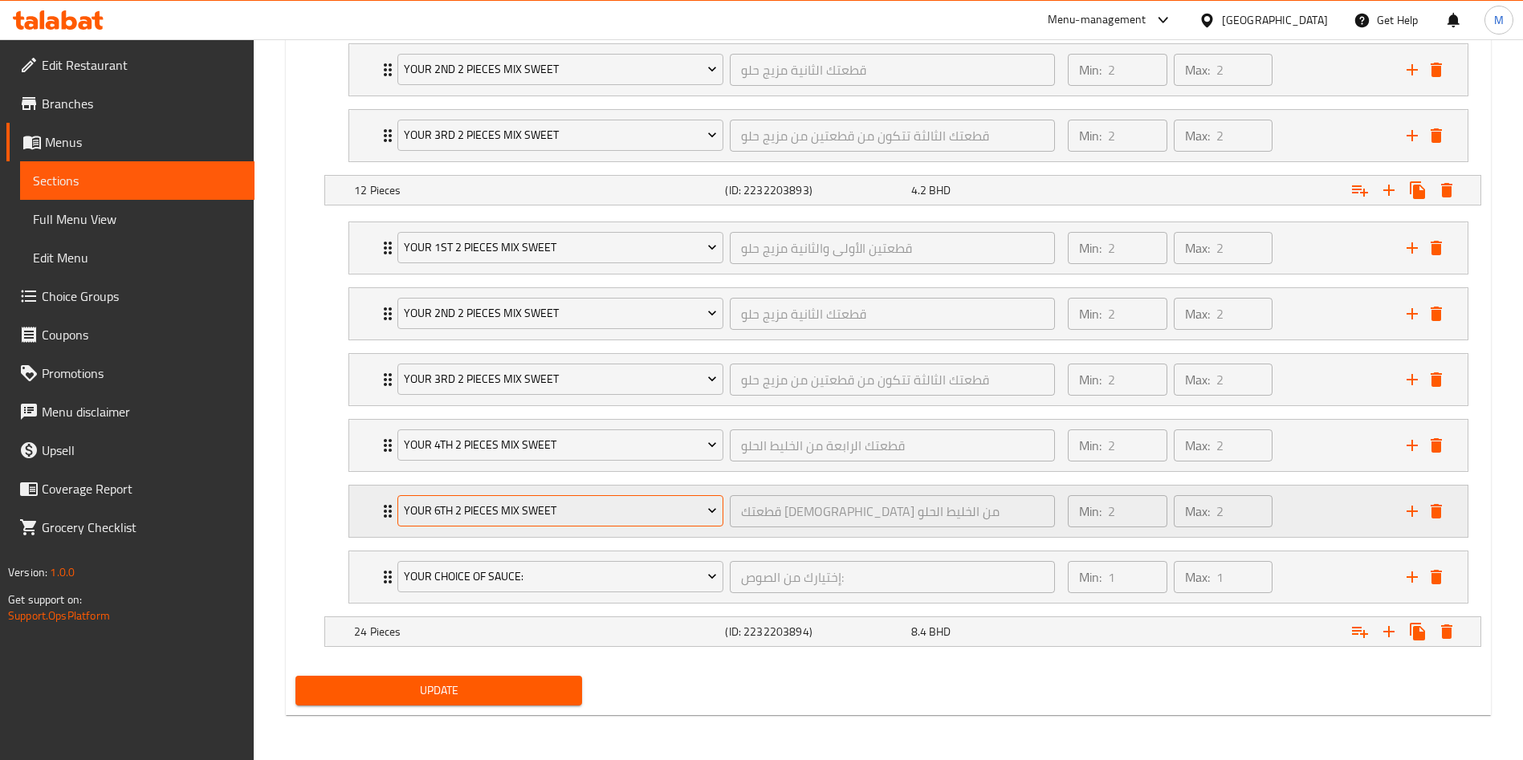
click at [474, 516] on span "your 6th 2 pieces mix sweet" at bounding box center [561, 511] width 314 height 20
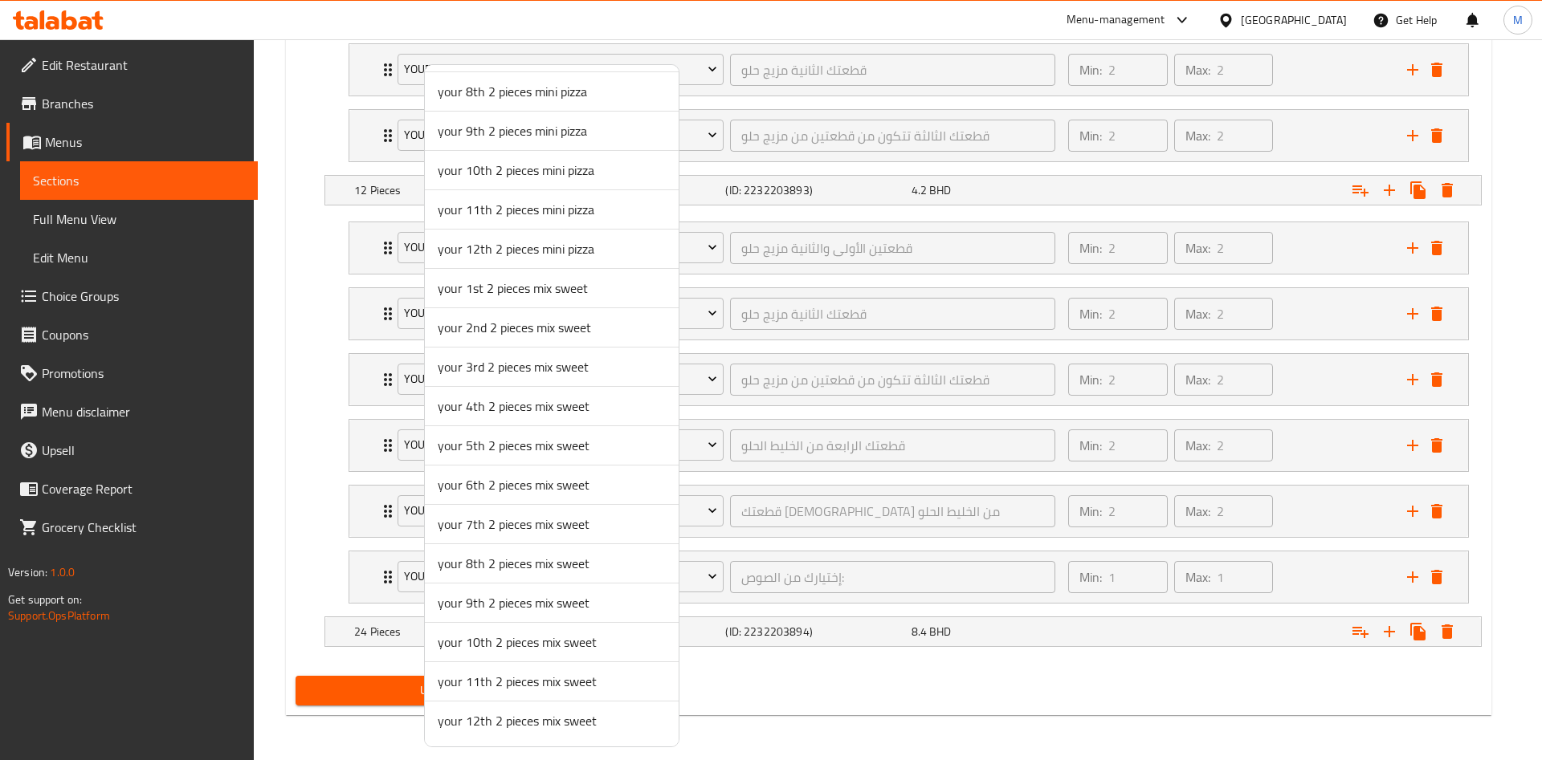
click at [485, 446] on span "your 5th 2 pieces mix sweet" at bounding box center [552, 445] width 228 height 19
click at [485, 446] on span "your 4th 2 pieces mix sweet" at bounding box center [561, 445] width 314 height 20
click at [356, 528] on div at bounding box center [771, 380] width 1542 height 760
click at [356, 274] on div "your 5th 2 pieces mix sweet قطعتك الخامسة من الخليط الحلو ​ Min: 2 ​ Max: 2 ​" at bounding box center [908, 247] width 1119 height 51
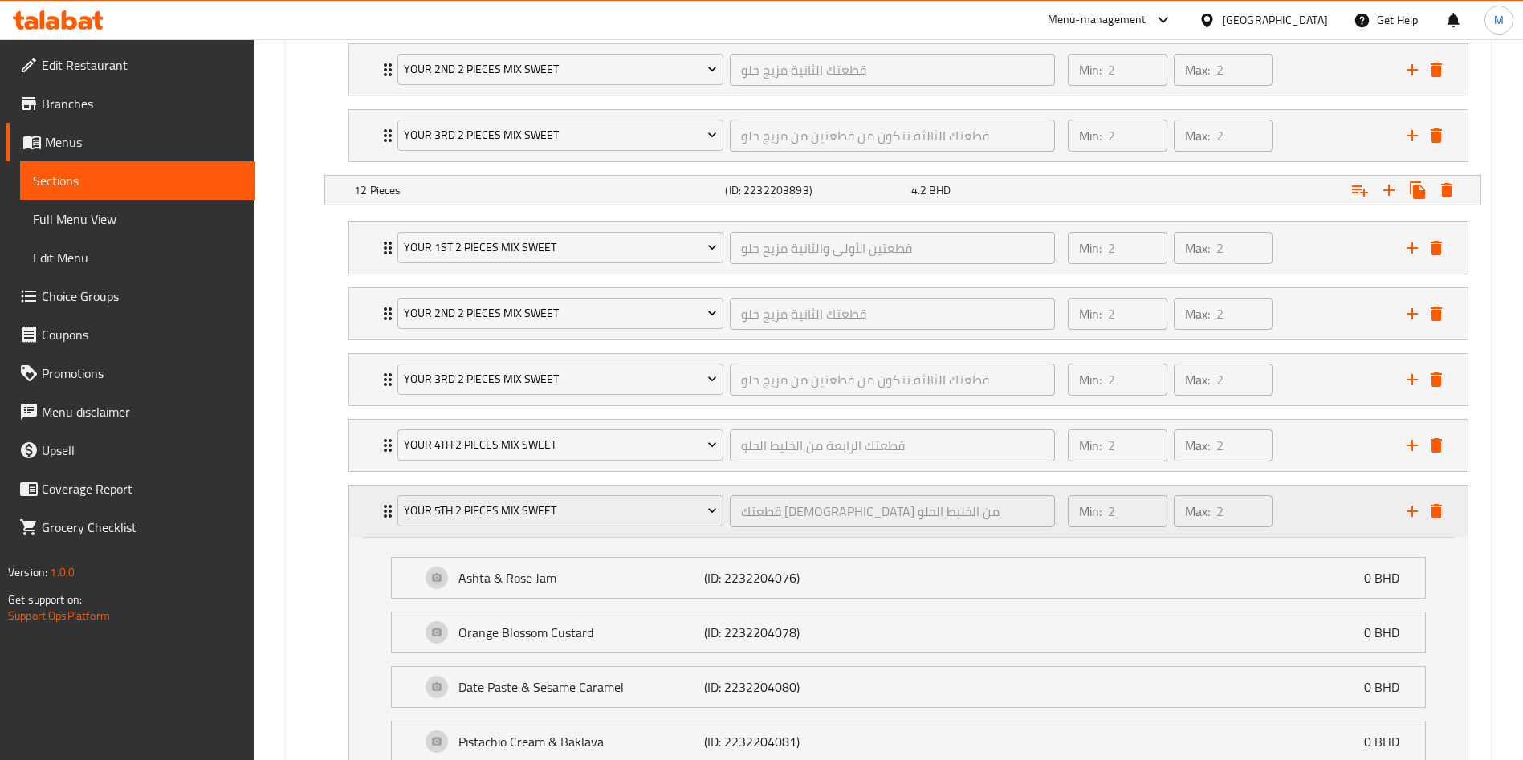
drag, startPoint x: 388, startPoint y: 488, endPoint x: 387, endPoint y: 532, distance: 44.2
click at [389, 493] on div "your 1st 2 pieces mix sweet قطعتين الأولى والثانية مزيج حلو ​ Min: 2 ​ Max: 2 ​…" at bounding box center [909, 620] width 1146 height 810
click at [381, 523] on div "your 5th 2 pieces mix sweet قطعتك الخامسة من الخليط الحلو ​ Min: 2 ​ Max: 2 ​" at bounding box center [913, 511] width 1070 height 51
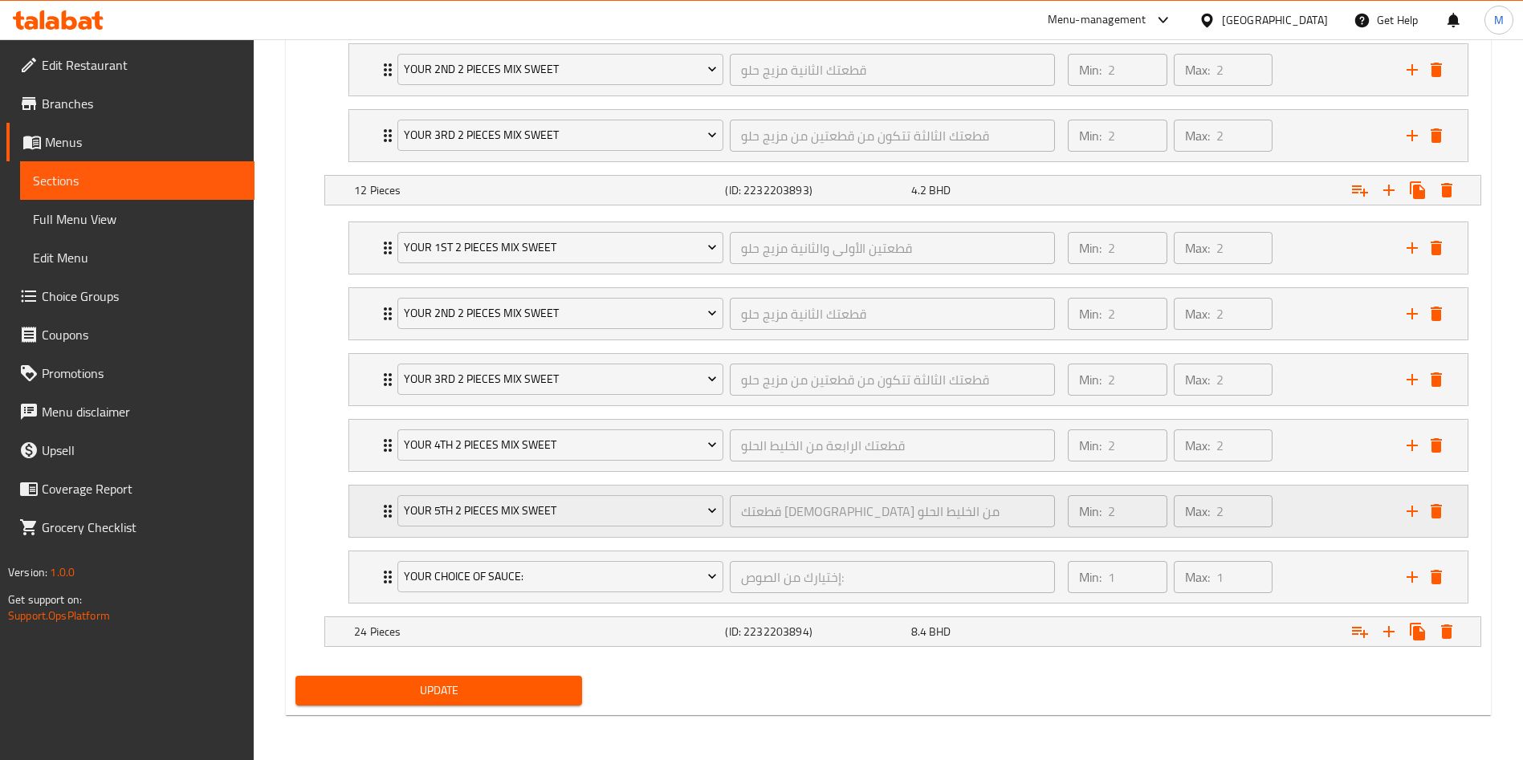
click at [387, 512] on icon "Expand" at bounding box center [387, 511] width 19 height 19
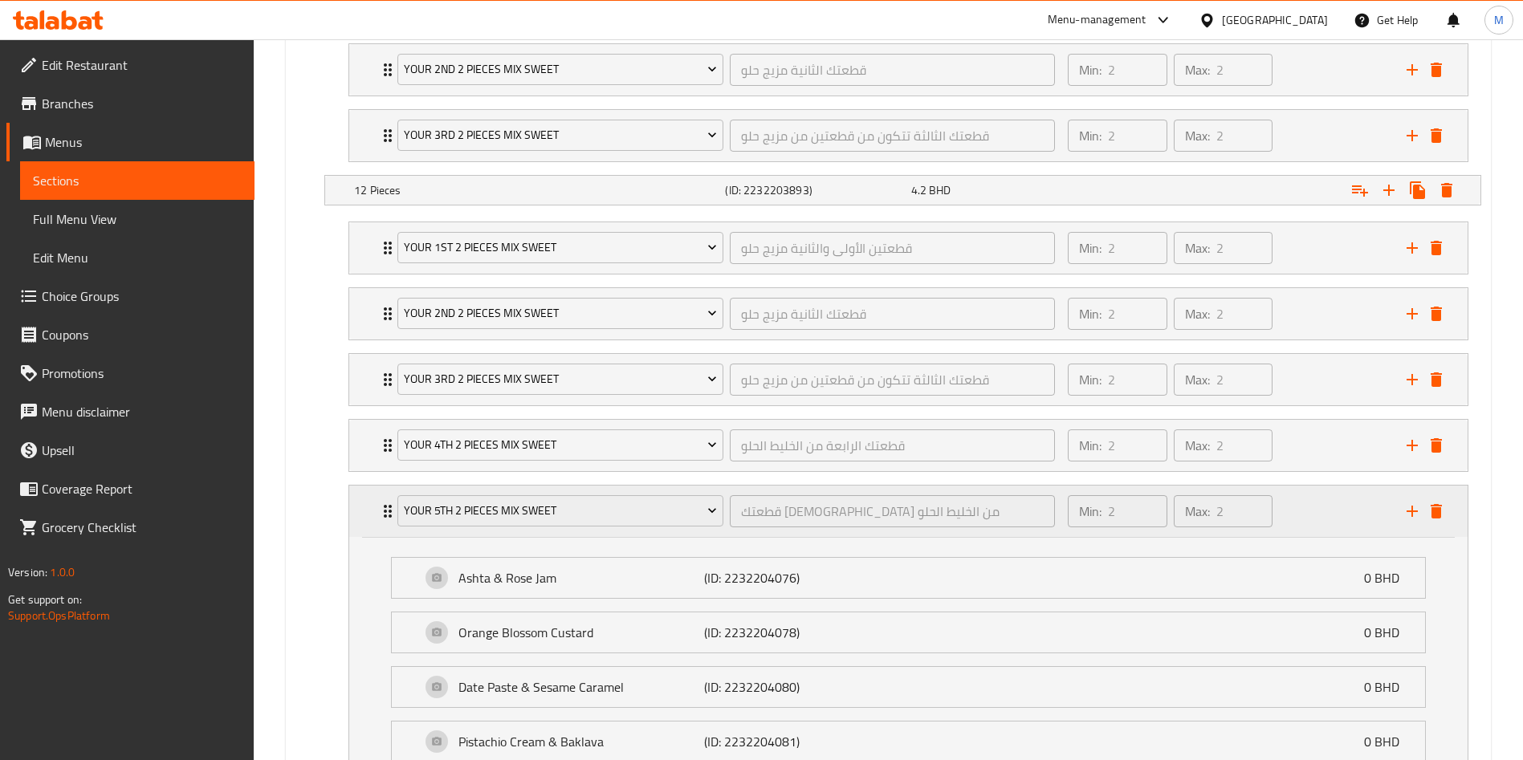
click at [388, 512] on div "your 5th 2 pieces mix sweet قطعتك الخامسة من الخليط الحلو ​" at bounding box center [726, 511] width 677 height 51
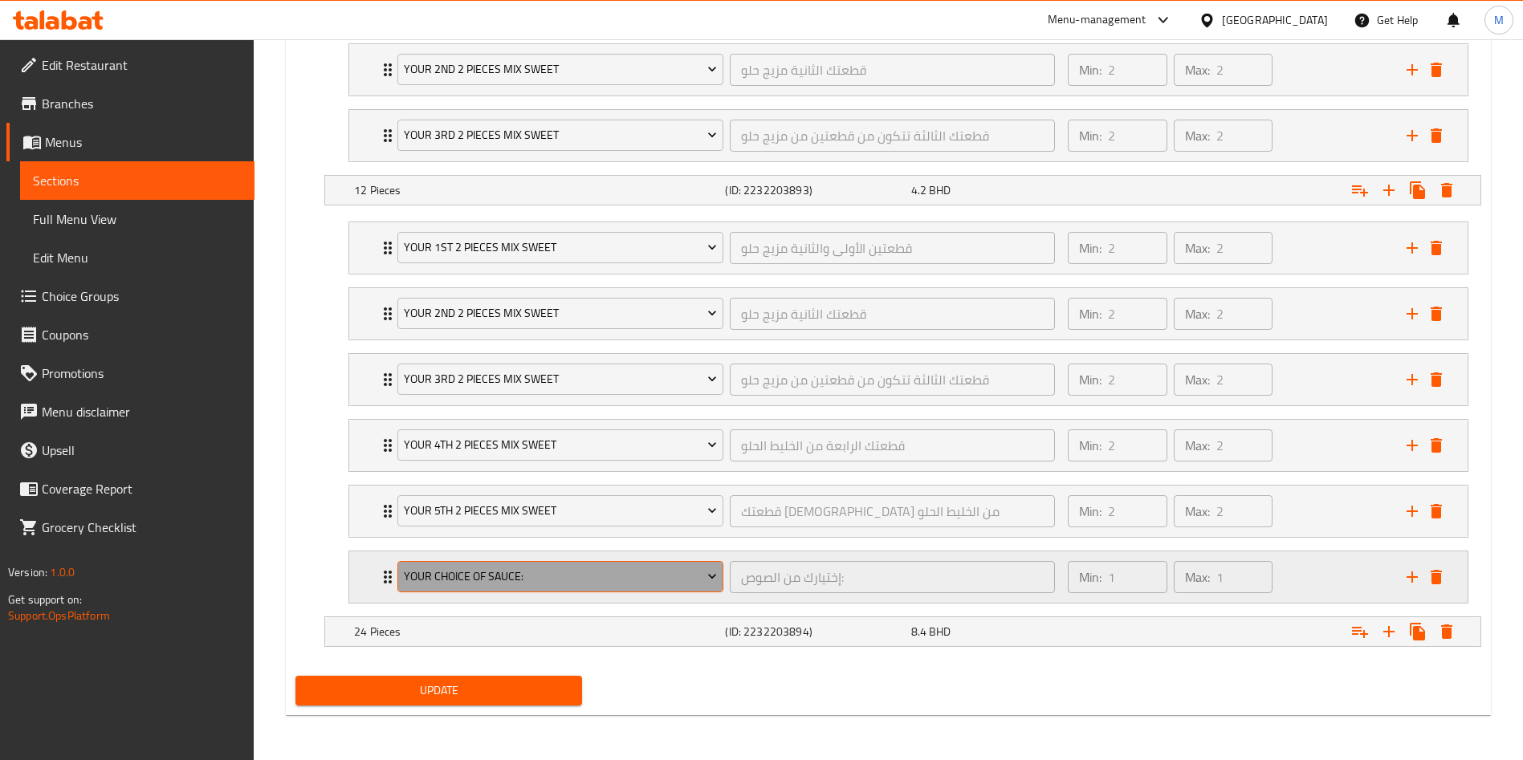
click at [484, 569] on span "Your Choice Of Sauce:" at bounding box center [561, 577] width 314 height 20
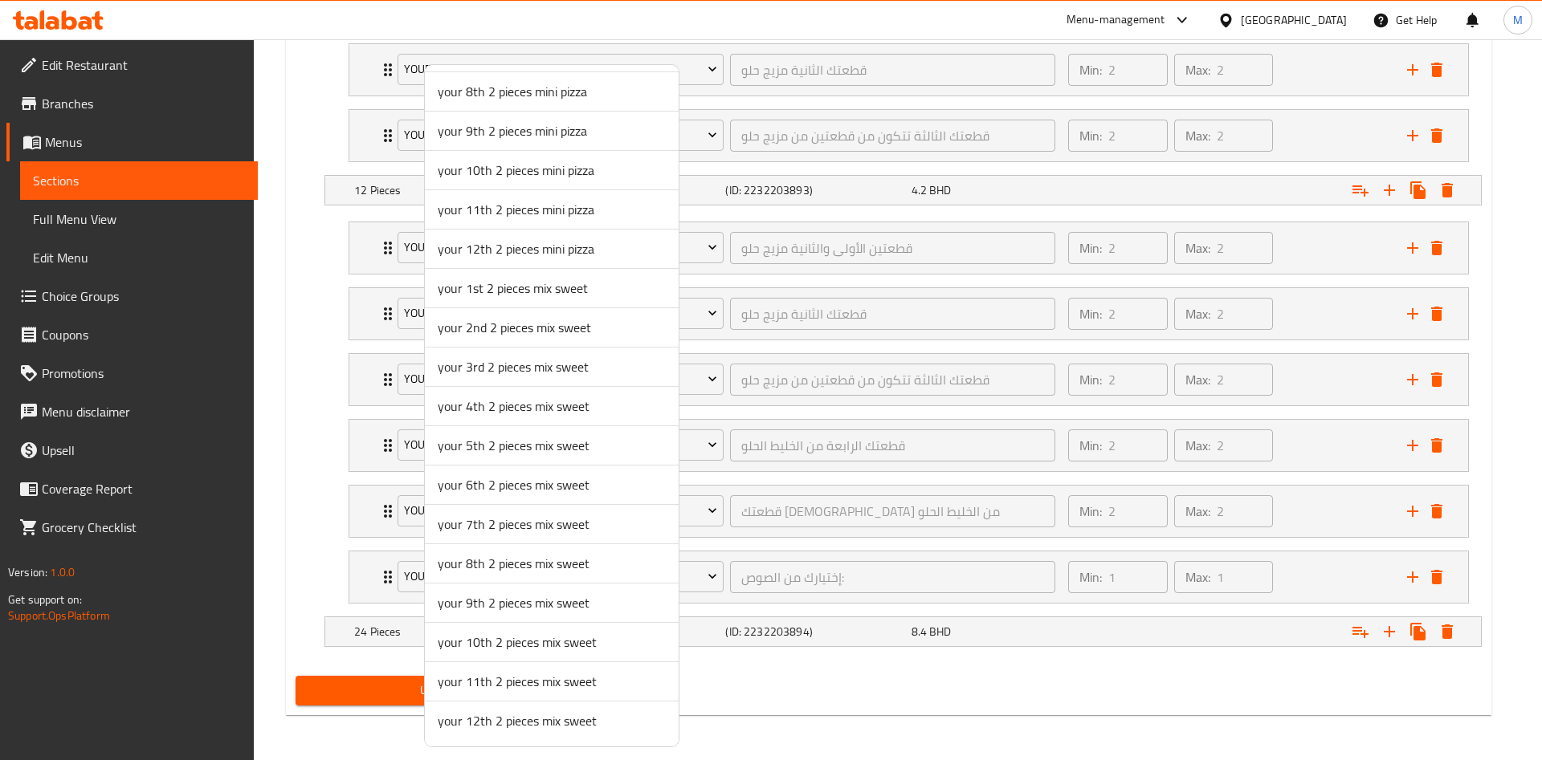
click at [475, 484] on span "your 6th 2 pieces mix sweet" at bounding box center [552, 484] width 228 height 19
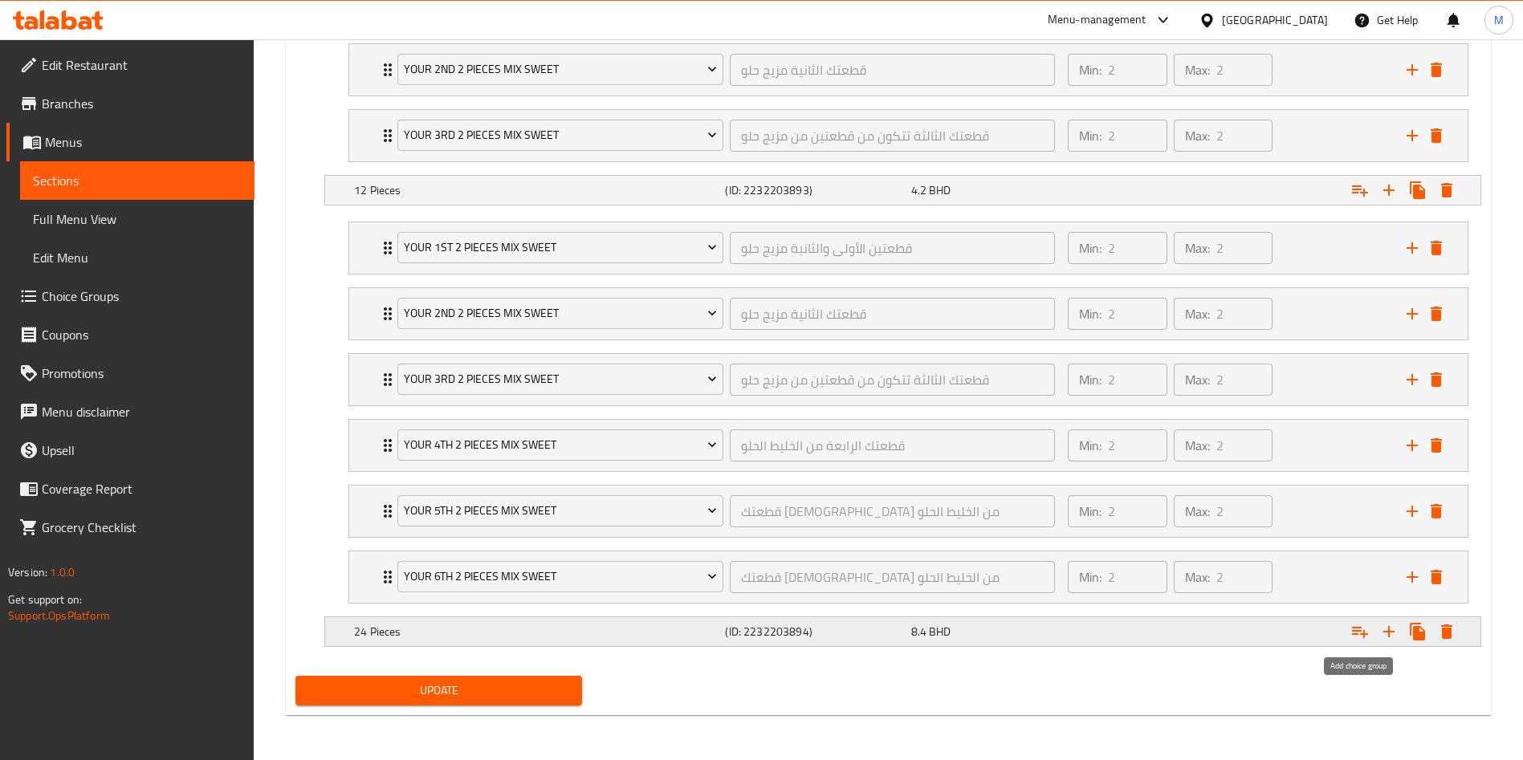
click at [1360, 638] on icon "Expand" at bounding box center [1360, 631] width 19 height 19
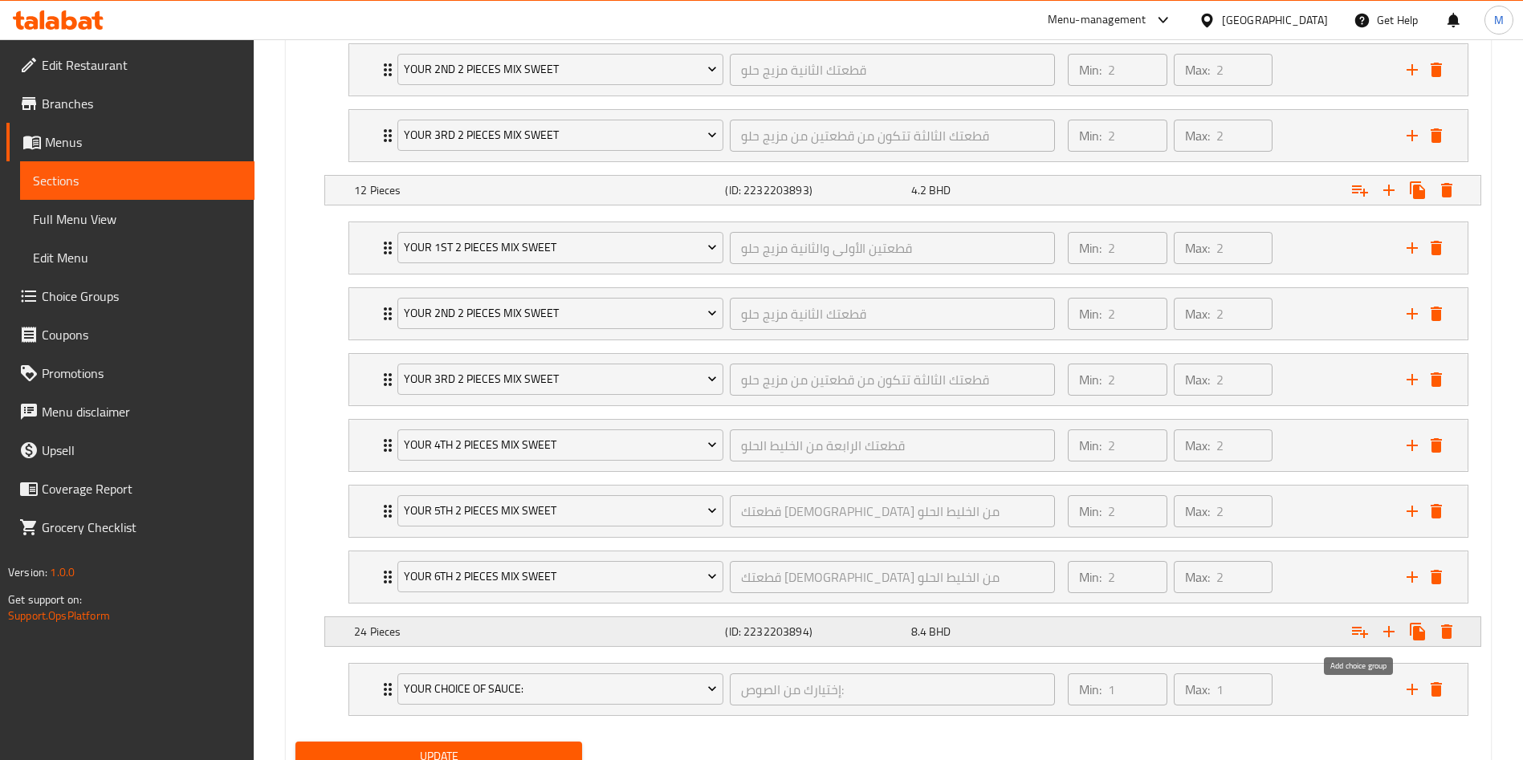
click at [1360, 638] on icon "Expand" at bounding box center [1360, 631] width 19 height 19
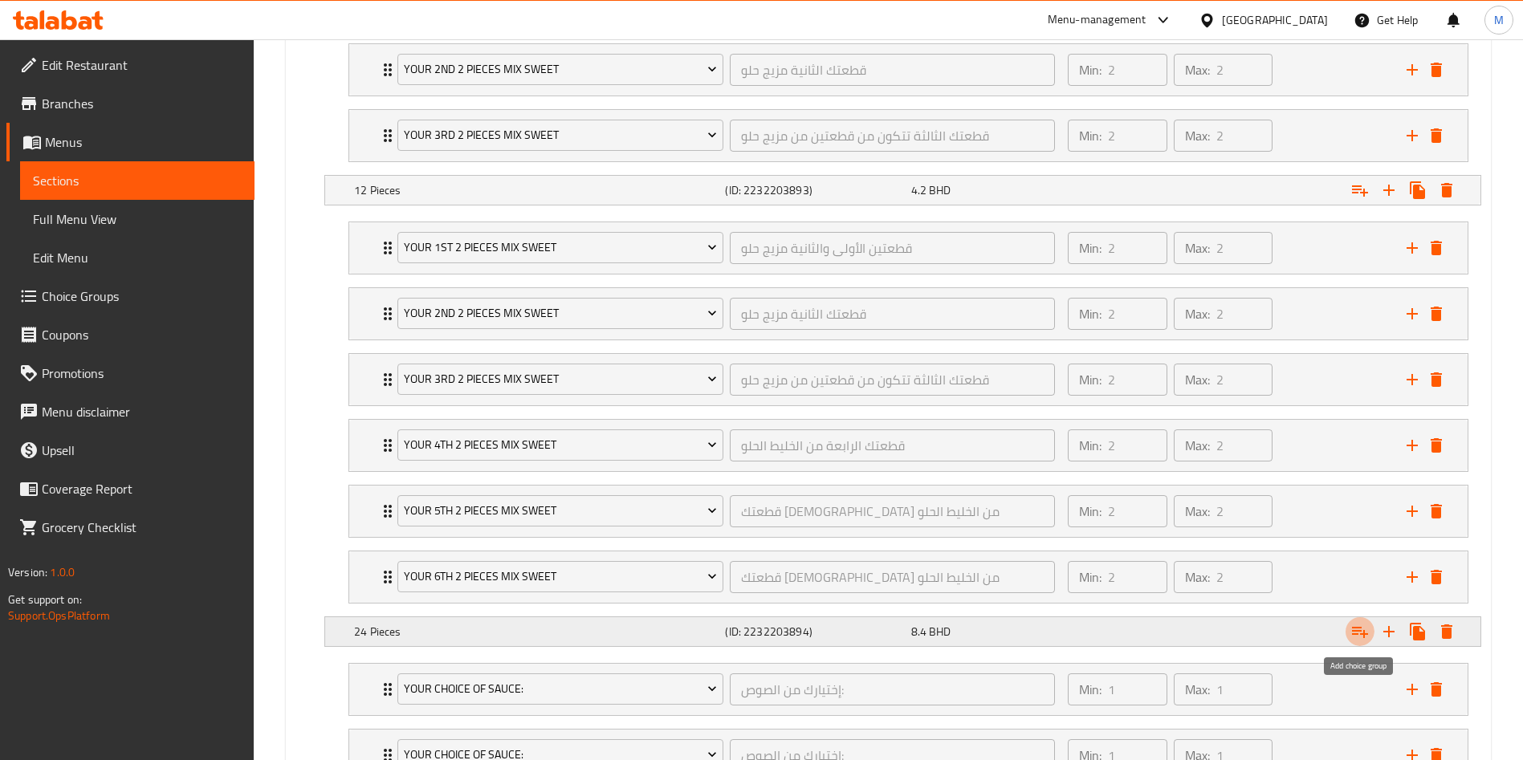
click at [1360, 638] on icon "Expand" at bounding box center [1360, 631] width 19 height 19
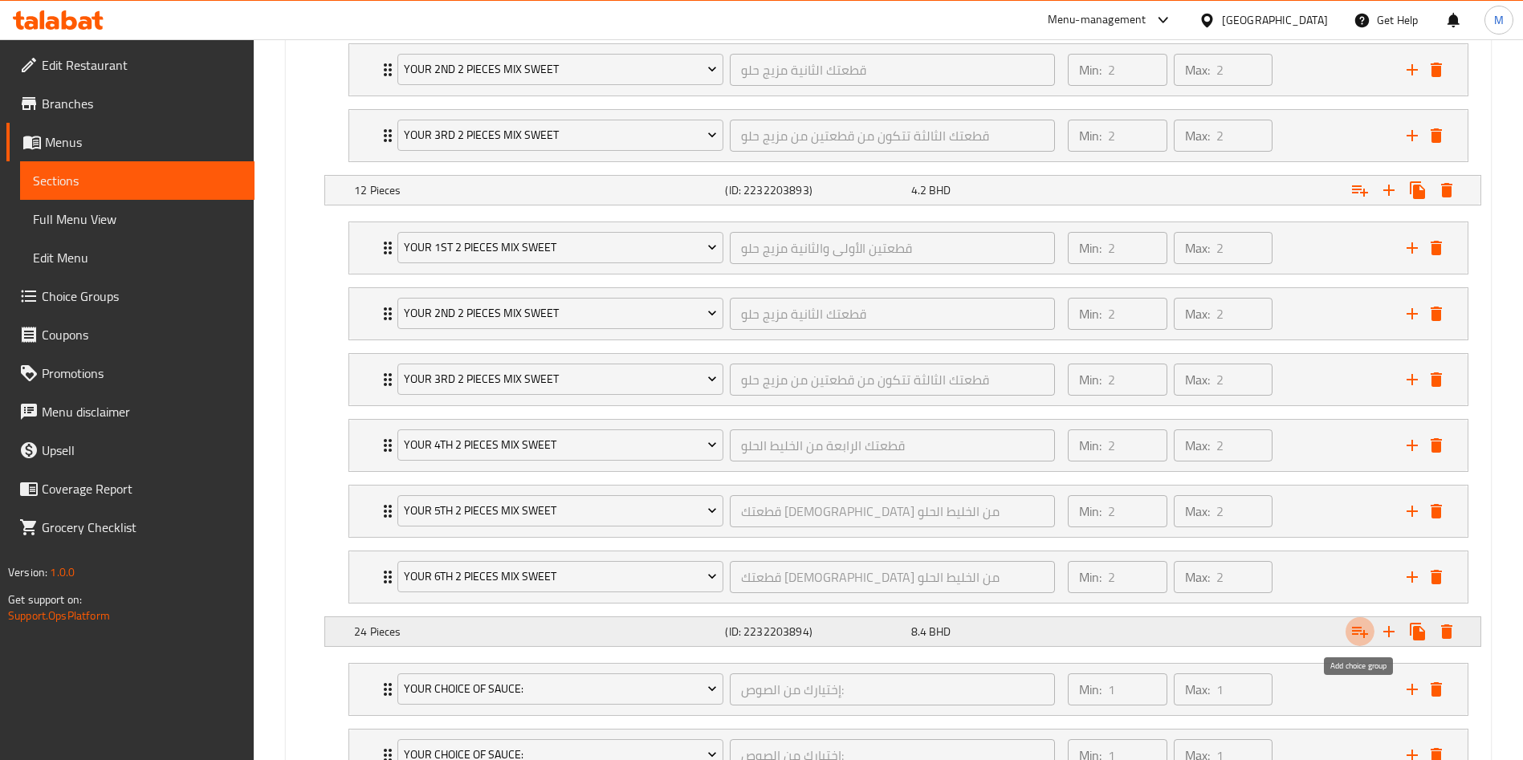
click at [1360, 638] on icon "Expand" at bounding box center [1360, 631] width 19 height 19
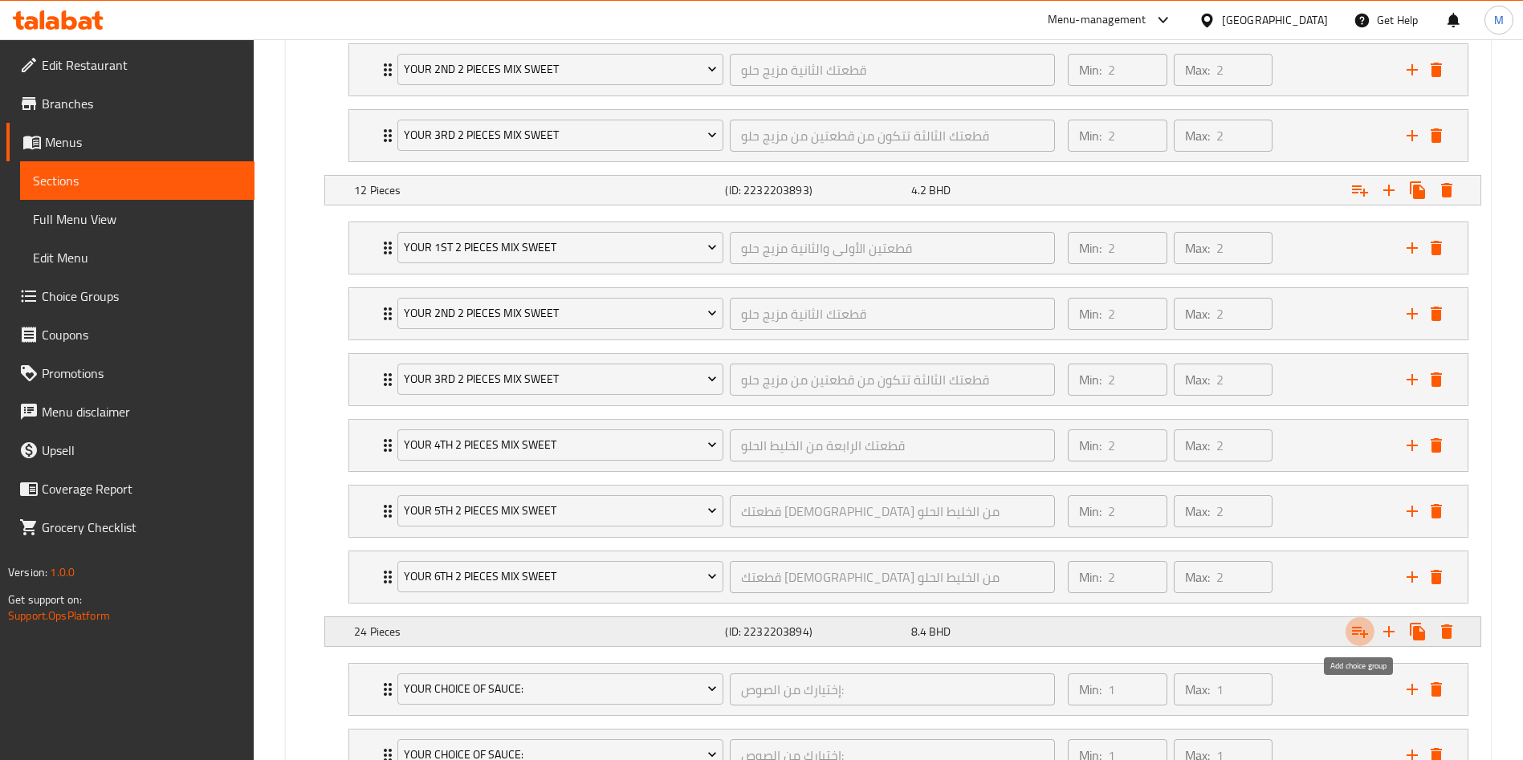
click at [1360, 638] on icon "Expand" at bounding box center [1360, 631] width 19 height 19
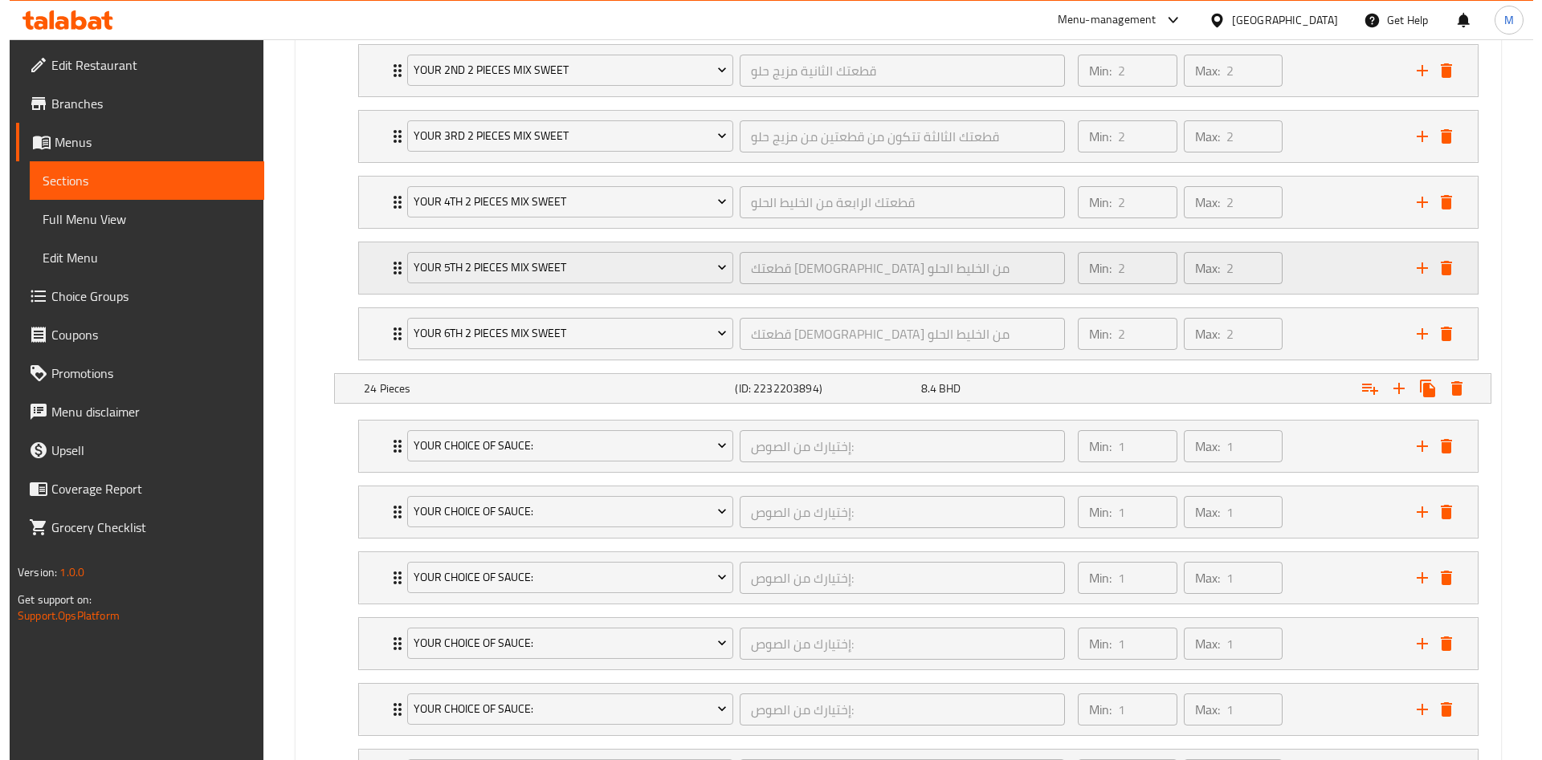
scroll to position [1290, 0]
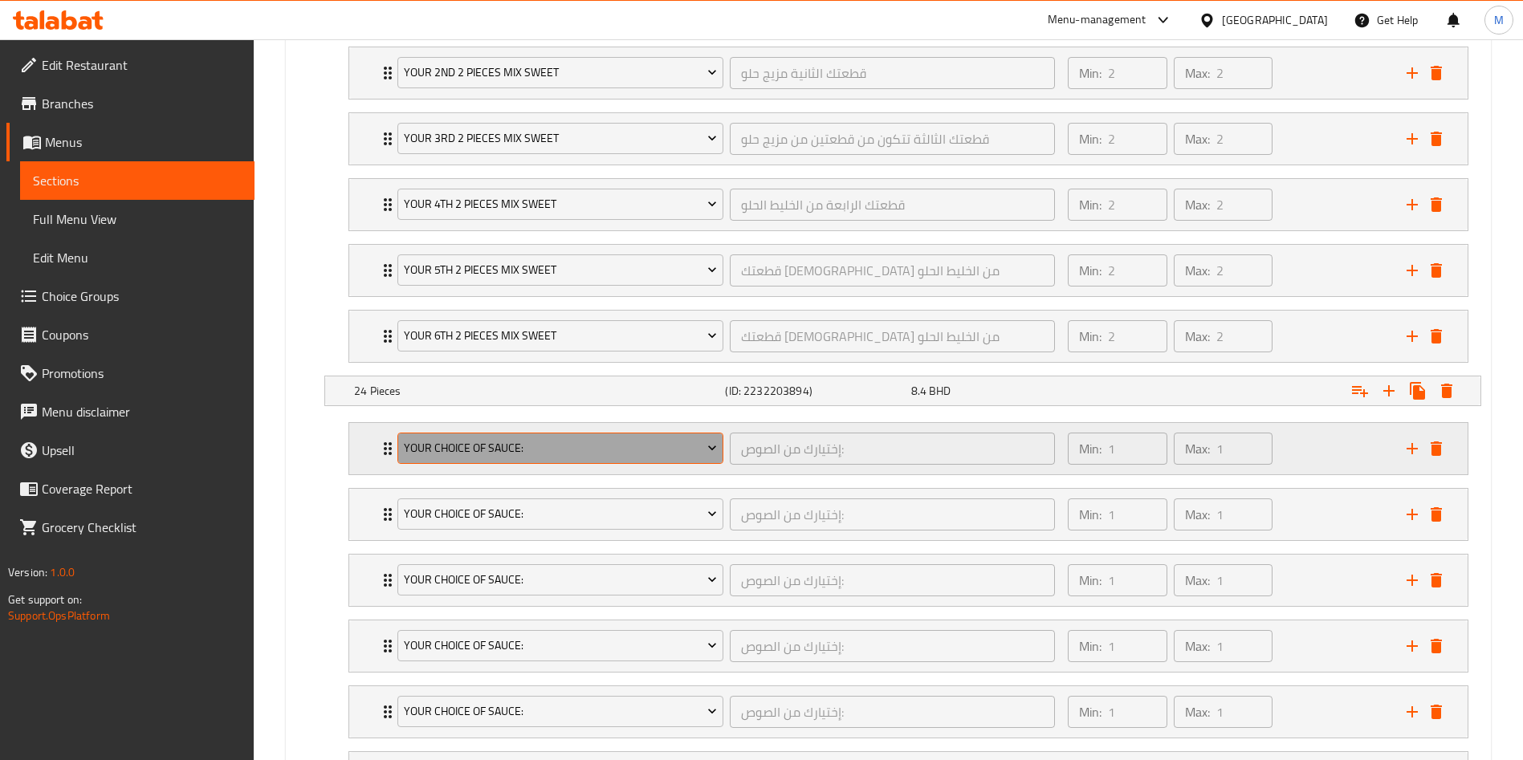
click at [544, 459] on button "Your Choice Of Sauce:" at bounding box center [560, 449] width 326 height 32
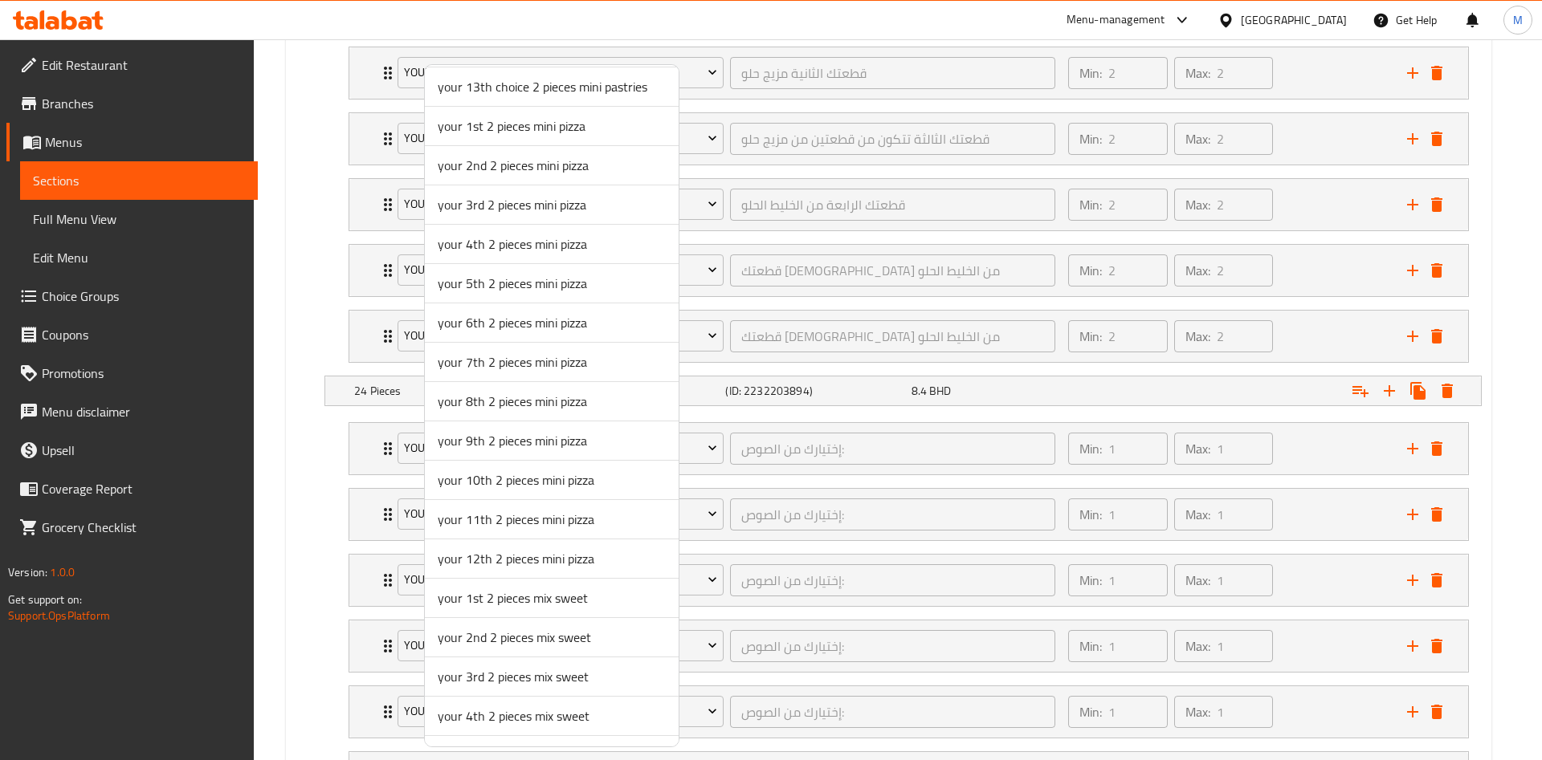
scroll to position [865, 0]
click at [528, 285] on span "your 1st 2 pieces mix sweet" at bounding box center [552, 288] width 228 height 19
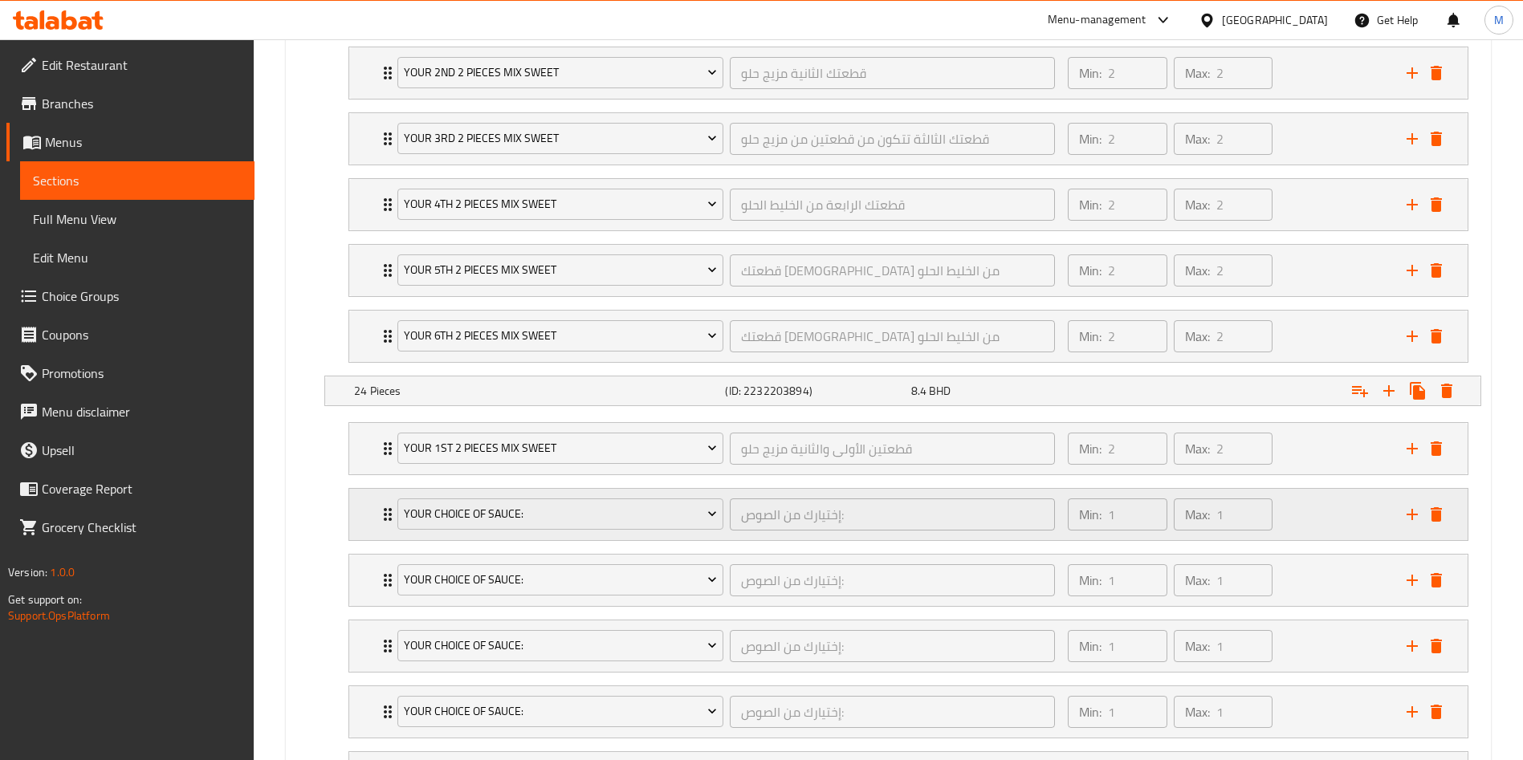
click at [520, 490] on div "Your Choice Of Sauce: إختيارك من الصوص: ​" at bounding box center [726, 514] width 677 height 51
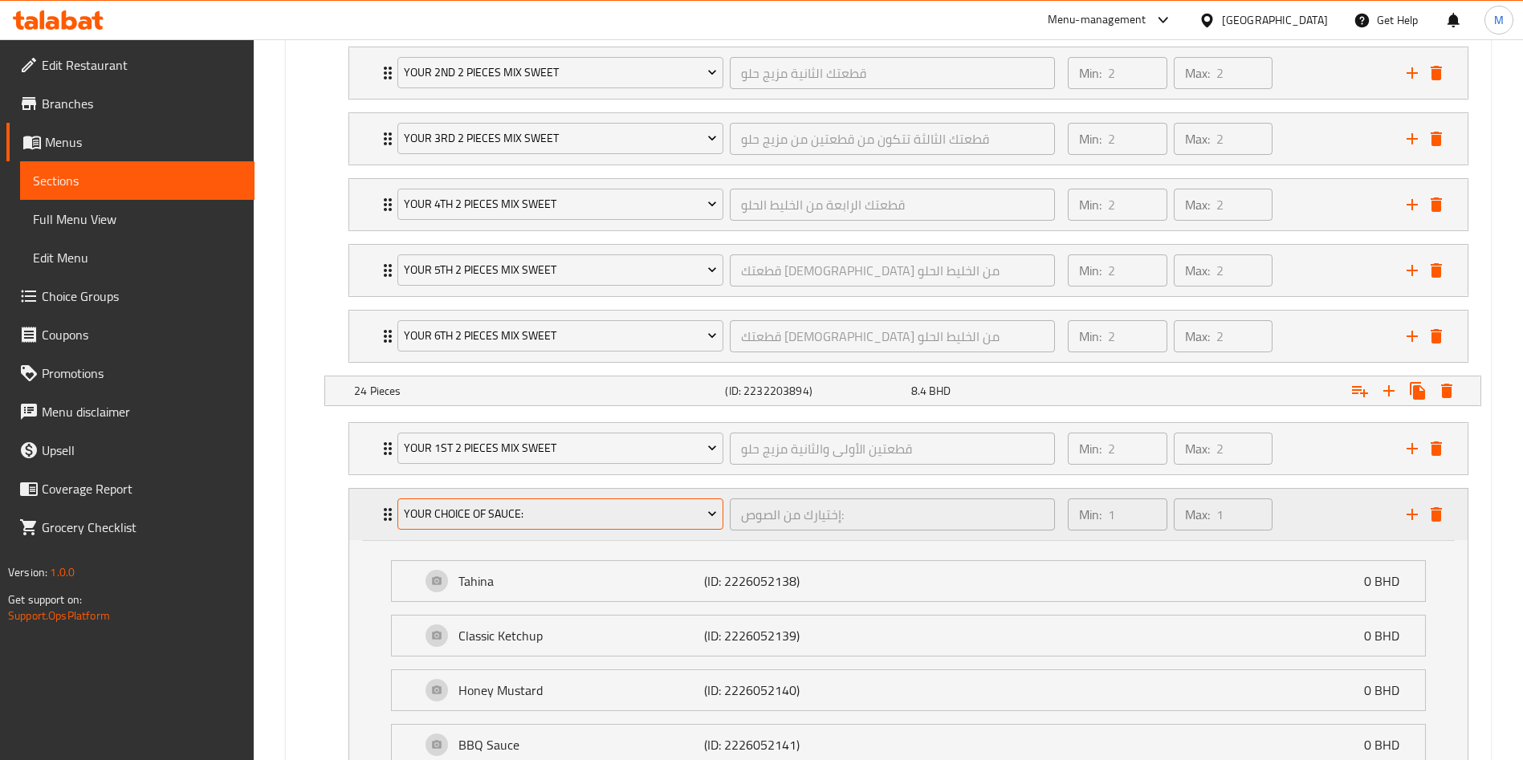
click at [518, 501] on button "Your Choice Of Sauce:" at bounding box center [560, 515] width 326 height 32
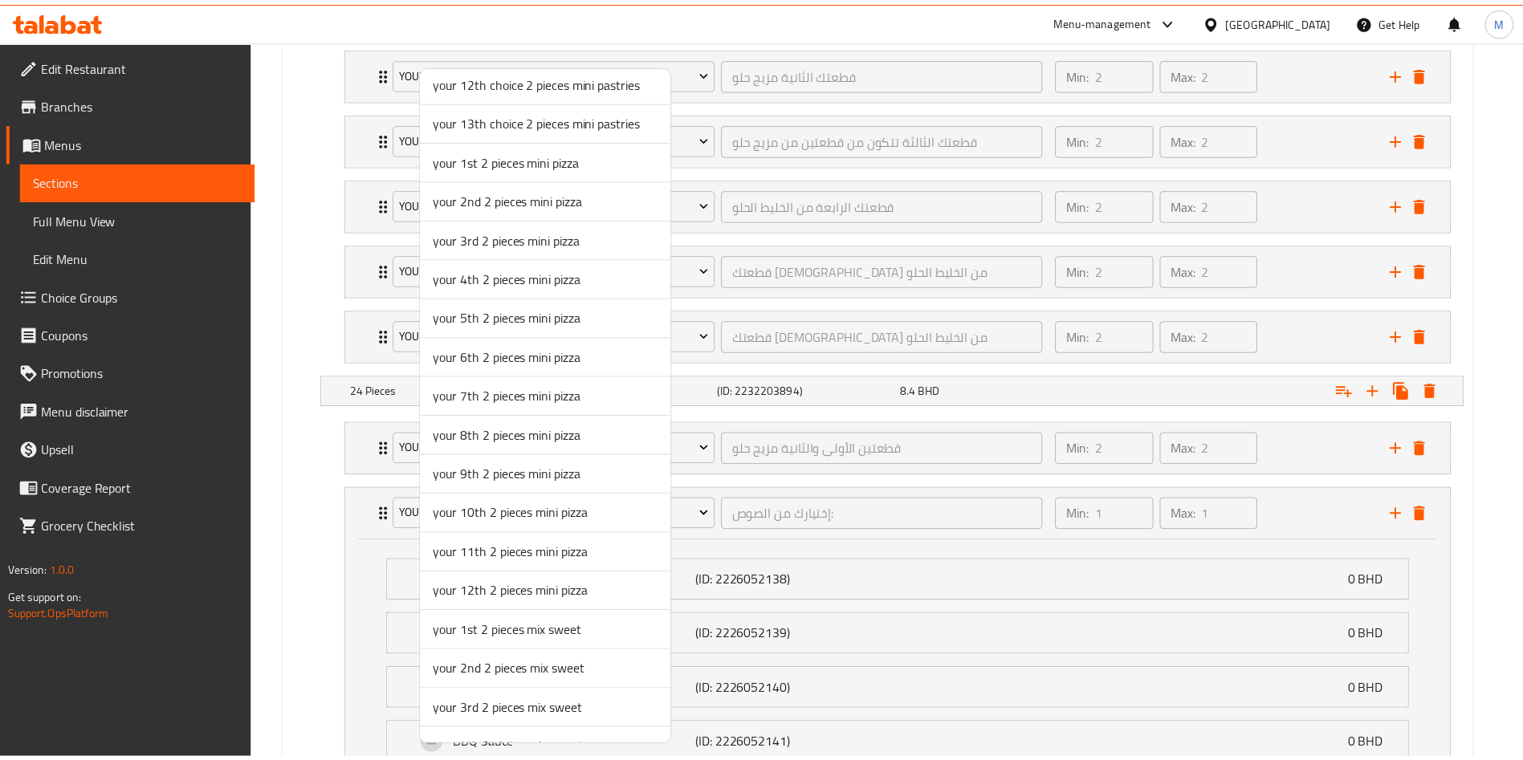
scroll to position [602, 0]
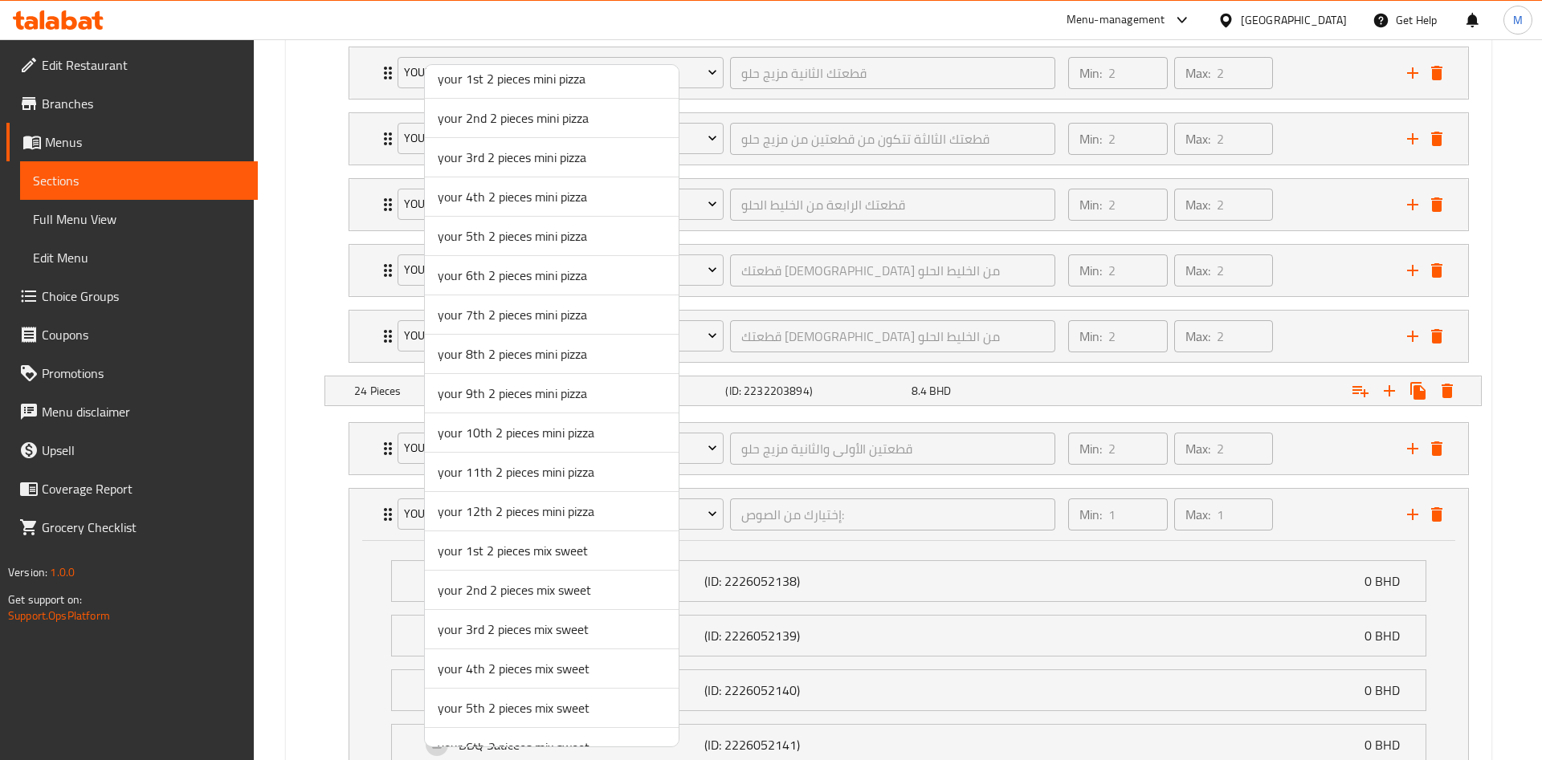
click at [495, 600] on span "your 2nd 2 pieces mix sweet" at bounding box center [552, 590] width 228 height 19
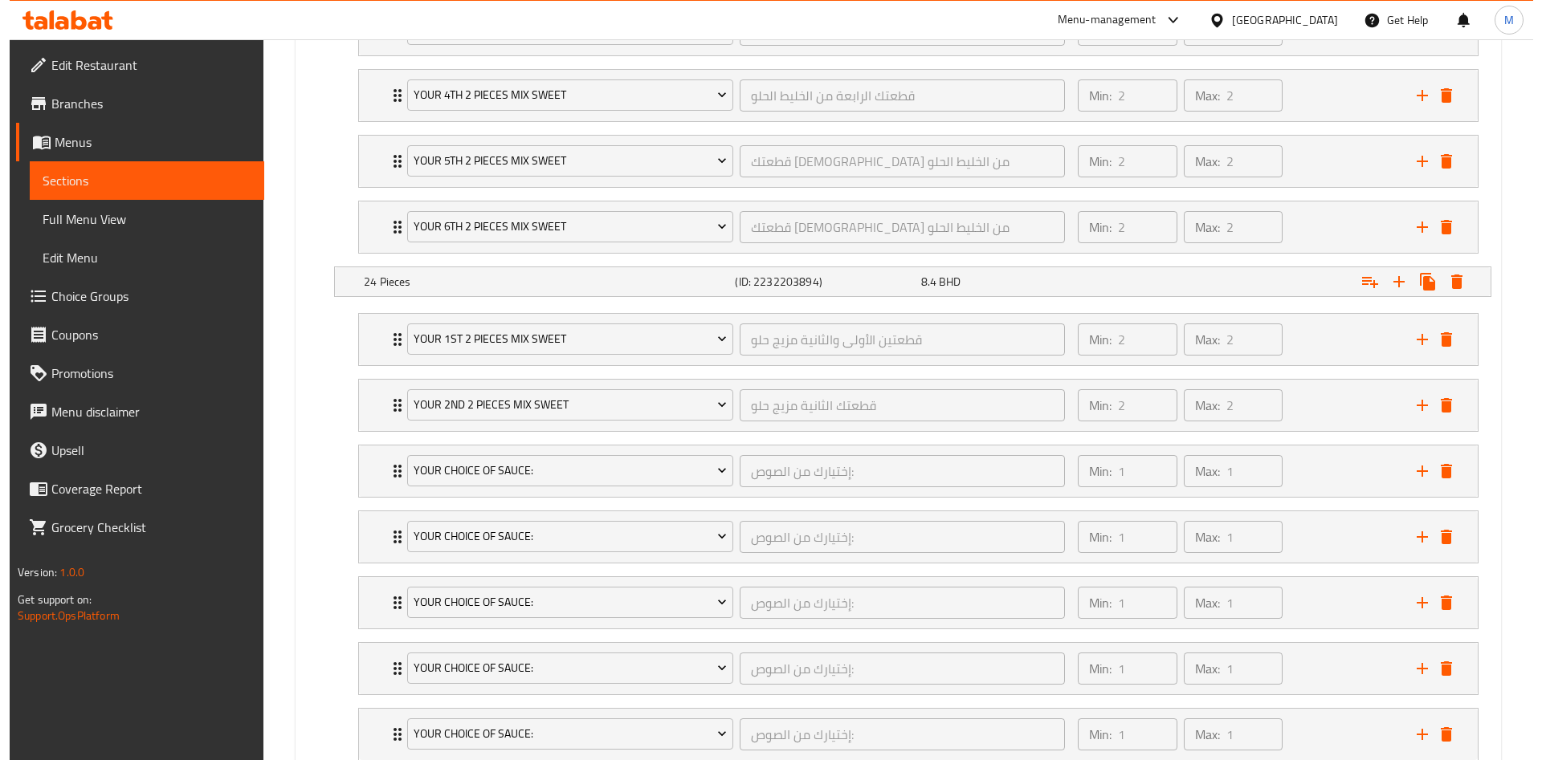
scroll to position [1531, 0]
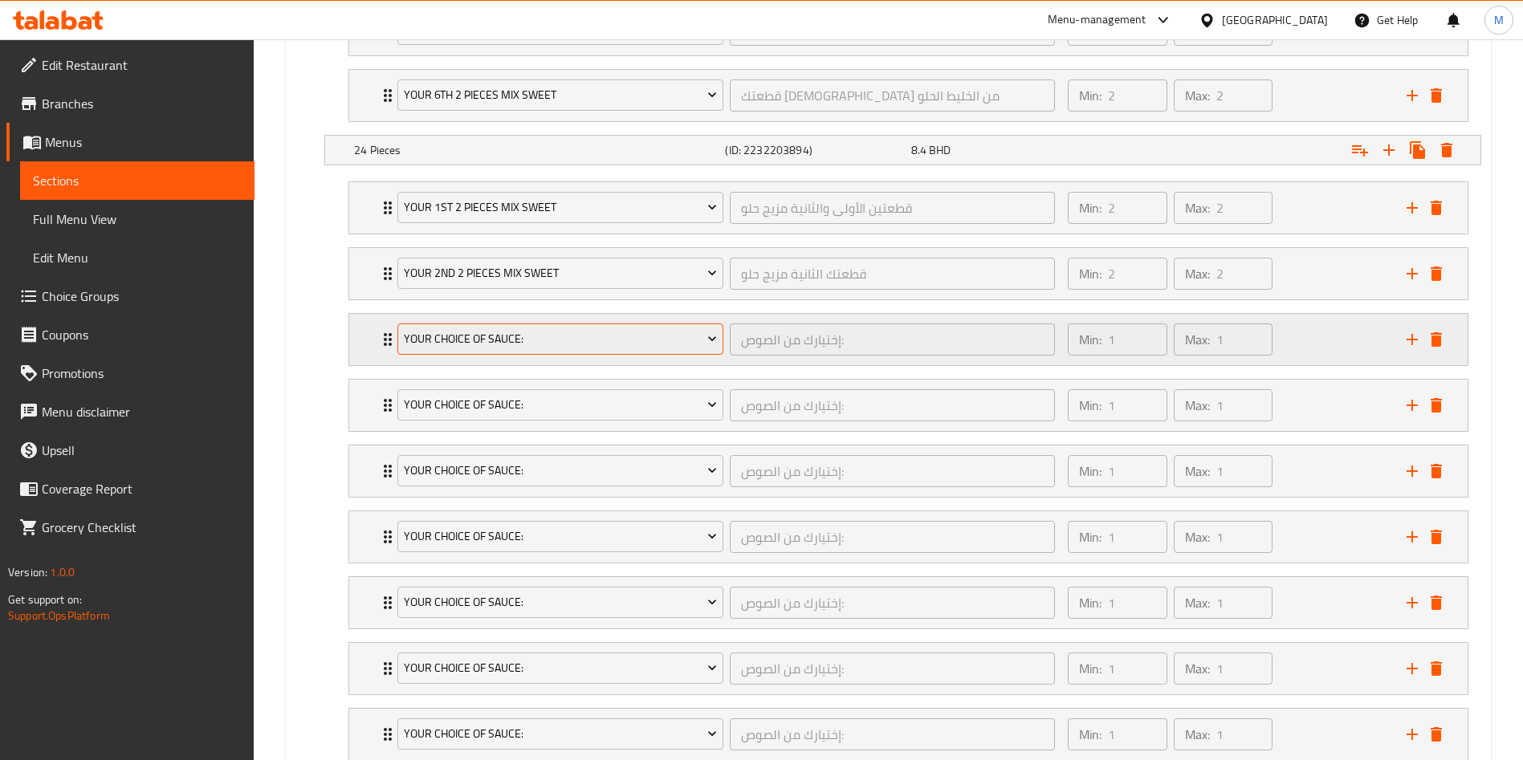
click at [529, 350] on button "Your Choice Of Sauce:" at bounding box center [560, 340] width 326 height 32
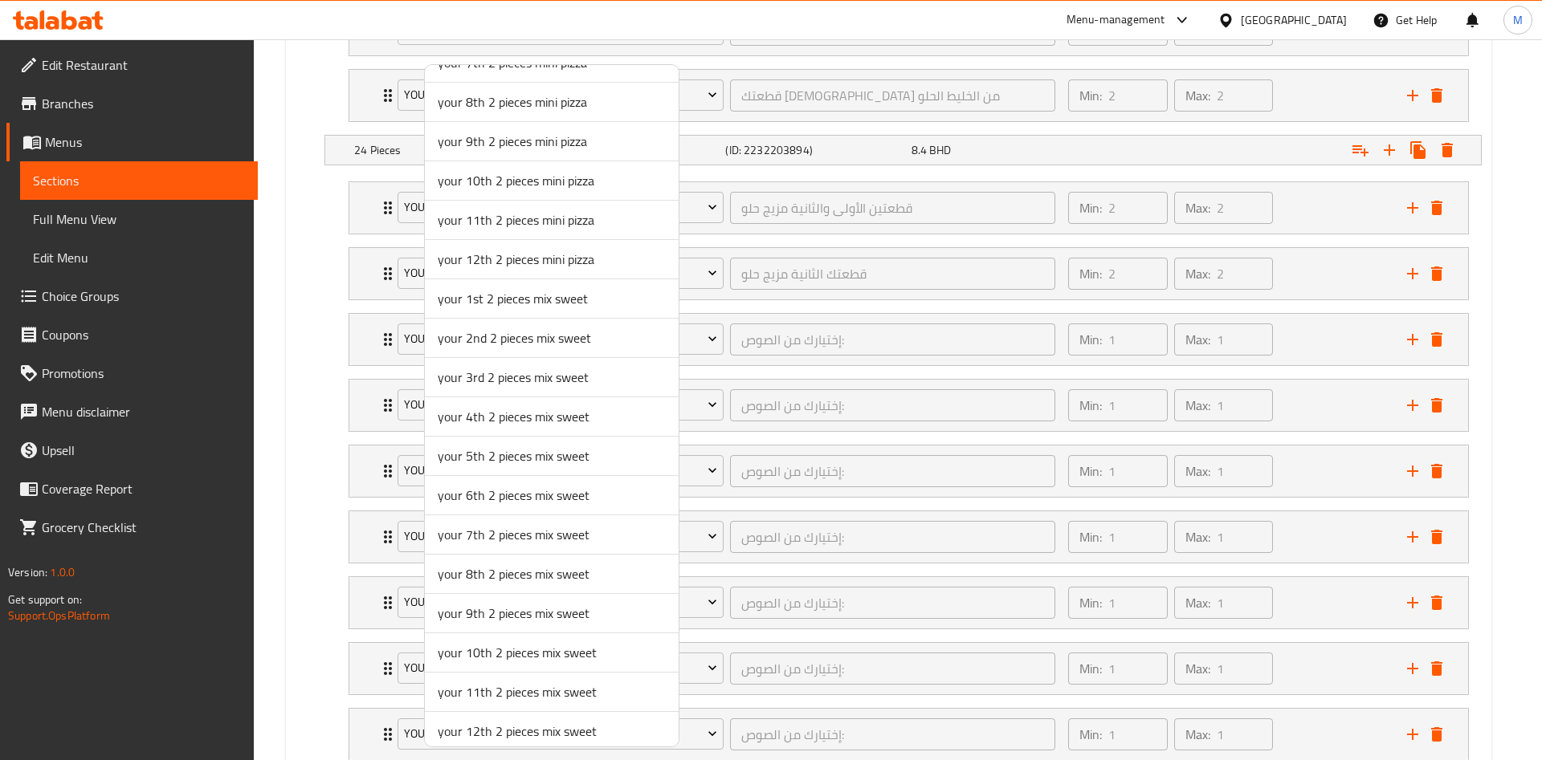
scroll to position [865, 0]
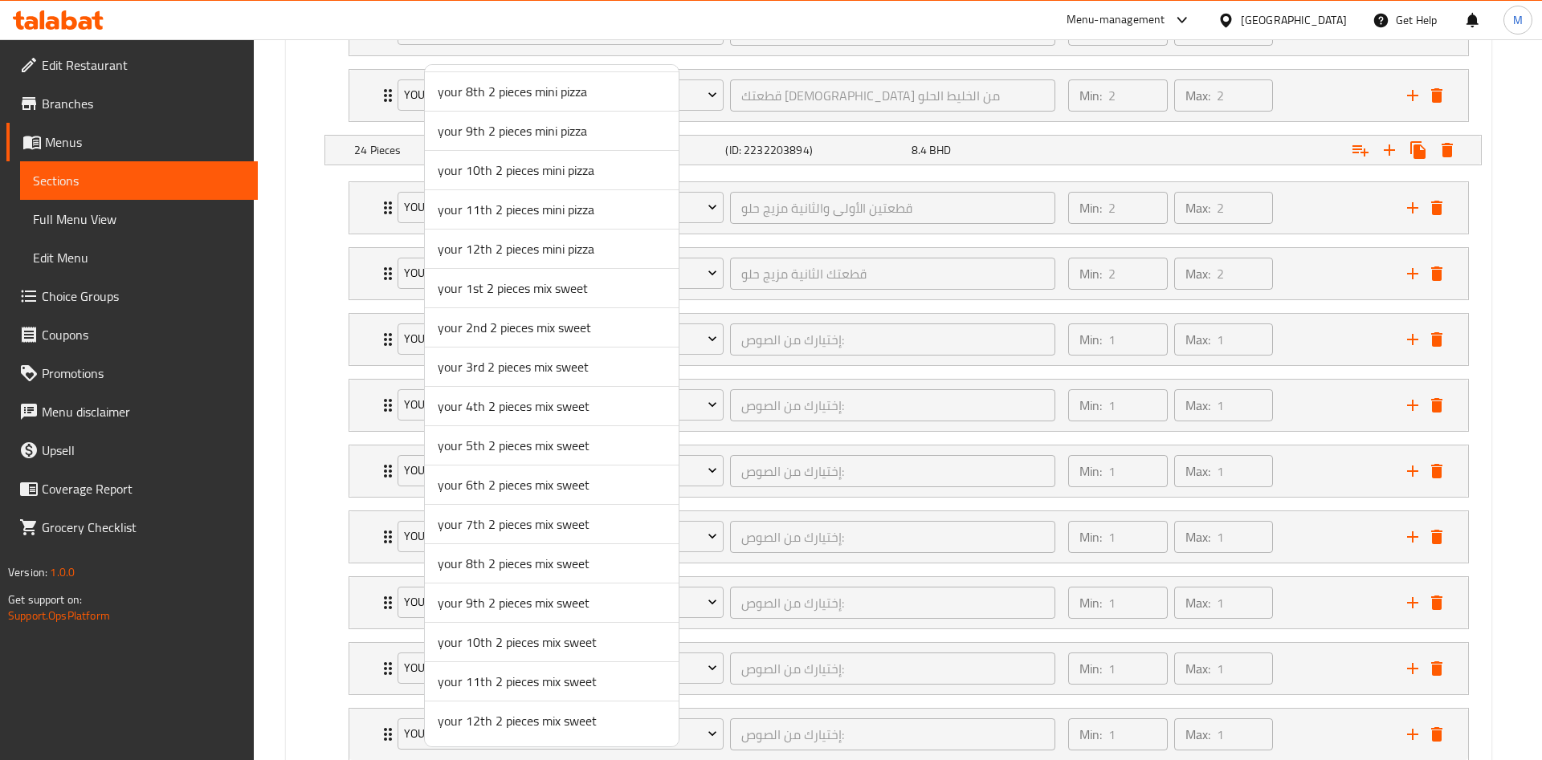
click at [491, 358] on span "your 3rd 2 pieces mix sweet" at bounding box center [552, 366] width 228 height 19
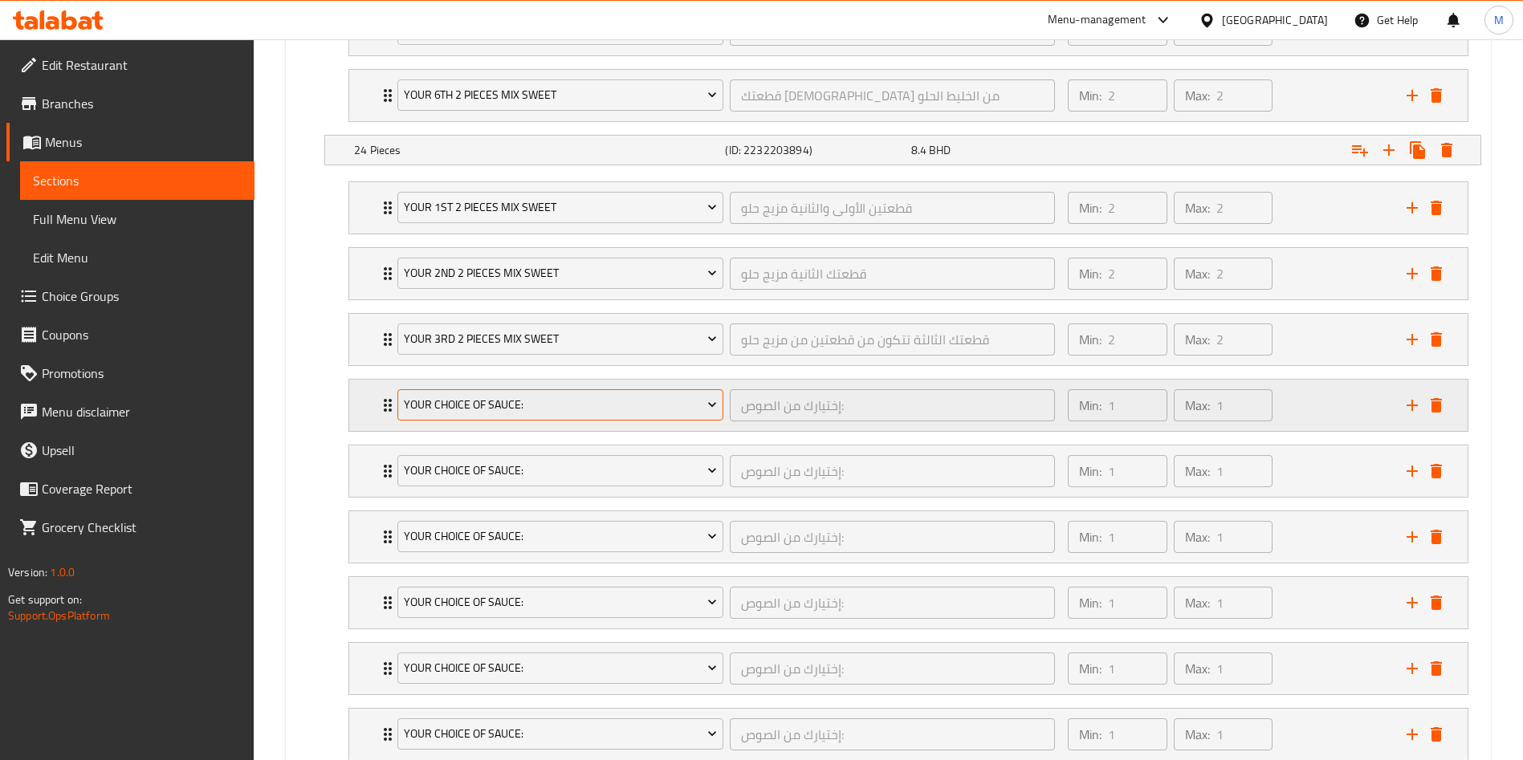
click at [476, 403] on span "Your Choice Of Sauce:" at bounding box center [561, 405] width 314 height 20
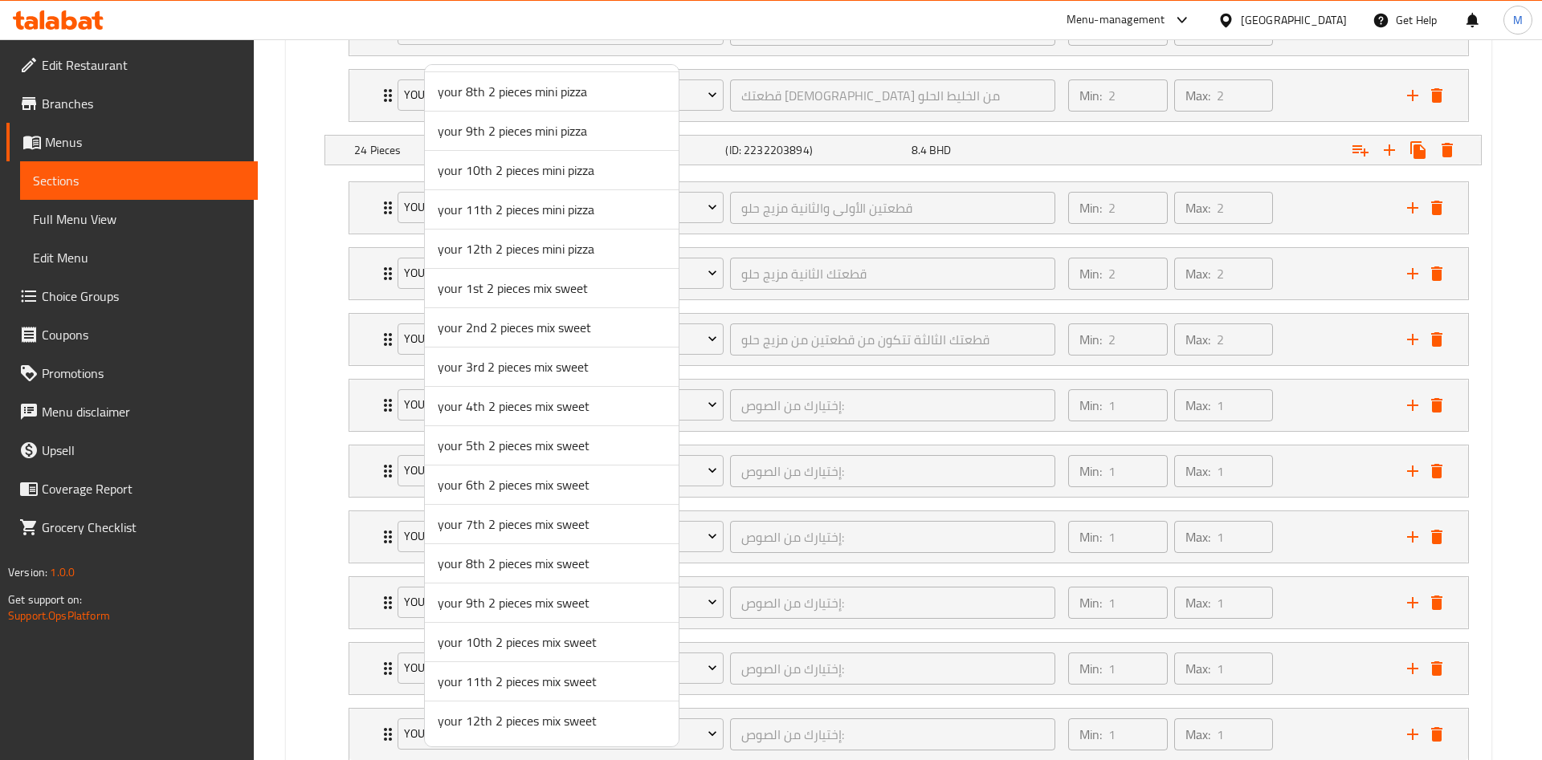
click at [484, 403] on span "your 4th 2 pieces mix sweet" at bounding box center [552, 406] width 228 height 19
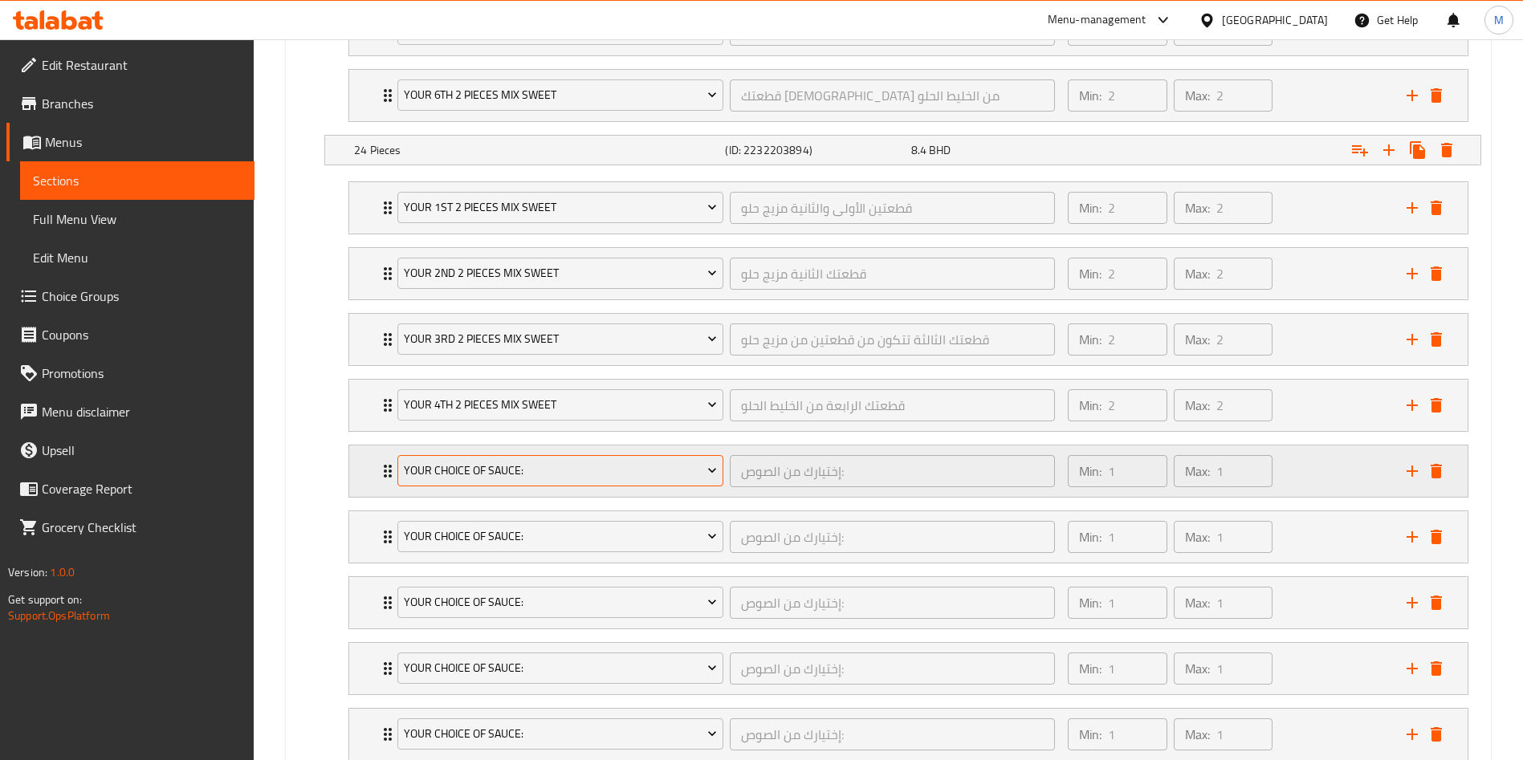
click at [486, 461] on span "Your Choice Of Sauce:" at bounding box center [561, 471] width 314 height 20
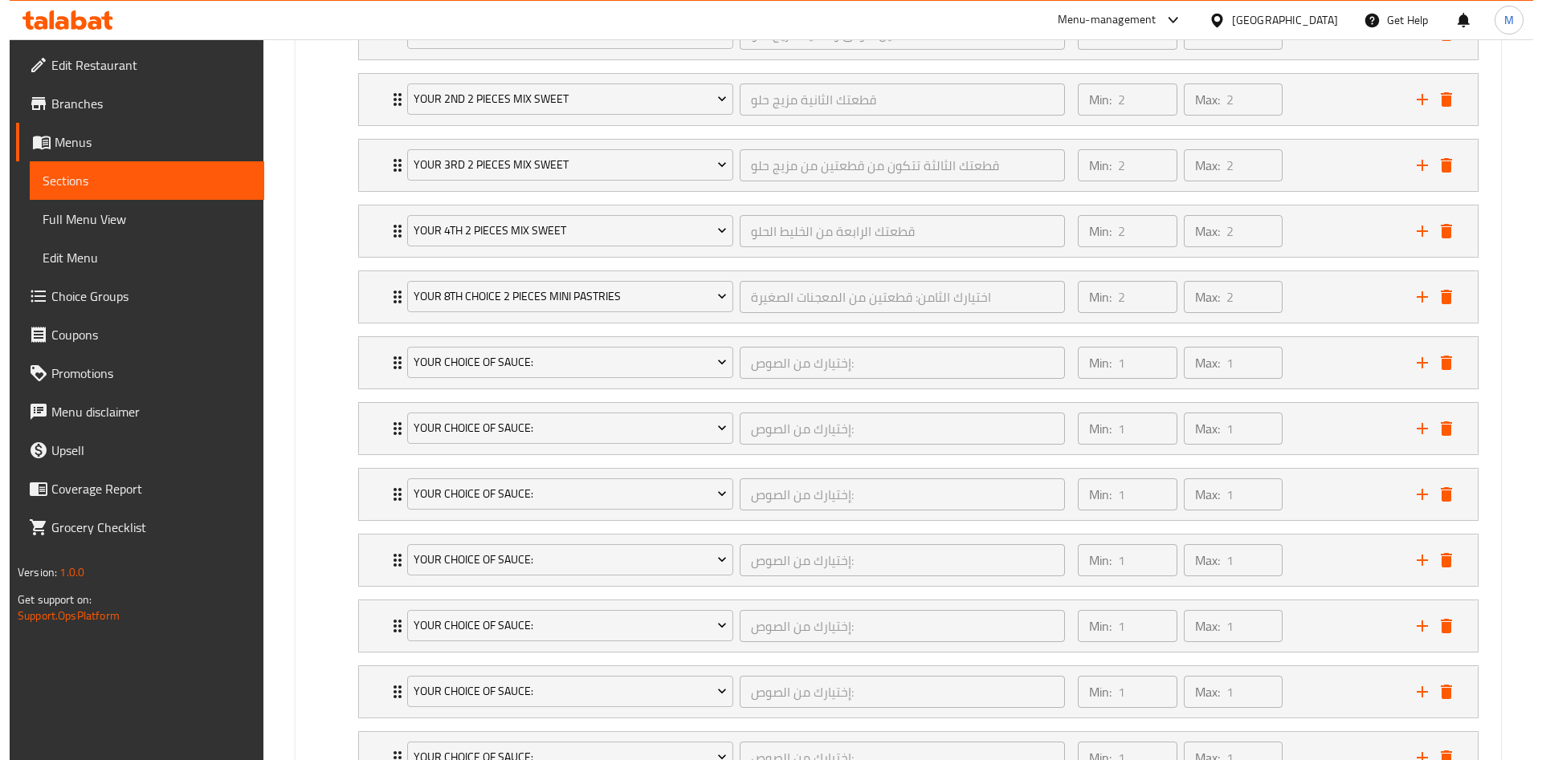
scroll to position [1652, 0]
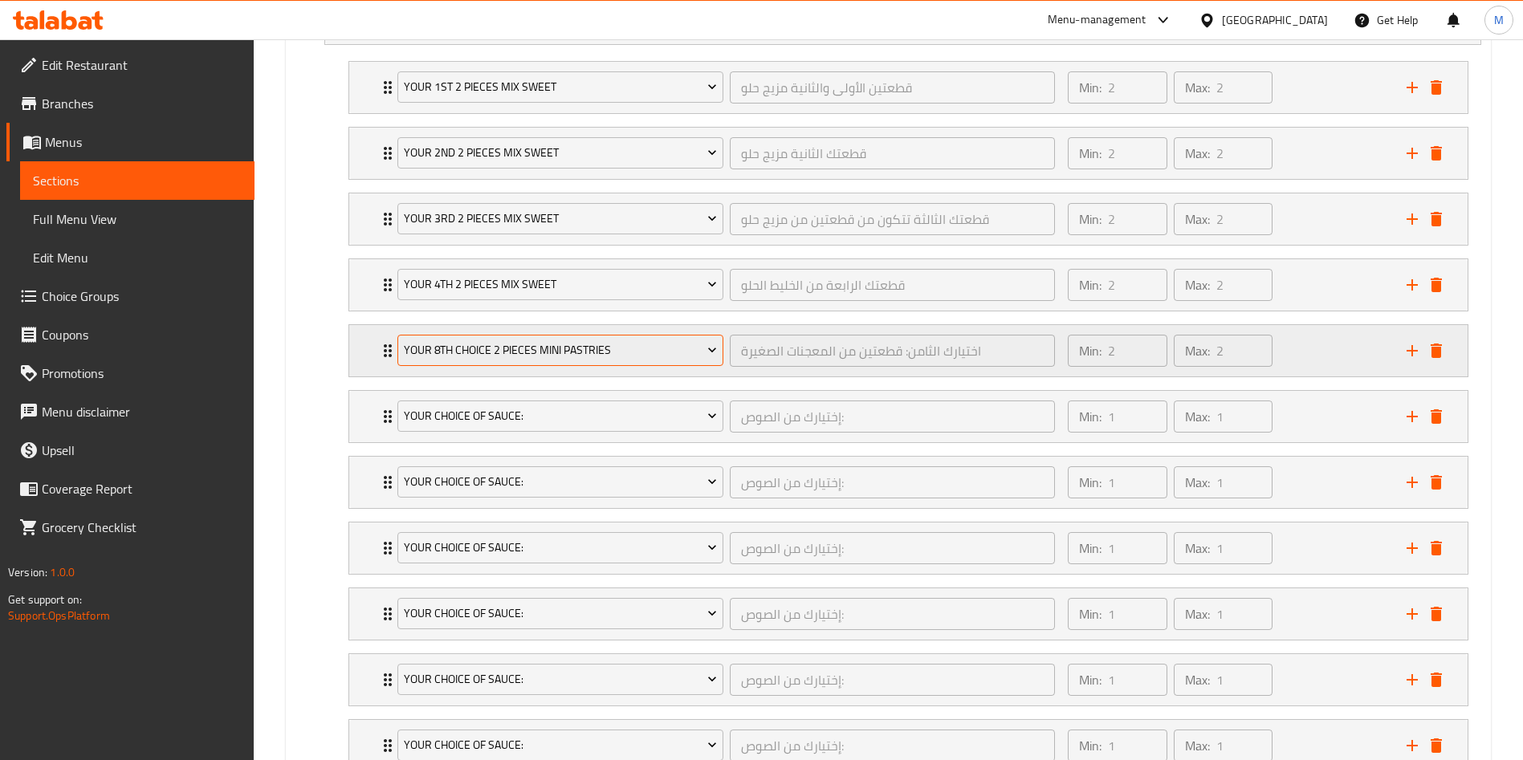
click at [475, 352] on span "your 8th choice 2 pieces mini pastries" at bounding box center [561, 350] width 314 height 20
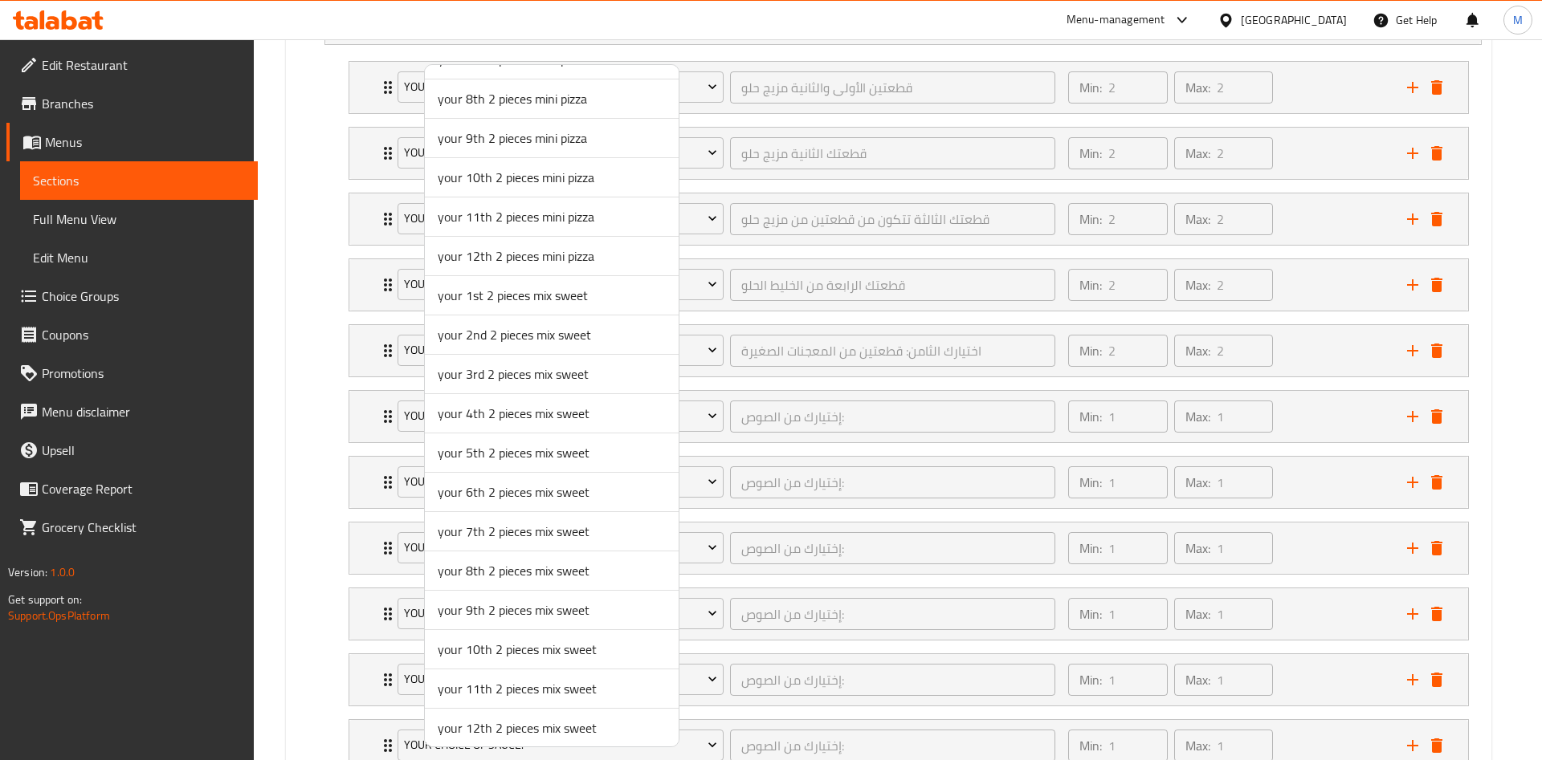
scroll to position [865, 0]
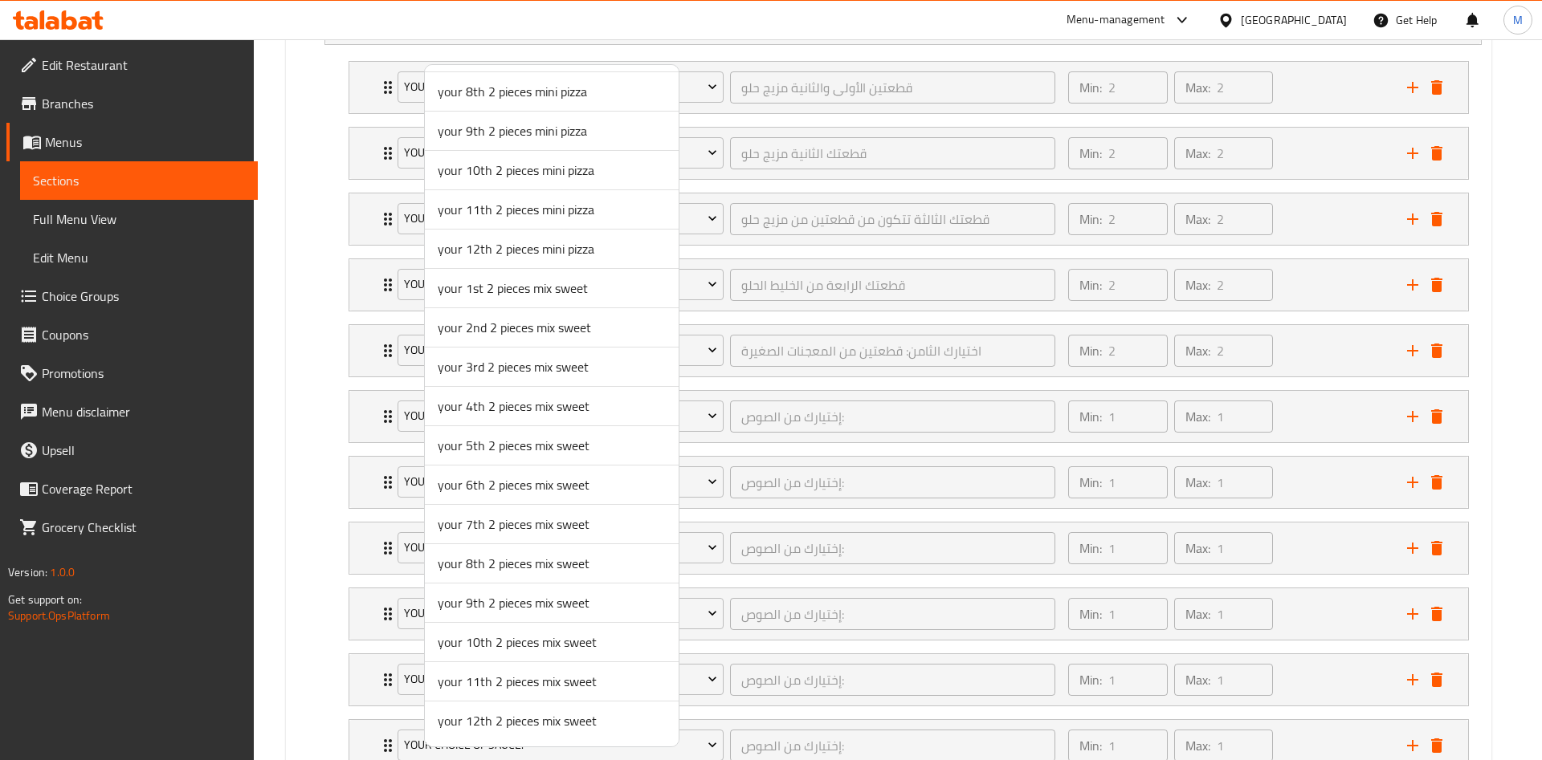
click at [486, 444] on span "your 5th 2 pieces mix sweet" at bounding box center [552, 445] width 228 height 19
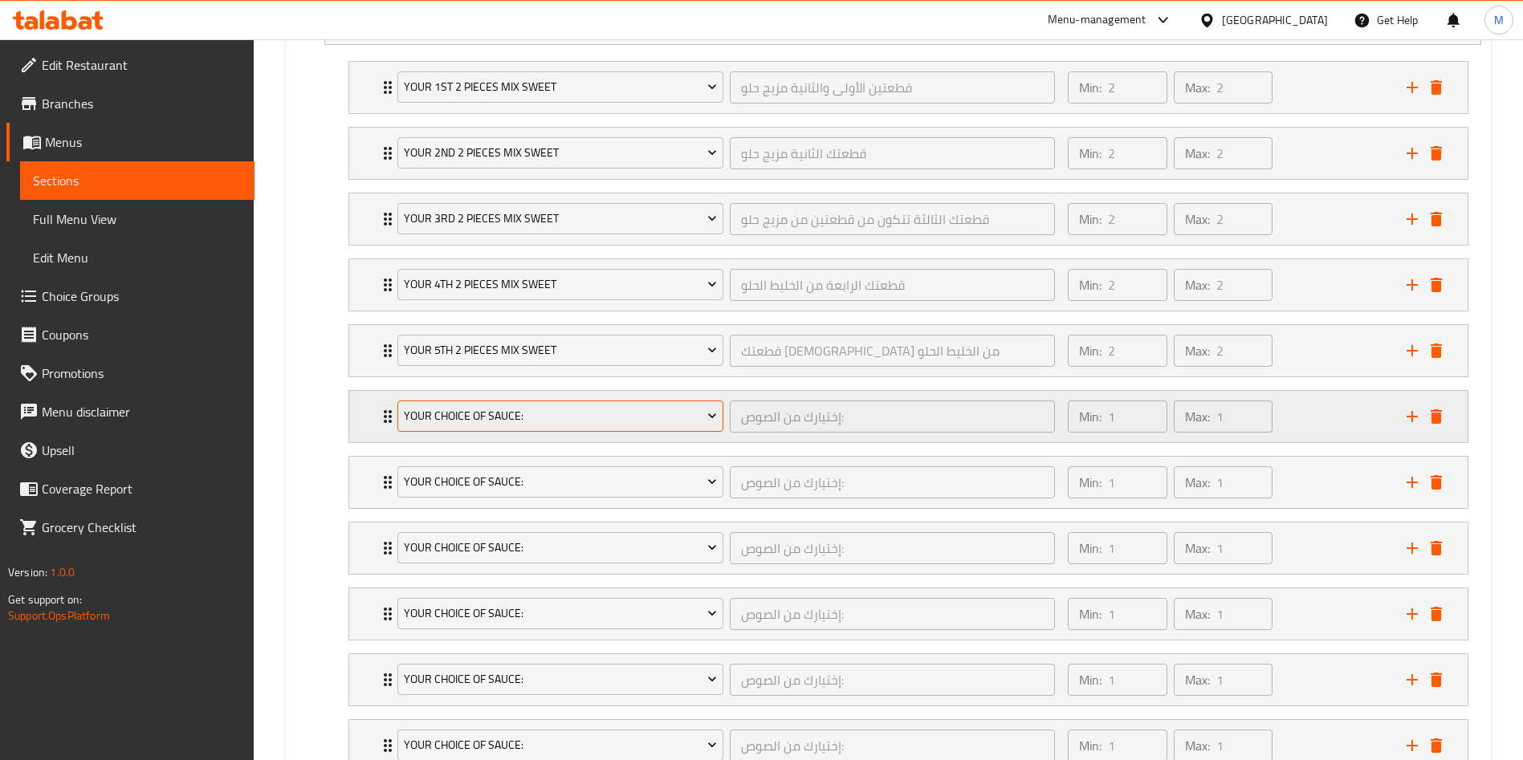
click at [497, 409] on span "Your Choice Of Sauce:" at bounding box center [561, 416] width 314 height 20
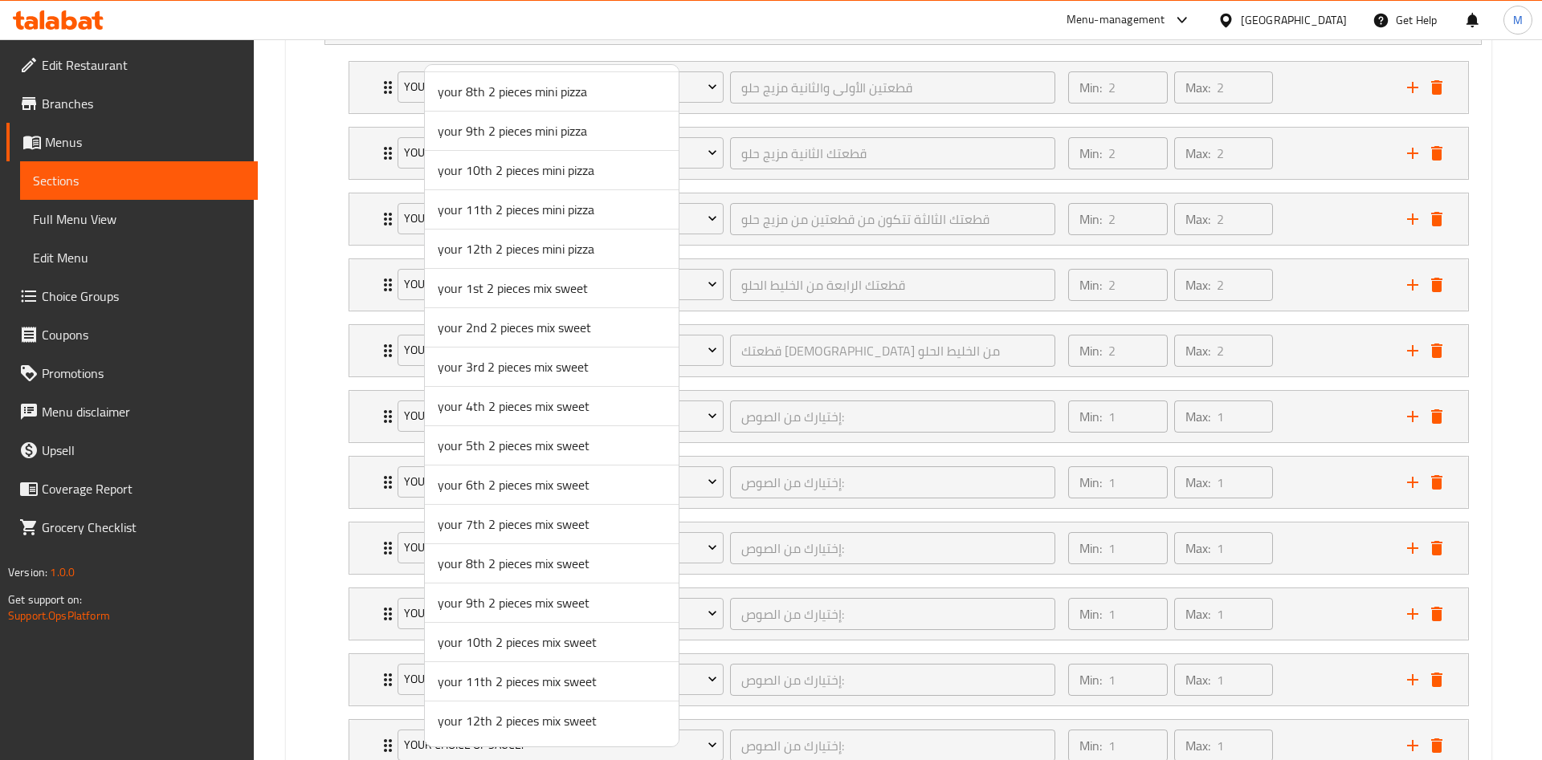
click at [501, 476] on span "your 6th 2 pieces mix sweet" at bounding box center [552, 484] width 228 height 19
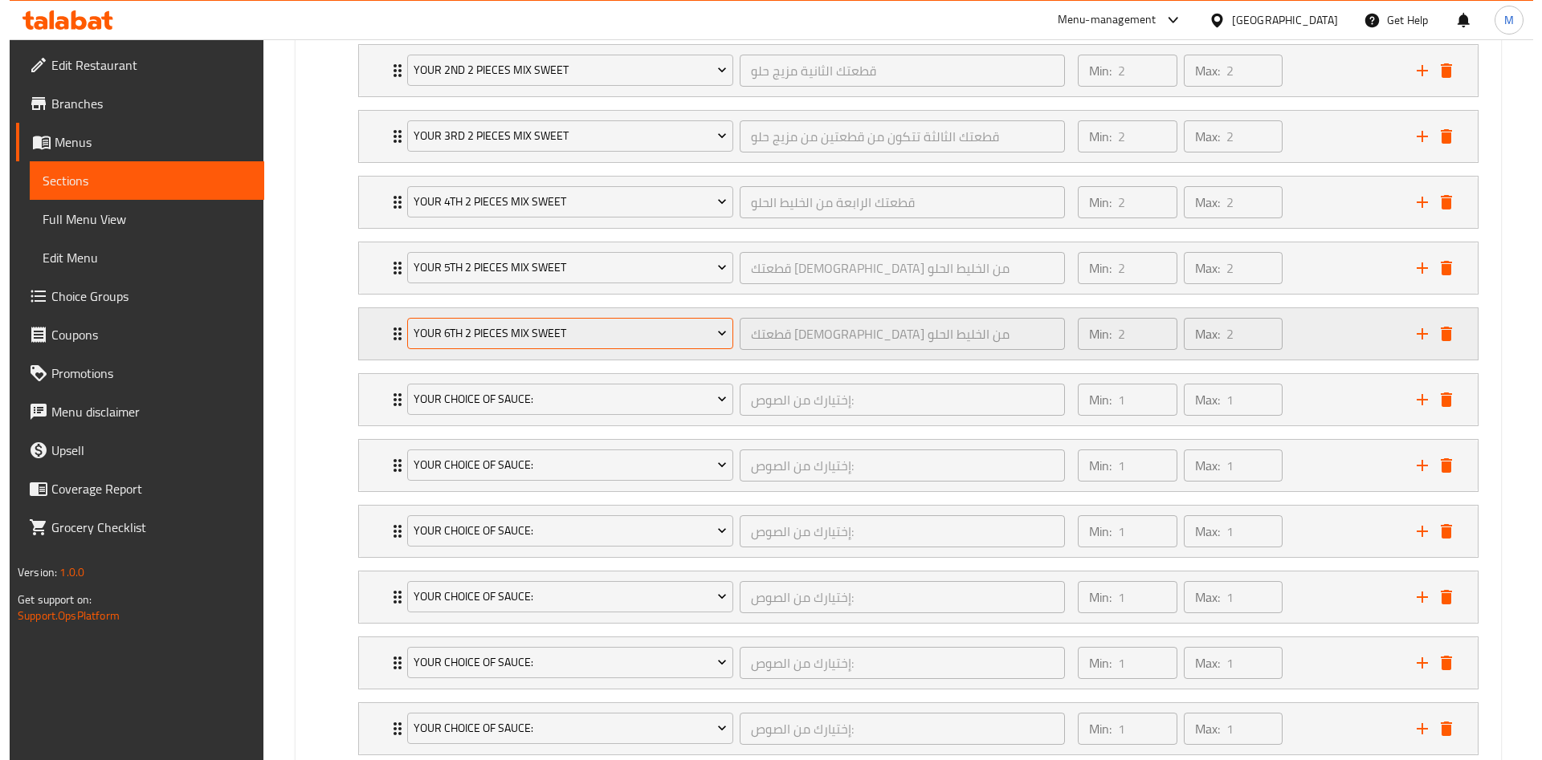
scroll to position [1772, 0]
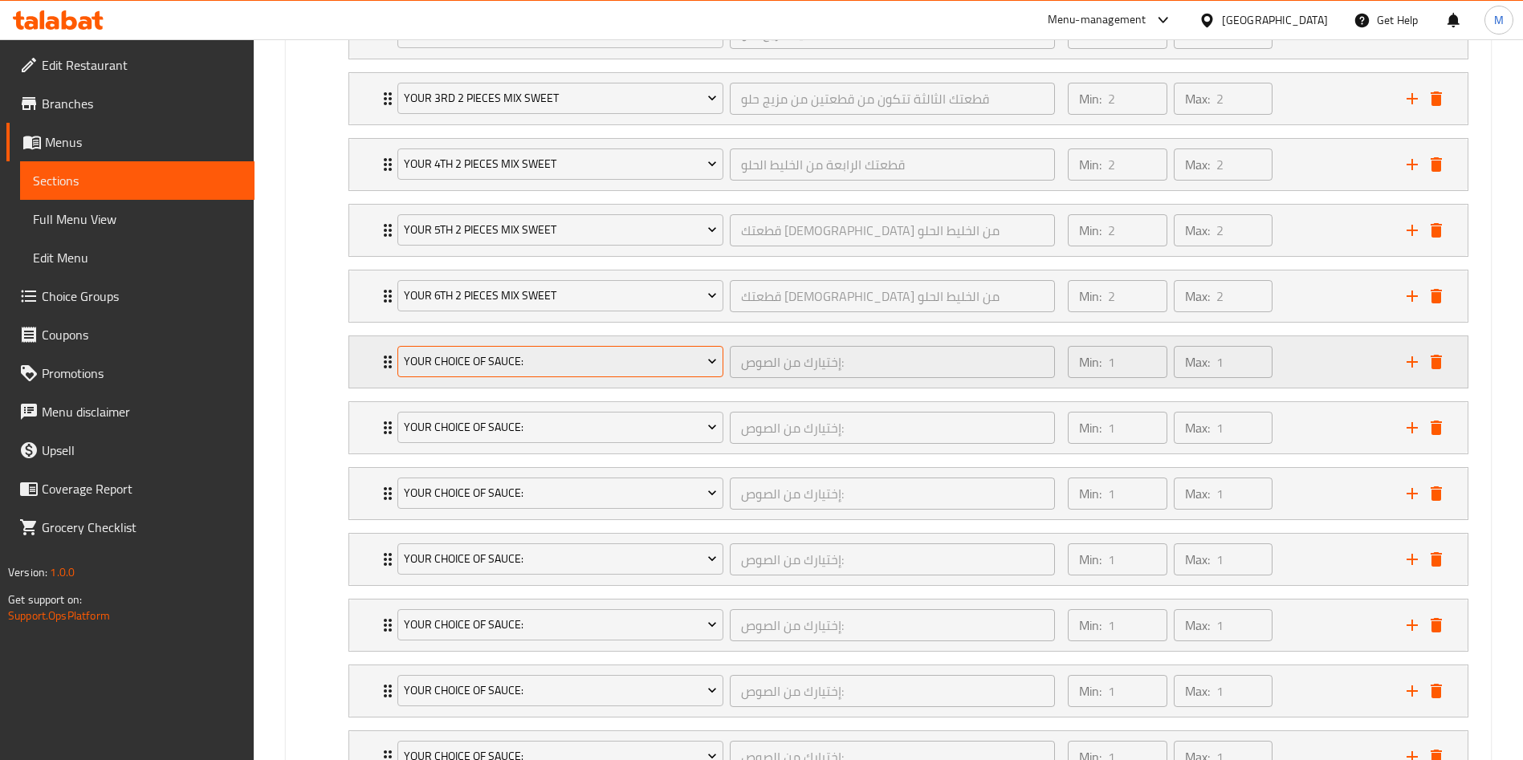
click at [487, 370] on span "Your Choice Of Sauce:" at bounding box center [561, 362] width 314 height 20
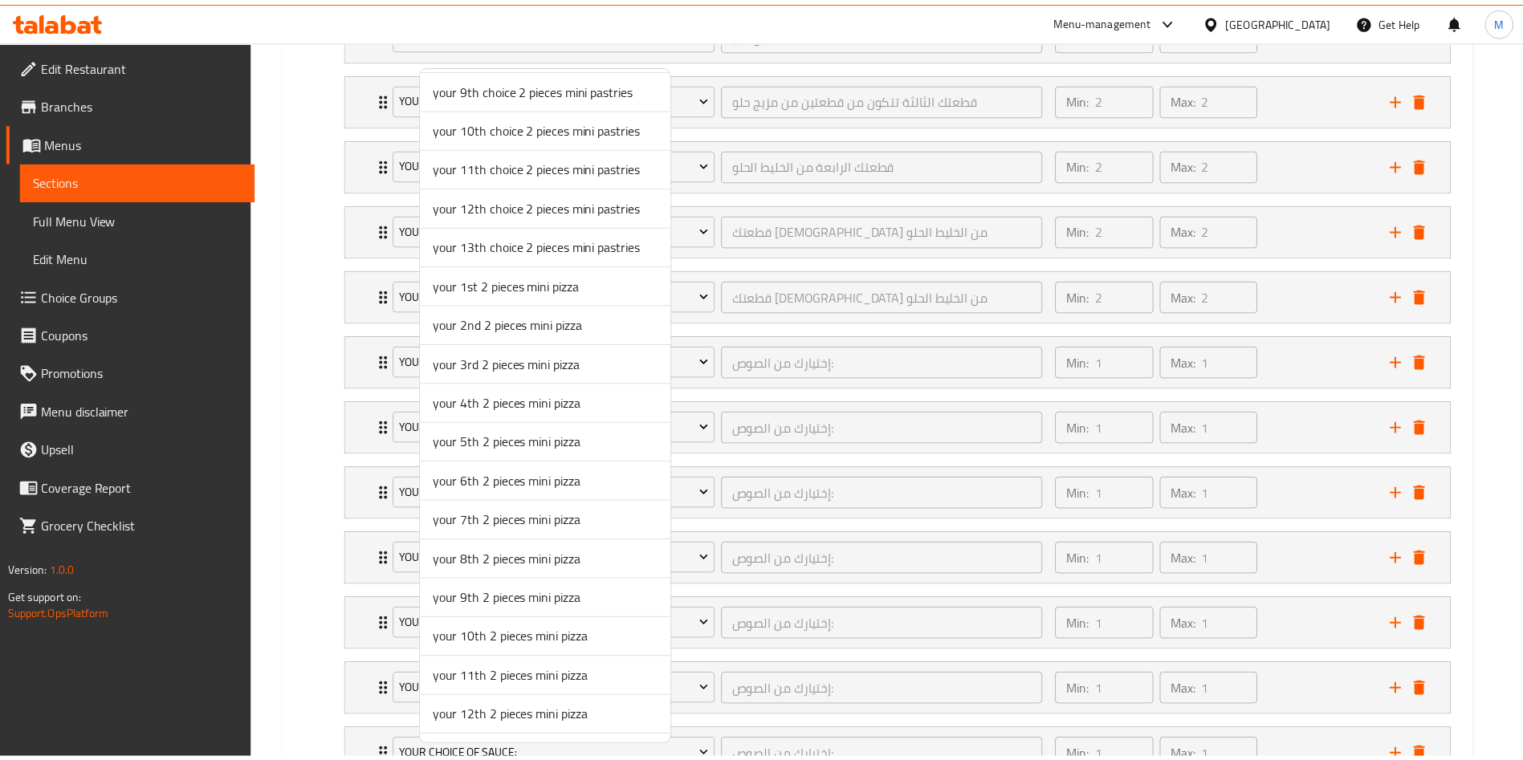
scroll to position [865, 0]
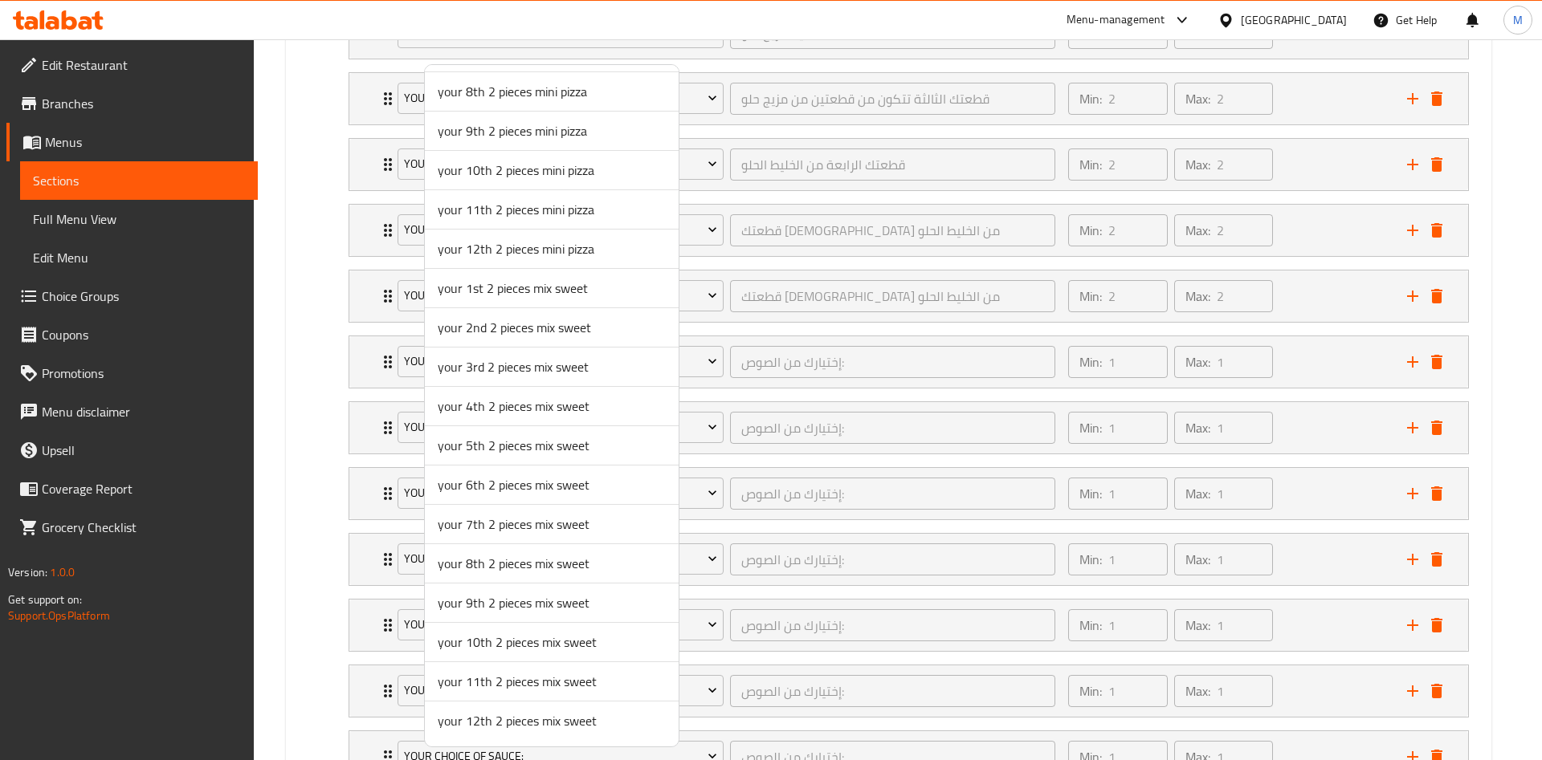
click at [487, 522] on span "your 7th 2 pieces mix sweet" at bounding box center [552, 524] width 228 height 19
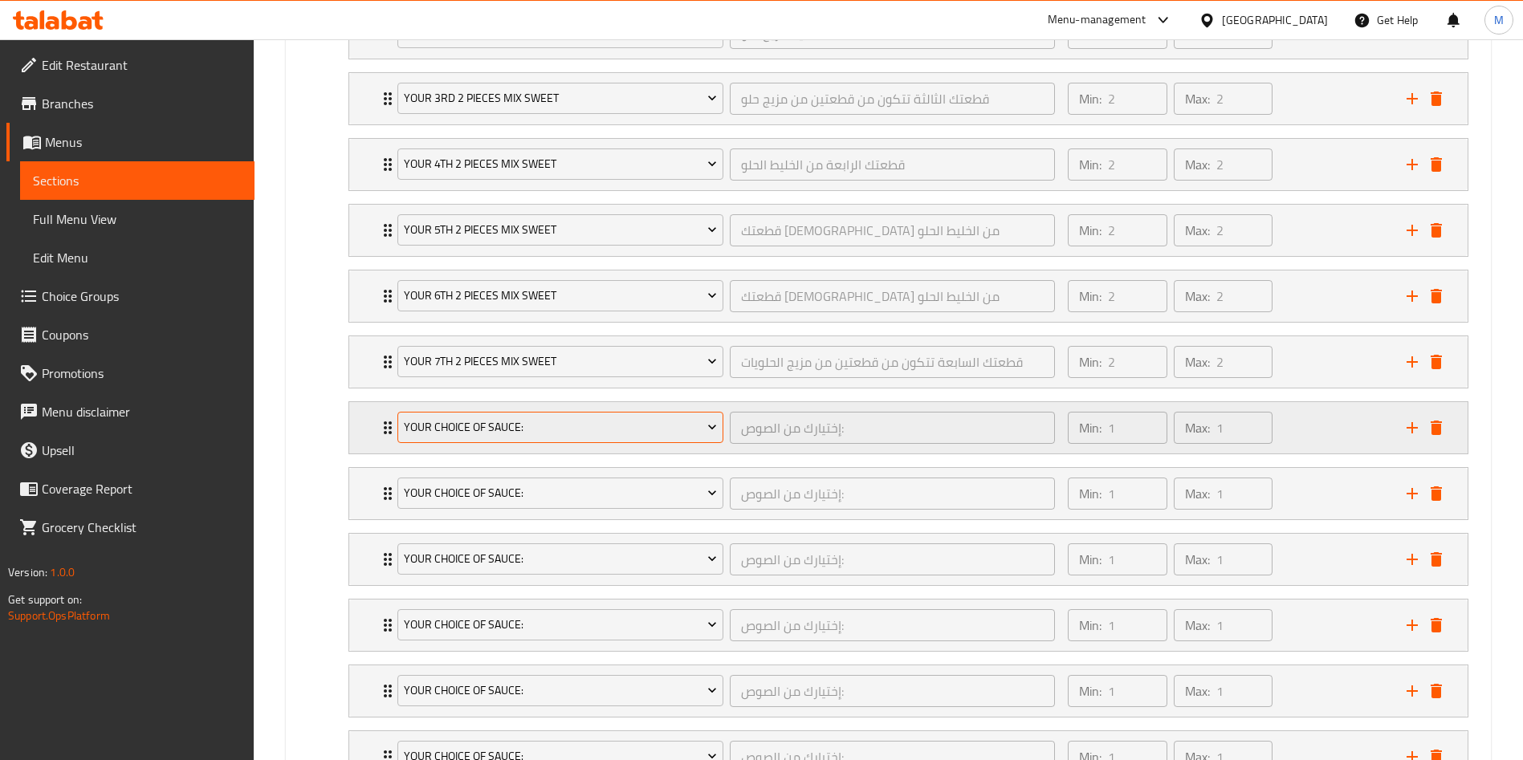
click at [483, 420] on span "Your Choice Of Sauce:" at bounding box center [561, 428] width 314 height 20
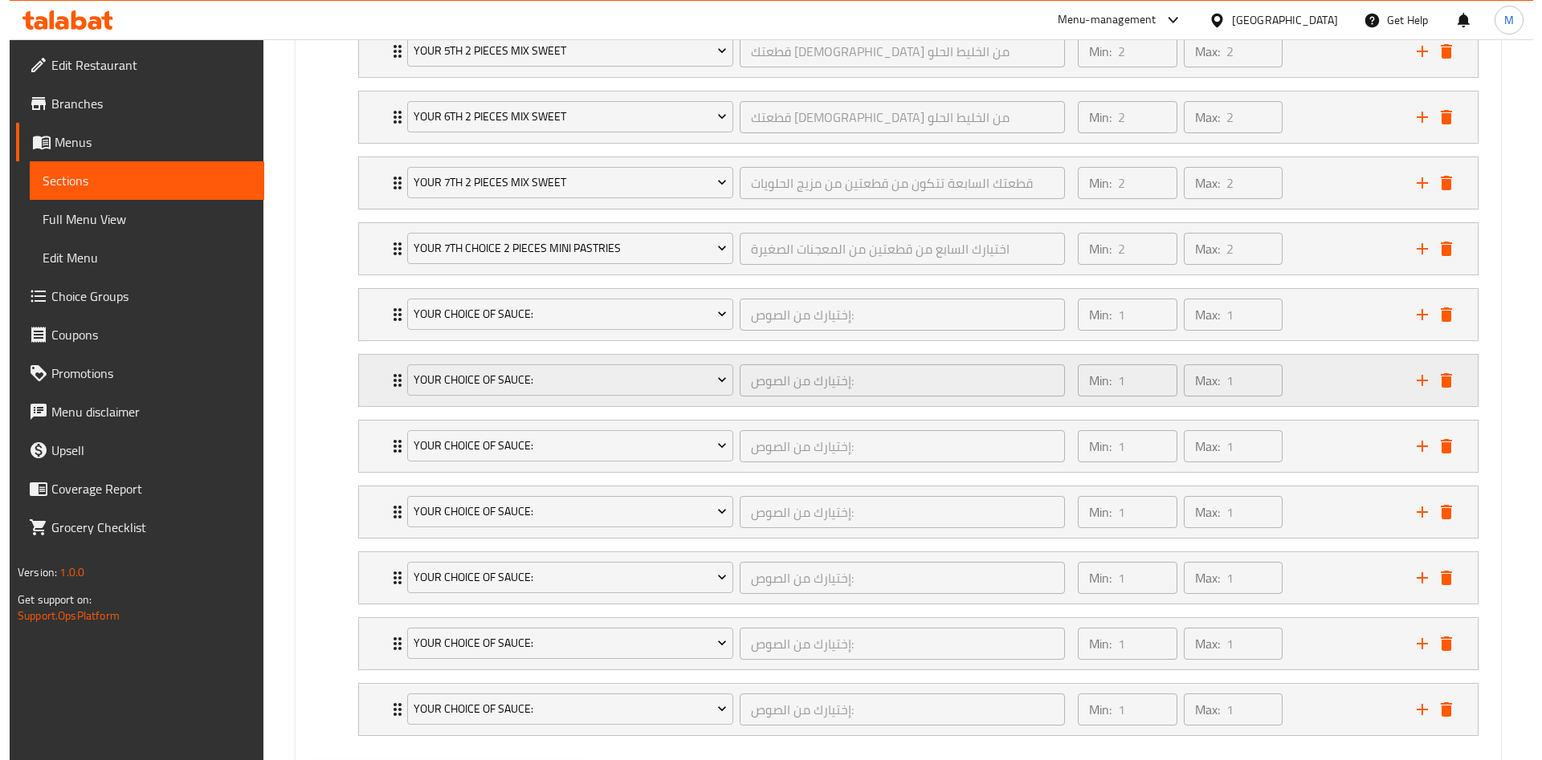
scroll to position [1917, 0]
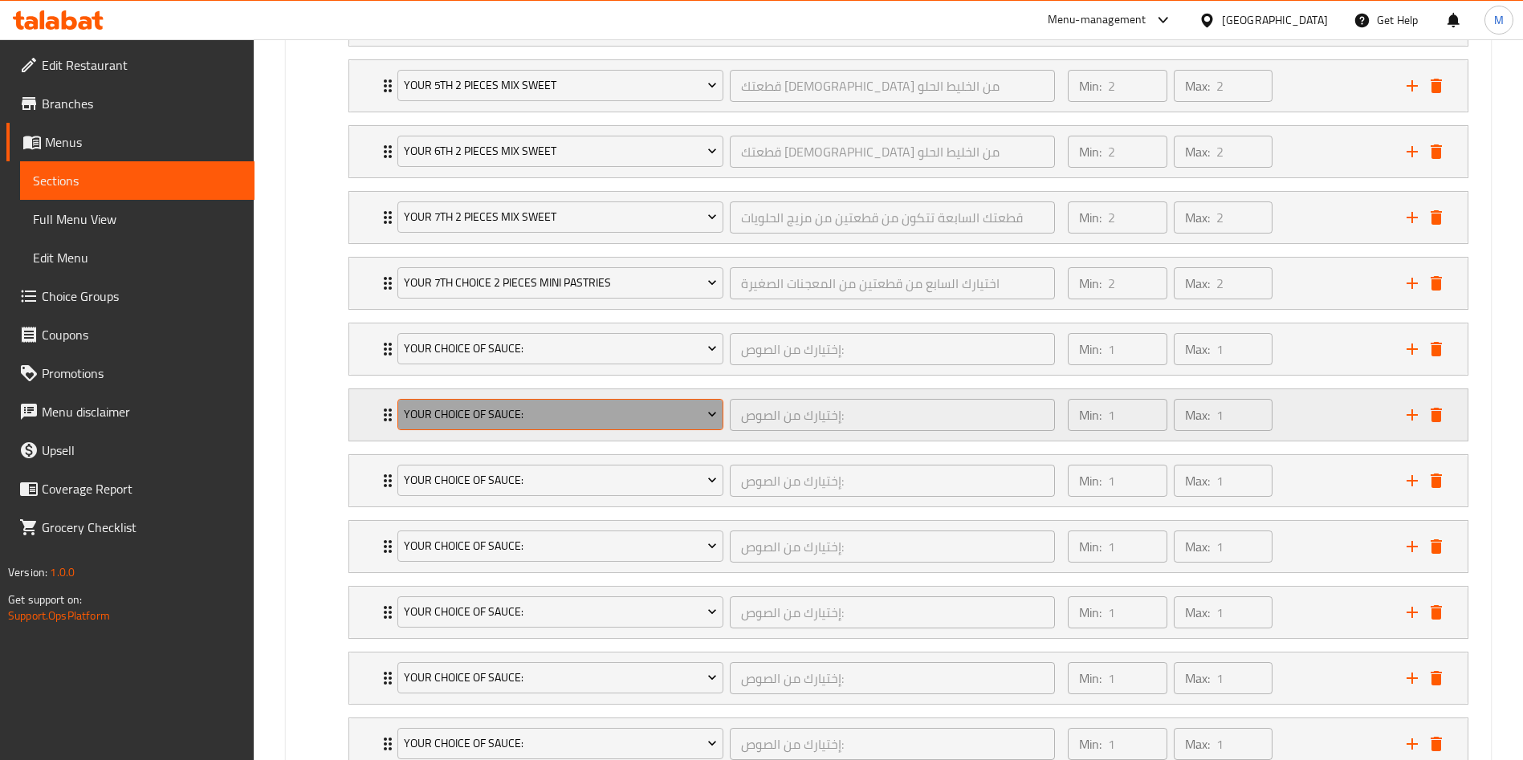
click at [483, 416] on span "Your Choice Of Sauce:" at bounding box center [561, 415] width 314 height 20
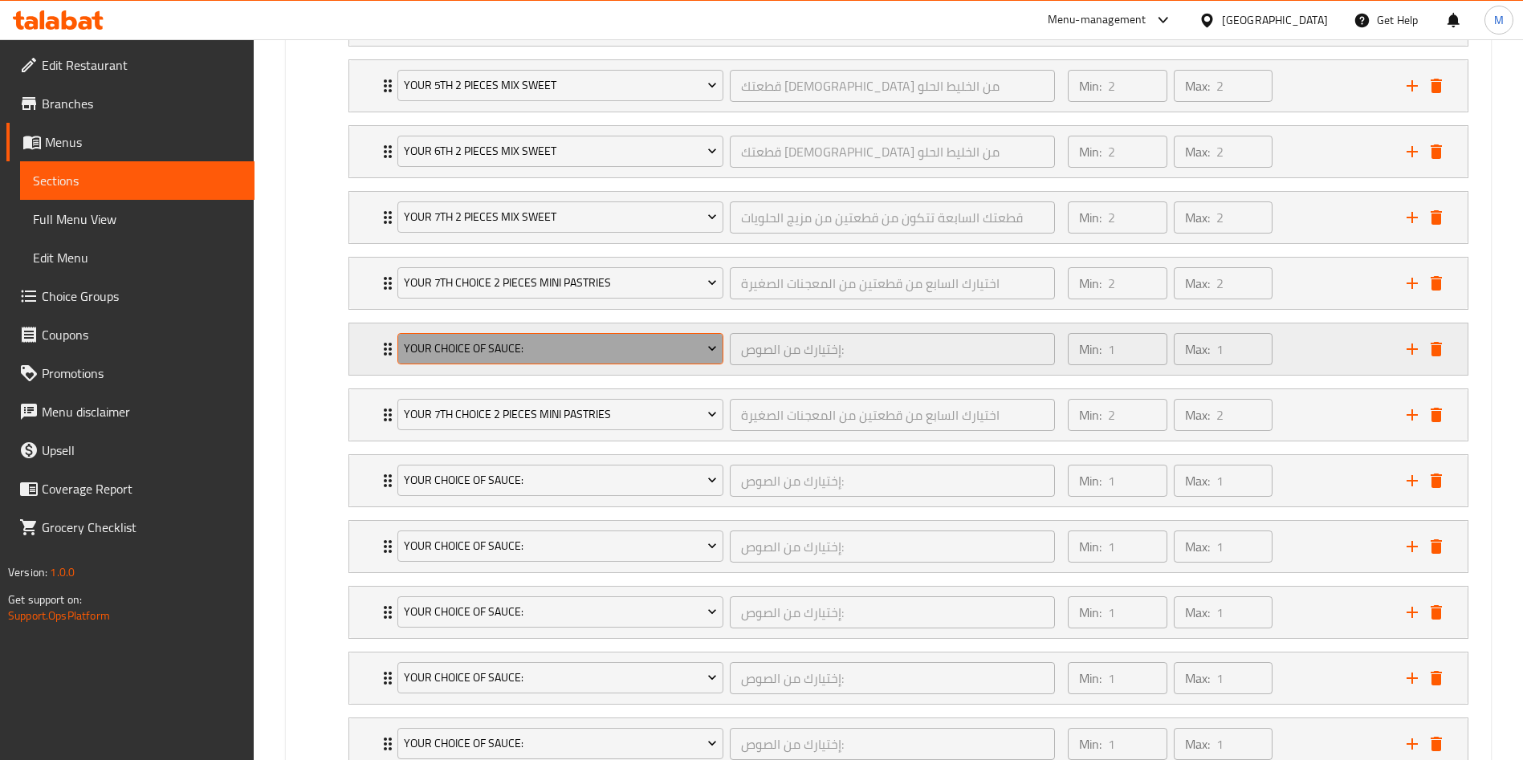
click at [461, 355] on span "Your Choice Of Sauce:" at bounding box center [561, 349] width 314 height 20
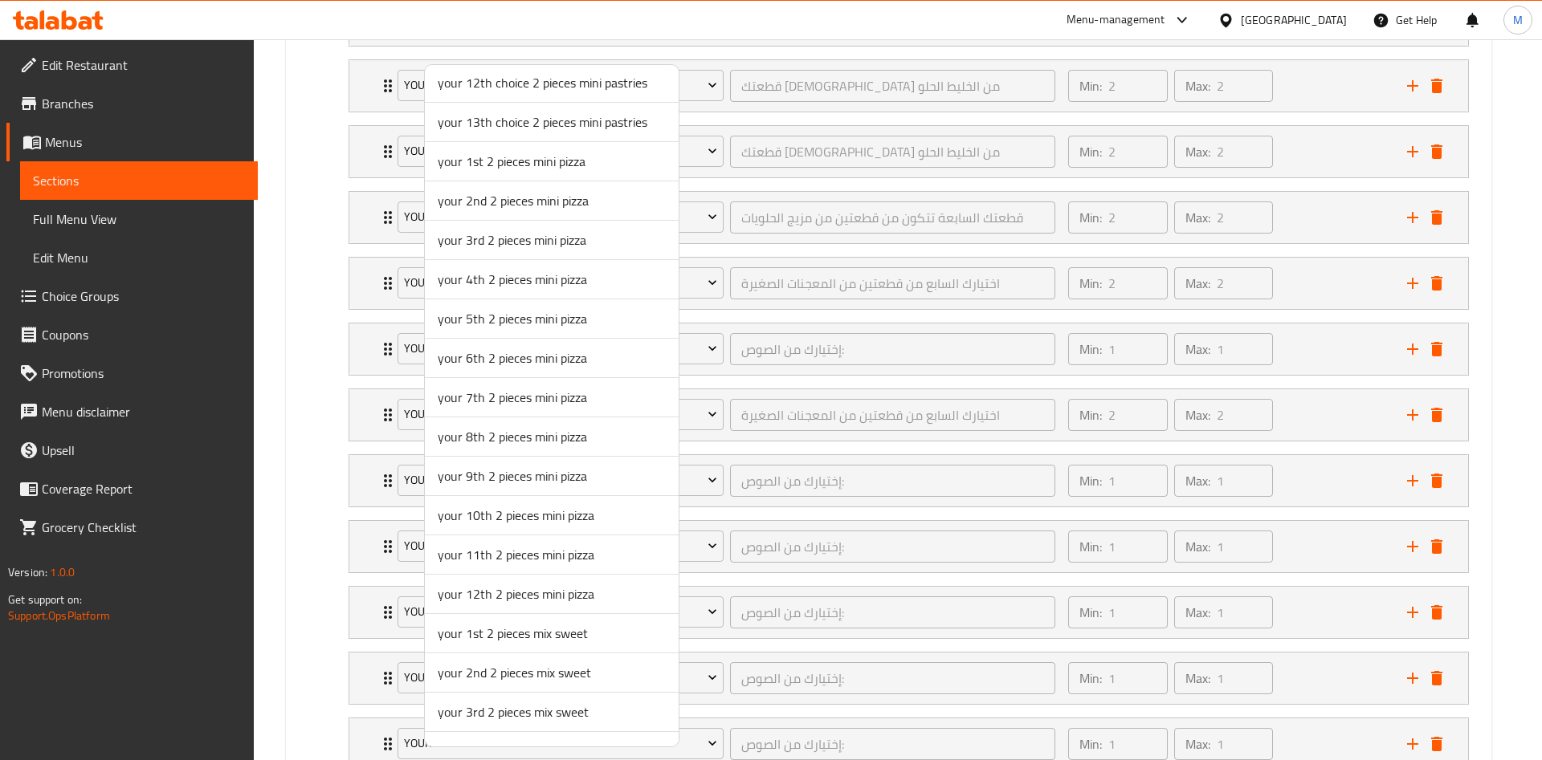
scroll to position [865, 0]
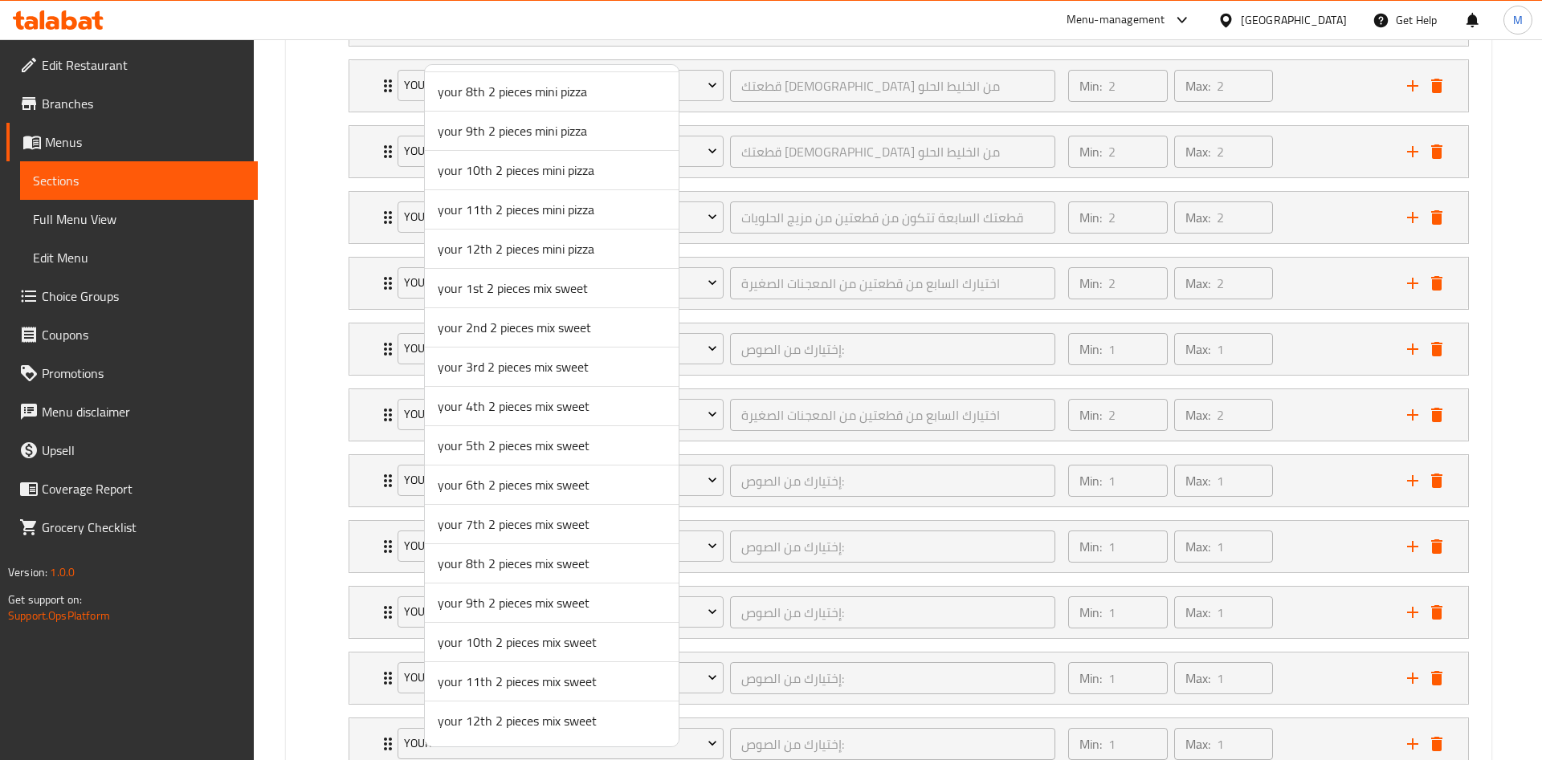
click at [486, 566] on span "your 8th 2 pieces mix sweet" at bounding box center [552, 563] width 228 height 19
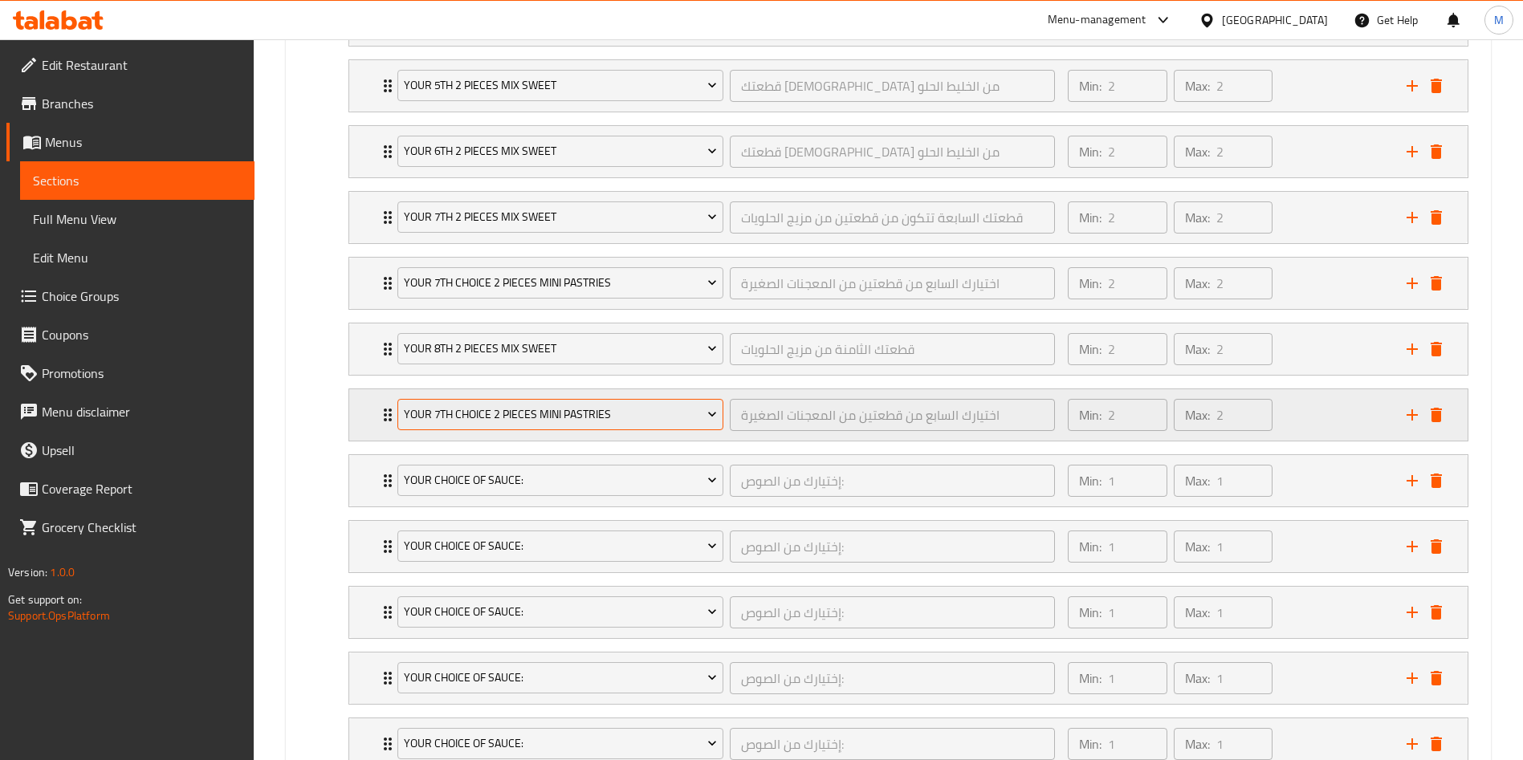
click at [487, 418] on span "your 7th choice 2 pieces mini pastries" at bounding box center [561, 415] width 314 height 20
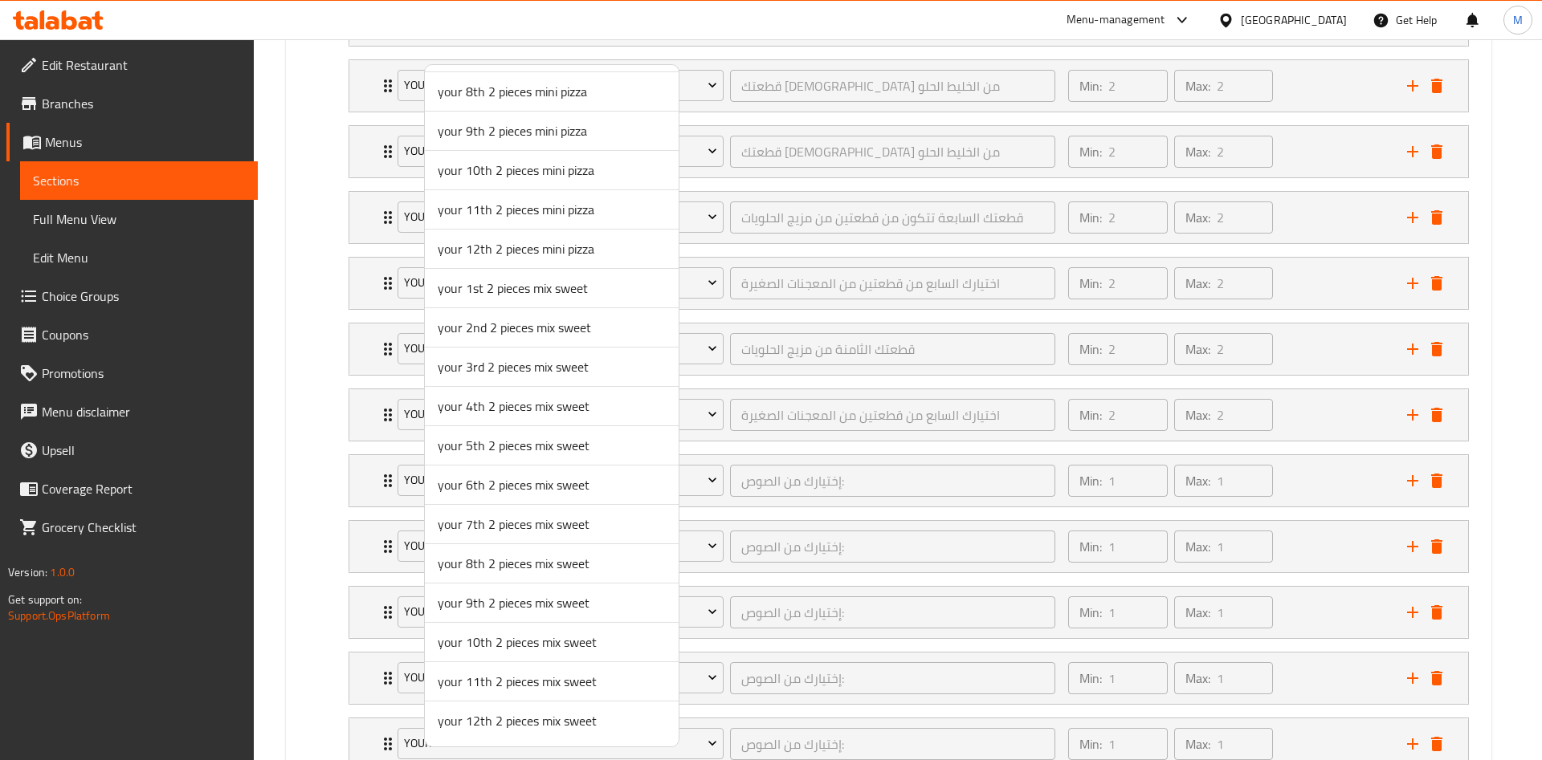
click at [494, 597] on span "your 9th 2 pieces mix sweet" at bounding box center [552, 602] width 228 height 19
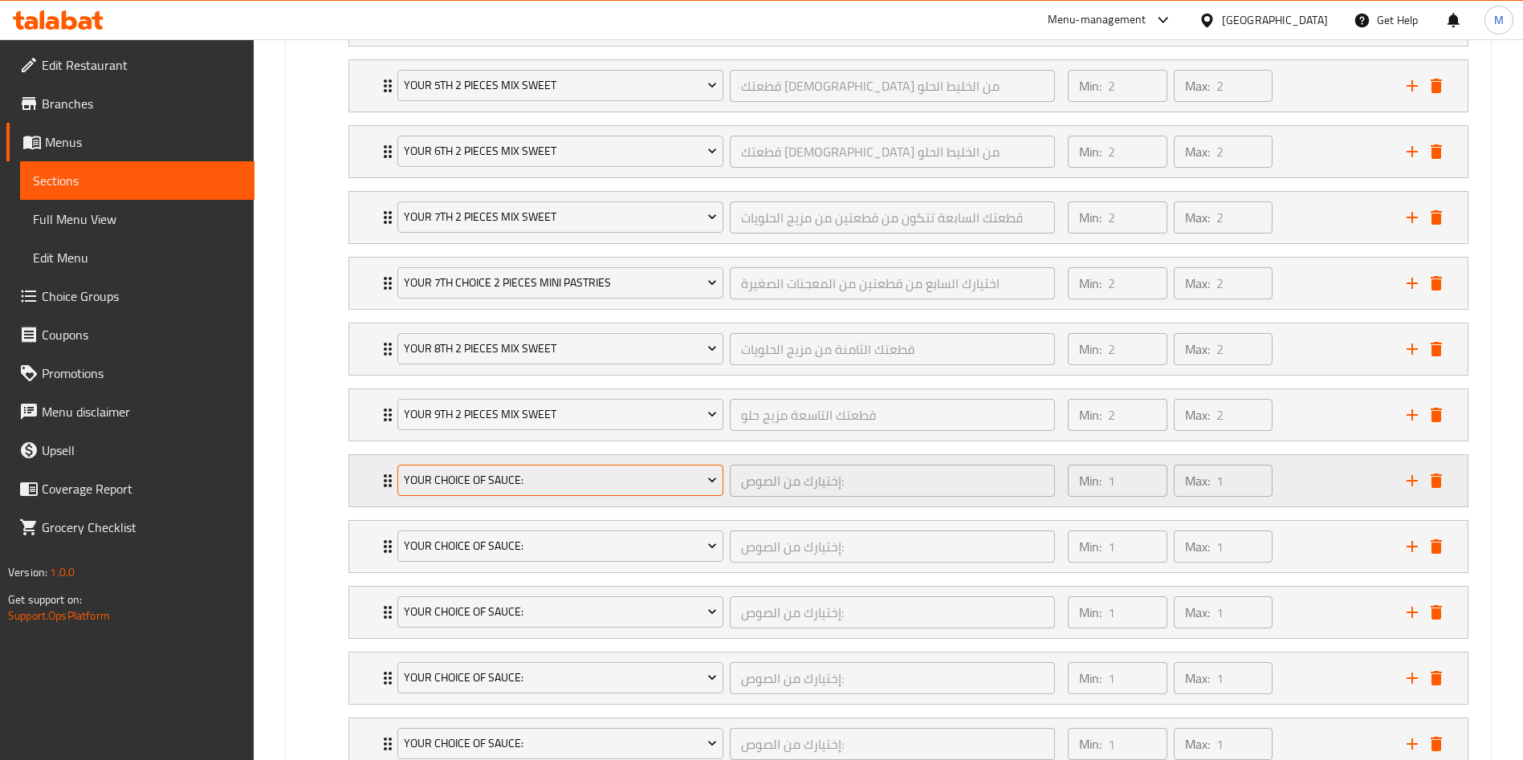
click at [492, 465] on button "Your Choice Of Sauce:" at bounding box center [560, 481] width 326 height 32
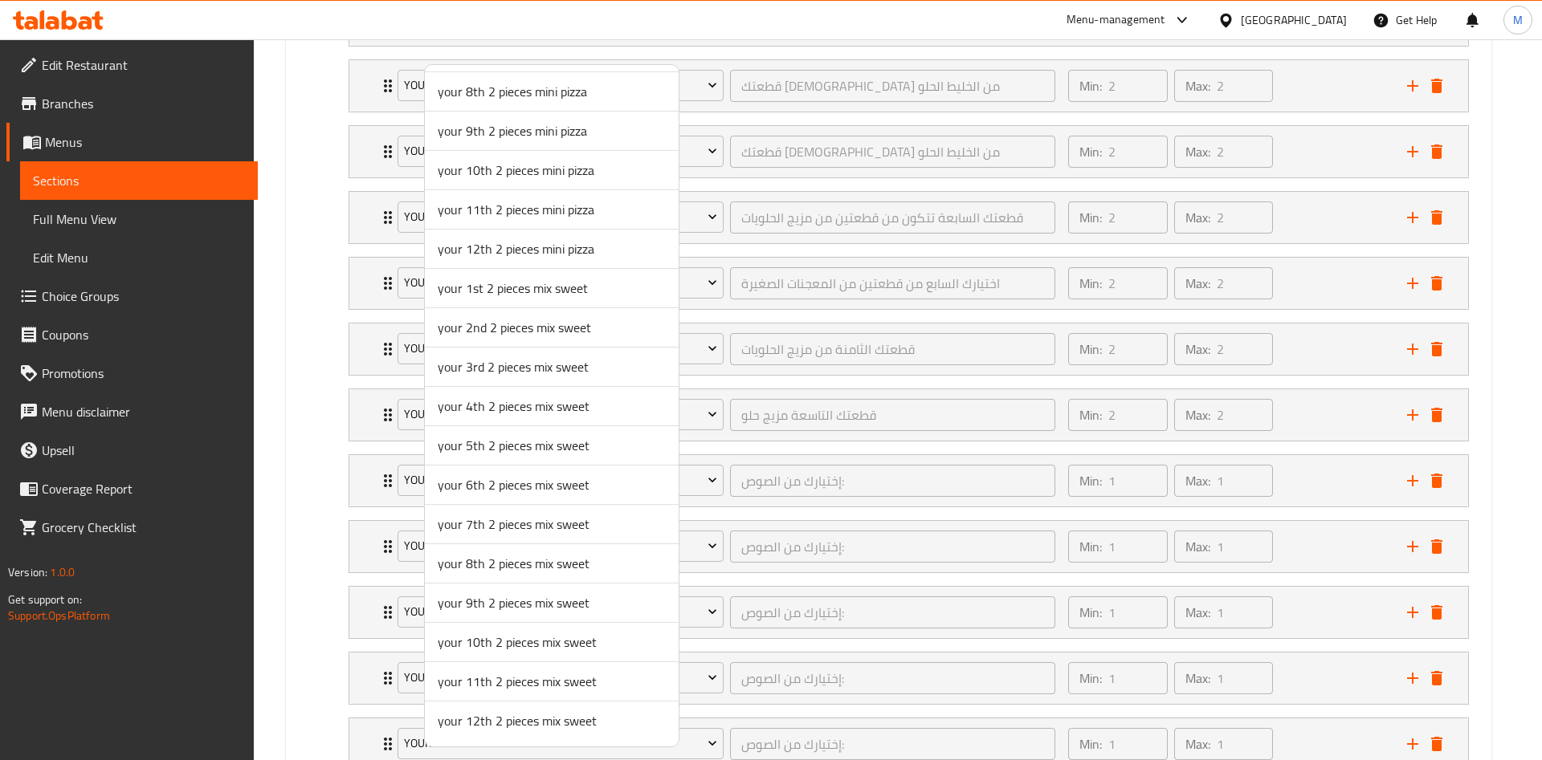
click at [479, 641] on span "your 10th 2 pieces mix sweet" at bounding box center [552, 642] width 228 height 19
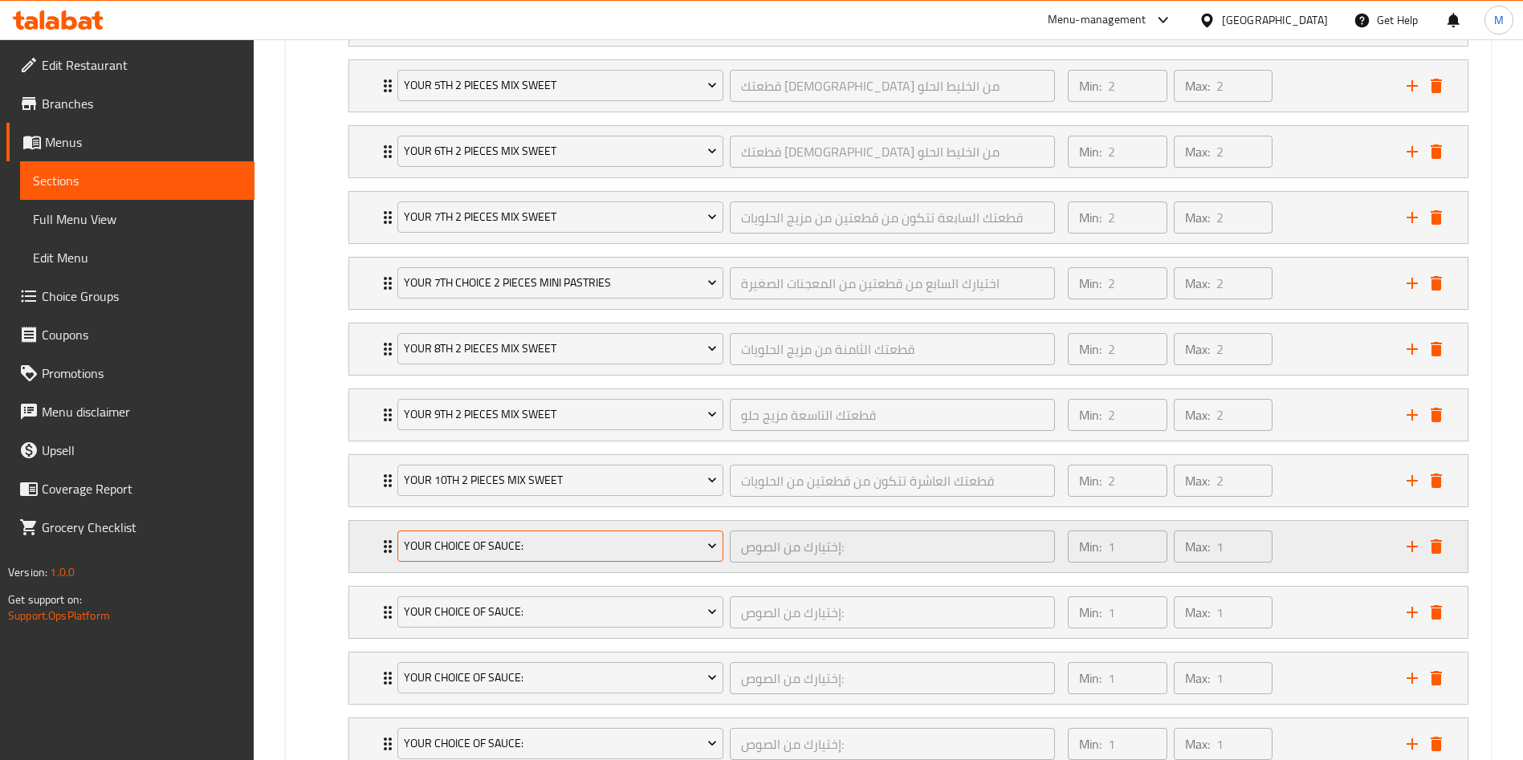
click at [479, 555] on span "Your Choice Of Sauce:" at bounding box center [561, 546] width 314 height 20
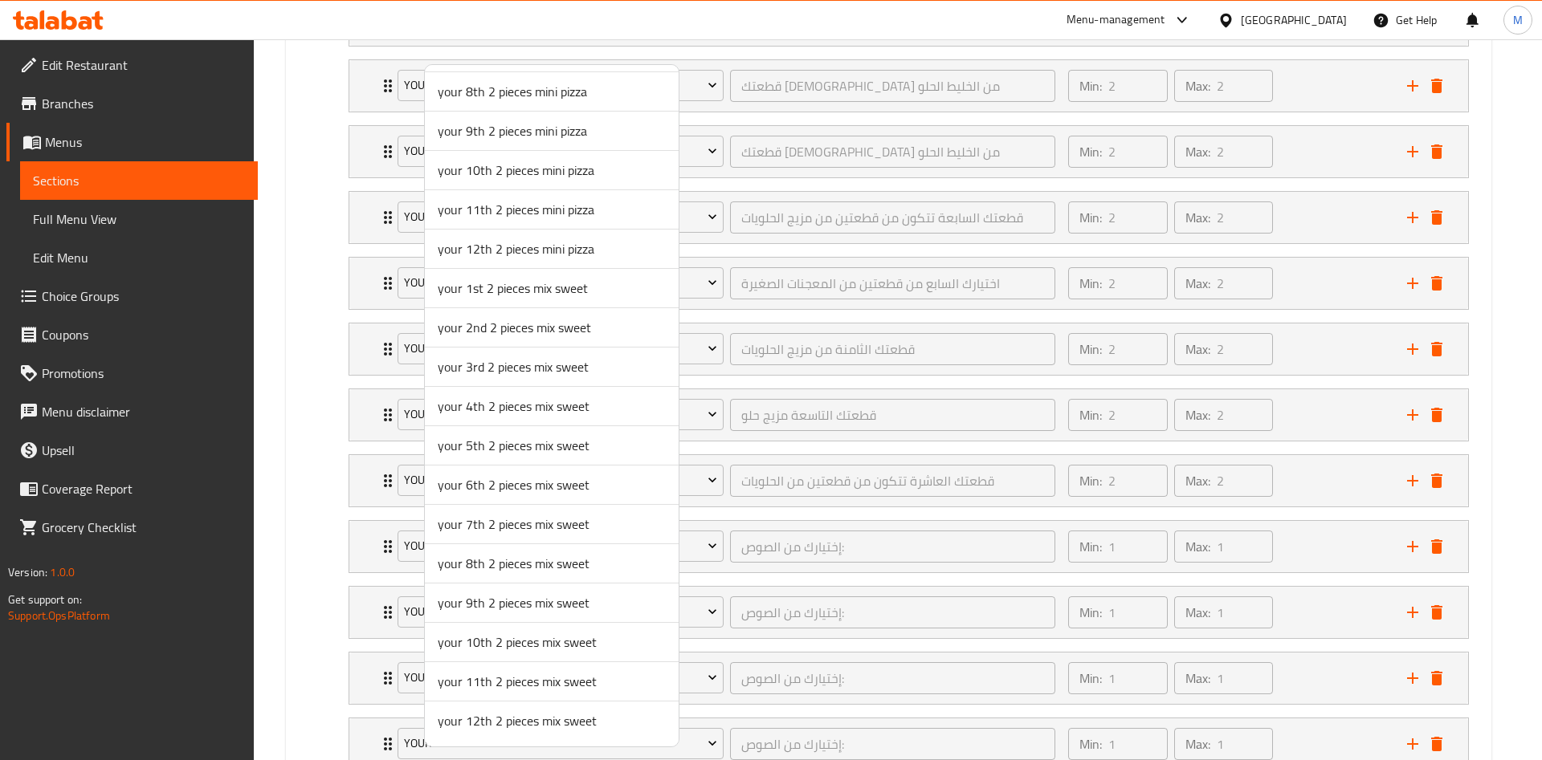
click at [473, 682] on span "your 11th 2 pieces mix sweet" at bounding box center [552, 681] width 228 height 19
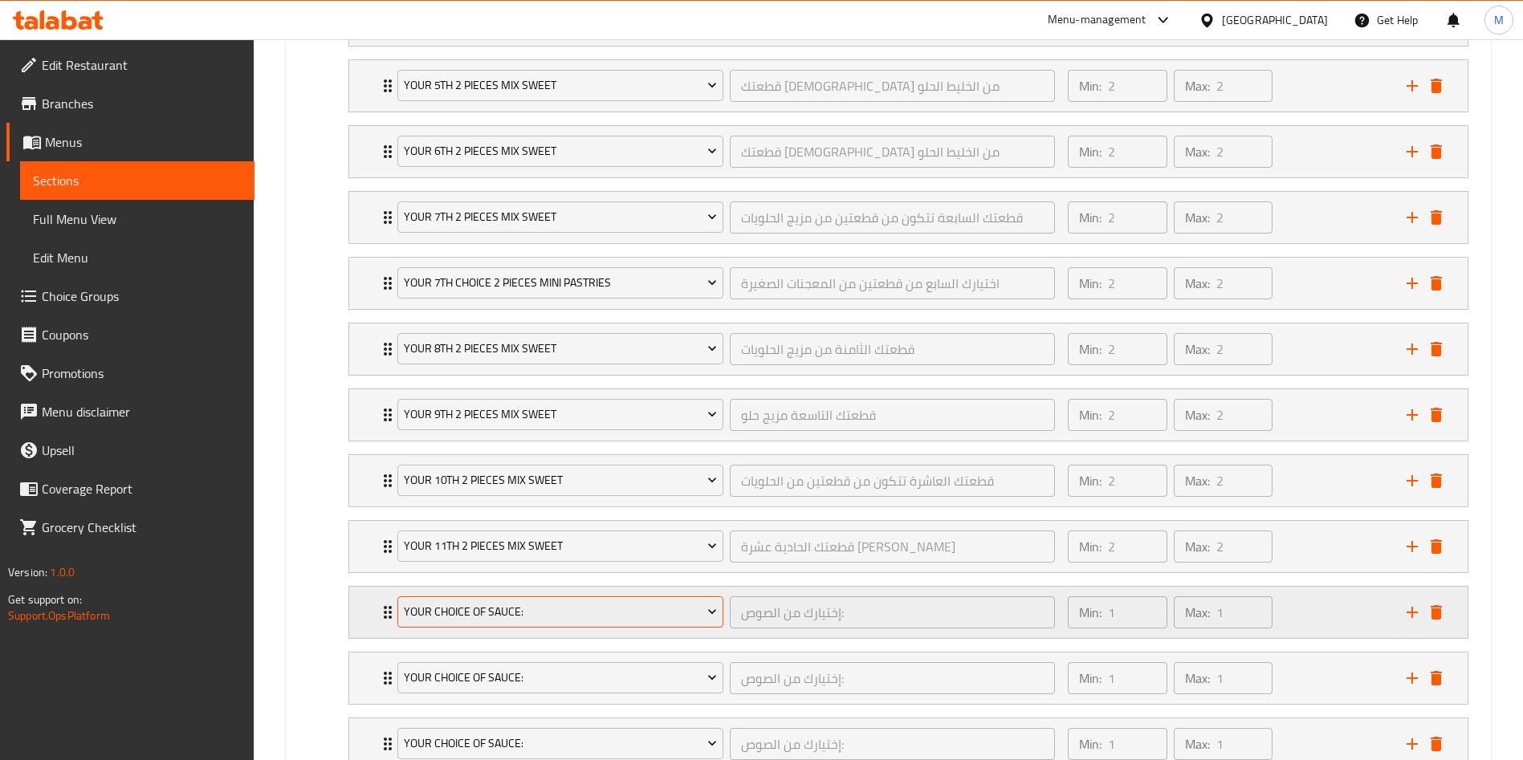
click at [465, 602] on span "Your Choice Of Sauce:" at bounding box center [561, 612] width 314 height 20
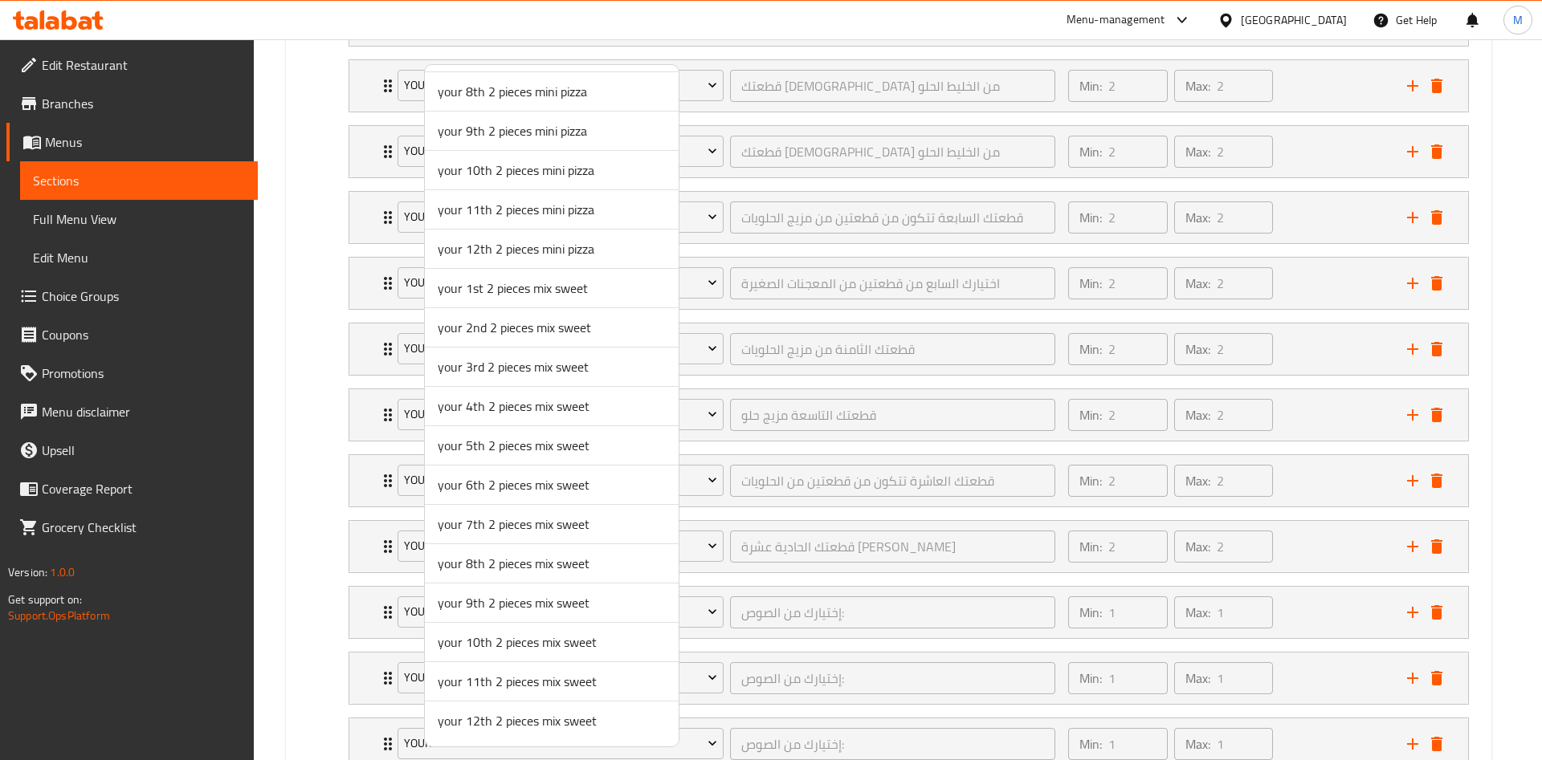
click at [494, 711] on span "your 12th 2 pieces mix sweet" at bounding box center [552, 720] width 228 height 19
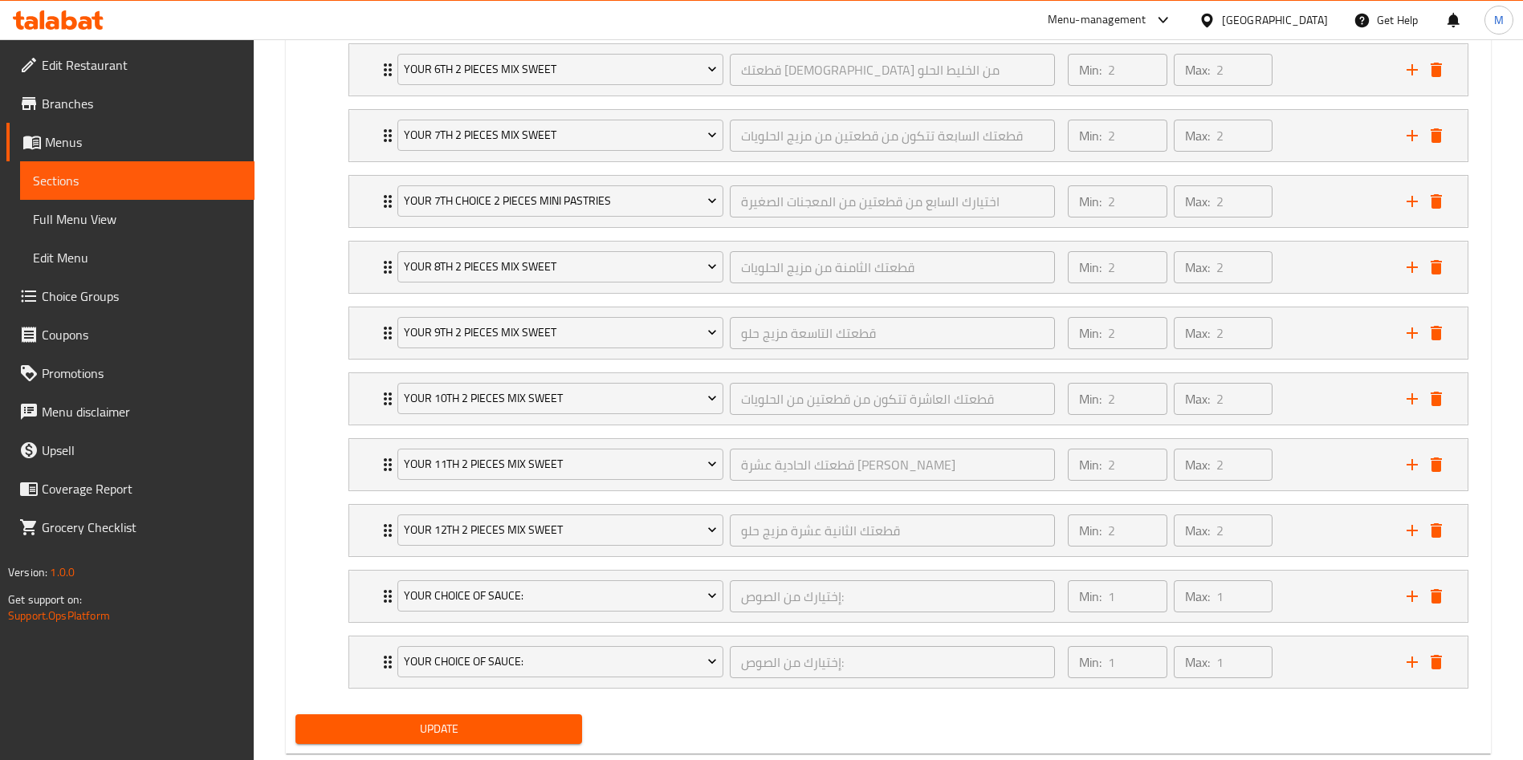
scroll to position [2037, 0]
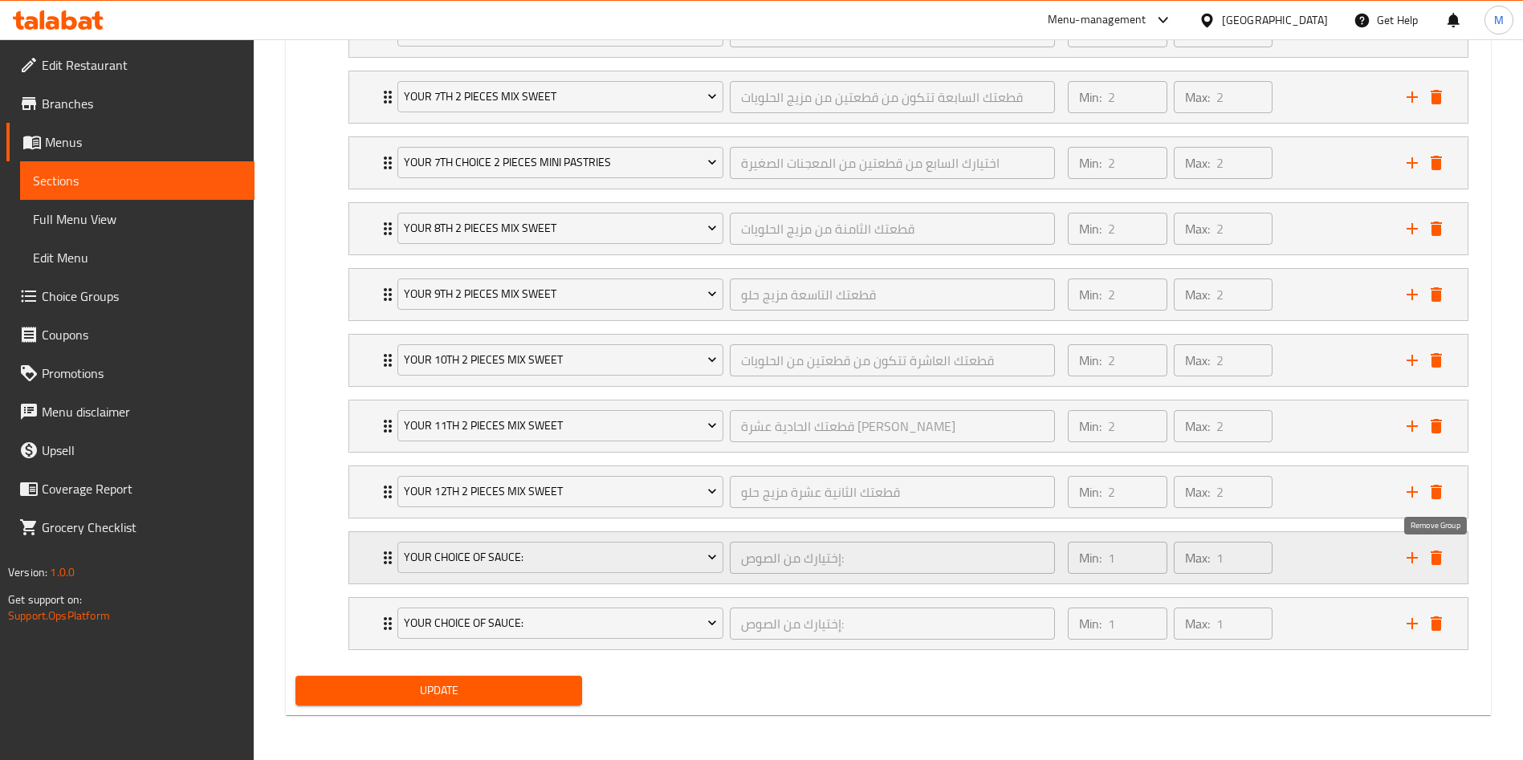
click at [1436, 558] on icon "delete" at bounding box center [1436, 558] width 11 height 14
drag, startPoint x: 1444, startPoint y: 628, endPoint x: 914, endPoint y: 521, distance: 540.6
click at [1445, 628] on icon "delete" at bounding box center [1436, 623] width 19 height 19
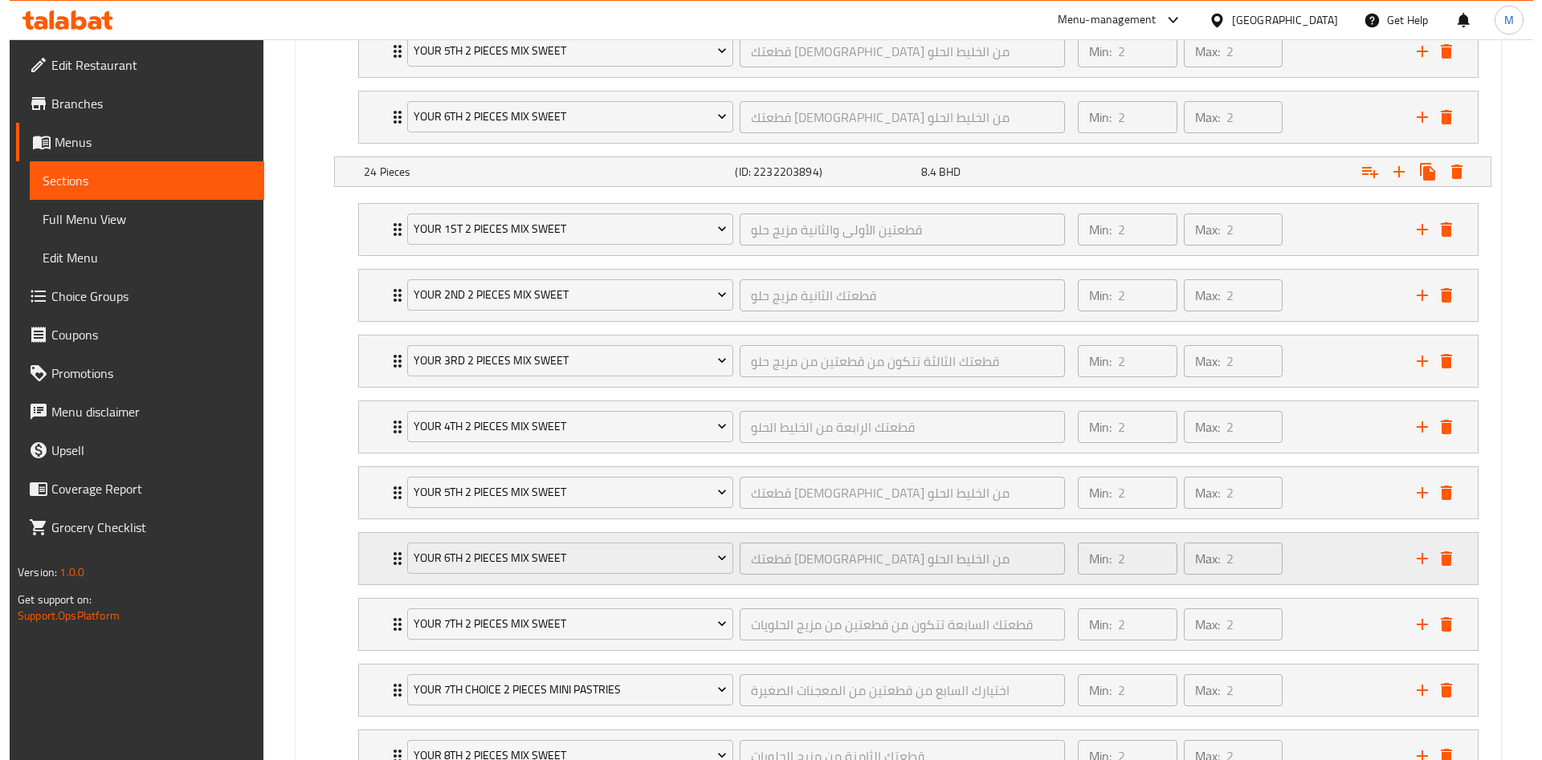
scroll to position [1544, 0]
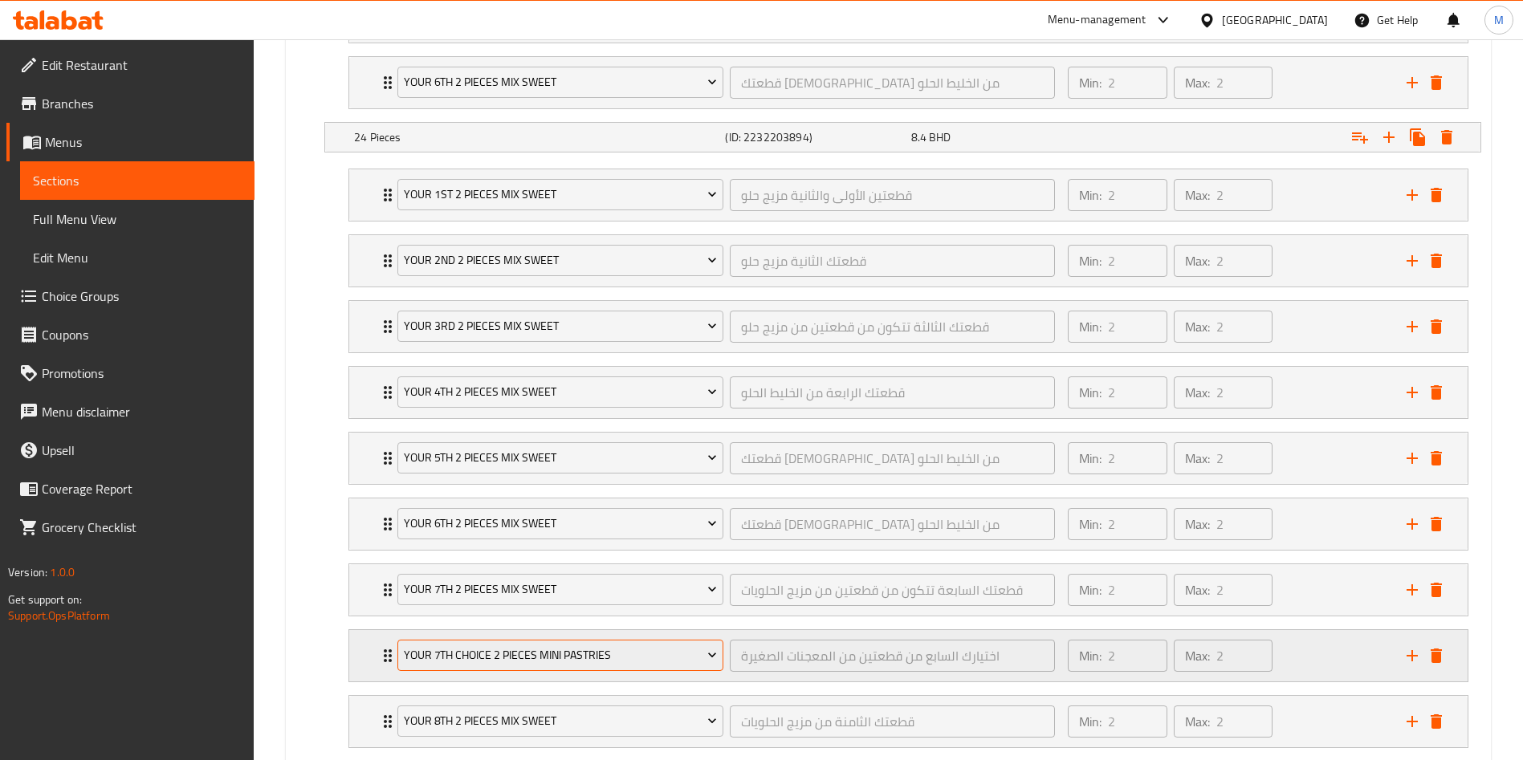
click at [466, 651] on span "your 7th choice 2 pieces mini pastries" at bounding box center [561, 656] width 314 height 20
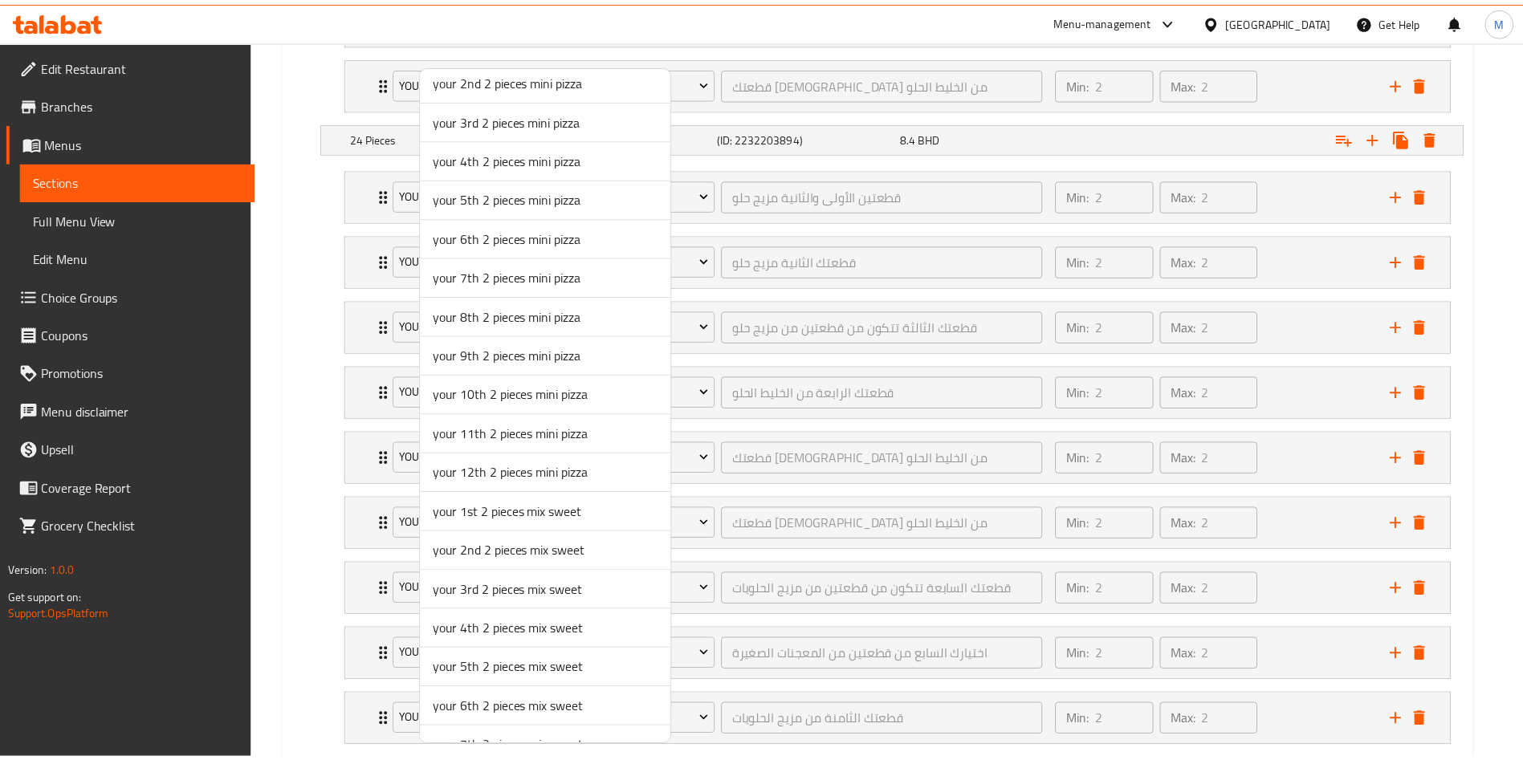
scroll to position [865, 0]
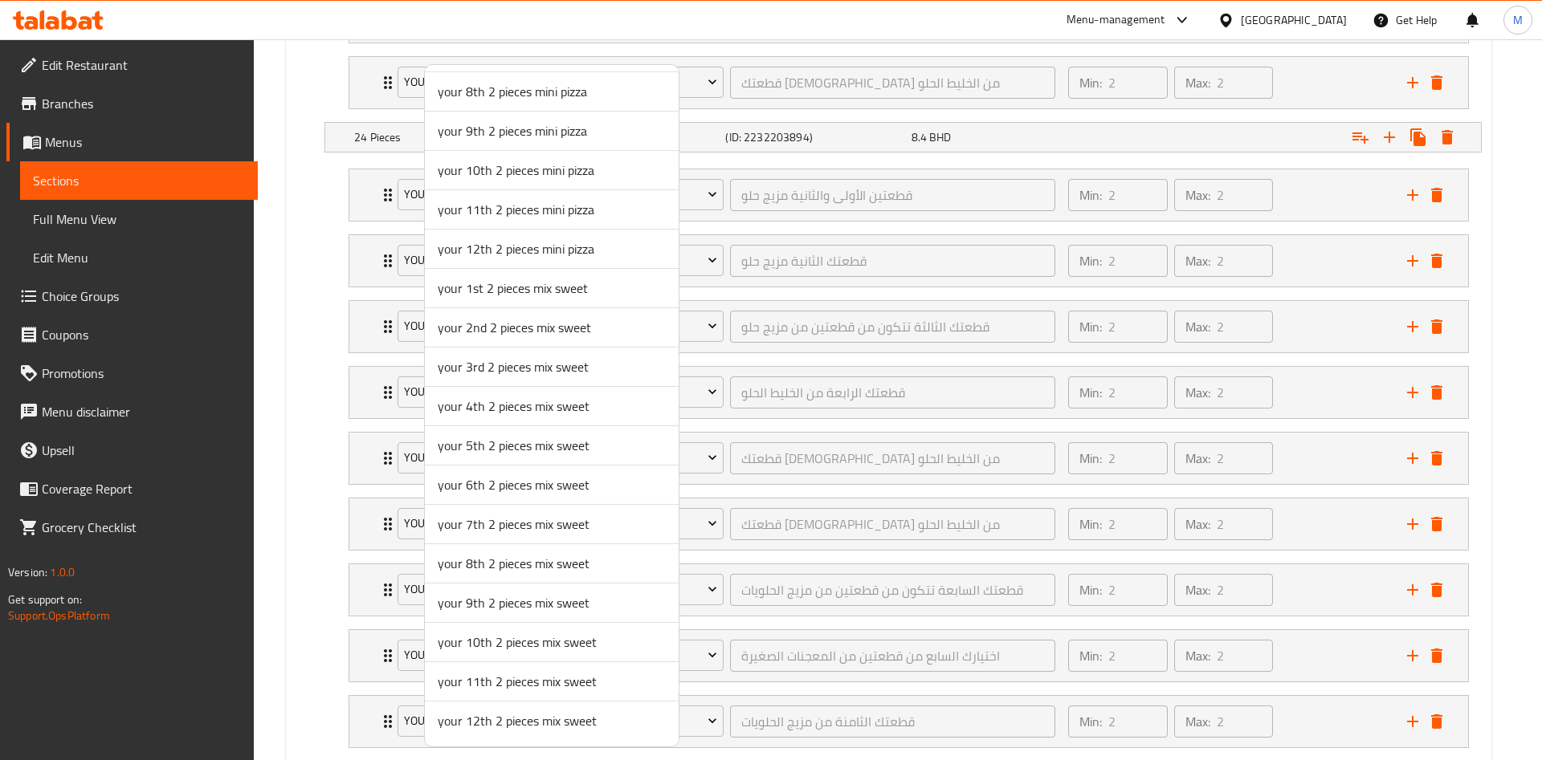
click at [479, 556] on span "your 8th 2 pieces mix sweet" at bounding box center [552, 563] width 228 height 19
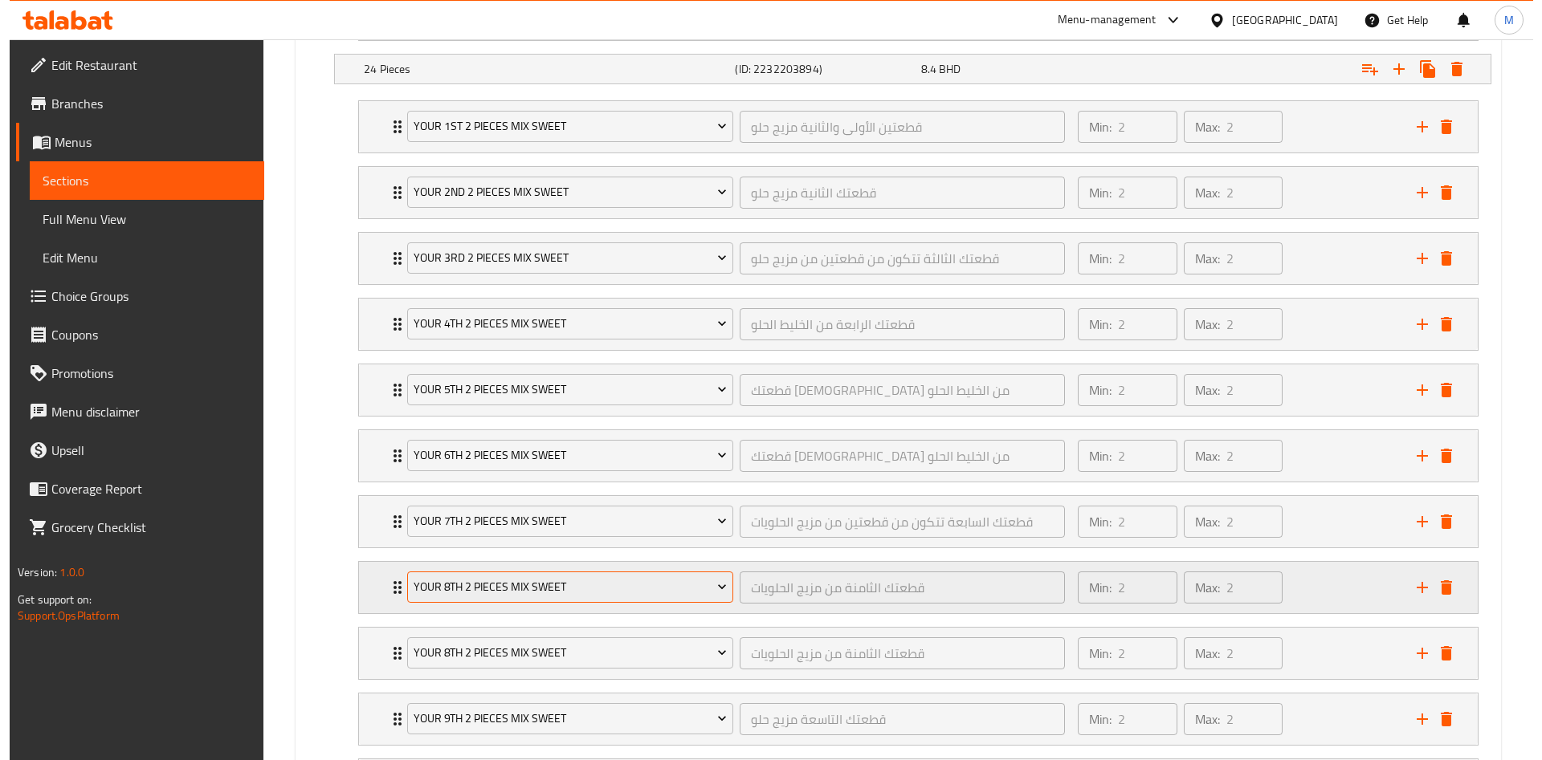
scroll to position [1665, 0]
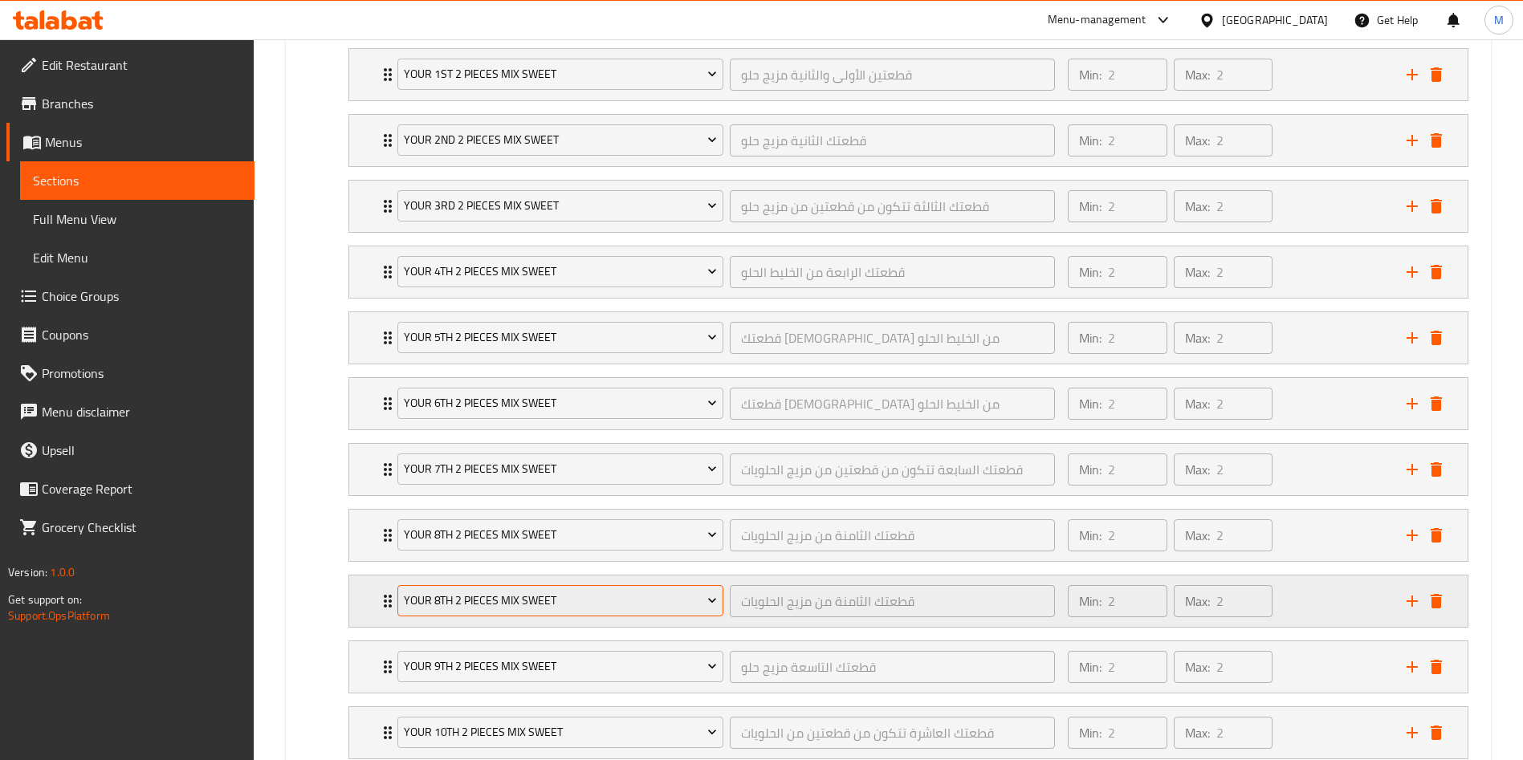
click at [461, 595] on span "your 8th 2 pieces mix sweet" at bounding box center [561, 601] width 314 height 20
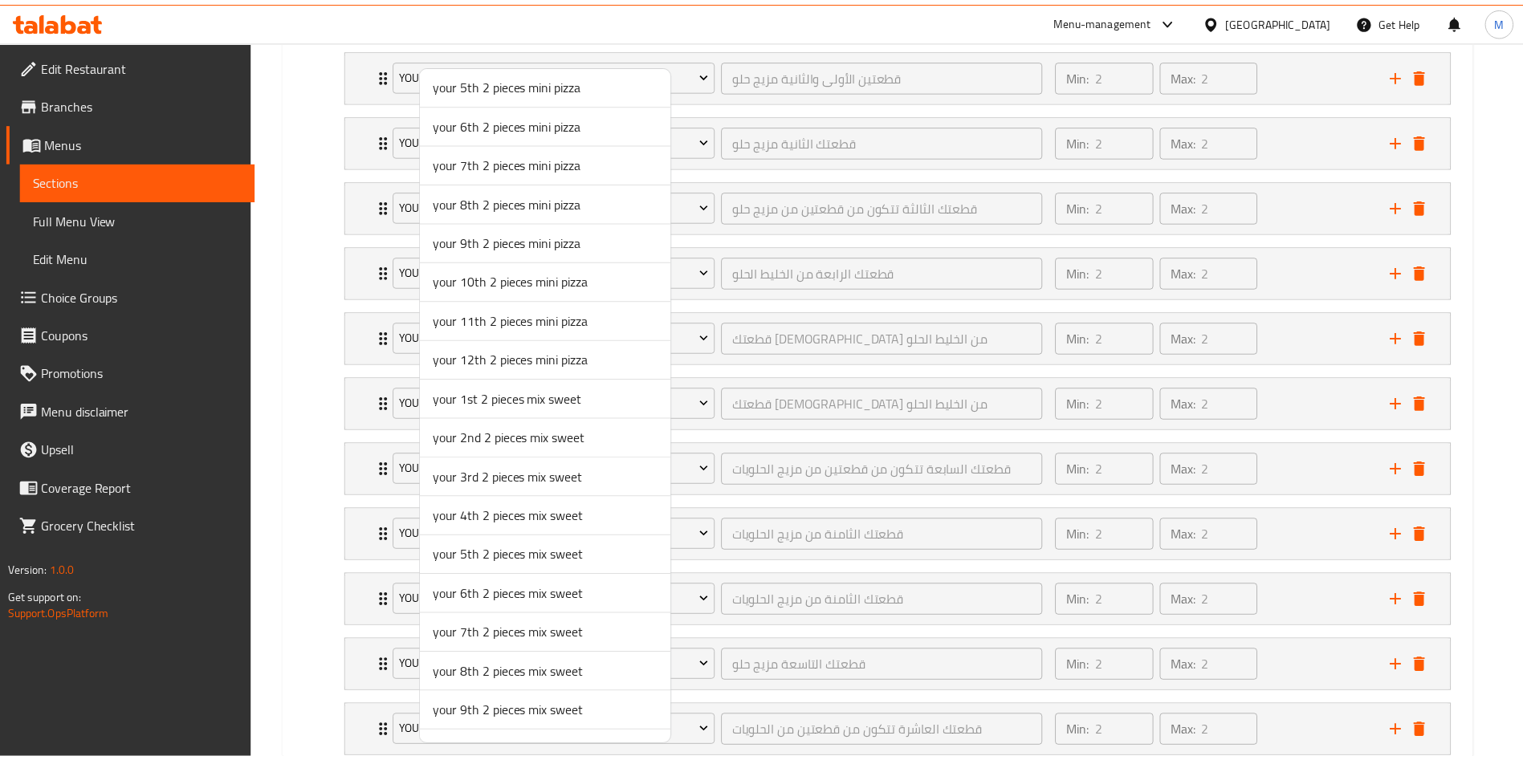
scroll to position [865, 0]
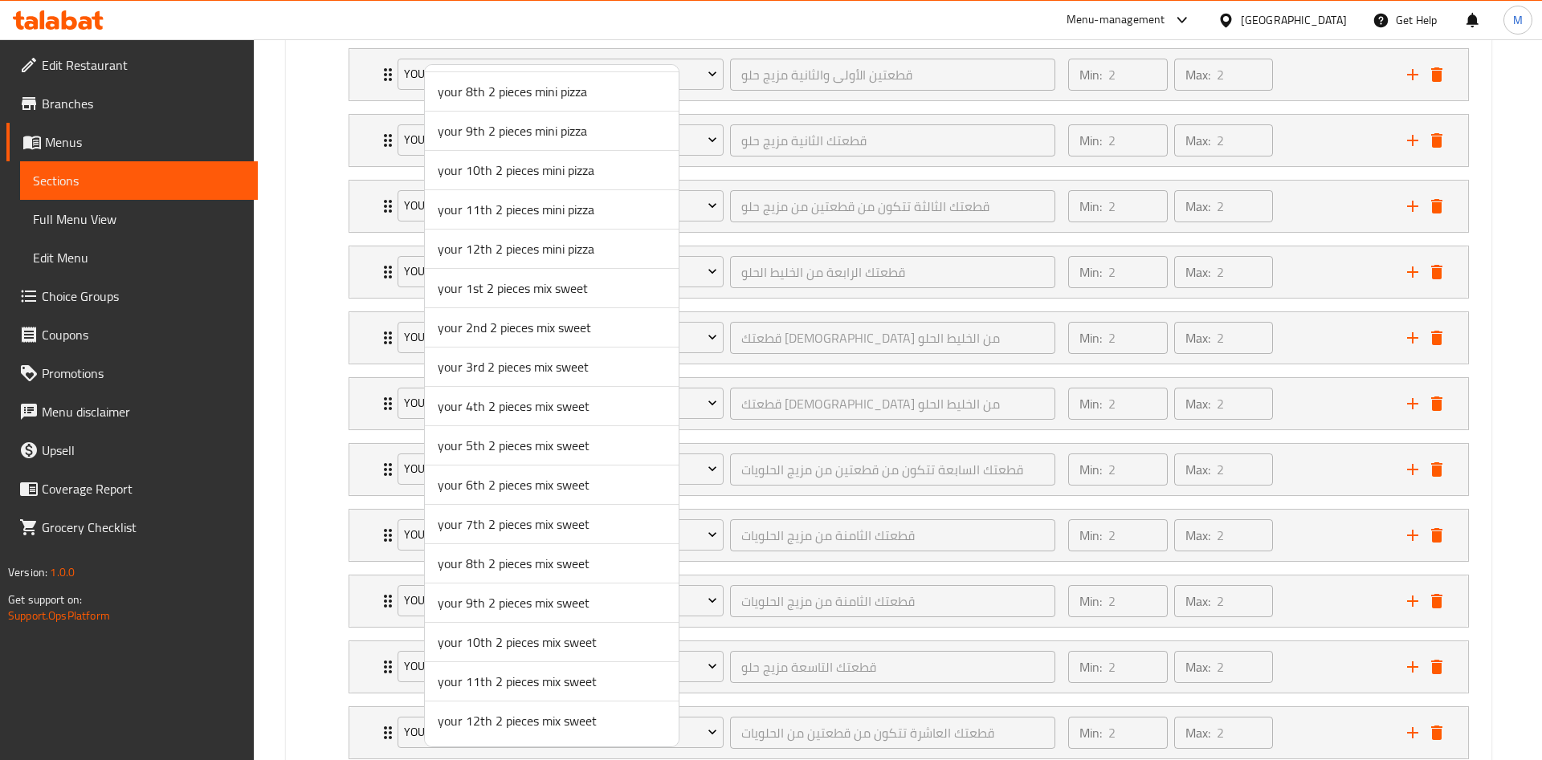
click at [484, 594] on span "your 9th 2 pieces mix sweet" at bounding box center [552, 602] width 228 height 19
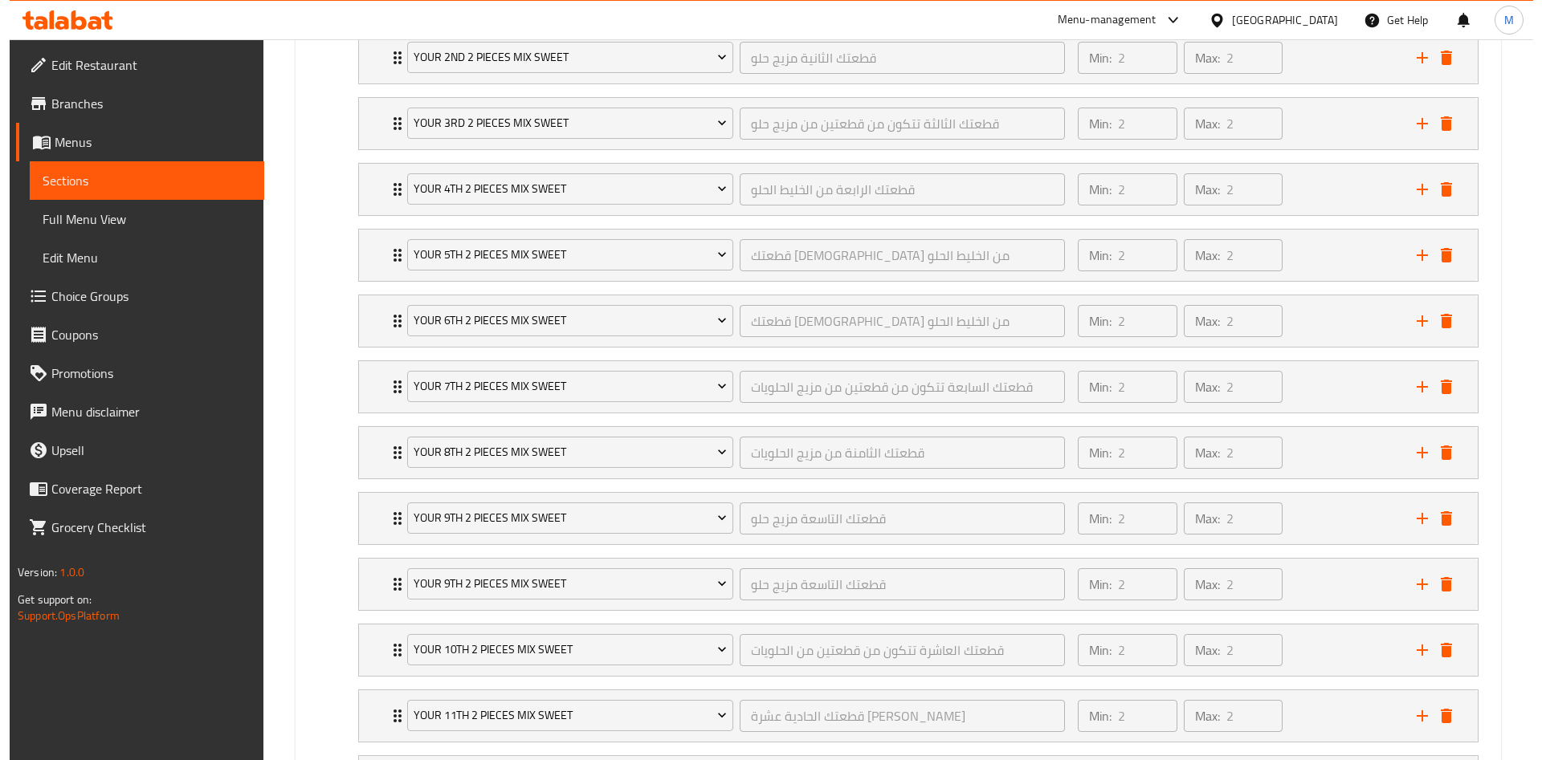
scroll to position [1785, 0]
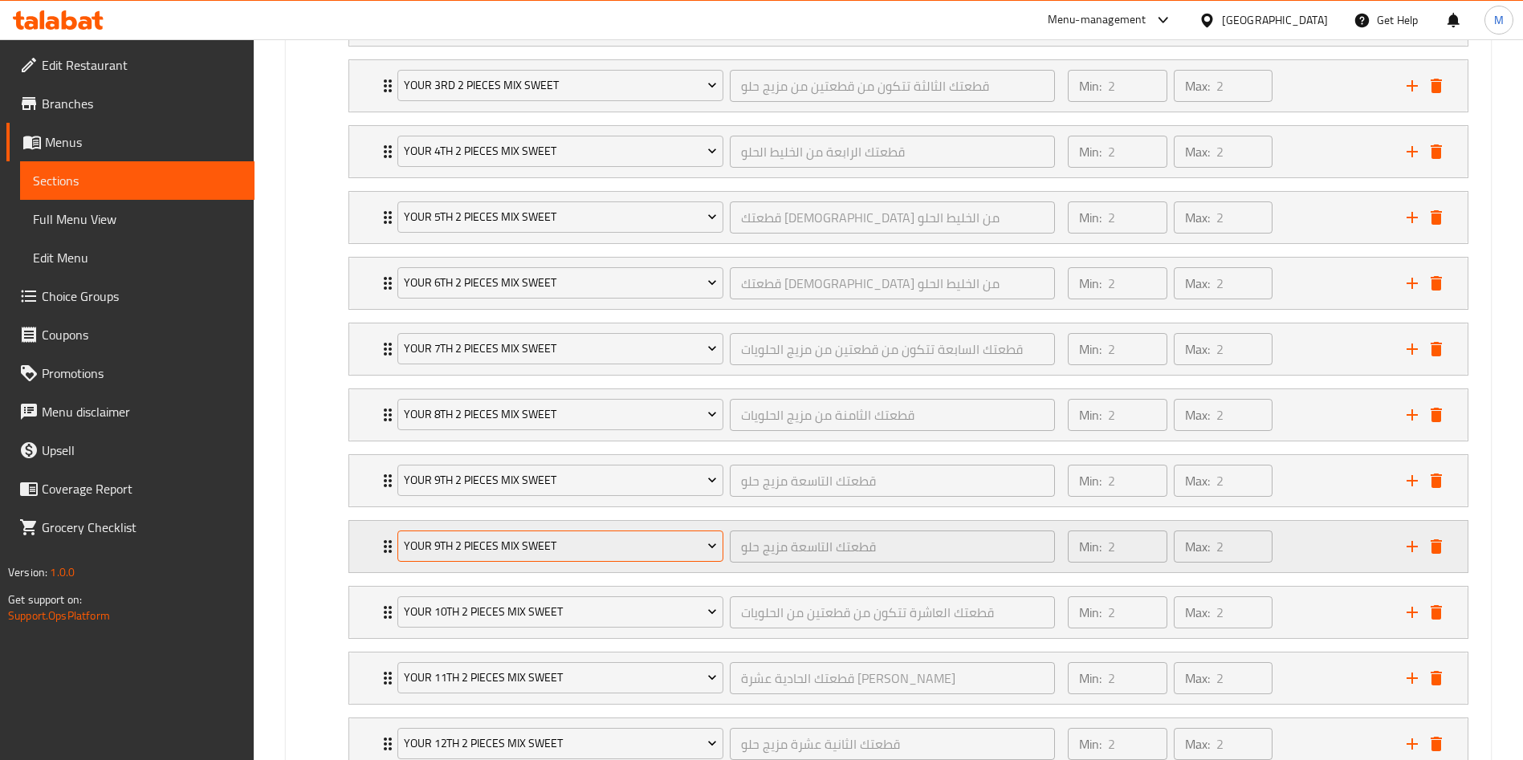
click at [483, 548] on span "your 9th 2 pieces mix sweet" at bounding box center [561, 546] width 314 height 20
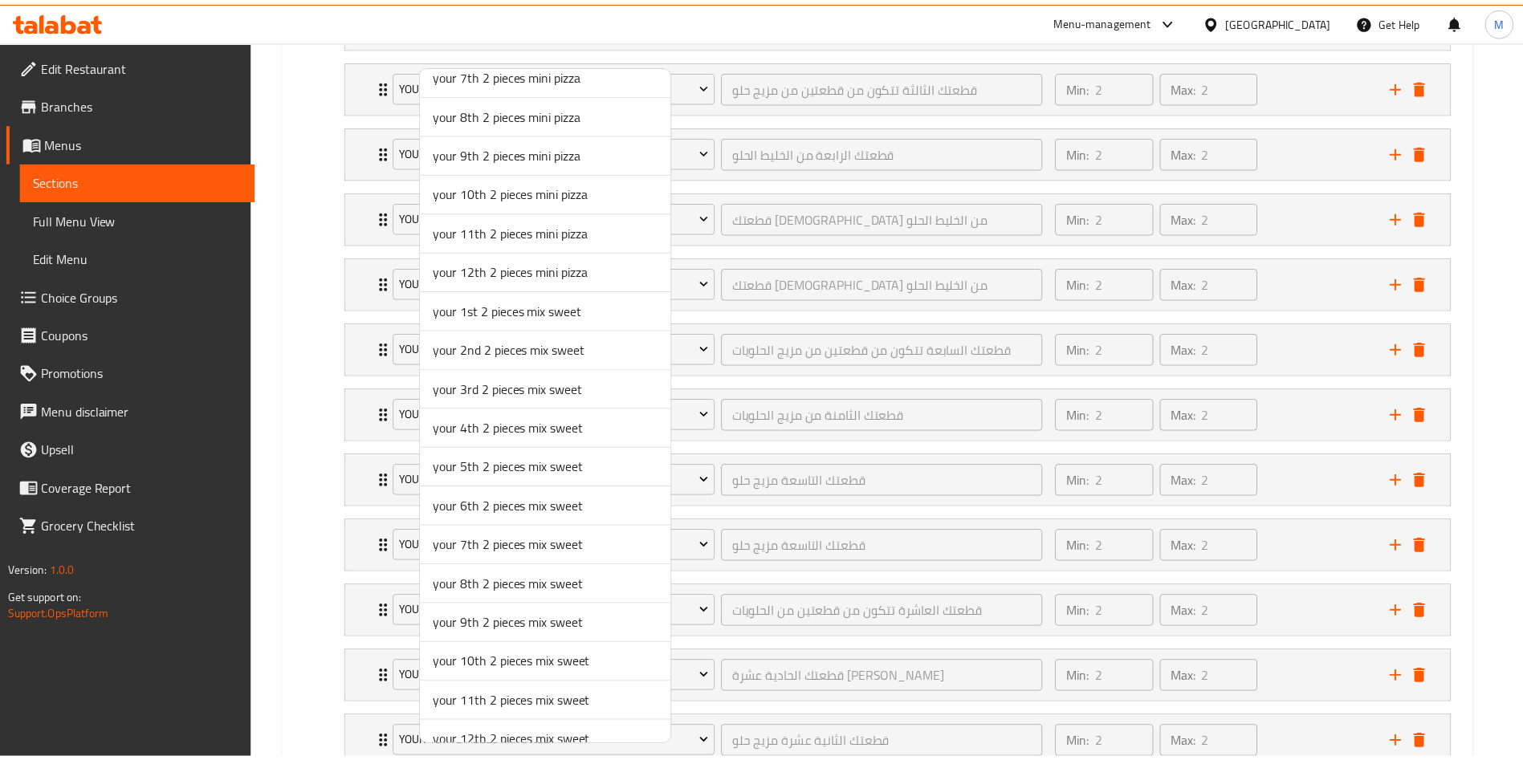
scroll to position [865, 0]
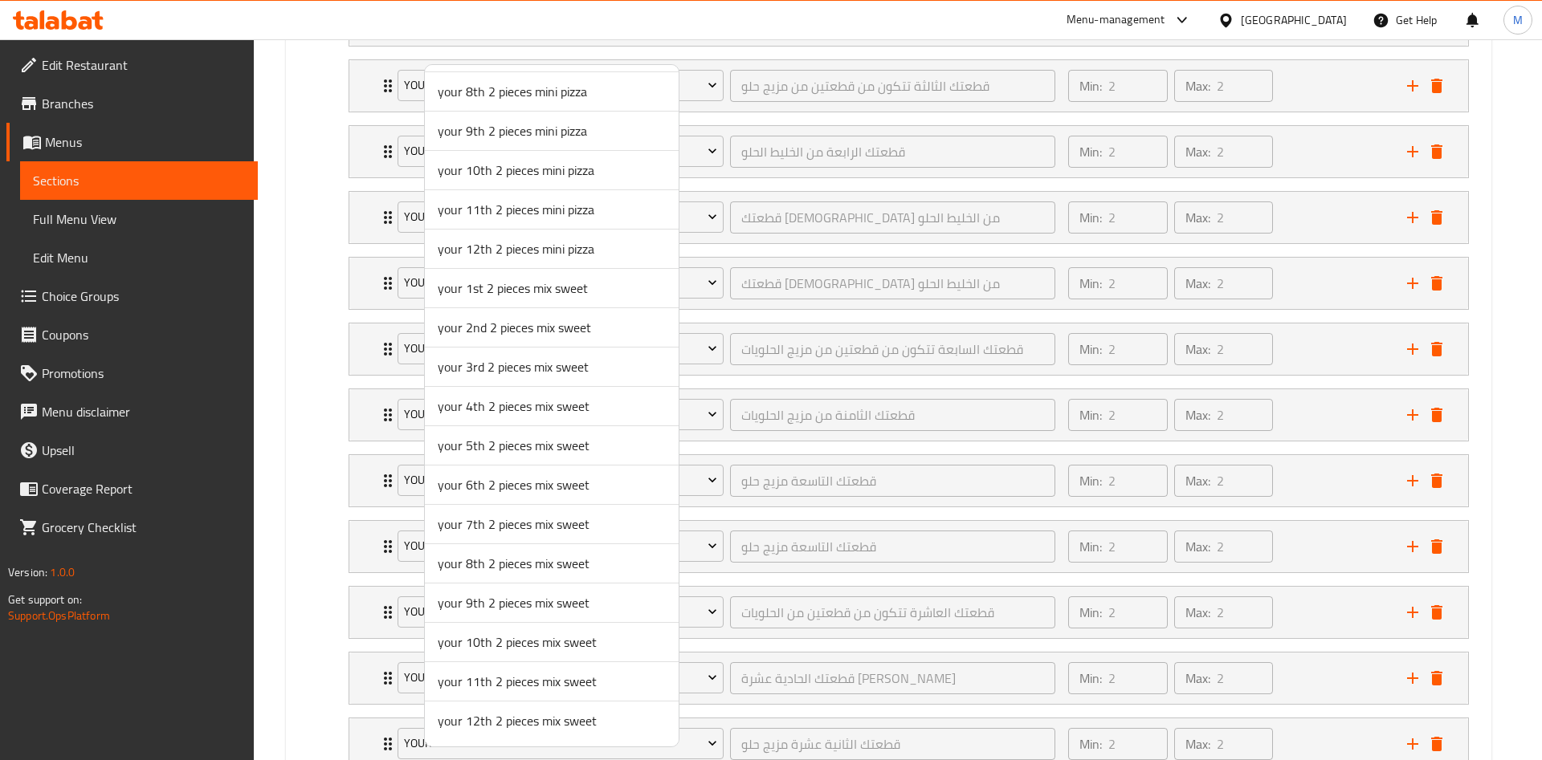
click at [494, 642] on span "your 10th 2 pieces mix sweet" at bounding box center [552, 642] width 228 height 19
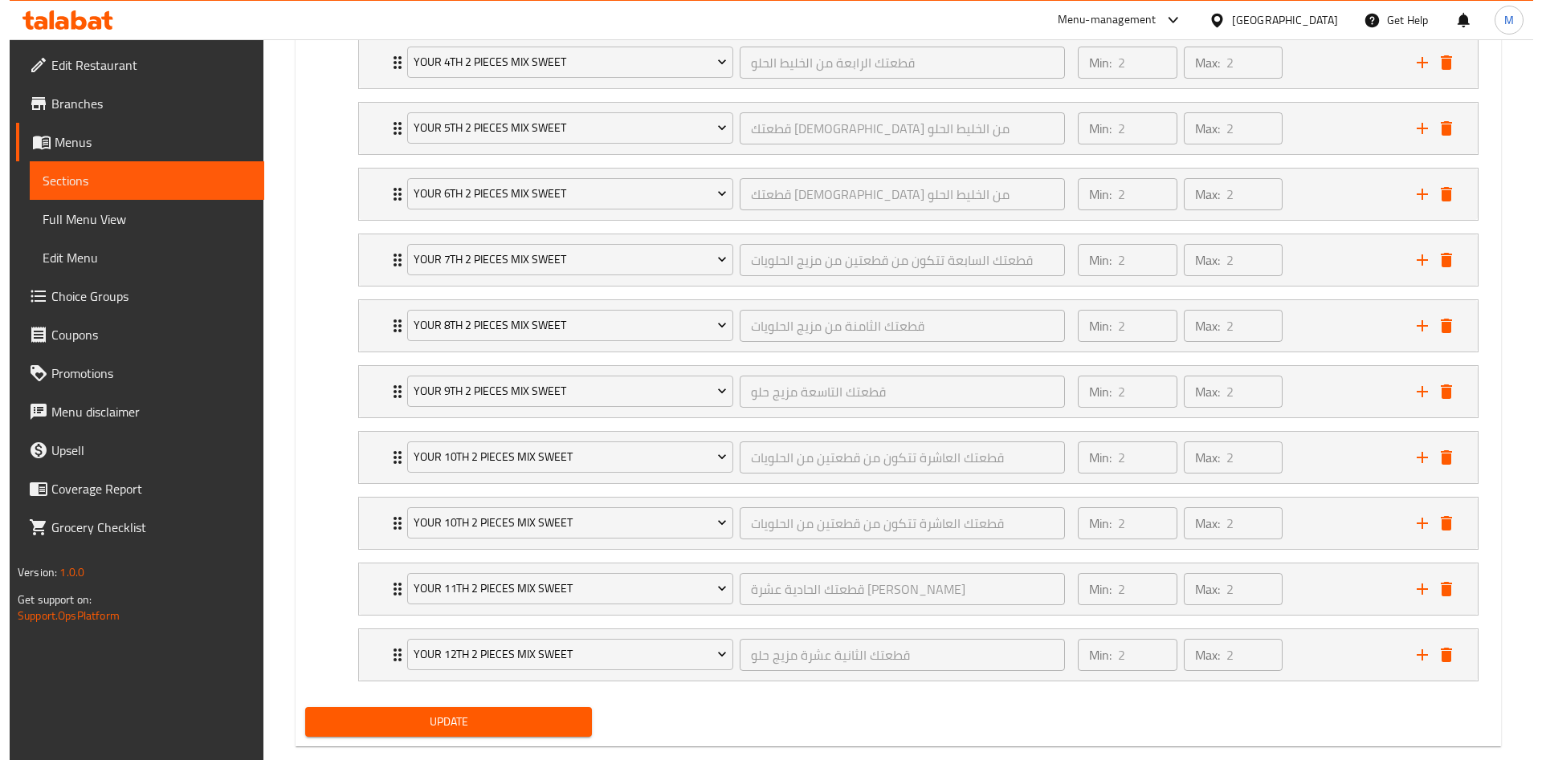
scroll to position [1906, 0]
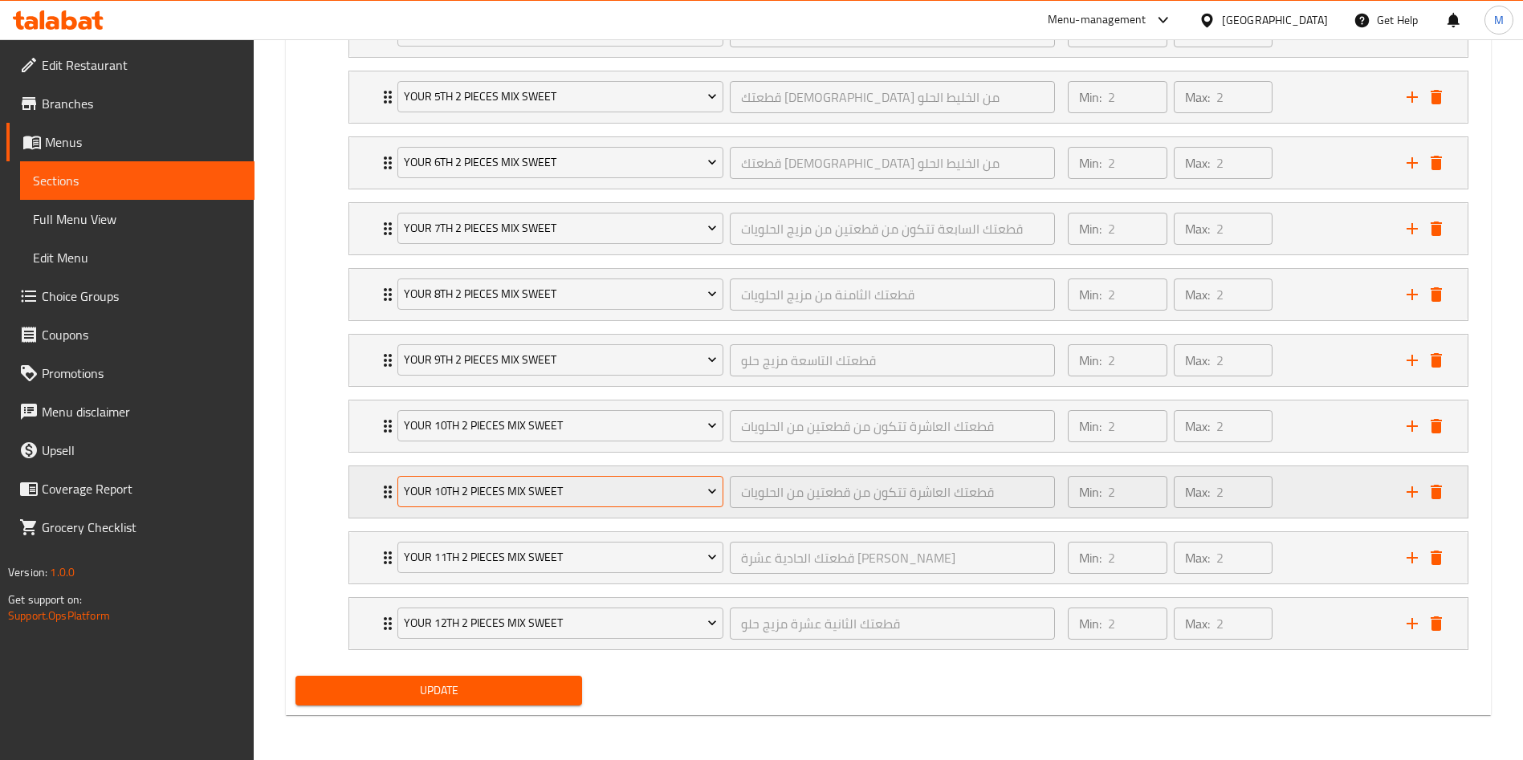
click at [463, 484] on span "your 10th 2 pieces mix sweet" at bounding box center [561, 492] width 314 height 20
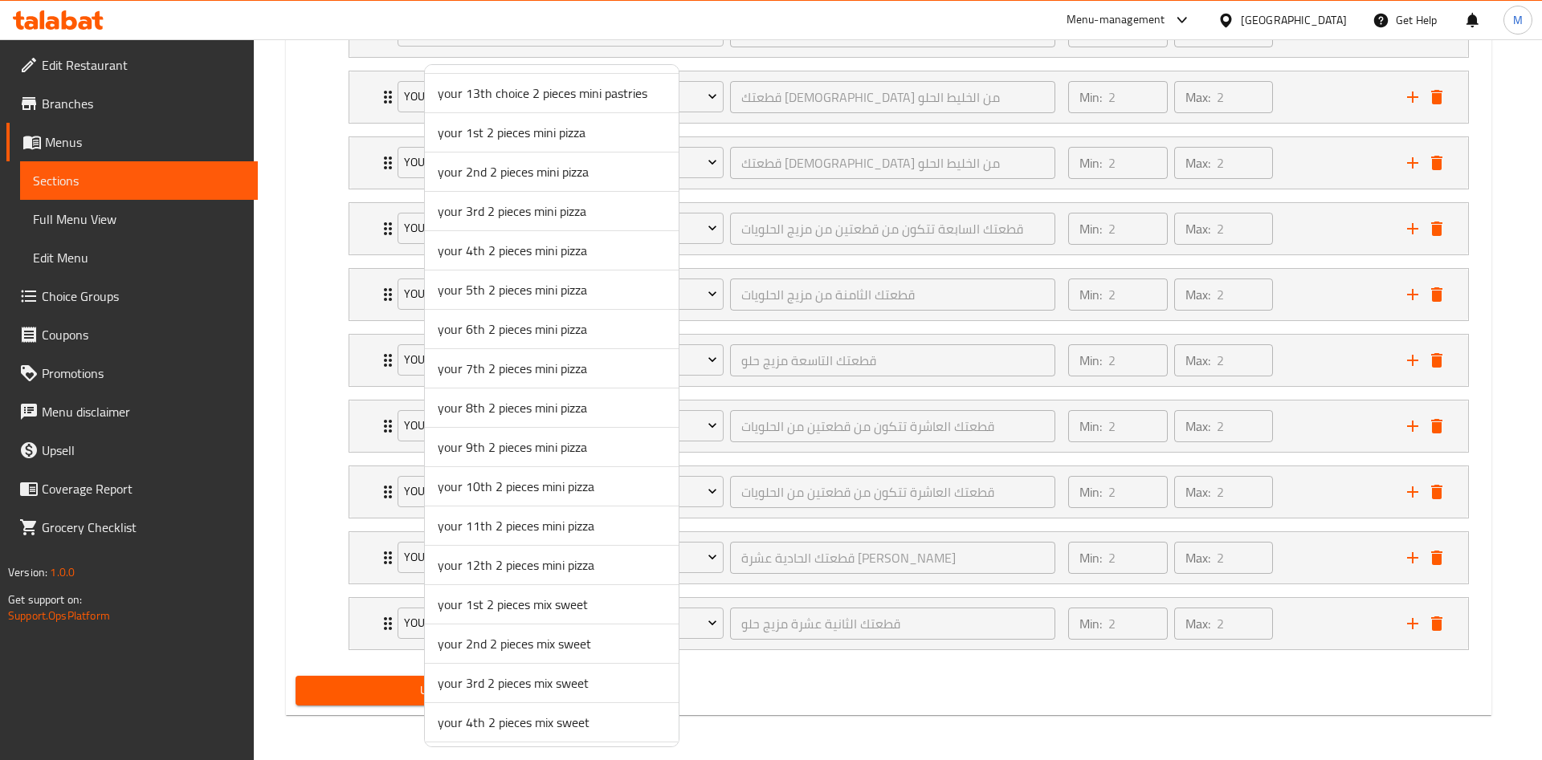
scroll to position [865, 0]
click at [489, 679] on span "your 11th 2 pieces mix sweet" at bounding box center [552, 681] width 228 height 19
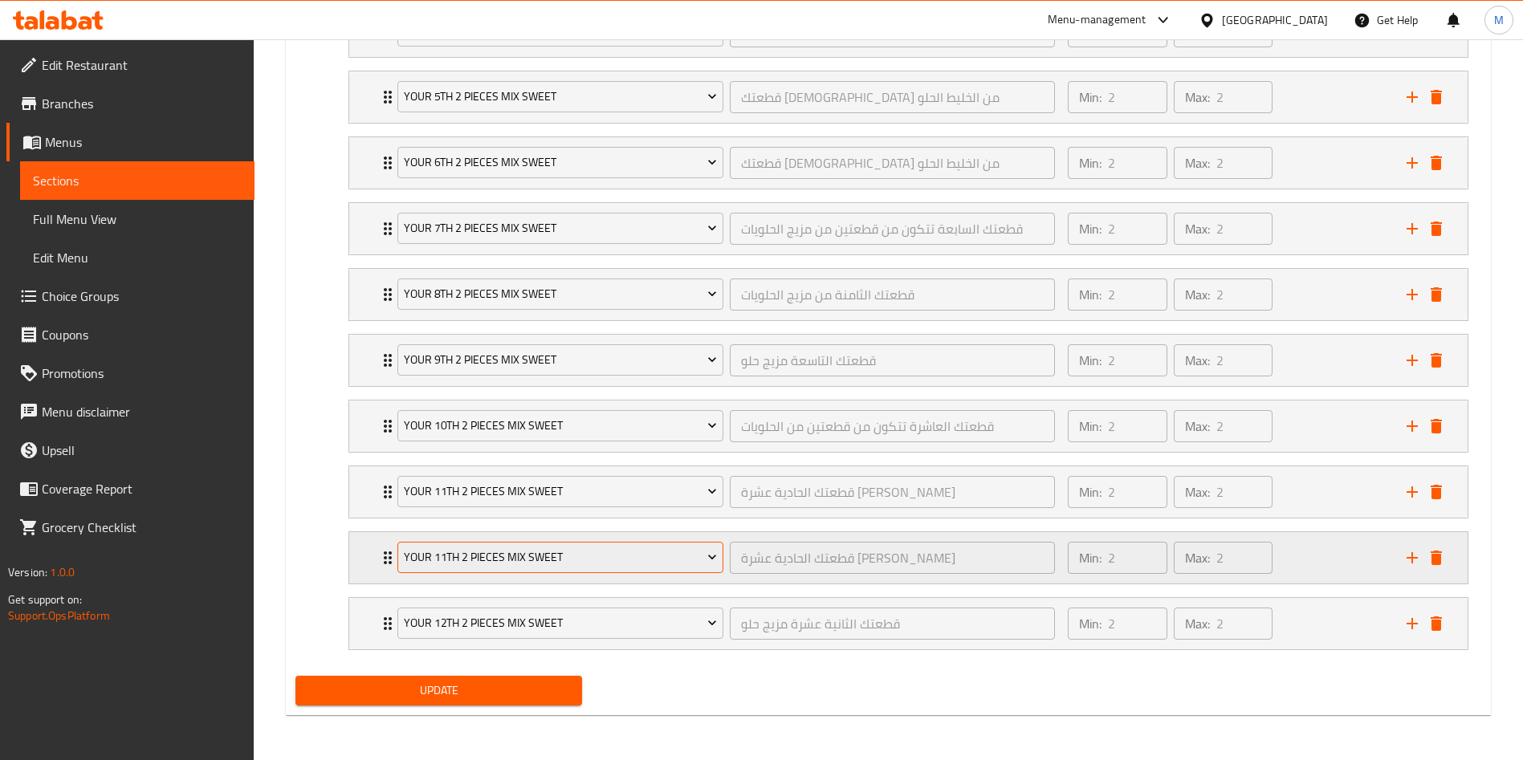
drag, startPoint x: 457, startPoint y: 532, endPoint x: 458, endPoint y: 545, distance: 13.7
click at [457, 534] on div "your 11th 2 pieces mix sweet قطعتك الحادية عشرة مزيج حلو ​ Min: 2 ​ Max: 2 ​ As…" at bounding box center [909, 558] width 1120 height 53
click at [458, 548] on span "your 11th 2 pieces mix sweet" at bounding box center [561, 558] width 314 height 20
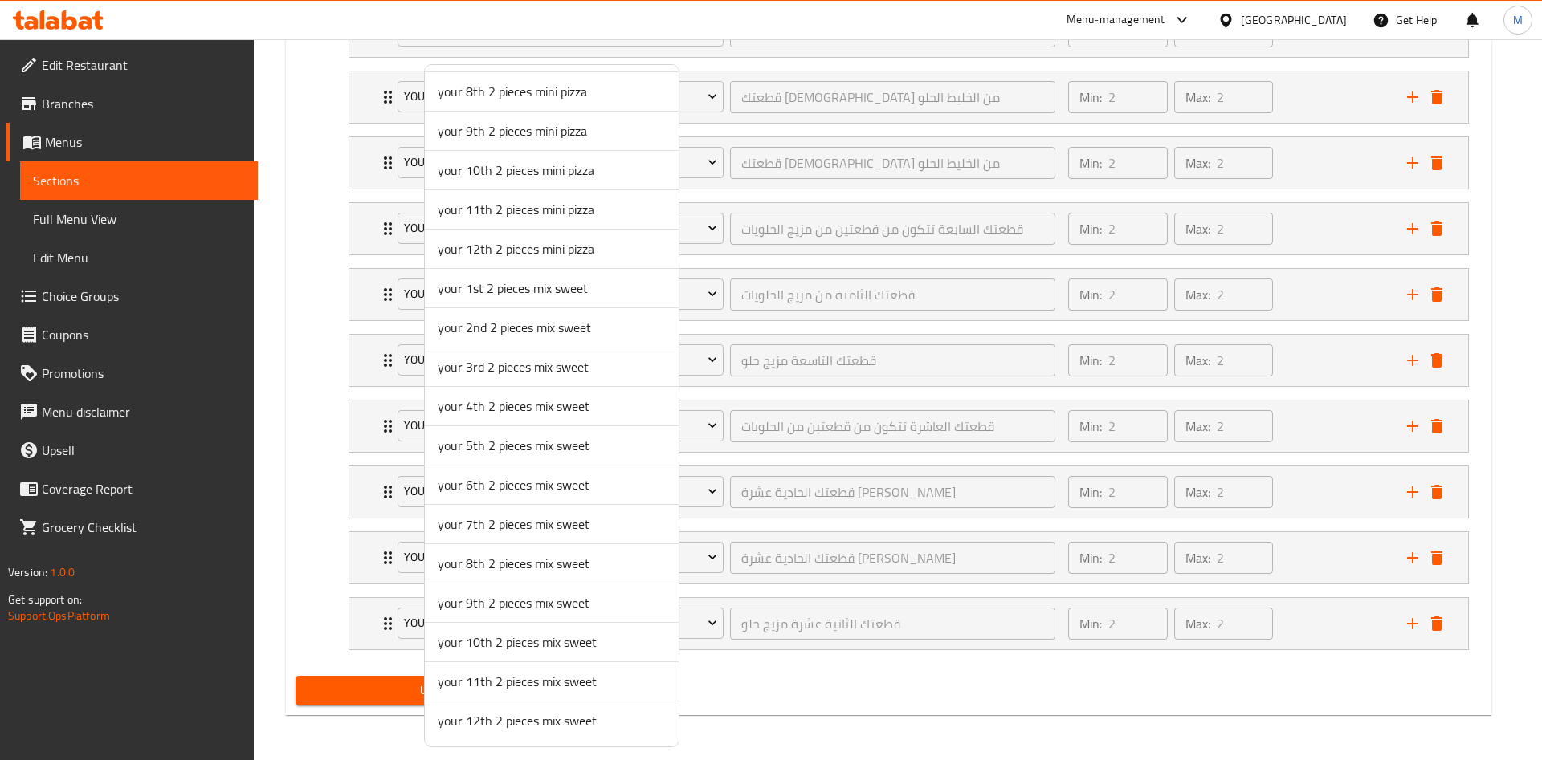
click at [491, 723] on span "your 12th 2 pieces mix sweet" at bounding box center [552, 720] width 228 height 19
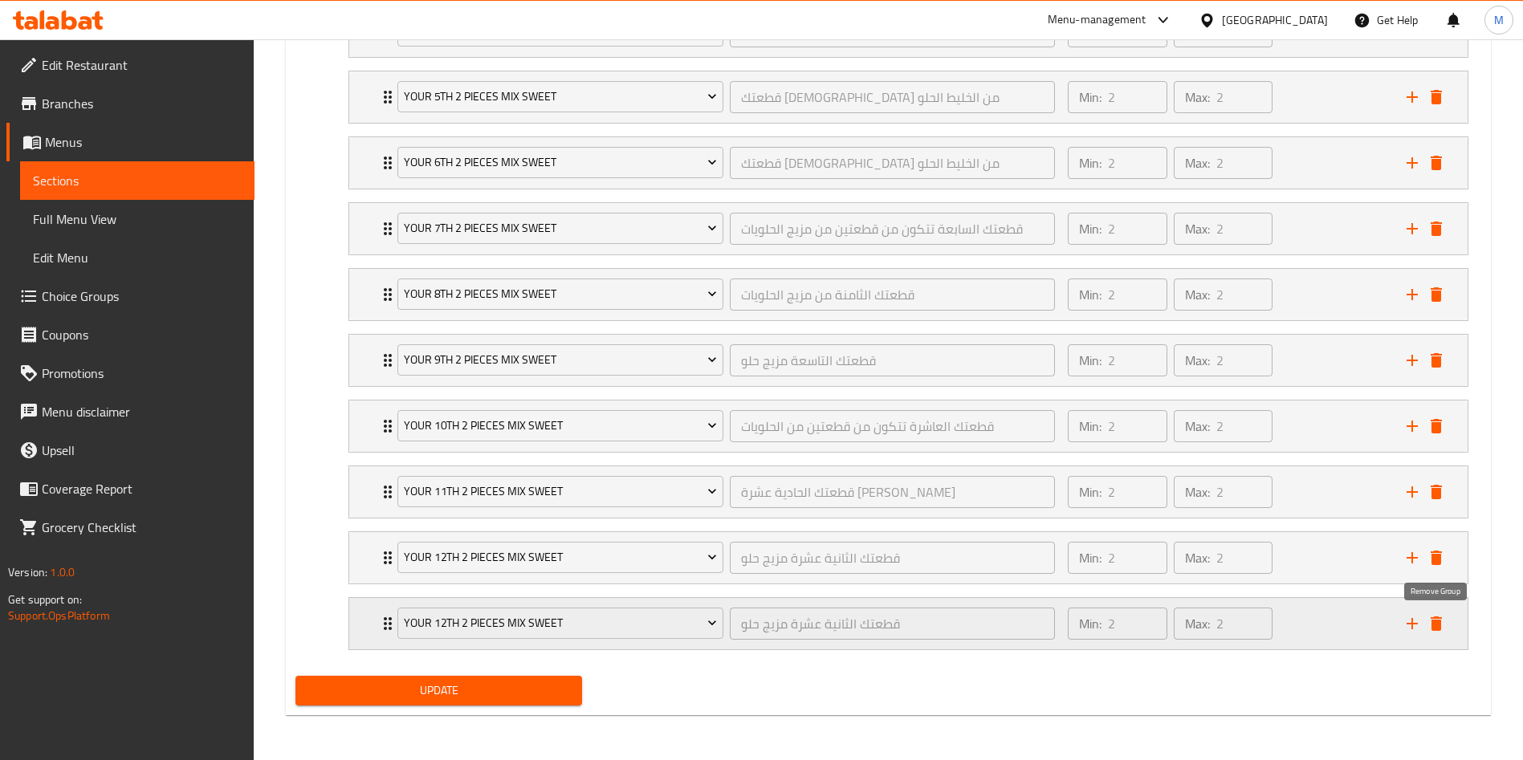
click at [1439, 625] on icon "delete" at bounding box center [1436, 624] width 11 height 14
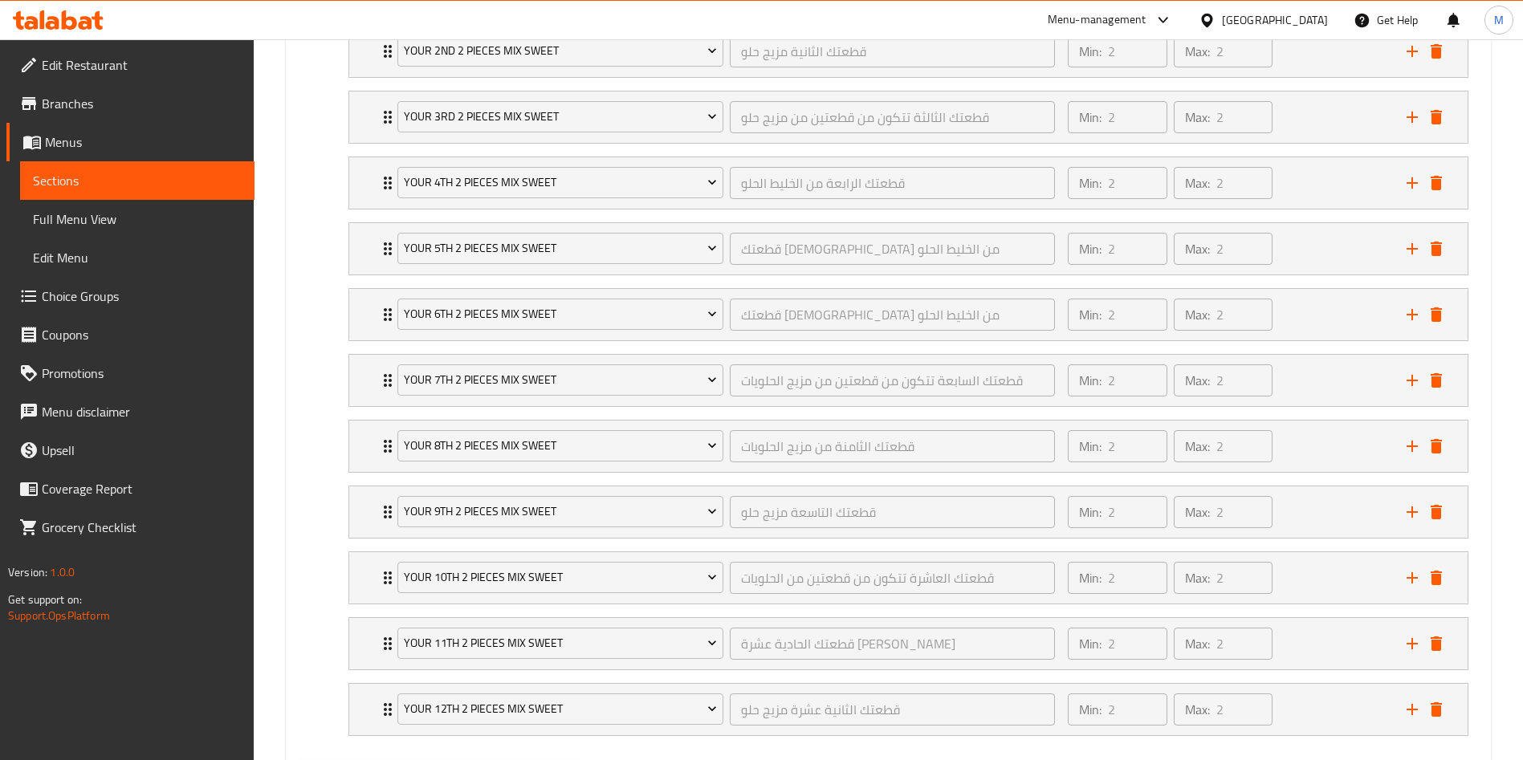
scroll to position [1840, 0]
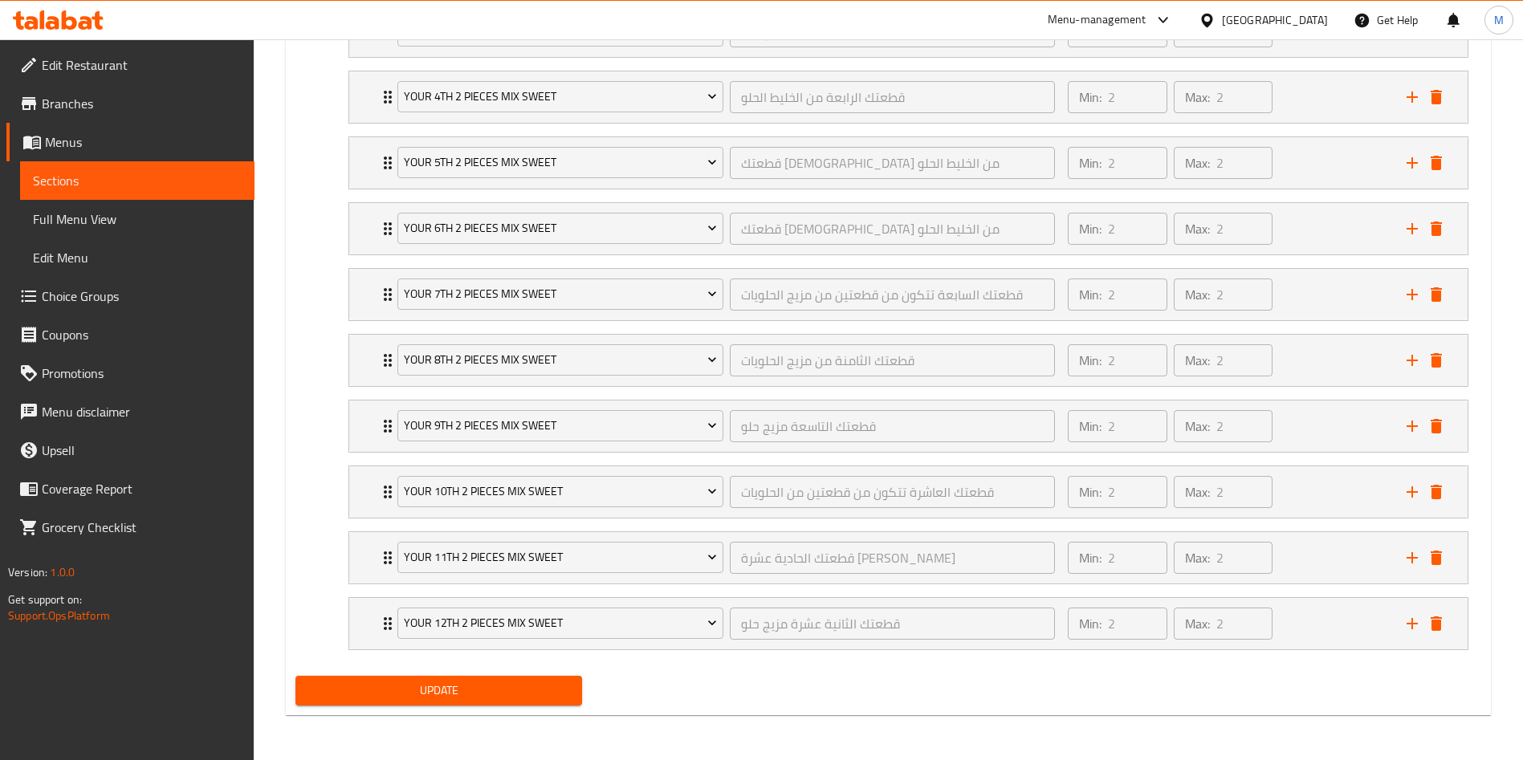
click at [497, 689] on span "Update" at bounding box center [438, 691] width 261 height 20
drag, startPoint x: 517, startPoint y: 684, endPoint x: 786, endPoint y: 160, distance: 589.3
click at [517, 684] on span "Update" at bounding box center [438, 691] width 261 height 20
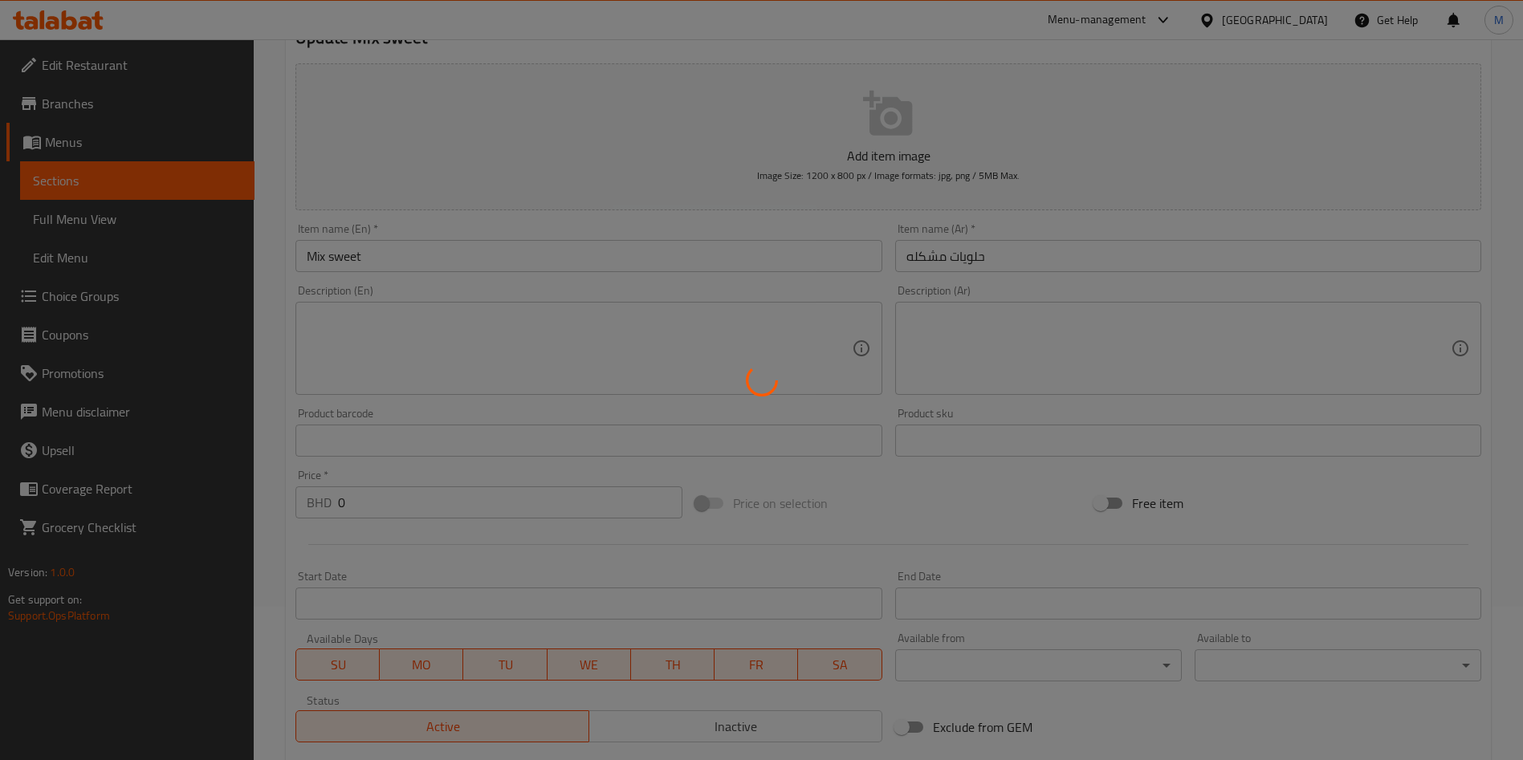
scroll to position [0, 0]
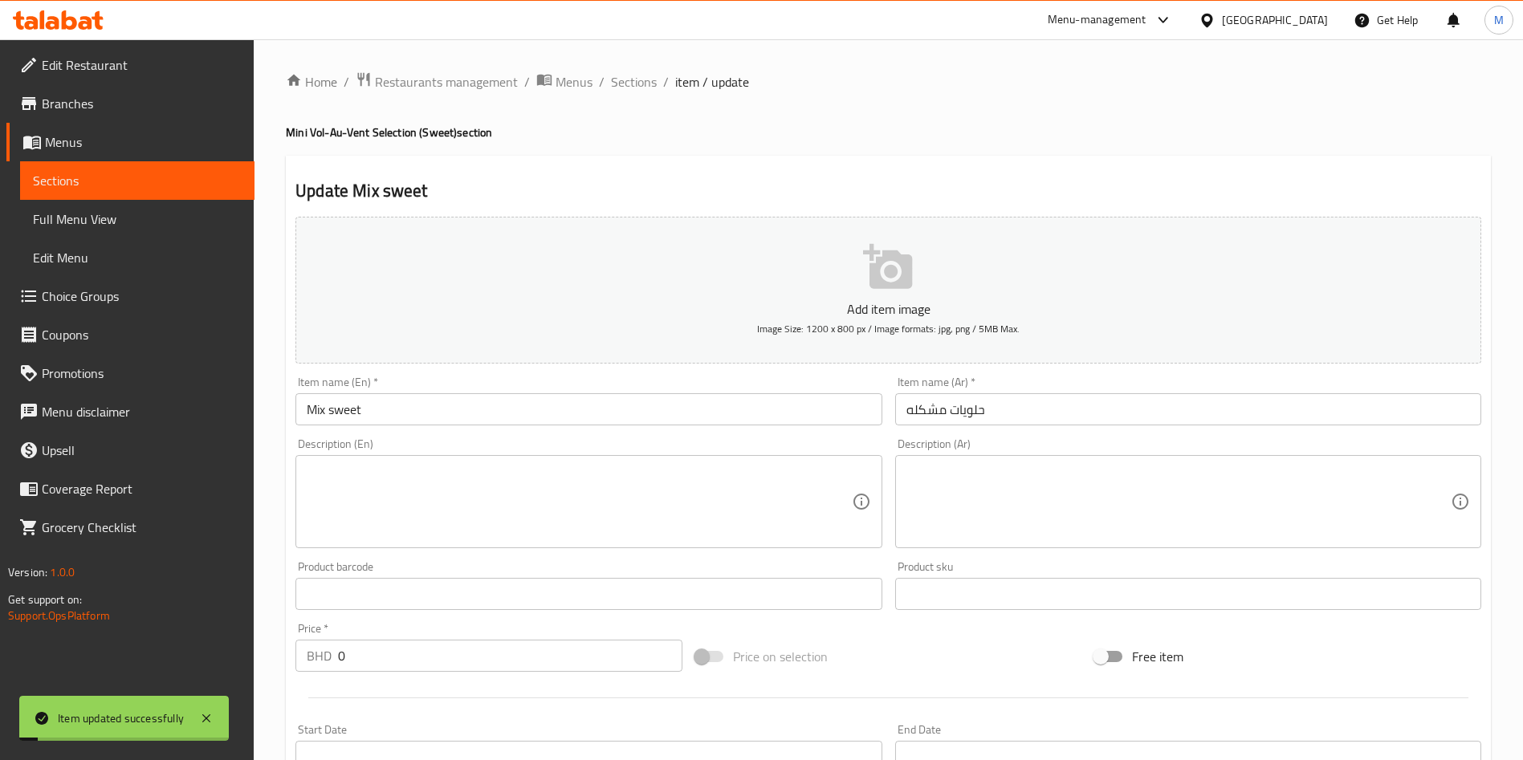
click at [641, 88] on span "Sections" at bounding box center [634, 81] width 46 height 19
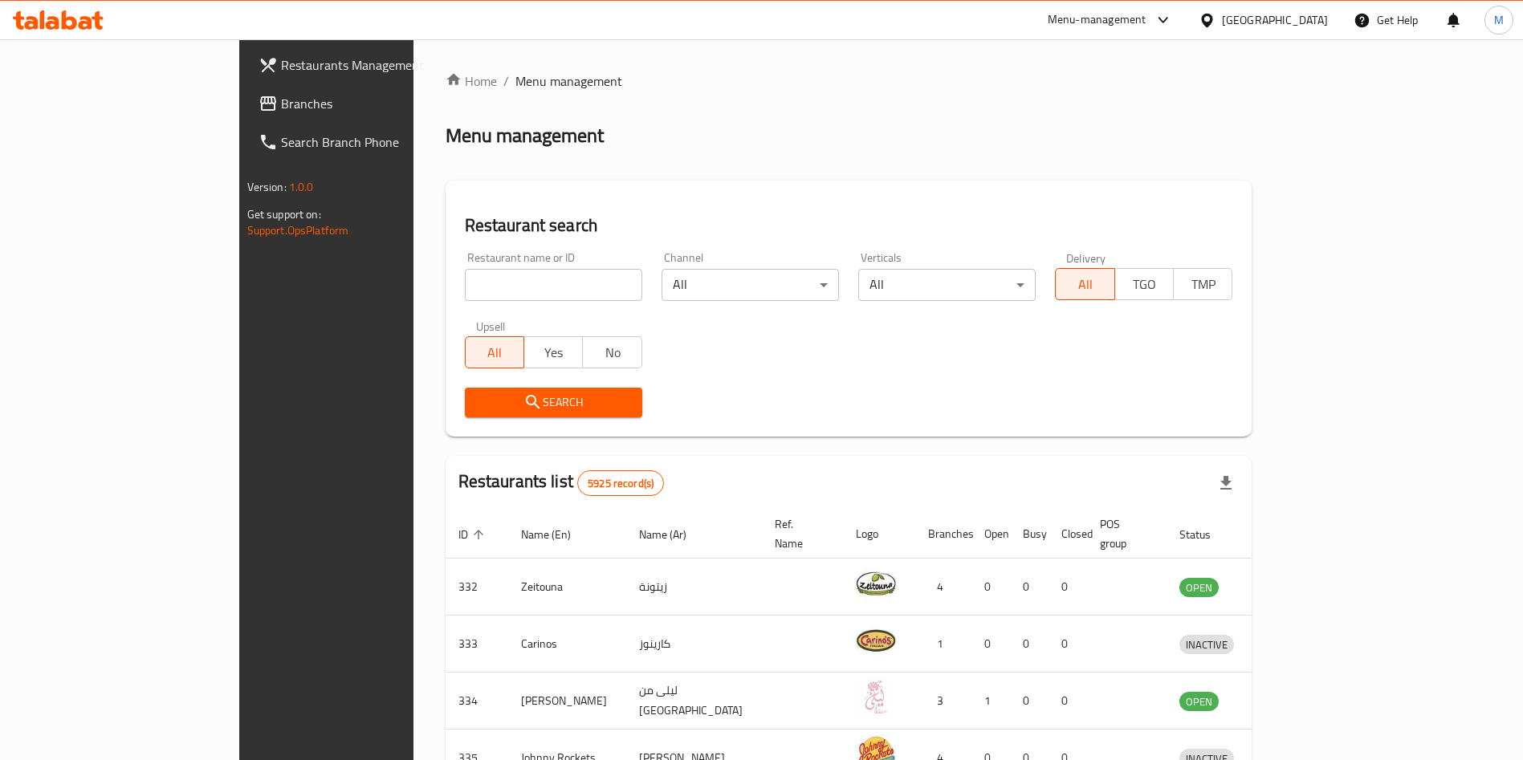
click at [514, 284] on div at bounding box center [761, 380] width 1523 height 760
click at [514, 284] on input "search" at bounding box center [553, 285] width 177 height 32
type input "ش"
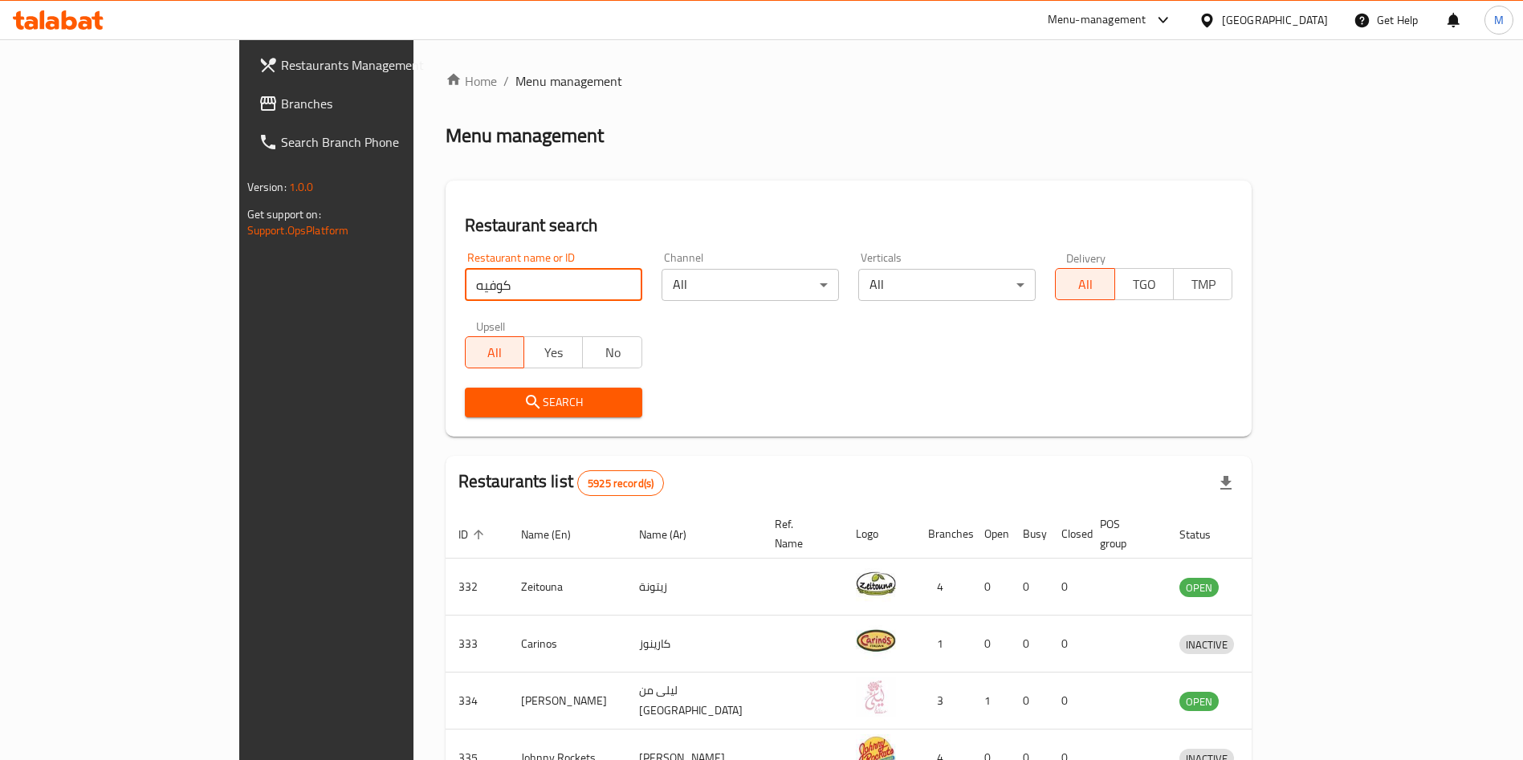
type input "كوفيه"
click button "Search" at bounding box center [553, 403] width 177 height 30
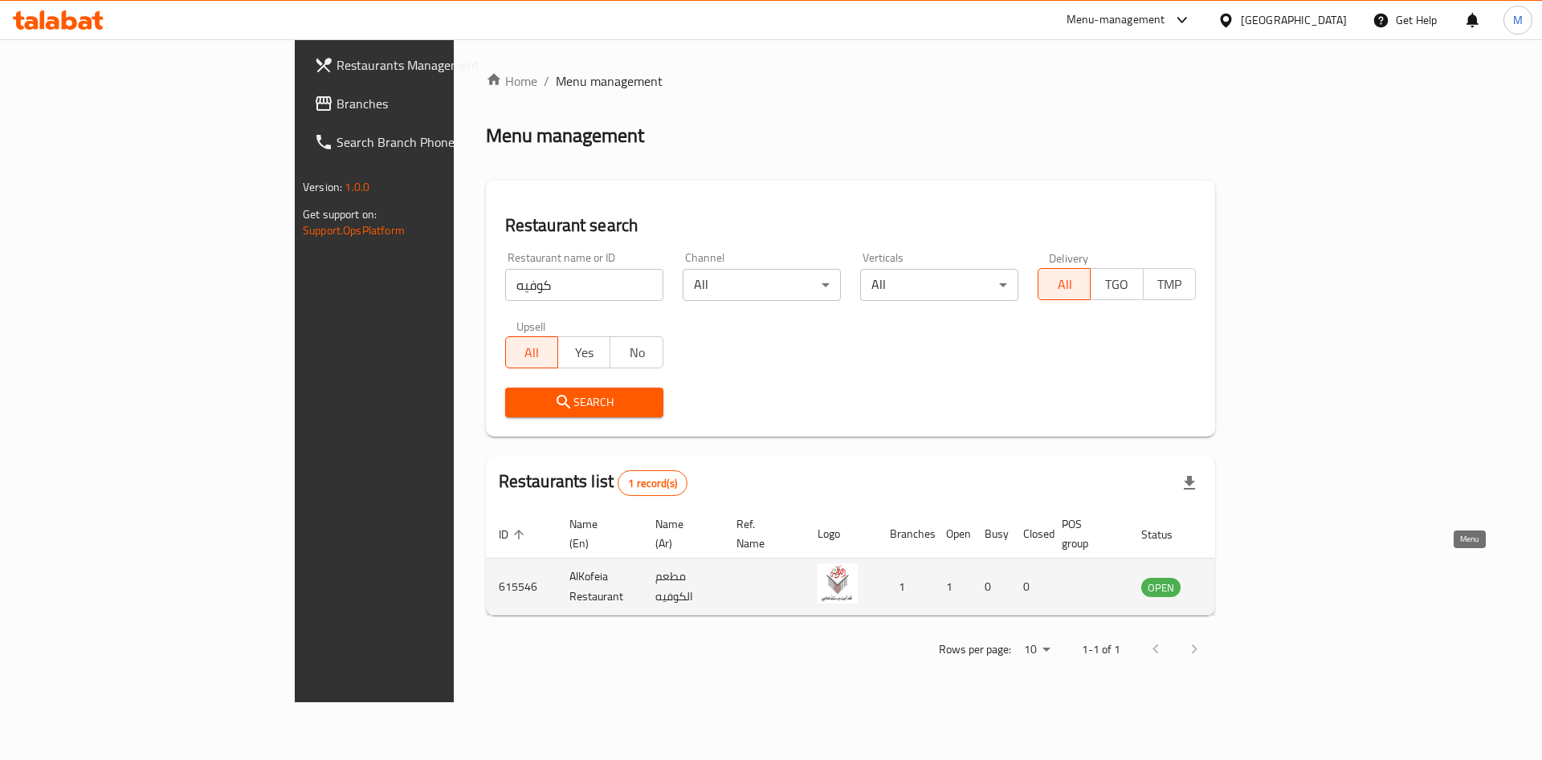
click at [1255, 577] on link "enhanced table" at bounding box center [1240, 586] width 30 height 19
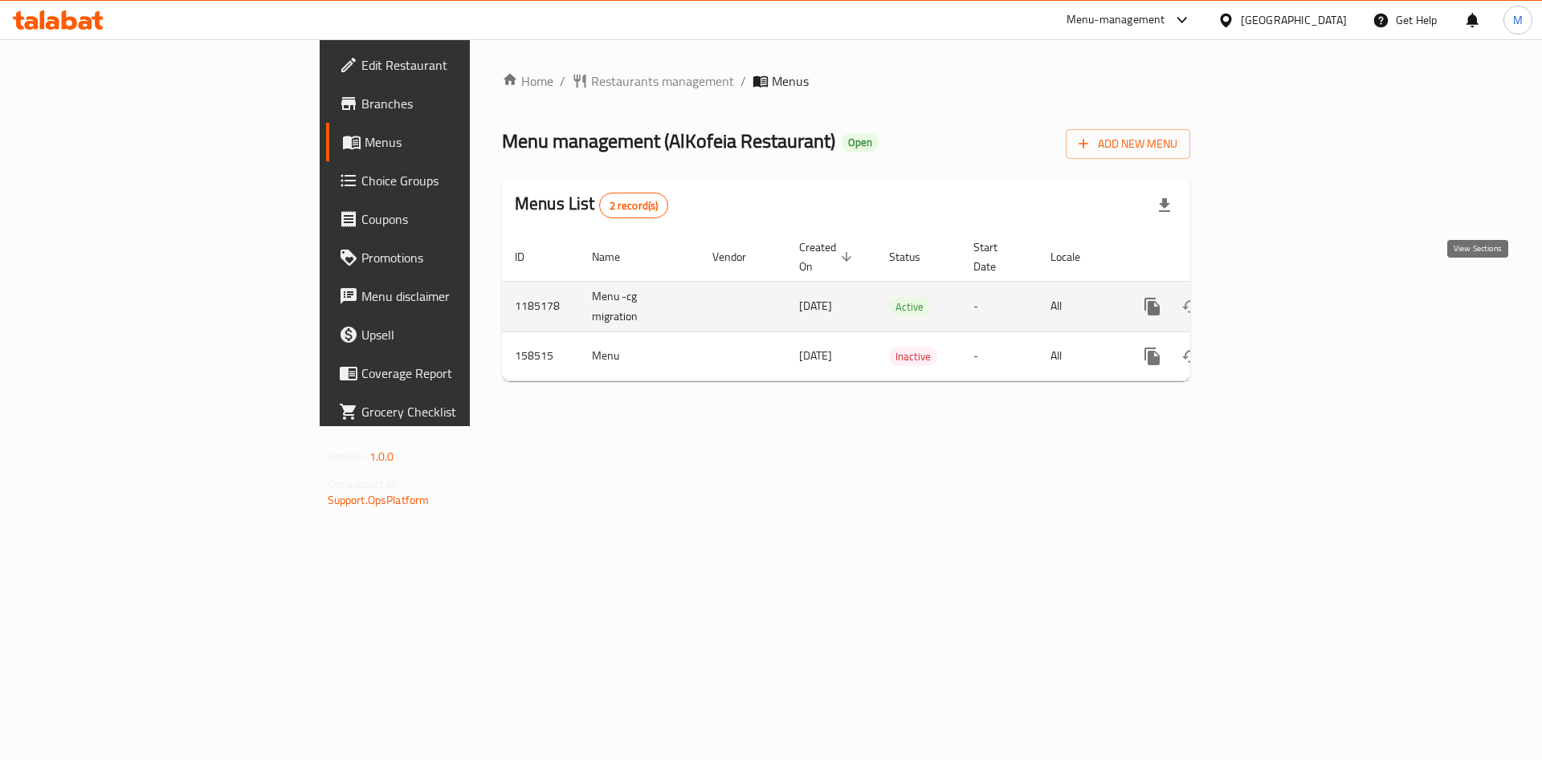
click at [1278, 297] on icon "enhanced table" at bounding box center [1267, 306] width 19 height 19
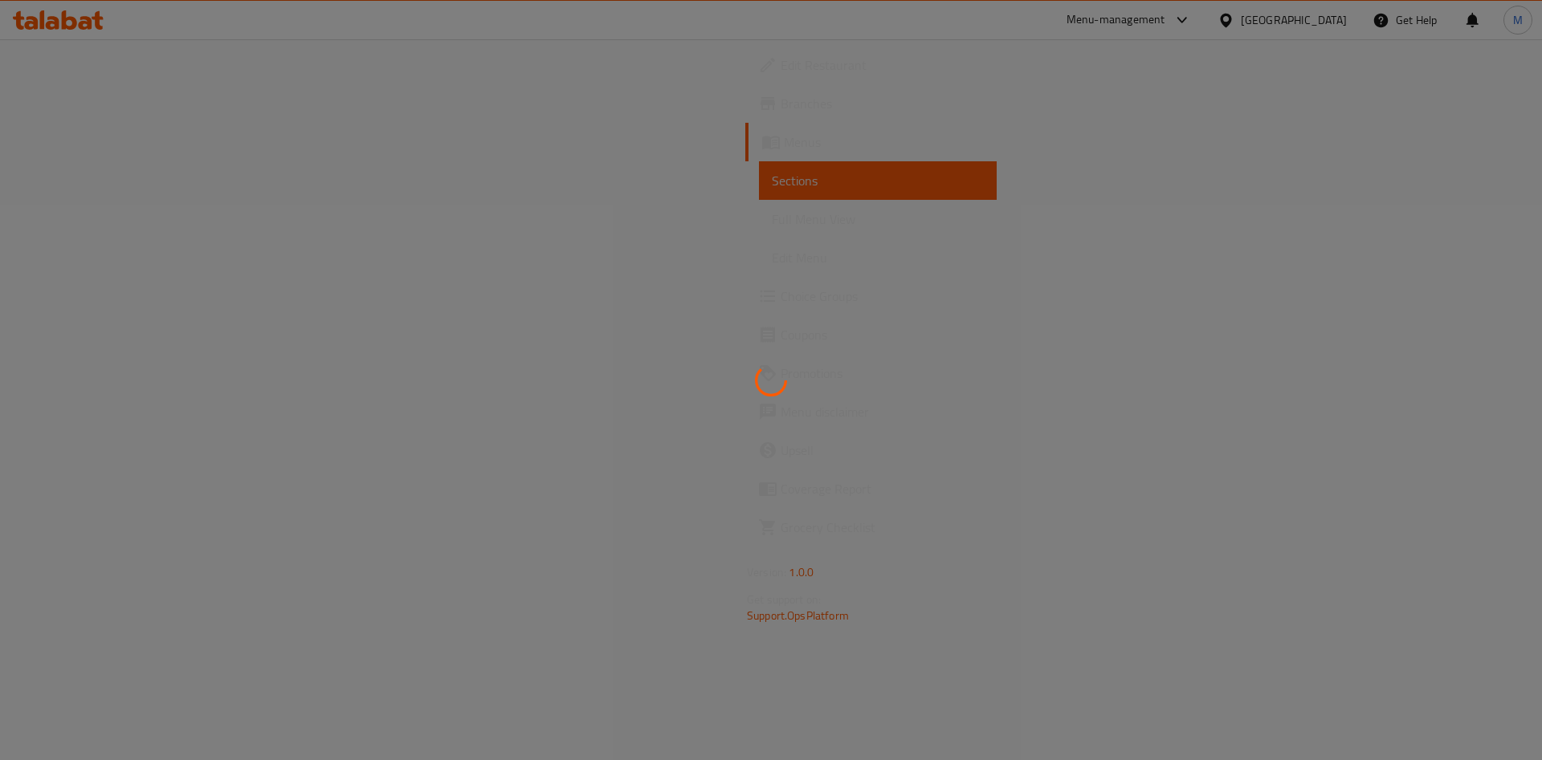
click at [1479, 280] on div at bounding box center [771, 380] width 1542 height 760
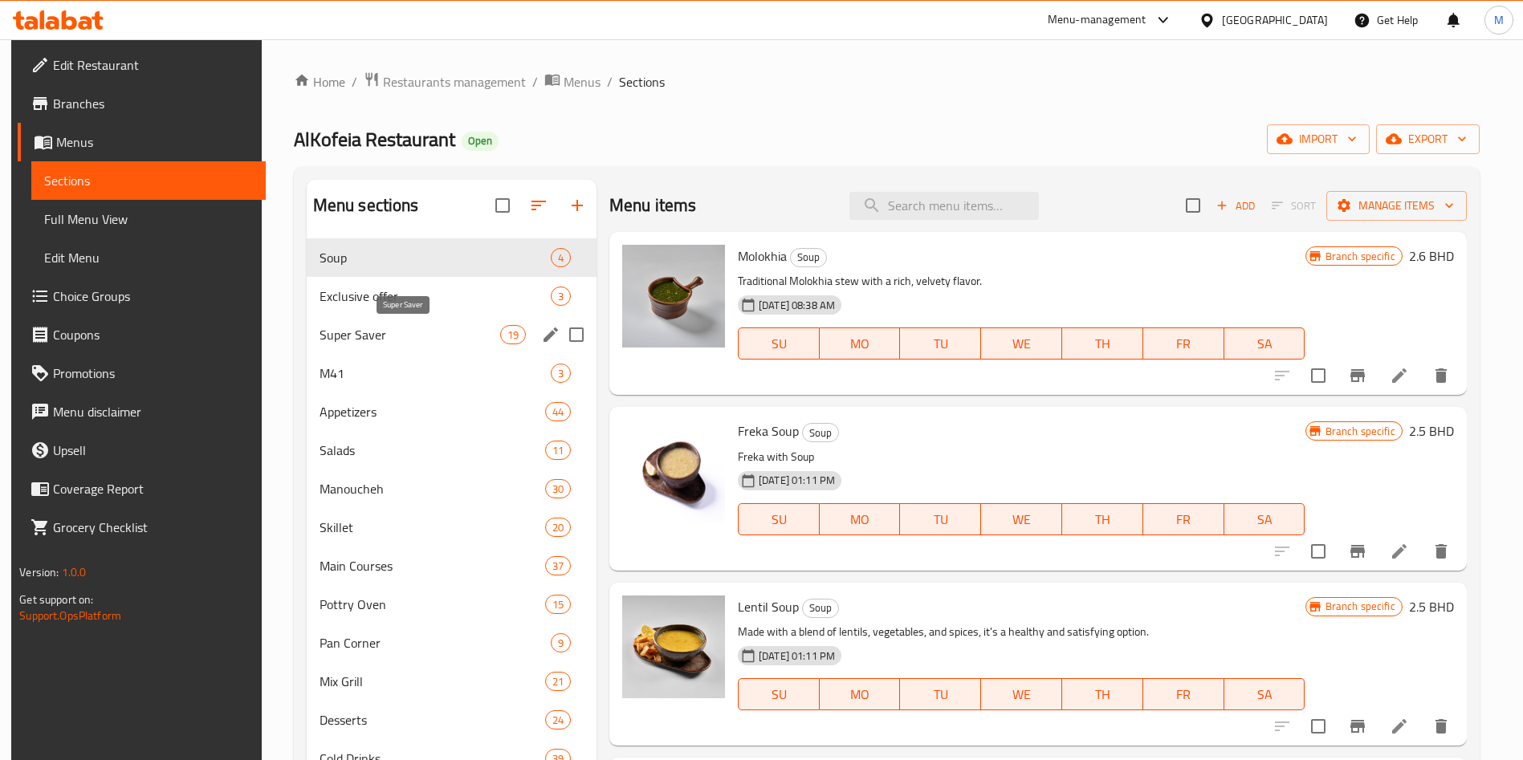
click at [407, 358] on div "M41 3" at bounding box center [452, 373] width 290 height 39
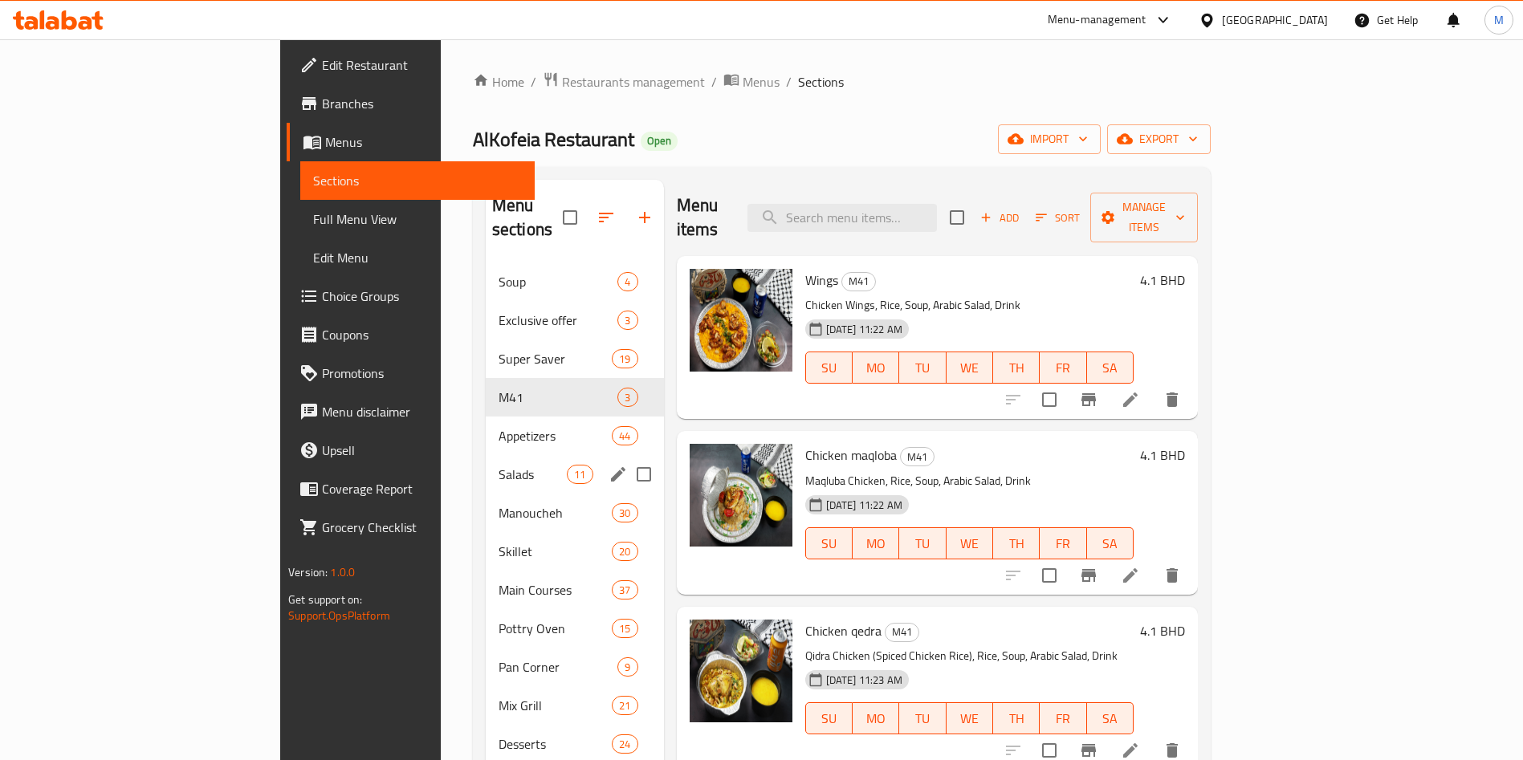
click at [499, 426] on span "Appetizers" at bounding box center [555, 435] width 113 height 19
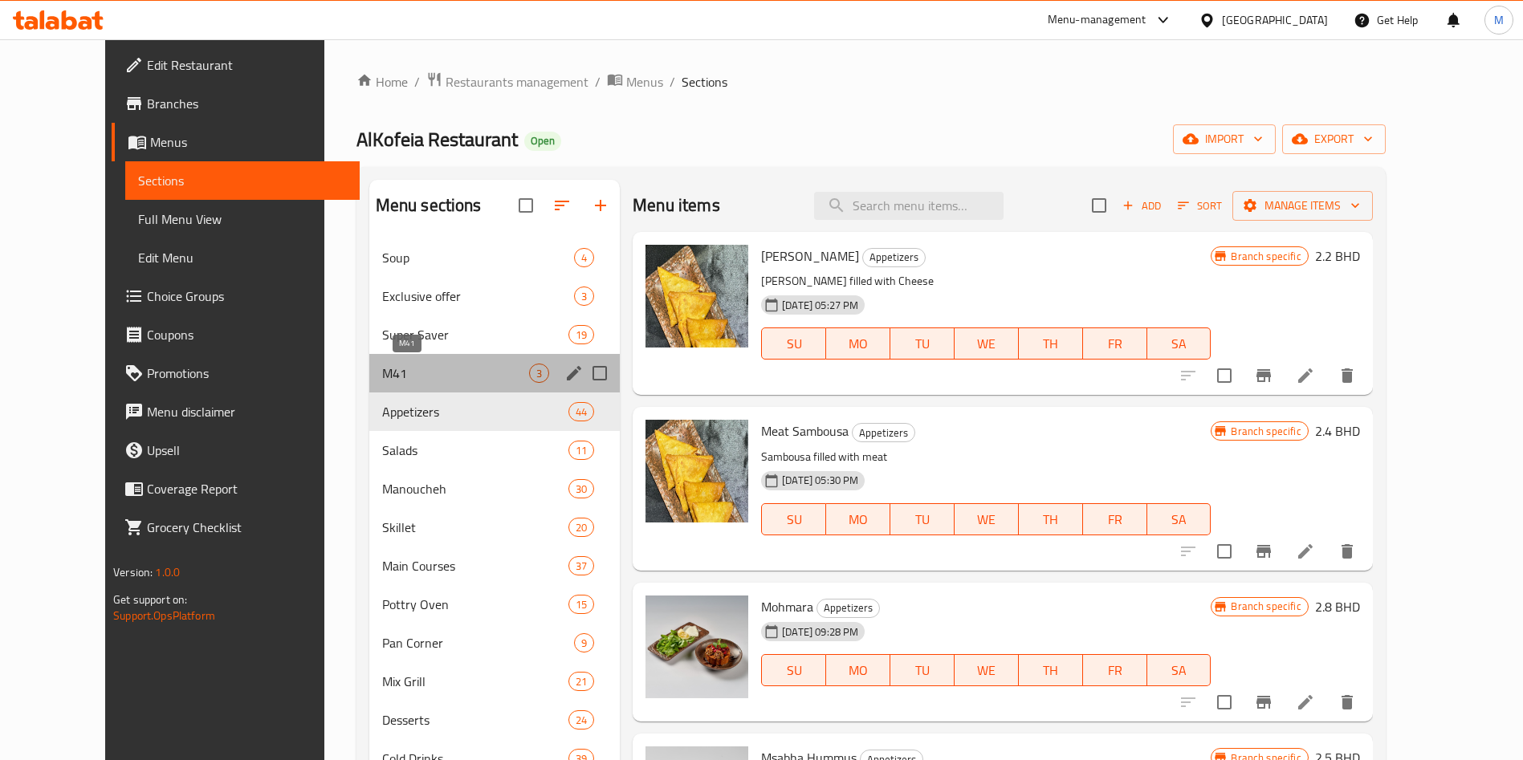
click at [387, 381] on span "M41" at bounding box center [455, 373] width 147 height 19
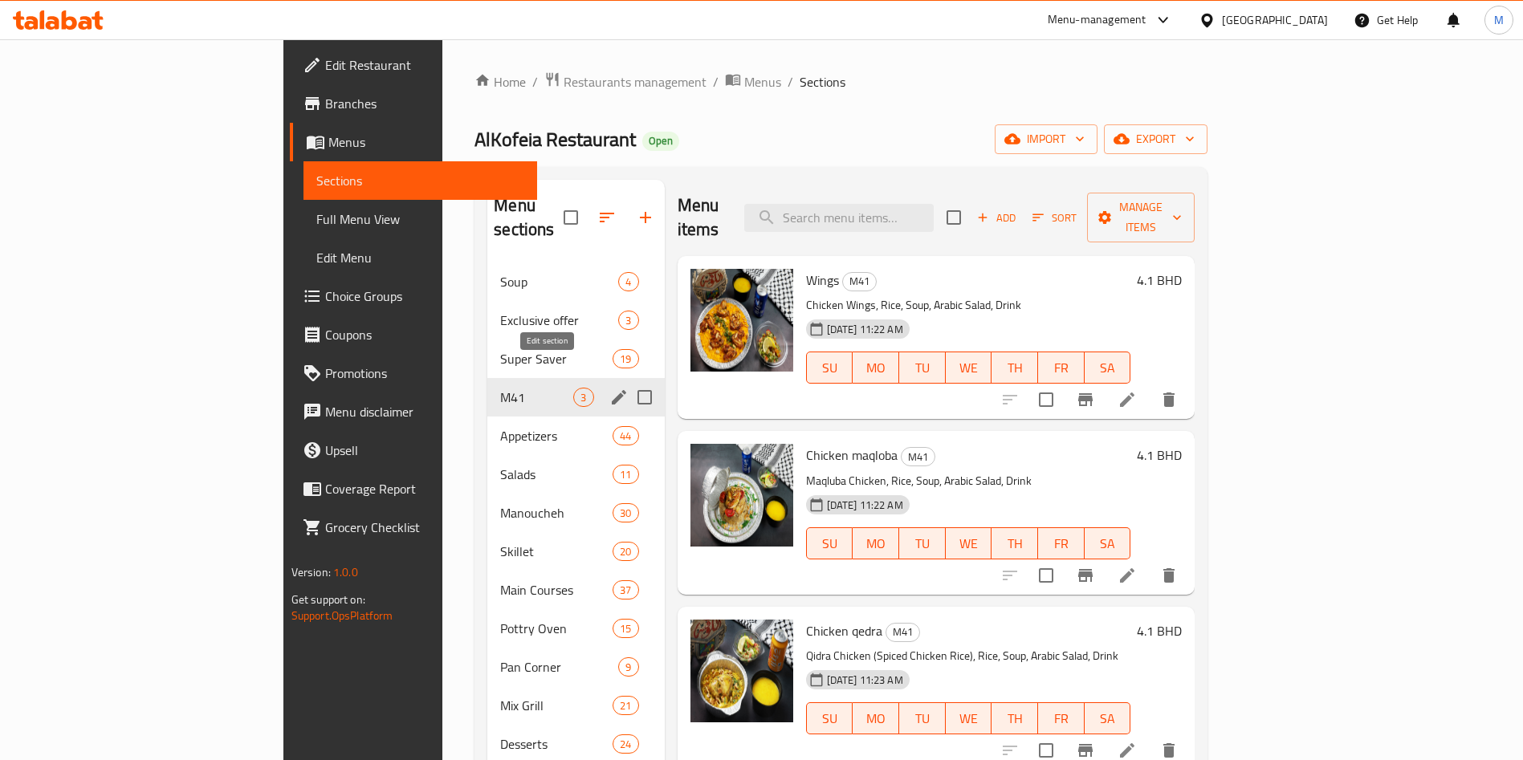
click at [609, 388] on icon "edit" at bounding box center [618, 397] width 19 height 19
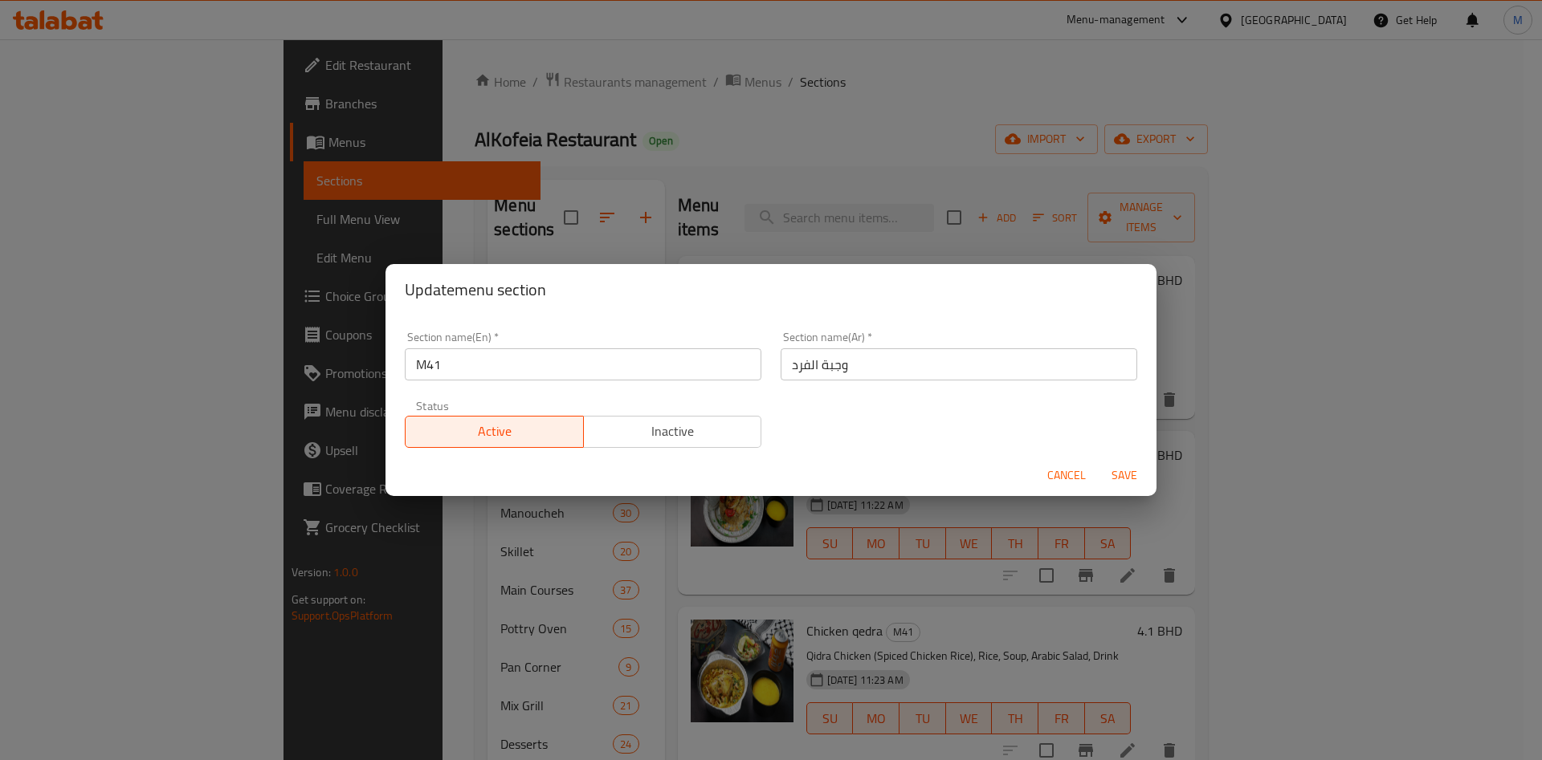
click at [507, 431] on span "Active" at bounding box center [494, 431] width 165 height 23
click at [616, 431] on span "Inactive" at bounding box center [672, 431] width 165 height 23
click at [524, 420] on span "Active" at bounding box center [494, 431] width 165 height 23
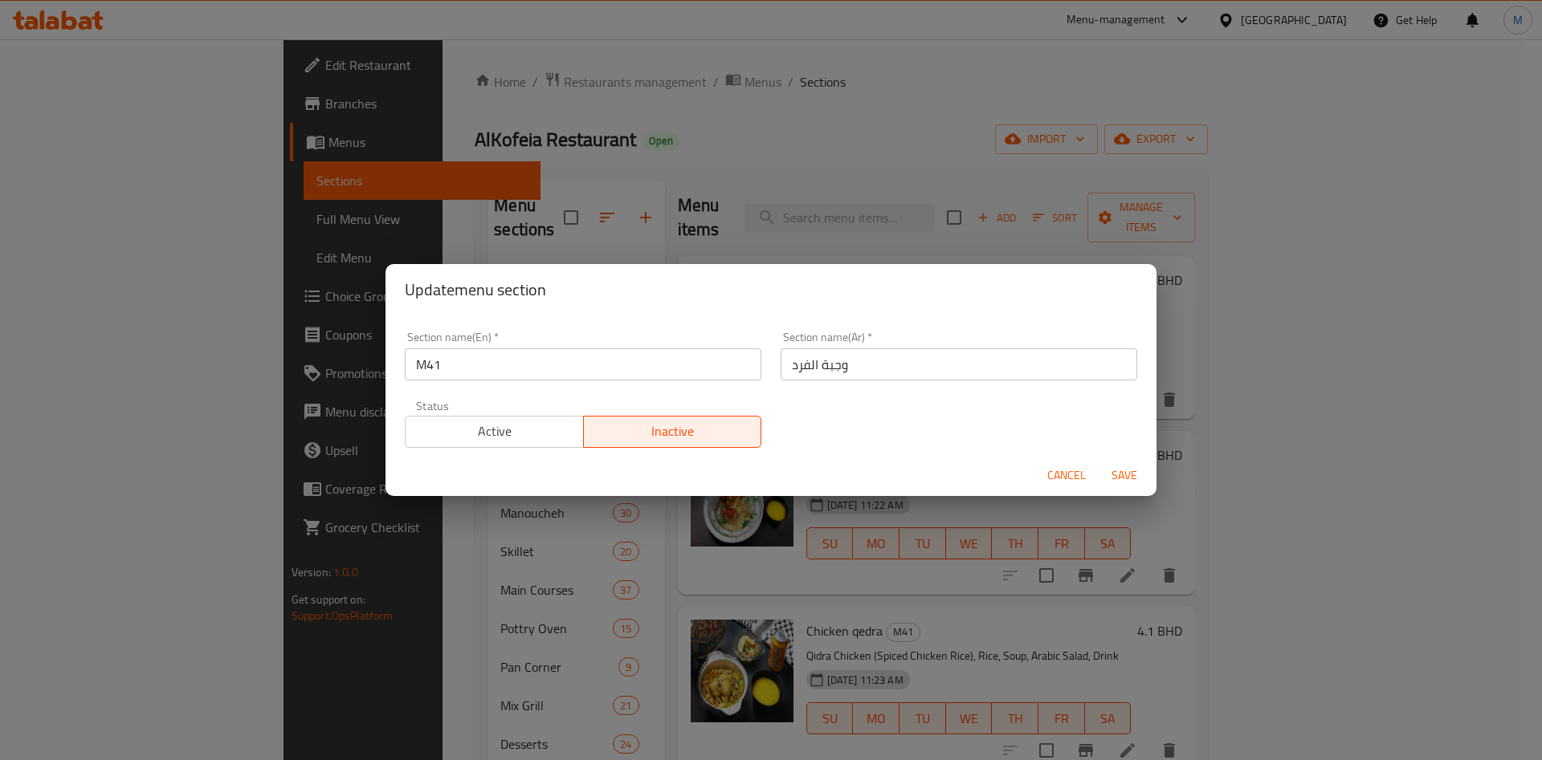
click at [487, 432] on span "Active" at bounding box center [494, 431] width 165 height 23
click at [1107, 476] on span "Save" at bounding box center [1124, 476] width 39 height 20
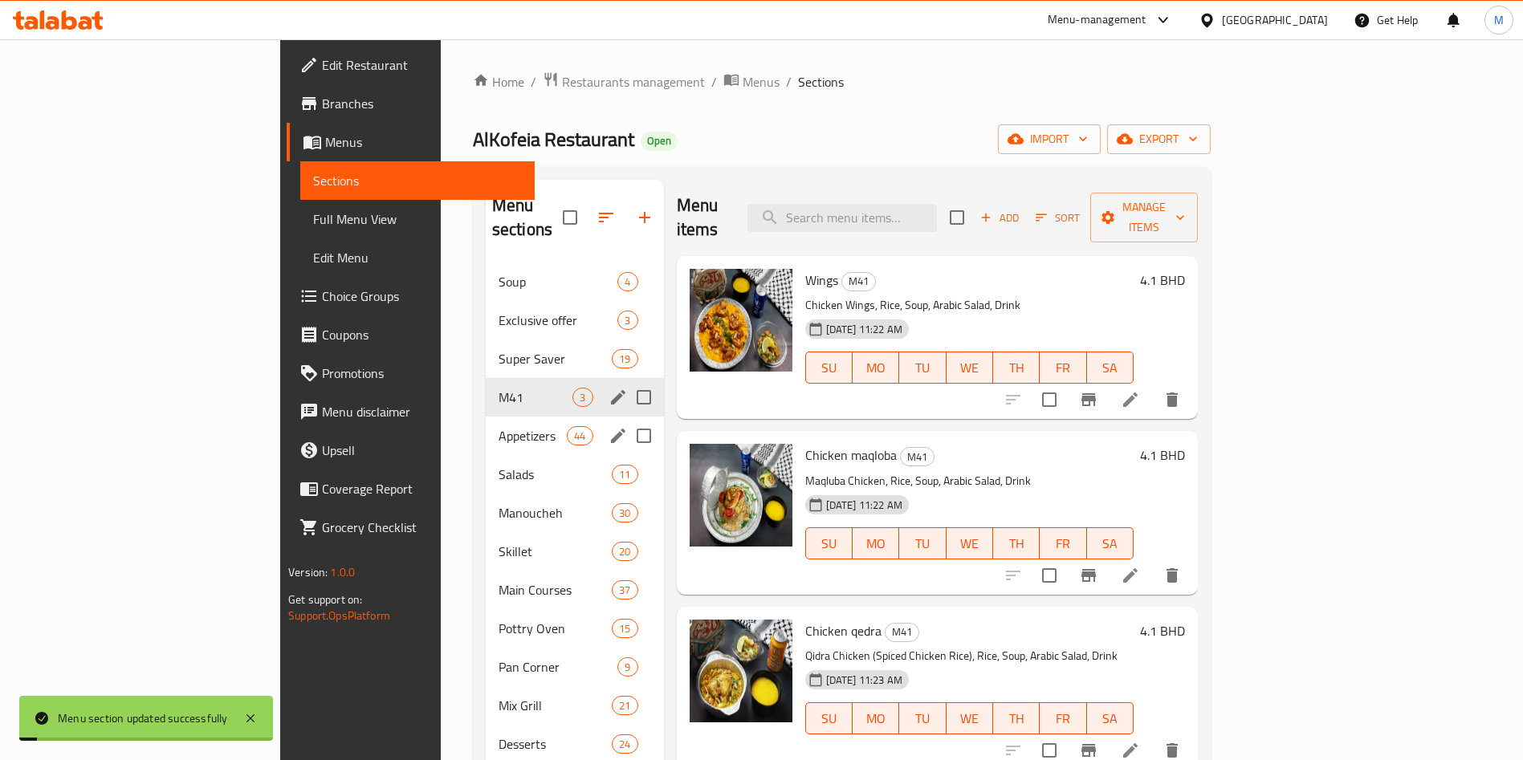
click at [486, 429] on div "Appetizers 44" at bounding box center [575, 436] width 178 height 39
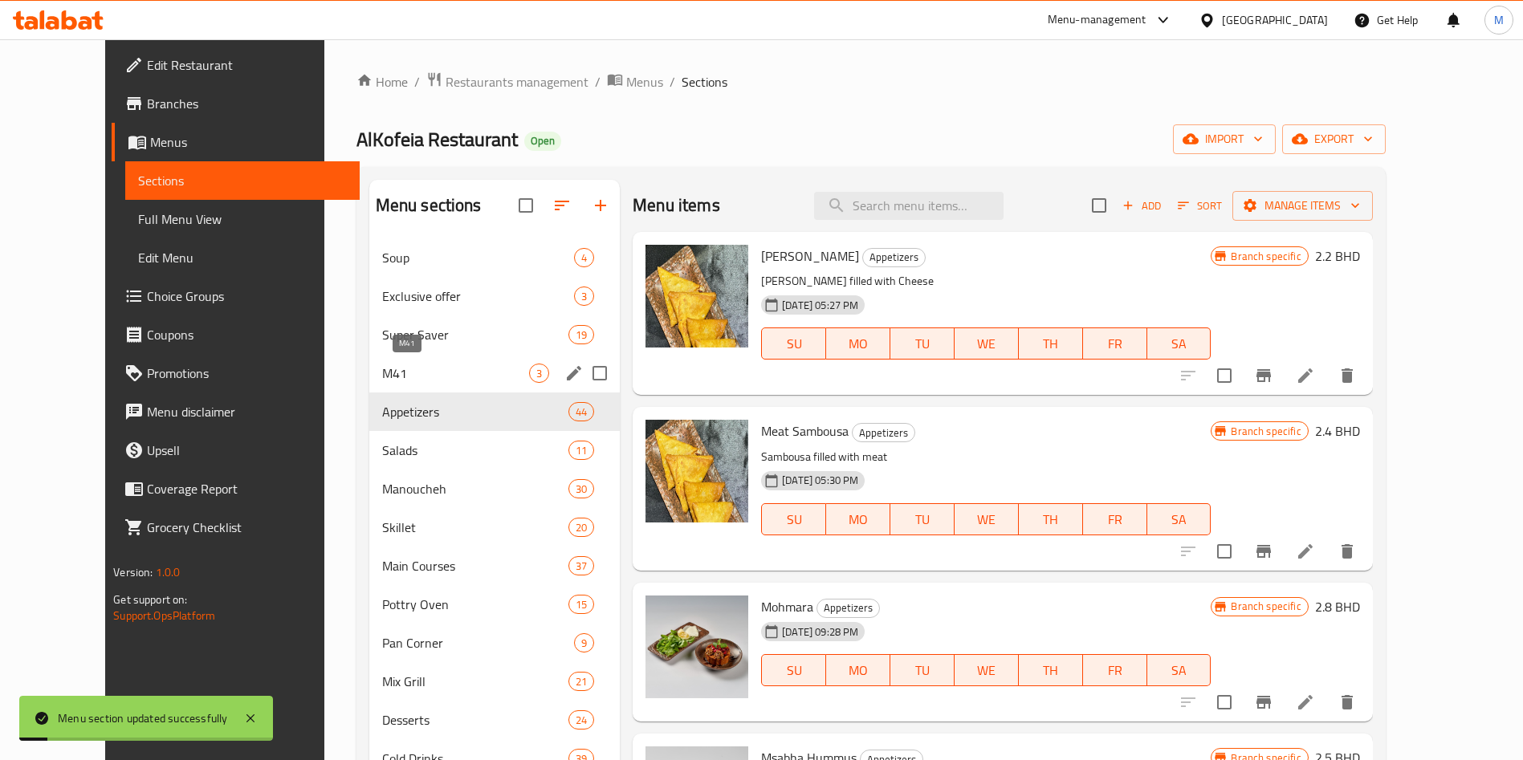
click at [383, 370] on span "M41" at bounding box center [455, 373] width 147 height 19
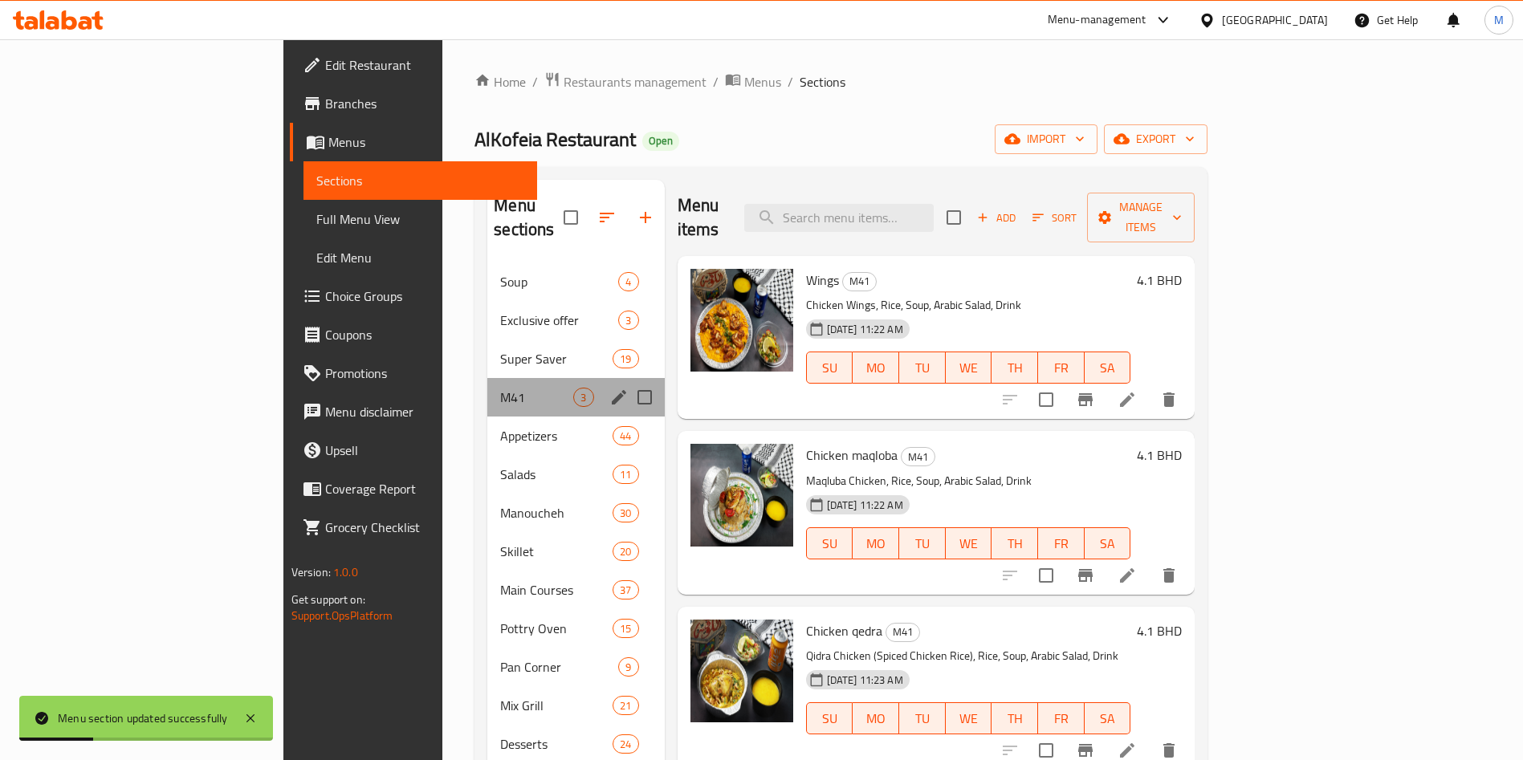
click at [535, 378] on div "M41 3" at bounding box center [575, 397] width 177 height 39
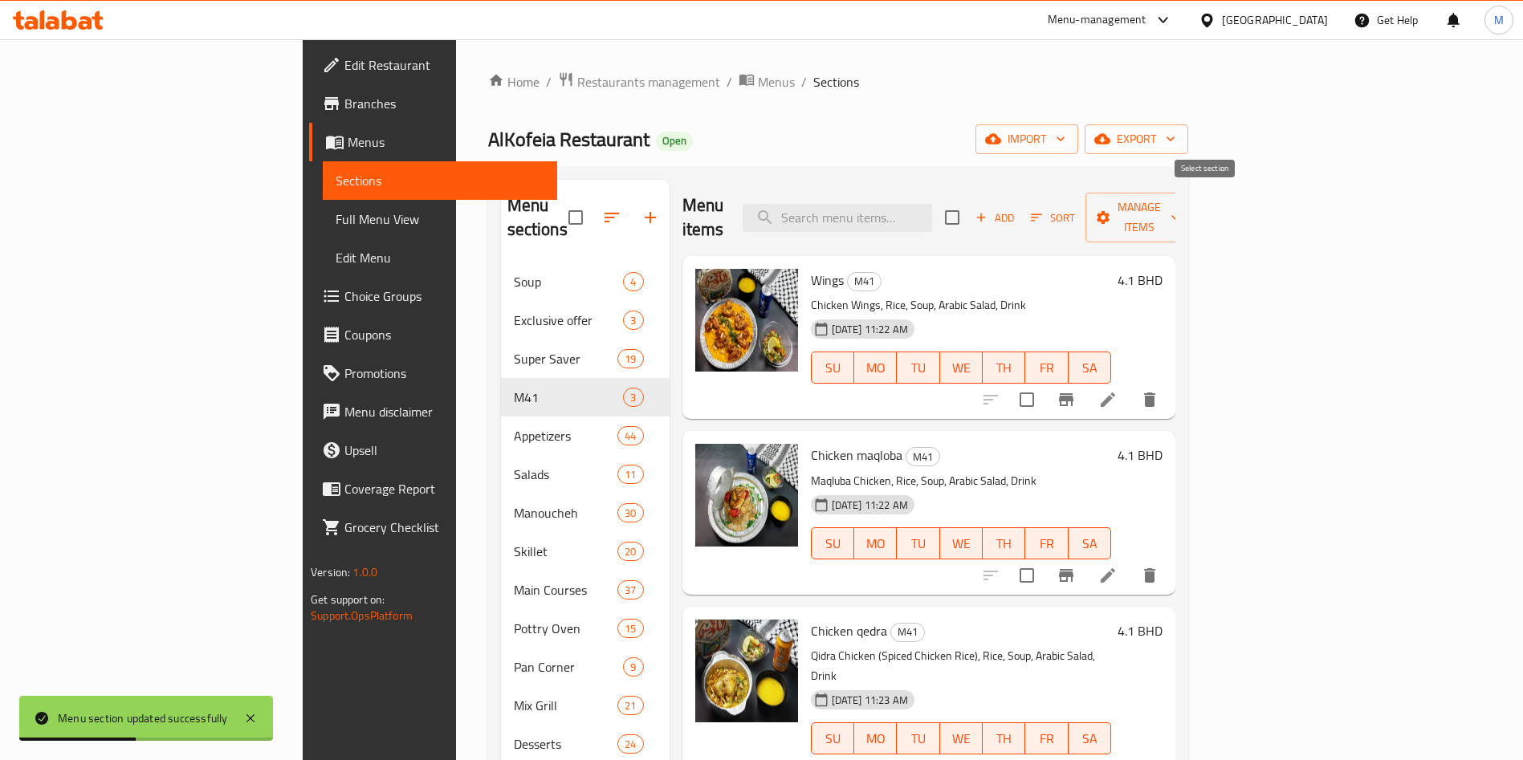
click at [969, 202] on input "checkbox" at bounding box center [953, 218] width 34 height 34
checkbox input "true"
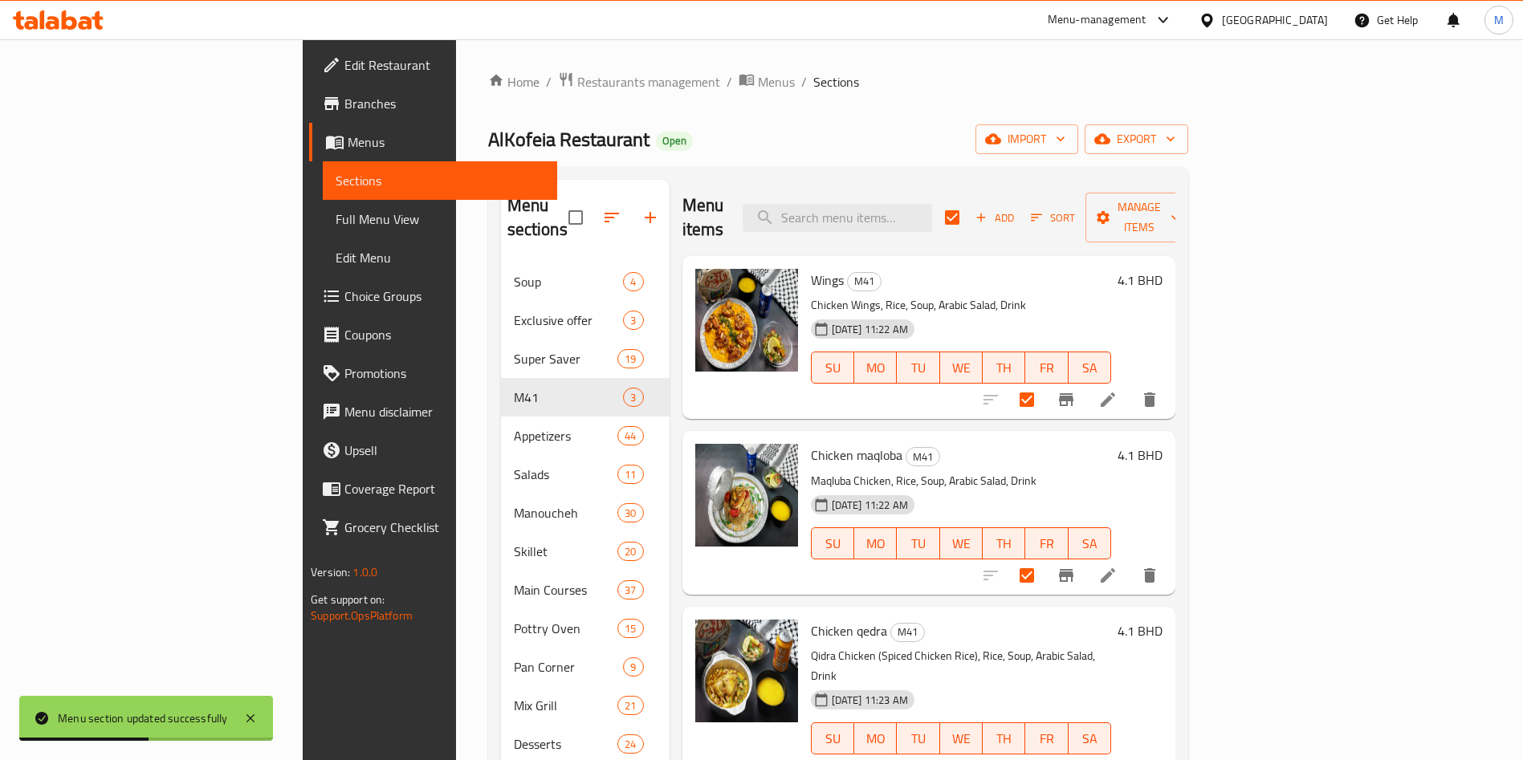
click at [1176, 185] on div "Menu items Add Sort Manage items" at bounding box center [929, 218] width 493 height 76
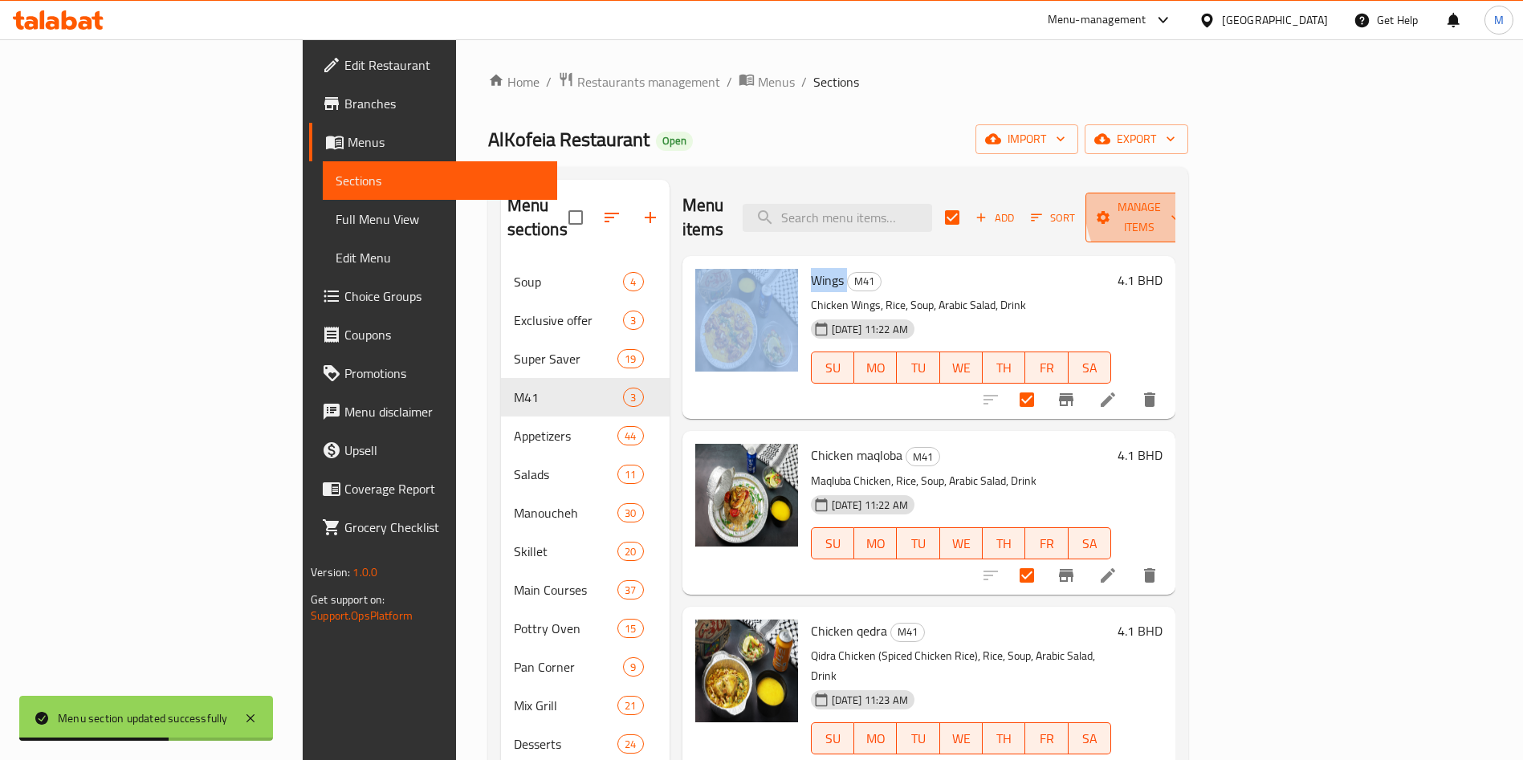
click at [1180, 203] on span "Manage items" at bounding box center [1140, 218] width 82 height 40
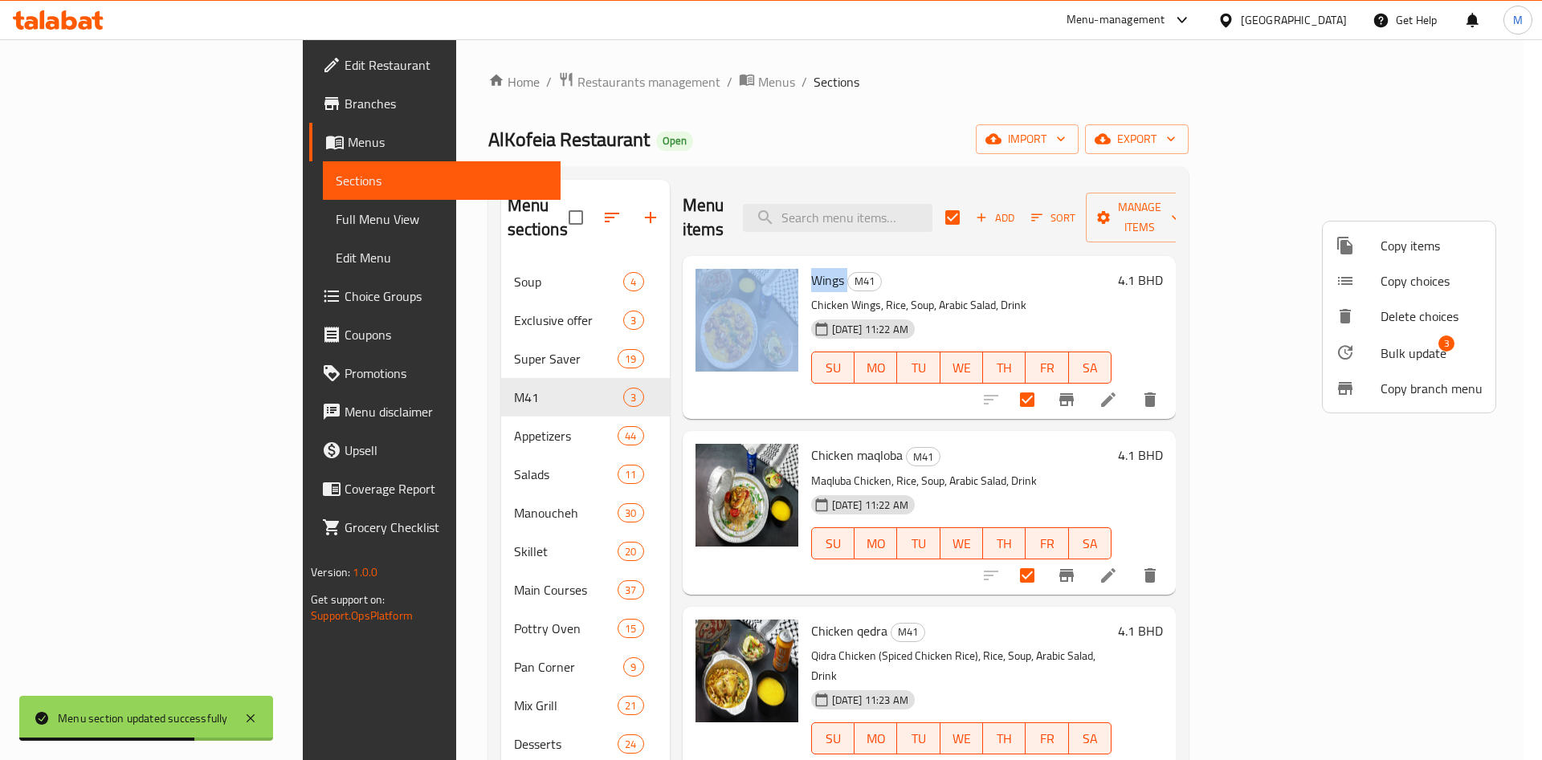
click at [1406, 359] on span "Bulk update" at bounding box center [1413, 353] width 66 height 19
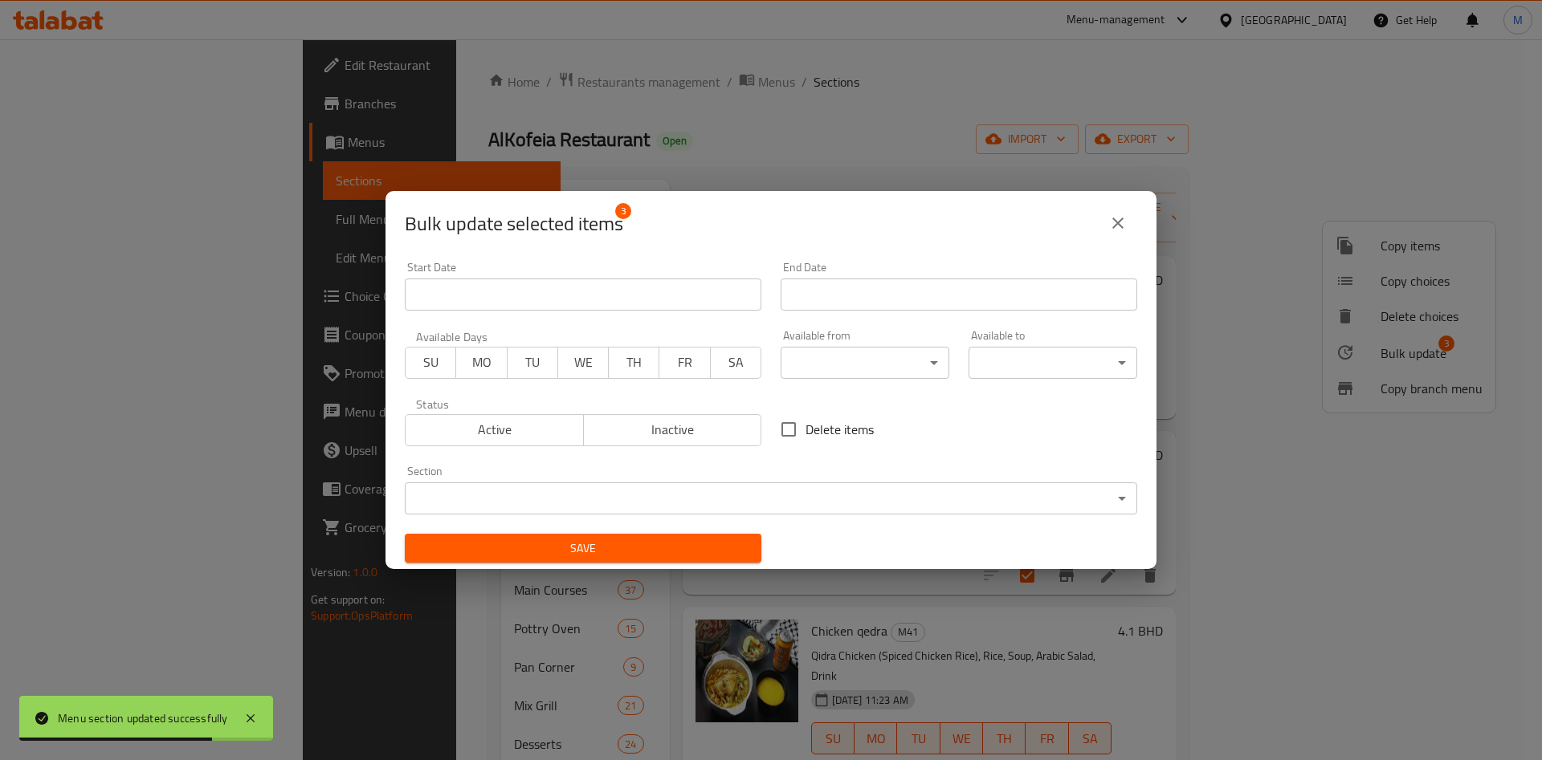
click at [456, 425] on span "Active" at bounding box center [494, 429] width 165 height 23
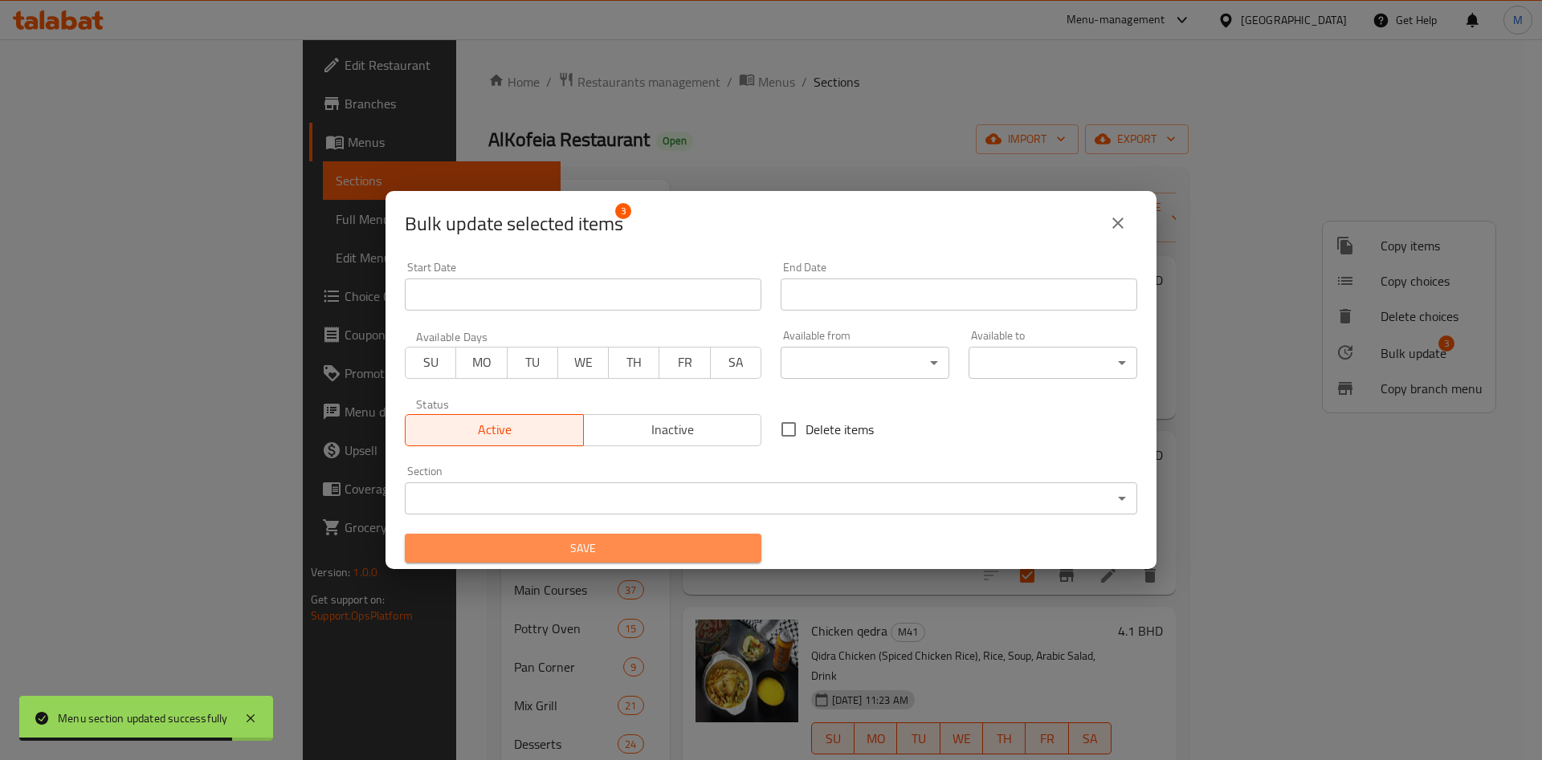
click at [591, 560] on button "Save" at bounding box center [583, 549] width 357 height 30
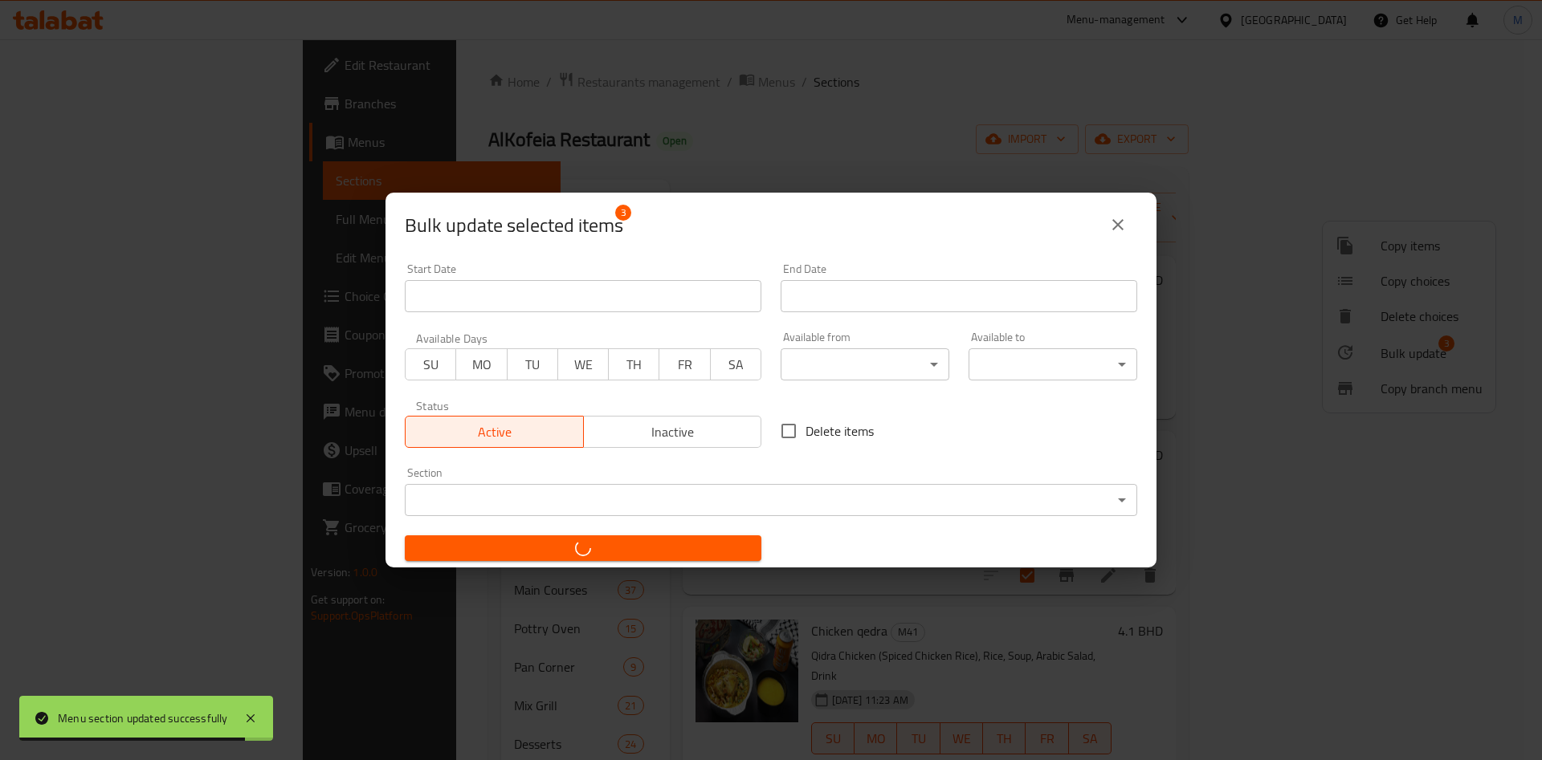
checkbox input "false"
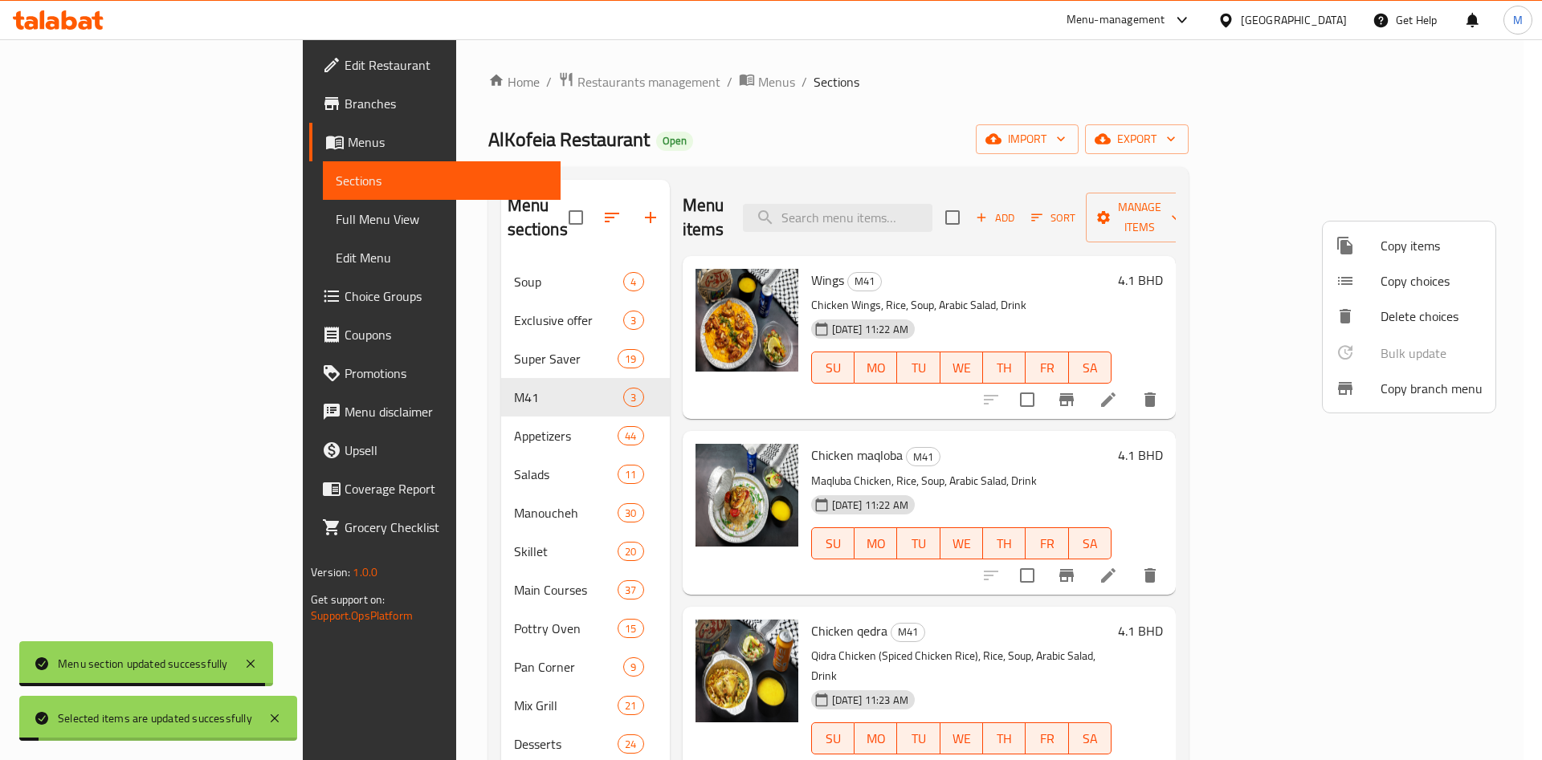
click at [355, 419] on div at bounding box center [771, 380] width 1542 height 760
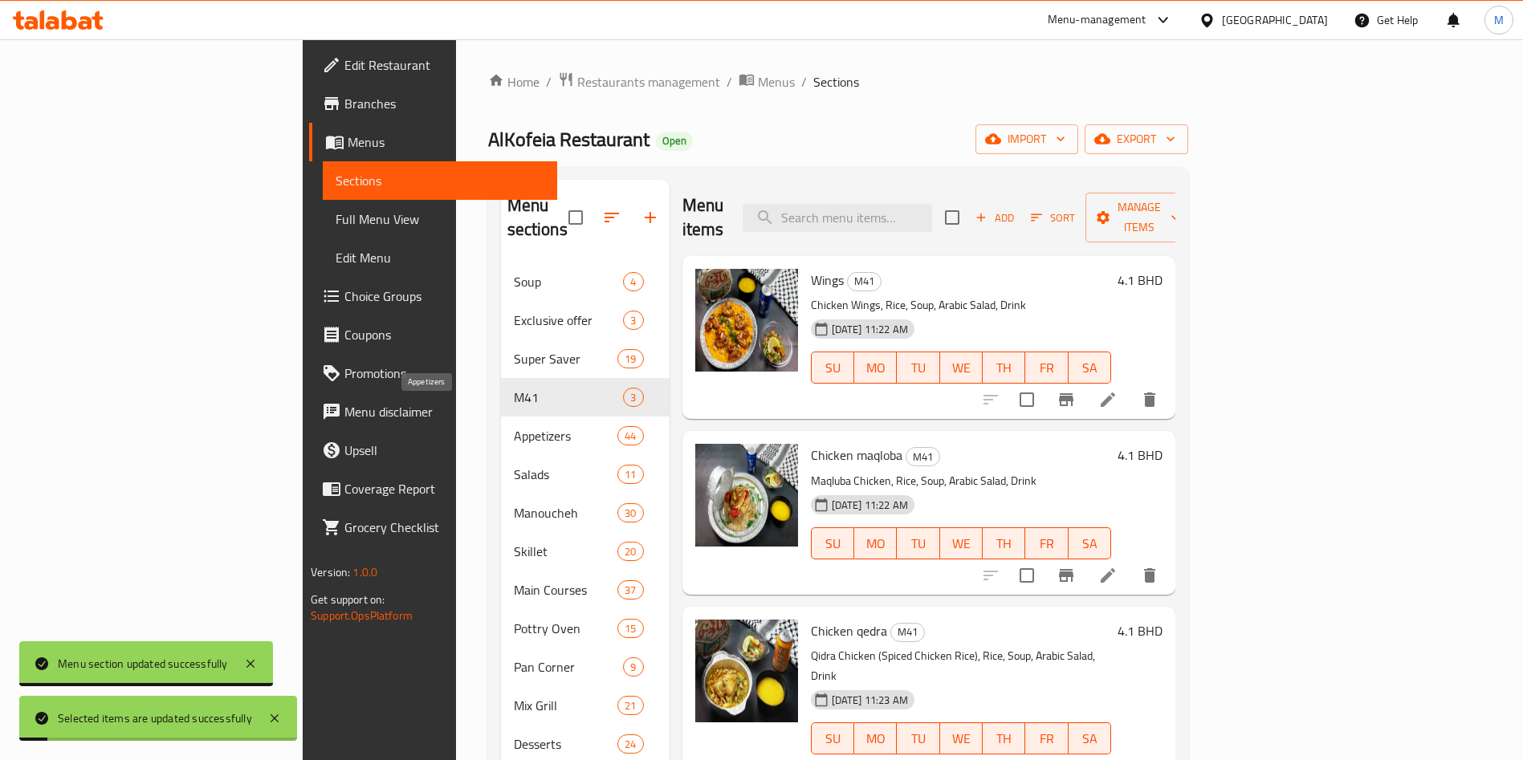
click at [514, 426] on span "Appetizers" at bounding box center [566, 435] width 104 height 19
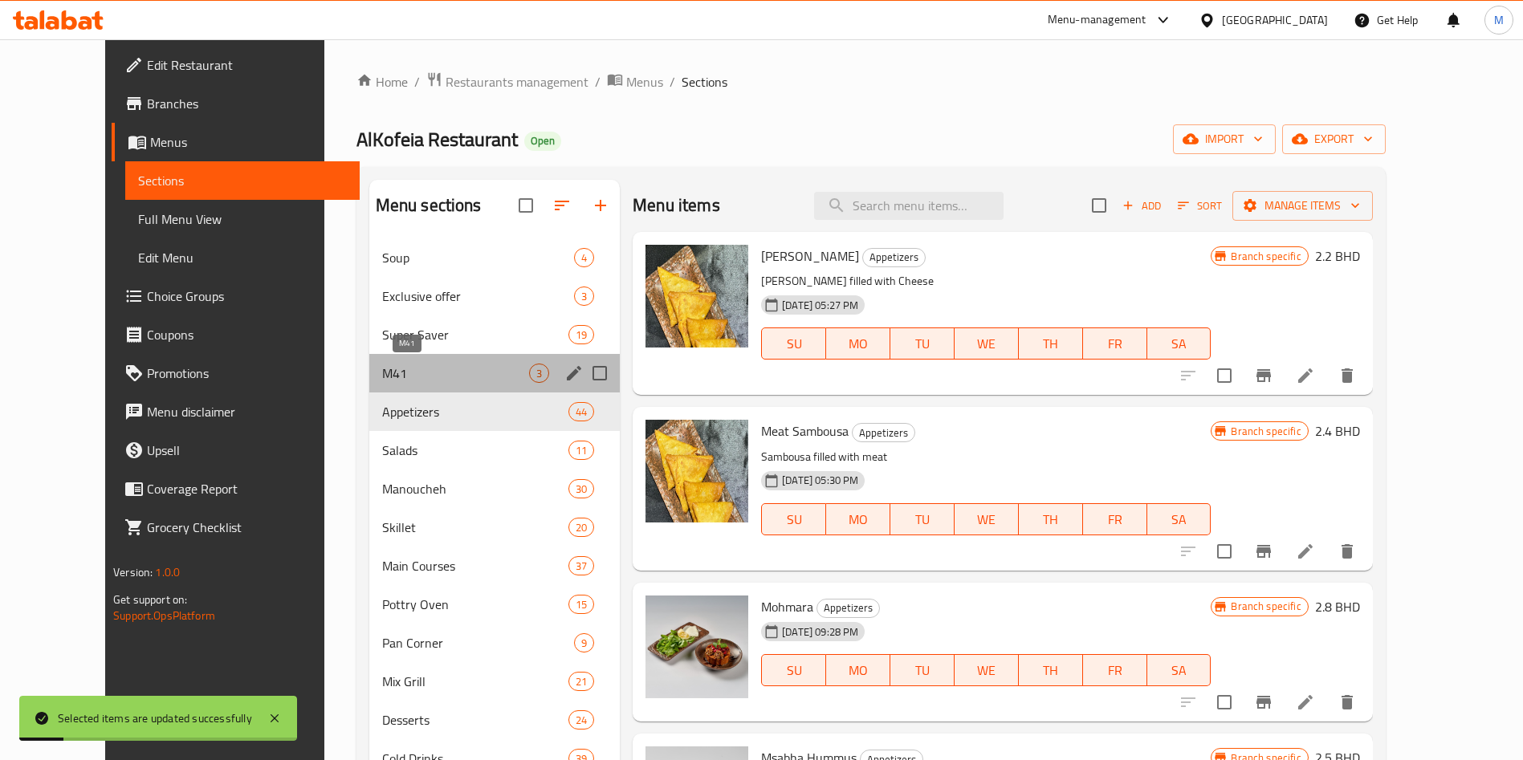
click at [419, 374] on span "M41" at bounding box center [455, 373] width 147 height 19
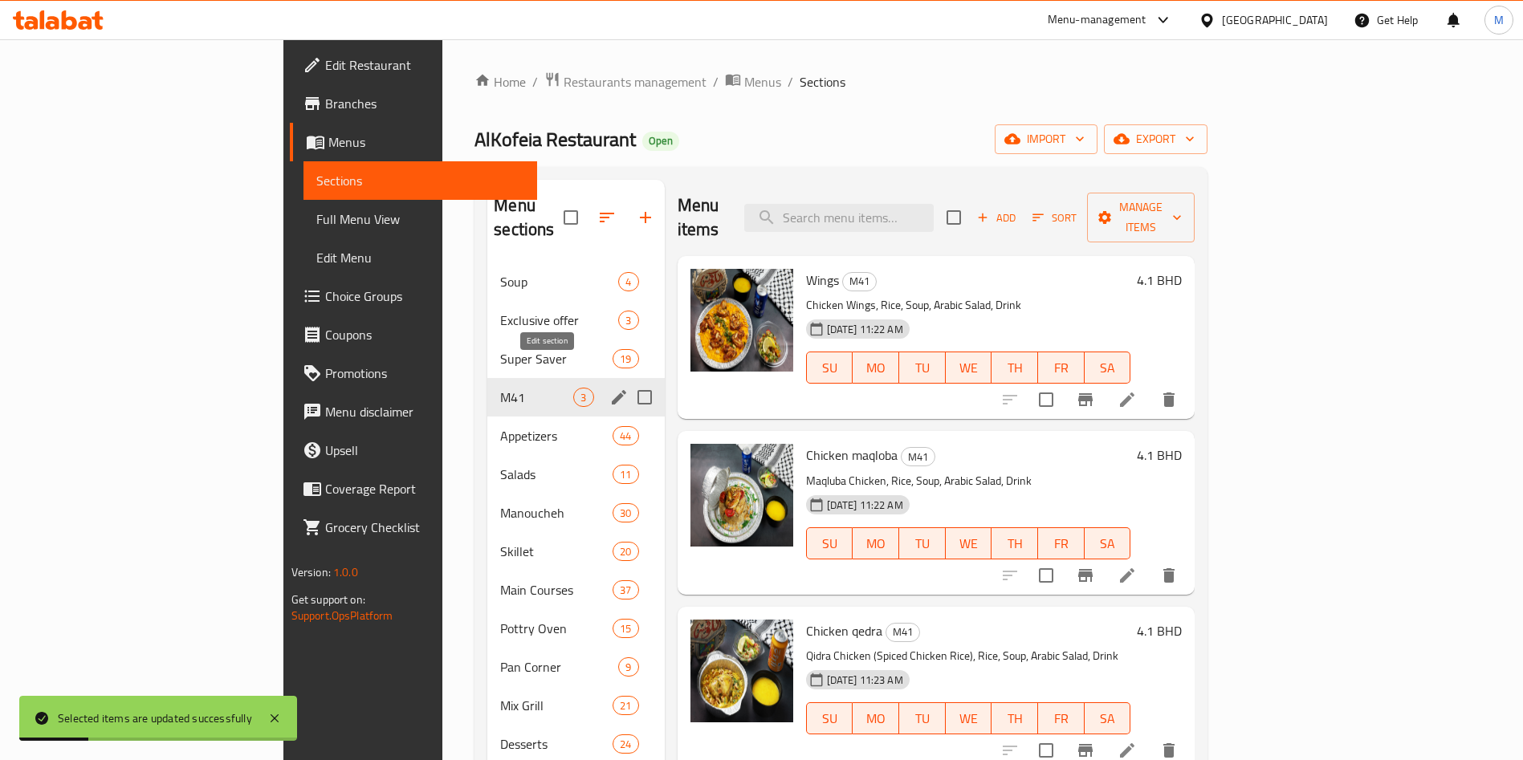
click at [609, 388] on icon "edit" at bounding box center [618, 397] width 19 height 19
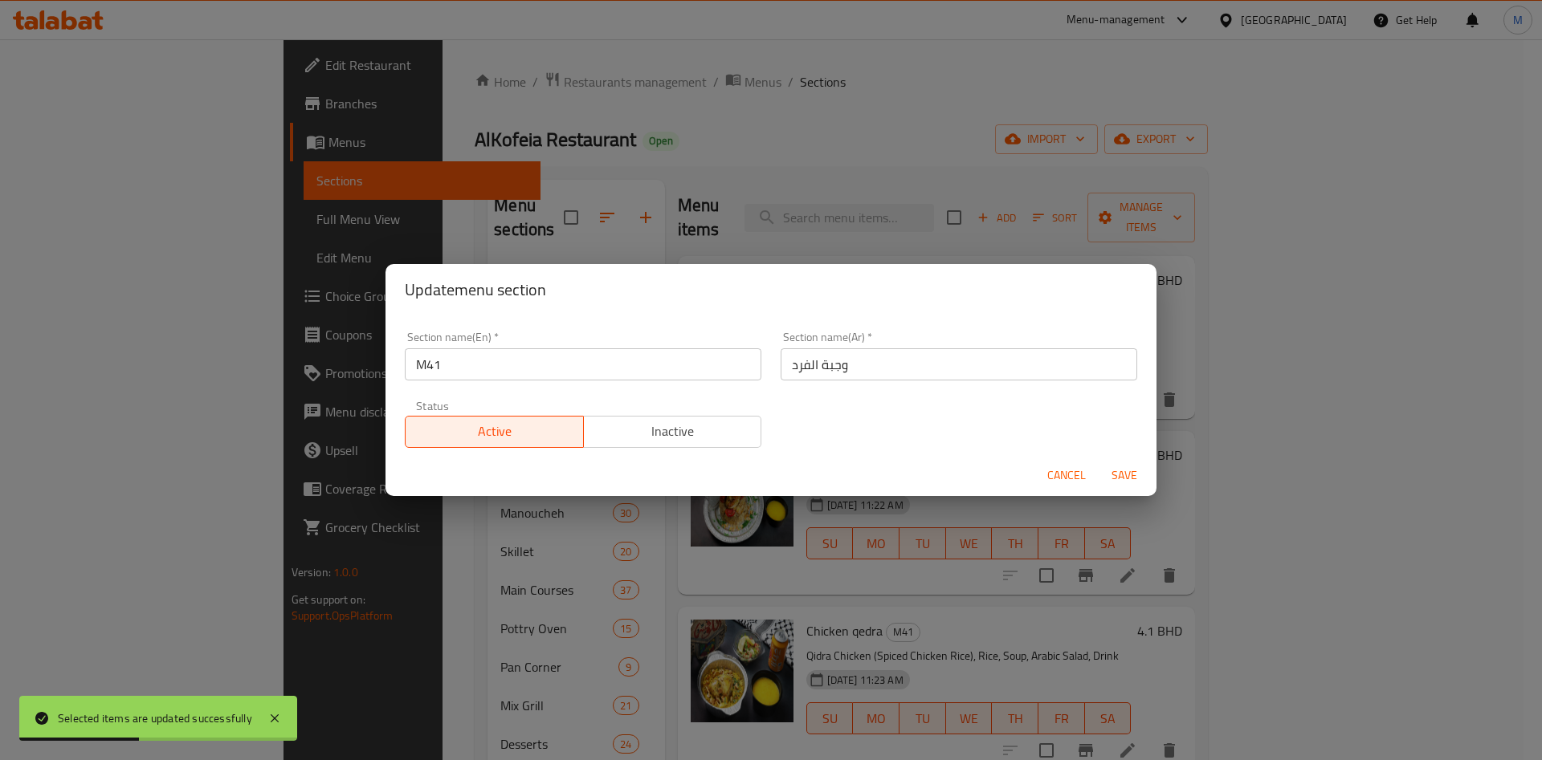
click at [1136, 475] on span "Save" at bounding box center [1124, 476] width 39 height 20
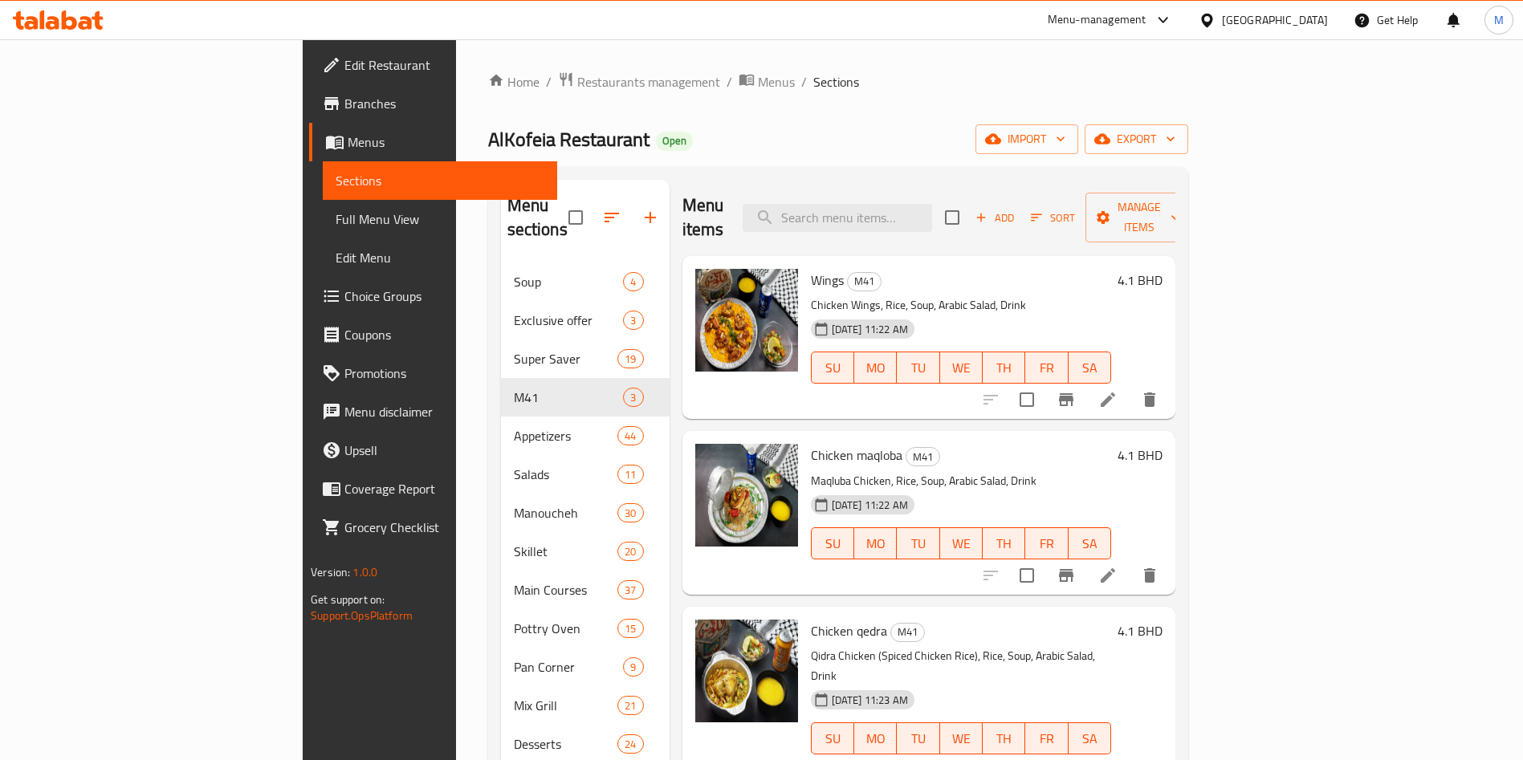
click at [1118, 390] on icon at bounding box center [1108, 399] width 19 height 19
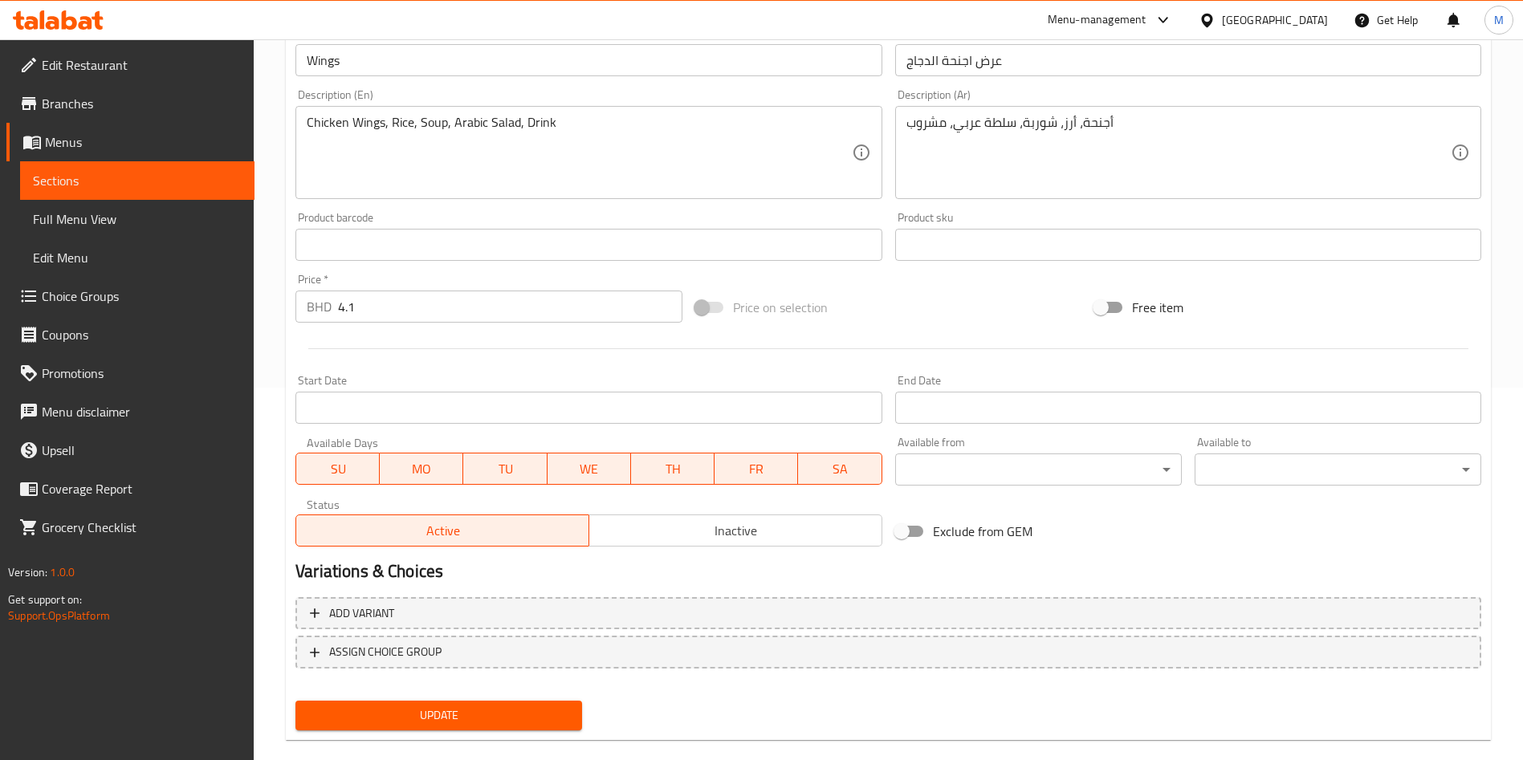
scroll to position [374, 0]
click at [903, 526] on input "Exclude from GEM" at bounding box center [902, 530] width 92 height 31
checkbox input "true"
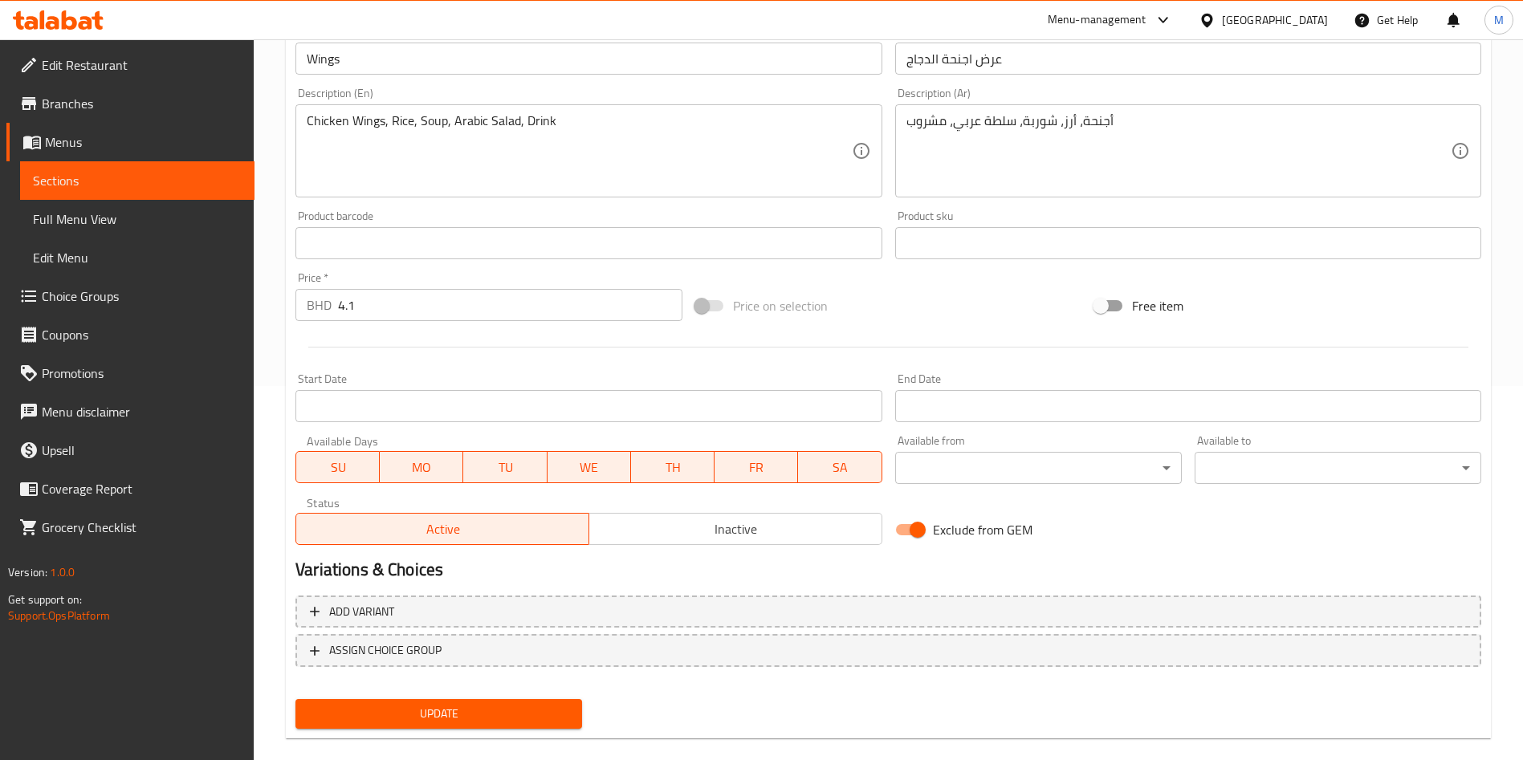
click at [534, 704] on span "Update" at bounding box center [438, 714] width 261 height 20
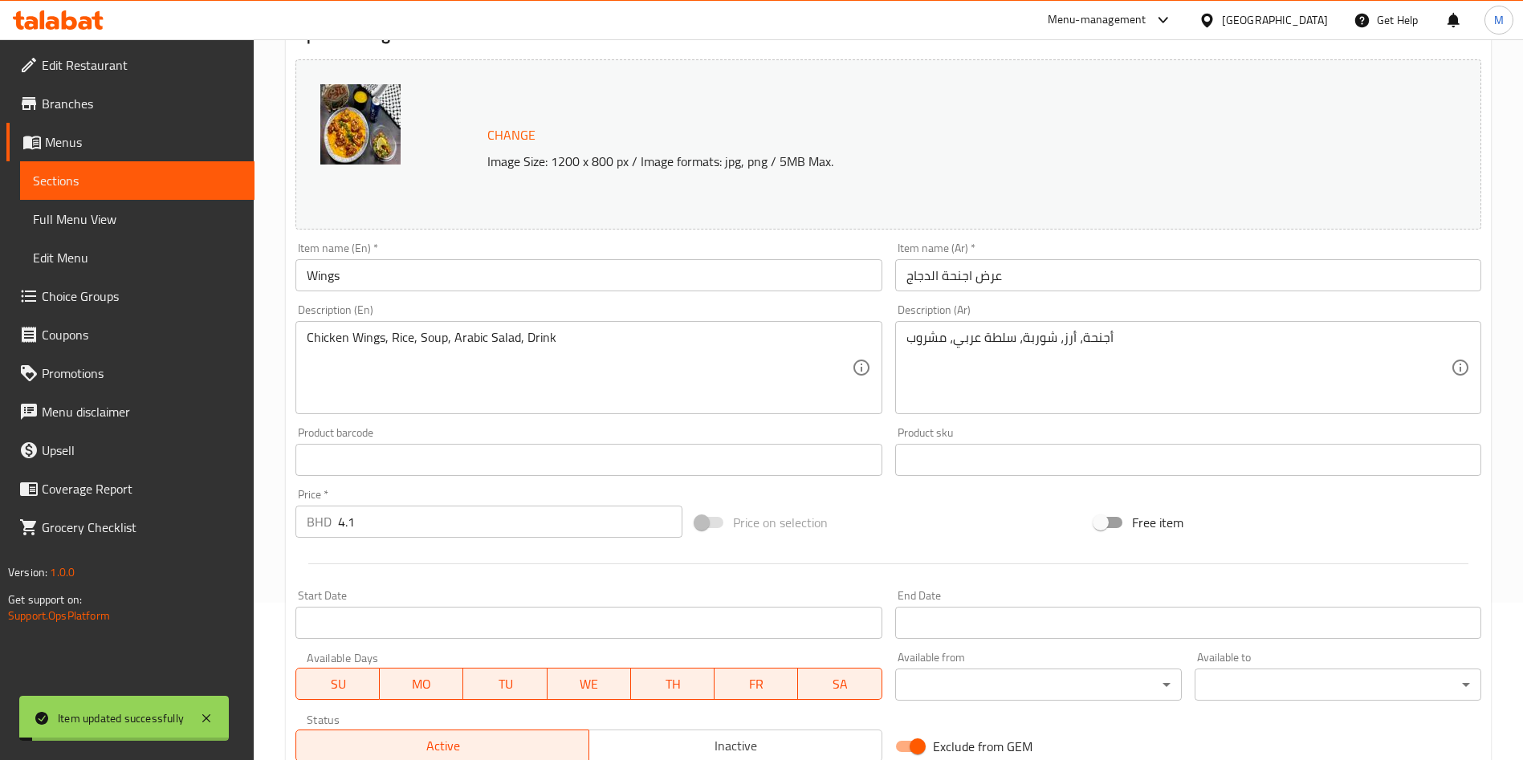
scroll to position [0, 0]
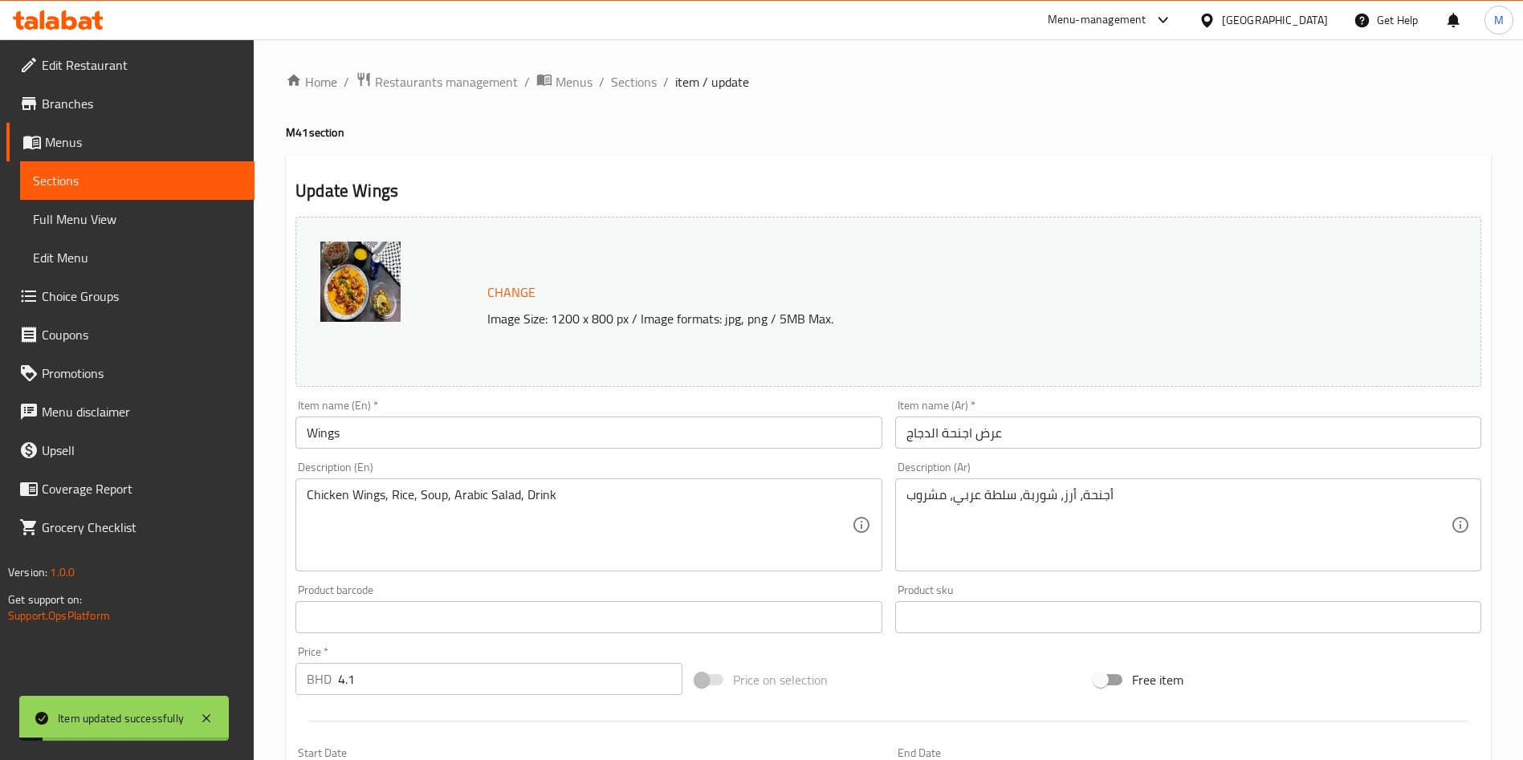
click at [605, 84] on ol "Home / Restaurants management / Menus / Sections / item / update" at bounding box center [888, 81] width 1205 height 21
click at [624, 88] on span "Sections" at bounding box center [634, 81] width 46 height 19
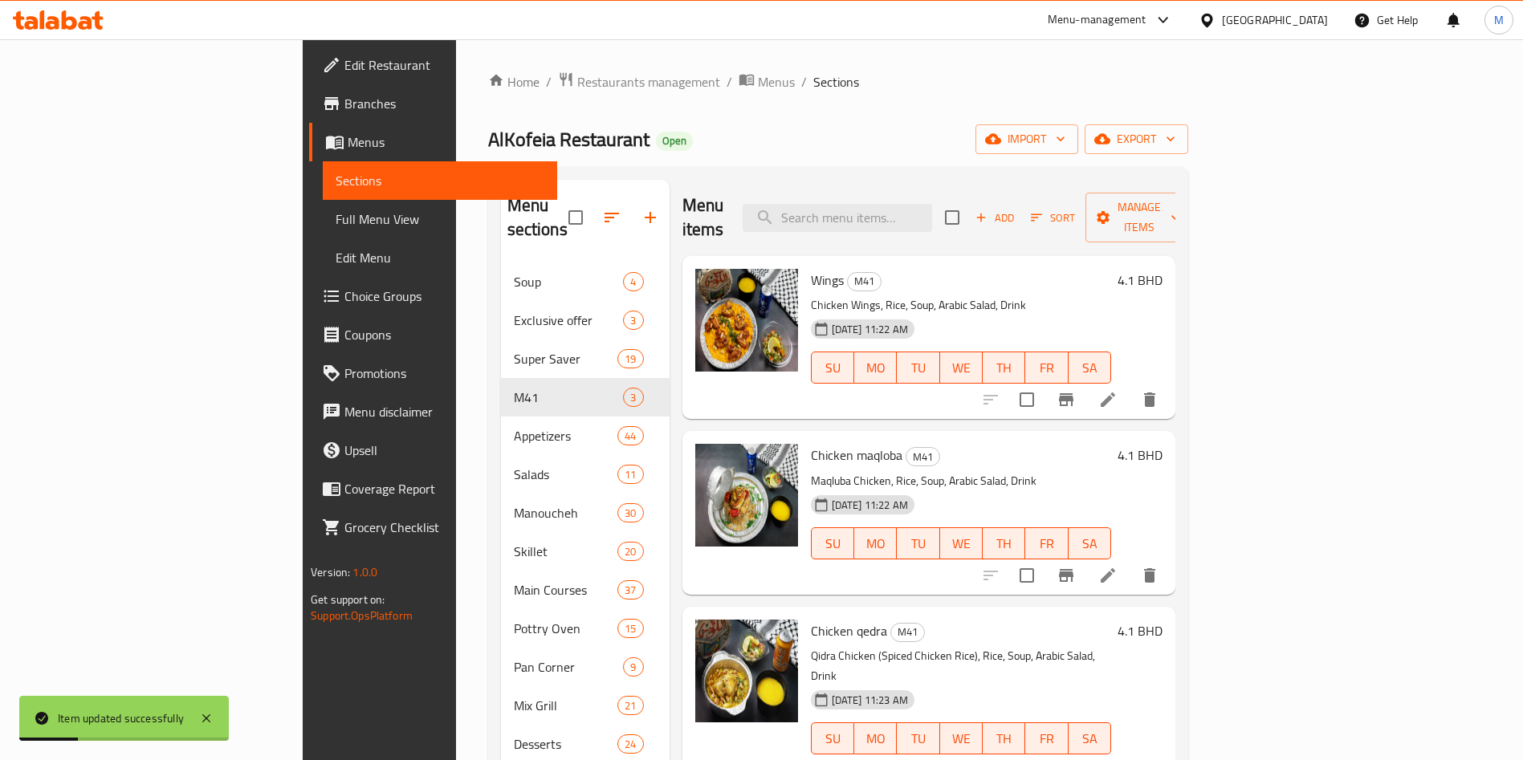
click at [1118, 566] on icon at bounding box center [1108, 575] width 19 height 19
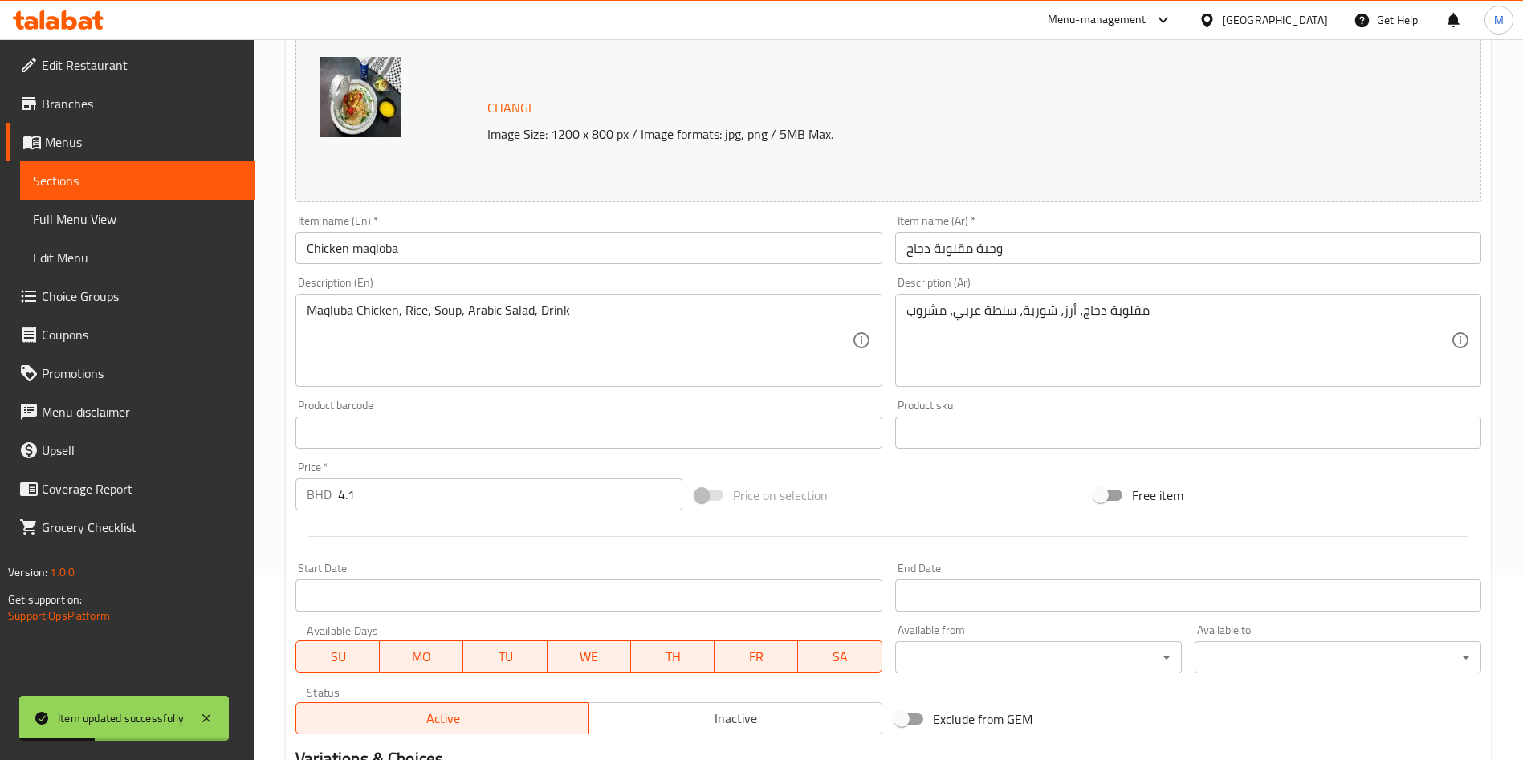
scroll to position [397, 0]
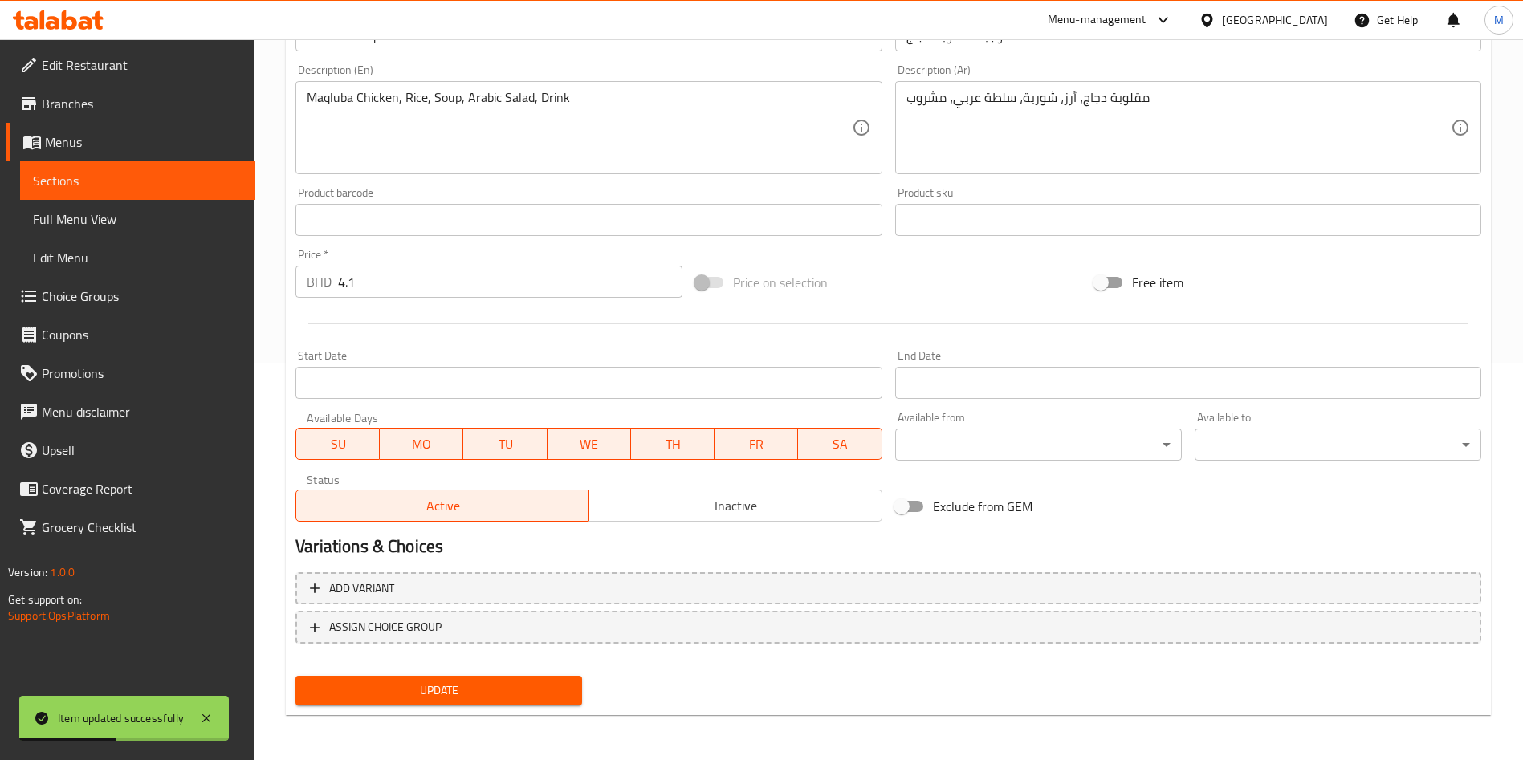
click at [934, 502] on span "Exclude from GEM" at bounding box center [983, 506] width 100 height 19
click at [934, 502] on input "Exclude from GEM" at bounding box center [902, 506] width 92 height 31
checkbox input "true"
click at [536, 679] on button "Update" at bounding box center [439, 691] width 287 height 30
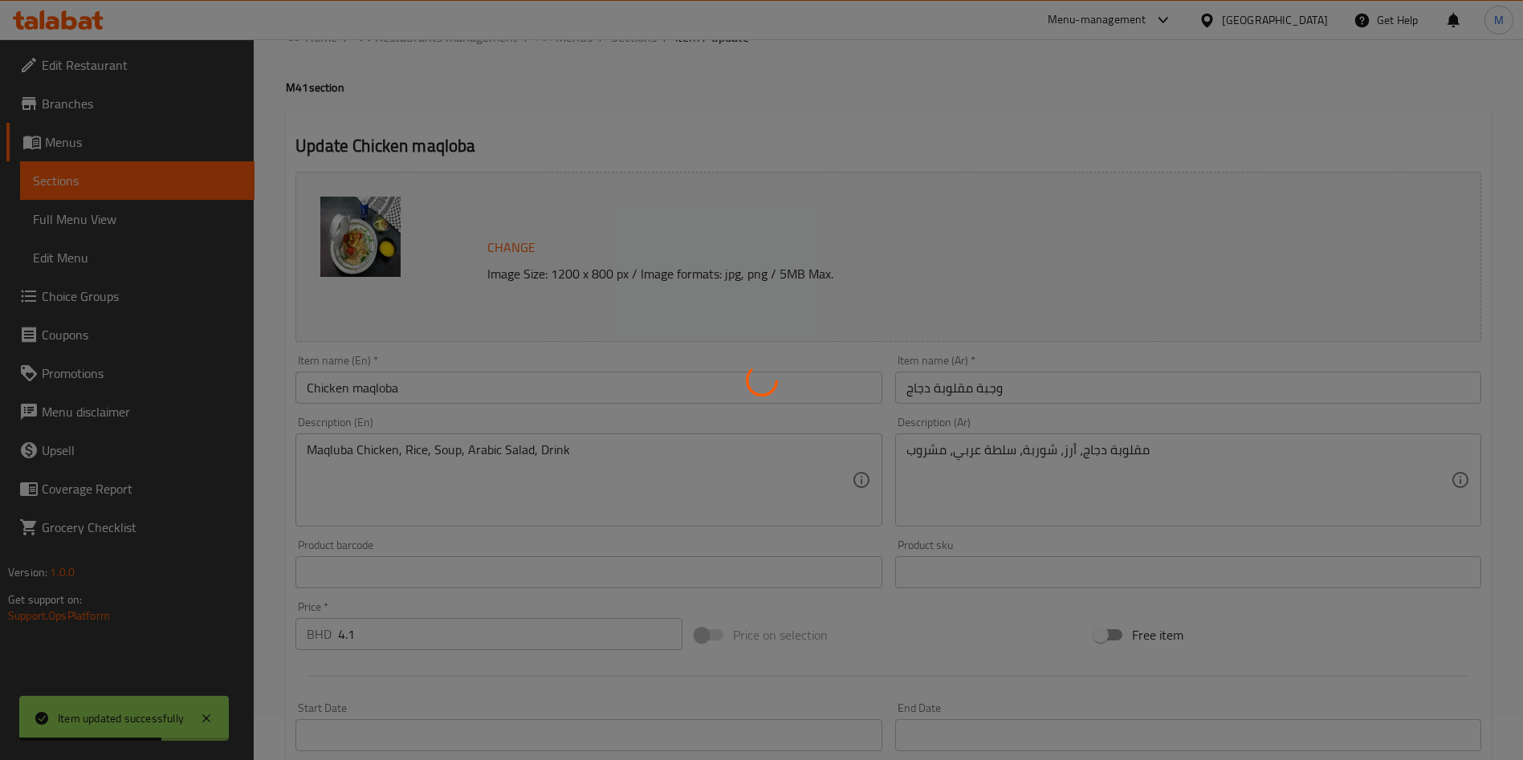
scroll to position [0, 0]
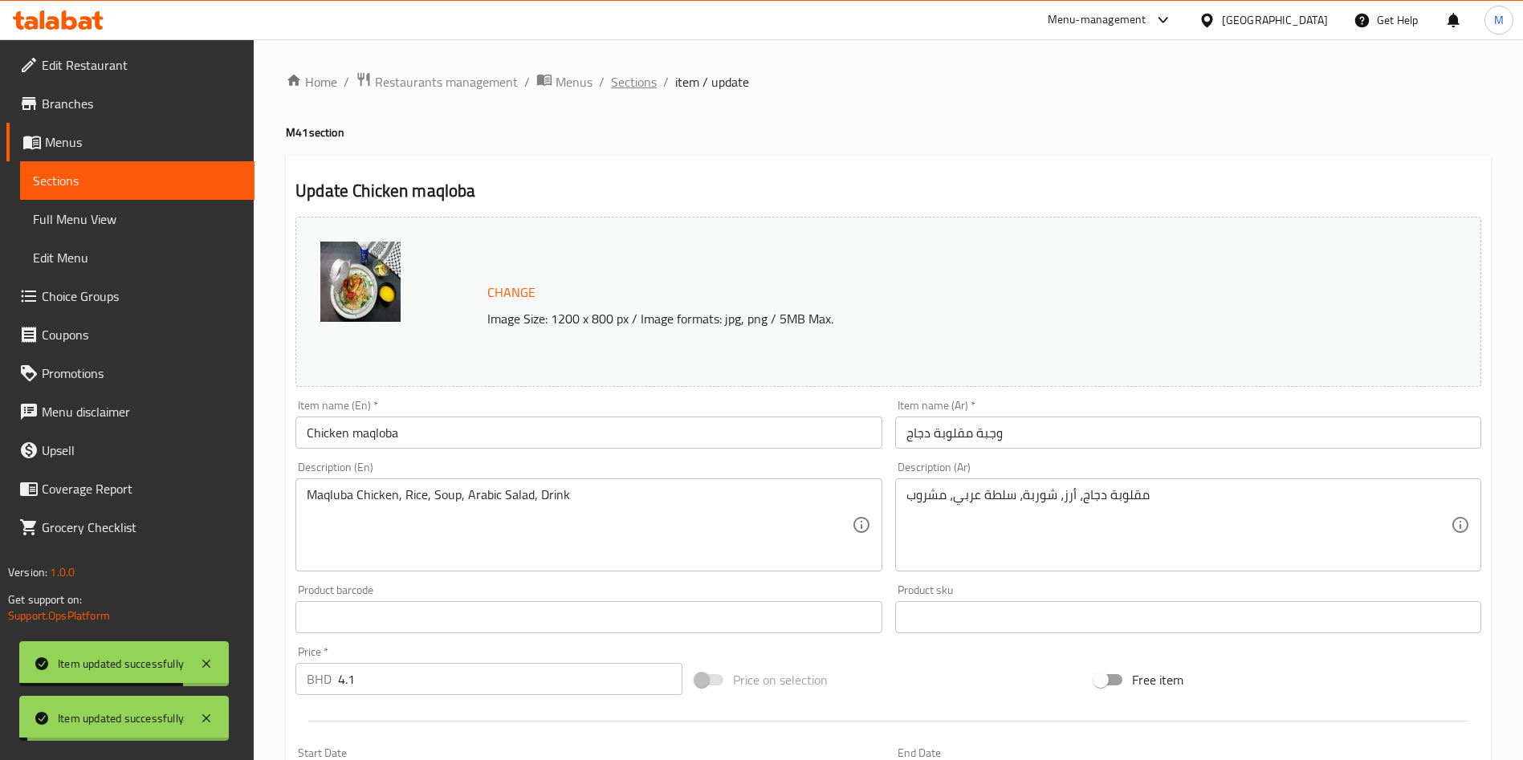
click at [644, 80] on span "Sections" at bounding box center [634, 81] width 46 height 19
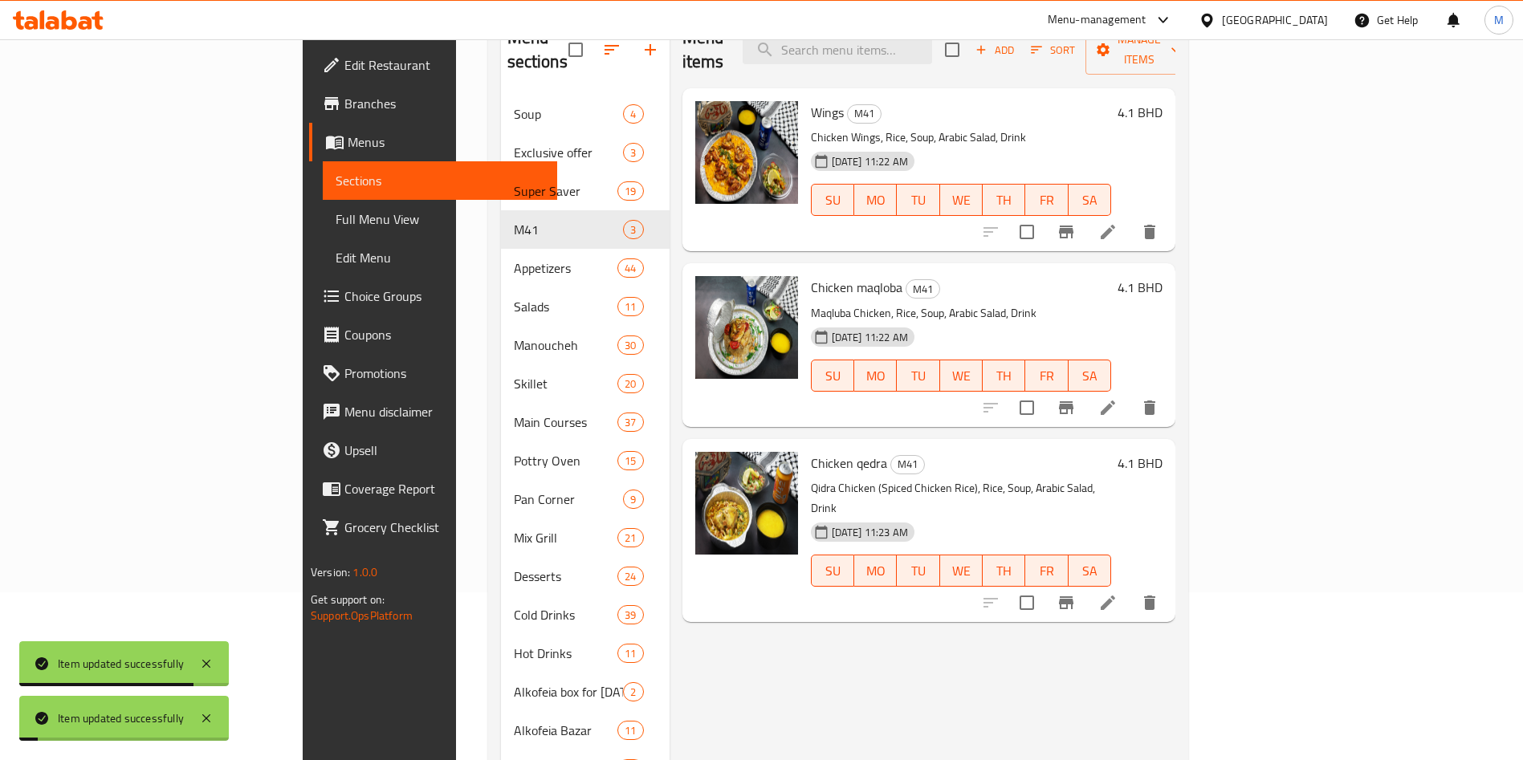
scroll to position [225, 0]
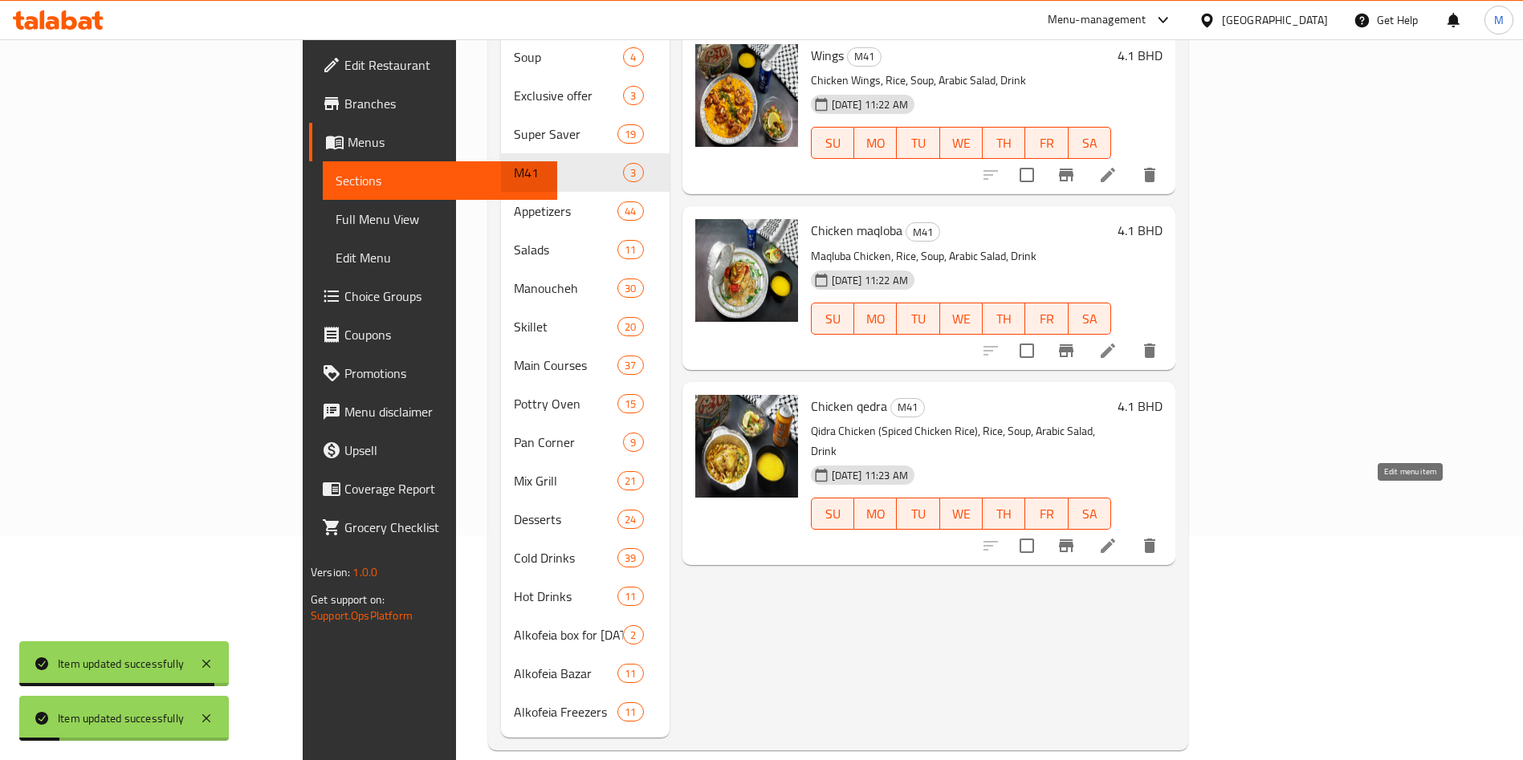
click at [1118, 536] on icon at bounding box center [1108, 545] width 19 height 19
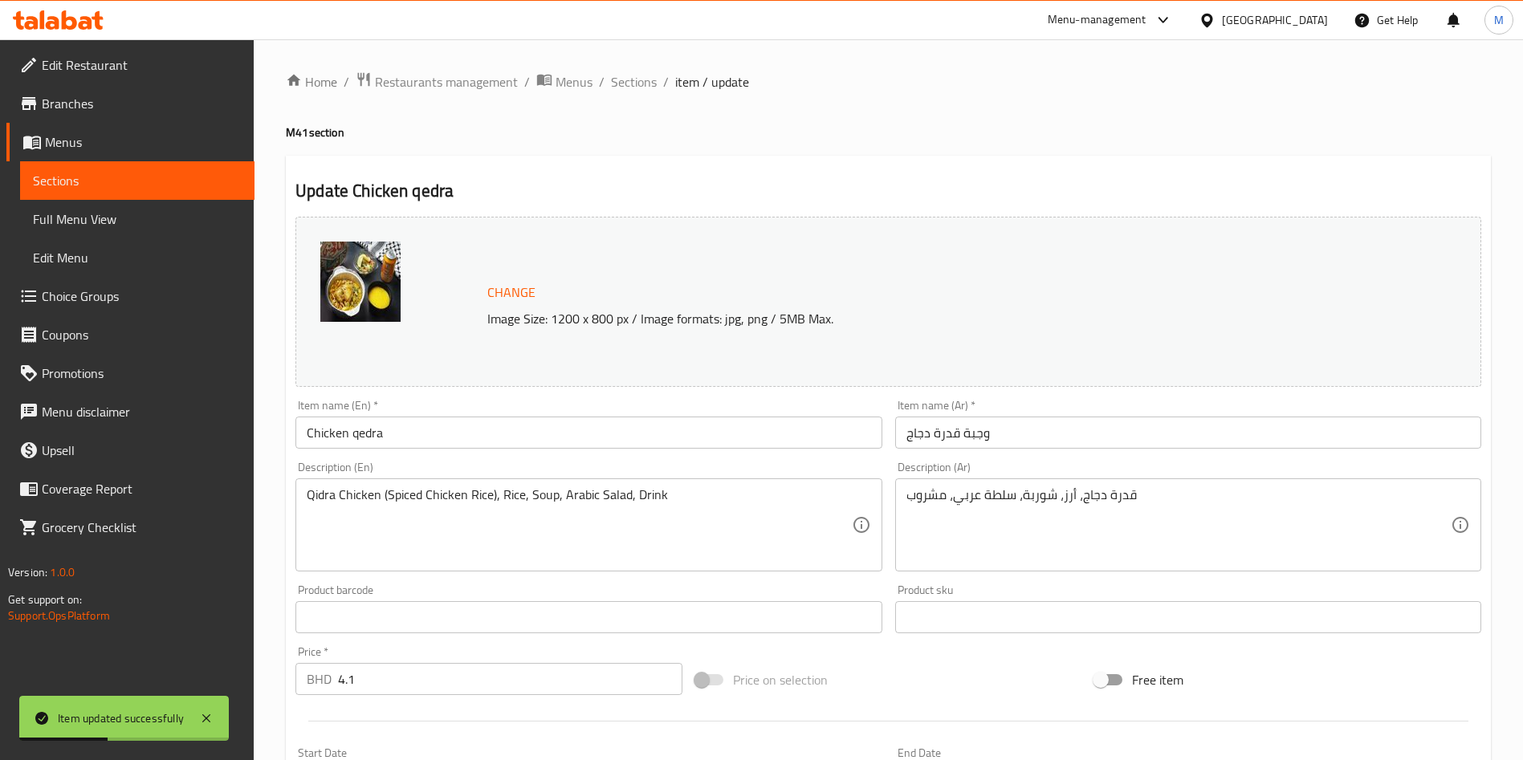
scroll to position [397, 0]
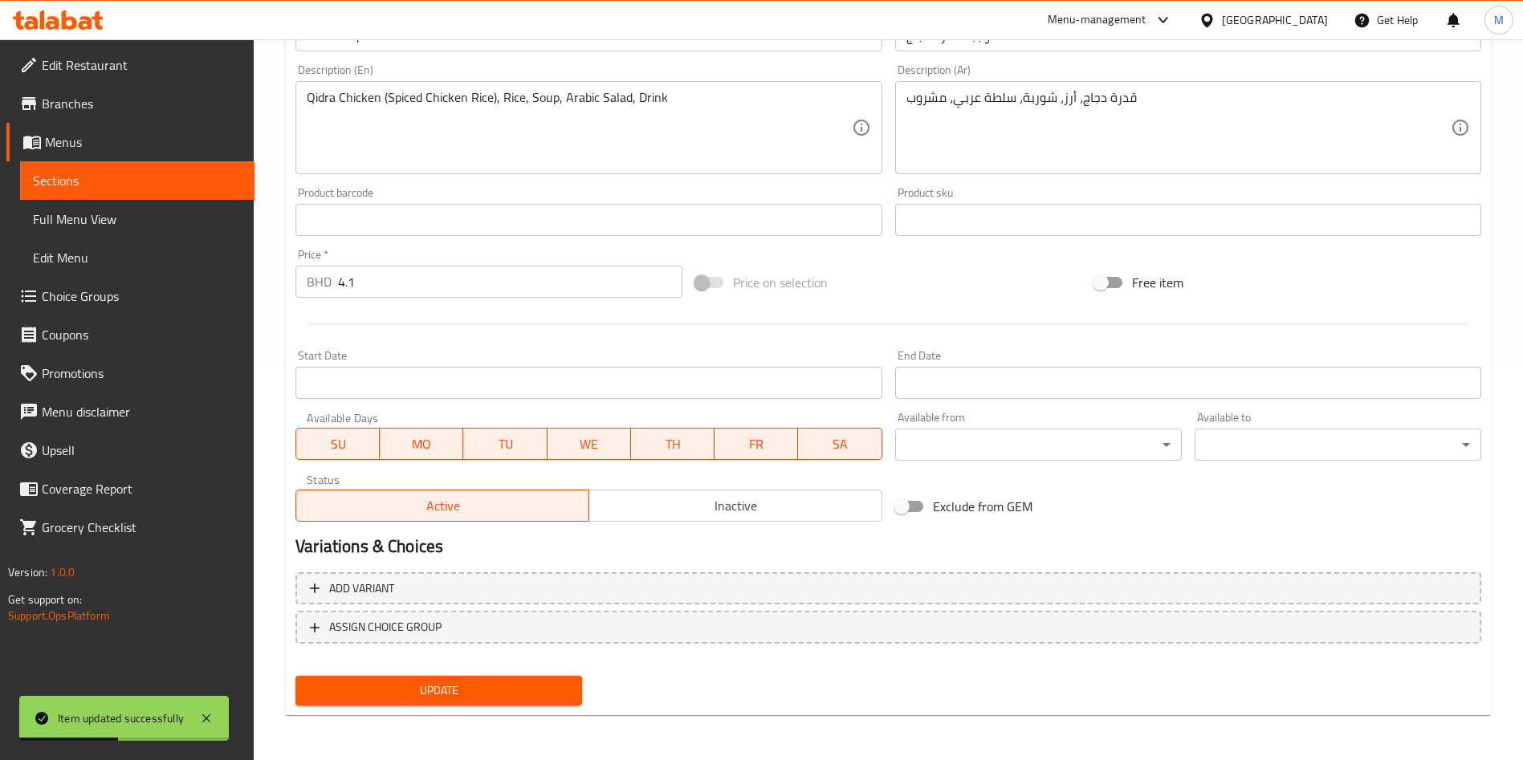
click at [948, 503] on span "Exclude from GEM" at bounding box center [983, 506] width 100 height 19
click at [948, 503] on input "Exclude from GEM" at bounding box center [902, 506] width 92 height 31
checkbox input "true"
click at [532, 682] on span "Update" at bounding box center [438, 691] width 261 height 20
click at [532, 682] on div at bounding box center [761, 380] width 1523 height 760
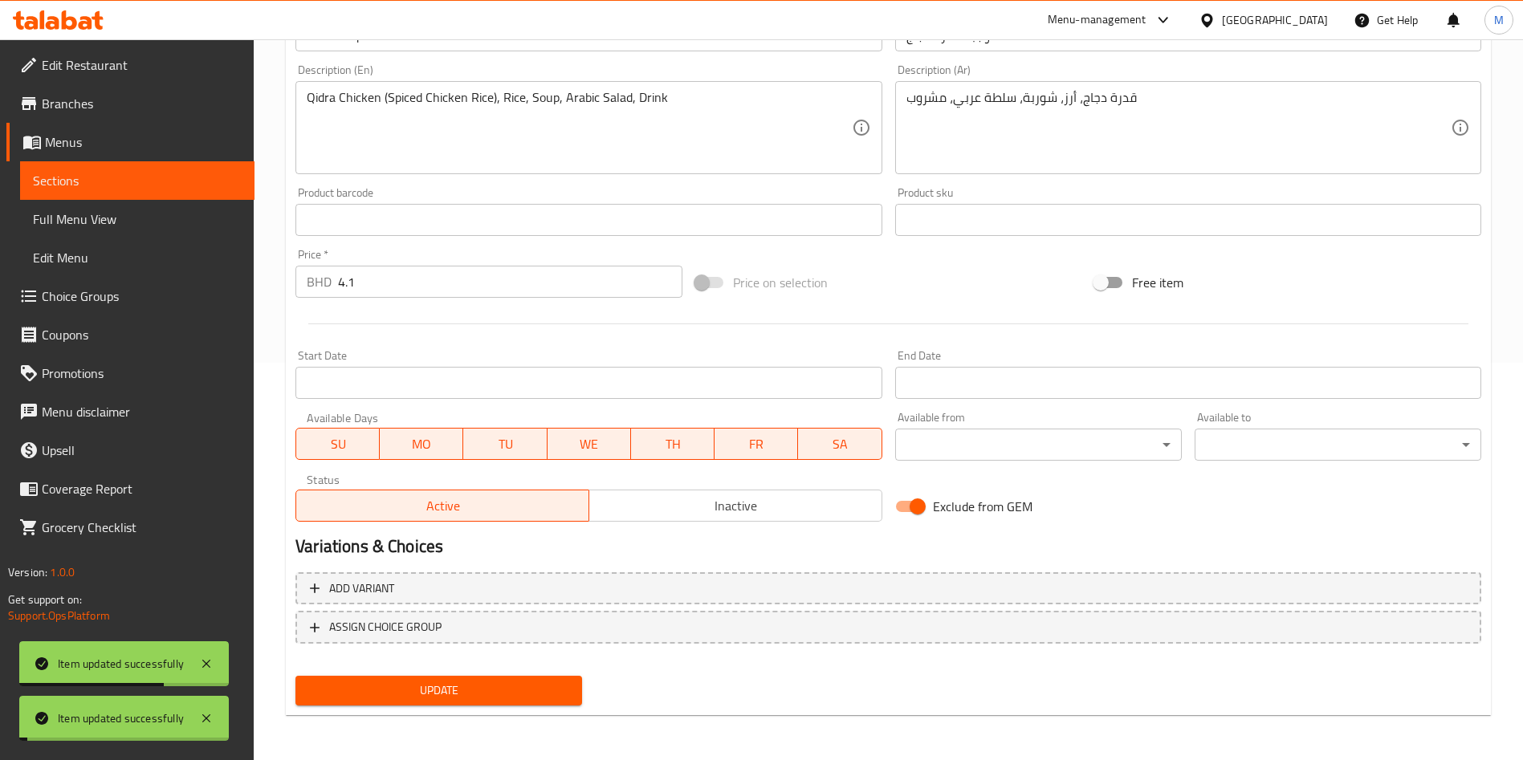
scroll to position [0, 0]
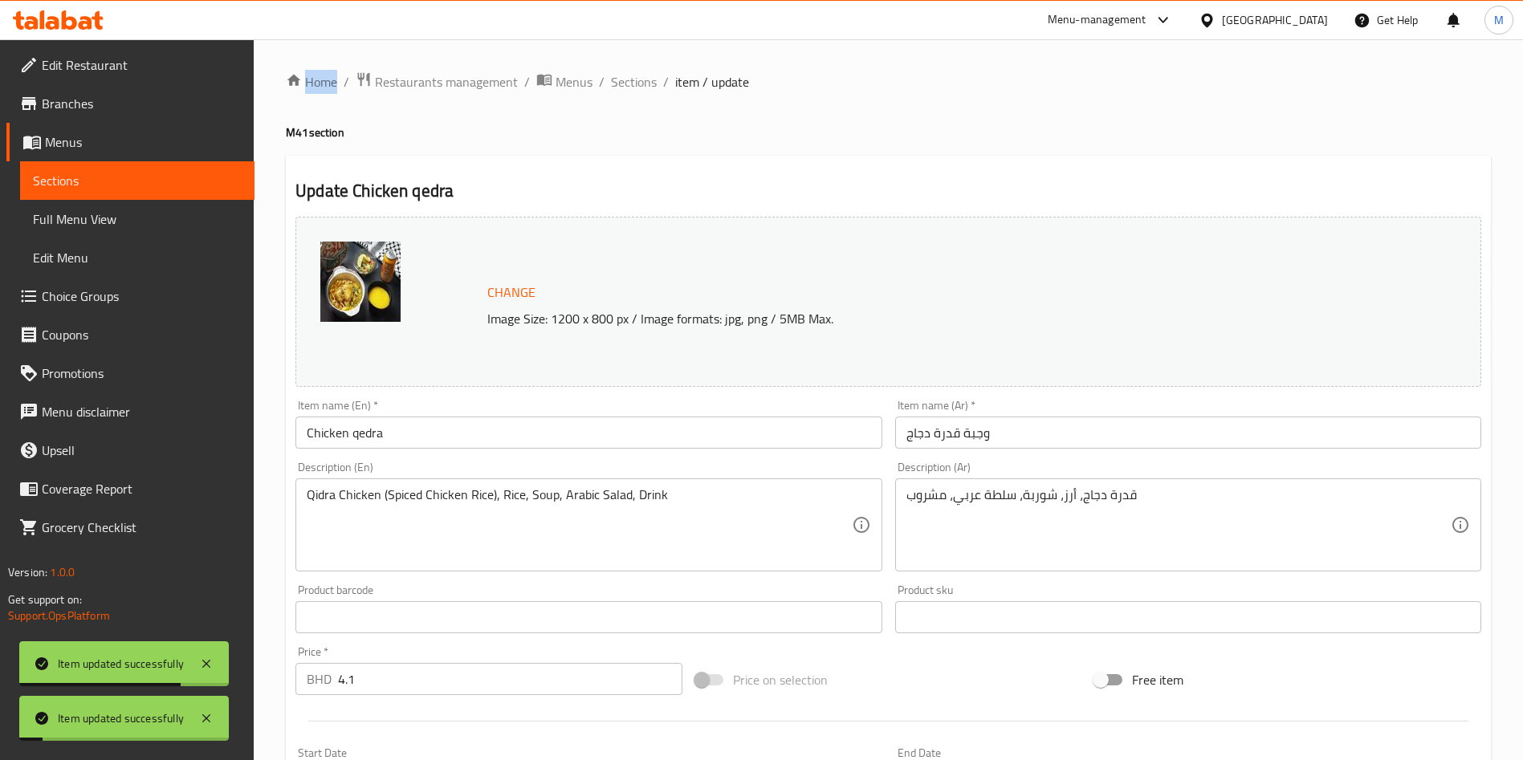
click at [658, 85] on ol "Home / Restaurants management / Menus / Sections / item / update" at bounding box center [888, 81] width 1205 height 21
click at [634, 81] on span "Sections" at bounding box center [634, 81] width 46 height 19
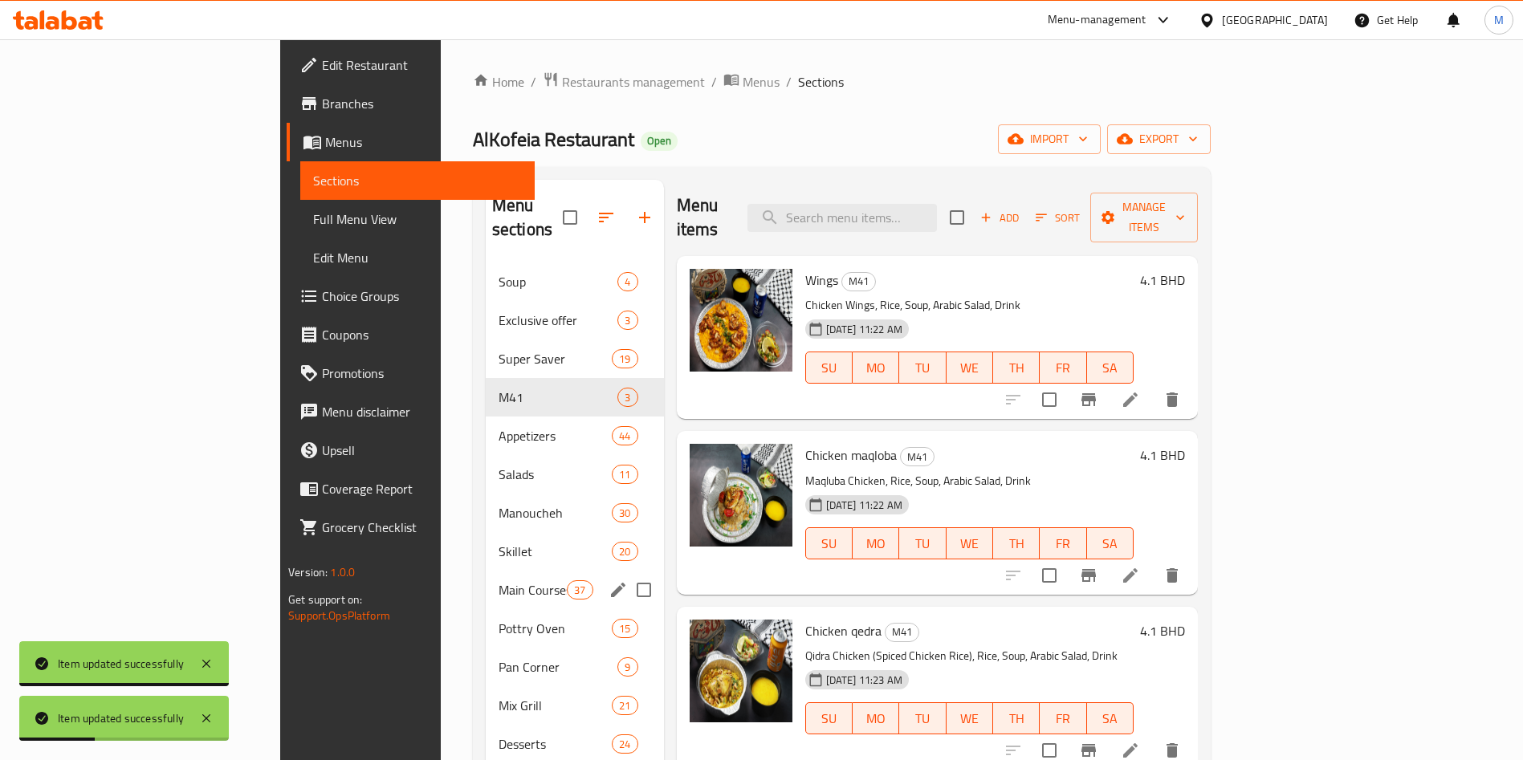
click at [499, 581] on span "Main Courses" at bounding box center [533, 590] width 68 height 19
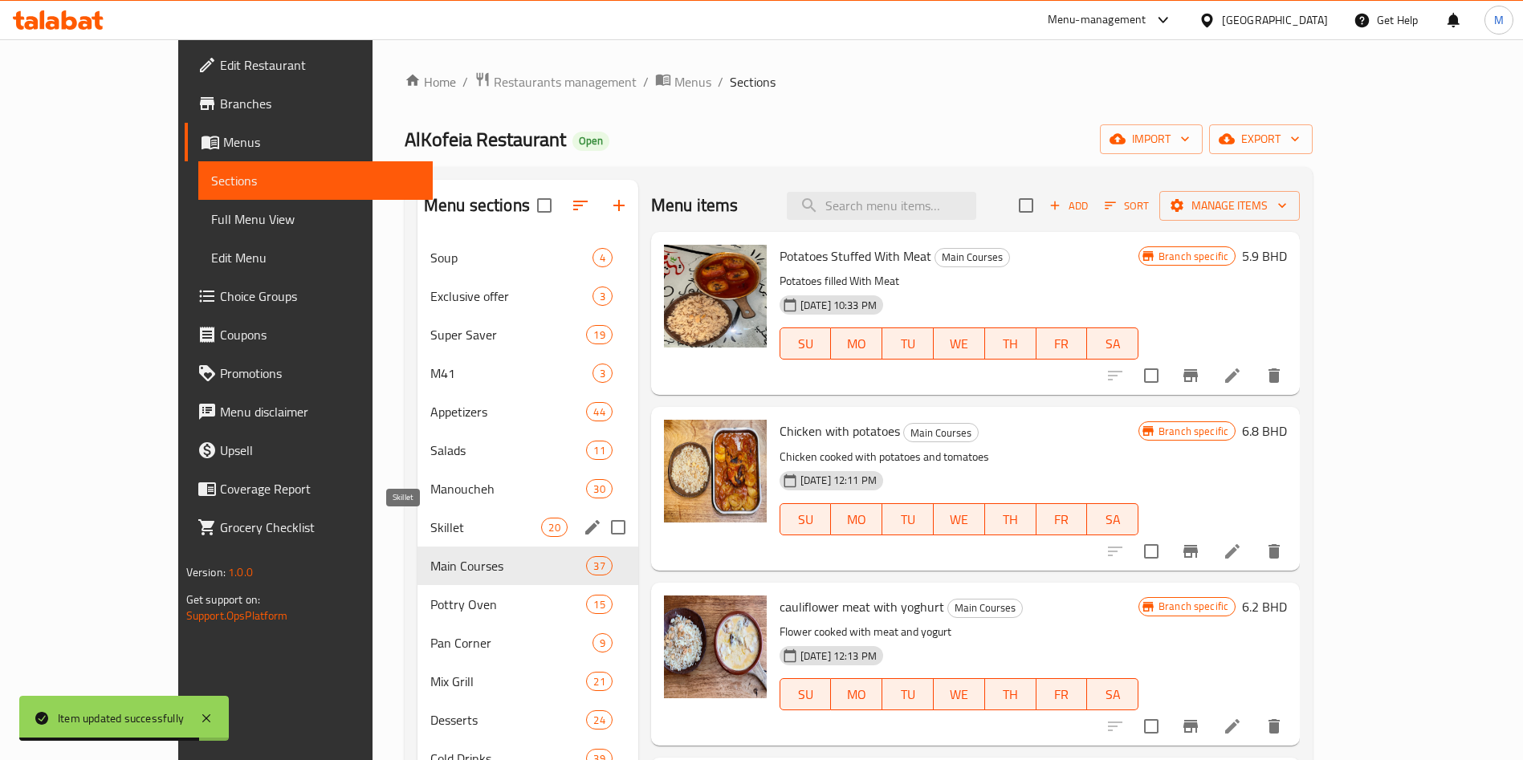
click at [430, 496] on span "Manoucheh" at bounding box center [508, 488] width 157 height 19
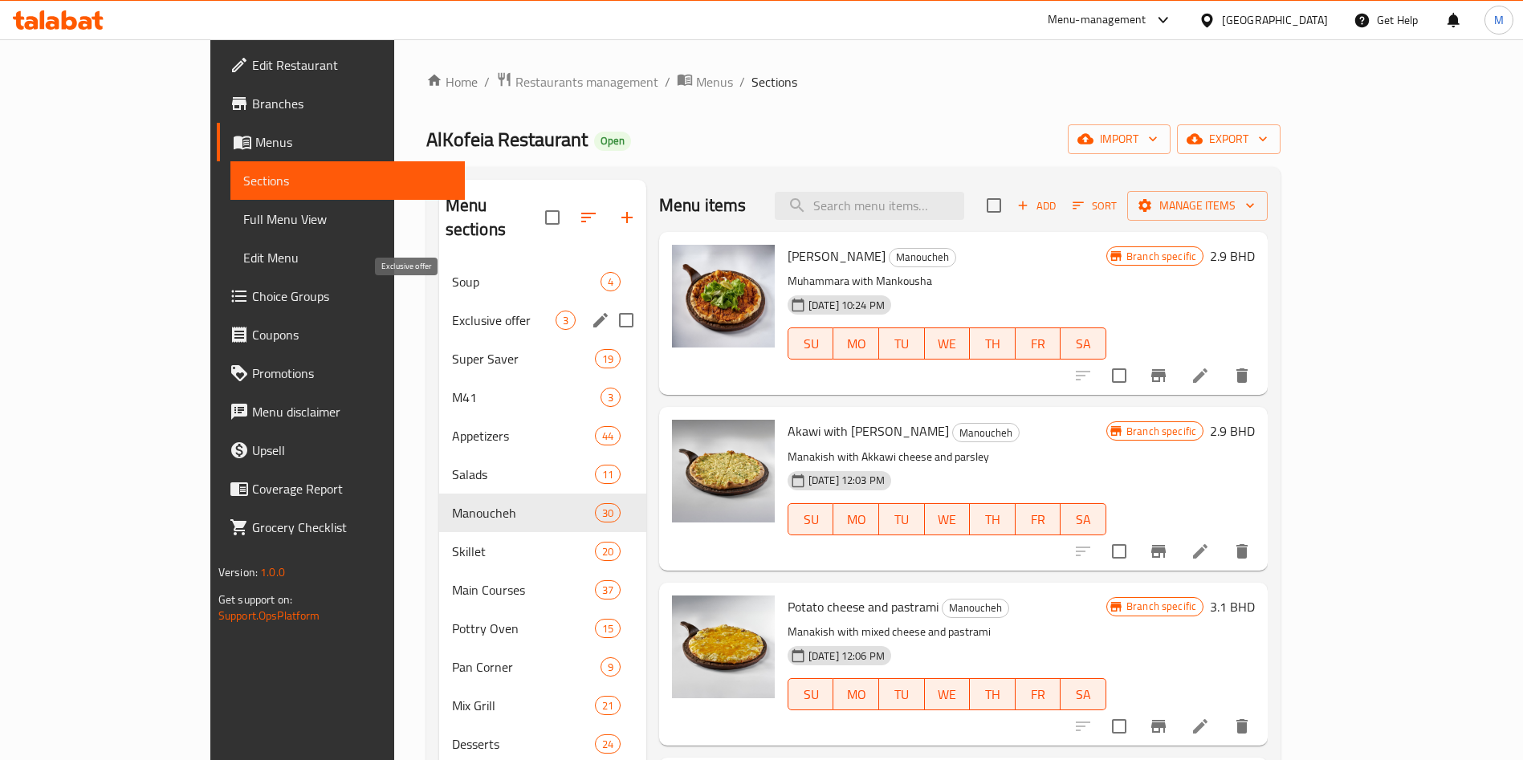
click at [452, 311] on span "Exclusive offer" at bounding box center [504, 320] width 104 height 19
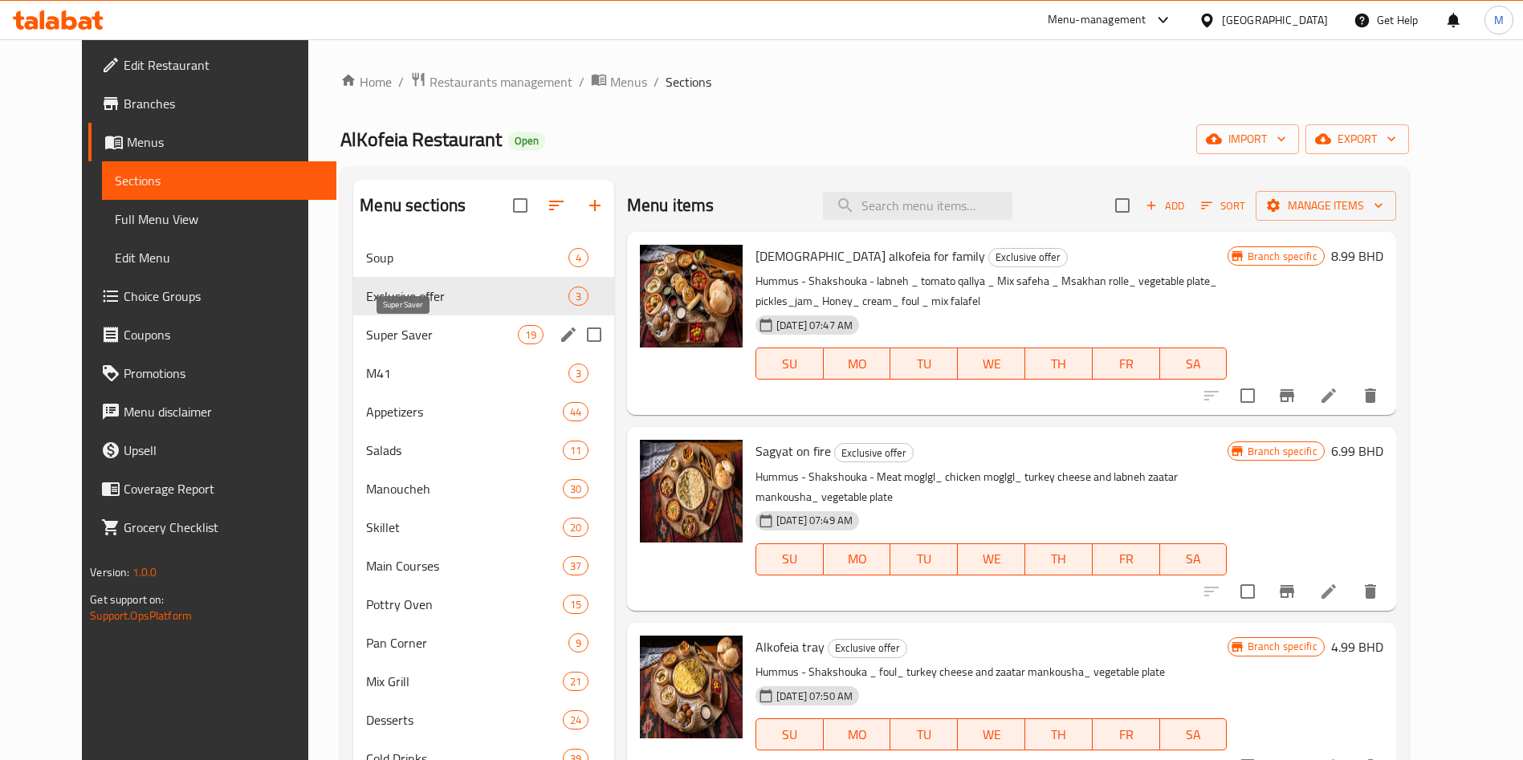
click at [408, 335] on span "Super Saver" at bounding box center [441, 334] width 151 height 19
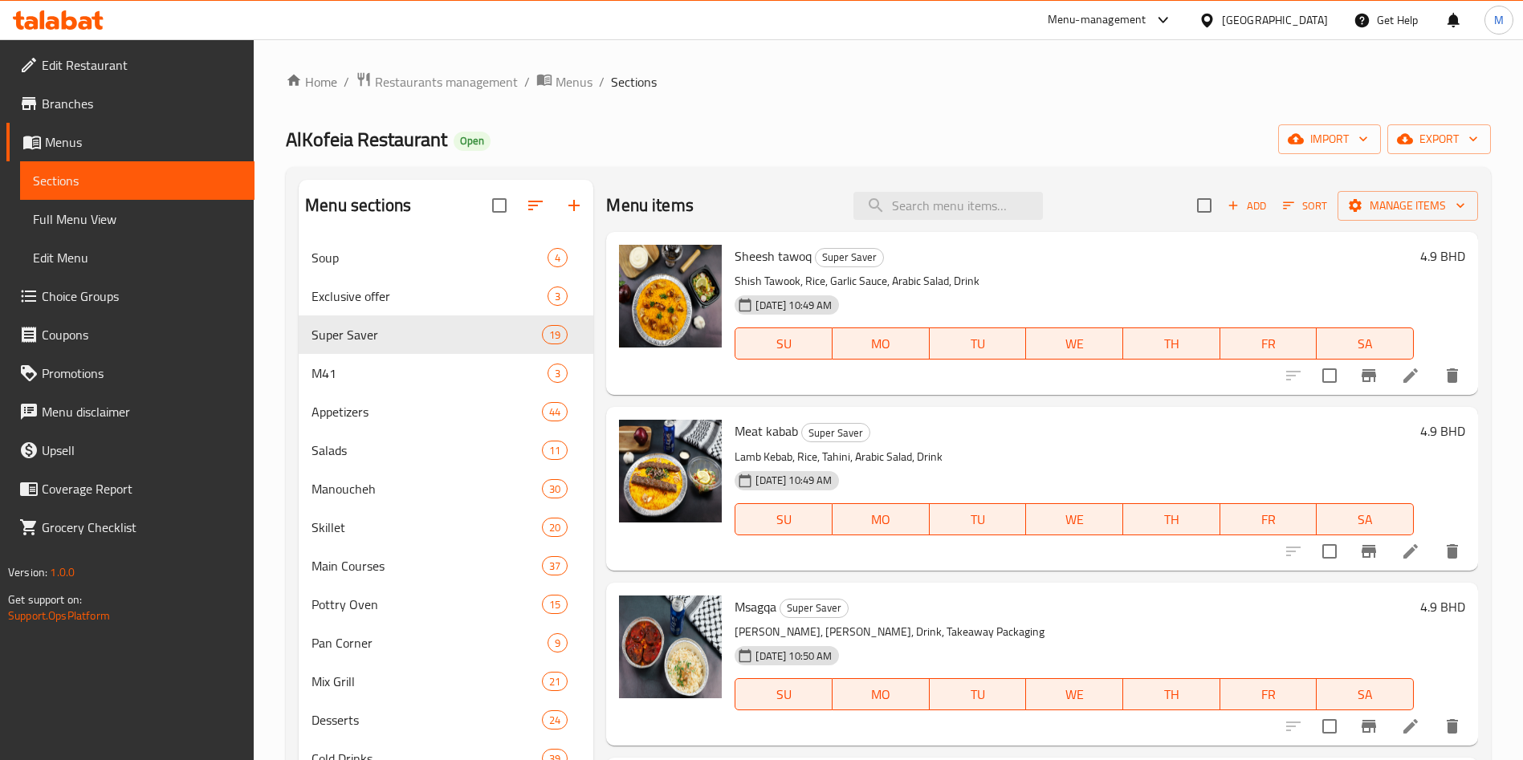
click at [1404, 379] on li at bounding box center [1410, 375] width 45 height 29
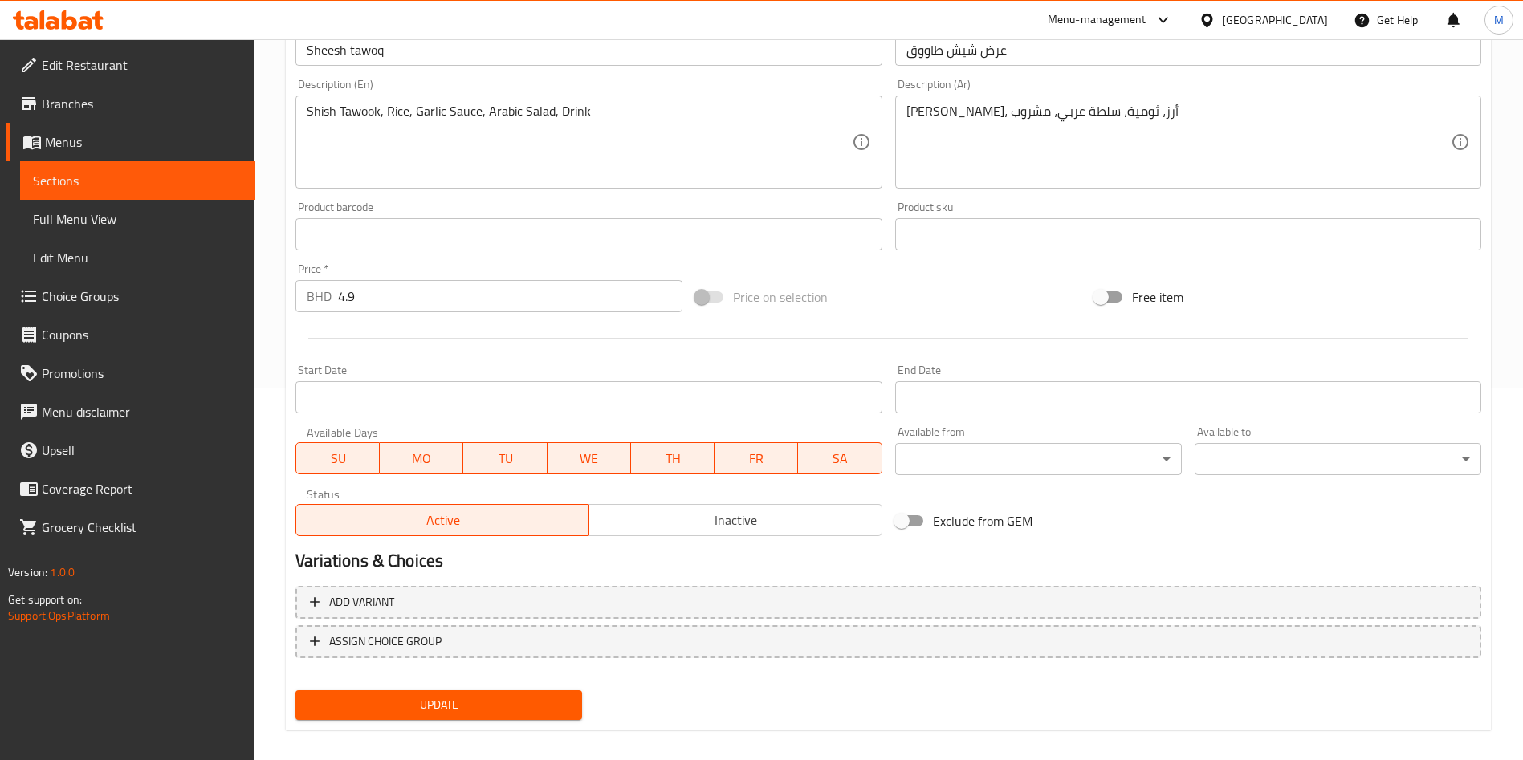
scroll to position [387, 0]
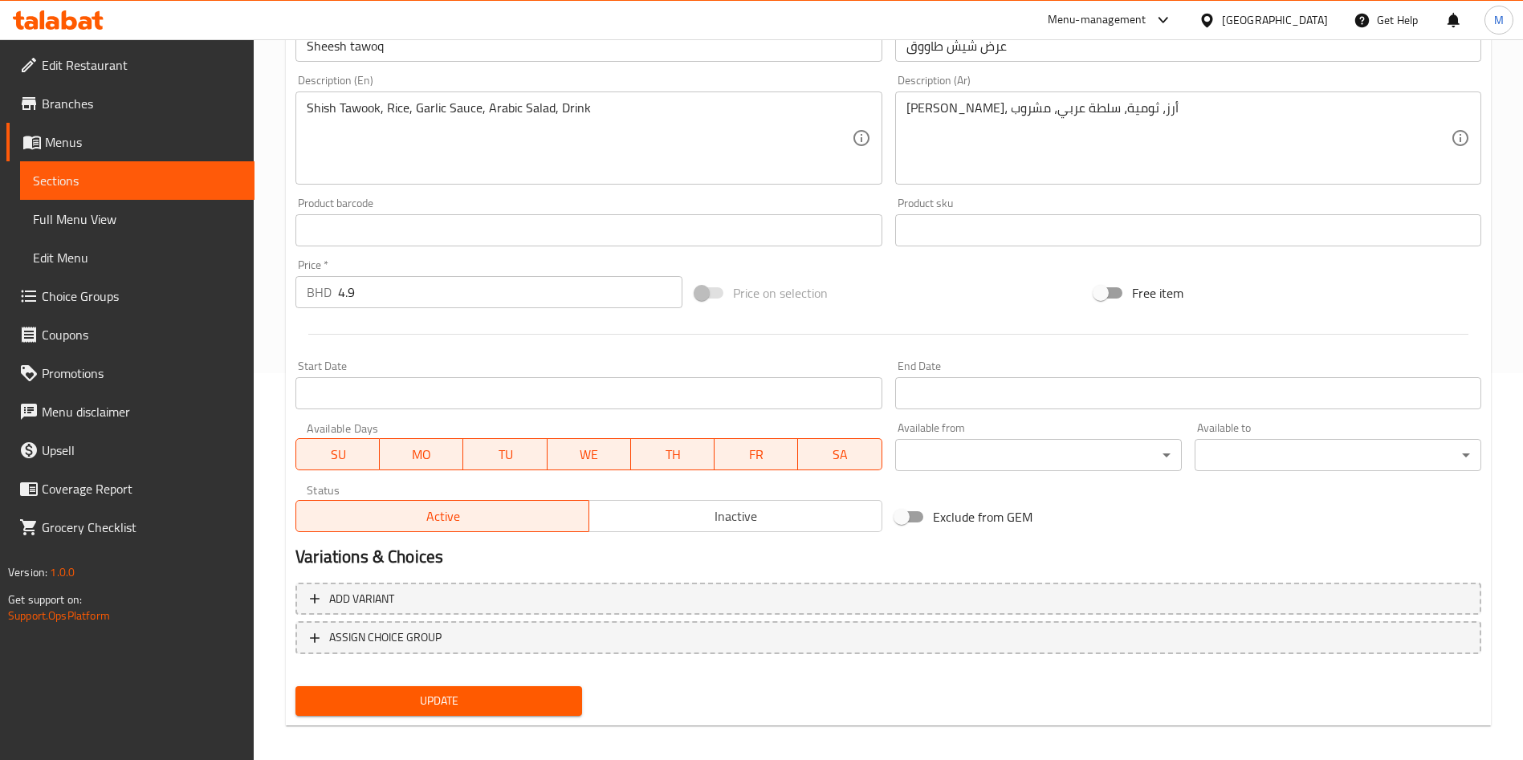
click at [919, 508] on input "Exclude from GEM" at bounding box center [902, 517] width 92 height 31
checkbox input "true"
click at [469, 708] on span "Update" at bounding box center [438, 701] width 261 height 20
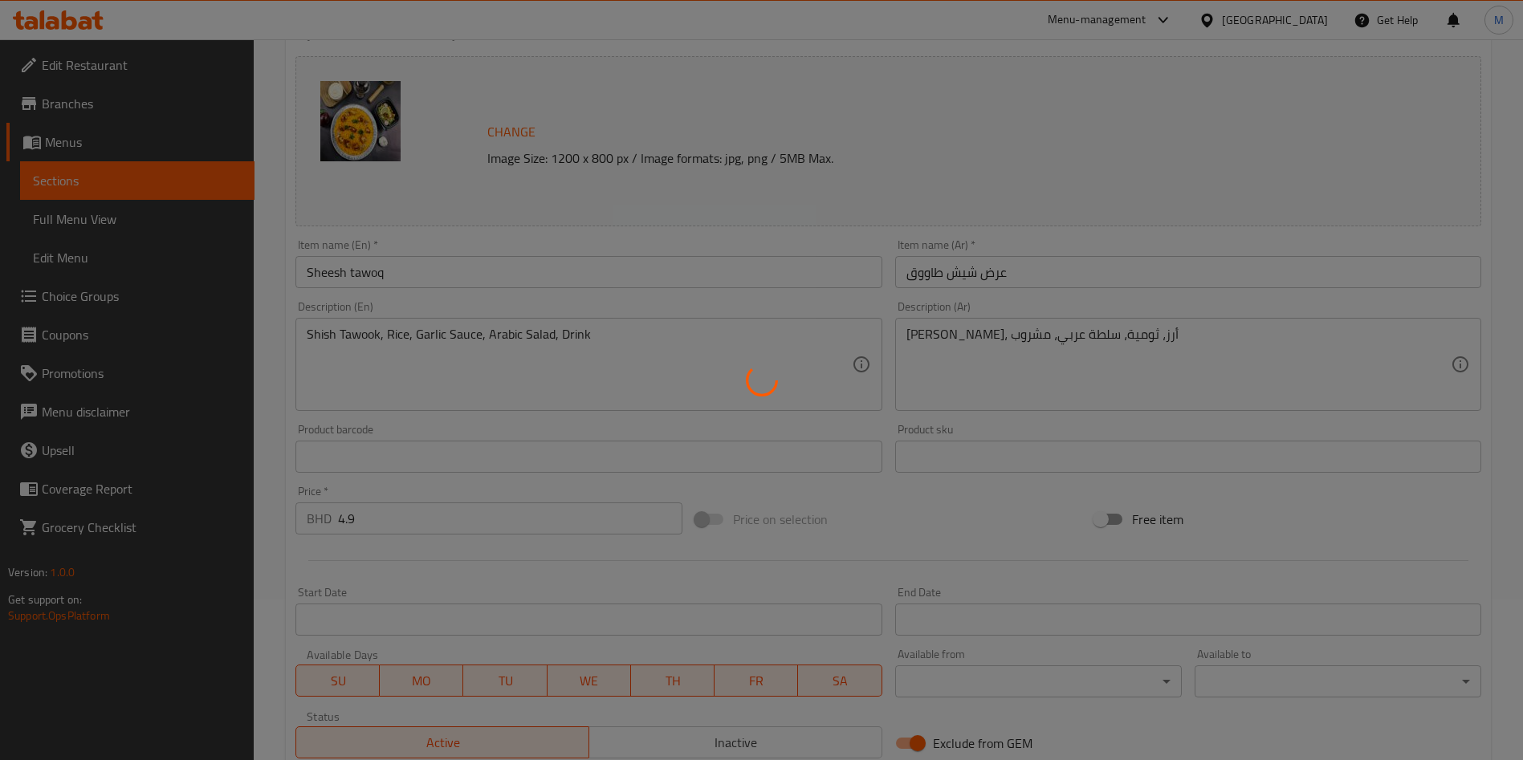
scroll to position [0, 0]
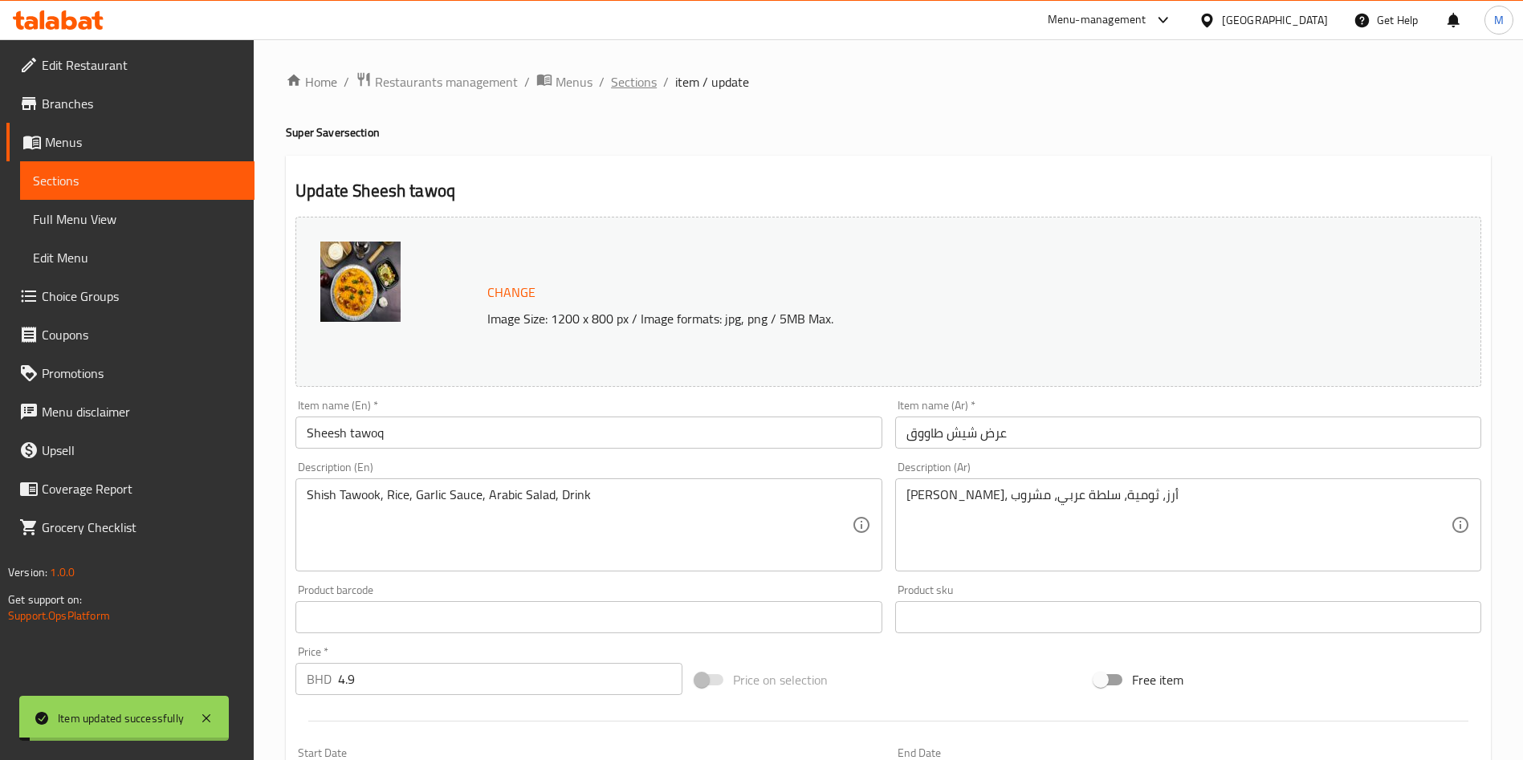
click at [642, 72] on span "Sections" at bounding box center [634, 81] width 46 height 19
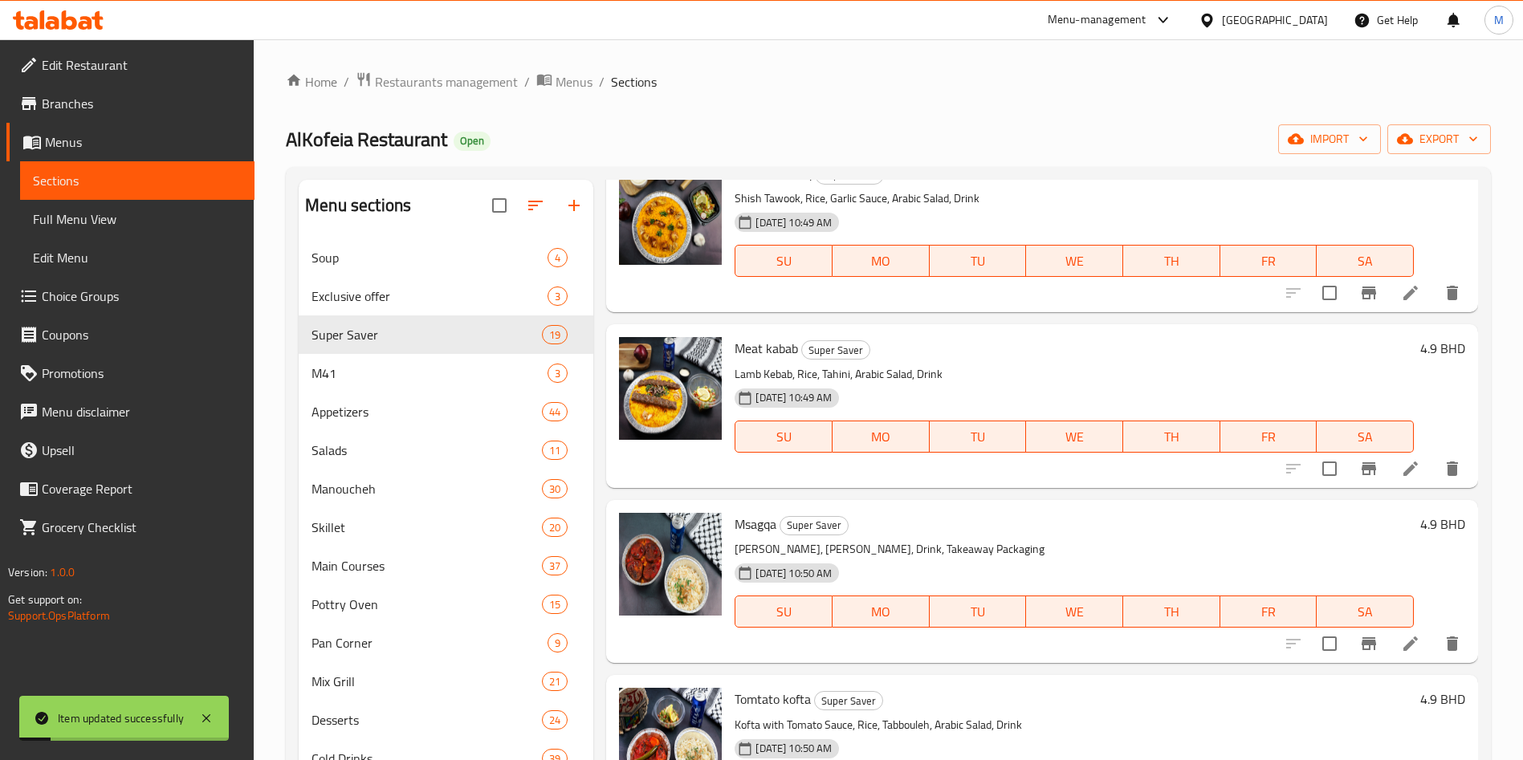
scroll to position [120, 0]
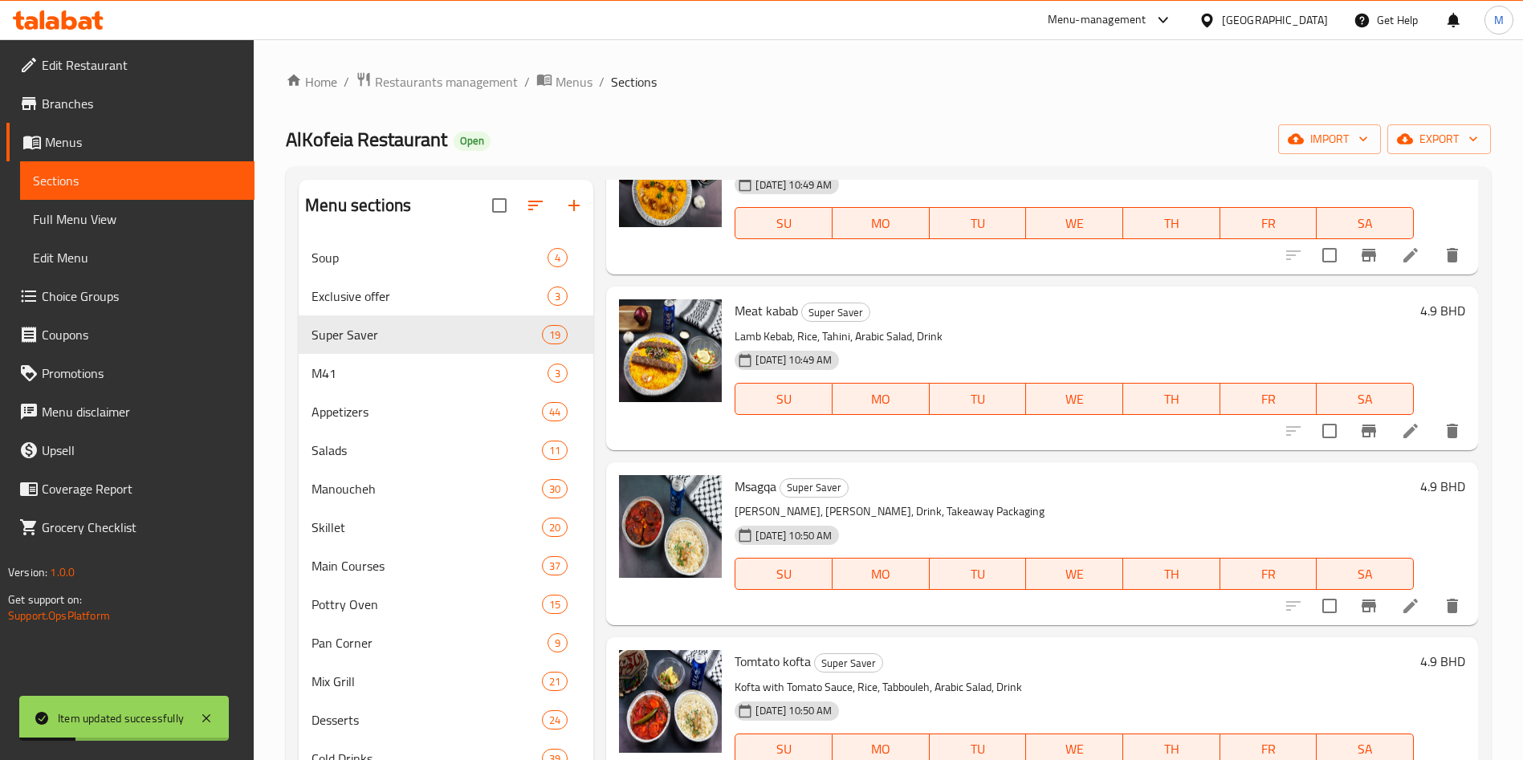
click at [1388, 430] on li at bounding box center [1410, 431] width 45 height 29
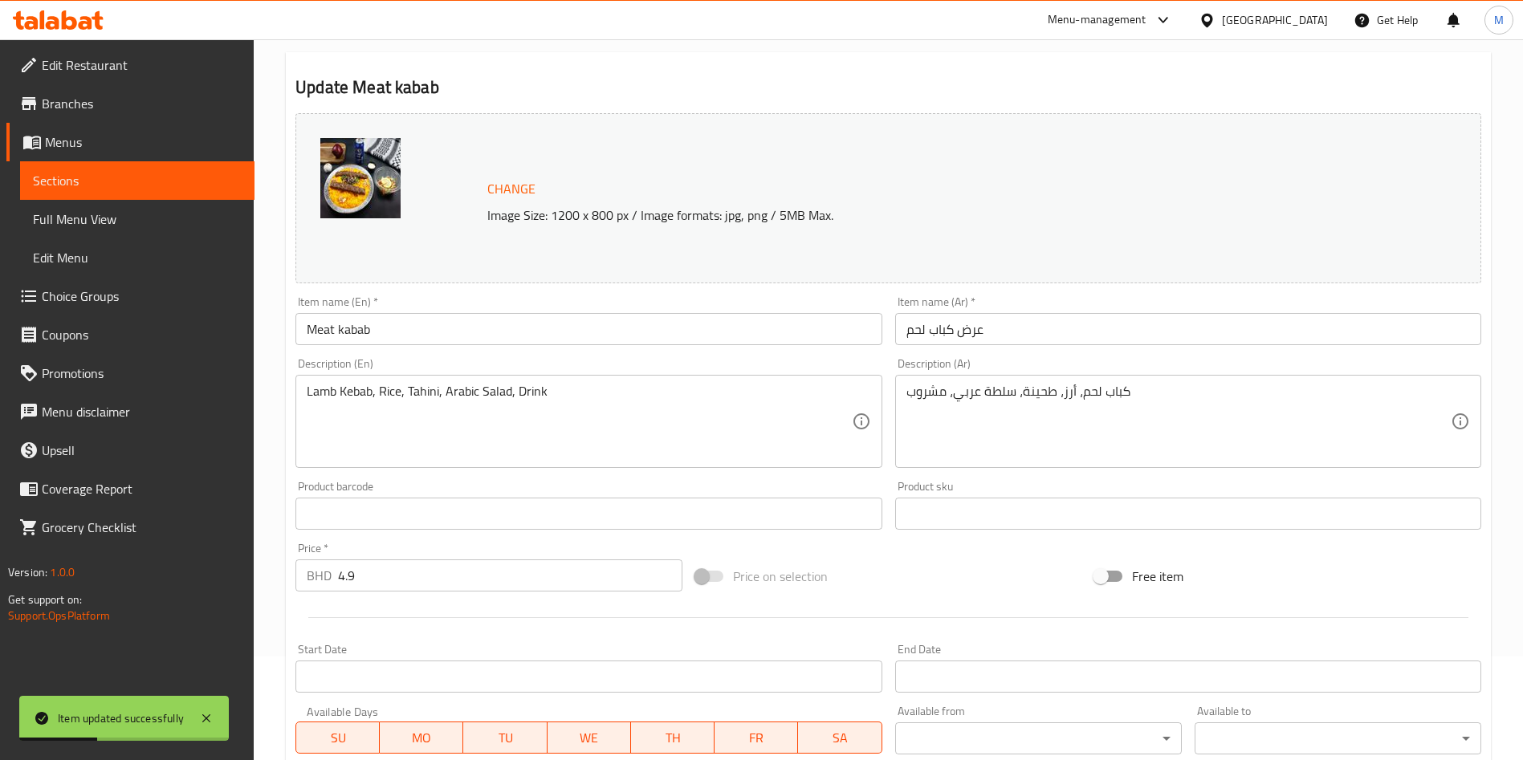
scroll to position [397, 0]
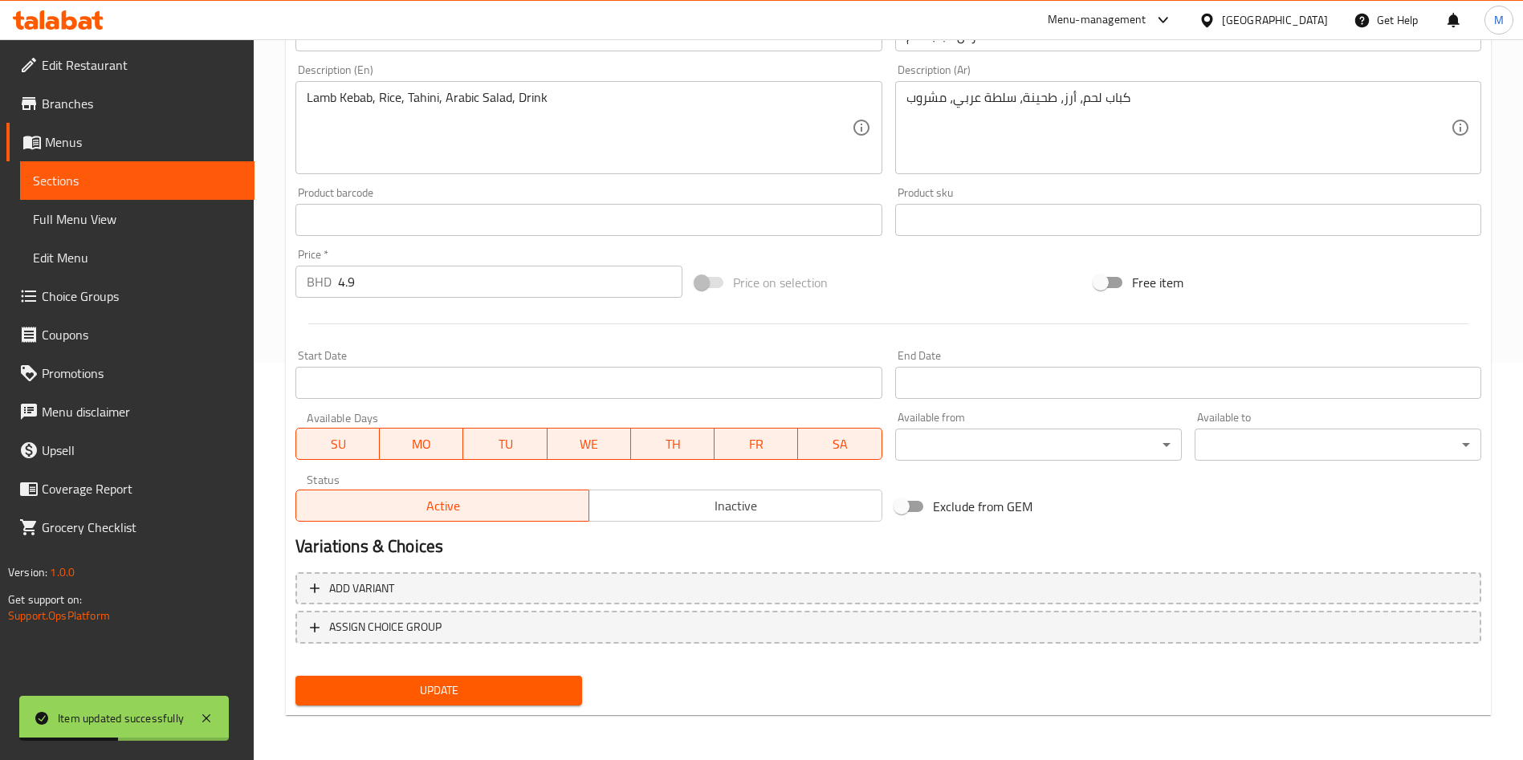
drag, startPoint x: 894, startPoint y: 487, endPoint x: 901, endPoint y: 497, distance: 12.0
click at [895, 491] on div "Exclude from GEM" at bounding box center [1089, 506] width 400 height 43
click at [902, 498] on input "Exclude from GEM" at bounding box center [902, 506] width 92 height 31
checkbox input "true"
click at [536, 673] on div "Update" at bounding box center [439, 691] width 300 height 43
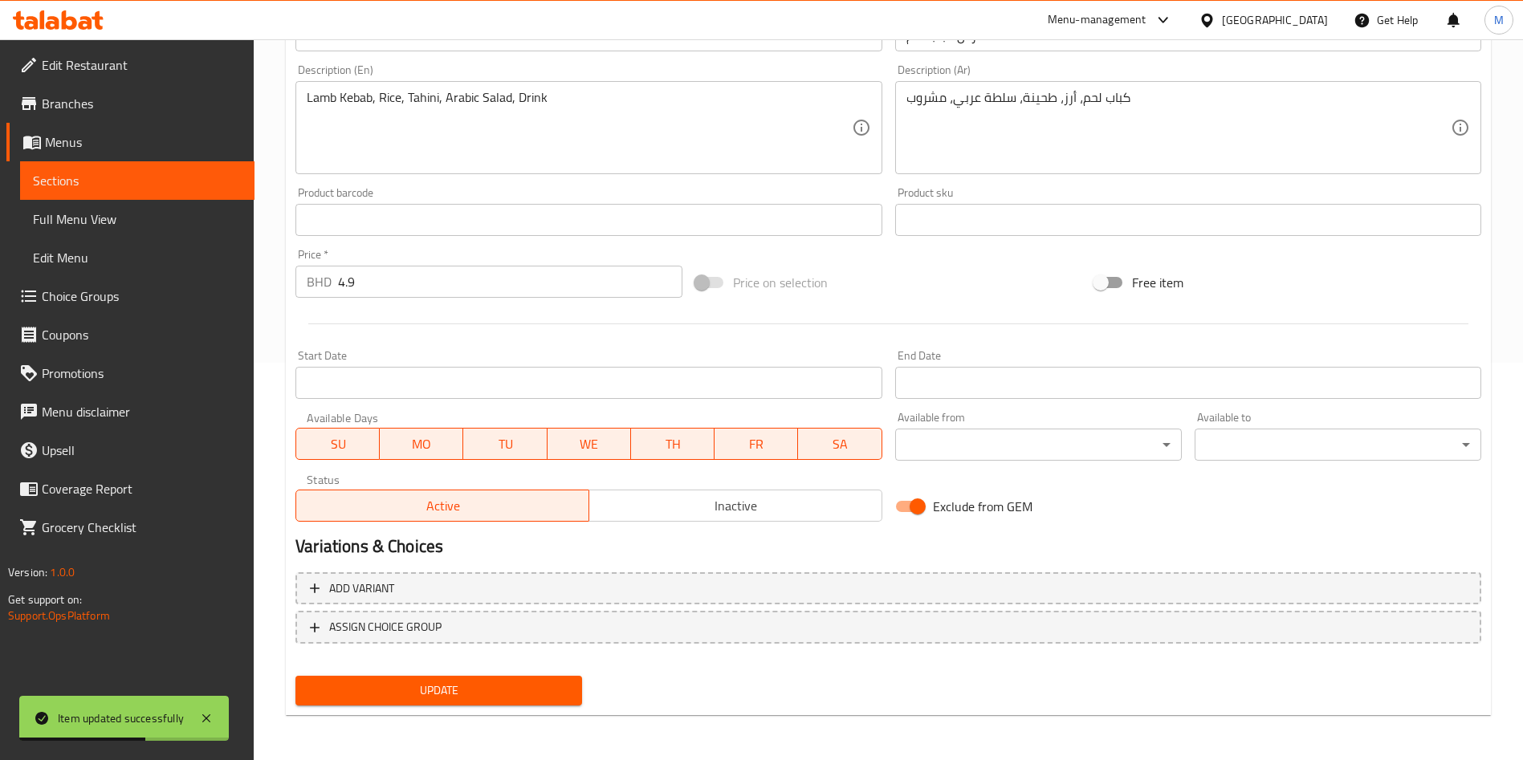
click at [531, 683] on span "Update" at bounding box center [438, 691] width 261 height 20
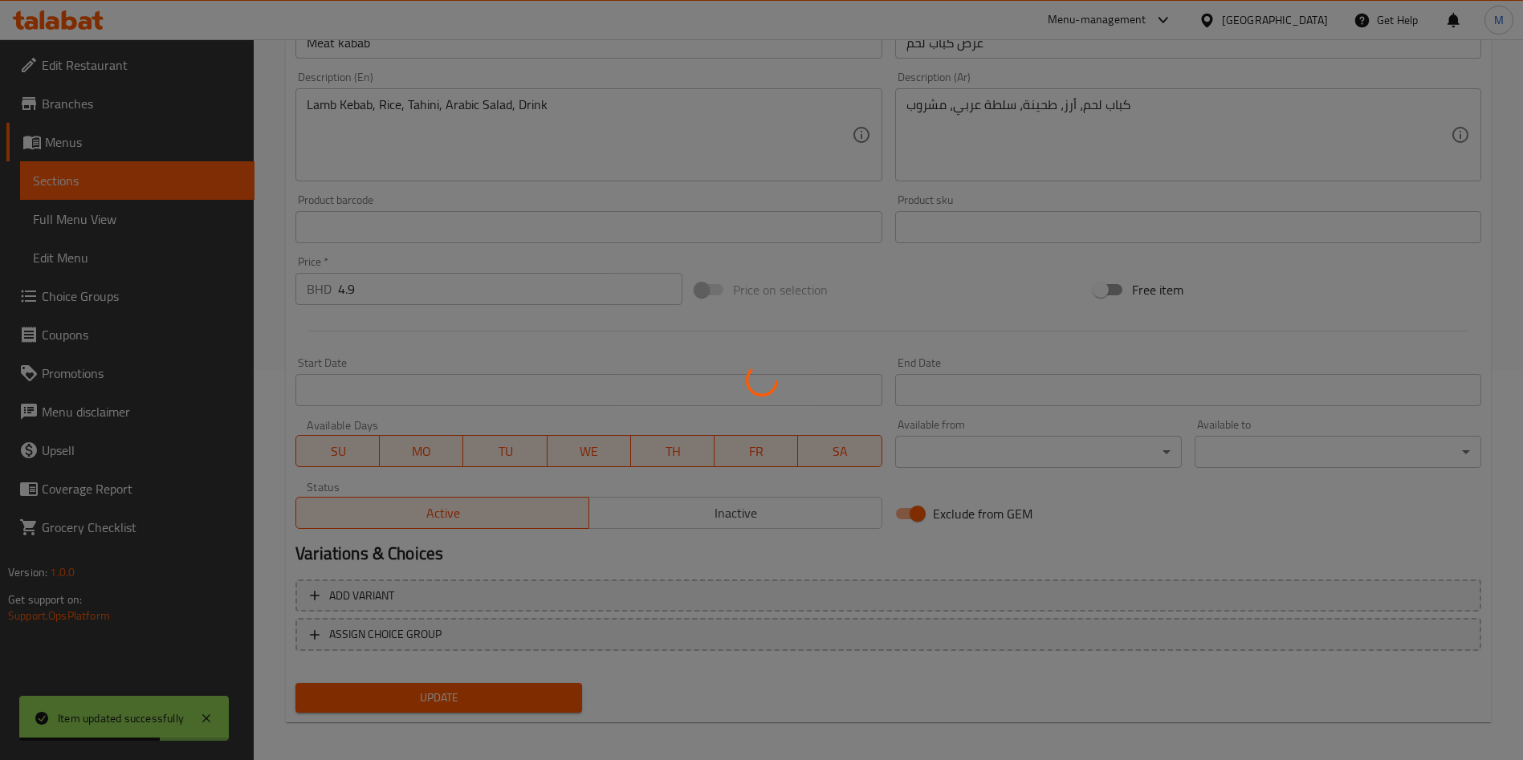
scroll to position [0, 0]
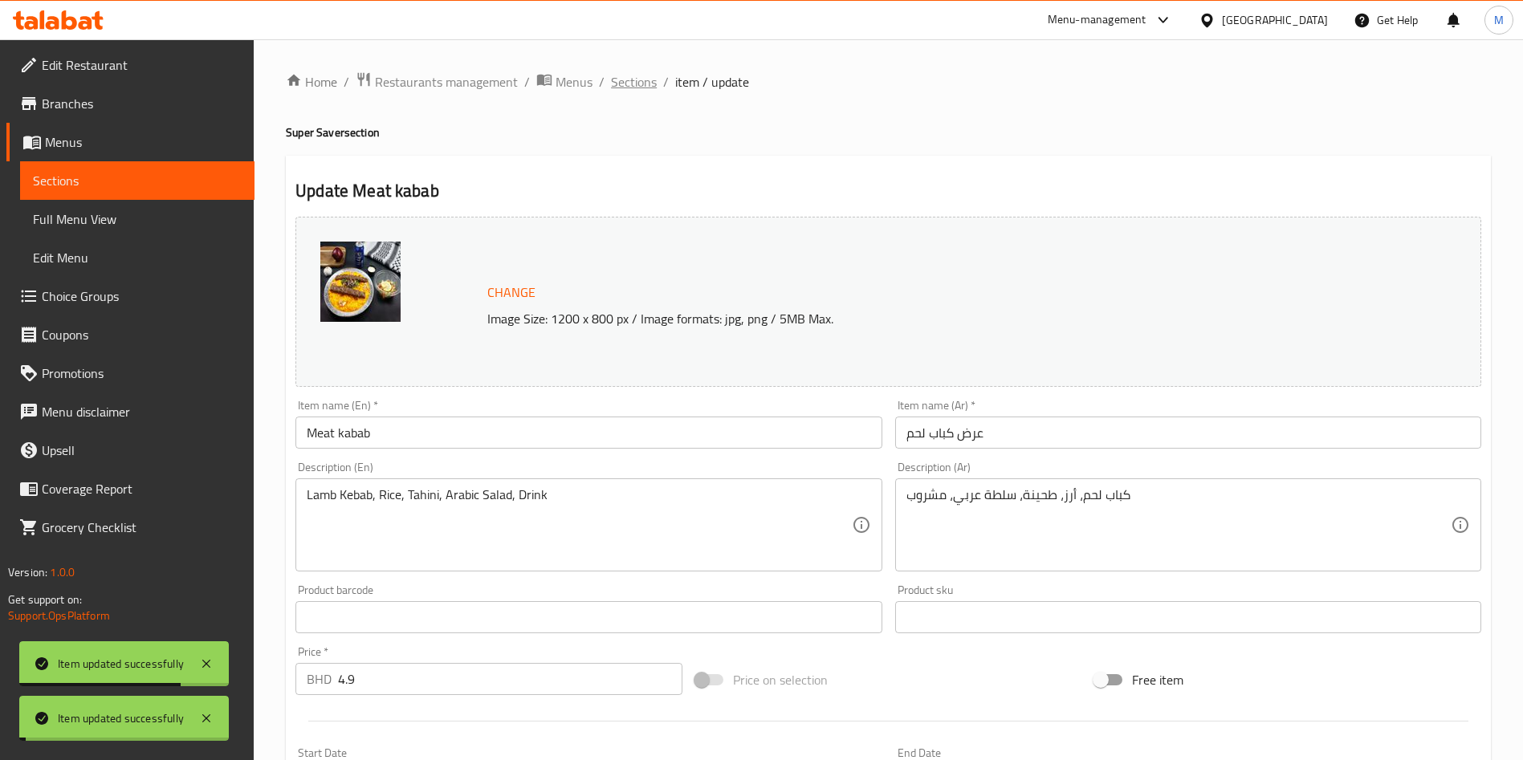
click at [626, 78] on span "Sections" at bounding box center [634, 81] width 46 height 19
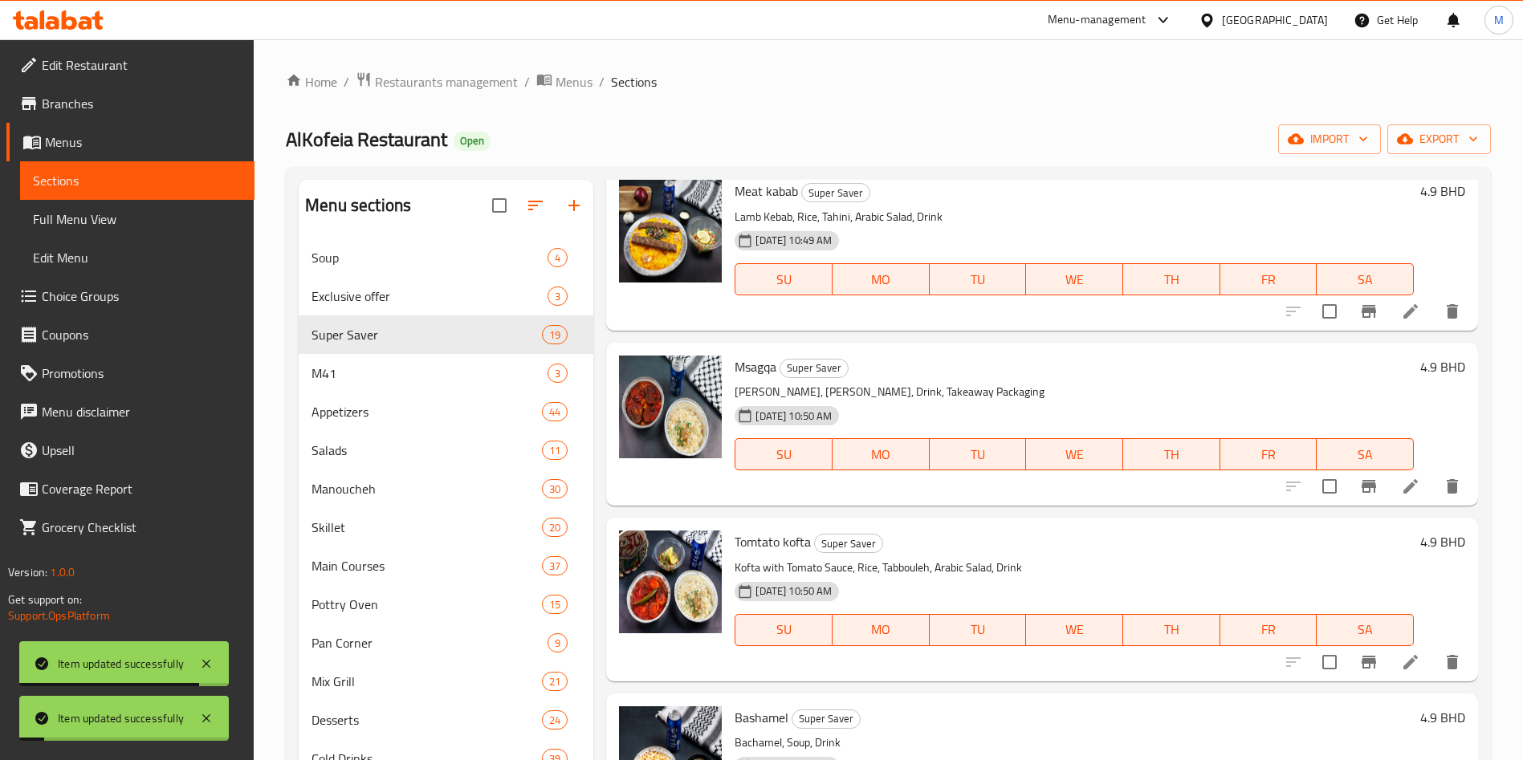
scroll to position [241, 0]
click at [1388, 491] on li at bounding box center [1410, 485] width 45 height 29
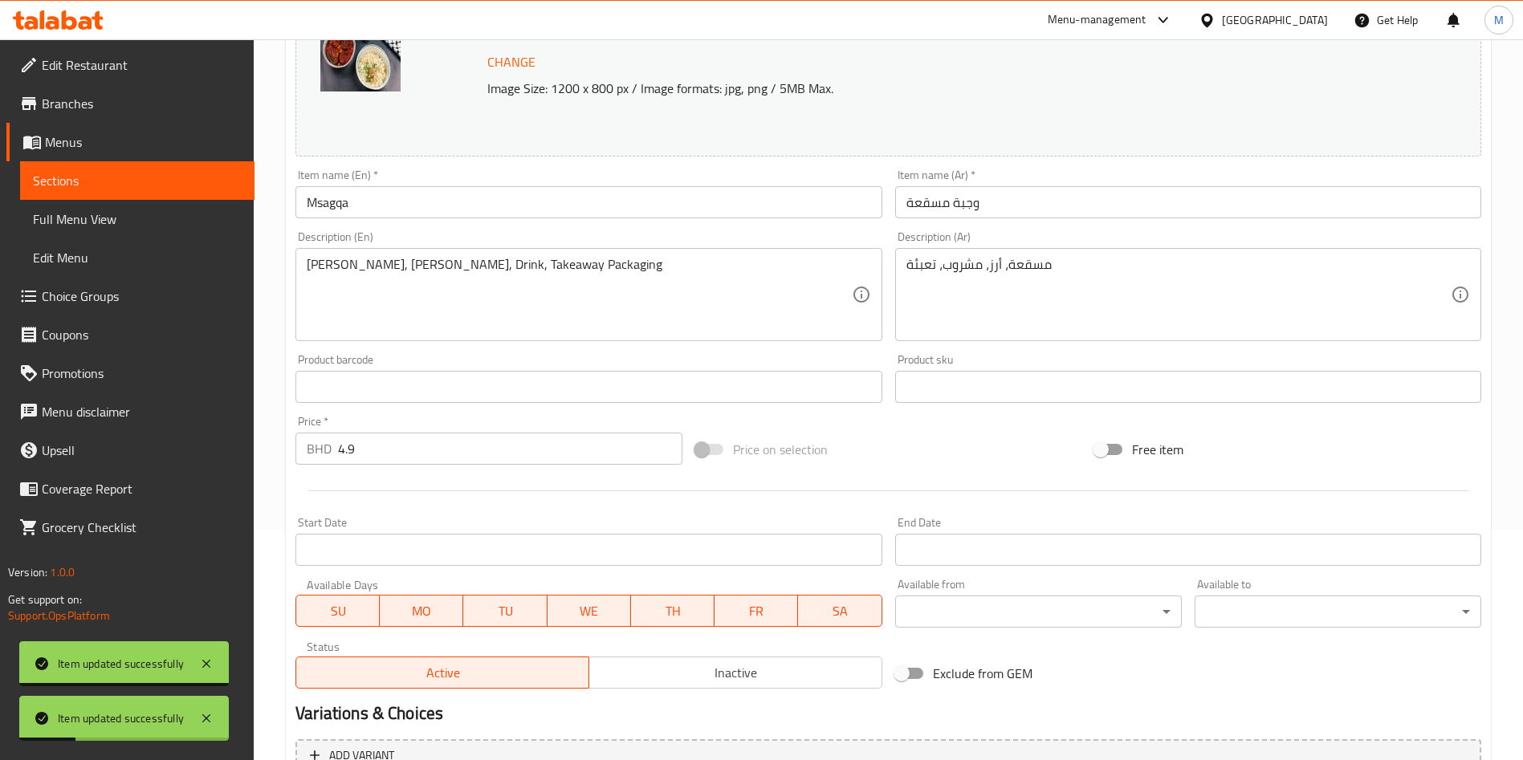
scroll to position [241, 0]
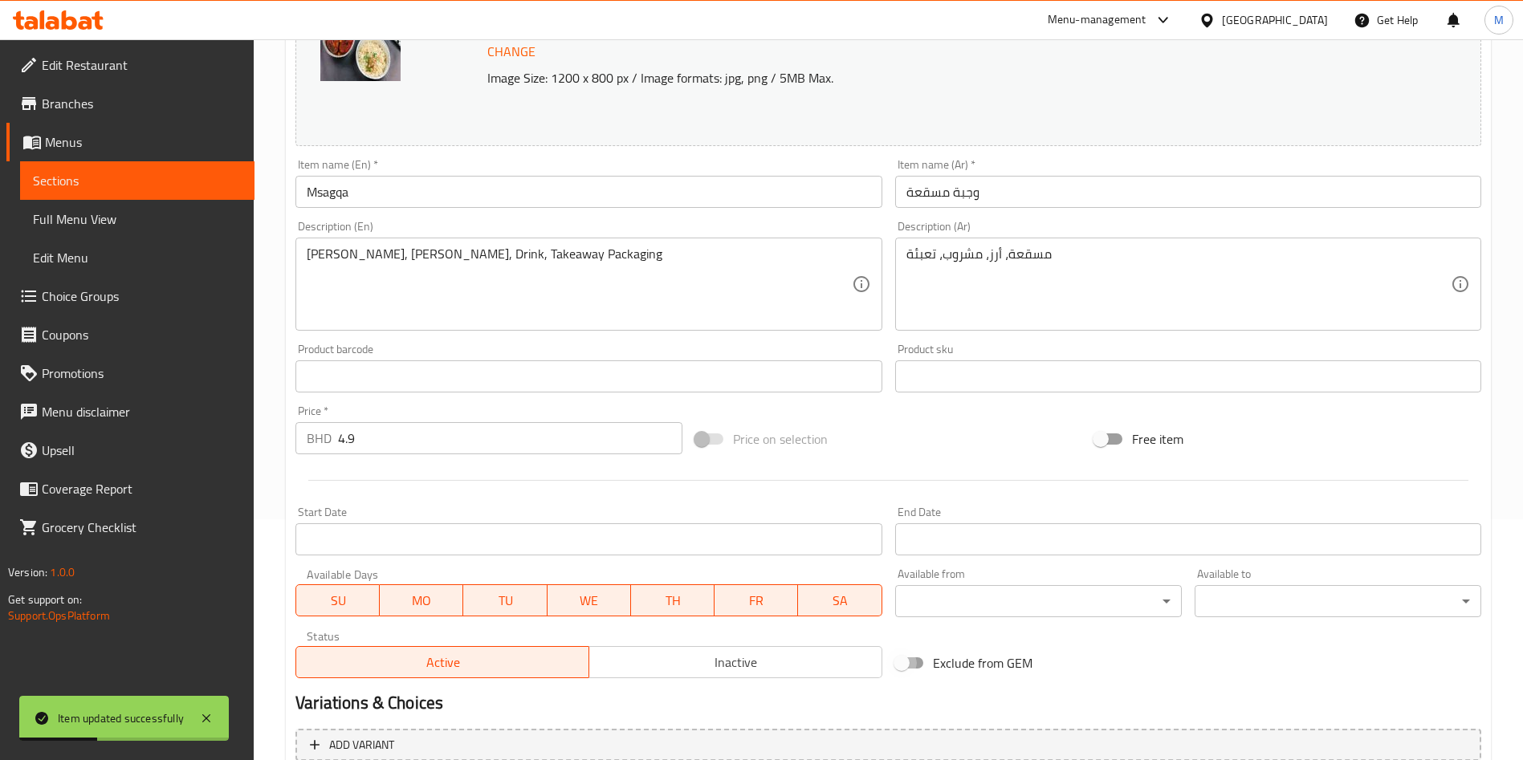
click at [911, 674] on input "Exclude from GEM" at bounding box center [902, 663] width 92 height 31
checkbox input "true"
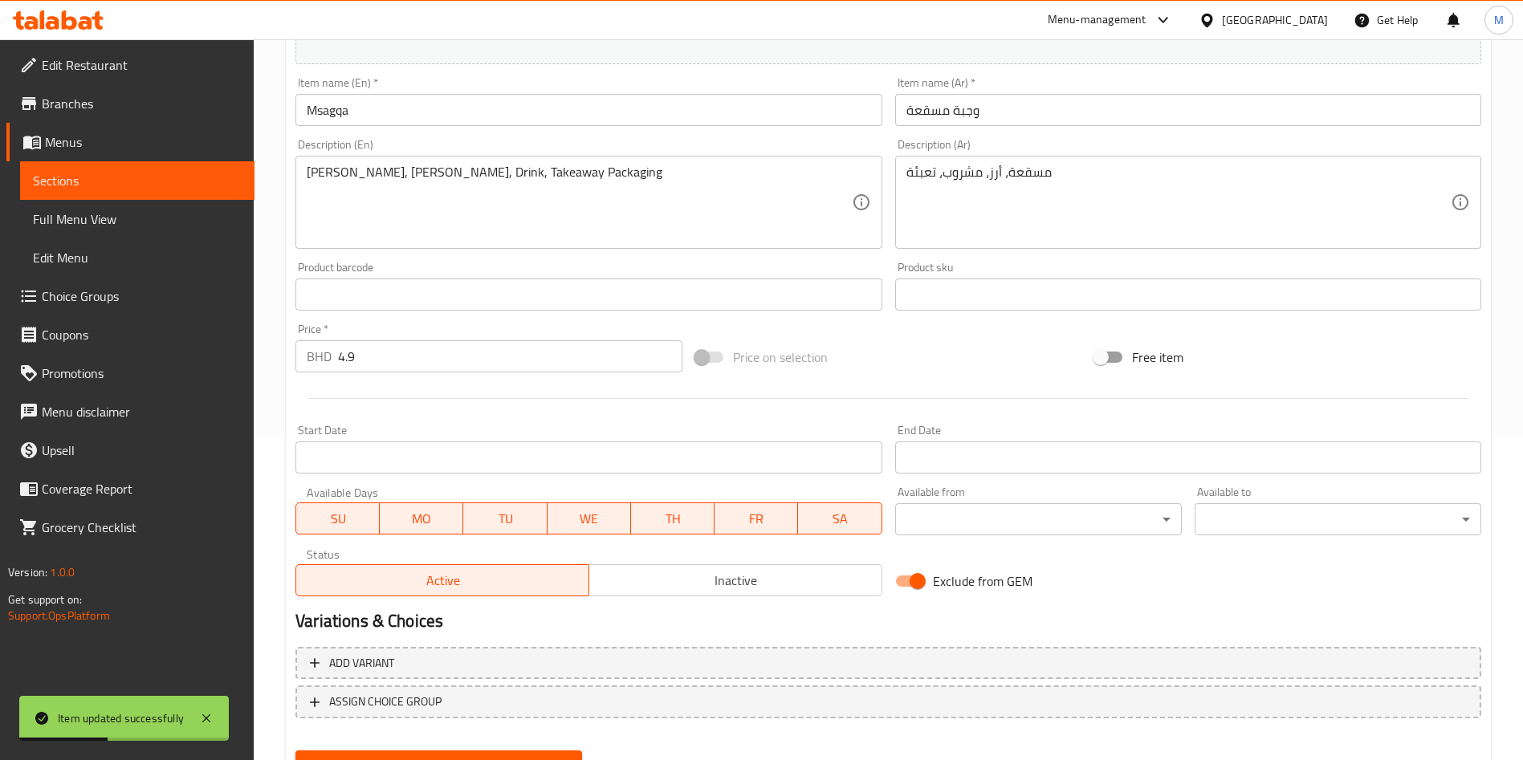
scroll to position [397, 0]
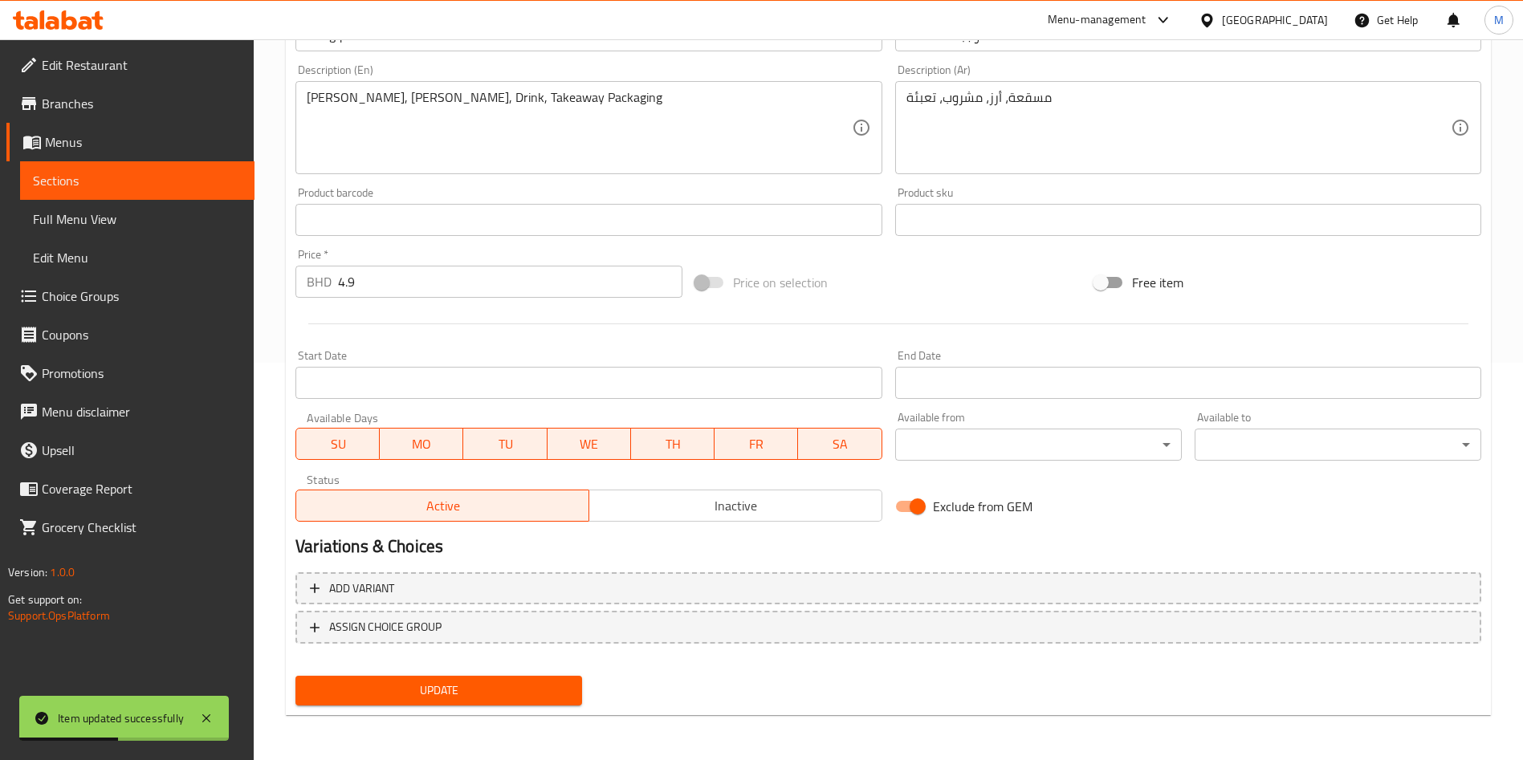
click at [520, 692] on span "Update" at bounding box center [438, 691] width 261 height 20
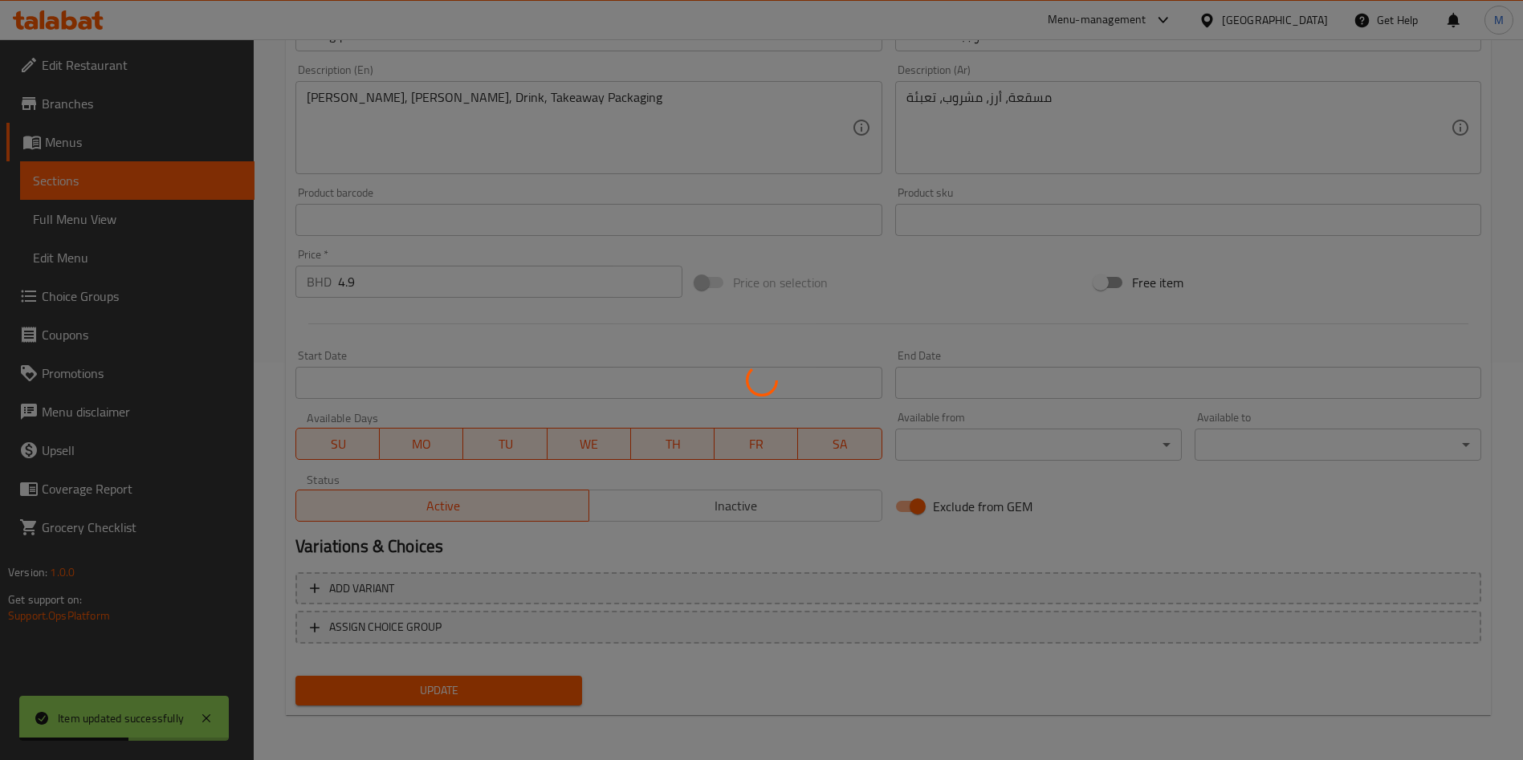
scroll to position [0, 0]
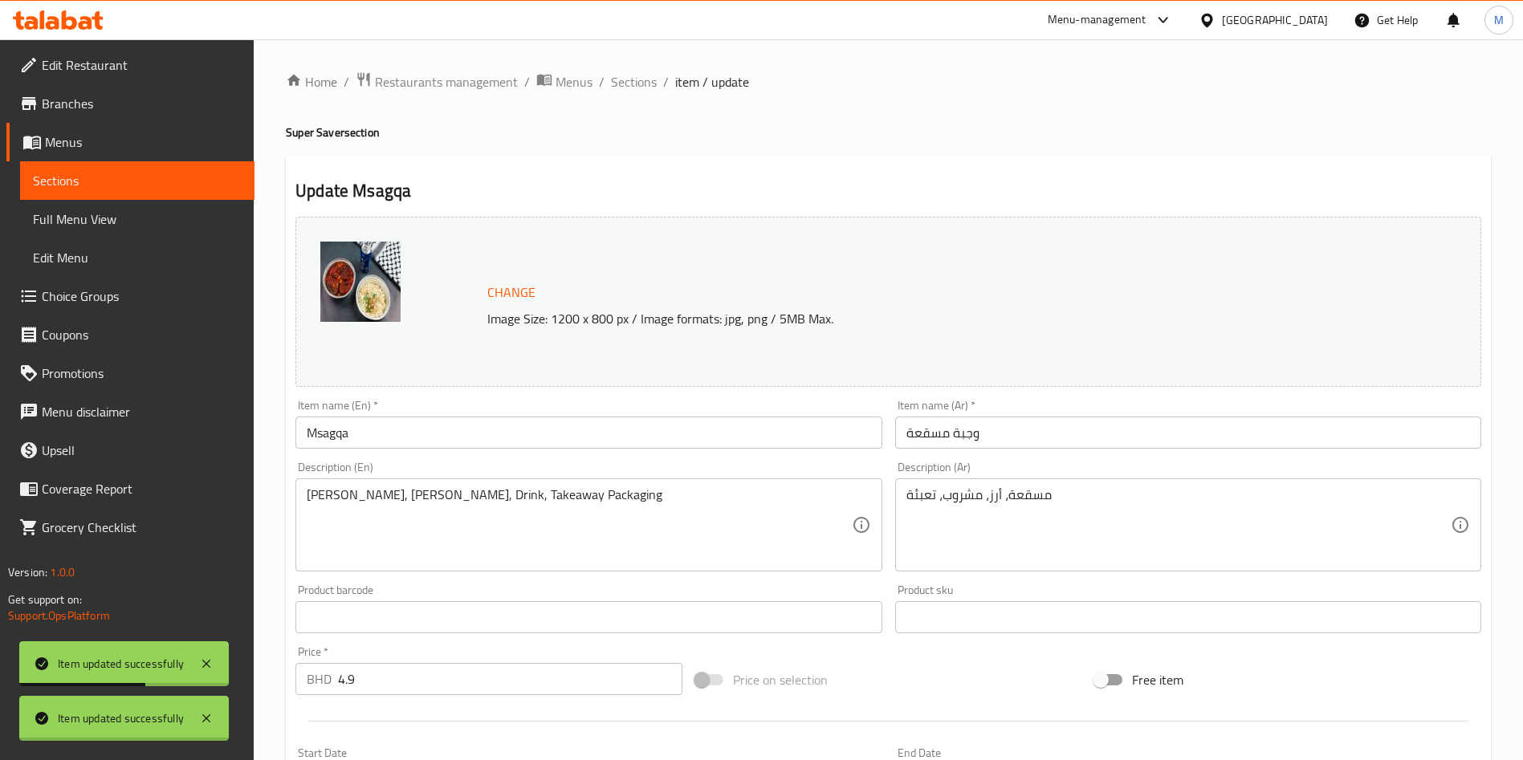
click at [630, 78] on div at bounding box center [761, 380] width 1523 height 760
click at [632, 82] on span "Sections" at bounding box center [634, 81] width 46 height 19
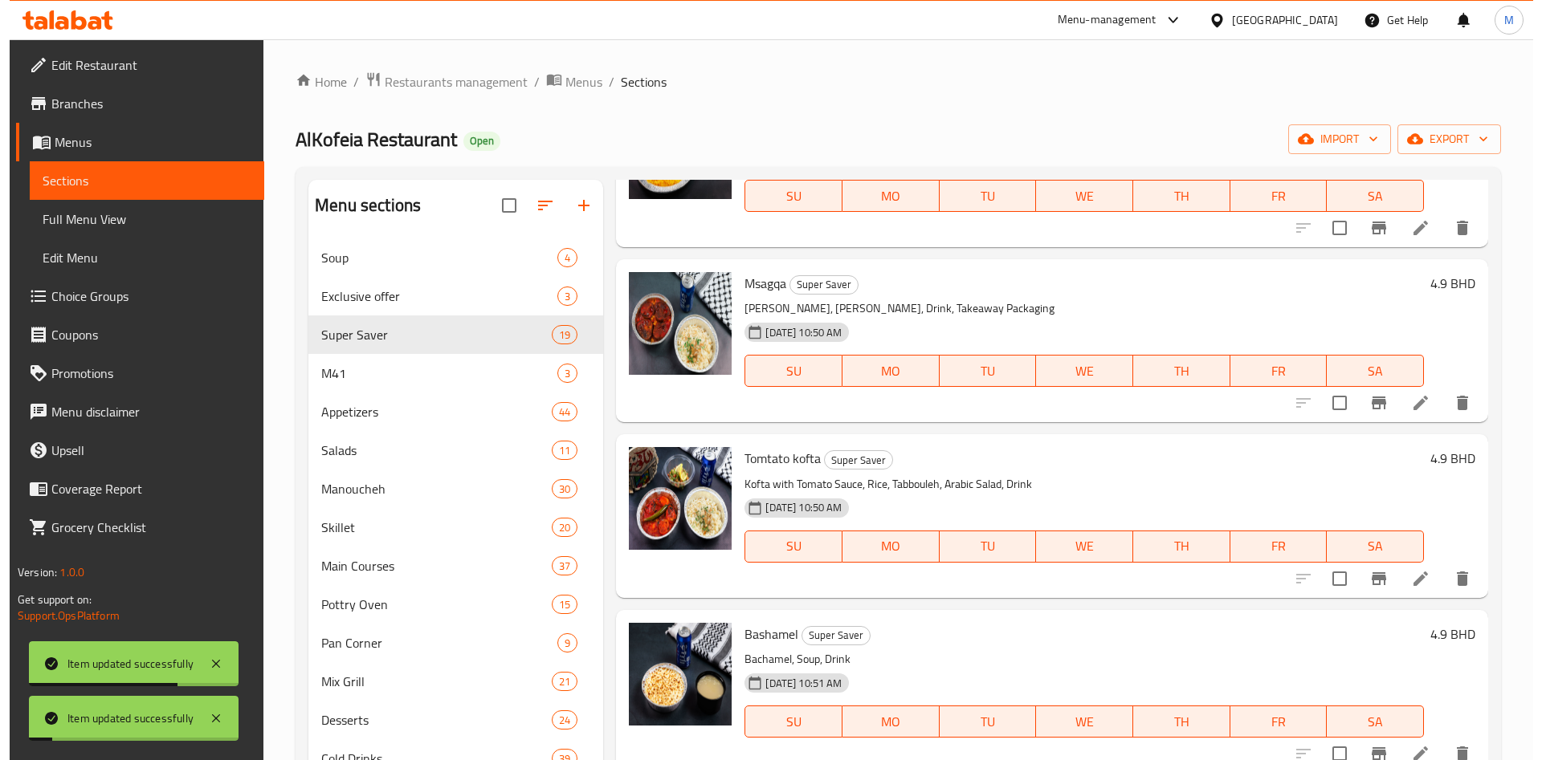
scroll to position [361, 0]
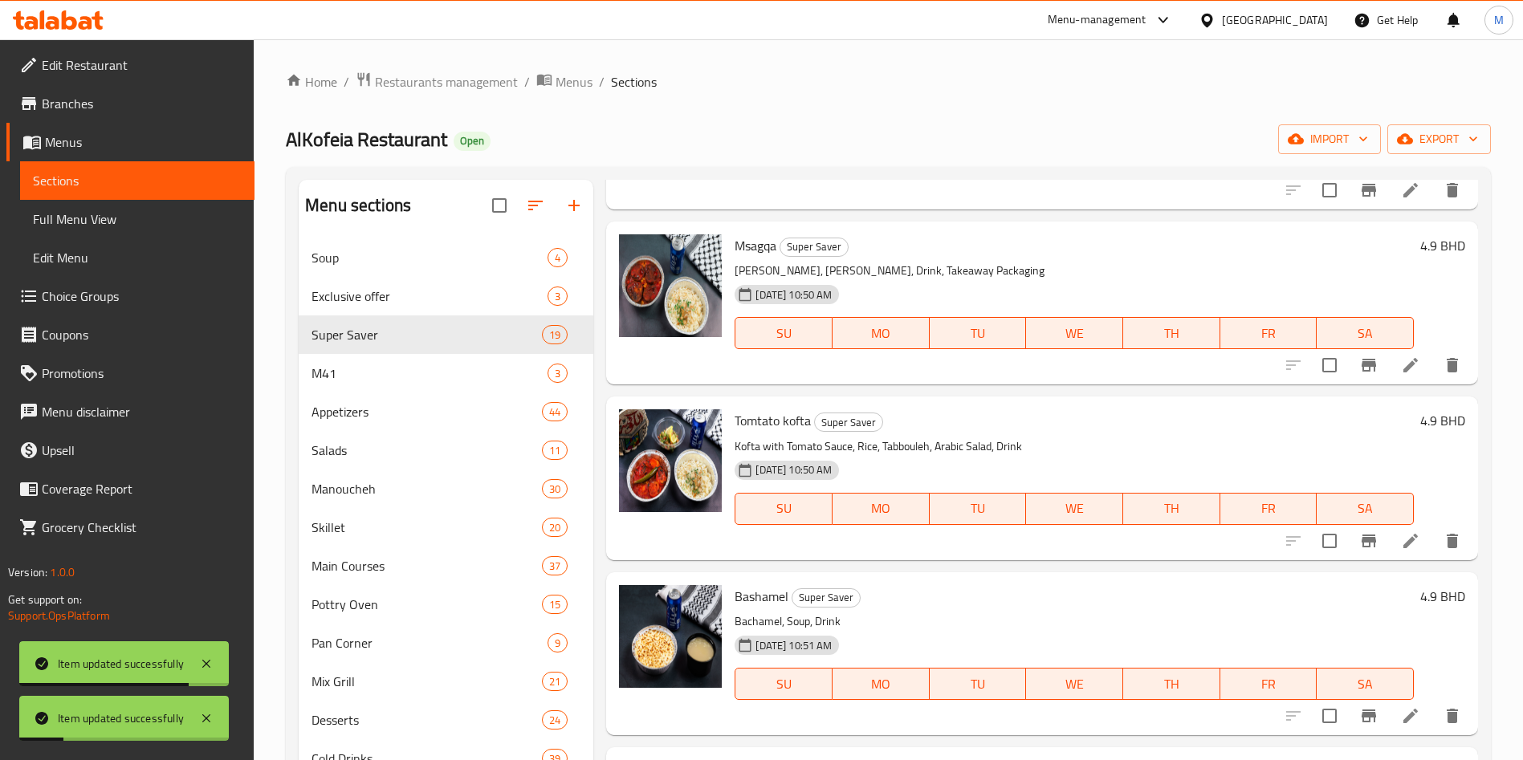
click at [1412, 541] on li at bounding box center [1410, 541] width 45 height 29
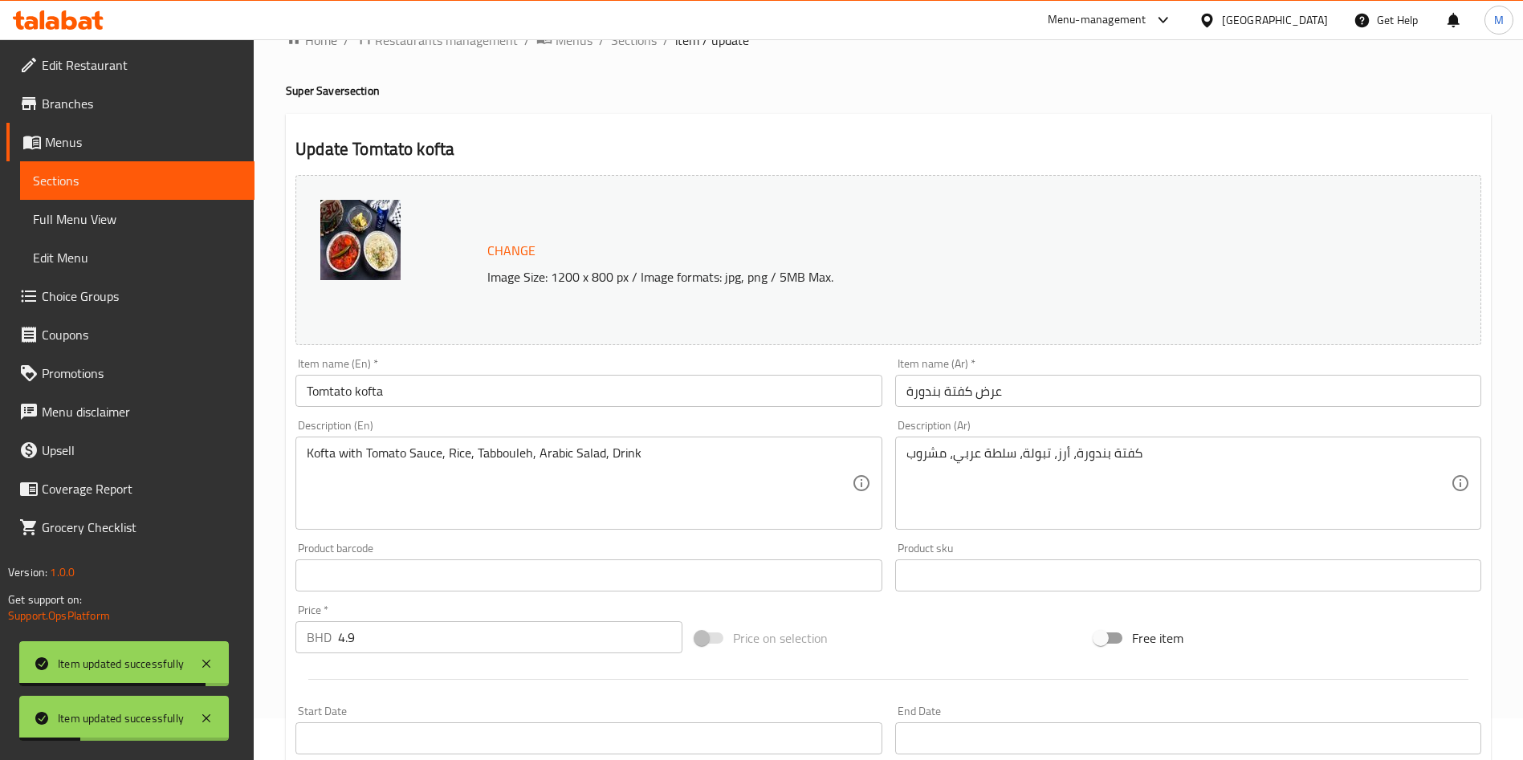
scroll to position [397, 0]
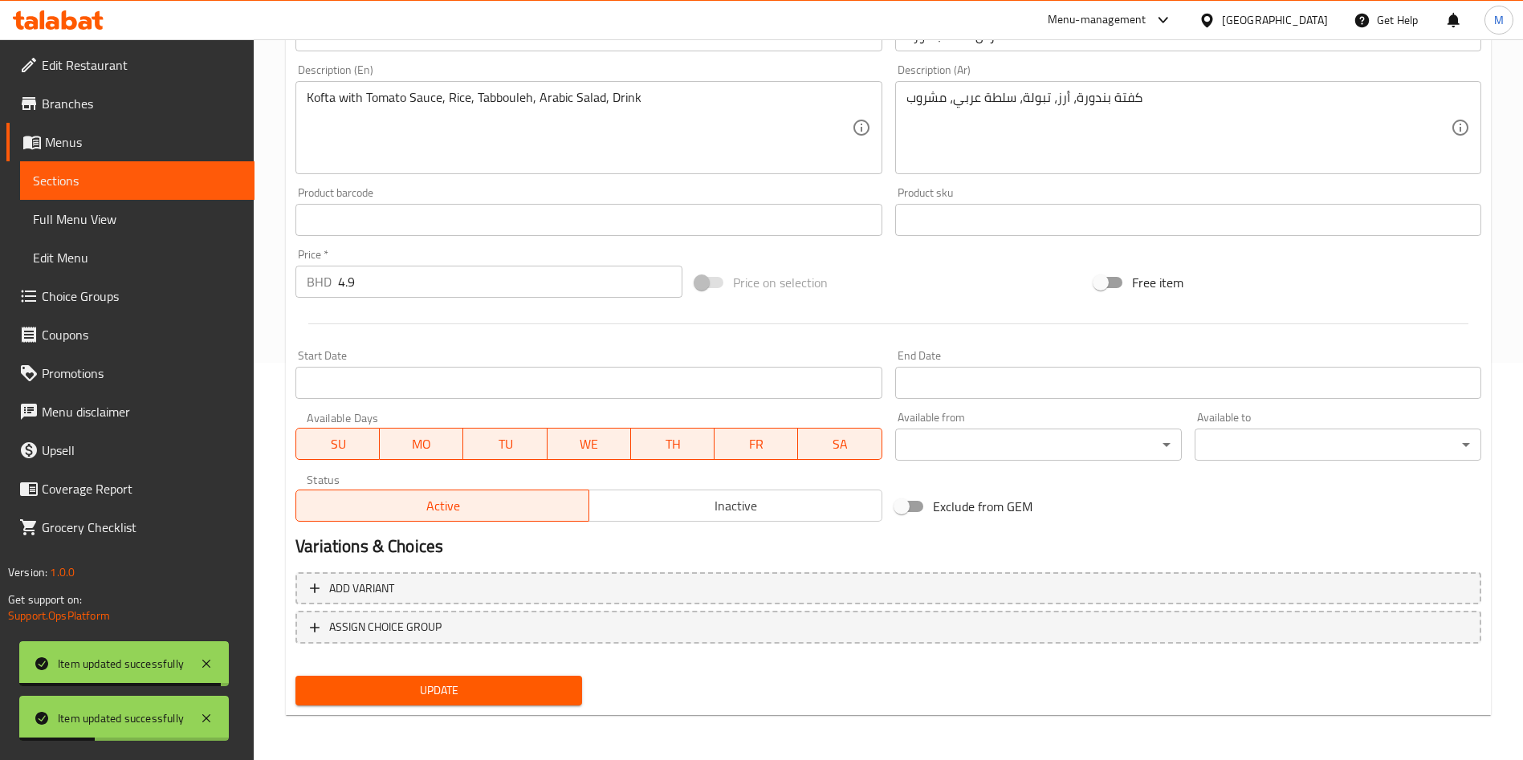
click at [924, 504] on input "Exclude from GEM" at bounding box center [902, 506] width 92 height 31
checkbox input "true"
click at [572, 677] on button "Update" at bounding box center [439, 691] width 287 height 30
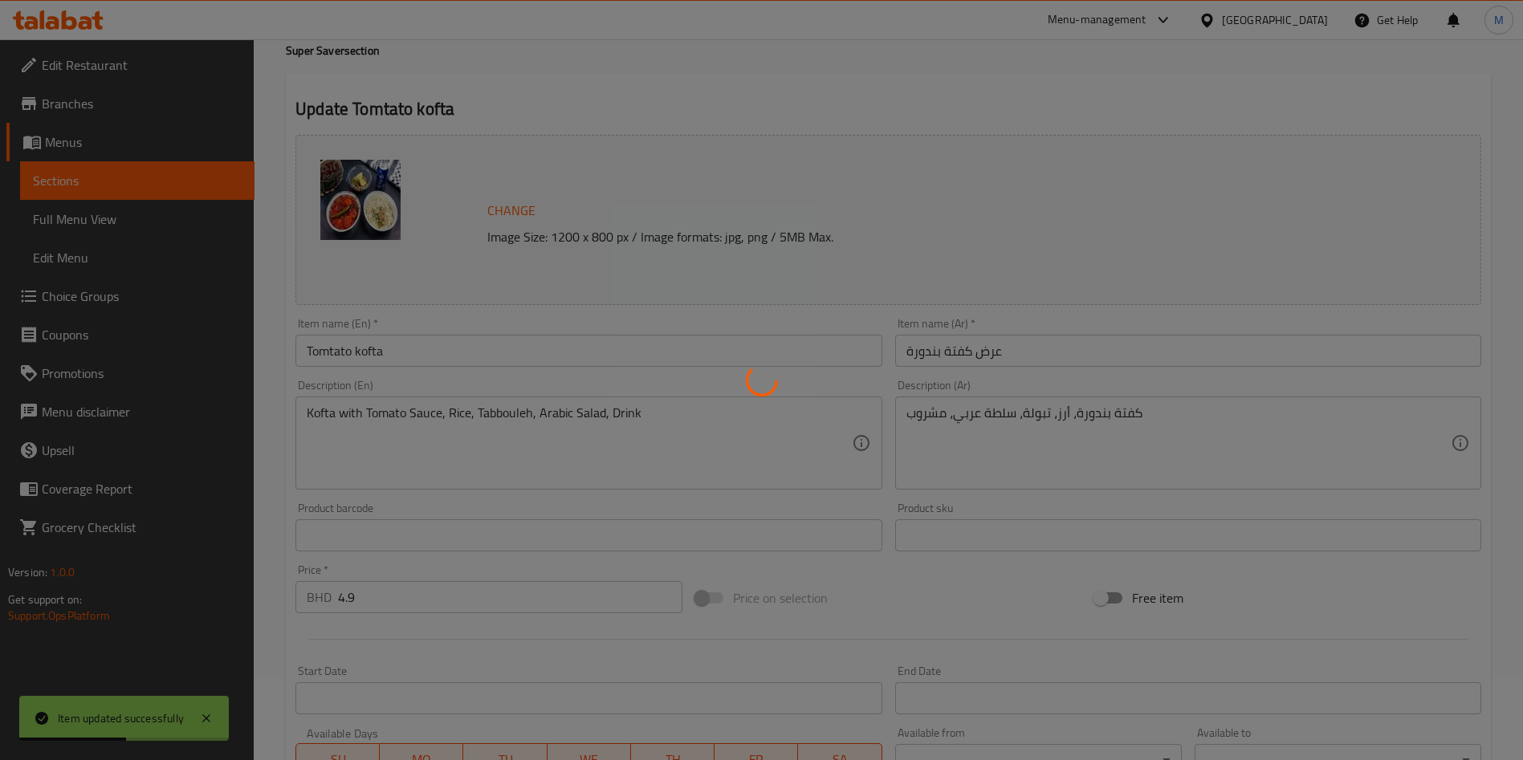
scroll to position [0, 0]
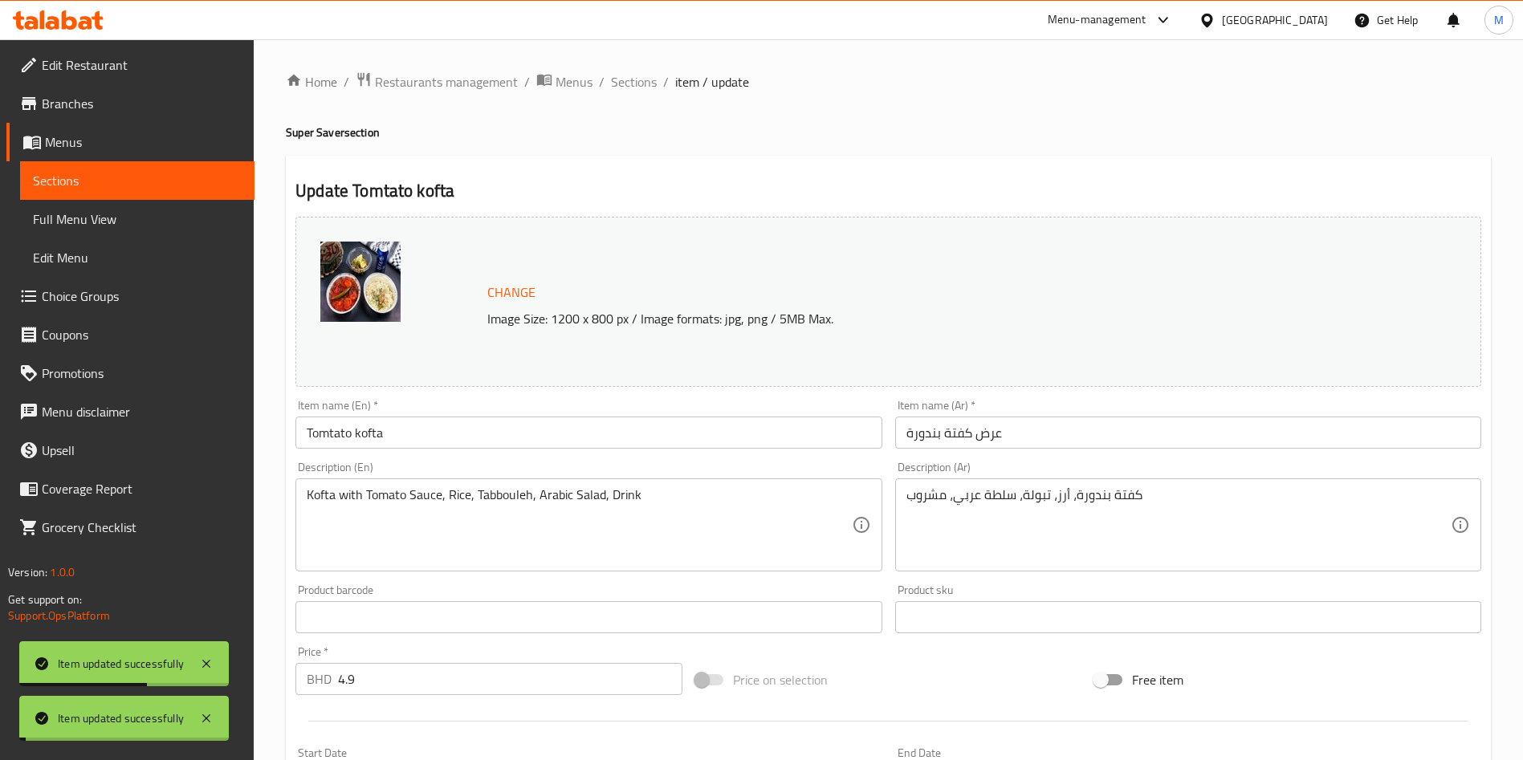
click at [644, 77] on span "Sections" at bounding box center [634, 81] width 46 height 19
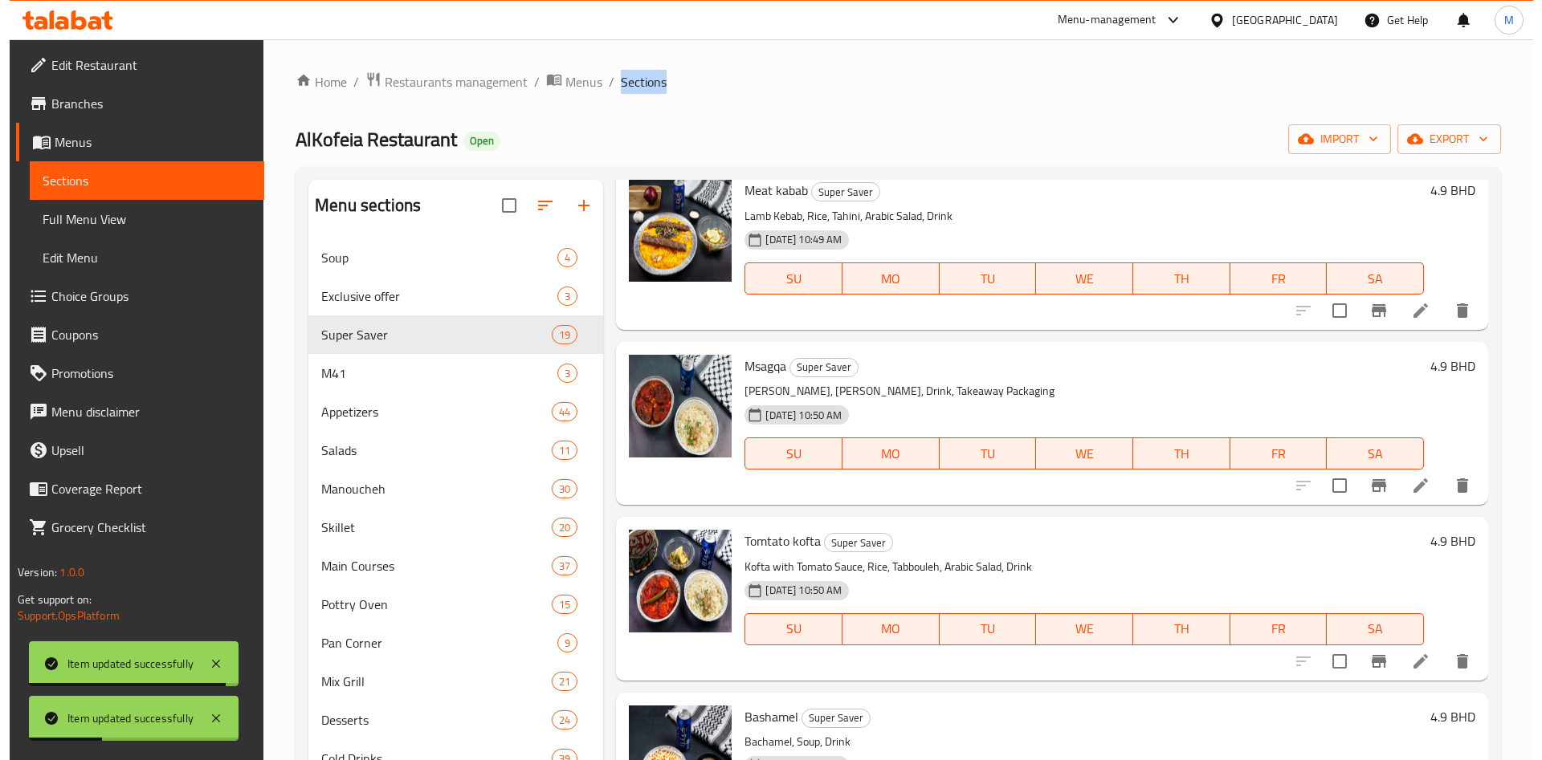
scroll to position [361, 0]
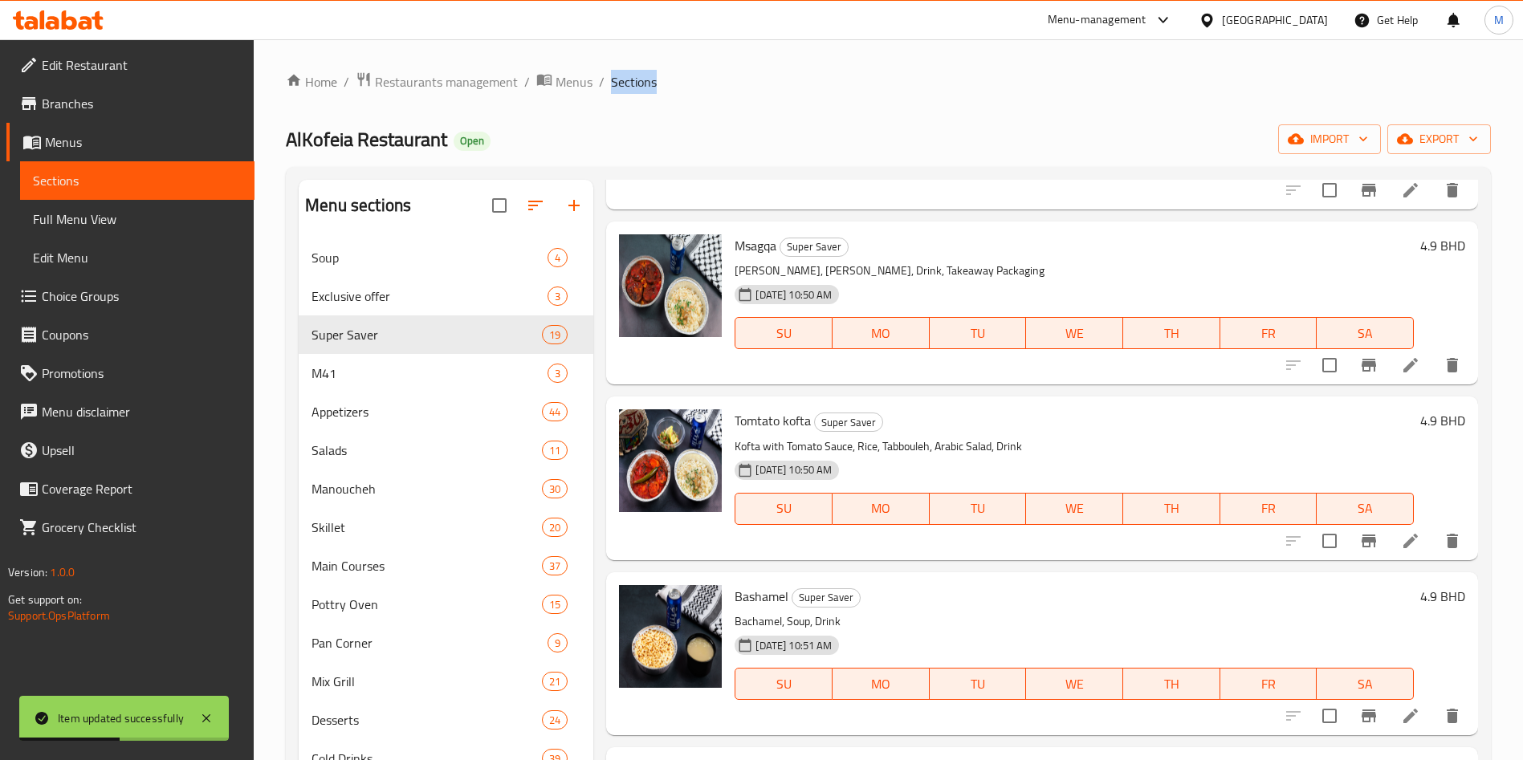
click at [1388, 544] on li at bounding box center [1410, 541] width 45 height 29
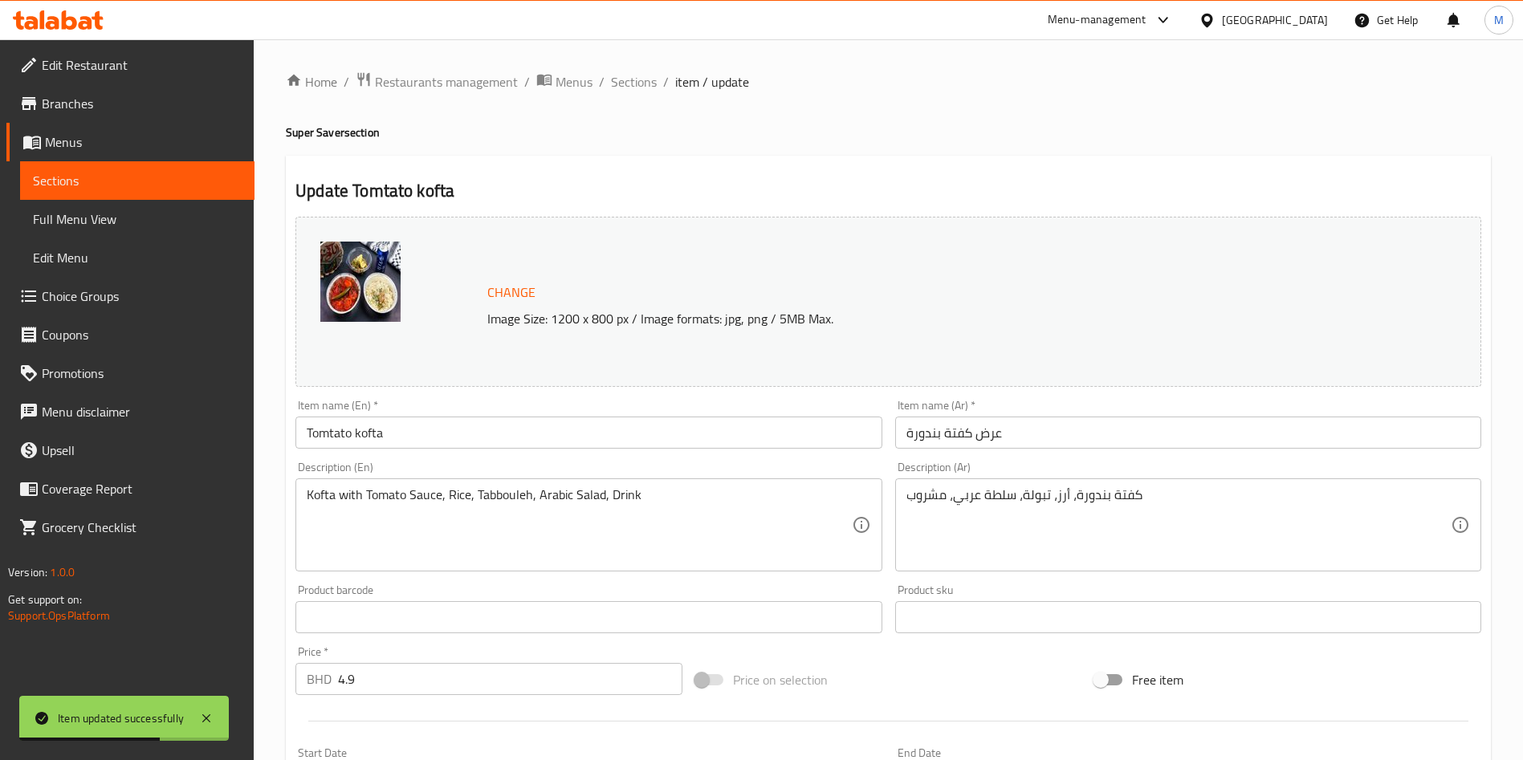
click at [637, 100] on div "Home / Restaurants management / Menus / Sections / item / update Super Saver se…" at bounding box center [888, 598] width 1205 height 1054
click at [636, 88] on span "Sections" at bounding box center [634, 81] width 46 height 19
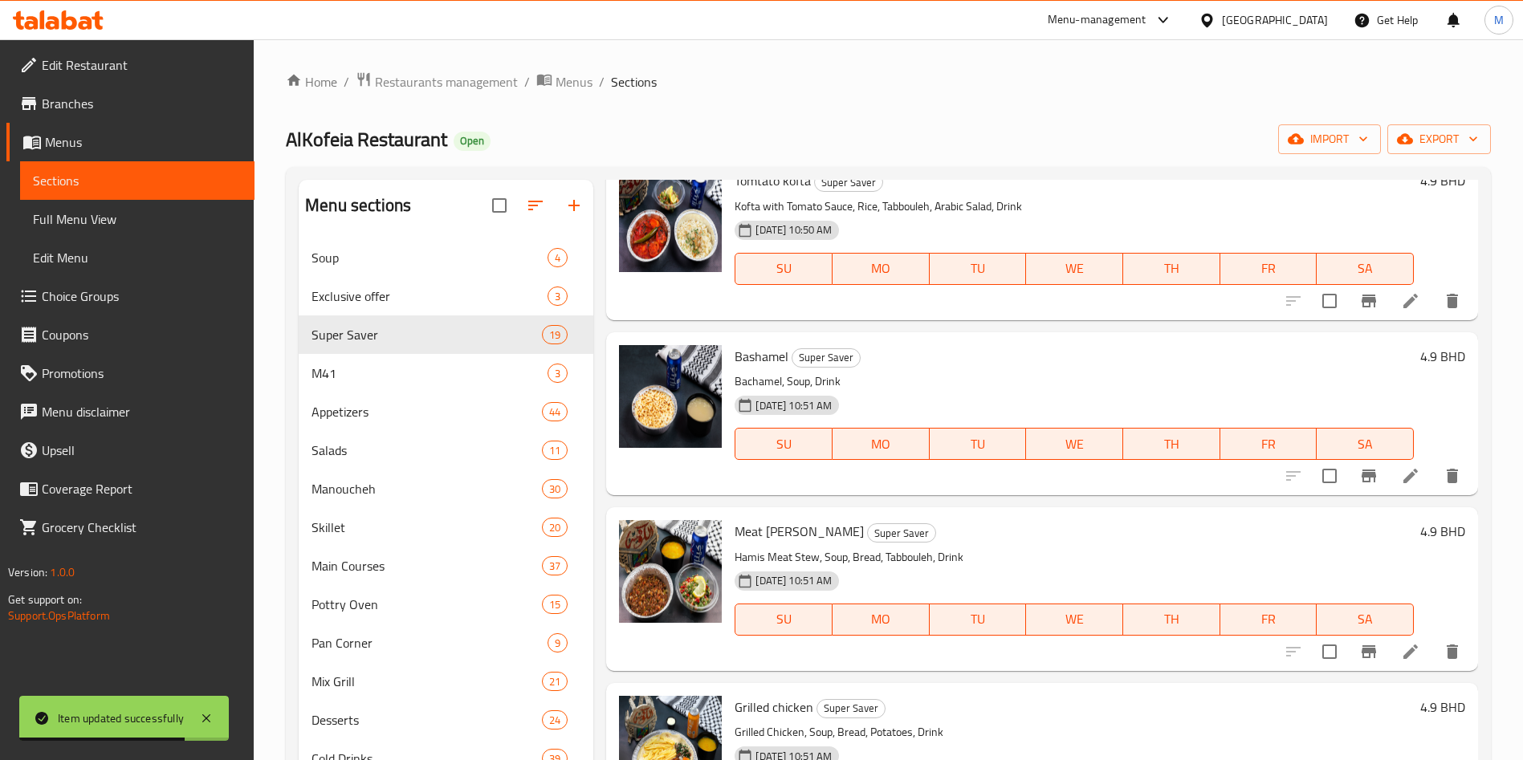
scroll to position [602, 0]
click at [1389, 486] on li at bounding box center [1410, 475] width 45 height 29
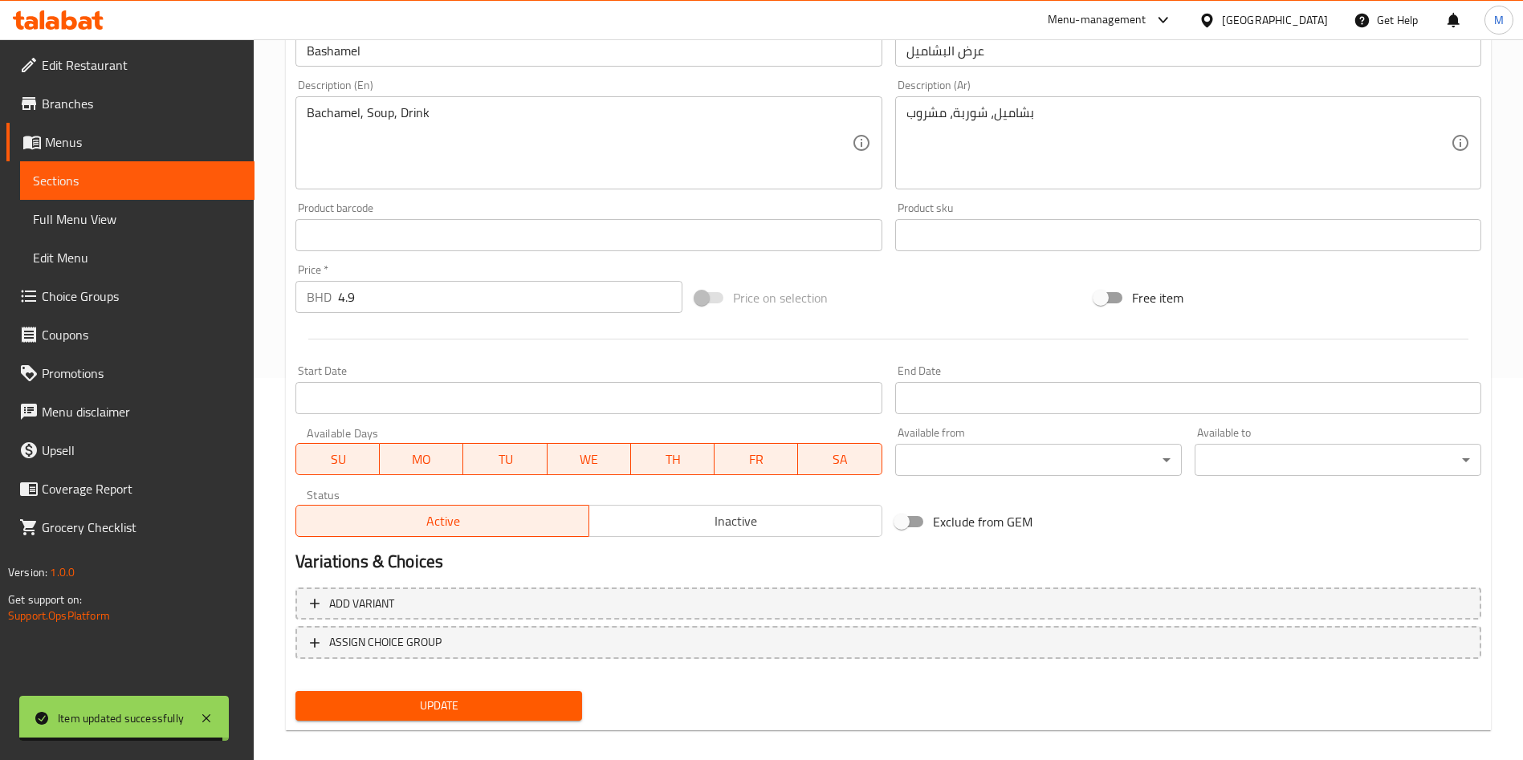
scroll to position [397, 0]
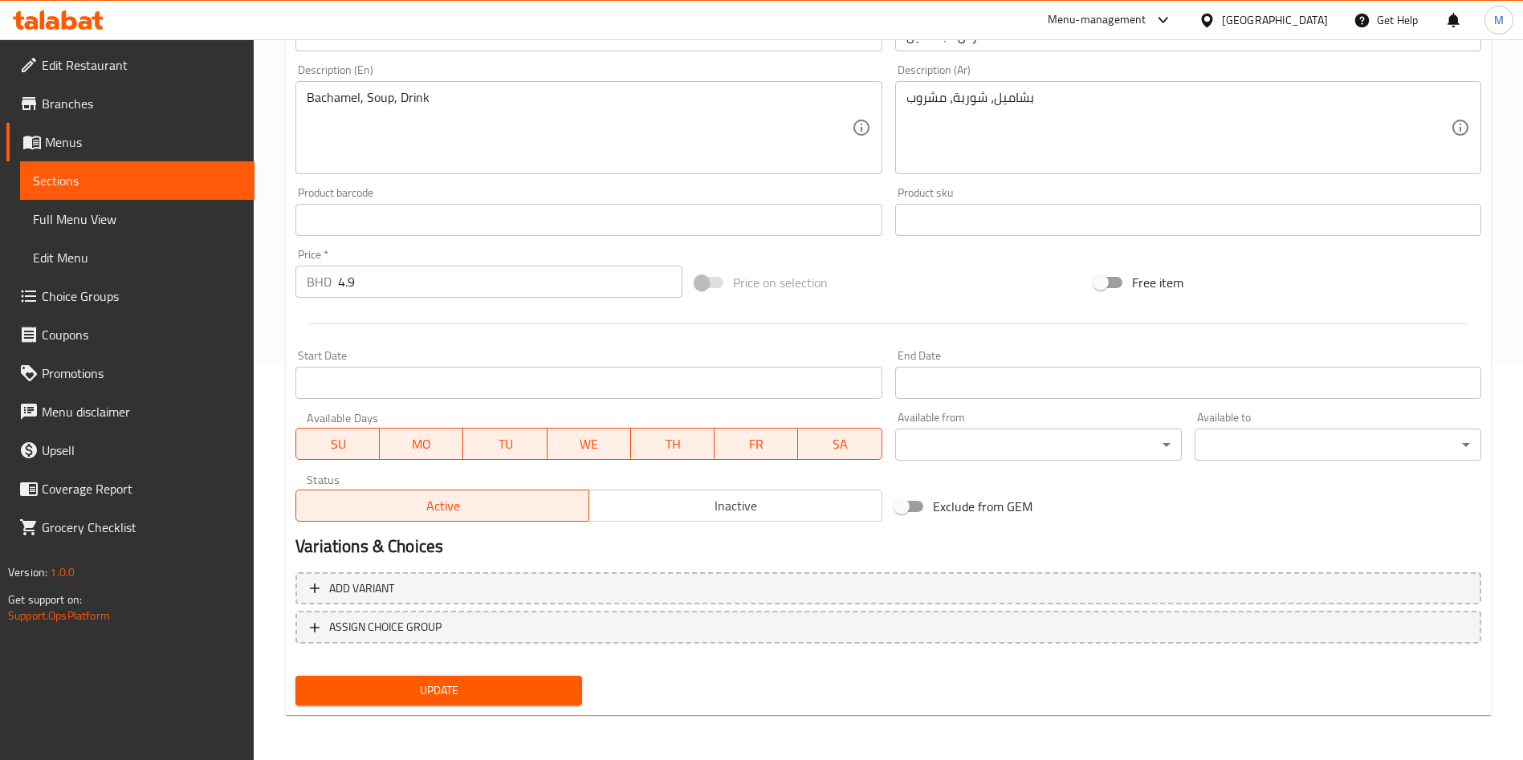
click at [909, 504] on input "Exclude from GEM" at bounding box center [902, 506] width 92 height 31
checkbox input "true"
click at [537, 682] on span "Update" at bounding box center [438, 691] width 261 height 20
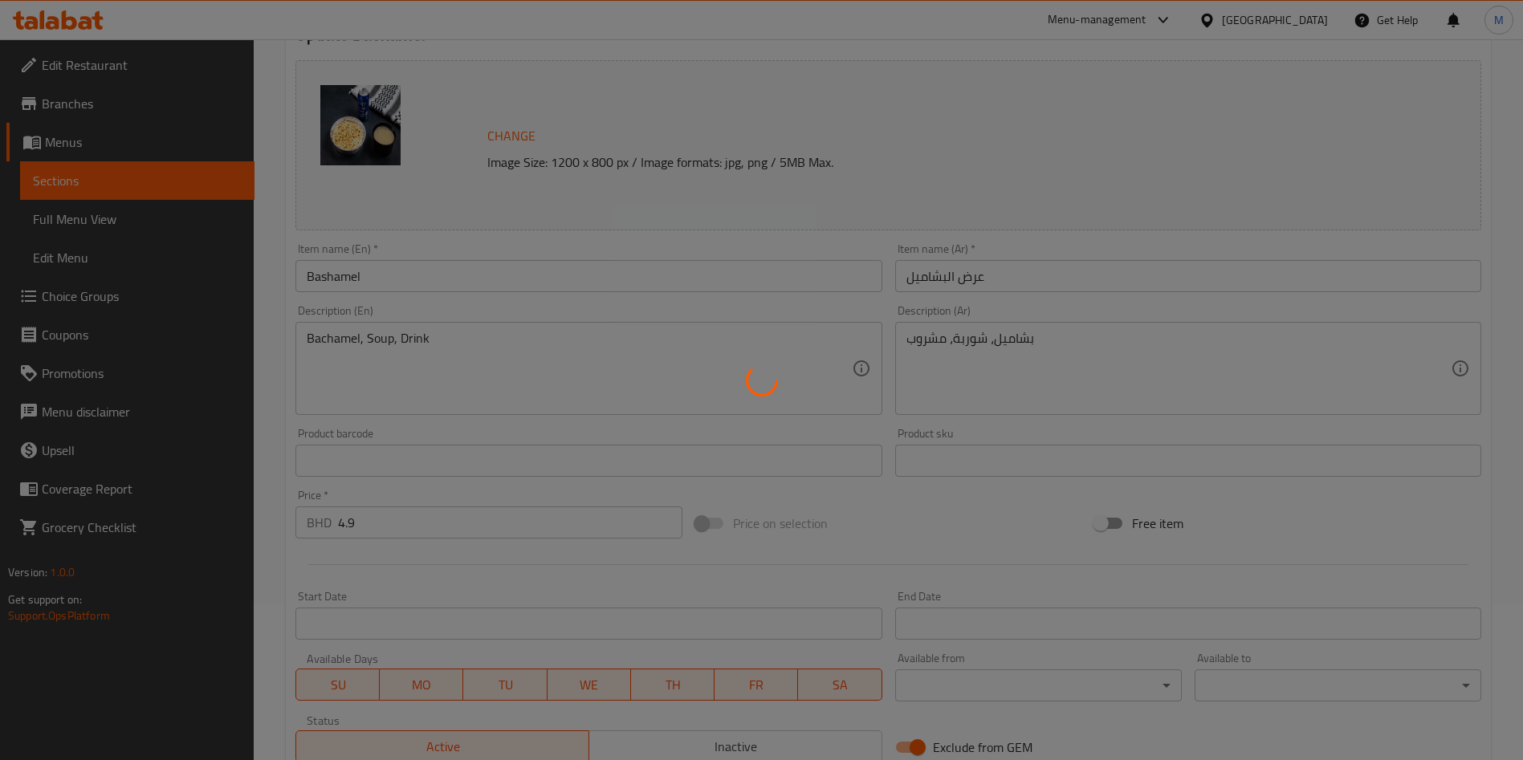
scroll to position [0, 0]
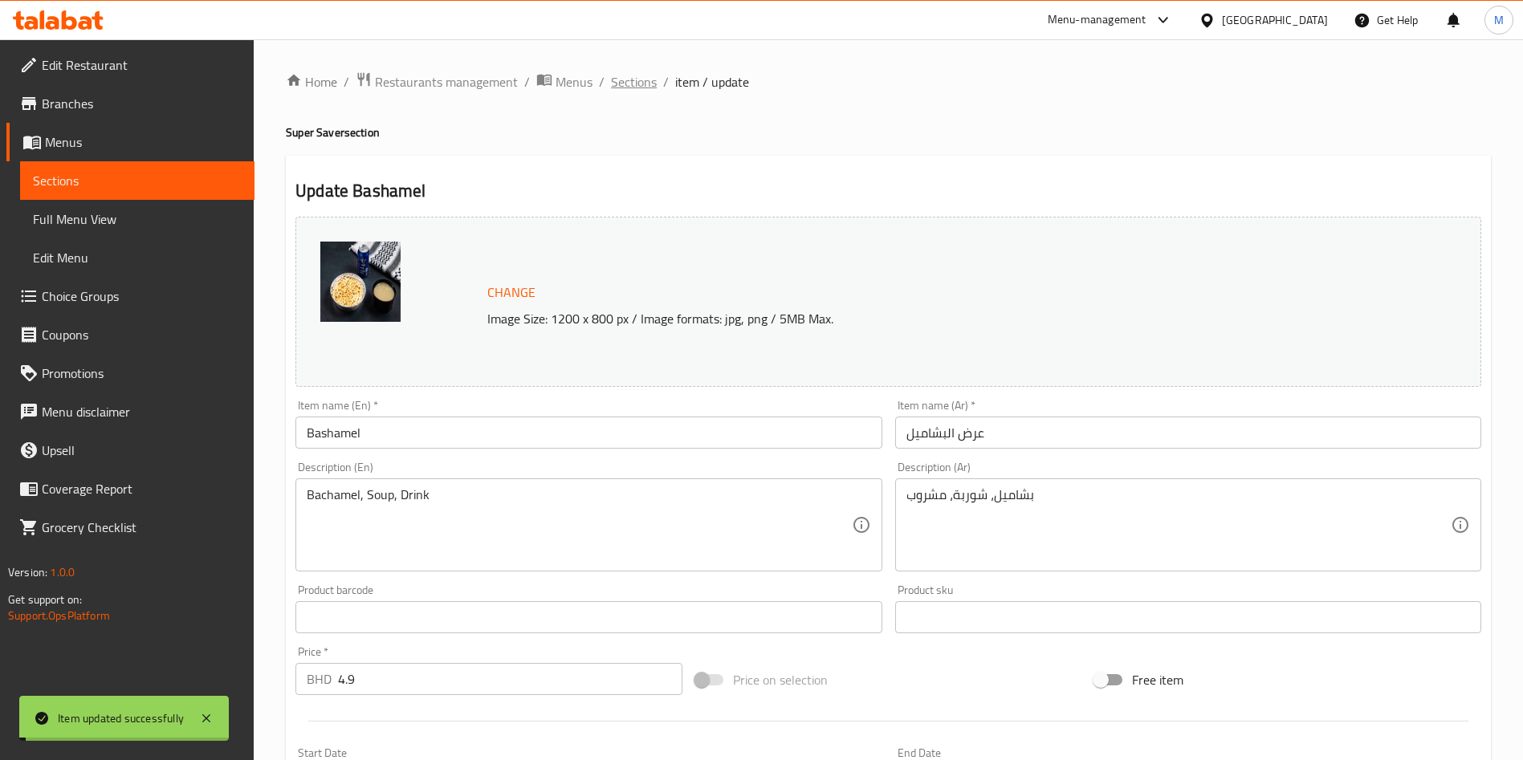
click at [646, 79] on span "Sections" at bounding box center [634, 81] width 46 height 19
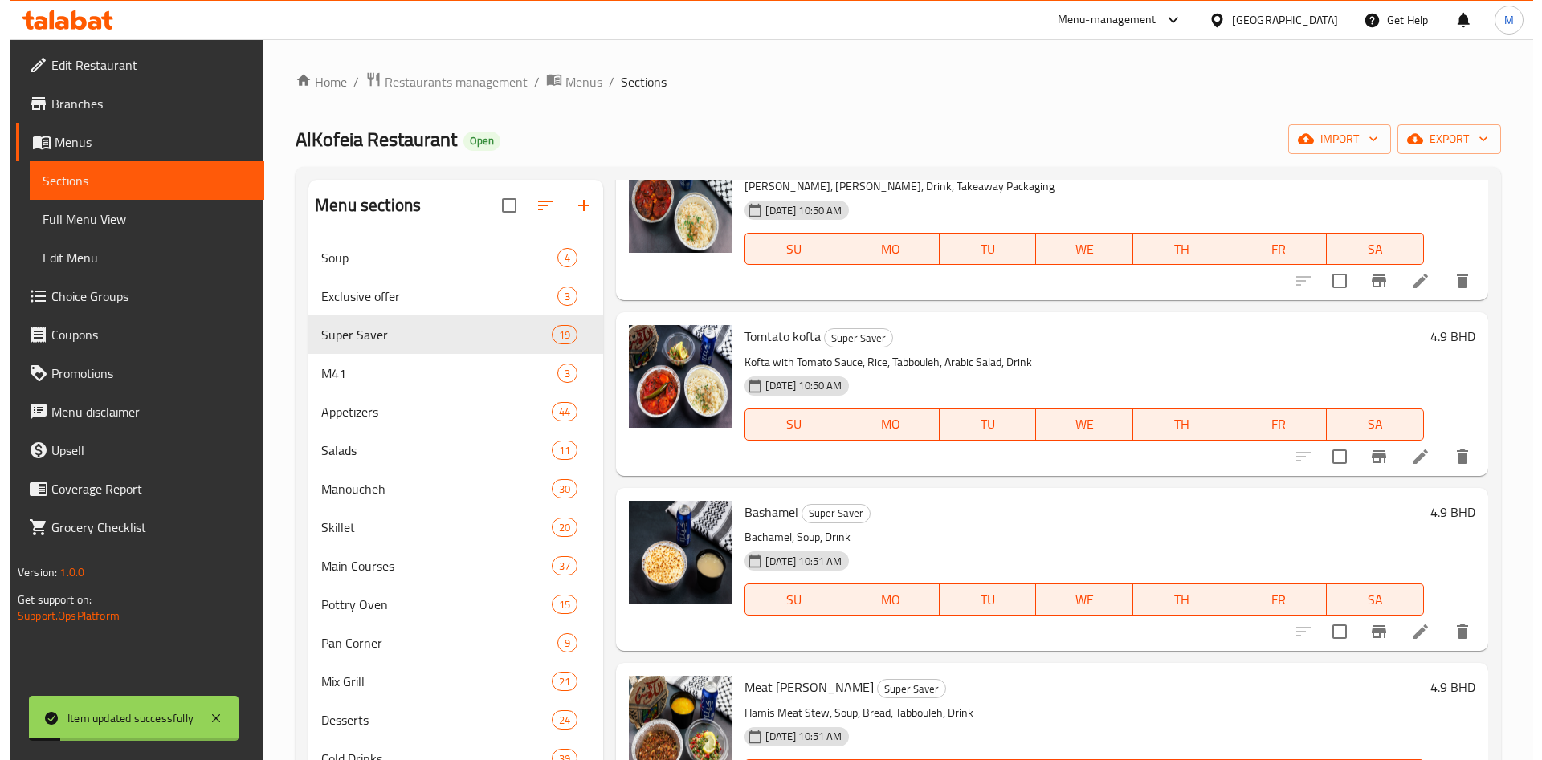
scroll to position [602, 0]
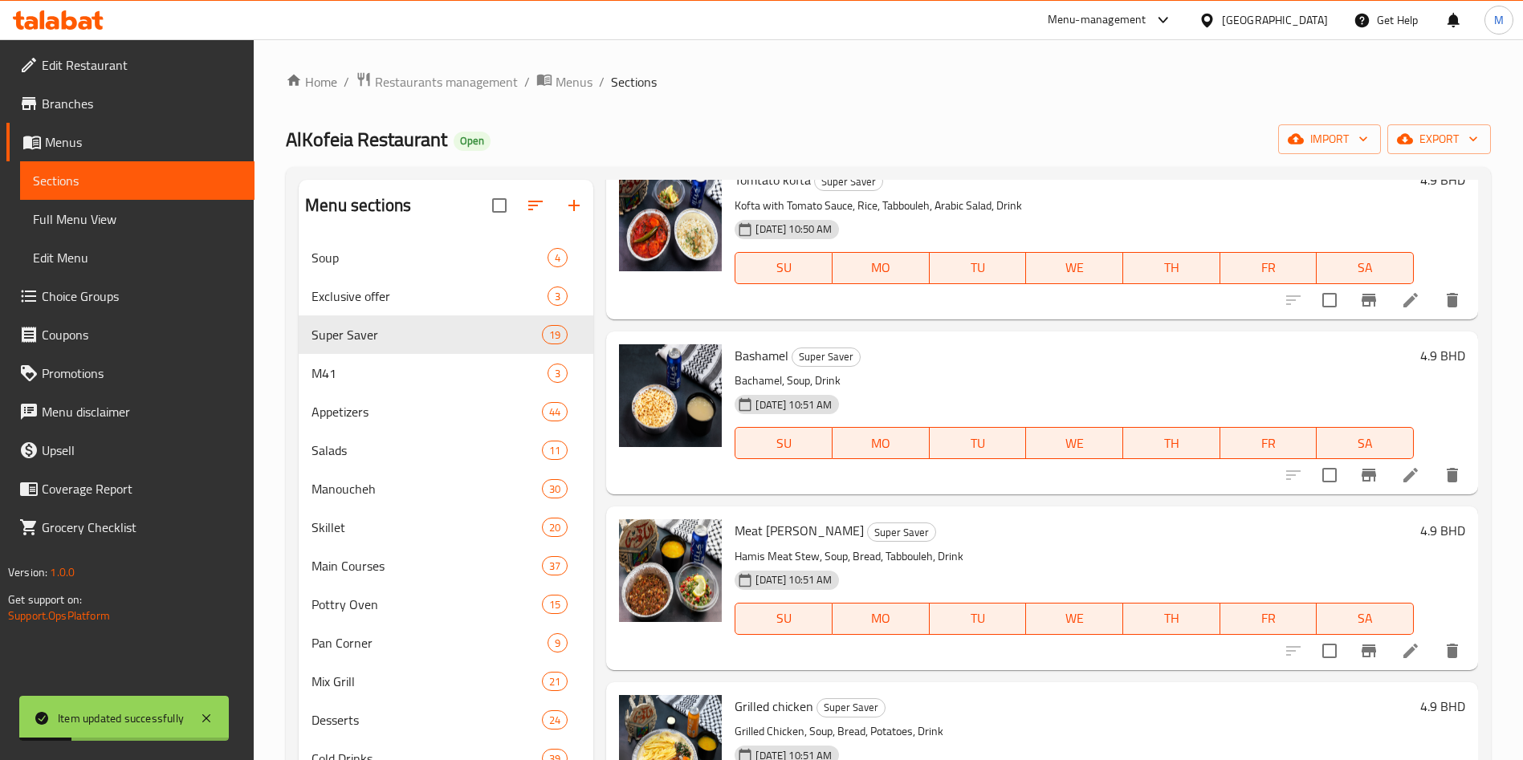
click at [1405, 474] on li at bounding box center [1410, 475] width 45 height 29
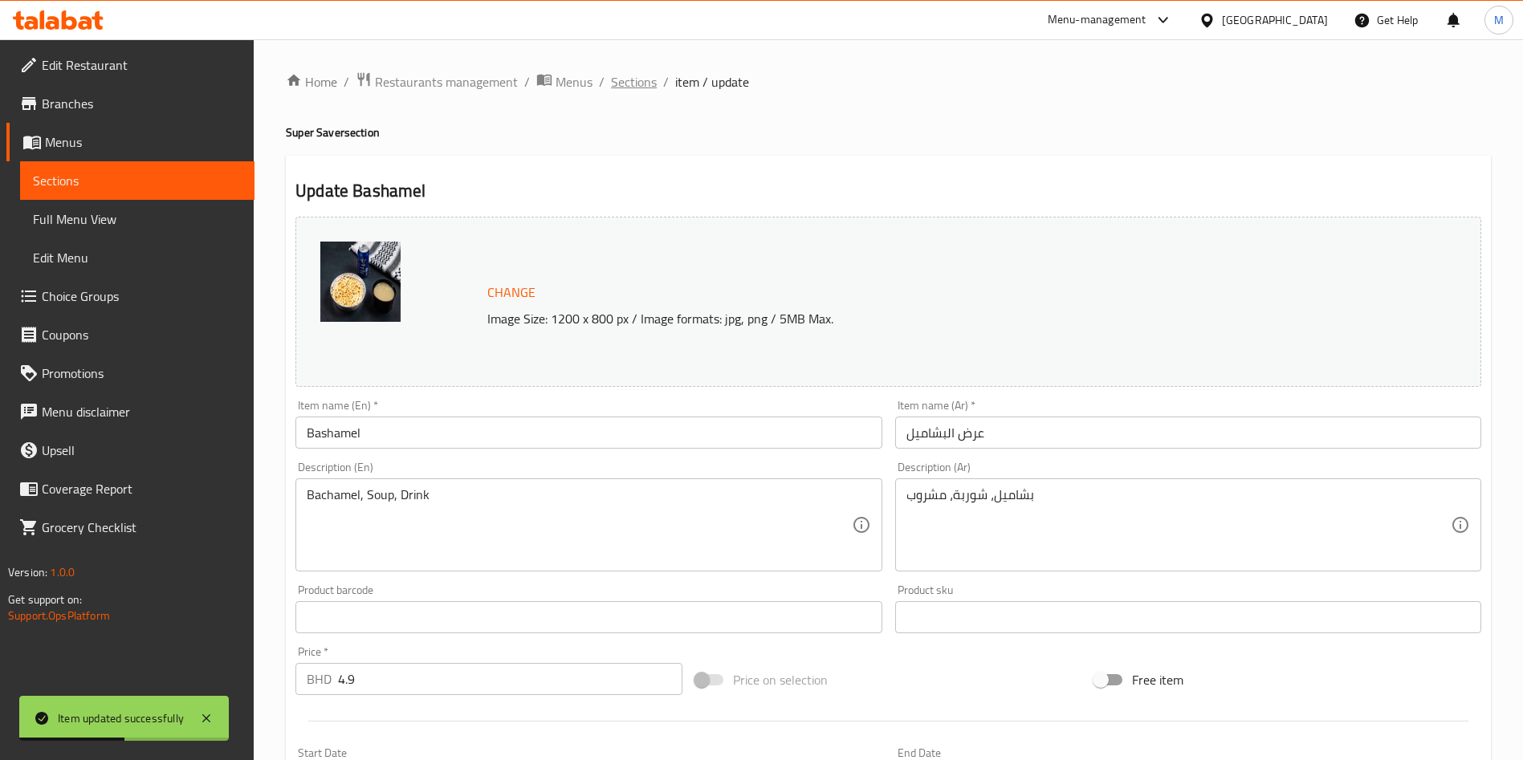
click at [648, 77] on span "Sections" at bounding box center [634, 81] width 46 height 19
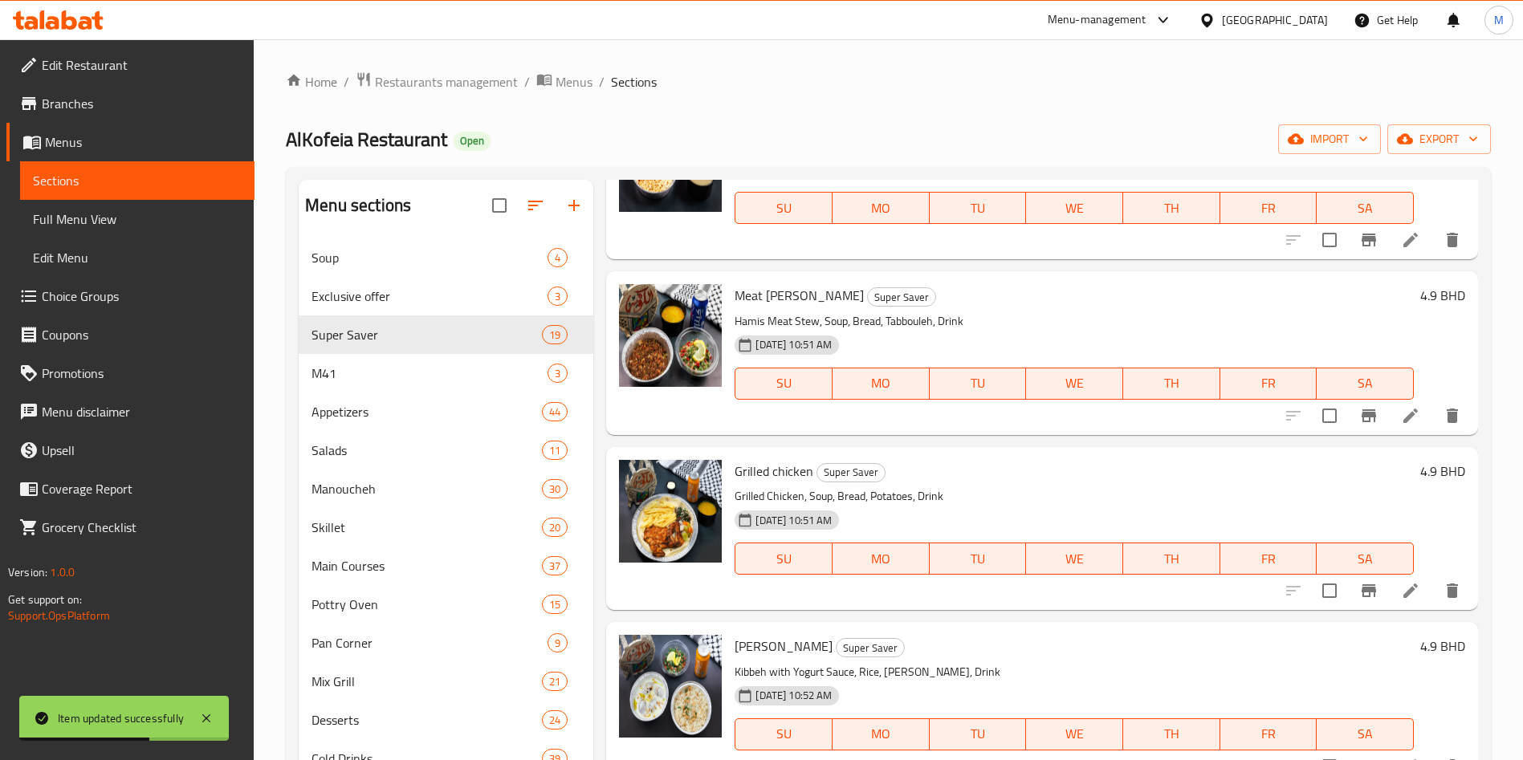
scroll to position [843, 0]
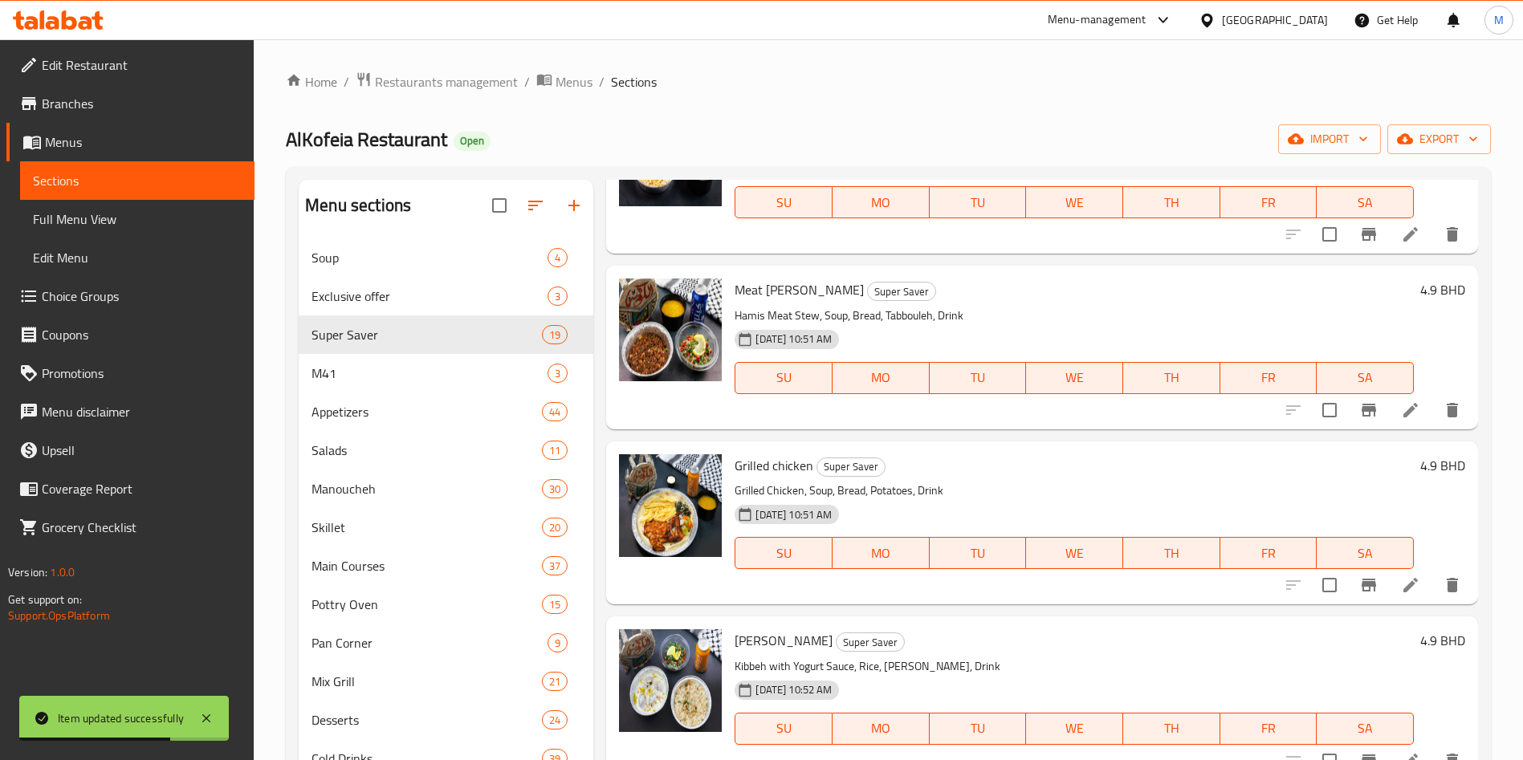
click at [1401, 411] on icon at bounding box center [1410, 410] width 19 height 19
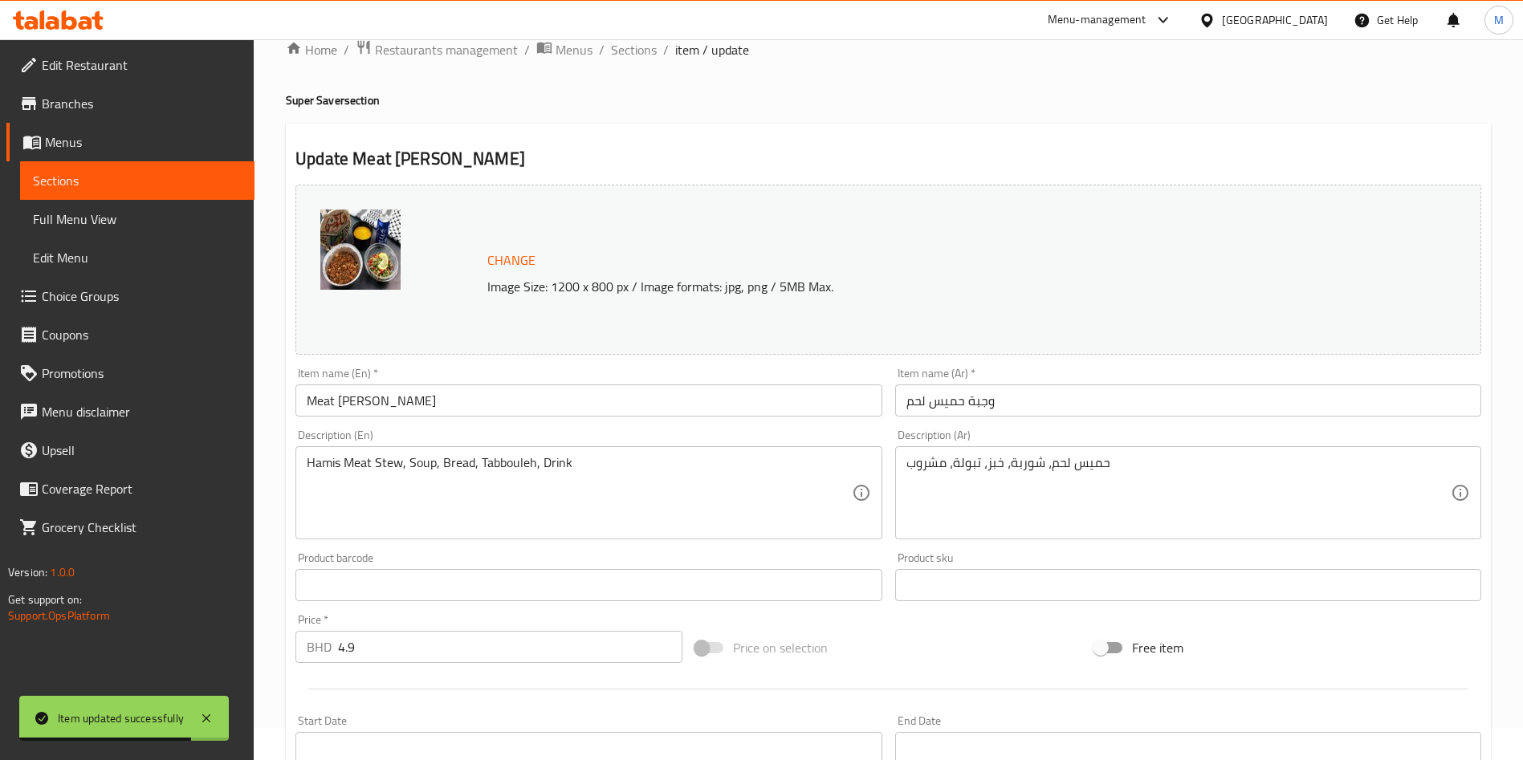
scroll to position [397, 0]
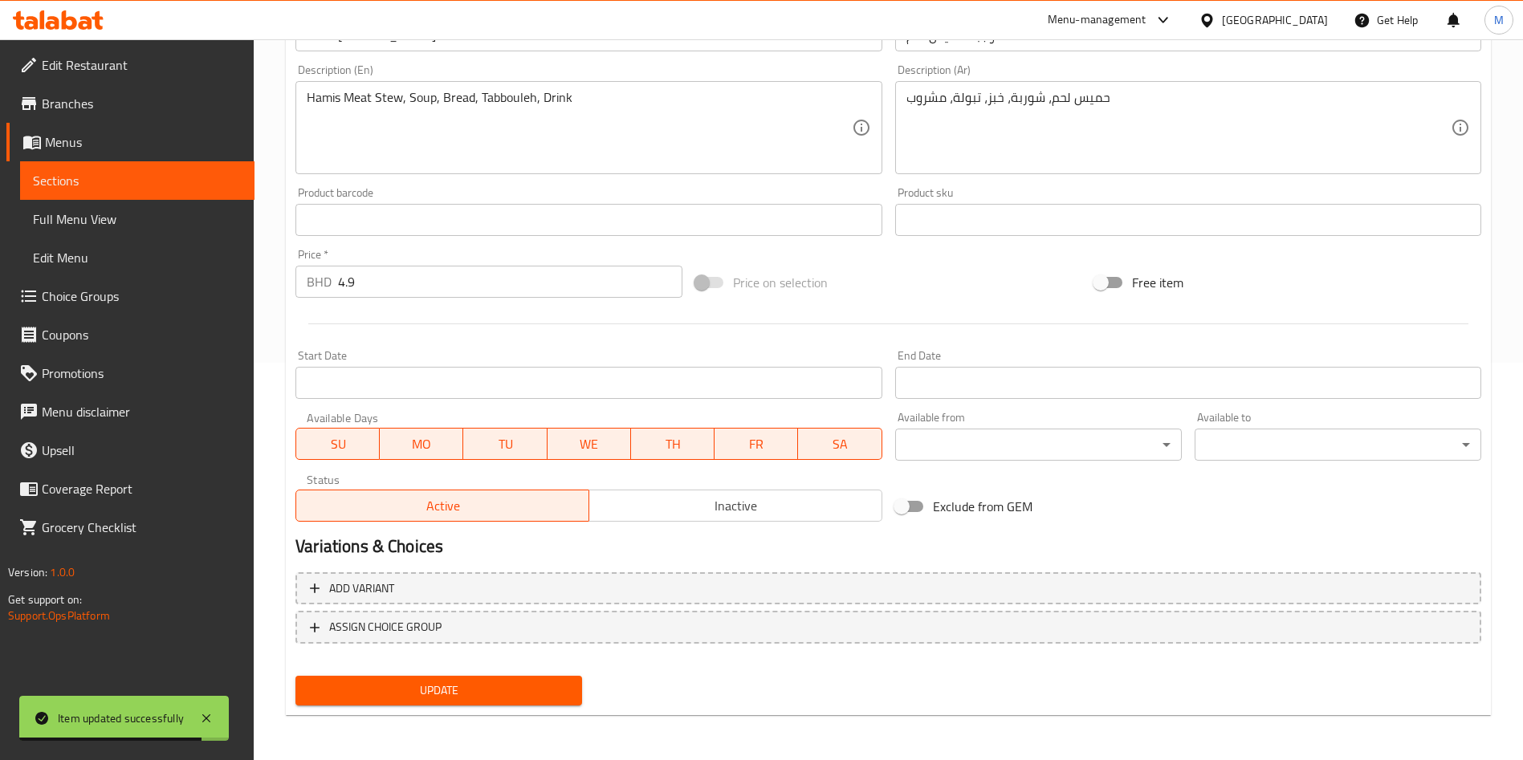
click at [931, 514] on input "Exclude from GEM" at bounding box center [902, 506] width 92 height 31
checkbox input "true"
click at [504, 681] on span "Update" at bounding box center [438, 691] width 261 height 20
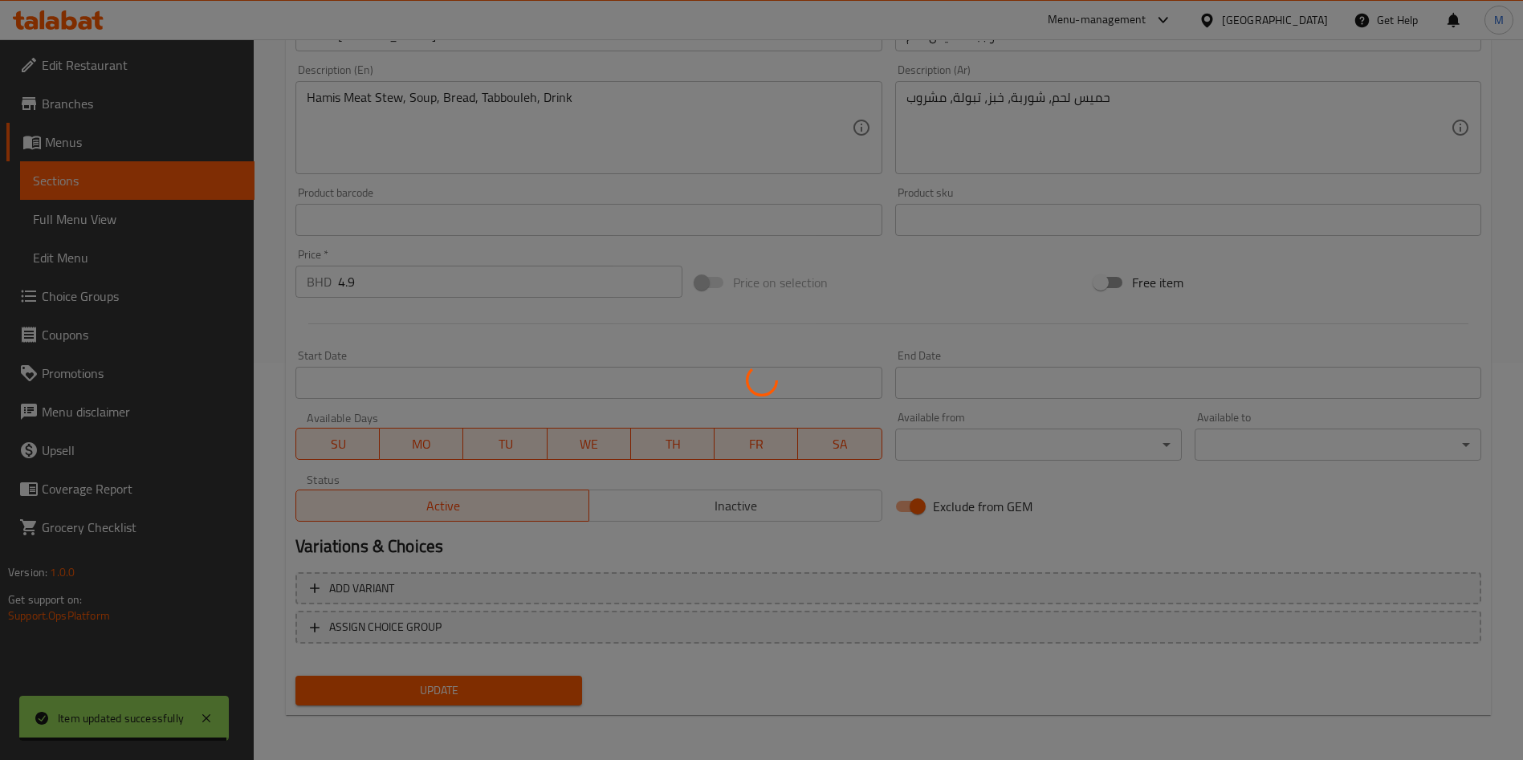
scroll to position [0, 0]
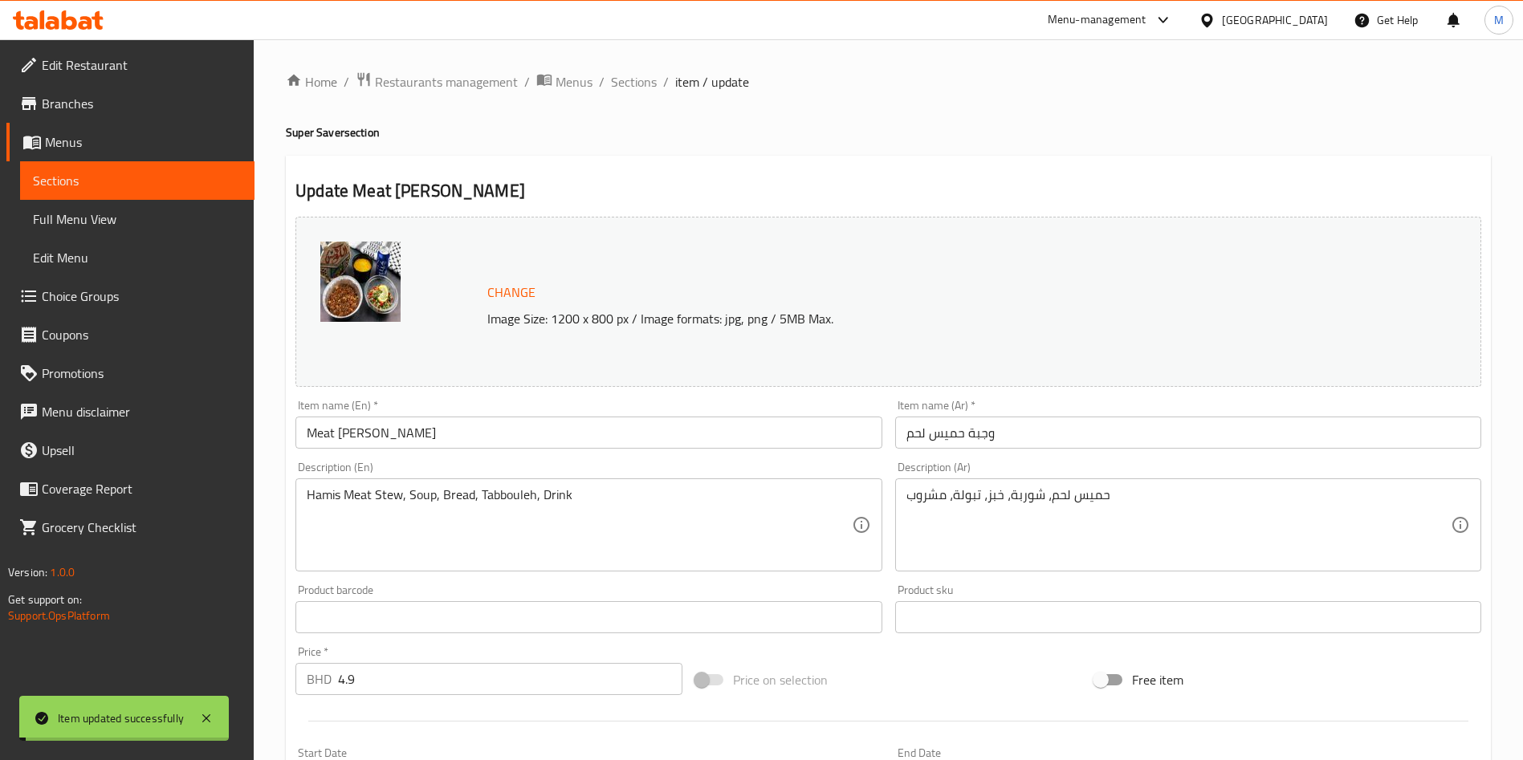
click at [640, 83] on span "Sections" at bounding box center [634, 81] width 46 height 19
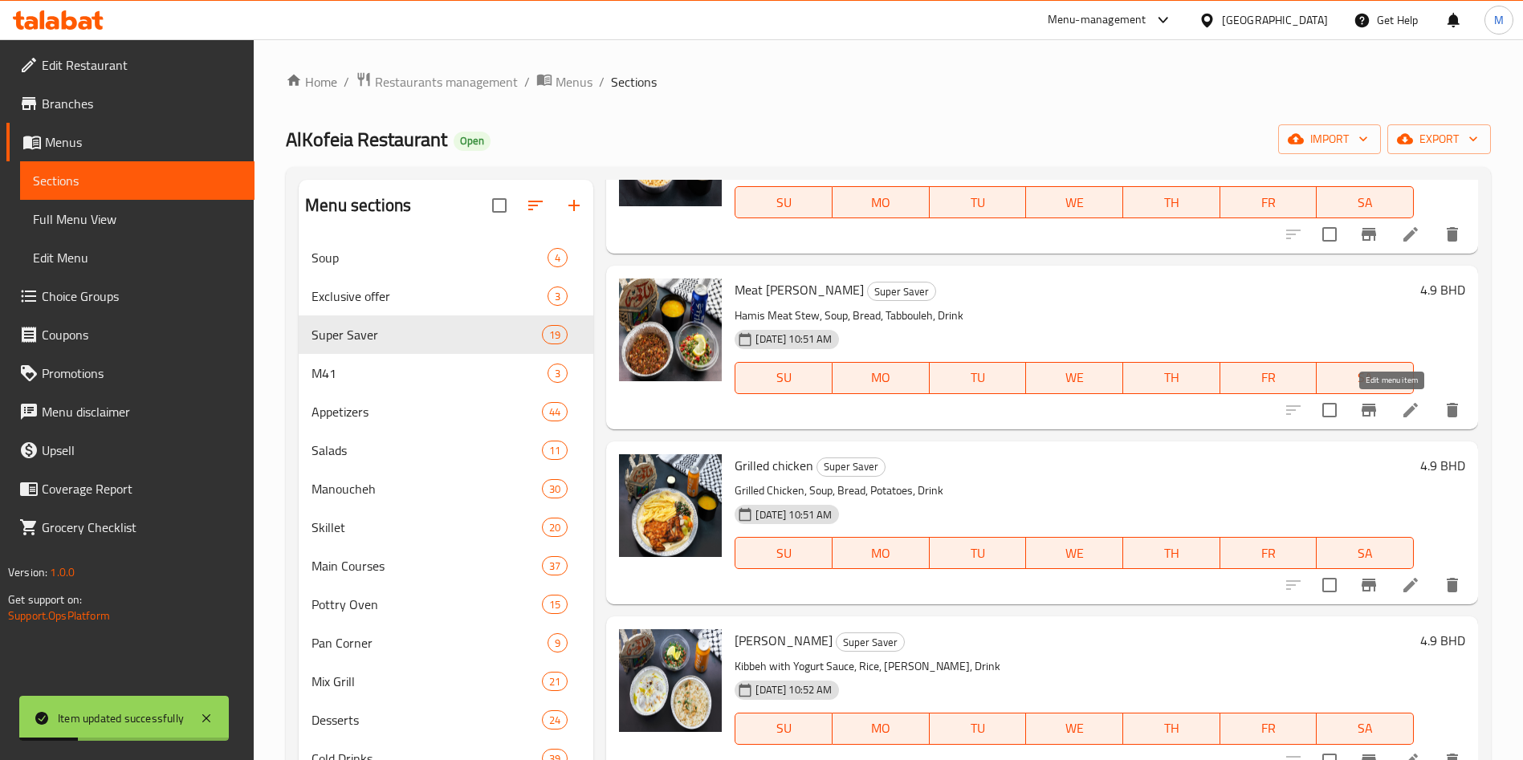
click at [1401, 418] on icon at bounding box center [1410, 410] width 19 height 19
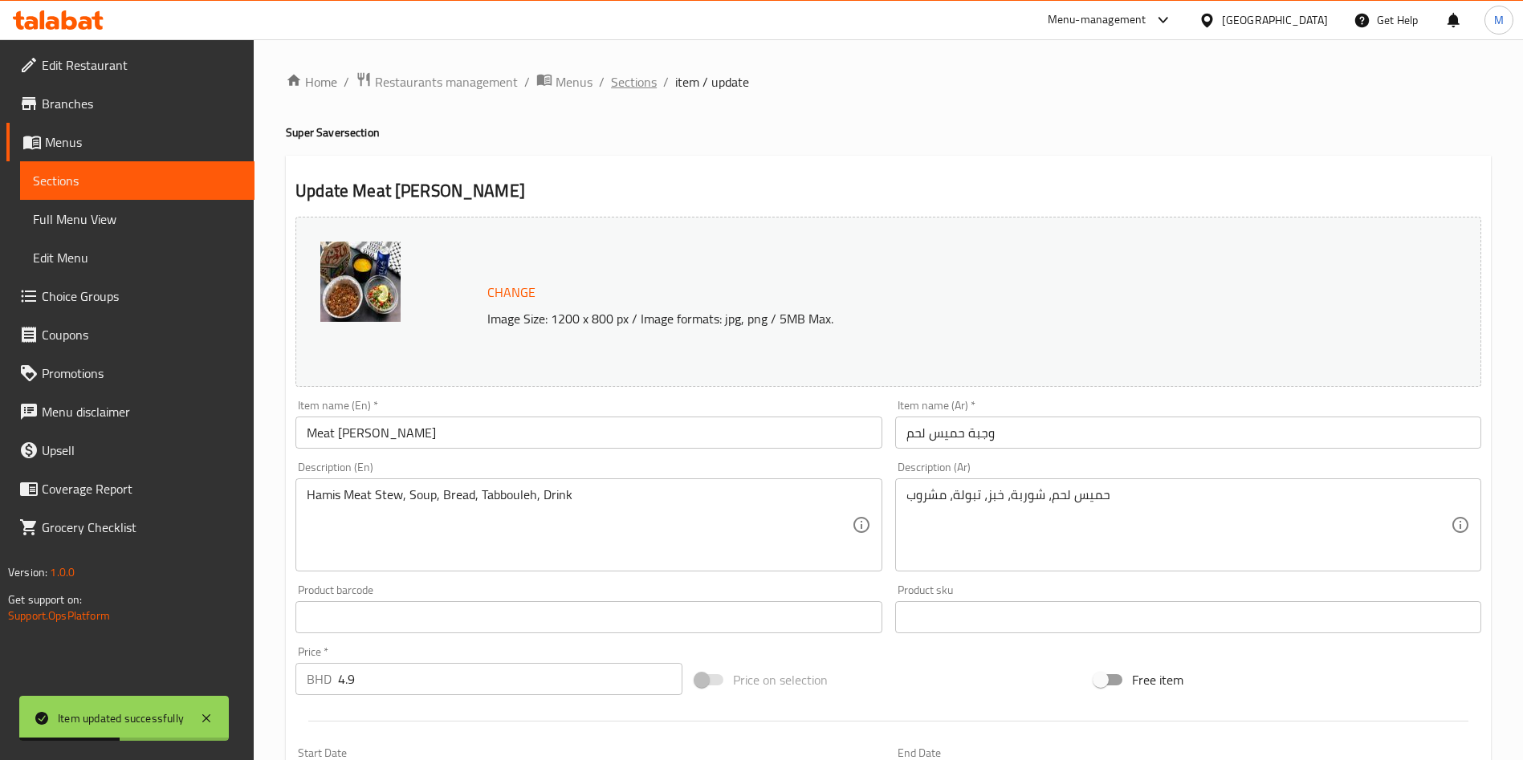
click at [647, 73] on span "Sections" at bounding box center [634, 81] width 46 height 19
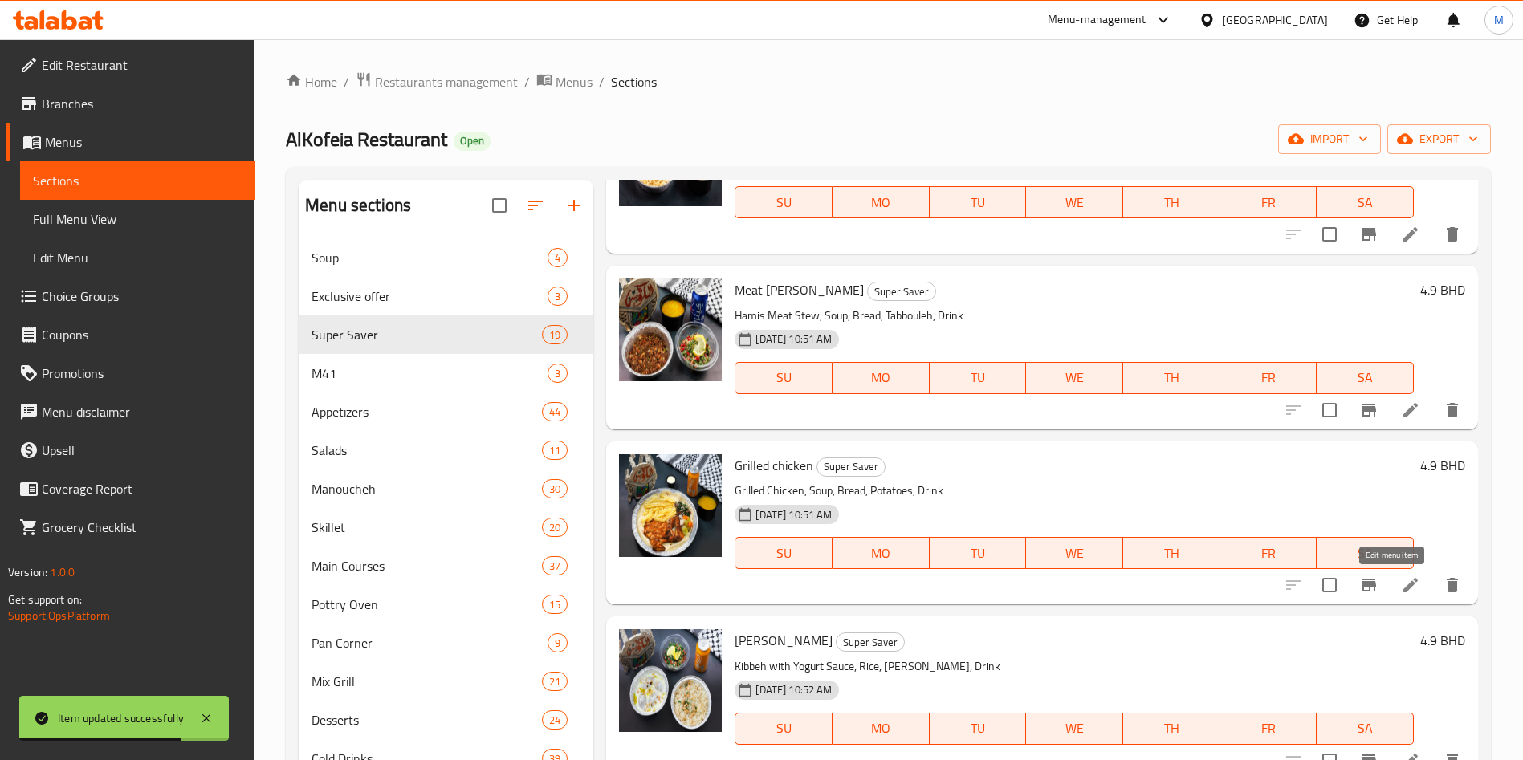
click at [1401, 590] on icon at bounding box center [1410, 585] width 19 height 19
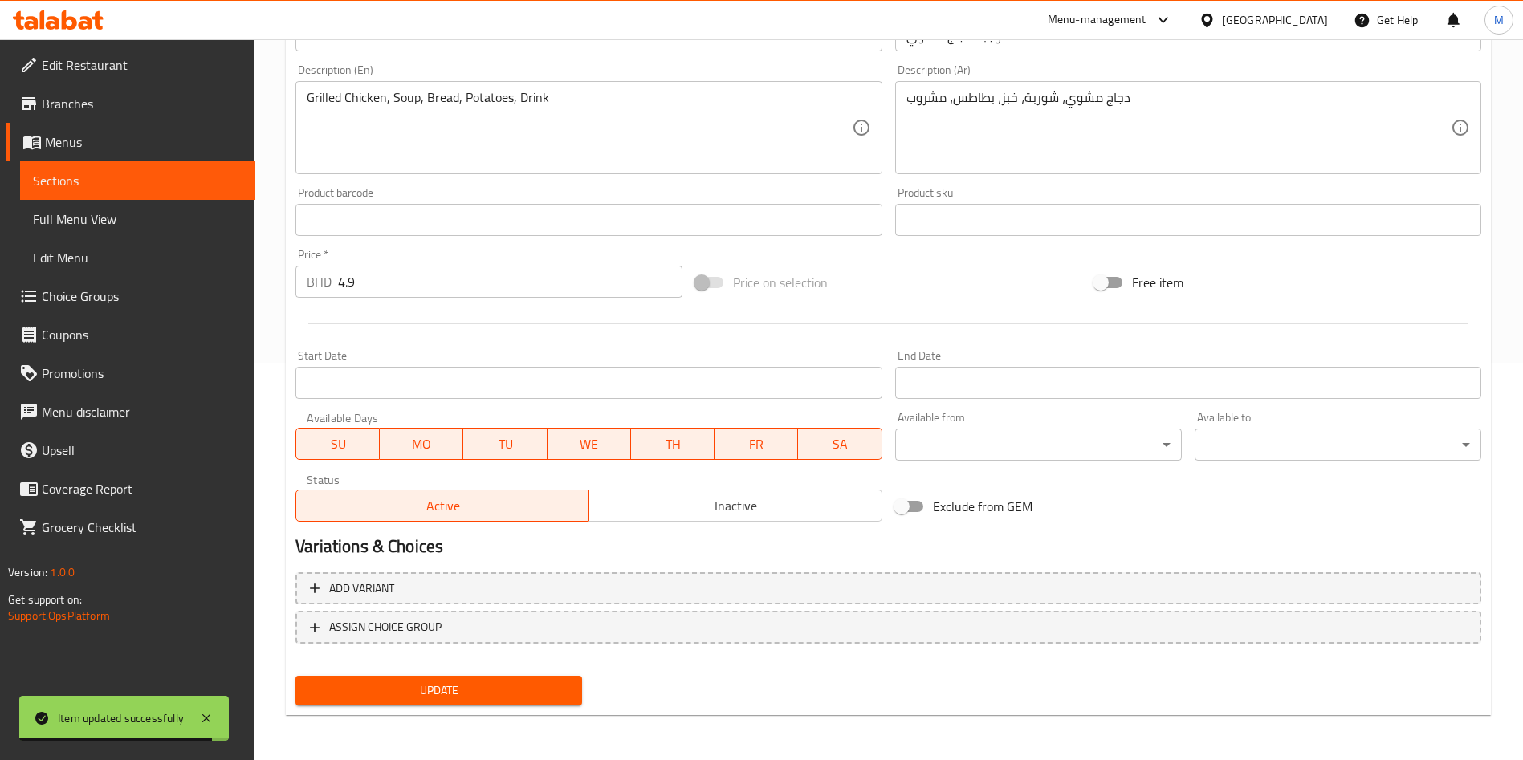
click at [900, 509] on input "Exclude from GEM" at bounding box center [902, 506] width 92 height 31
checkbox input "true"
click at [522, 695] on span "Update" at bounding box center [438, 691] width 261 height 20
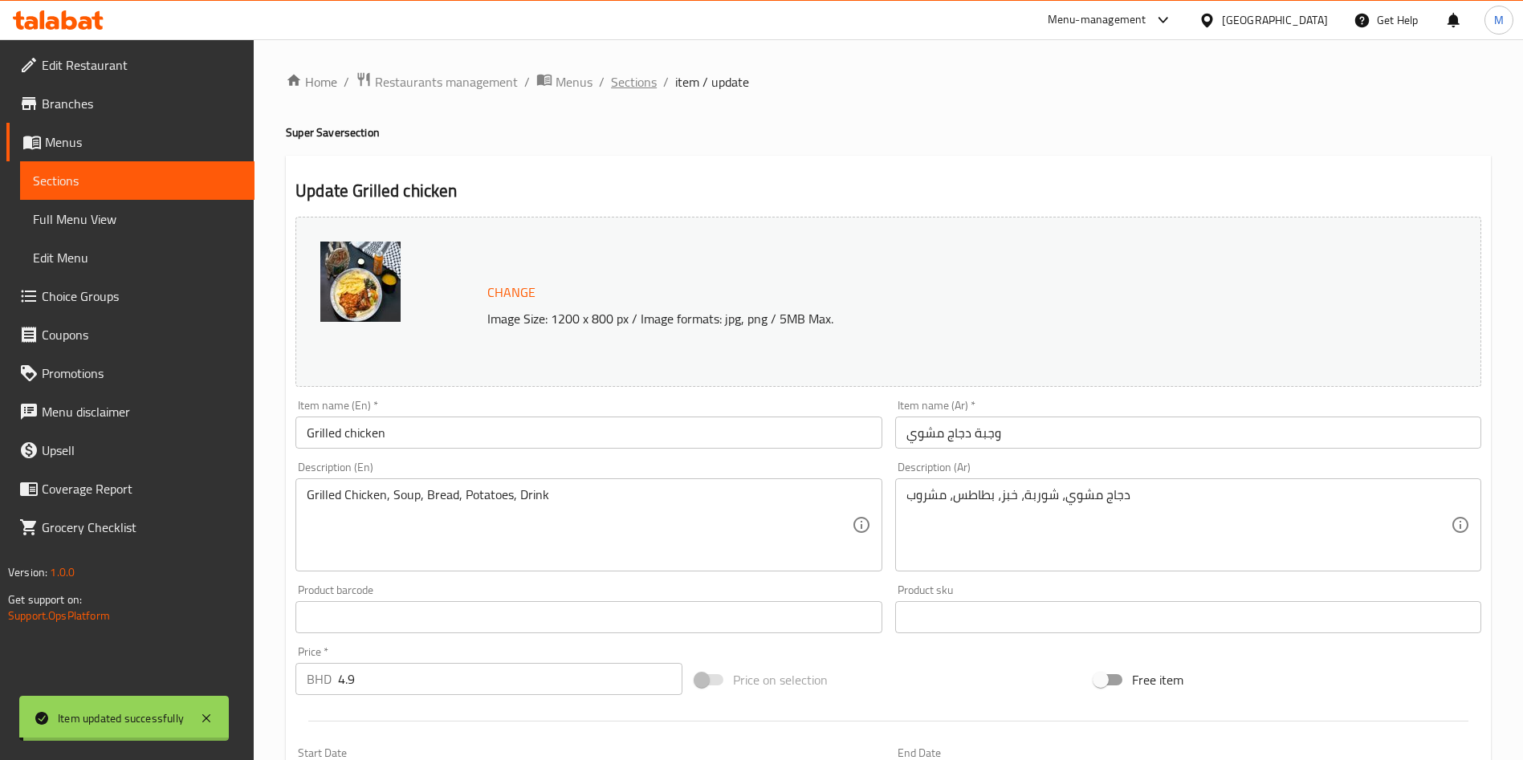
click at [629, 75] on span "Sections" at bounding box center [634, 81] width 46 height 19
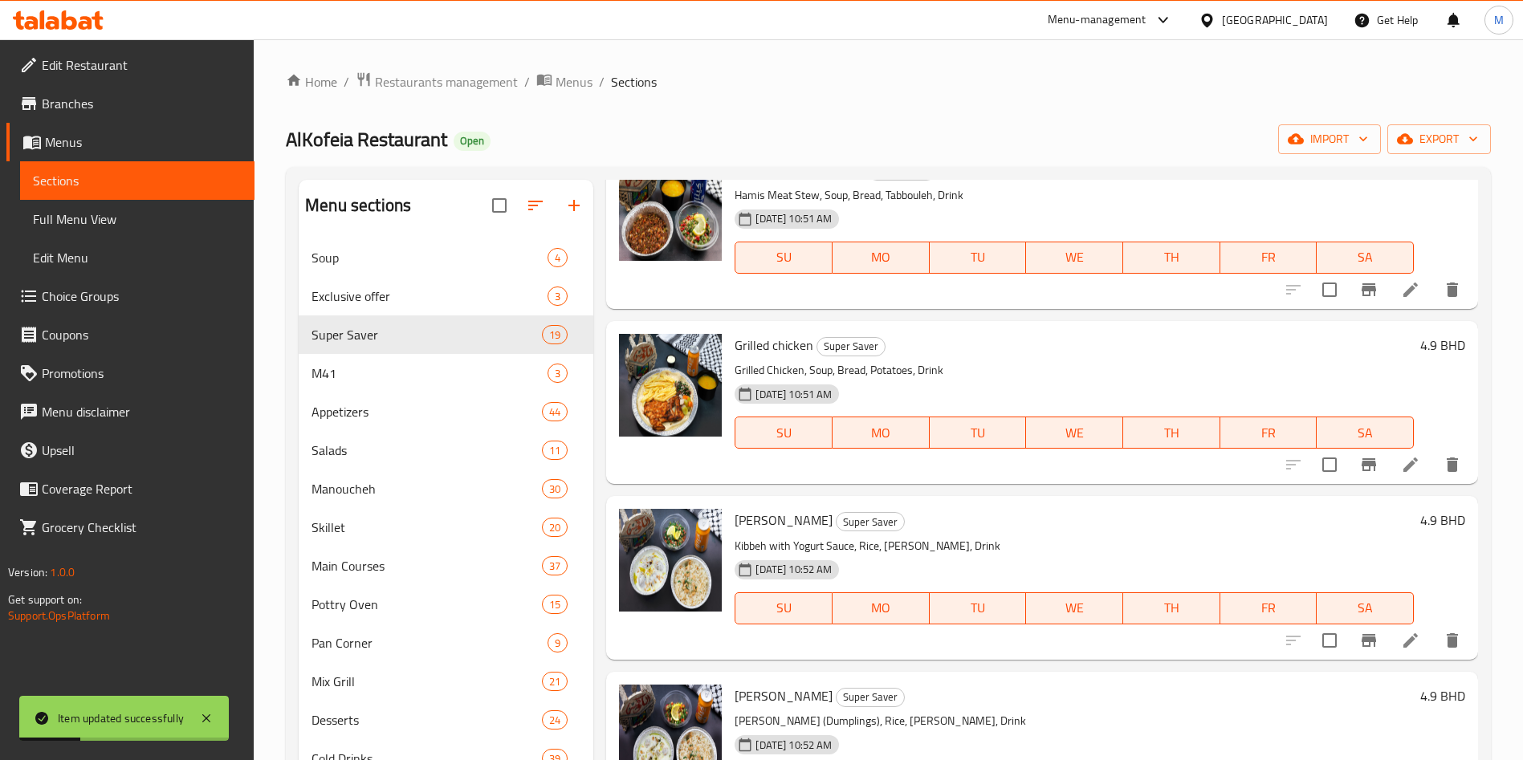
click at [1403, 465] on li at bounding box center [1410, 464] width 45 height 29
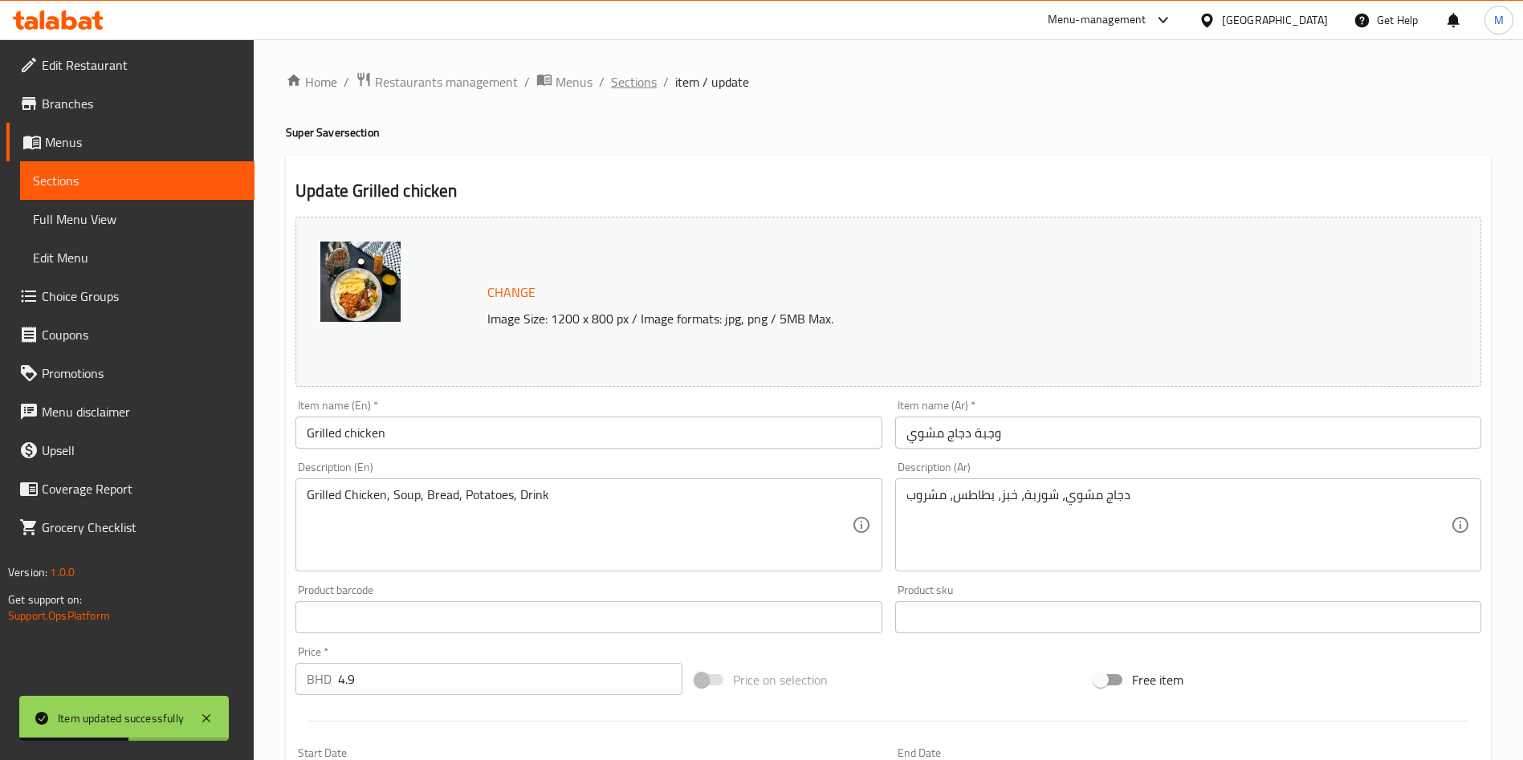
click at [639, 72] on span "Sections" at bounding box center [634, 81] width 46 height 19
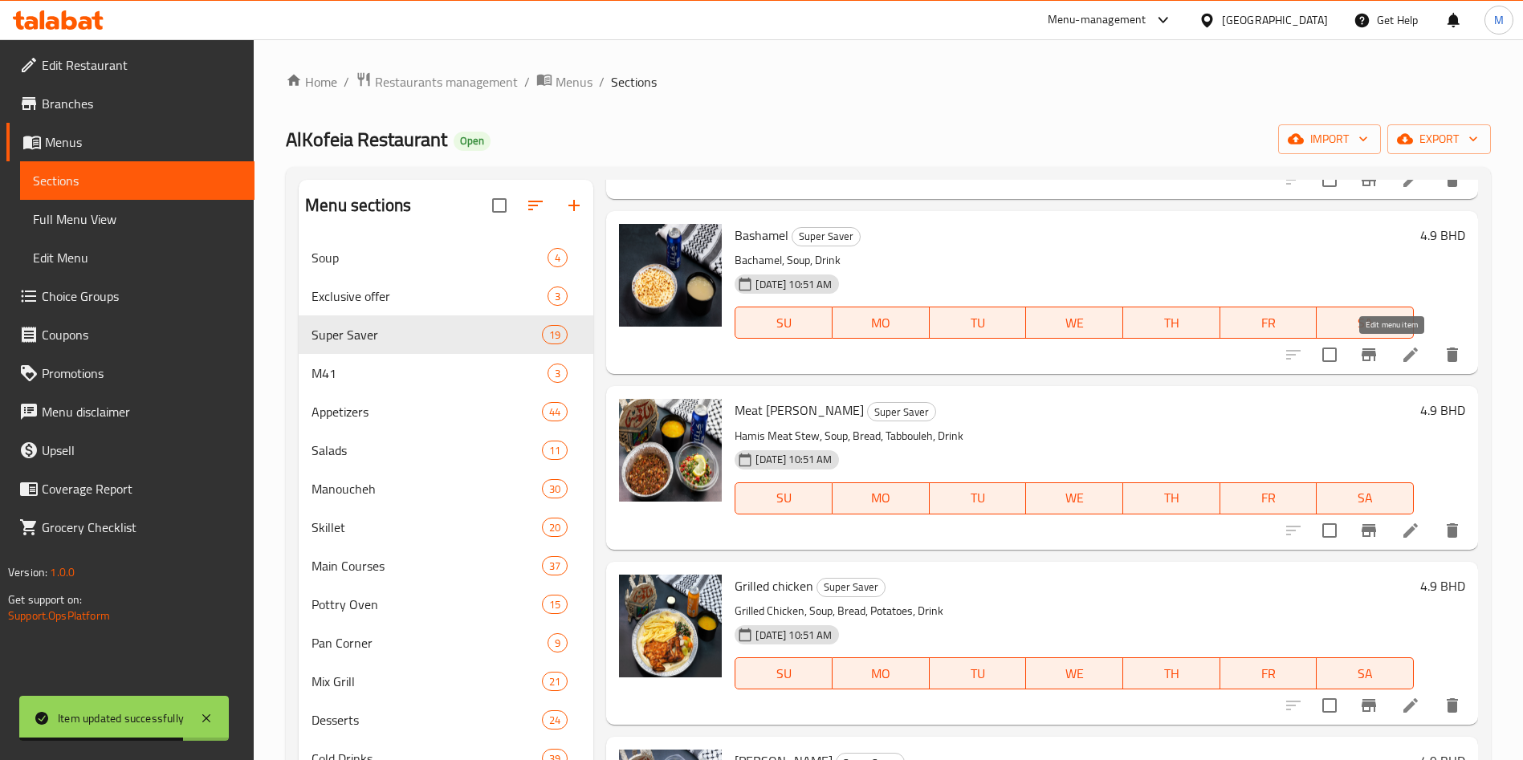
click at [1401, 357] on icon at bounding box center [1410, 354] width 19 height 19
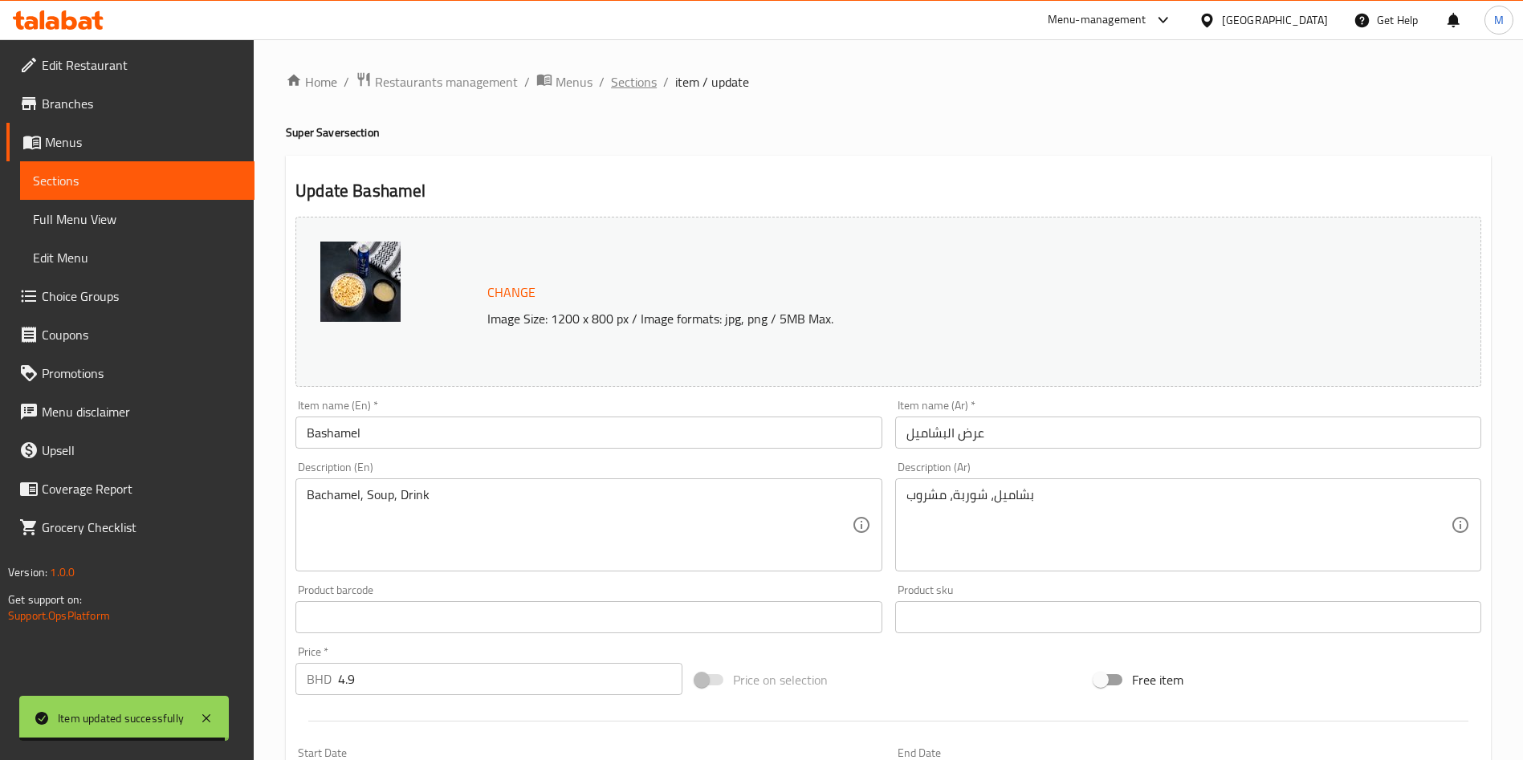
click at [613, 83] on span "Sections" at bounding box center [634, 81] width 46 height 19
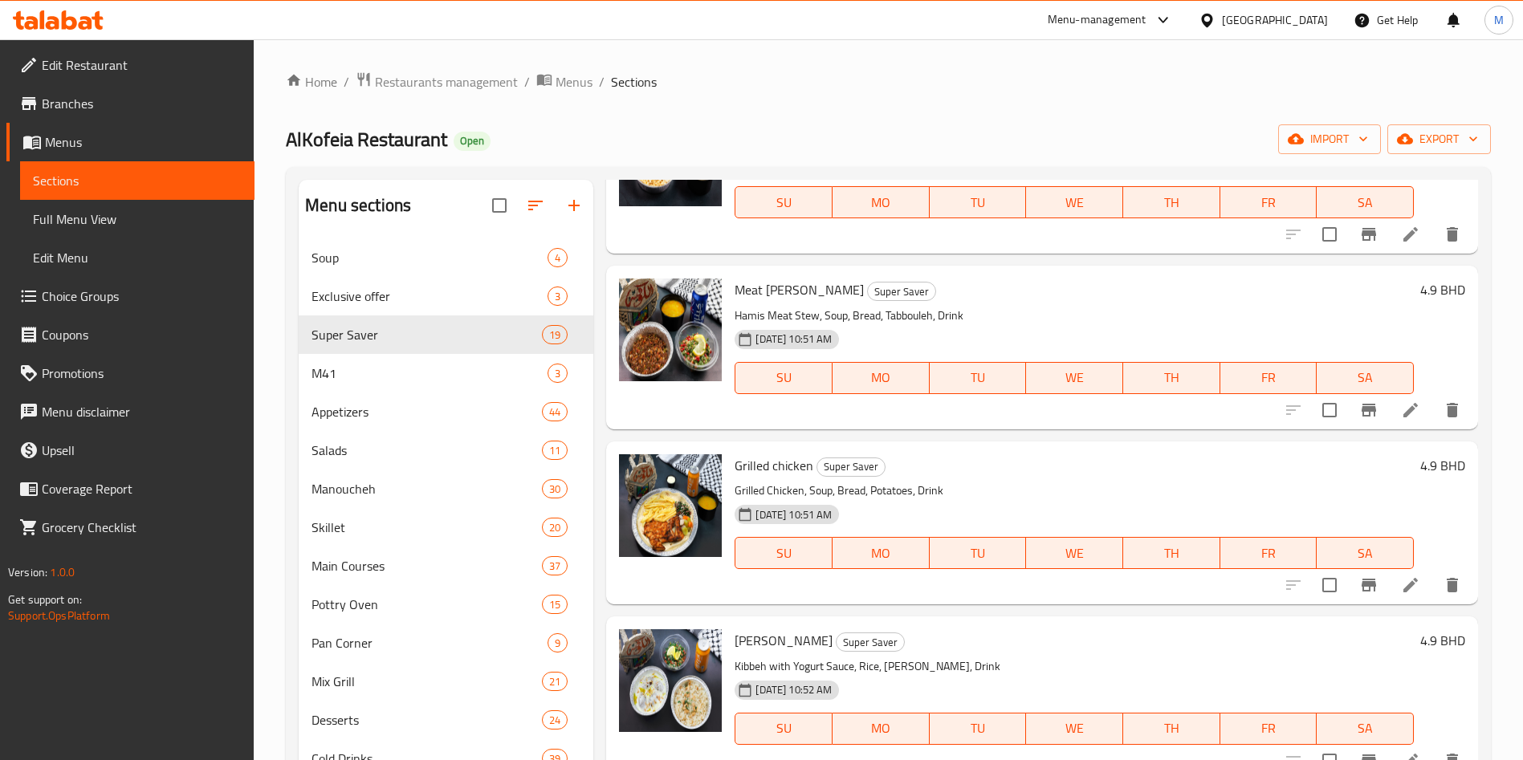
click at [1404, 413] on icon at bounding box center [1411, 410] width 14 height 14
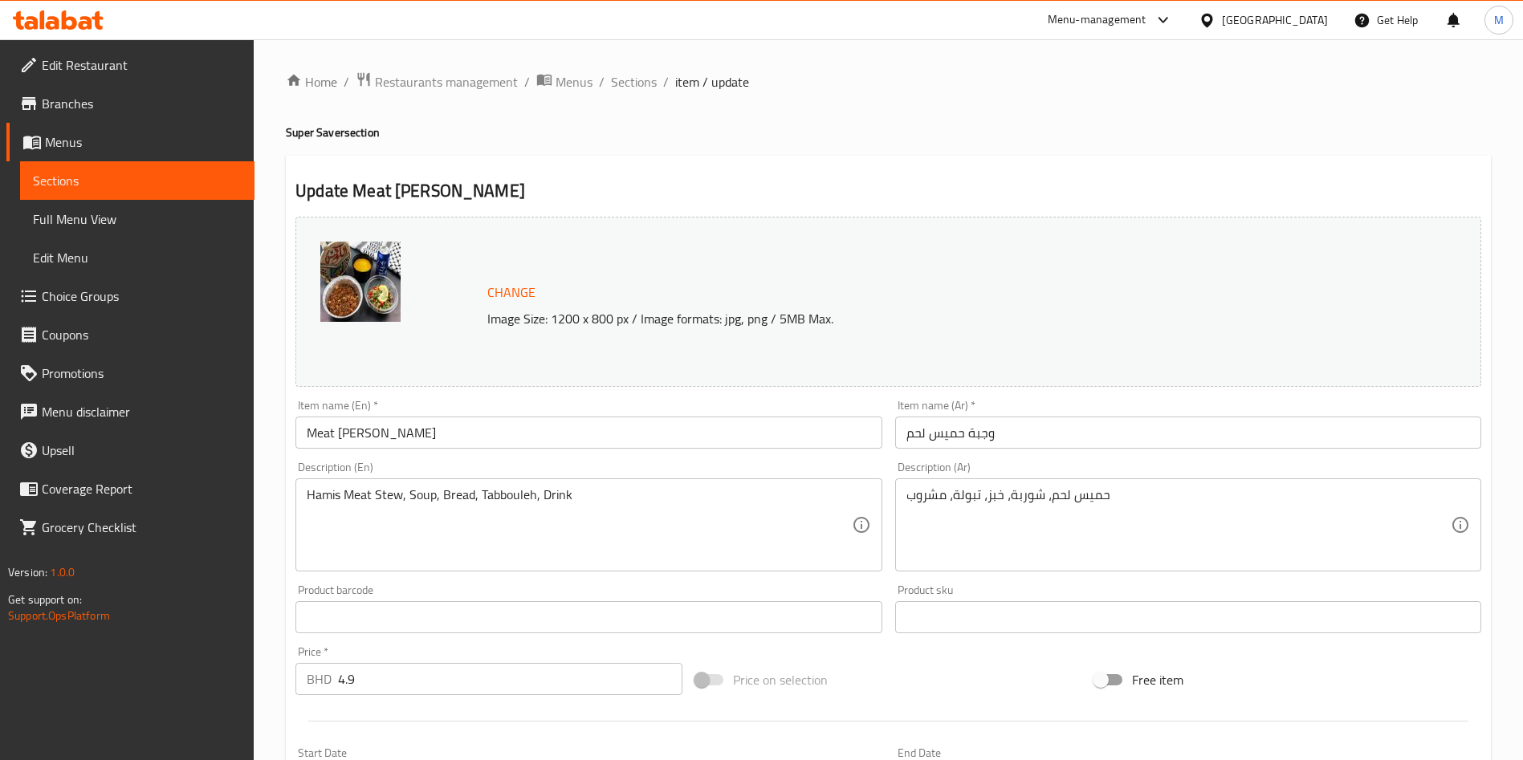
click at [628, 83] on span "Sections" at bounding box center [634, 81] width 46 height 19
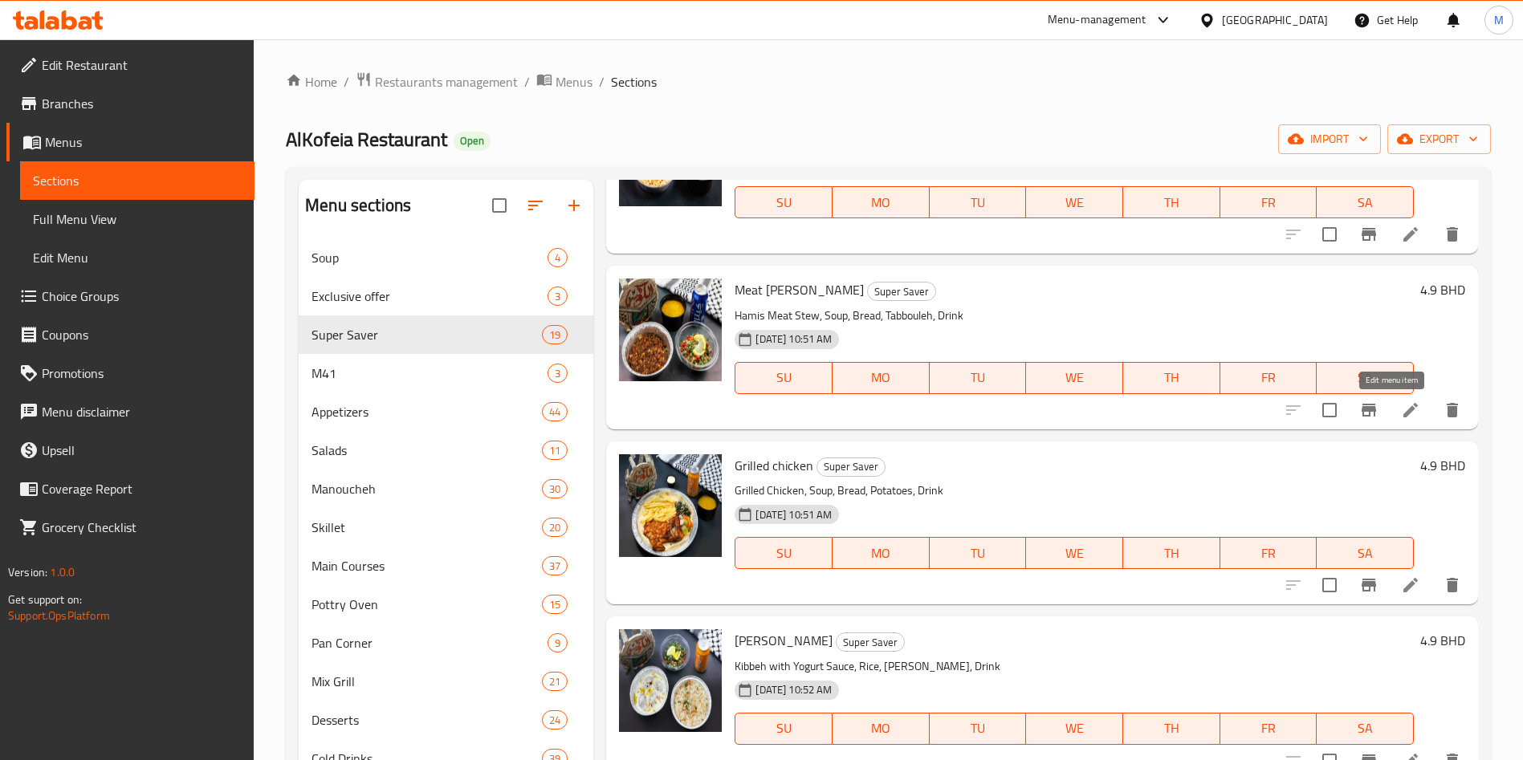
click at [1401, 404] on icon at bounding box center [1410, 410] width 19 height 19
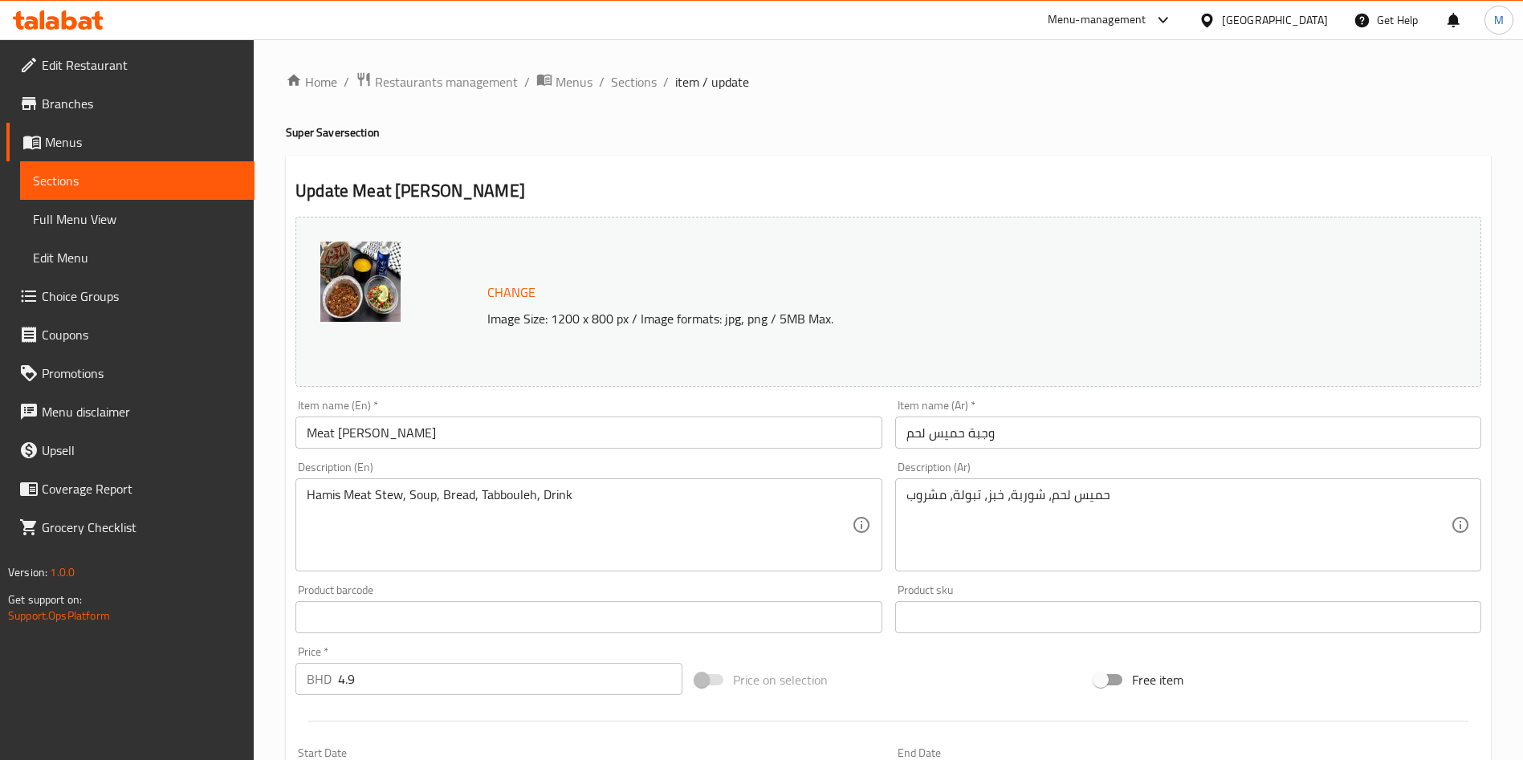
click at [611, 60] on div "Home / Restaurants management / Menus / Sections / item / update Super Saver se…" at bounding box center [889, 598] width 1270 height 1119
drag, startPoint x: 611, startPoint y: 60, endPoint x: 619, endPoint y: 71, distance: 13.2
click at [611, 60] on div "Home / Restaurants management / Menus / Sections / item / update Super Saver se…" at bounding box center [889, 598] width 1270 height 1119
click at [649, 68] on div "Home / Restaurants management / Menus / Sections / item / update Super Saver se…" at bounding box center [889, 598] width 1270 height 1119
click at [649, 86] on span "Sections" at bounding box center [634, 81] width 46 height 19
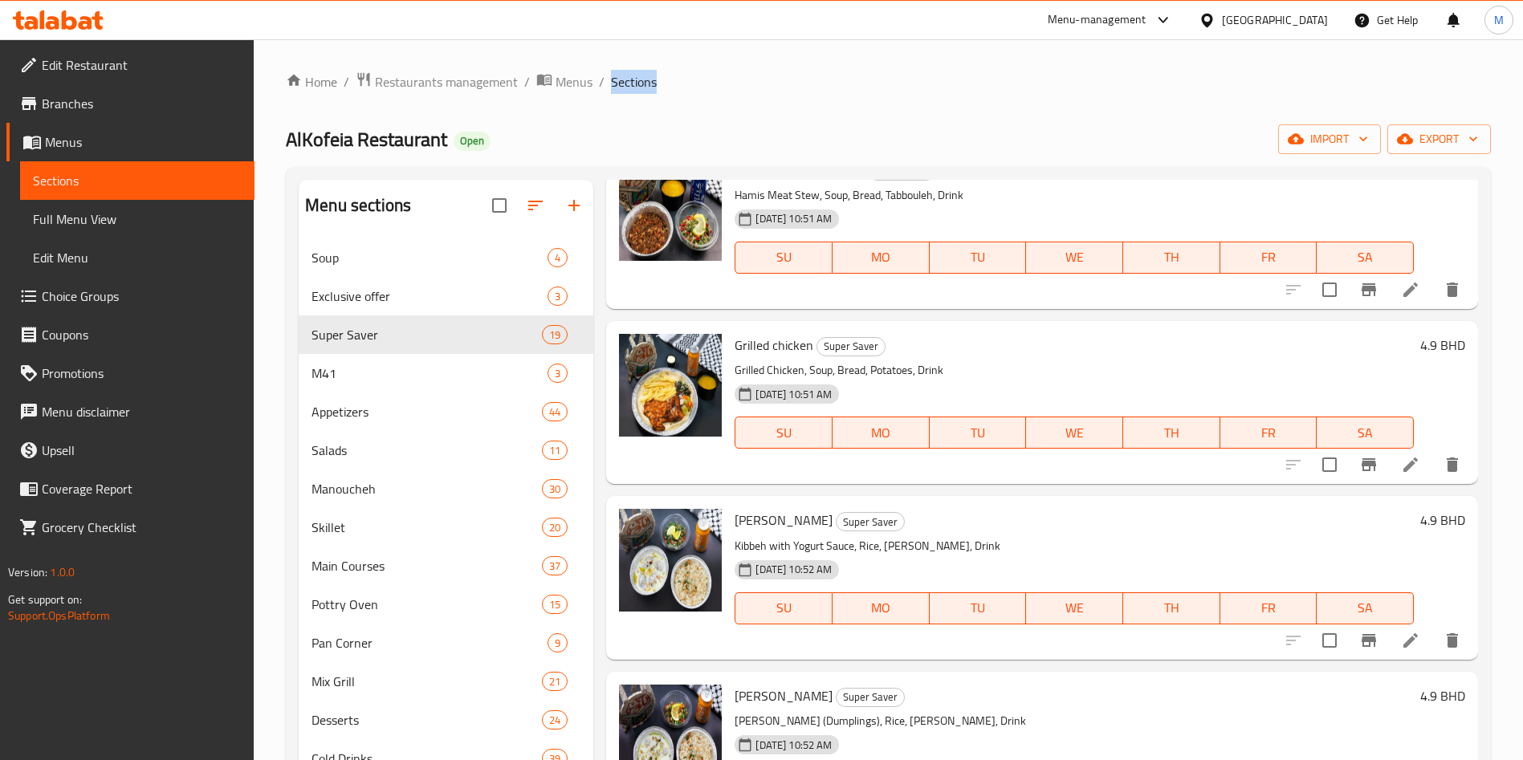
click at [1401, 467] on icon at bounding box center [1410, 464] width 19 height 19
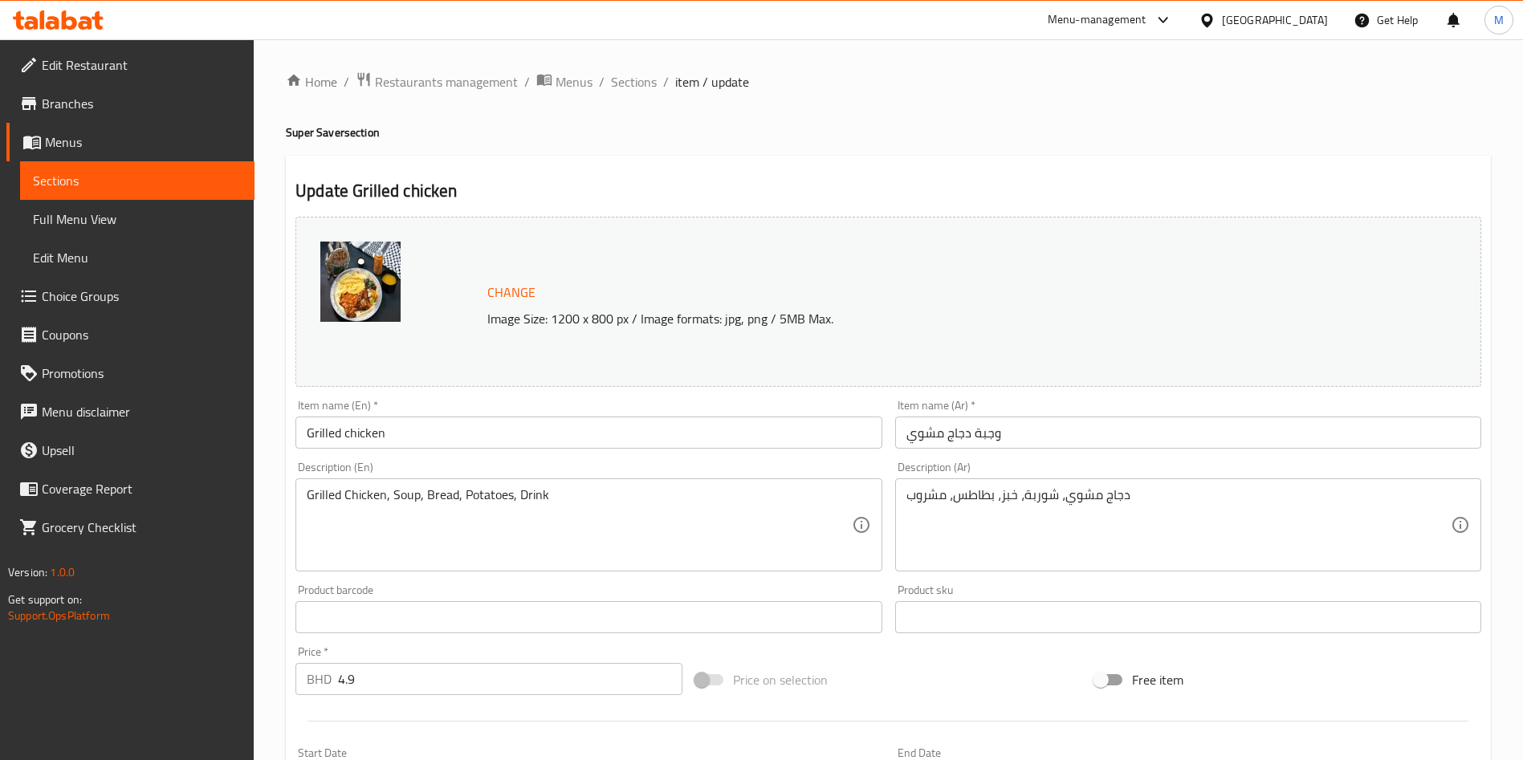
click at [637, 72] on span "Sections" at bounding box center [634, 81] width 46 height 19
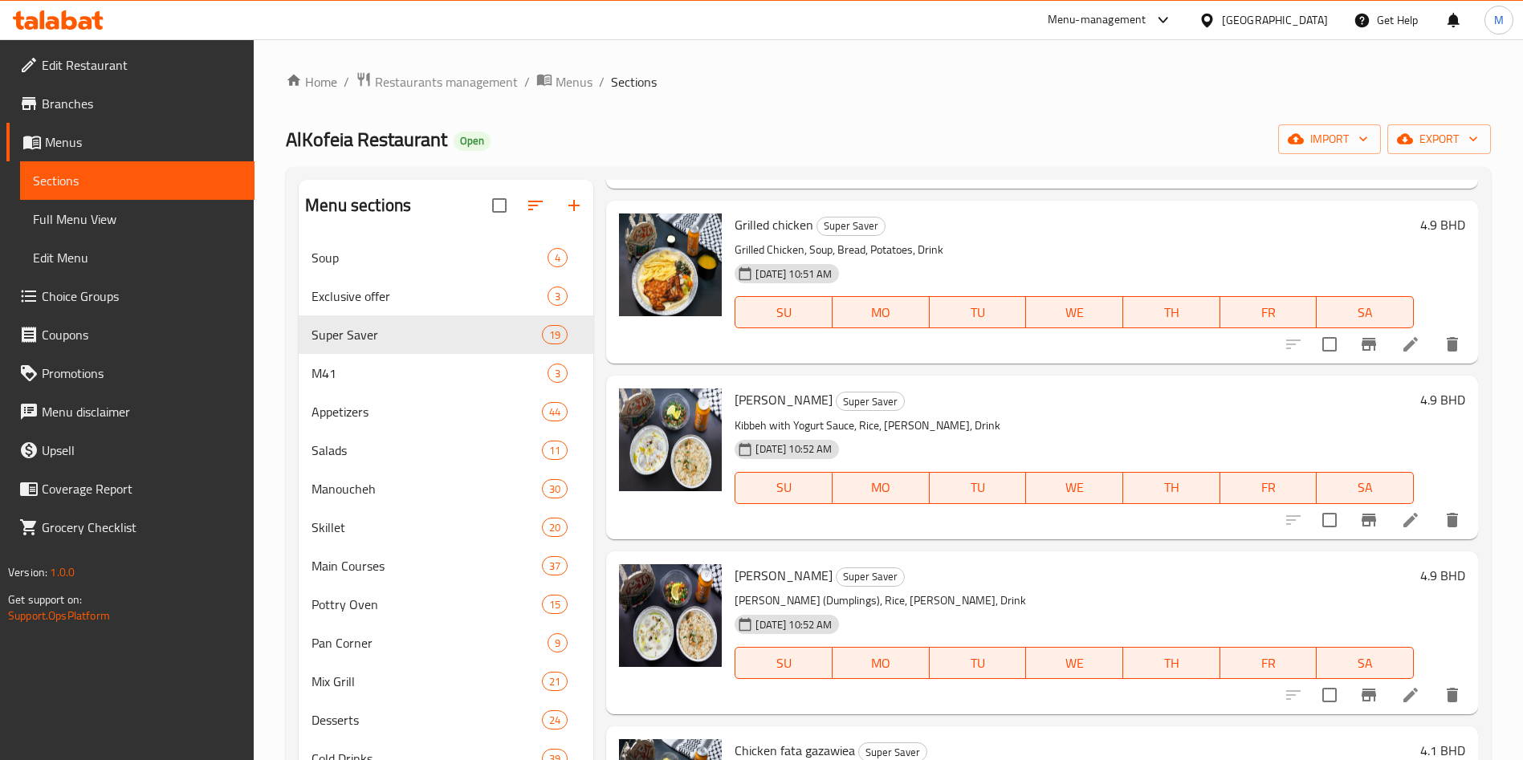
click at [1405, 527] on li at bounding box center [1410, 520] width 45 height 29
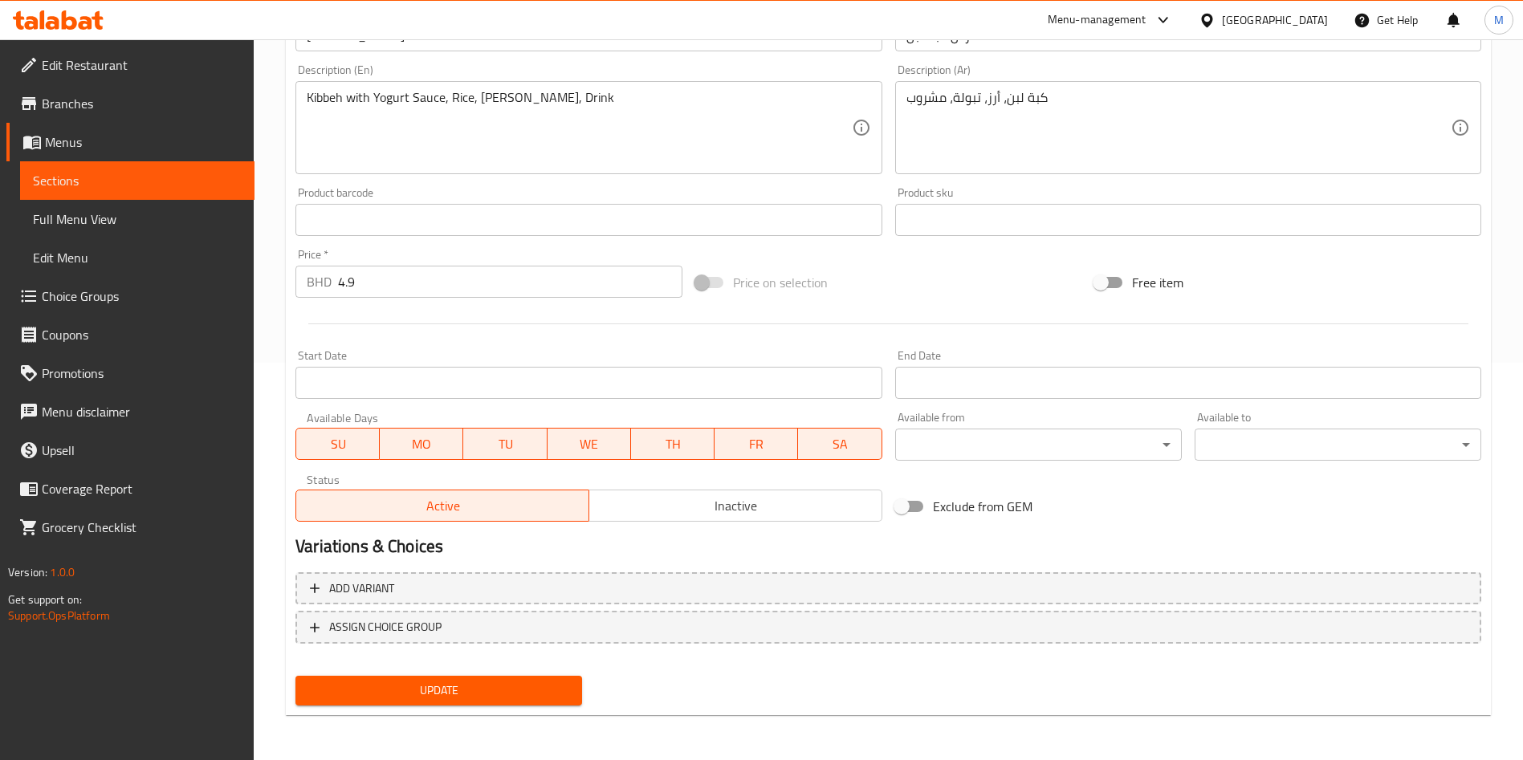
click at [904, 507] on input "Exclude from GEM" at bounding box center [902, 506] width 92 height 31
checkbox input "true"
click at [537, 695] on span "Update" at bounding box center [438, 691] width 261 height 20
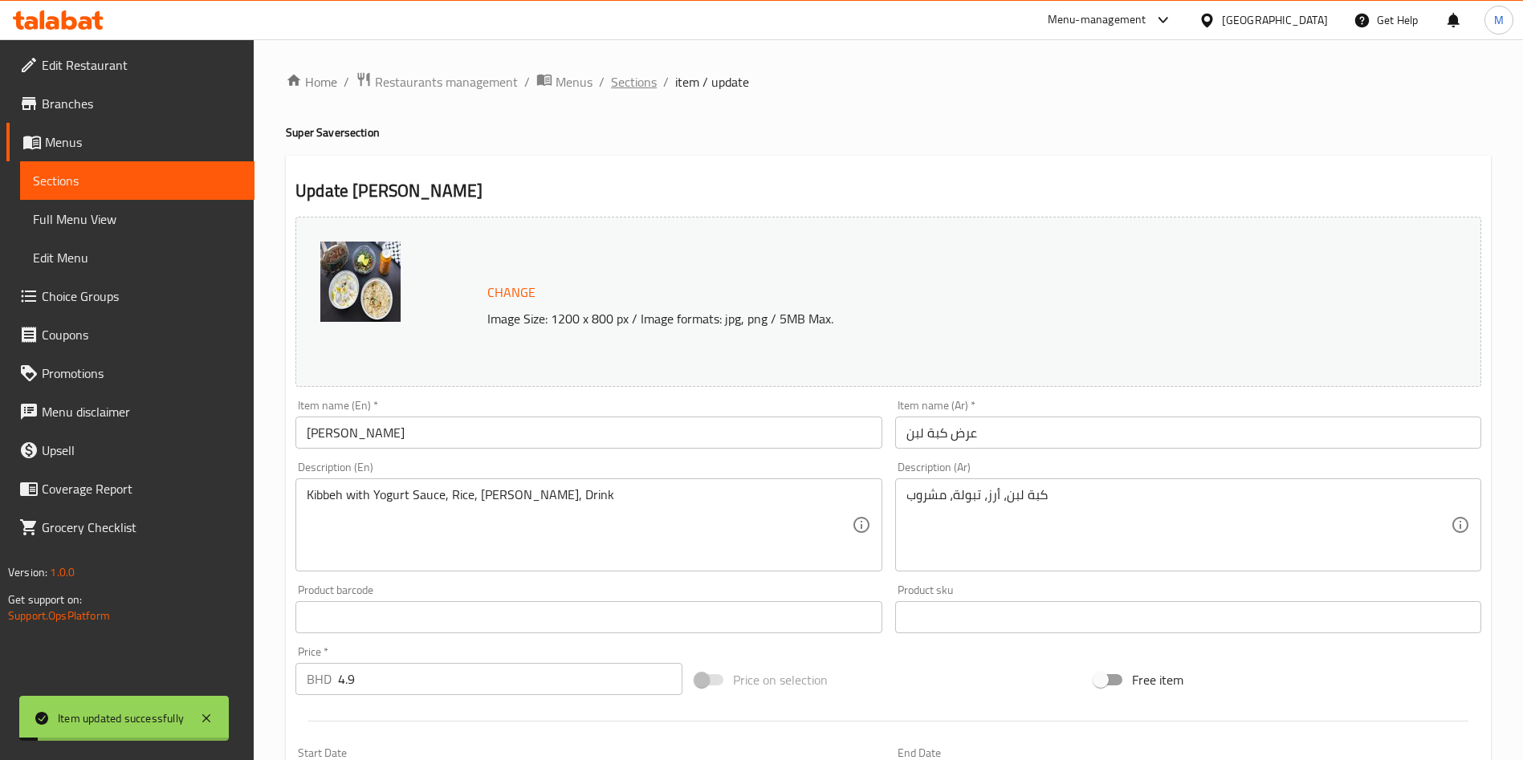
click at [630, 81] on span "Sections" at bounding box center [634, 81] width 46 height 19
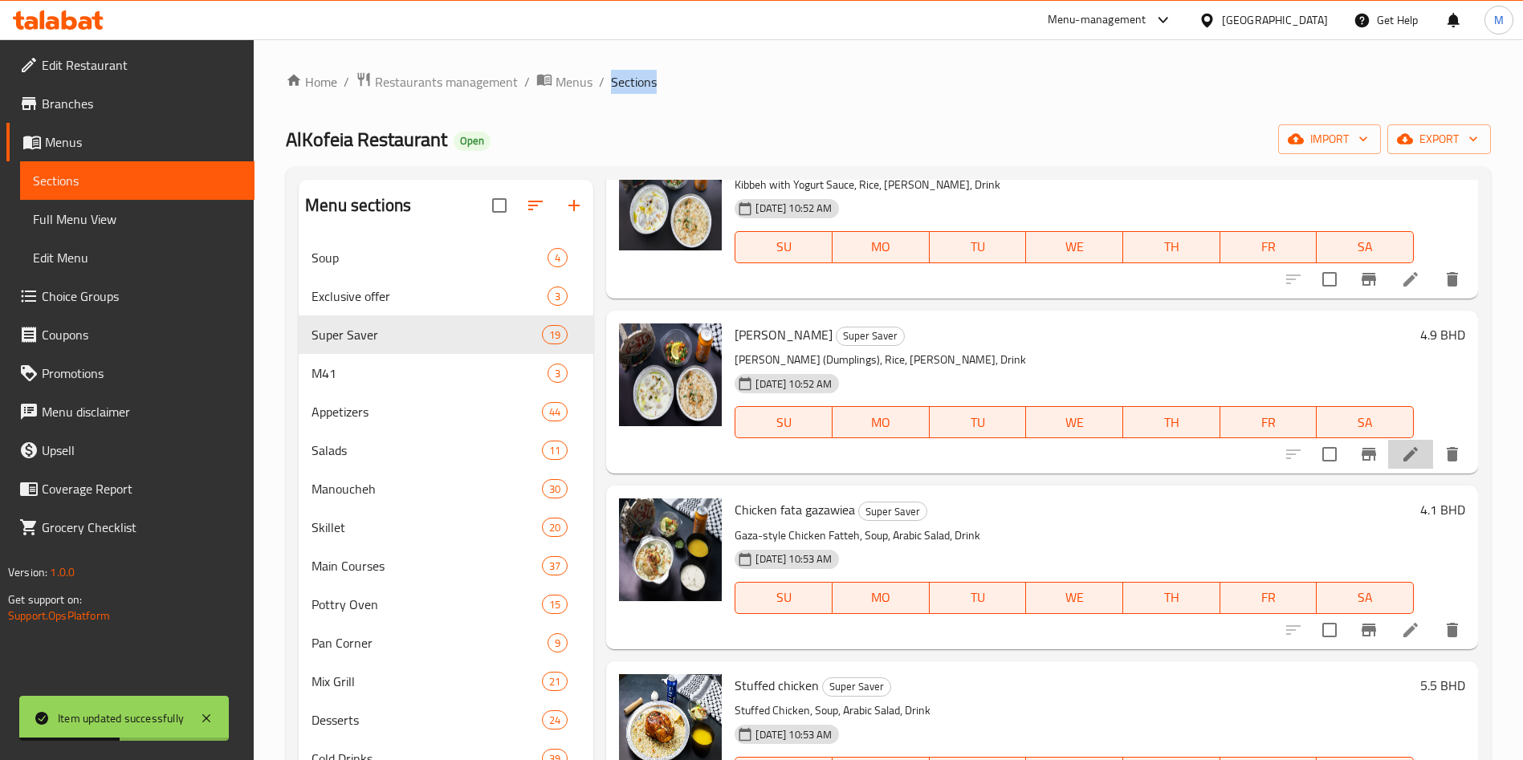
click at [1390, 464] on li at bounding box center [1410, 454] width 45 height 29
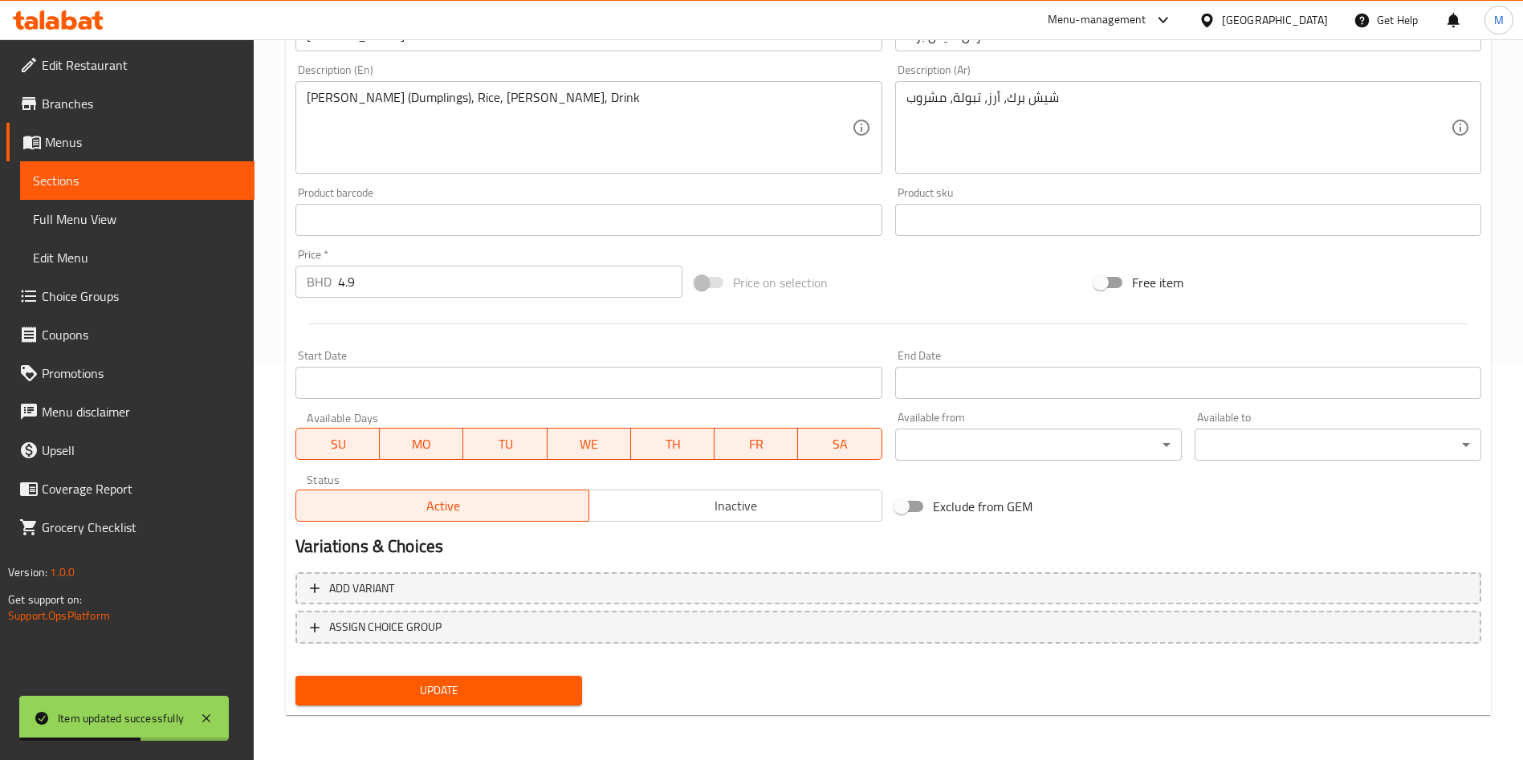
click at [906, 494] on input "Exclude from GEM" at bounding box center [902, 506] width 92 height 31
click at [906, 494] on input "Exclude from GEM" at bounding box center [918, 506] width 92 height 31
click at [939, 512] on span "Exclude from GEM" at bounding box center [983, 506] width 100 height 19
click at [939, 512] on input "Exclude from GEM" at bounding box center [902, 506] width 92 height 31
checkbox input "true"
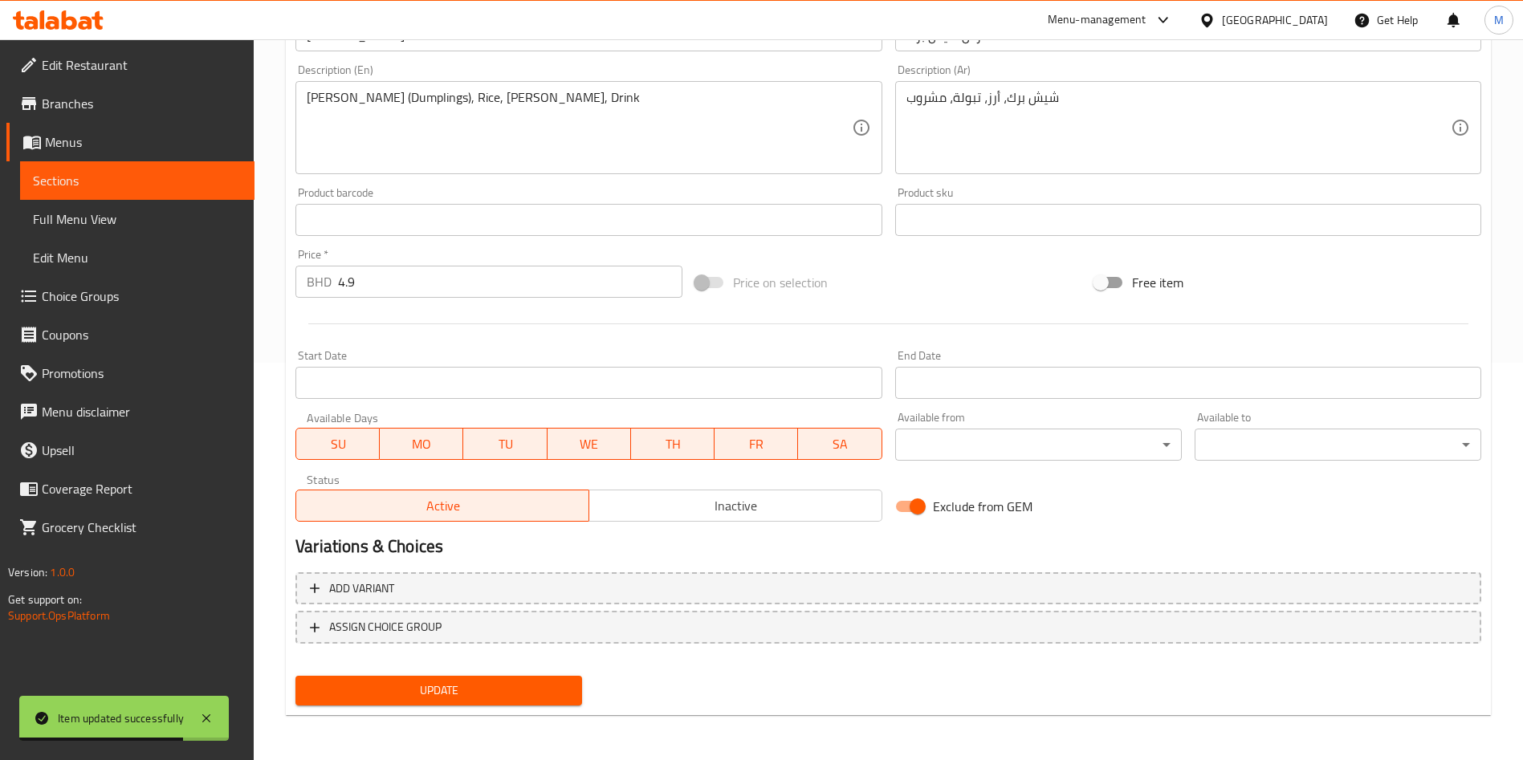
click at [575, 684] on button "Update" at bounding box center [439, 691] width 287 height 30
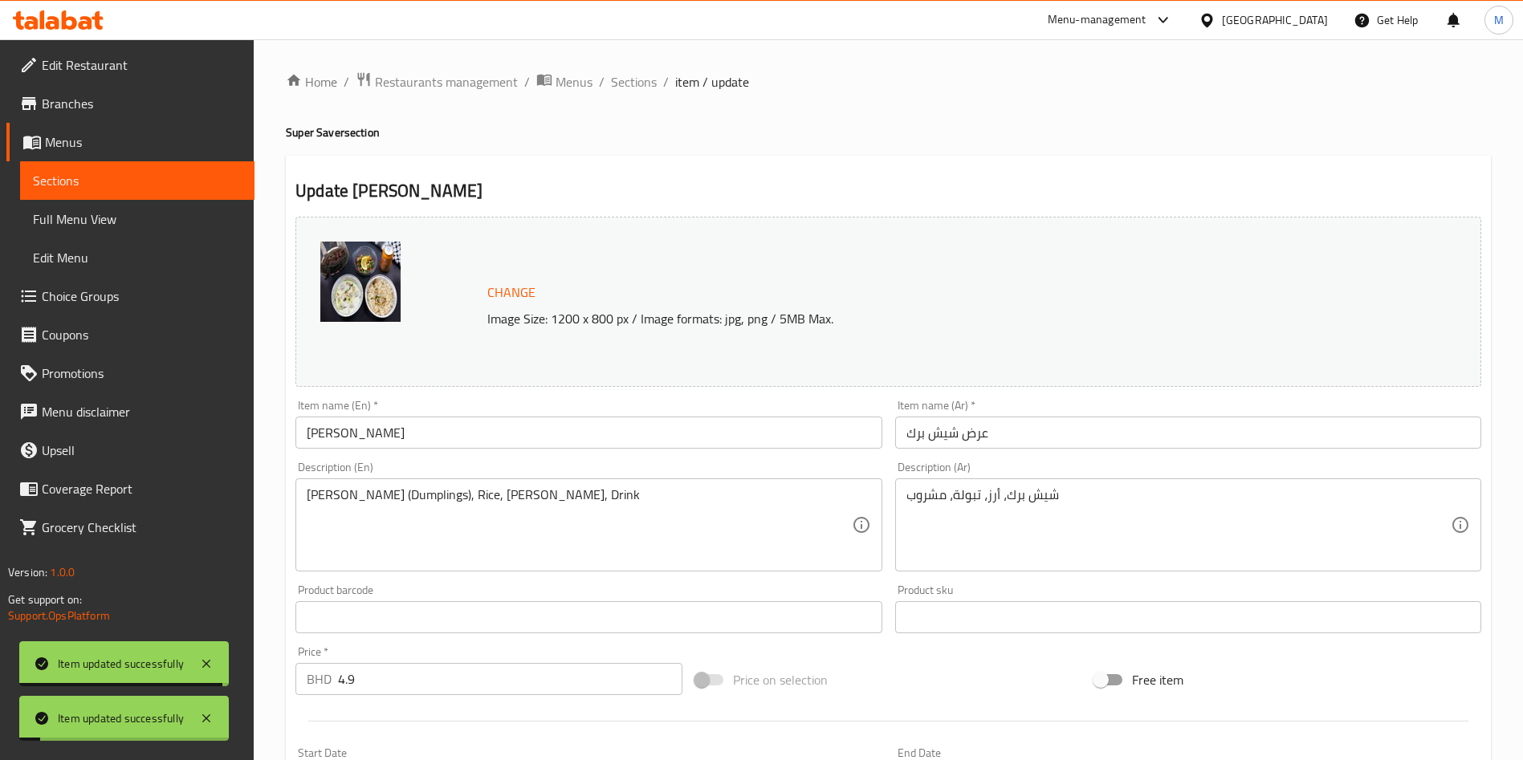
click at [656, 81] on ol "Home / Restaurants management / Menus / Sections / item / update" at bounding box center [888, 81] width 1205 height 21
click at [649, 81] on span "Sections" at bounding box center [634, 81] width 46 height 19
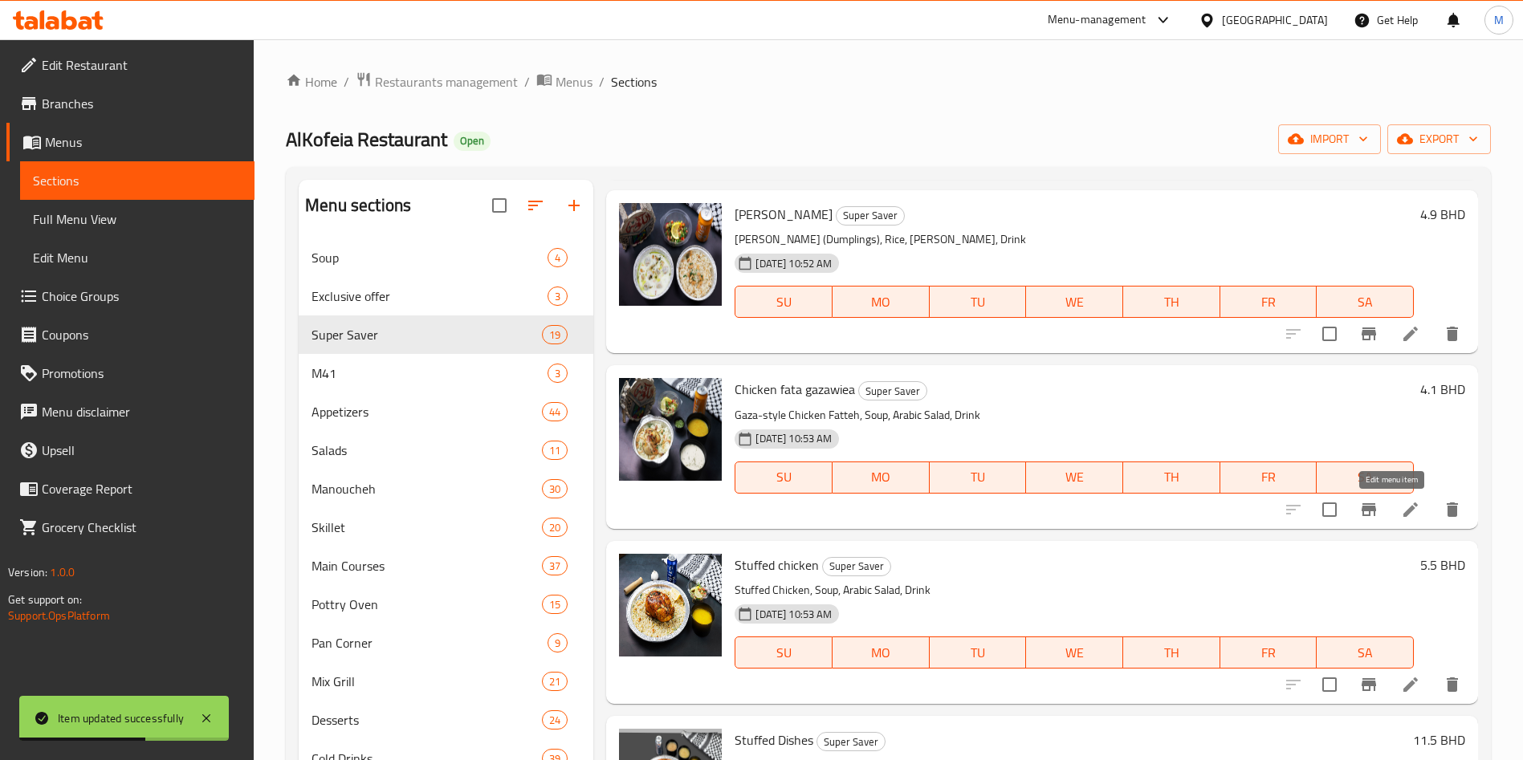
click at [1401, 507] on icon at bounding box center [1410, 509] width 19 height 19
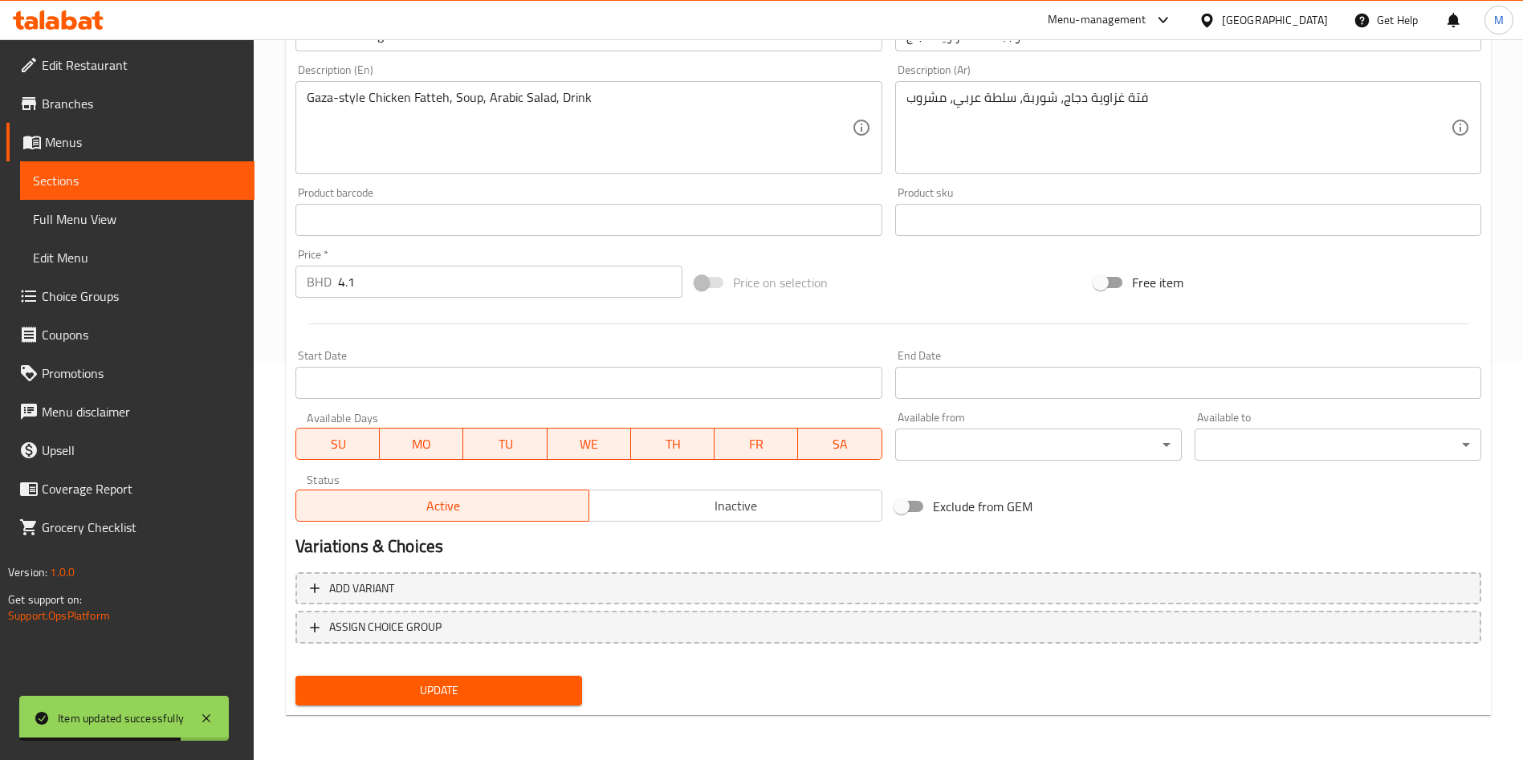
click at [904, 507] on input "Exclude from GEM" at bounding box center [902, 506] width 92 height 31
checkbox input "true"
click at [535, 677] on button "Update" at bounding box center [439, 691] width 287 height 30
click at [535, 677] on div at bounding box center [761, 380] width 1523 height 760
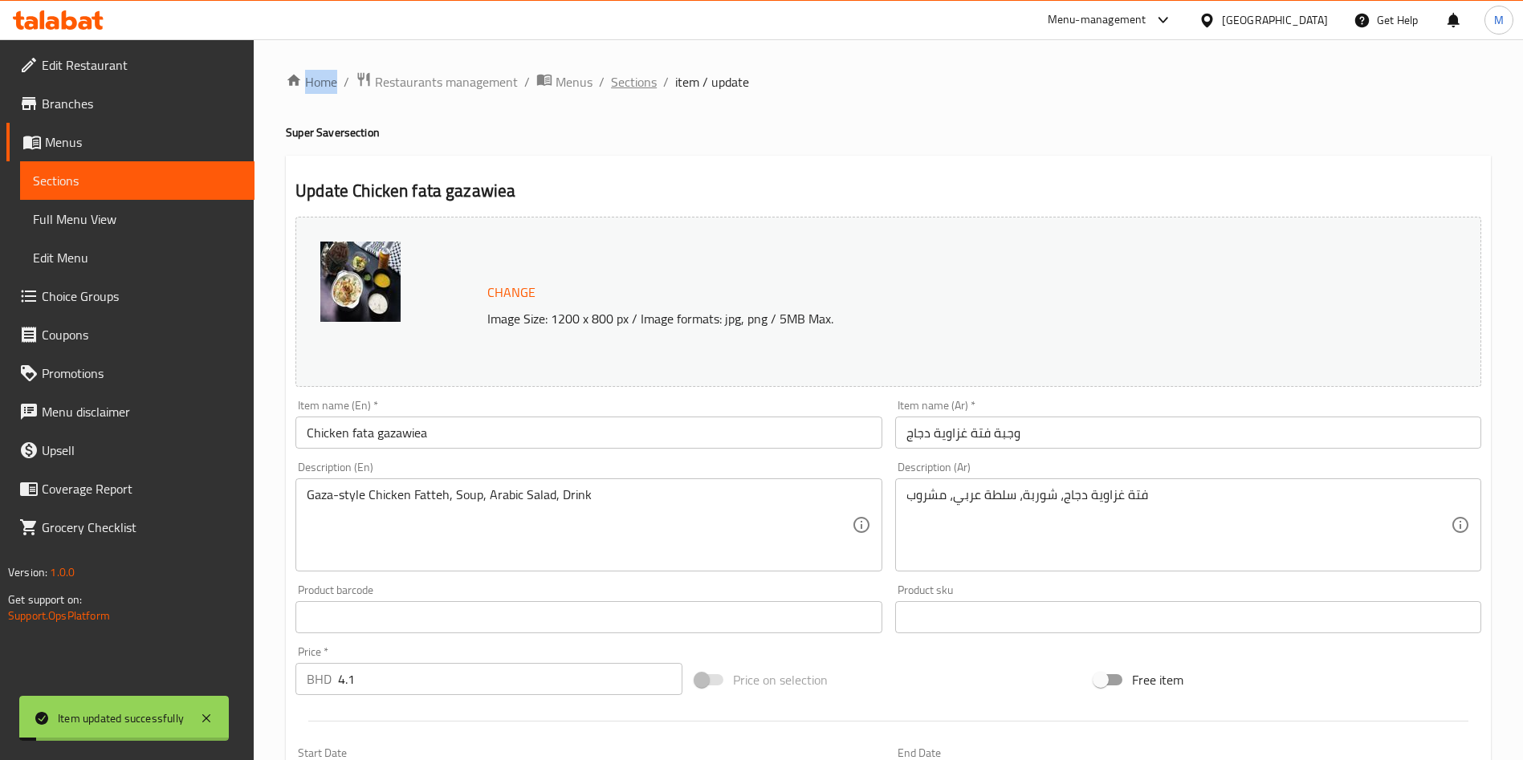
click at [626, 84] on span "Sections" at bounding box center [634, 81] width 46 height 19
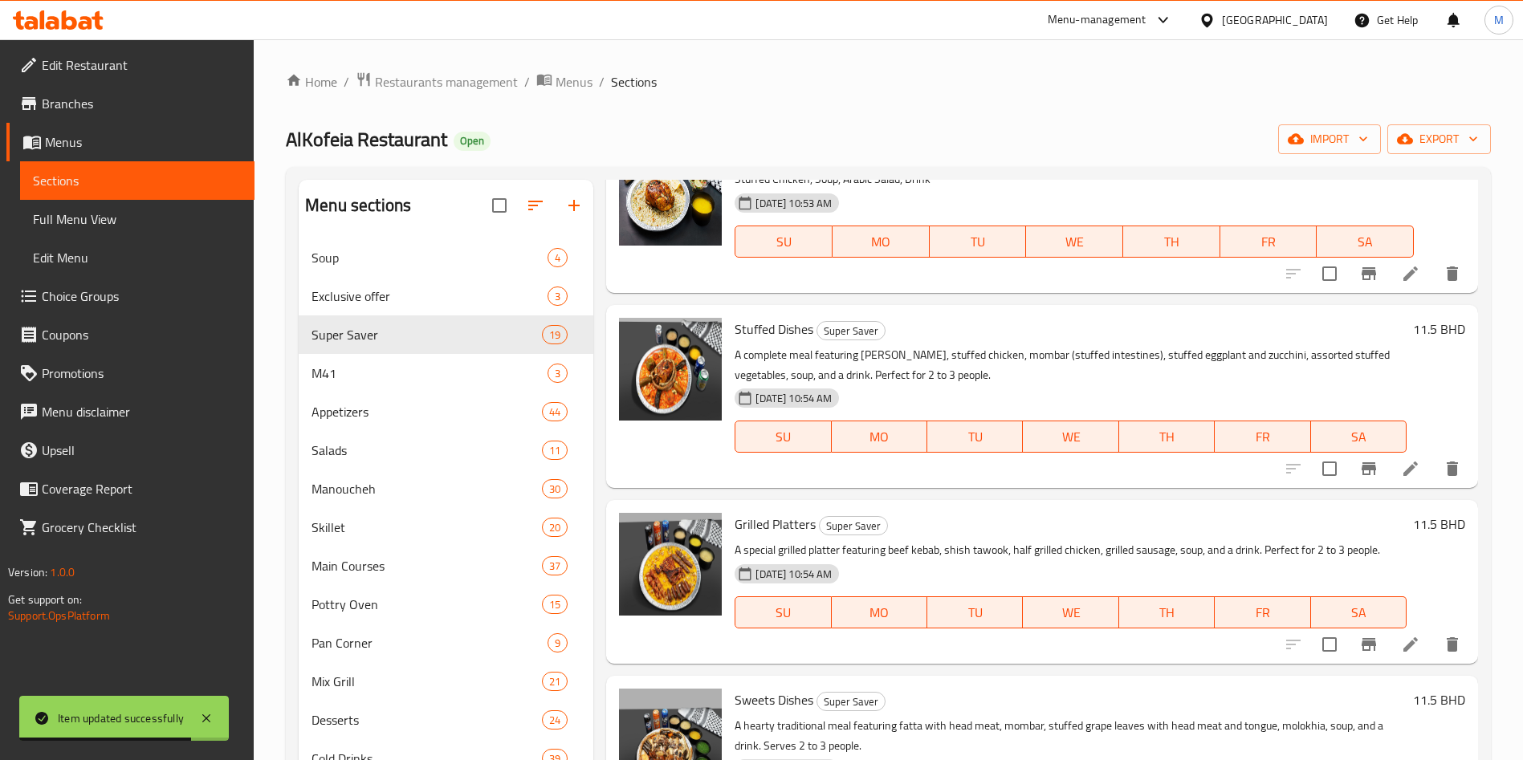
scroll to position [1927, 0]
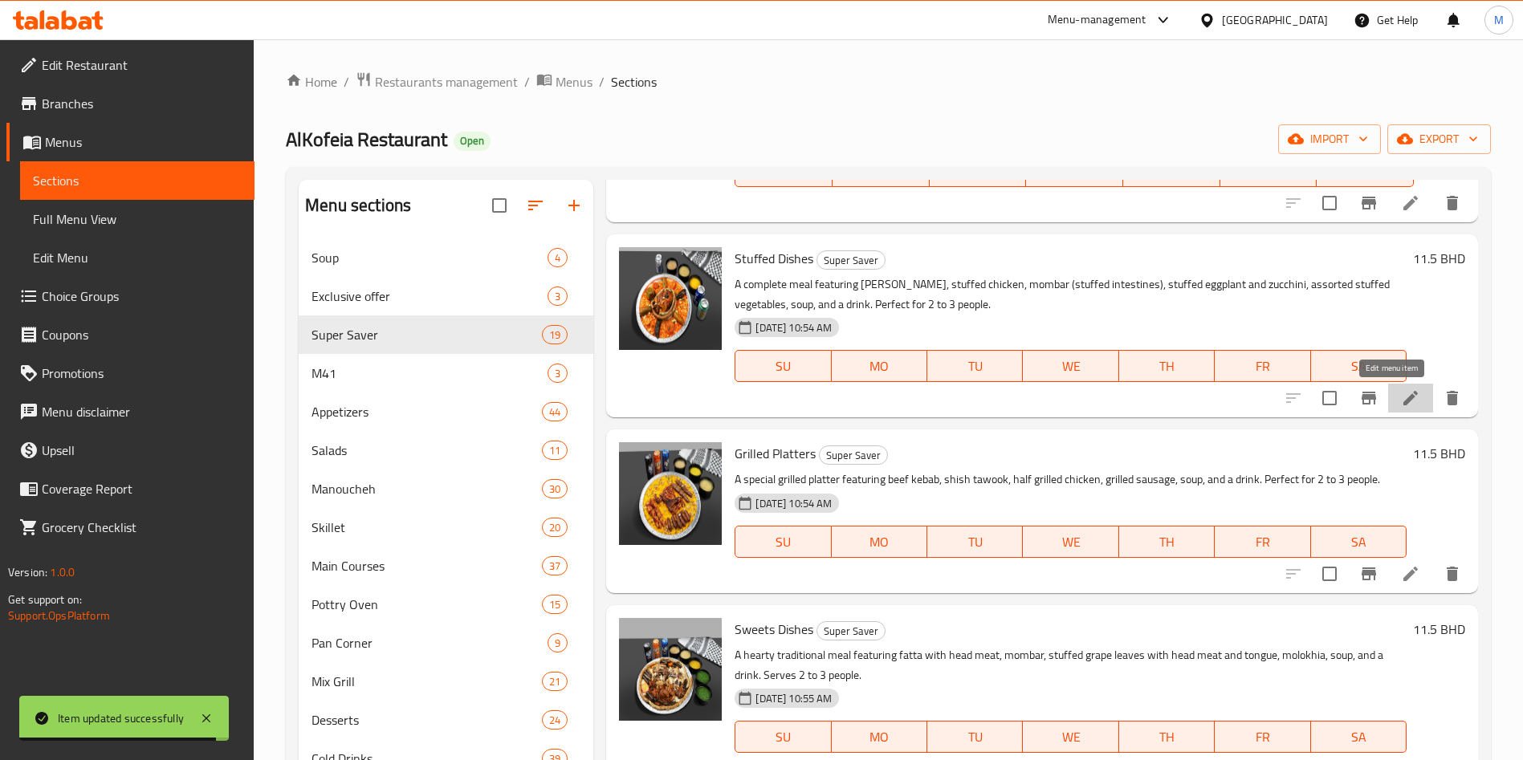
click at [1404, 396] on icon at bounding box center [1411, 398] width 14 height 14
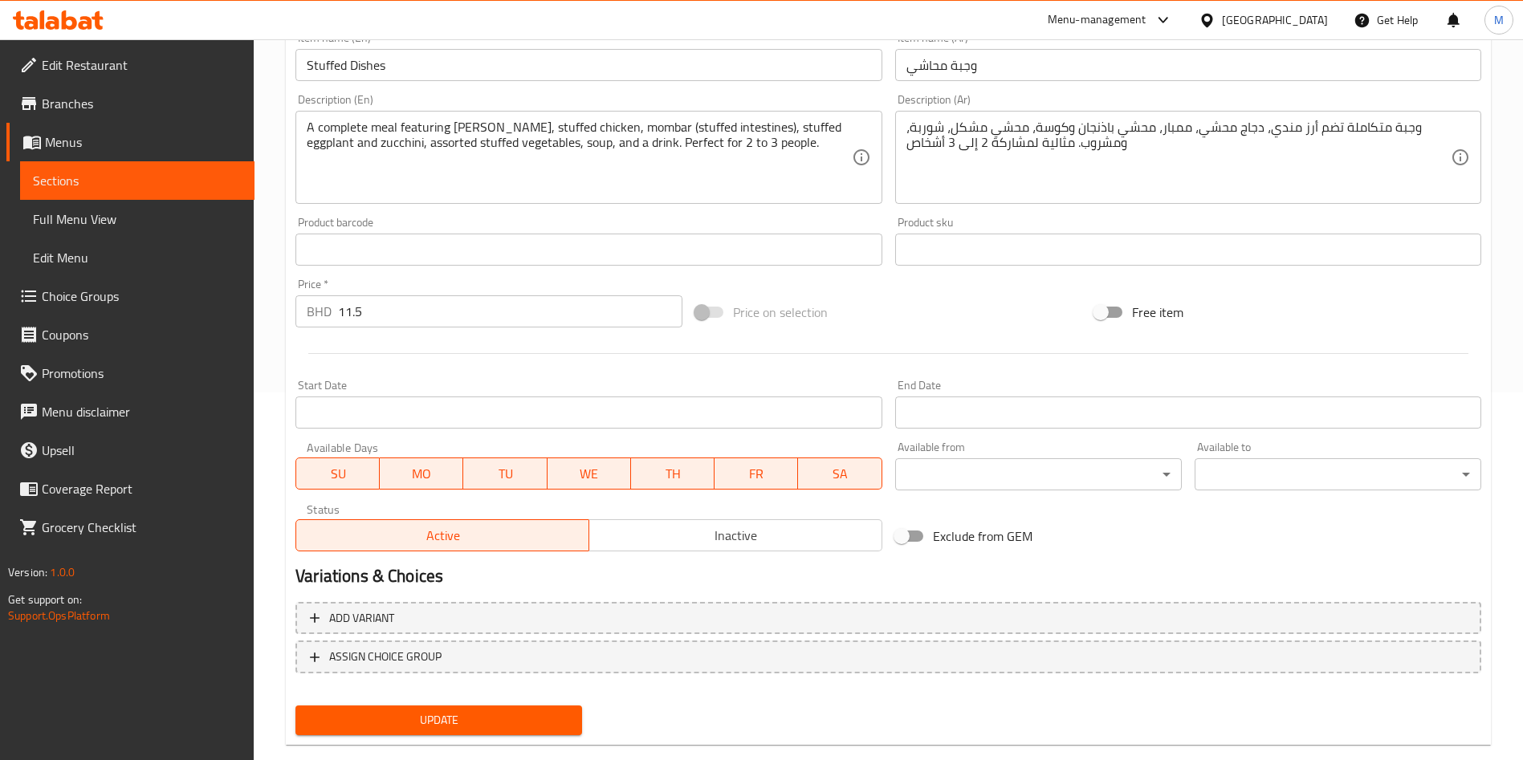
scroll to position [397, 0]
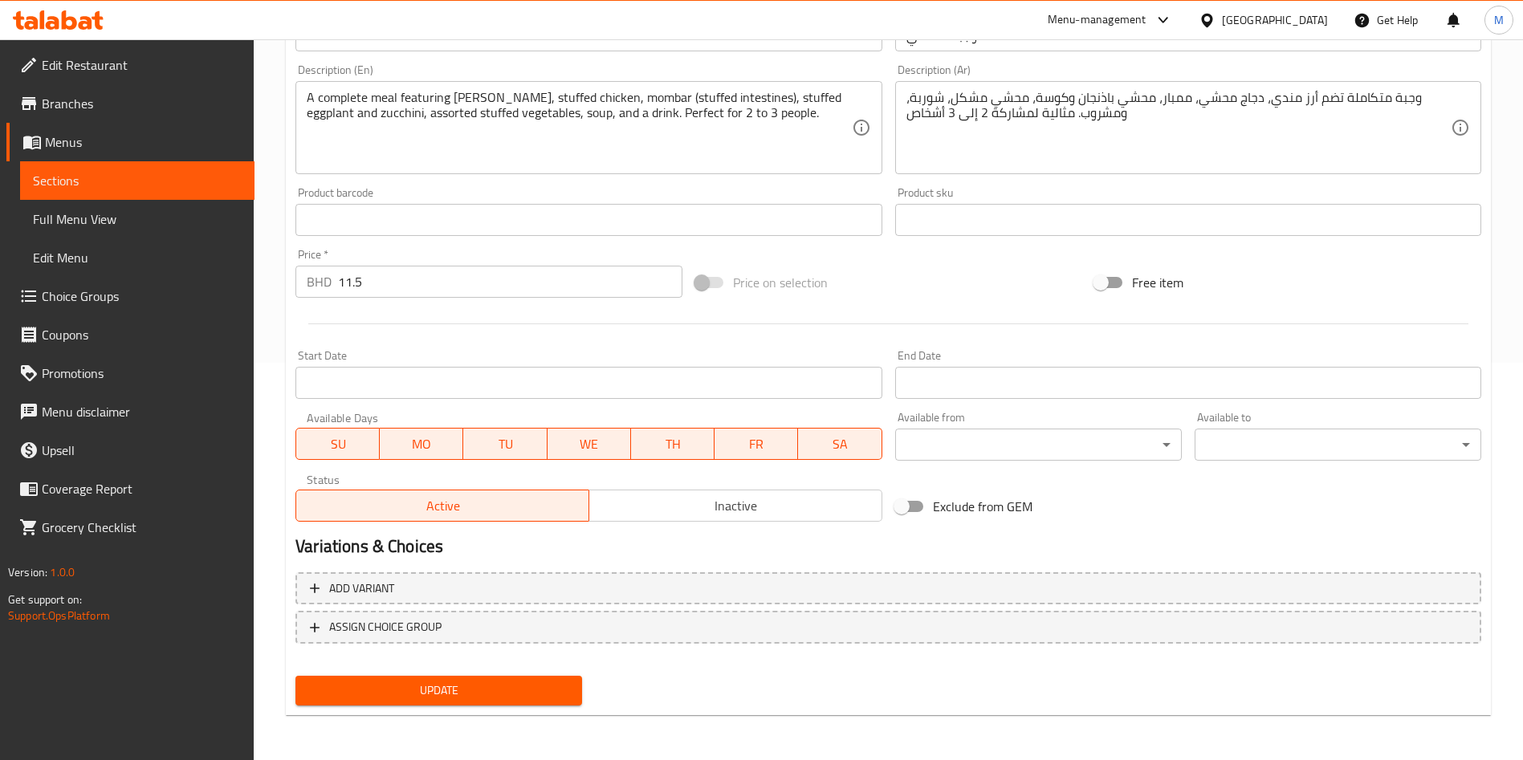
click at [940, 504] on span "Exclude from GEM" at bounding box center [983, 506] width 100 height 19
click at [940, 504] on input "Exclude from GEM" at bounding box center [902, 506] width 92 height 31
checkbox input "true"
click at [542, 674] on div "Update" at bounding box center [439, 691] width 300 height 43
click at [556, 678] on button "Update" at bounding box center [439, 691] width 287 height 30
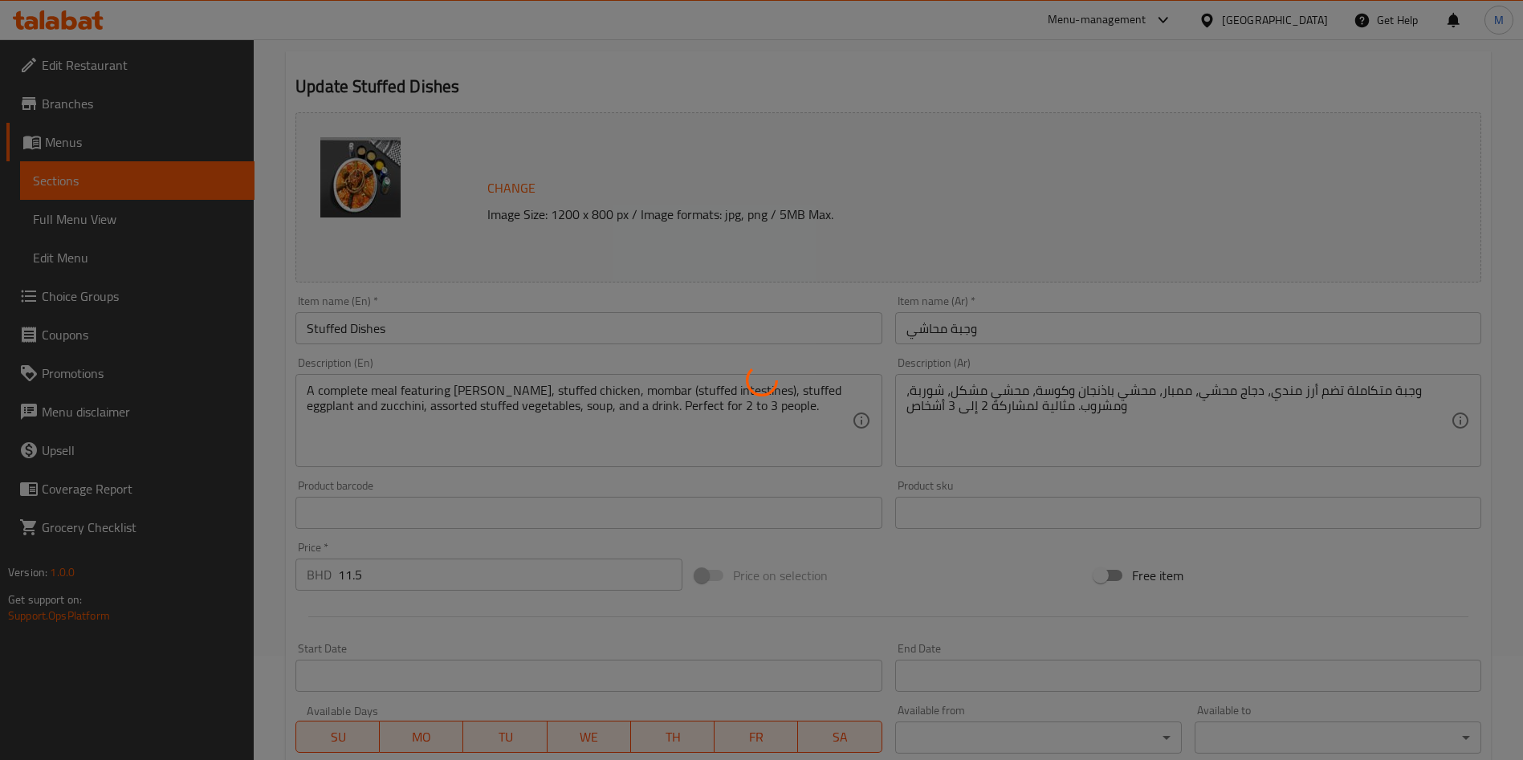
scroll to position [0, 0]
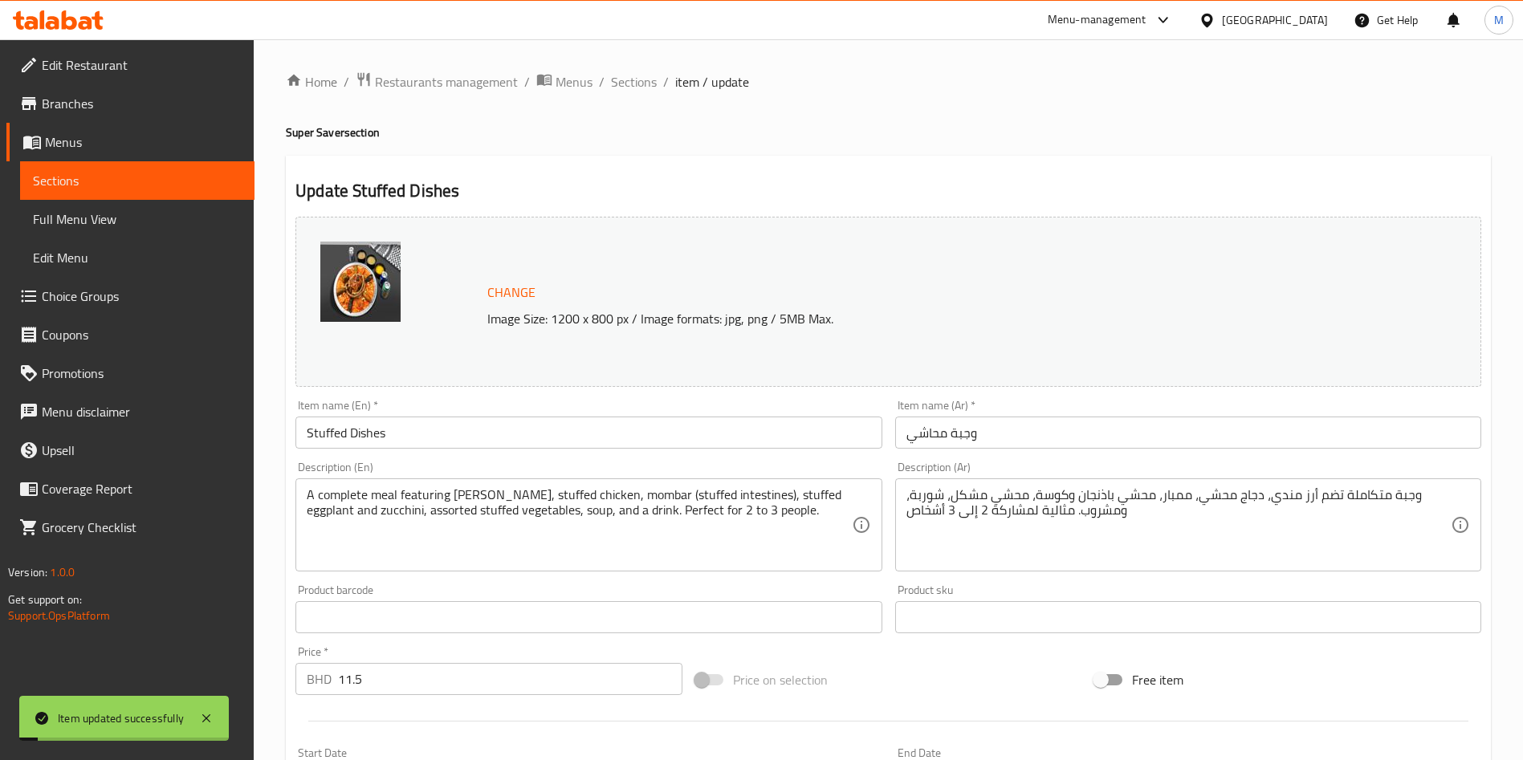
click at [607, 77] on ol "Home / Restaurants management / Menus / Sections / item / update" at bounding box center [888, 81] width 1205 height 21
click at [628, 88] on span "Sections" at bounding box center [634, 81] width 46 height 19
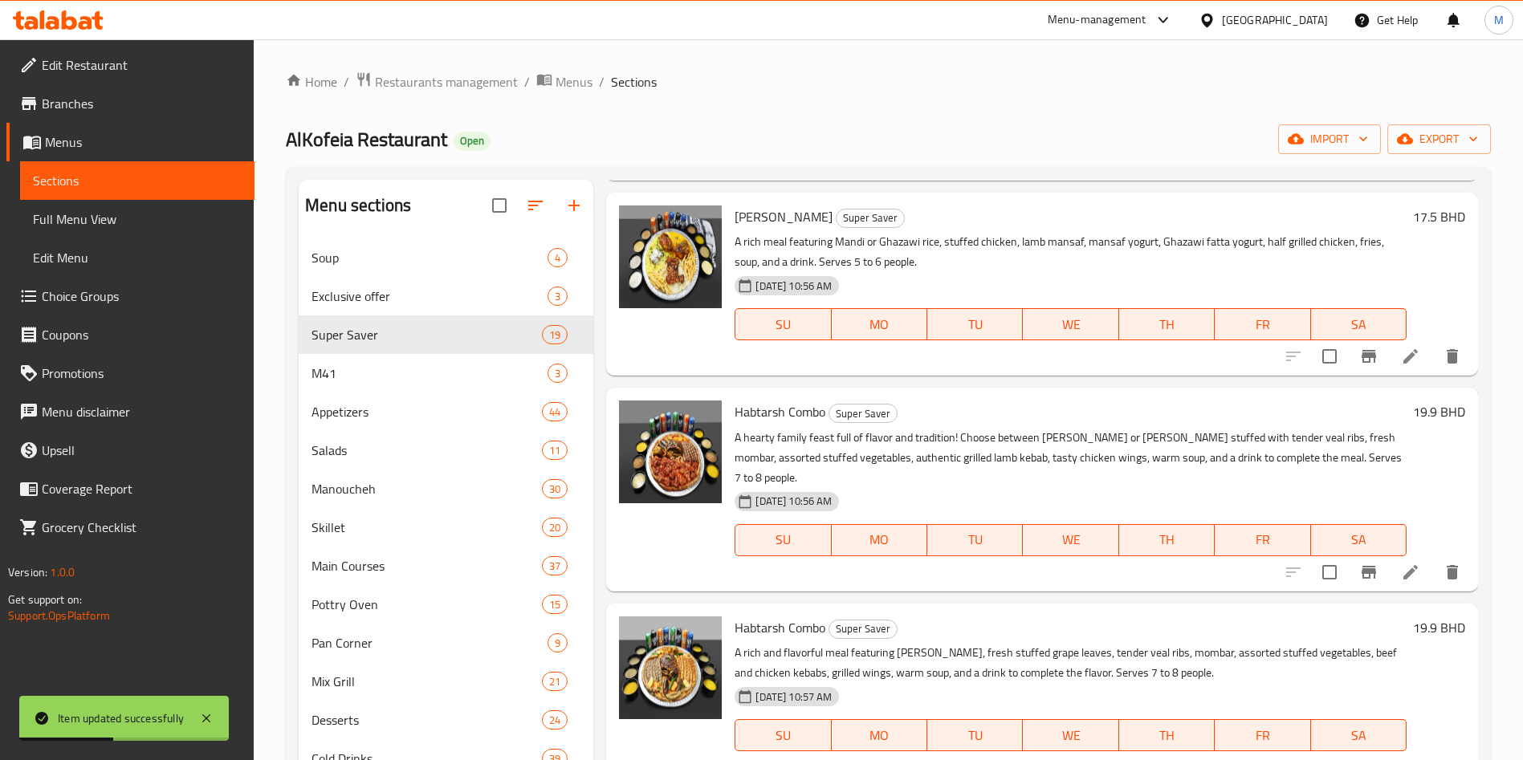
scroll to position [2774, 0]
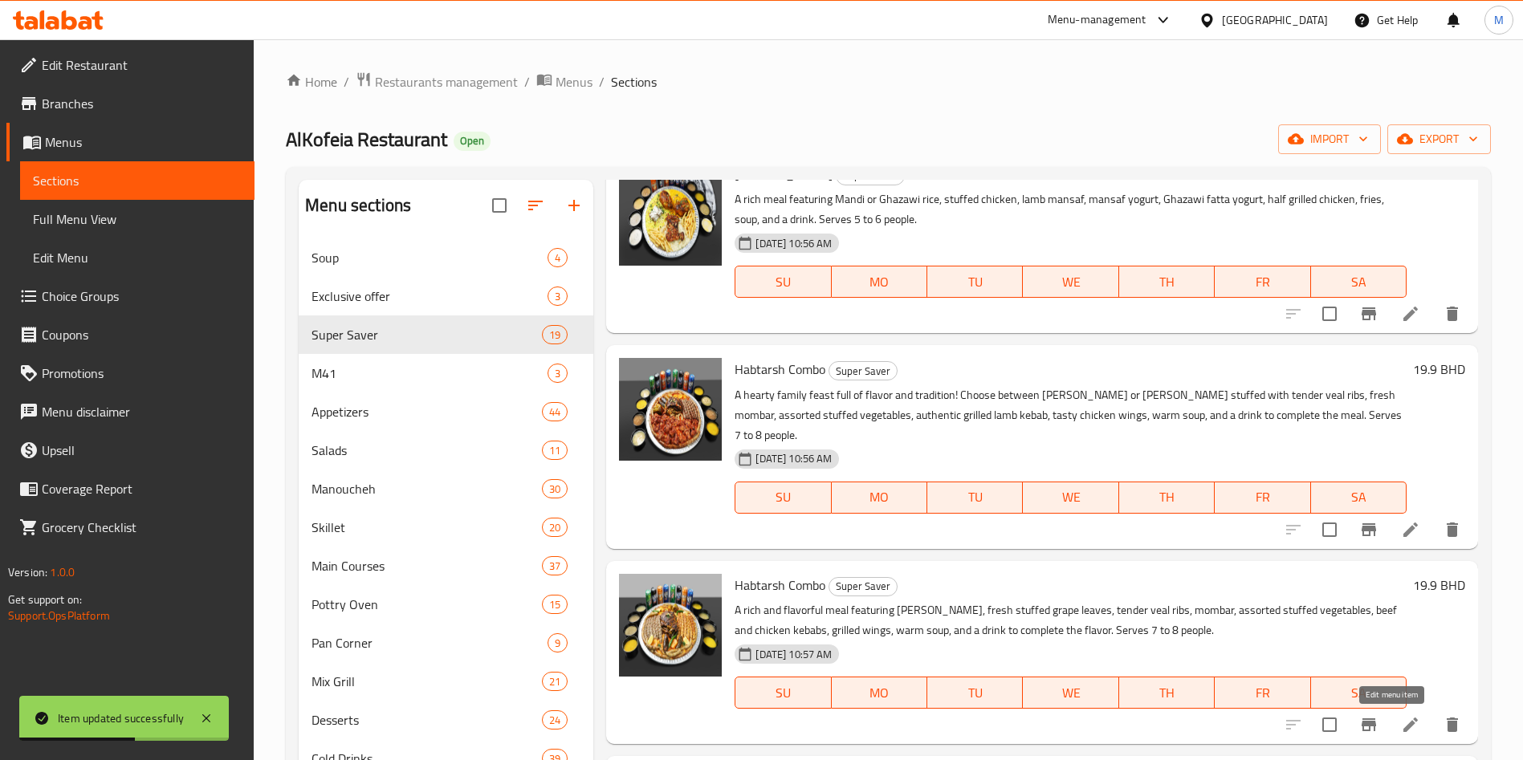
click at [1404, 723] on icon at bounding box center [1411, 725] width 14 height 14
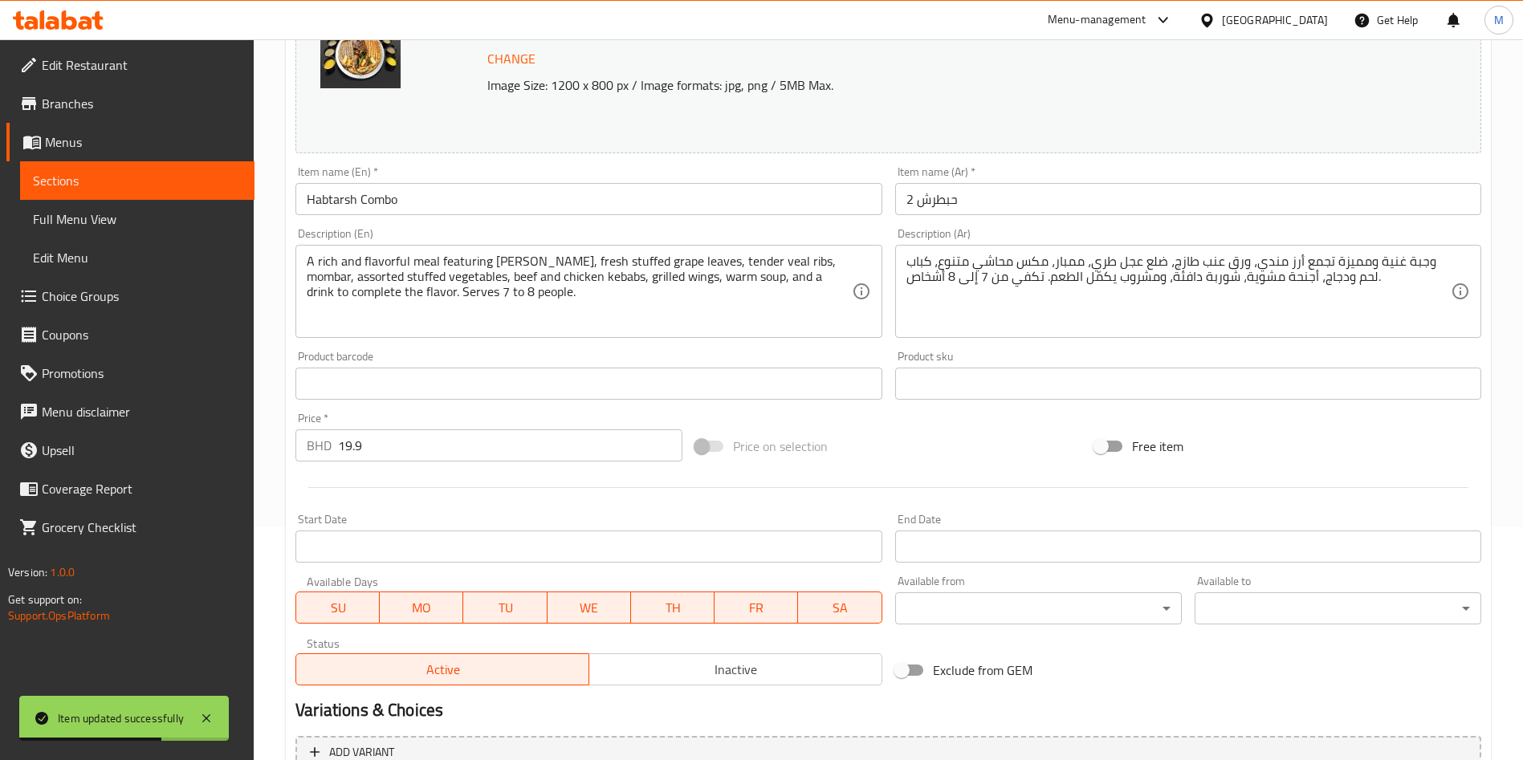
scroll to position [397, 0]
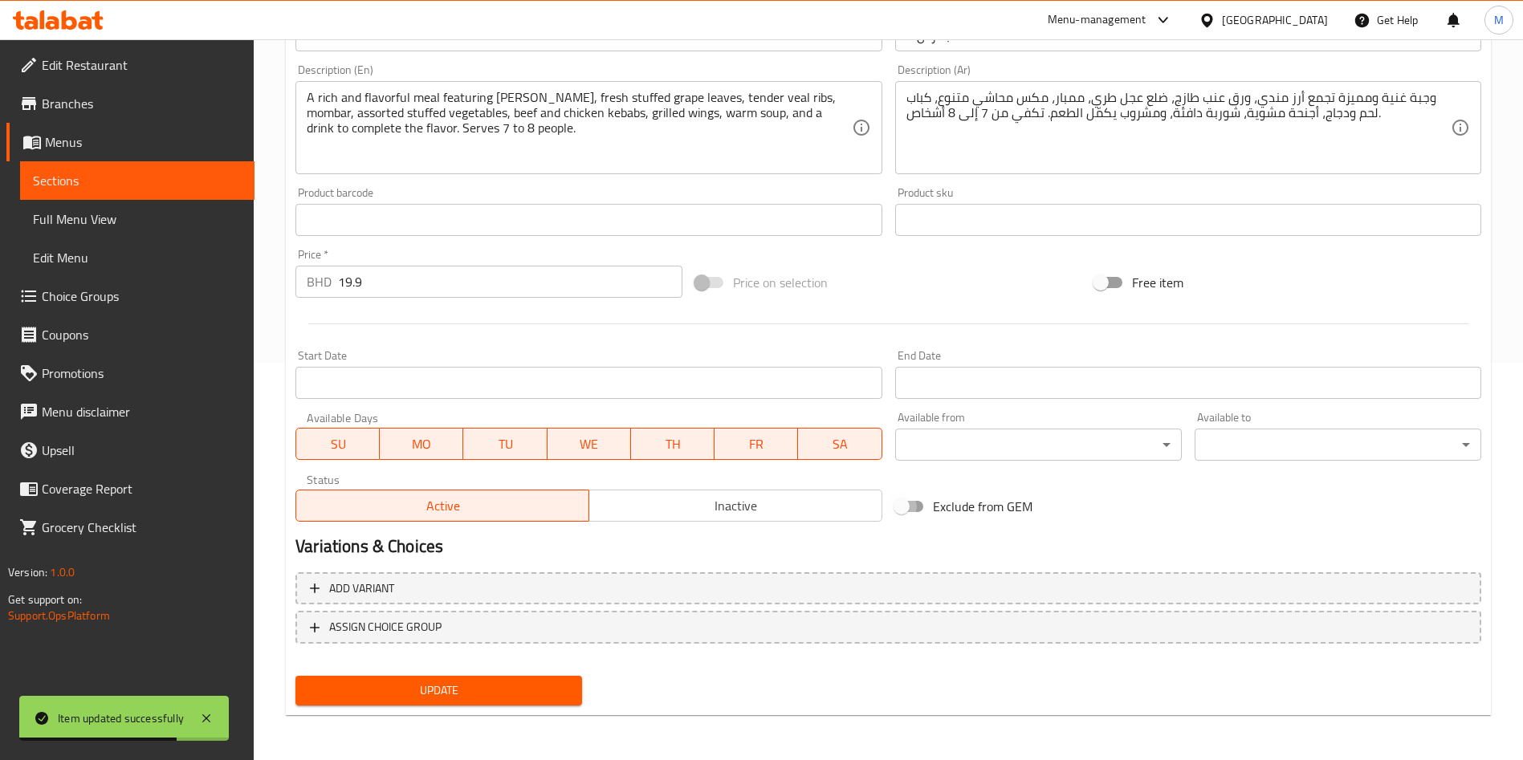
click at [917, 495] on input "Exclude from GEM" at bounding box center [902, 506] width 92 height 31
checkbox input "true"
click at [507, 689] on span "Update" at bounding box center [438, 691] width 261 height 20
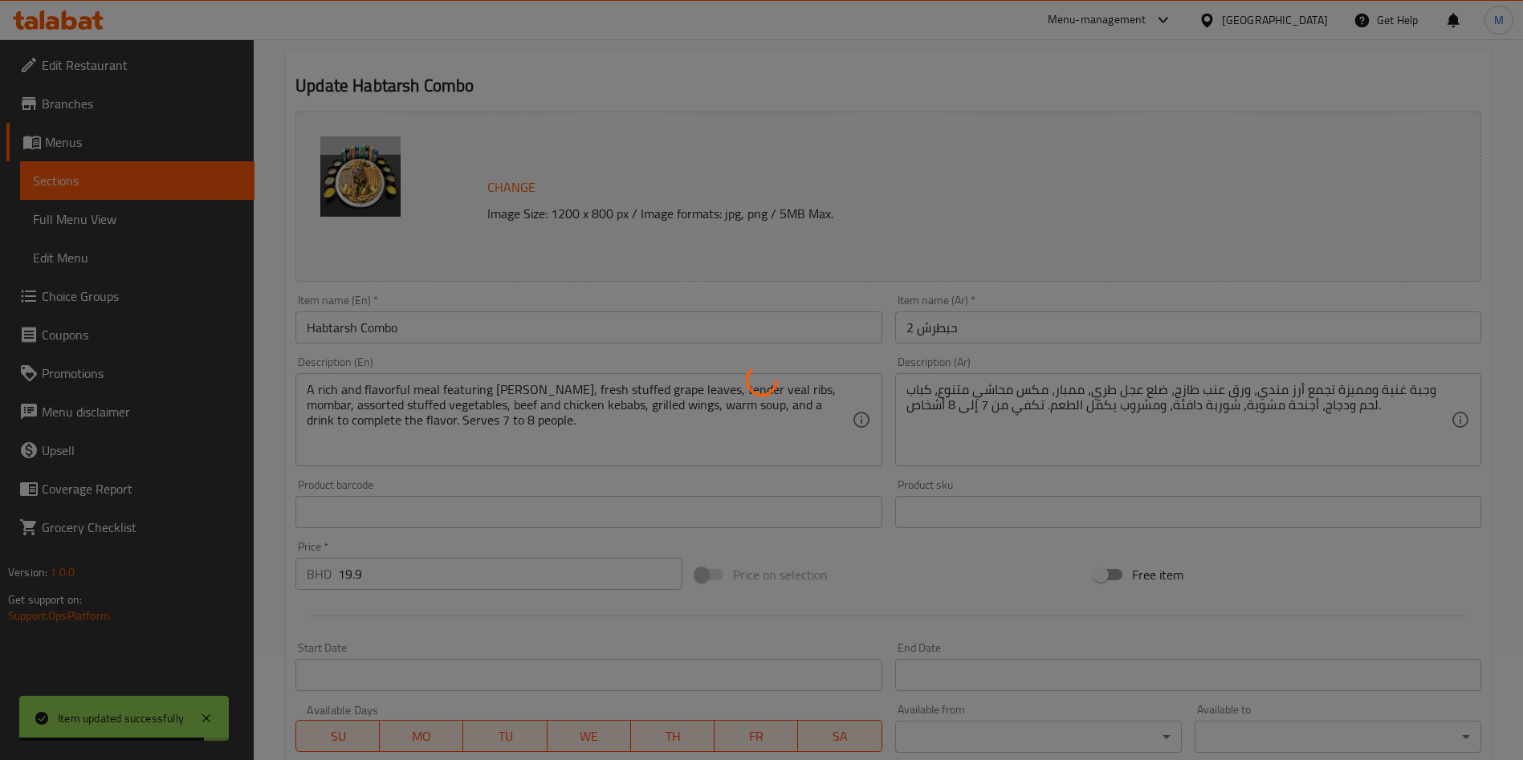
scroll to position [0, 0]
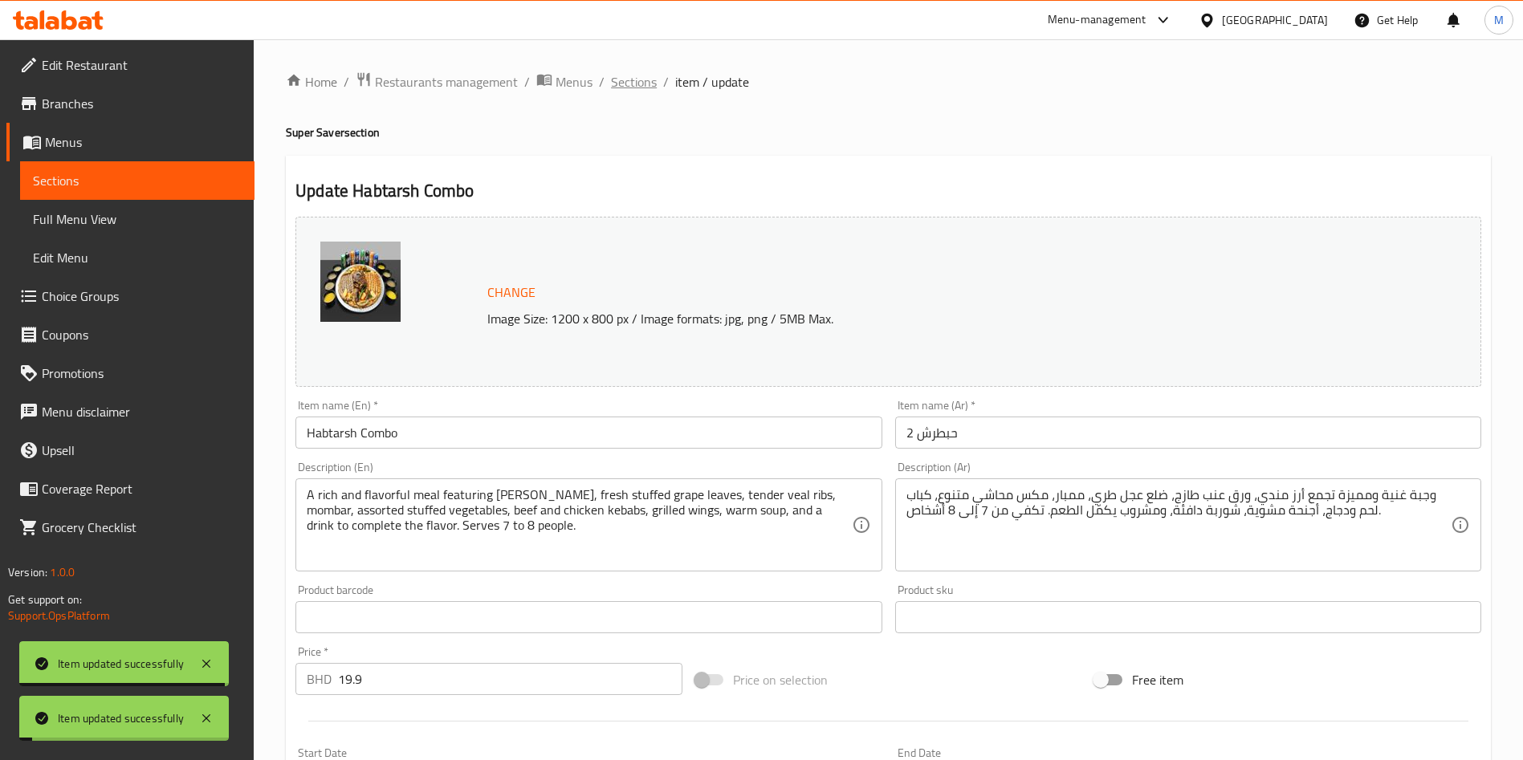
click at [647, 82] on span "Sections" at bounding box center [634, 81] width 46 height 19
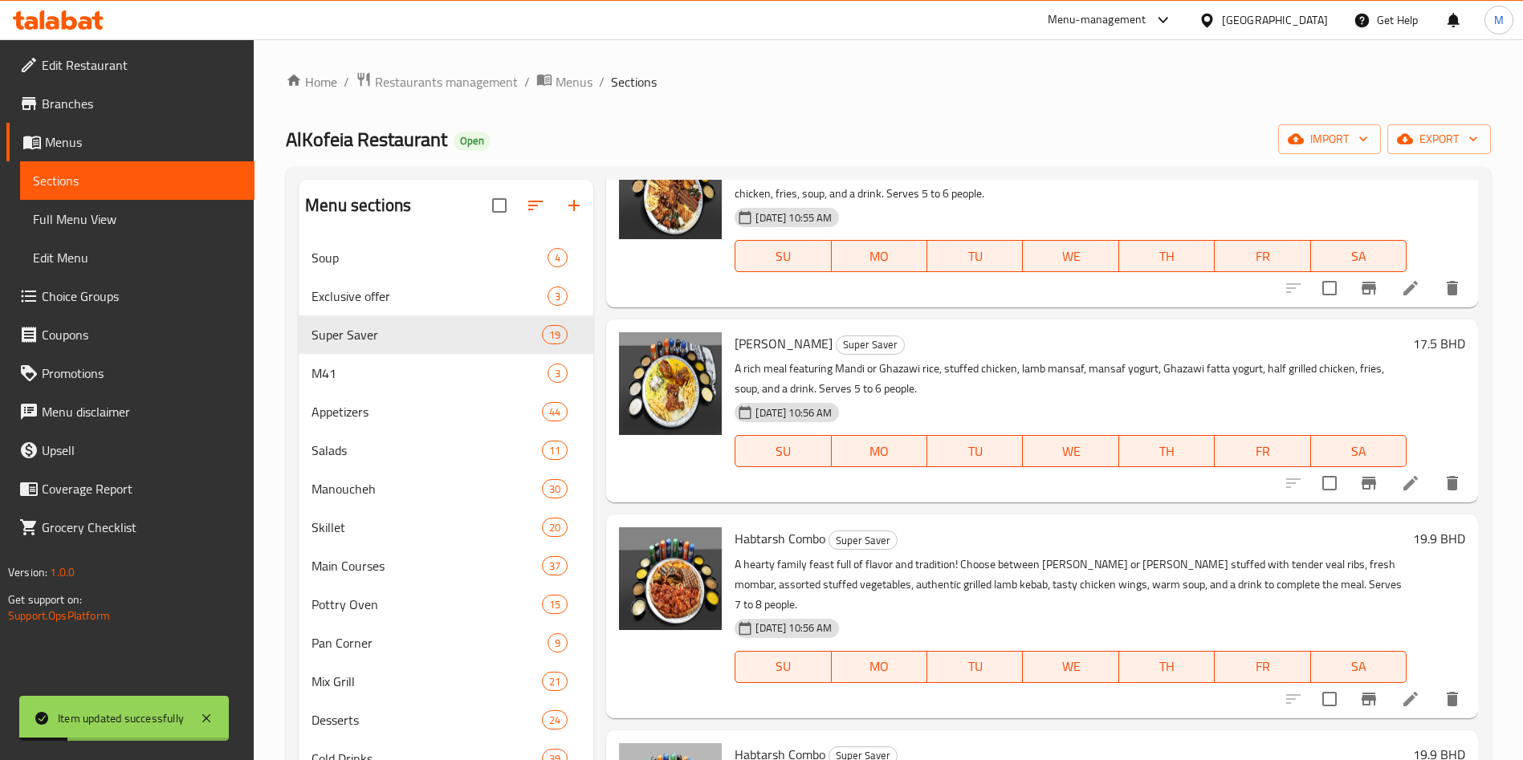
scroll to position [2774, 0]
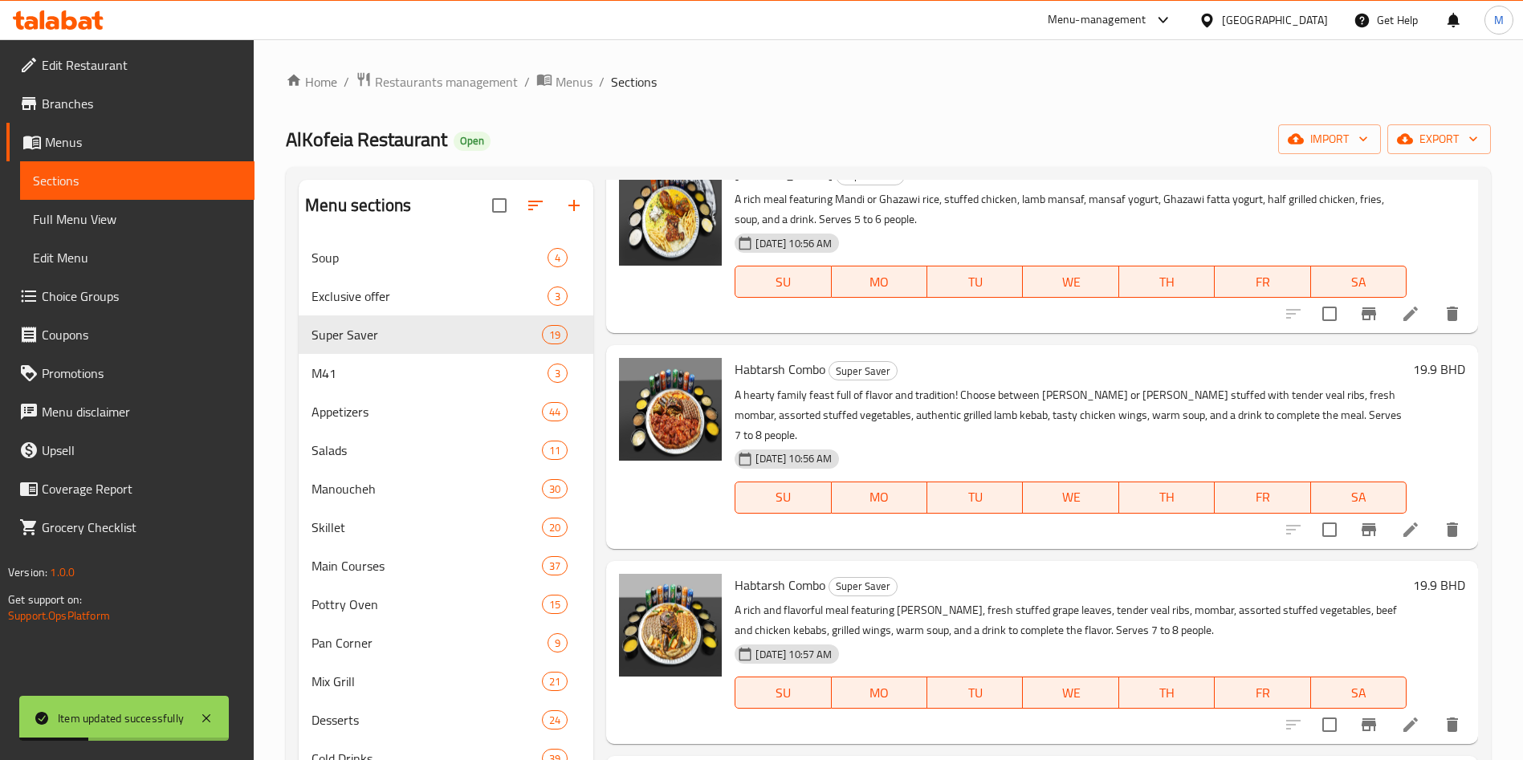
click at [1396, 540] on li at bounding box center [1410, 530] width 45 height 29
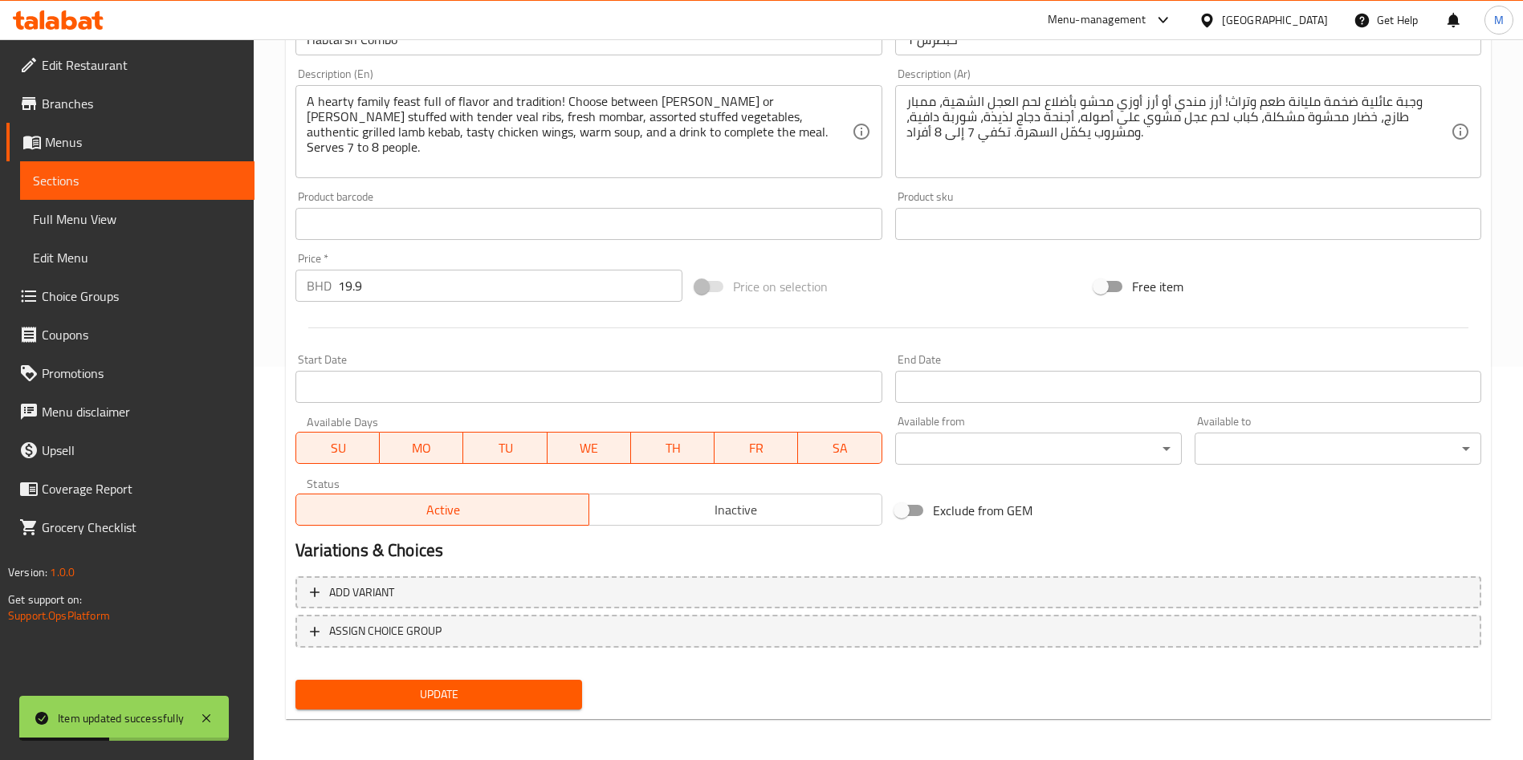
scroll to position [397, 0]
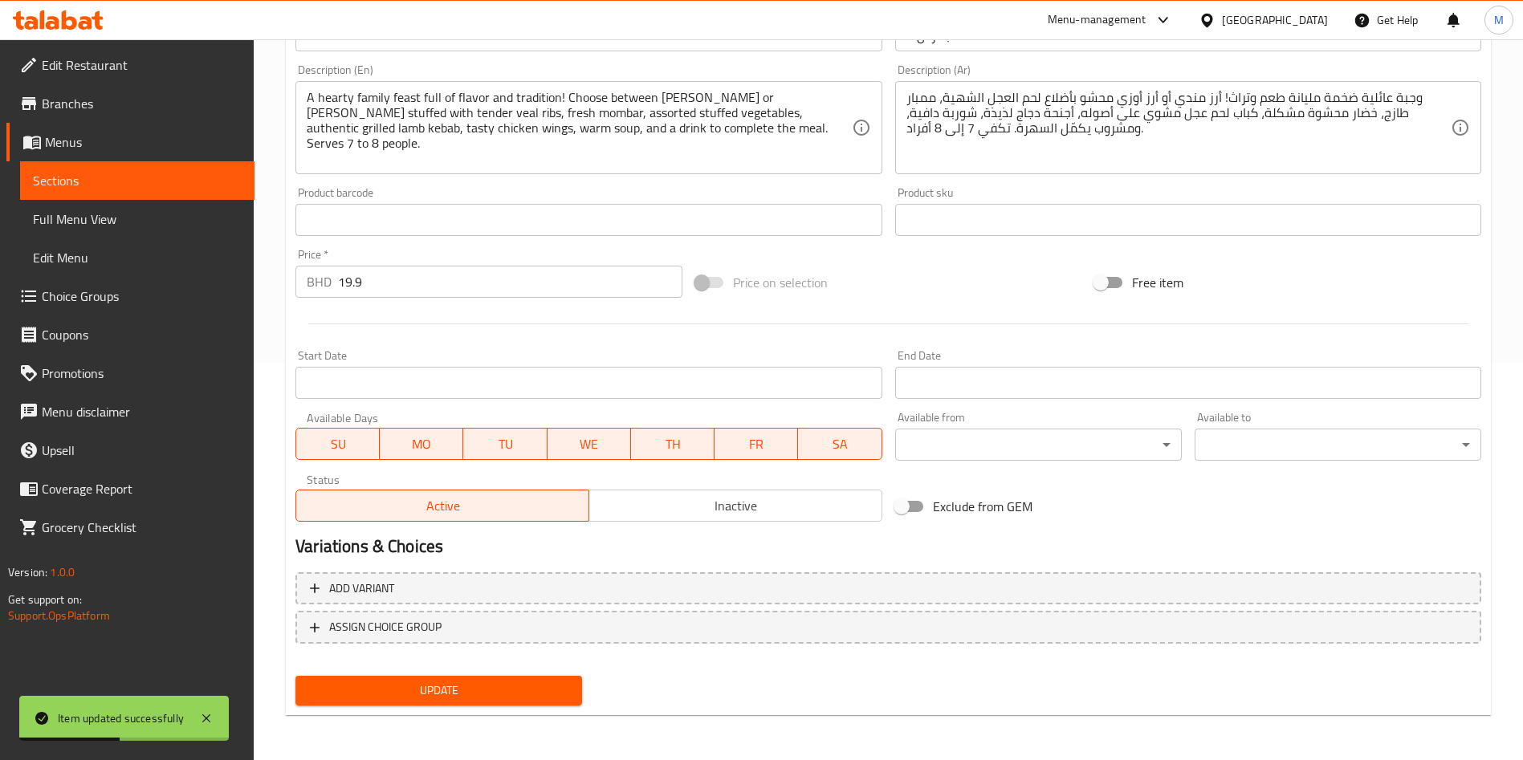
click at [885, 503] on div "Status Active Inactive" at bounding box center [588, 497] width 599 height 61
click at [915, 511] on input "Exclude from GEM" at bounding box center [902, 506] width 92 height 31
click at [926, 507] on input "Exclude from GEM" at bounding box center [902, 506] width 92 height 31
checkbox input "true"
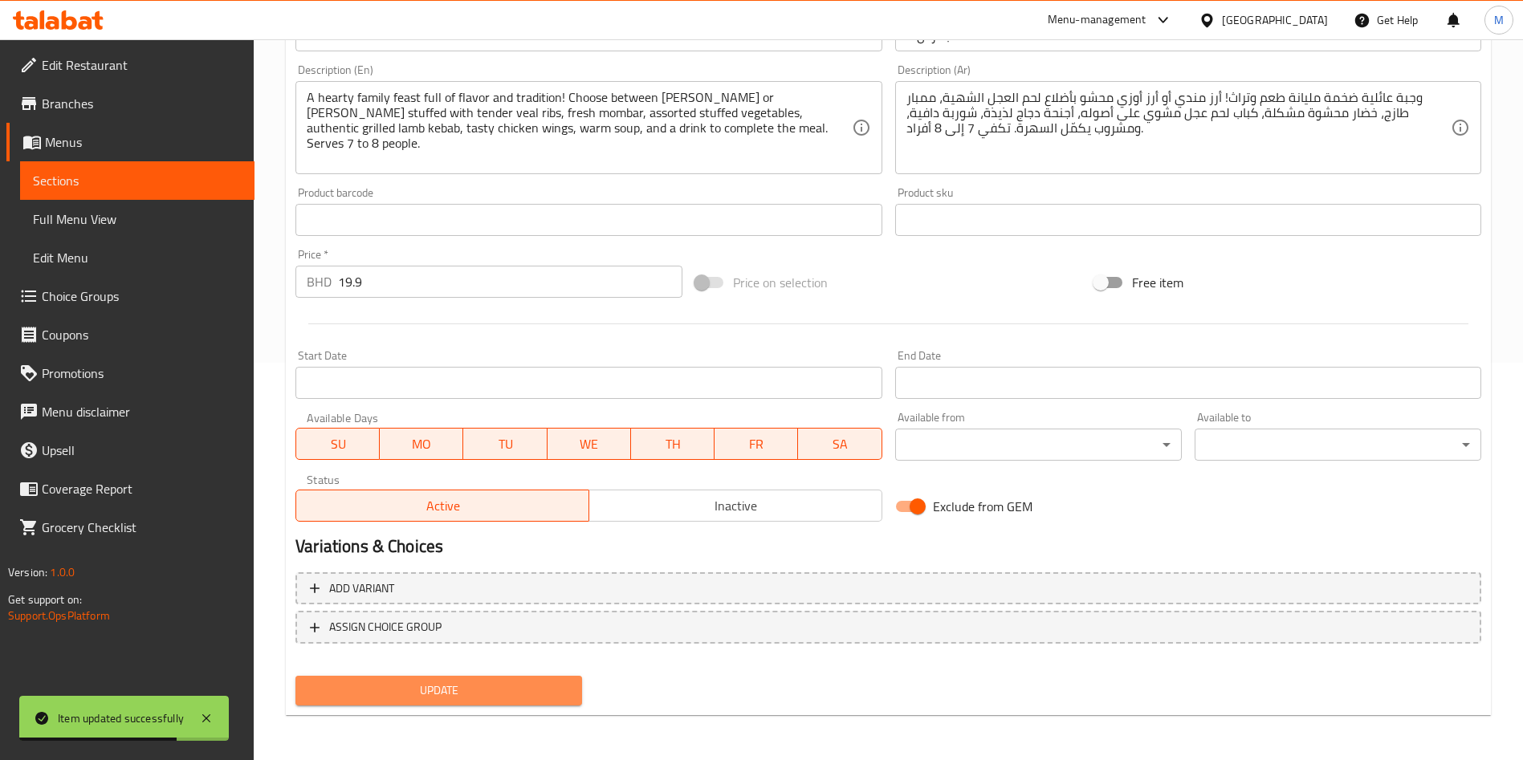
click at [487, 688] on span "Update" at bounding box center [438, 691] width 261 height 20
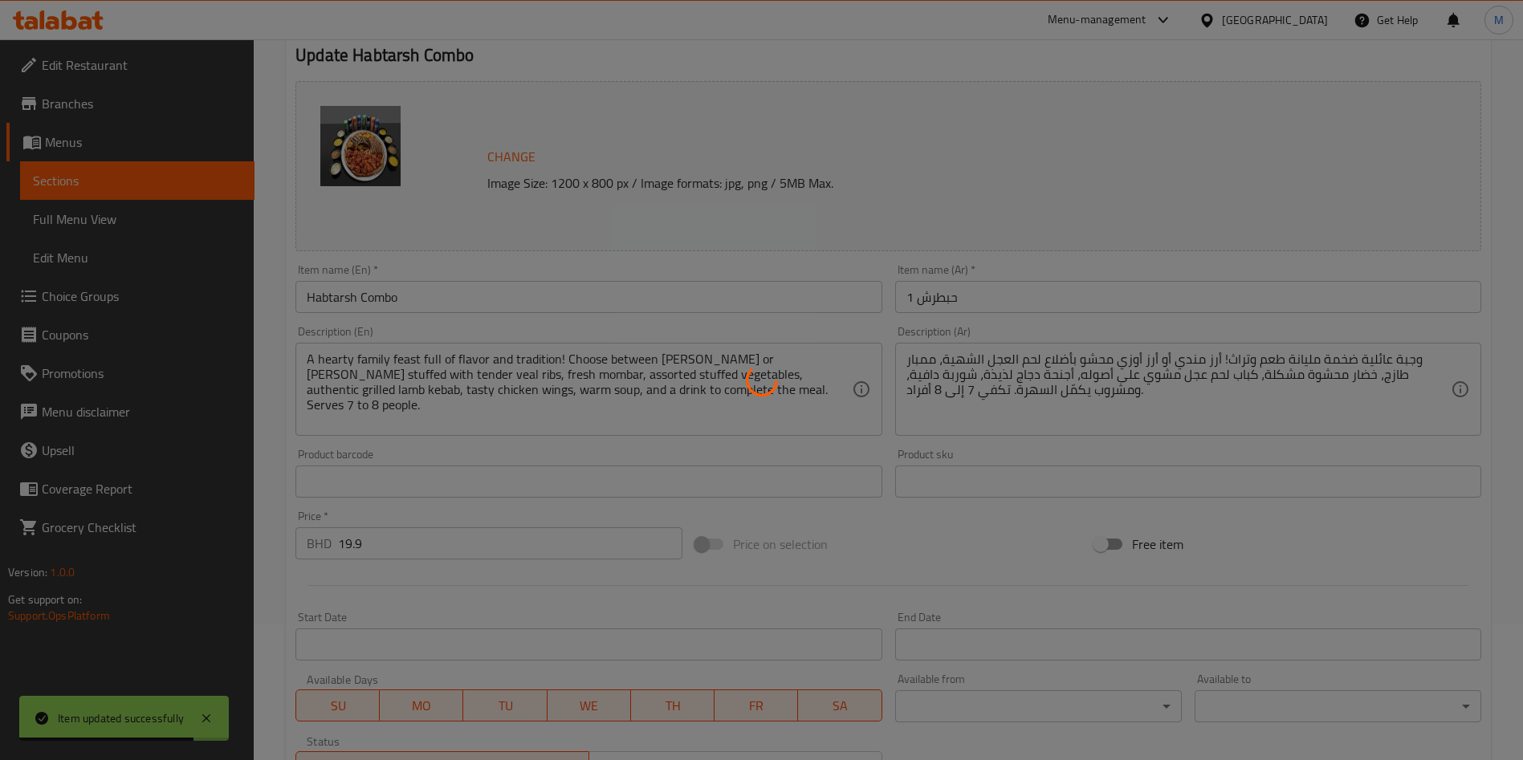
scroll to position [0, 0]
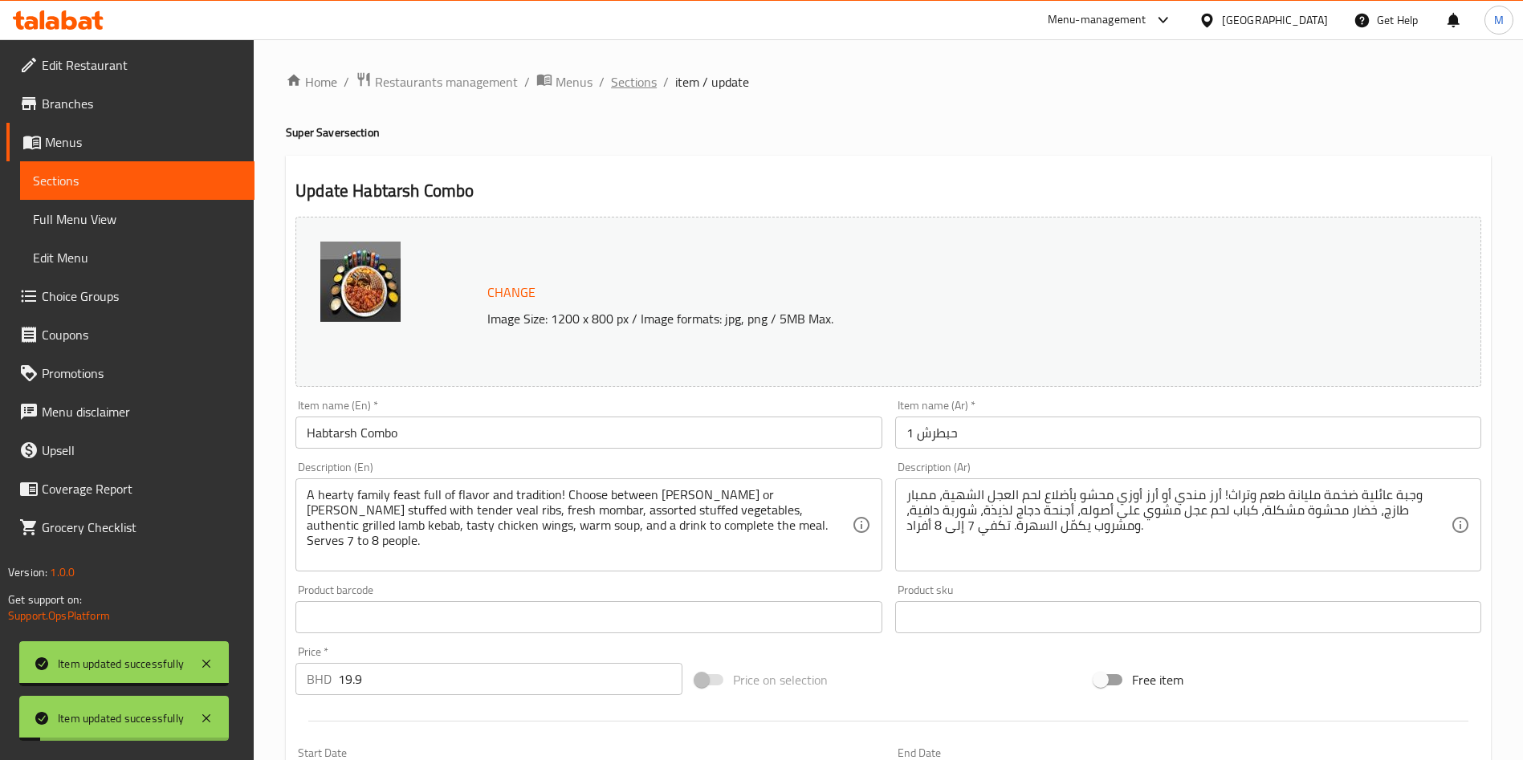
click at [651, 73] on span "Sections" at bounding box center [634, 81] width 46 height 19
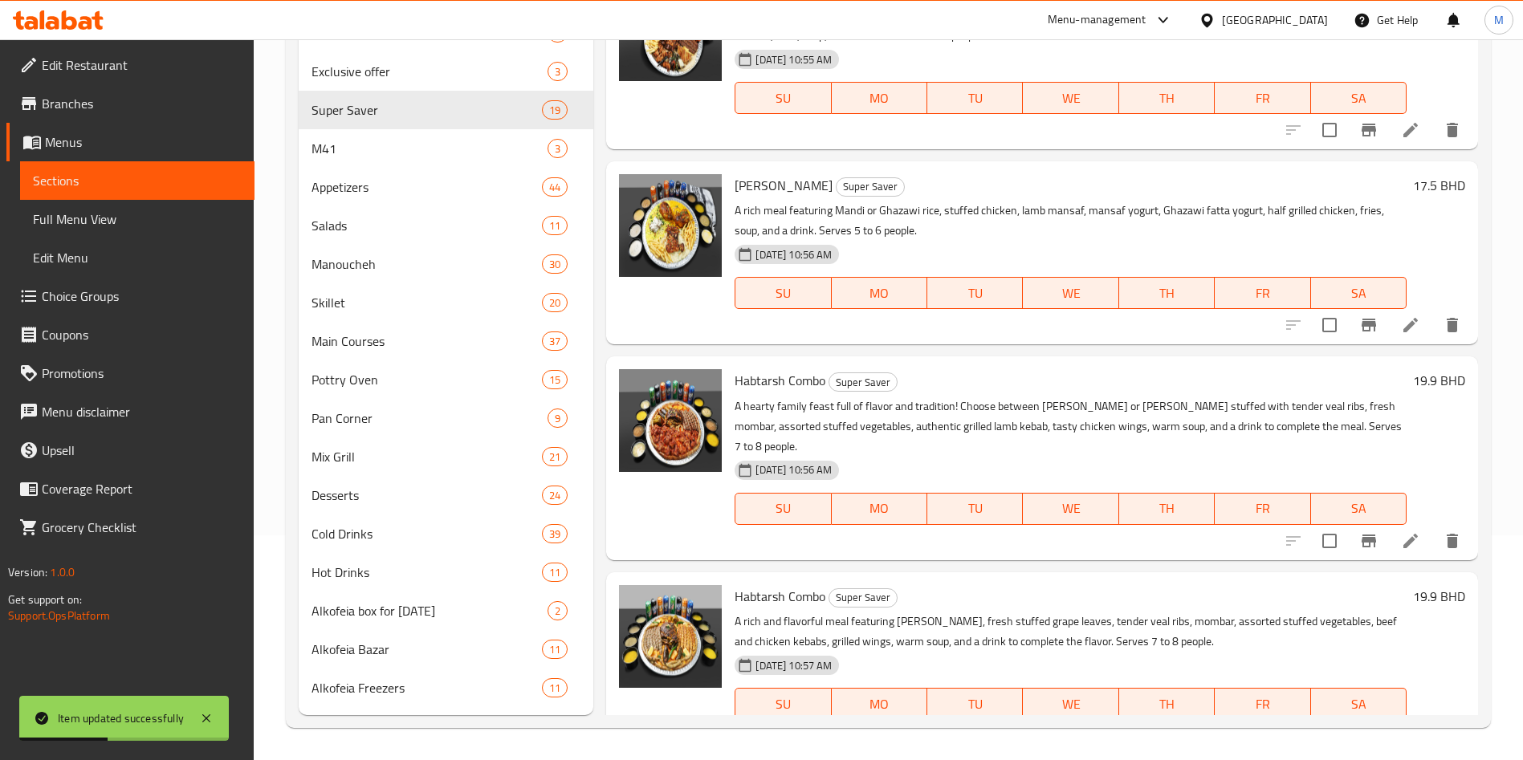
scroll to position [2533, 0]
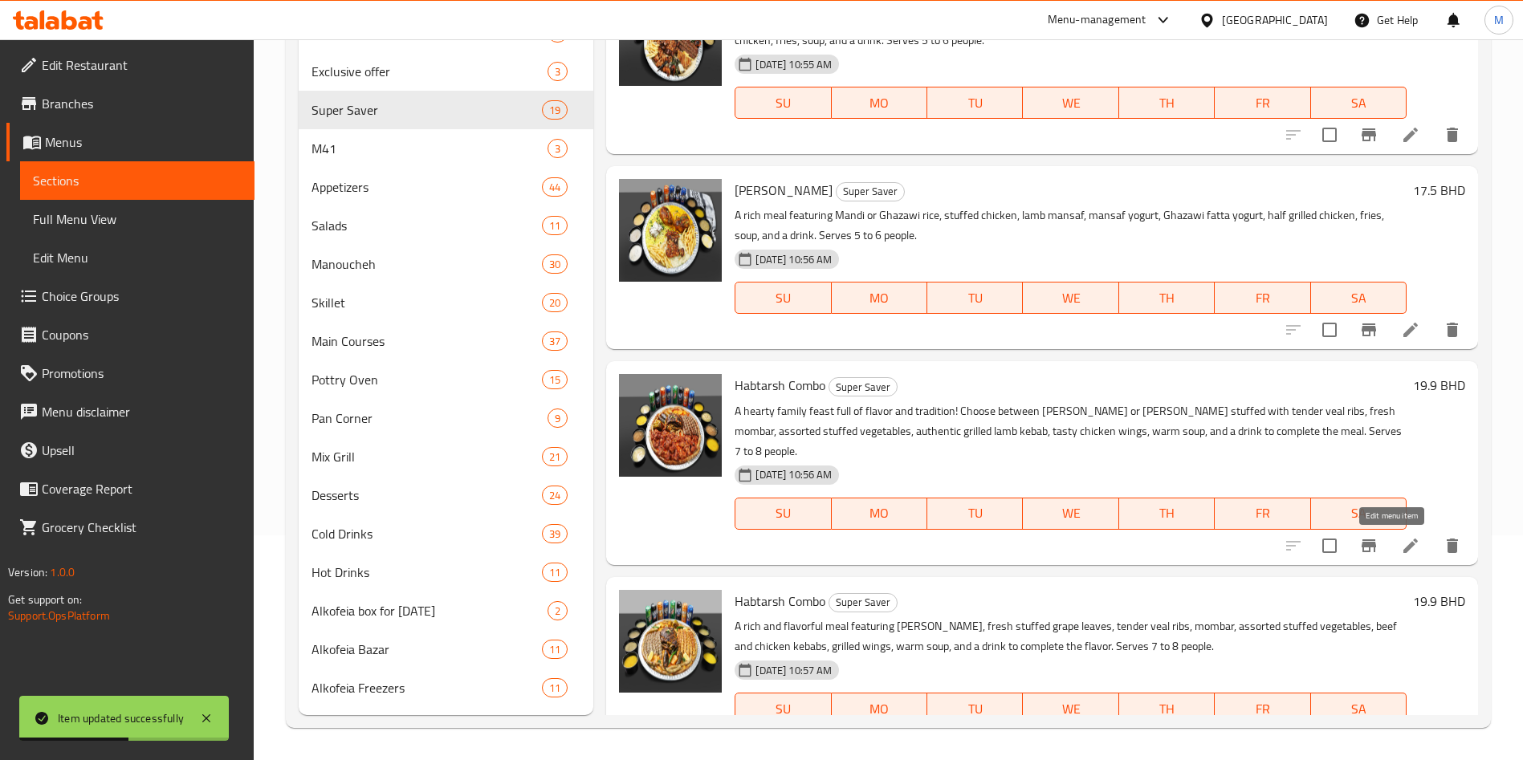
click at [1401, 553] on icon at bounding box center [1410, 545] width 19 height 19
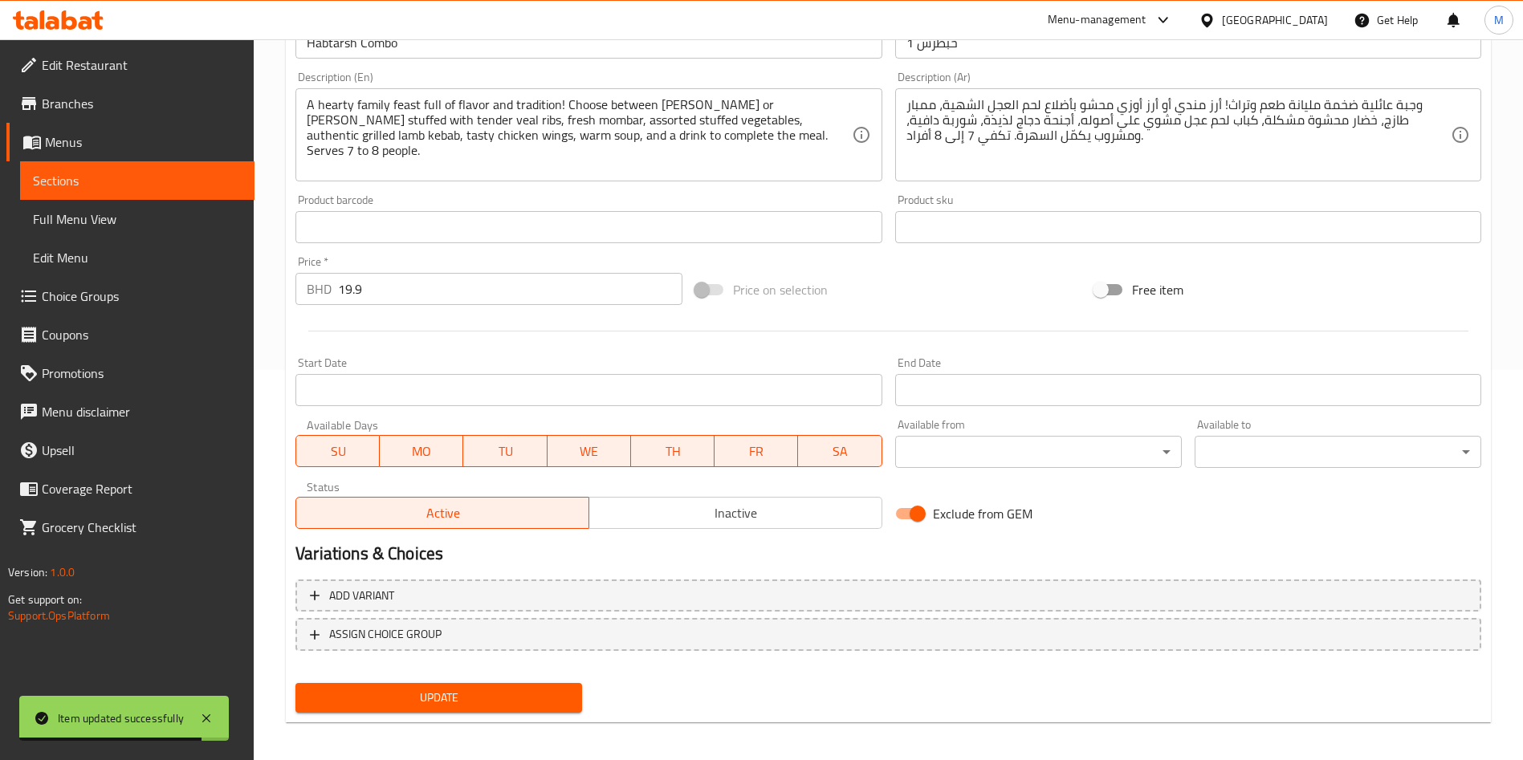
scroll to position [61, 0]
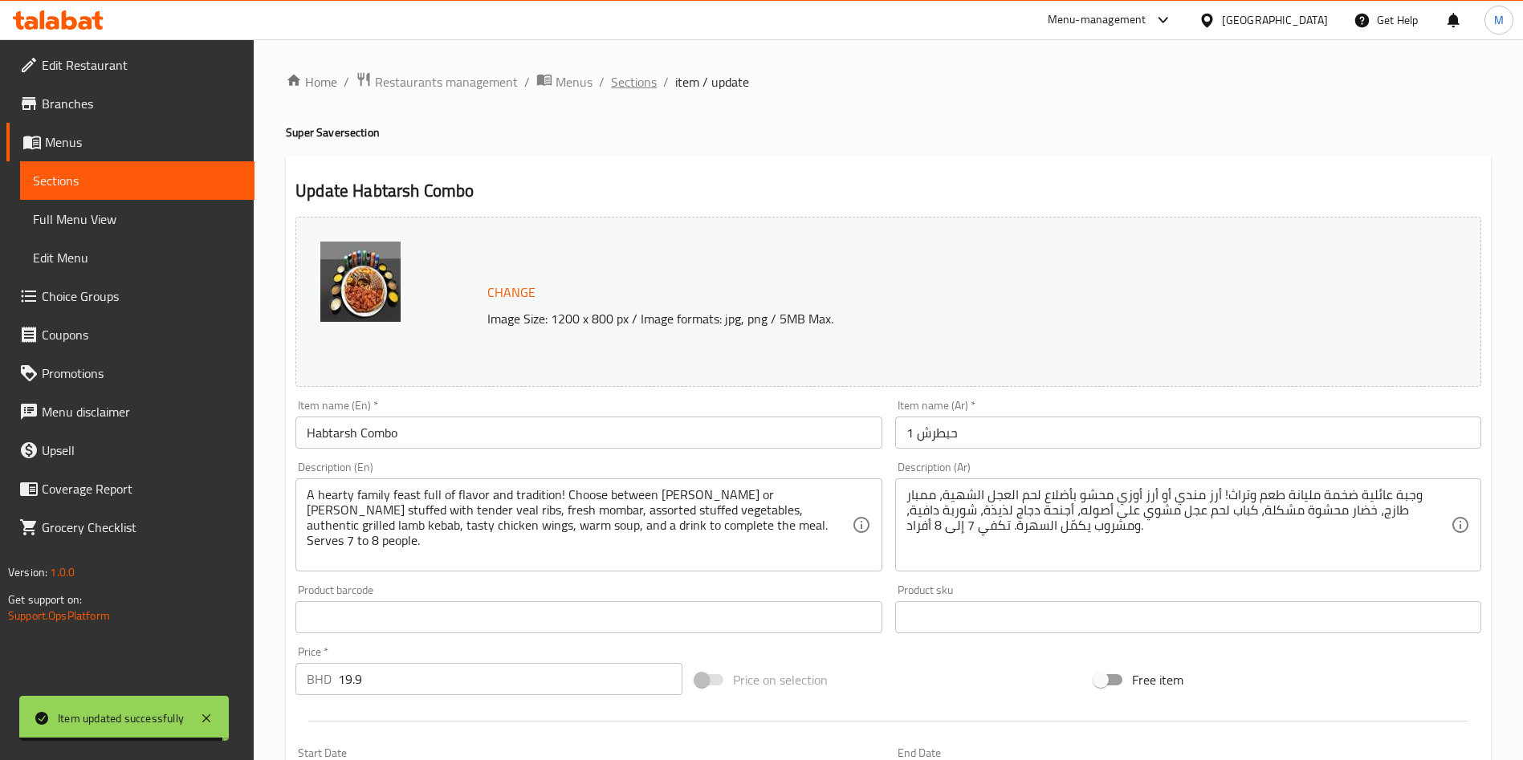
click at [640, 81] on span "Sections" at bounding box center [634, 81] width 46 height 19
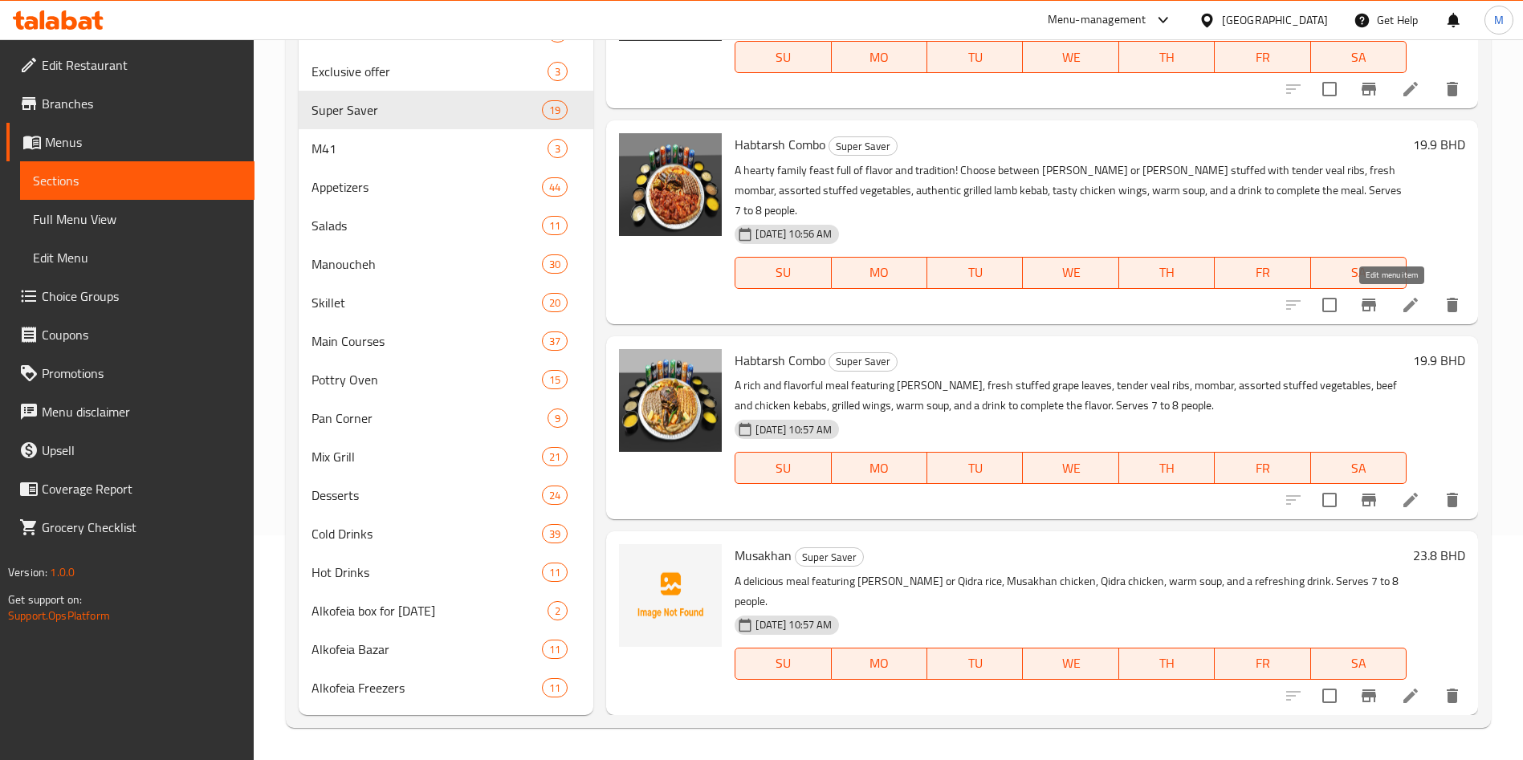
click at [1404, 306] on icon at bounding box center [1411, 305] width 14 height 14
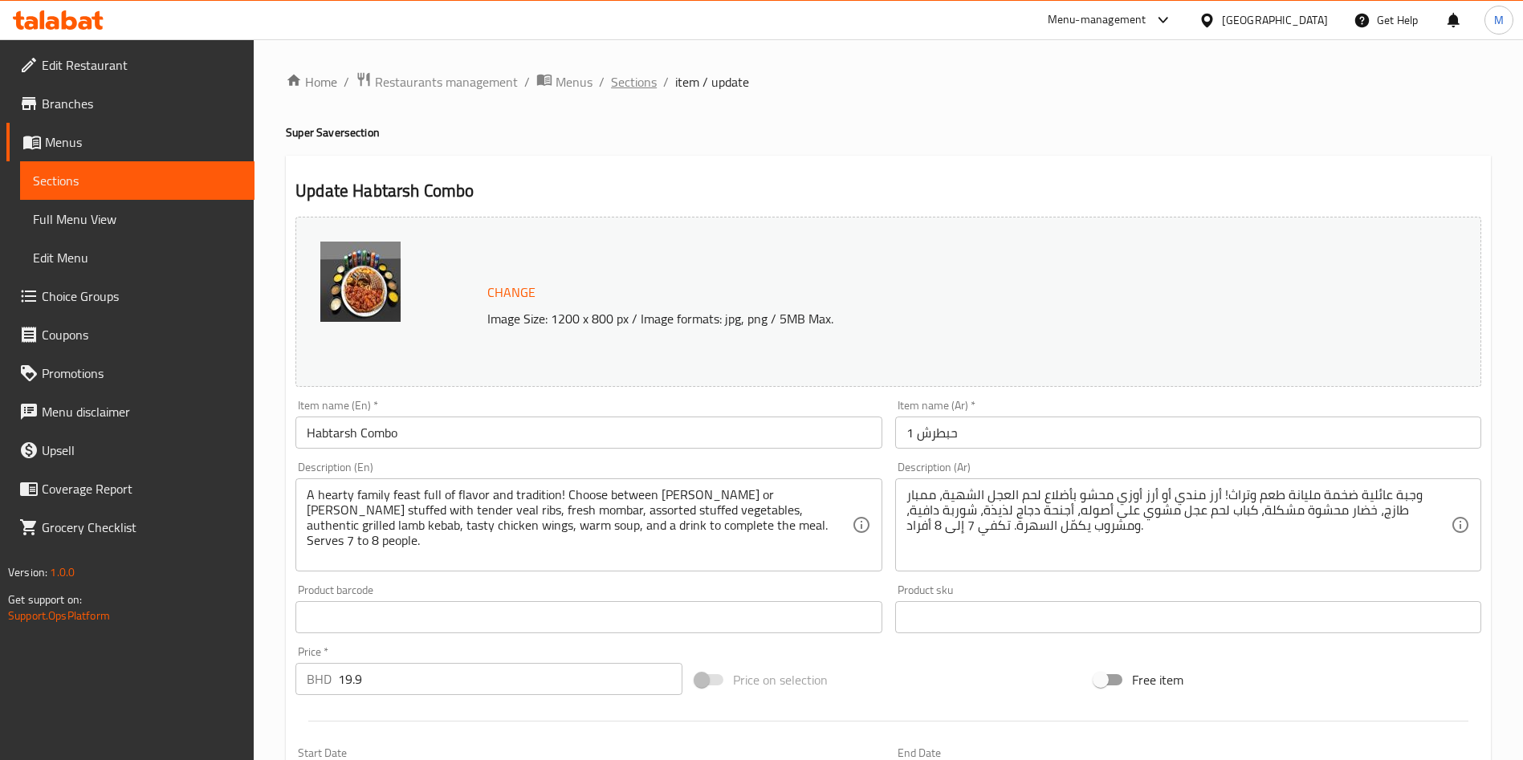
click at [646, 77] on span "Sections" at bounding box center [634, 81] width 46 height 19
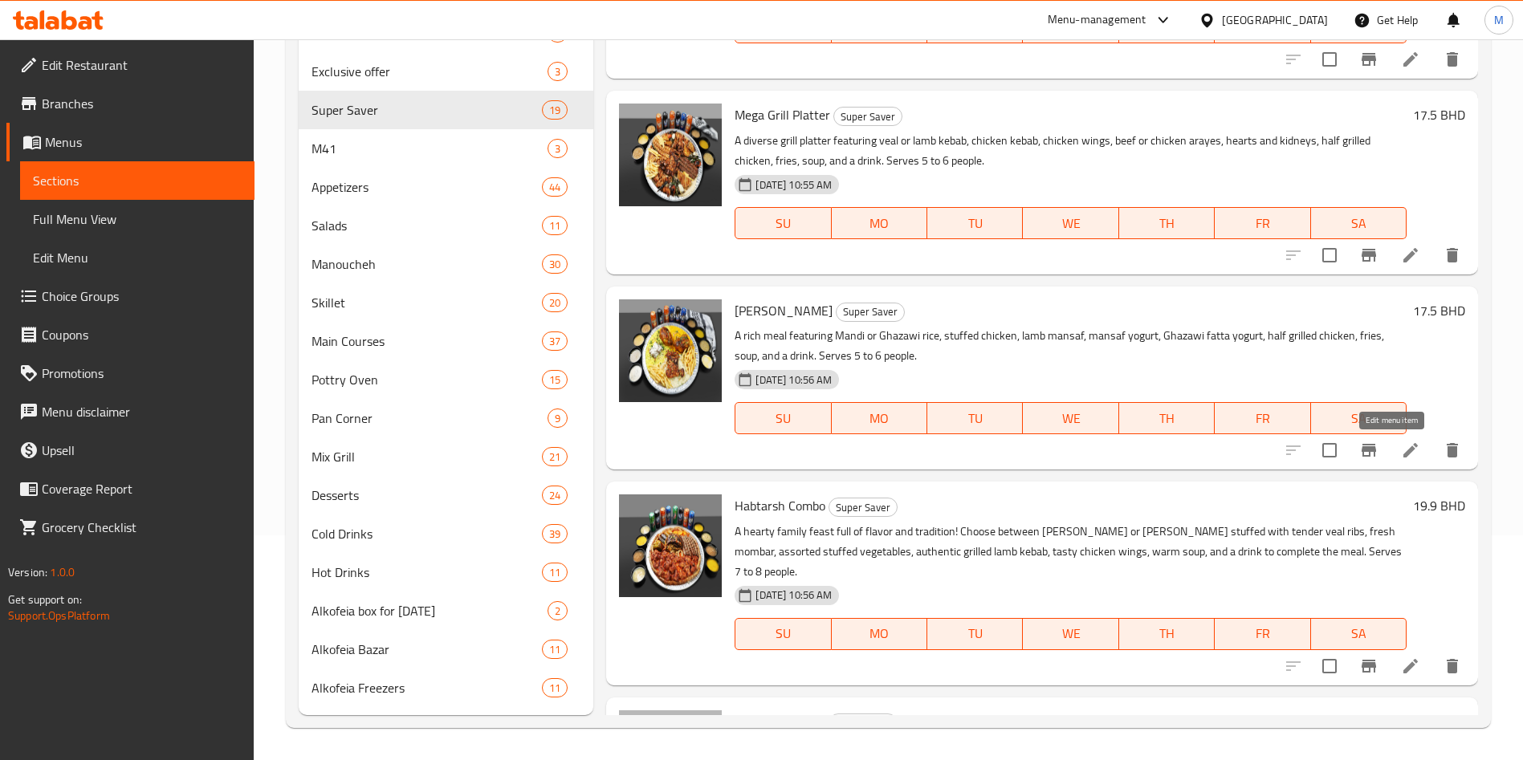
click at [1401, 456] on icon at bounding box center [1410, 450] width 19 height 19
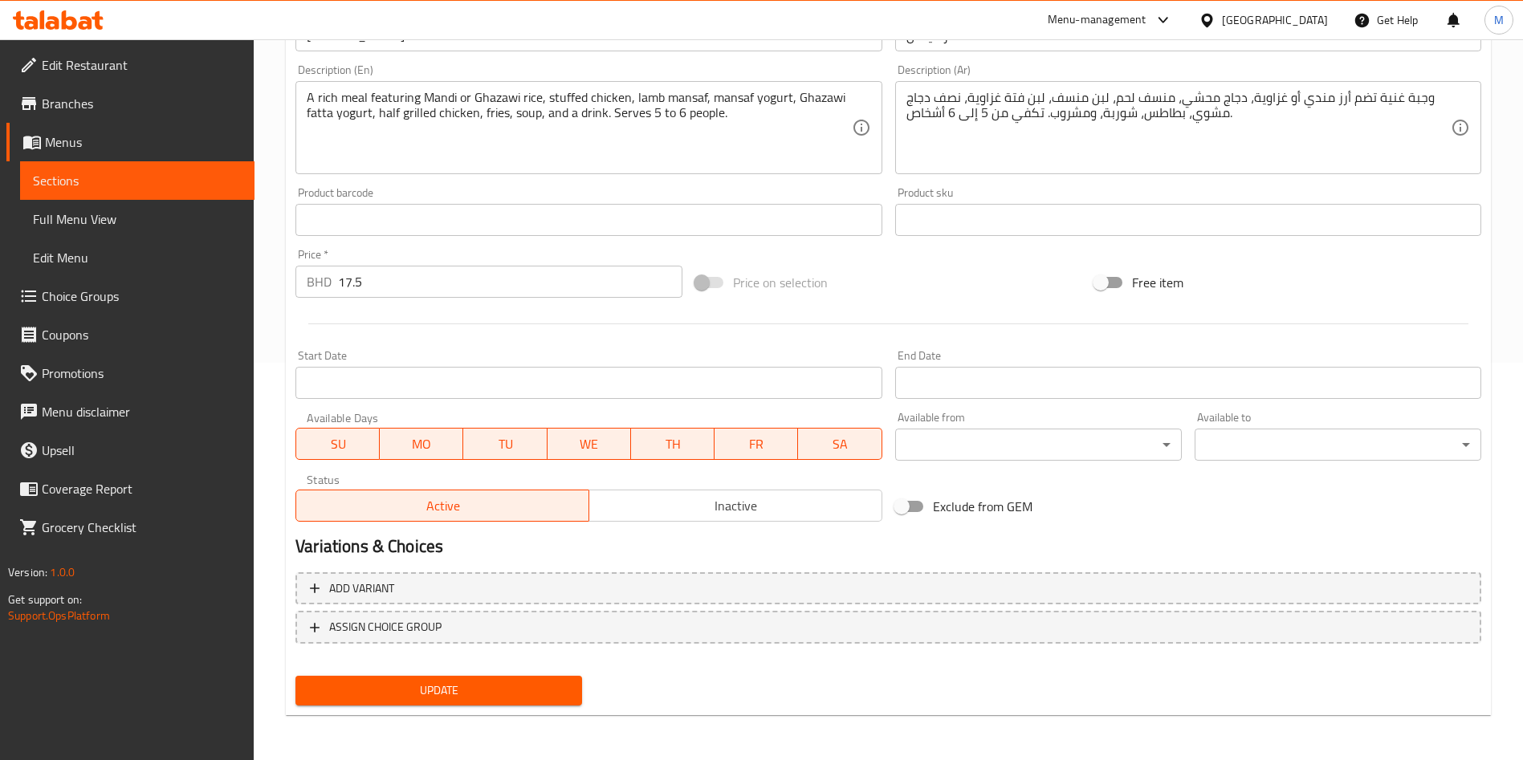
click at [923, 493] on input "Exclude from GEM" at bounding box center [902, 506] width 92 height 31
checkbox input "true"
click at [512, 694] on span "Update" at bounding box center [438, 691] width 261 height 20
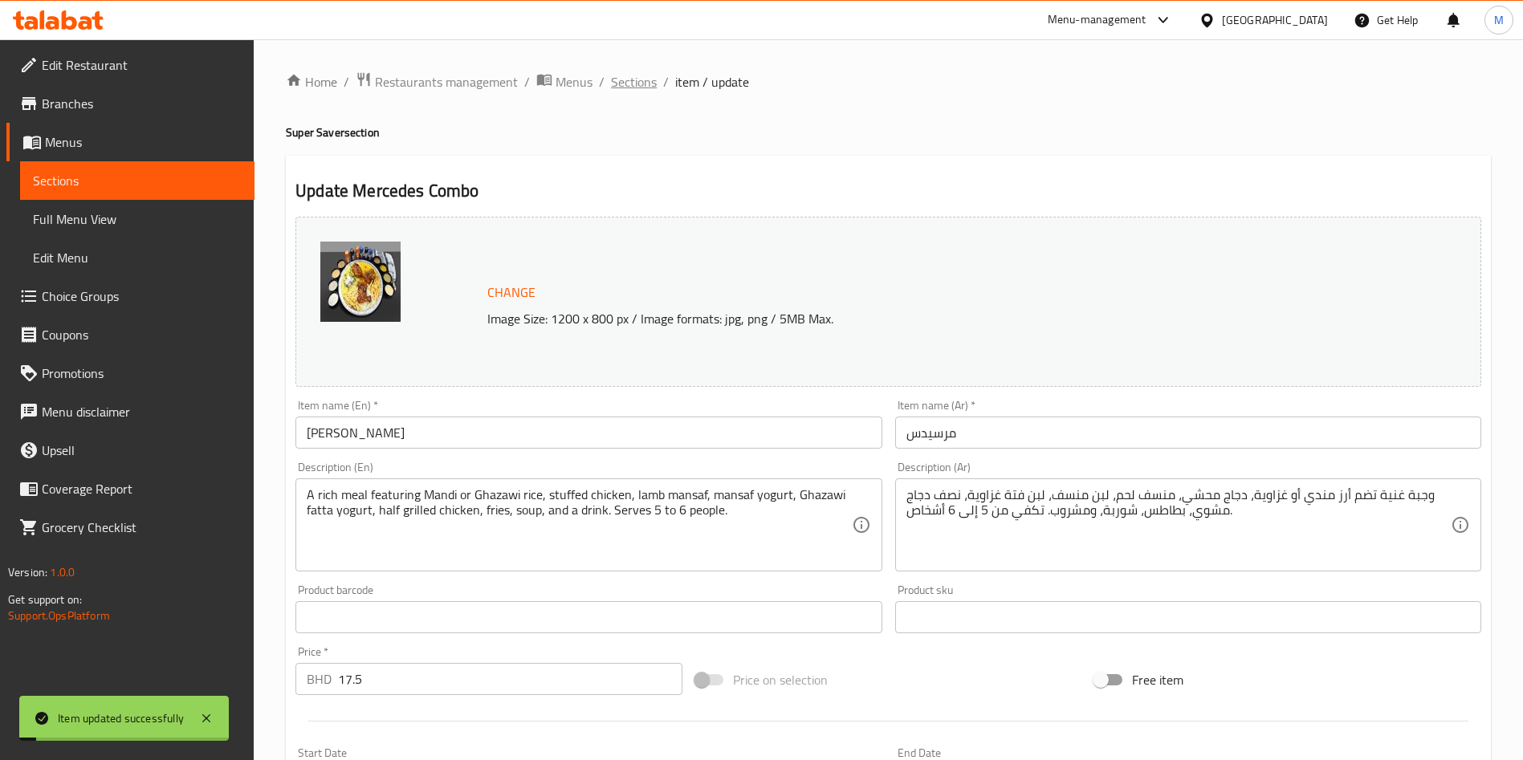
click at [635, 84] on span "Sections" at bounding box center [634, 81] width 46 height 19
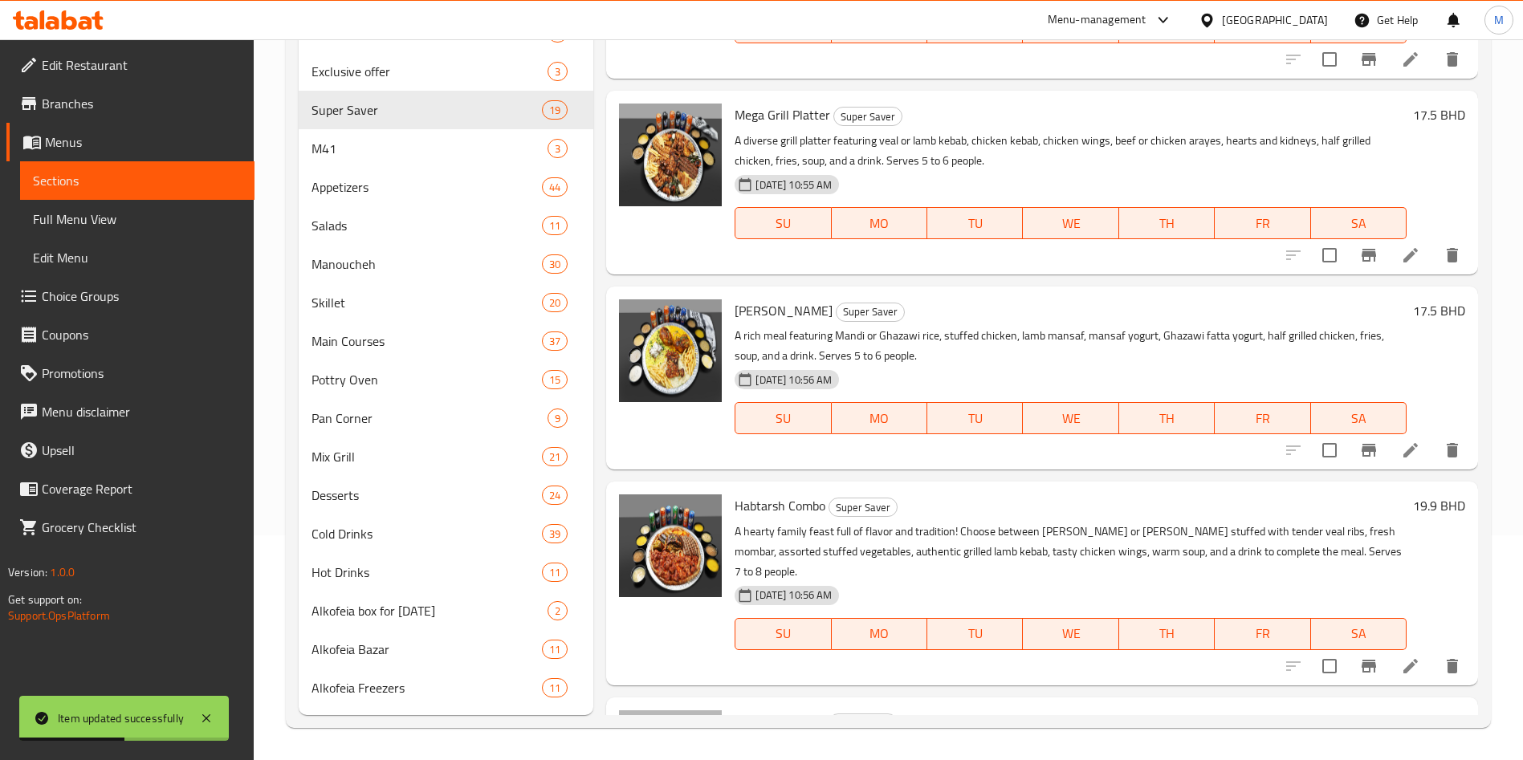
click at [1401, 258] on icon at bounding box center [1410, 255] width 19 height 19
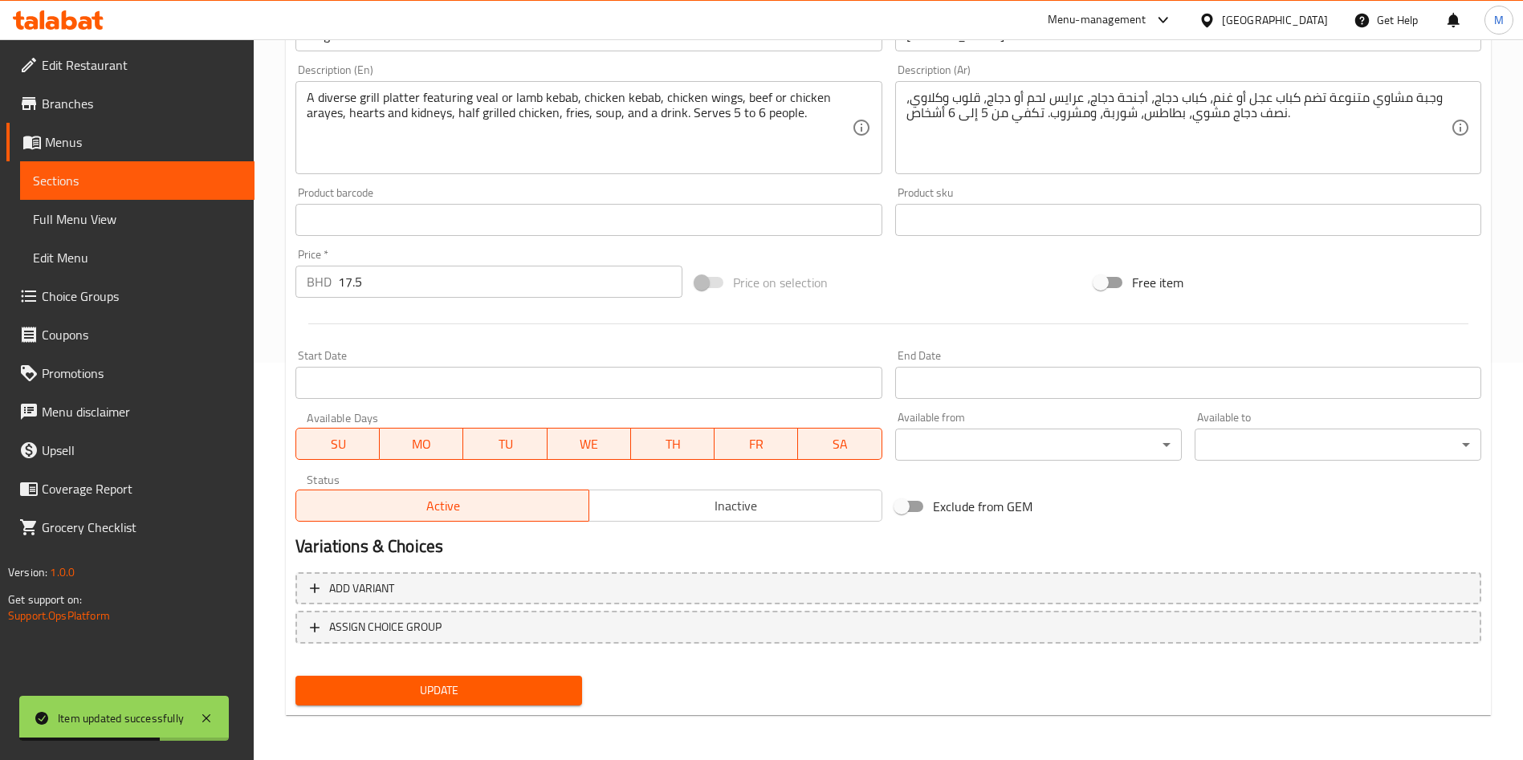
click at [945, 503] on span "Exclude from GEM" at bounding box center [983, 506] width 100 height 19
click at [945, 503] on input "Exclude from GEM" at bounding box center [902, 506] width 92 height 31
checkbox input "true"
click at [512, 689] on span "Update" at bounding box center [438, 691] width 261 height 20
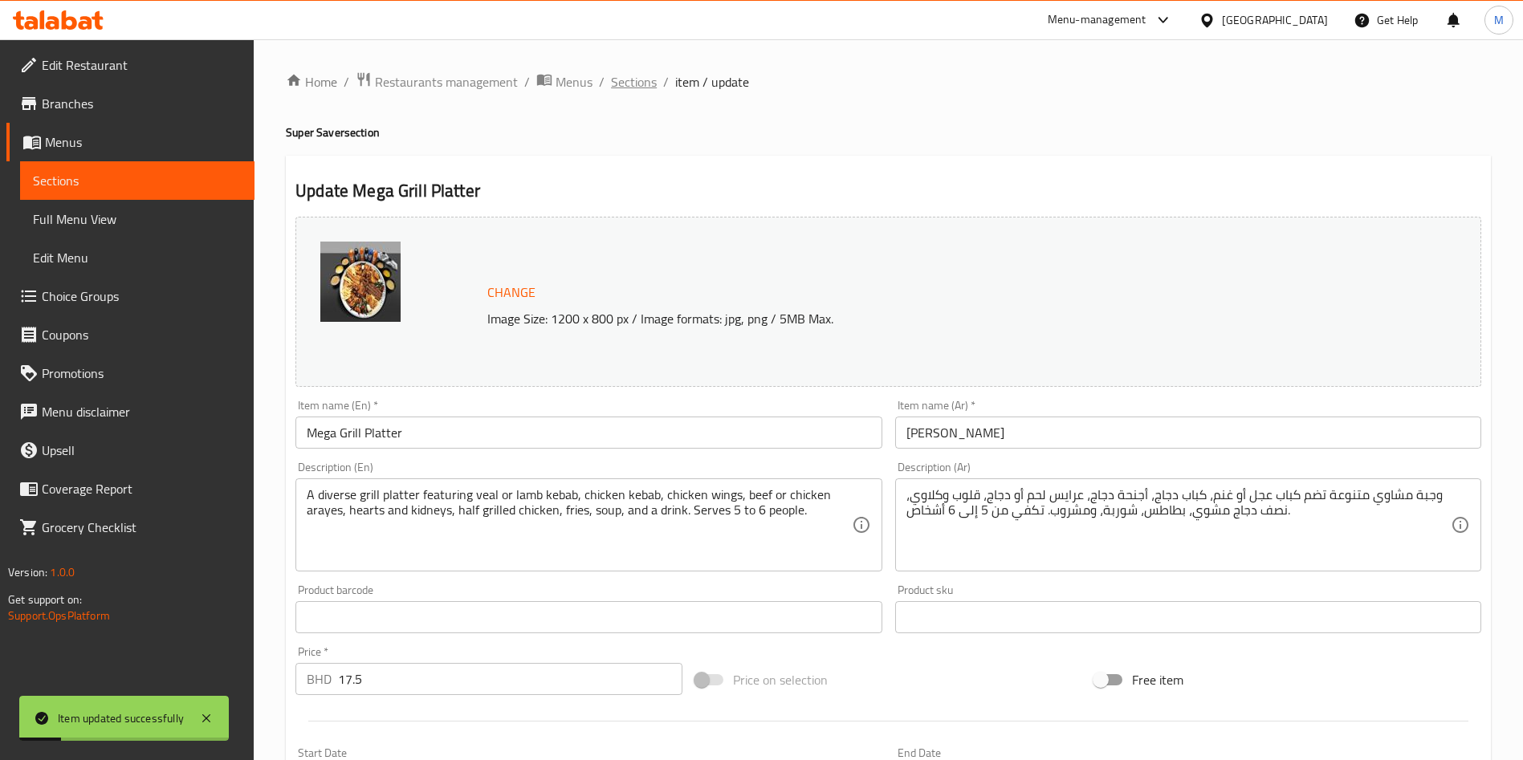
click at [638, 75] on span "Sections" at bounding box center [634, 81] width 46 height 19
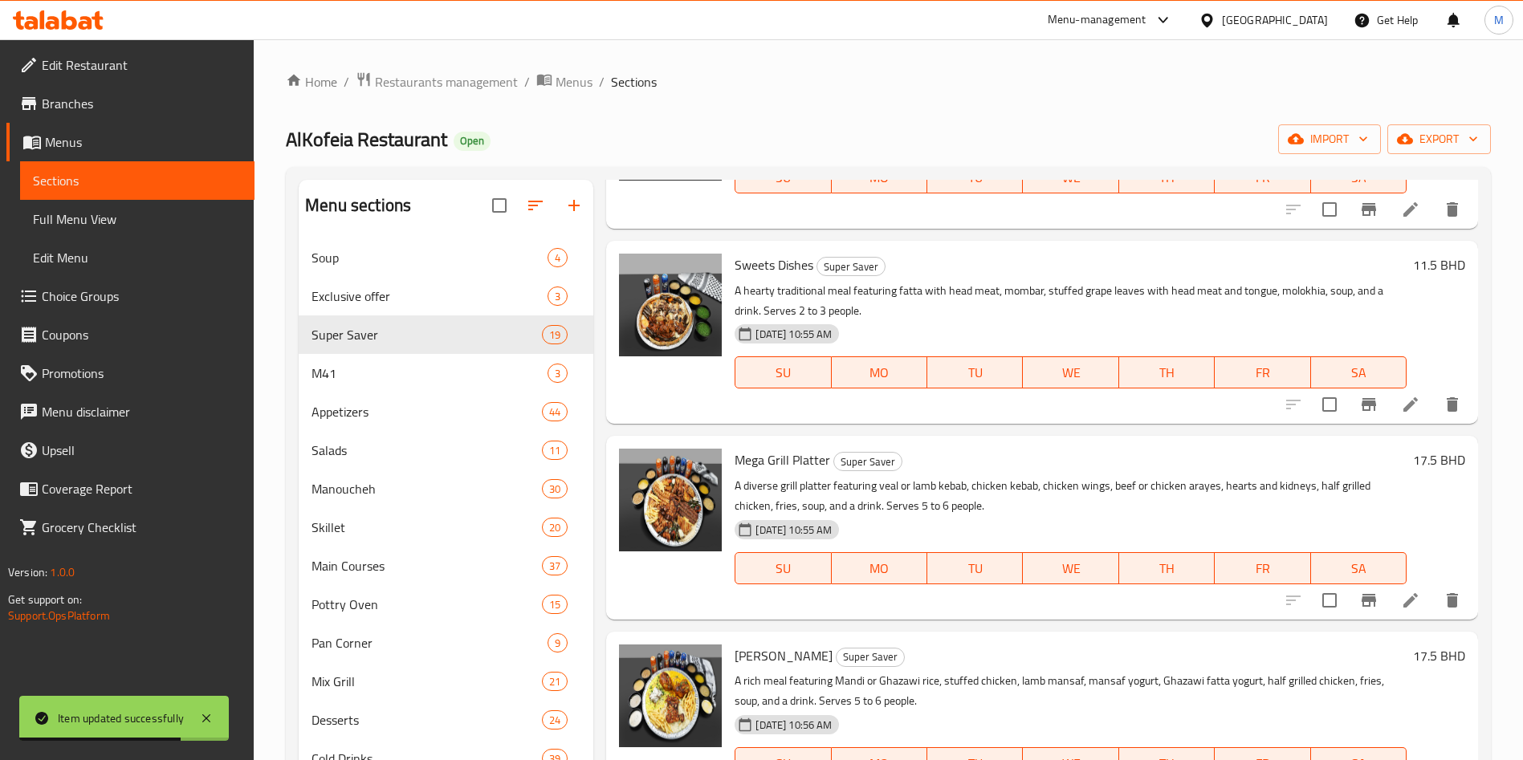
click at [1401, 406] on icon at bounding box center [1410, 404] width 19 height 19
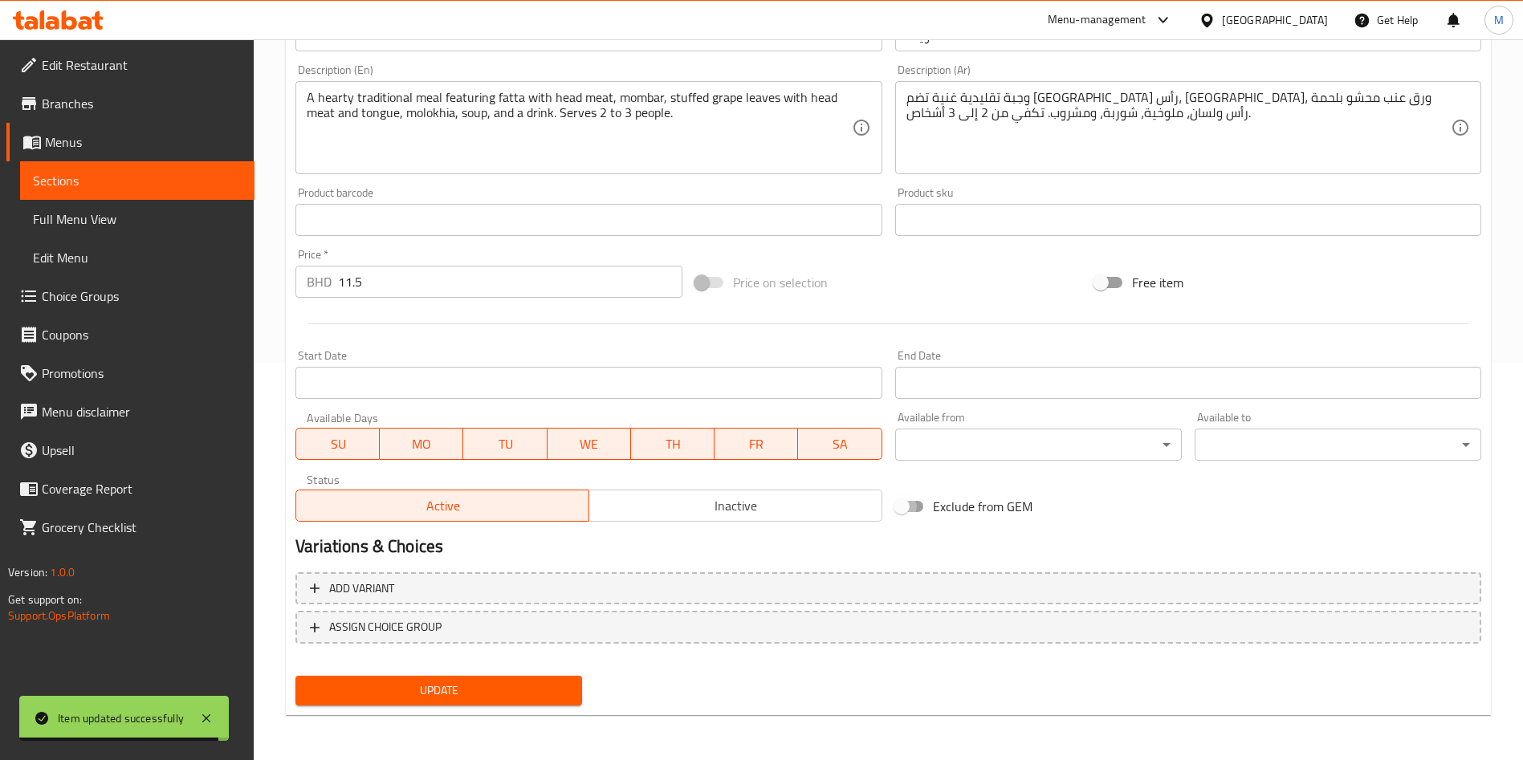
click at [913, 512] on input "Exclude from GEM" at bounding box center [902, 506] width 92 height 31
checkbox input "true"
click at [532, 694] on span "Update" at bounding box center [438, 691] width 261 height 20
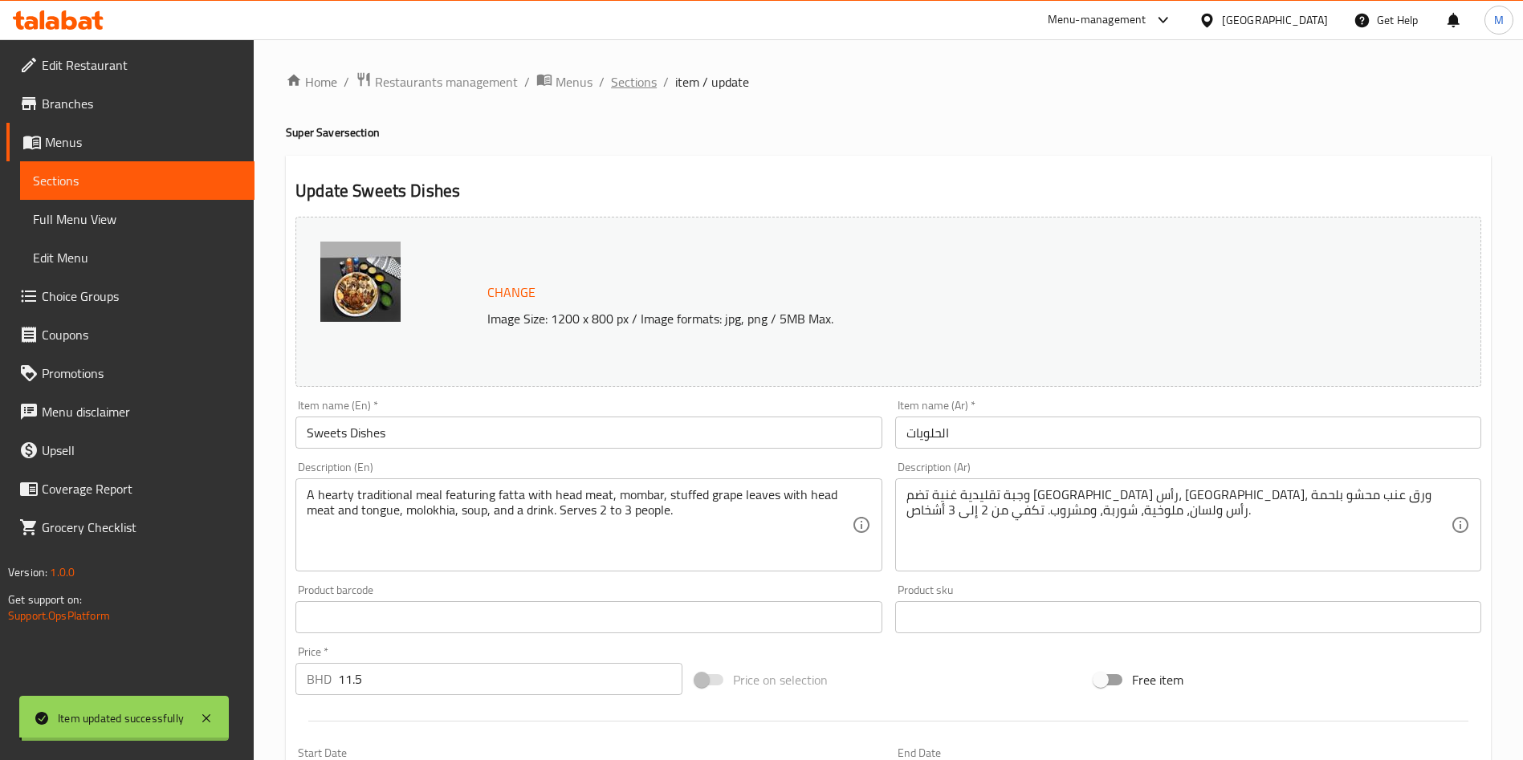
click at [632, 78] on span "Sections" at bounding box center [634, 81] width 46 height 19
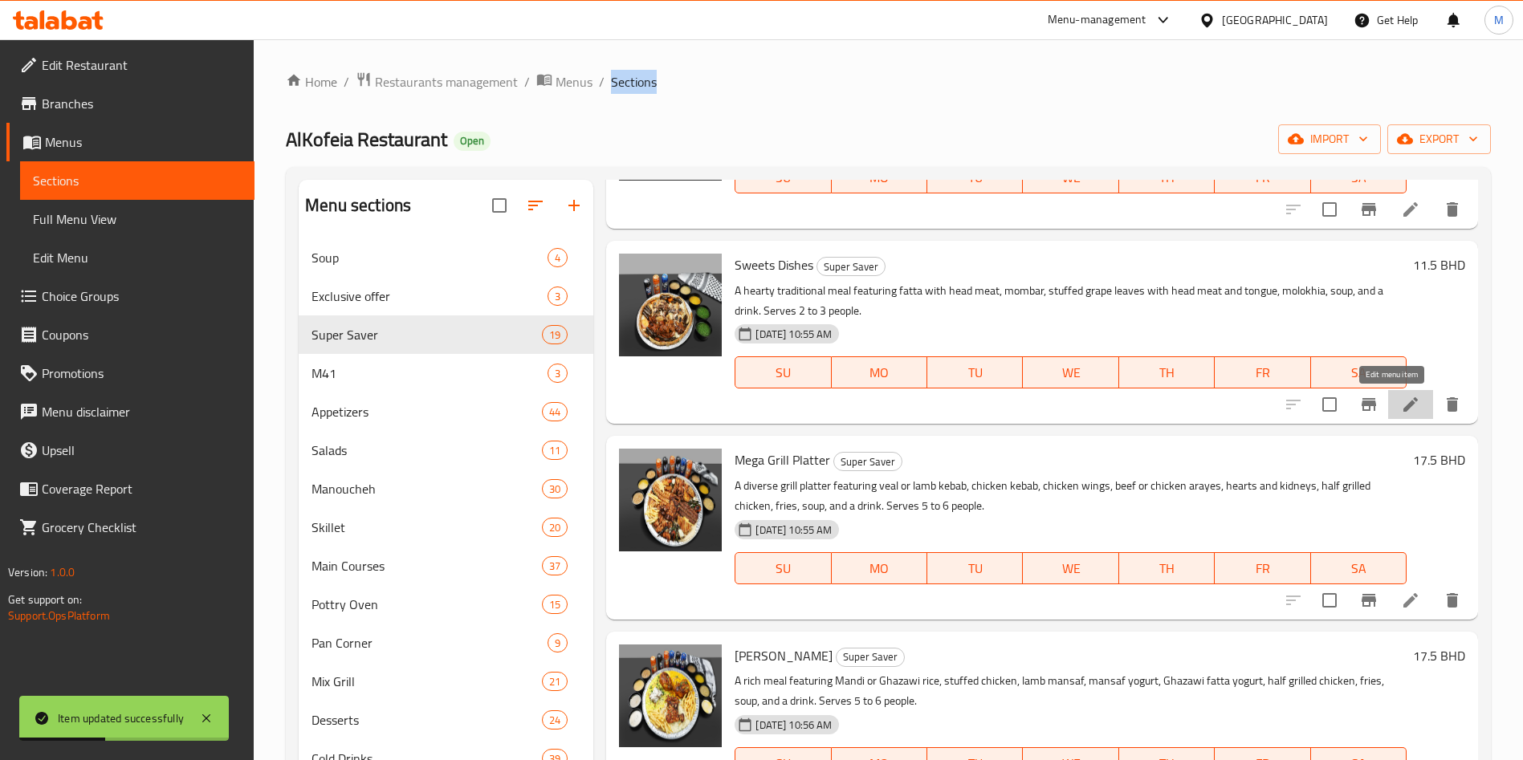
click at [1404, 409] on icon at bounding box center [1411, 404] width 14 height 14
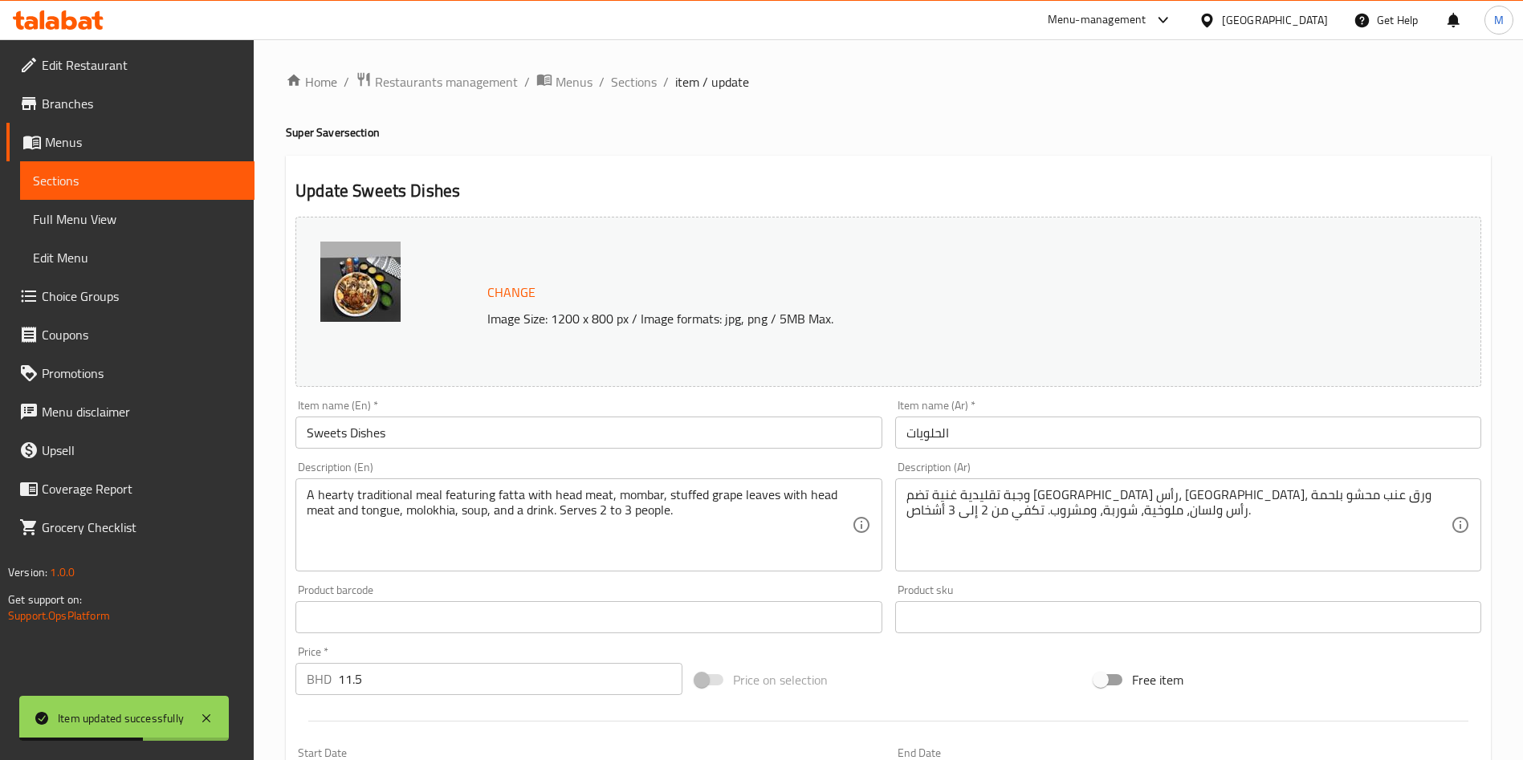
click at [657, 73] on ol "Home / Restaurants management / Menus / Sections / item / update" at bounding box center [888, 81] width 1205 height 21
click at [650, 83] on span "Sections" at bounding box center [634, 81] width 46 height 19
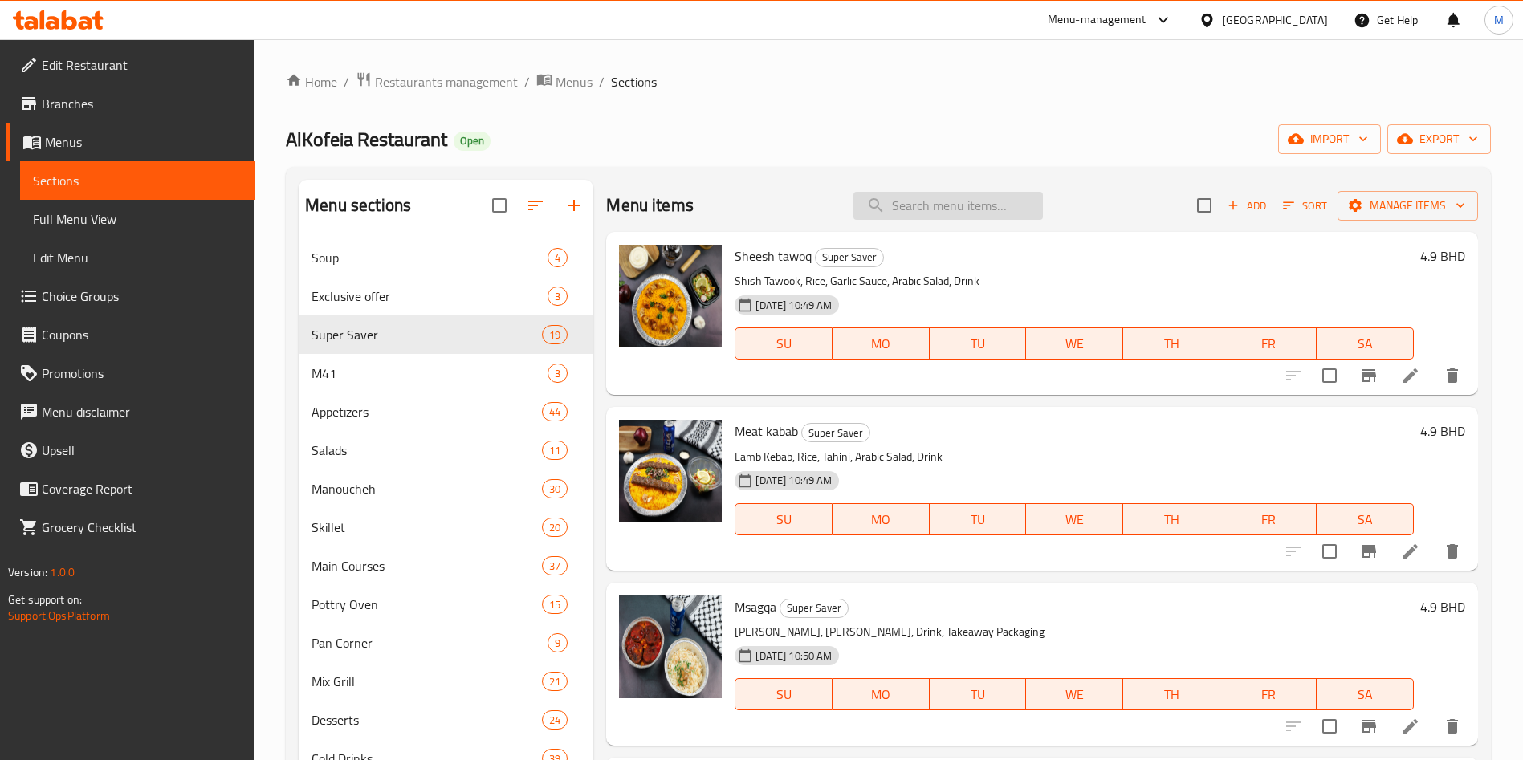
click at [864, 206] on input "search" at bounding box center [949, 206] width 190 height 28
type input "ص"
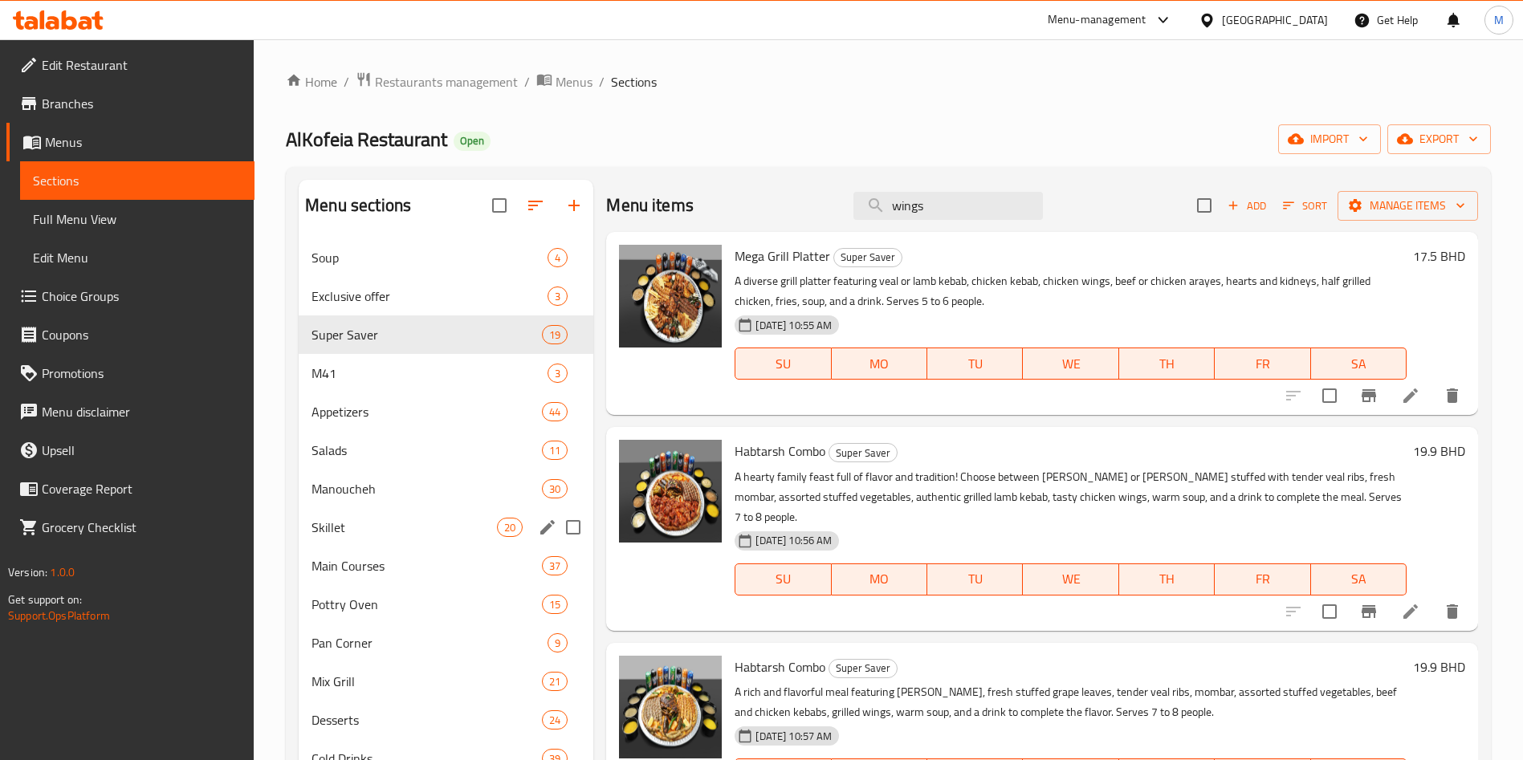
scroll to position [225, 0]
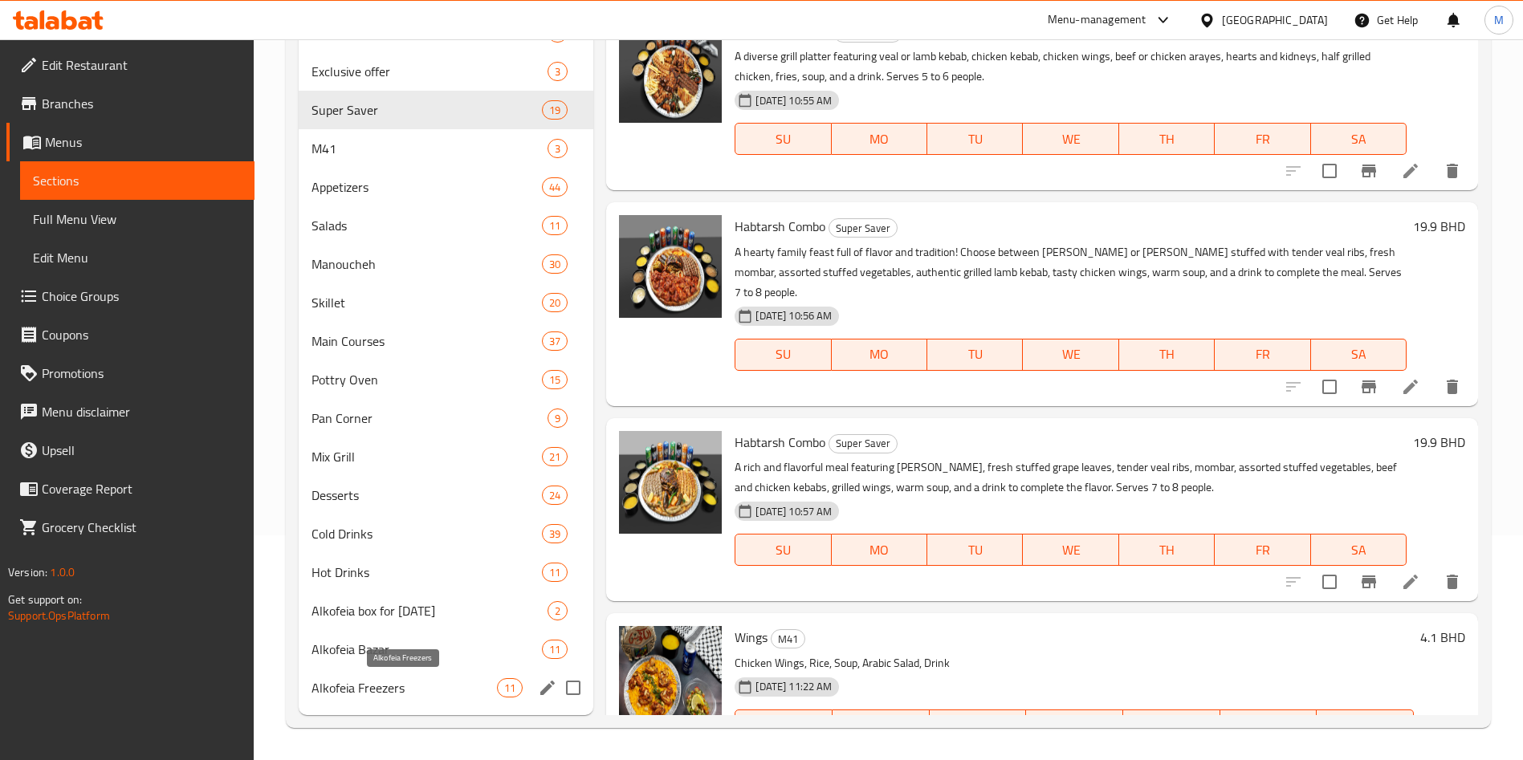
type input "wings"
click at [414, 687] on span "Alkofeia Freezers" at bounding box center [404, 688] width 185 height 19
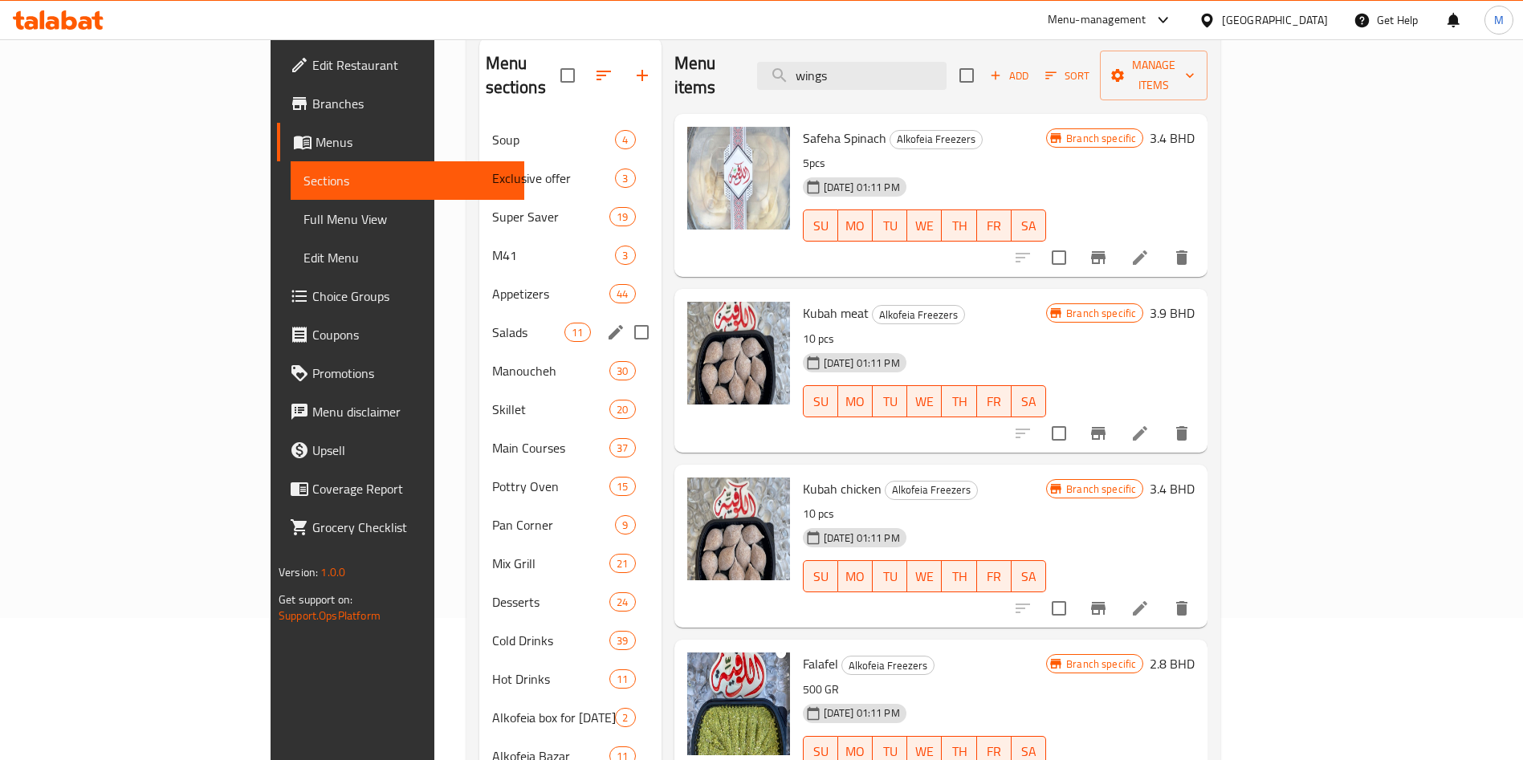
scroll to position [104, 0]
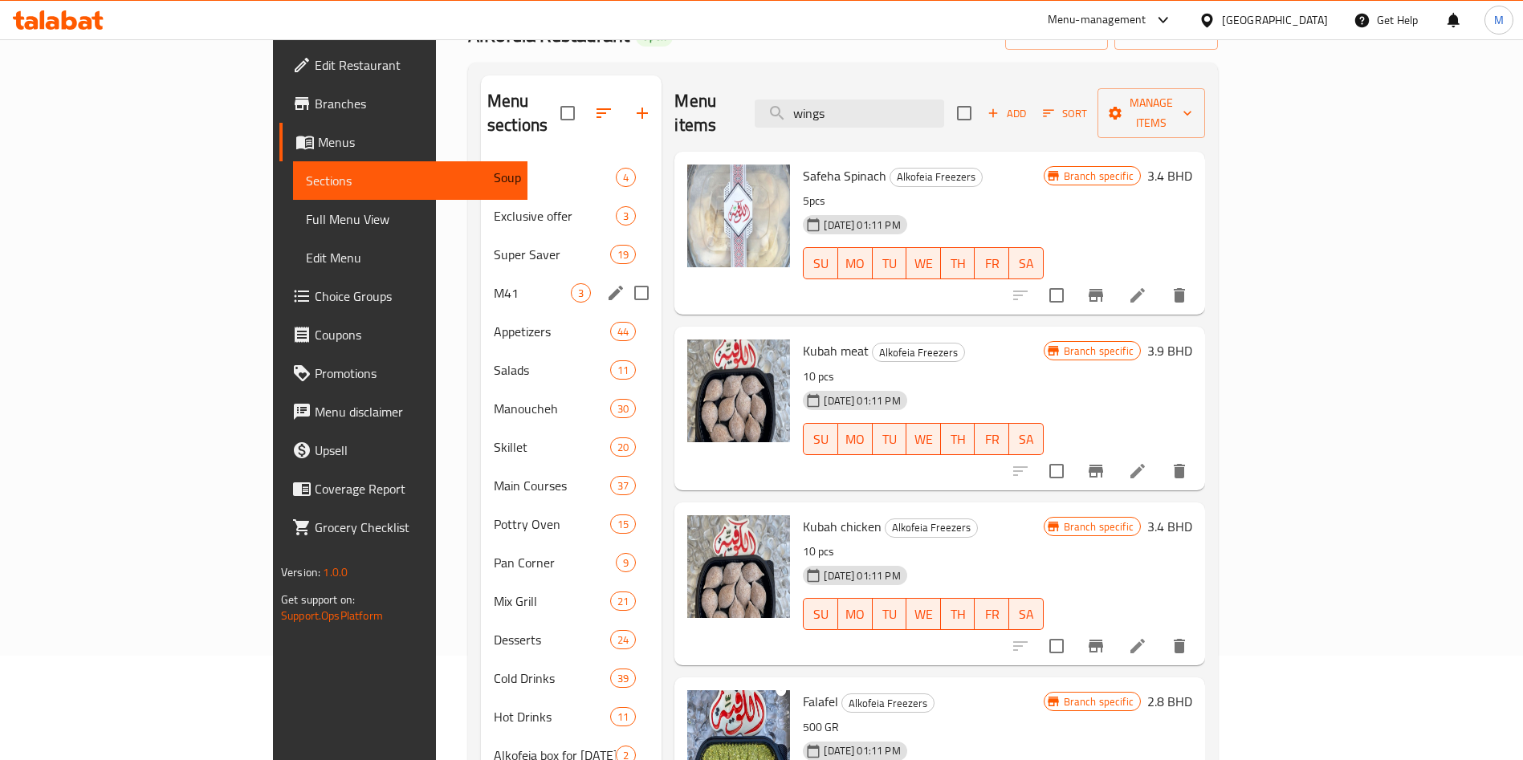
click at [481, 274] on div "M41 3" at bounding box center [571, 293] width 181 height 39
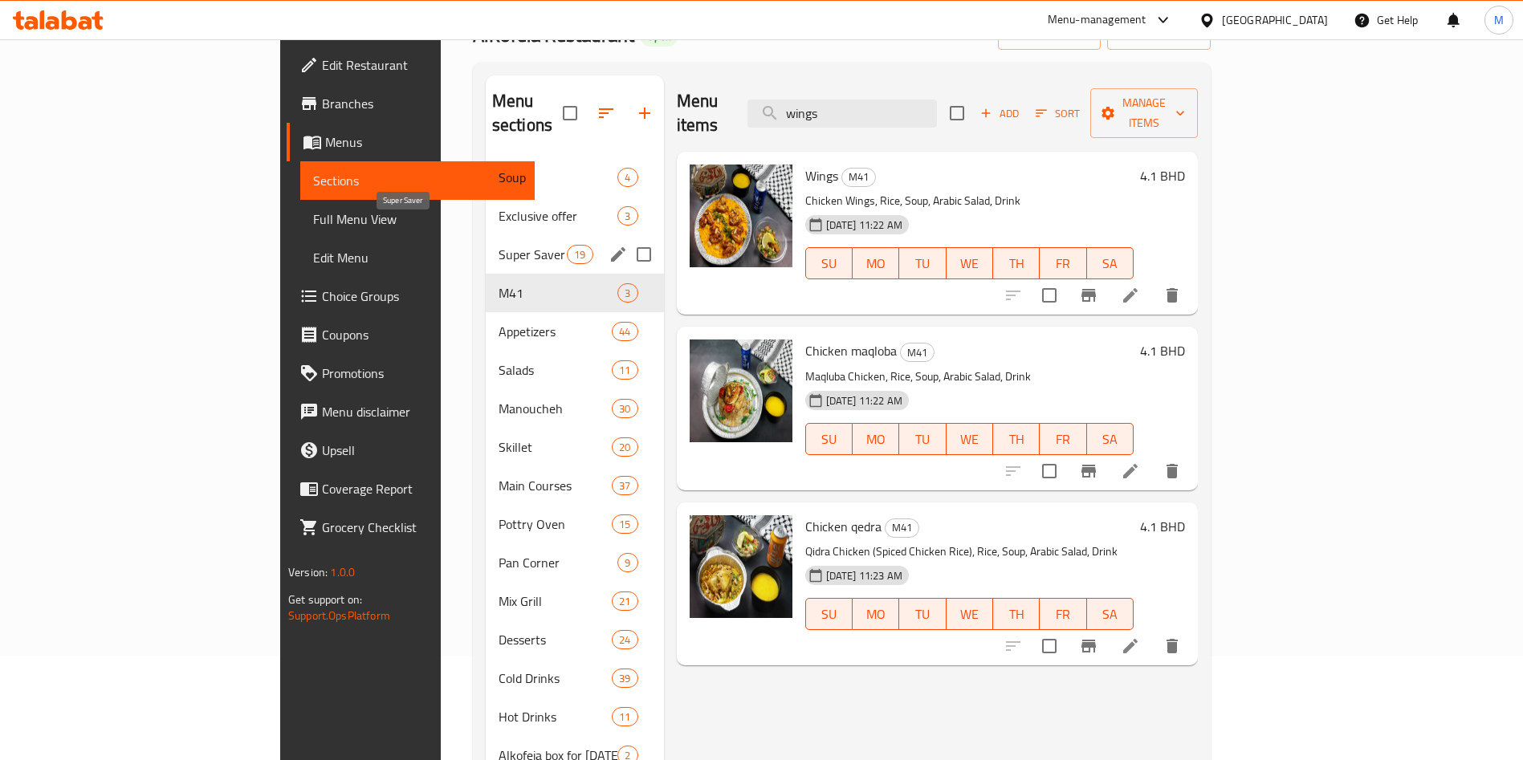
click at [499, 245] on span "Super Saver" at bounding box center [533, 254] width 68 height 19
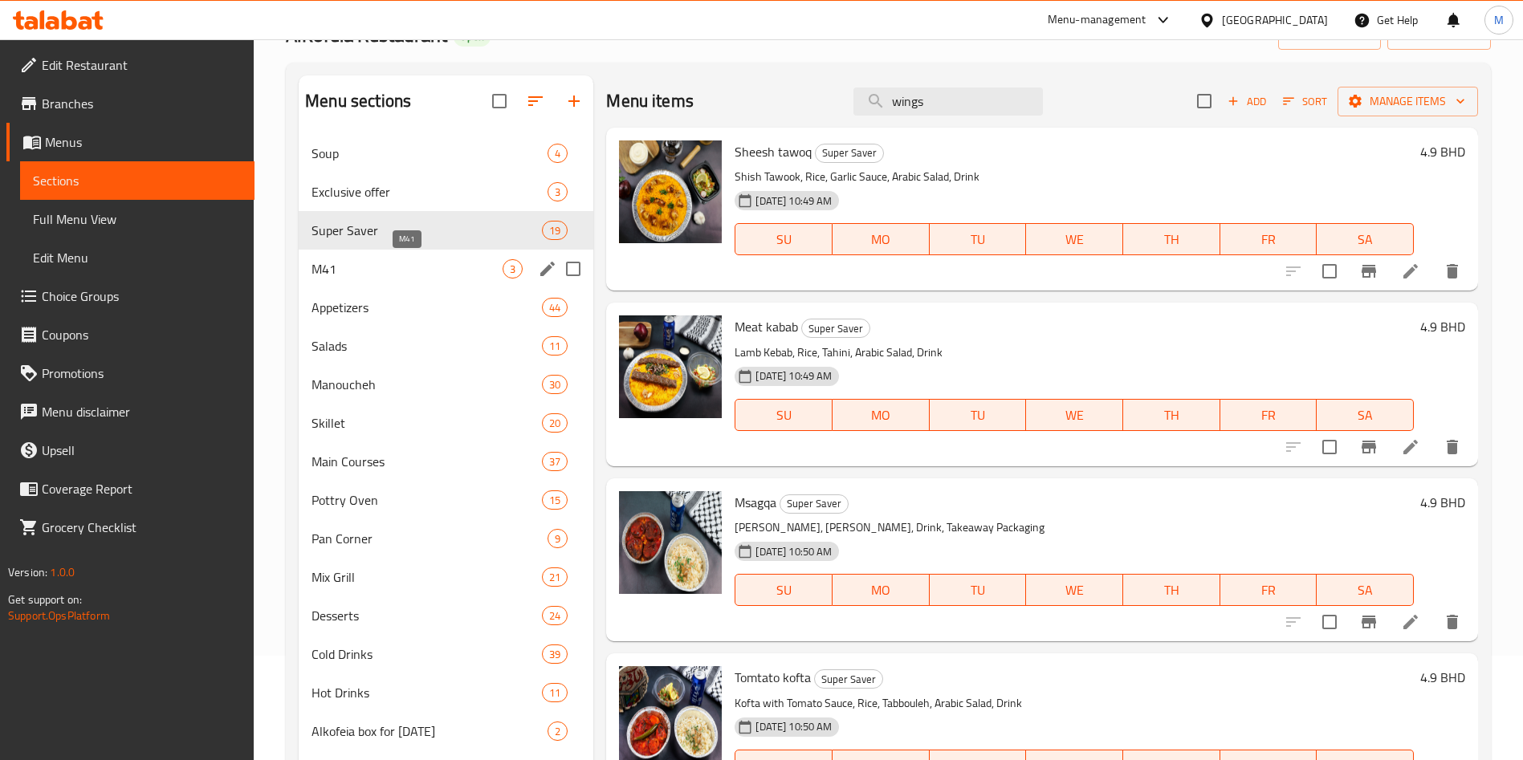
drag, startPoint x: 337, startPoint y: 265, endPoint x: 355, endPoint y: 283, distance: 25.0
click at [338, 265] on span "M41" at bounding box center [407, 268] width 191 height 19
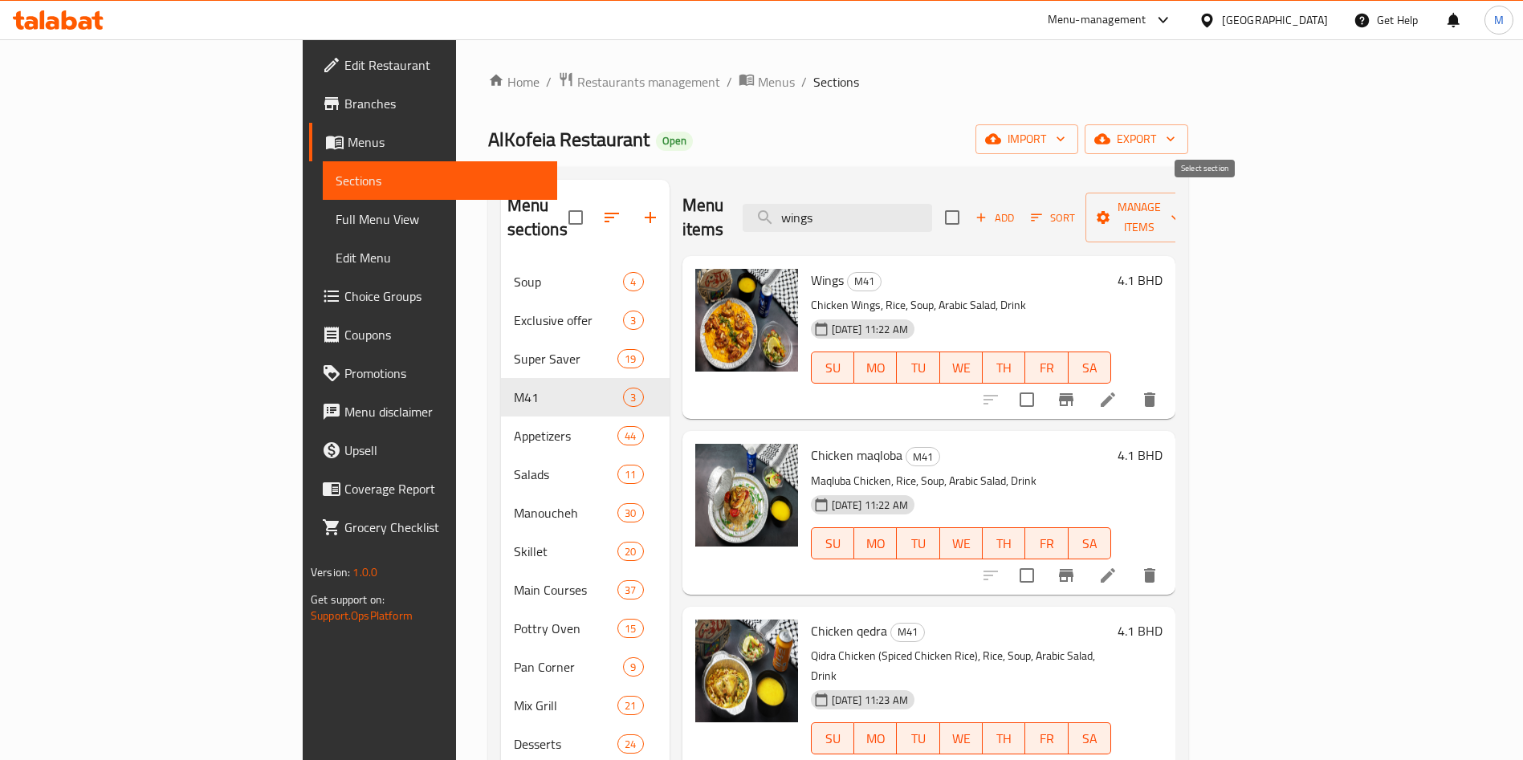
click at [969, 206] on input "checkbox" at bounding box center [953, 218] width 34 height 34
checkbox input "true"
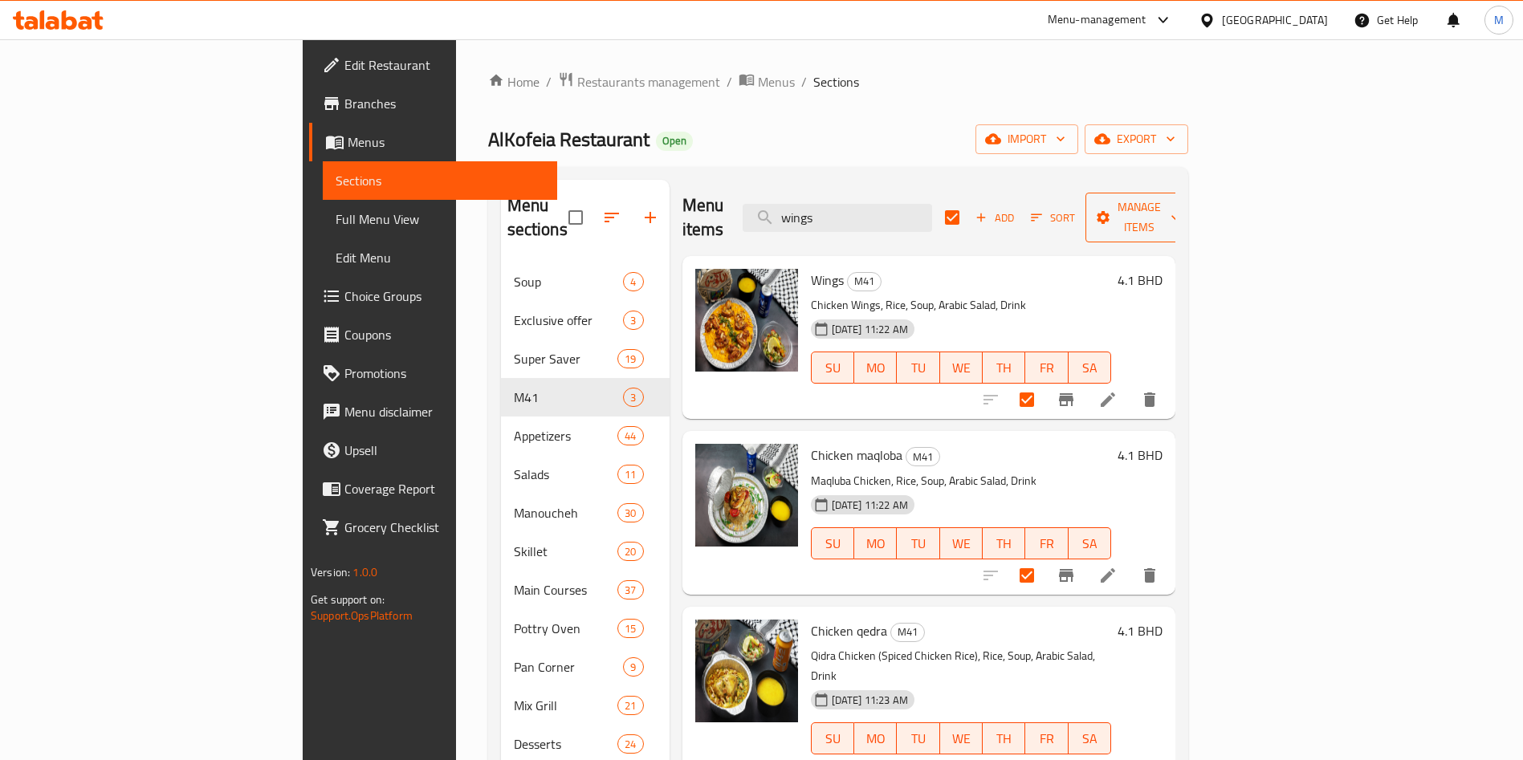
click at [1180, 204] on span "Manage items" at bounding box center [1140, 218] width 82 height 40
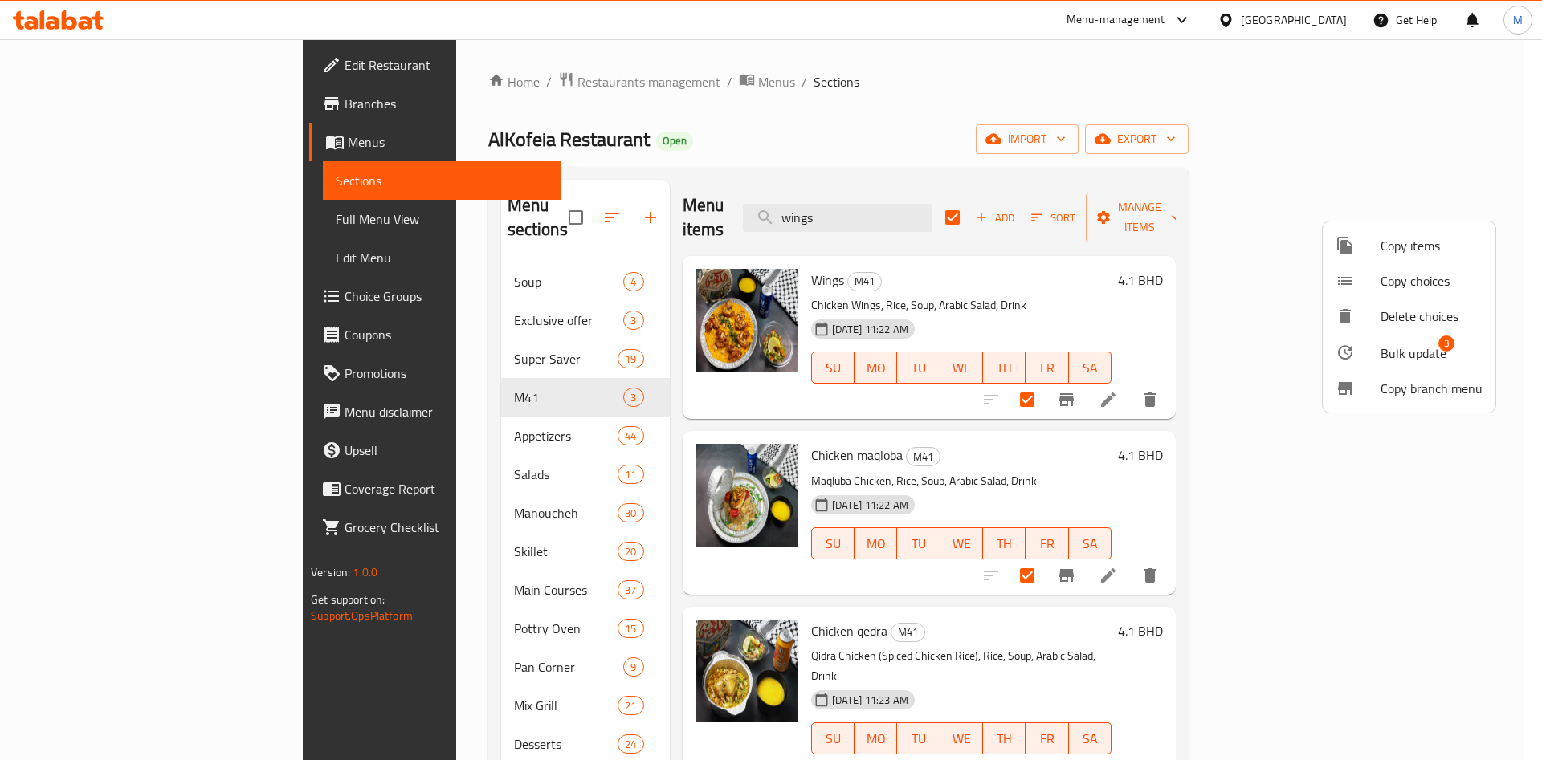
click at [1424, 350] on span "Bulk update" at bounding box center [1413, 353] width 66 height 19
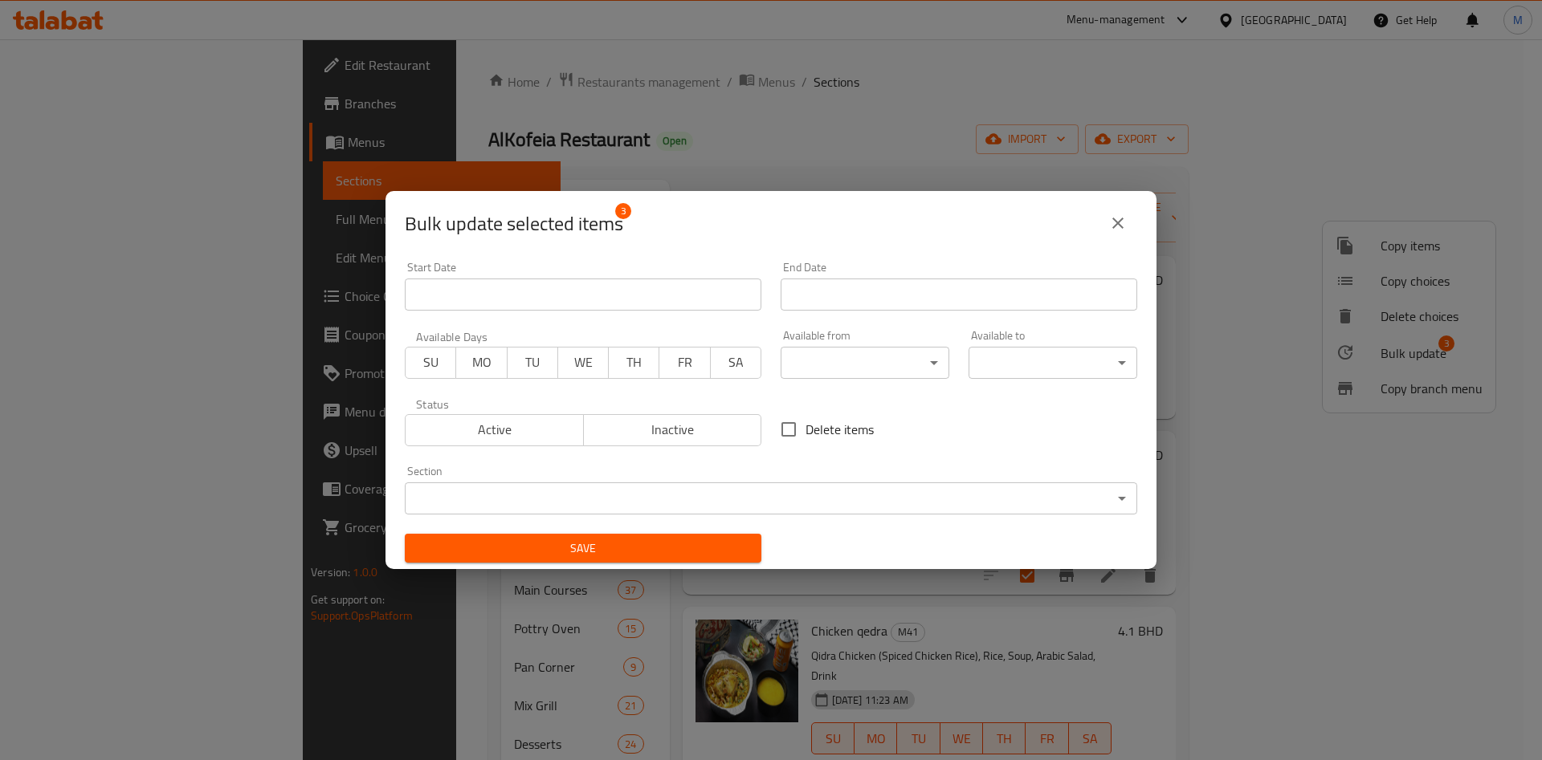
click at [676, 493] on body "​ Menu-management [GEOGRAPHIC_DATA] Get Help M Edit Restaurant Branches Menus S…" at bounding box center [771, 399] width 1542 height 721
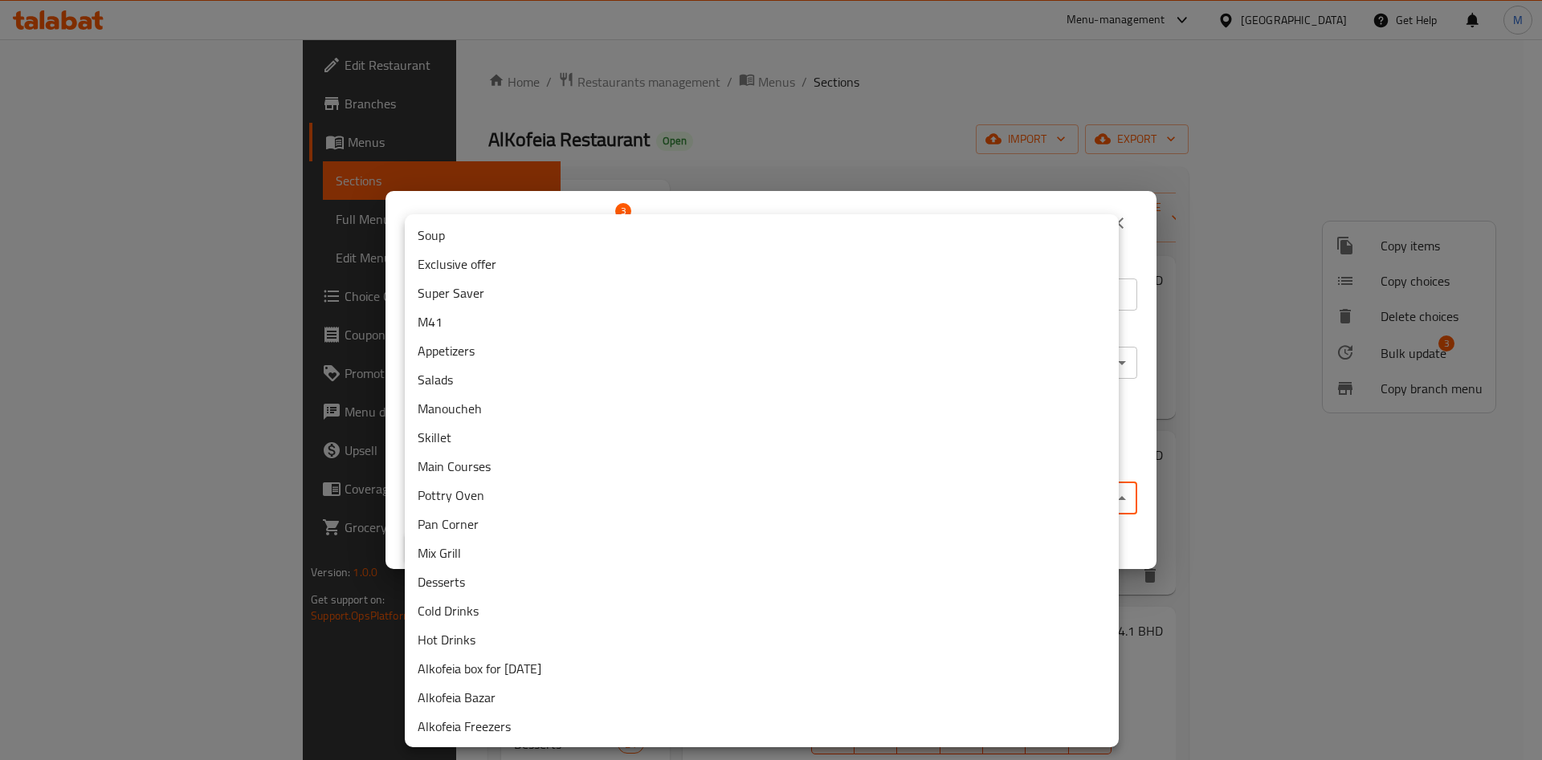
click at [504, 291] on li "Super Saver" at bounding box center [762, 293] width 714 height 29
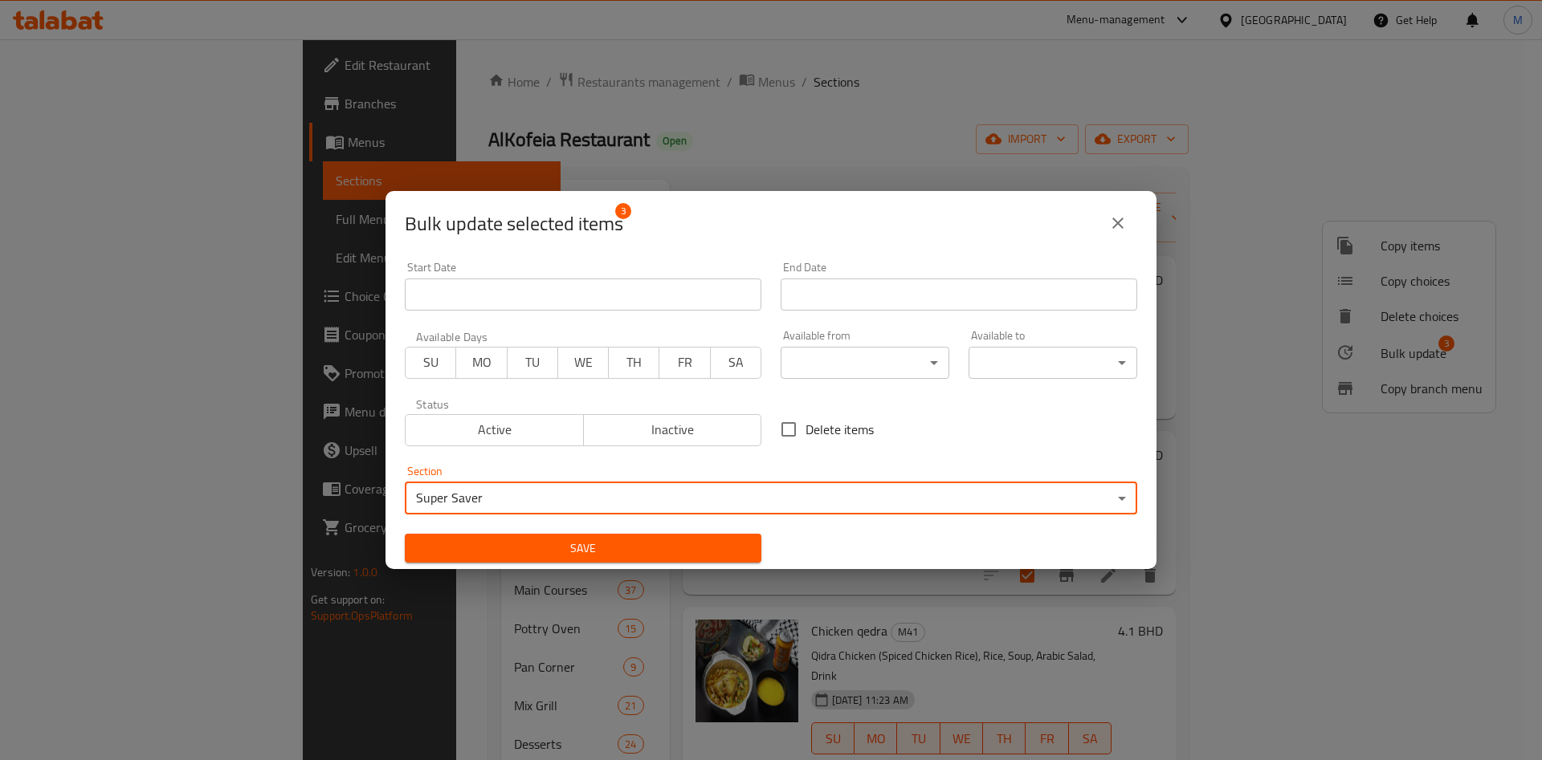
click at [593, 539] on span "Save" at bounding box center [583, 549] width 331 height 20
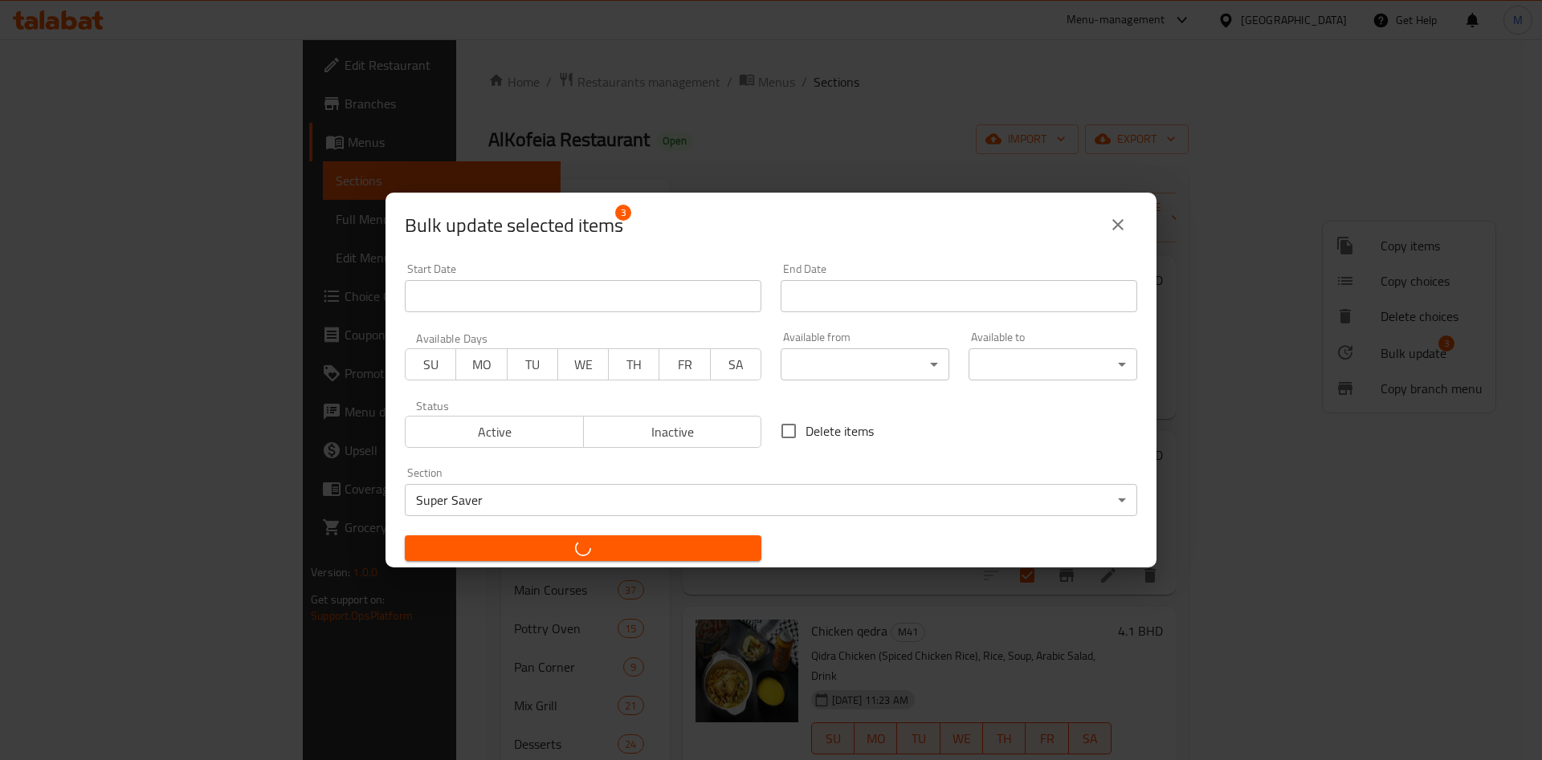
checkbox input "false"
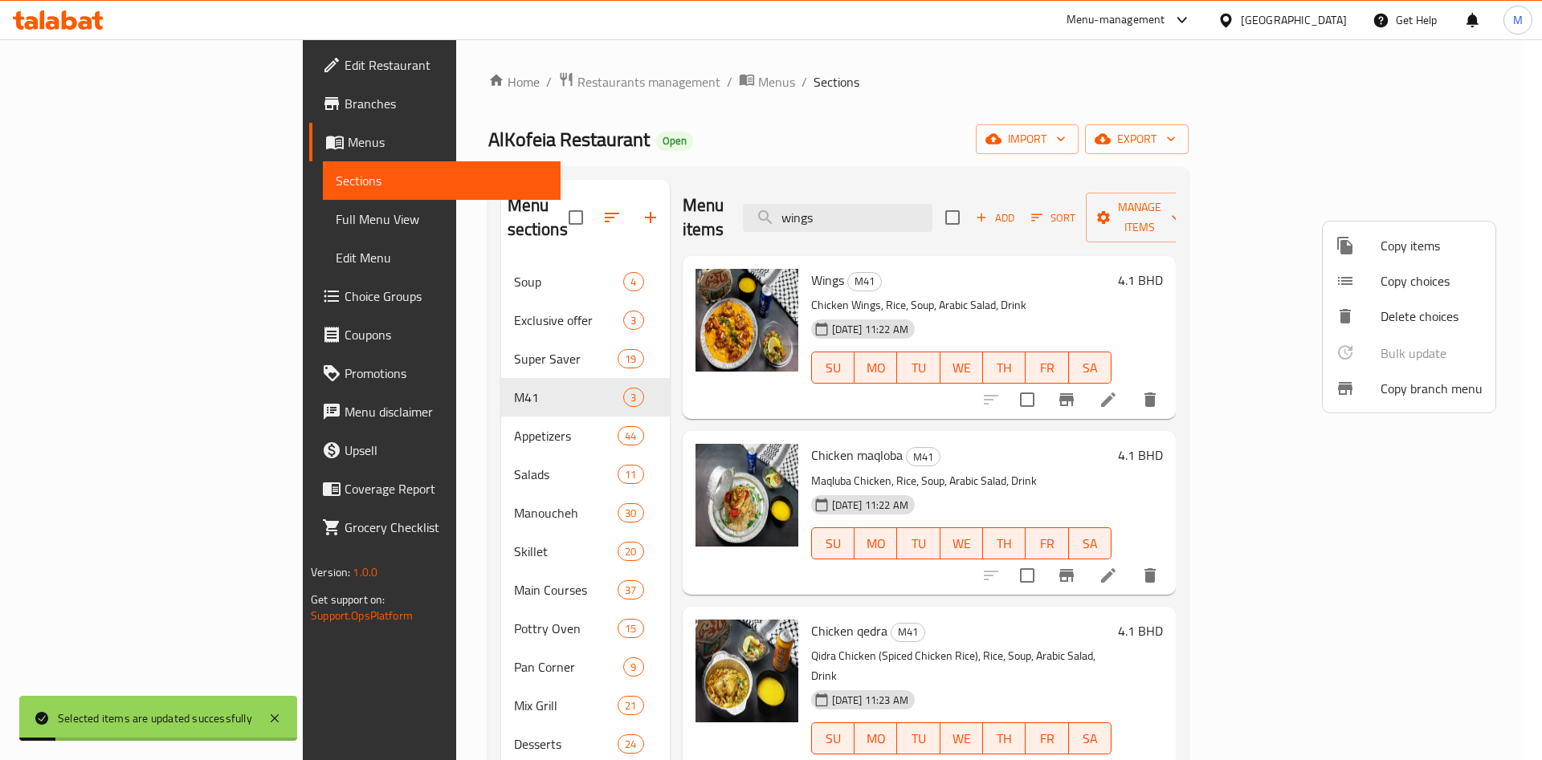
click at [392, 427] on div at bounding box center [771, 380] width 1542 height 760
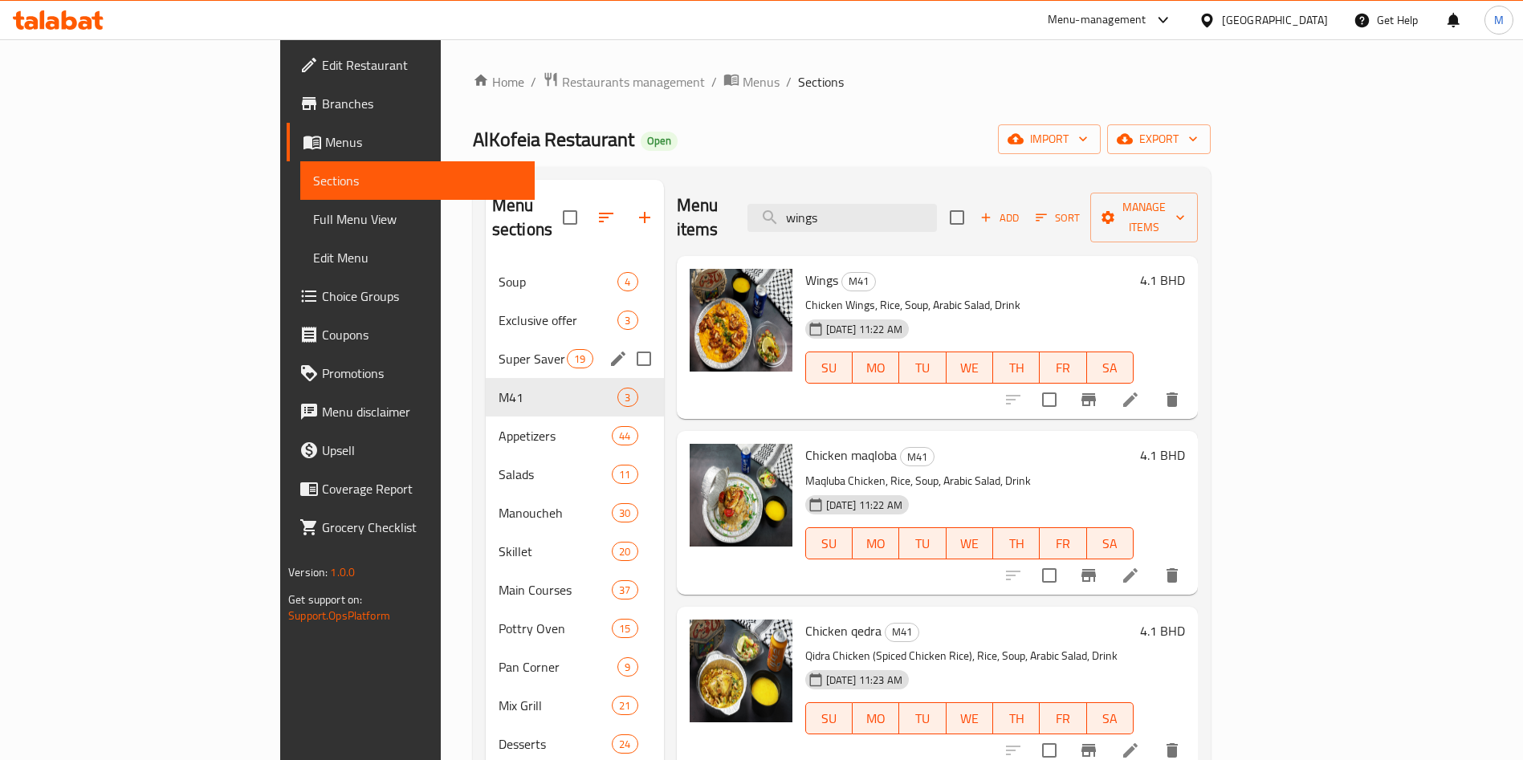
click at [499, 349] on span "Super Saver" at bounding box center [533, 358] width 68 height 19
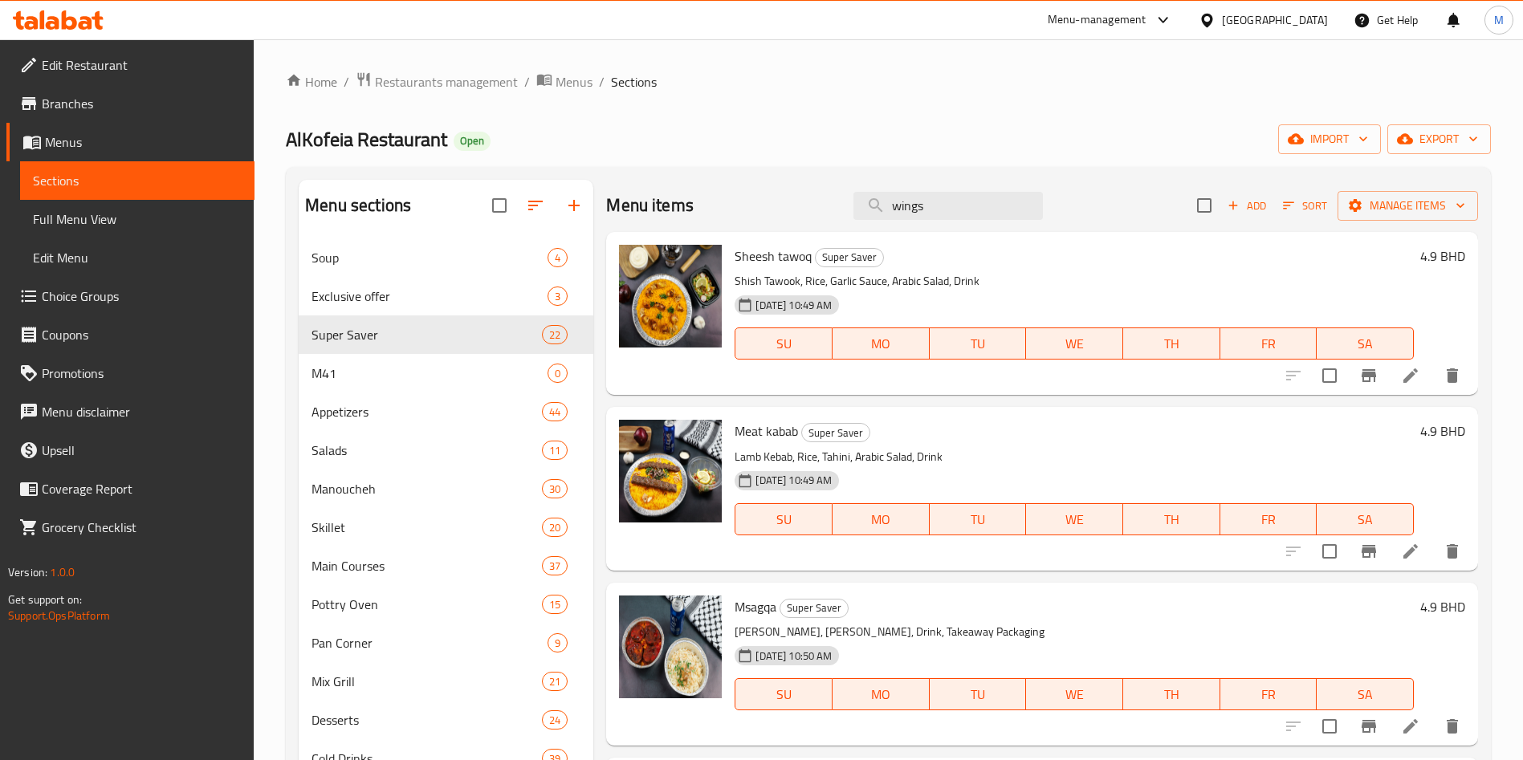
click at [1404, 376] on icon at bounding box center [1411, 376] width 14 height 14
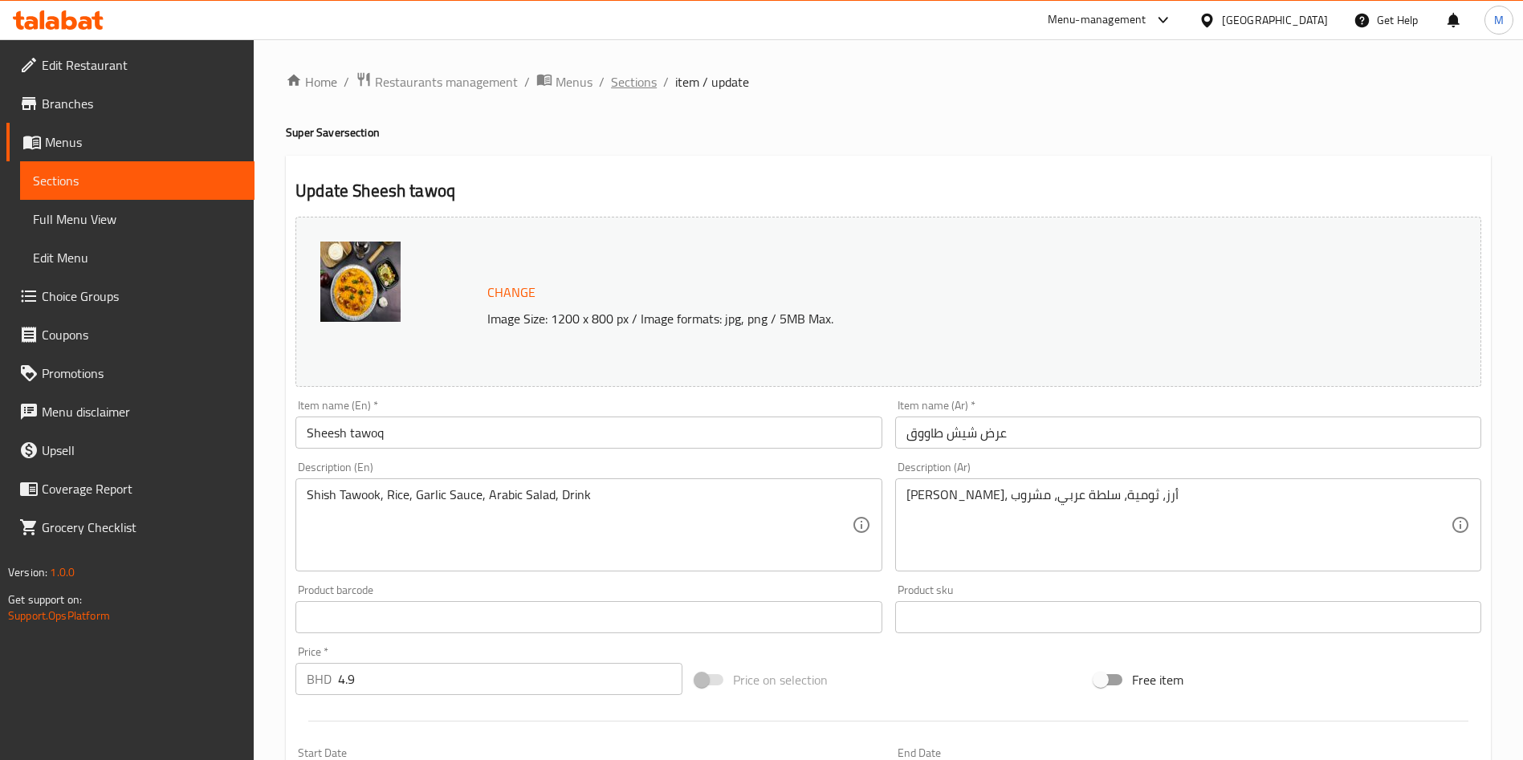
click at [625, 81] on span "Sections" at bounding box center [634, 81] width 46 height 19
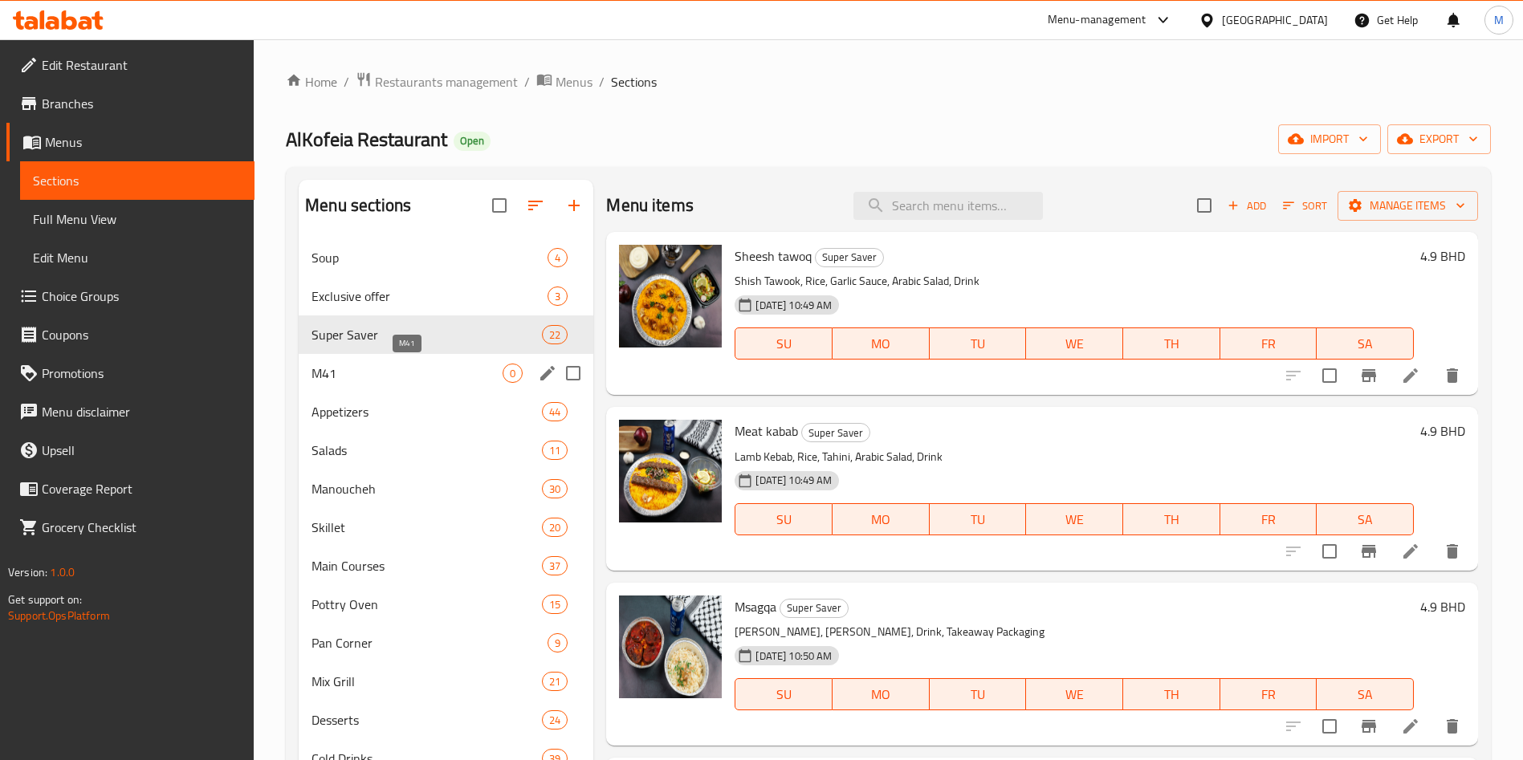
click at [443, 380] on span "M41" at bounding box center [407, 373] width 191 height 19
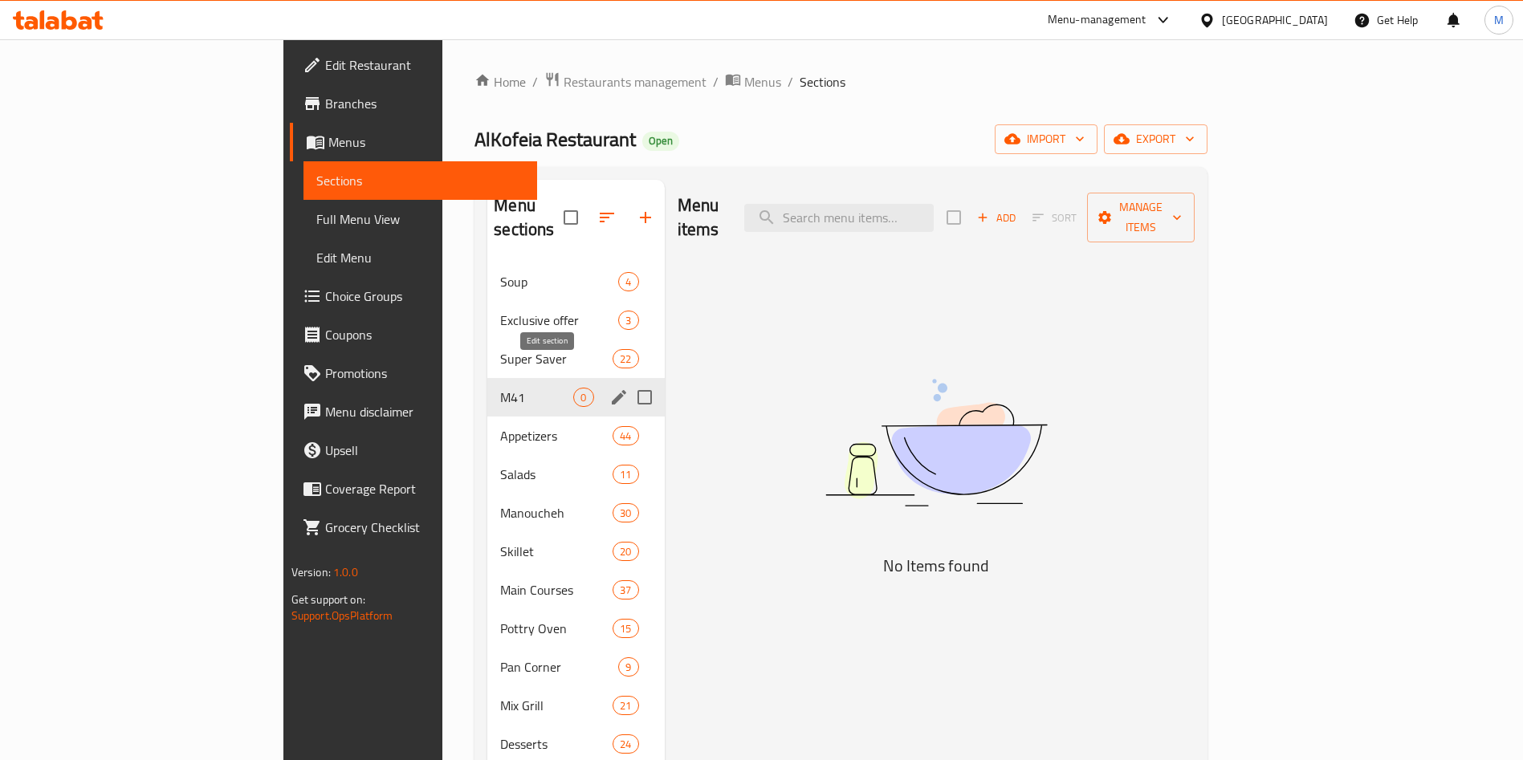
click at [609, 388] on icon "edit" at bounding box center [618, 397] width 19 height 19
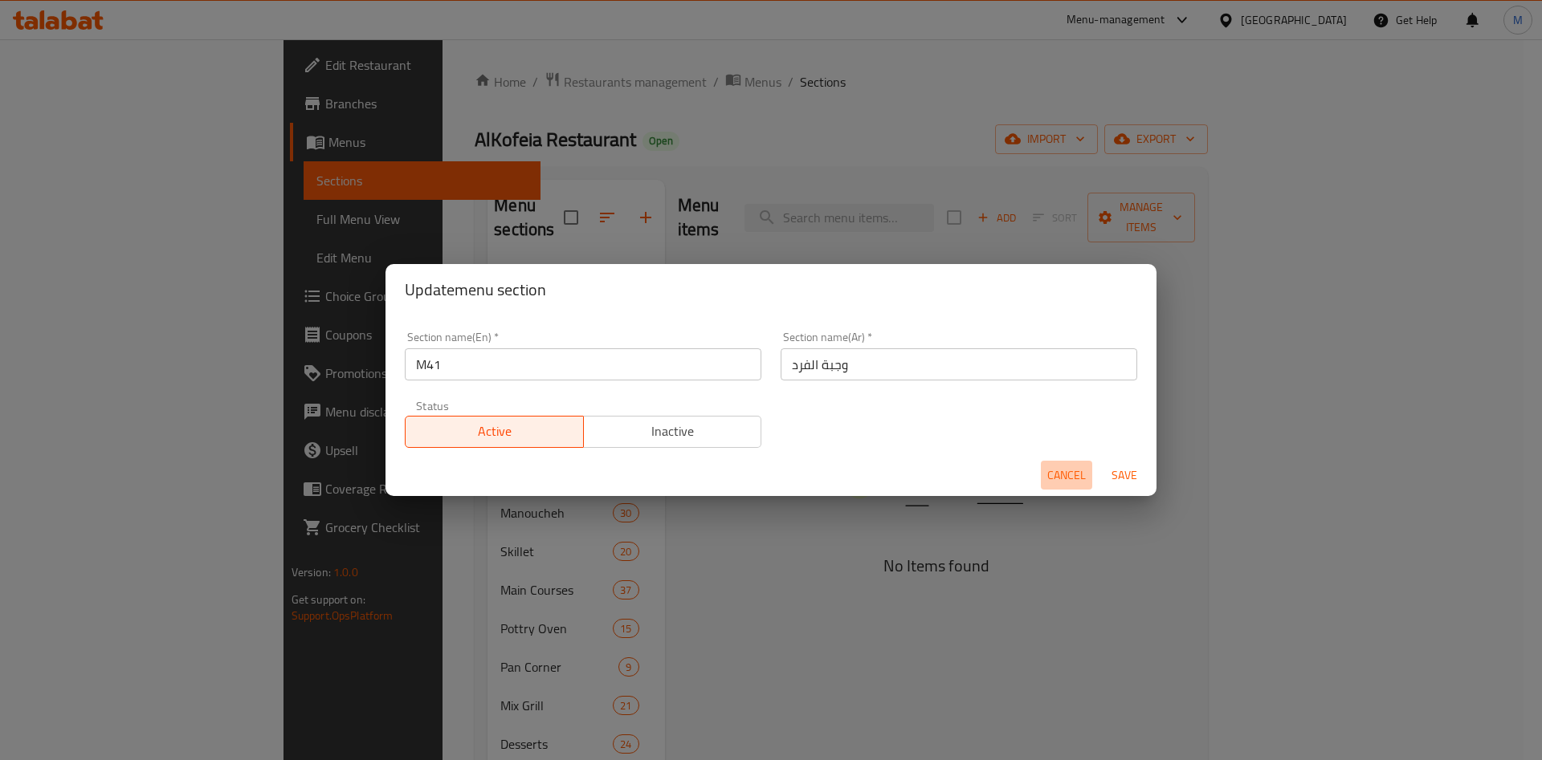
click at [1066, 471] on span "Cancel" at bounding box center [1066, 476] width 39 height 20
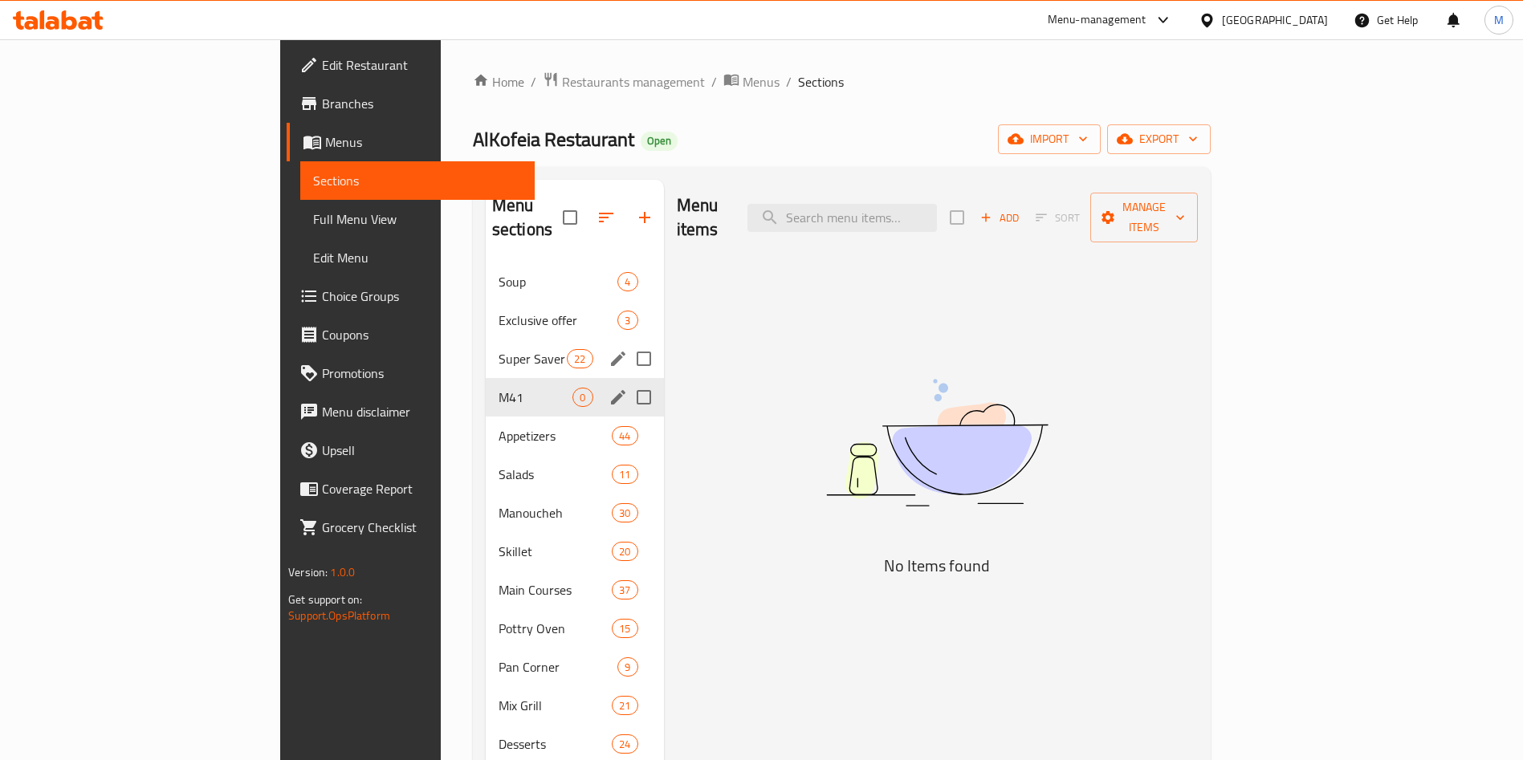
click at [499, 349] on span "Super Saver" at bounding box center [533, 358] width 68 height 19
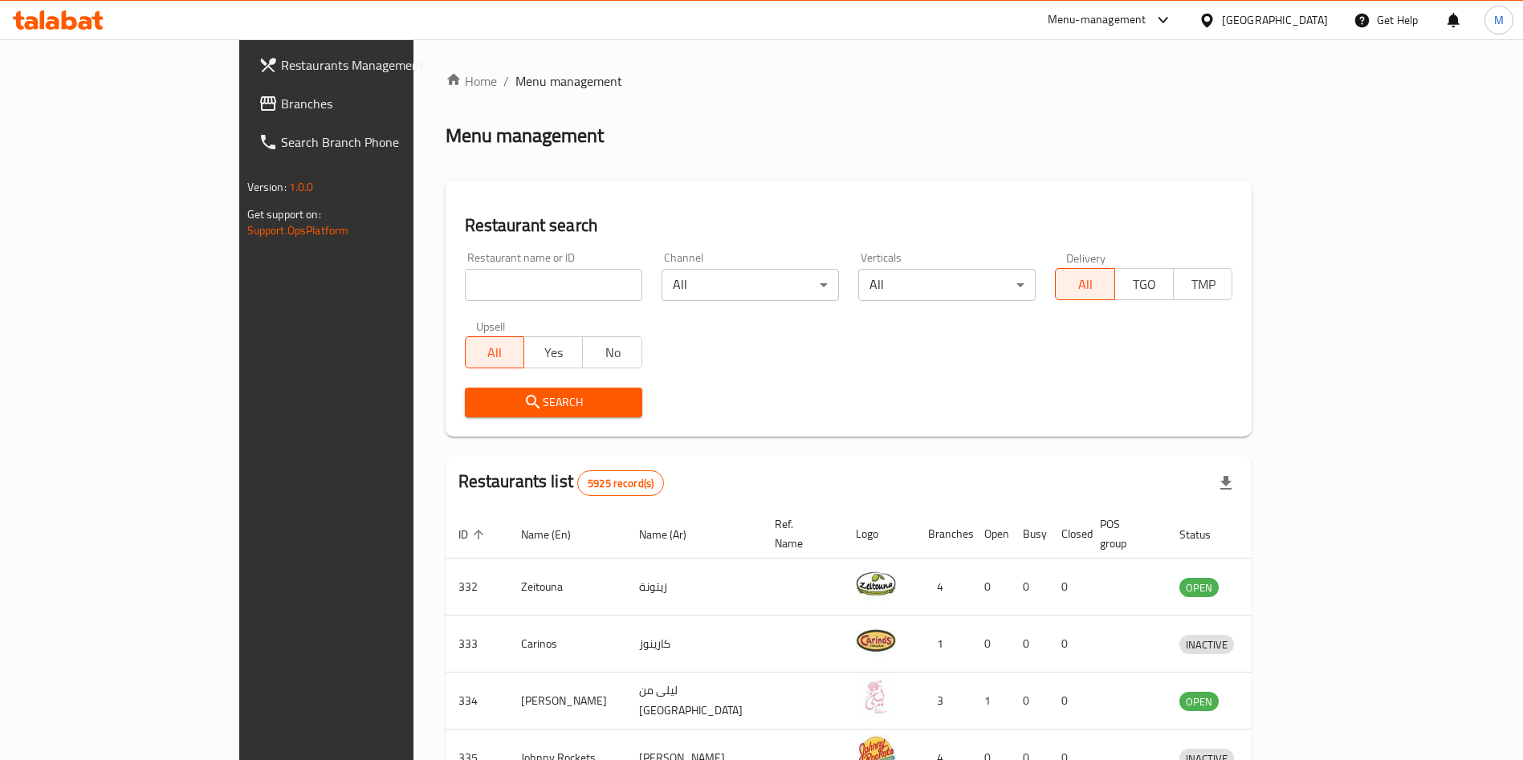
click at [465, 267] on div "Restaurant name or ID Restaurant name or ID" at bounding box center [553, 276] width 177 height 49
click at [465, 286] on input "search" at bounding box center [553, 285] width 177 height 32
type input "ؤ"
type input "cake"
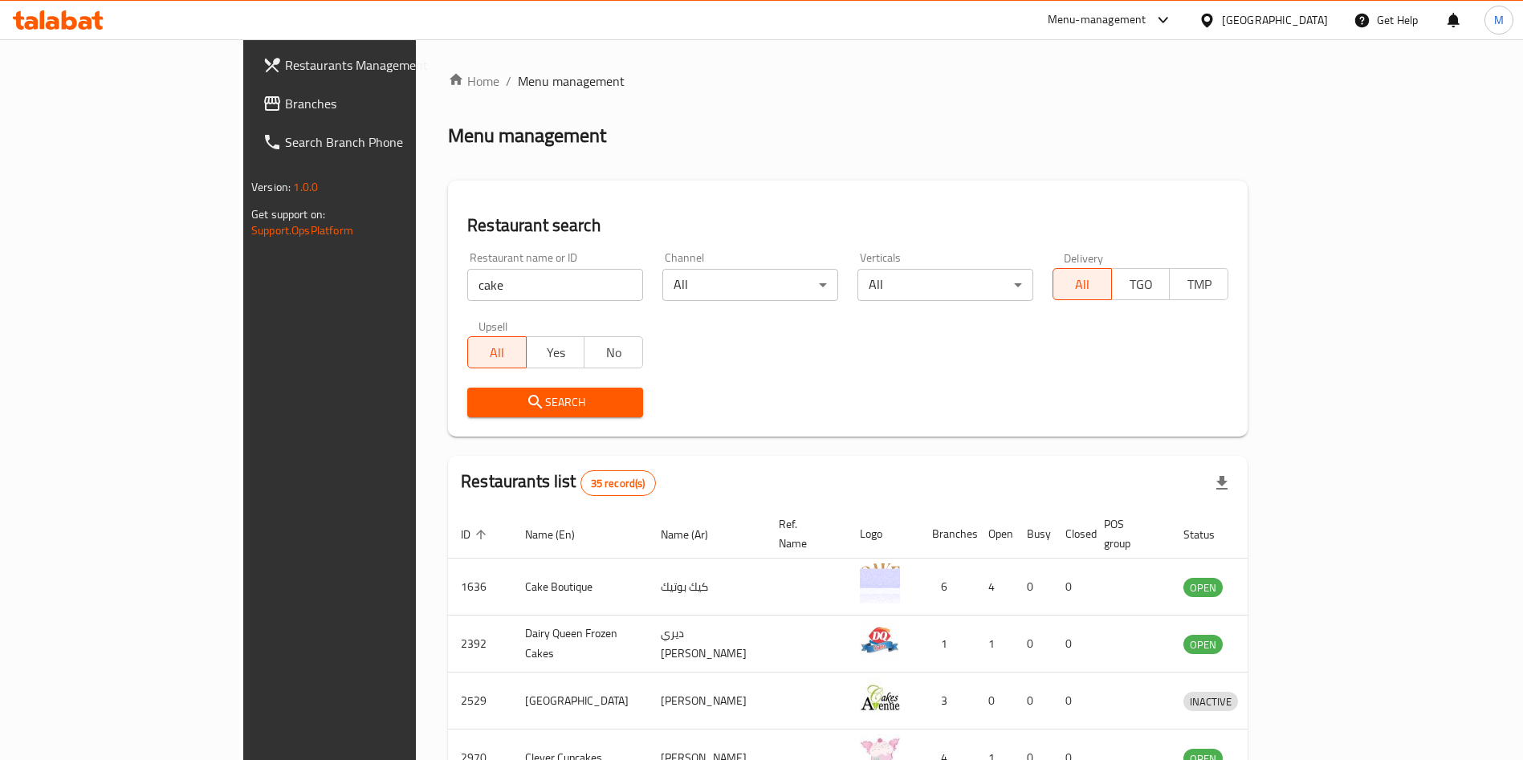
click at [491, 266] on div "Restaurant name or ID cake Restaurant name or ID" at bounding box center [555, 276] width 176 height 49
click at [491, 282] on input "cake" at bounding box center [555, 285] width 176 height 32
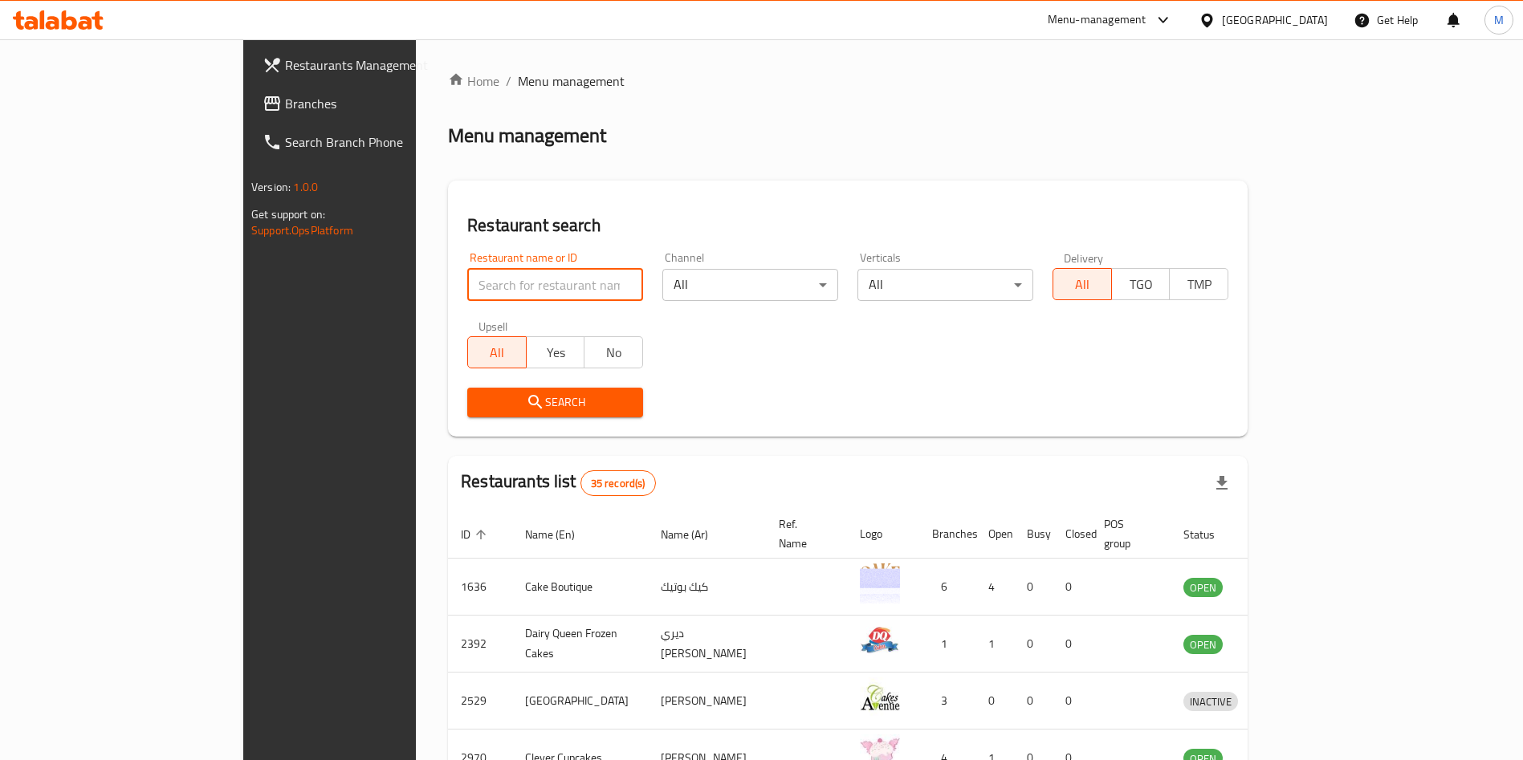
paste input "Coastal Cafe and Cake Story - (761810)"
click button "Search" at bounding box center [555, 403] width 176 height 30
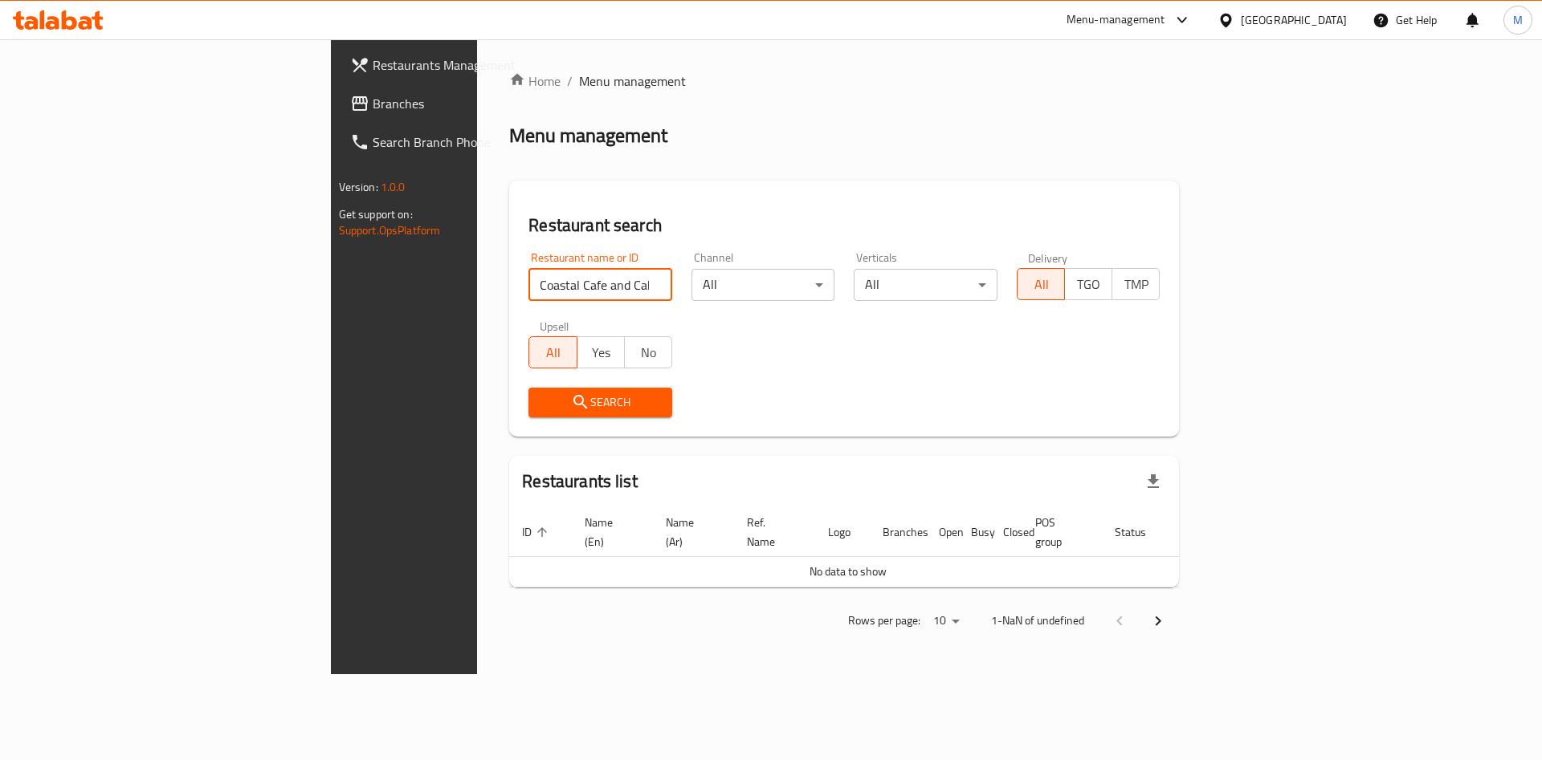
type input "Coastal Cafe and Cake"
click button "Search" at bounding box center [600, 403] width 144 height 30
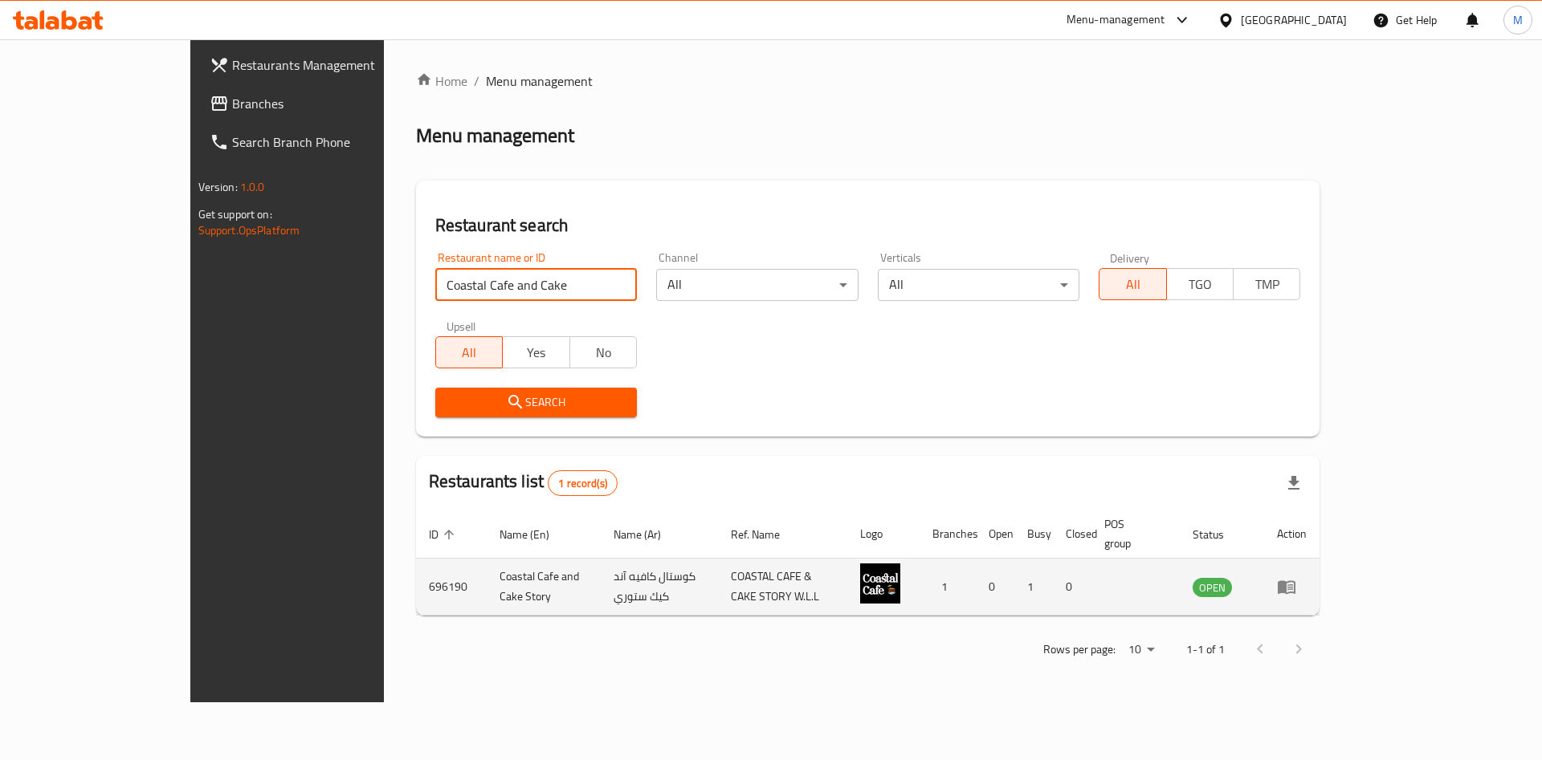
click at [1306, 577] on link "enhanced table" at bounding box center [1292, 586] width 30 height 19
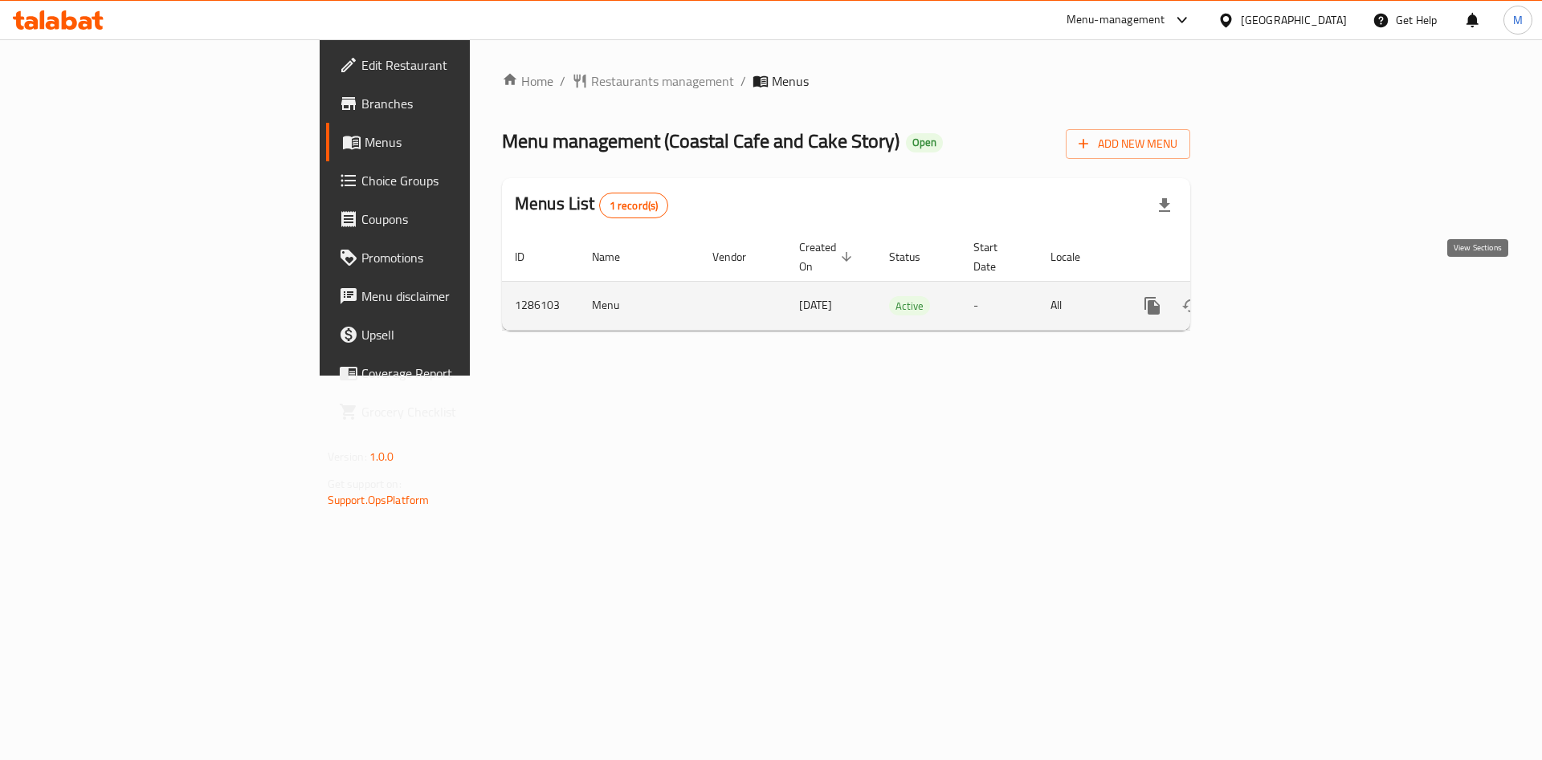
click at [1278, 296] on icon "enhanced table" at bounding box center [1267, 305] width 19 height 19
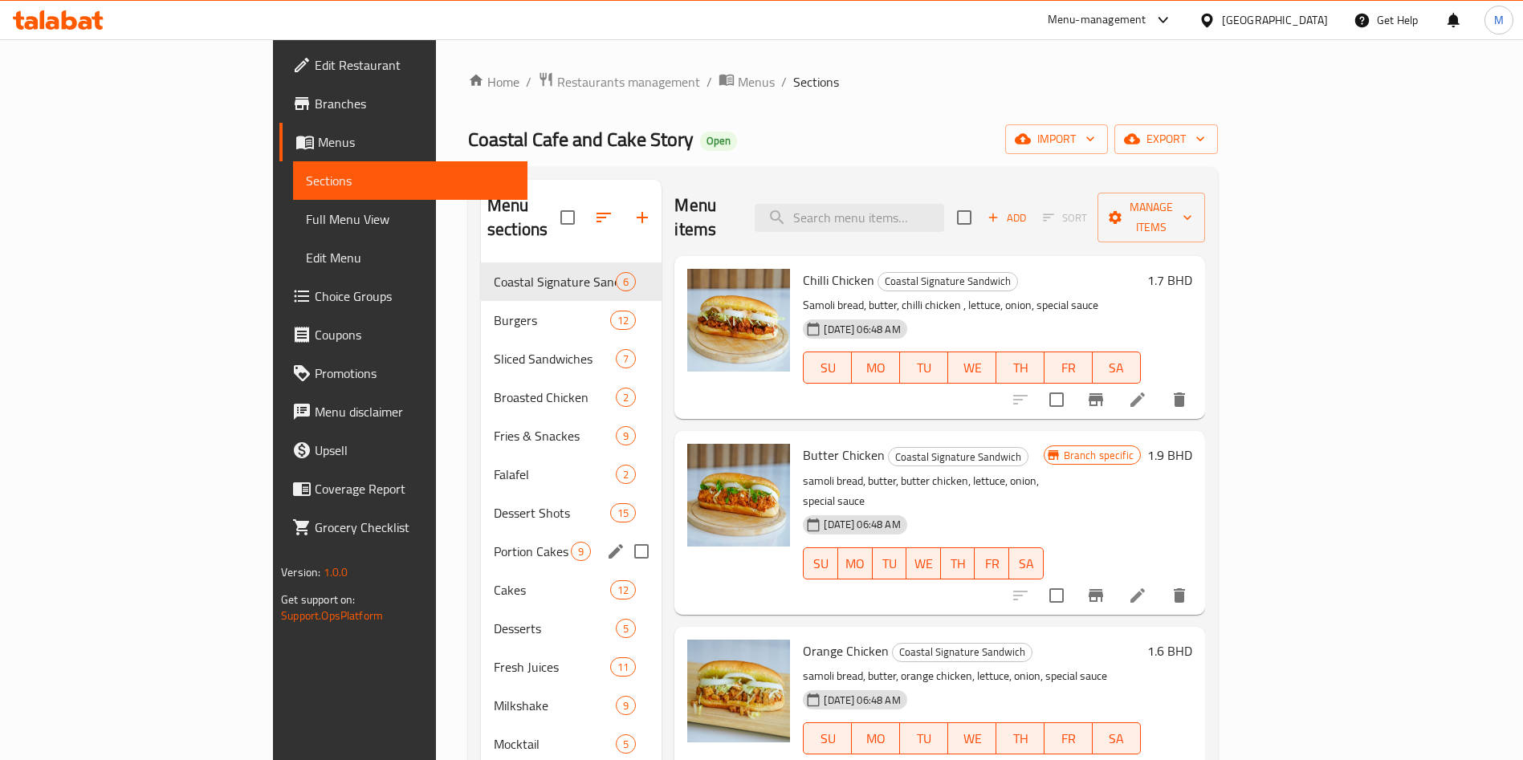
click at [494, 542] on span "Portion Cakes" at bounding box center [532, 551] width 77 height 19
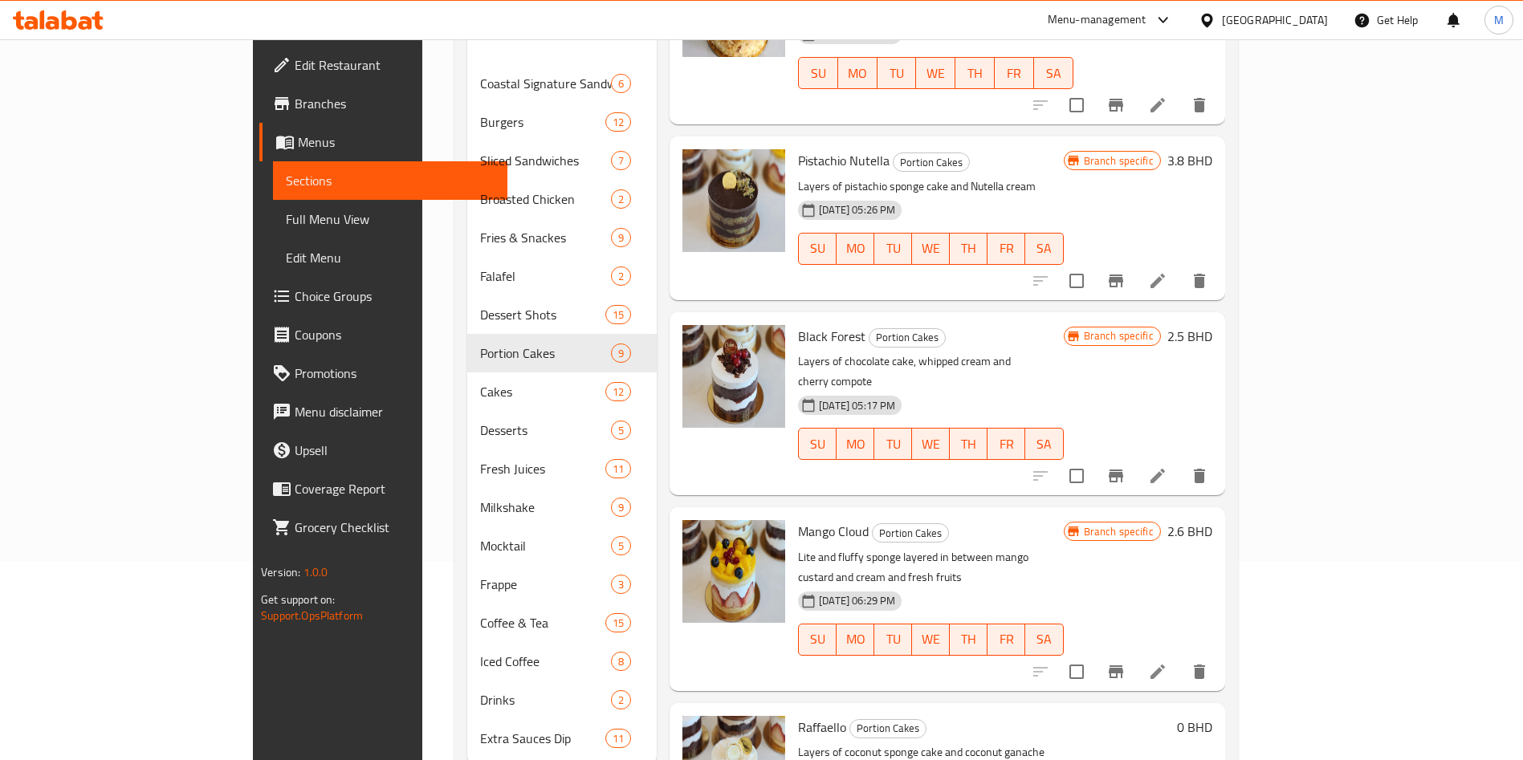
scroll to position [225, 0]
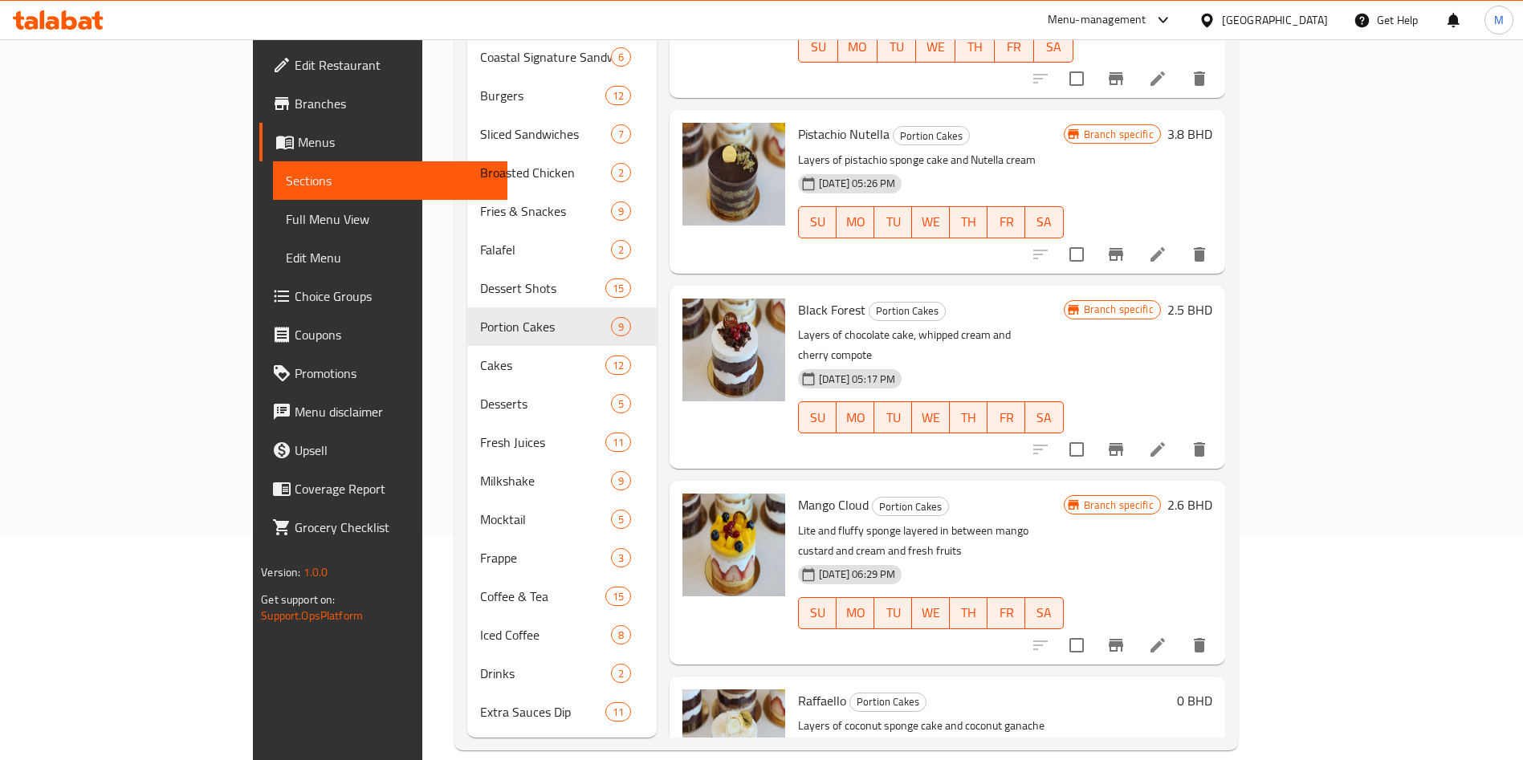
click at [1126, 440] on icon "Branch-specific-item" at bounding box center [1116, 449] width 19 height 19
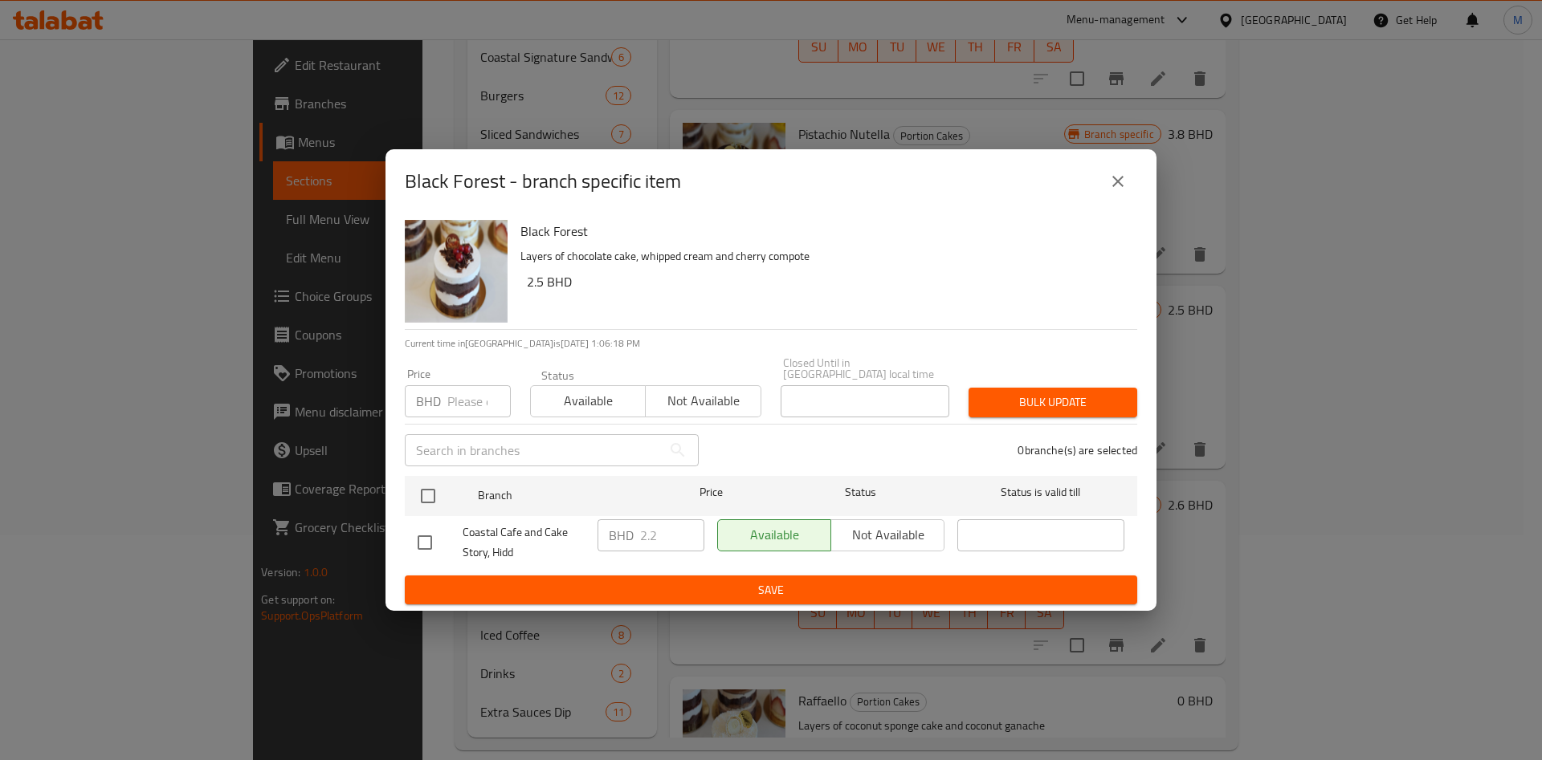
click at [1118, 198] on button "close" at bounding box center [1118, 181] width 39 height 39
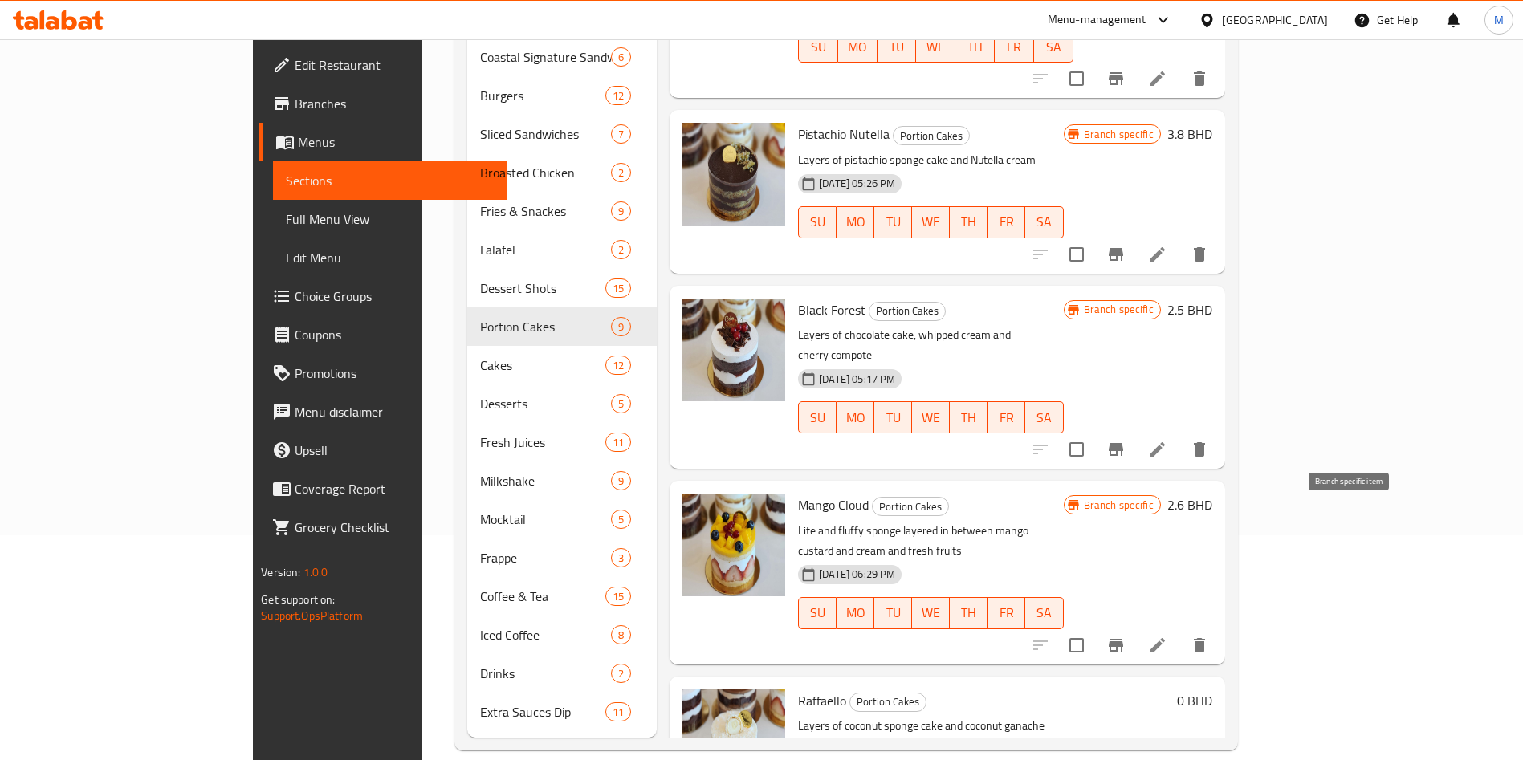
click at [1123, 639] on icon "Branch-specific-item" at bounding box center [1116, 645] width 14 height 13
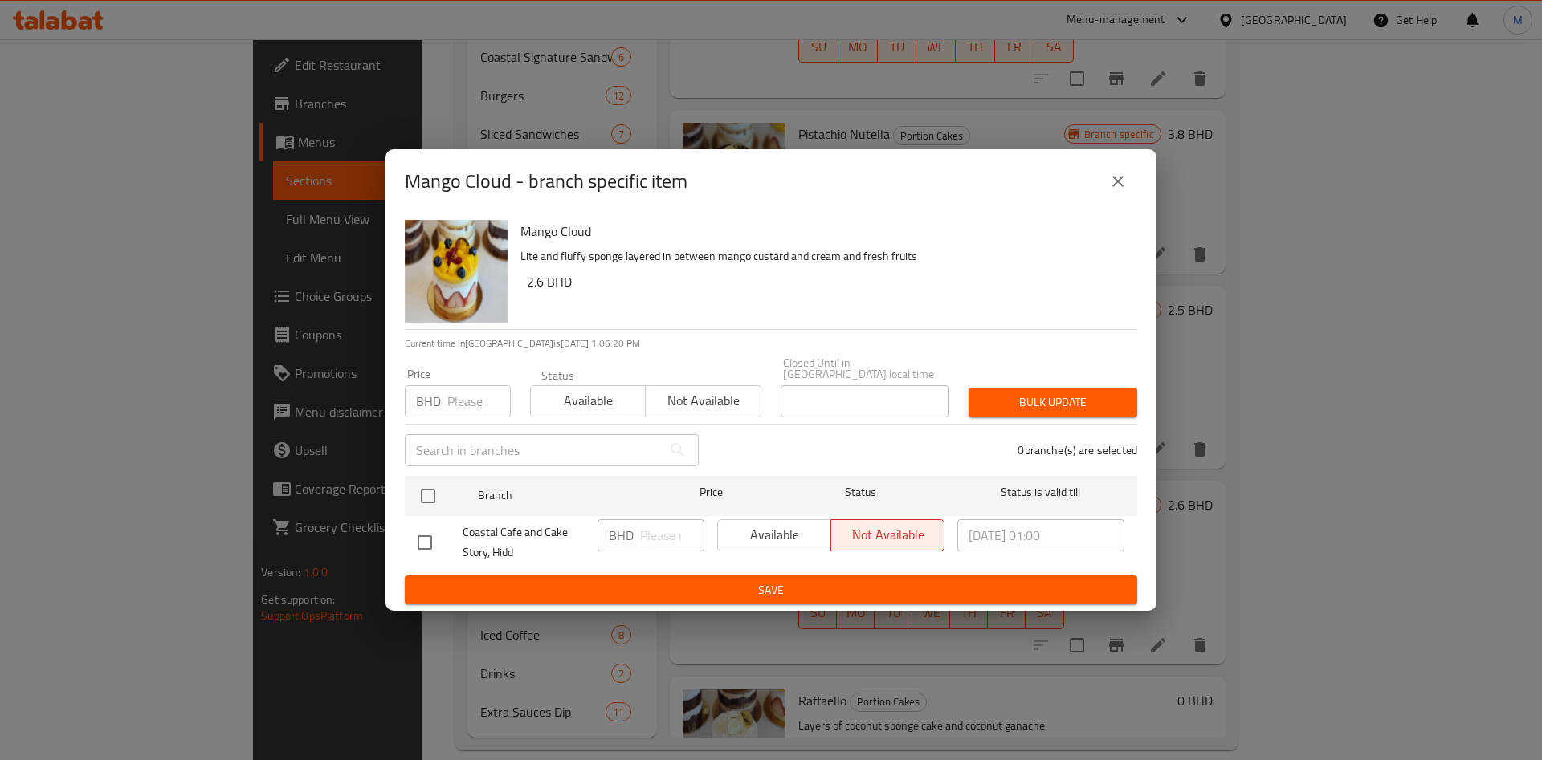
click at [1122, 181] on icon "close" at bounding box center [1117, 181] width 11 height 11
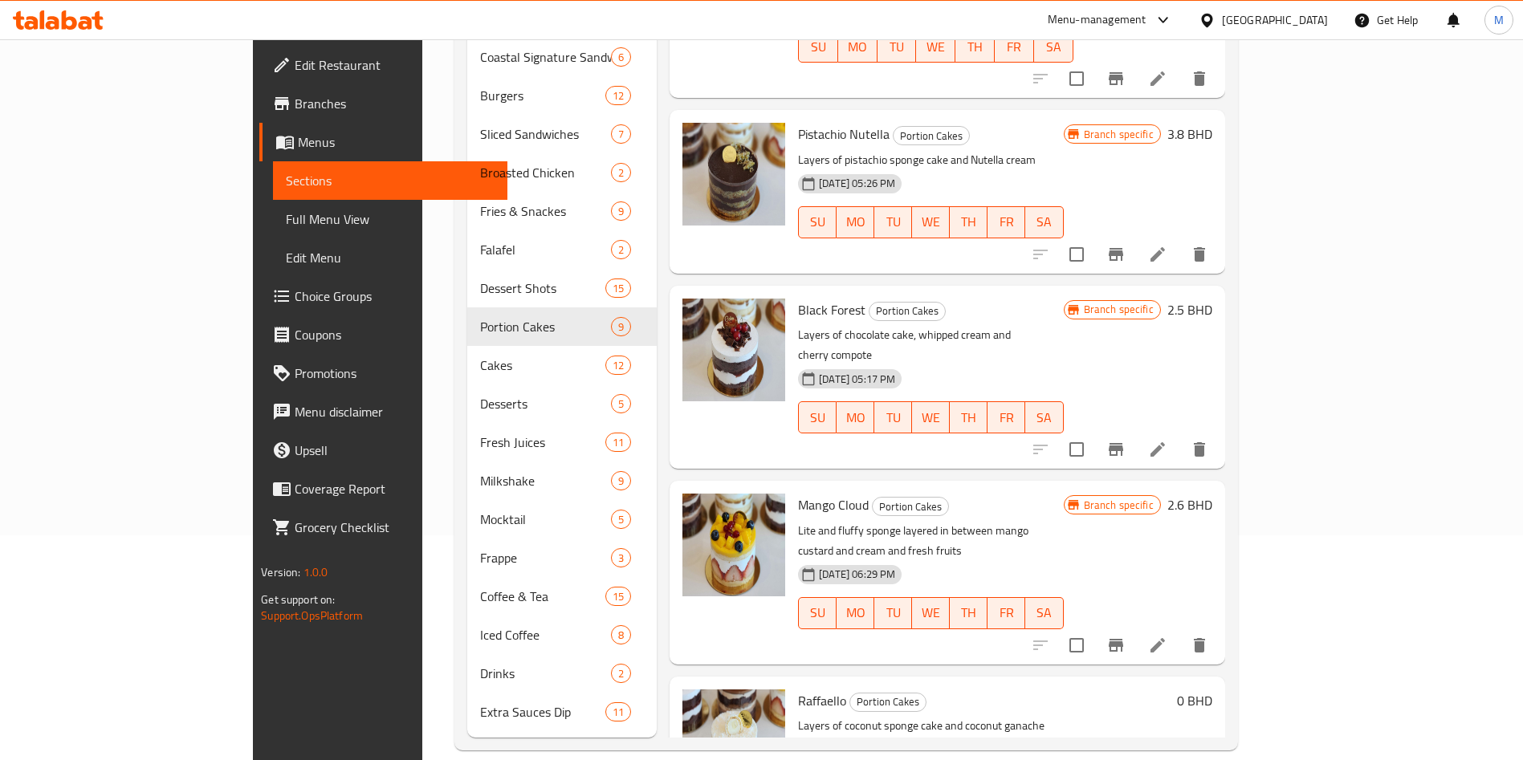
click at [1165, 638] on icon at bounding box center [1158, 645] width 14 height 14
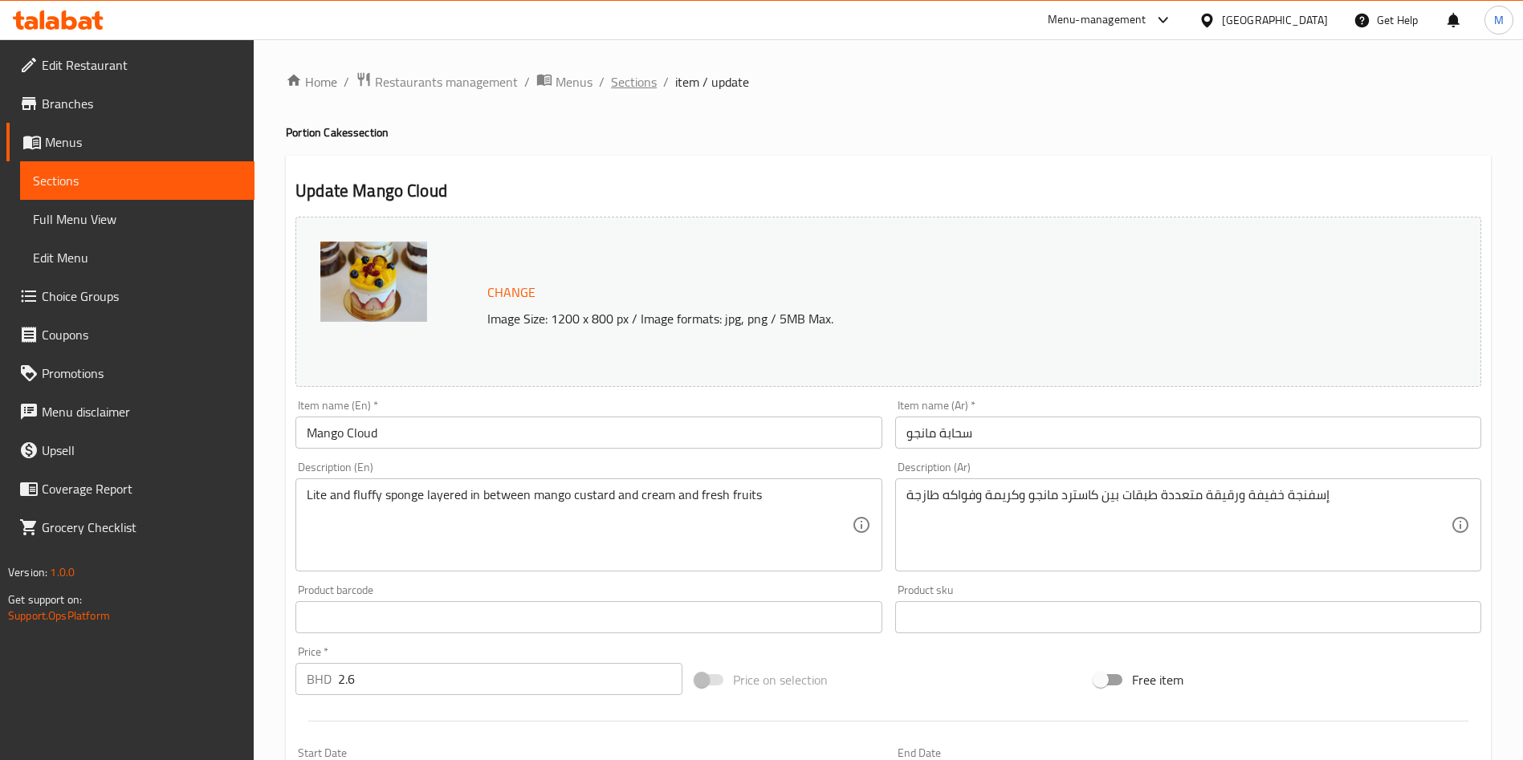
click at [630, 72] on span "Sections" at bounding box center [634, 81] width 46 height 19
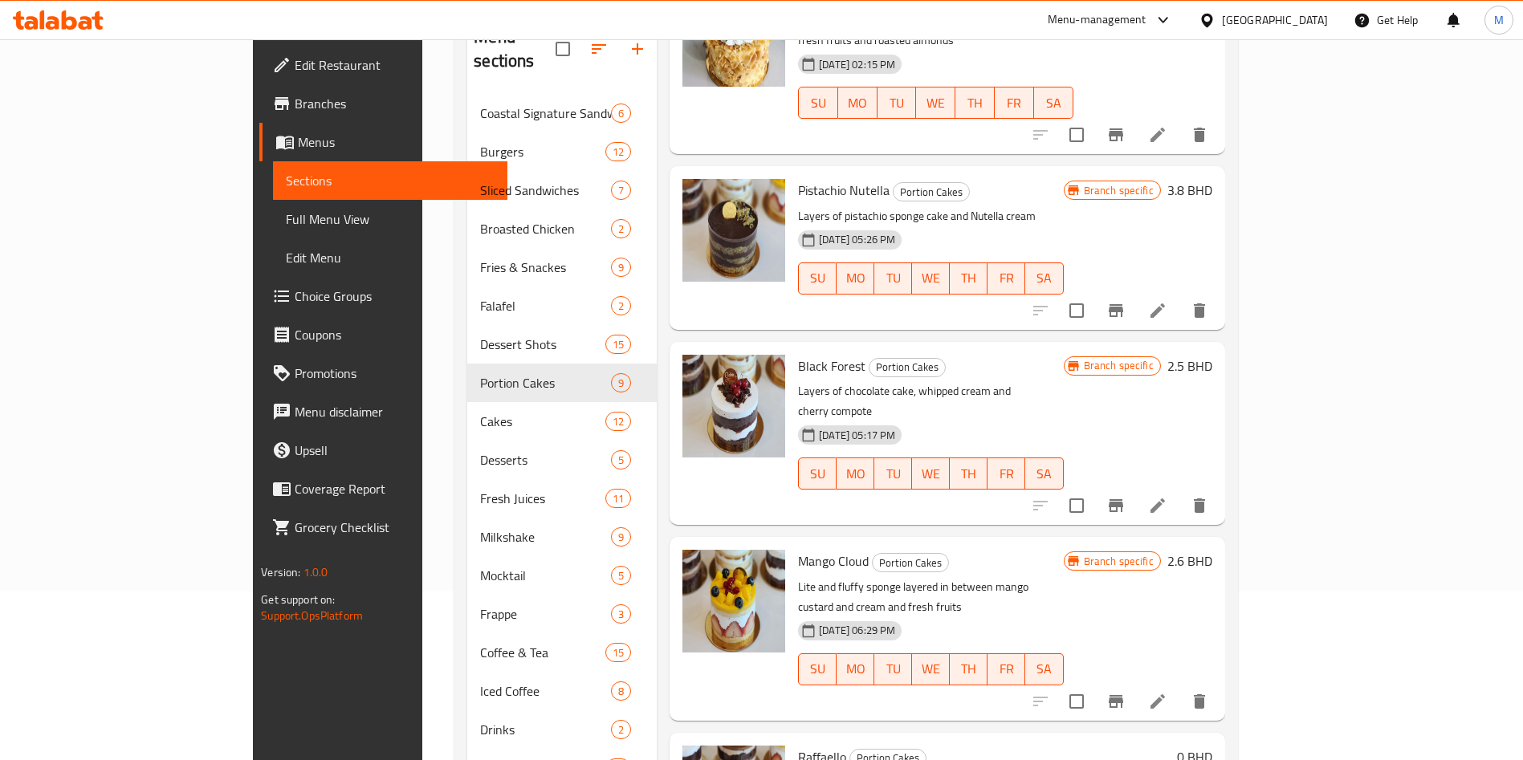
scroll to position [225, 0]
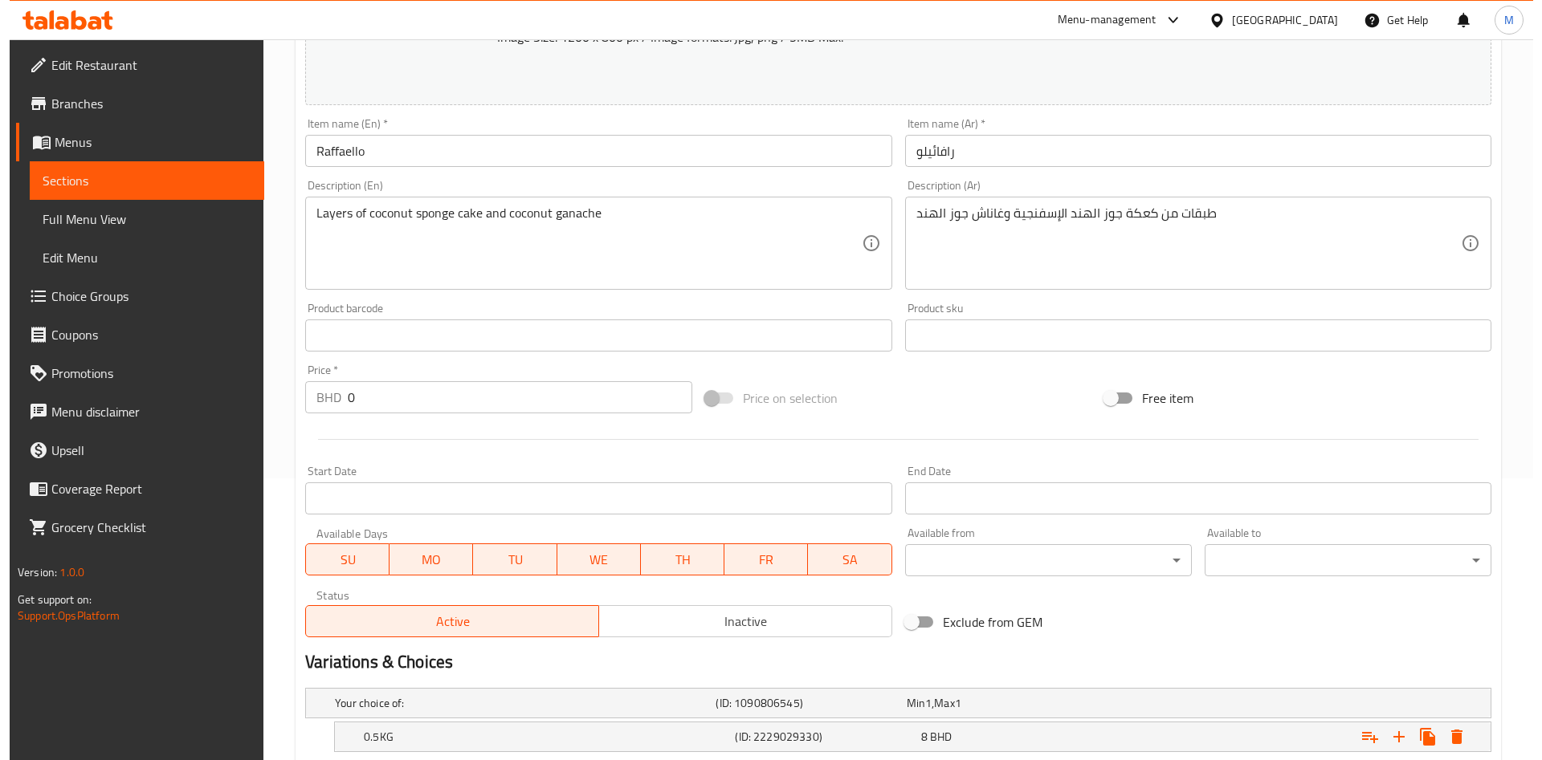
scroll to position [387, 0]
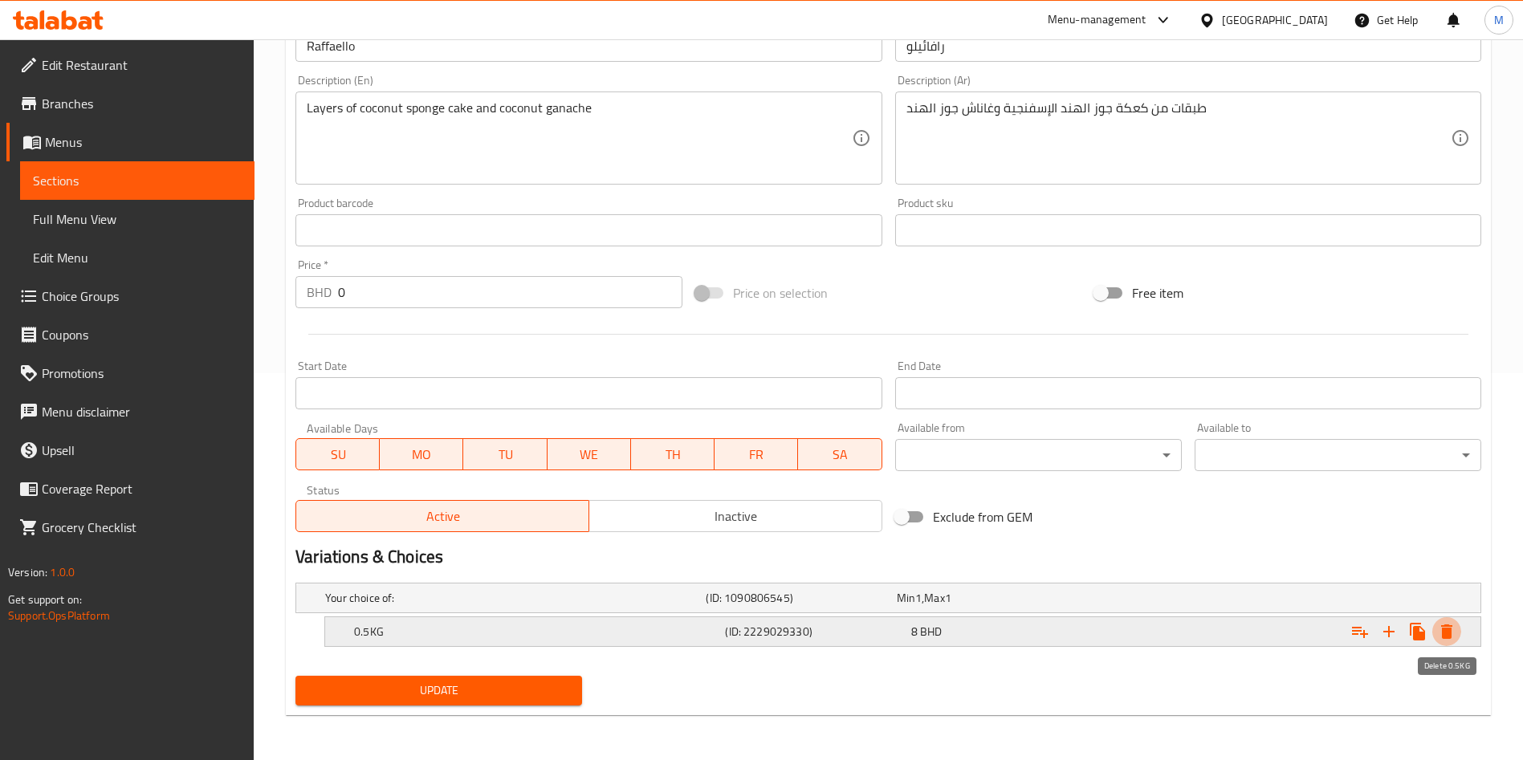
click at [1455, 638] on icon "Expand" at bounding box center [1446, 631] width 19 height 19
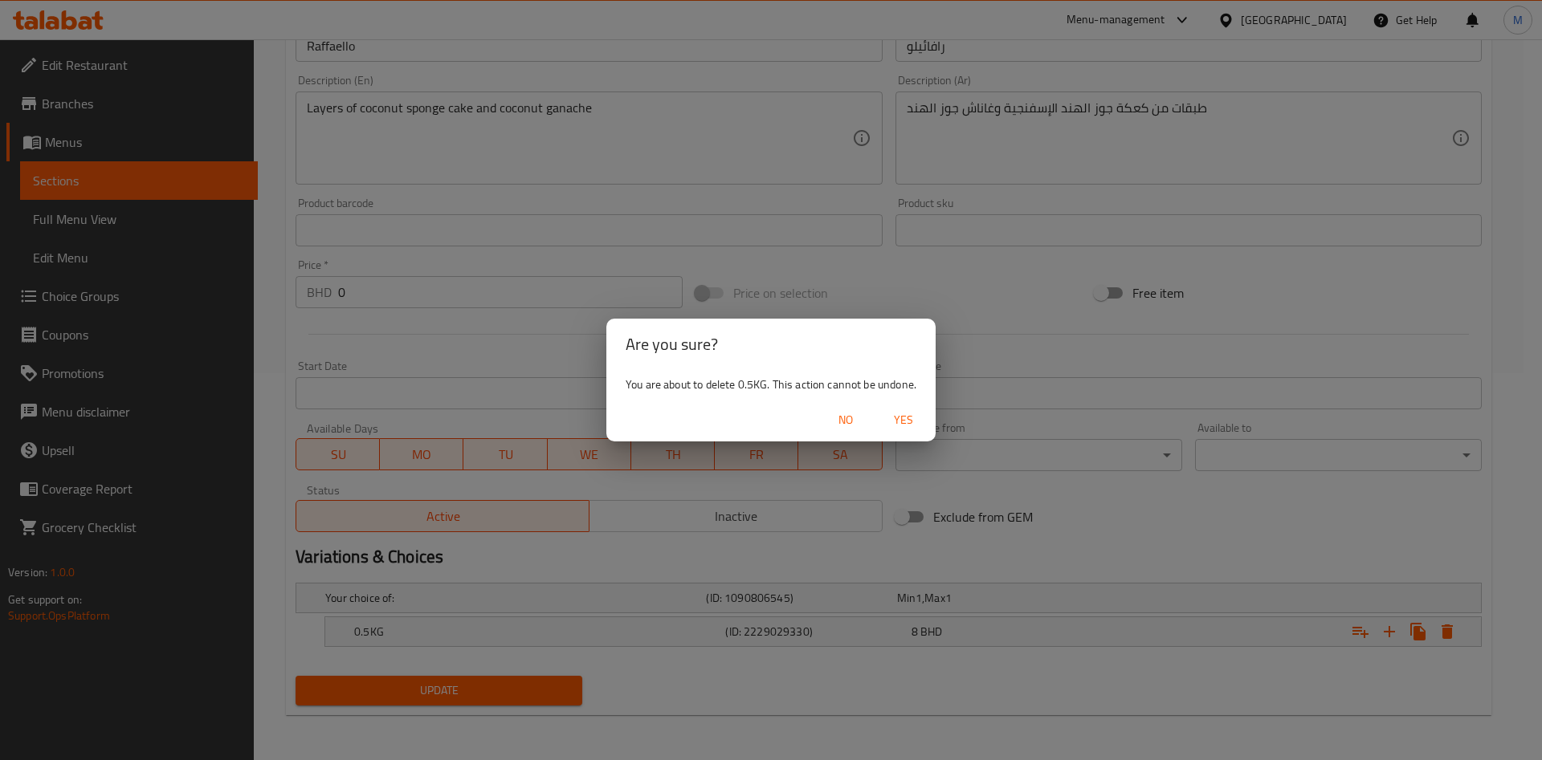
click at [914, 419] on span "Yes" at bounding box center [903, 420] width 39 height 20
click at [914, 416] on div "End Date End Date" at bounding box center [1188, 385] width 599 height 62
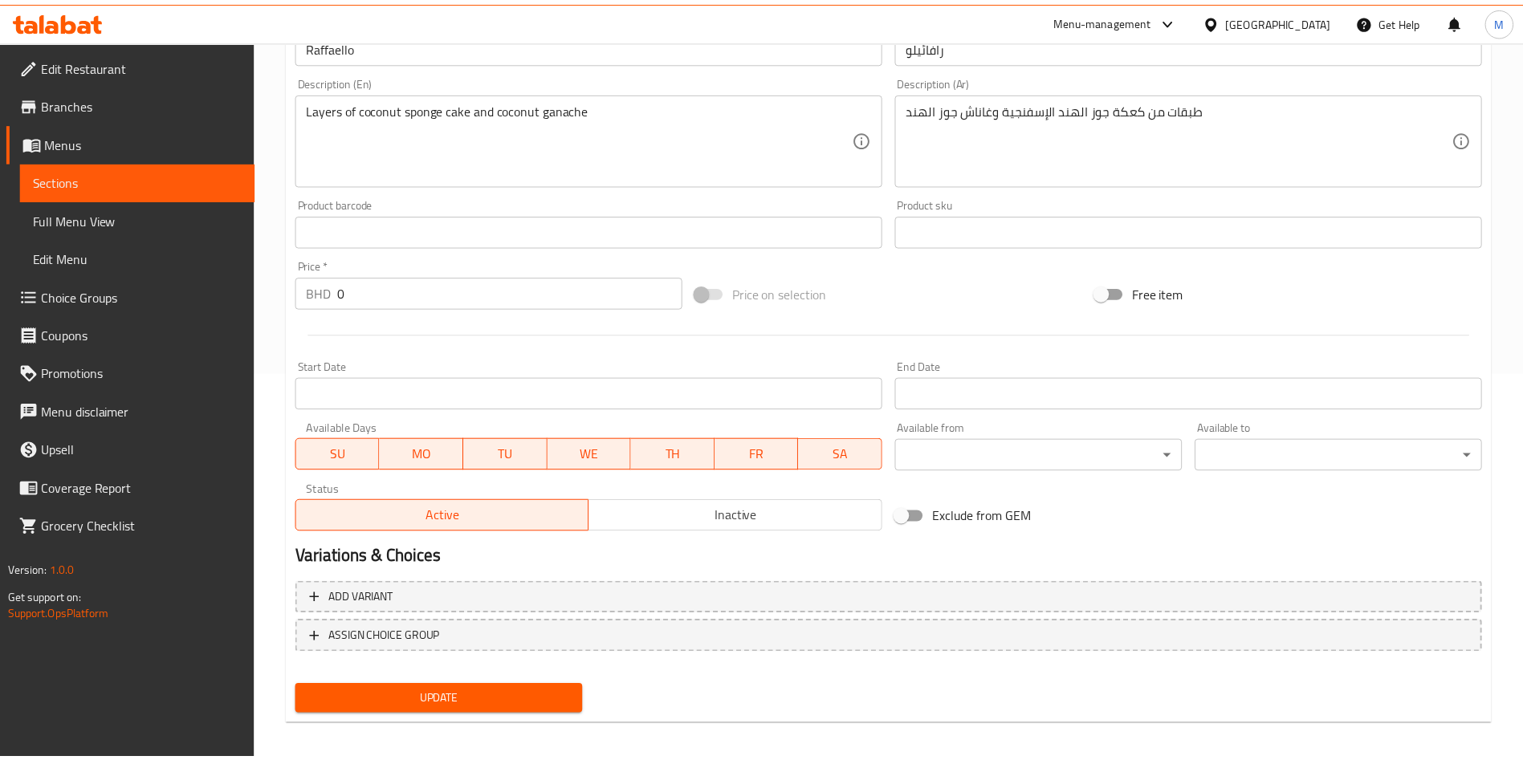
scroll to position [381, 0]
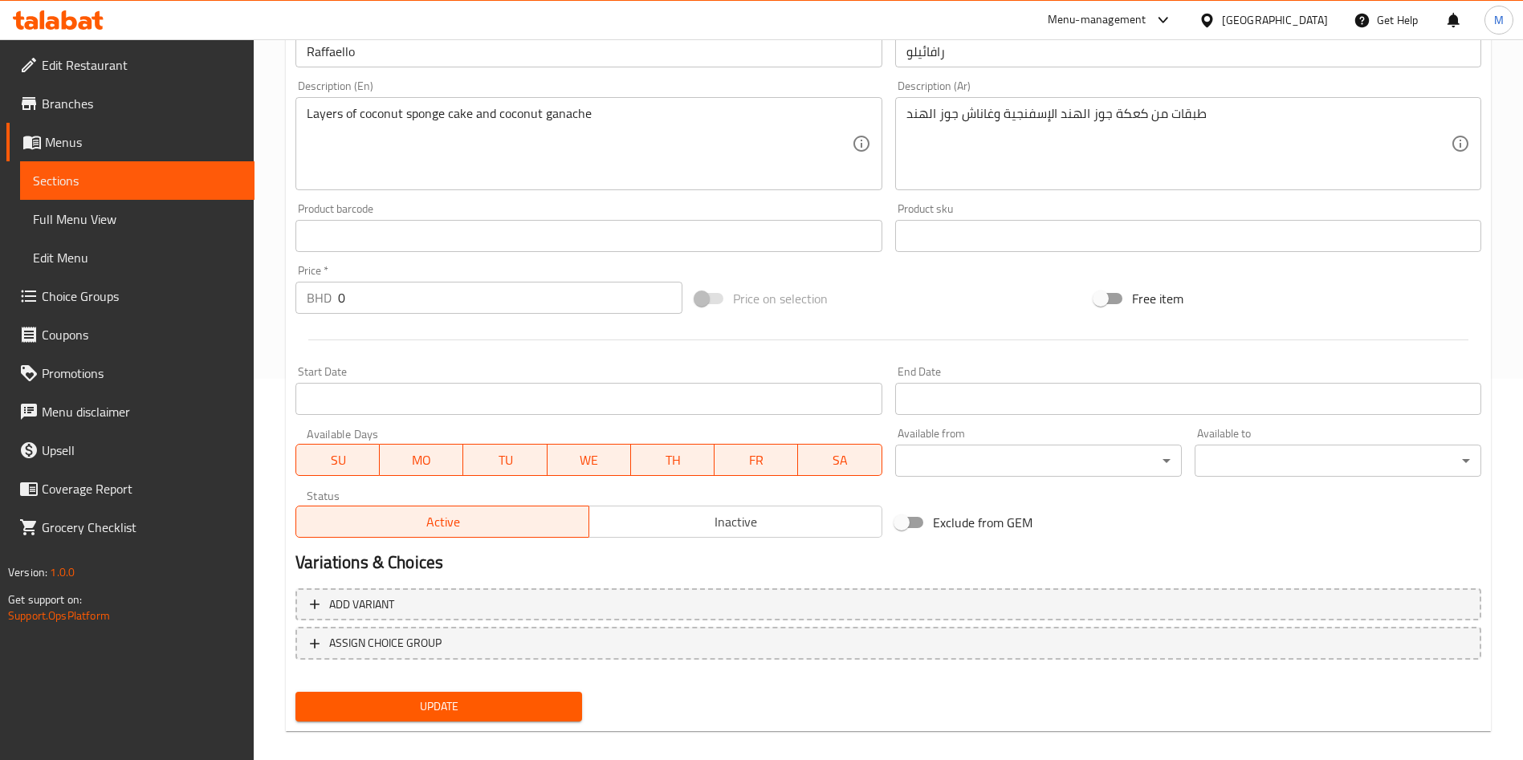
click at [434, 304] on input "0" at bounding box center [510, 298] width 344 height 32
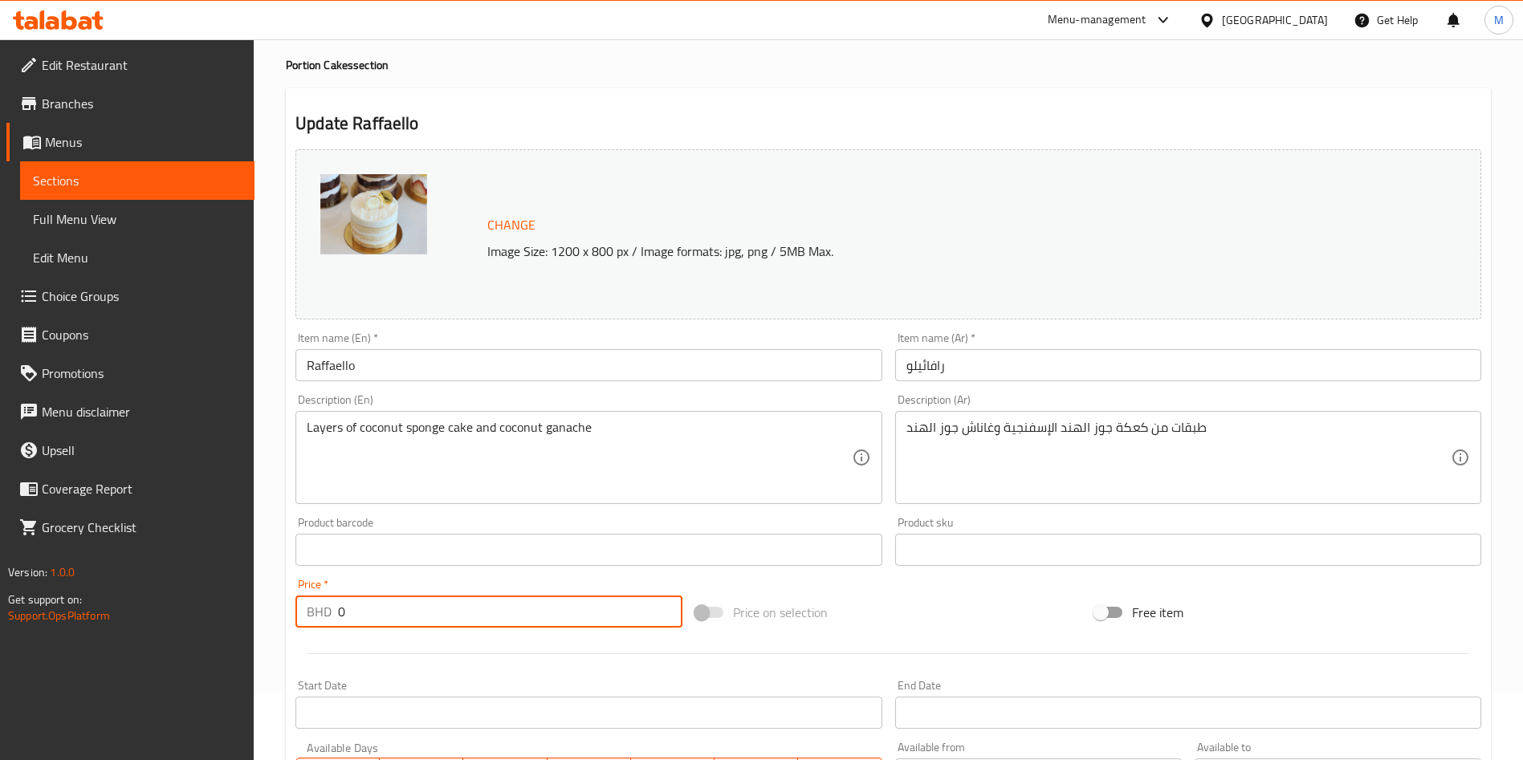
scroll to position [0, 0]
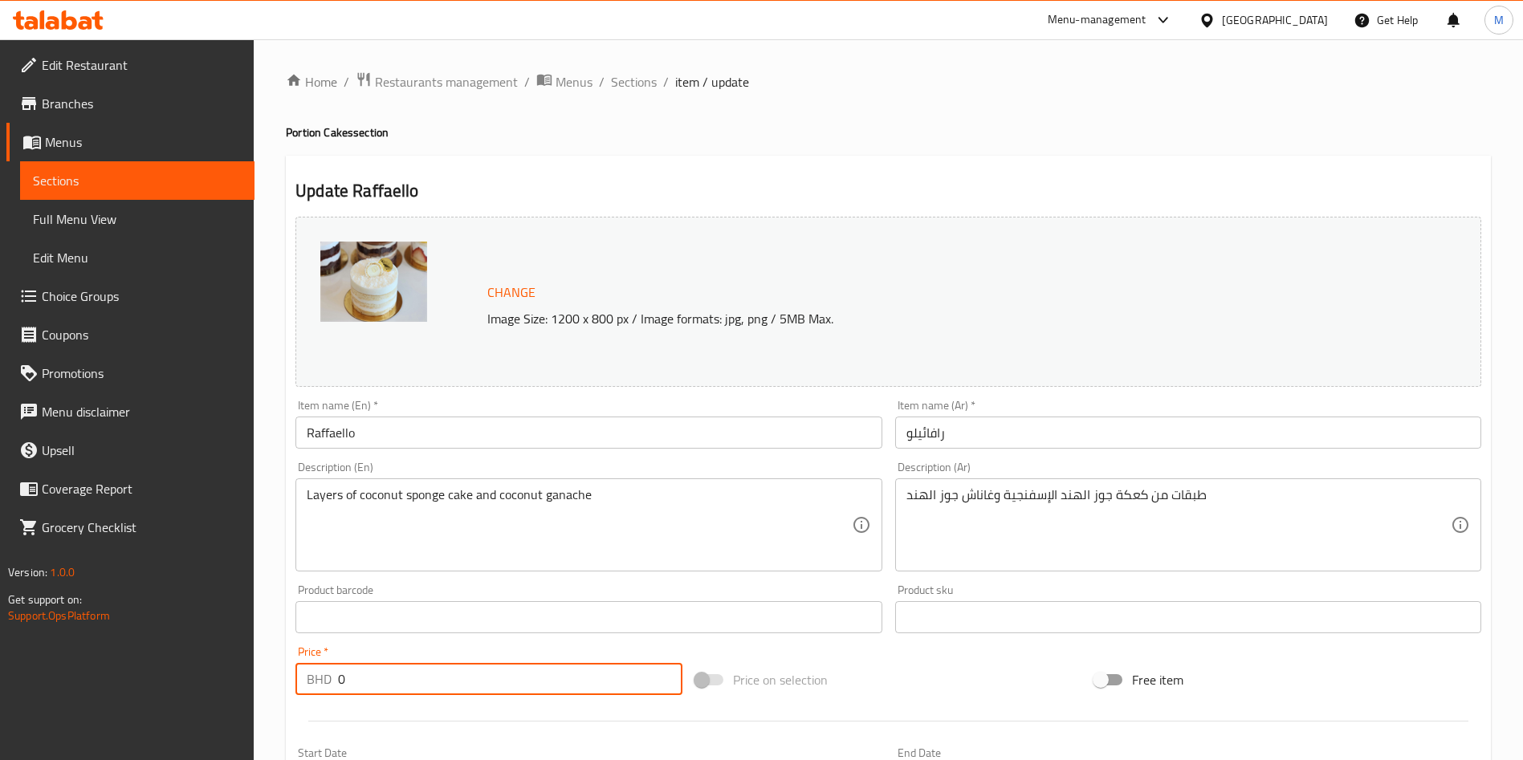
click at [417, 681] on input "0" at bounding box center [510, 679] width 344 height 32
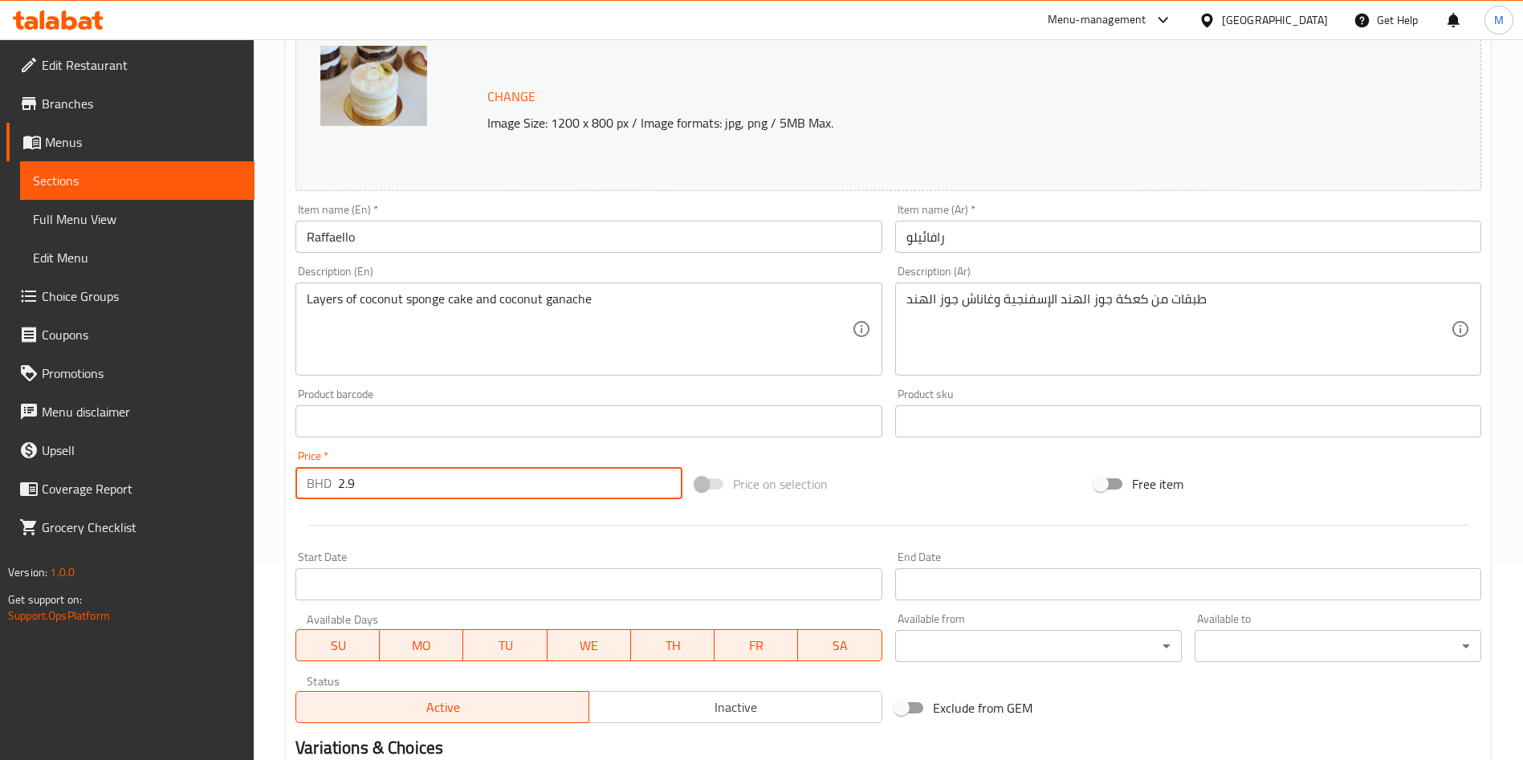
scroll to position [397, 0]
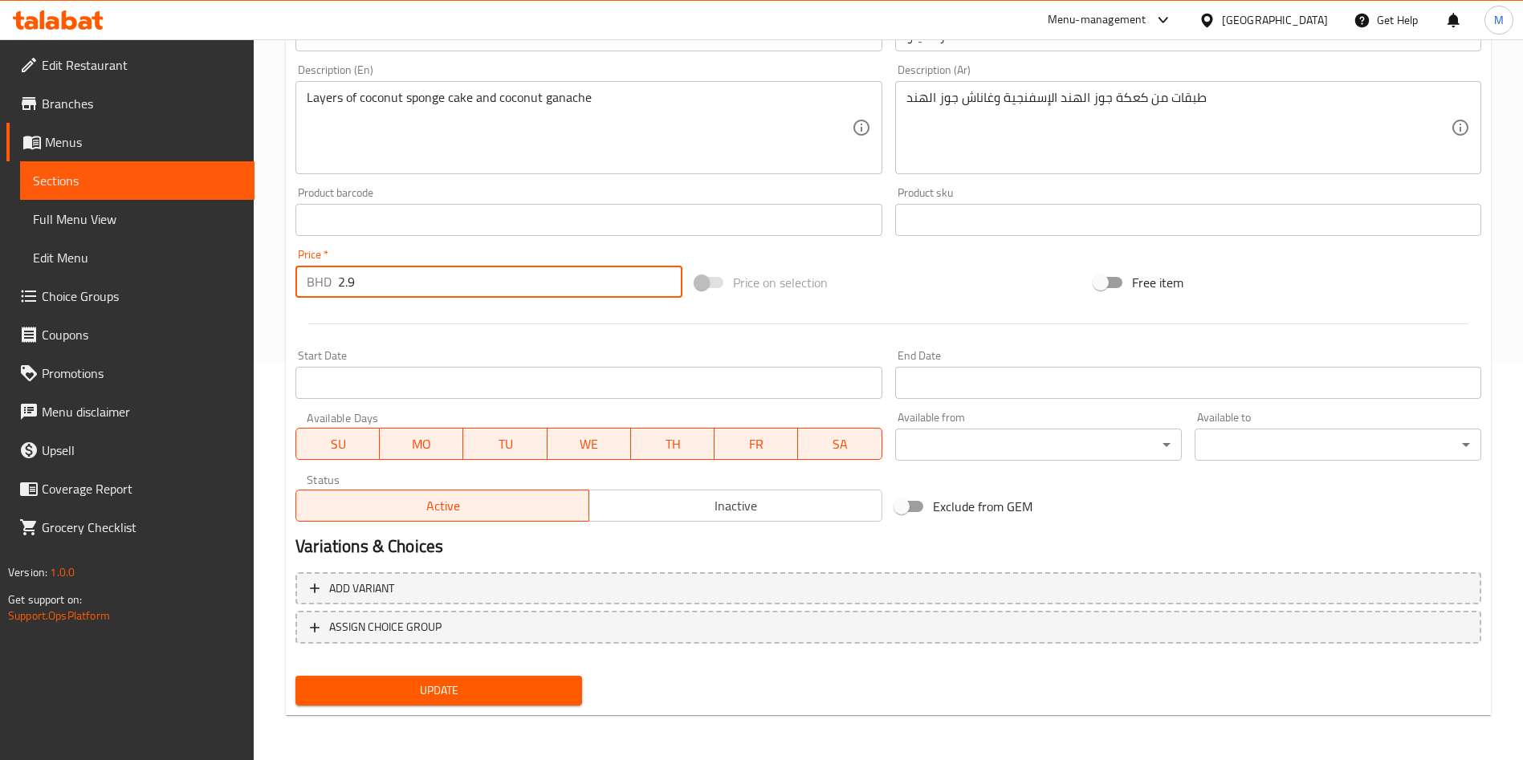
type input "2.9"
click at [532, 699] on span "Update" at bounding box center [438, 691] width 261 height 20
click at [532, 699] on div at bounding box center [761, 380] width 1523 height 760
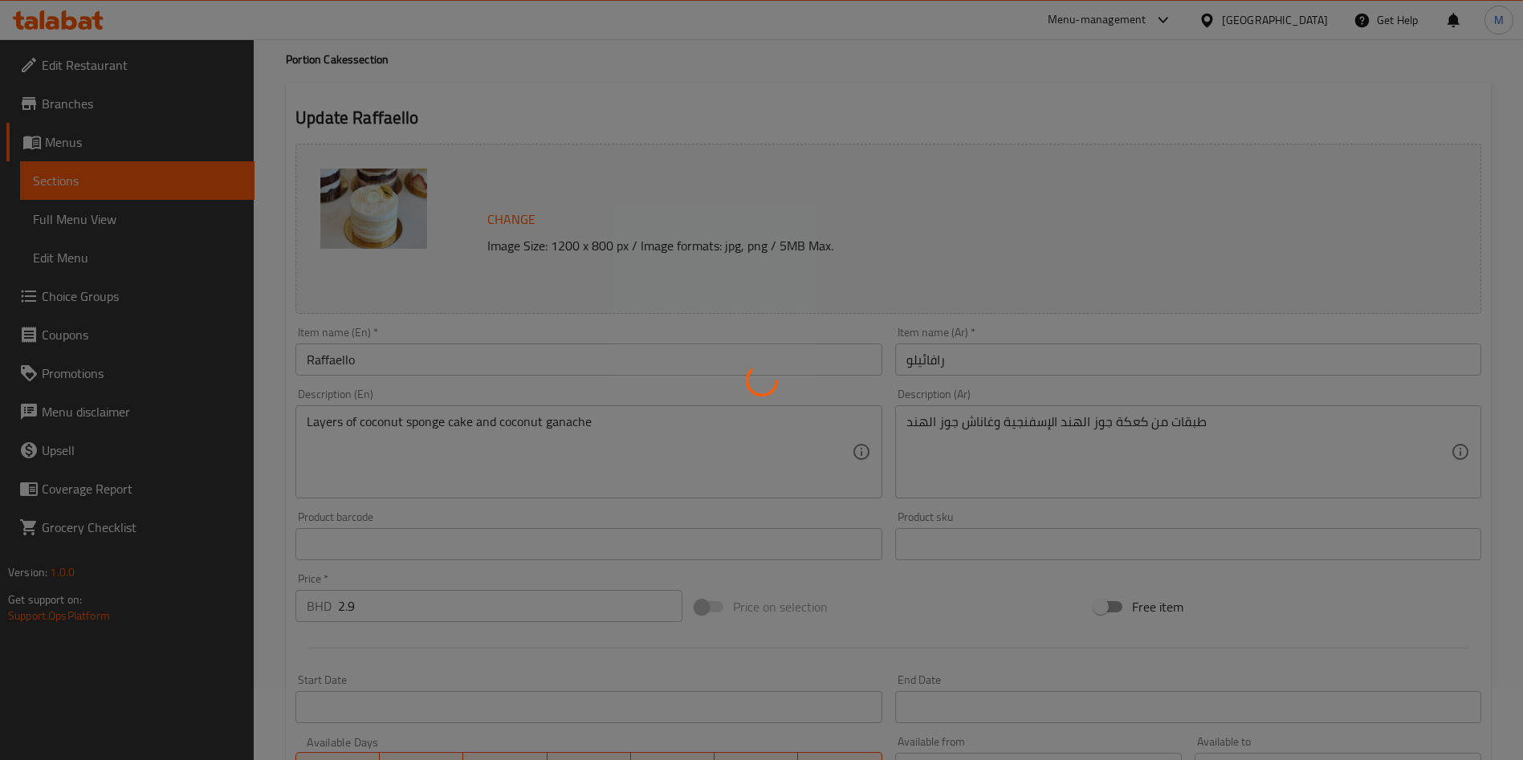
scroll to position [0, 0]
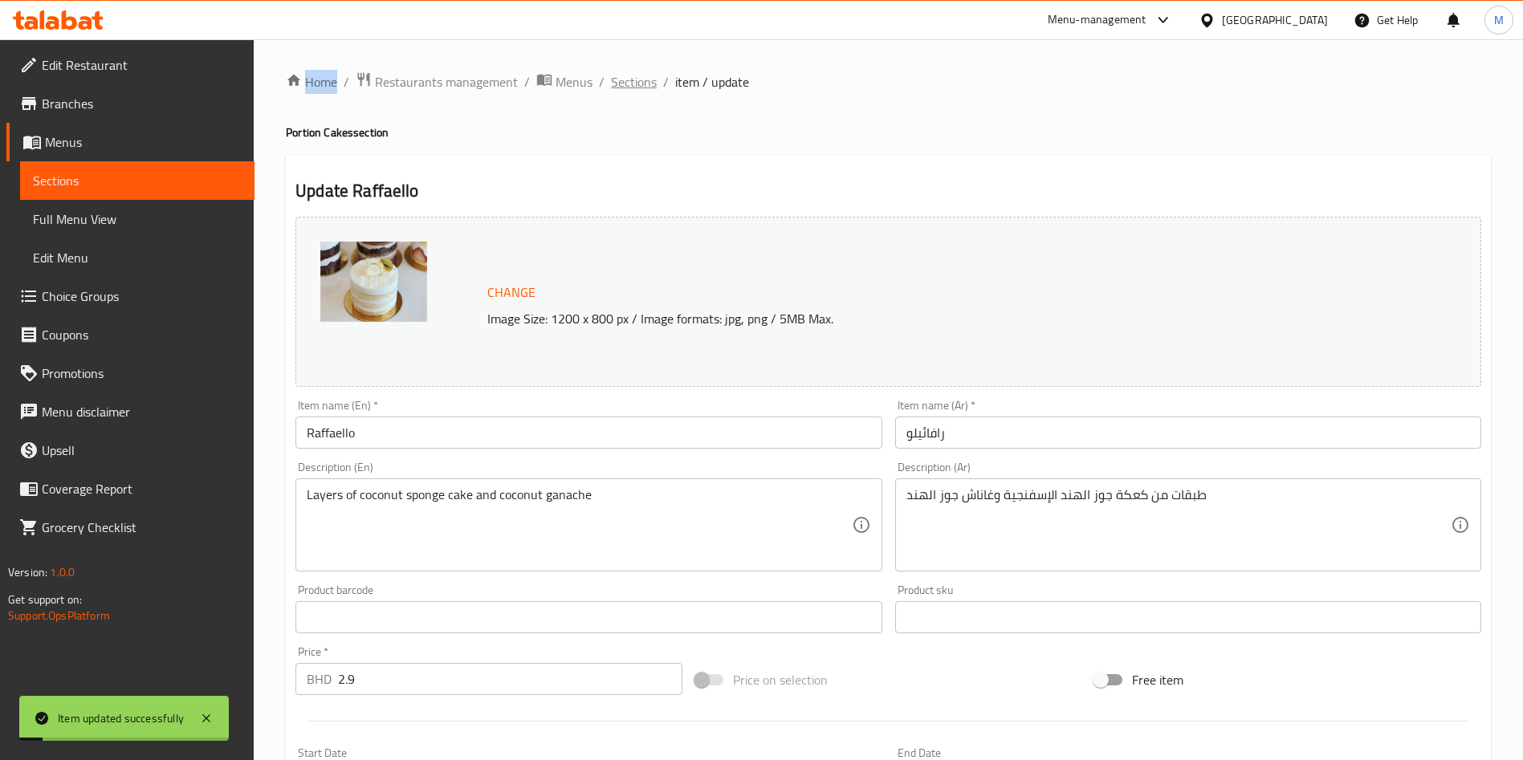
click at [636, 86] on span "Sections" at bounding box center [634, 81] width 46 height 19
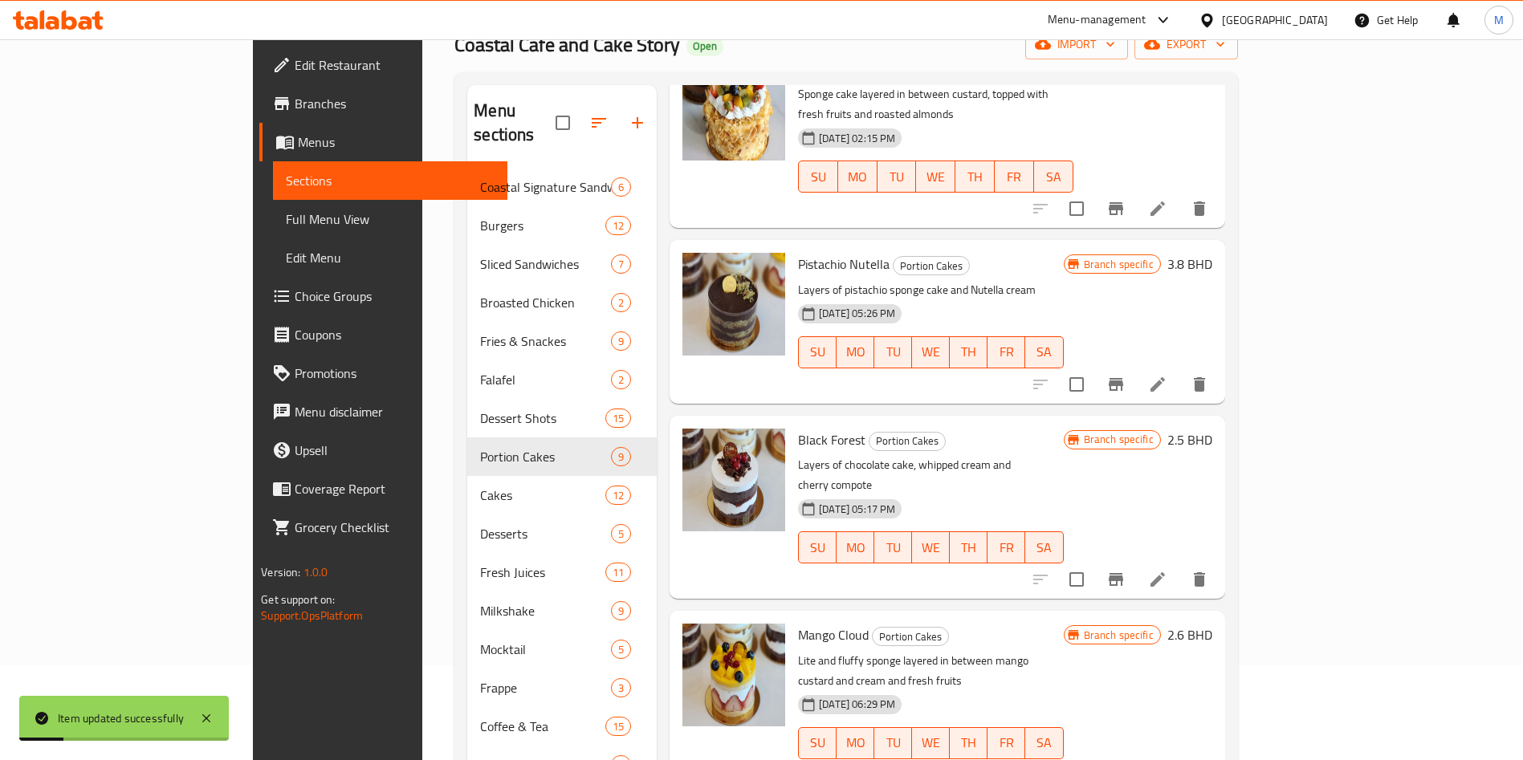
scroll to position [225, 0]
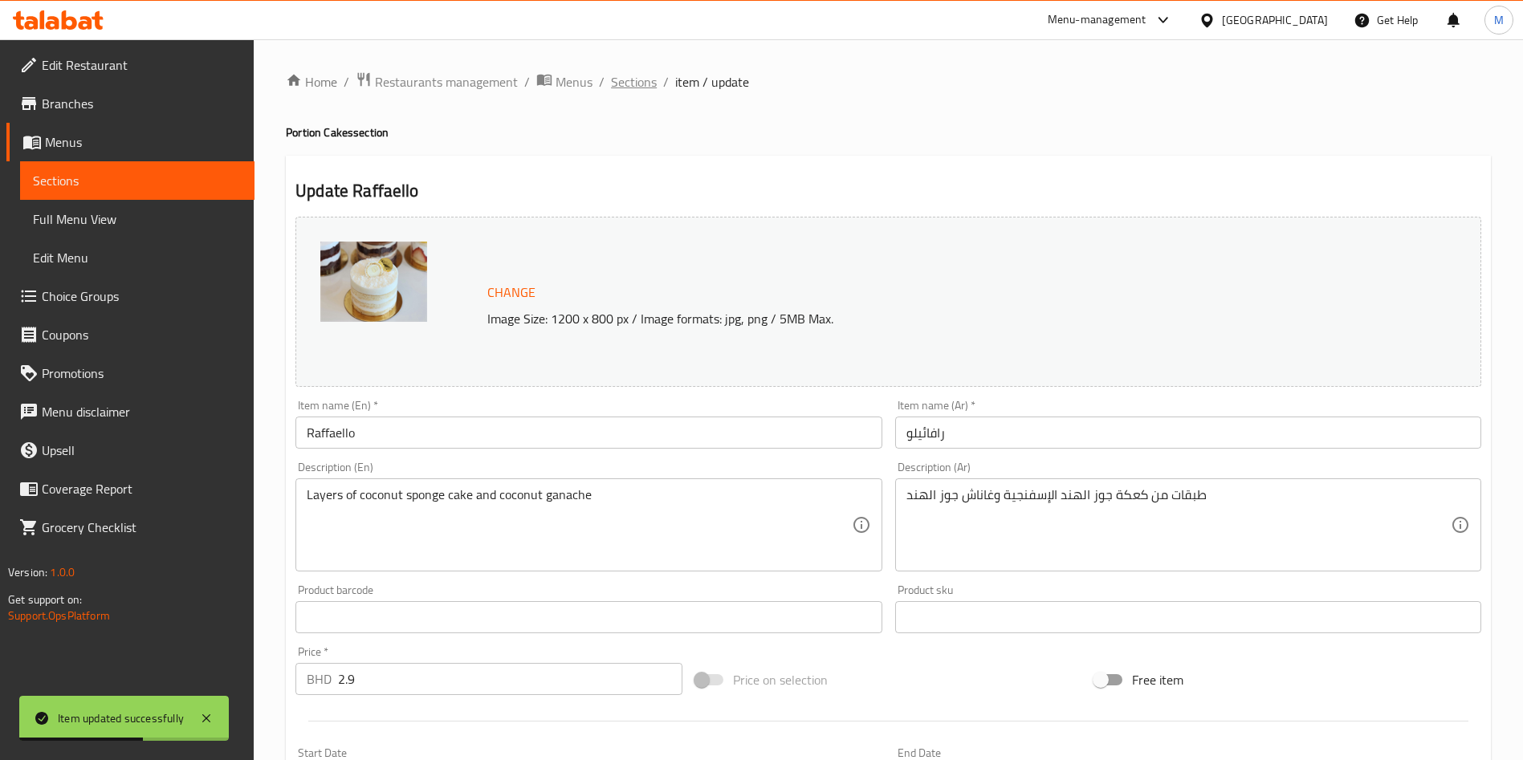
click at [650, 82] on span "Sections" at bounding box center [634, 81] width 46 height 19
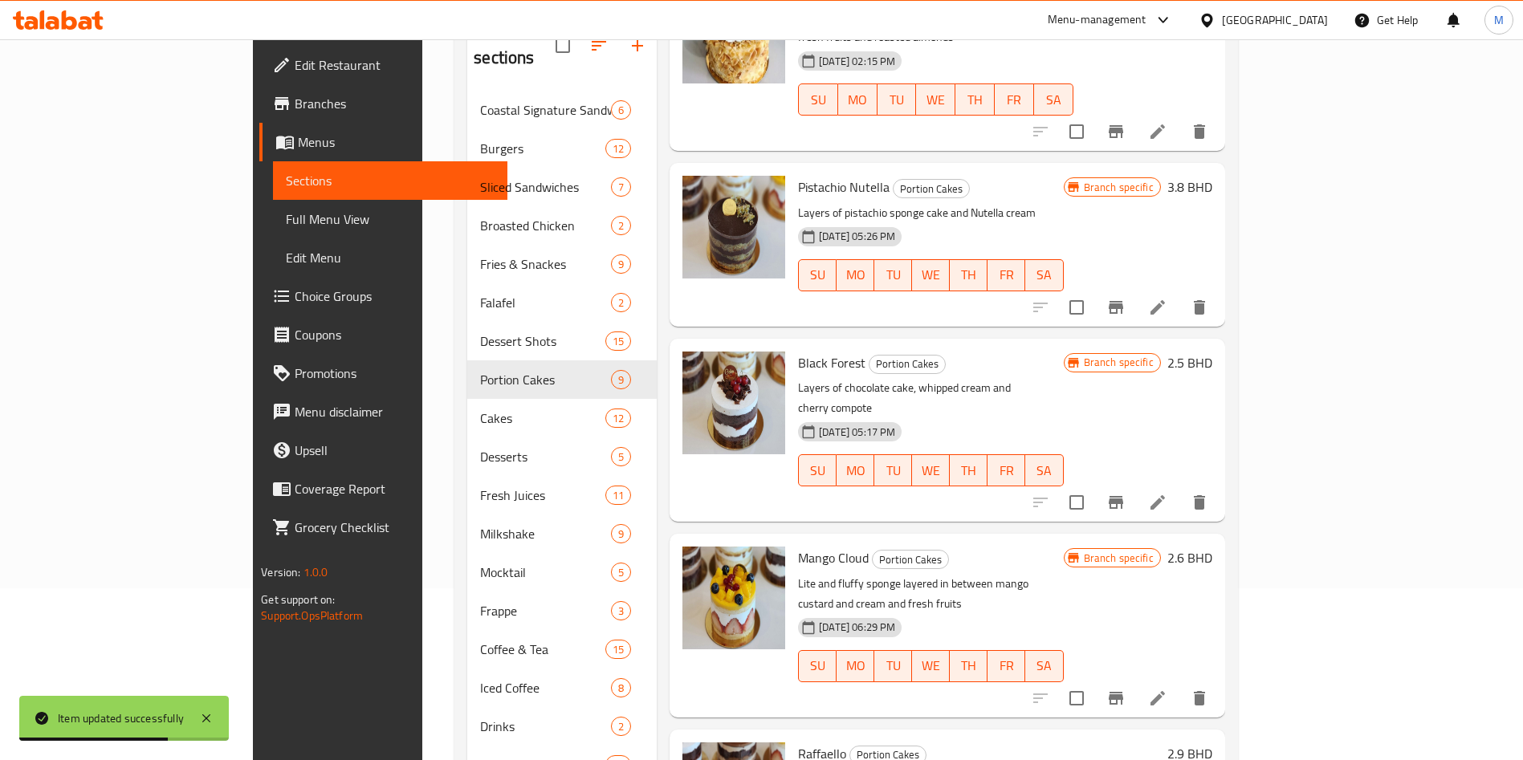
scroll to position [225, 0]
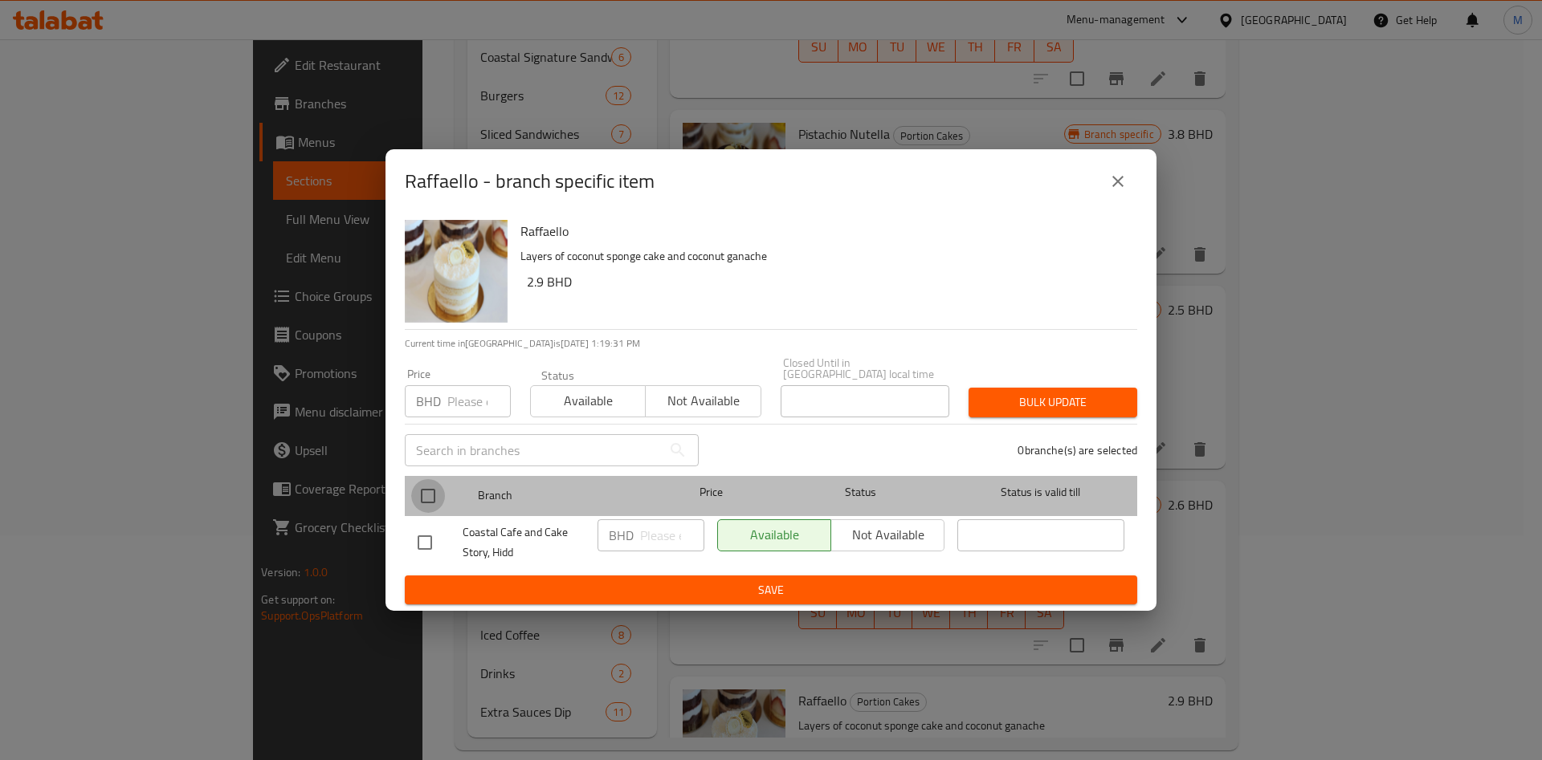
click at [427, 493] on input "checkbox" at bounding box center [428, 496] width 34 height 34
checkbox input "true"
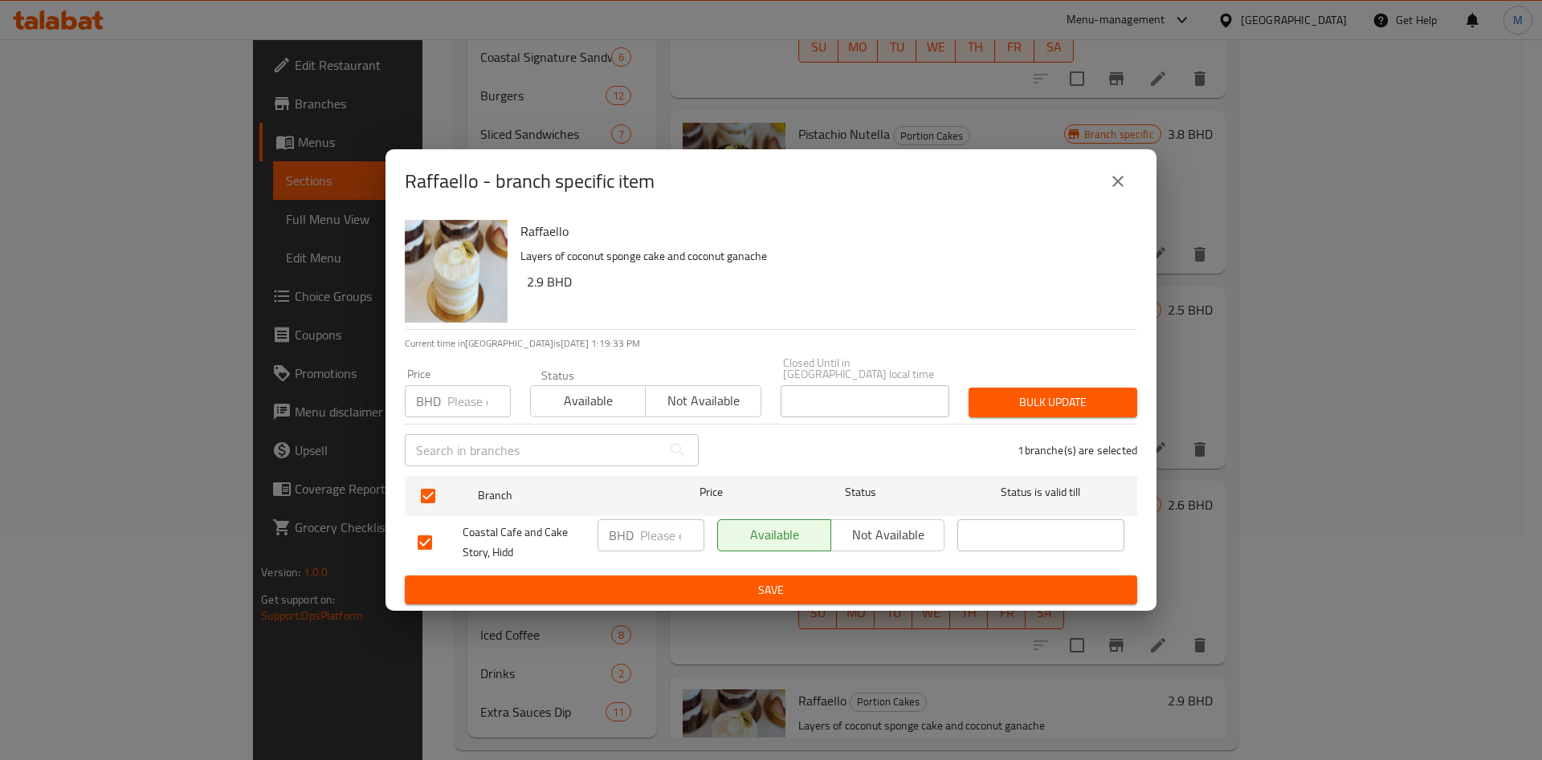
click at [1135, 186] on button "close" at bounding box center [1118, 181] width 39 height 39
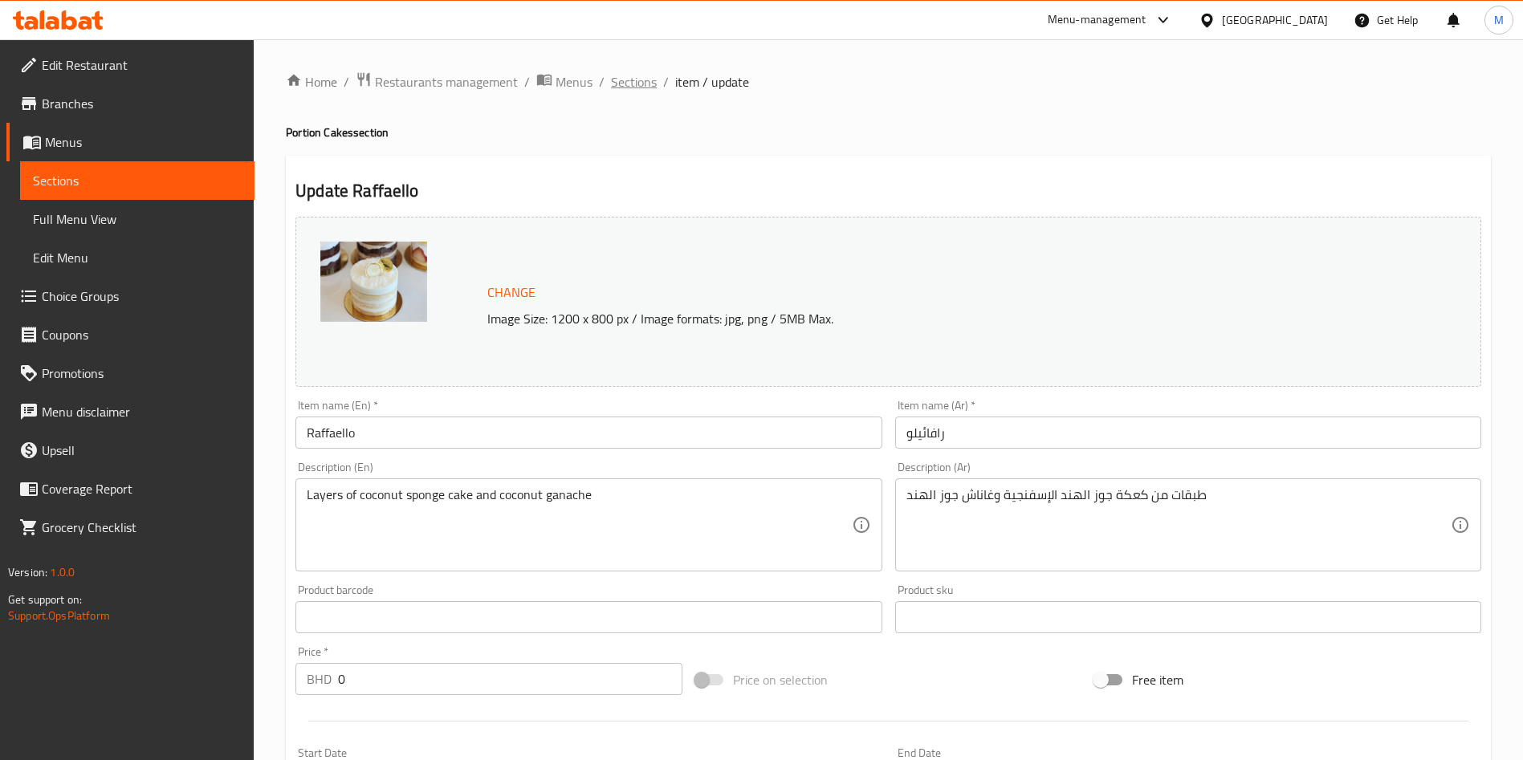
click at [633, 84] on span "Sections" at bounding box center [634, 81] width 46 height 19
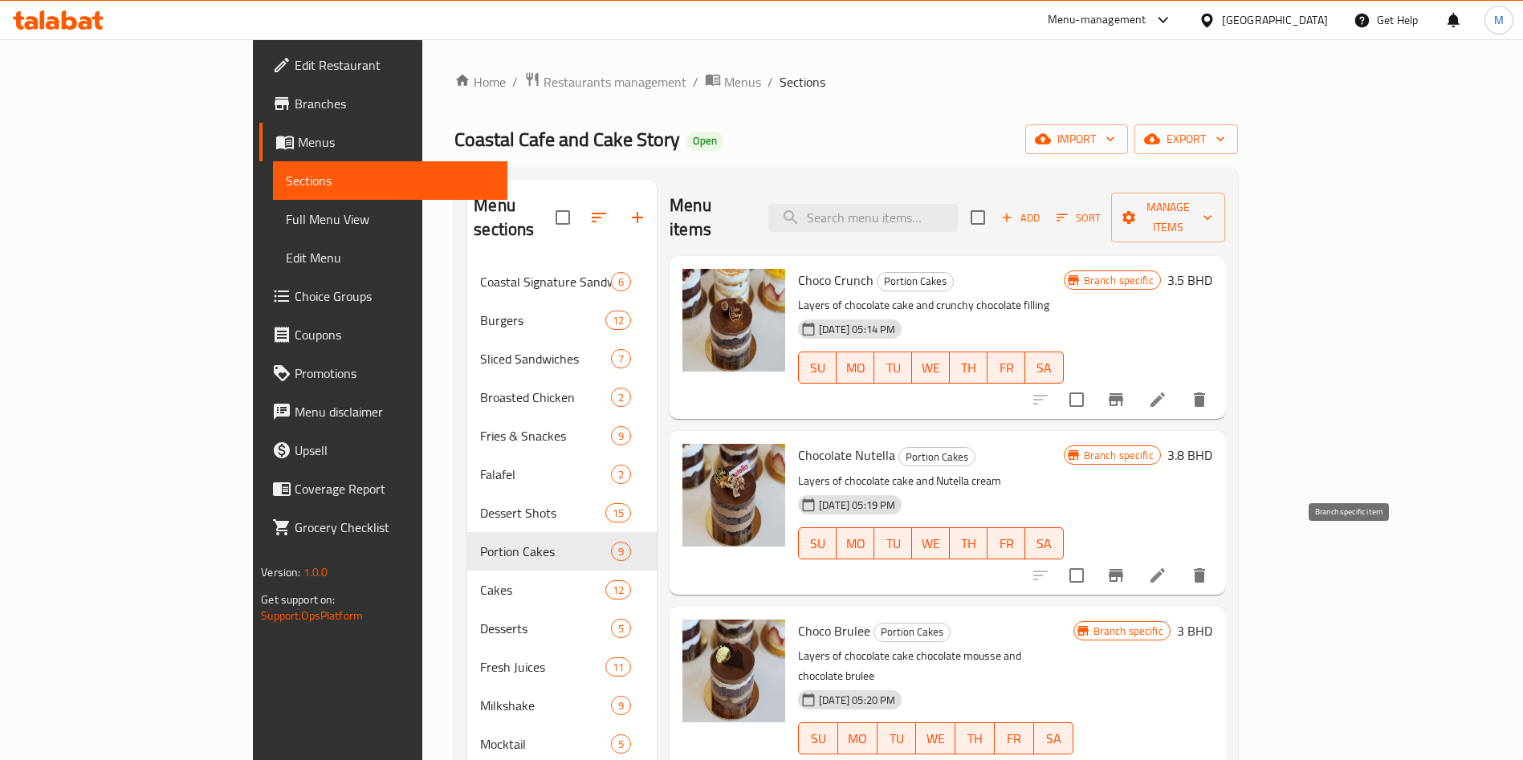
click at [1135, 556] on button "Branch-specific-item" at bounding box center [1116, 575] width 39 height 39
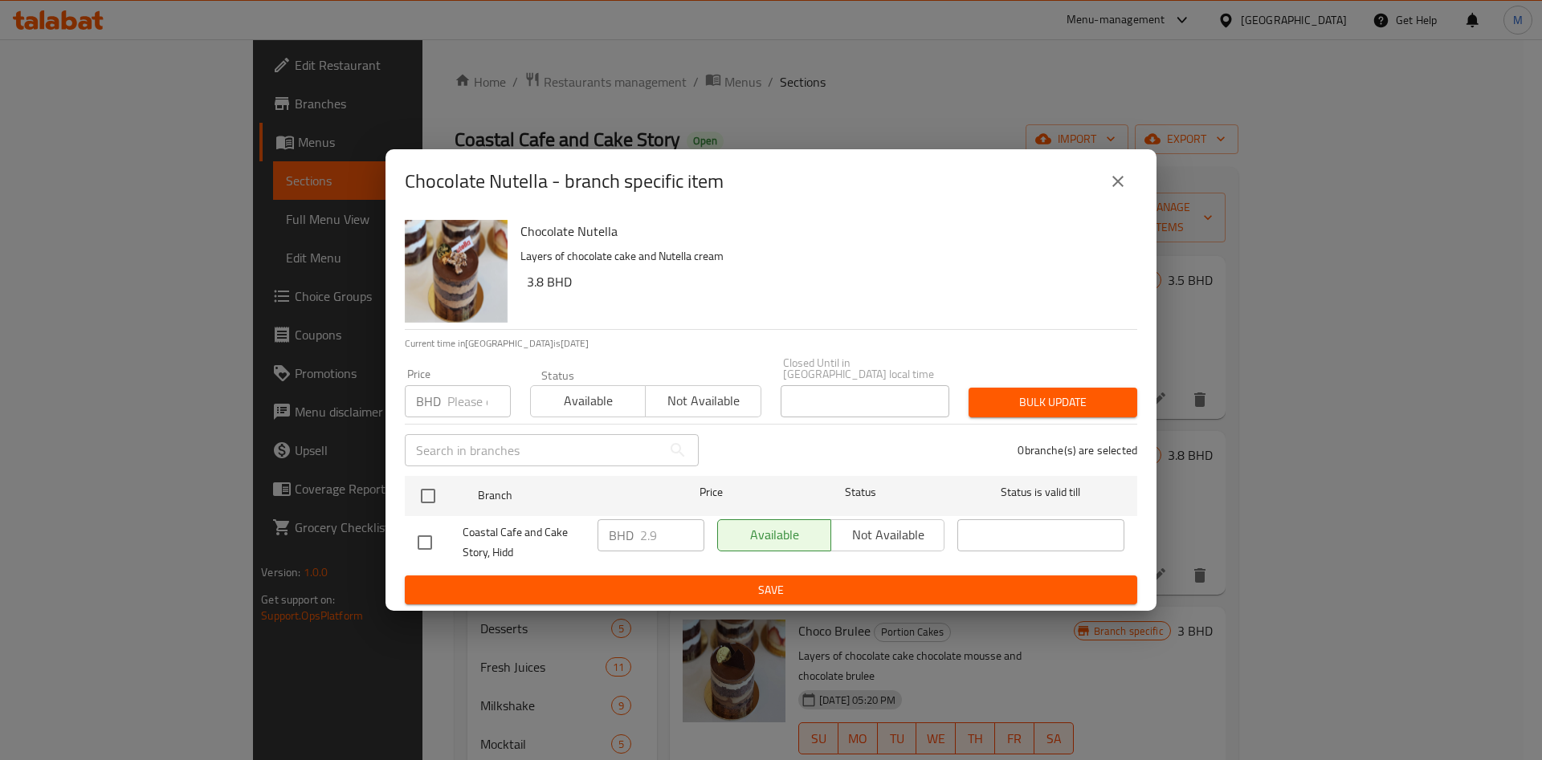
click at [1114, 188] on icon "close" at bounding box center [1117, 181] width 19 height 19
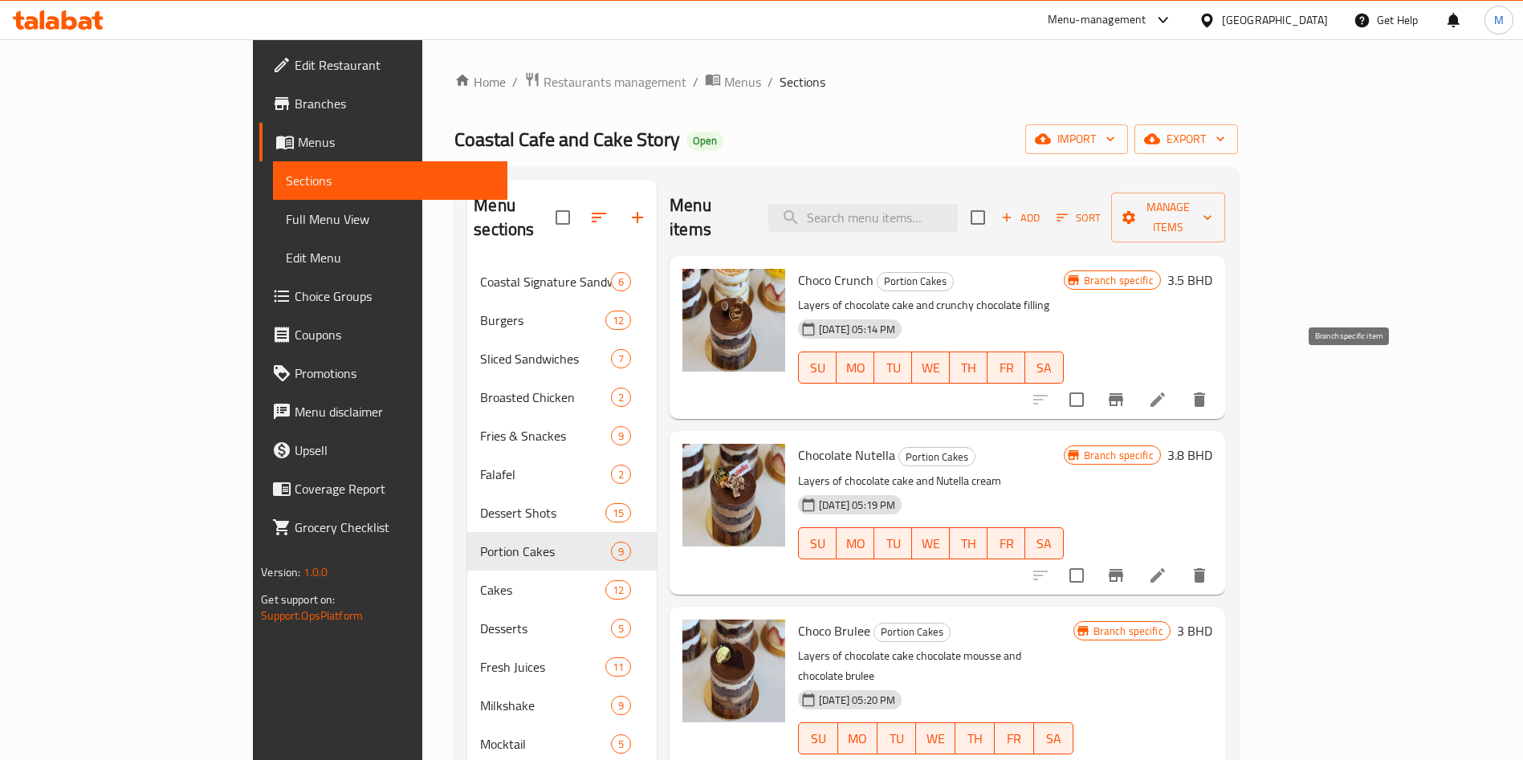
click at [1135, 381] on button "Branch-specific-item" at bounding box center [1116, 400] width 39 height 39
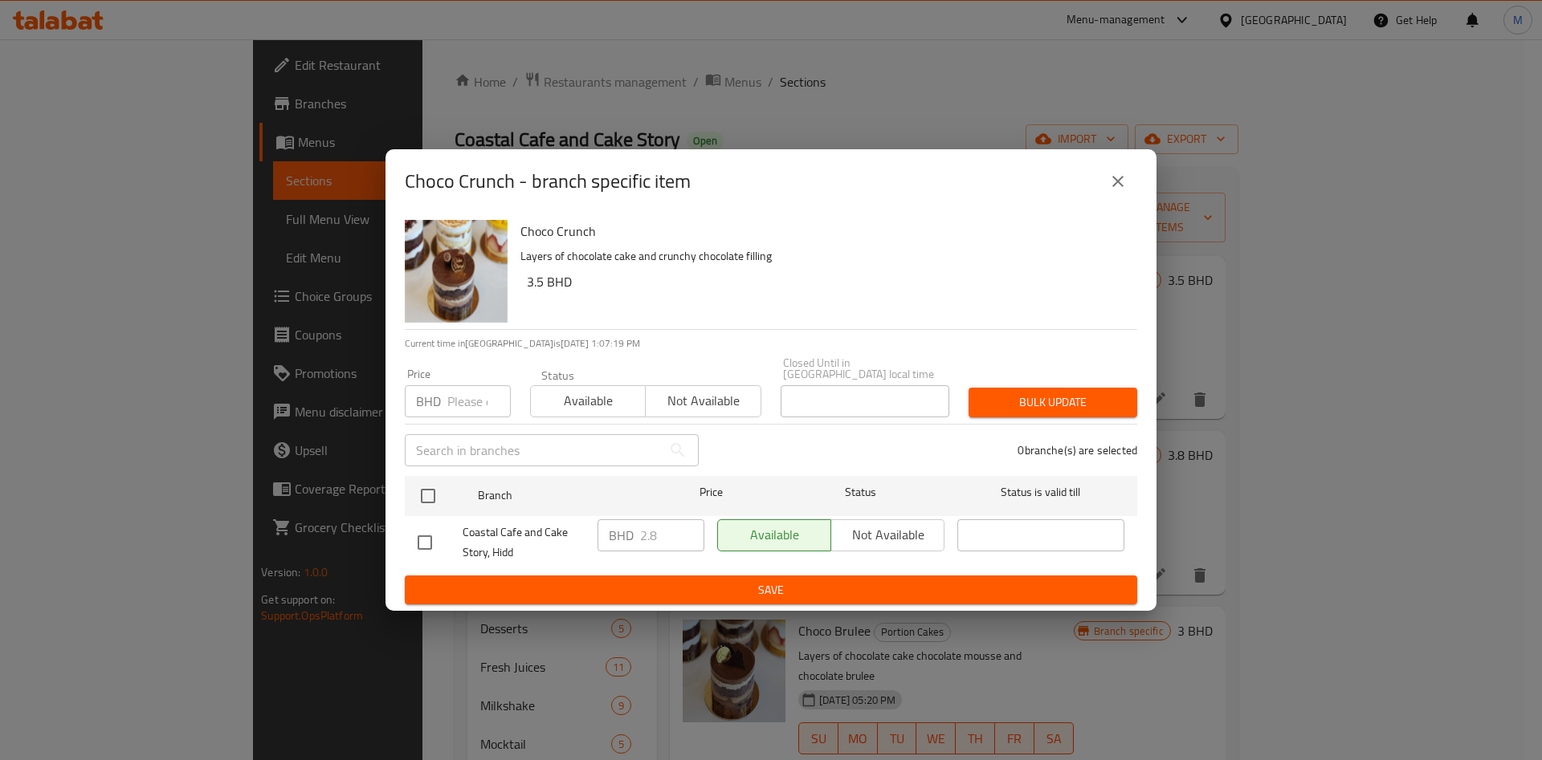
click at [1115, 191] on icon "close" at bounding box center [1117, 181] width 19 height 19
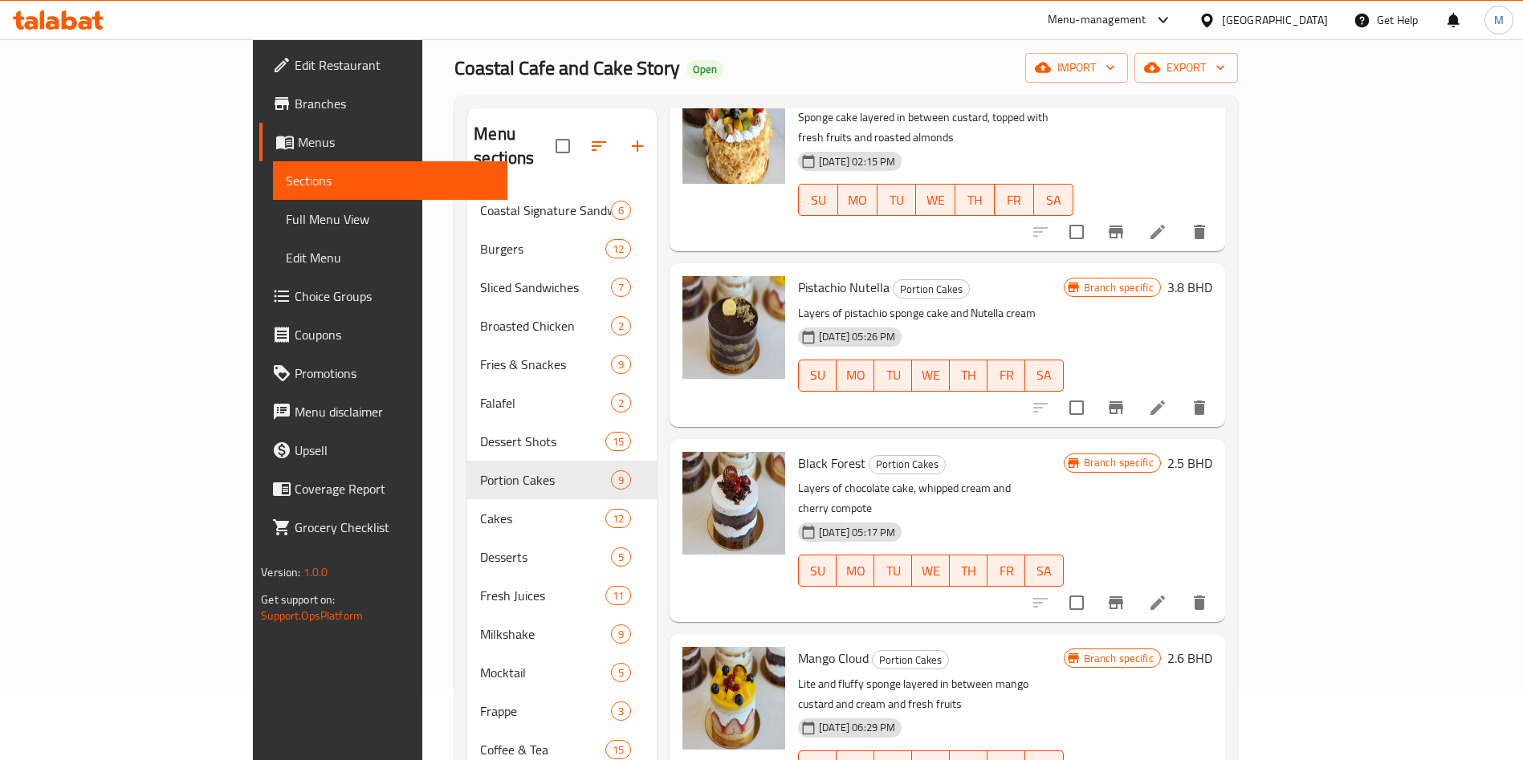
scroll to position [225, 0]
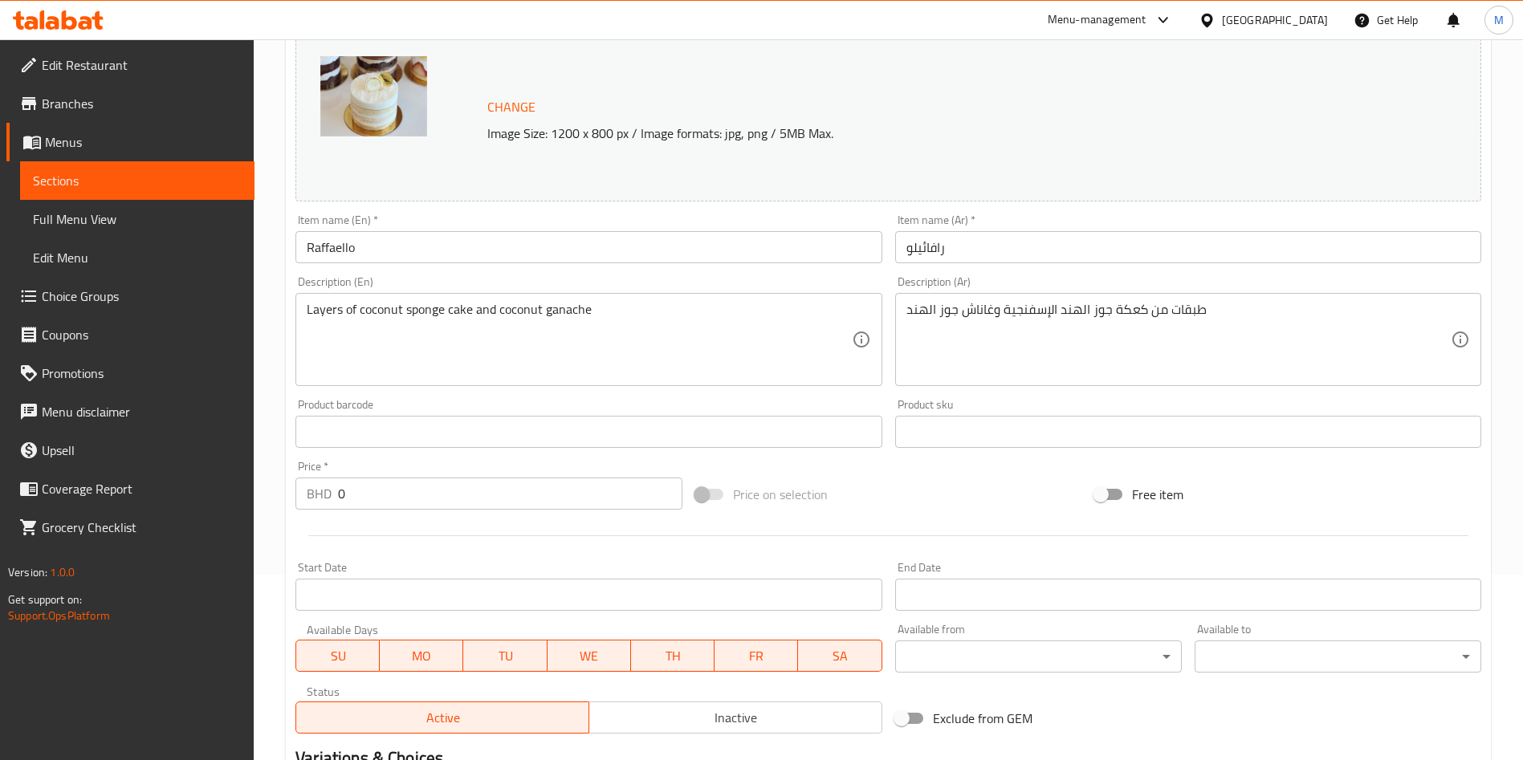
scroll to position [387, 0]
